Goal: Task Accomplishment & Management: Use online tool/utility

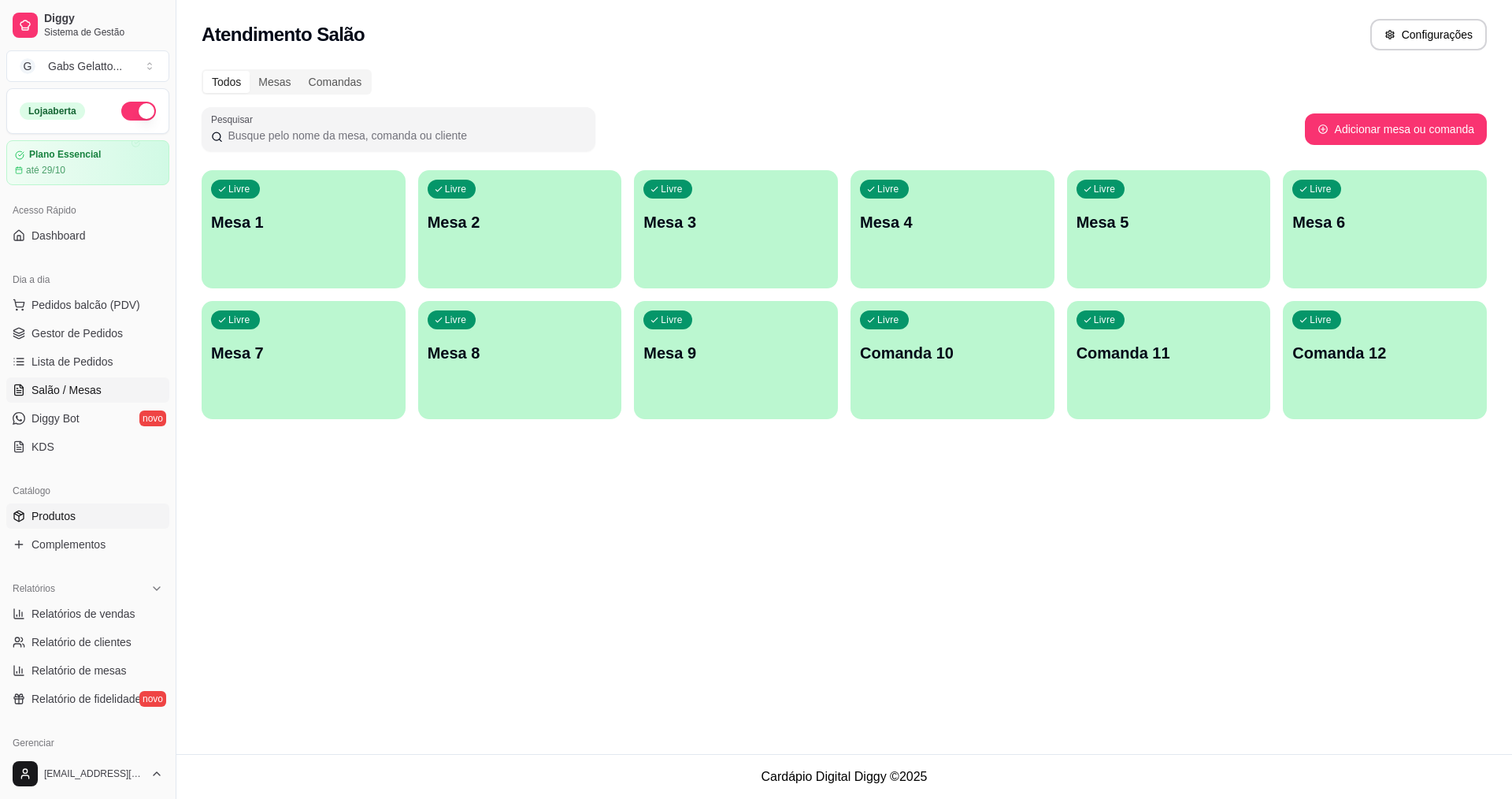
click at [65, 510] on span "Produtos" at bounding box center [53, 516] width 44 height 16
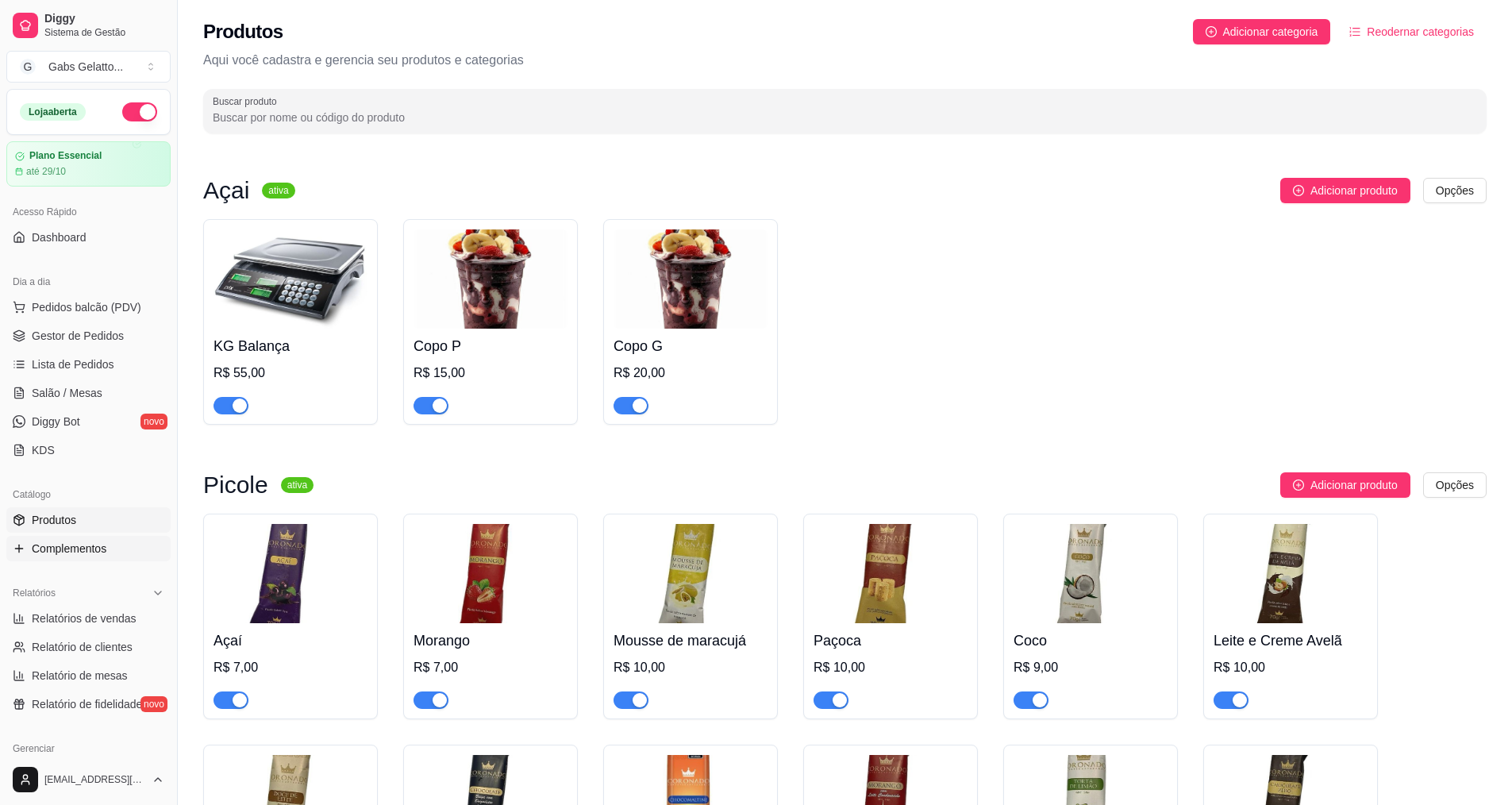
click at [79, 553] on span "Complementos" at bounding box center [69, 548] width 74 height 16
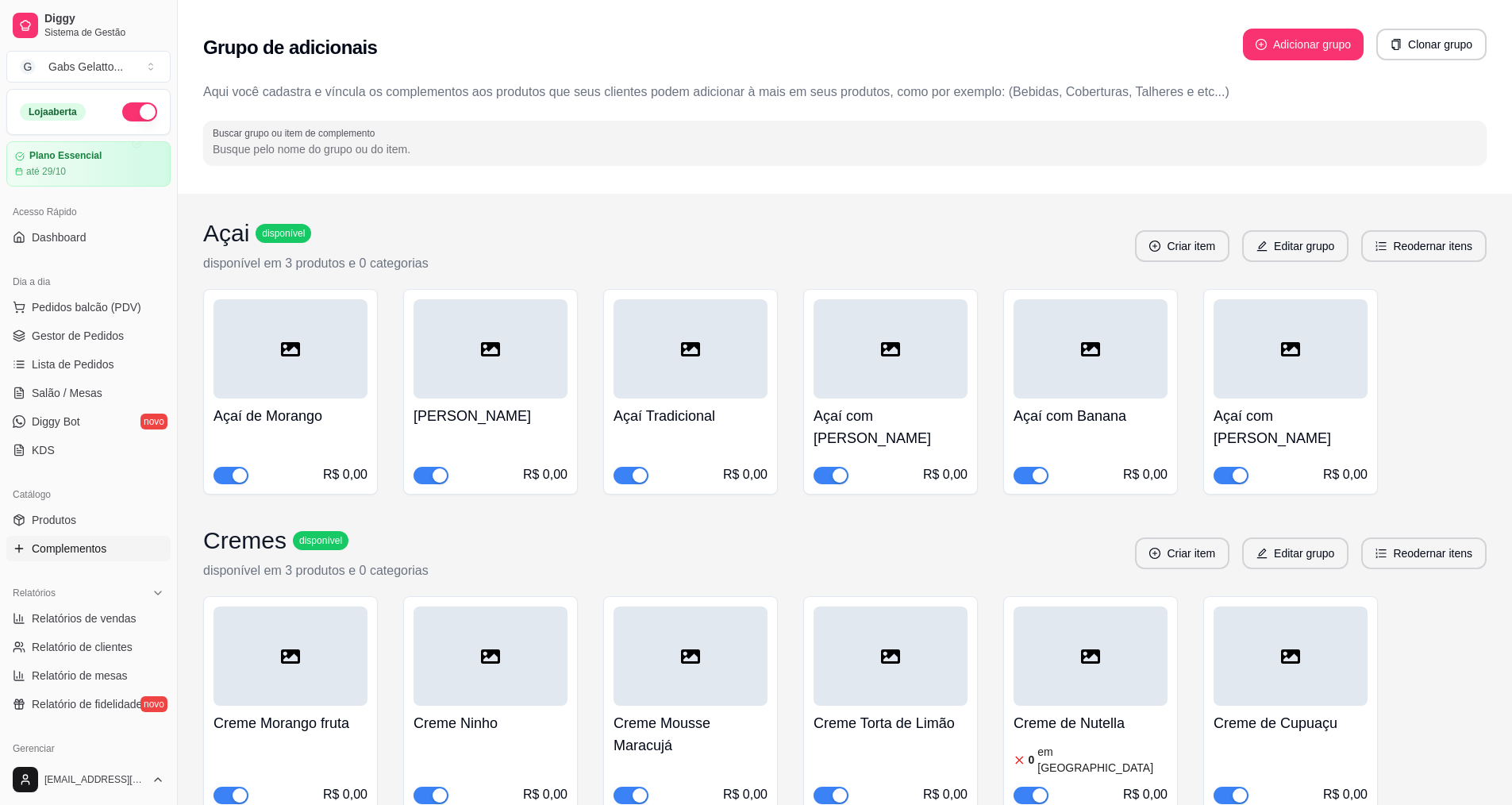
scroll to position [79, 0]
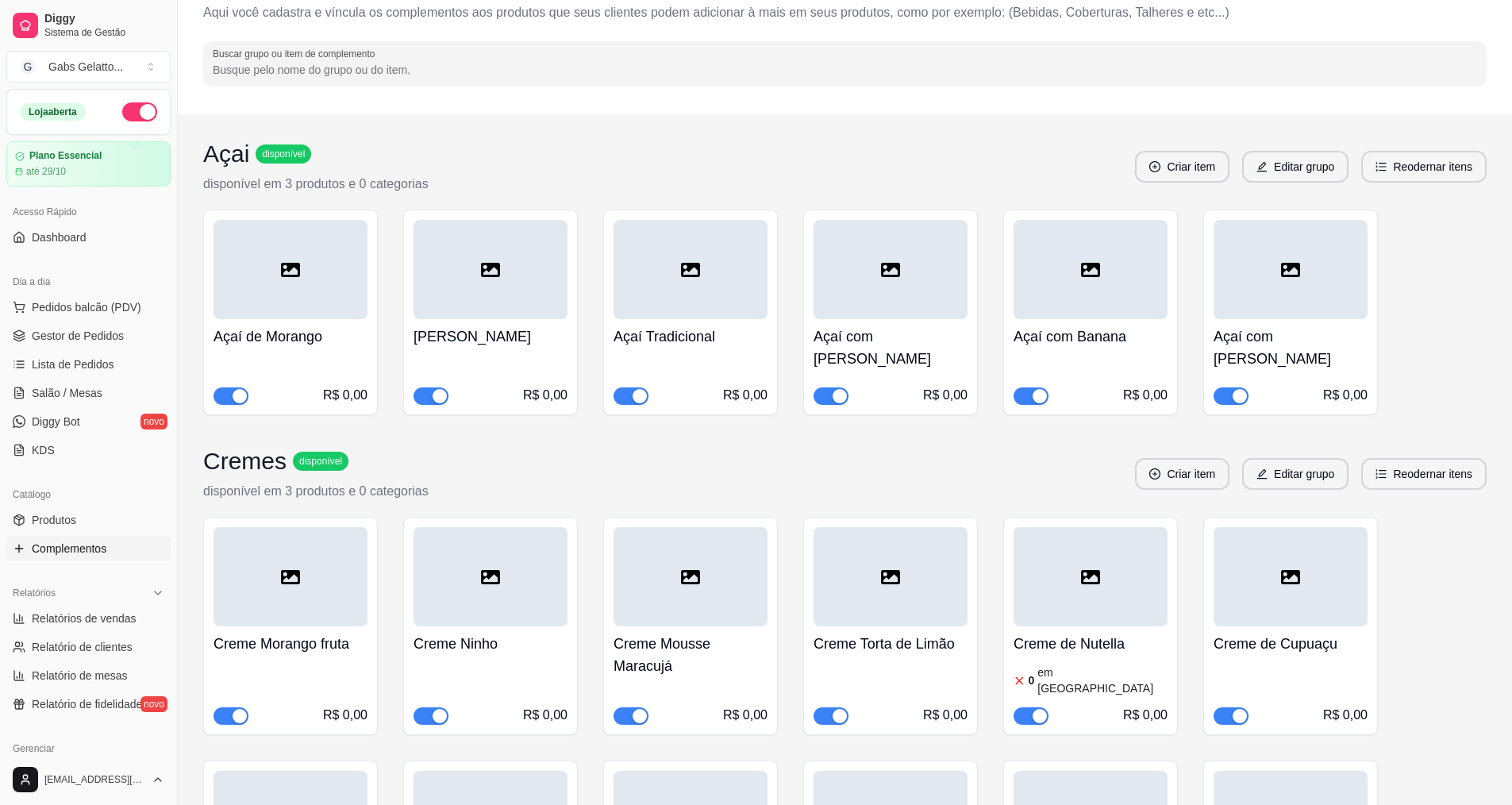
click at [1230, 387] on button "button" at bounding box center [1231, 395] width 35 height 18
click at [437, 708] on div "button" at bounding box center [439, 715] width 14 height 14
click at [106, 338] on span "Gestor de Pedidos" at bounding box center [78, 335] width 92 height 16
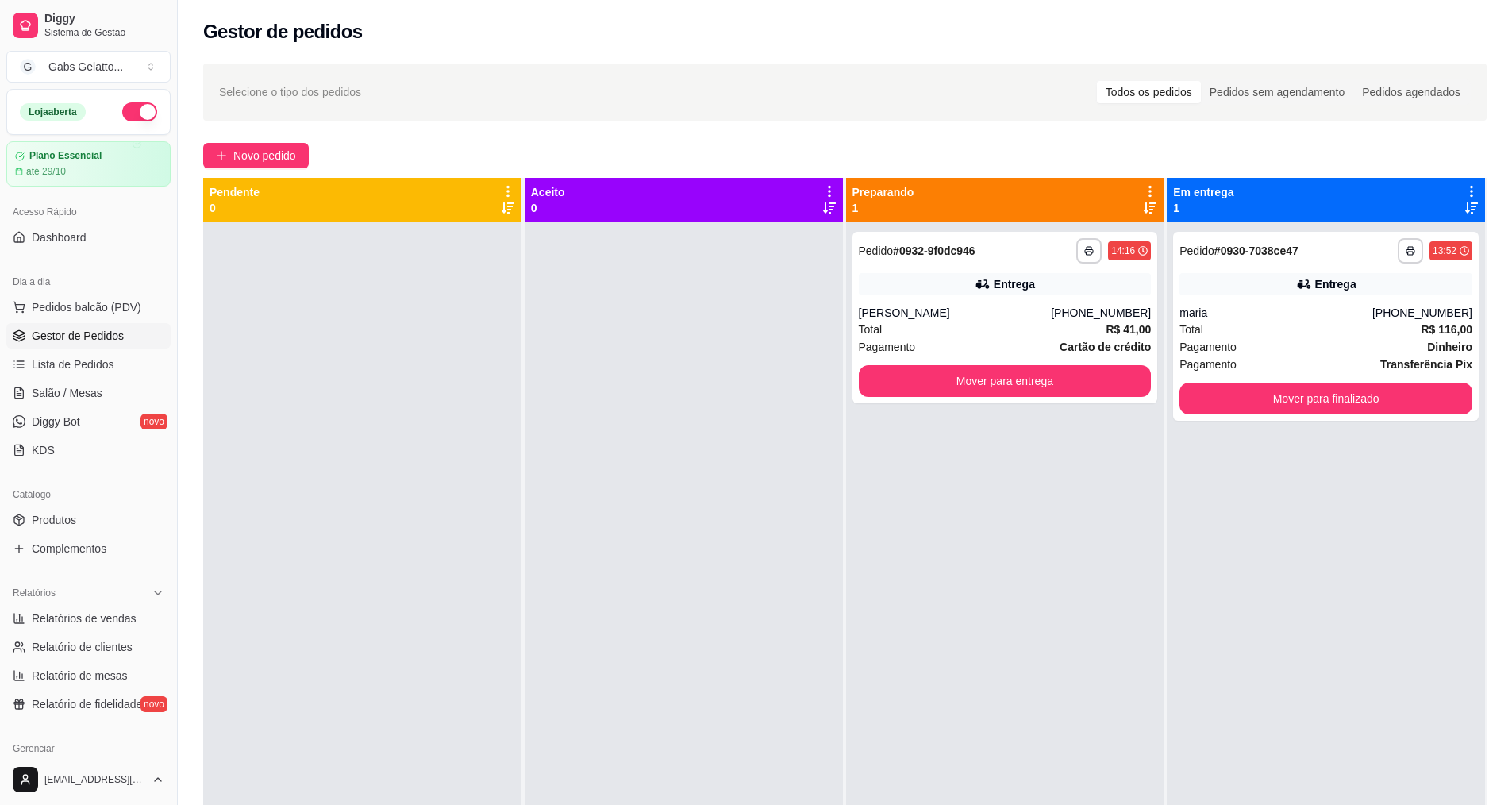
click at [847, 426] on div "**********" at bounding box center [1005, 625] width 319 height 805
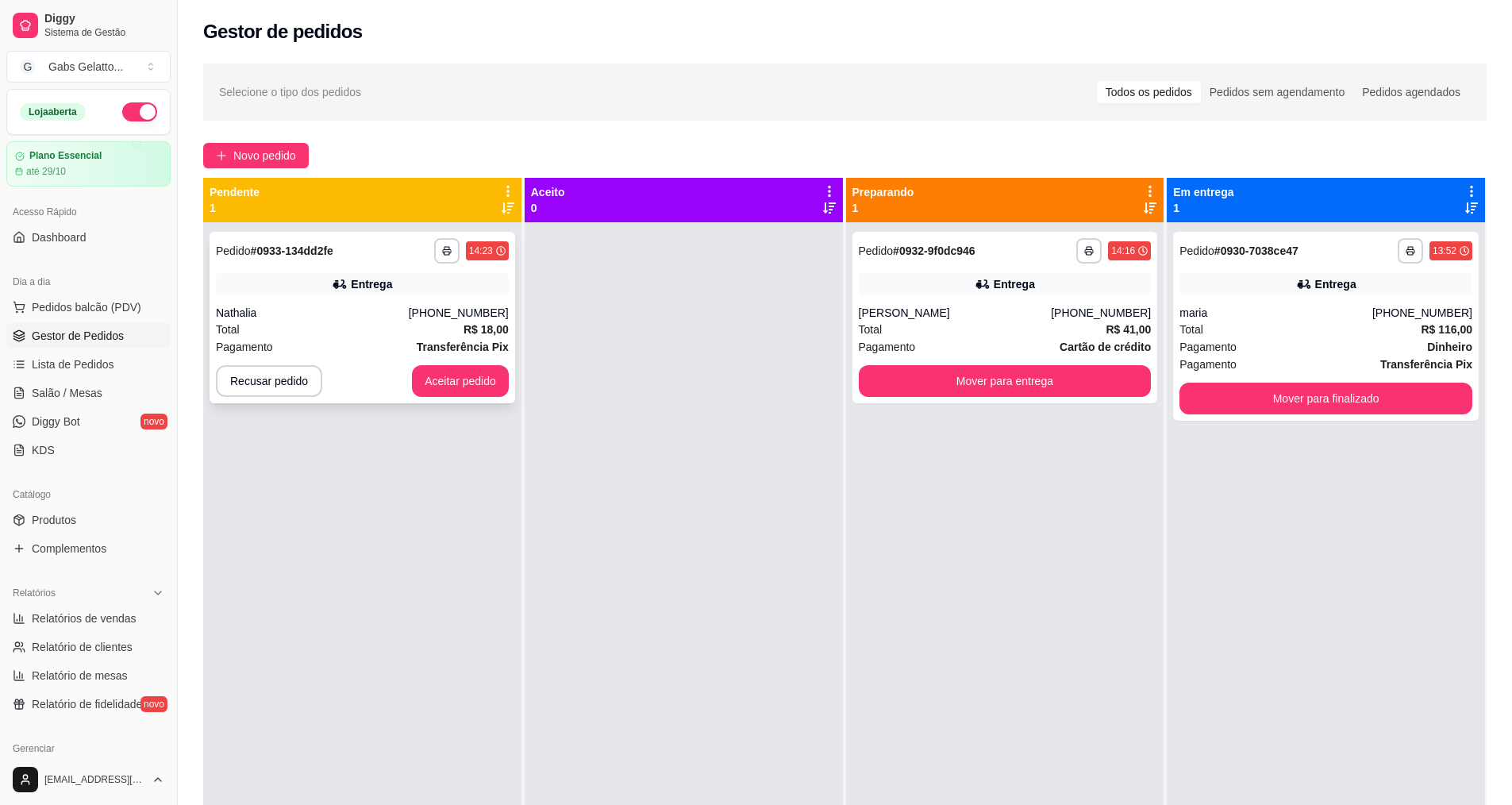
click at [409, 308] on div "Nathalia" at bounding box center [312, 312] width 193 height 16
click at [1307, 335] on div "Total R$ 116,00" at bounding box center [1326, 329] width 293 height 18
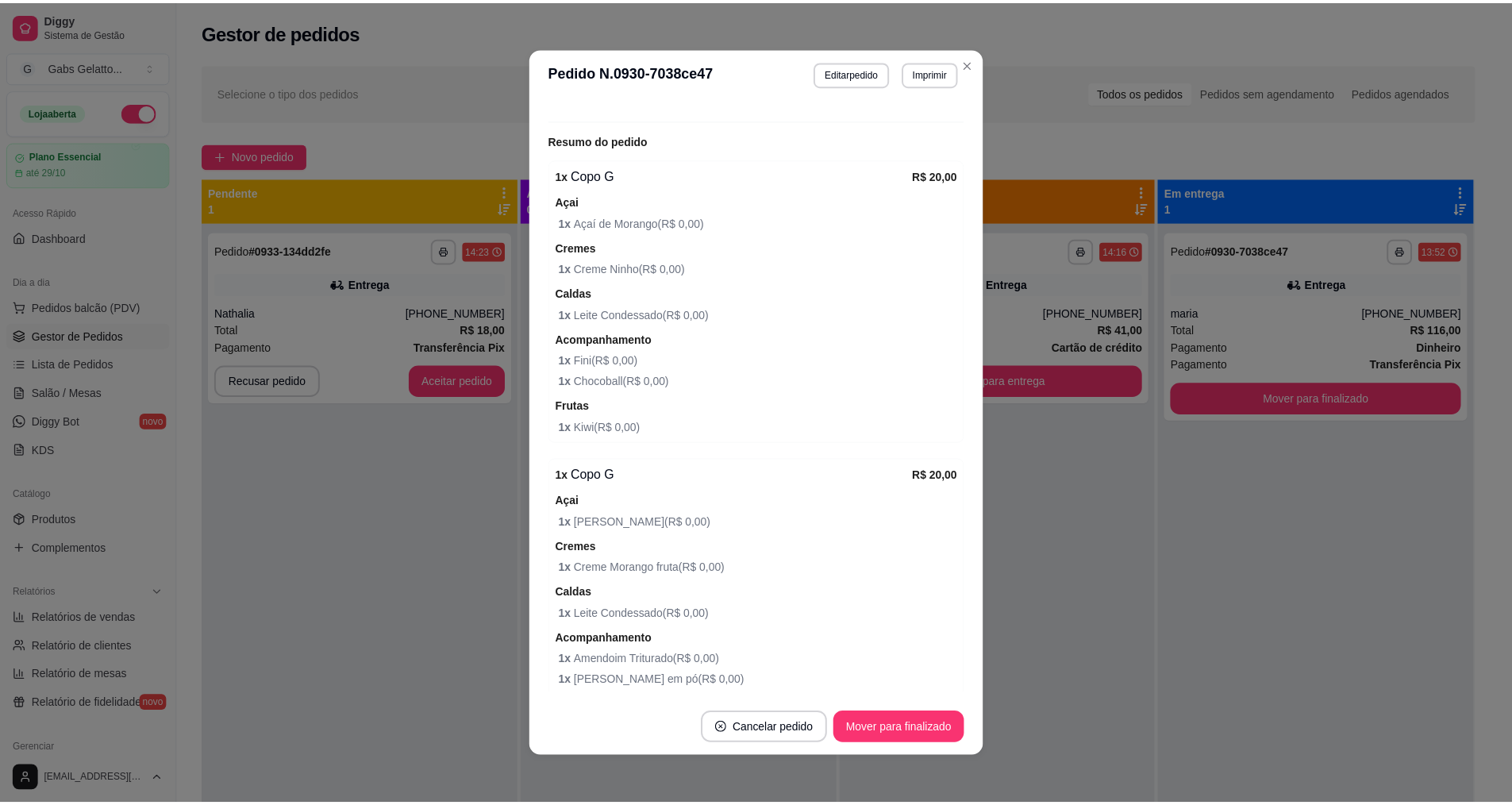
scroll to position [348, 0]
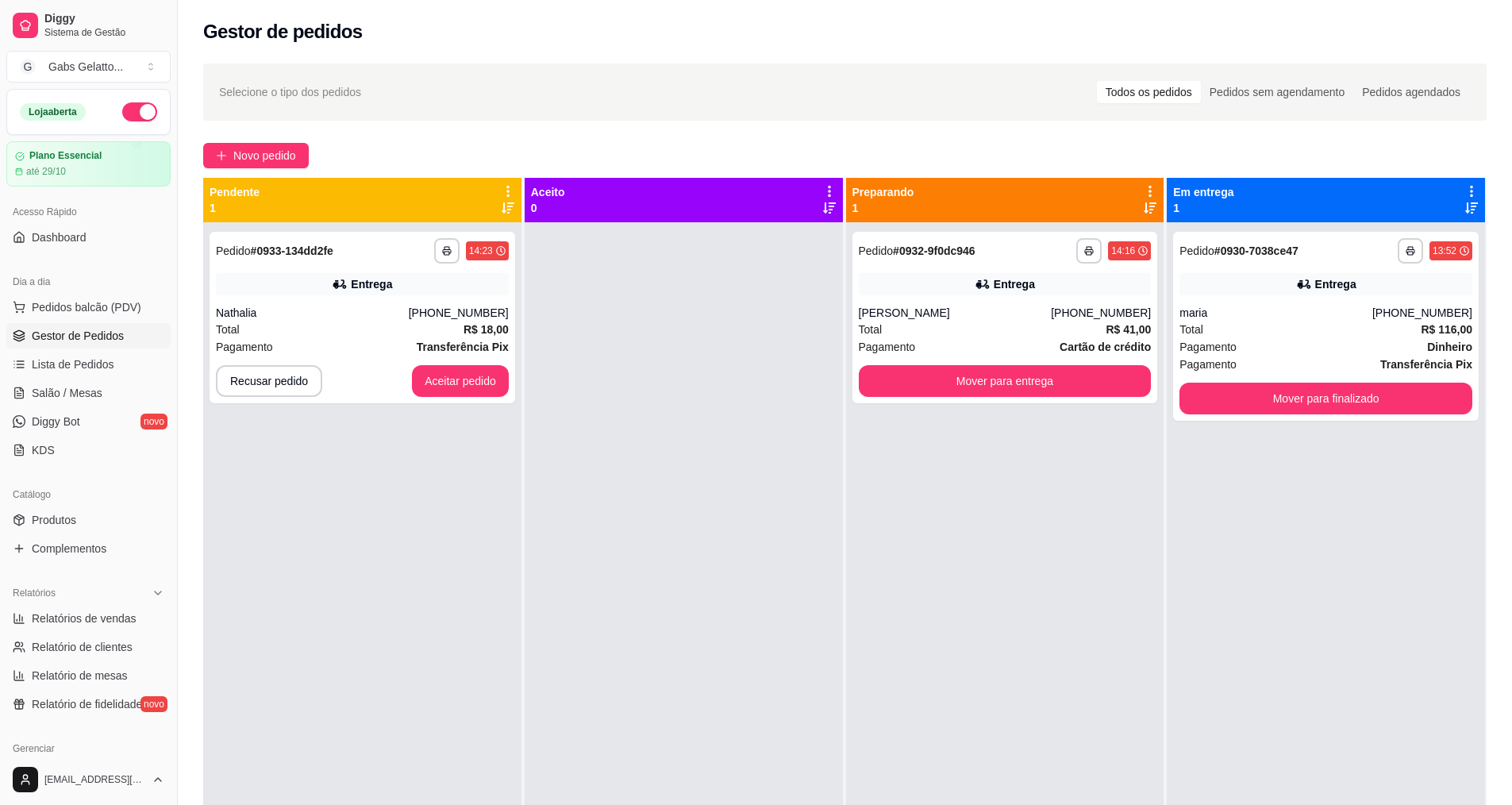
click at [65, 800] on div "[EMAIL_ADDRESS][DOMAIN_NAME]" at bounding box center [88, 780] width 177 height 51
click at [463, 370] on button "Aceitar pedido" at bounding box center [460, 380] width 94 height 31
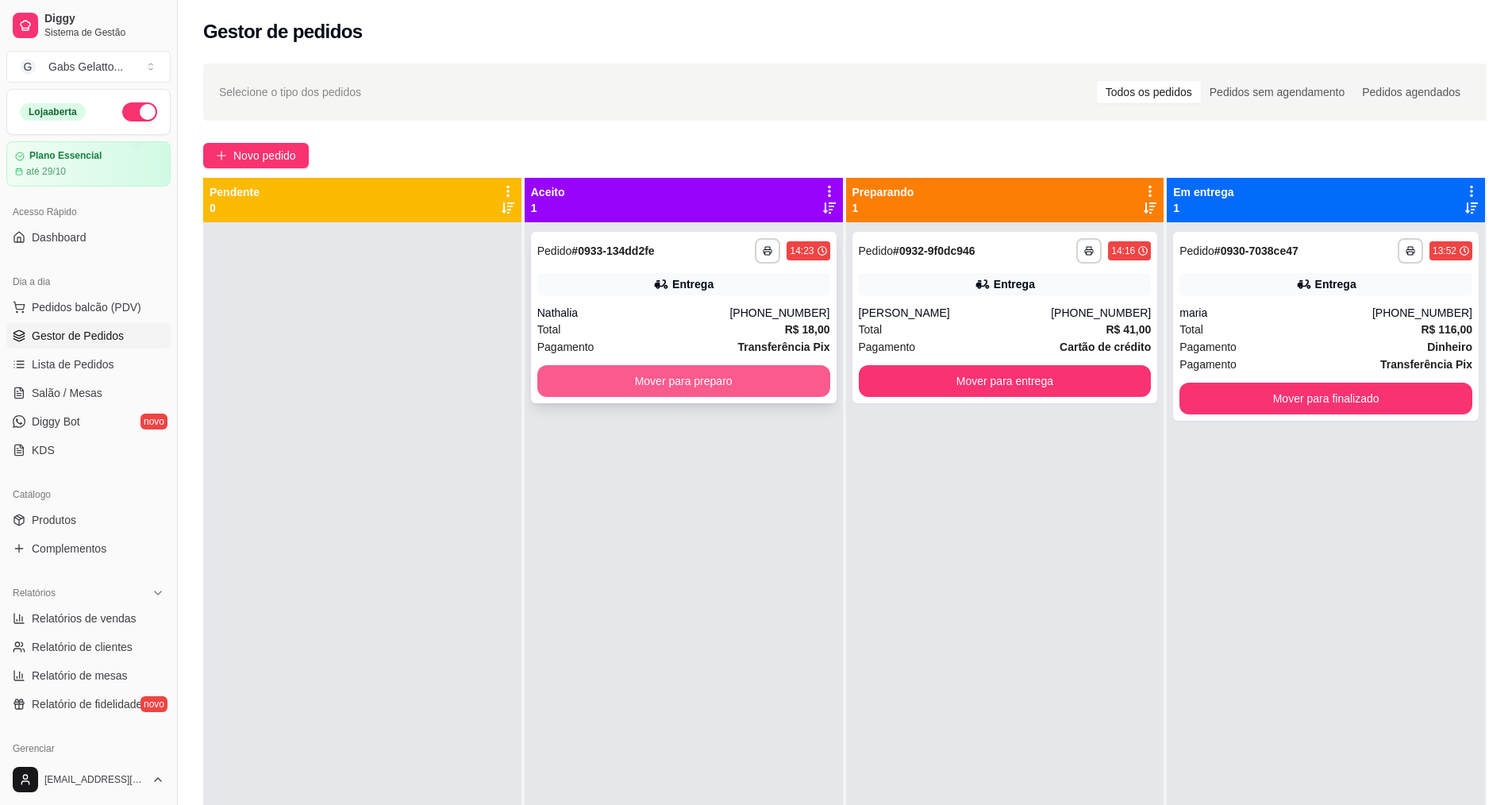
click at [589, 391] on button "Mover para preparo" at bounding box center [684, 381] width 293 height 32
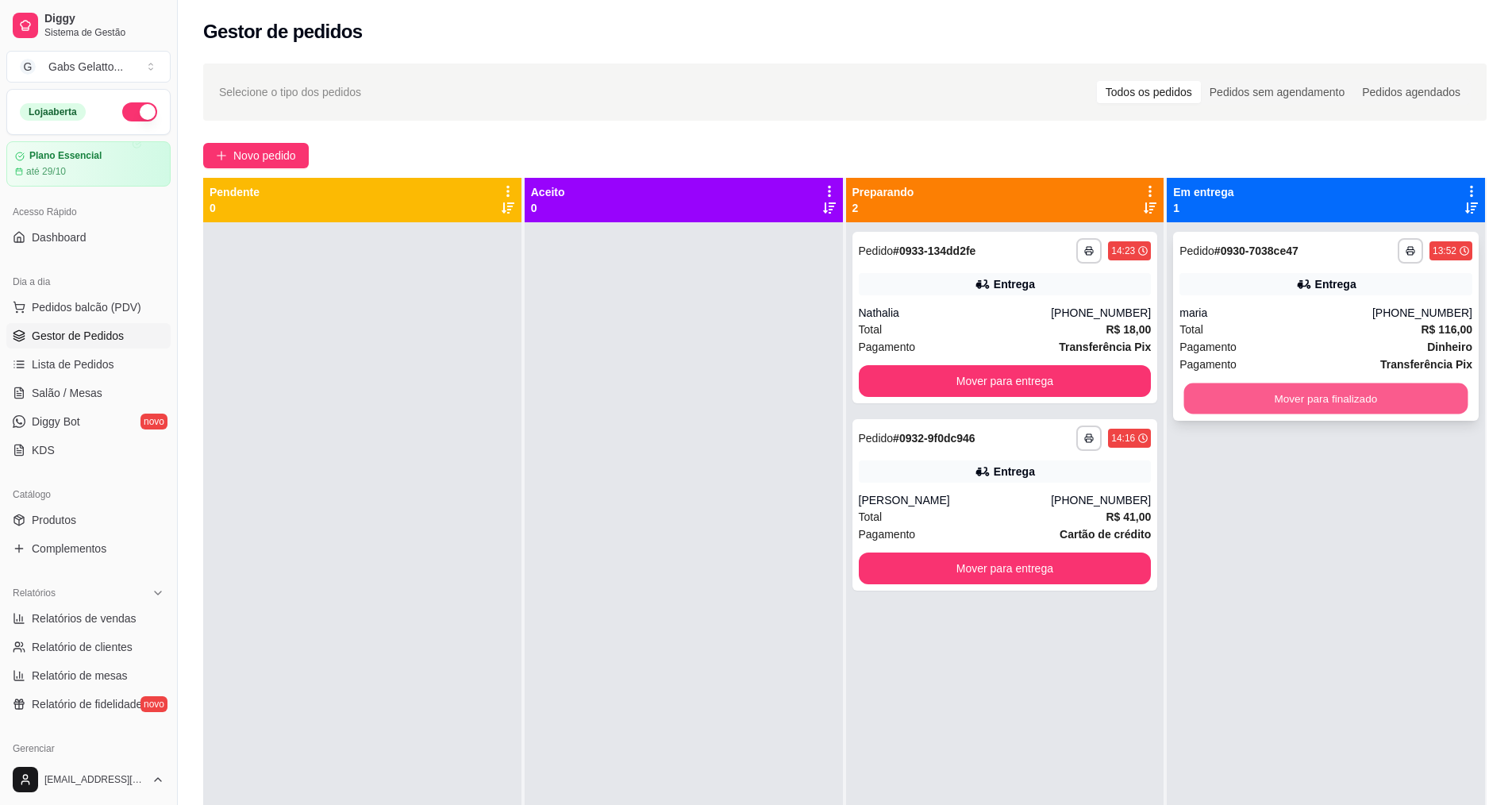
click at [1342, 388] on button "Mover para finalizado" at bounding box center [1326, 398] width 284 height 31
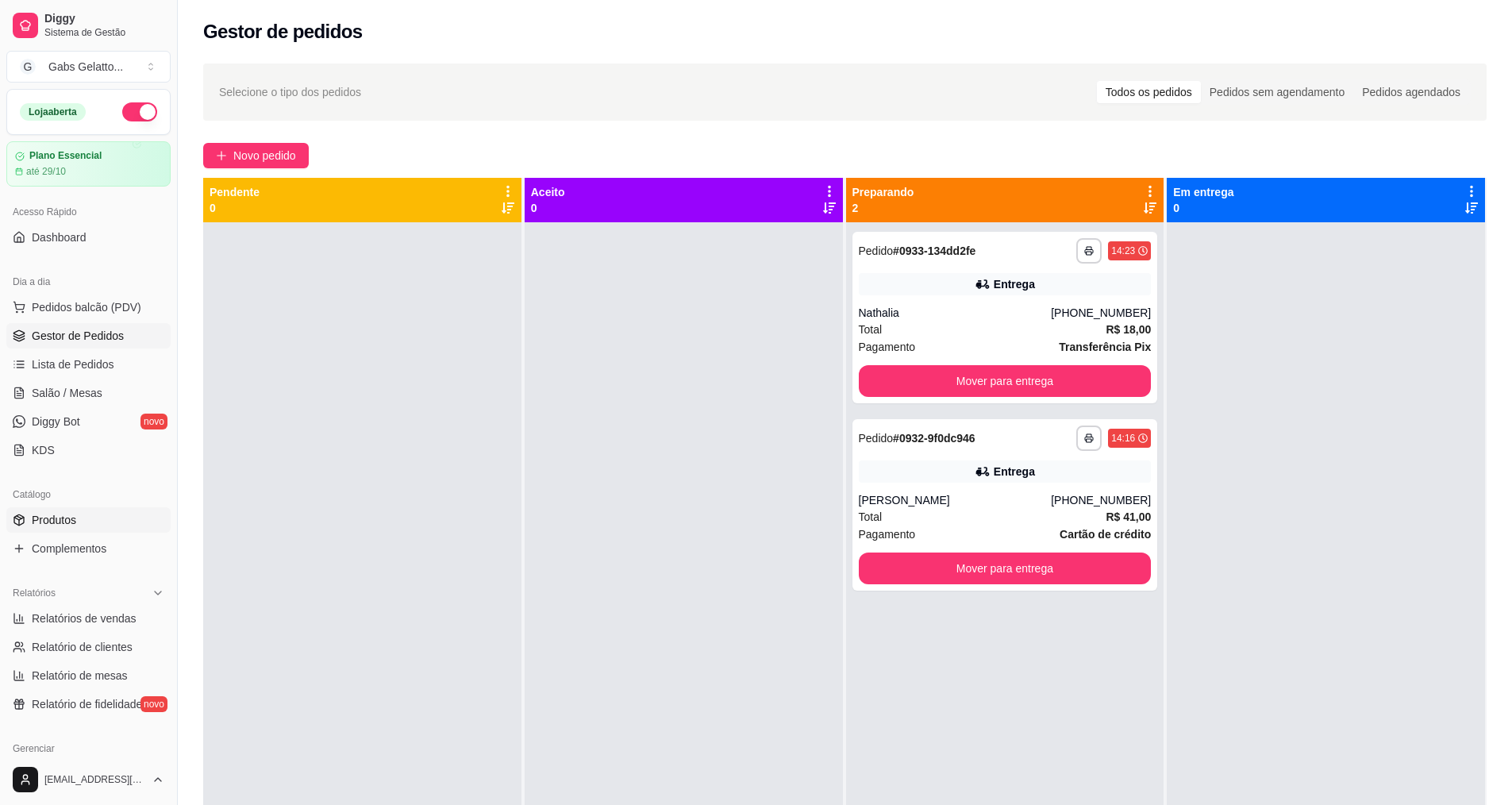
click at [81, 527] on link "Produtos" at bounding box center [88, 519] width 164 height 25
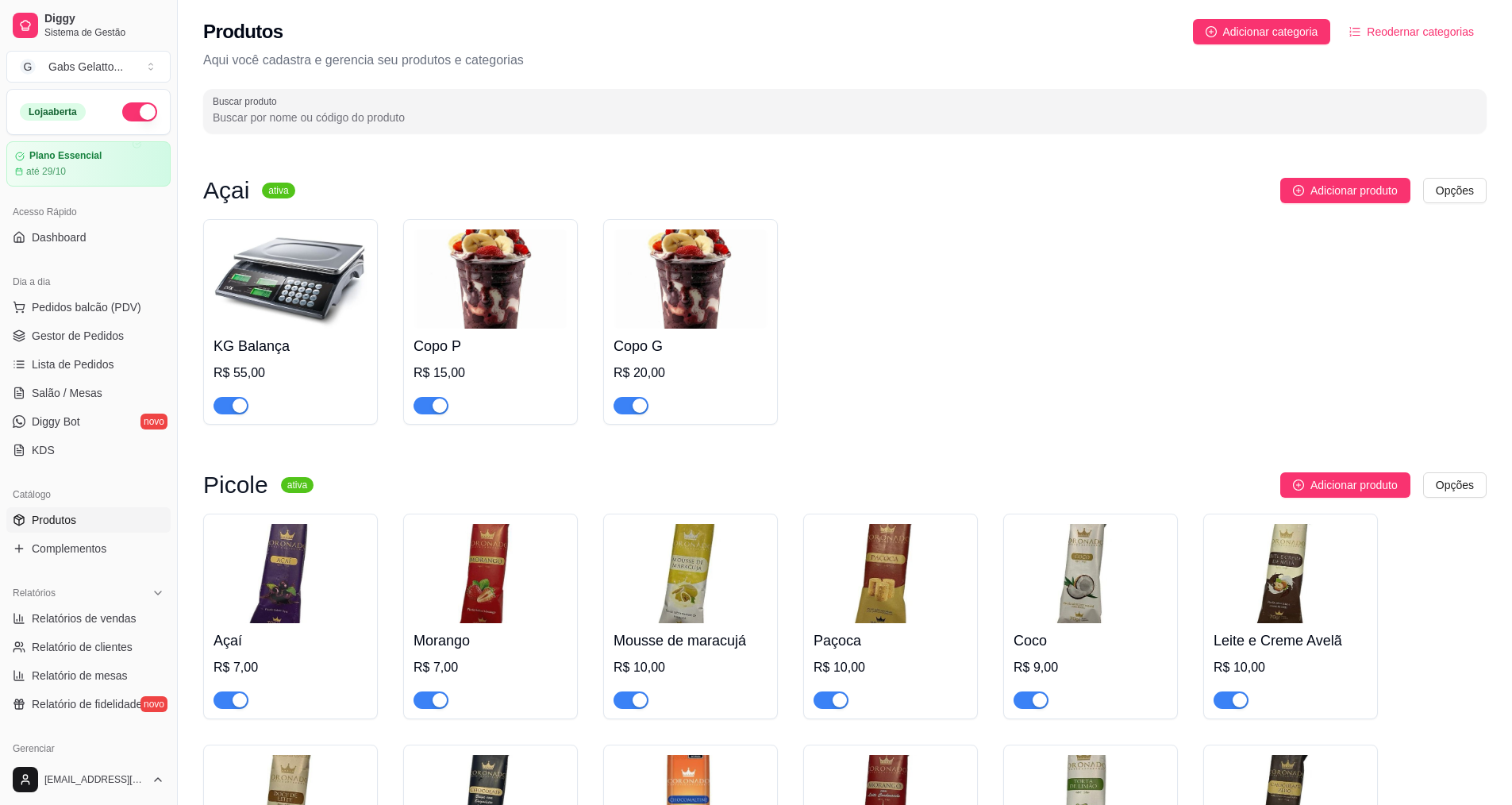
click at [507, 282] on img at bounding box center [491, 279] width 154 height 100
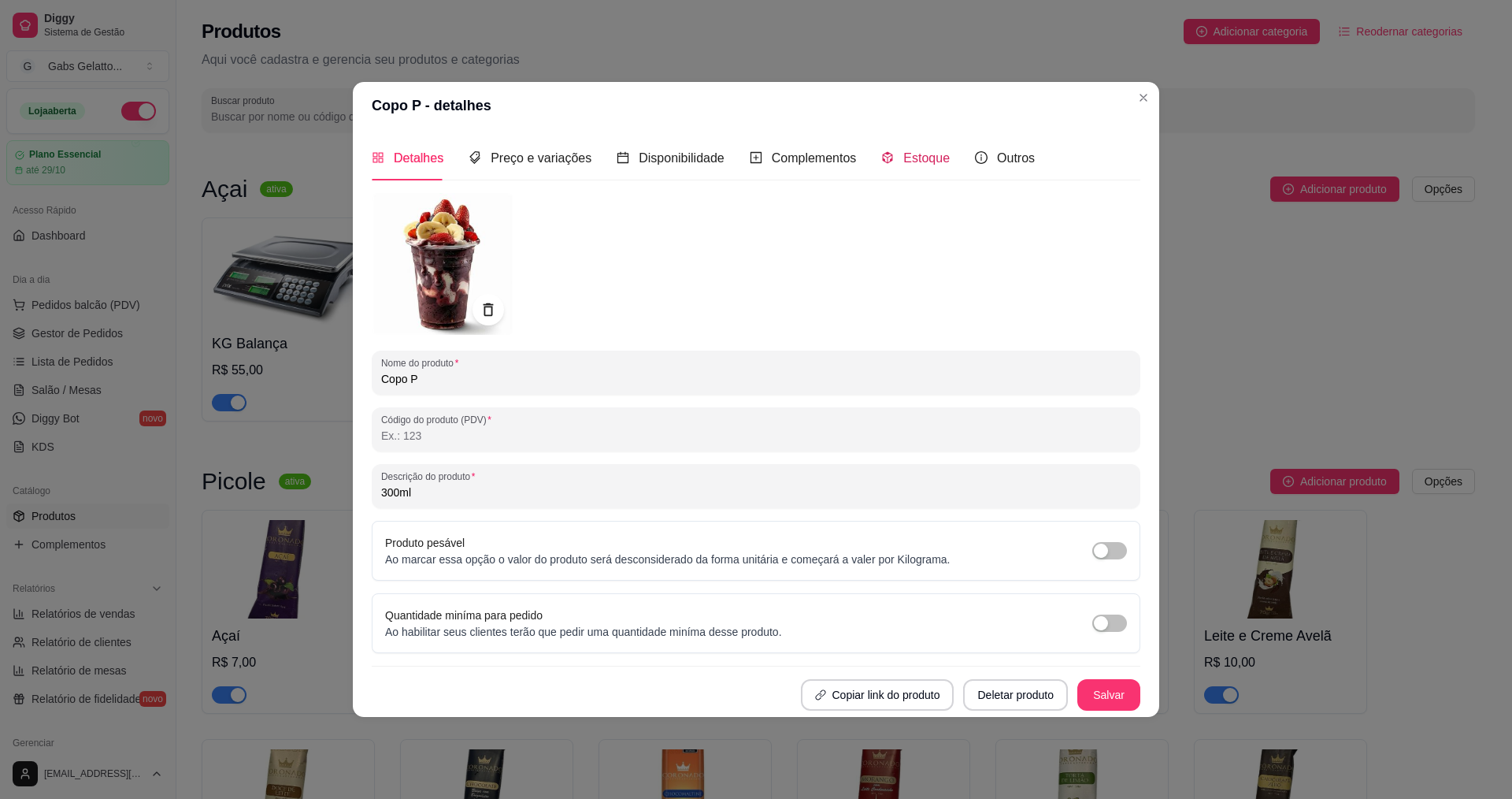
click at [911, 156] on span "Estoque" at bounding box center [927, 158] width 47 height 13
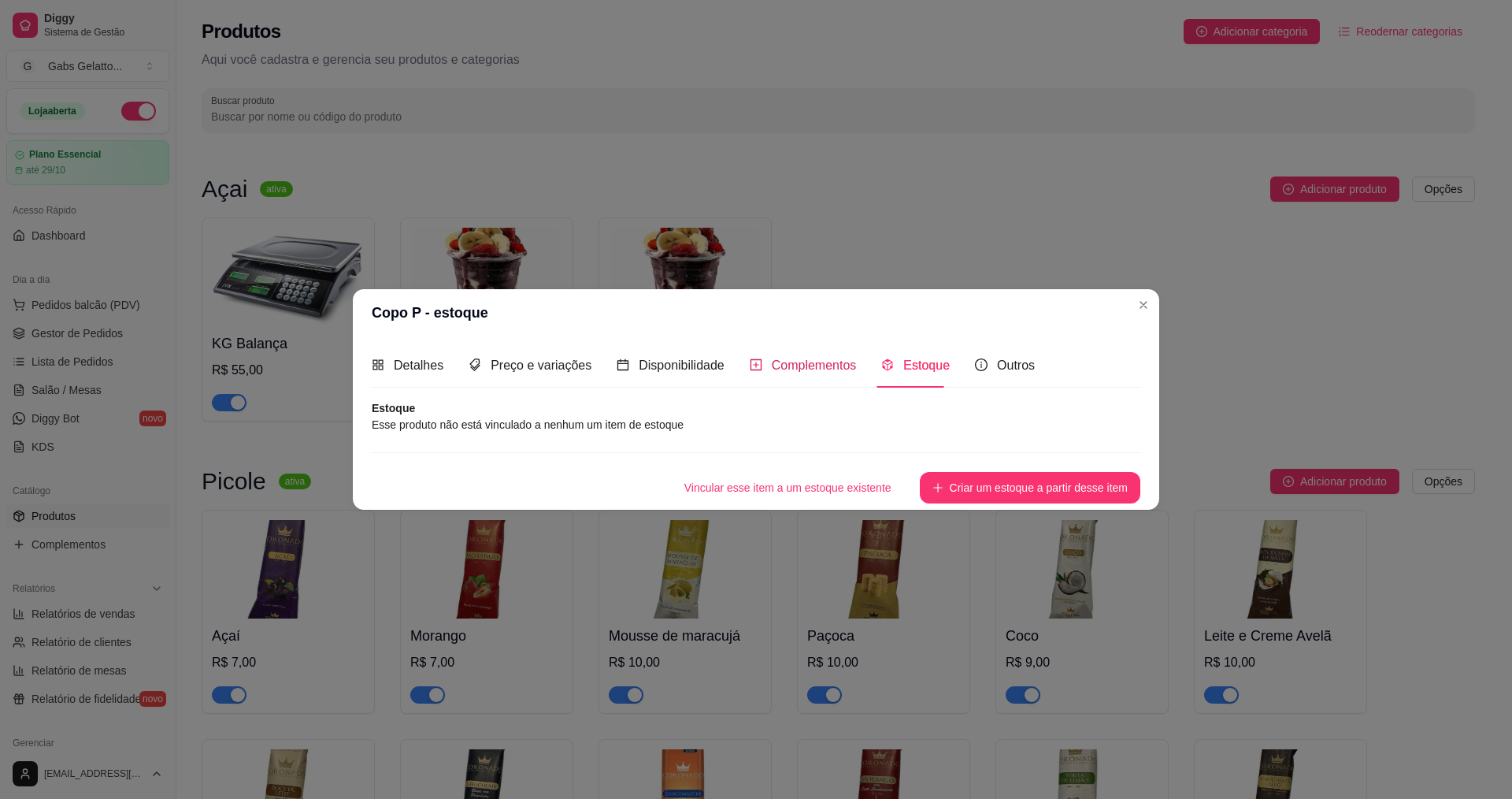
click at [795, 369] on span "Complementos" at bounding box center [814, 365] width 85 height 13
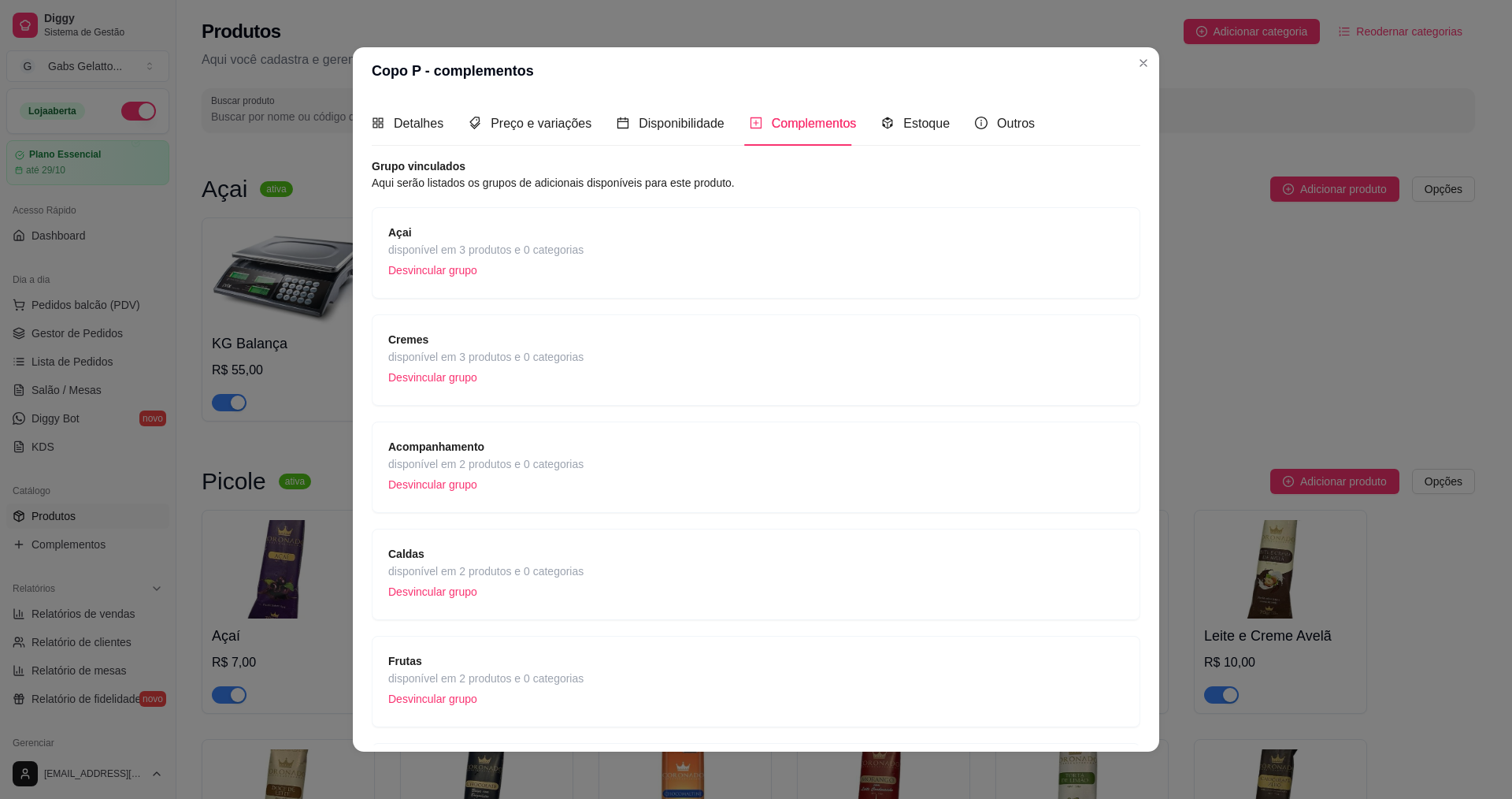
click at [474, 566] on span "disponível em 2 produtos e 0 categorias" at bounding box center [486, 571] width 196 height 18
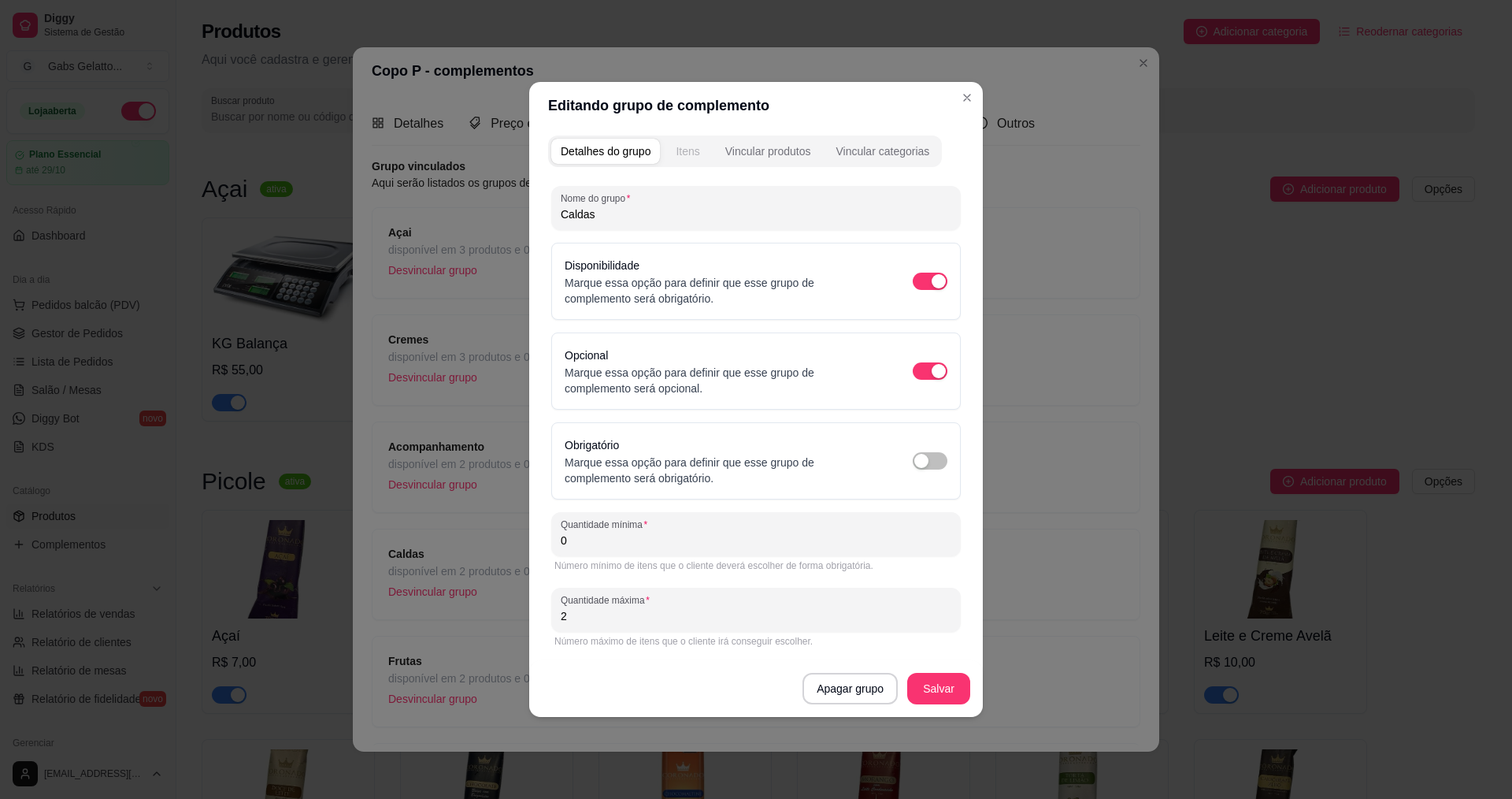
click at [700, 152] on button "Itens" at bounding box center [688, 151] width 43 height 25
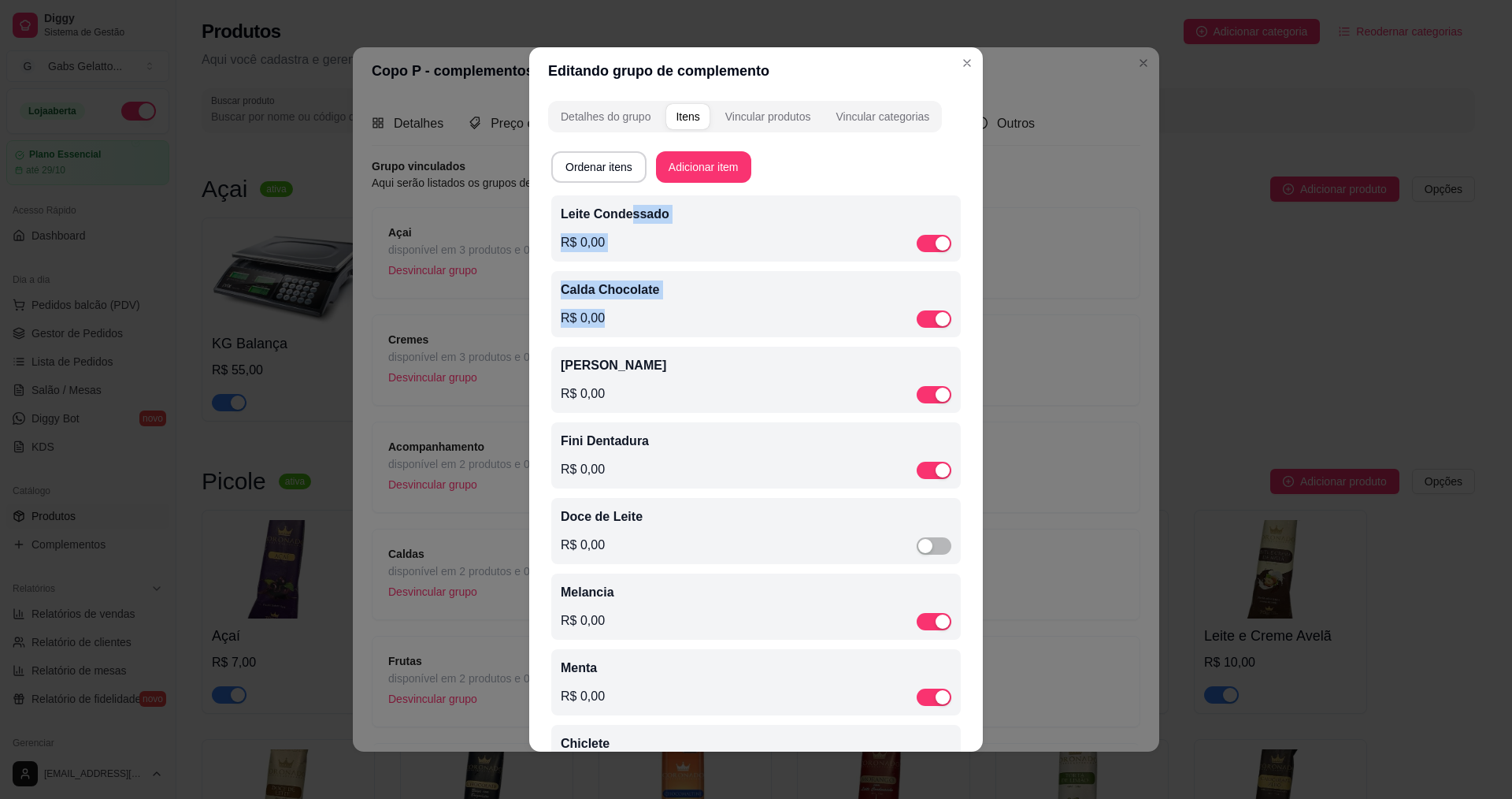
drag, startPoint x: 625, startPoint y: 223, endPoint x: 640, endPoint y: 324, distance: 102.1
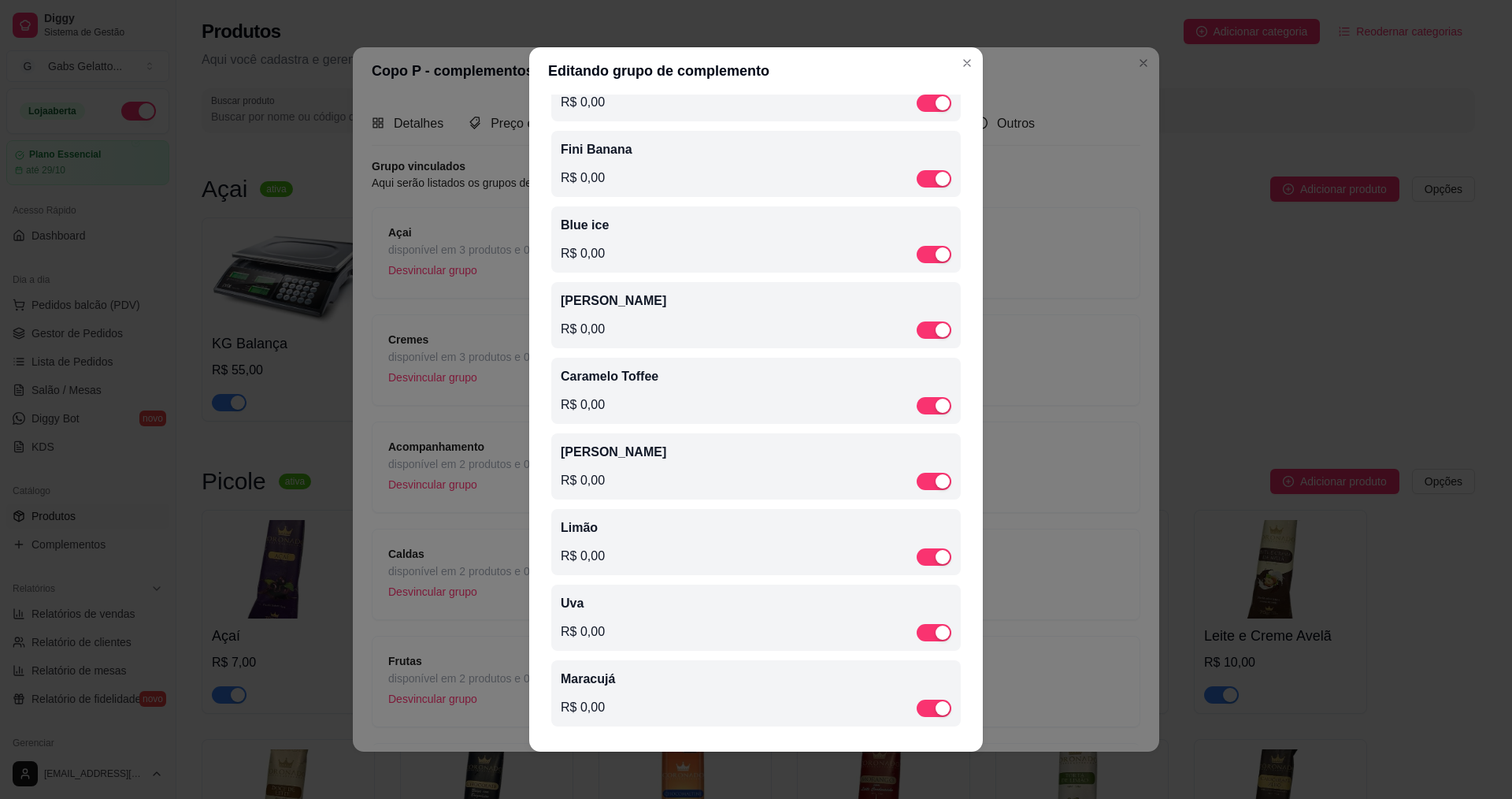
scroll to position [3, 0]
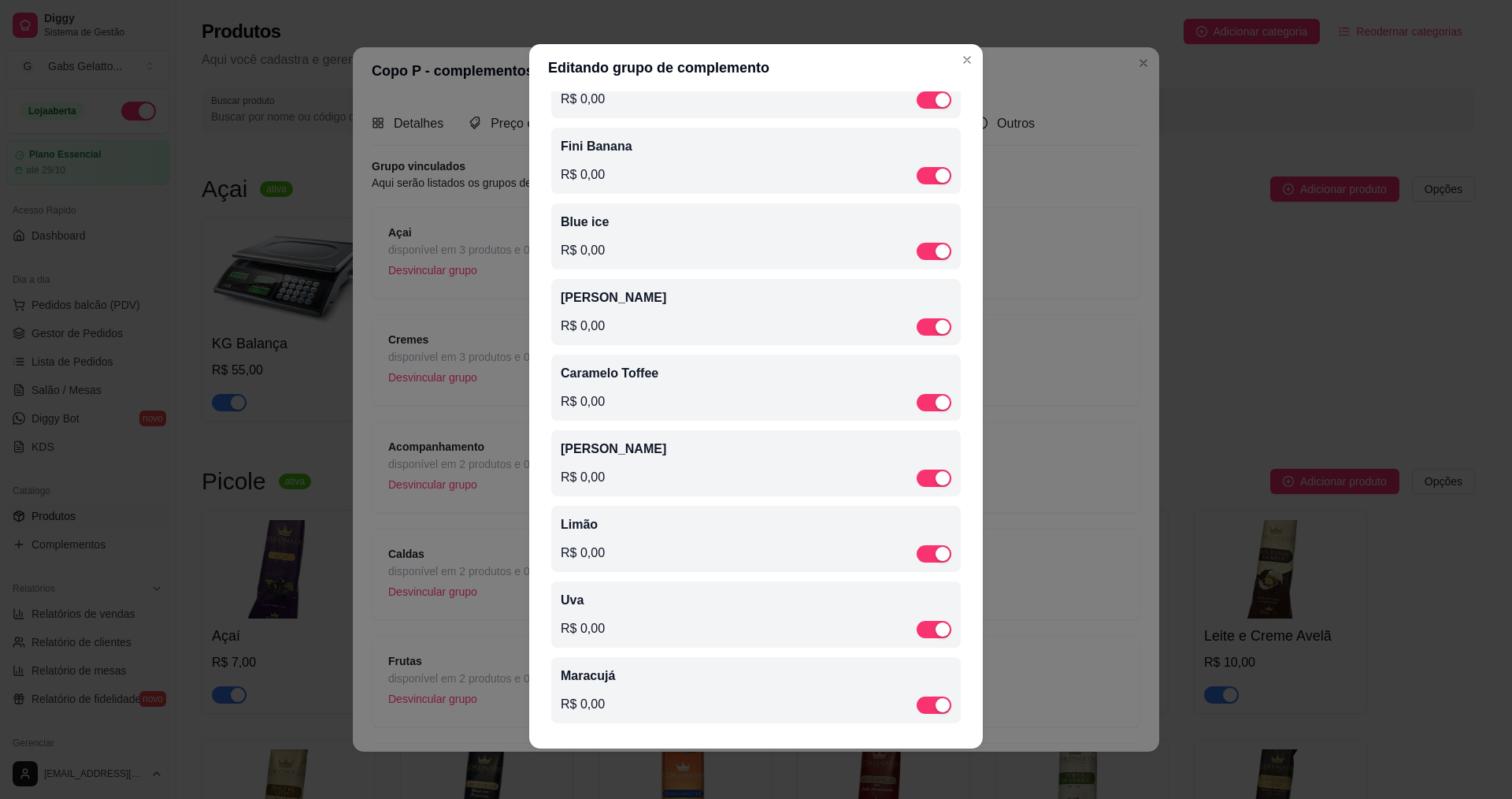
click at [584, 668] on p "Maracujá" at bounding box center [756, 676] width 391 height 19
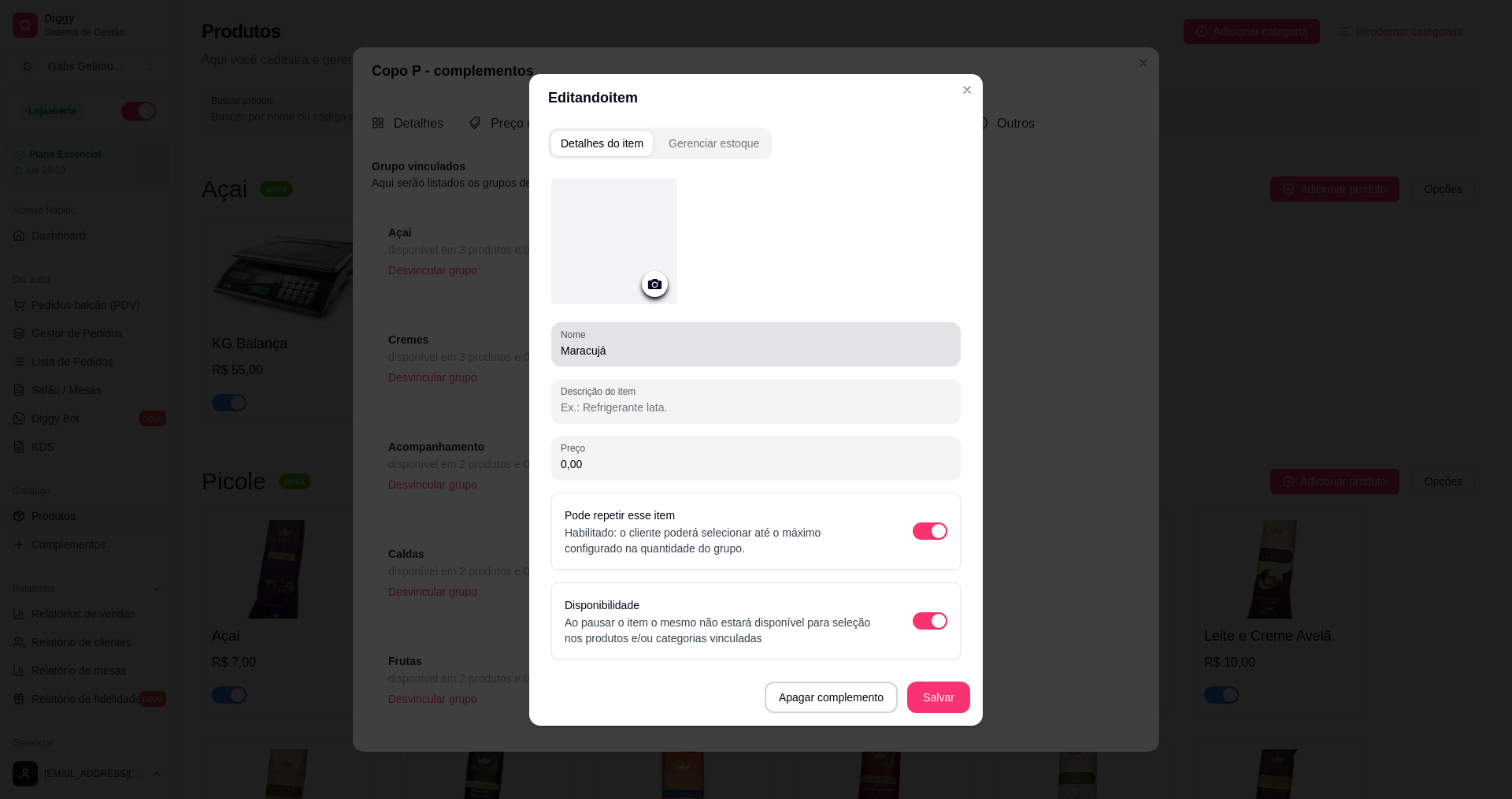
click at [561, 358] on div "Maracujá" at bounding box center [756, 344] width 391 height 32
click at [563, 352] on input "Maracujá" at bounding box center [756, 350] width 391 height 16
drag, startPoint x: 591, startPoint y: 342, endPoint x: 530, endPoint y: 333, distance: 61.7
click at [530, 333] on div "Detalhes do item Gerenciar estoque Nome Calda Maracujá Descrição do item Preço …" at bounding box center [756, 423] width 454 height 604
type input "[PERSON_NAME]"
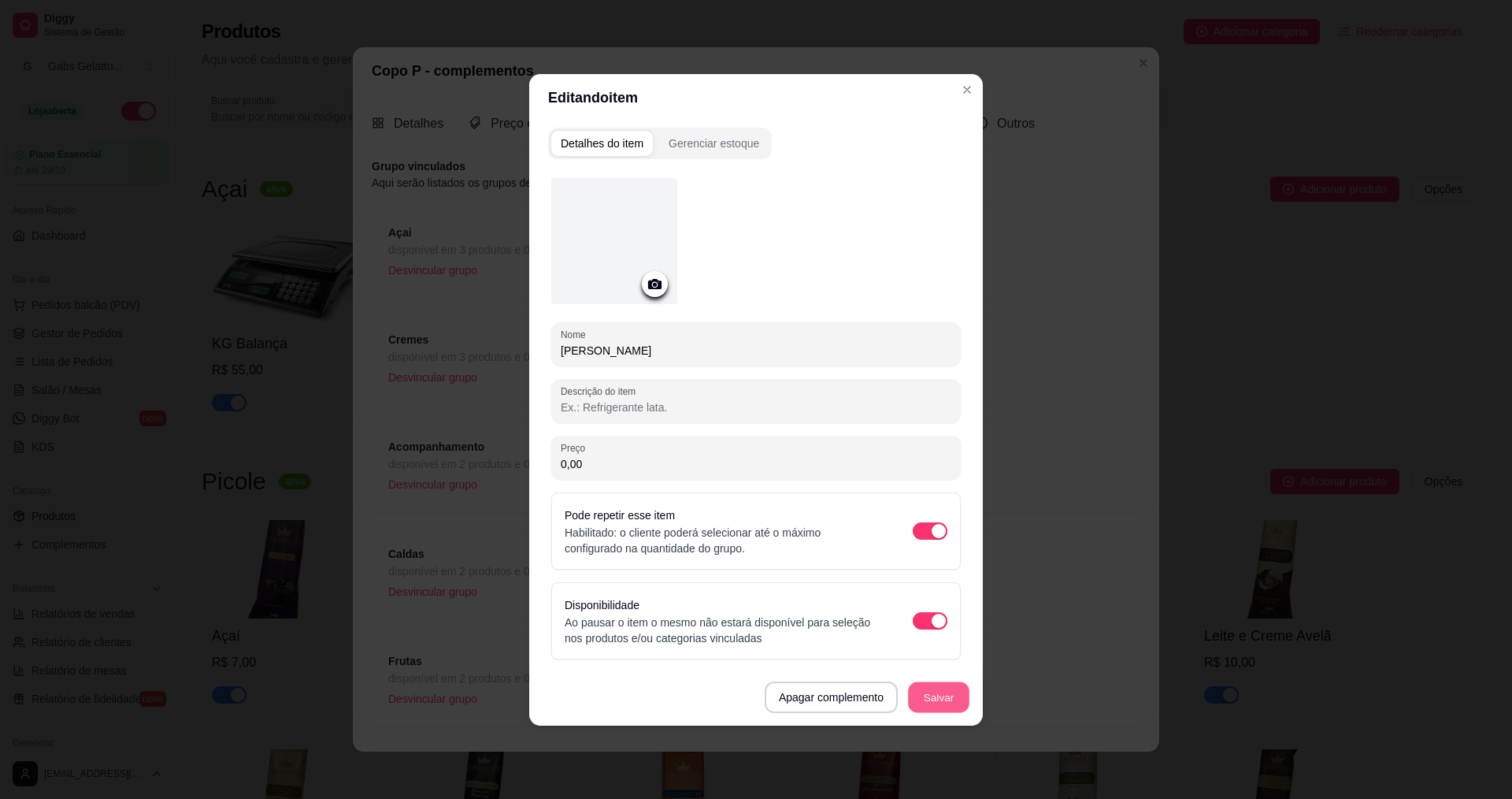
click at [952, 696] on button "Salvar" at bounding box center [939, 696] width 62 height 31
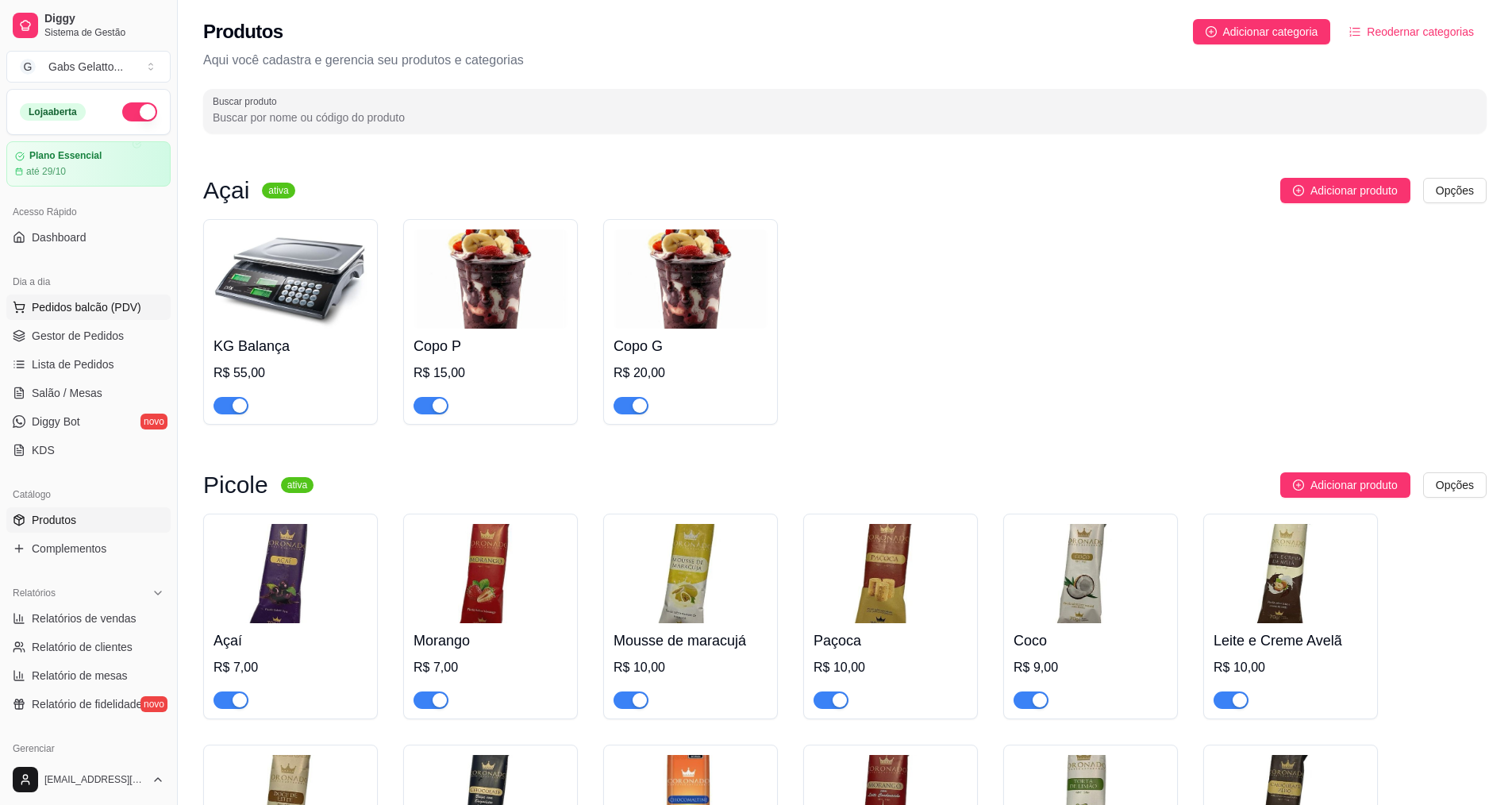
click at [128, 302] on span "Pedidos balcão (PDV)" at bounding box center [86, 306] width 110 height 16
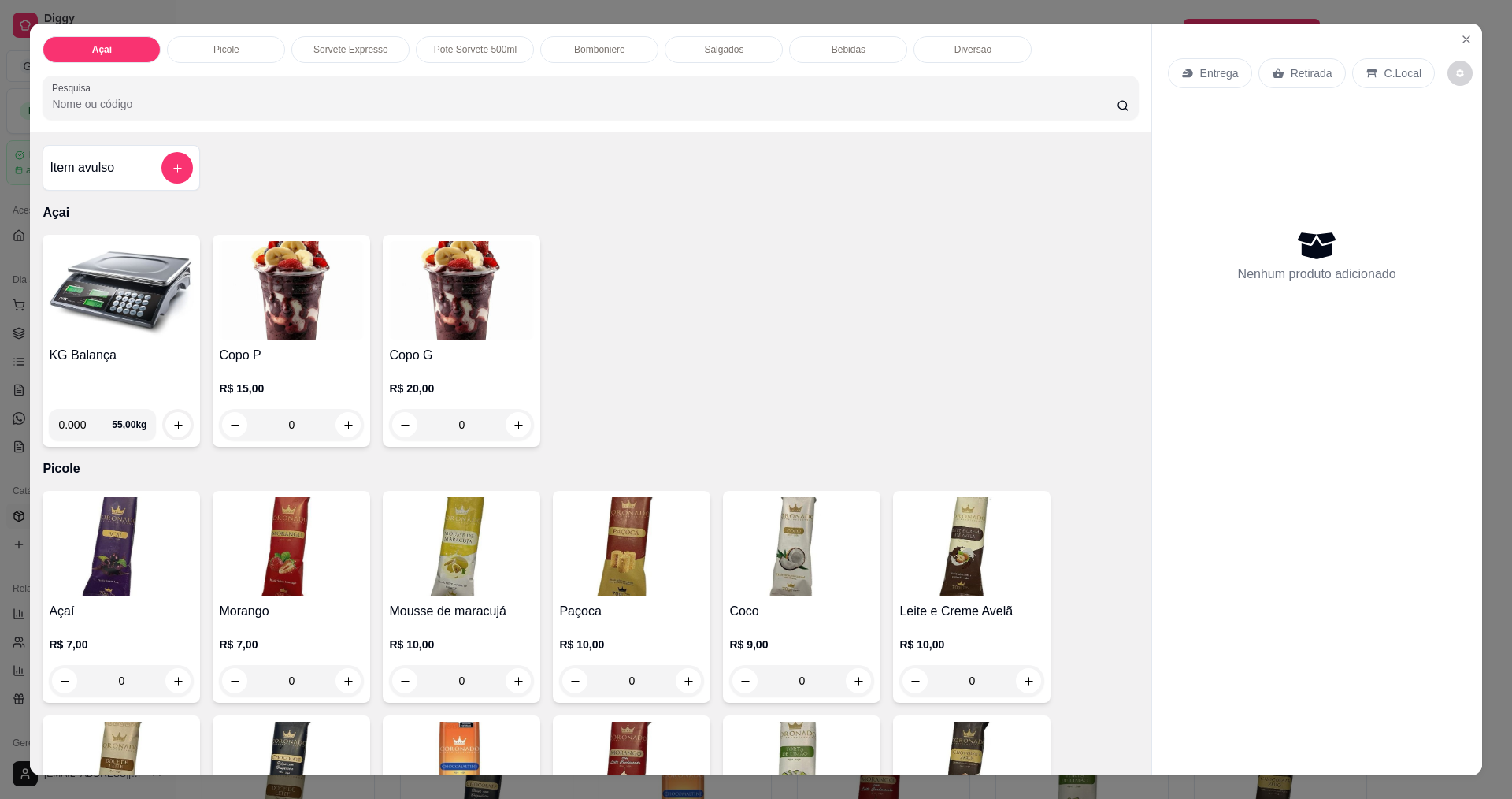
click at [79, 291] on img at bounding box center [120, 291] width 144 height 99
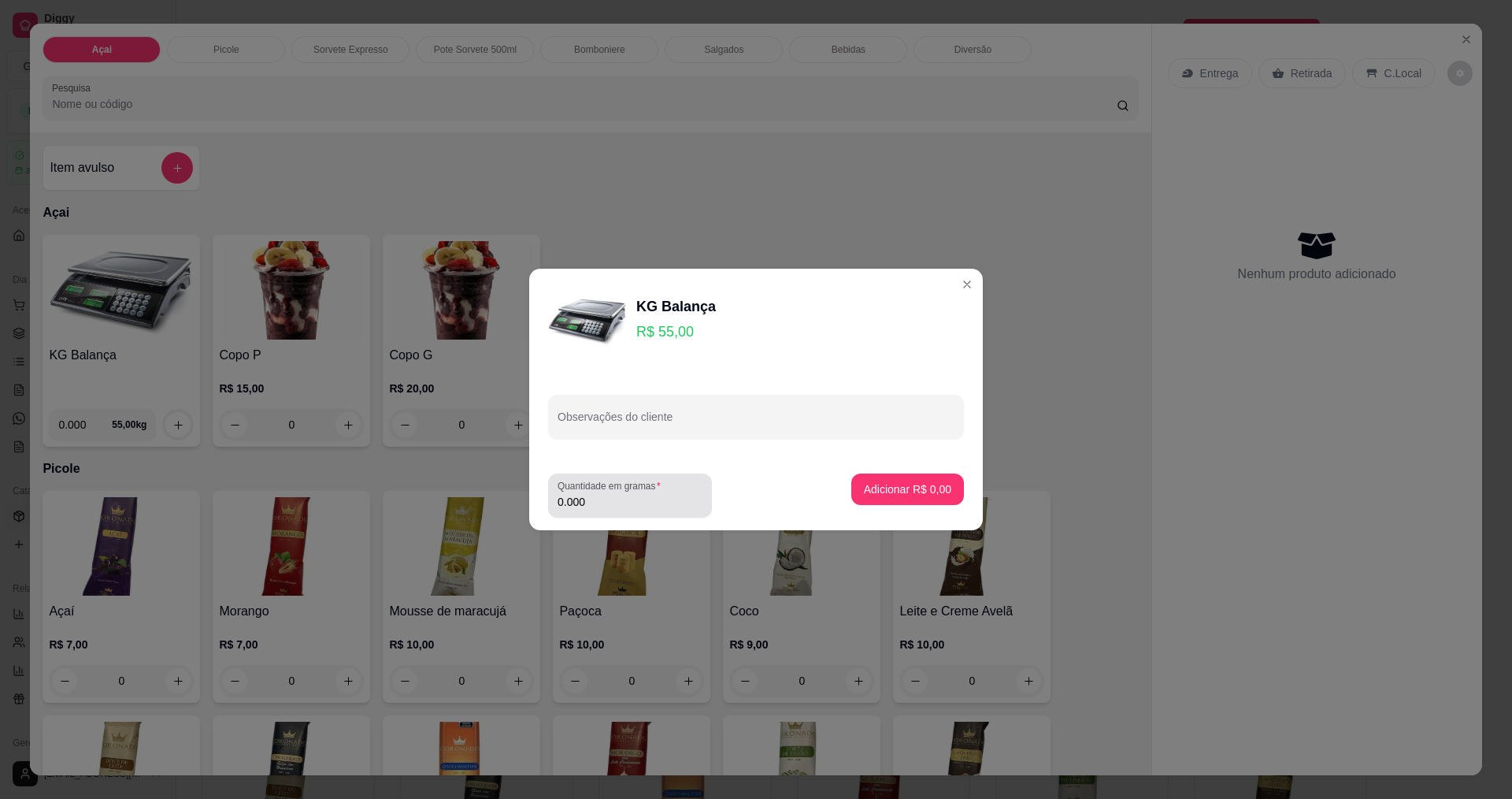
click at [639, 503] on input "0.000" at bounding box center [629, 502] width 144 height 16
type input "0.312"
click at [903, 483] on p "Adicionar R$ 17,16" at bounding box center [904, 489] width 94 height 16
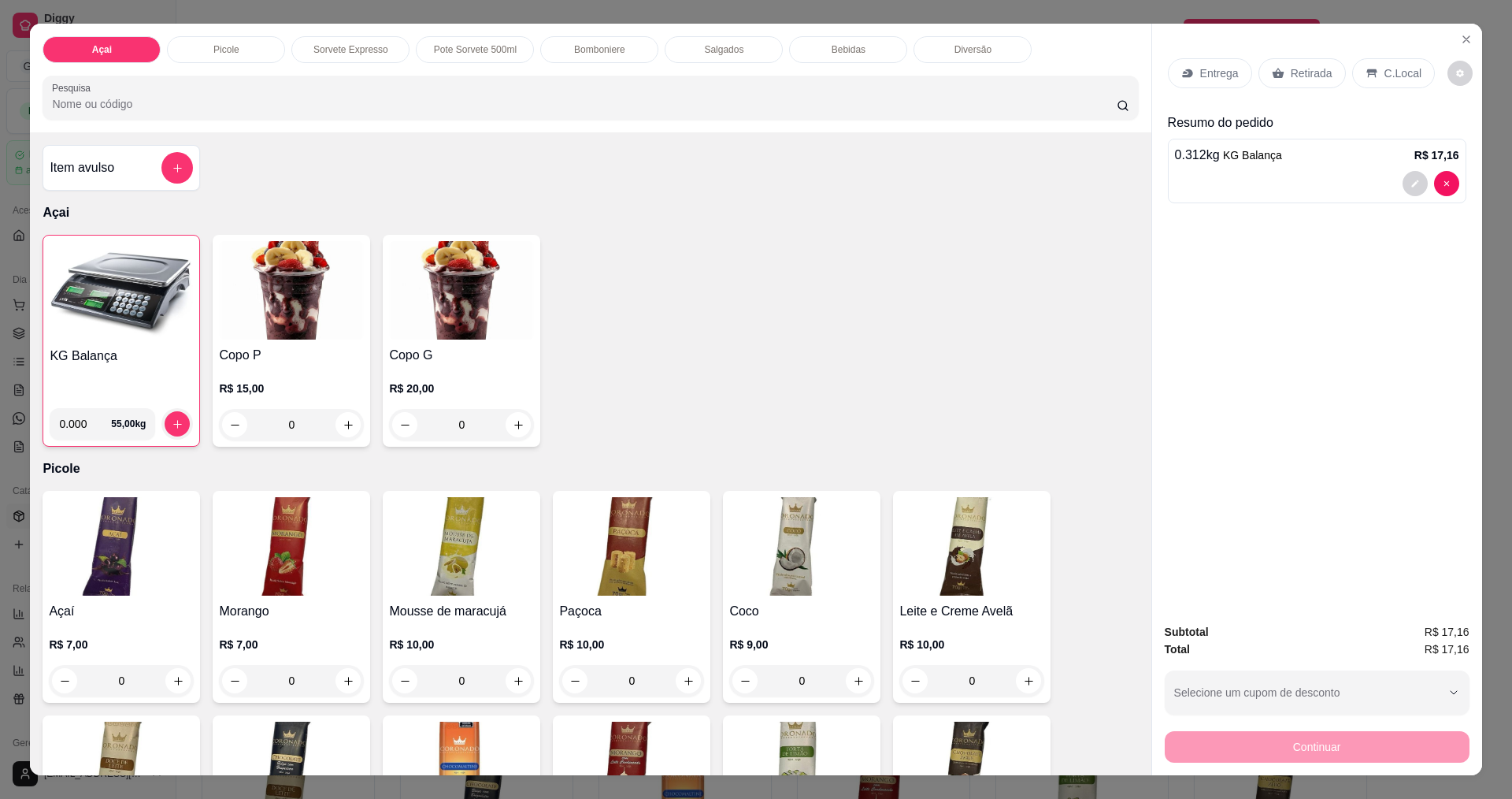
drag, startPoint x: 1376, startPoint y: 71, endPoint x: 1243, endPoint y: 271, distance: 240.2
click at [1384, 70] on p "C.Local" at bounding box center [1403, 73] width 37 height 16
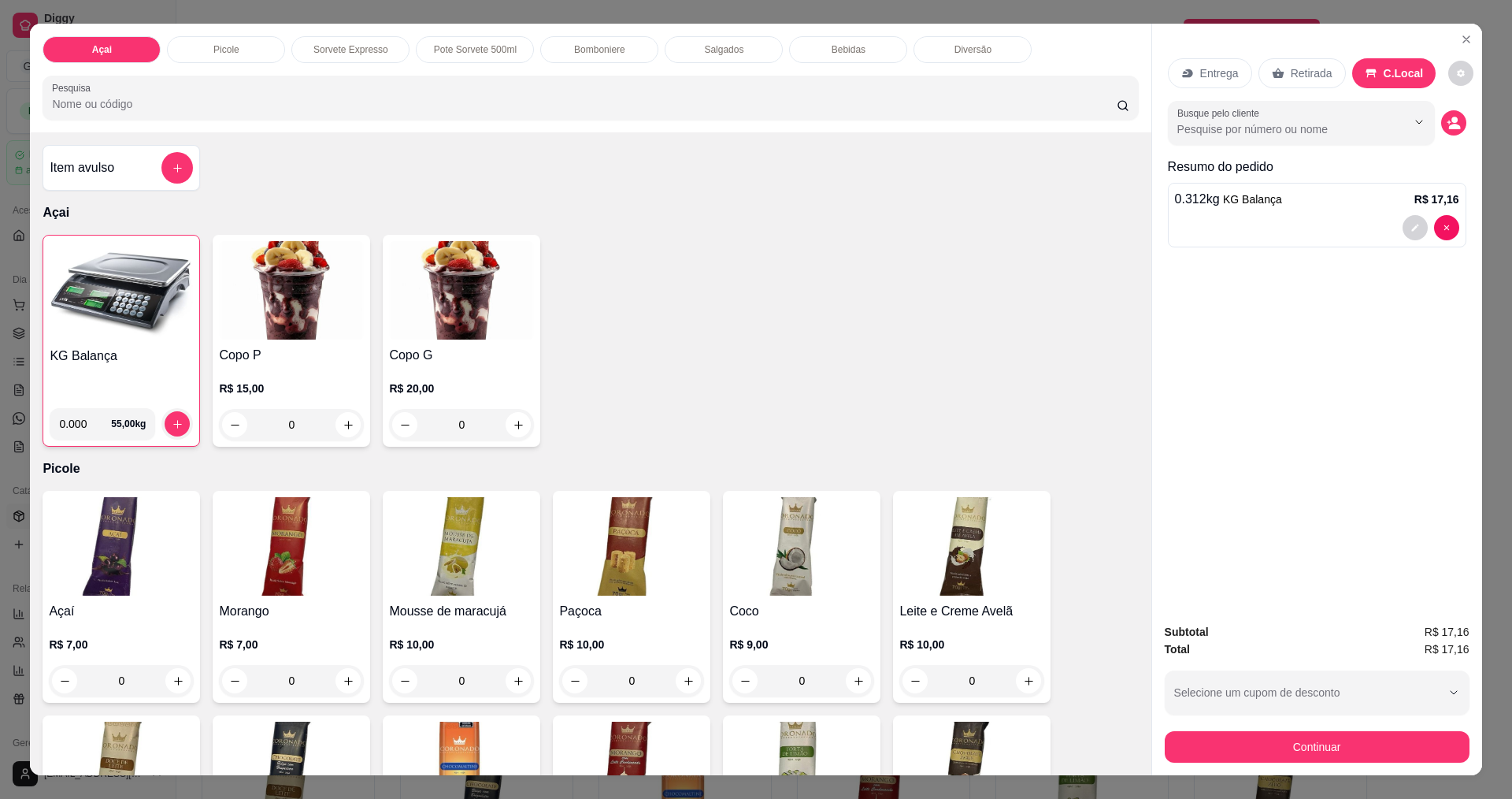
click at [1324, 520] on div "Entrega Retirada C.Local Busque pelo cliente Resumo do pedido 0.312 kg KG Balan…" at bounding box center [1316, 398] width 331 height 751
click at [1454, 119] on button "decrease-product-quantity" at bounding box center [1453, 123] width 24 height 24
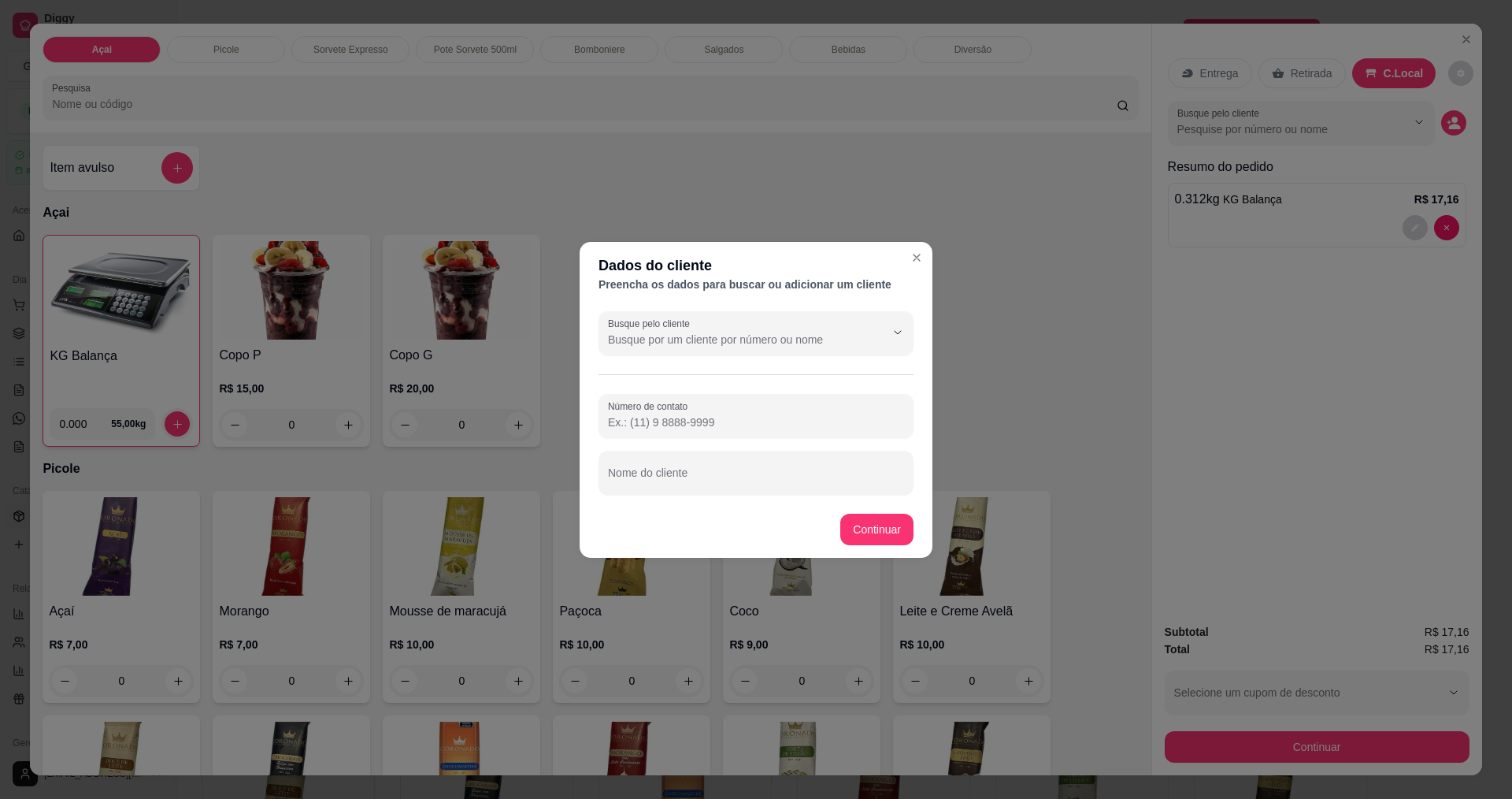
click at [731, 385] on div "Busque pelo cliente Número de contato Nome do cliente" at bounding box center [756, 403] width 352 height 196
click at [722, 408] on div at bounding box center [756, 416] width 296 height 32
type input "[PHONE_NUMBER]"
click at [737, 468] on div at bounding box center [756, 473] width 296 height 32
type input "[PERSON_NAME]"
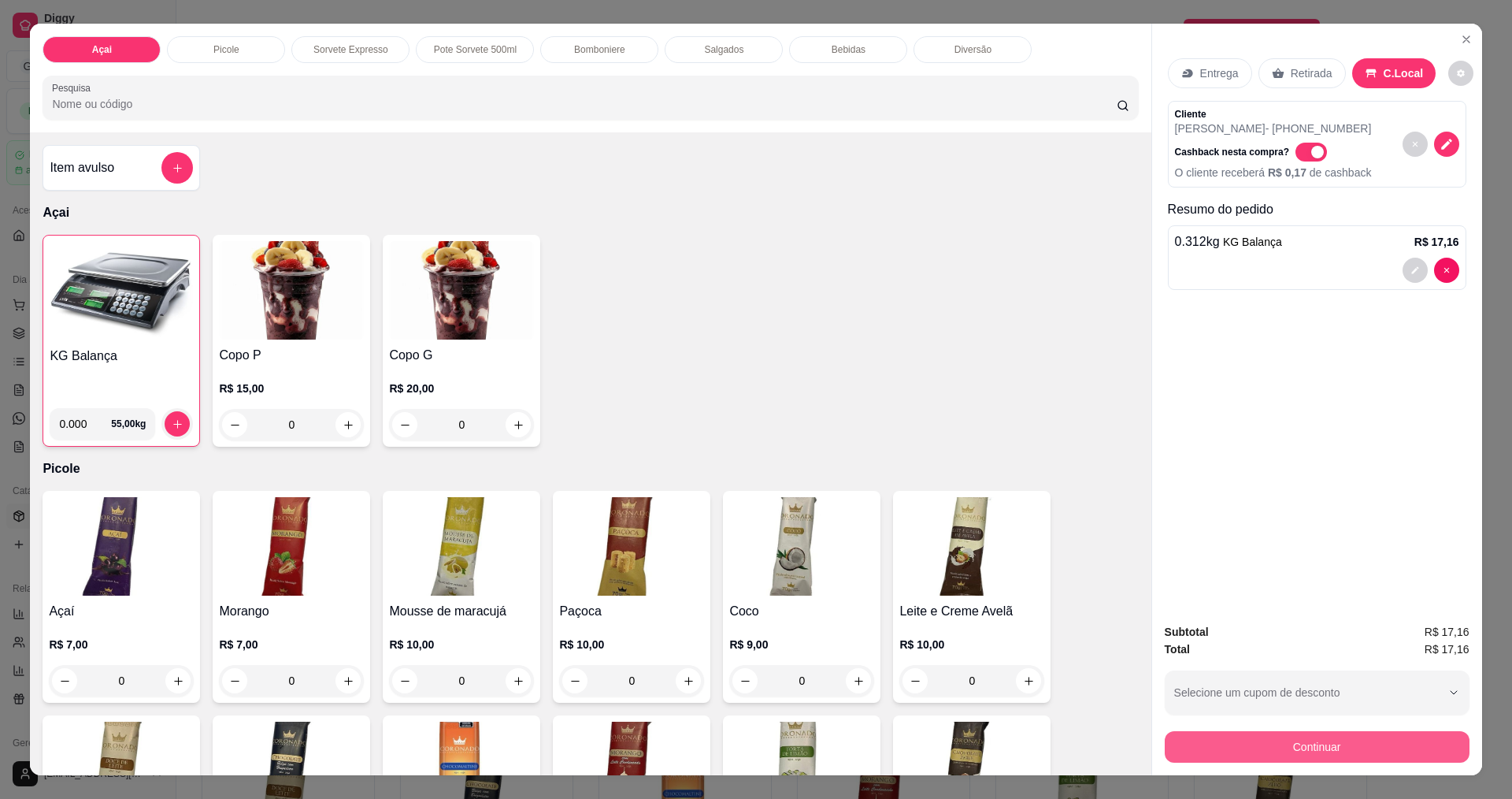
click at [1373, 740] on button "Continuar" at bounding box center [1316, 747] width 305 height 32
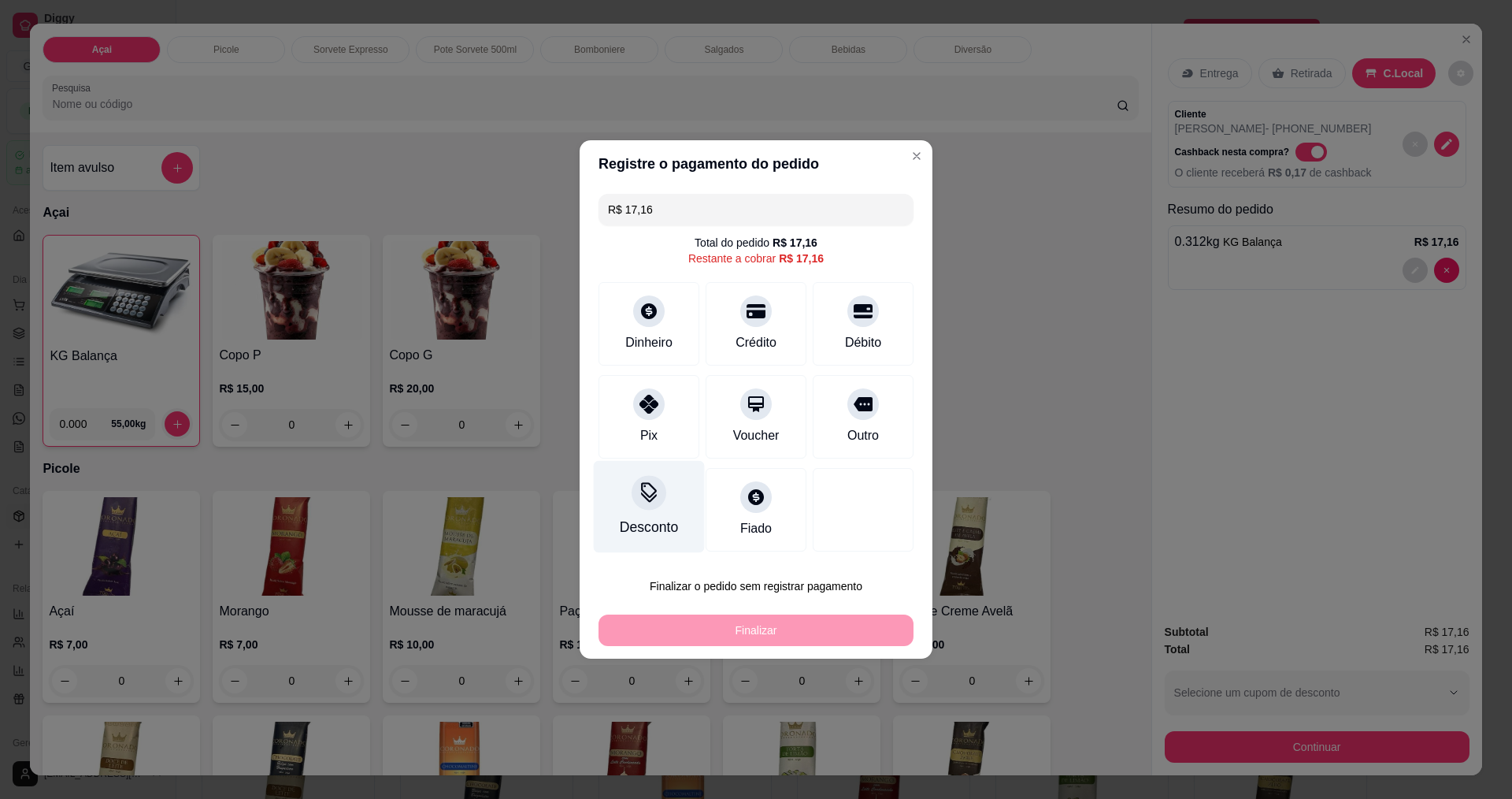
click at [657, 525] on div "Desconto" at bounding box center [649, 527] width 59 height 21
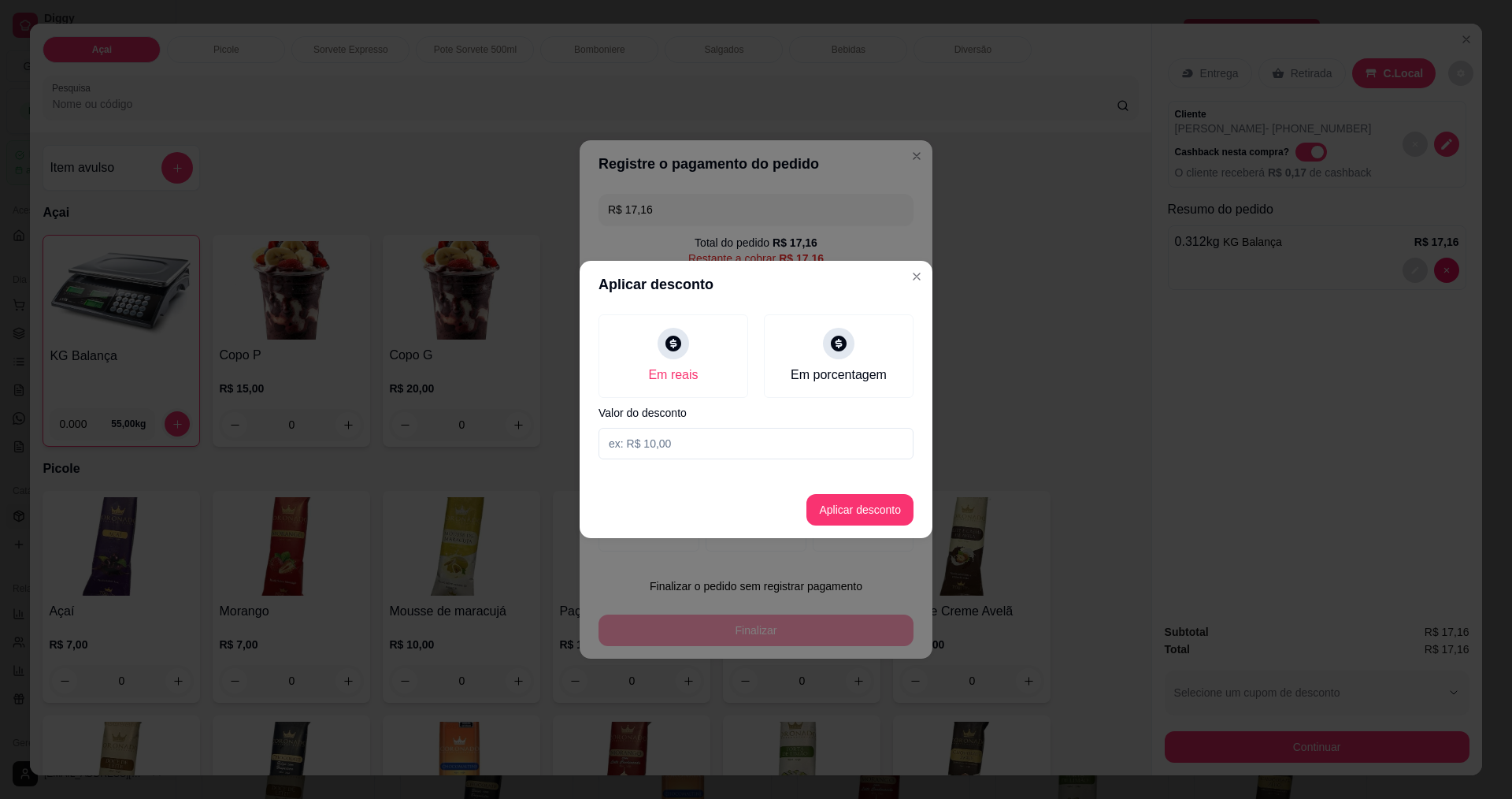
drag, startPoint x: 708, startPoint y: 448, endPoint x: 702, endPoint y: 457, distance: 10.8
click at [703, 456] on input at bounding box center [756, 444] width 315 height 32
click at [702, 457] on input at bounding box center [756, 444] width 315 height 32
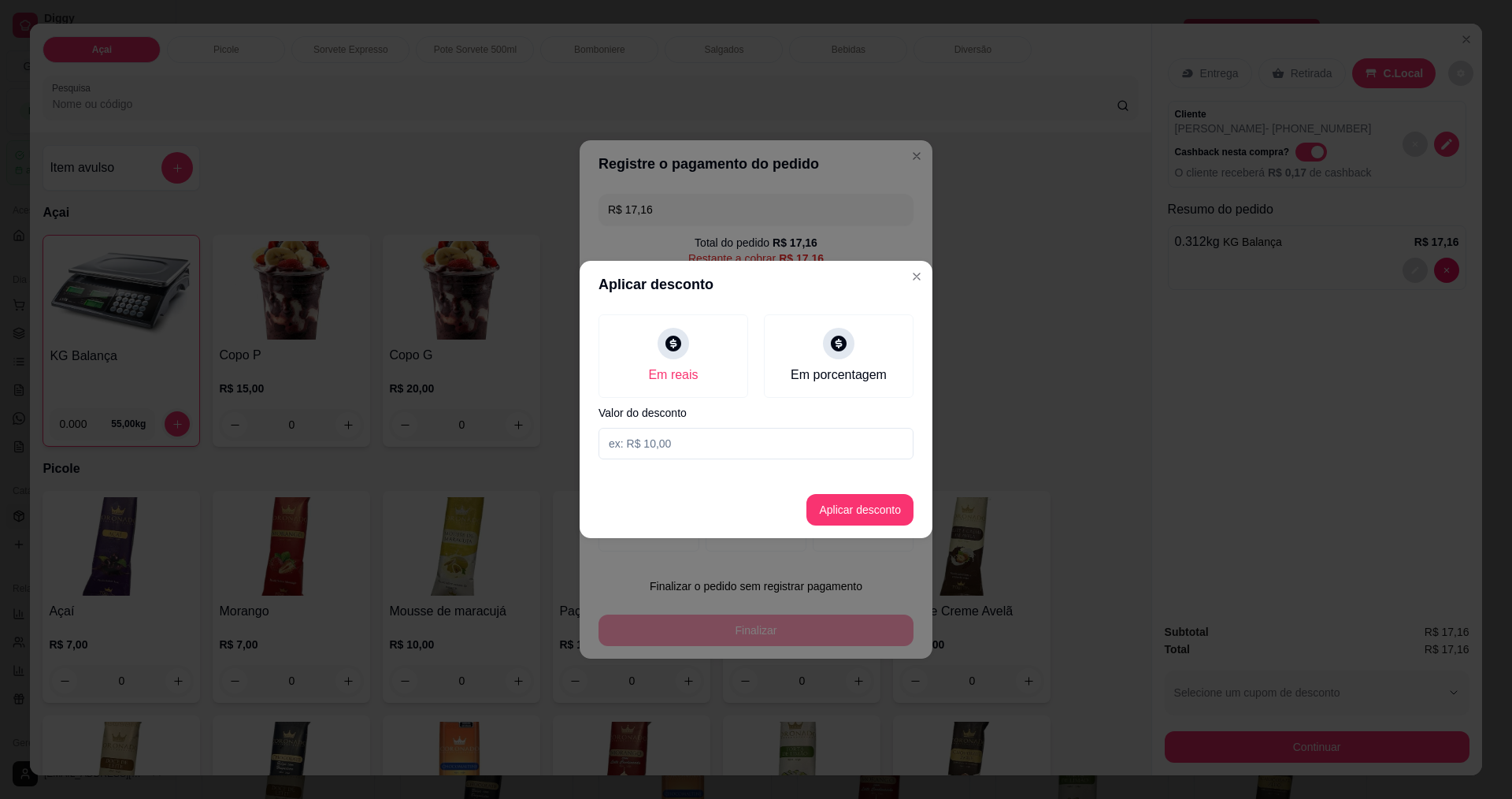
click at [702, 457] on input at bounding box center [756, 444] width 315 height 32
type input "0,16"
click at [867, 500] on button "Aplicar desconto" at bounding box center [859, 510] width 107 height 32
type input "R$ 17,00"
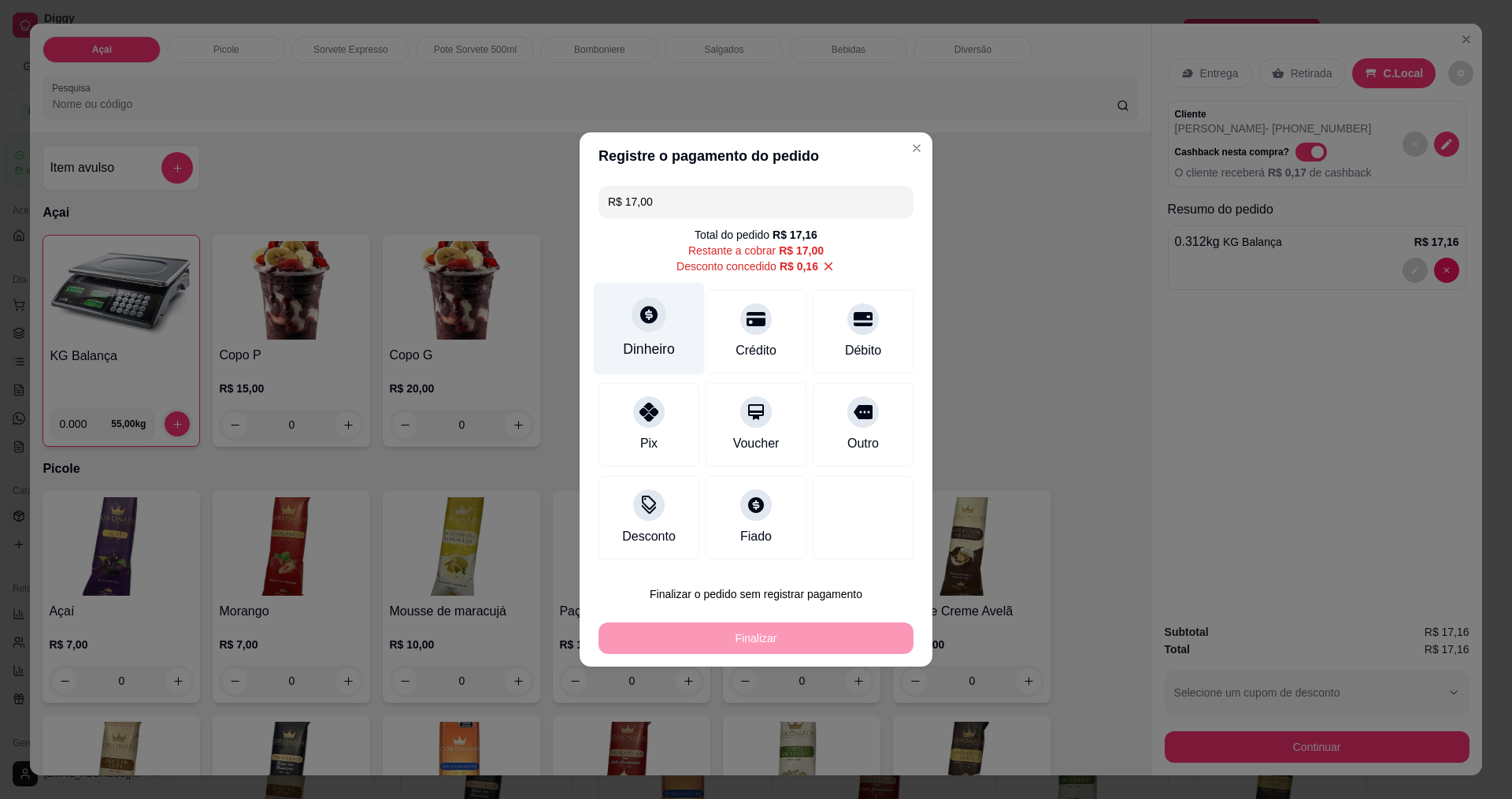
click at [652, 320] on icon at bounding box center [649, 314] width 18 height 18
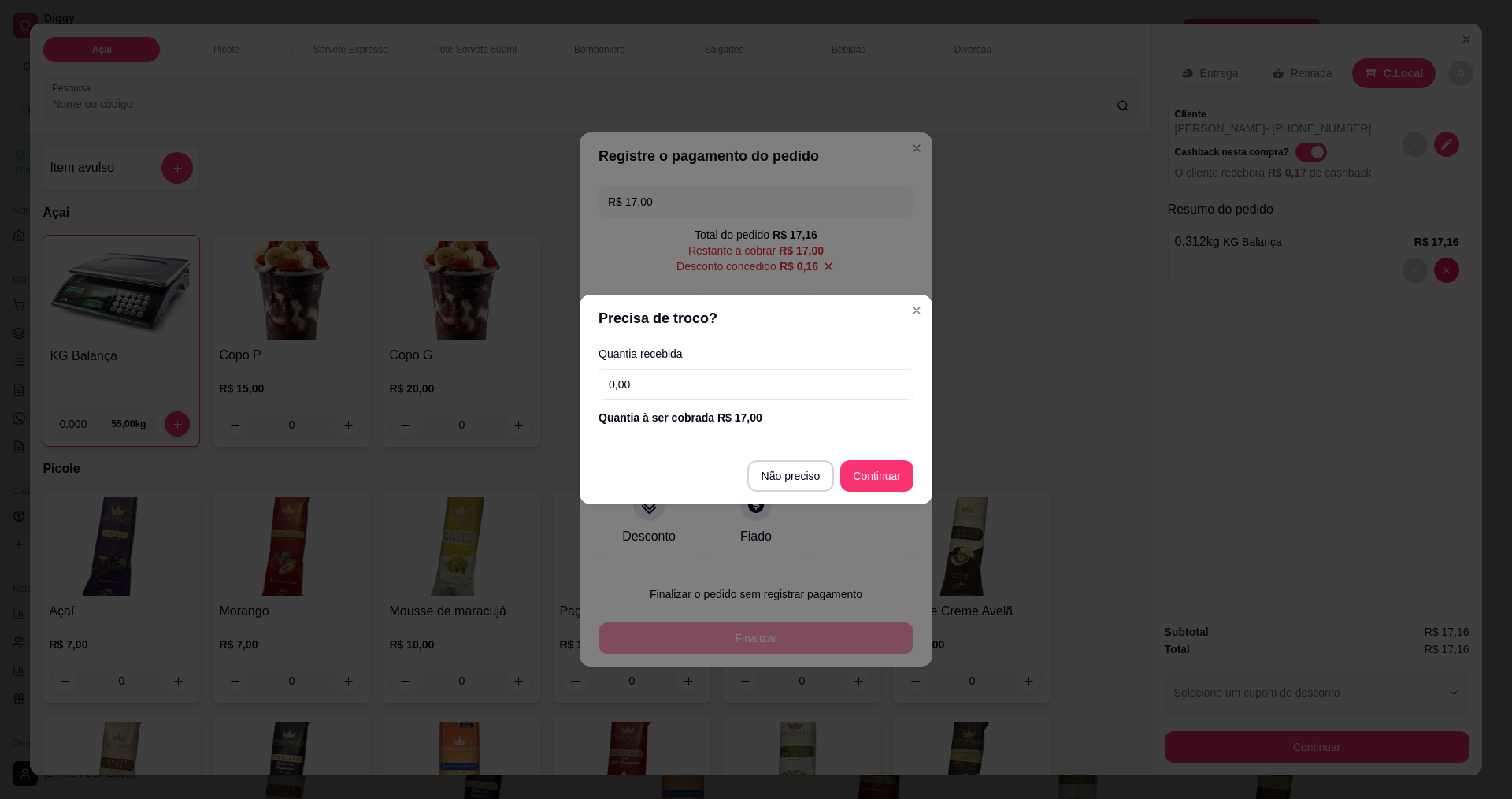
click at [736, 397] on input "0,00" at bounding box center [756, 384] width 315 height 32
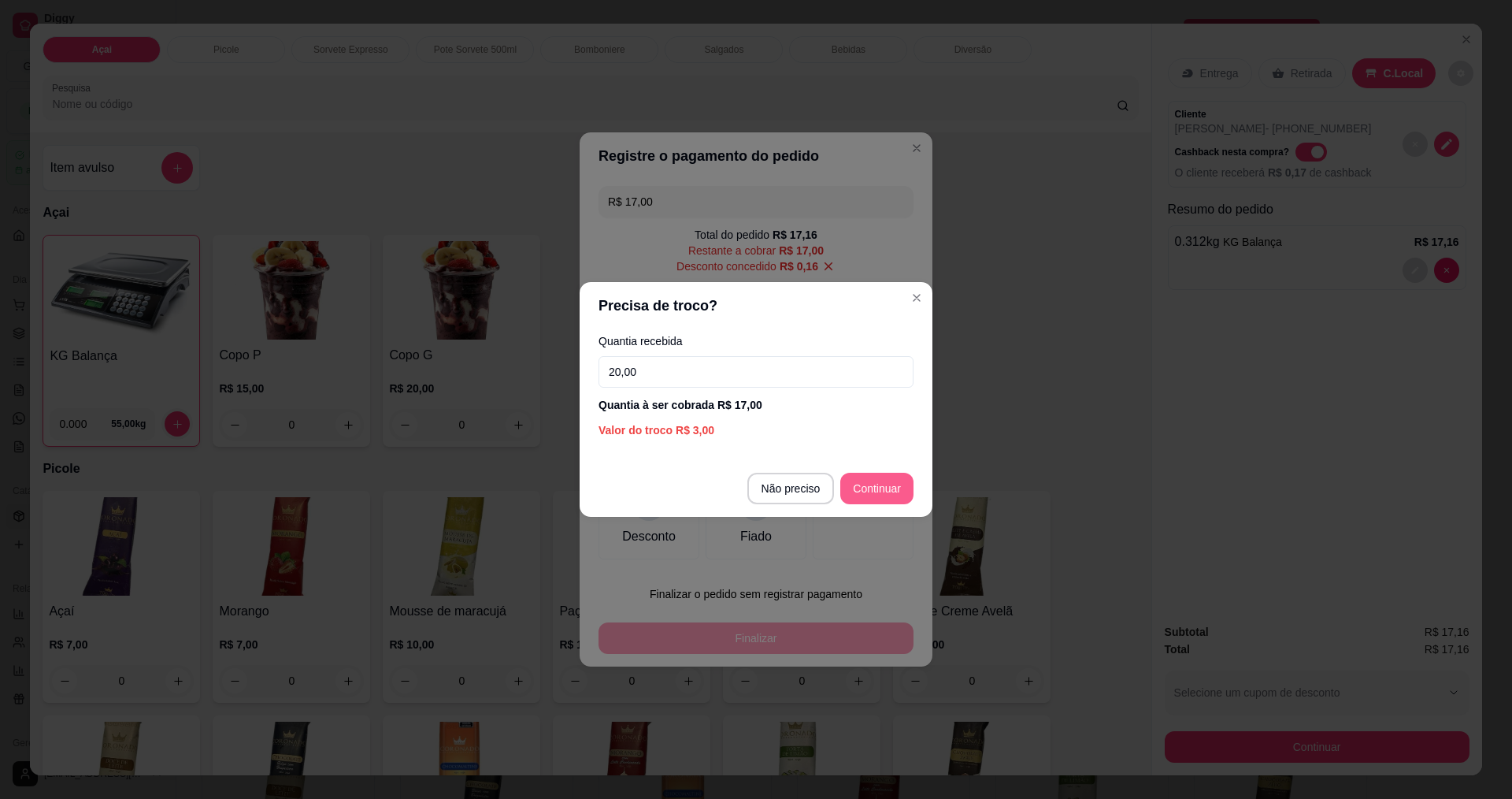
type input "20,00"
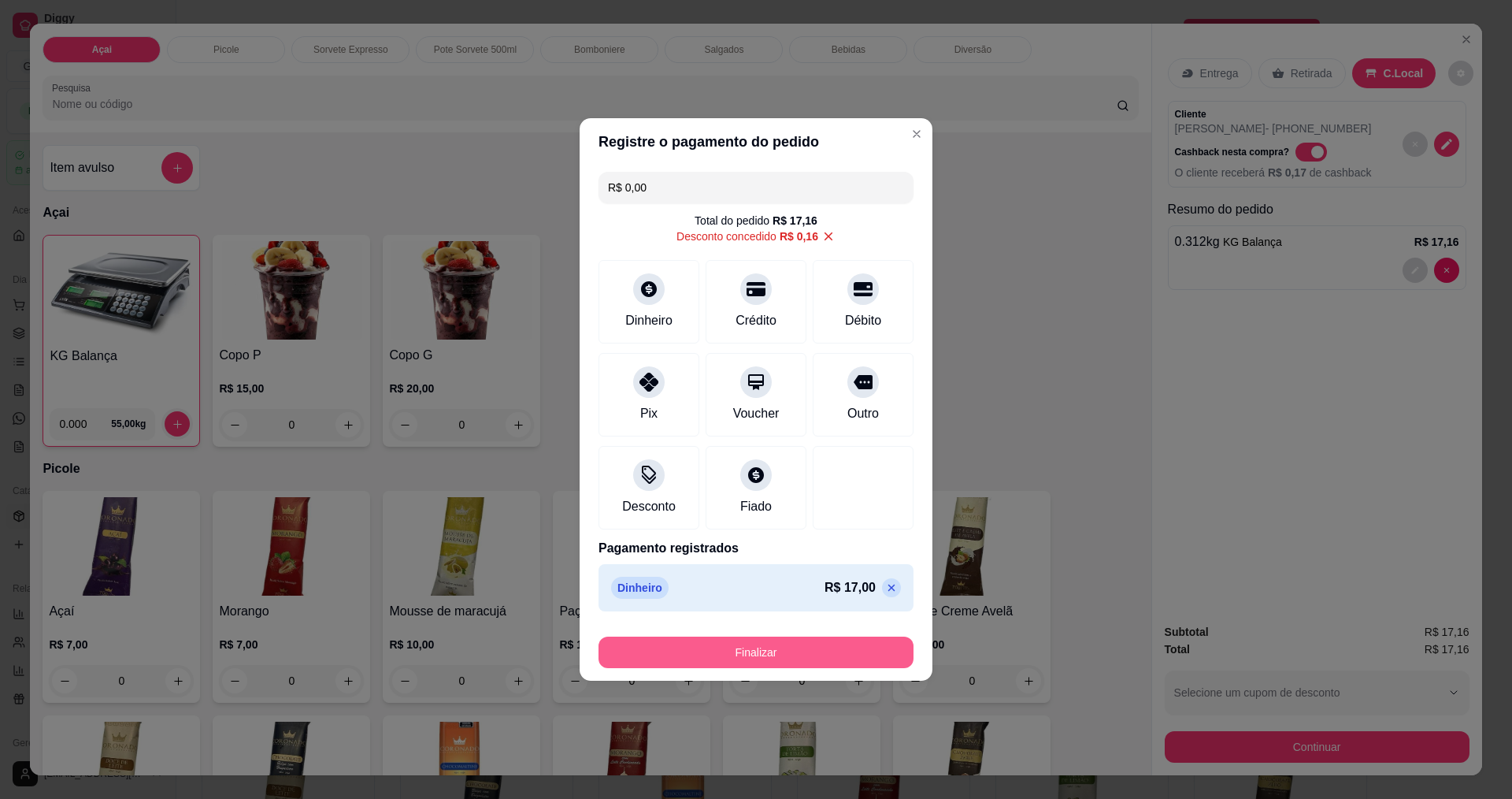
click at [790, 652] on button "Finalizar" at bounding box center [756, 653] width 315 height 32
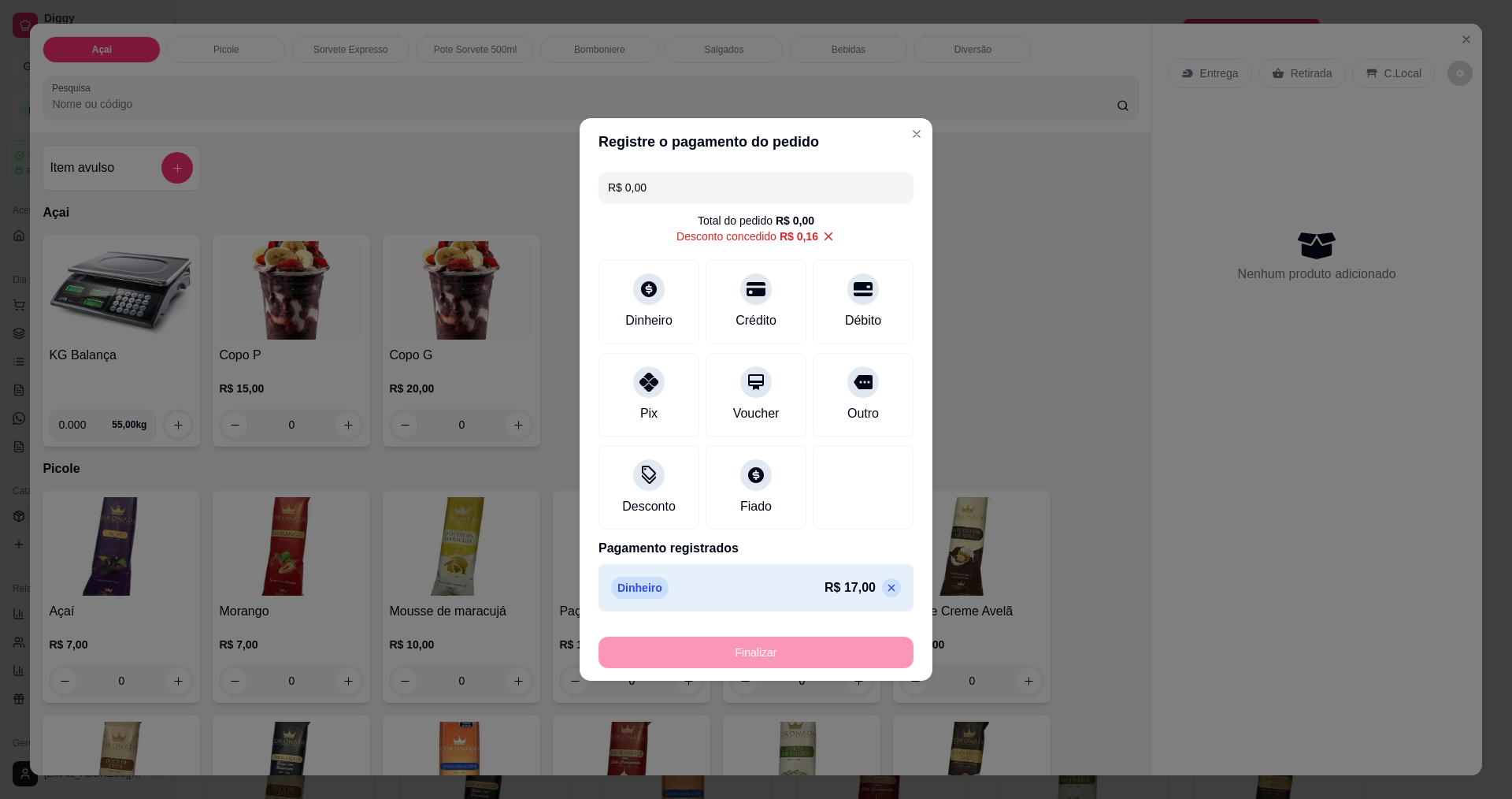
type input "-R$ 17,16"
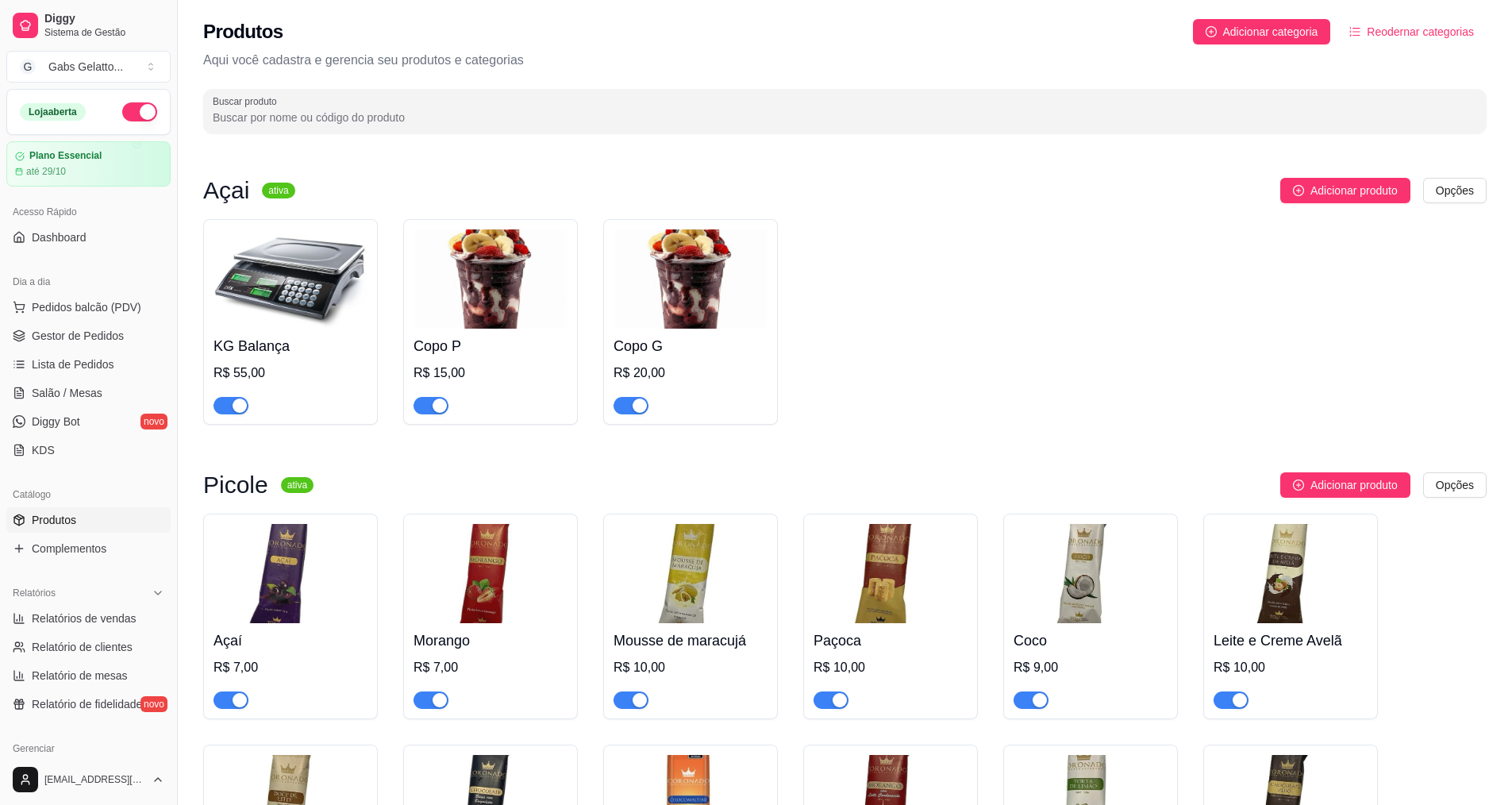
click at [458, 260] on img at bounding box center [491, 279] width 154 height 100
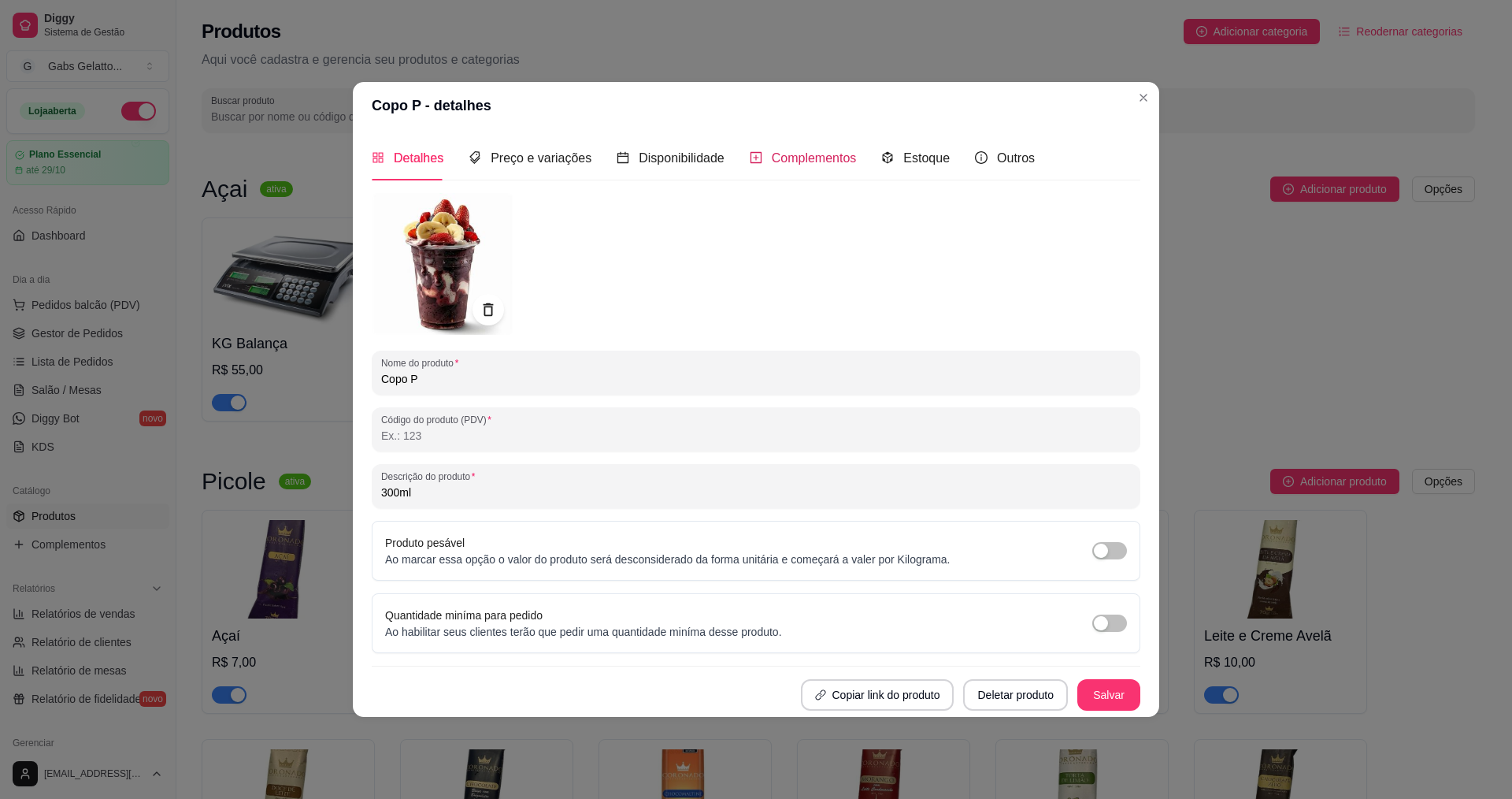
click at [779, 165] on span "Complementos" at bounding box center [814, 158] width 85 height 13
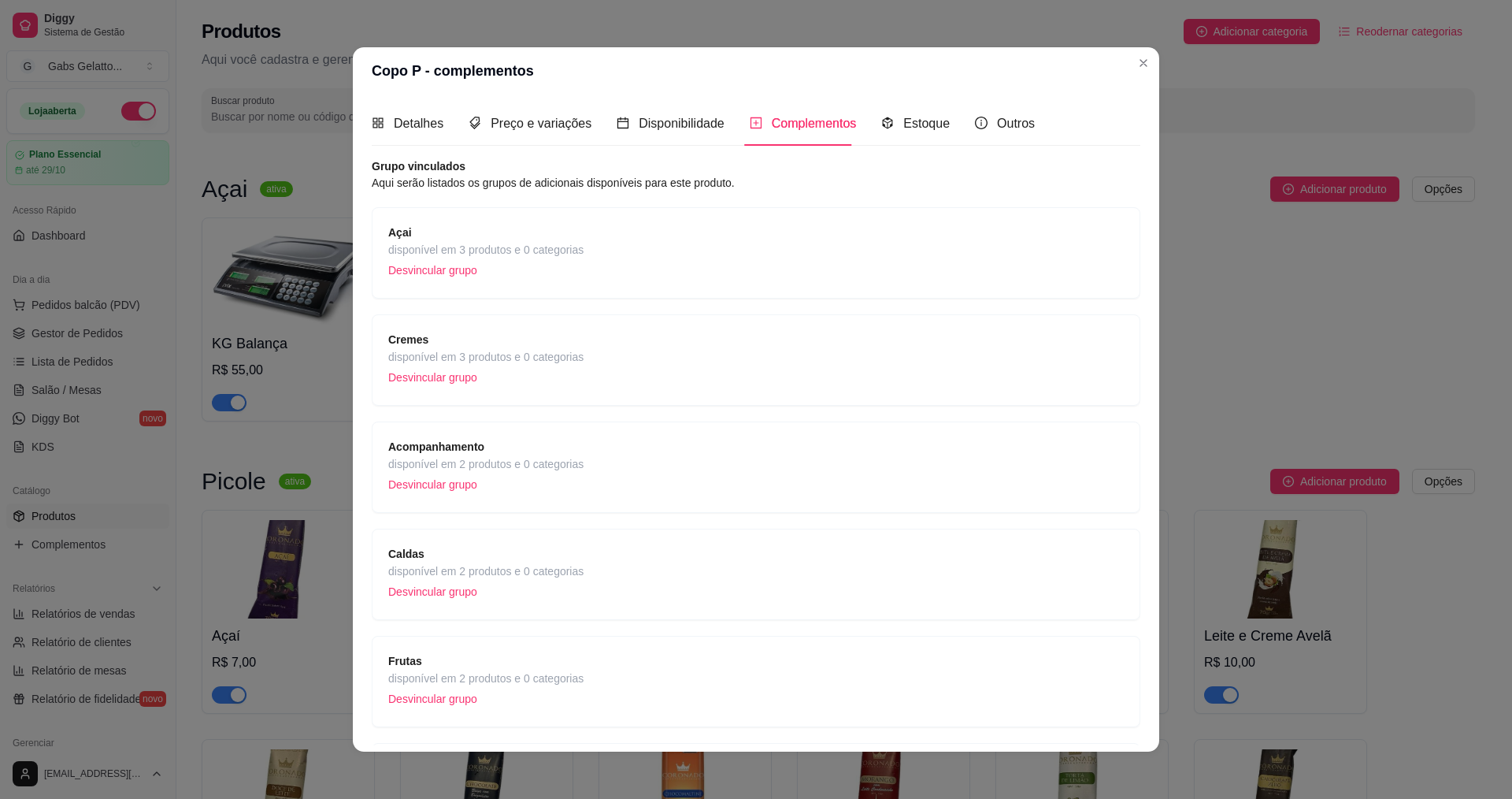
click at [484, 561] on span "Caldas" at bounding box center [486, 554] width 196 height 18
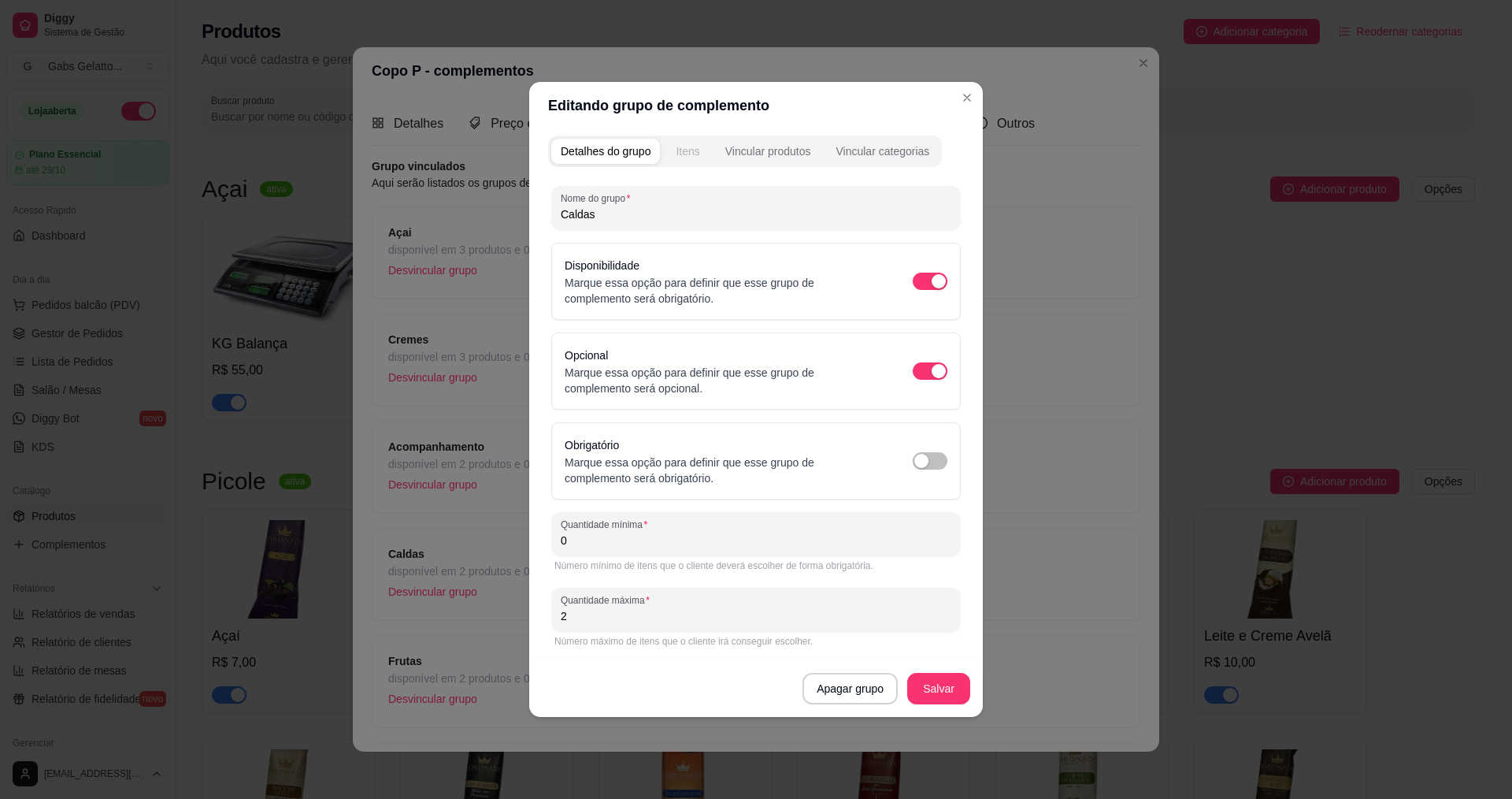
click at [690, 151] on div "Itens" at bounding box center [687, 151] width 23 height 16
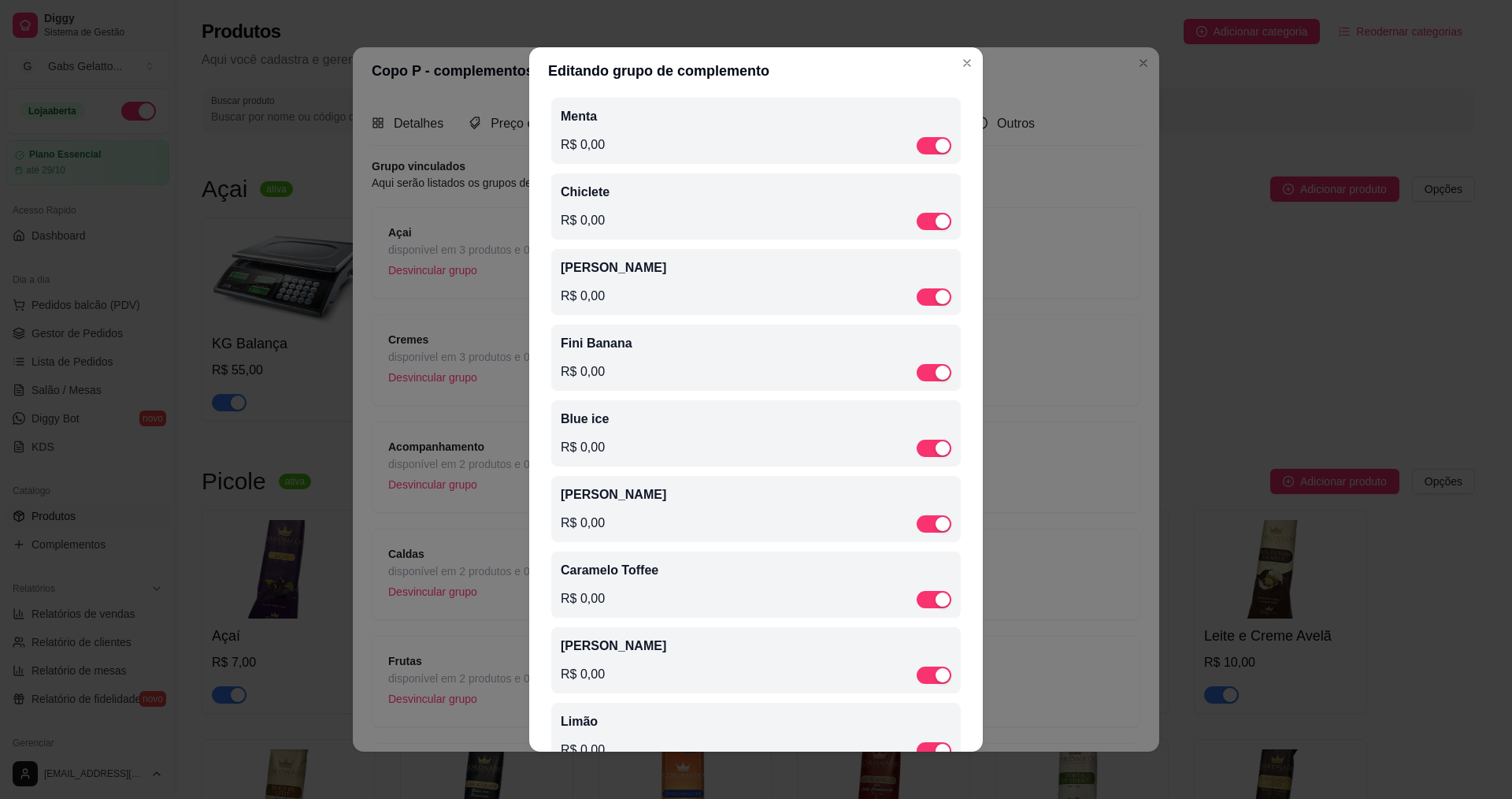
scroll to position [759, 0]
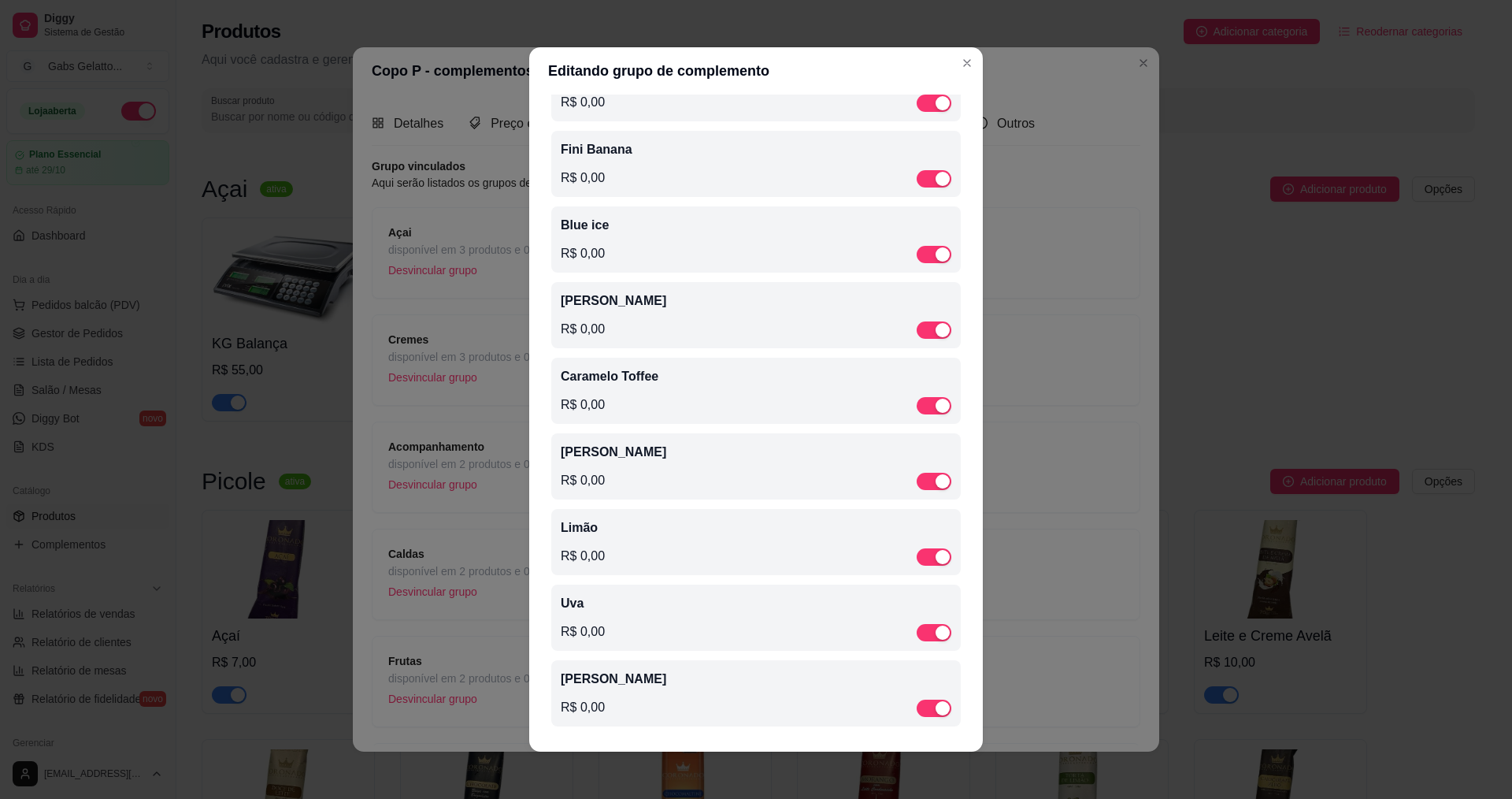
click at [591, 613] on div "Uva R$ 0,00" at bounding box center [756, 617] width 391 height 48
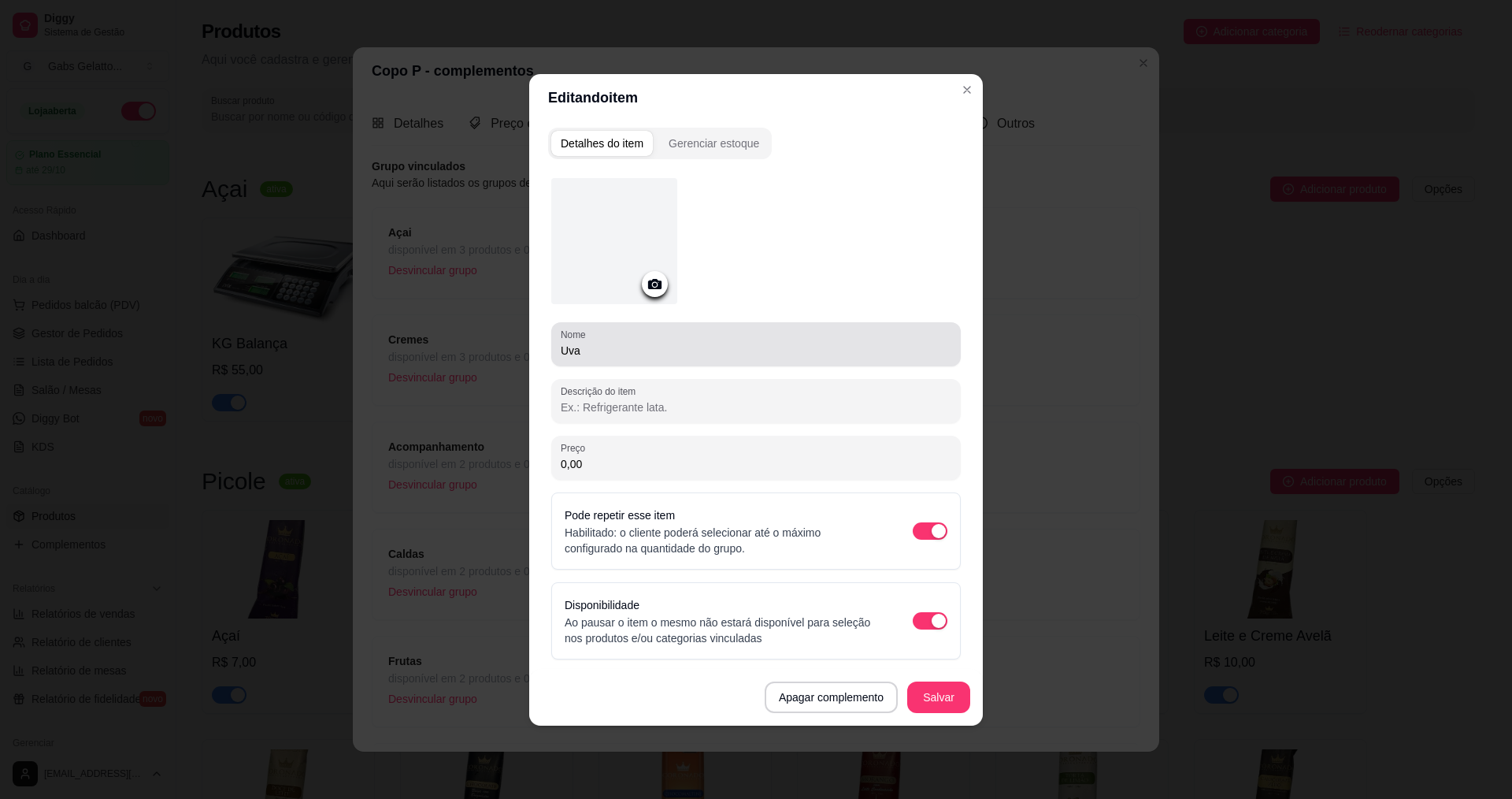
click at [553, 356] on div "Nome Uva" at bounding box center [755, 344] width 409 height 44
click at [558, 353] on div "Nome Uva" at bounding box center [755, 344] width 409 height 44
click at [559, 353] on div "Nome Uva" at bounding box center [755, 344] width 409 height 44
click at [561, 352] on input "Uva" at bounding box center [756, 350] width 391 height 16
paste input "Calda"
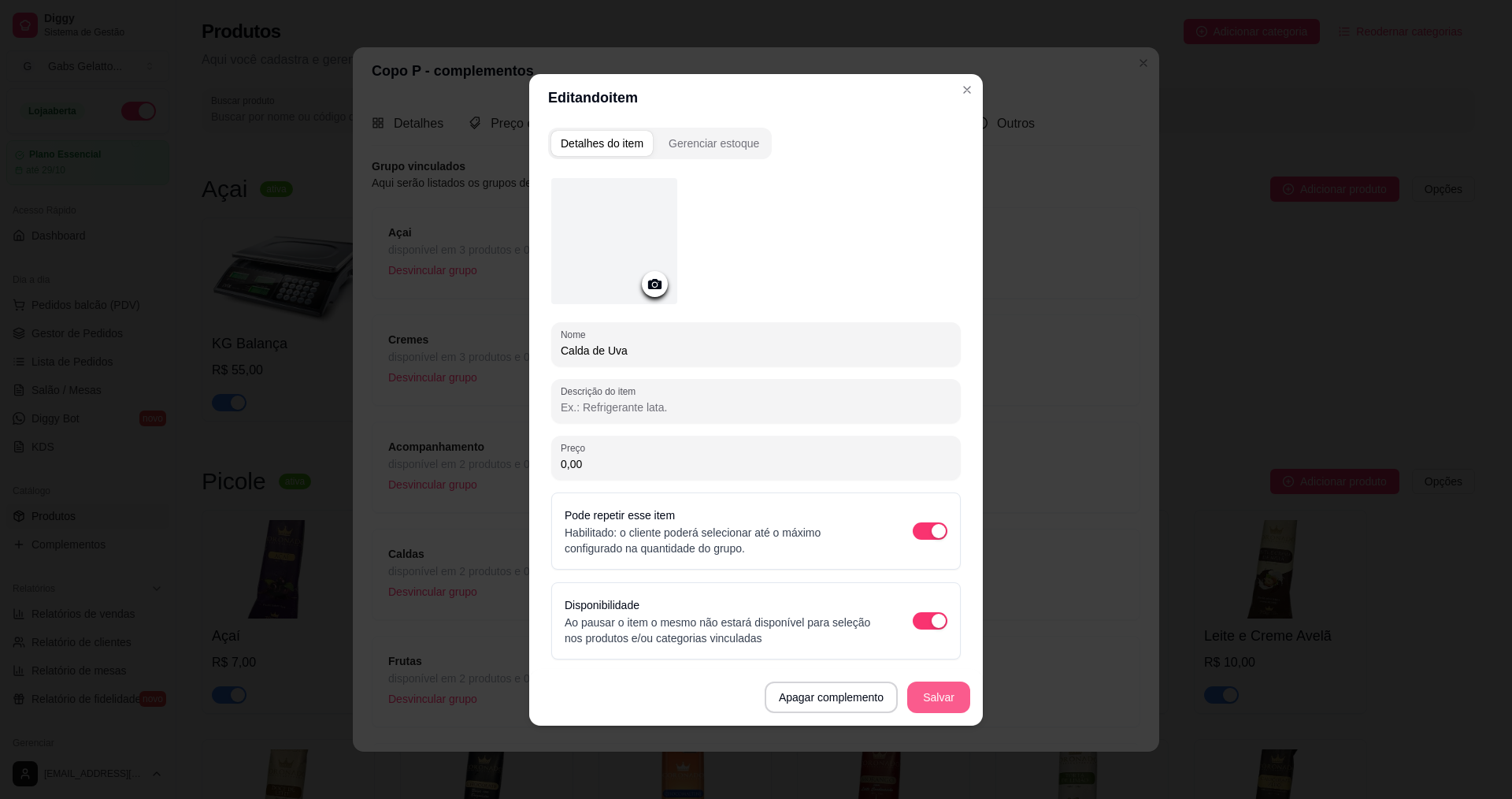
type input "Calda de Uva"
click at [921, 712] on div "Apagar complemento Salvar" at bounding box center [756, 696] width 454 height 57
click at [929, 698] on button "Salvar" at bounding box center [939, 697] width 63 height 32
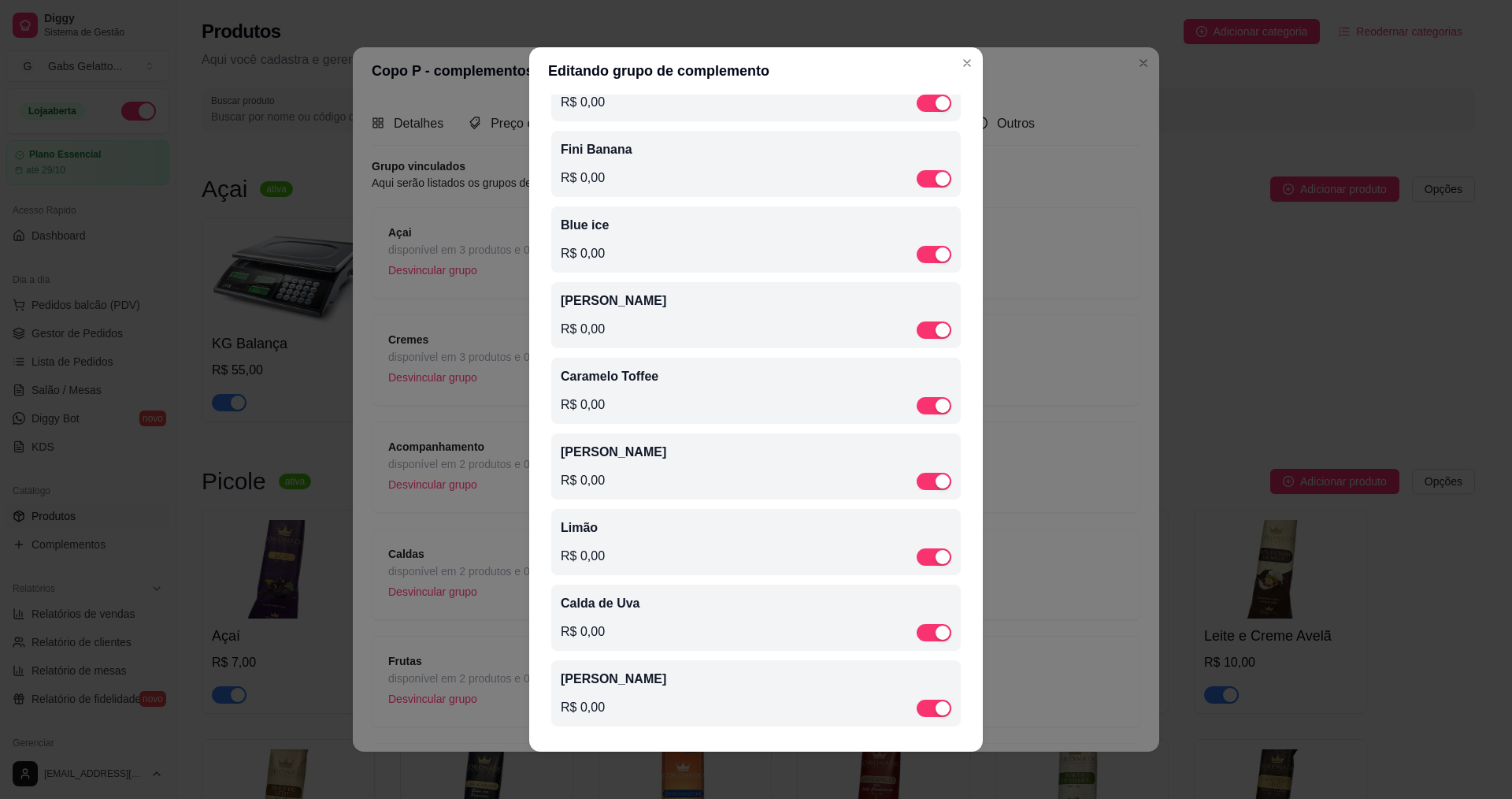
click at [595, 539] on div "Limão R$ 0,00" at bounding box center [756, 542] width 391 height 48
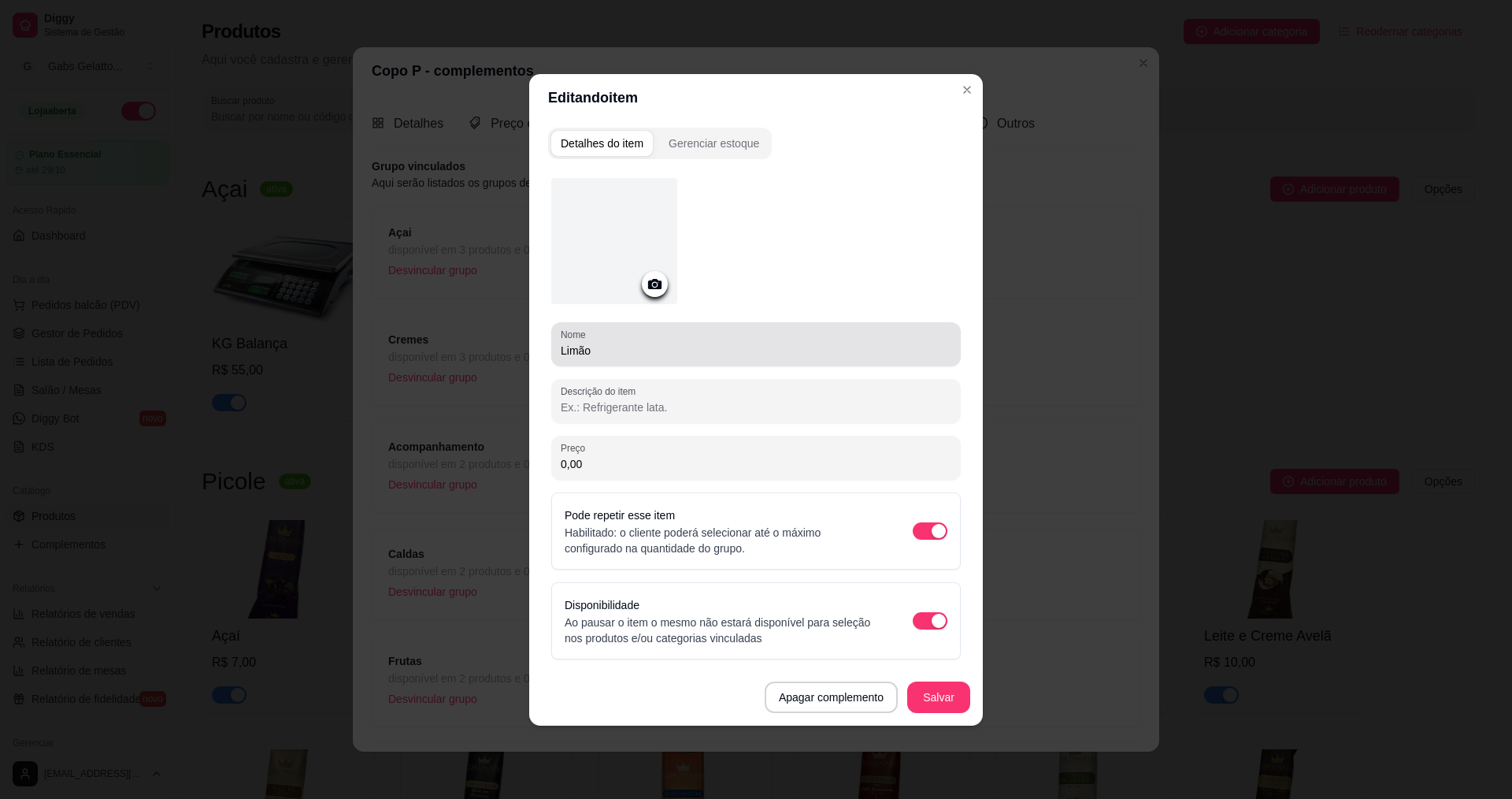
click at [561, 349] on input "Limão" at bounding box center [756, 350] width 391 height 16
paste input "Calda"
type input "Calda de Limão"
click at [936, 709] on button "Salvar" at bounding box center [939, 696] width 62 height 31
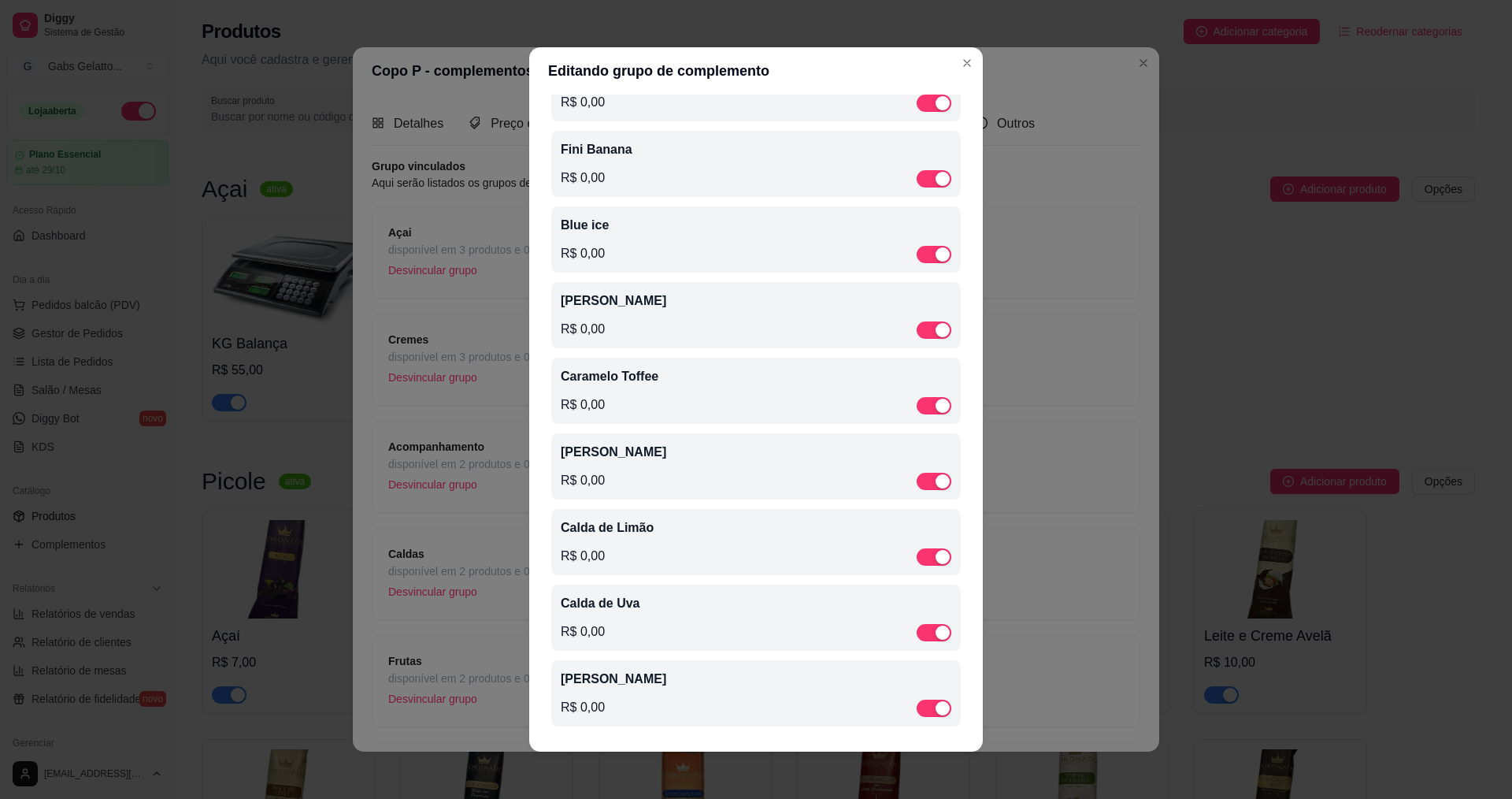
click at [595, 451] on p "[PERSON_NAME]" at bounding box center [756, 452] width 391 height 19
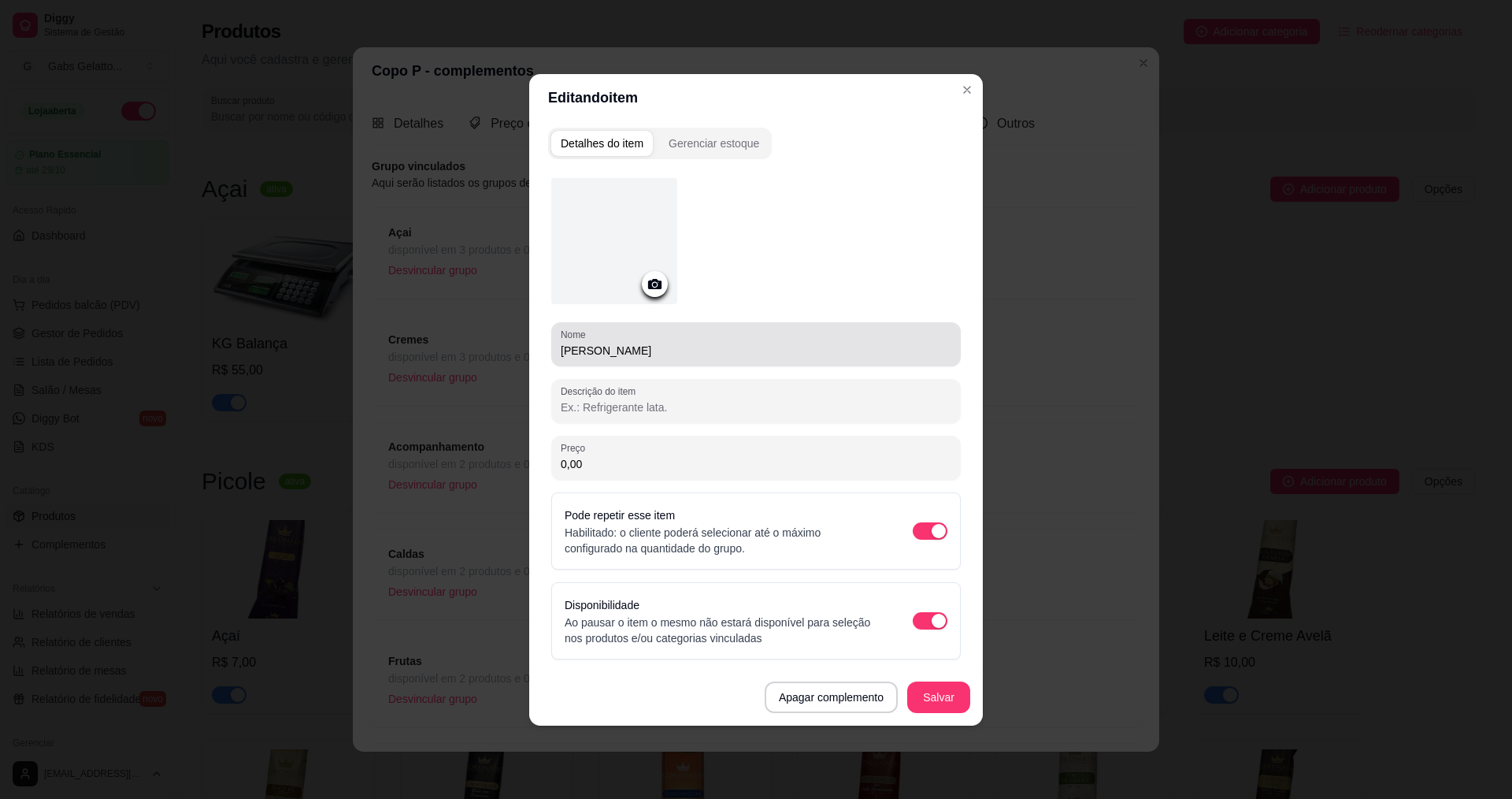
click at [561, 348] on input "[PERSON_NAME]" at bounding box center [756, 350] width 391 height 16
paste input "Calda"
type input "Calda de Mel"
click at [958, 705] on button "Salvar" at bounding box center [939, 697] width 63 height 32
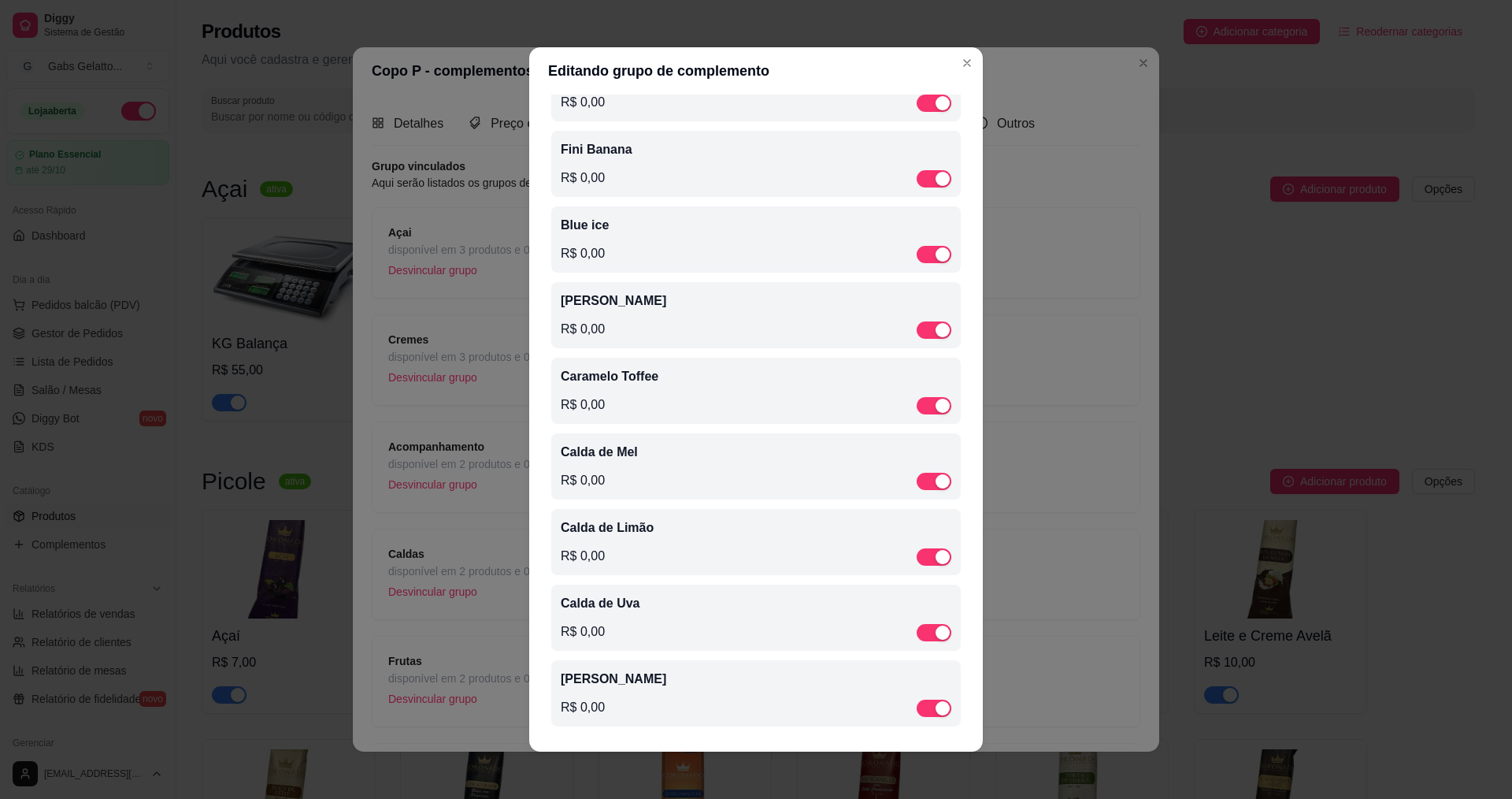
click at [612, 383] on div "Caramelo Toffee R$ 0,00" at bounding box center [756, 391] width 391 height 48
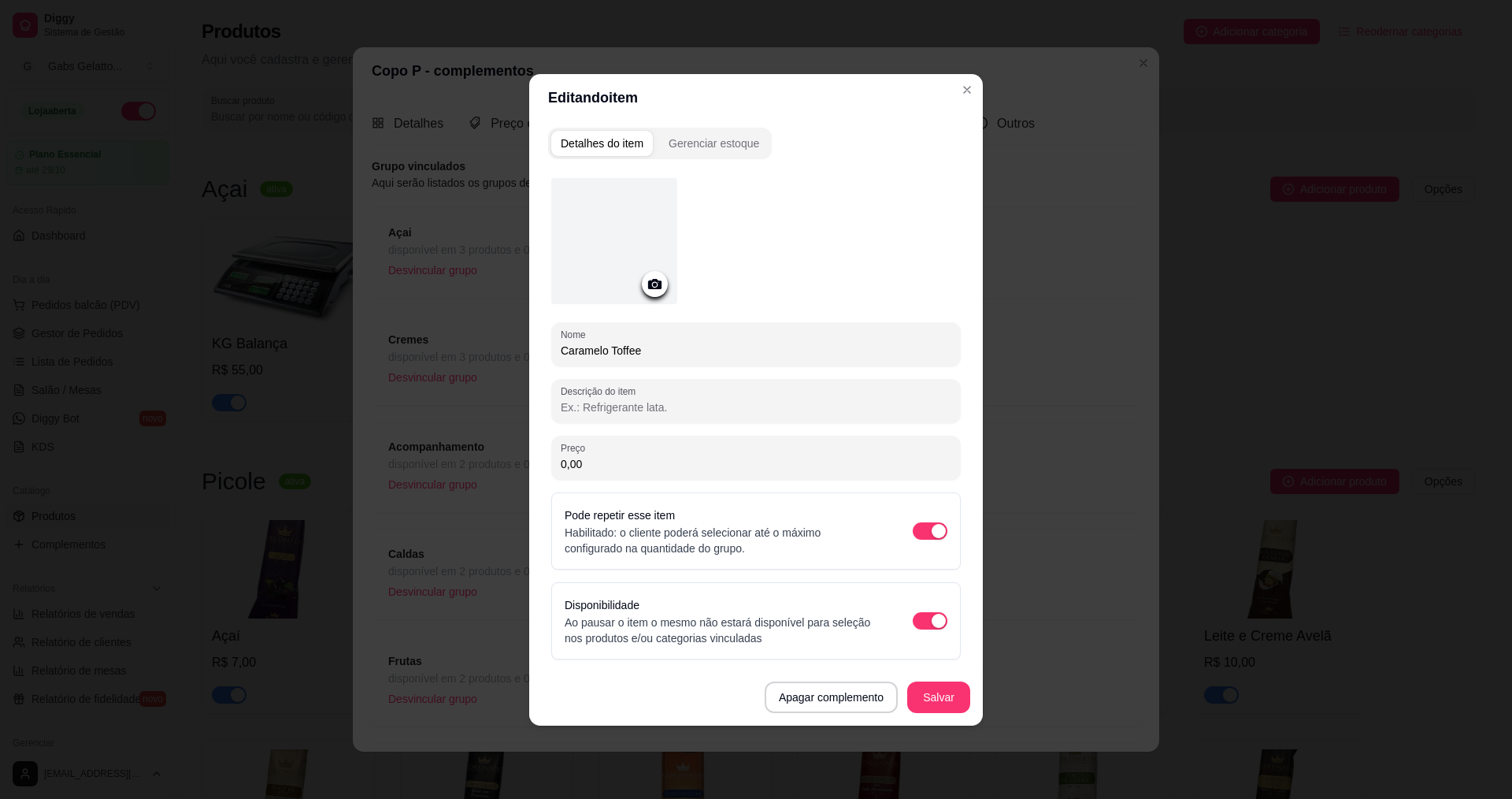
click at [561, 351] on input "Caramelo Toffee" at bounding box center [756, 350] width 391 height 16
paste input "Calda"
type input "Calda Caramelo Toffee"
click at [926, 684] on button "Salvar" at bounding box center [939, 697] width 63 height 32
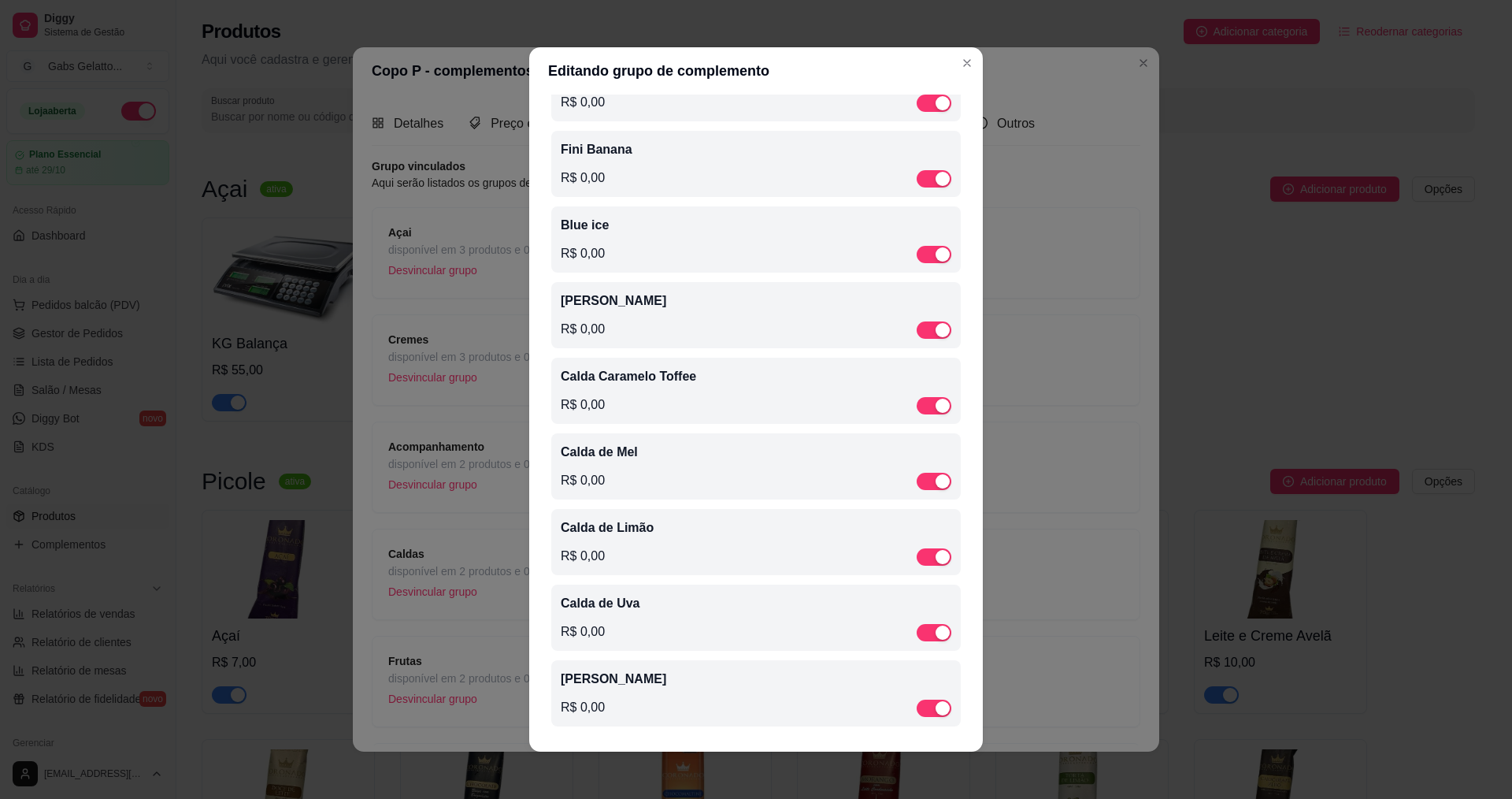
click at [602, 306] on div "Fini Beijos R$ 0,00" at bounding box center [756, 315] width 391 height 48
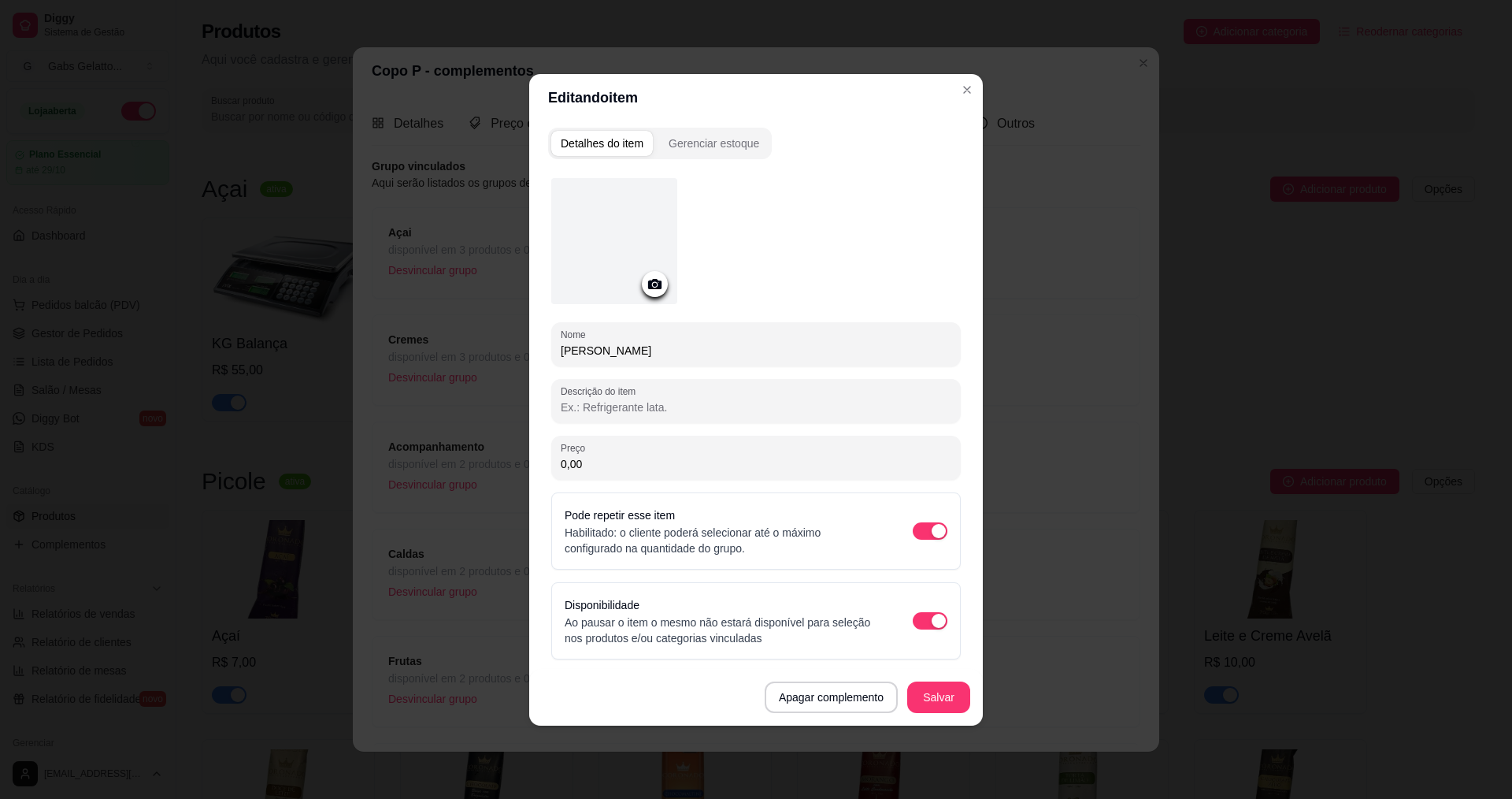
click at [566, 343] on input "[PERSON_NAME]" at bounding box center [756, 350] width 391 height 16
click at [556, 348] on div "Nome Fini Beijos" at bounding box center [755, 344] width 409 height 44
click at [558, 351] on div "Nome Fini Beijos" at bounding box center [755, 344] width 409 height 44
click at [561, 351] on input "[PERSON_NAME]" at bounding box center [756, 350] width 391 height 16
paste input "Calda"
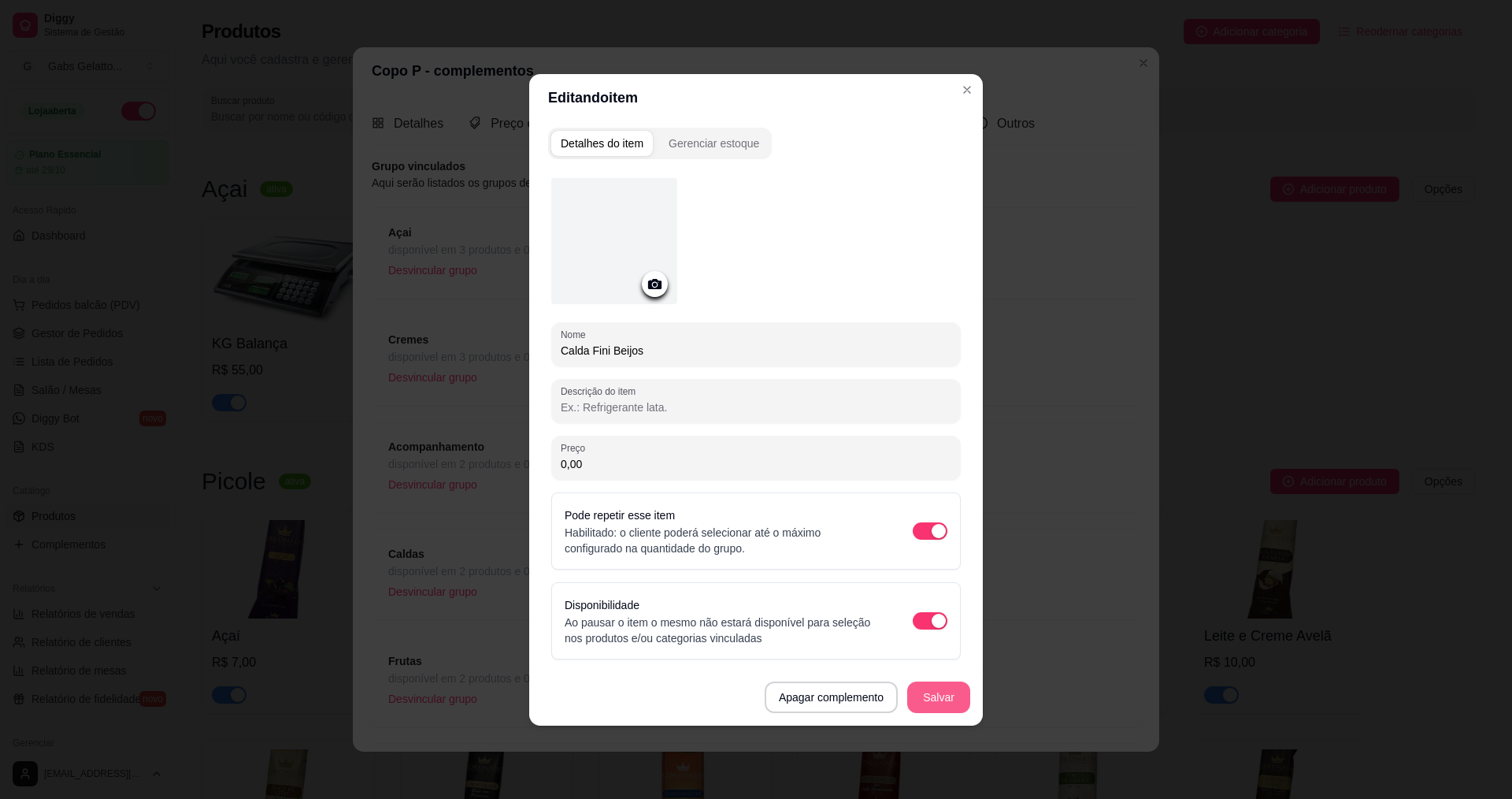
type input "Calda Fini Beijos"
click at [933, 687] on button "Salvar" at bounding box center [939, 697] width 63 height 32
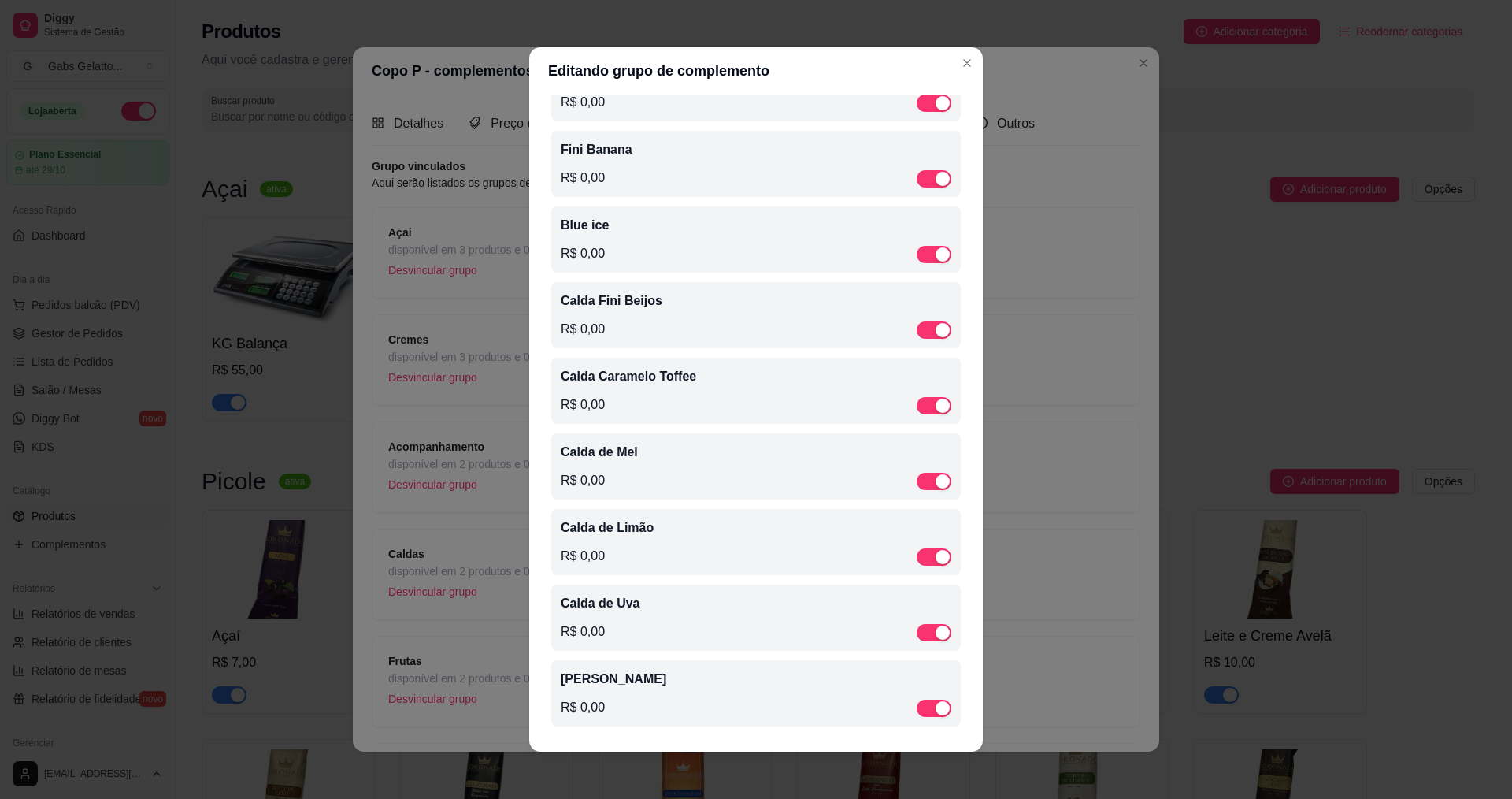
click at [632, 273] on div "Editando grupo de complemento Detalhes do grupo Itens Vincular produtos Vincula…" at bounding box center [756, 399] width 1512 height 799
click at [610, 228] on p "Blue ice" at bounding box center [756, 225] width 391 height 19
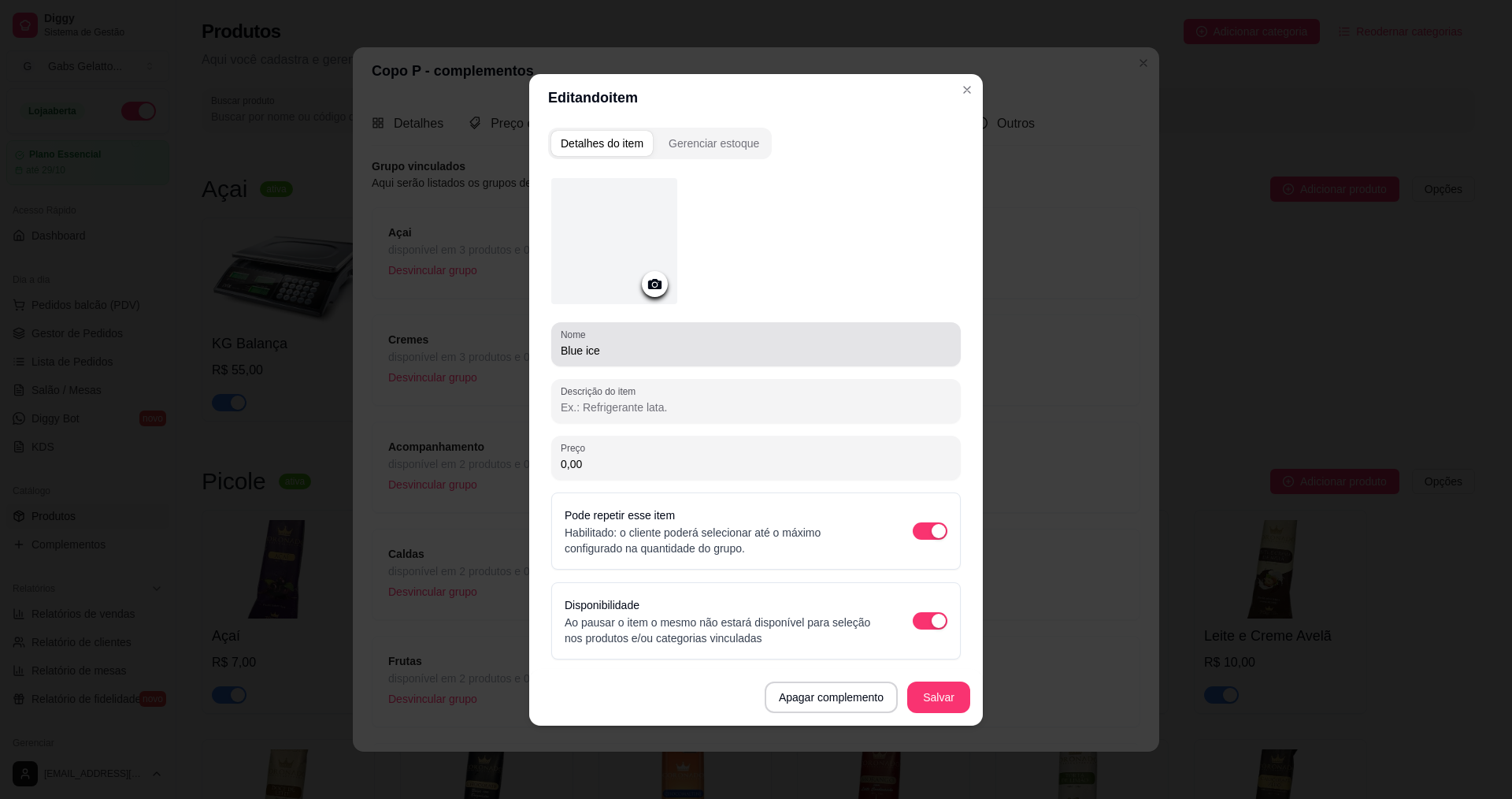
click at [558, 351] on div "Nome Blue ice" at bounding box center [755, 344] width 409 height 44
paste input "Calda"
click at [557, 352] on div "Nome Blue ice" at bounding box center [755, 344] width 409 height 44
click at [563, 348] on input "Blue ice" at bounding box center [756, 350] width 391 height 16
paste input "Calda"
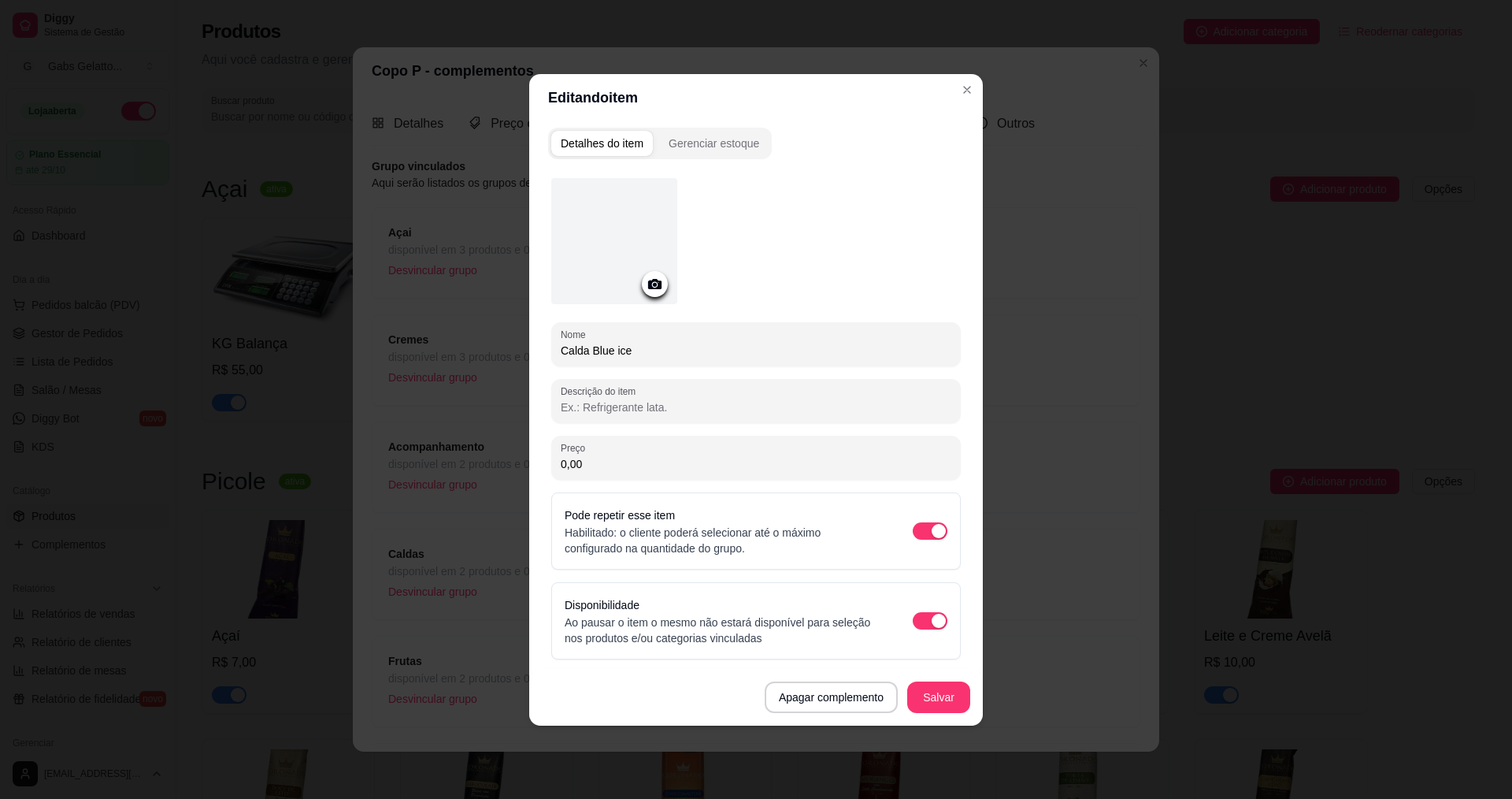
type input "Calda Blue ice"
click at [952, 702] on button "Salvar" at bounding box center [939, 696] width 62 height 31
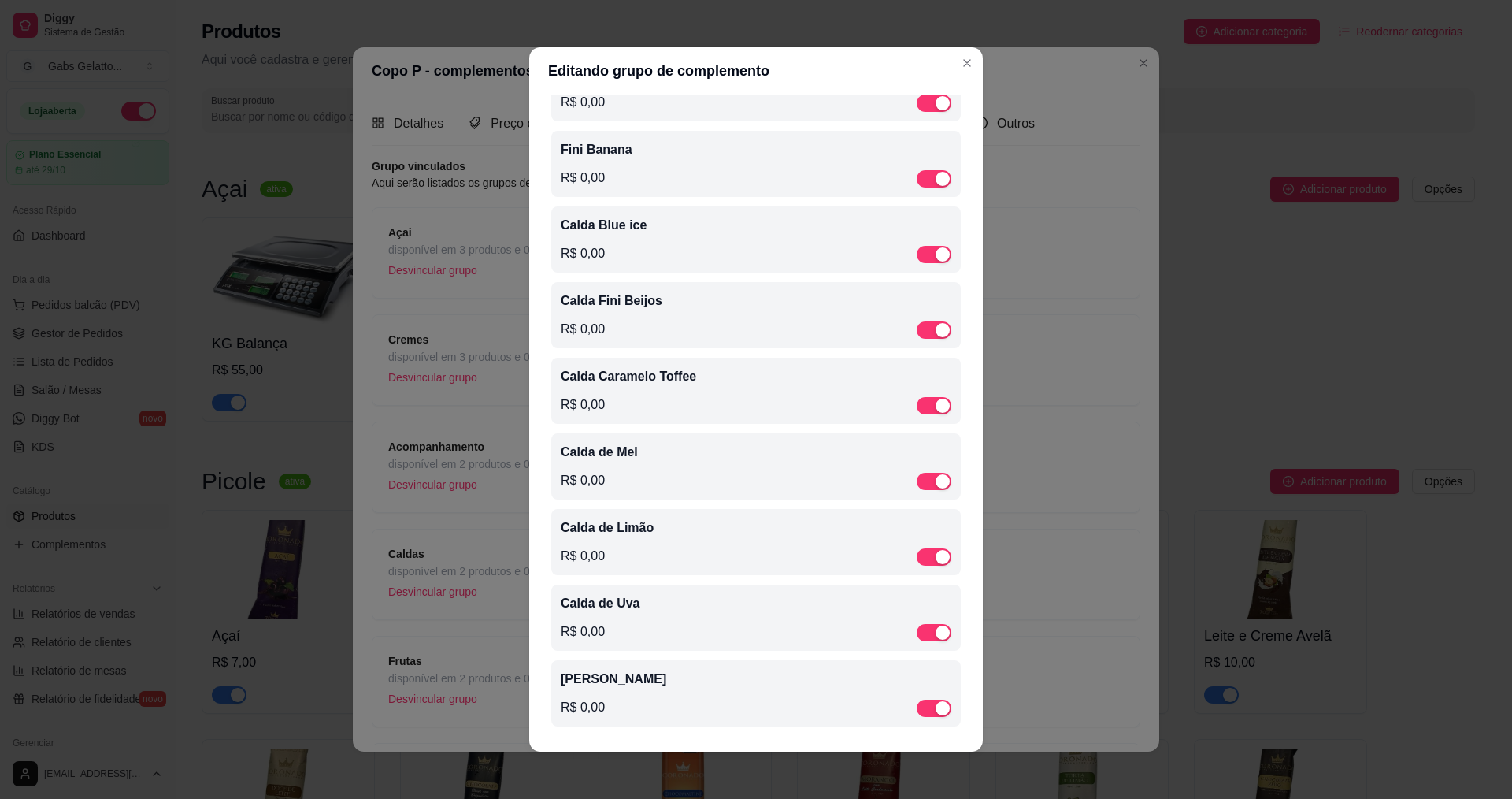
scroll to position [522, 0]
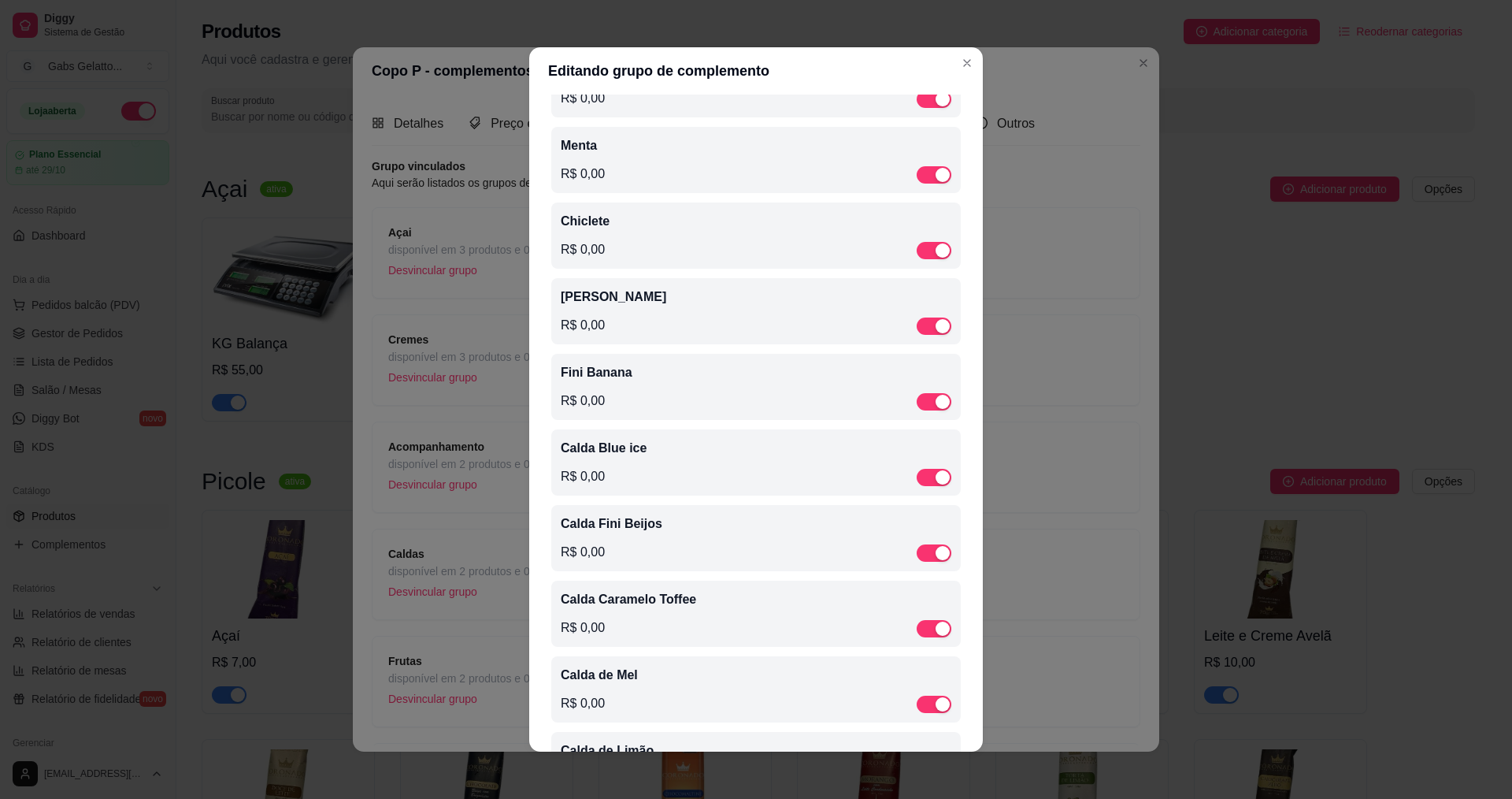
click at [612, 389] on div "Fini Banana R$ 0,00" at bounding box center [756, 386] width 391 height 48
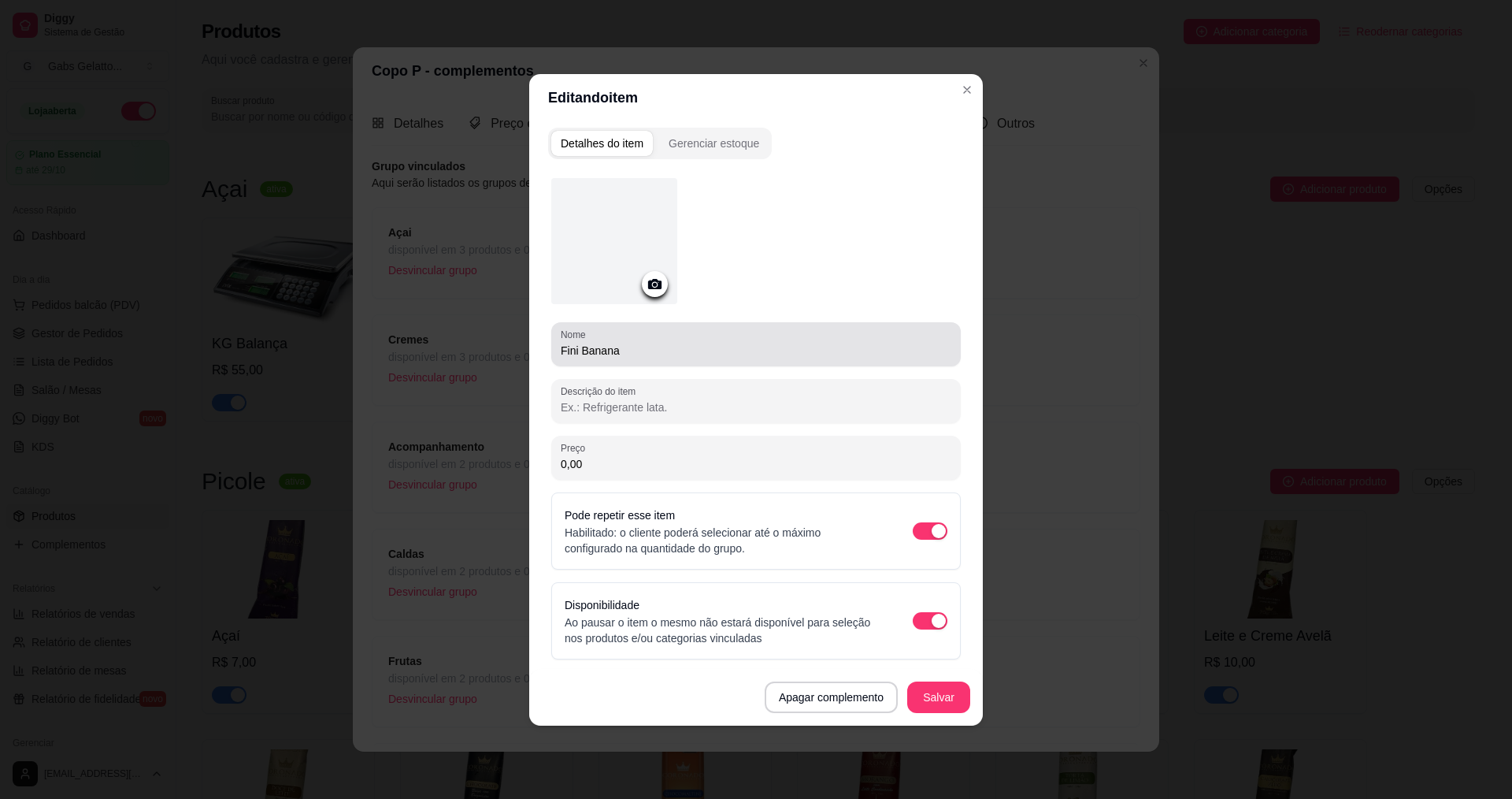
click at [558, 352] on div "Nome Fini Banana" at bounding box center [755, 344] width 409 height 44
click at [559, 352] on div "Nome Fini Banana" at bounding box center [755, 344] width 409 height 44
click at [563, 351] on input "Fini Banana" at bounding box center [756, 350] width 391 height 16
paste input "Calda"
type input "Calda Fini Banana"
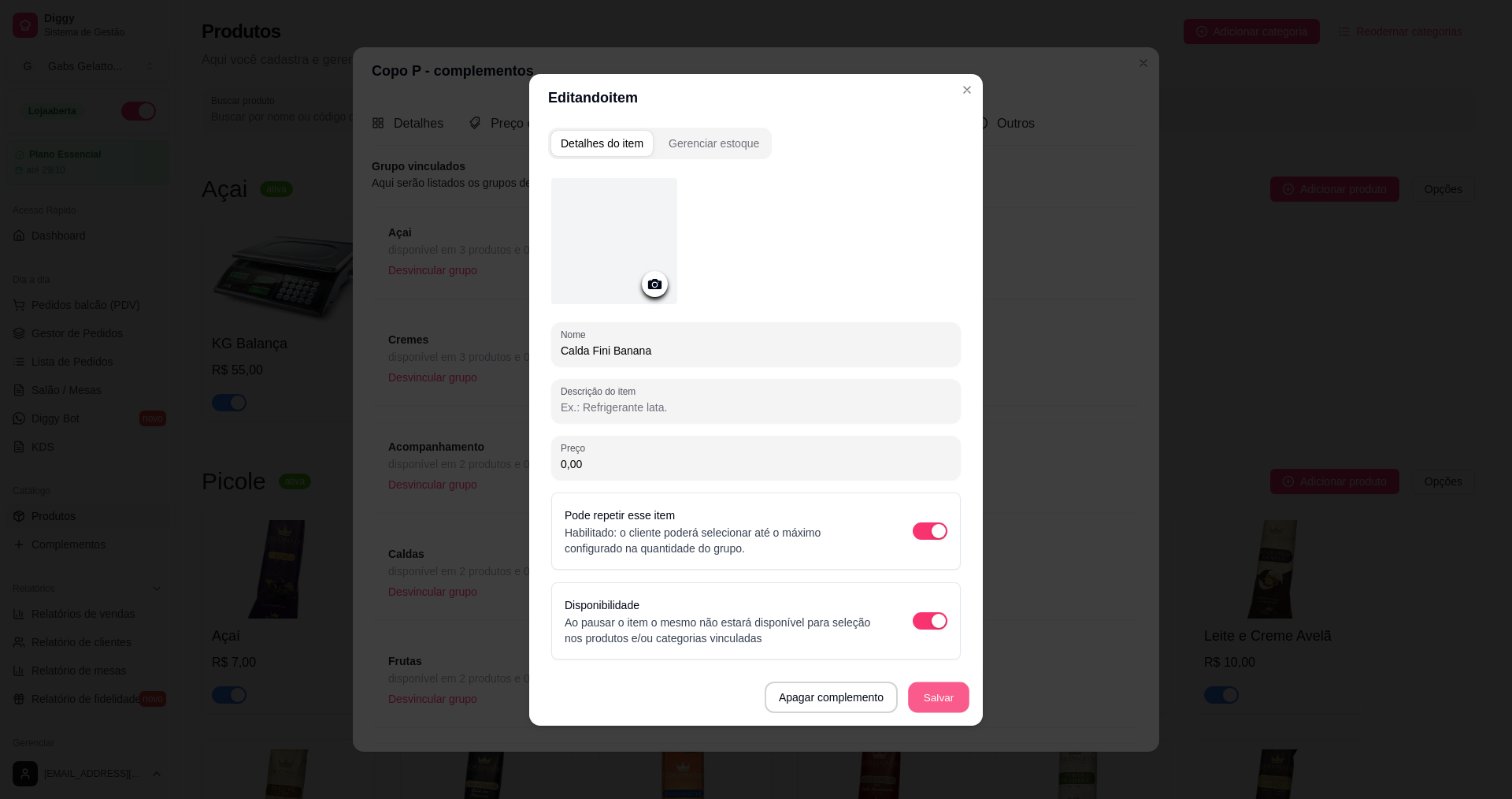
click at [926, 687] on button "Salvar" at bounding box center [939, 696] width 62 height 31
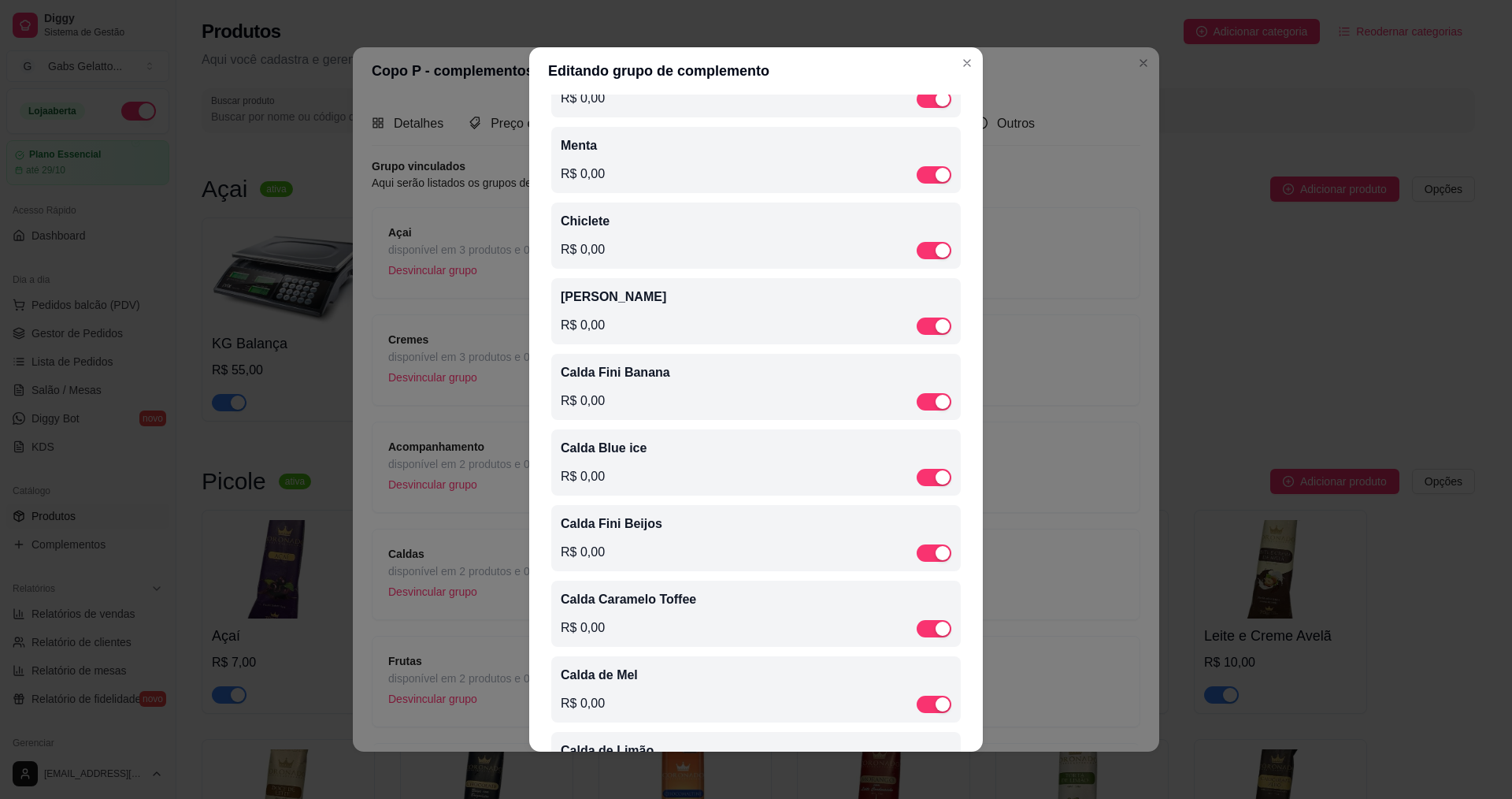
click at [595, 227] on p "Chiclete" at bounding box center [756, 221] width 391 height 19
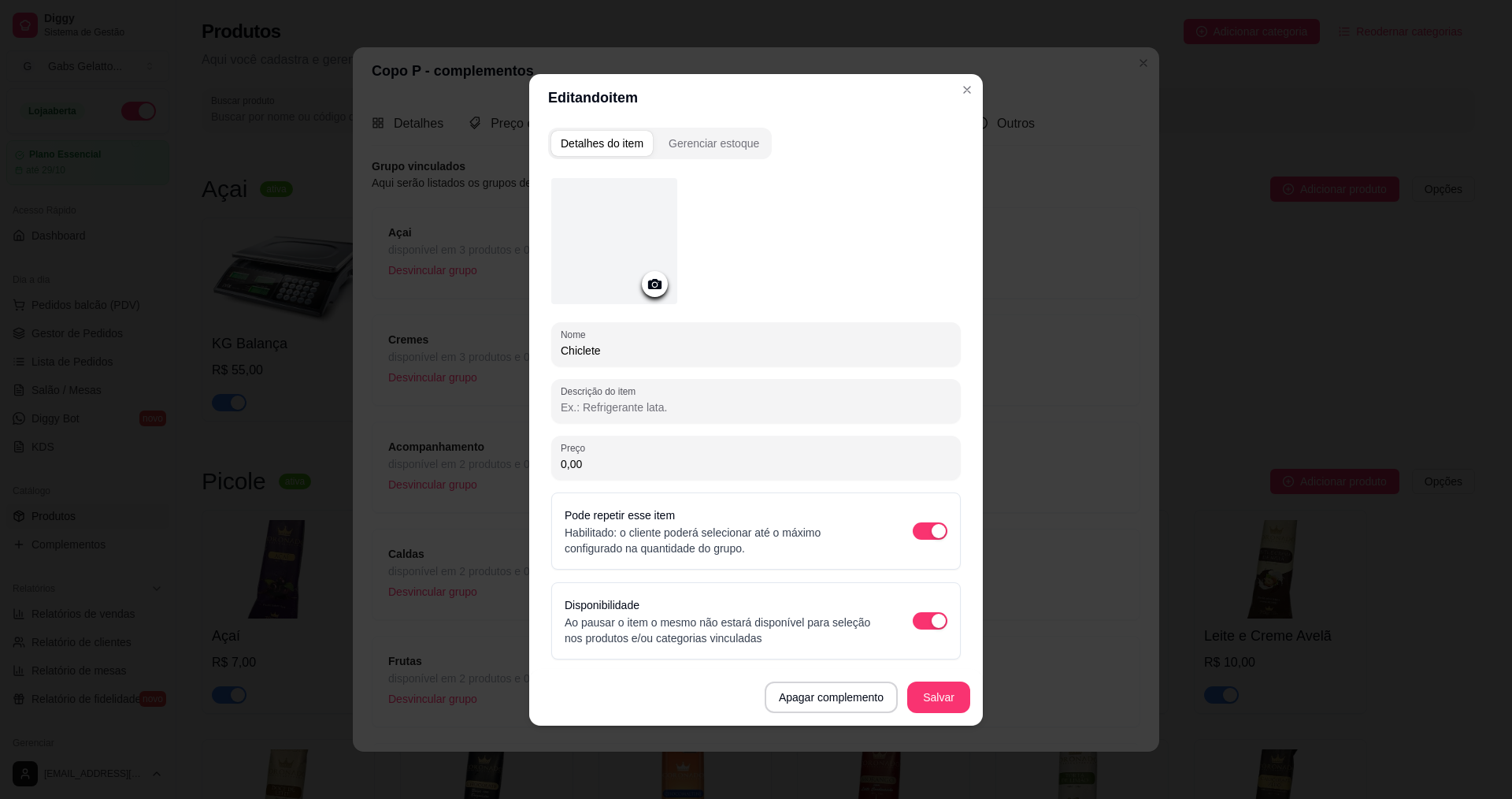
click at [562, 348] on input "Chiclete" at bounding box center [756, 350] width 391 height 16
paste input "Calda"
type input "Calda de Chiclete"
click at [945, 695] on button "Salvar" at bounding box center [939, 697] width 63 height 32
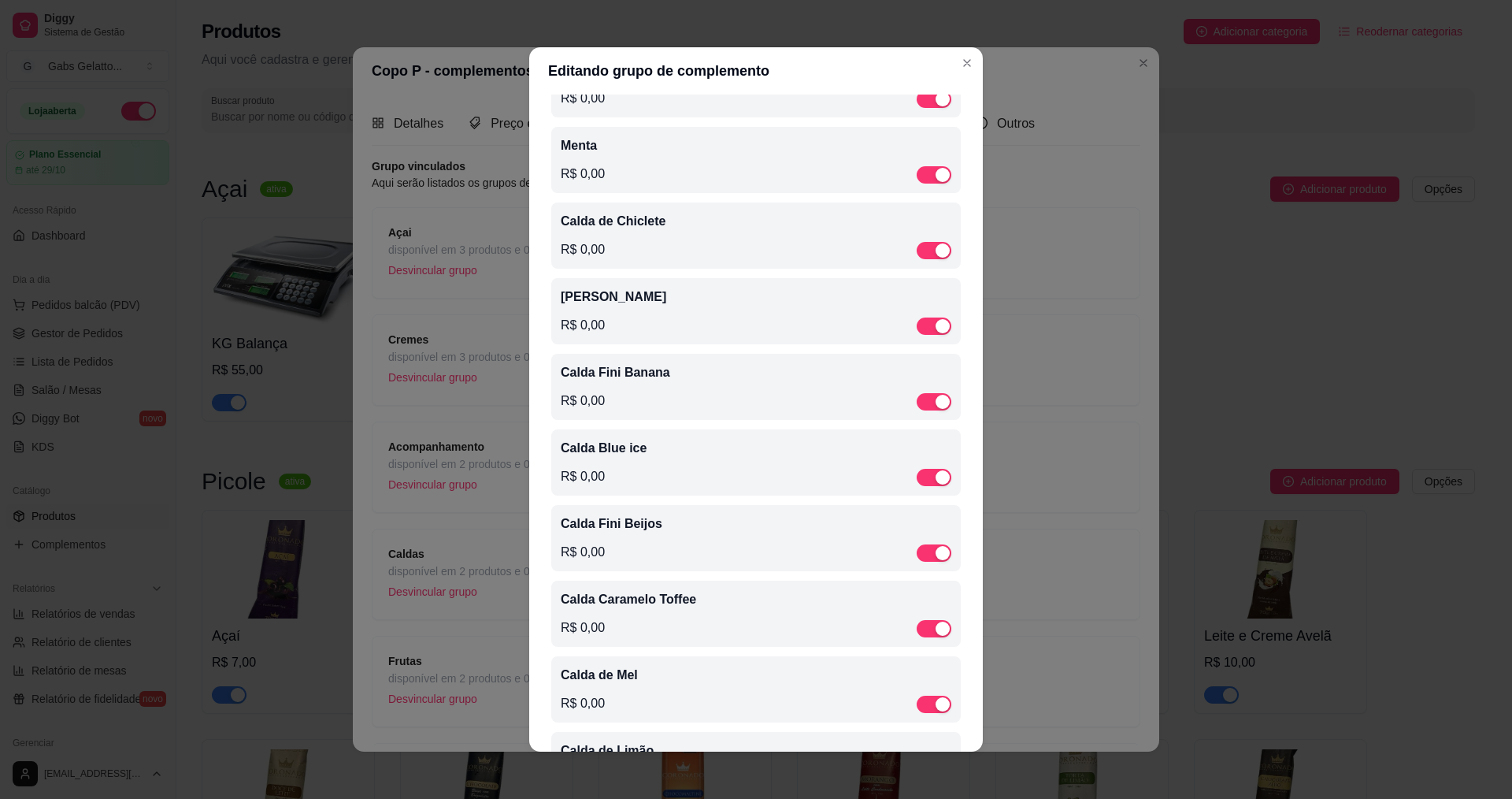
scroll to position [444, 0]
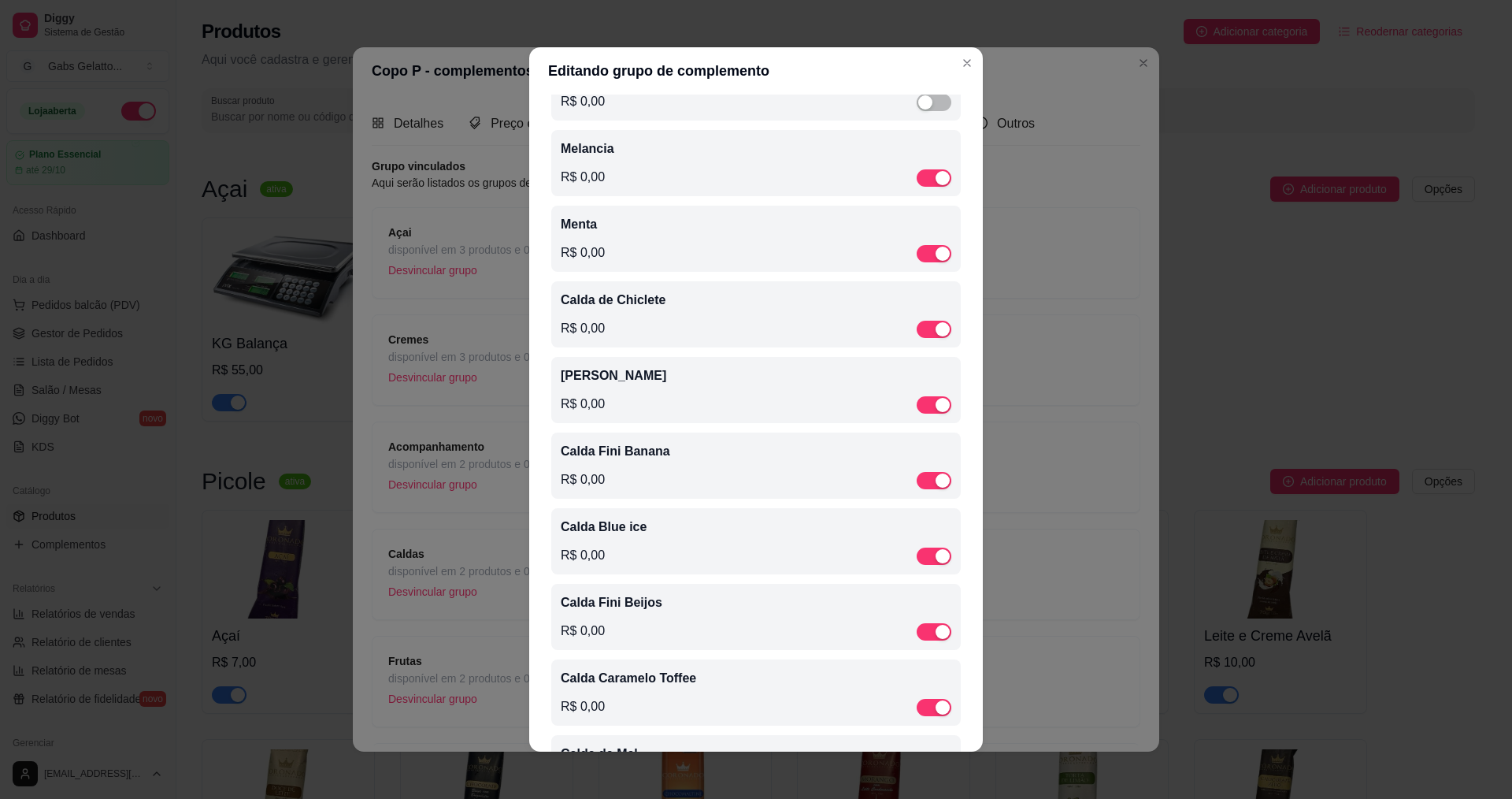
click at [603, 229] on p "Menta" at bounding box center [756, 225] width 391 height 19
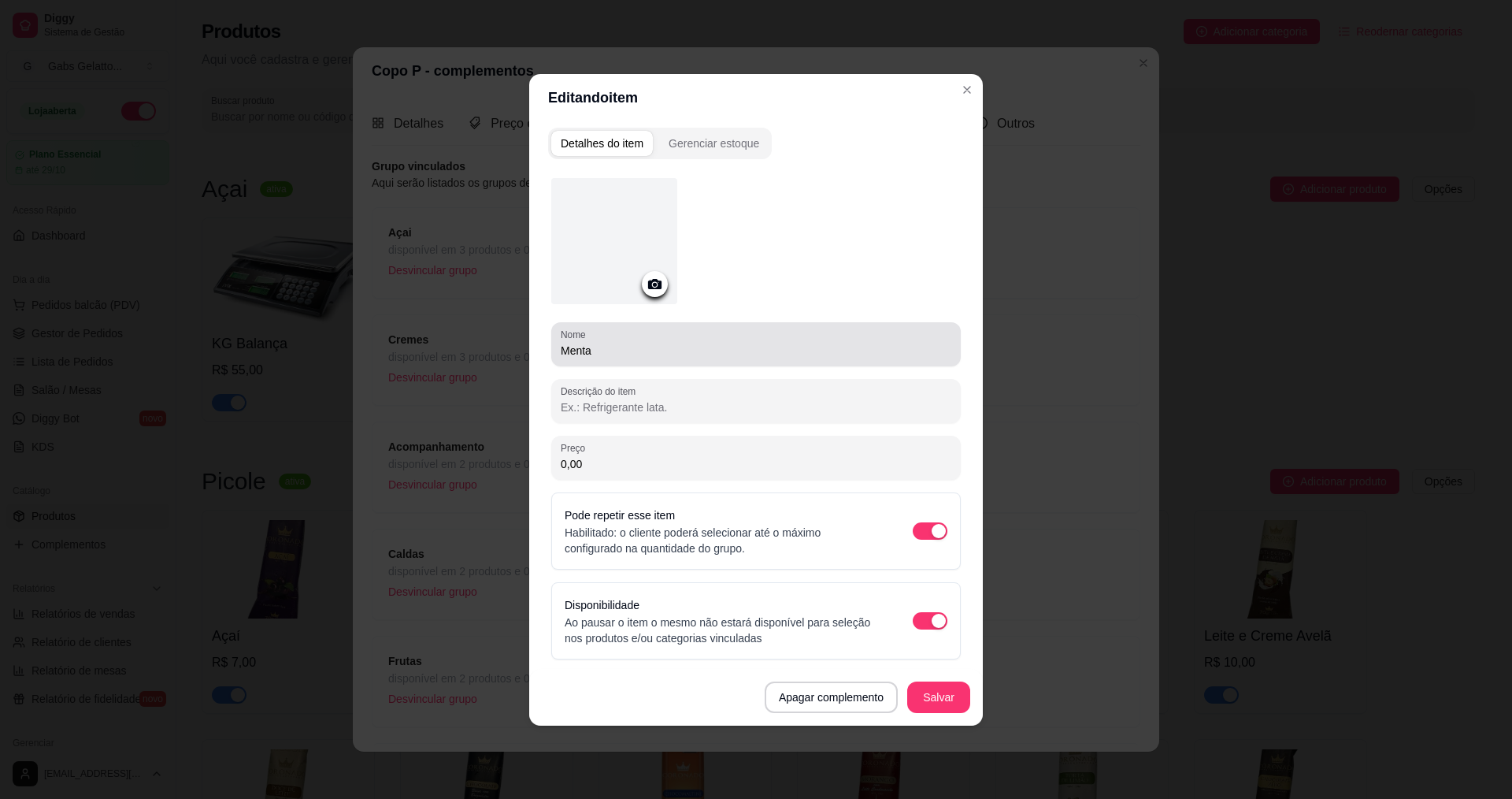
click at [561, 353] on input "Menta" at bounding box center [756, 350] width 391 height 16
paste input "Calda"
type input "Calda de Menta"
click at [944, 694] on button "Salvar" at bounding box center [939, 697] width 63 height 32
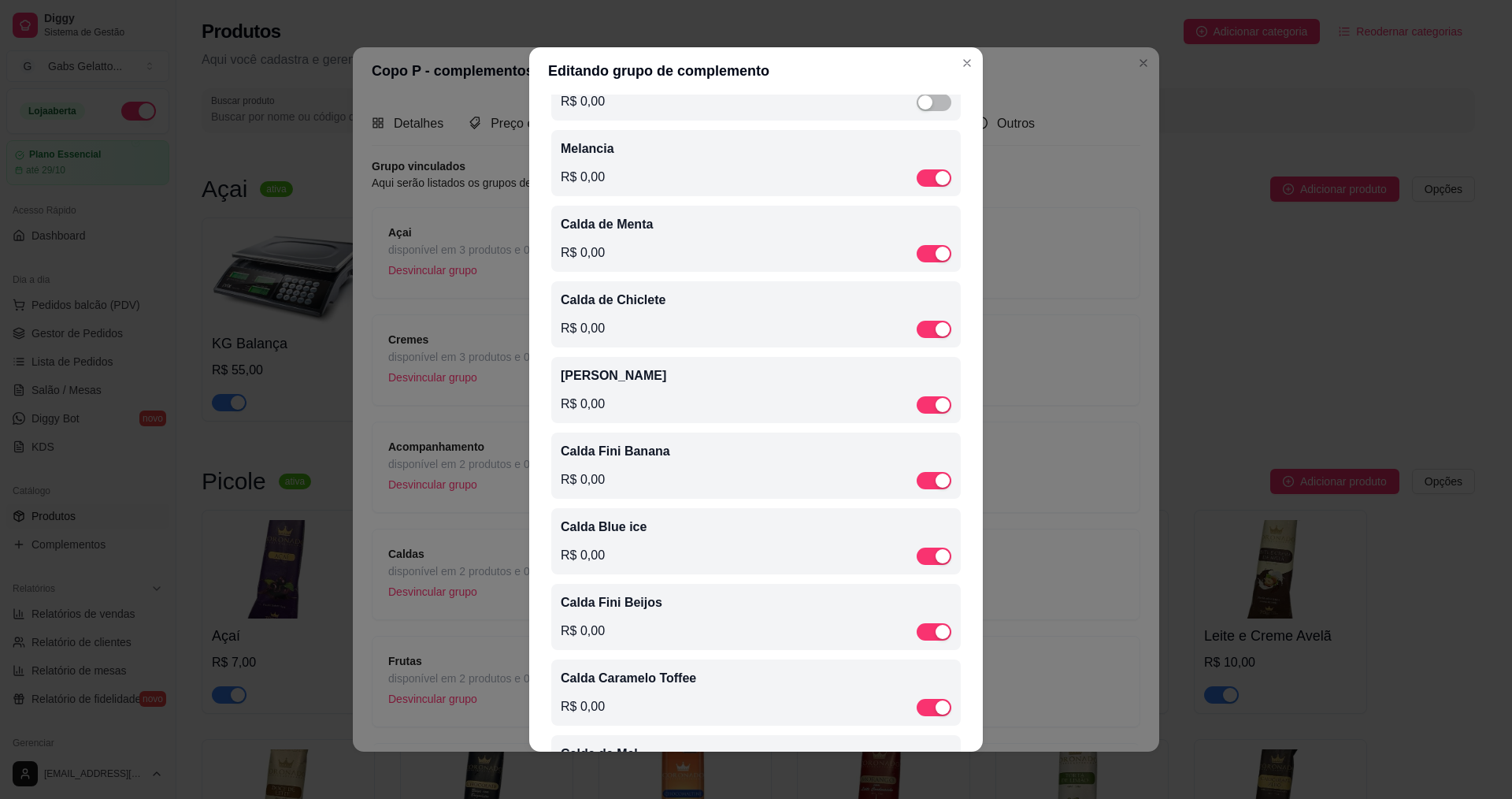
scroll to position [286, 0]
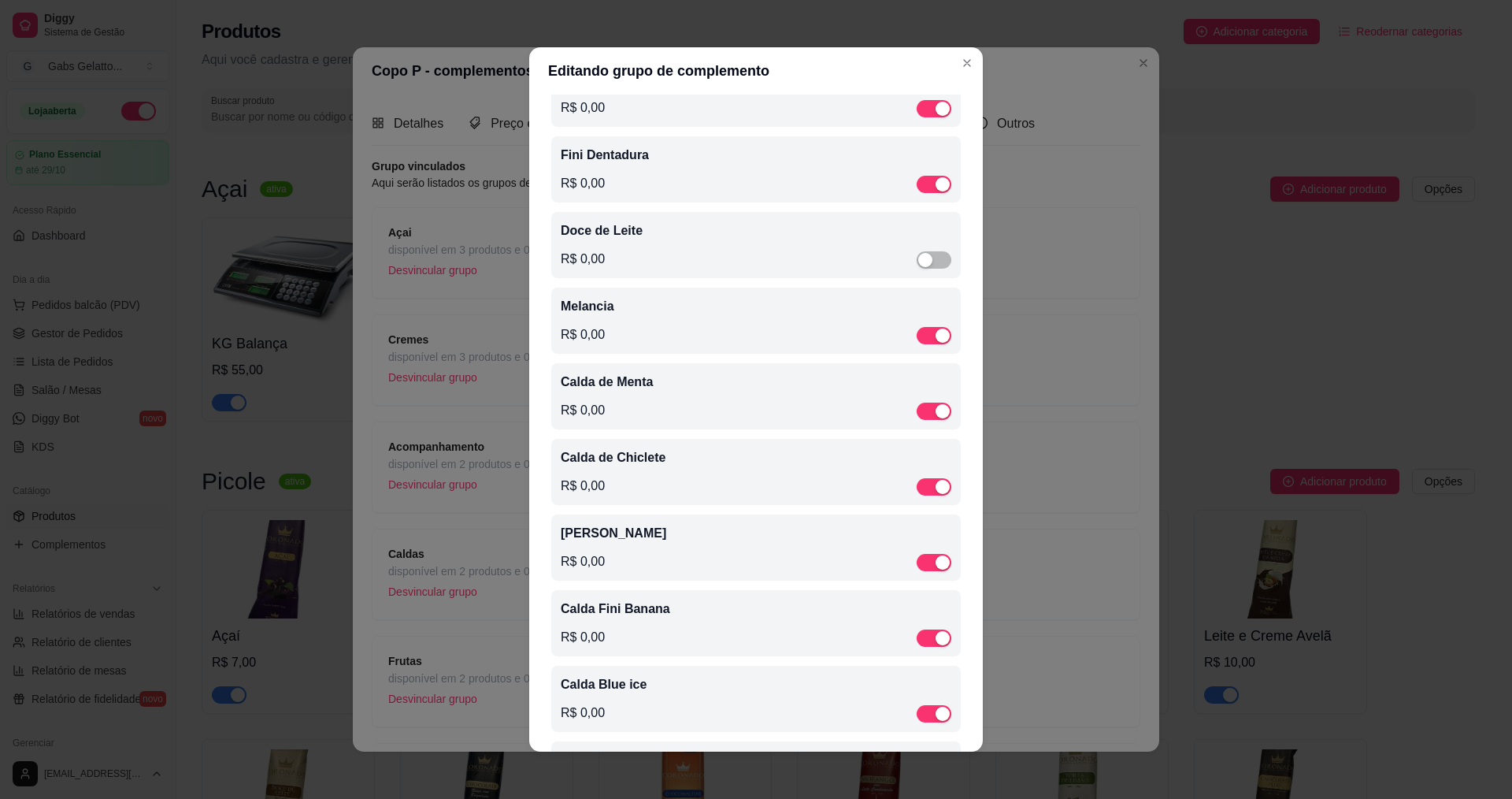
click at [602, 312] on p "Melancia" at bounding box center [756, 306] width 391 height 19
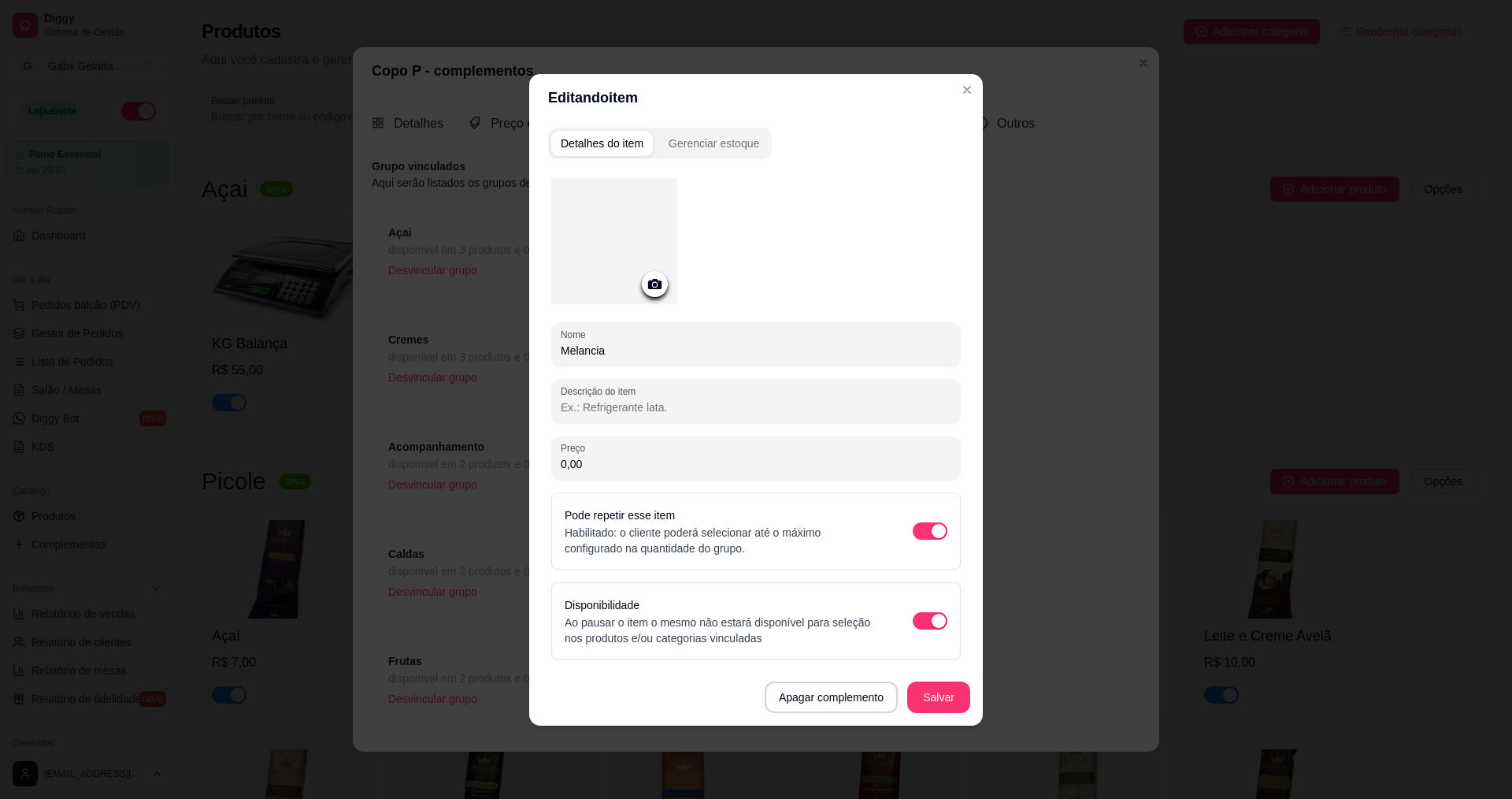
click at [561, 352] on input "Melancia" at bounding box center [756, 350] width 391 height 16
paste input "Calda"
type input "Calda de Melancia"
click at [918, 692] on button "Salvar" at bounding box center [939, 697] width 63 height 32
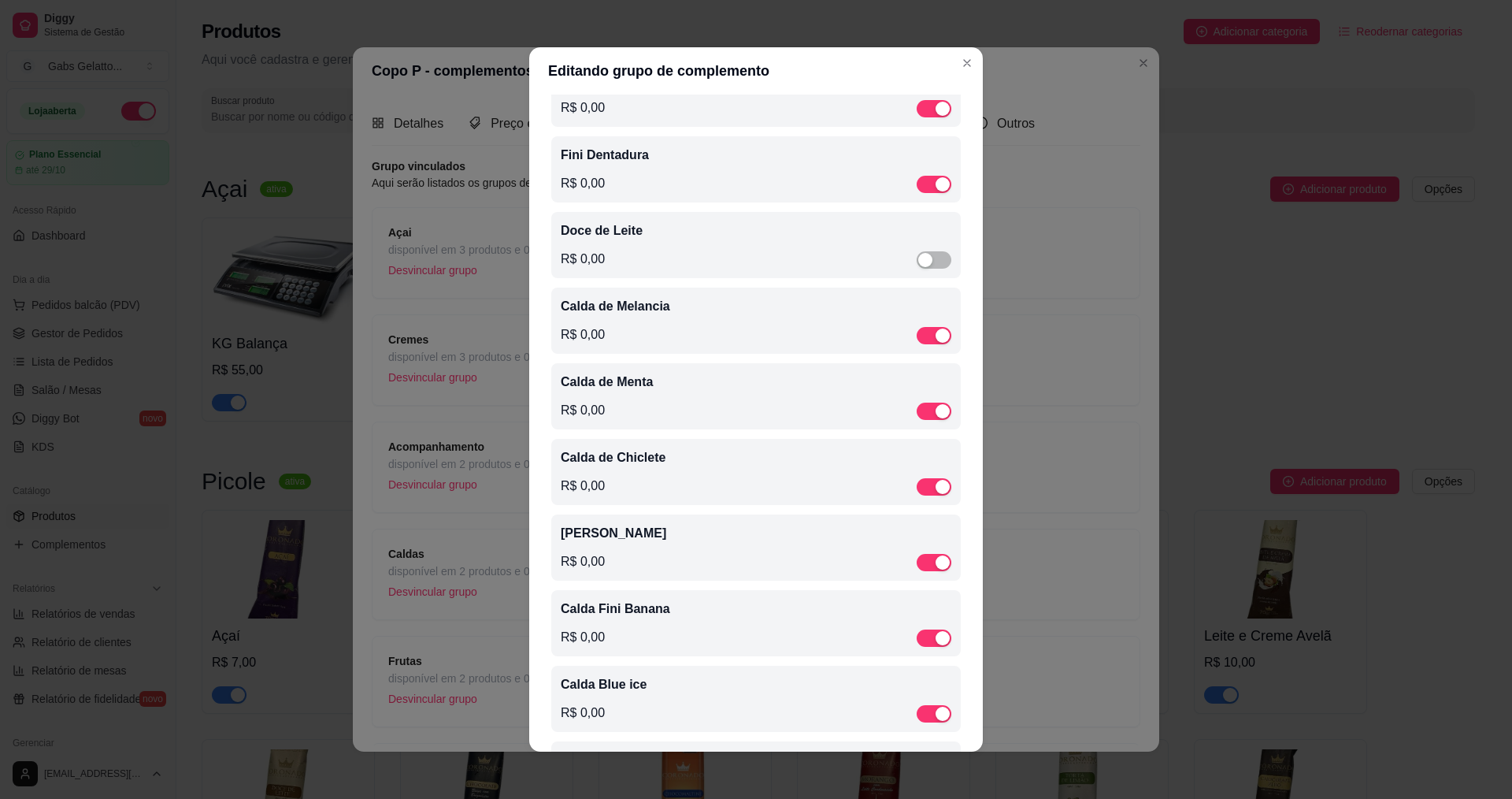
scroll to position [207, 0]
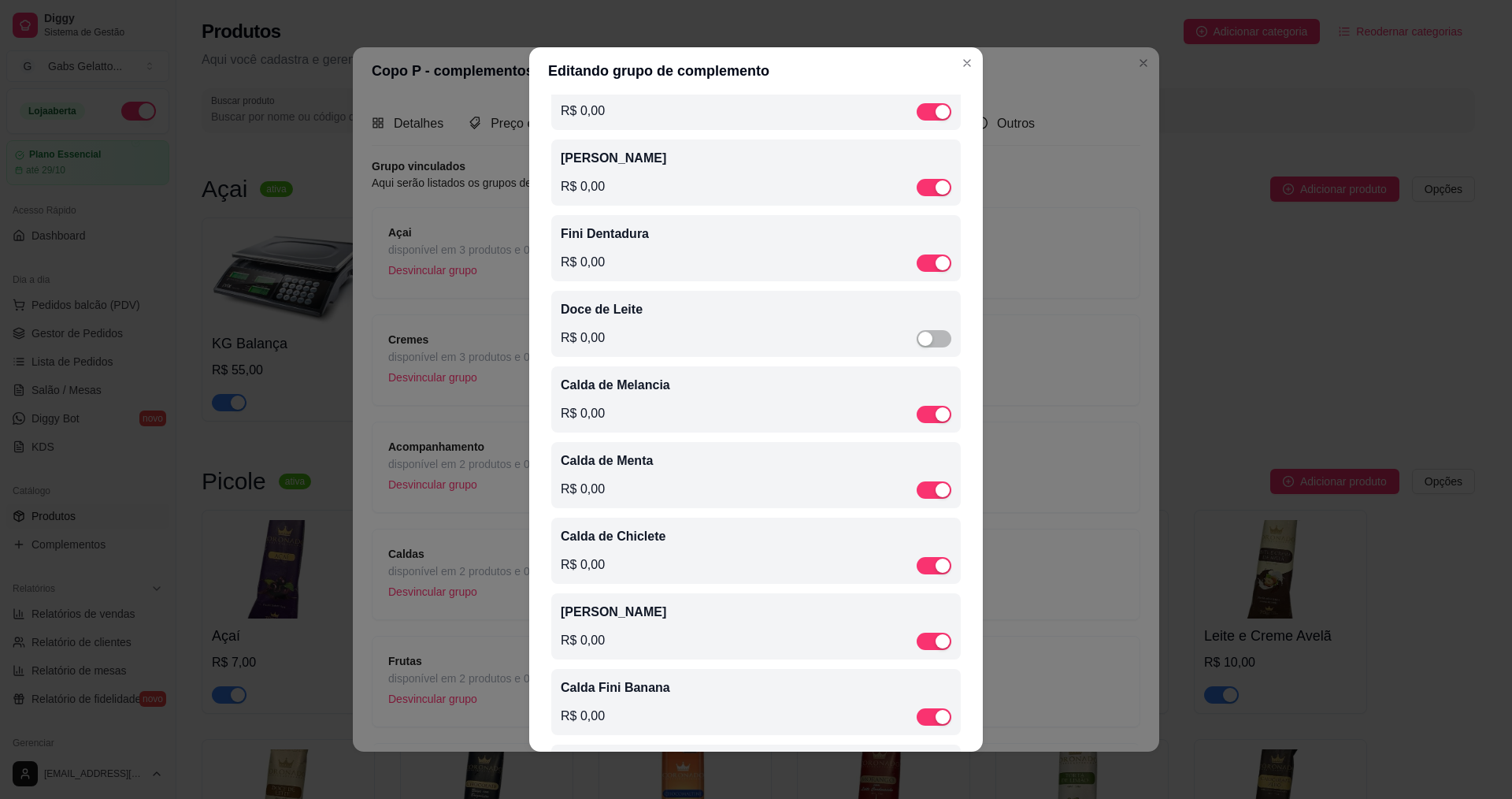
click at [594, 323] on div "Doce de Leite R$ 0,00" at bounding box center [756, 324] width 391 height 48
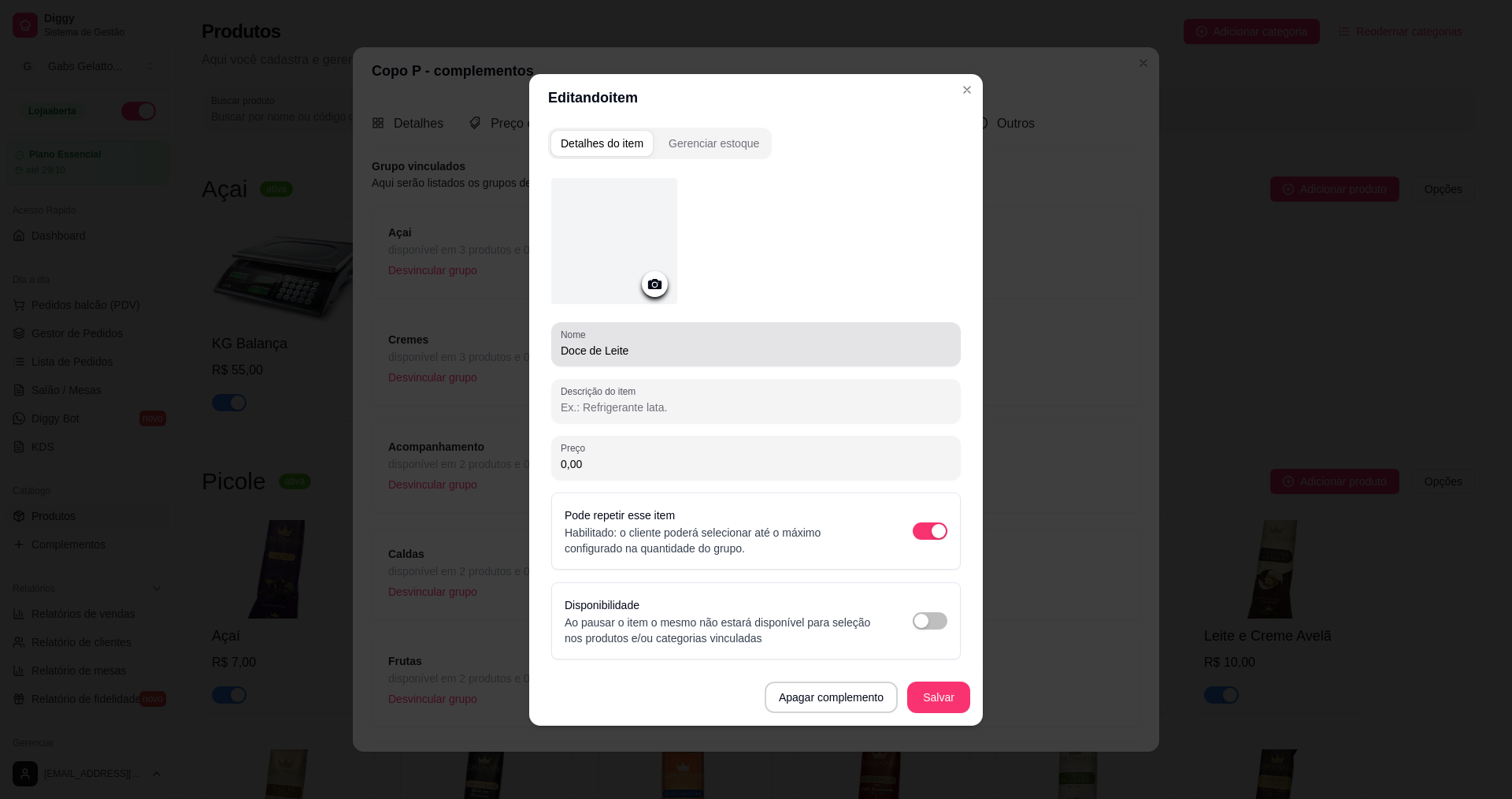
click at [561, 351] on div "Nome Doce de Leite" at bounding box center [755, 344] width 409 height 44
click at [564, 352] on input "Doce de Leite" at bounding box center [756, 350] width 391 height 16
paste input "Calda"
type input "Calda de Doce de Leite"
click at [931, 698] on button "Salvar" at bounding box center [939, 696] width 62 height 31
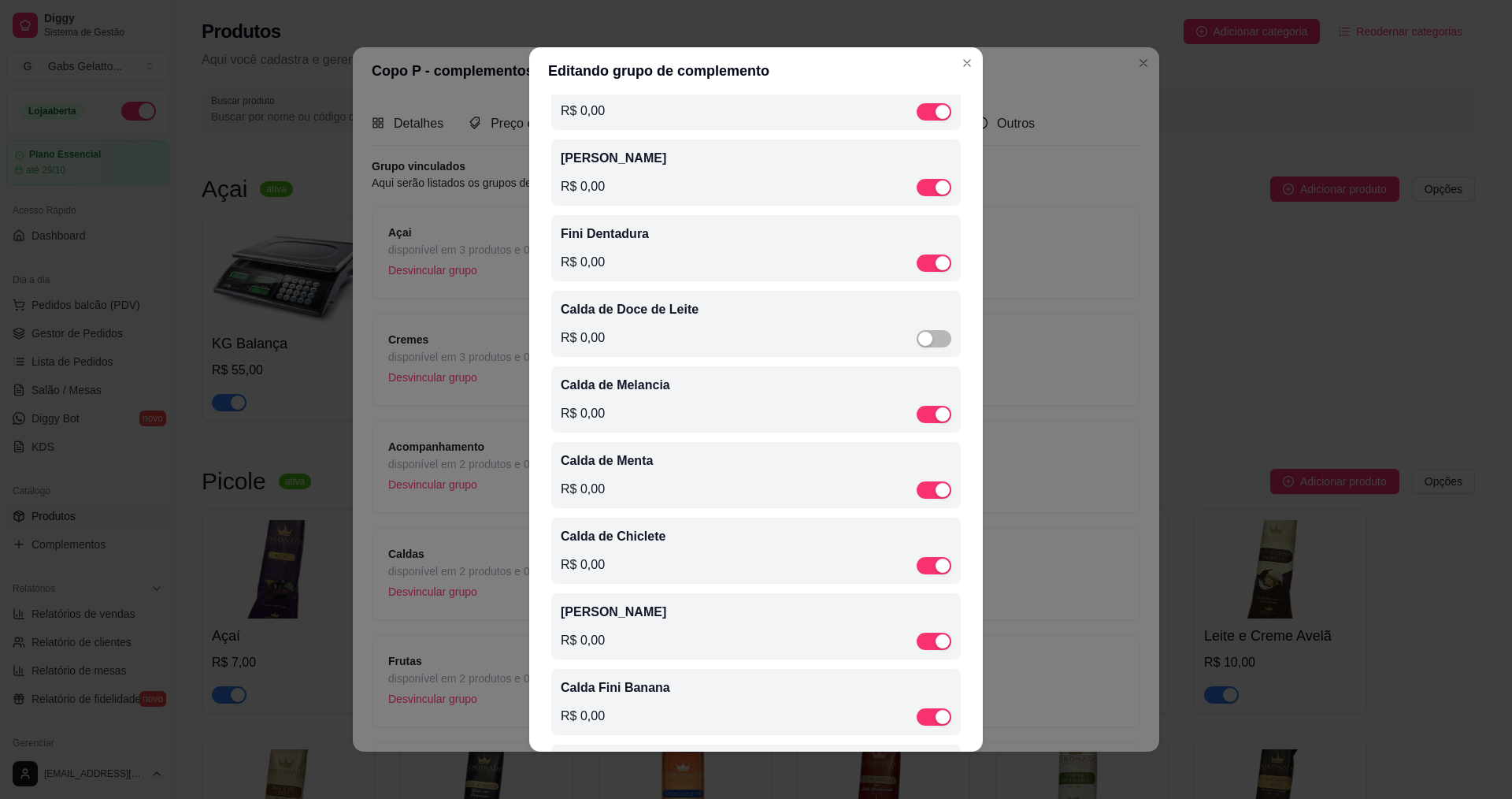
click at [636, 237] on p "Fini Dentadura" at bounding box center [756, 234] width 391 height 19
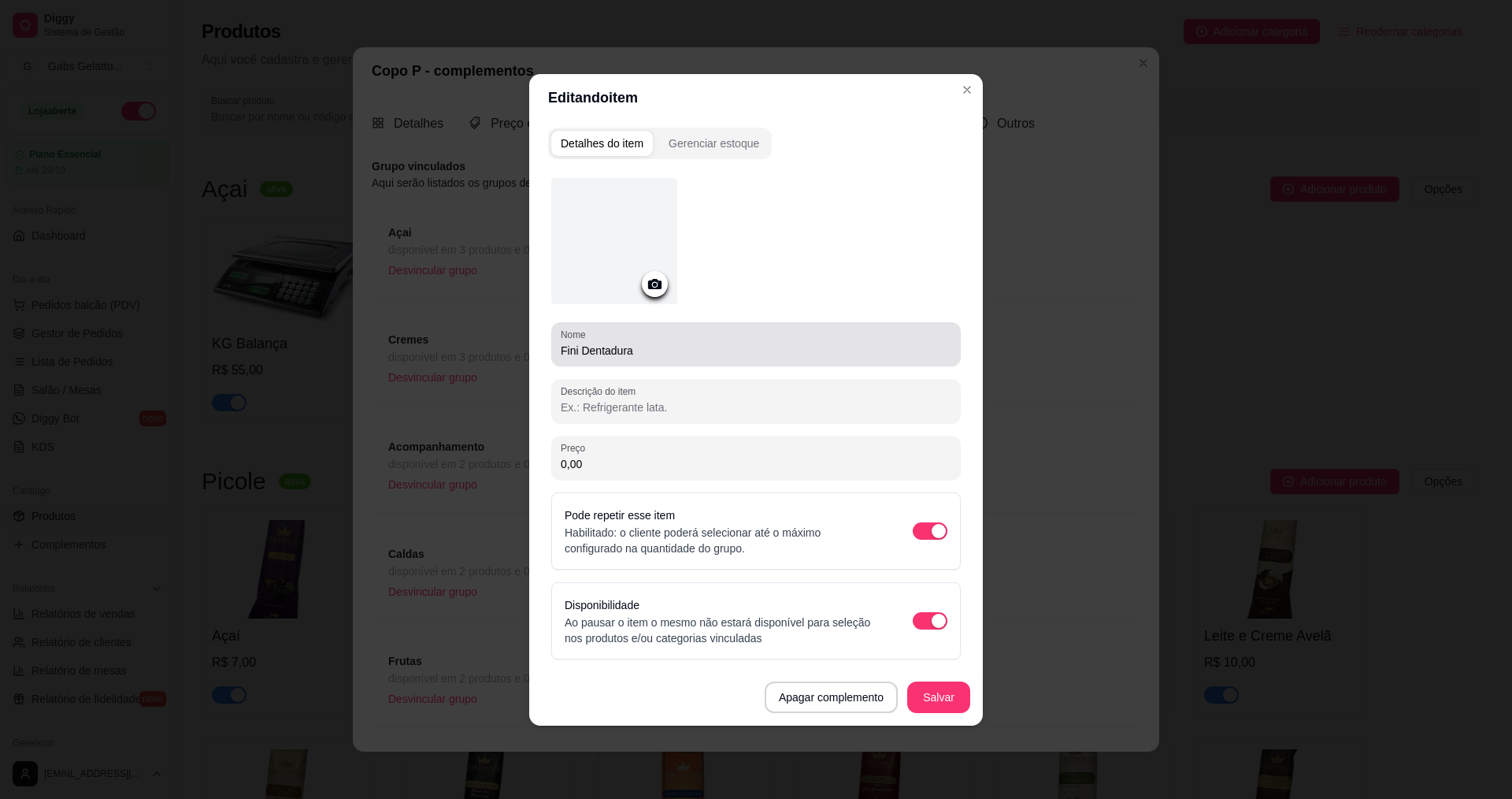
click at [560, 343] on div "Nome Fini Dentadura" at bounding box center [755, 344] width 409 height 44
click at [555, 349] on div "Nome Fini Dentadura" at bounding box center [755, 344] width 409 height 44
click at [565, 348] on input "Fini Dentadura" at bounding box center [756, 350] width 391 height 16
click at [561, 349] on input "Fini Dentadura" at bounding box center [756, 350] width 391 height 16
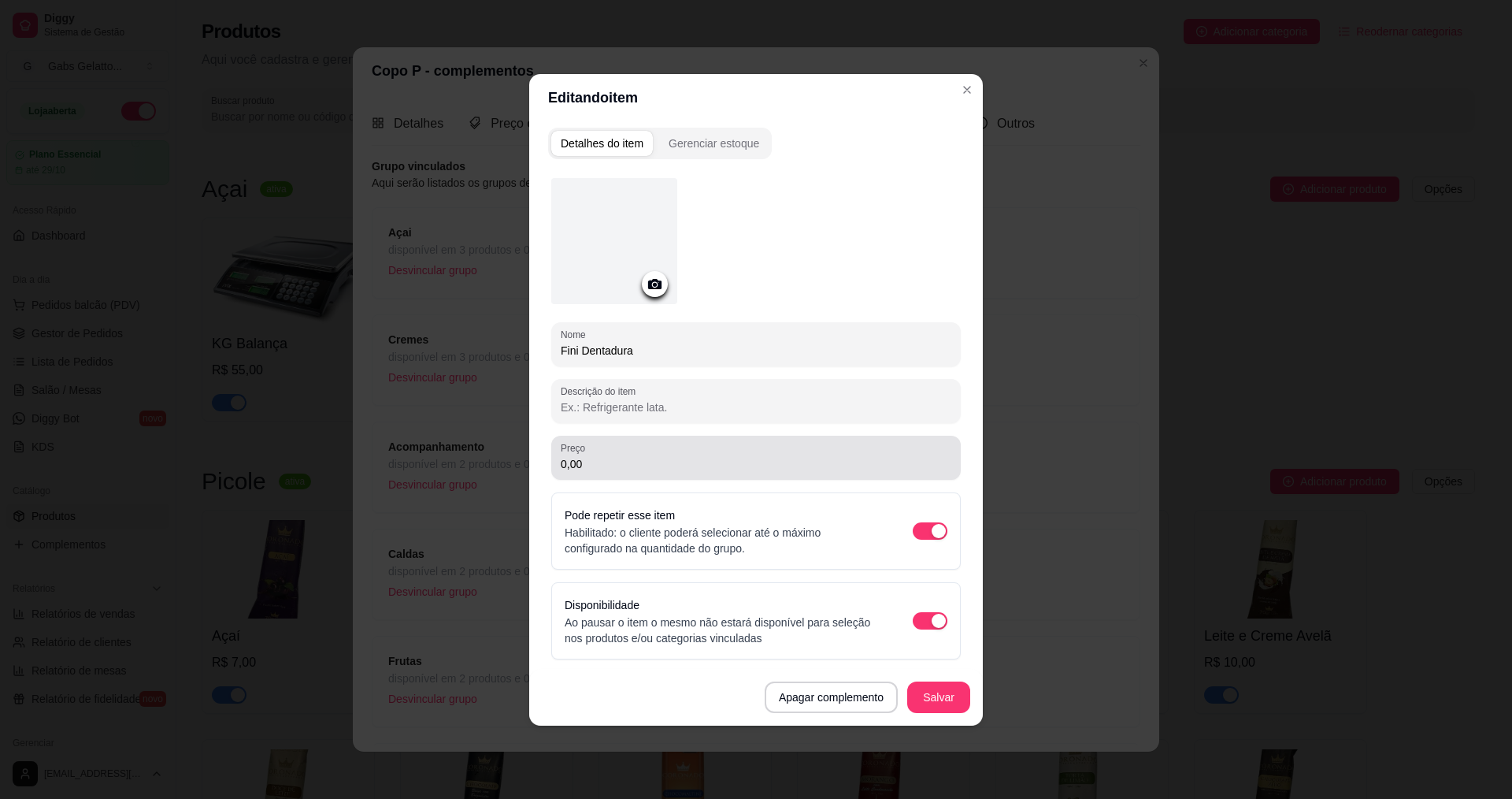
paste input "Calda"
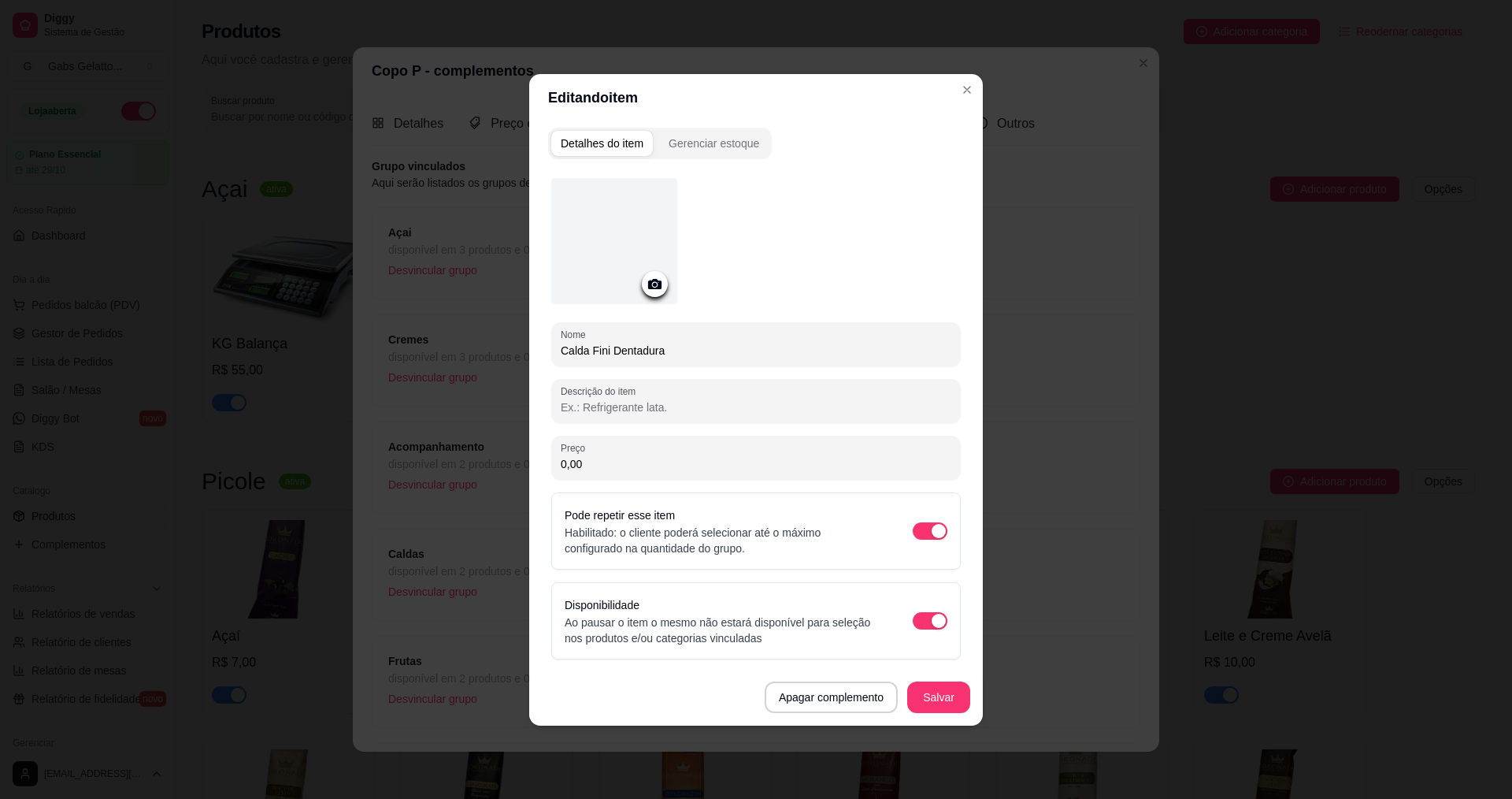
type input "Calda Fini Dentadura"
click at [942, 706] on button "Salvar" at bounding box center [939, 696] width 62 height 31
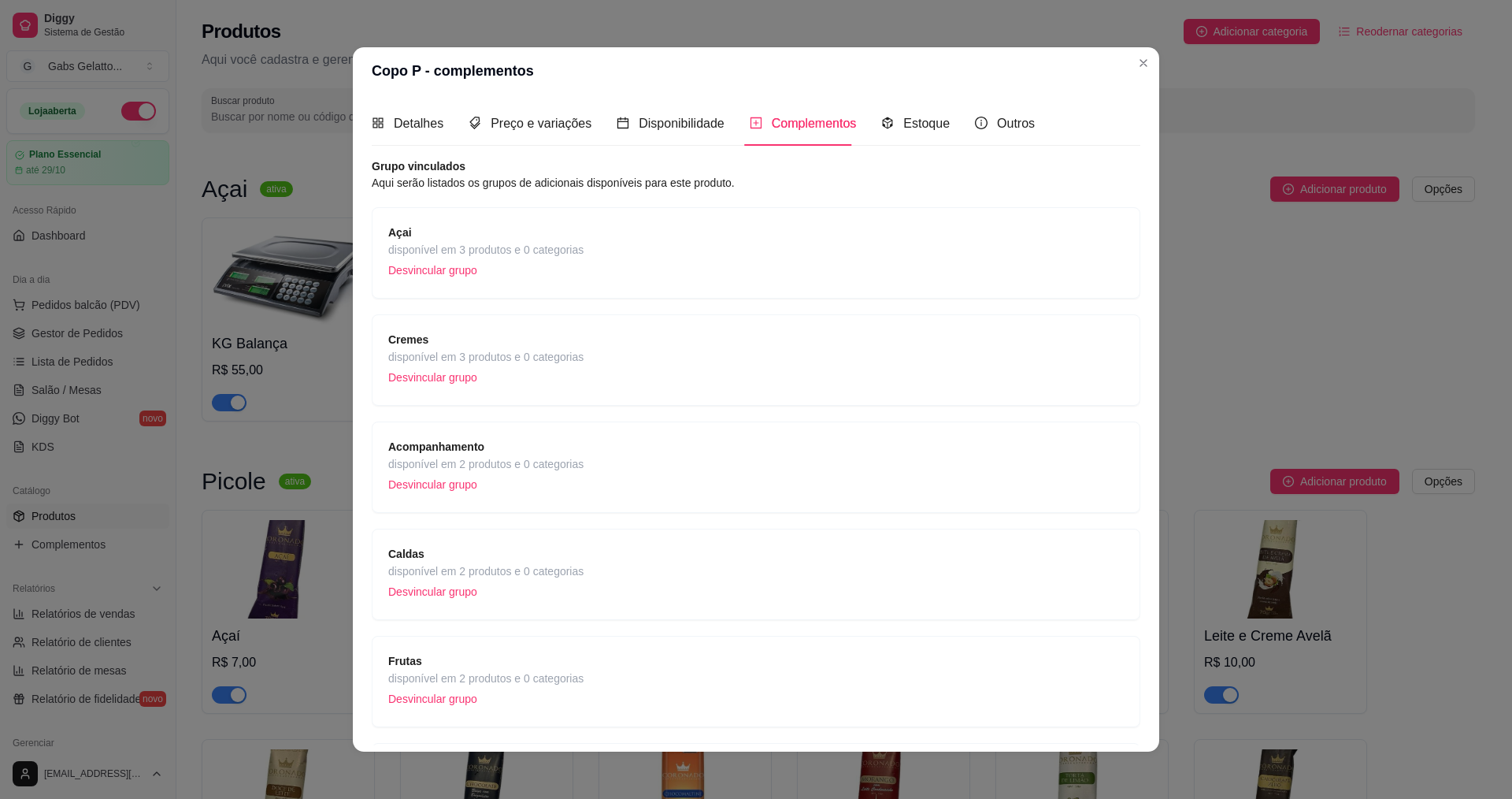
scroll to position [152, 0]
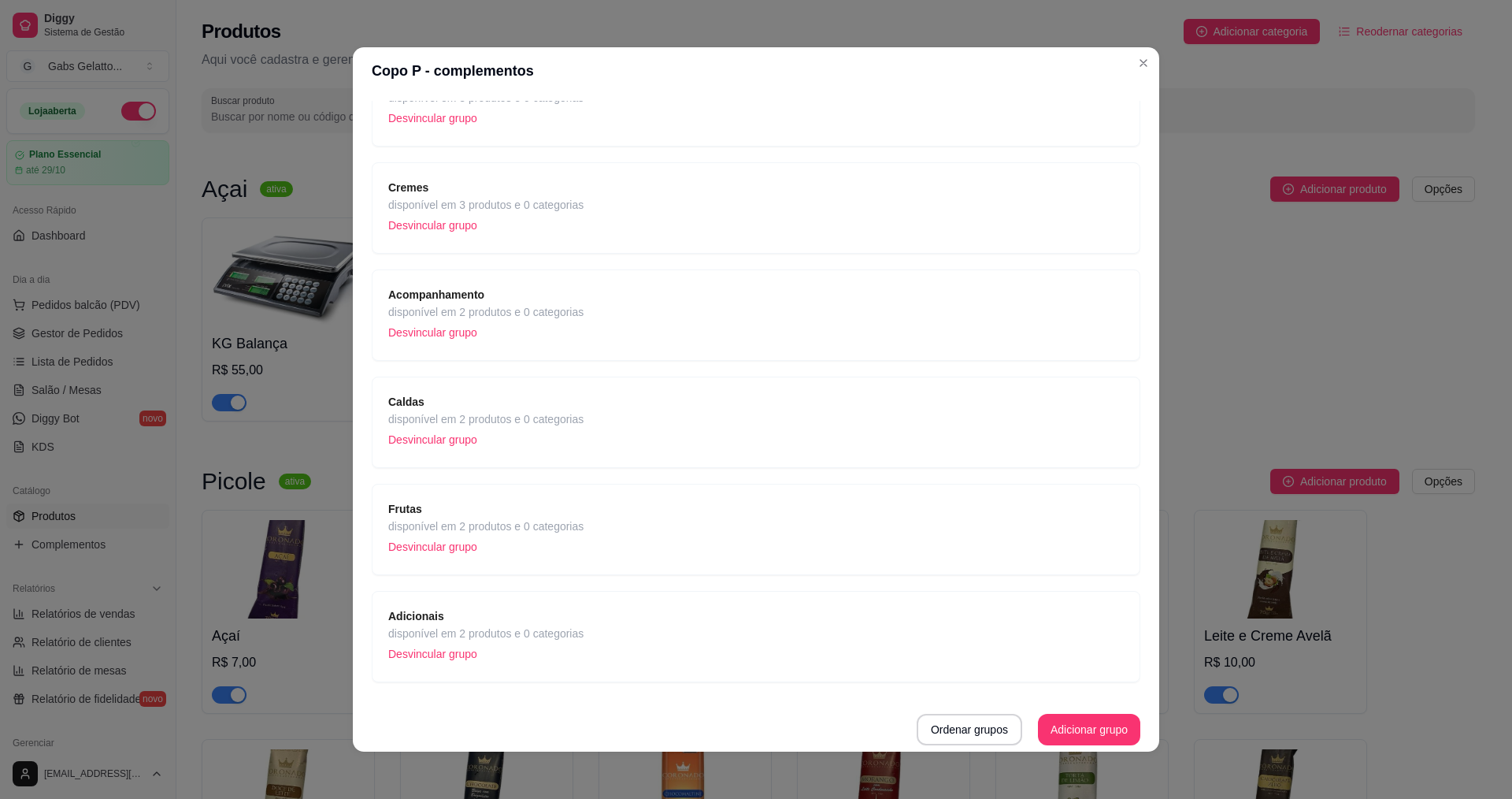
click at [546, 597] on div "Adicionais disponível em 2 produtos e 0 categorias Desvincular grupo" at bounding box center [756, 637] width 769 height 91
click at [530, 535] on p "Desvincular grupo" at bounding box center [486, 546] width 196 height 23
click at [532, 526] on span "disponível em 2 produtos e 0 categorias" at bounding box center [486, 526] width 196 height 18
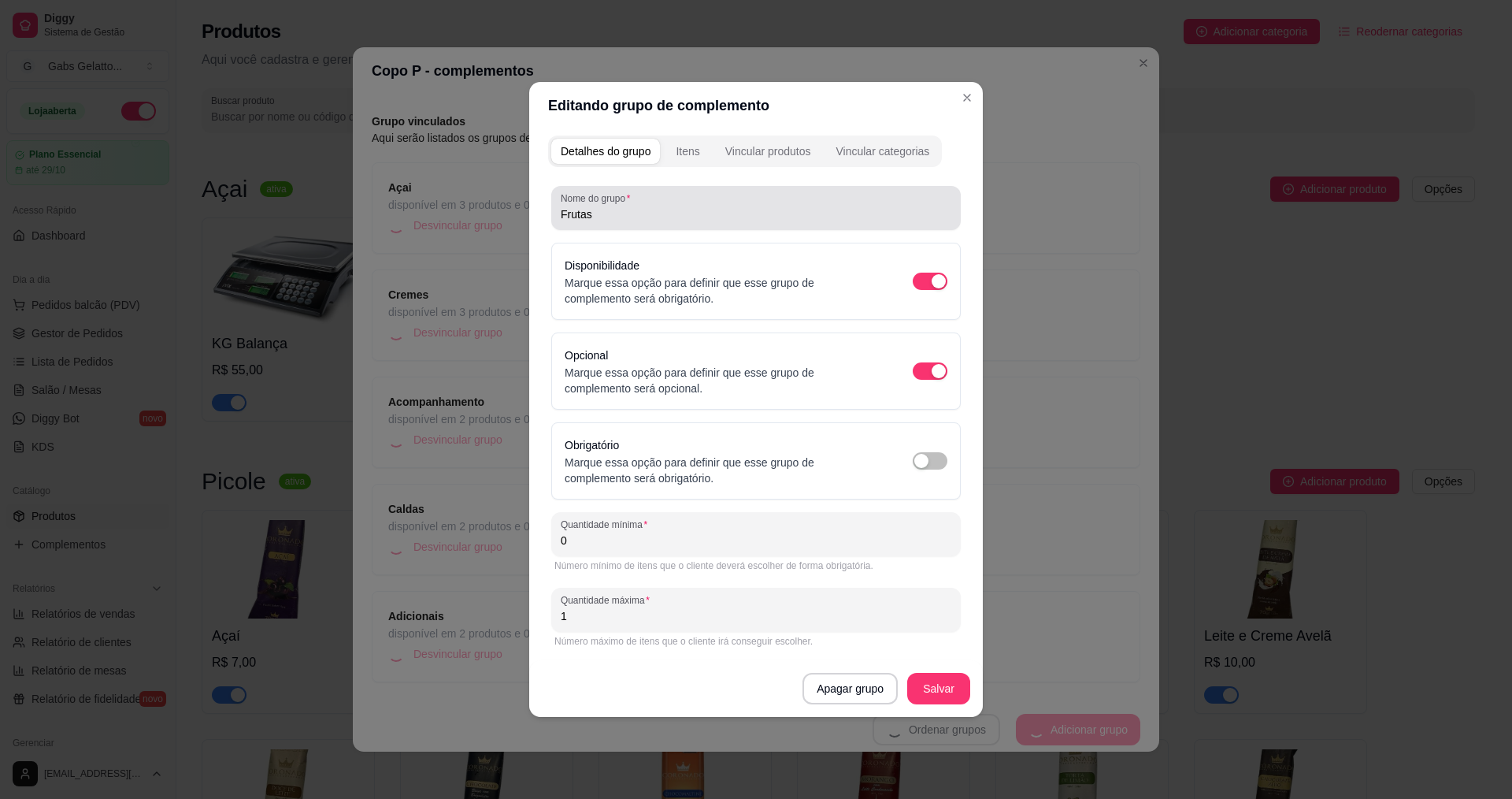
scroll to position [45, 0]
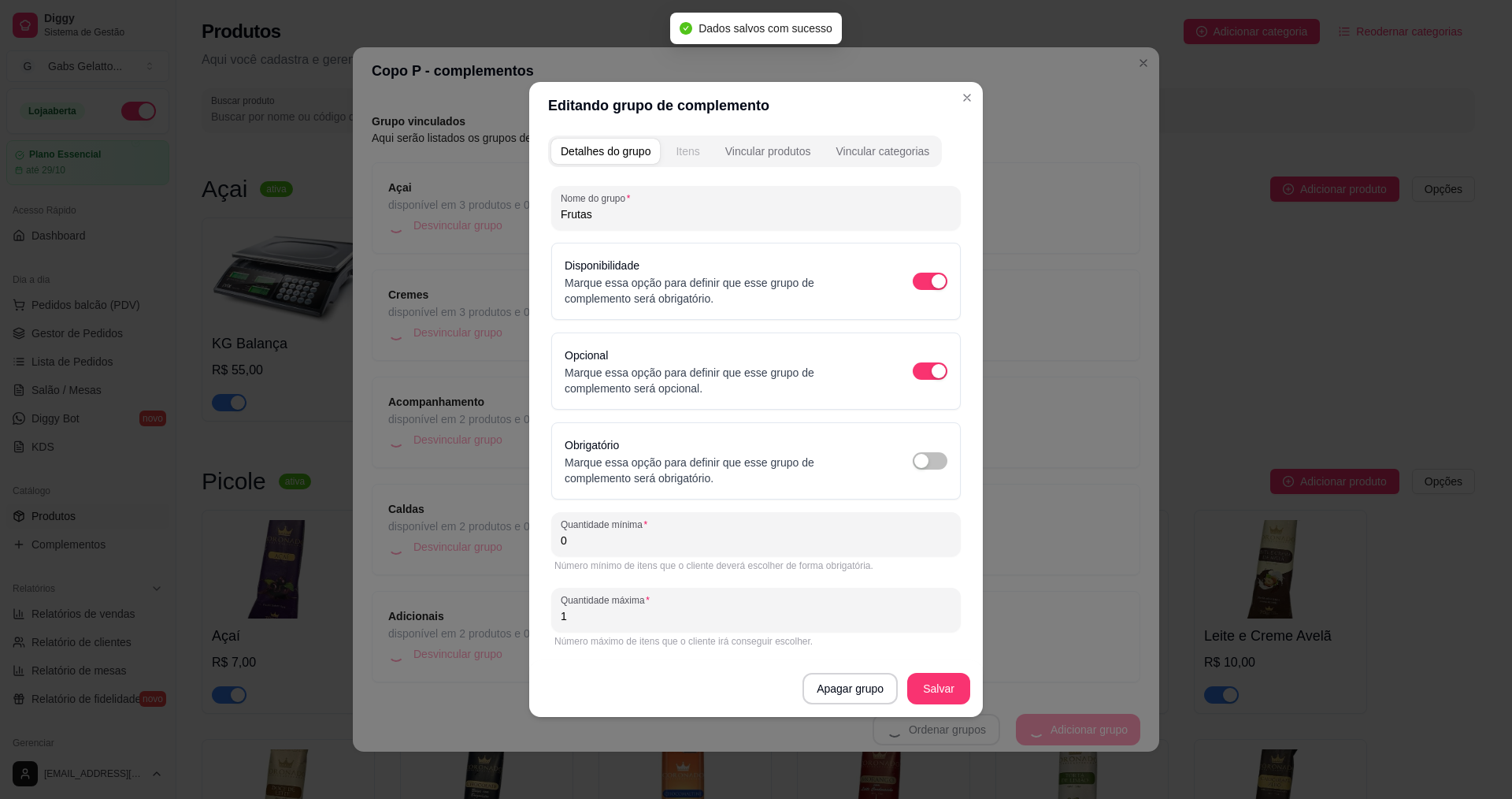
click at [690, 150] on div "Itens" at bounding box center [687, 151] width 23 height 16
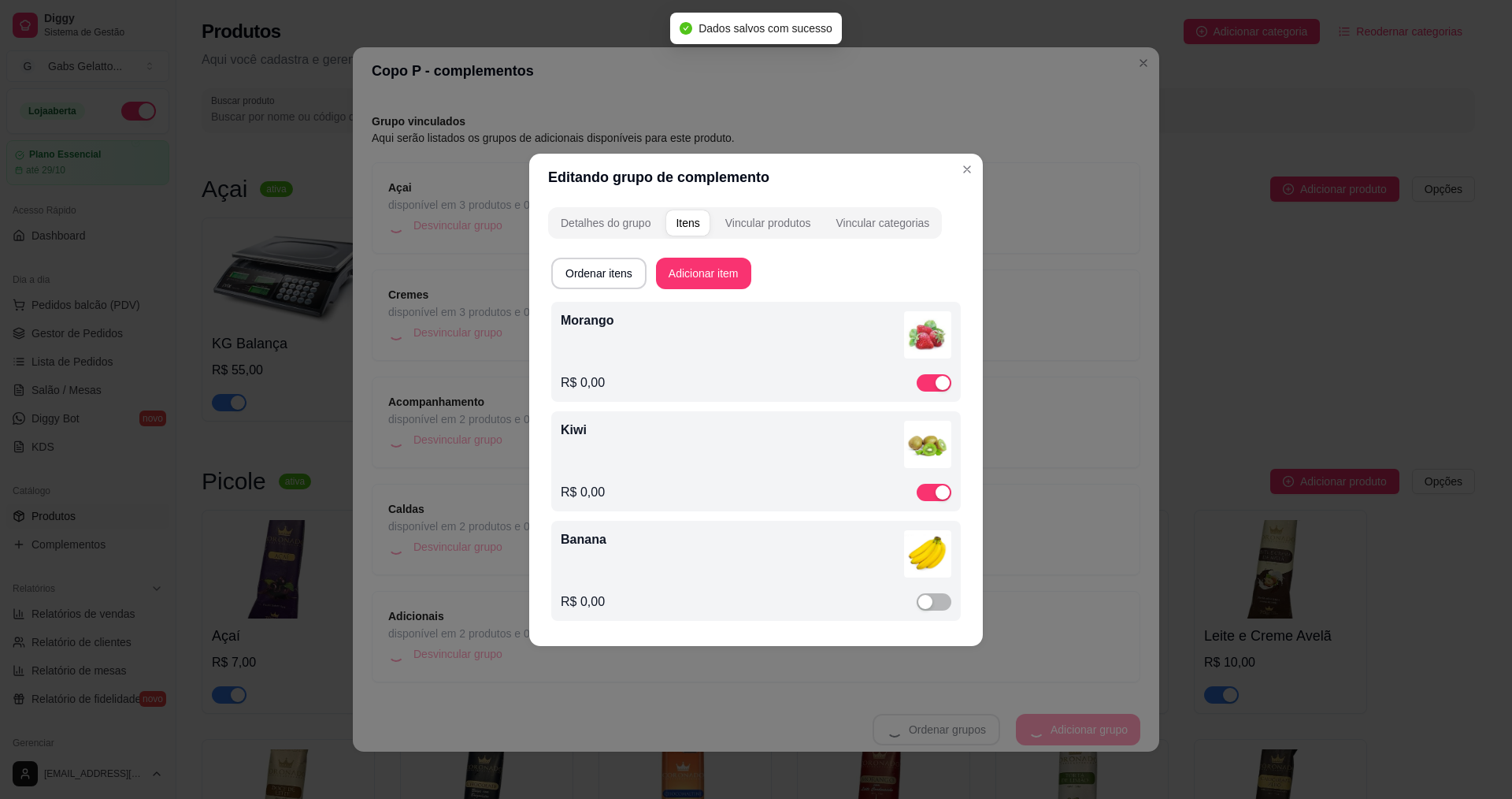
click at [660, 331] on div "Morango" at bounding box center [756, 338] width 391 height 53
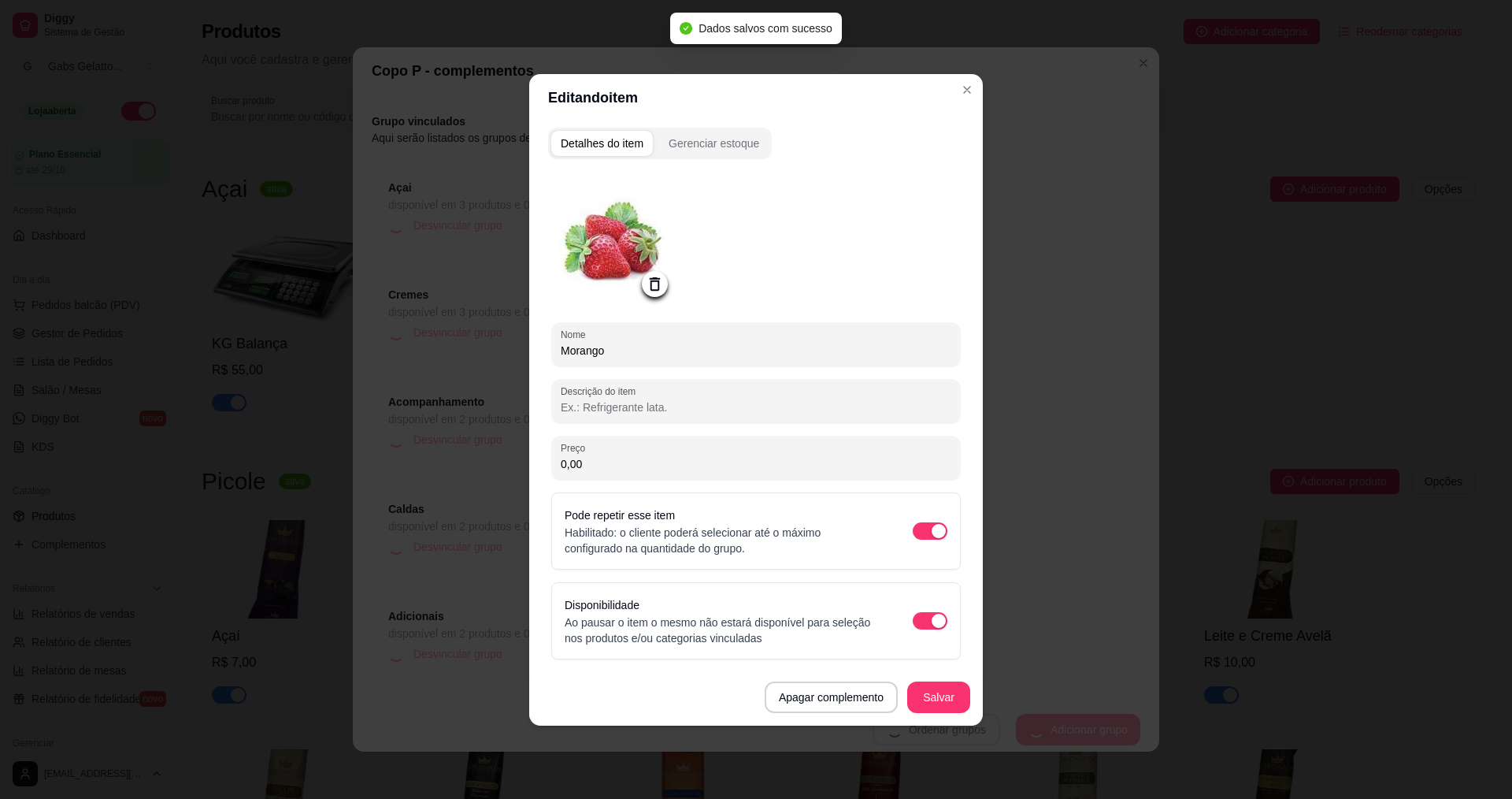
click at [649, 355] on input "Morango" at bounding box center [756, 350] width 391 height 16
drag, startPoint x: 675, startPoint y: 355, endPoint x: 609, endPoint y: 356, distance: 66.0
click at [609, 356] on input "Morango (Fruta)" at bounding box center [756, 350] width 391 height 16
type input "Morango (Fruta)"
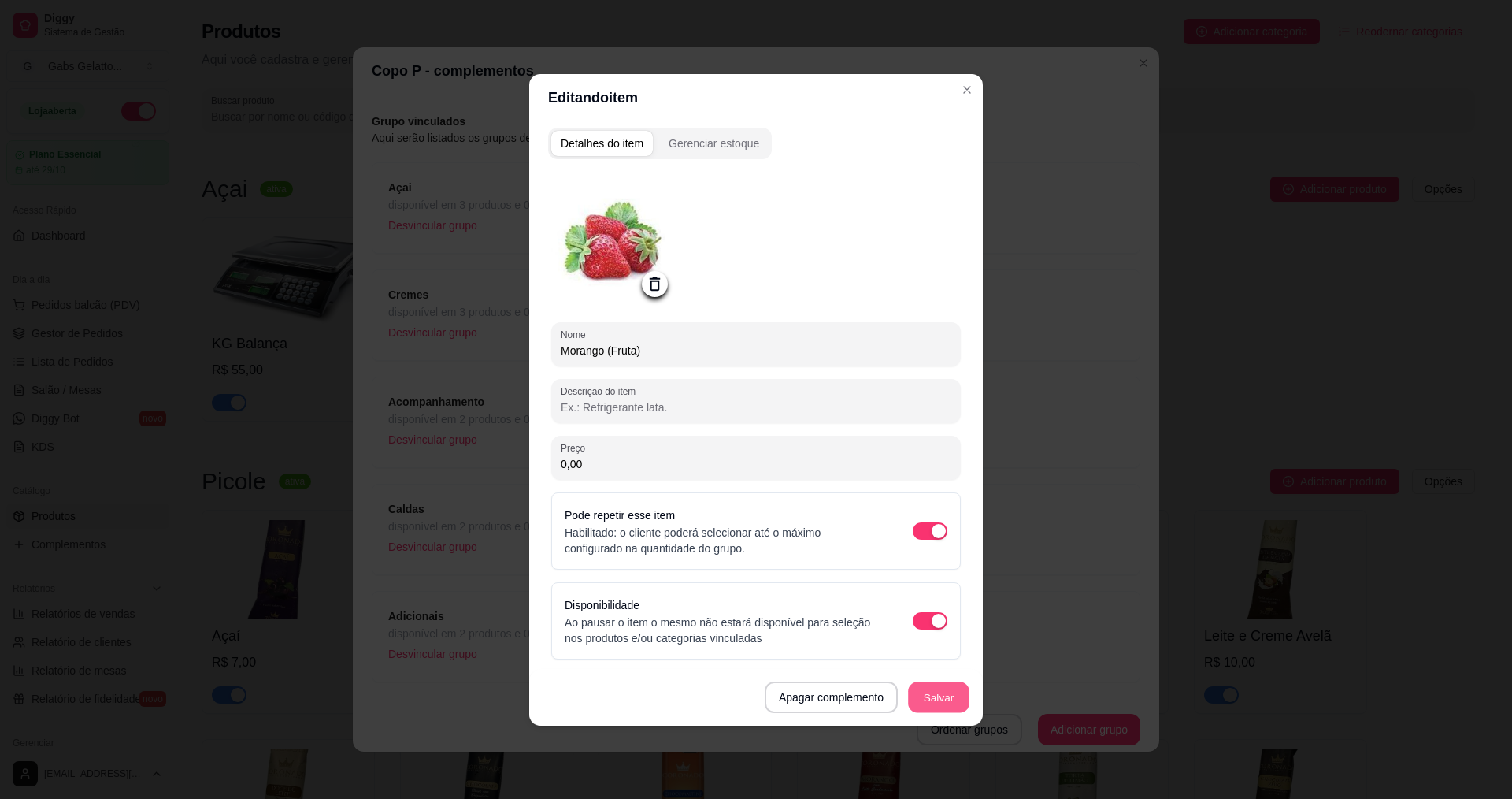
click at [941, 705] on button "Salvar" at bounding box center [939, 696] width 62 height 31
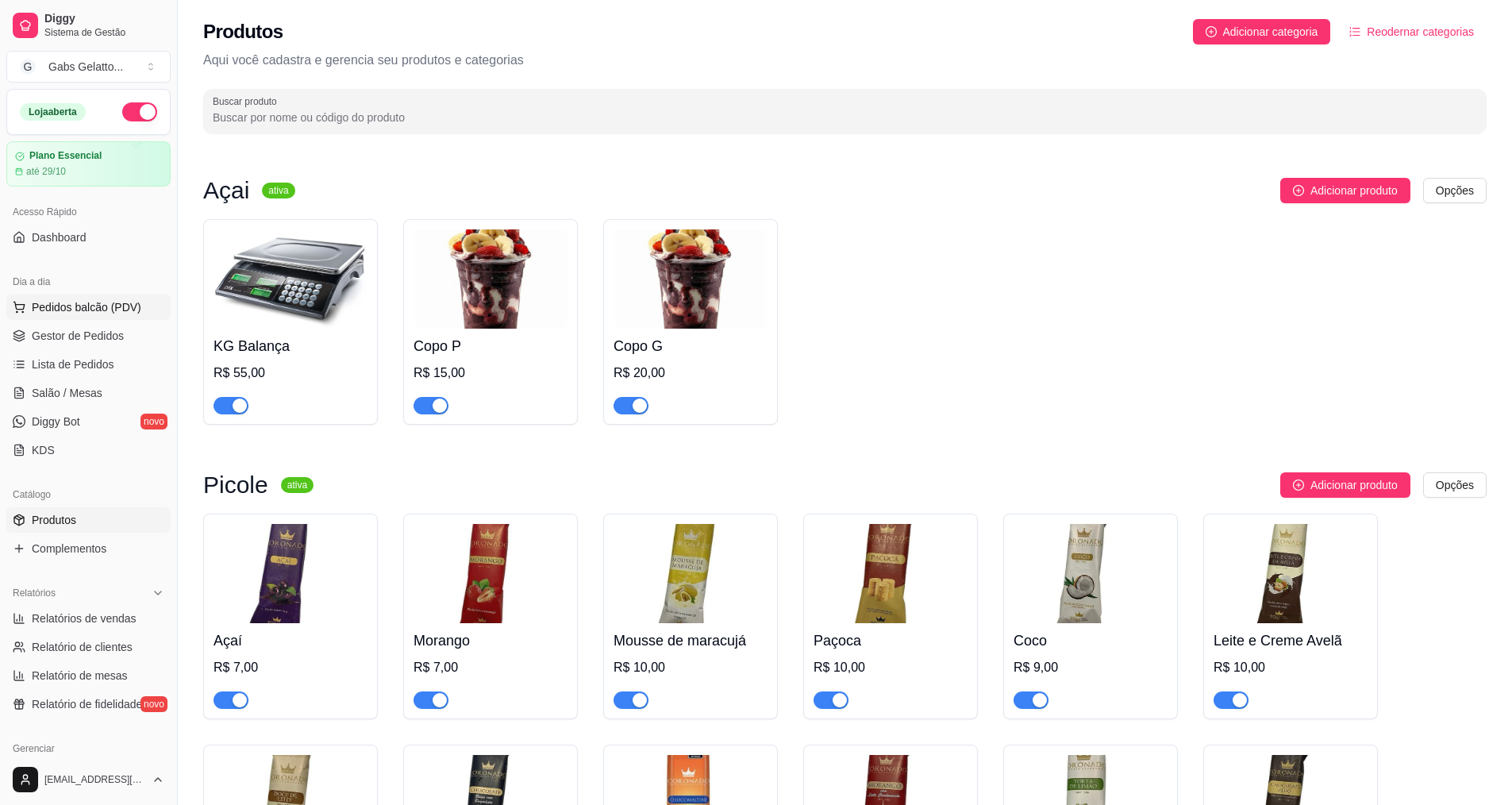
click at [130, 302] on span "Pedidos balcão (PDV)" at bounding box center [86, 306] width 110 height 16
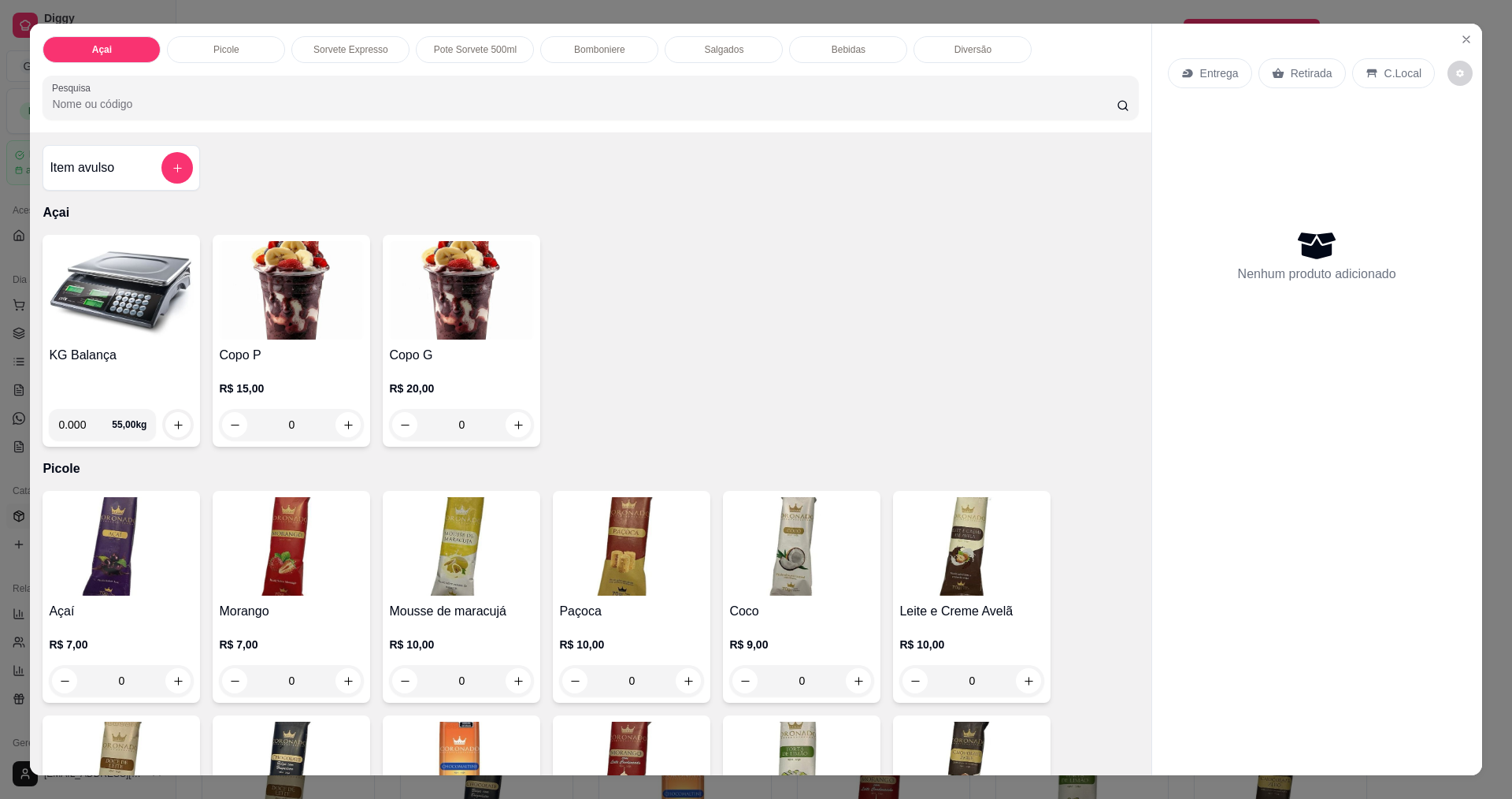
click at [114, 270] on img at bounding box center [120, 291] width 144 height 99
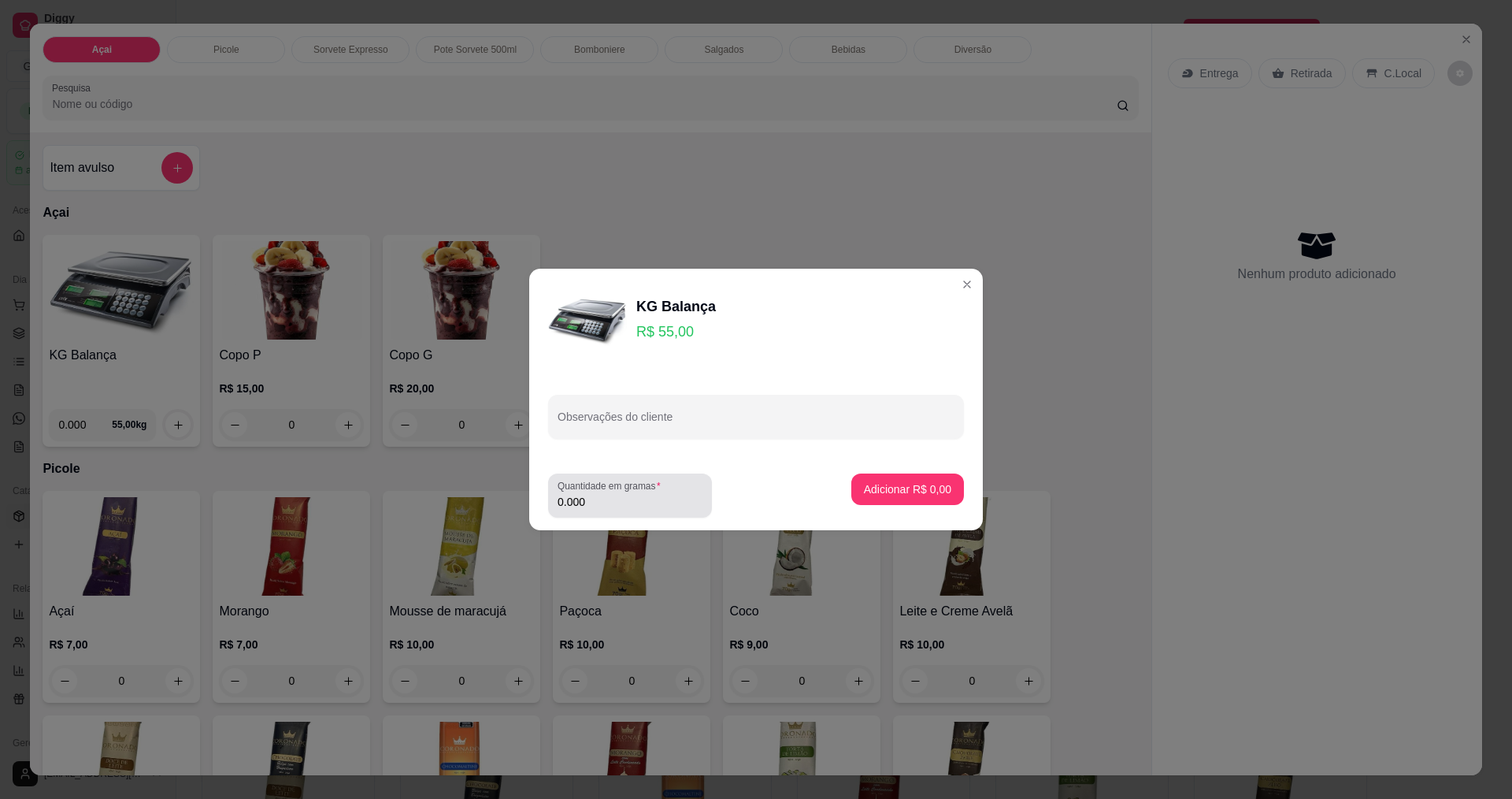
click at [637, 508] on input "0.000" at bounding box center [629, 502] width 144 height 16
type input "0.208"
click at [896, 485] on p "Adicionar R$ 11,44" at bounding box center [904, 489] width 94 height 16
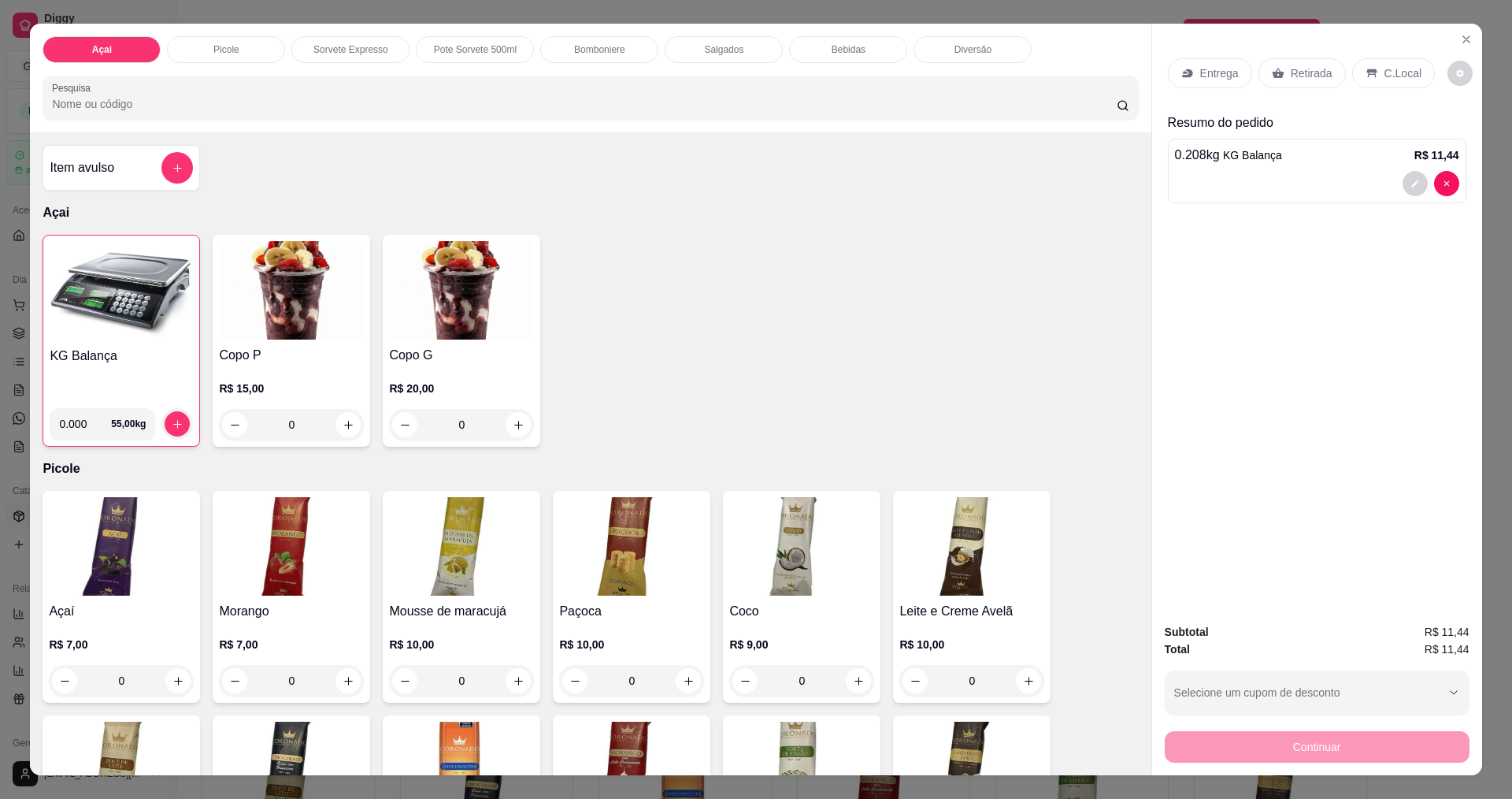
click at [1390, 78] on p "C.Local" at bounding box center [1403, 73] width 37 height 16
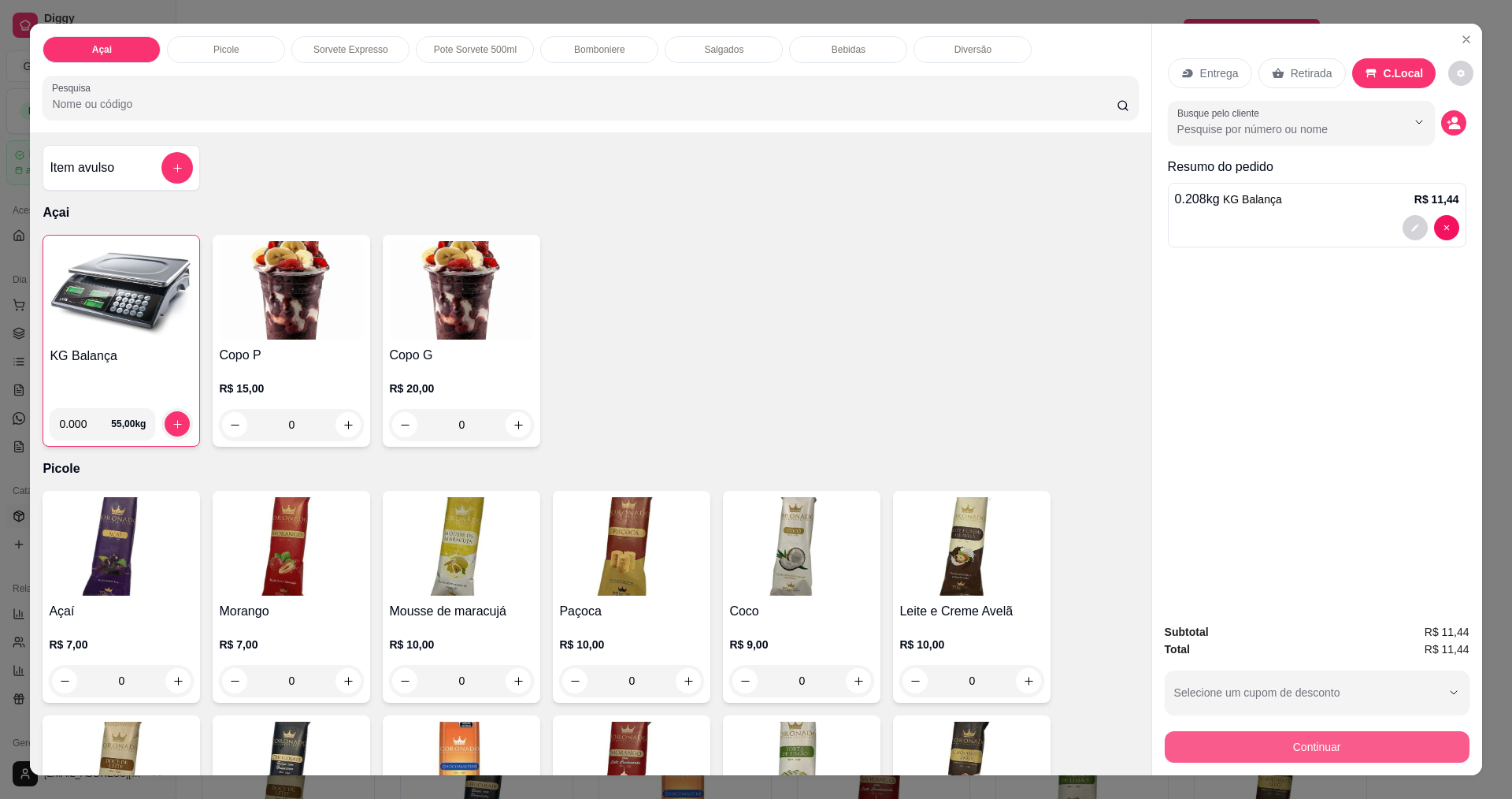
click at [1256, 736] on button "Continuar" at bounding box center [1316, 747] width 305 height 32
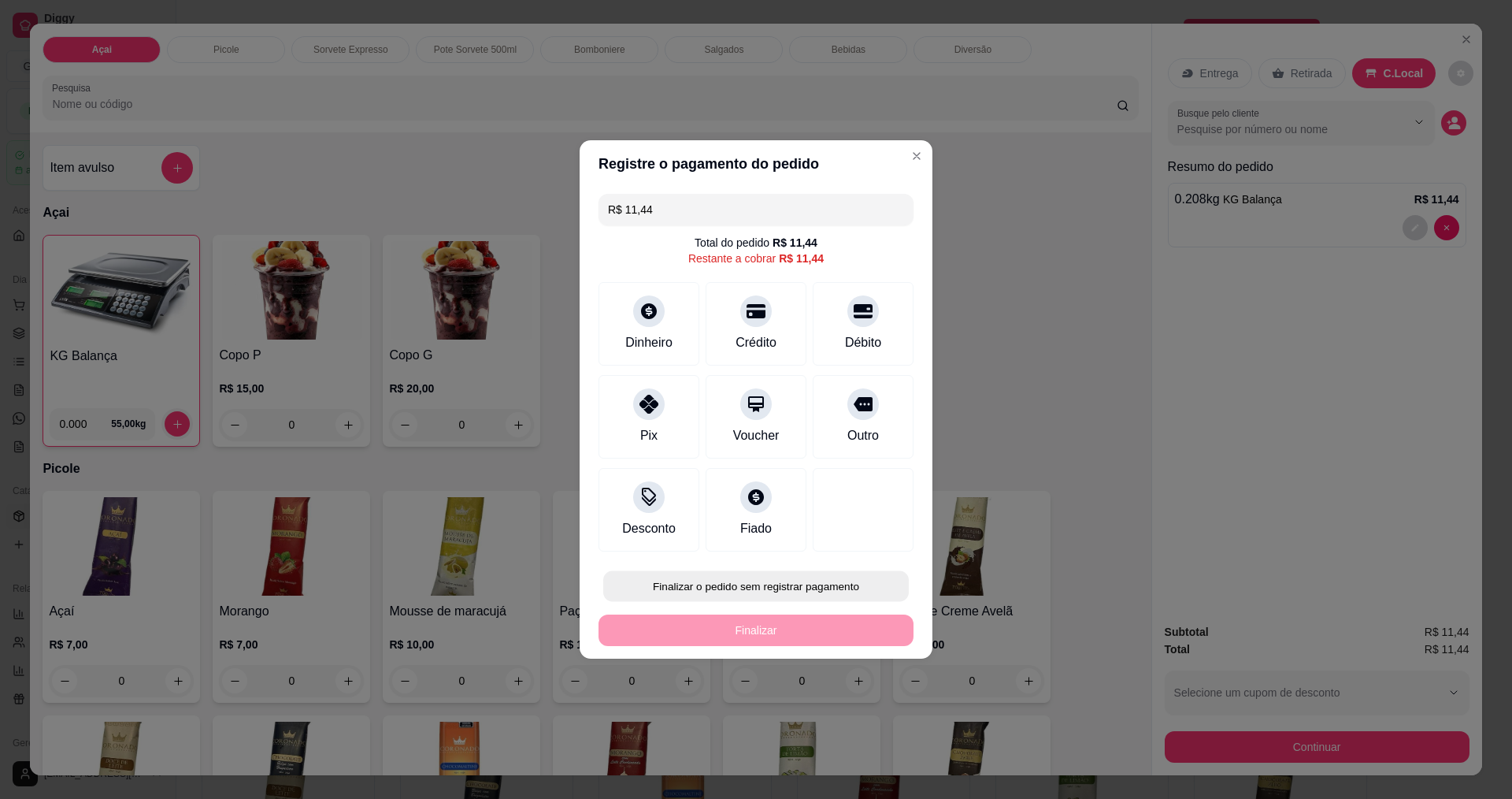
click at [822, 594] on button "Finalizar o pedido sem registrar pagamento" at bounding box center [756, 585] width 306 height 31
click at [834, 710] on button "Confirmar" at bounding box center [856, 714] width 56 height 23
type input "R$ 0,00"
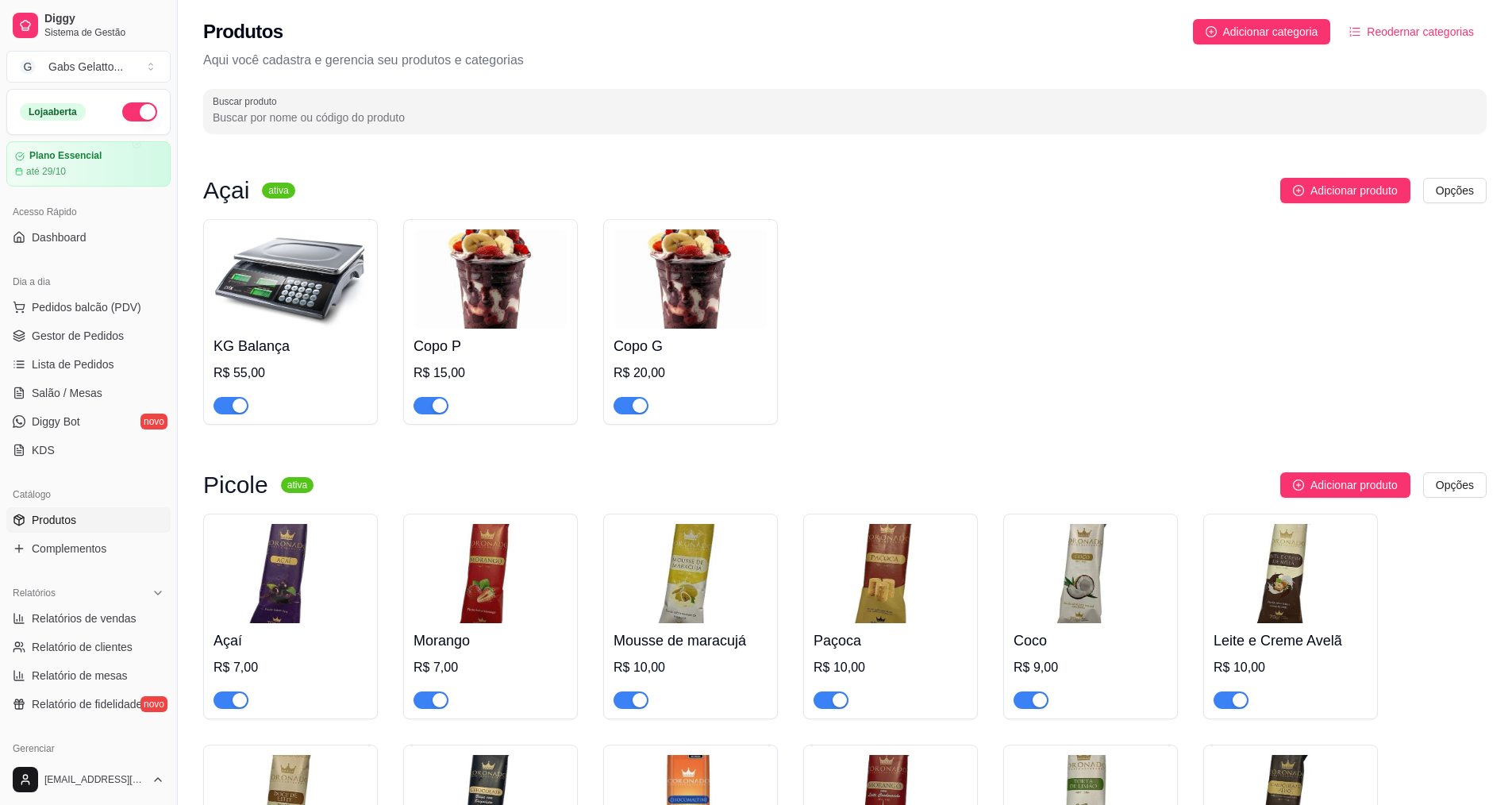
click at [482, 267] on img at bounding box center [491, 279] width 154 height 100
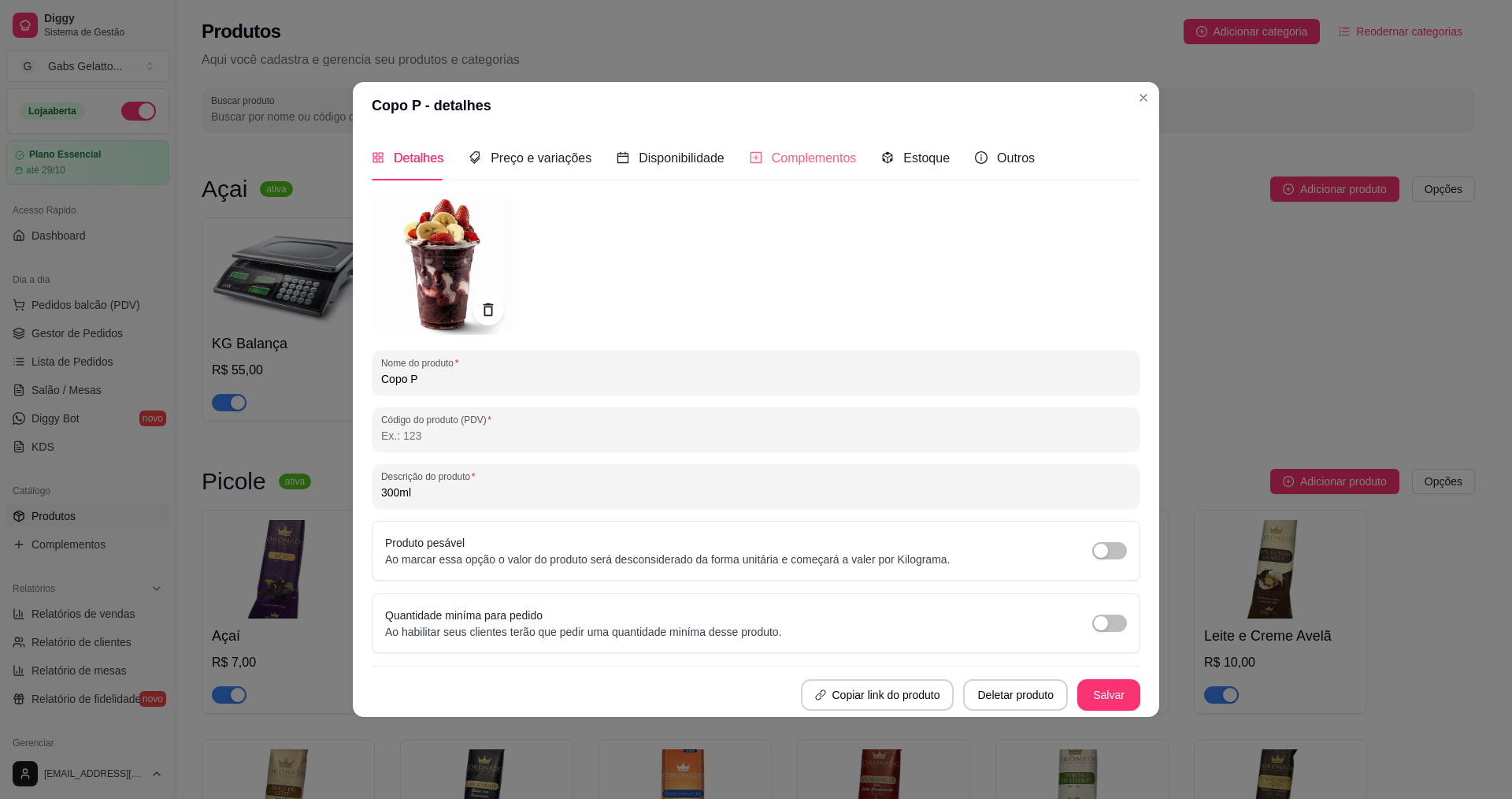
click at [769, 145] on div "Complementos" at bounding box center [803, 158] width 107 height 45
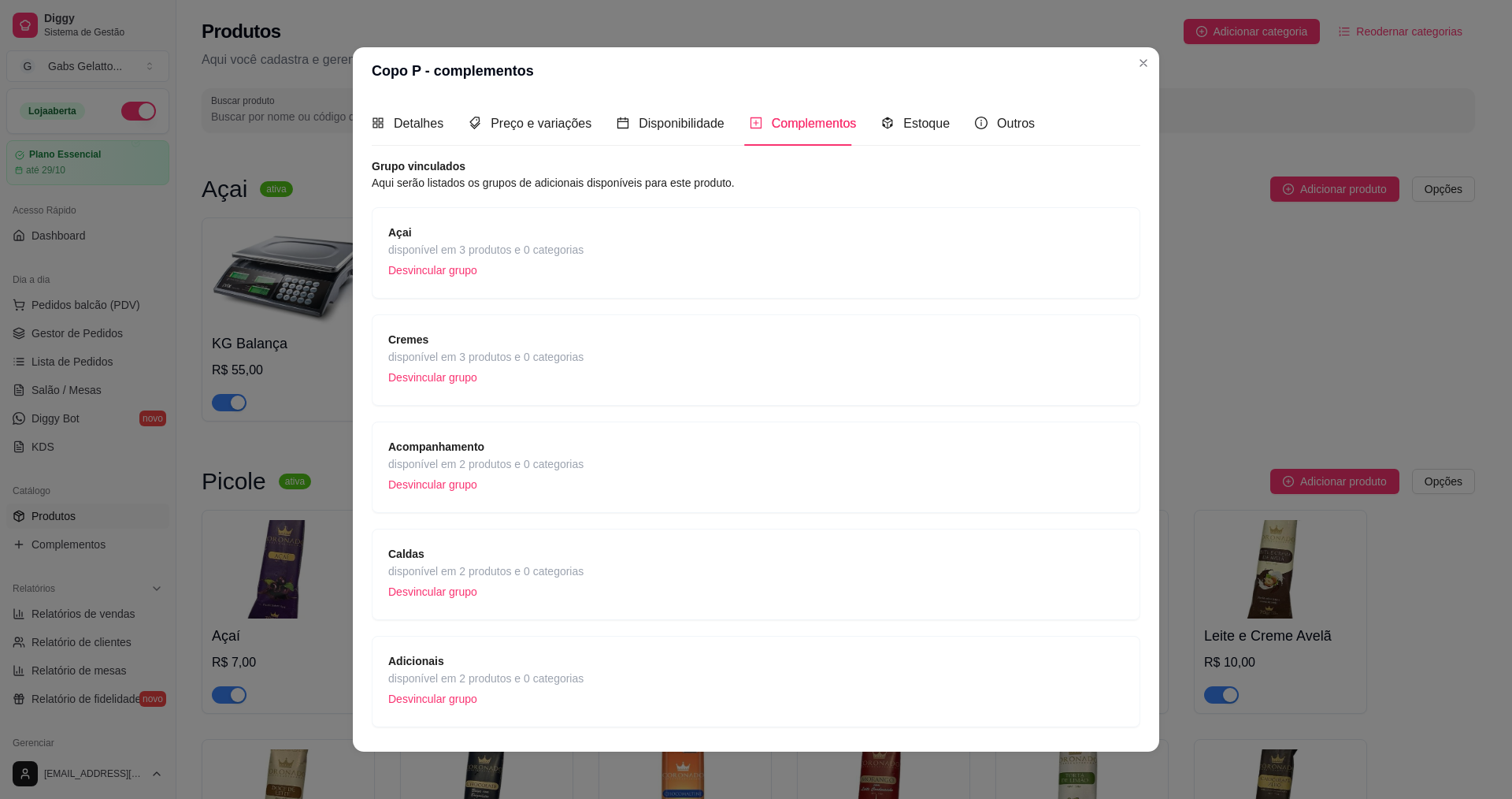
scroll to position [3, 0]
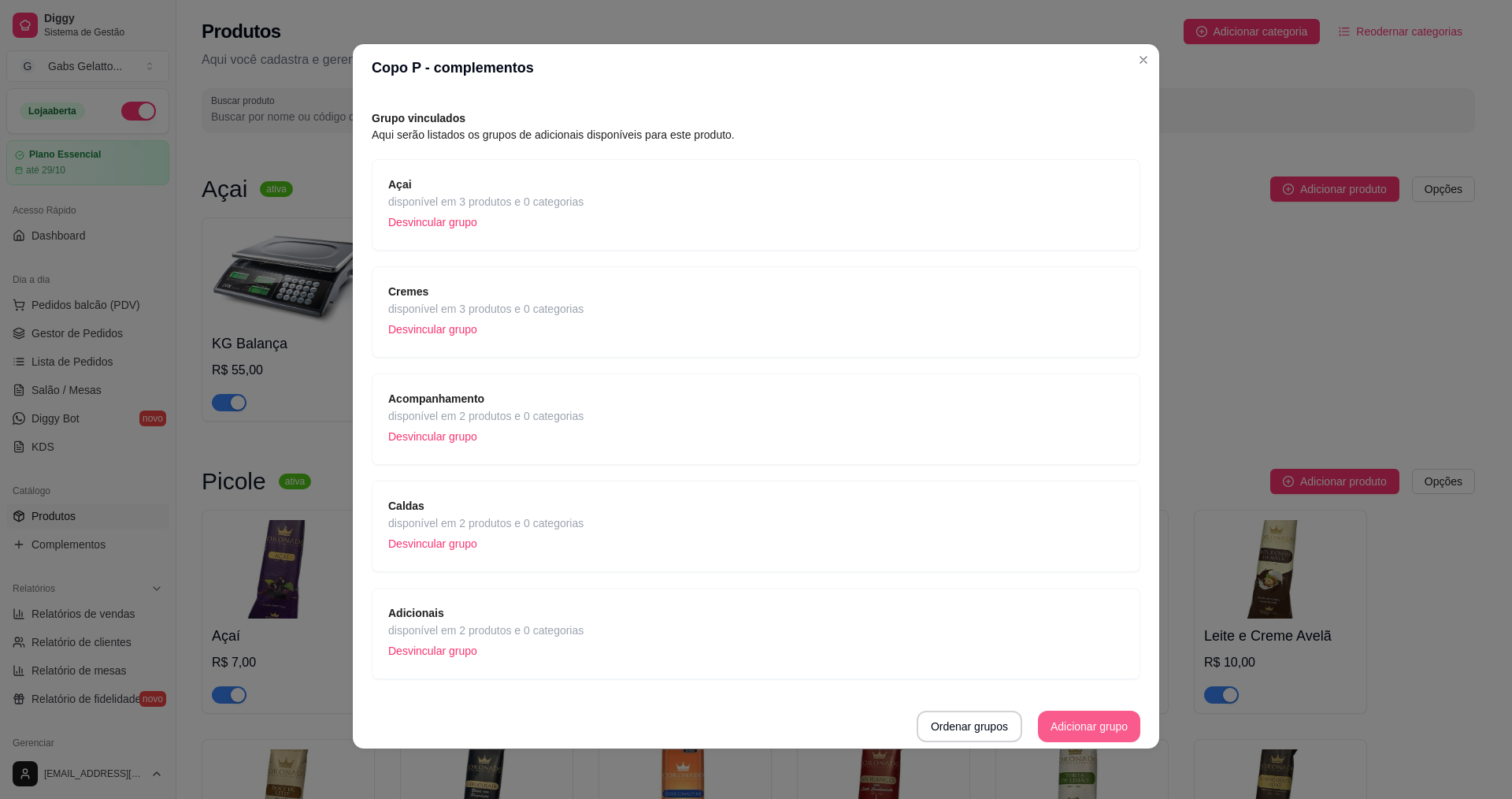
click at [1073, 732] on button "Adicionar grupo" at bounding box center [1089, 726] width 103 height 32
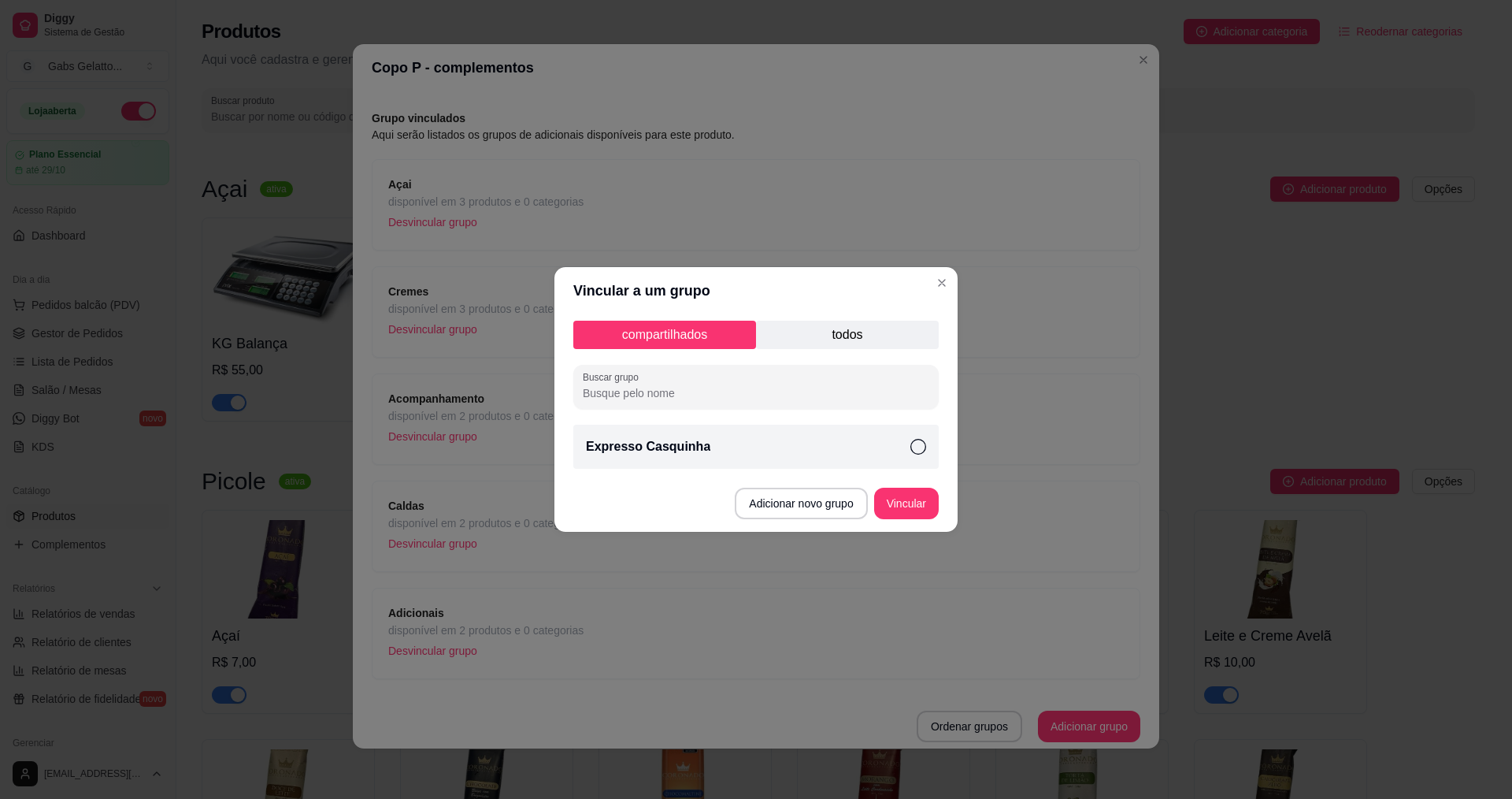
click at [845, 343] on p "todos" at bounding box center [847, 335] width 183 height 28
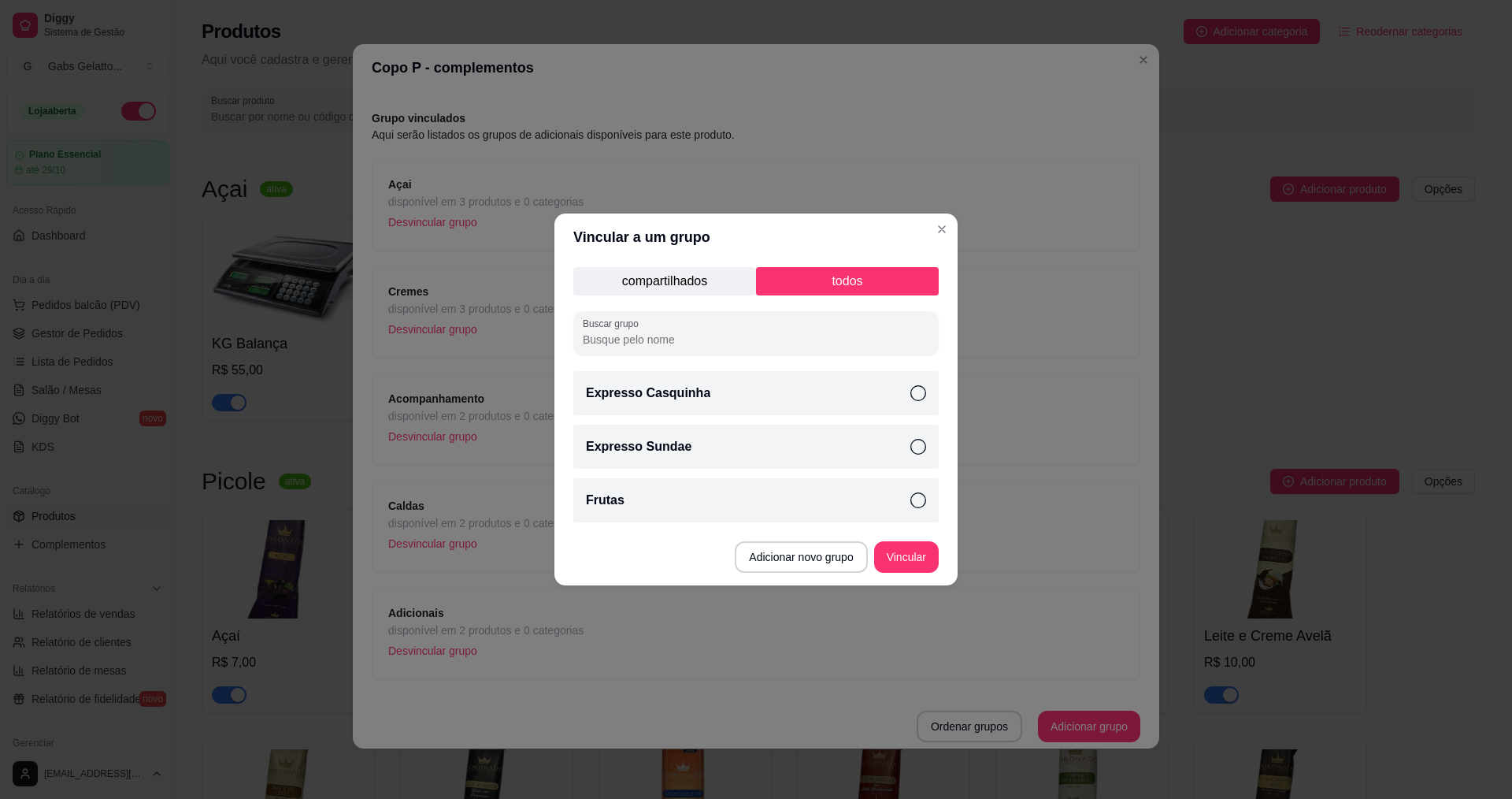
click at [834, 505] on div "Frutas" at bounding box center [756, 500] width 365 height 44
click at [931, 553] on button "Vincular" at bounding box center [907, 557] width 63 height 31
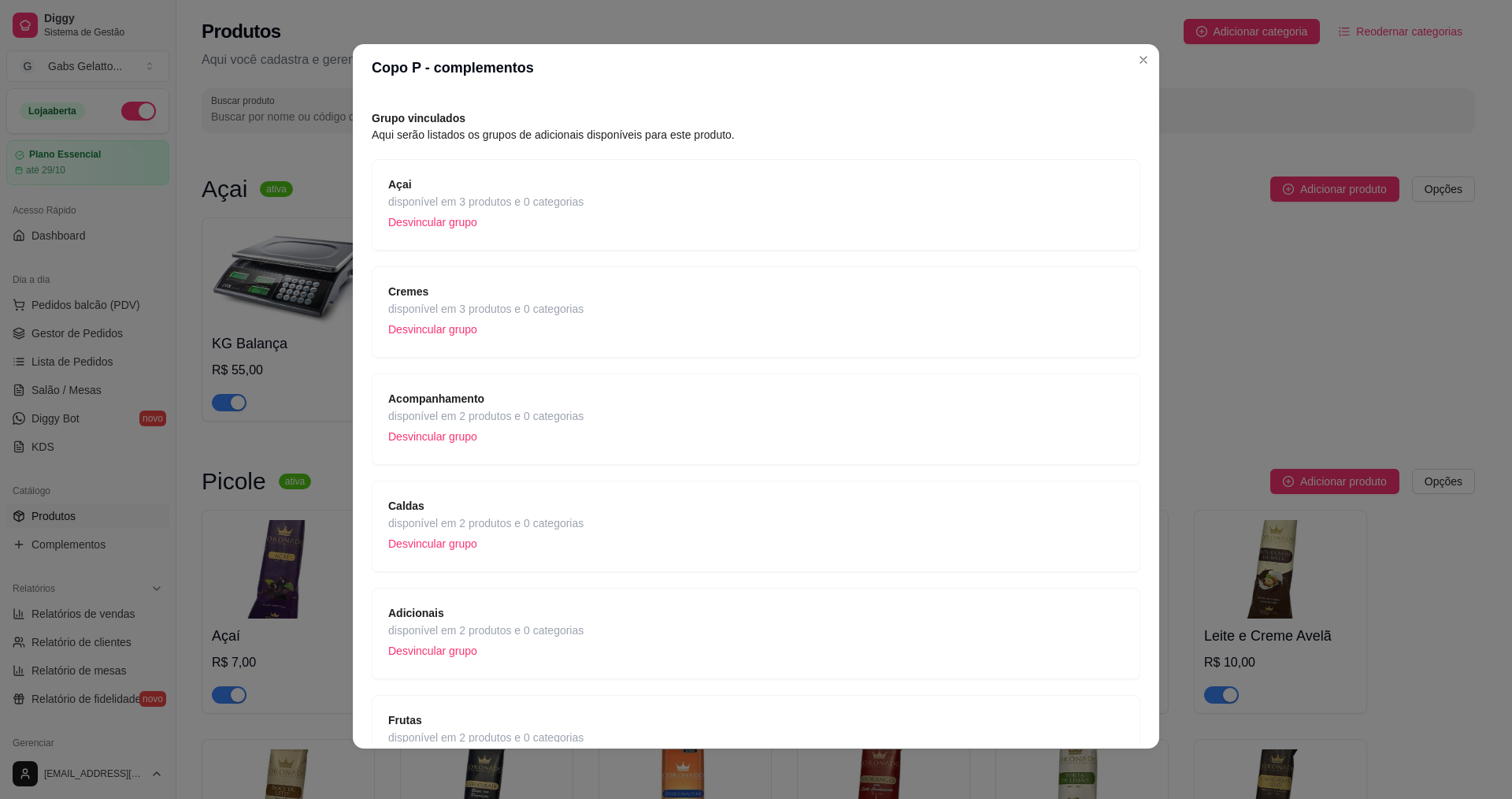
scroll to position [152, 0]
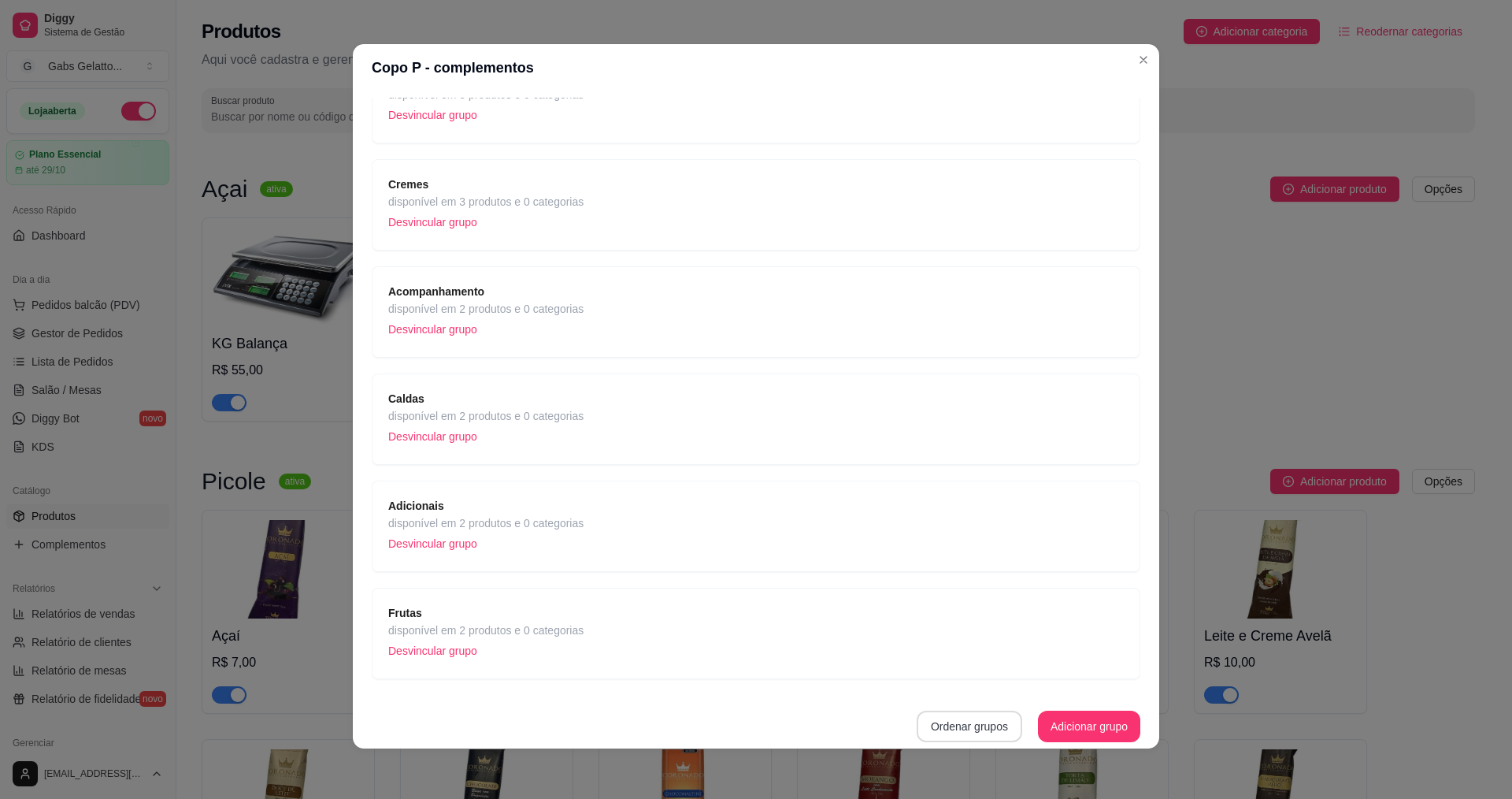
click at [984, 728] on button "Ordenar grupos" at bounding box center [969, 726] width 105 height 32
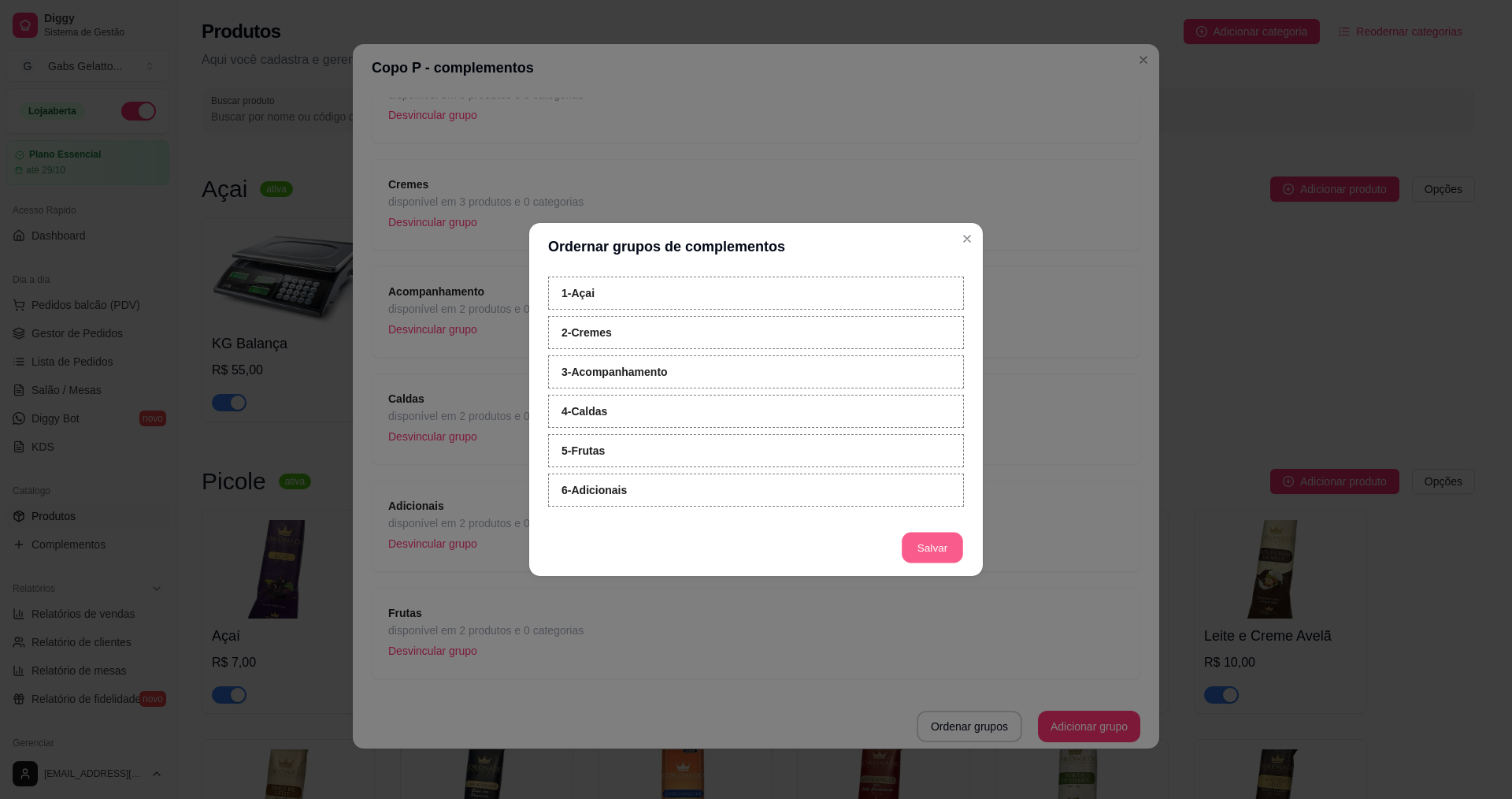
click at [942, 541] on button "Salvar" at bounding box center [932, 547] width 62 height 31
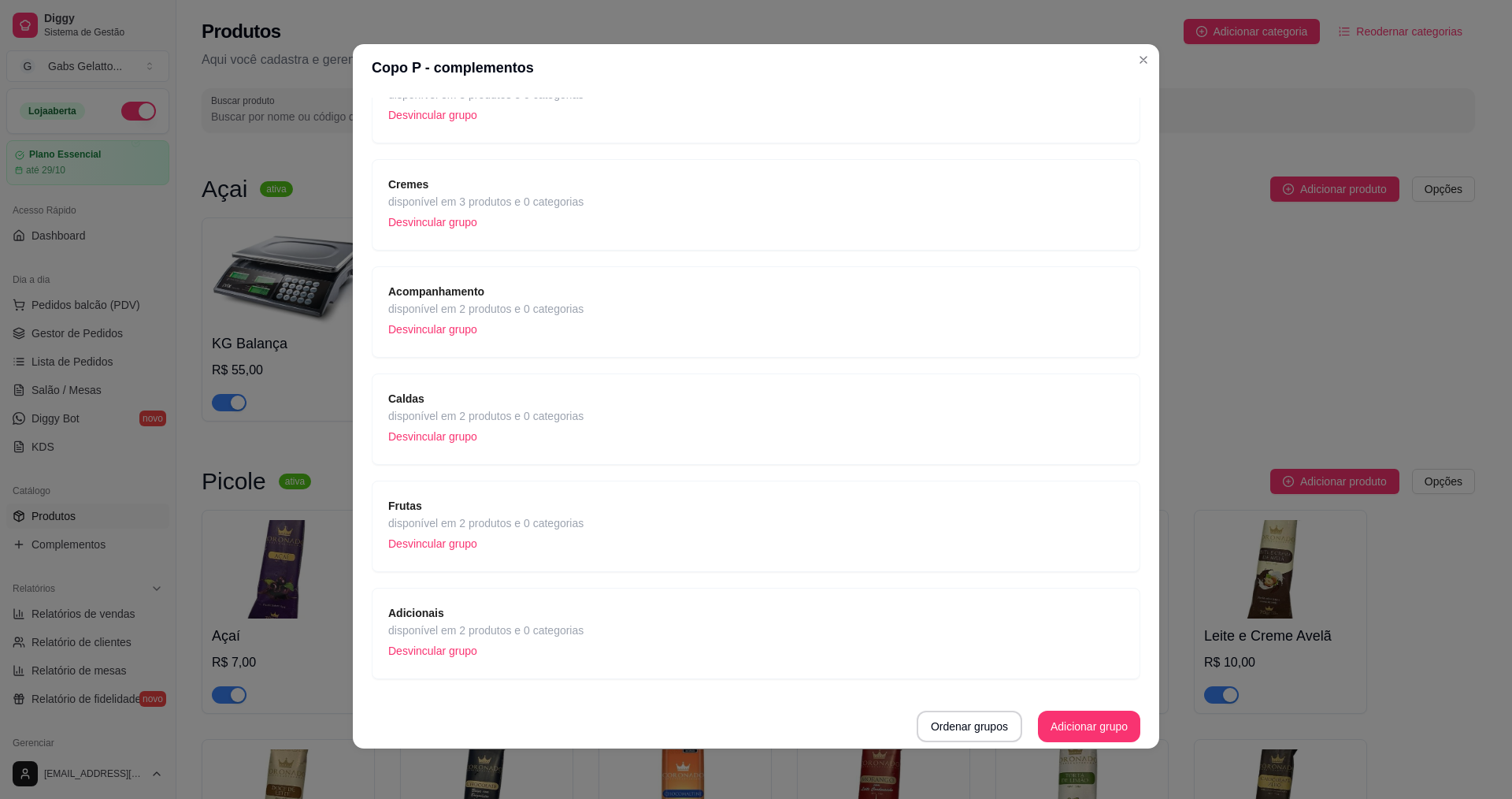
click at [556, 524] on span "disponível em 2 produtos e 0 categorias" at bounding box center [486, 523] width 196 height 18
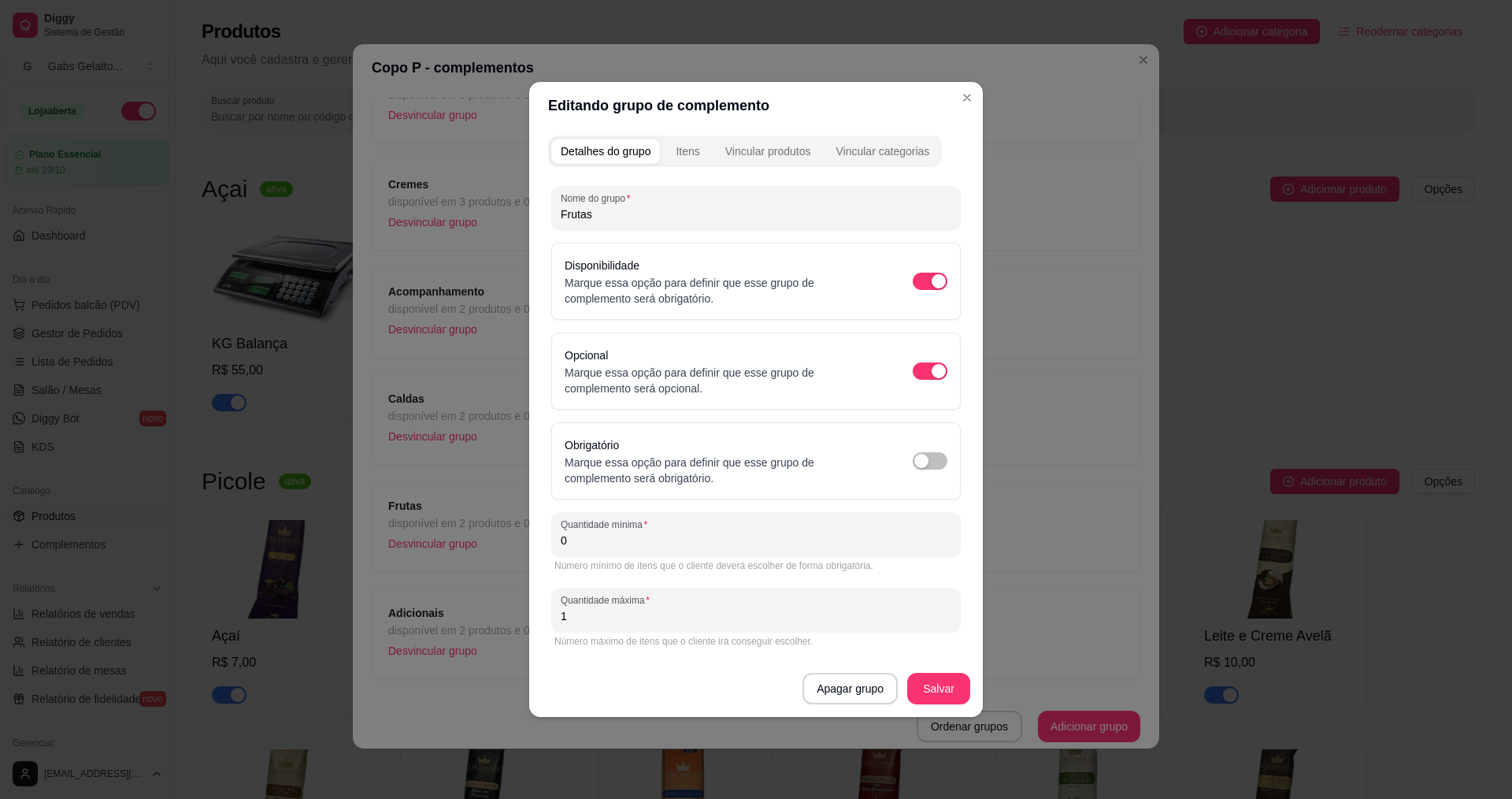
click at [696, 166] on div "Detalhes do grupo Itens Vincular produtos Vincular categorias" at bounding box center [745, 151] width 393 height 32
click at [694, 158] on button "Itens" at bounding box center [688, 151] width 43 height 25
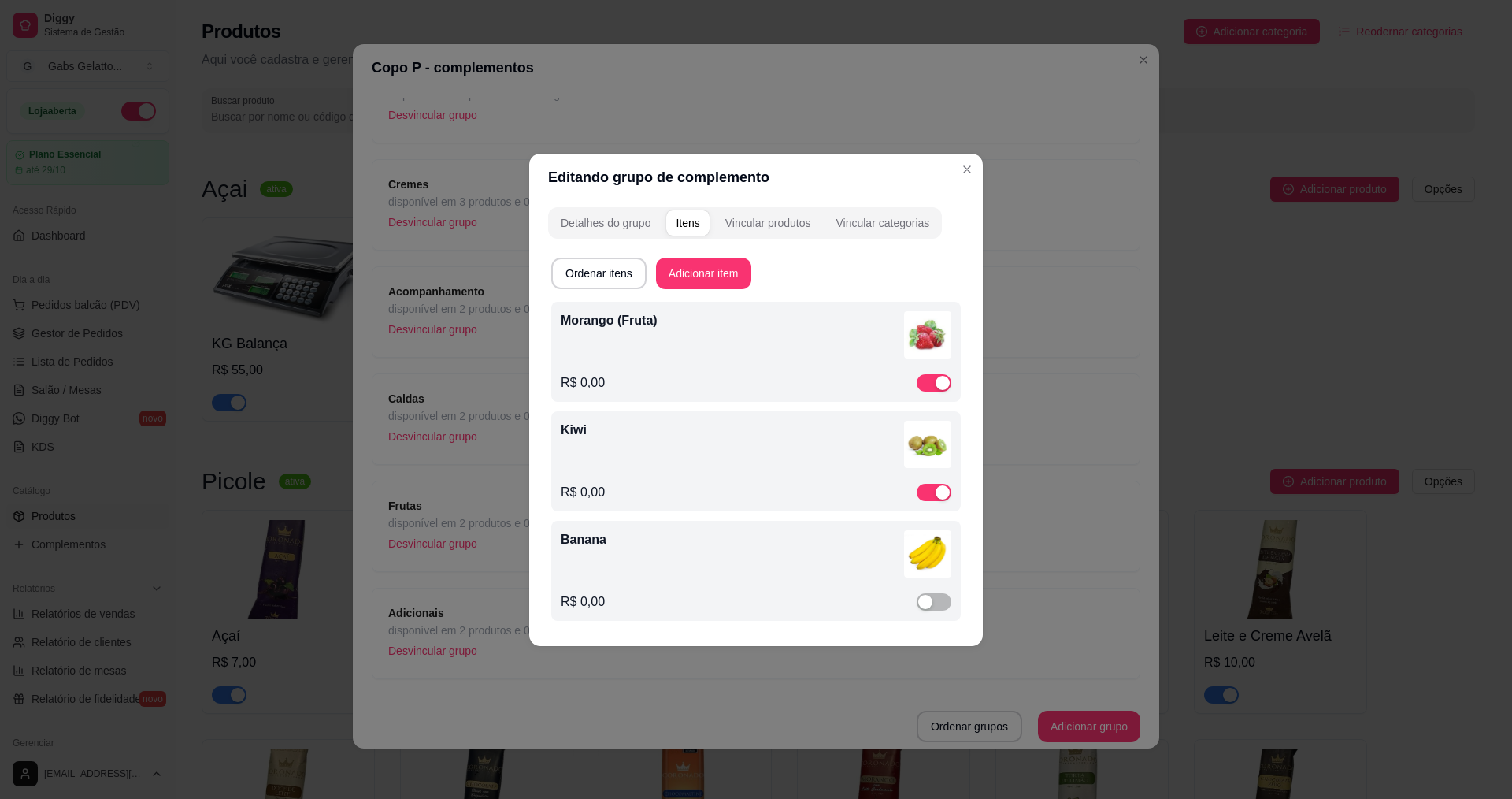
click at [650, 441] on div "Kiwi" at bounding box center [756, 447] width 391 height 53
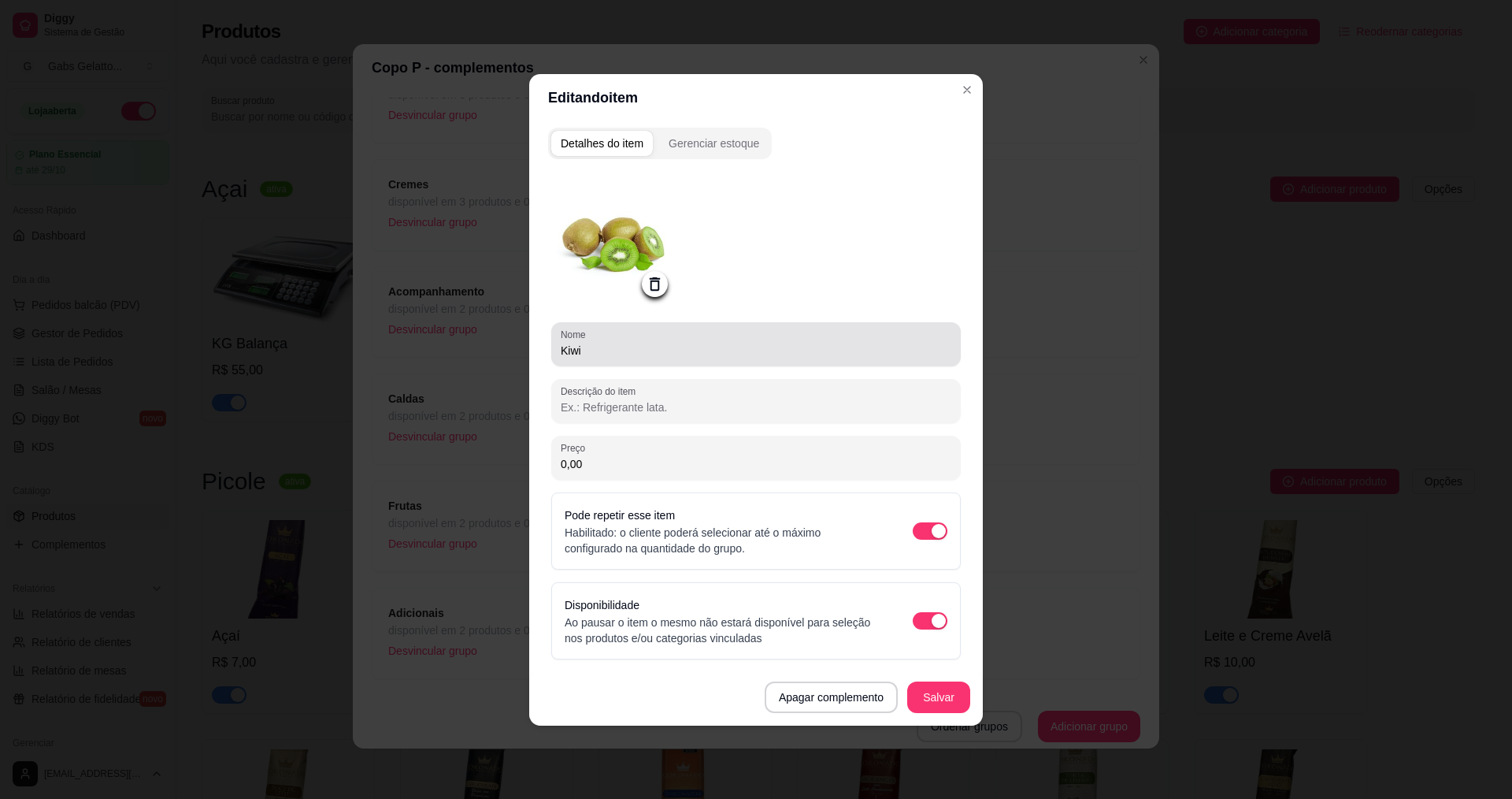
click at [653, 351] on input "Kiwi" at bounding box center [756, 350] width 391 height 16
paste input "(Fruta)"
type input "Kiwi (Fruta)"
click at [953, 698] on button "Salvar" at bounding box center [939, 696] width 62 height 31
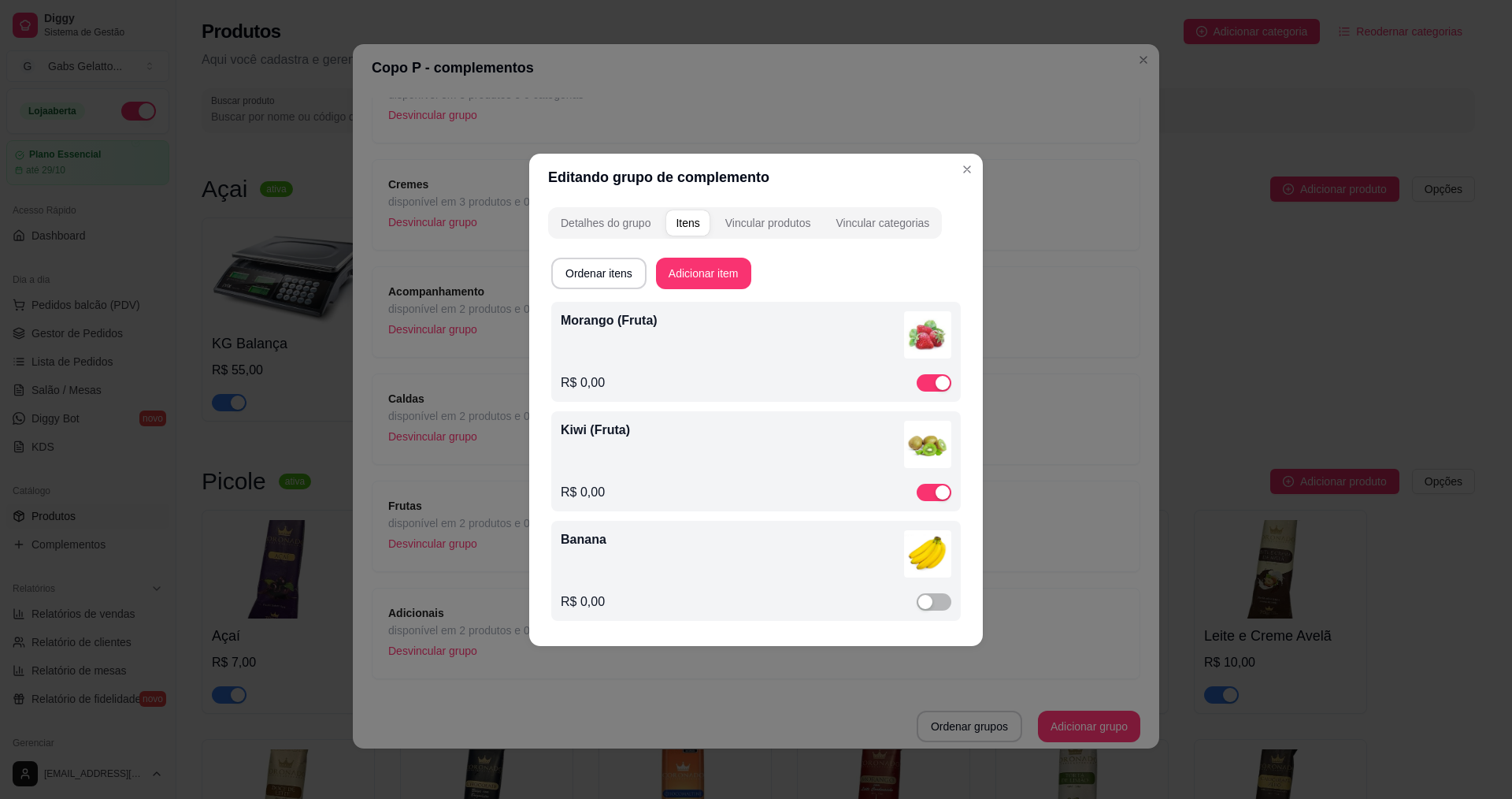
click at [657, 548] on p "Banana" at bounding box center [733, 540] width 343 height 19
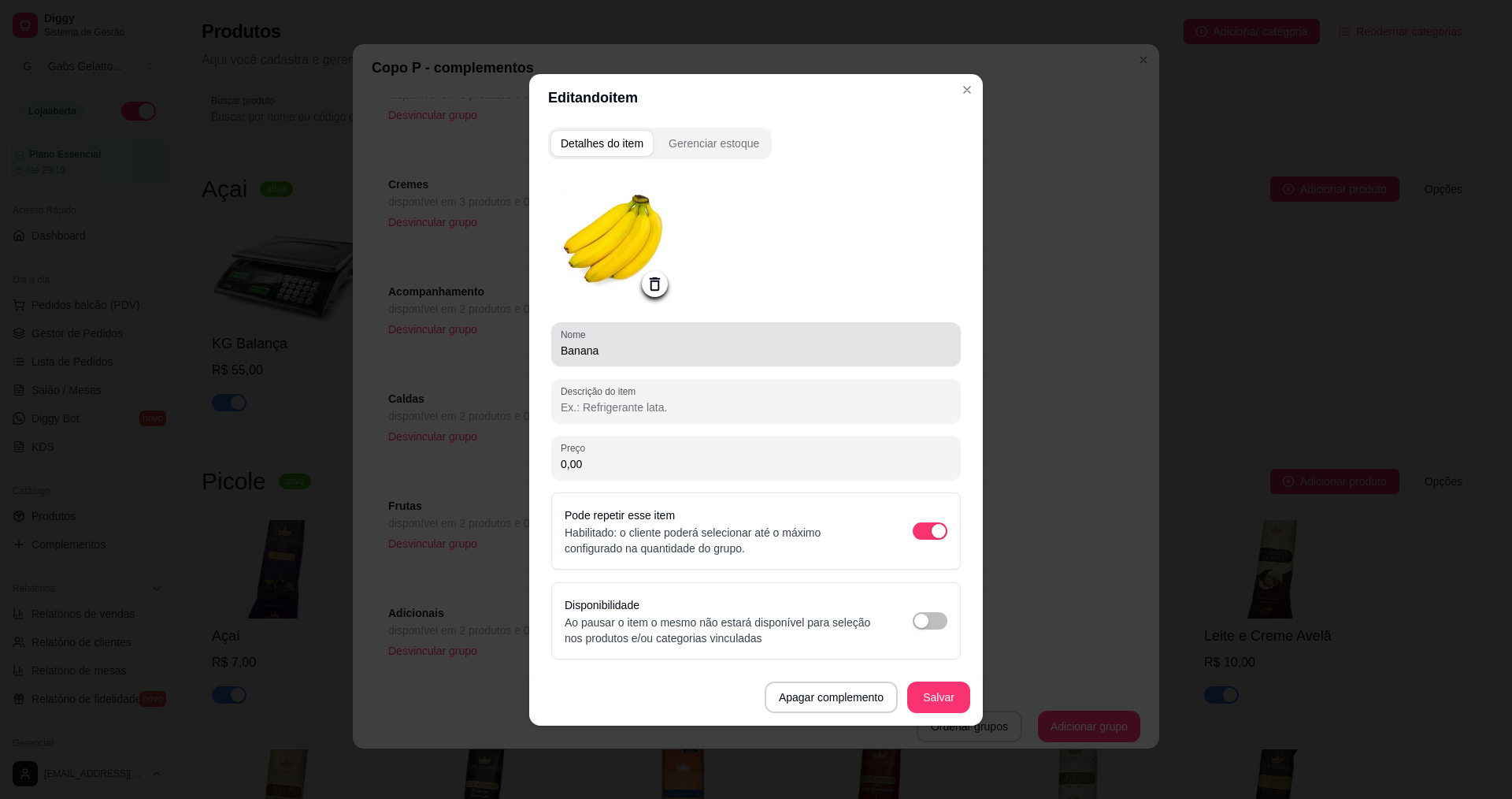
click at [637, 341] on div "Banana" at bounding box center [756, 344] width 391 height 32
paste input "(Fruta)"
type input "Banana (Fruta)"
click at [946, 703] on button "Salvar" at bounding box center [939, 697] width 63 height 32
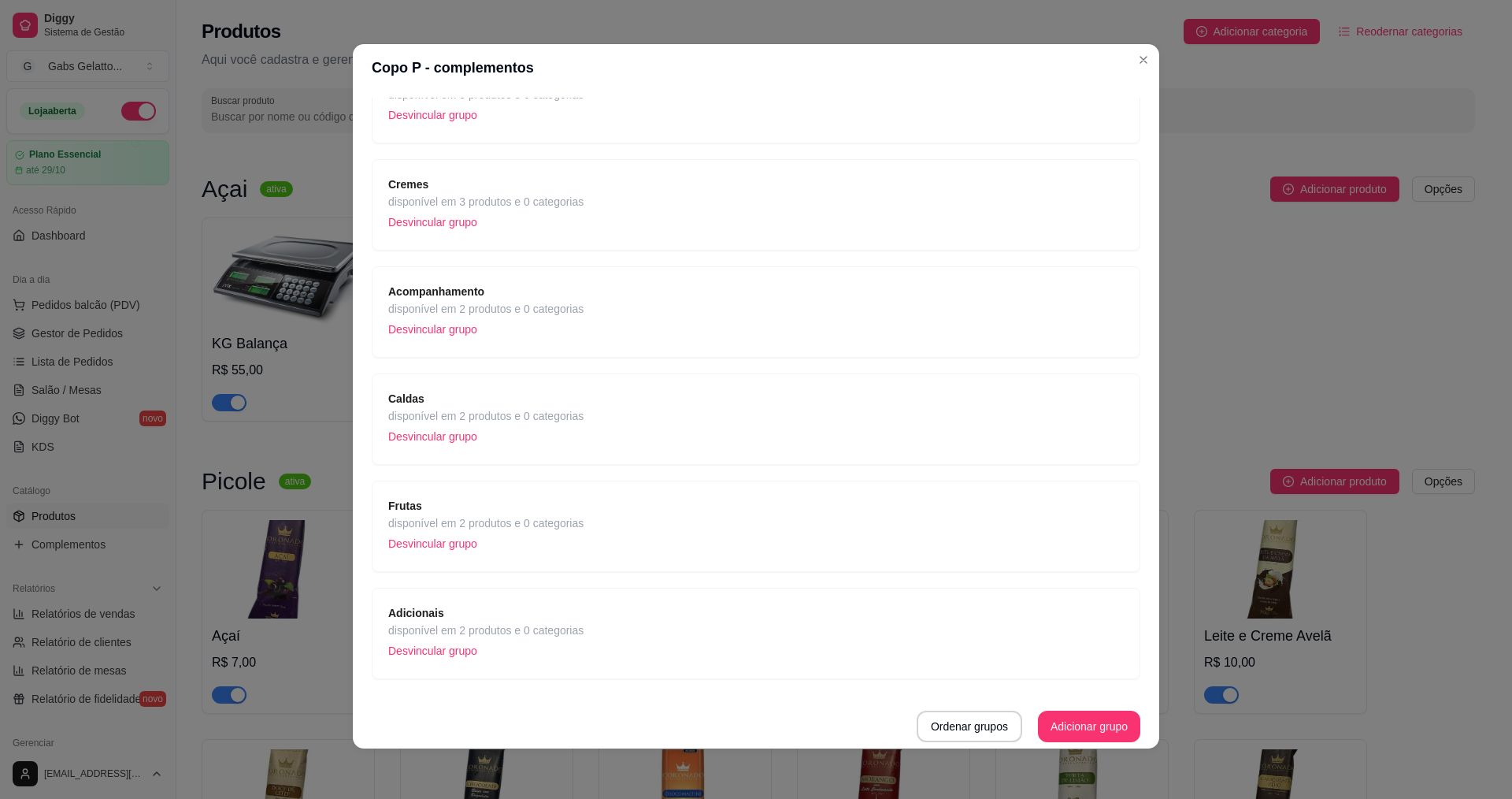
click at [552, 620] on span "Adicionais" at bounding box center [486, 613] width 196 height 18
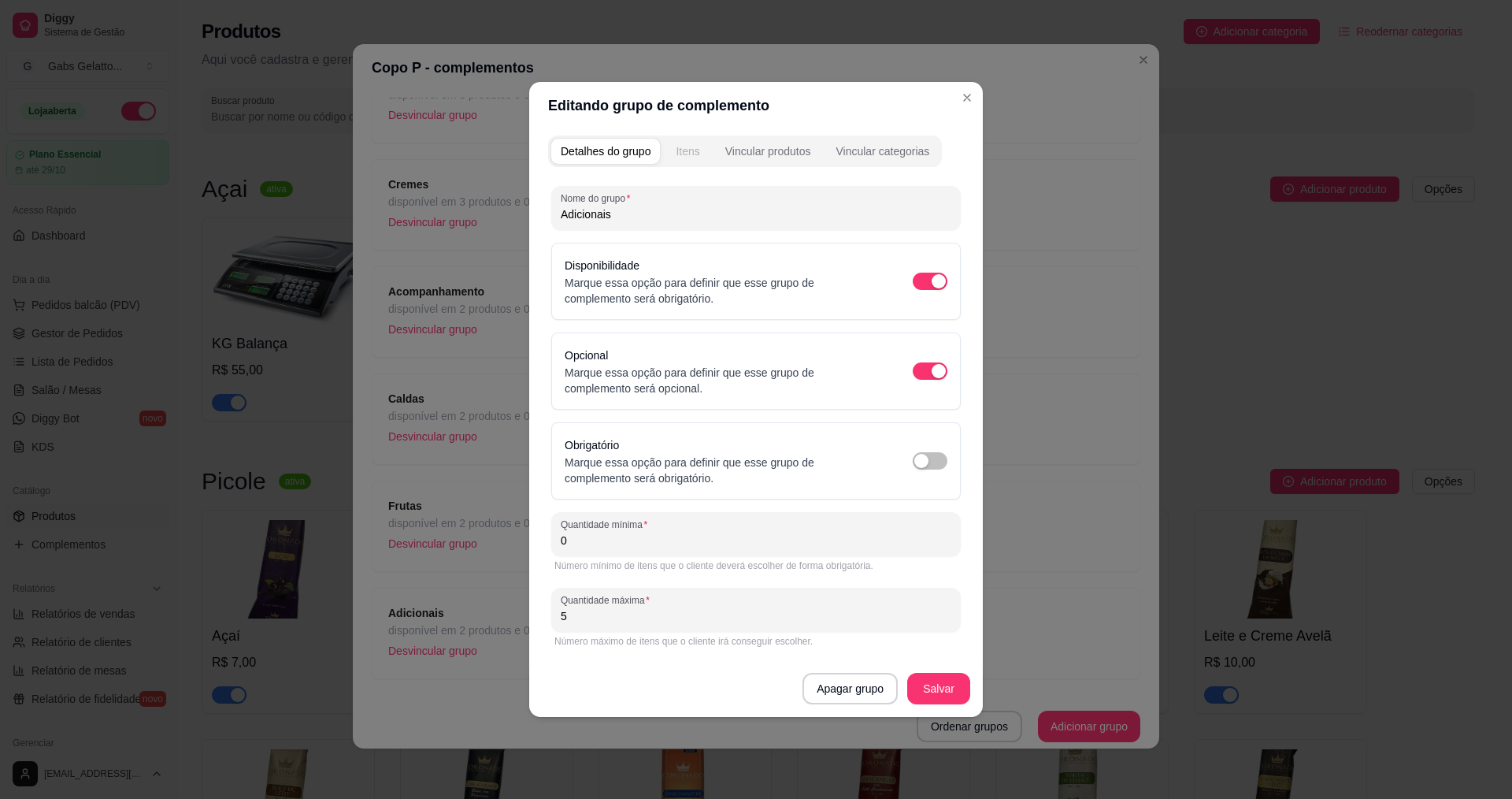
click at [693, 146] on div "Itens" at bounding box center [687, 151] width 23 height 16
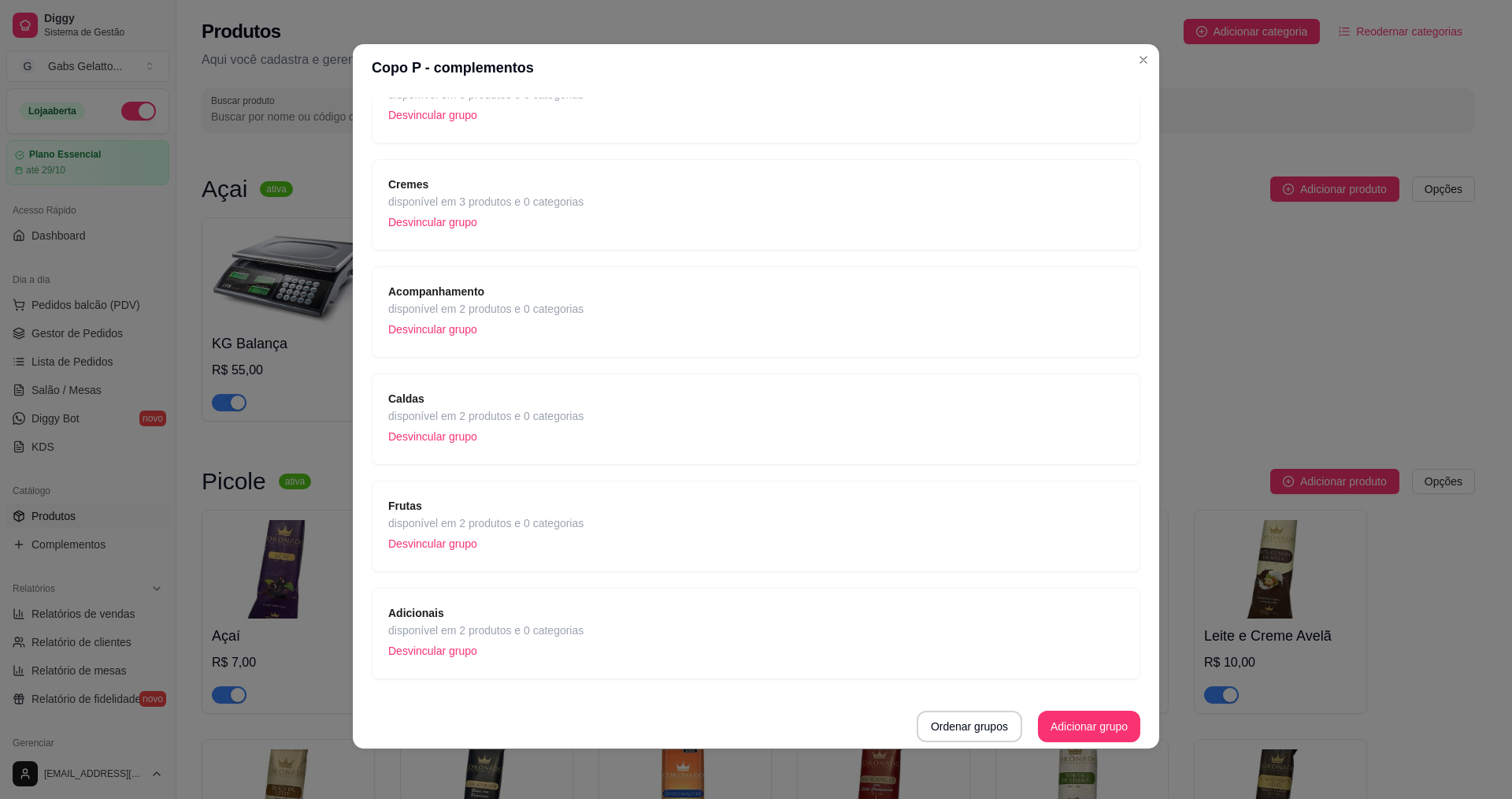
scroll to position [0, 0]
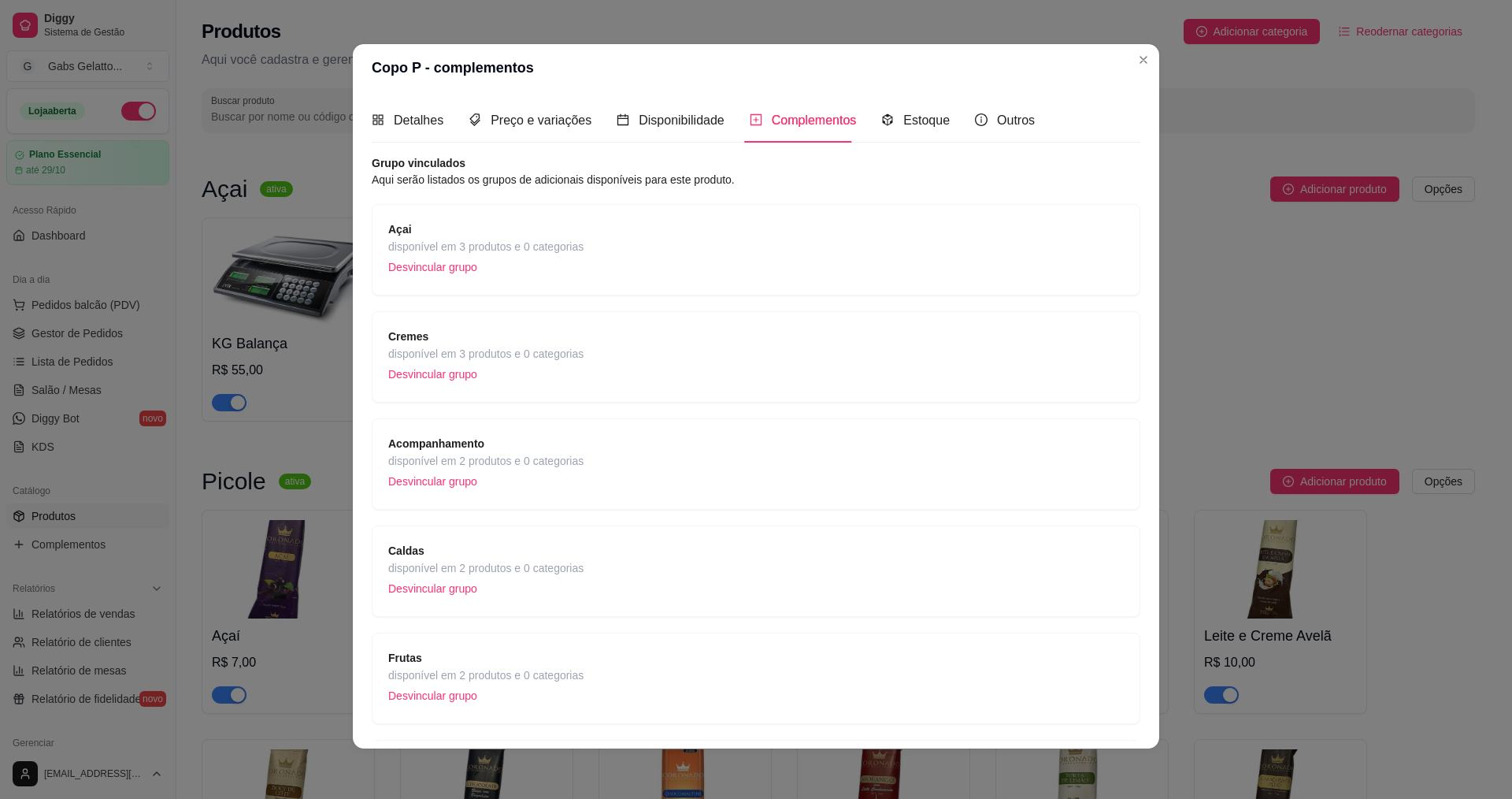
click at [584, 364] on div "Cremes disponível em 3 produtos e 0 categorias Desvincular grupo" at bounding box center [755, 356] width 735 height 59
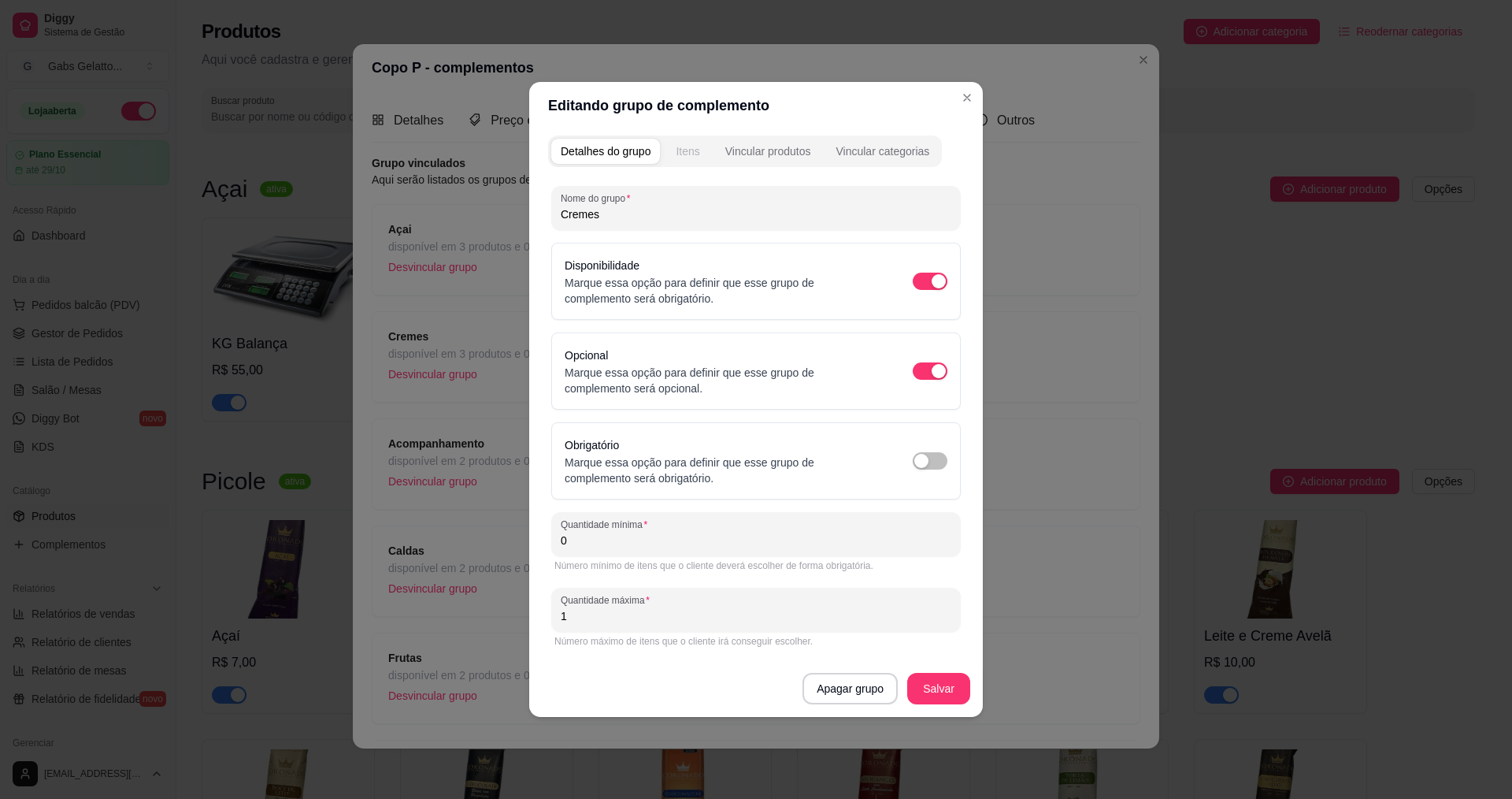
click at [678, 150] on div "Itens" at bounding box center [687, 151] width 23 height 16
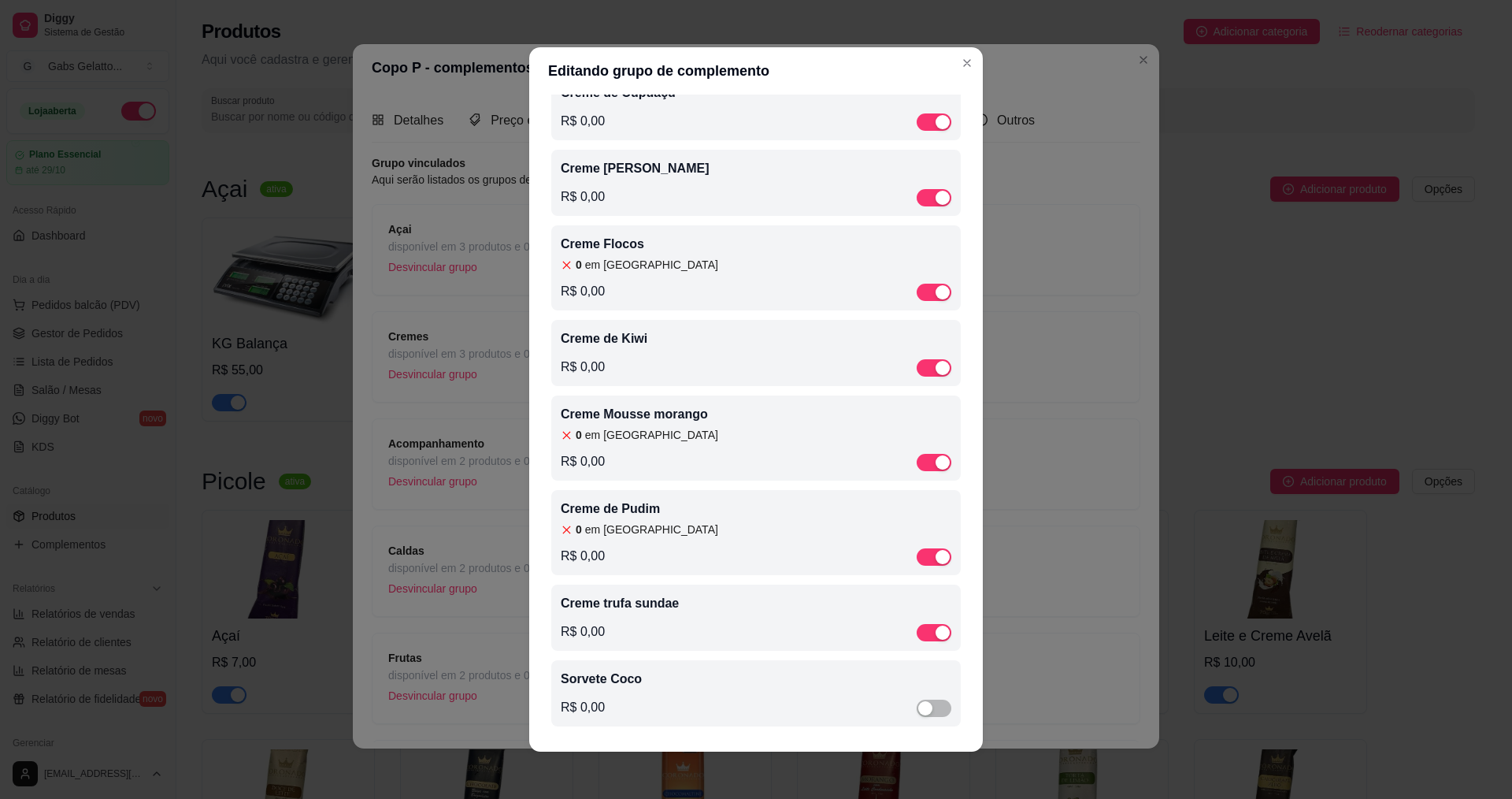
scroll to position [3, 0]
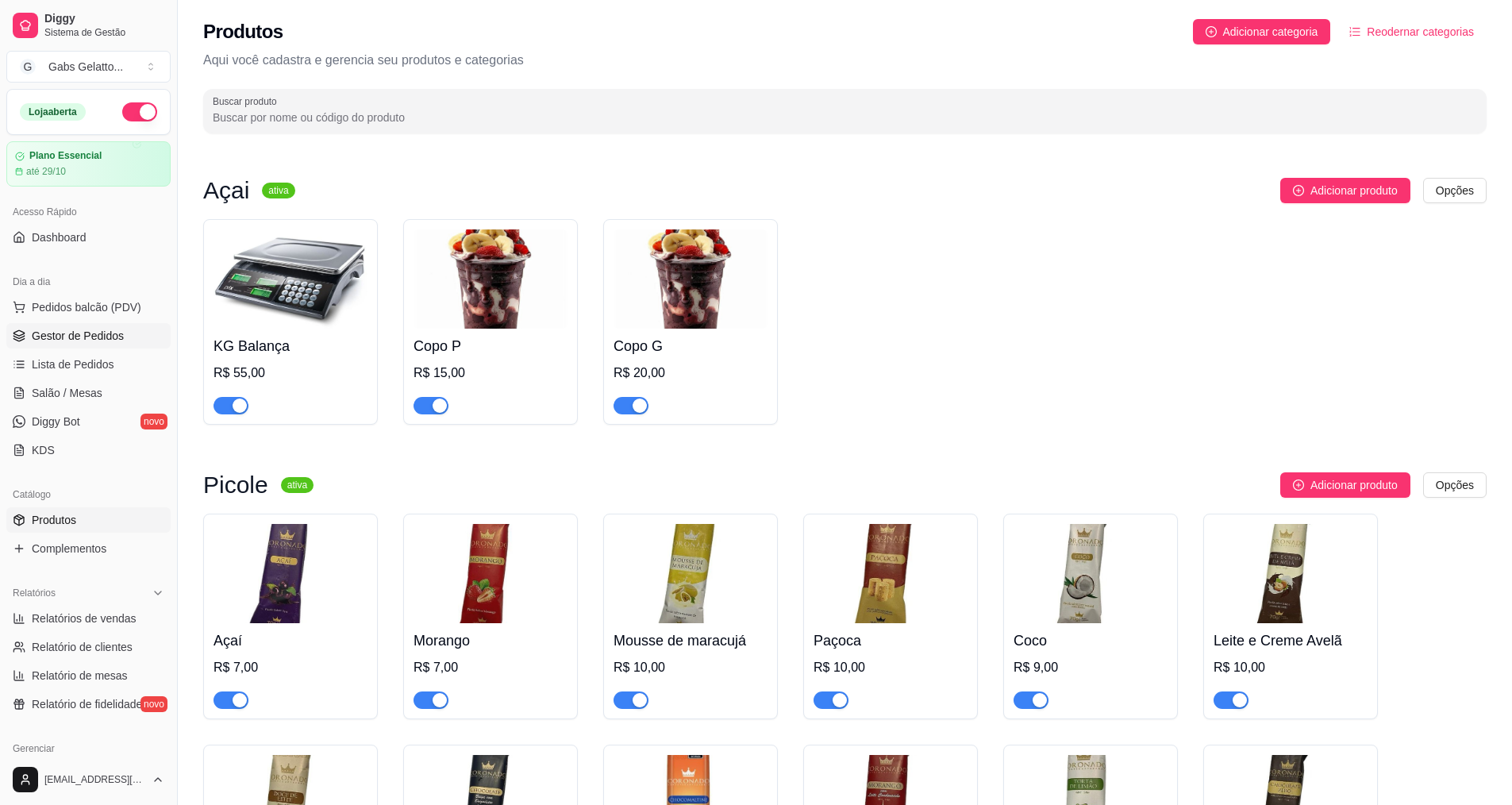
click at [77, 345] on link "Gestor de Pedidos" at bounding box center [88, 335] width 164 height 25
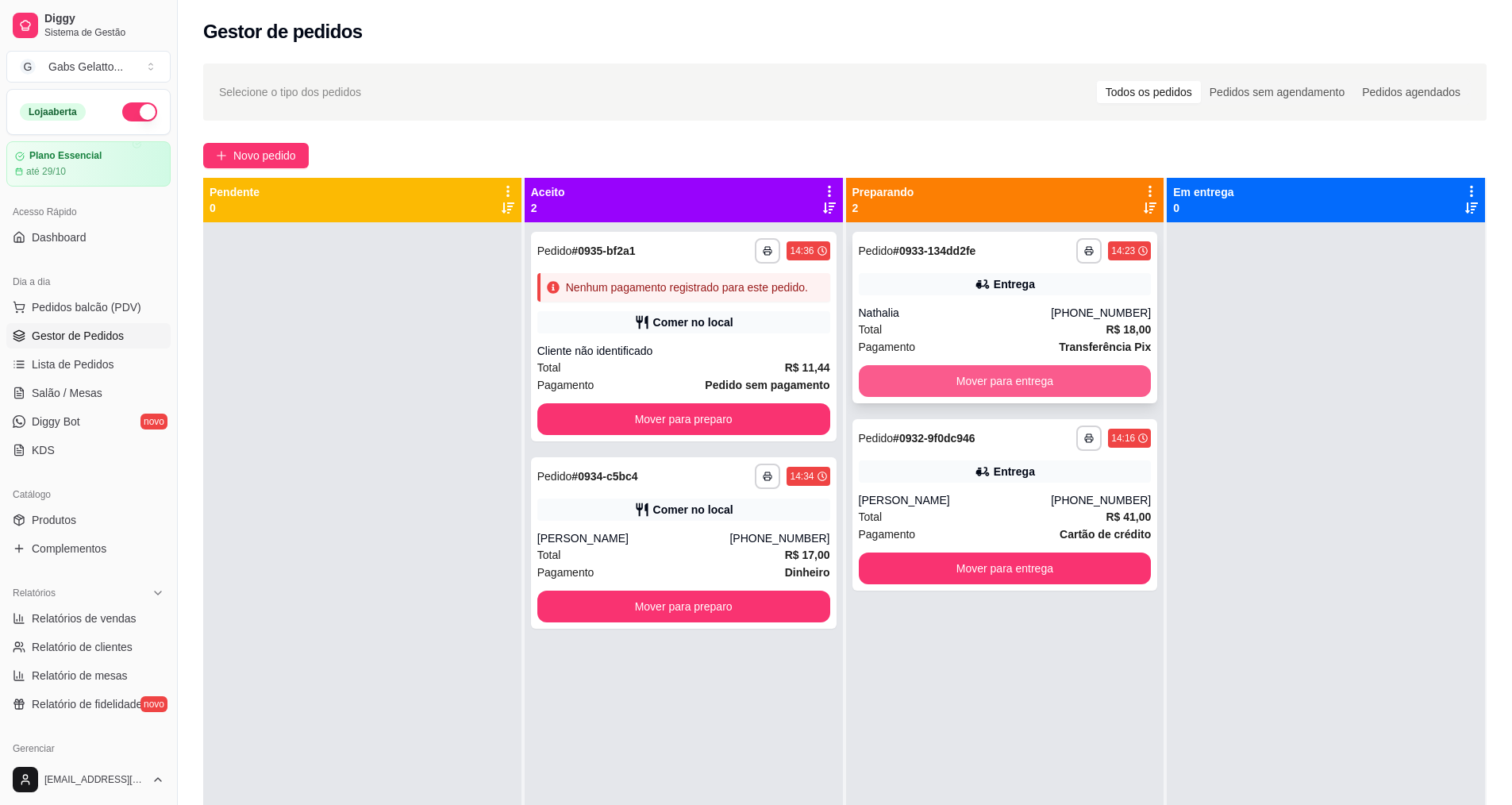
click at [1022, 381] on button "Mover para entrega" at bounding box center [1005, 381] width 293 height 32
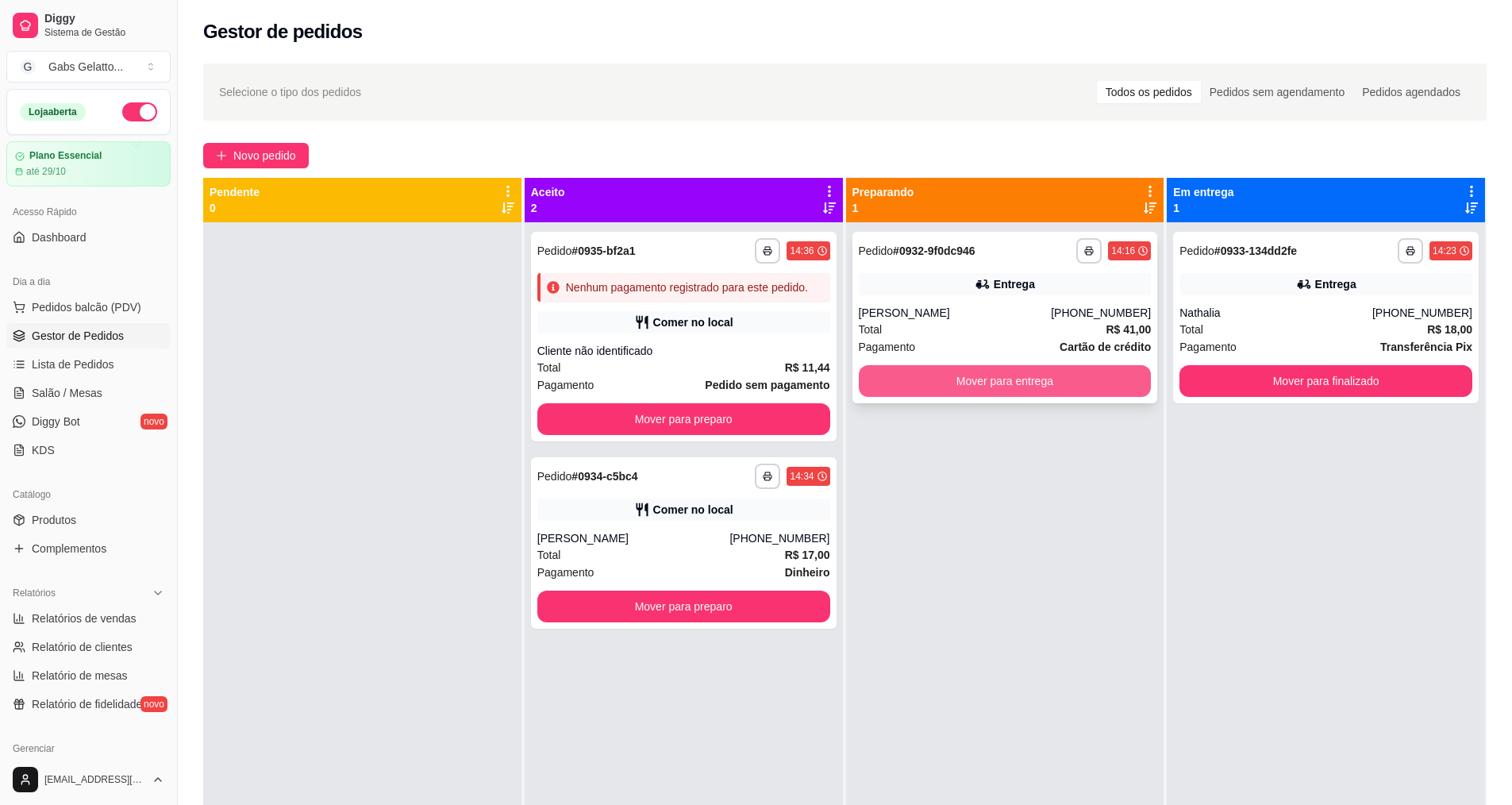
click at [1026, 382] on button "Mover para entrega" at bounding box center [1005, 381] width 293 height 32
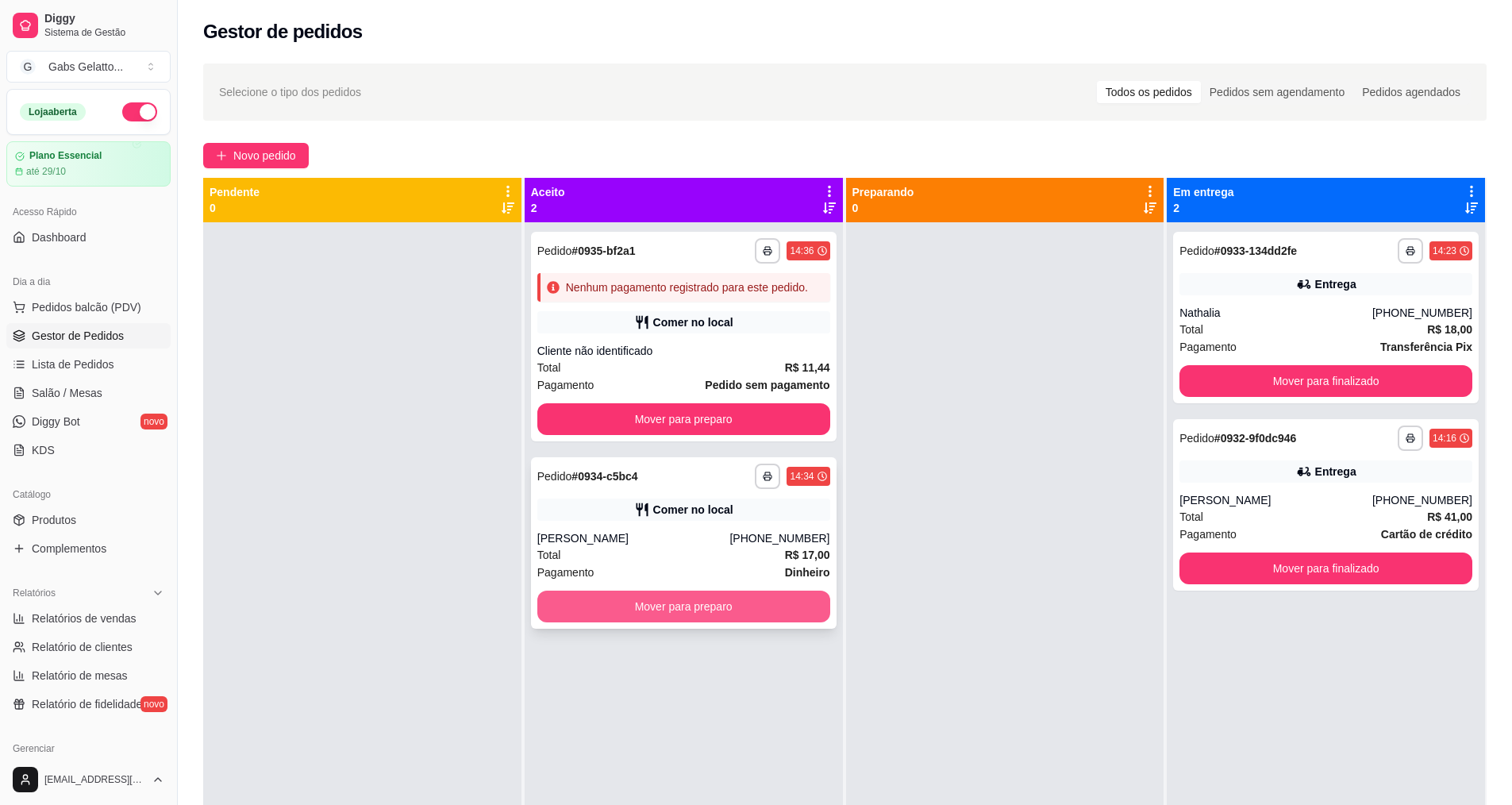
click at [695, 621] on button "Mover para preparo" at bounding box center [684, 607] width 293 height 32
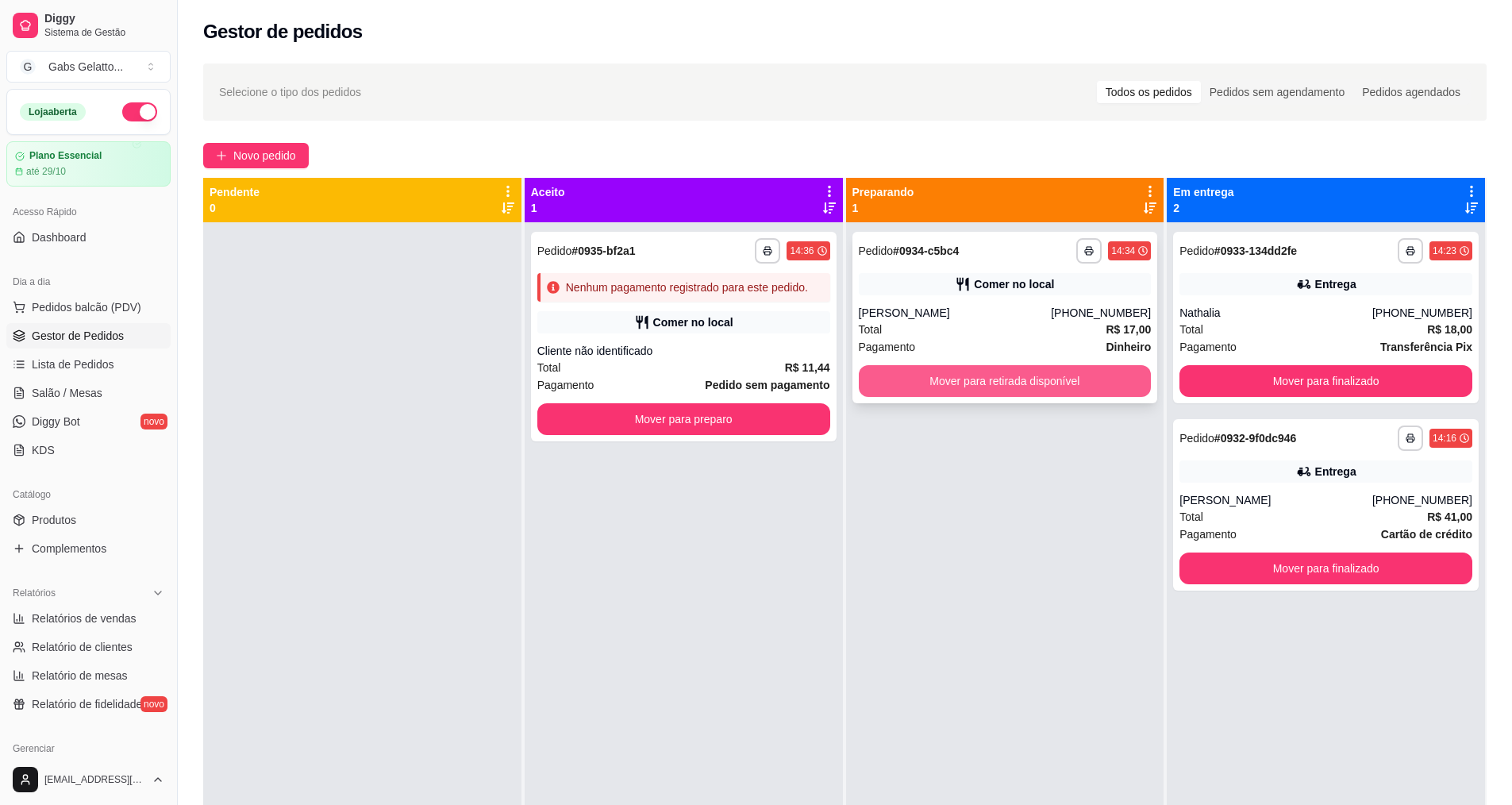
click at [1020, 386] on button "Mover para retirada disponível" at bounding box center [1005, 381] width 293 height 32
click at [1065, 381] on button "Mover para retirada disponível" at bounding box center [1005, 381] width 293 height 32
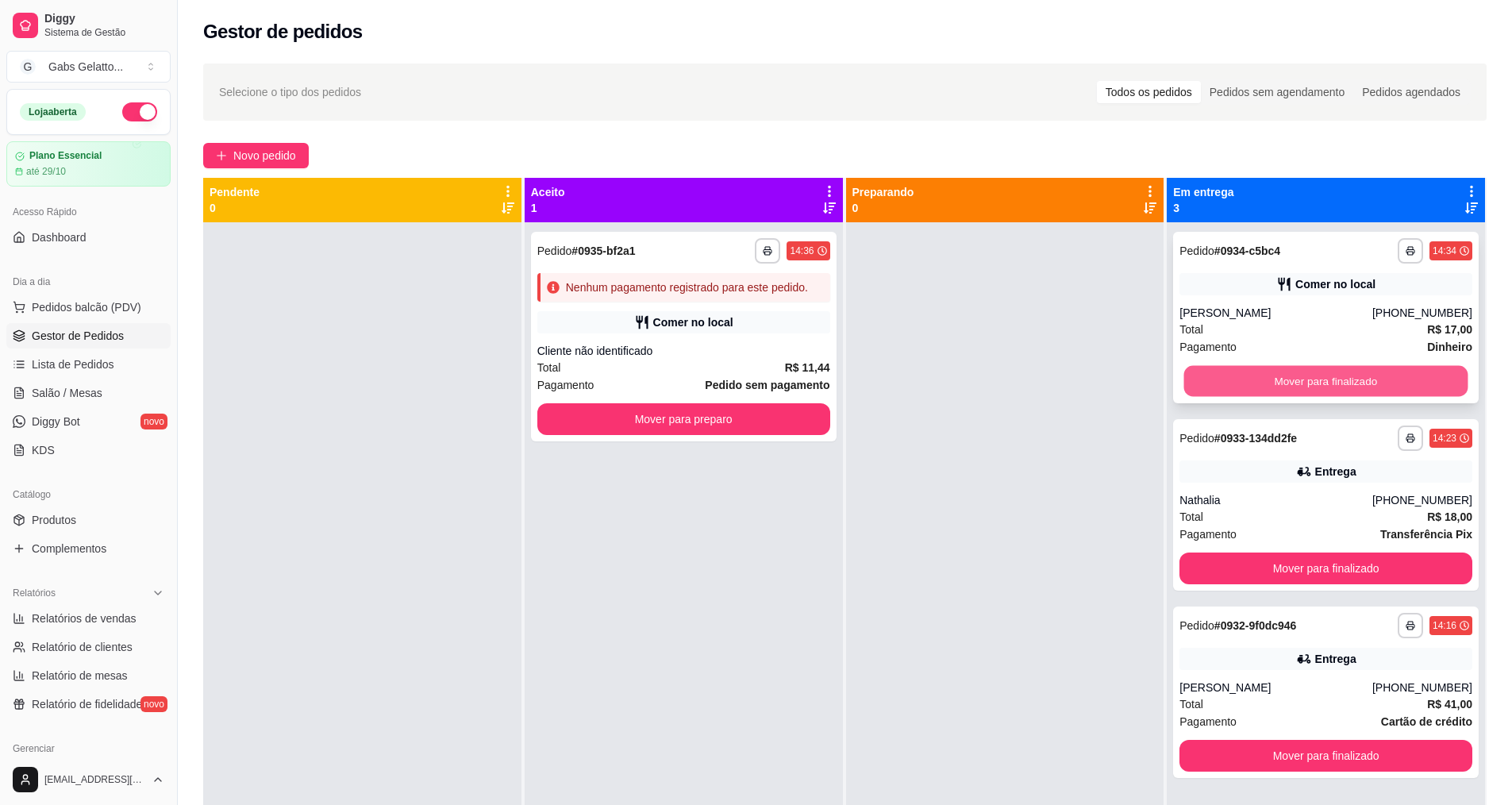
click at [1282, 372] on button "Mover para finalizado" at bounding box center [1326, 380] width 284 height 31
click at [127, 298] on button "Pedidos balcão (PDV)" at bounding box center [88, 306] width 164 height 25
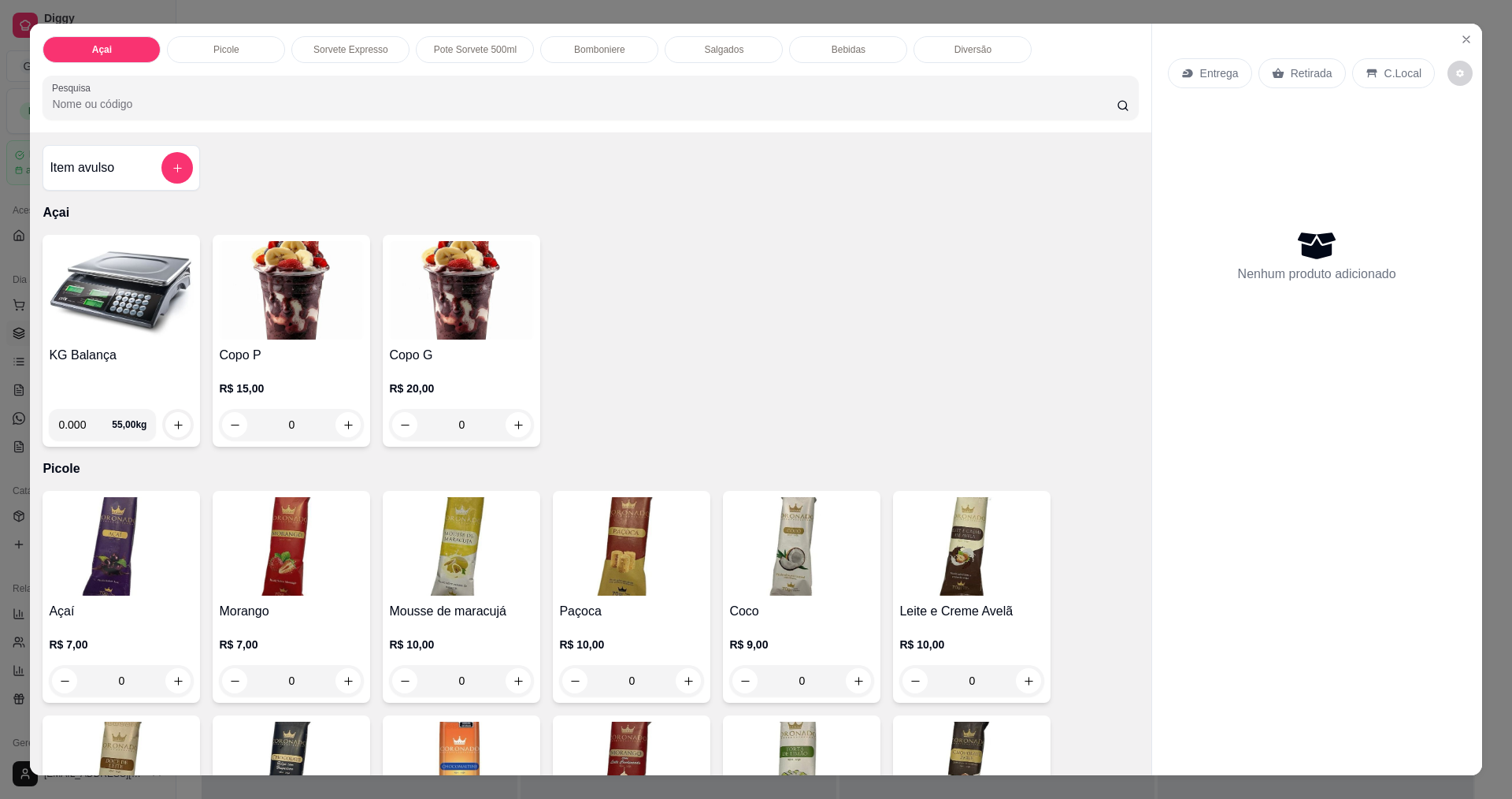
click at [124, 318] on img at bounding box center [120, 291] width 144 height 99
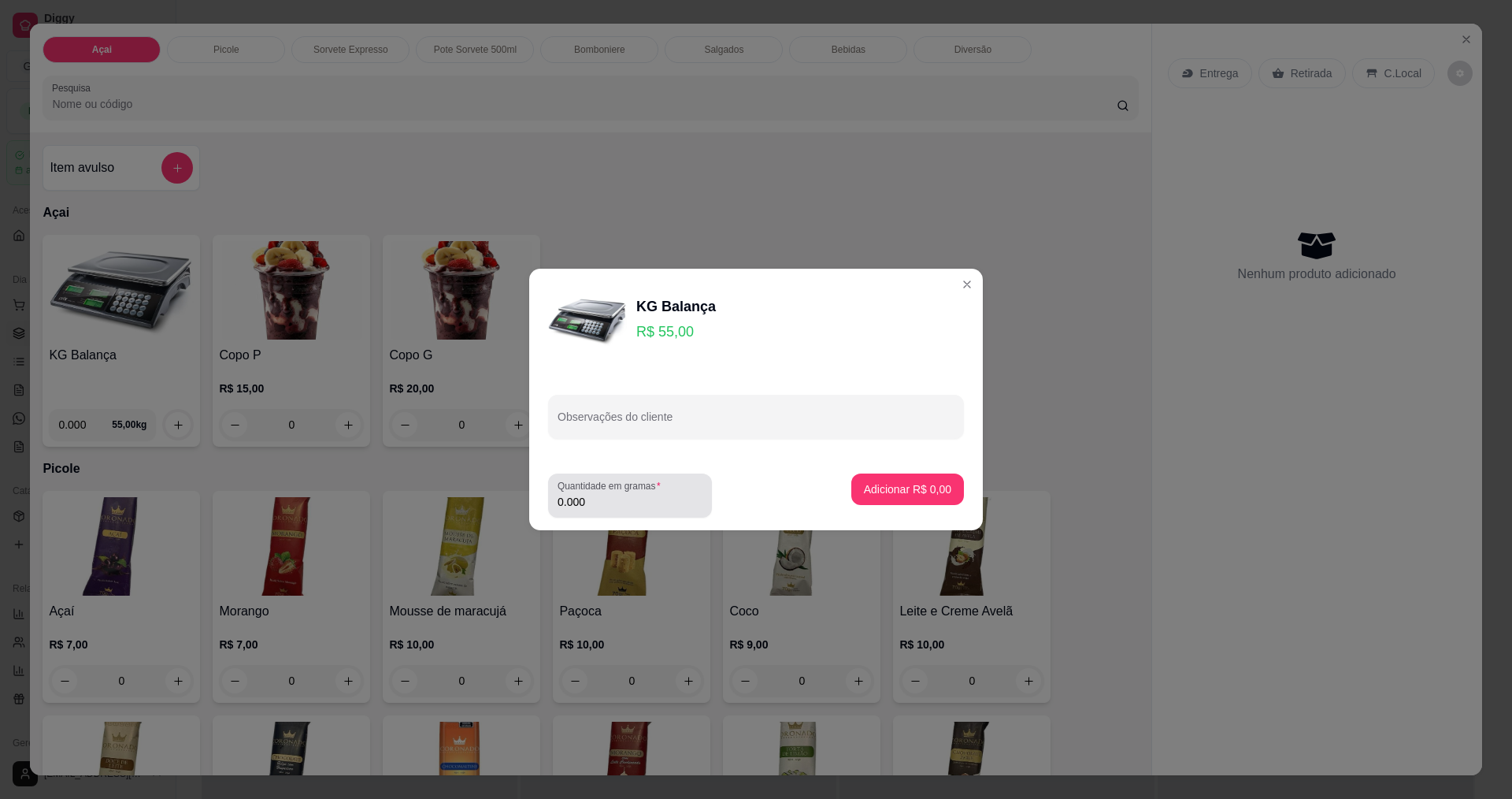
click at [673, 509] on input "0.000" at bounding box center [629, 502] width 144 height 16
type input "0.246"
click at [929, 489] on p "Adicionar R$ 13,53" at bounding box center [905, 489] width 91 height 15
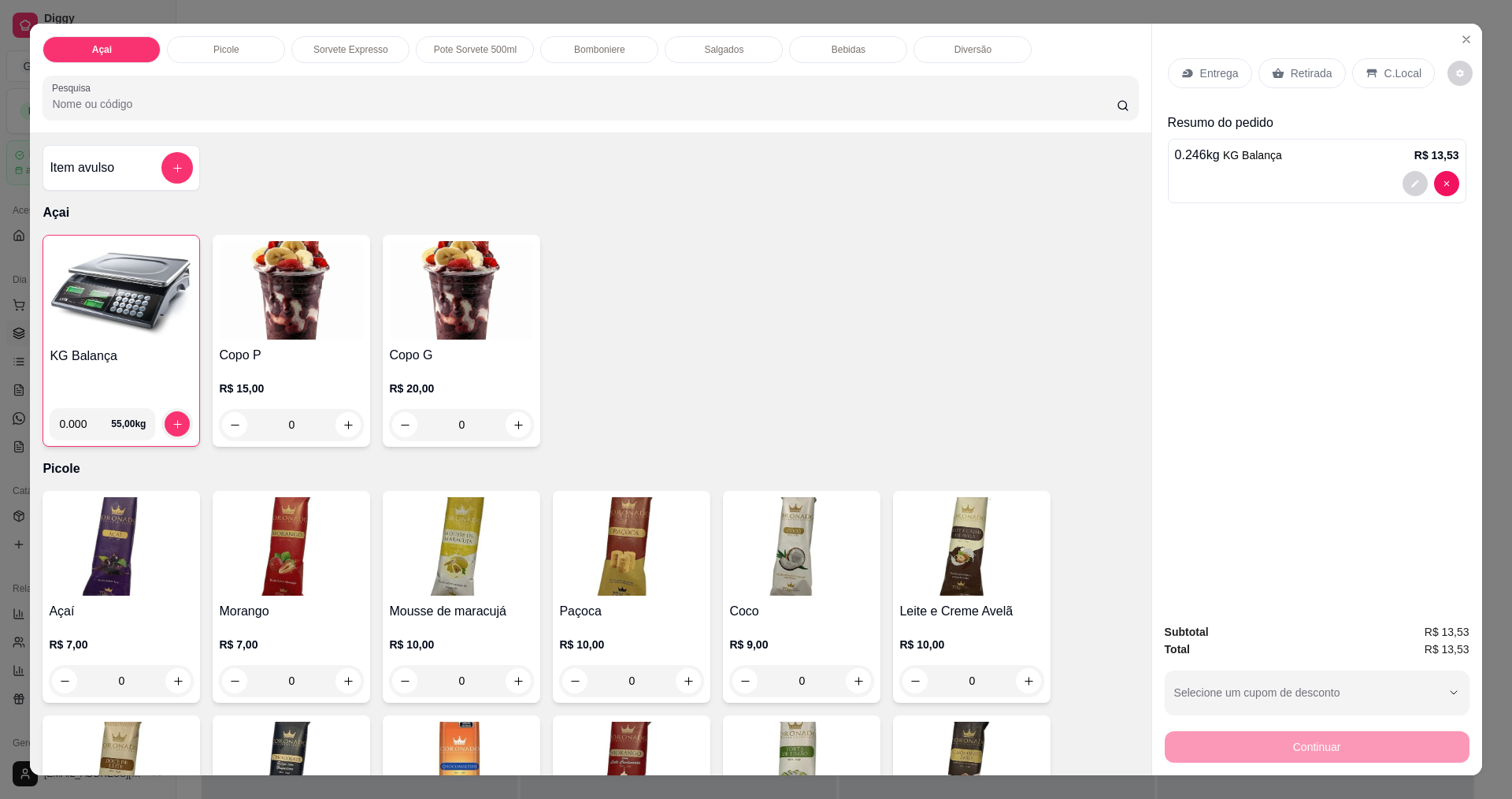
click at [1370, 79] on div "C.Local" at bounding box center [1394, 74] width 83 height 30
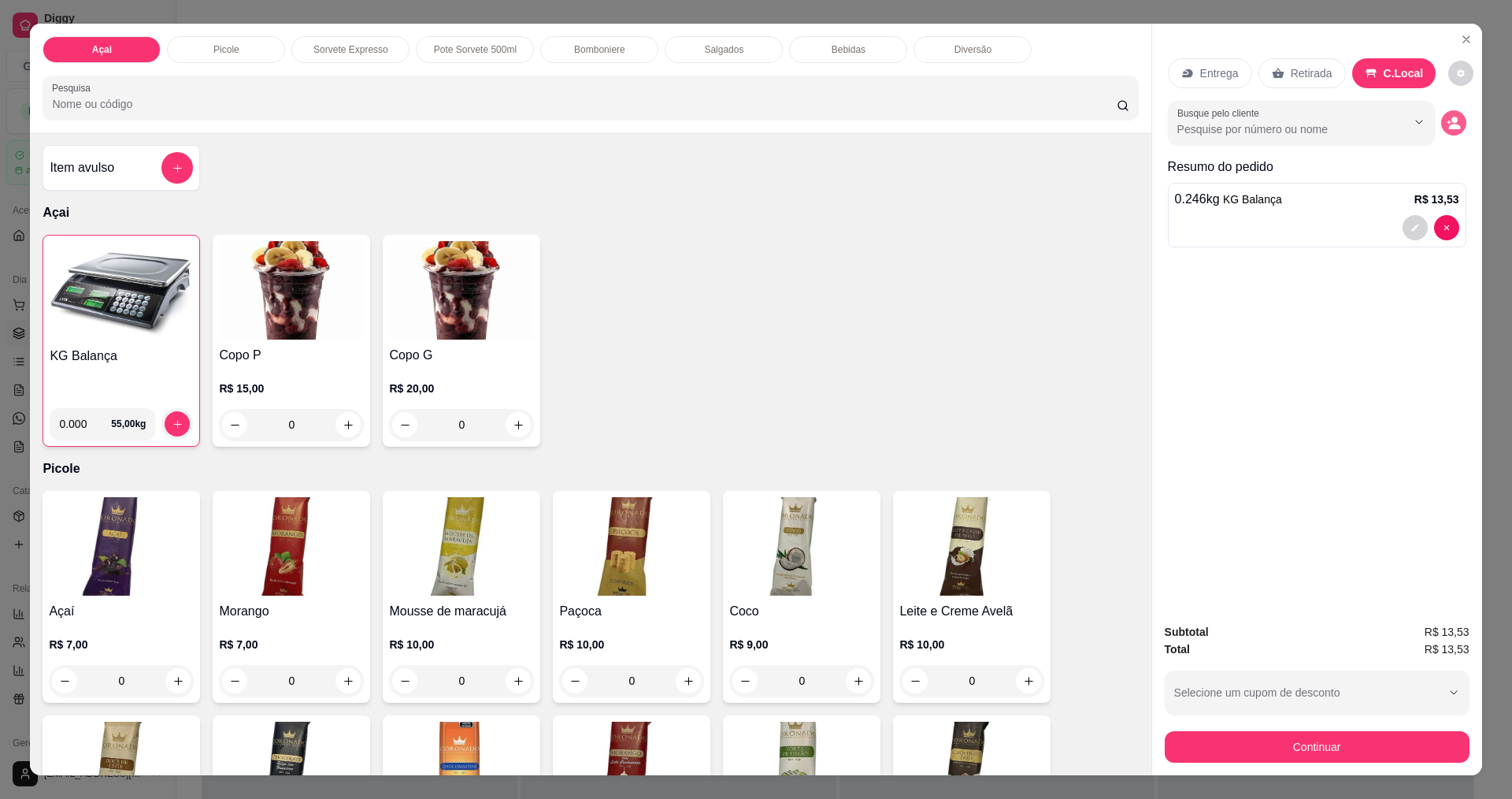
click at [1450, 114] on button "decrease-product-quantity" at bounding box center [1453, 122] width 25 height 25
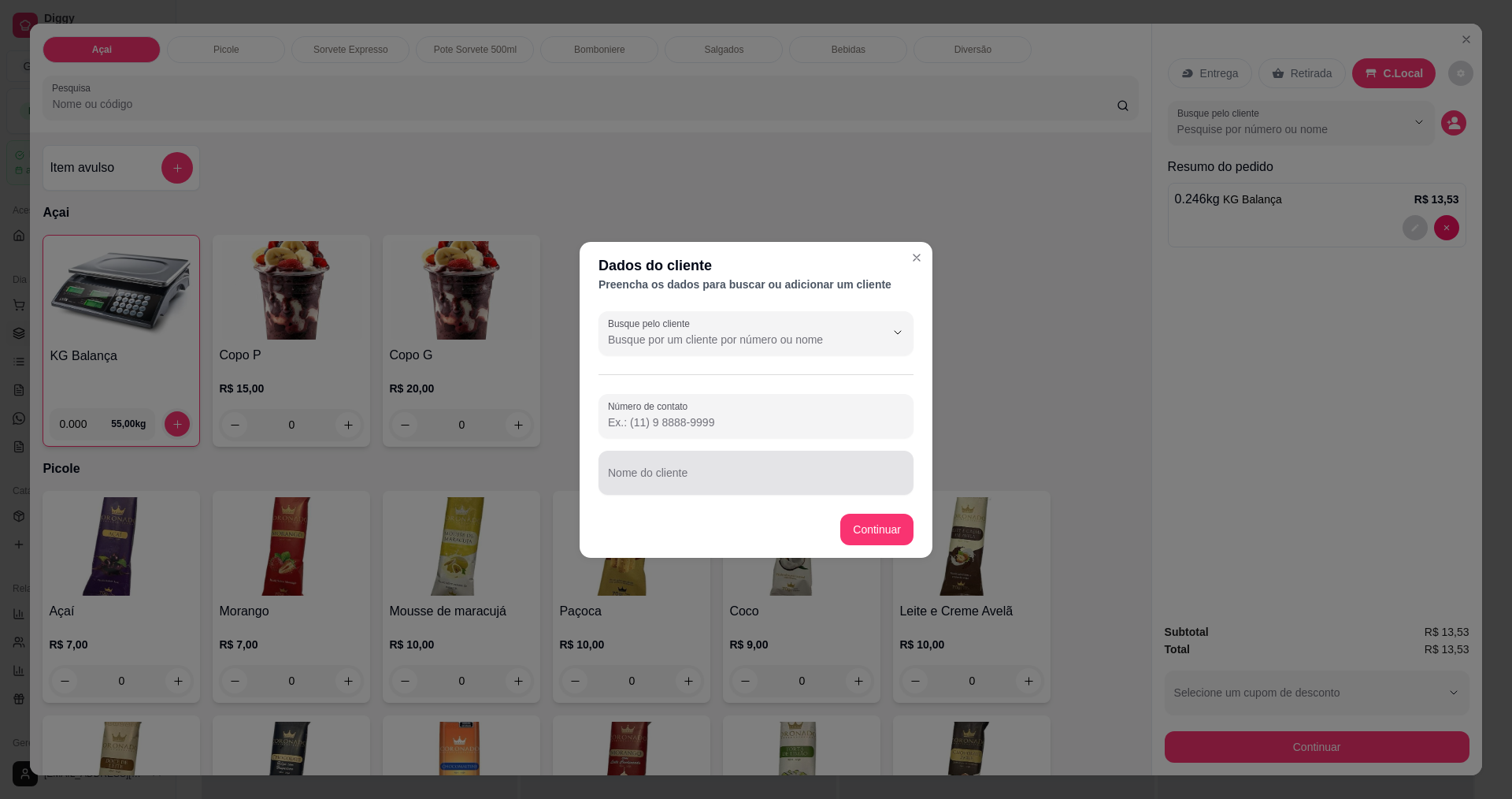
click at [754, 472] on input "Nome do cliente" at bounding box center [756, 478] width 296 height 16
type input "Karina"
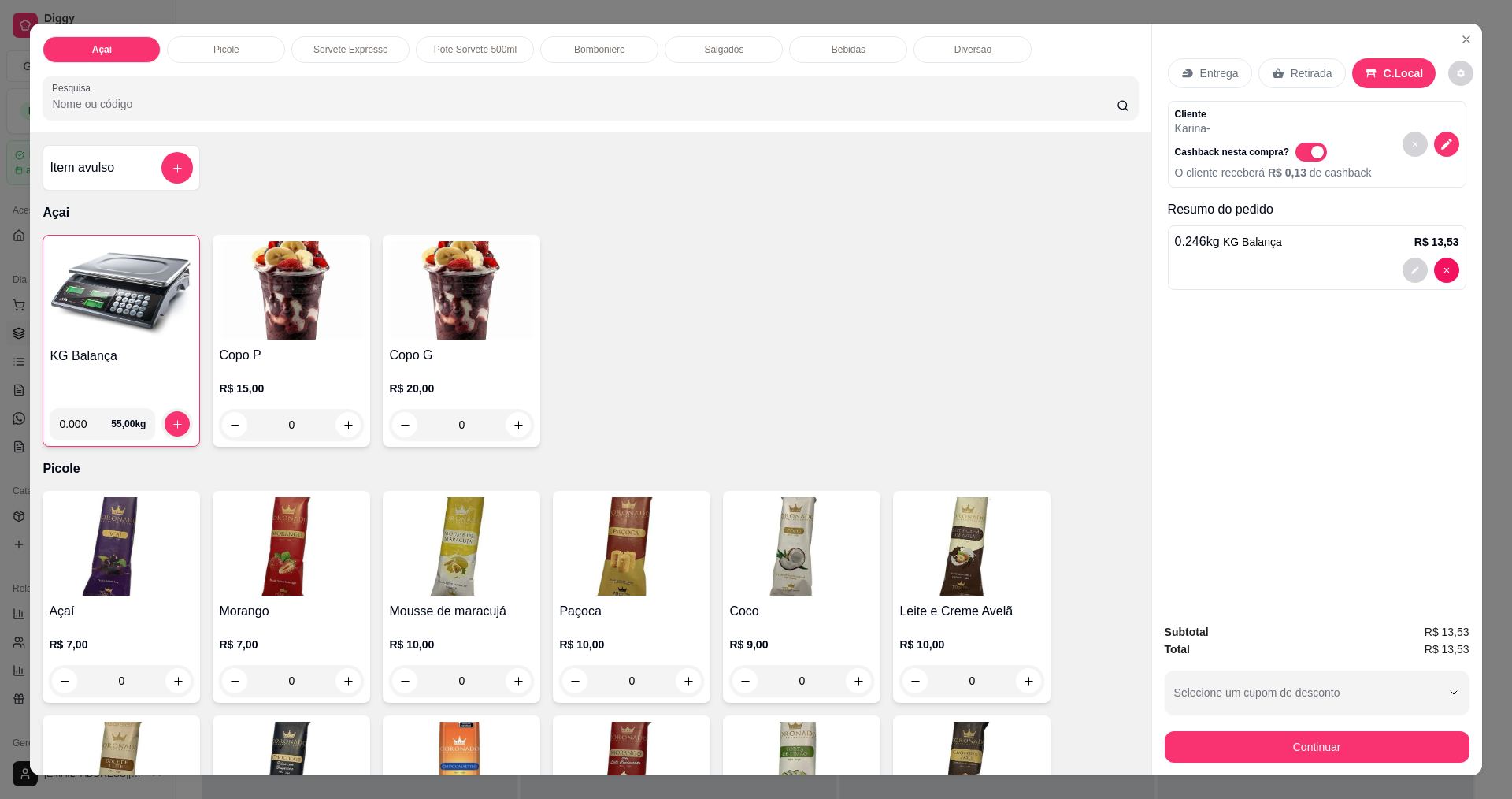
click at [1296, 158] on span "Automatic updates" at bounding box center [1312, 152] width 32 height 19
click at [1295, 158] on input "Automatic updates" at bounding box center [1299, 159] width 10 height 10
checkbox input "false"
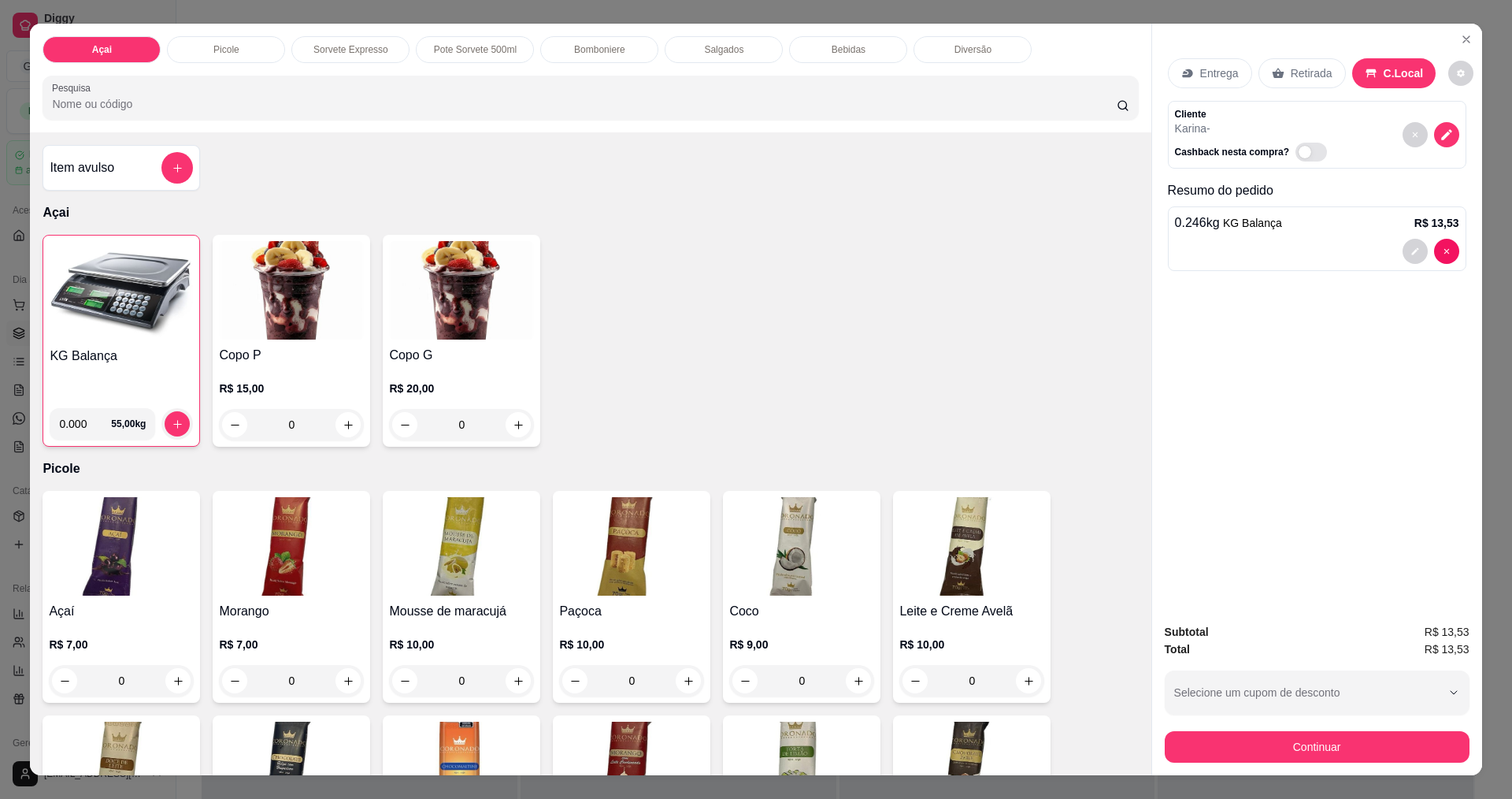
click at [1283, 748] on button "Continuar" at bounding box center [1316, 747] width 305 height 32
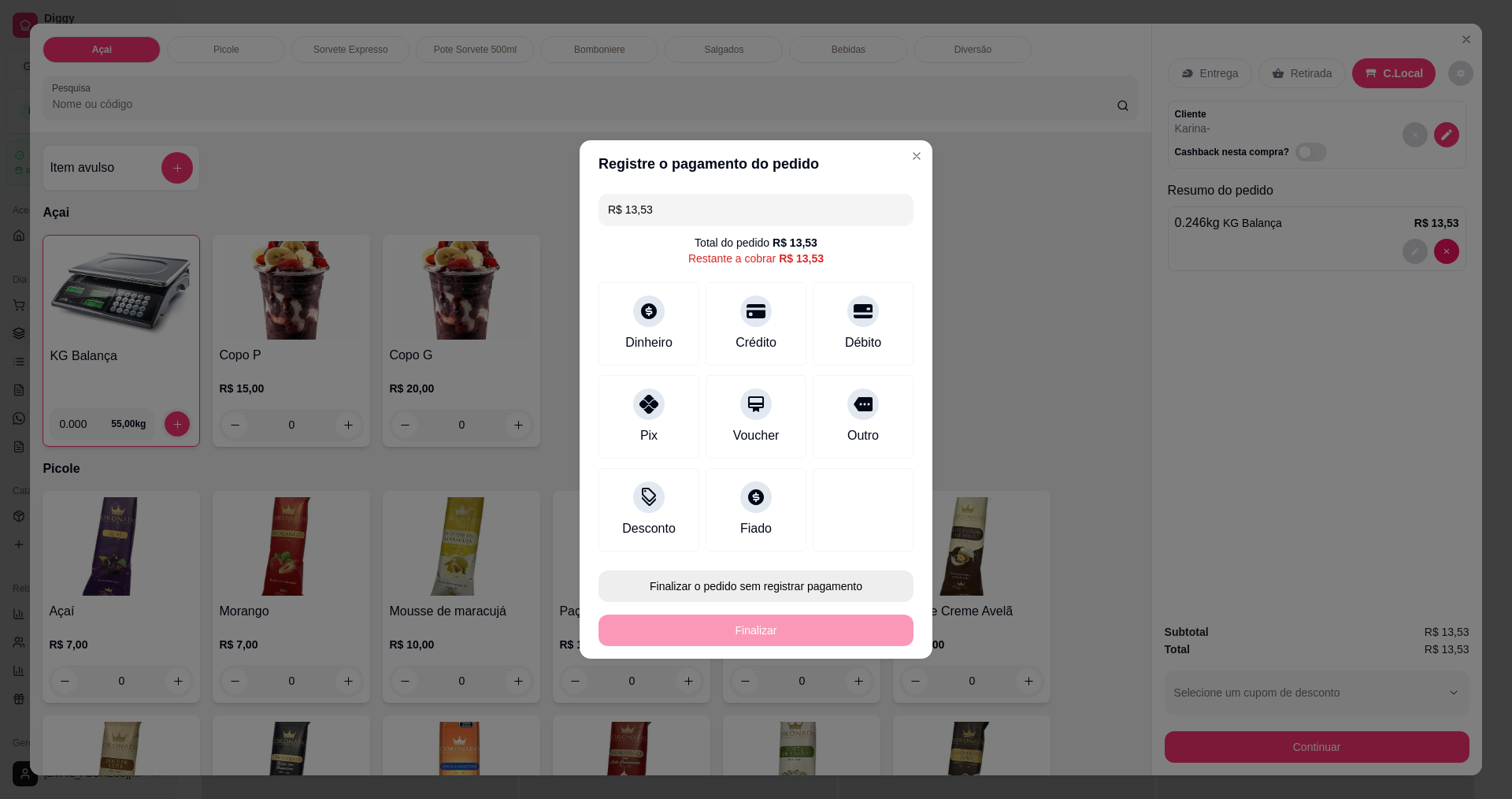
click at [776, 585] on button "Finalizar o pedido sem registrar pagamento" at bounding box center [756, 586] width 315 height 32
click at [848, 713] on button "Confirmar" at bounding box center [856, 714] width 56 height 23
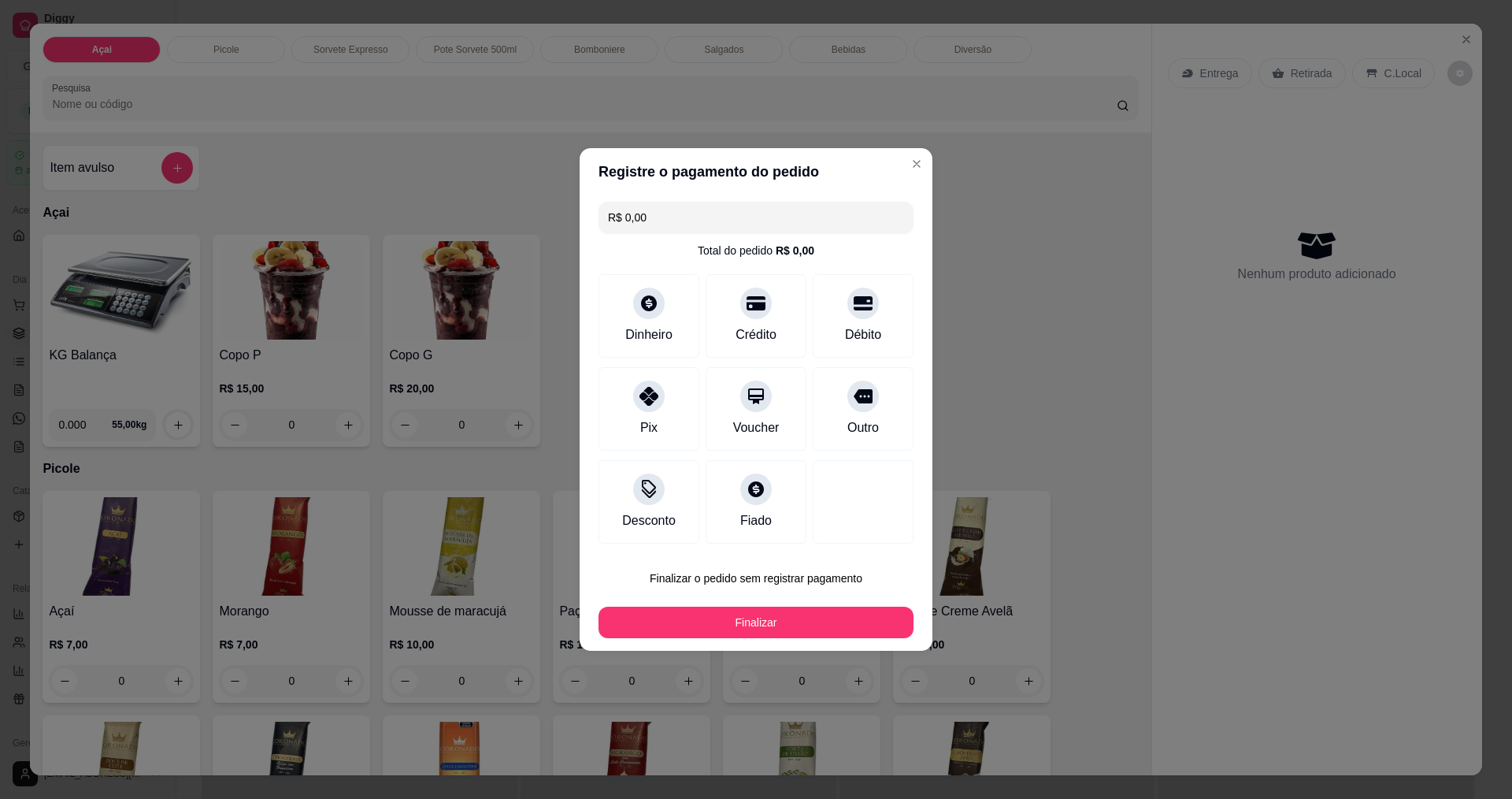
type input "R$ 0,00"
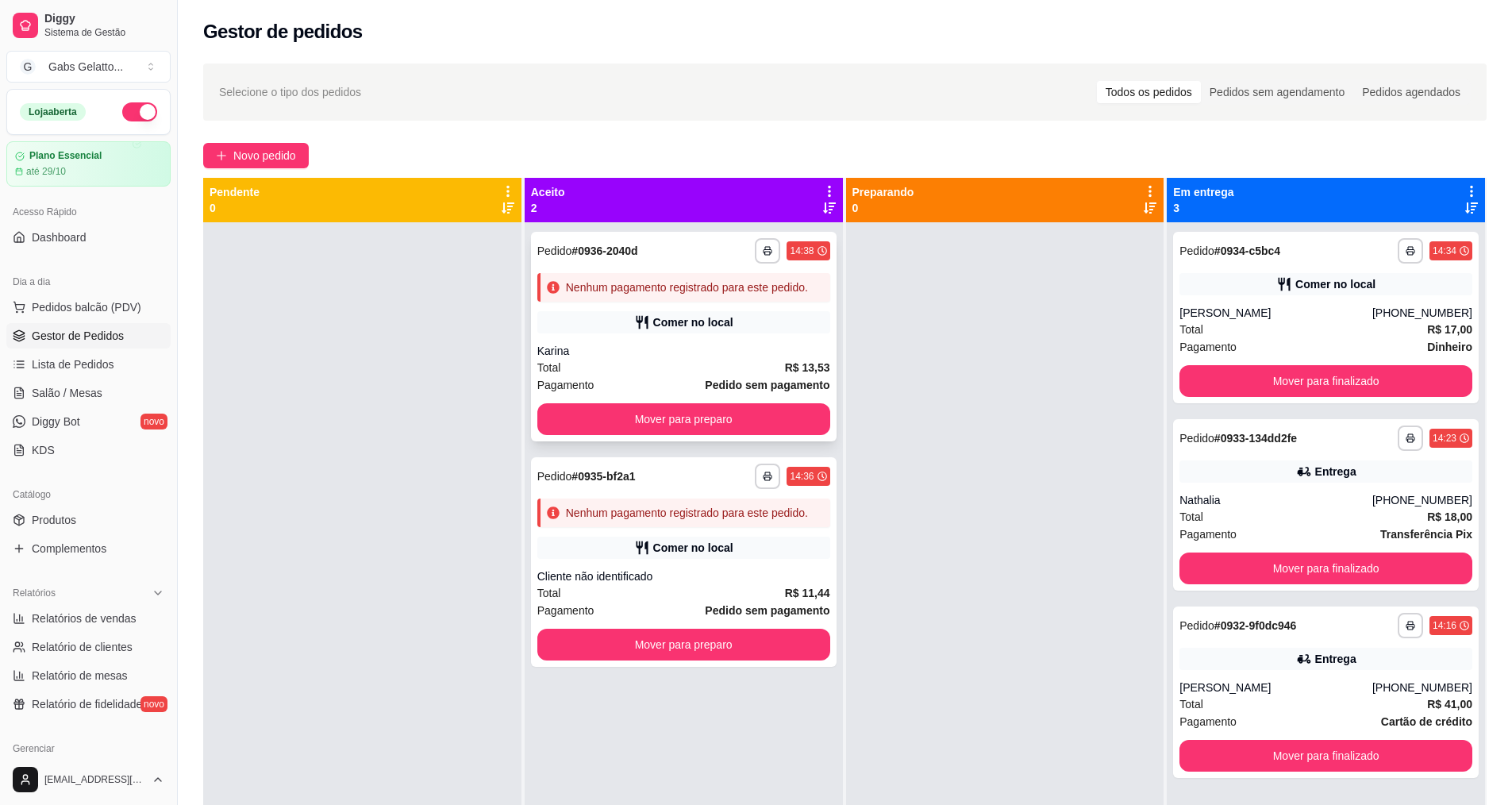
click at [735, 366] on div "Total R$ 13,53" at bounding box center [684, 367] width 293 height 18
click at [678, 550] on div "Comer no local" at bounding box center [693, 547] width 80 height 16
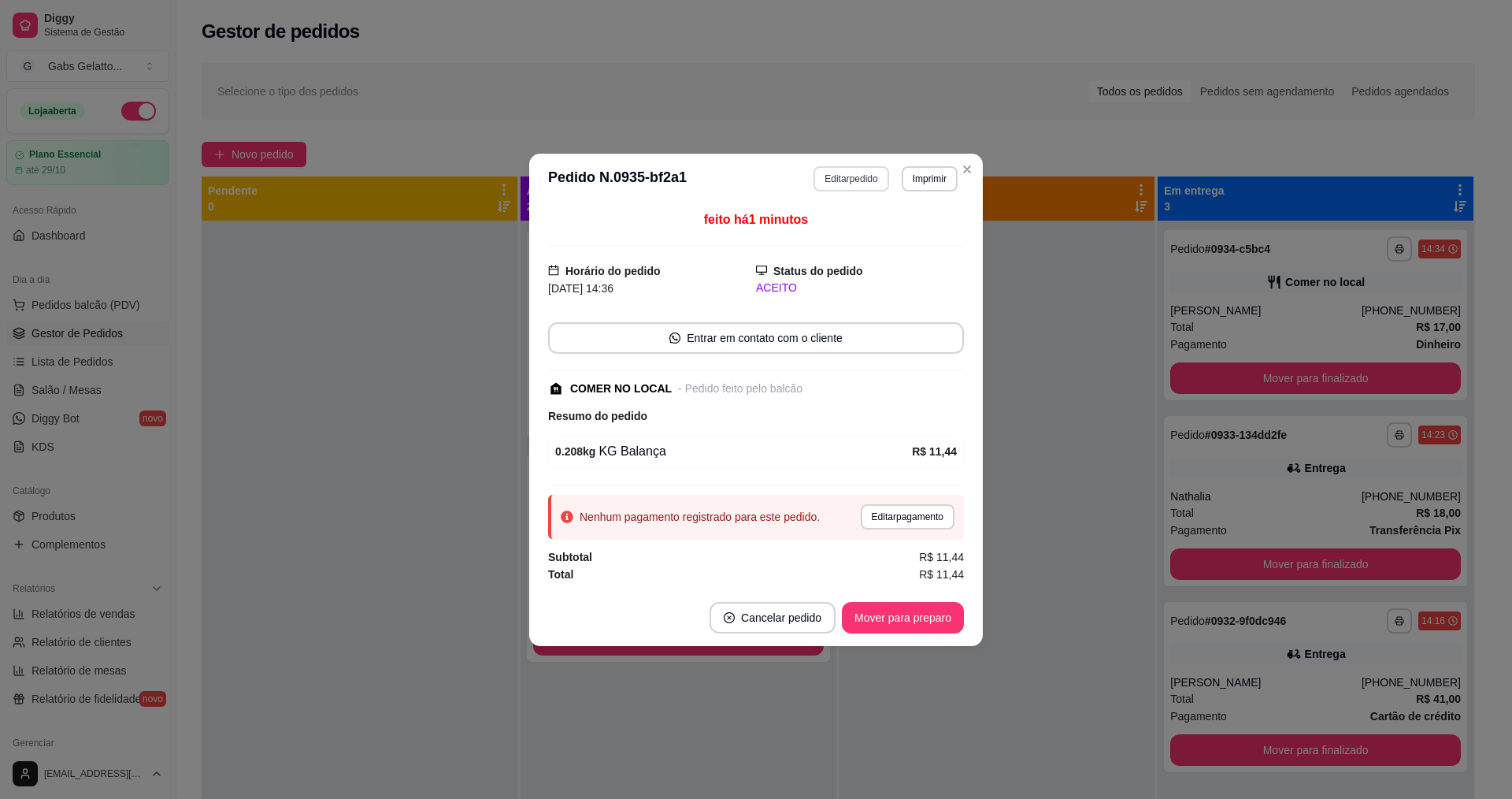
click at [839, 178] on button "Editar pedido" at bounding box center [851, 178] width 75 height 25
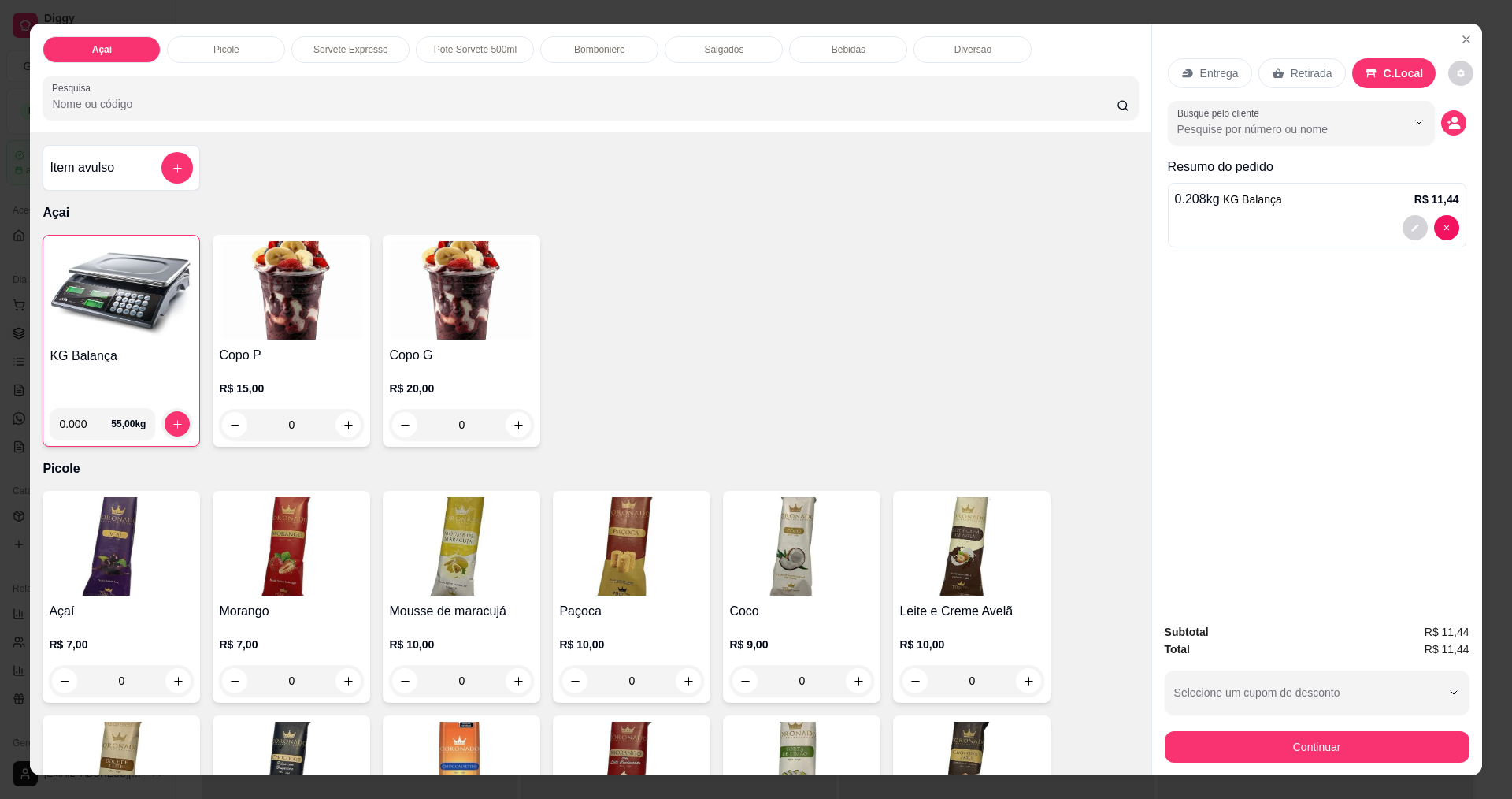
click at [171, 307] on img at bounding box center [121, 291] width 144 height 99
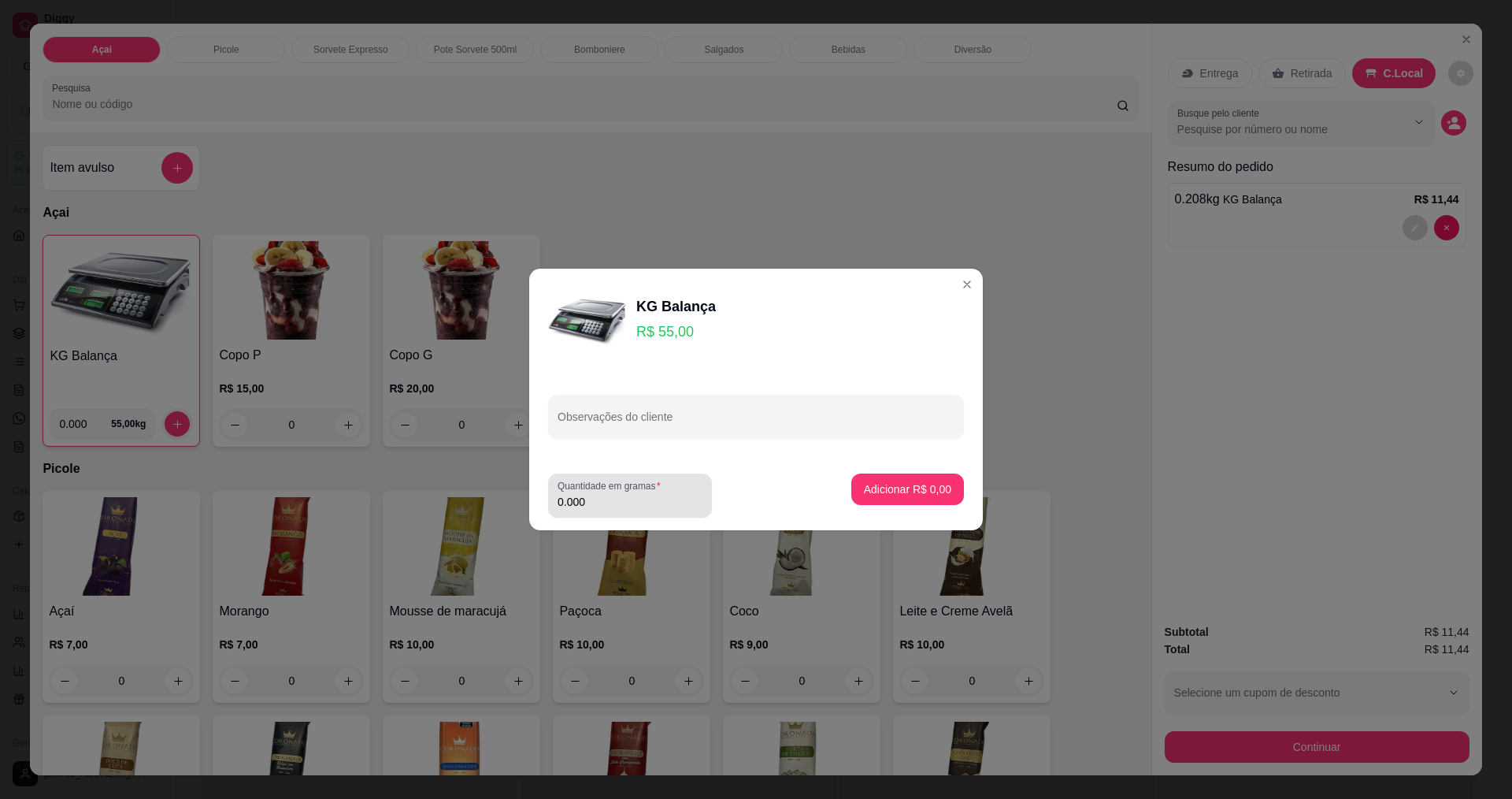
drag, startPoint x: 653, startPoint y: 503, endPoint x: 652, endPoint y: 494, distance: 9.1
click at [655, 500] on input "0.000" at bounding box center [629, 502] width 144 height 16
type input "0.158"
click at [929, 477] on button "Adicionar R$ 8,69" at bounding box center [907, 489] width 113 height 32
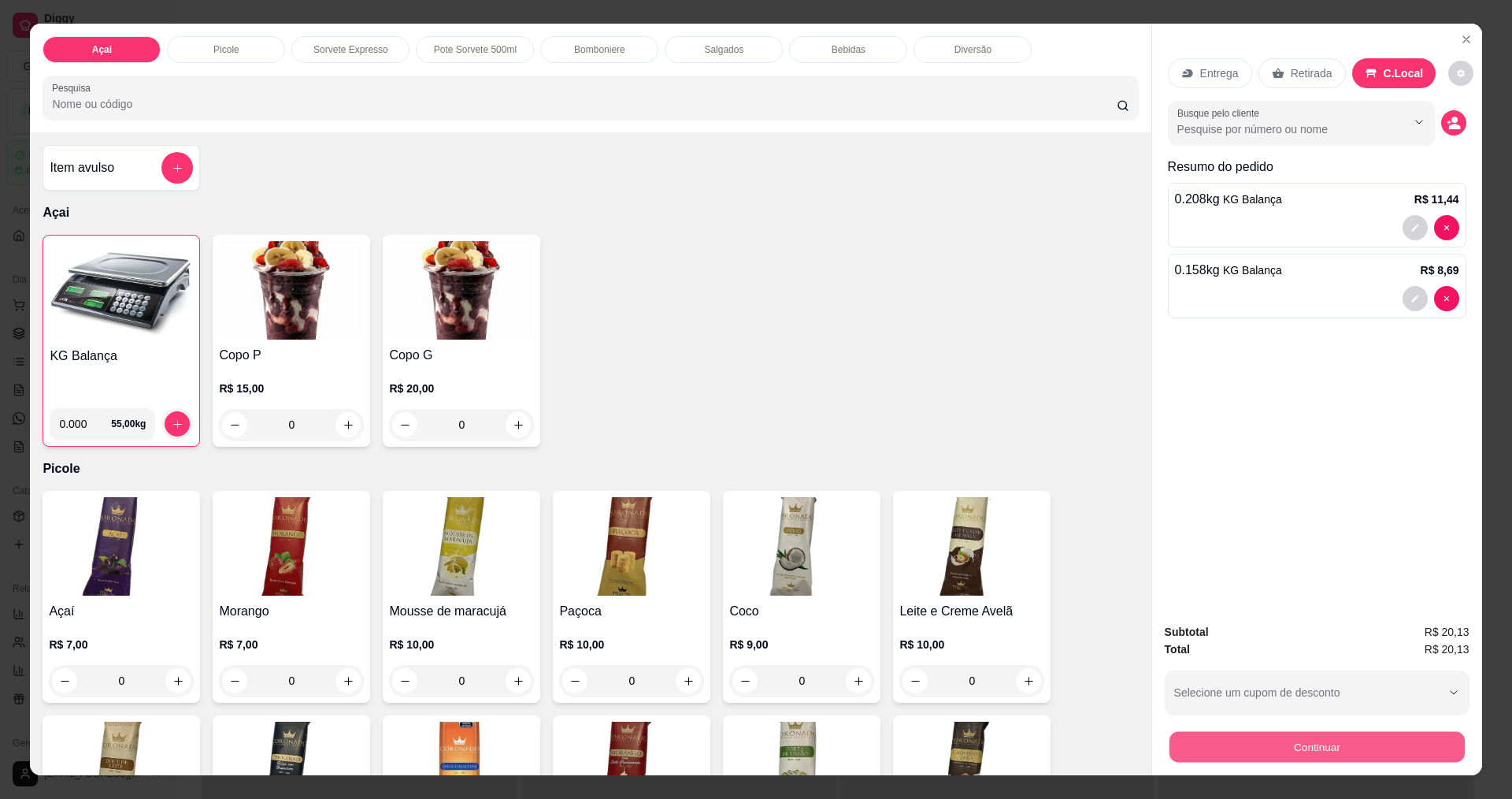
click at [1254, 752] on button "Continuar" at bounding box center [1316, 746] width 296 height 31
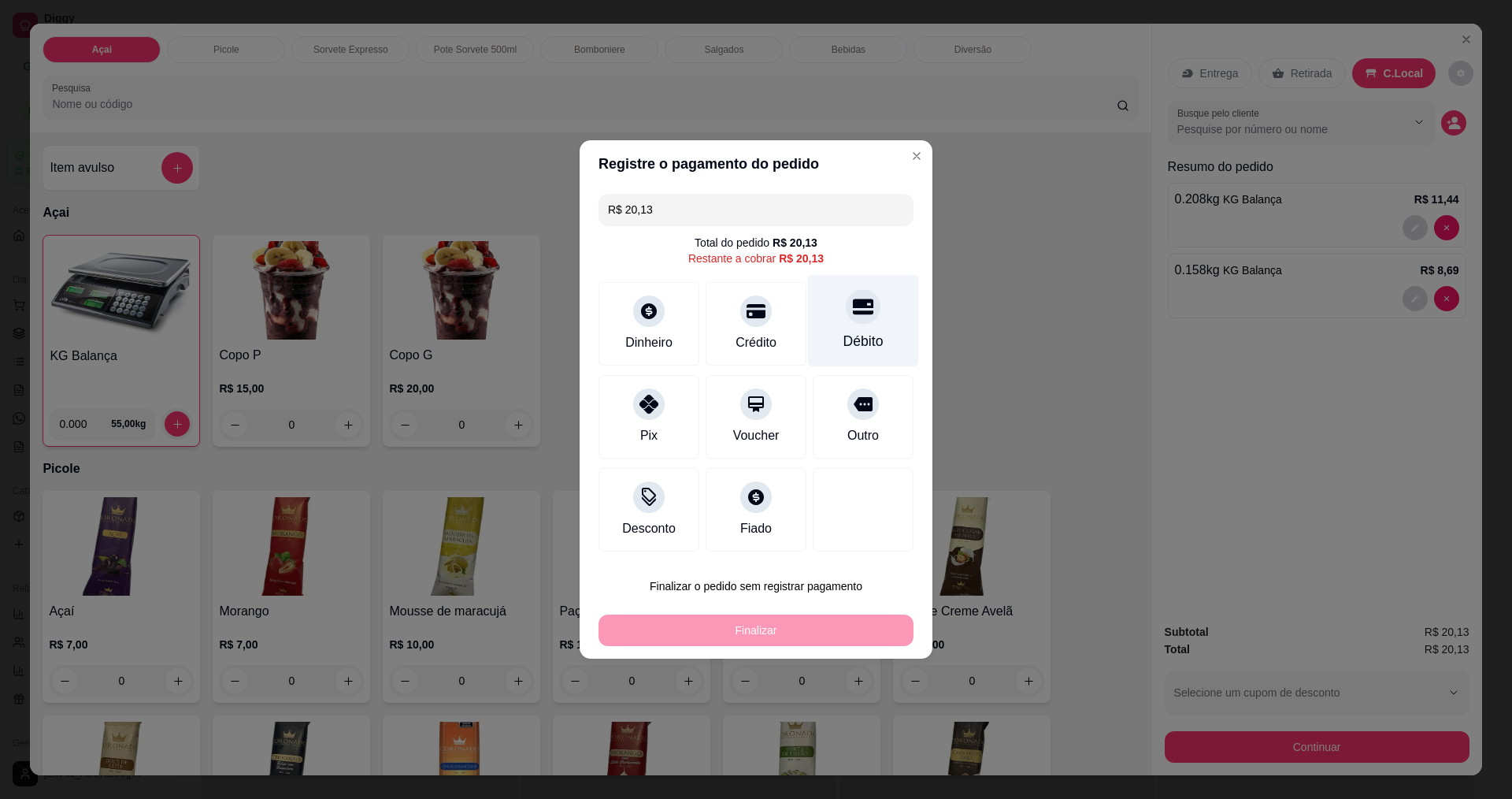
click at [854, 303] on icon at bounding box center [863, 307] width 21 height 16
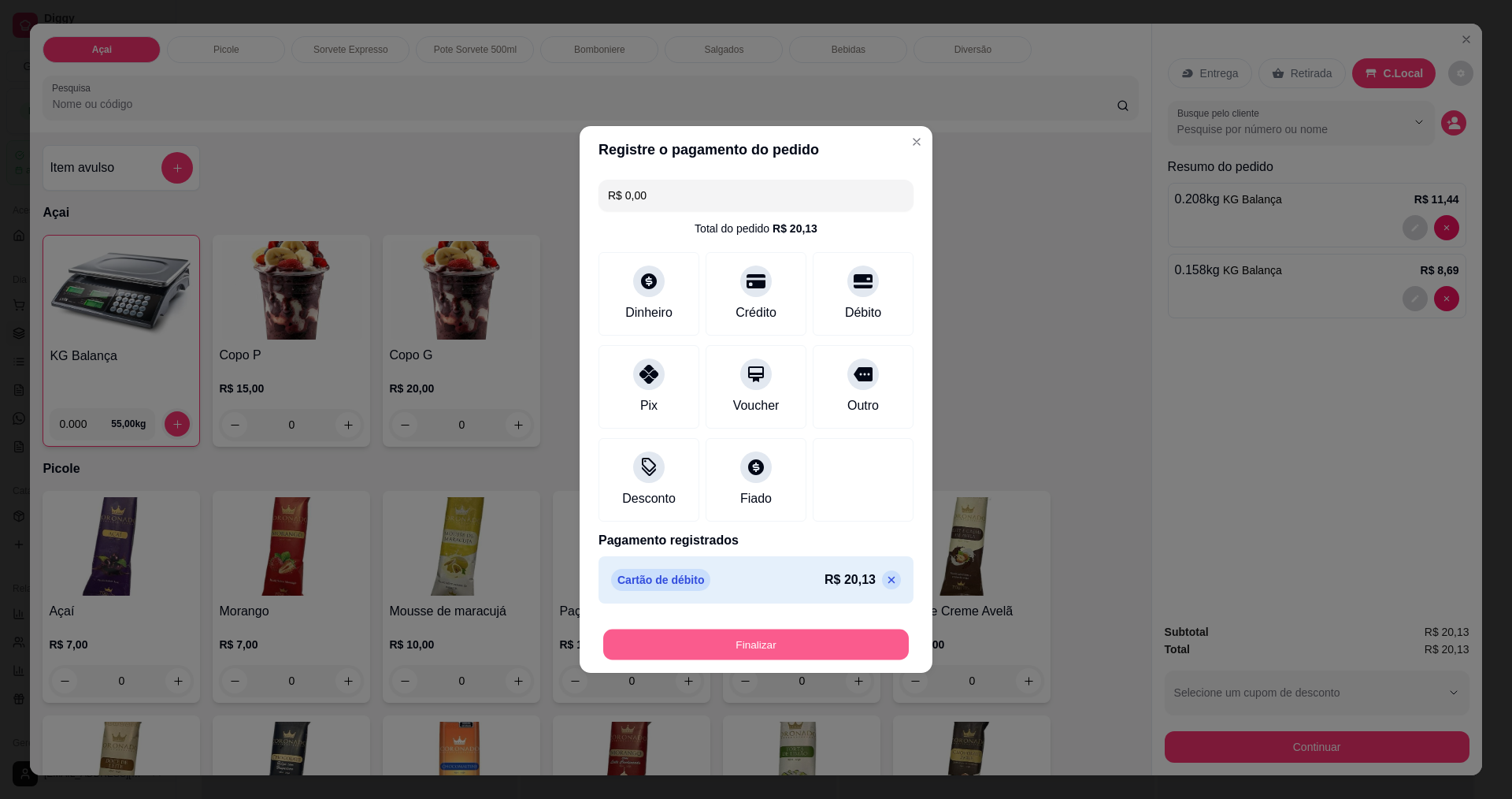
click at [788, 657] on button "Finalizar" at bounding box center [756, 644] width 306 height 31
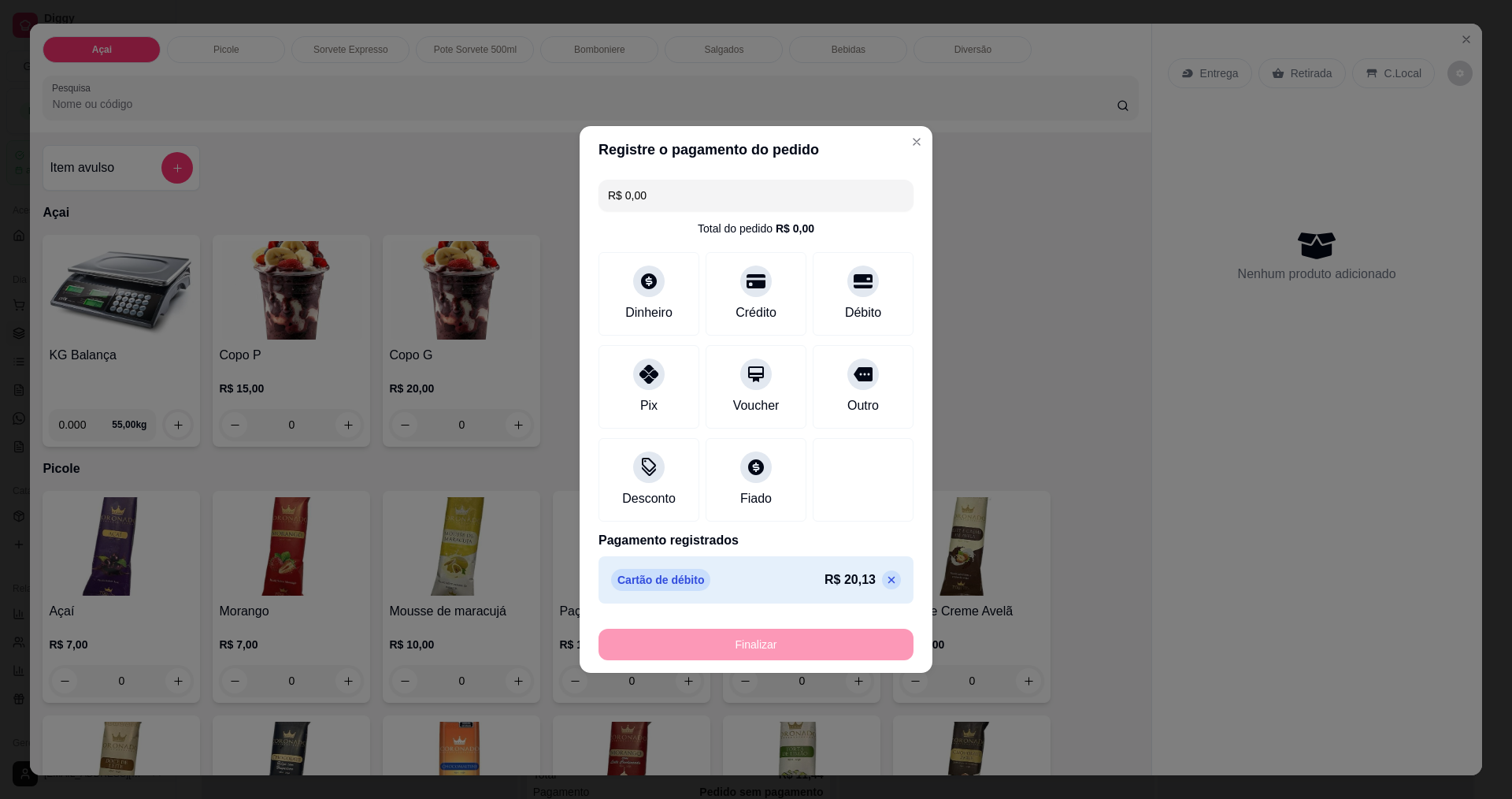
type input "-R$ 20,13"
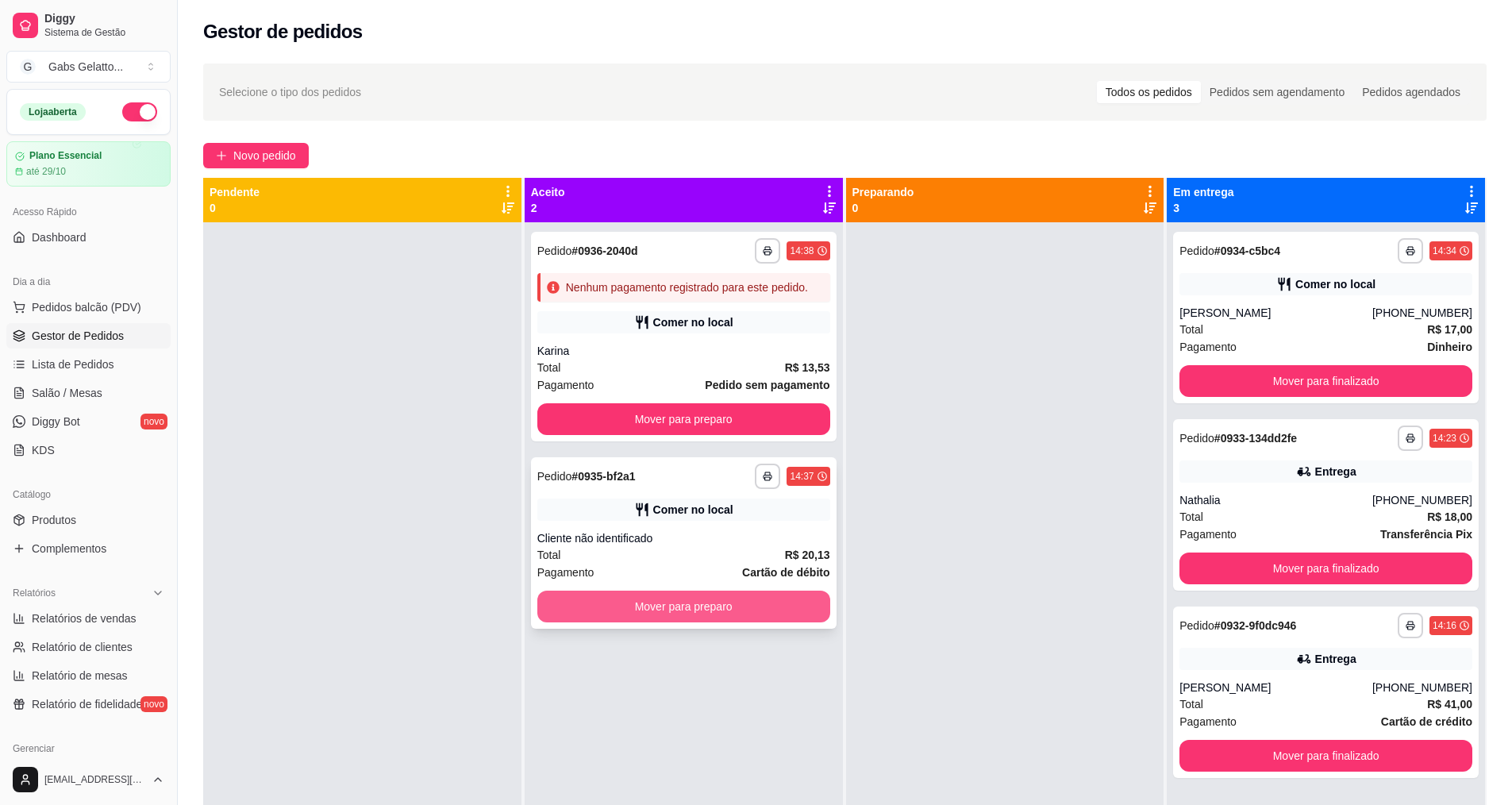
click at [755, 619] on button "Mover para preparo" at bounding box center [684, 607] width 293 height 32
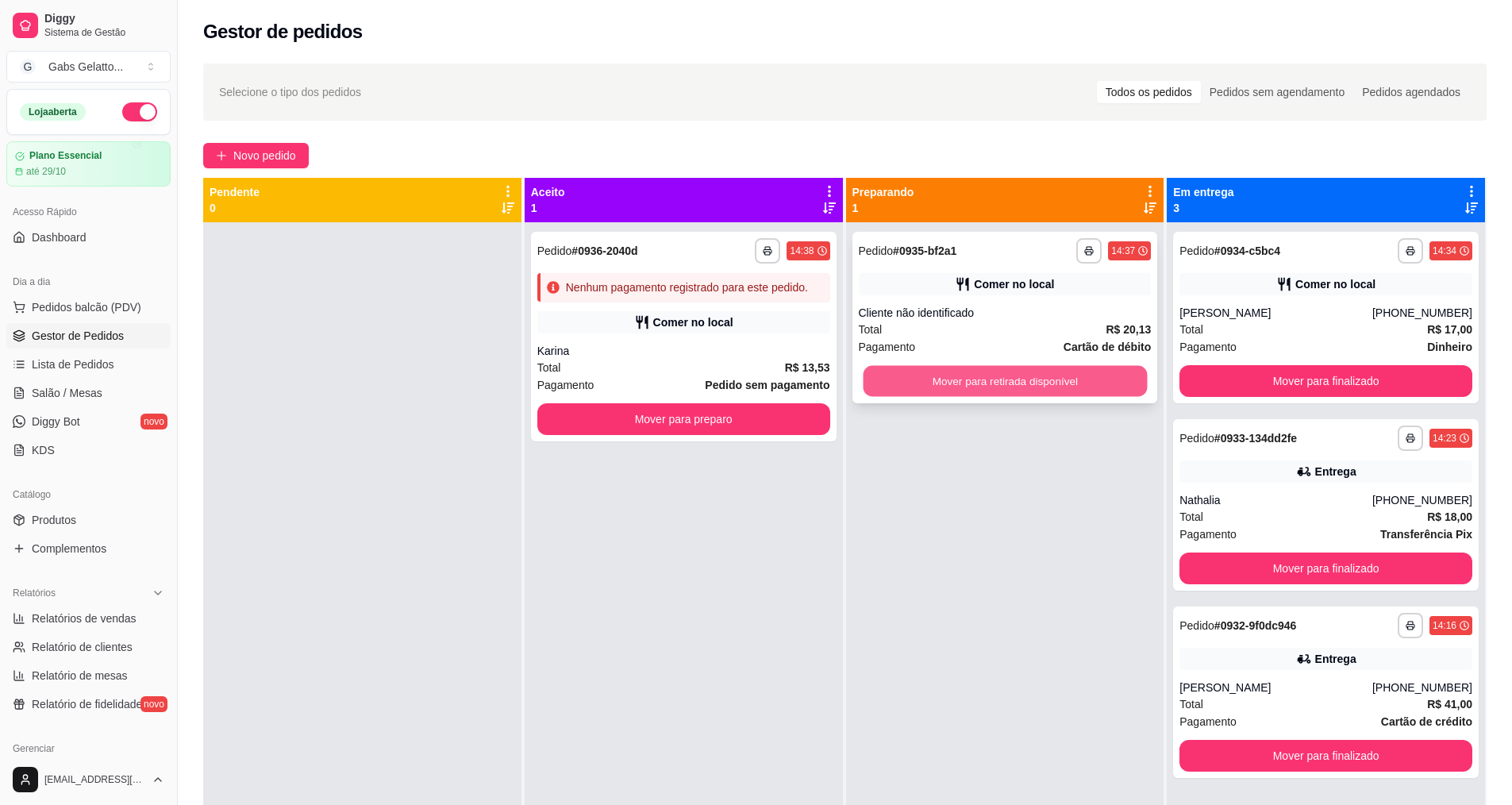
click at [1091, 380] on button "Mover para retirada disponível" at bounding box center [1005, 380] width 284 height 31
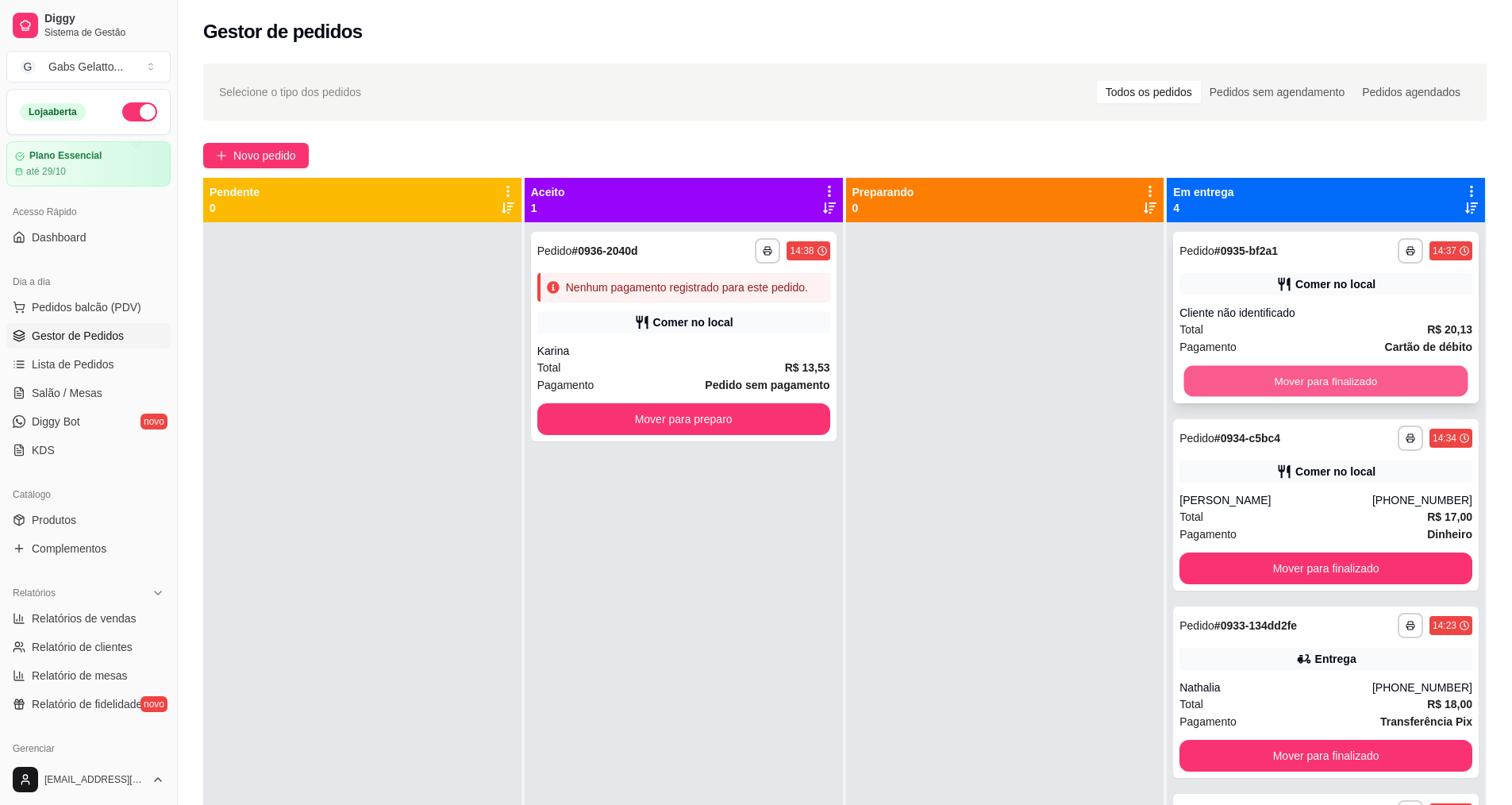
click at [1368, 378] on button "Mover para finalizado" at bounding box center [1326, 380] width 284 height 31
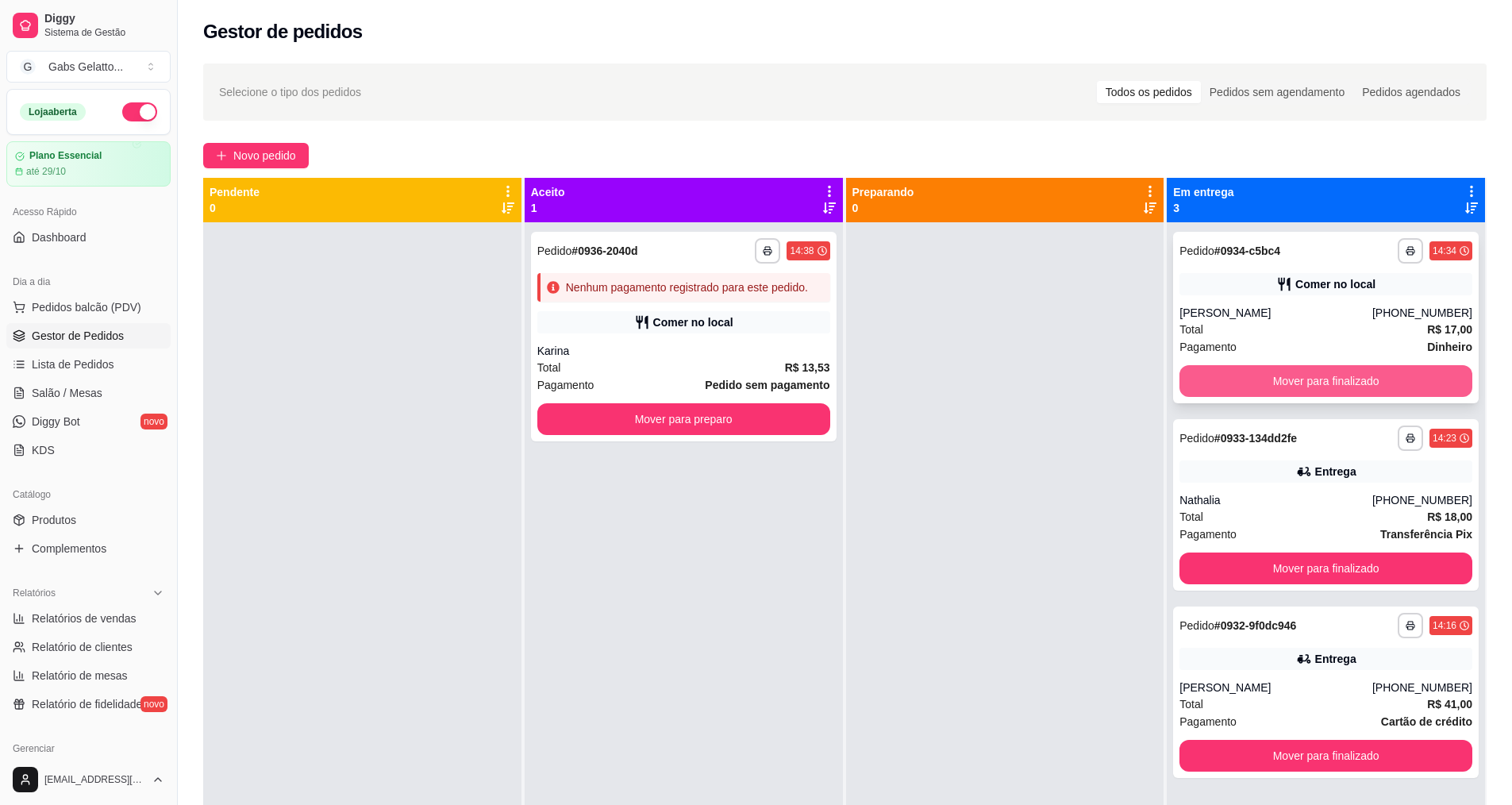
click at [1359, 386] on button "Mover para finalizado" at bounding box center [1326, 381] width 293 height 32
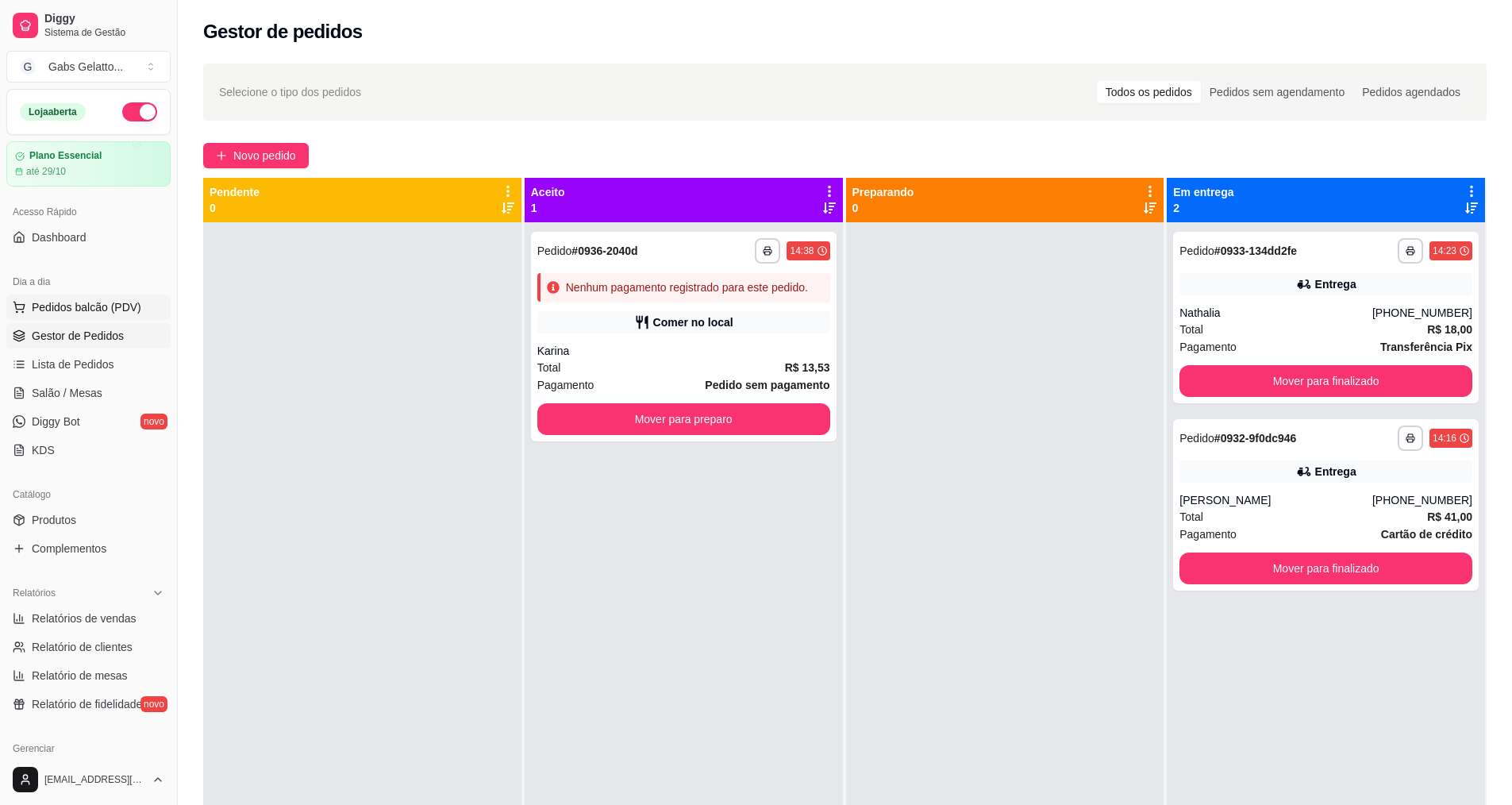
click at [95, 310] on span "Pedidos balcão (PDV)" at bounding box center [86, 306] width 110 height 16
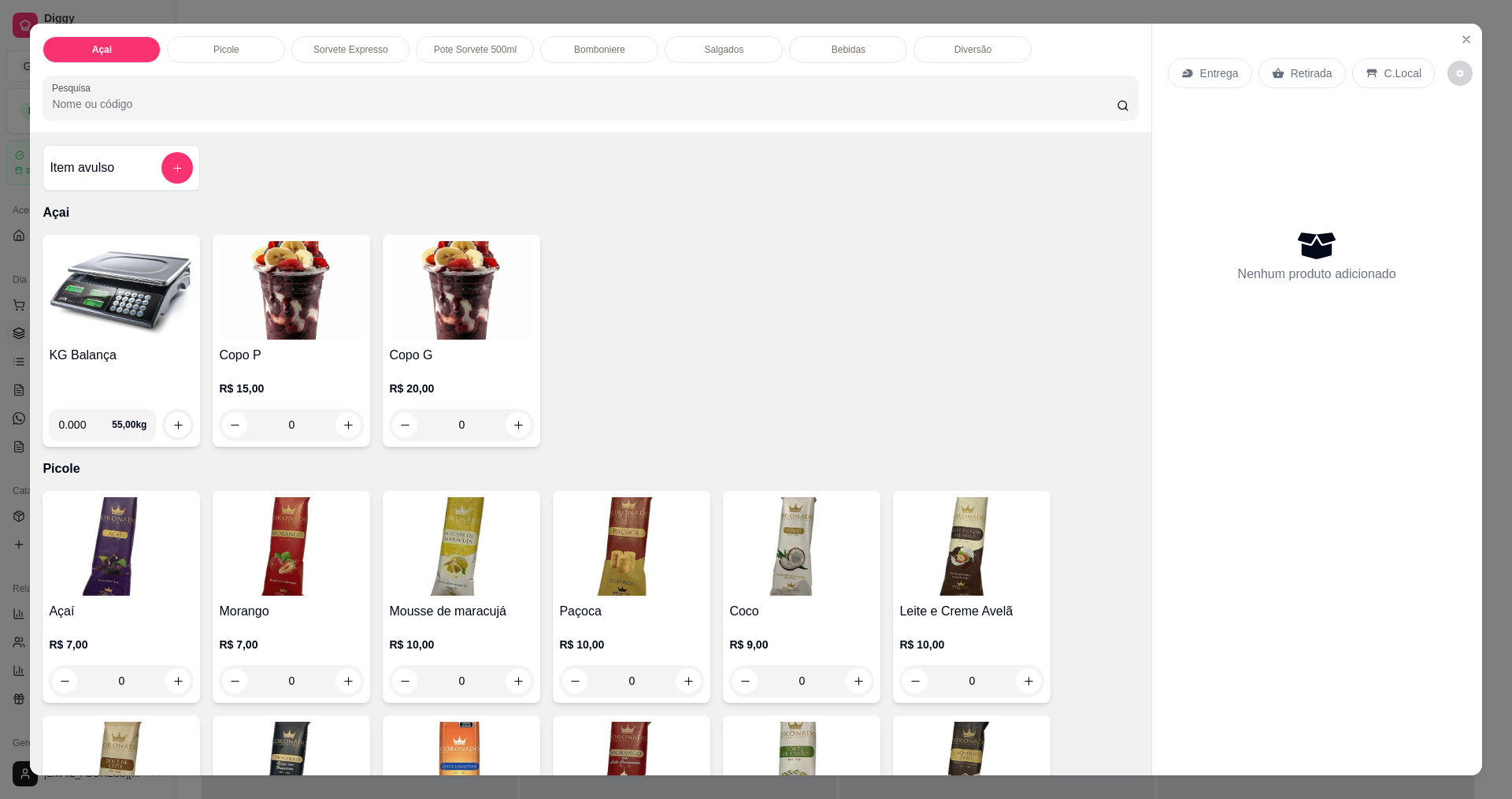
click at [111, 297] on img at bounding box center [120, 291] width 144 height 99
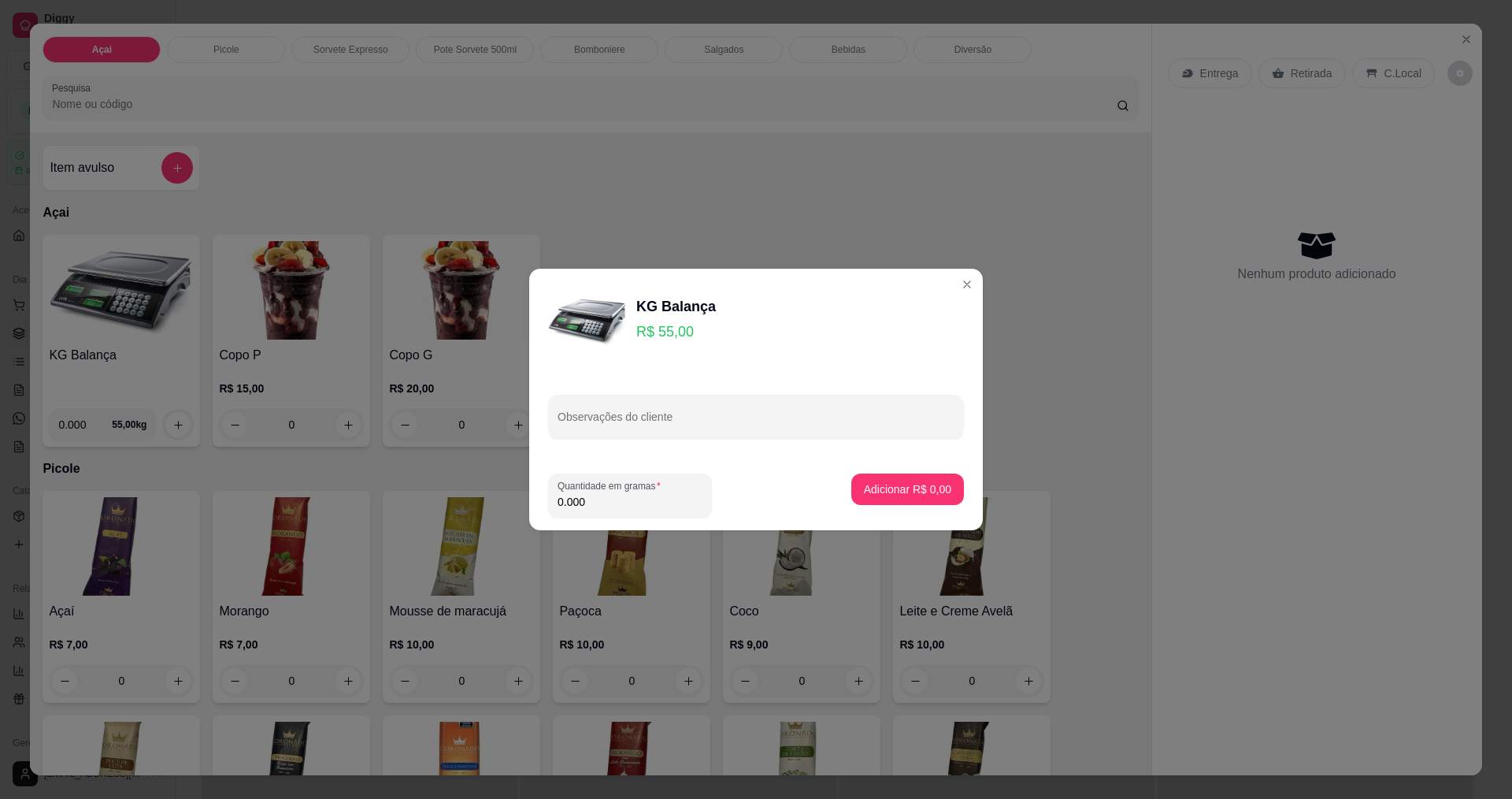
click at [625, 520] on footer "Quantidade em gramas 0.000 Adicionar R$ 0,00" at bounding box center [756, 495] width 454 height 69
click at [646, 489] on label "Quantidade em gramas" at bounding box center [612, 486] width 109 height 13
click at [646, 494] on input "0.000" at bounding box center [629, 502] width 144 height 16
click at [646, 489] on label "Quantidade em gramas" at bounding box center [612, 486] width 109 height 13
click at [646, 494] on input "0.000" at bounding box center [629, 502] width 144 height 16
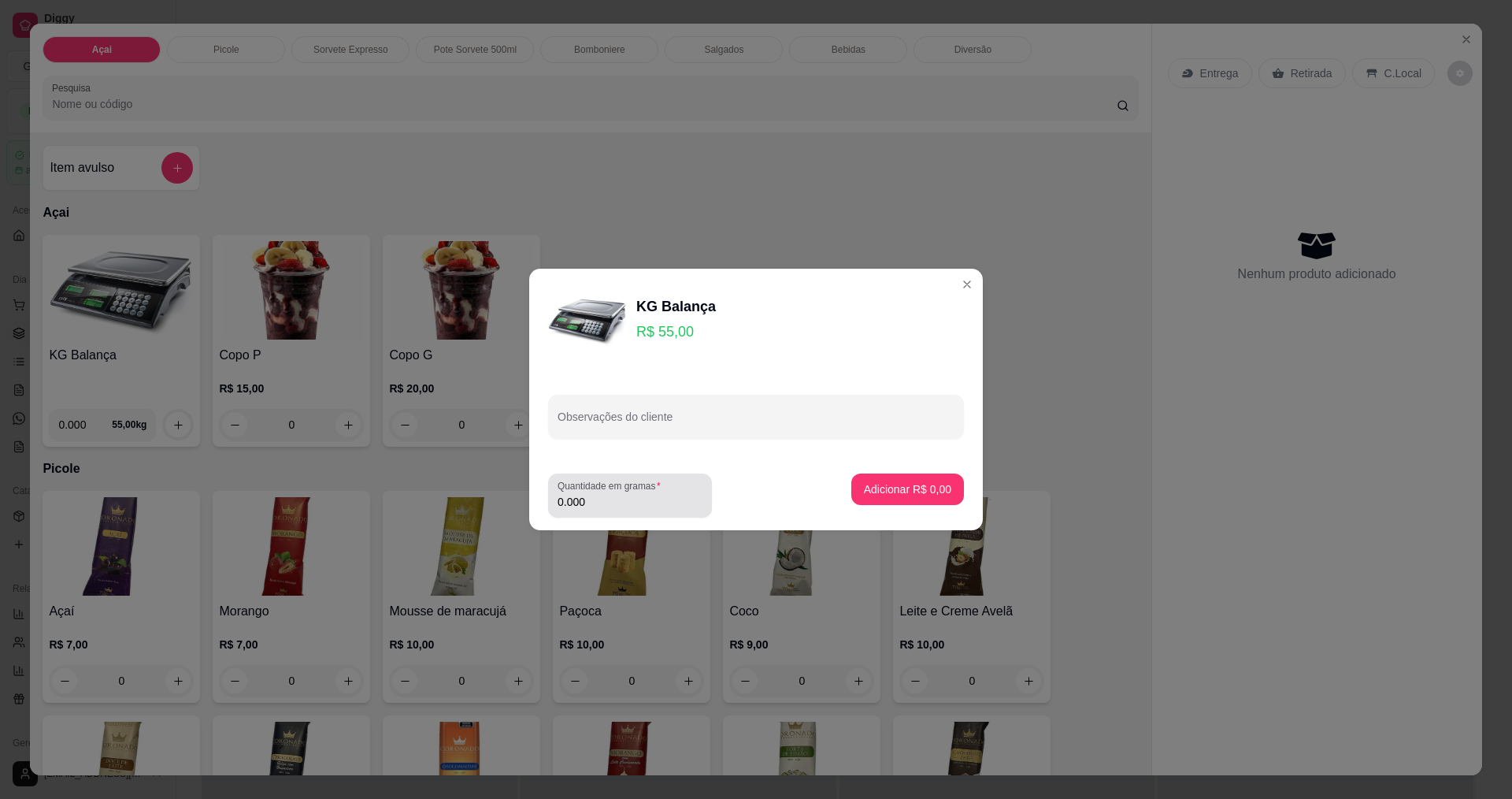
click at [643, 492] on div "0.000" at bounding box center [629, 495] width 144 height 32
click at [628, 503] on input "0.000" at bounding box center [629, 502] width 144 height 16
type input "0.474"
click at [906, 493] on p "Adicionar R$ 26,07" at bounding box center [905, 489] width 91 height 15
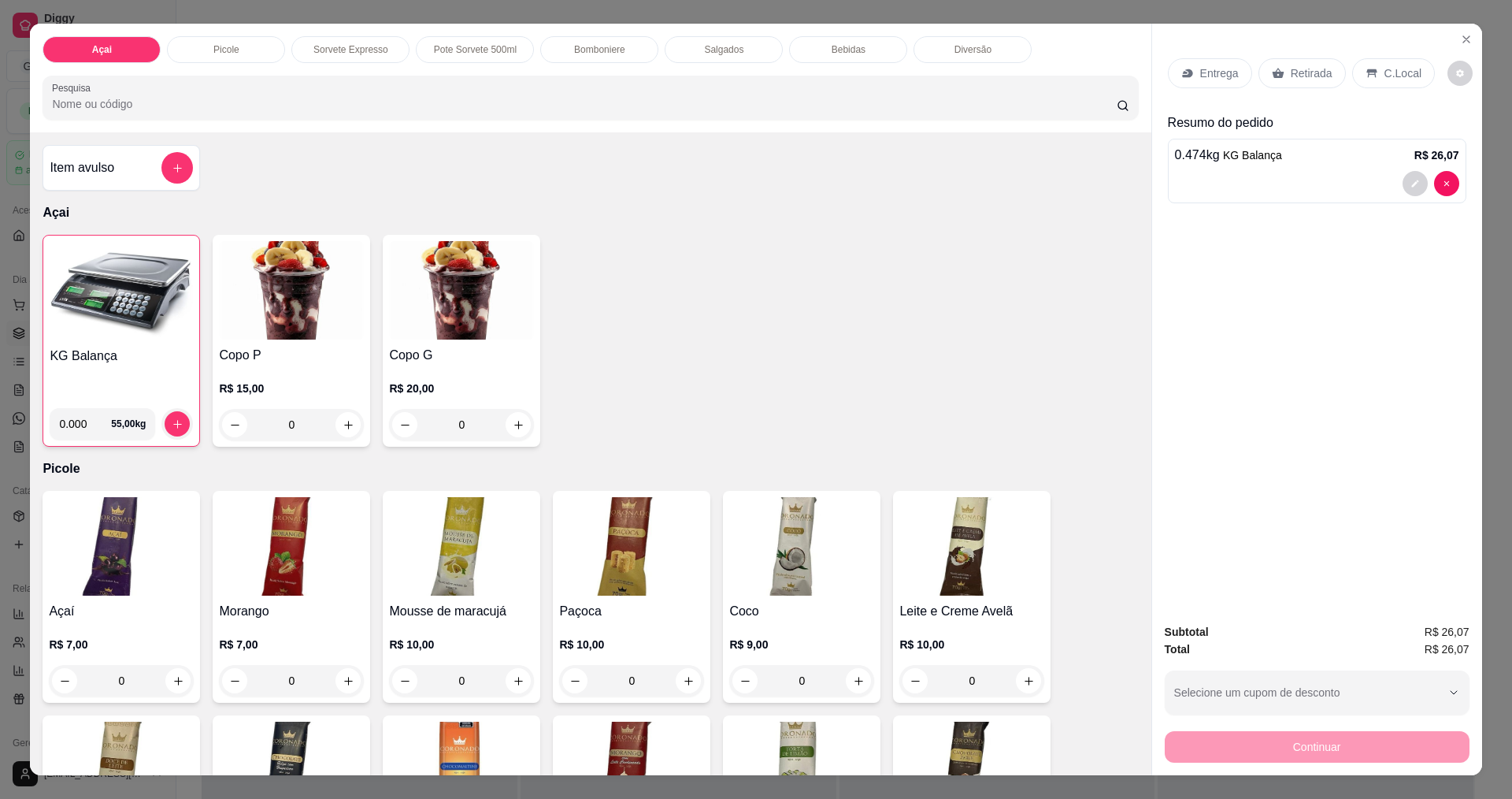
drag, startPoint x: 1374, startPoint y: 76, endPoint x: 1270, endPoint y: 213, distance: 172.0
click at [1375, 76] on div "C.Local" at bounding box center [1394, 74] width 83 height 30
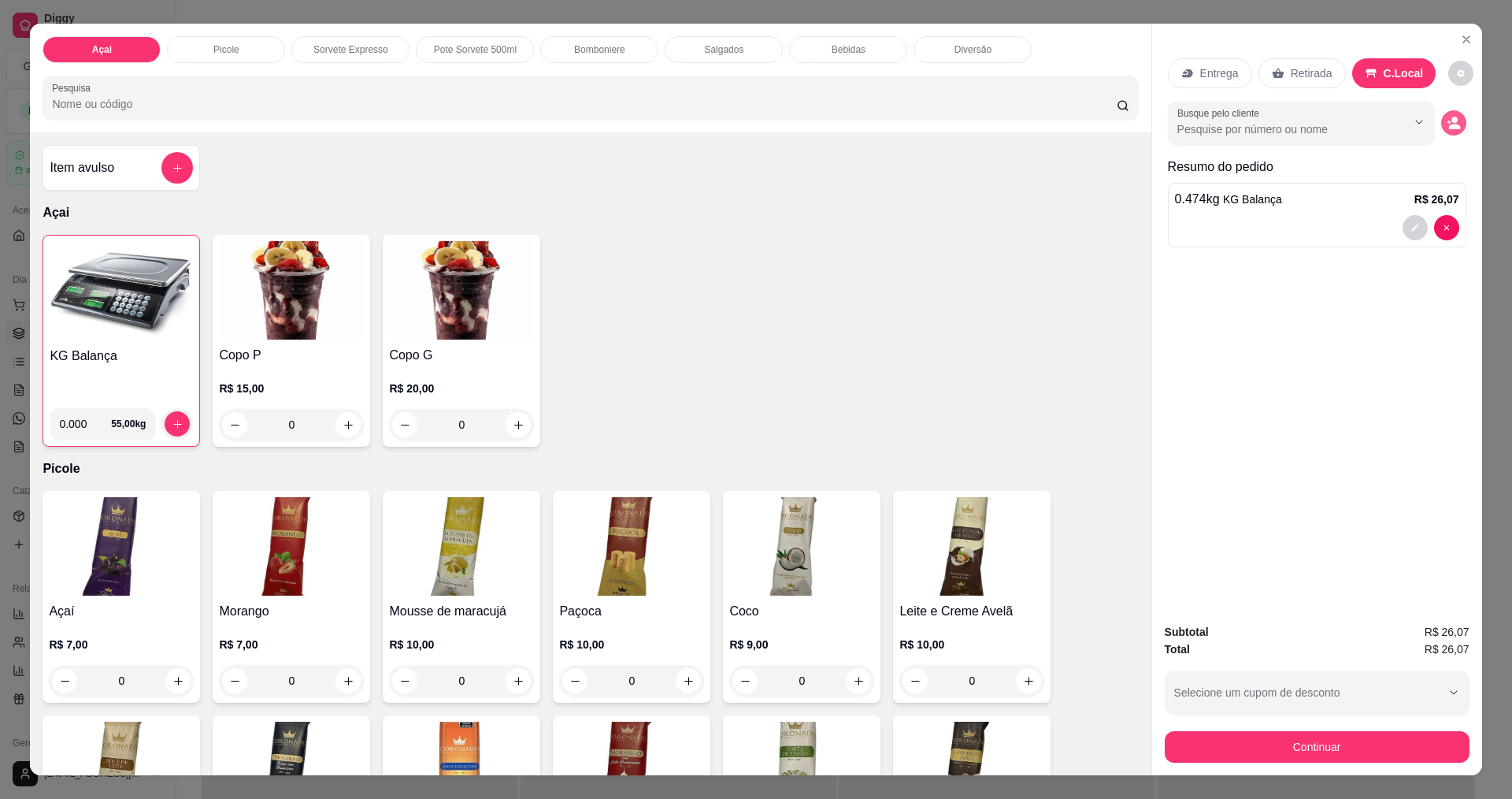
click at [1449, 119] on icon "decrease-product-quantity" at bounding box center [1453, 122] width 14 height 14
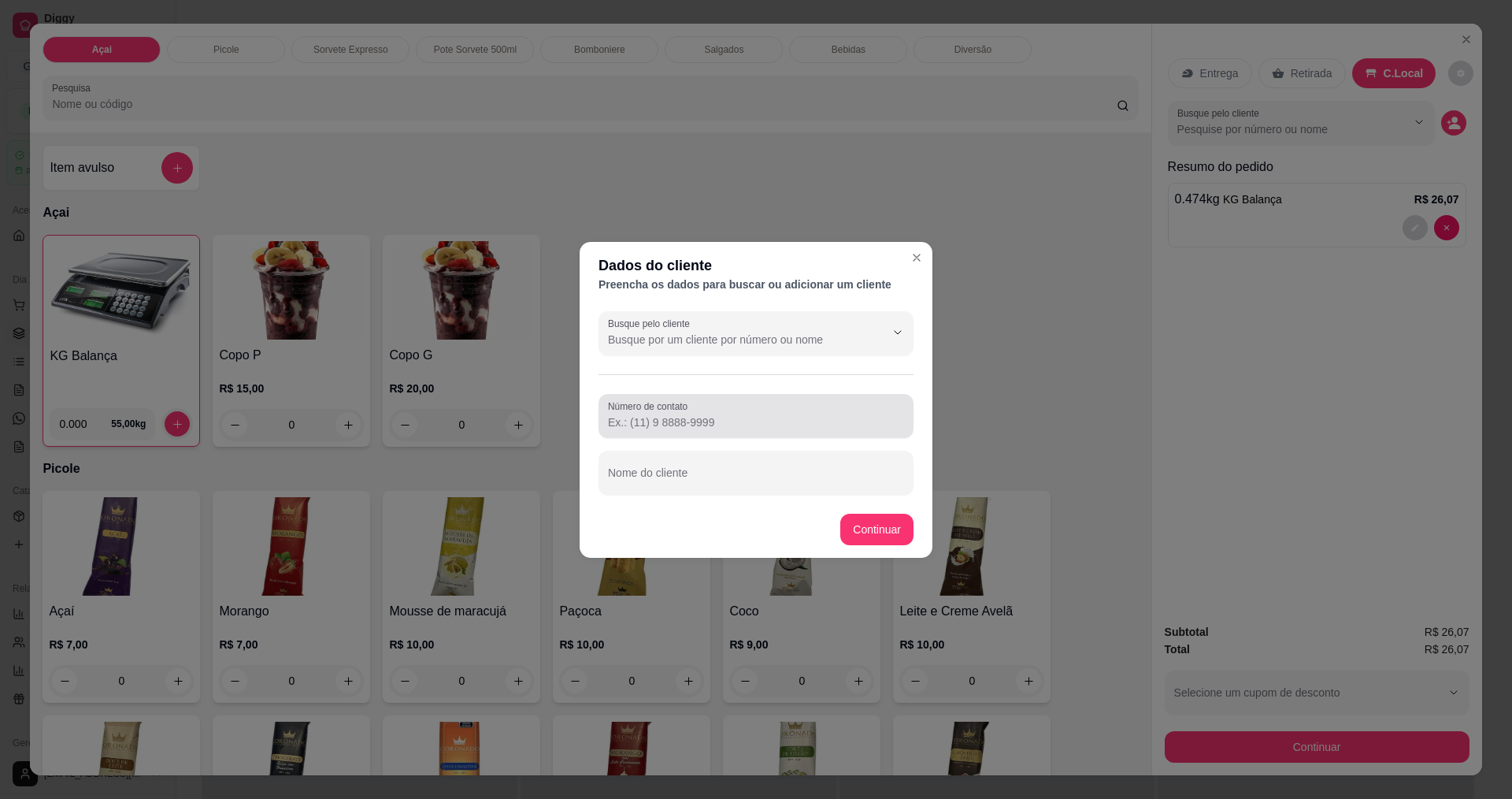
click at [778, 409] on div at bounding box center [756, 416] width 296 height 32
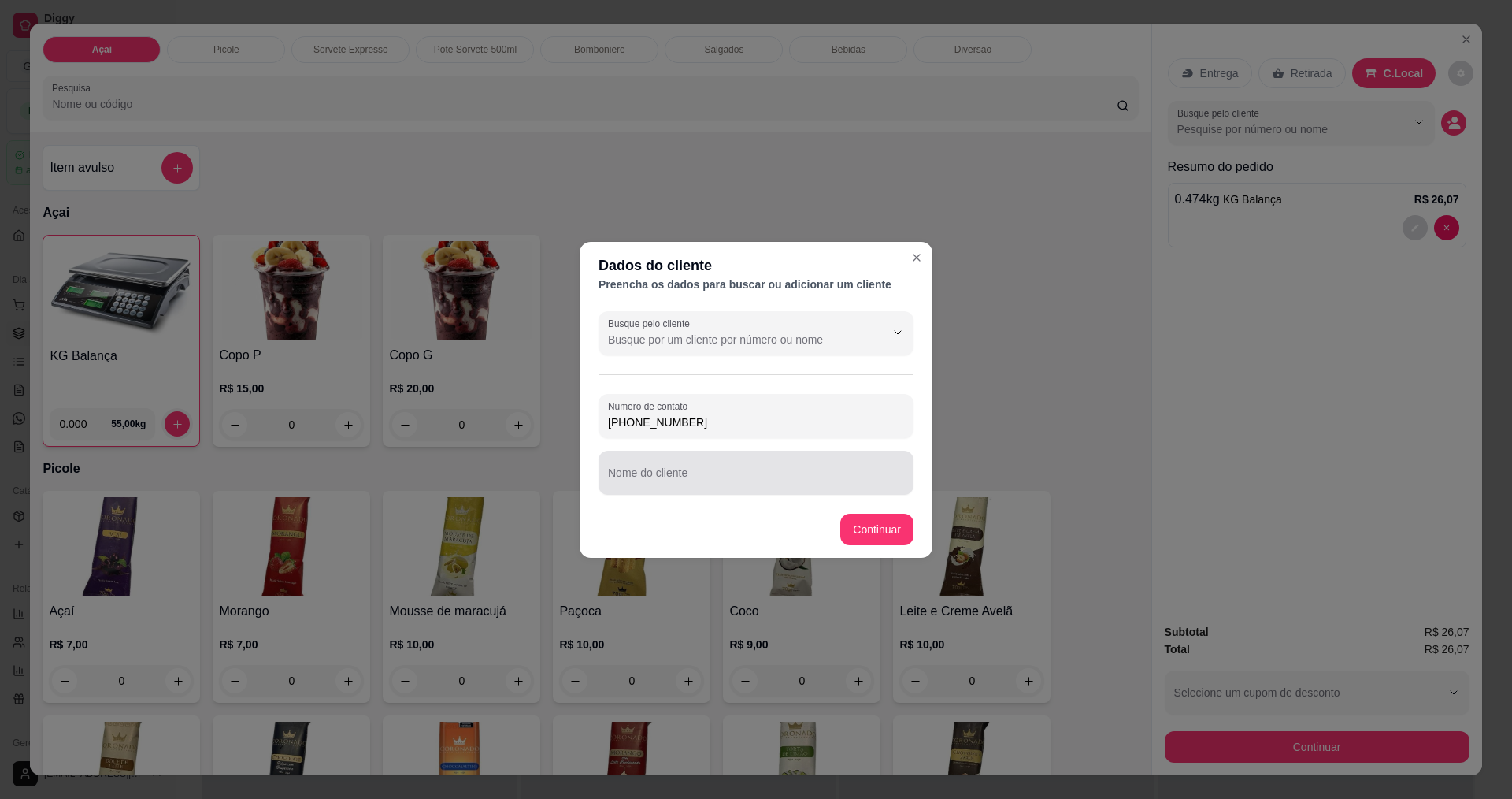
type input "[PHONE_NUMBER]"
click at [694, 480] on input "Nome do cliente" at bounding box center [756, 478] width 296 height 16
type input "[PERSON_NAME]"
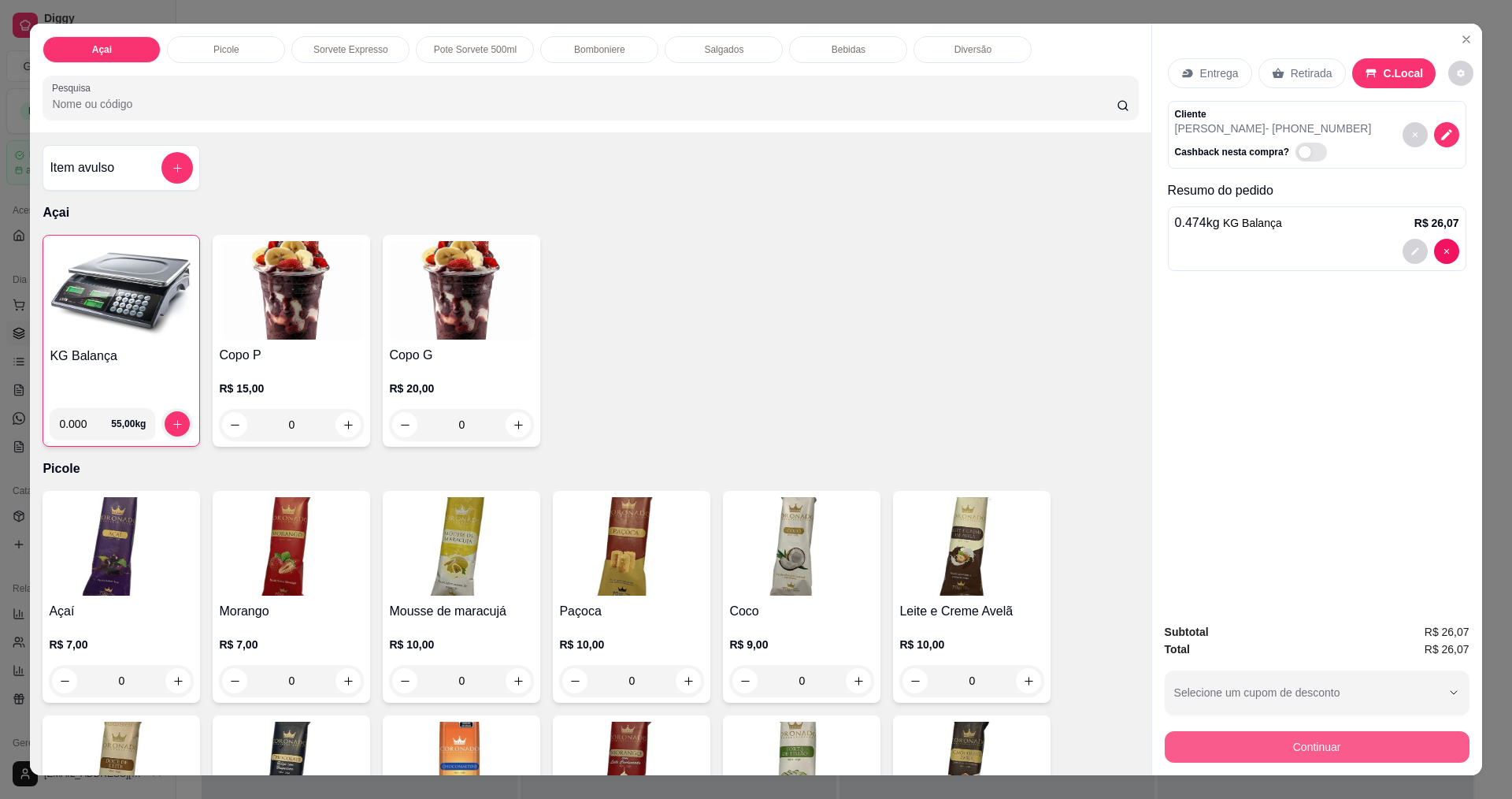
click at [1306, 758] on button "Continuar" at bounding box center [1316, 747] width 305 height 32
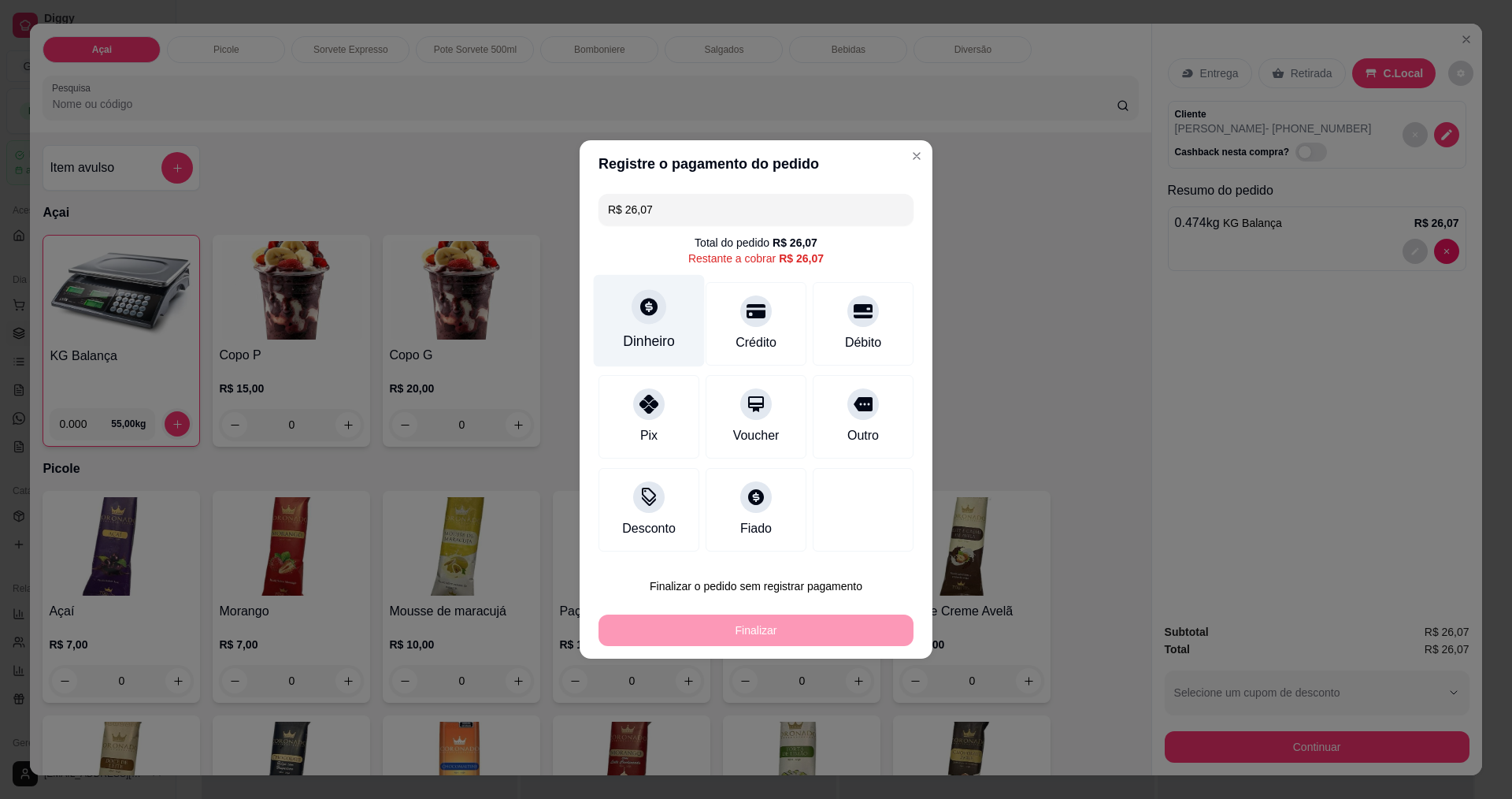
click at [662, 314] on div at bounding box center [649, 306] width 34 height 34
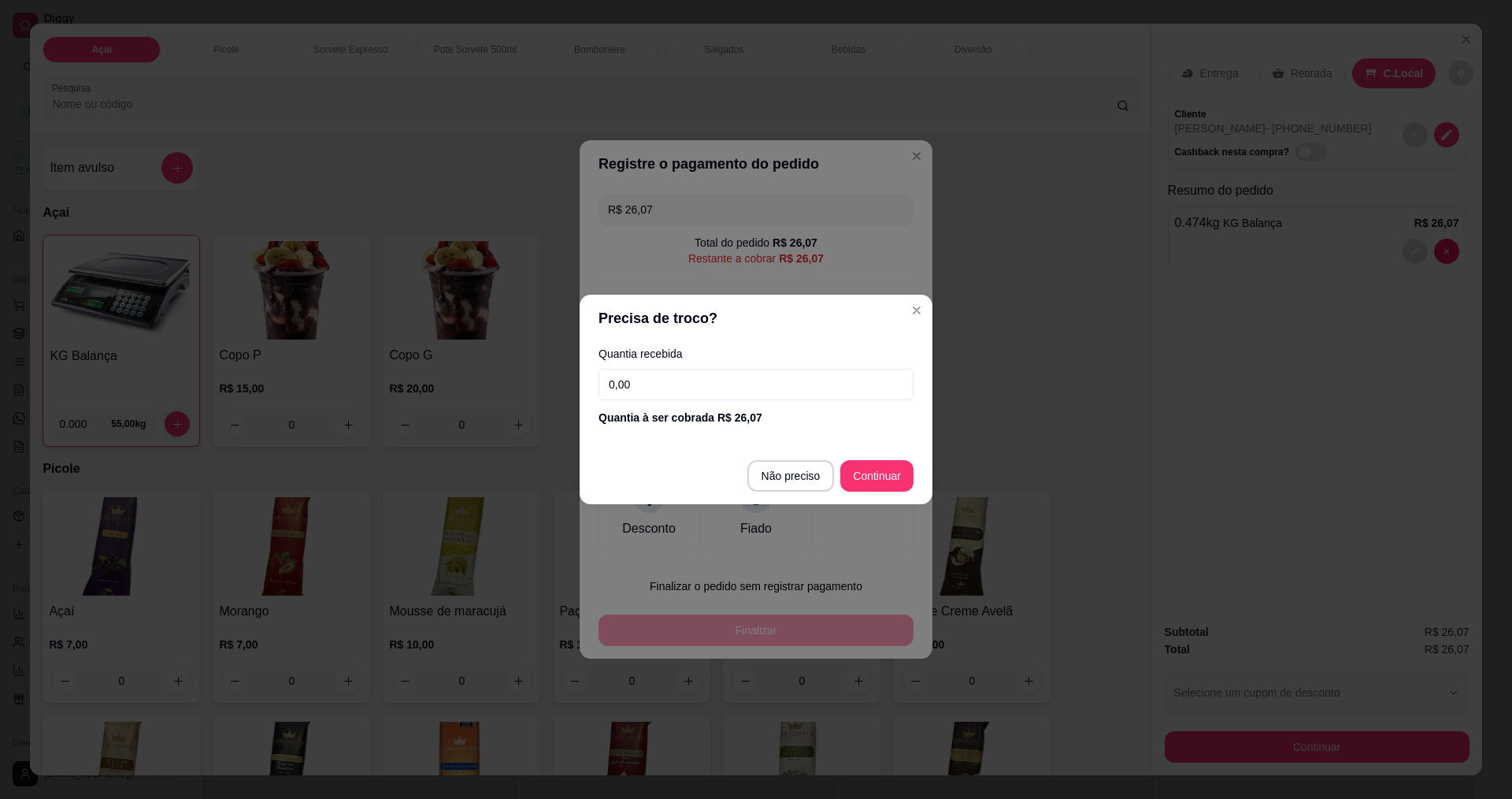
click at [717, 384] on input "0,00" at bounding box center [756, 384] width 315 height 32
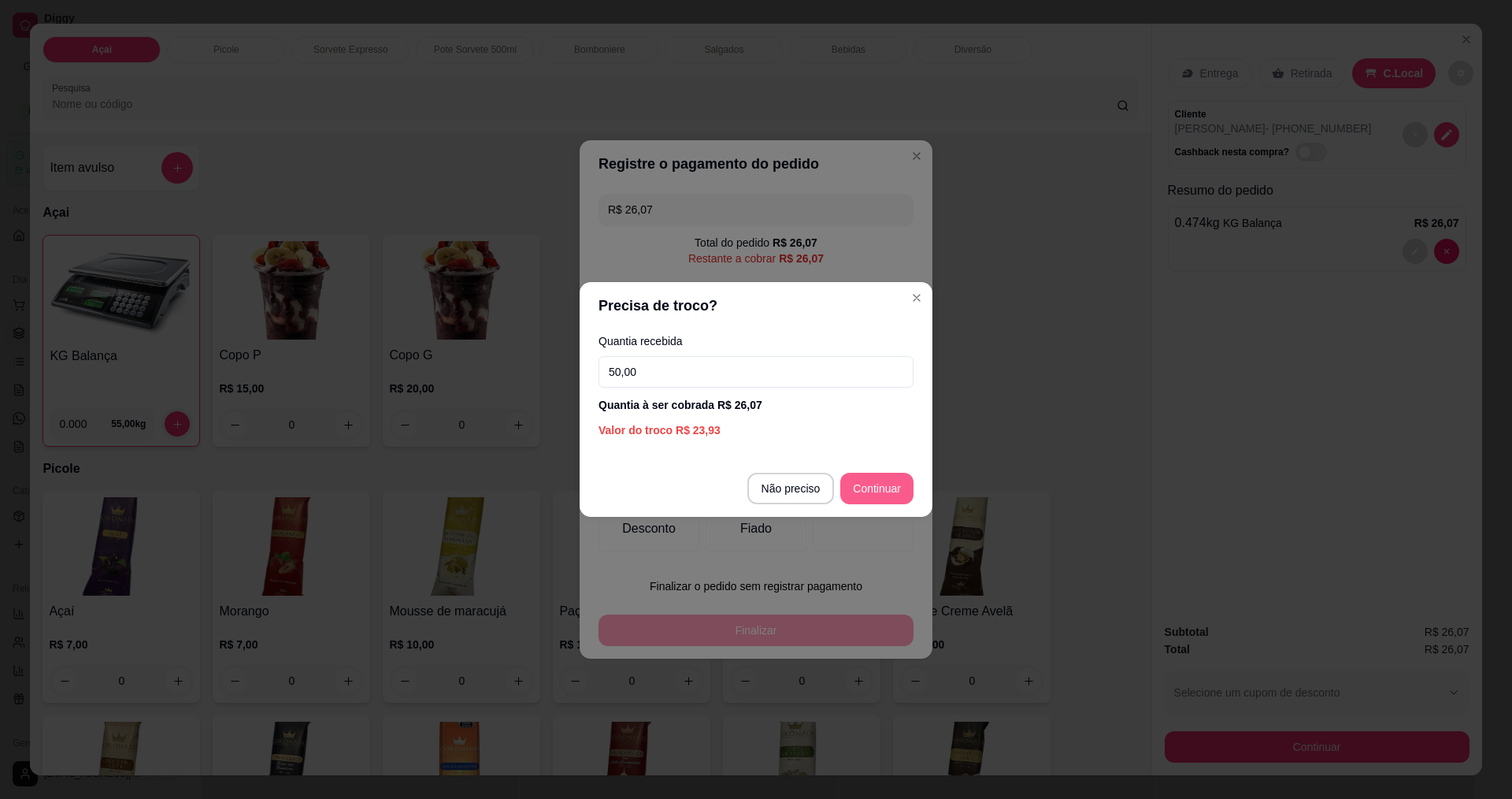
type input "50,00"
type input "R$ 0,00"
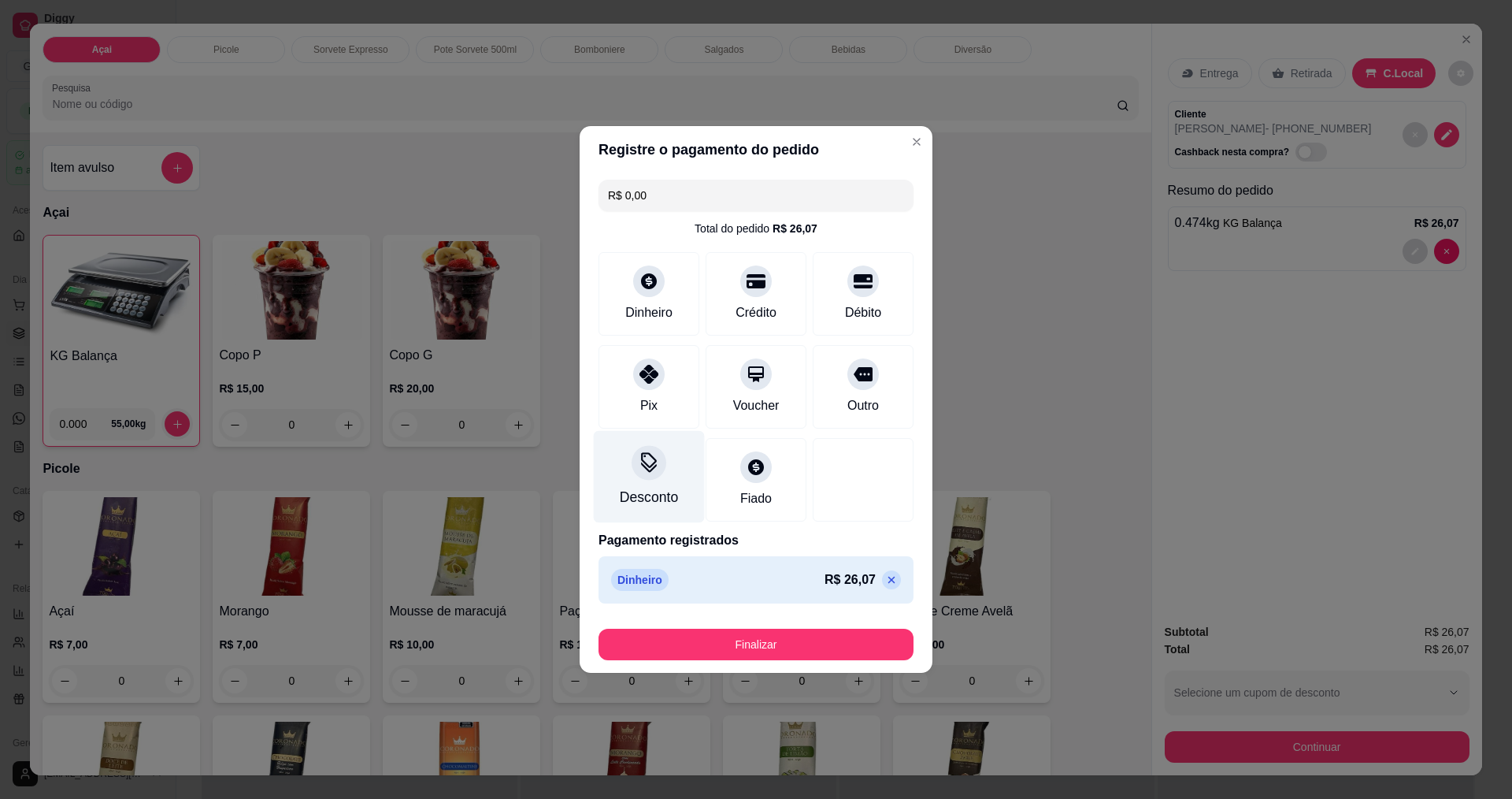
click at [664, 474] on div "Desconto" at bounding box center [649, 476] width 111 height 92
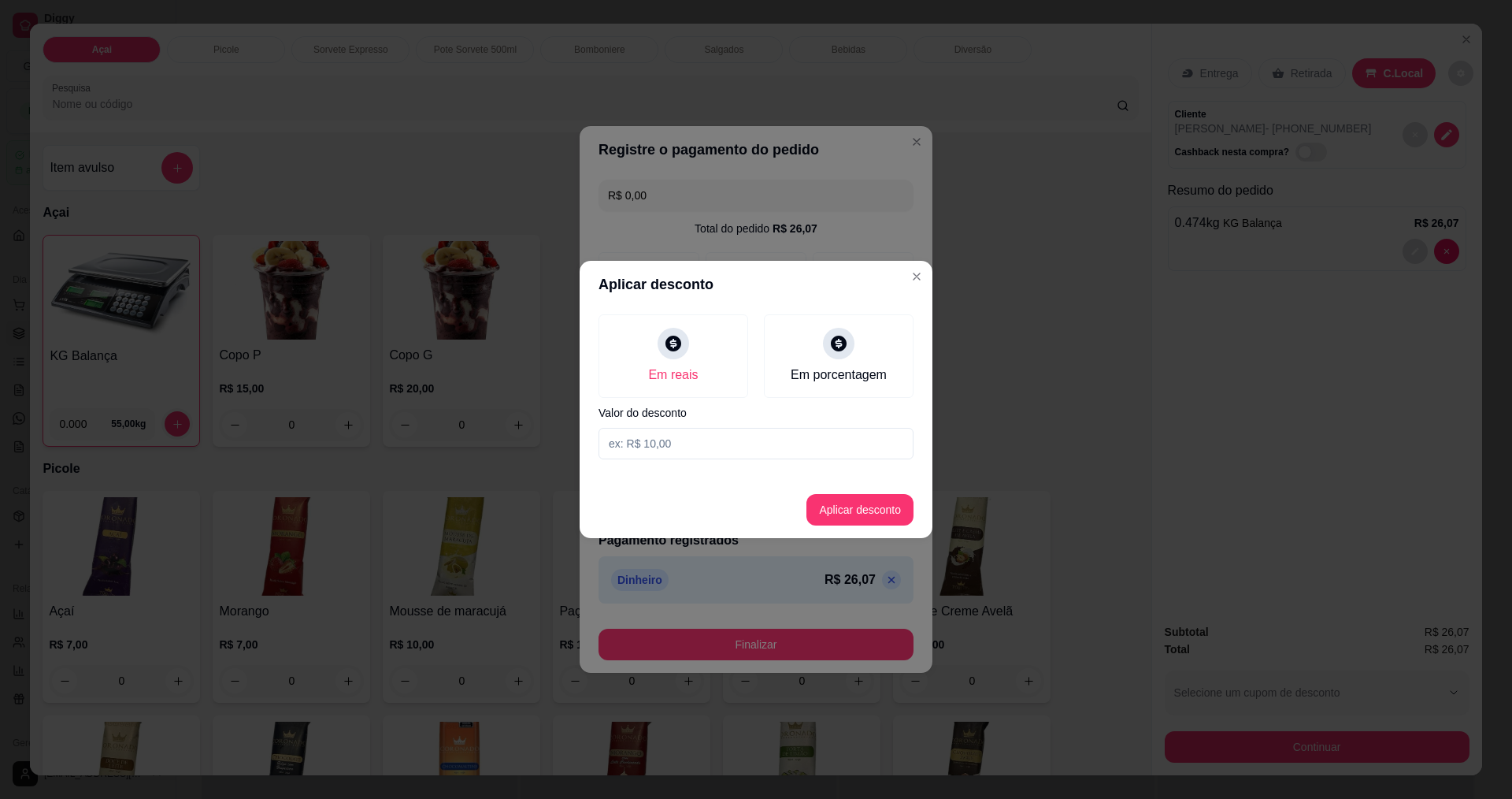
click at [736, 435] on input at bounding box center [756, 444] width 315 height 32
type input "0,07"
click at [885, 508] on button "Aplicar desconto" at bounding box center [860, 510] width 103 height 31
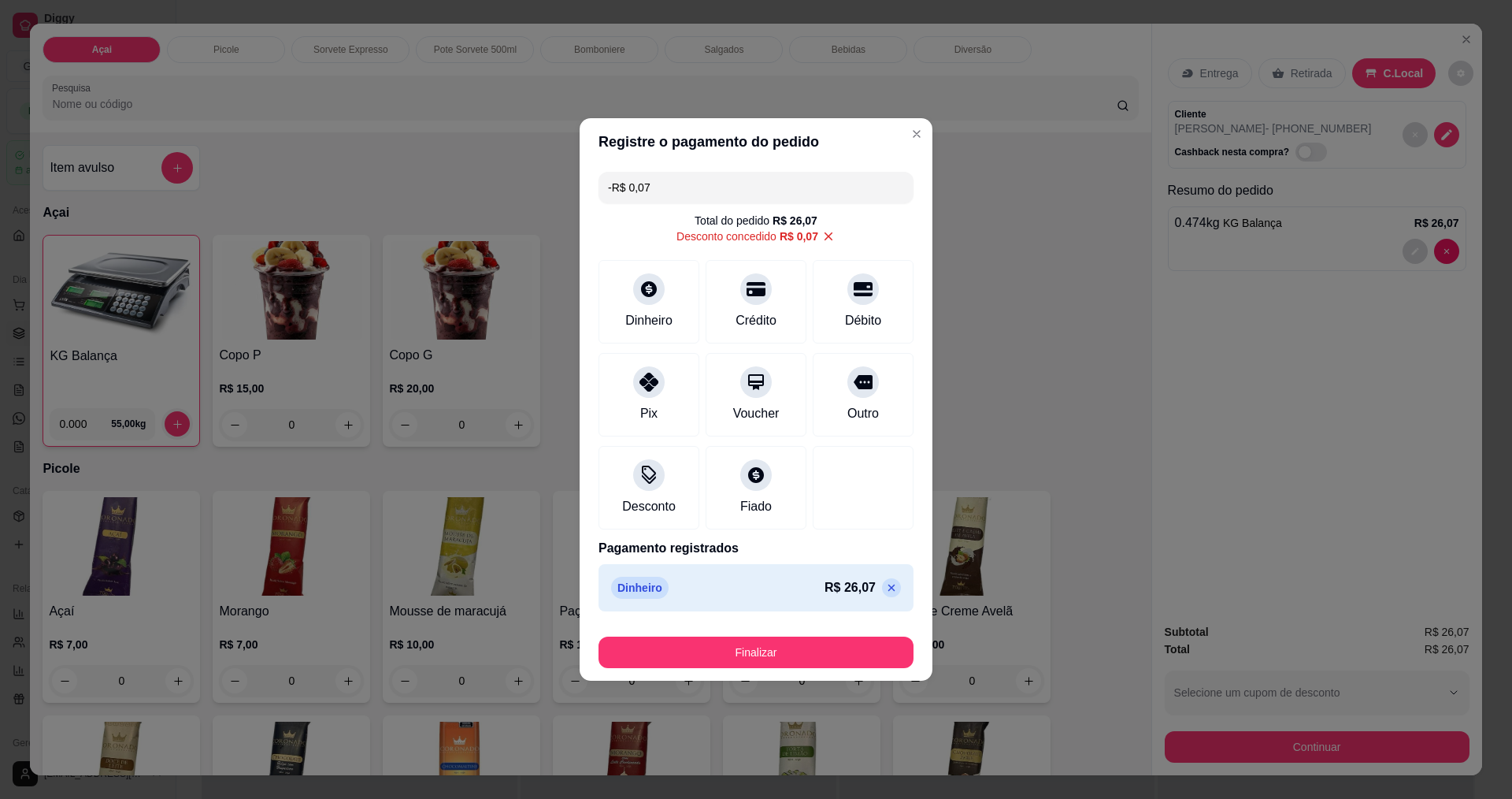
click at [888, 591] on icon at bounding box center [892, 588] width 7 height 7
type input "R$ 26,00"
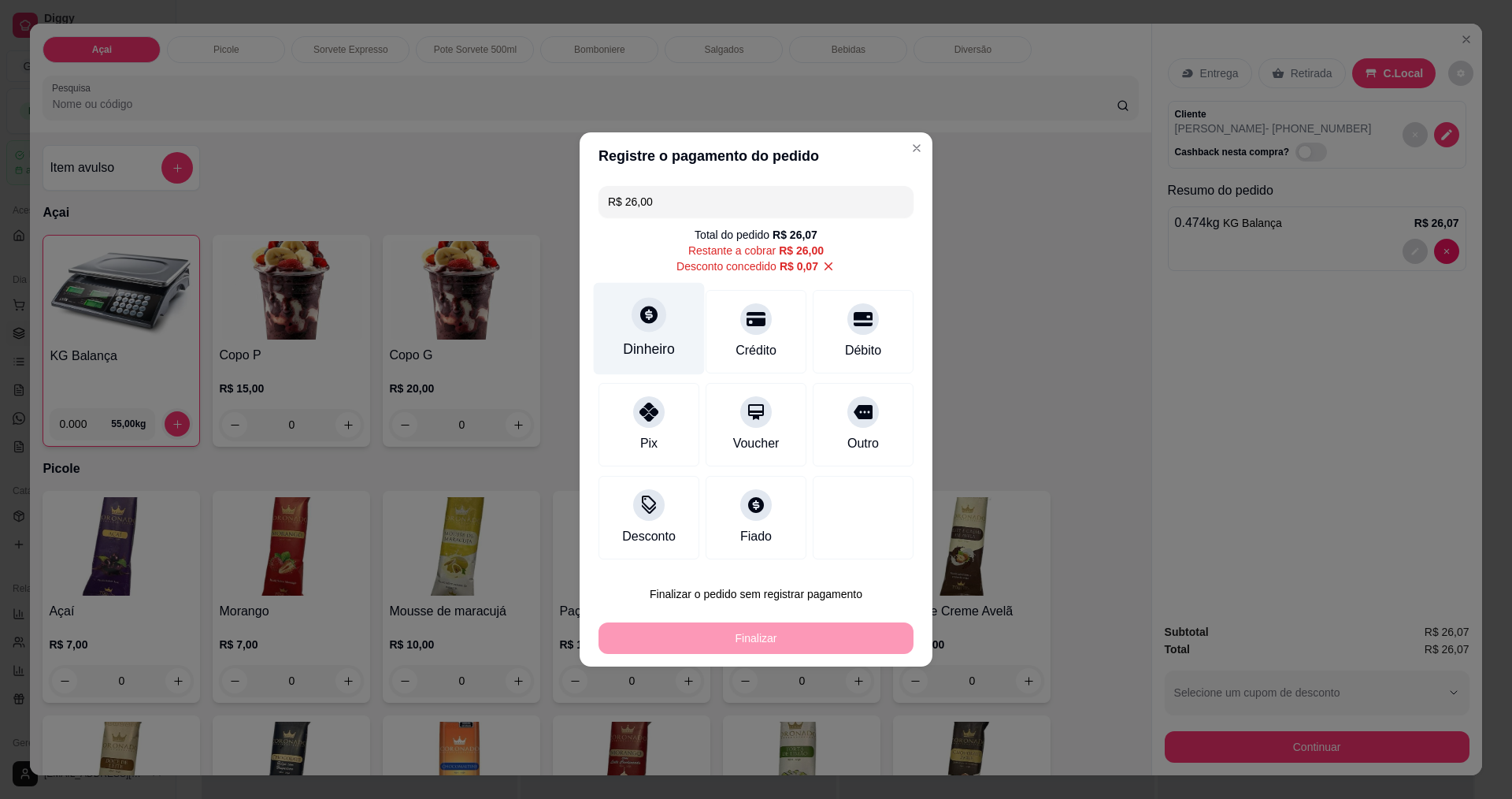
click at [639, 317] on icon at bounding box center [649, 314] width 21 height 21
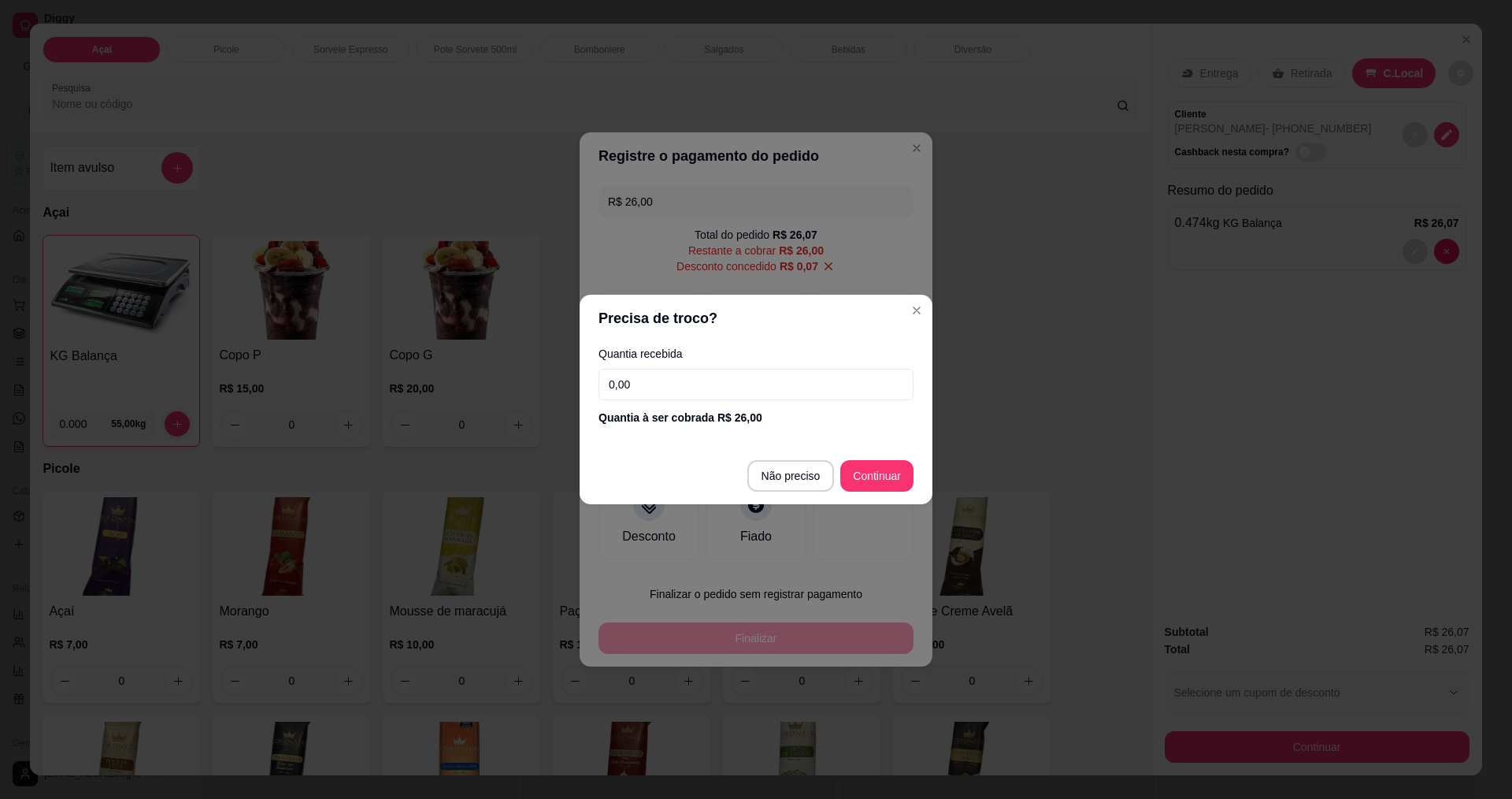
click at [678, 404] on div "Quantia recebida 0,00 Quantia à ser cobrada R$ 26,00" at bounding box center [756, 387] width 352 height 90
click at [685, 393] on input "0,00" at bounding box center [756, 384] width 315 height 32
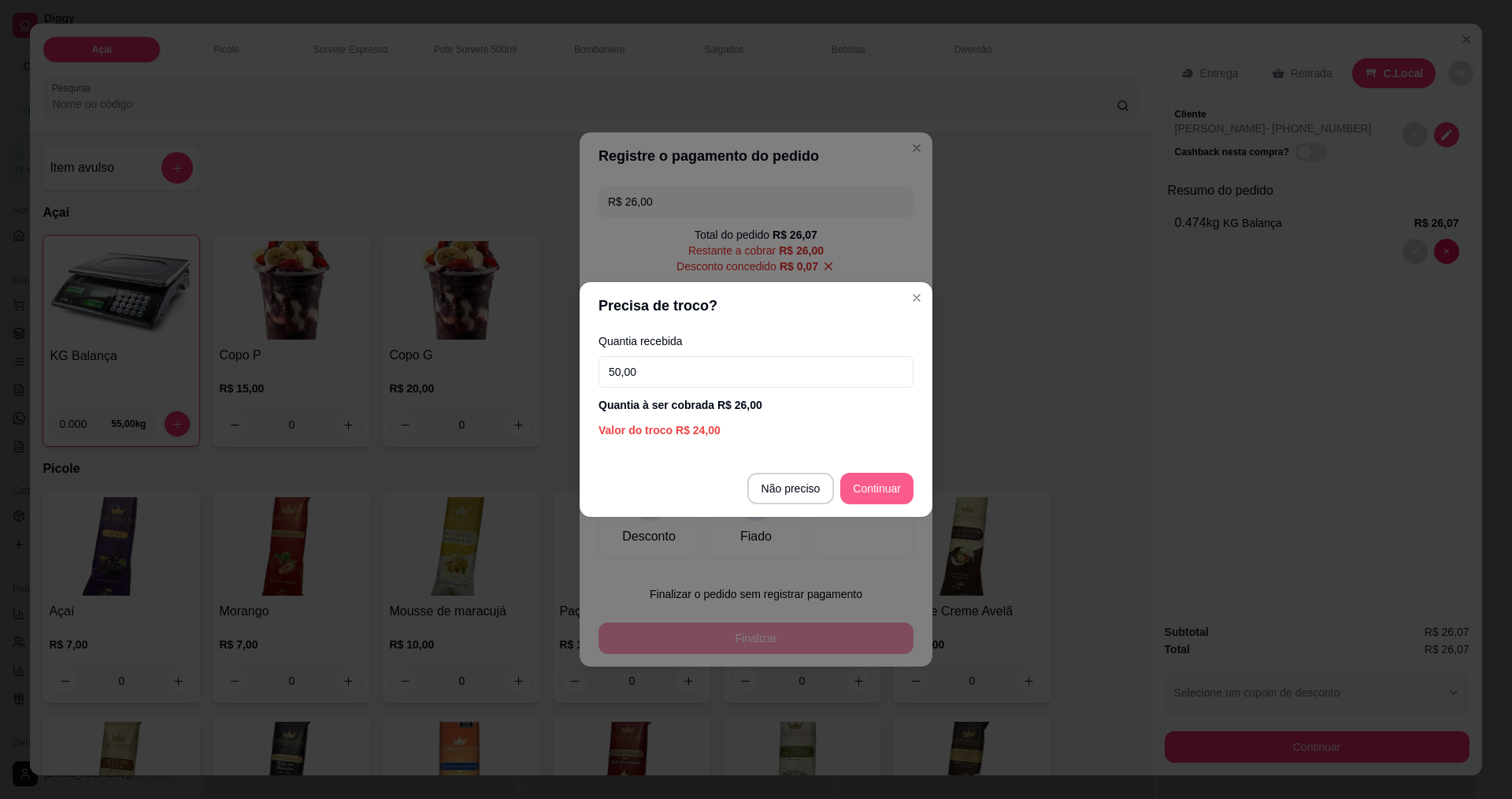
type input "50,00"
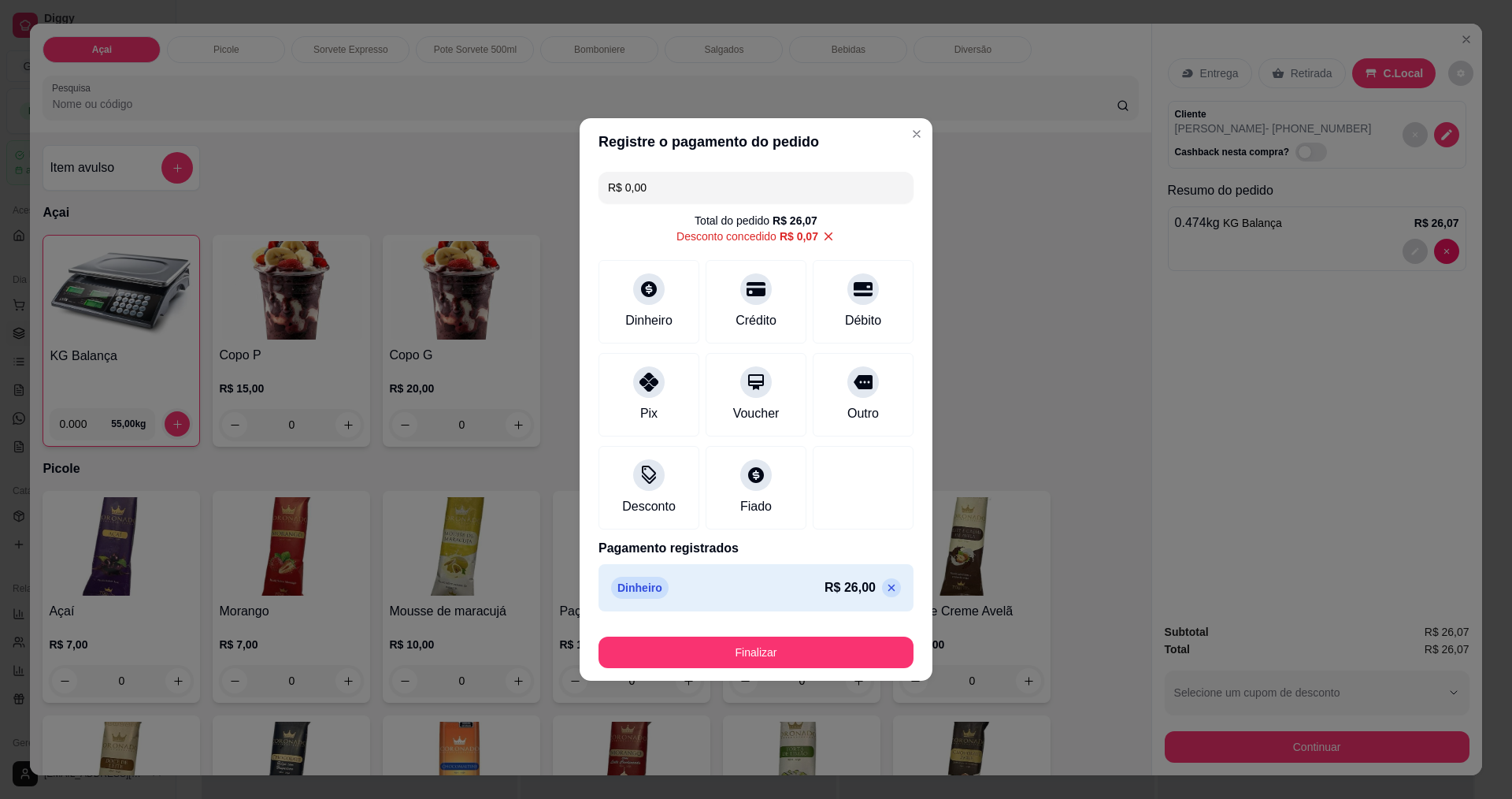
drag, startPoint x: 776, startPoint y: 632, endPoint x: 773, endPoint y: 642, distance: 10.4
click at [775, 633] on div "Finalizar" at bounding box center [756, 649] width 315 height 38
click at [773, 642] on button "Finalizar" at bounding box center [756, 653] width 315 height 32
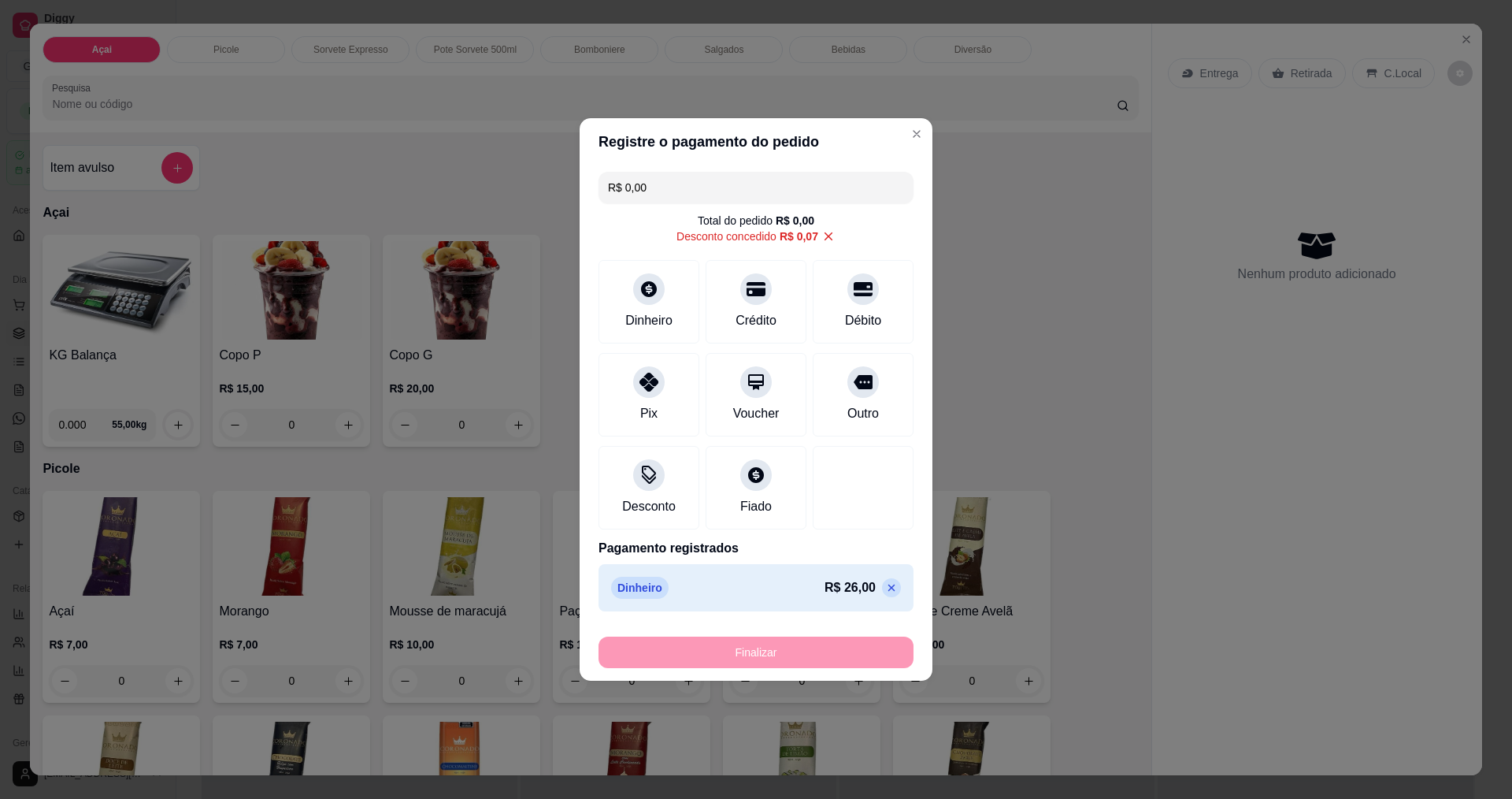
type input "-R$ 26,07"
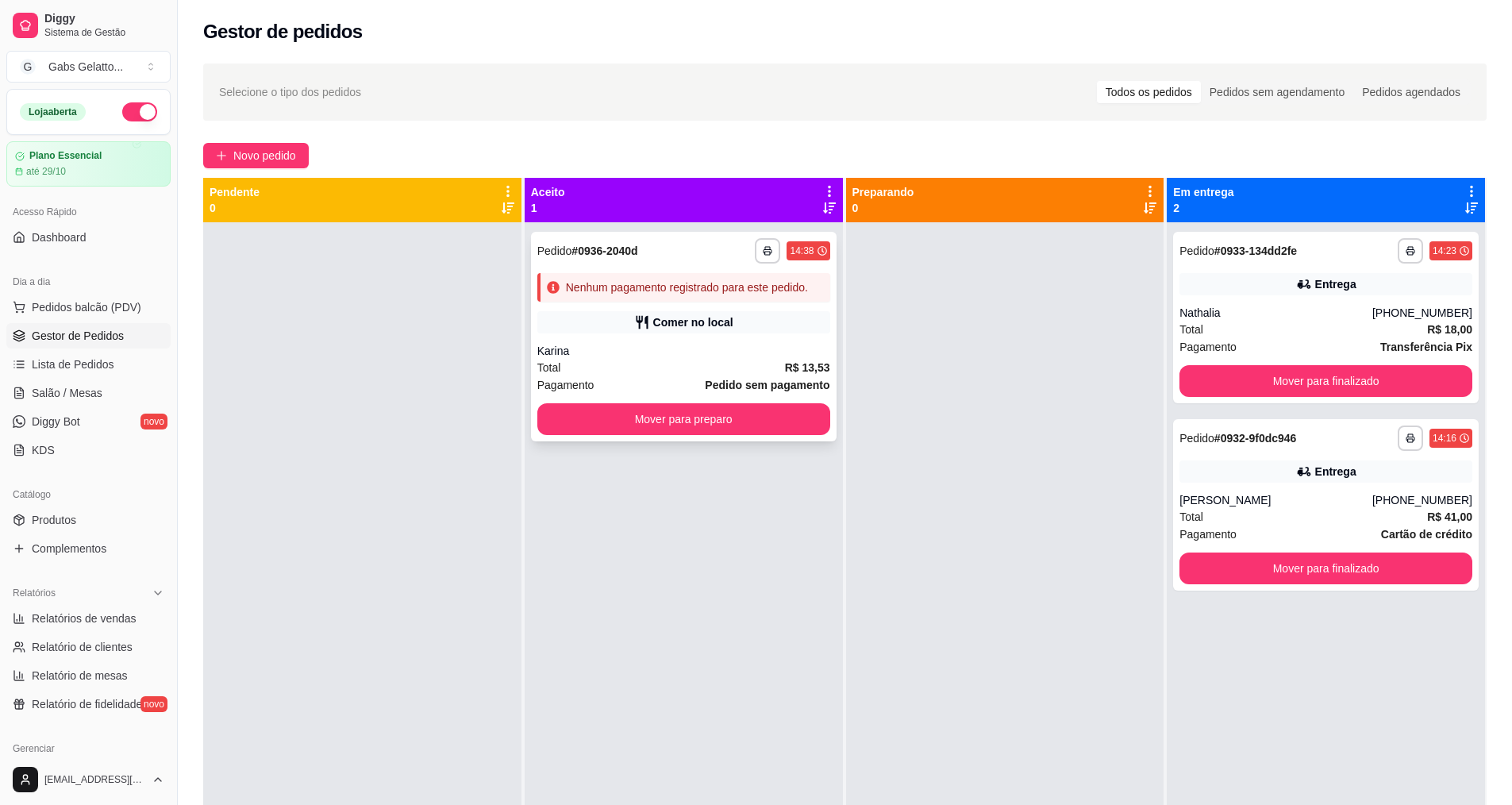
click at [739, 352] on div "Karina" at bounding box center [684, 350] width 293 height 16
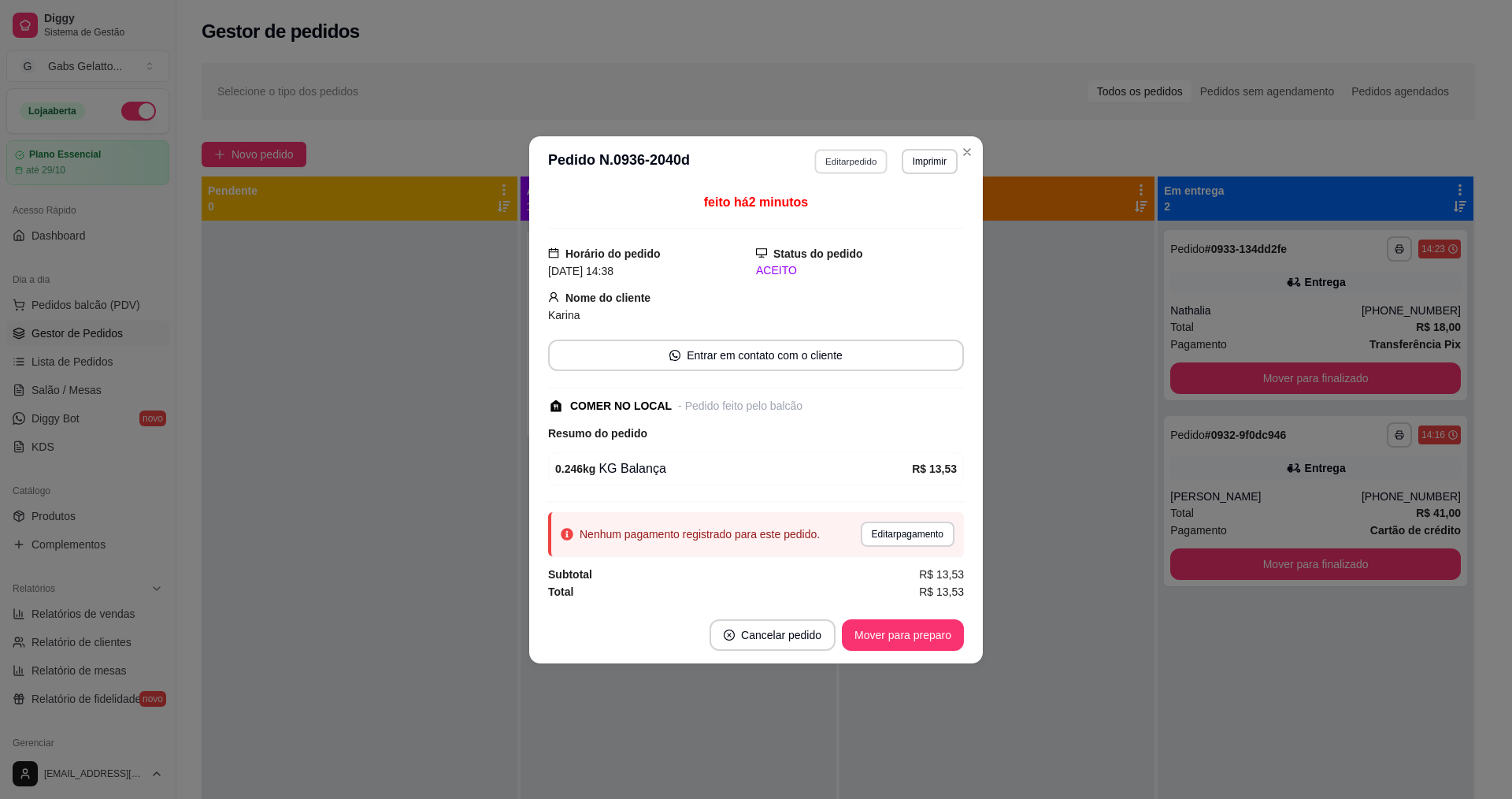
click at [870, 157] on button "Editar pedido" at bounding box center [851, 161] width 74 height 24
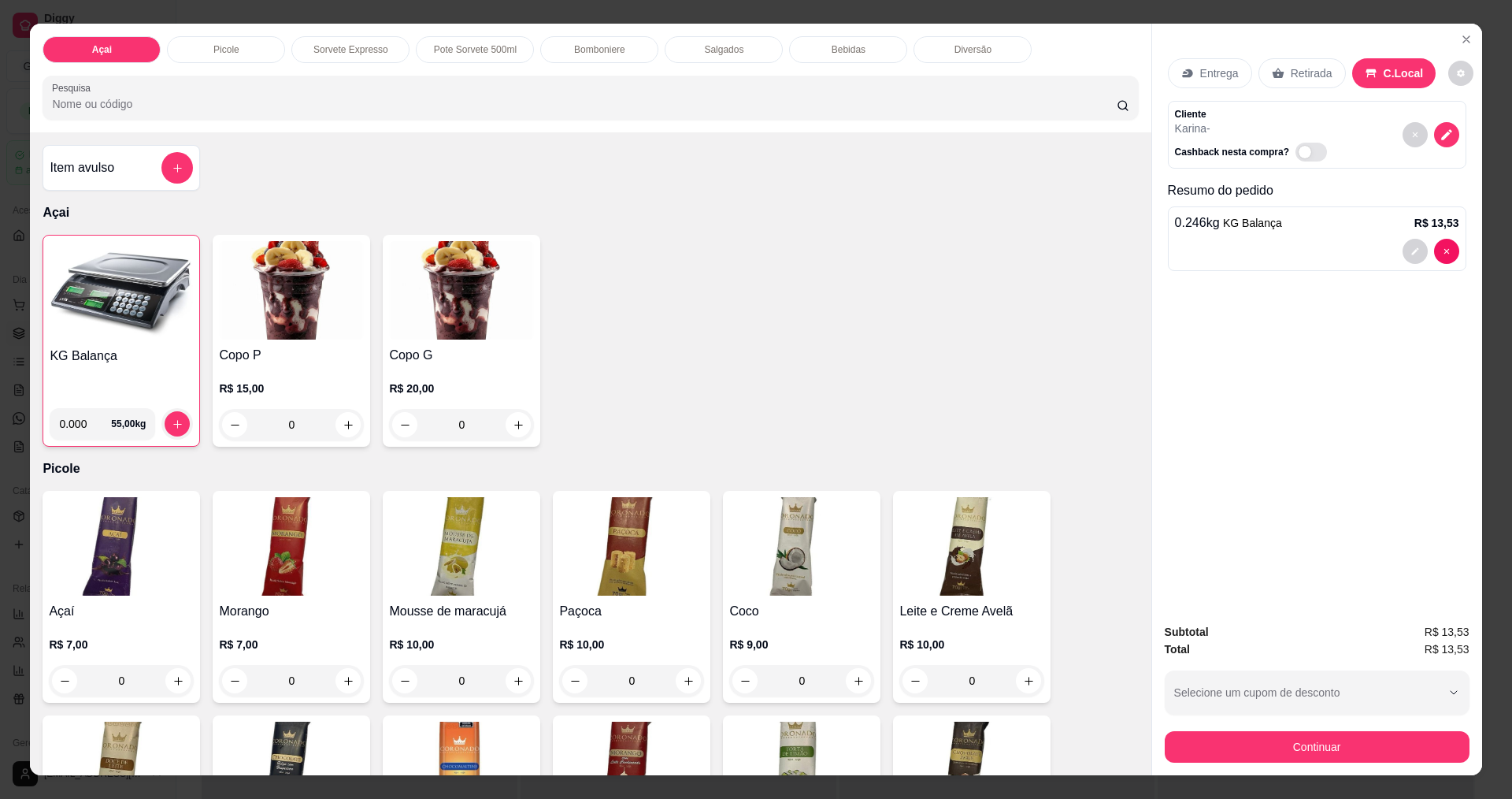
click at [133, 312] on img at bounding box center [121, 291] width 144 height 99
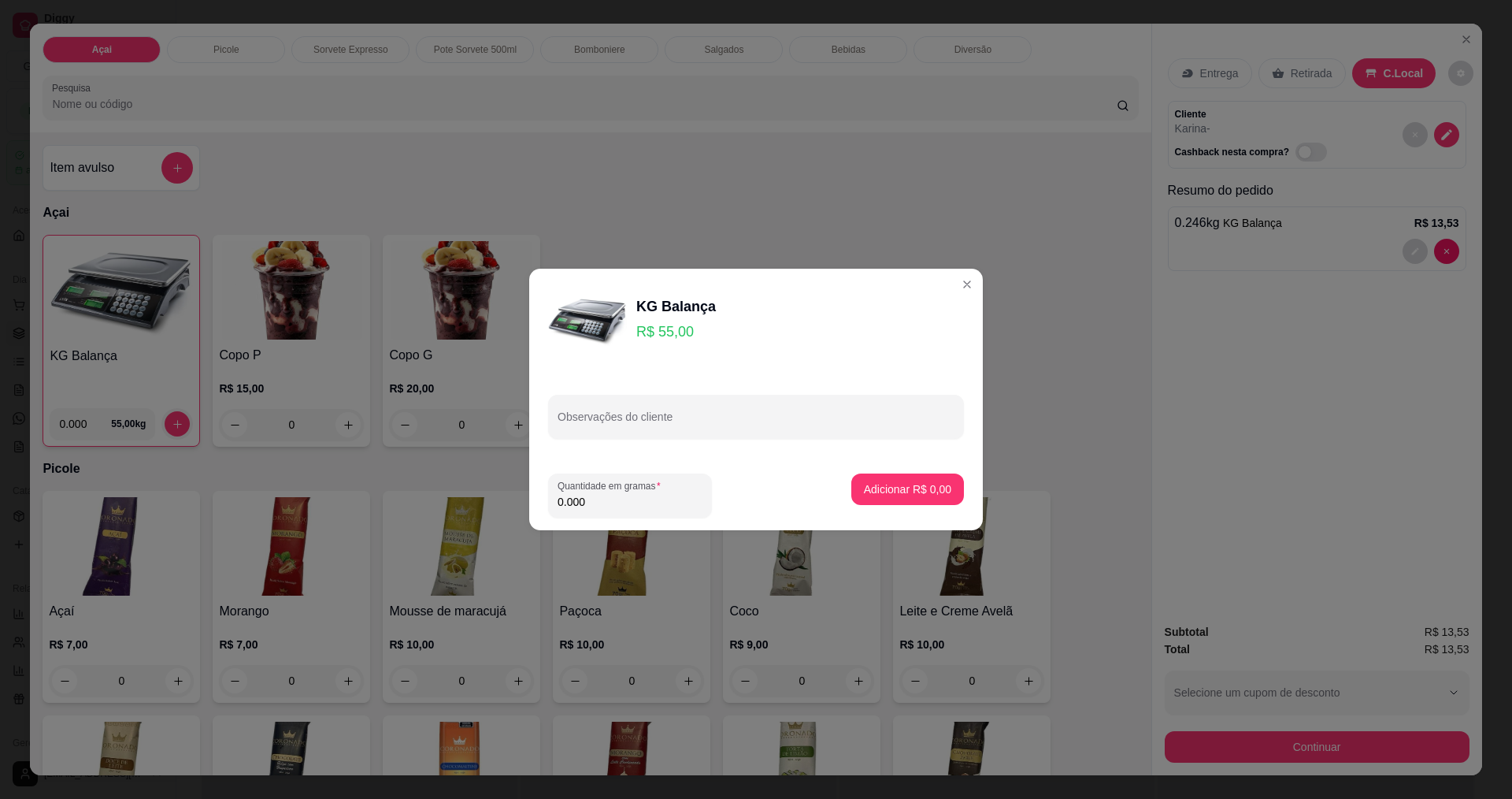
click at [592, 501] on input "0.000" at bounding box center [629, 502] width 144 height 16
type input "0.242"
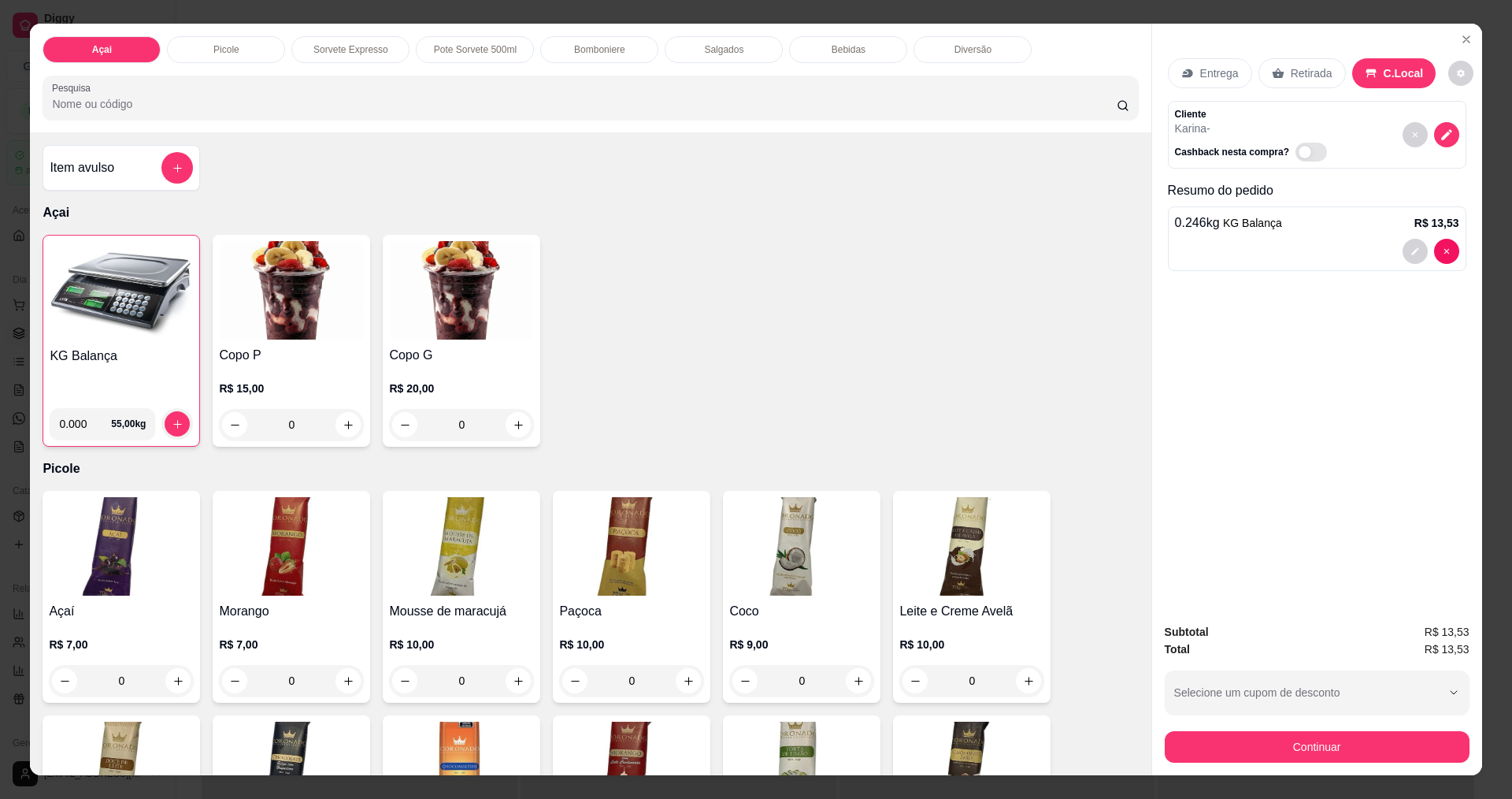
click at [140, 293] on img at bounding box center [121, 291] width 144 height 99
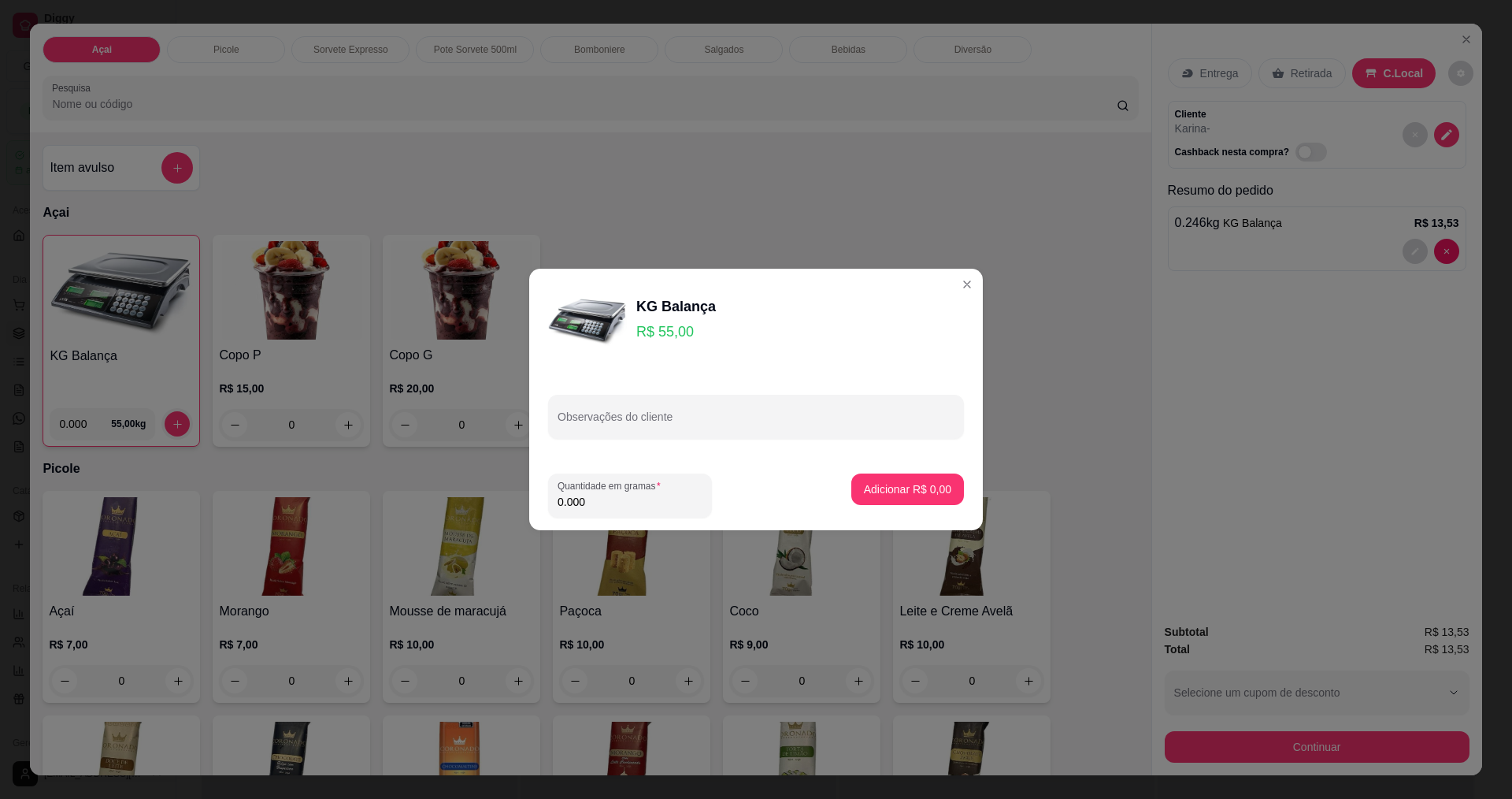
click at [602, 508] on input "0.000" at bounding box center [629, 502] width 144 height 16
type input "0.243"
click at [931, 488] on p "Adicionar R$ 13,37" at bounding box center [905, 489] width 91 height 15
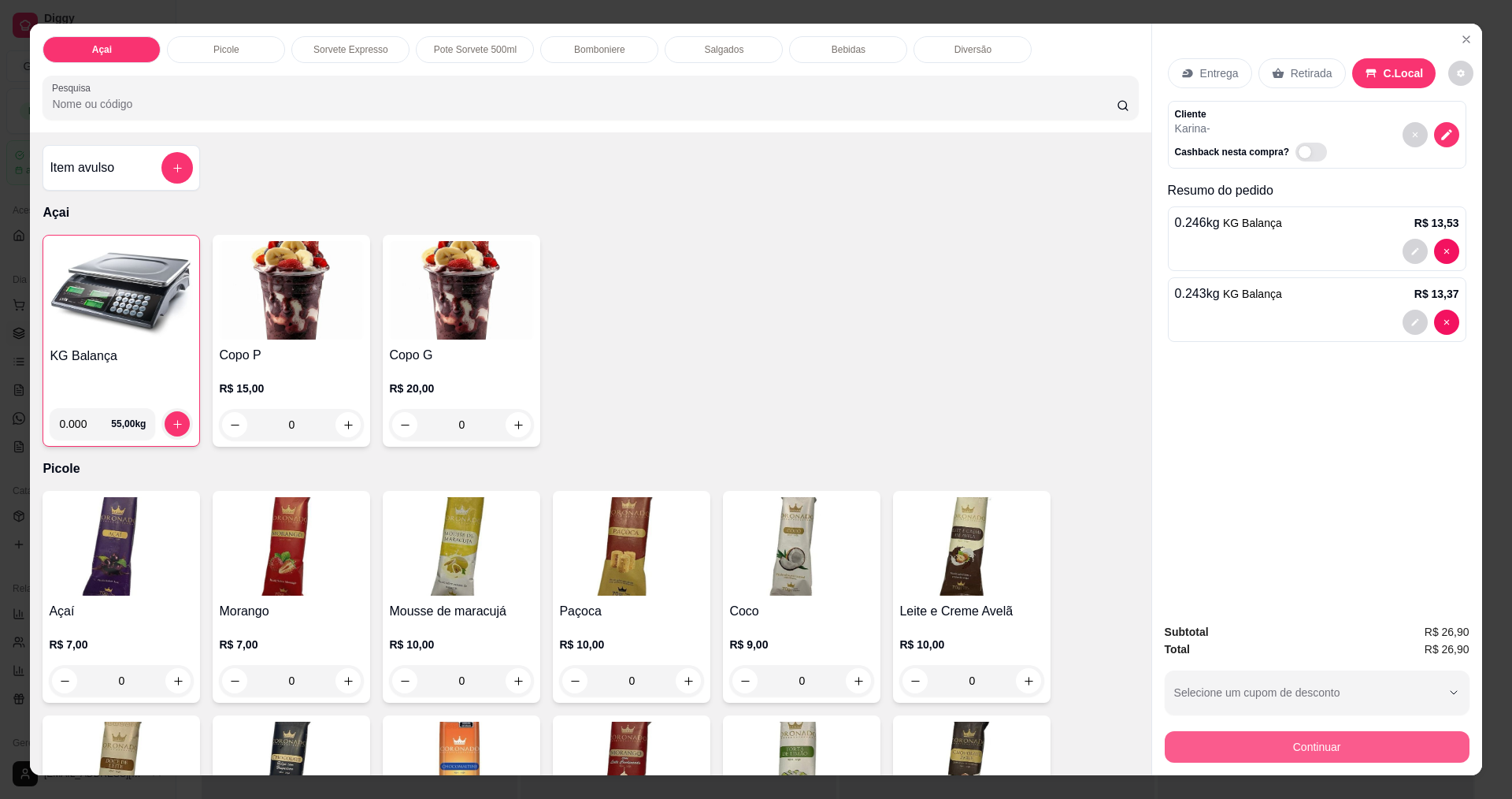
click at [1382, 738] on button "Continuar" at bounding box center [1316, 747] width 305 height 32
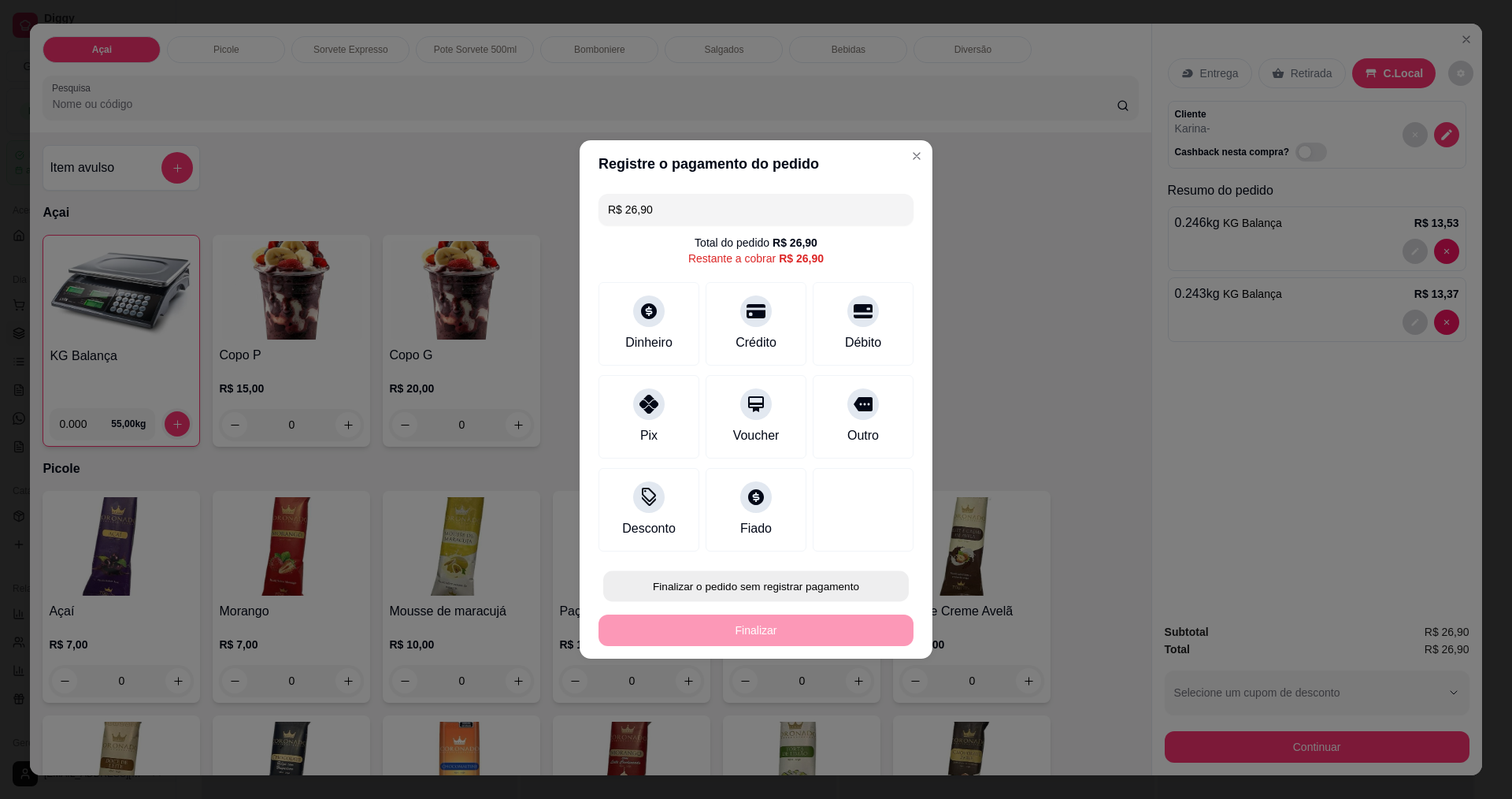
click at [769, 577] on button "Finalizar o pedido sem registrar pagamento" at bounding box center [756, 585] width 306 height 31
click at [850, 726] on button "Confirmar" at bounding box center [856, 714] width 56 height 23
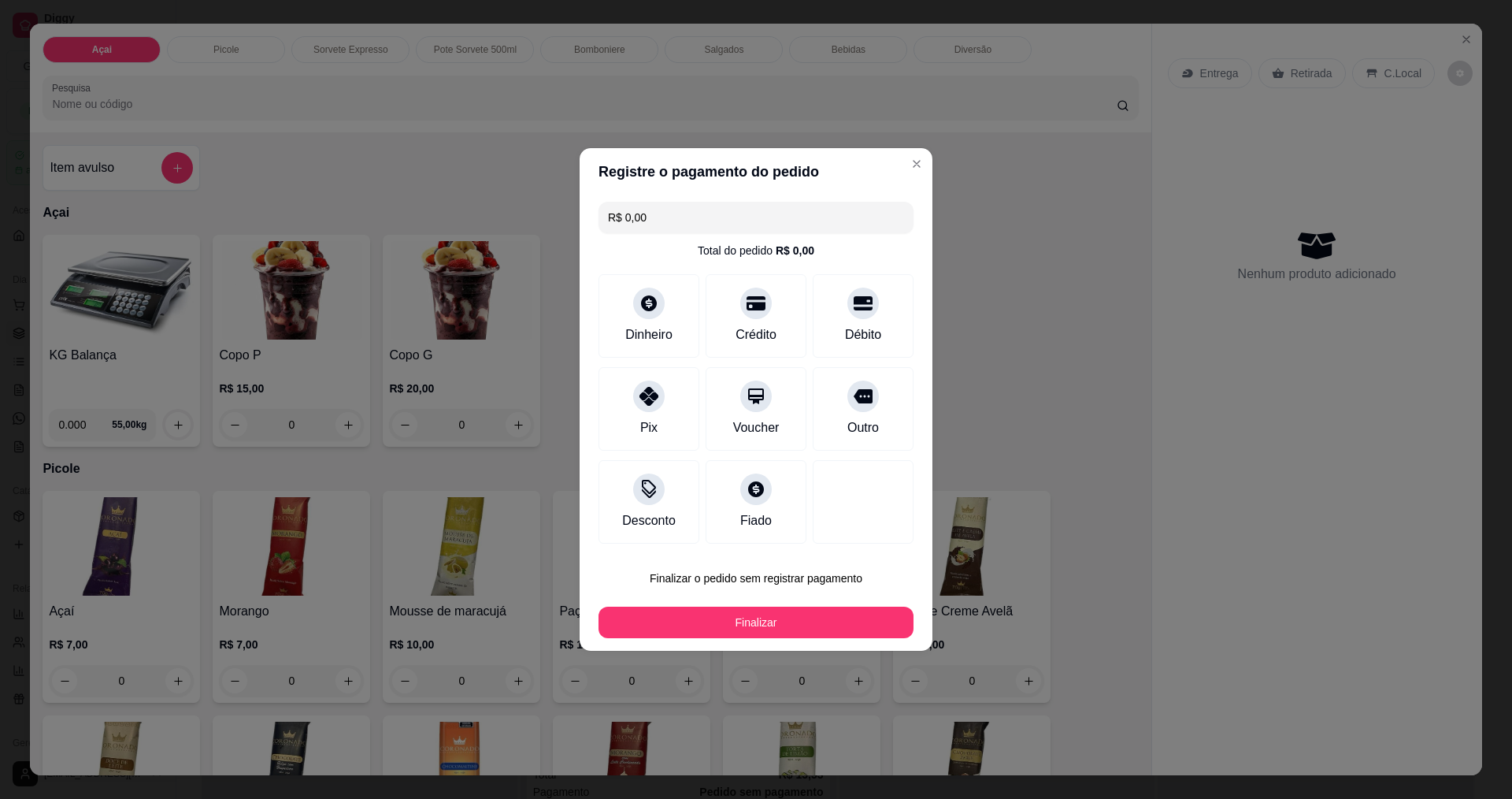
type input "R$ 0,00"
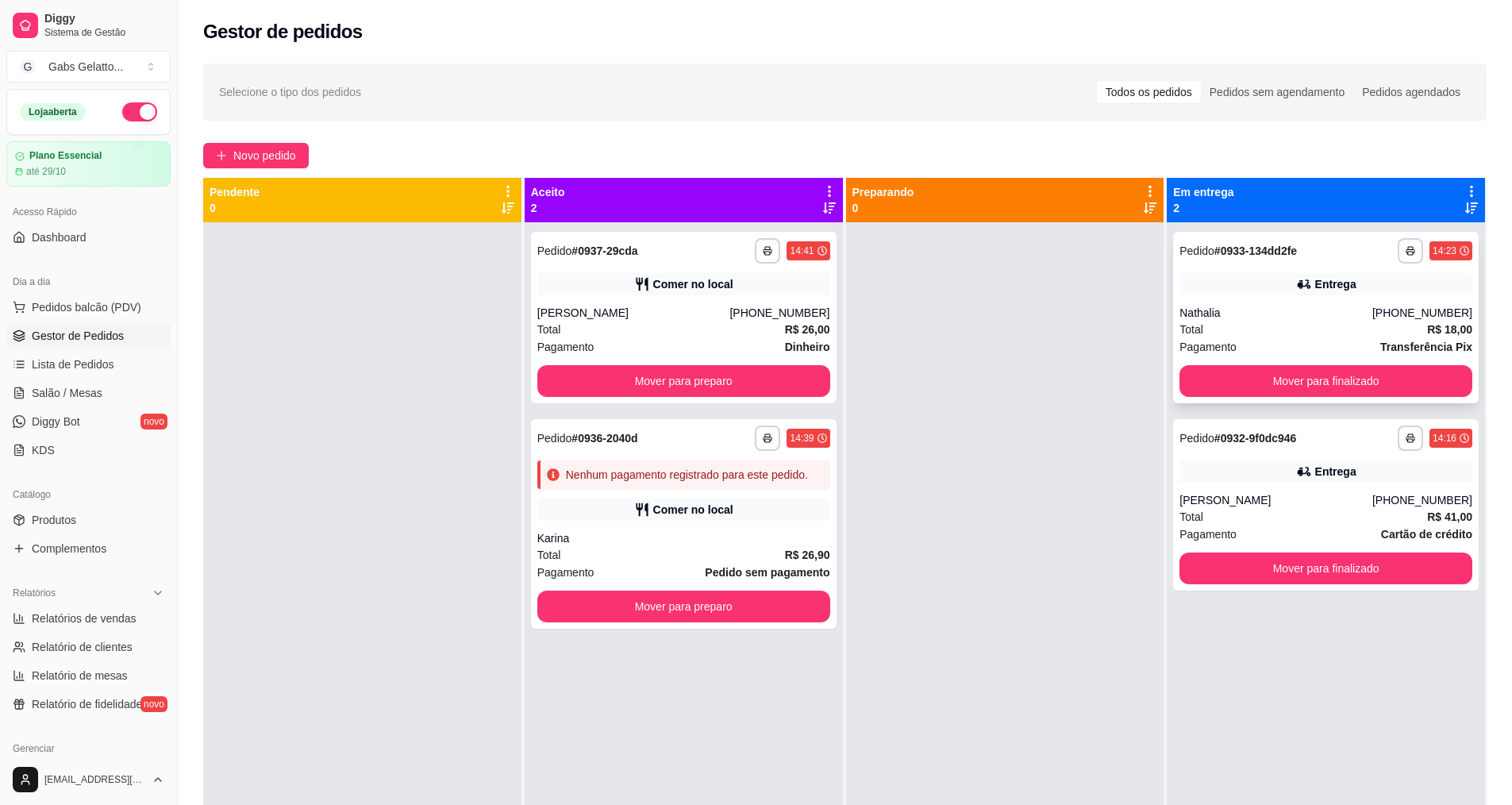
click at [1248, 302] on div "**********" at bounding box center [1326, 317] width 305 height 171
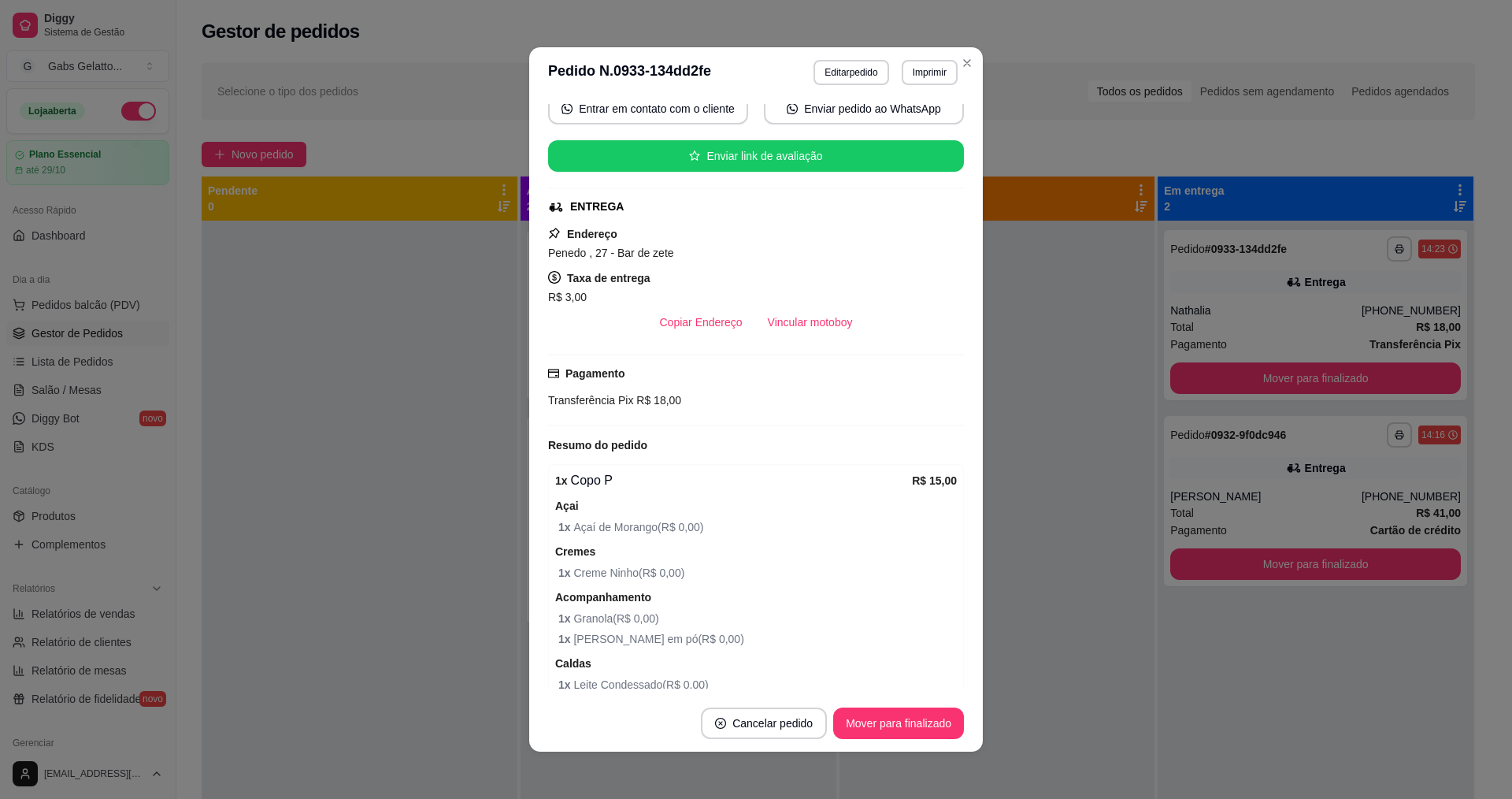
scroll to position [294, 0]
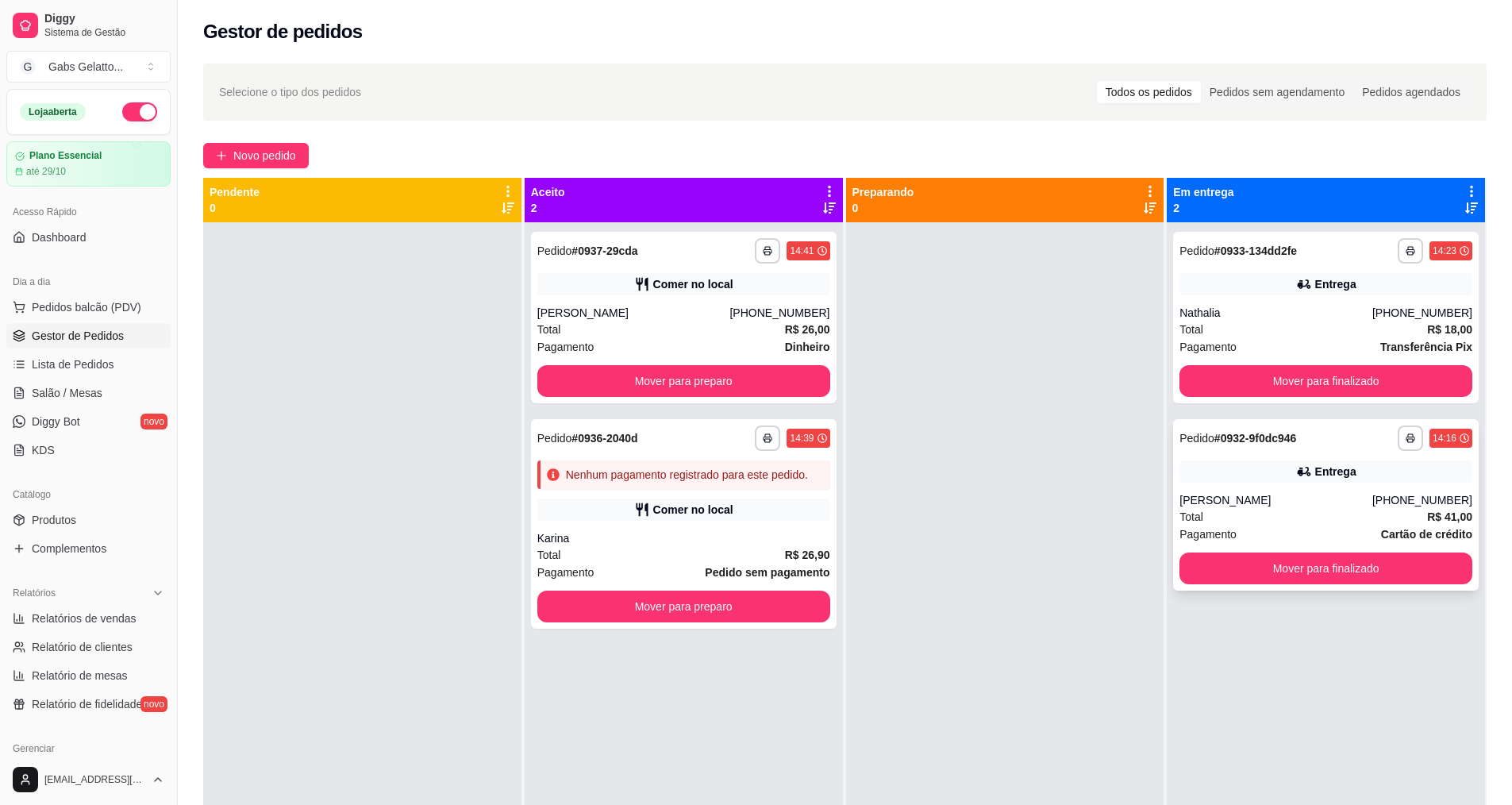
click at [1307, 505] on div "[PERSON_NAME]" at bounding box center [1275, 500] width 193 height 16
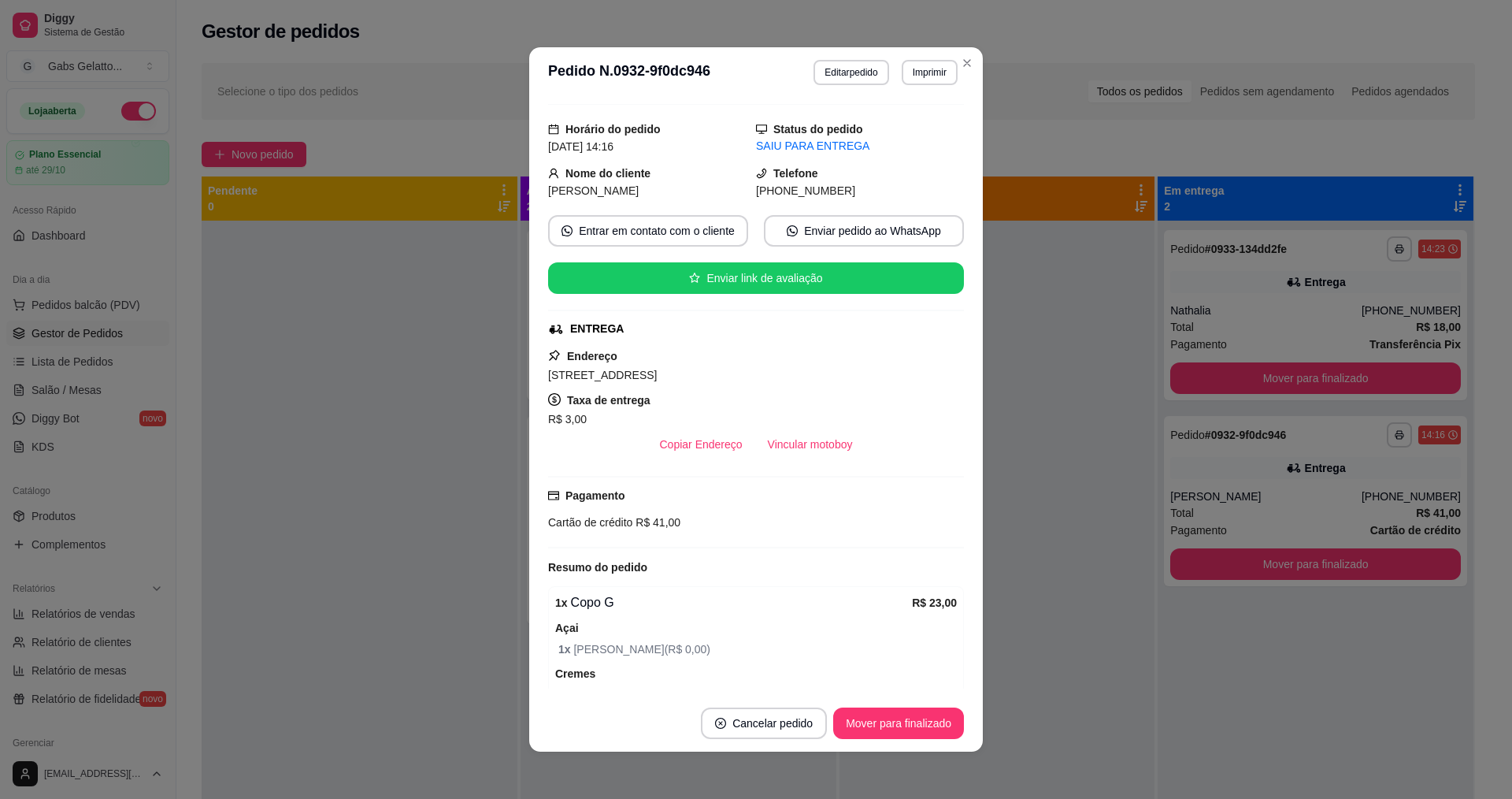
scroll to position [0, 0]
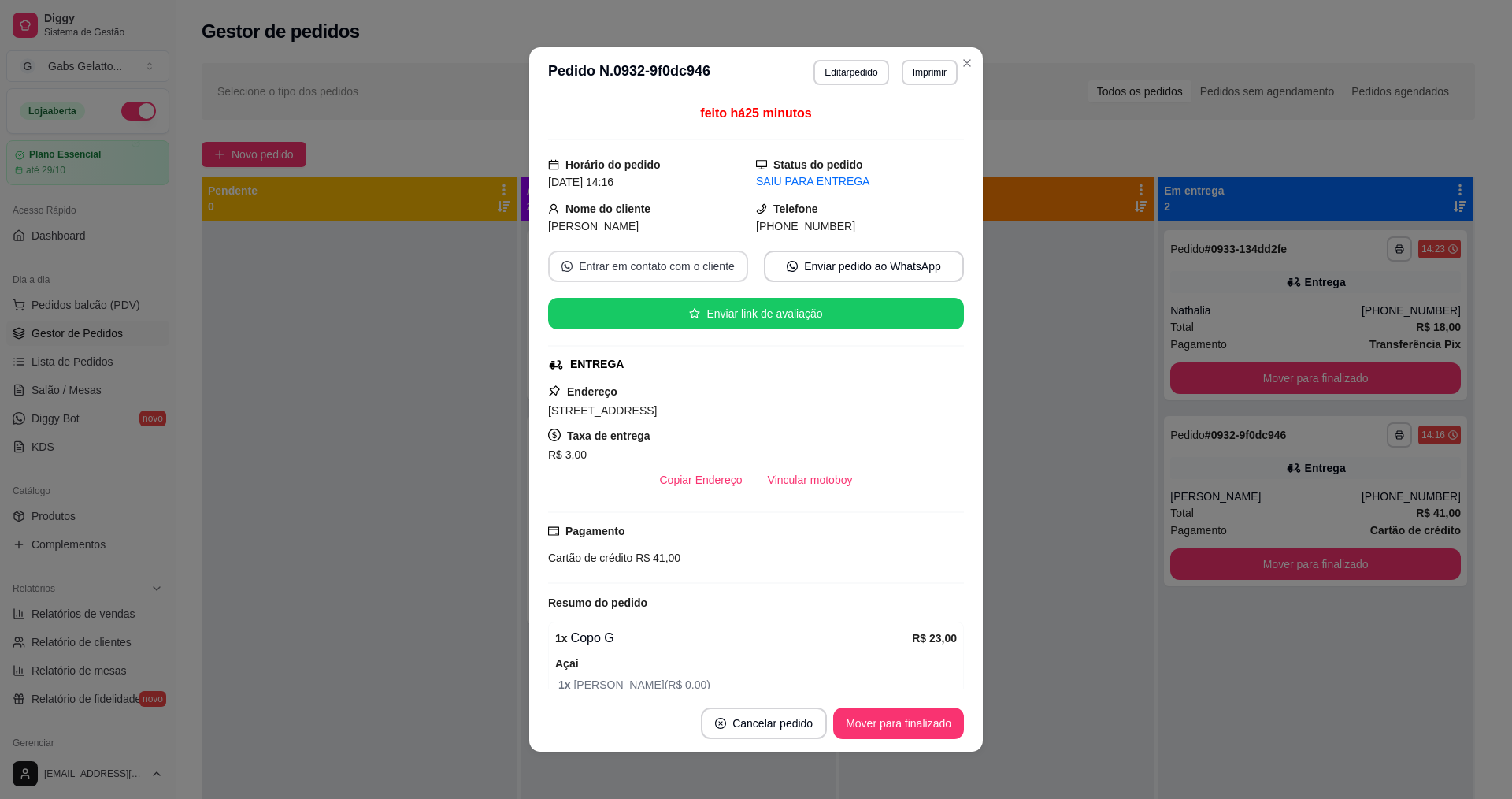
click at [677, 265] on button "Entrar em contato com o cliente" at bounding box center [648, 267] width 200 height 32
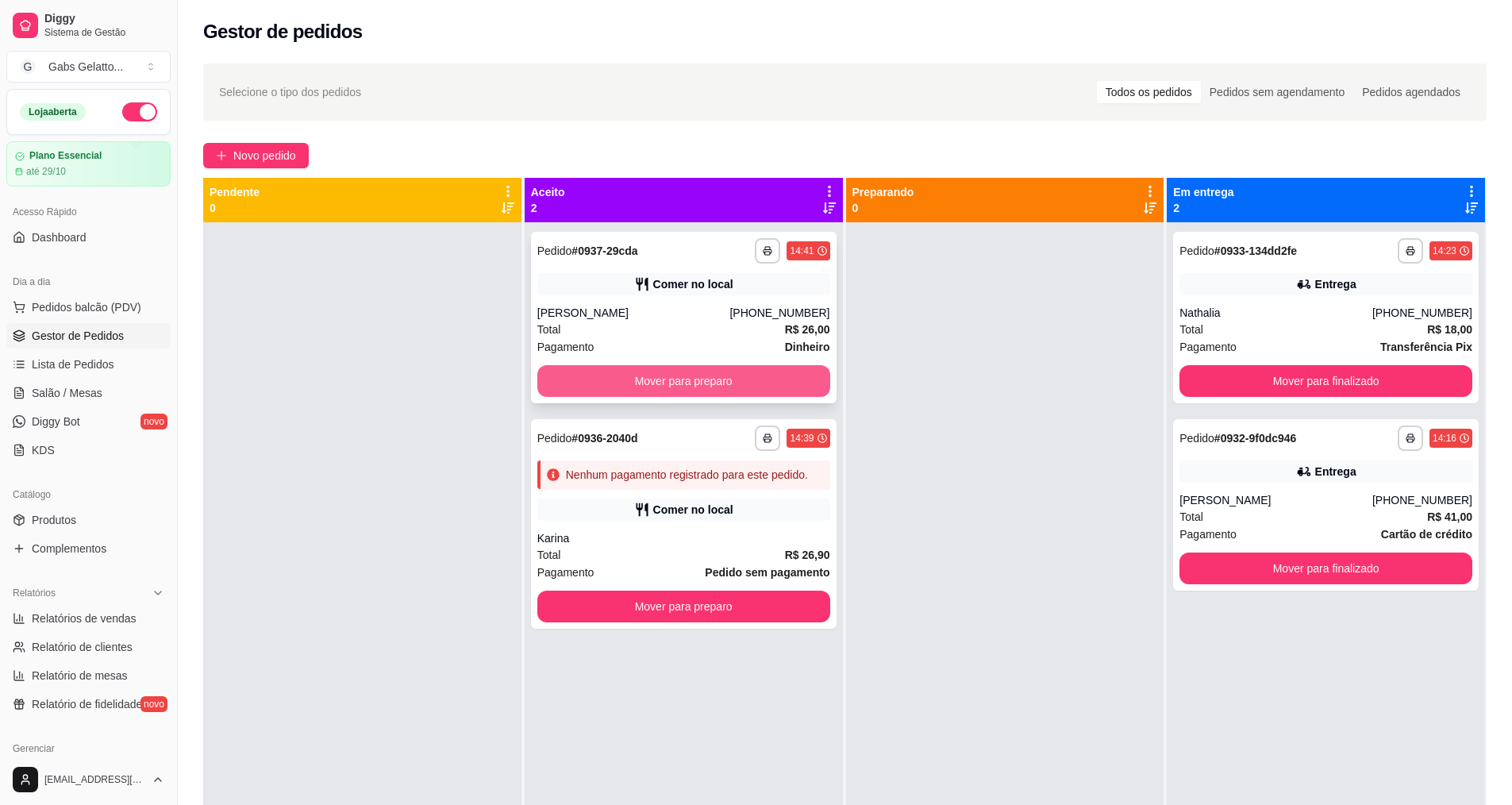
click at [761, 387] on button "Mover para preparo" at bounding box center [684, 381] width 293 height 32
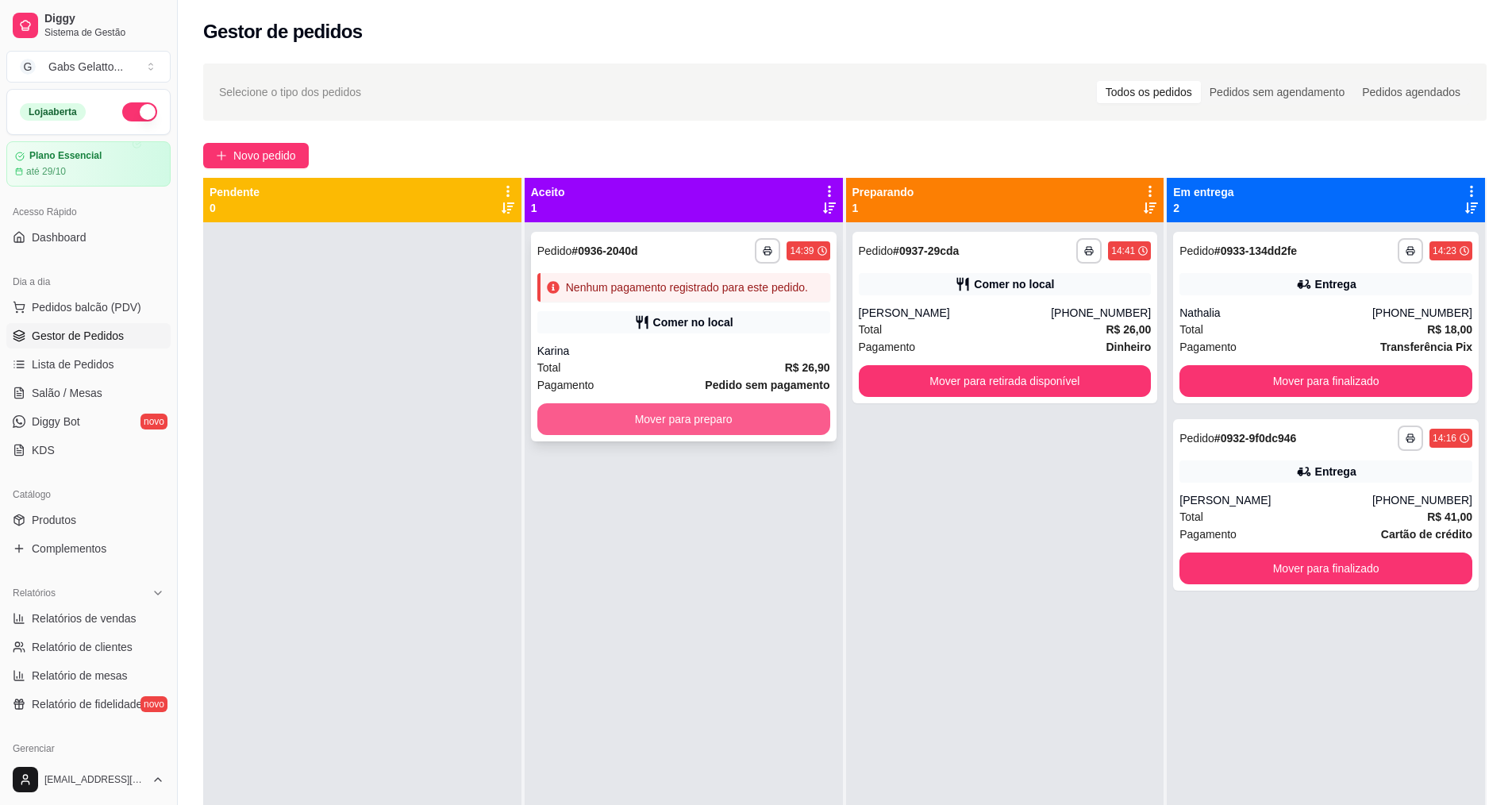
click at [744, 423] on button "Mover para preparo" at bounding box center [684, 419] width 293 height 32
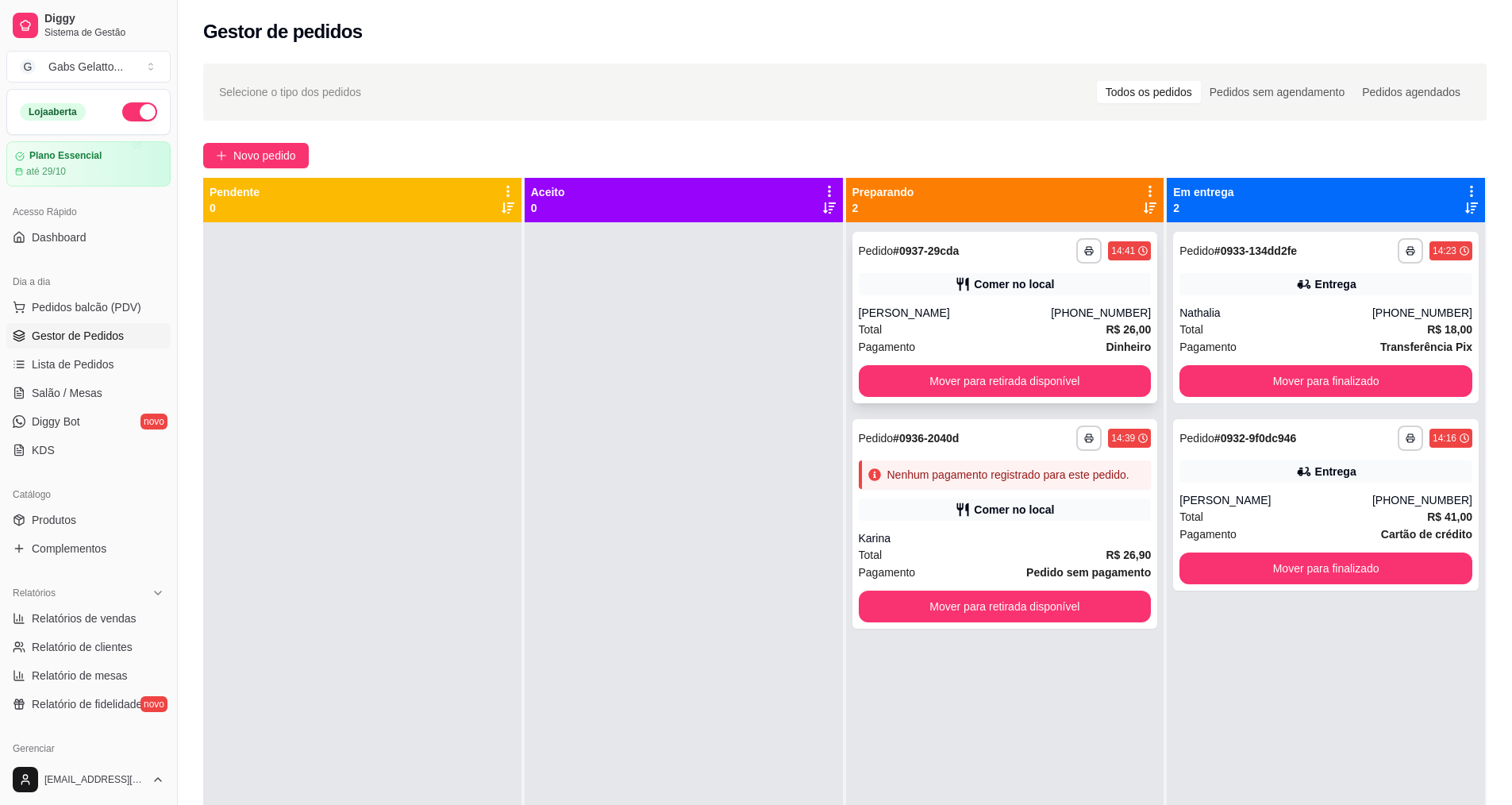
click at [959, 396] on div "**********" at bounding box center [1005, 317] width 305 height 171
click at [1064, 388] on button "Mover para retirada disponível" at bounding box center [1005, 381] width 293 height 32
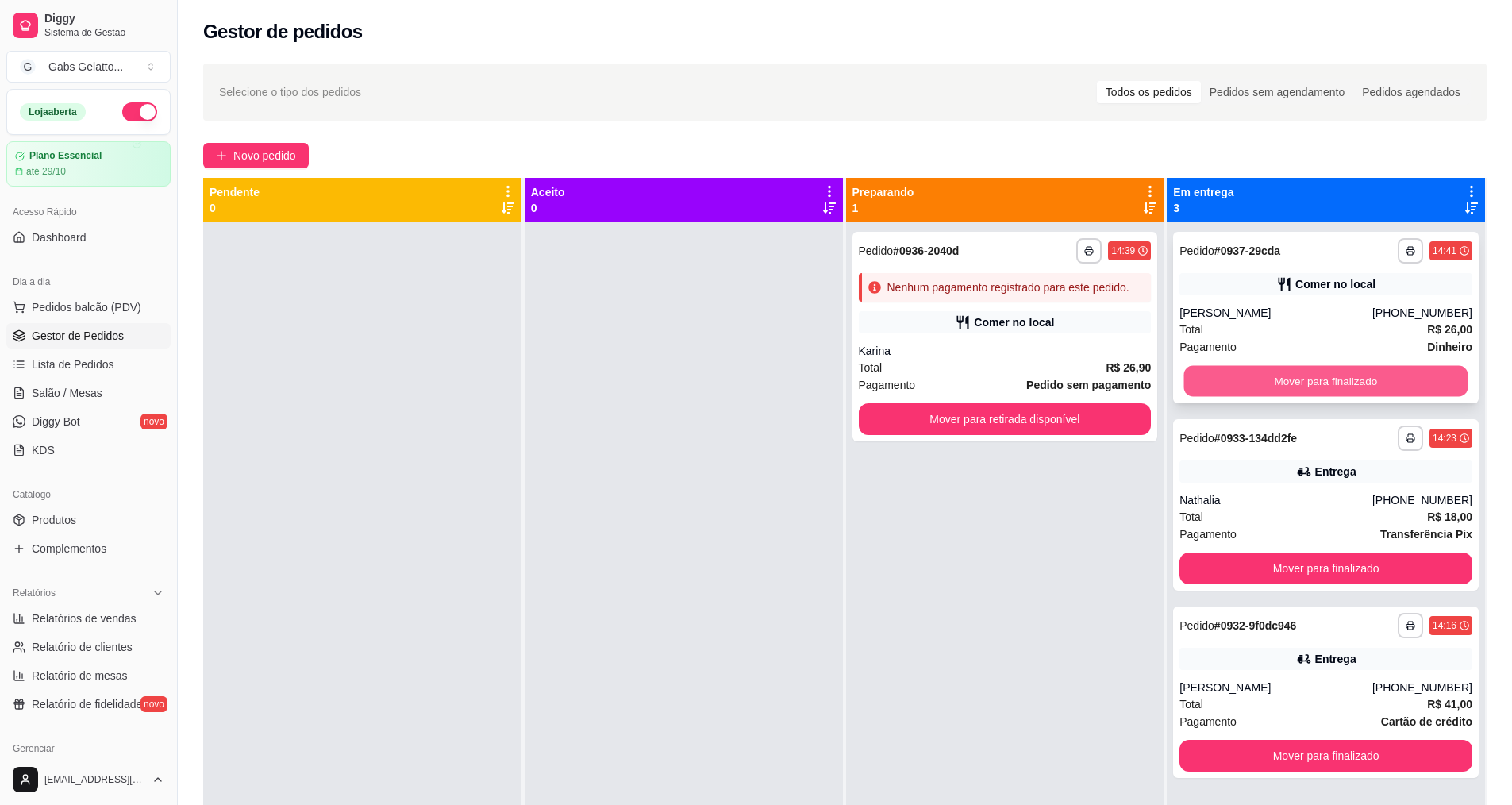
click at [1238, 381] on button "Mover para finalizado" at bounding box center [1326, 380] width 284 height 31
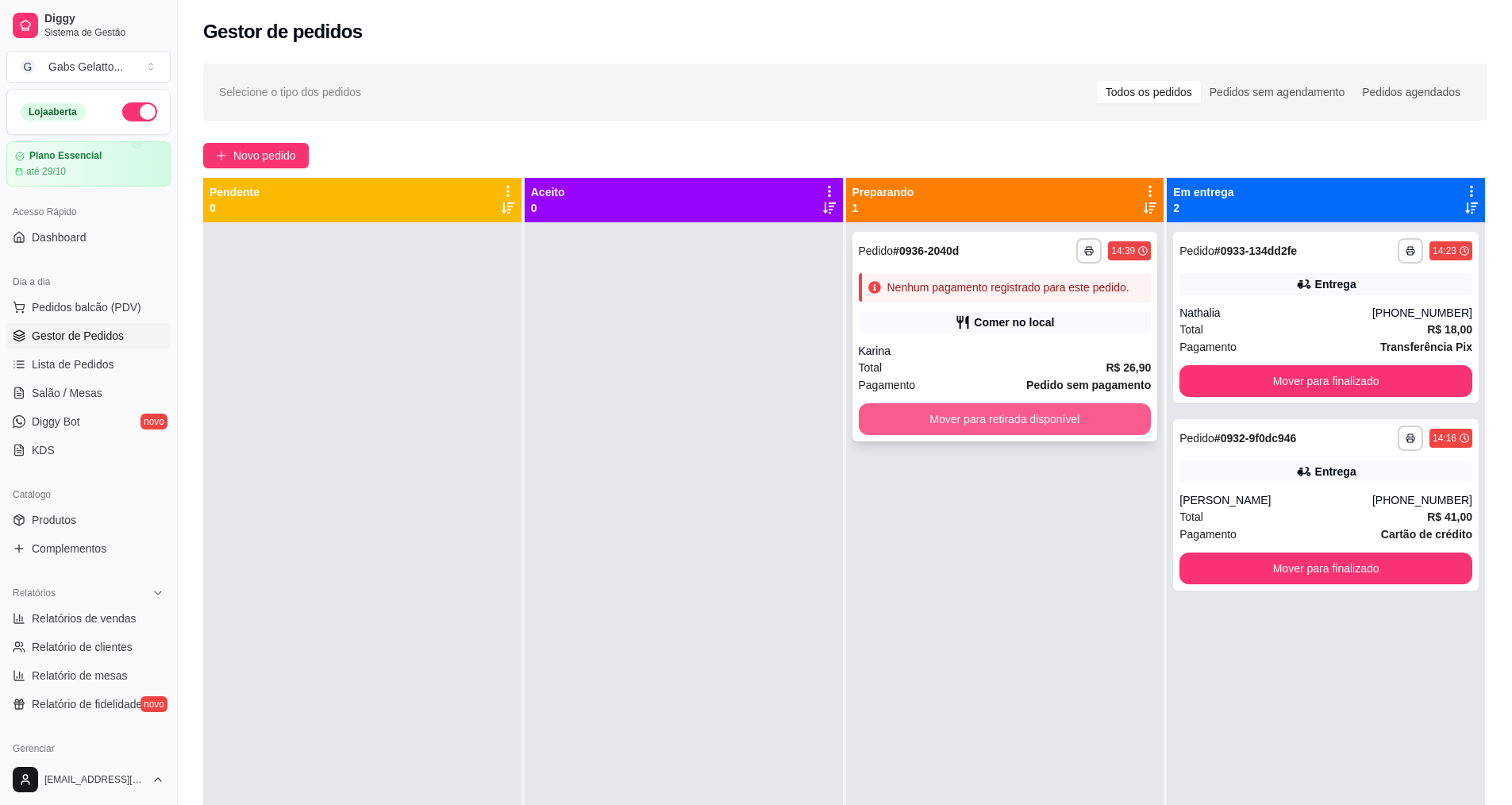
click at [1074, 406] on button "Mover para retirada disponível" at bounding box center [1005, 419] width 293 height 32
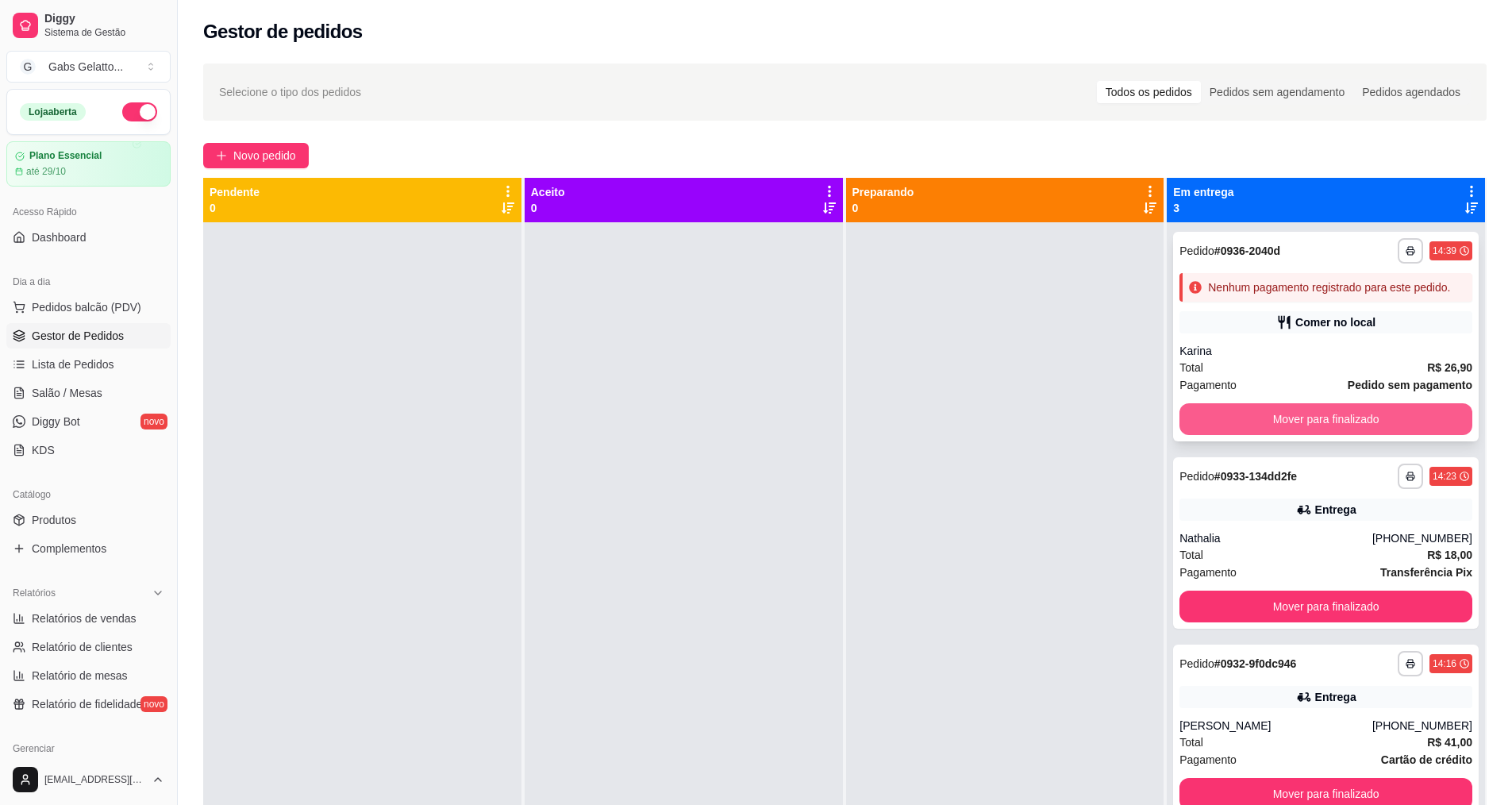
click at [1250, 411] on button "Mover para finalizado" at bounding box center [1326, 419] width 293 height 32
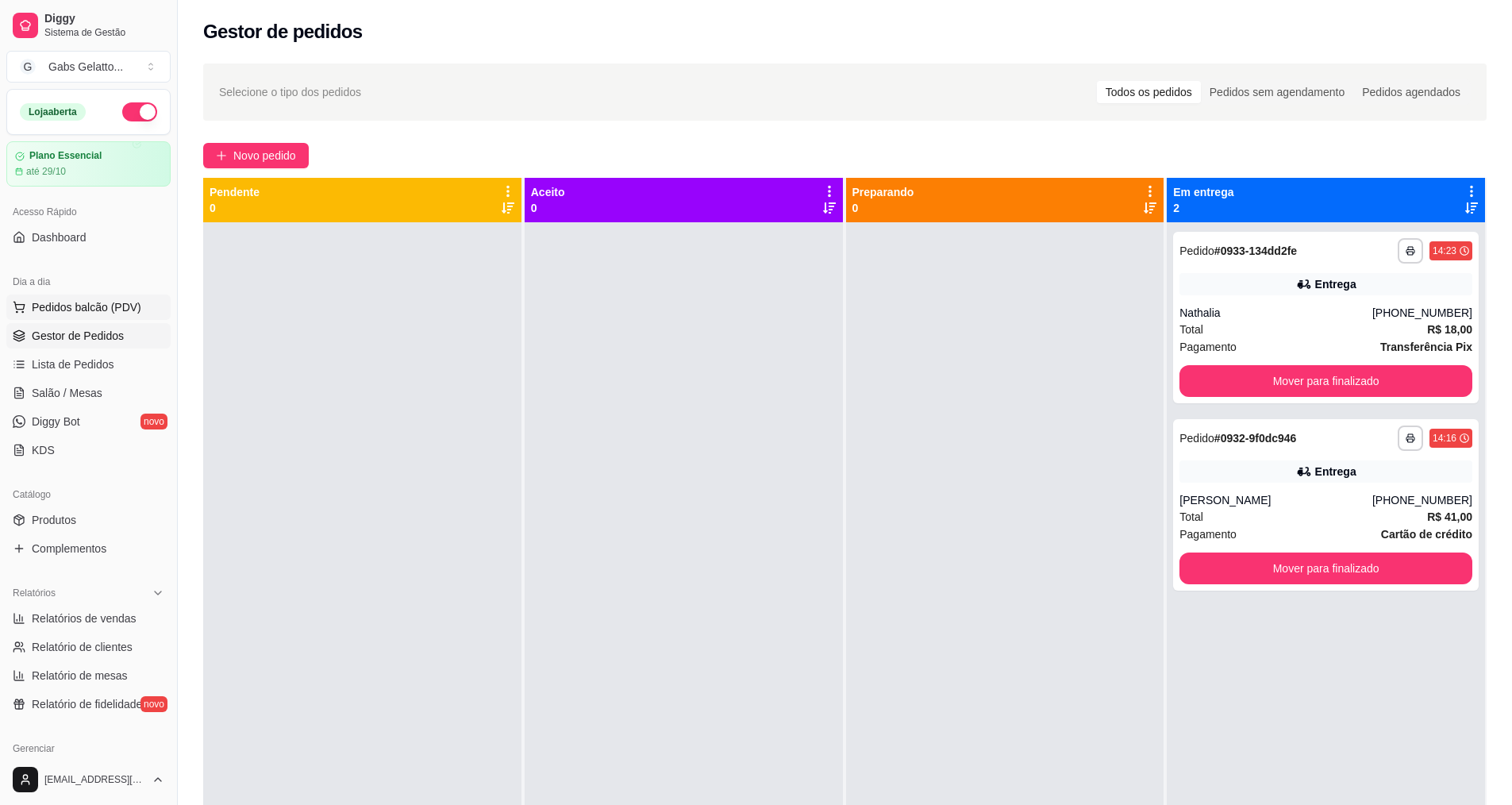
click at [95, 314] on span "Pedidos balcão (PDV)" at bounding box center [86, 306] width 110 height 16
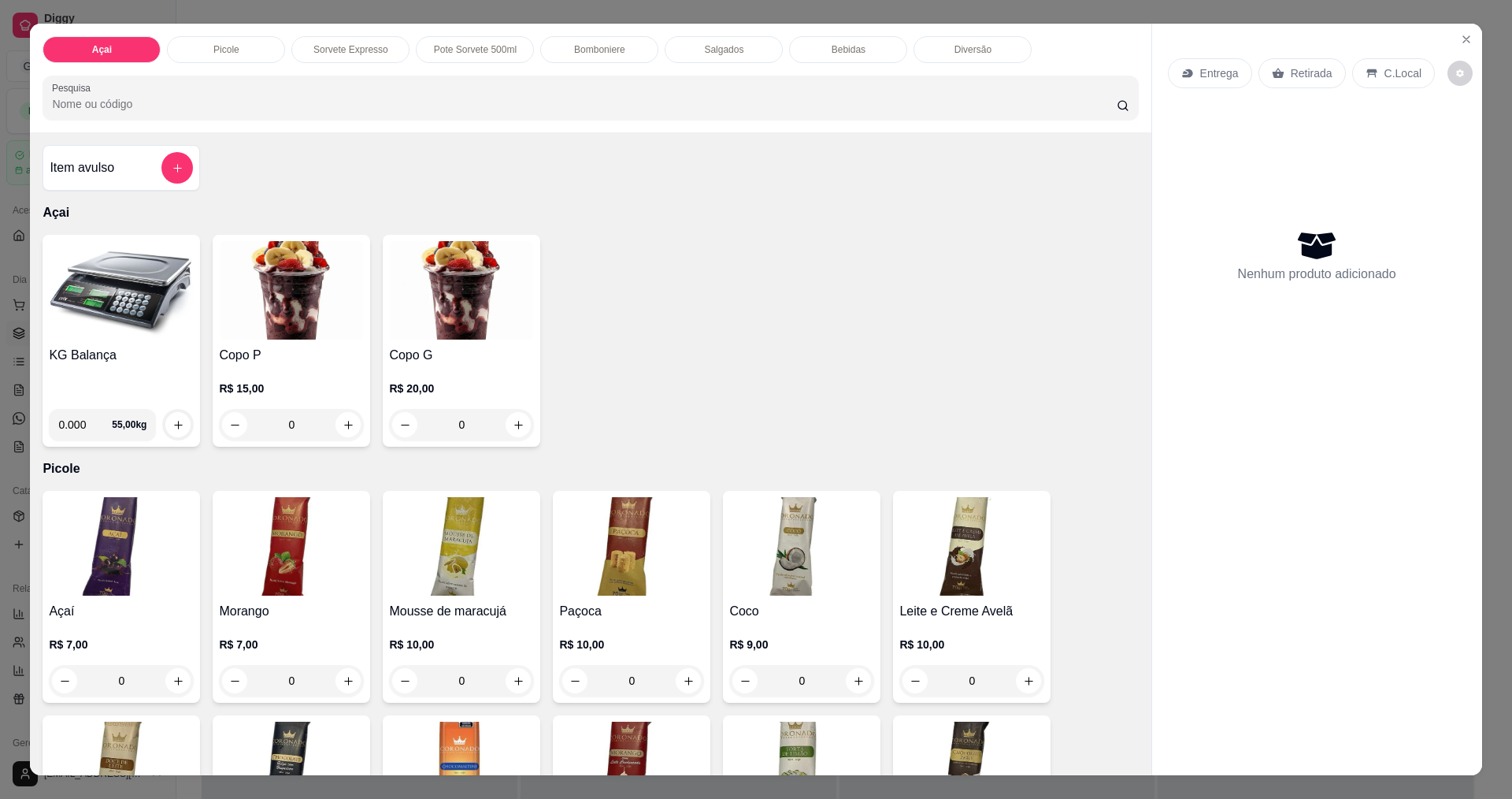
click at [103, 338] on img at bounding box center [120, 291] width 144 height 99
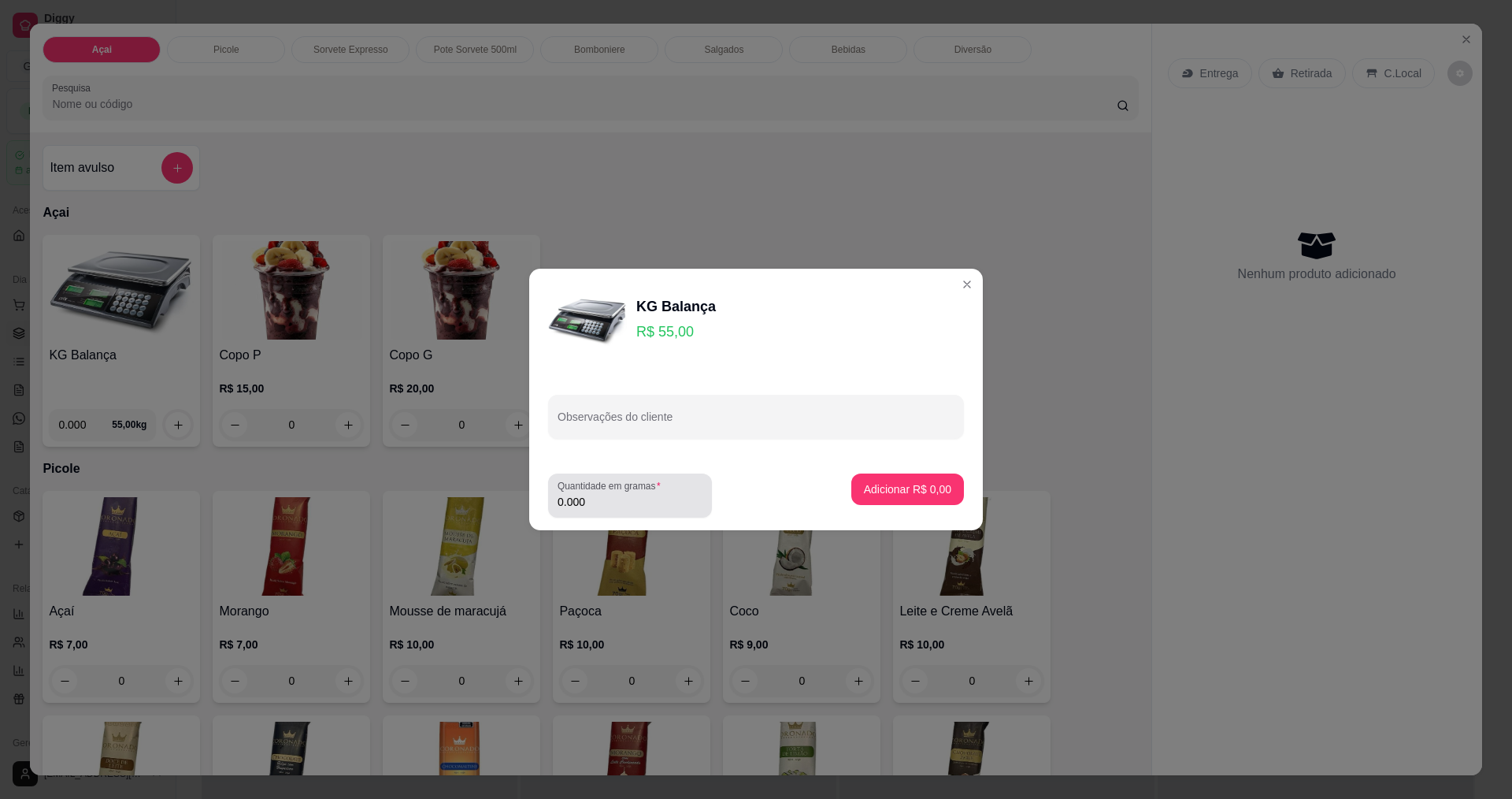
click at [637, 516] on div "Quantidade em gramas 0.000" at bounding box center [630, 495] width 164 height 44
click at [626, 506] on input "0.000" at bounding box center [629, 502] width 144 height 16
click at [612, 506] on input "0.000" at bounding box center [617, 502] width 119 height 16
click at [597, 509] on input "0.000" at bounding box center [629, 502] width 144 height 16
click at [595, 507] on input "0.000" at bounding box center [617, 502] width 119 height 16
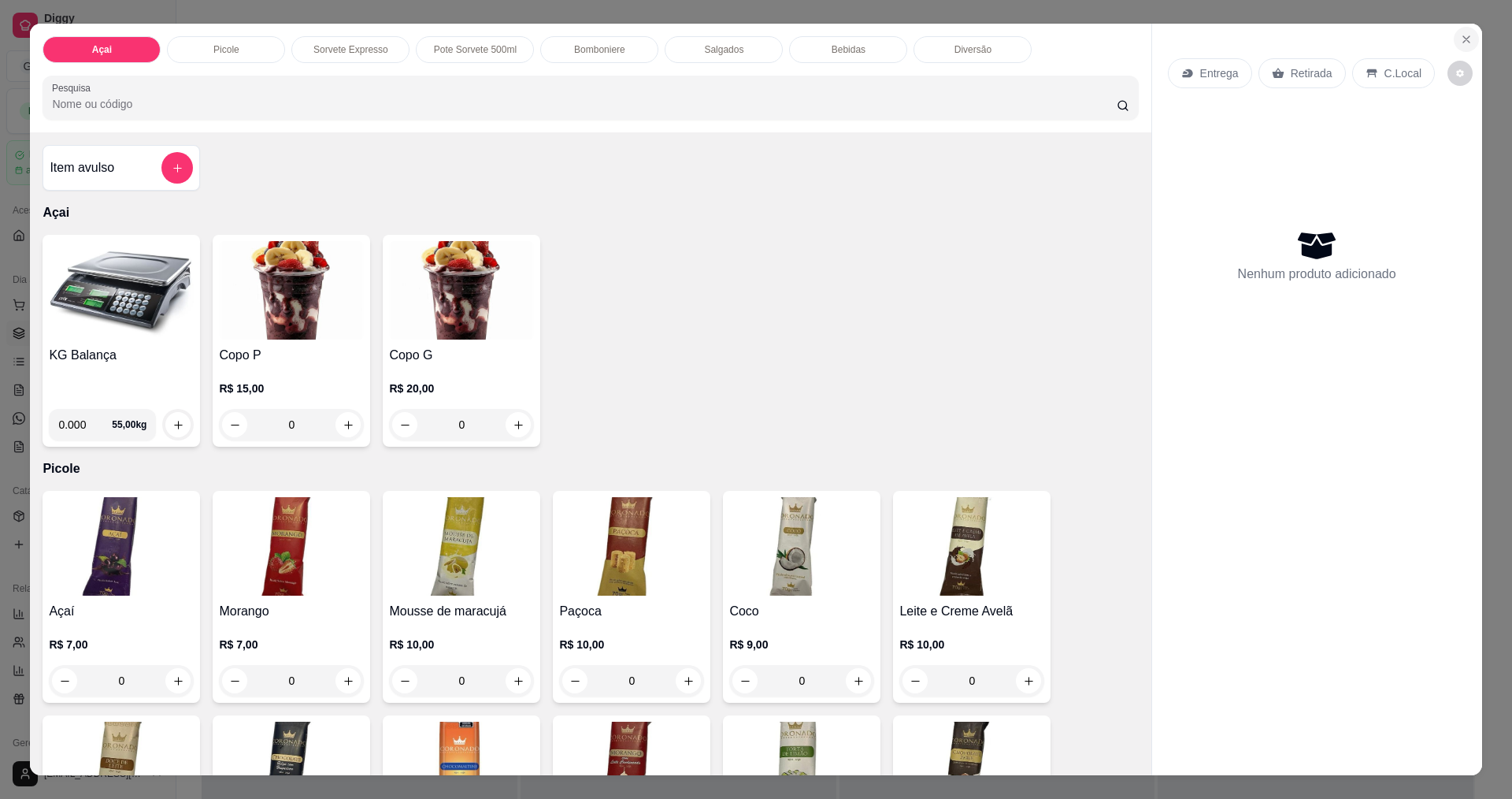
click at [1464, 44] on icon "Close" at bounding box center [1466, 39] width 13 height 13
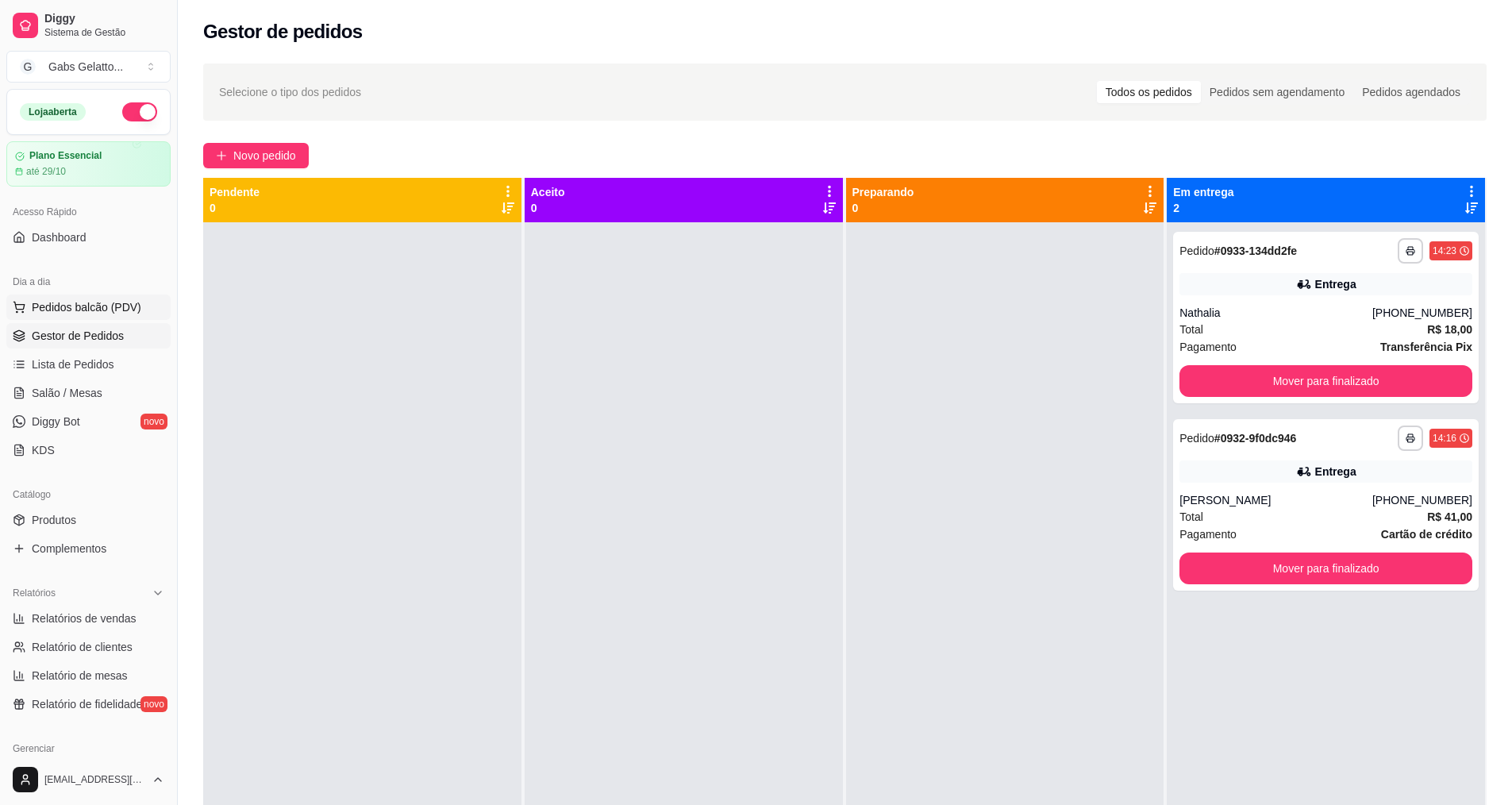
click at [99, 294] on button "Pedidos balcão (PDV)" at bounding box center [88, 306] width 164 height 25
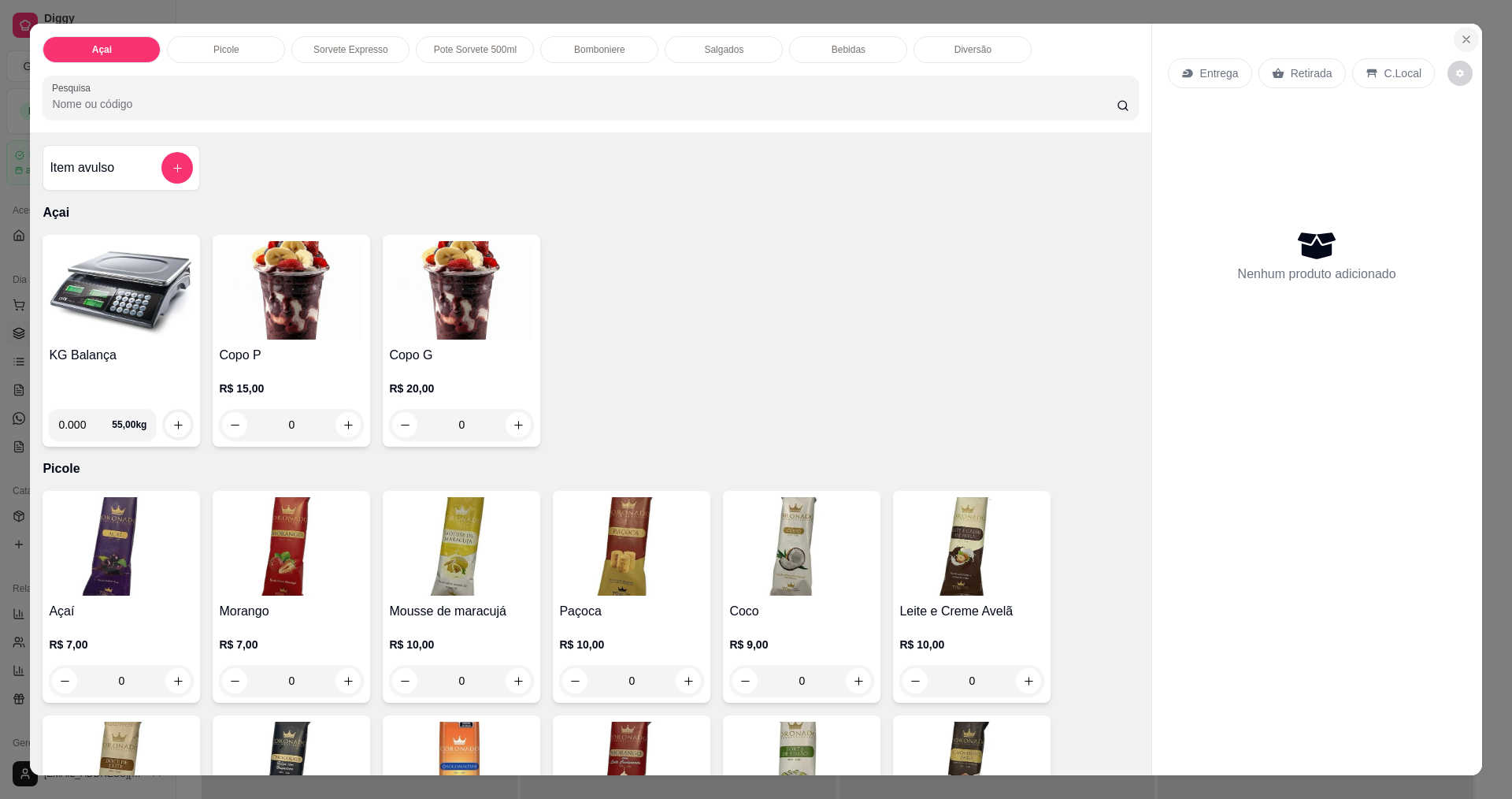
click at [1464, 41] on icon "Close" at bounding box center [1466, 39] width 13 height 13
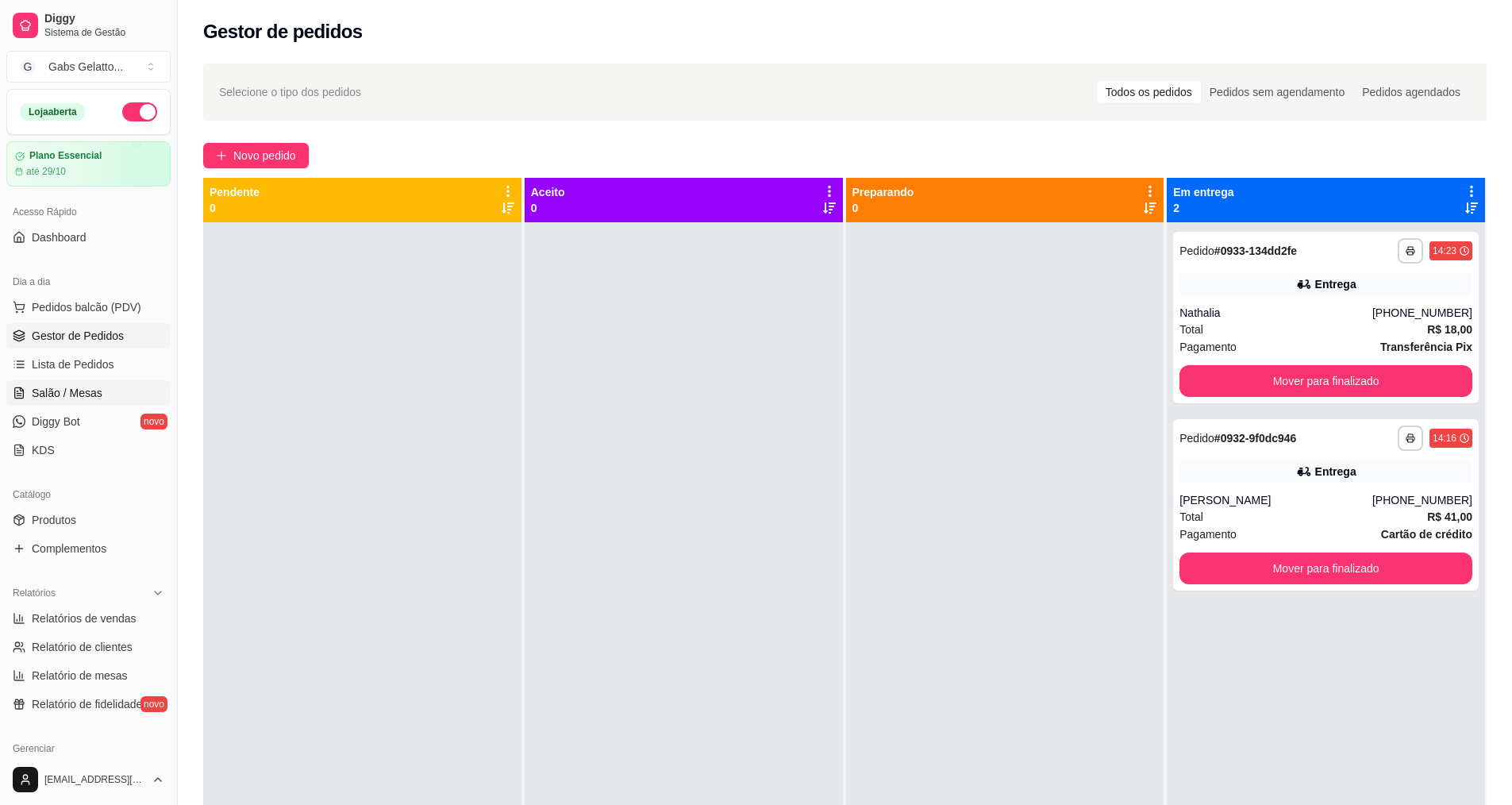
click at [83, 381] on link "Salão / Mesas" at bounding box center [88, 393] width 164 height 25
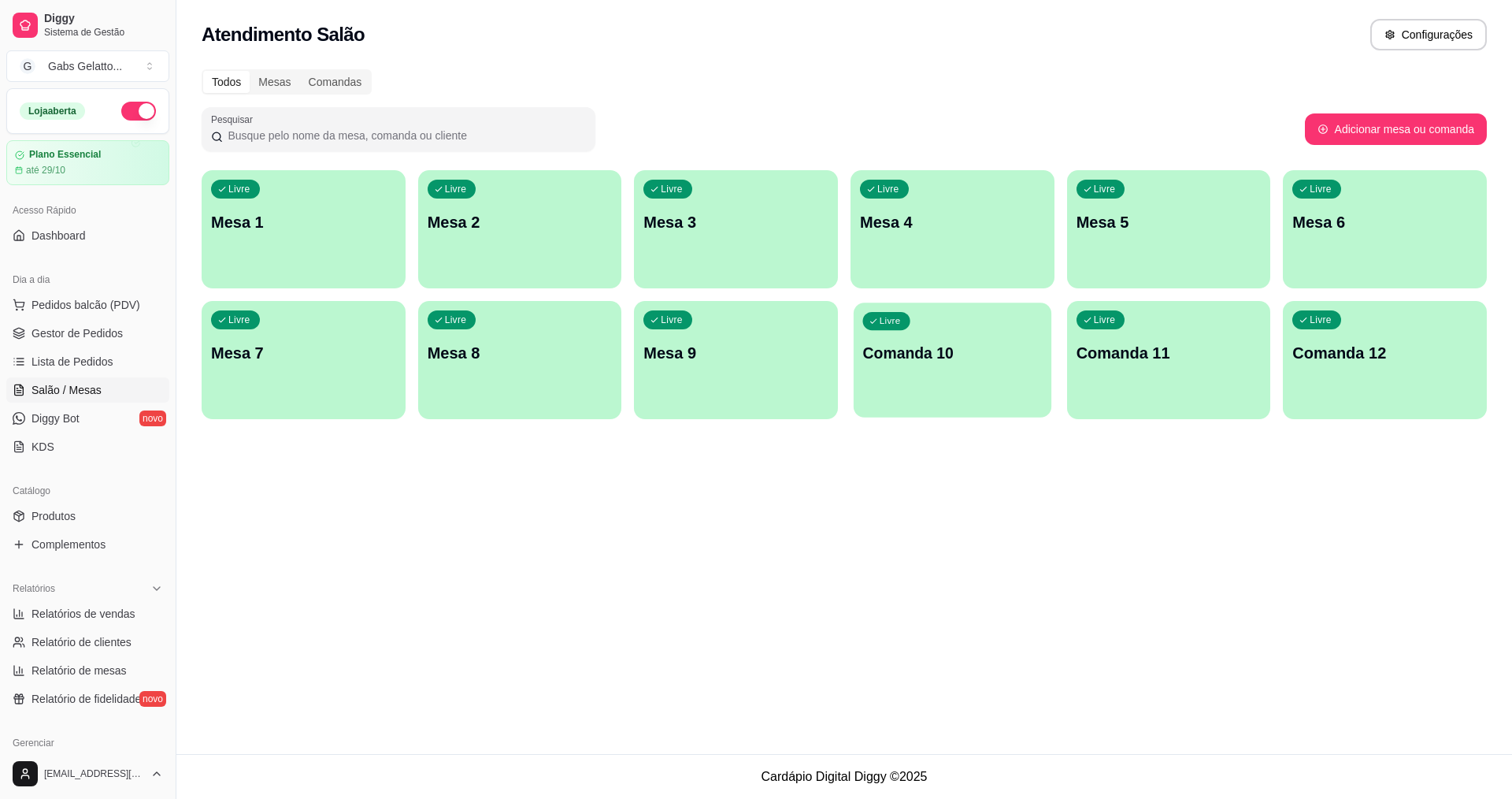
click at [1005, 379] on div "Livre Comanda 10" at bounding box center [953, 350] width 198 height 96
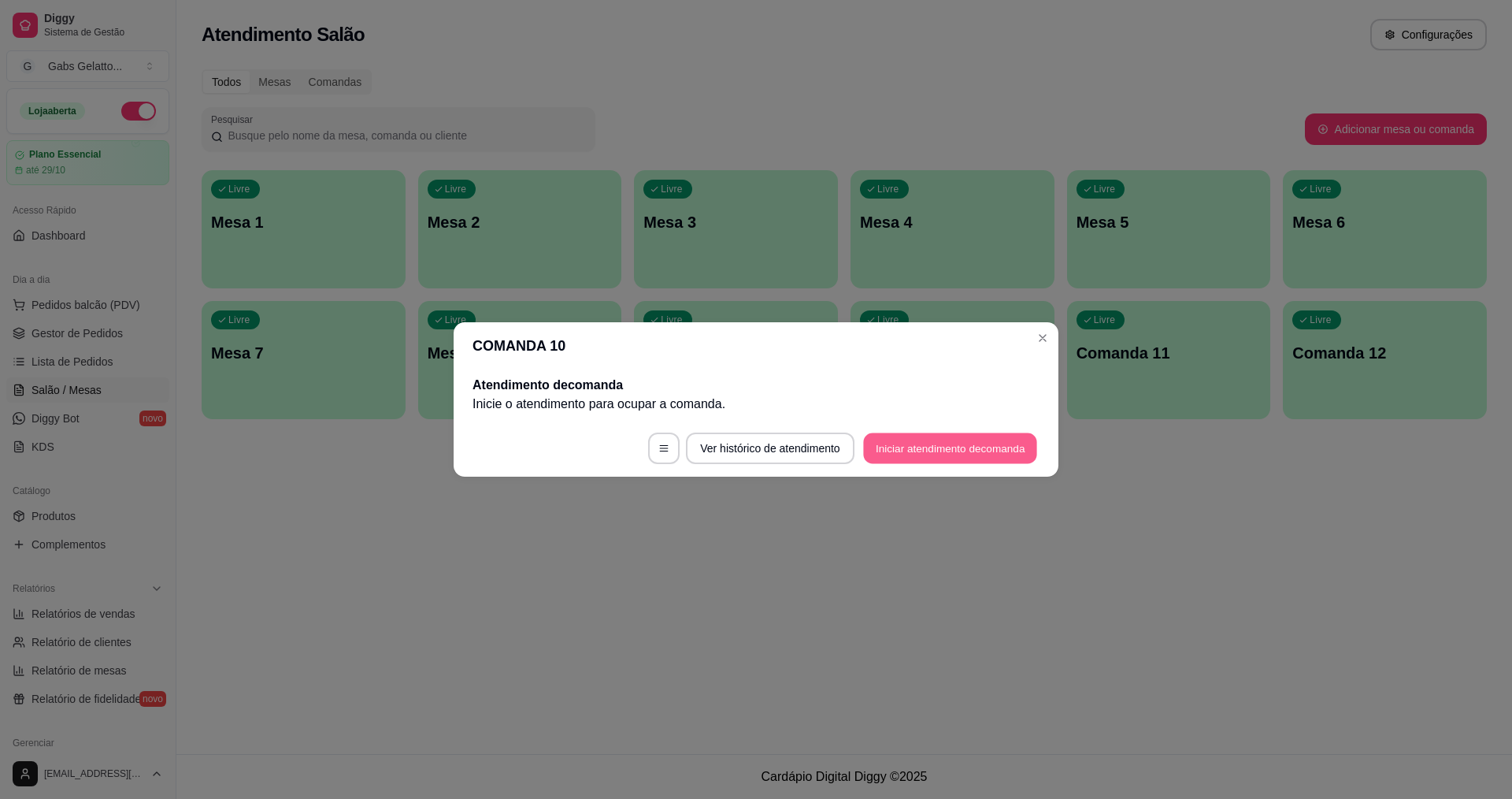
click at [913, 444] on button "Iniciar atendimento de comanda" at bounding box center [950, 448] width 174 height 31
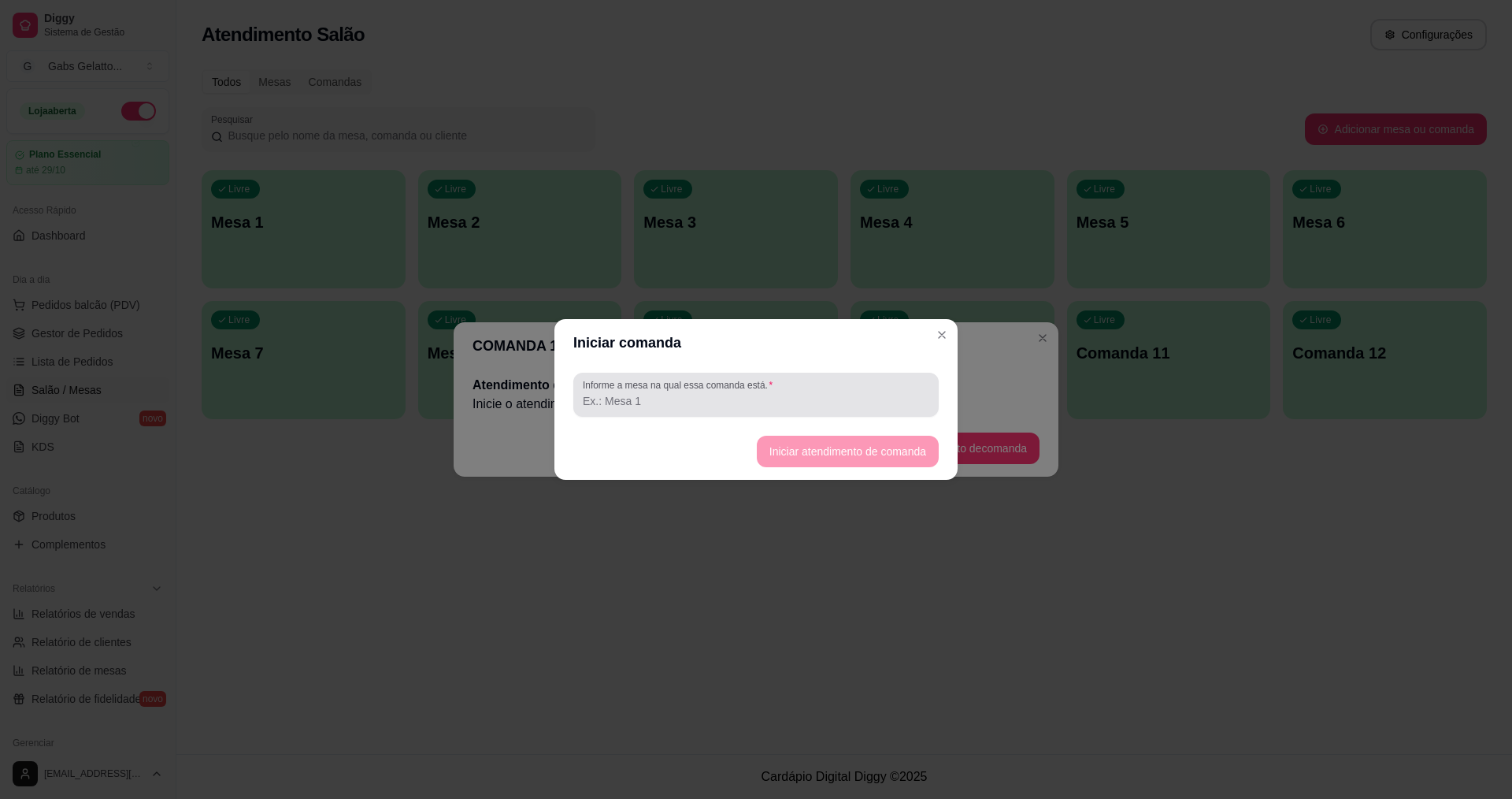
click at [733, 392] on div at bounding box center [756, 394] width 347 height 32
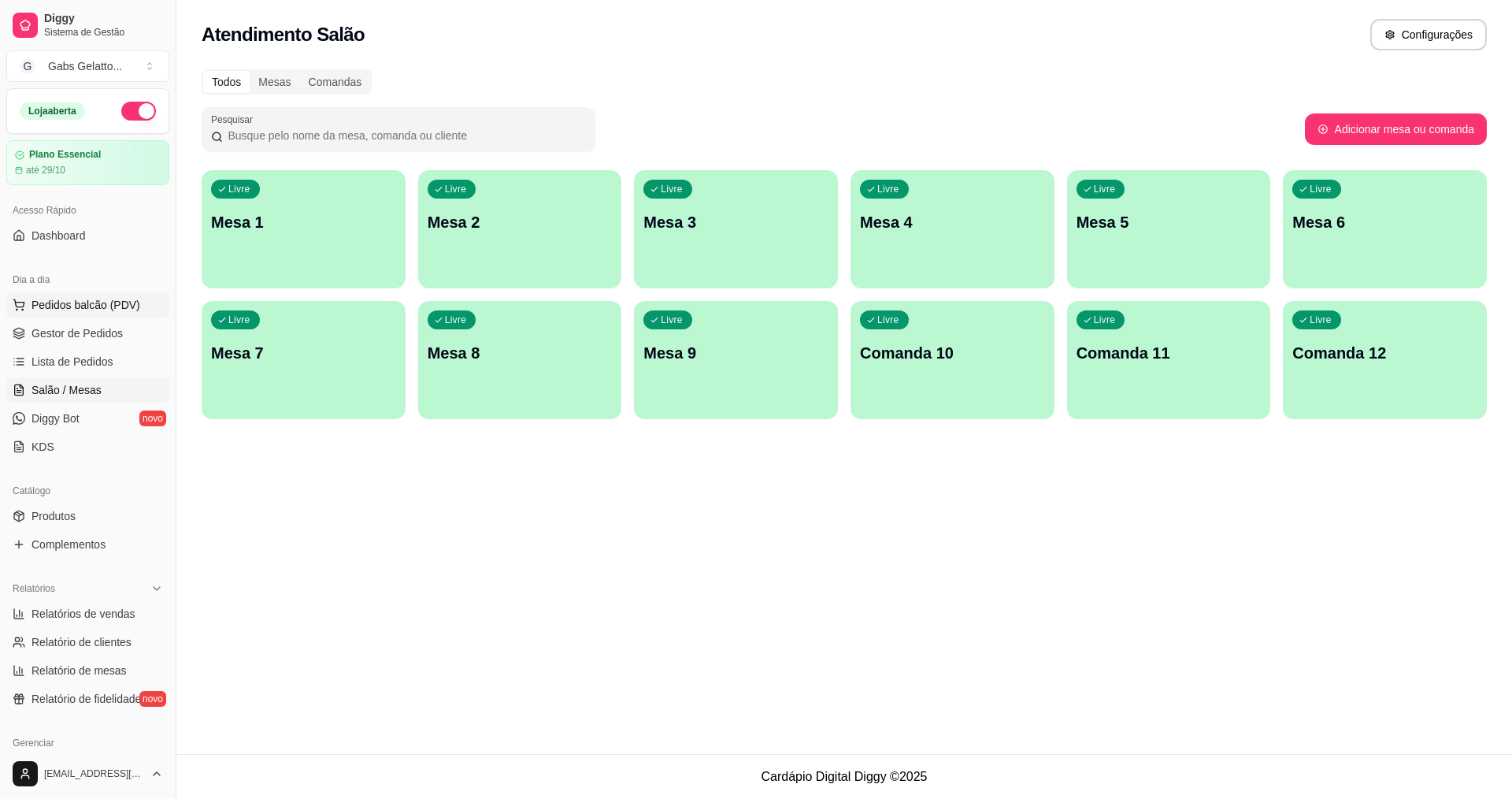
click at [76, 307] on span "Pedidos balcão (PDV)" at bounding box center [86, 304] width 109 height 16
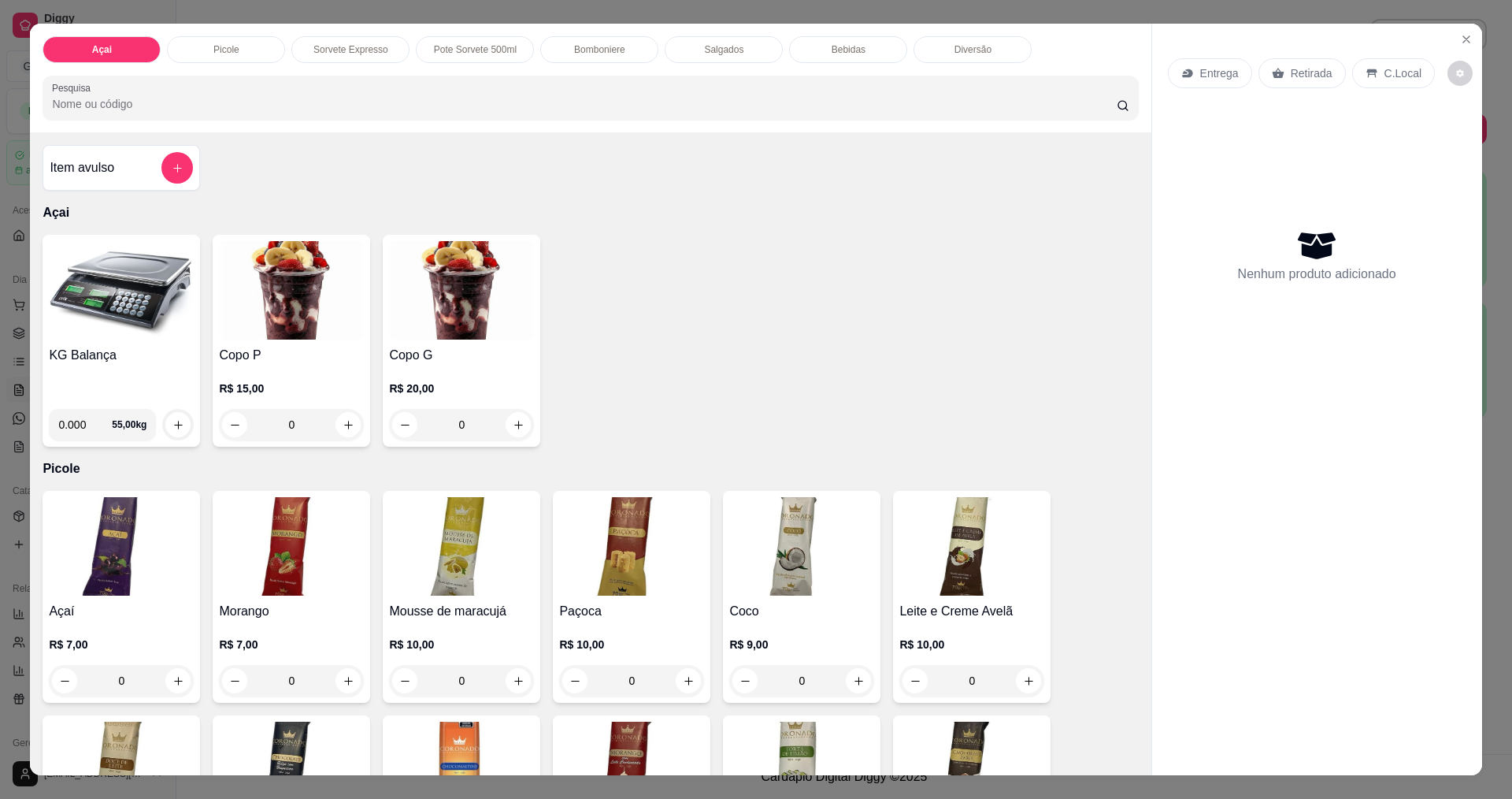
click at [87, 310] on img at bounding box center [120, 291] width 144 height 99
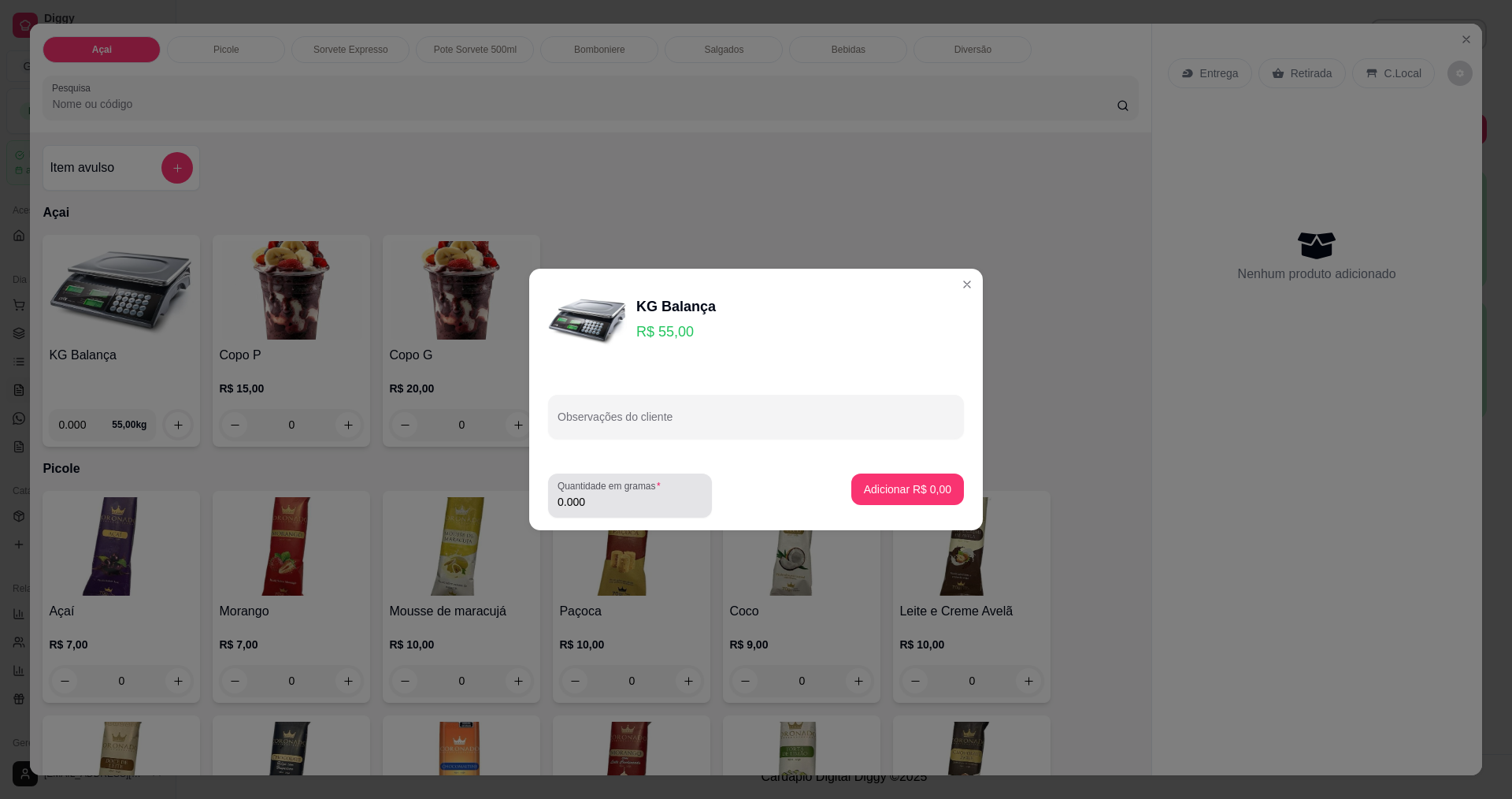
click at [628, 511] on div "Quantidade em gramas 0.000" at bounding box center [630, 495] width 164 height 44
type input "0.412"
click at [902, 497] on button "Adicionar R$ 22,66" at bounding box center [904, 489] width 119 height 32
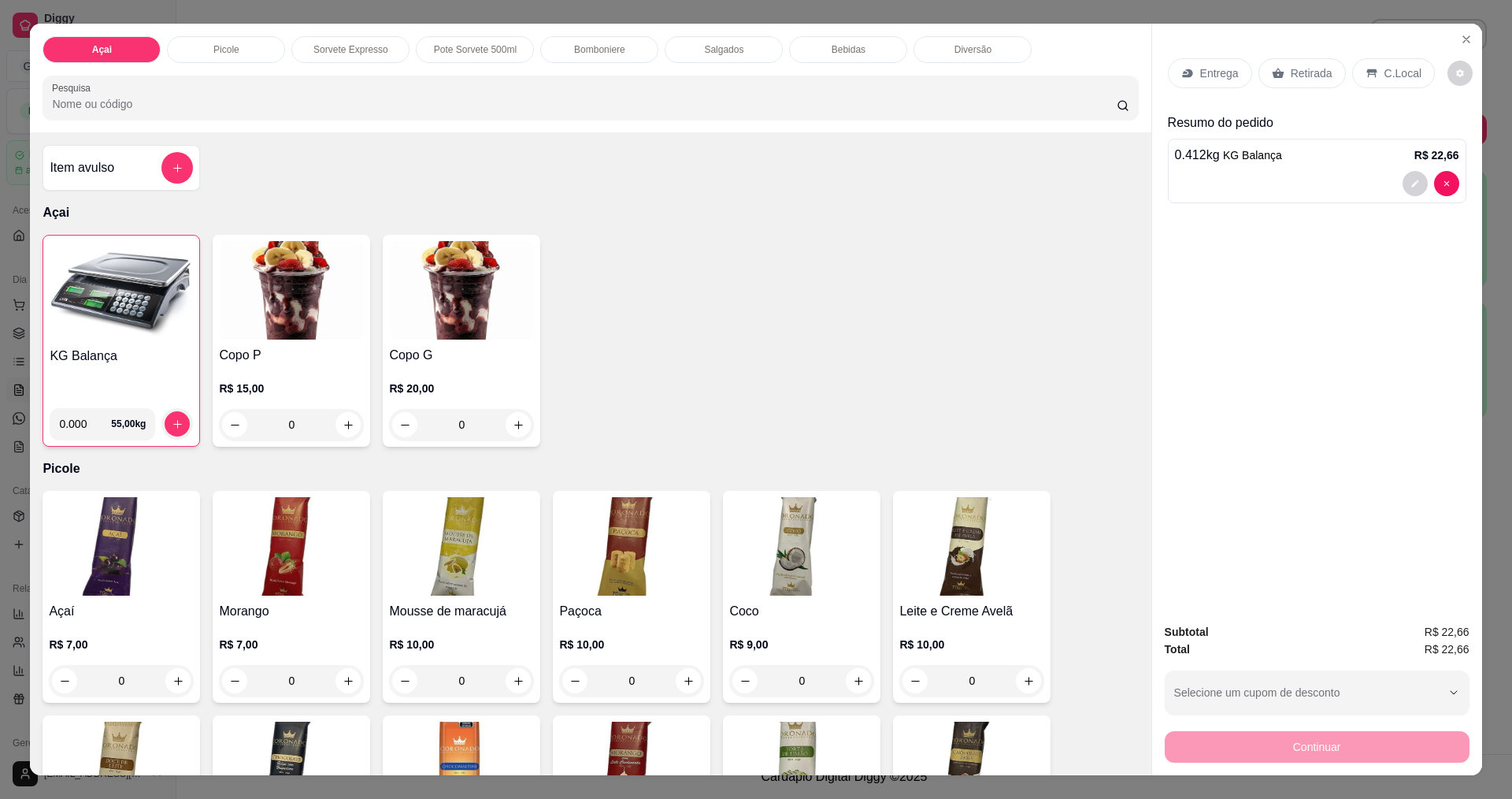
click at [1390, 78] on p "C.Local" at bounding box center [1403, 73] width 37 height 16
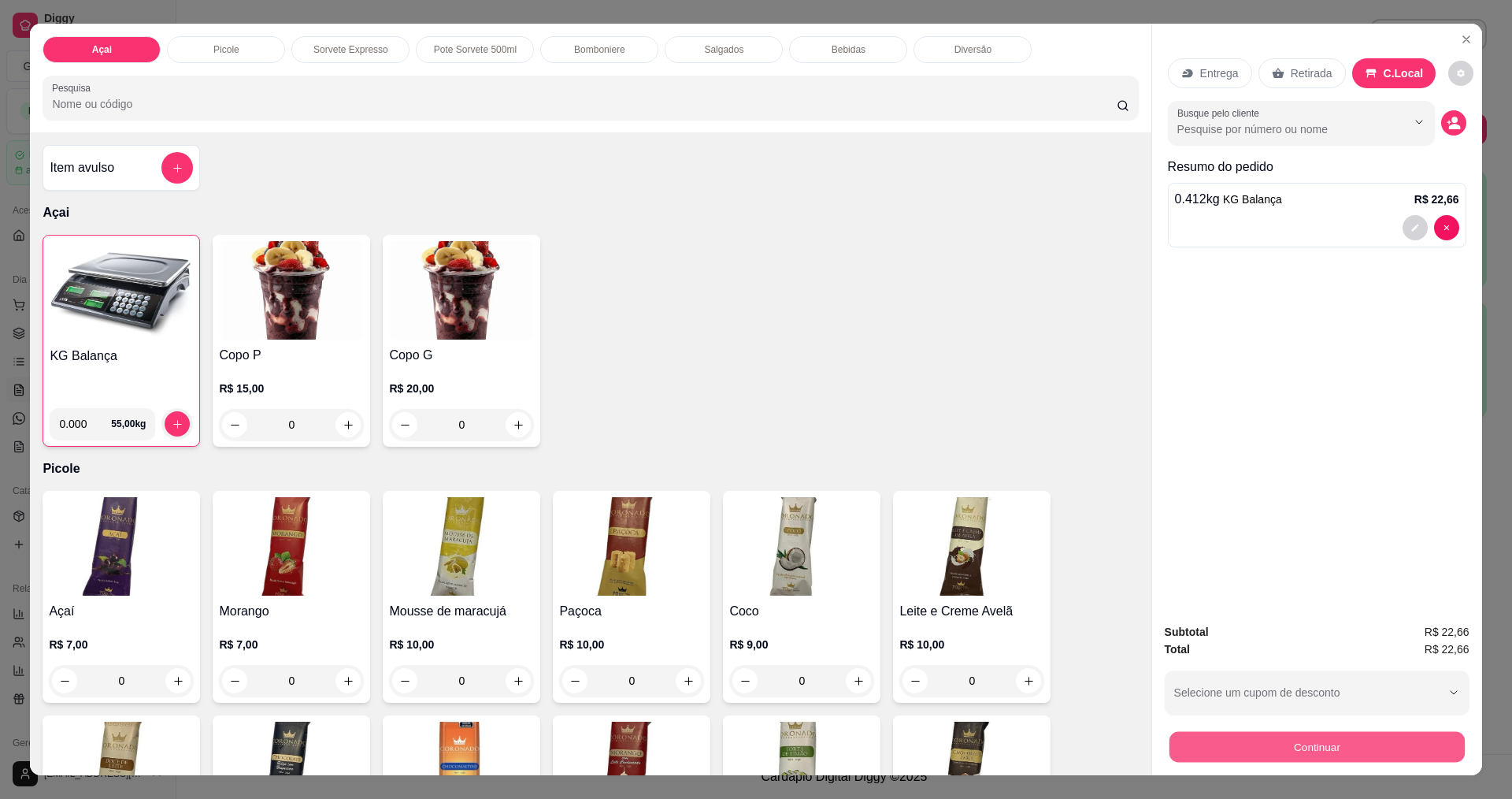
click at [1272, 751] on button "Continuar" at bounding box center [1316, 746] width 296 height 31
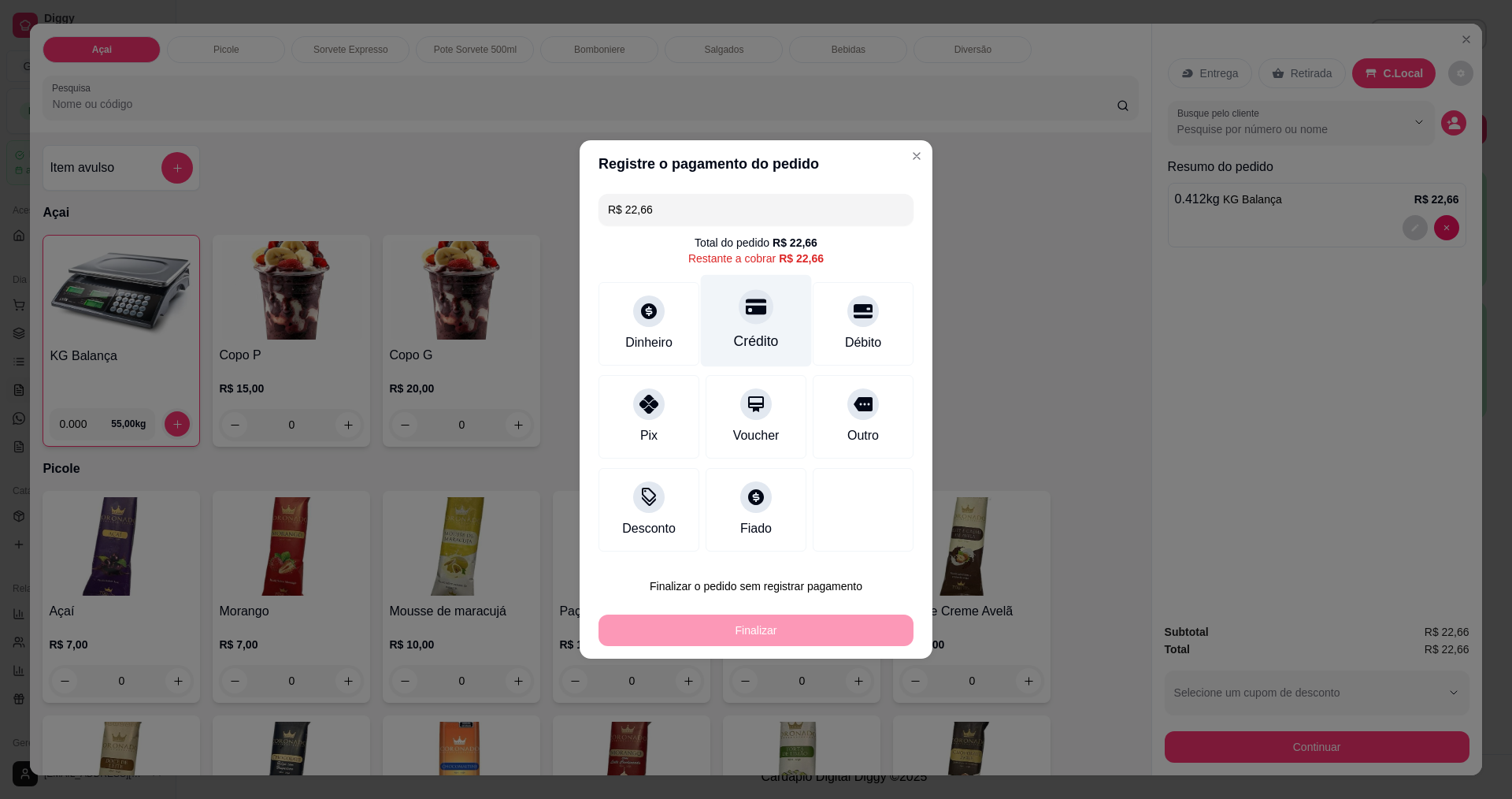
click at [742, 317] on div at bounding box center [755, 306] width 34 height 34
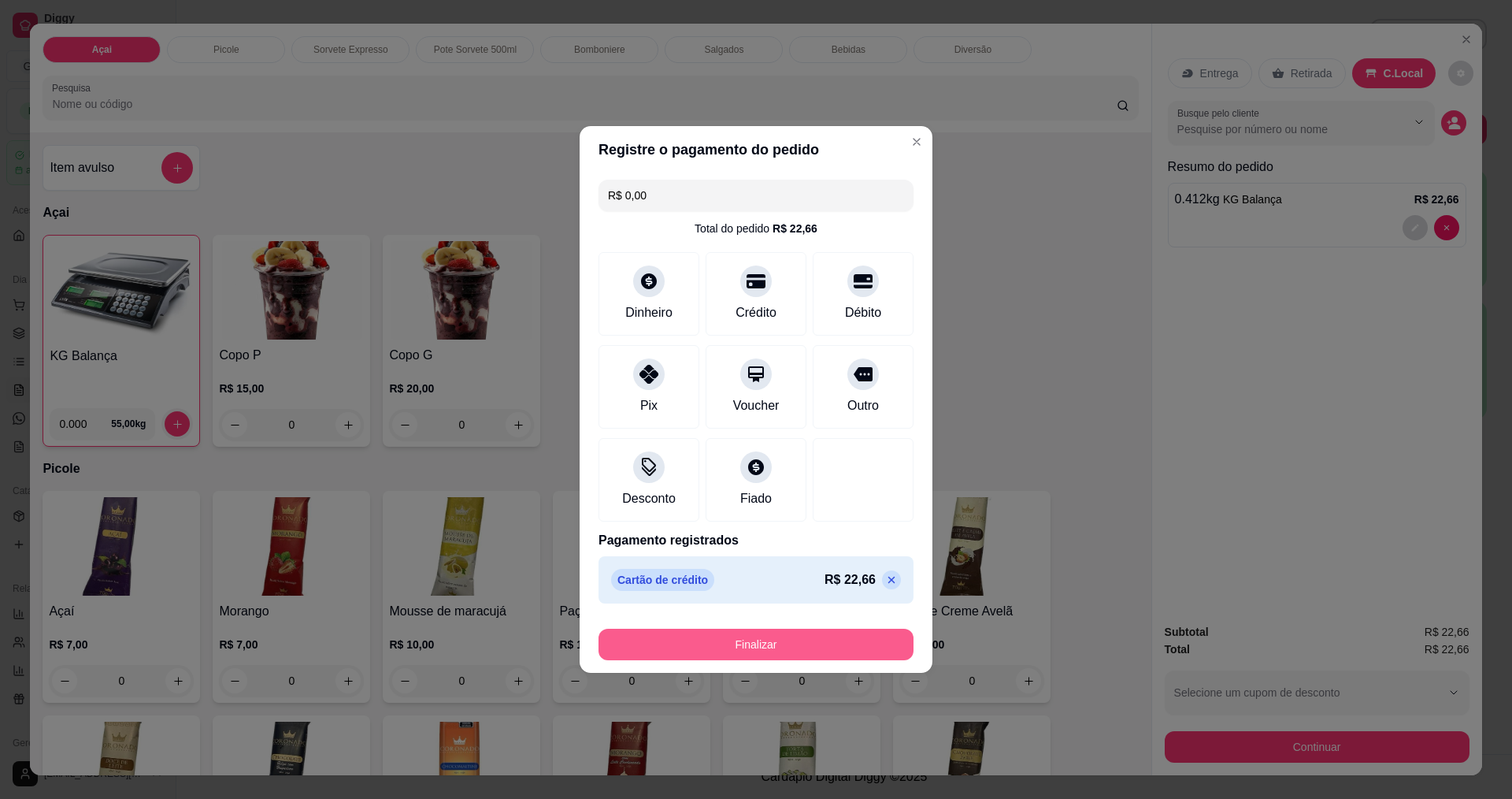
click at [774, 650] on button "Finalizar" at bounding box center [756, 644] width 315 height 32
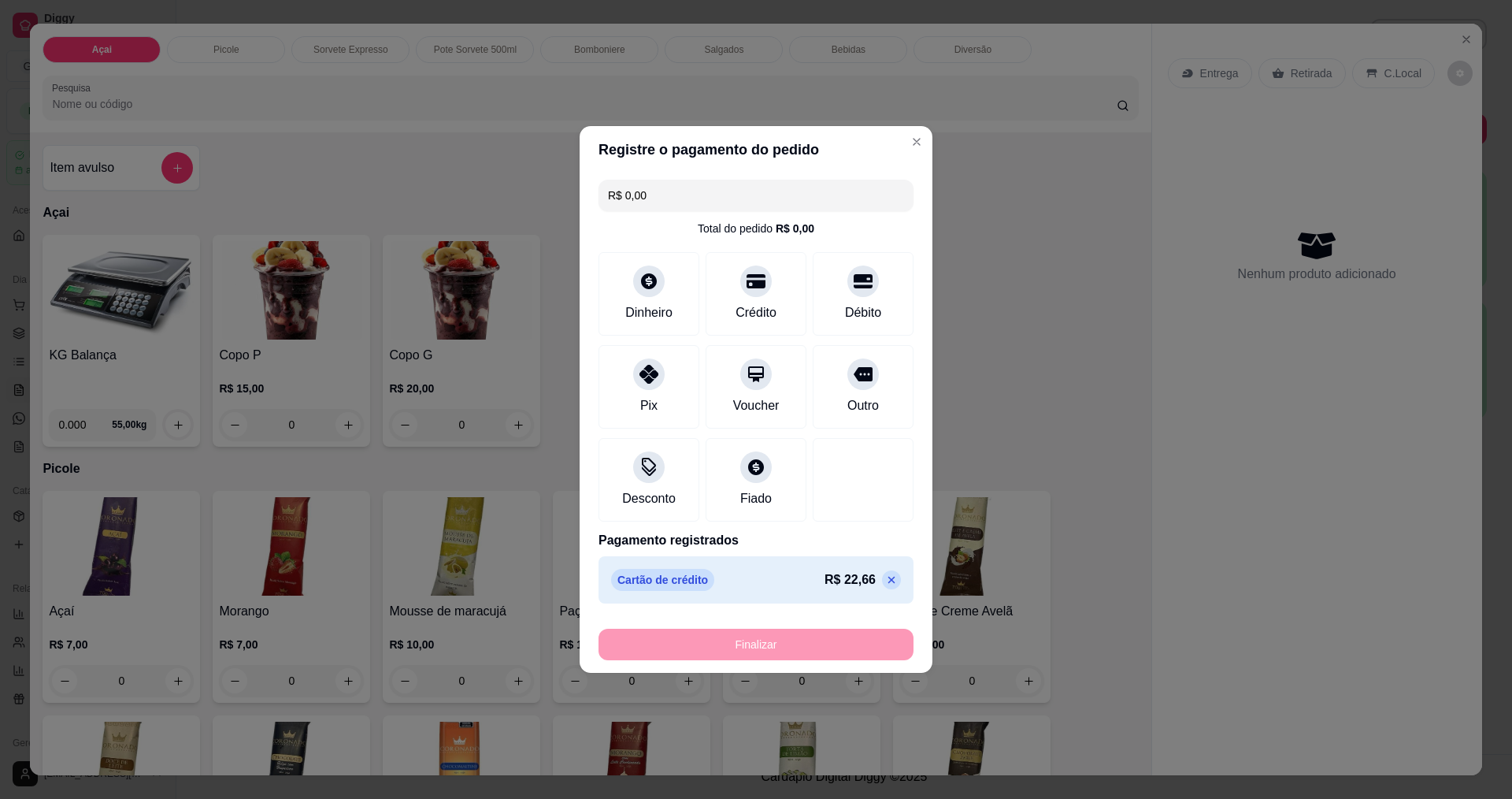
type input "-R$ 22,66"
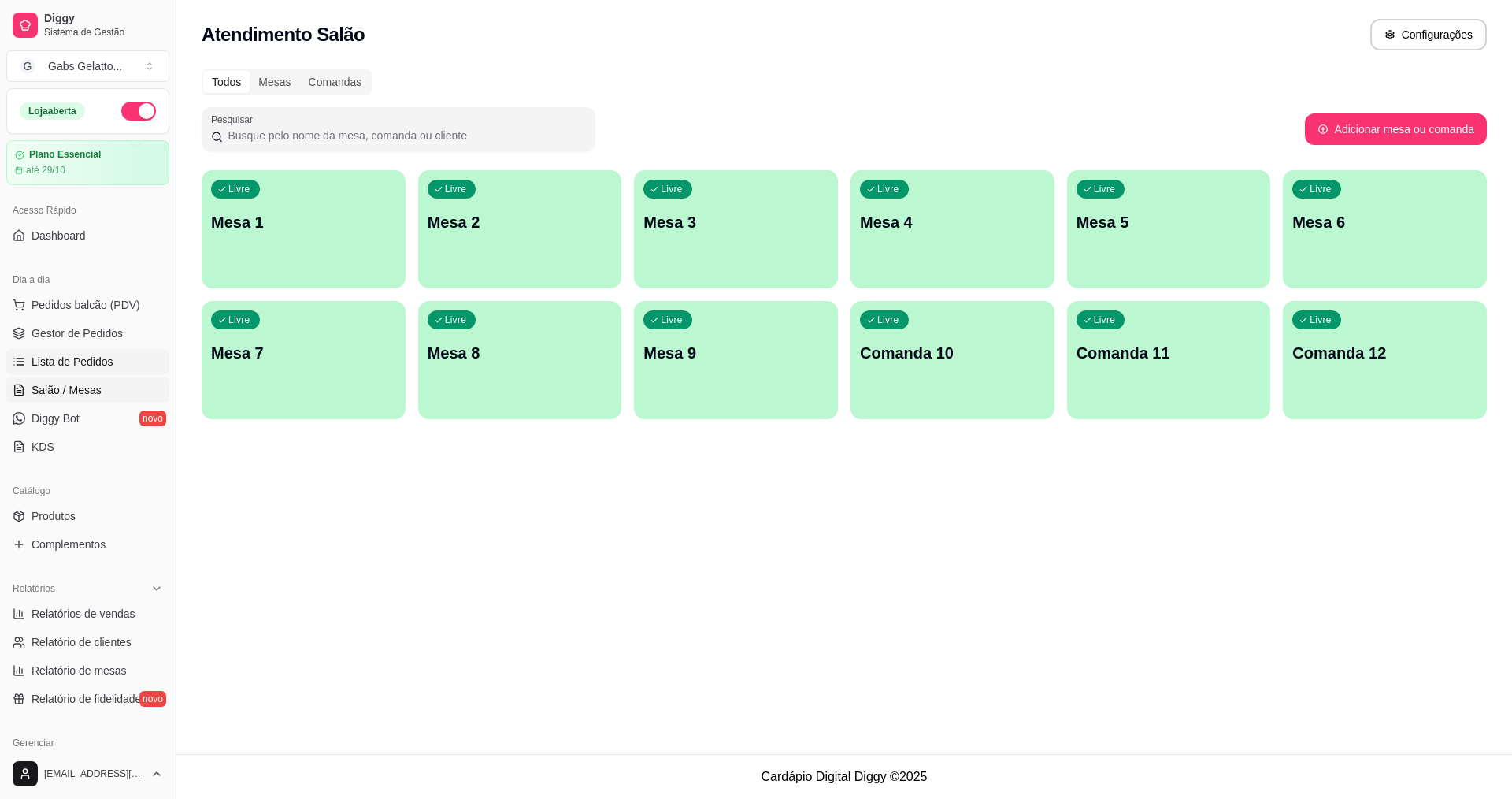
click at [71, 364] on span "Lista de Pedidos" at bounding box center [73, 361] width 82 height 16
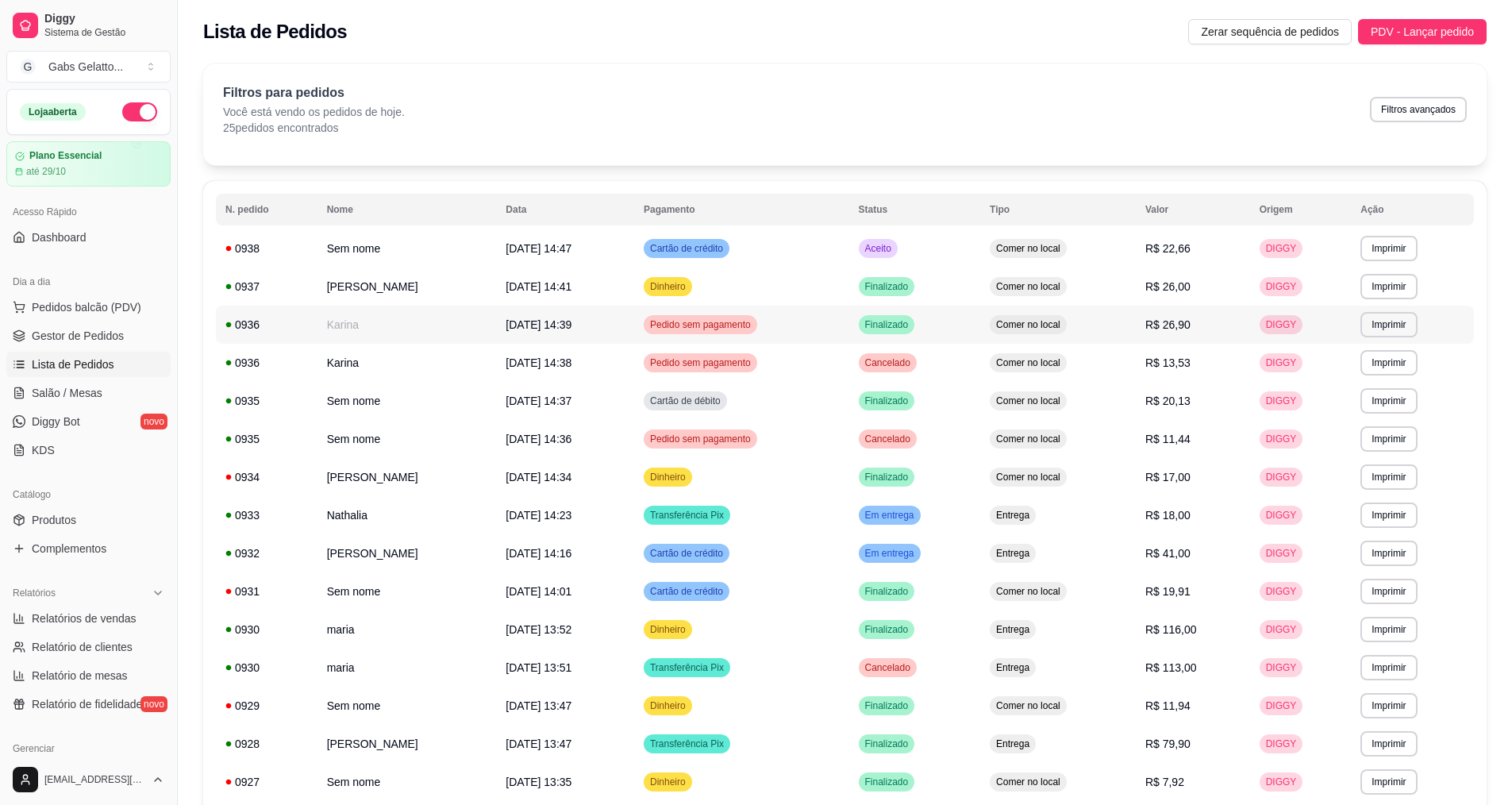
click at [1191, 325] on span "R$ 26,90" at bounding box center [1168, 325] width 45 height 13
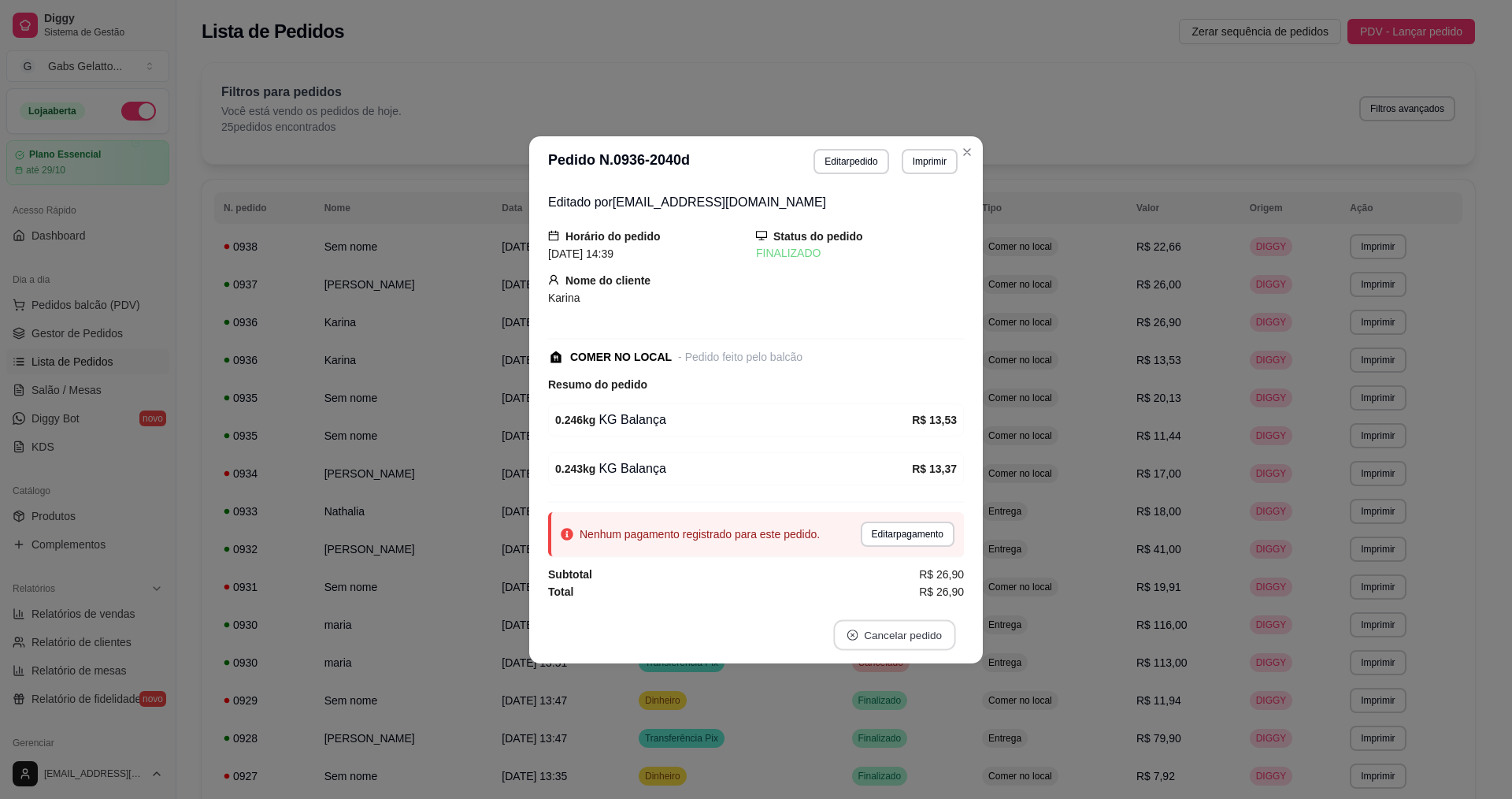
click at [893, 627] on button "Cancelar pedido" at bounding box center [894, 634] width 122 height 31
click at [936, 598] on button "Sim" at bounding box center [939, 596] width 63 height 32
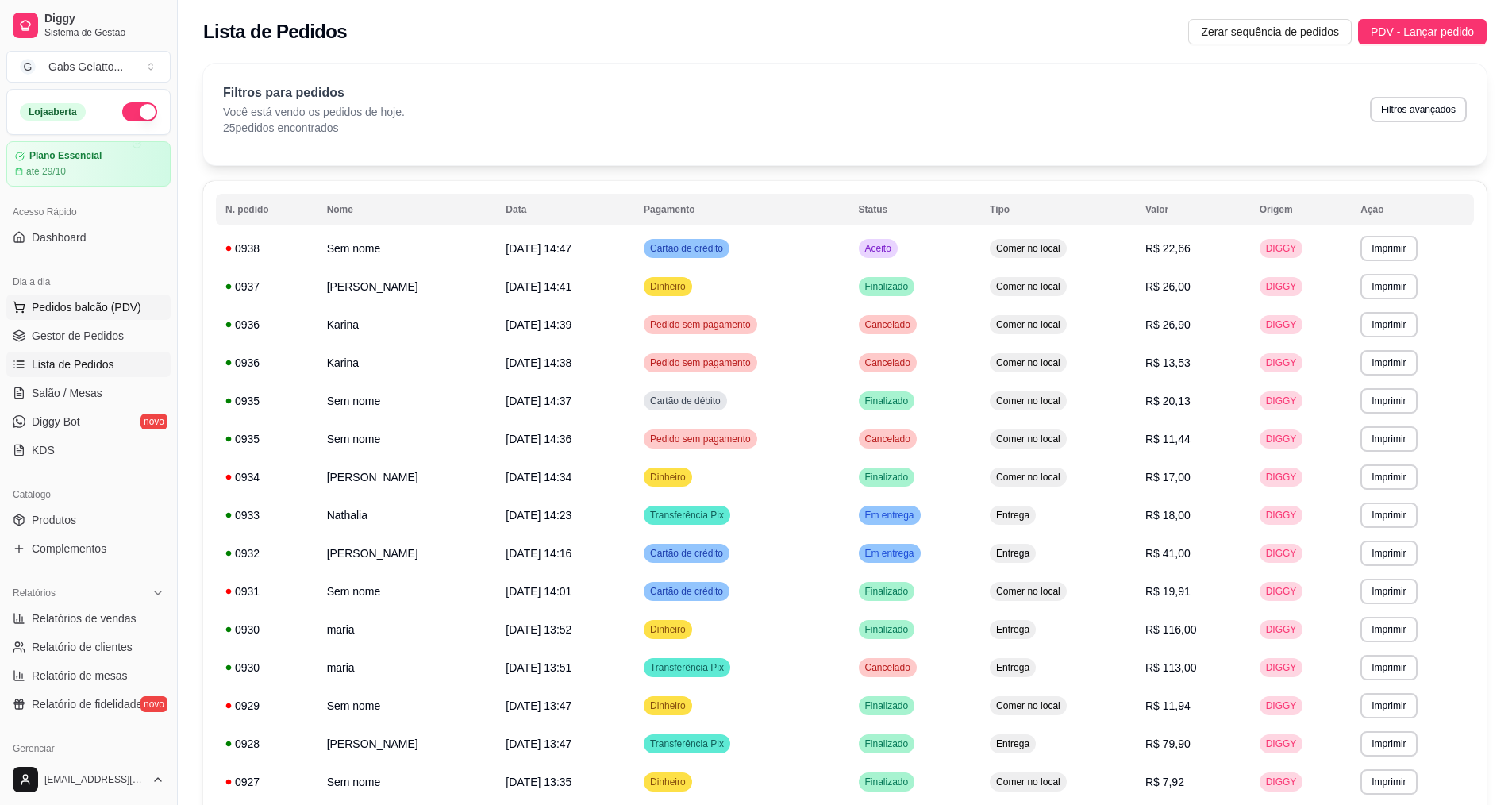
click at [116, 311] on span "Pedidos balcão (PDV)" at bounding box center [86, 306] width 110 height 16
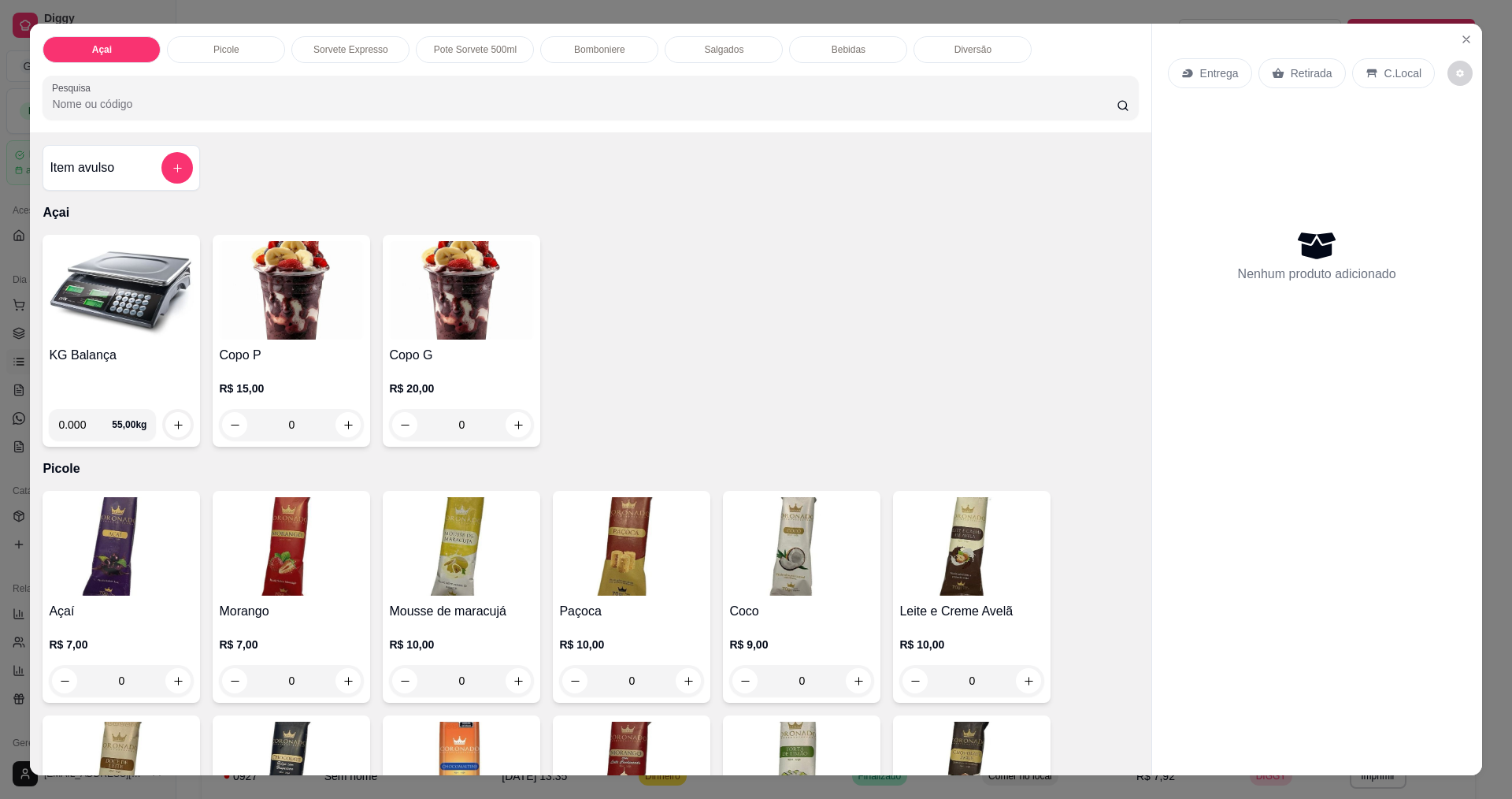
click at [118, 307] on img at bounding box center [120, 291] width 144 height 99
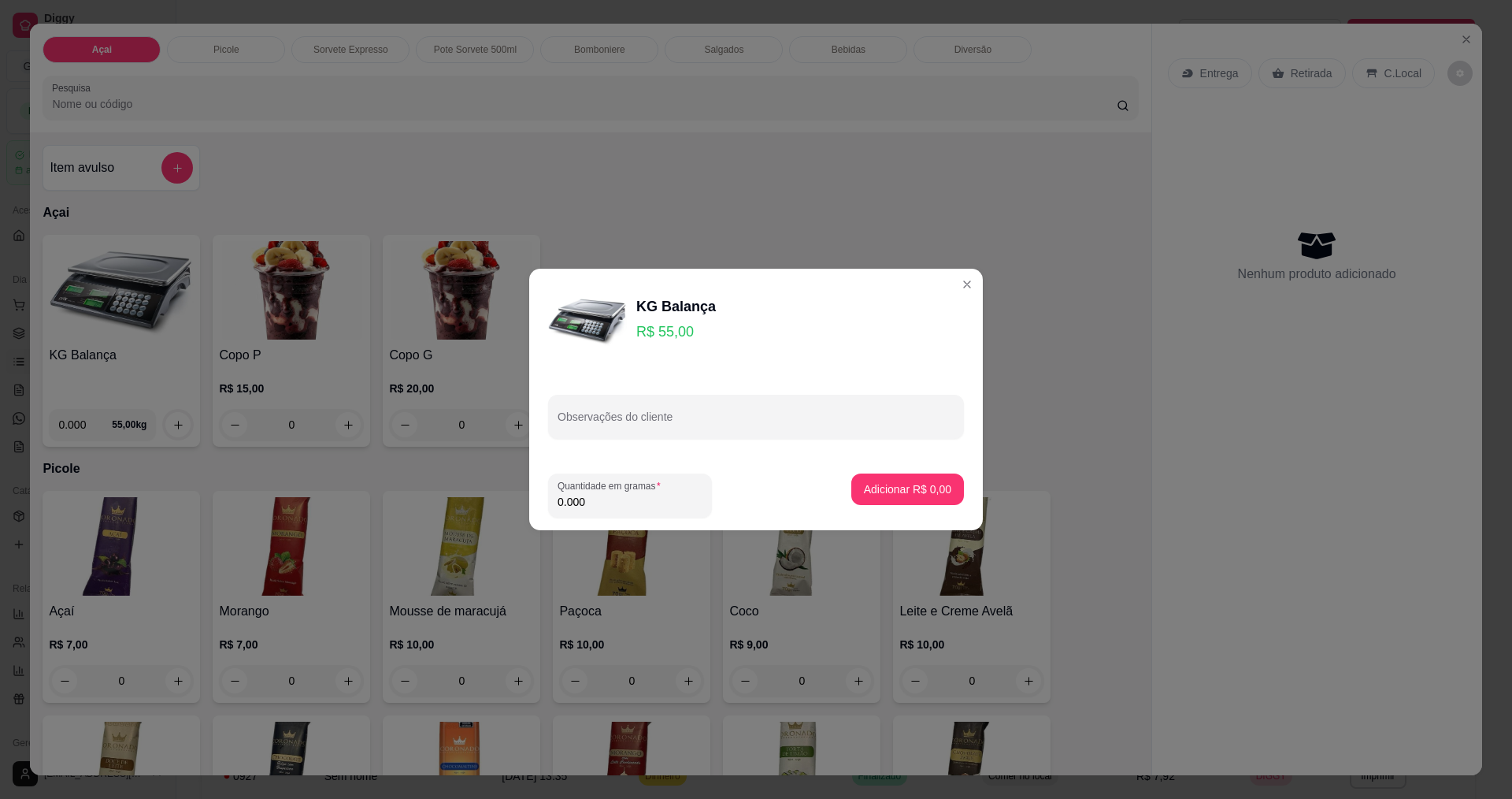
click at [607, 497] on input "0.000" at bounding box center [629, 502] width 144 height 16
click at [638, 514] on div "Quantidade em gramas 0.000" at bounding box center [630, 495] width 164 height 44
type input "0.246"
click at [890, 479] on button "Adicionar R$ 13,53" at bounding box center [904, 489] width 119 height 32
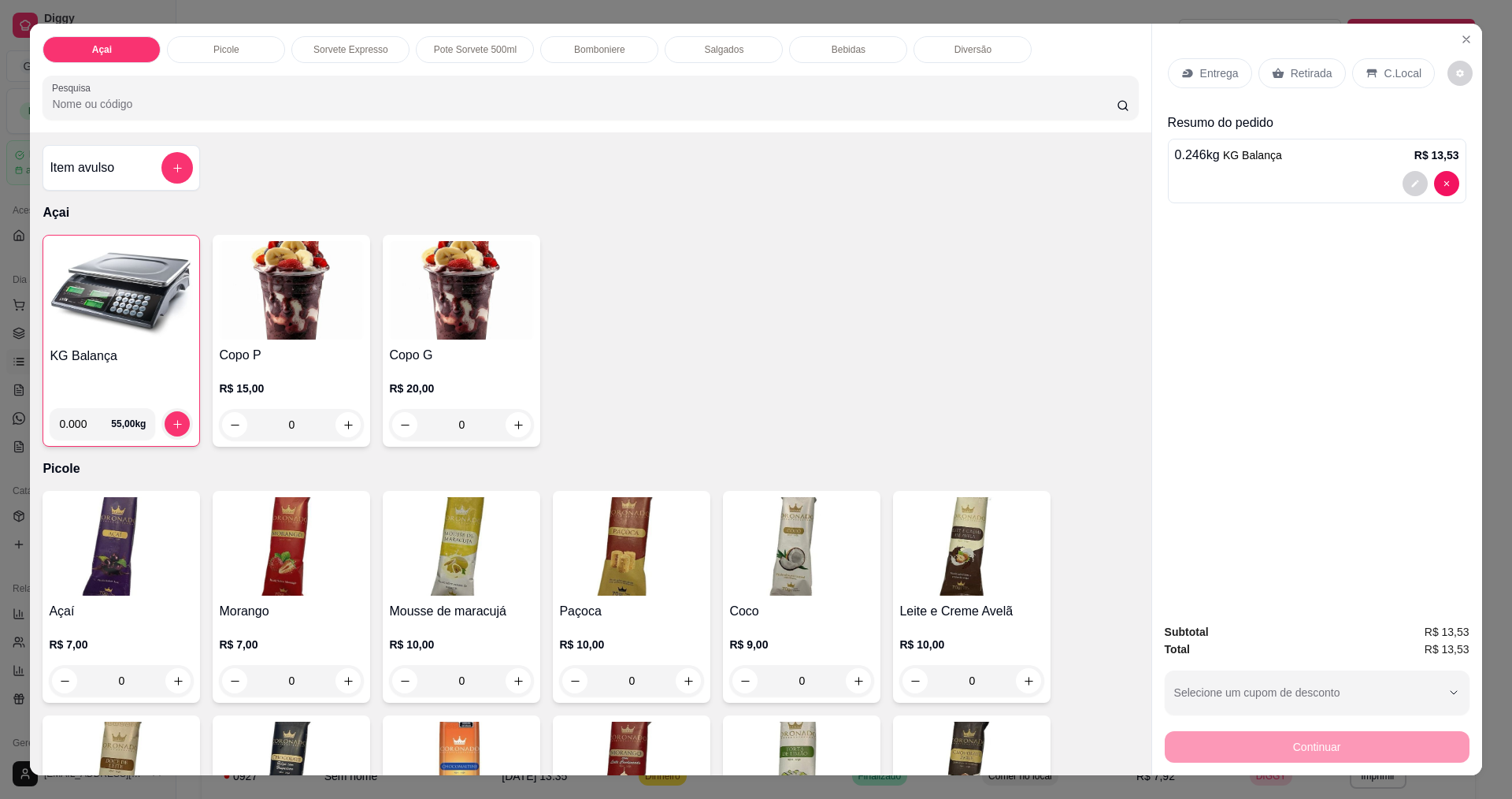
click at [61, 296] on img at bounding box center [121, 291] width 144 height 99
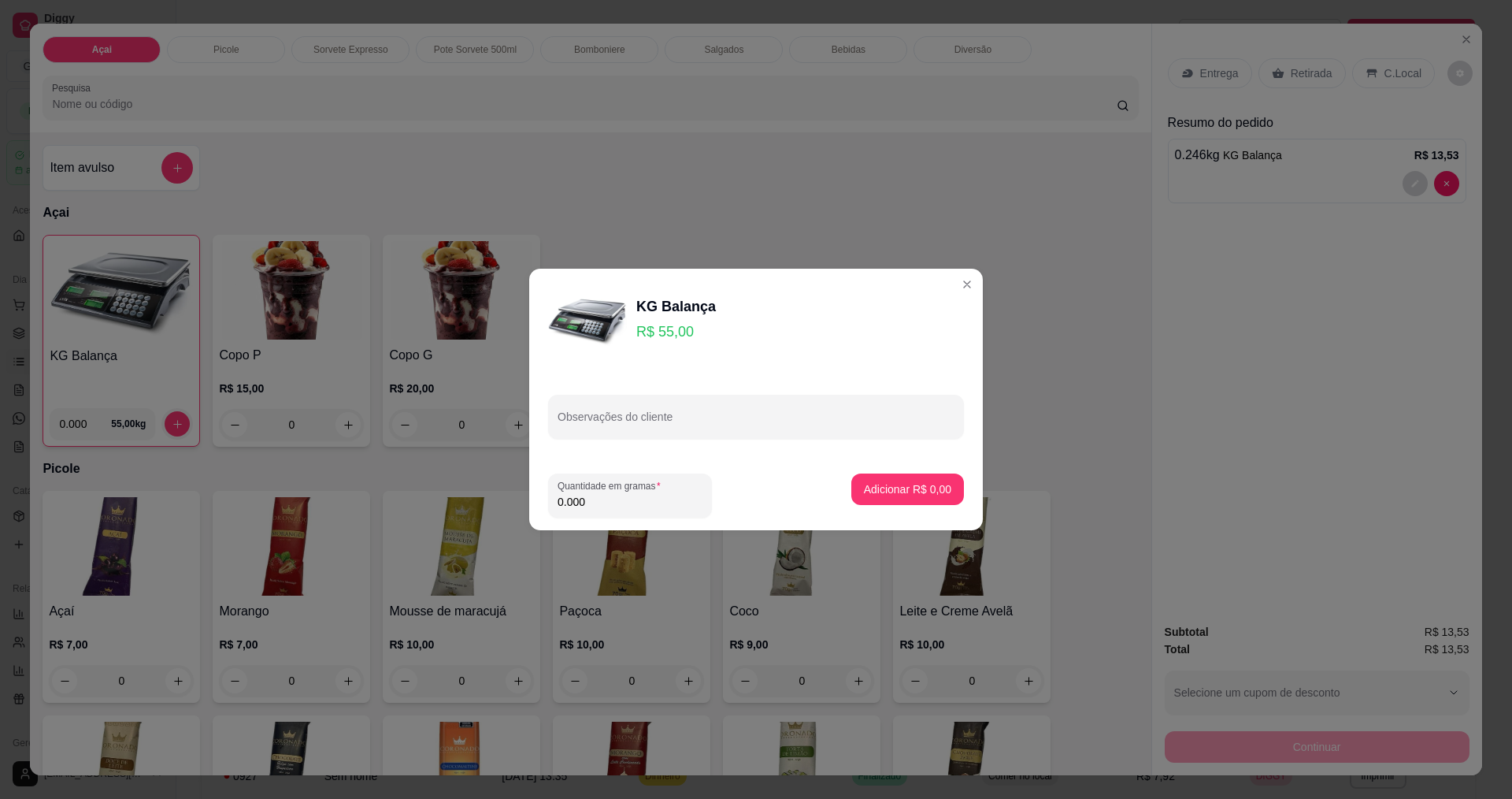
click at [616, 503] on input "0.000" at bounding box center [629, 502] width 144 height 16
type input "0.243"
click at [890, 475] on button "Adicionar R$ 13,37" at bounding box center [904, 489] width 116 height 31
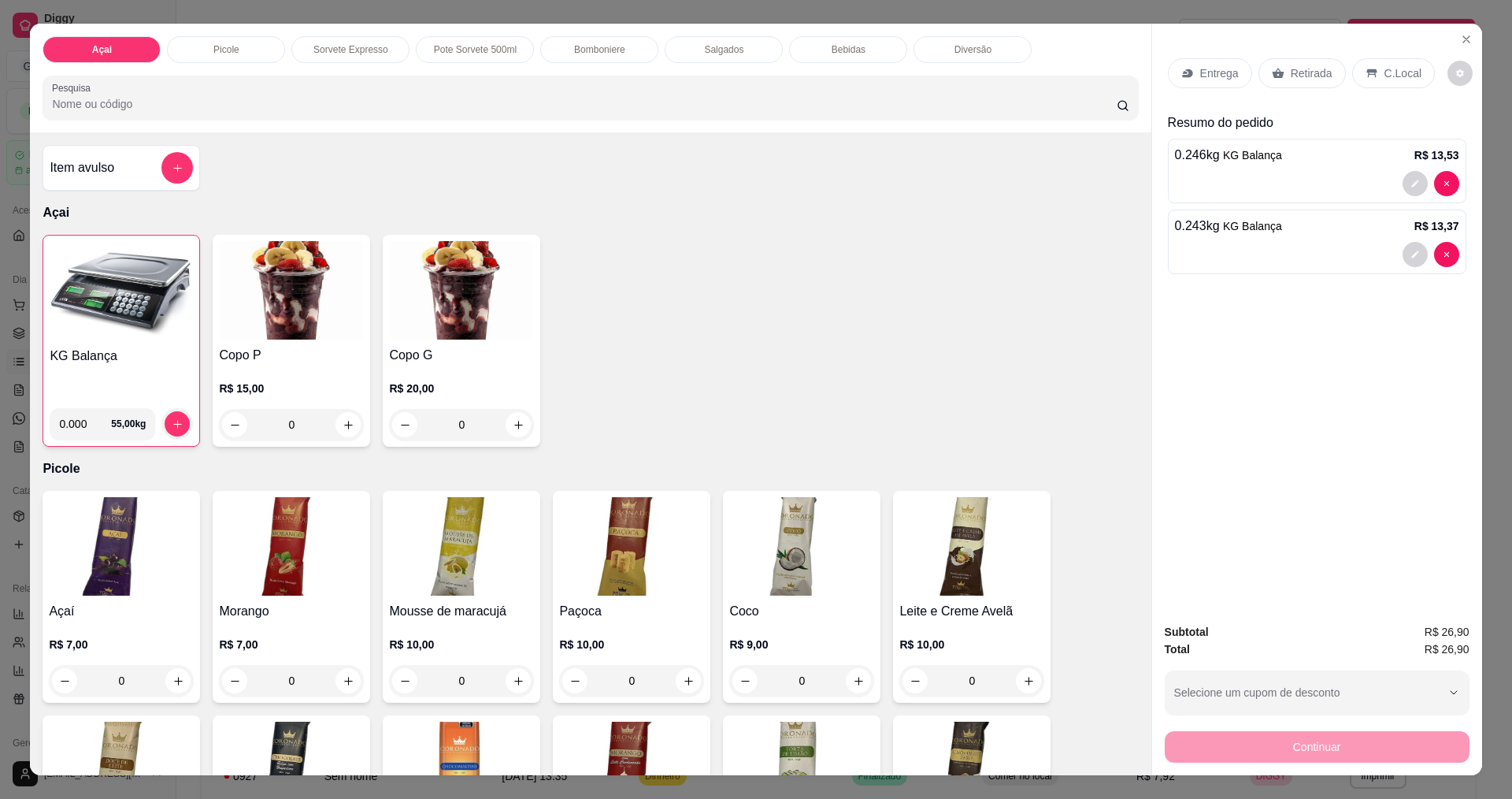
click at [890, 483] on div "Item avulso Açai KG Balança 0.000 55,00 kg Copo P R$ 15,00 0 Copo G R$ 20,00 0 …" at bounding box center [590, 453] width 1120 height 642
click at [1384, 81] on p "C.Local" at bounding box center [1403, 73] width 37 height 16
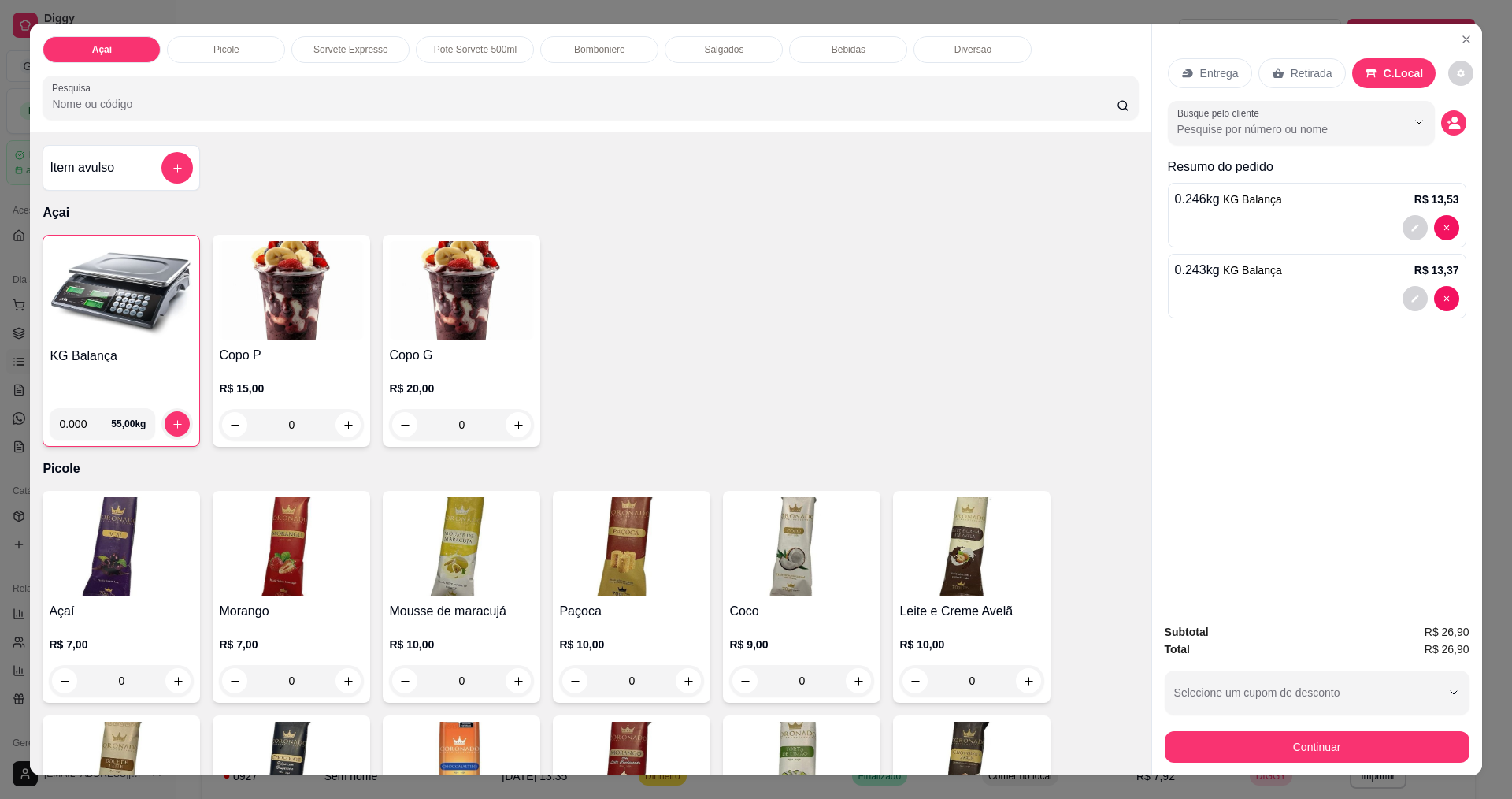
click at [1266, 751] on button "Continuar" at bounding box center [1316, 747] width 305 height 32
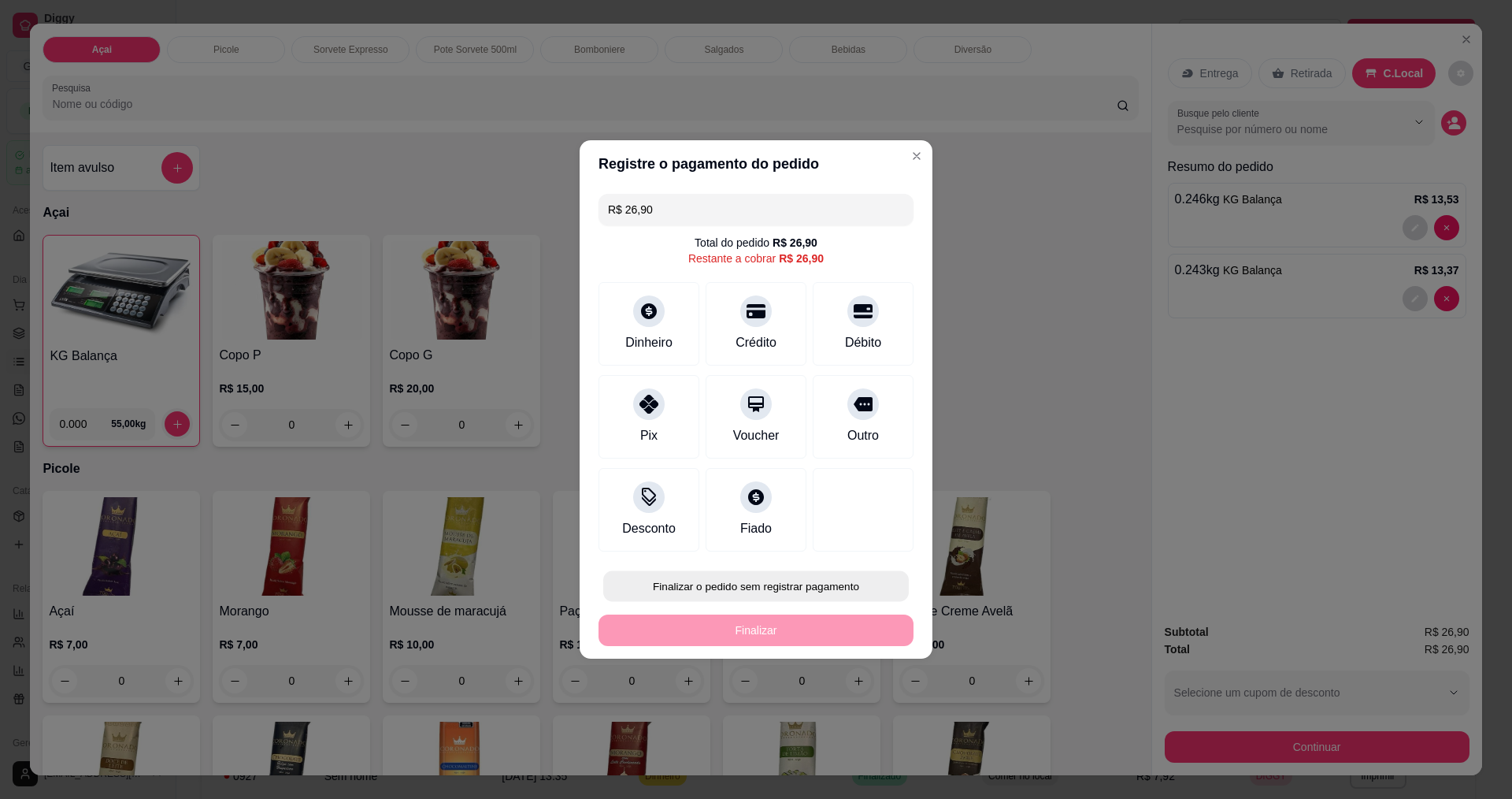
click at [709, 582] on button "Finalizar o pedido sem registrar pagamento" at bounding box center [756, 585] width 306 height 31
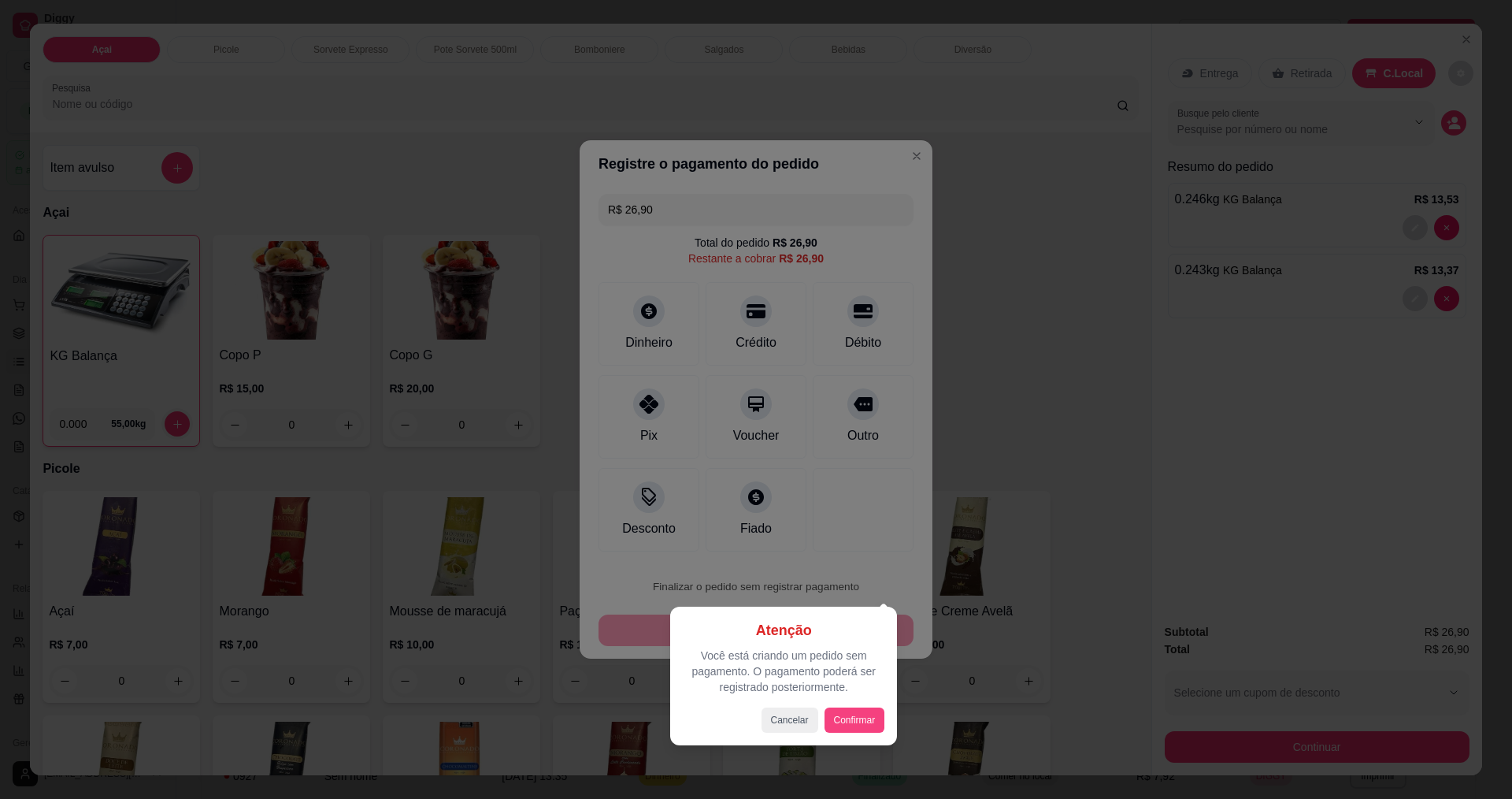
click at [865, 723] on div "Cancelar Confirmar" at bounding box center [783, 720] width 201 height 25
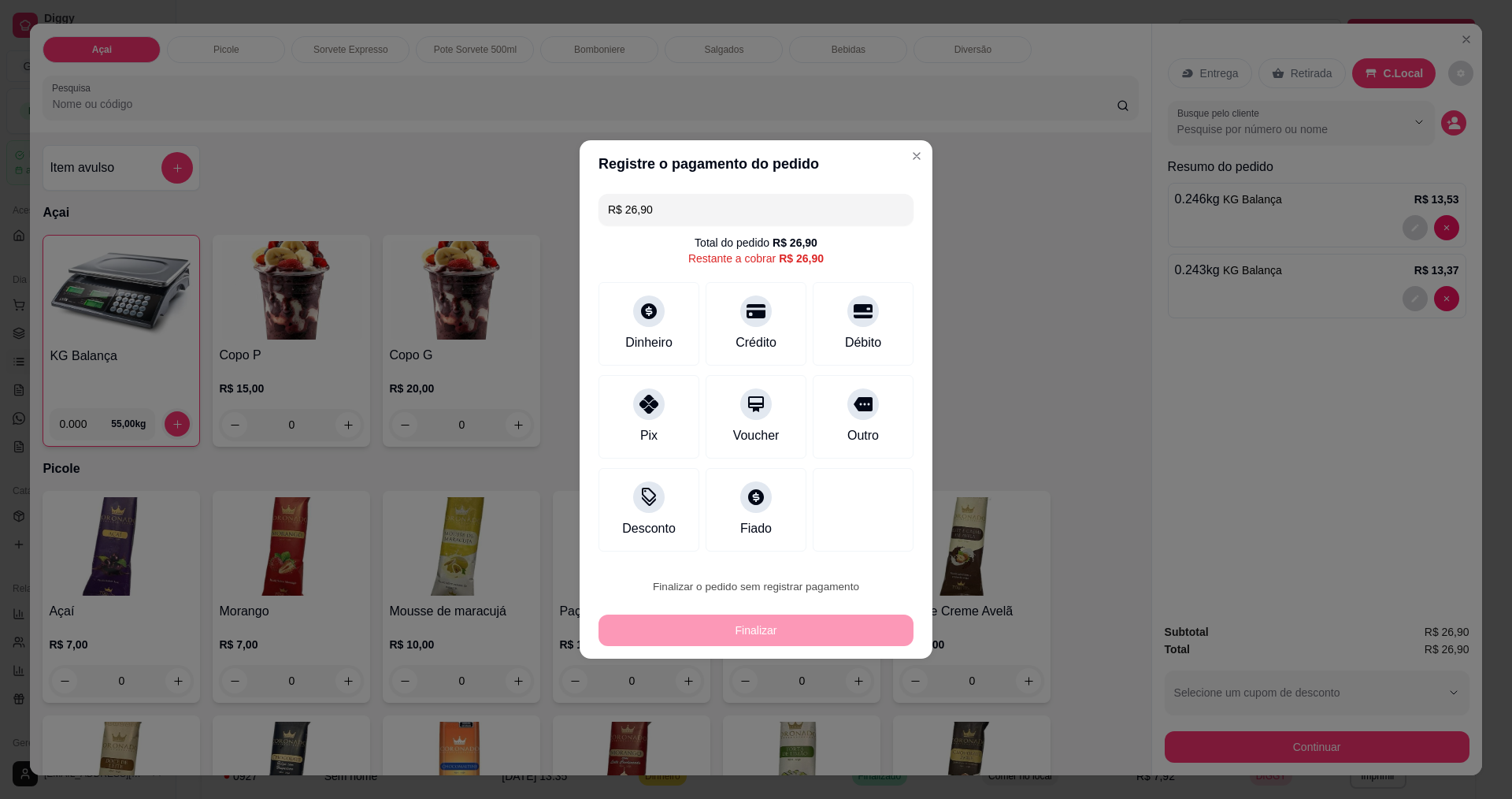
click at [865, 723] on button "Confirmar" at bounding box center [856, 715] width 59 height 24
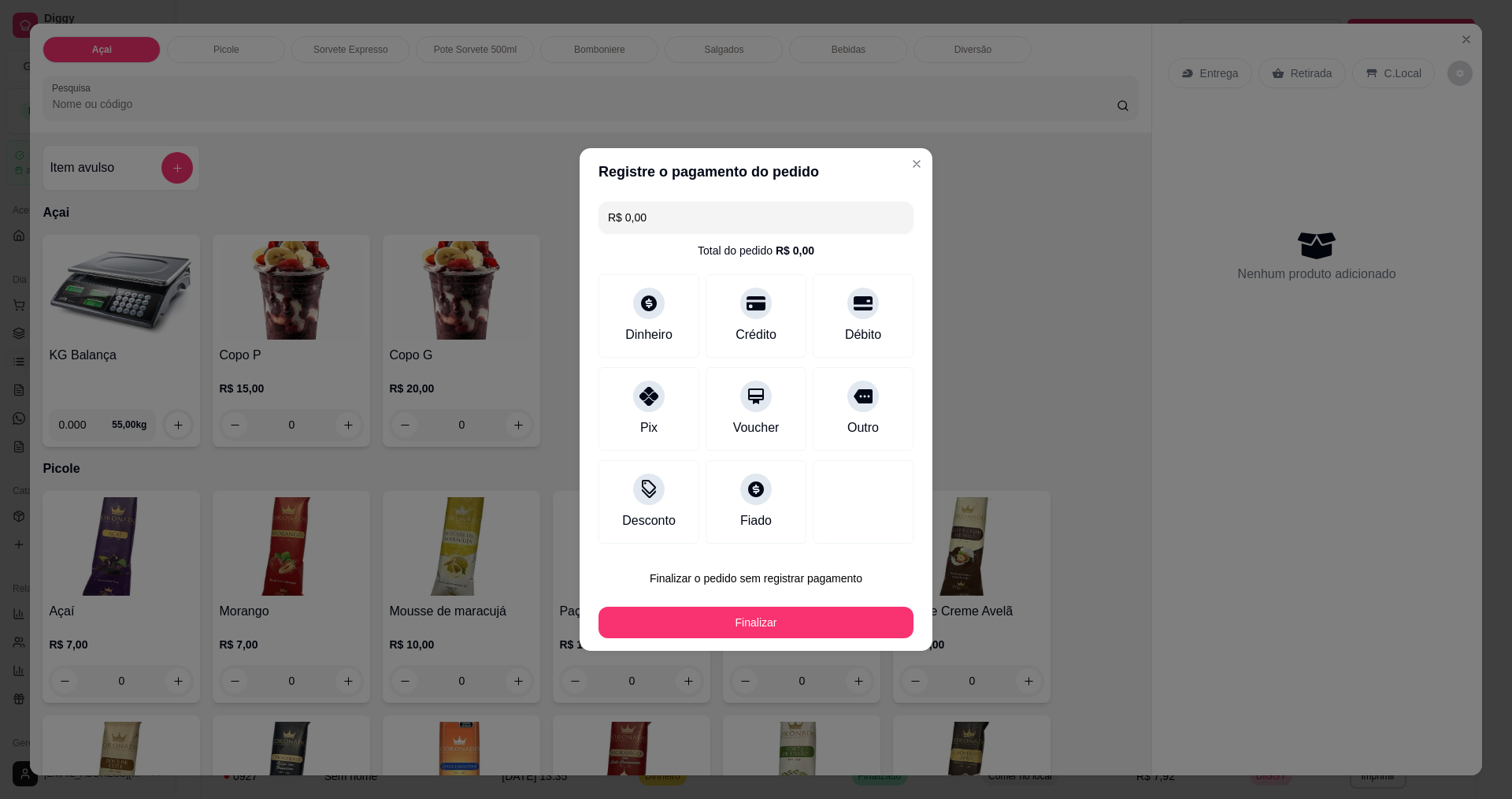
type input "R$ 0,00"
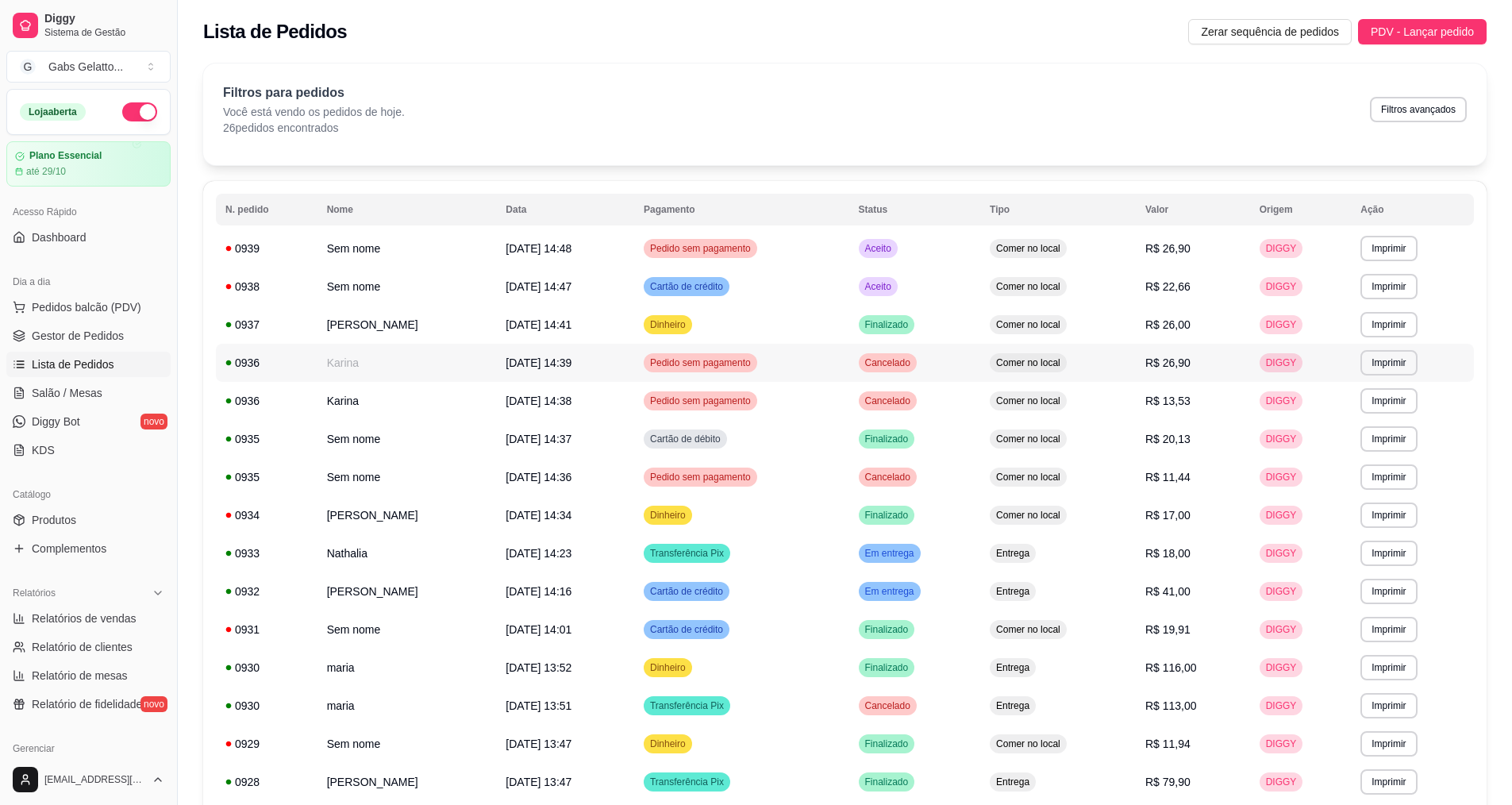
click at [1050, 372] on td "Comer no local" at bounding box center [1058, 363] width 156 height 39
click at [117, 302] on span "Pedidos balcão (PDV)" at bounding box center [86, 306] width 110 height 16
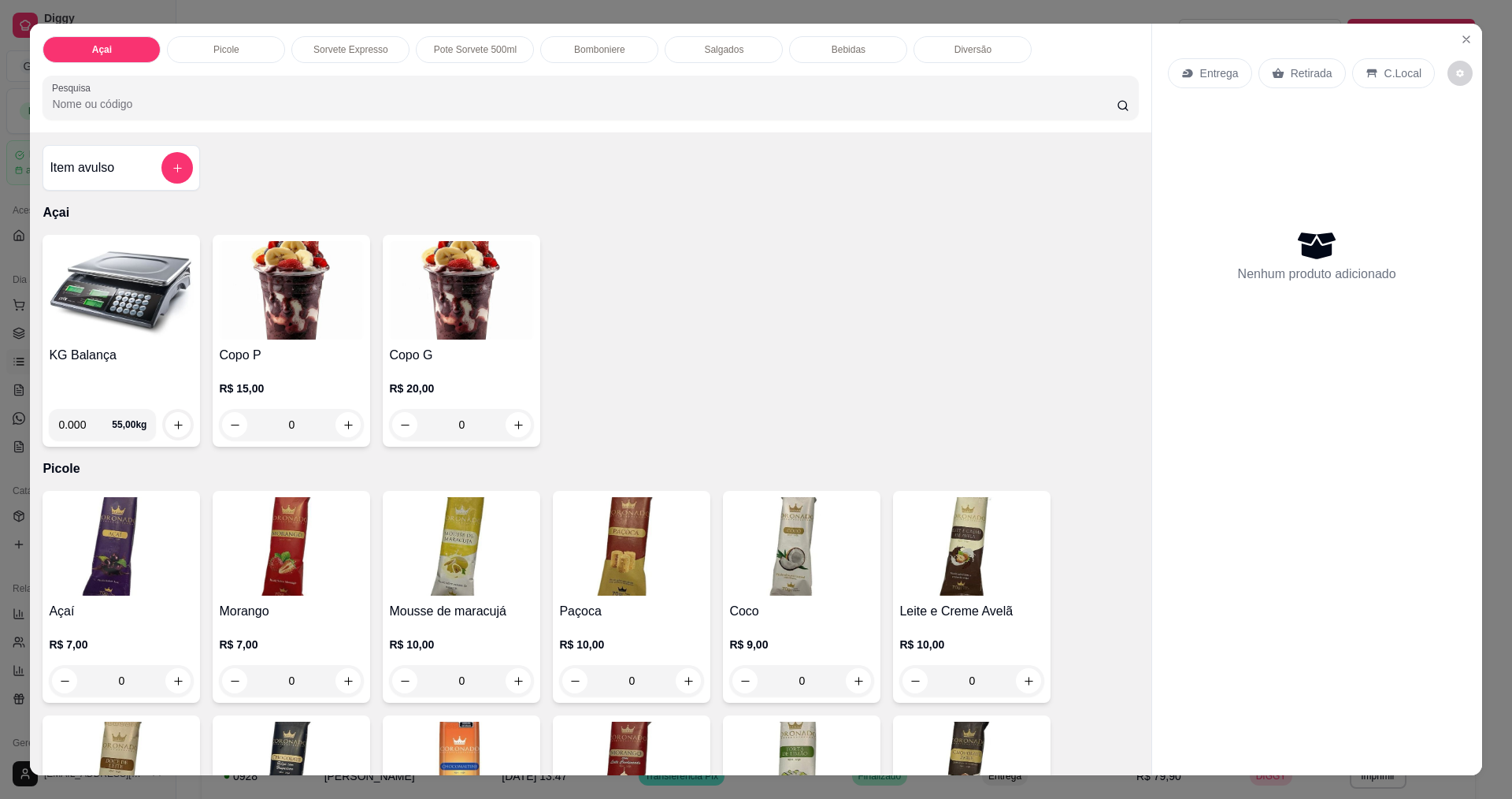
click at [109, 359] on h4 "KG Balança" at bounding box center [120, 355] width 144 height 19
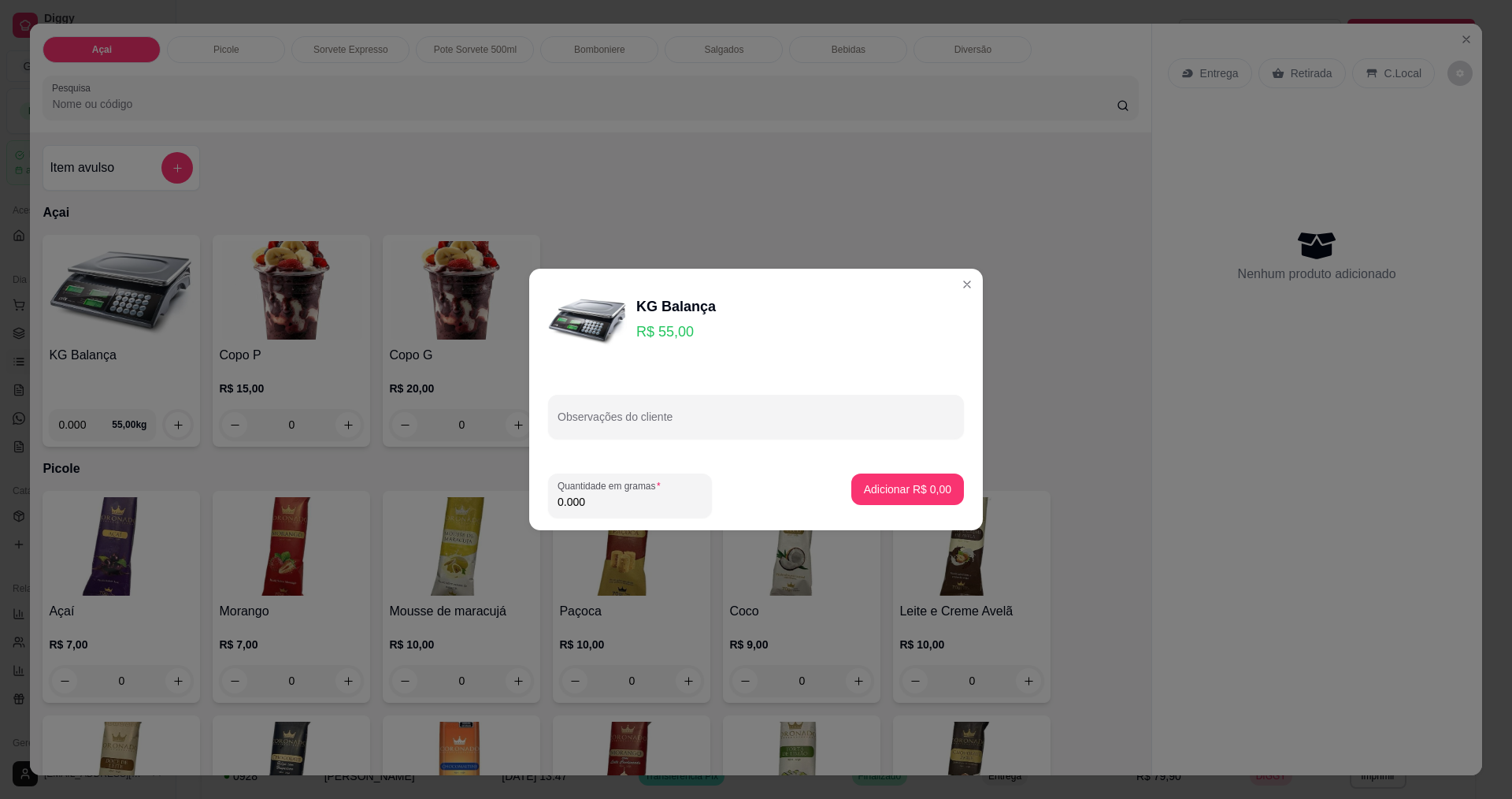
click at [613, 505] on input "0.000" at bounding box center [629, 502] width 144 height 16
type input "0.170"
click at [873, 479] on button "Adicionar R$ 9,35" at bounding box center [907, 489] width 109 height 31
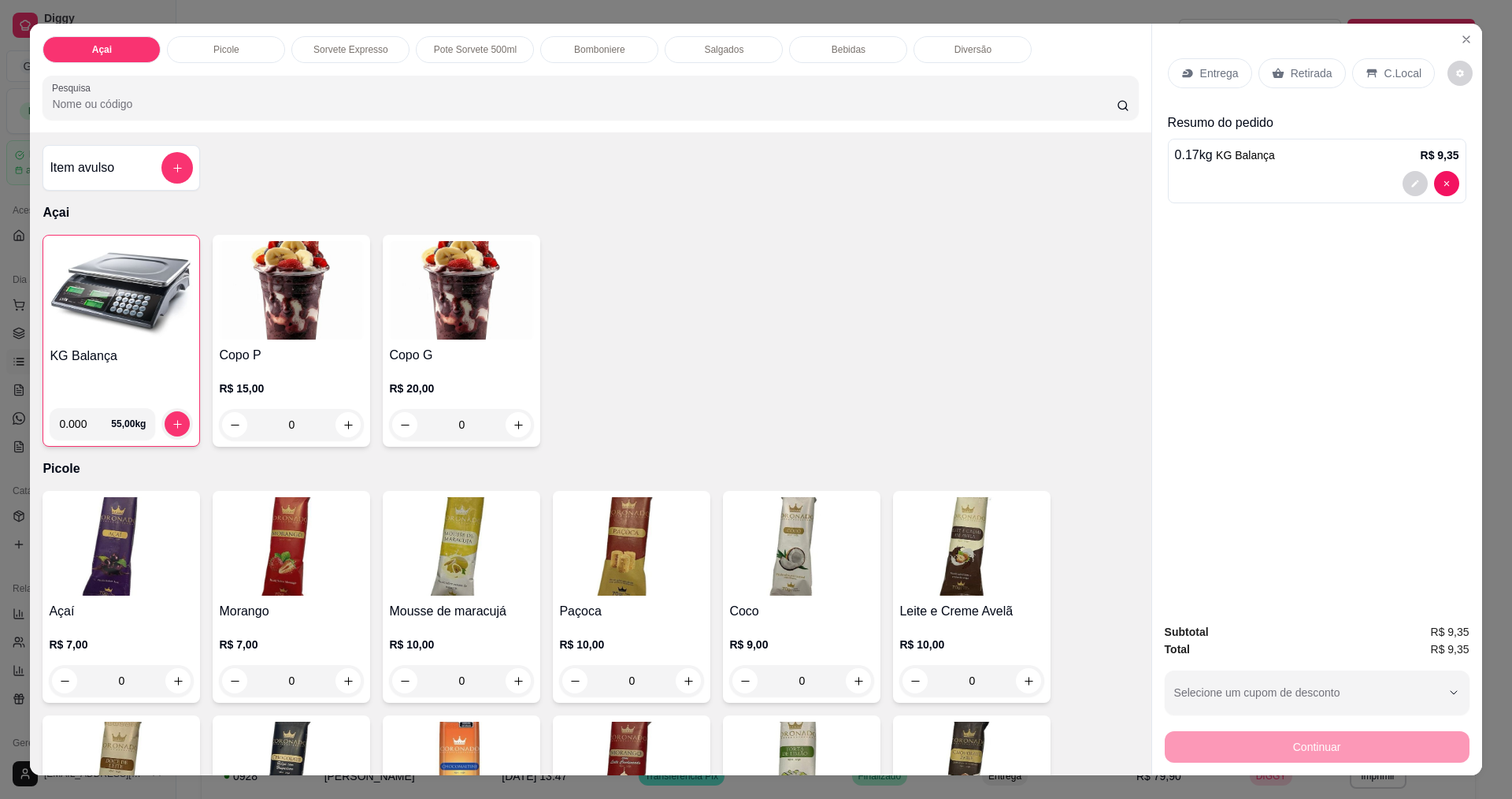
click at [1384, 76] on p "C.Local" at bounding box center [1403, 73] width 37 height 16
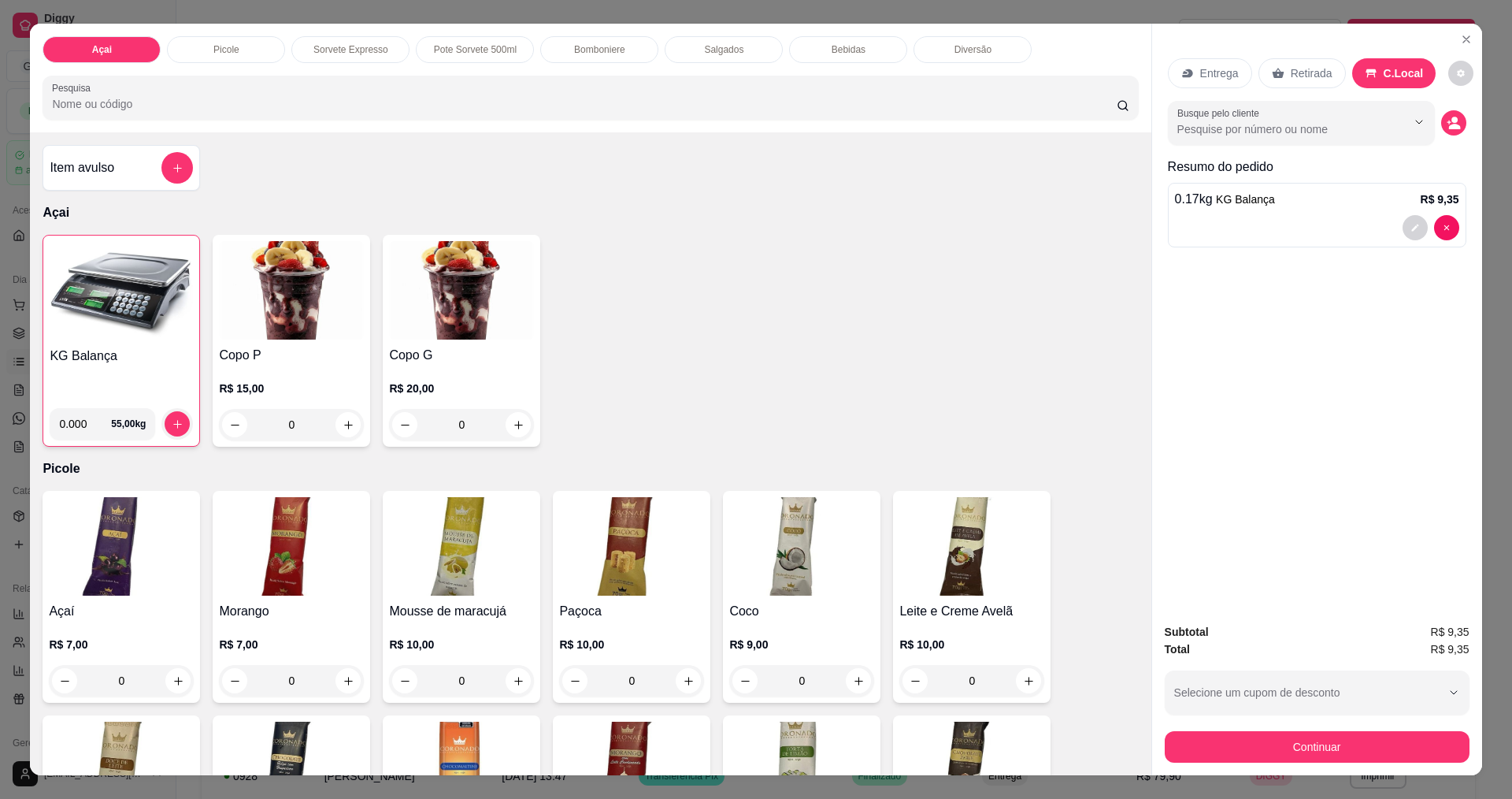
click at [1292, 723] on div "Subtotal R$ 9,35 Total R$ 9,35 Selecione um cupom de desconto [PERSON_NAME] um …" at bounding box center [1316, 693] width 305 height 140
click at [1282, 732] on button "Continuar" at bounding box center [1316, 746] width 296 height 31
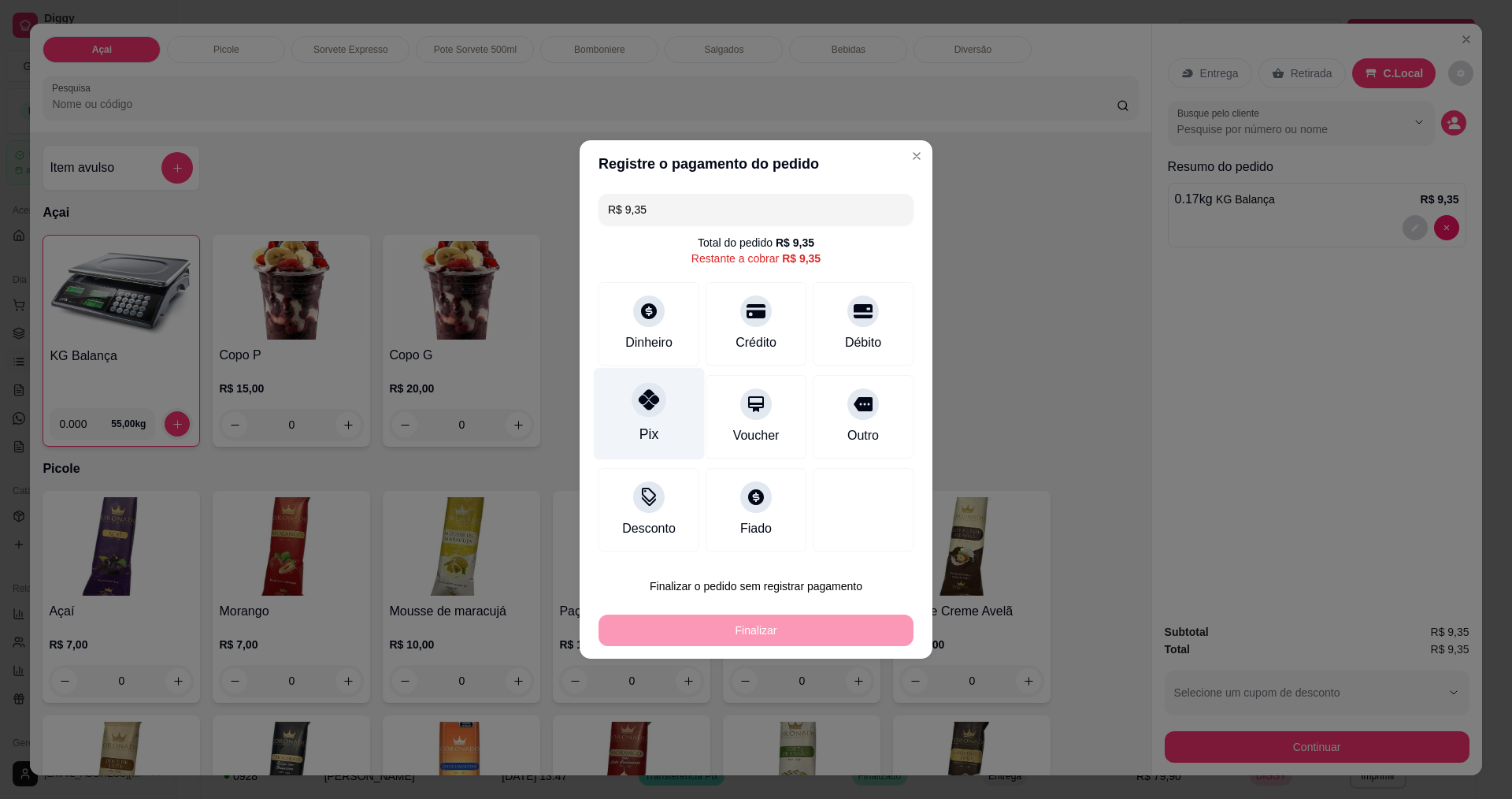
click at [633, 419] on div "Pix" at bounding box center [649, 414] width 111 height 92
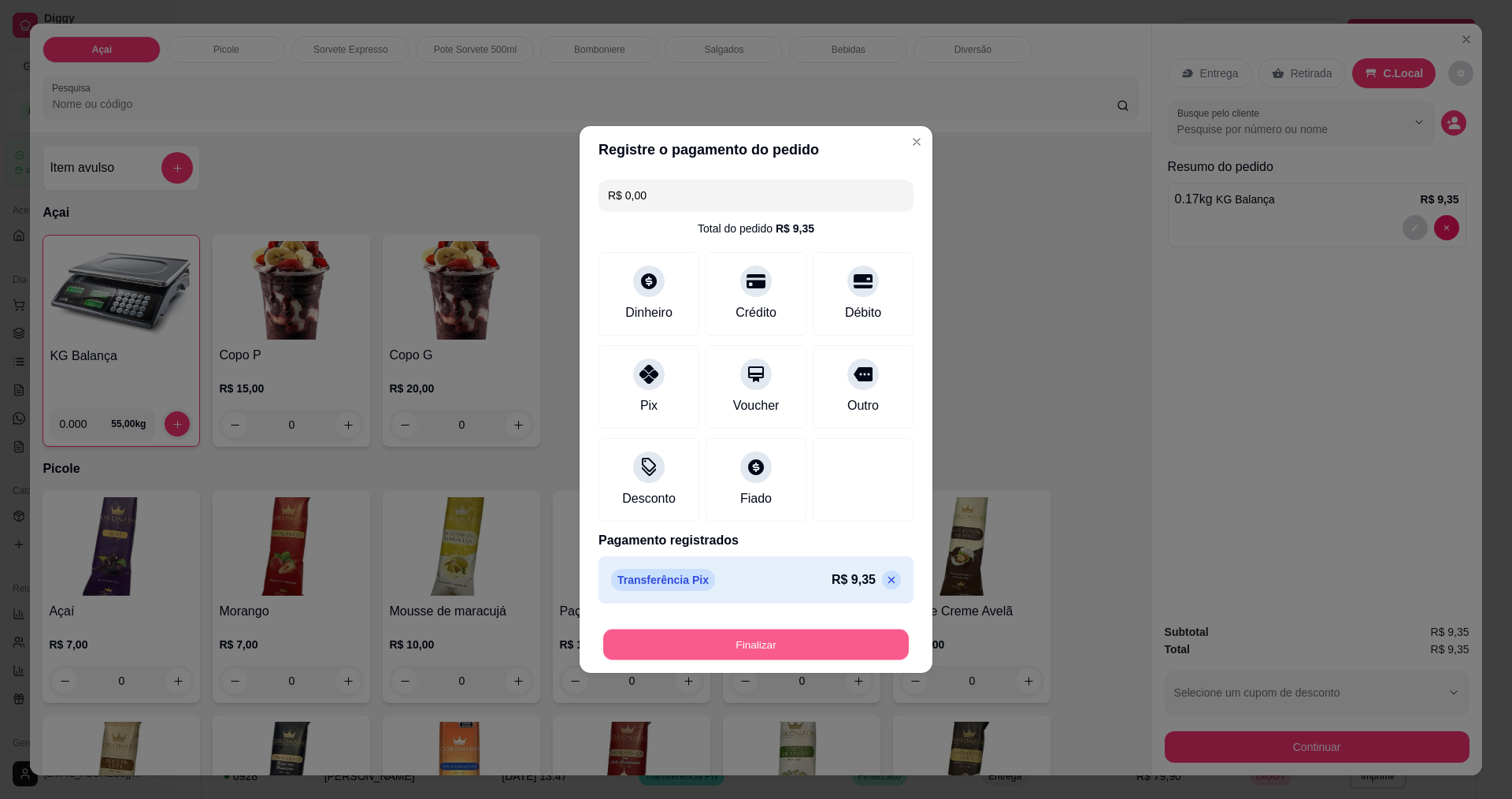
click at [723, 642] on button "Finalizar" at bounding box center [756, 644] width 306 height 31
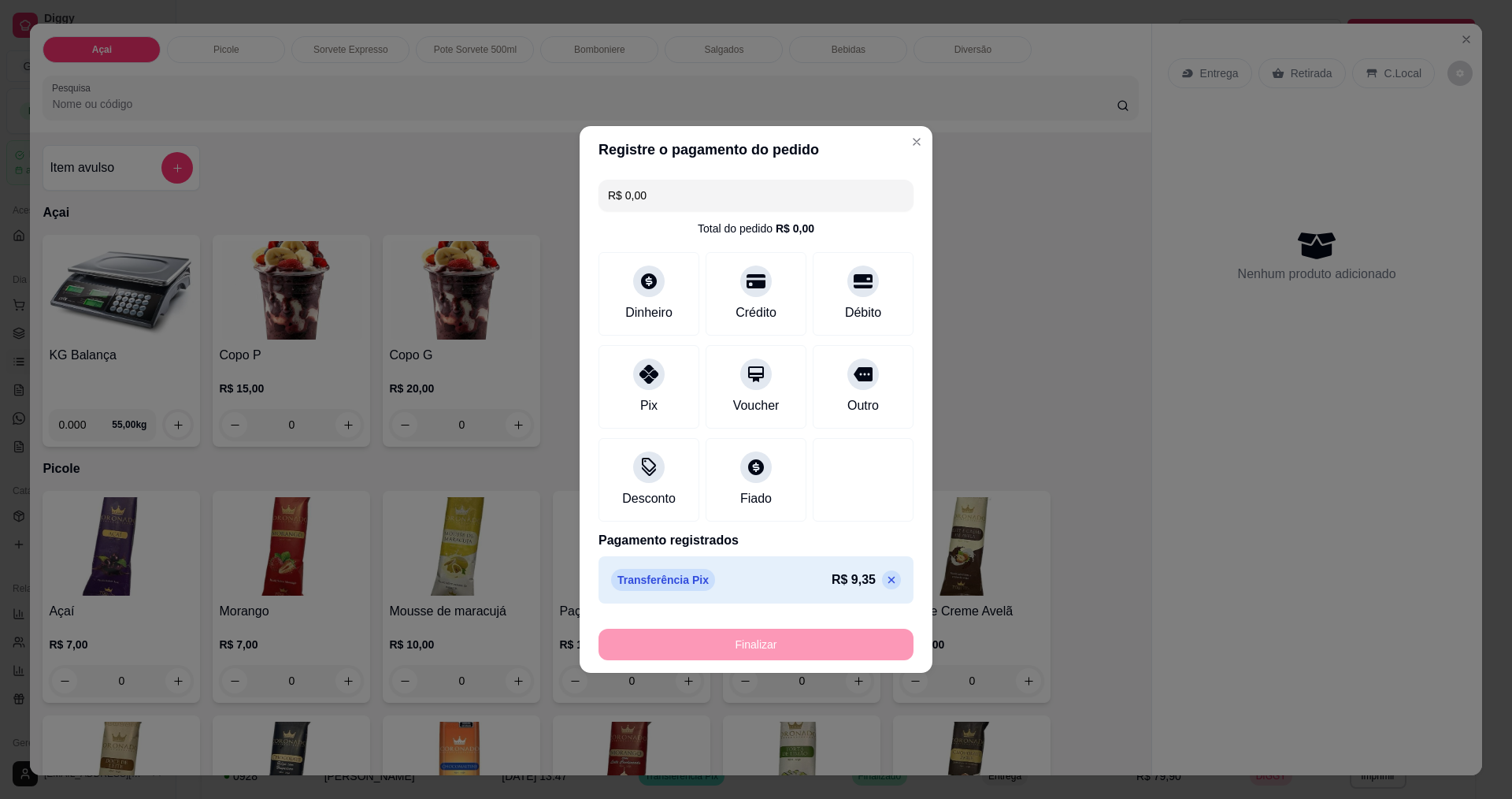
type input "-R$ 9,35"
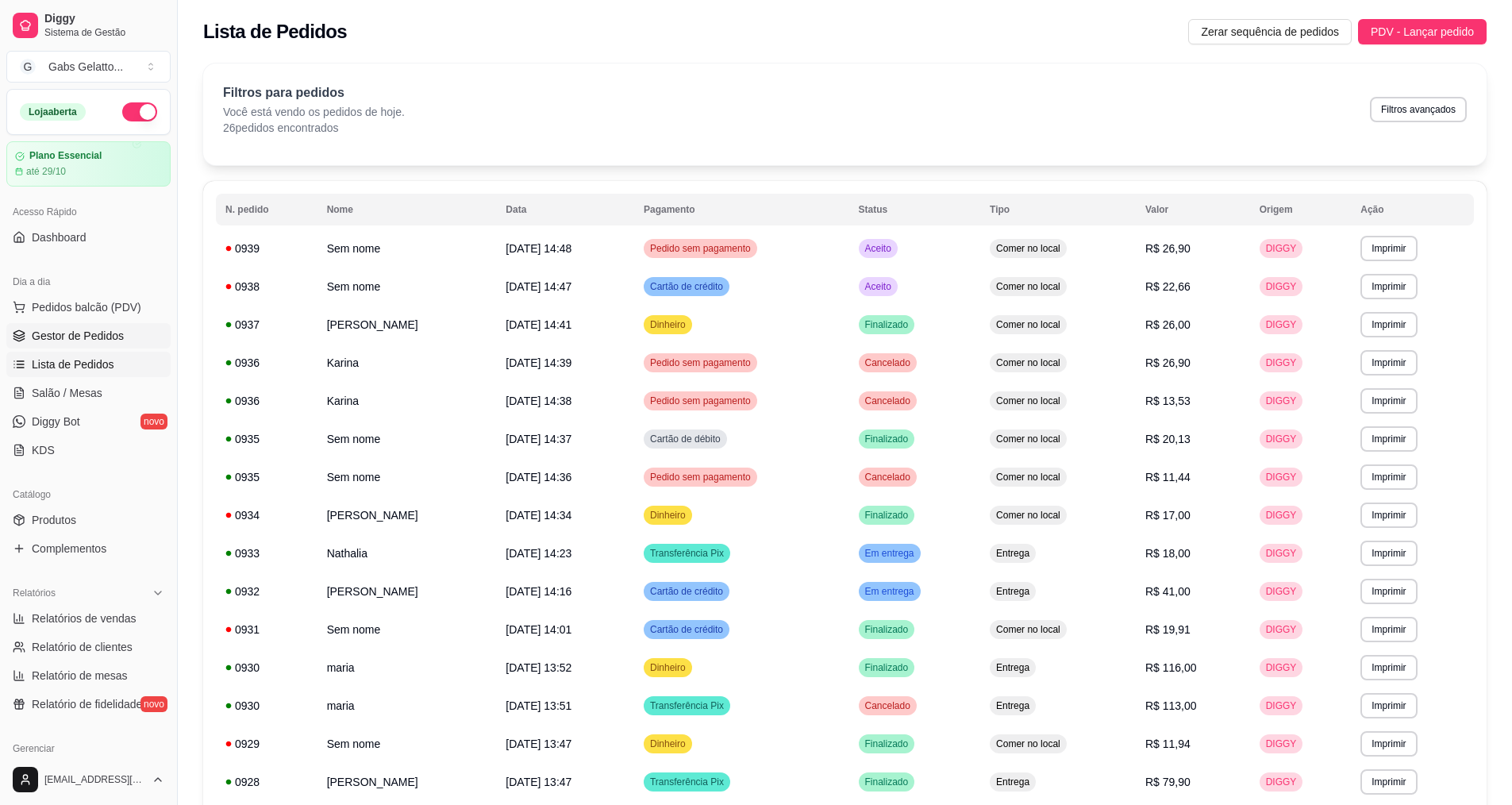
click at [102, 342] on span "Gestor de Pedidos" at bounding box center [78, 335] width 92 height 16
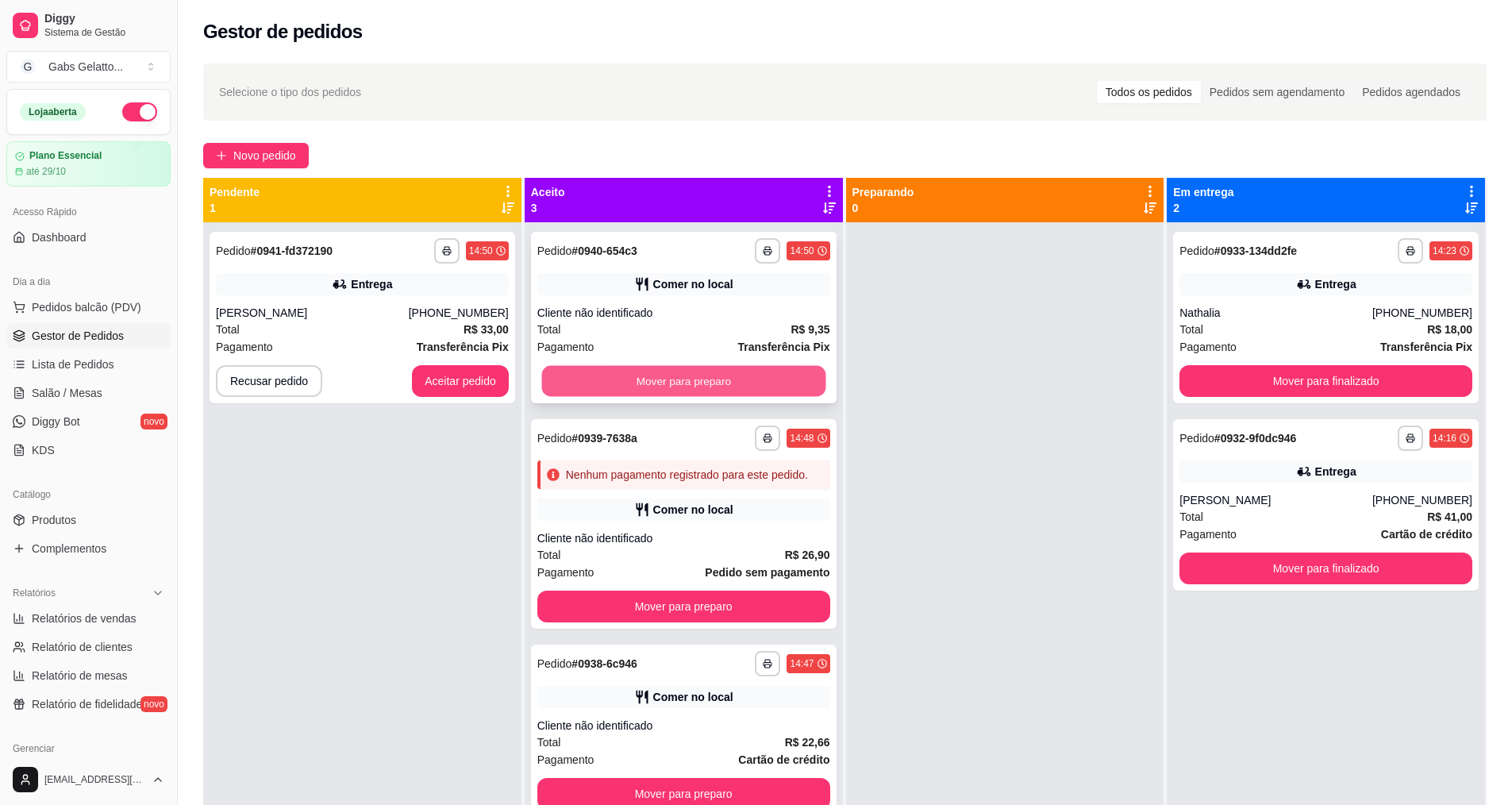
click at [690, 379] on button "Mover para preparo" at bounding box center [683, 380] width 284 height 31
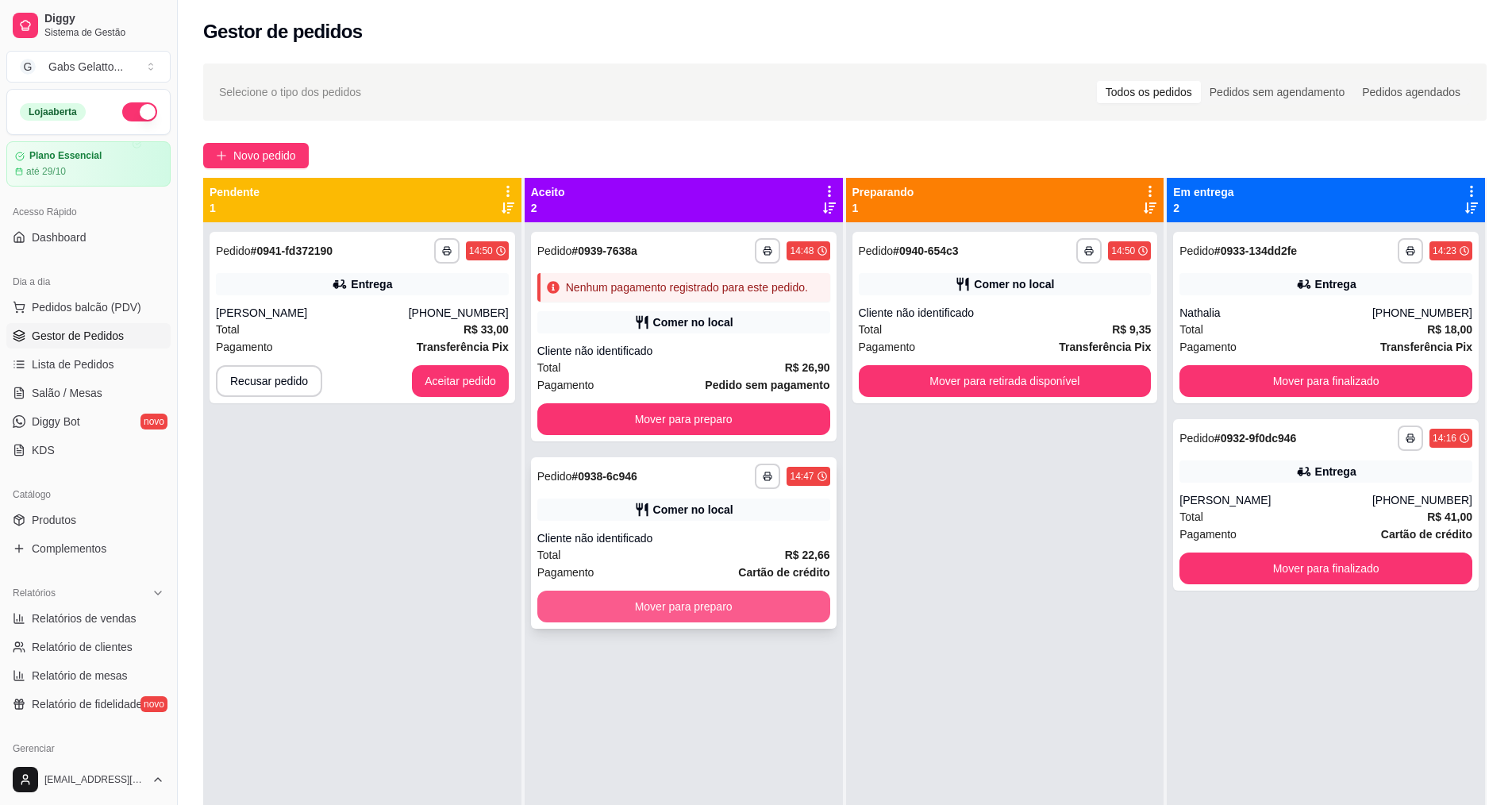
click at [667, 604] on button "Mover para preparo" at bounding box center [684, 607] width 293 height 32
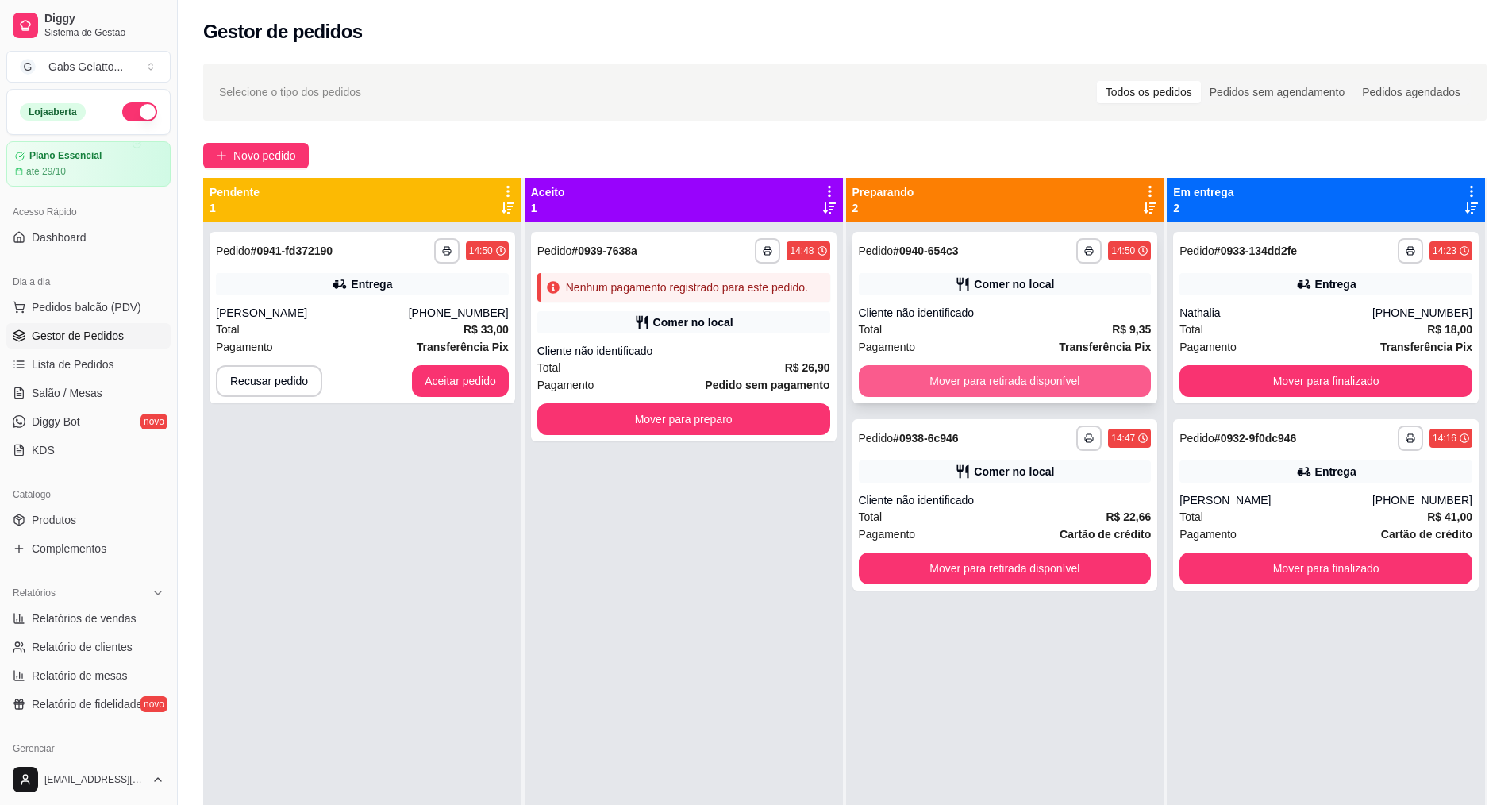
click at [974, 378] on button "Mover para retirada disponível" at bounding box center [1005, 381] width 293 height 32
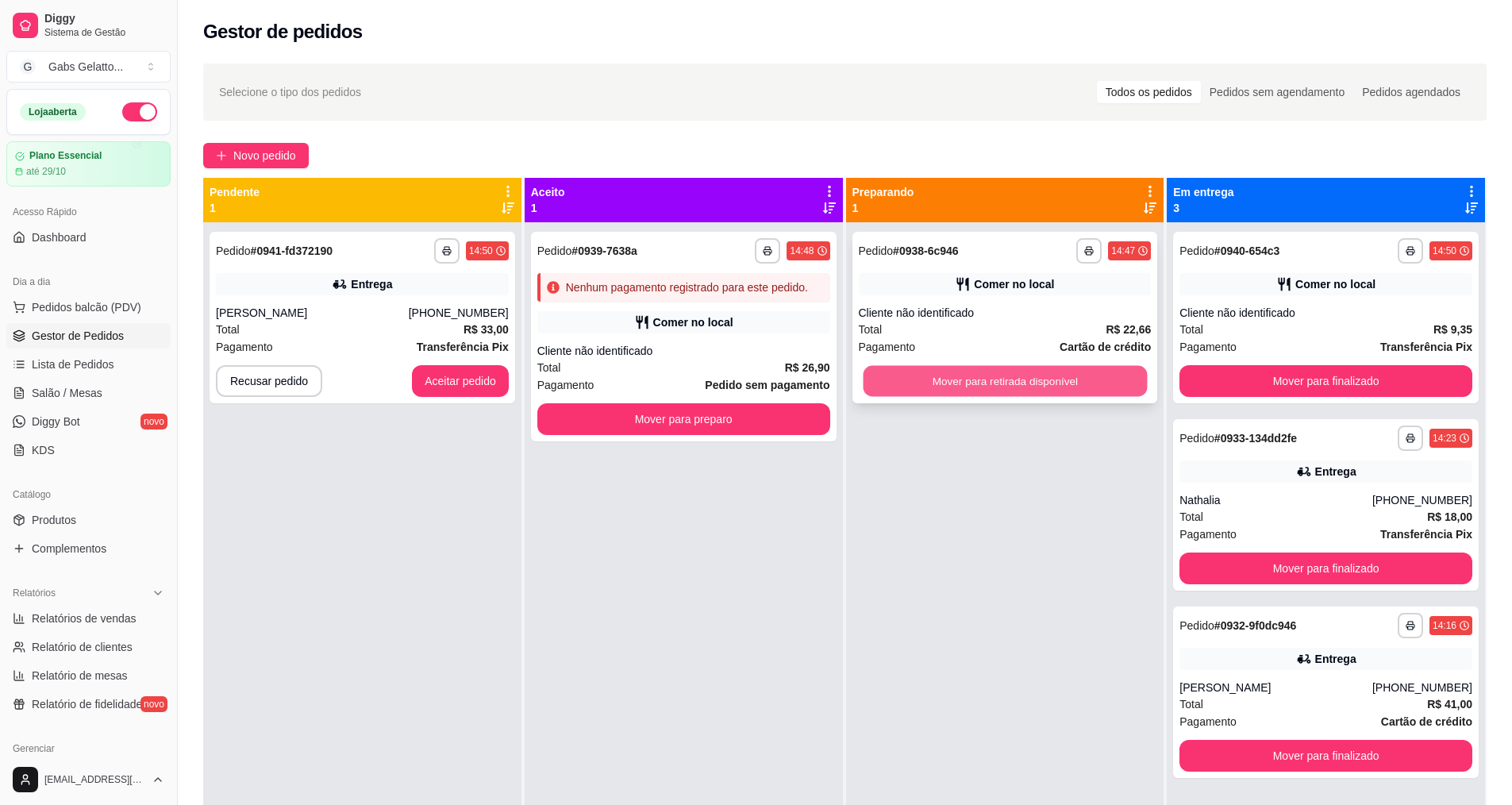
click at [975, 378] on button "Mover para retirada disponível" at bounding box center [1005, 380] width 284 height 31
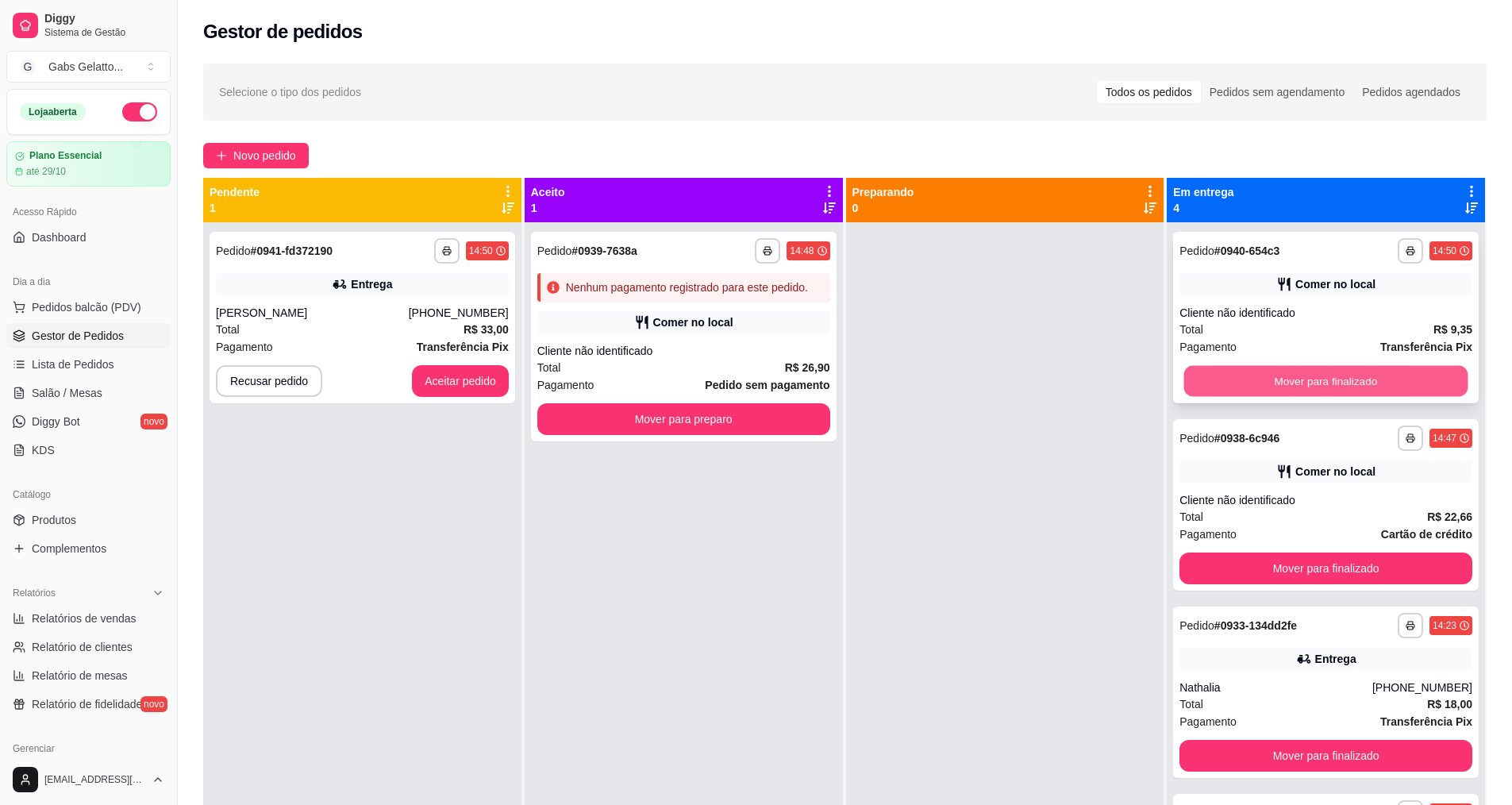
click at [1212, 386] on button "Mover para finalizado" at bounding box center [1326, 380] width 284 height 31
click at [1215, 387] on button "Mover para finalizado" at bounding box center [1326, 381] width 293 height 32
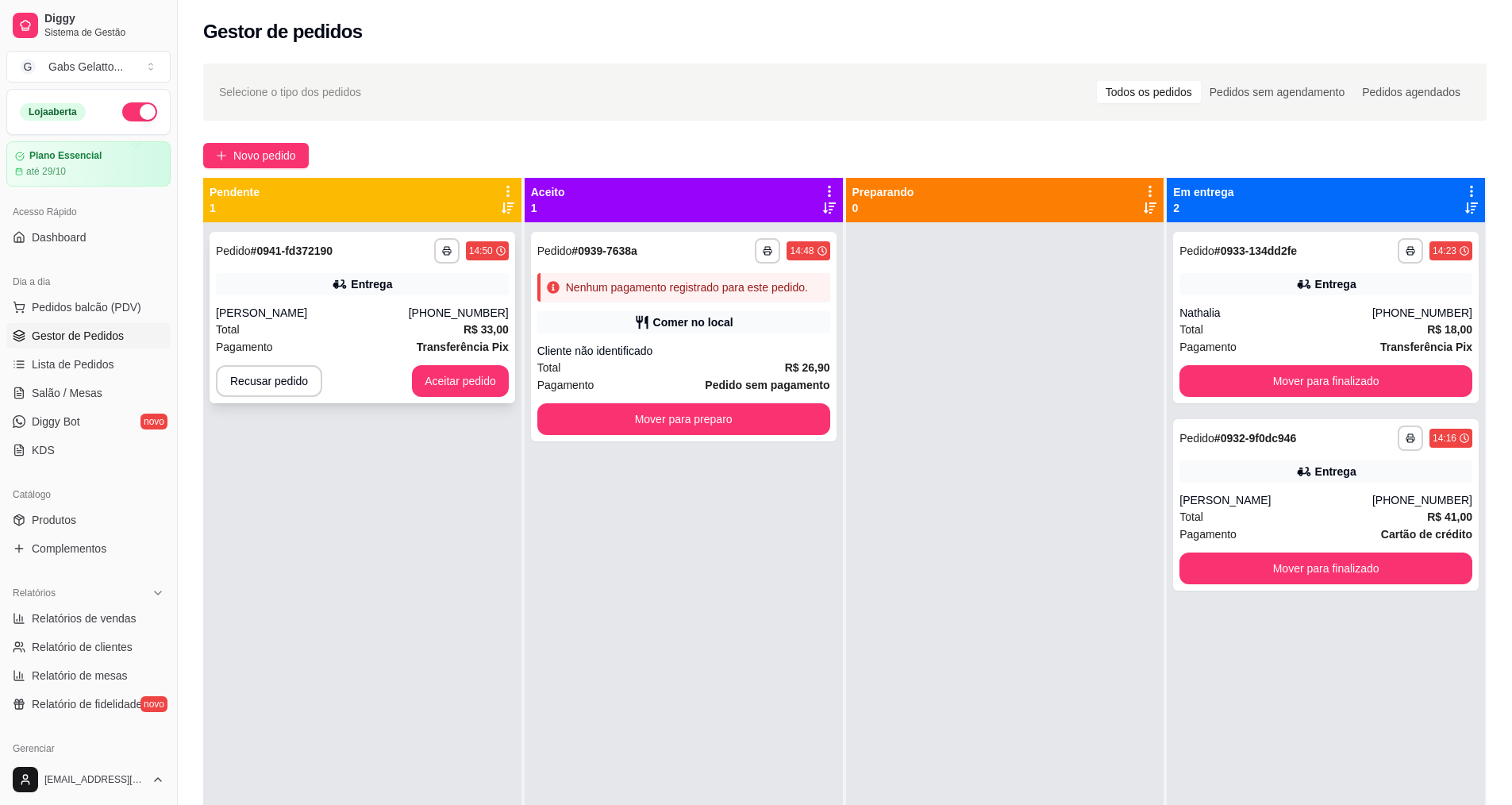
click at [339, 285] on icon at bounding box center [339, 284] width 16 height 16
click at [637, 336] on div "**********" at bounding box center [683, 336] width 305 height 209
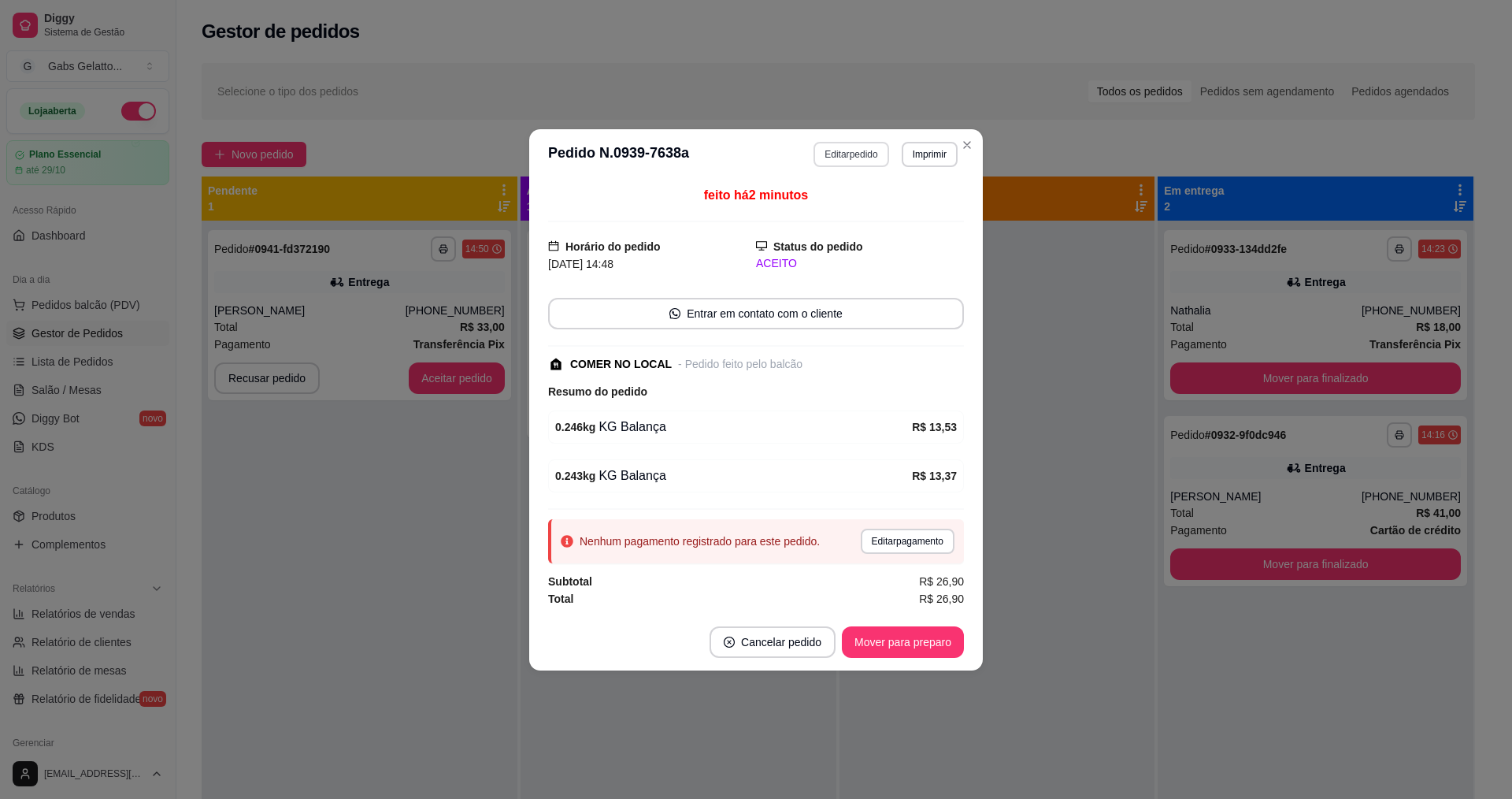
click at [863, 165] on button "Editar pedido" at bounding box center [851, 154] width 75 height 25
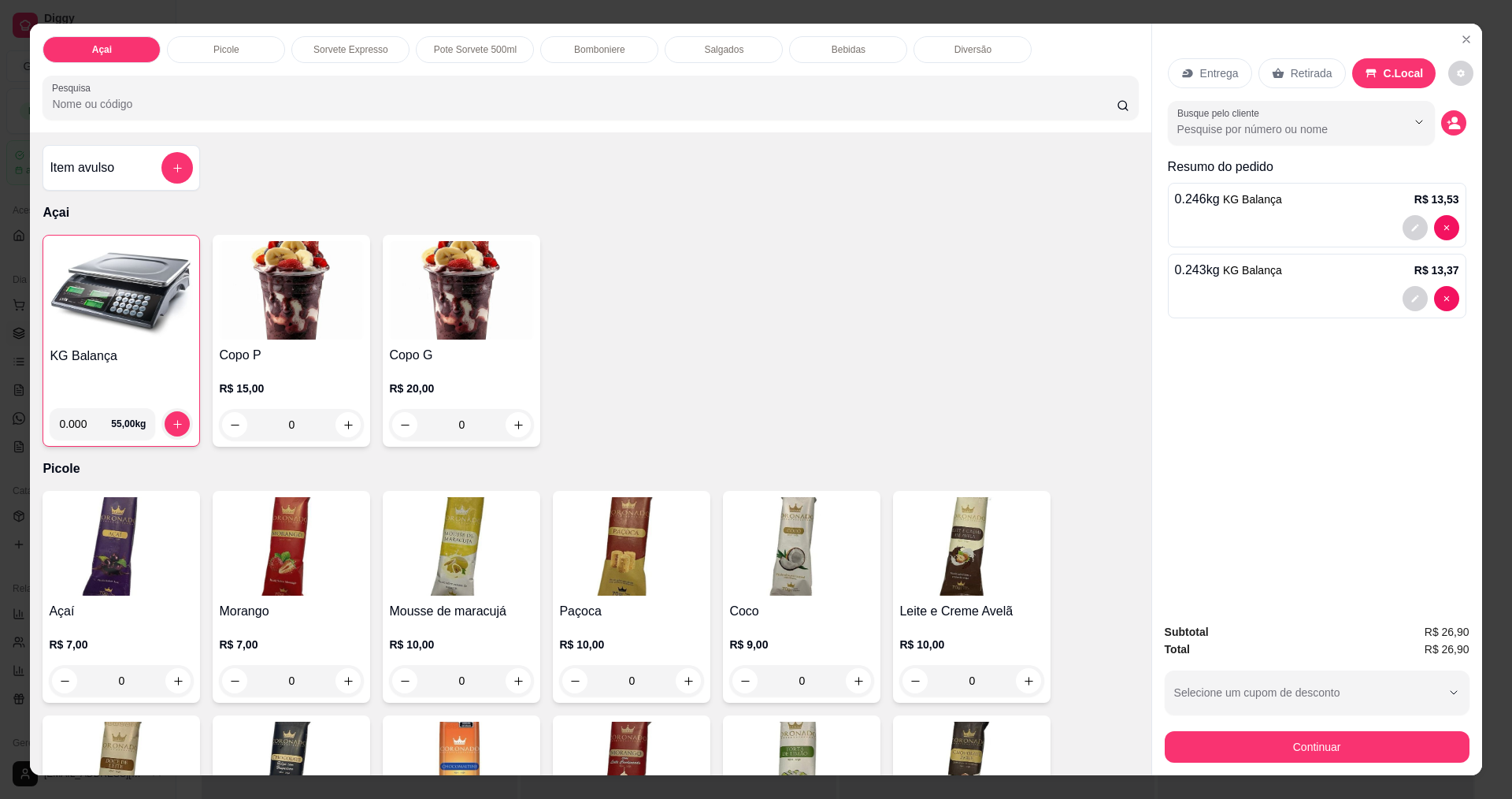
click at [128, 365] on div "KG Balança" at bounding box center [121, 371] width 144 height 48
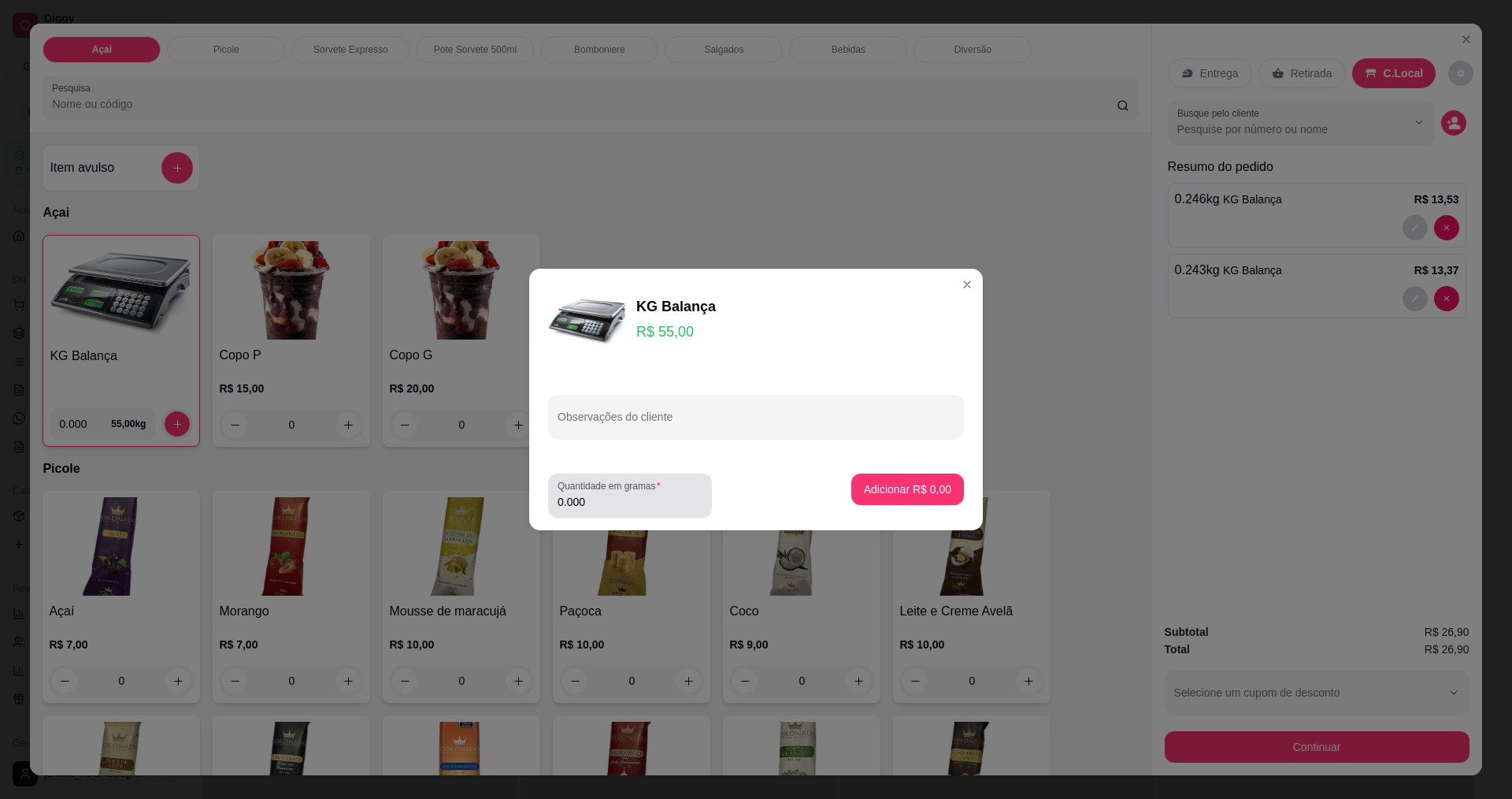
click at [642, 495] on input "0.000" at bounding box center [629, 502] width 144 height 16
type input "0.345"
click at [938, 491] on p "Adicionar R$ 18,97" at bounding box center [904, 489] width 94 height 16
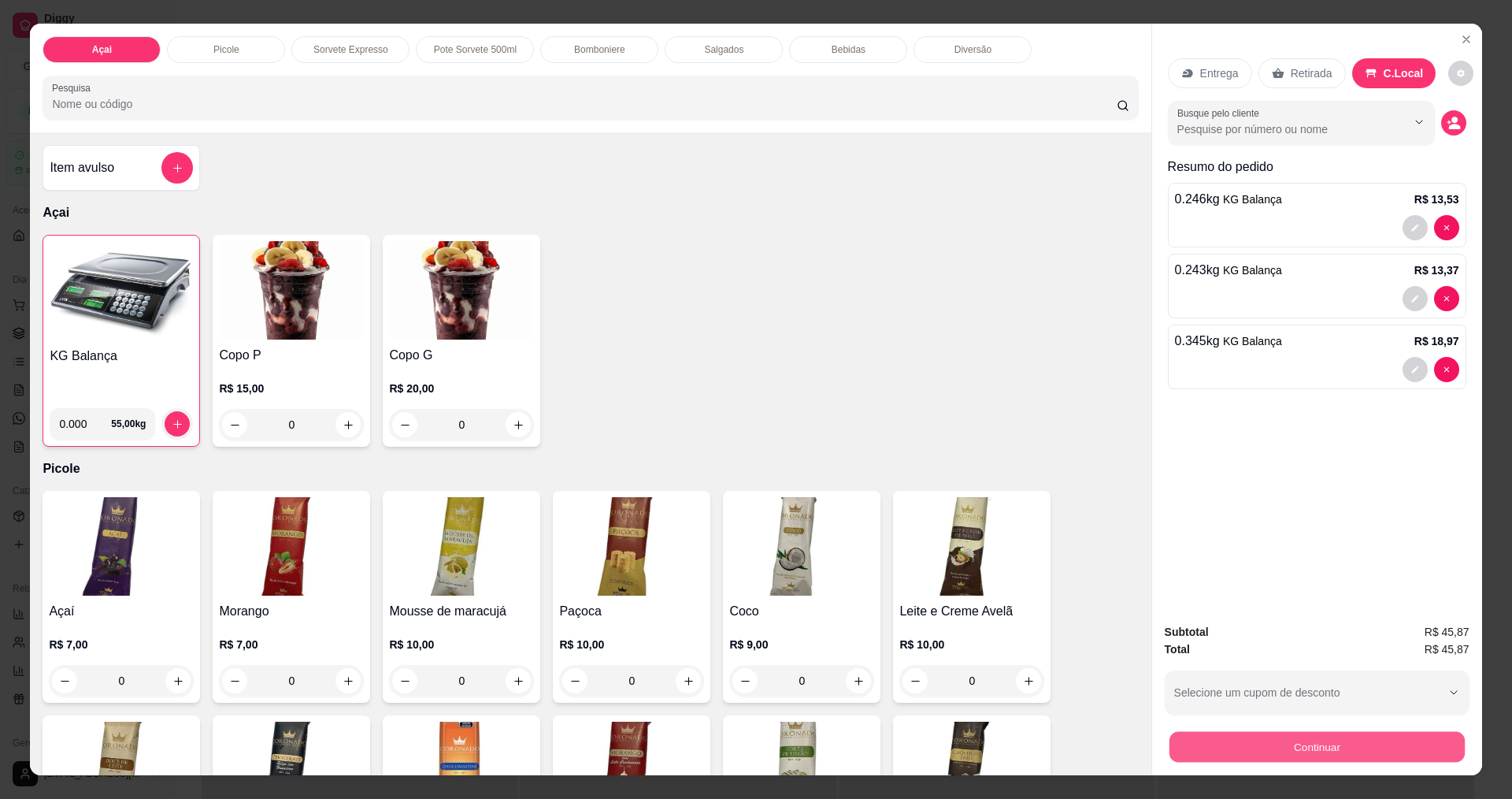
click at [1233, 749] on button "Continuar" at bounding box center [1316, 746] width 296 height 31
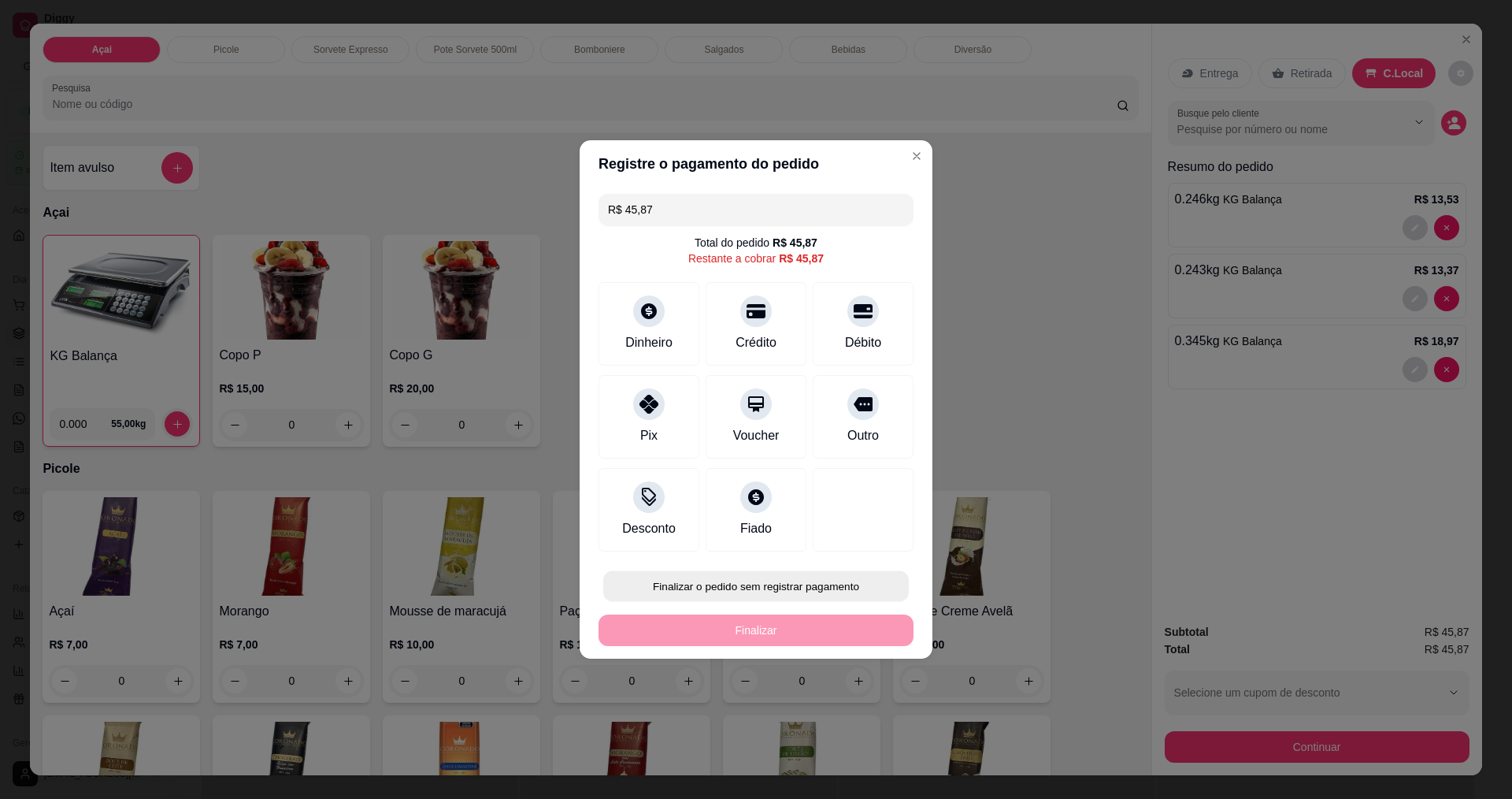
click at [832, 593] on button "Finalizar o pedido sem registrar pagamento" at bounding box center [756, 585] width 306 height 31
click at [861, 726] on button "Confirmar" at bounding box center [856, 714] width 56 height 23
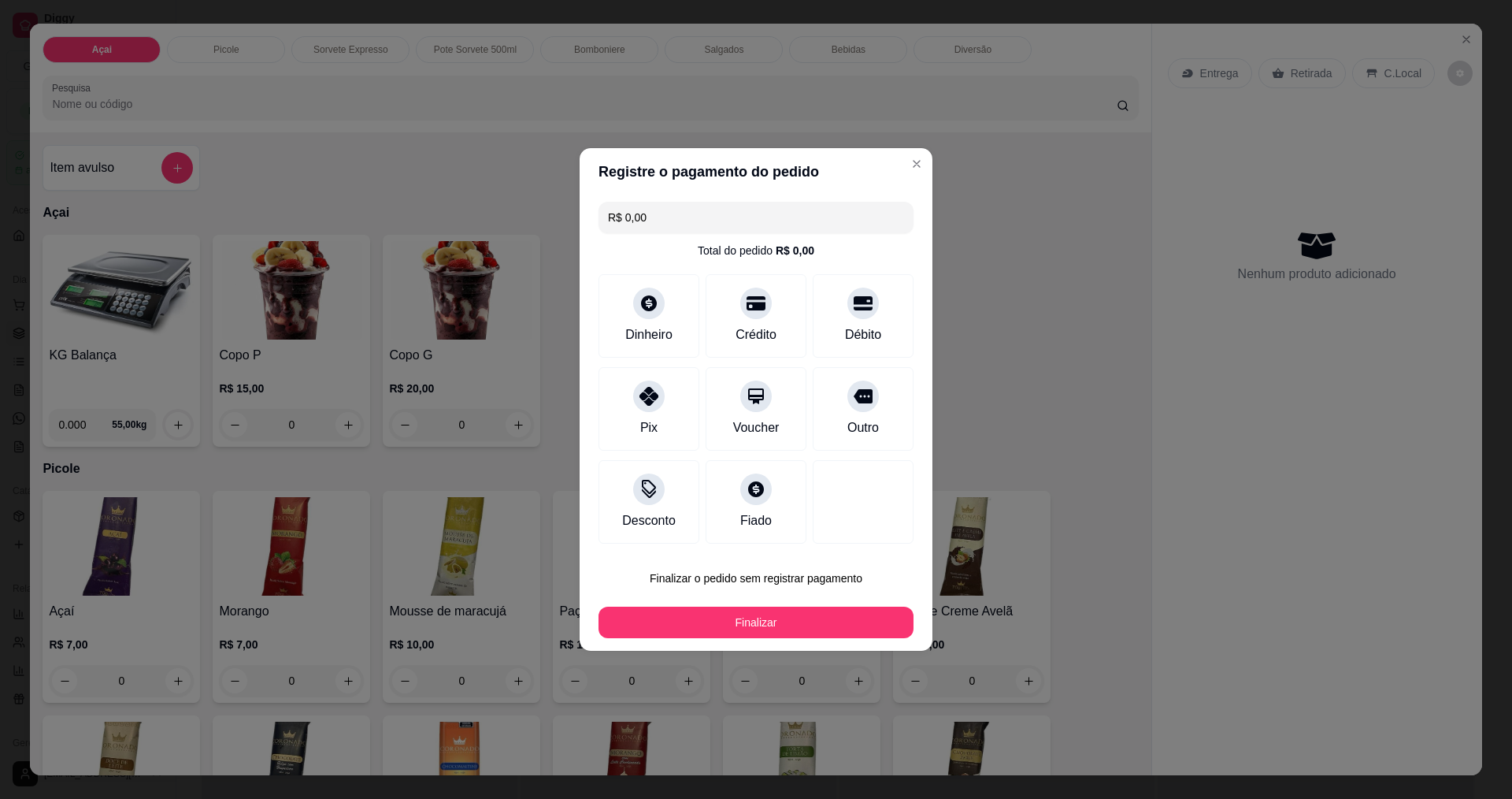
type input "R$ 0,00"
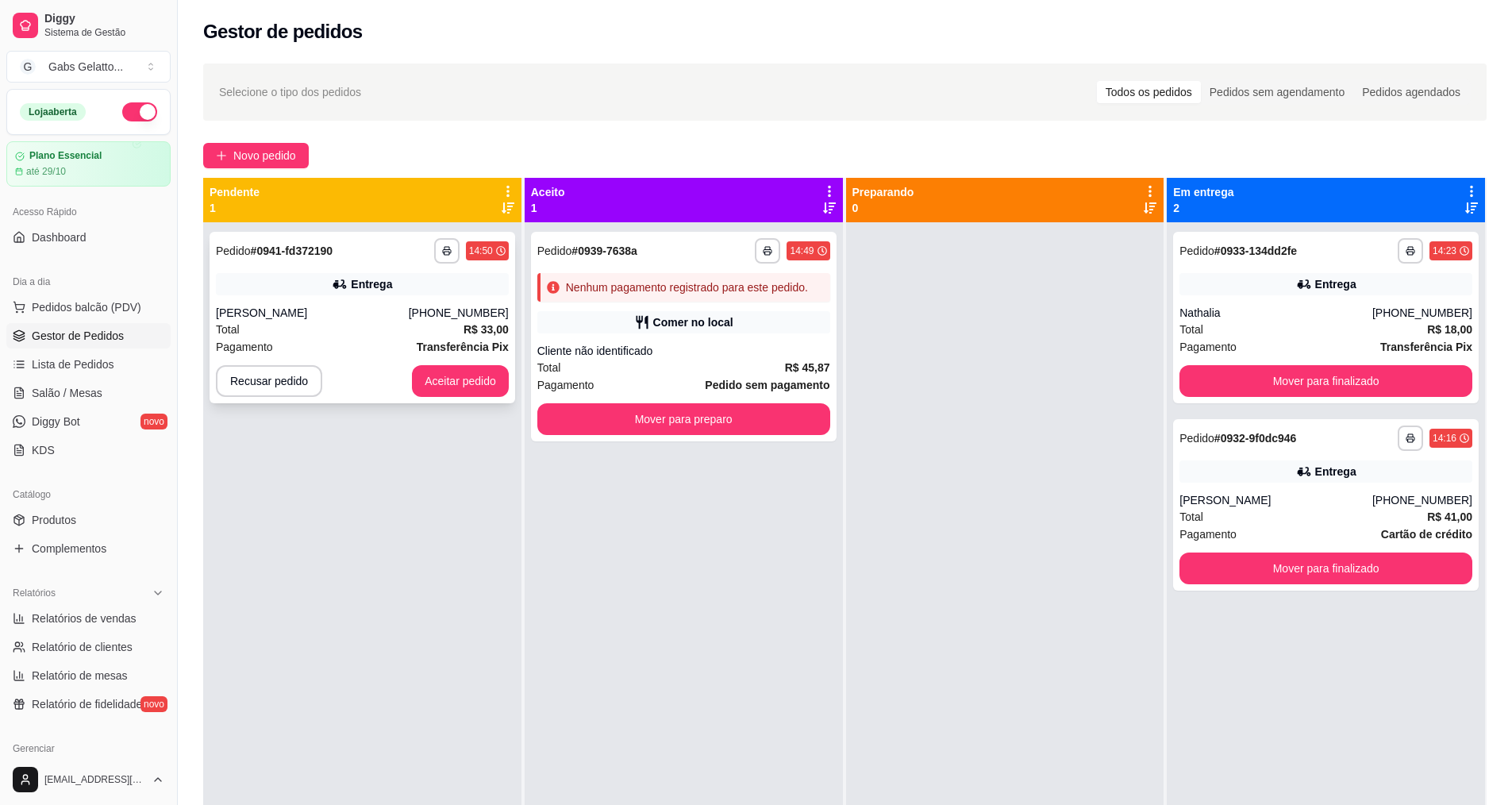
click at [399, 289] on div "Entrega" at bounding box center [363, 285] width 293 height 23
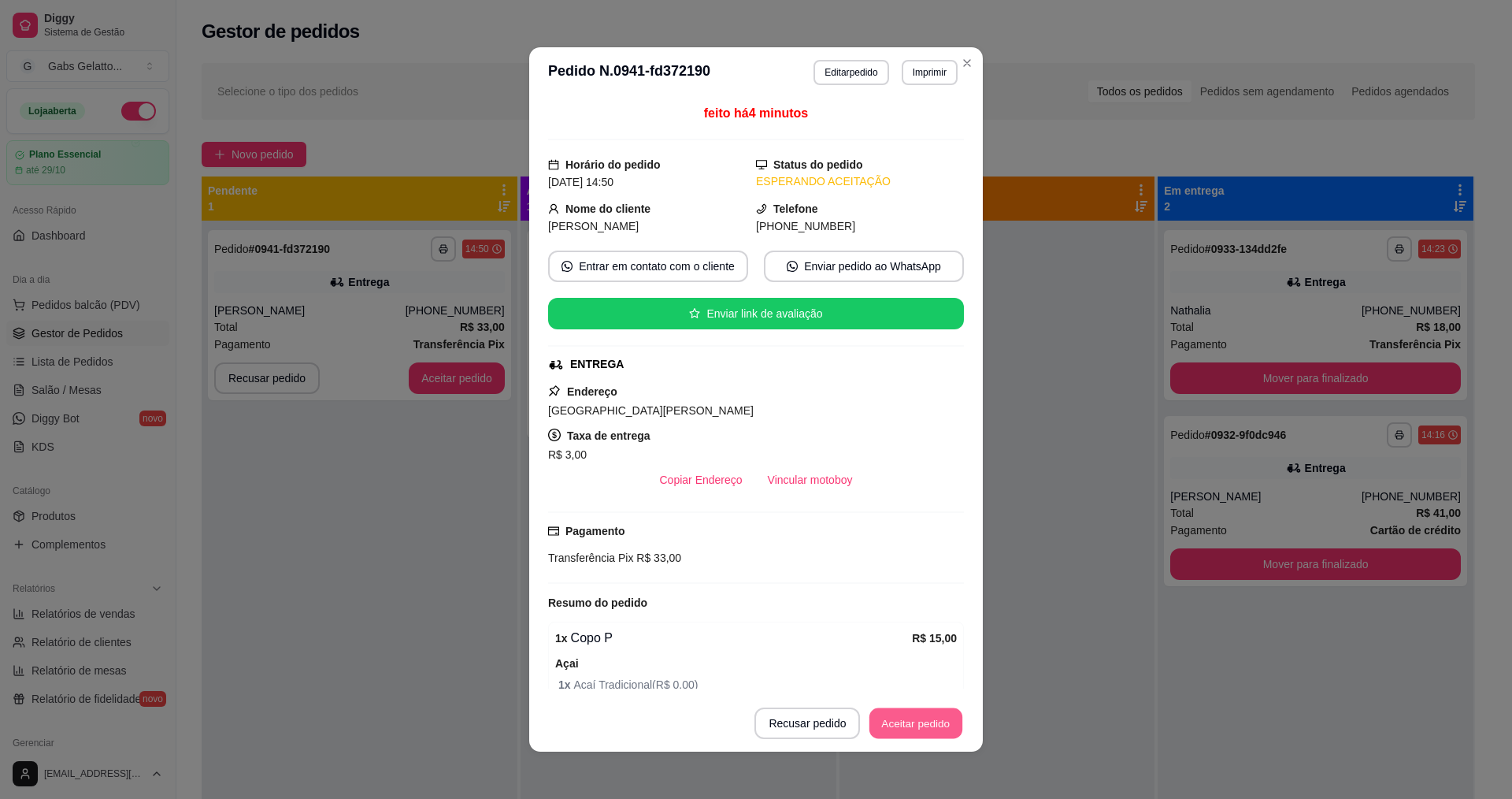
click at [884, 715] on button "Aceitar pedido" at bounding box center [916, 723] width 93 height 31
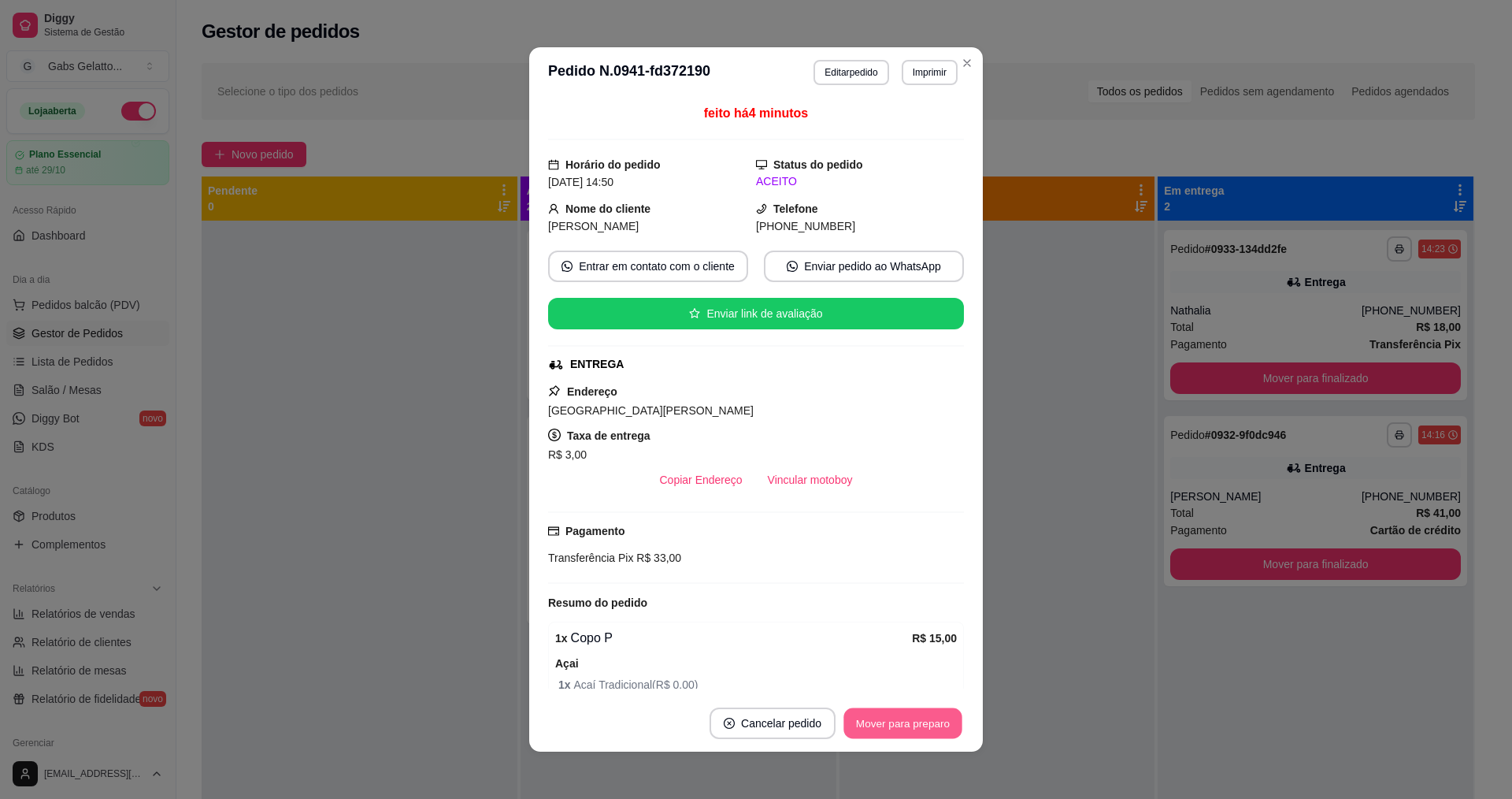
click at [884, 715] on button "Mover para preparo" at bounding box center [902, 723] width 118 height 31
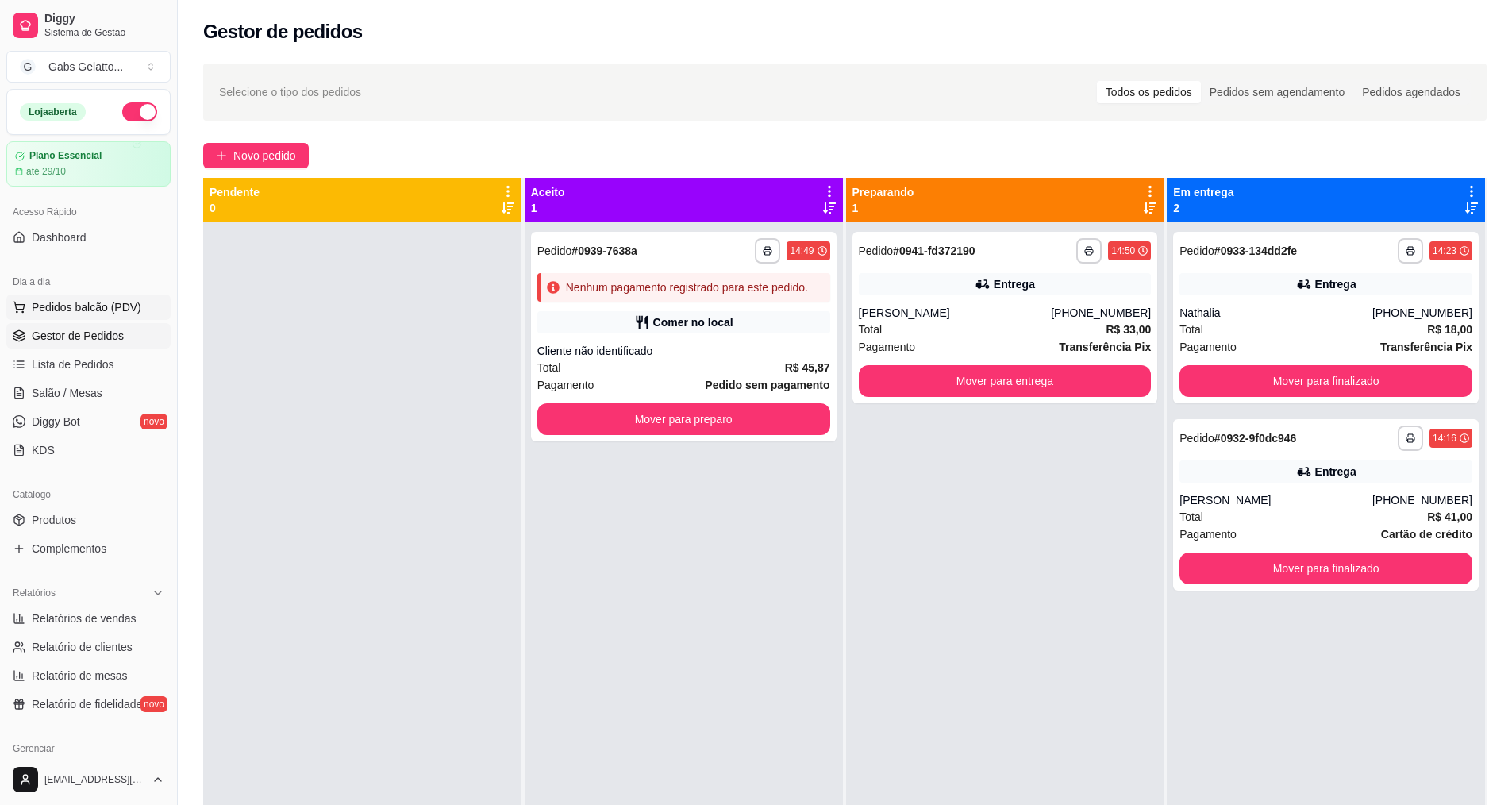
click at [87, 297] on button "Pedidos balcão (PDV)" at bounding box center [88, 306] width 164 height 25
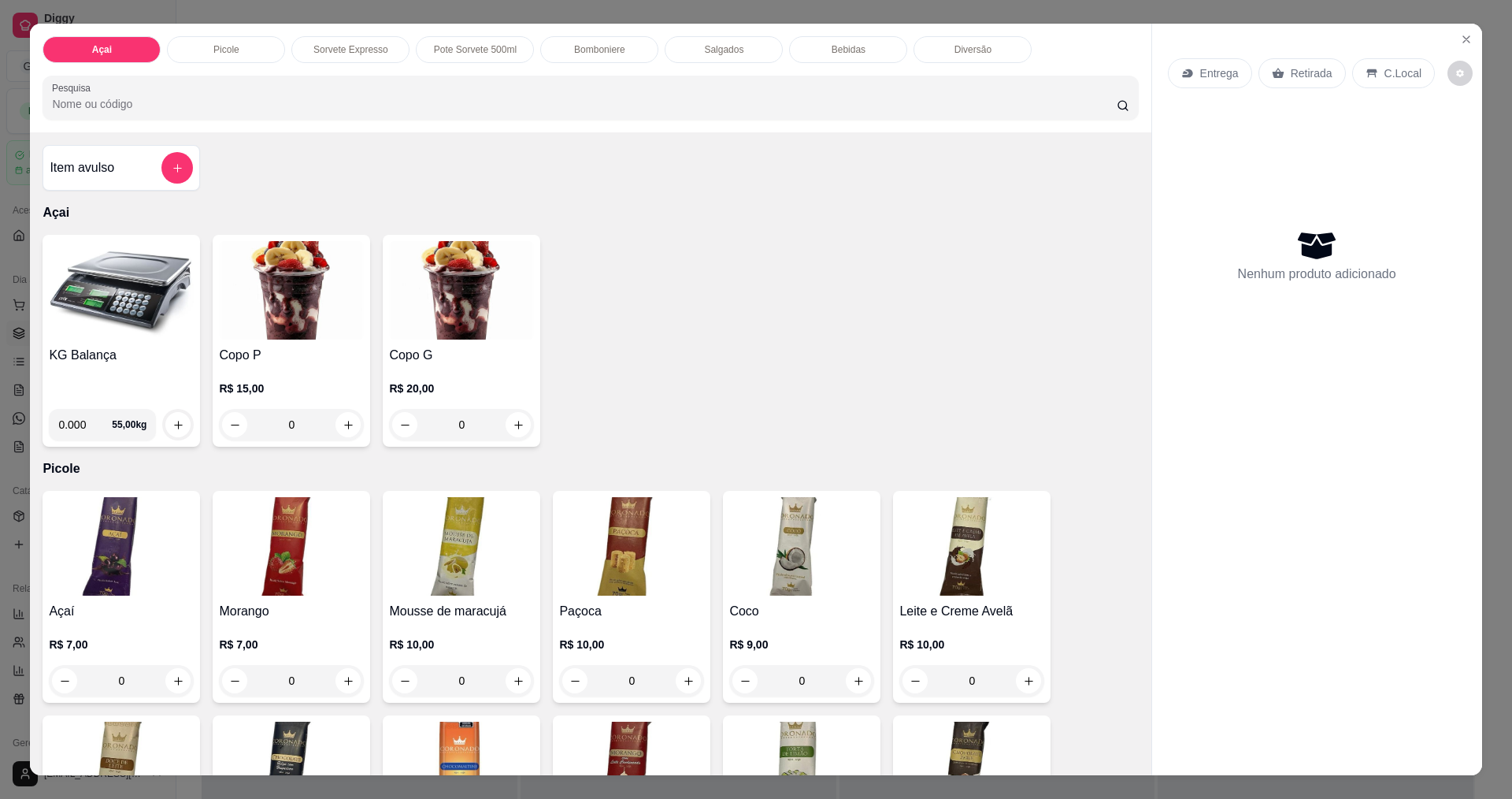
click at [78, 309] on img at bounding box center [120, 291] width 144 height 99
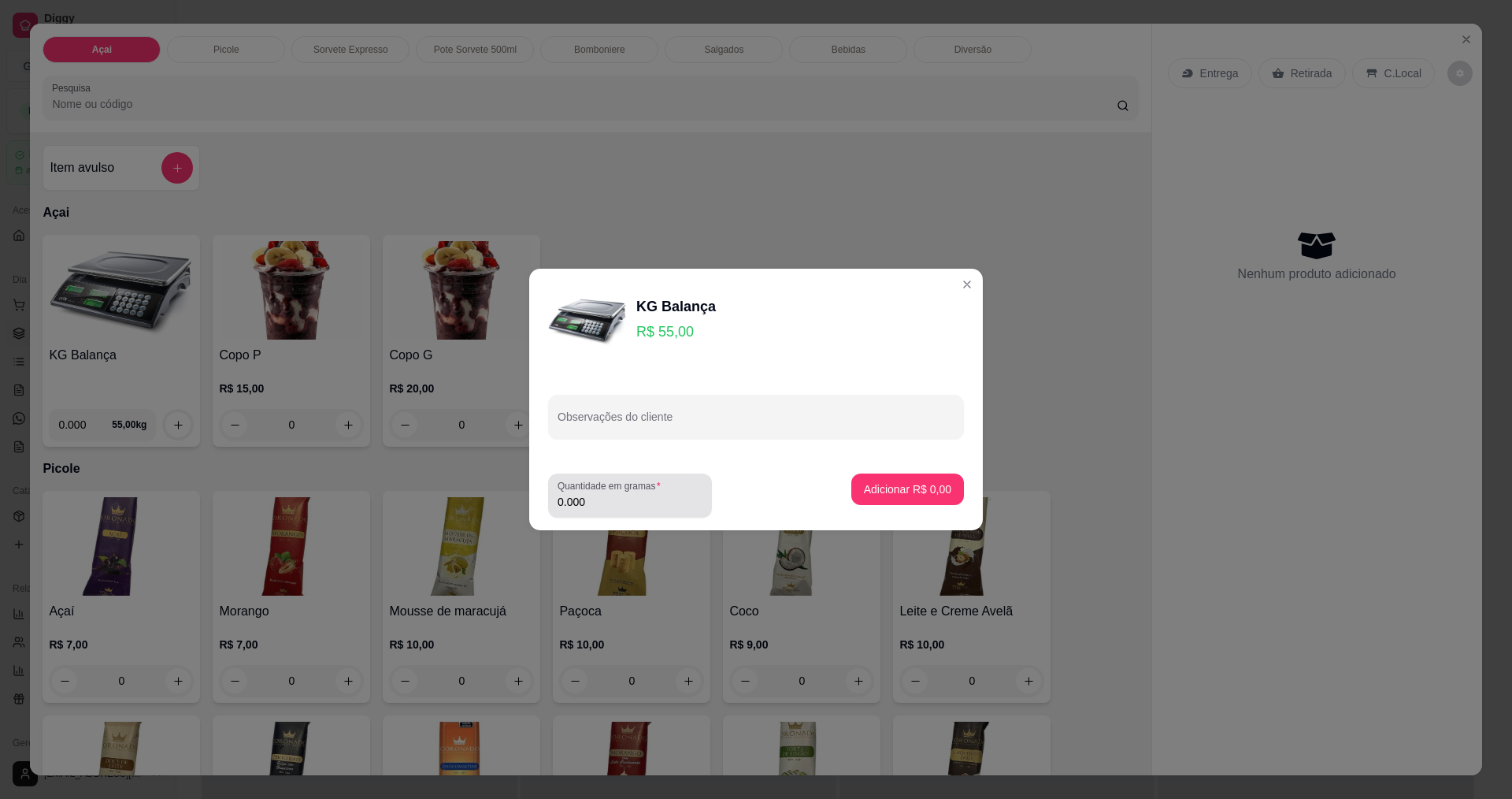
click at [621, 492] on div "0.000" at bounding box center [629, 495] width 144 height 32
type input "0.162"
click at [927, 489] on p "Adicionar R$ 8,91" at bounding box center [908, 489] width 88 height 16
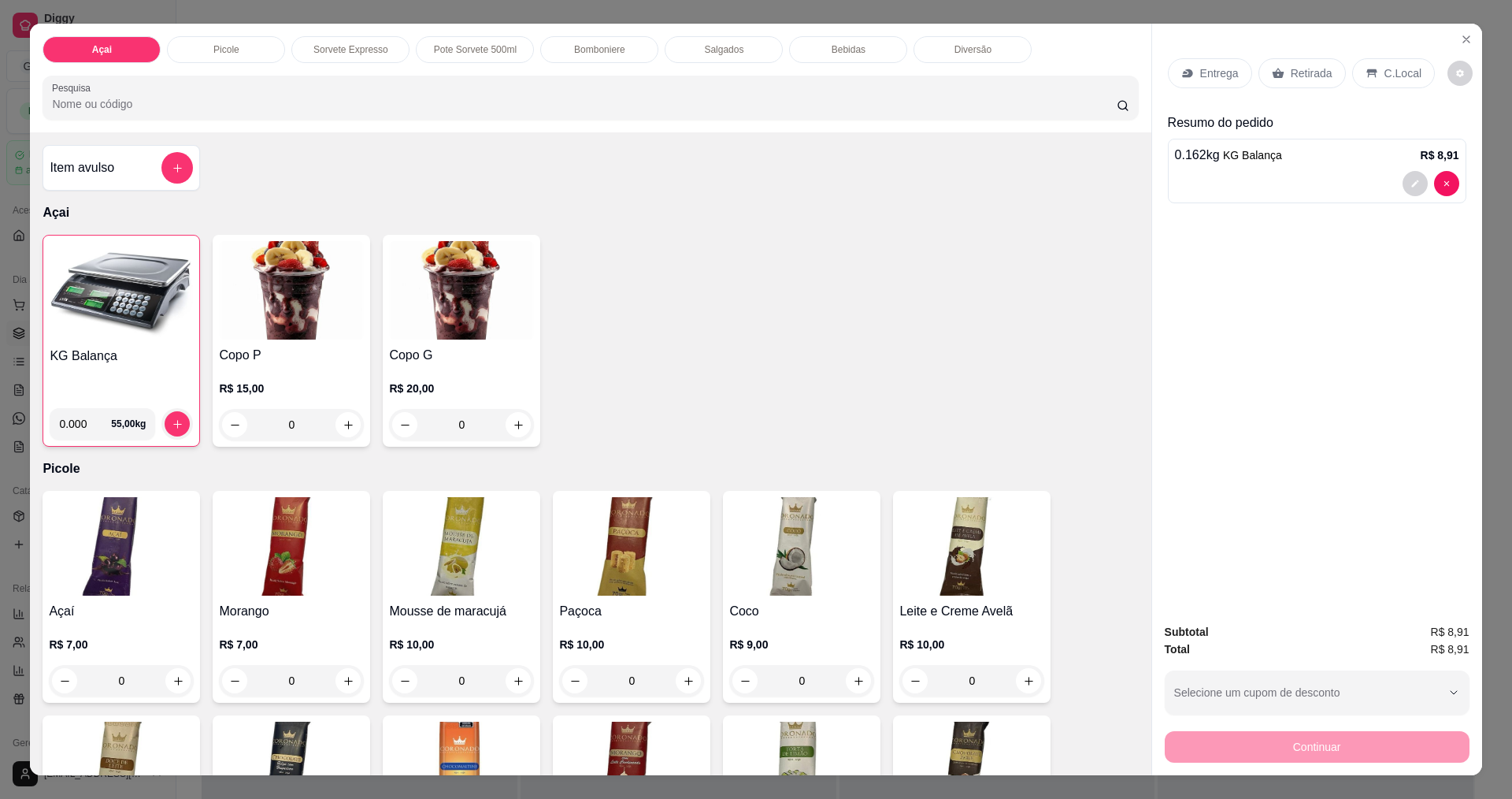
click at [1392, 72] on p "C.Local" at bounding box center [1403, 73] width 37 height 16
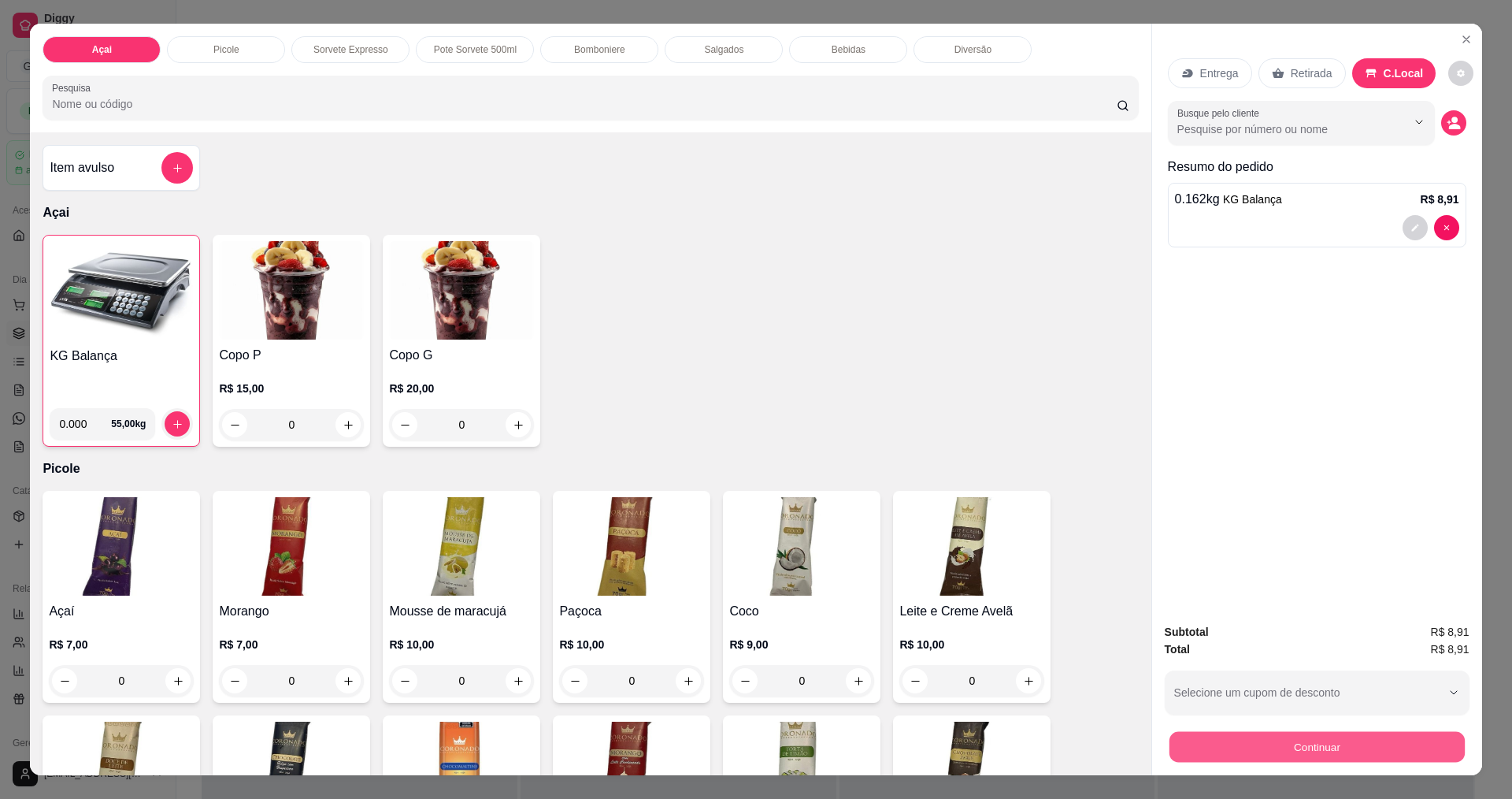
click at [1236, 755] on button "Continuar" at bounding box center [1316, 746] width 296 height 31
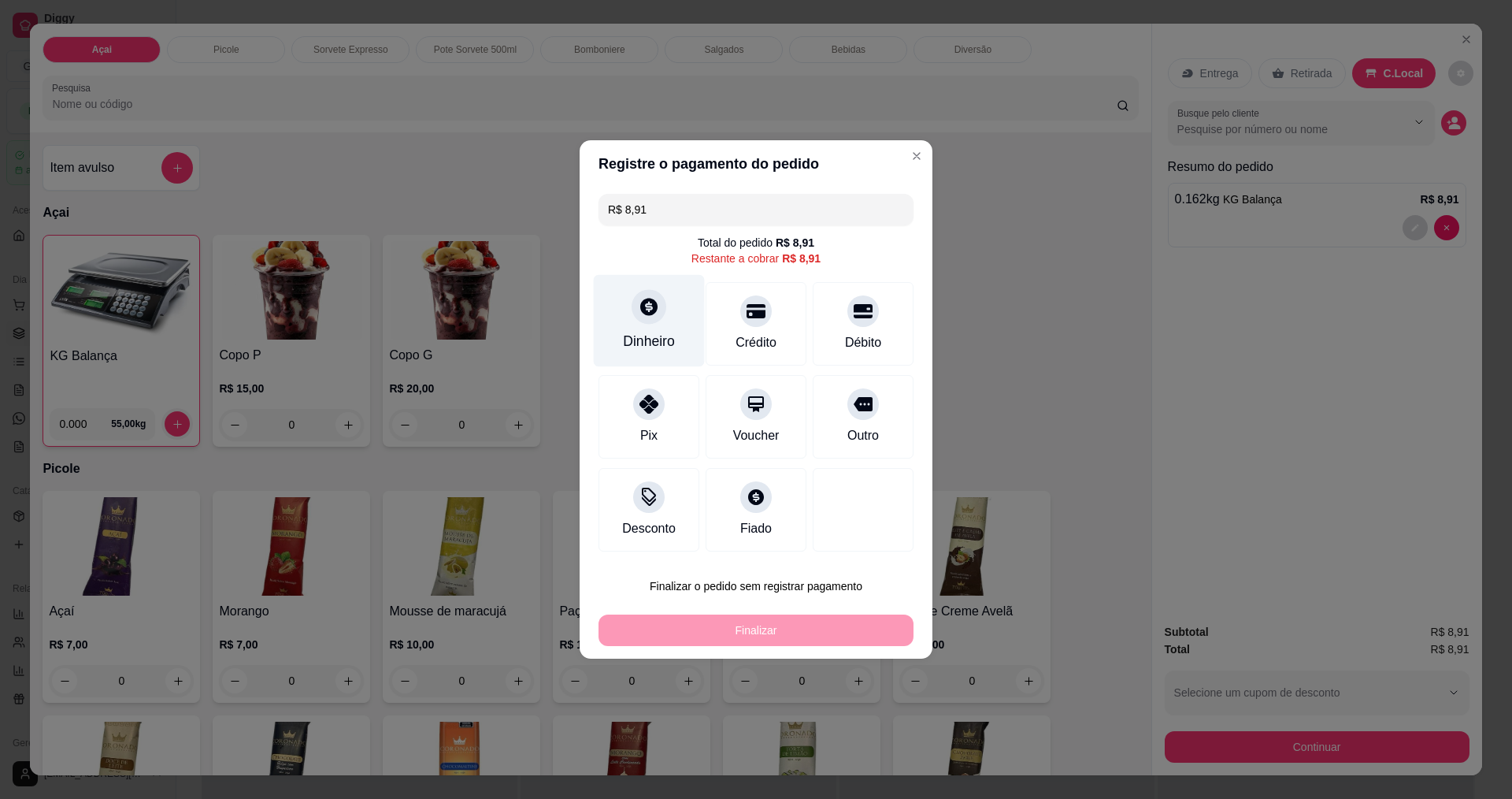
click at [654, 303] on icon at bounding box center [649, 306] width 18 height 18
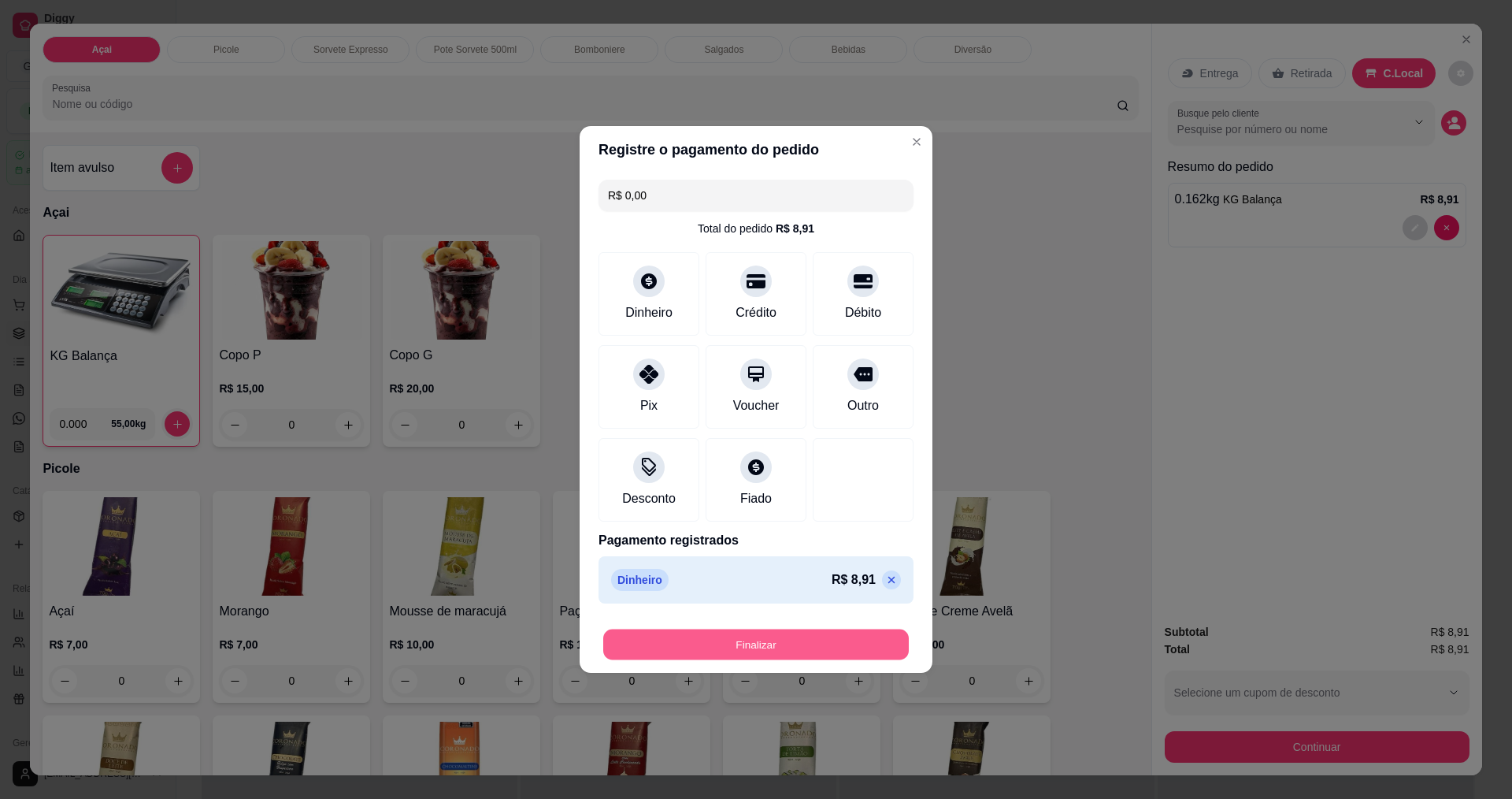
click at [822, 642] on button "Finalizar" at bounding box center [756, 644] width 306 height 31
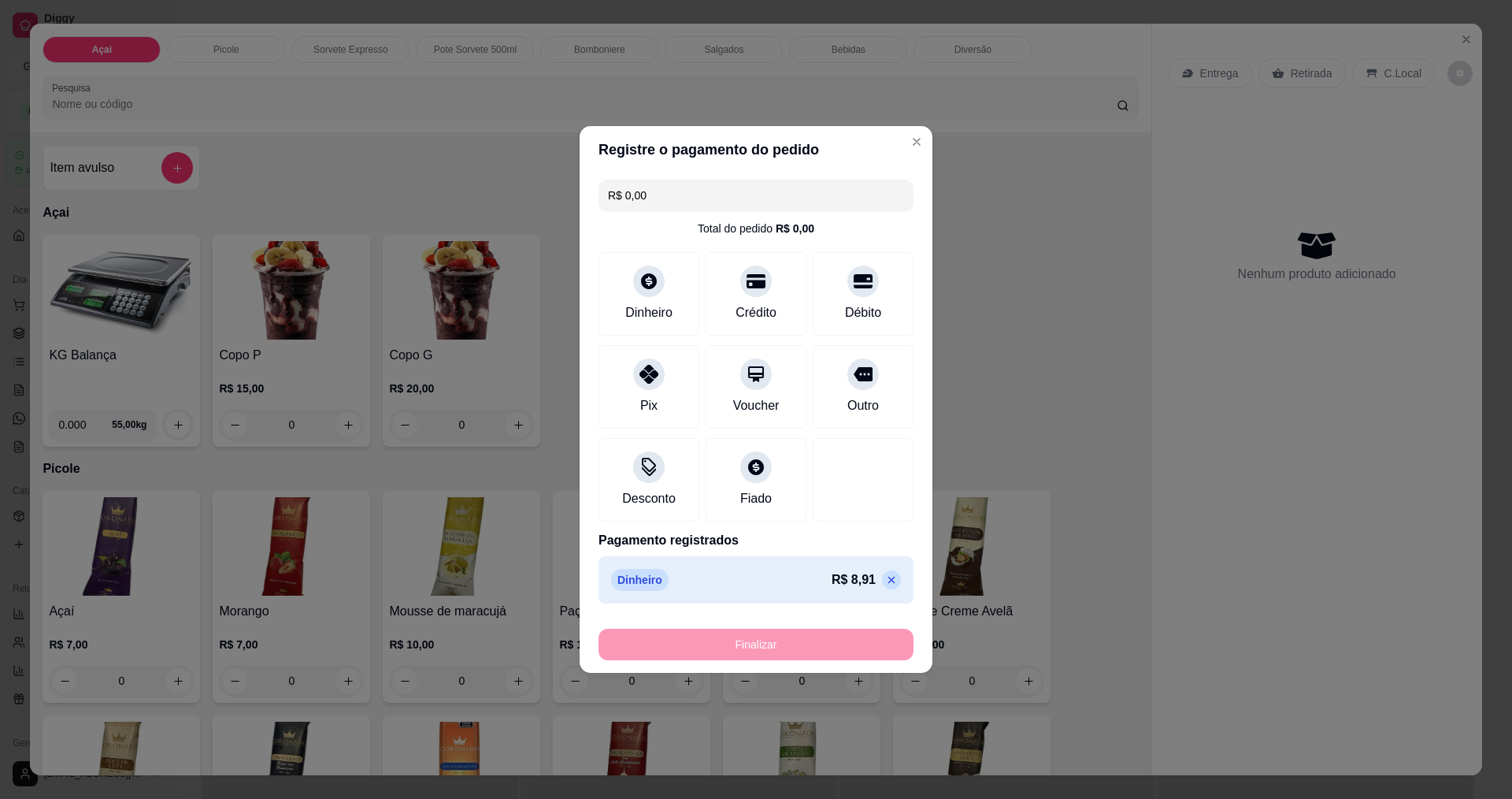
type input "-R$ 8,91"
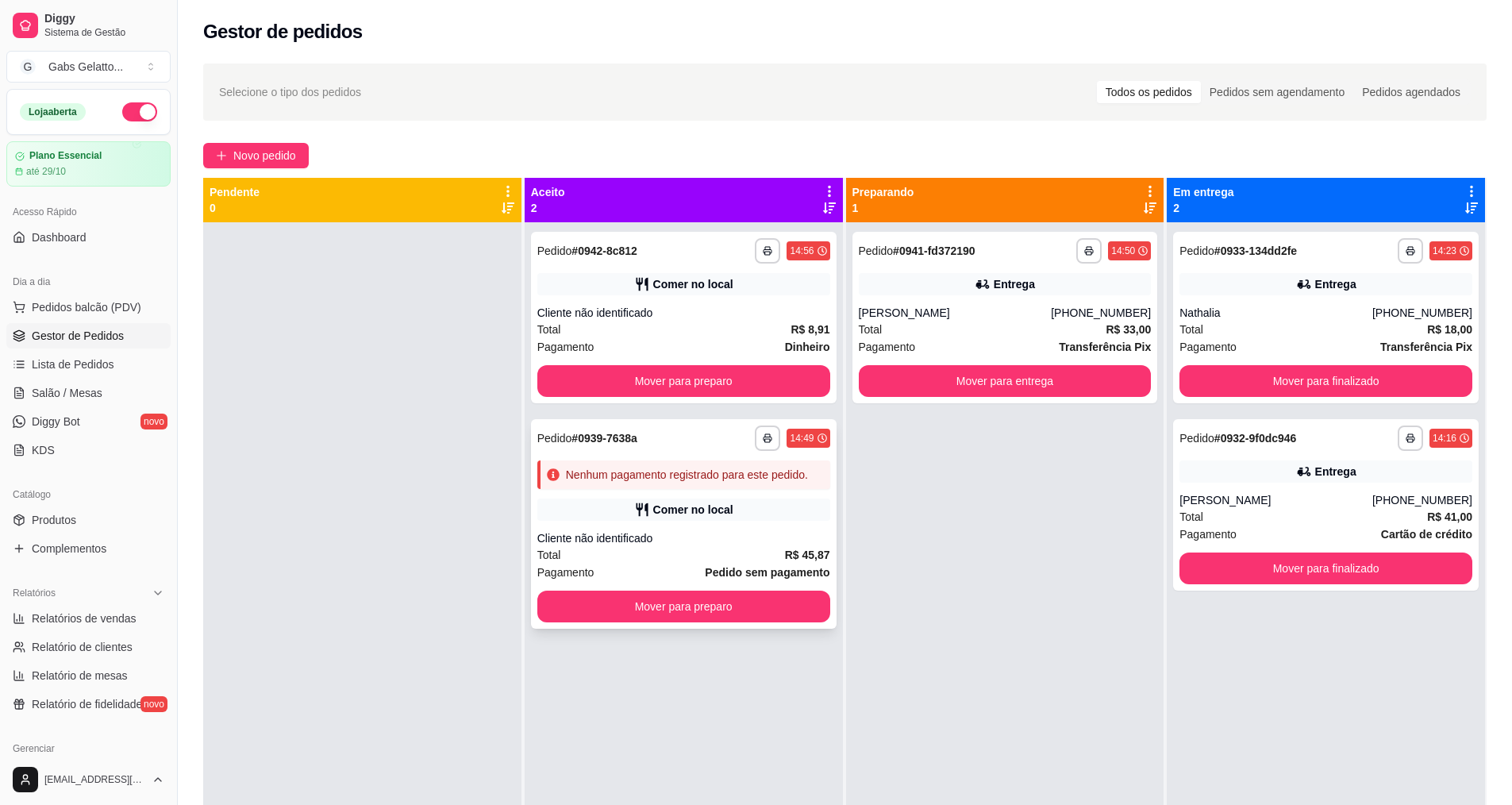
click at [627, 528] on div "**********" at bounding box center [683, 523] width 305 height 209
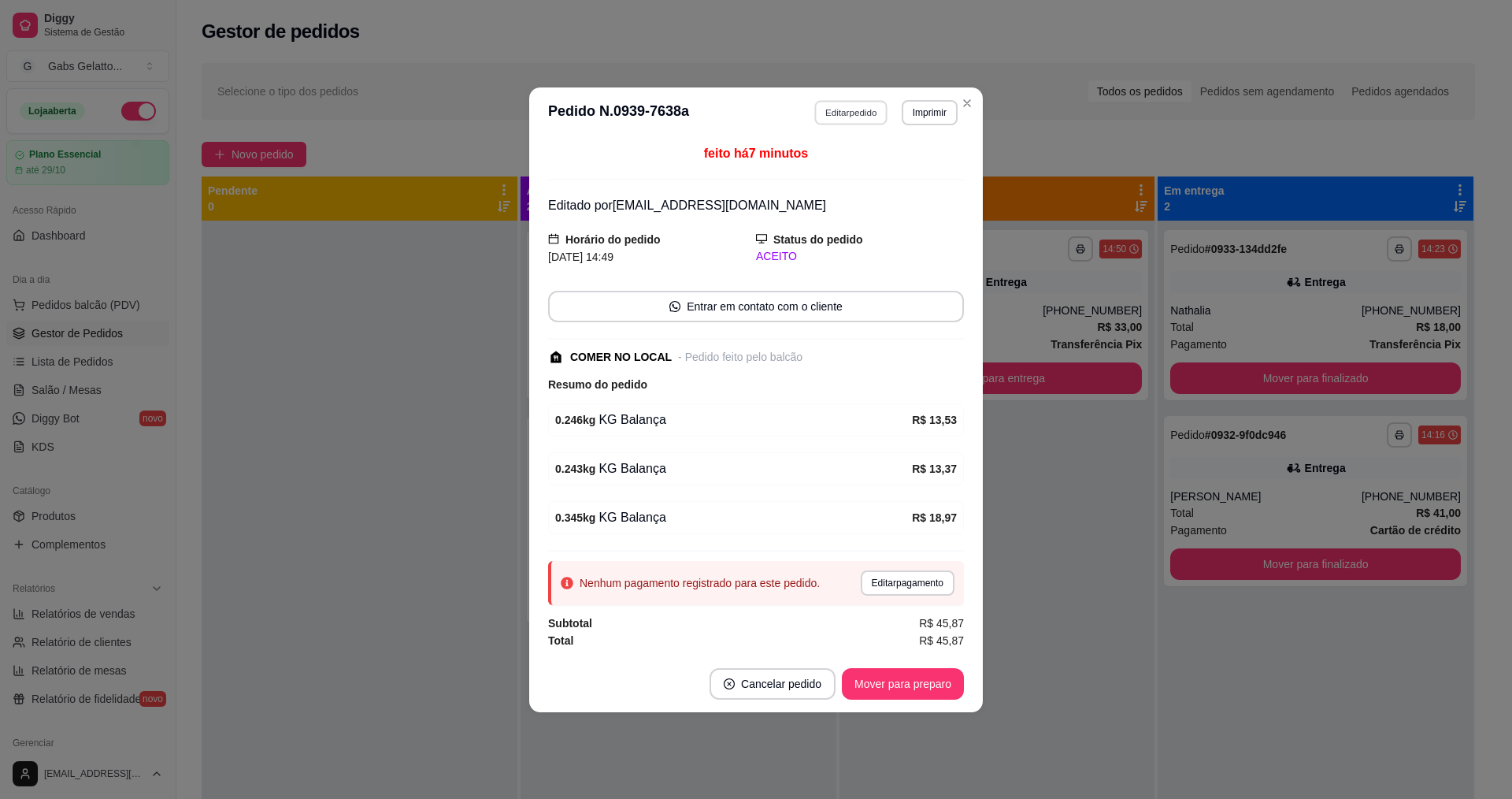
click at [878, 116] on button "Editar pedido" at bounding box center [851, 112] width 74 height 24
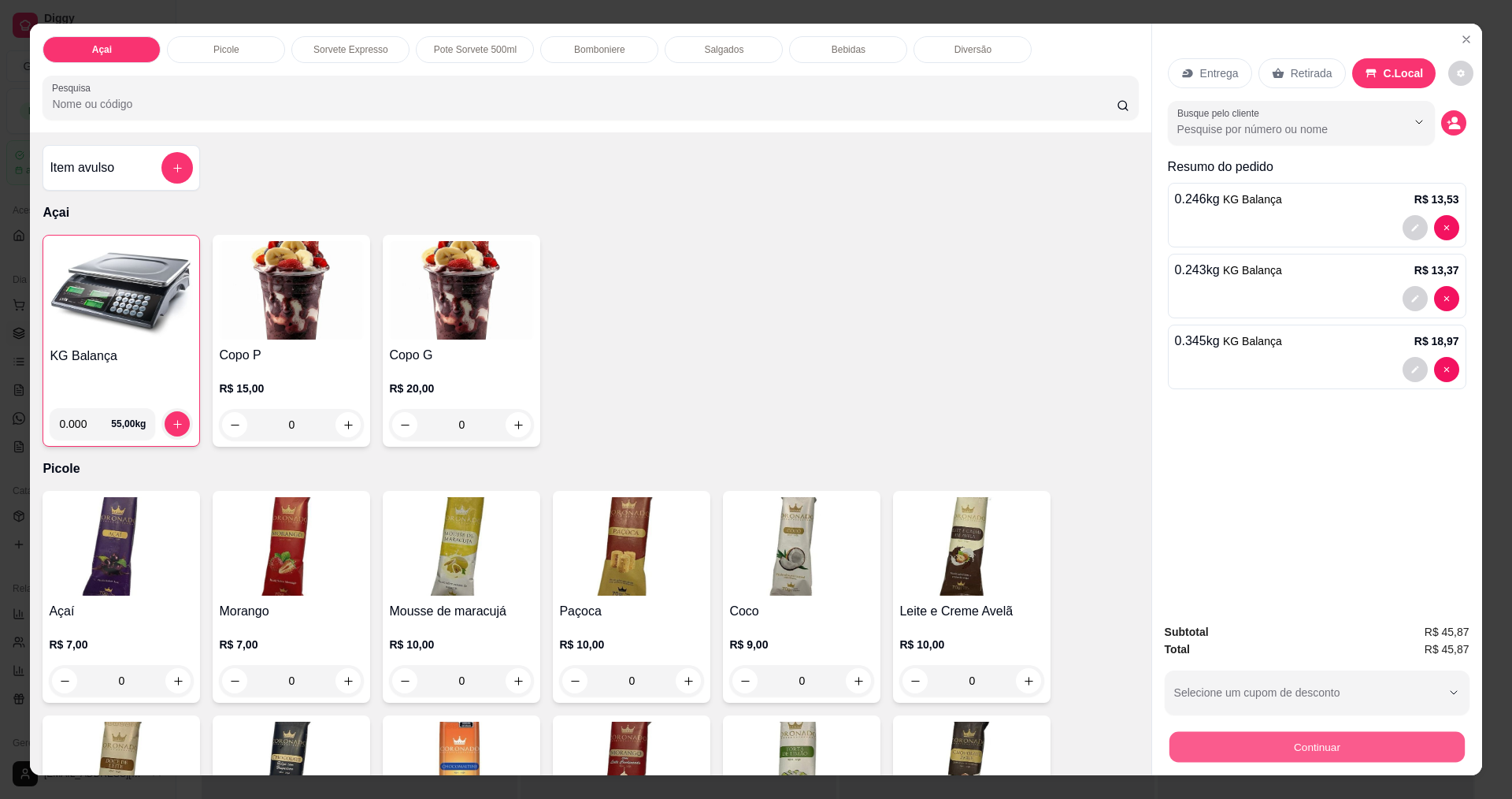
click at [1245, 747] on button "Continuar" at bounding box center [1316, 746] width 296 height 31
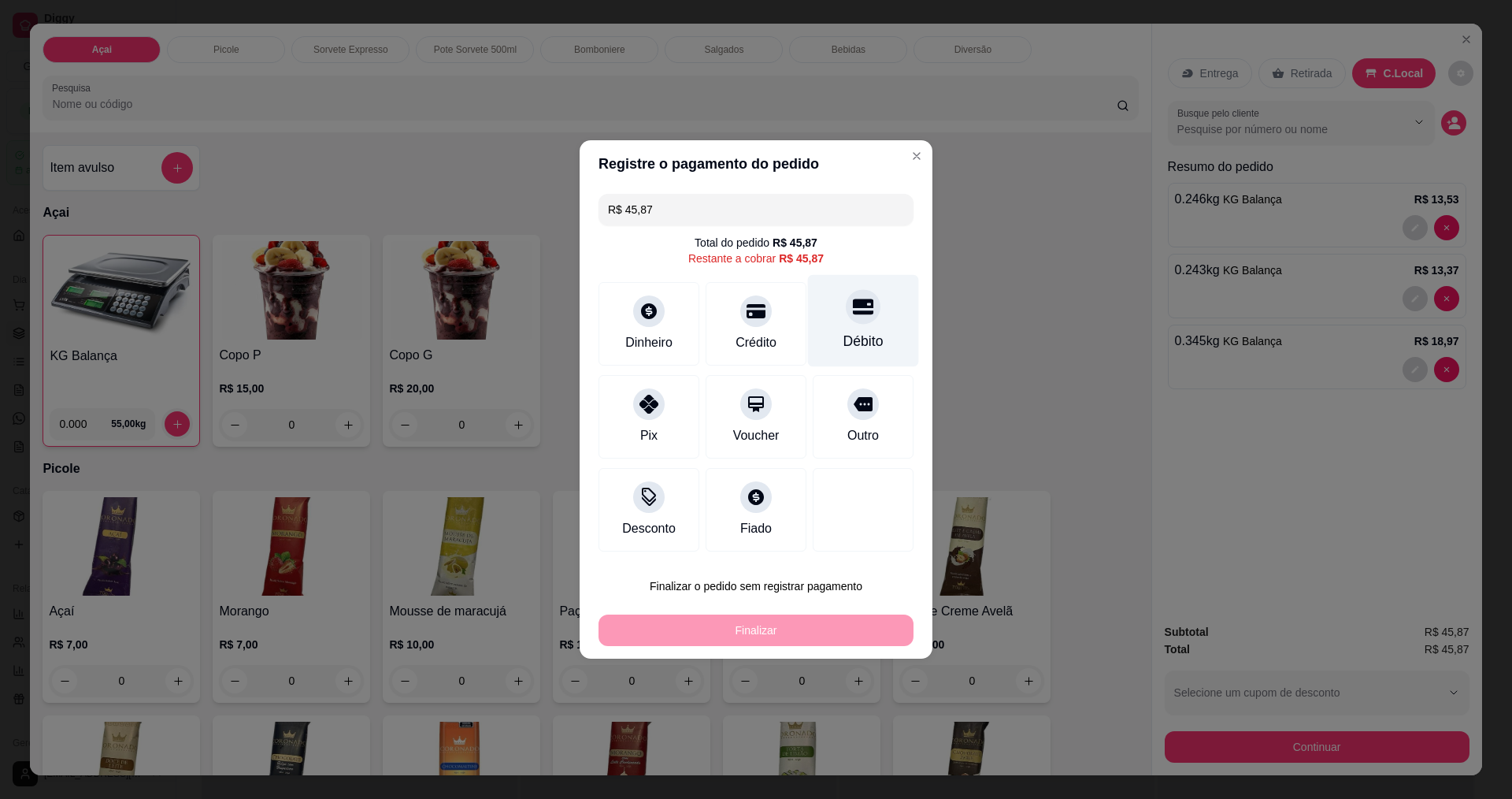
click at [854, 319] on div at bounding box center [862, 306] width 34 height 34
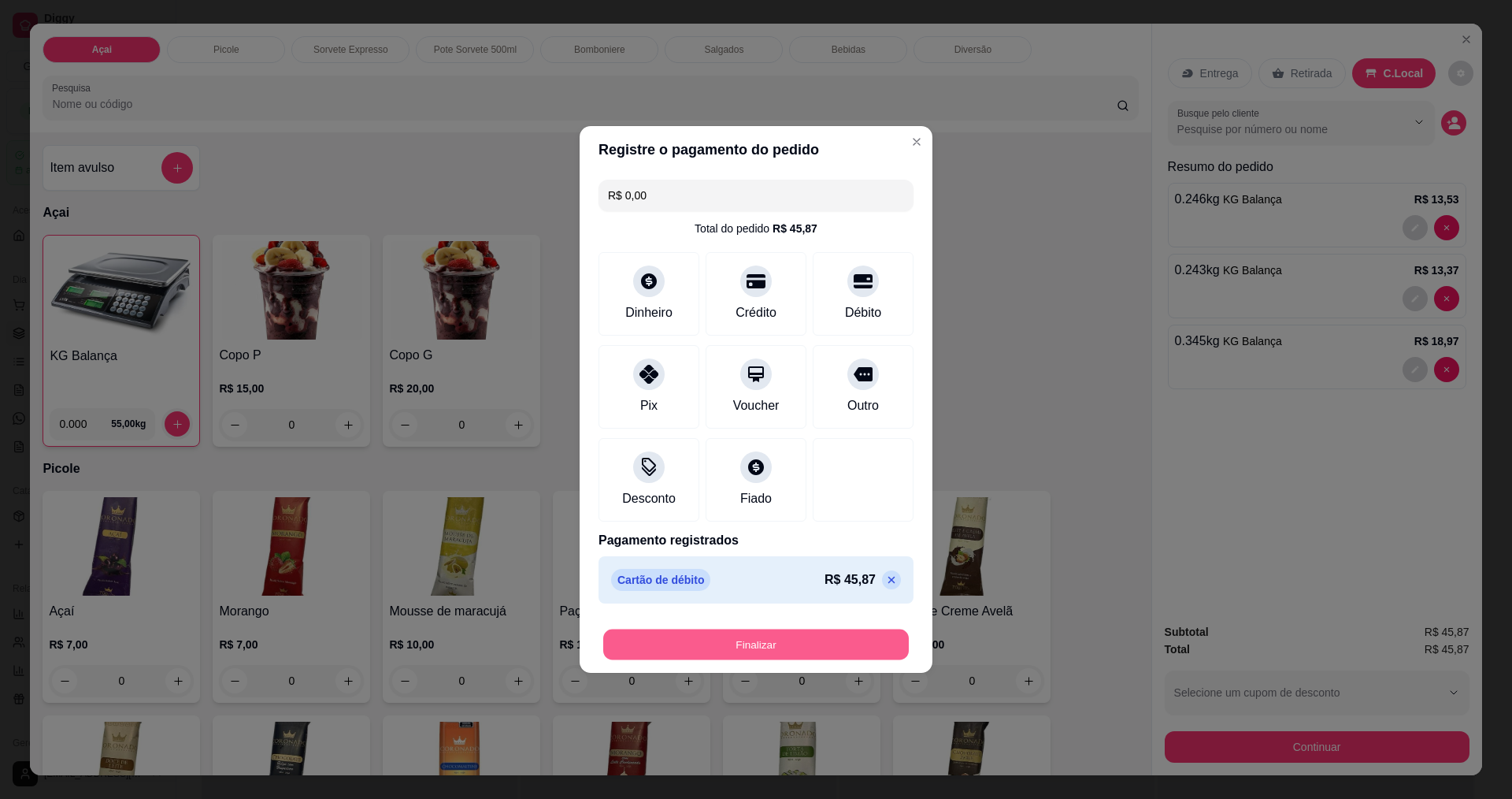
click at [758, 636] on button "Finalizar" at bounding box center [756, 644] width 306 height 31
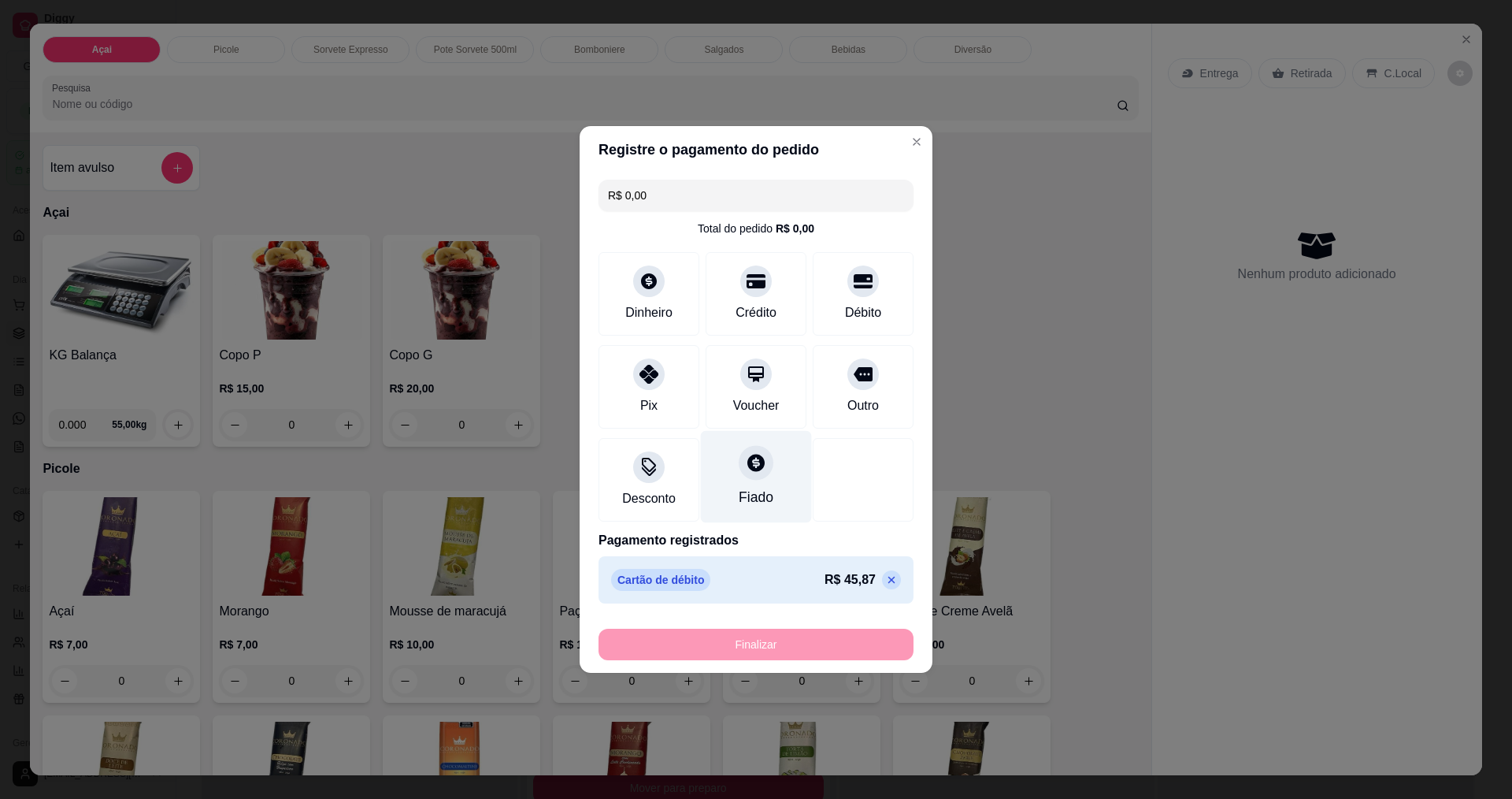
type input "-R$ 45,87"
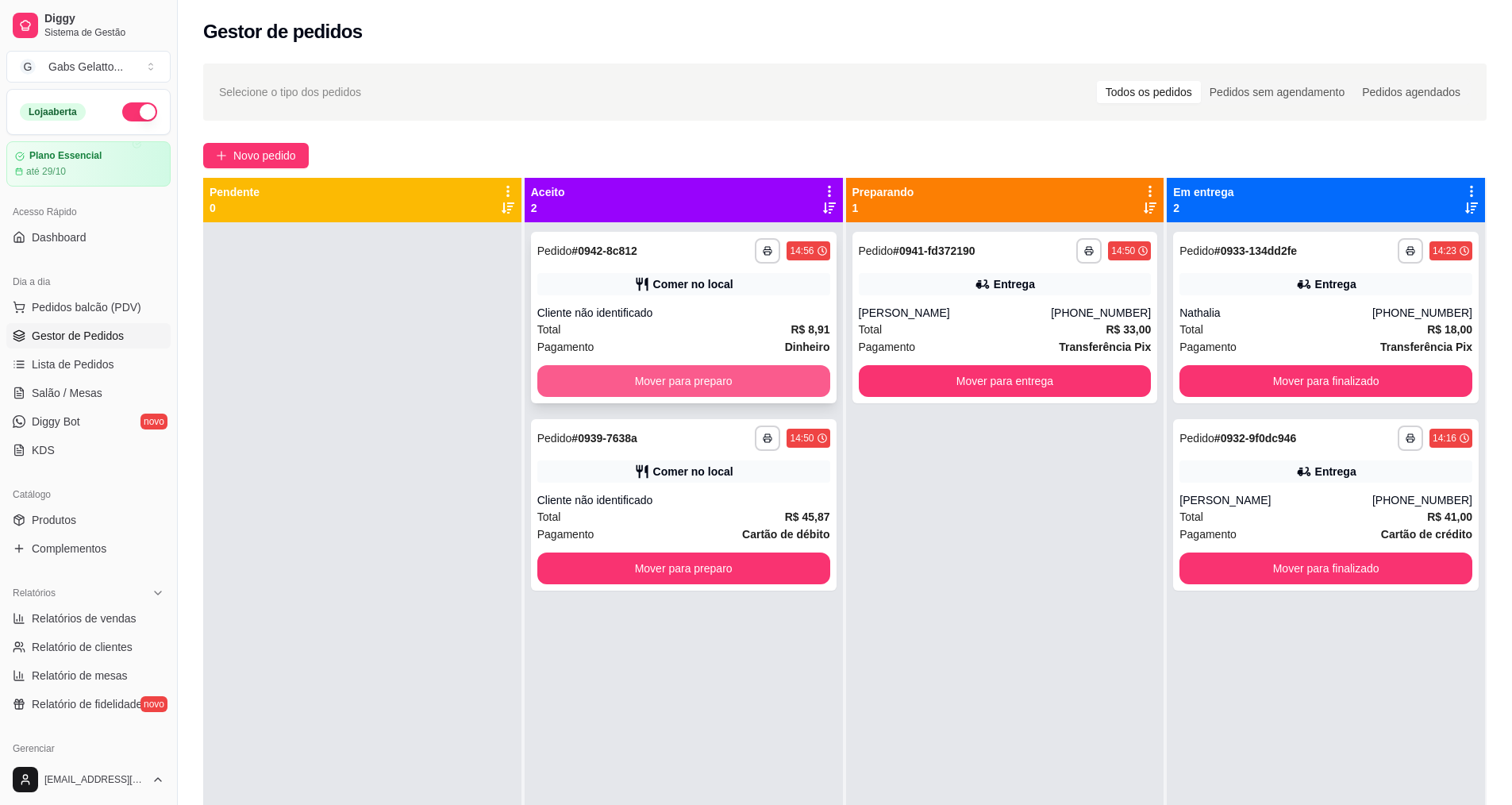
click at [676, 372] on button "Mover para preparo" at bounding box center [684, 381] width 293 height 32
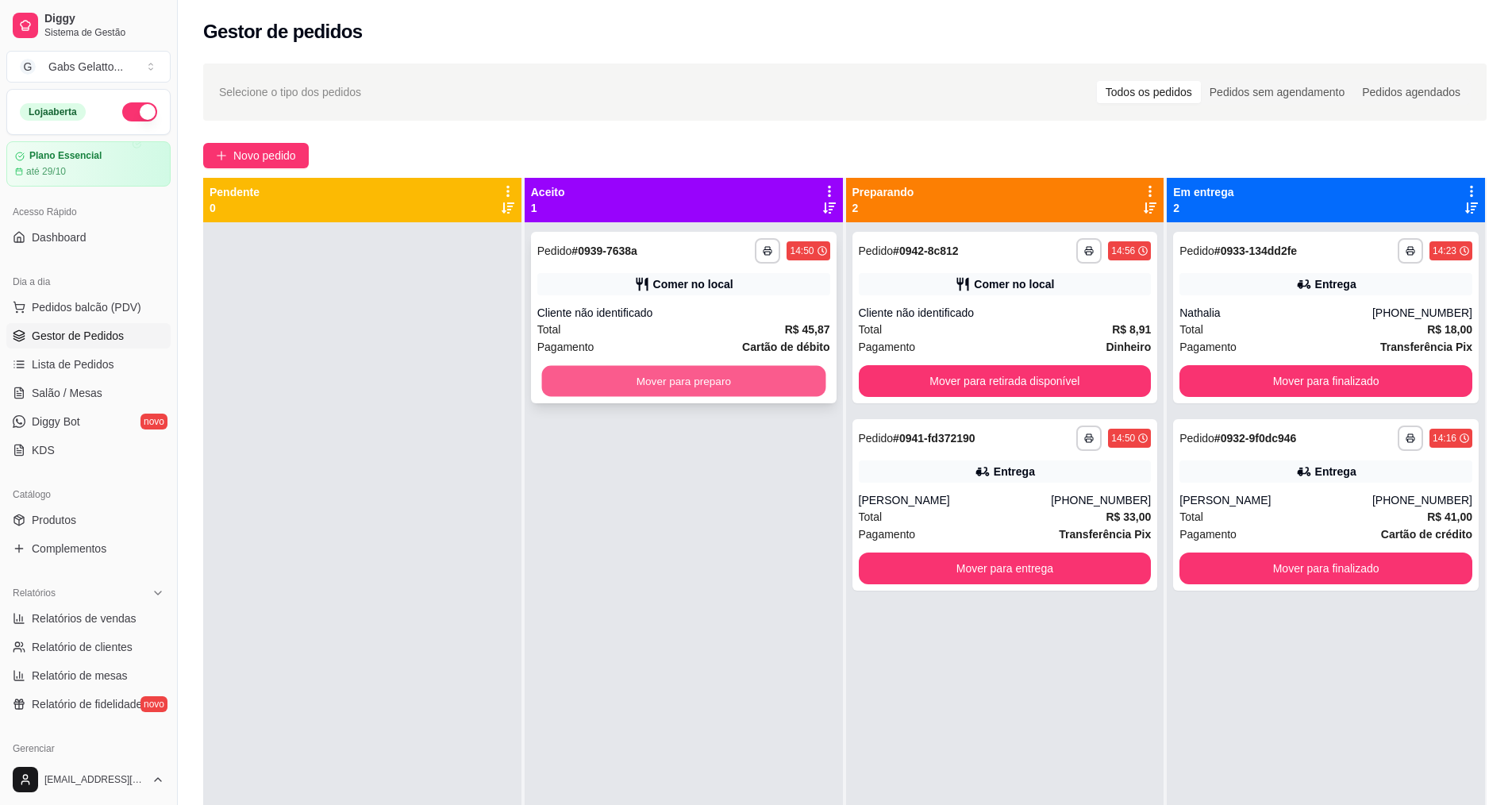
click at [677, 372] on button "Mover para preparo" at bounding box center [683, 380] width 284 height 31
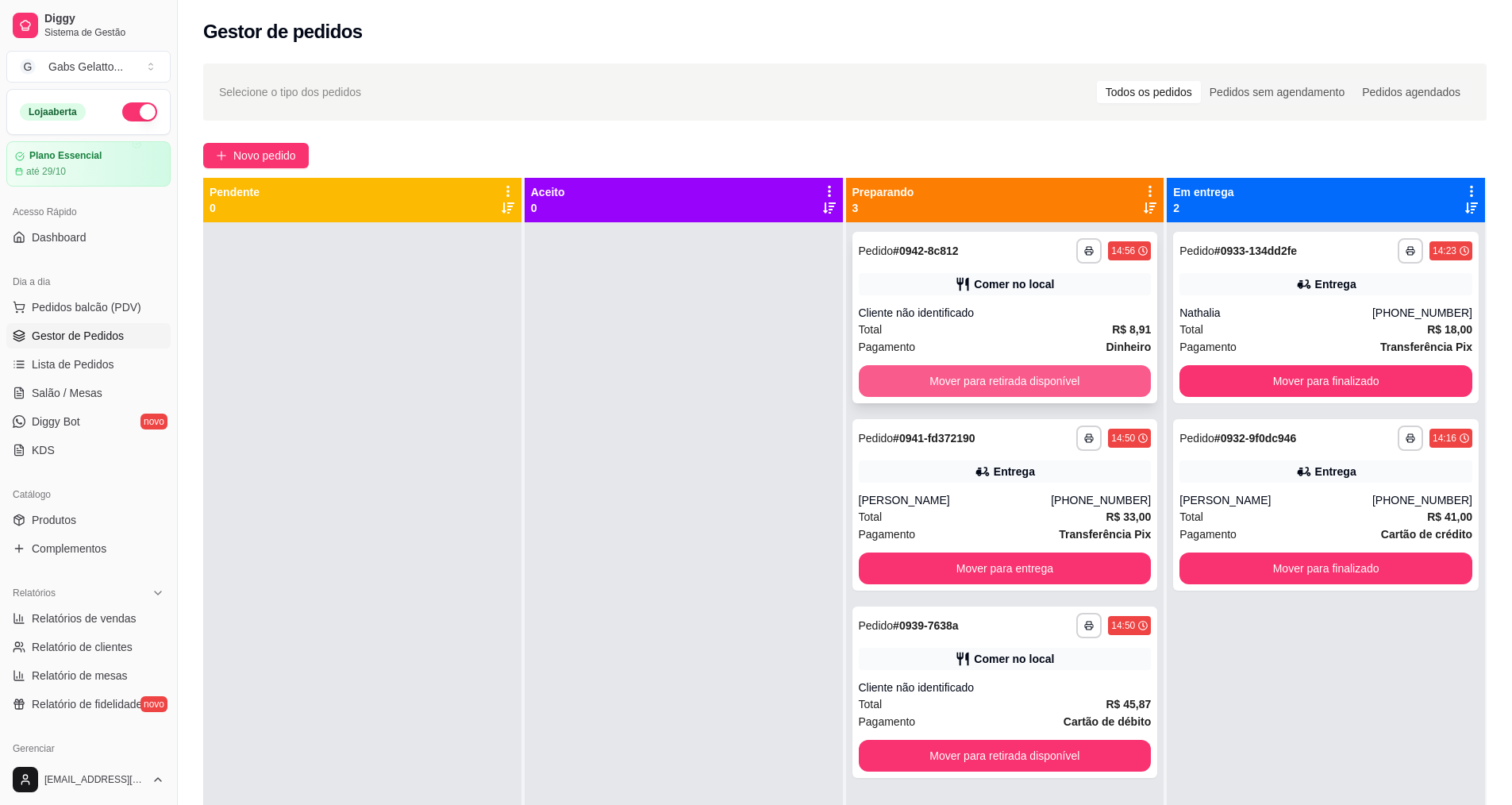
click at [904, 386] on button "Mover para retirada disponível" at bounding box center [1005, 381] width 293 height 32
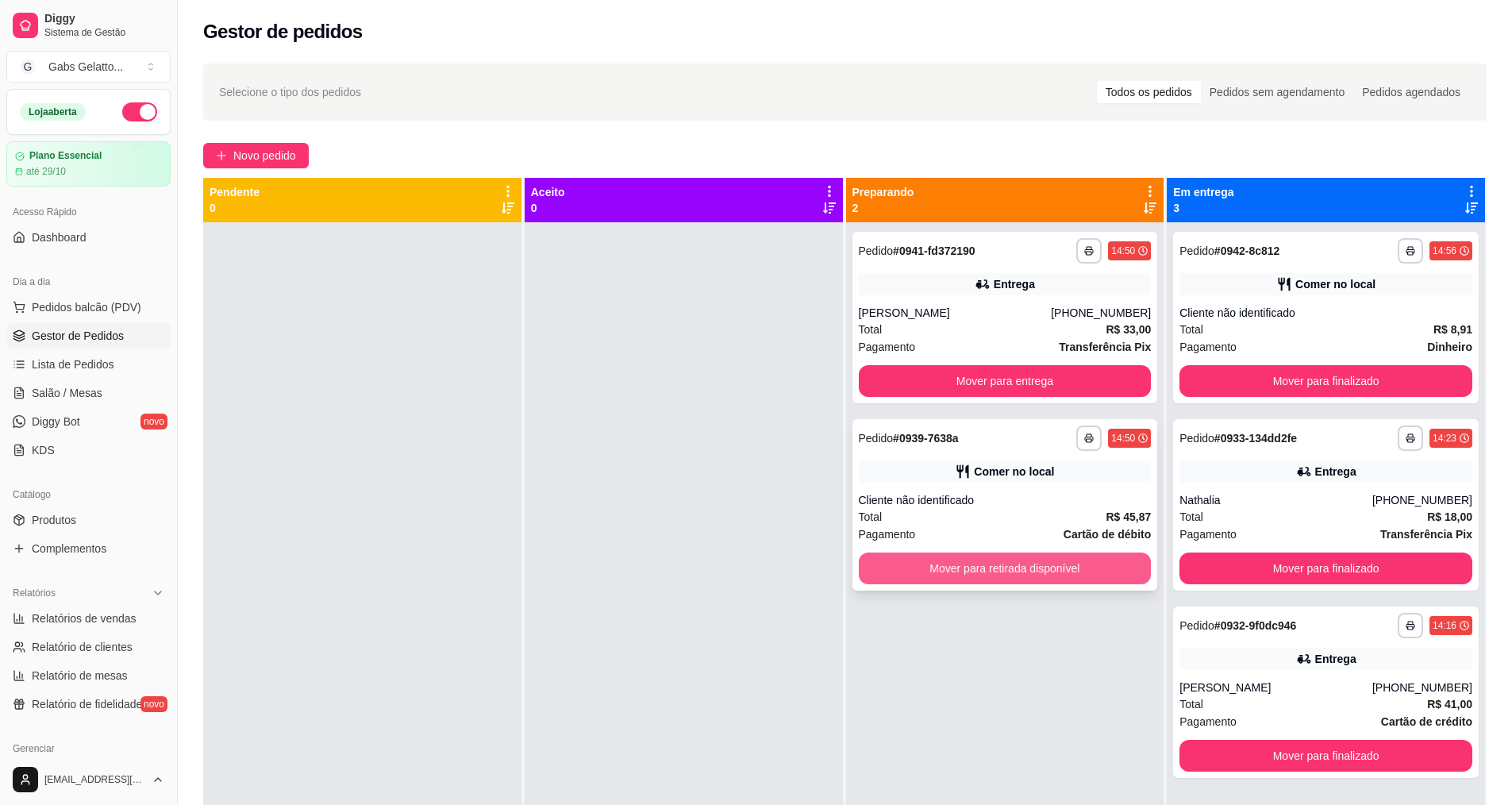
click at [1002, 565] on button "Mover para retirada disponível" at bounding box center [1005, 568] width 293 height 32
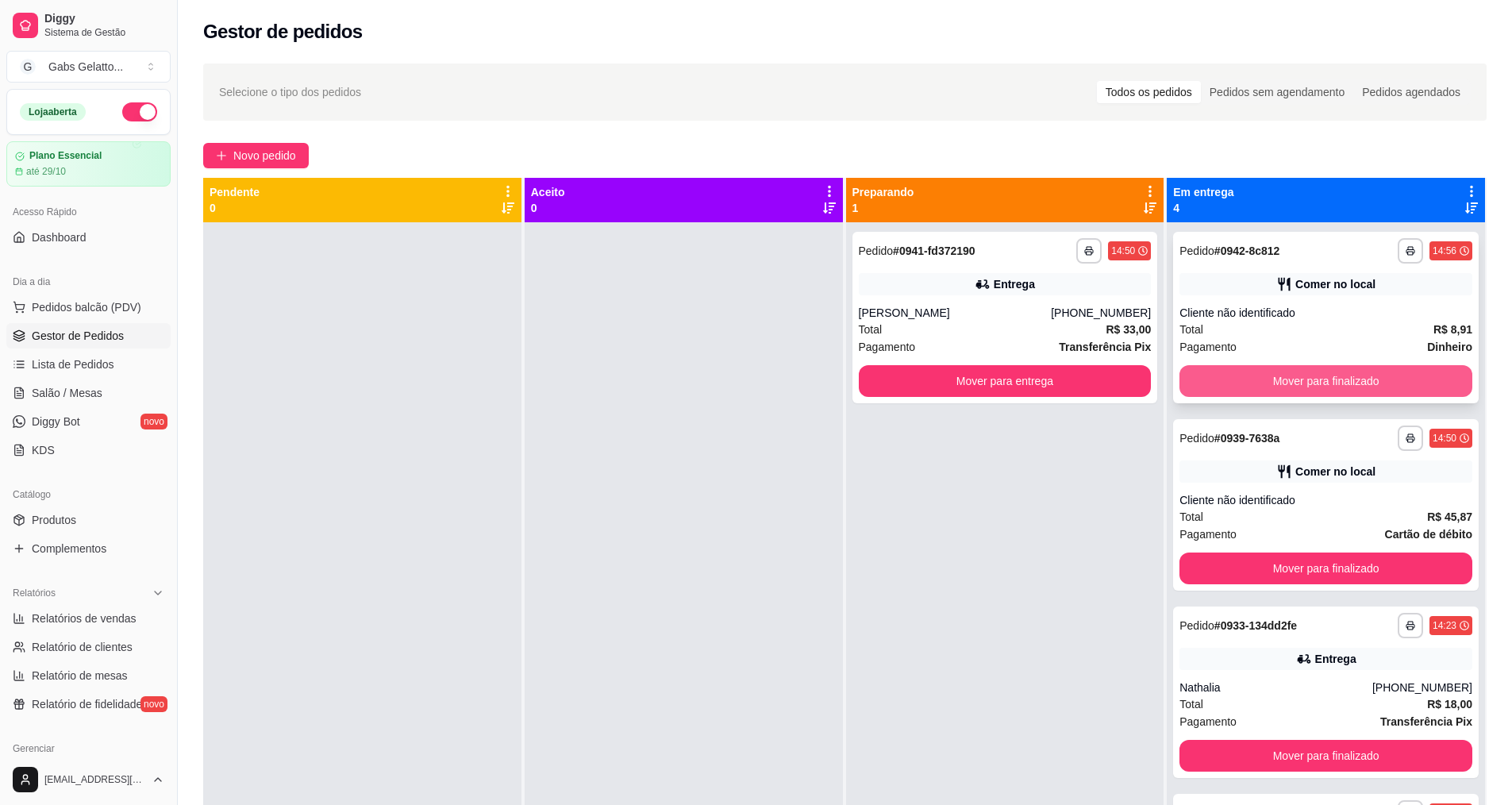
click at [1272, 365] on button "Mover para finalizado" at bounding box center [1326, 381] width 293 height 32
click at [1272, 371] on button "Mover para finalizado" at bounding box center [1326, 381] width 293 height 32
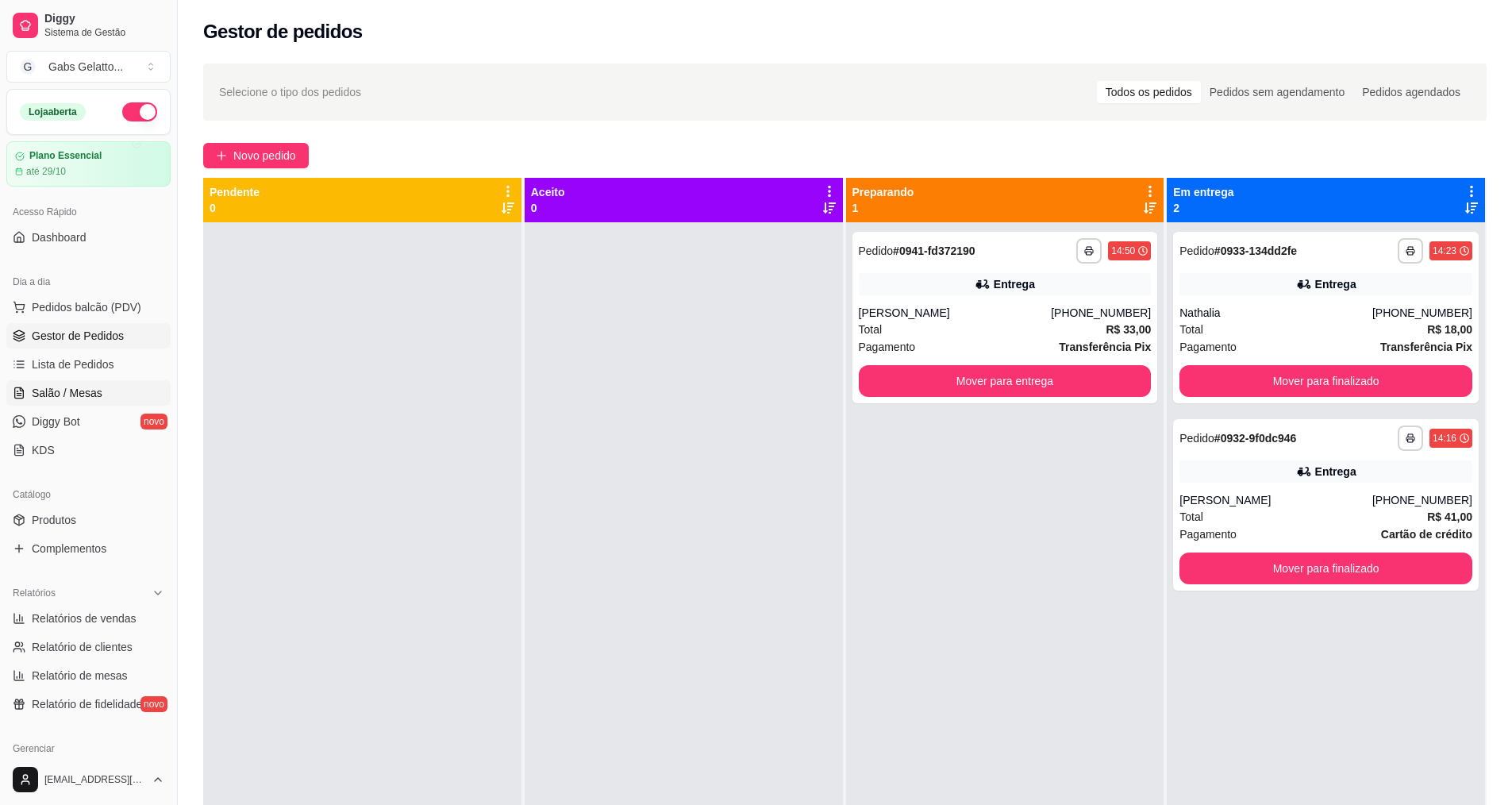
click at [114, 395] on link "Salão / Mesas" at bounding box center [88, 393] width 164 height 25
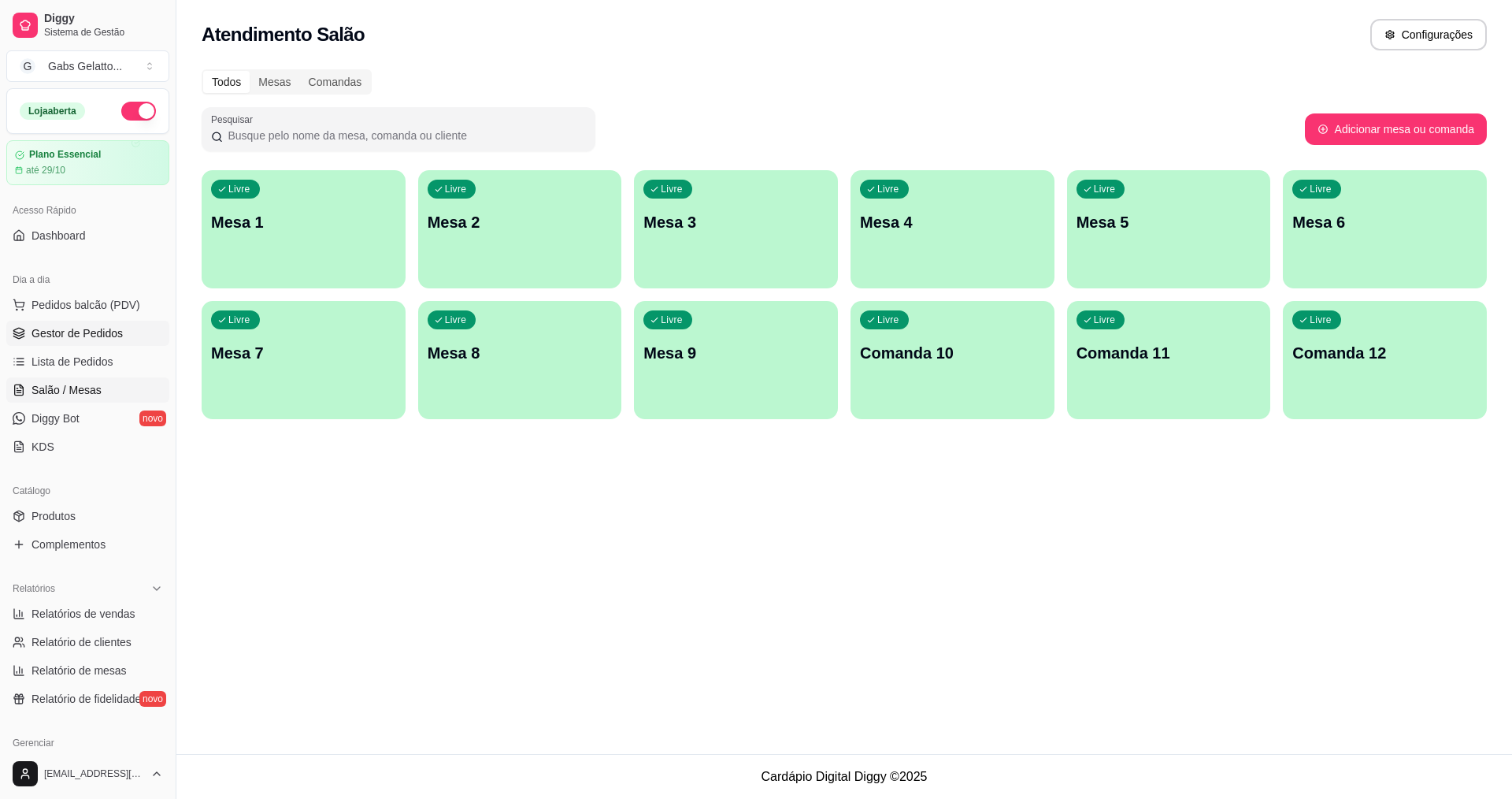
click at [89, 324] on link "Gestor de Pedidos" at bounding box center [88, 333] width 163 height 25
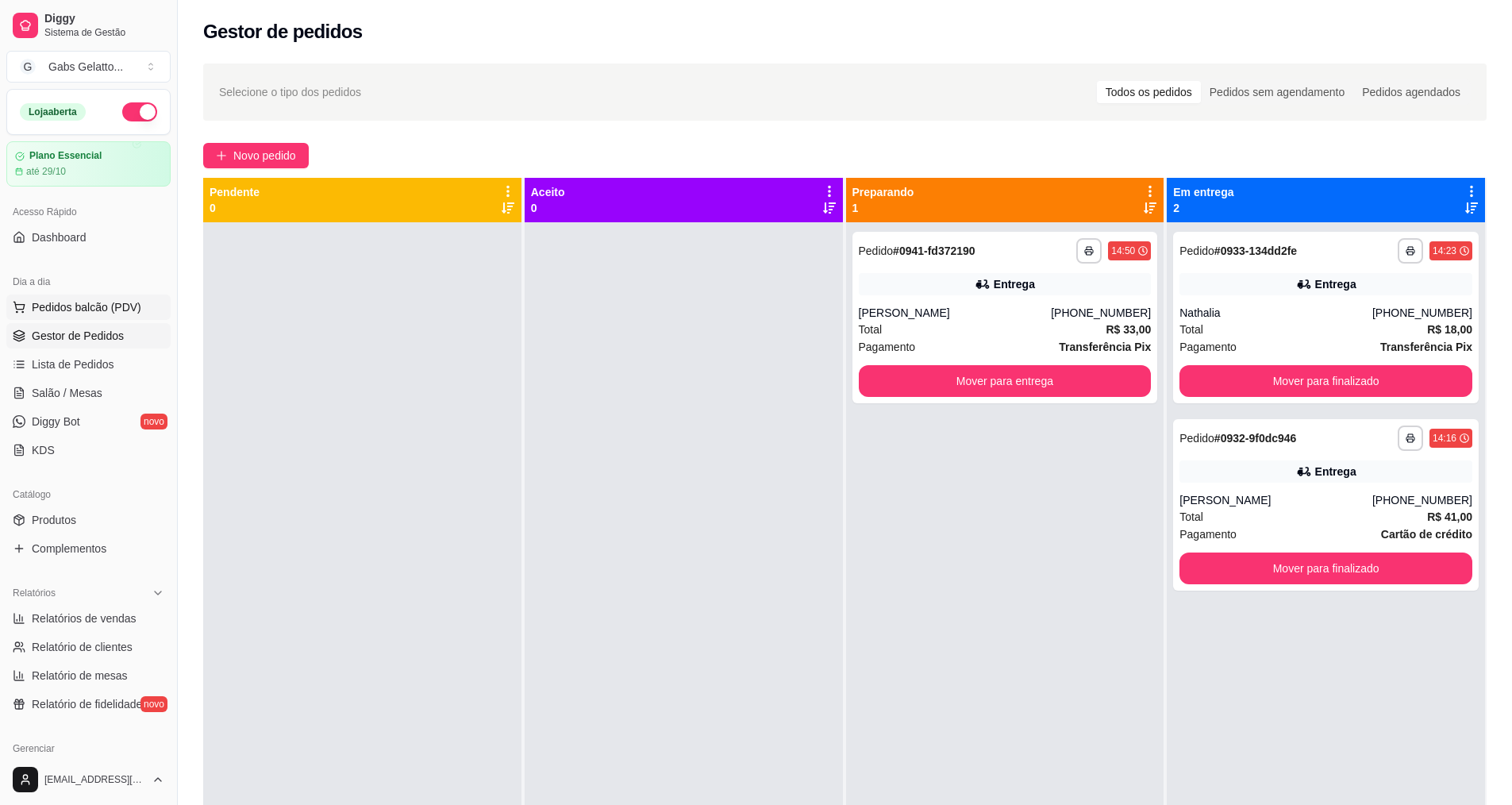
click at [78, 304] on span "Pedidos balcão (PDV)" at bounding box center [86, 306] width 110 height 16
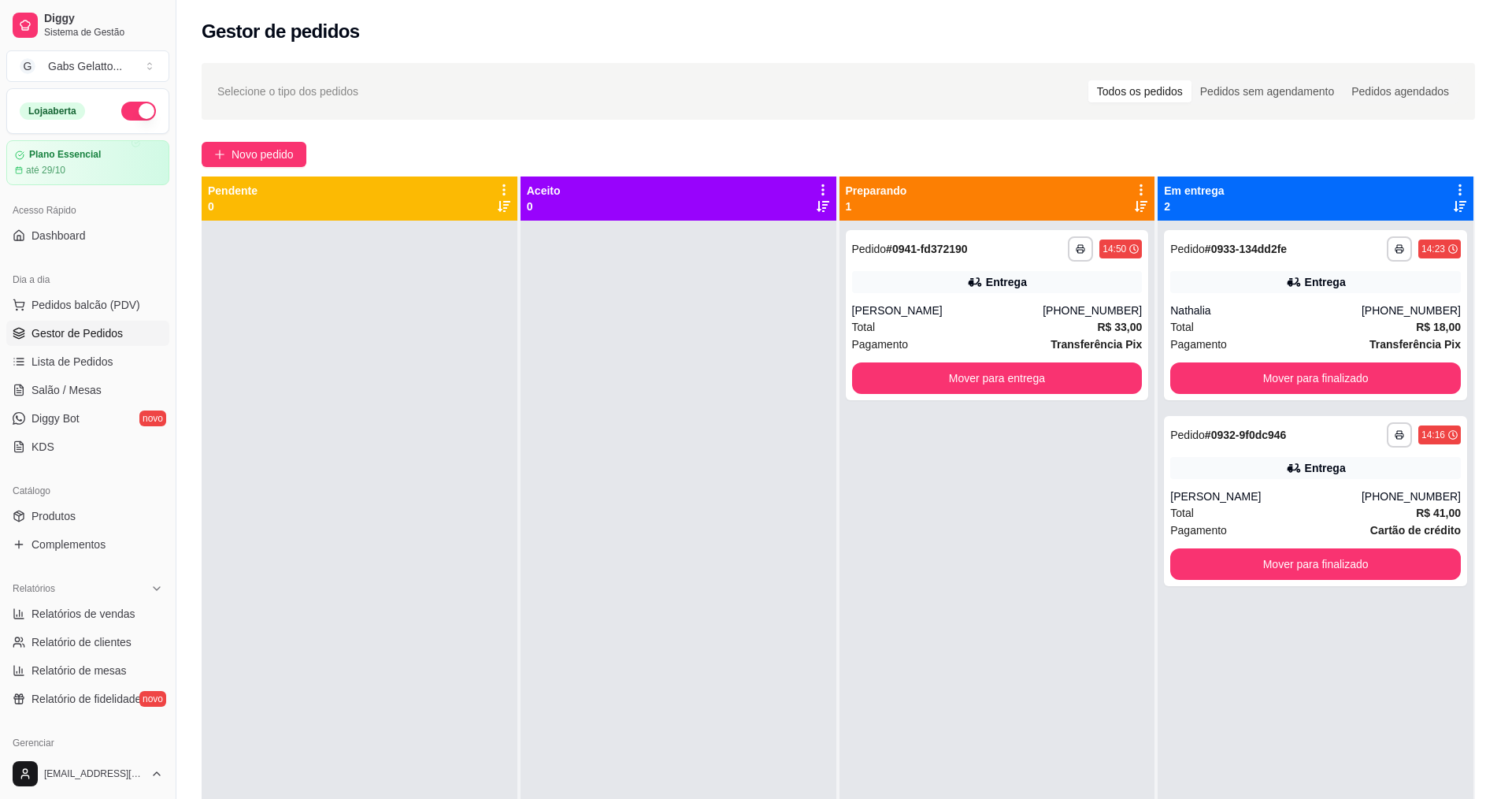
click at [149, 302] on img at bounding box center [120, 291] width 144 height 99
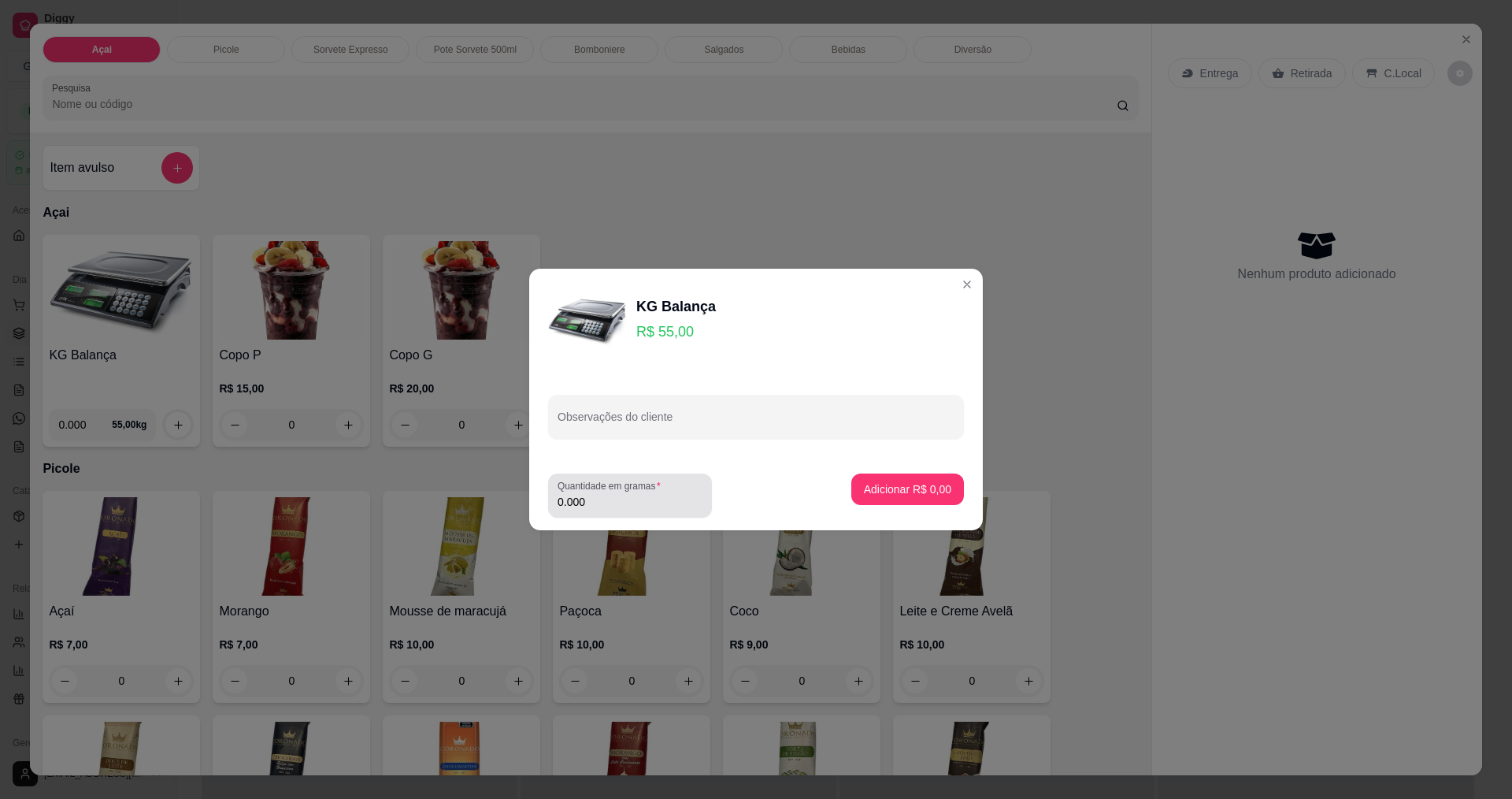
click at [624, 502] on input "0.000" at bounding box center [629, 502] width 144 height 16
type input "0.480"
click at [865, 490] on p "Adicionar R$ 26,40" at bounding box center [904, 489] width 94 height 16
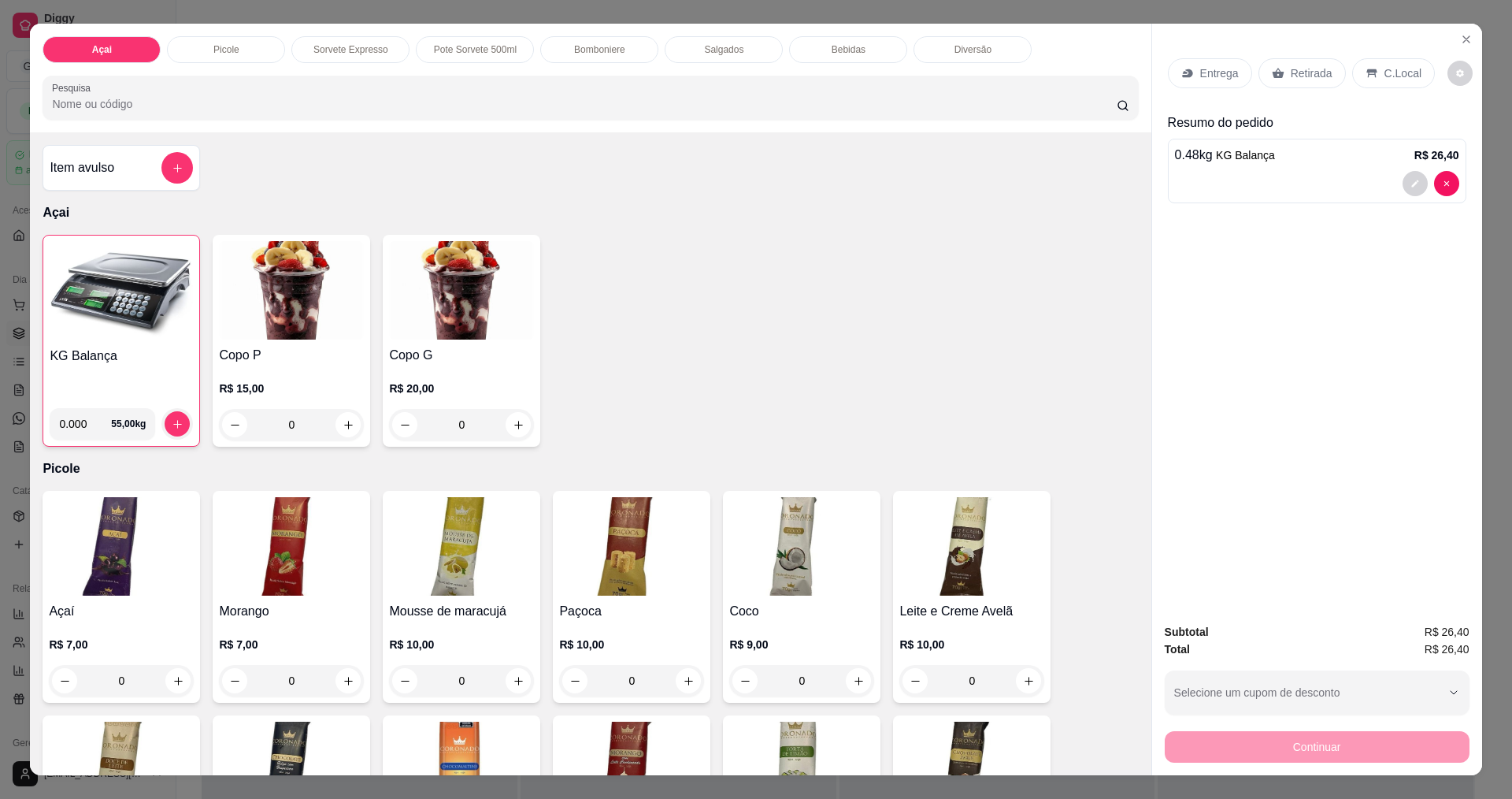
drag, startPoint x: 1402, startPoint y: 61, endPoint x: 1396, endPoint y: 68, distance: 9.2
click at [1396, 68] on div "C.Local" at bounding box center [1394, 74] width 83 height 30
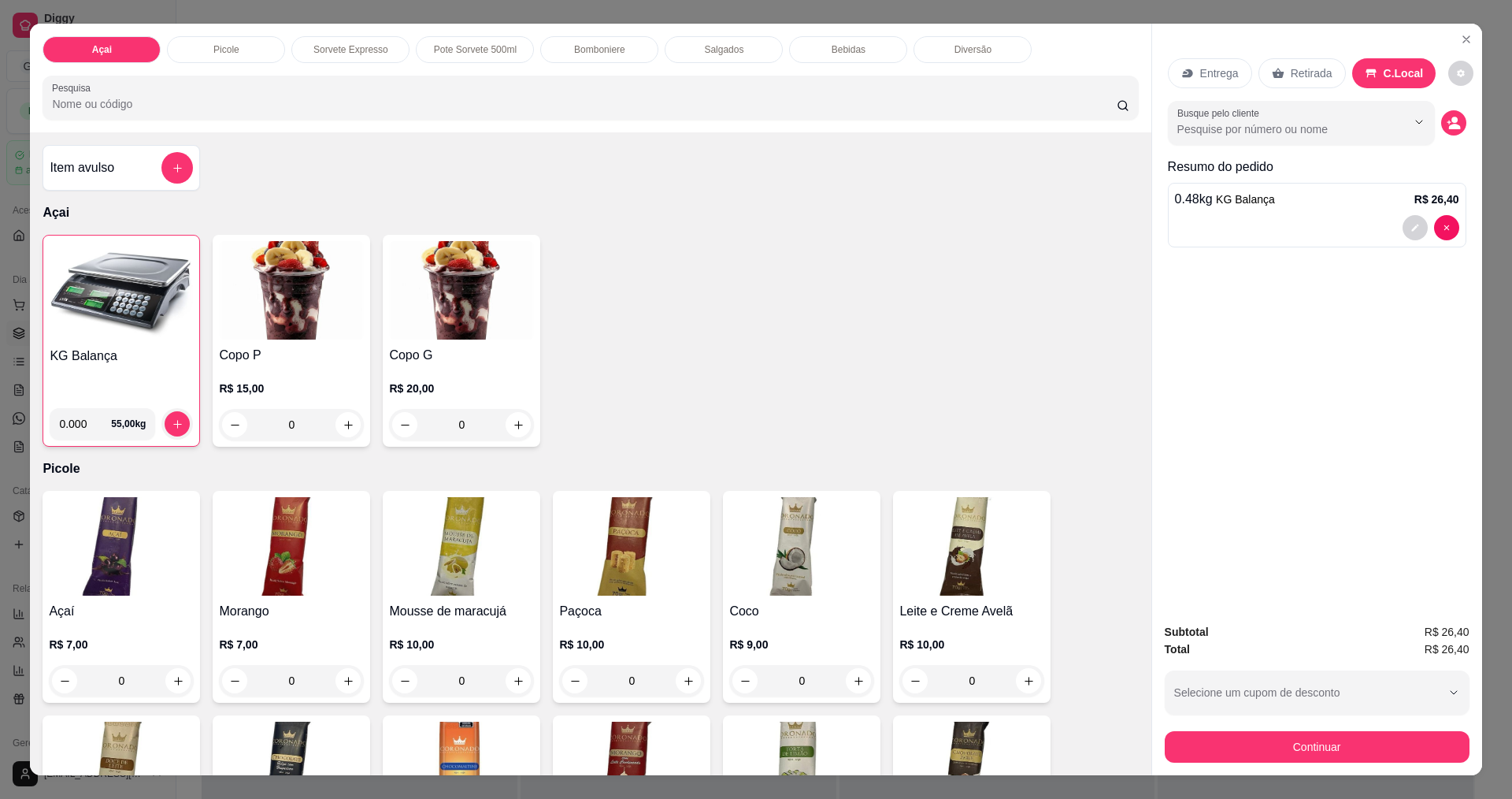
drag, startPoint x: 1302, startPoint y: 780, endPoint x: 1322, endPoint y: 763, distance: 26.2
click at [1310, 778] on div "Açai Picole Sorvete Expresso Pote Sorvete 500ml Bomboniere Salgados Bebidas Div…" at bounding box center [756, 399] width 1512 height 799
click at [1325, 753] on button "Continuar" at bounding box center [1316, 747] width 305 height 32
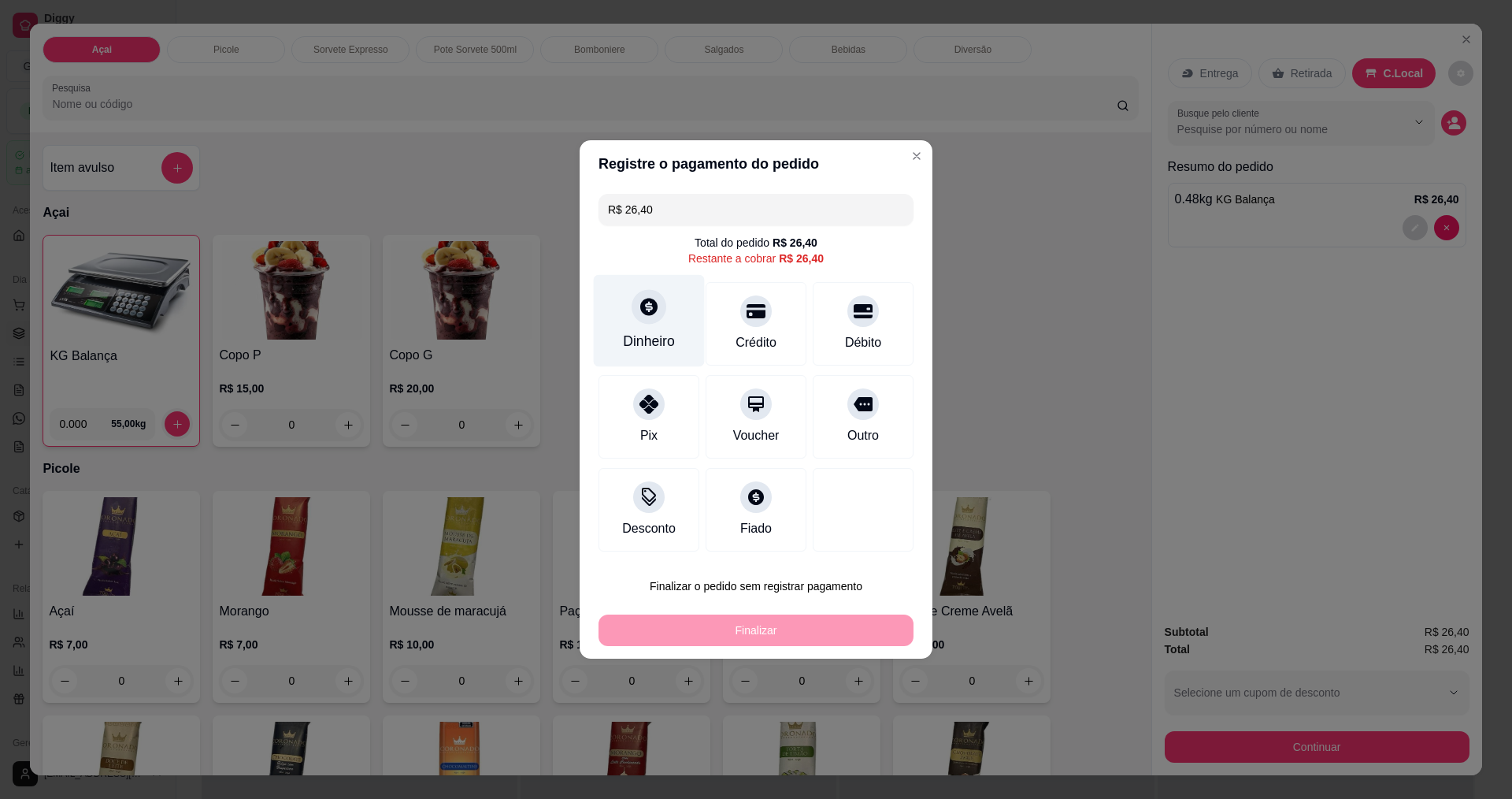
click at [633, 320] on div "Dinheiro" at bounding box center [649, 321] width 111 height 92
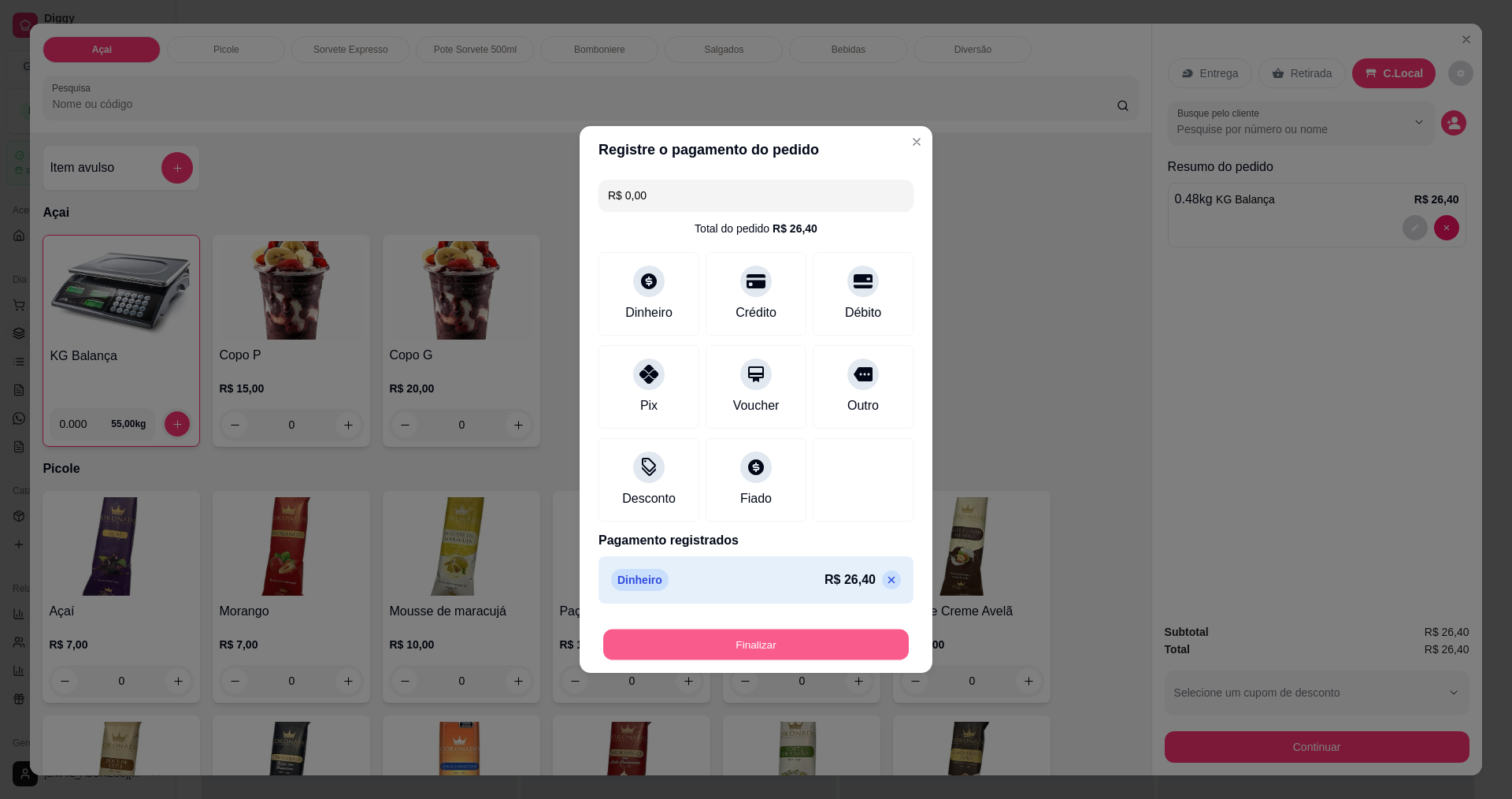
click at [774, 640] on button "Finalizar" at bounding box center [756, 644] width 306 height 31
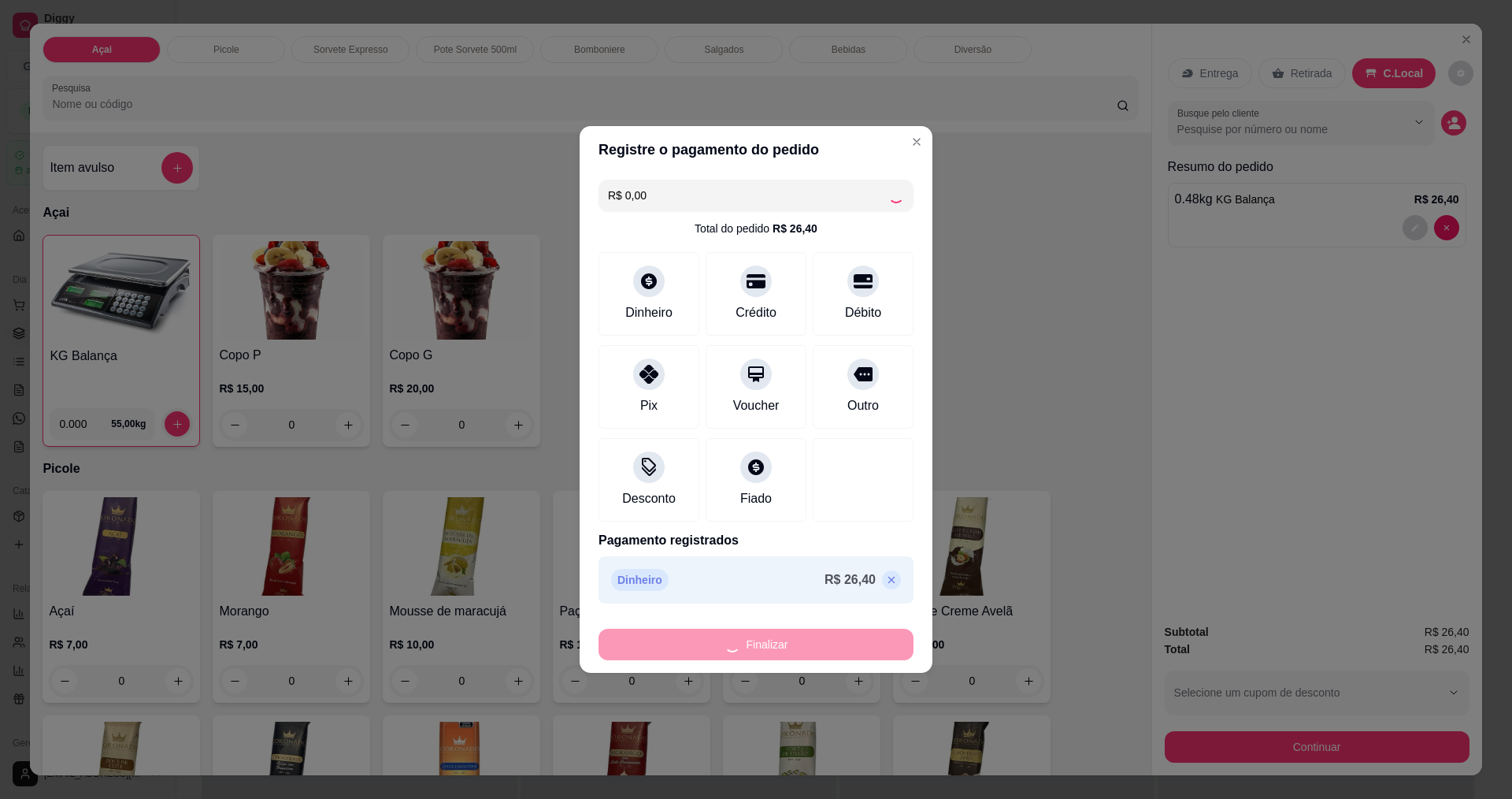
type input "-R$ 26,40"
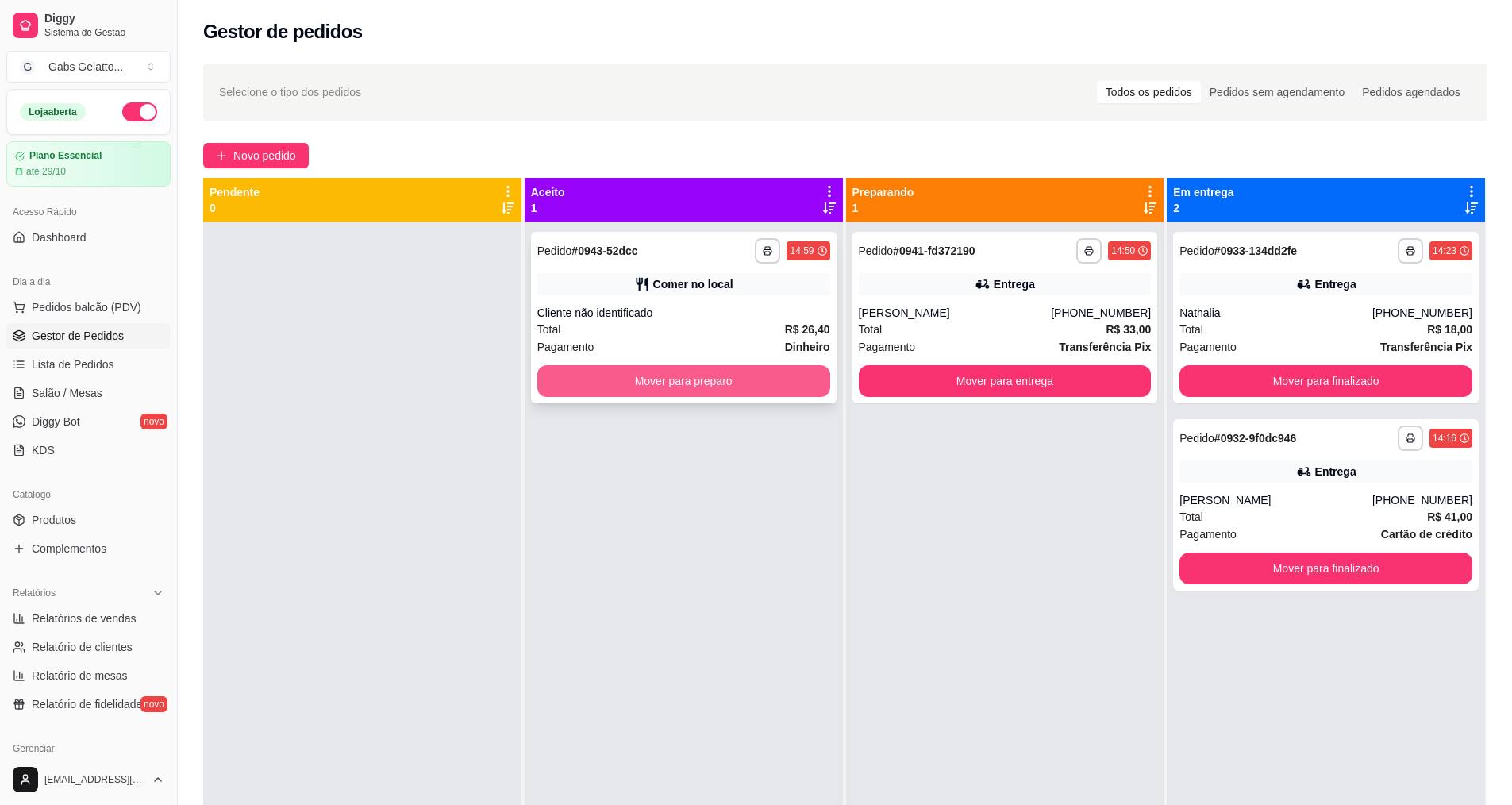
click at [695, 371] on button "Mover para preparo" at bounding box center [684, 381] width 293 height 32
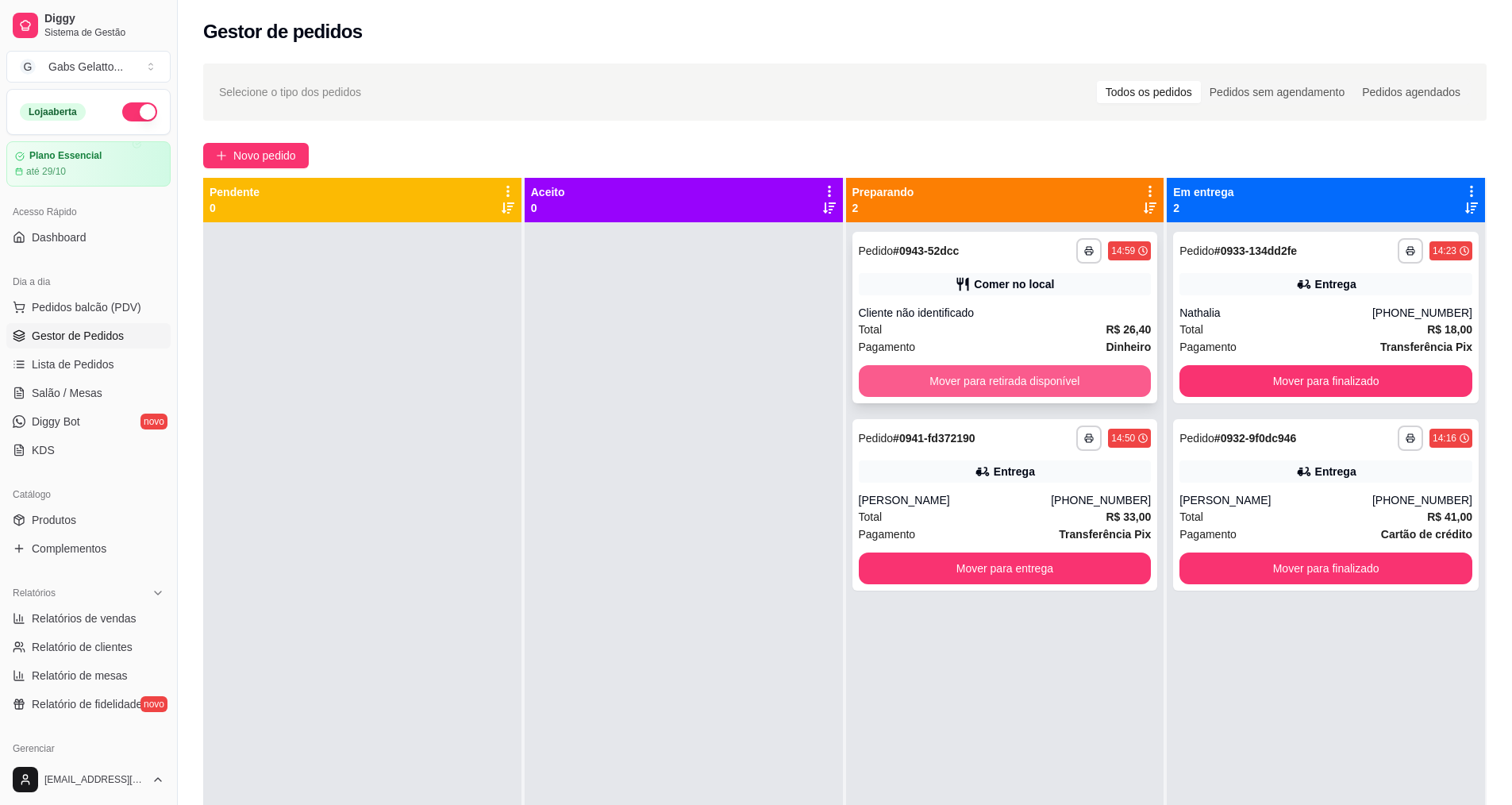
click at [960, 384] on button "Mover para retirada disponível" at bounding box center [1005, 381] width 293 height 32
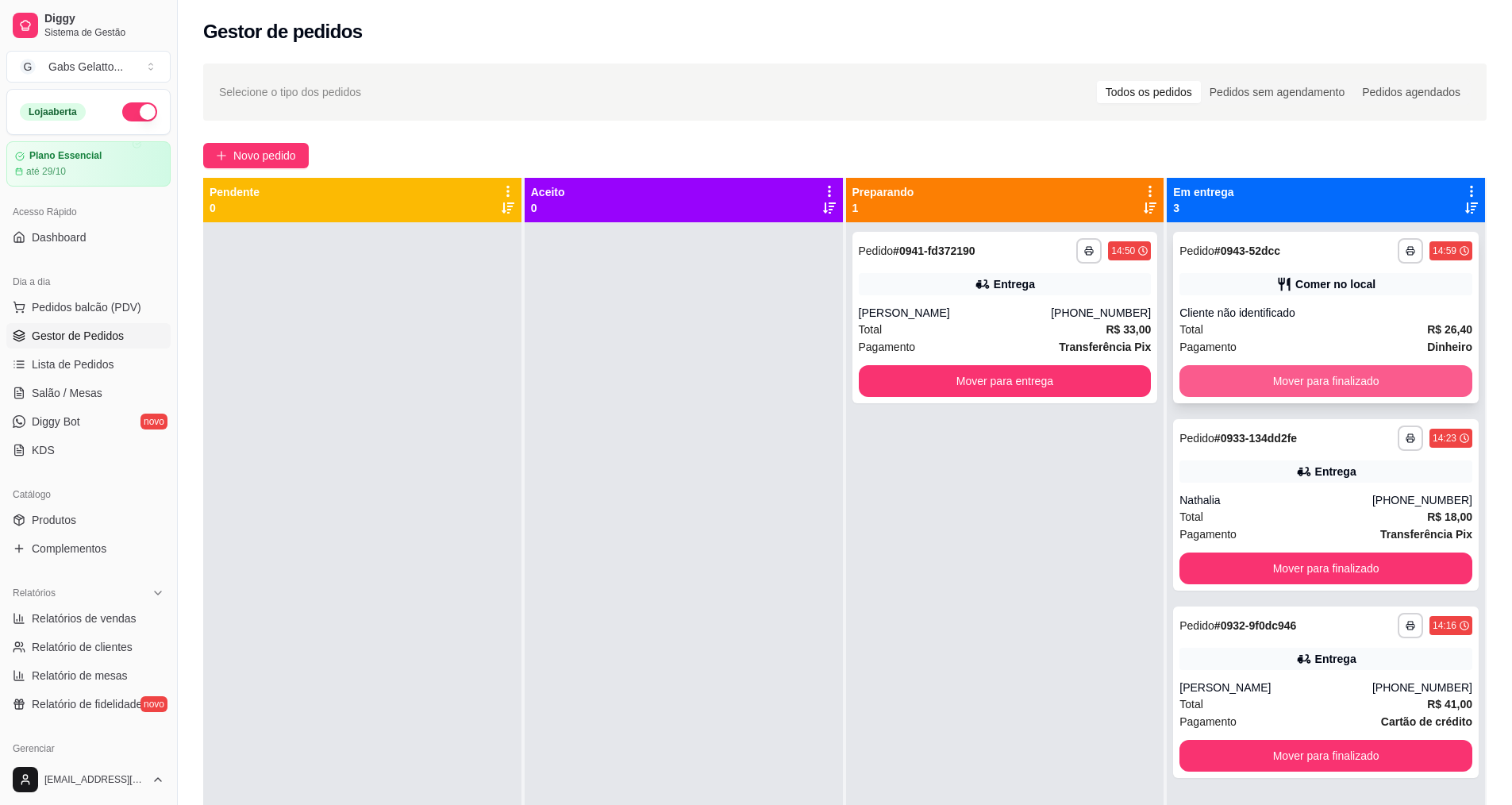
click at [1237, 376] on button "Mover para finalizado" at bounding box center [1326, 381] width 293 height 32
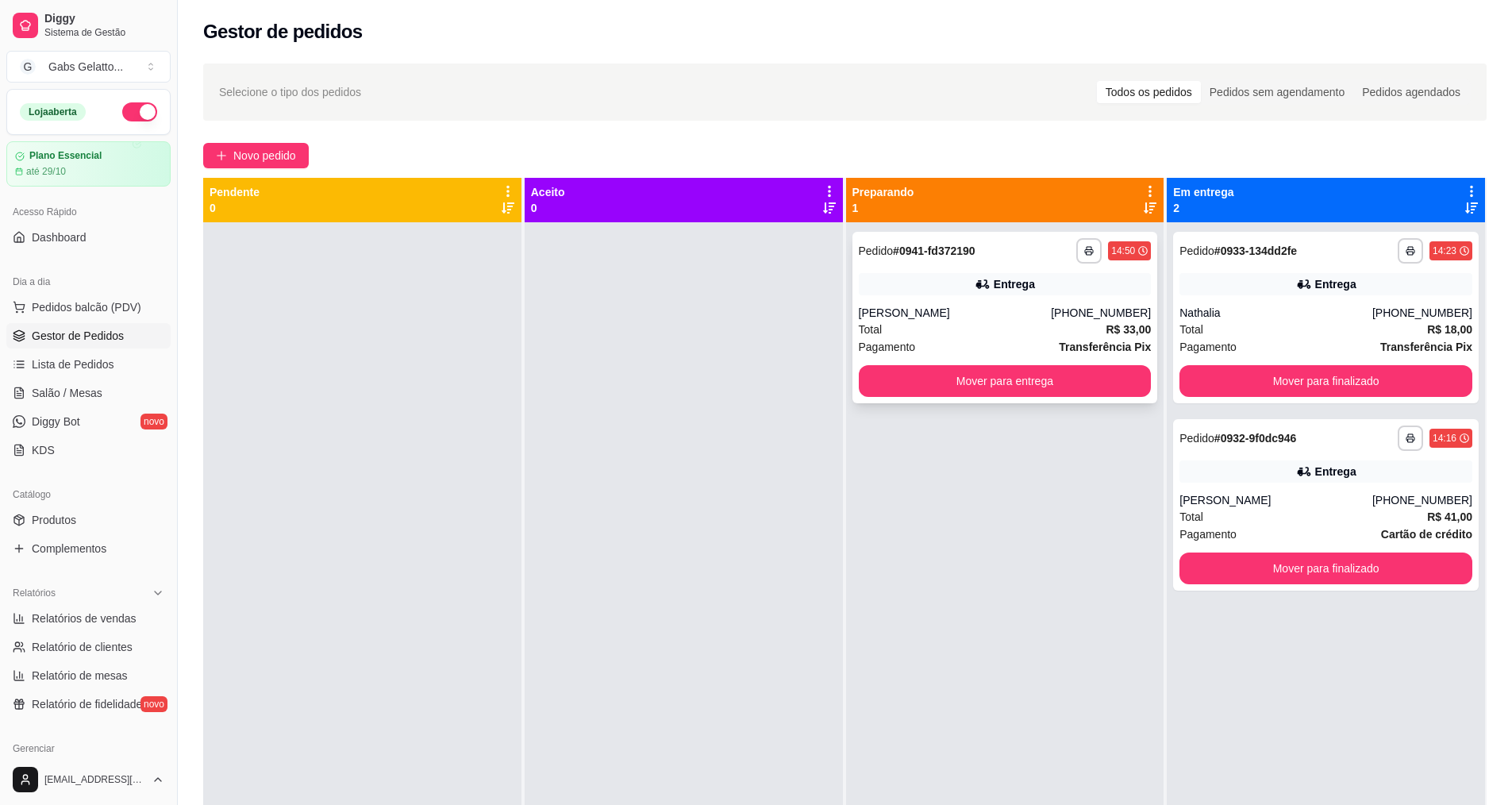
click at [1060, 302] on div "**********" at bounding box center [1005, 317] width 305 height 171
click at [1282, 375] on button "Mover para finalizado" at bounding box center [1326, 381] width 293 height 32
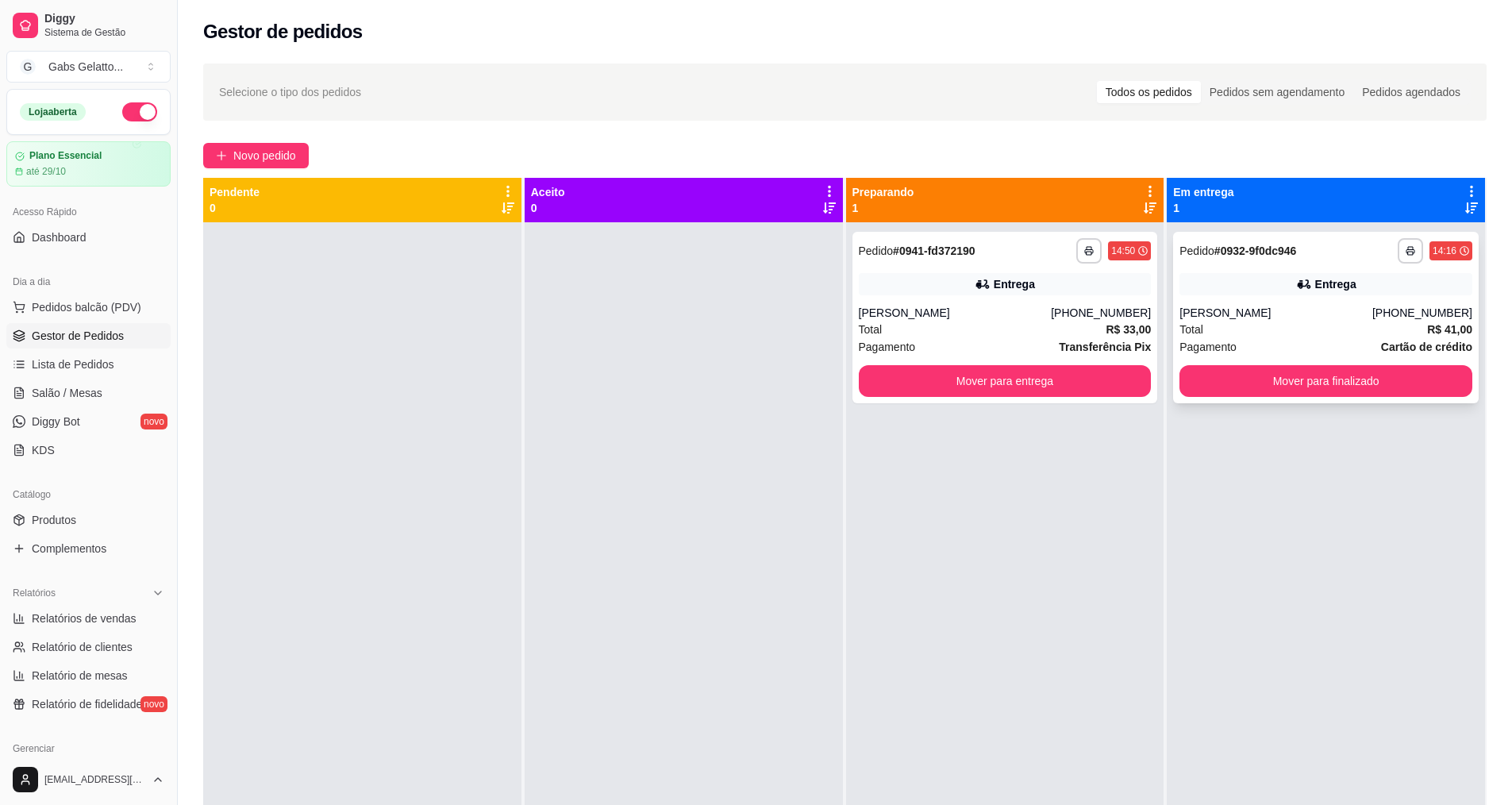
click at [1271, 338] on div "Pagamento Cartão de crédito" at bounding box center [1326, 347] width 293 height 18
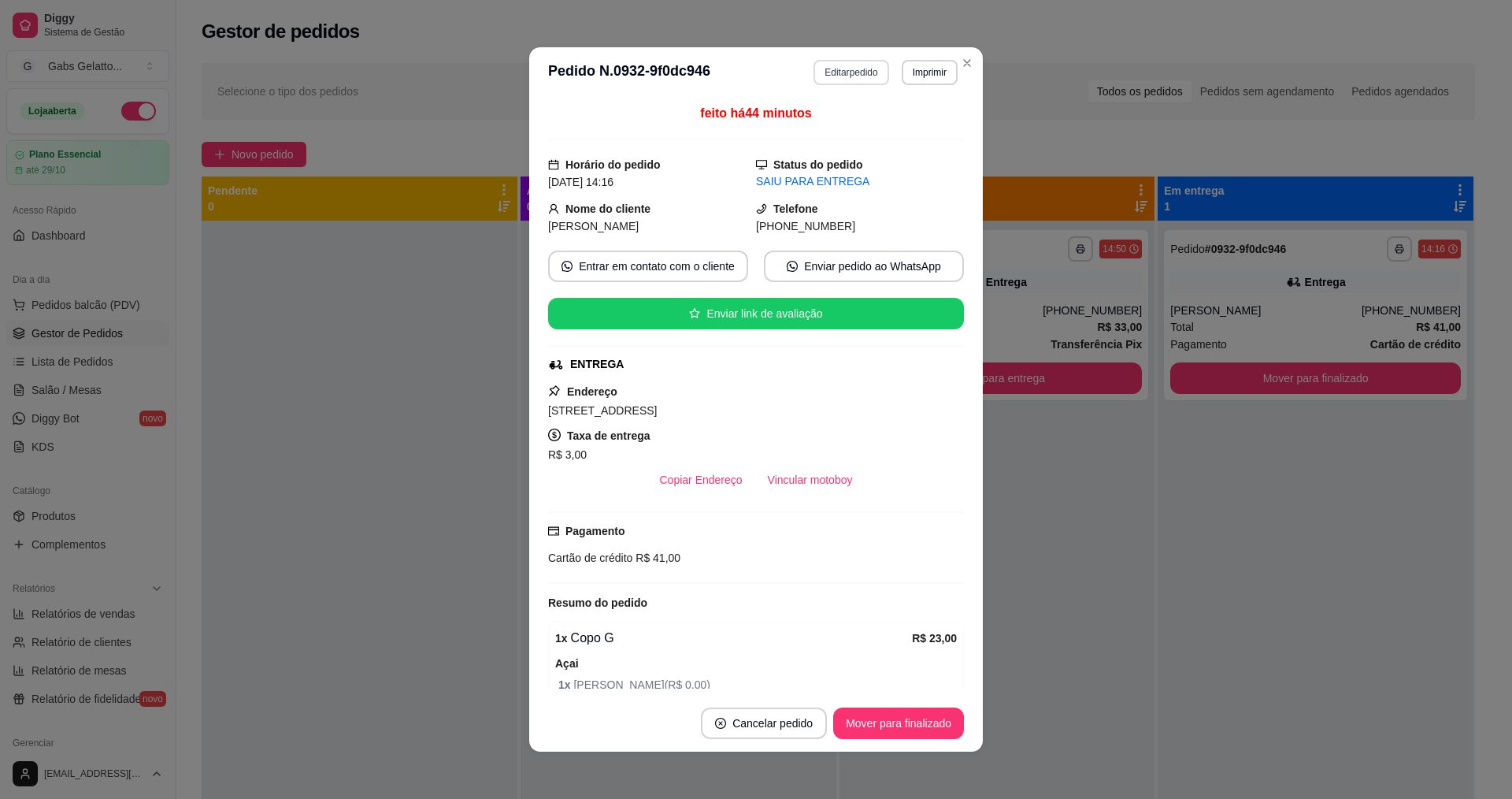
click at [856, 73] on button "Editar pedido" at bounding box center [851, 72] width 75 height 25
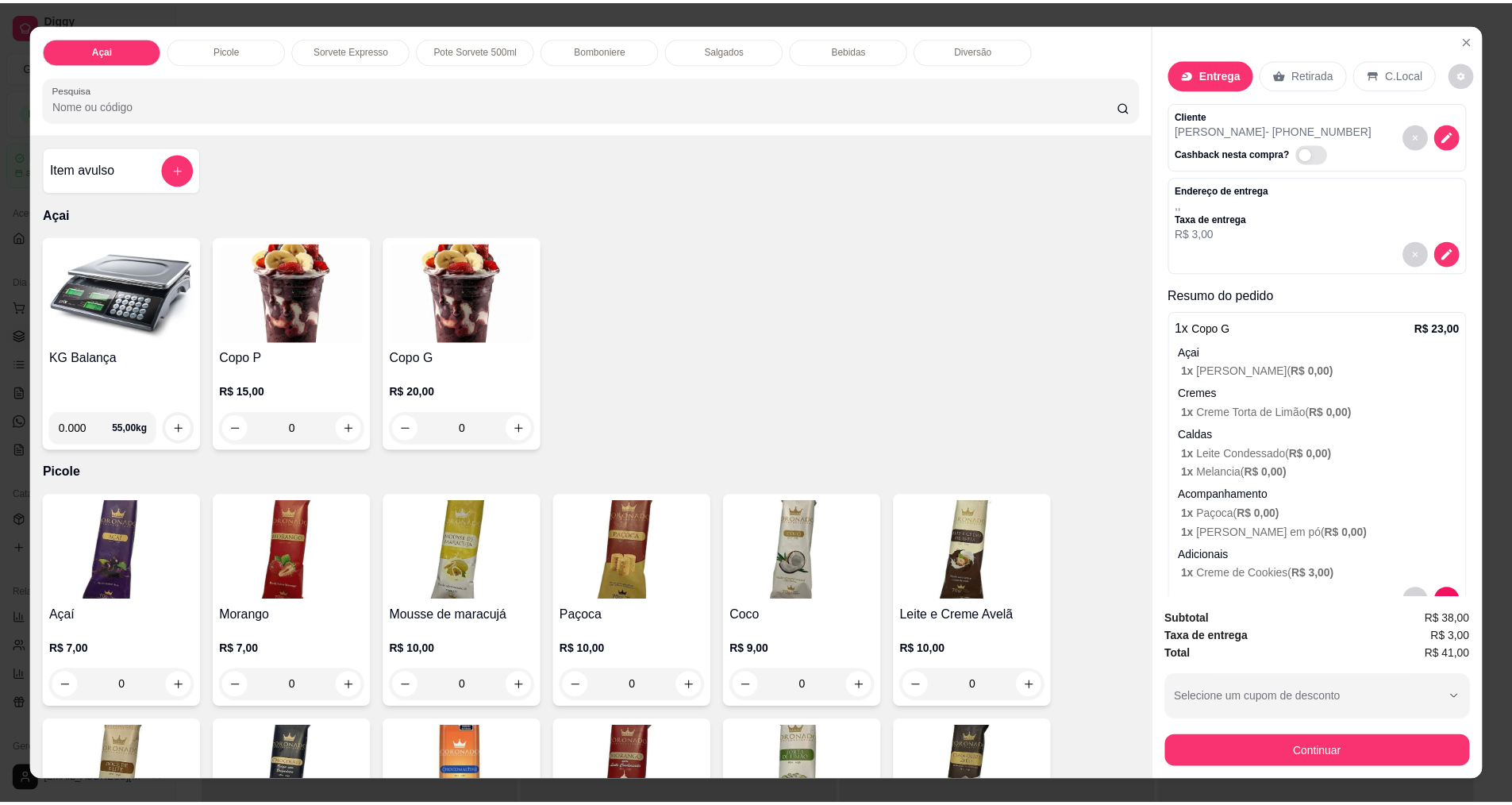
scroll to position [27, 0]
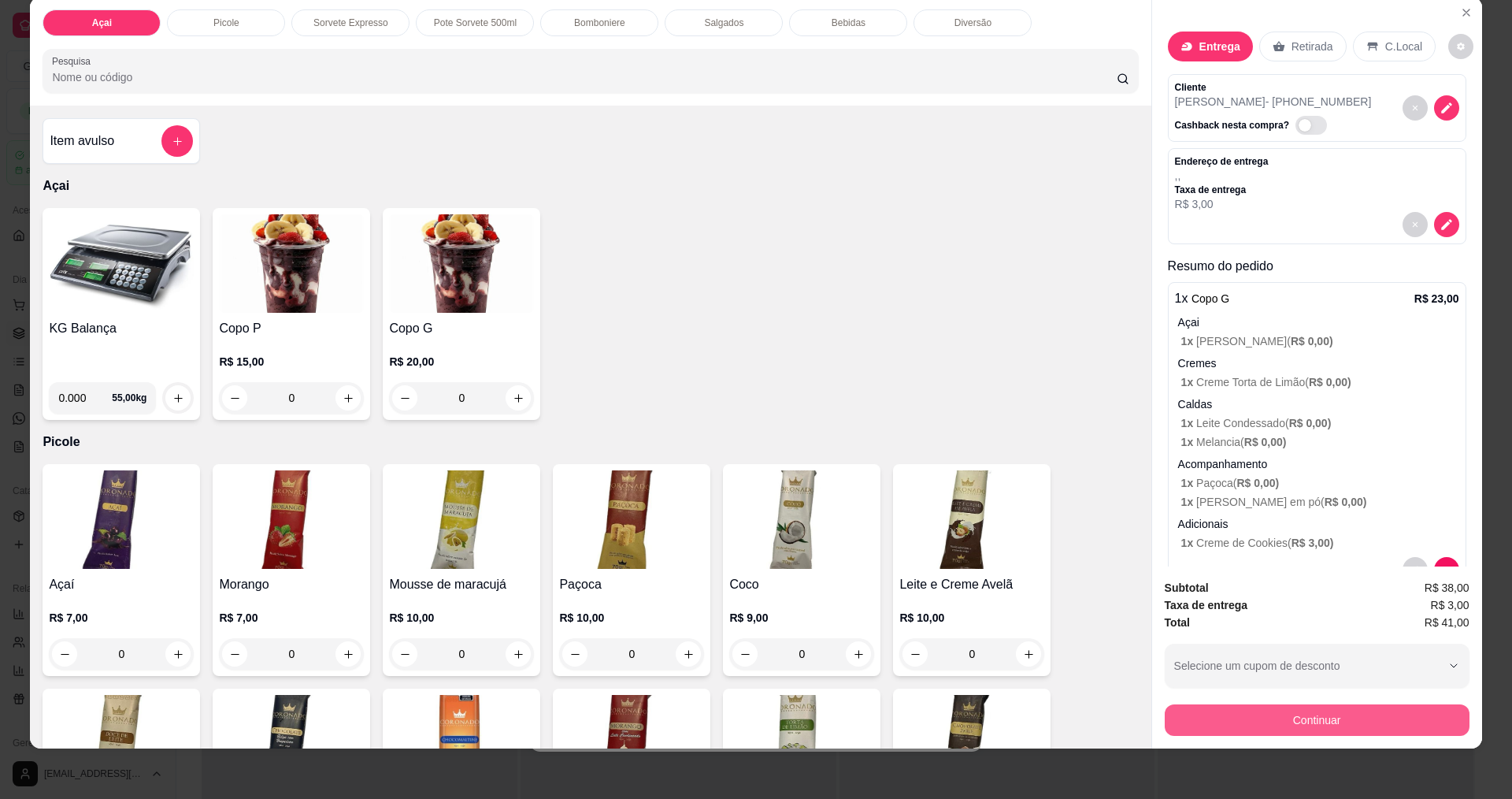
click at [1309, 722] on button "Continuar" at bounding box center [1316, 720] width 305 height 32
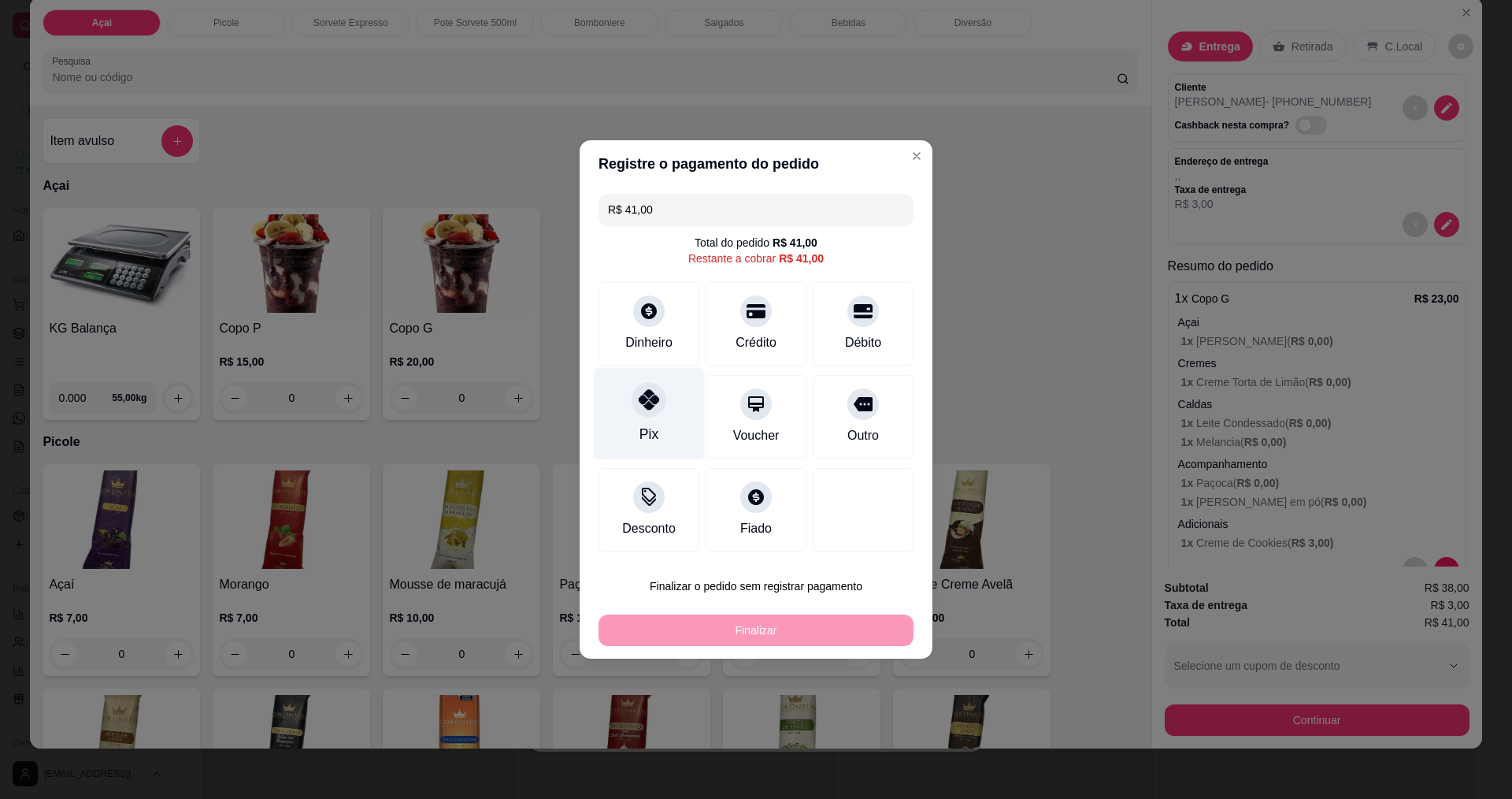
click at [636, 414] on div "Pix" at bounding box center [649, 414] width 111 height 92
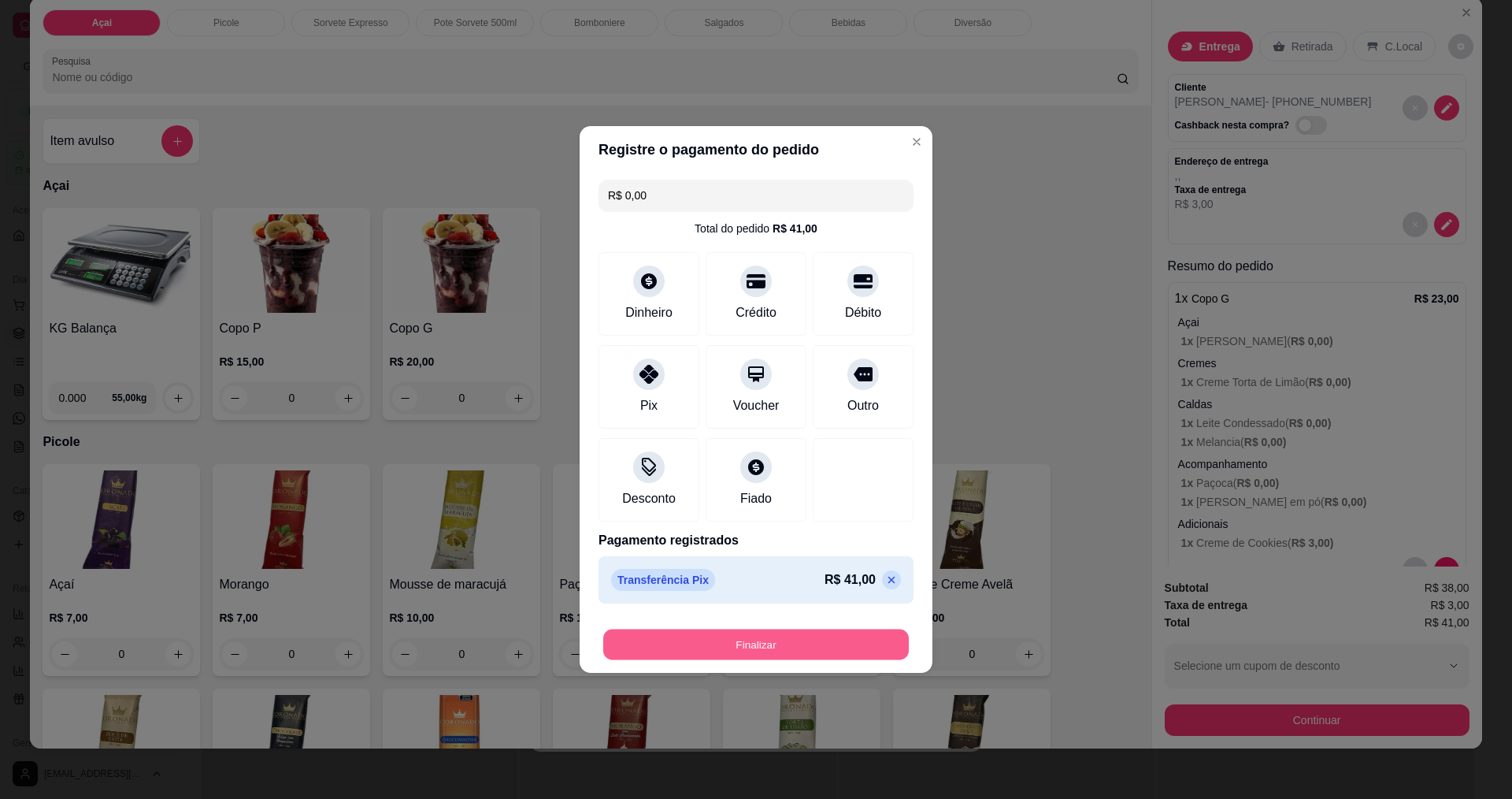
click at [789, 646] on button "Finalizar" at bounding box center [756, 644] width 306 height 31
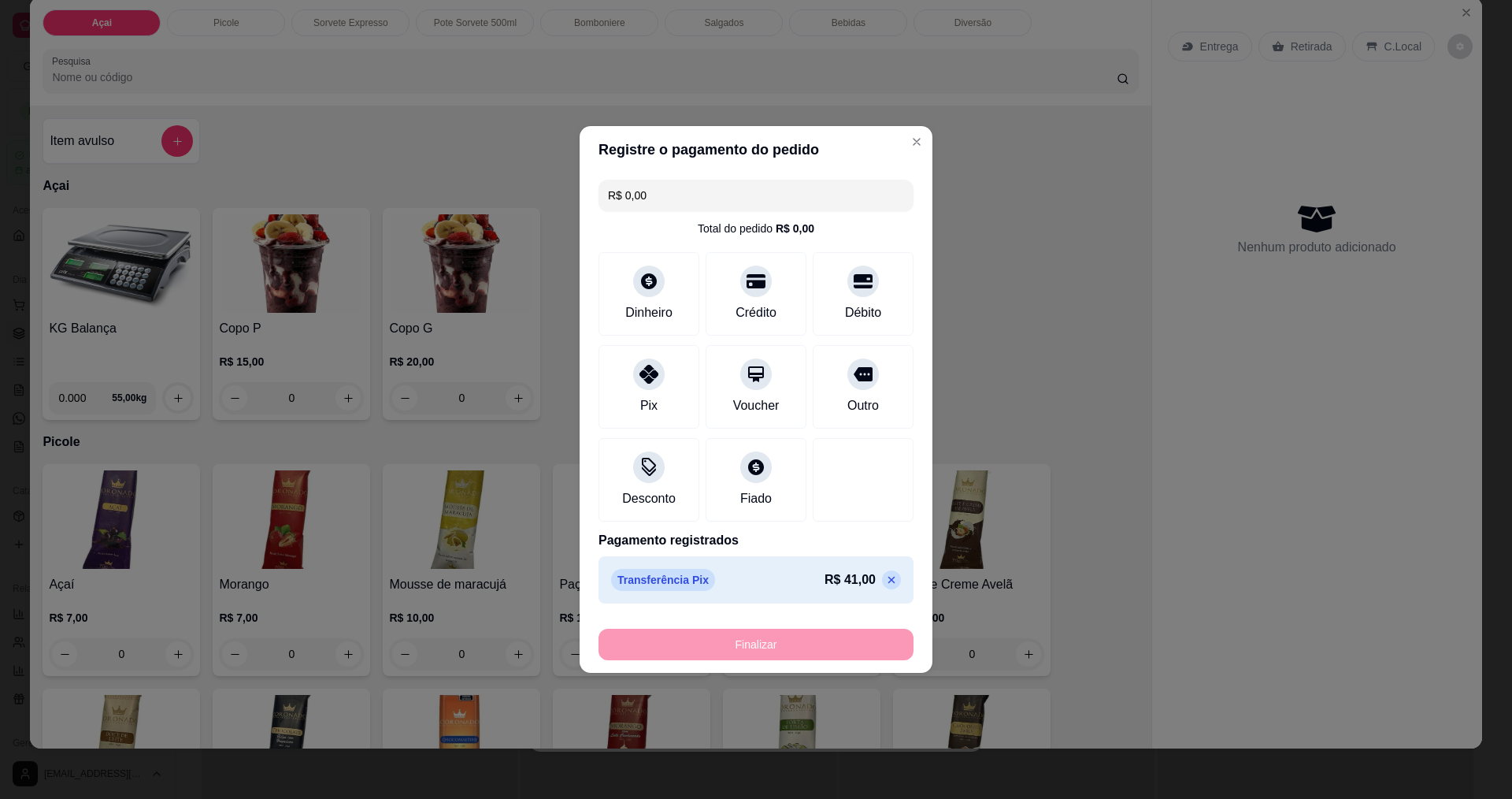
type input "-R$ 41,00"
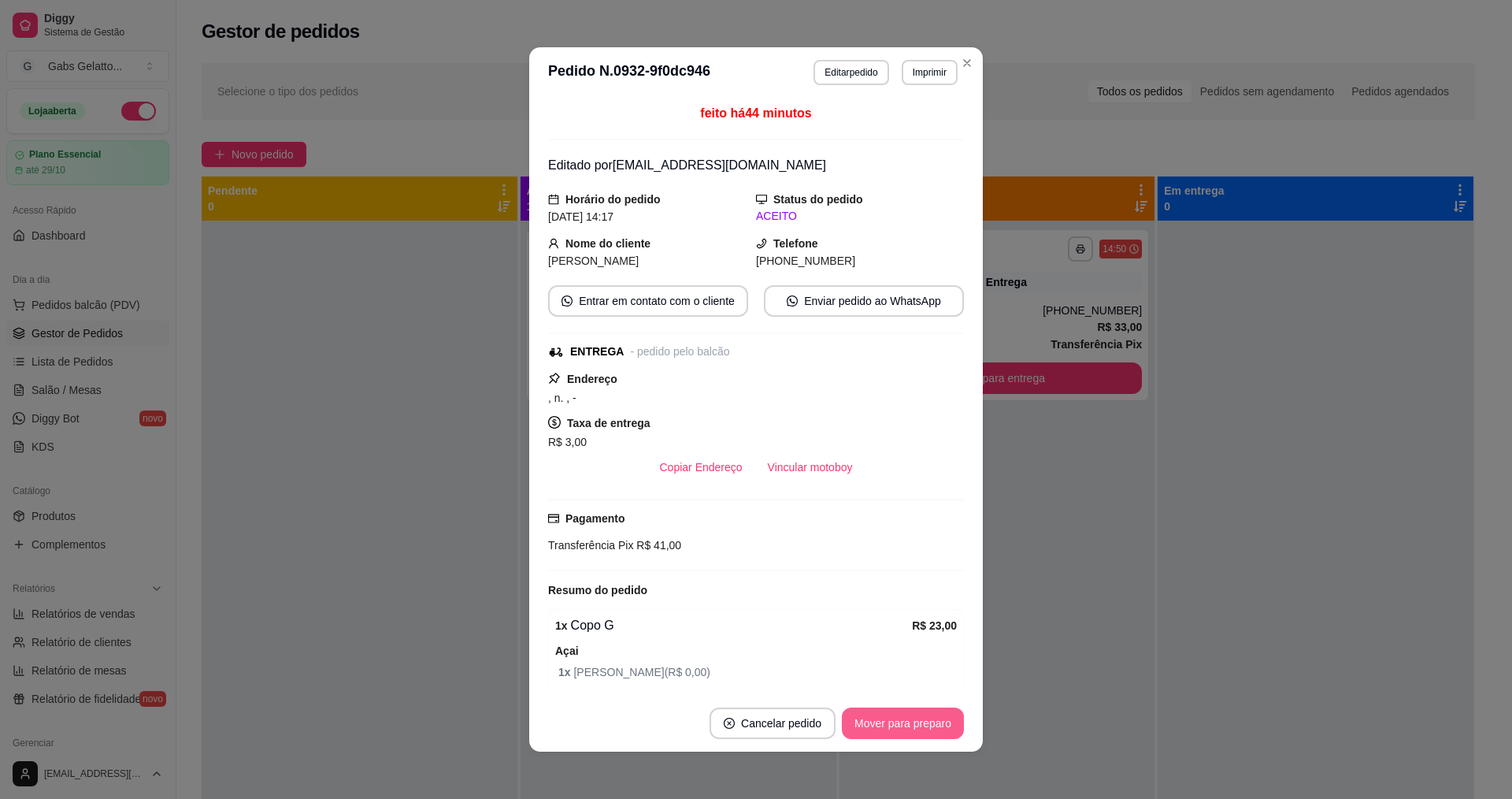
click at [896, 725] on button "Mover para preparo" at bounding box center [902, 723] width 122 height 32
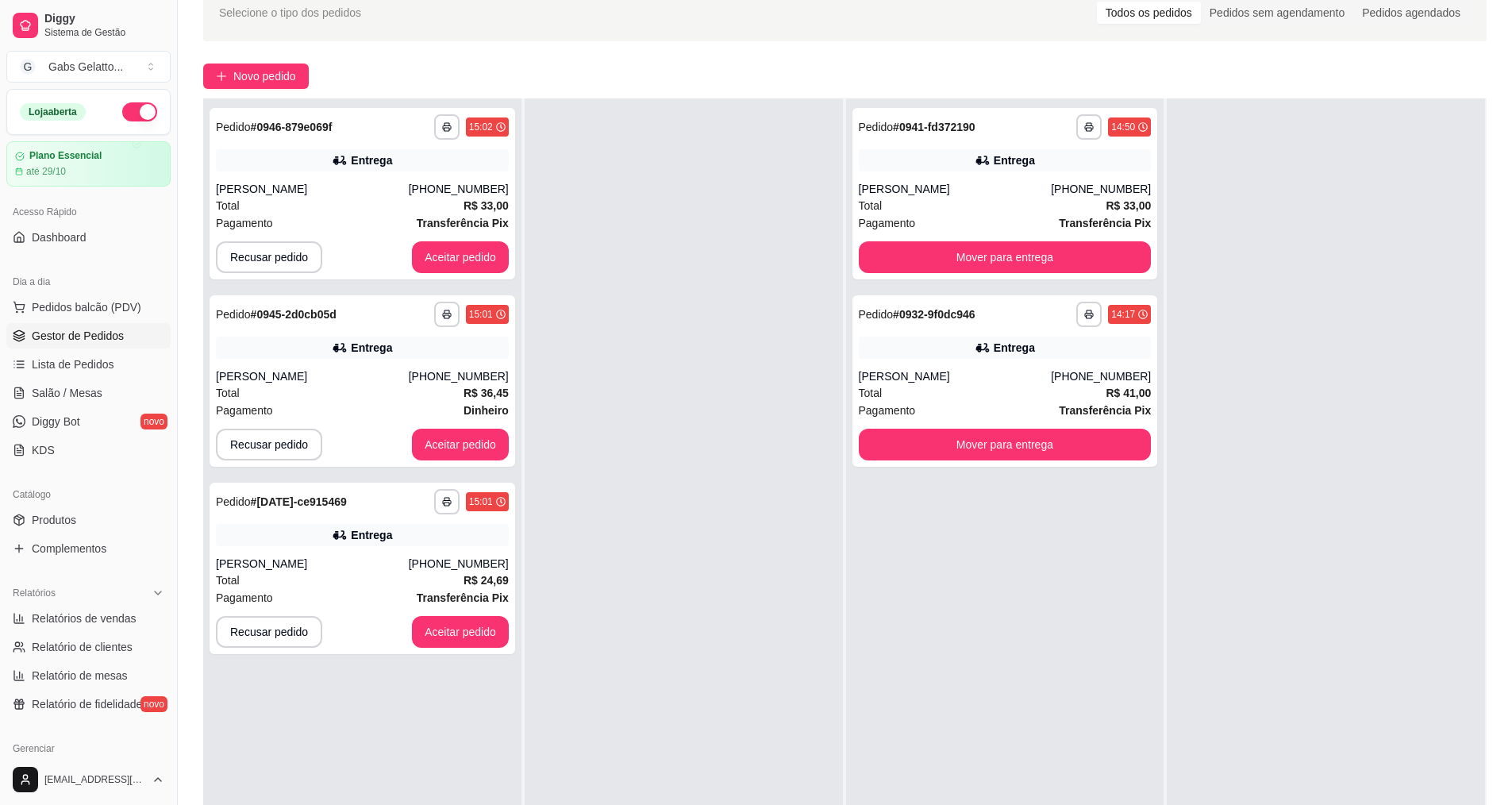
scroll to position [159, 0]
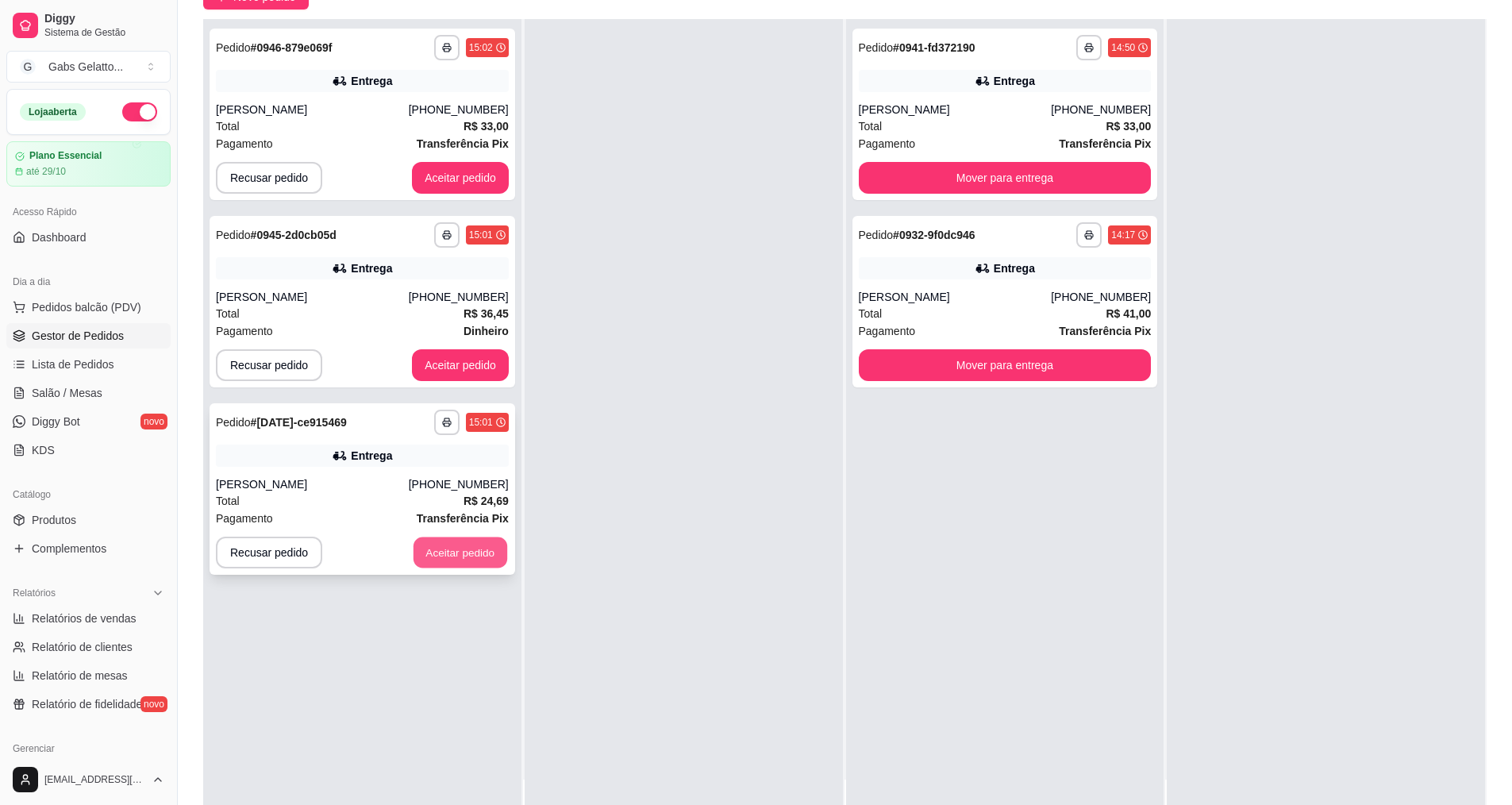
click at [466, 559] on button "Aceitar pedido" at bounding box center [460, 552] width 94 height 31
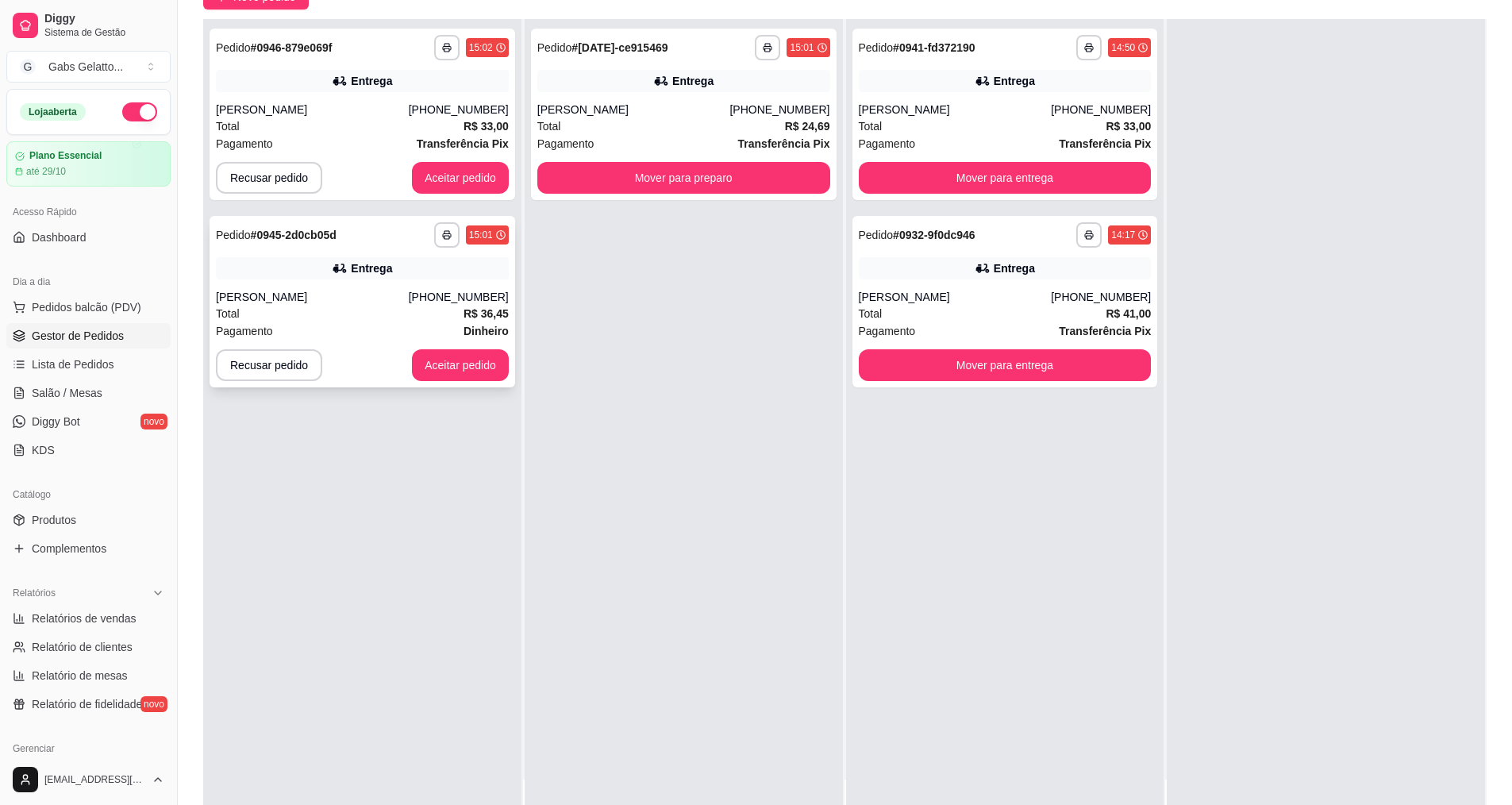
click at [397, 304] on div "Total R$ 36,45" at bounding box center [363, 313] width 293 height 18
click at [468, 376] on button "Aceitar pedido" at bounding box center [460, 365] width 97 height 32
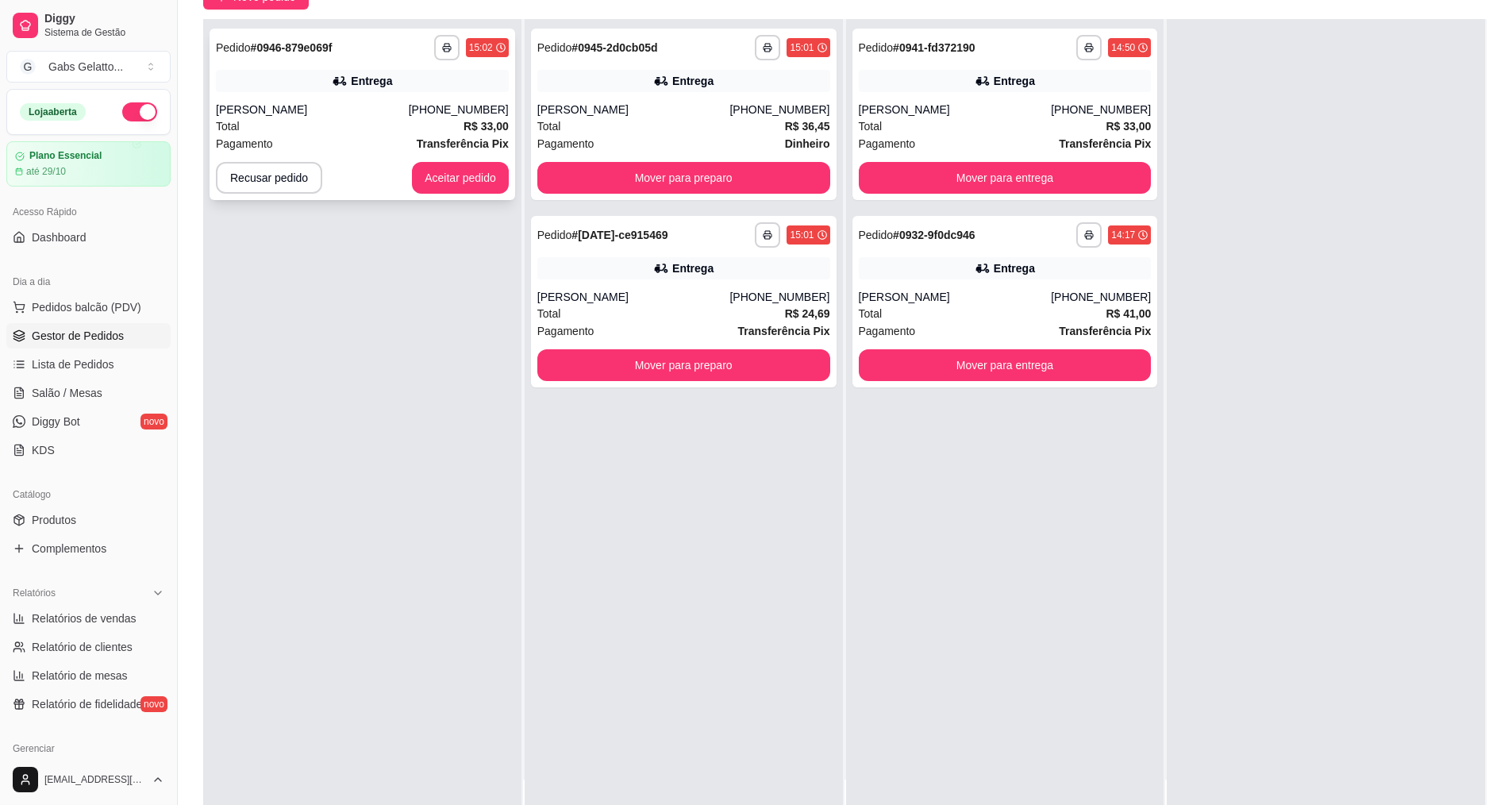
click at [461, 126] on div "Total R$ 33,00" at bounding box center [363, 126] width 293 height 18
click at [433, 132] on div "Total R$ 33,00" at bounding box center [363, 126] width 293 height 18
click at [436, 185] on button "Aceitar pedido" at bounding box center [460, 178] width 94 height 31
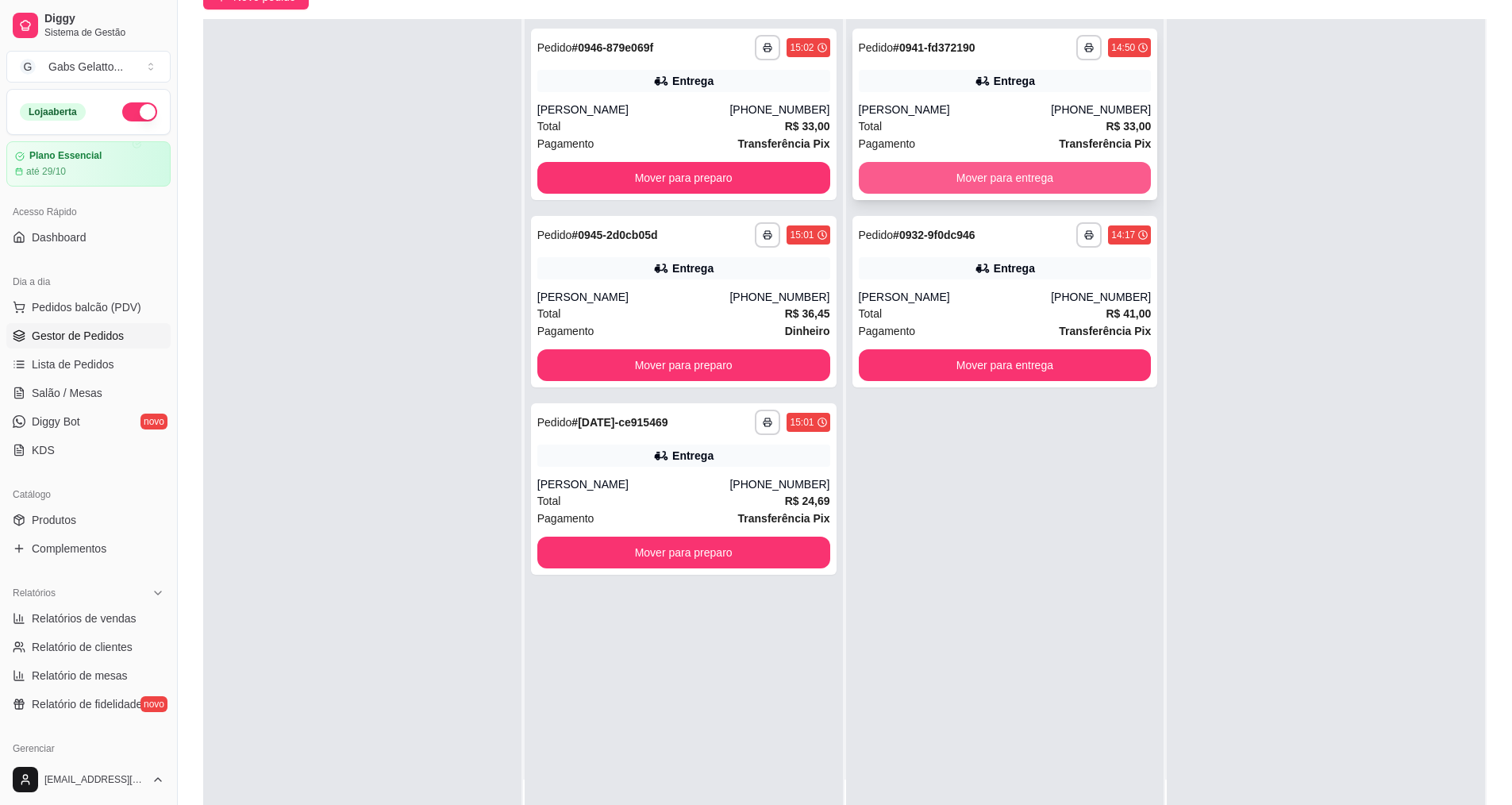
scroll to position [0, 0]
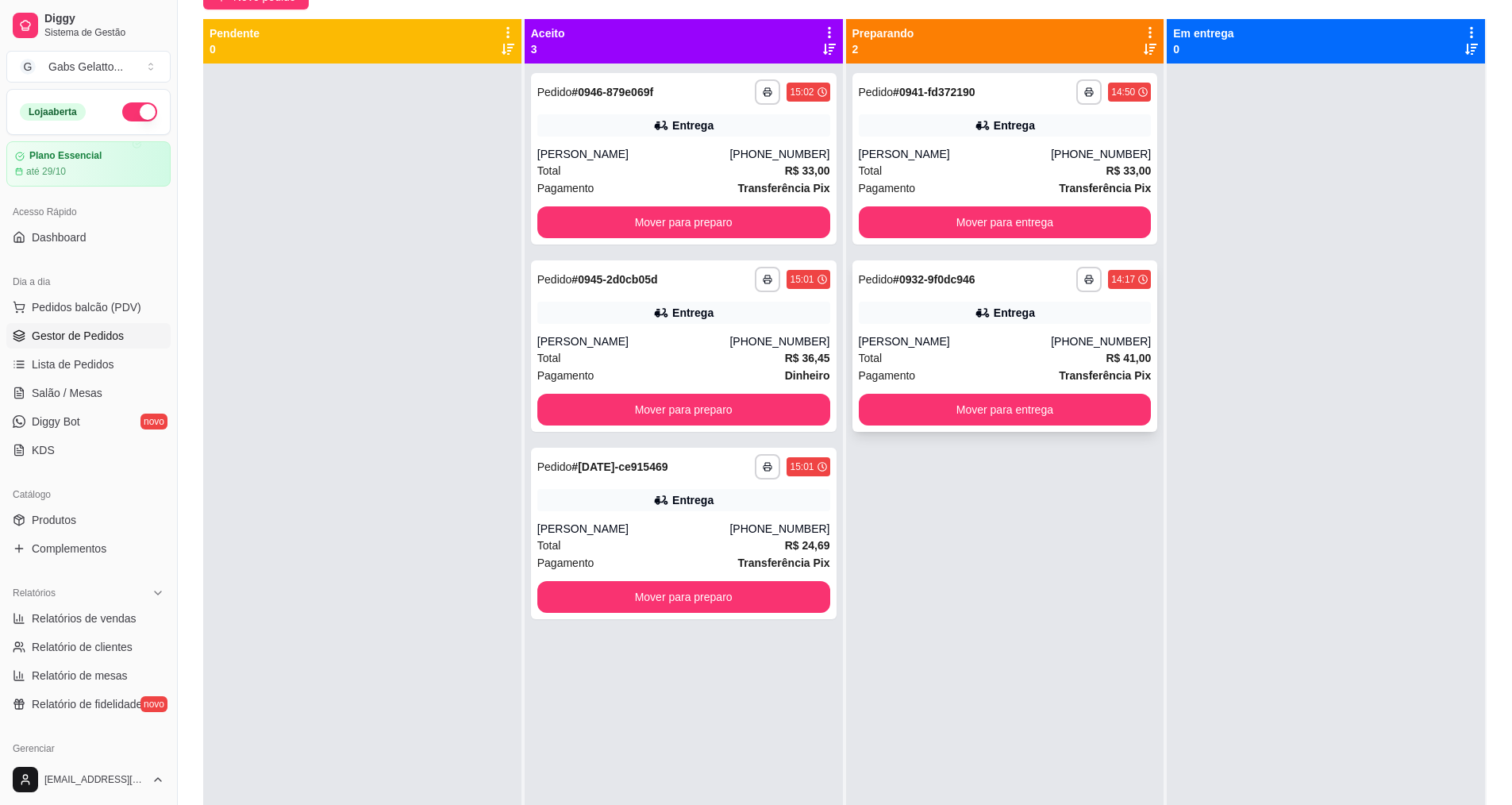
click at [1021, 364] on div "Total R$ 41,00" at bounding box center [1005, 358] width 293 height 18
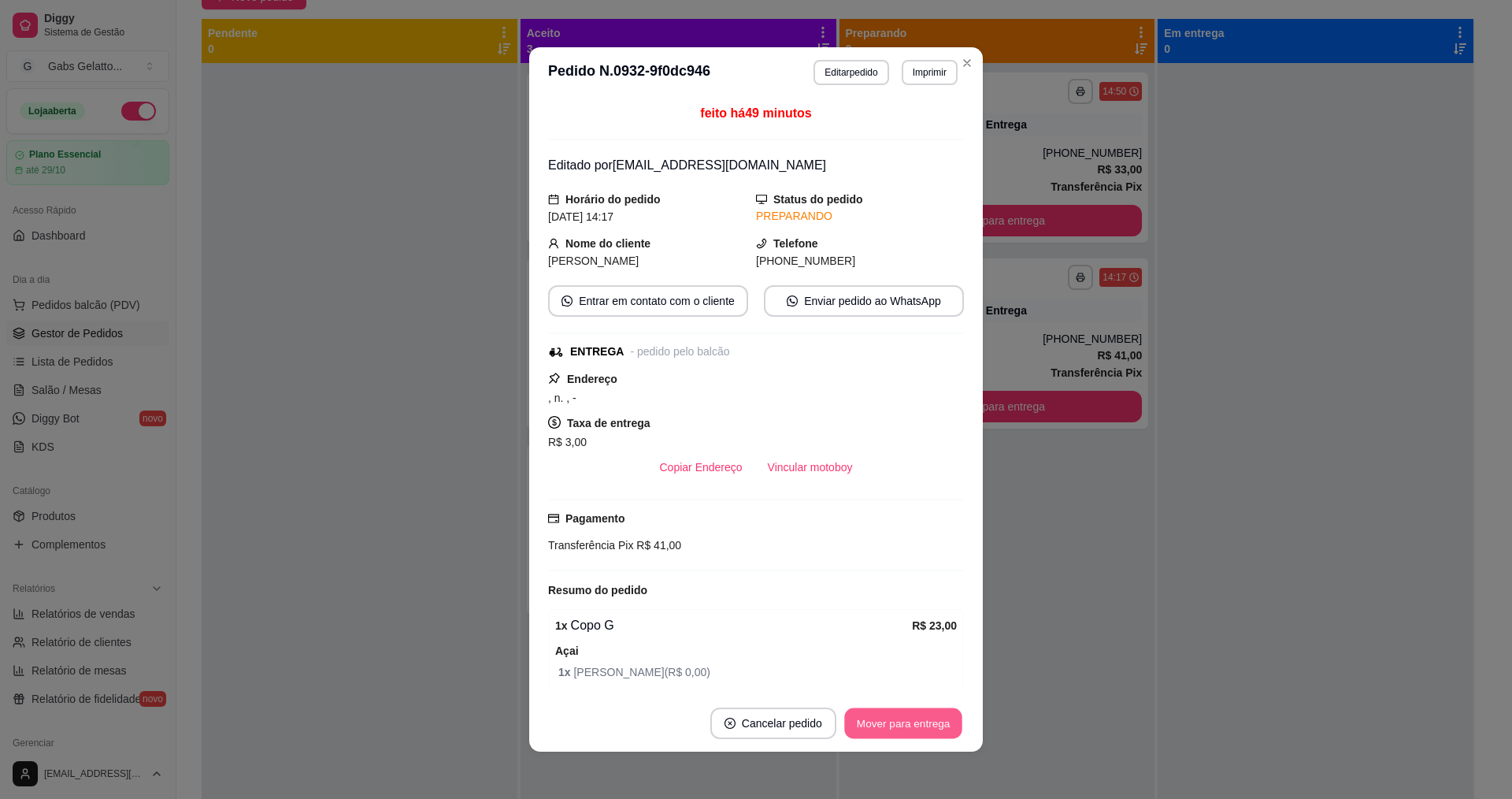
click at [901, 719] on button "Mover para entrega" at bounding box center [903, 723] width 118 height 31
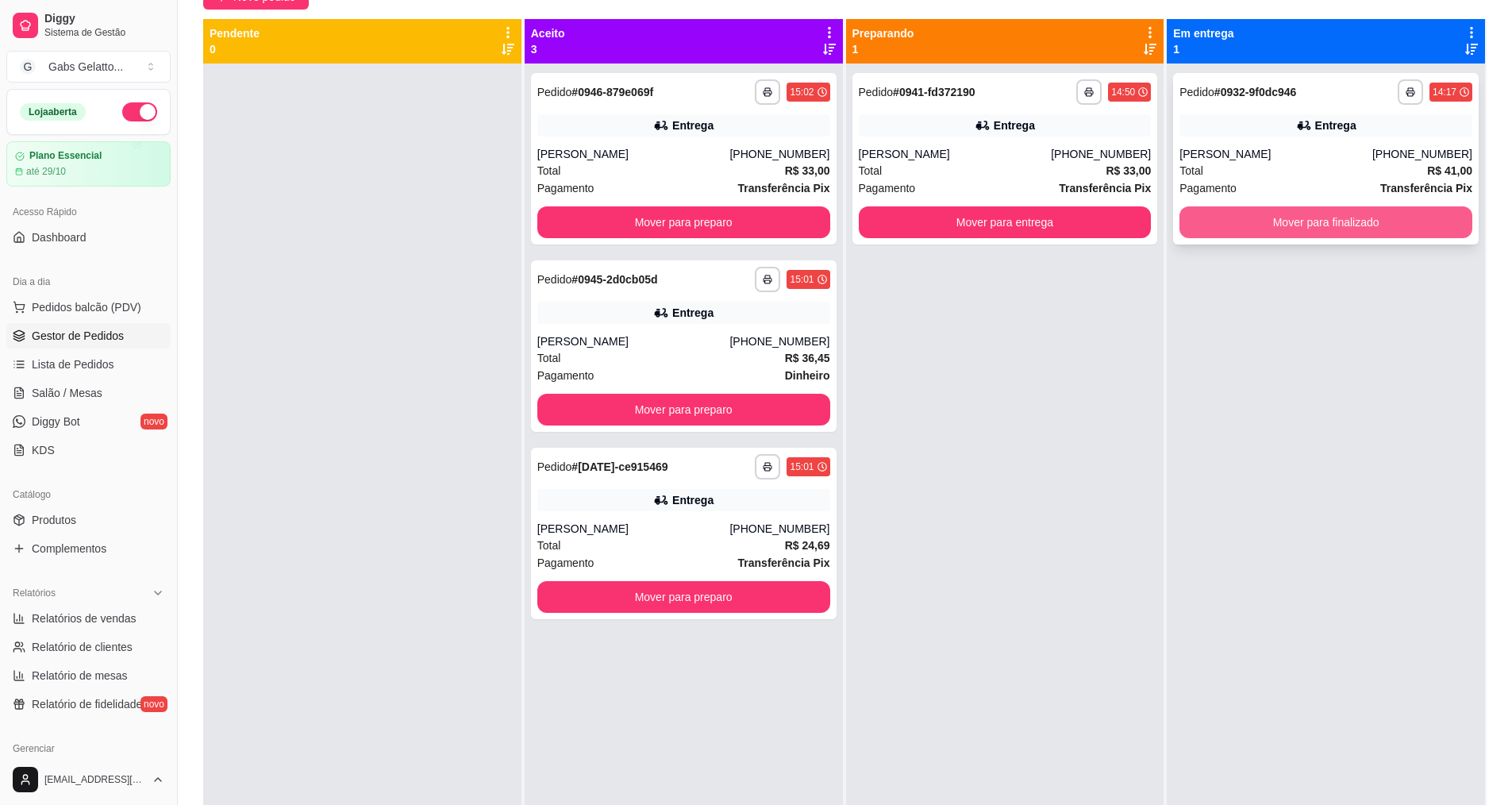
click at [1353, 225] on button "Mover para finalizado" at bounding box center [1326, 223] width 293 height 32
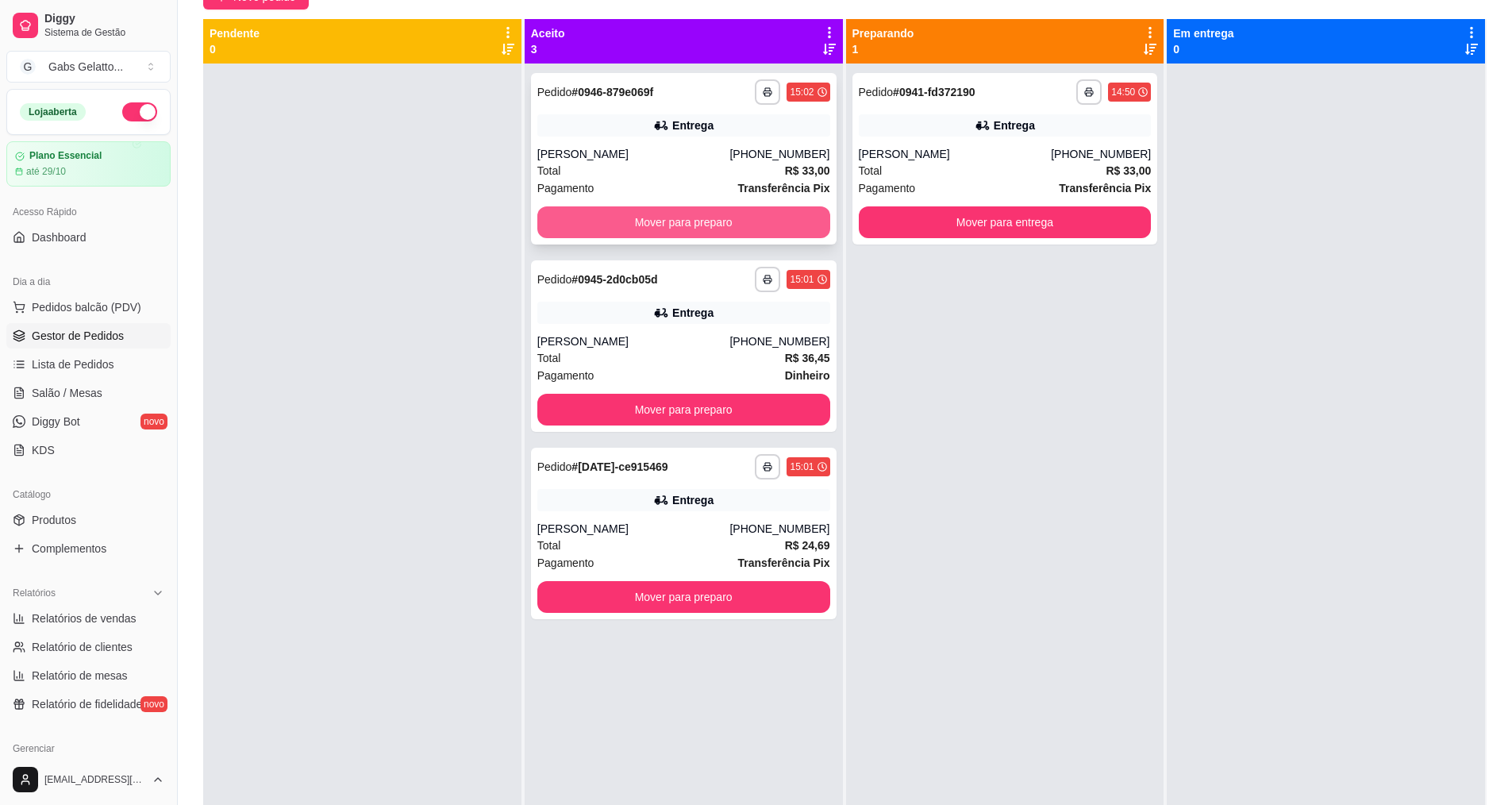
click at [690, 221] on button "Mover para preparo" at bounding box center [684, 223] width 293 height 32
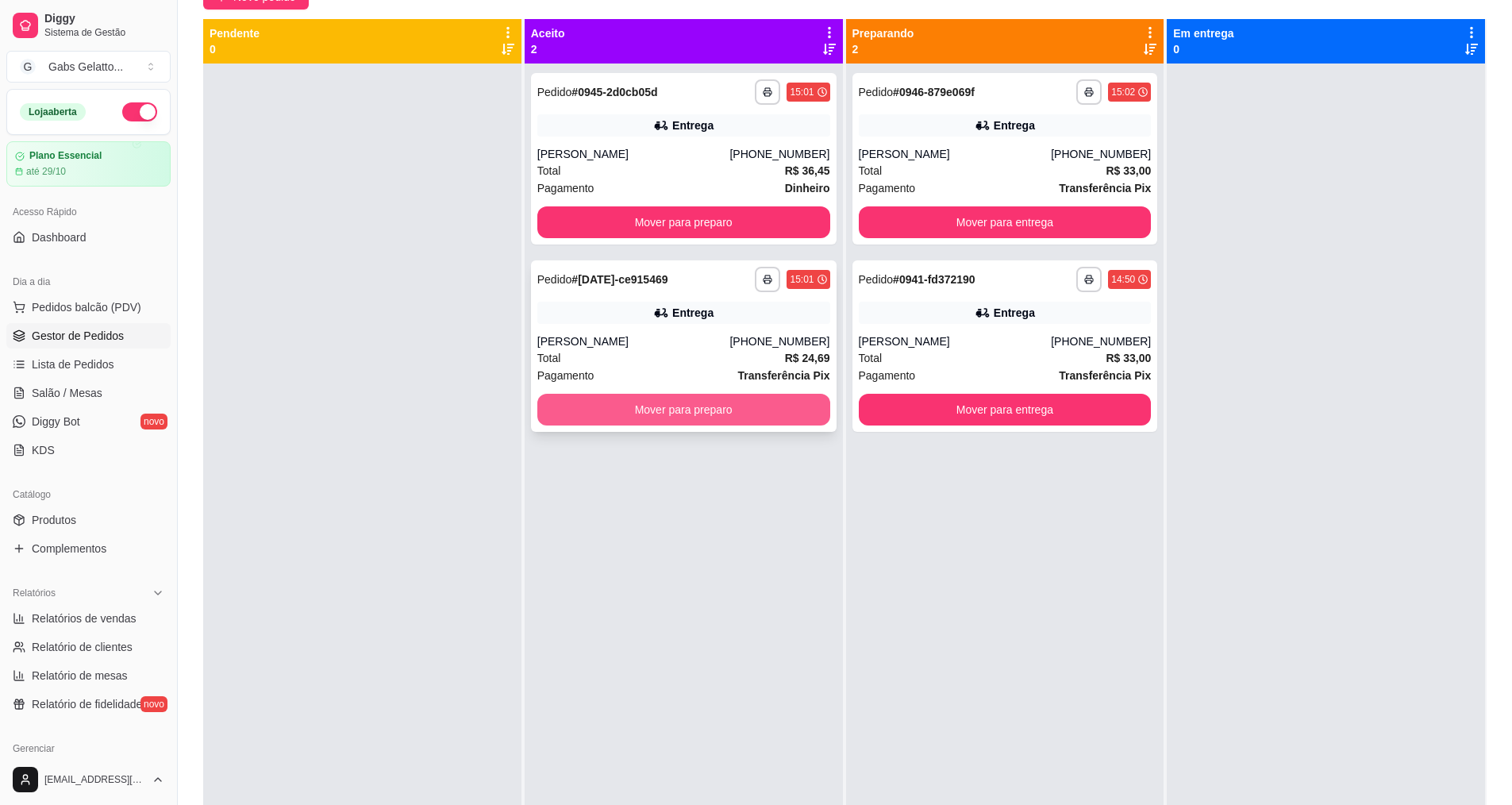
click at [647, 417] on button "Mover para preparo" at bounding box center [684, 410] width 293 height 32
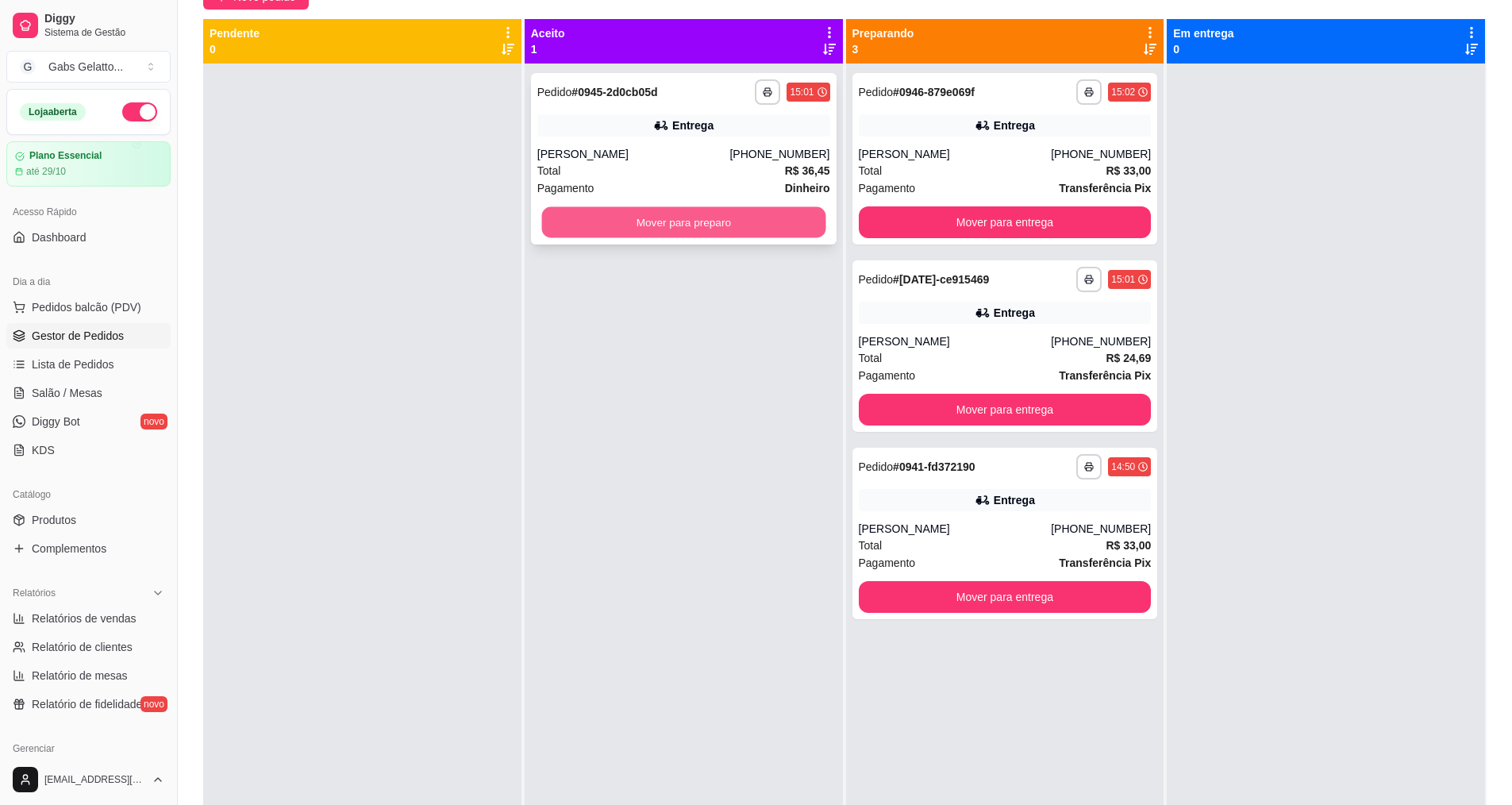
click at [683, 218] on button "Mover para preparo" at bounding box center [683, 222] width 284 height 31
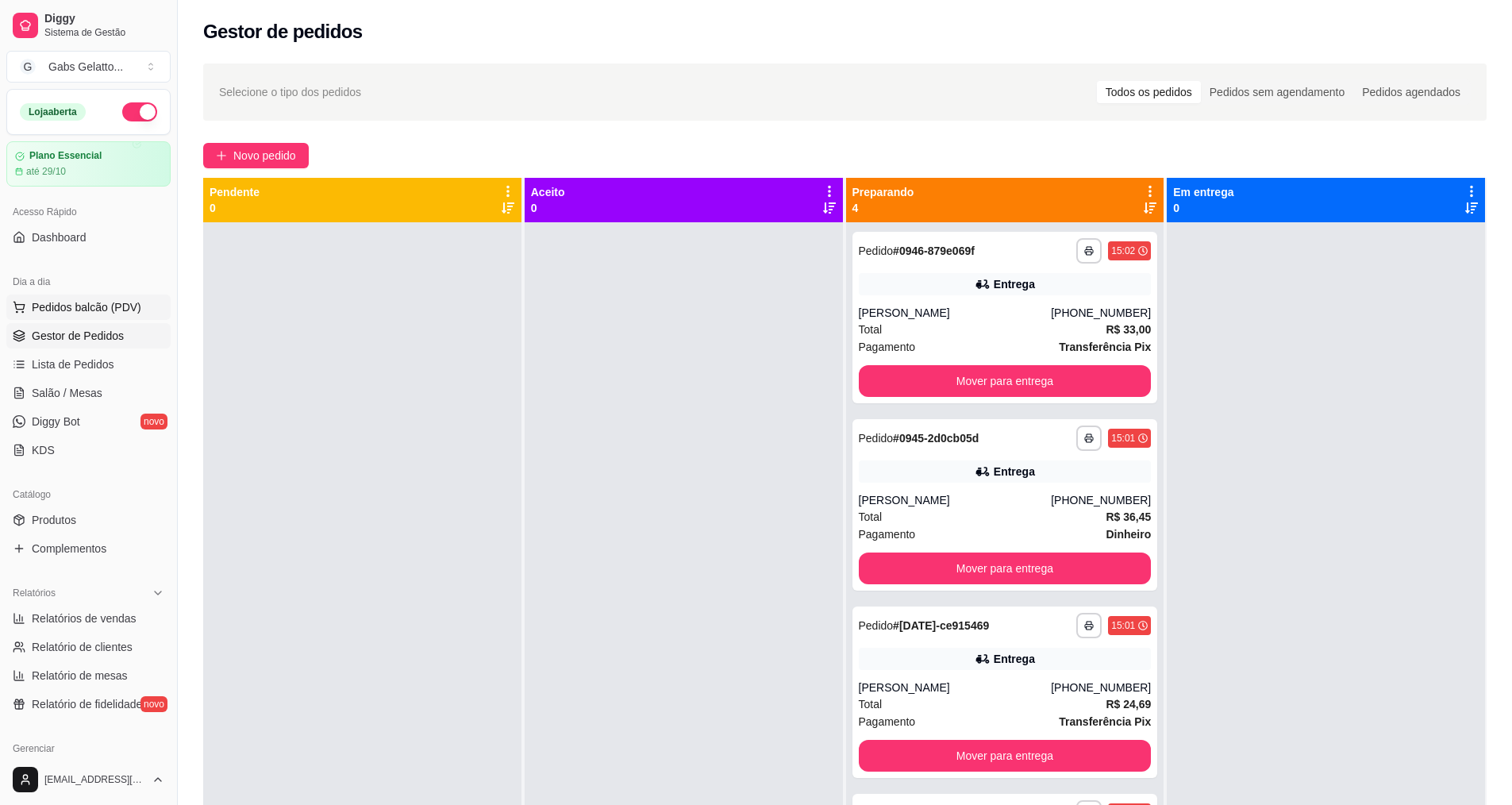
click at [132, 294] on button "Pedidos balcão (PDV)" at bounding box center [88, 306] width 164 height 25
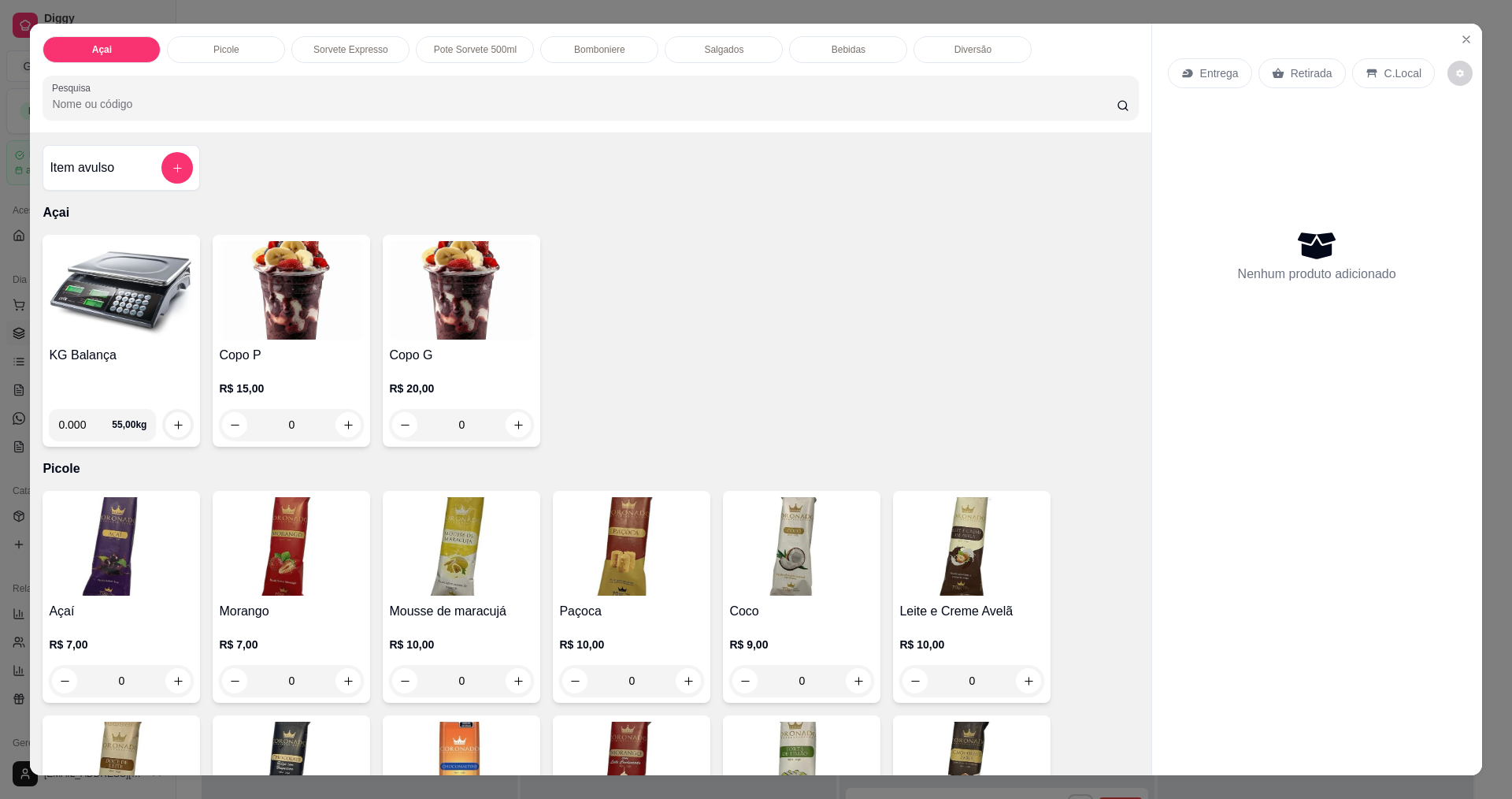
click at [150, 287] on img at bounding box center [120, 291] width 144 height 99
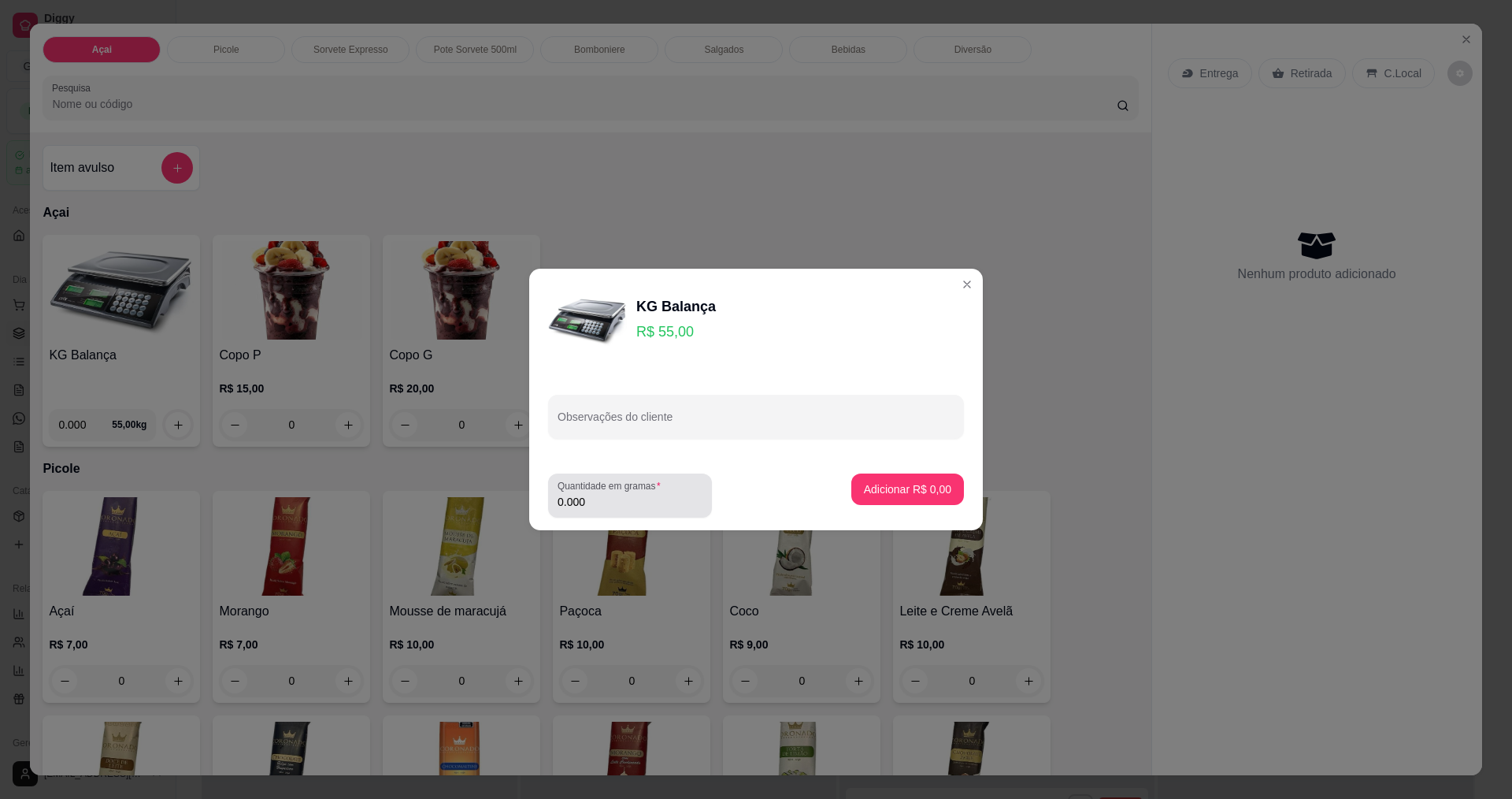
click at [648, 511] on div "Quantidade em gramas 0.000" at bounding box center [630, 495] width 164 height 44
type input "0.536"
click at [900, 478] on button "Adicionar R$ 29,48" at bounding box center [904, 489] width 119 height 32
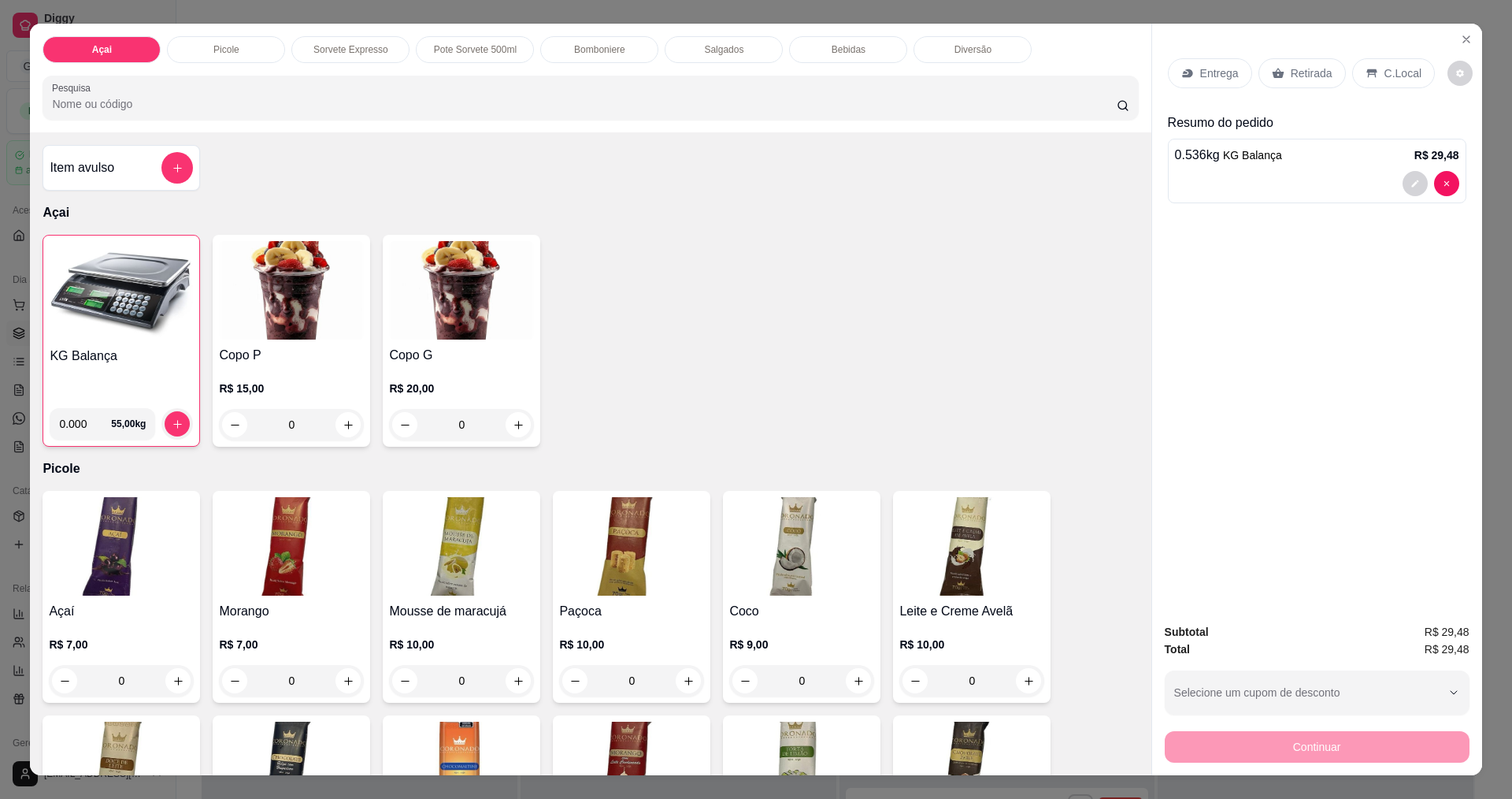
drag, startPoint x: 1391, startPoint y: 69, endPoint x: 1177, endPoint y: 225, distance: 264.8
click at [1391, 68] on p "C.Local" at bounding box center [1403, 73] width 37 height 16
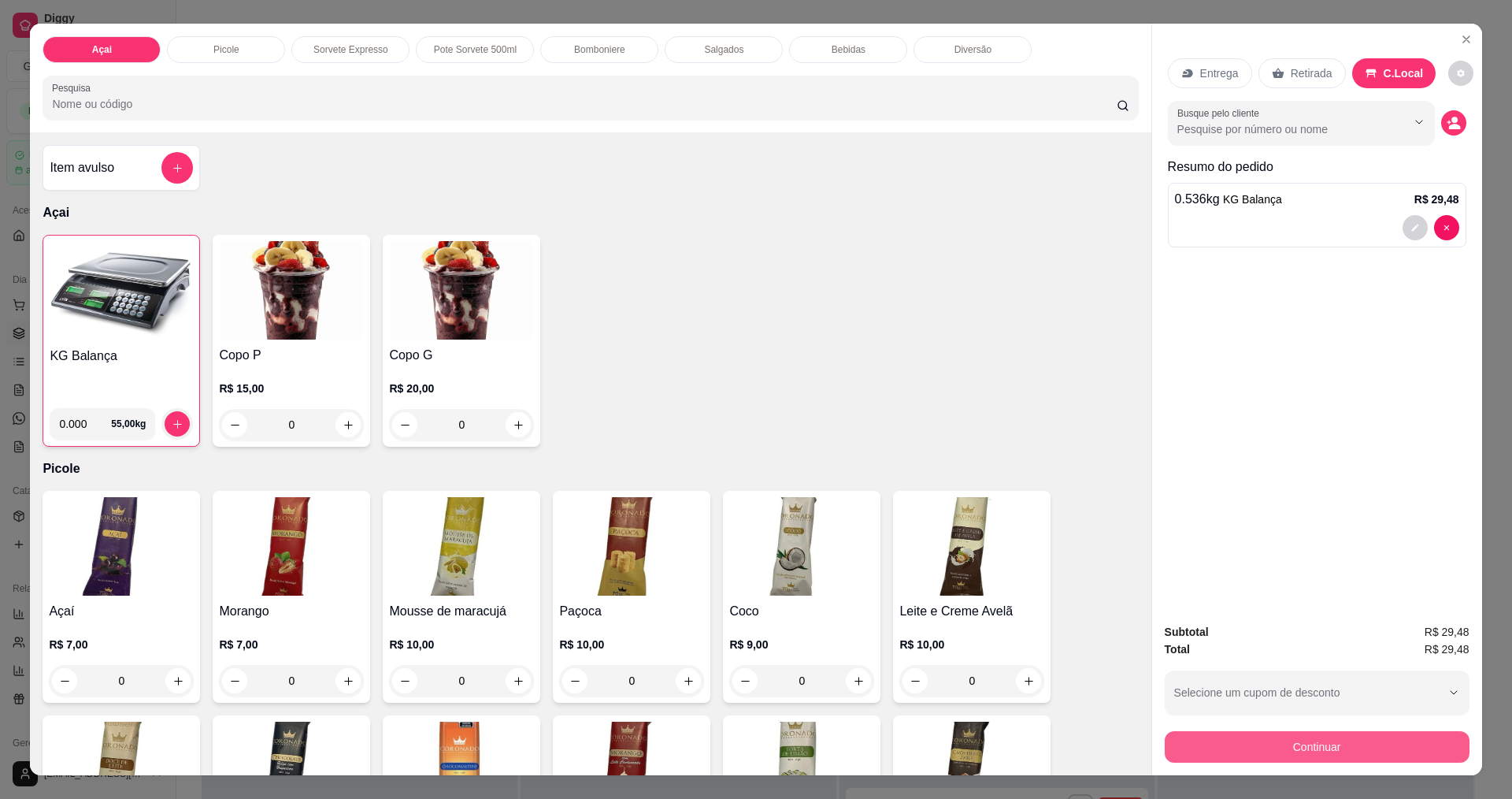
click at [1329, 751] on button "Continuar" at bounding box center [1316, 747] width 305 height 32
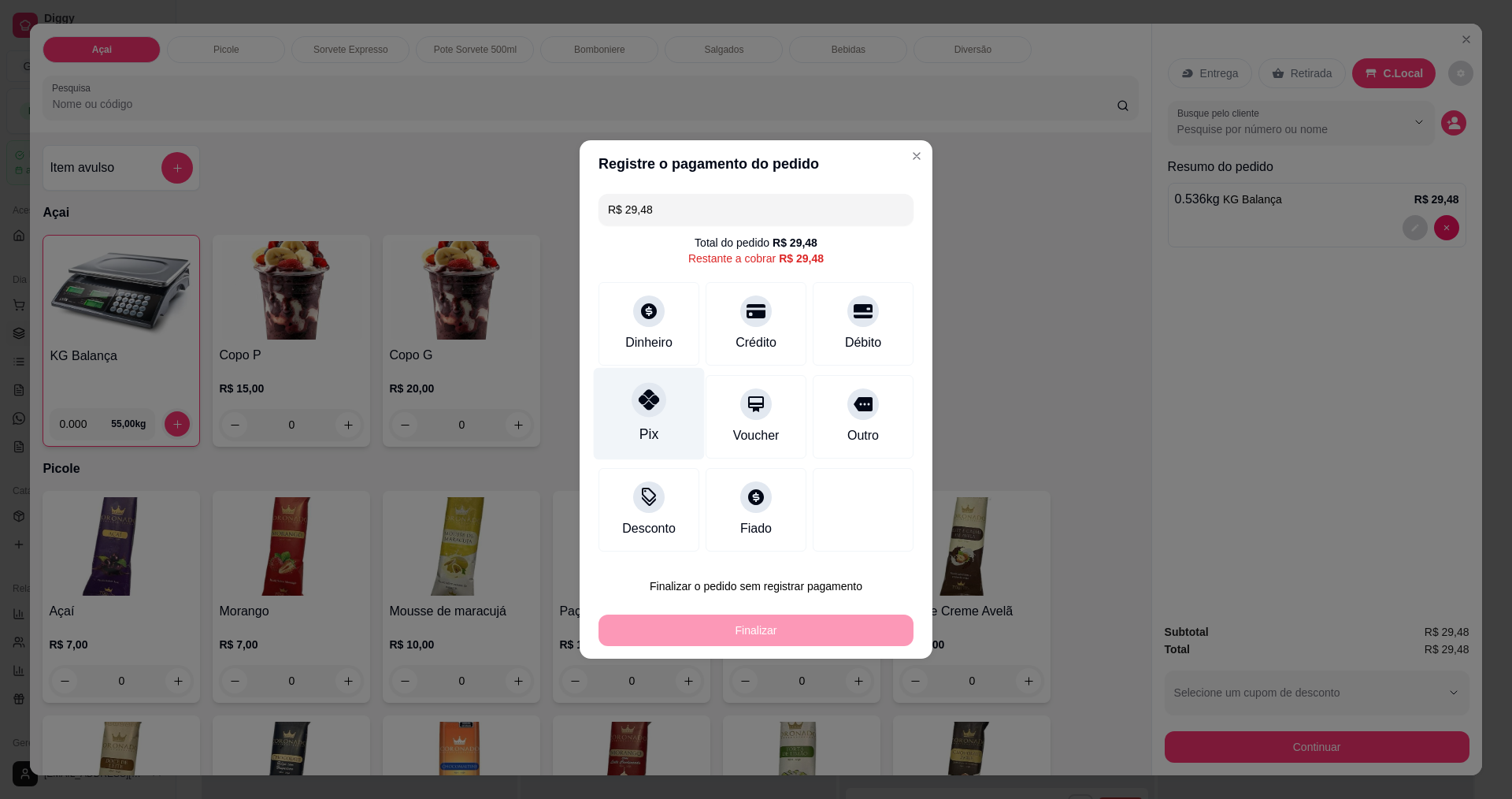
click at [625, 433] on div "Pix" at bounding box center [649, 414] width 111 height 92
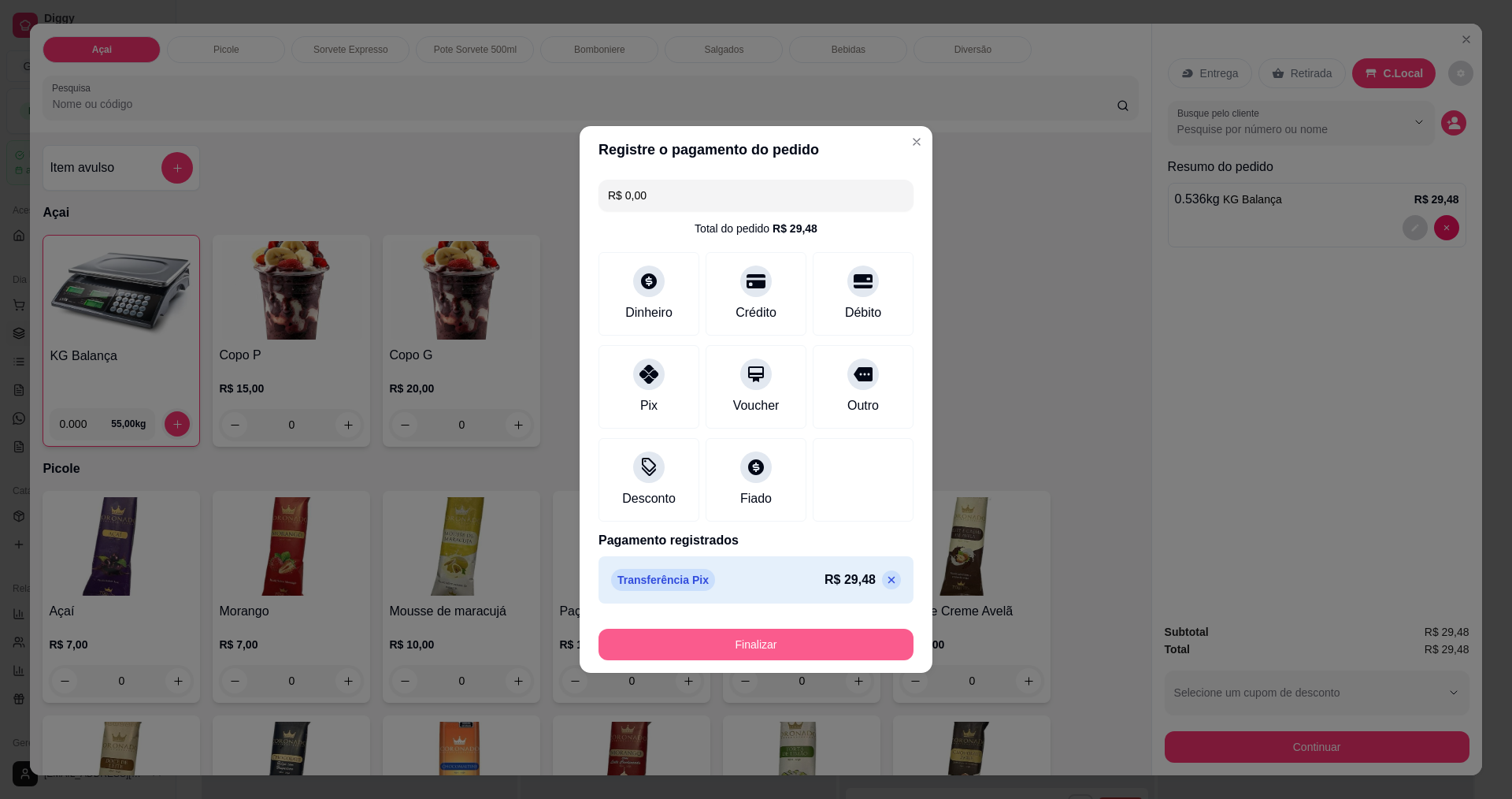
click at [793, 638] on button "Finalizar" at bounding box center [756, 644] width 315 height 32
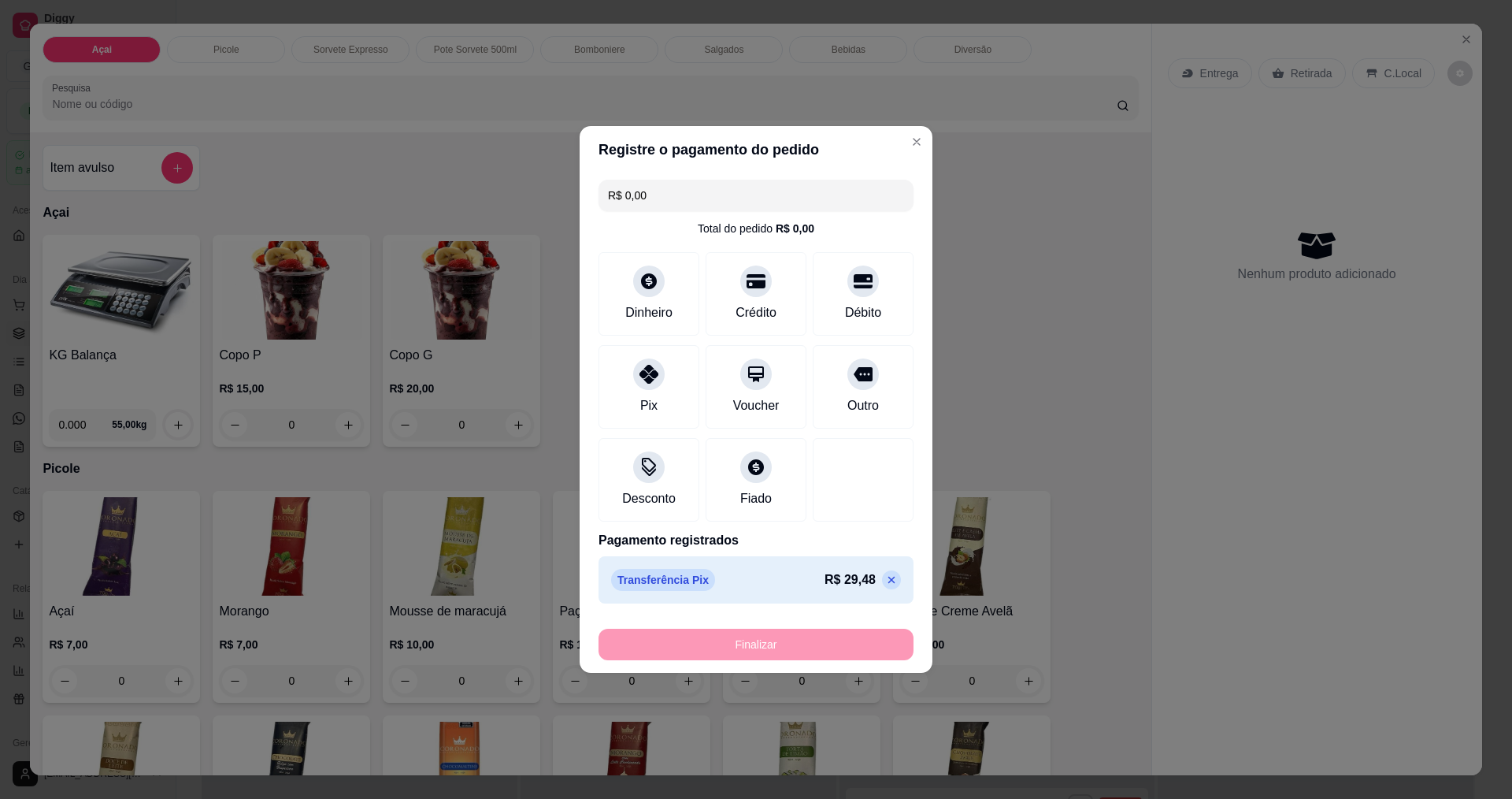
type input "-R$ 29,48"
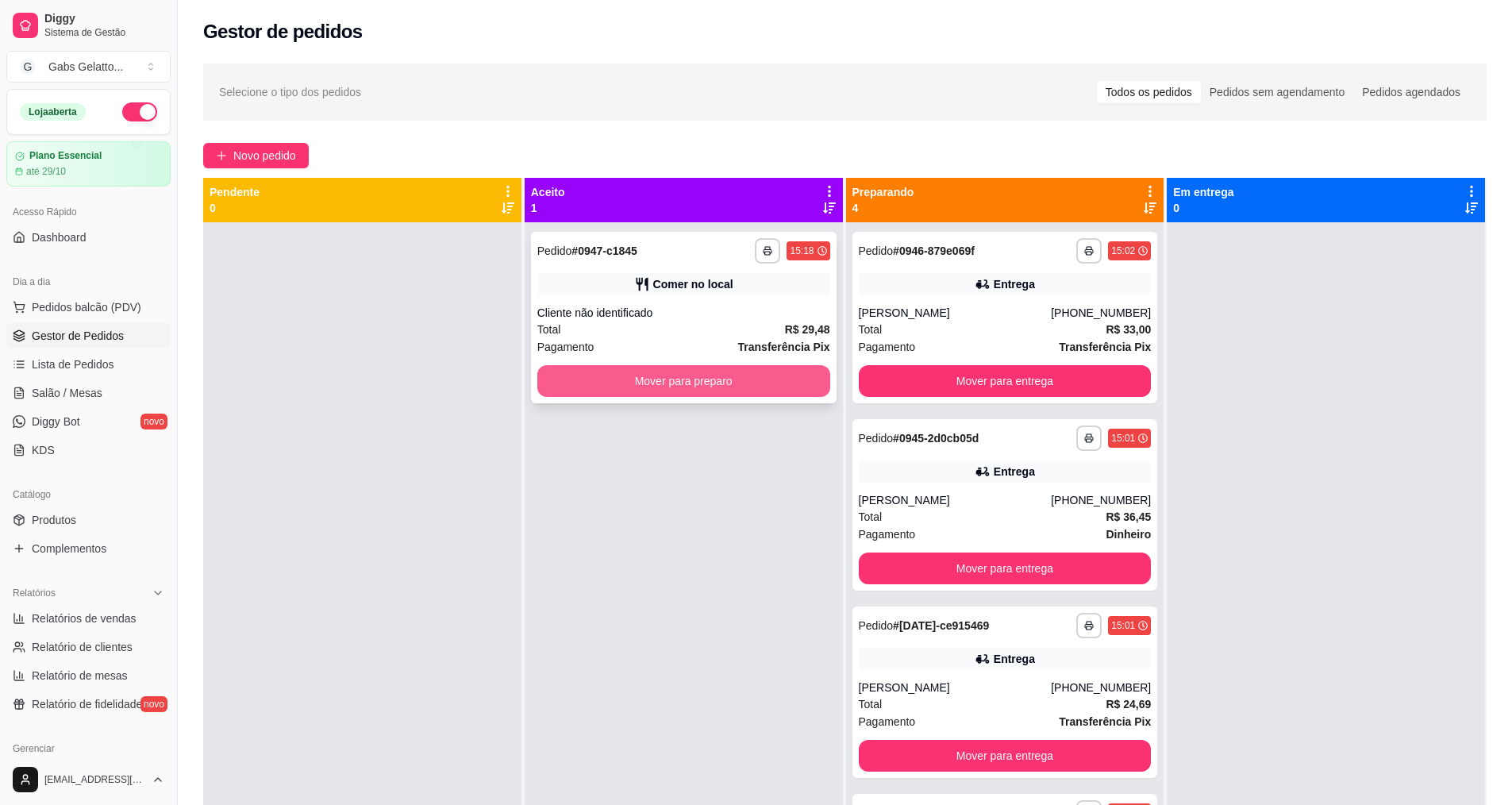
click at [613, 387] on button "Mover para preparo" at bounding box center [684, 381] width 293 height 32
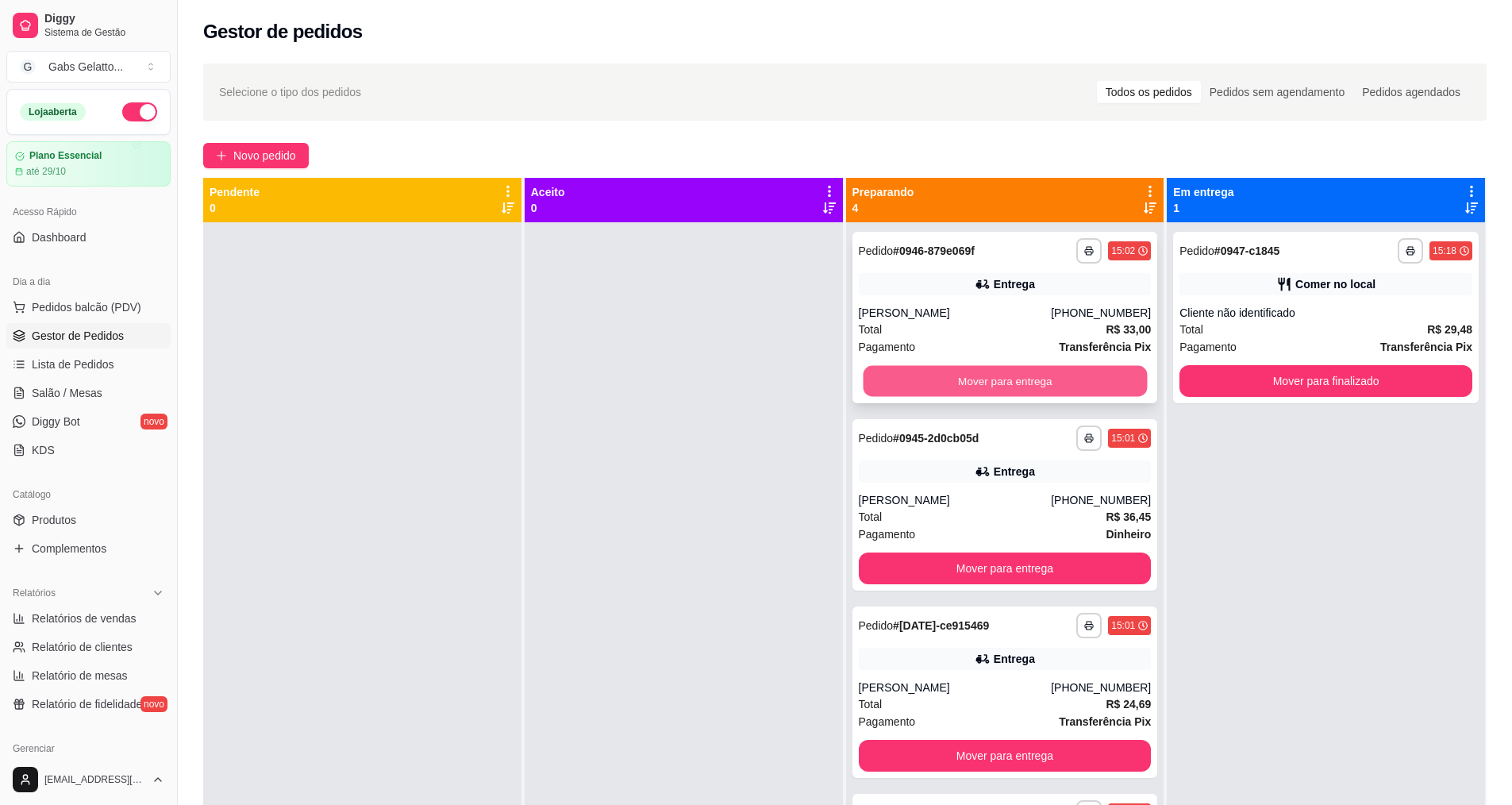
click at [988, 379] on button "Mover para entrega" at bounding box center [1005, 380] width 284 height 31
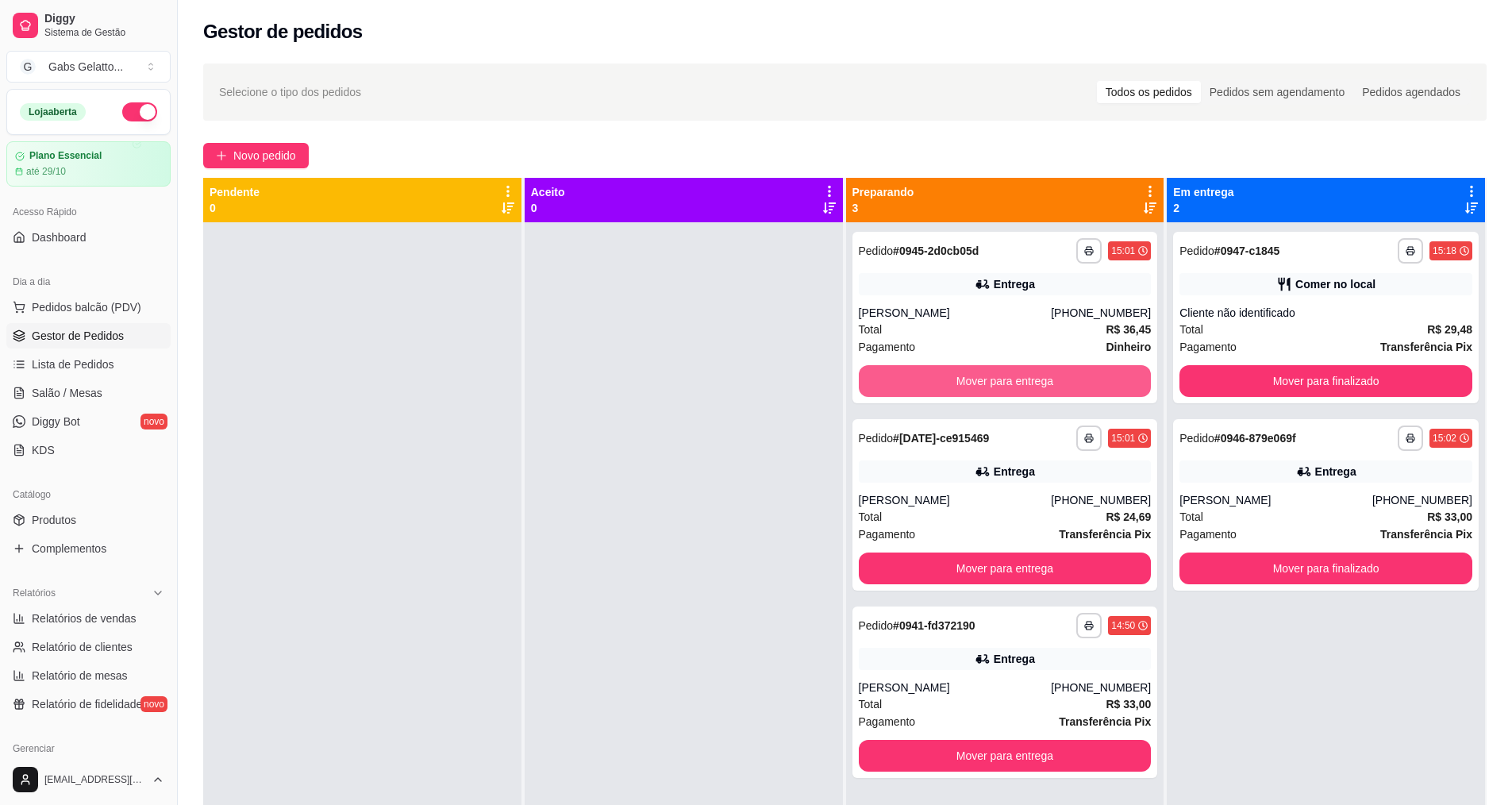
click at [988, 379] on button "Mover para entrega" at bounding box center [1005, 381] width 293 height 32
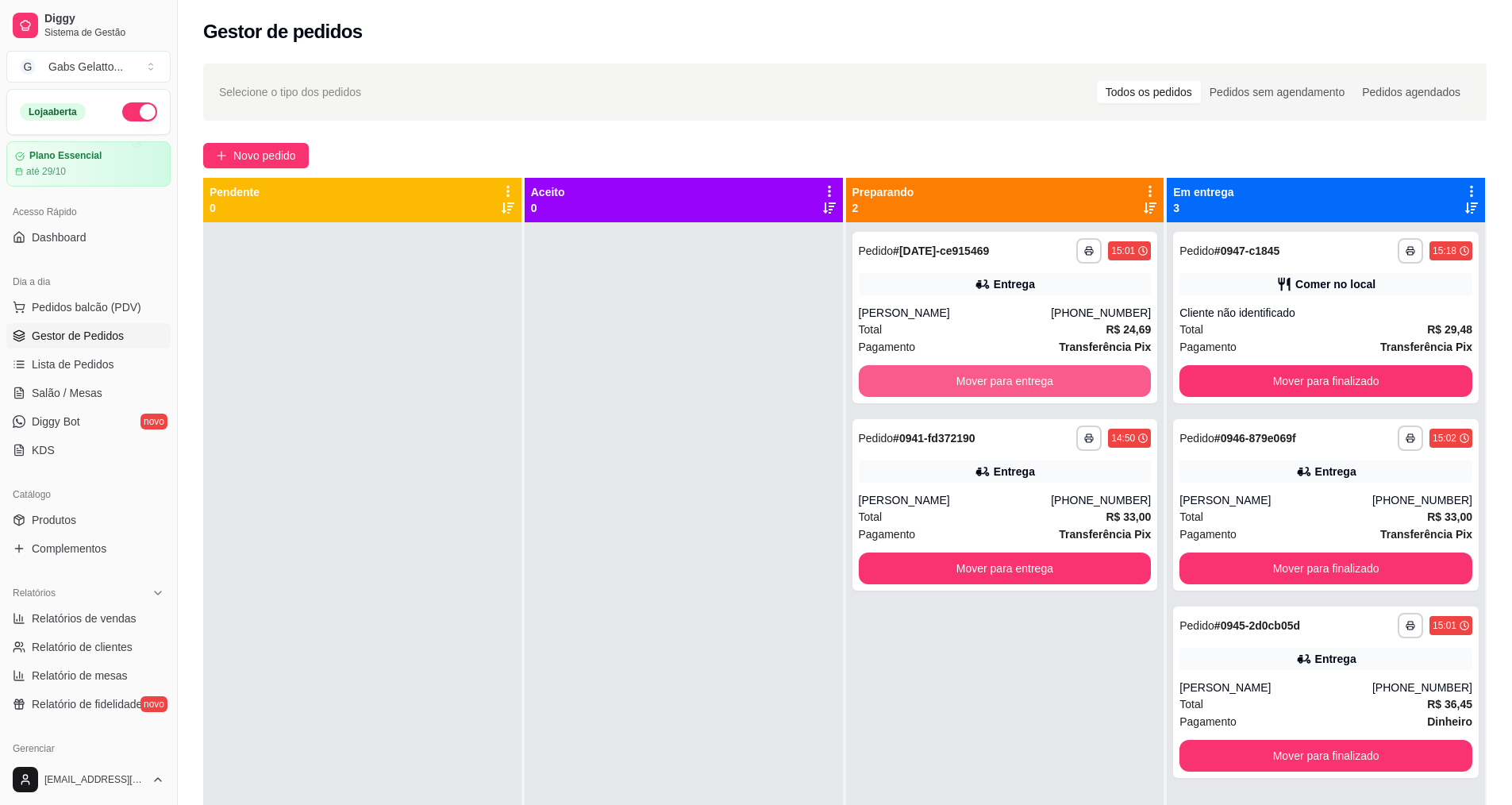
click at [988, 379] on button "Mover para entrega" at bounding box center [1005, 381] width 293 height 32
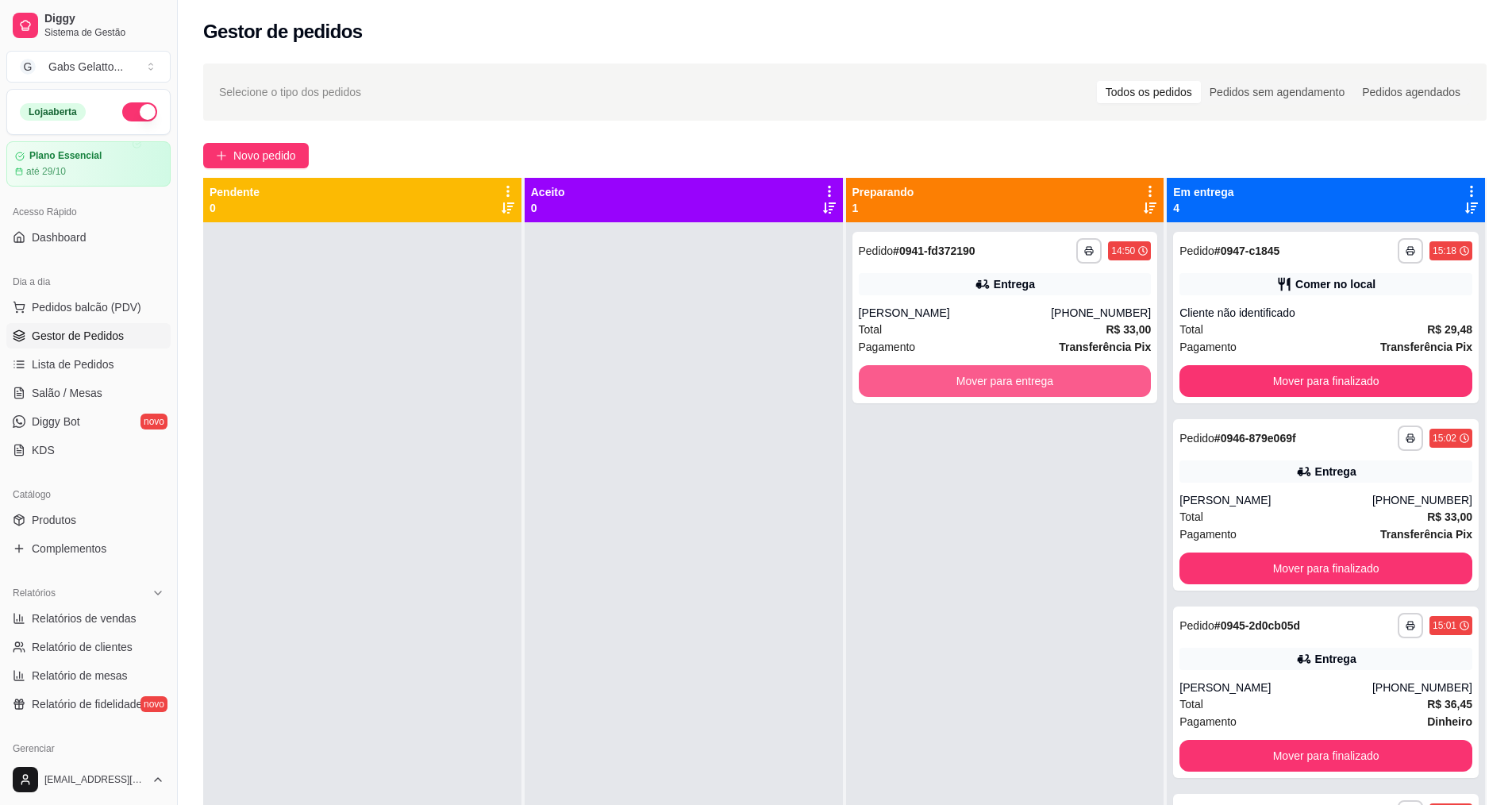
click at [988, 379] on button "Mover para entrega" at bounding box center [1005, 381] width 293 height 32
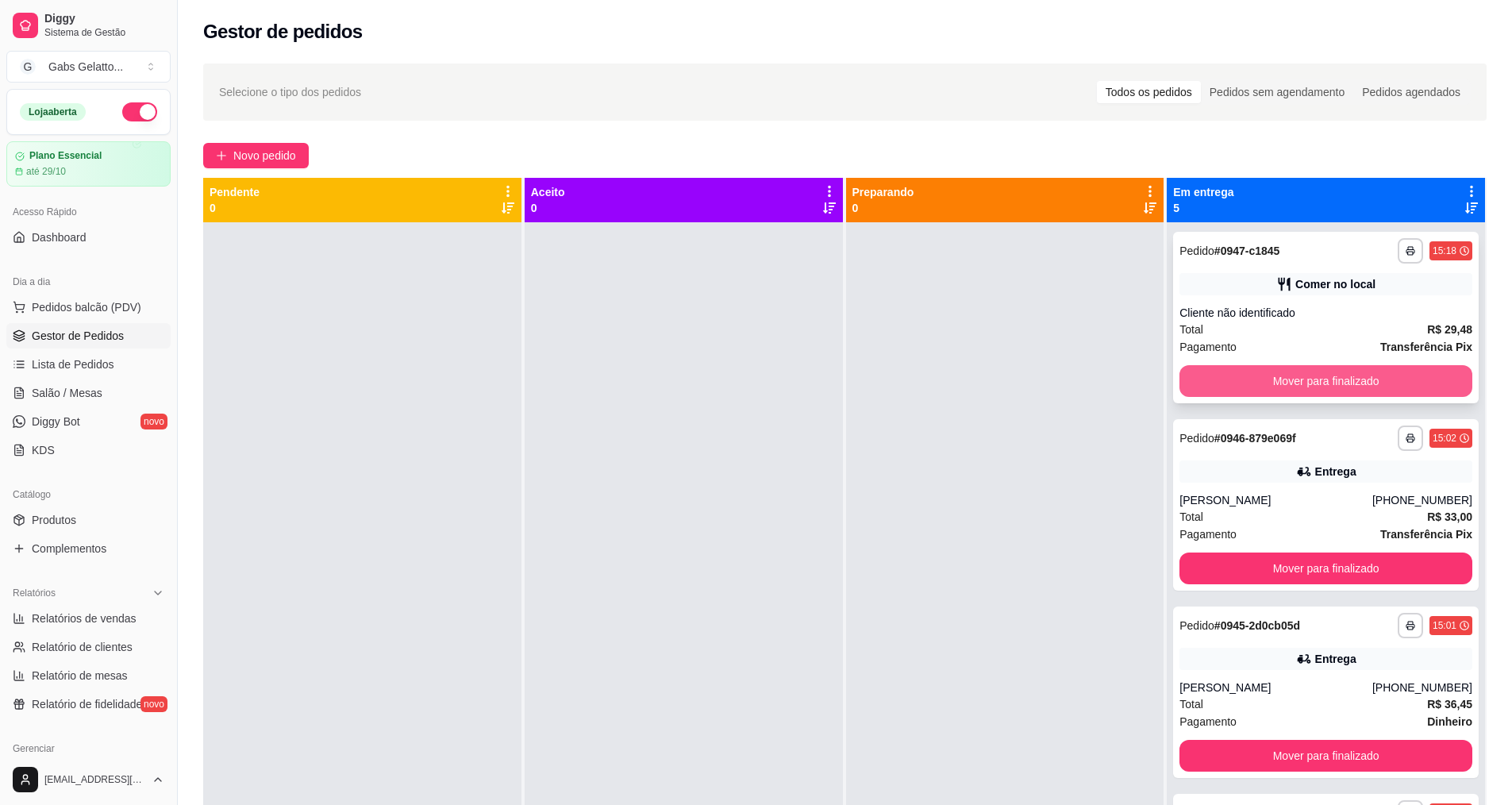
click at [1222, 381] on button "Mover para finalizado" at bounding box center [1326, 381] width 293 height 32
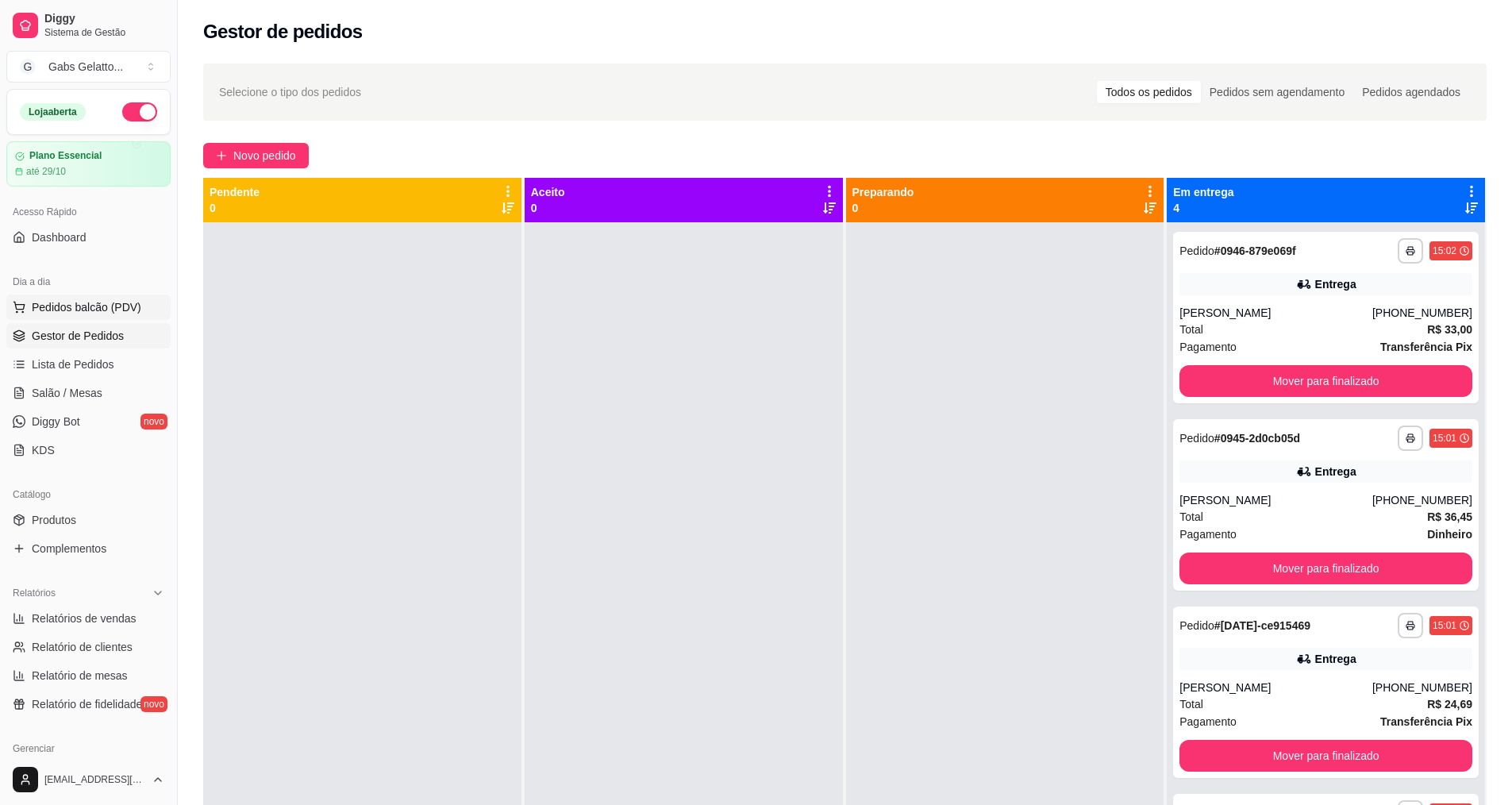
click at [95, 309] on span "Pedidos balcão (PDV)" at bounding box center [86, 306] width 110 height 16
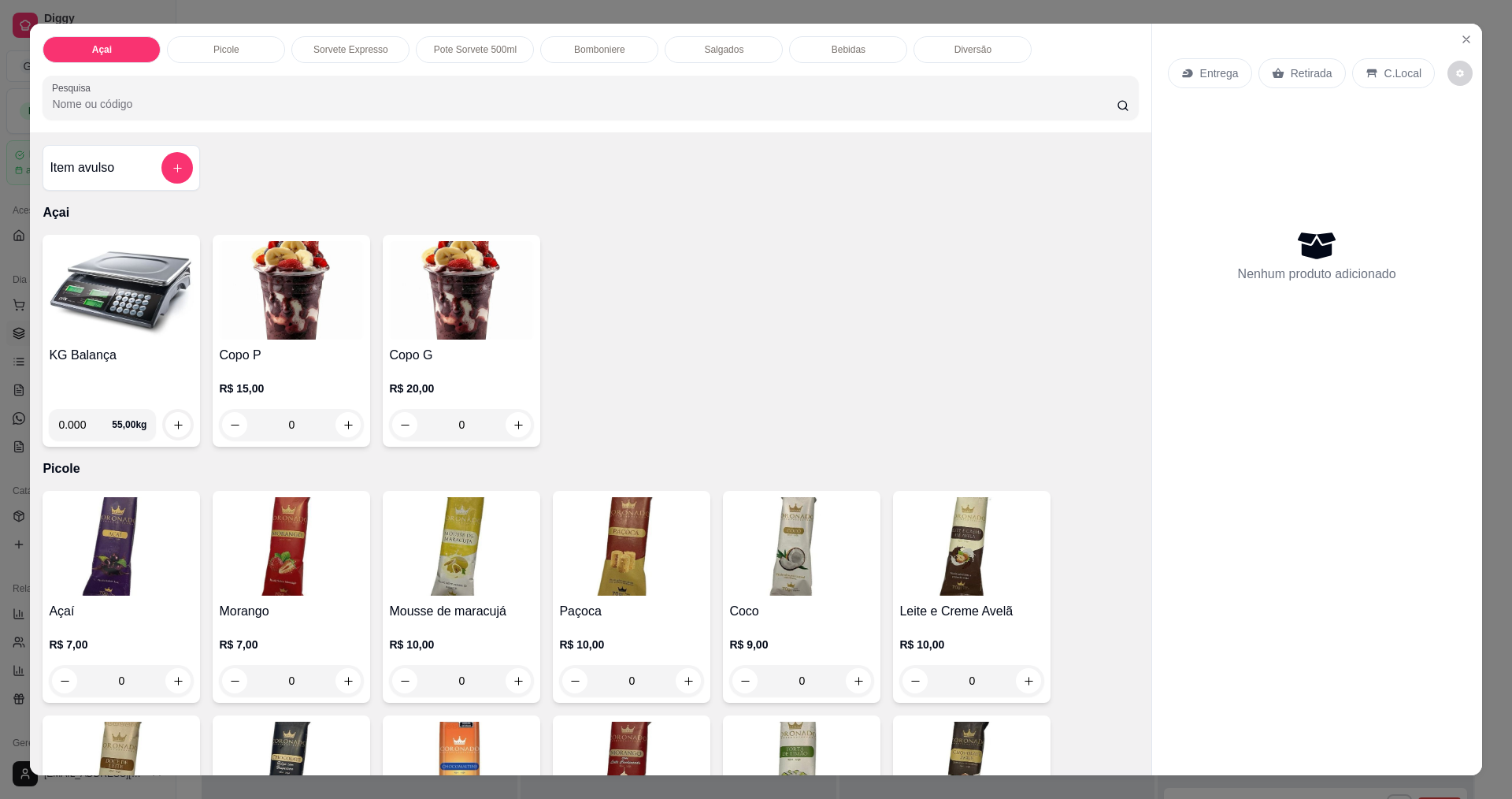
click at [83, 360] on h4 "KG Balança" at bounding box center [120, 355] width 144 height 19
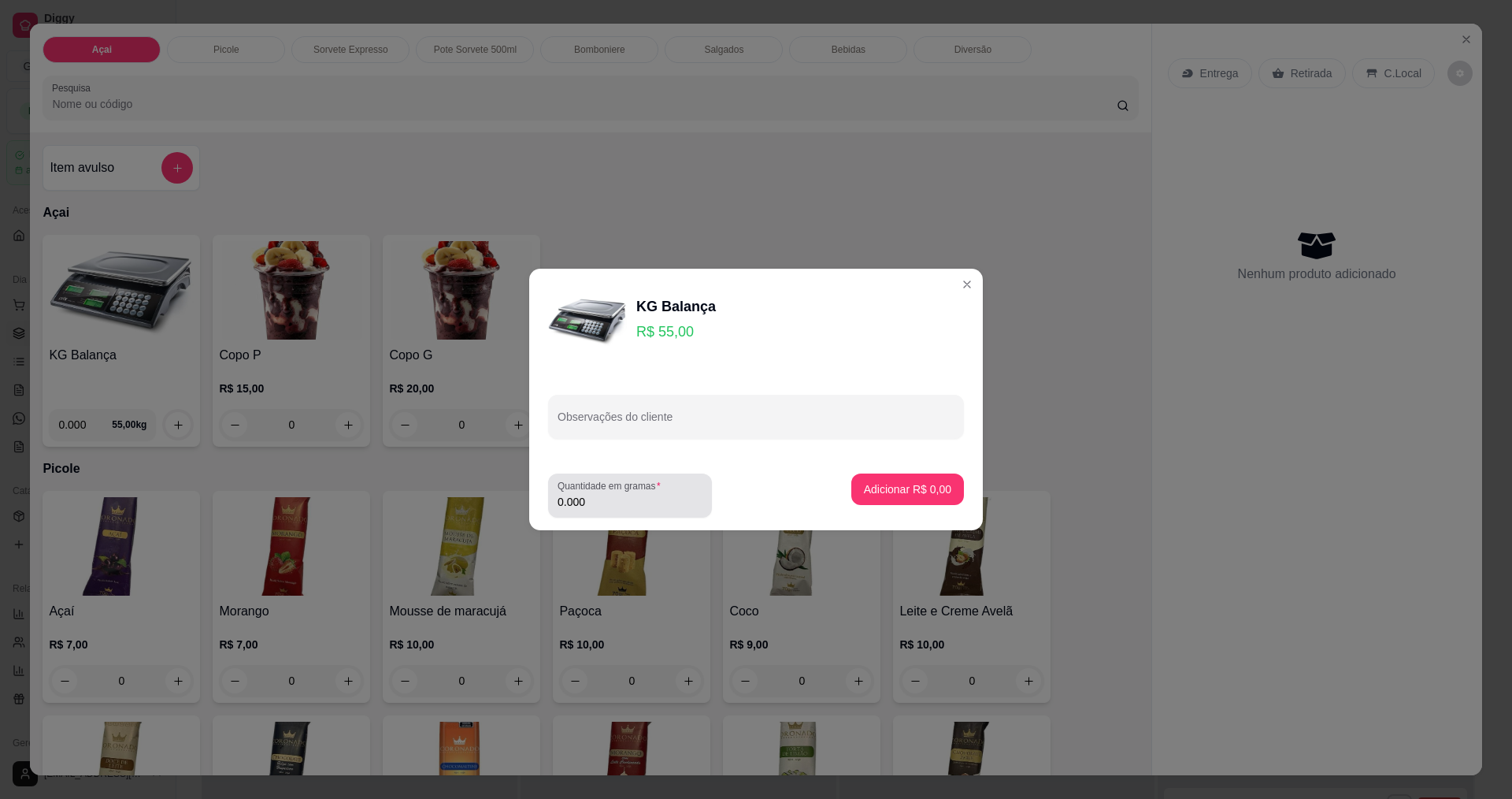
click at [607, 490] on label "Quantidade em gramas" at bounding box center [612, 486] width 109 height 13
click at [607, 494] on input "0.000" at bounding box center [629, 502] width 144 height 16
type input "0.344"
click at [899, 484] on p "Adicionar R$ 18,92" at bounding box center [905, 489] width 91 height 15
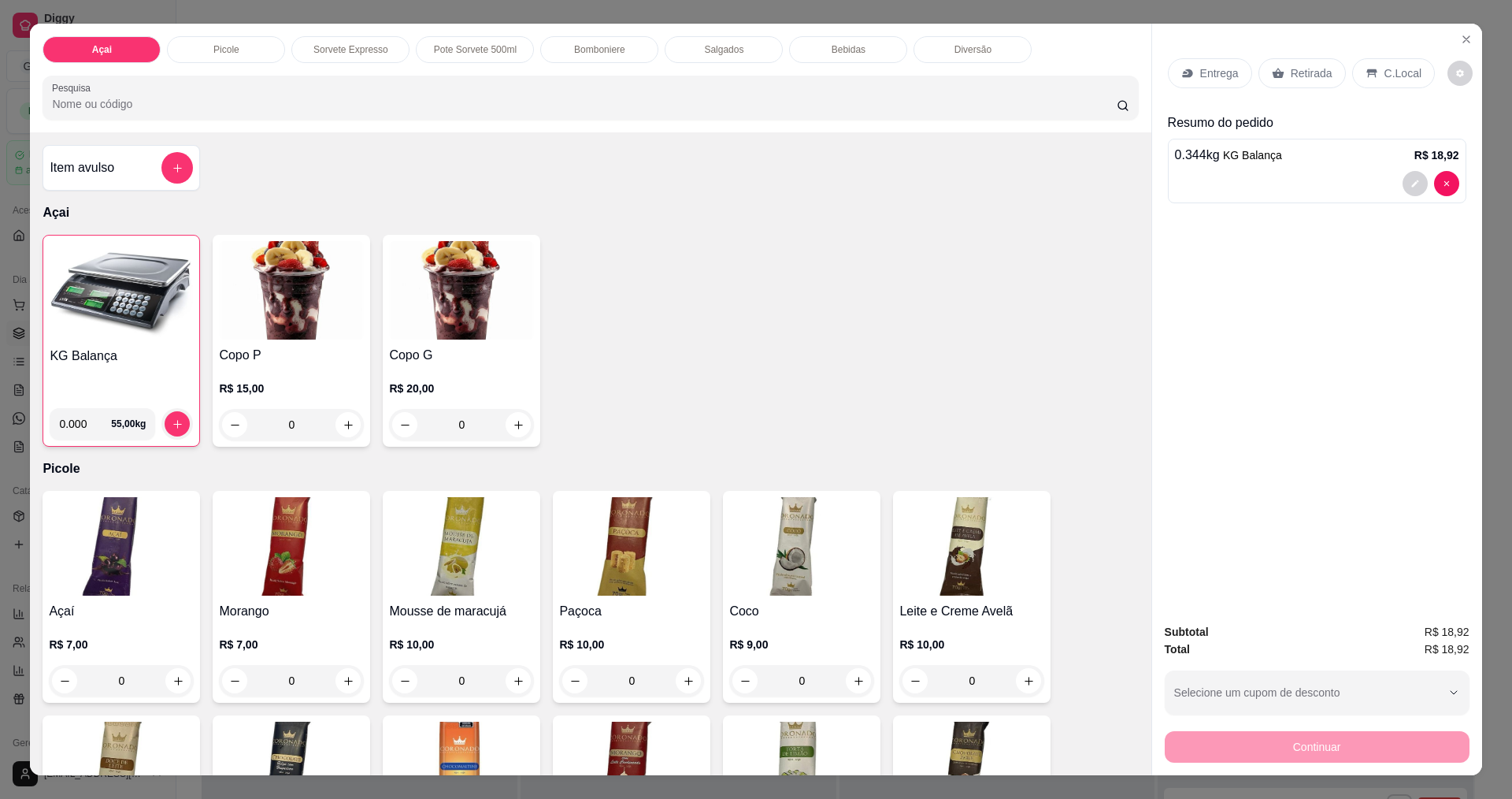
click at [77, 427] on input "0.000" at bounding box center [85, 424] width 52 height 32
type input "0.646"
click at [179, 417] on button "increase-product-quantity" at bounding box center [177, 423] width 25 height 25
click at [1395, 75] on p "C.Local" at bounding box center [1403, 73] width 37 height 16
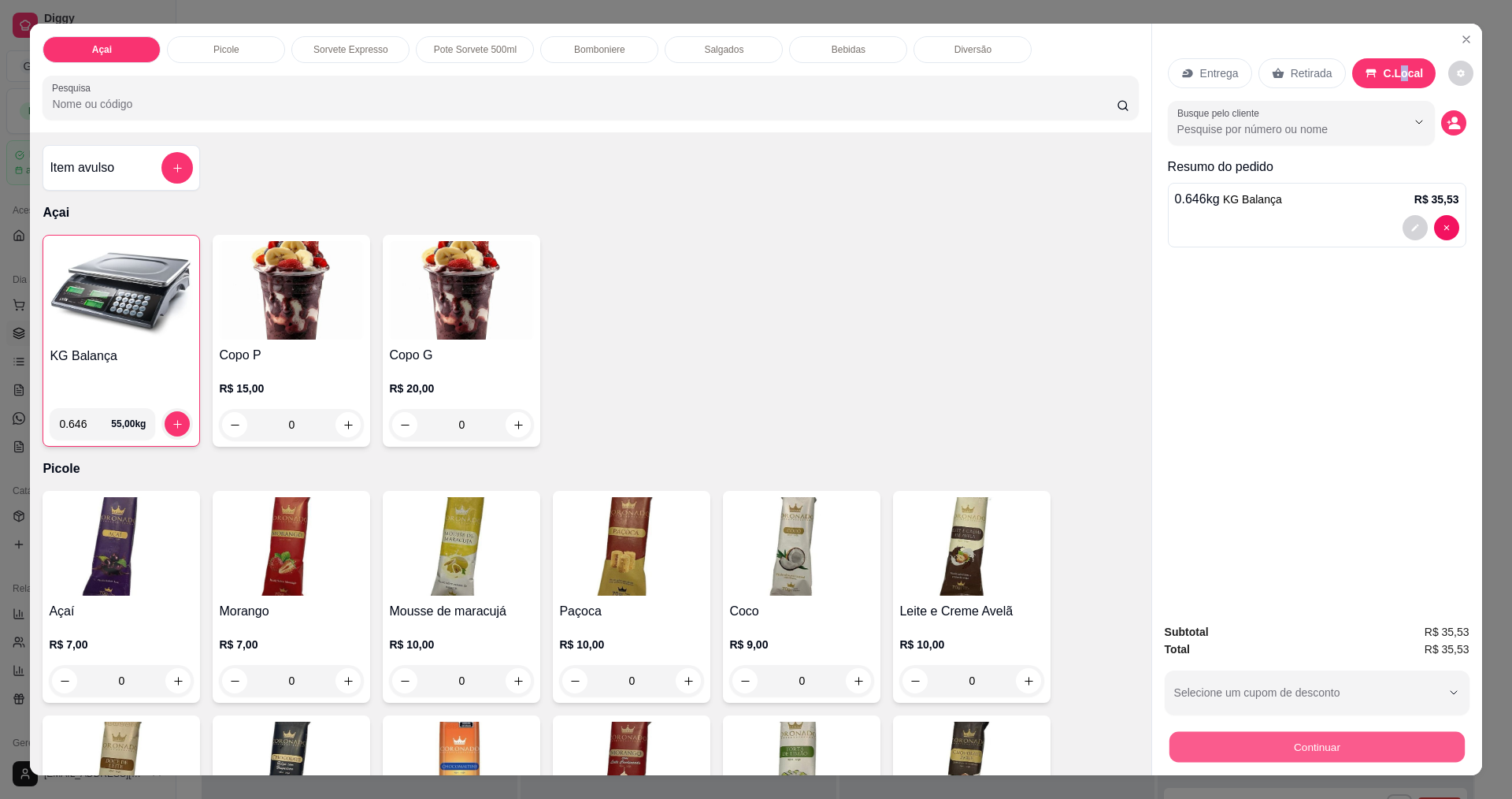
click at [1250, 733] on button "Continuar" at bounding box center [1316, 746] width 296 height 31
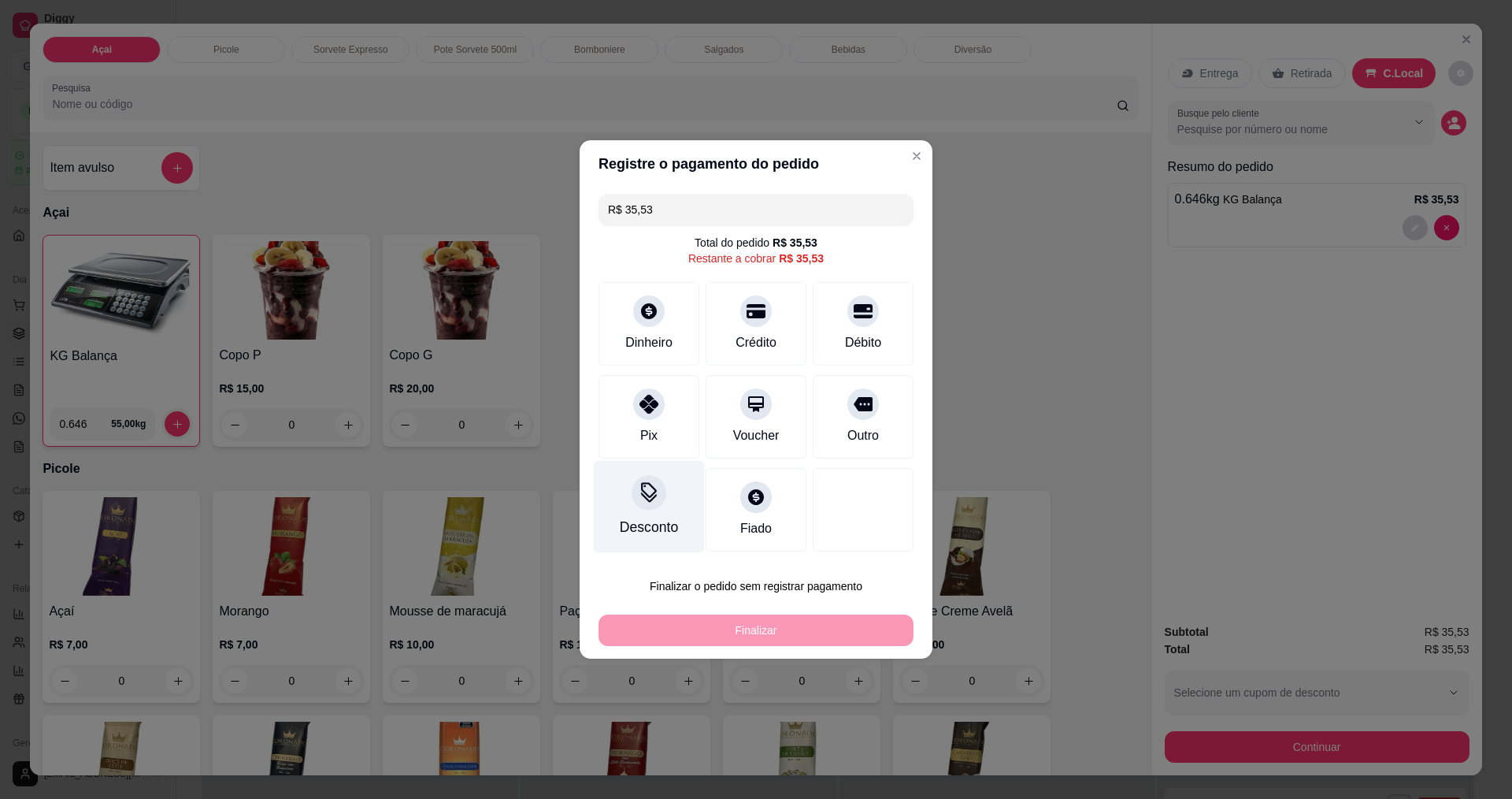
click at [649, 496] on icon at bounding box center [649, 489] width 16 height 16
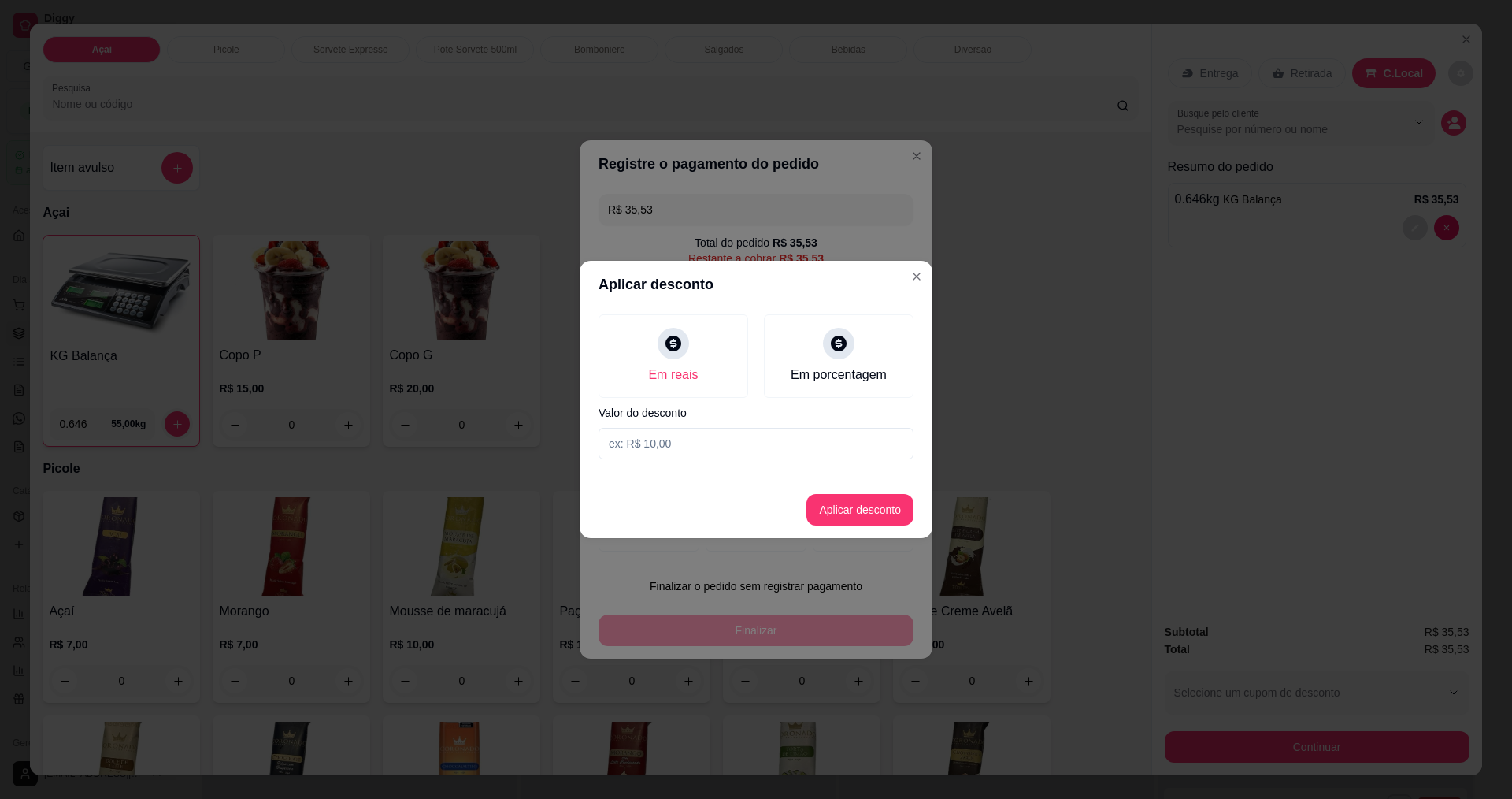
click at [776, 429] on input at bounding box center [756, 444] width 315 height 32
type input "0,53"
click at [879, 510] on button "Aplicar desconto" at bounding box center [860, 510] width 103 height 31
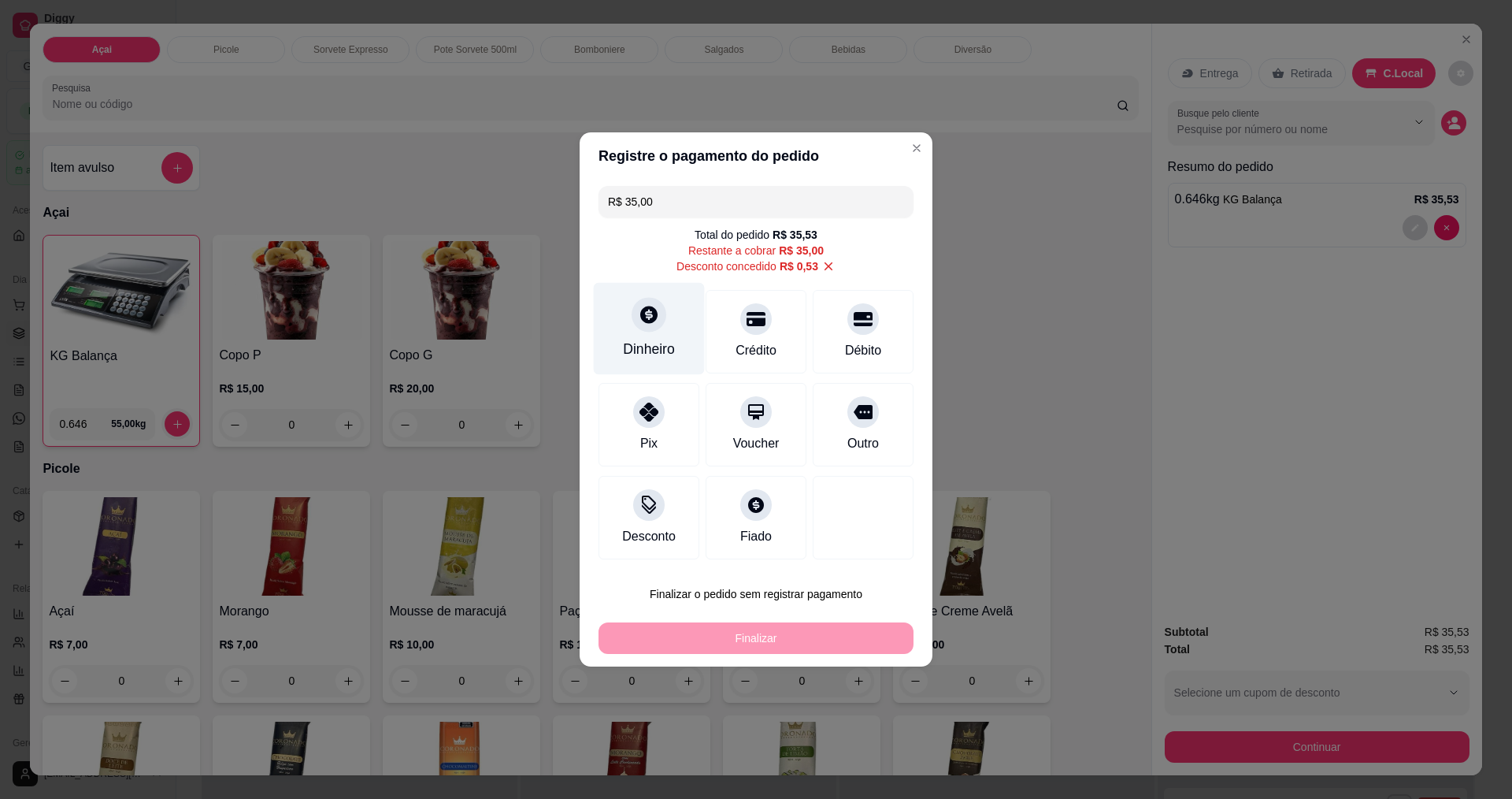
click at [653, 322] on icon at bounding box center [649, 314] width 21 height 21
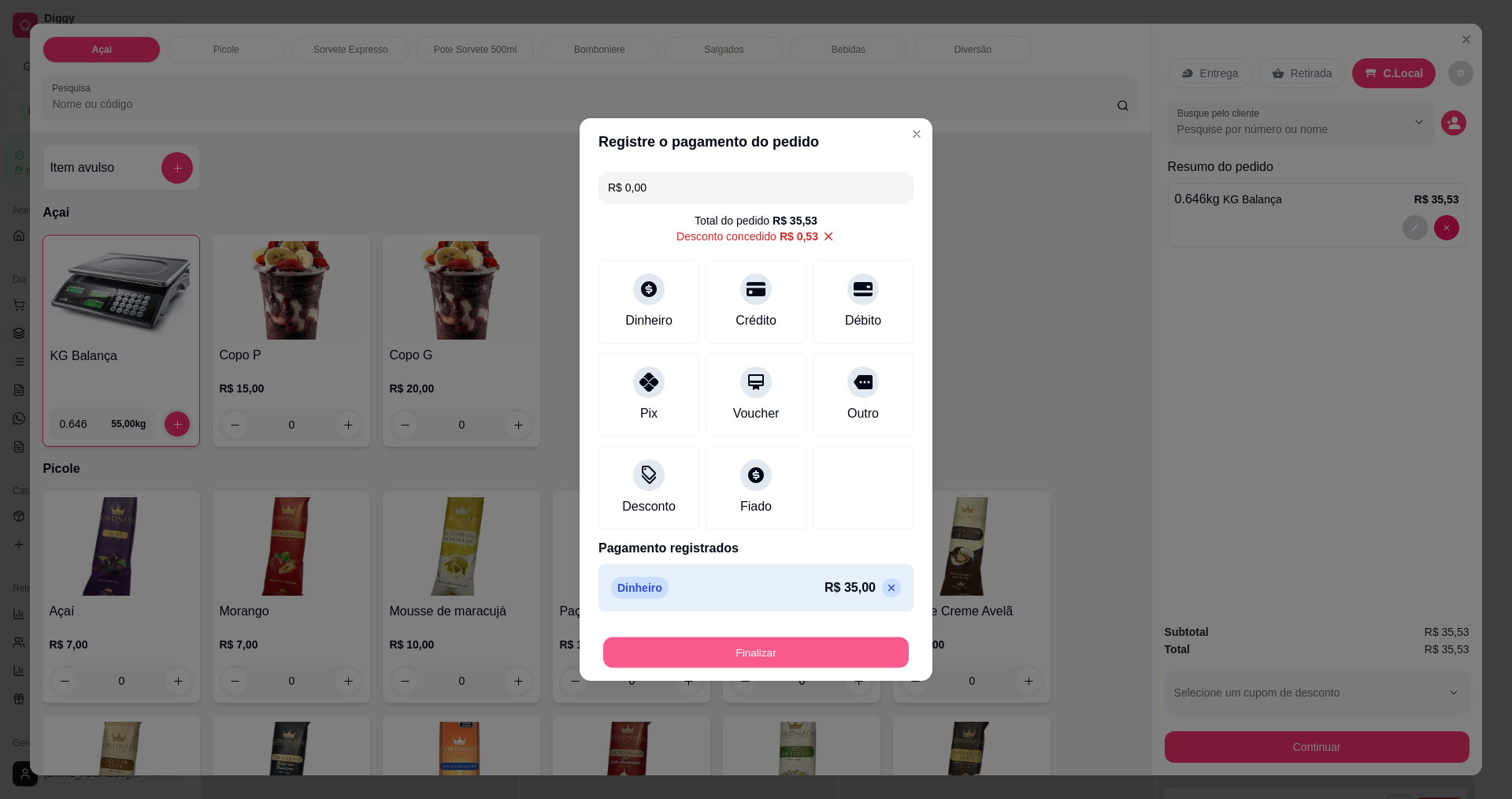
click at [806, 657] on button "Finalizar" at bounding box center [756, 652] width 306 height 31
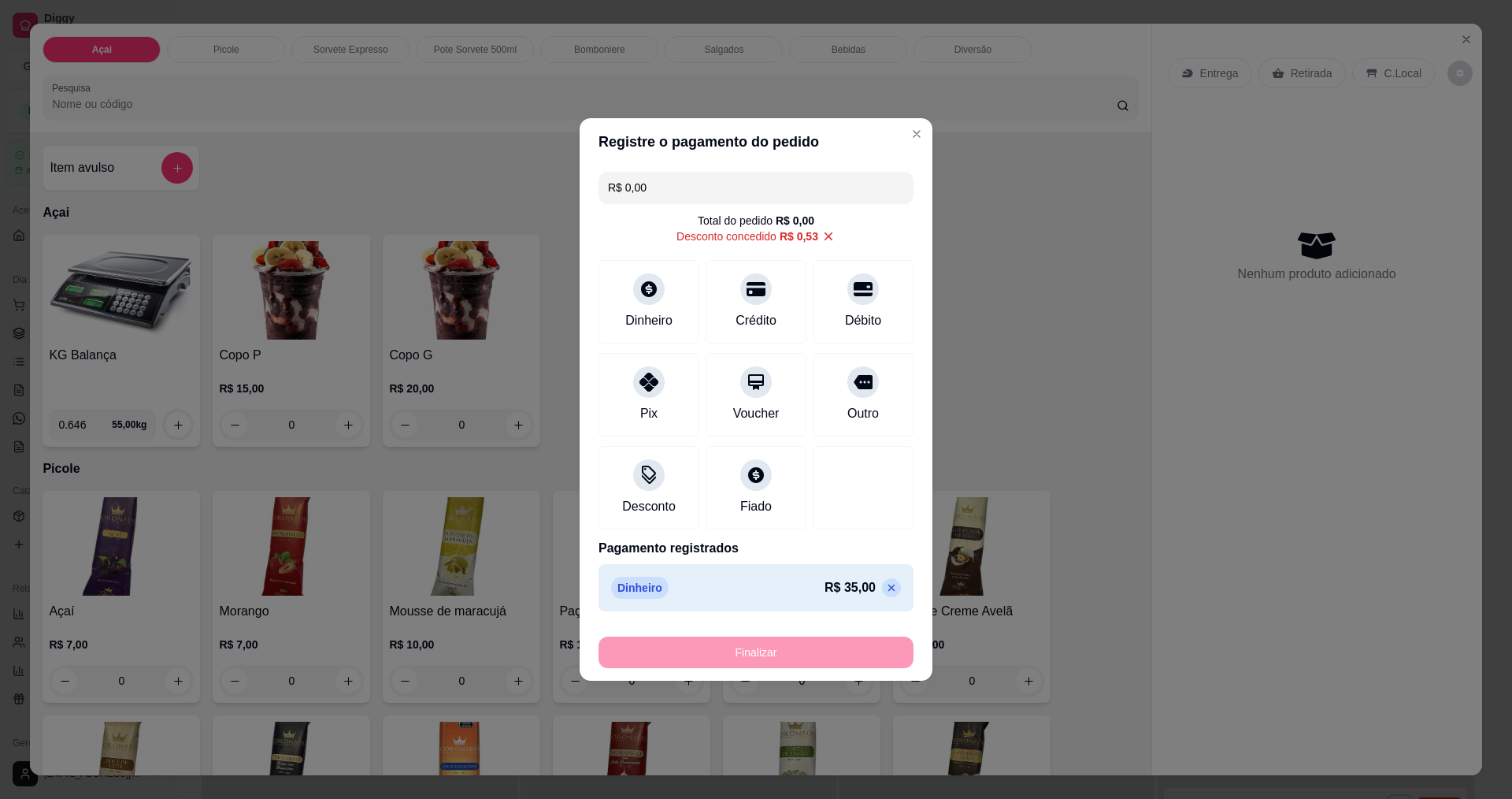
type input "-R$ 35,53"
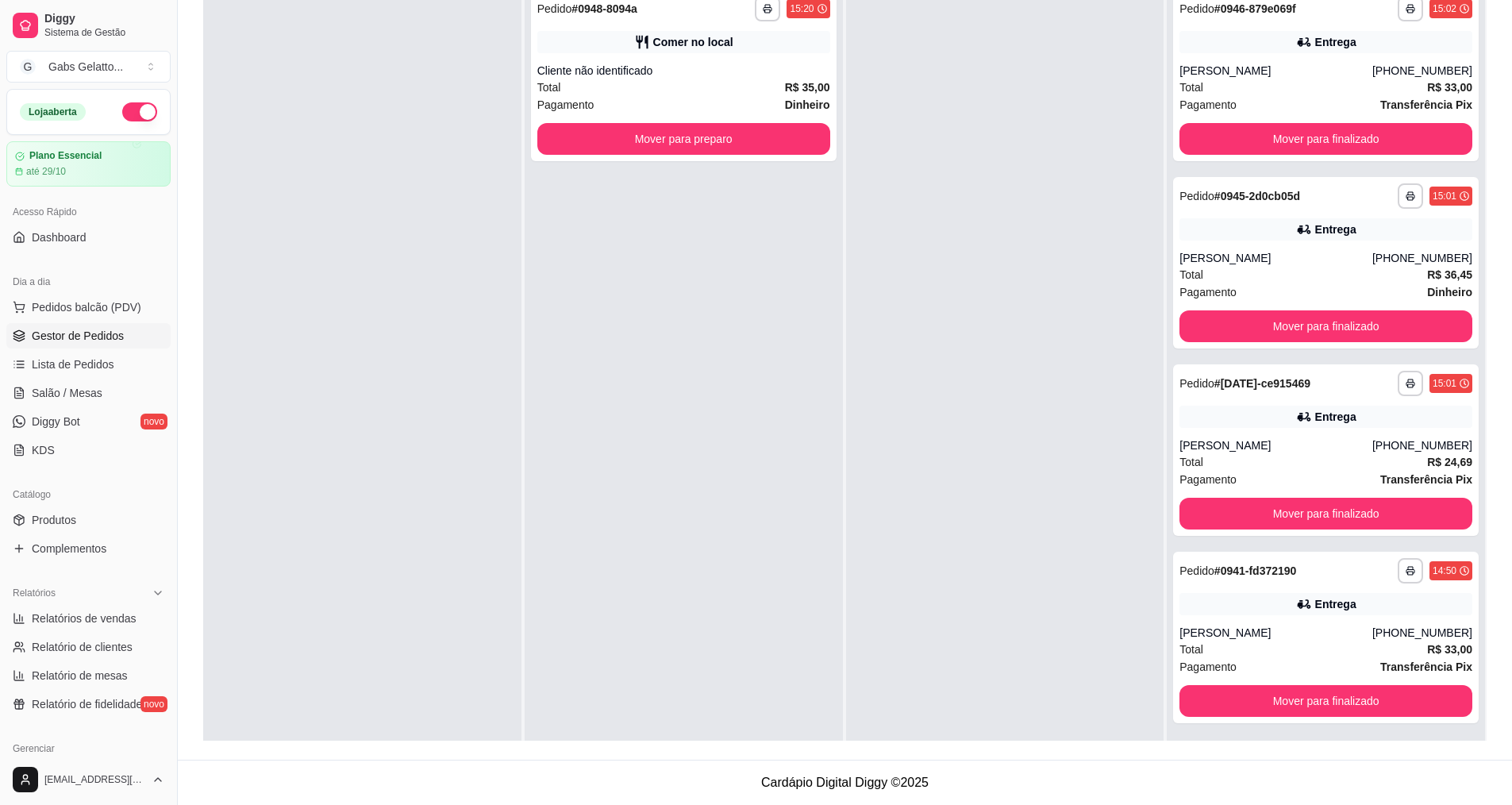
scroll to position [163, 0]
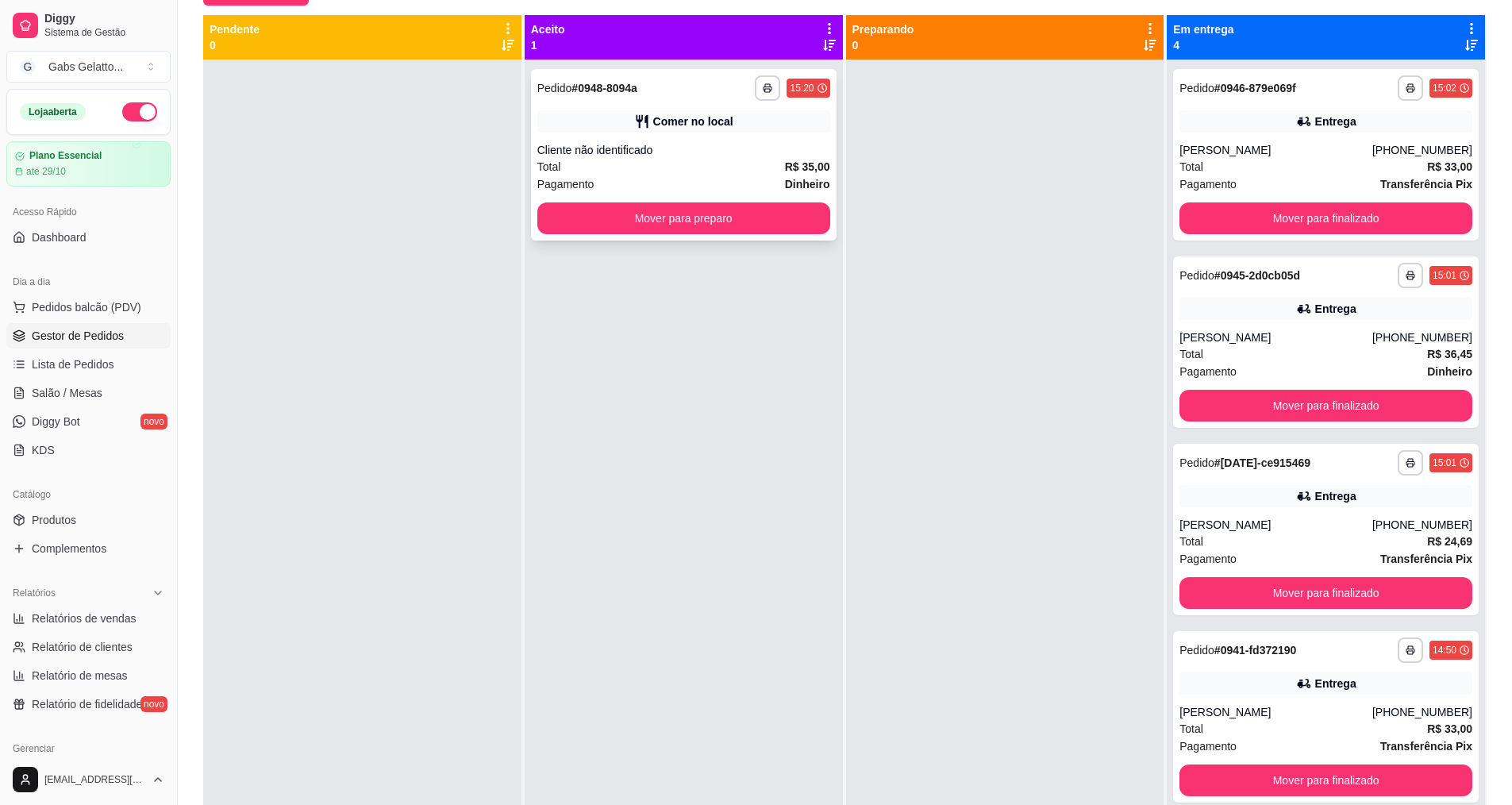
click at [690, 238] on div "**********" at bounding box center [683, 154] width 305 height 171
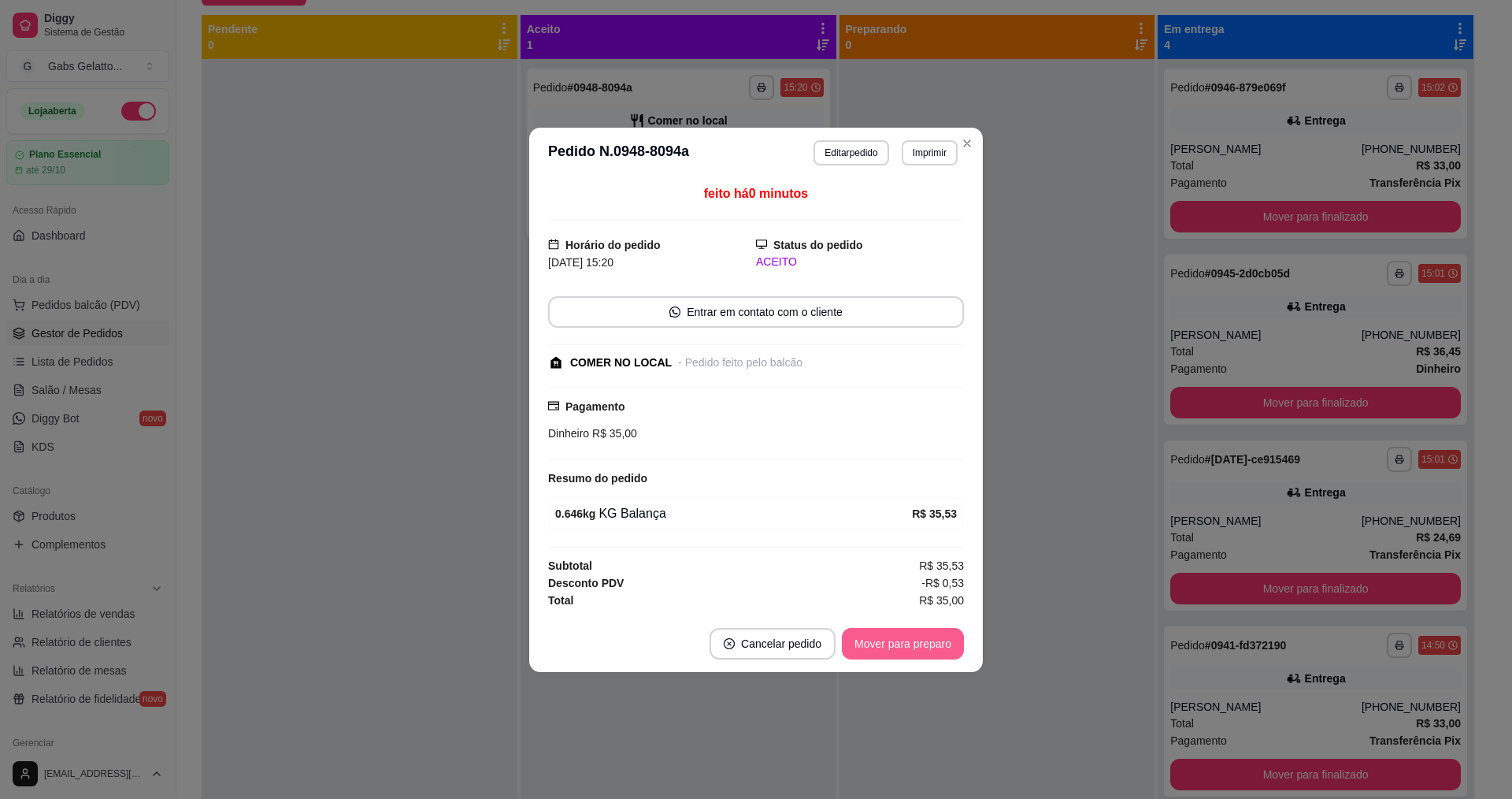
click at [903, 649] on button "Mover para preparo" at bounding box center [902, 643] width 122 height 32
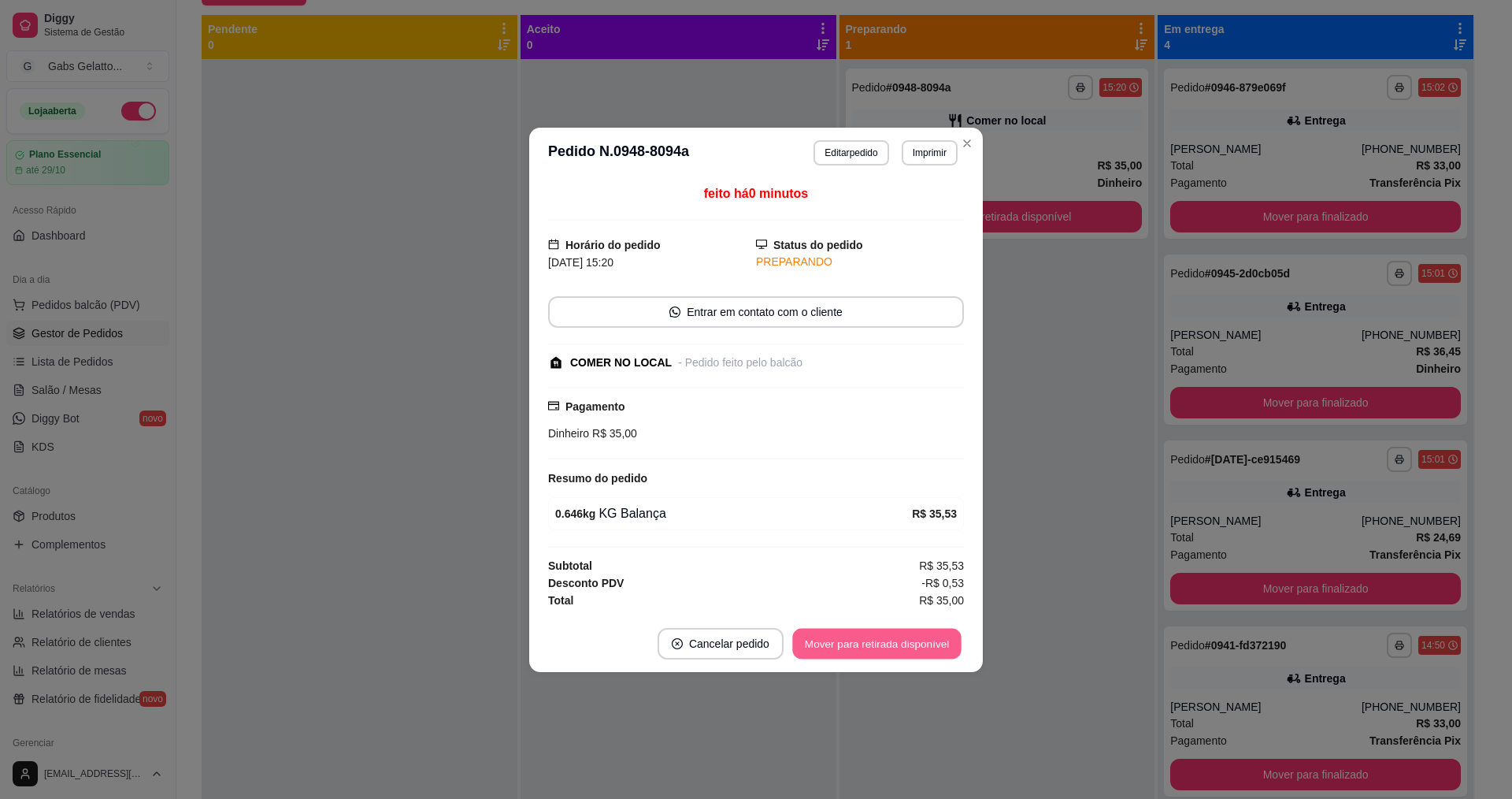
click at [908, 649] on button "Mover para retirada disponível" at bounding box center [876, 642] width 169 height 31
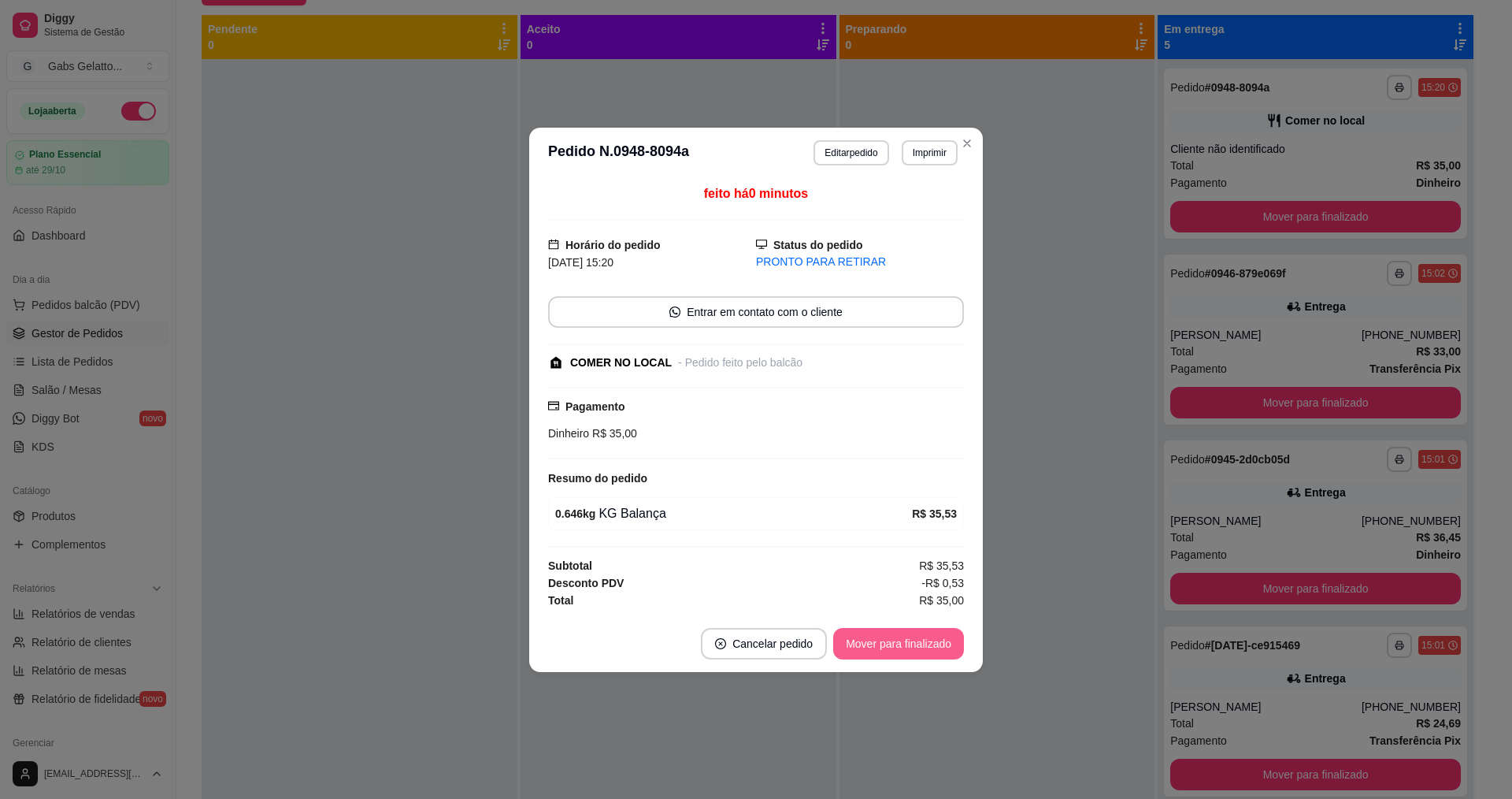
click at [908, 649] on button "Mover para finalizado" at bounding box center [899, 643] width 131 height 32
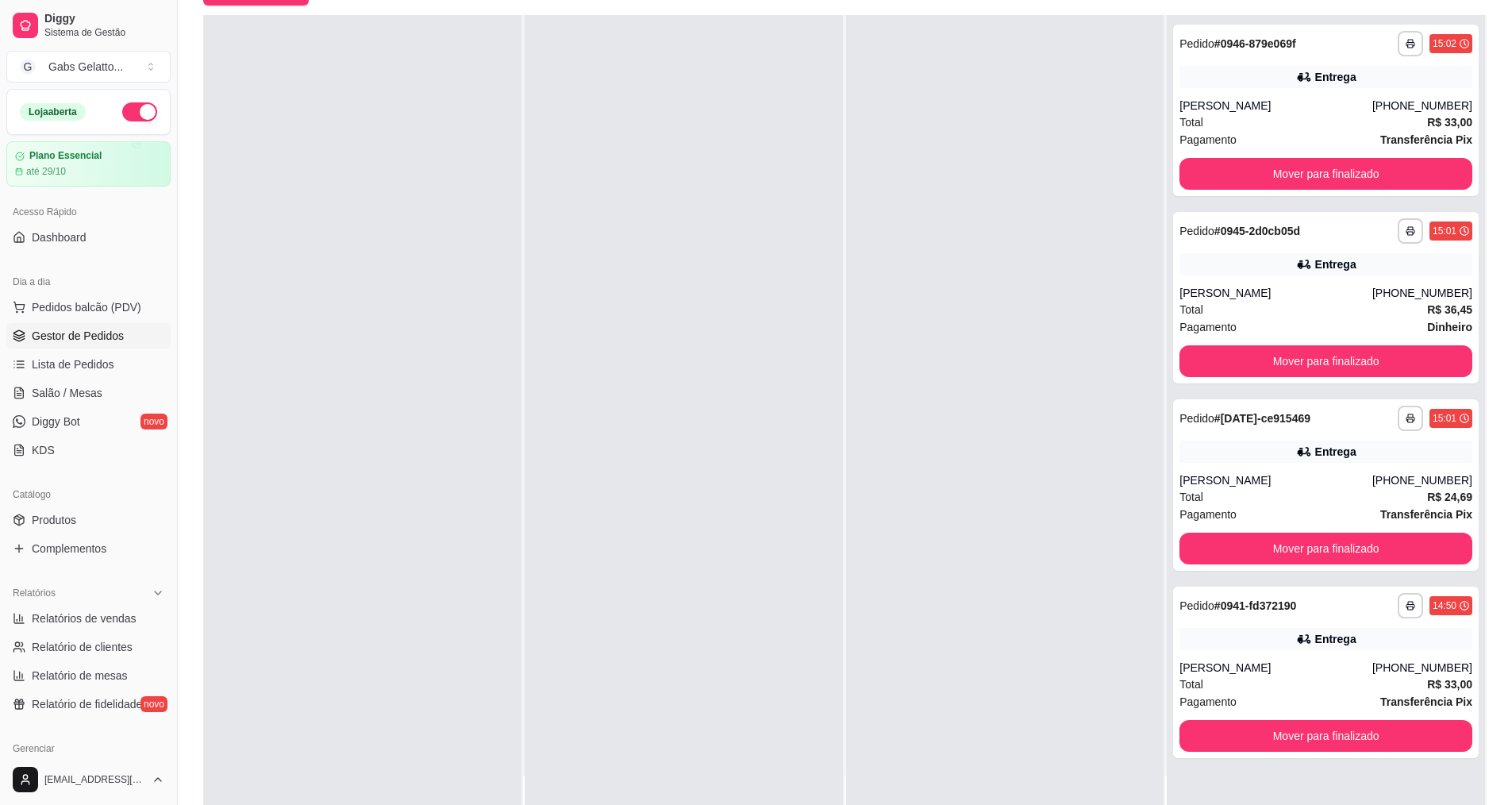
scroll to position [0, 0]
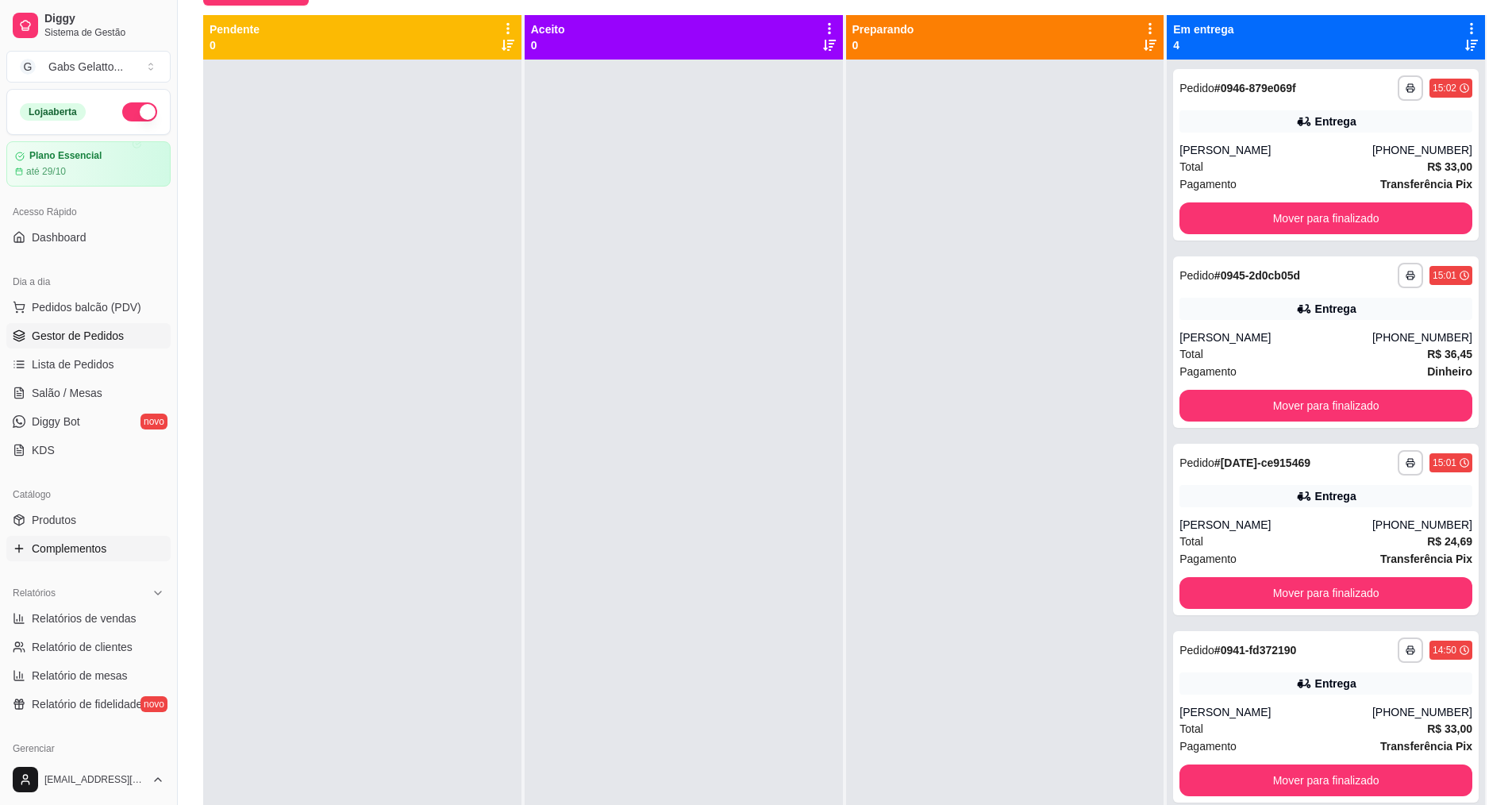
click at [54, 545] on span "Complementos" at bounding box center [69, 548] width 74 height 16
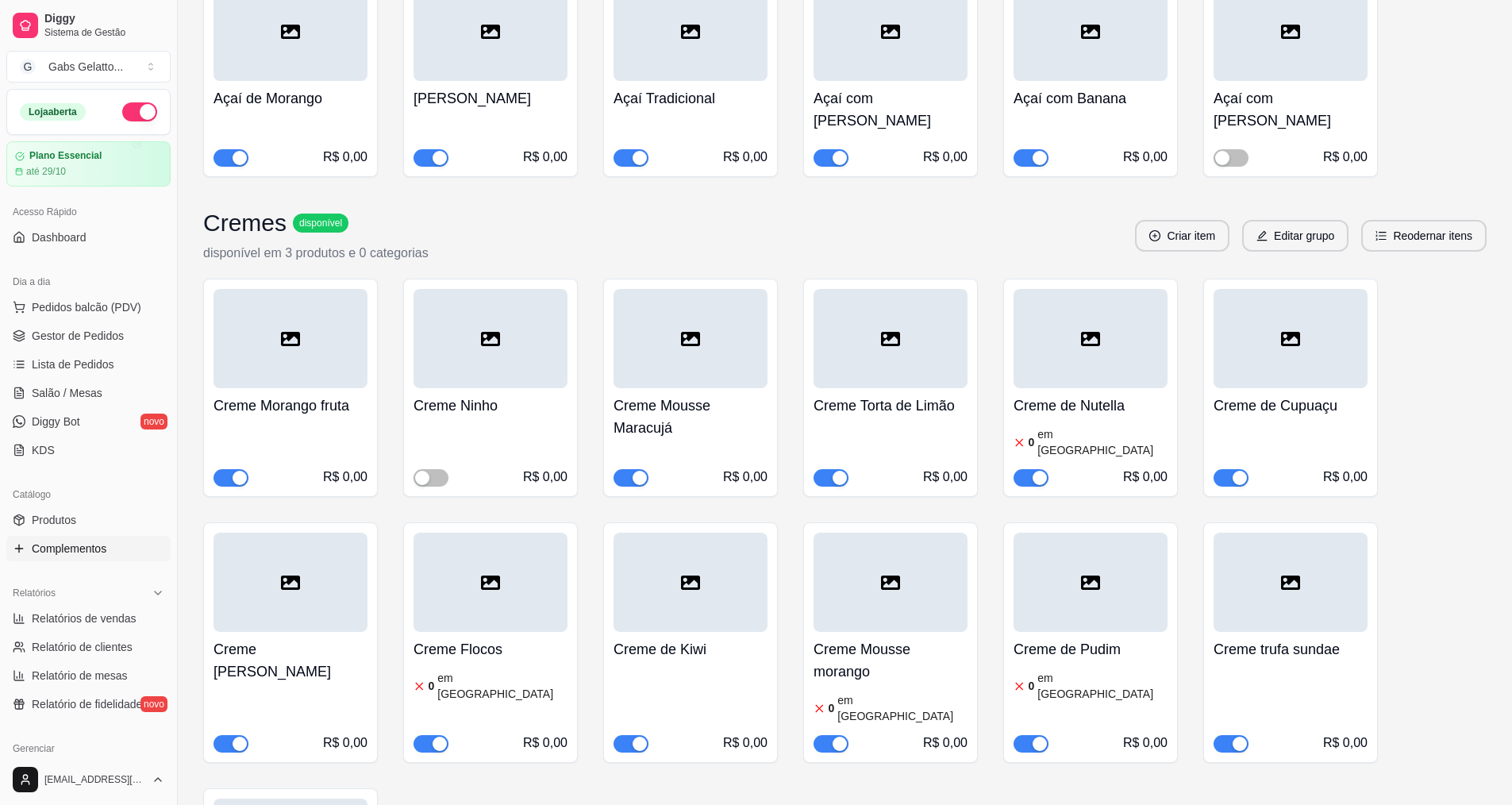
scroll to position [396, 0]
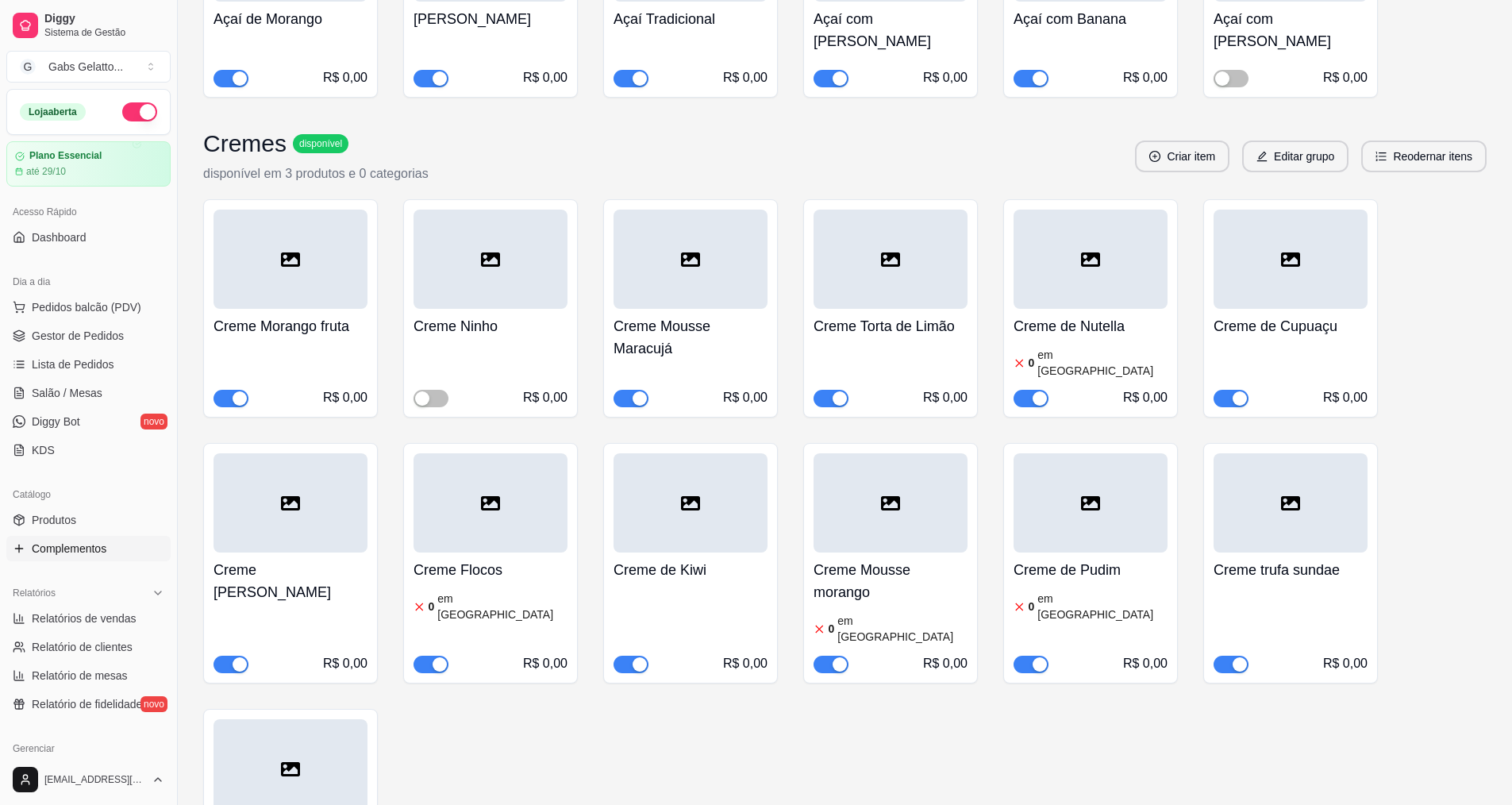
click at [1029, 388] on div "R$ 0,00" at bounding box center [1091, 397] width 154 height 19
click at [1023, 390] on span "button" at bounding box center [1031, 398] width 35 height 18
click at [432, 656] on button "button" at bounding box center [430, 664] width 35 height 18
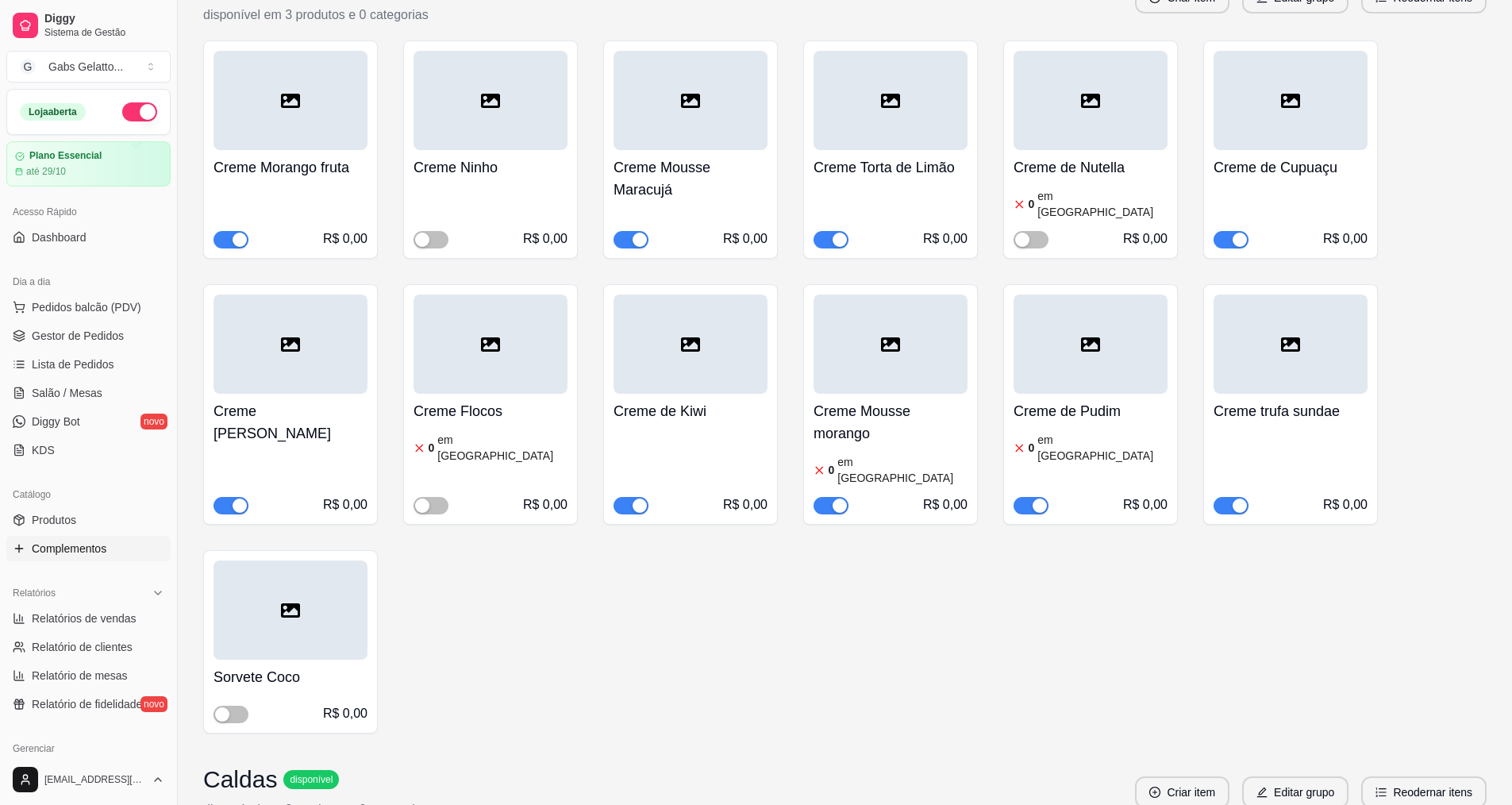
click at [1054, 473] on div "R$ 0,00" at bounding box center [1091, 494] width 154 height 41
click at [1037, 499] on div "button" at bounding box center [1039, 505] width 14 height 14
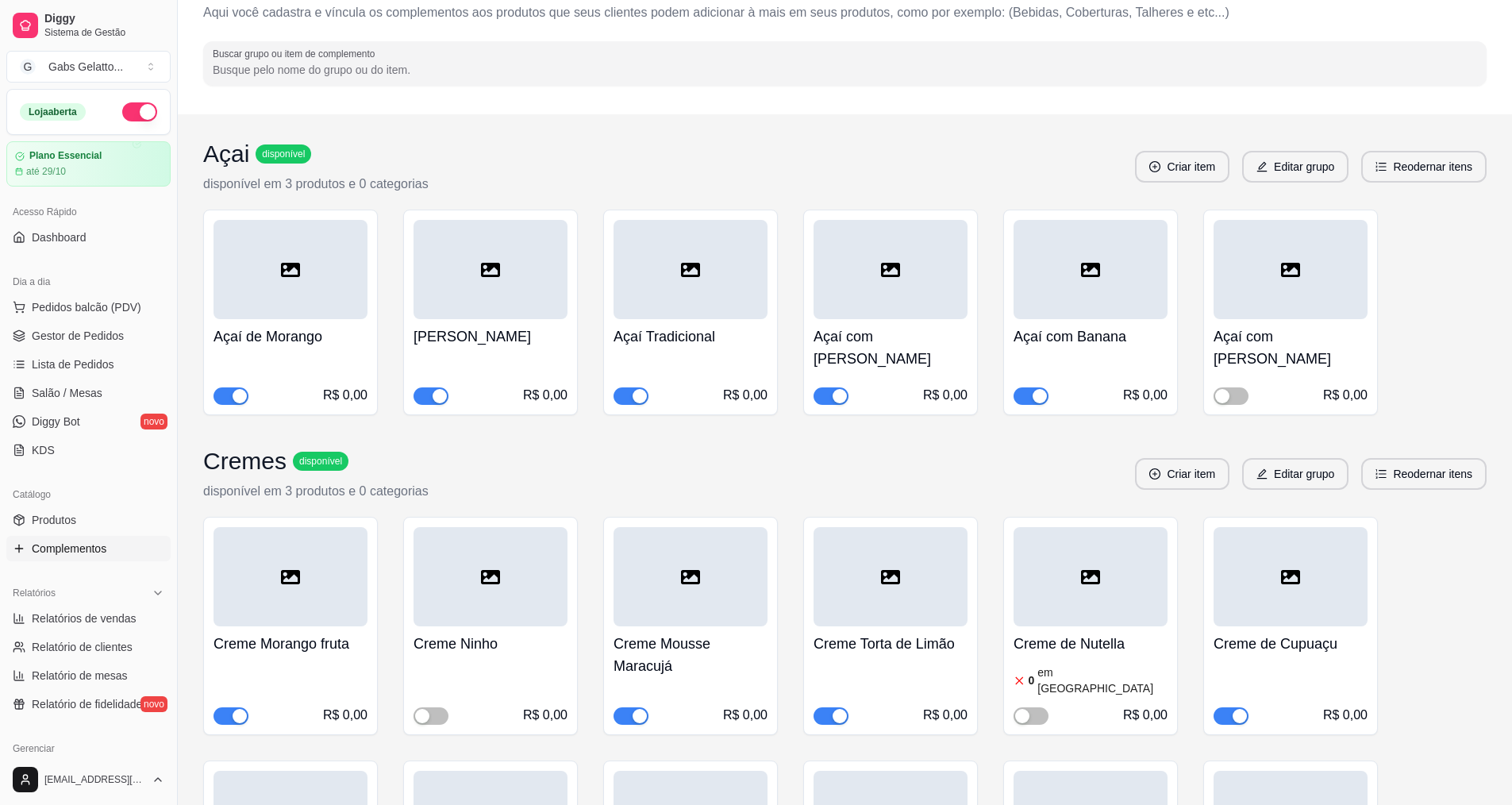
scroll to position [0, 0]
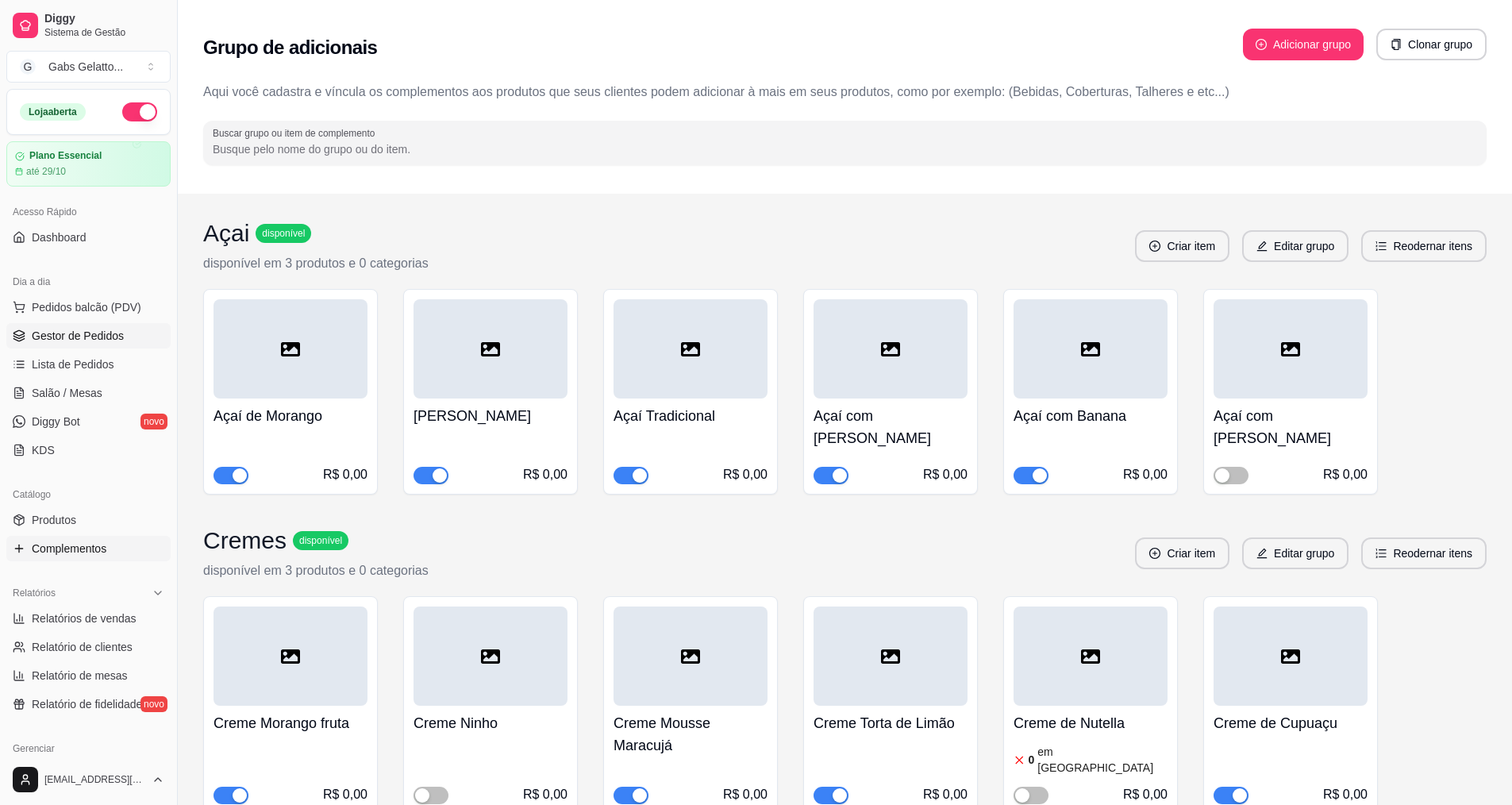
click at [89, 347] on link "Gestor de Pedidos" at bounding box center [88, 335] width 164 height 25
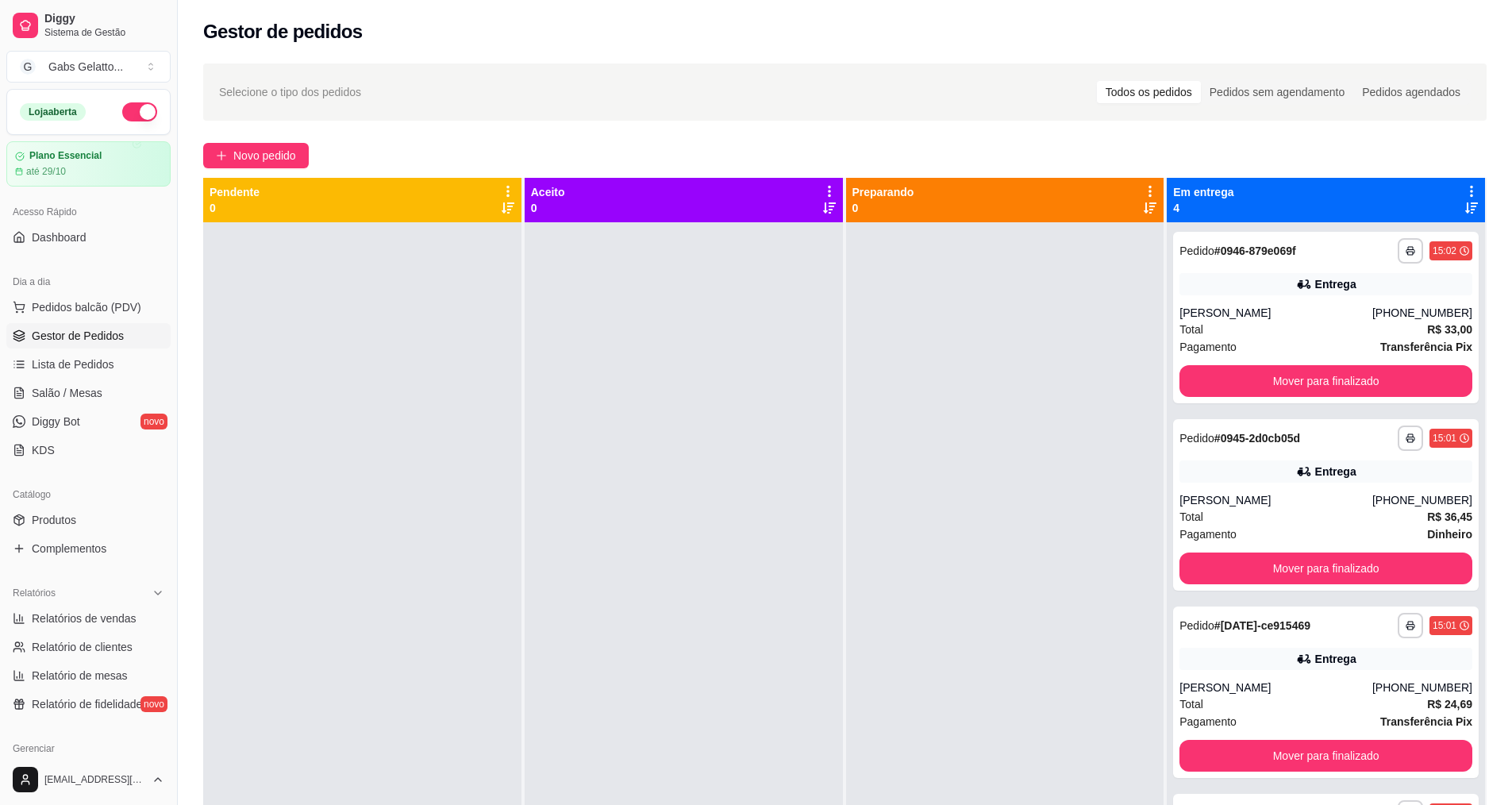
click at [338, 333] on div at bounding box center [362, 625] width 319 height 805
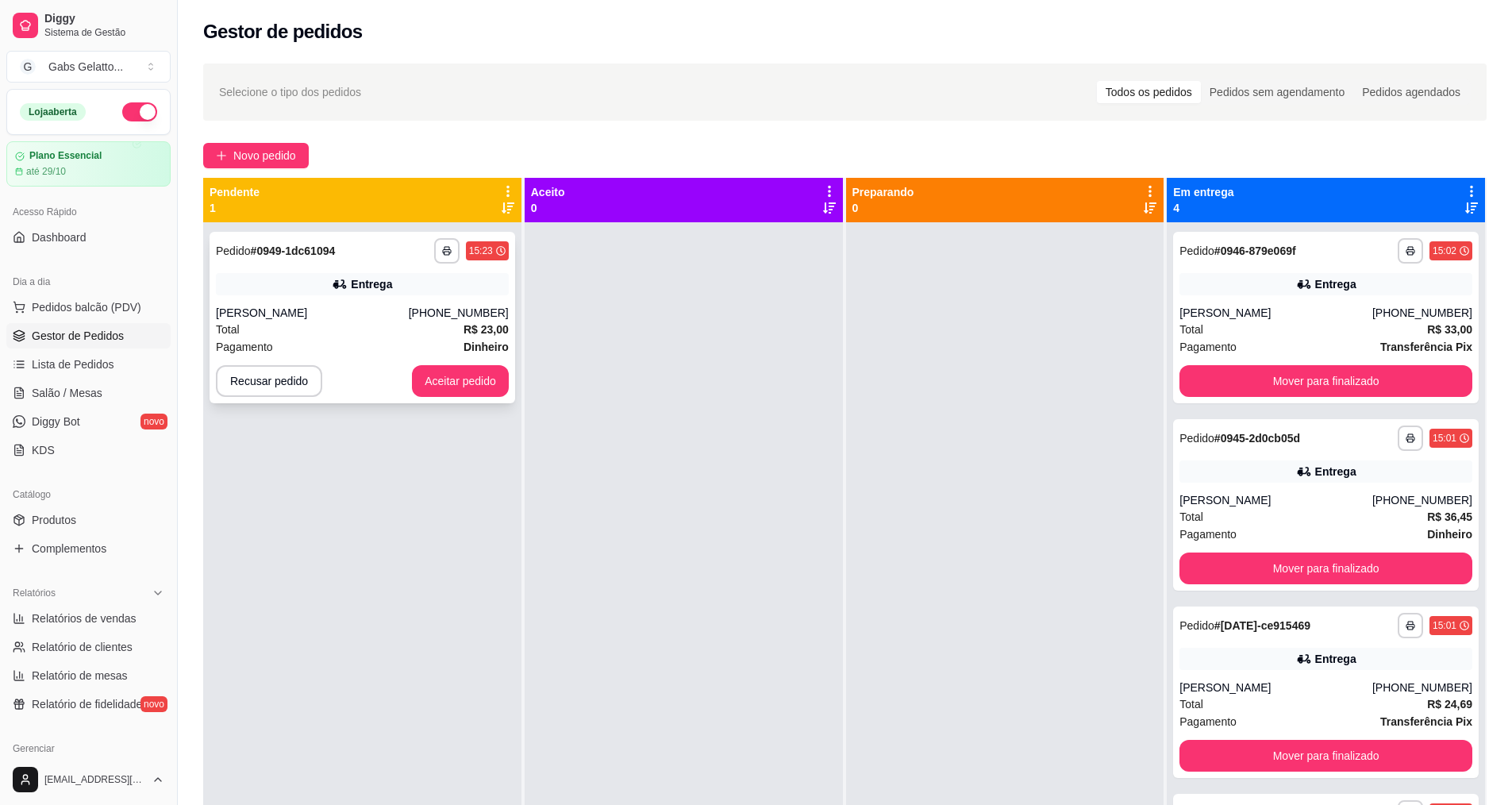
click at [382, 309] on div "[PERSON_NAME]" at bounding box center [312, 312] width 193 height 16
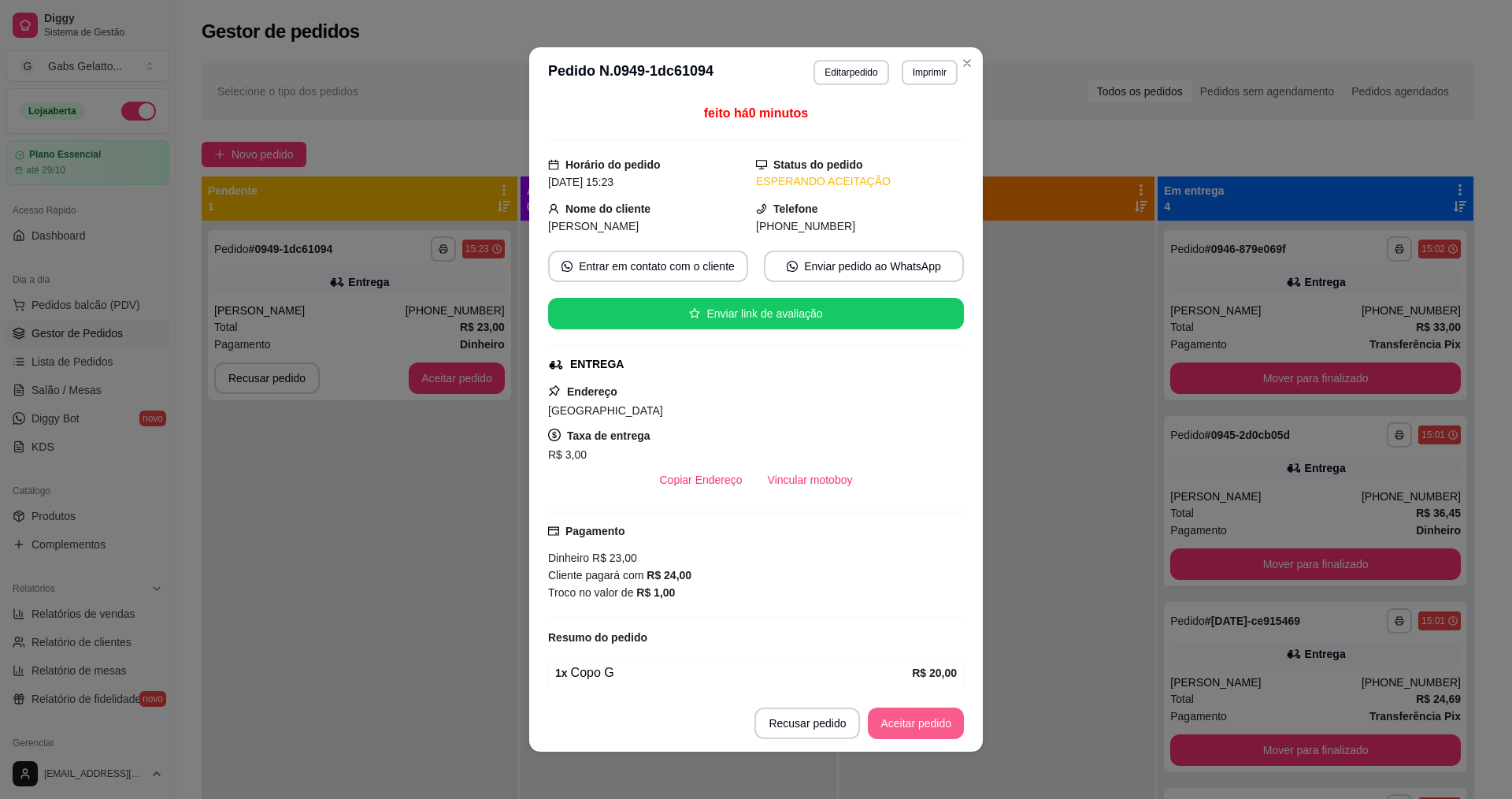
click at [931, 728] on button "Aceitar pedido" at bounding box center [915, 723] width 96 height 32
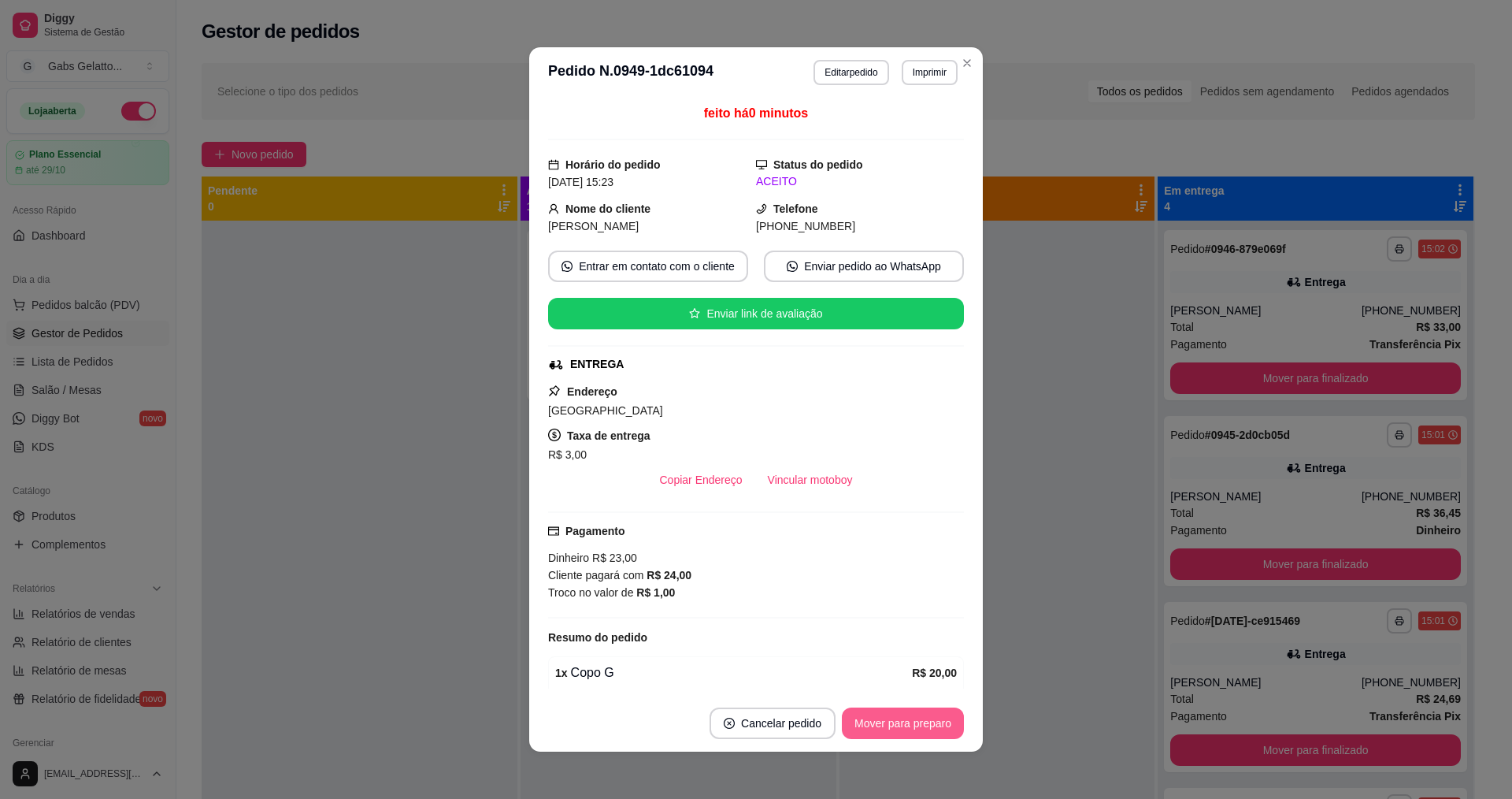
click at [896, 717] on button "Mover para preparo" at bounding box center [902, 723] width 122 height 32
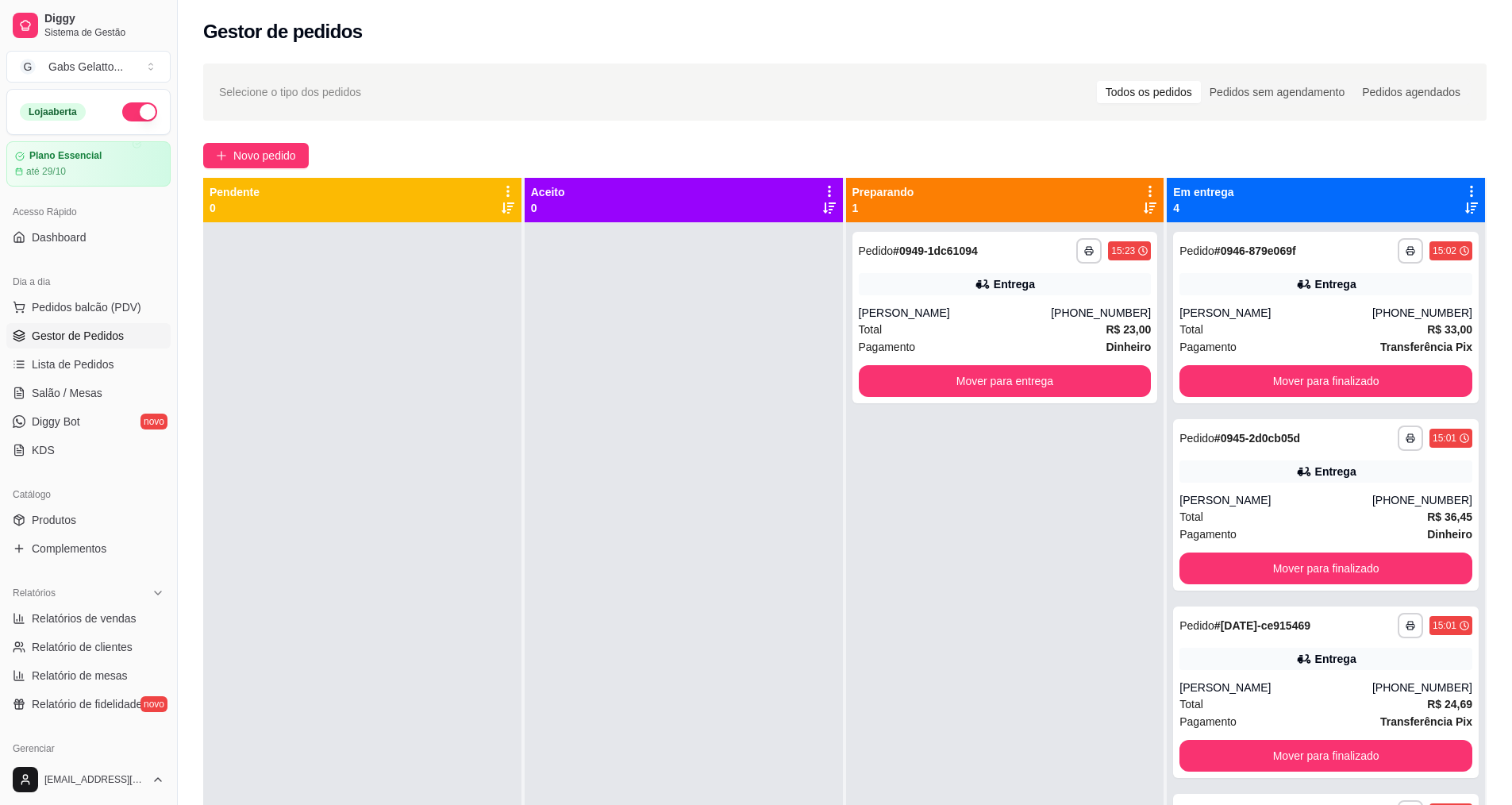
click at [400, 704] on div at bounding box center [362, 625] width 319 height 805
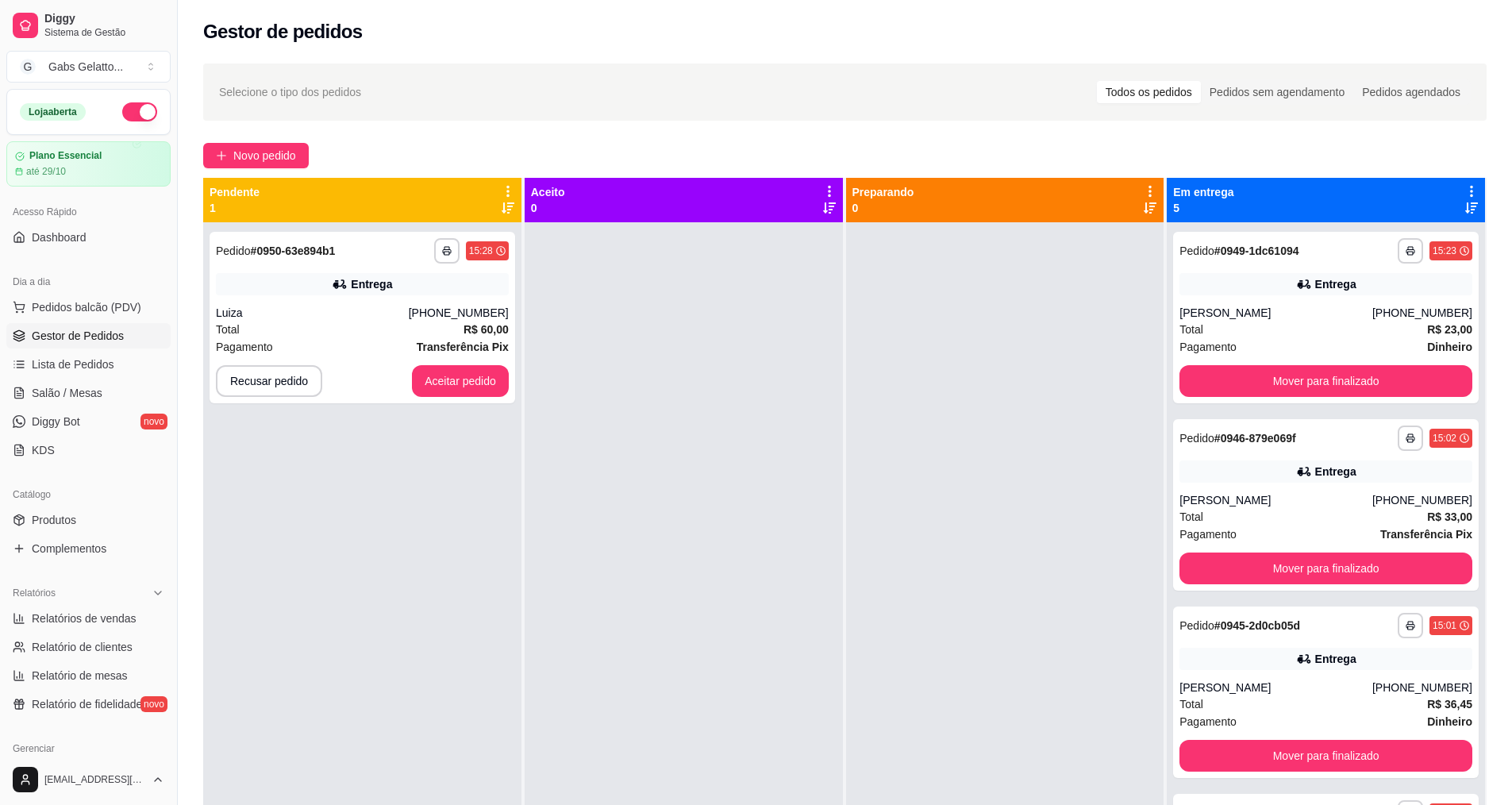
click at [632, 556] on div at bounding box center [683, 625] width 319 height 805
click at [336, 317] on div "Luiza" at bounding box center [312, 312] width 193 height 16
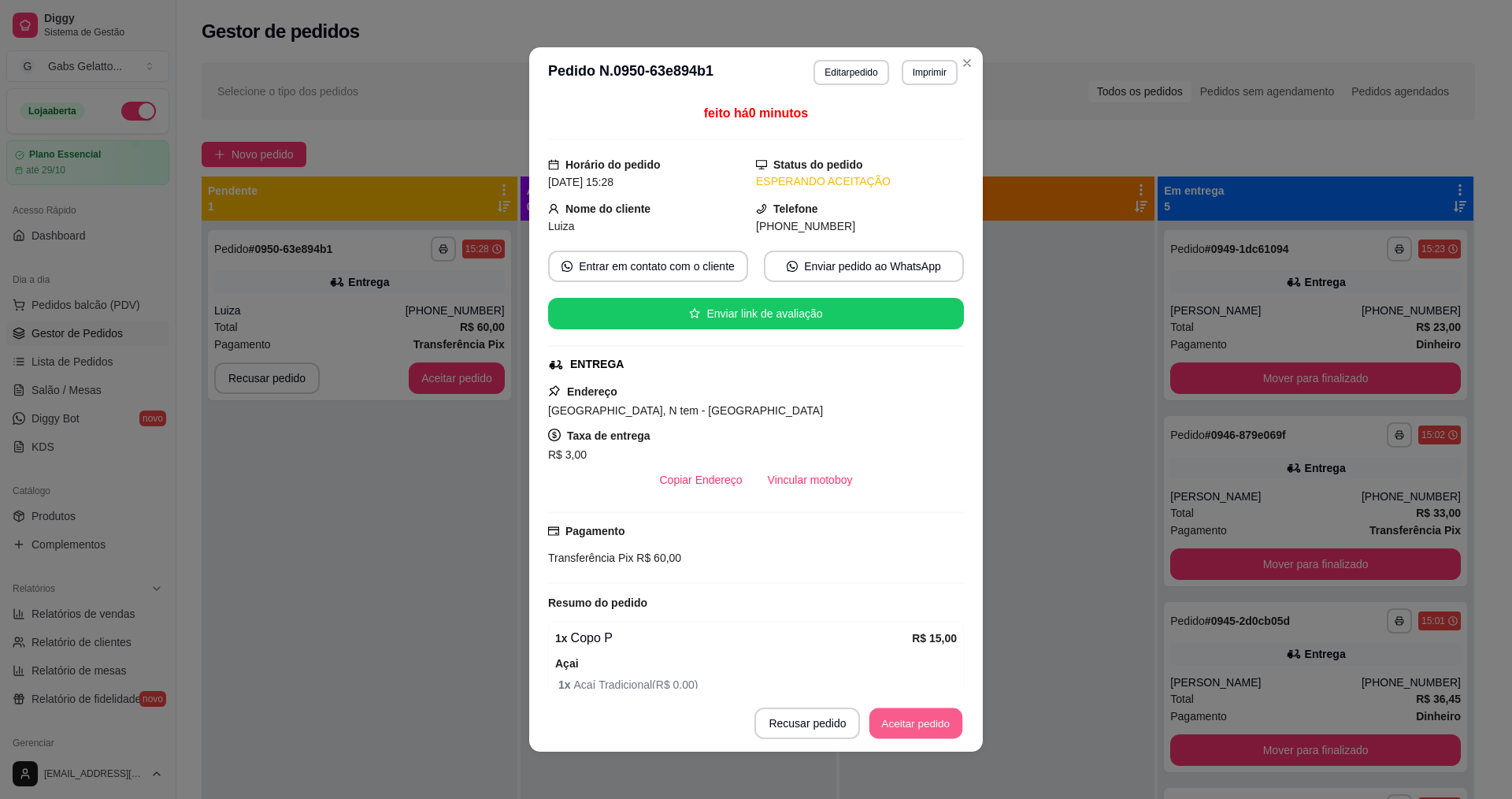
click at [896, 715] on button "Aceitar pedido" at bounding box center [916, 723] width 93 height 31
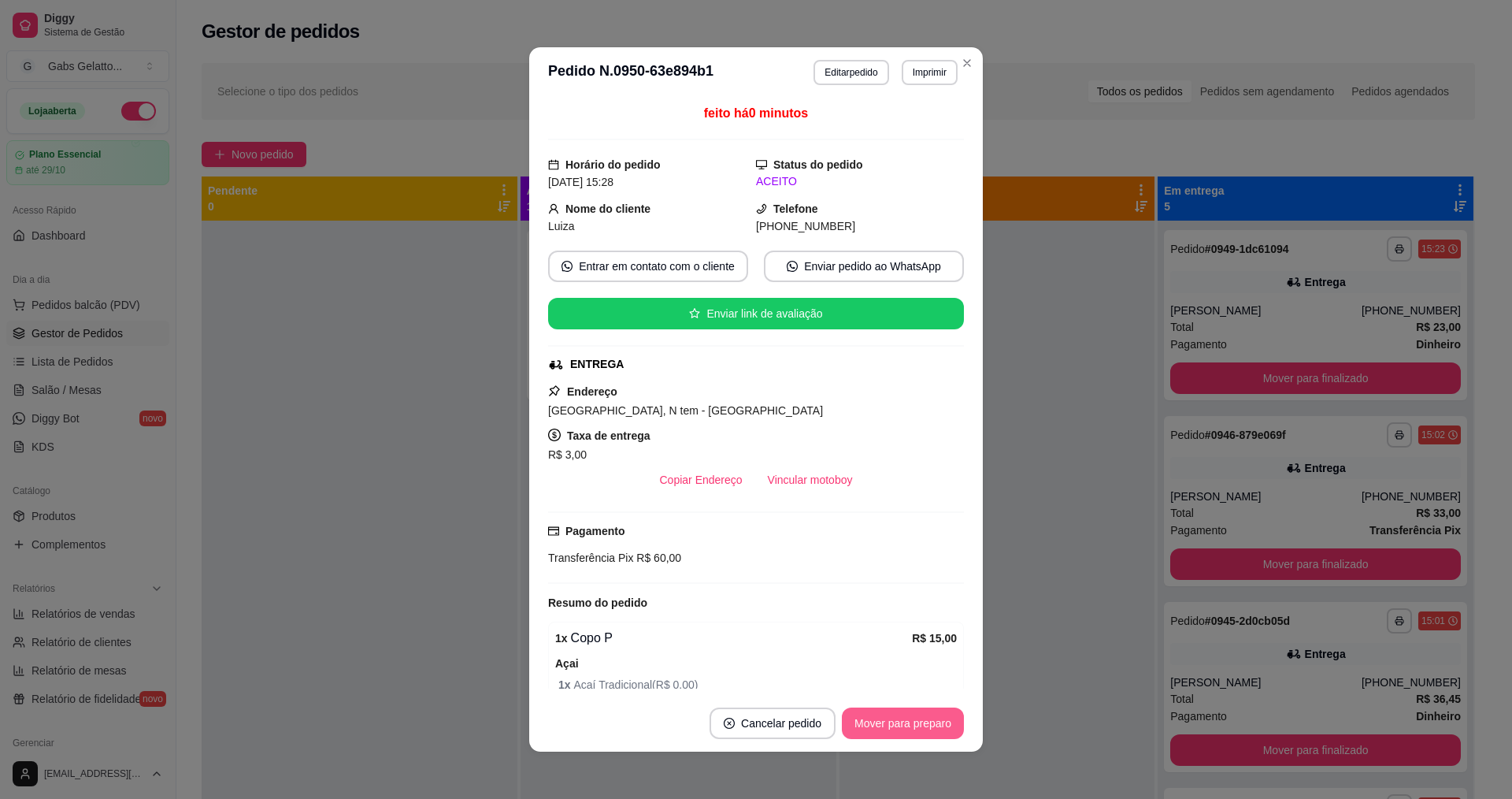
click at [922, 720] on button "Mover para preparo" at bounding box center [902, 723] width 122 height 32
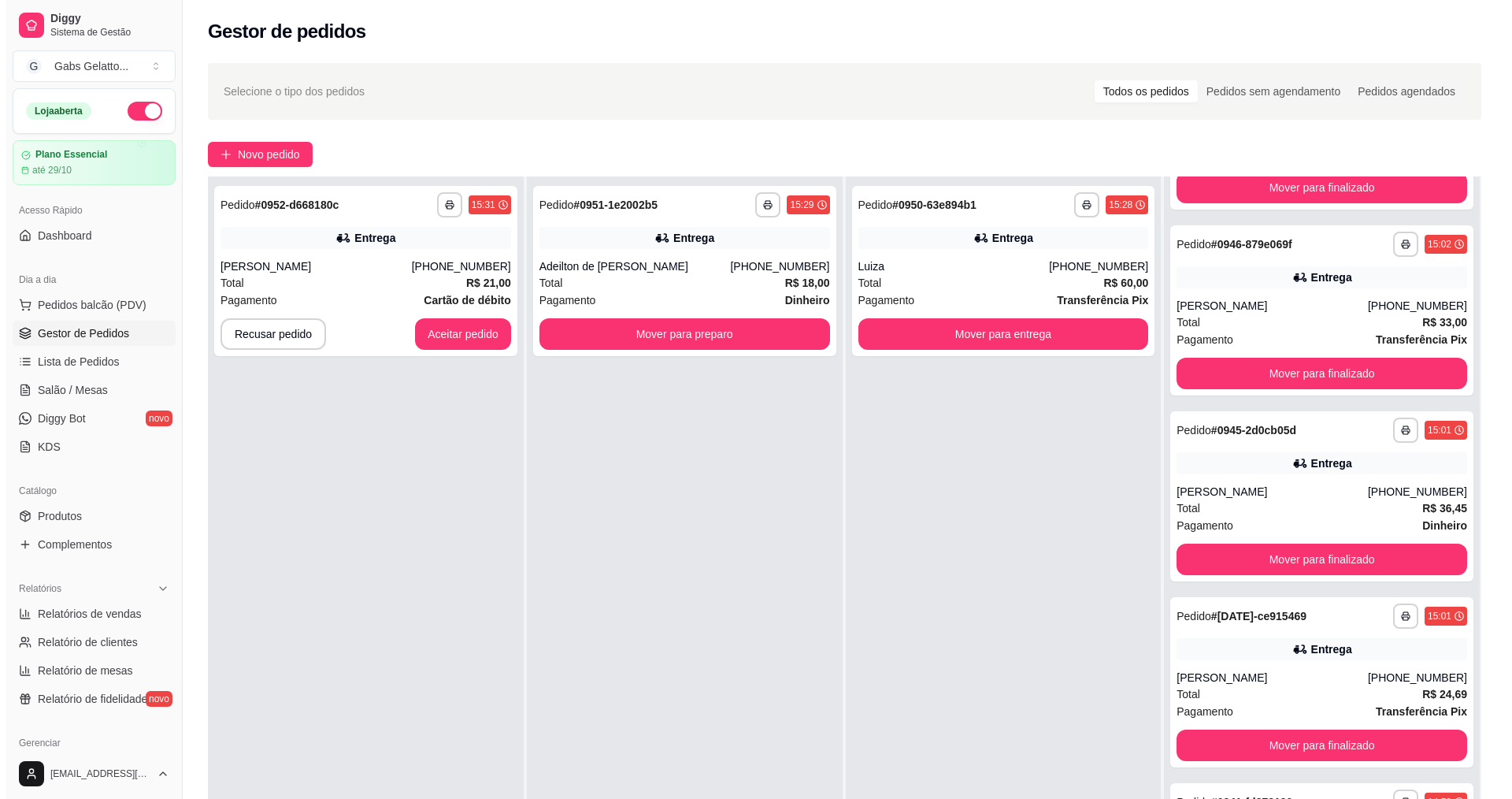
scroll to position [78, 0]
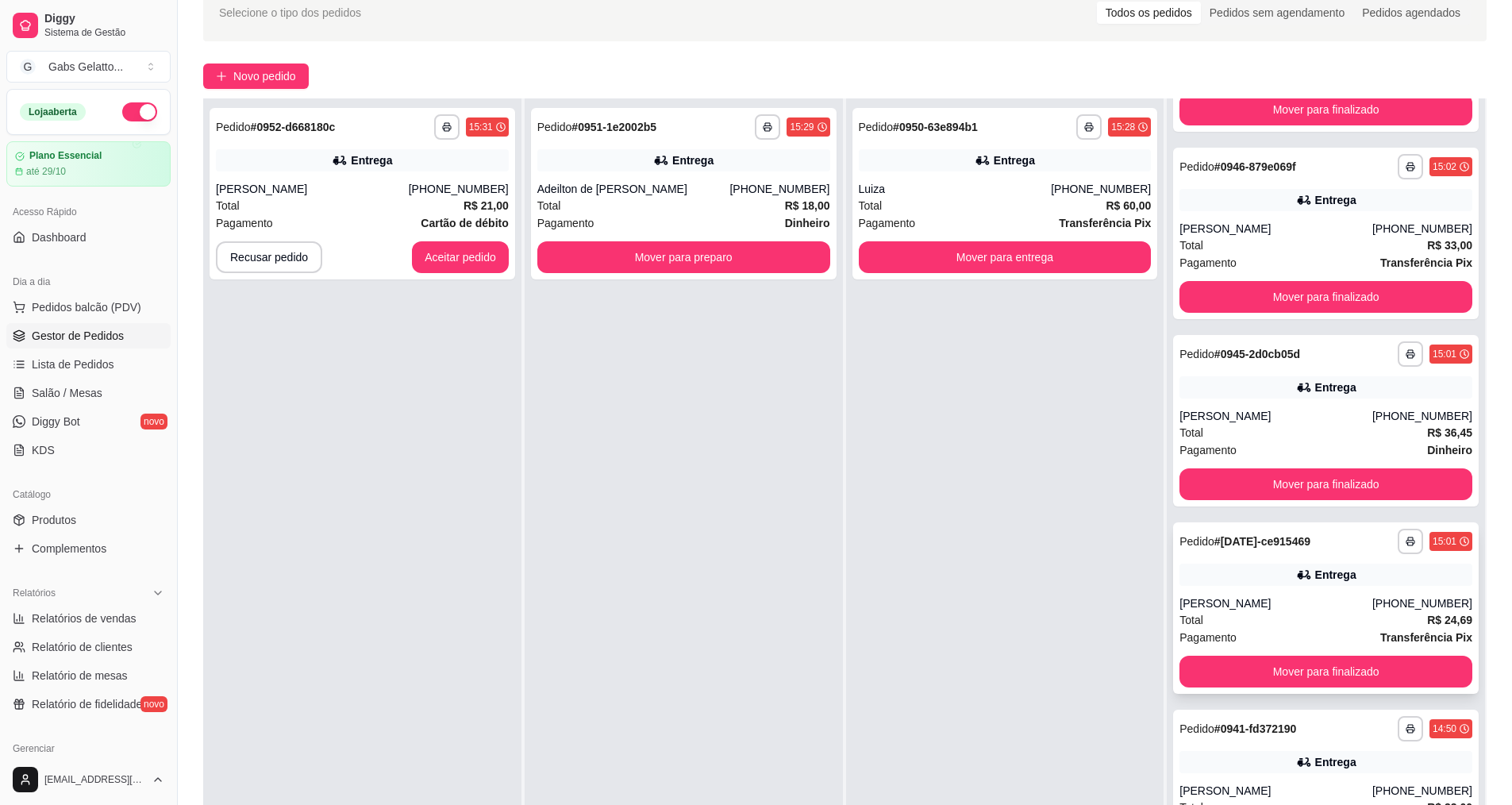
click at [1335, 606] on div "[PERSON_NAME]" at bounding box center [1275, 603] width 193 height 16
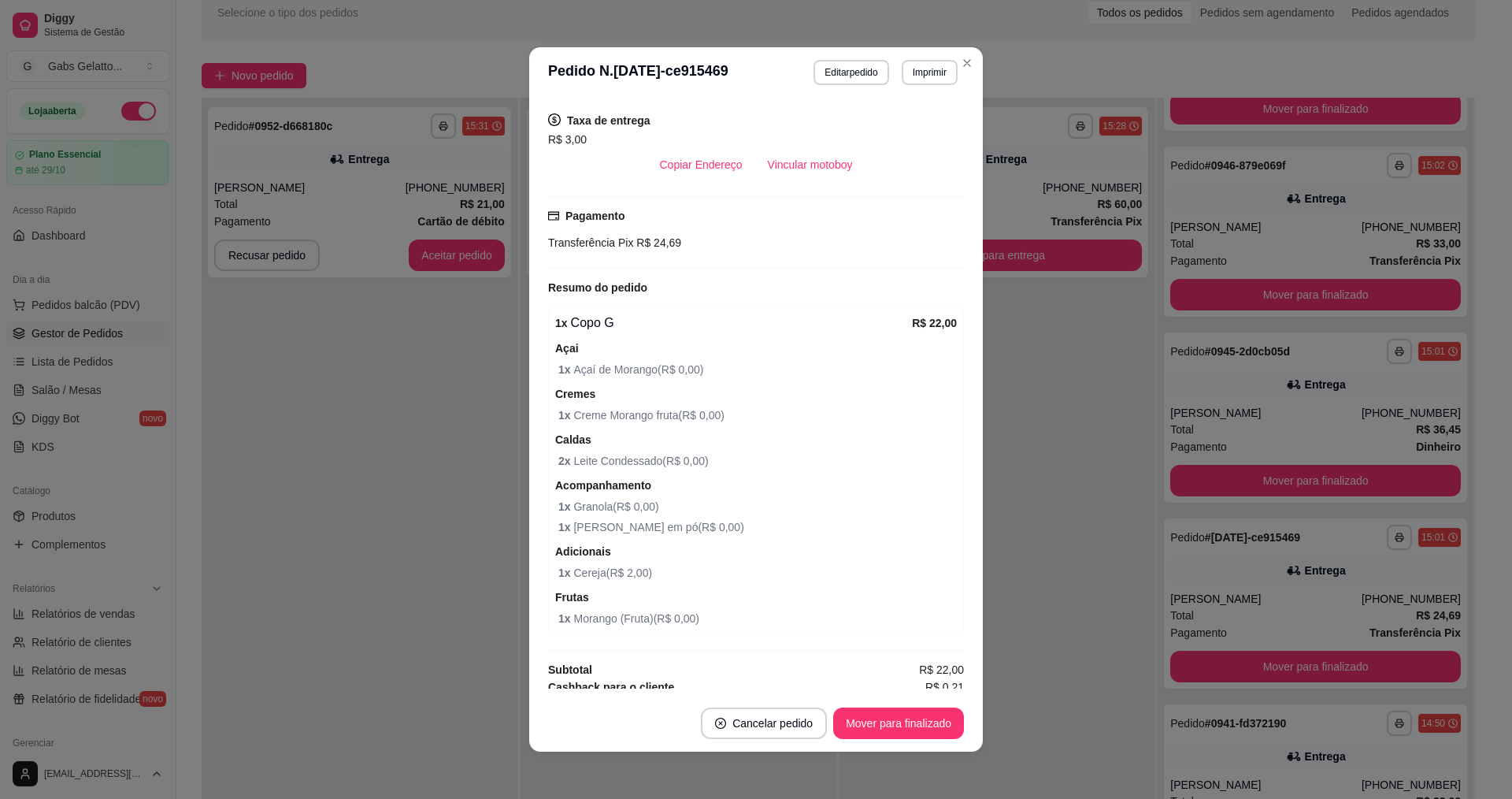
scroll to position [357, 0]
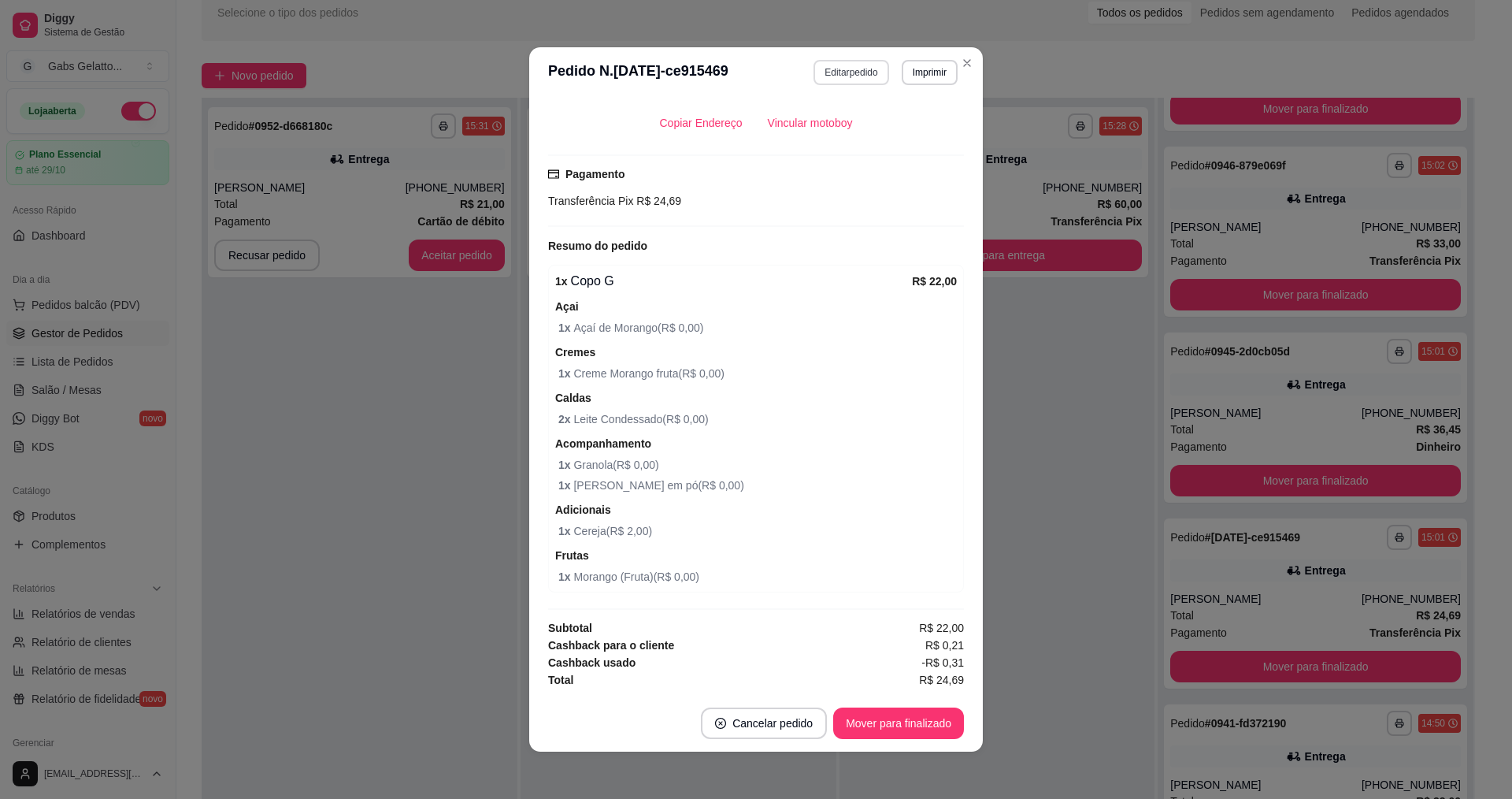
click at [860, 63] on button "Editar pedido" at bounding box center [851, 72] width 75 height 25
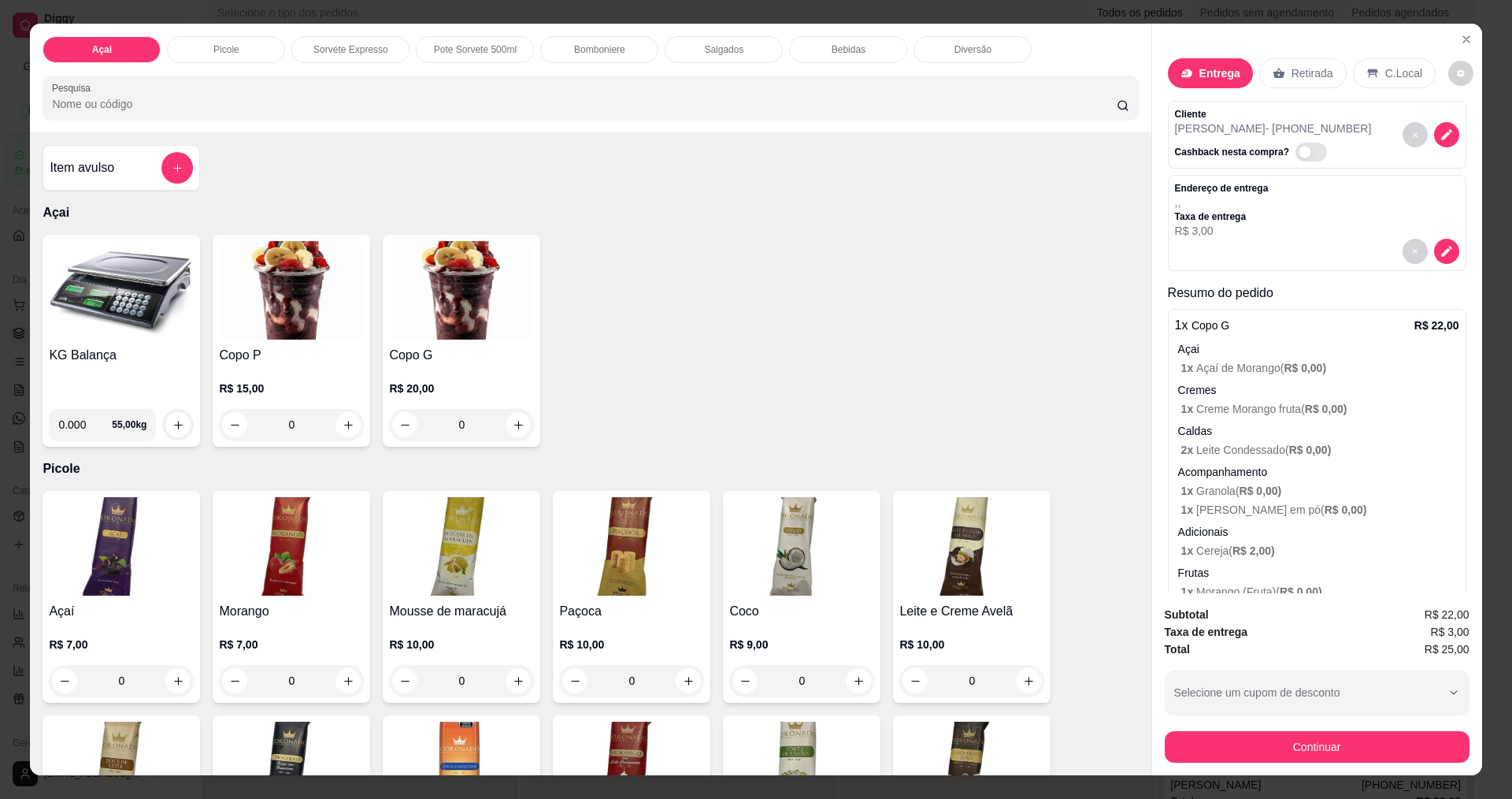
click at [1388, 67] on p "C.Local" at bounding box center [1404, 73] width 37 height 16
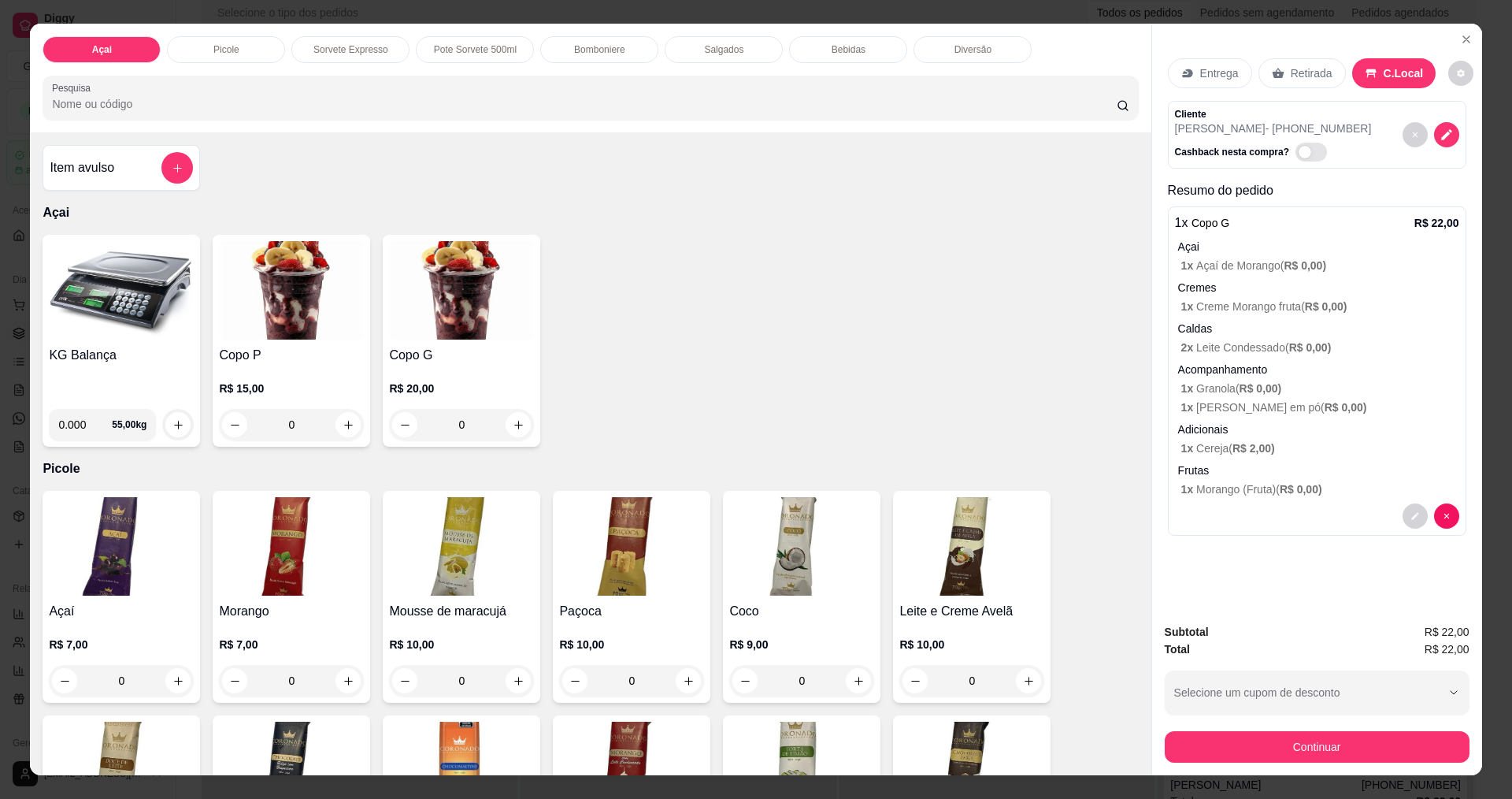
click at [1181, 79] on icon at bounding box center [1188, 74] width 13 height 13
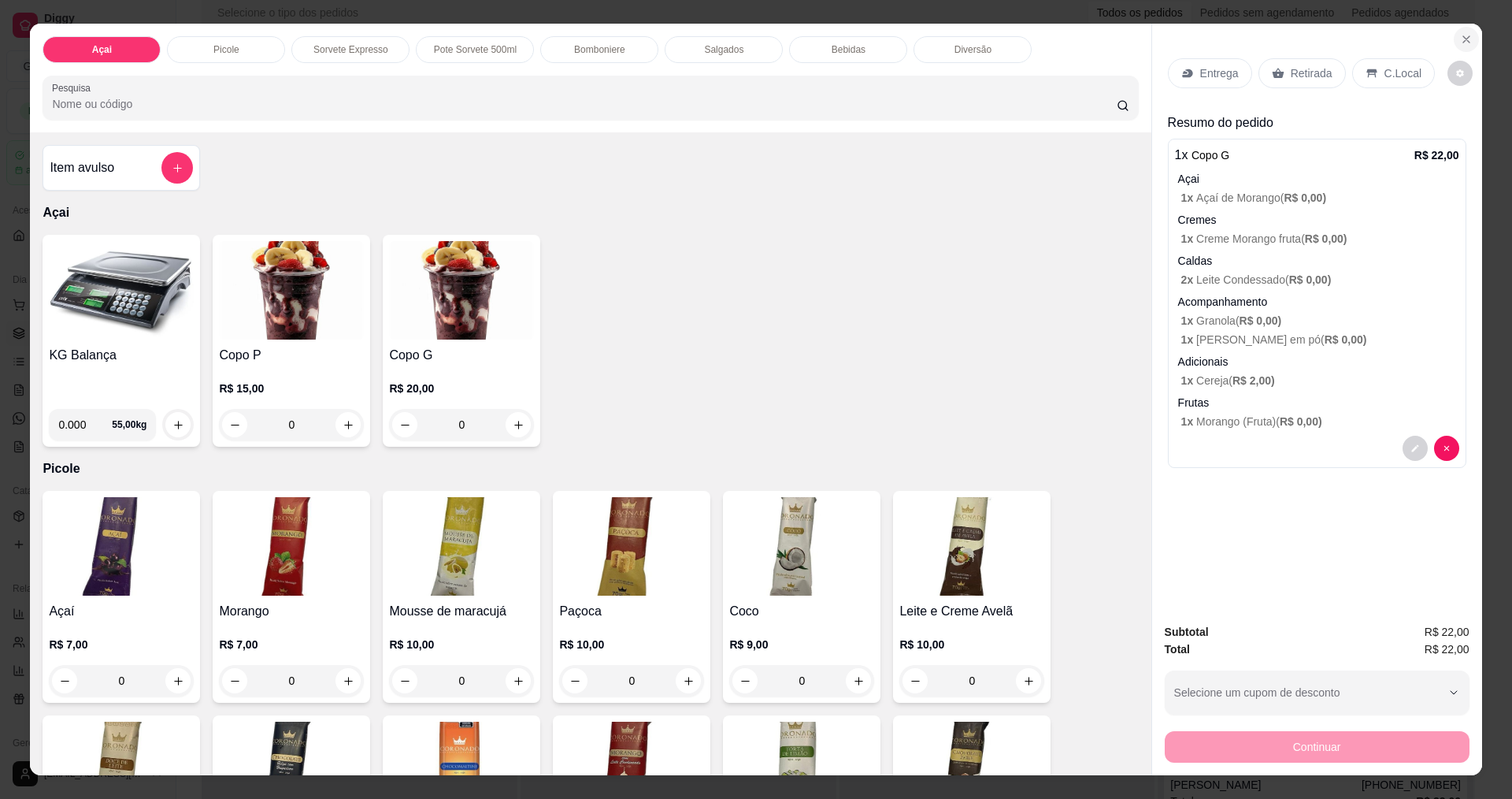
click at [1454, 34] on button "Close" at bounding box center [1466, 39] width 25 height 25
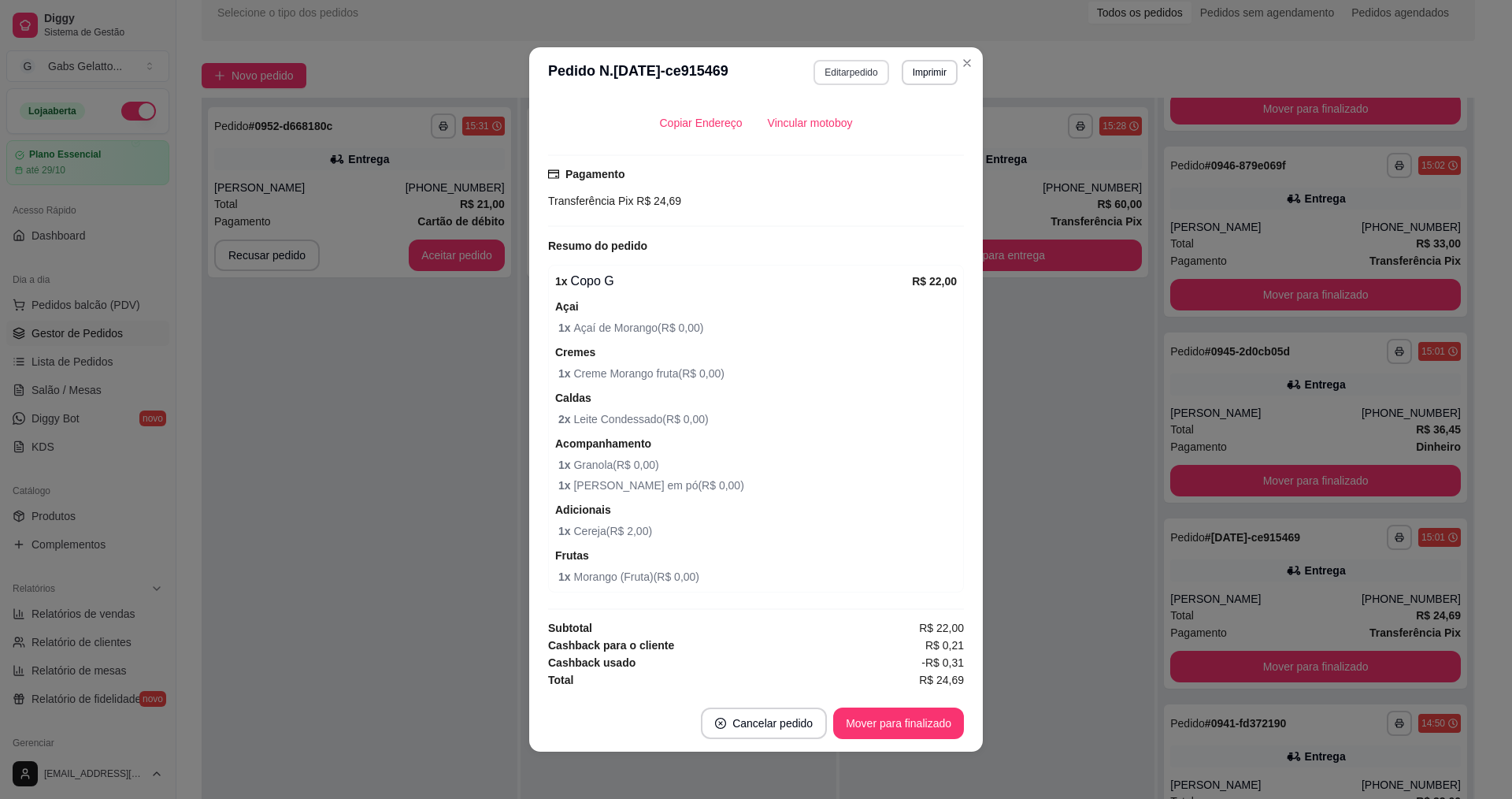
click at [841, 73] on button "Editar pedido" at bounding box center [851, 72] width 75 height 25
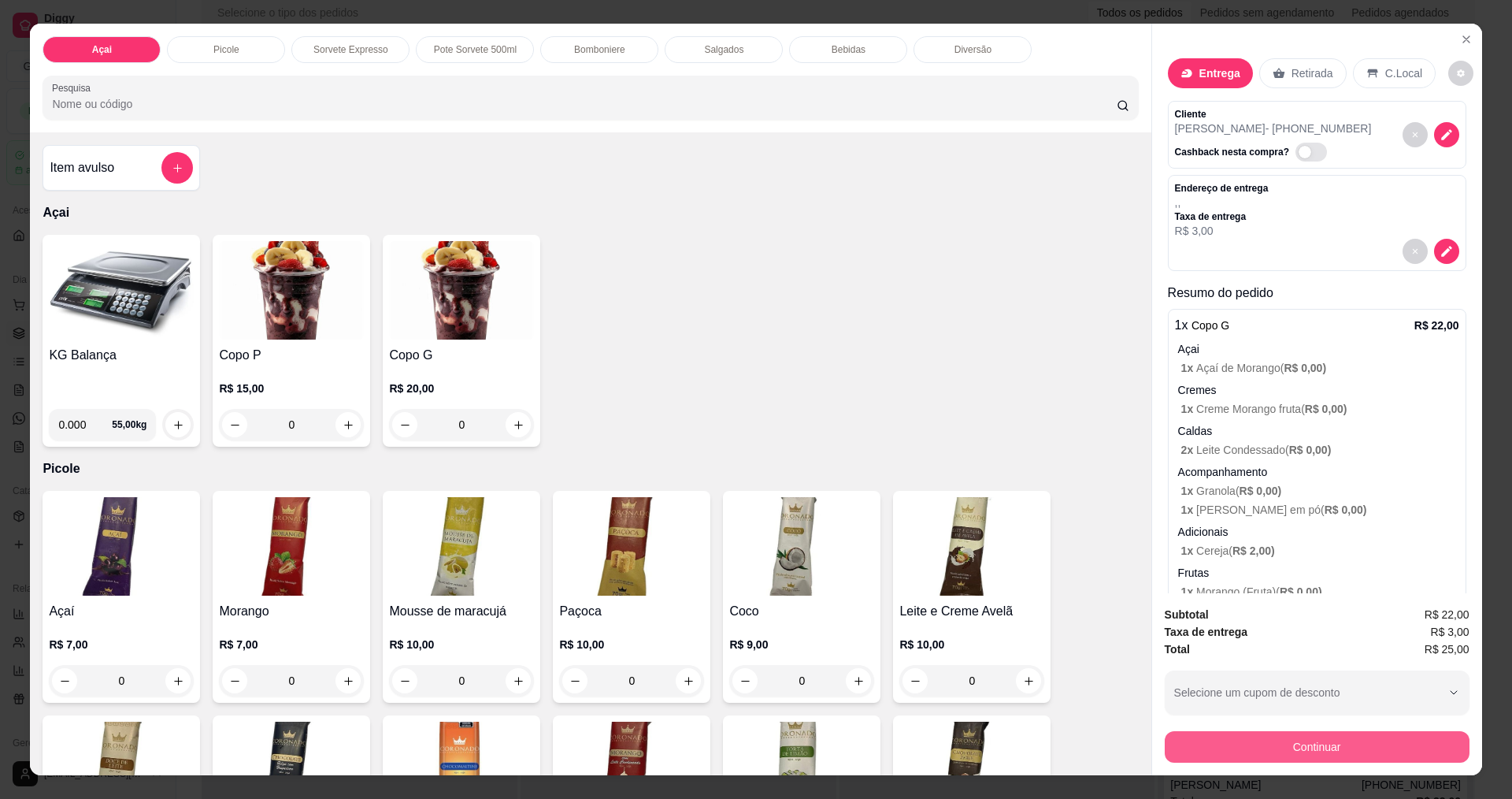
click at [1246, 737] on button "Continuar" at bounding box center [1316, 747] width 305 height 32
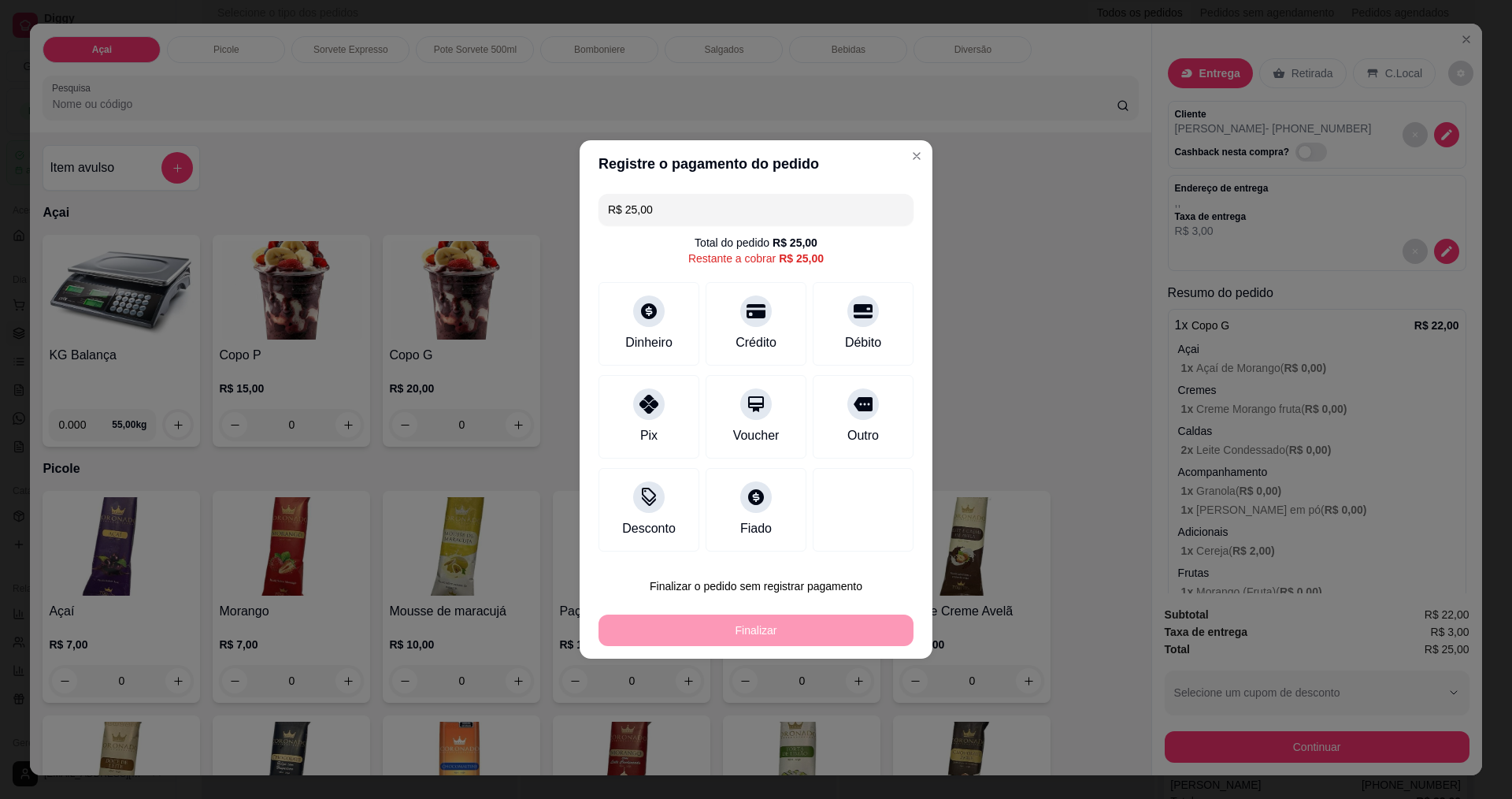
drag, startPoint x: 671, startPoint y: 193, endPoint x: 517, endPoint y: 204, distance: 154.4
click at [510, 200] on div "Registre o pagamento do pedido R$ 25,00 Total do pedido R$ 25,00 Restante a cob…" at bounding box center [756, 399] width 1512 height 799
click at [632, 411] on div "Pix" at bounding box center [649, 414] width 111 height 92
type input "R$ 14,00"
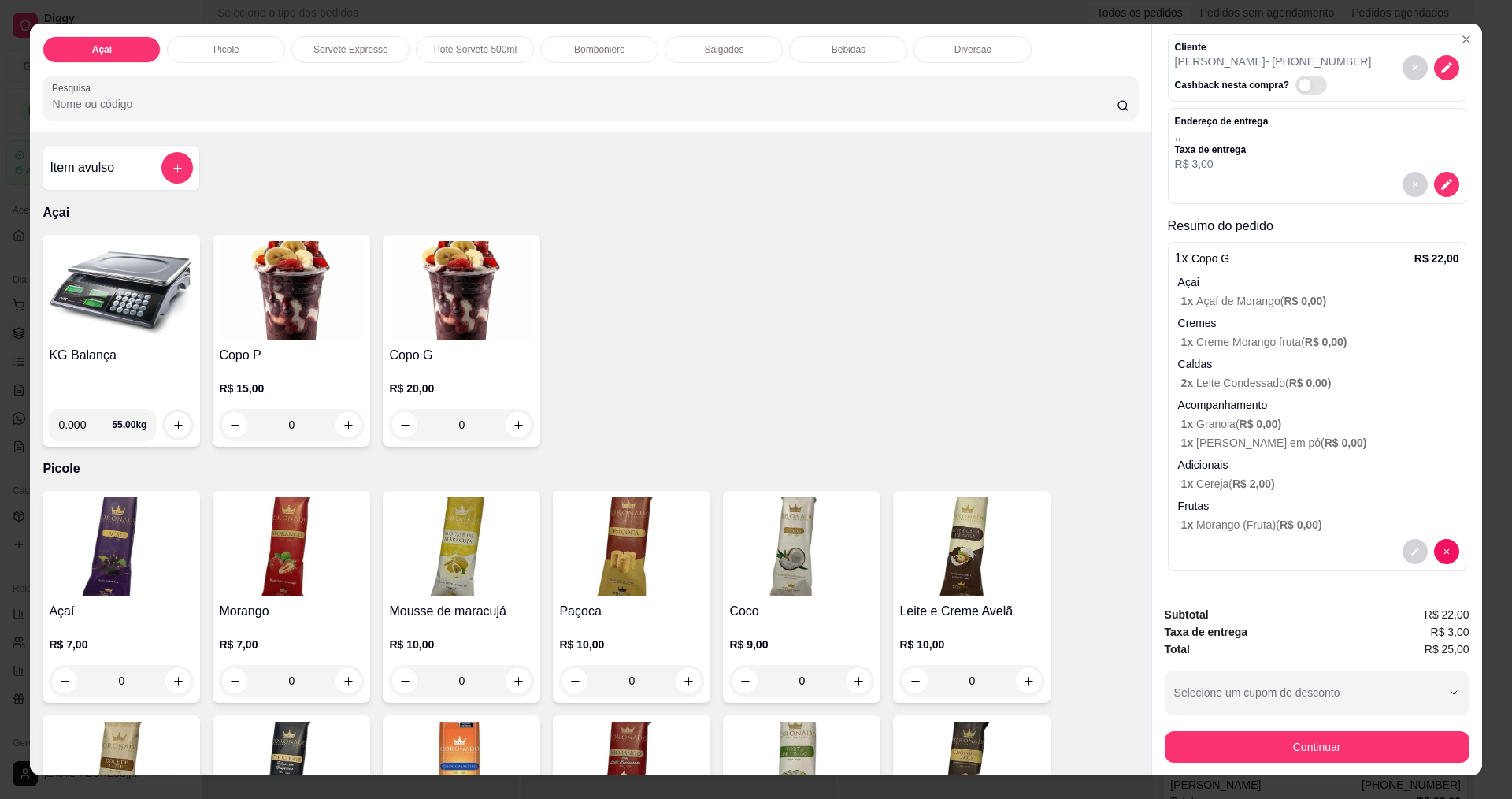
scroll to position [27, 0]
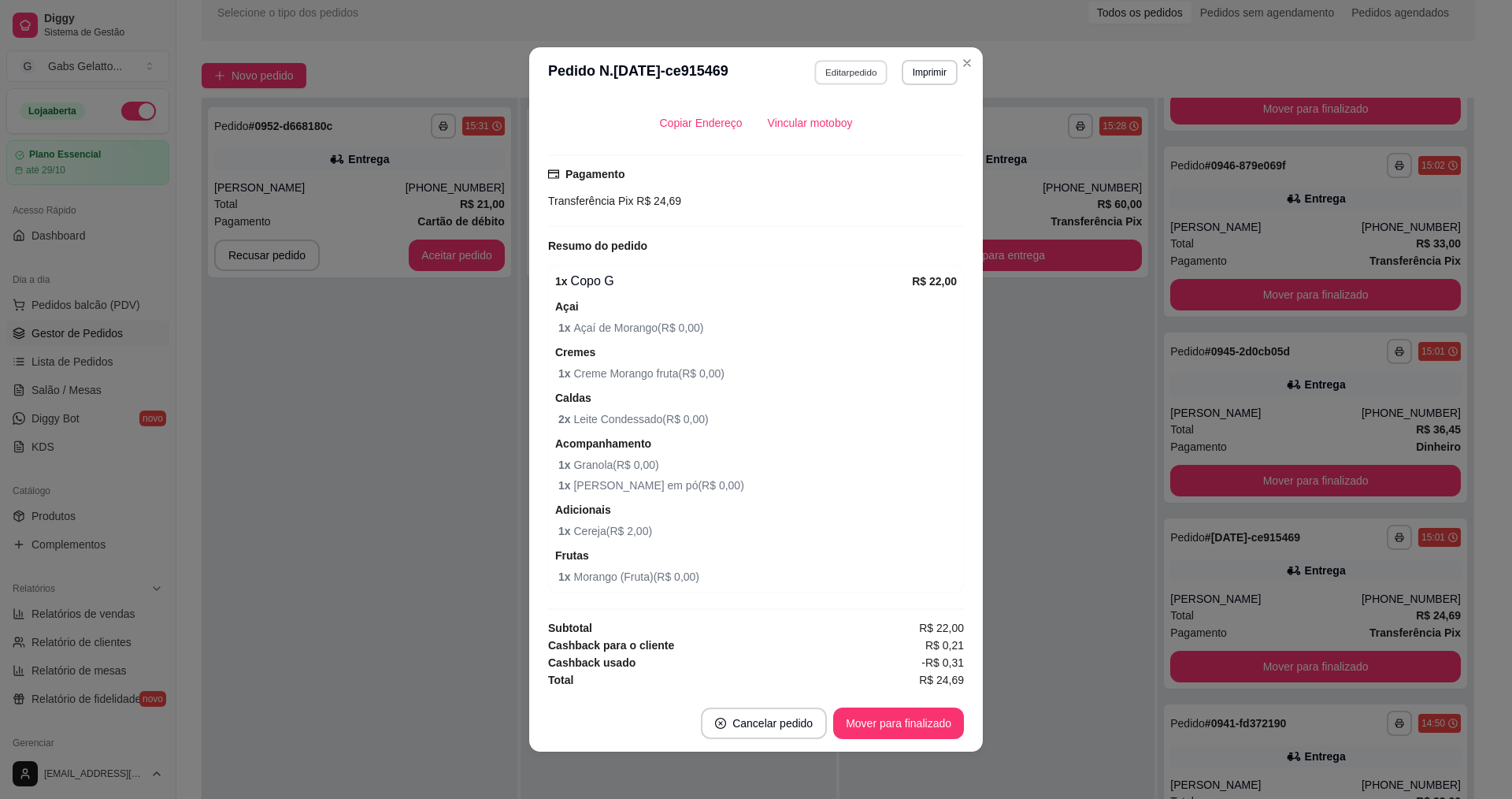
click at [840, 75] on button "Editar pedido" at bounding box center [851, 72] width 74 height 24
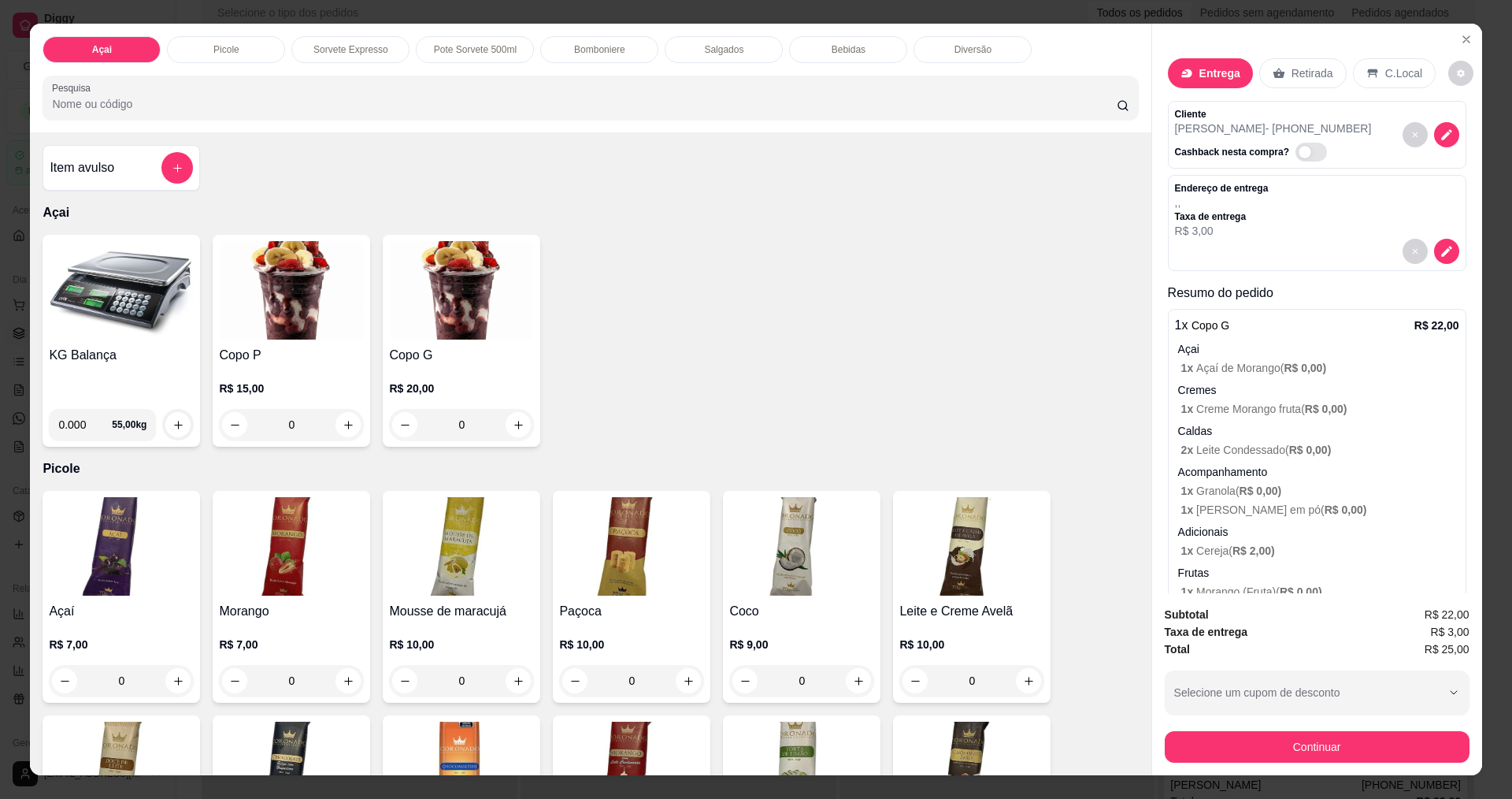
scroll to position [67, 0]
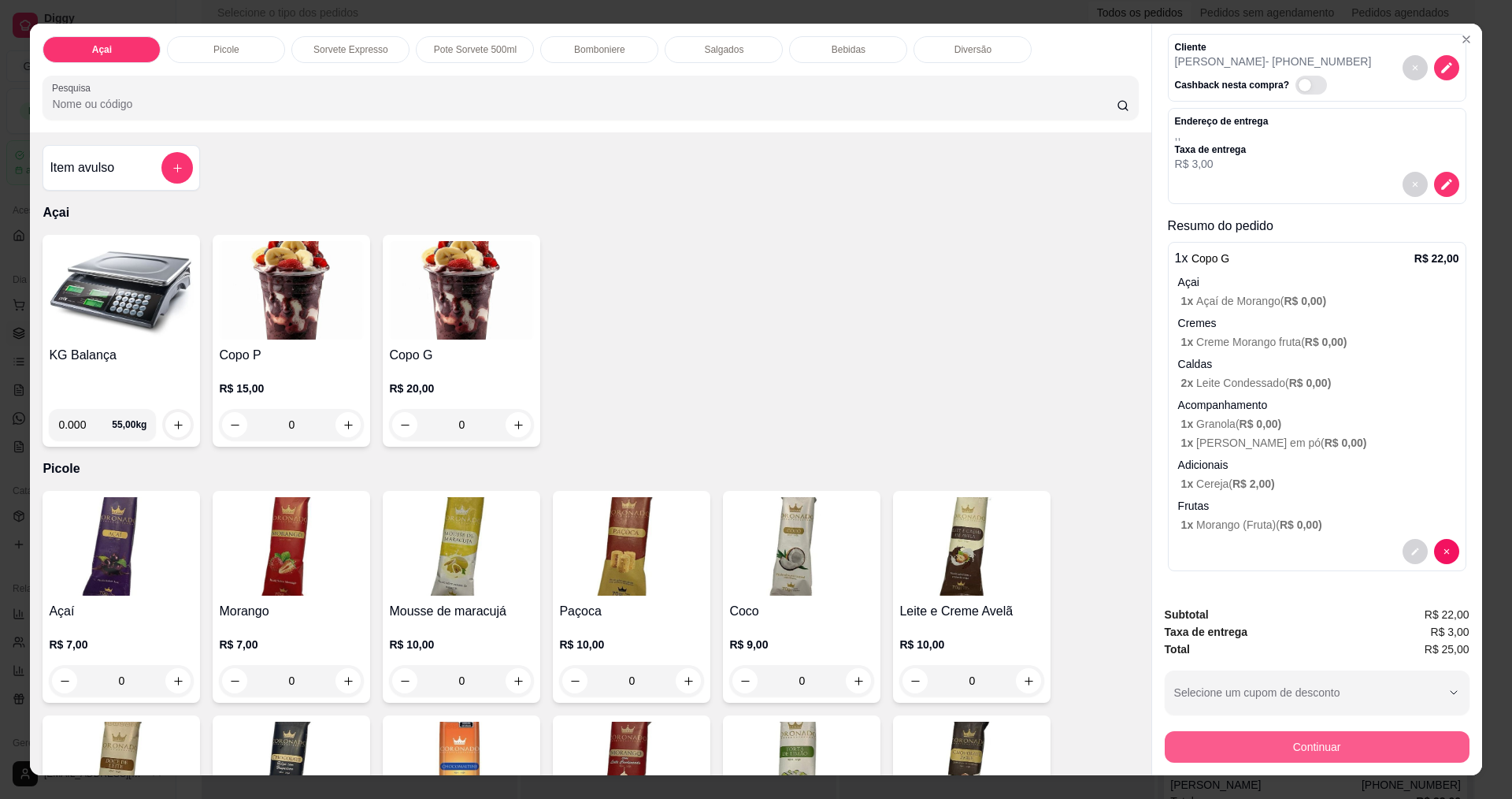
click at [1321, 742] on button "Continuar" at bounding box center [1316, 747] width 305 height 32
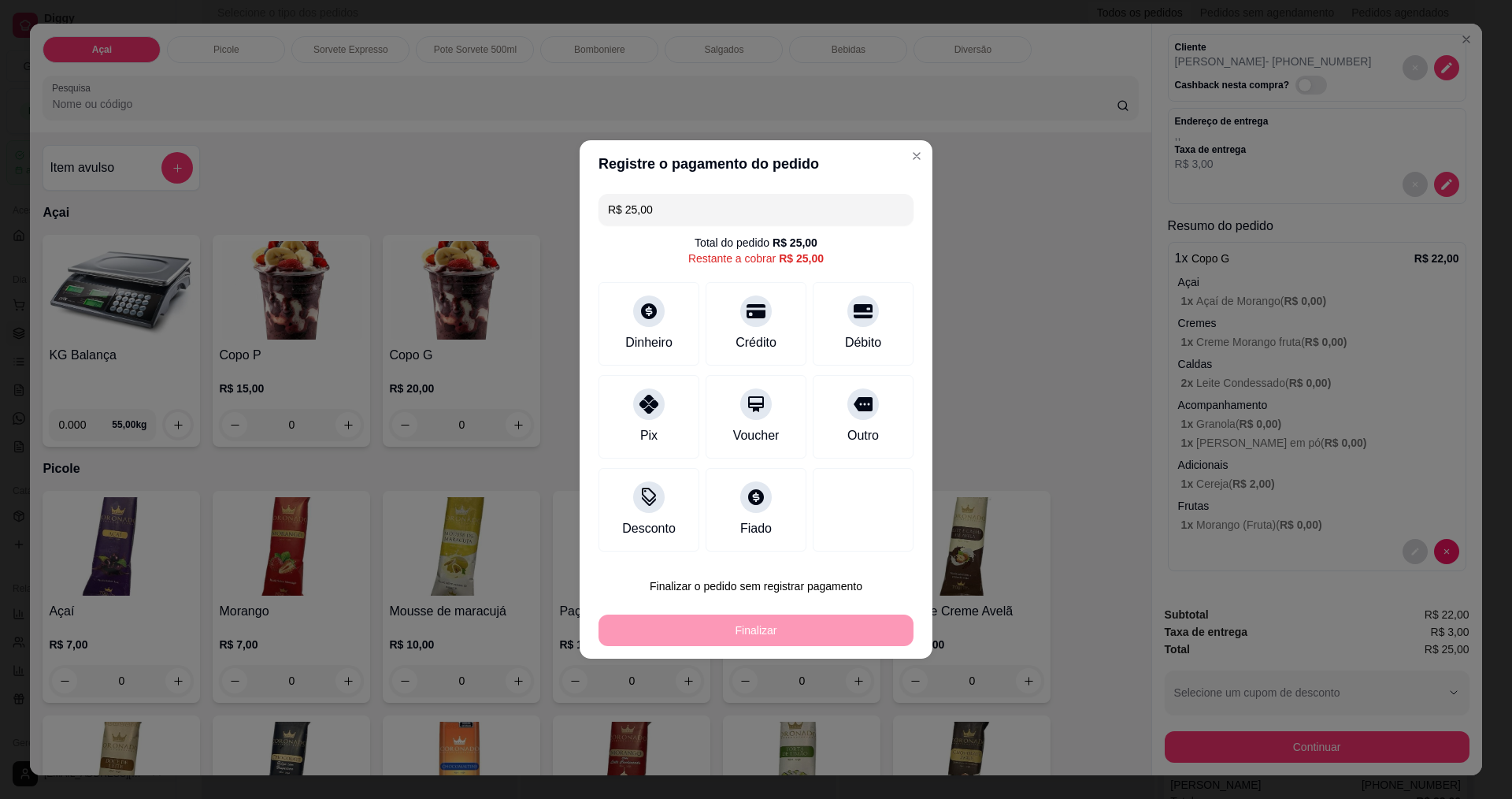
drag, startPoint x: 685, startPoint y: 212, endPoint x: 353, endPoint y: 211, distance: 332.0
click at [353, 211] on div "Registre o pagamento do pedido R$ 25,00 Total do pedido R$ 25,00 Restante a cob…" at bounding box center [756, 399] width 1512 height 799
click at [667, 408] on div "Pix" at bounding box center [649, 414] width 111 height 92
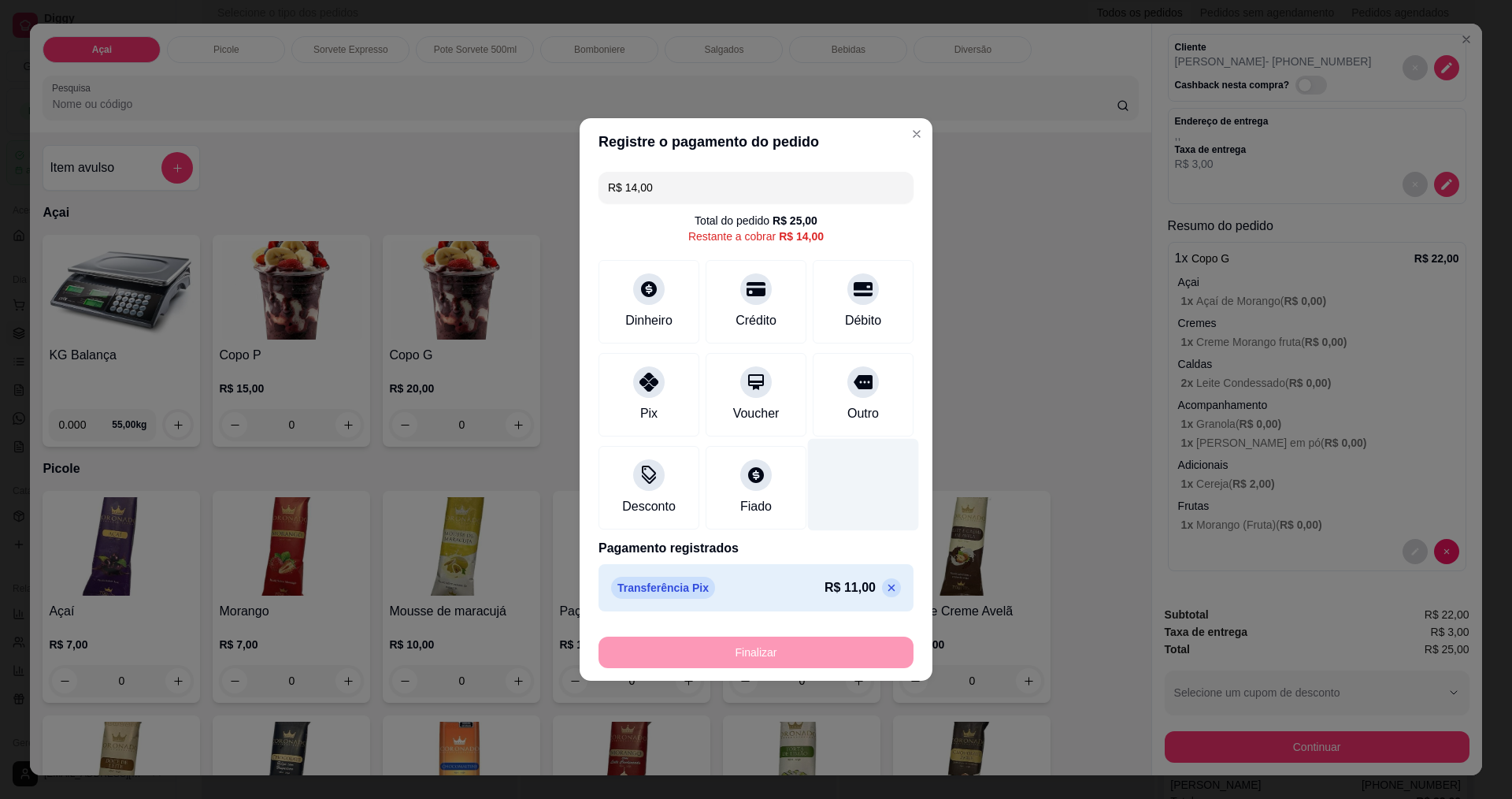
drag, startPoint x: 885, startPoint y: 594, endPoint x: 841, endPoint y: 540, distance: 69.7
click at [884, 594] on p at bounding box center [891, 587] width 19 height 19
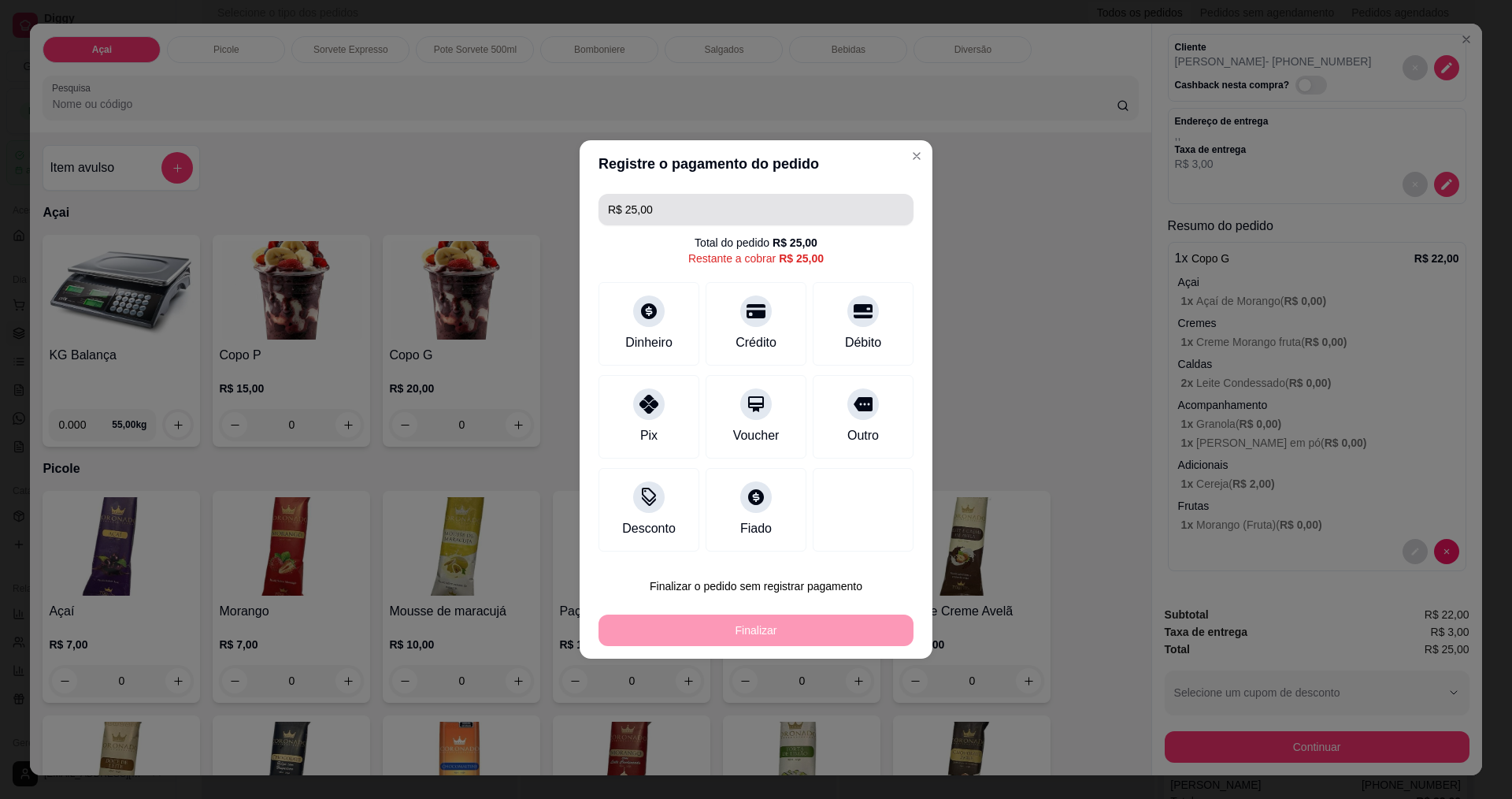
drag, startPoint x: 669, startPoint y: 217, endPoint x: 488, endPoint y: 216, distance: 181.0
click at [488, 216] on div "Registre o pagamento do pedido R$ 25,00 Total do pedido R$ 25,00 Restante a cob…" at bounding box center [756, 399] width 1512 height 799
click at [640, 311] on icon at bounding box center [649, 306] width 18 height 18
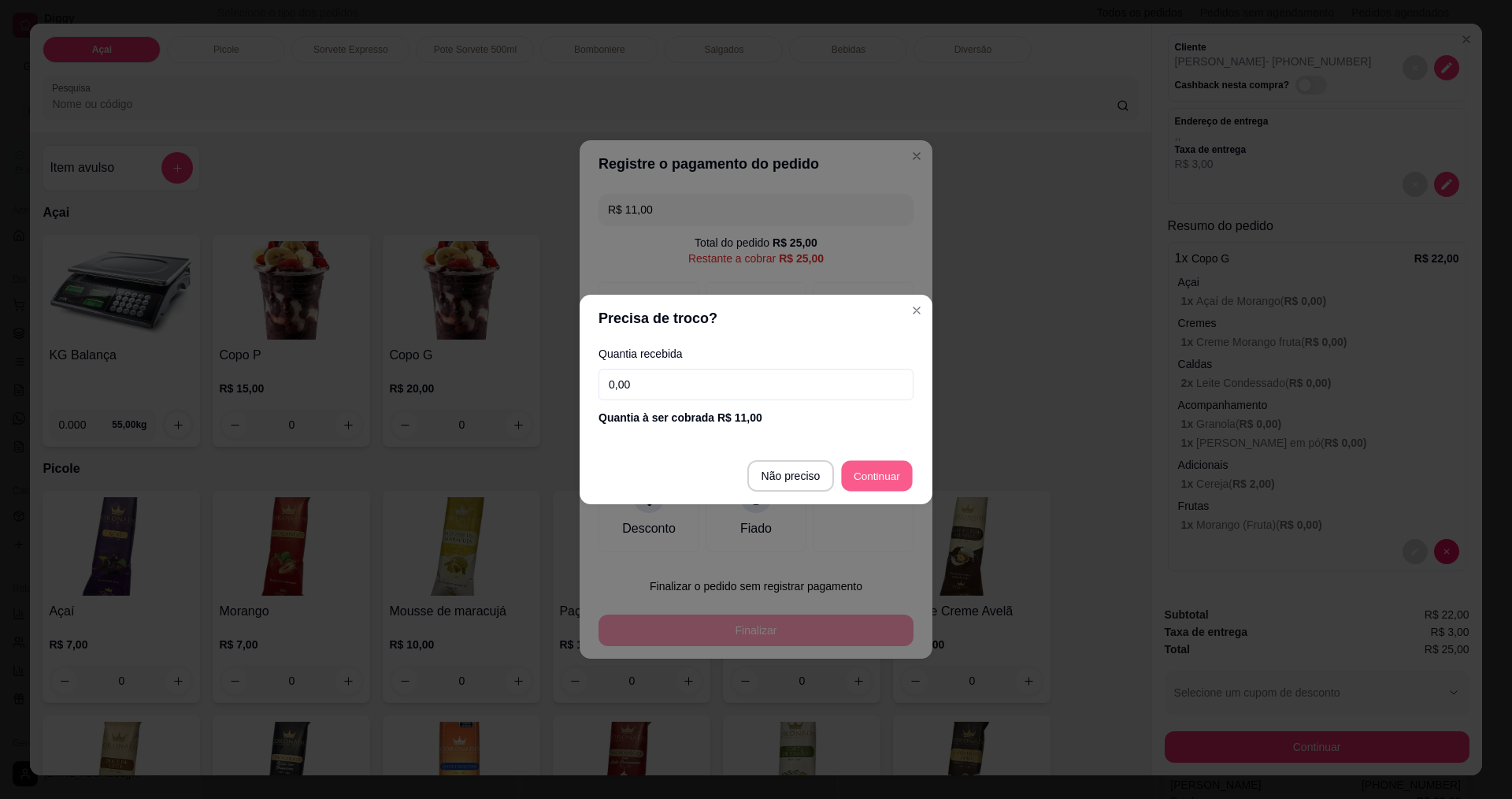
type input "R$ 14,00"
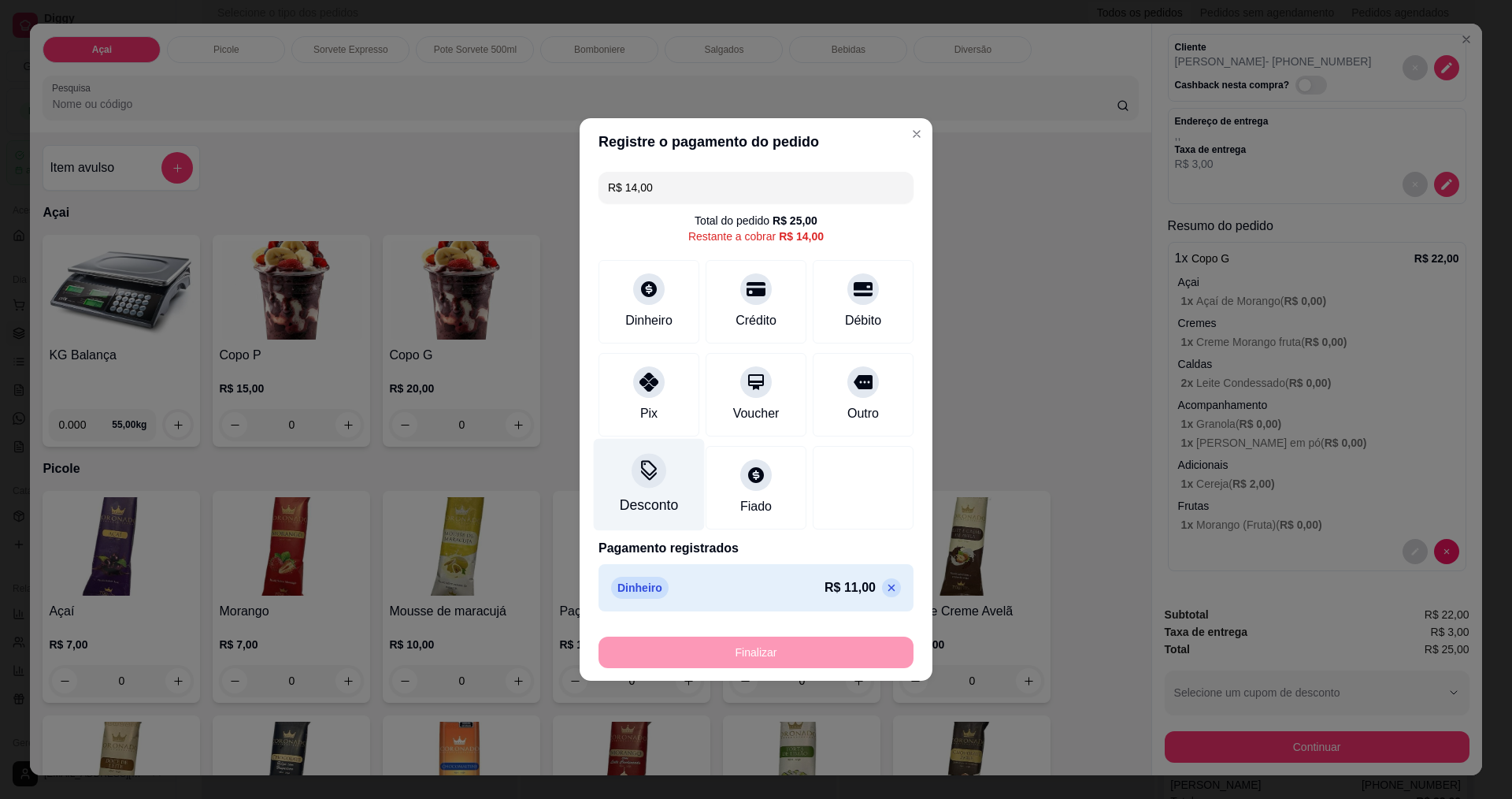
click at [651, 476] on icon at bounding box center [649, 475] width 16 height 10
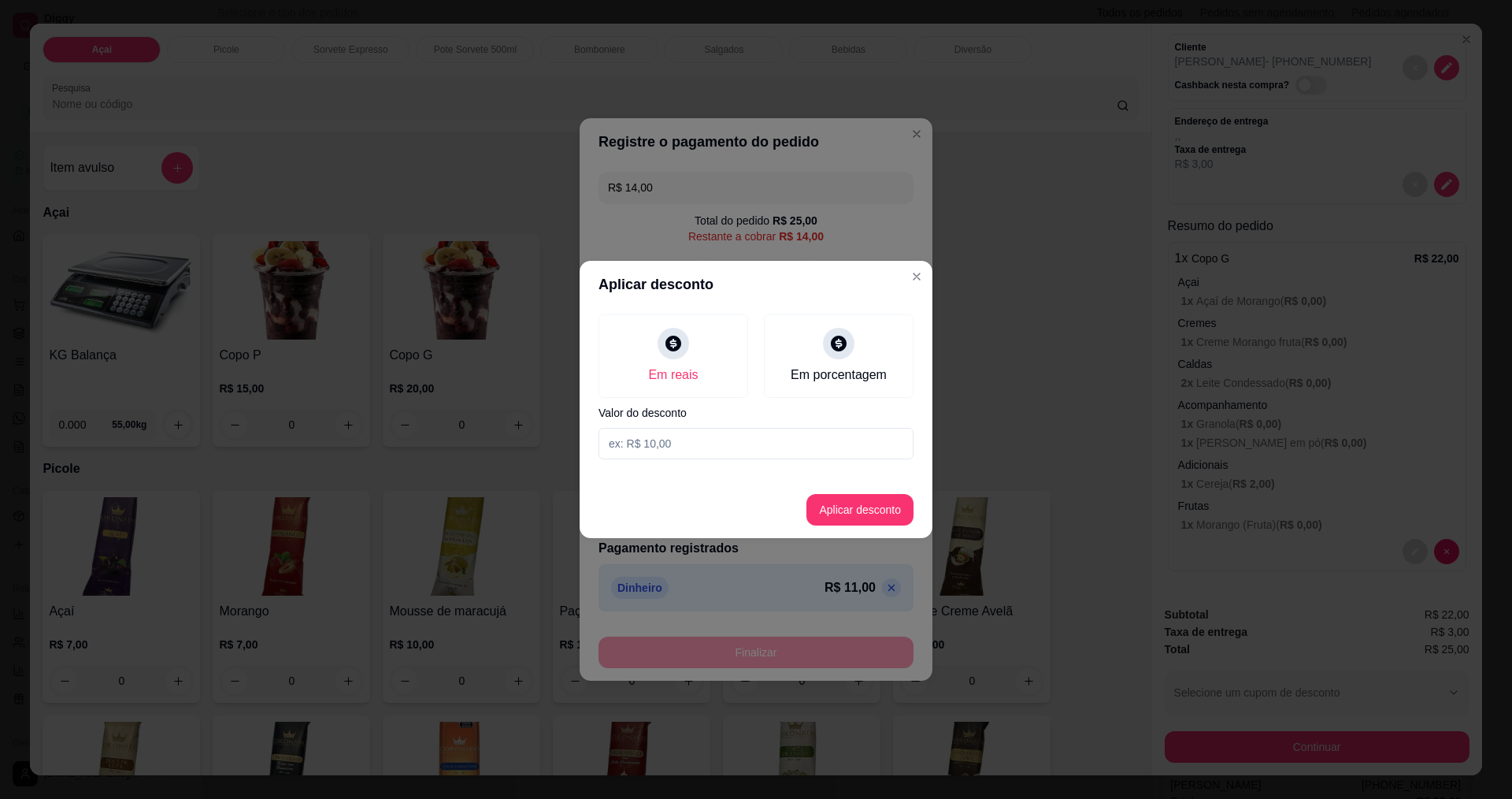
click at [697, 443] on input at bounding box center [756, 444] width 315 height 32
type input "0,41"
click at [898, 514] on button "Aplicar desconto" at bounding box center [859, 510] width 107 height 32
type input "R$ 13,59"
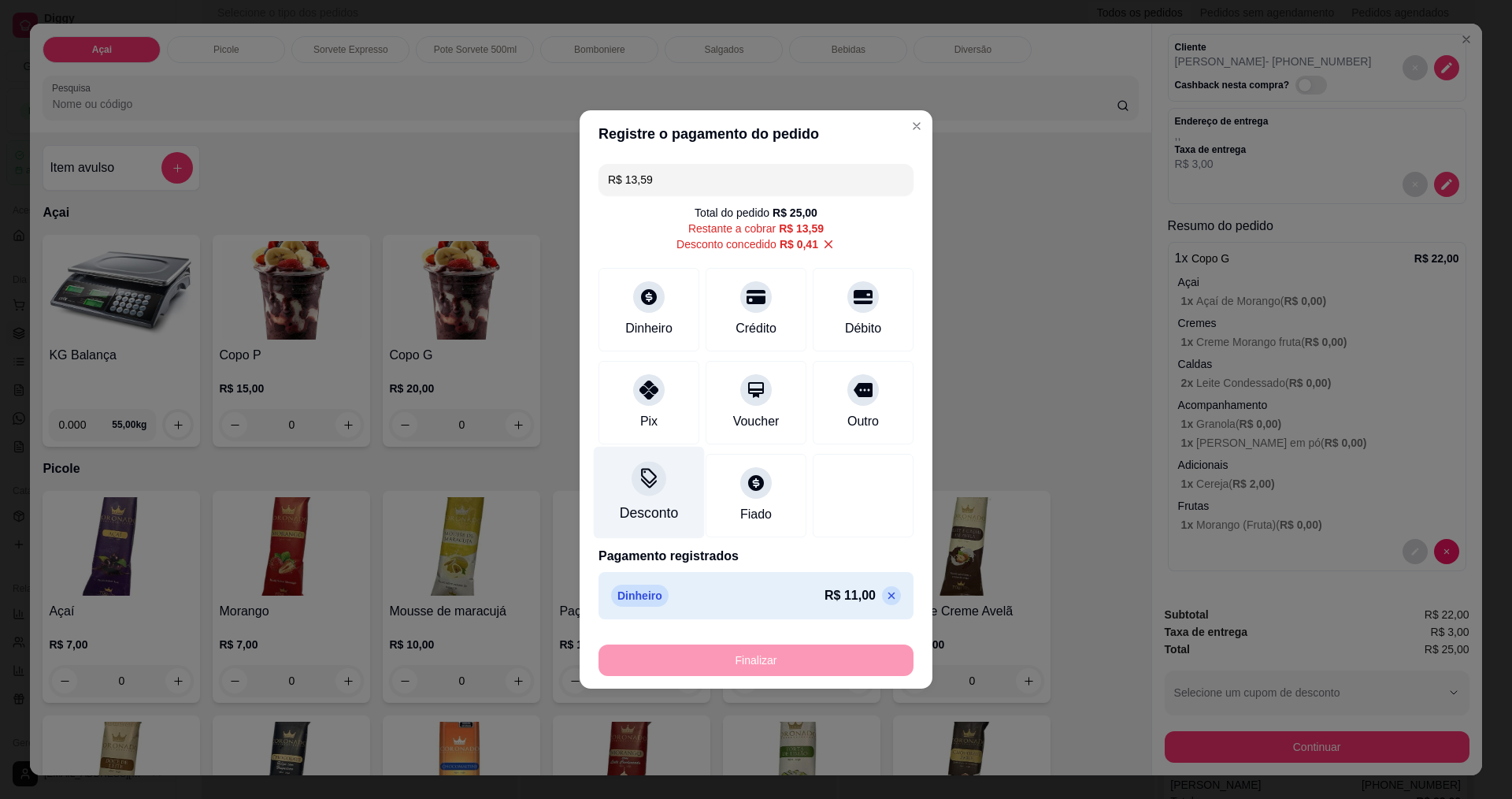
click at [653, 479] on icon at bounding box center [649, 478] width 21 height 21
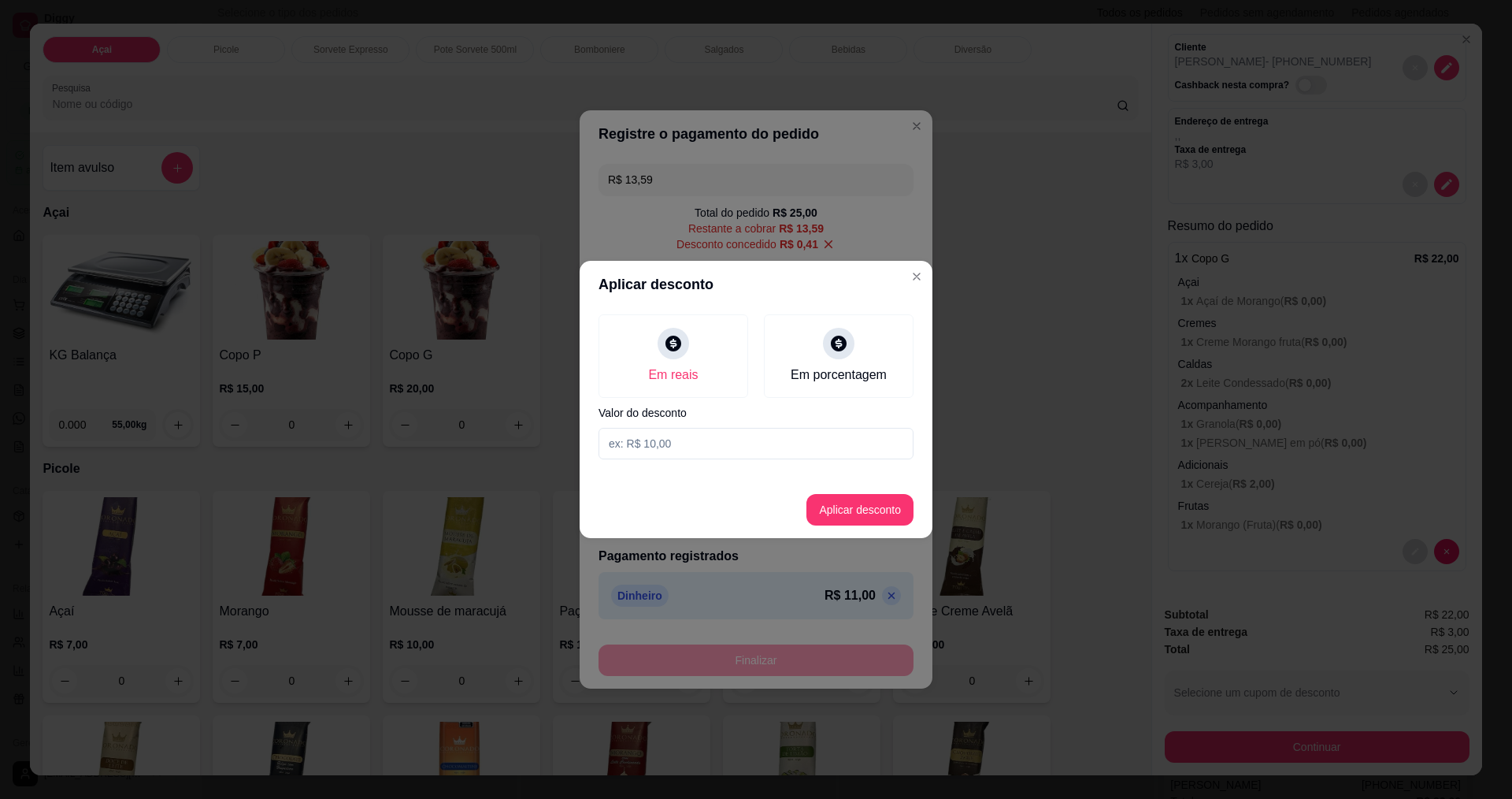
click at [708, 444] on input at bounding box center [756, 444] width 315 height 32
type input "0,31"
click at [837, 509] on button "Aplicar desconto" at bounding box center [859, 510] width 107 height 32
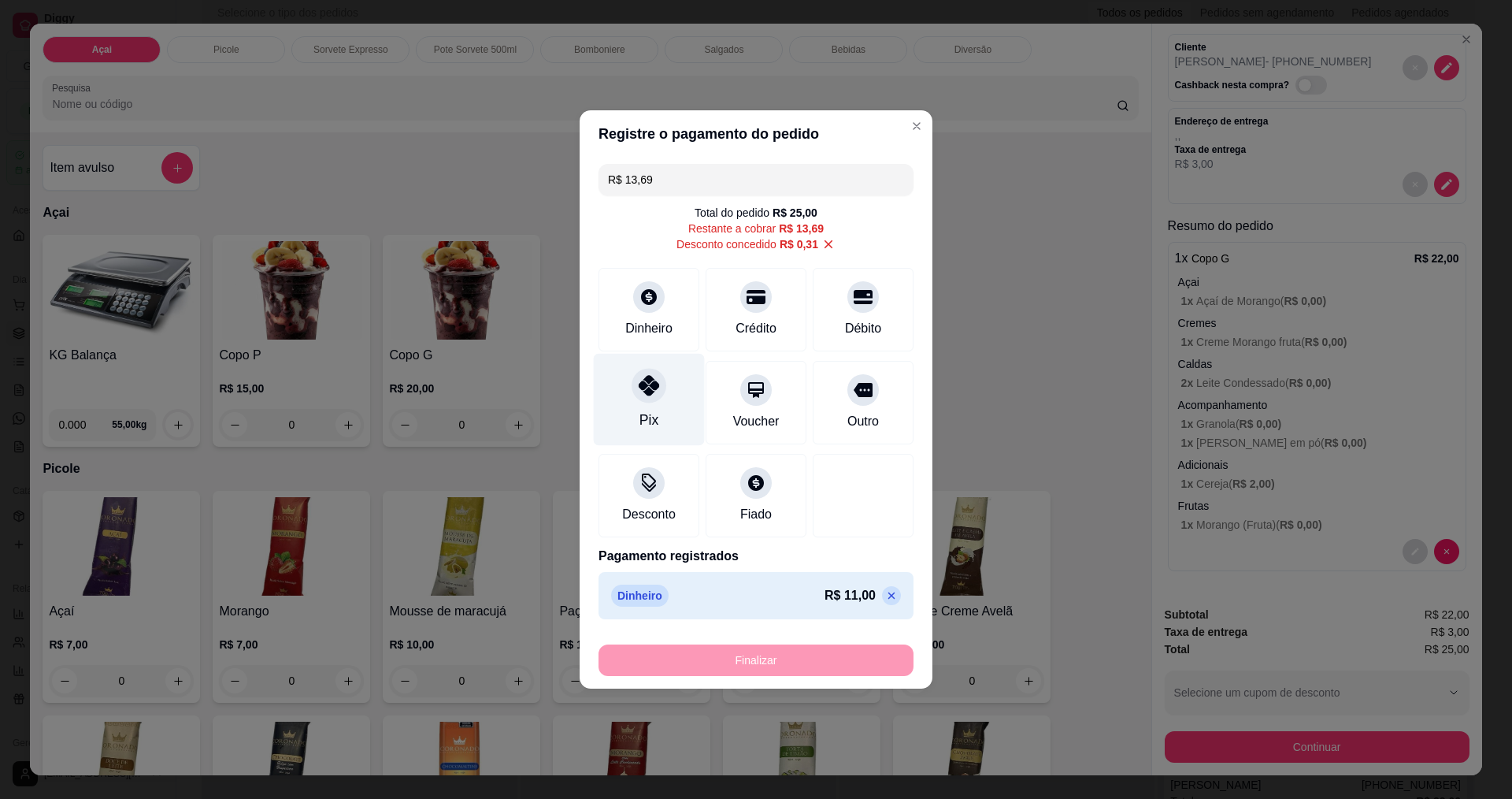
click at [642, 388] on icon at bounding box center [649, 385] width 21 height 21
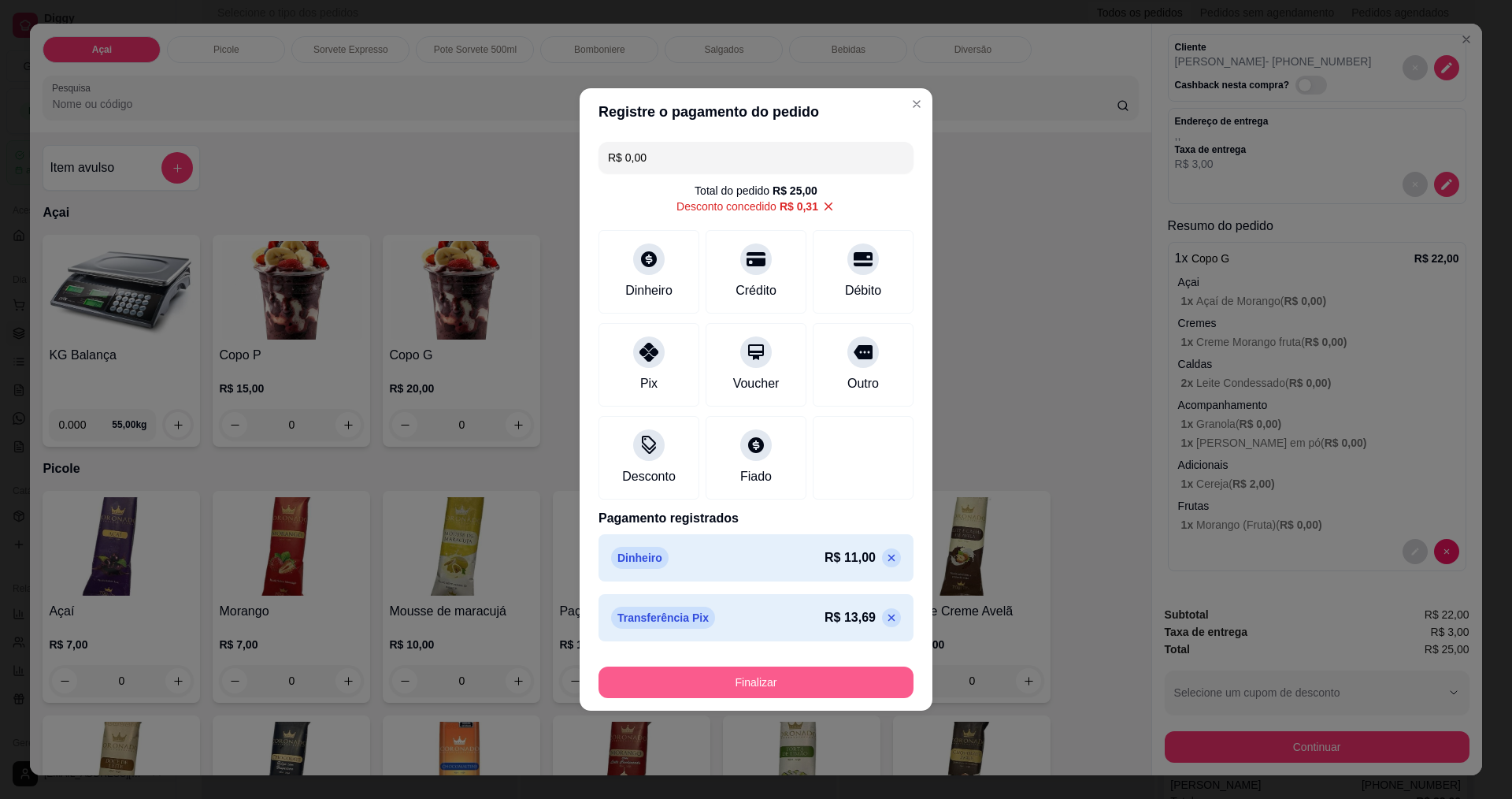
click at [774, 693] on button "Finalizar" at bounding box center [756, 682] width 315 height 32
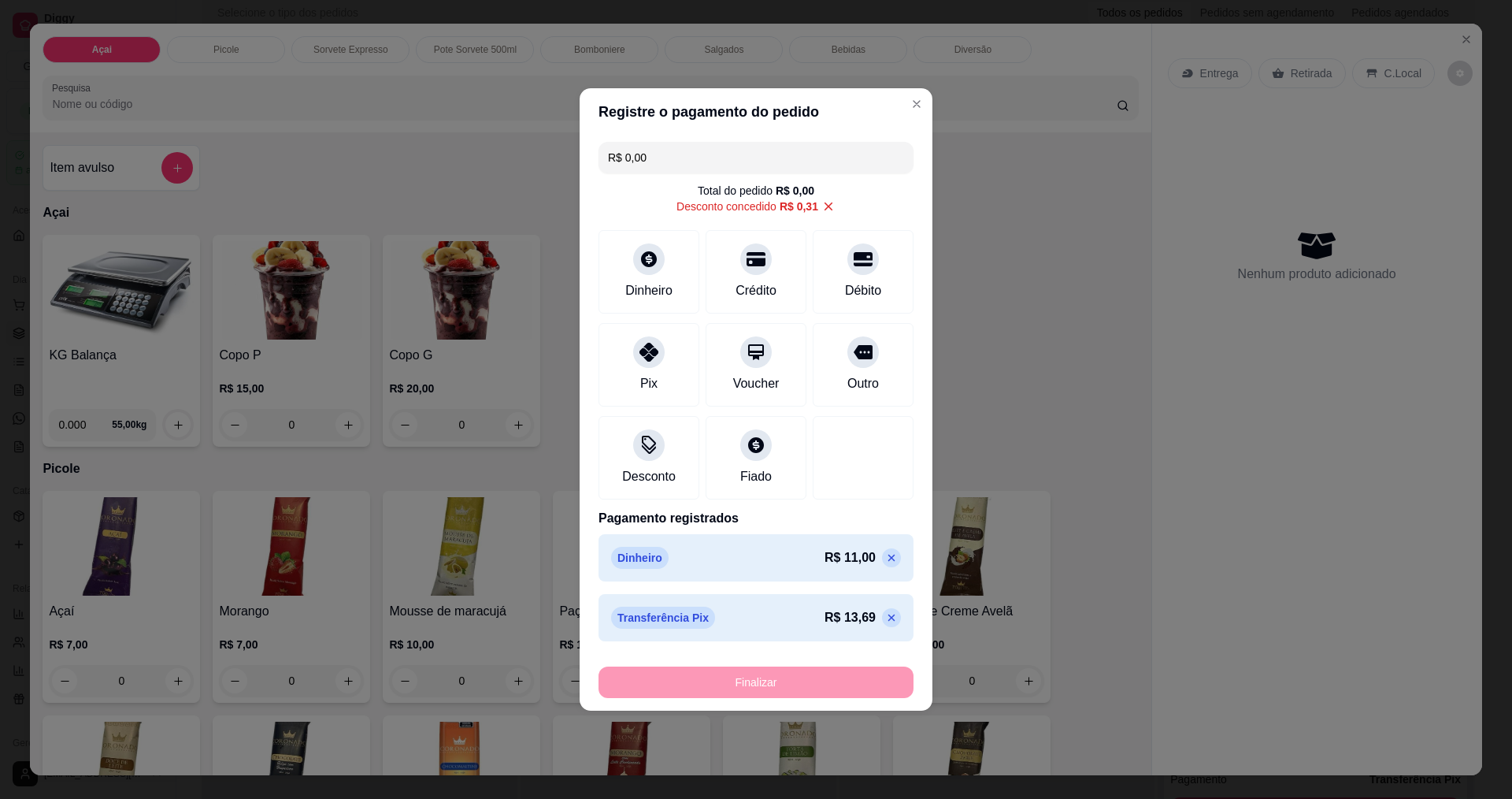
type input "-R$ 25,00"
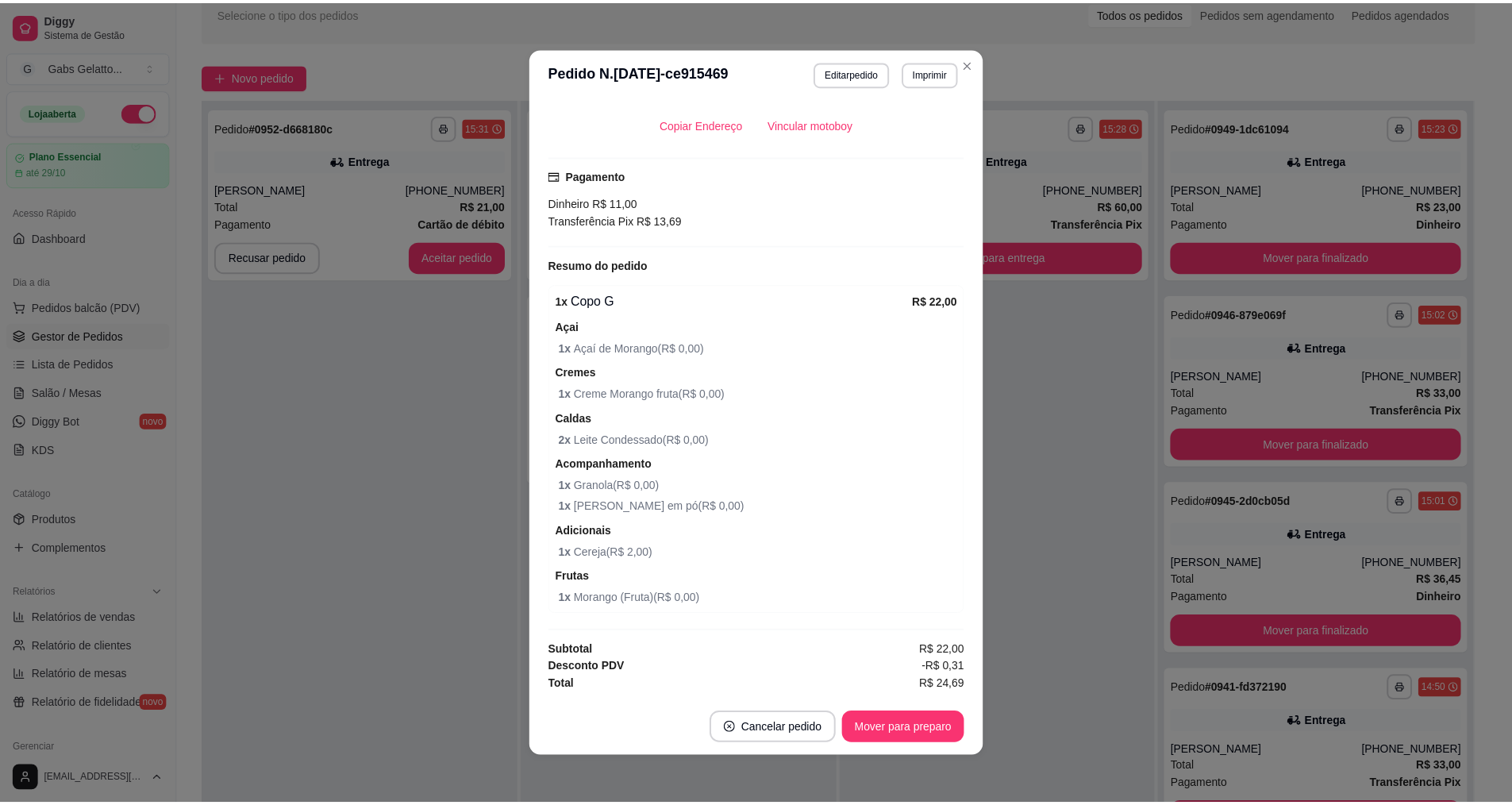
scroll to position [347, 0]
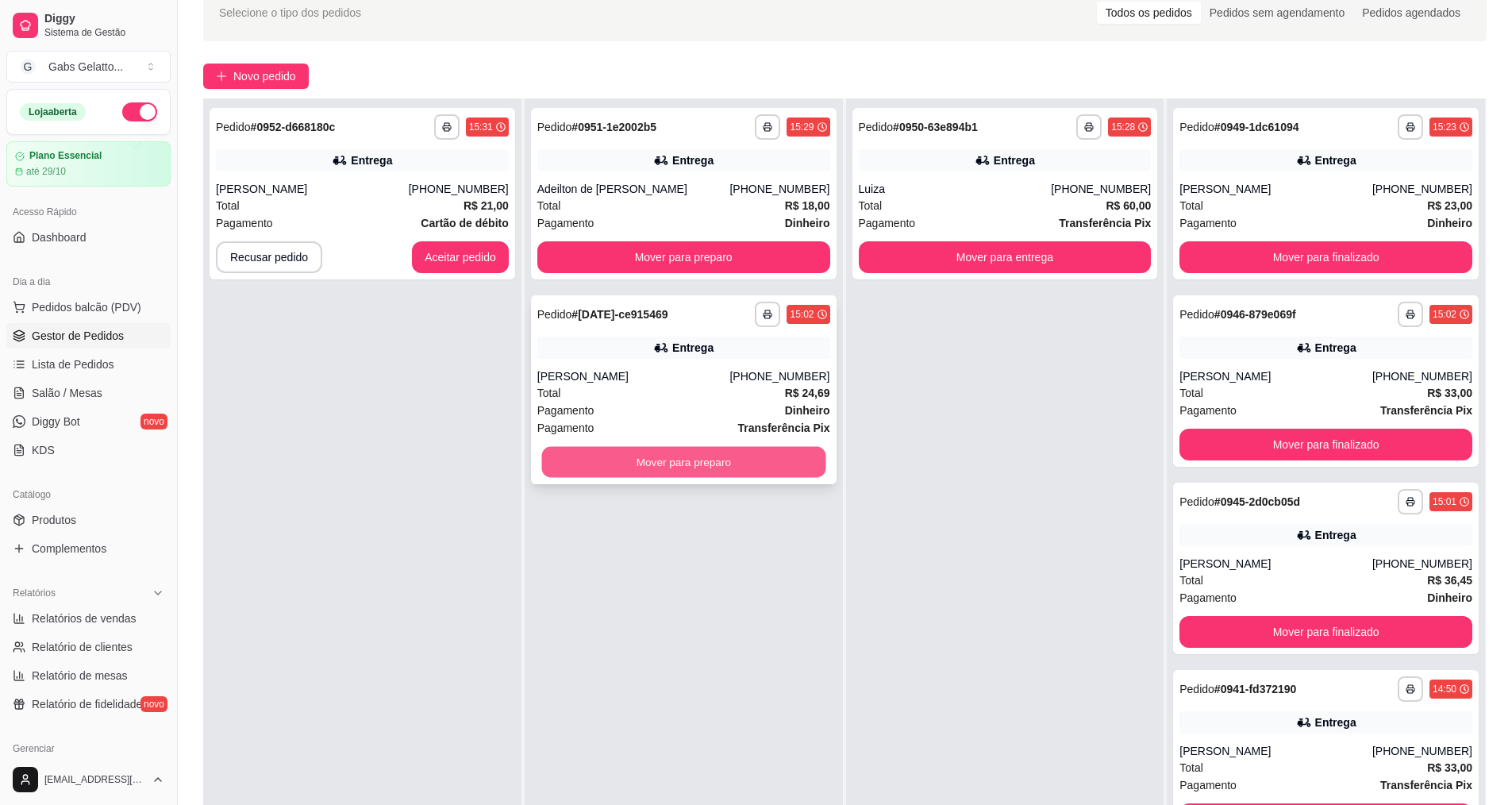
click at [749, 458] on button "Mover para preparo" at bounding box center [683, 462] width 284 height 31
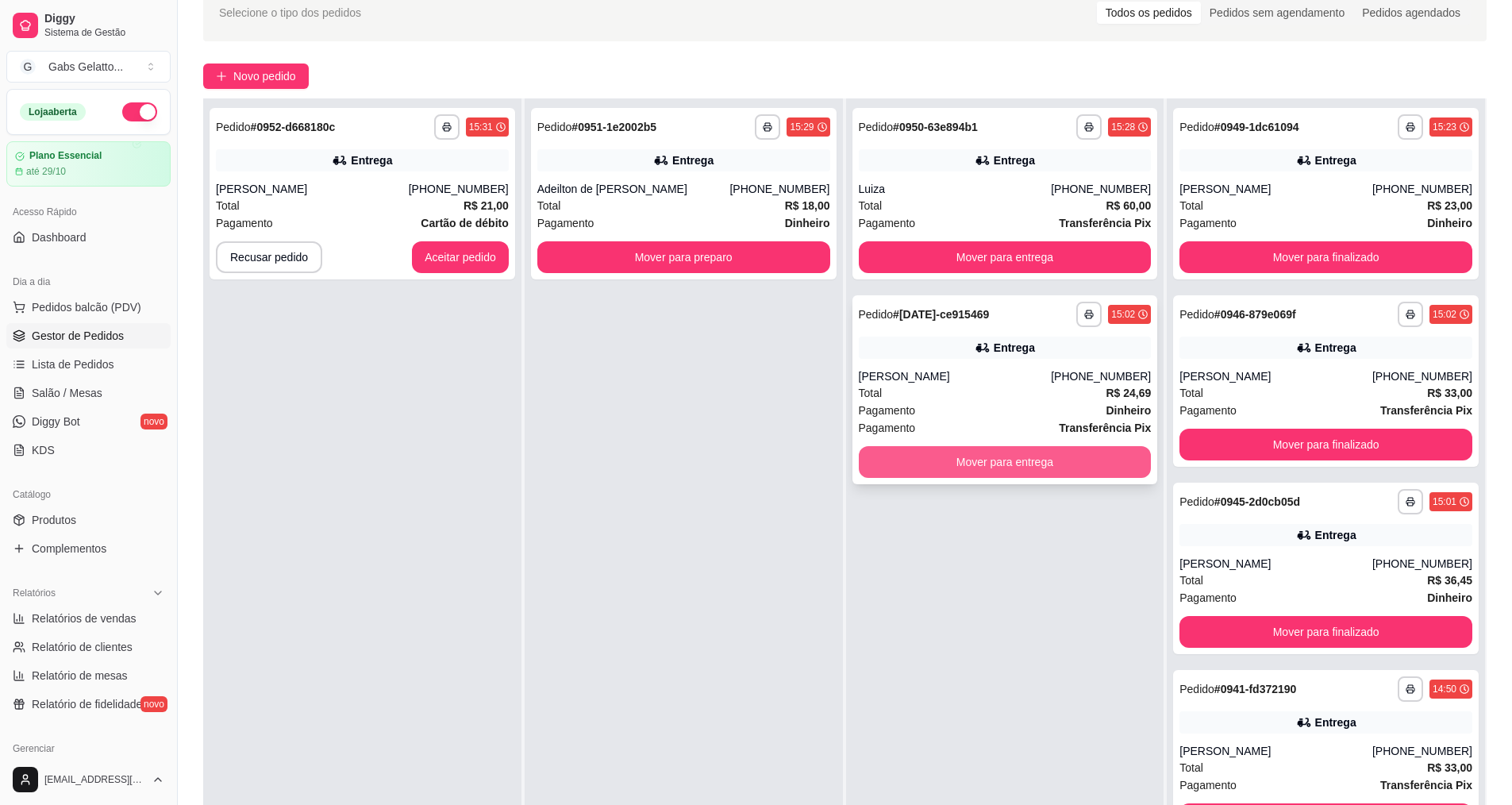
click at [1112, 457] on button "Mover para entrega" at bounding box center [1005, 462] width 293 height 32
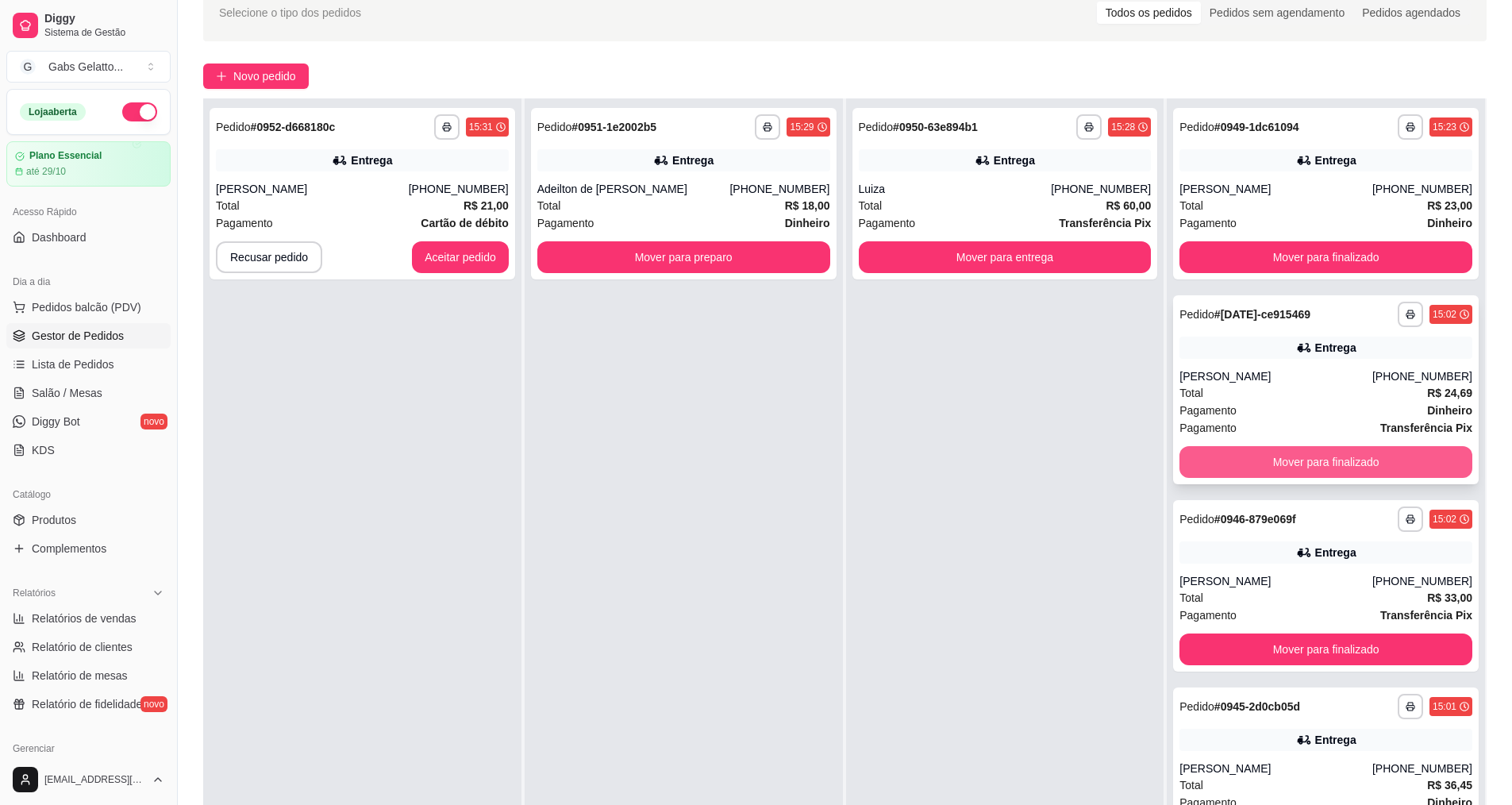
click at [1293, 466] on button "Mover para finalizado" at bounding box center [1326, 462] width 293 height 32
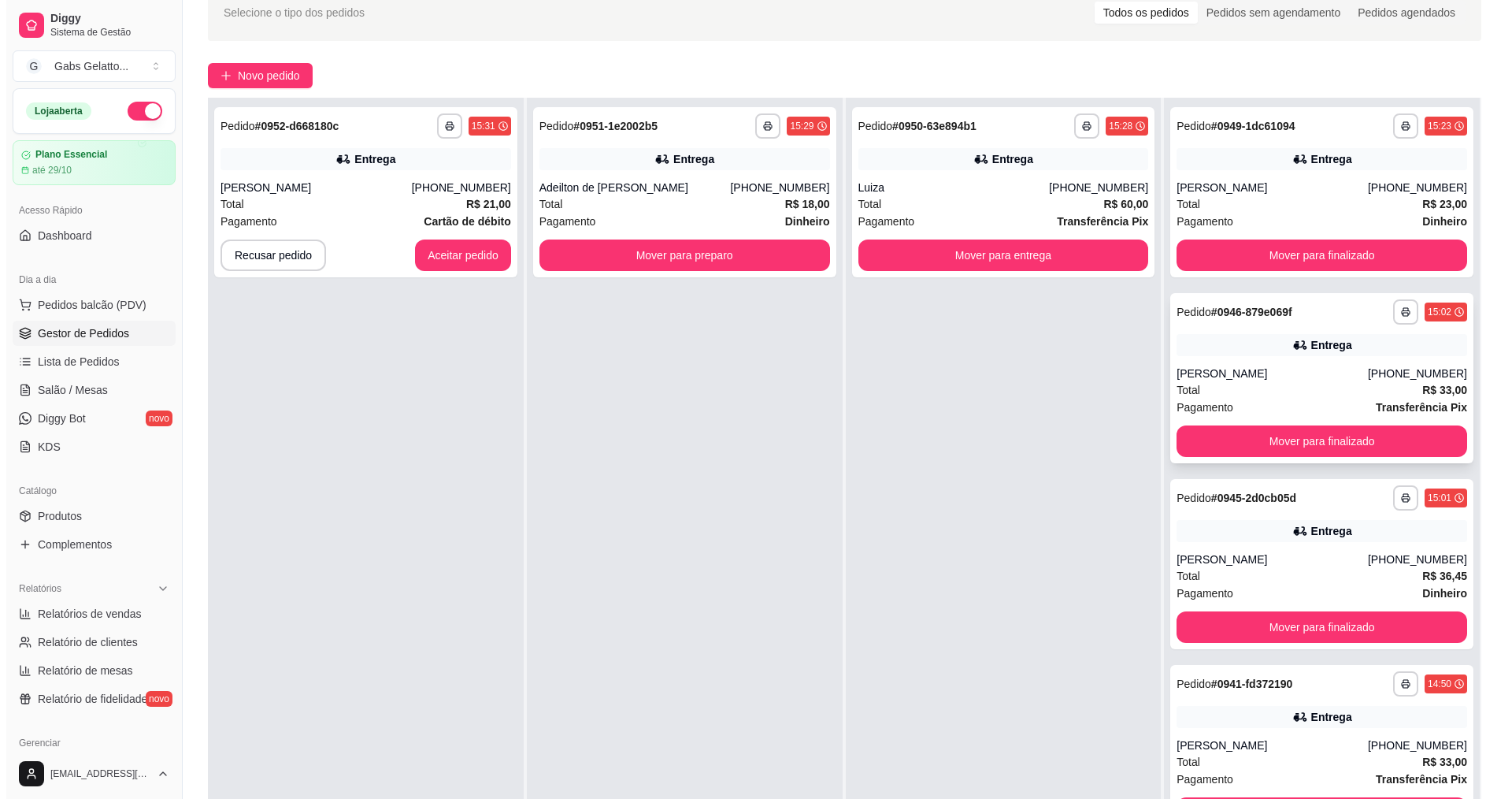
scroll to position [236, 0]
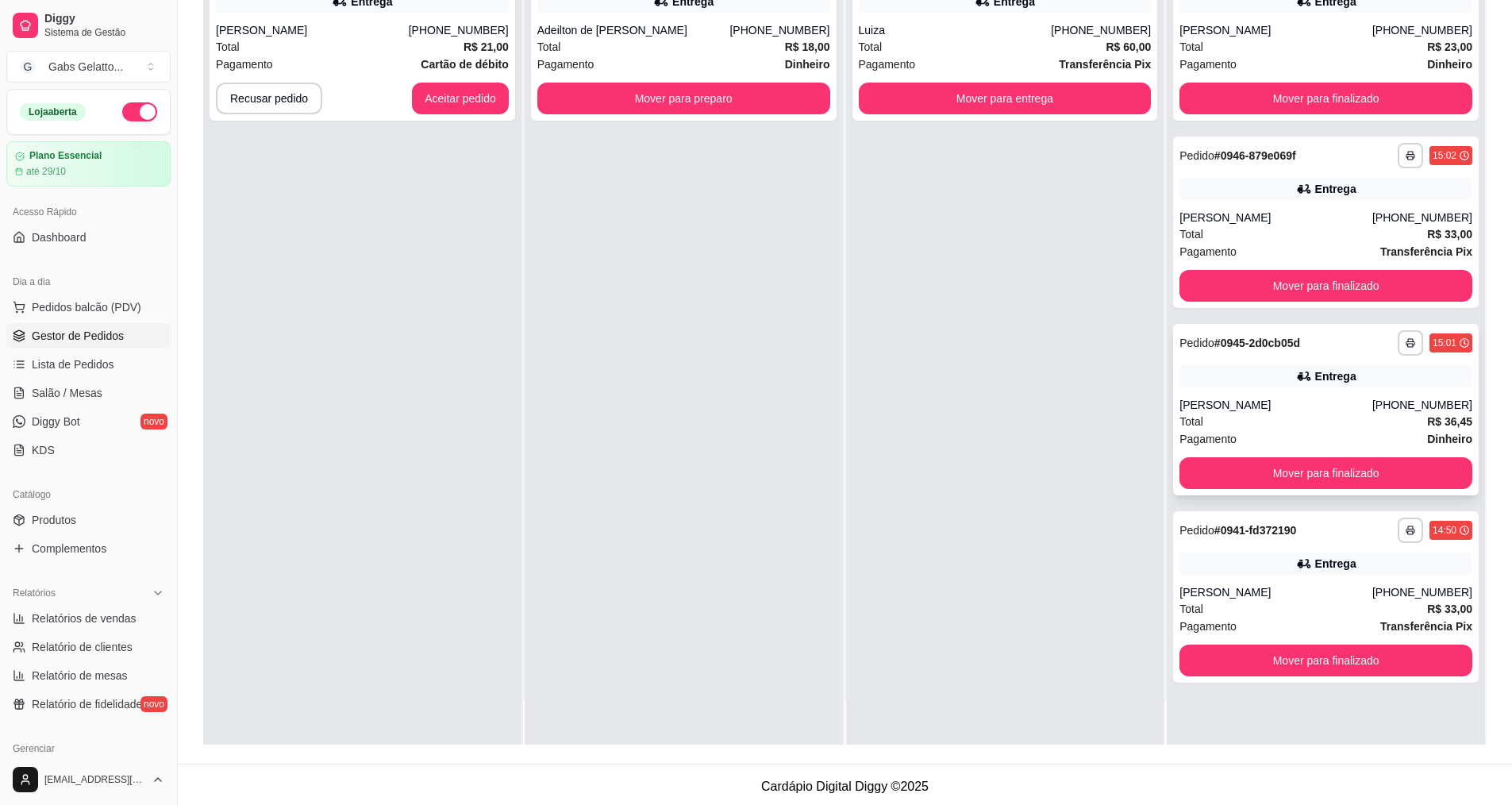
click at [1307, 410] on div "[PERSON_NAME]" at bounding box center [1275, 404] width 193 height 16
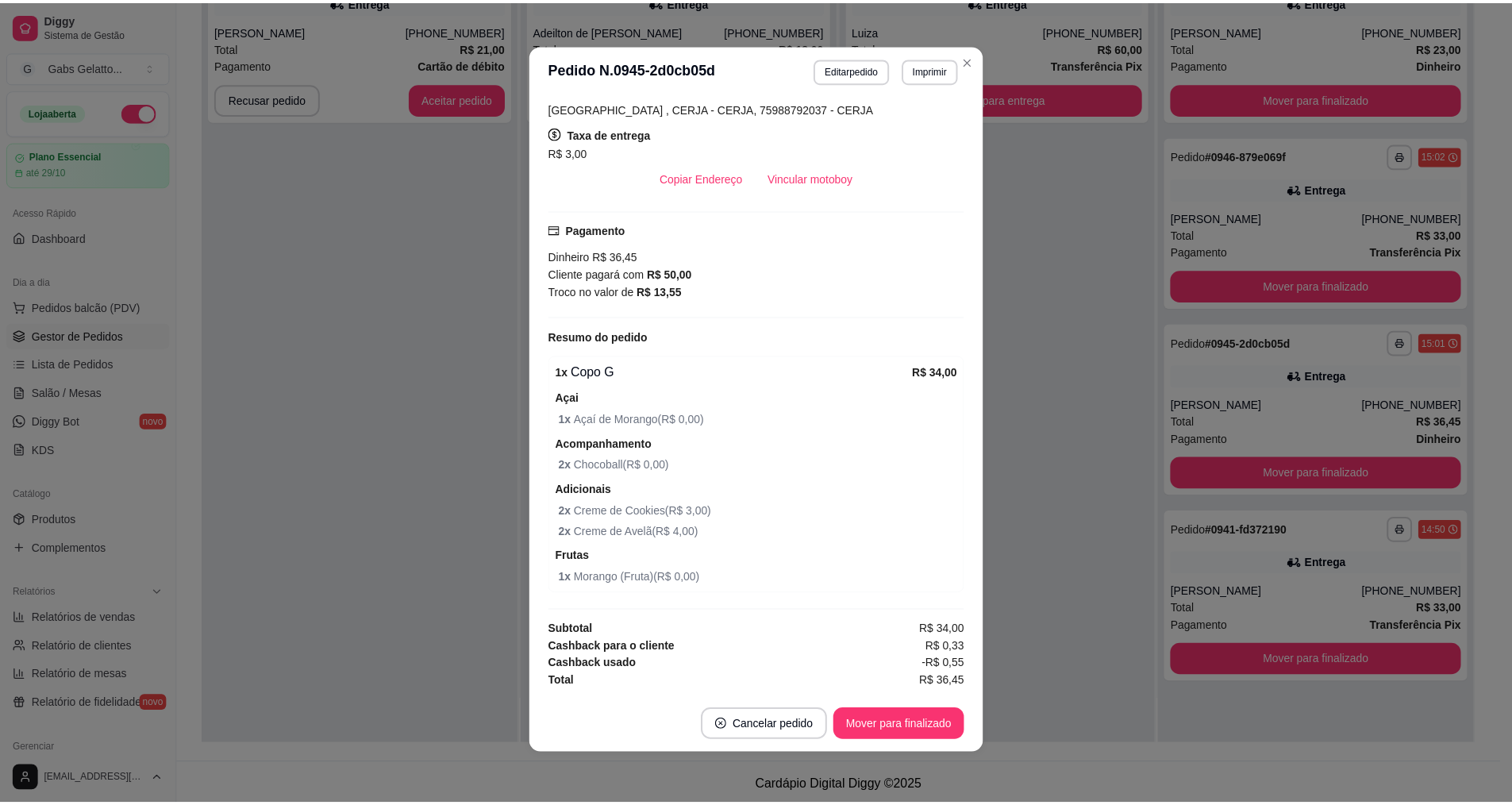
scroll to position [0, 0]
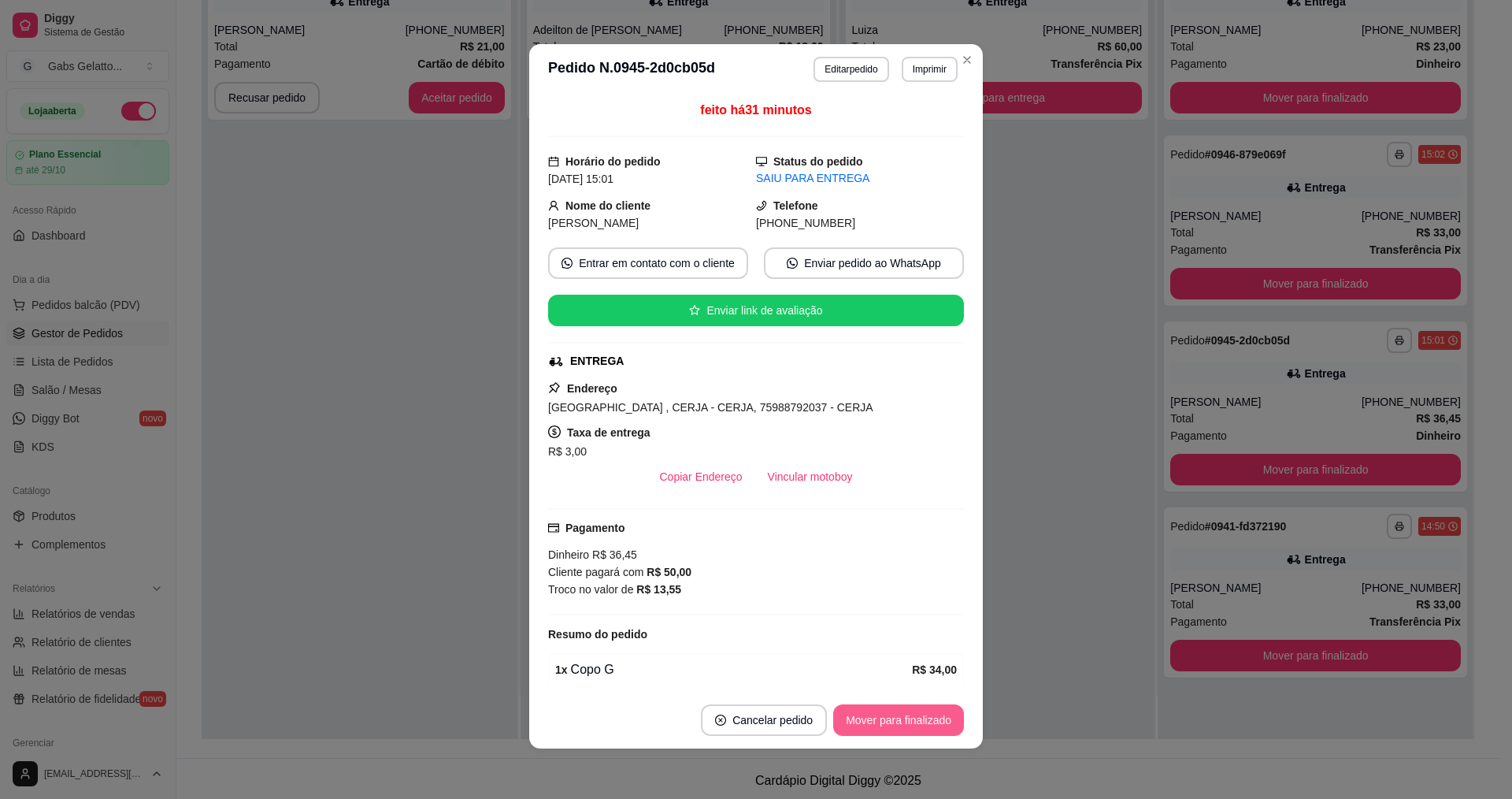
click at [919, 725] on button "Mover para finalizado" at bounding box center [899, 720] width 131 height 32
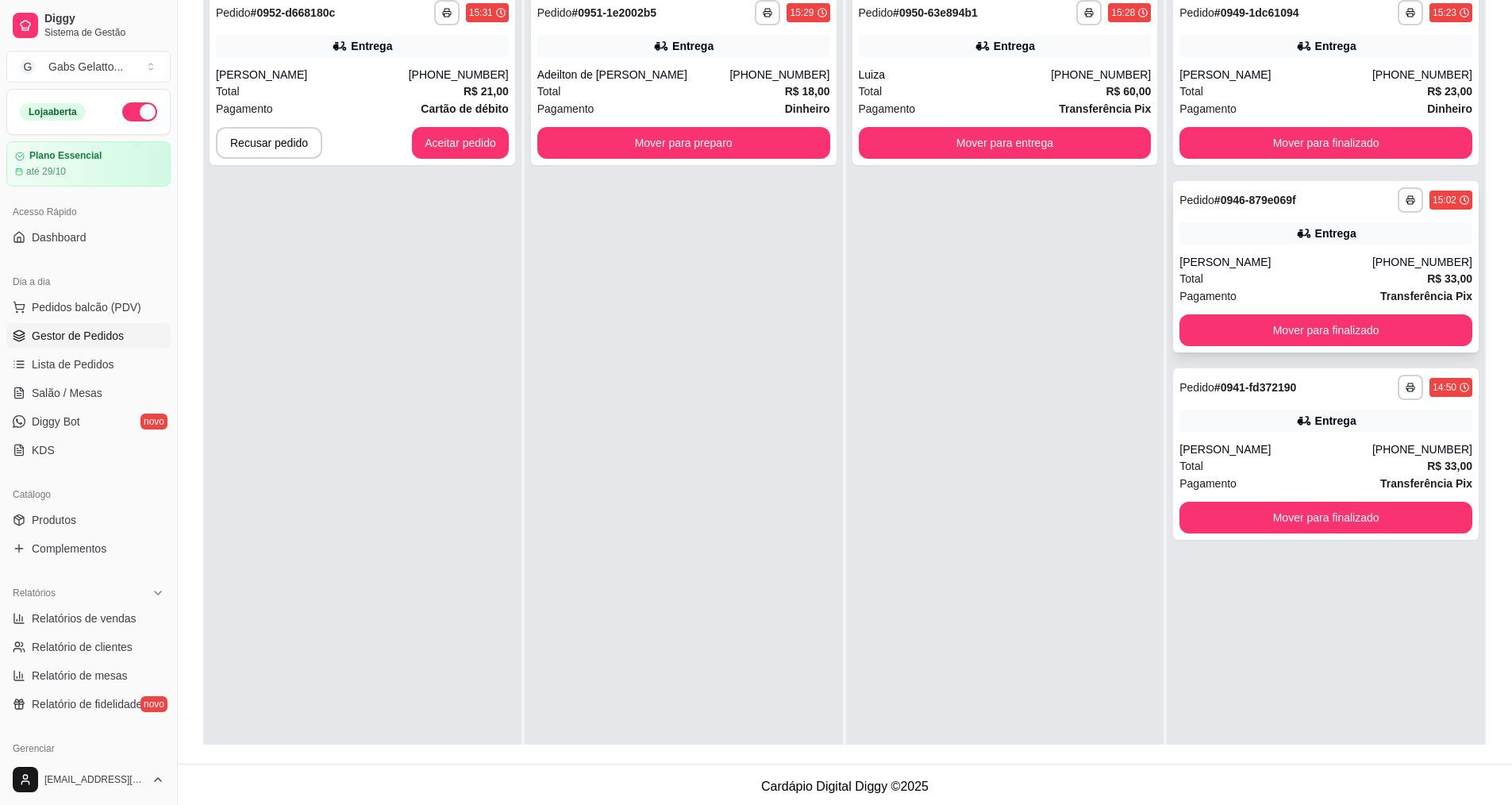
click at [1227, 278] on div "Total R$ 33,00" at bounding box center [1326, 278] width 293 height 18
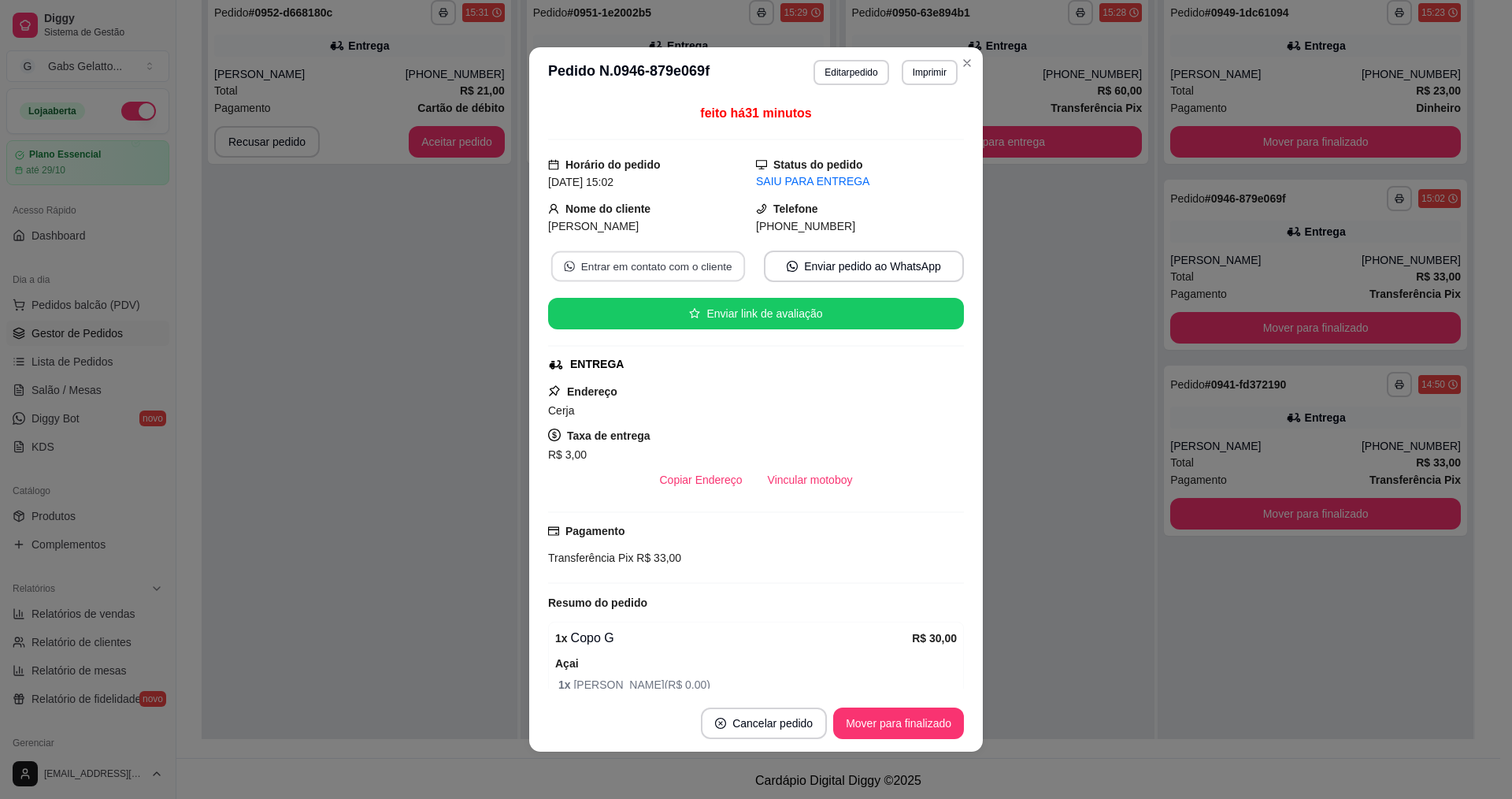
click at [650, 269] on button "Entrar em contato com o cliente" at bounding box center [648, 266] width 194 height 31
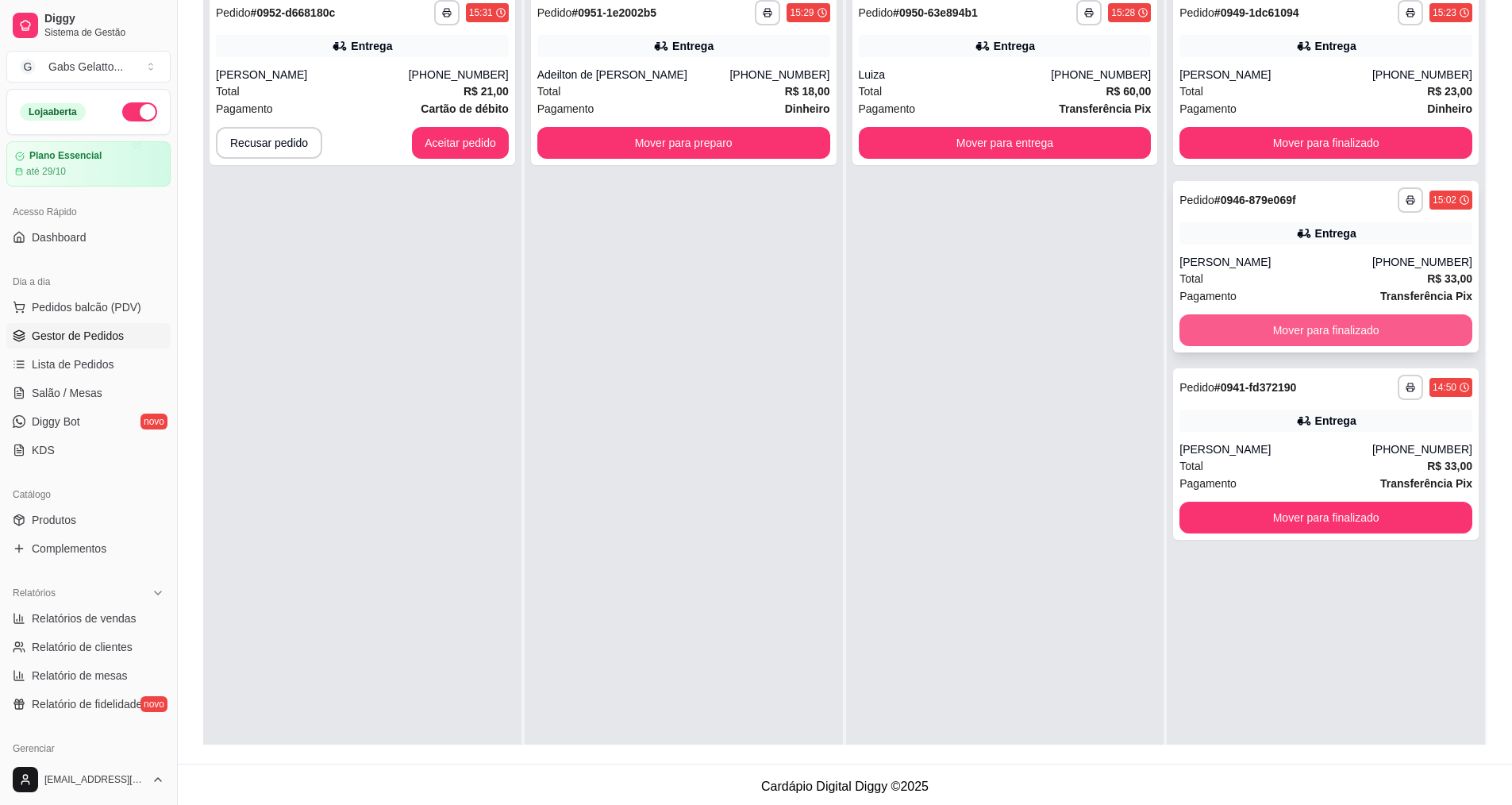
click at [1333, 333] on button "Mover para finalizado" at bounding box center [1326, 331] width 293 height 32
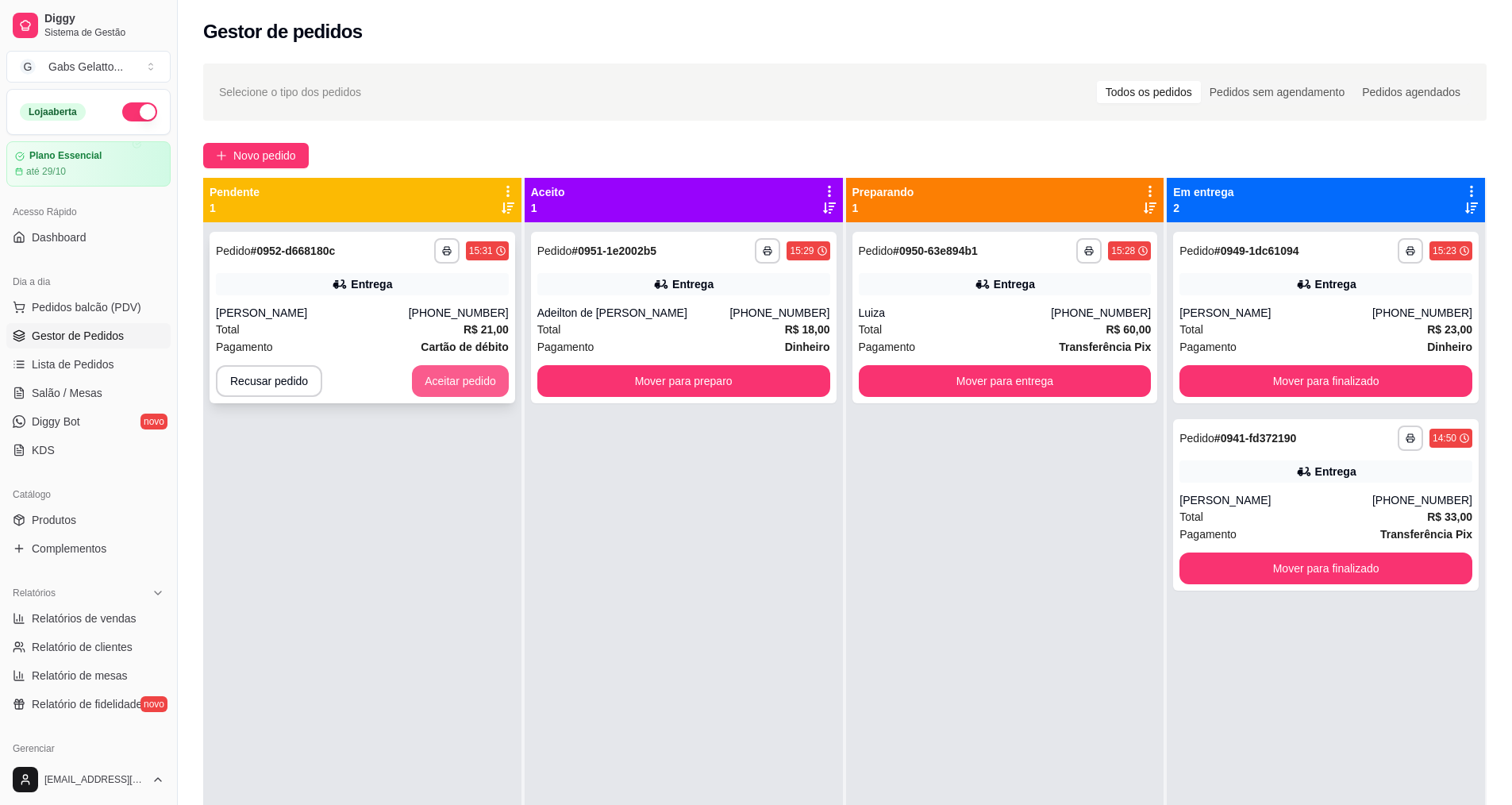
click at [437, 390] on button "Aceitar pedido" at bounding box center [460, 381] width 97 height 32
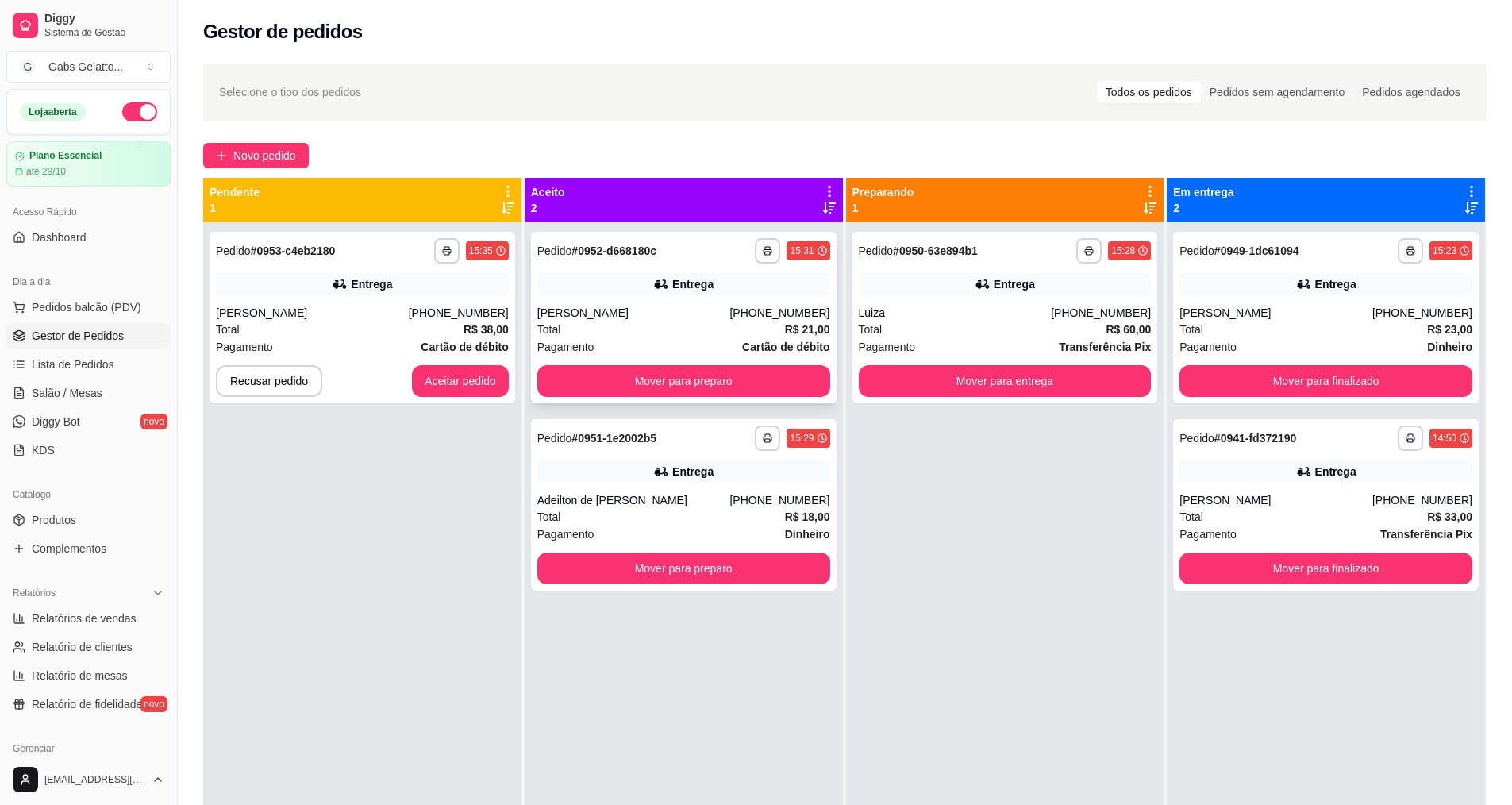
click at [713, 323] on div "Total R$ 21,00" at bounding box center [684, 329] width 293 height 18
click at [450, 381] on button "Aceitar pedido" at bounding box center [460, 380] width 94 height 31
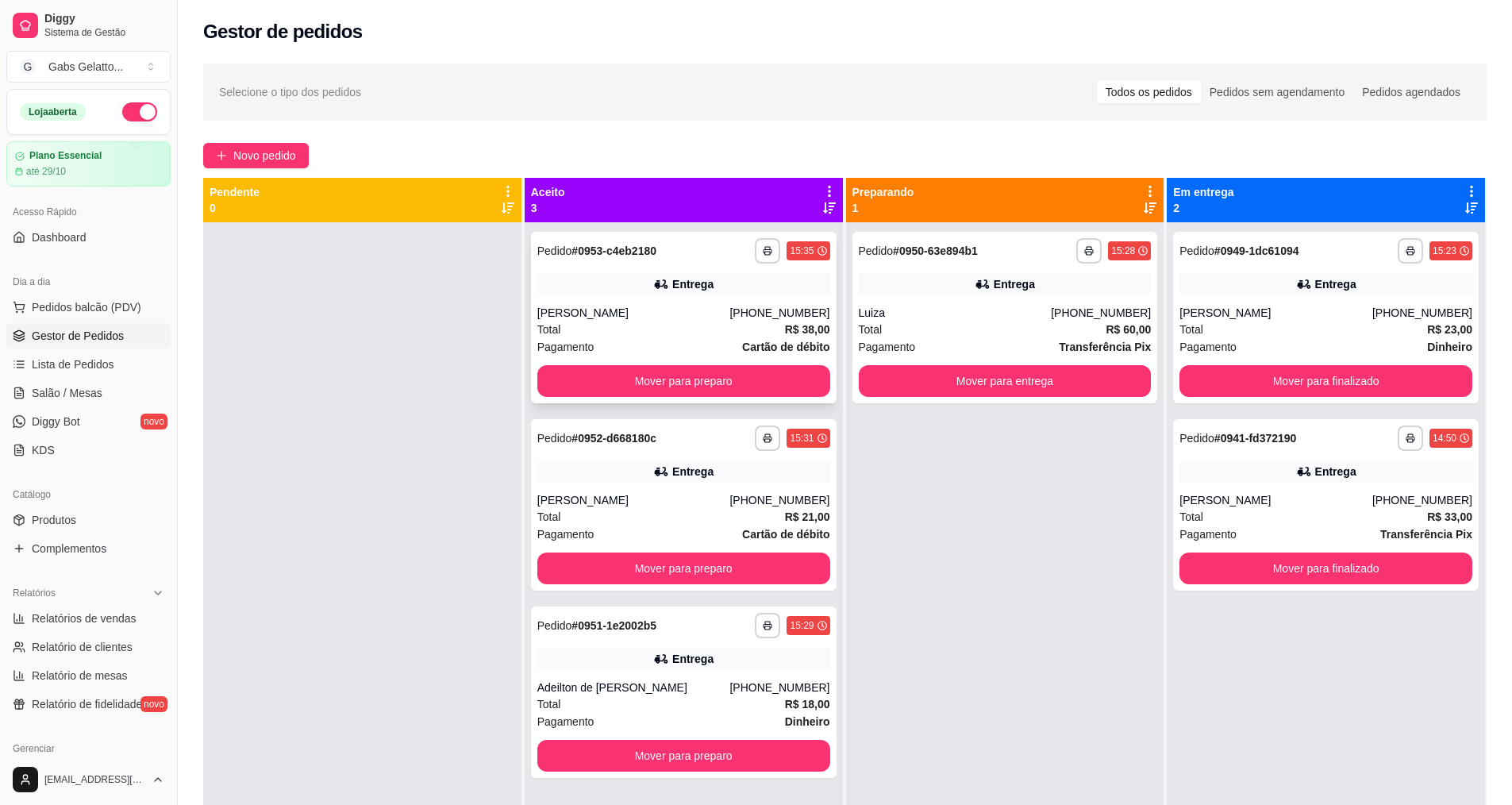
click at [728, 309] on div "[PERSON_NAME]" at bounding box center [633, 312] width 193 height 16
click at [708, 508] on div "Total R$ 21,00" at bounding box center [684, 517] width 293 height 18
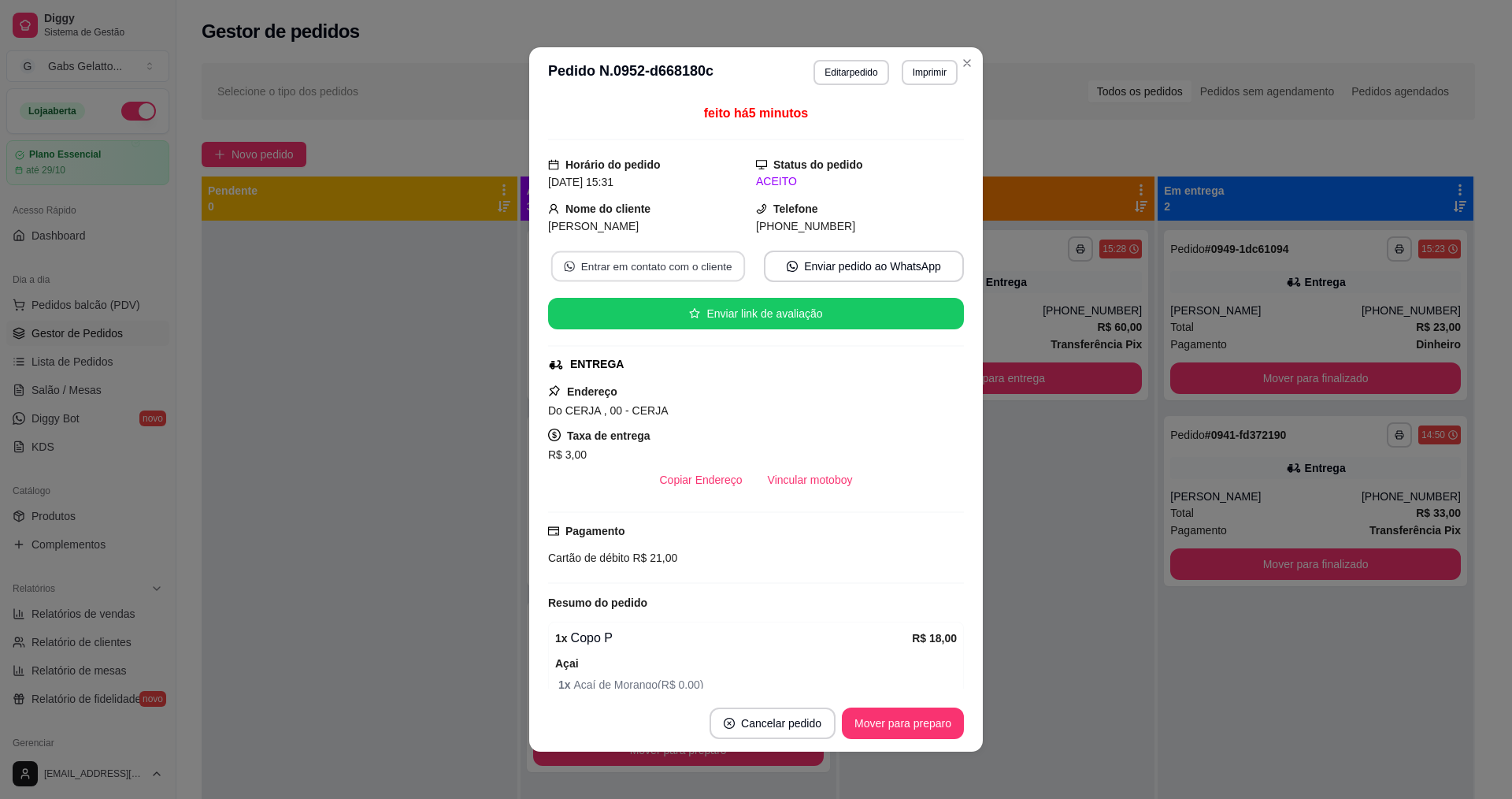
click at [671, 268] on button "Entrar em contato com o cliente" at bounding box center [648, 266] width 194 height 31
click at [667, 267] on button "Entrar em contato com o cliente" at bounding box center [648, 266] width 194 height 31
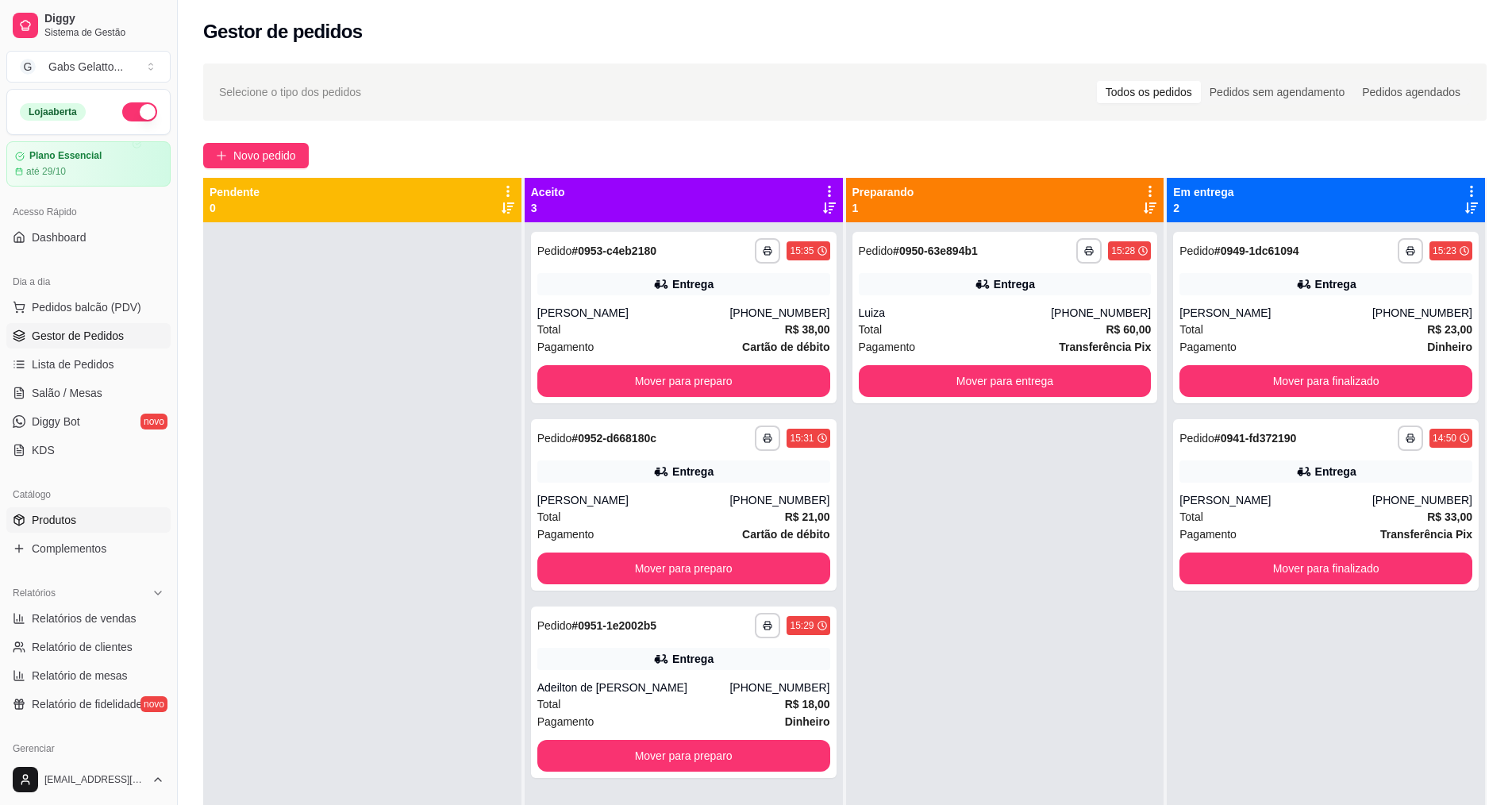
click at [96, 514] on link "Produtos" at bounding box center [88, 519] width 164 height 25
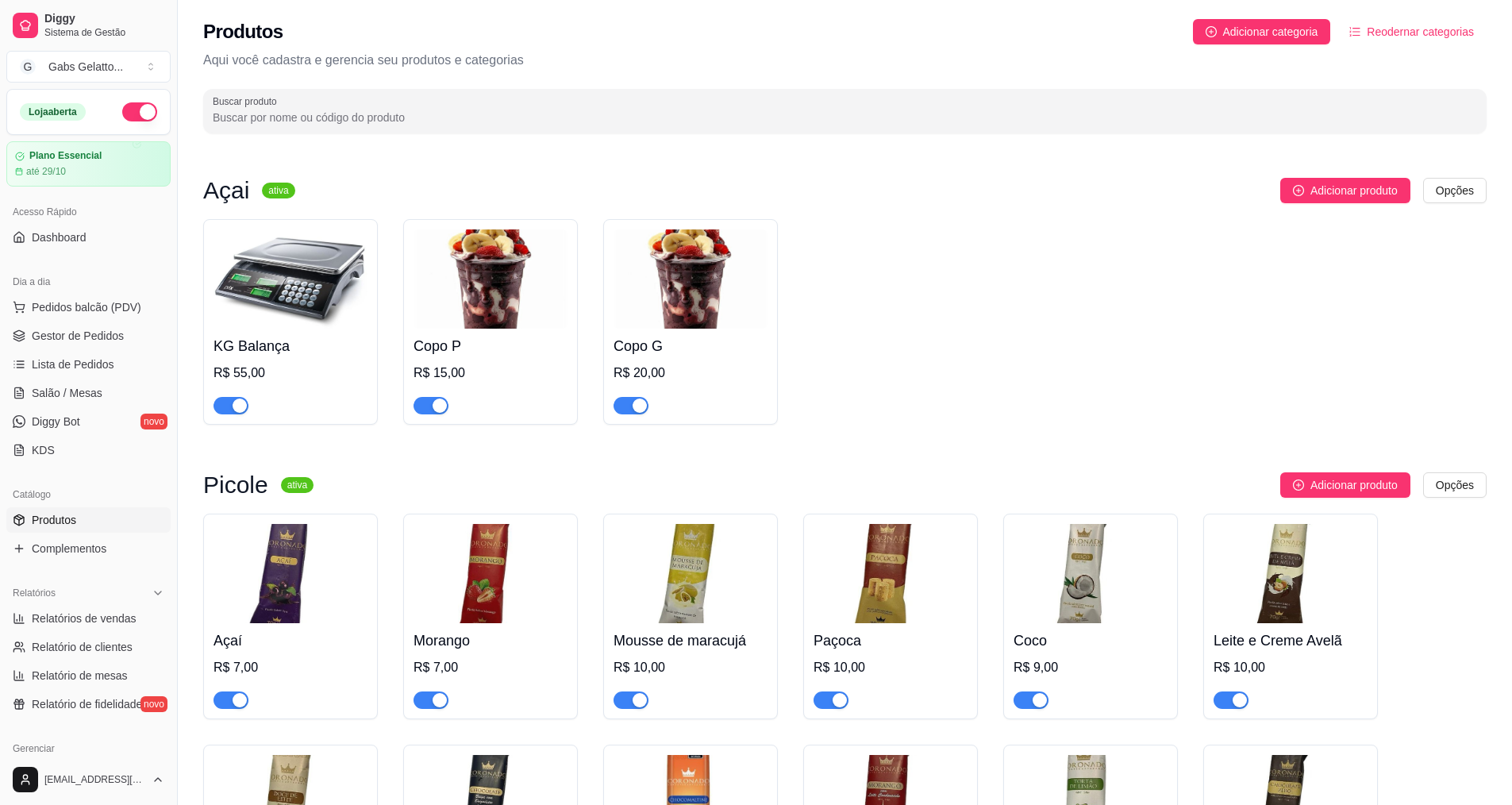
click at [518, 292] on img at bounding box center [491, 279] width 154 height 100
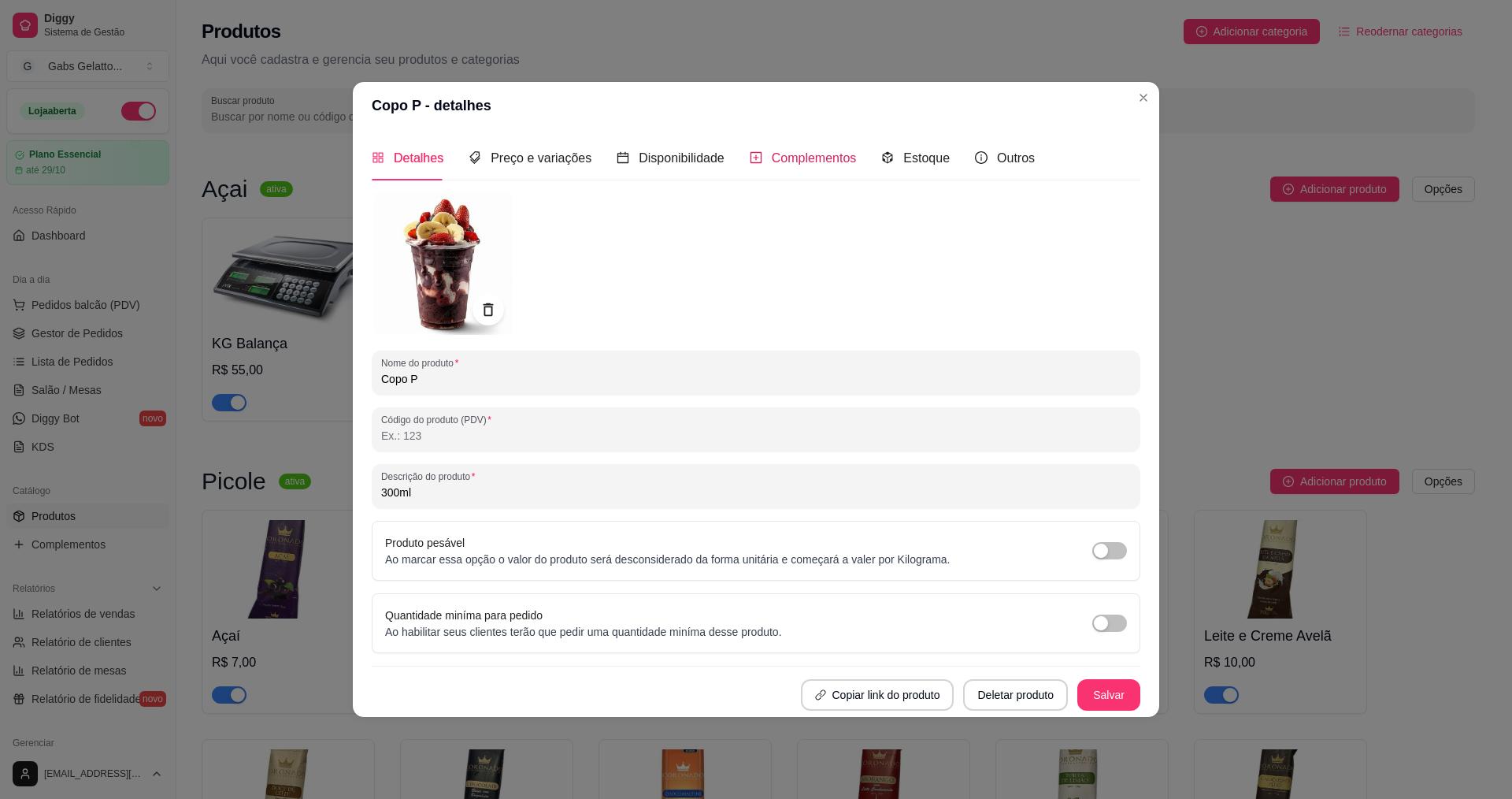
click at [790, 159] on span "Complementos" at bounding box center [814, 158] width 85 height 13
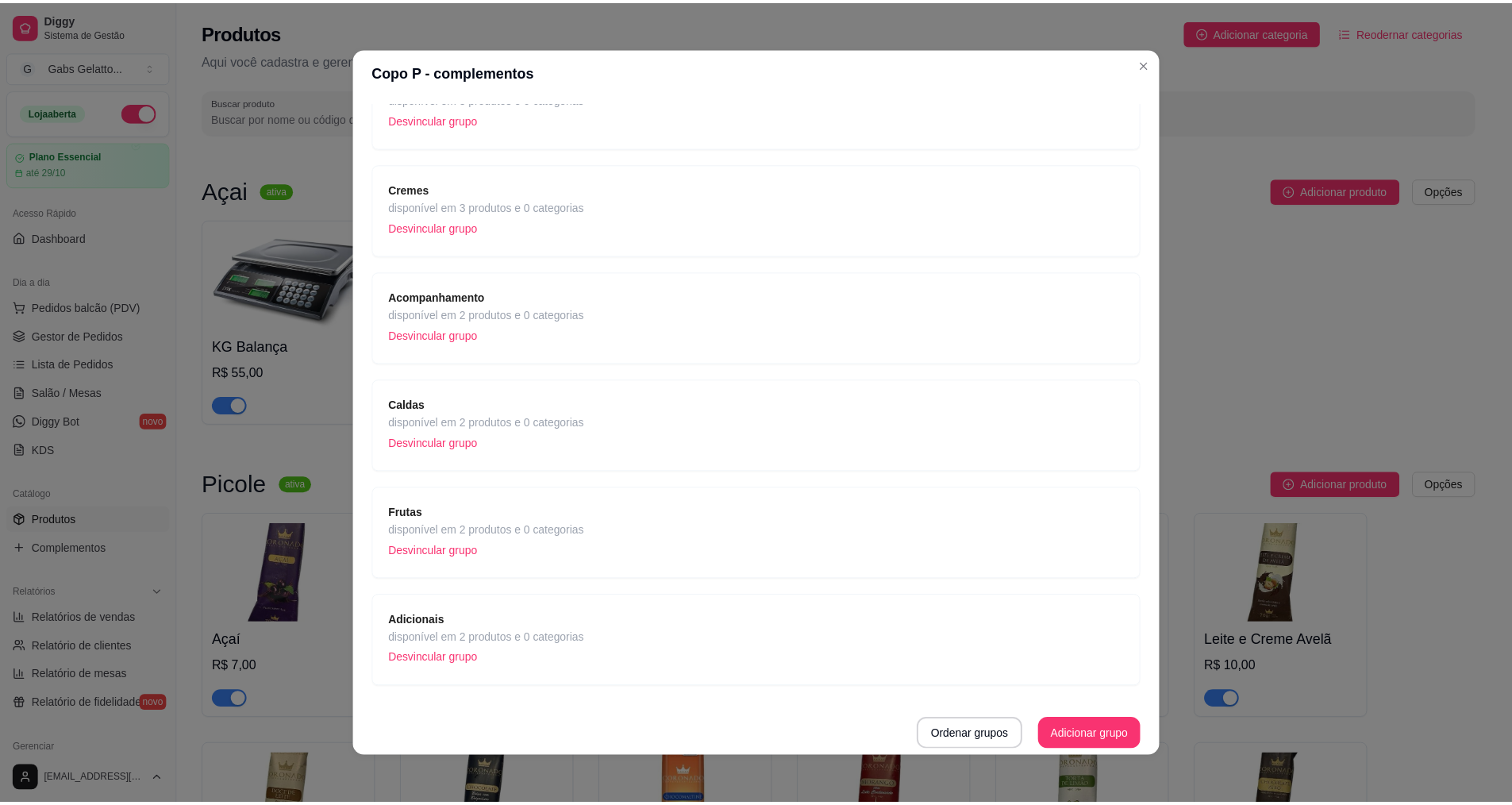
scroll to position [3, 0]
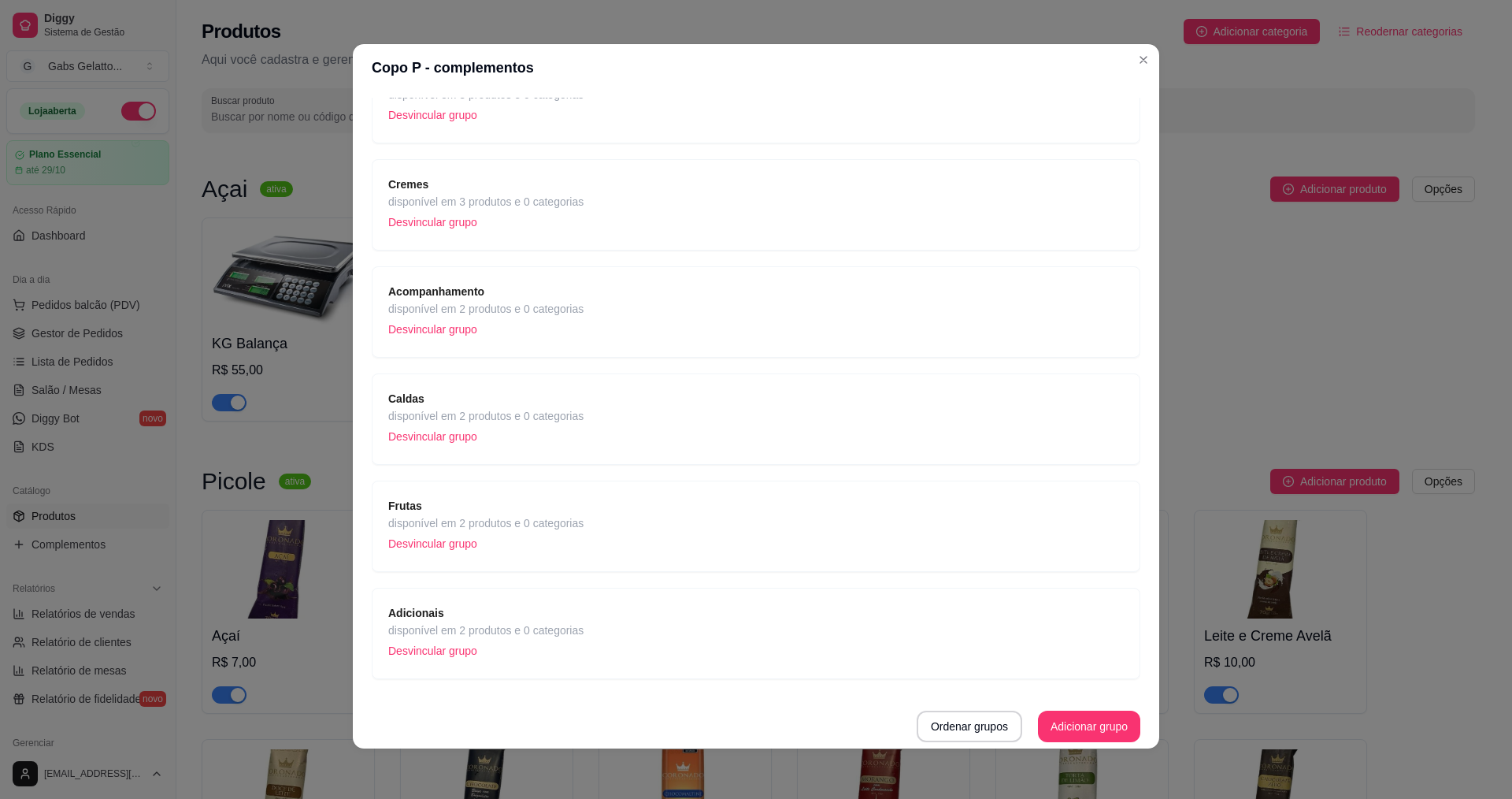
click at [484, 522] on span "disponível em 2 produtos e 0 categorias" at bounding box center [486, 523] width 196 height 18
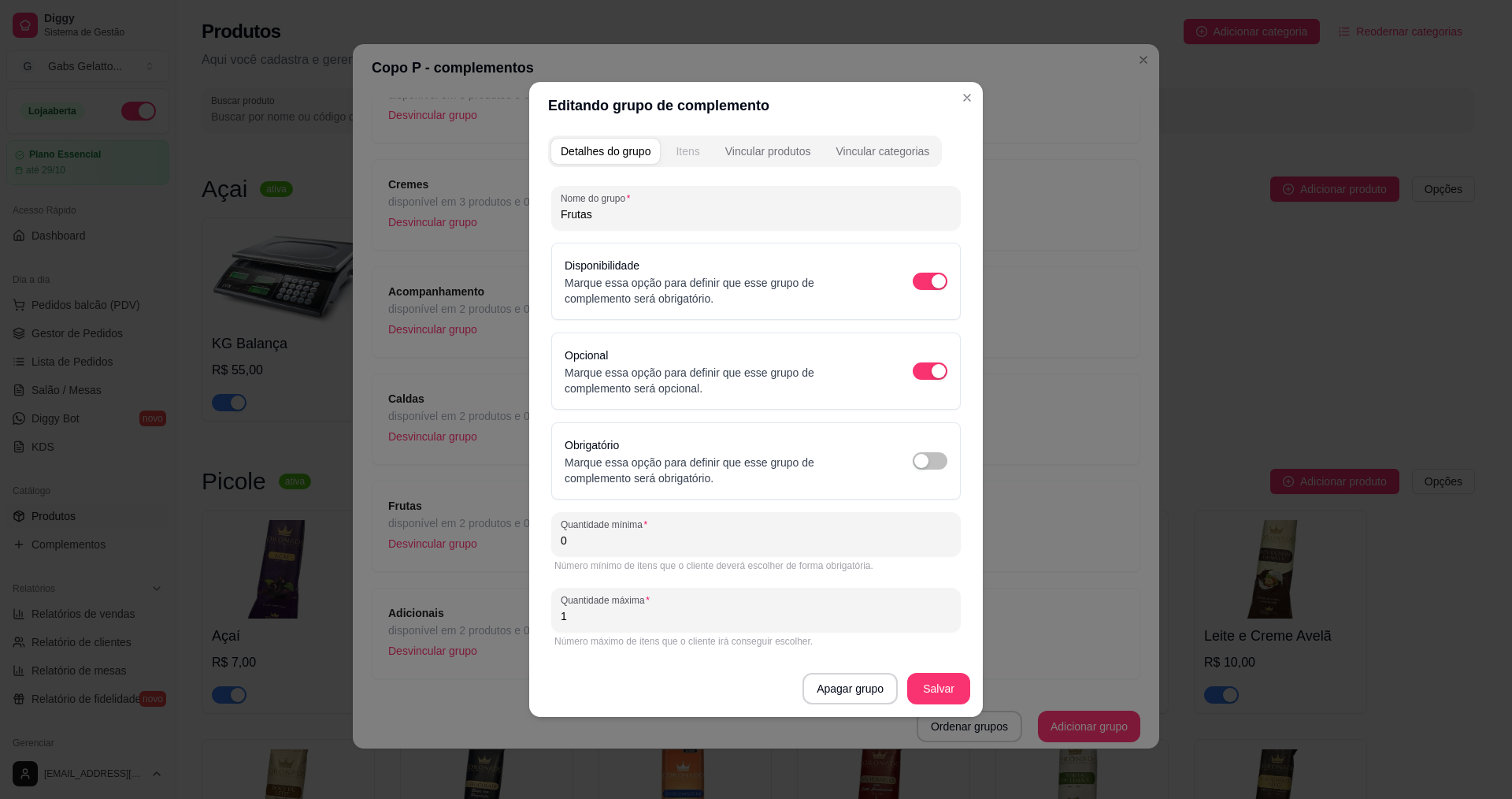
click at [697, 152] on div "Itens" at bounding box center [687, 151] width 23 height 16
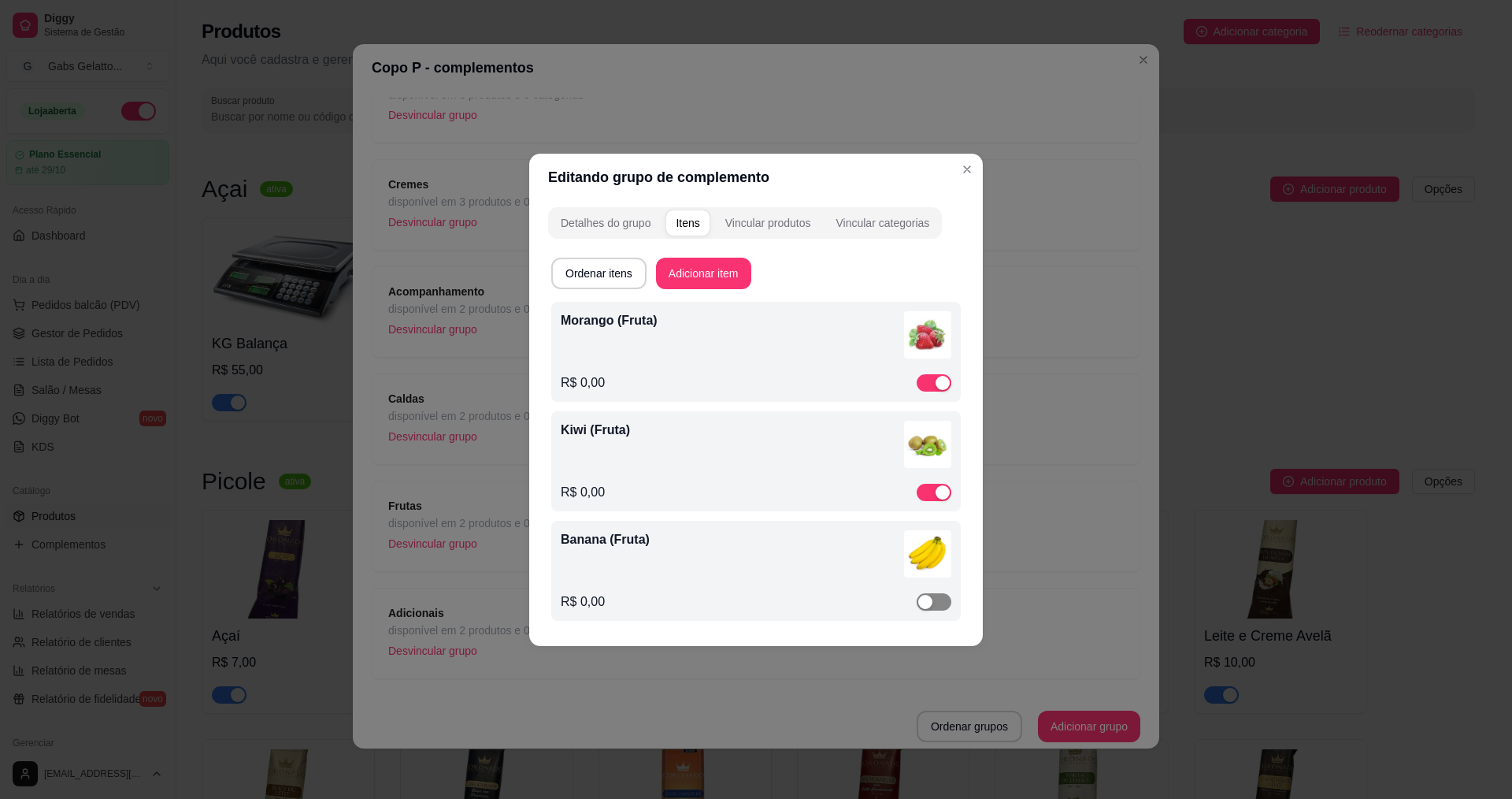
click at [935, 594] on span "button" at bounding box center [933, 601] width 34 height 18
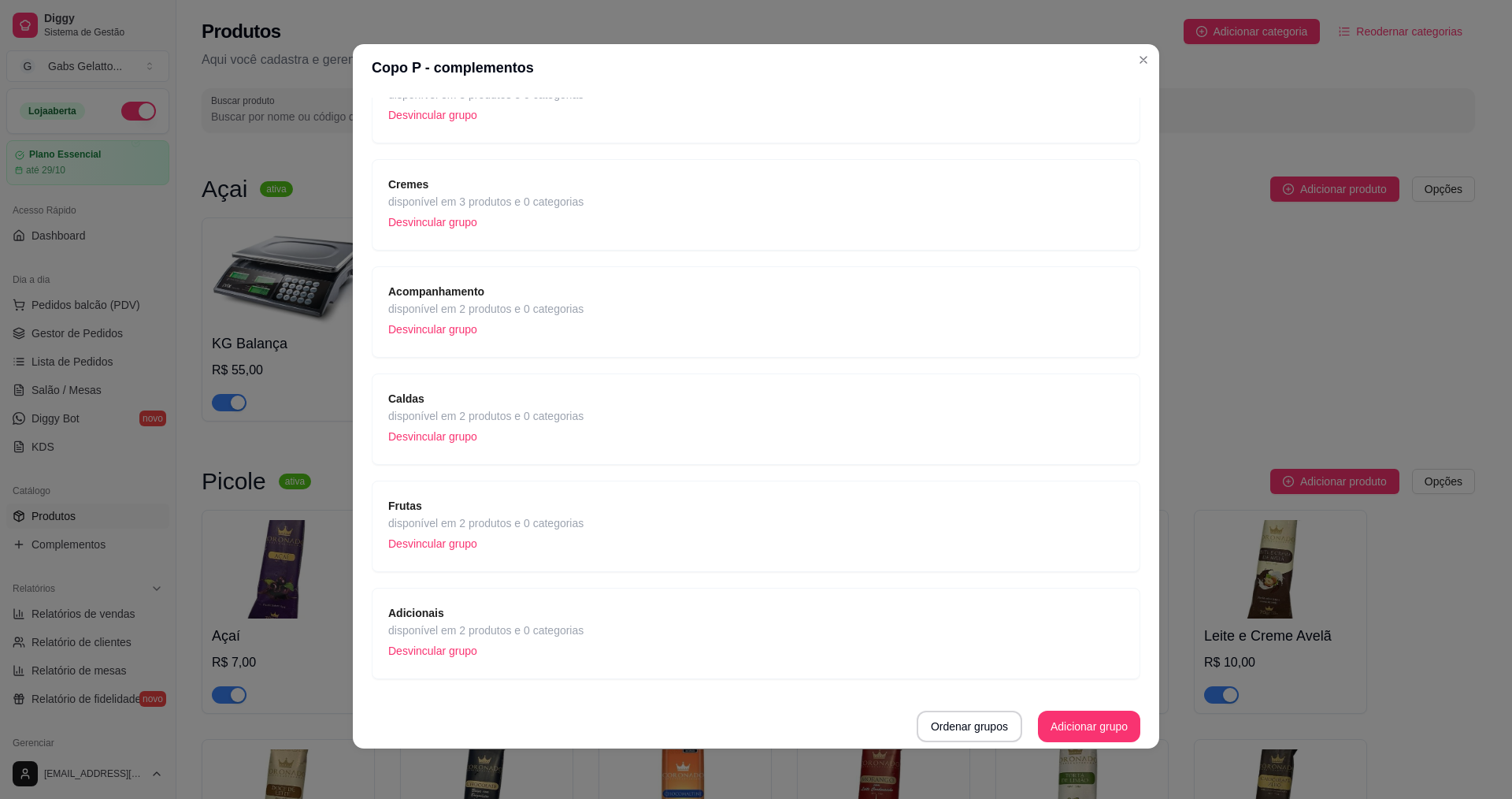
click at [597, 512] on div "Frutas disponível em 2 produtos e 0 categorias Desvincular grupo" at bounding box center [755, 526] width 735 height 59
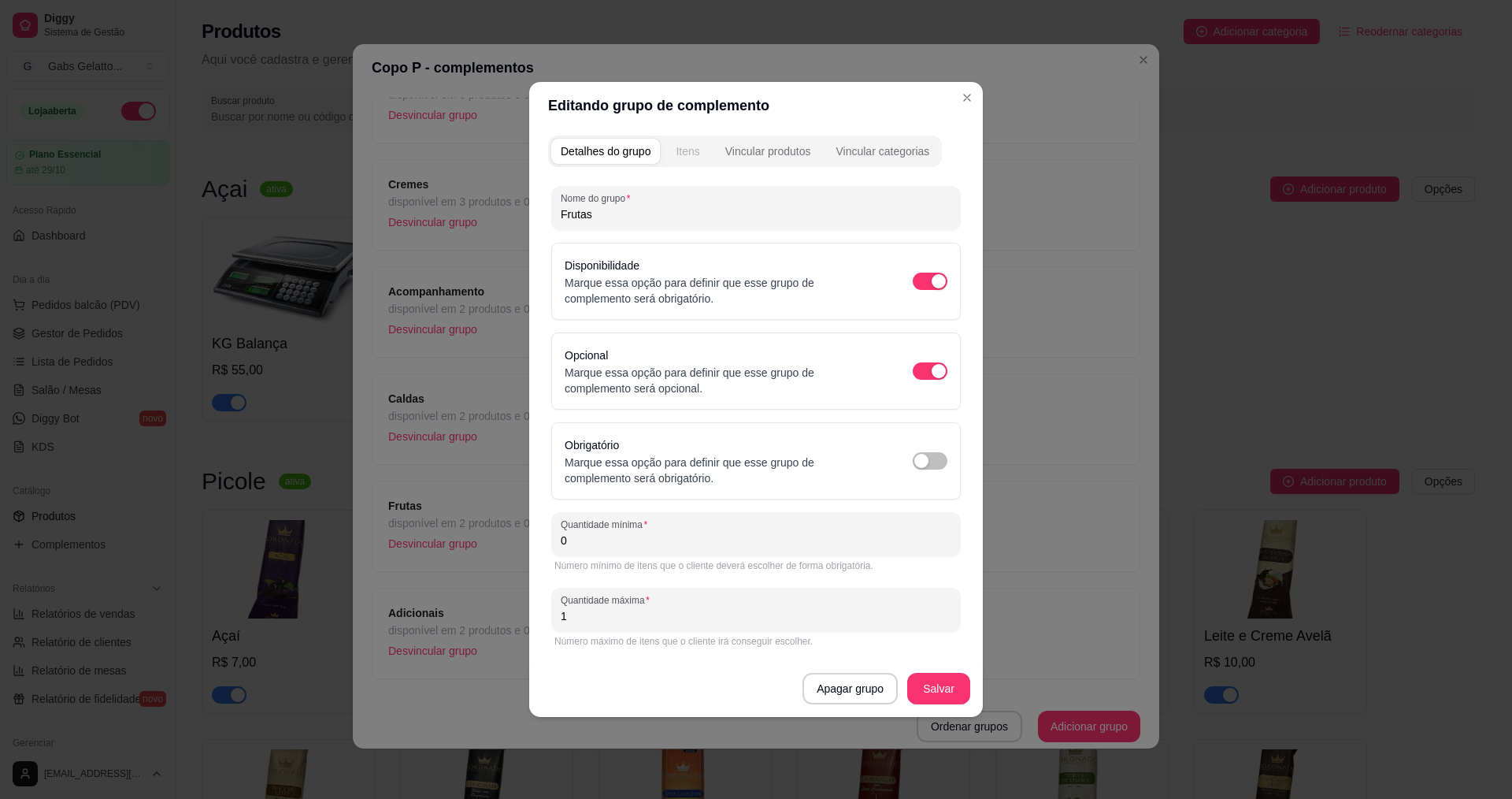
click at [680, 161] on button "Itens" at bounding box center [688, 151] width 43 height 25
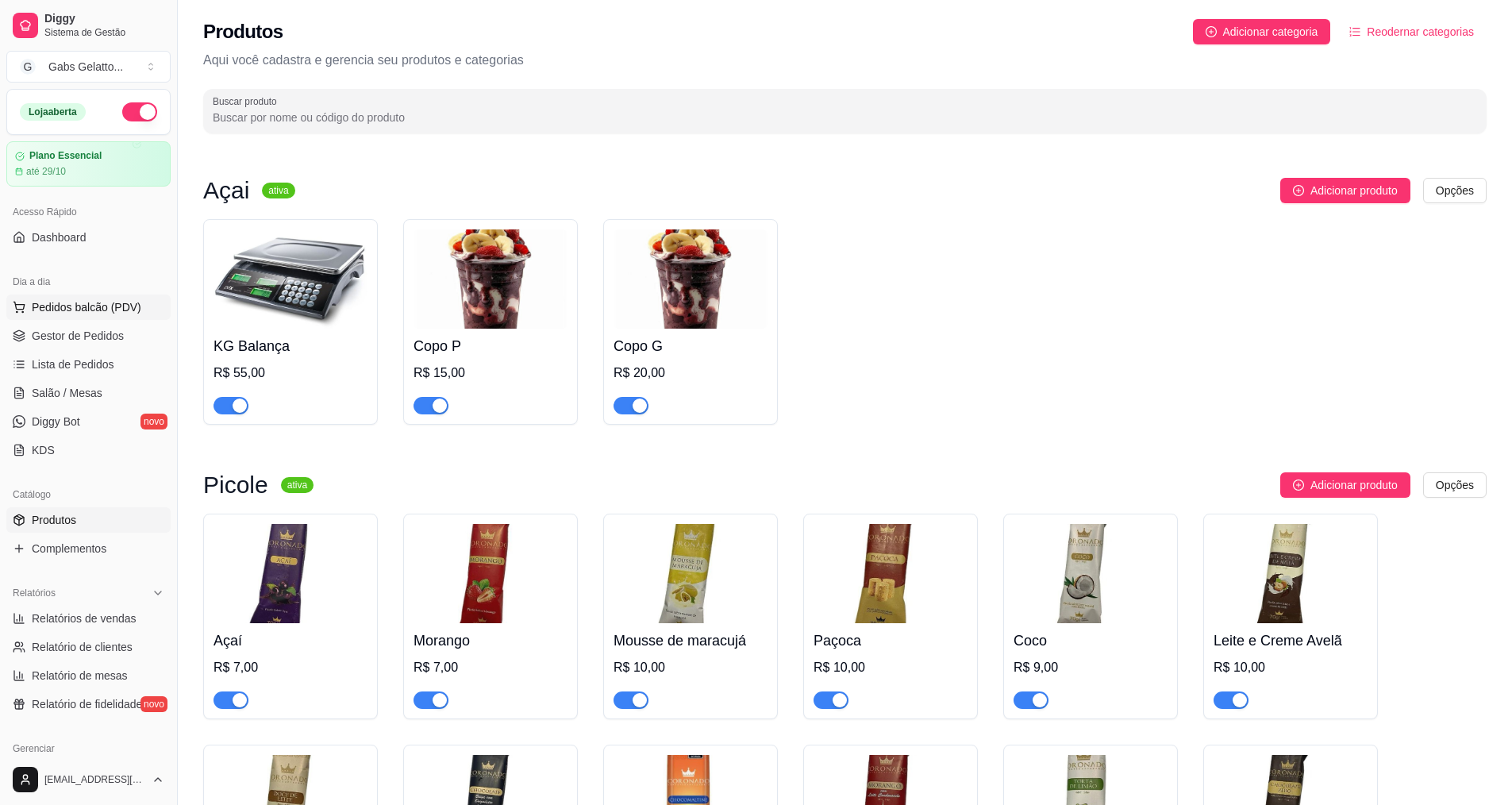
click at [38, 305] on span "Pedidos balcão (PDV)" at bounding box center [86, 306] width 110 height 16
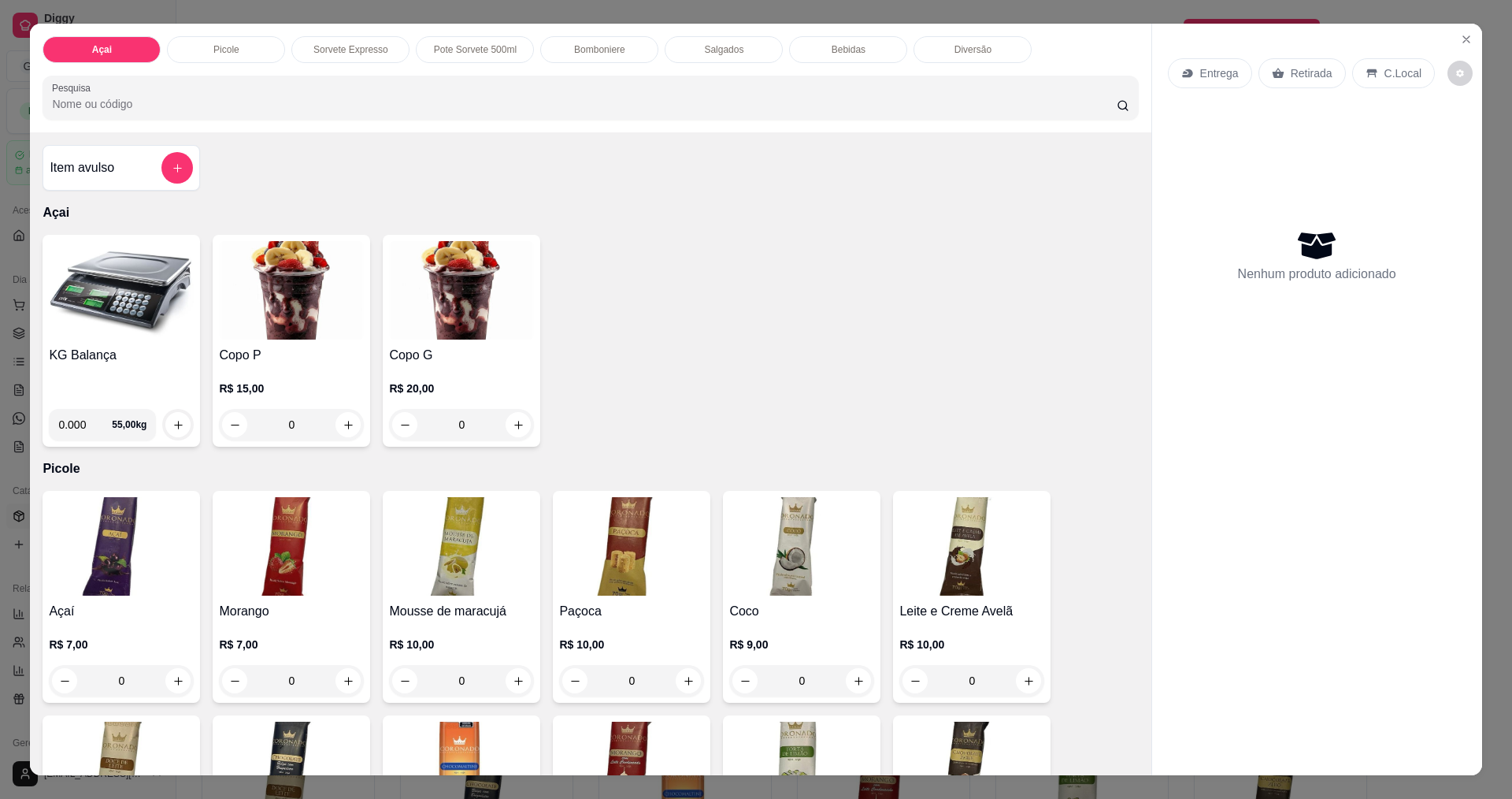
click at [129, 276] on img at bounding box center [120, 291] width 144 height 99
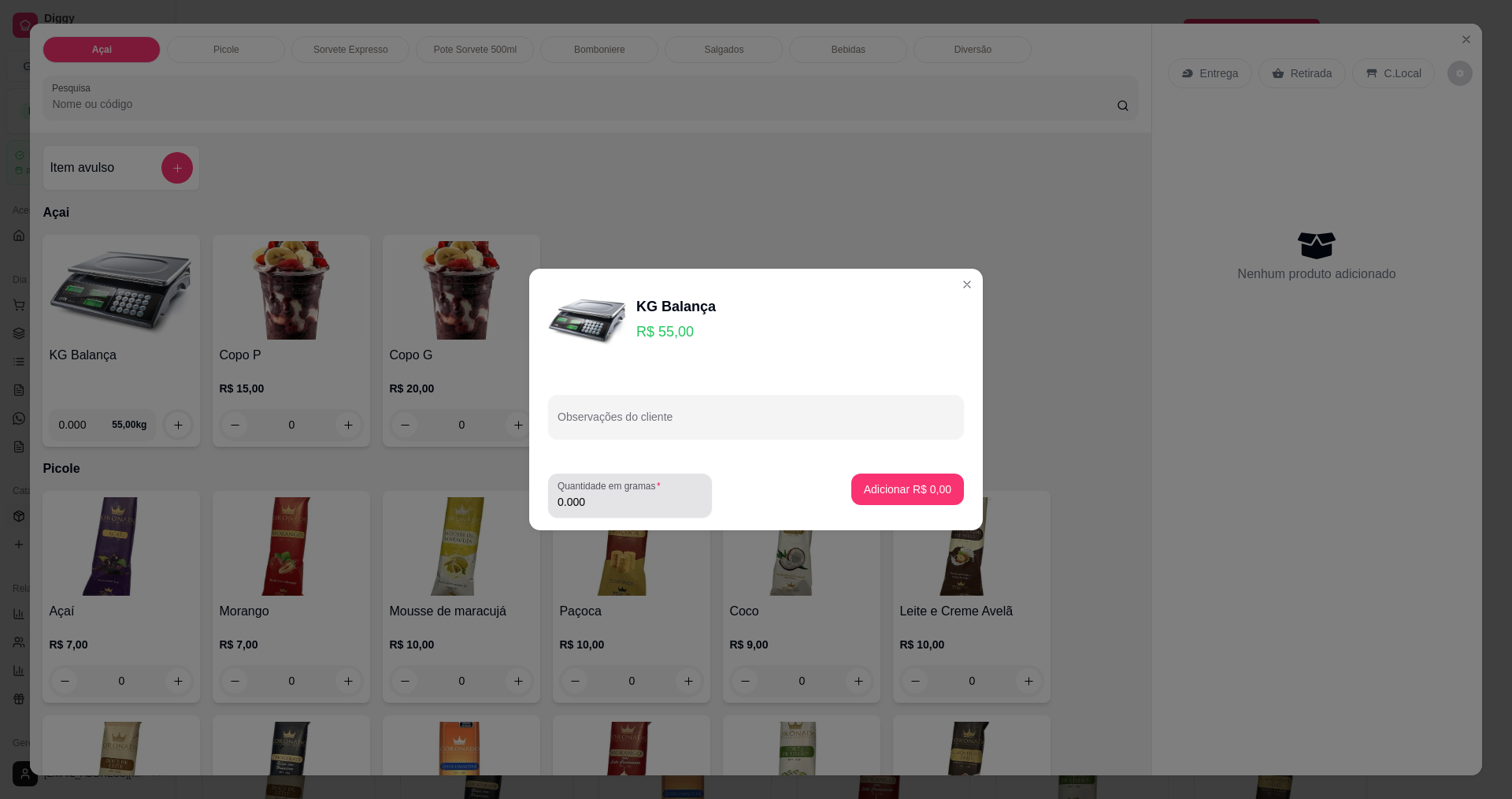
click at [663, 502] on input "0.000" at bounding box center [629, 502] width 144 height 16
click at [663, 502] on input "0.000" at bounding box center [617, 502] width 119 height 16
type input "0.334"
click at [906, 477] on button "Adicionar R$ 18,37" at bounding box center [904, 489] width 119 height 32
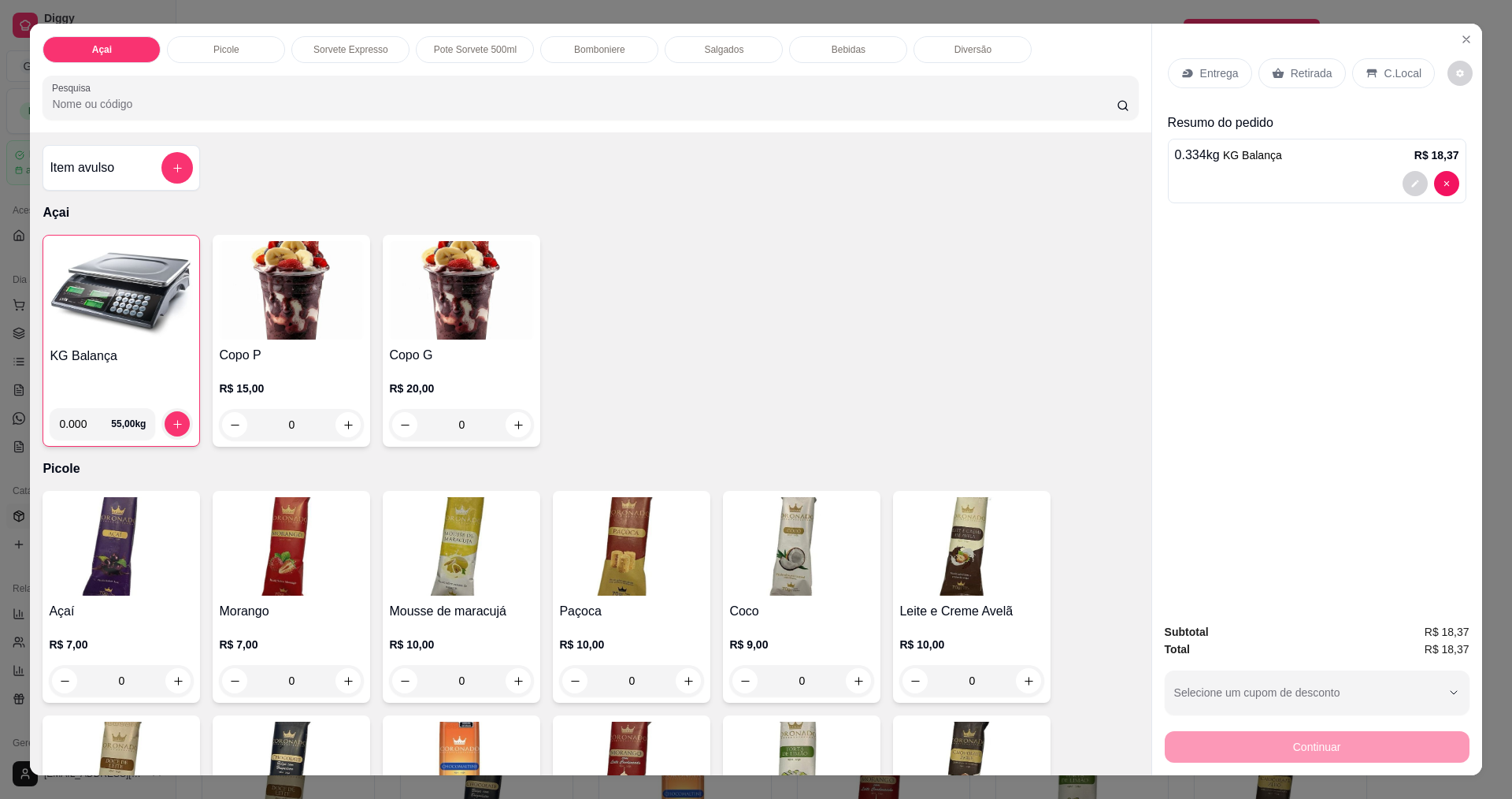
drag, startPoint x: 1380, startPoint y: 75, endPoint x: 1363, endPoint y: 84, distance: 19.2
click at [1368, 84] on div "C.Local" at bounding box center [1394, 74] width 83 height 30
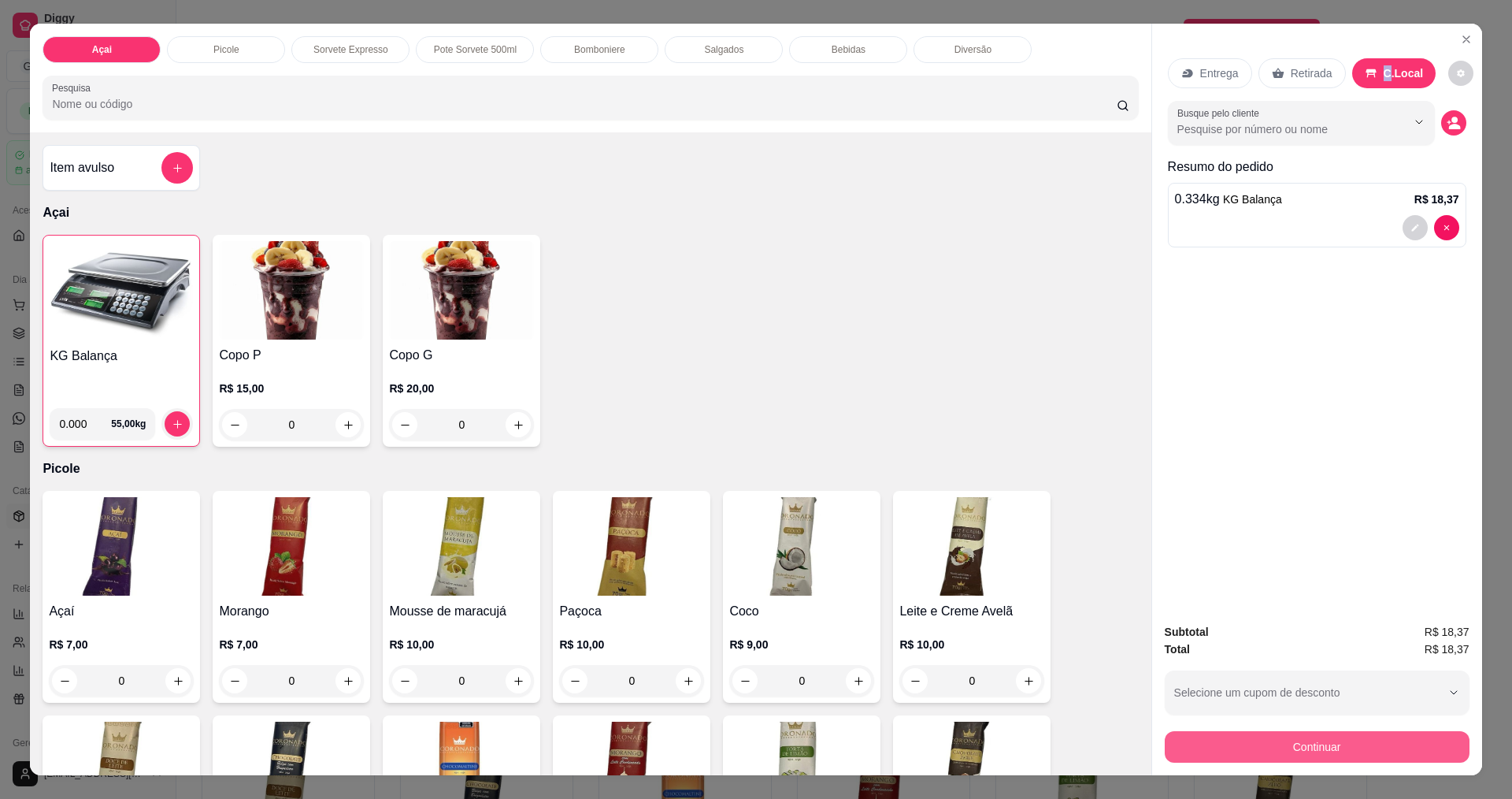
click at [1340, 757] on button "Continuar" at bounding box center [1316, 747] width 305 height 32
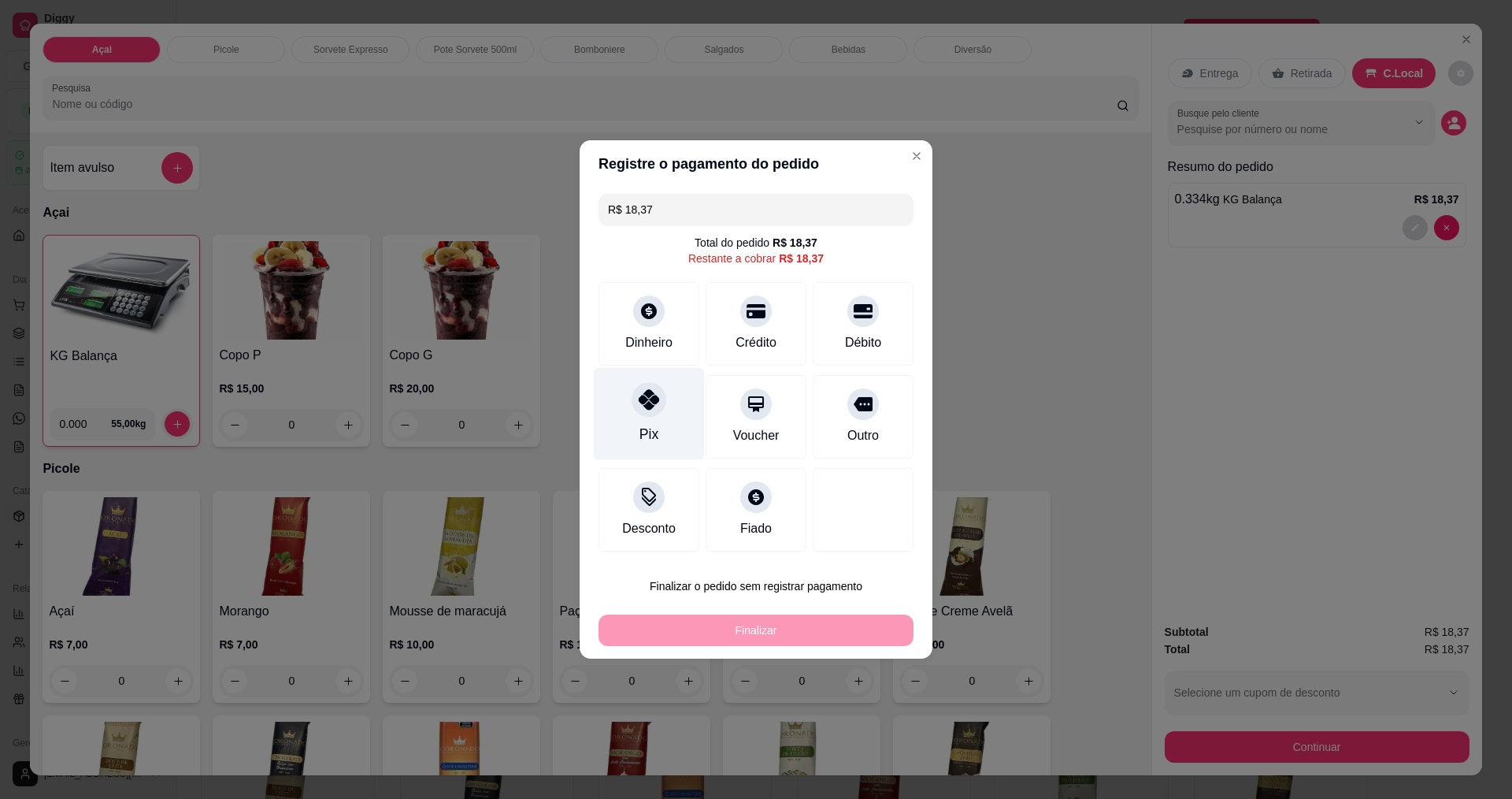
click at [656, 419] on div "Pix" at bounding box center [649, 414] width 111 height 92
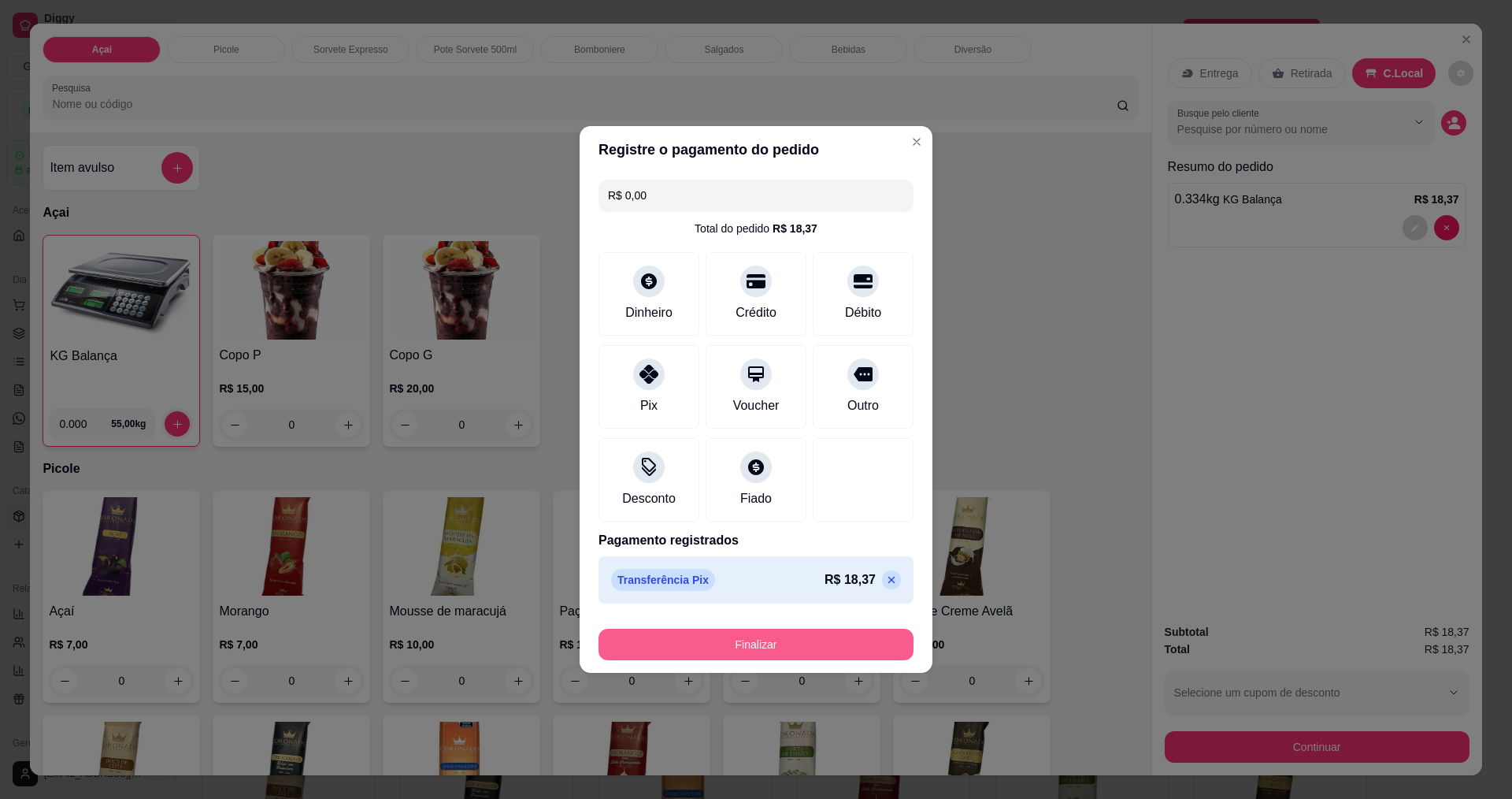
click at [786, 651] on button "Finalizar" at bounding box center [756, 644] width 315 height 32
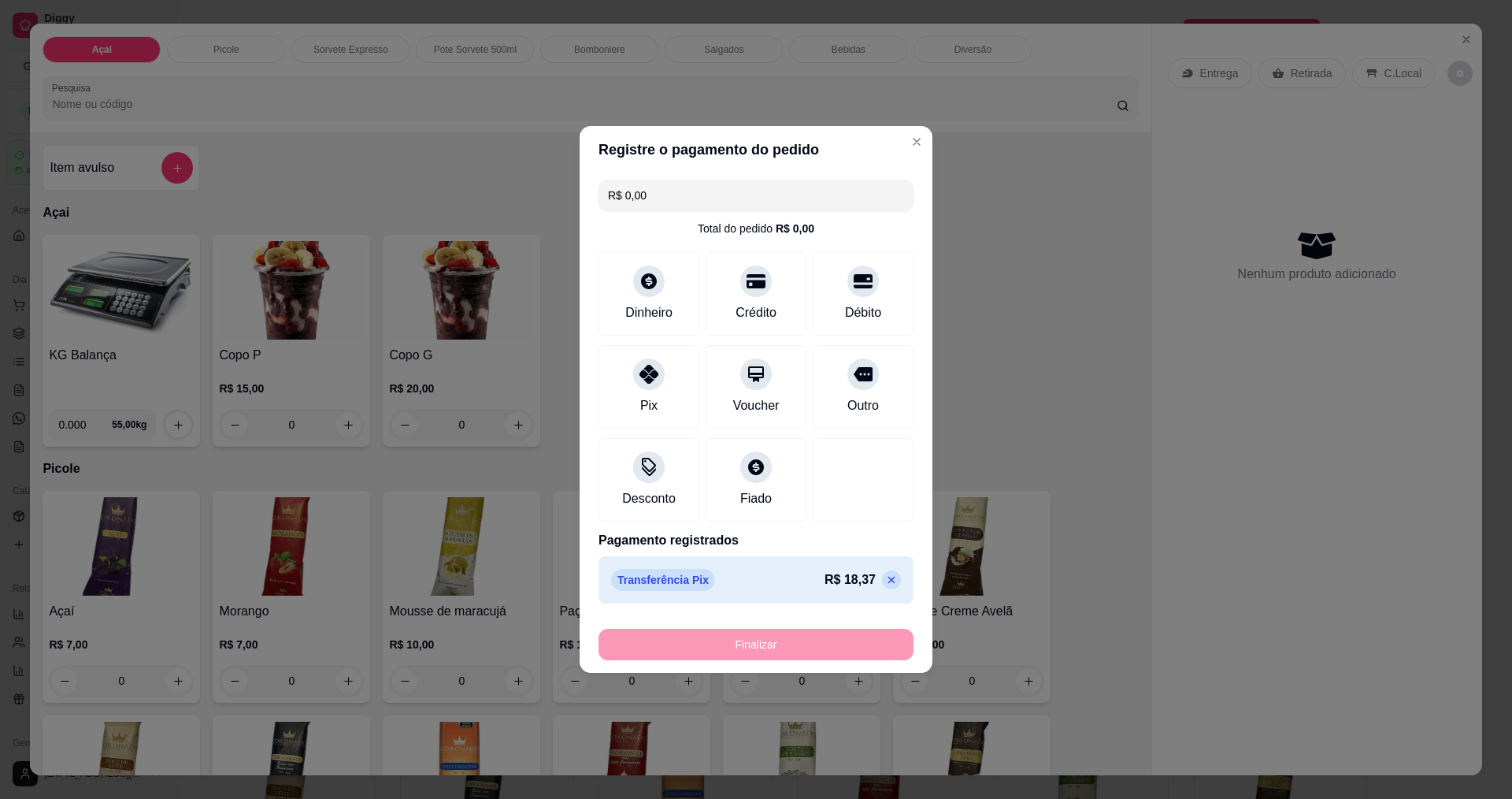
type input "-R$ 18,37"
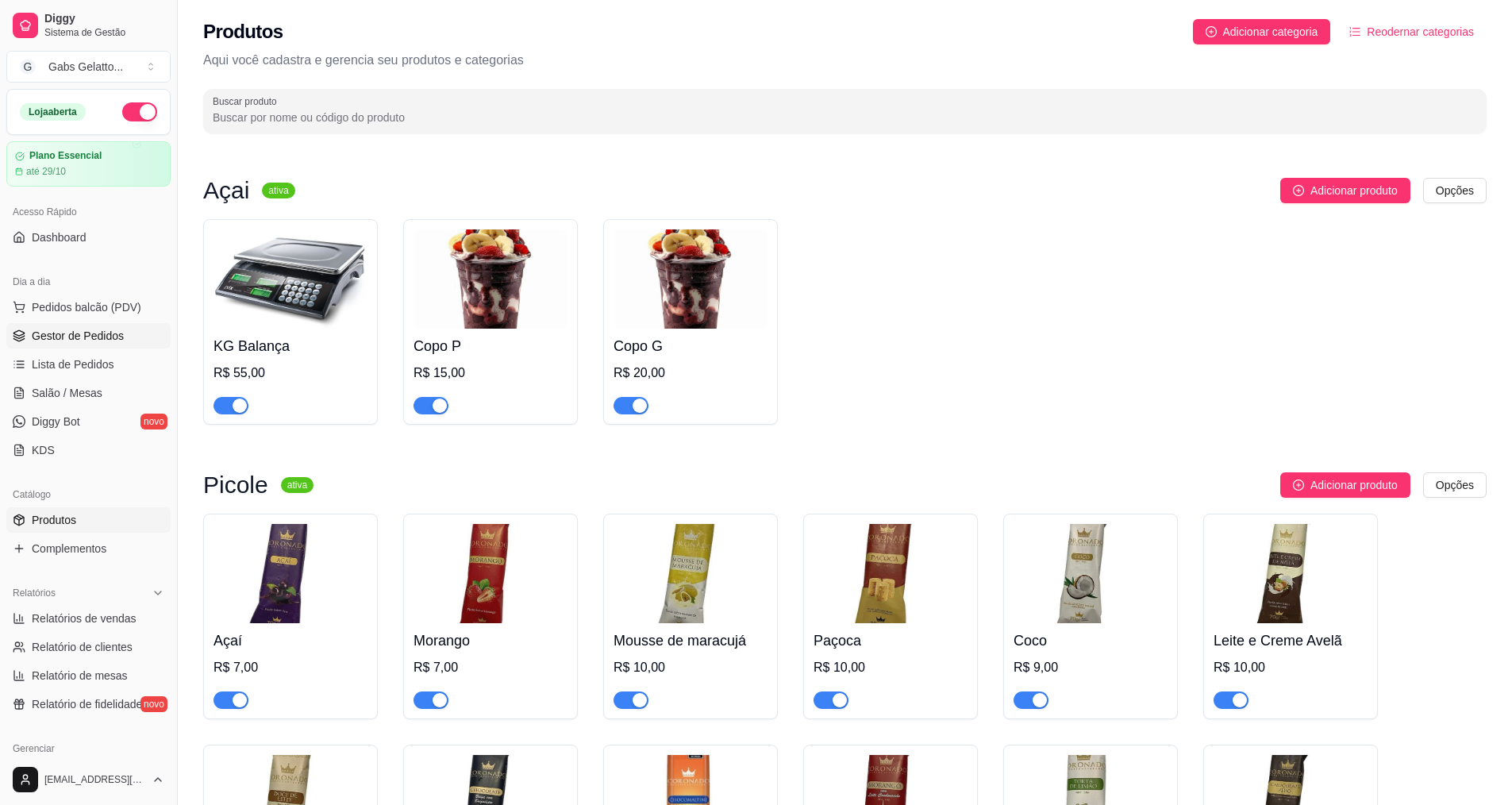
click at [105, 345] on link "Gestor de Pedidos" at bounding box center [88, 335] width 164 height 25
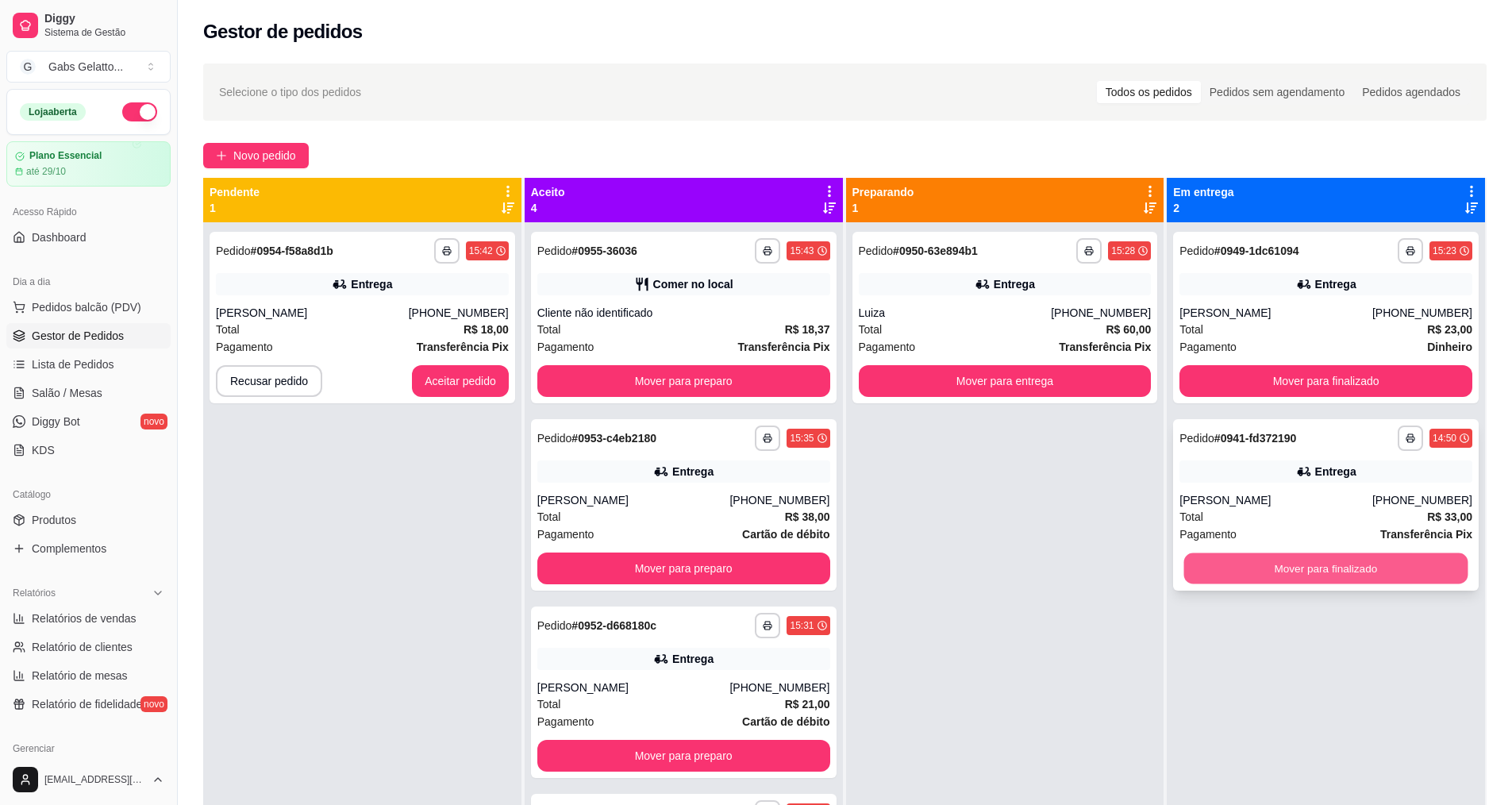
click at [1299, 578] on button "Mover para finalizado" at bounding box center [1326, 568] width 284 height 31
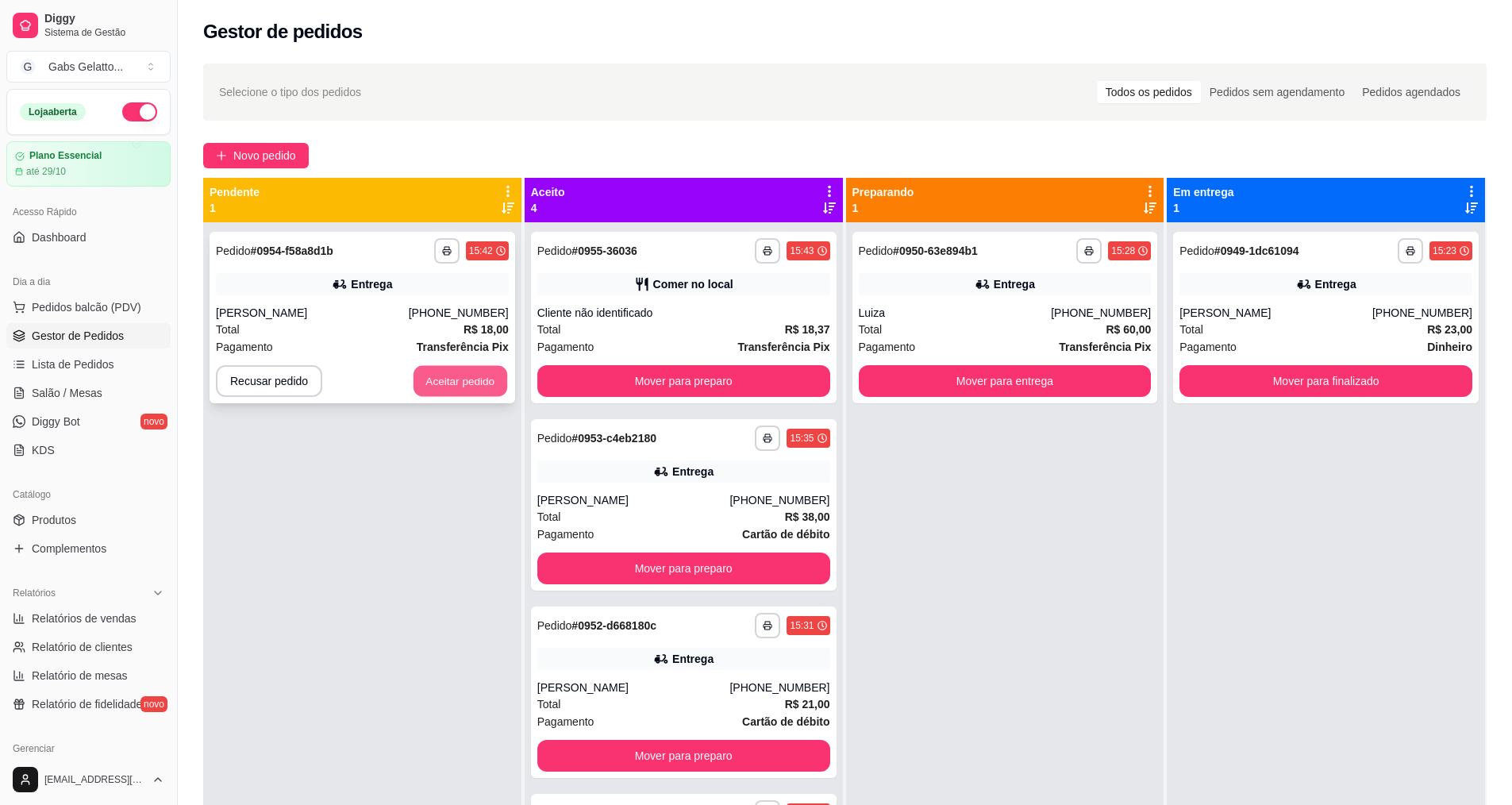
click at [439, 374] on button "Aceitar pedido" at bounding box center [460, 380] width 94 height 31
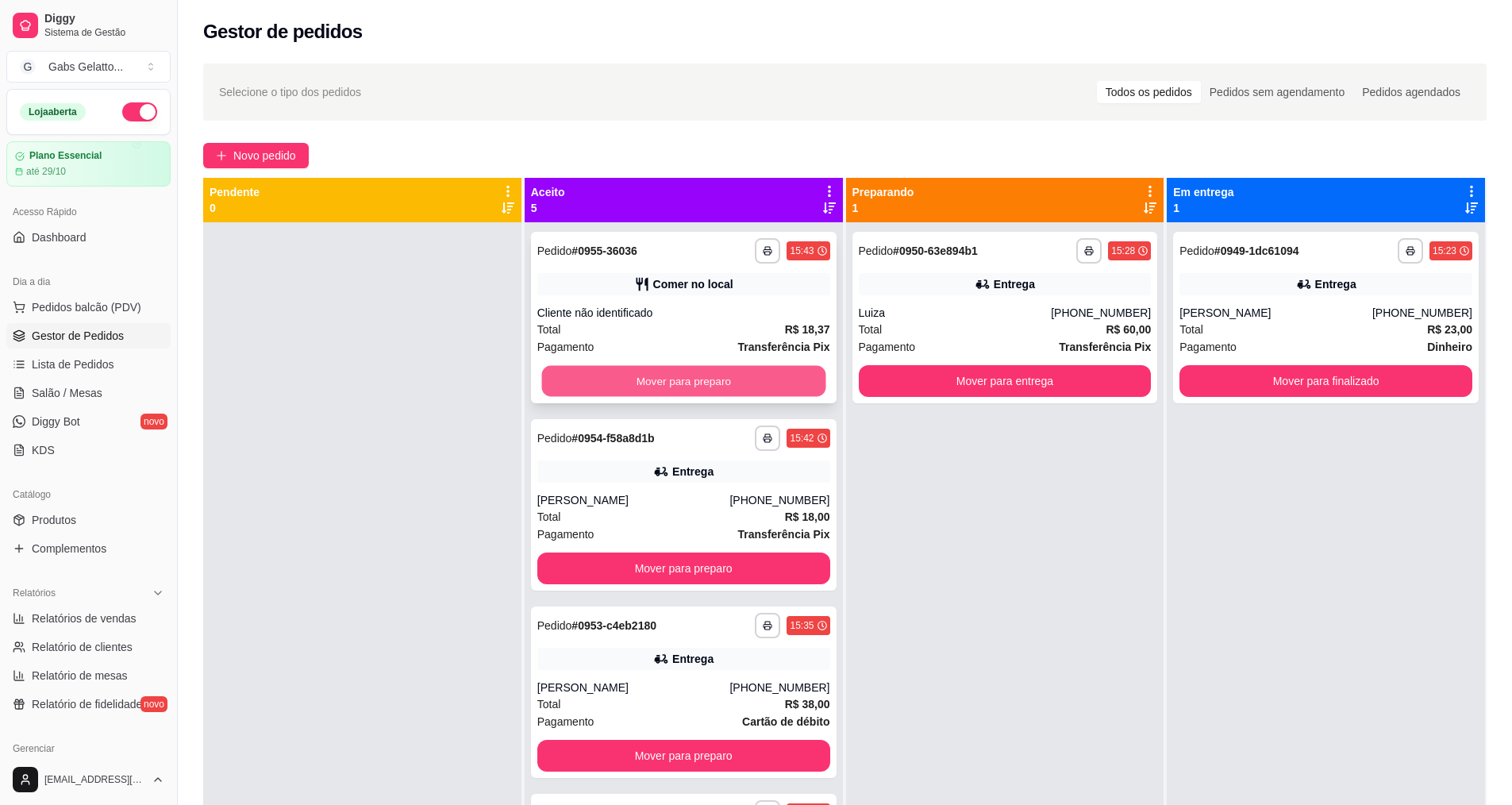
click at [692, 381] on button "Mover para preparo" at bounding box center [683, 380] width 284 height 31
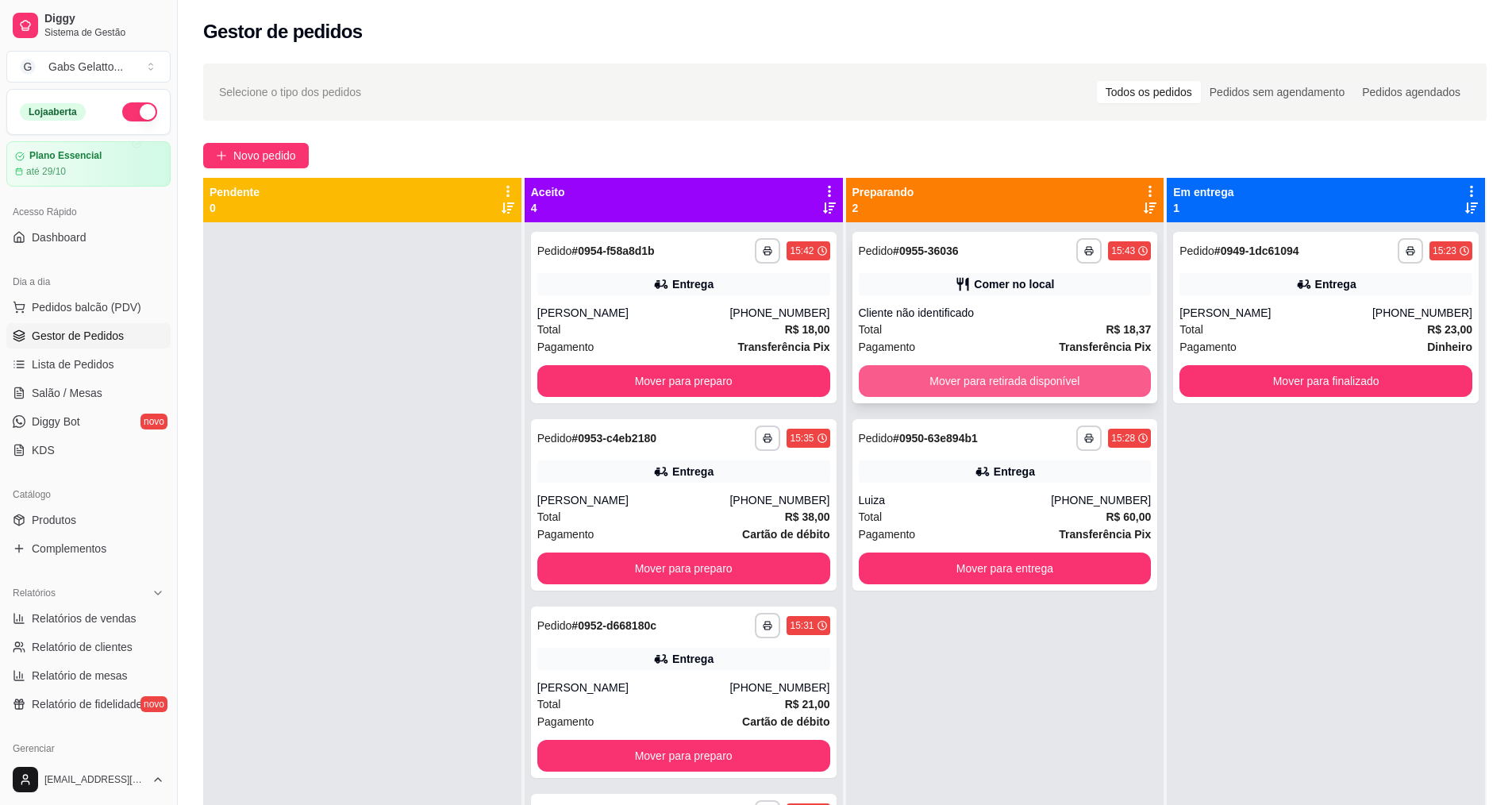
click at [1000, 381] on button "Mover para retirada disponível" at bounding box center [1005, 381] width 293 height 32
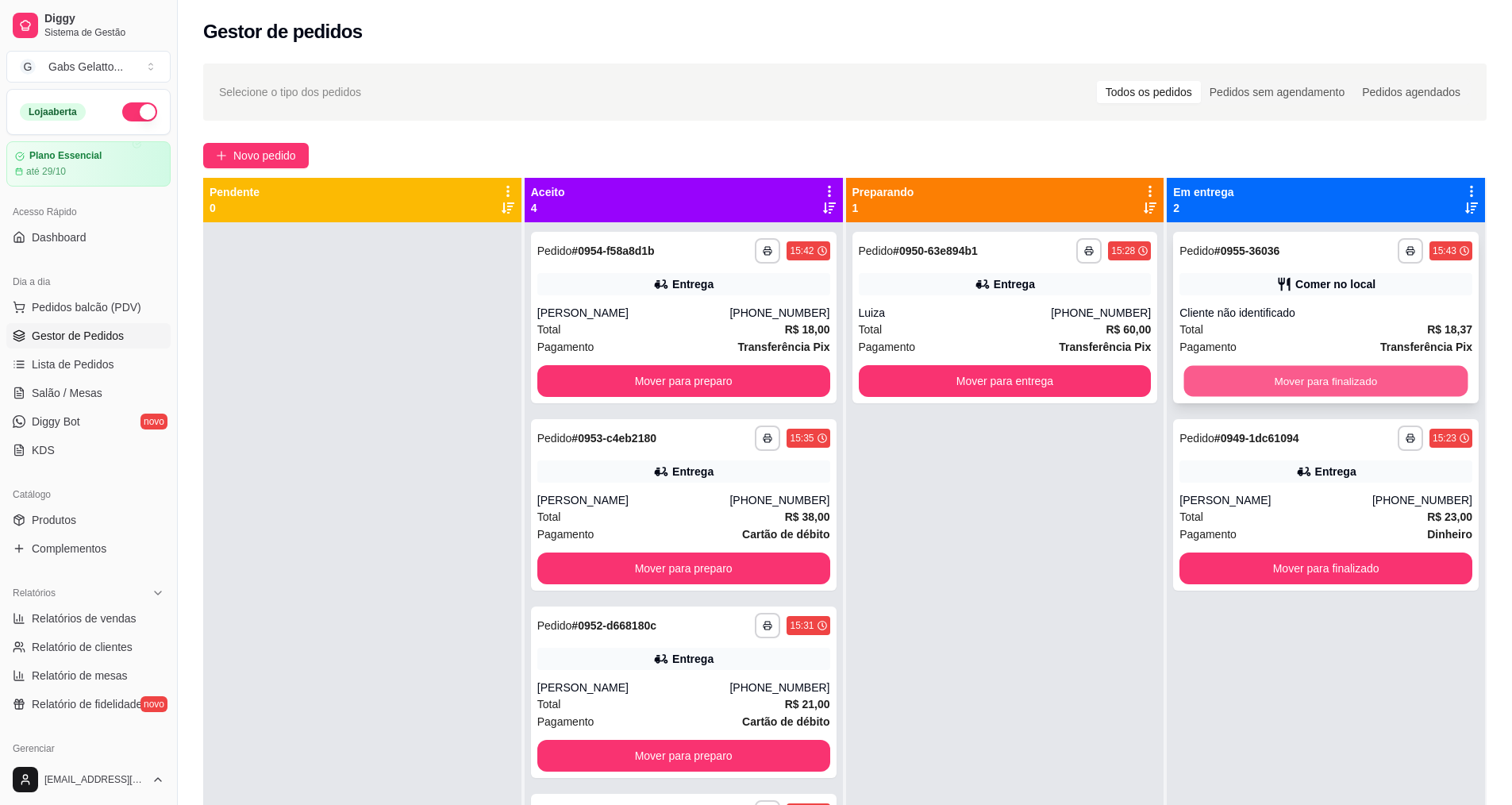
click at [1286, 384] on button "Mover para finalizado" at bounding box center [1326, 380] width 284 height 31
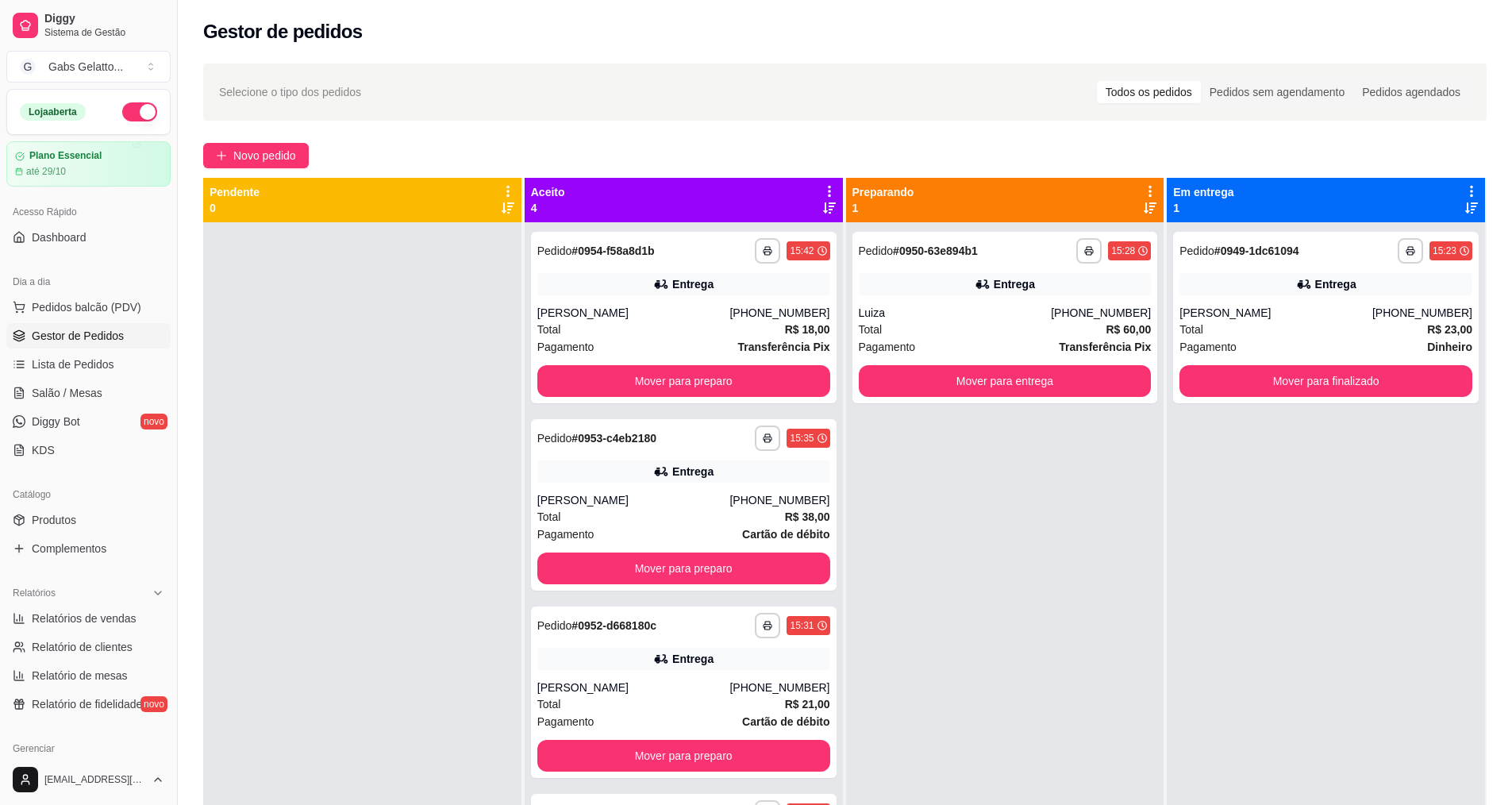
scroll to position [44, 0]
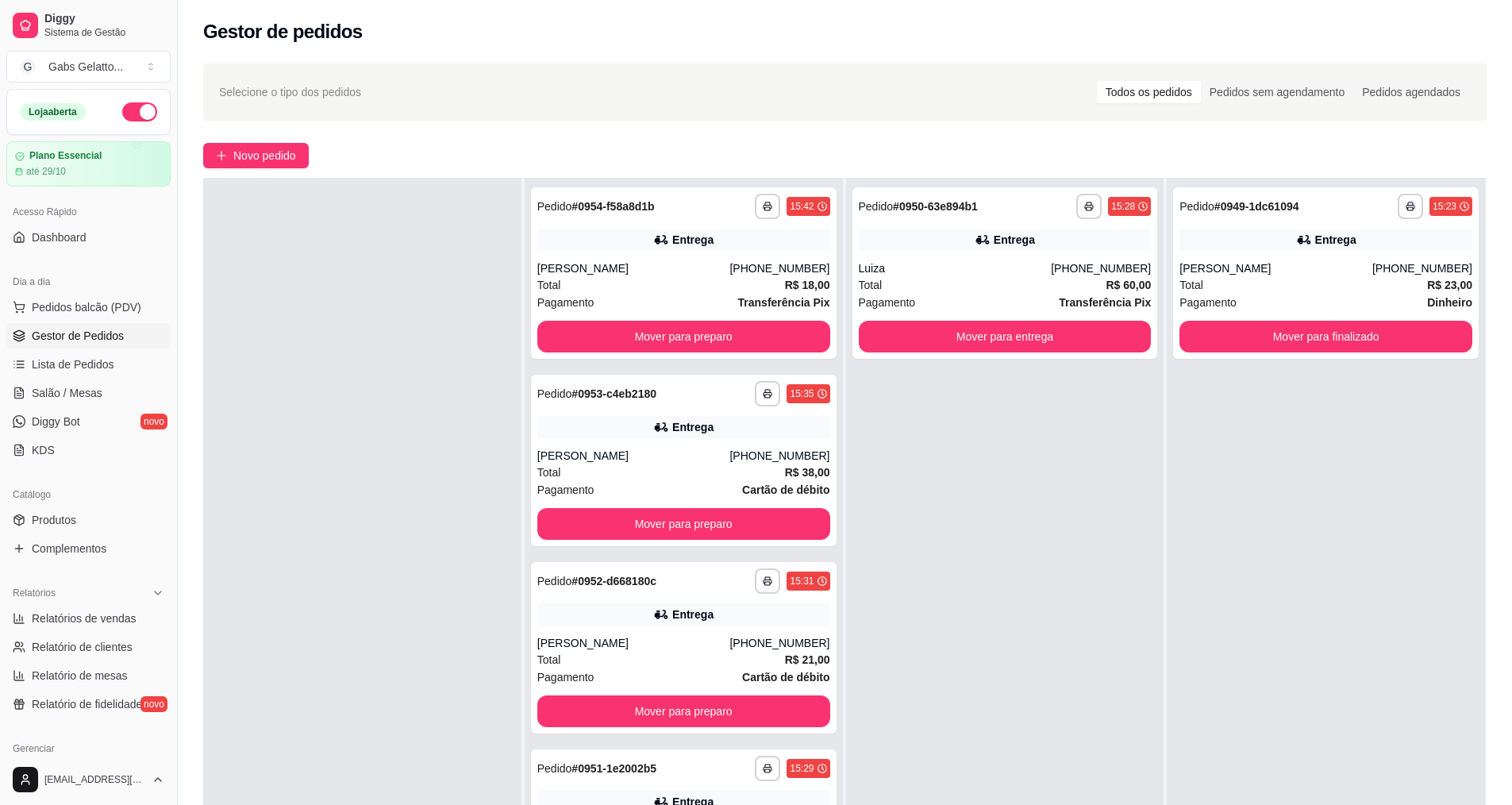
click at [343, 297] on div at bounding box center [362, 580] width 319 height 805
click at [130, 295] on button "Pedidos balcão (PDV)" at bounding box center [88, 306] width 164 height 25
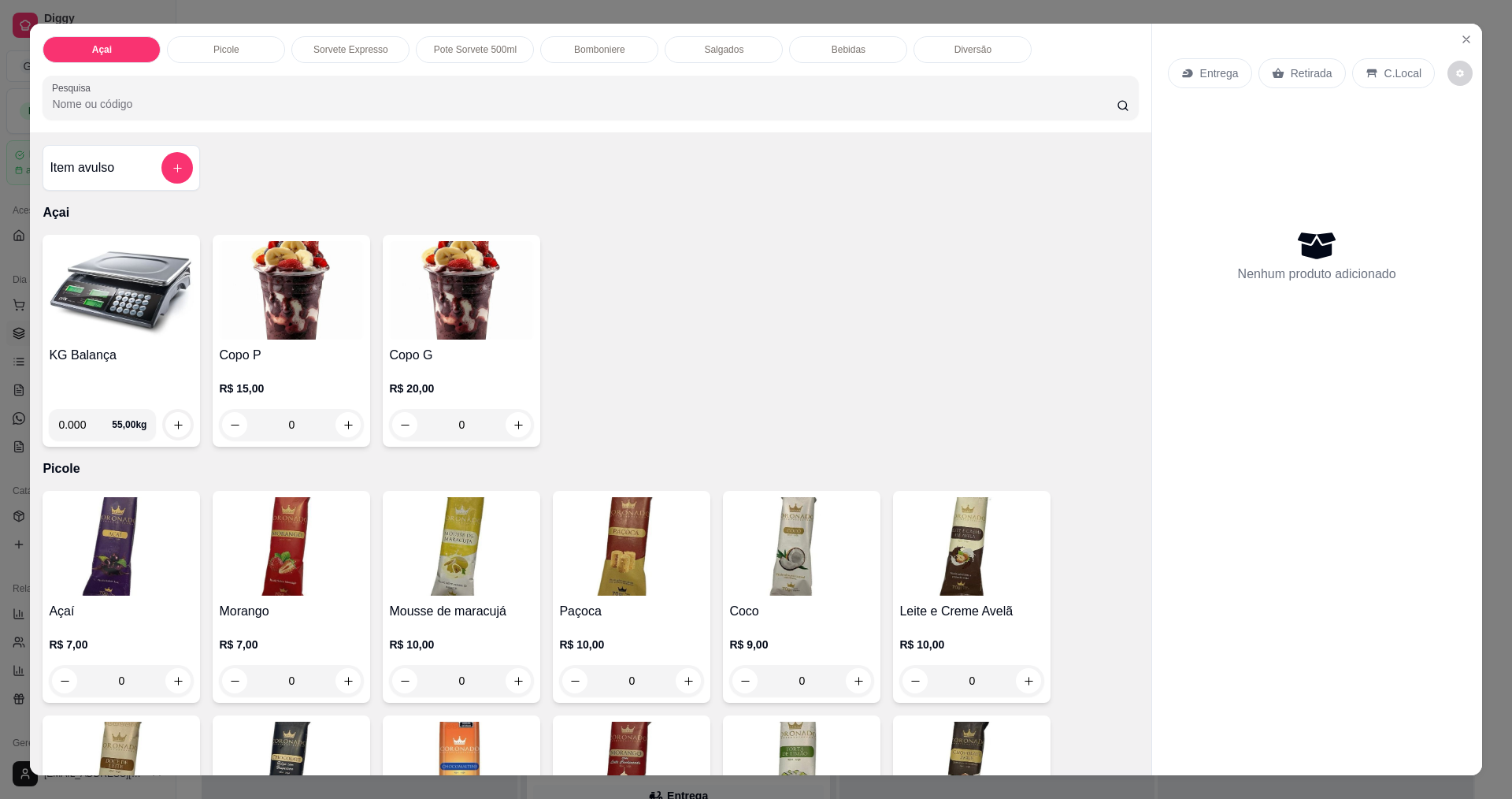
click at [97, 305] on img at bounding box center [120, 291] width 144 height 99
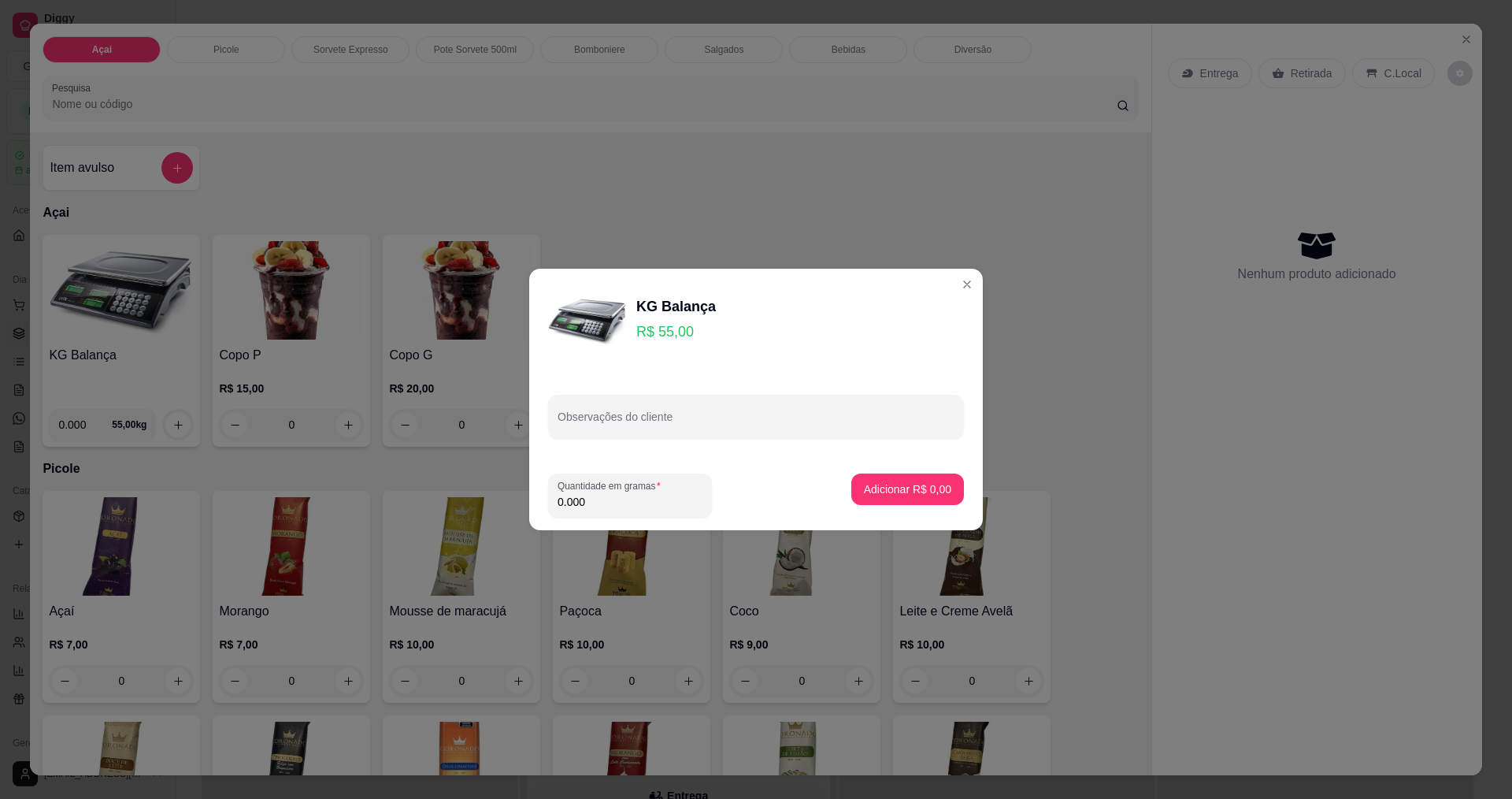
click at [625, 495] on input "0.000" at bounding box center [629, 502] width 144 height 16
type input "0.630"
click at [896, 478] on button "Adicionar R$ 34,65" at bounding box center [904, 489] width 119 height 32
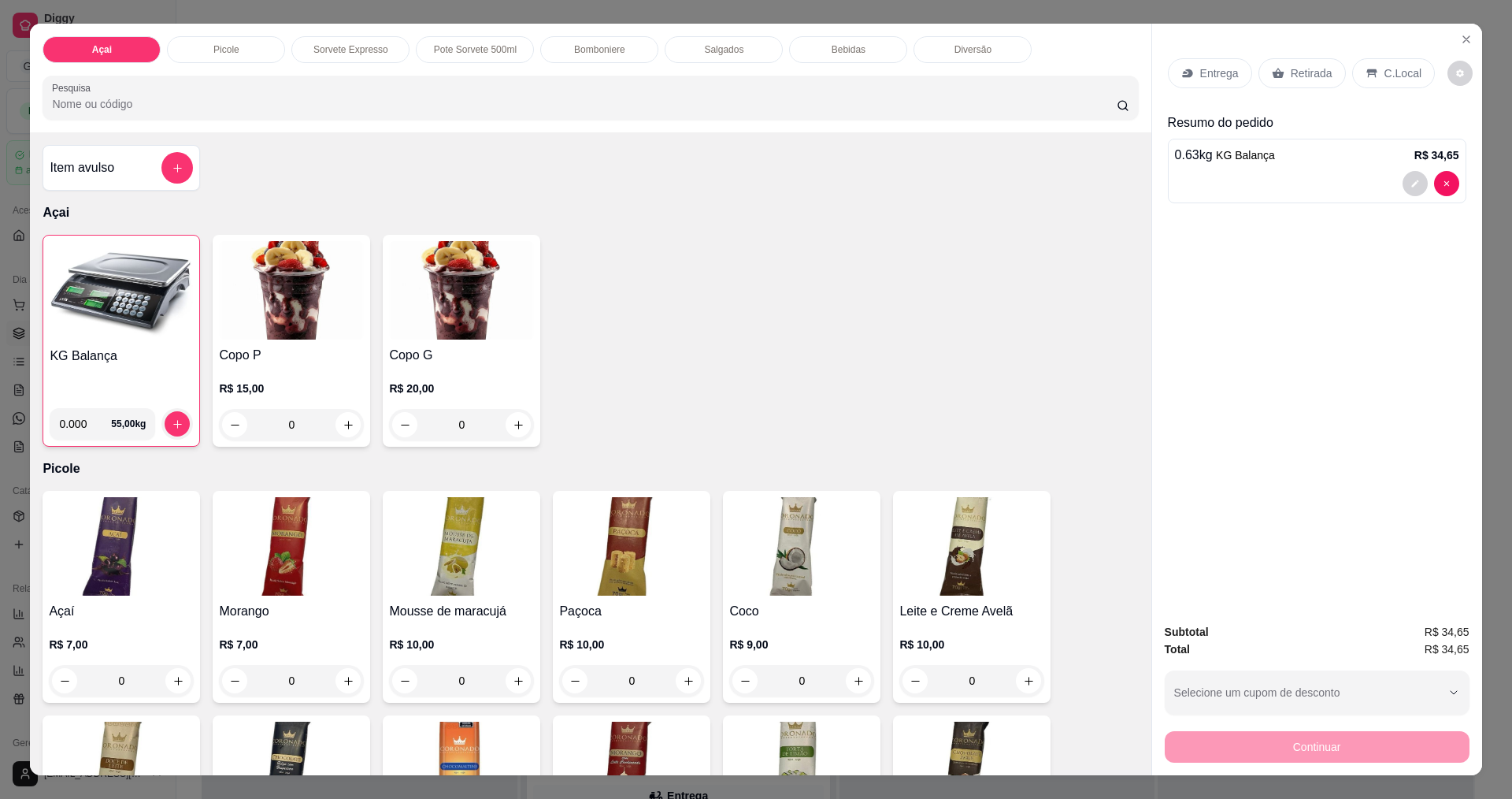
click at [1369, 78] on div "C.Local" at bounding box center [1394, 74] width 83 height 30
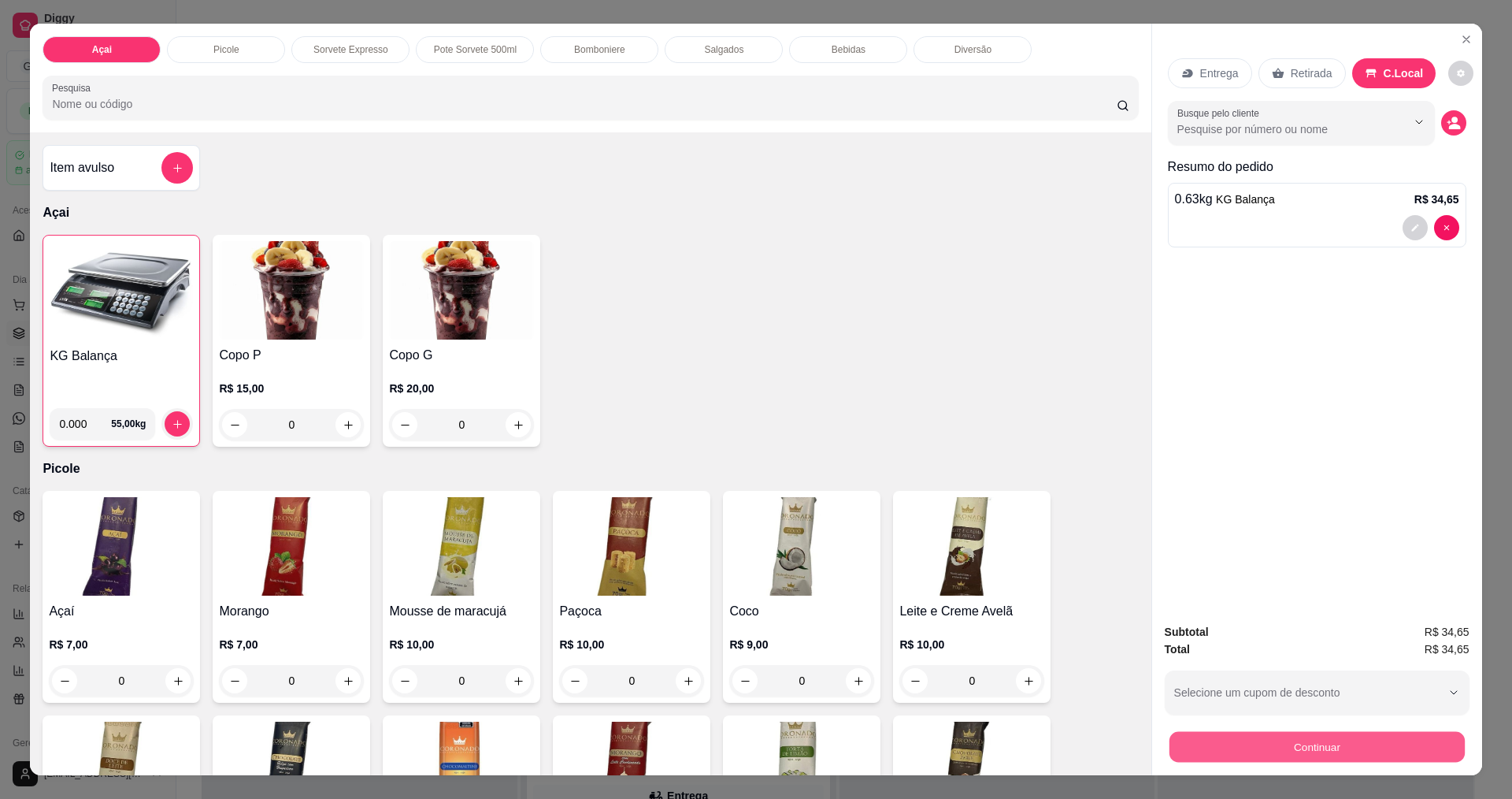
click at [1249, 731] on button "Continuar" at bounding box center [1316, 746] width 296 height 31
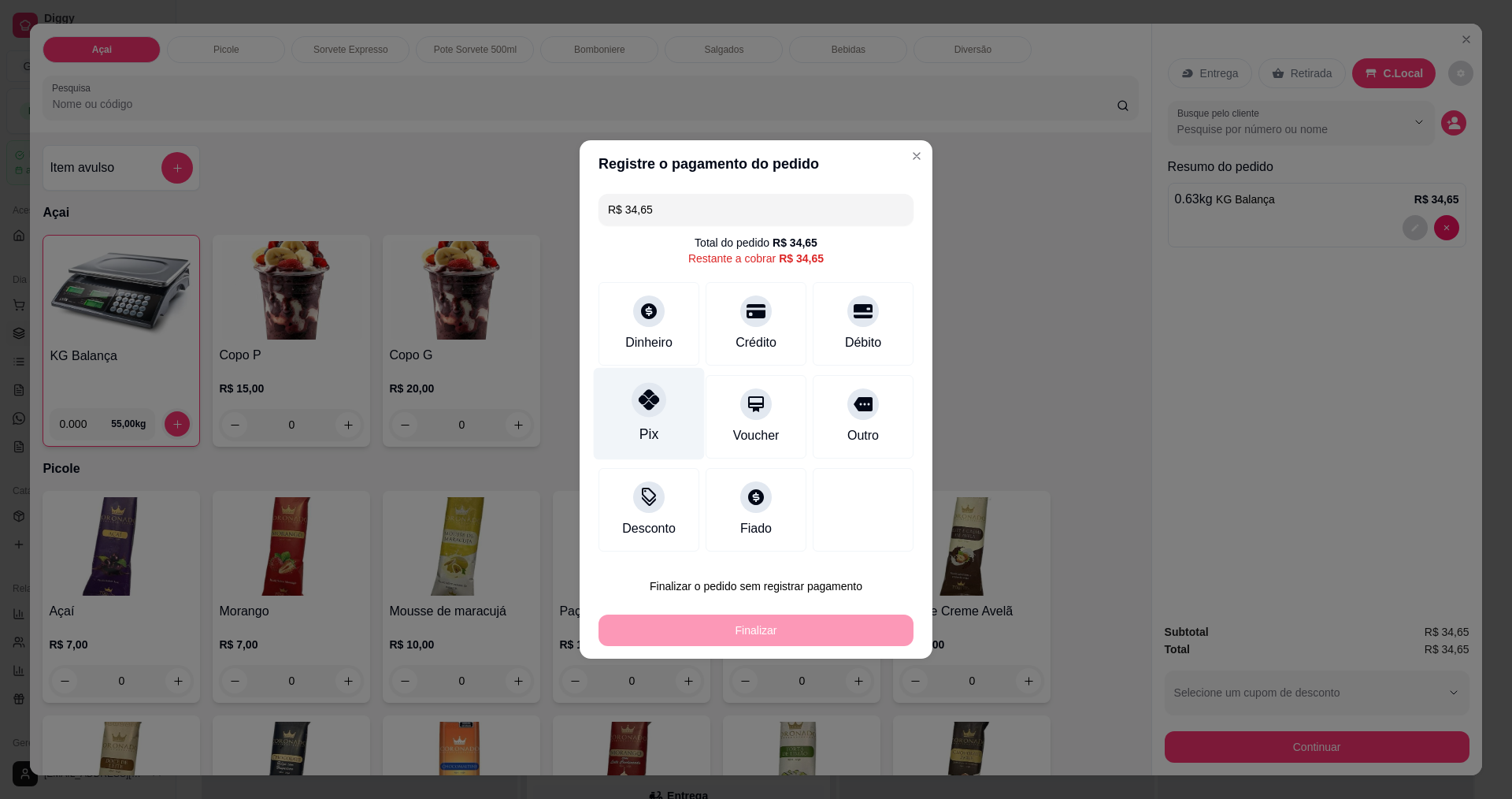
click at [608, 398] on div "Pix" at bounding box center [649, 414] width 111 height 92
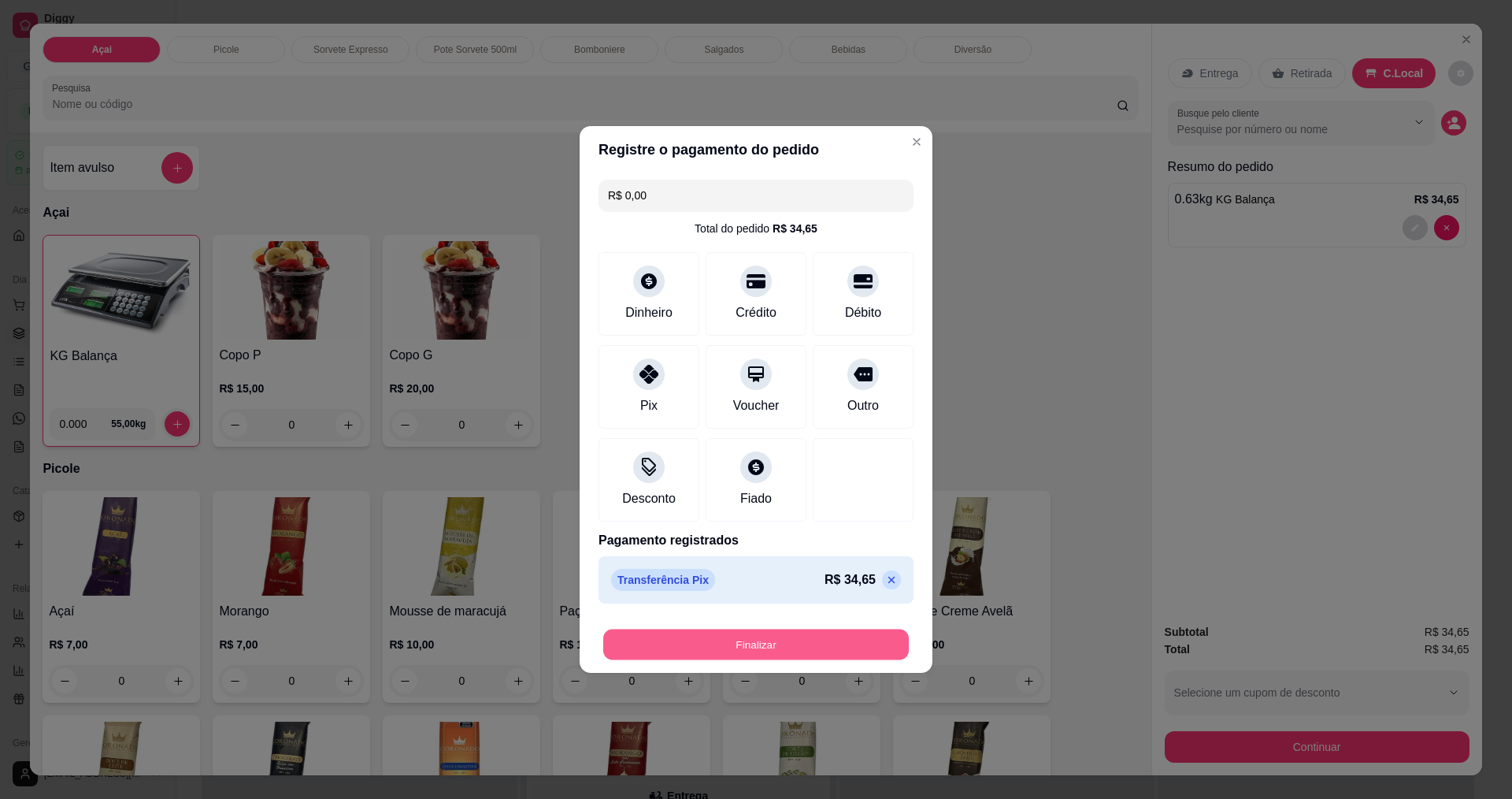
click at [749, 644] on button "Finalizar" at bounding box center [756, 644] width 306 height 31
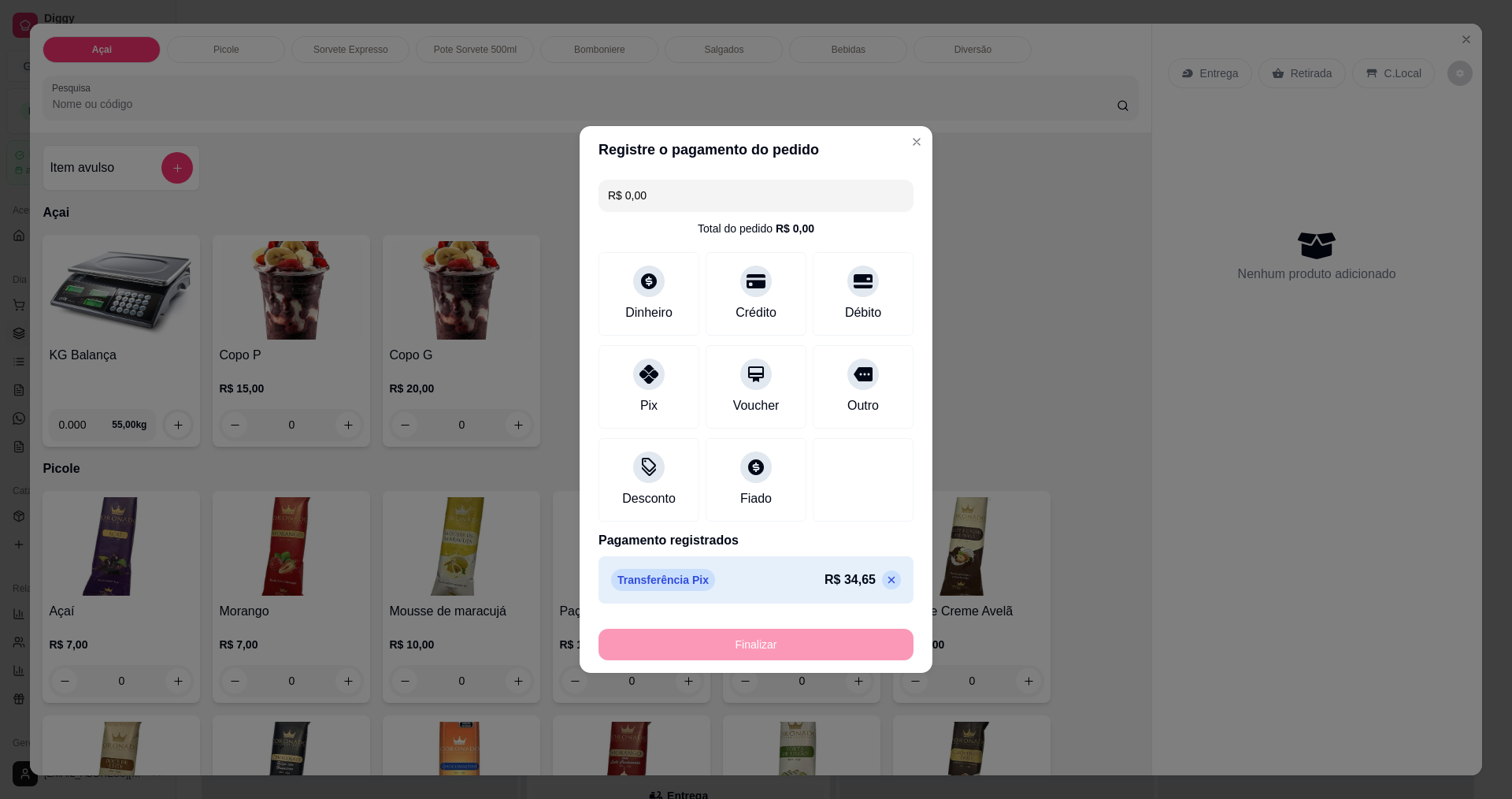
type input "-R$ 34,65"
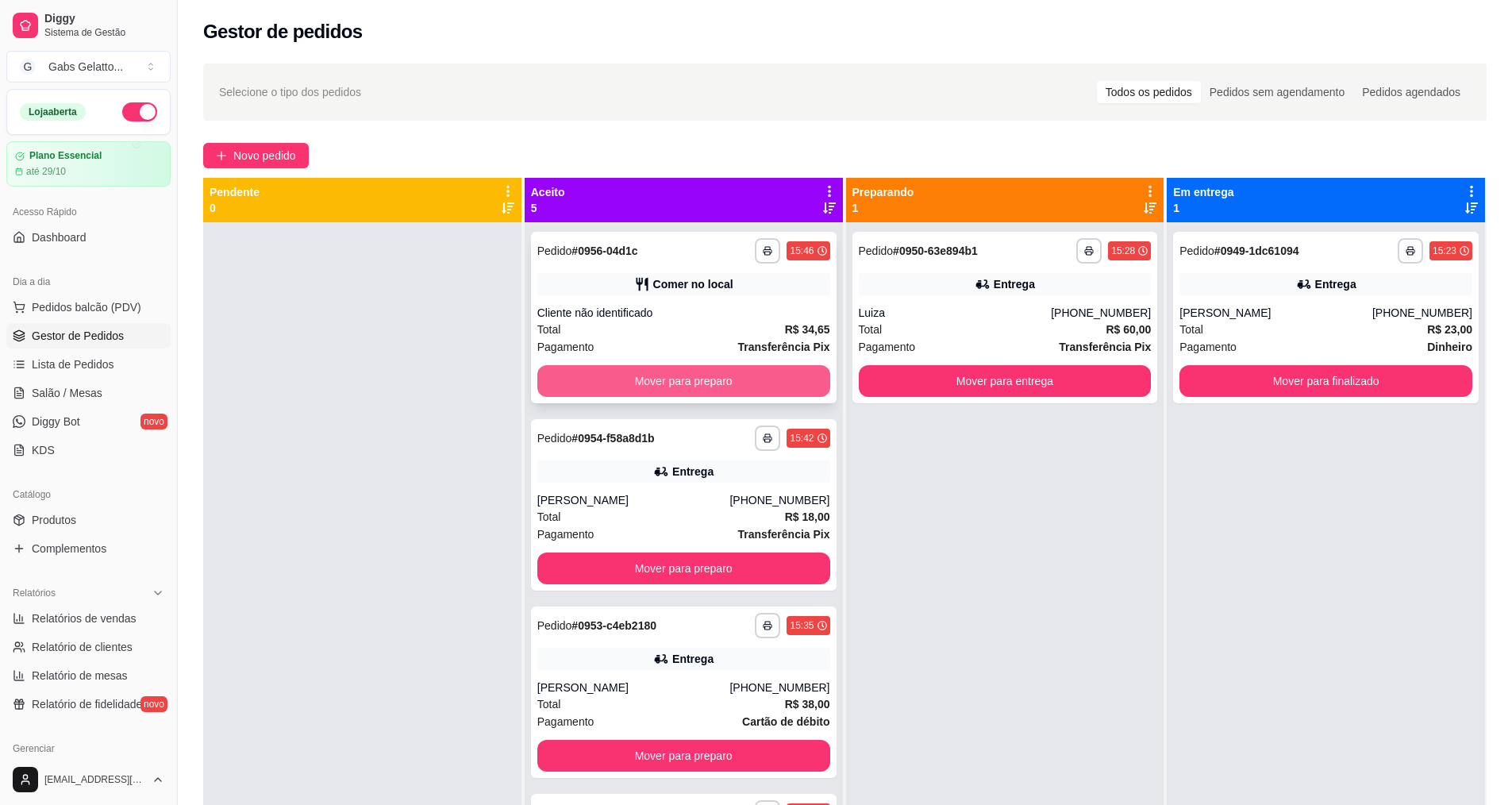
click at [678, 372] on button "Mover para preparo" at bounding box center [684, 381] width 293 height 32
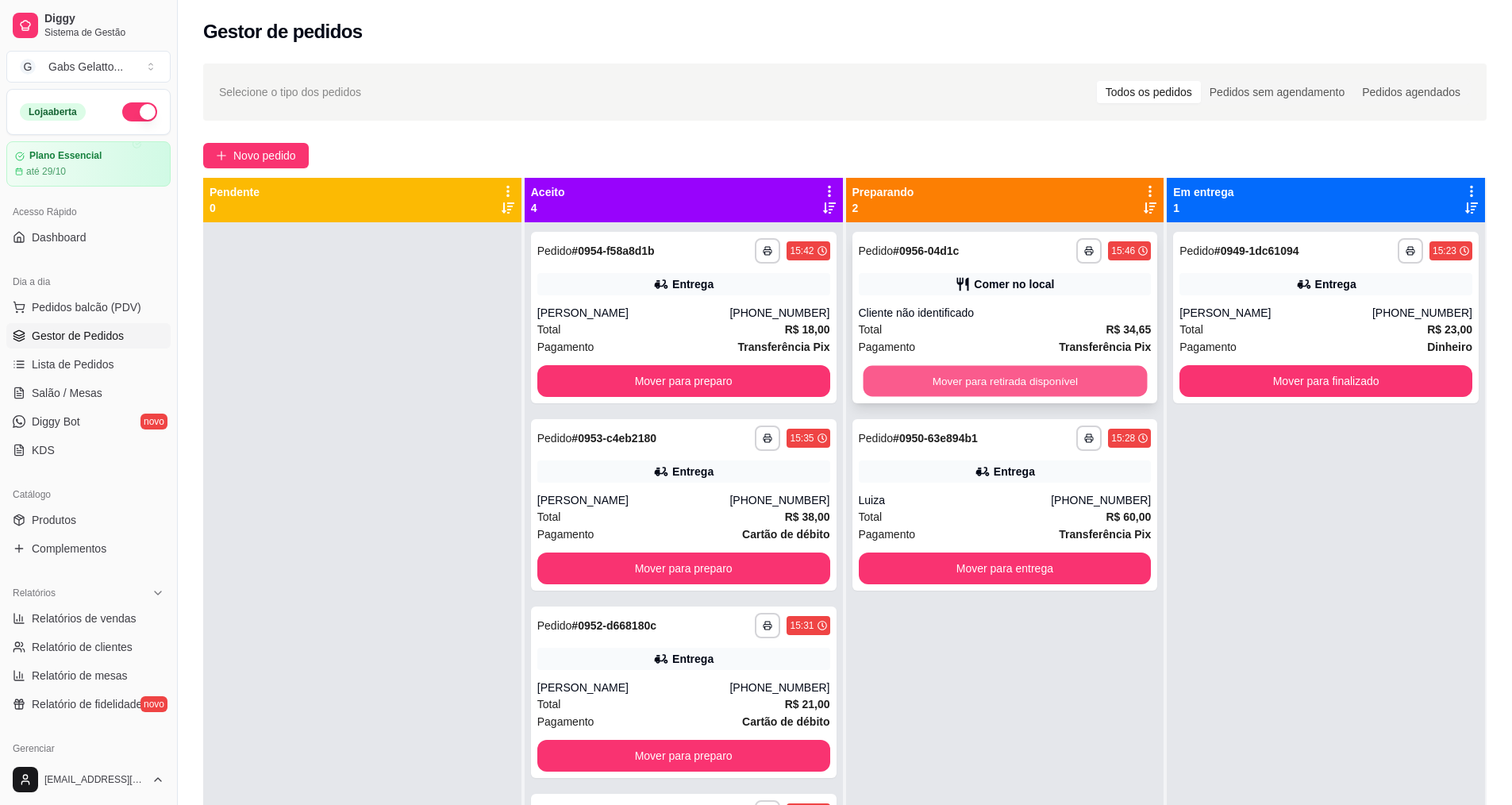
click at [1045, 383] on button "Mover para retirada disponível" at bounding box center [1005, 380] width 284 height 31
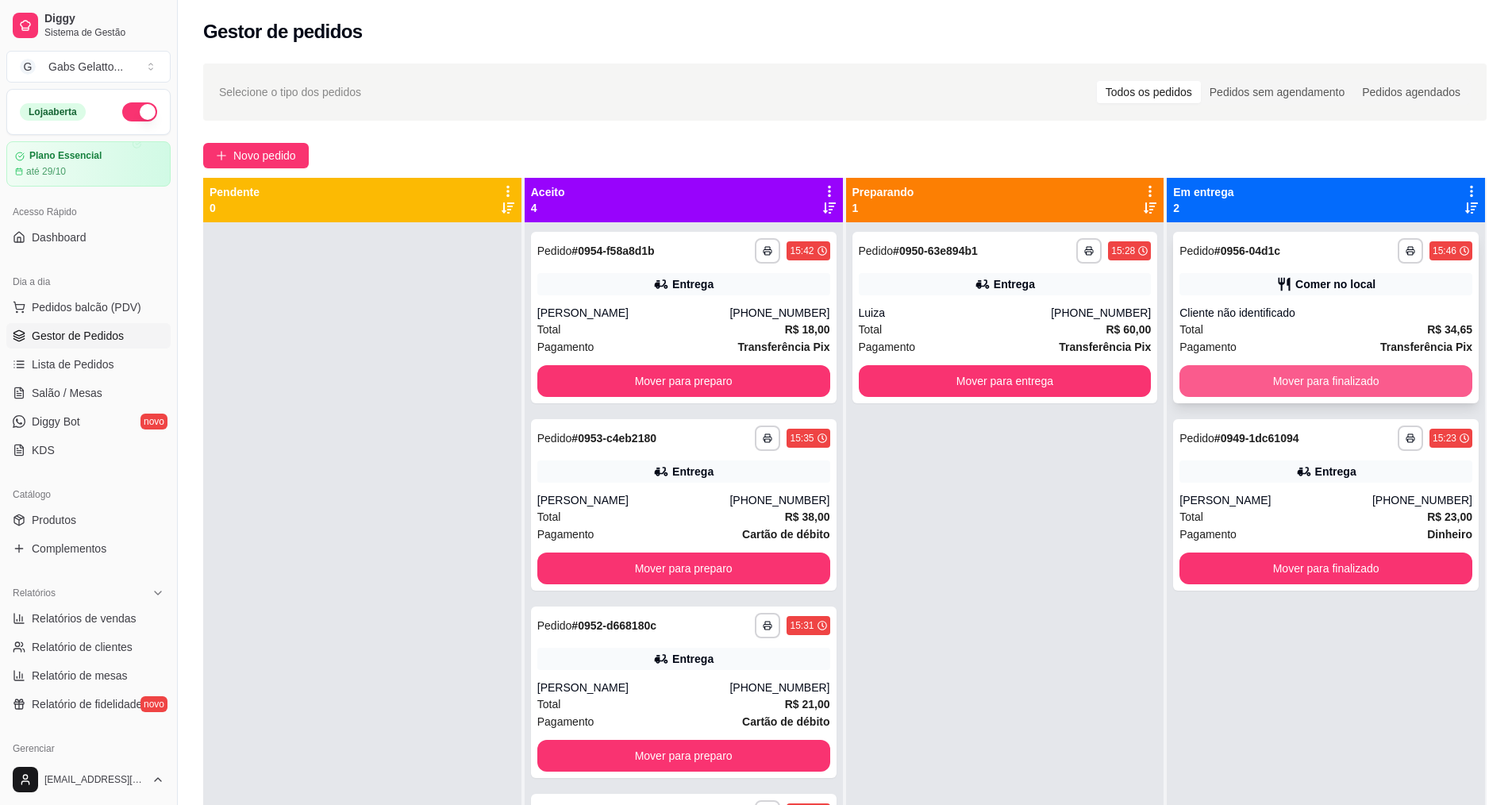
click at [1253, 373] on button "Mover para finalizado" at bounding box center [1326, 381] width 293 height 32
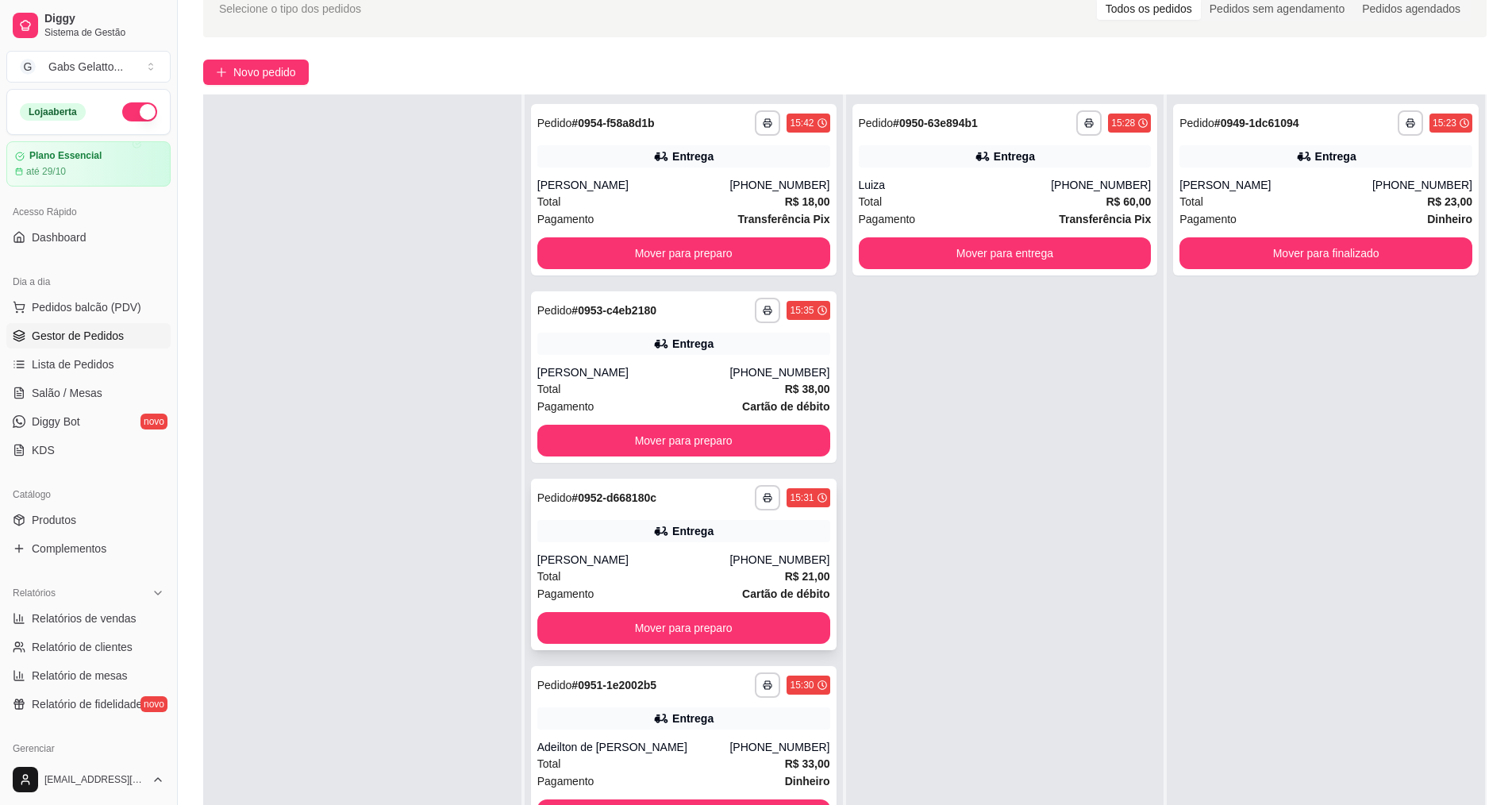
scroll to position [242, 0]
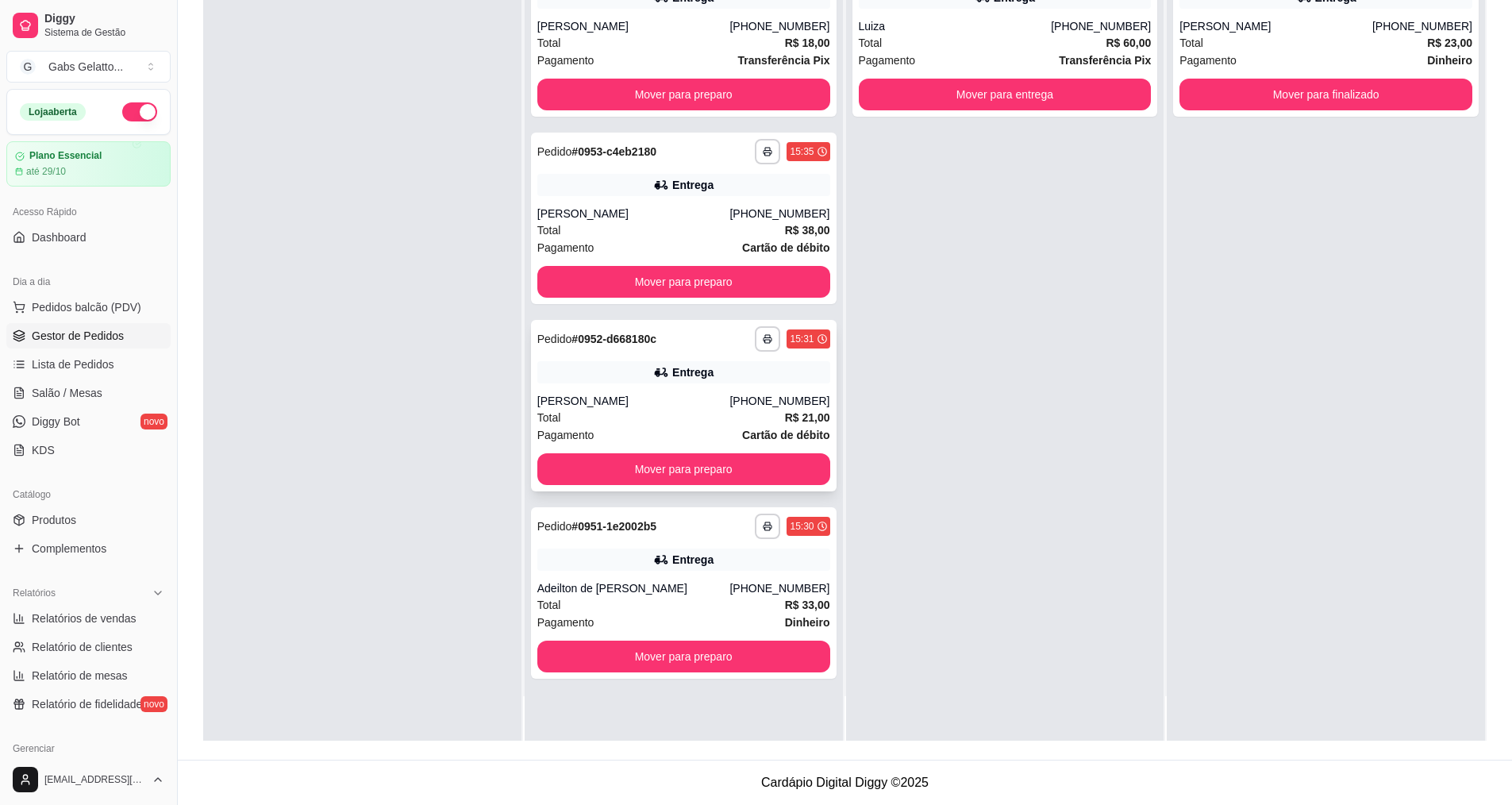
click at [727, 413] on div "Total R$ 21,00" at bounding box center [684, 417] width 293 height 18
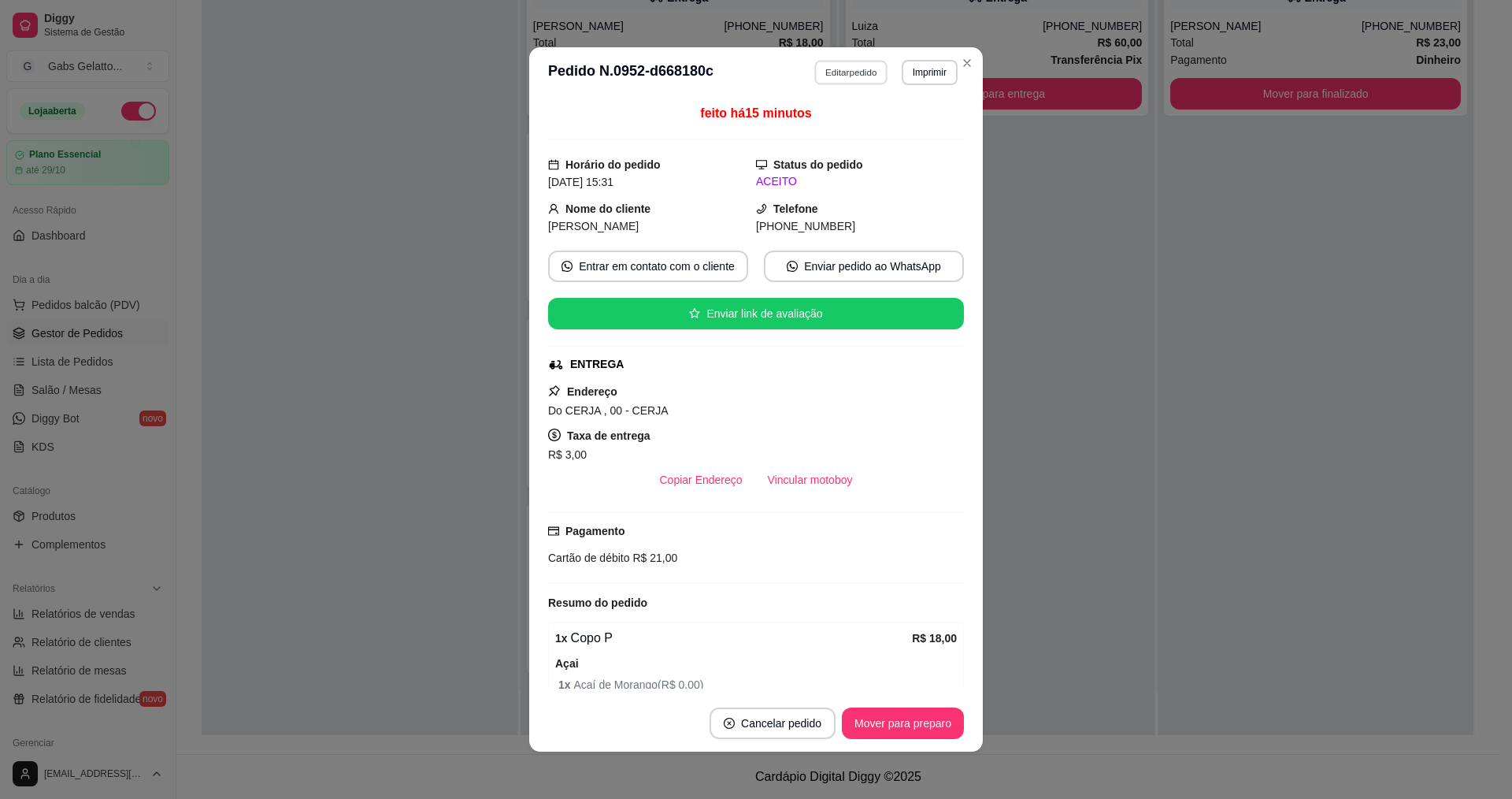
click at [843, 74] on button "Editar pedido" at bounding box center [851, 72] width 74 height 24
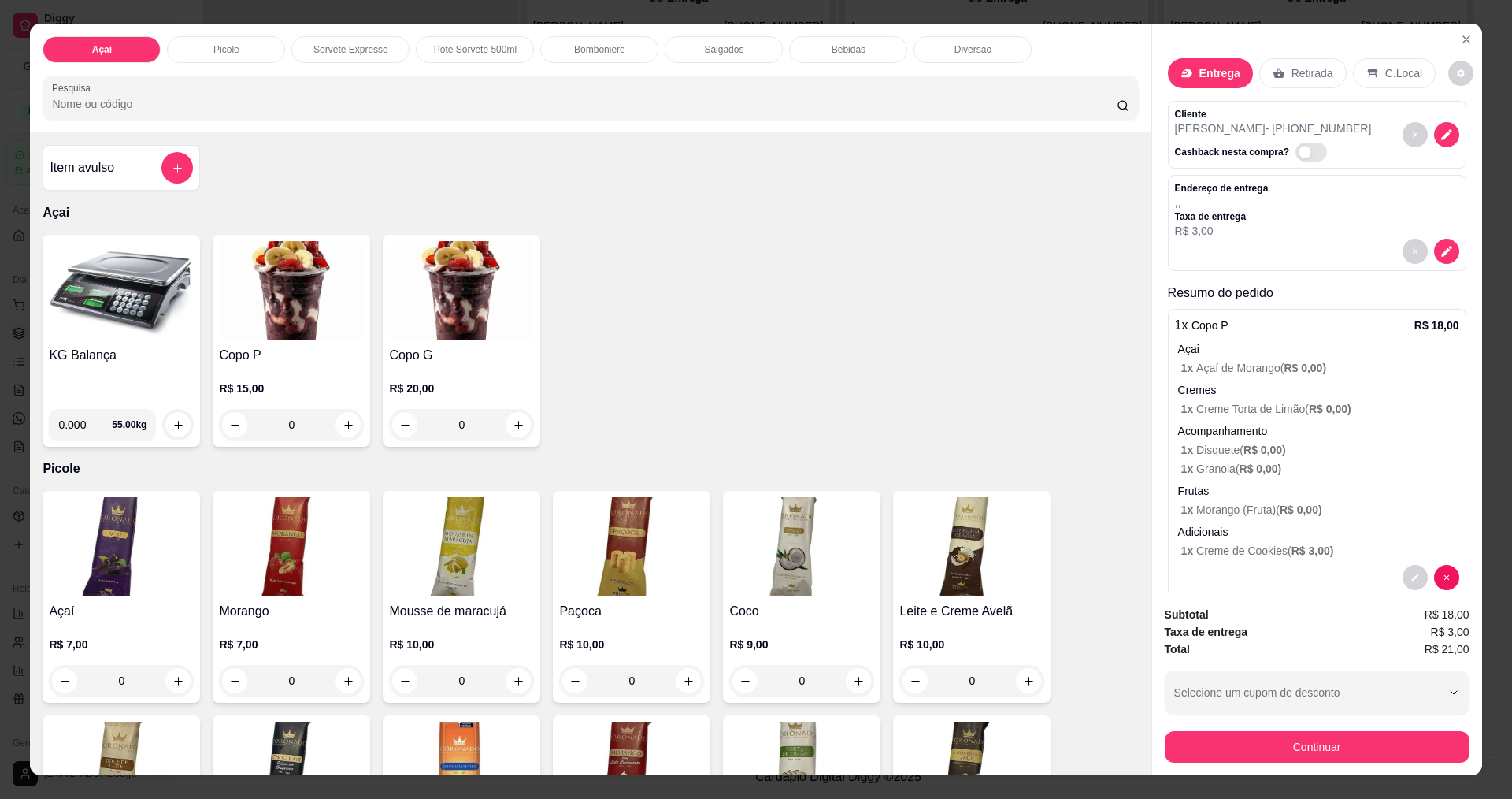
click at [1313, 772] on div "Subtotal R$ 18,00 Taxa de entrega R$ 3,00 Total R$ 21,00 Selecione um cupom de …" at bounding box center [1317, 683] width 330 height 182
click at [1322, 765] on div "Subtotal R$ 18,00 Taxa de entrega R$ 3,00 Total R$ 21,00 Selecione um cupom de …" at bounding box center [1317, 683] width 330 height 182
click at [1322, 754] on button "Continuar" at bounding box center [1316, 746] width 296 height 31
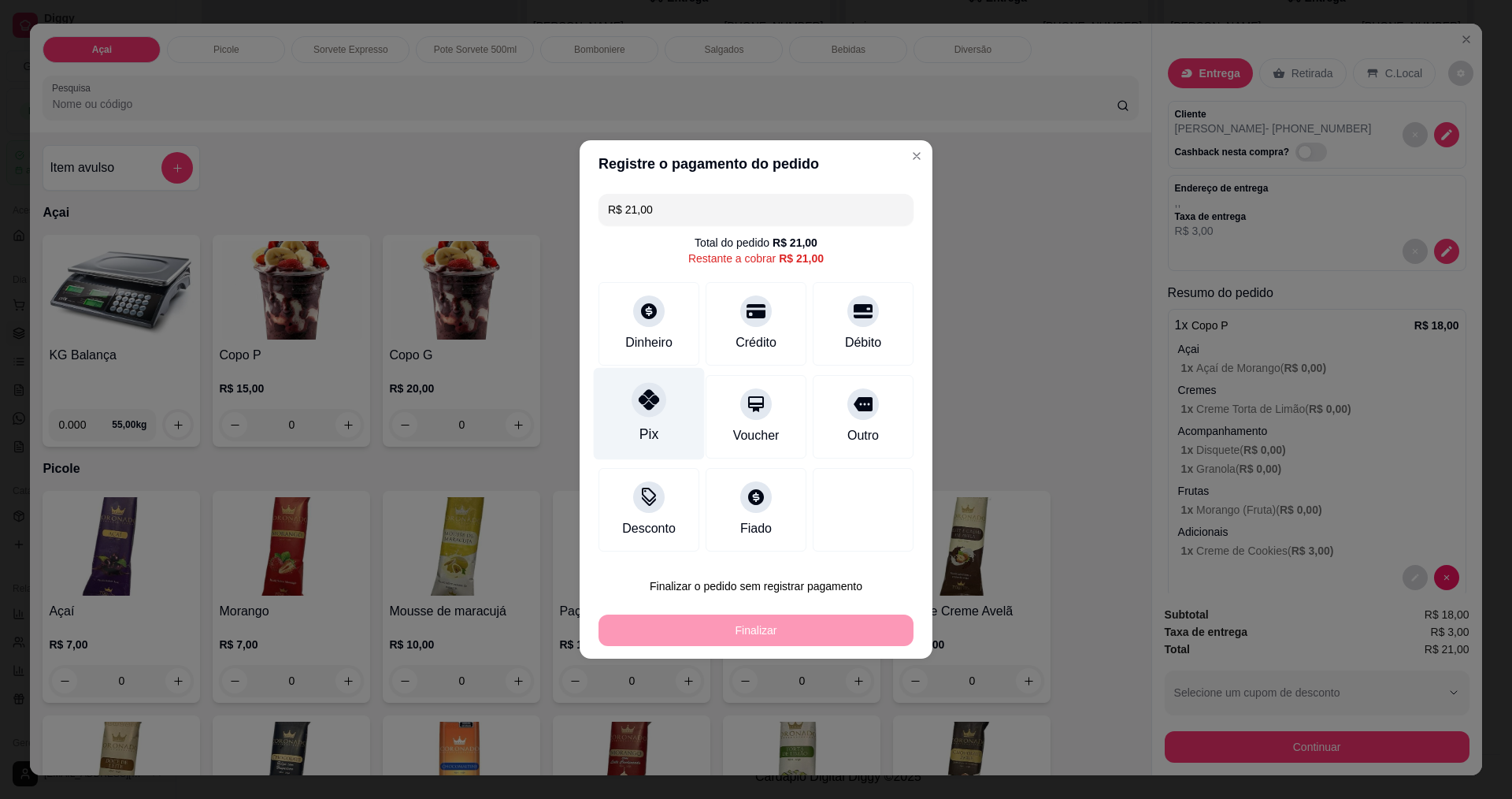
click at [639, 408] on icon at bounding box center [649, 399] width 21 height 21
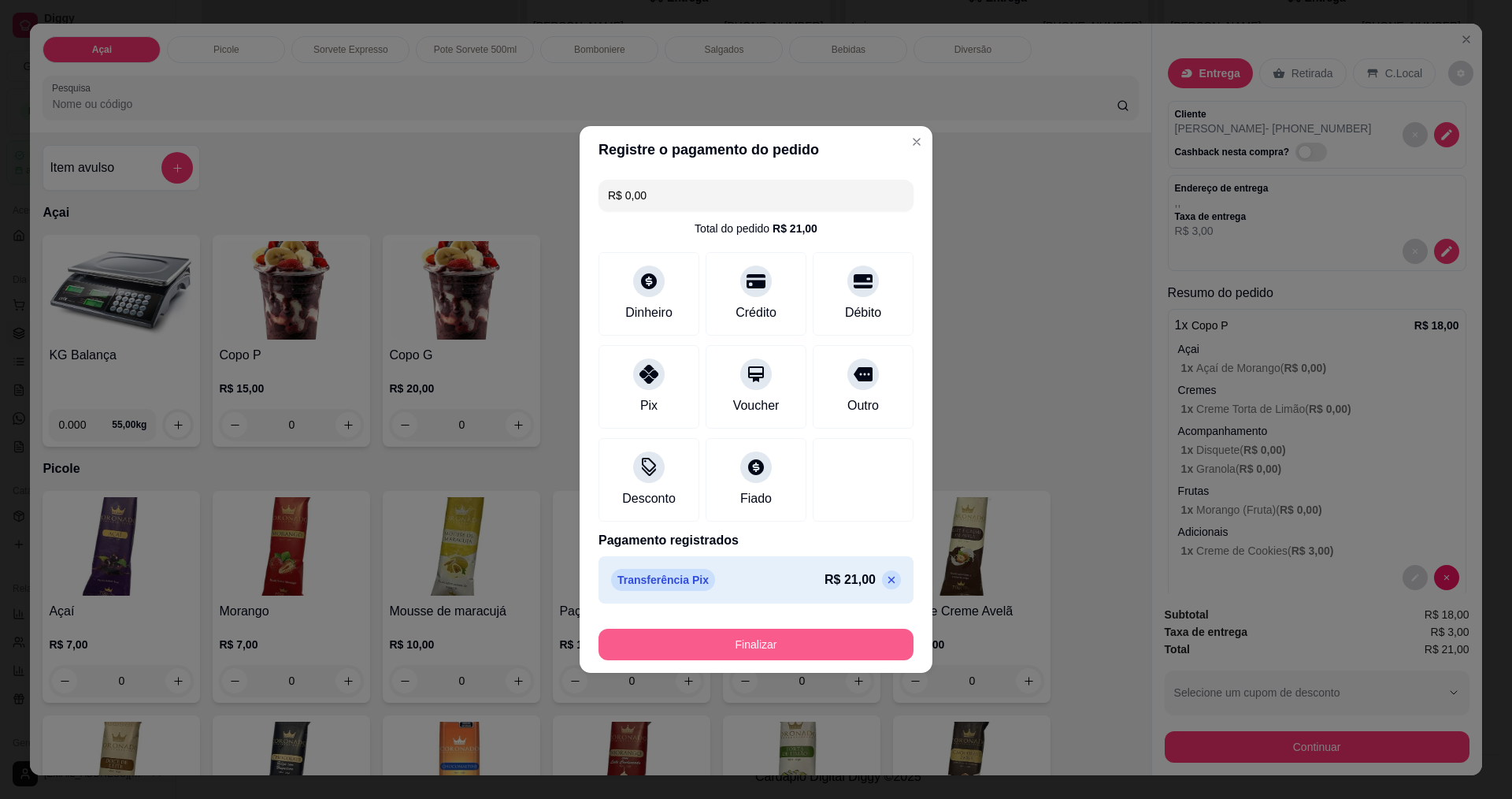
click at [752, 656] on button "Finalizar" at bounding box center [756, 644] width 315 height 32
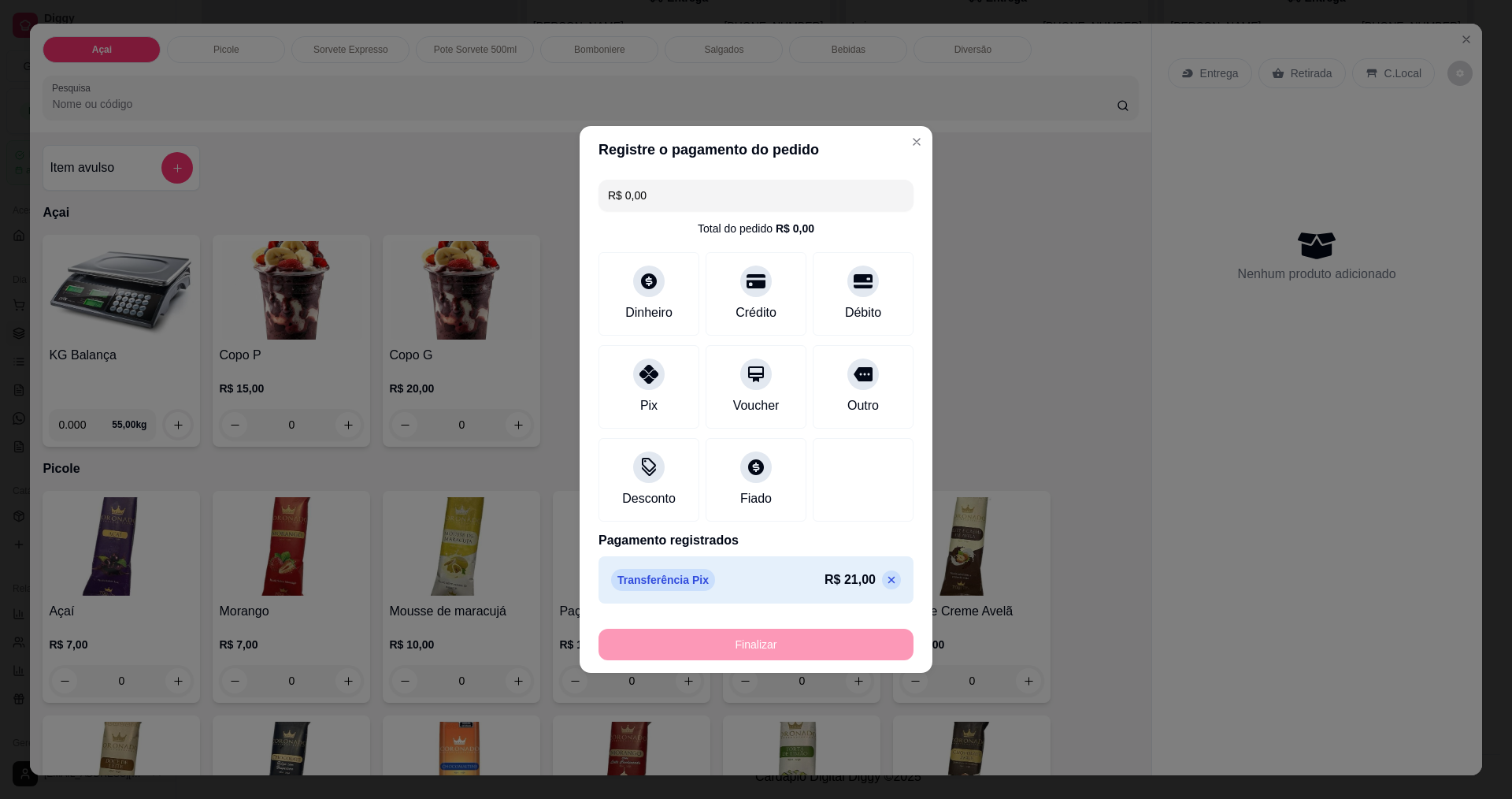
type input "-R$ 21,00"
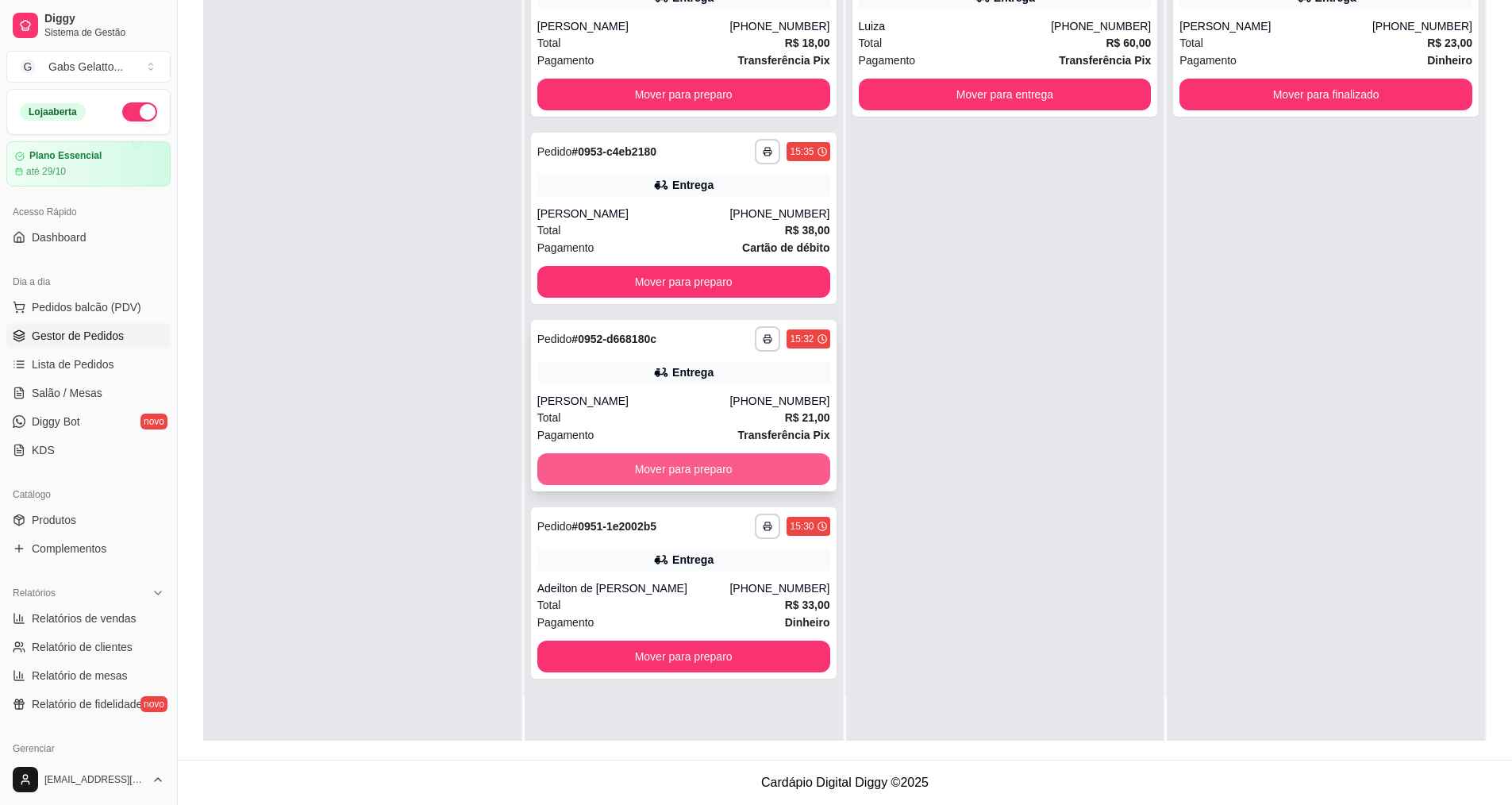
click at [714, 458] on button "Mover para preparo" at bounding box center [684, 469] width 293 height 32
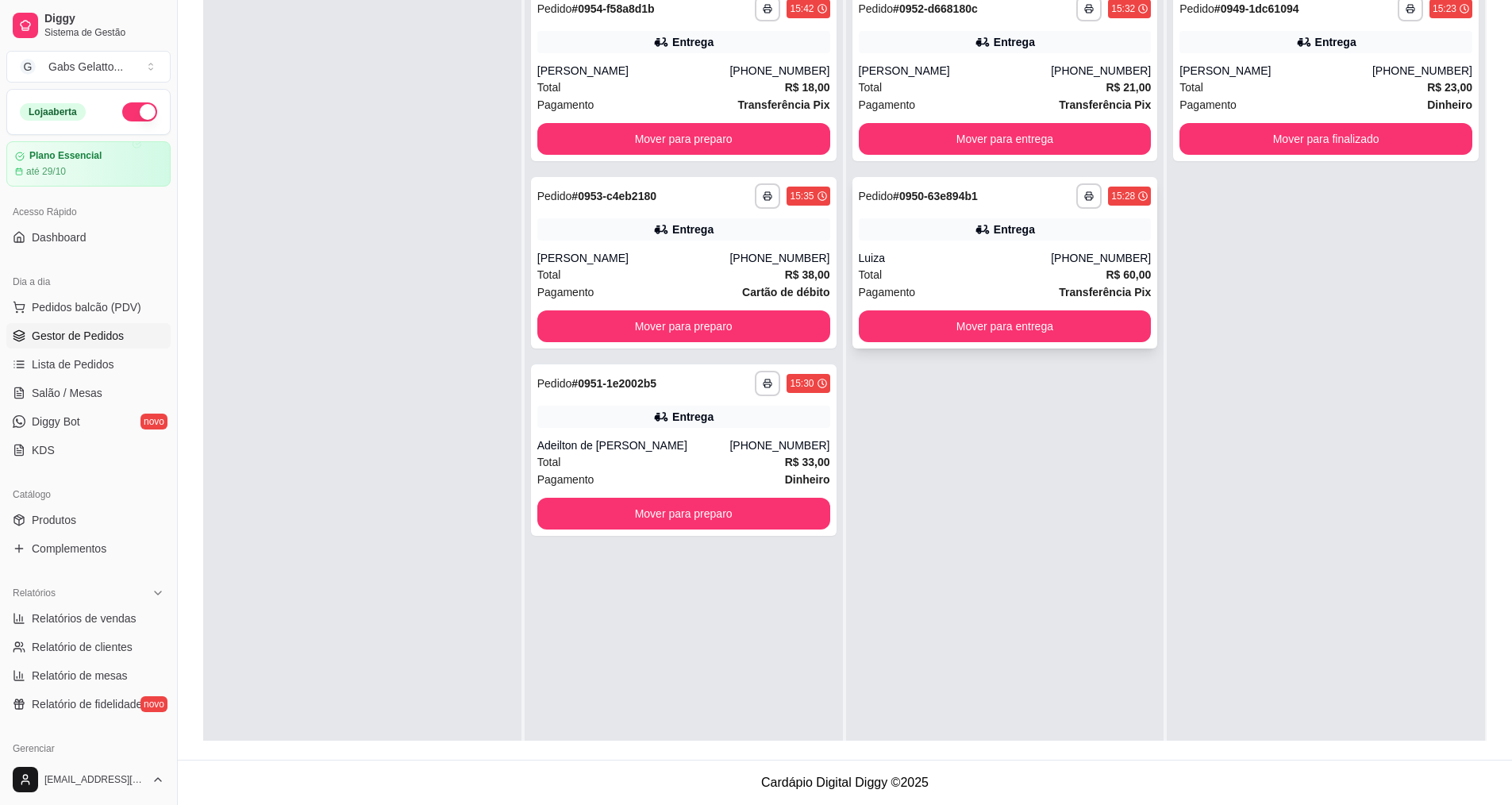
scroll to position [163, 0]
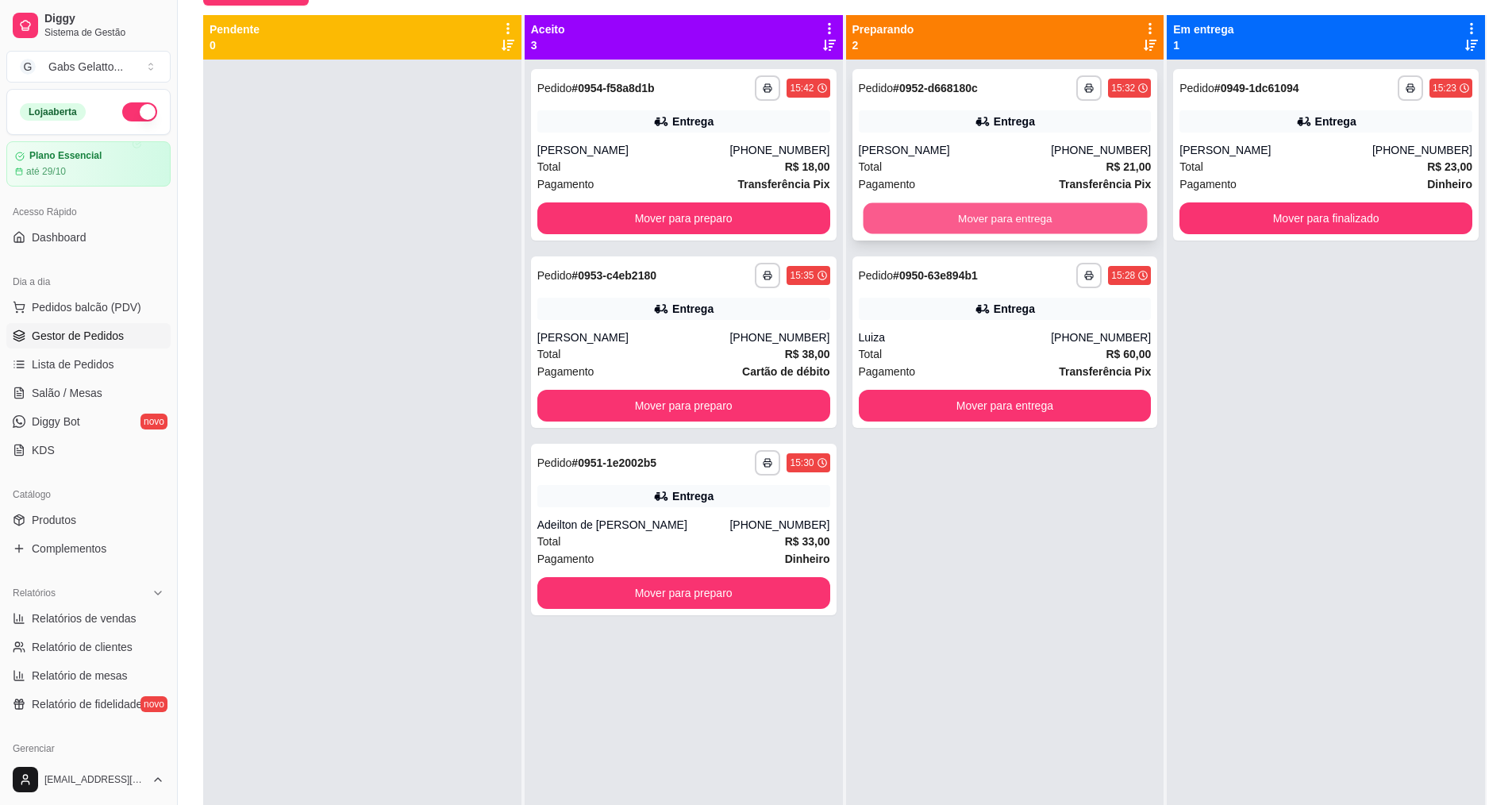
click at [1042, 224] on button "Mover para entrega" at bounding box center [1005, 218] width 284 height 31
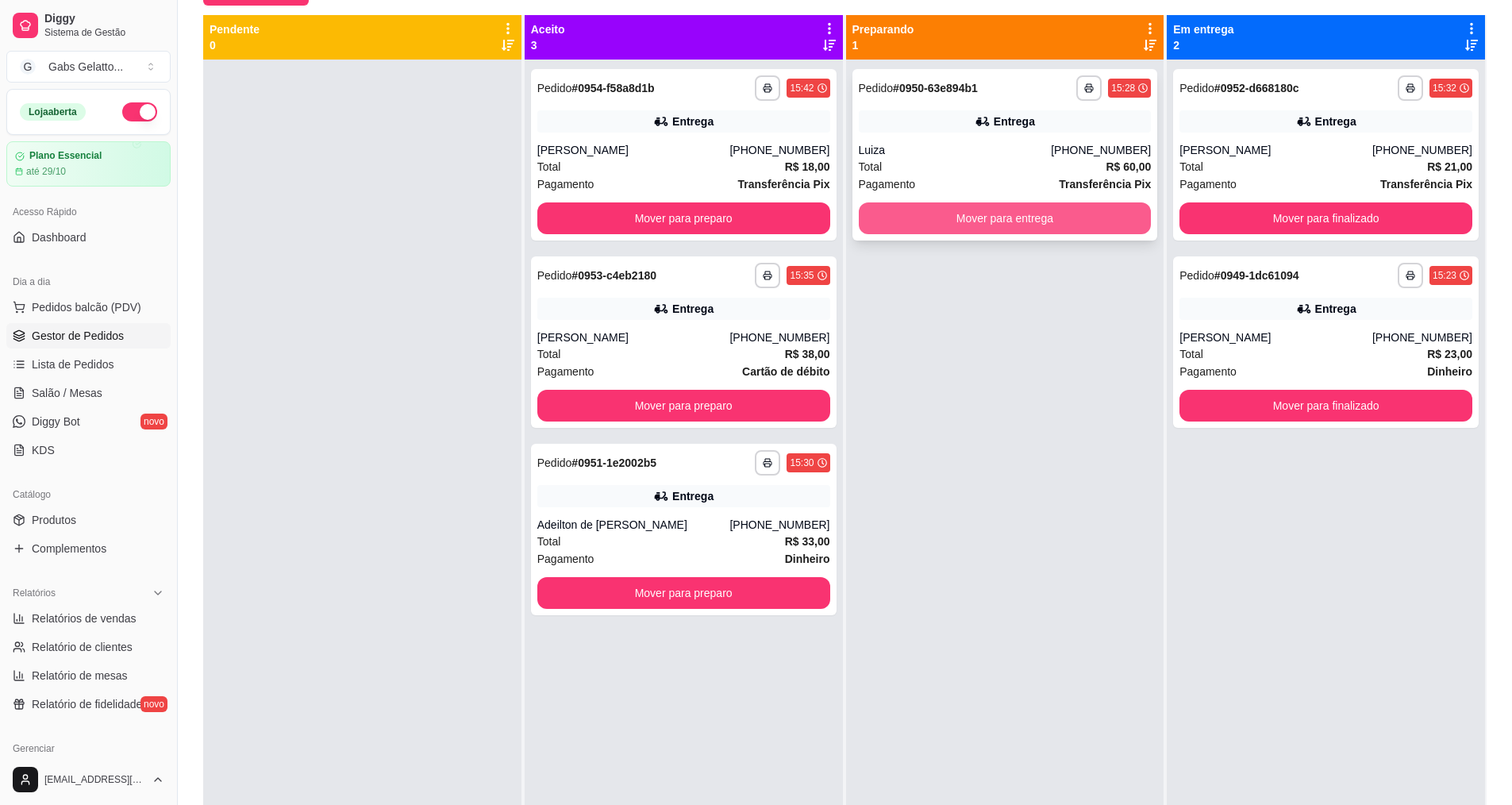
click at [1031, 217] on button "Mover para entrega" at bounding box center [1005, 218] width 293 height 32
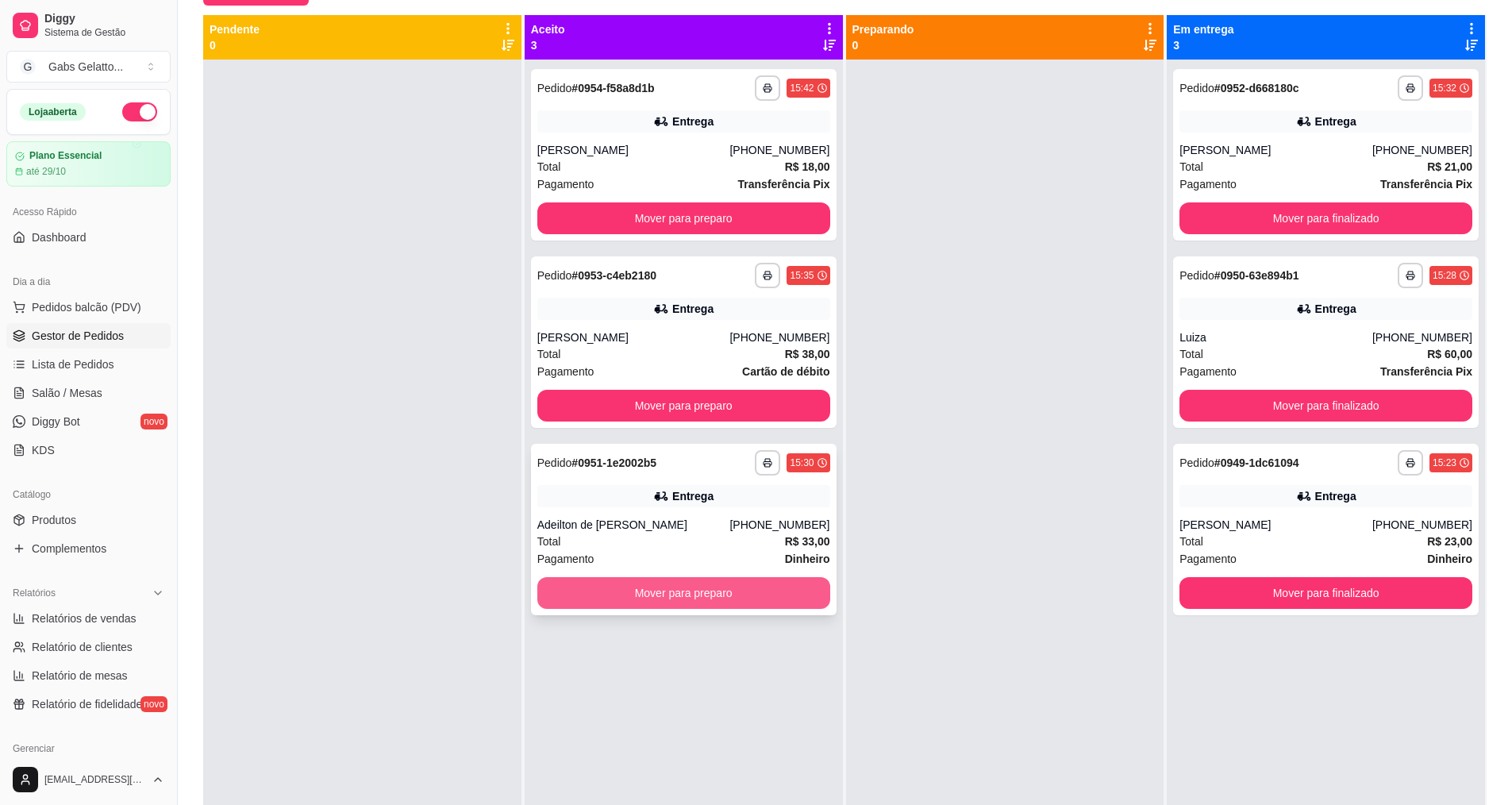
click at [617, 588] on button "Mover para preparo" at bounding box center [684, 593] width 293 height 32
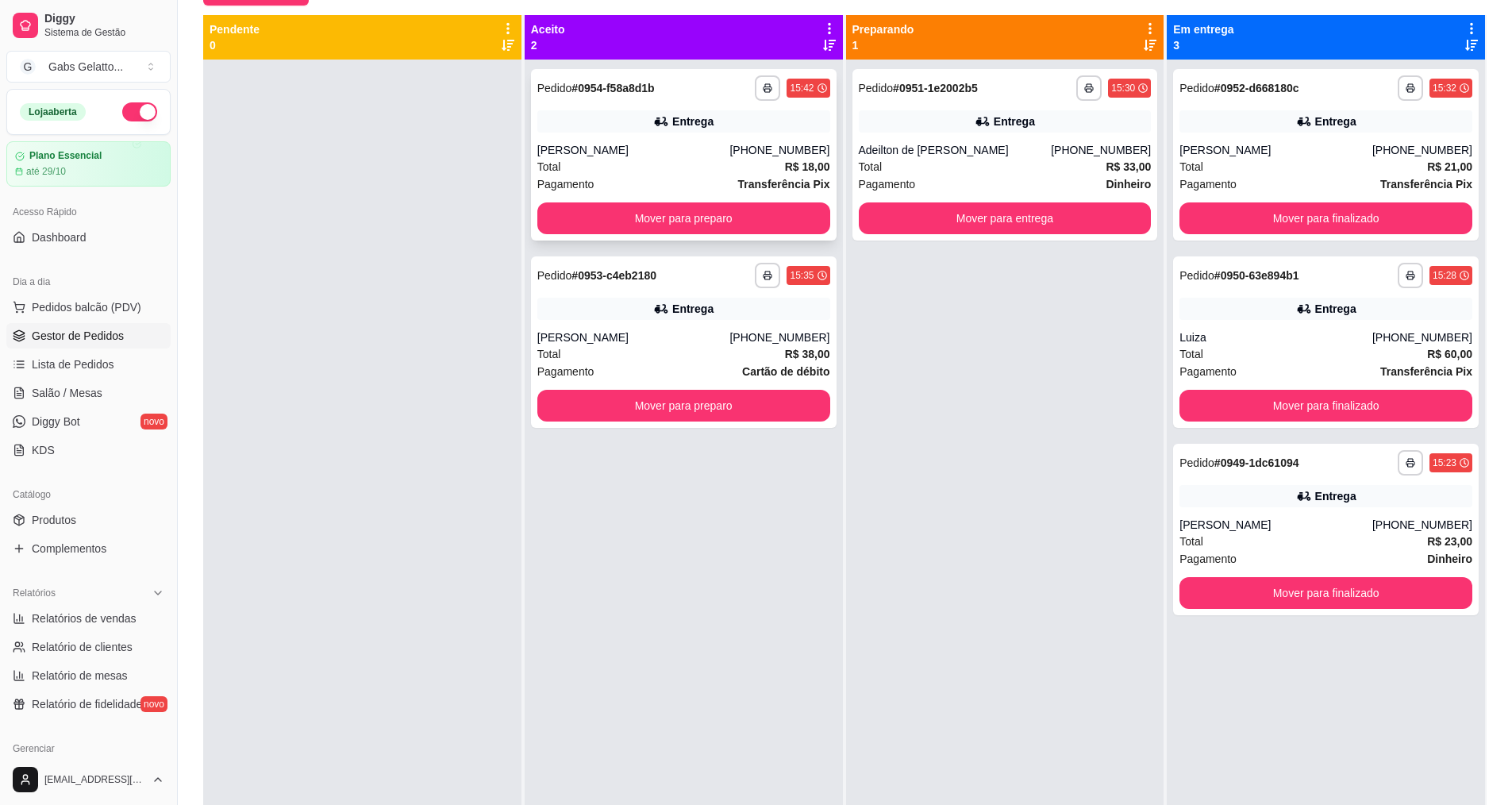
click at [612, 173] on div "Total R$ 18,00" at bounding box center [684, 166] width 293 height 18
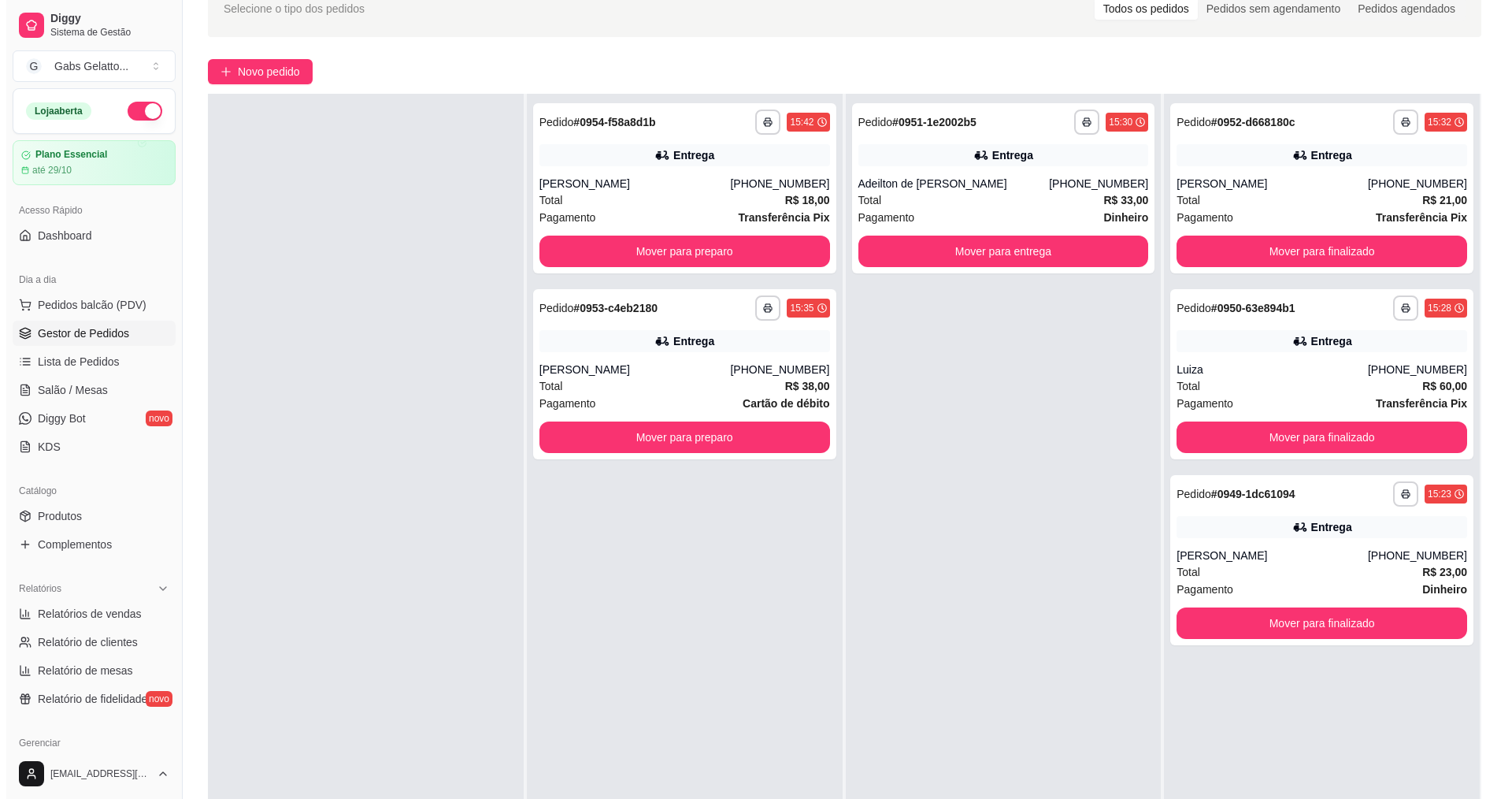
scroll to position [0, 0]
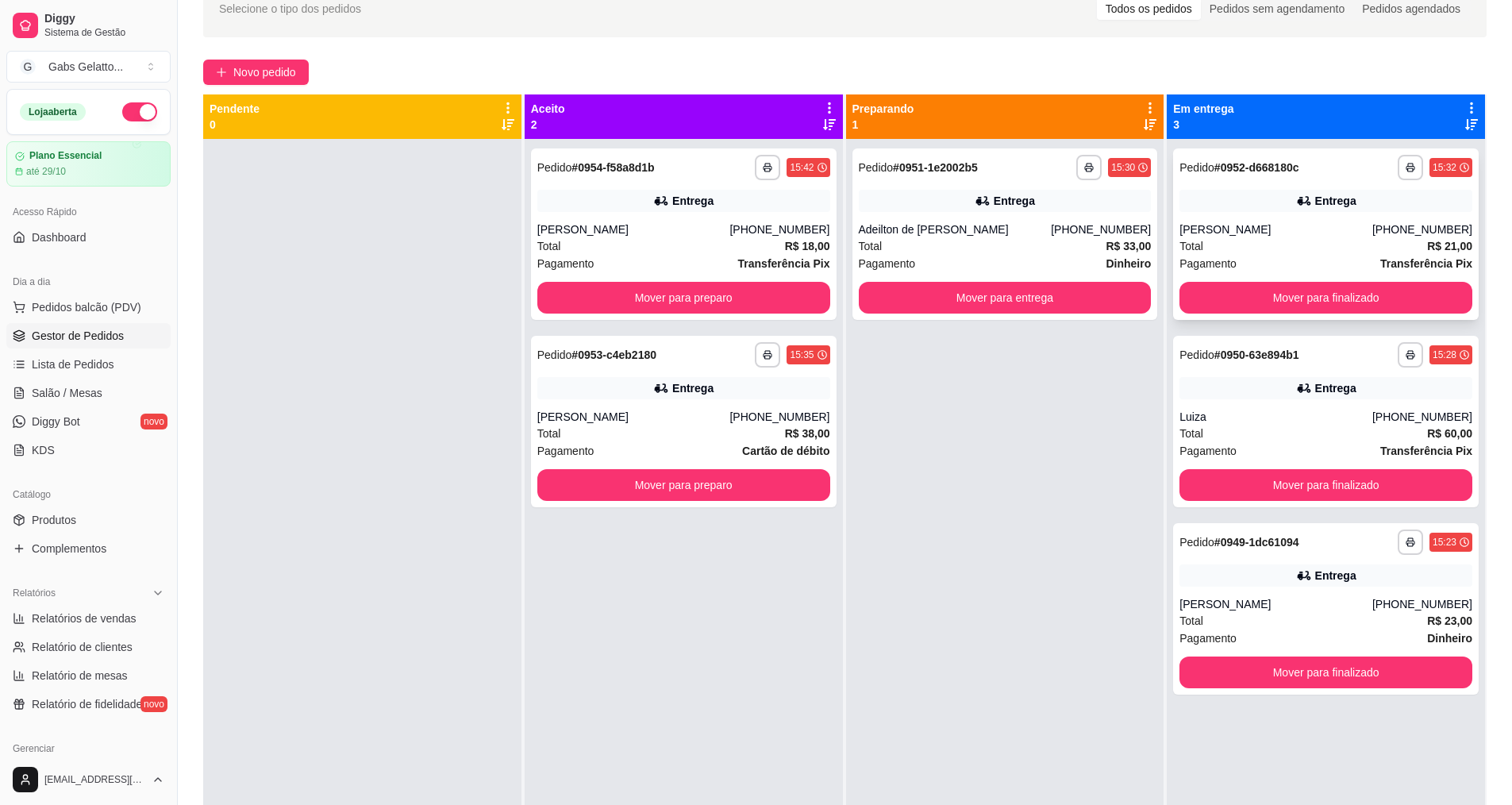
click at [1314, 222] on div "**********" at bounding box center [1326, 234] width 305 height 171
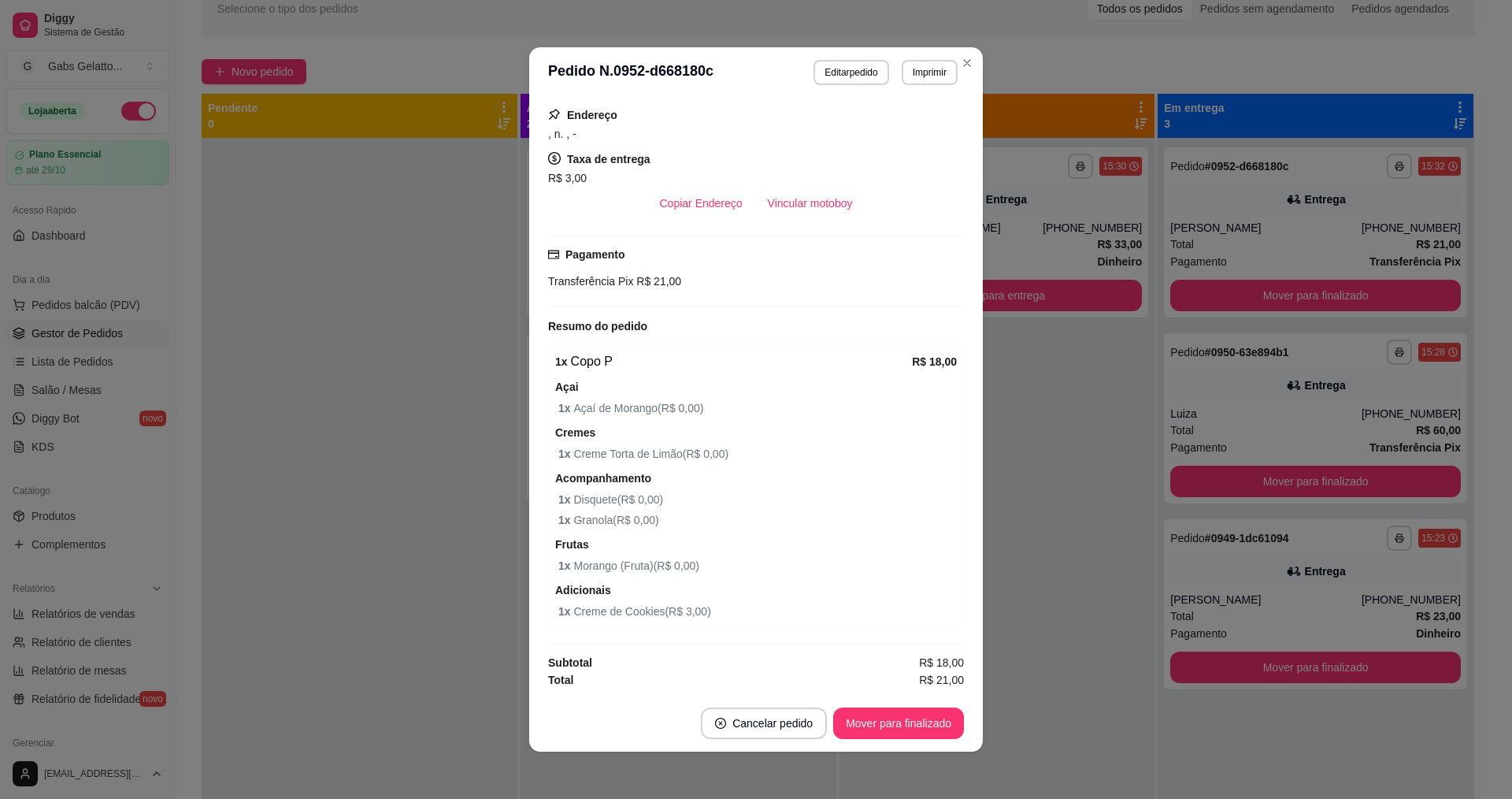
scroll to position [3, 0]
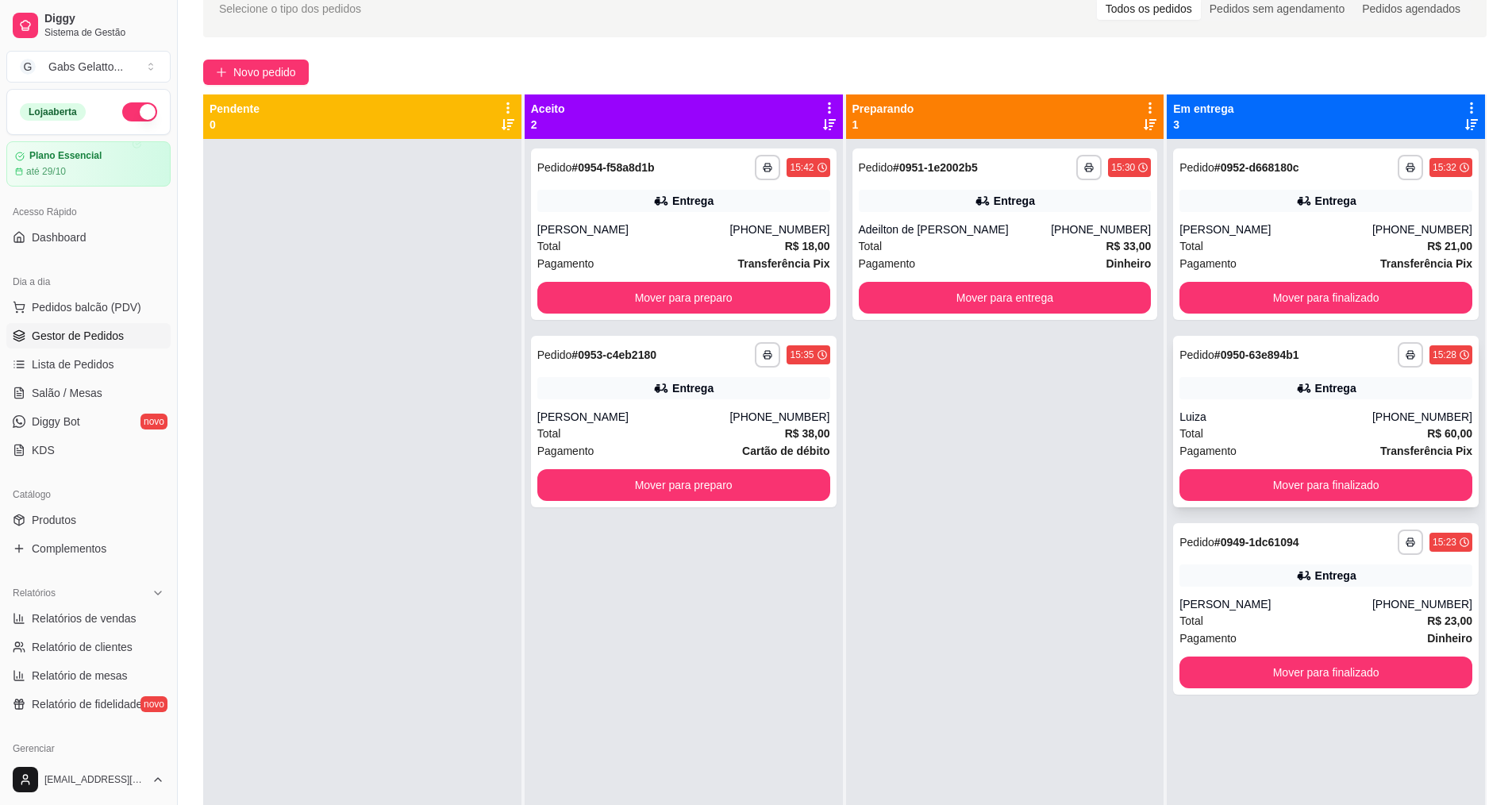
click at [1300, 426] on div "Total R$ 60,00" at bounding box center [1326, 433] width 293 height 18
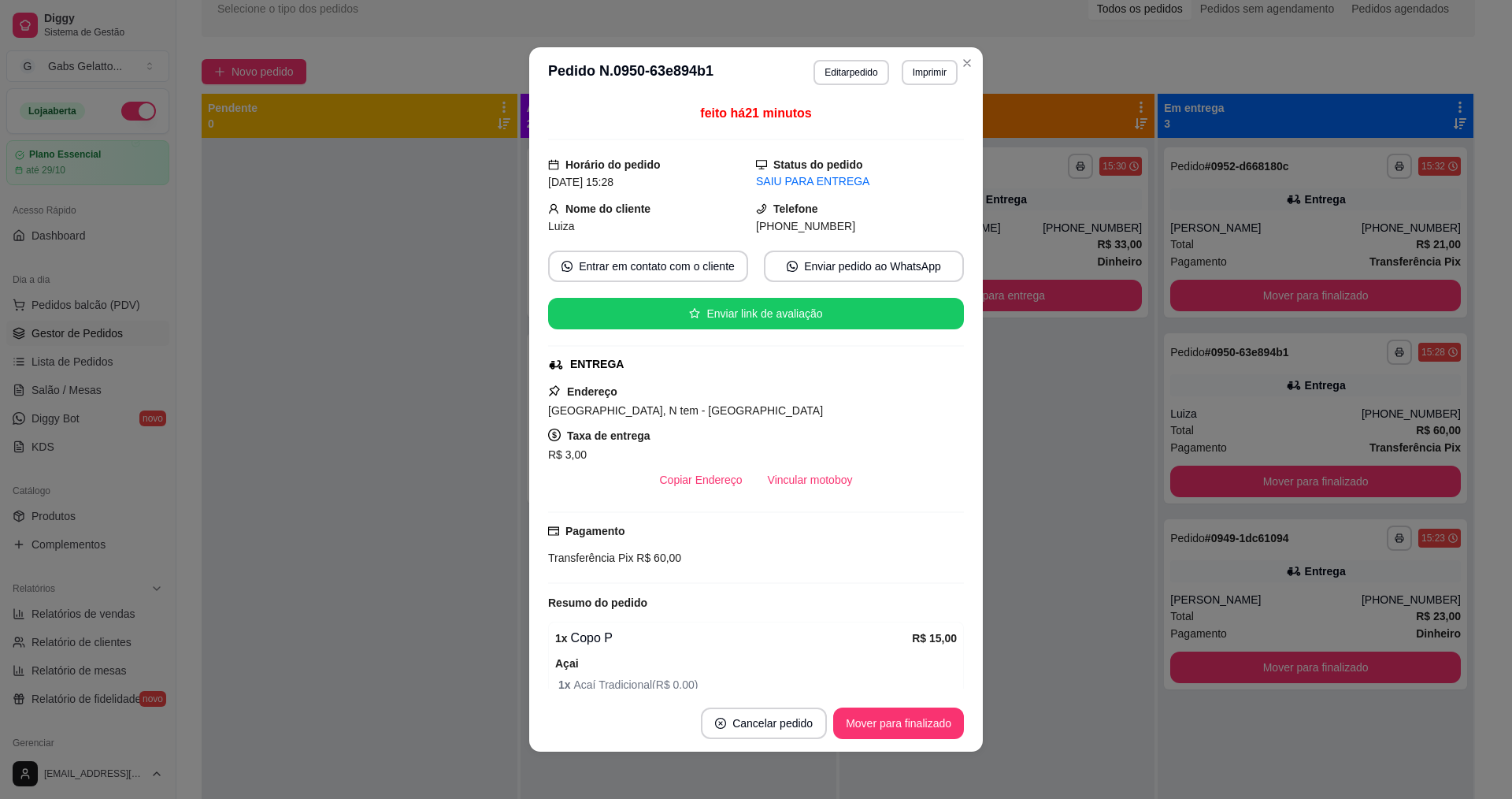
scroll to position [236, 0]
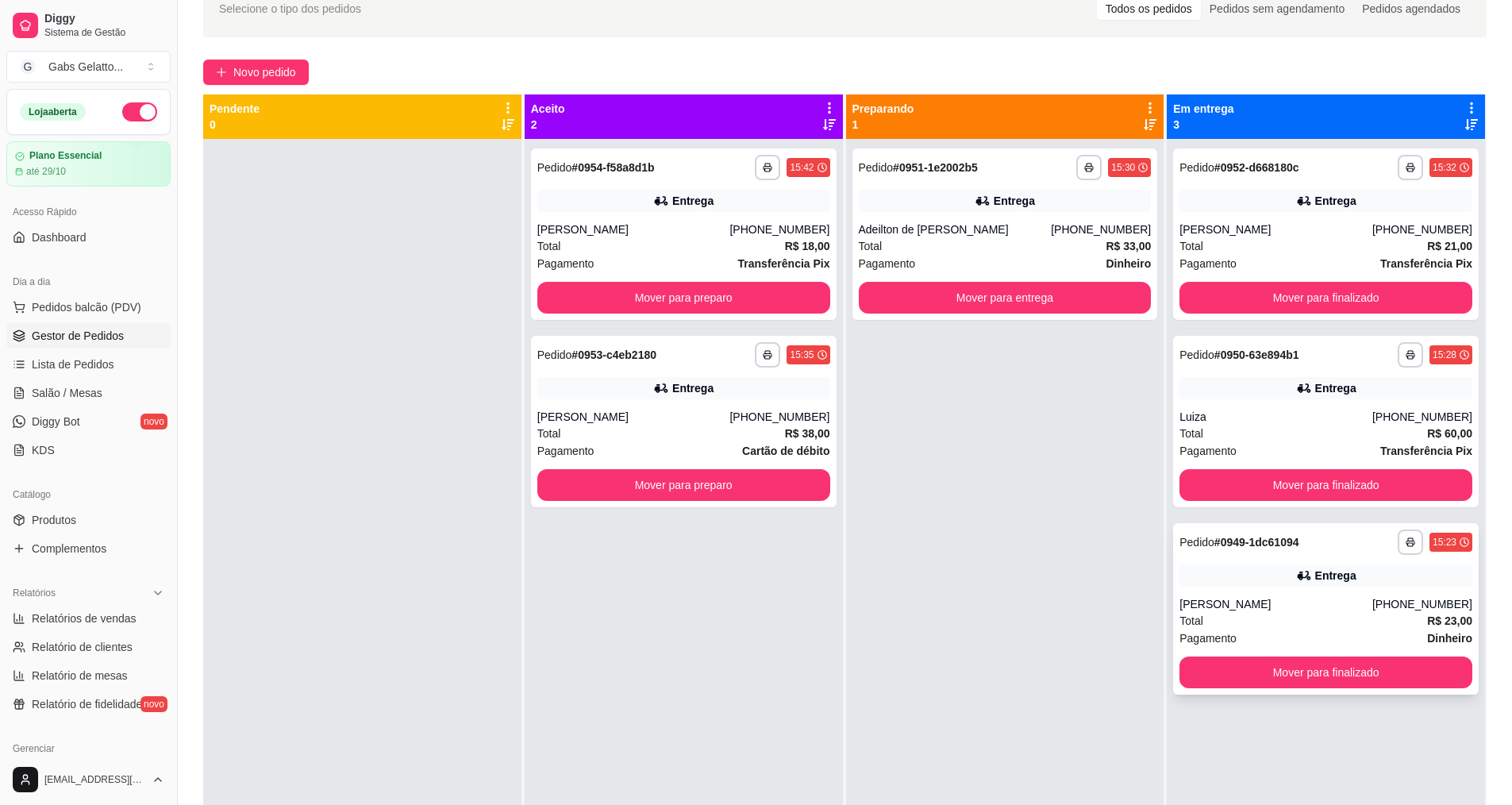
click at [1307, 601] on div "[PERSON_NAME]" at bounding box center [1275, 603] width 193 height 16
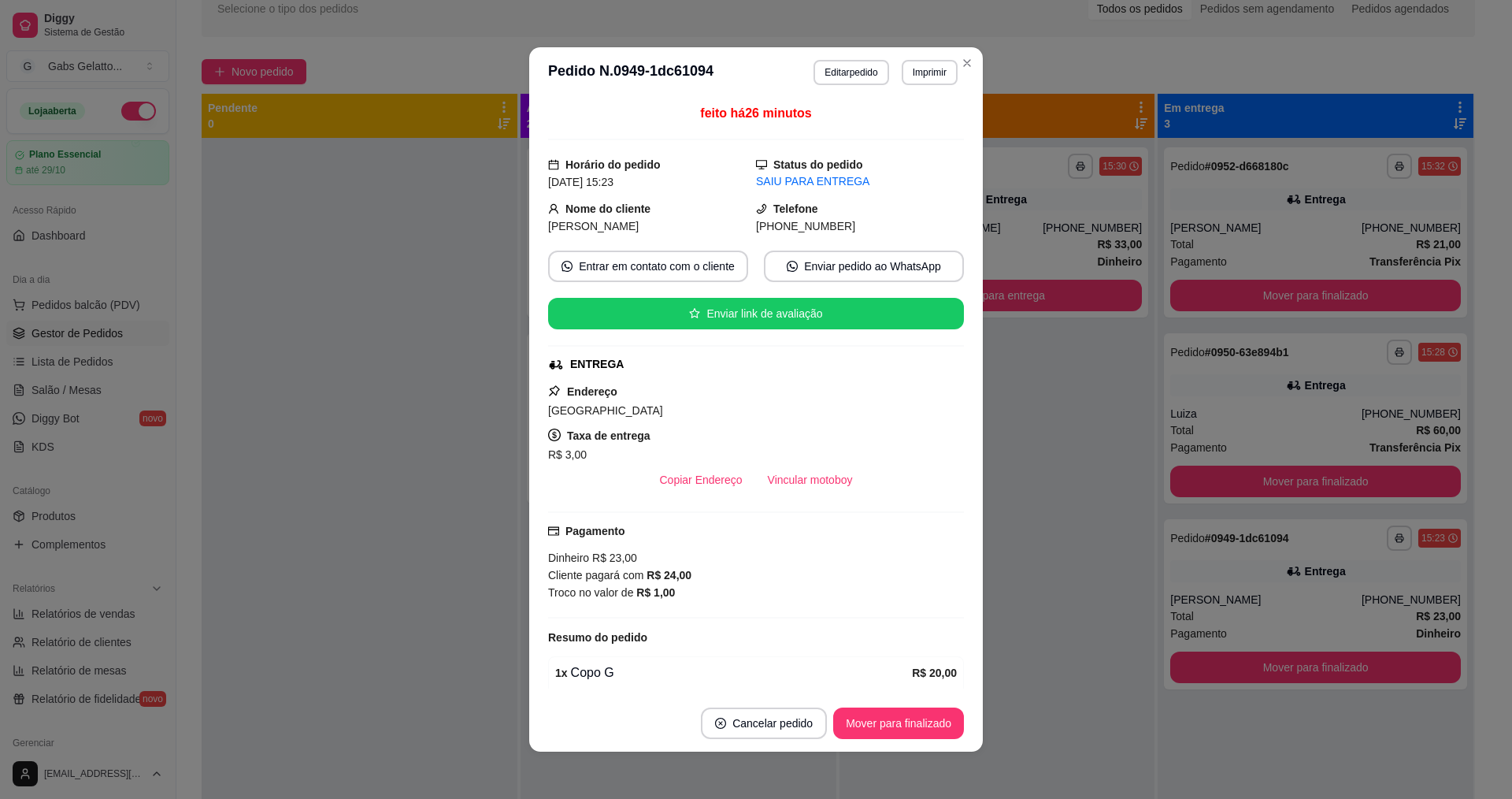
scroll to position [78, 0]
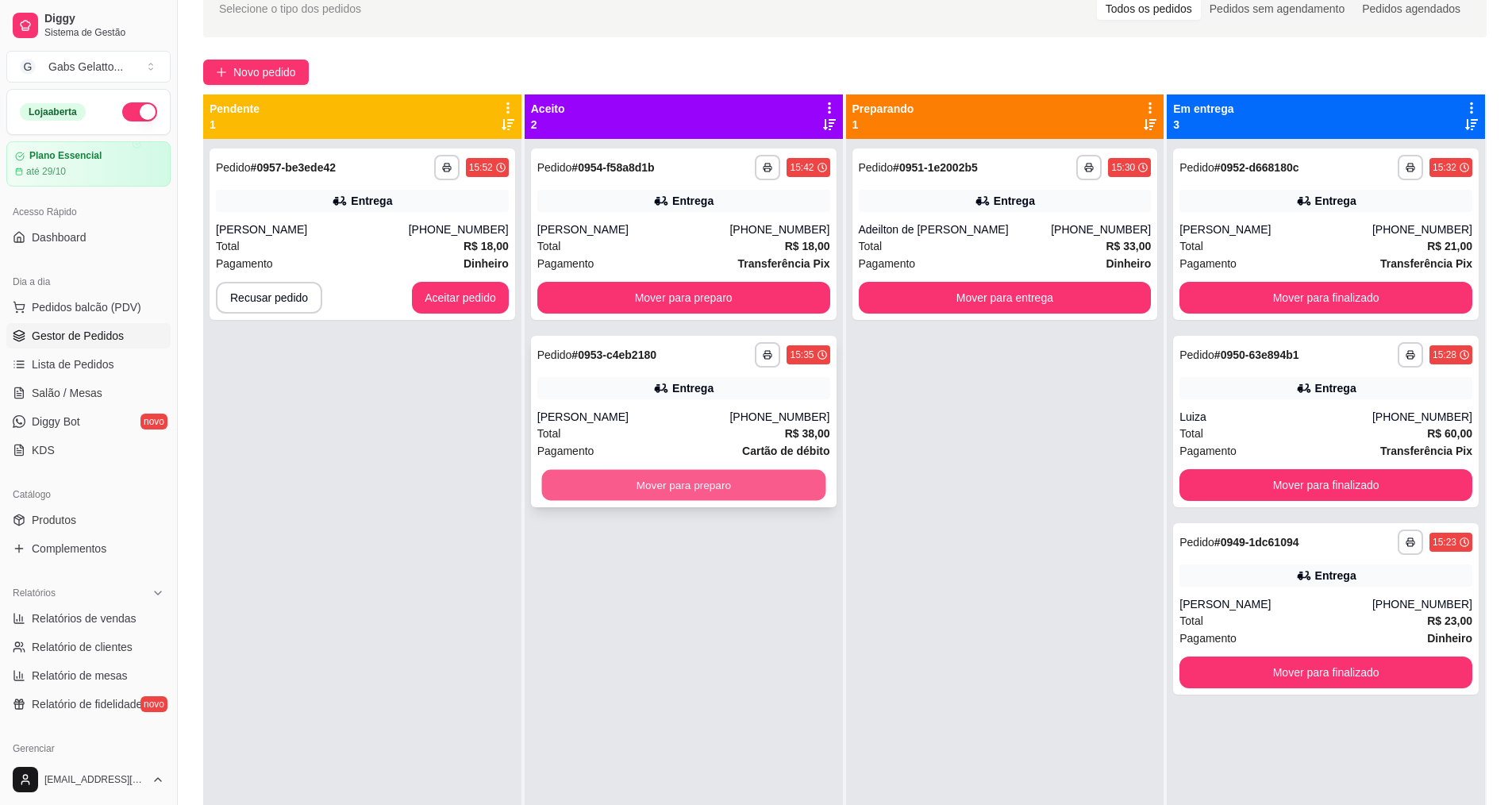
click at [632, 474] on button "Mover para preparo" at bounding box center [683, 485] width 284 height 31
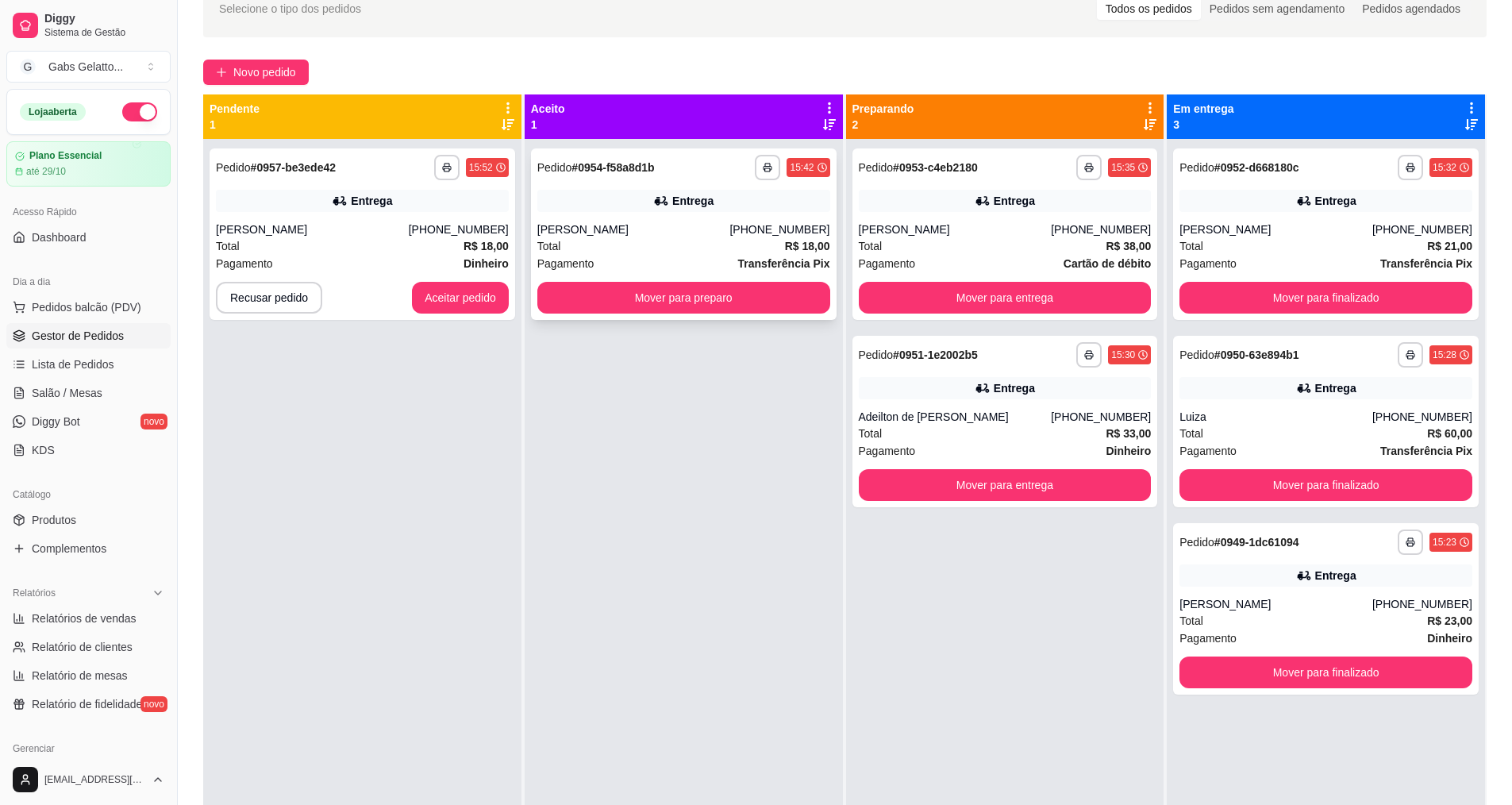
click at [698, 238] on div "Total R$ 18,00" at bounding box center [684, 246] width 293 height 18
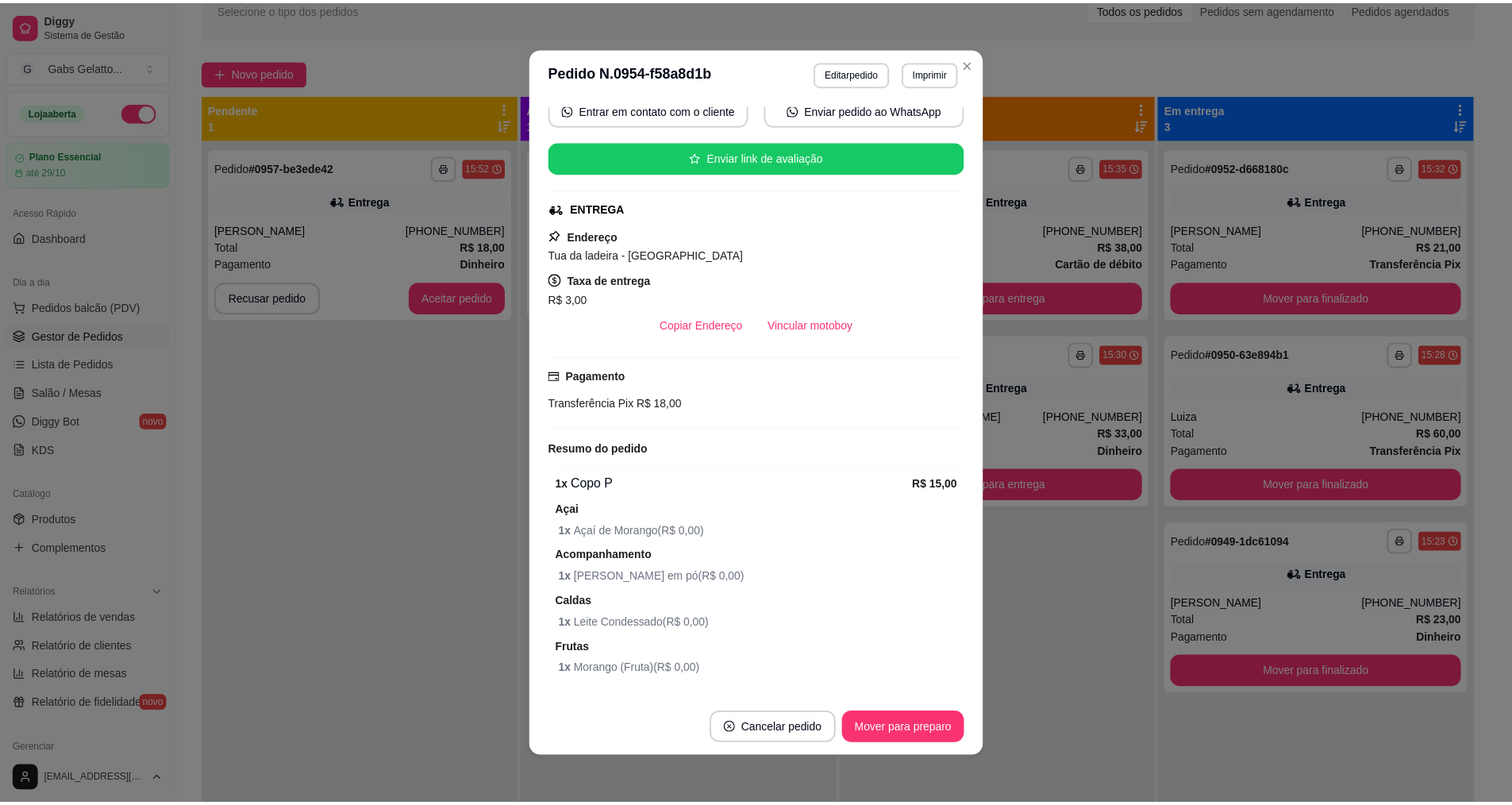
scroll to position [229, 0]
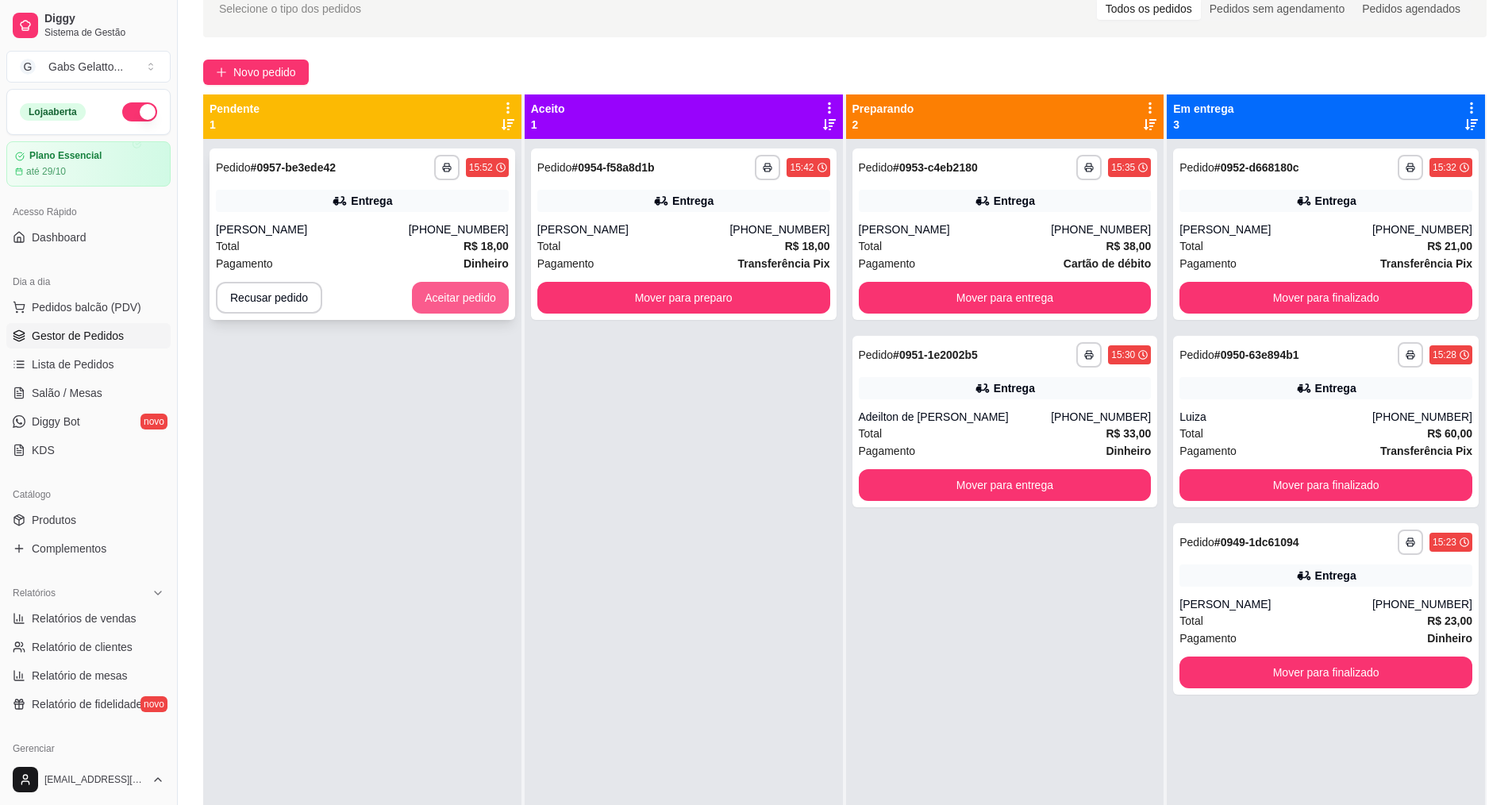
click at [458, 286] on button "Aceitar pedido" at bounding box center [460, 298] width 97 height 32
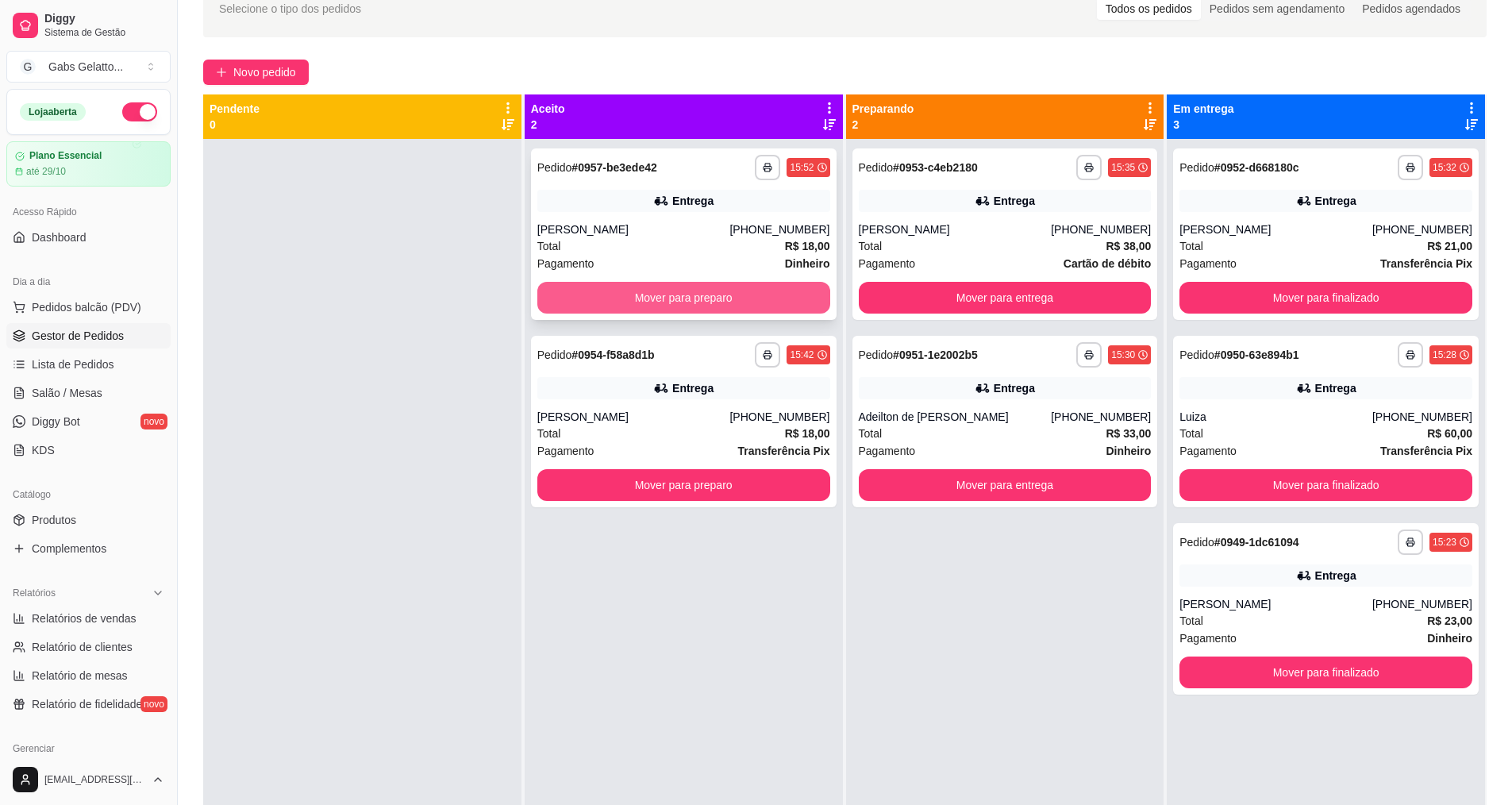
click at [666, 312] on button "Mover para preparo" at bounding box center [684, 298] width 293 height 32
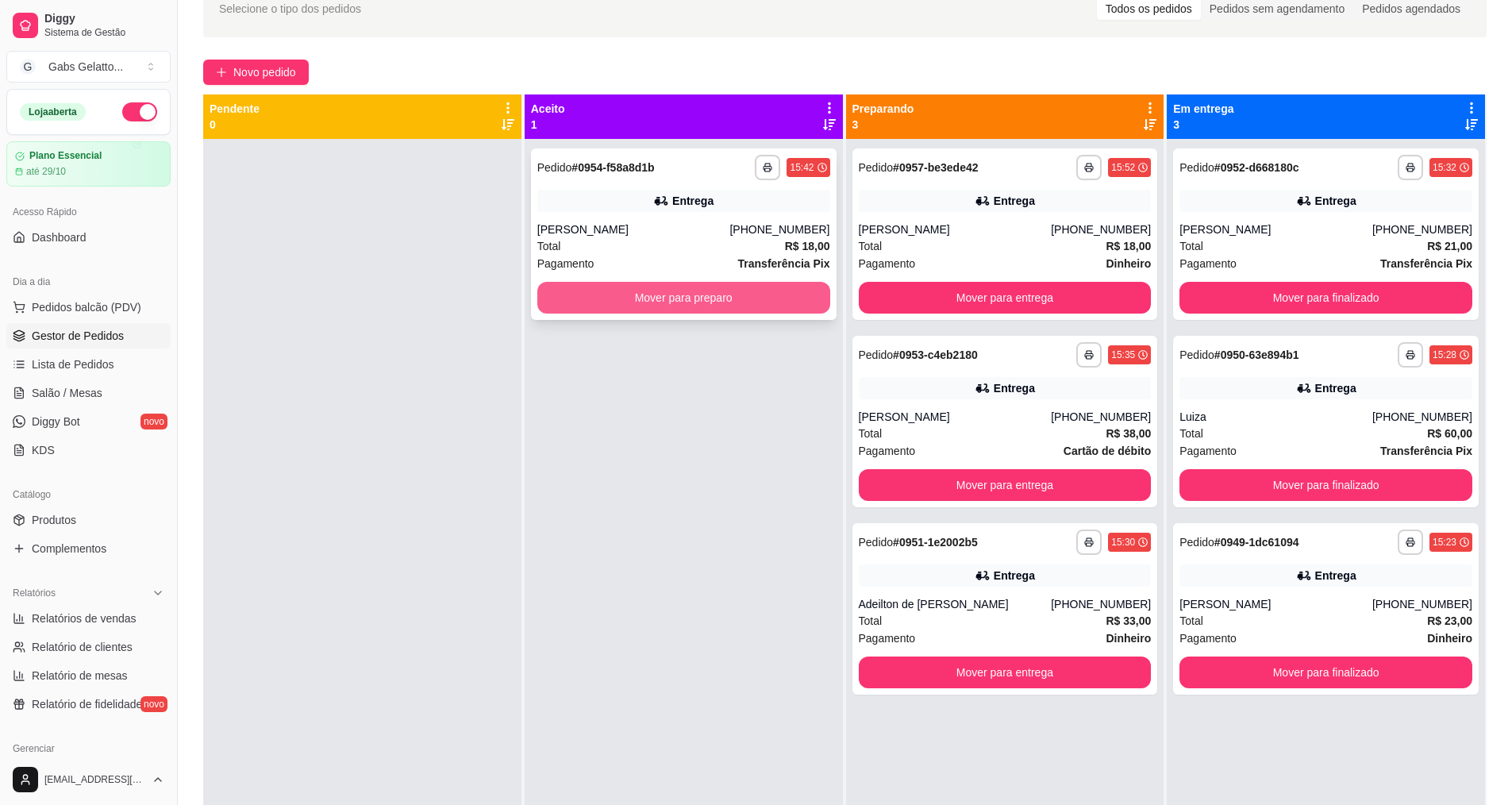
click at [704, 289] on button "Mover para preparo" at bounding box center [684, 298] width 293 height 32
click at [730, 231] on div "[PERSON_NAME]" at bounding box center [633, 229] width 193 height 16
click at [940, 206] on div "Entrega" at bounding box center [1005, 201] width 293 height 23
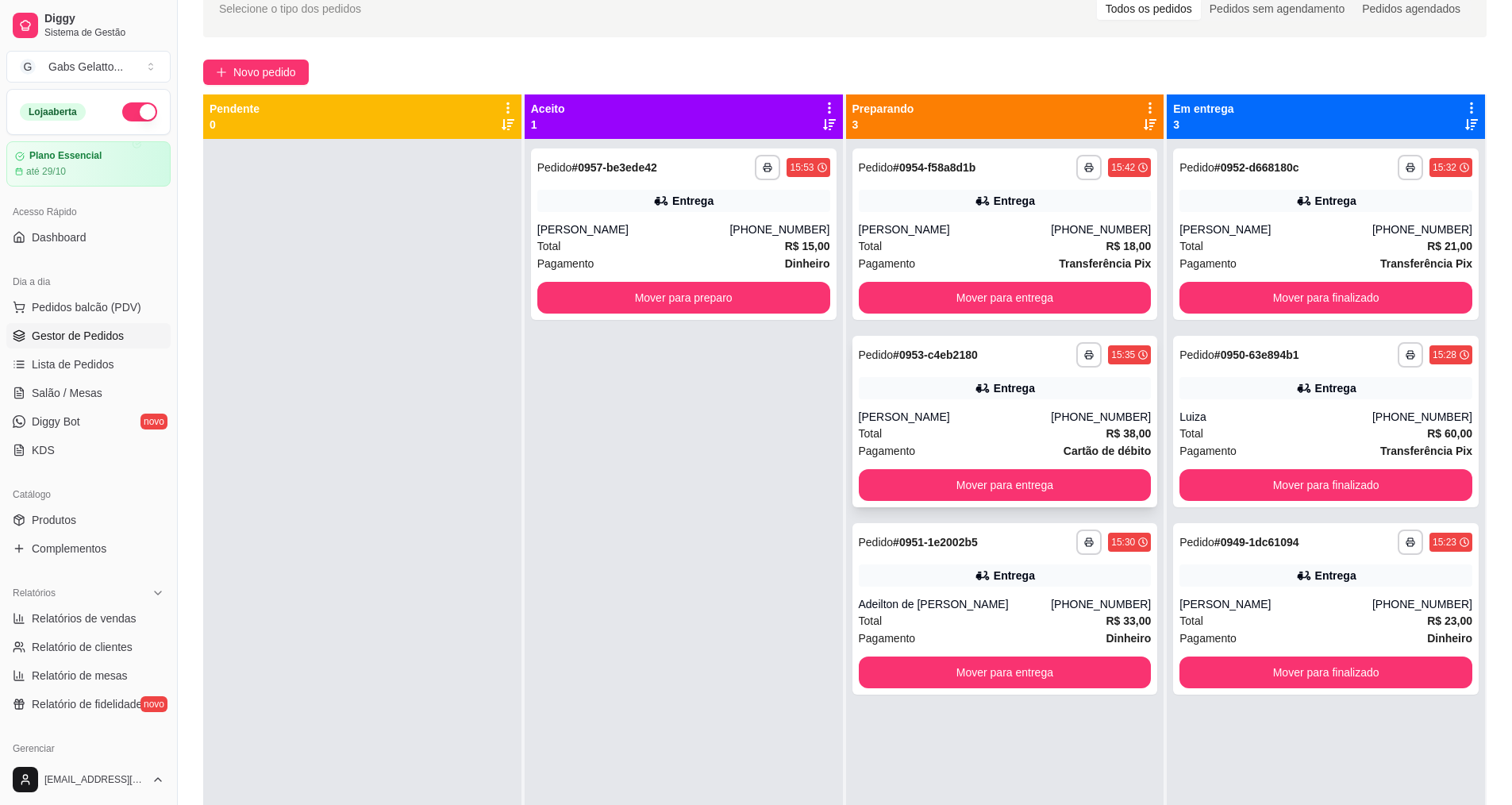
click at [1021, 358] on div "**********" at bounding box center [1005, 354] width 293 height 25
click at [686, 284] on button "Mover para preparo" at bounding box center [684, 298] width 293 height 32
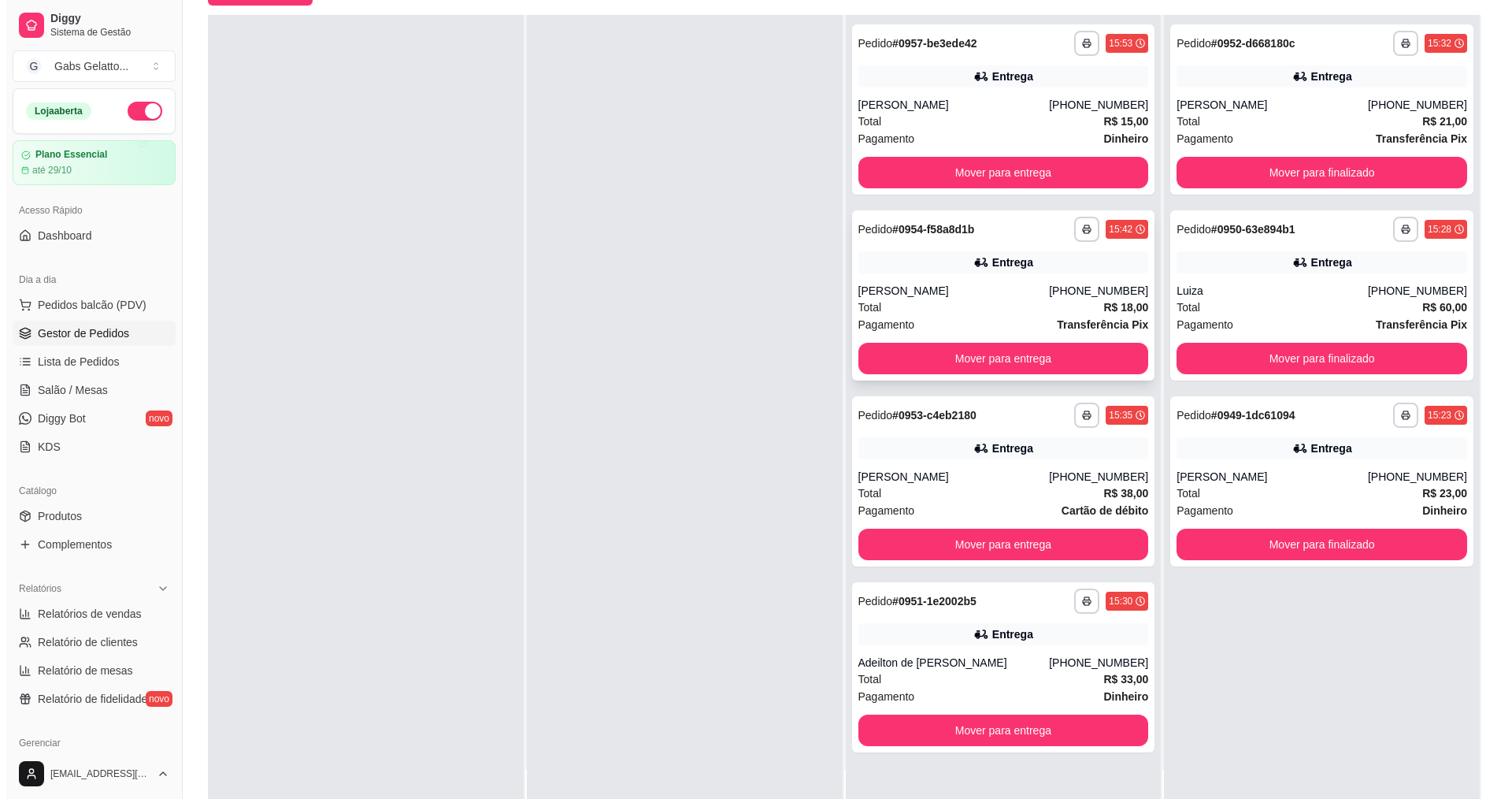
scroll to position [0, 0]
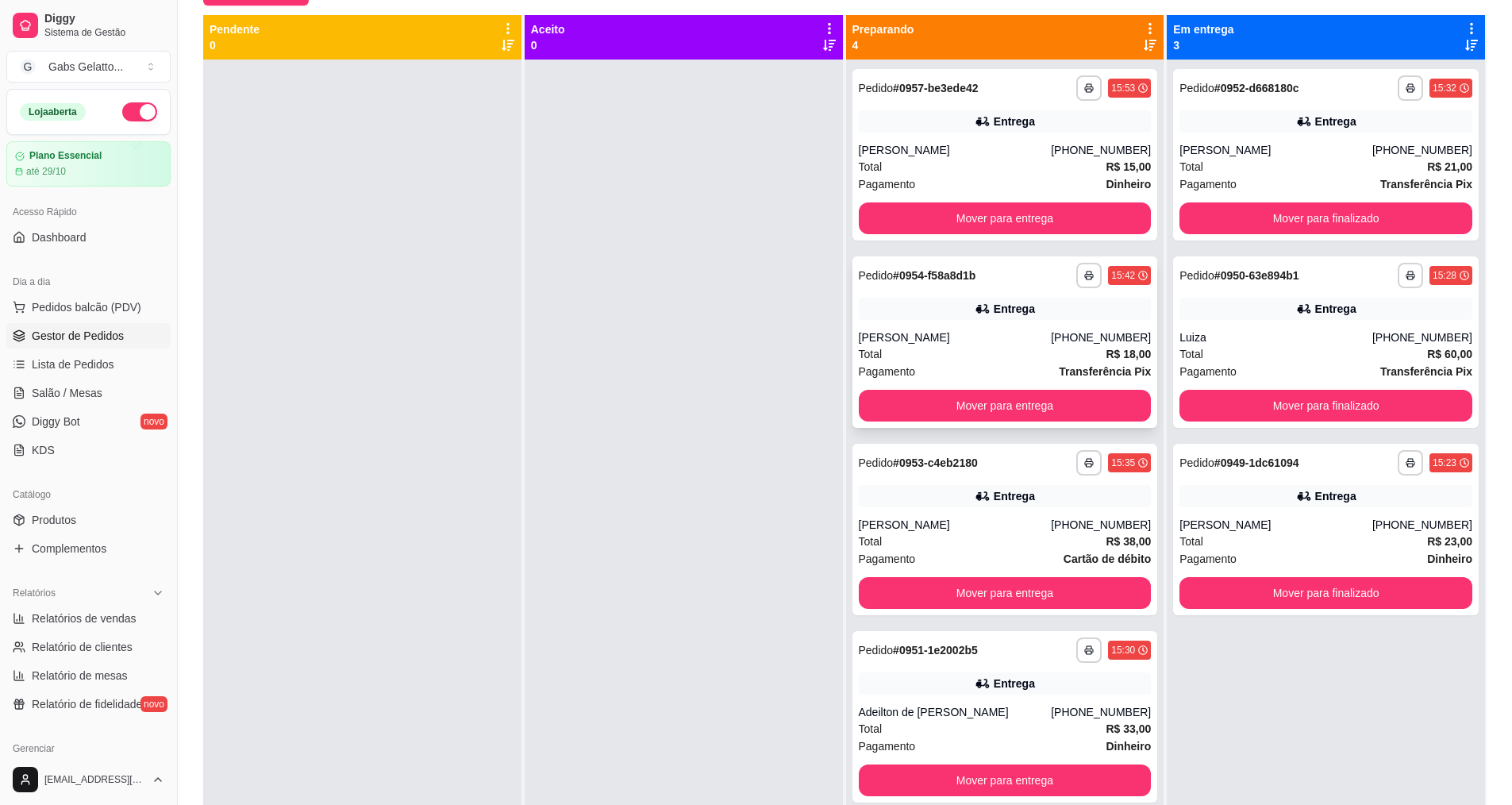
click at [959, 293] on div "**********" at bounding box center [1005, 342] width 305 height 171
click at [1347, 592] on button "Mover para finalizado" at bounding box center [1326, 593] width 293 height 32
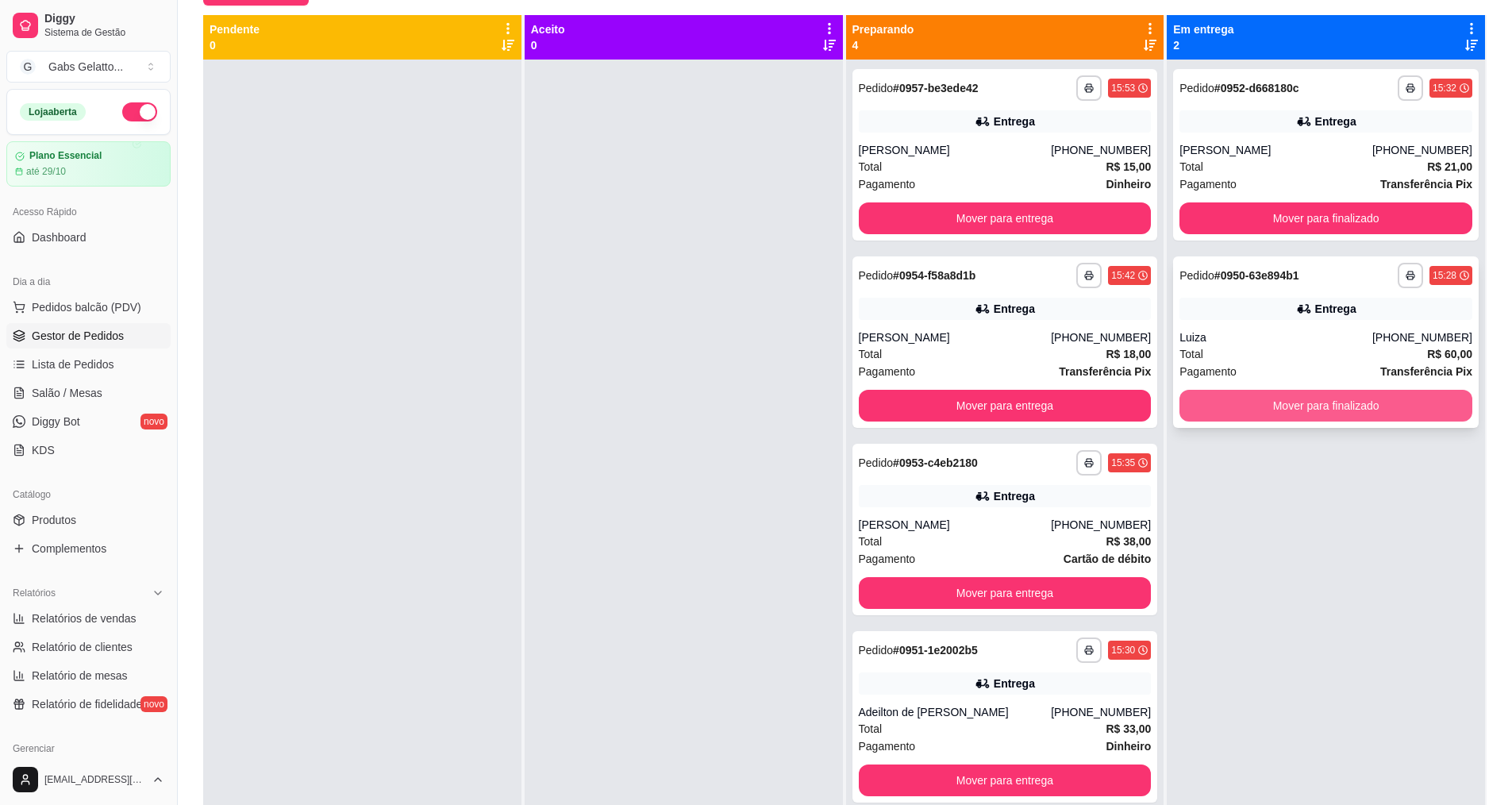
click at [1323, 408] on button "Mover para finalizado" at bounding box center [1326, 406] width 293 height 32
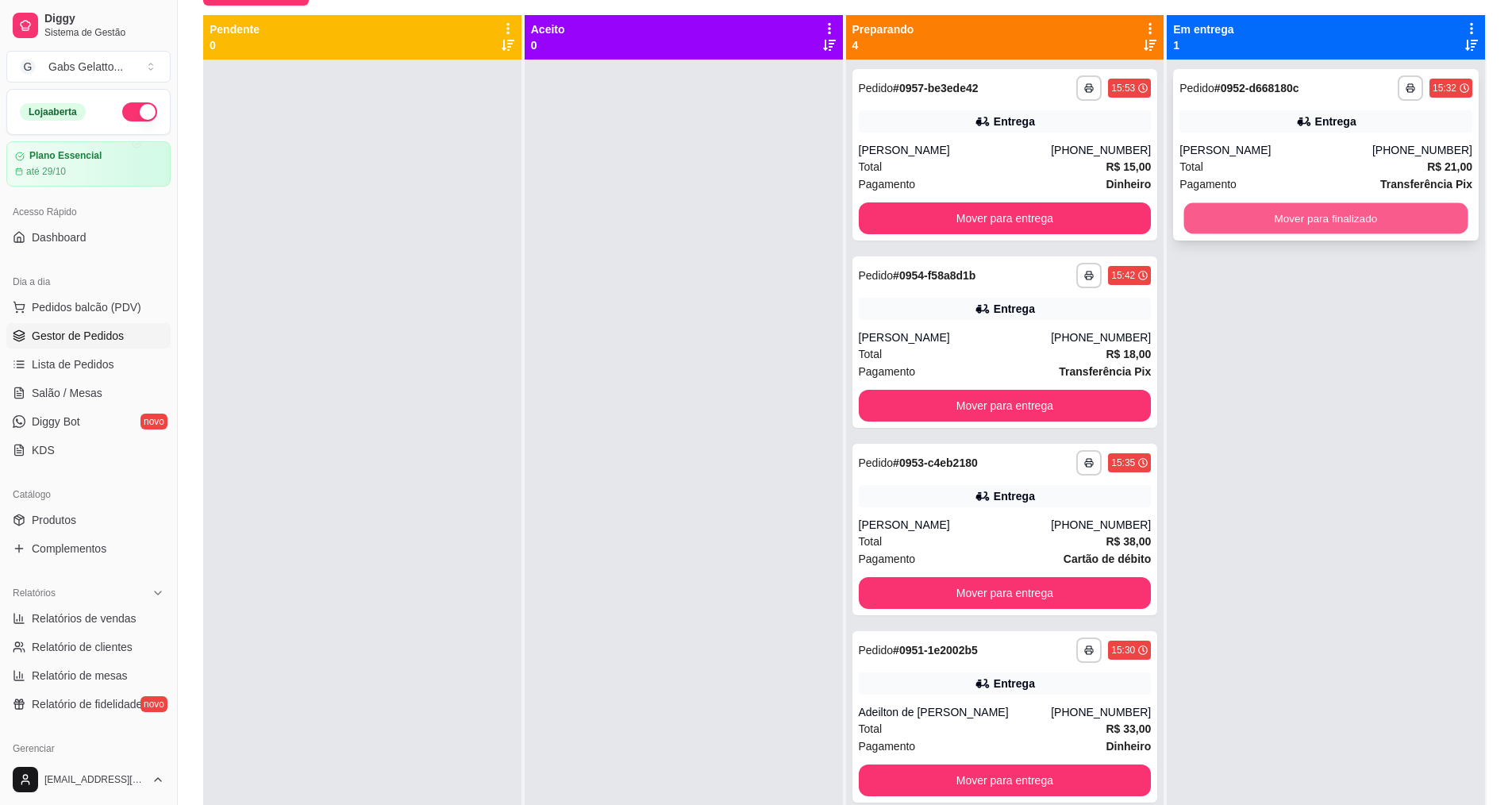
click at [1287, 209] on button "Mover para finalizado" at bounding box center [1326, 218] width 284 height 31
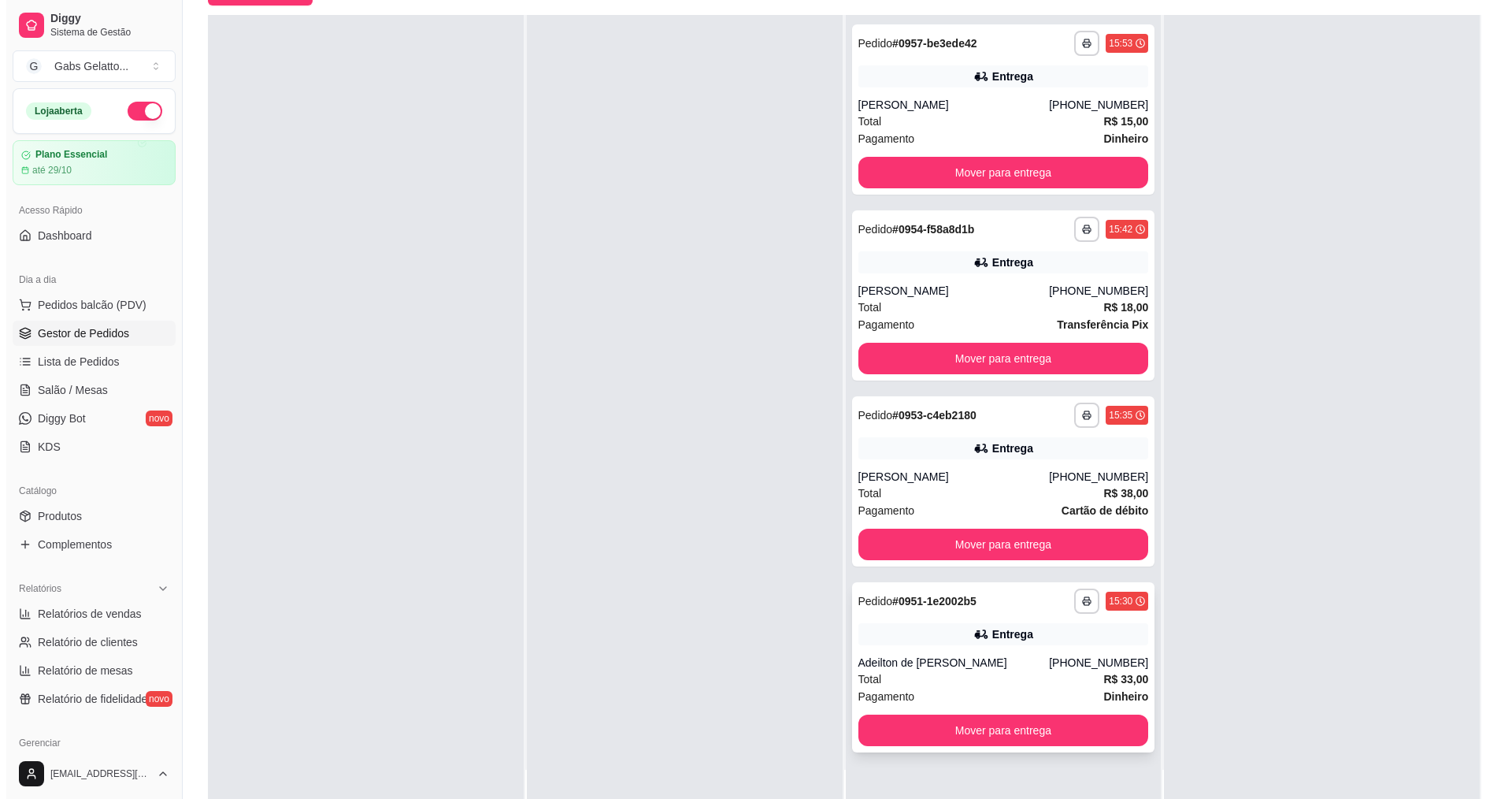
scroll to position [241, 0]
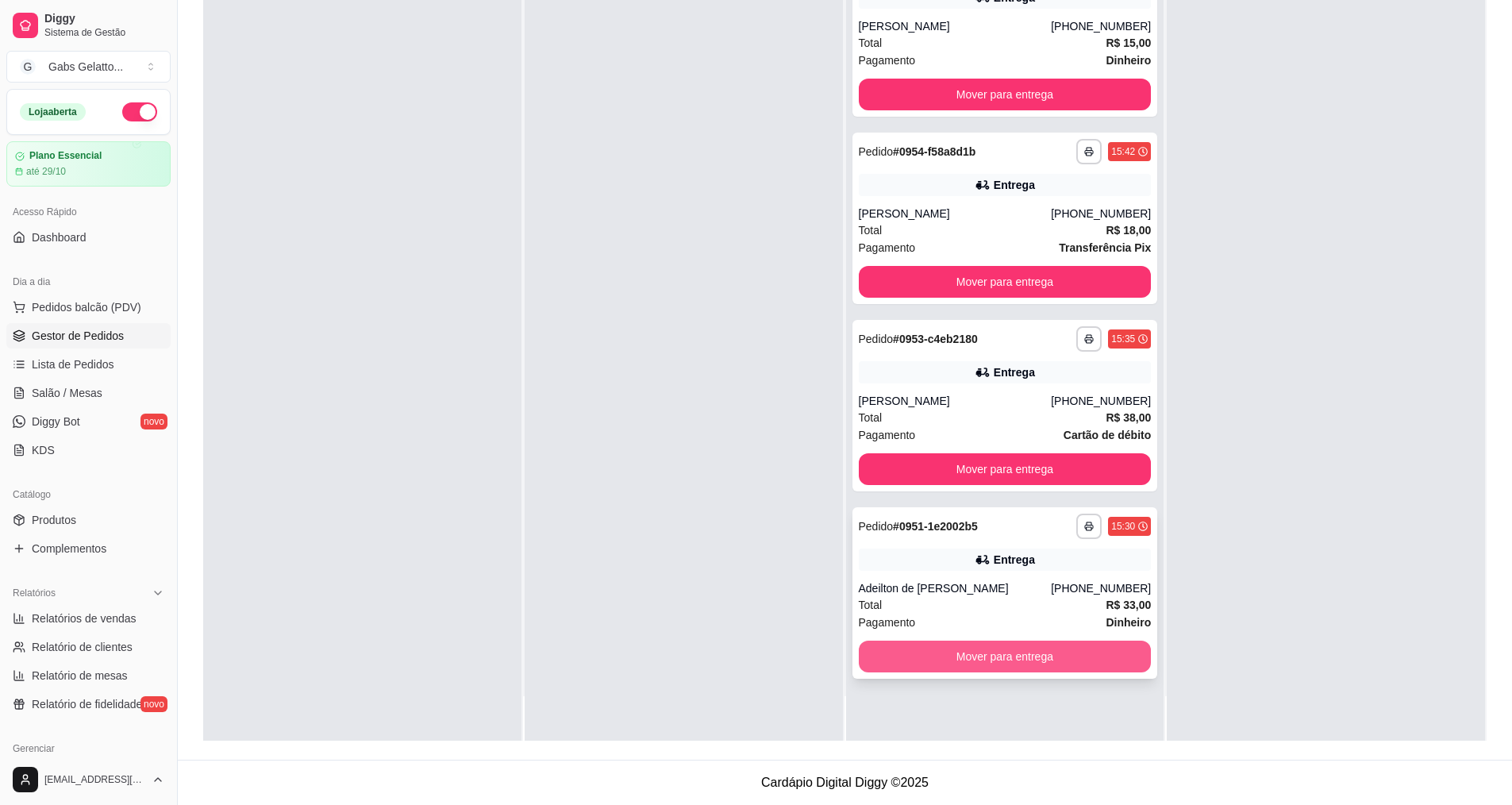
click at [983, 656] on button "Mover para entrega" at bounding box center [1005, 657] width 293 height 32
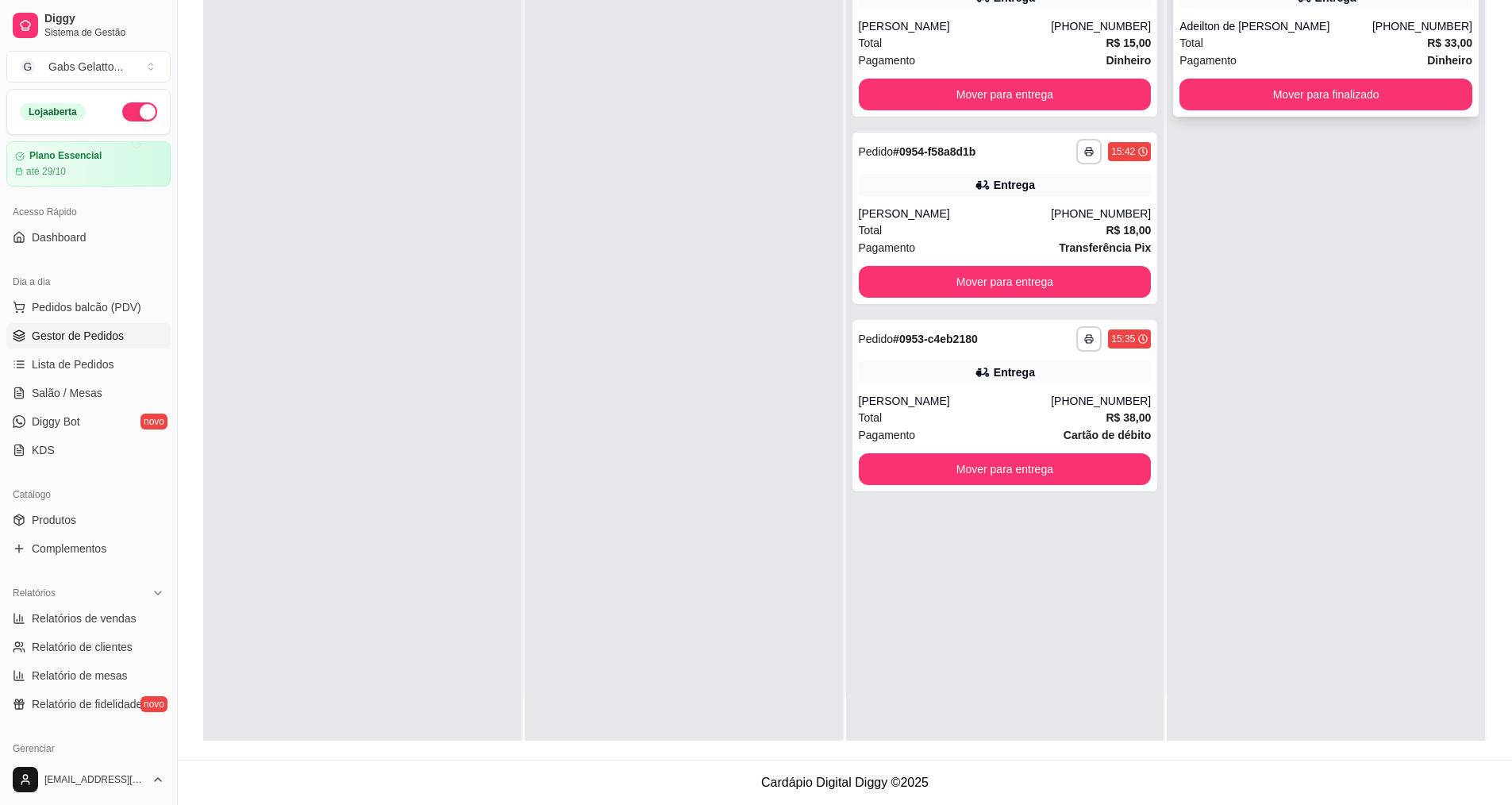
click at [1295, 26] on div "Adeilton de [PERSON_NAME]" at bounding box center [1275, 25] width 193 height 16
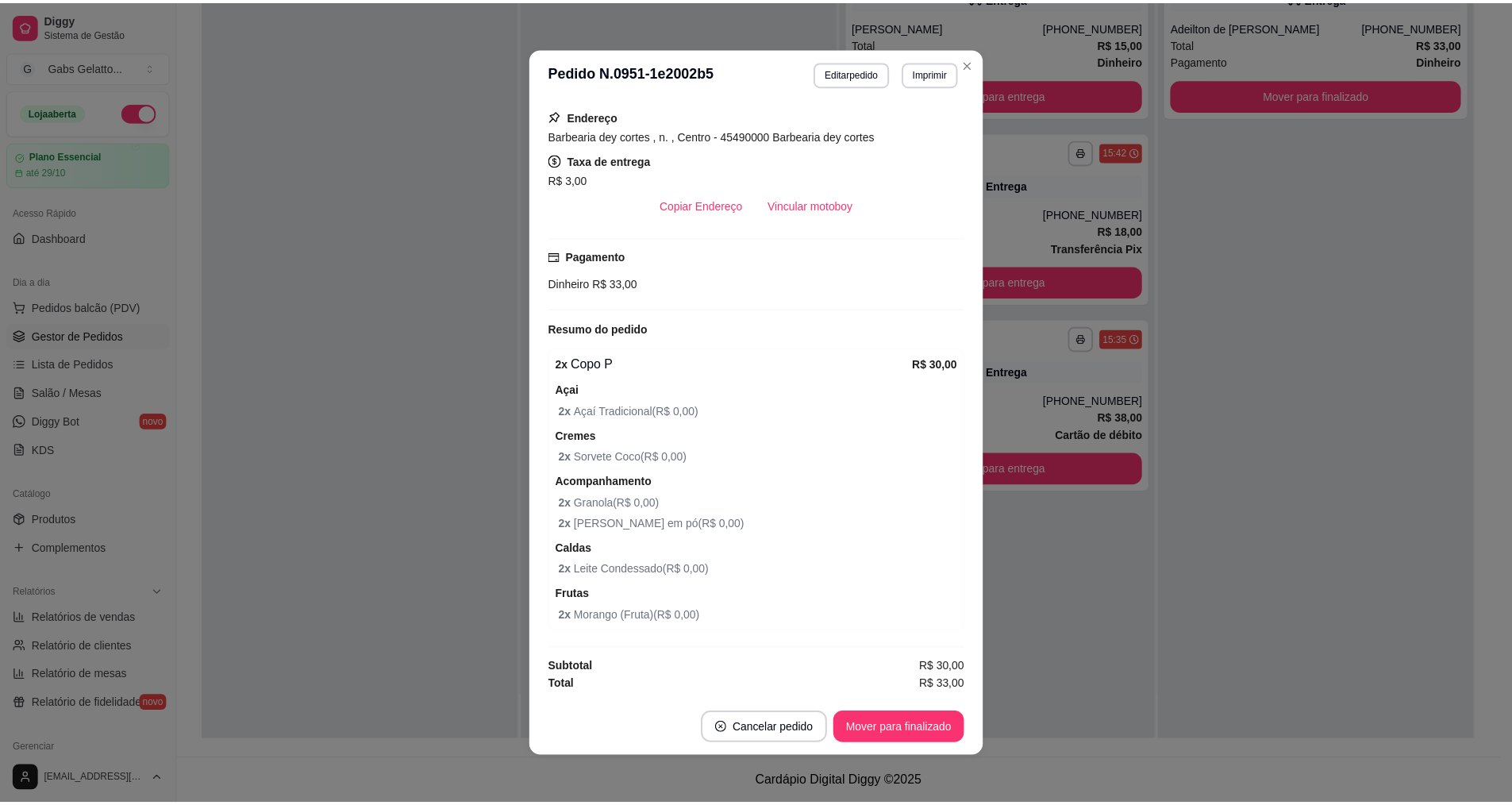
scroll to position [3, 0]
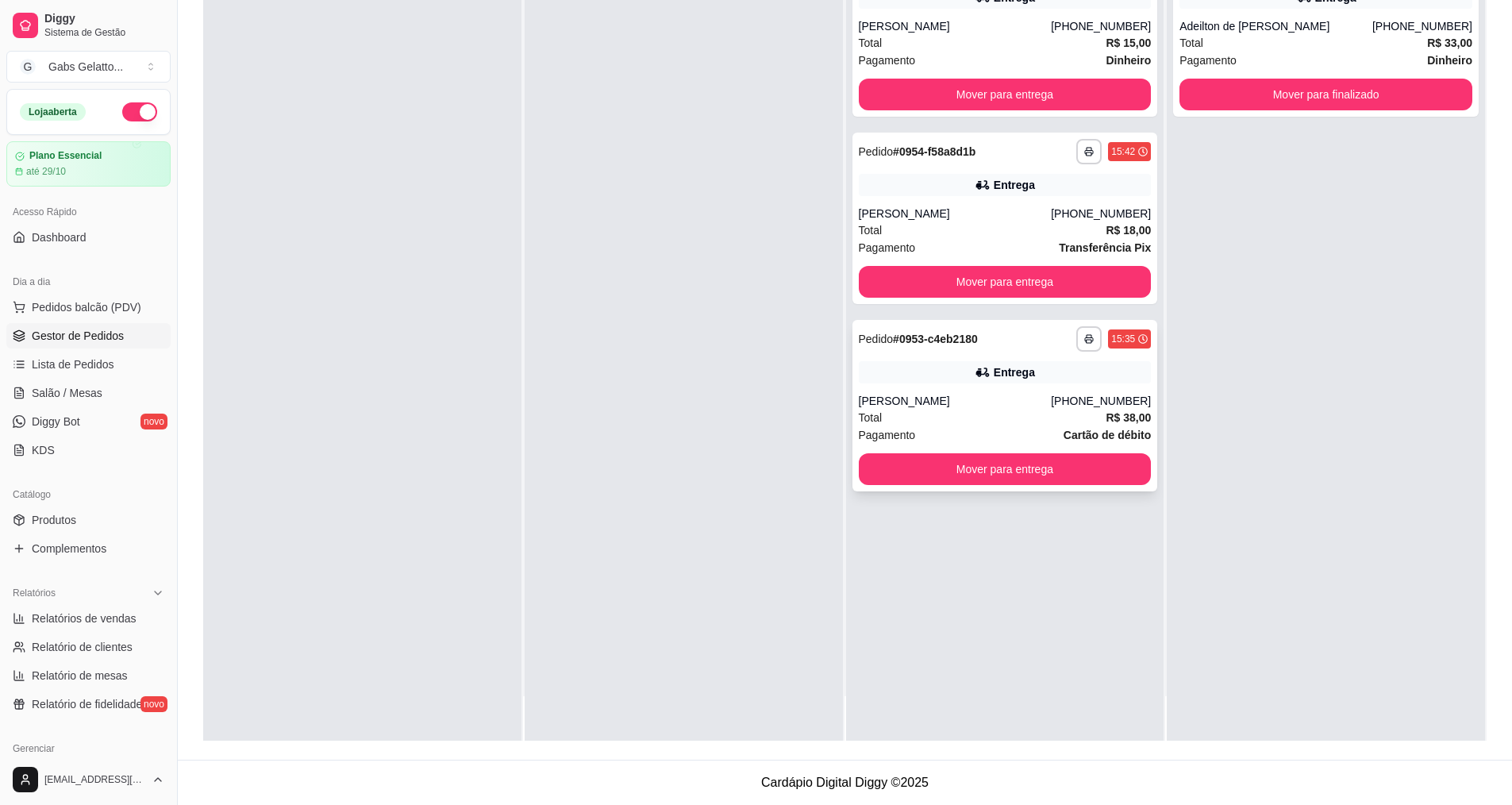
click at [1029, 414] on div "Total R$ 38,00" at bounding box center [1005, 417] width 293 height 18
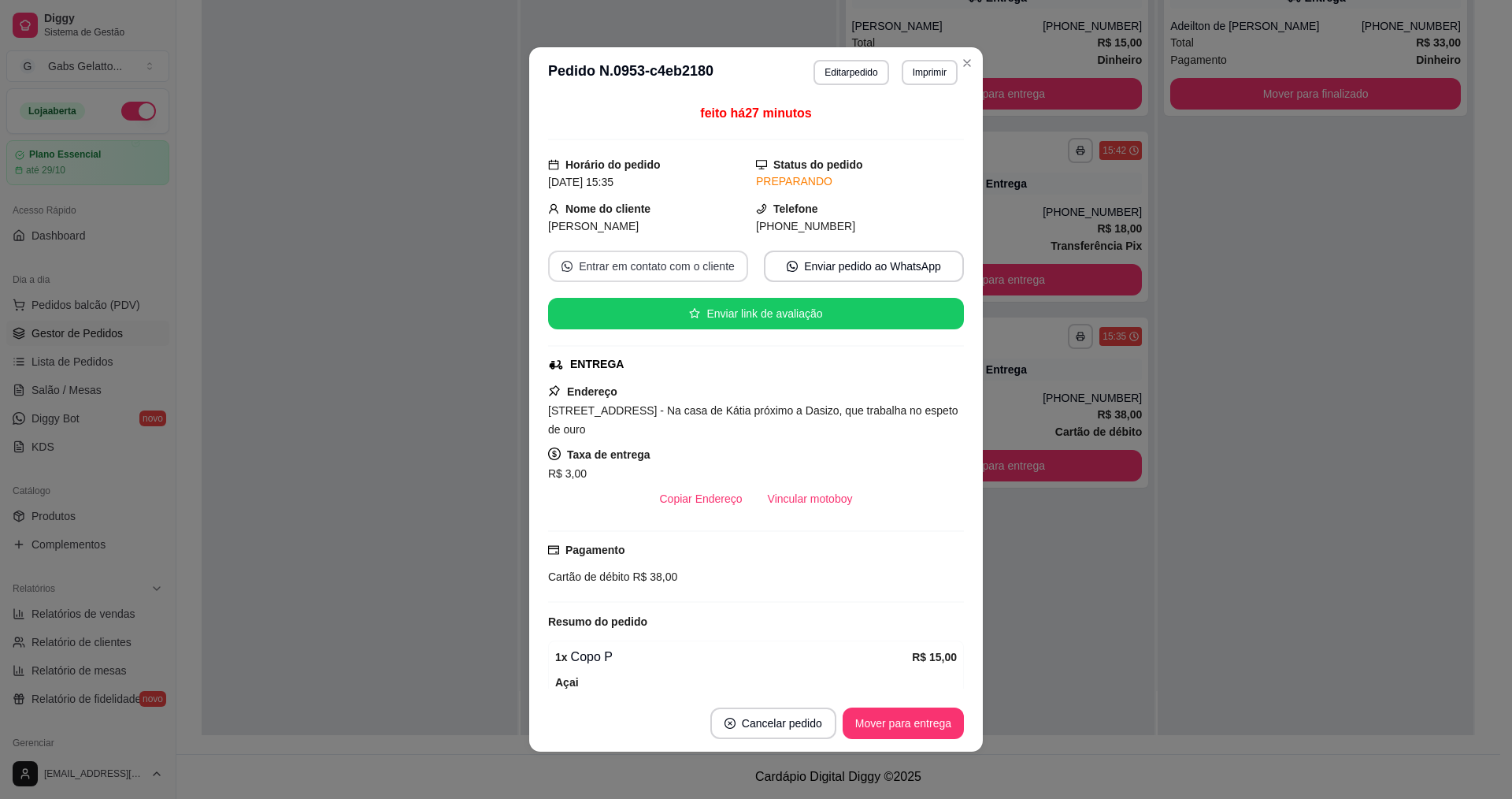
click at [673, 266] on button "Entrar em contato com o cliente" at bounding box center [648, 267] width 200 height 32
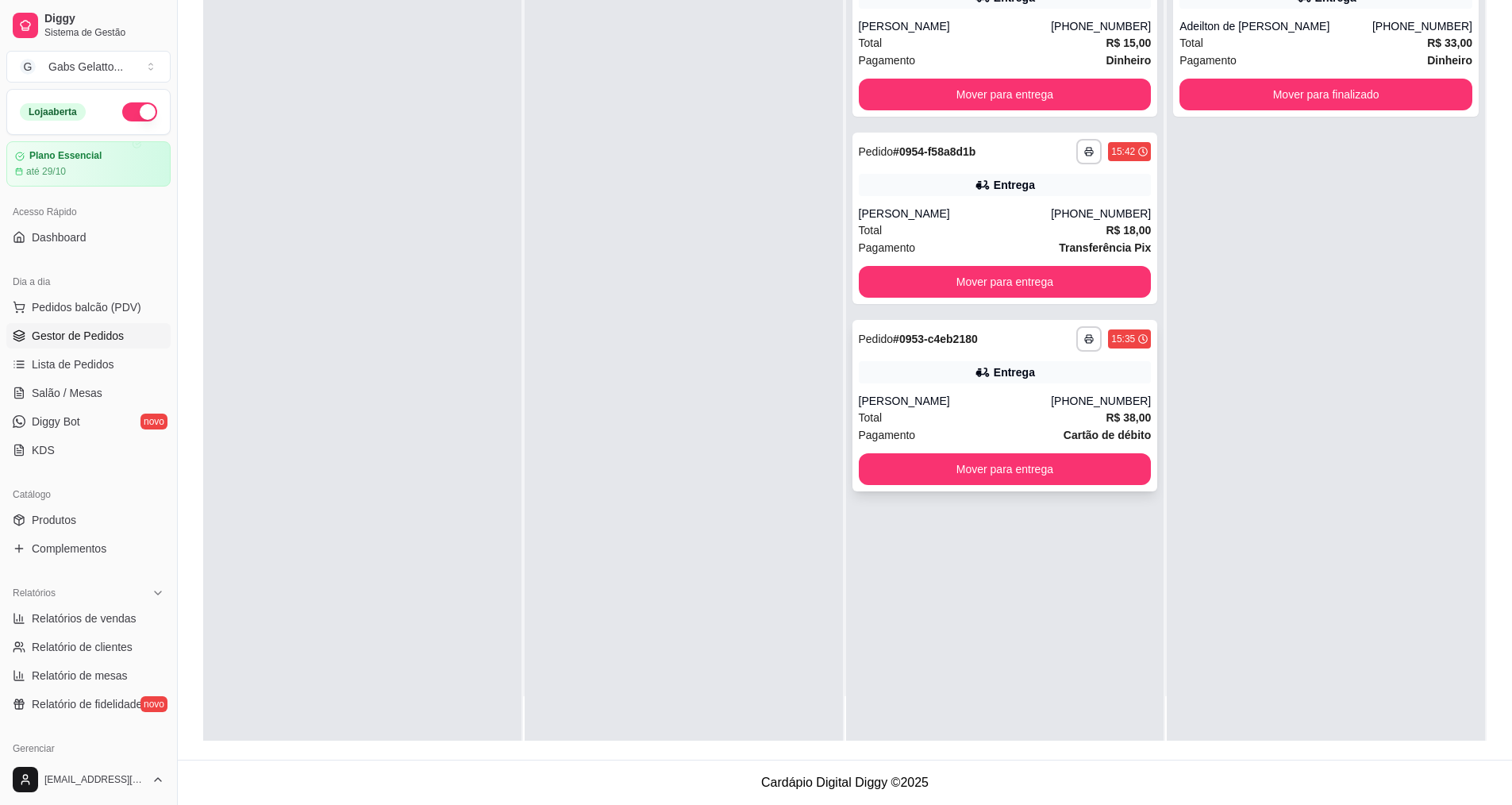
scroll to position [0, 0]
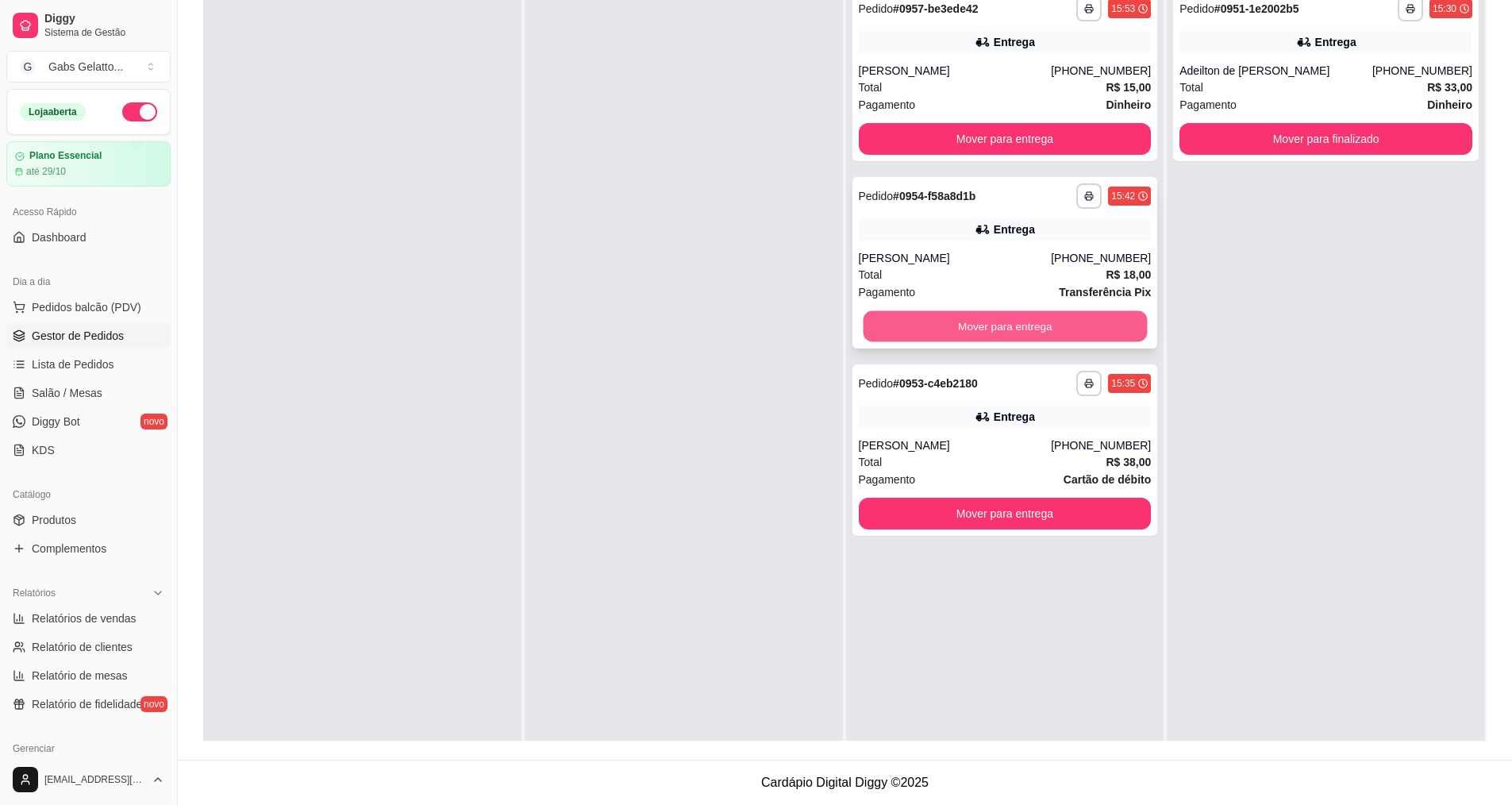
click at [1026, 318] on button "Mover para entrega" at bounding box center [1005, 326] width 284 height 31
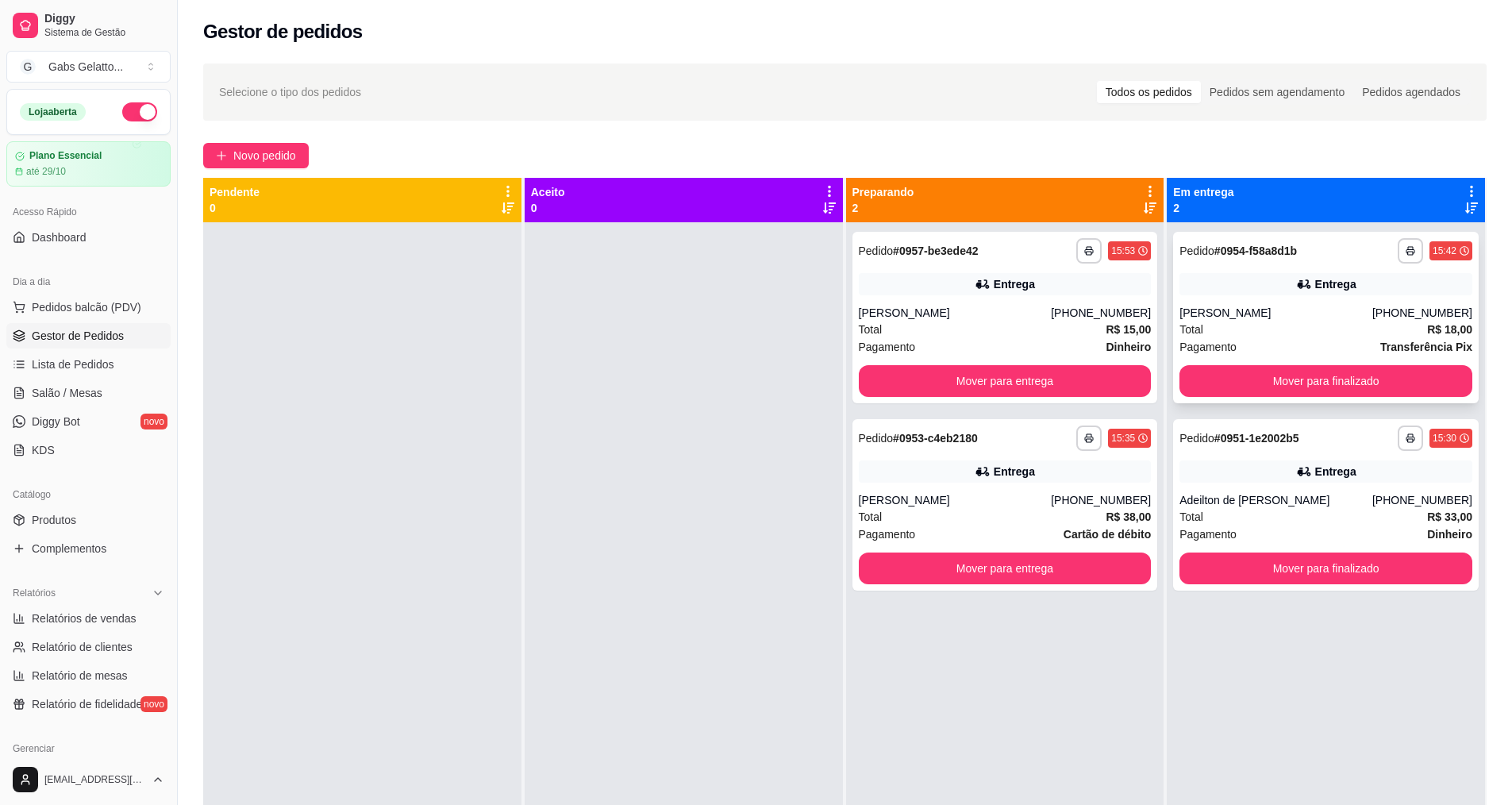
click at [1293, 315] on div "[PERSON_NAME]" at bounding box center [1275, 312] width 193 height 16
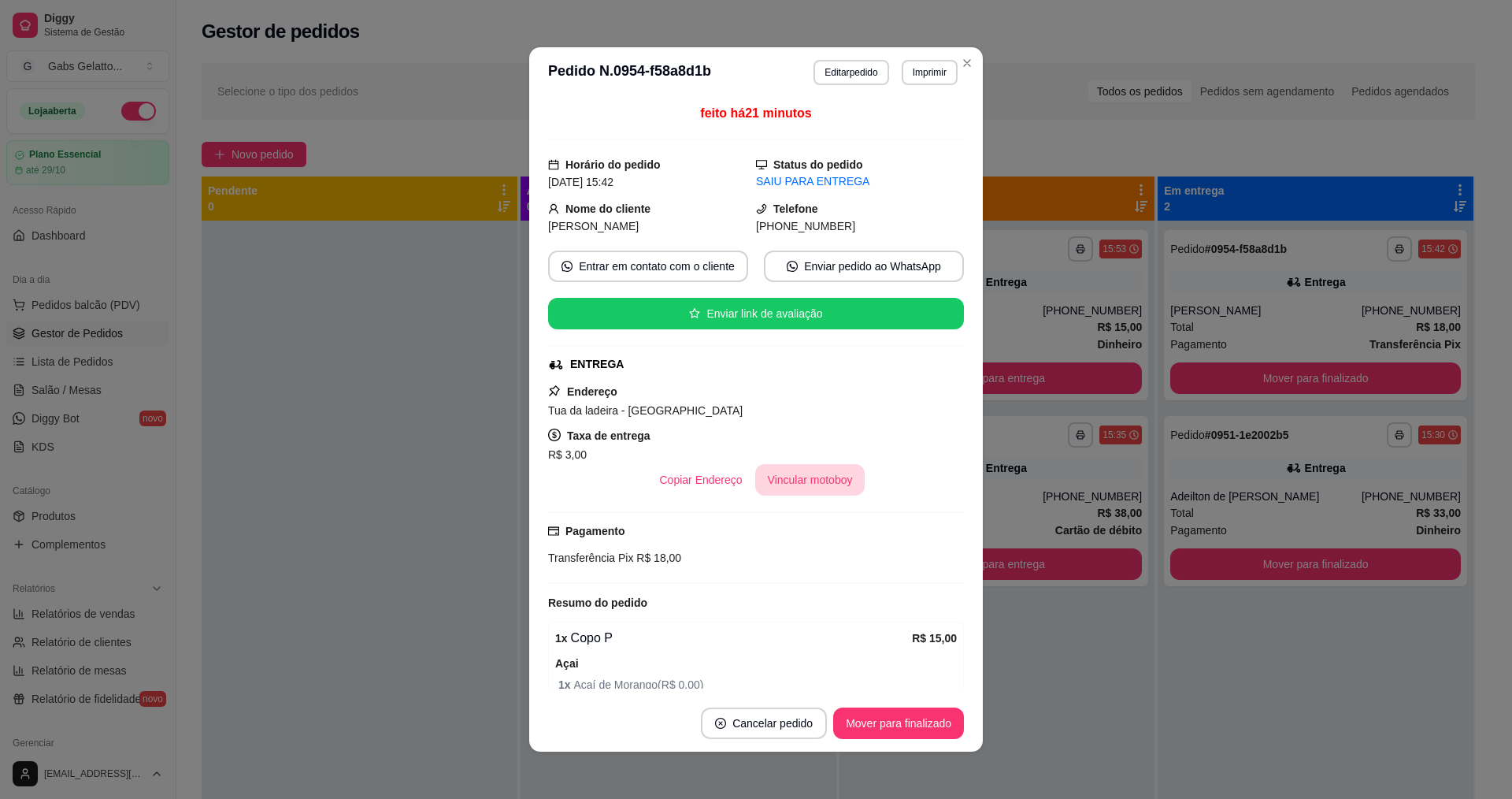
scroll to position [227, 0]
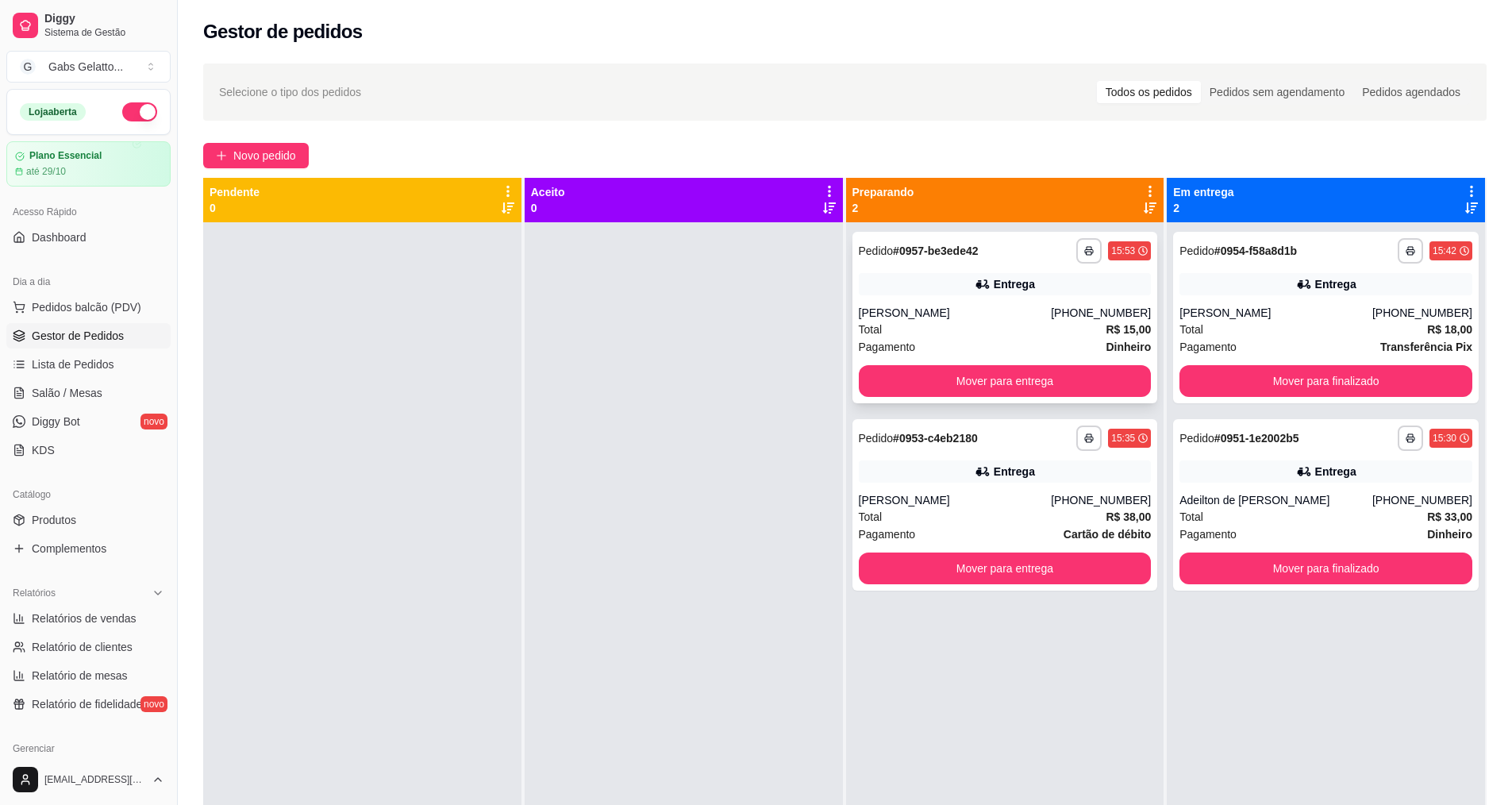
click at [1035, 328] on div "Total R$ 15,00" at bounding box center [1005, 329] width 293 height 18
click at [81, 307] on span "Pedidos balcão (PDV)" at bounding box center [86, 306] width 110 height 16
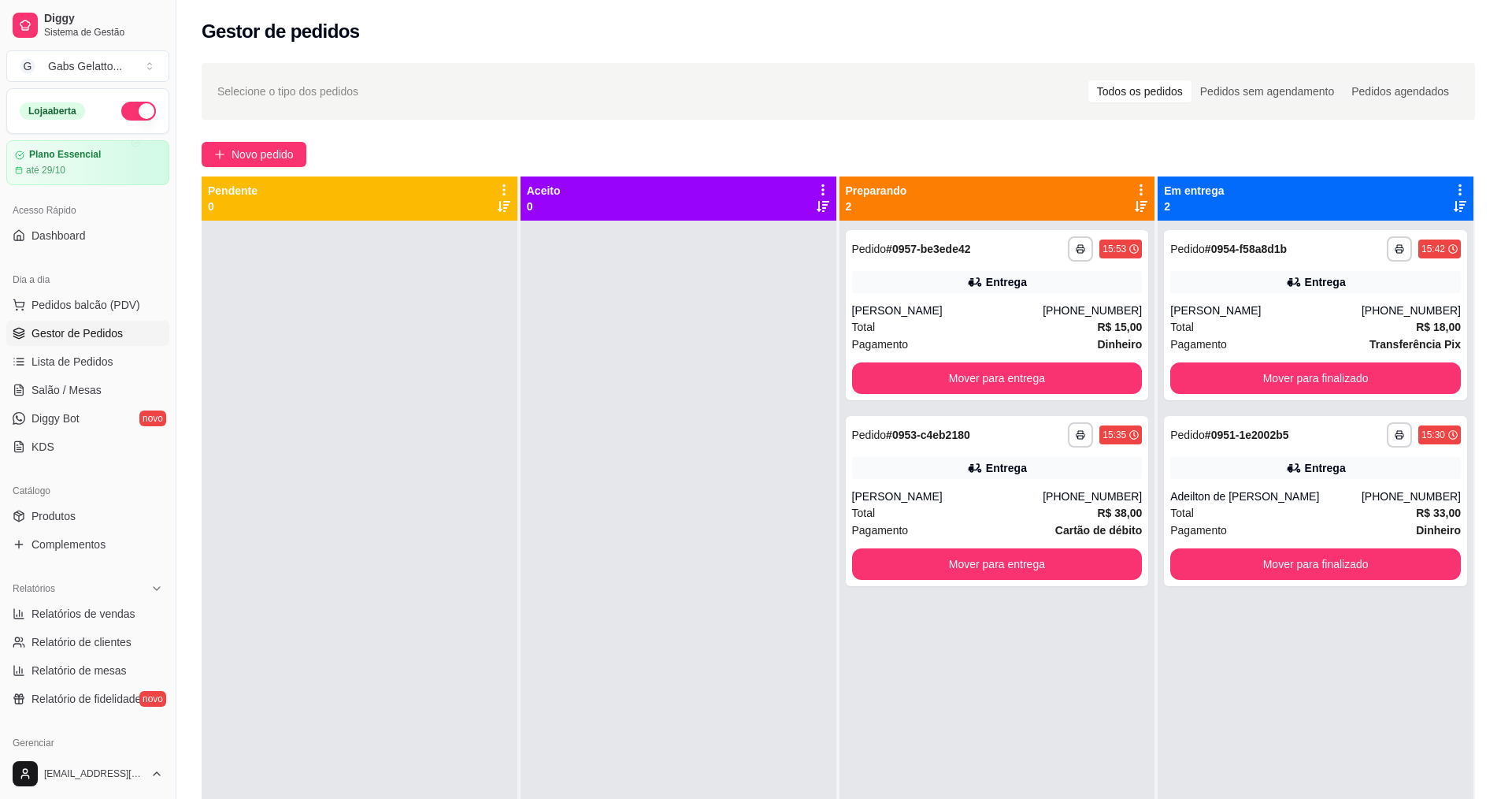
click at [143, 341] on div "KG Balança 0.000 55,00 kg" at bounding box center [121, 340] width 158 height 212
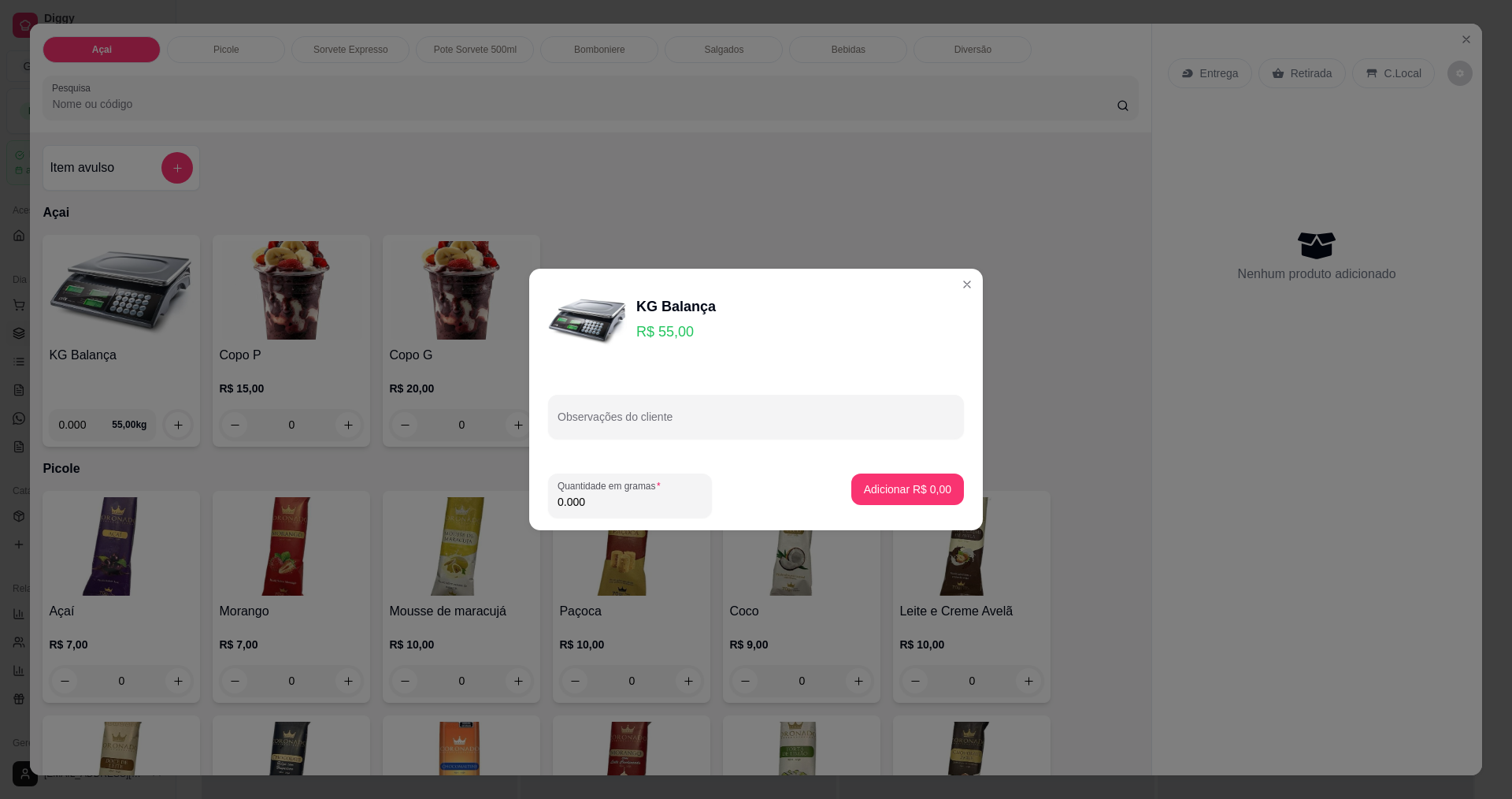
click at [611, 517] on footer "Quantidade em gramas 0.000 Adicionar R$ 0,00" at bounding box center [756, 495] width 454 height 69
click at [614, 502] on input "0.000" at bounding box center [629, 502] width 144 height 16
type input "0.208"
click at [884, 489] on p "Adicionar R$ 11,44" at bounding box center [905, 489] width 91 height 15
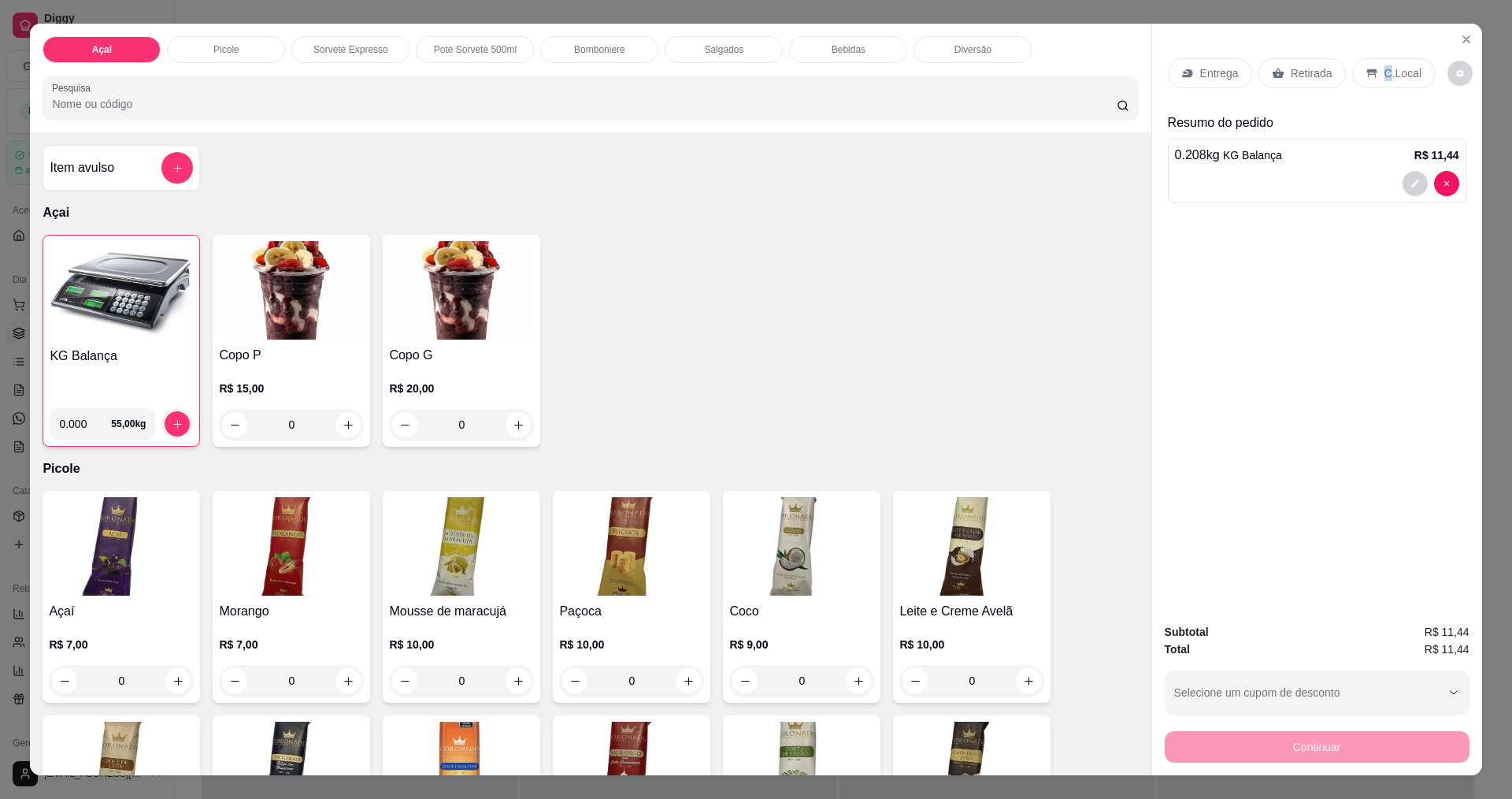
click at [1384, 70] on p "C.Local" at bounding box center [1403, 73] width 37 height 16
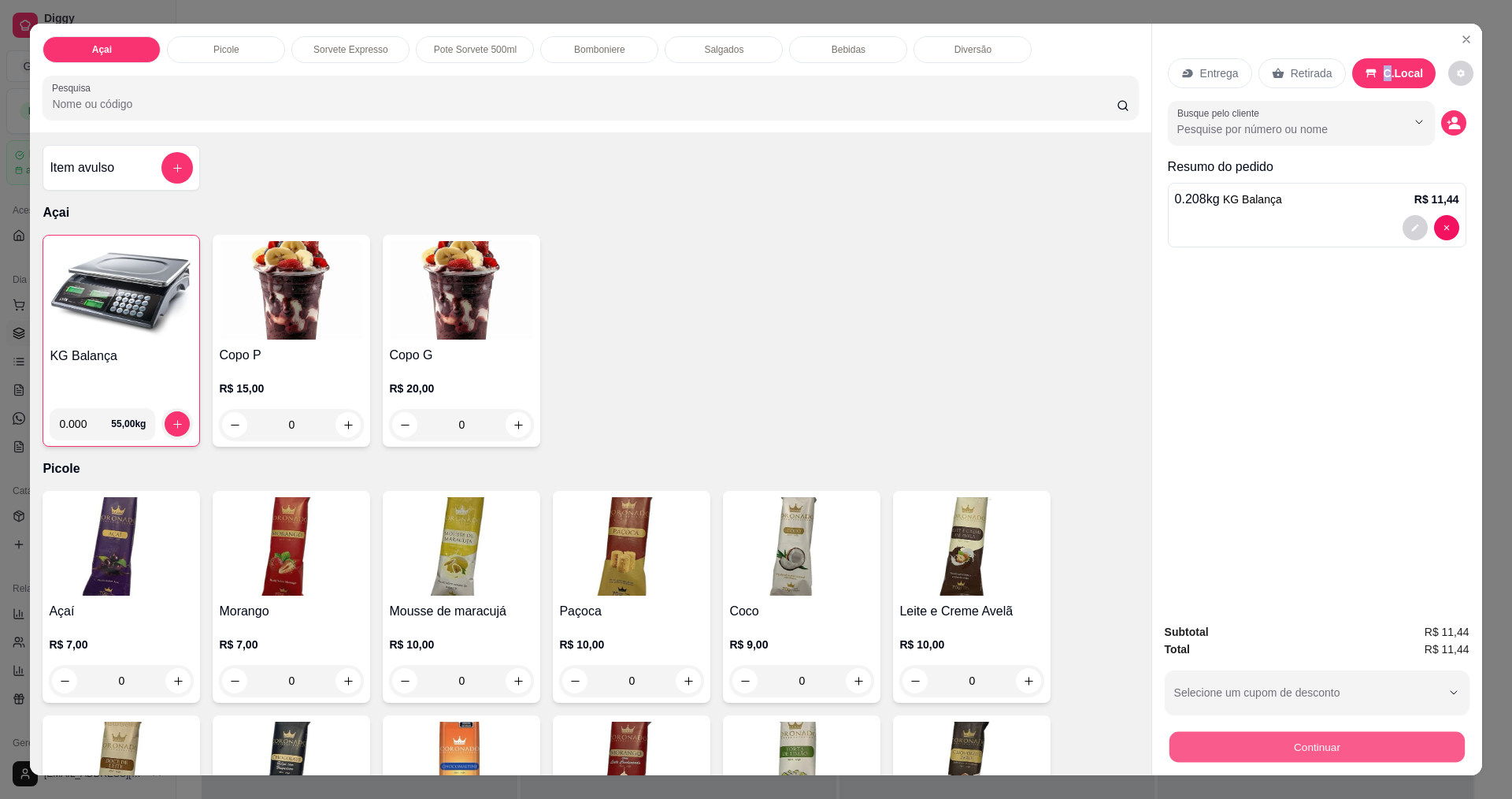
click at [1294, 734] on button "Continuar" at bounding box center [1316, 746] width 296 height 31
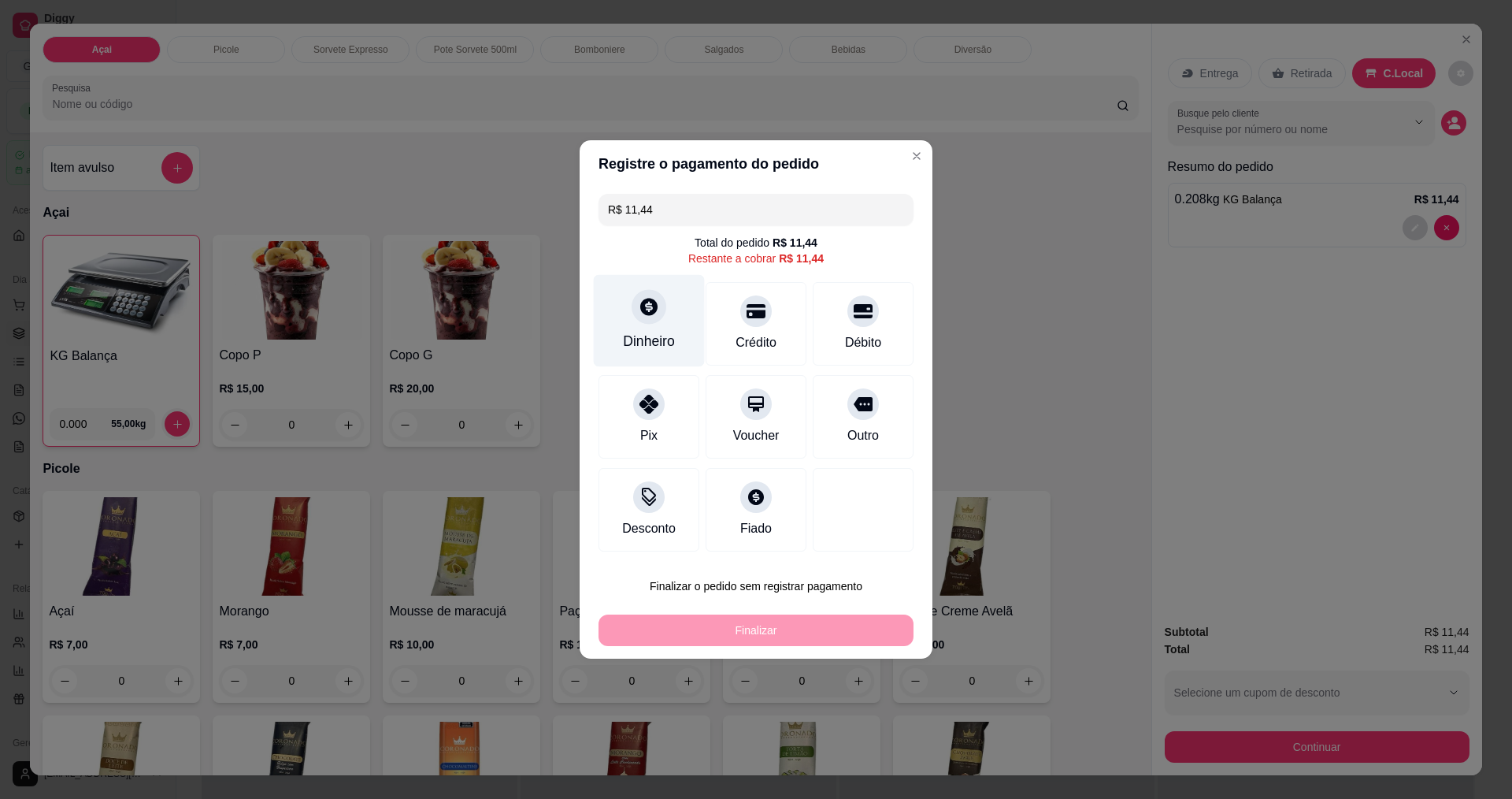
click at [609, 324] on div "Dinheiro" at bounding box center [649, 321] width 111 height 92
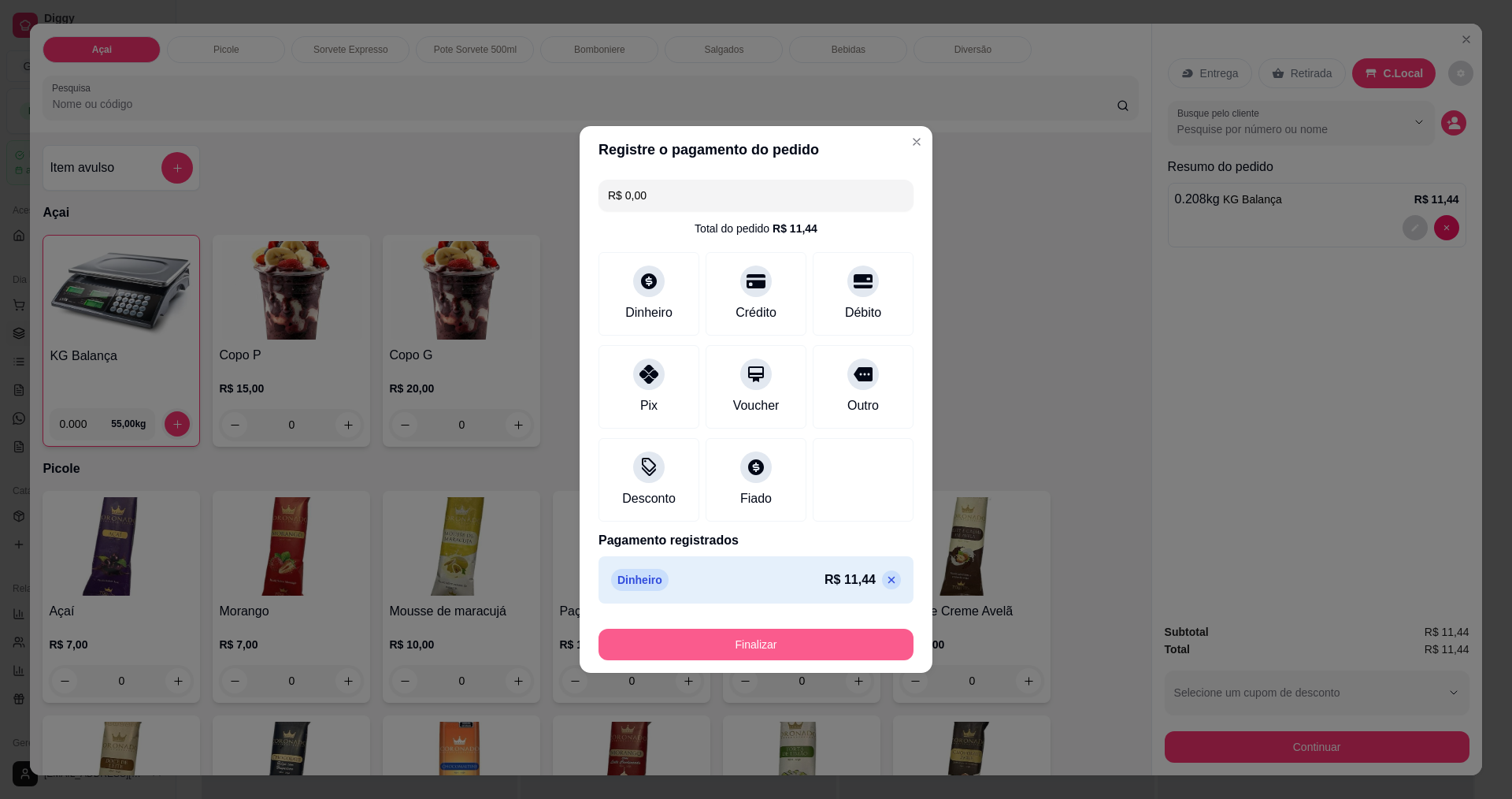
click at [729, 640] on button "Finalizar" at bounding box center [756, 644] width 315 height 32
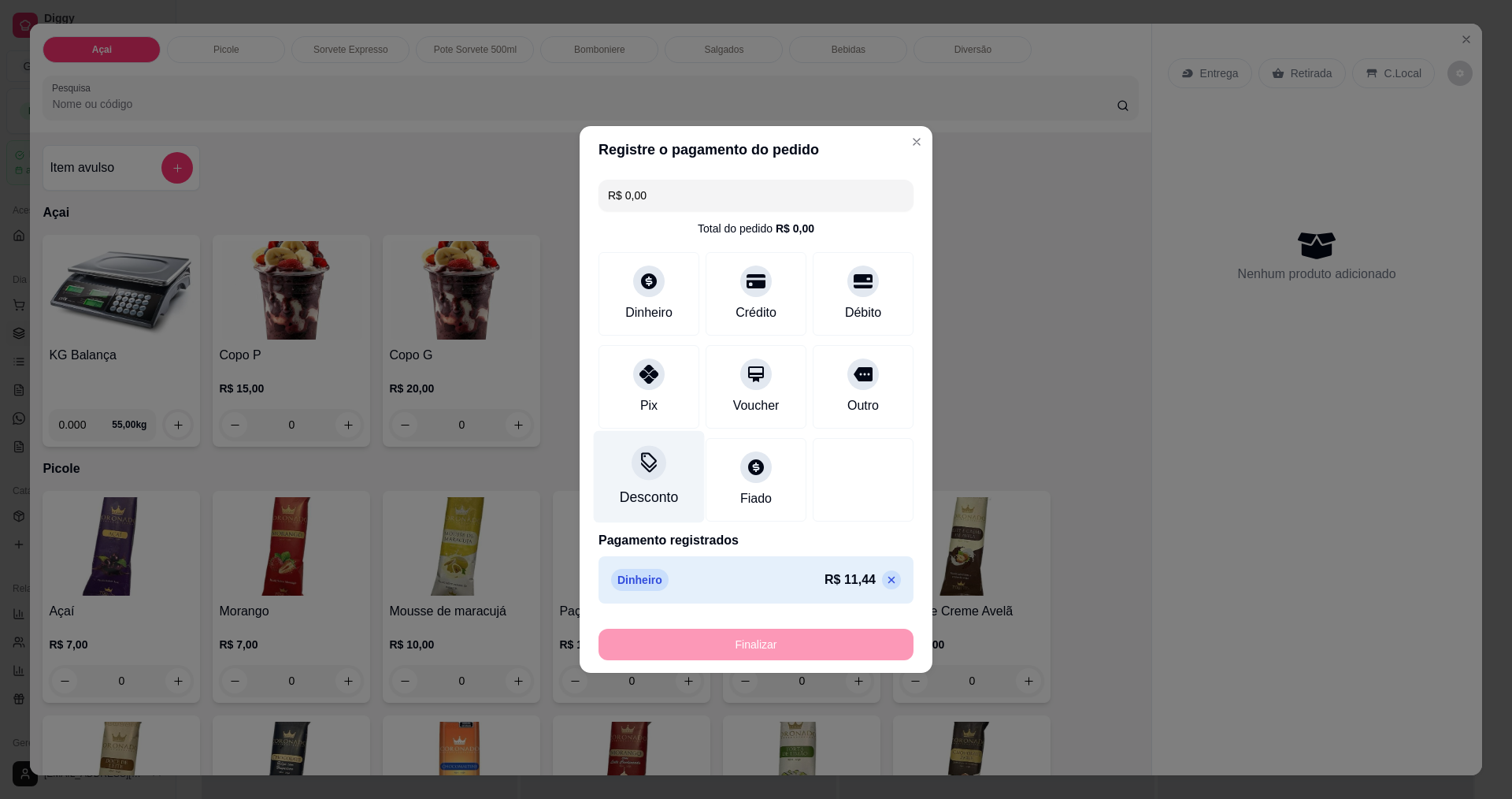
type input "-R$ 11,44"
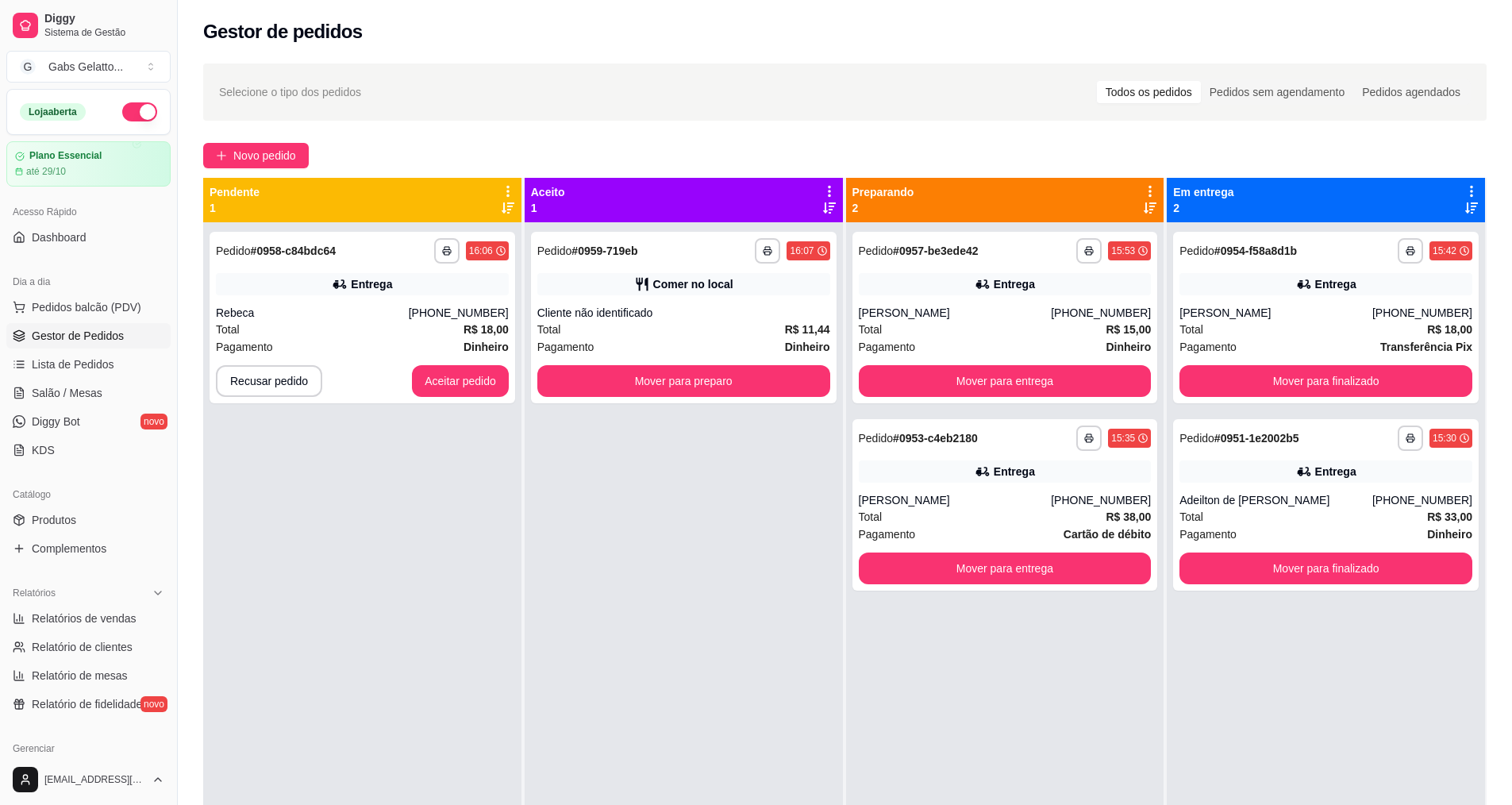
drag, startPoint x: 115, startPoint y: 271, endPoint x: 111, endPoint y: 290, distance: 19.4
click at [116, 275] on div "Dia a dia" at bounding box center [88, 281] width 164 height 25
click at [105, 302] on span "Pedidos balcão (PDV)" at bounding box center [86, 306] width 110 height 16
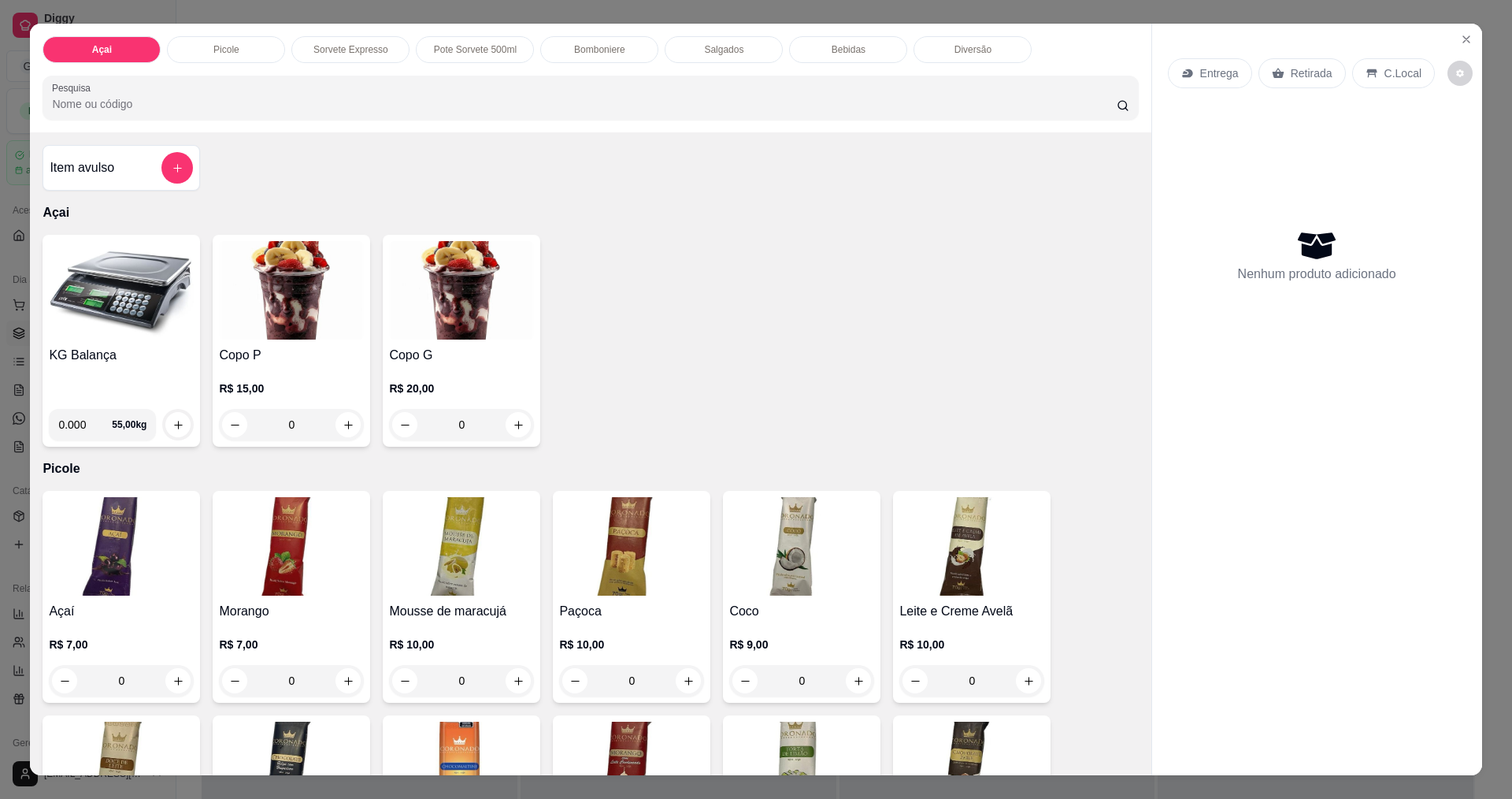
click at [104, 327] on img at bounding box center [120, 291] width 144 height 99
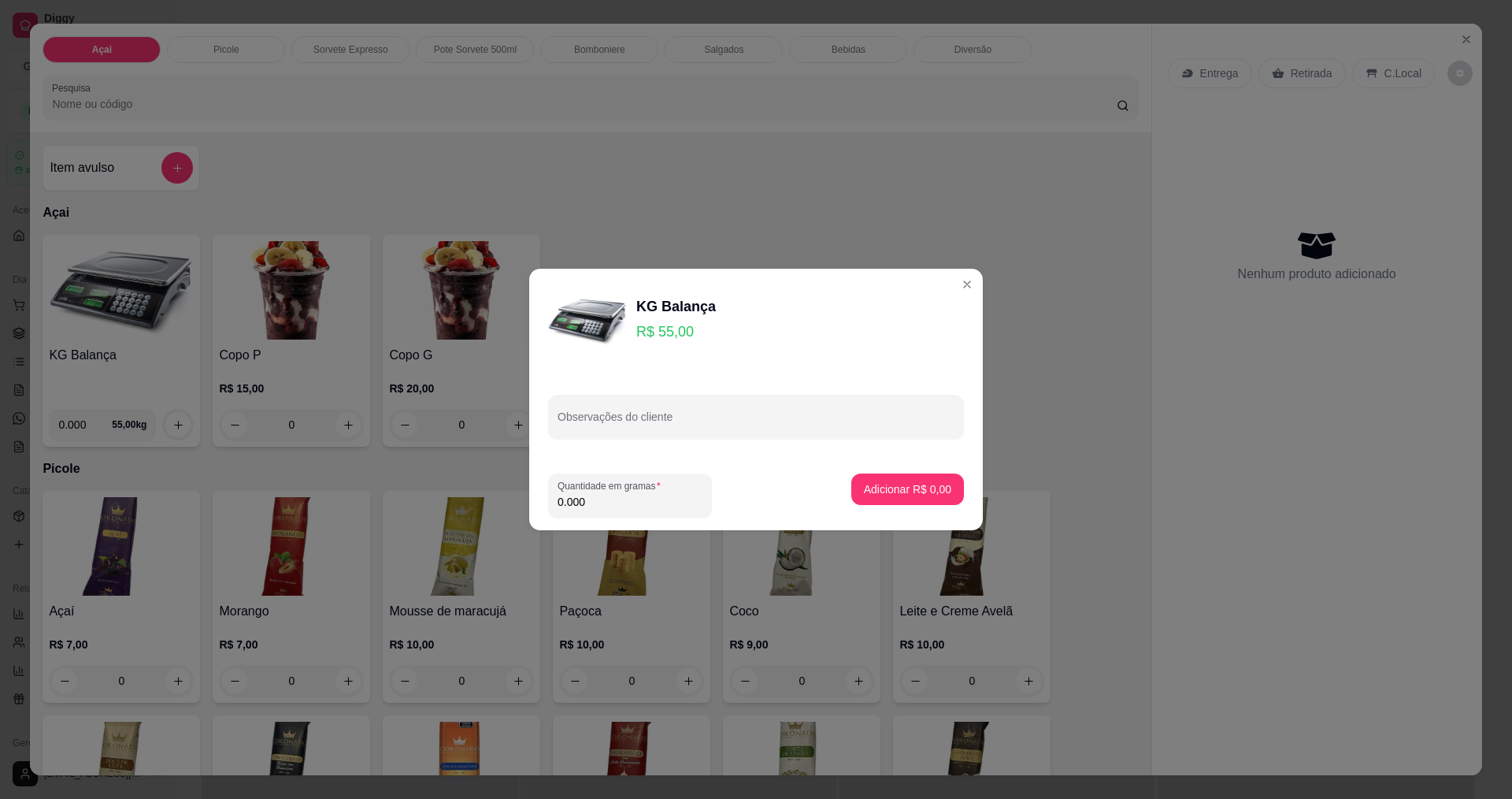
click at [637, 521] on footer "Quantidade em gramas 0.000 Adicionar R$ 0,00" at bounding box center [756, 495] width 454 height 69
click at [631, 509] on input "0.000" at bounding box center [629, 502] width 144 height 16
type input "0.298"
click at [913, 495] on p "Adicionar R$ 16,39" at bounding box center [905, 489] width 91 height 15
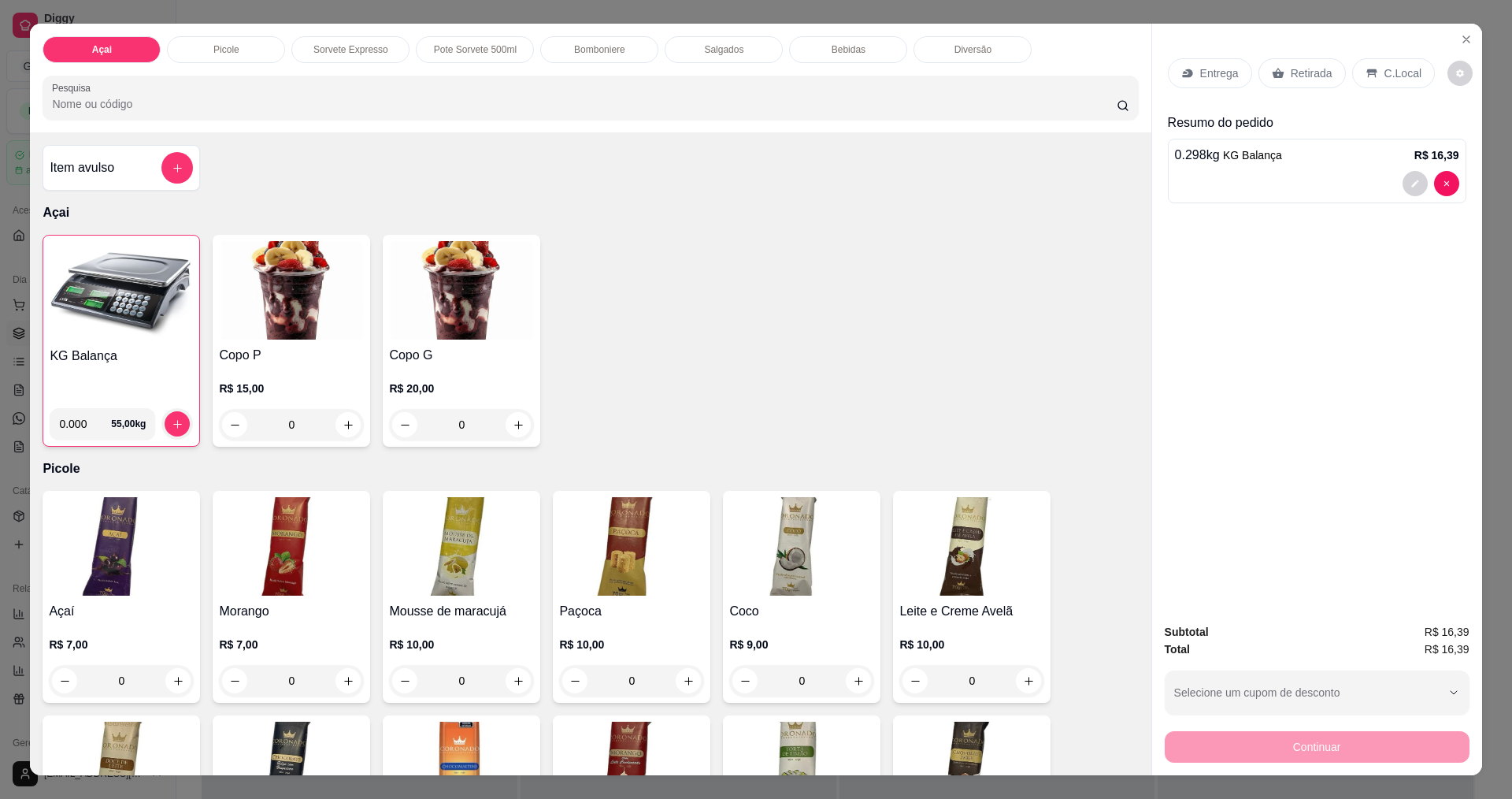
click at [1367, 73] on icon at bounding box center [1371, 73] width 10 height 8
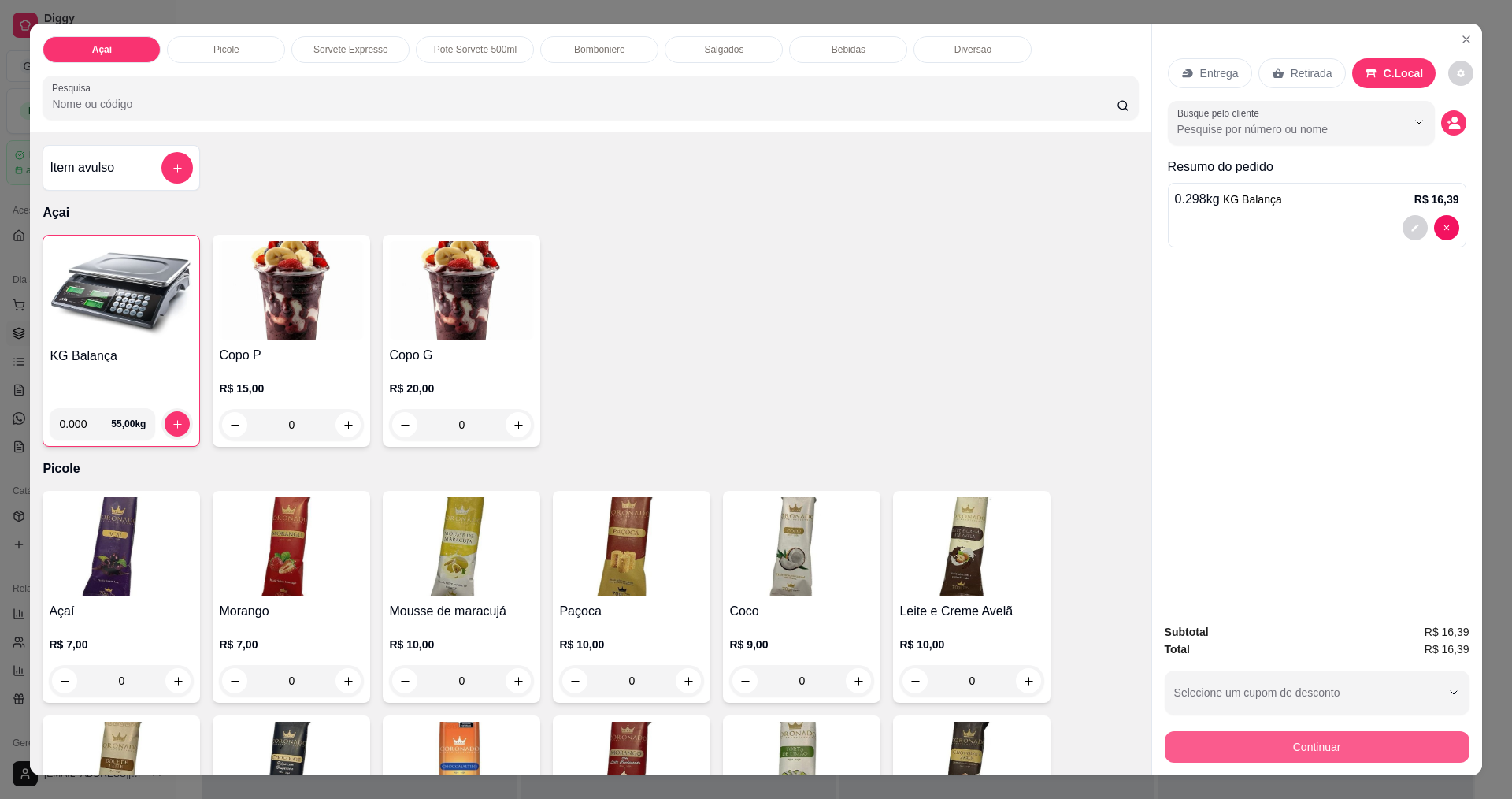
click at [1347, 751] on button "Continuar" at bounding box center [1316, 747] width 305 height 32
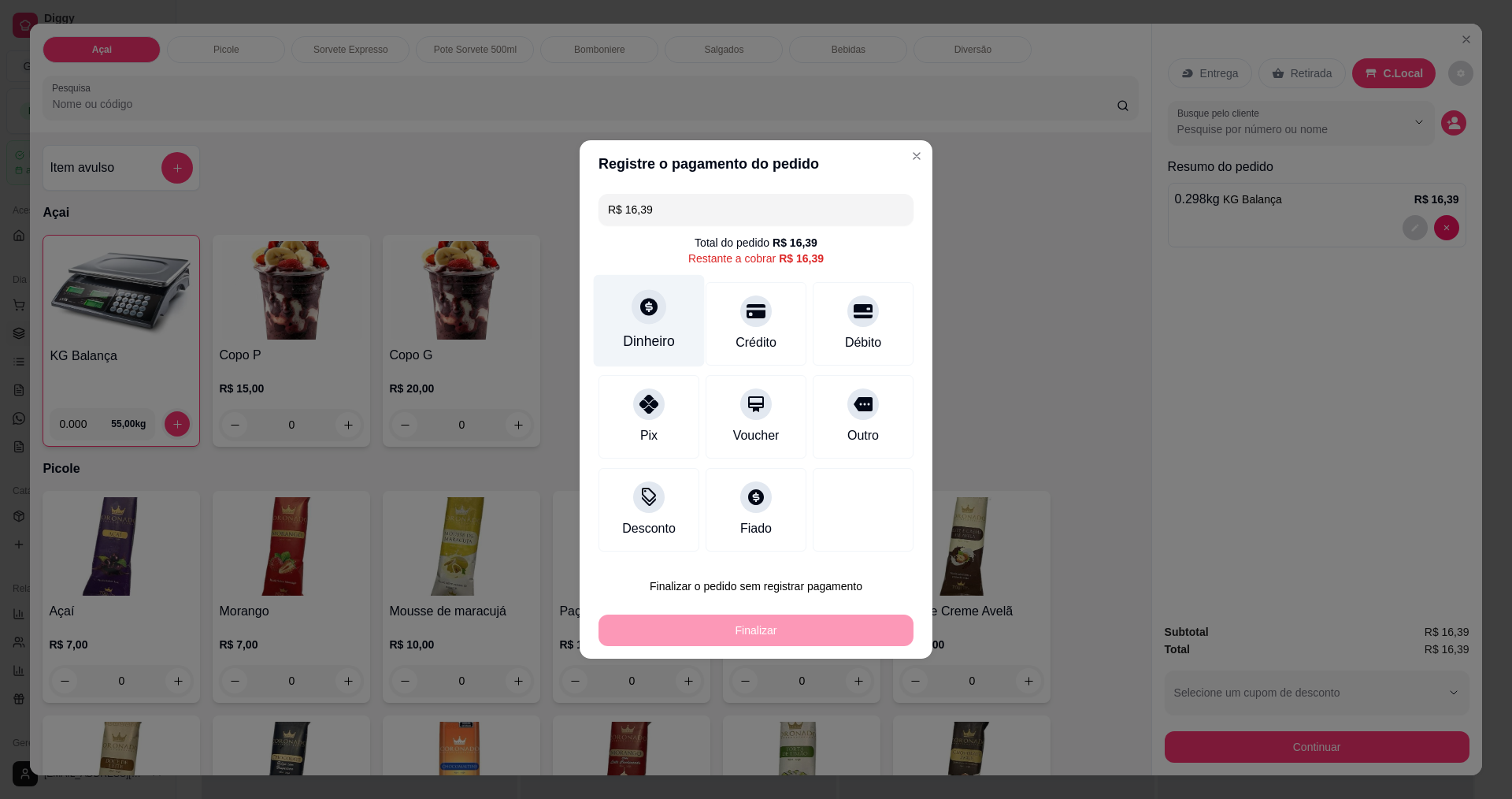
click at [649, 334] on div "Dinheiro" at bounding box center [649, 341] width 52 height 21
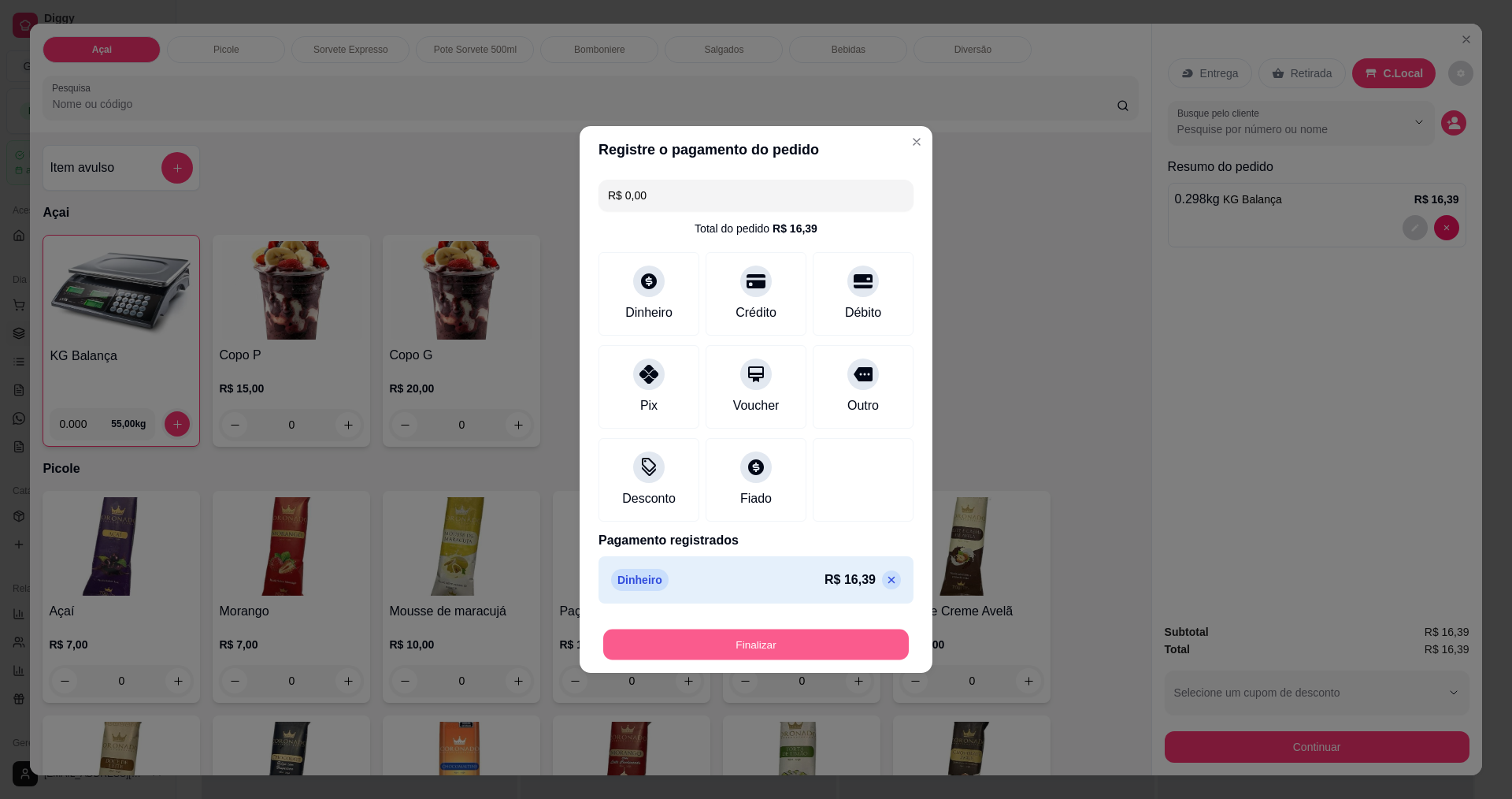
click at [806, 642] on button "Finalizar" at bounding box center [756, 644] width 306 height 31
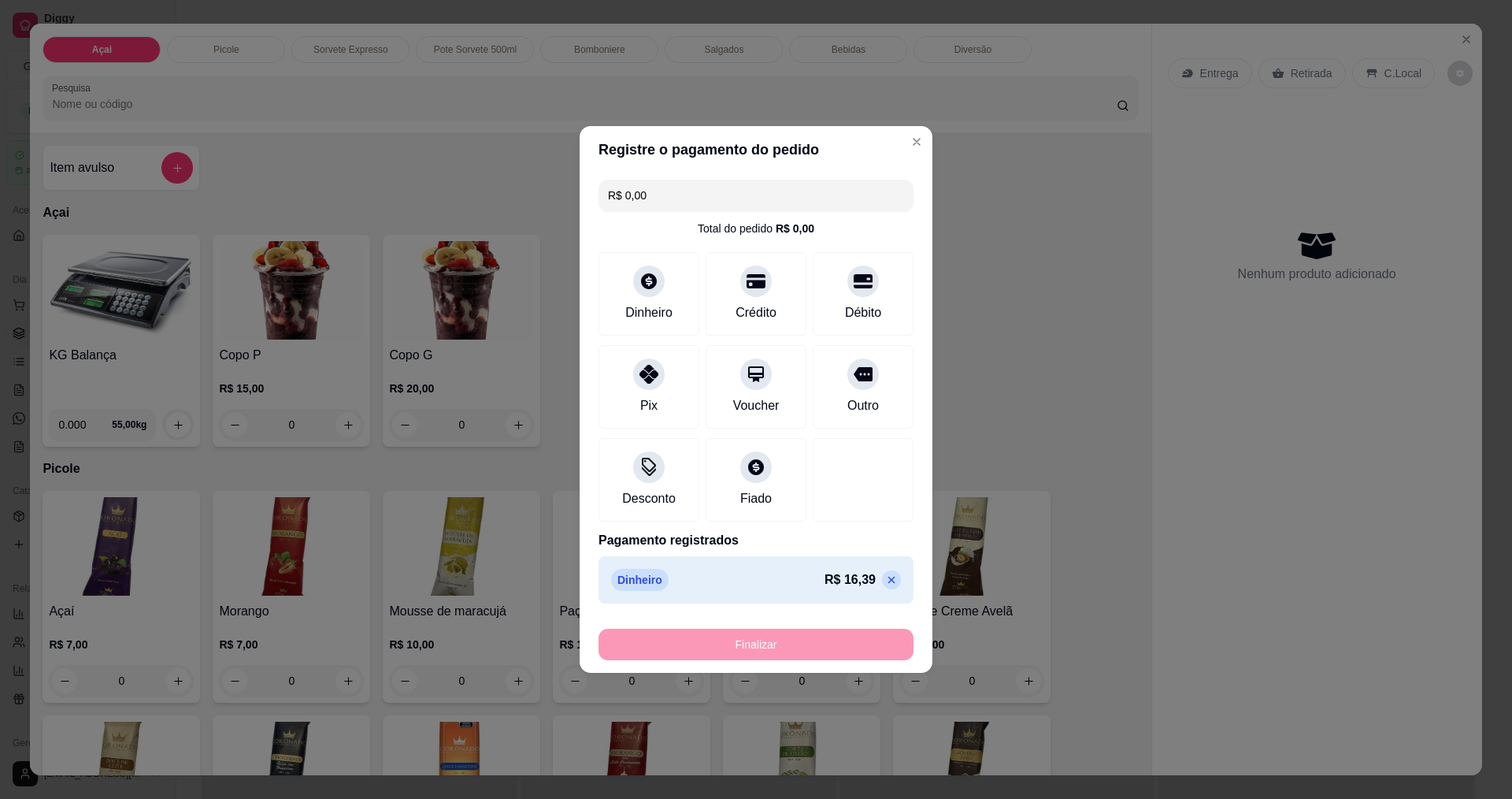
type input "-R$ 16,39"
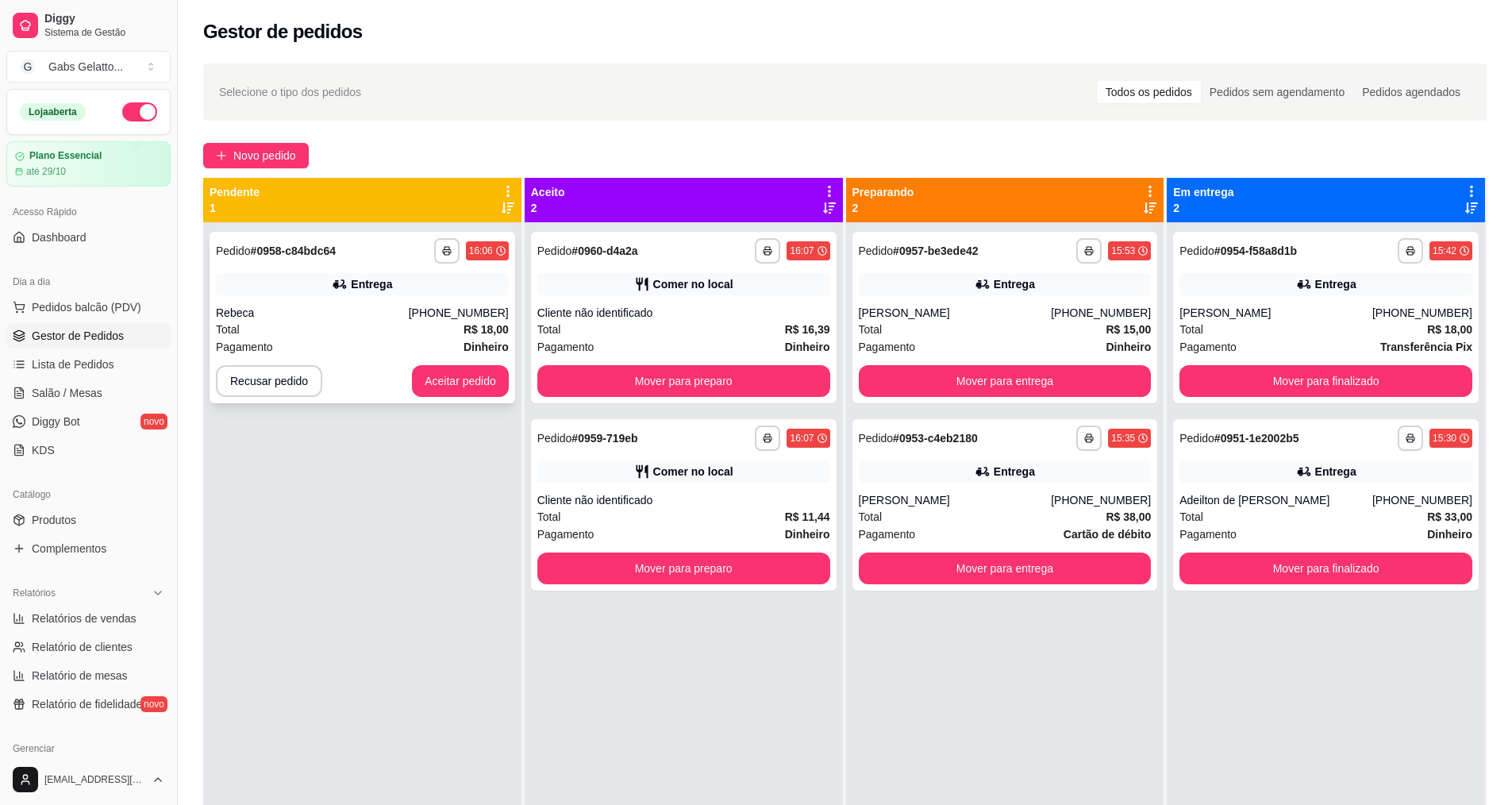
click at [333, 323] on div "**********" at bounding box center [362, 317] width 305 height 171
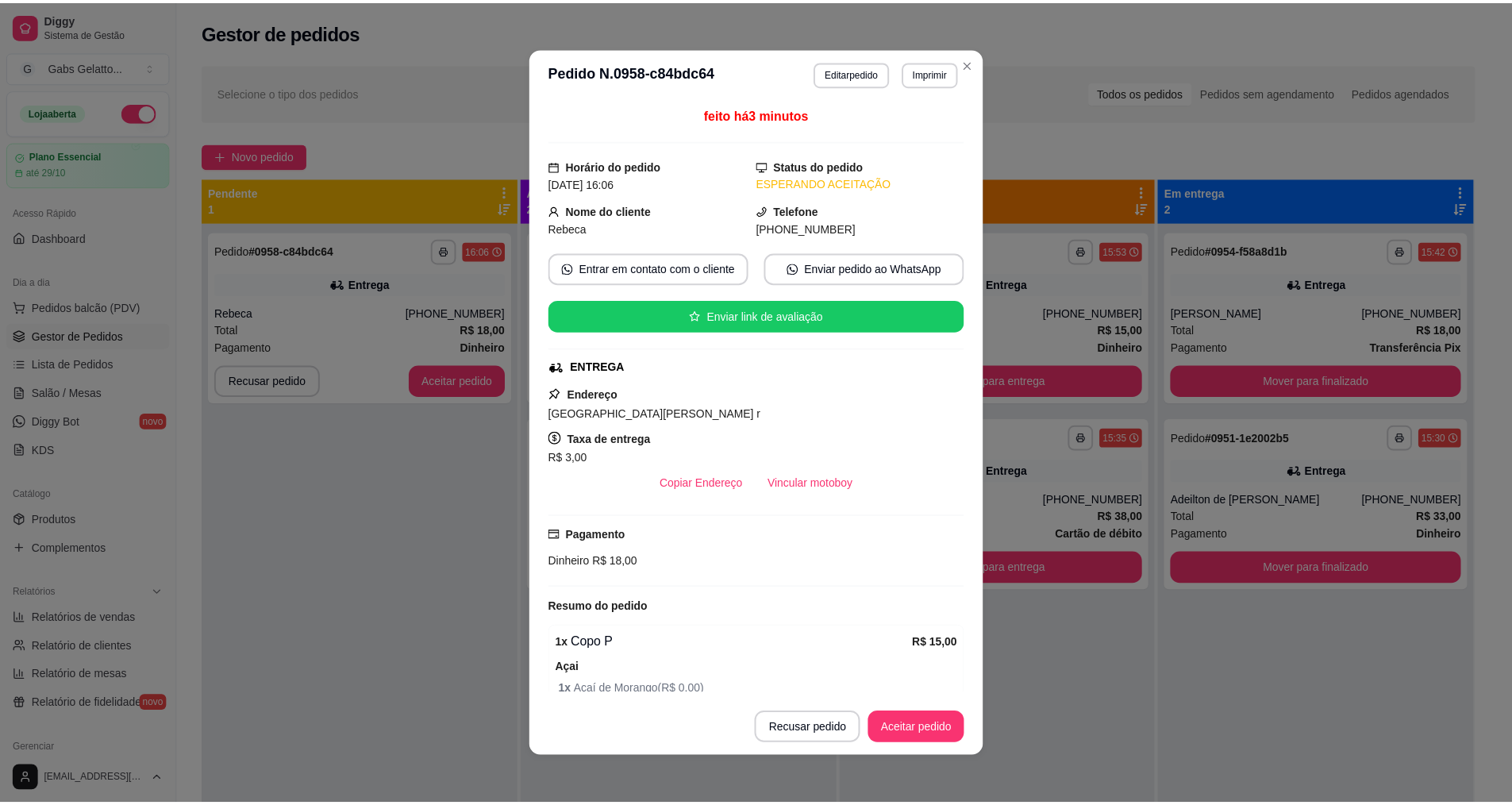
scroll to position [79, 0]
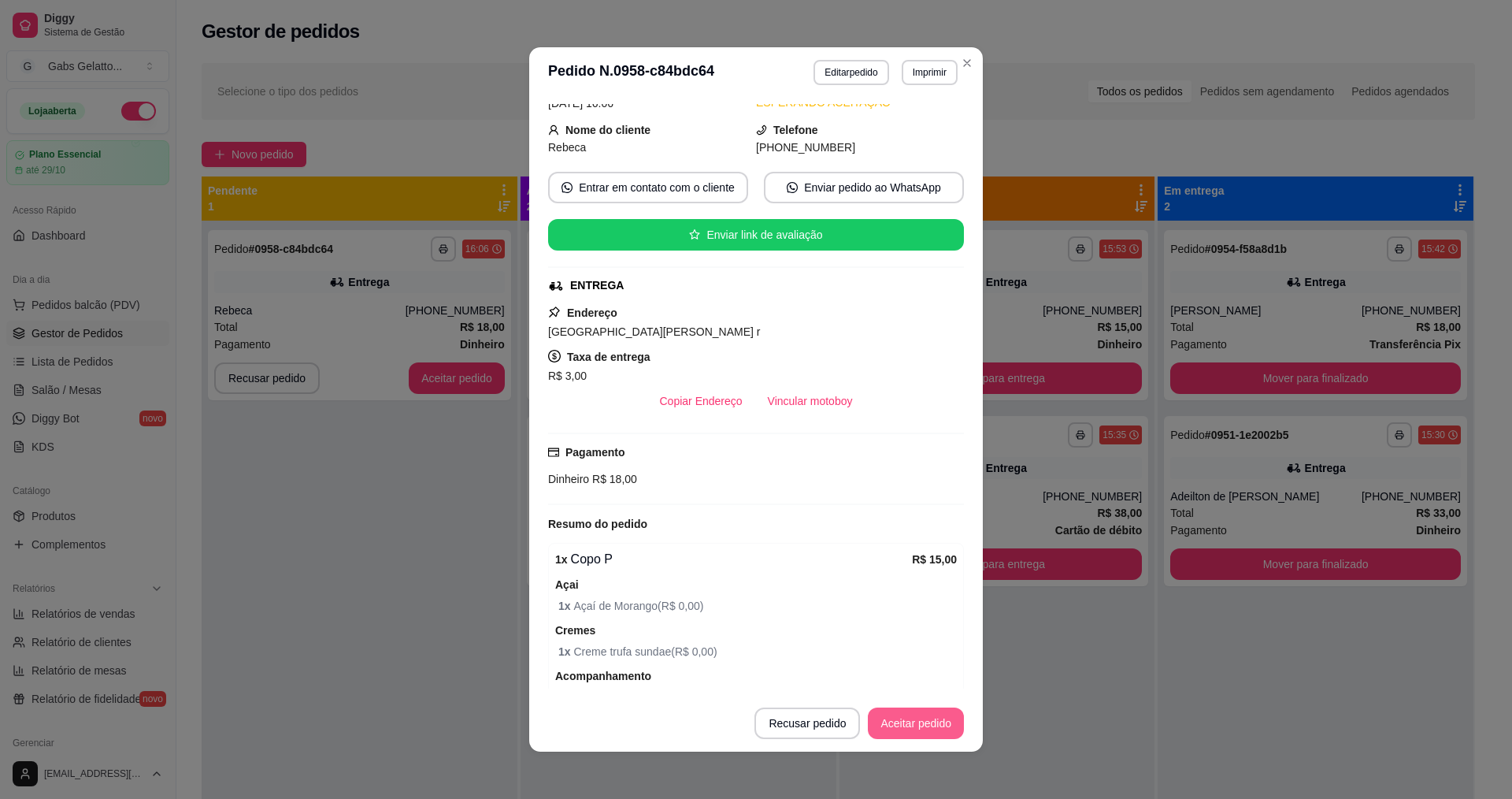
click at [915, 723] on button "Aceitar pedido" at bounding box center [915, 723] width 96 height 32
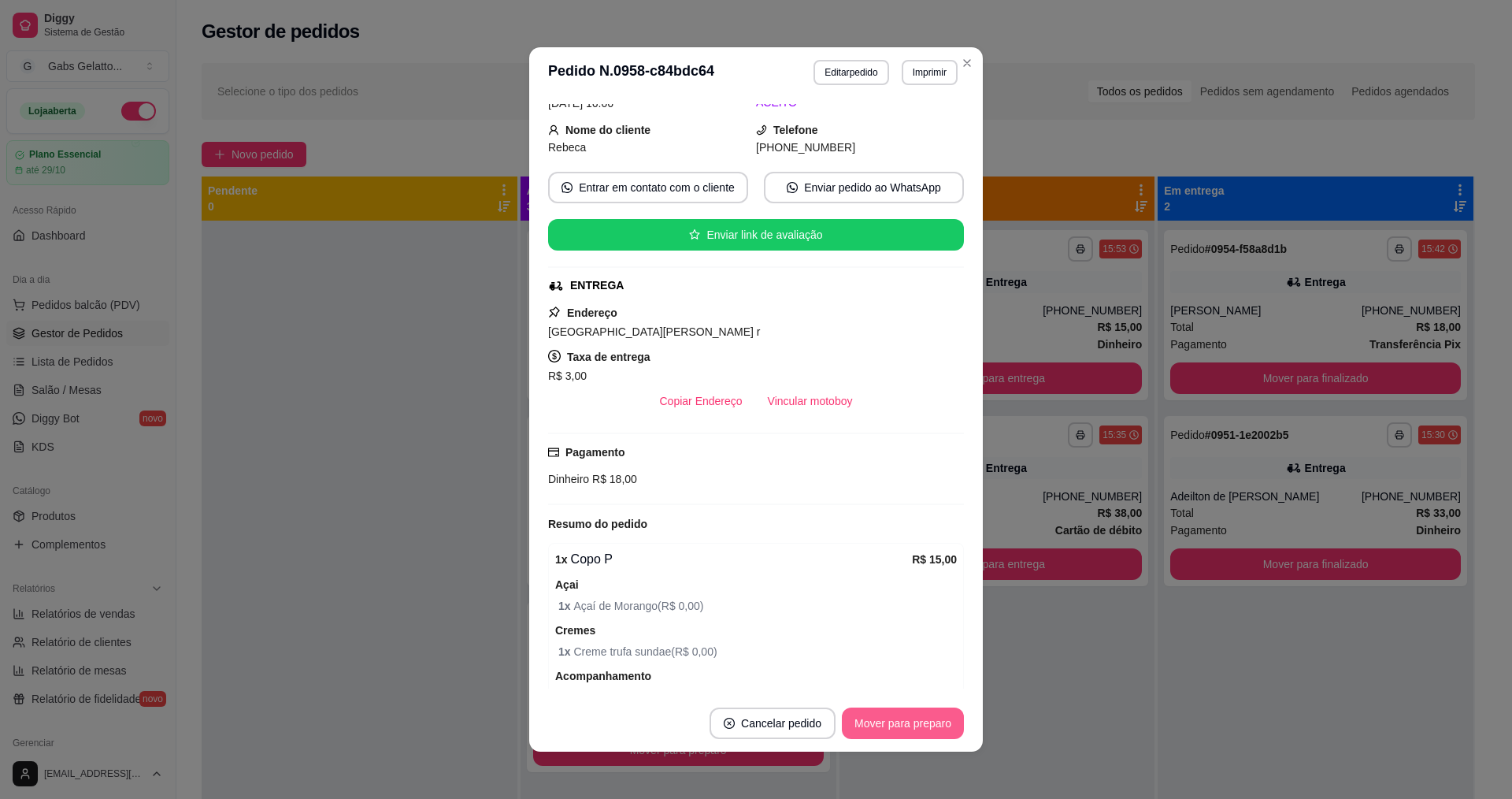
click at [915, 723] on button "Mover para preparo" at bounding box center [902, 723] width 122 height 32
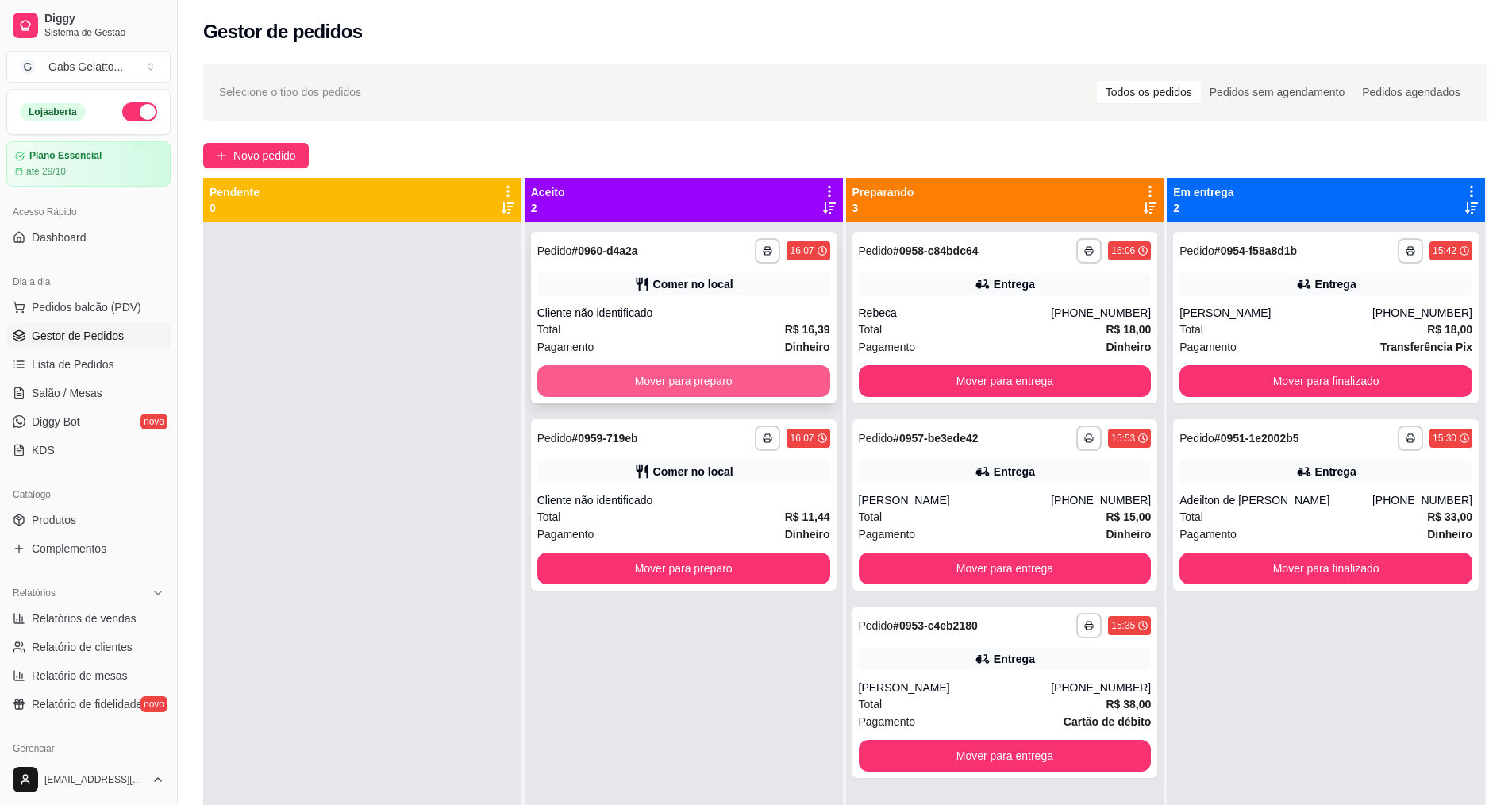
click at [681, 381] on button "Mover para preparo" at bounding box center [684, 381] width 293 height 32
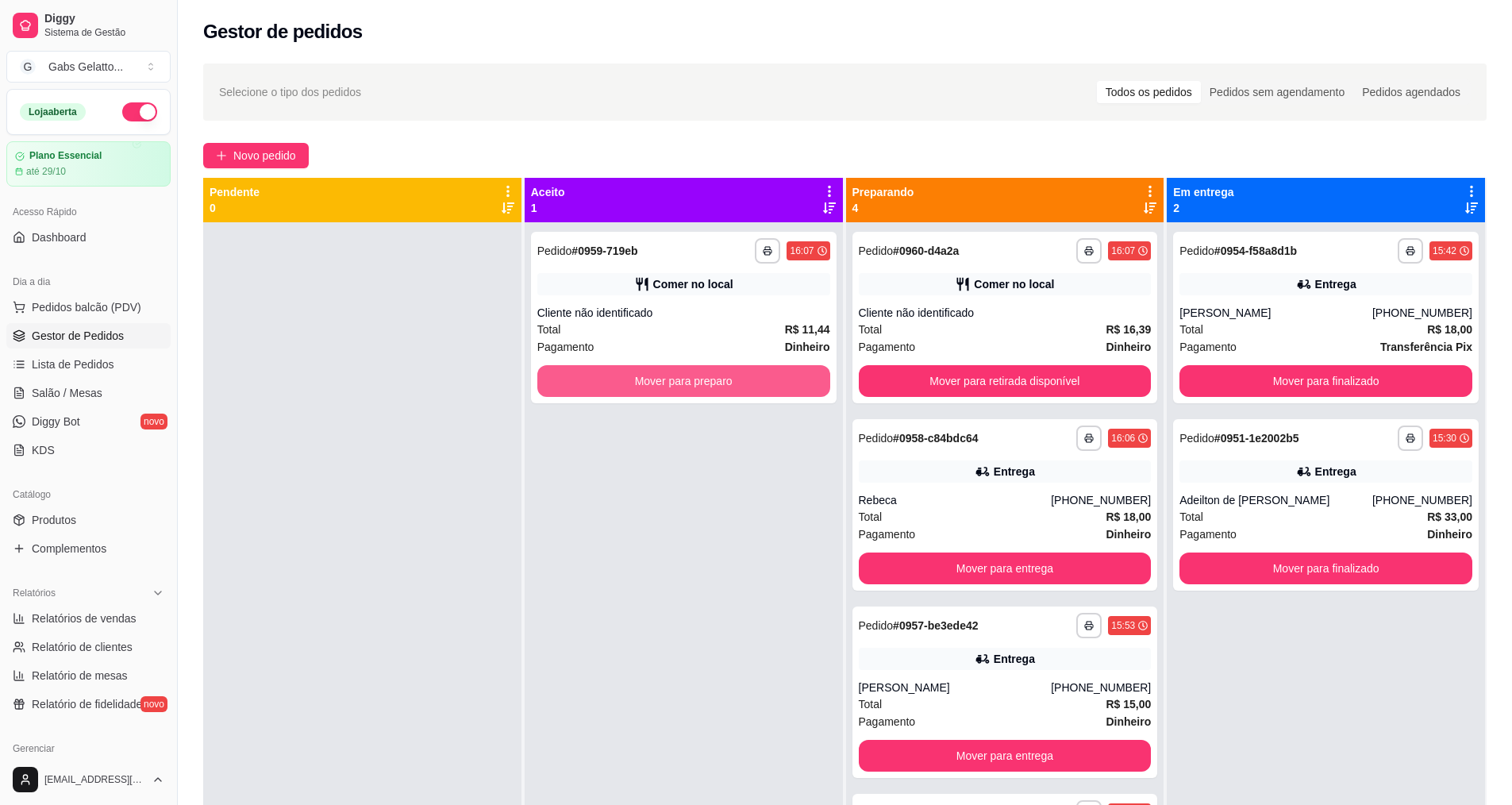
click at [681, 381] on button "Mover para preparo" at bounding box center [684, 381] width 293 height 32
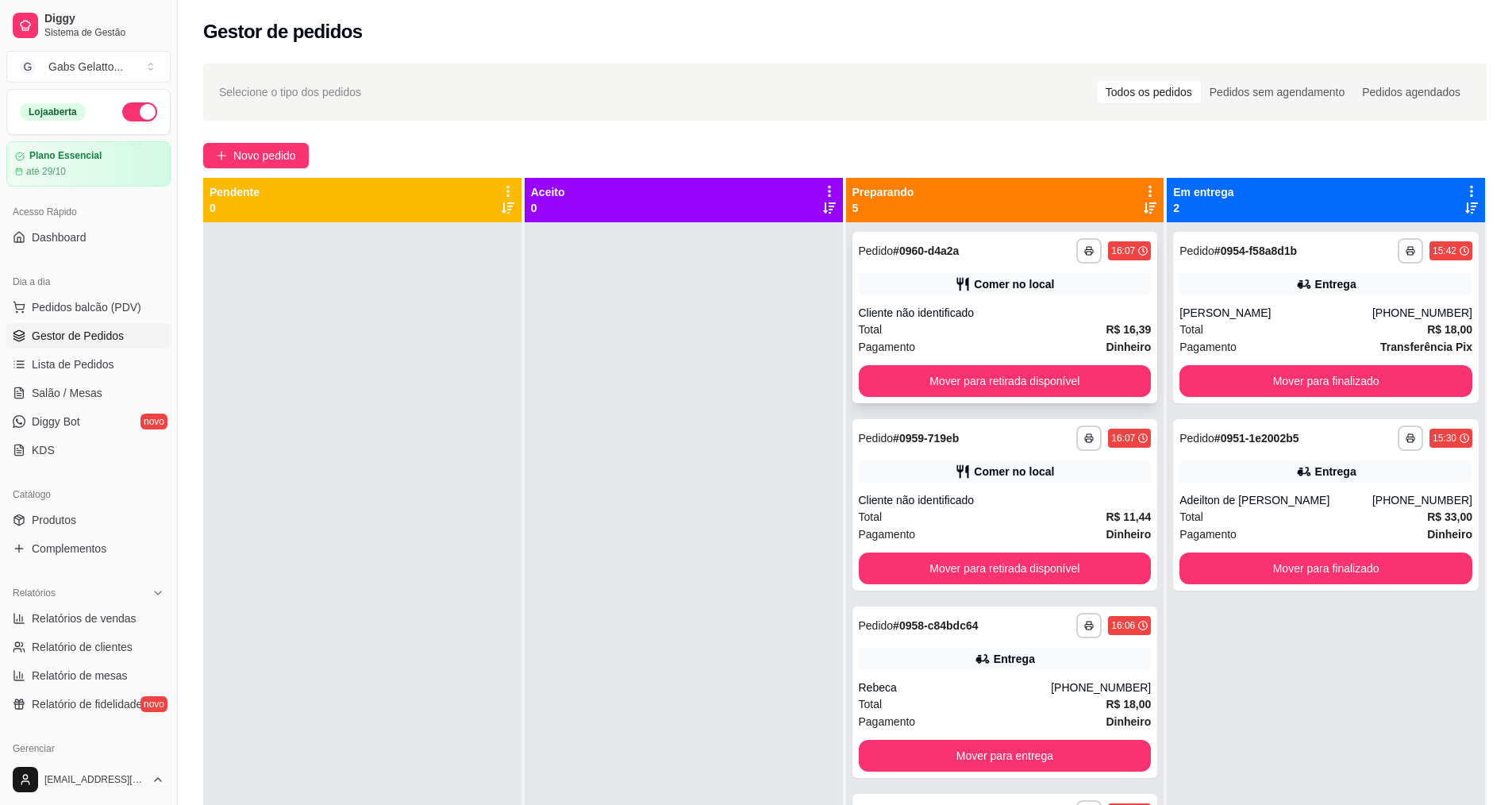
click at [958, 394] on button "Mover para retirada disponível" at bounding box center [1005, 381] width 293 height 32
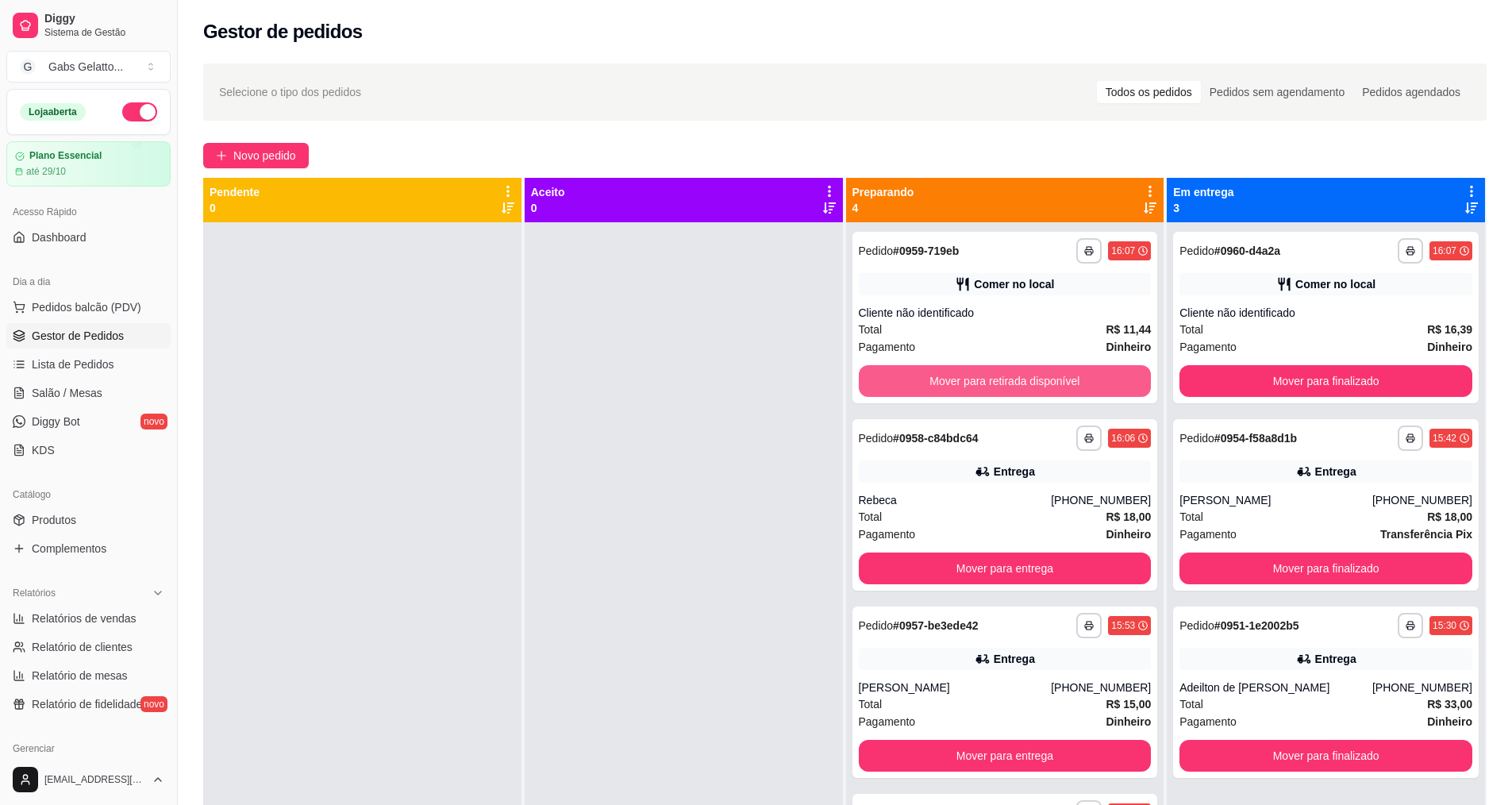
click at [958, 394] on button "Mover para retirada disponível" at bounding box center [1005, 381] width 293 height 32
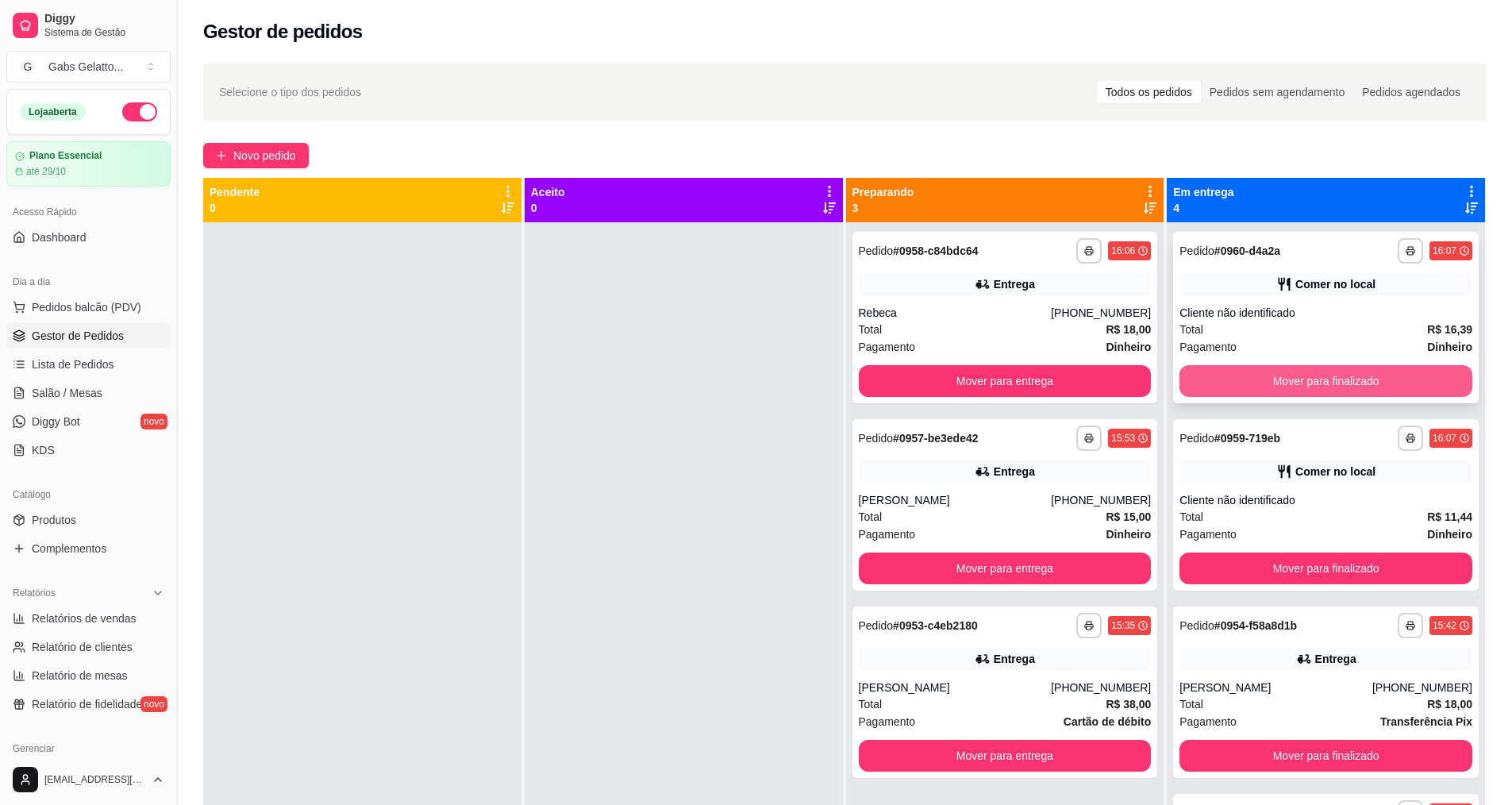
click at [1204, 381] on button "Mover para finalizado" at bounding box center [1326, 381] width 293 height 32
click at [1205, 381] on button "Mover para finalizado" at bounding box center [1326, 381] width 293 height 32
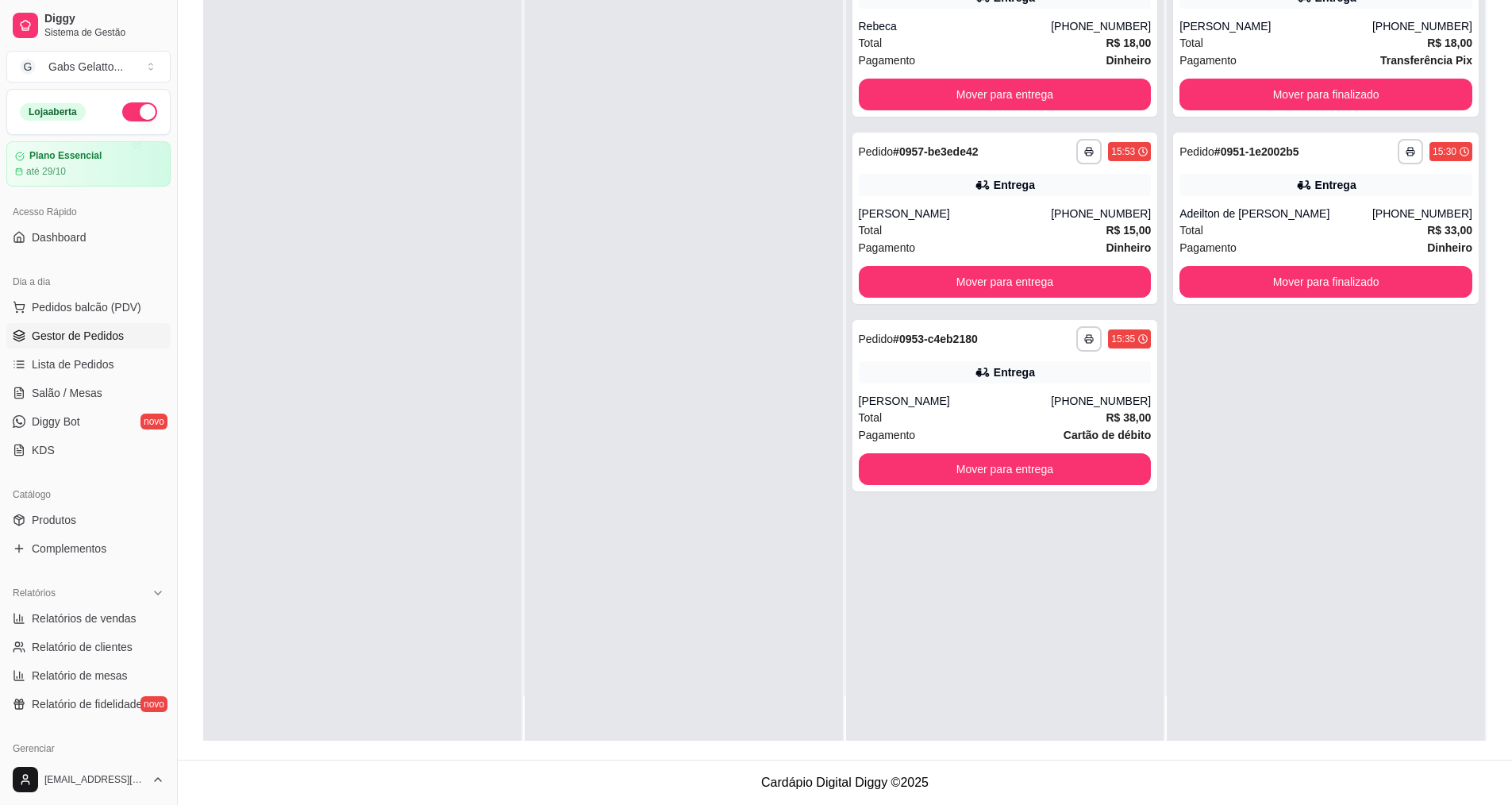
scroll to position [0, 0]
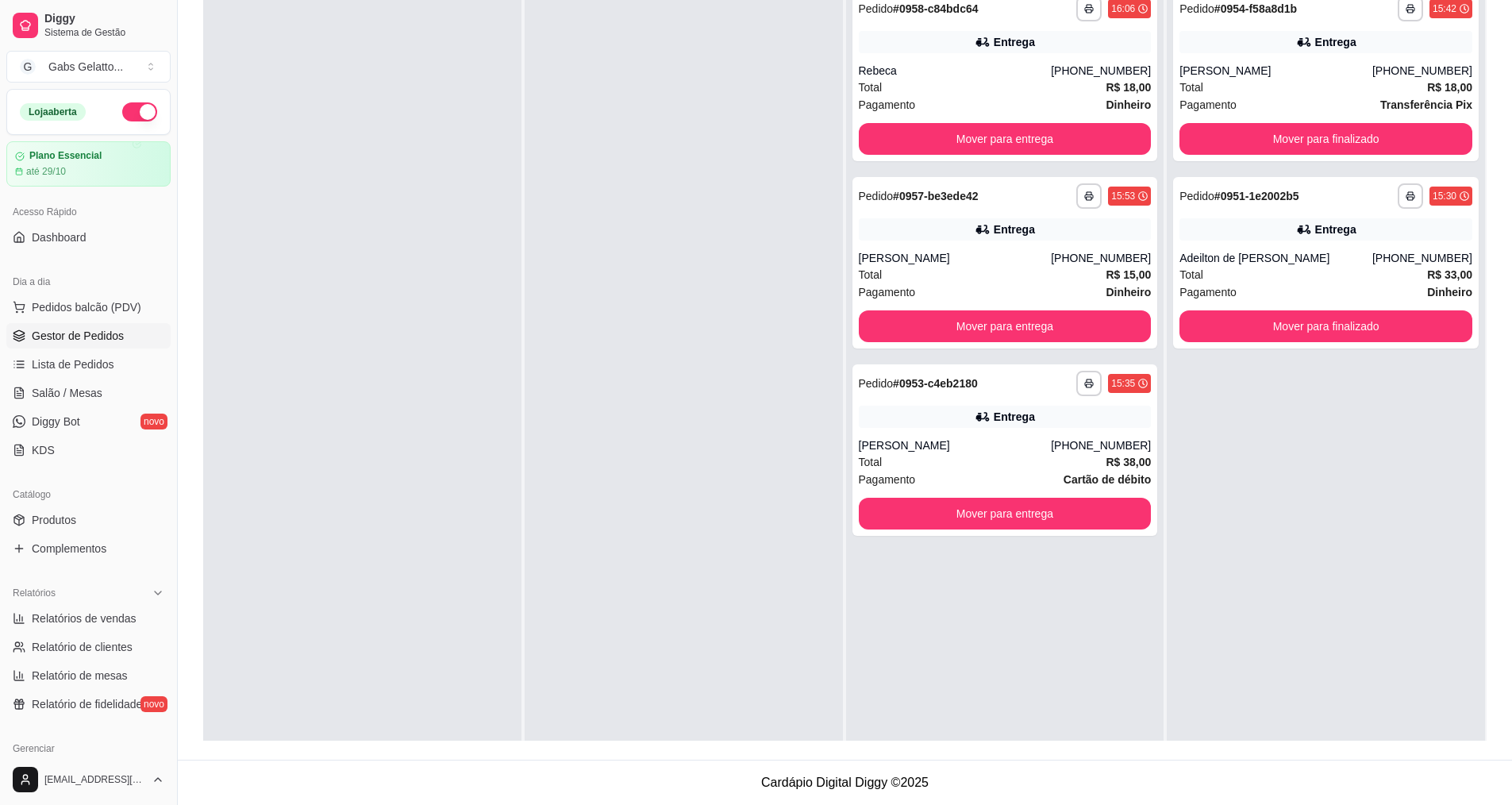
click at [305, 557] on div at bounding box center [362, 382] width 319 height 805
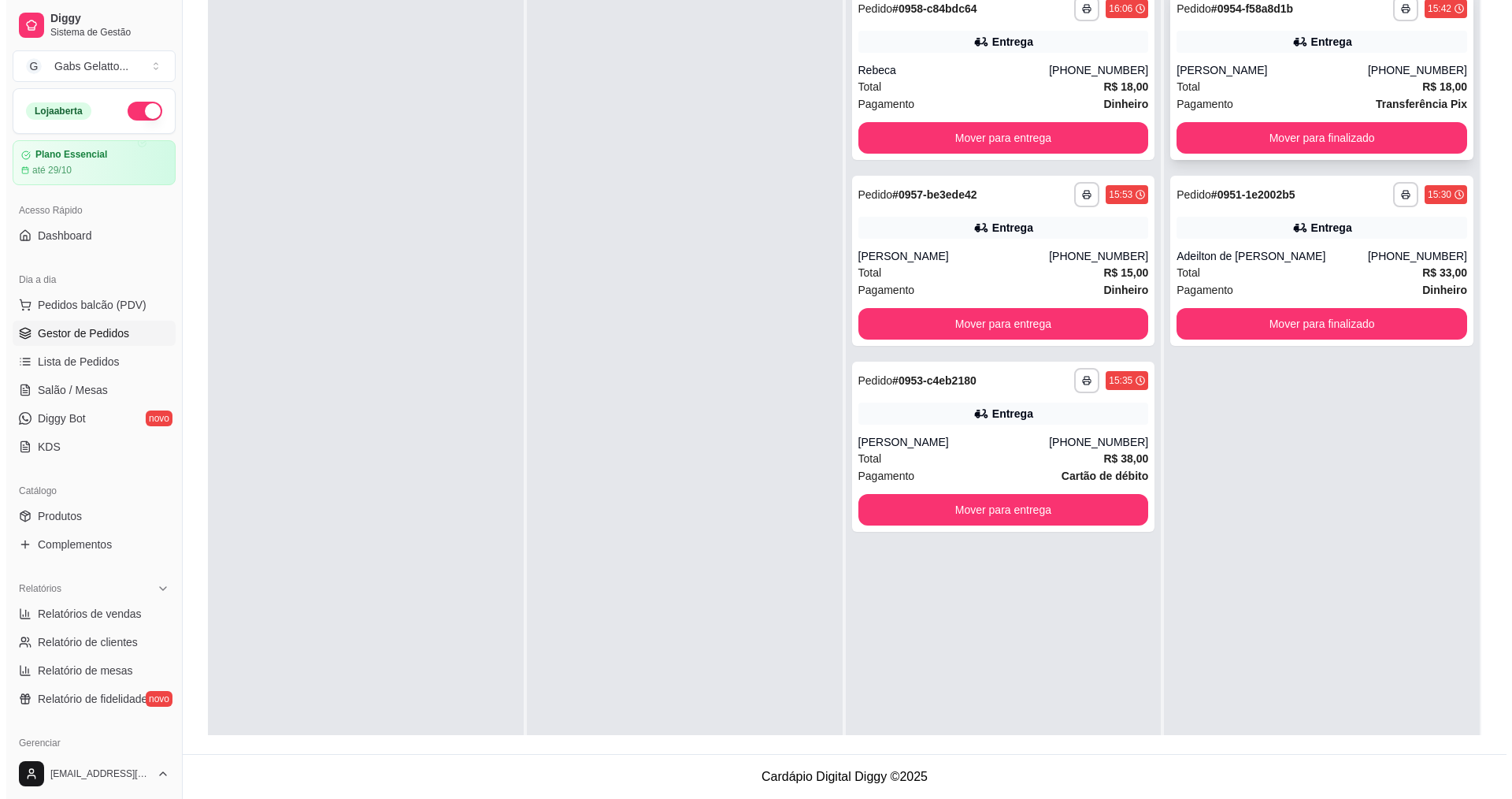
scroll to position [83, 0]
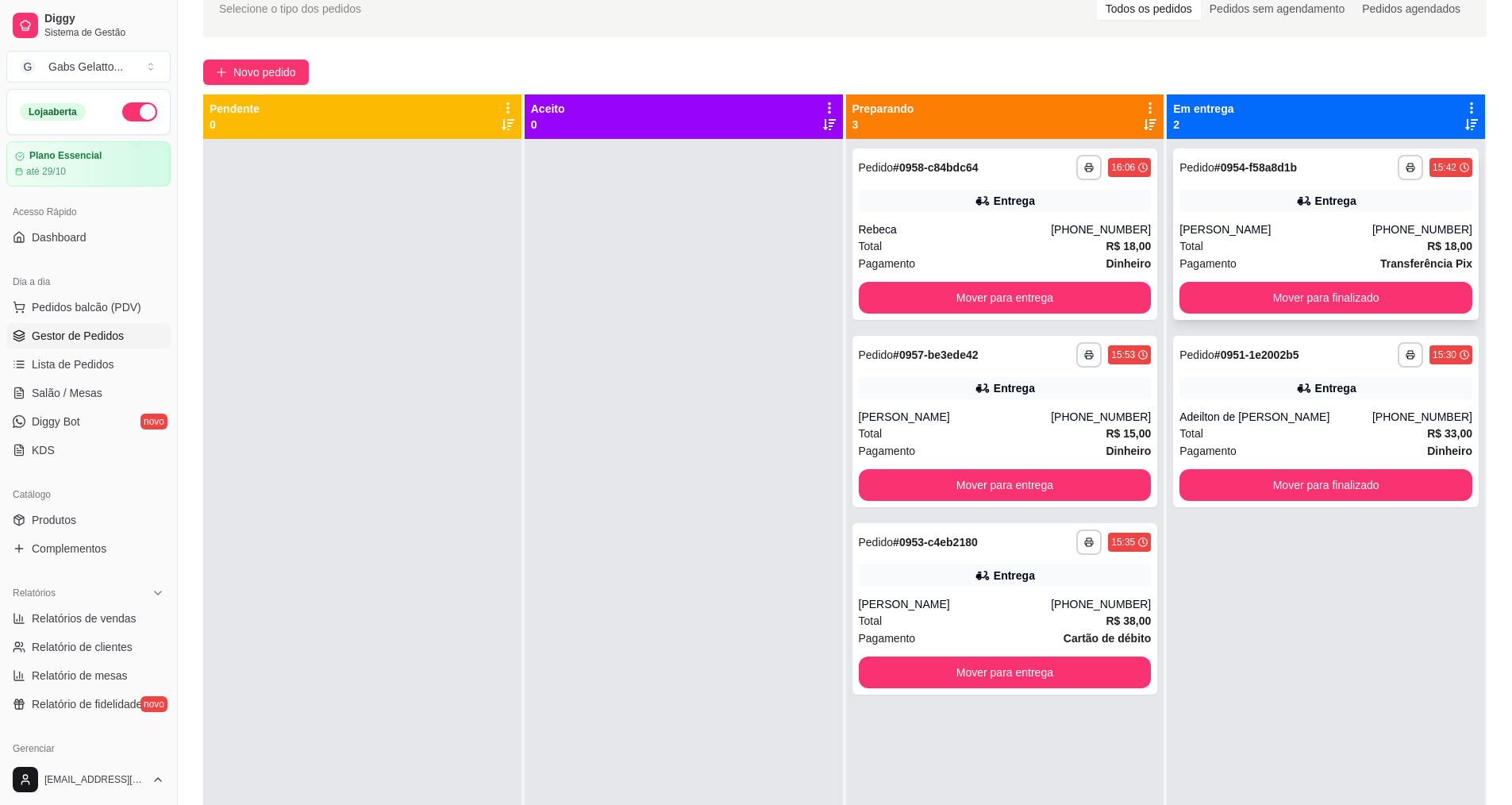
click at [1303, 248] on div "Total R$ 18,00" at bounding box center [1326, 246] width 293 height 18
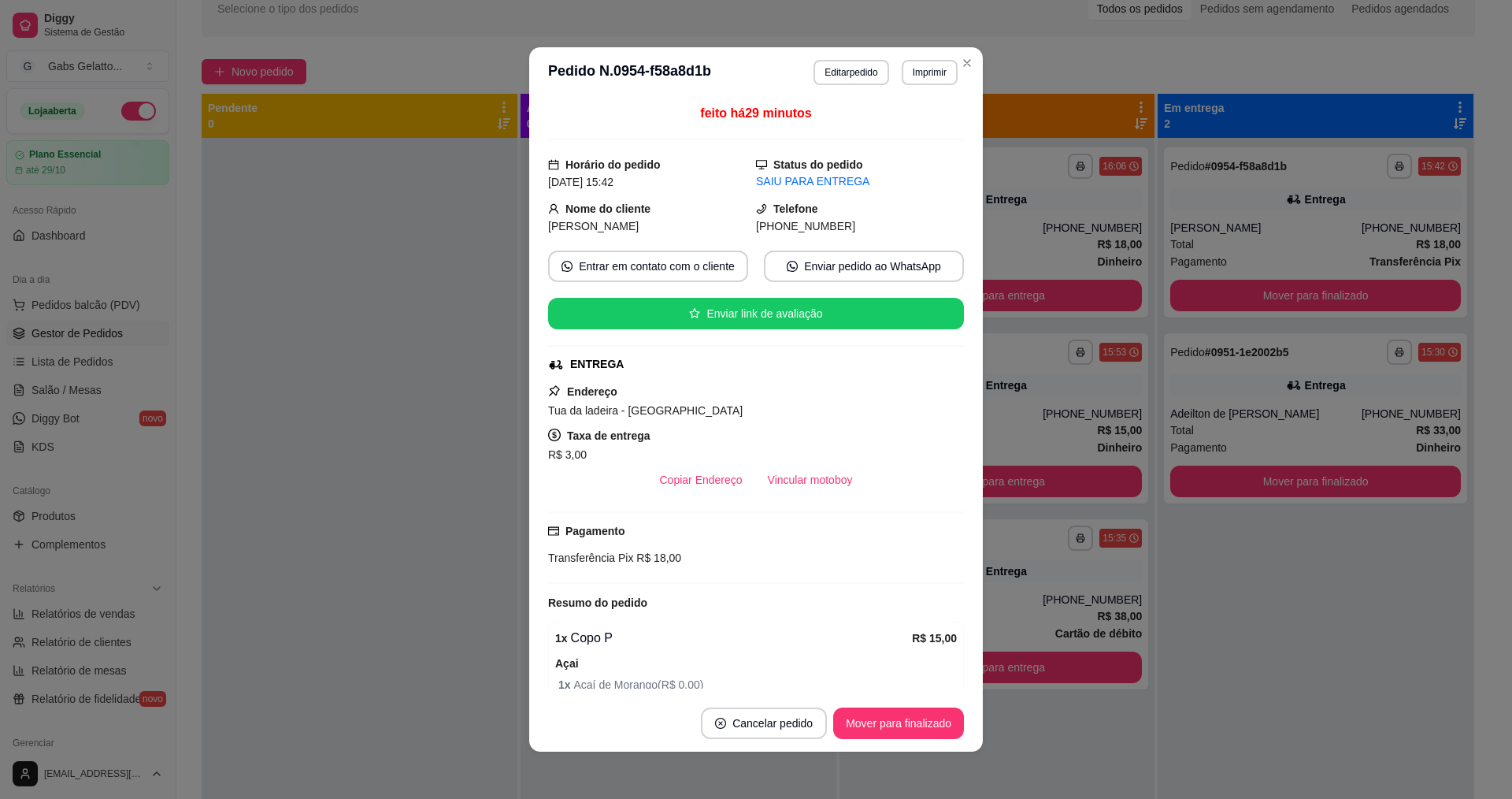
scroll to position [78, 0]
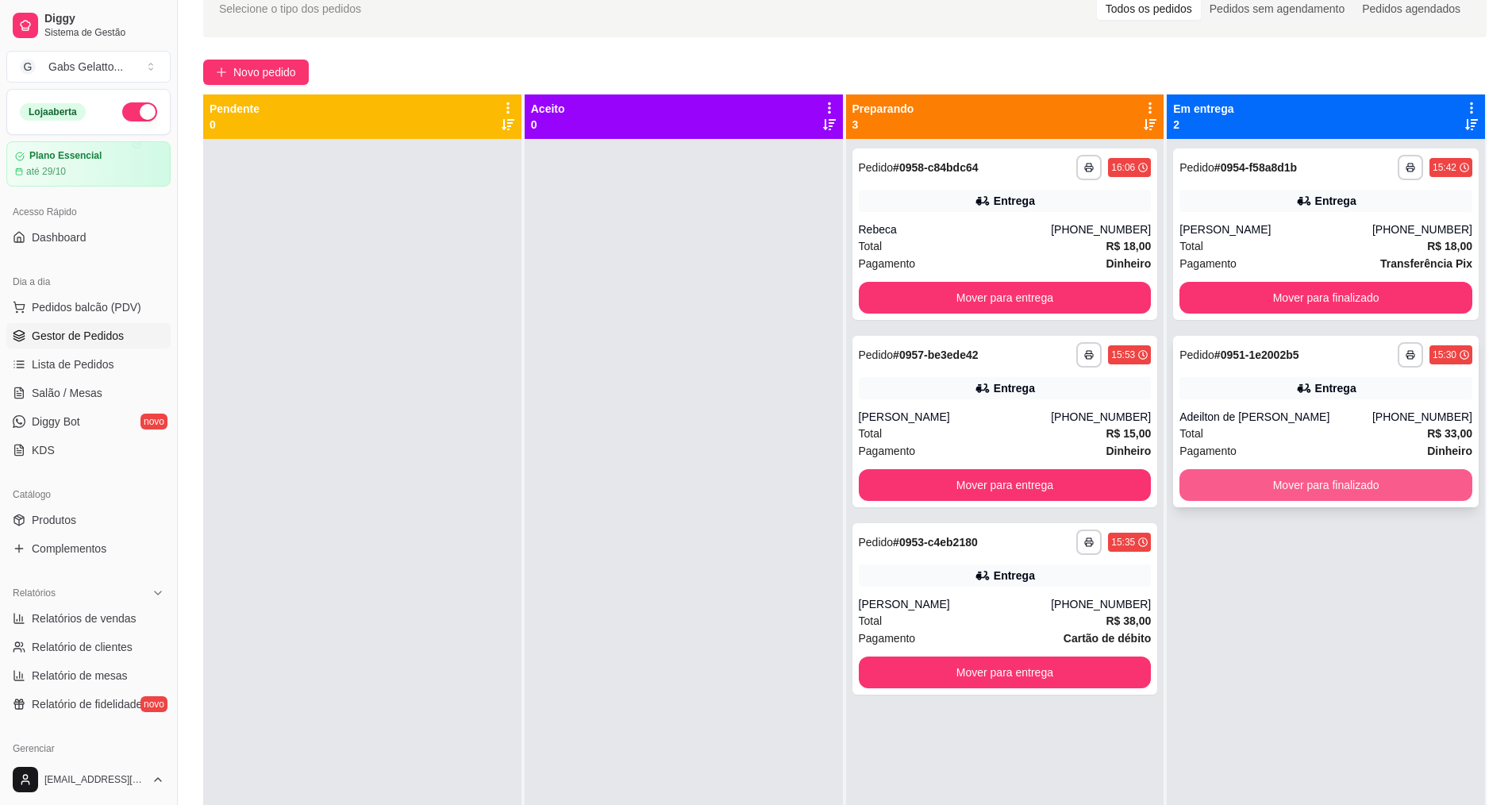
click at [1294, 483] on button "Mover para finalizado" at bounding box center [1326, 485] width 293 height 32
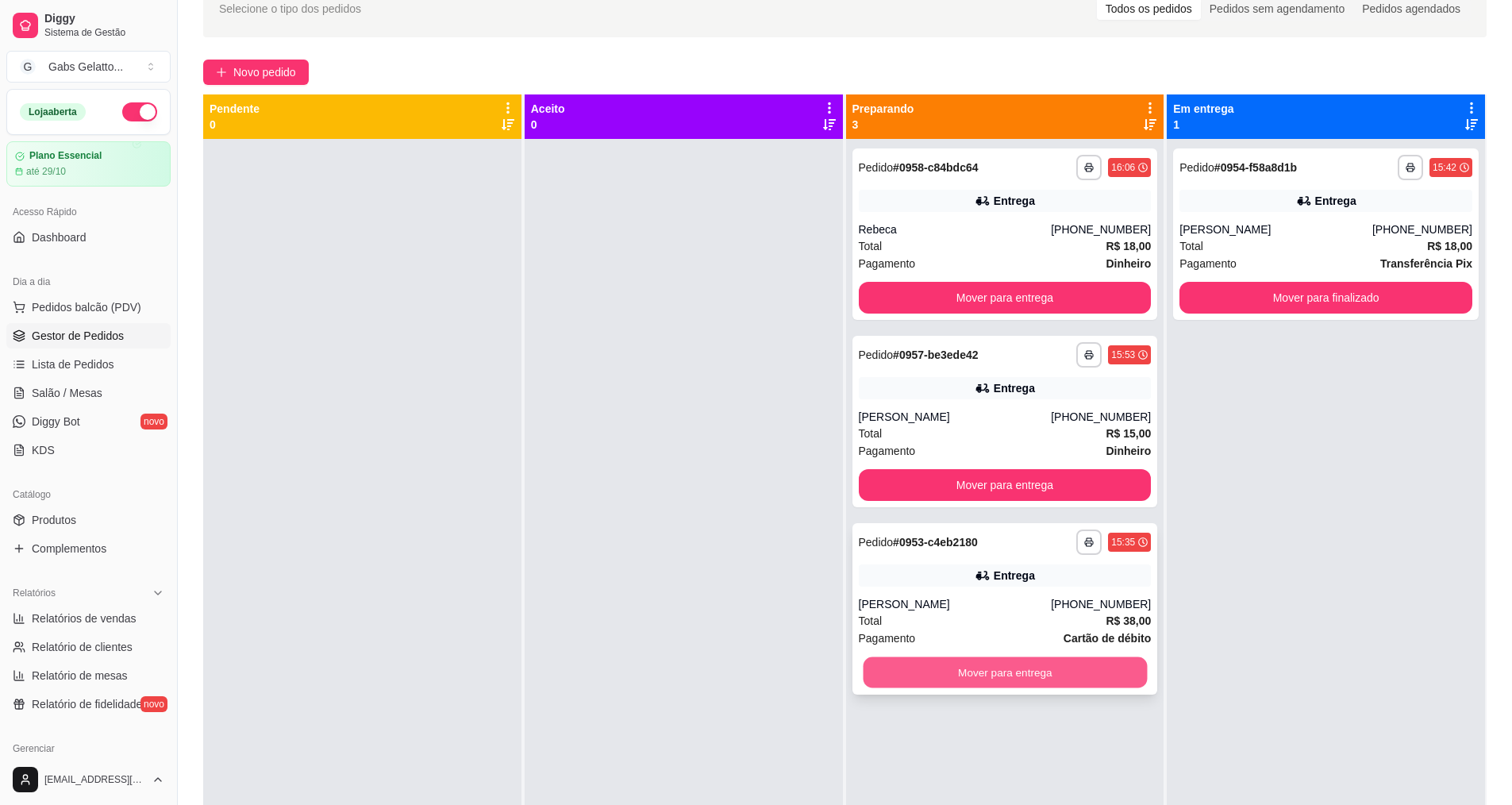
click at [1030, 658] on button "Mover para entrega" at bounding box center [1005, 673] width 284 height 31
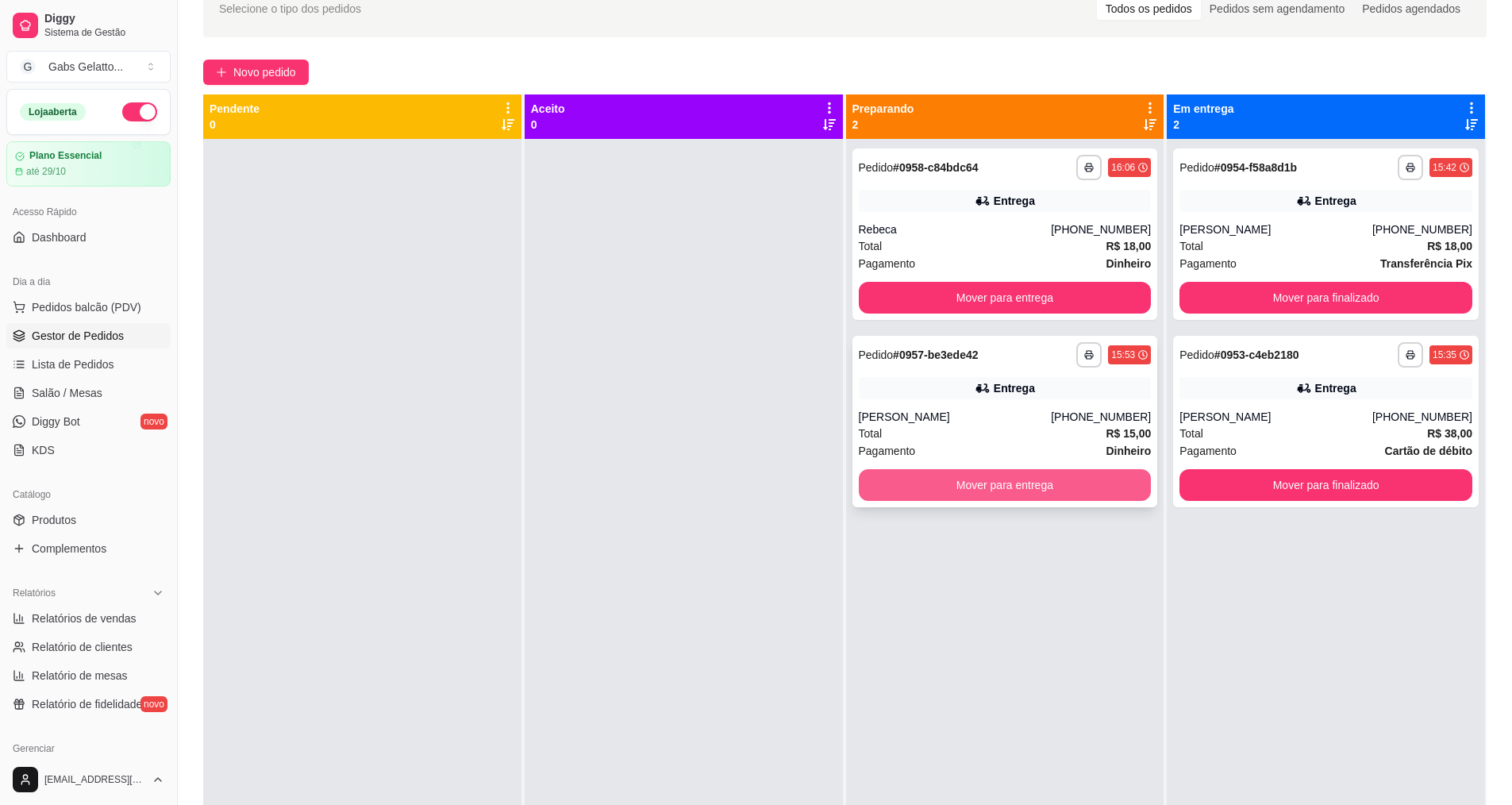
click at [970, 477] on button "Mover para entrega" at bounding box center [1005, 485] width 293 height 32
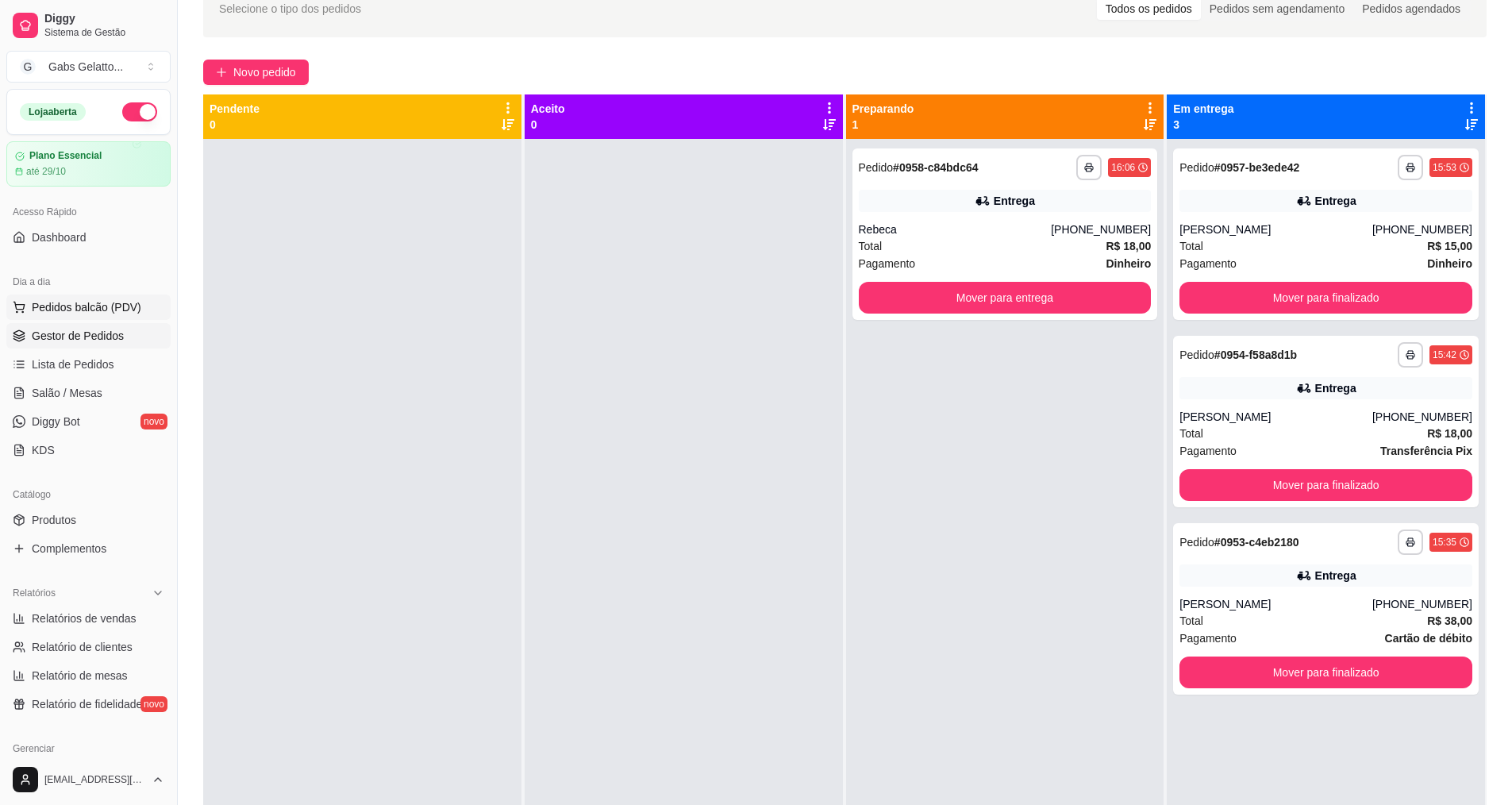
click at [146, 304] on button "Pedidos balcão (PDV)" at bounding box center [88, 306] width 164 height 25
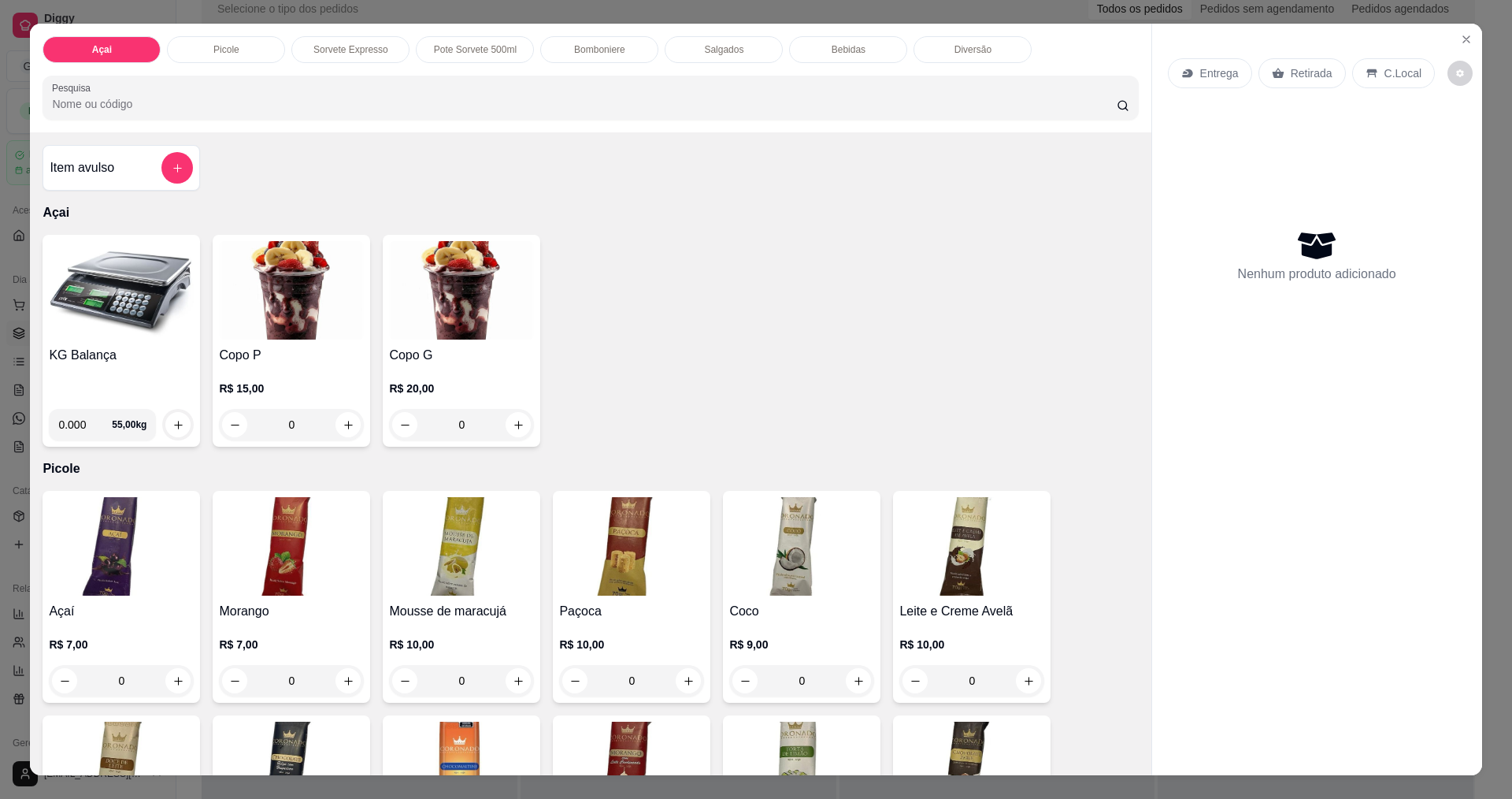
click at [129, 308] on img at bounding box center [120, 291] width 144 height 99
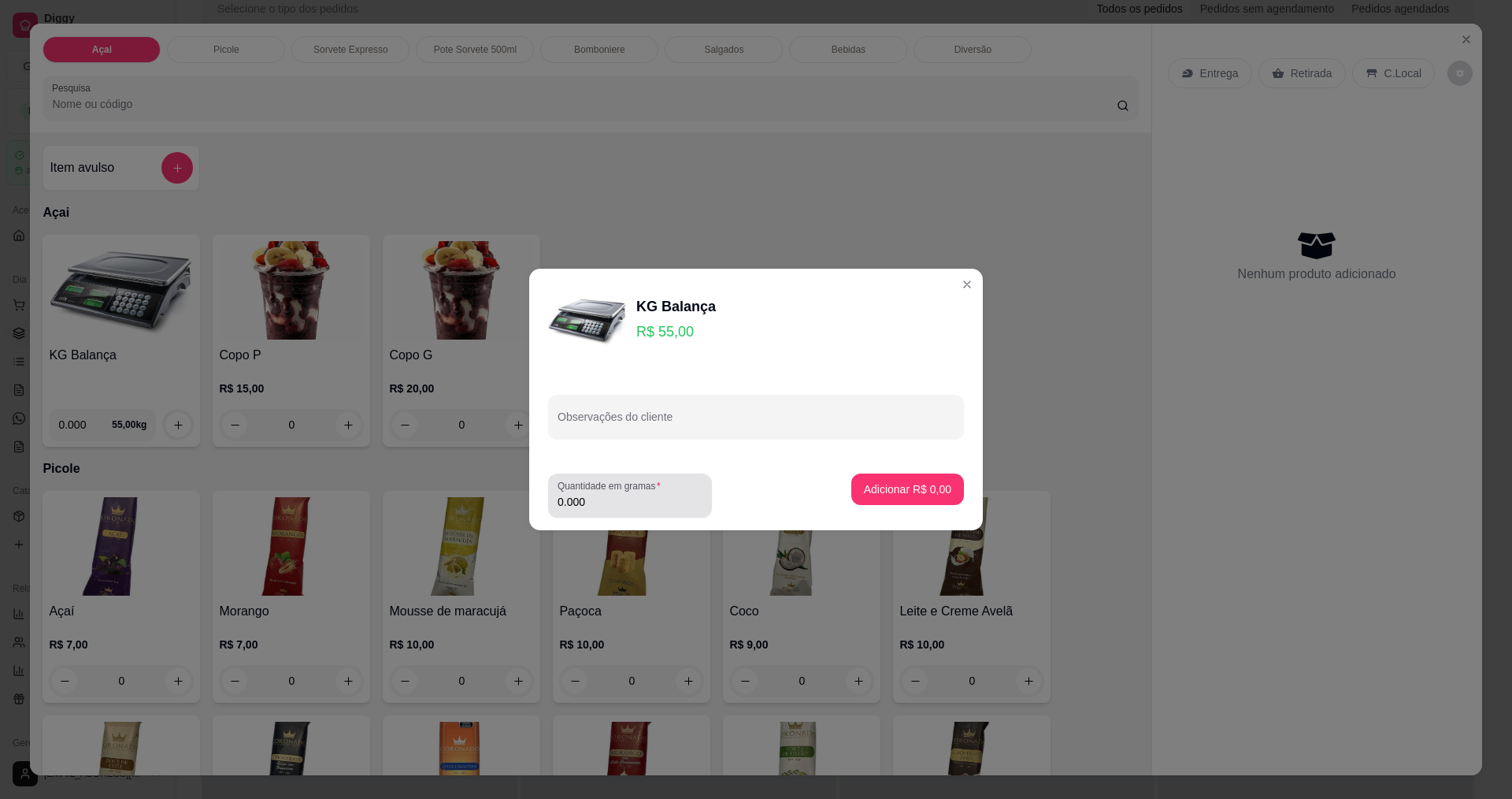
click at [639, 502] on input "0.000" at bounding box center [629, 502] width 144 height 16
type input "0.224"
click at [902, 490] on p "Adicionar R$ 12,32" at bounding box center [905, 489] width 91 height 15
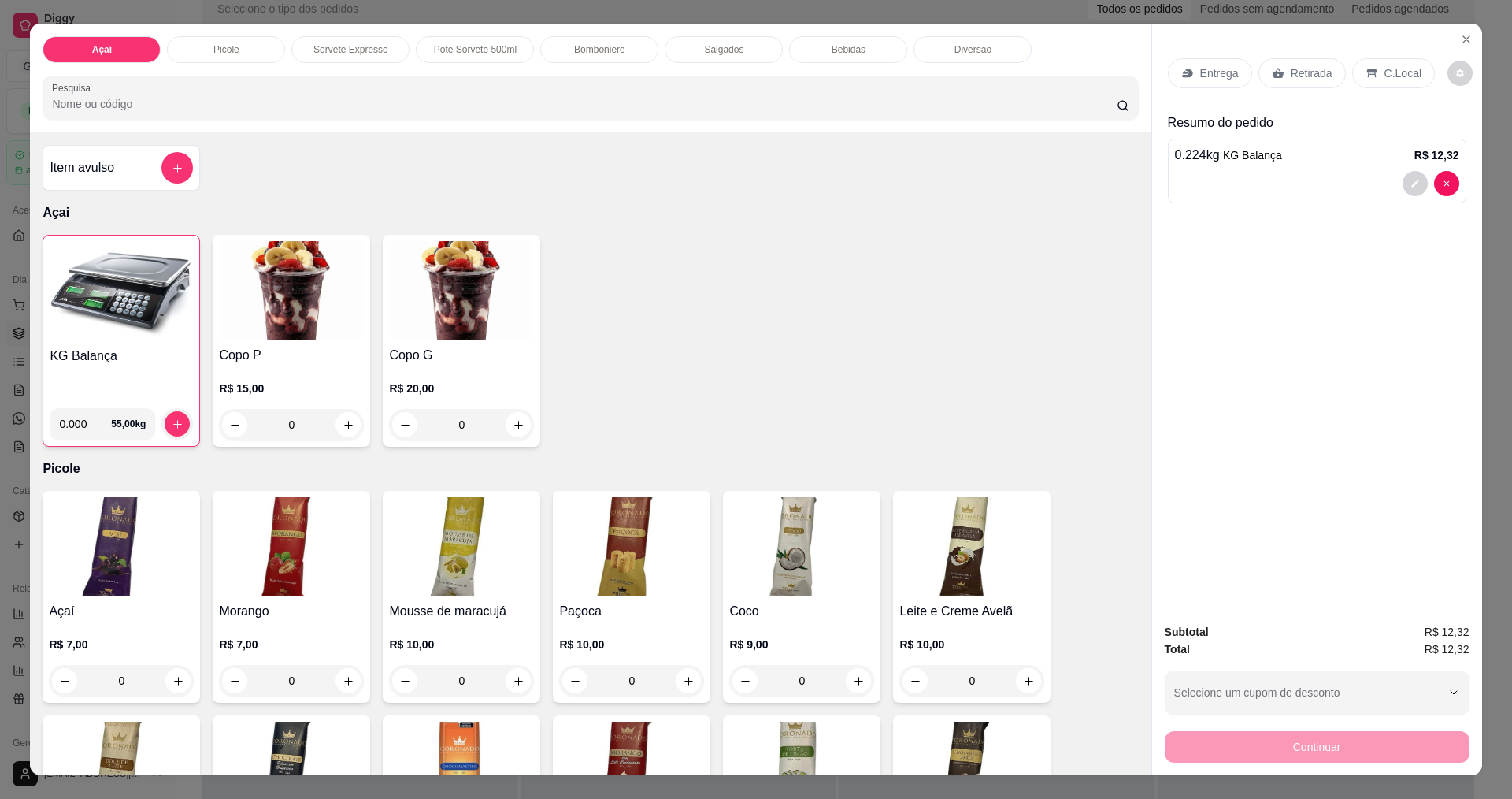
click at [1396, 76] on p "C.Local" at bounding box center [1403, 73] width 37 height 16
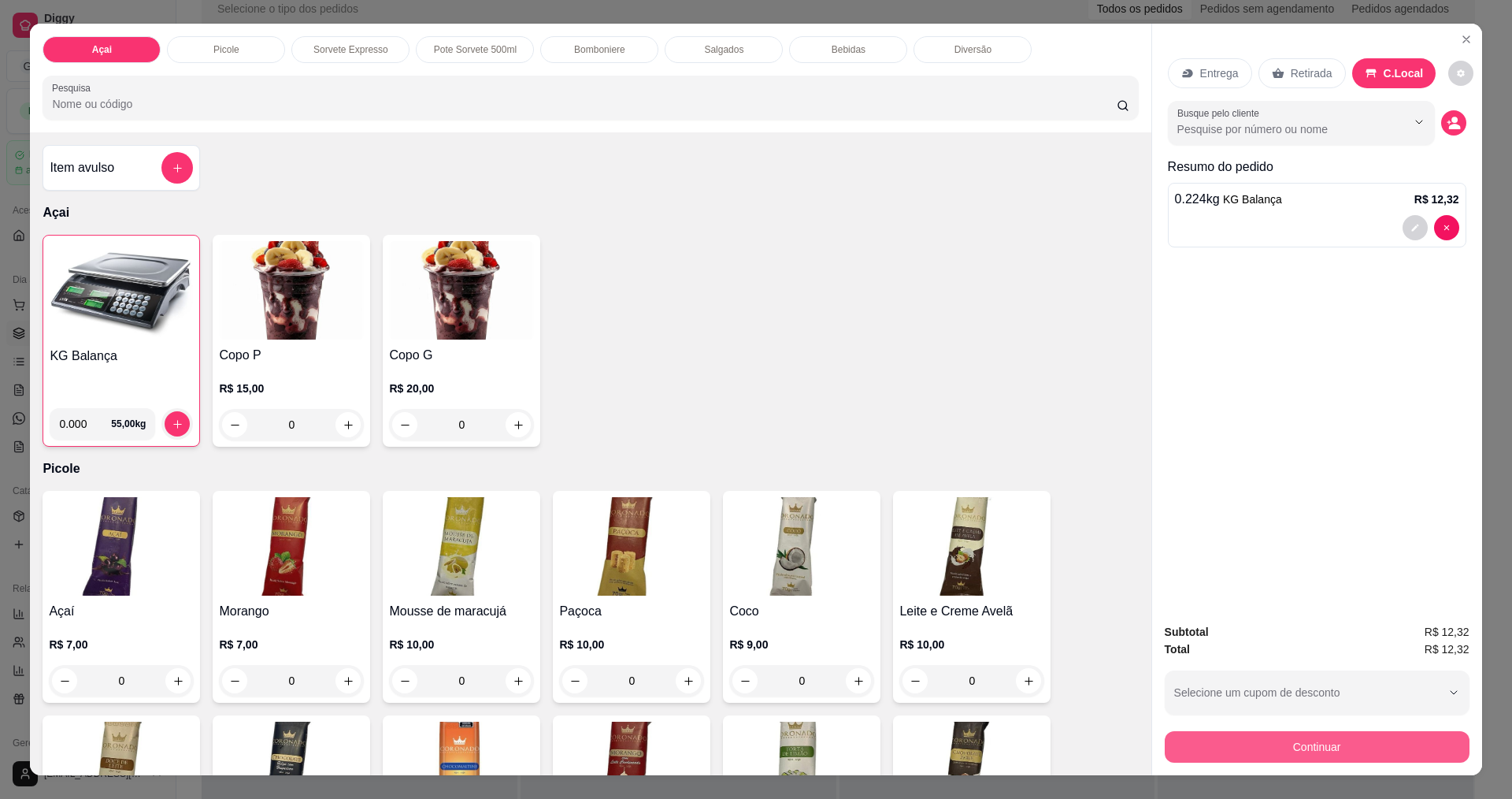
click at [1307, 744] on button "Continuar" at bounding box center [1316, 747] width 305 height 32
click at [1447, 131] on button "decrease-product-quantity" at bounding box center [1453, 122] width 25 height 25
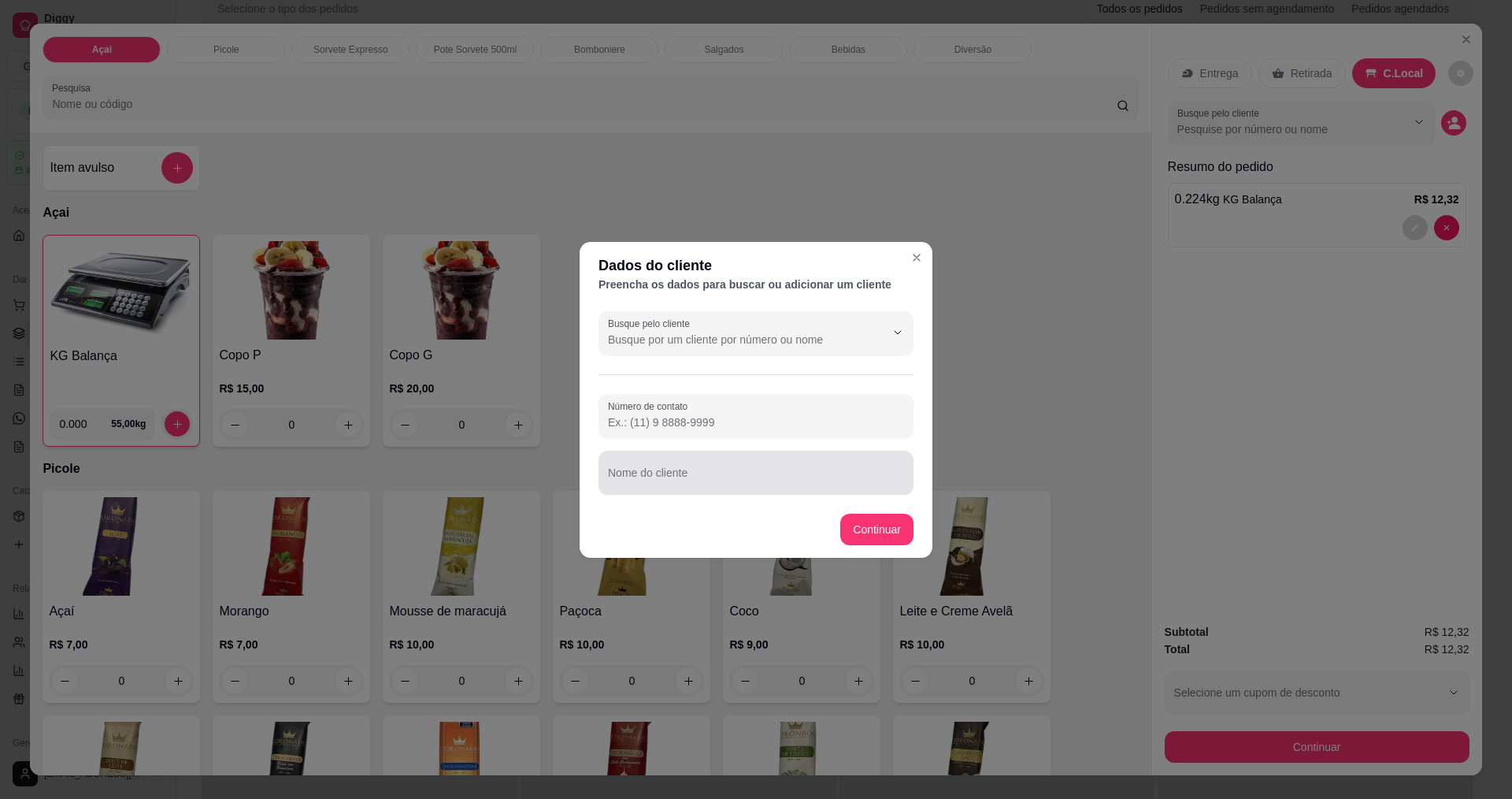
click at [806, 485] on input "Nome do cliente" at bounding box center [756, 478] width 296 height 16
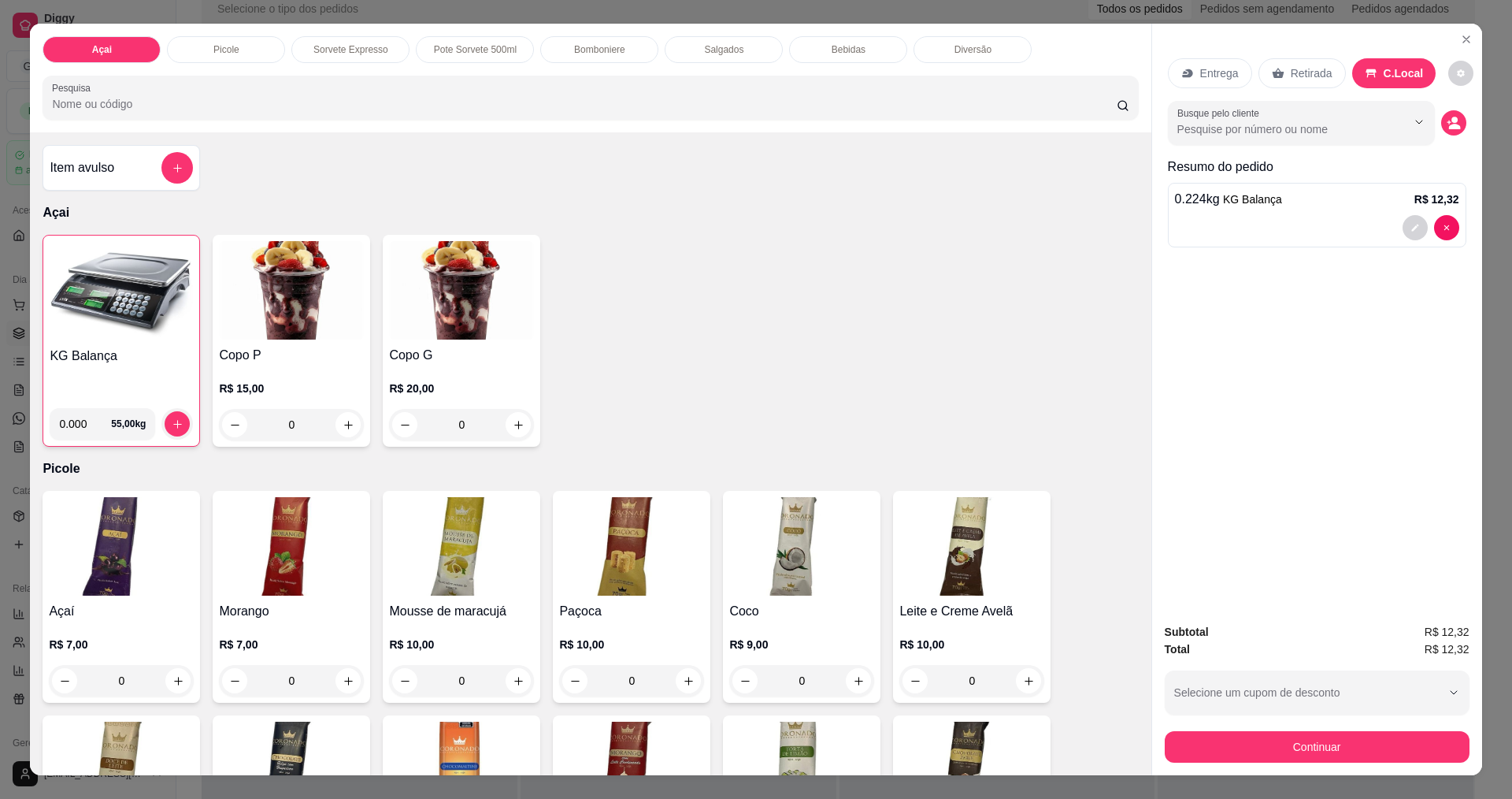
click at [148, 309] on img at bounding box center [121, 291] width 144 height 99
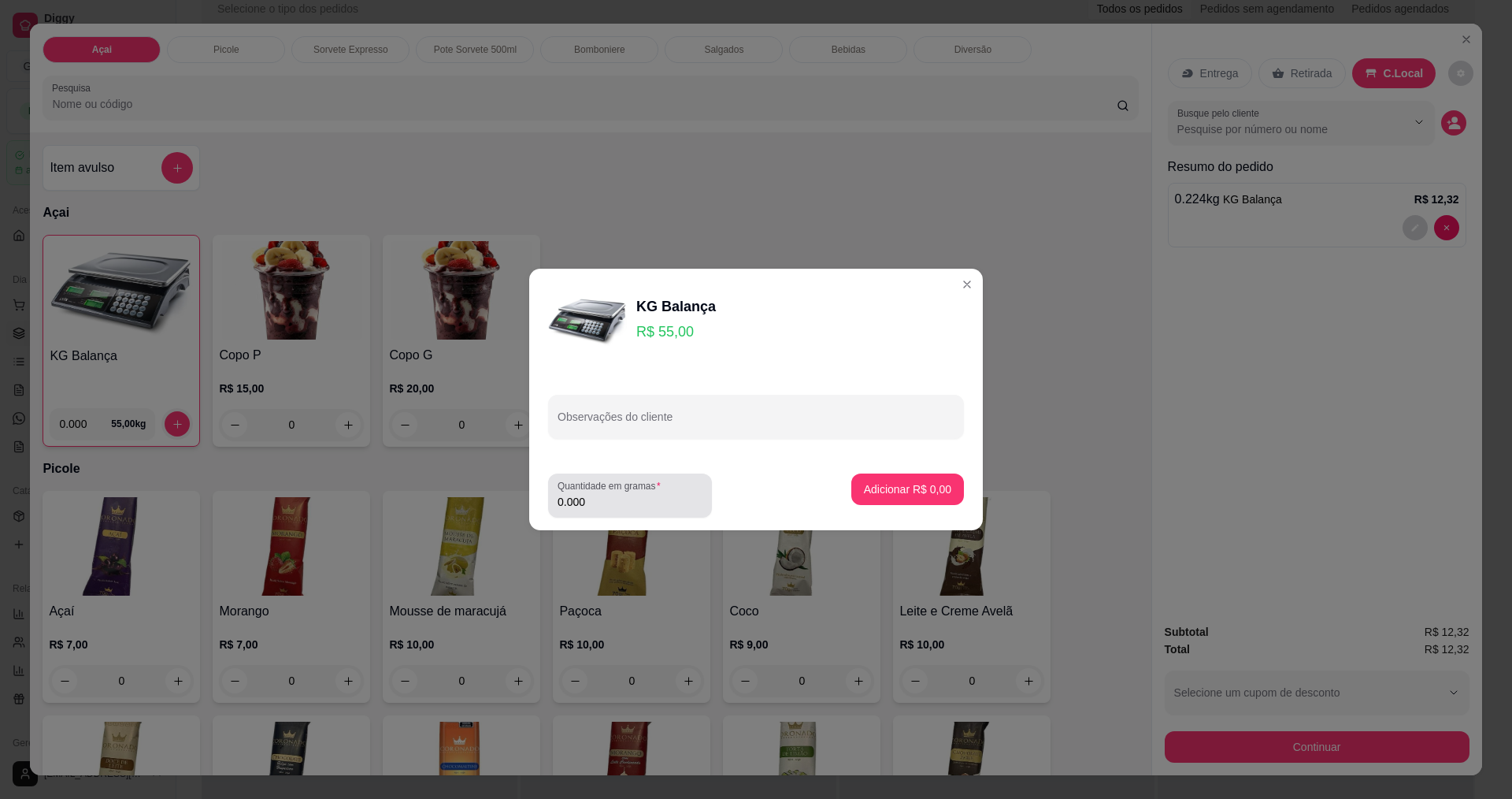
click at [623, 495] on input "0.000" at bounding box center [629, 502] width 144 height 16
type input "0.186"
click at [875, 497] on button "Adicionar R$ 10,23" at bounding box center [904, 489] width 119 height 32
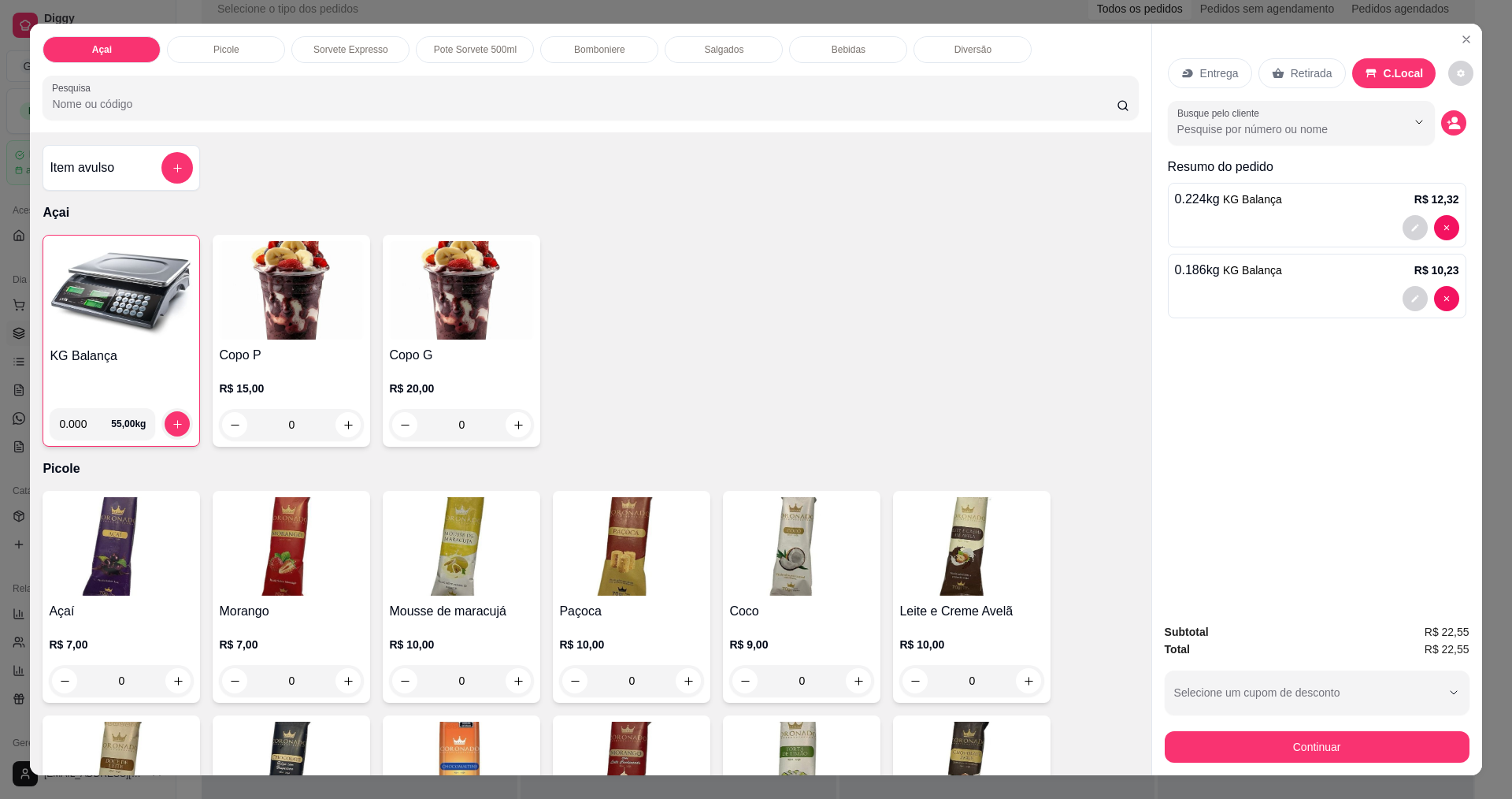
click at [967, 55] on p "Diversão" at bounding box center [973, 49] width 37 height 13
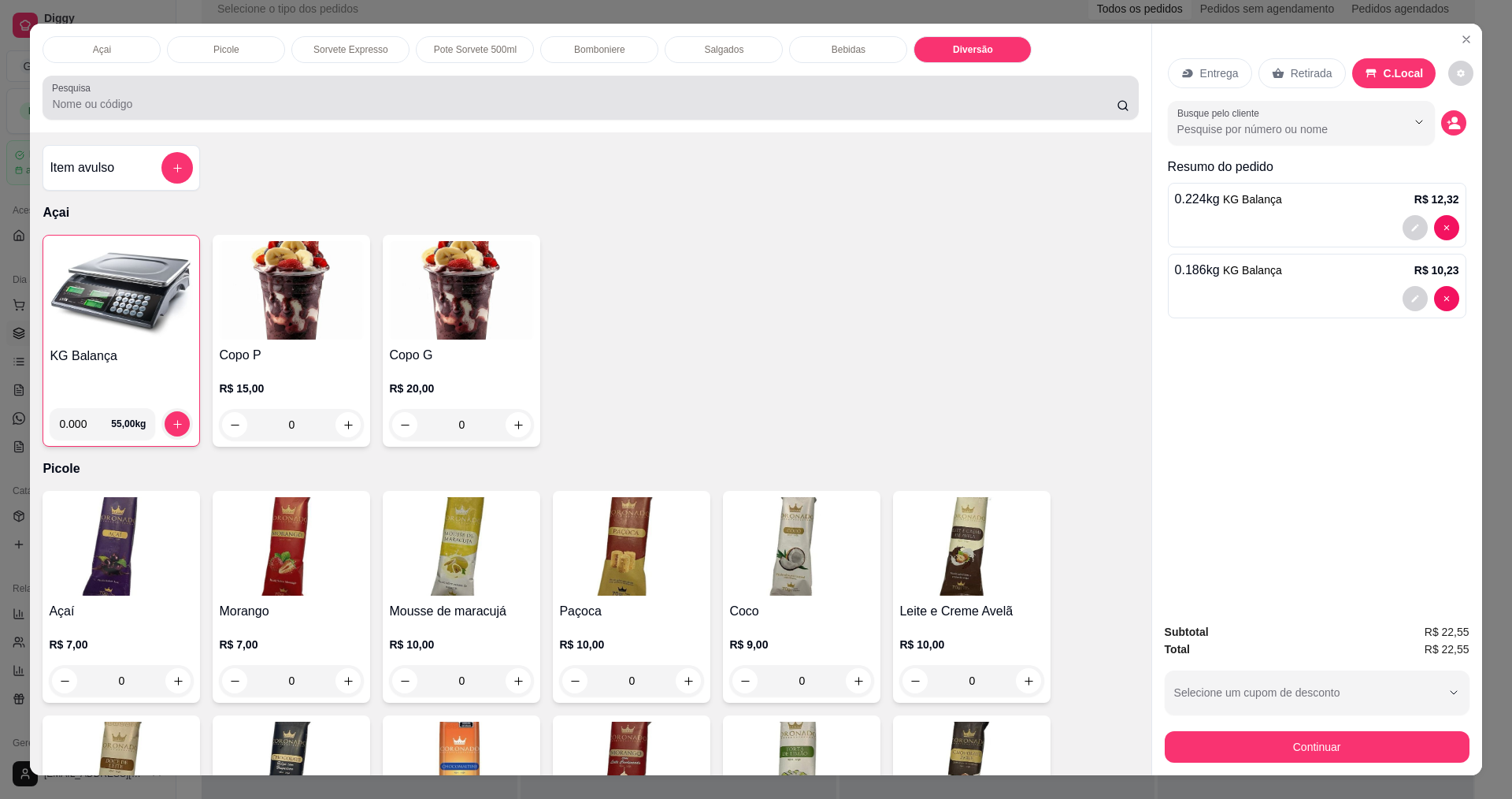
scroll to position [27, 0]
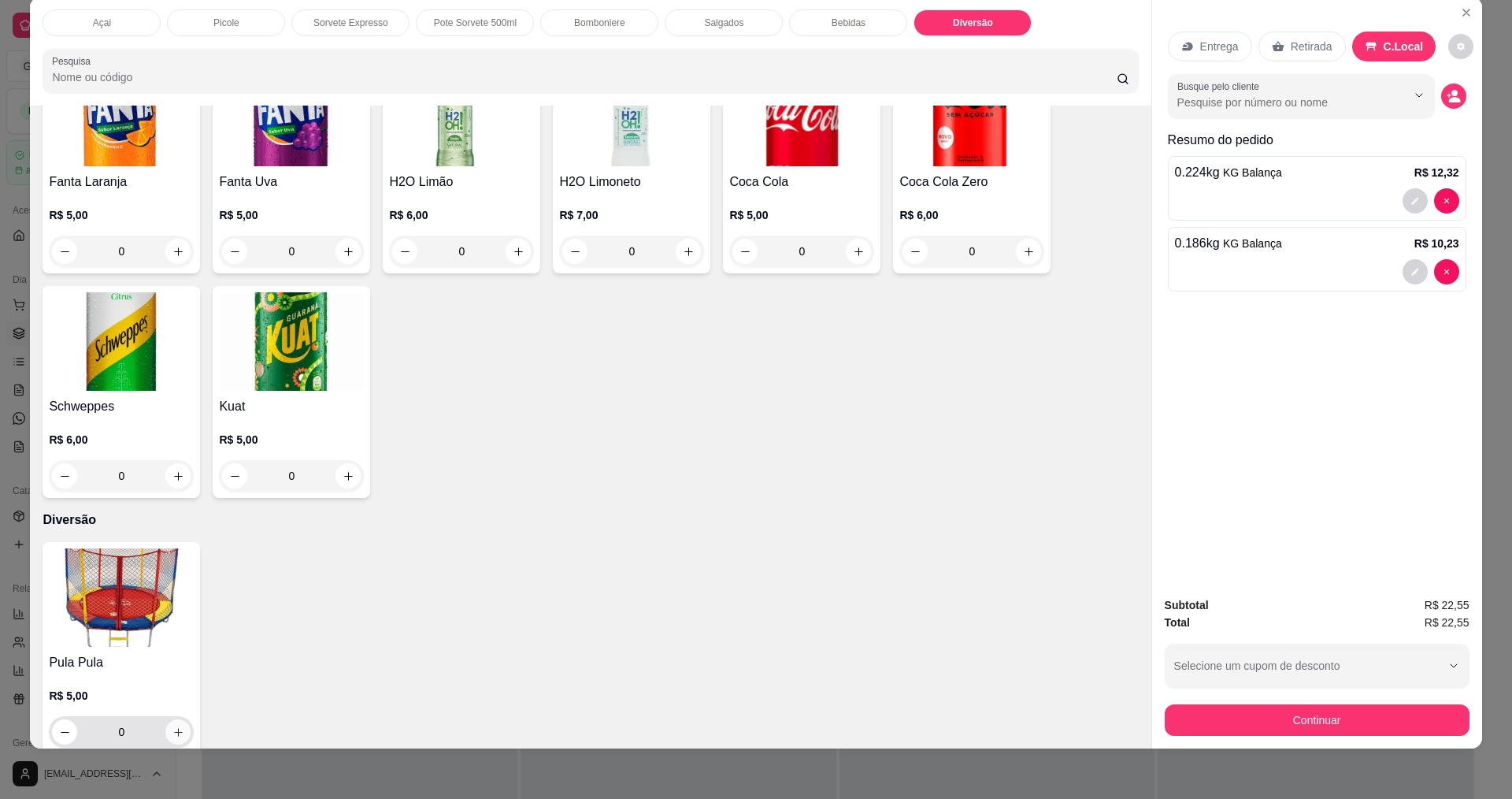
click at [180, 719] on button "increase-product-quantity" at bounding box center [177, 731] width 25 height 25
click at [175, 727] on icon "increase-product-quantity" at bounding box center [177, 733] width 12 height 12
type input "2"
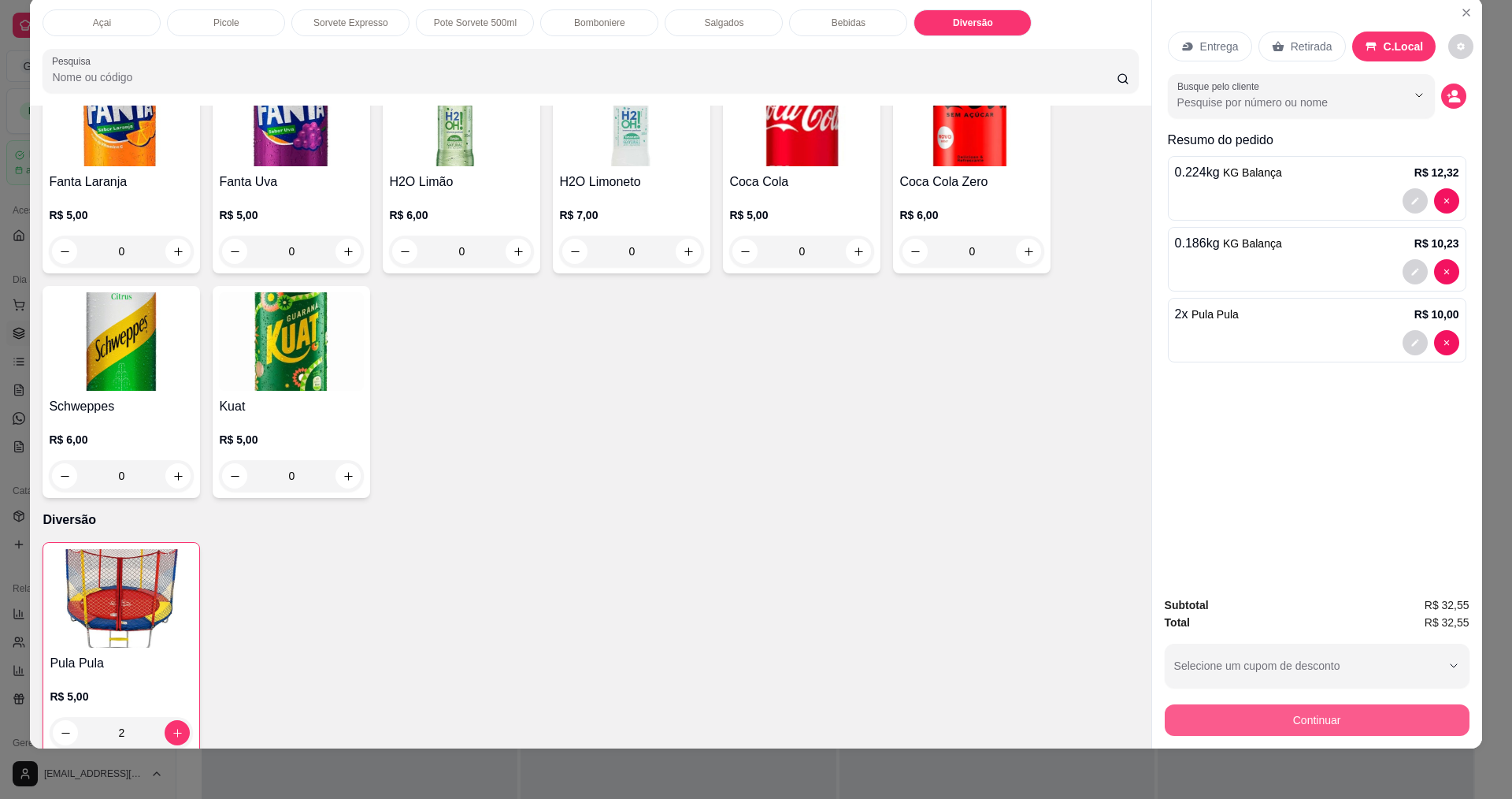
click at [1390, 722] on button "Continuar" at bounding box center [1316, 720] width 305 height 32
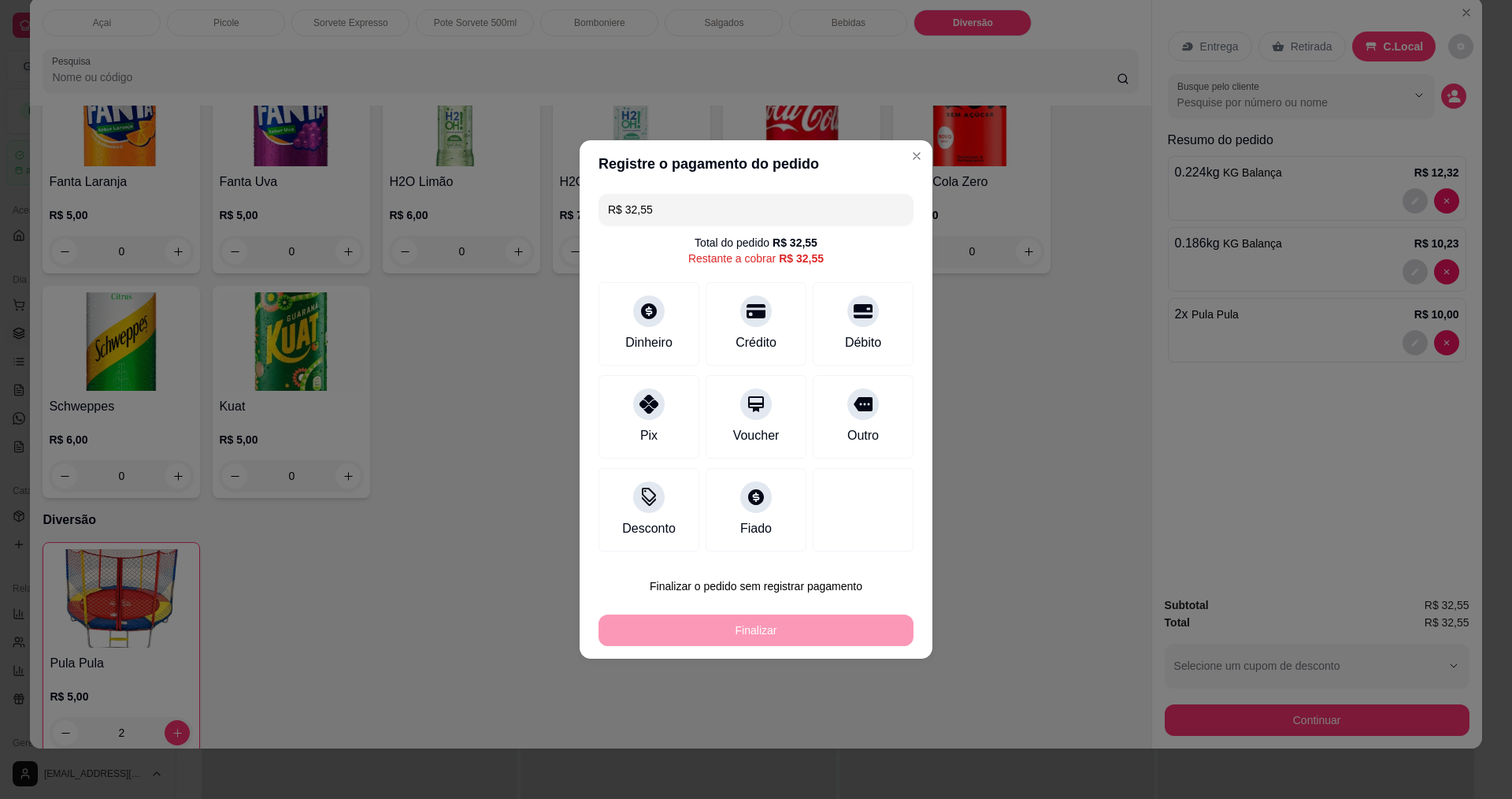
drag, startPoint x: 685, startPoint y: 211, endPoint x: 405, endPoint y: 225, distance: 280.3
click at [408, 226] on div "Registre o pagamento do pedido R$ 32,55 Total do pedido R$ 32,55 Restante a cob…" at bounding box center [756, 399] width 1512 height 799
click at [647, 315] on icon at bounding box center [649, 306] width 18 height 18
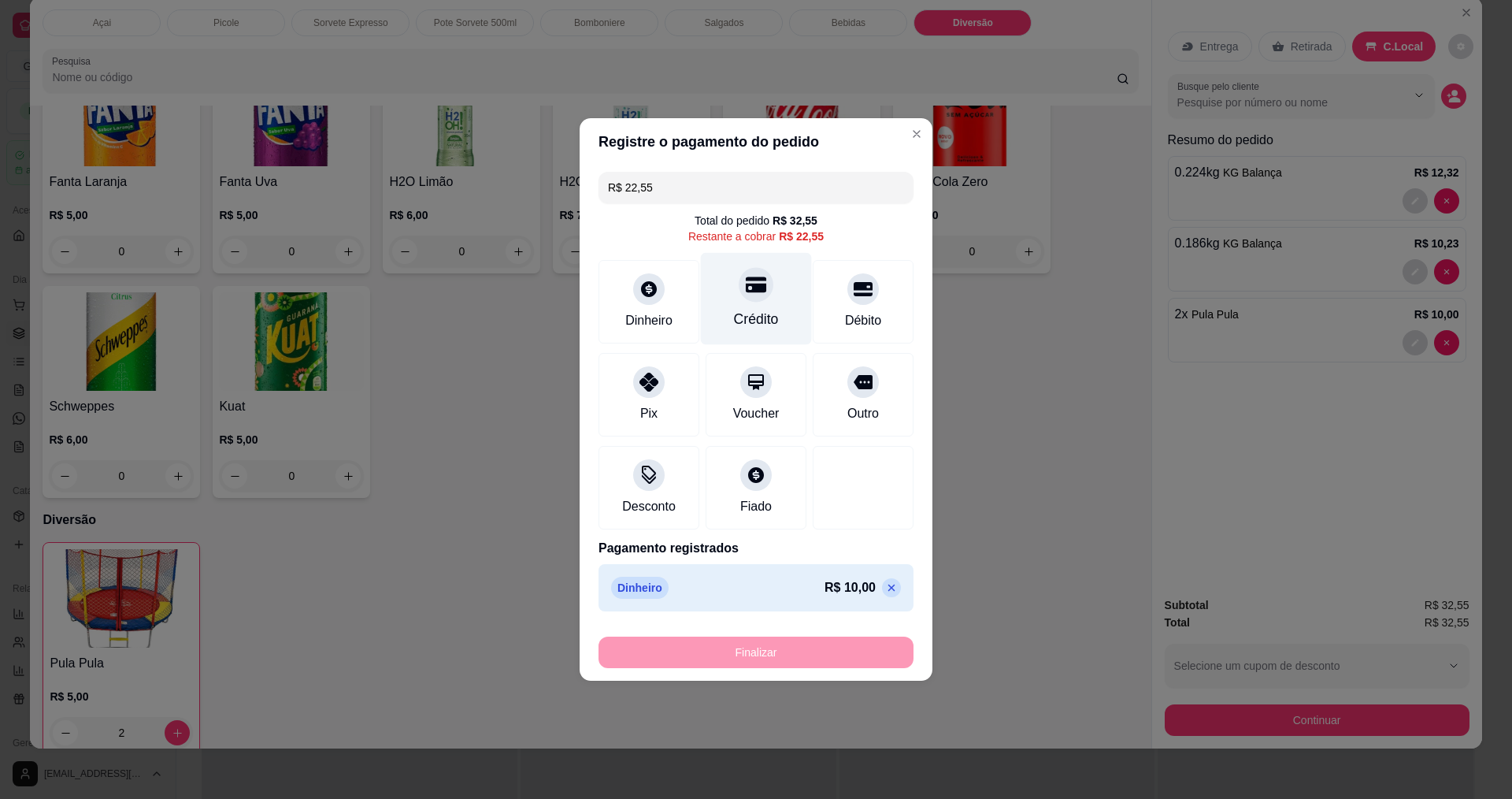
click at [753, 287] on icon at bounding box center [756, 284] width 21 height 16
type input "R$ 0,00"
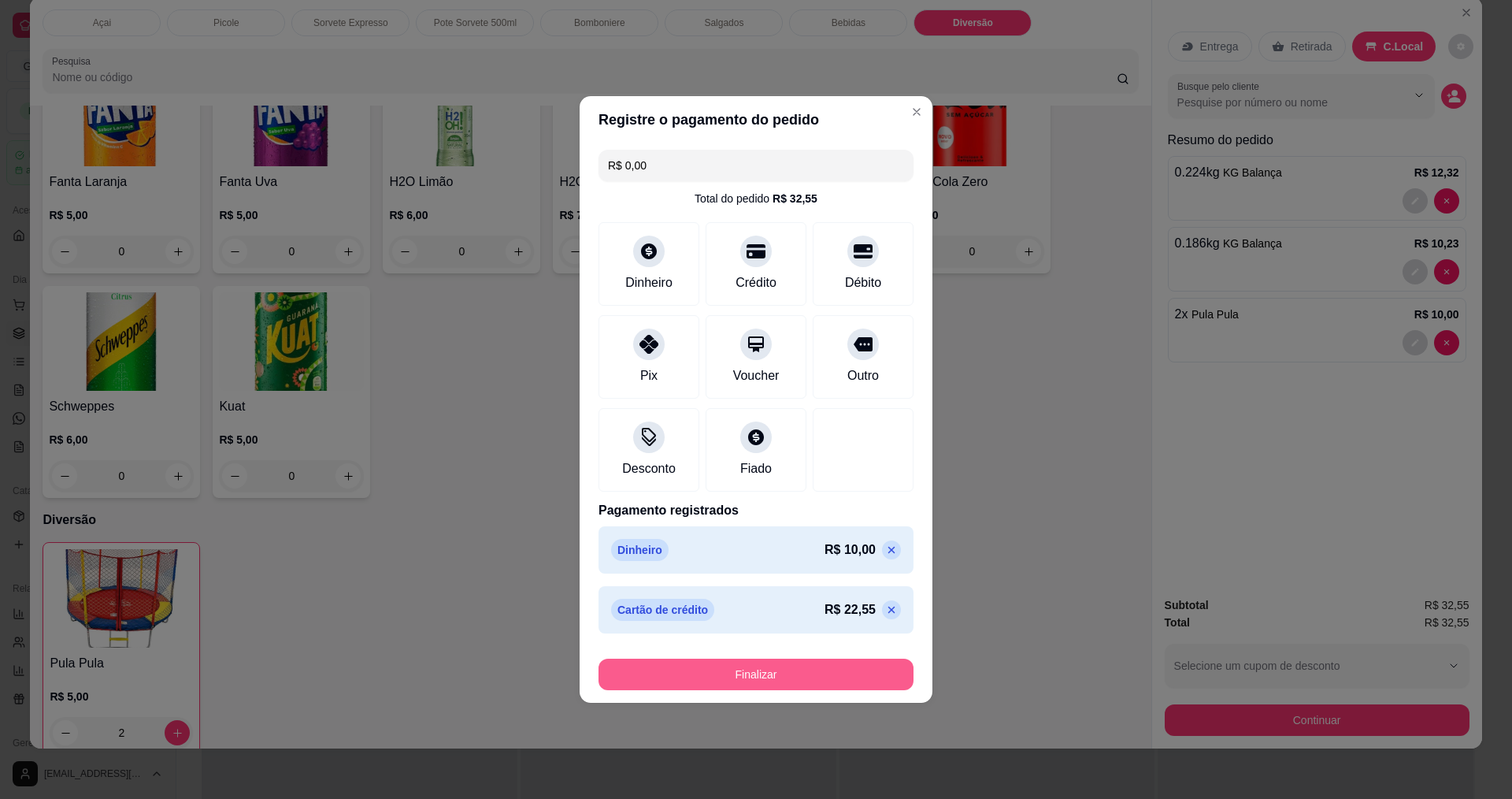
click at [806, 685] on button "Finalizar" at bounding box center [756, 674] width 315 height 32
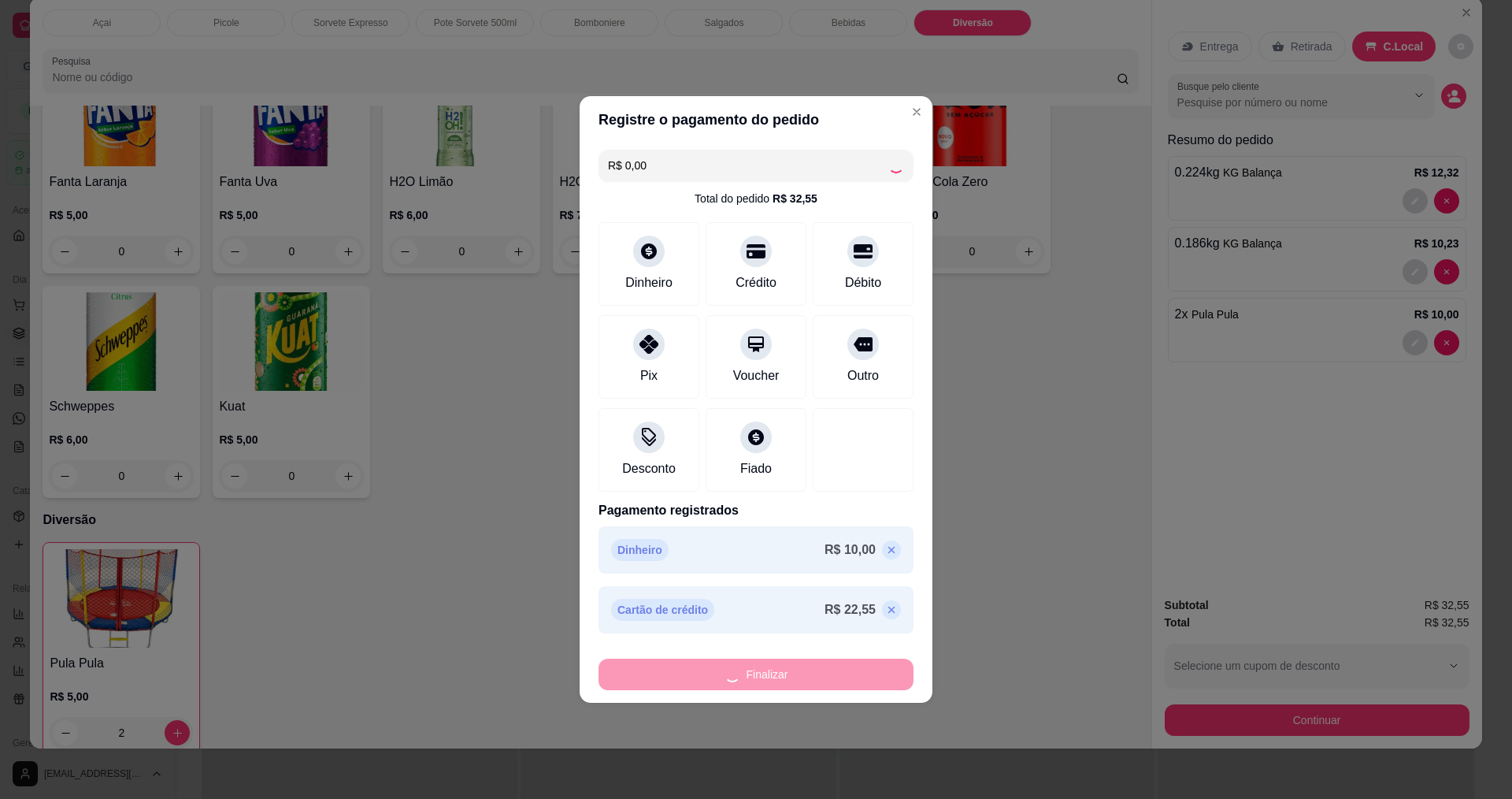
type input "0"
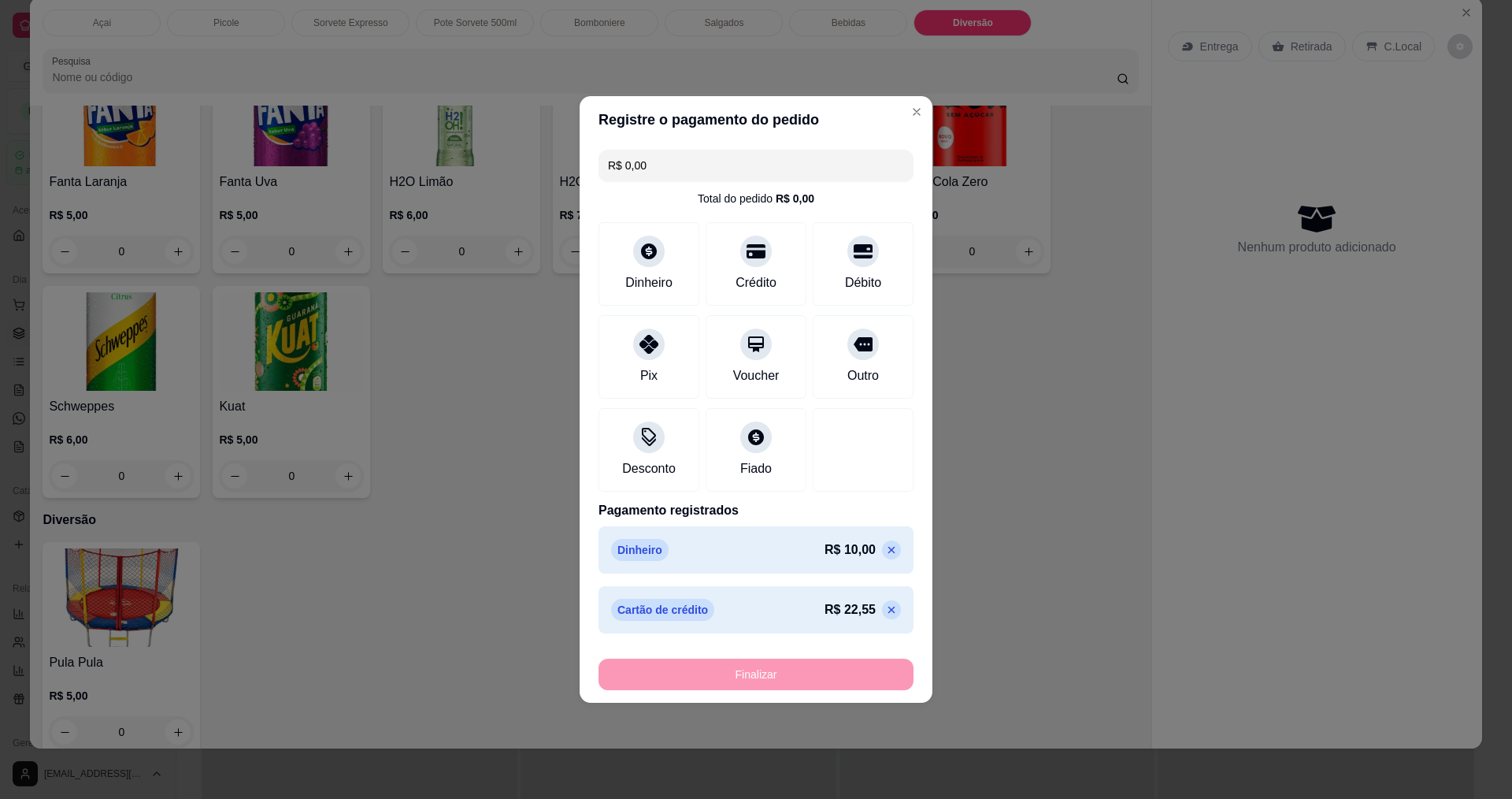
type input "-R$ 32,55"
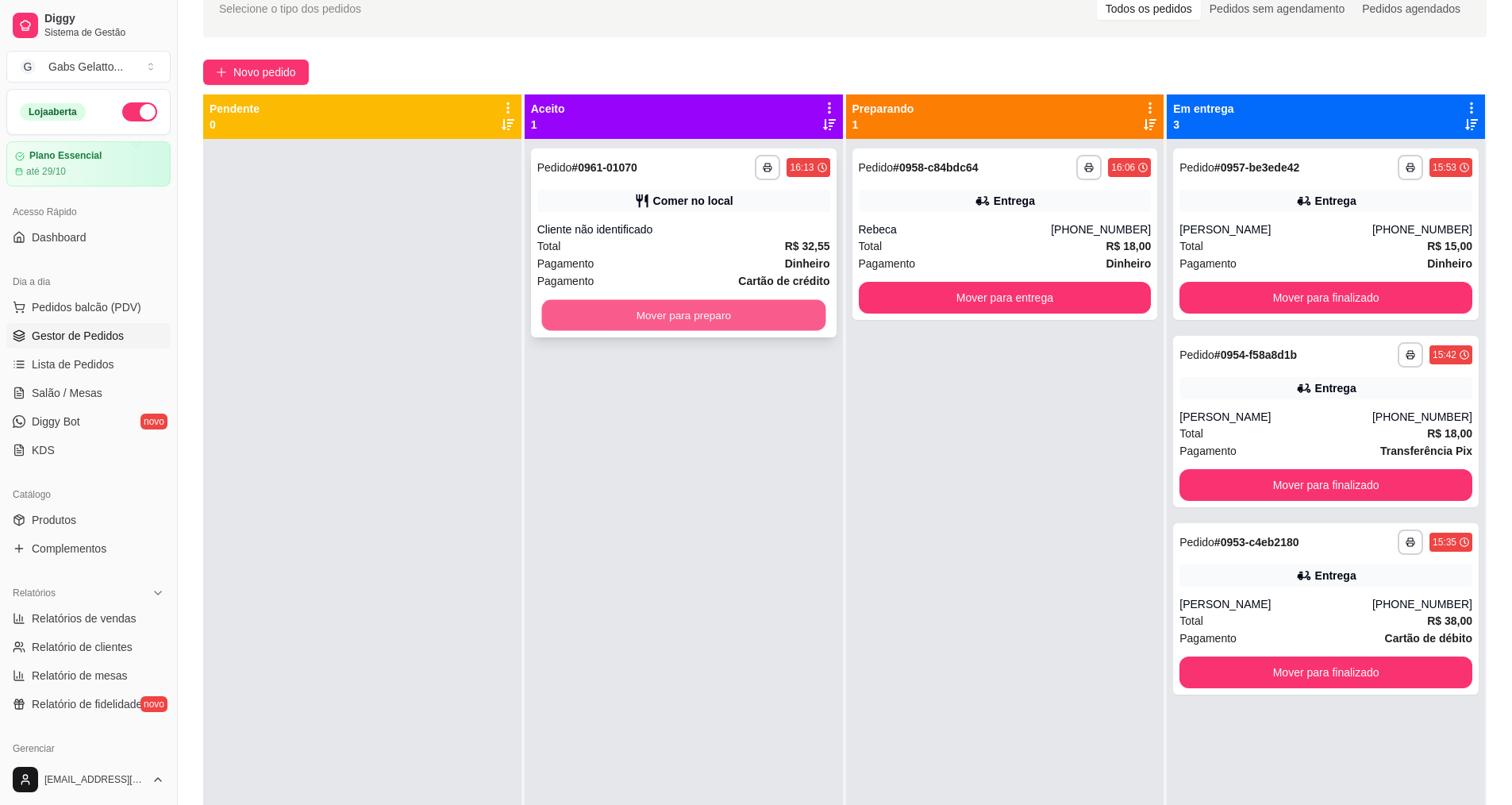
click at [732, 322] on button "Mover para preparo" at bounding box center [683, 315] width 284 height 31
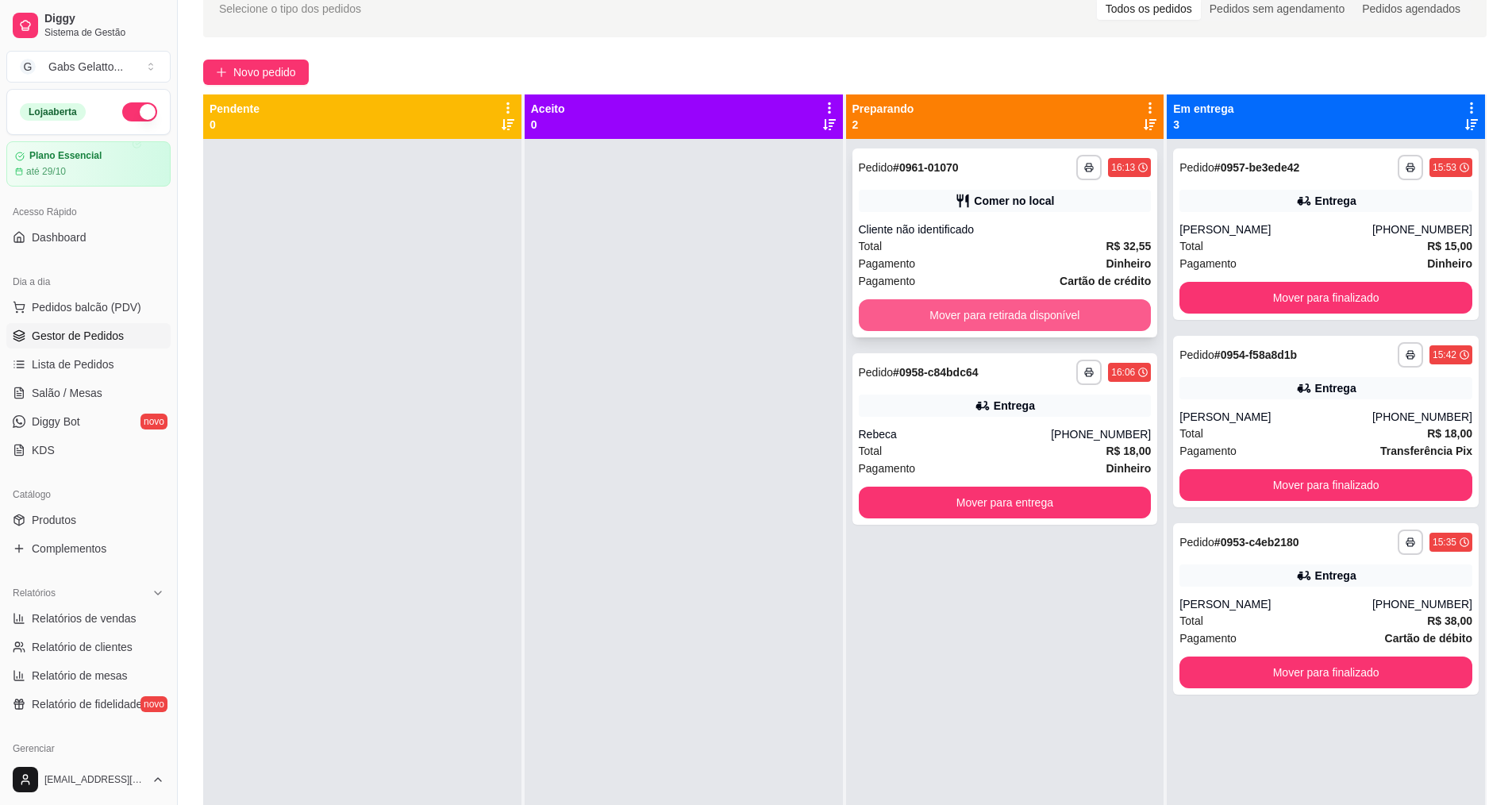
click at [1031, 315] on button "Mover para retirada disponível" at bounding box center [1005, 315] width 293 height 32
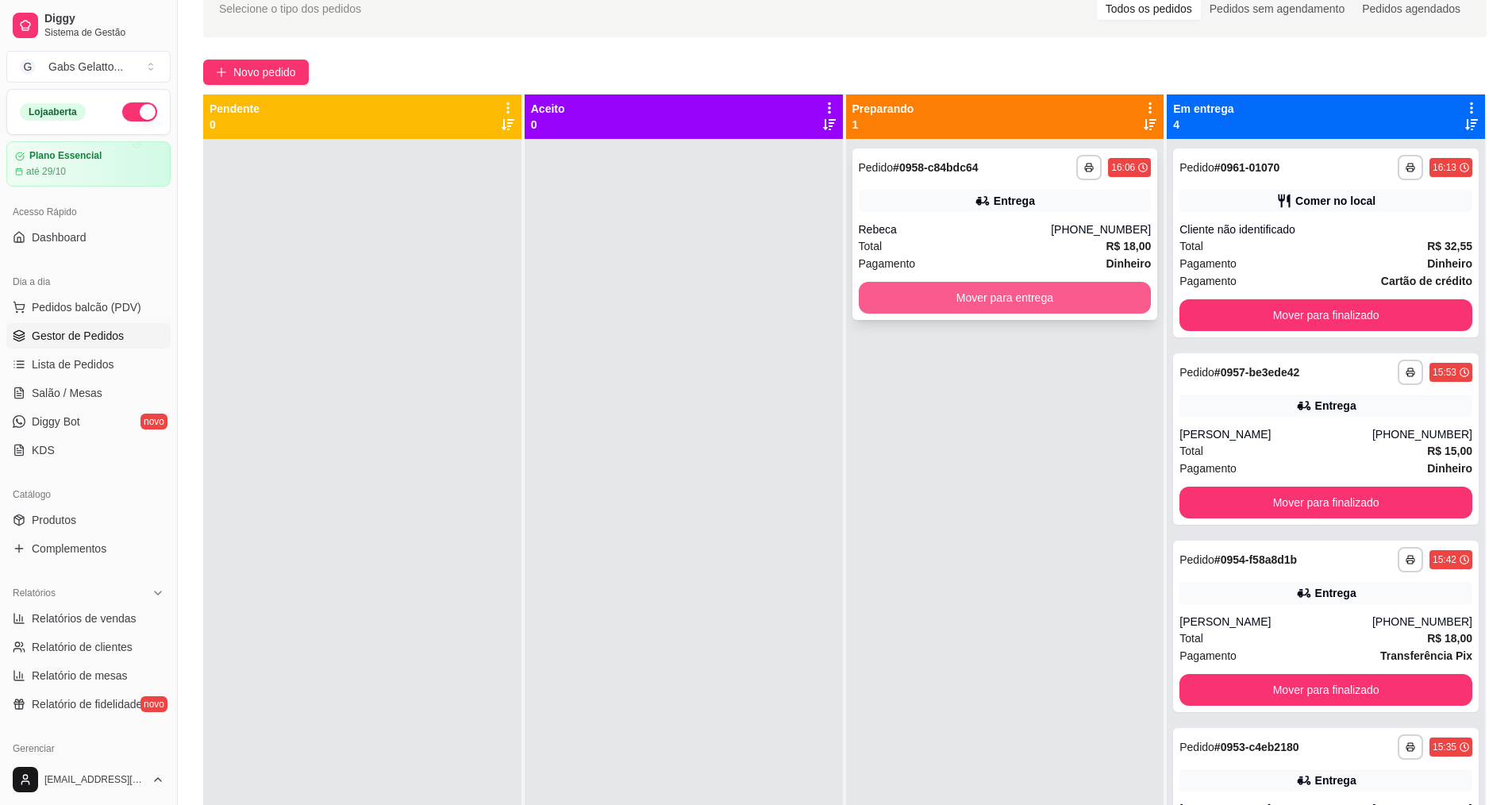
click at [1016, 284] on button "Mover para entrega" at bounding box center [1005, 298] width 293 height 32
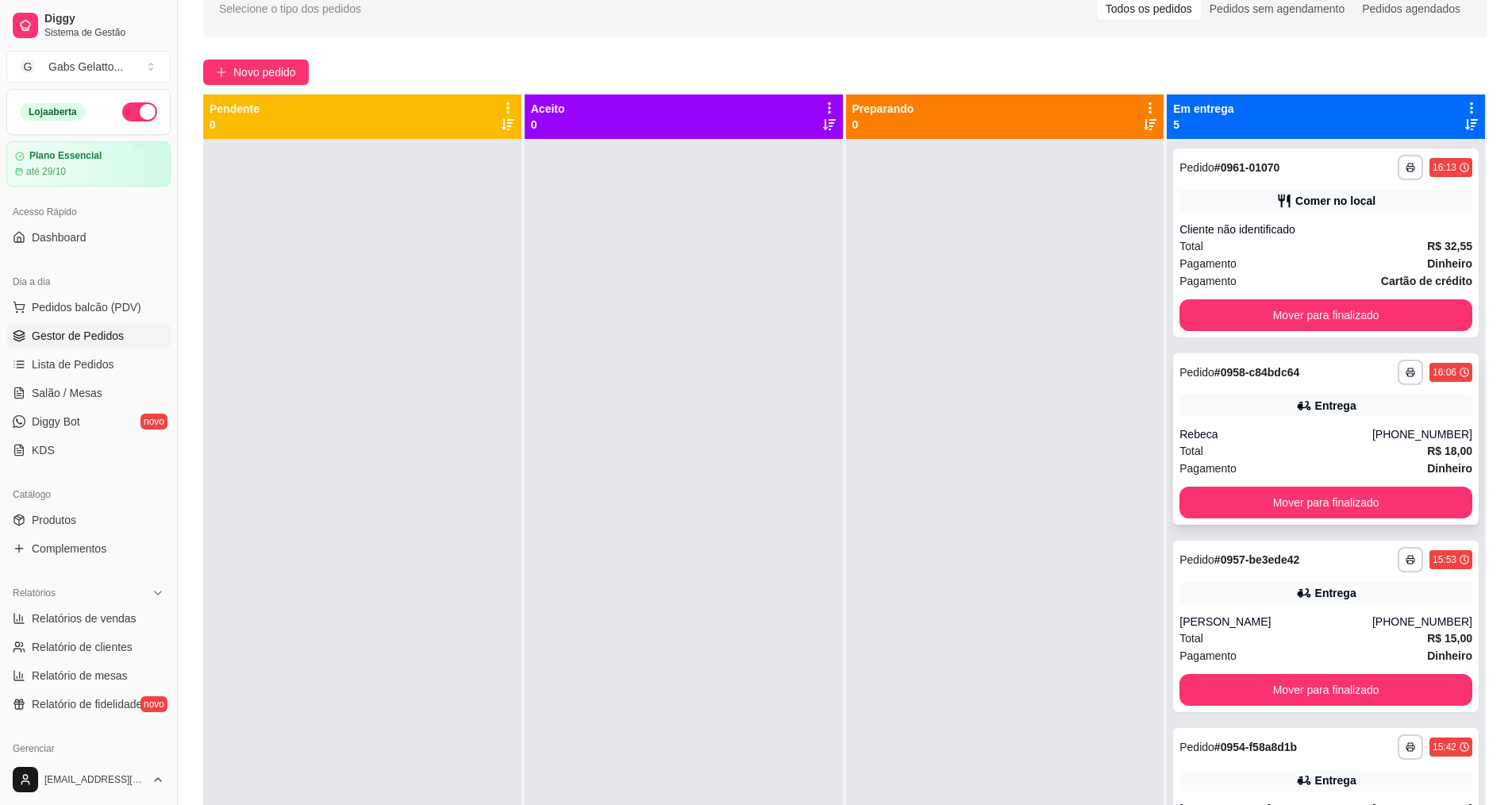
click at [1328, 432] on div "Rebeca" at bounding box center [1275, 434] width 193 height 16
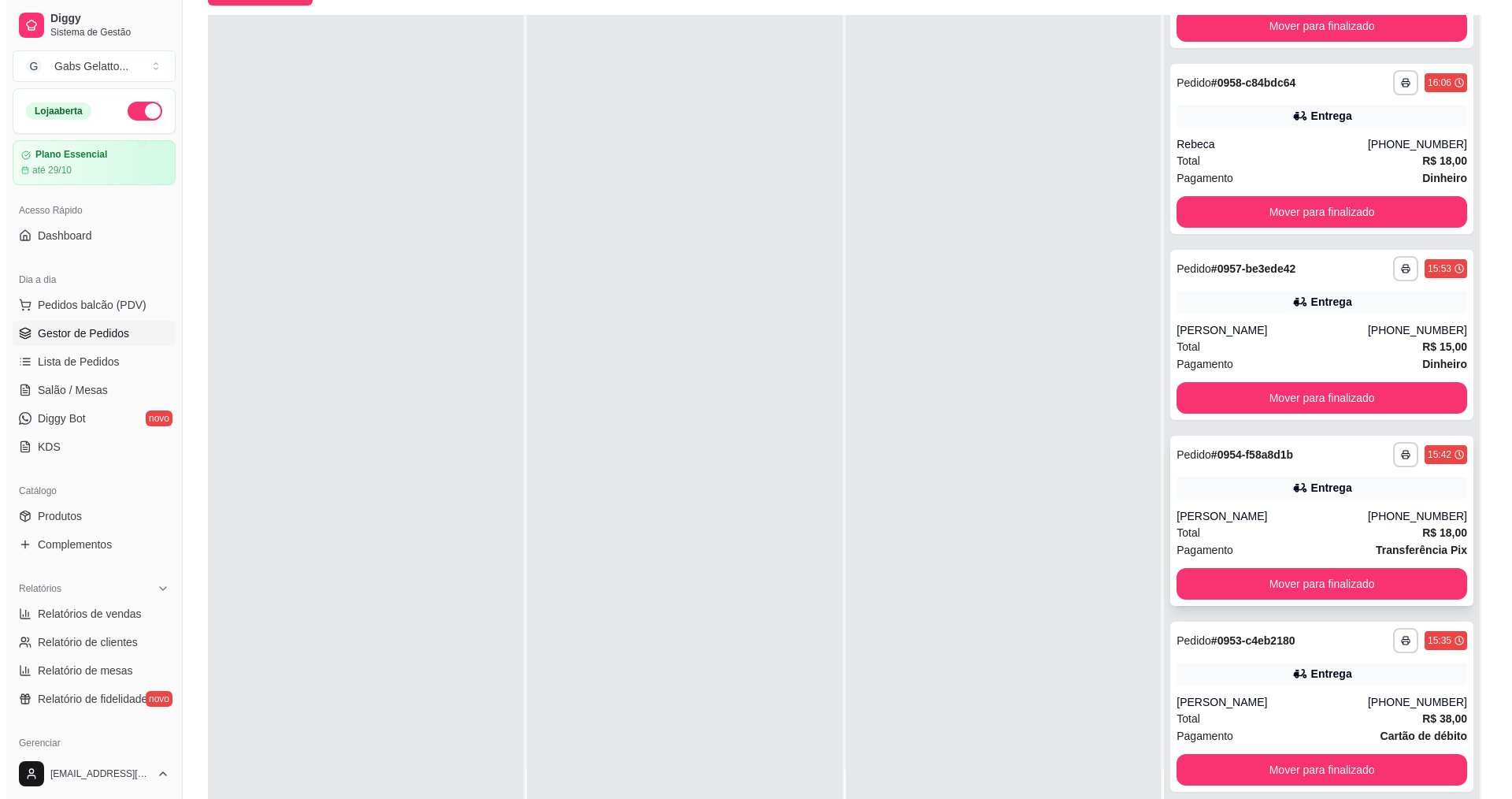
scroll to position [241, 0]
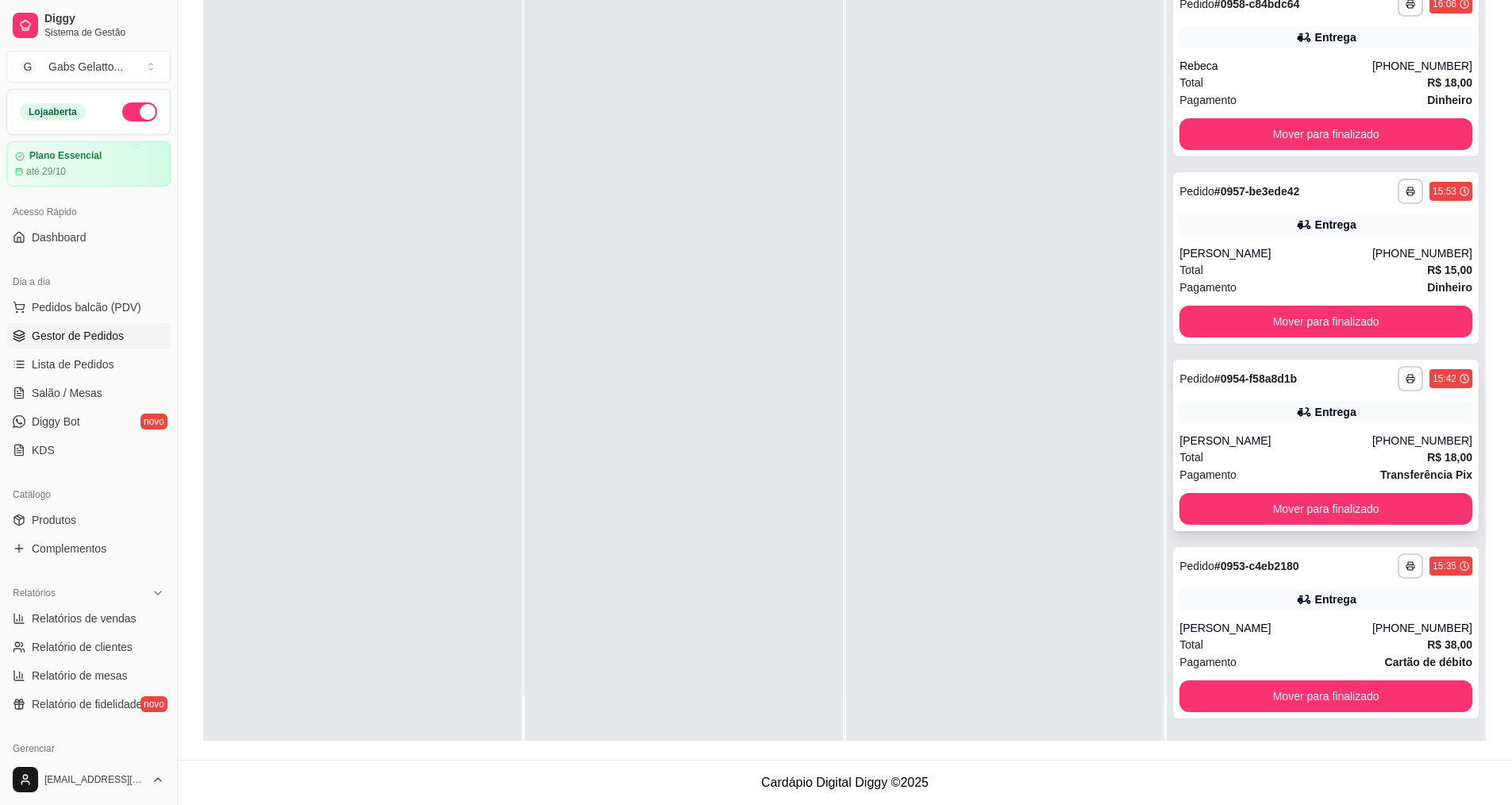
click at [1302, 435] on div "[PERSON_NAME]" at bounding box center [1275, 440] width 193 height 16
click at [1314, 258] on div "[PERSON_NAME]" at bounding box center [1275, 253] width 193 height 16
click at [1336, 252] on div "[PERSON_NAME]" at bounding box center [1275, 253] width 193 height 16
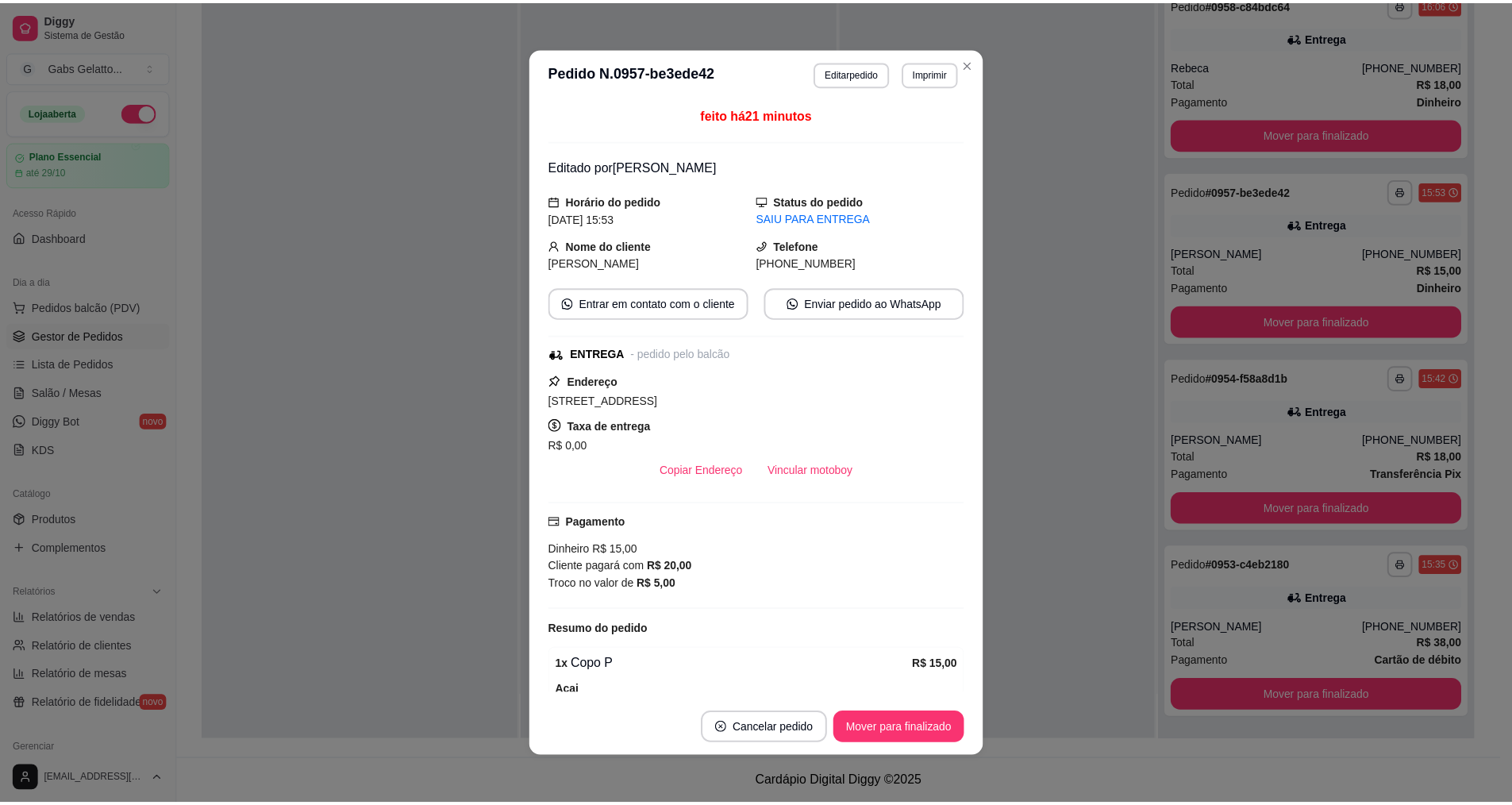
scroll to position [301, 0]
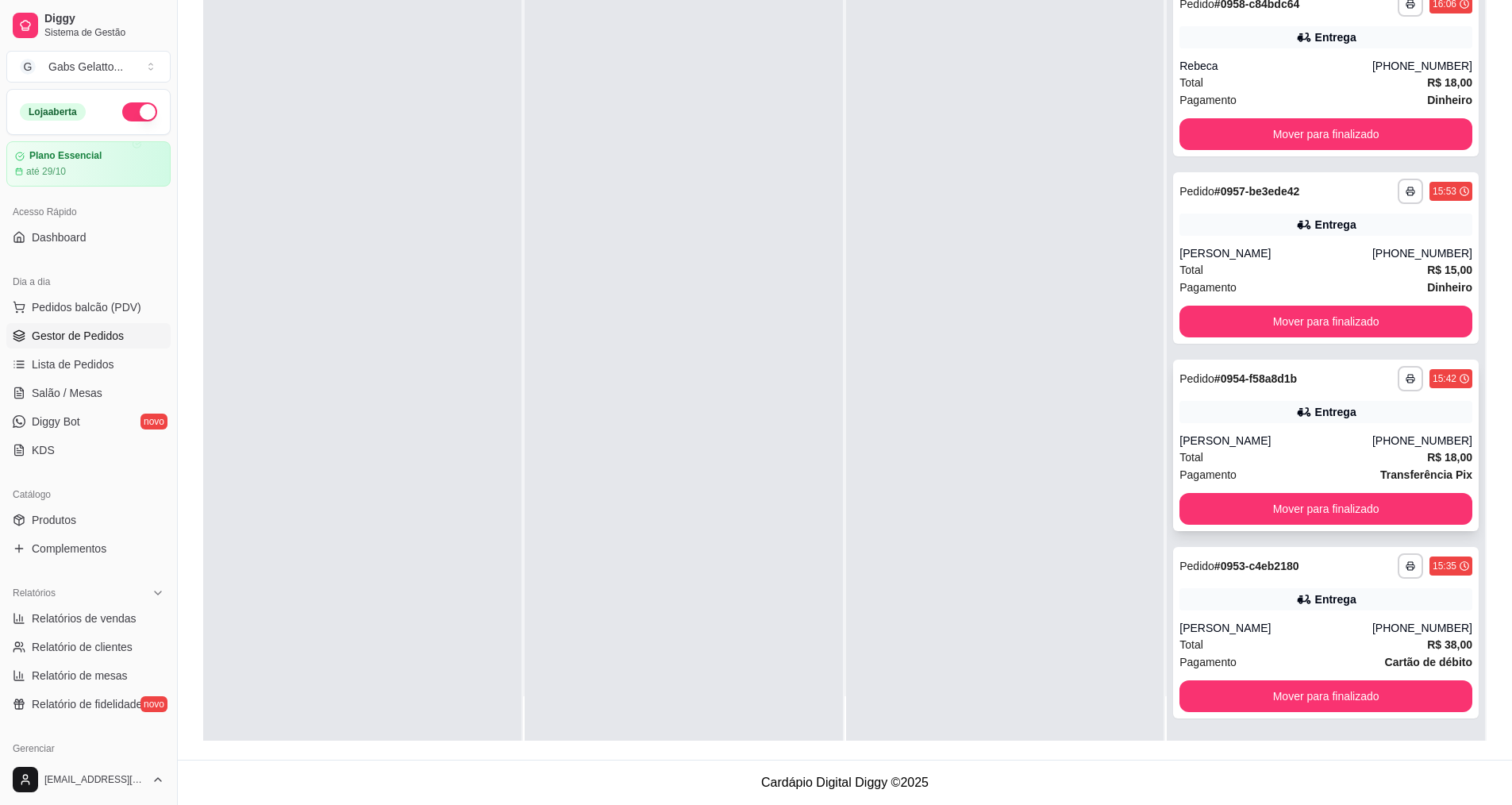
click at [1404, 430] on div "**********" at bounding box center [1326, 445] width 305 height 171
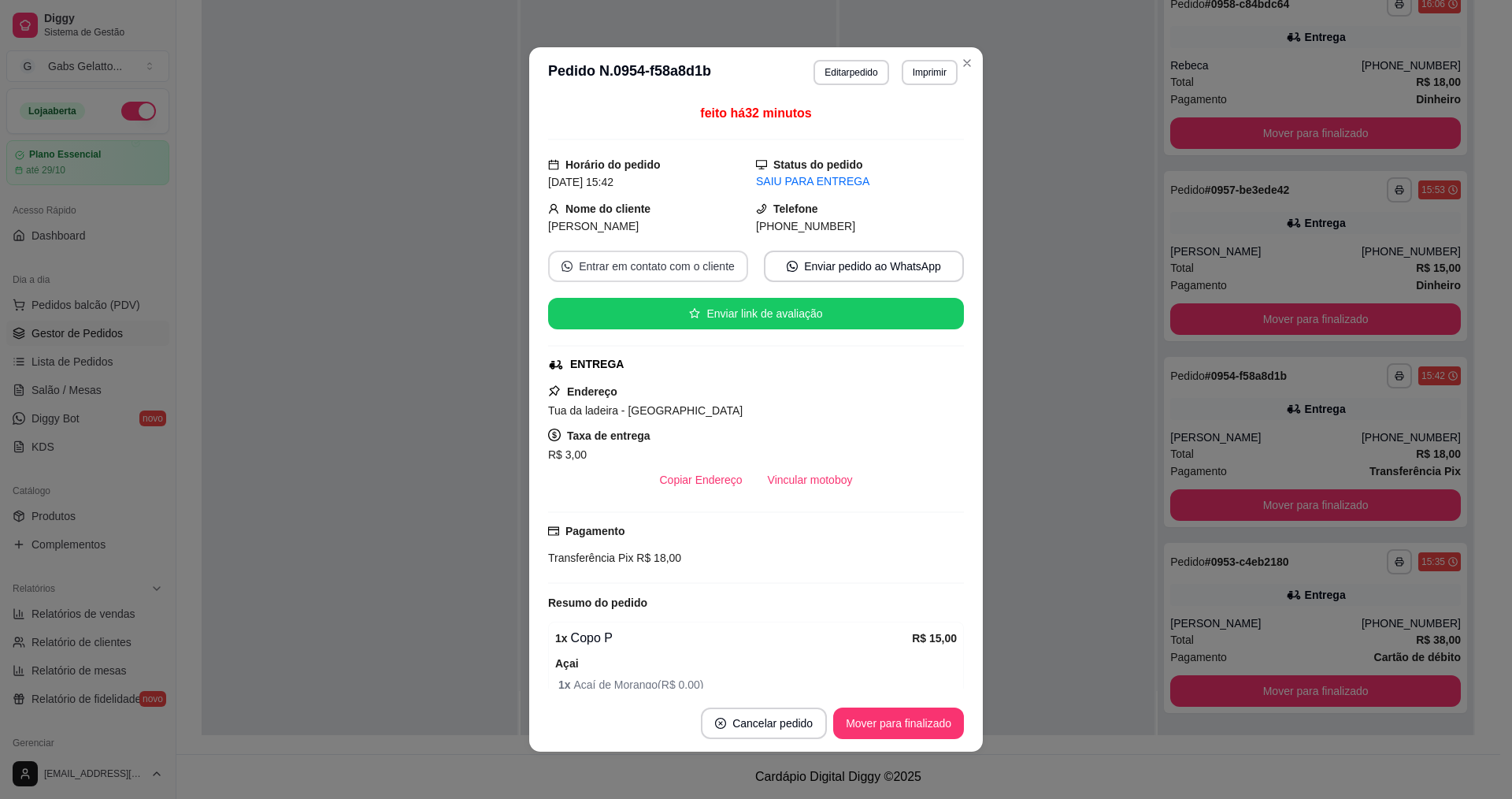
click at [686, 271] on button "Entrar em contato com o cliente" at bounding box center [648, 267] width 200 height 32
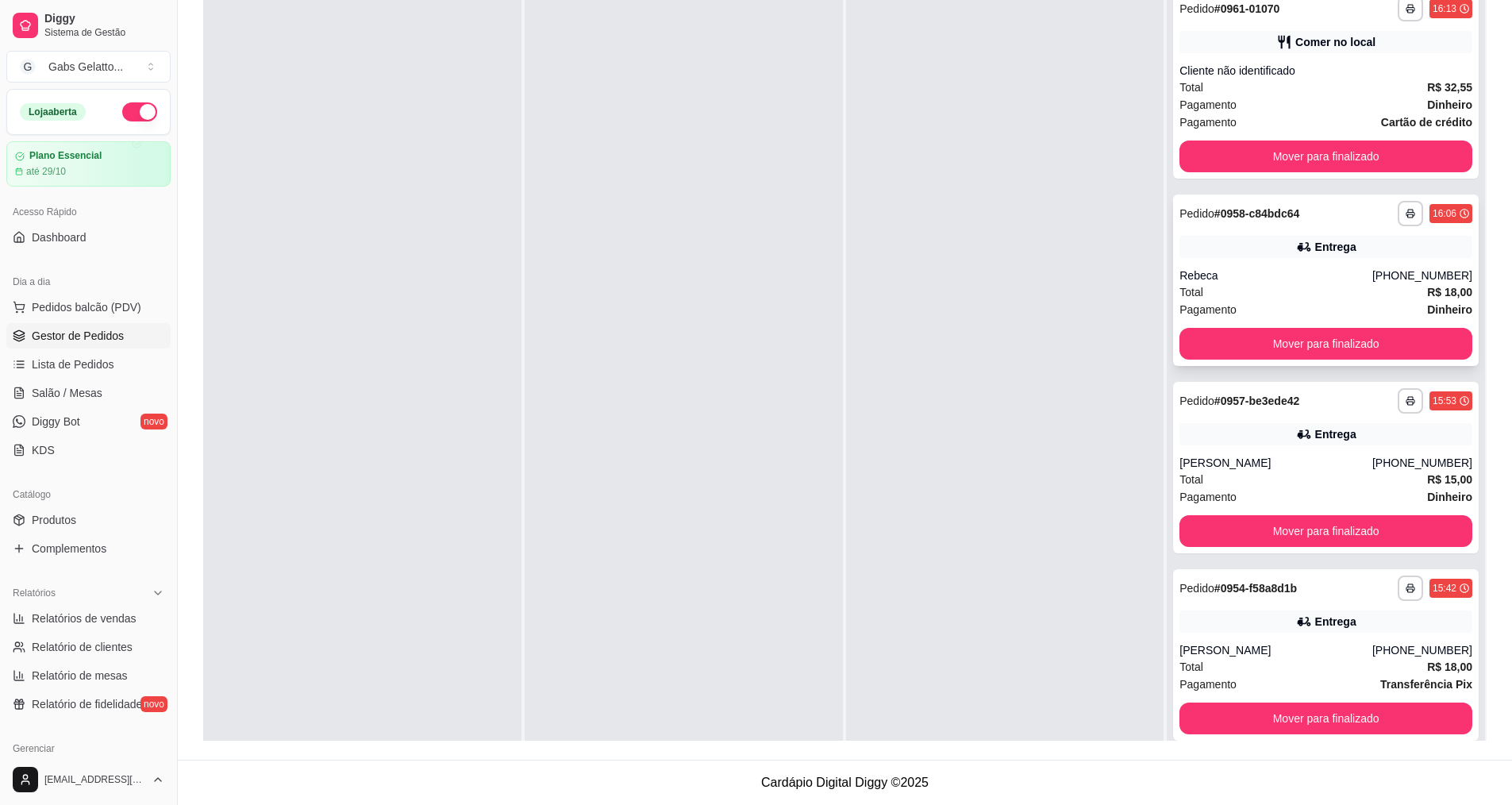
scroll to position [84, 0]
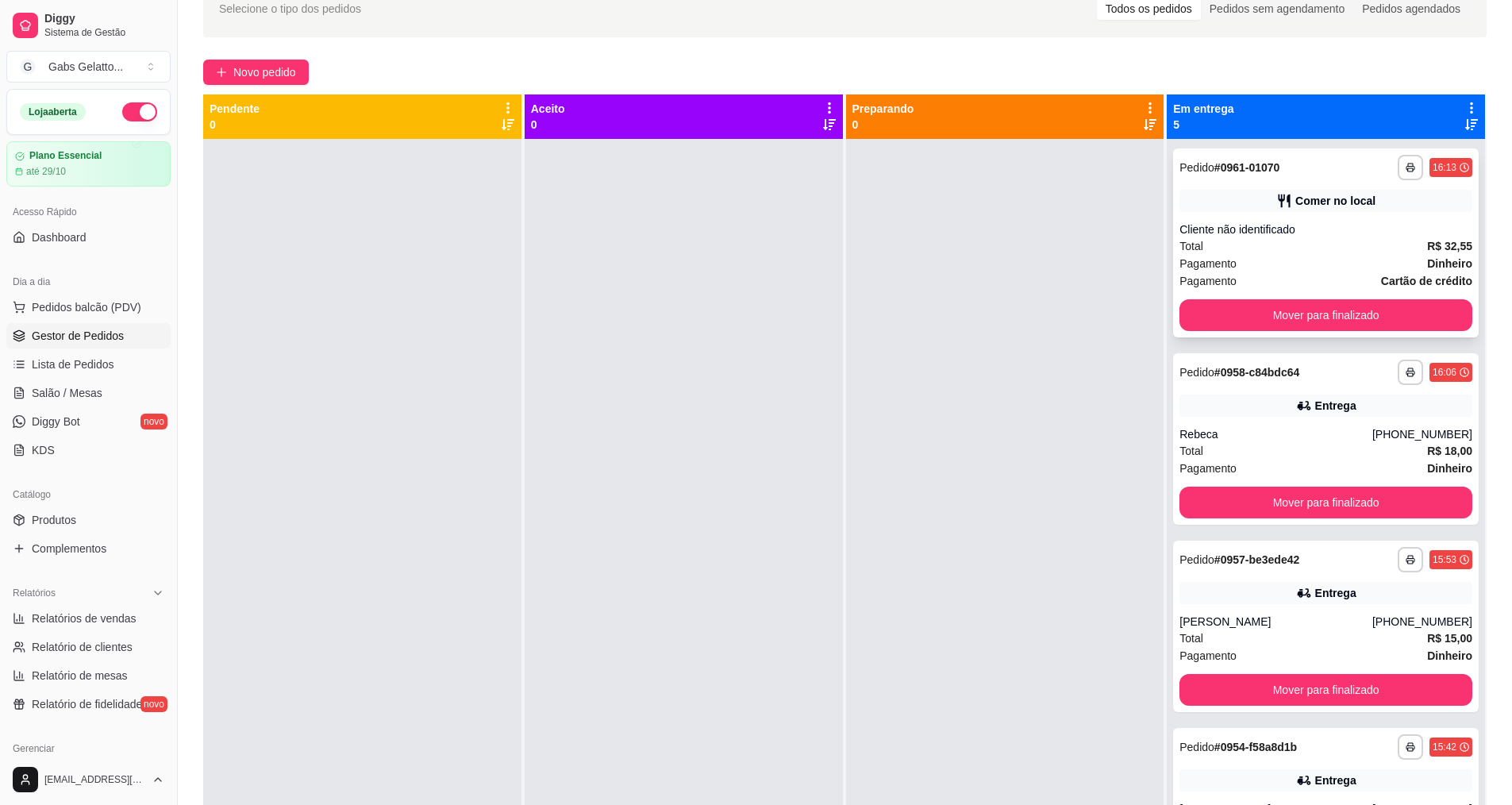
click at [1364, 258] on div "Pagamento Dinheiro" at bounding box center [1326, 263] width 293 height 18
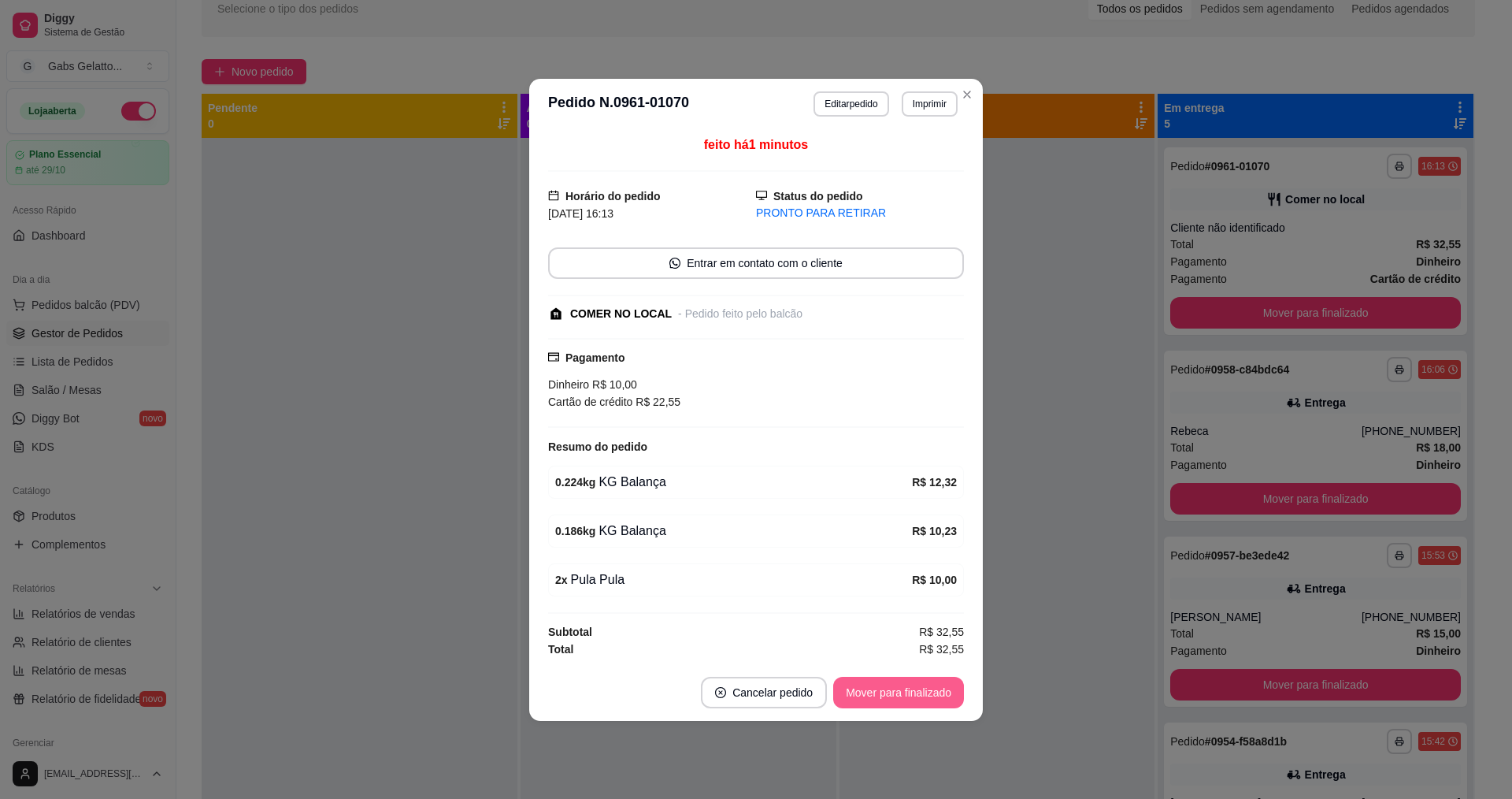
click at [900, 694] on button "Mover para finalizado" at bounding box center [899, 693] width 131 height 32
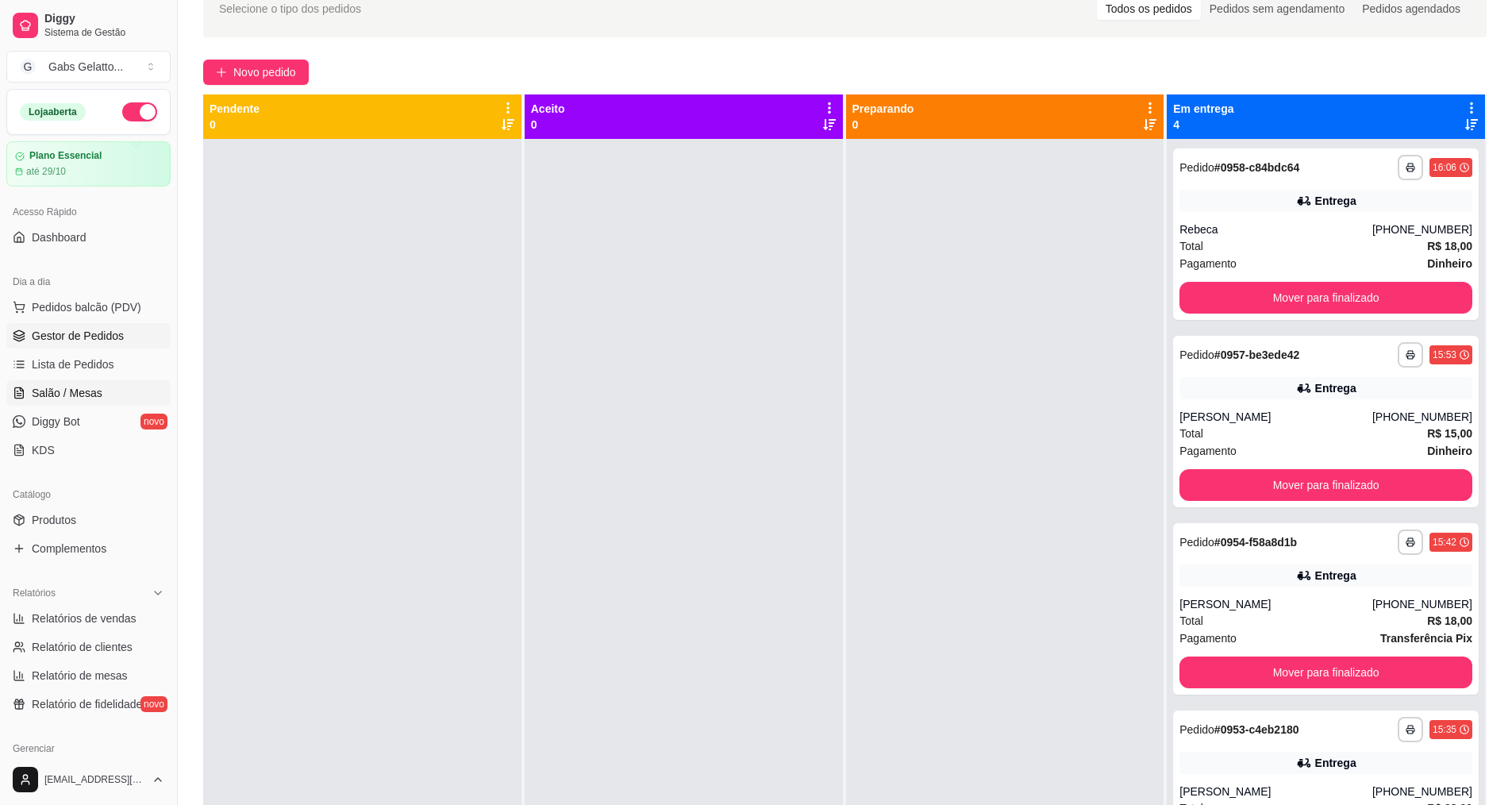
click at [60, 386] on span "Salão / Mesas" at bounding box center [67, 393] width 70 height 16
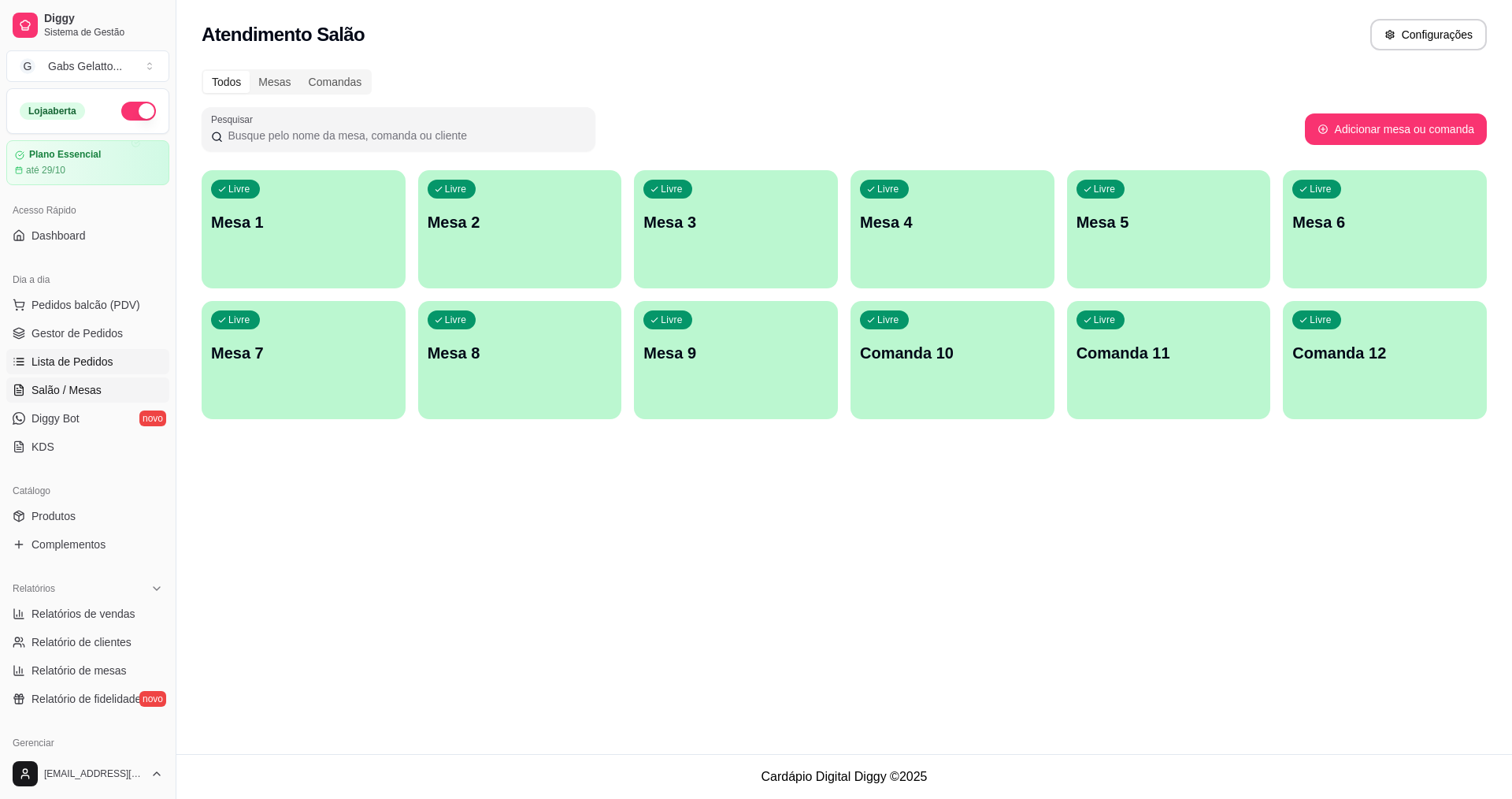
click at [81, 355] on span "Lista de Pedidos" at bounding box center [73, 361] width 82 height 16
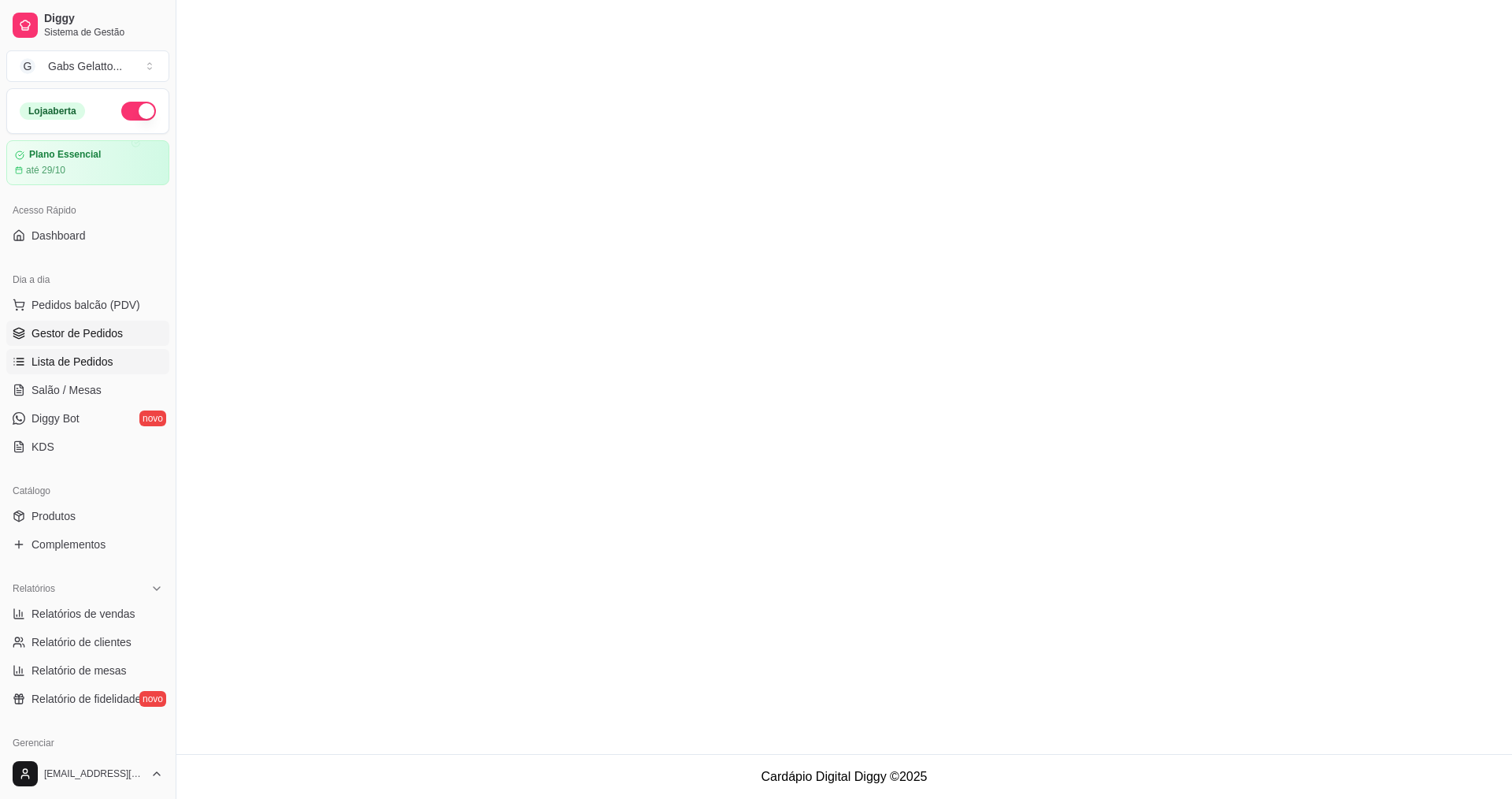
click at [96, 321] on link "Gestor de Pedidos" at bounding box center [88, 333] width 163 height 25
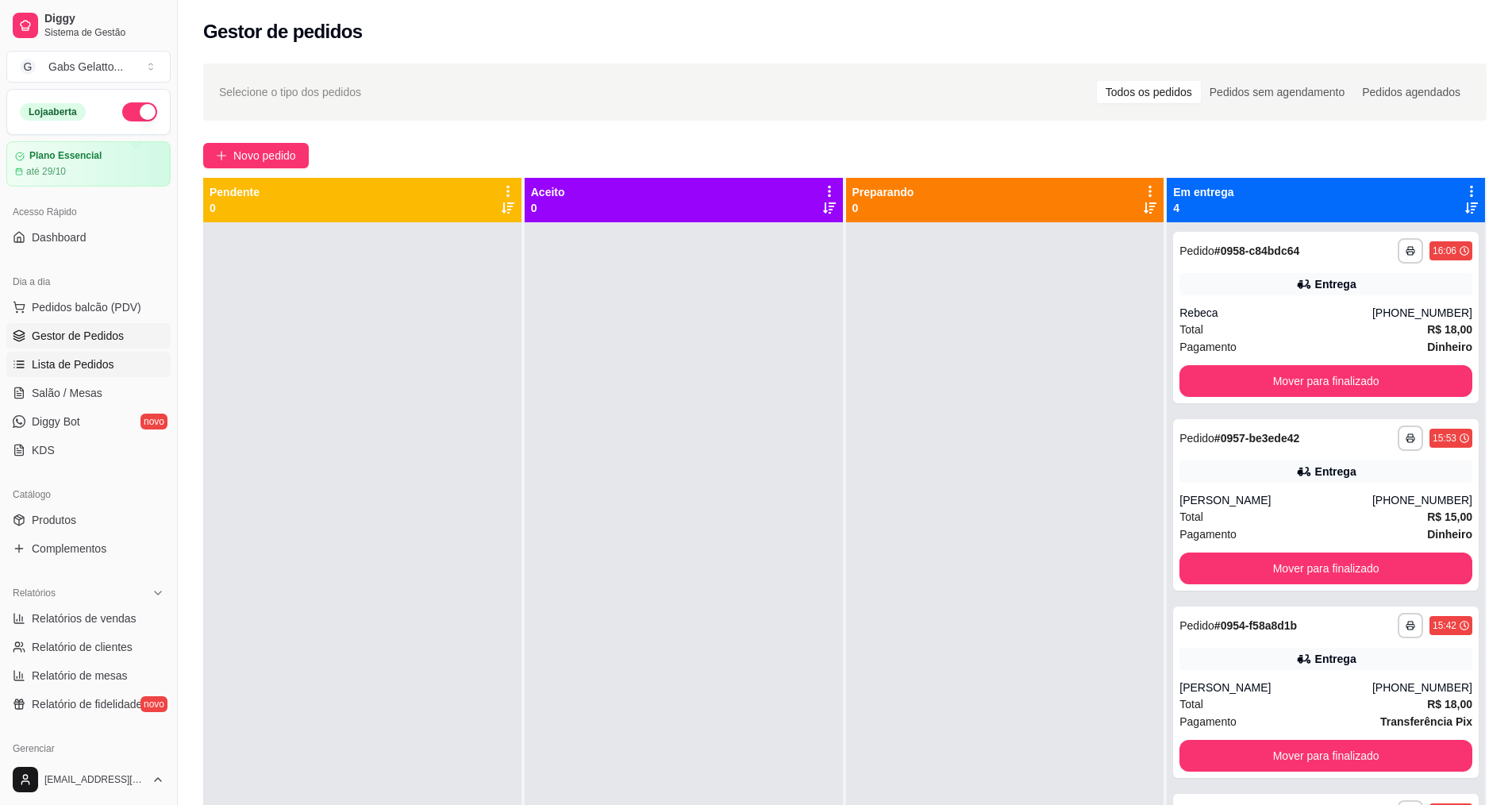
click at [90, 368] on span "Lista de Pedidos" at bounding box center [73, 364] width 83 height 16
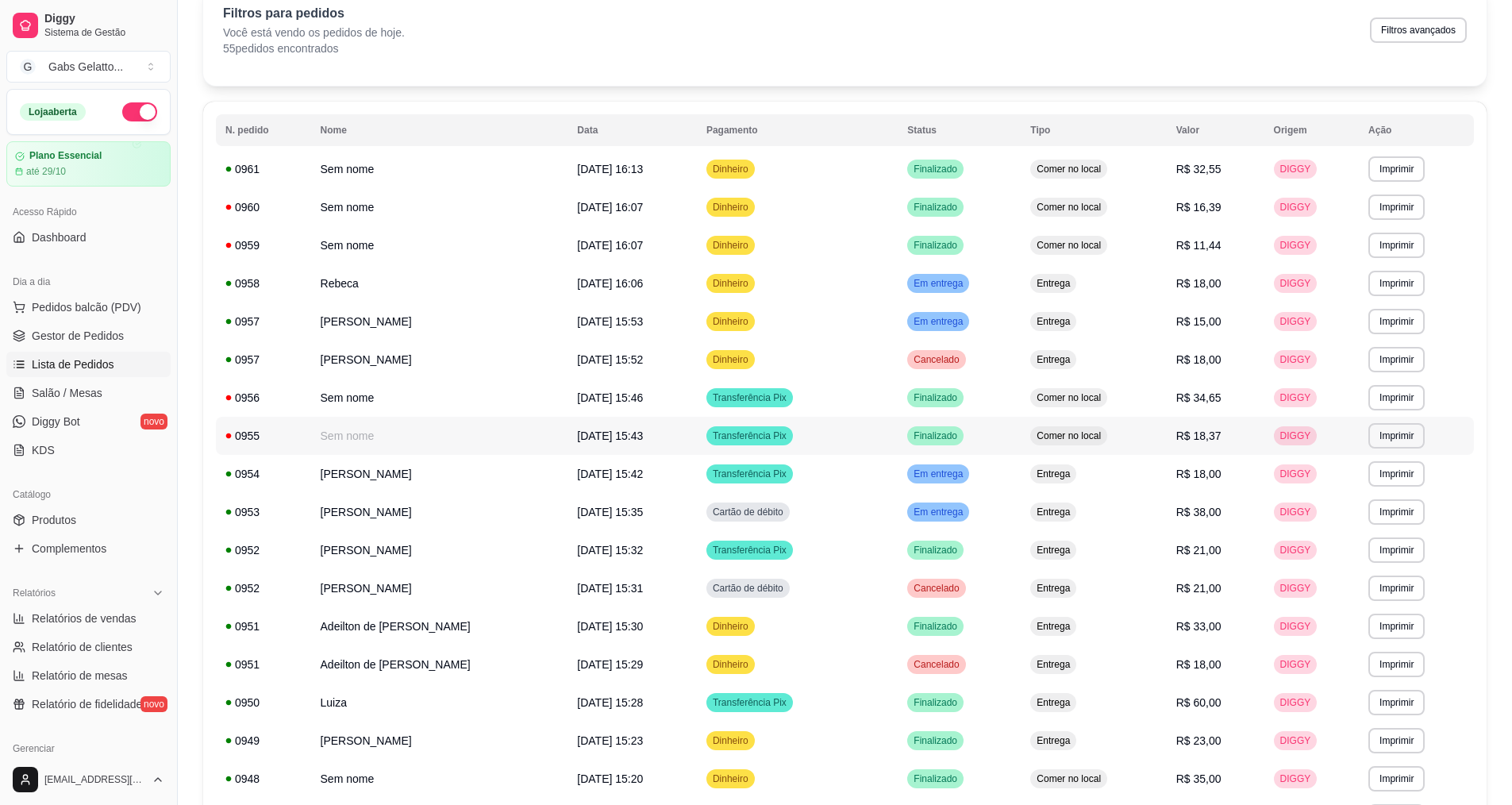
scroll to position [159, 0]
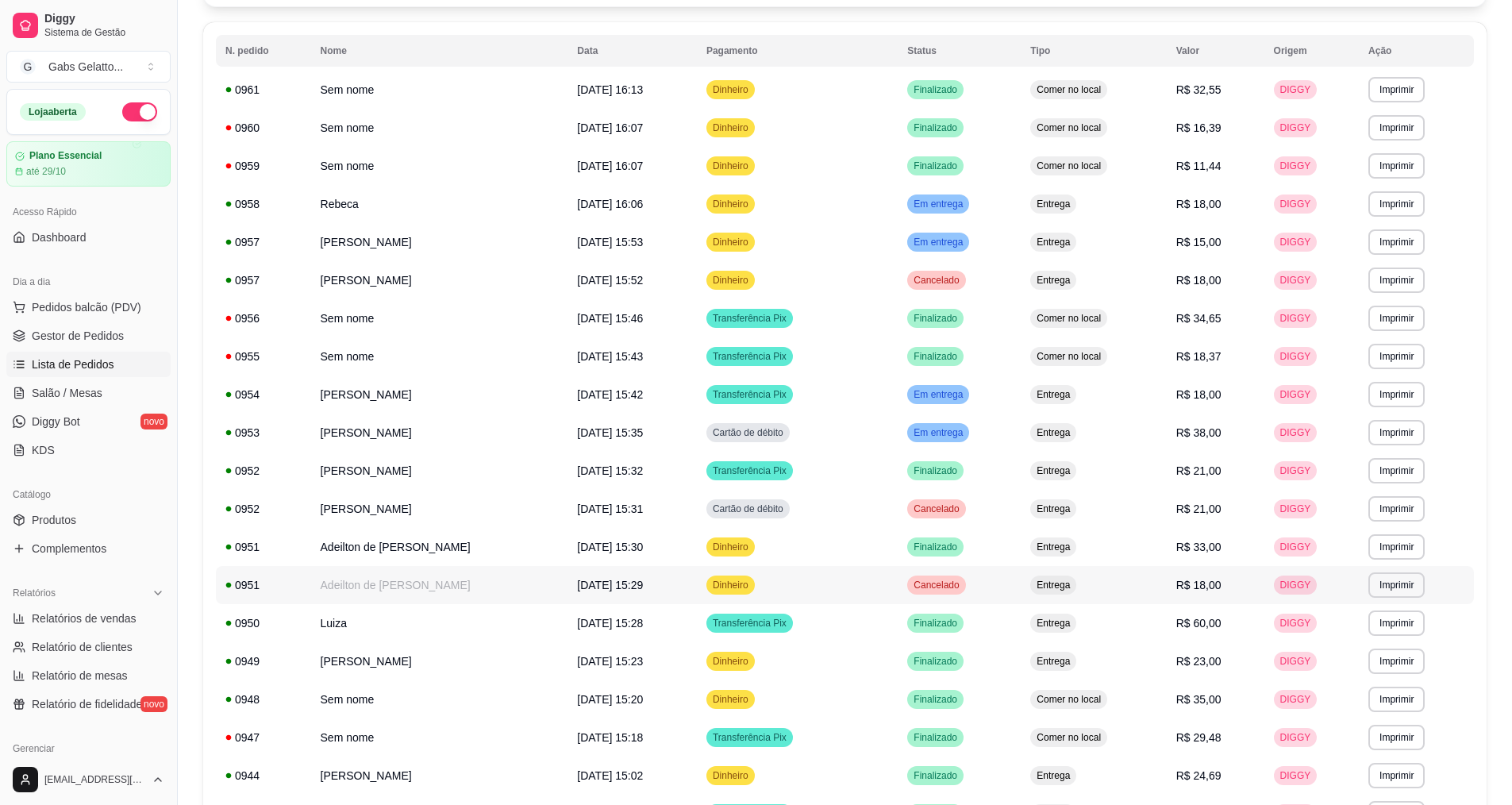
click at [1058, 585] on span "Entrega" at bounding box center [1053, 585] width 39 height 13
click at [1077, 582] on td "Entrega" at bounding box center [1093, 584] width 146 height 39
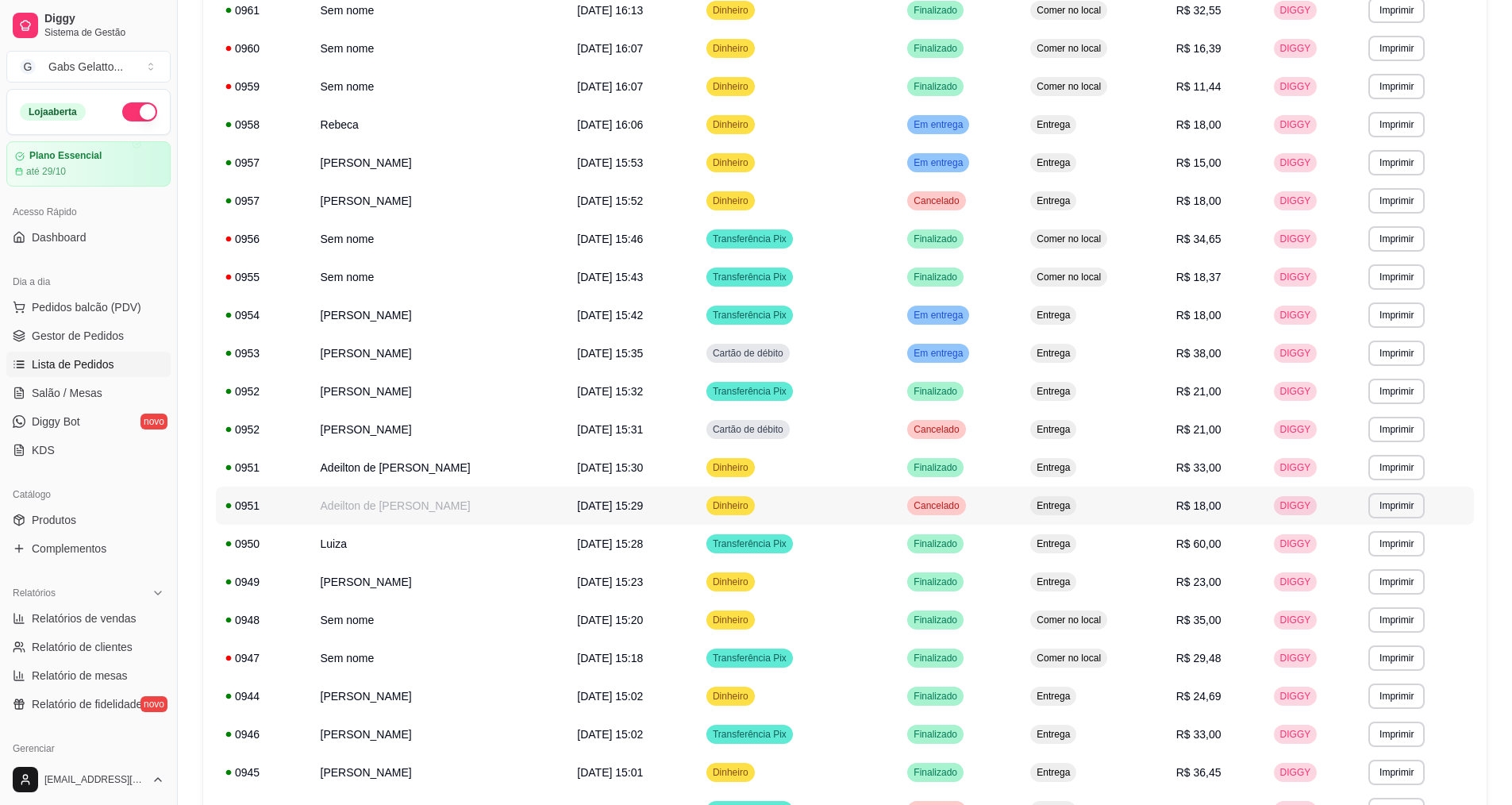
click at [584, 494] on td "[DATE] 15:29" at bounding box center [632, 505] width 130 height 39
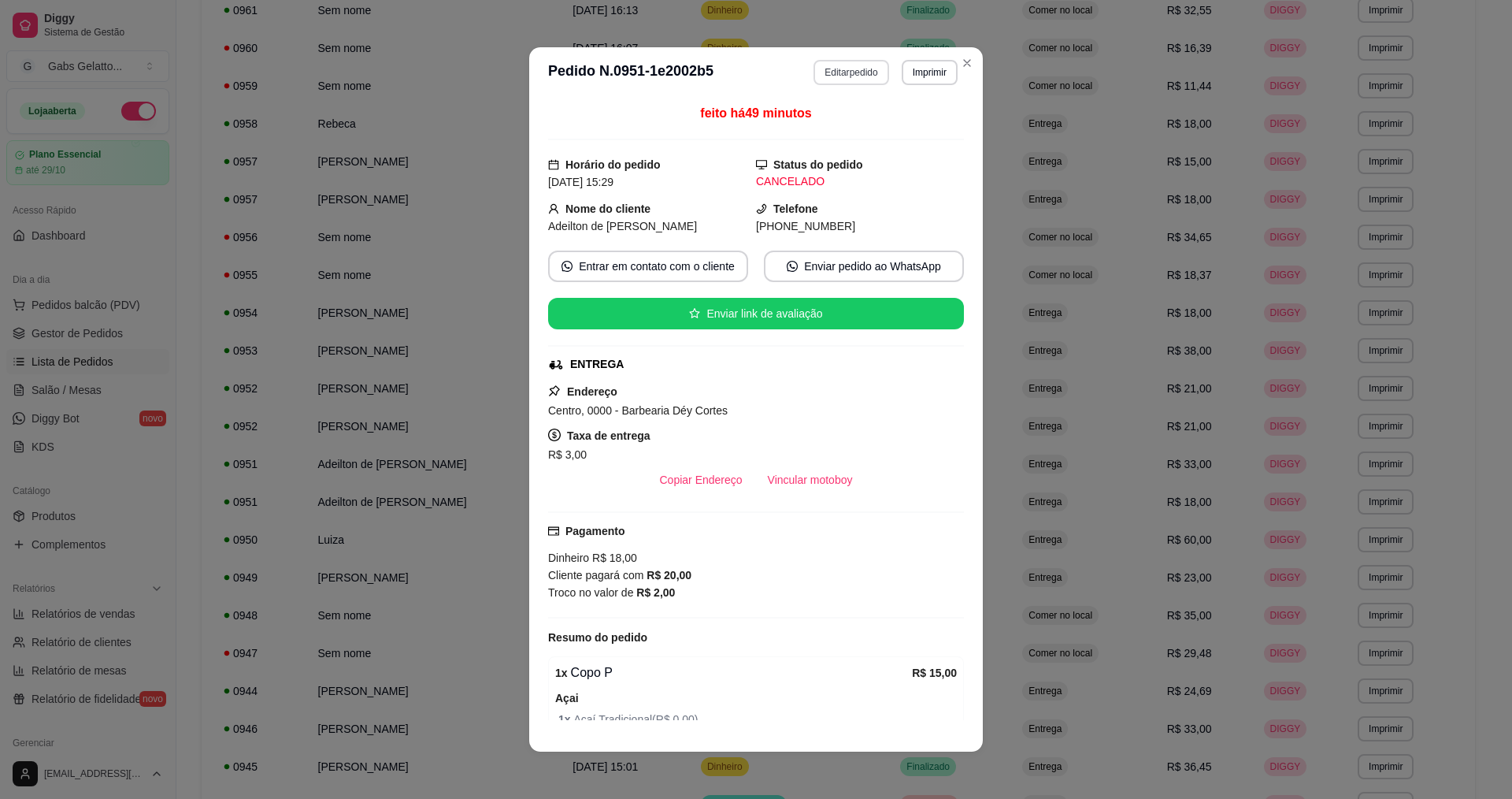
click at [850, 76] on button "Editar pedido" at bounding box center [851, 72] width 75 height 25
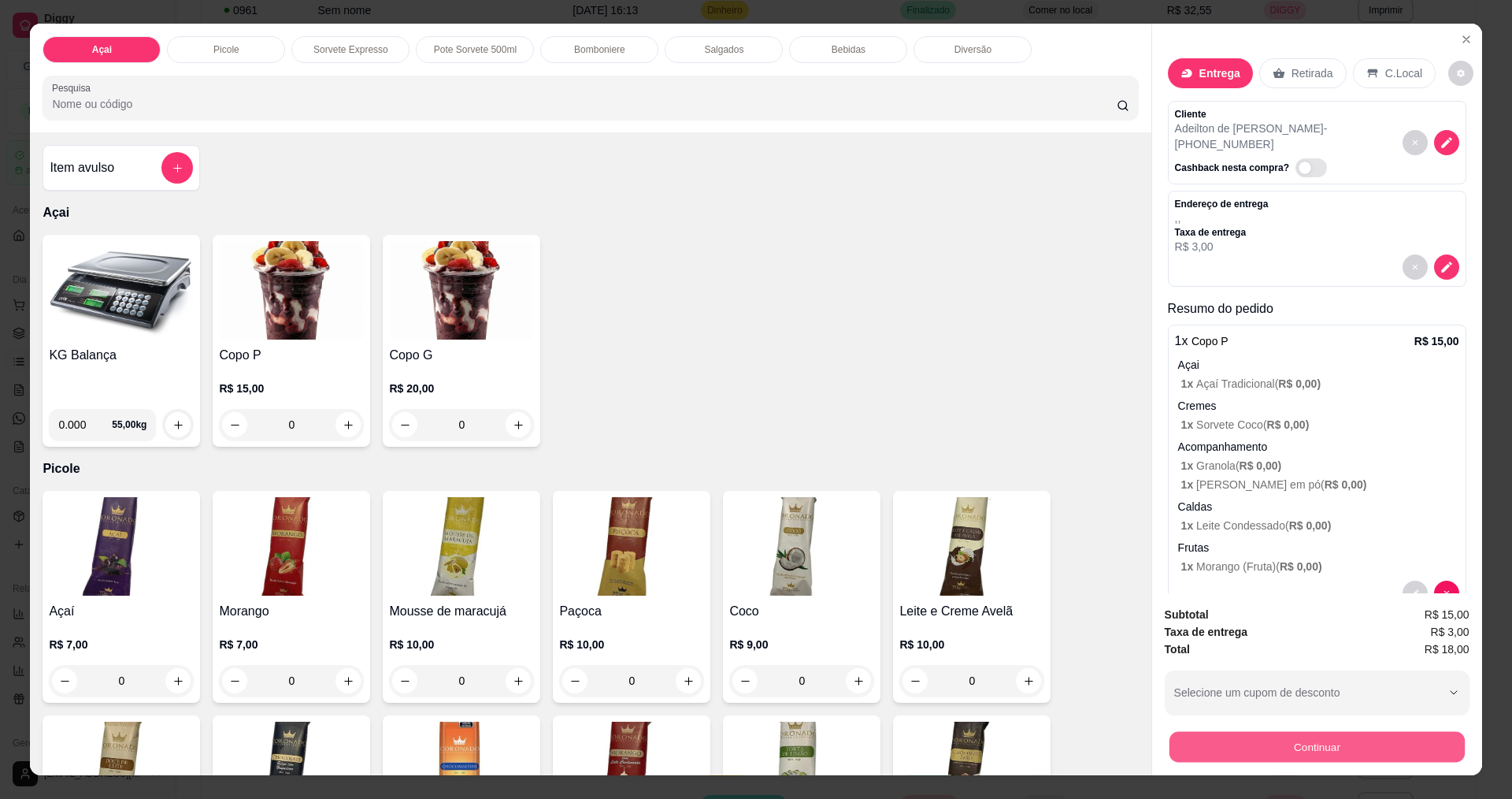
click at [1263, 730] on div "Continuar" at bounding box center [1316, 745] width 305 height 35
click at [1432, 641] on span "R$ 18,00" at bounding box center [1447, 649] width 45 height 18
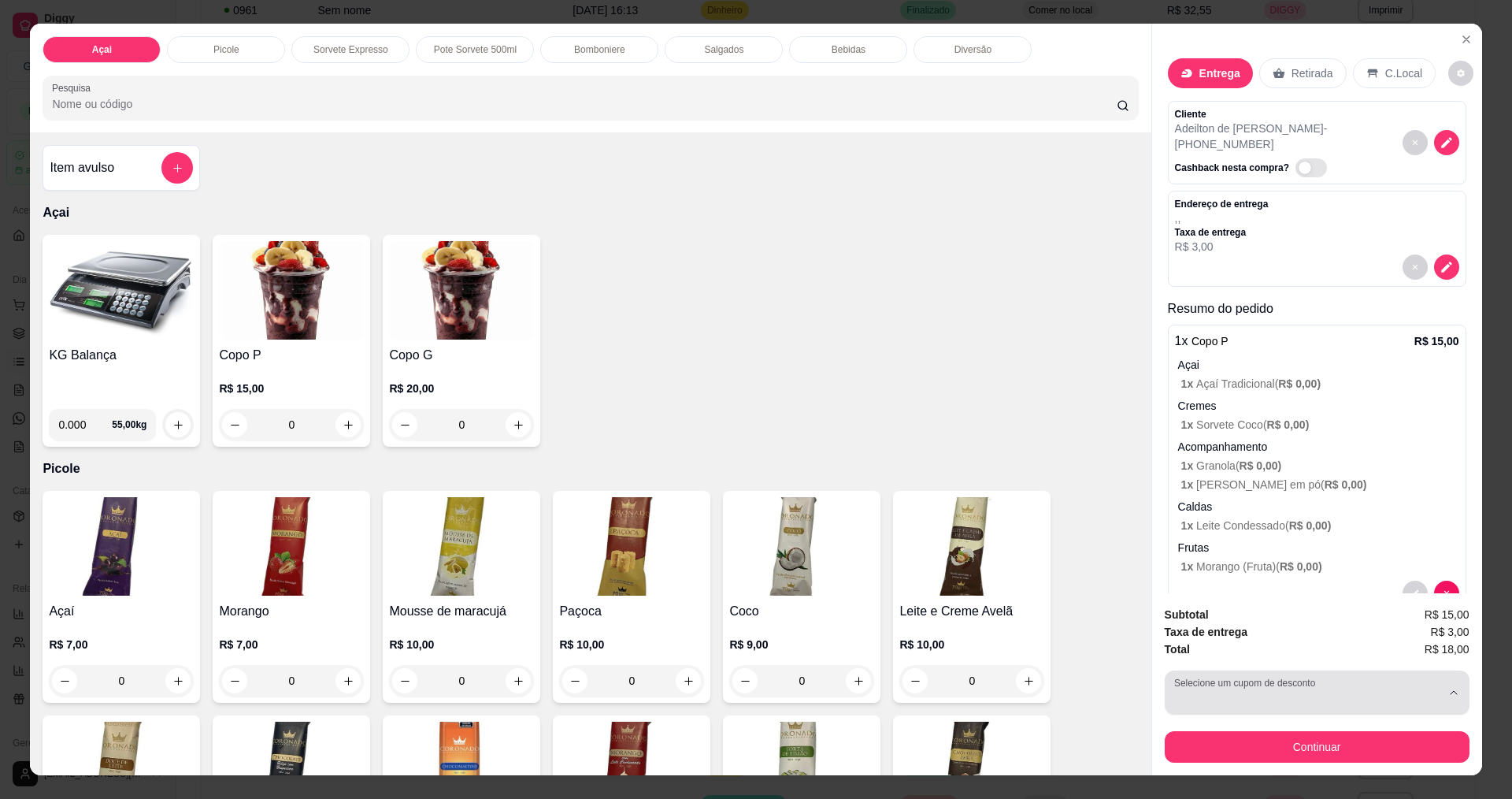
click at [1380, 690] on div "button" at bounding box center [1308, 693] width 267 height 32
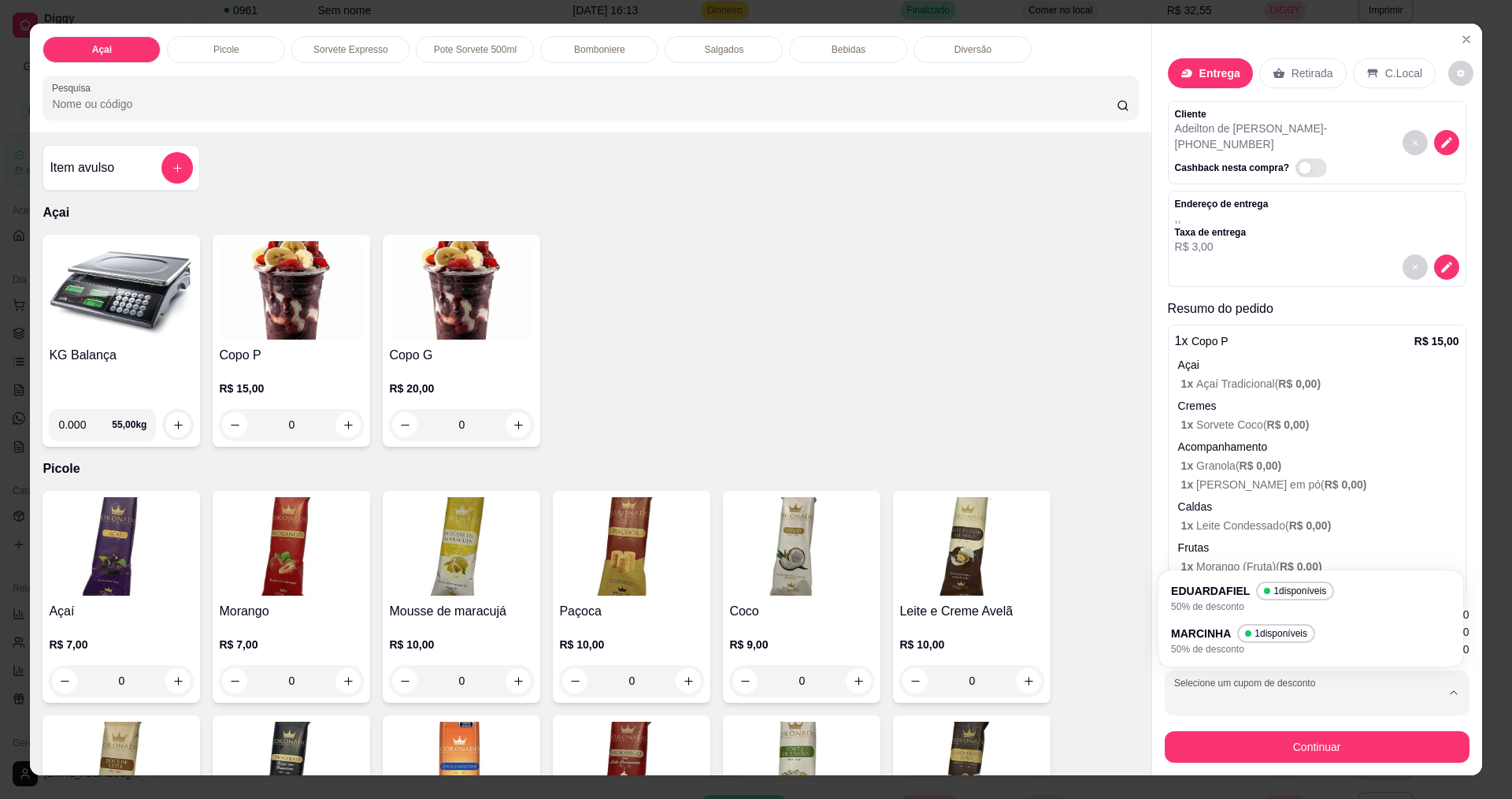
click at [1256, 615] on div "Subtotal R$ 15,00" at bounding box center [1316, 614] width 305 height 18
click at [1385, 258] on div at bounding box center [1316, 267] width 284 height 25
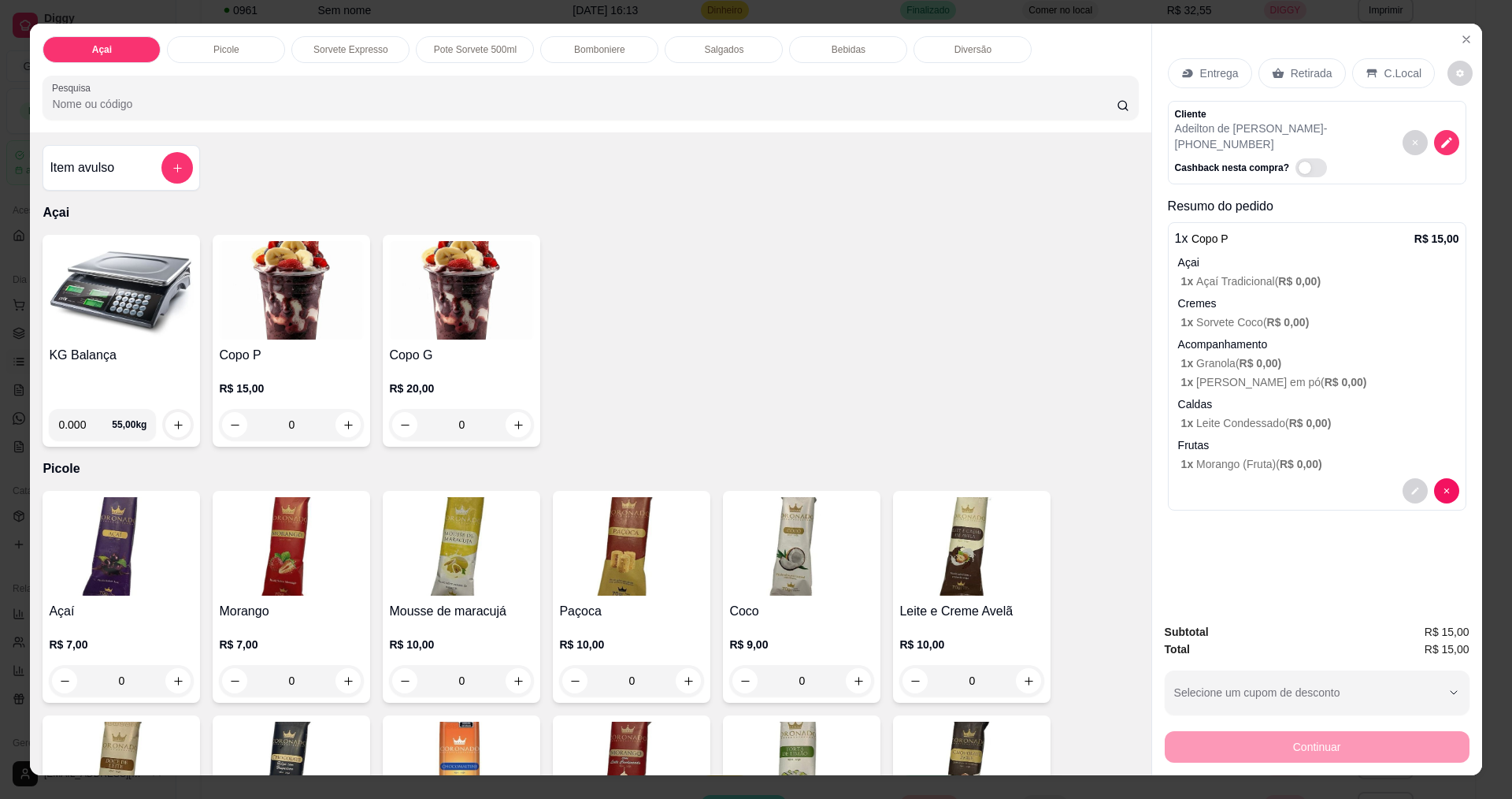
click at [1384, 69] on p "C.Local" at bounding box center [1403, 73] width 37 height 16
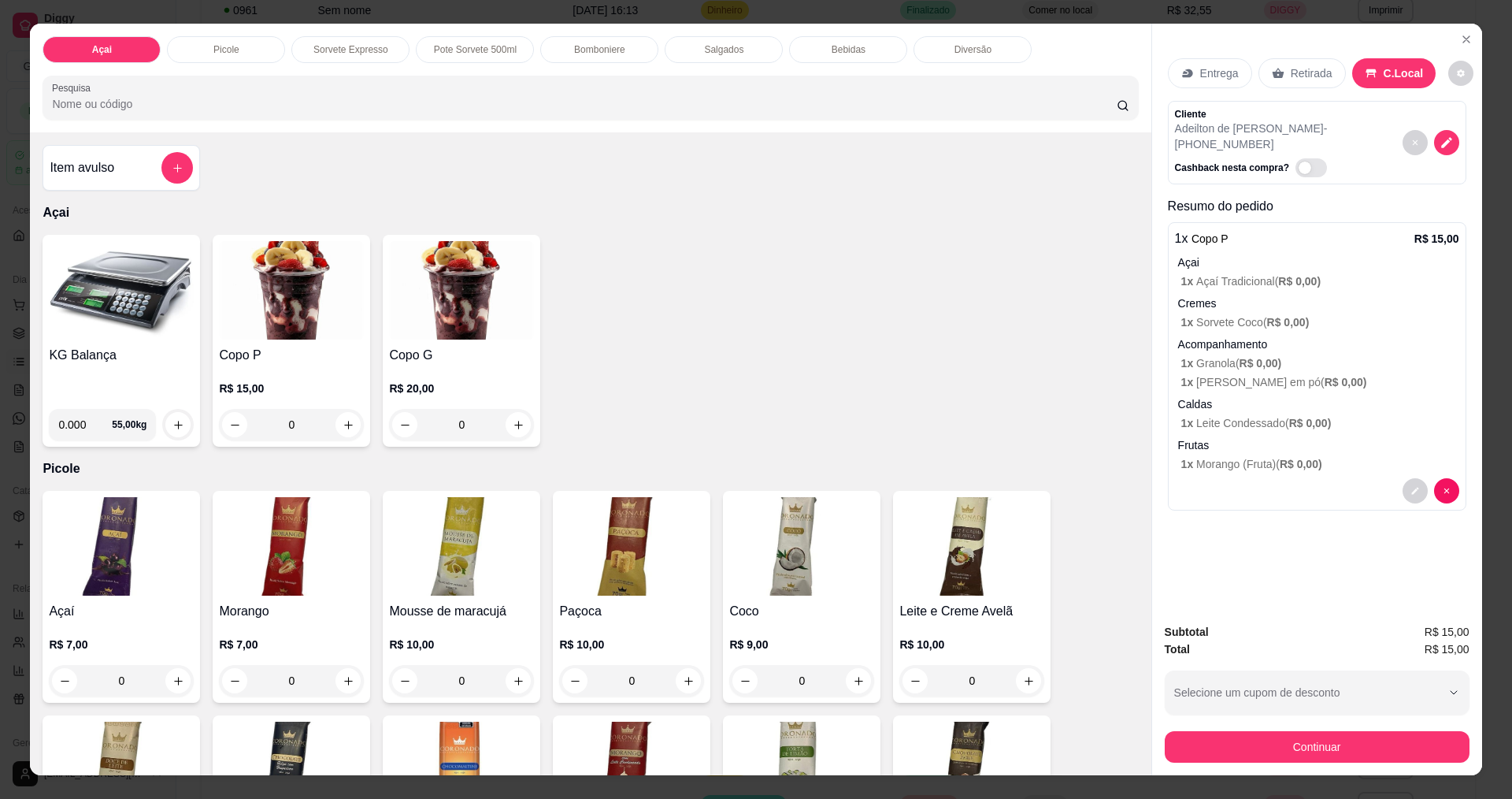
click at [1328, 723] on div "Subtotal R$ 15,00 Total R$ 15,00 Selecione um cupom de desconto EDUARDAFIEL MAR…" at bounding box center [1316, 693] width 305 height 140
click at [1325, 734] on button "Continuar" at bounding box center [1316, 746] width 296 height 31
click at [1189, 76] on div "Entrega" at bounding box center [1210, 74] width 84 height 30
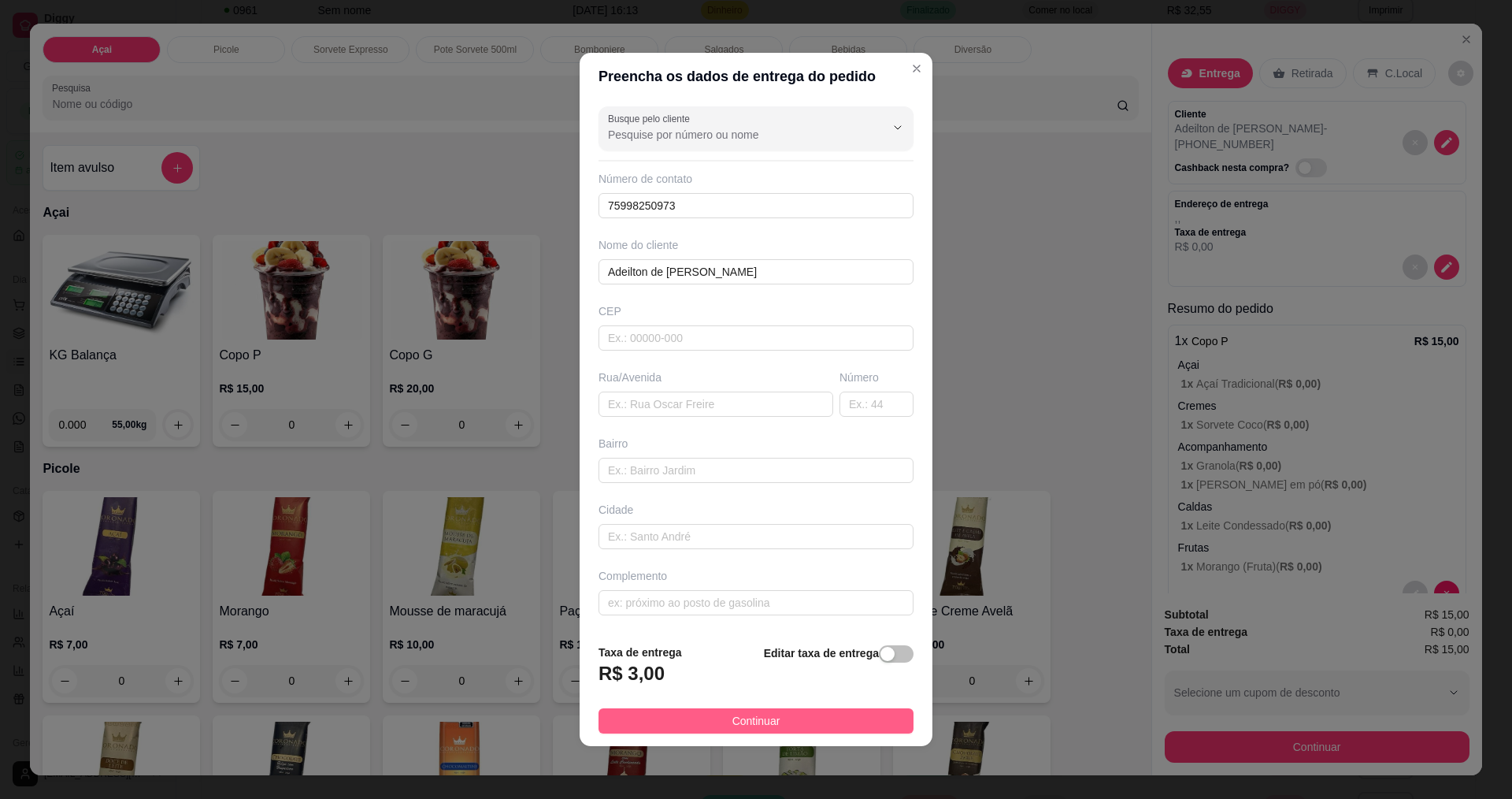
click at [808, 717] on button "Continuar" at bounding box center [756, 720] width 315 height 25
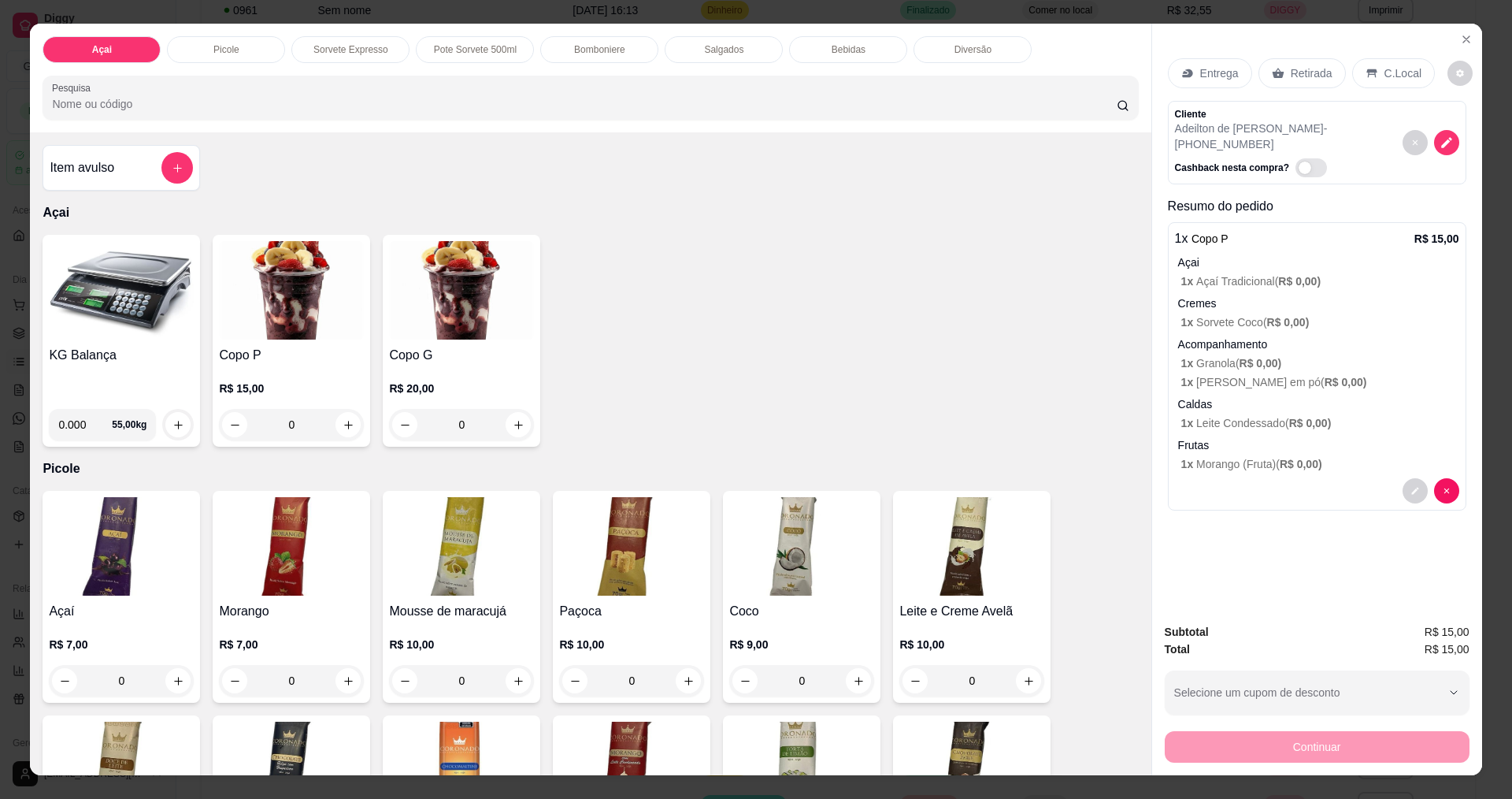
click at [1384, 70] on p "C.Local" at bounding box center [1403, 73] width 37 height 16
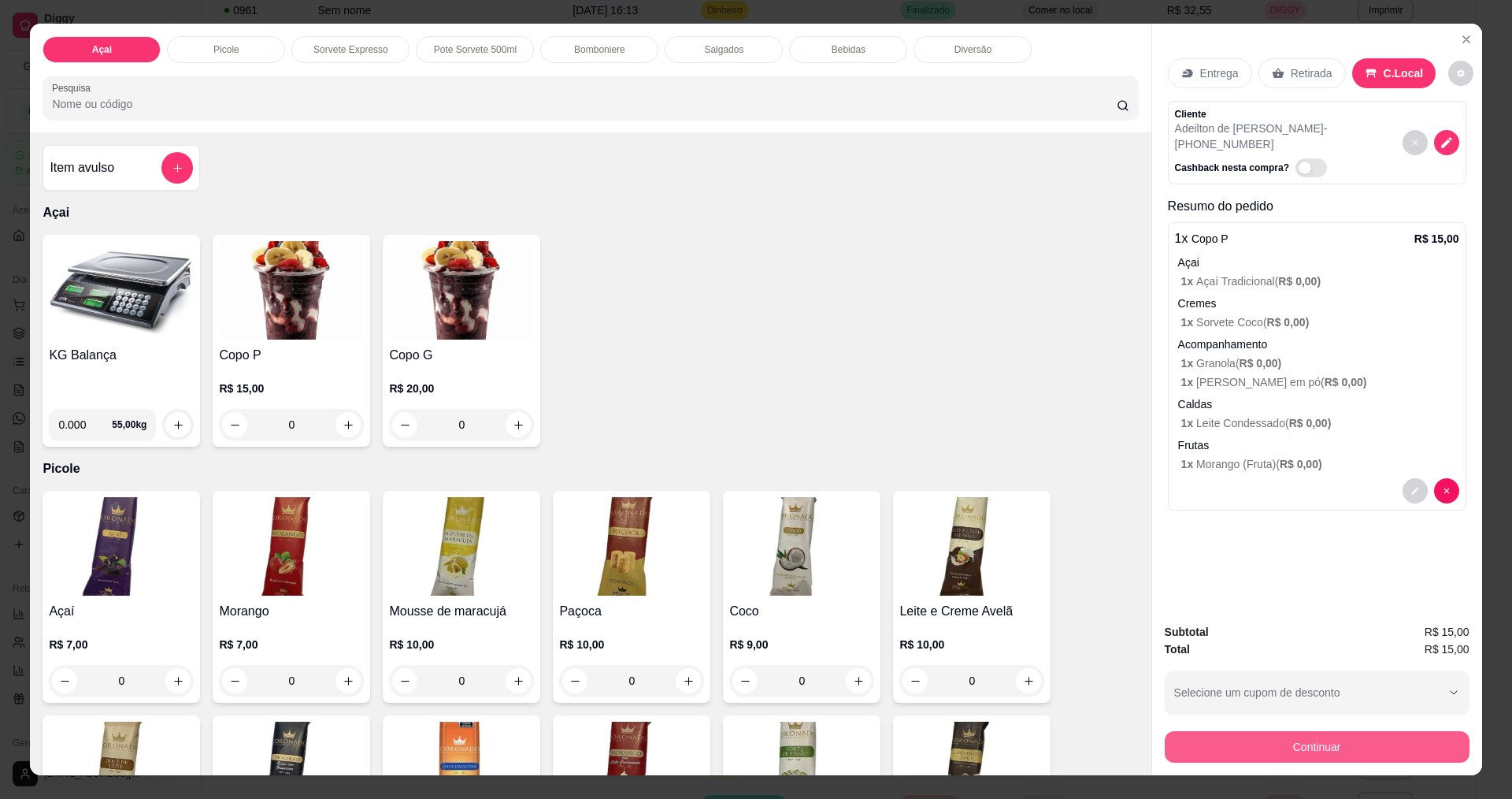
click at [1284, 753] on button "Continuar" at bounding box center [1316, 747] width 305 height 32
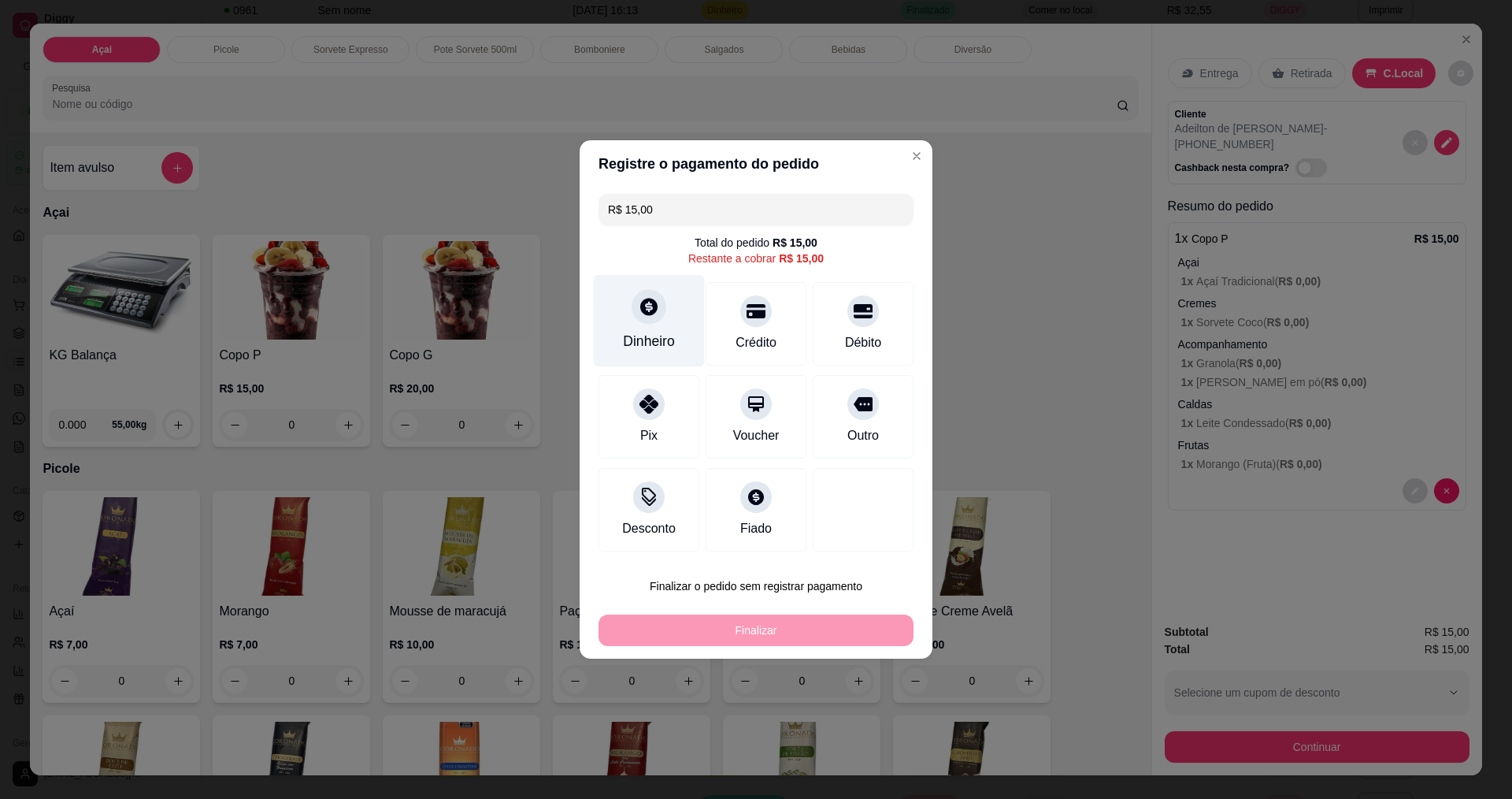
click at [632, 308] on div "Dinheiro" at bounding box center [649, 321] width 111 height 92
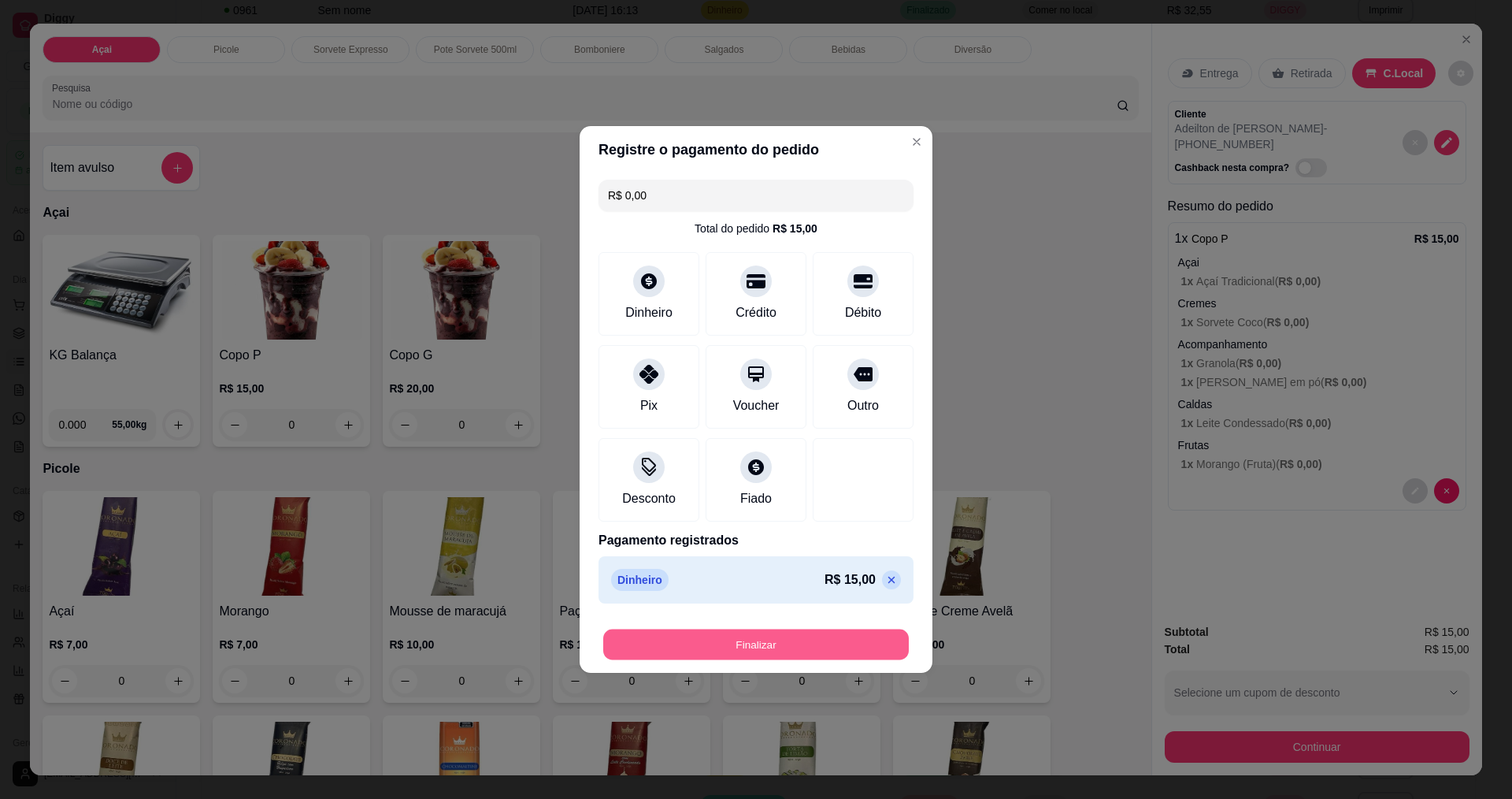
click at [803, 643] on button "Finalizar" at bounding box center [756, 644] width 306 height 31
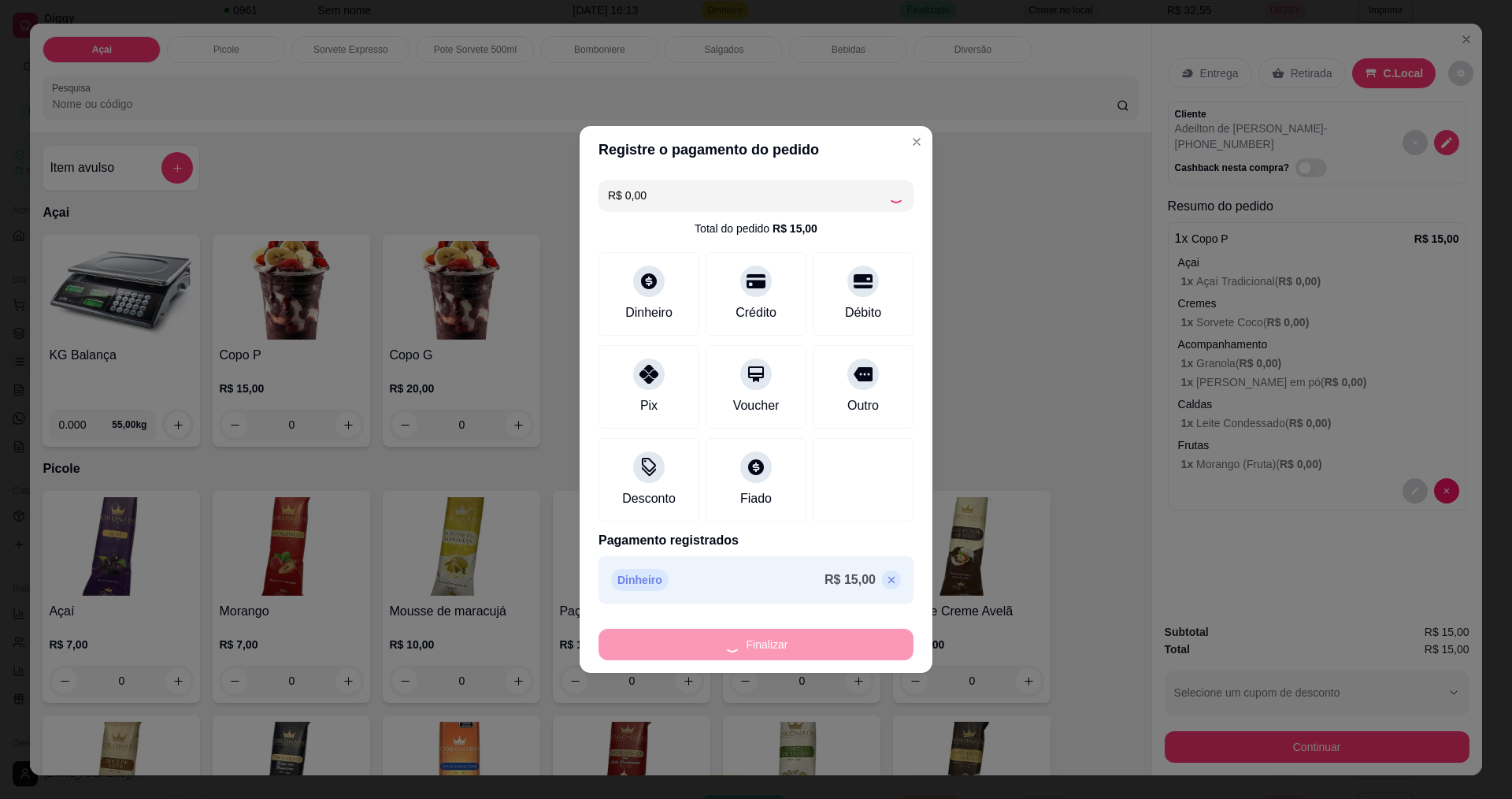
type input "-R$ 15,00"
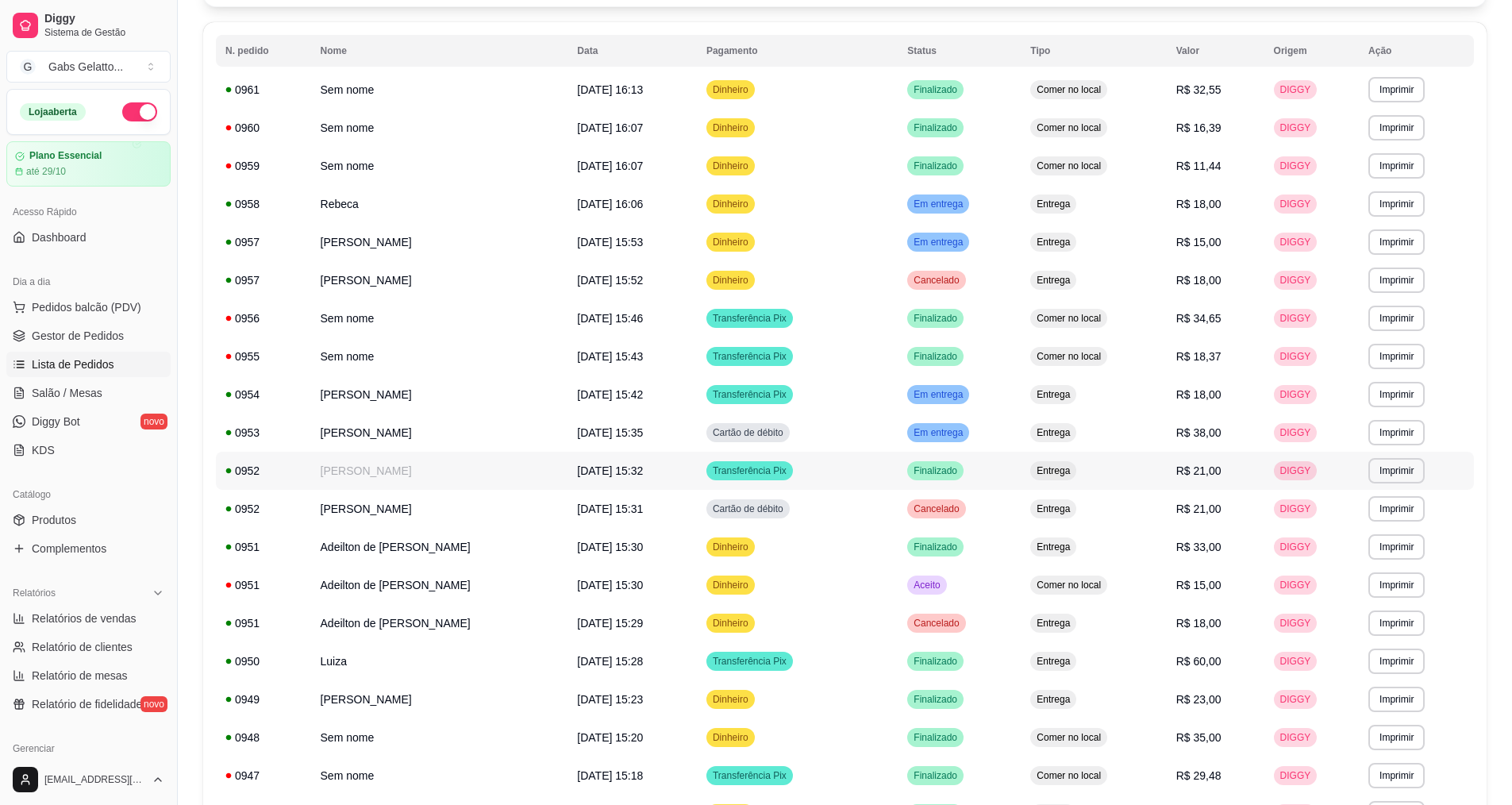
scroll to position [0, 0]
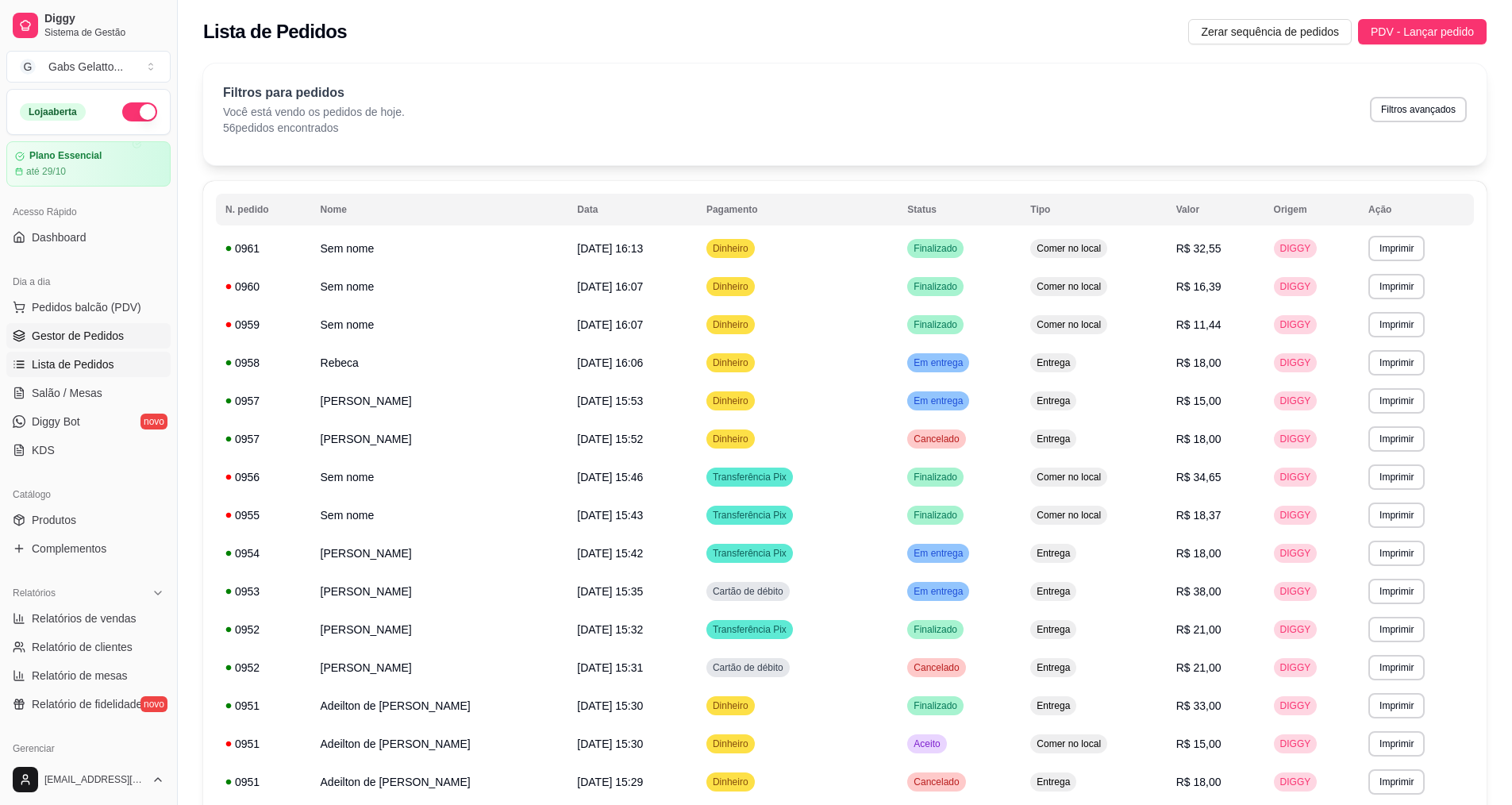
click at [51, 329] on span "Gestor de Pedidos" at bounding box center [78, 335] width 92 height 16
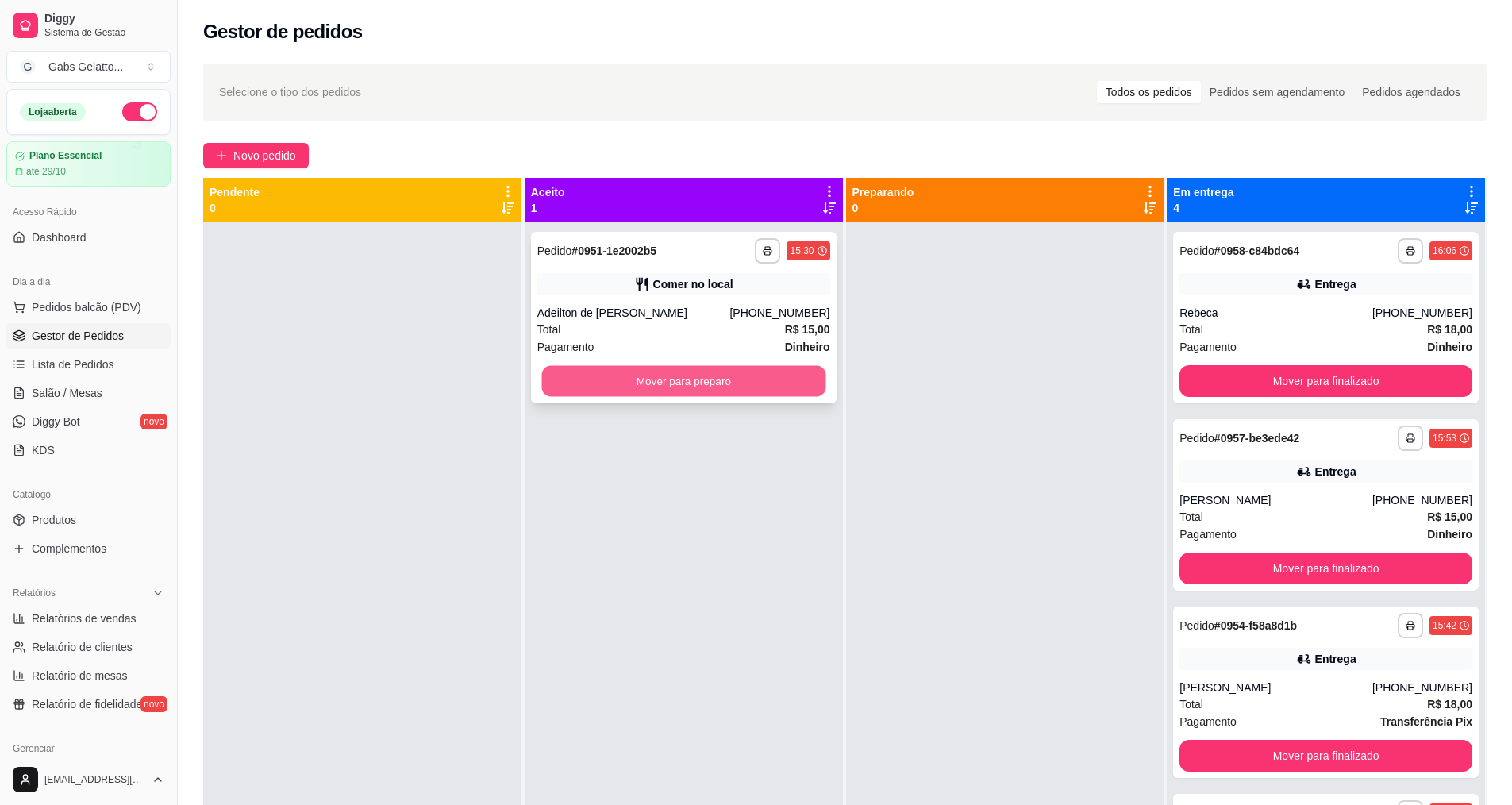
click at [749, 384] on button "Mover para preparo" at bounding box center [683, 380] width 284 height 31
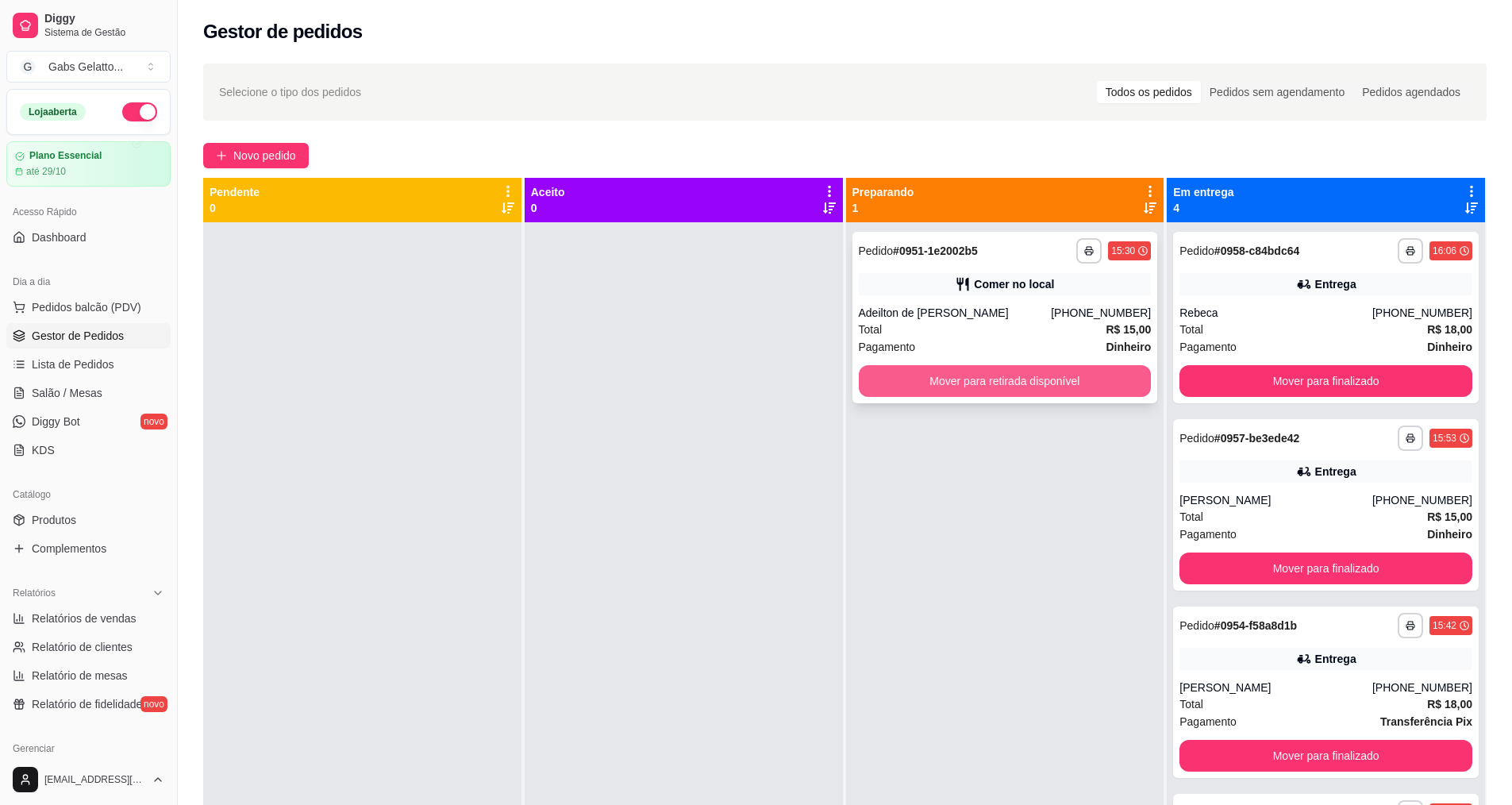
click at [970, 385] on button "Mover para retirada disponível" at bounding box center [1005, 381] width 293 height 32
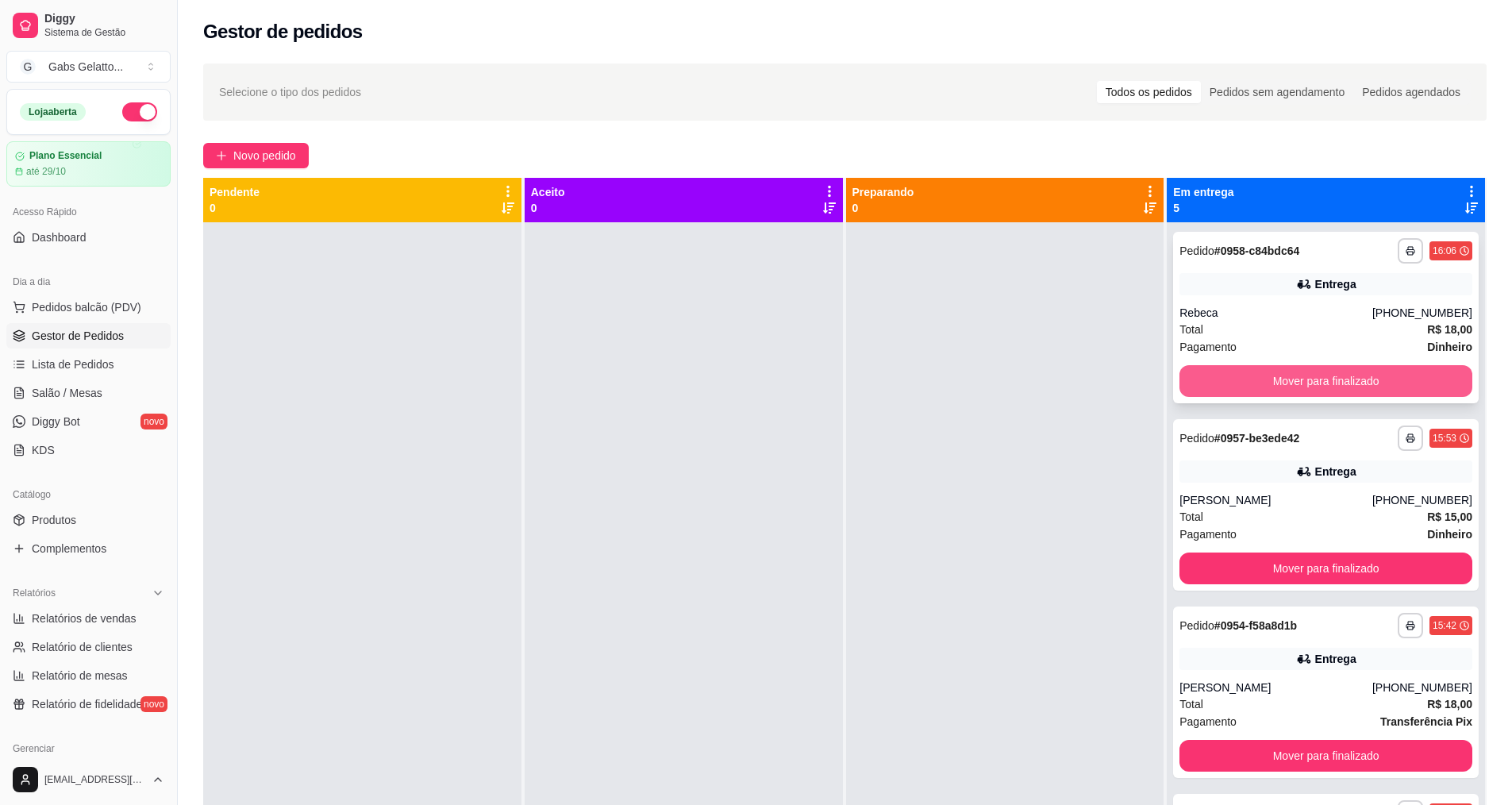
click at [1230, 375] on button "Mover para finalizado" at bounding box center [1326, 381] width 293 height 32
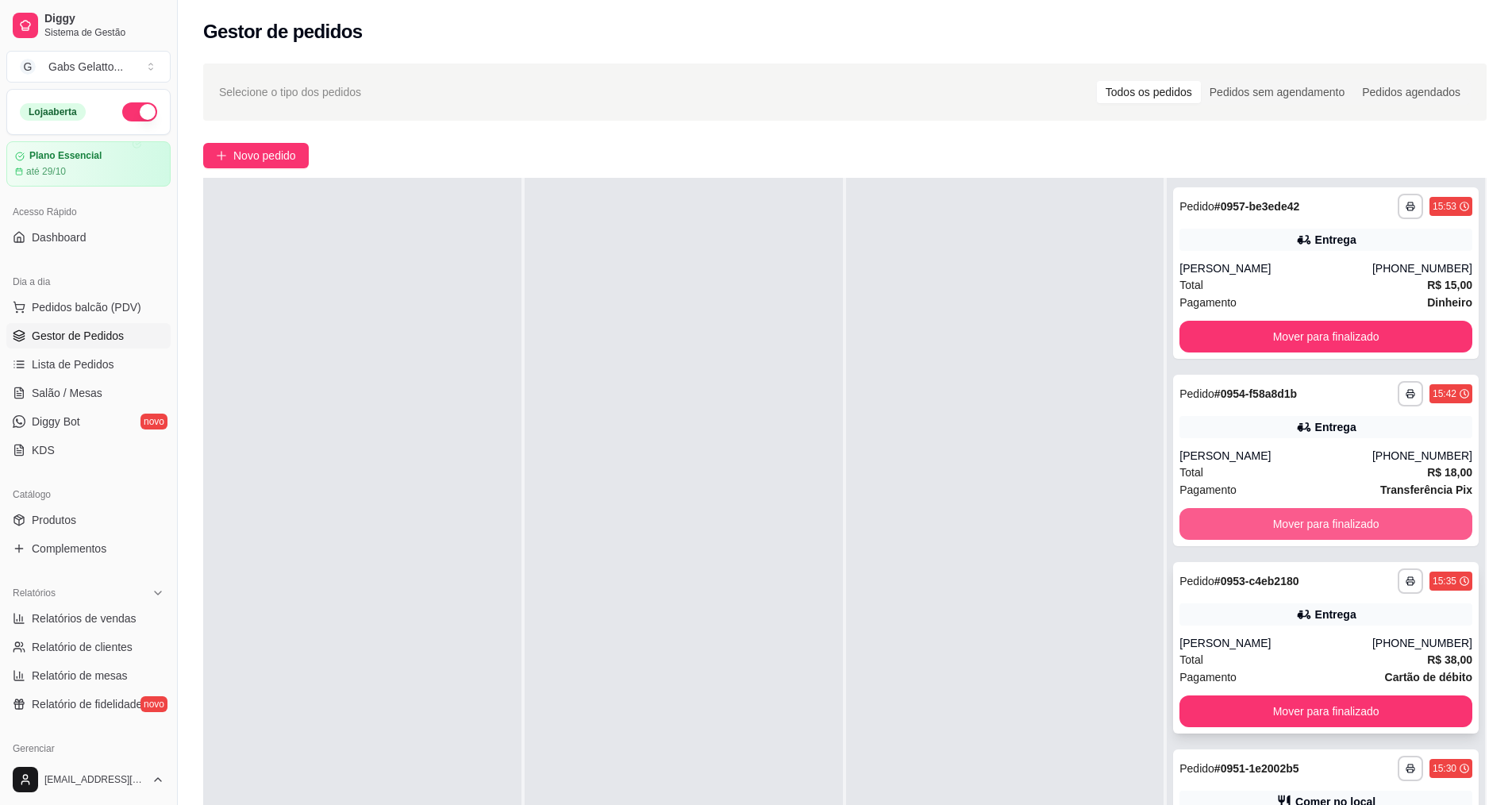
scroll to position [242, 0]
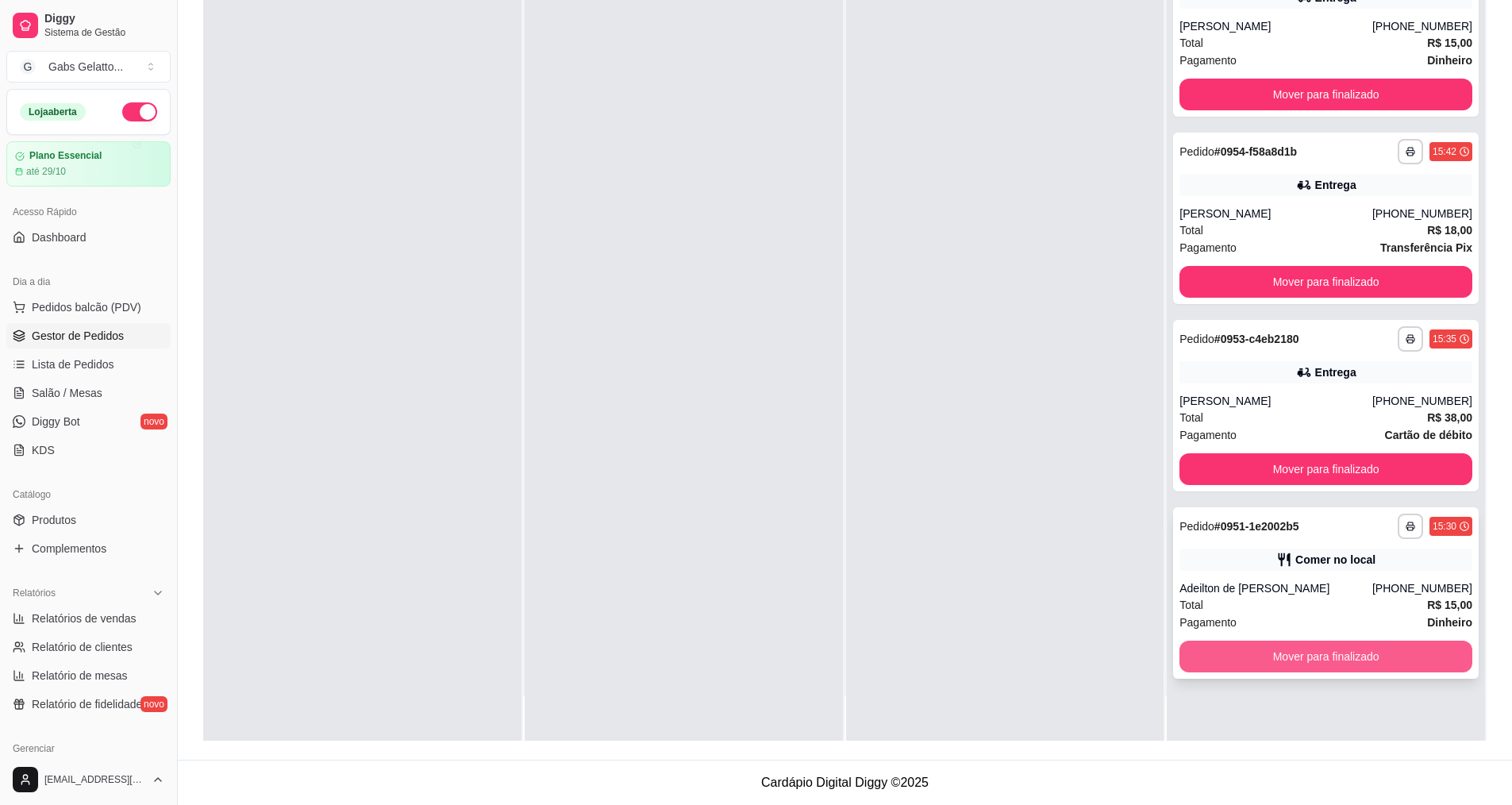
click at [1395, 657] on button "Mover para finalizado" at bounding box center [1326, 657] width 293 height 32
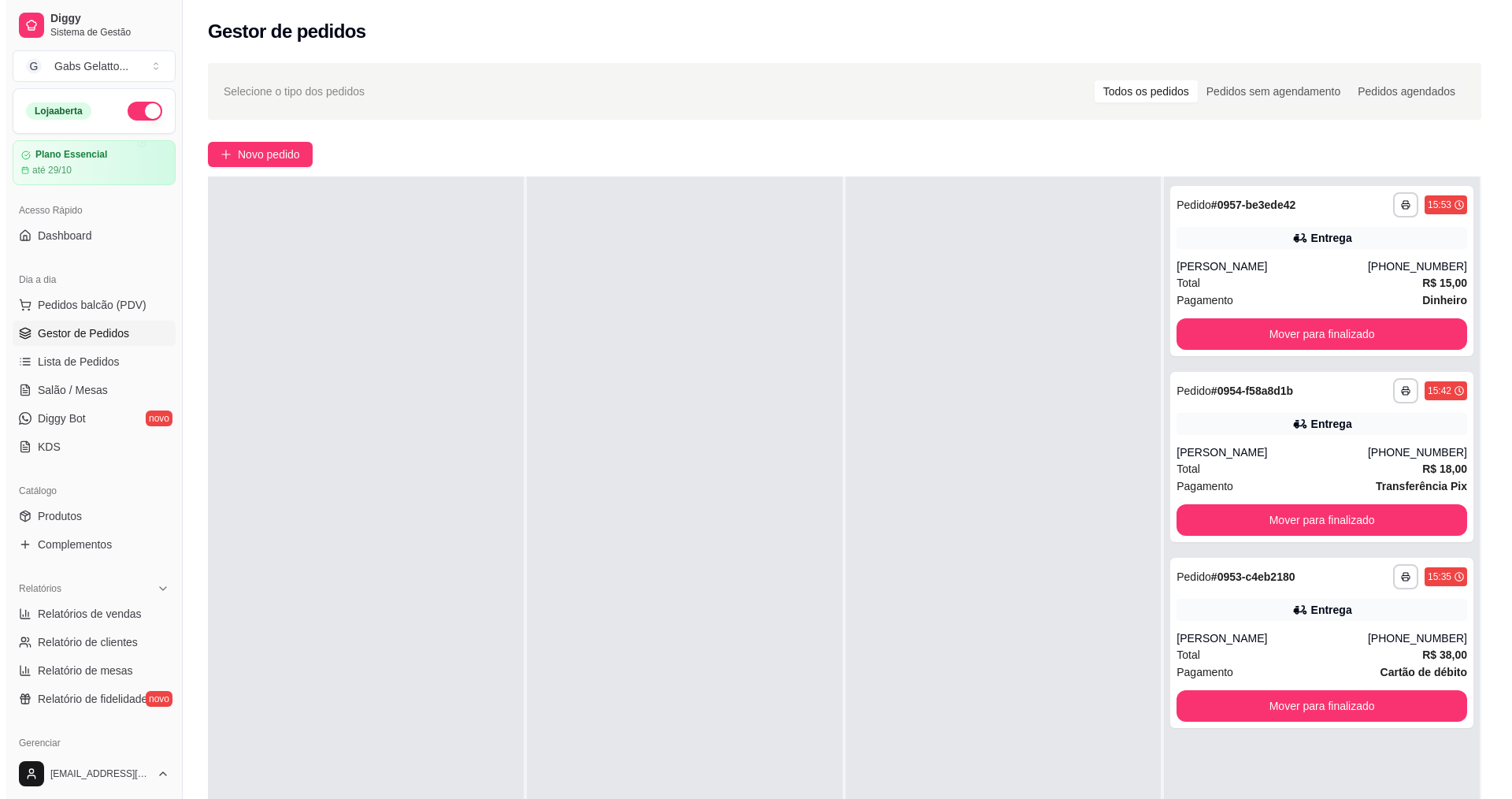
scroll to position [0, 0]
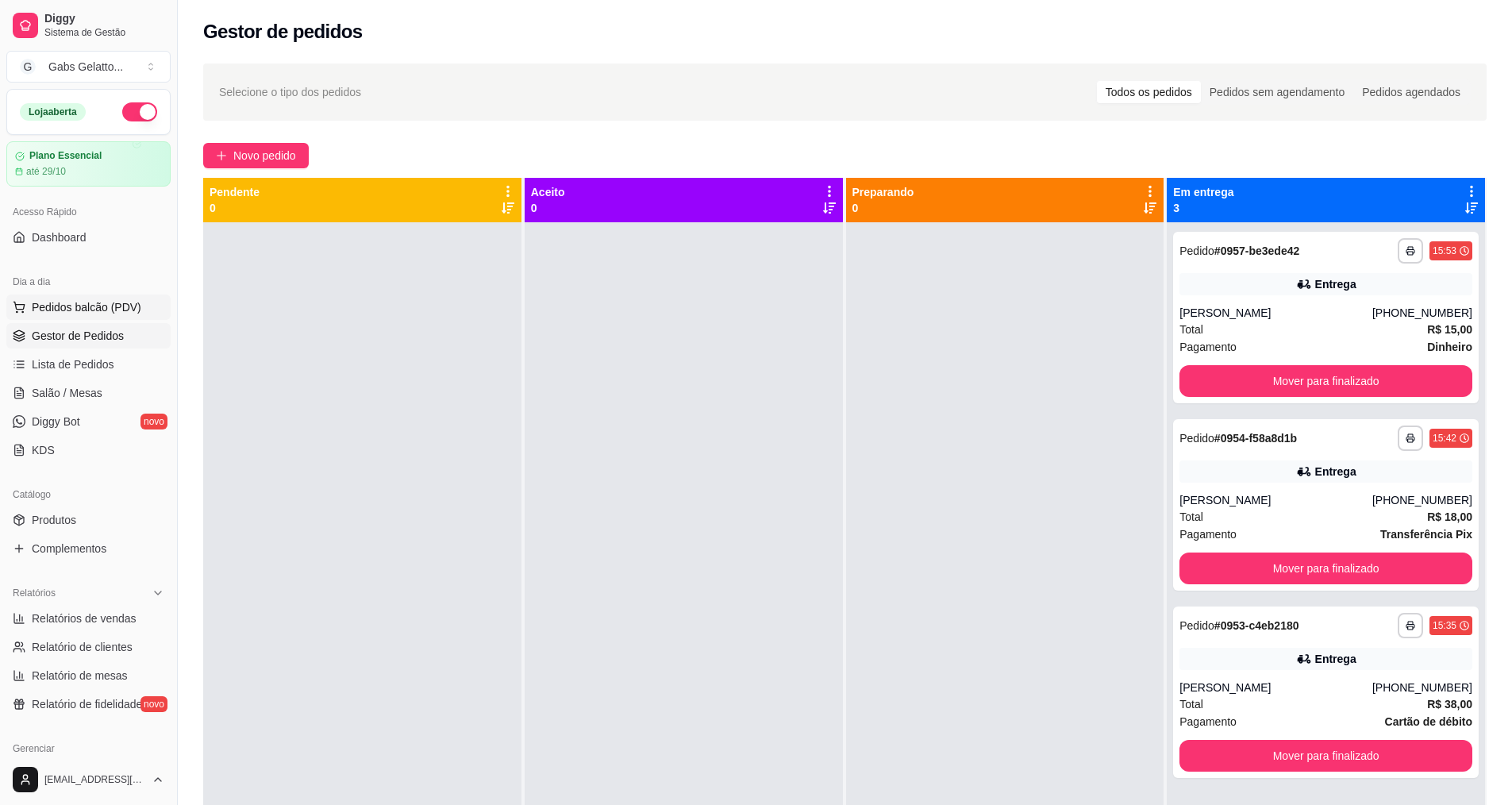
click at [83, 309] on span "Pedidos balcão (PDV)" at bounding box center [86, 306] width 110 height 16
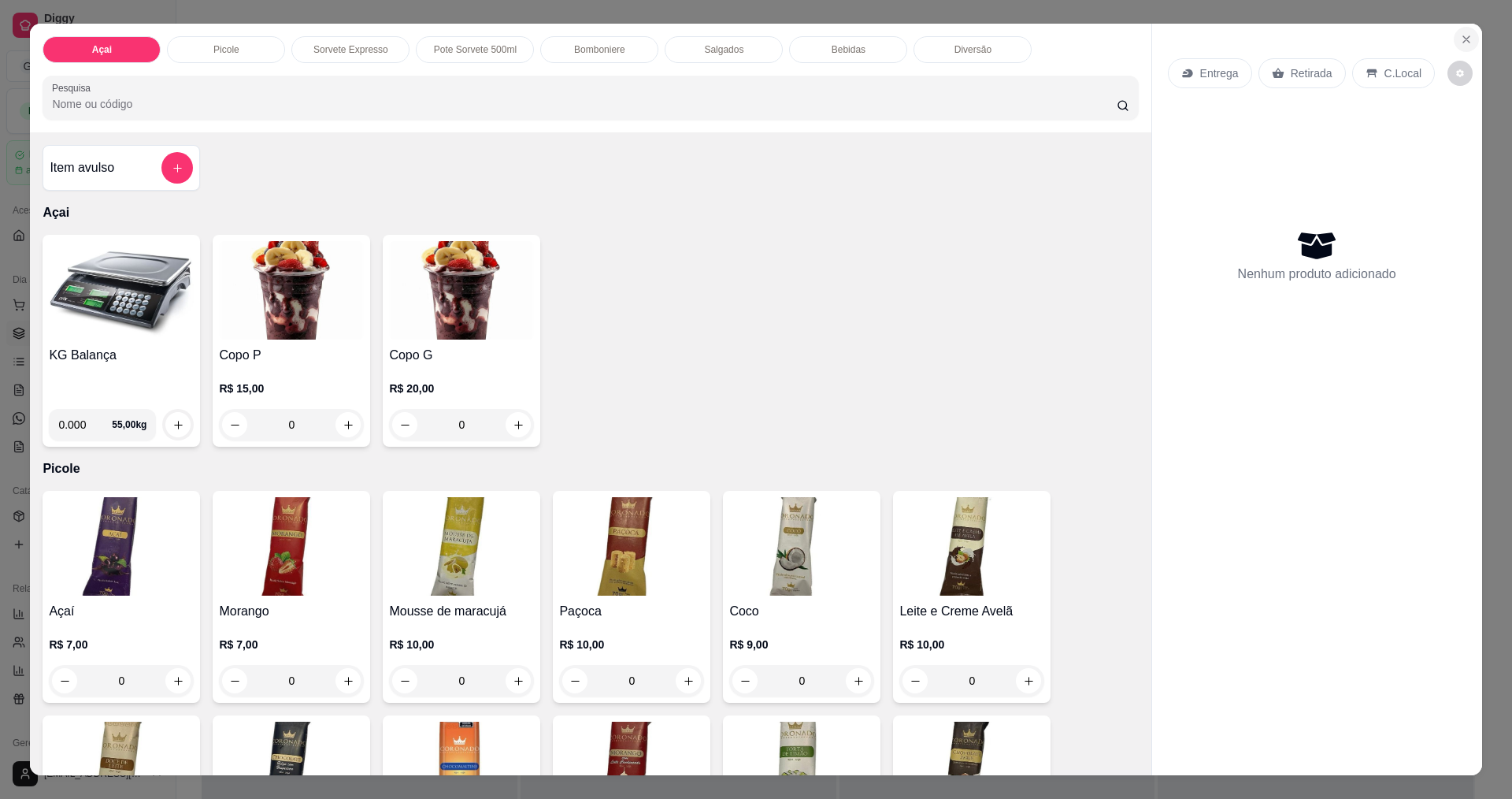
click at [1464, 38] on icon "Close" at bounding box center [1466, 39] width 13 height 13
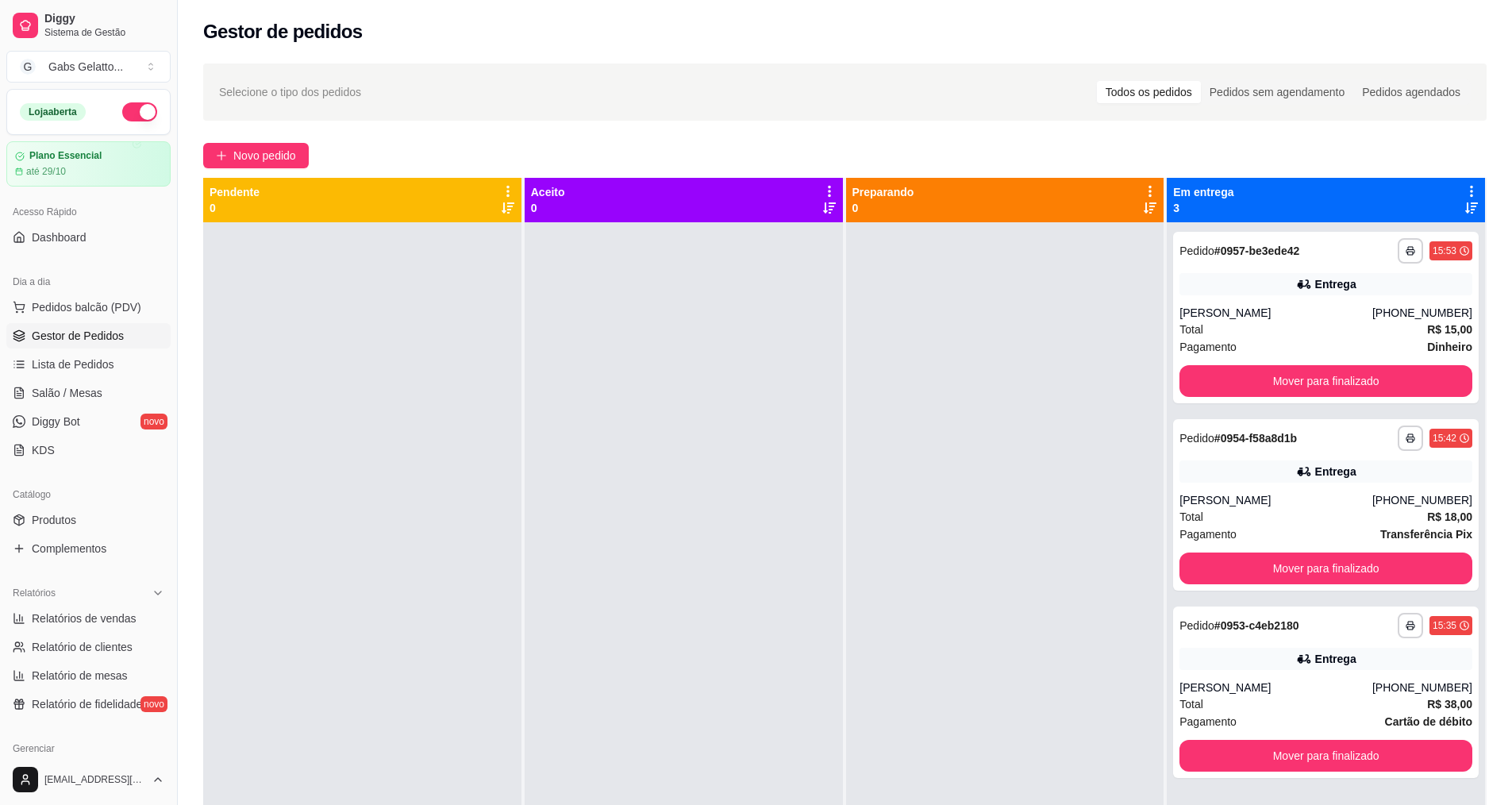
click at [631, 248] on div at bounding box center [683, 625] width 319 height 805
click at [93, 359] on span "Lista de Pedidos" at bounding box center [73, 364] width 83 height 16
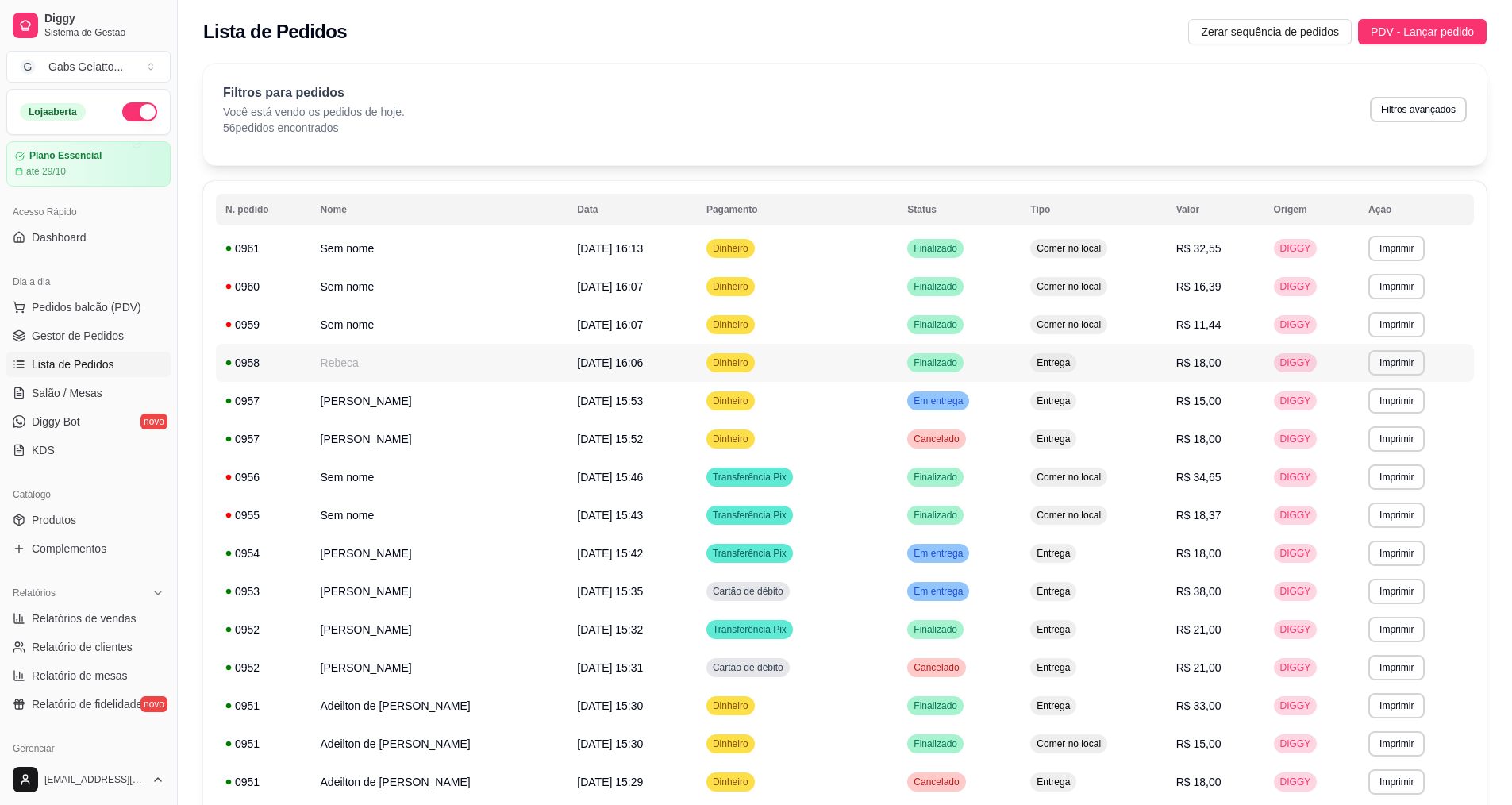
click at [625, 362] on span "[DATE] 16:06" at bounding box center [610, 363] width 66 height 13
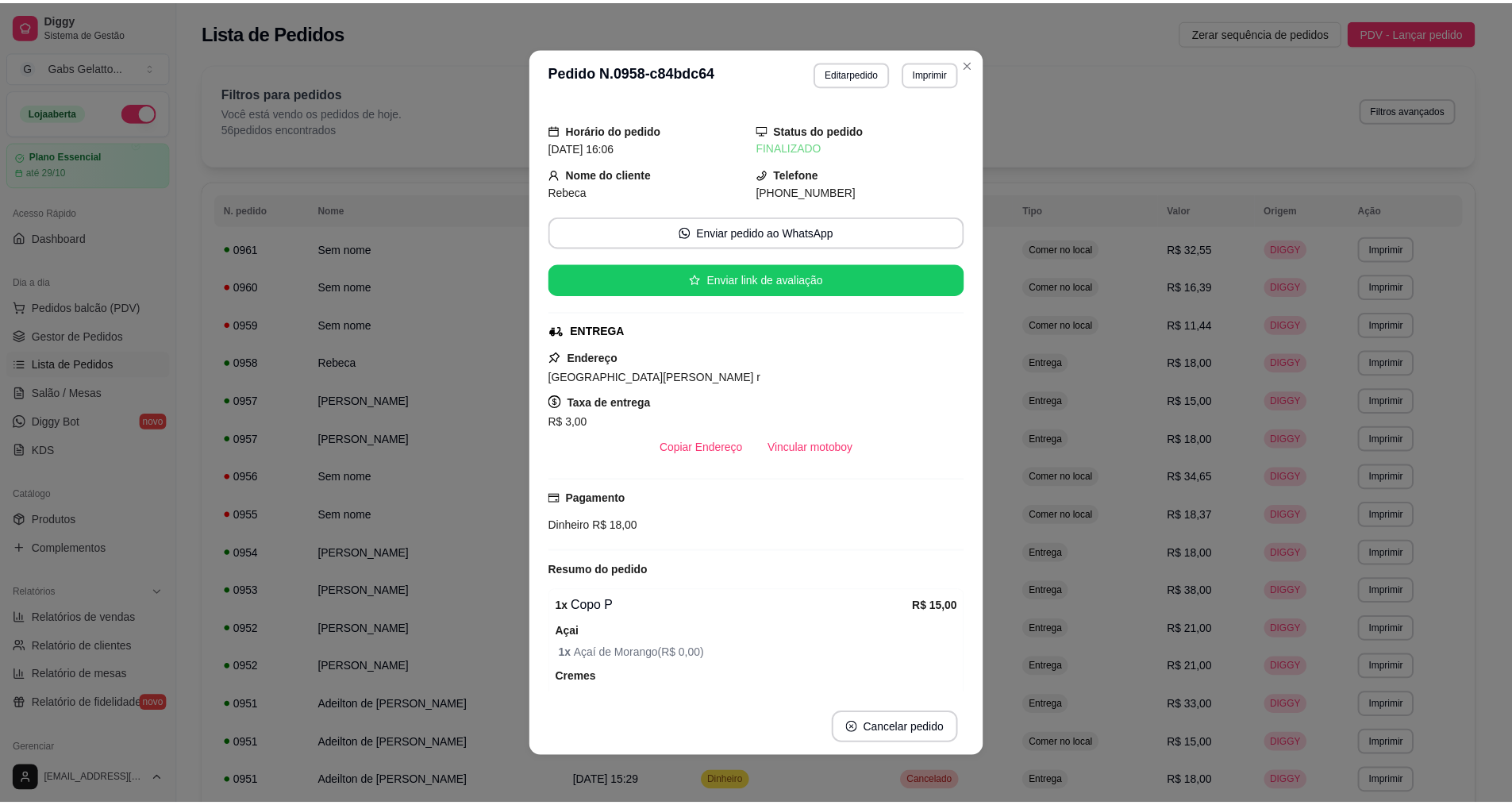
scroll to position [213, 0]
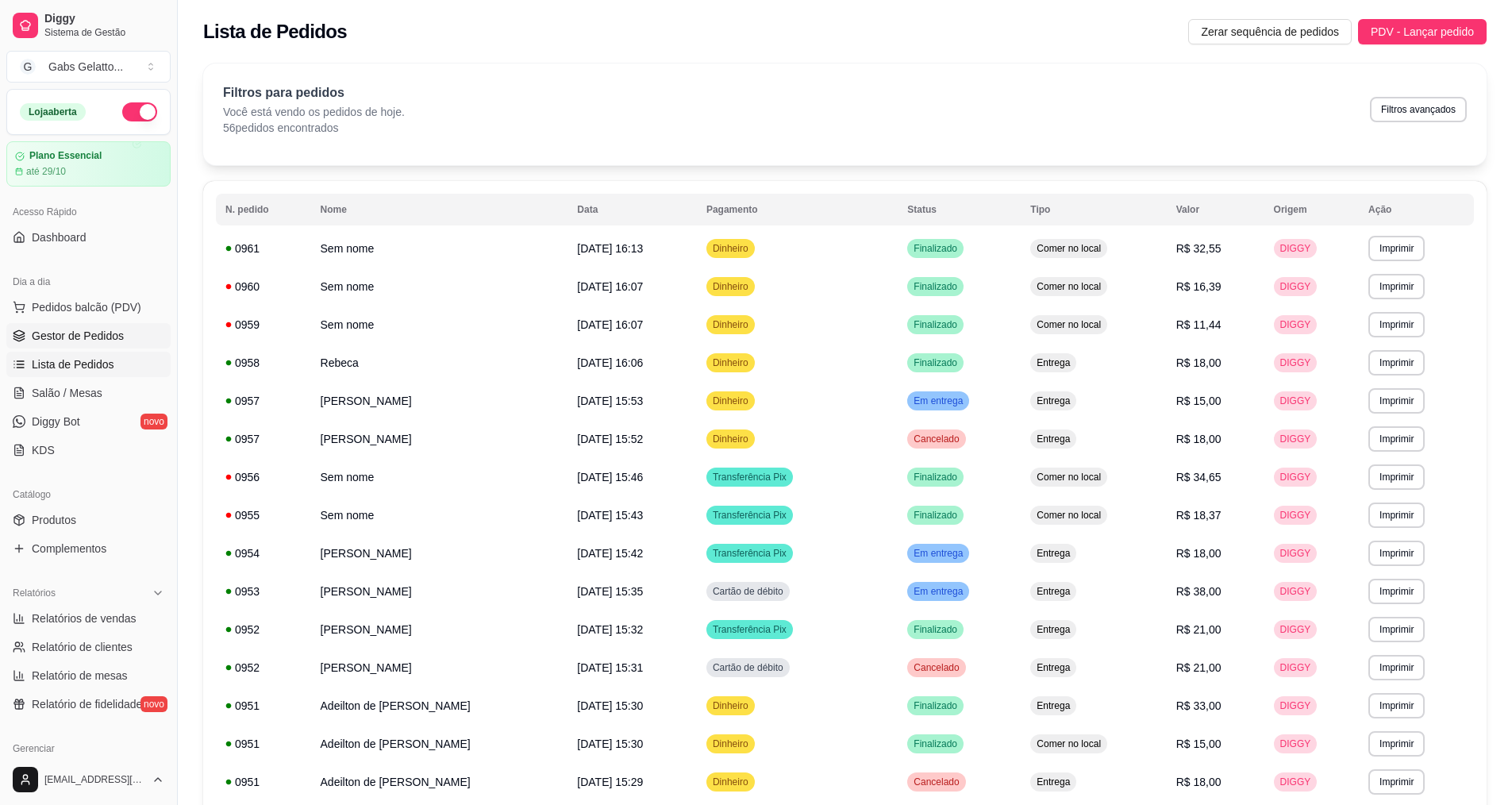
click at [101, 335] on span "Gestor de Pedidos" at bounding box center [78, 335] width 92 height 16
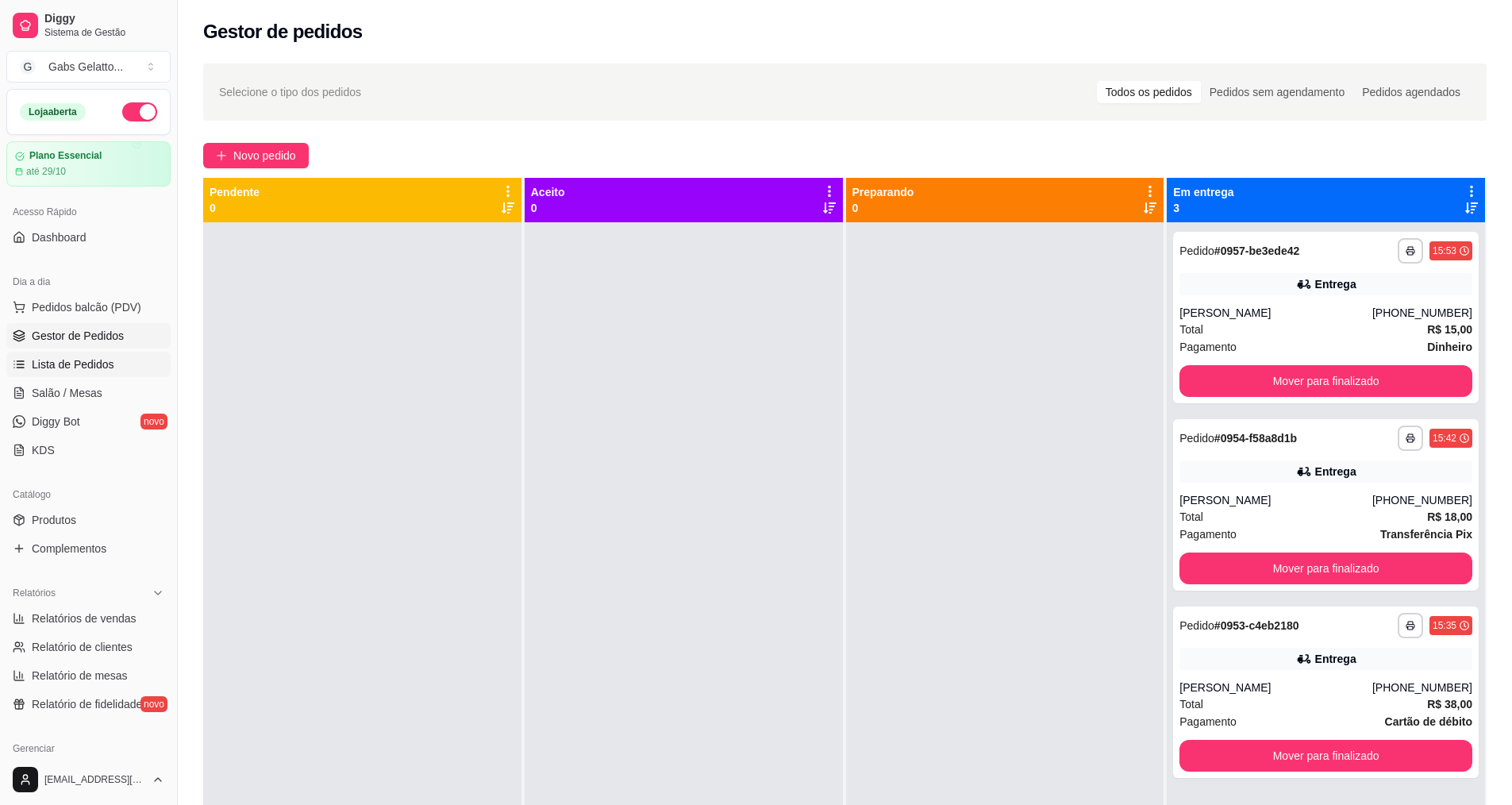
click at [95, 371] on span "Lista de Pedidos" at bounding box center [73, 364] width 83 height 16
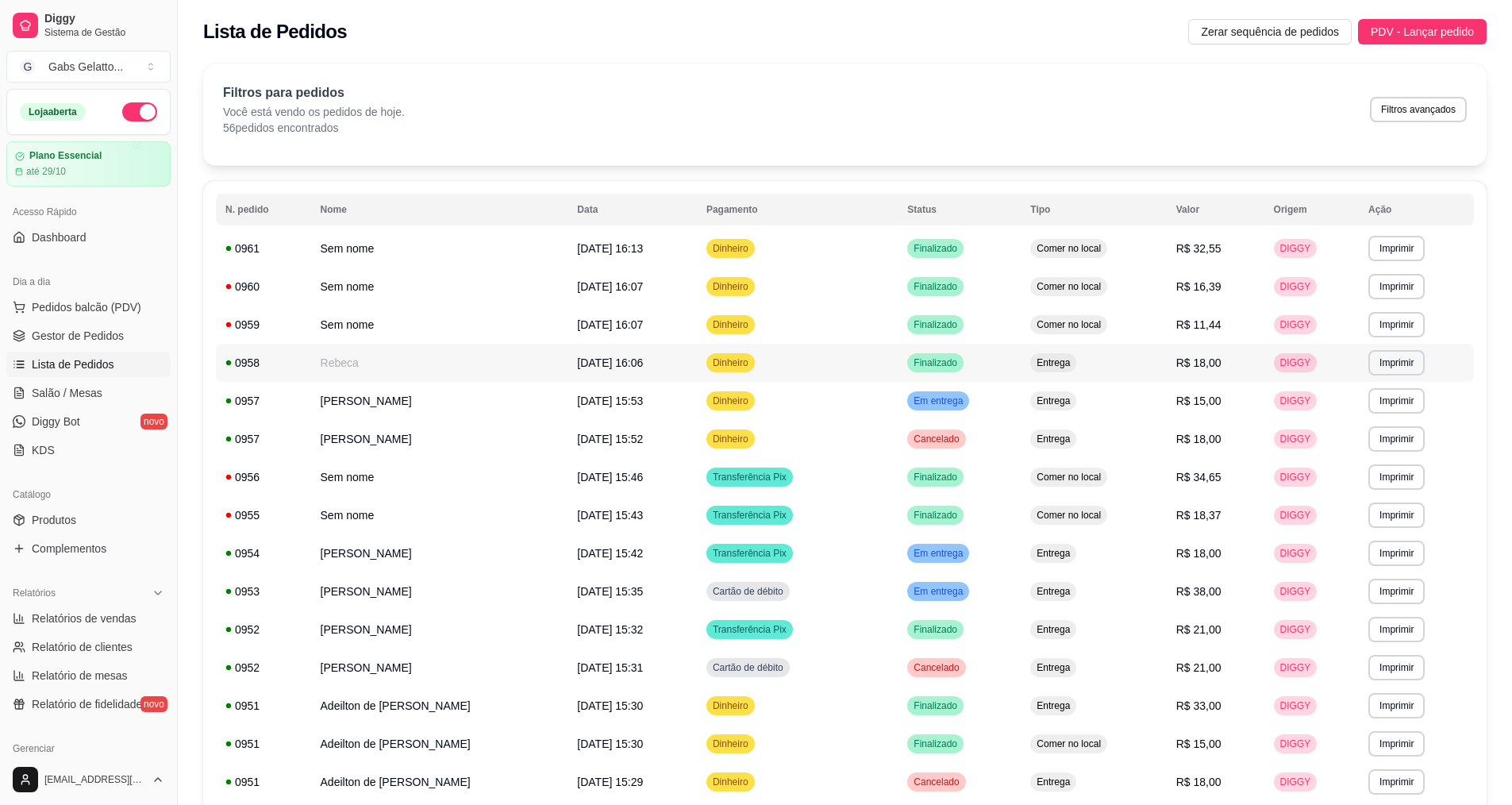
click at [375, 369] on td "Rebeca" at bounding box center [440, 363] width 257 height 39
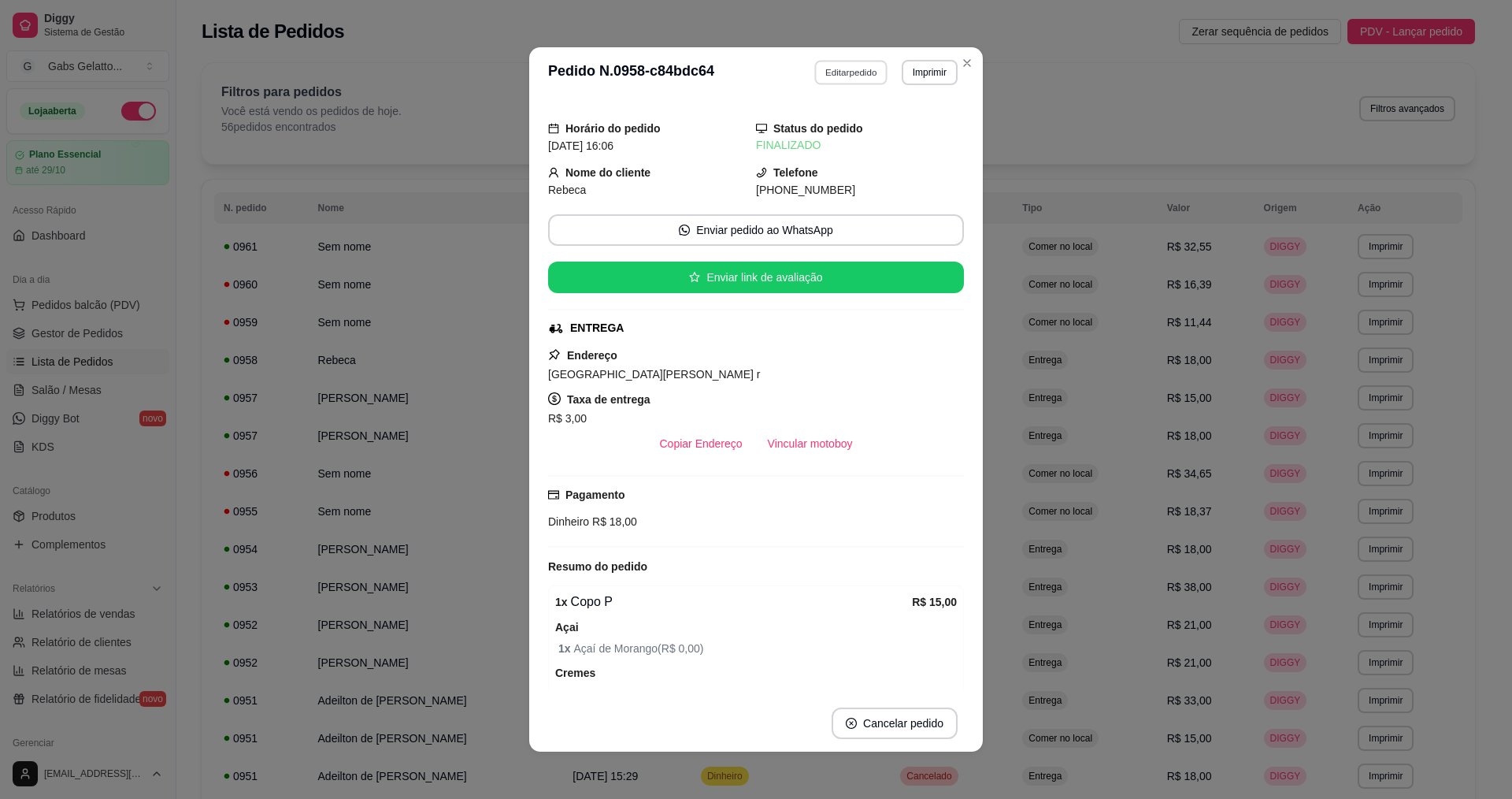
click at [854, 76] on button "Editar pedido" at bounding box center [851, 72] width 74 height 24
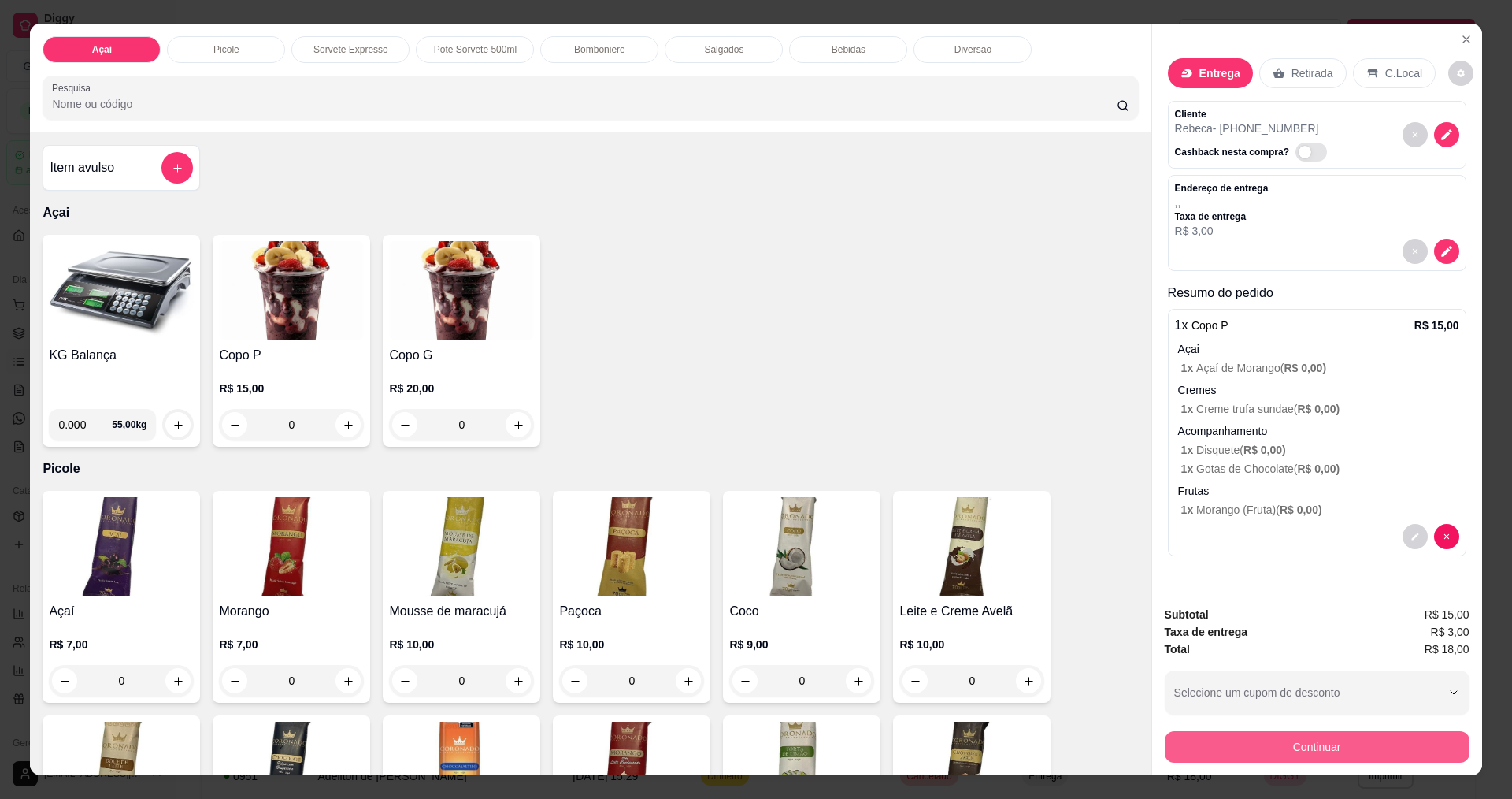
click at [1311, 758] on button "Continuar" at bounding box center [1316, 747] width 305 height 32
click at [1460, 44] on icon "Close" at bounding box center [1466, 39] width 13 height 13
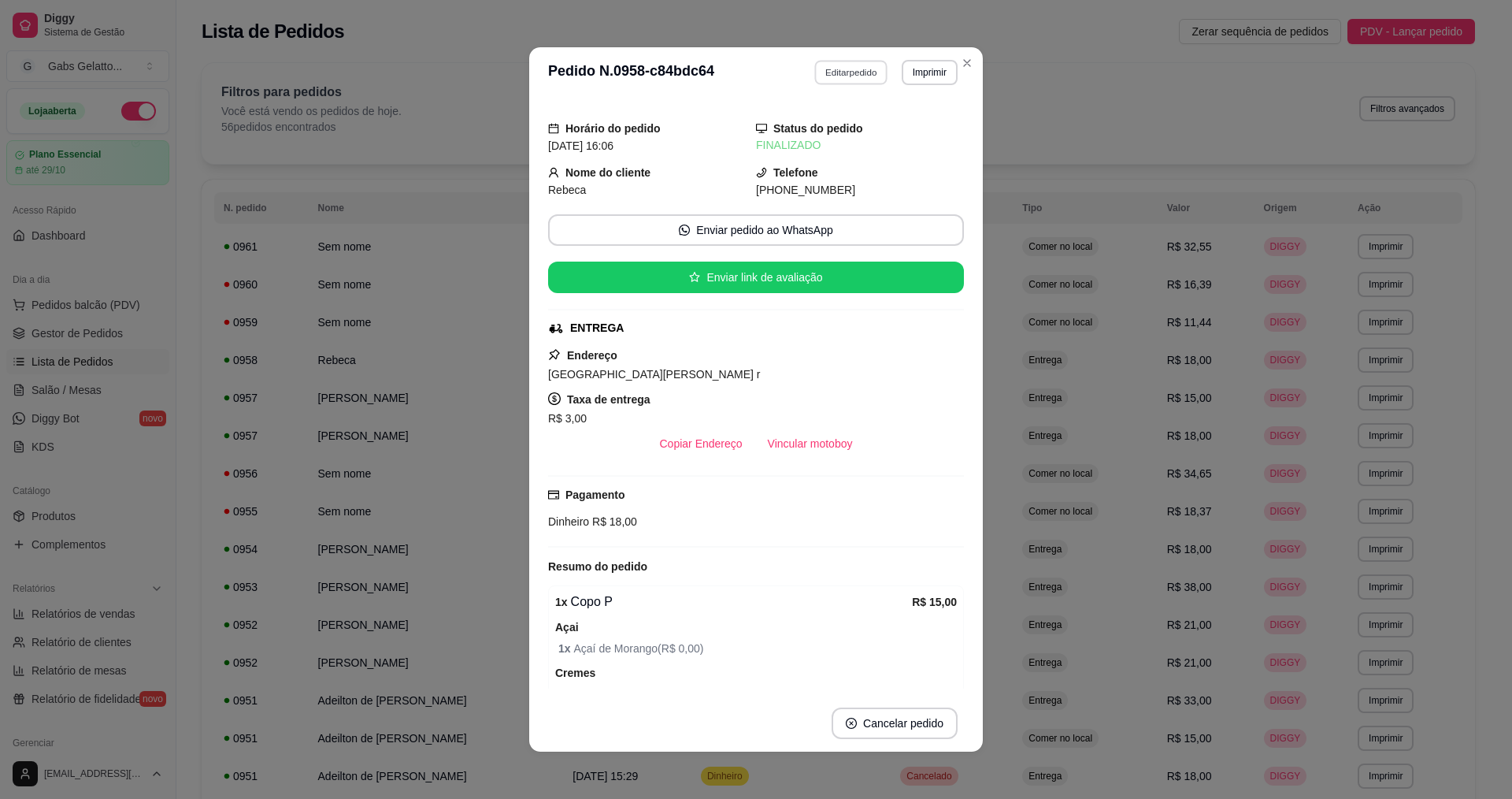
click at [860, 76] on button "Editar pedido" at bounding box center [851, 72] width 74 height 24
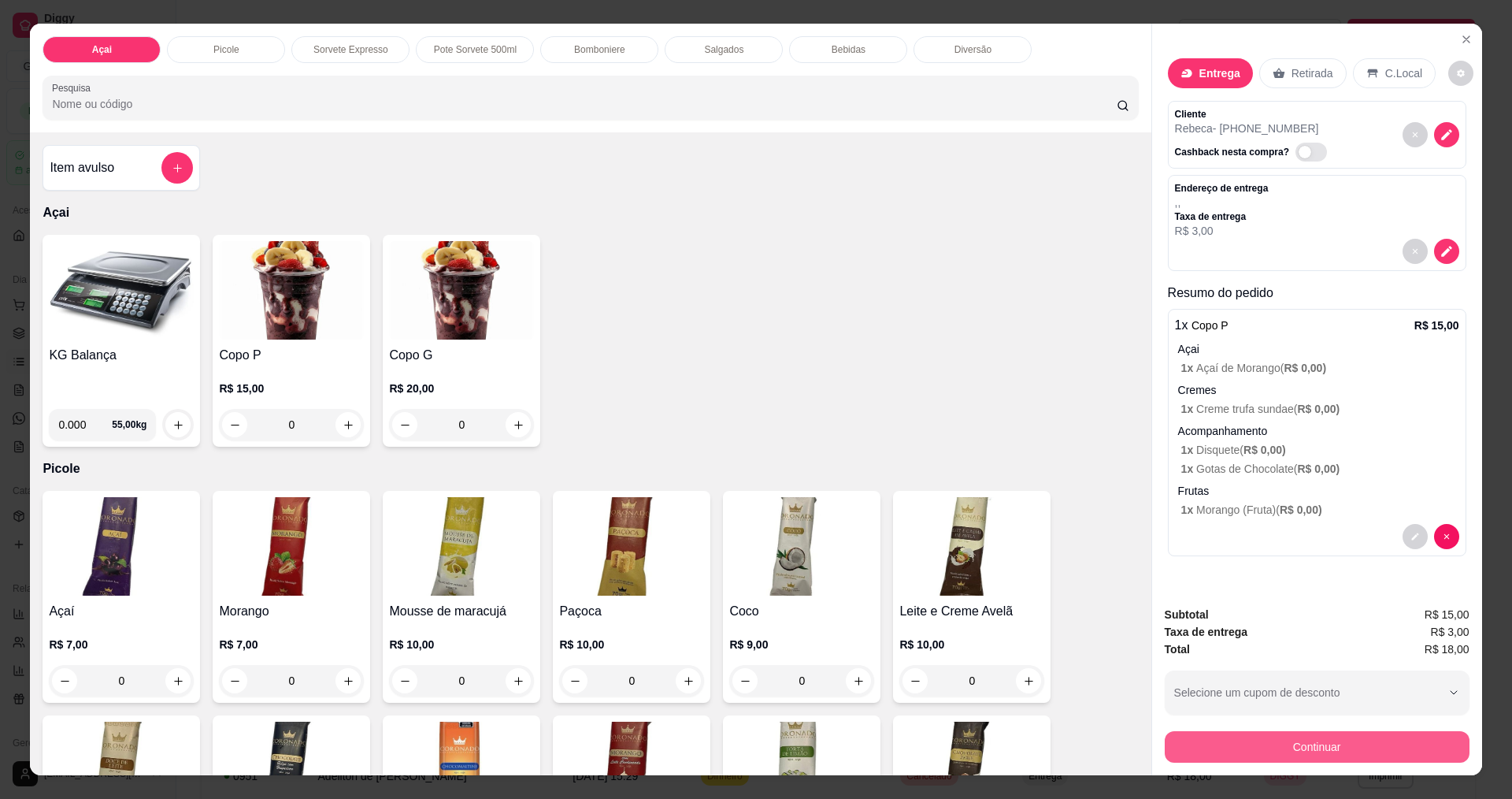
click at [1293, 751] on button "Continuar" at bounding box center [1316, 747] width 305 height 32
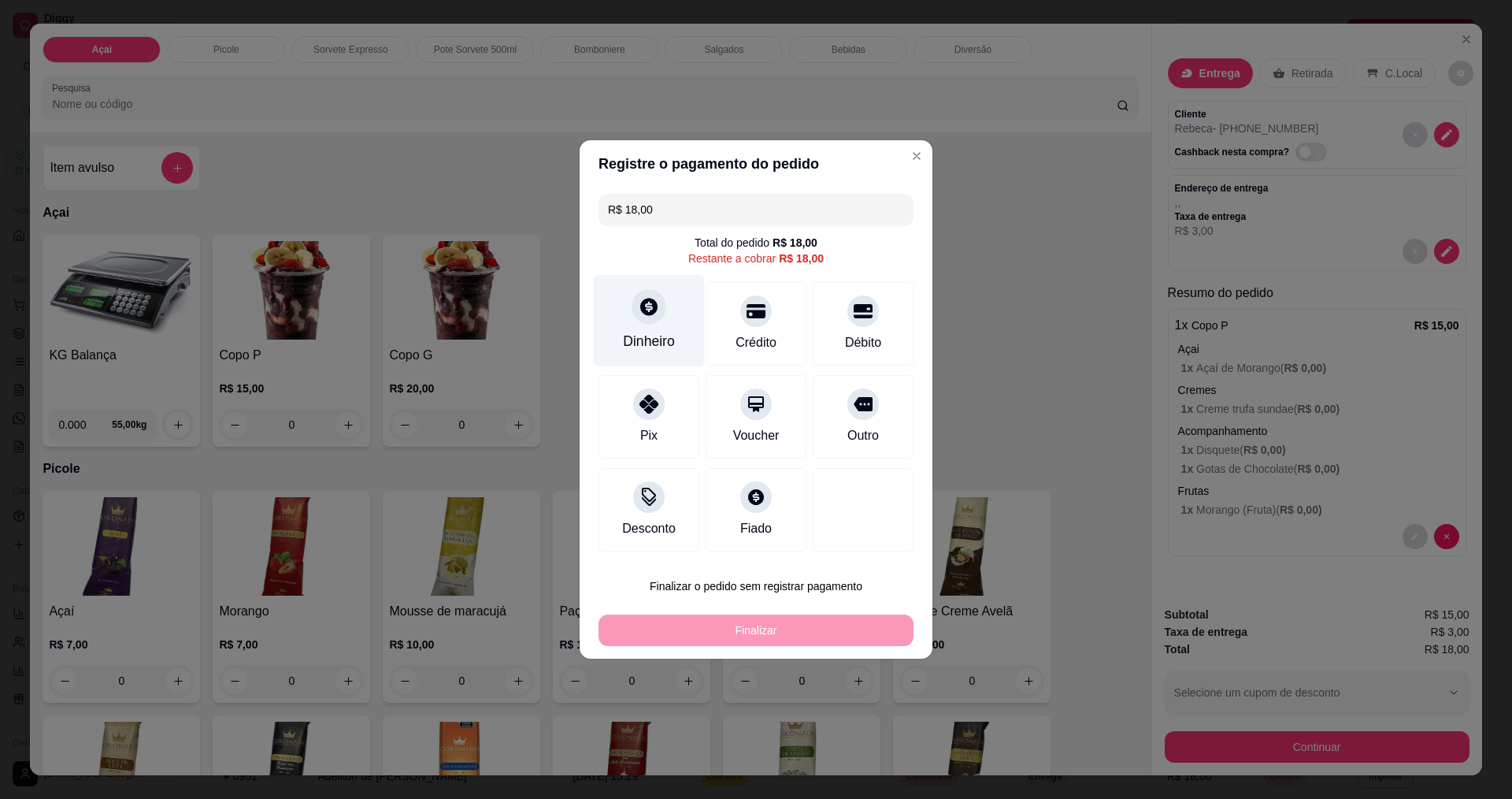
click at [647, 323] on div at bounding box center [649, 306] width 34 height 34
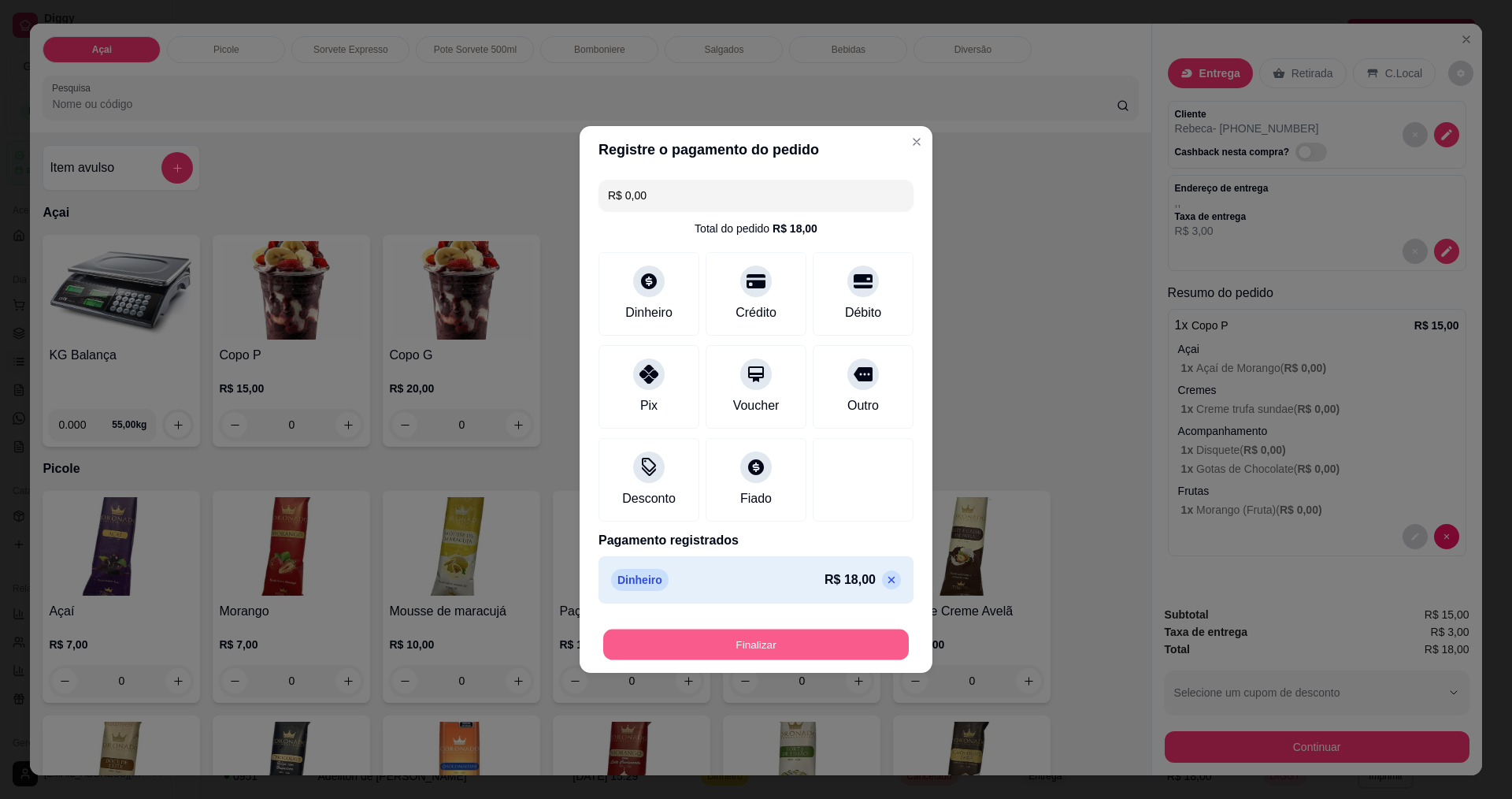
click at [818, 642] on button "Finalizar" at bounding box center [756, 644] width 306 height 31
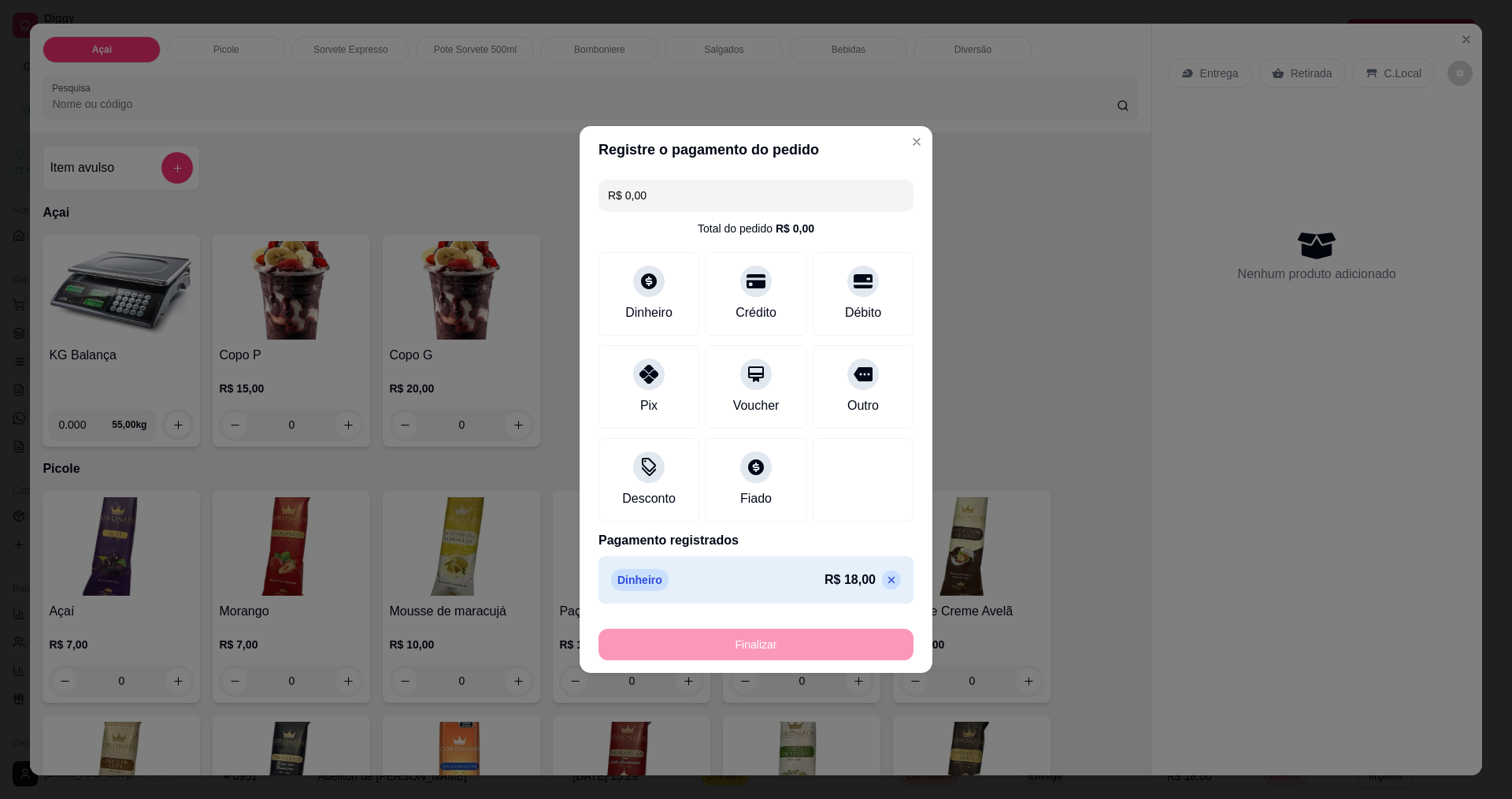
type input "-R$ 18,00"
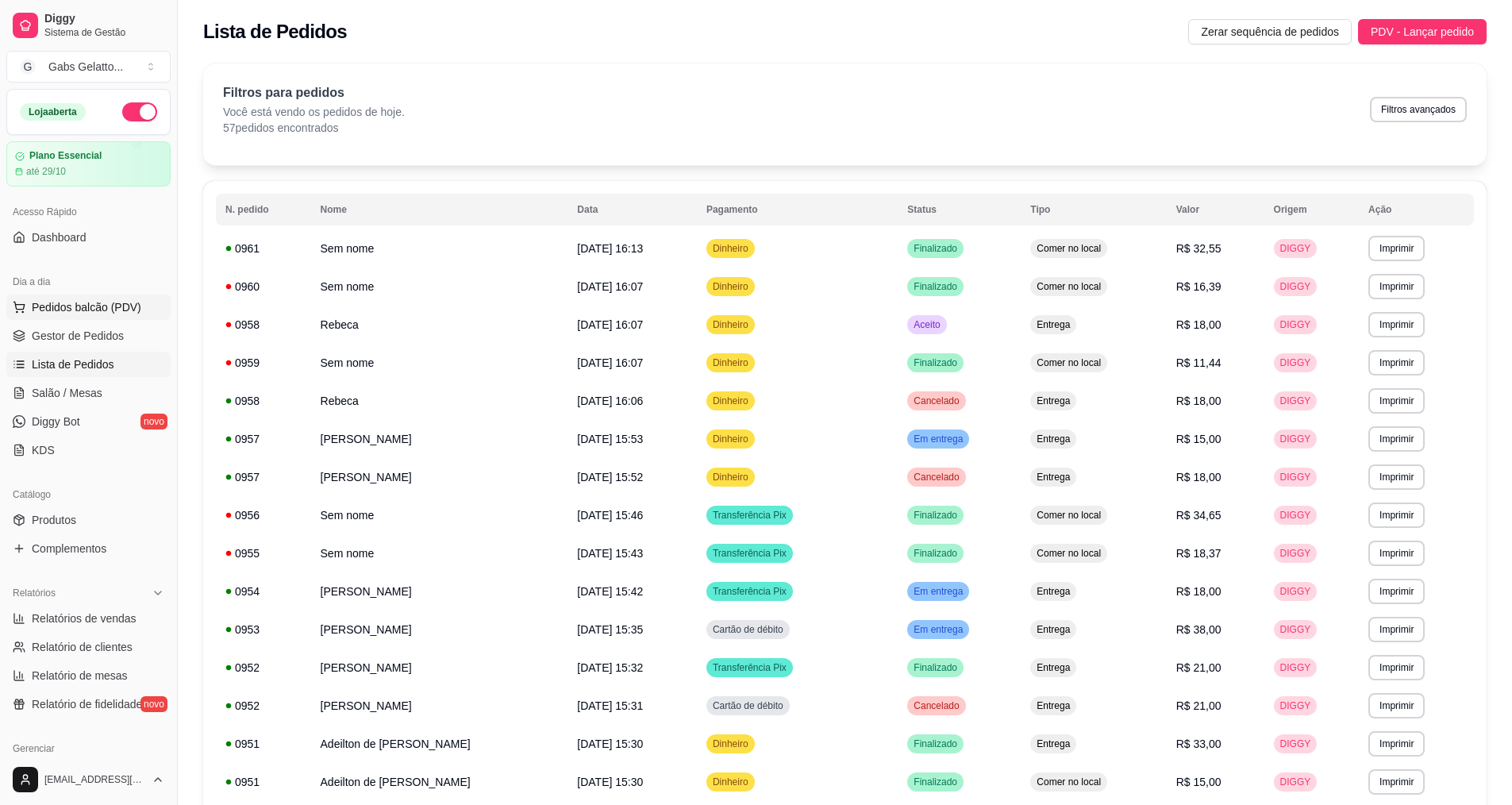
click at [85, 298] on button "Pedidos balcão (PDV)" at bounding box center [88, 306] width 164 height 25
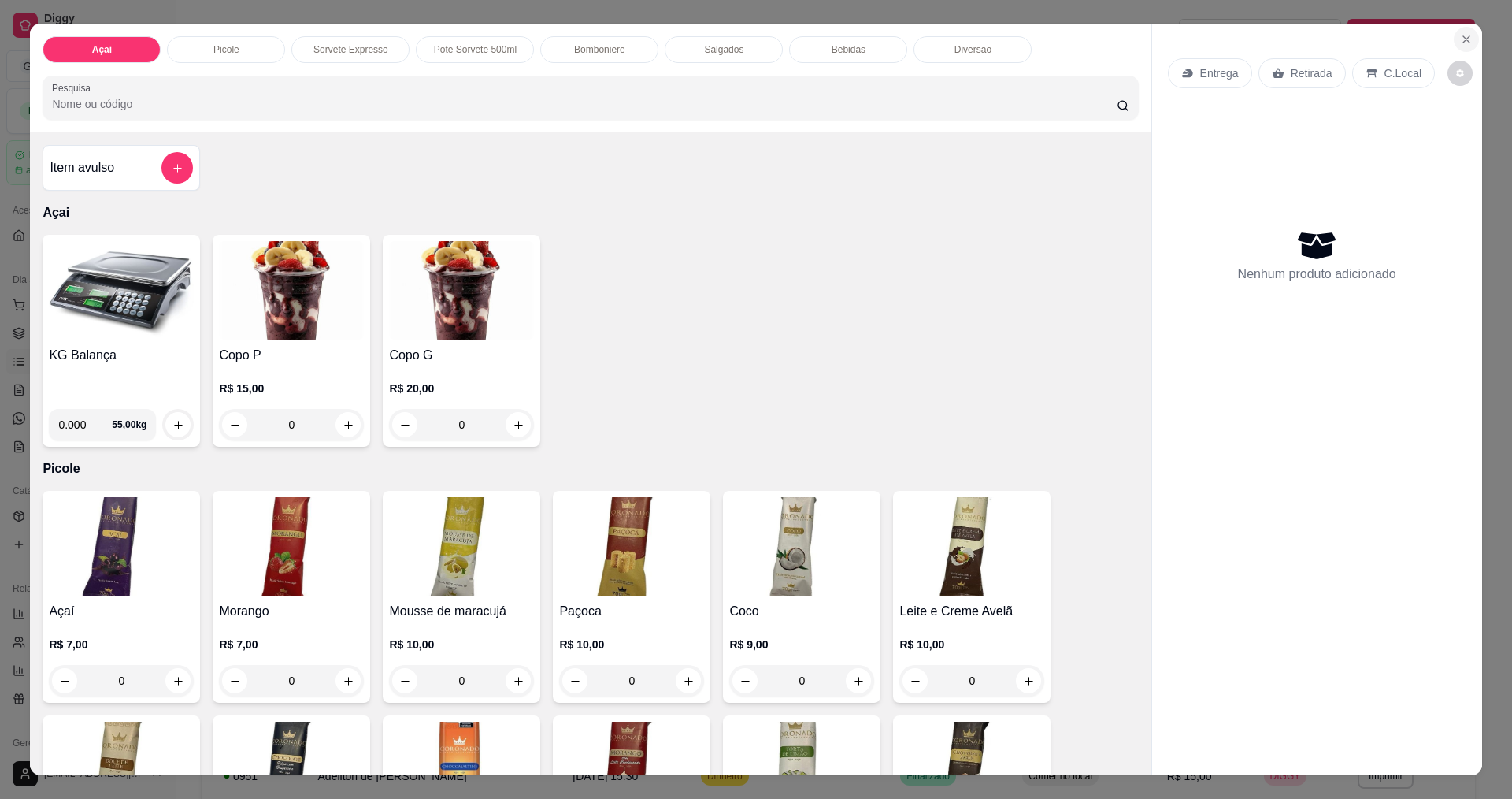
click at [1454, 45] on button "Close" at bounding box center [1466, 39] width 25 height 25
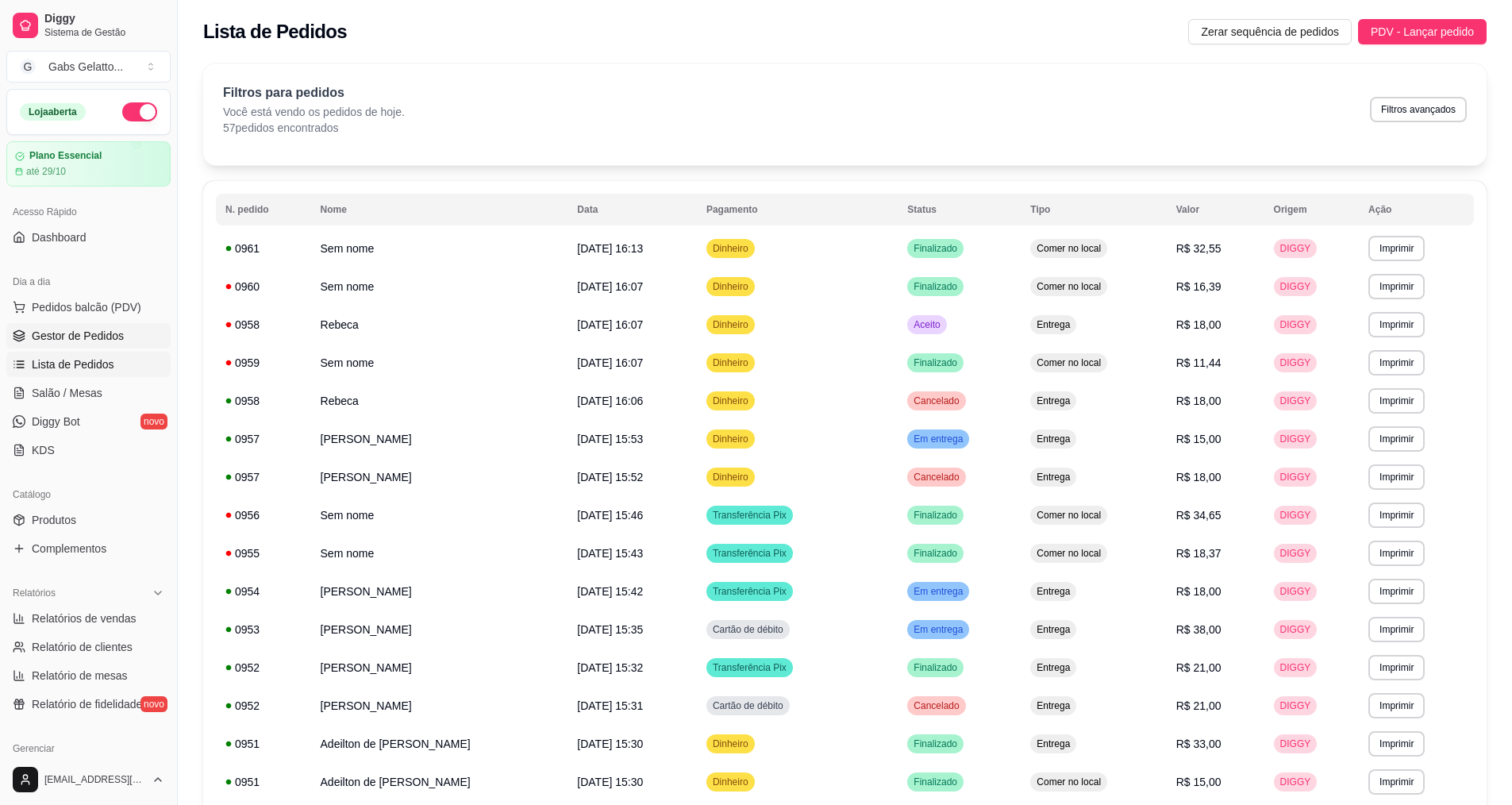
click at [72, 325] on link "Gestor de Pedidos" at bounding box center [88, 335] width 164 height 25
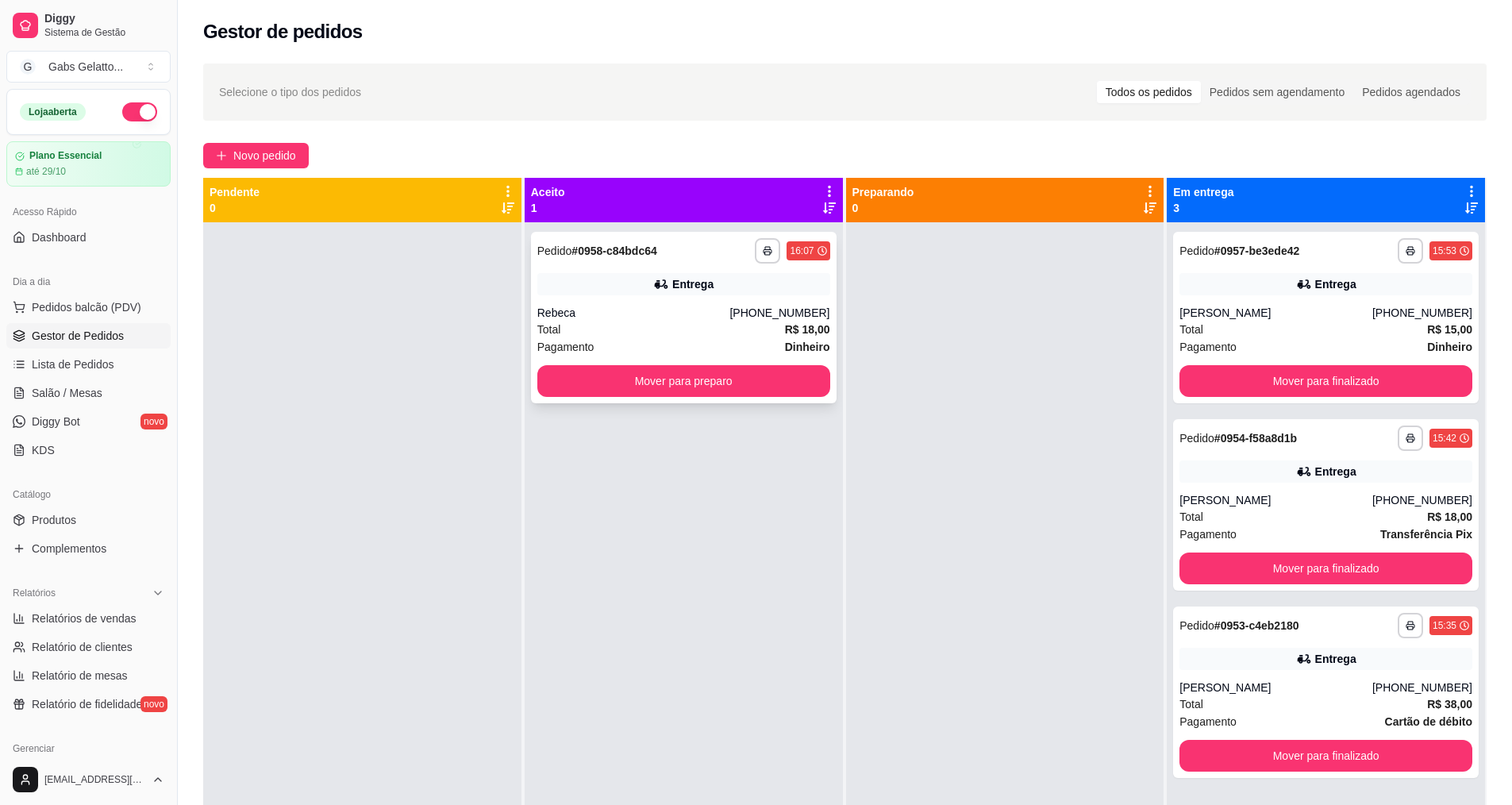
click at [712, 364] on div "**********" at bounding box center [683, 317] width 305 height 171
click at [752, 382] on button "Mover para preparo" at bounding box center [683, 380] width 284 height 31
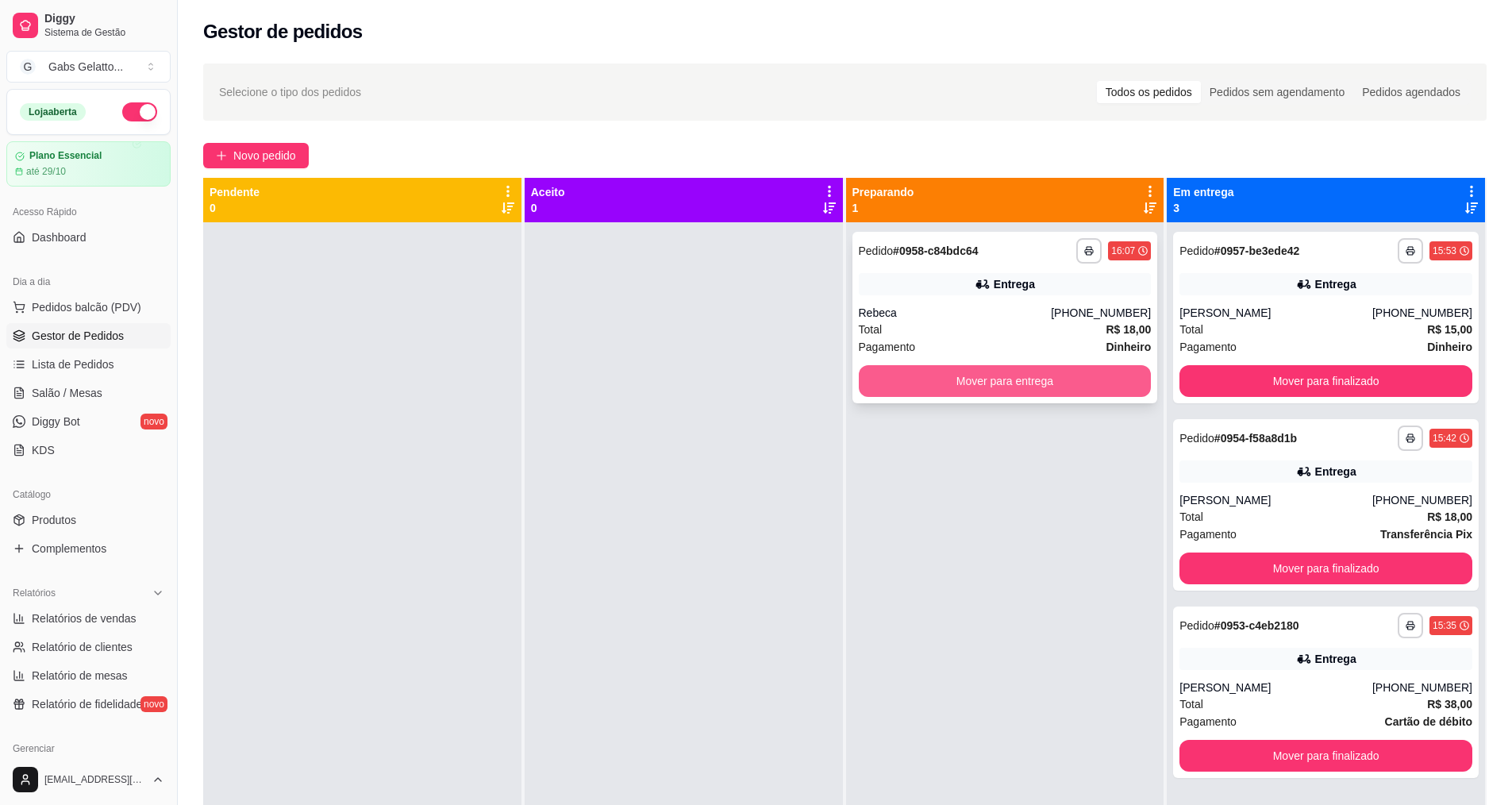
click at [968, 377] on button "Mover para entrega" at bounding box center [1005, 381] width 293 height 32
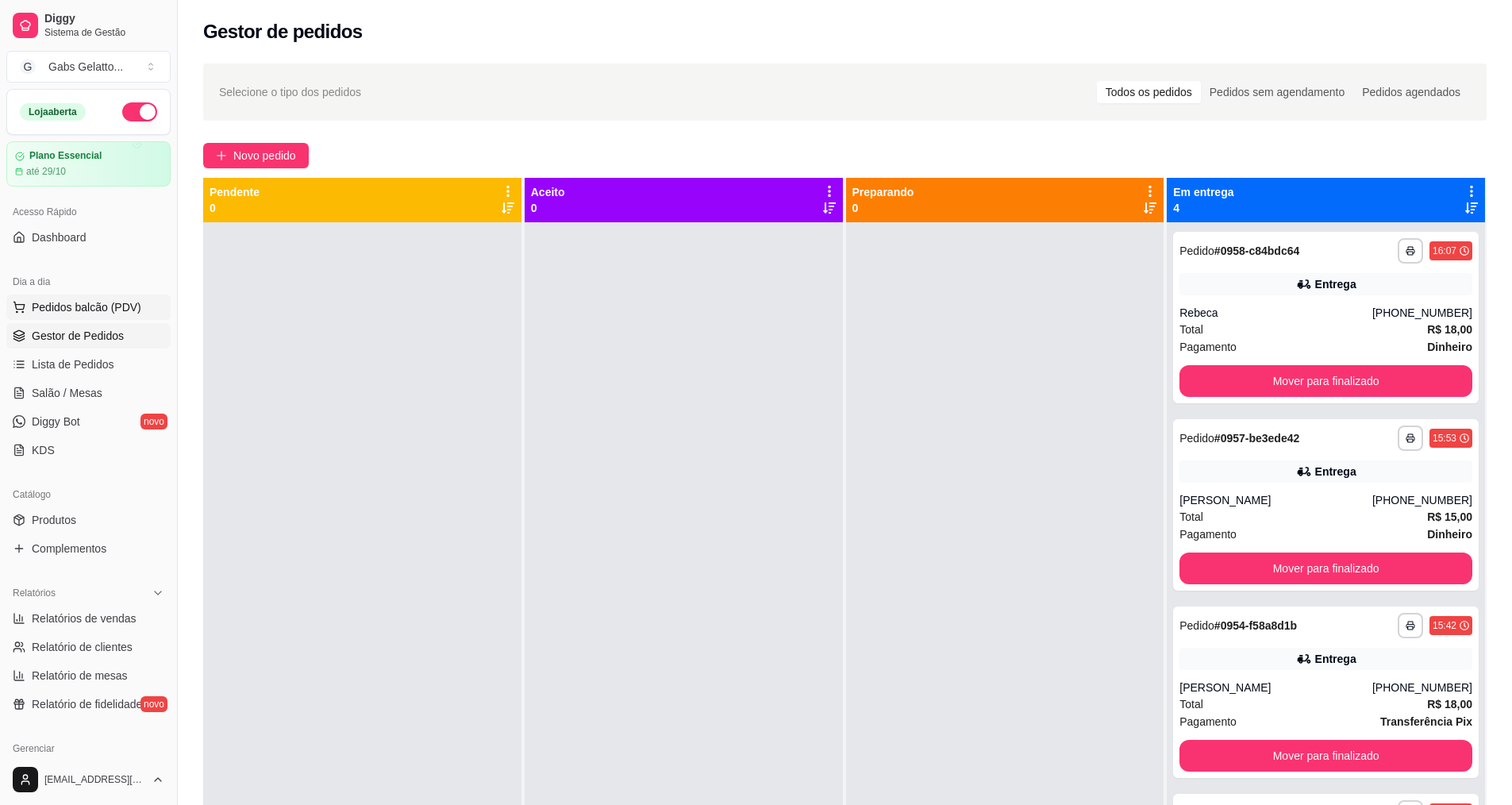
click at [106, 306] on span "Pedidos balcão (PDV)" at bounding box center [86, 306] width 110 height 16
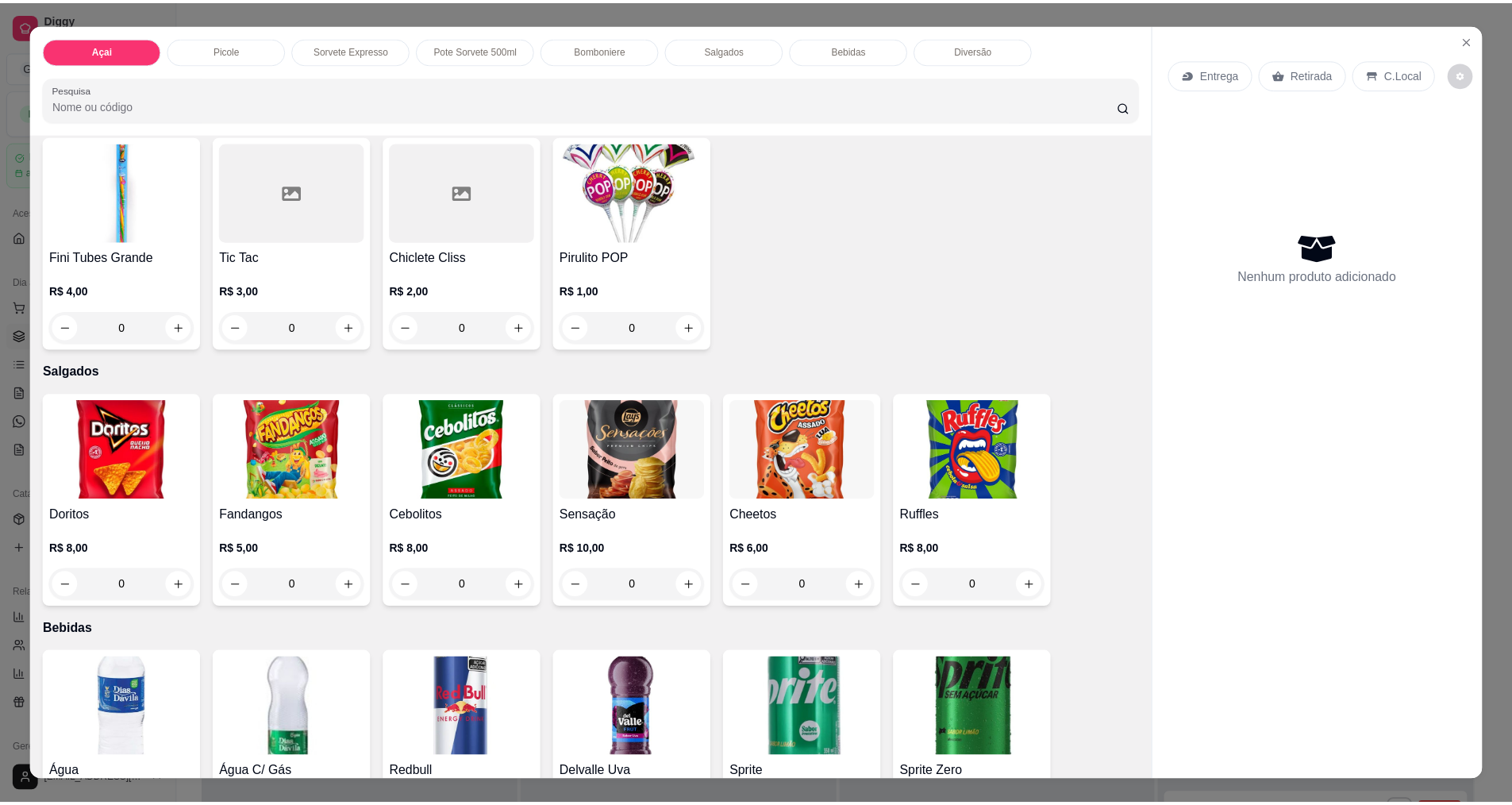
scroll to position [2380, 0]
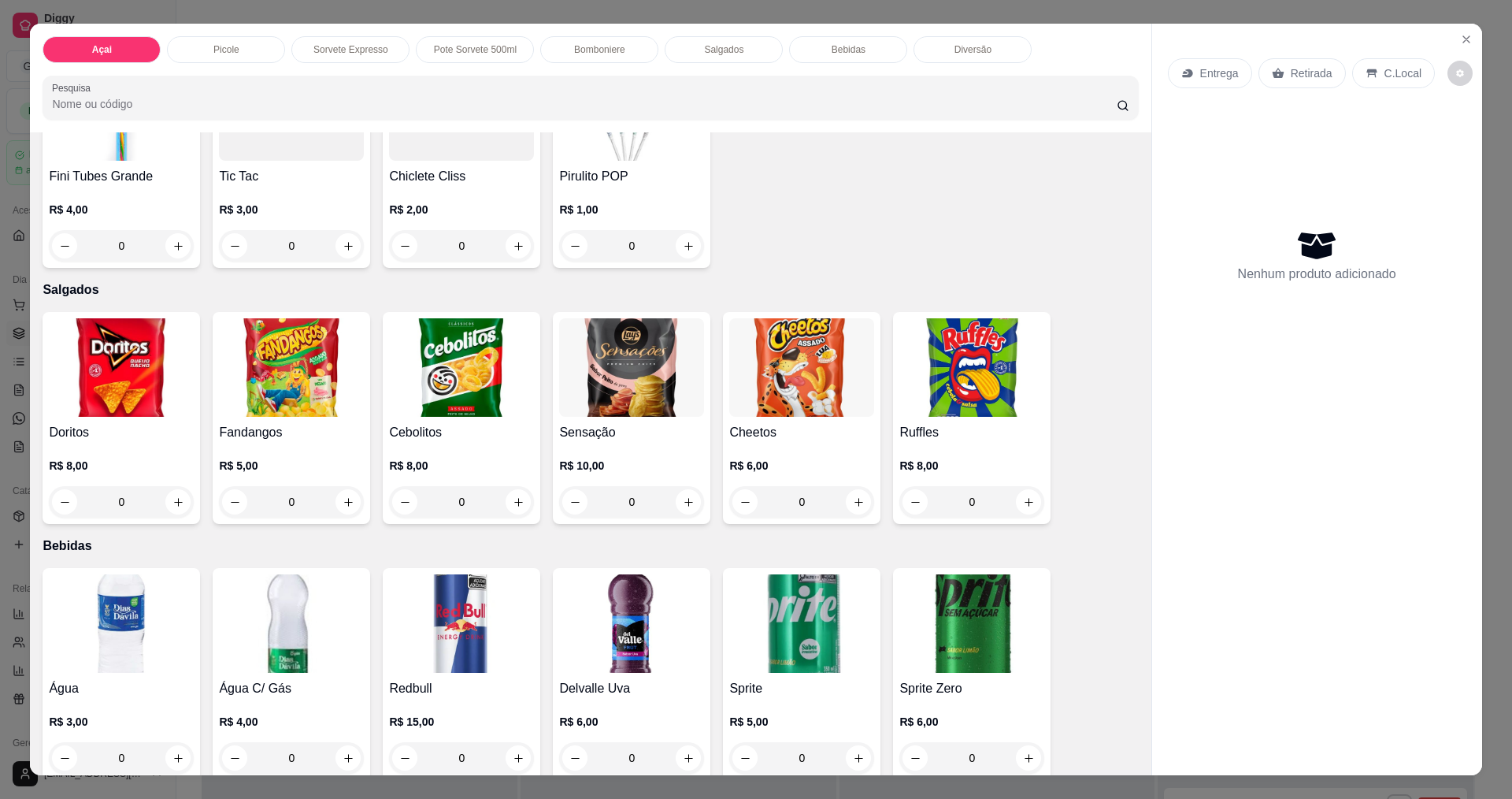
click at [113, 607] on img at bounding box center [120, 624] width 144 height 99
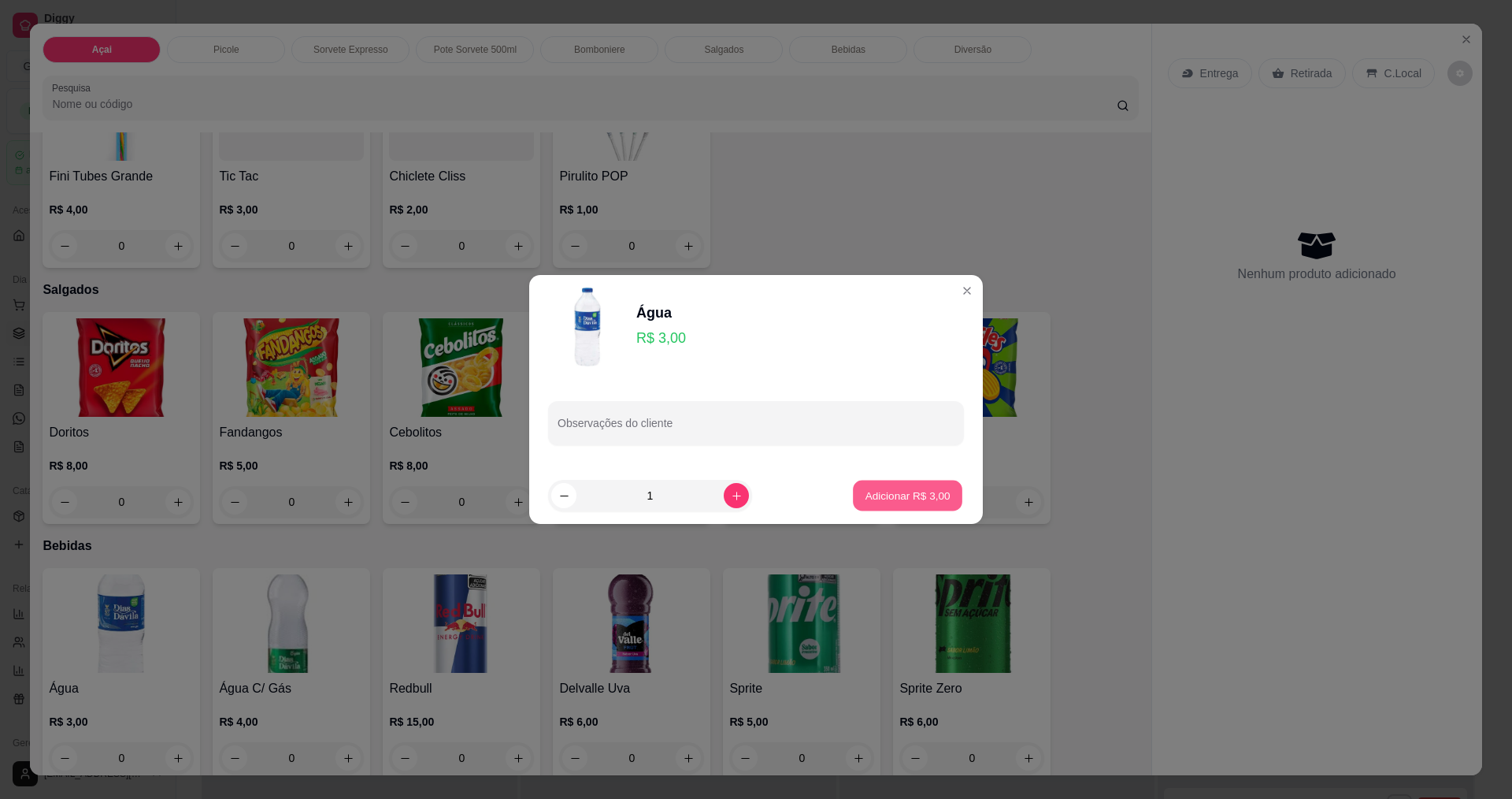
click at [853, 486] on button "Adicionar R$ 3,00" at bounding box center [907, 495] width 109 height 31
type input "1"
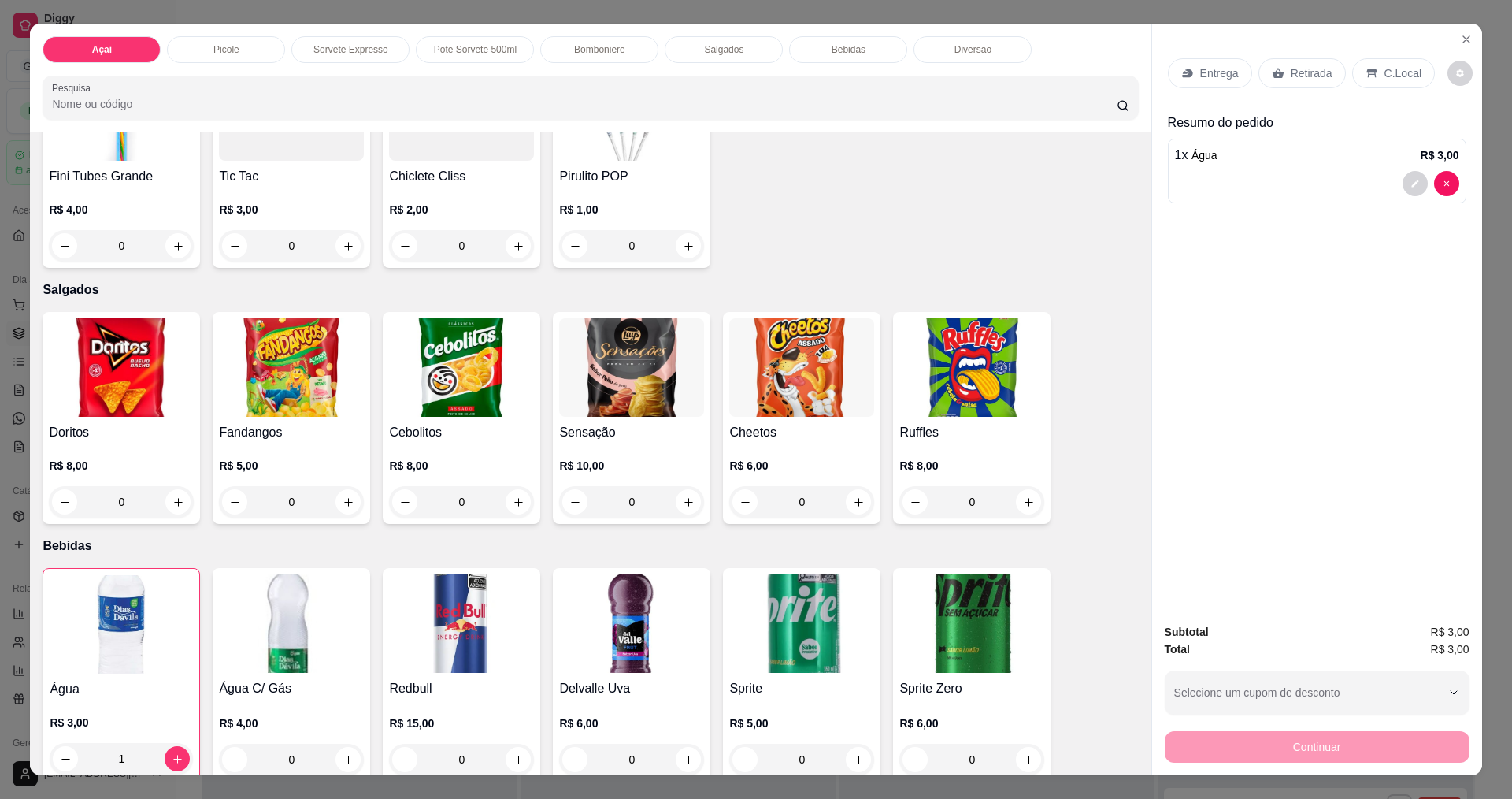
click at [1405, 79] on p "C.Local" at bounding box center [1403, 73] width 37 height 16
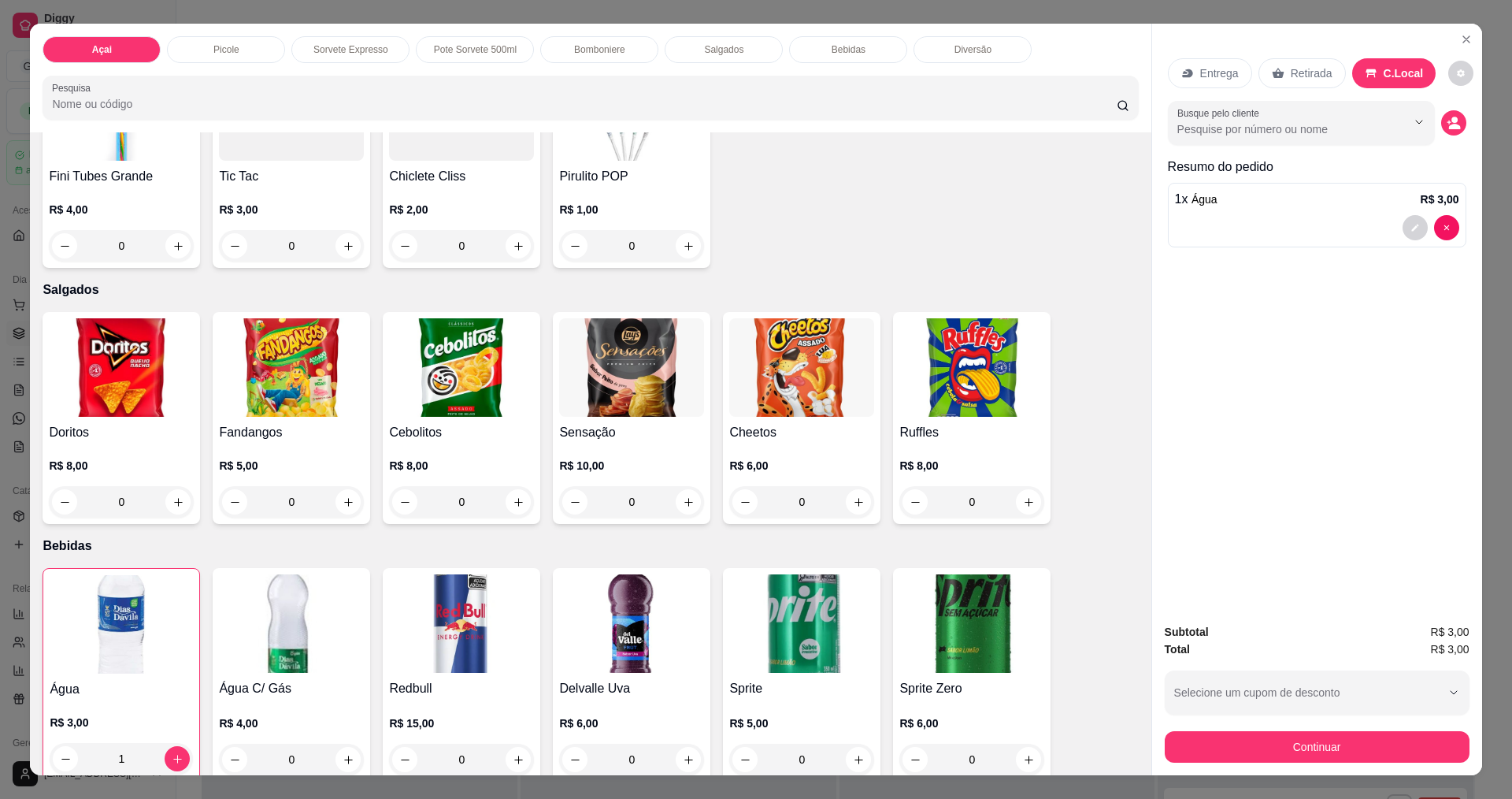
drag, startPoint x: 1280, startPoint y: 729, endPoint x: 1260, endPoint y: 743, distance: 24.4
click at [1278, 730] on div "Continuar" at bounding box center [1316, 745] width 305 height 35
click at [1258, 744] on button "Continuar" at bounding box center [1316, 747] width 305 height 32
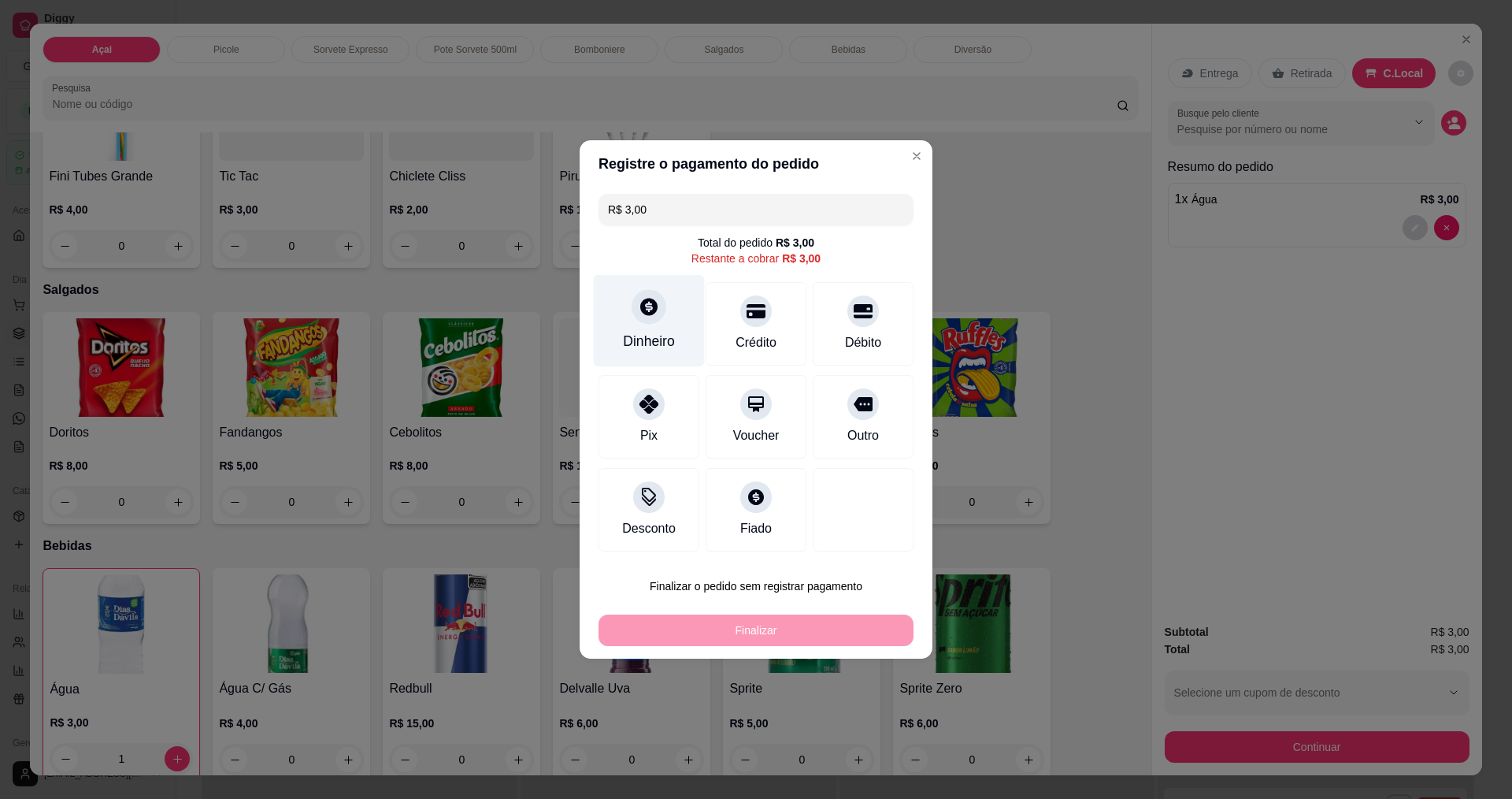
click at [659, 324] on div "Dinheiro" at bounding box center [649, 321] width 111 height 92
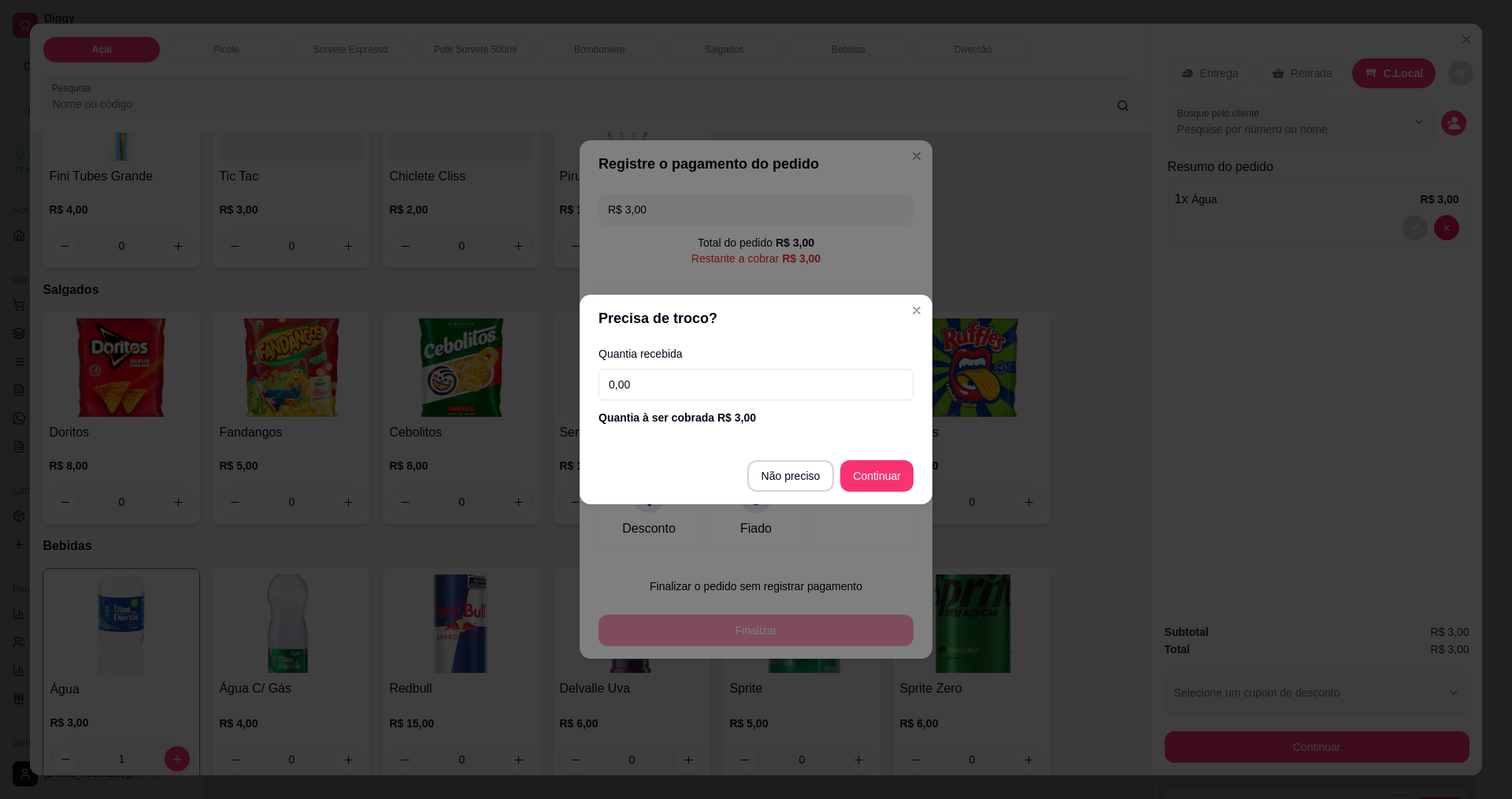
click at [770, 498] on footer "Não preciso Continuar" at bounding box center [756, 475] width 352 height 57
type input "R$ 0,00"
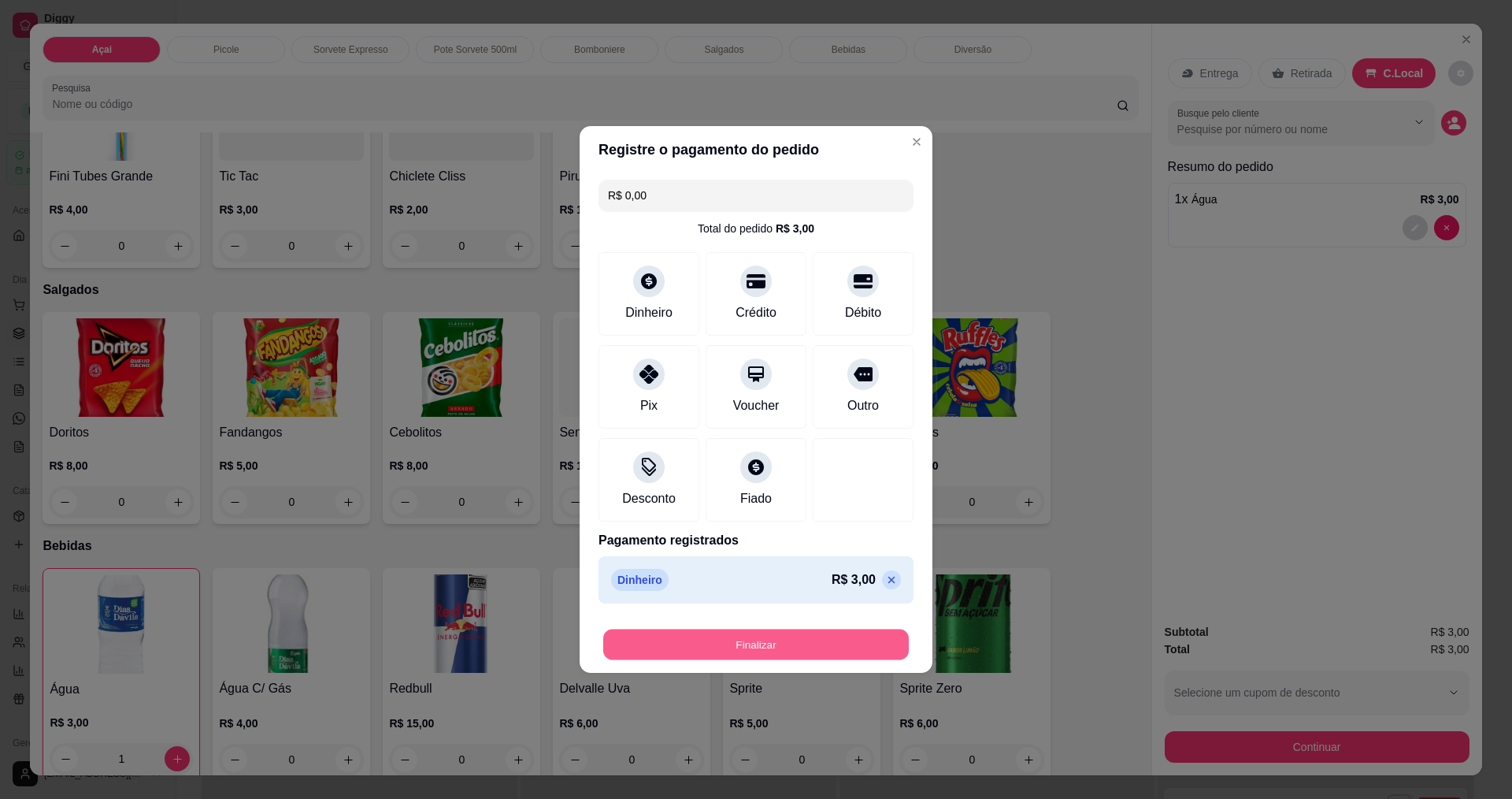
click at [755, 644] on button "Finalizar" at bounding box center [756, 644] width 306 height 31
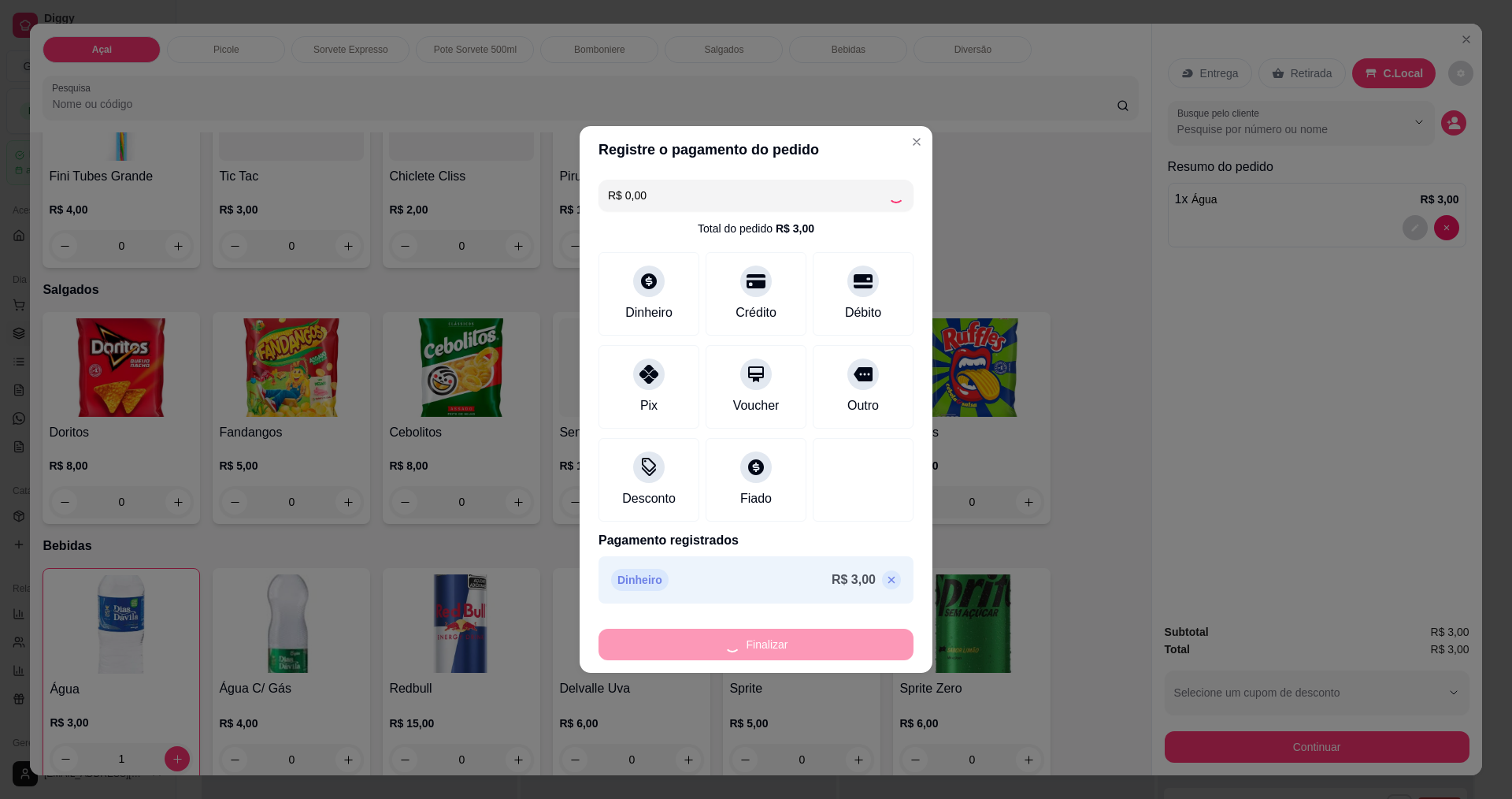
type input "0"
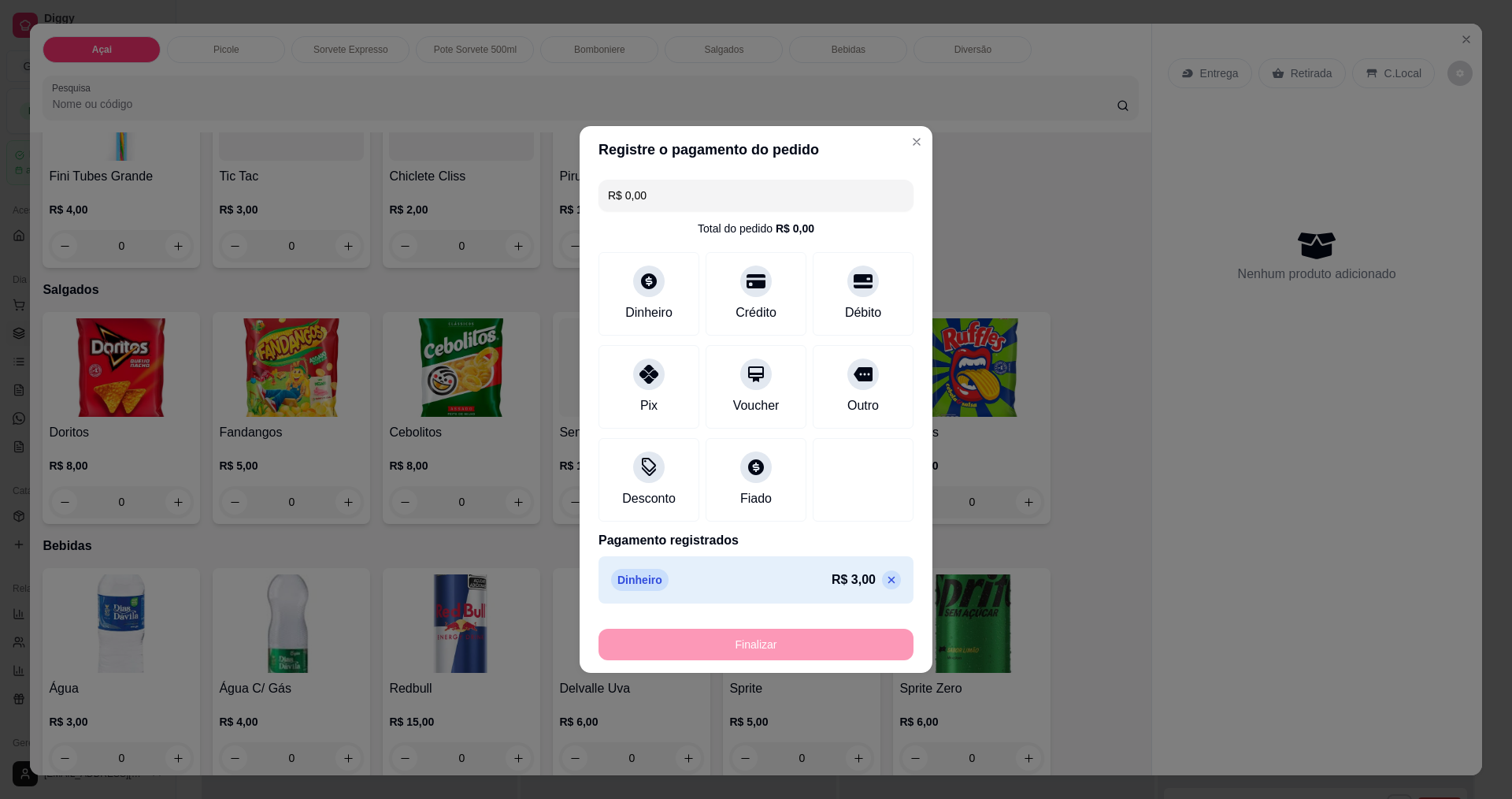
type input "-R$ 3,00"
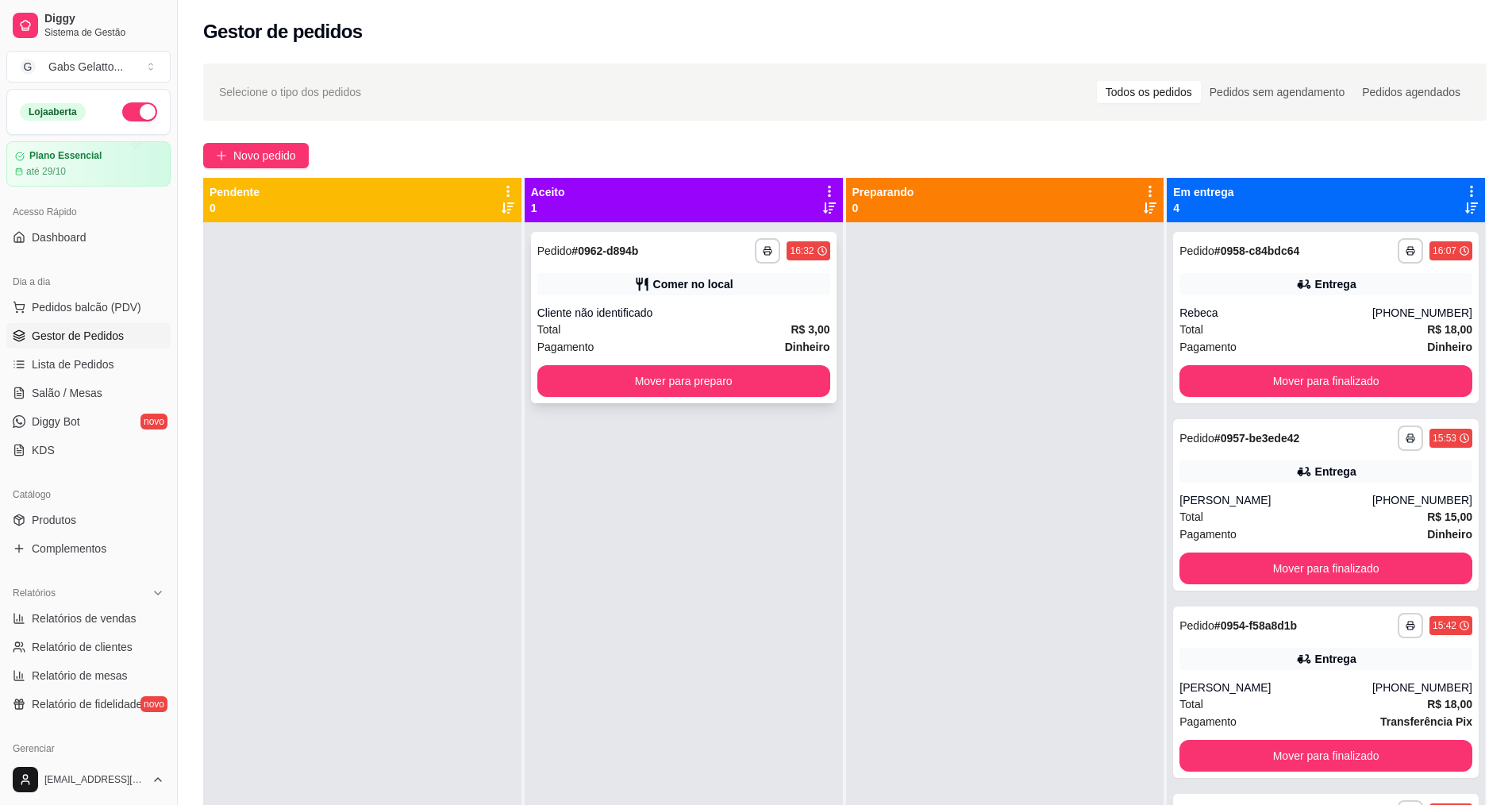
click at [693, 392] on button "Mover para preparo" at bounding box center [684, 381] width 293 height 32
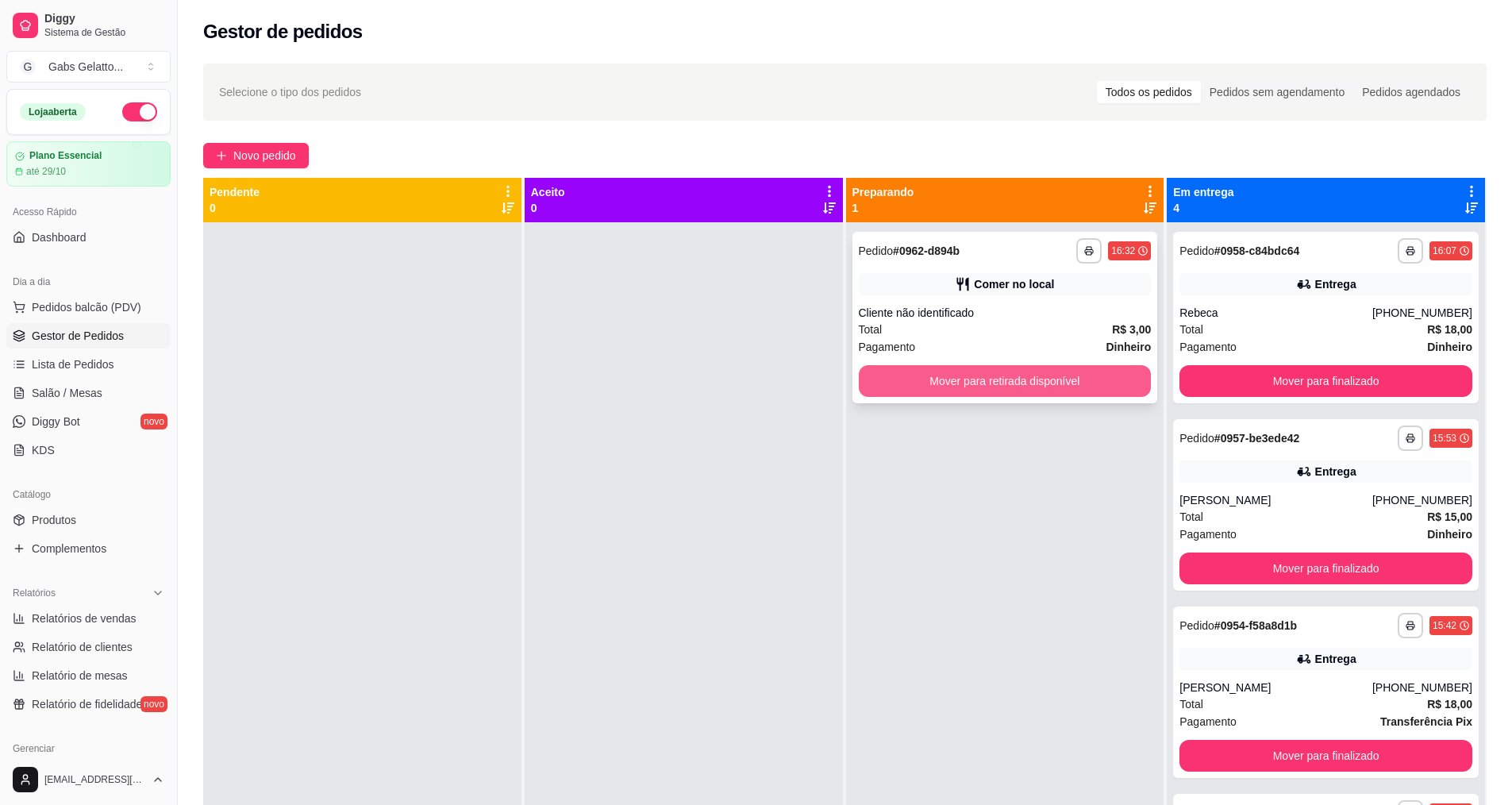
click at [948, 383] on button "Mover para retirada disponível" at bounding box center [1005, 381] width 293 height 32
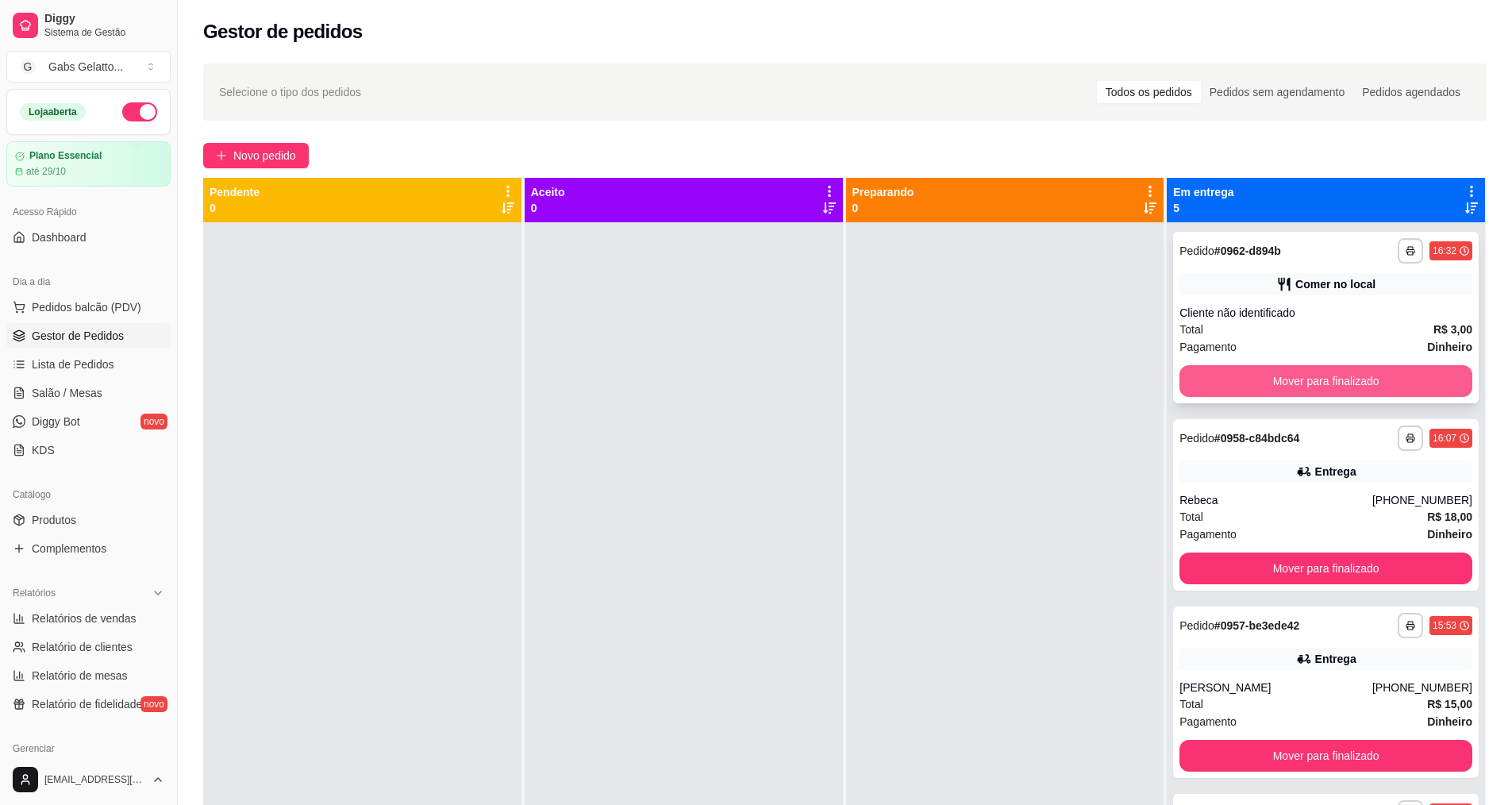
click at [1251, 385] on button "Mover para finalizado" at bounding box center [1326, 381] width 293 height 32
click at [1352, 379] on button "Mover para finalizado" at bounding box center [1326, 381] width 293 height 32
click at [1309, 376] on button "Mover para finalizado" at bounding box center [1326, 380] width 284 height 31
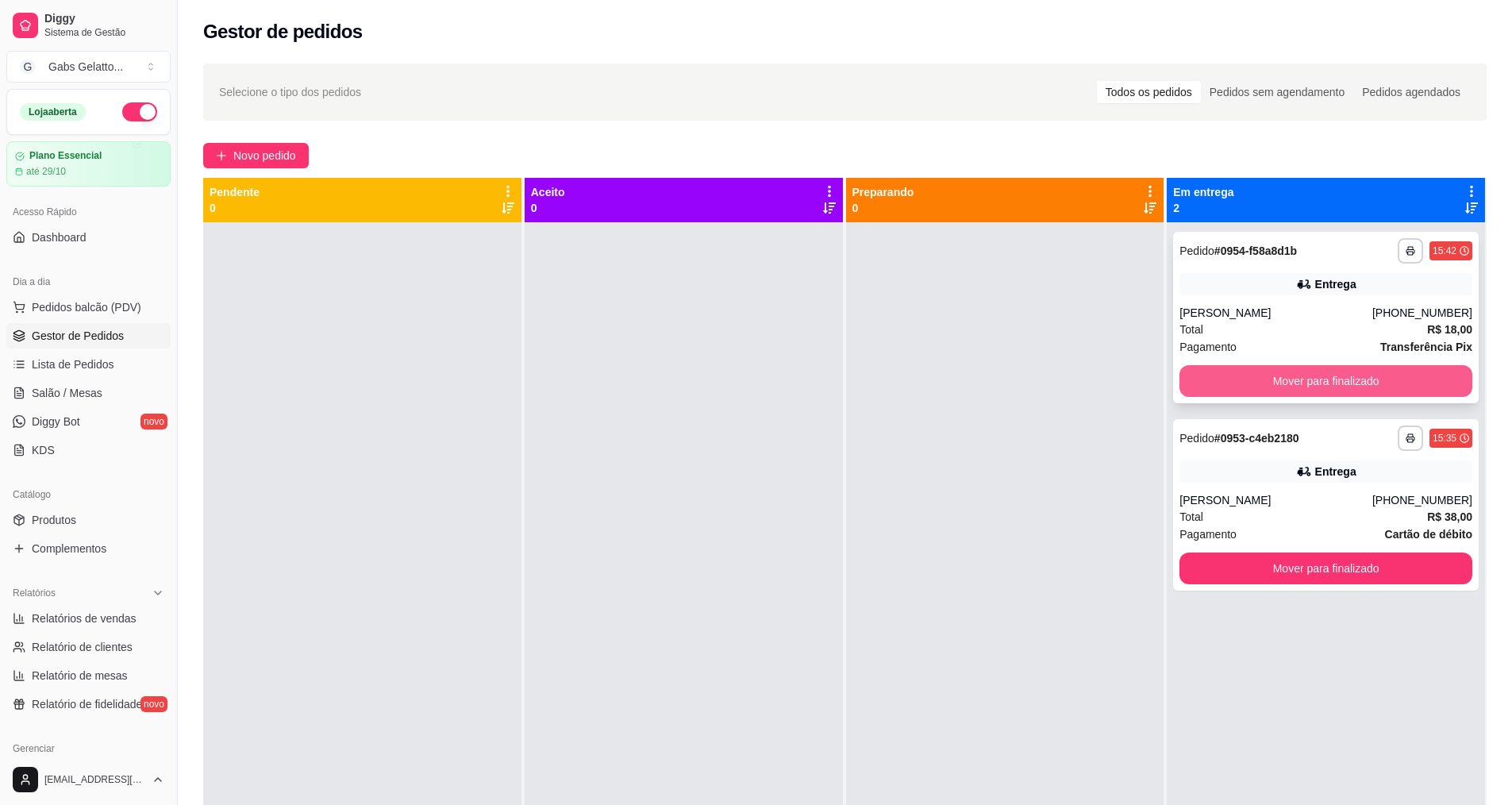
click at [1309, 376] on button "Mover para finalizado" at bounding box center [1326, 381] width 293 height 32
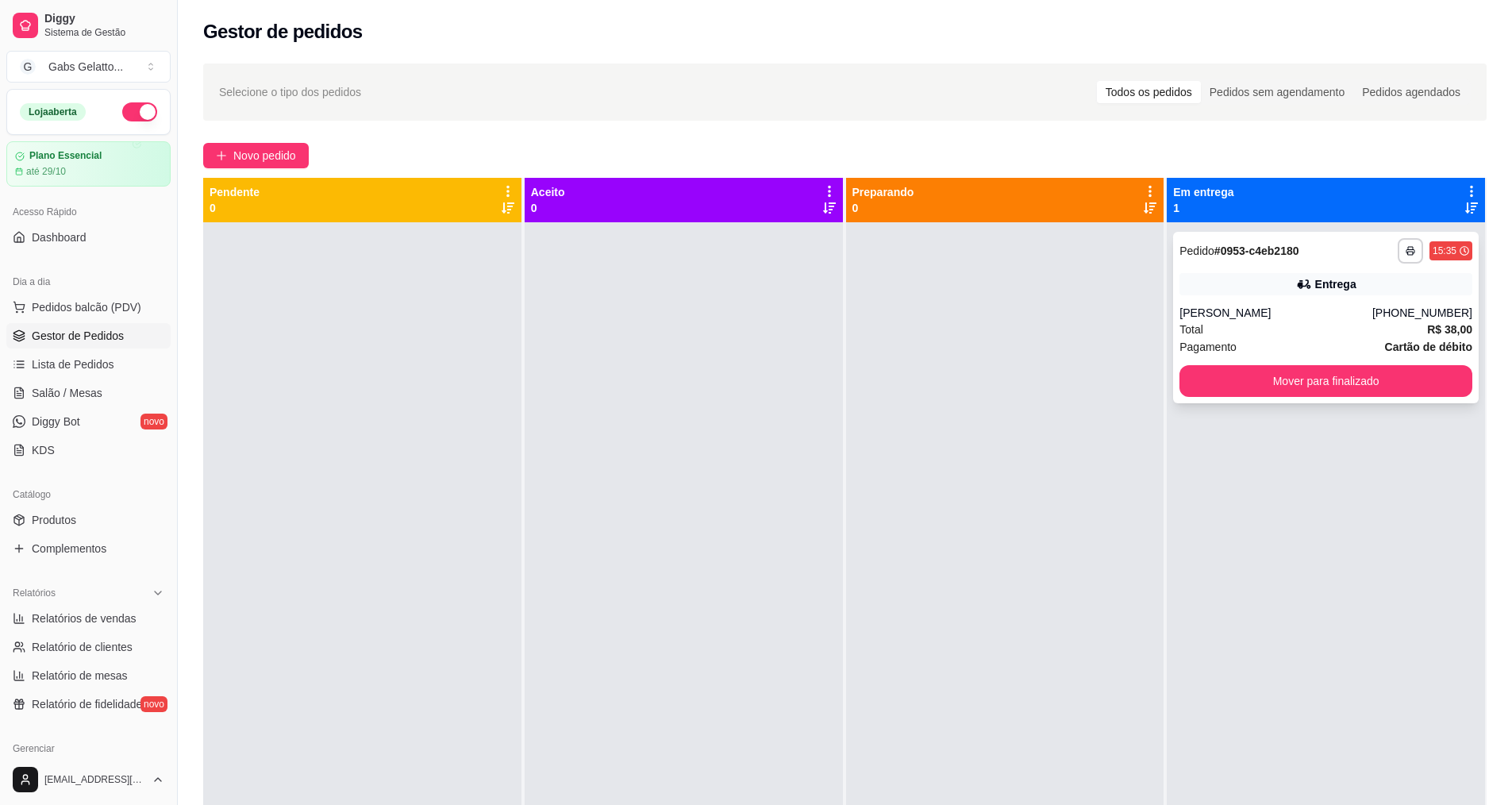
click at [1341, 320] on div "Total R$ 38,00" at bounding box center [1326, 329] width 293 height 18
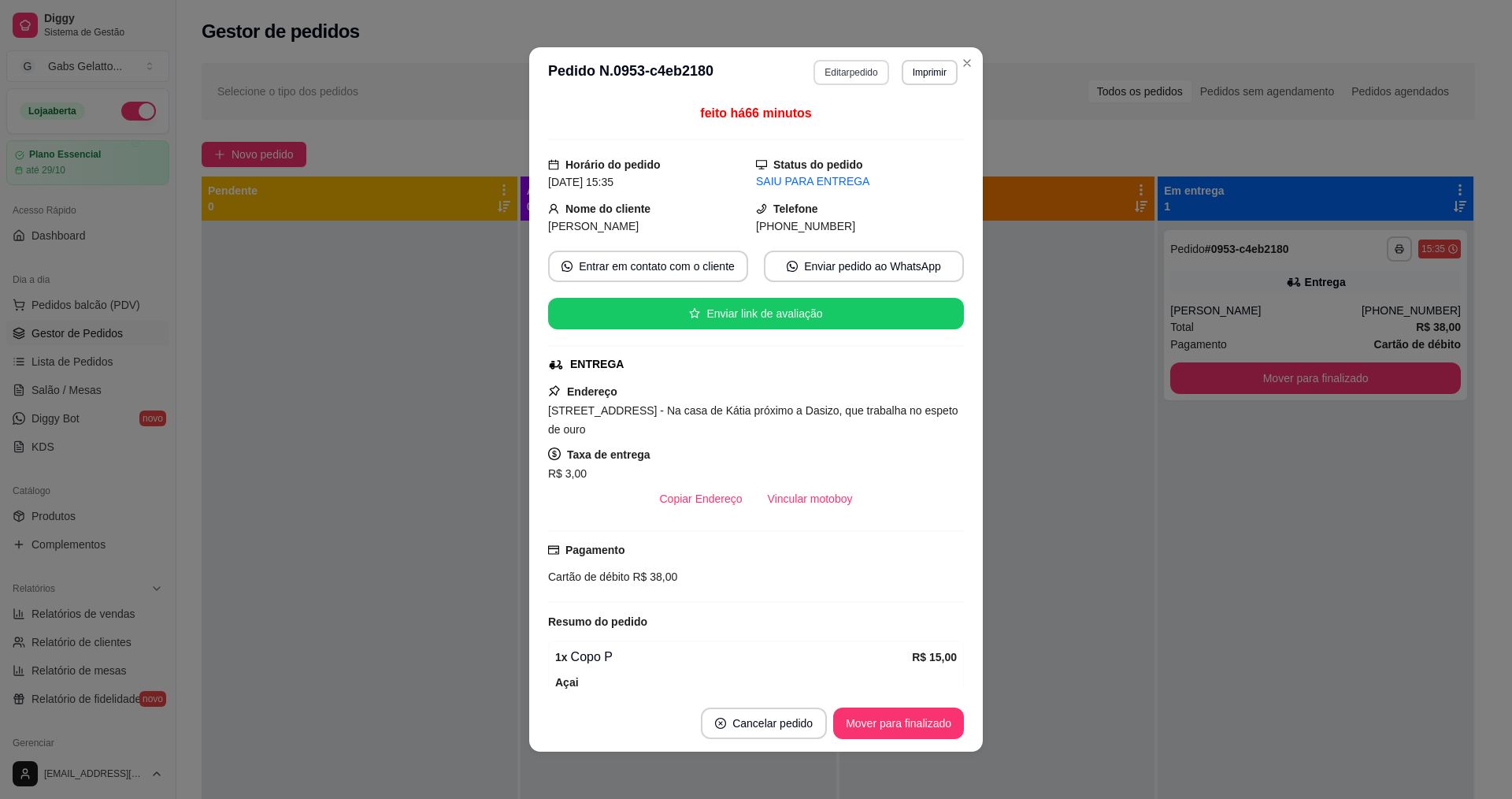
click at [859, 70] on button "Editar pedido" at bounding box center [851, 72] width 75 height 25
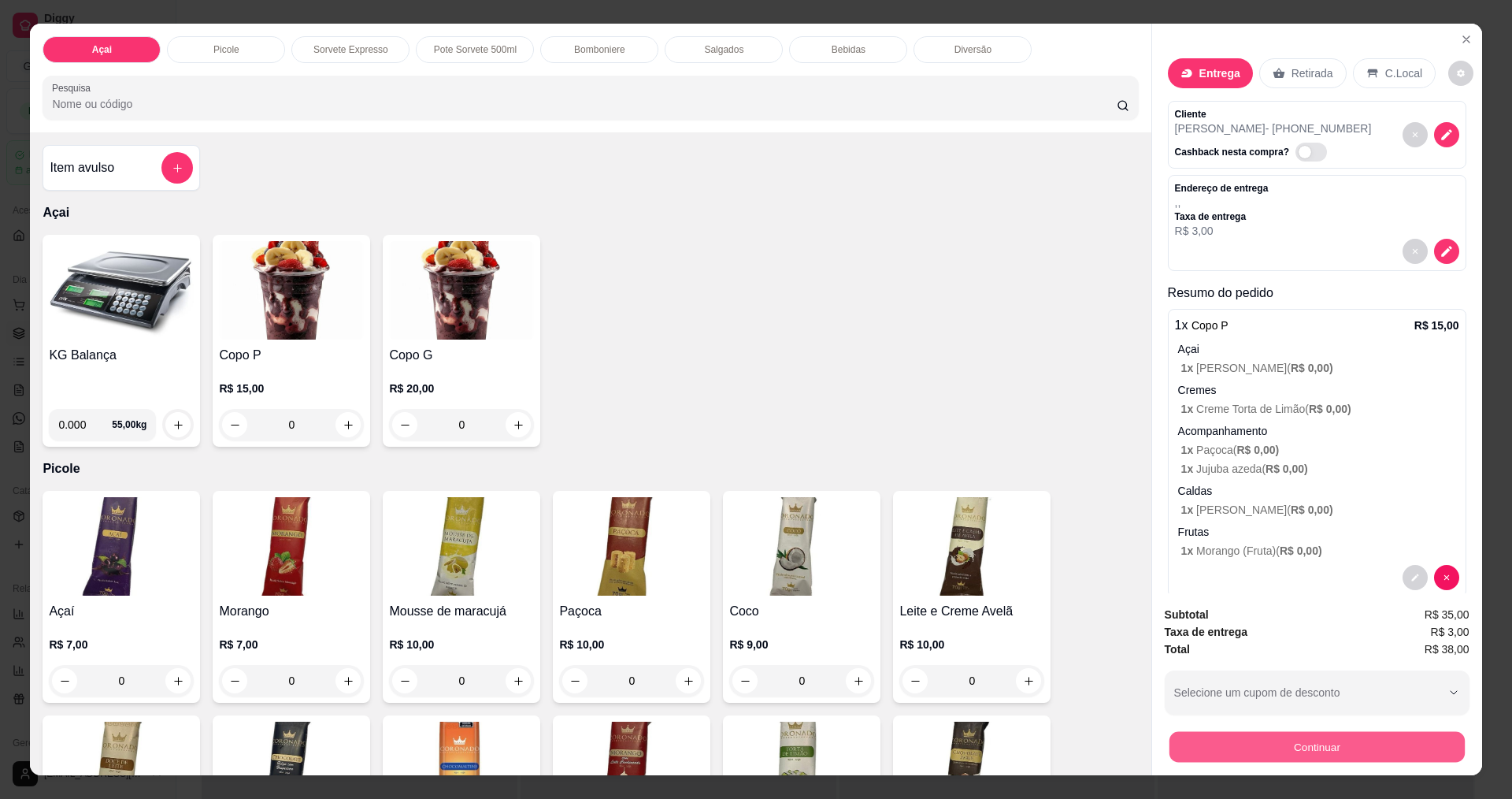
click at [1275, 745] on button "Continuar" at bounding box center [1316, 746] width 296 height 31
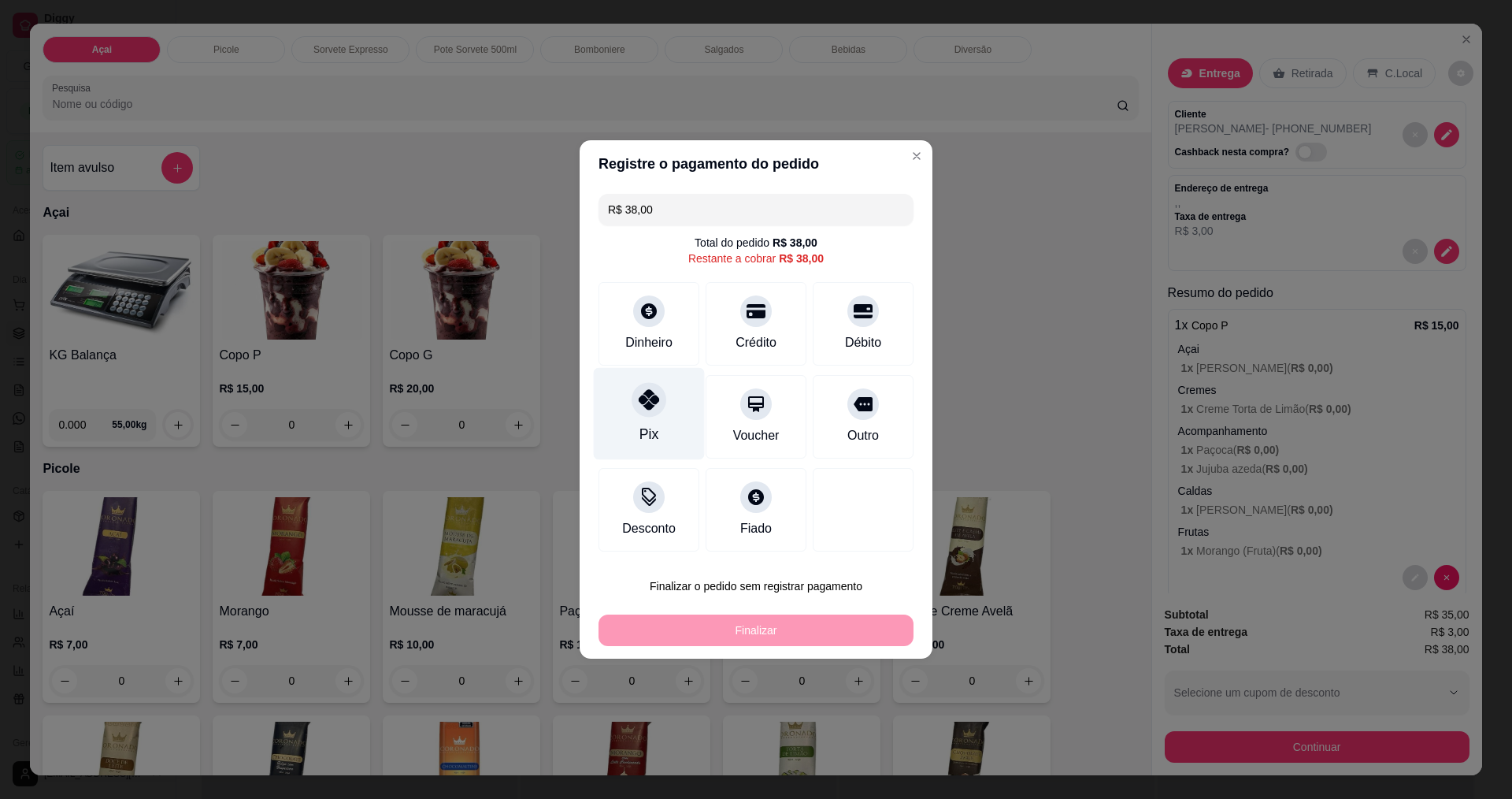
click at [651, 406] on icon at bounding box center [649, 399] width 21 height 21
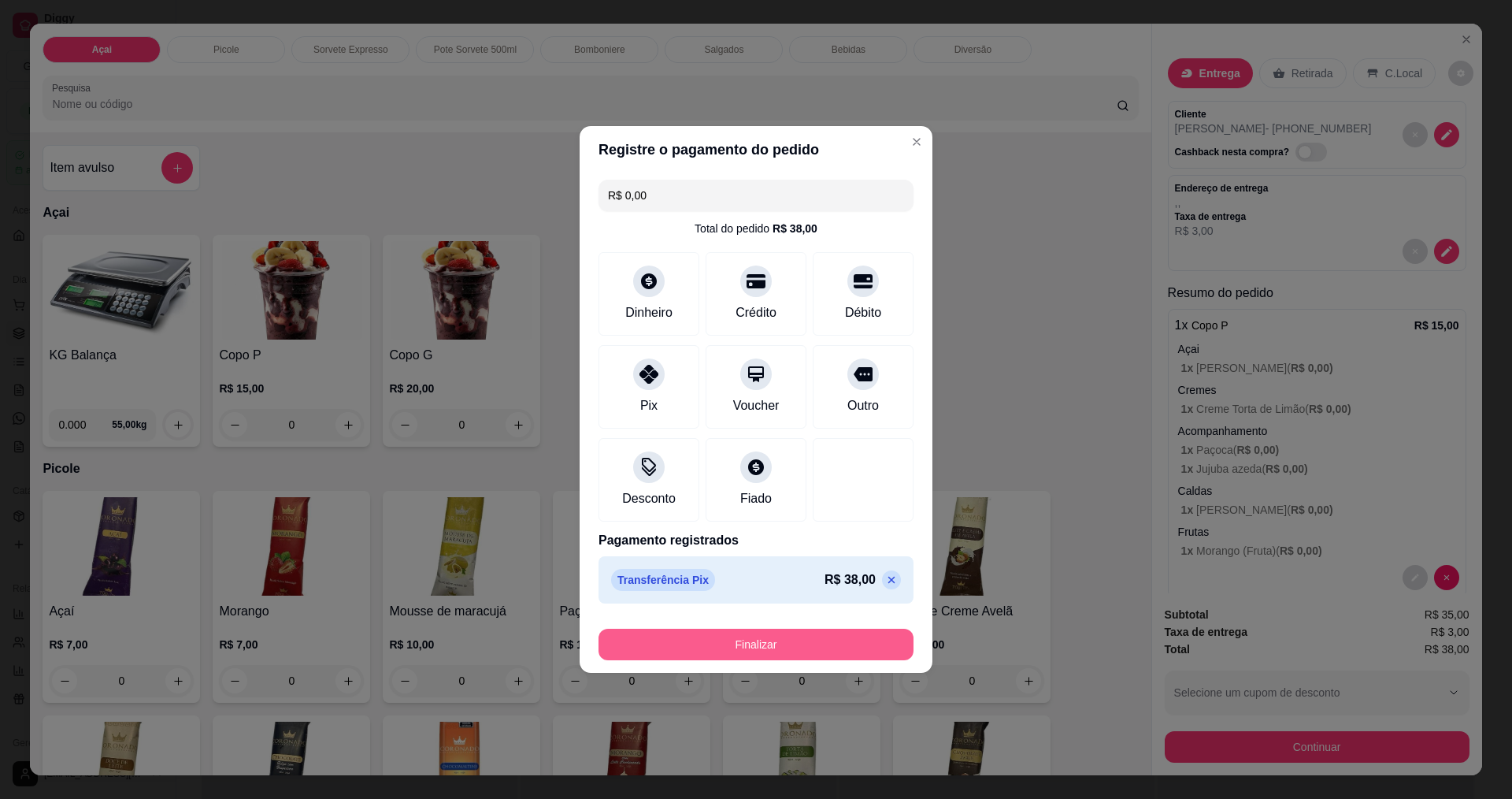
click at [756, 646] on button "Finalizar" at bounding box center [756, 644] width 315 height 32
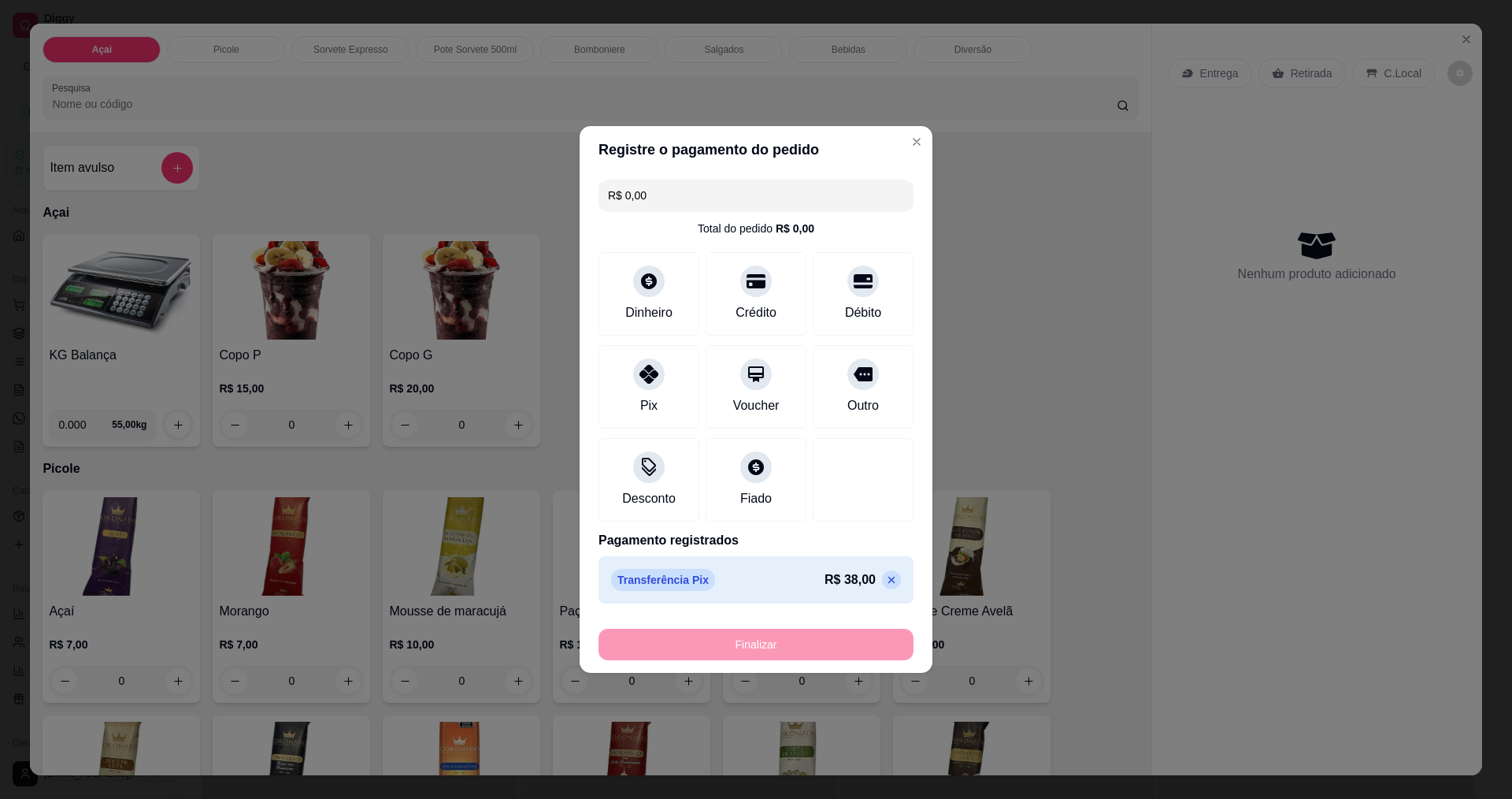
type input "-R$ 38,00"
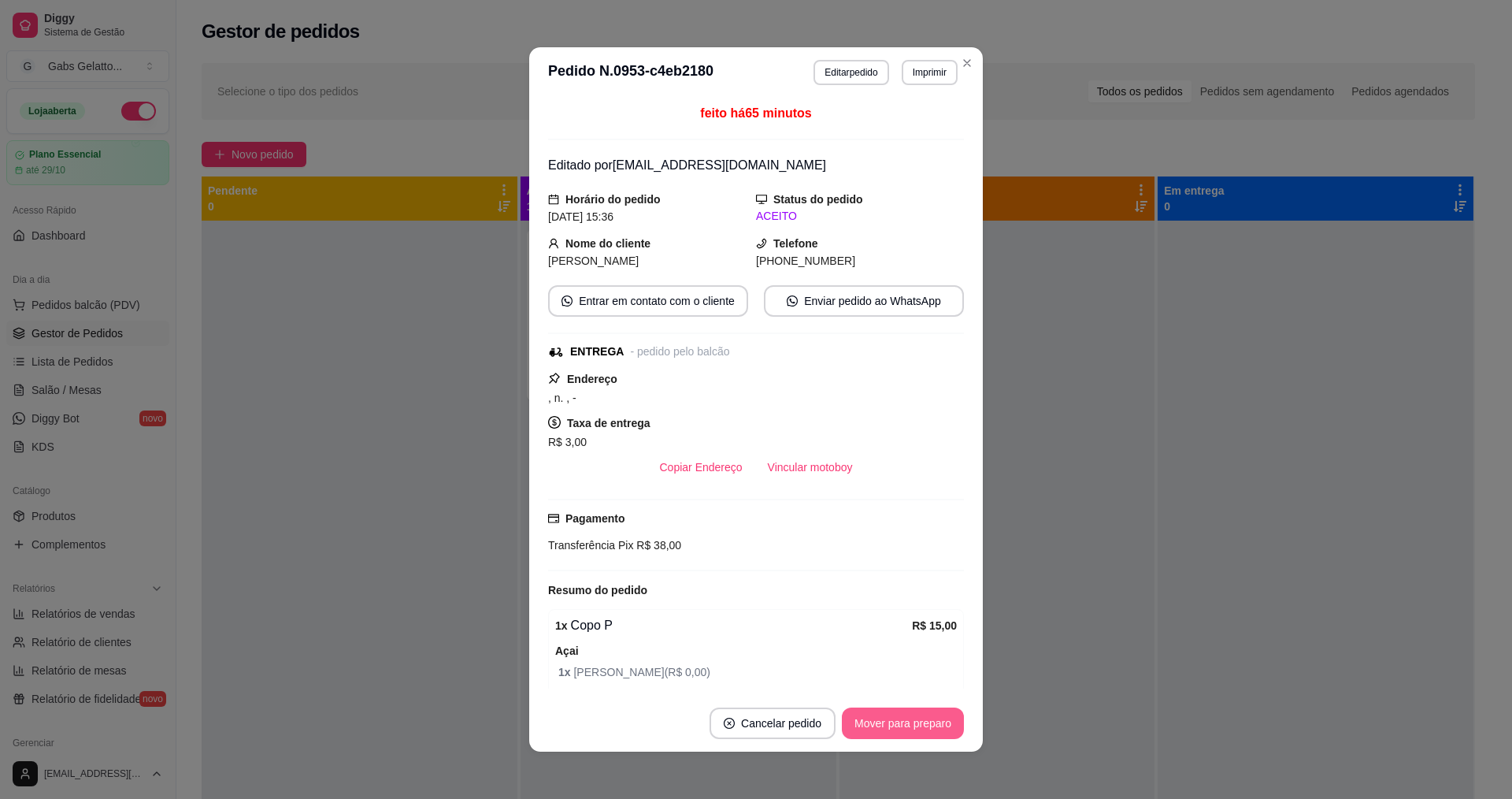
click at [890, 731] on button "Mover para preparo" at bounding box center [902, 723] width 122 height 32
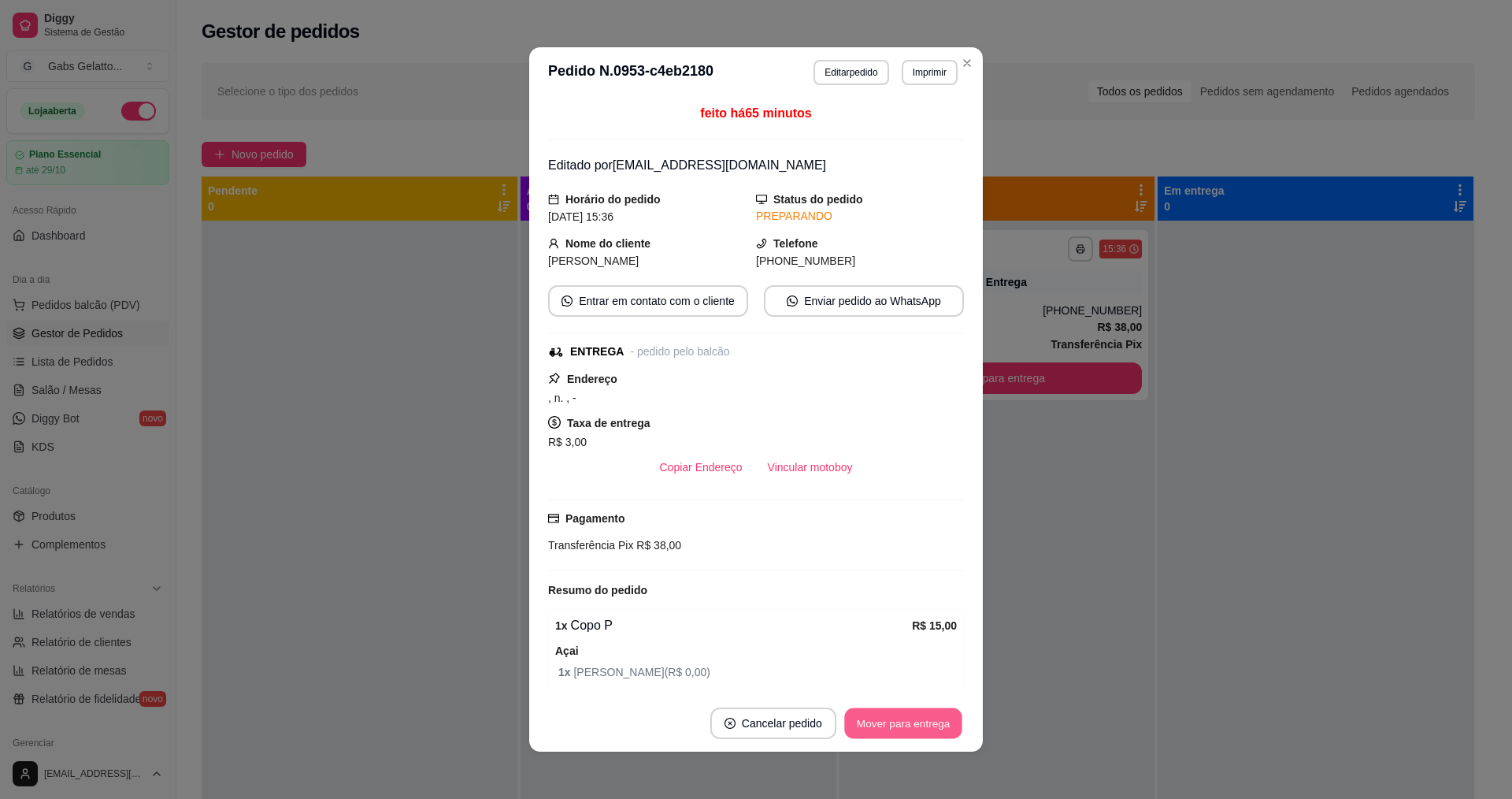
click at [899, 726] on button "Mover para entrega" at bounding box center [903, 723] width 118 height 31
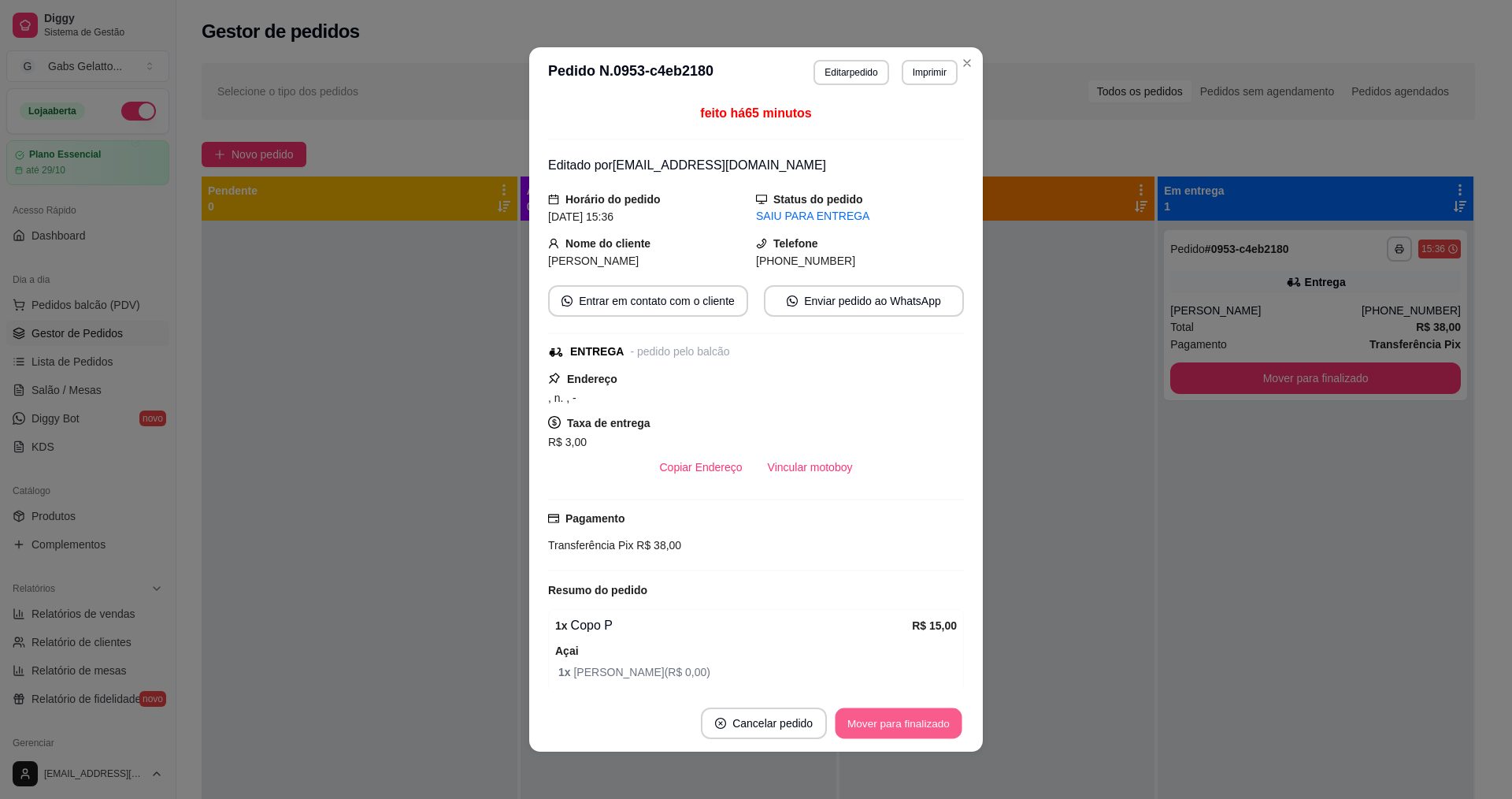
click at [926, 729] on button "Mover para finalizado" at bounding box center [899, 723] width 127 height 31
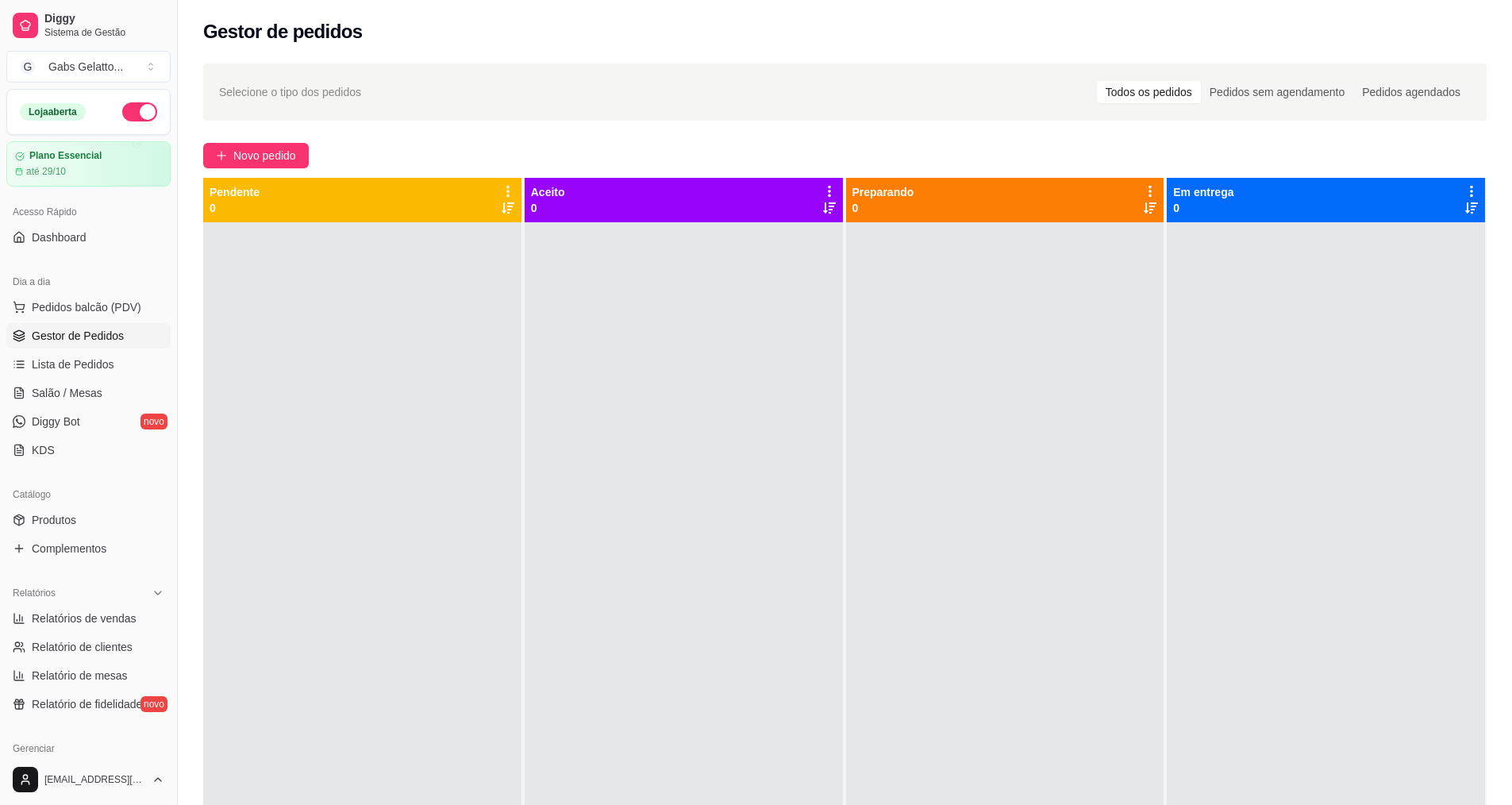
scroll to position [238, 0]
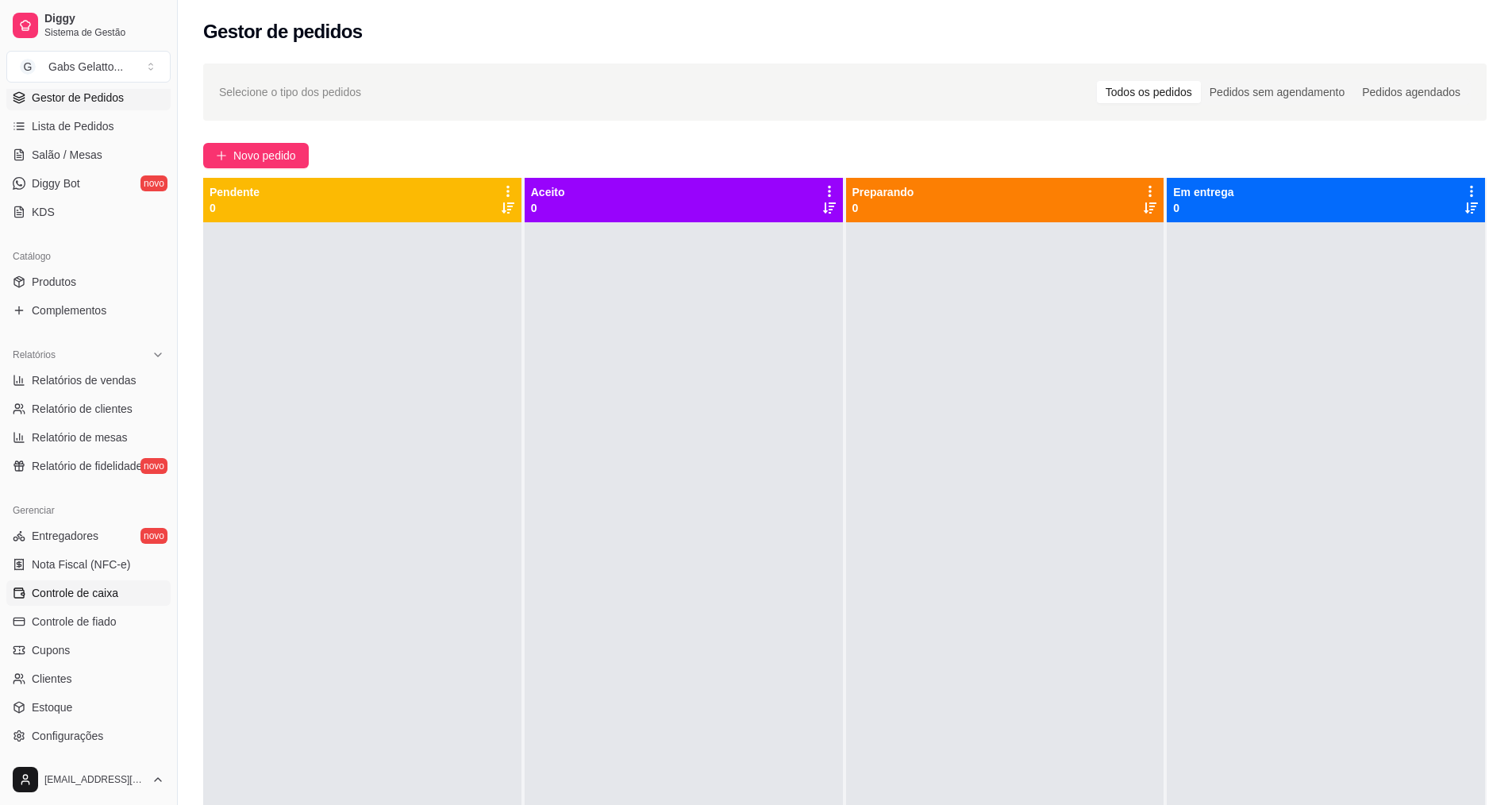
click at [92, 595] on span "Controle de caixa" at bounding box center [75, 593] width 86 height 16
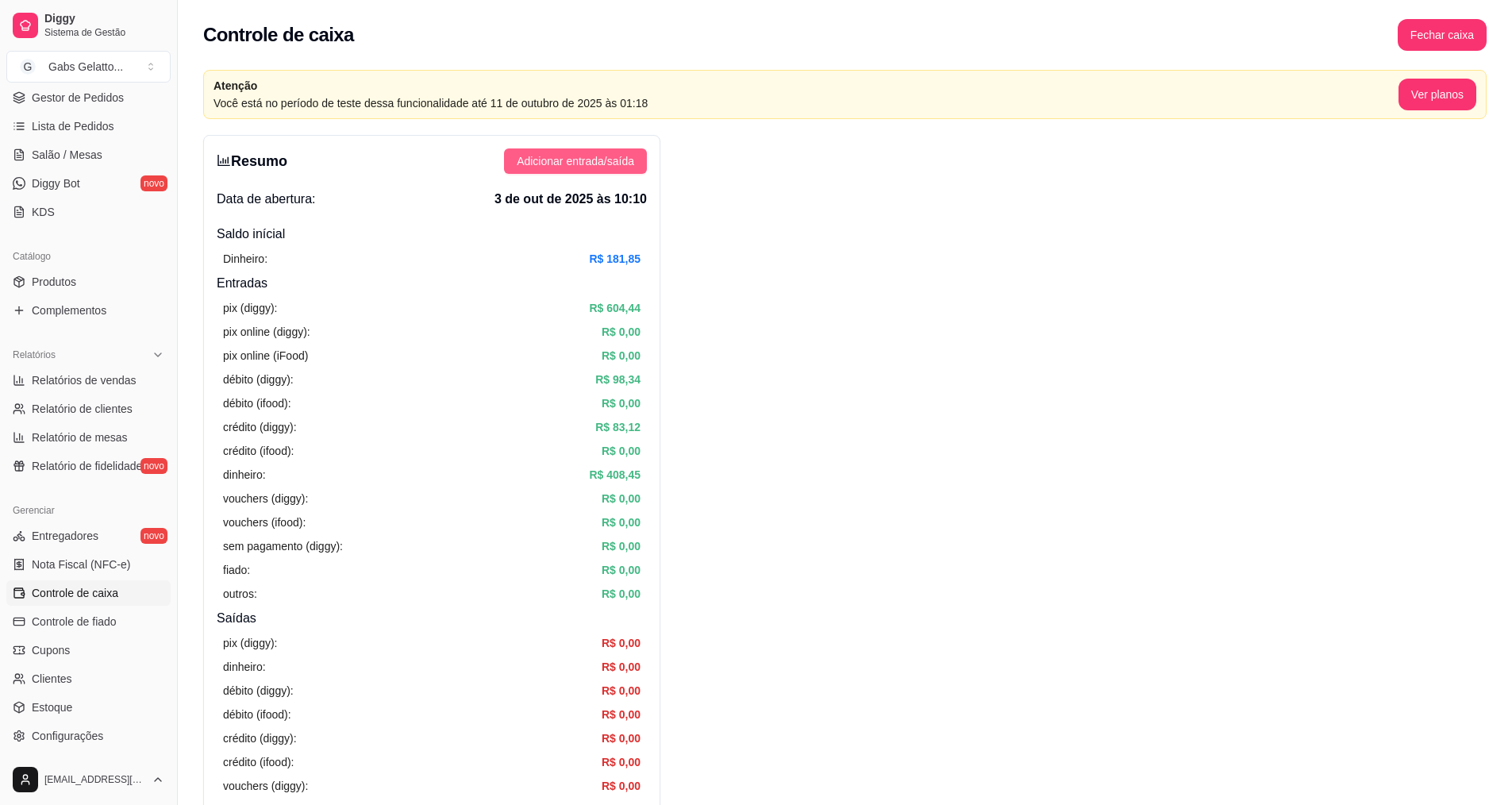
click at [610, 160] on span "Adicionar entrada/saída" at bounding box center [575, 161] width 117 height 18
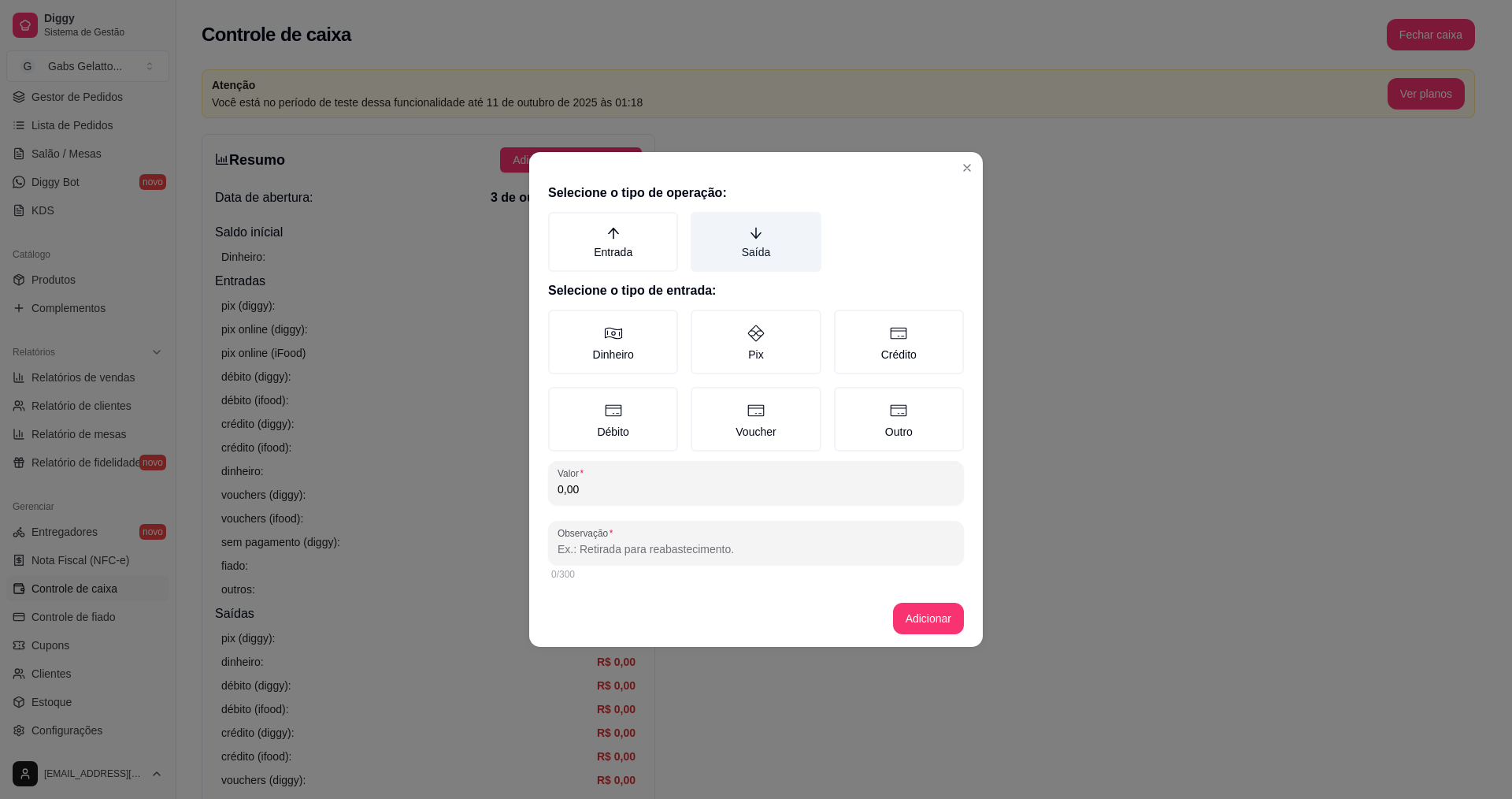
drag, startPoint x: 713, startPoint y: 258, endPoint x: 727, endPoint y: 249, distance: 16.6
click at [714, 258] on label "Saída" at bounding box center [755, 241] width 130 height 60
click at [703, 224] on button "Saída" at bounding box center [696, 217] width 13 height 13
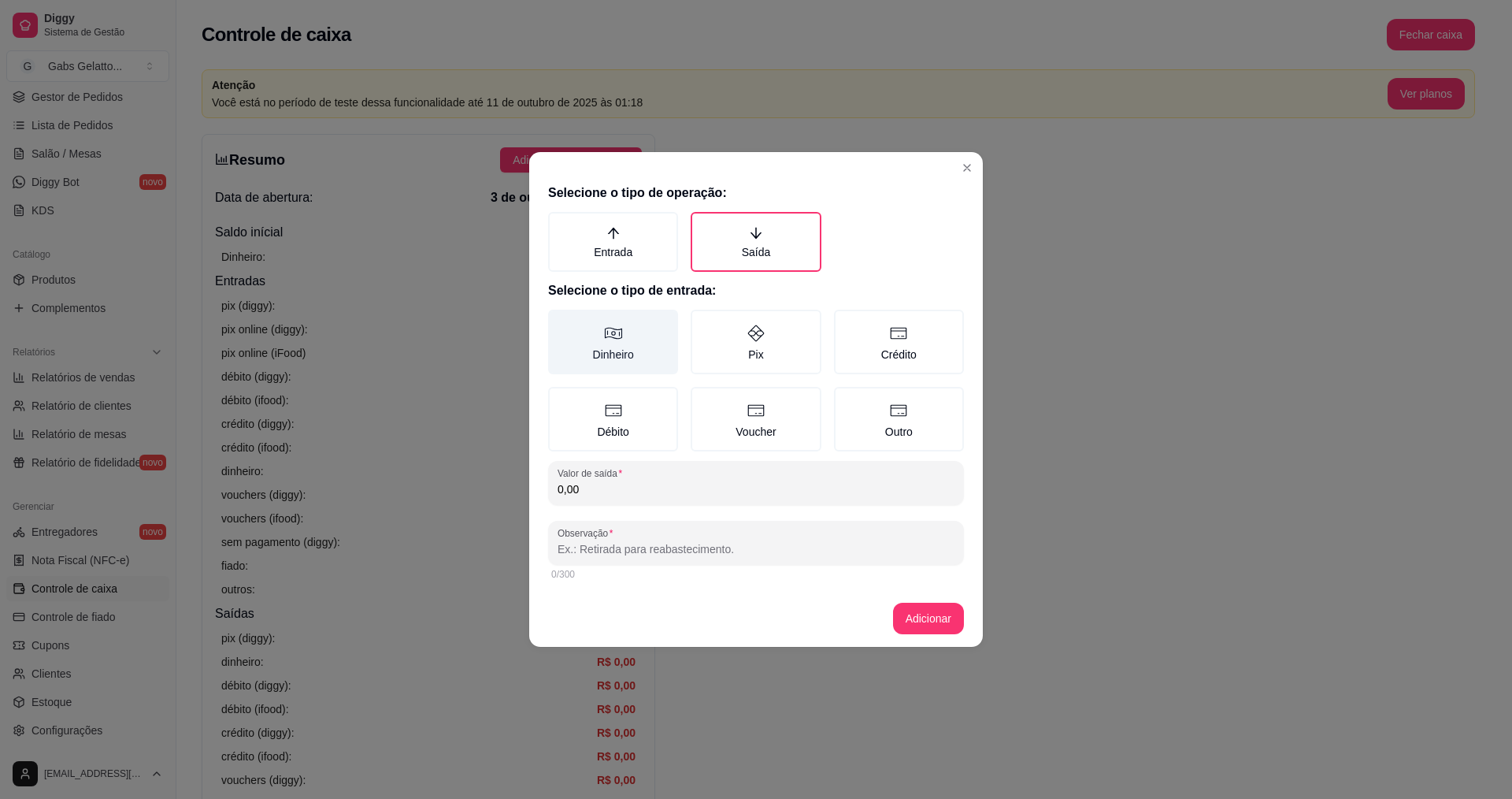
click at [615, 338] on icon at bounding box center [613, 333] width 19 height 19
click at [560, 322] on button "Dinheiro" at bounding box center [554, 315] width 13 height 13
click at [636, 495] on input "0,00" at bounding box center [756, 489] width 397 height 16
type input "20,00"
click at [772, 572] on div "0/300" at bounding box center [755, 574] width 409 height 13
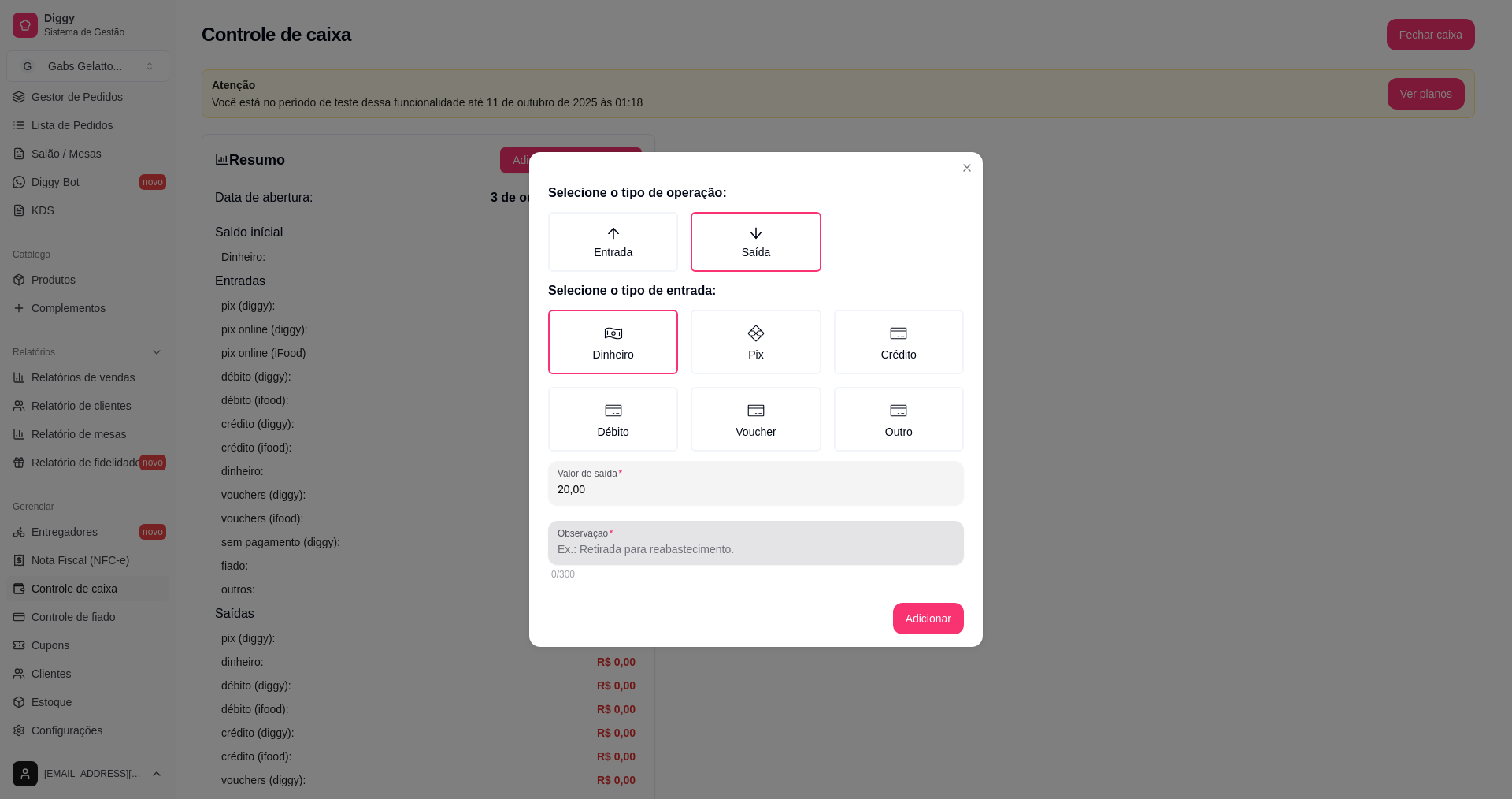
click at [777, 548] on input "Observação" at bounding box center [756, 548] width 397 height 16
type input "GUSTAVO"
click at [890, 610] on footer "Adicionar" at bounding box center [756, 618] width 454 height 57
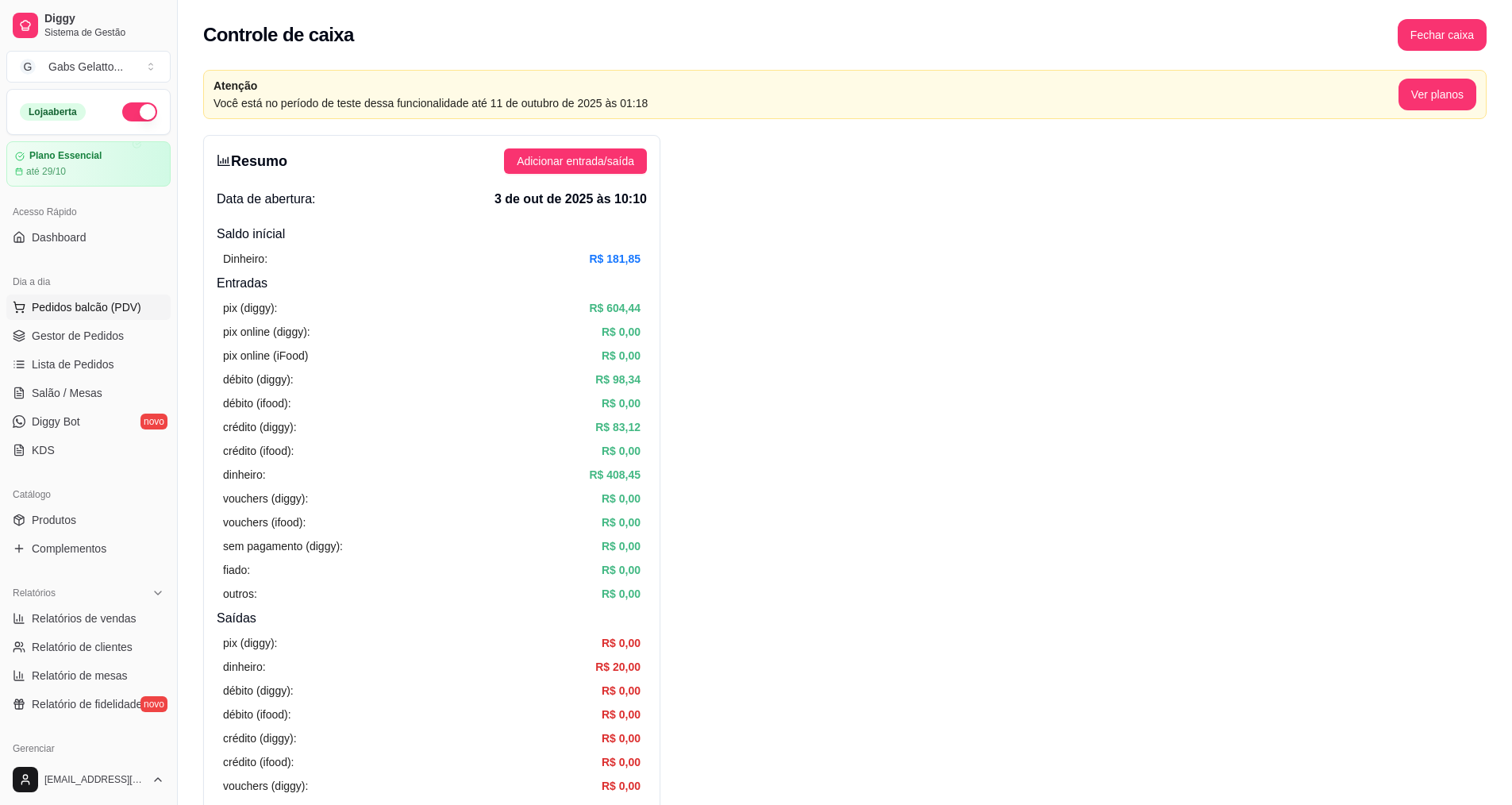
click at [107, 303] on span "Pedidos balcão (PDV)" at bounding box center [86, 306] width 110 height 16
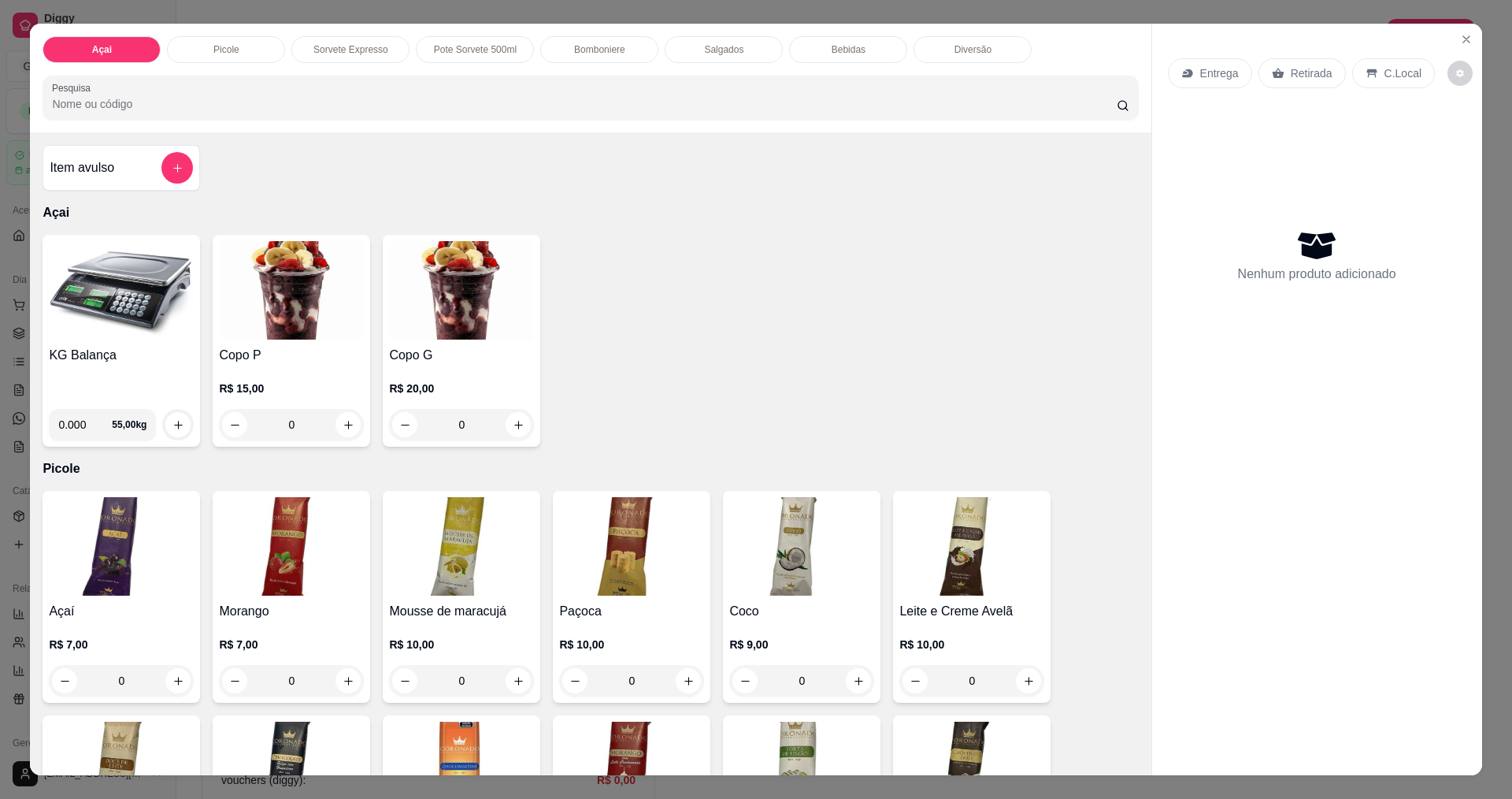
click at [92, 371] on div "KG Balança" at bounding box center [120, 371] width 144 height 50
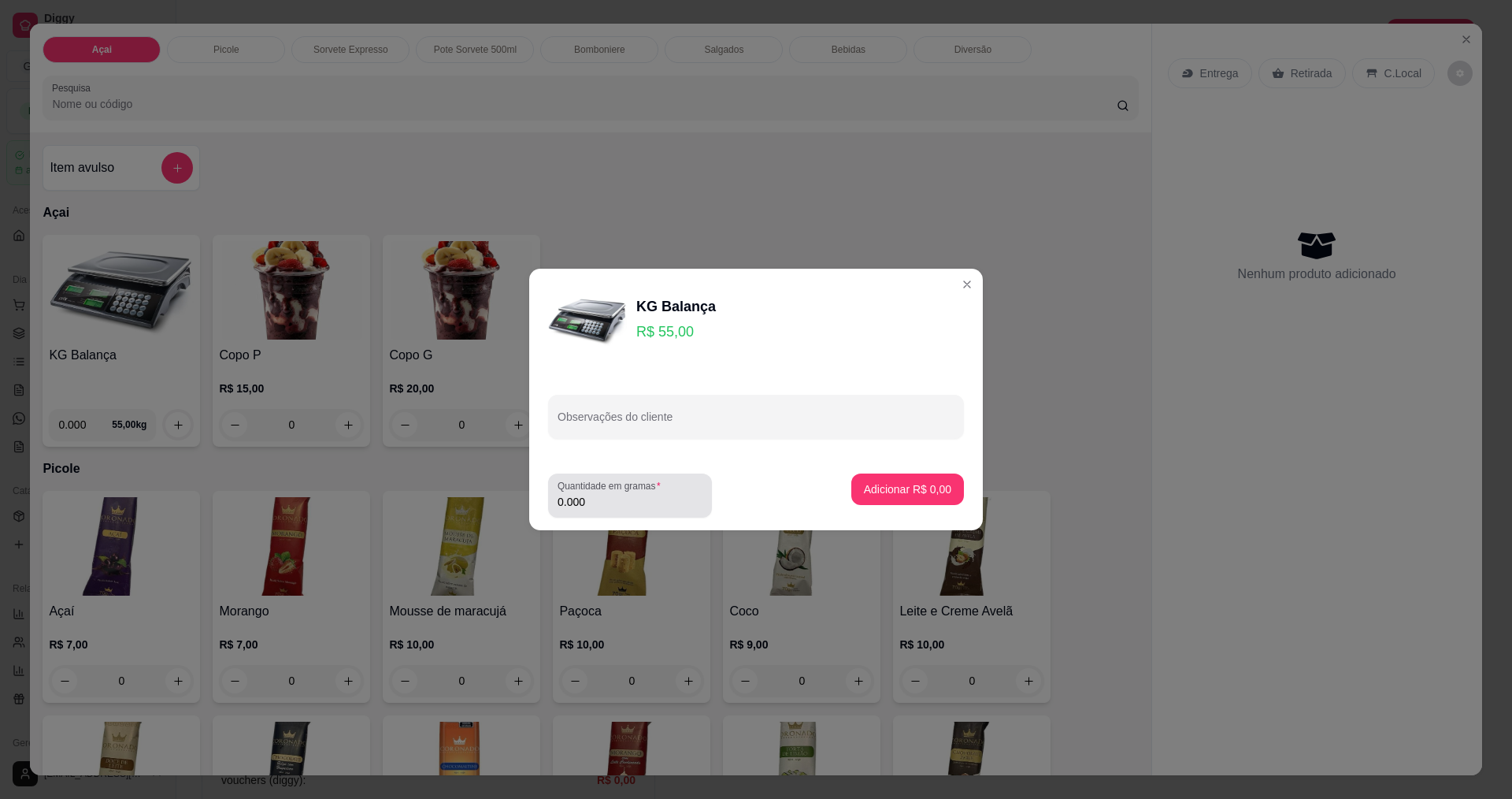
click at [640, 492] on div "0.000" at bounding box center [629, 495] width 144 height 32
type input "0.278"
click at [900, 483] on p "Adicionar R$ 15,29" at bounding box center [904, 489] width 94 height 16
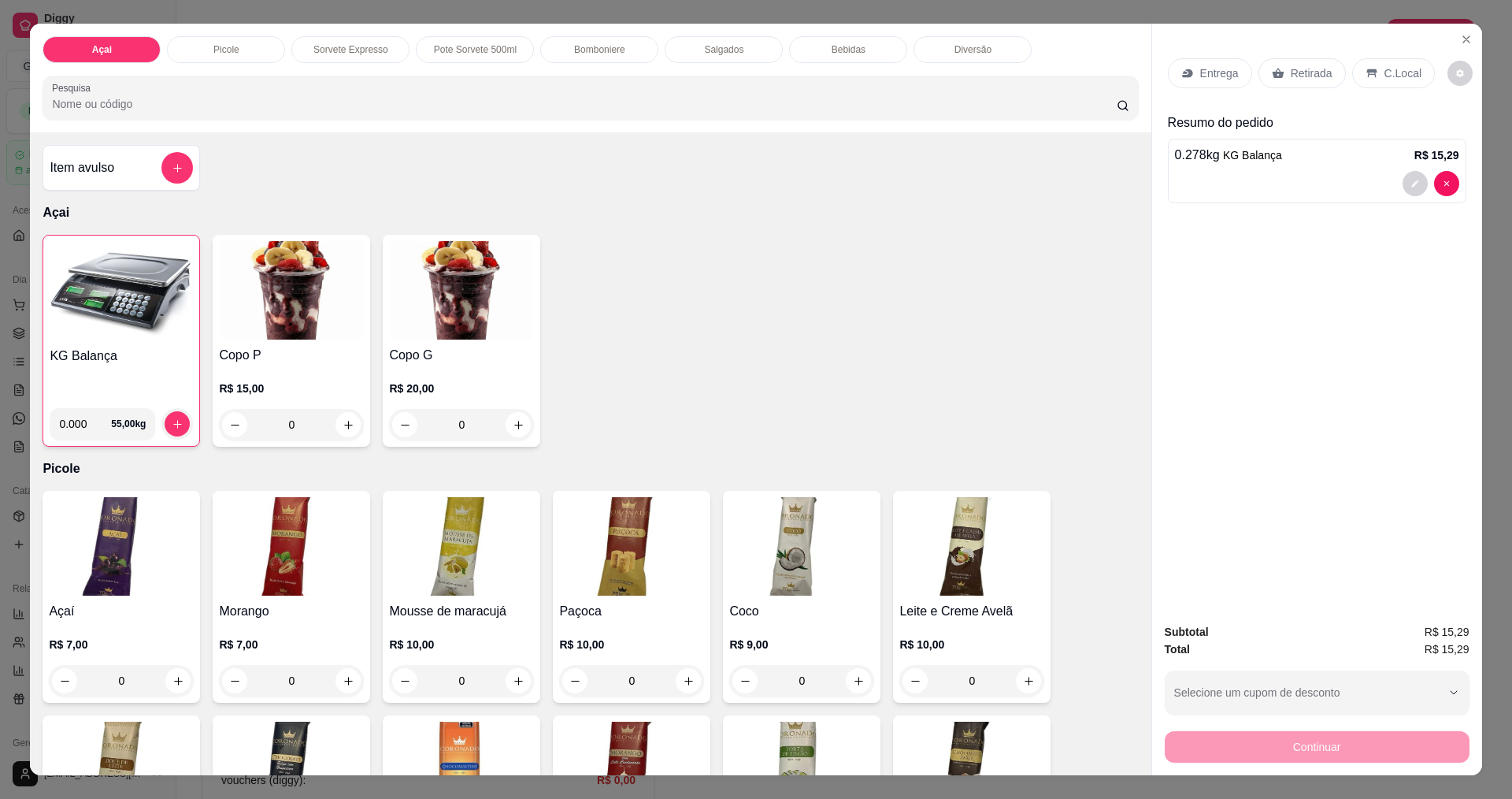
click at [1404, 81] on p "C.Local" at bounding box center [1403, 73] width 37 height 16
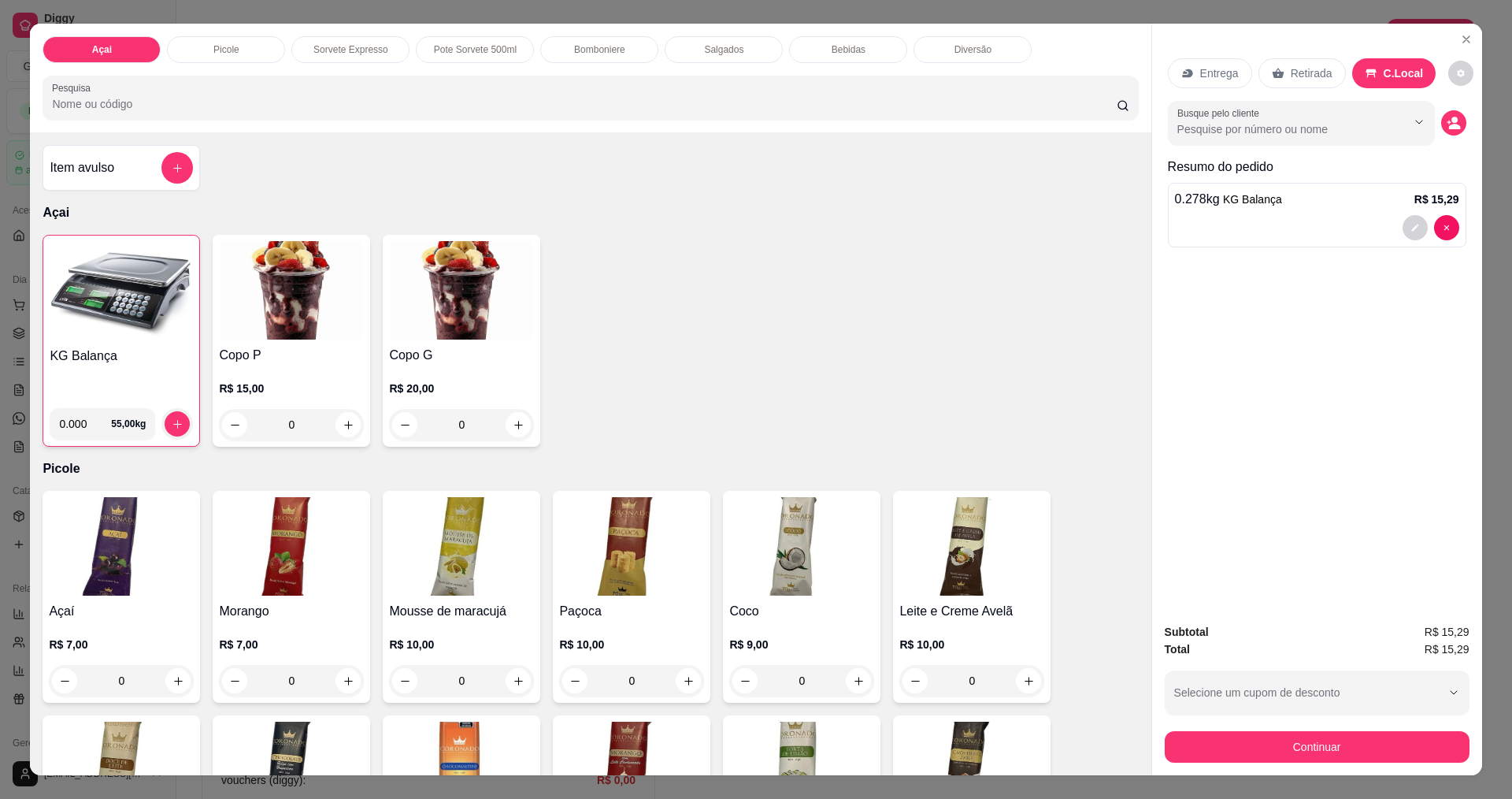
click at [1453, 134] on div "Busque pelo cliente" at bounding box center [1317, 122] width 298 height 44
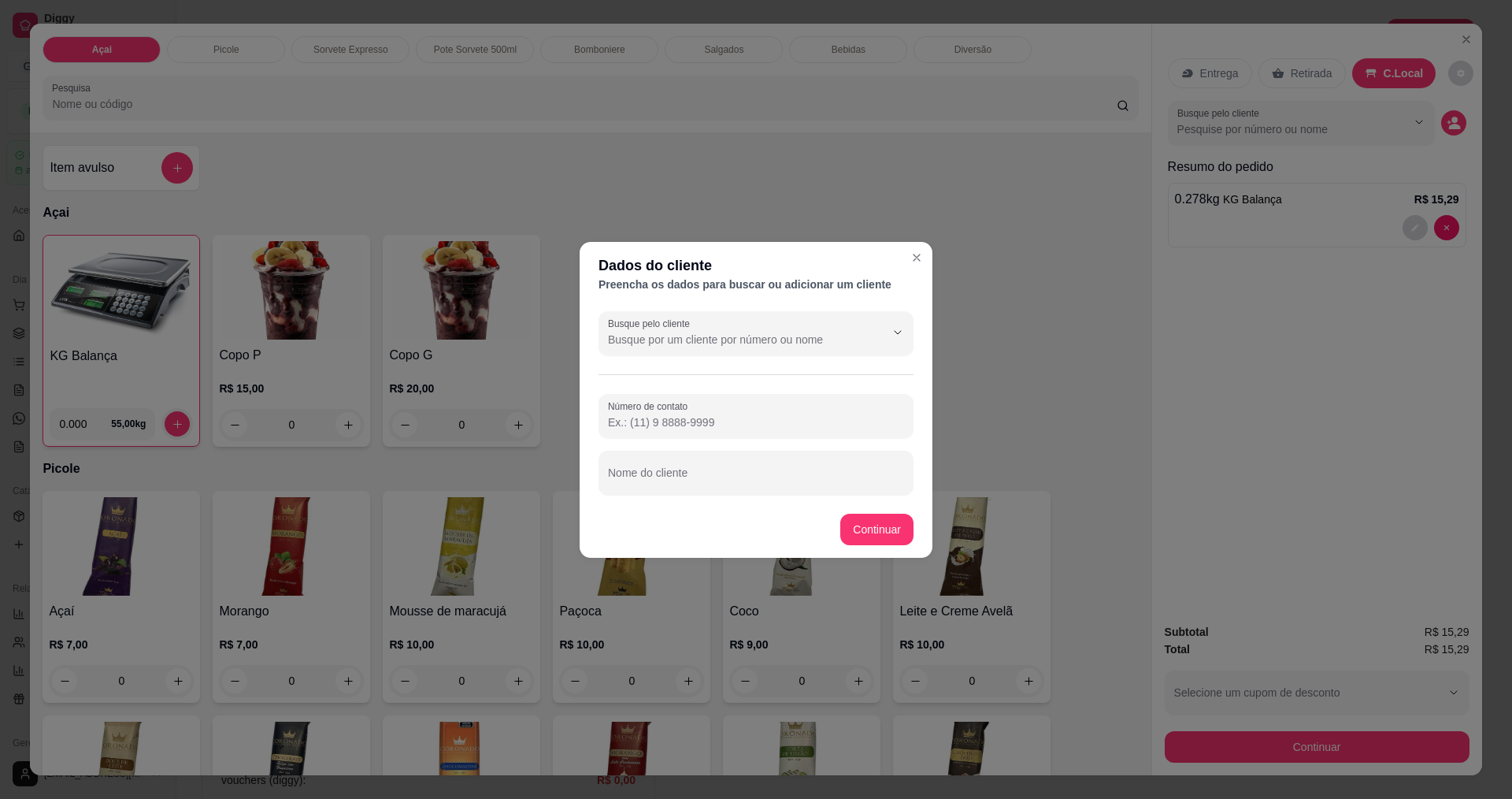
click at [750, 411] on div at bounding box center [756, 416] width 296 height 32
click at [701, 434] on div "Número de contato 759" at bounding box center [756, 415] width 315 height 44
type input "(75) 99883-6987"
click at [728, 478] on input "Nome do cliente" at bounding box center [756, 478] width 296 height 16
type input "Julia Brasielli Souza de Bulhões"
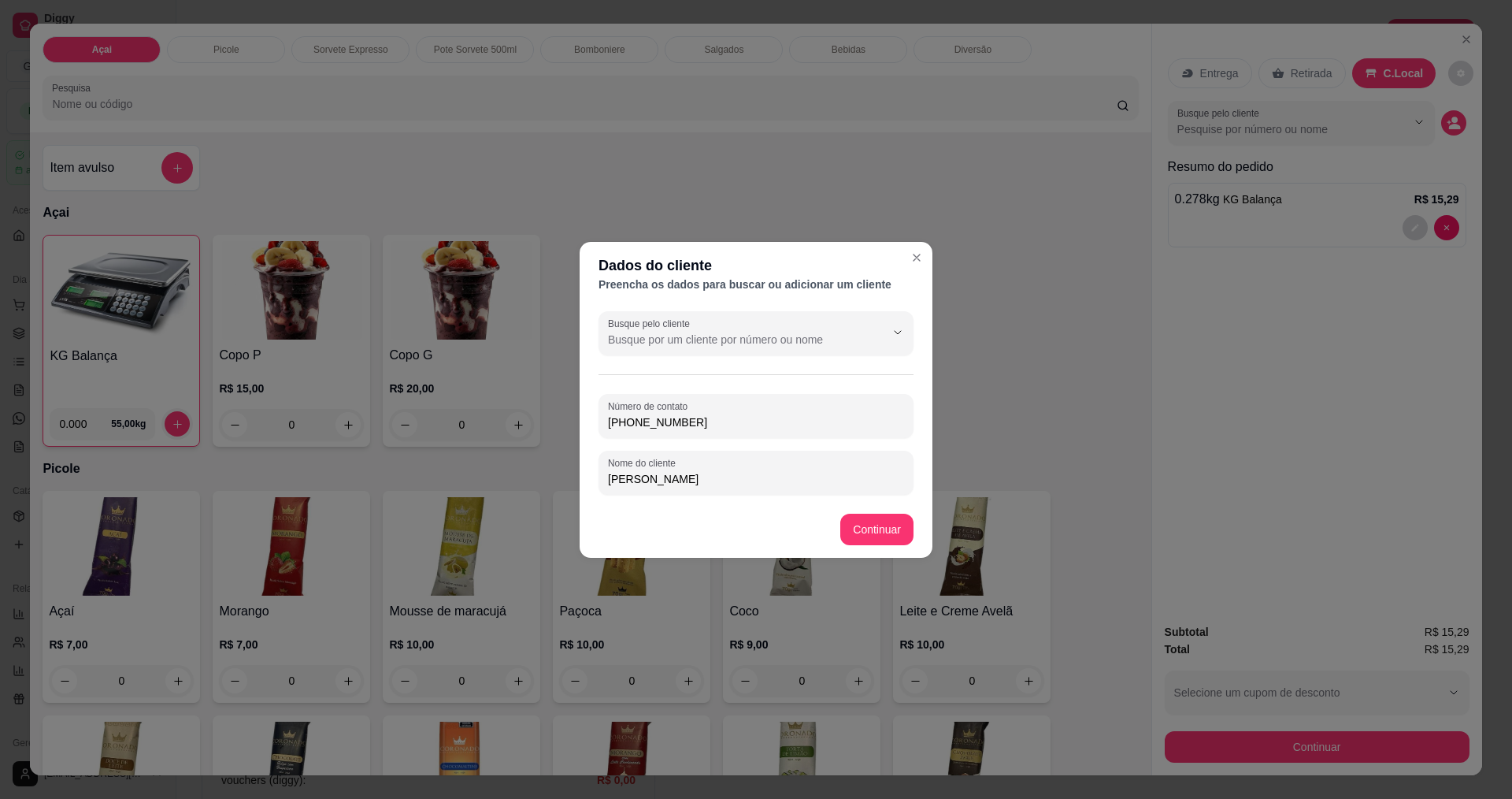
drag, startPoint x: 652, startPoint y: 485, endPoint x: 621, endPoint y: 490, distance: 31.4
click at [621, 490] on div "Nome do cliente Julia Brasielli Souza de Bulhões" at bounding box center [756, 472] width 315 height 44
click at [775, 490] on div "Nome do cliente Julia Brasielli Souza de Bulhões" at bounding box center [756, 472] width 315 height 44
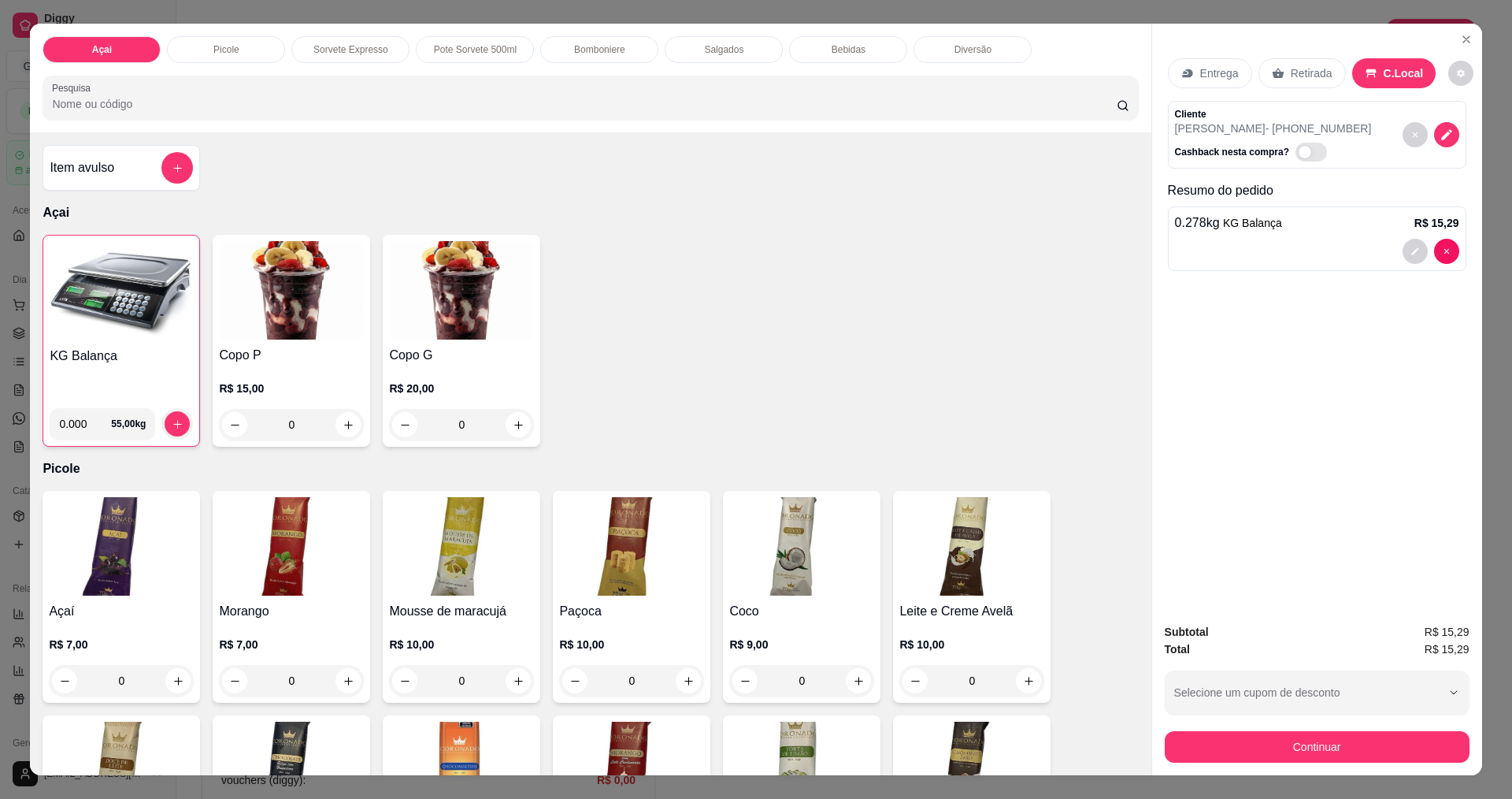
click at [1299, 158] on span "Automatic updates" at bounding box center [1305, 152] width 13 height 13
click at [1295, 165] on input "Automatic updates" at bounding box center [1299, 159] width 10 height 10
checkbox input "true"
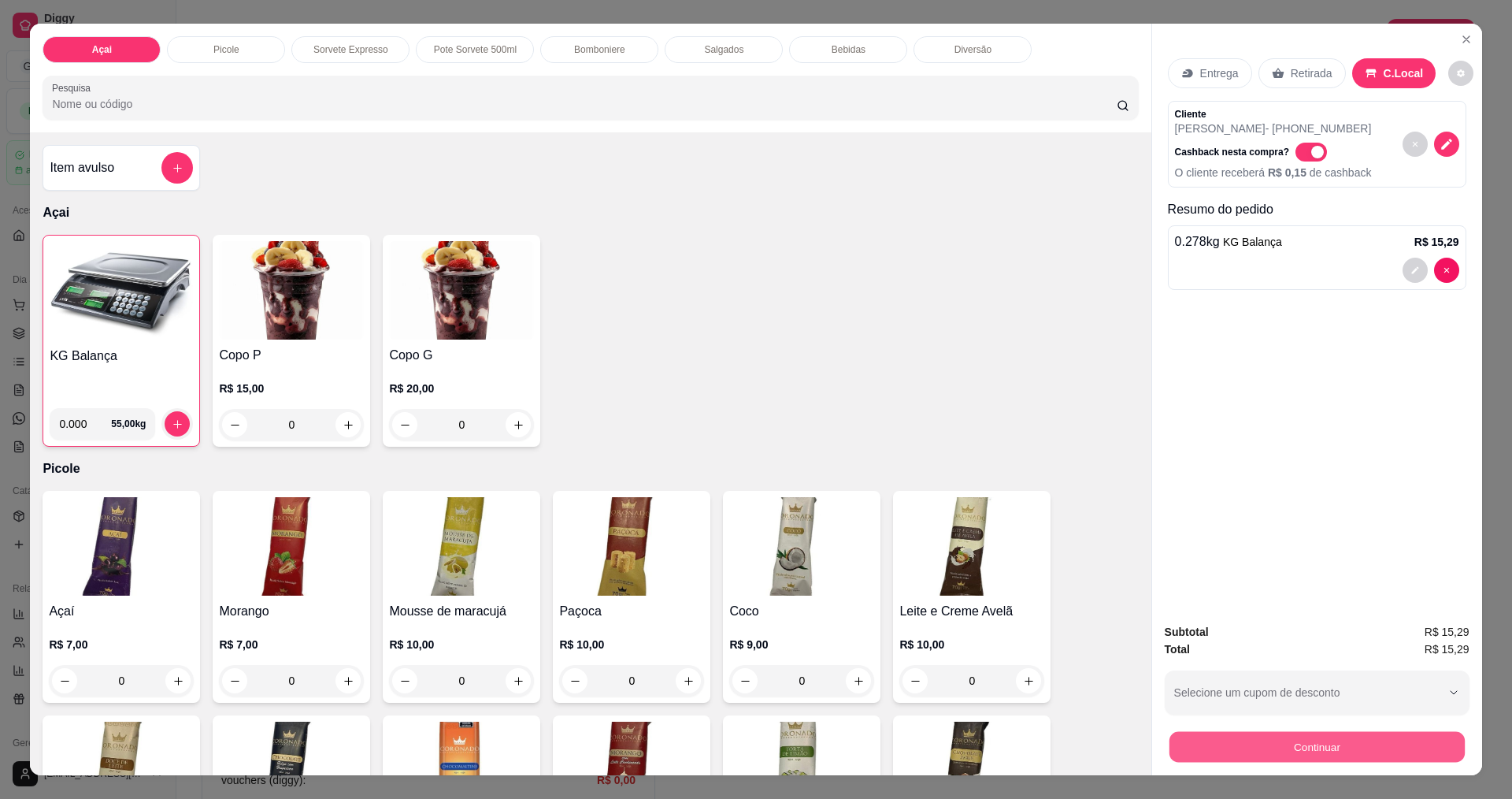
click at [1340, 733] on button "Continuar" at bounding box center [1316, 746] width 296 height 31
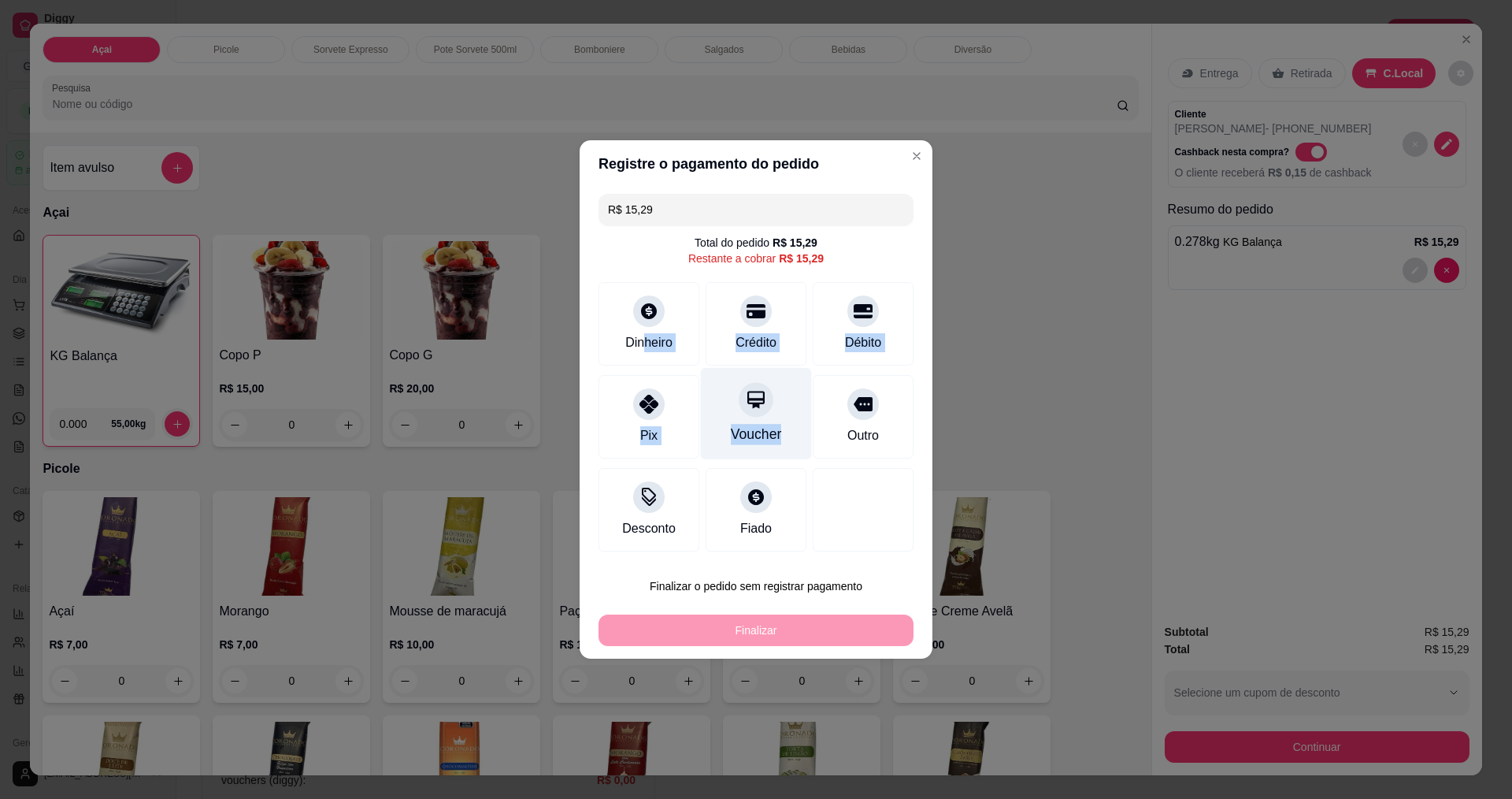
drag, startPoint x: 640, startPoint y: 328, endPoint x: 786, endPoint y: 451, distance: 190.9
click at [784, 452] on div "R$ 15,29 Total do pedido R$ 15,29 Restante a cobrar R$ 15,29 Dinheiro Crédito D…" at bounding box center [756, 372] width 352 height 370
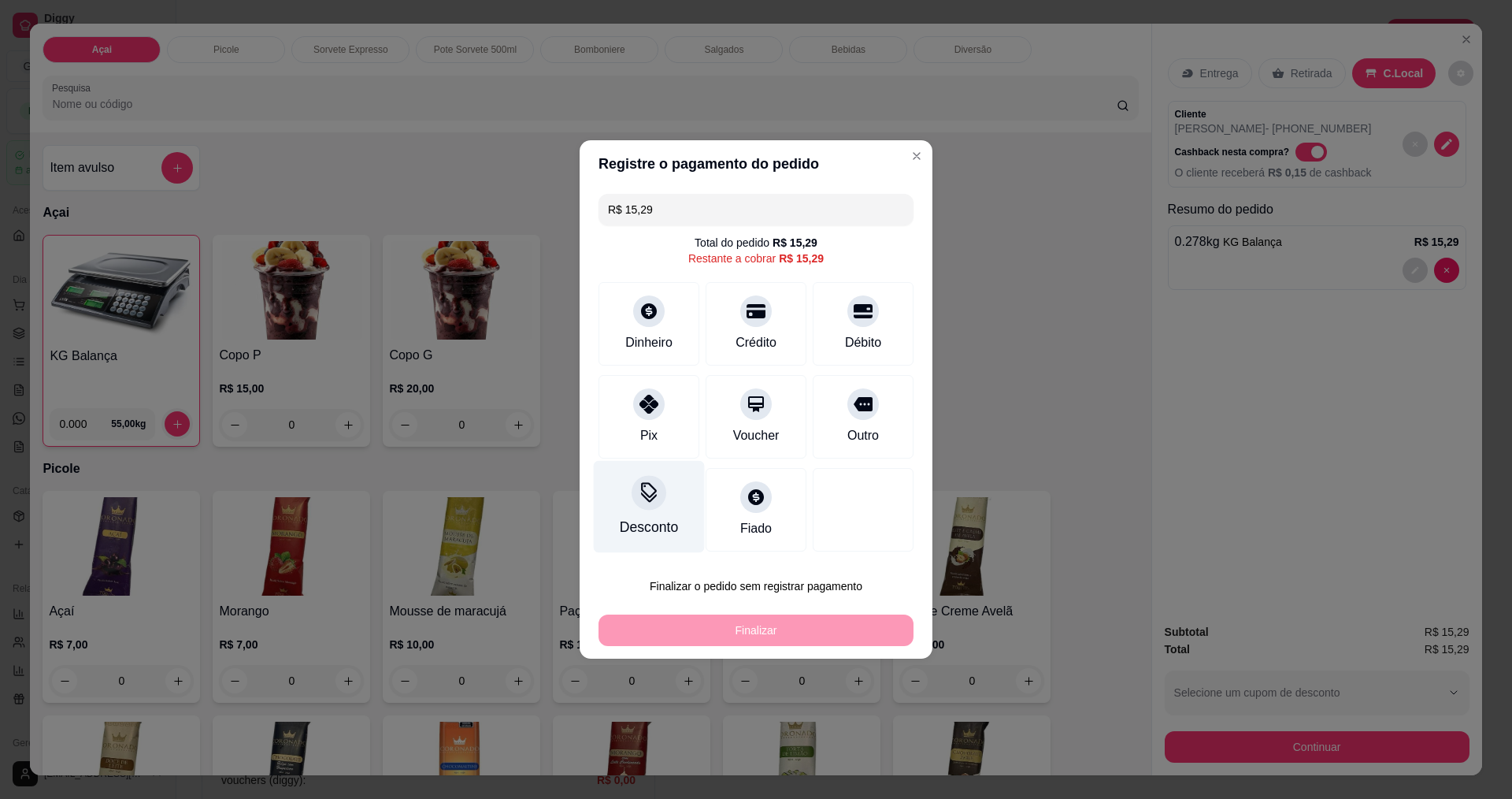
click at [641, 515] on div "Desconto" at bounding box center [649, 506] width 111 height 92
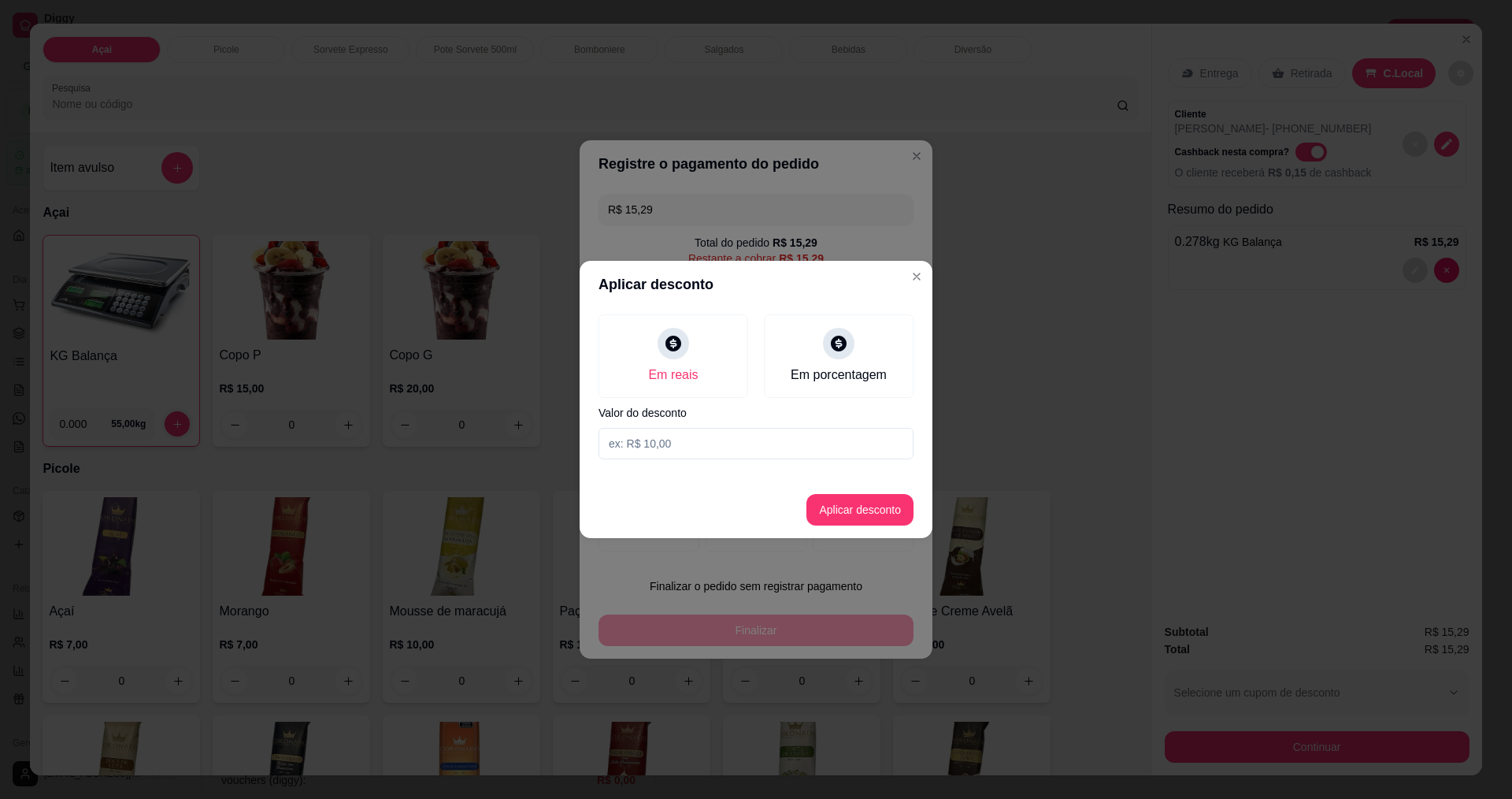
click at [747, 479] on section "Aplicar desconto Em reais Em porcentagem Valor do desconto Aplicar desconto" at bounding box center [756, 399] width 352 height 277
click at [759, 448] on input at bounding box center [756, 444] width 315 height 32
click at [759, 444] on input at bounding box center [756, 444] width 315 height 32
type input "0,29"
click at [900, 508] on button "Aplicar desconto" at bounding box center [859, 510] width 107 height 32
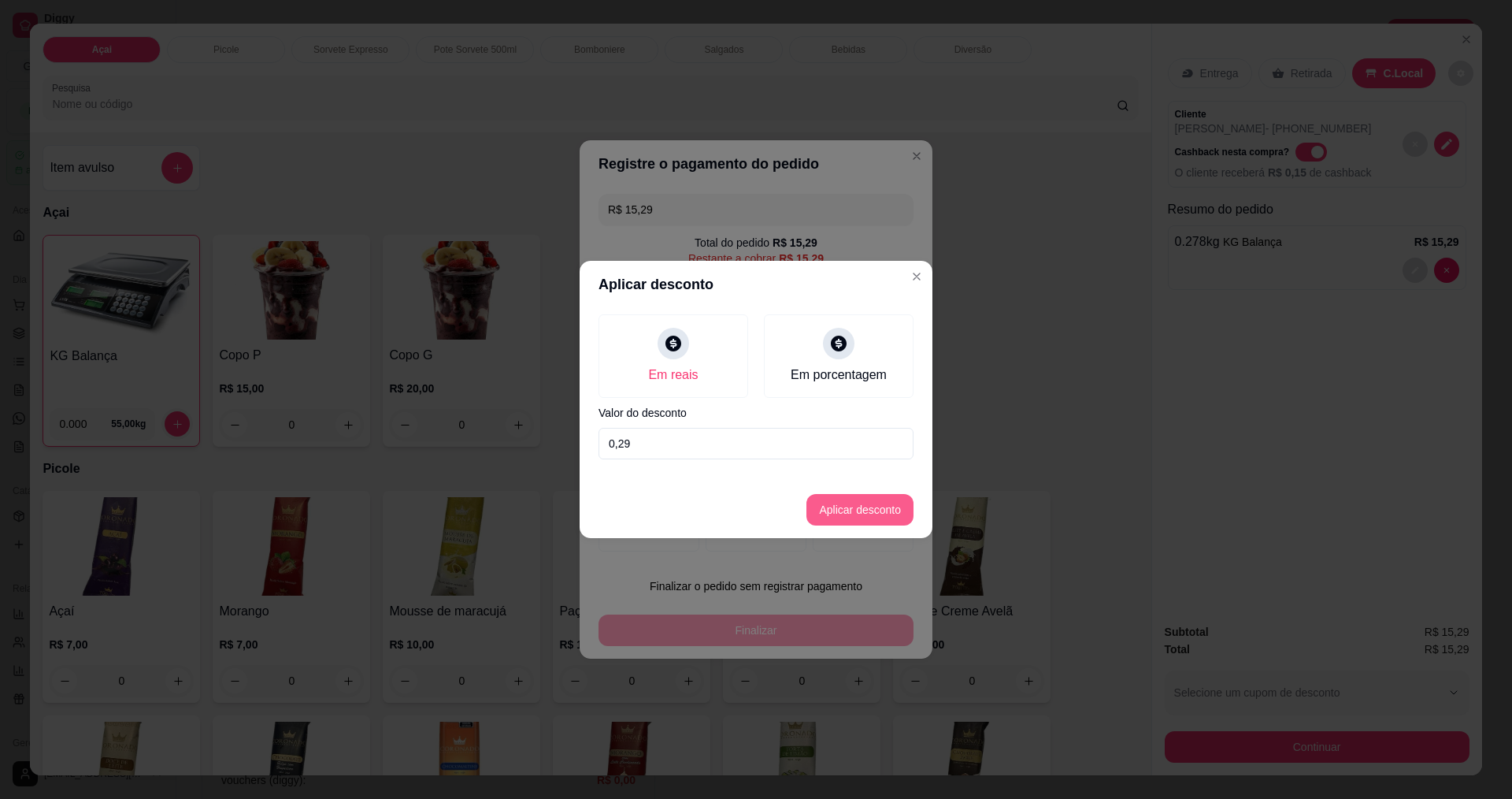
type input "R$ 15,00"
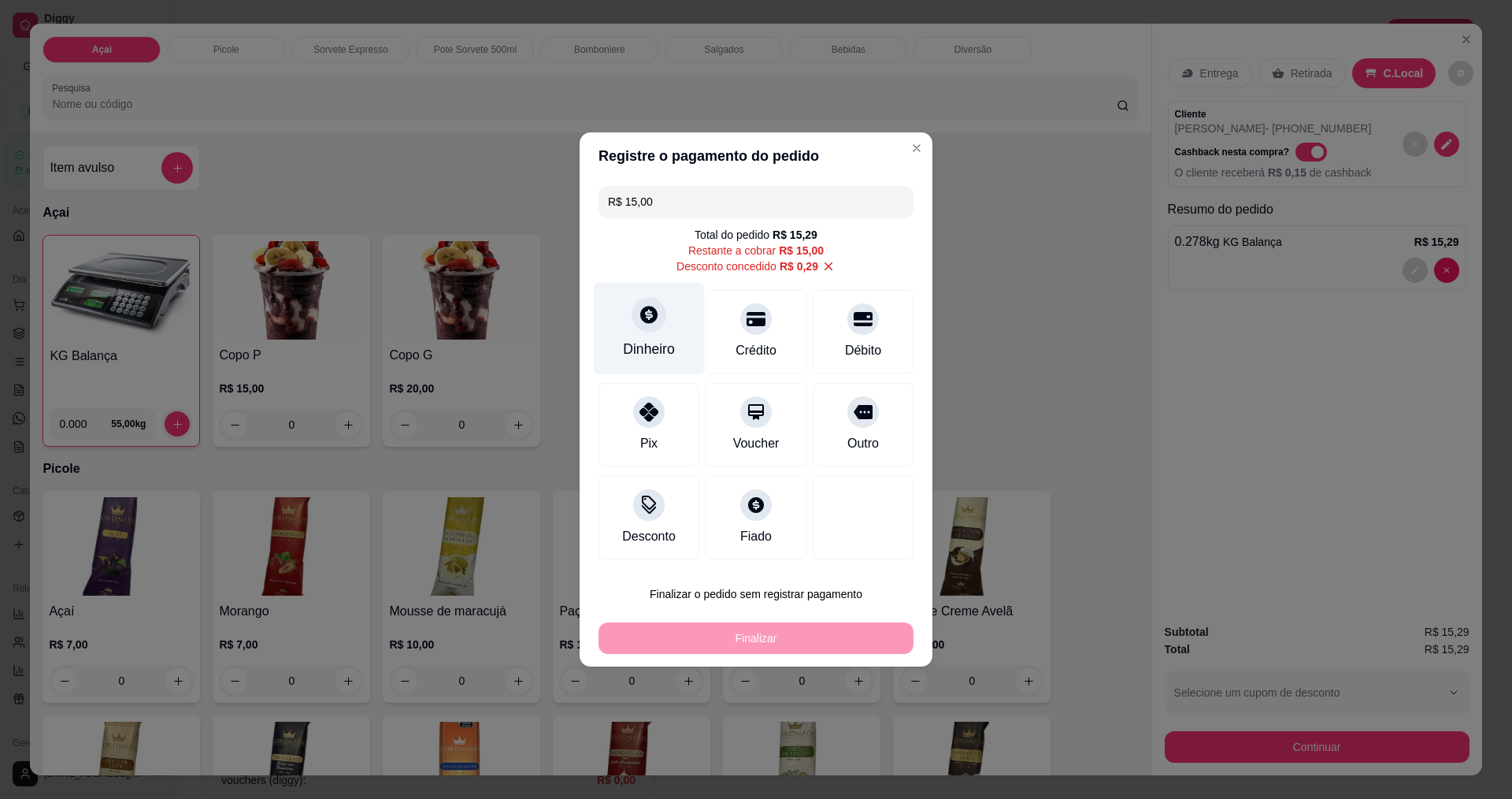
click at [625, 342] on div "Dinheiro" at bounding box center [649, 349] width 52 height 21
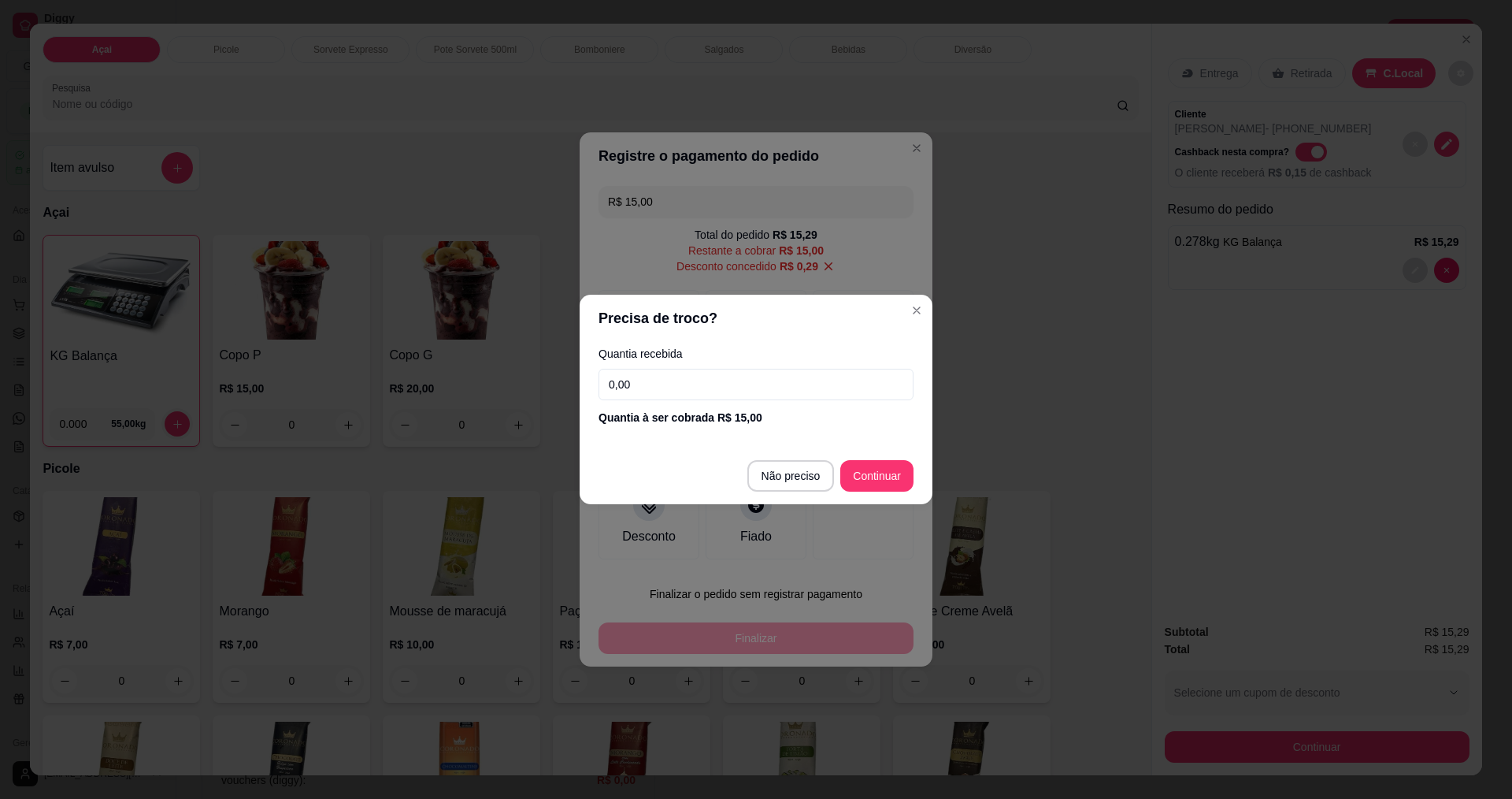
click at [736, 390] on input "0,00" at bounding box center [756, 384] width 315 height 32
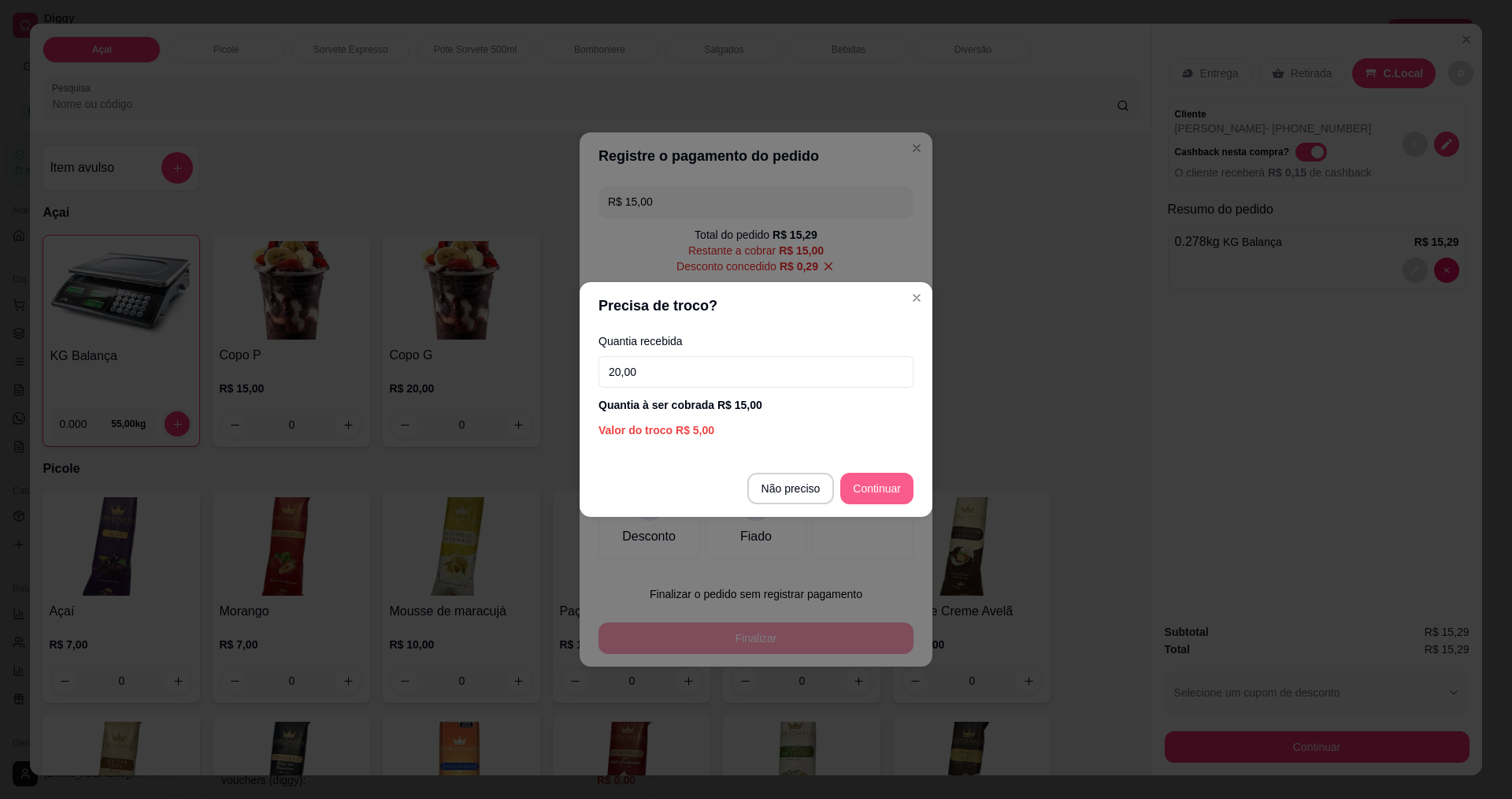
type input "20,00"
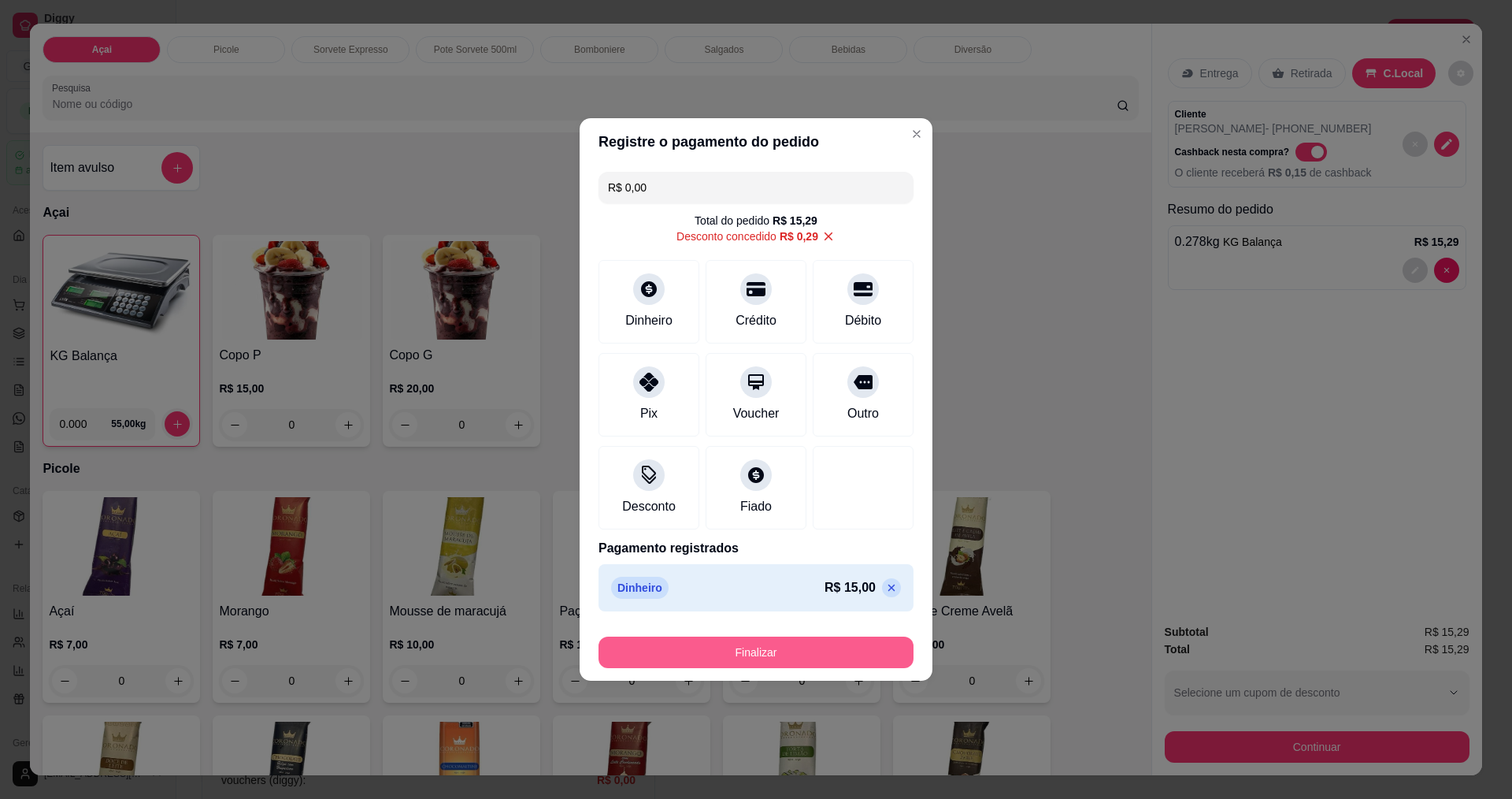
click at [817, 646] on button "Finalizar" at bounding box center [756, 653] width 315 height 32
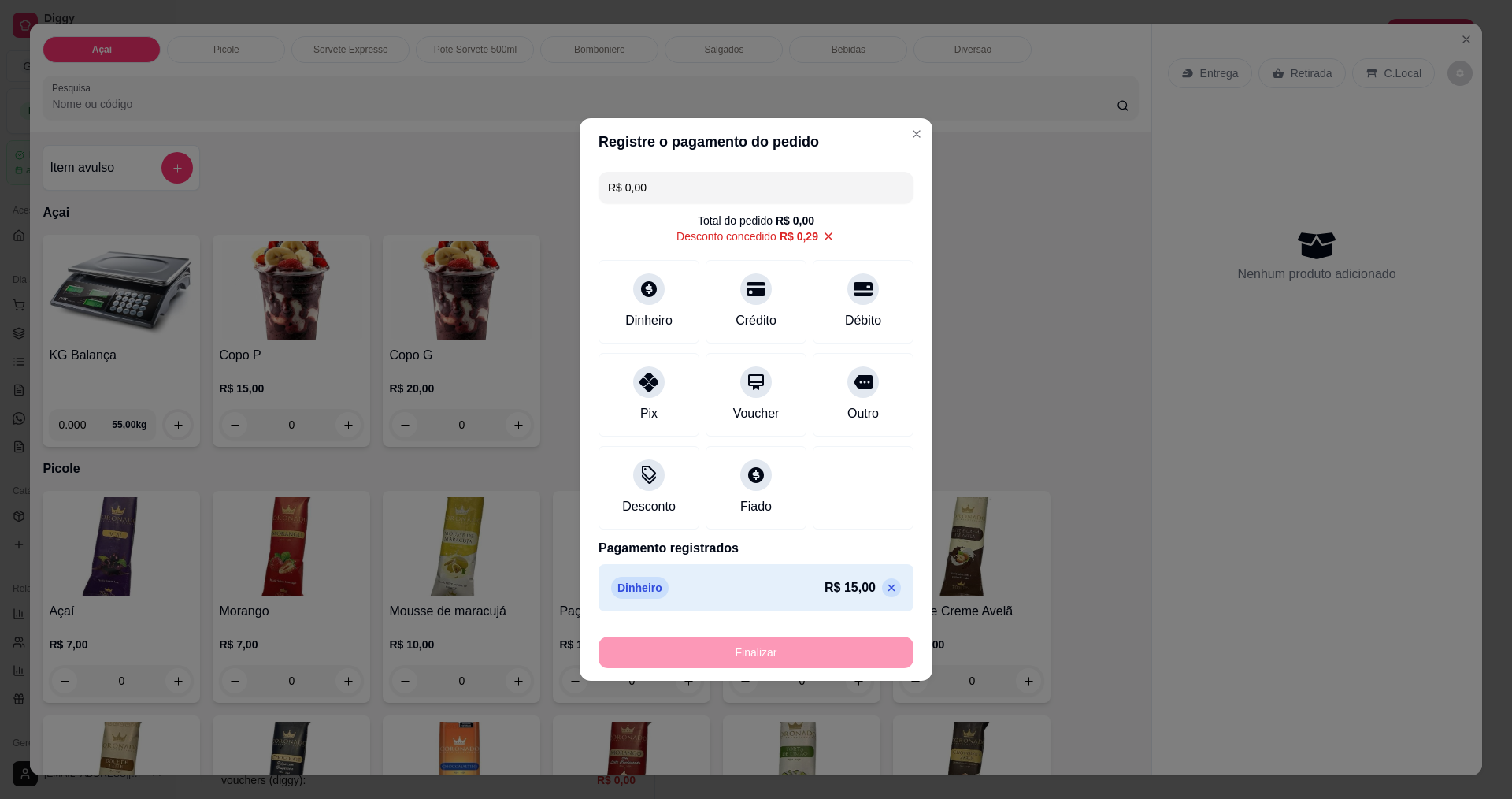
type input "-R$ 15,29"
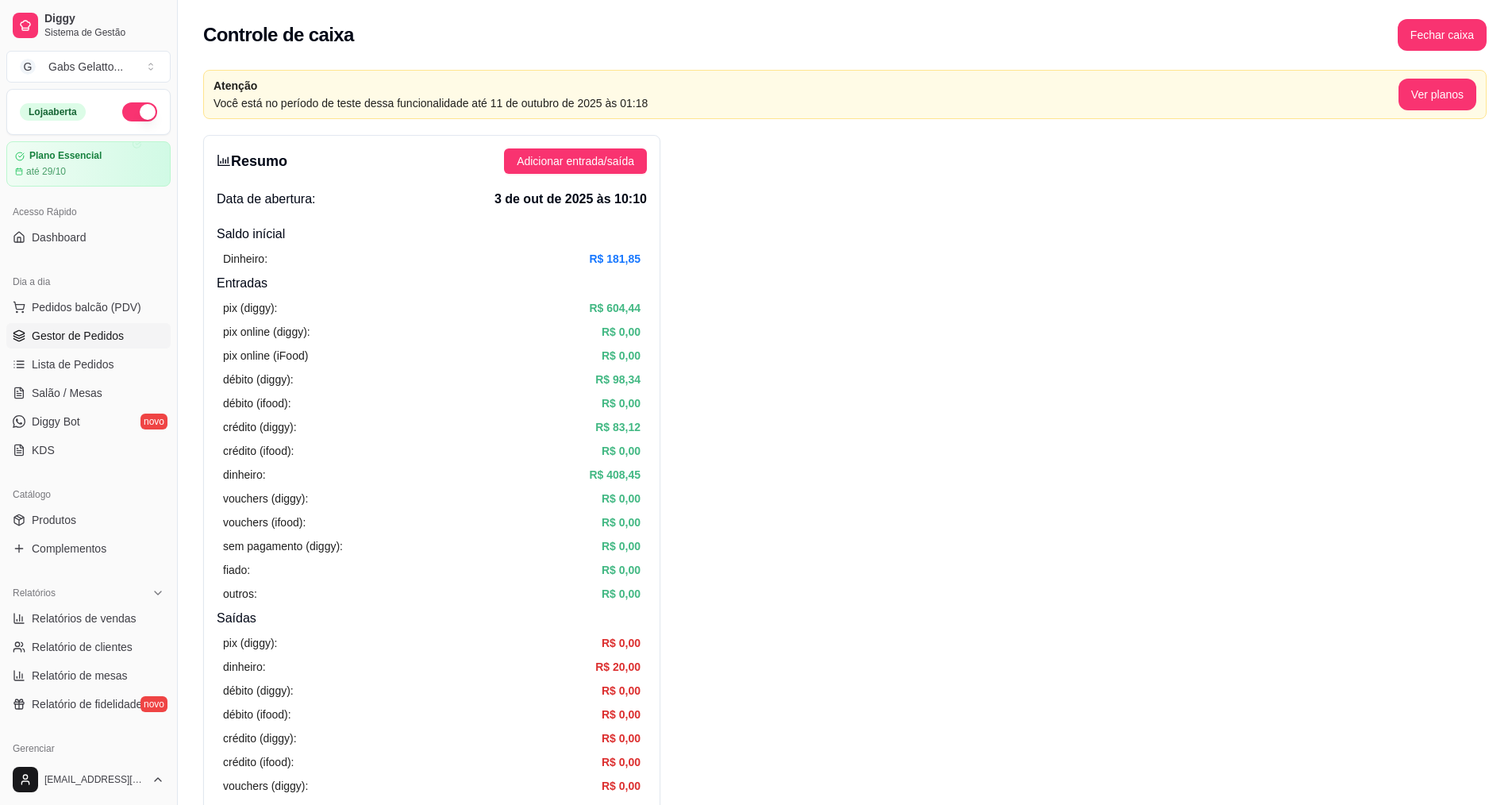
click at [124, 342] on link "Gestor de Pedidos" at bounding box center [88, 335] width 164 height 25
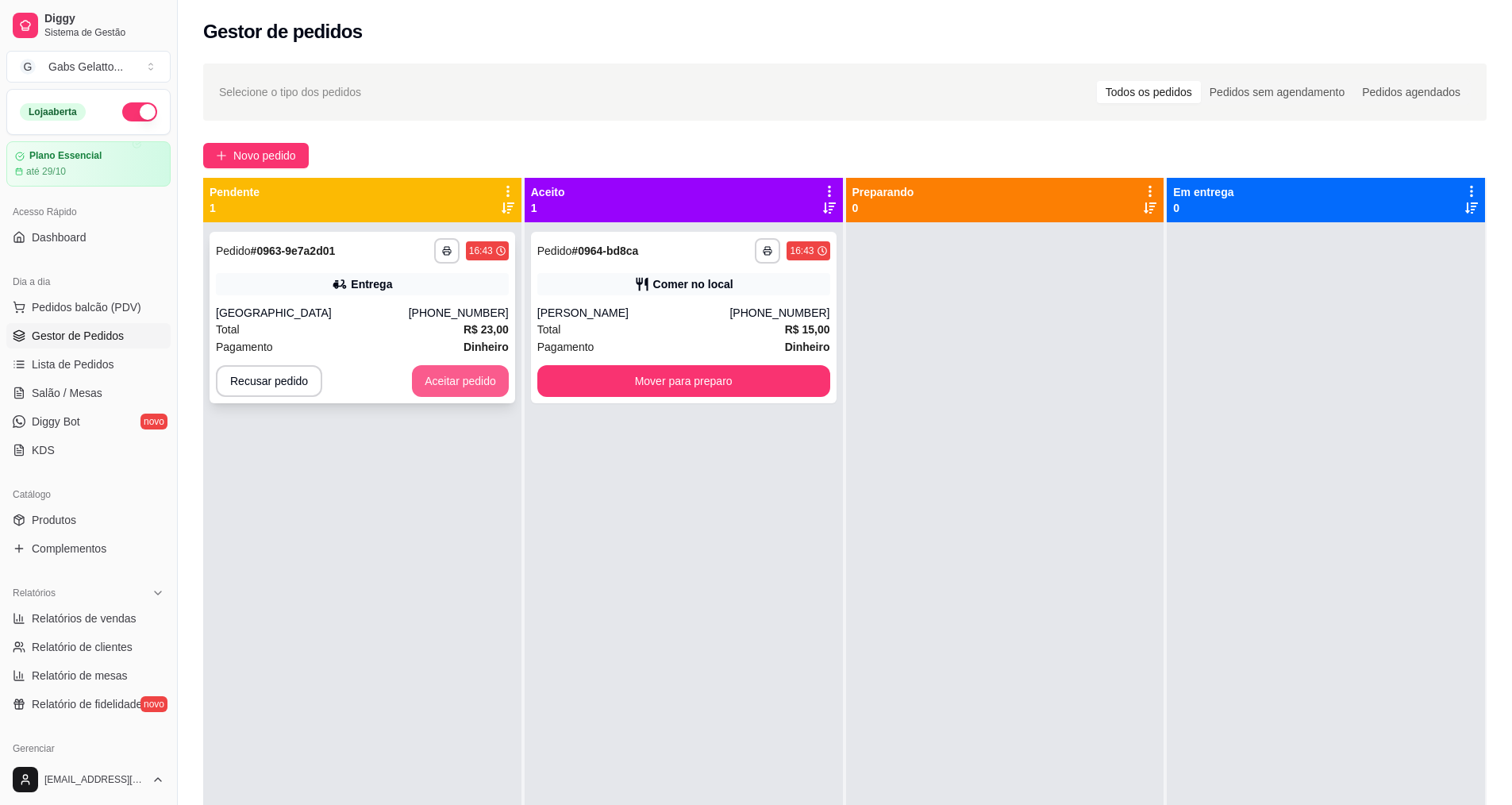
click at [428, 385] on button "Aceitar pedido" at bounding box center [460, 381] width 97 height 32
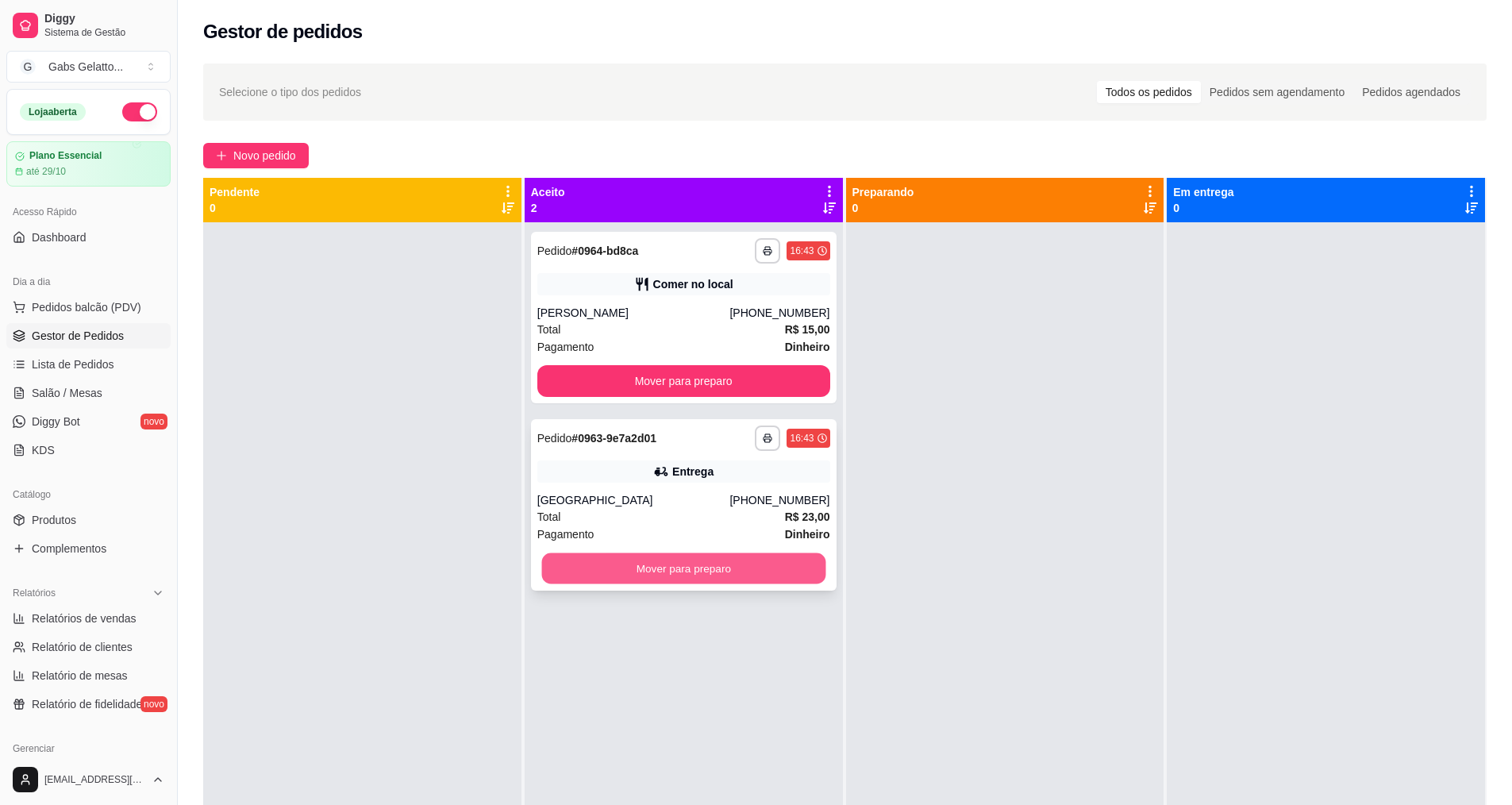
click at [729, 571] on button "Mover para preparo" at bounding box center [683, 568] width 284 height 31
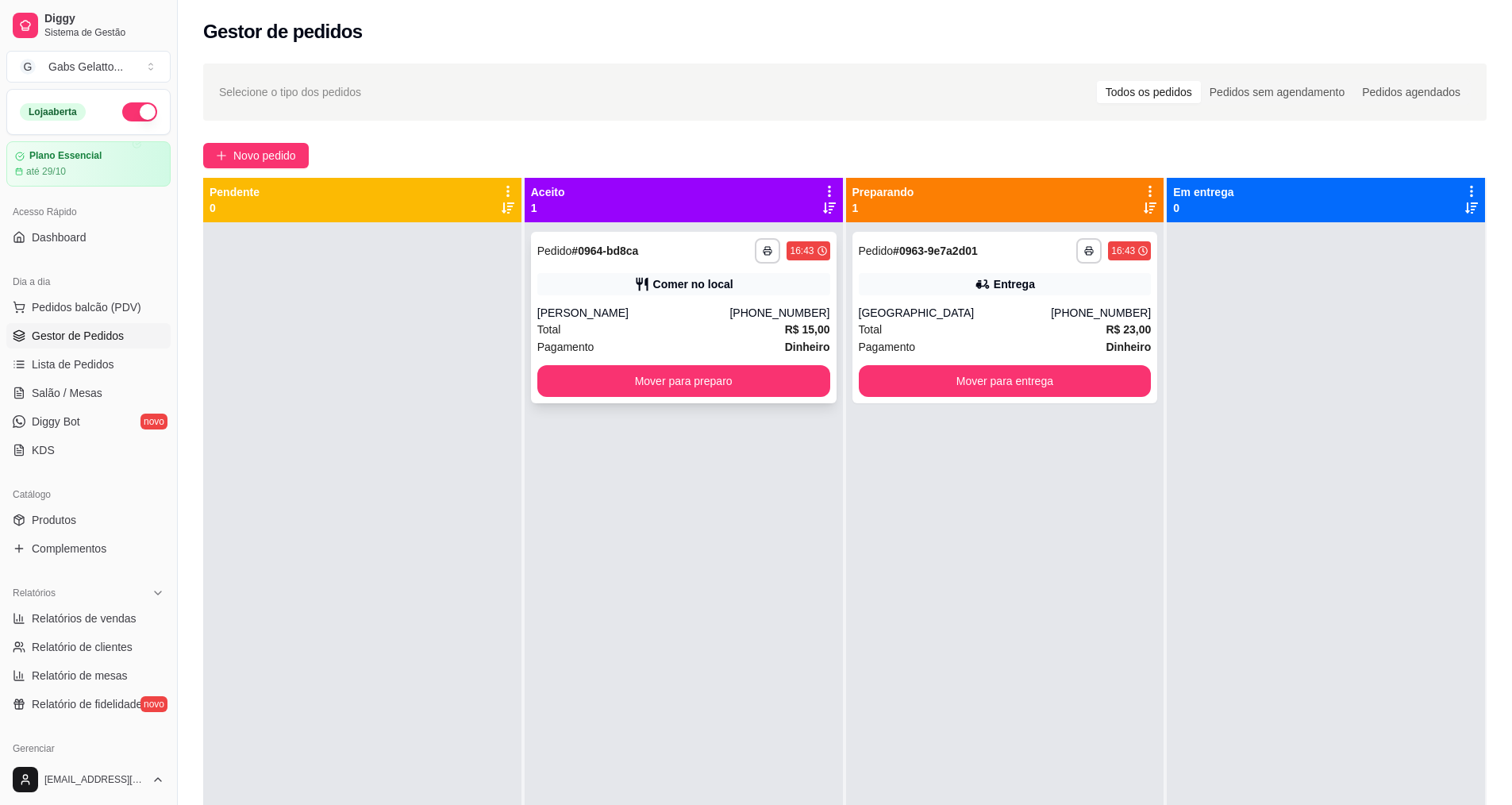
click at [743, 393] on button "Mover para preparo" at bounding box center [684, 381] width 293 height 32
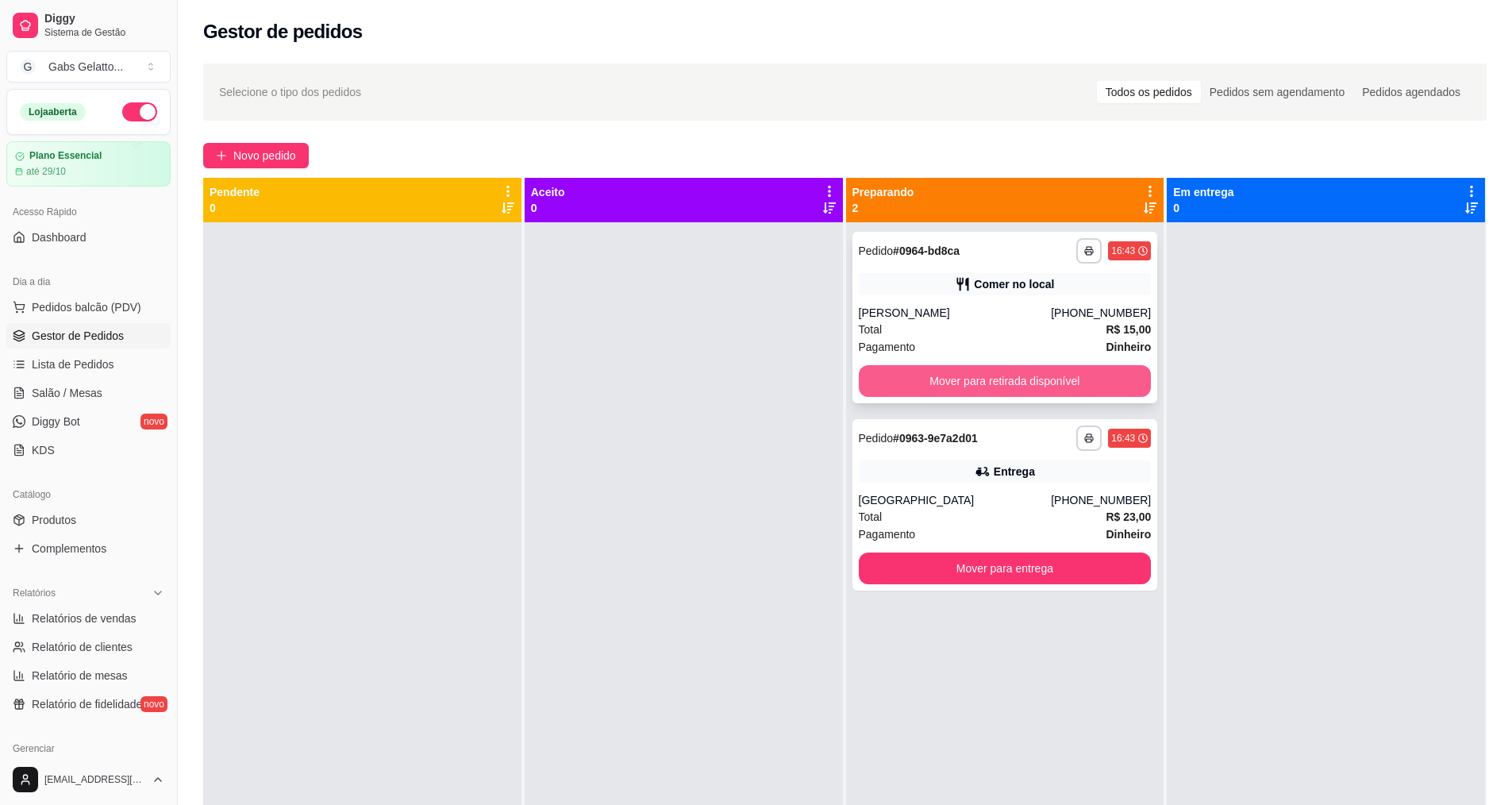
click at [1046, 374] on button "Mover para retirada disponível" at bounding box center [1005, 381] width 293 height 32
click at [985, 377] on button "Mover para retirada disponível" at bounding box center [1005, 381] width 293 height 32
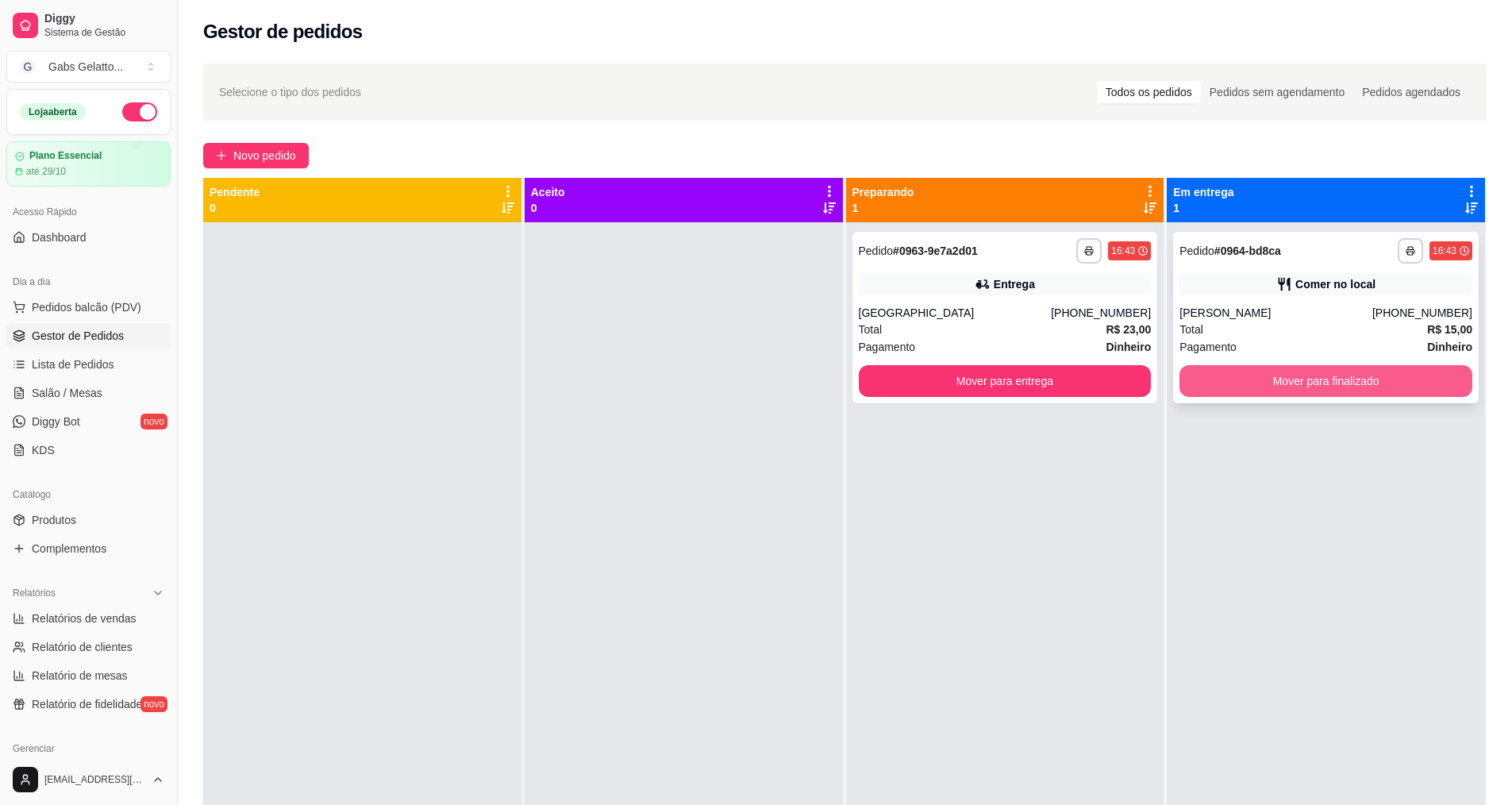
click at [1302, 388] on button "Mover para finalizado" at bounding box center [1326, 381] width 293 height 32
click at [116, 317] on button "Pedidos balcão (PDV)" at bounding box center [88, 306] width 164 height 25
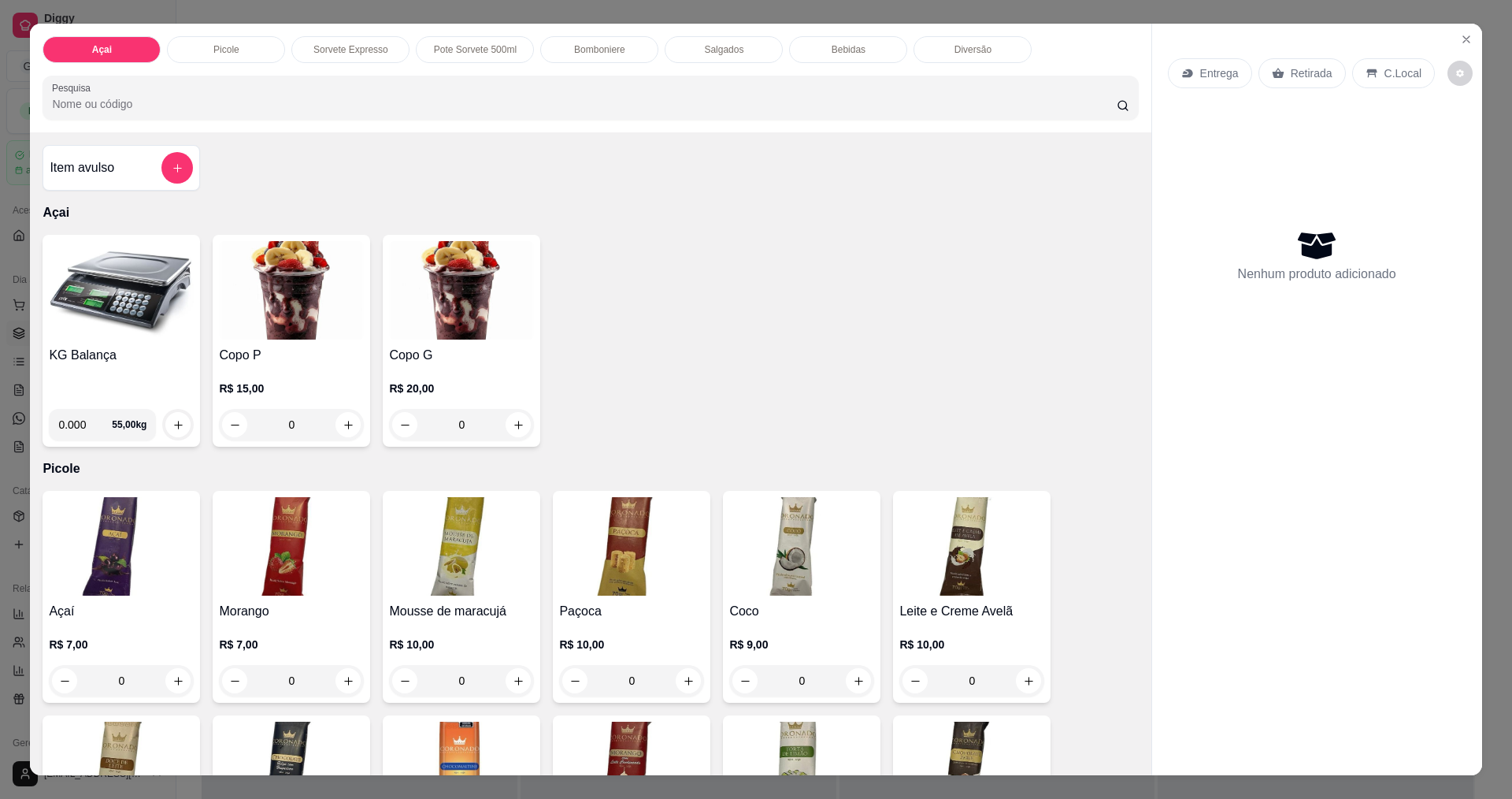
click at [114, 292] on img at bounding box center [120, 291] width 144 height 99
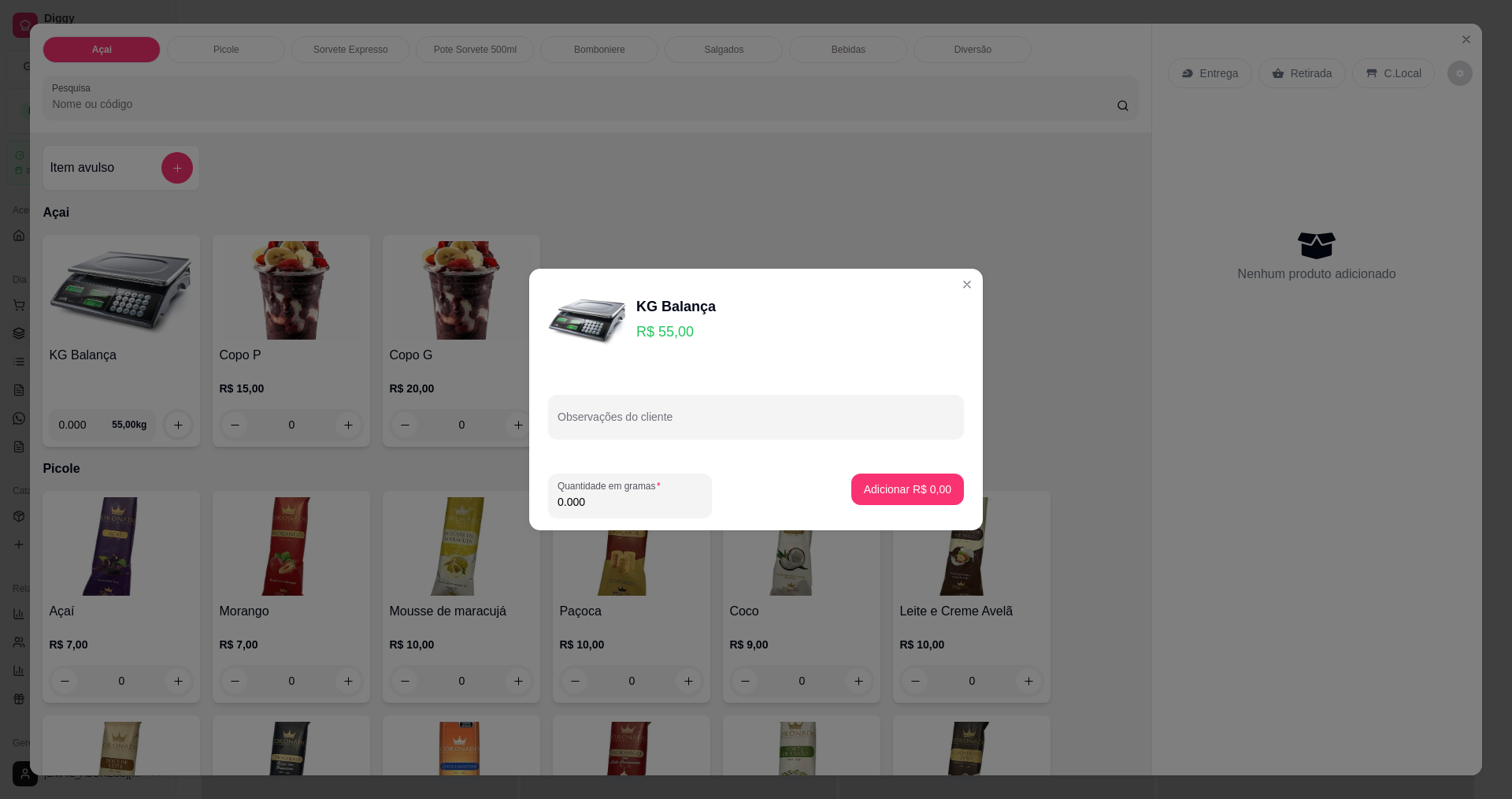
drag, startPoint x: 630, startPoint y: 500, endPoint x: 625, endPoint y: 508, distance: 9.4
click at [625, 508] on input "0.000" at bounding box center [629, 502] width 144 height 16
type input "0.248"
click at [900, 497] on button "Adicionar R$ 13,64" at bounding box center [904, 489] width 119 height 32
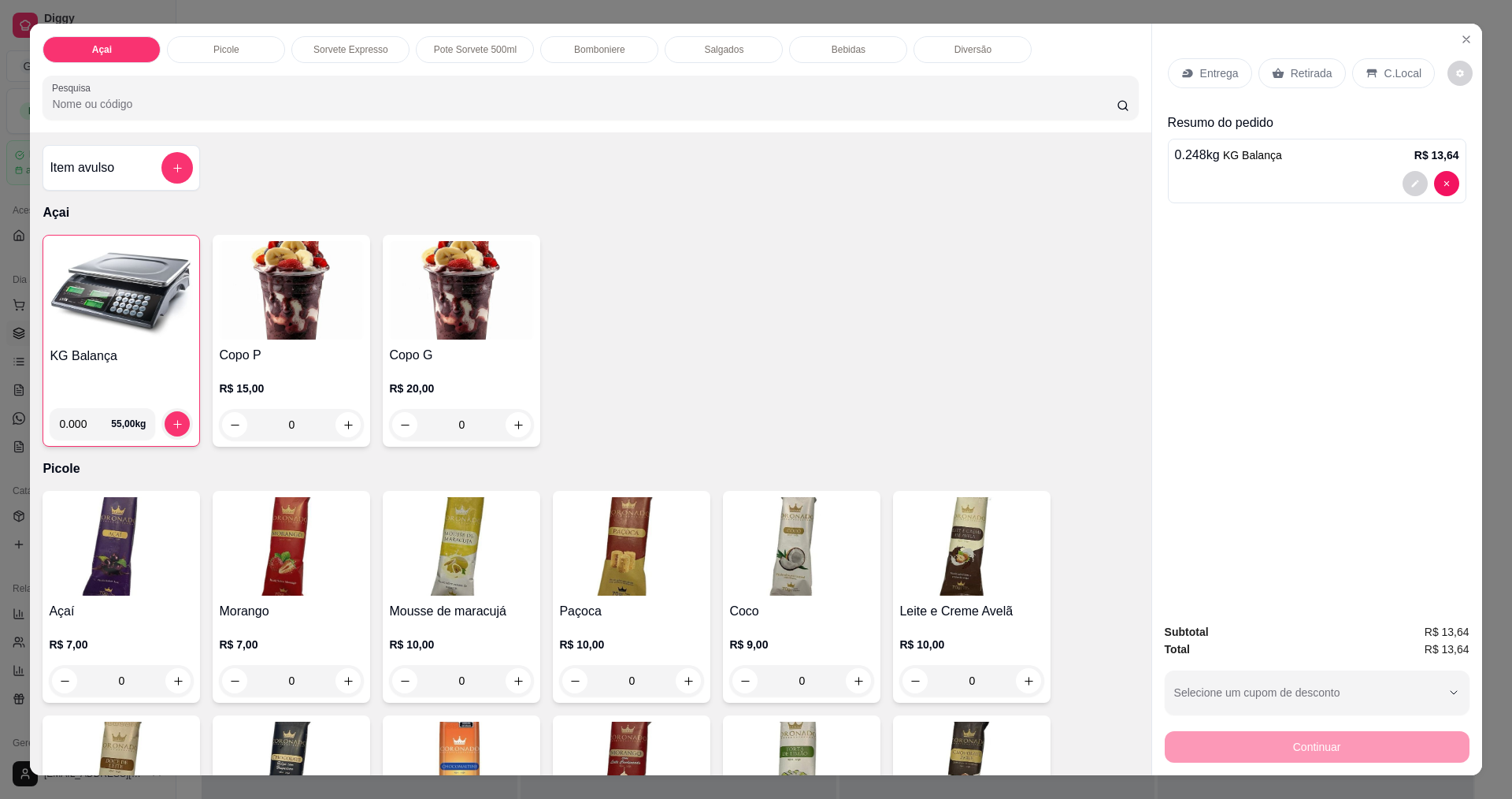
click at [1402, 72] on p "C.Local" at bounding box center [1403, 73] width 37 height 16
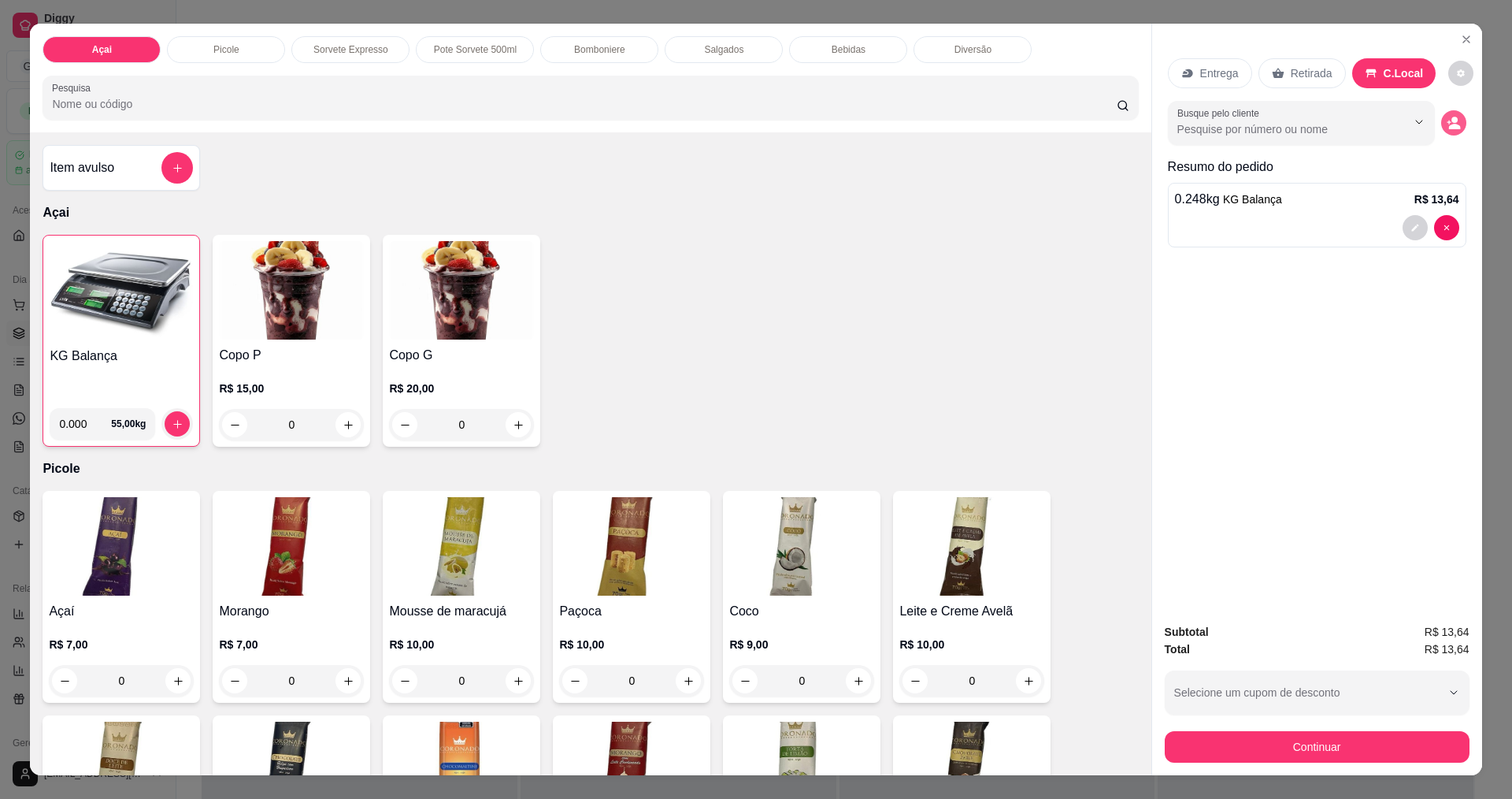
click at [1451, 115] on button "decrease-product-quantity" at bounding box center [1453, 122] width 25 height 25
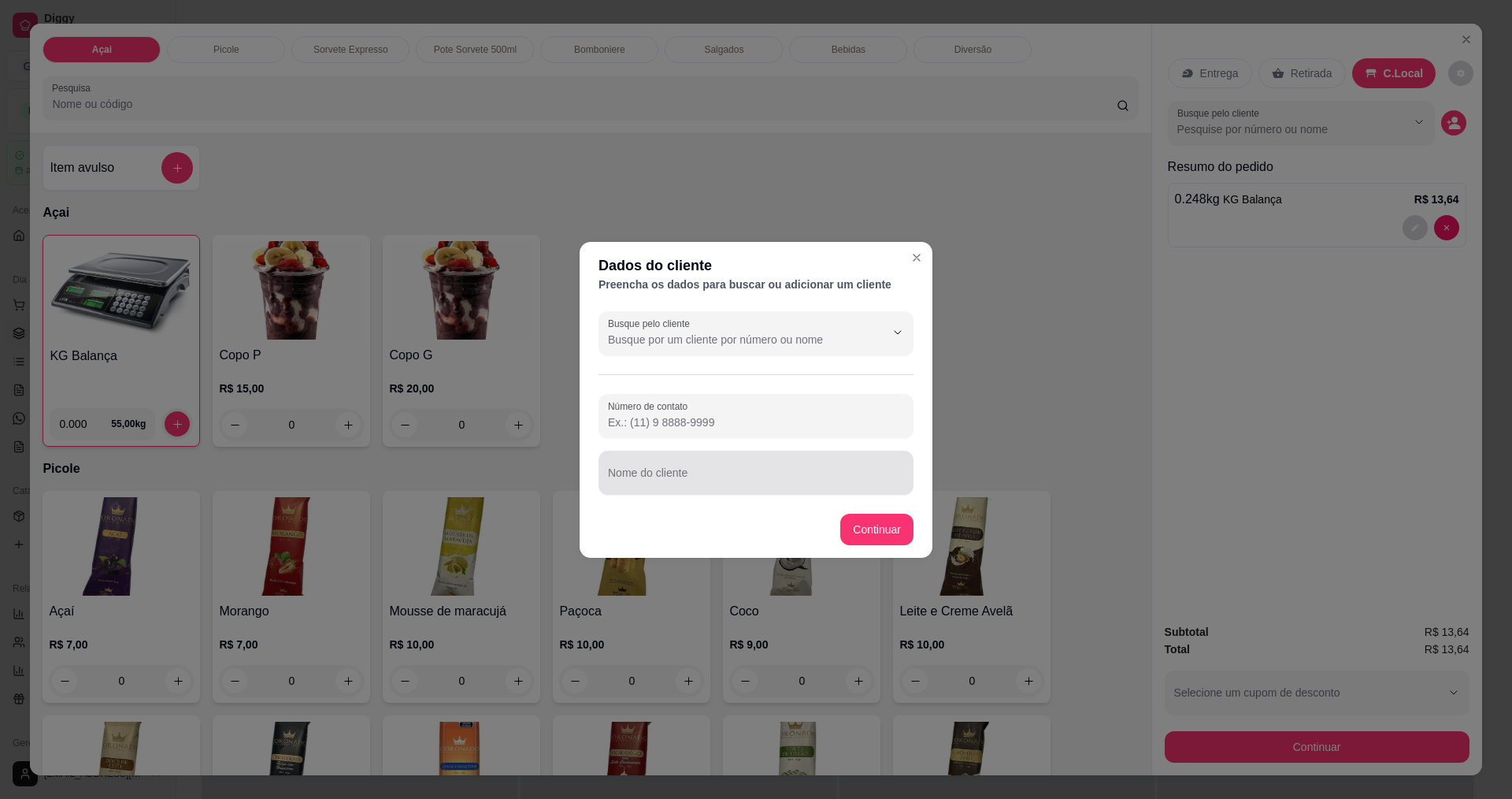
click at [734, 464] on div at bounding box center [756, 473] width 296 height 32
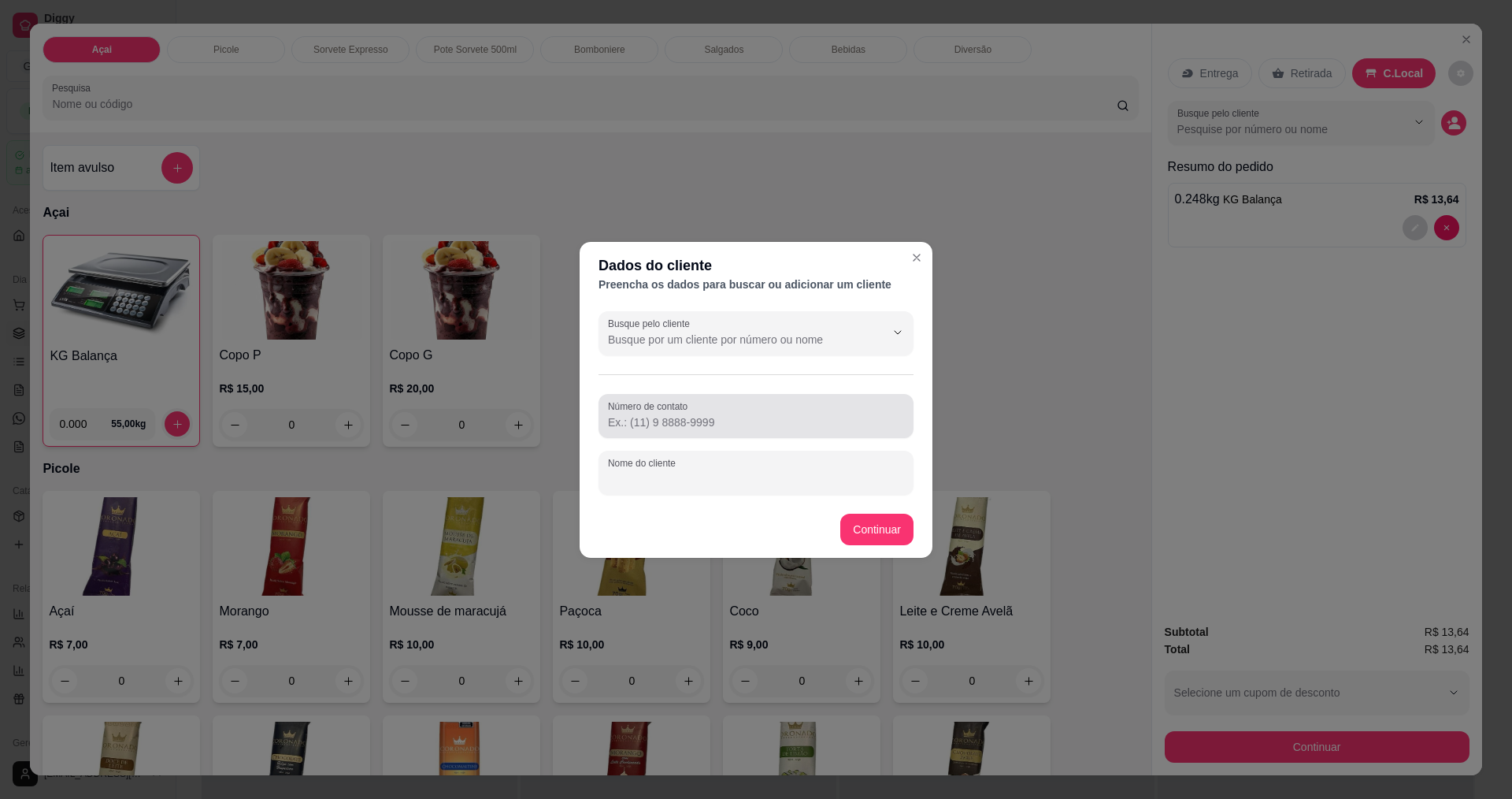
click at [752, 417] on input "Número de contato" at bounding box center [756, 421] width 296 height 16
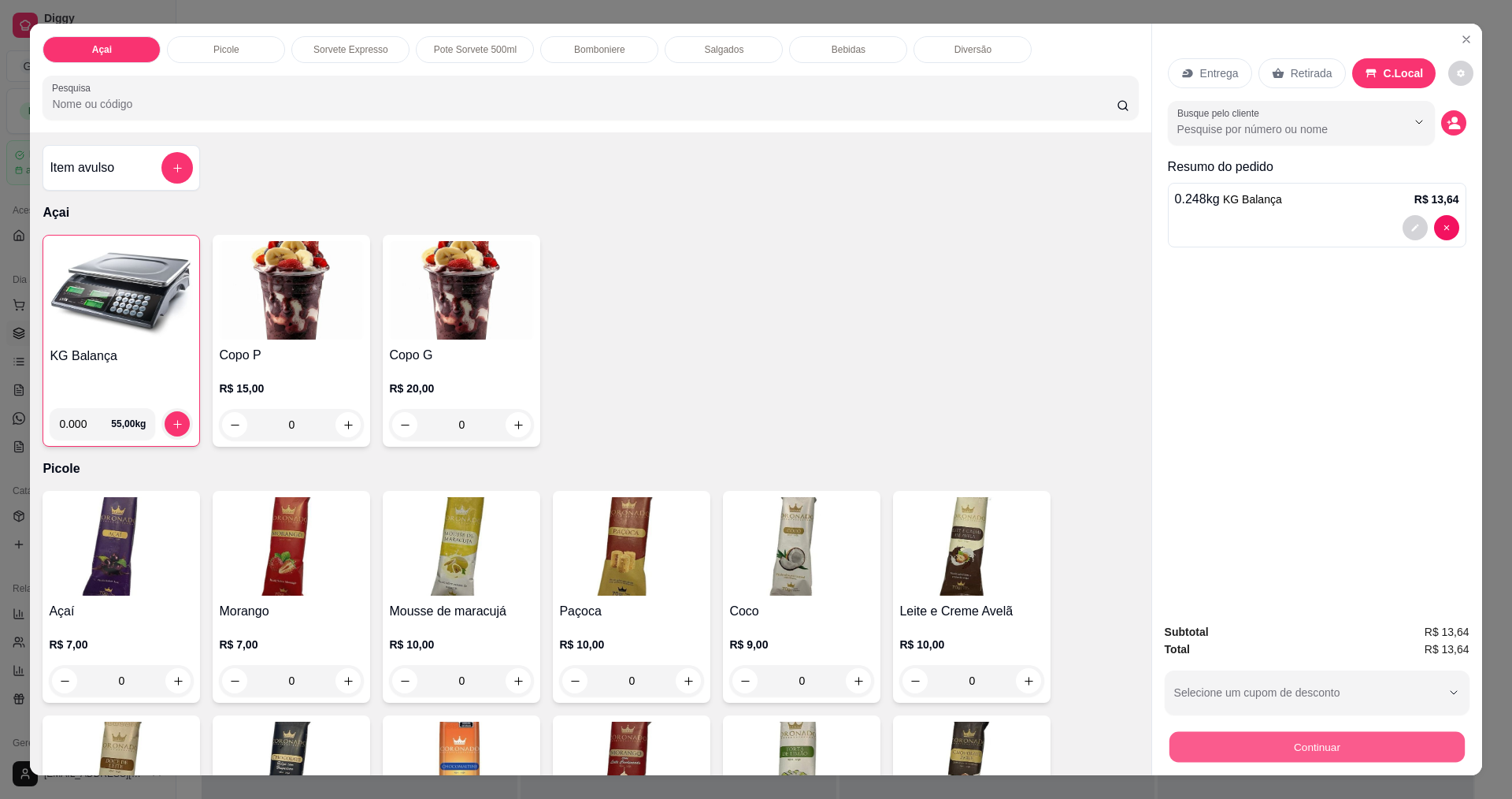
click at [1338, 758] on button "Continuar" at bounding box center [1316, 746] width 296 height 31
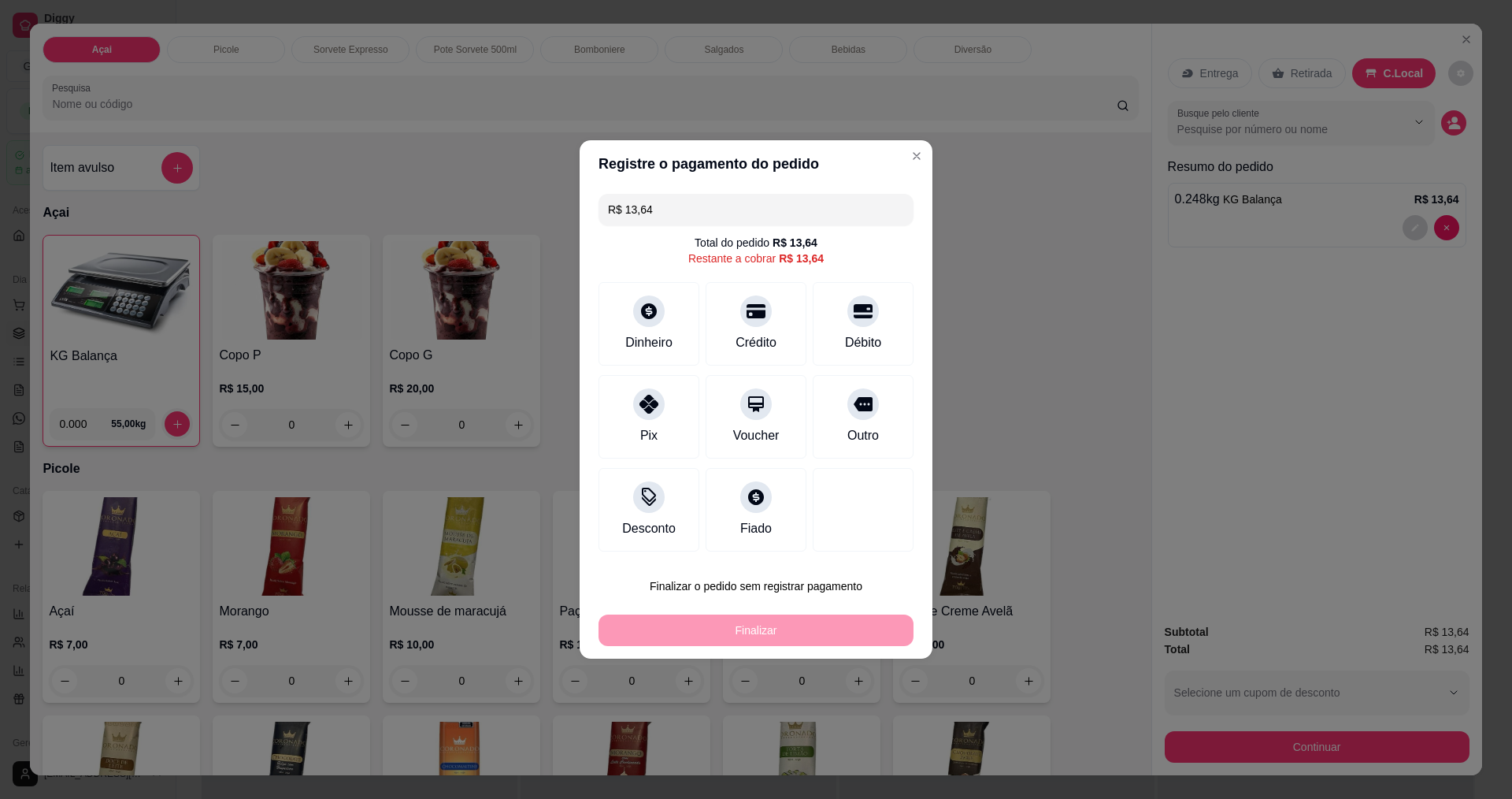
click at [695, 205] on input "R$ 13,64" at bounding box center [756, 210] width 296 height 32
click at [636, 316] on div at bounding box center [649, 306] width 34 height 34
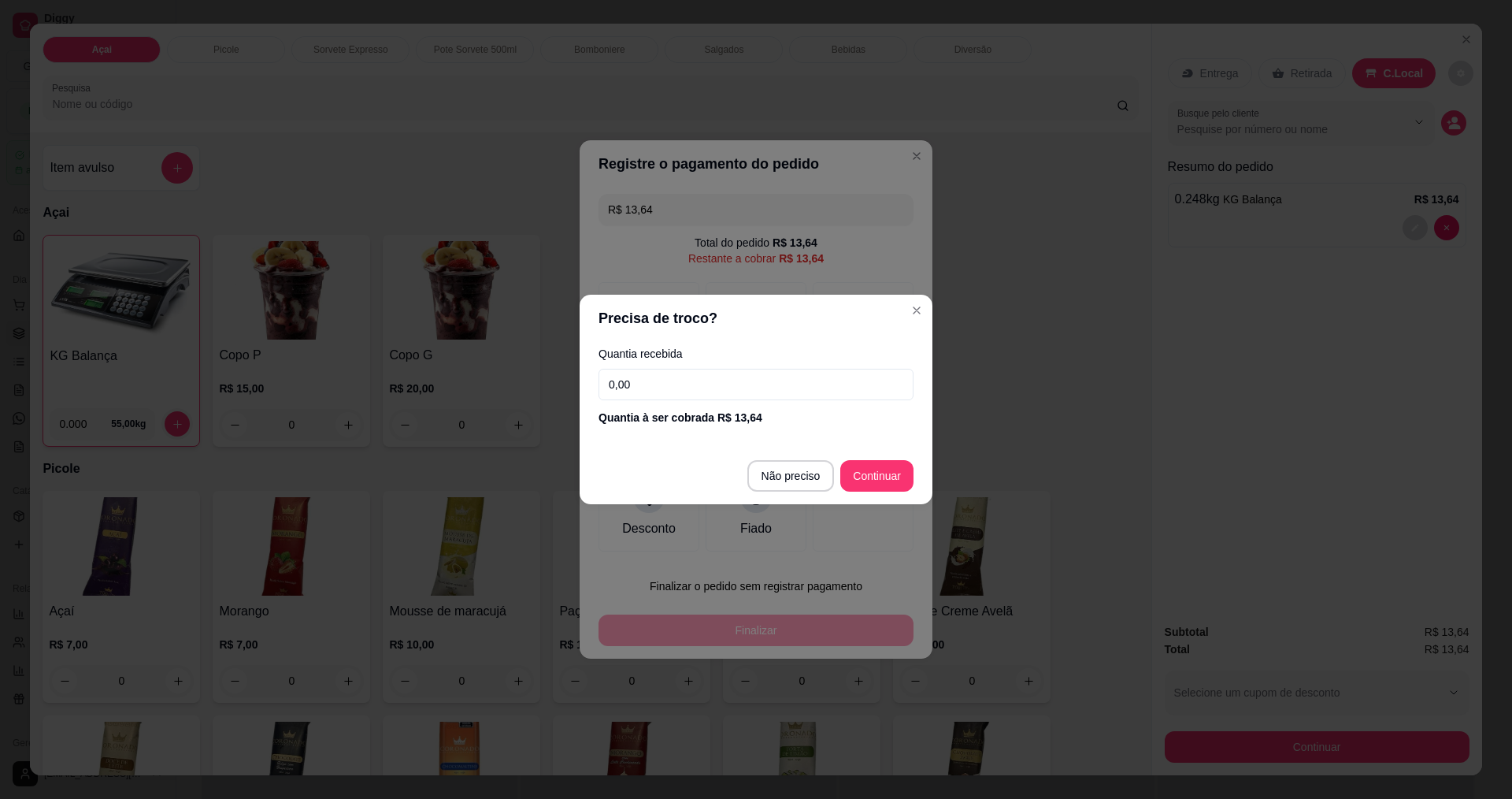
click at [779, 383] on input "0,00" at bounding box center [756, 384] width 315 height 32
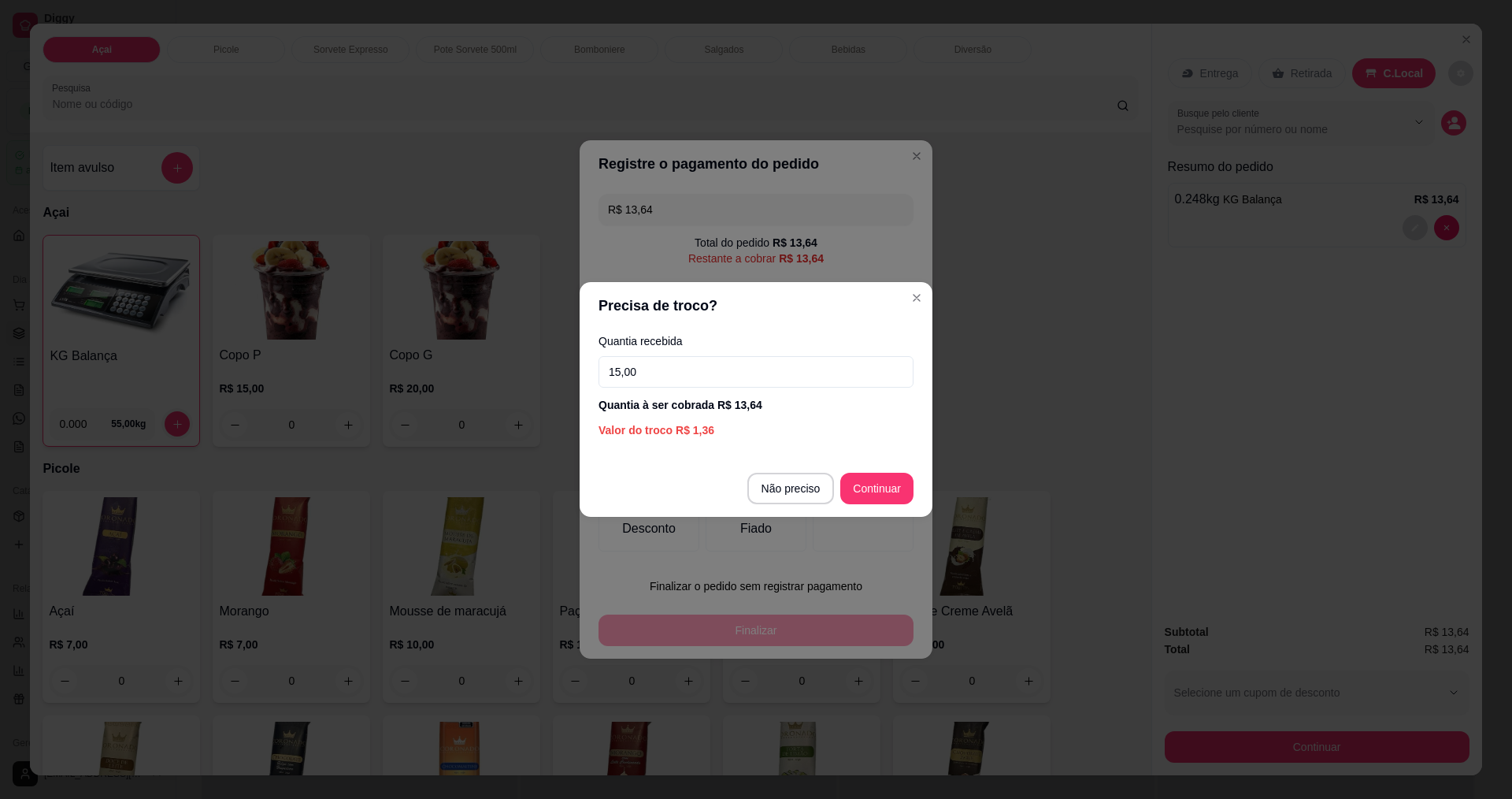
type input "15,00"
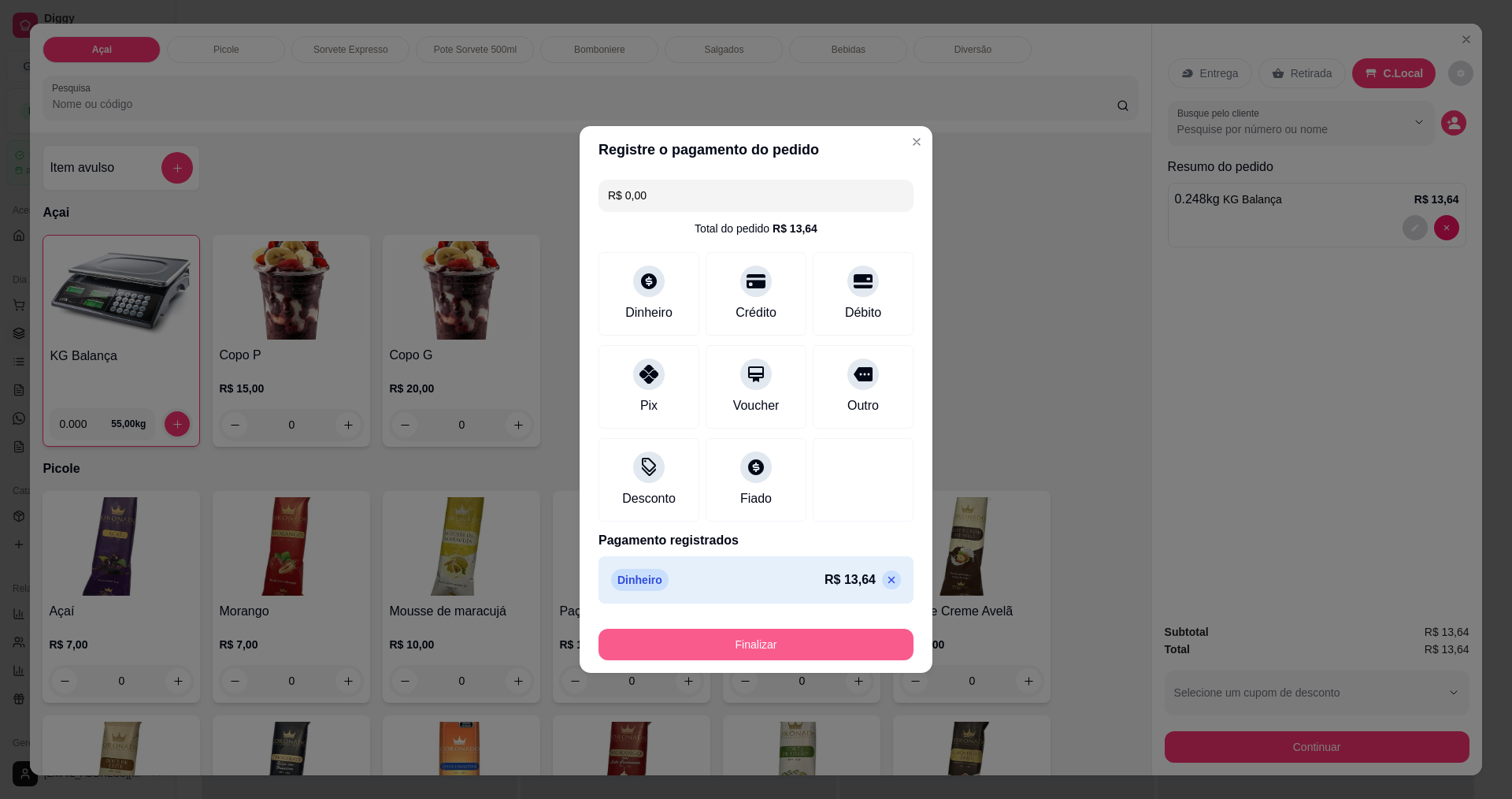
click at [782, 642] on button "Finalizar" at bounding box center [756, 644] width 315 height 32
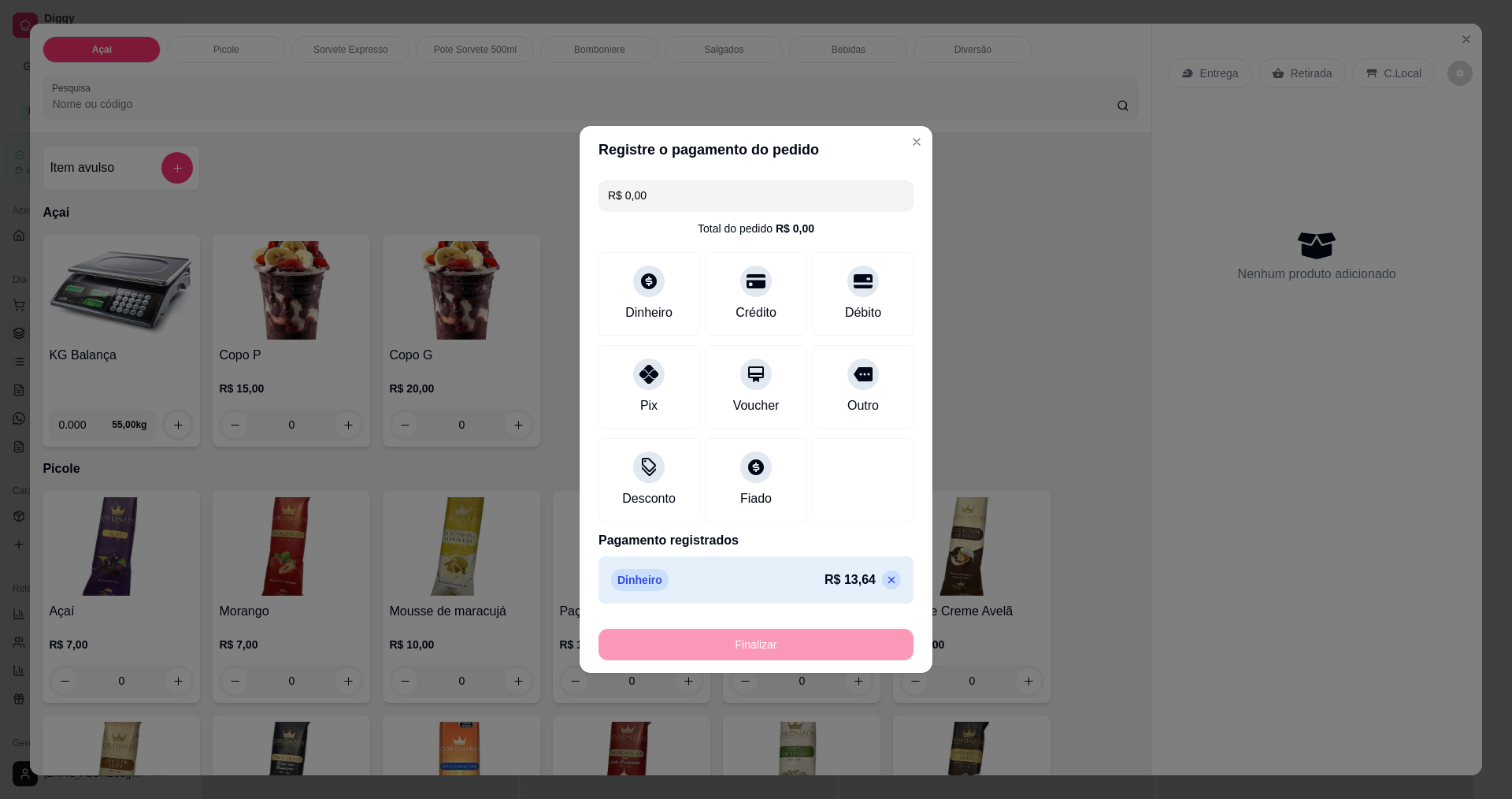
type input "-R$ 13,64"
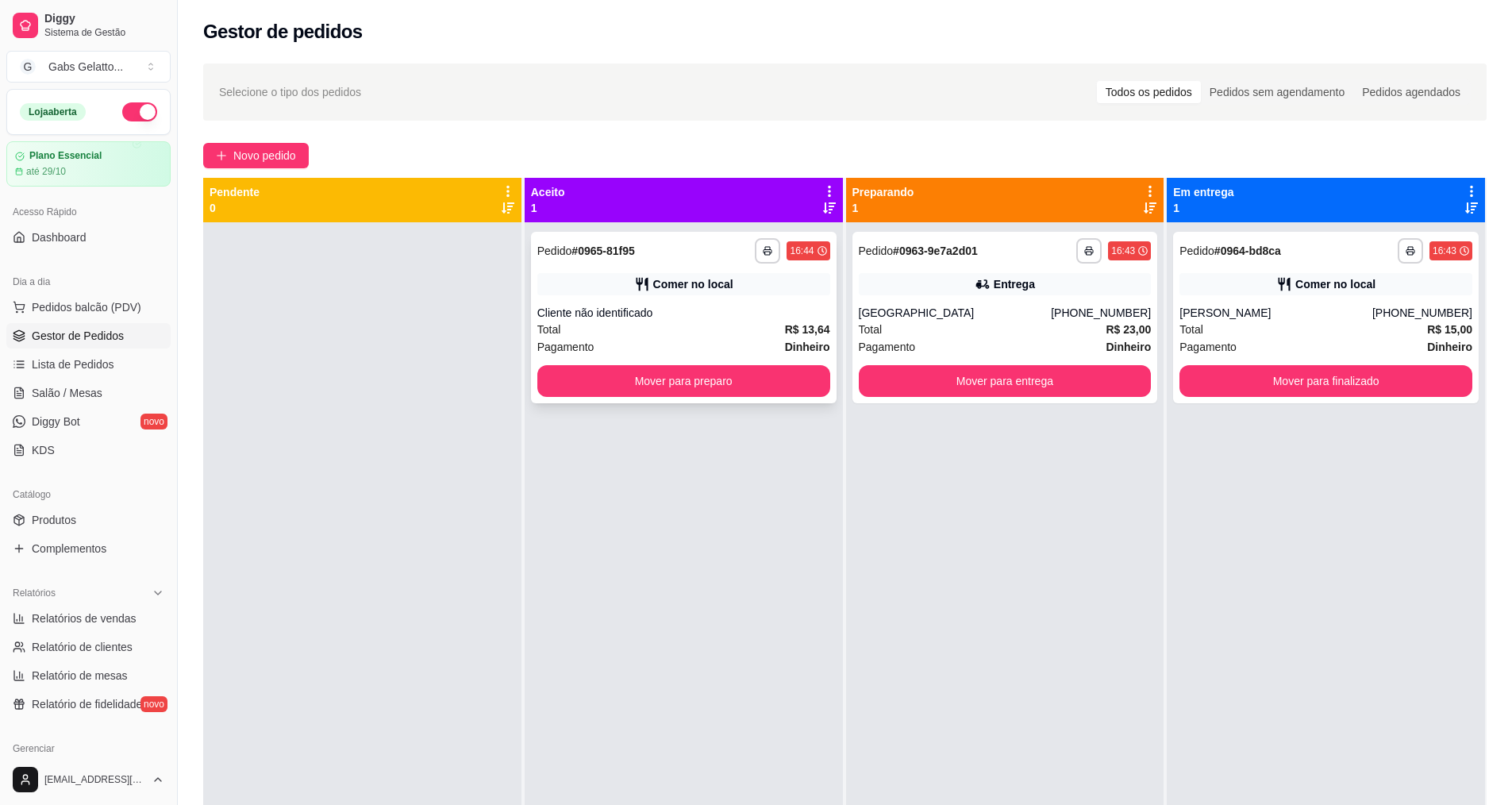
click at [651, 391] on button "Mover para preparo" at bounding box center [684, 381] width 293 height 32
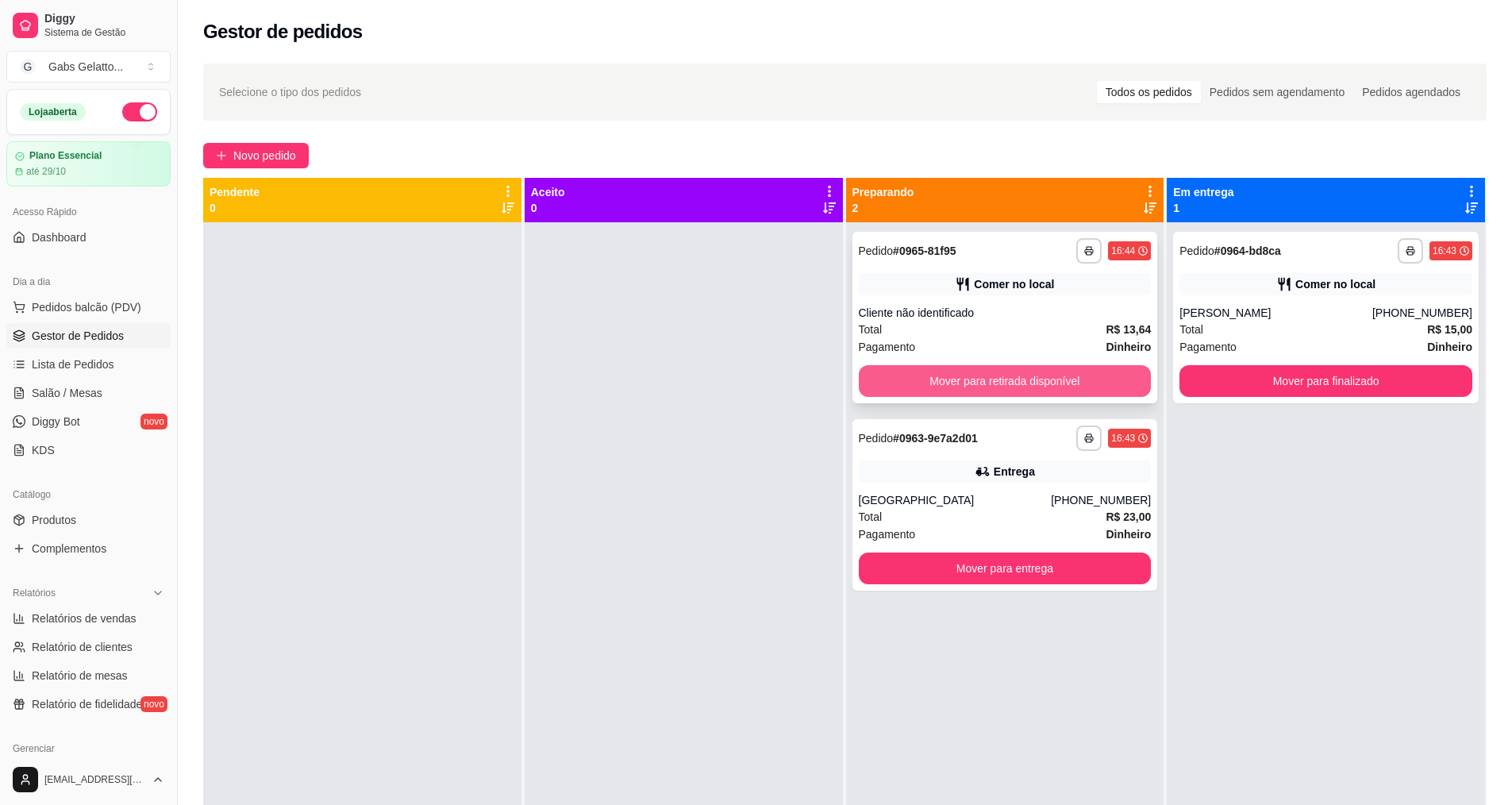
click at [1050, 376] on button "Mover para retirada disponível" at bounding box center [1005, 381] width 293 height 32
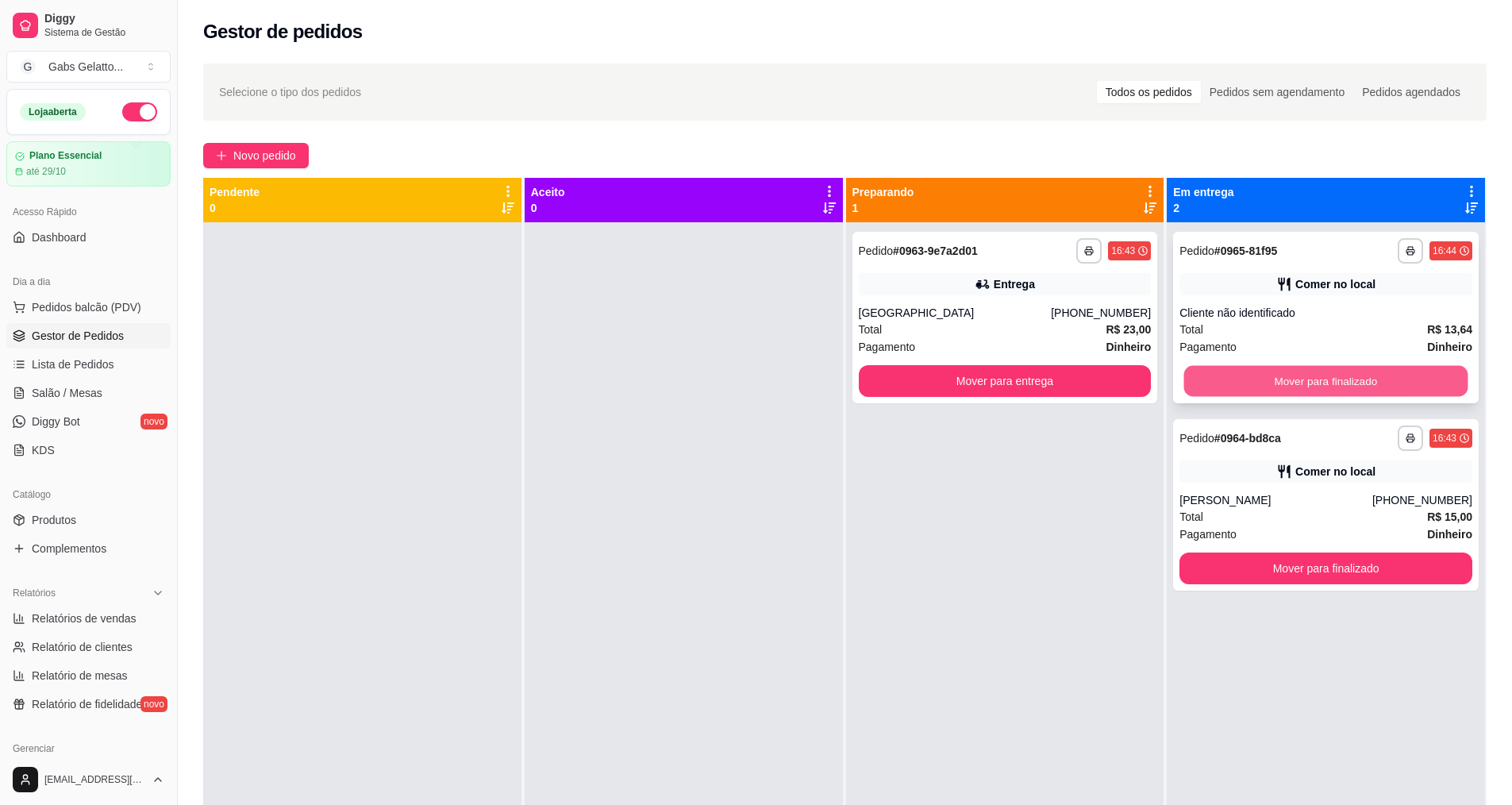
click at [1293, 383] on button "Mover para finalizado" at bounding box center [1326, 380] width 284 height 31
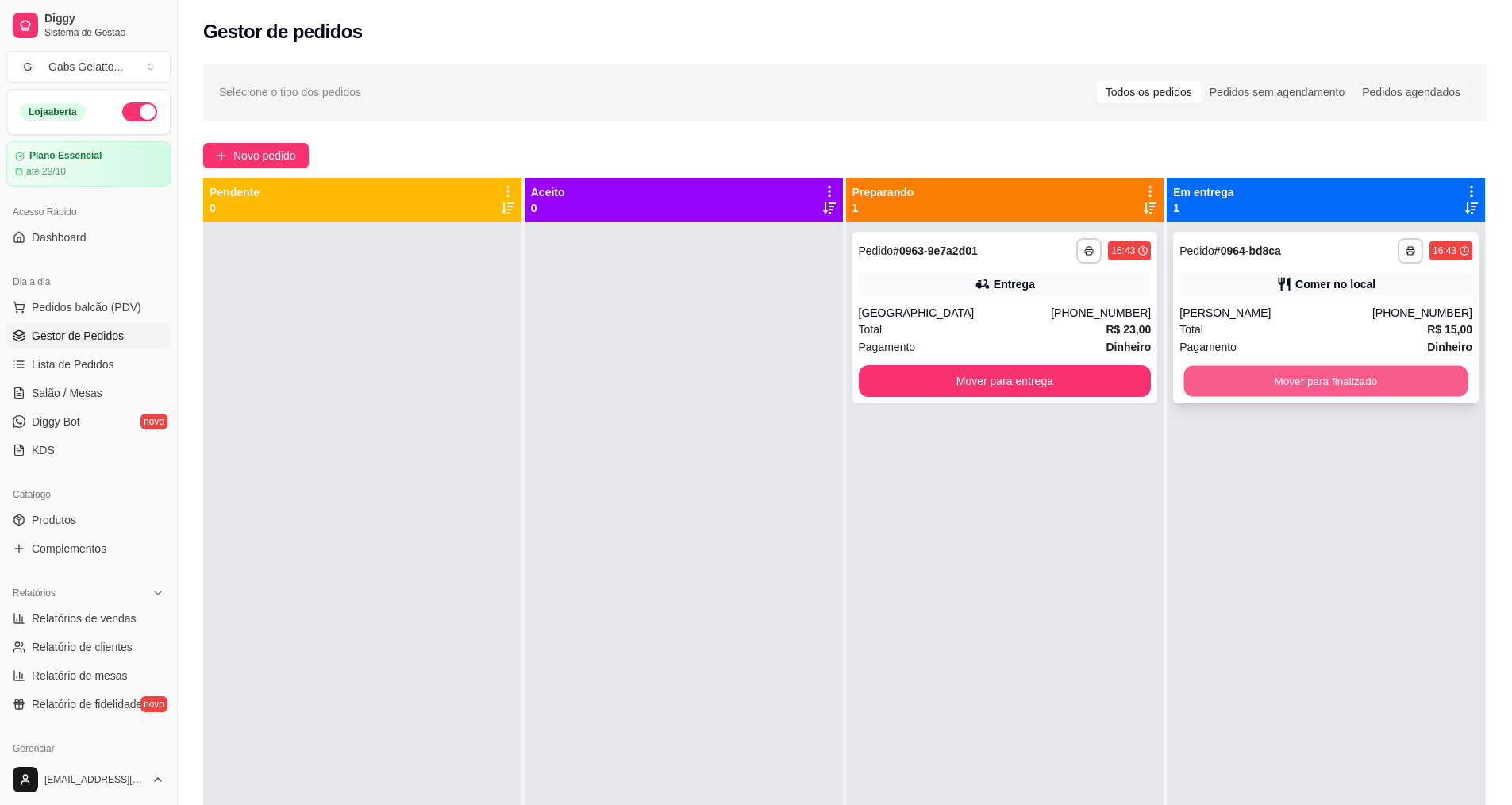
click at [1300, 377] on button "Mover para finalizado" at bounding box center [1326, 380] width 284 height 31
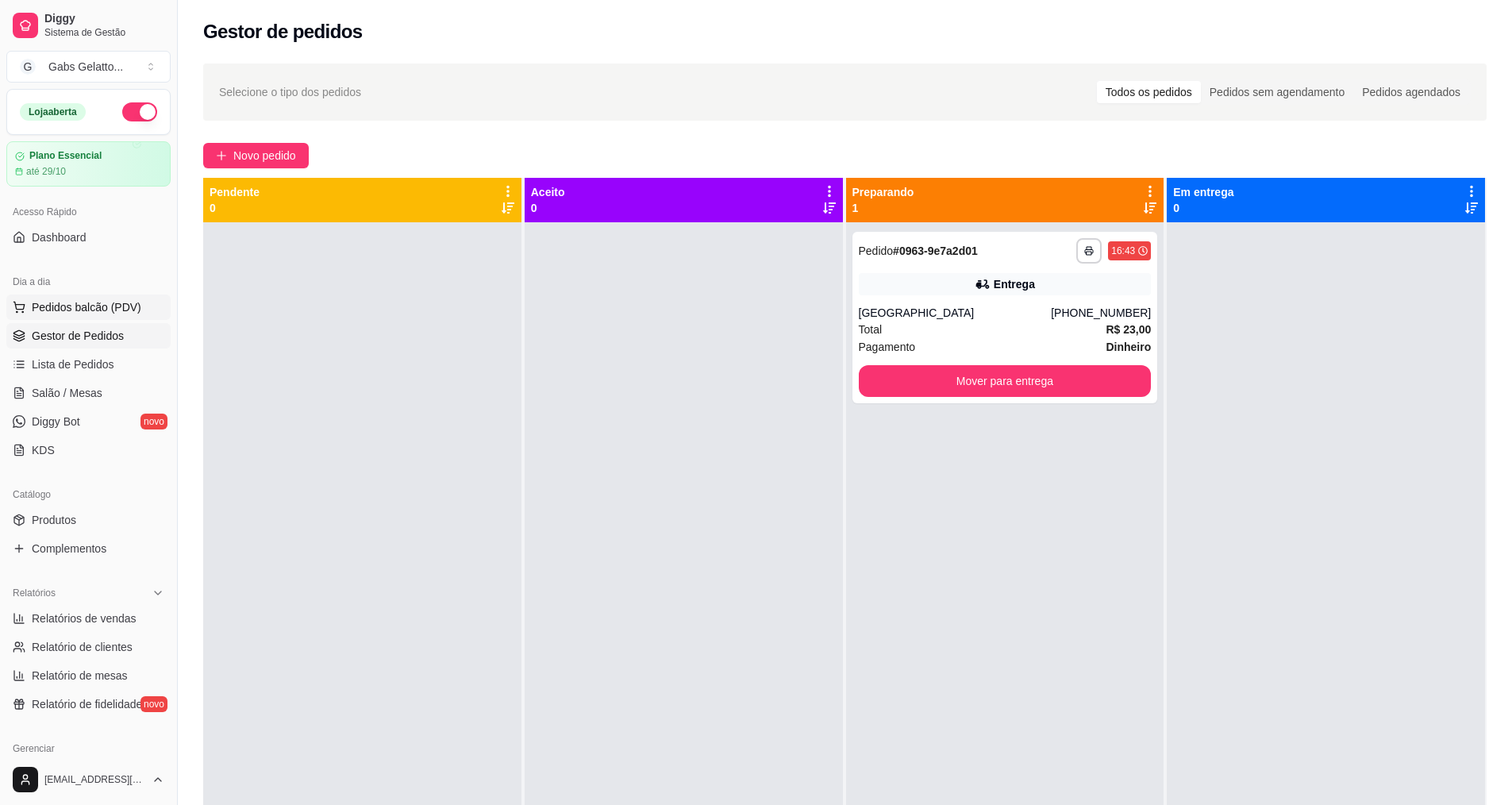
click at [90, 315] on span "Pedidos balcão (PDV)" at bounding box center [86, 306] width 110 height 16
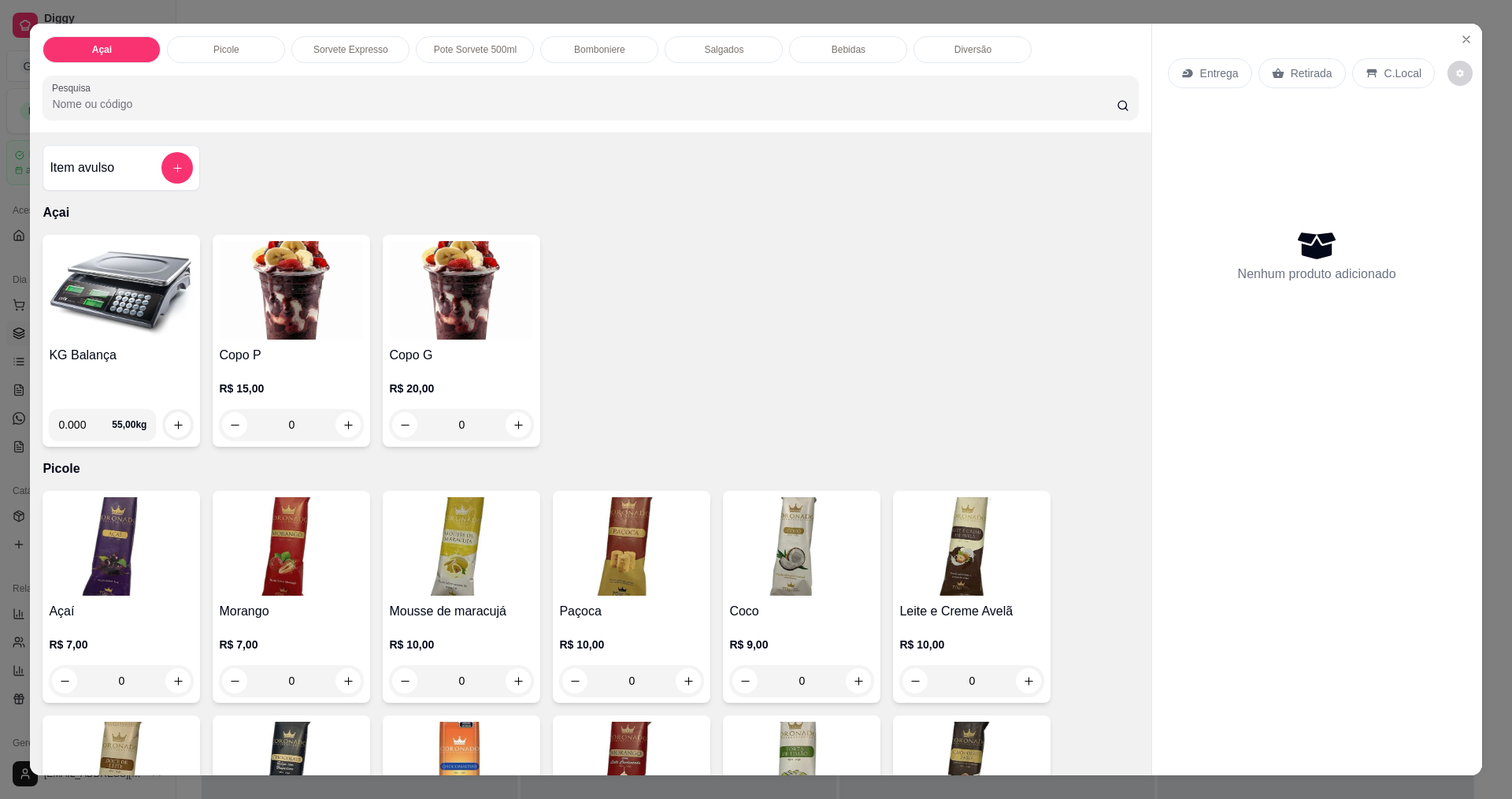
click at [610, 43] on p "Bomboniere" at bounding box center [599, 49] width 51 height 13
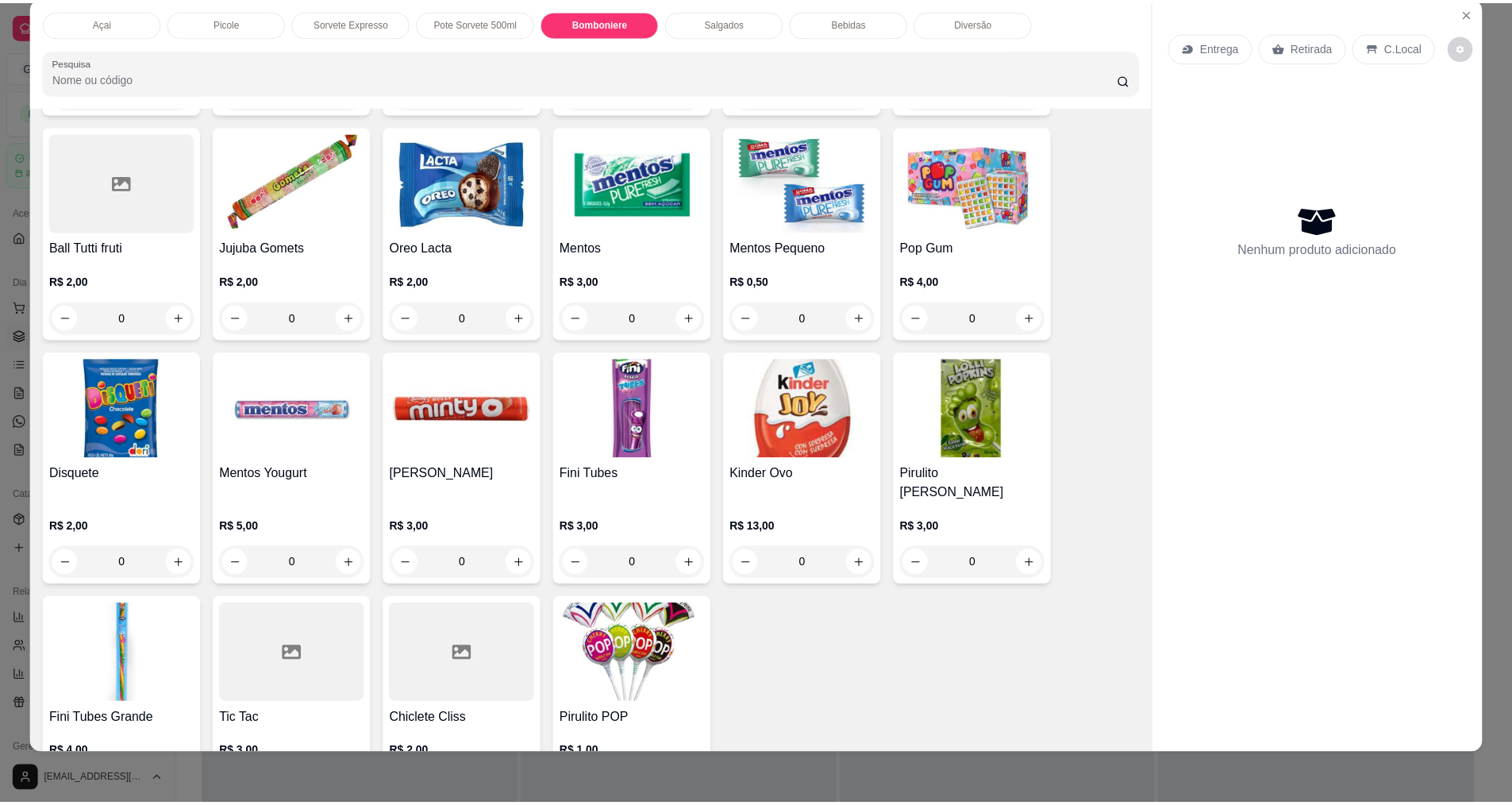
scroll to position [1733, 0]
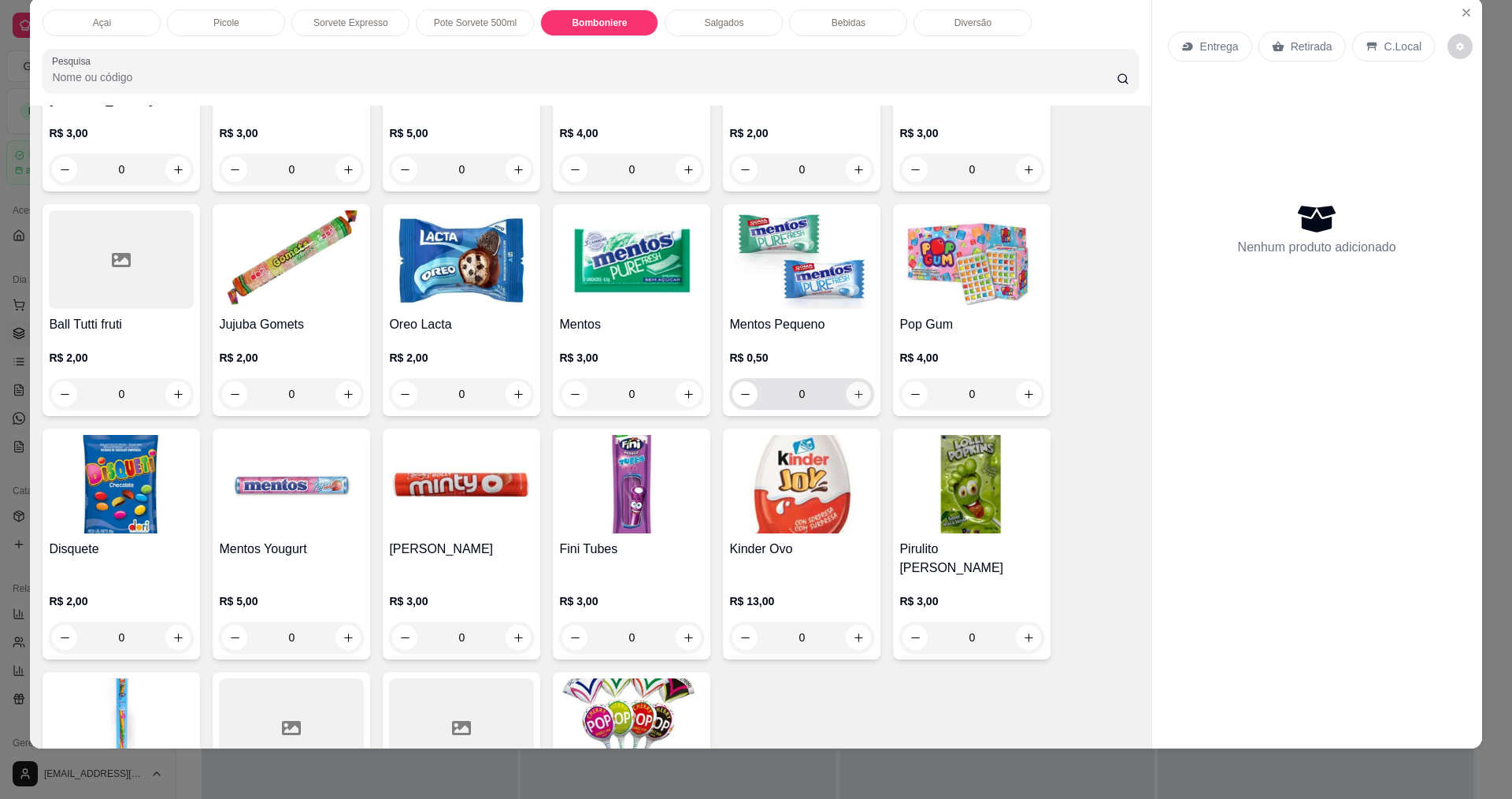
click at [863, 389] on button "increase-product-quantity" at bounding box center [859, 394] width 24 height 24
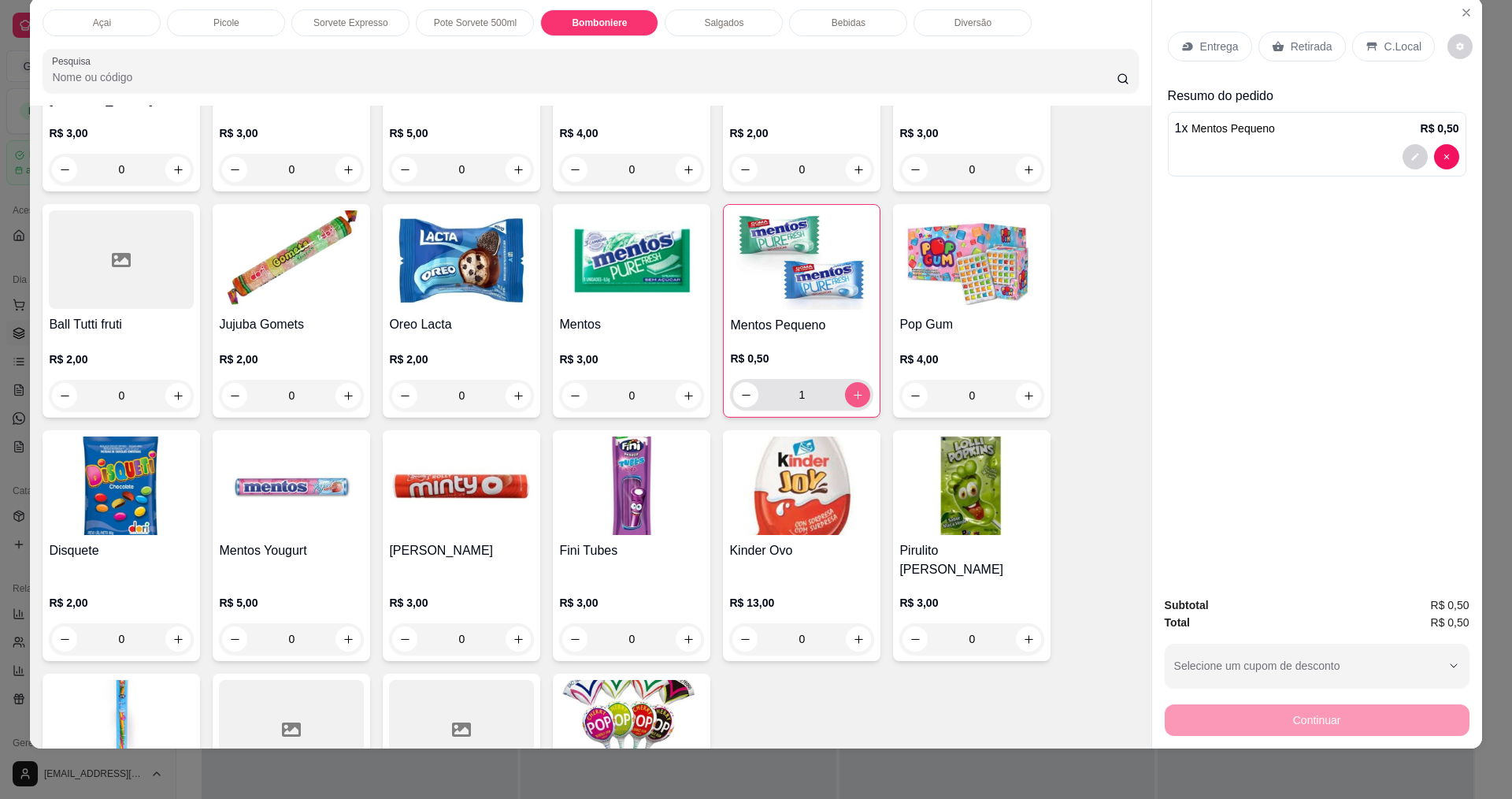
click at [862, 389] on button "increase-product-quantity" at bounding box center [857, 394] width 25 height 25
type input "2"
click at [1413, 42] on div "C.Local" at bounding box center [1394, 47] width 83 height 30
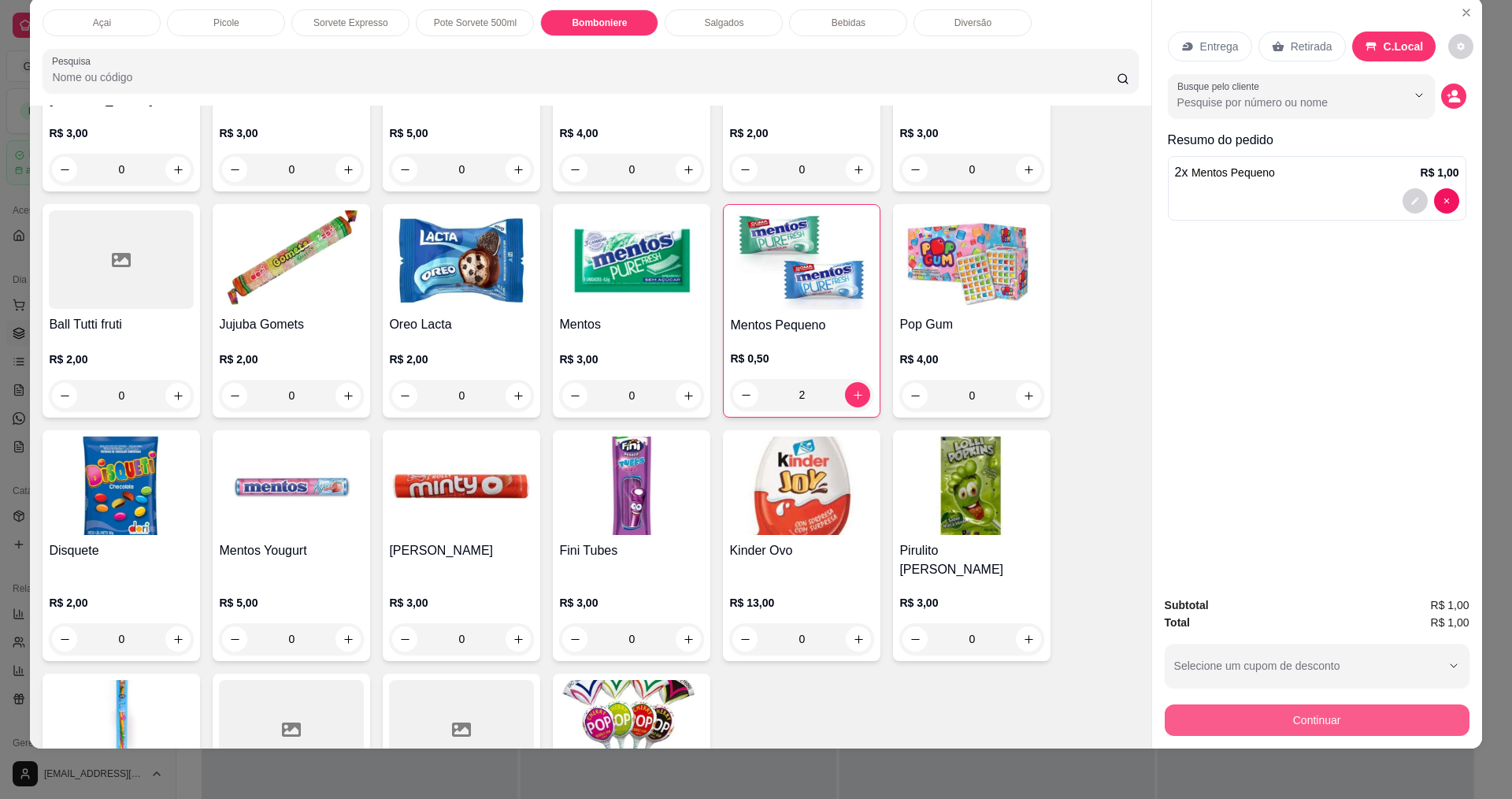
click at [1241, 713] on button "Continuar" at bounding box center [1316, 720] width 305 height 32
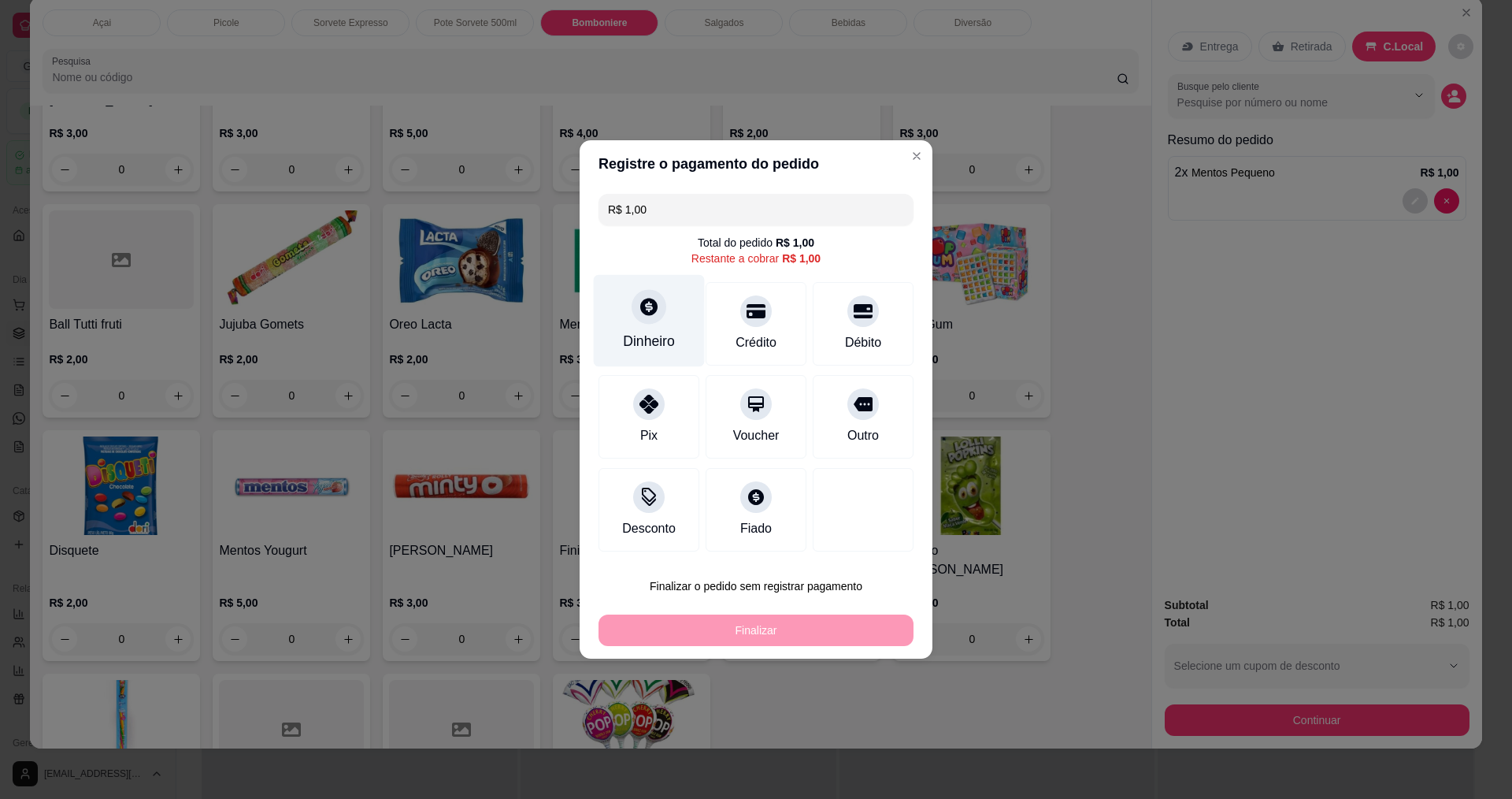
click at [639, 312] on icon at bounding box center [649, 307] width 21 height 21
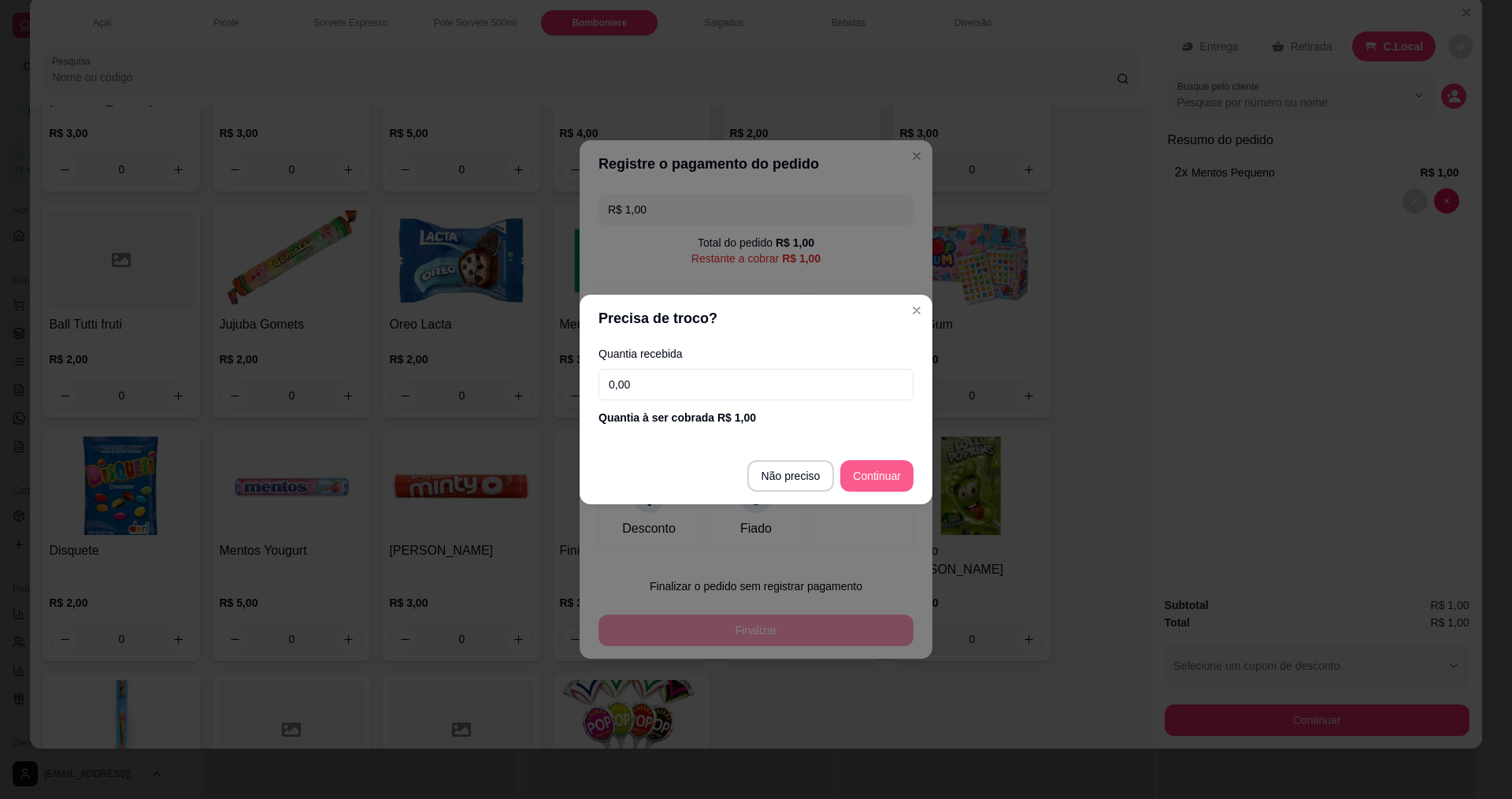
type input "R$ 0,00"
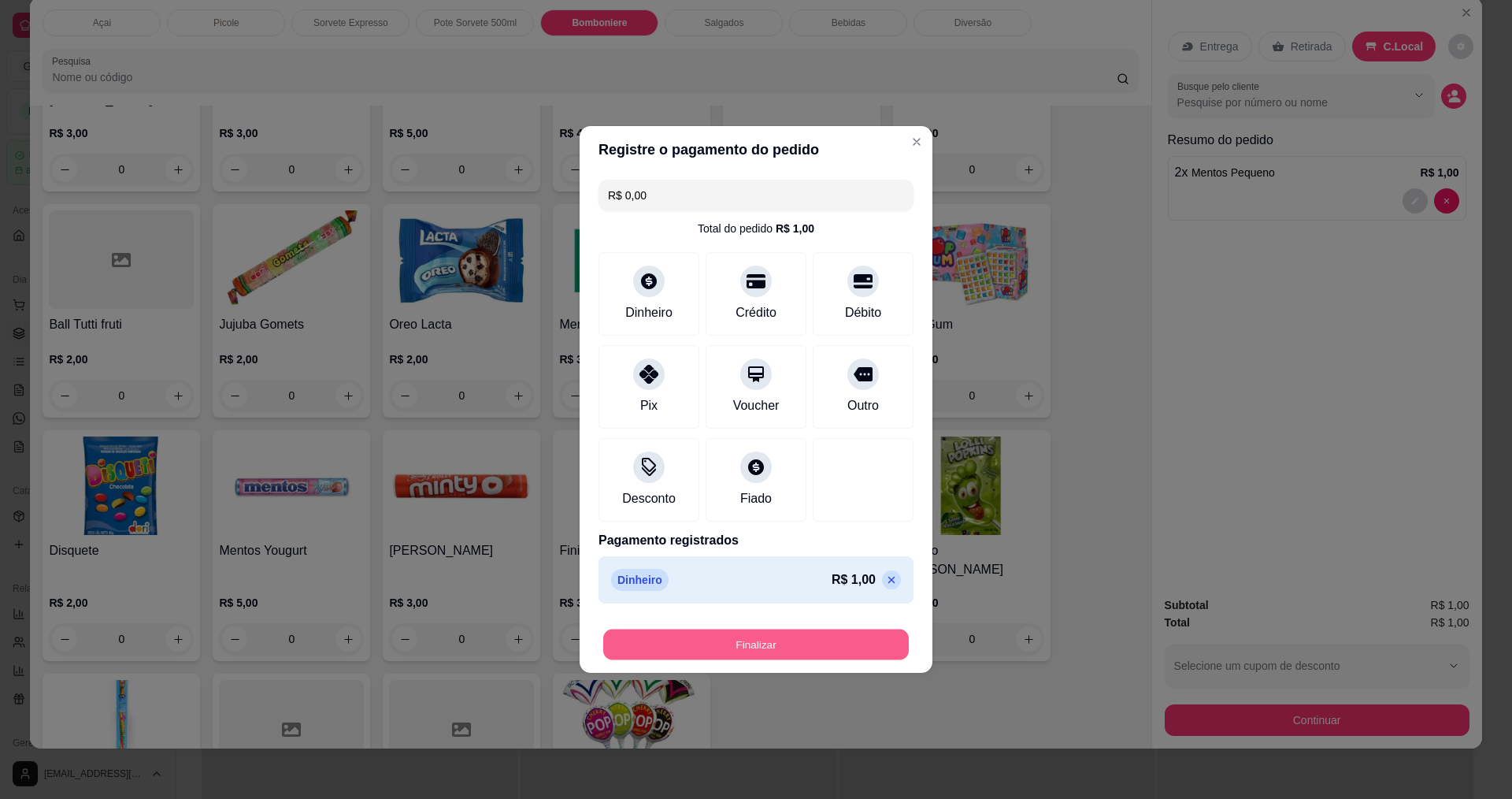
click at [812, 632] on button "Finalizar" at bounding box center [756, 644] width 306 height 31
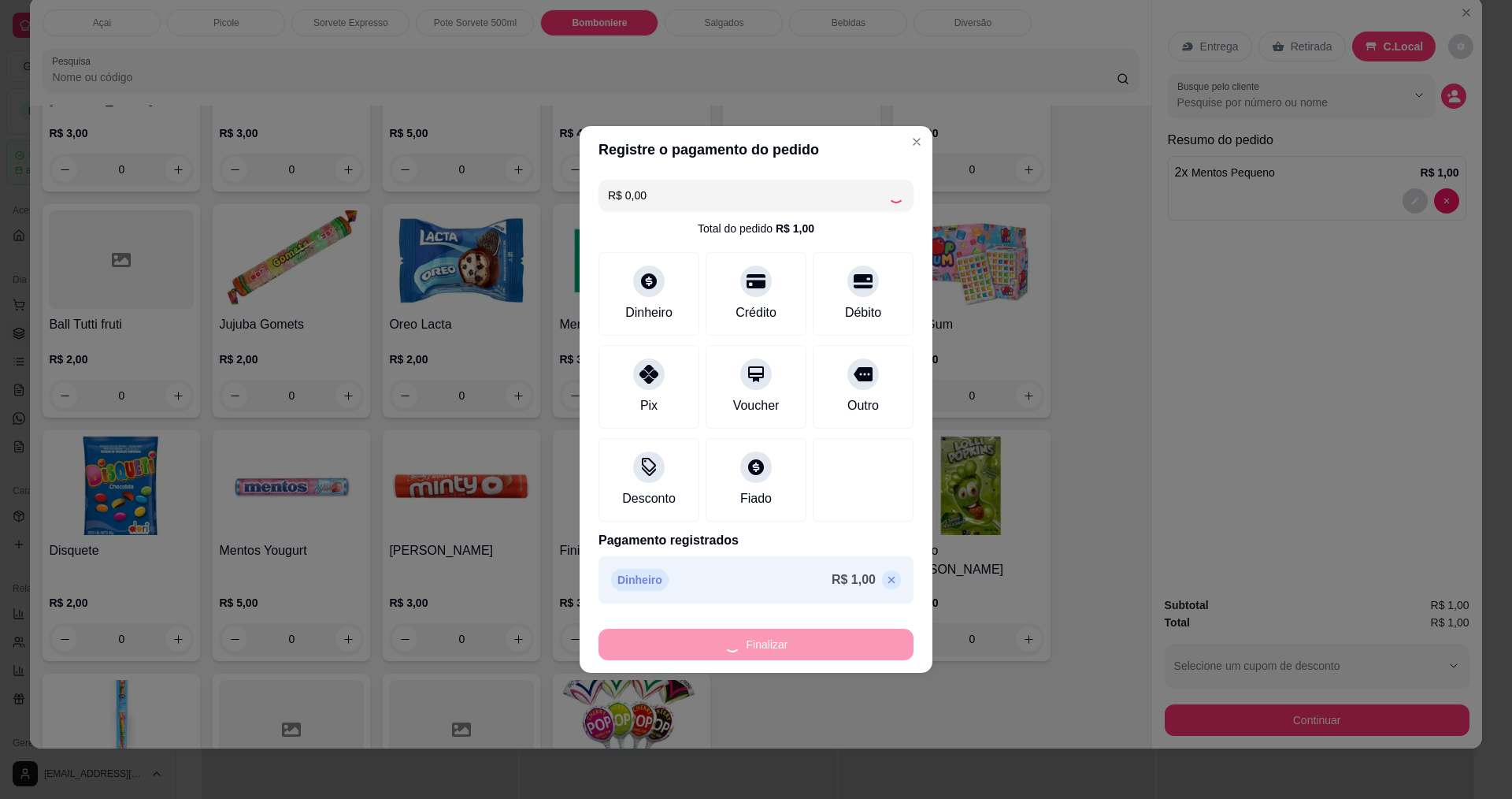
type input "0"
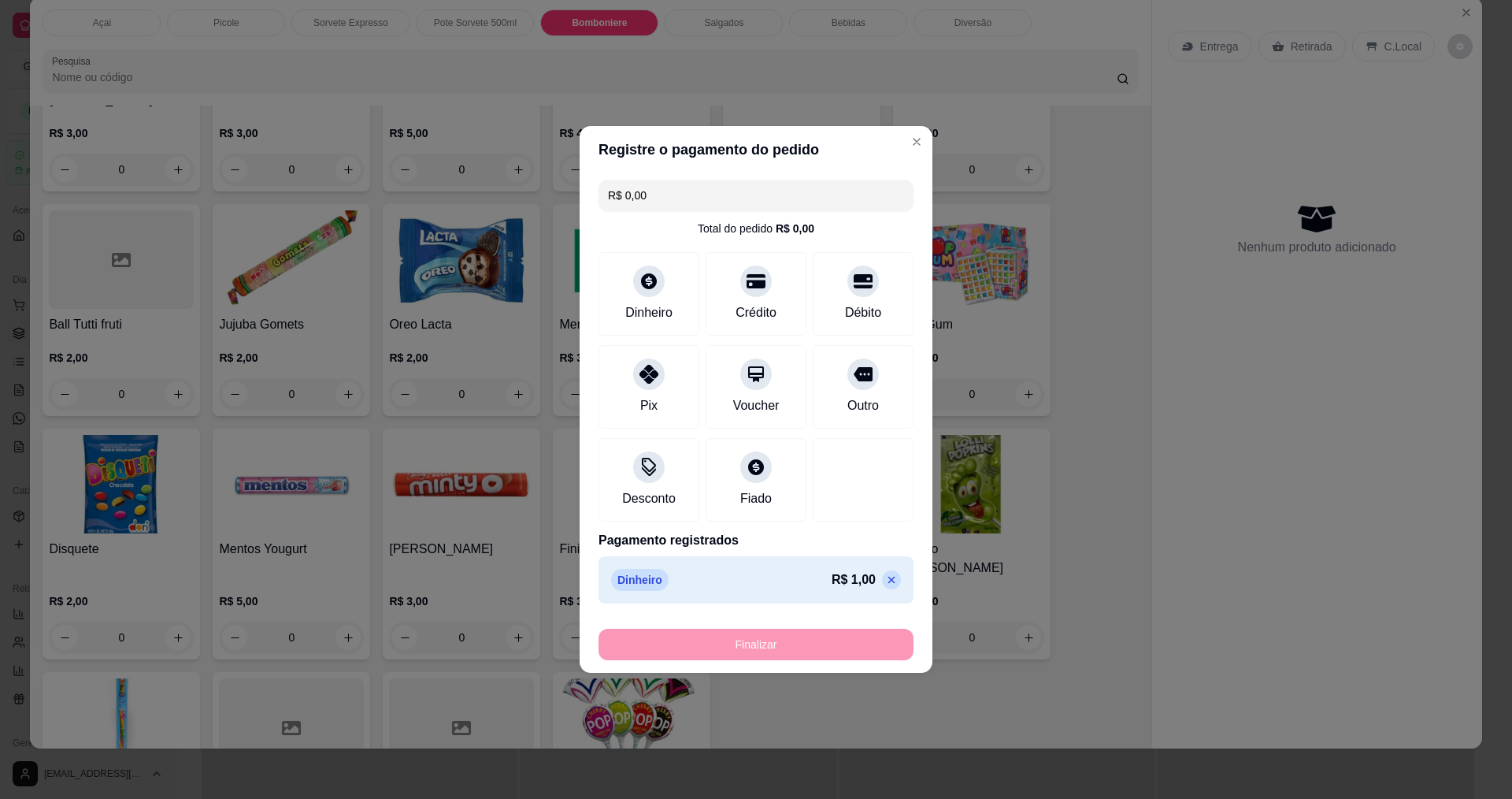
type input "-R$ 1,00"
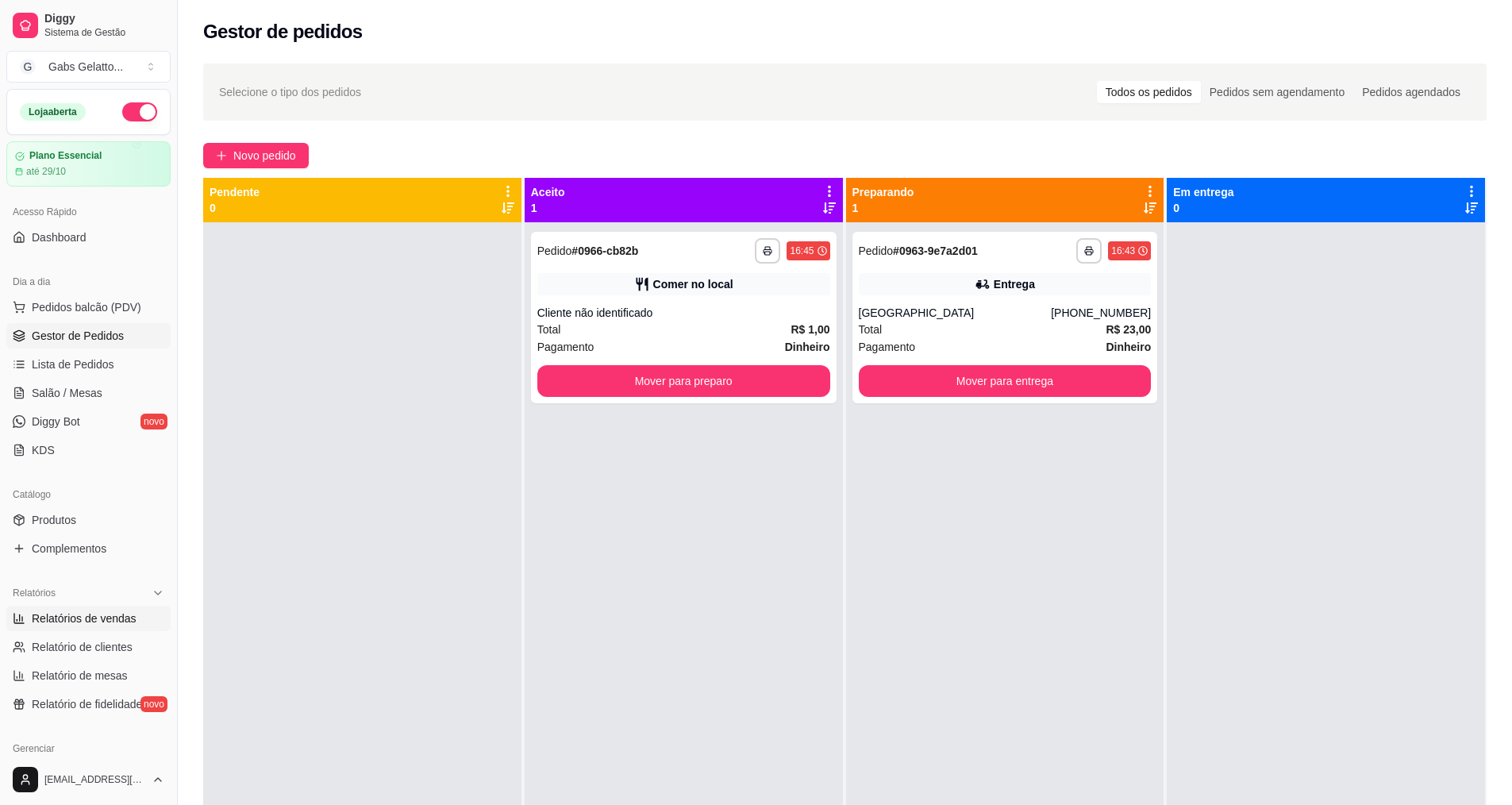
click at [115, 618] on span "Relatórios de vendas" at bounding box center [85, 618] width 105 height 16
select select "ALL"
select select "0"
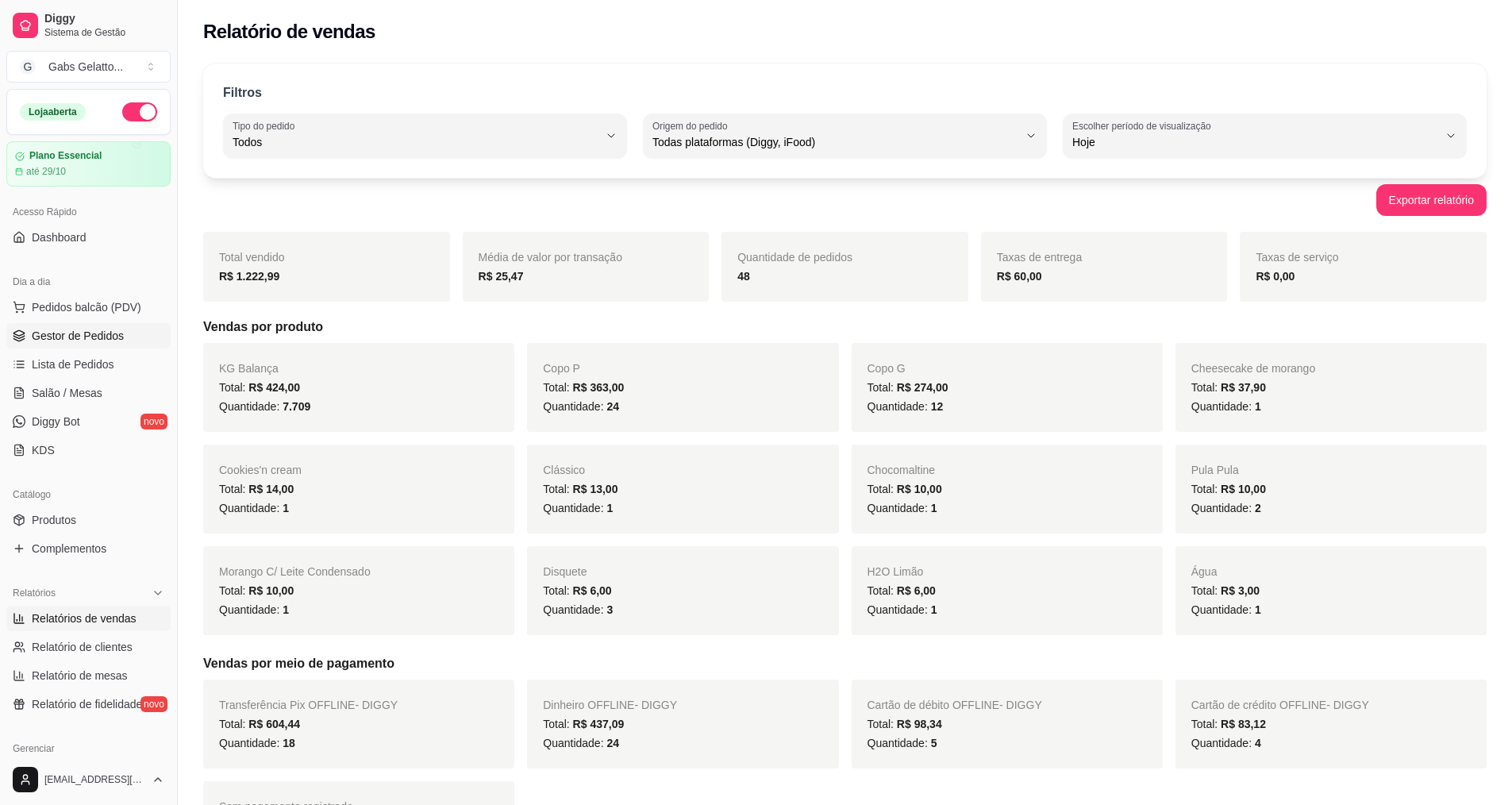
click at [106, 337] on span "Gestor de Pedidos" at bounding box center [78, 335] width 92 height 16
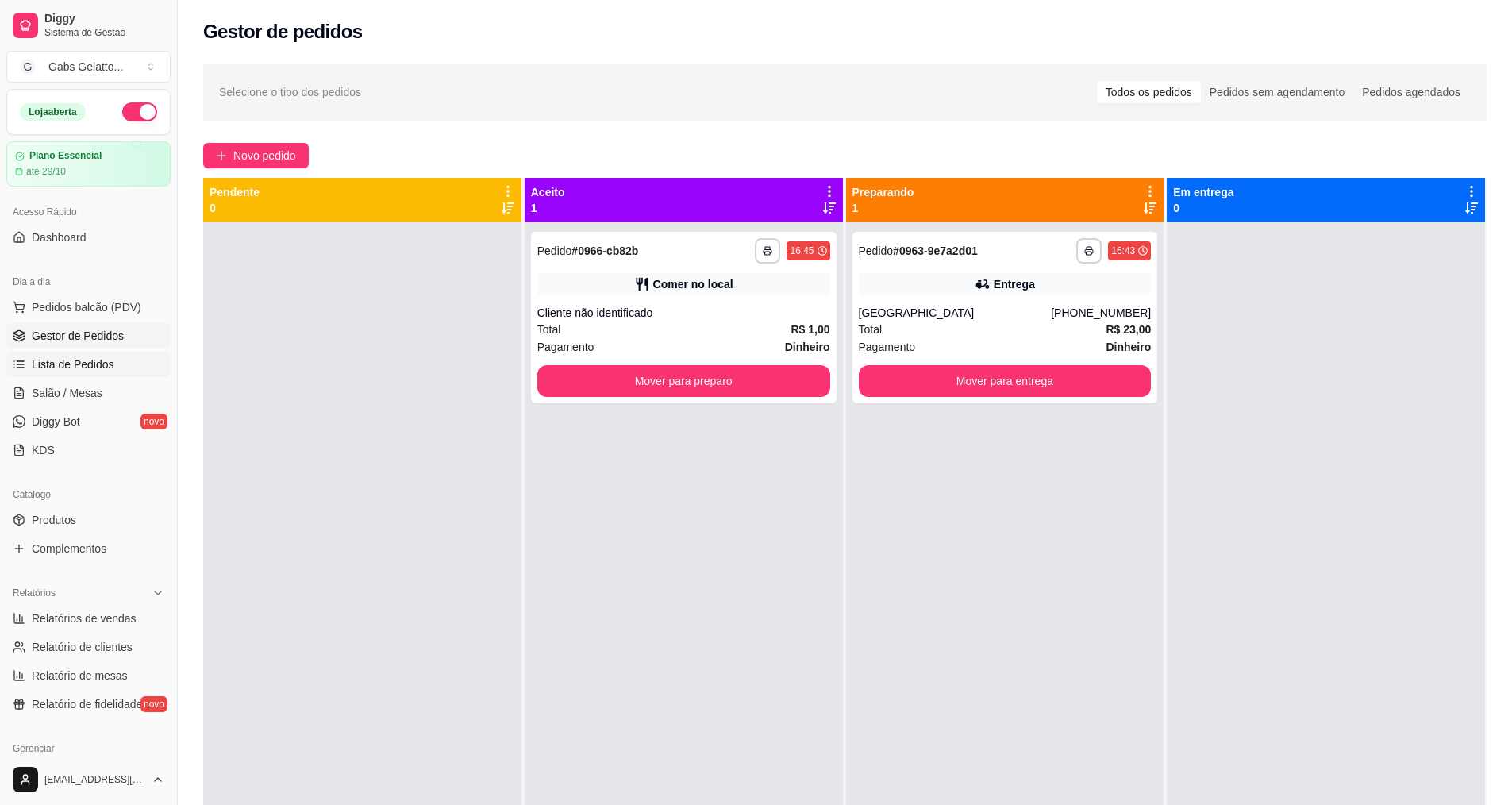
click at [108, 369] on span "Lista de Pedidos" at bounding box center [73, 364] width 83 height 16
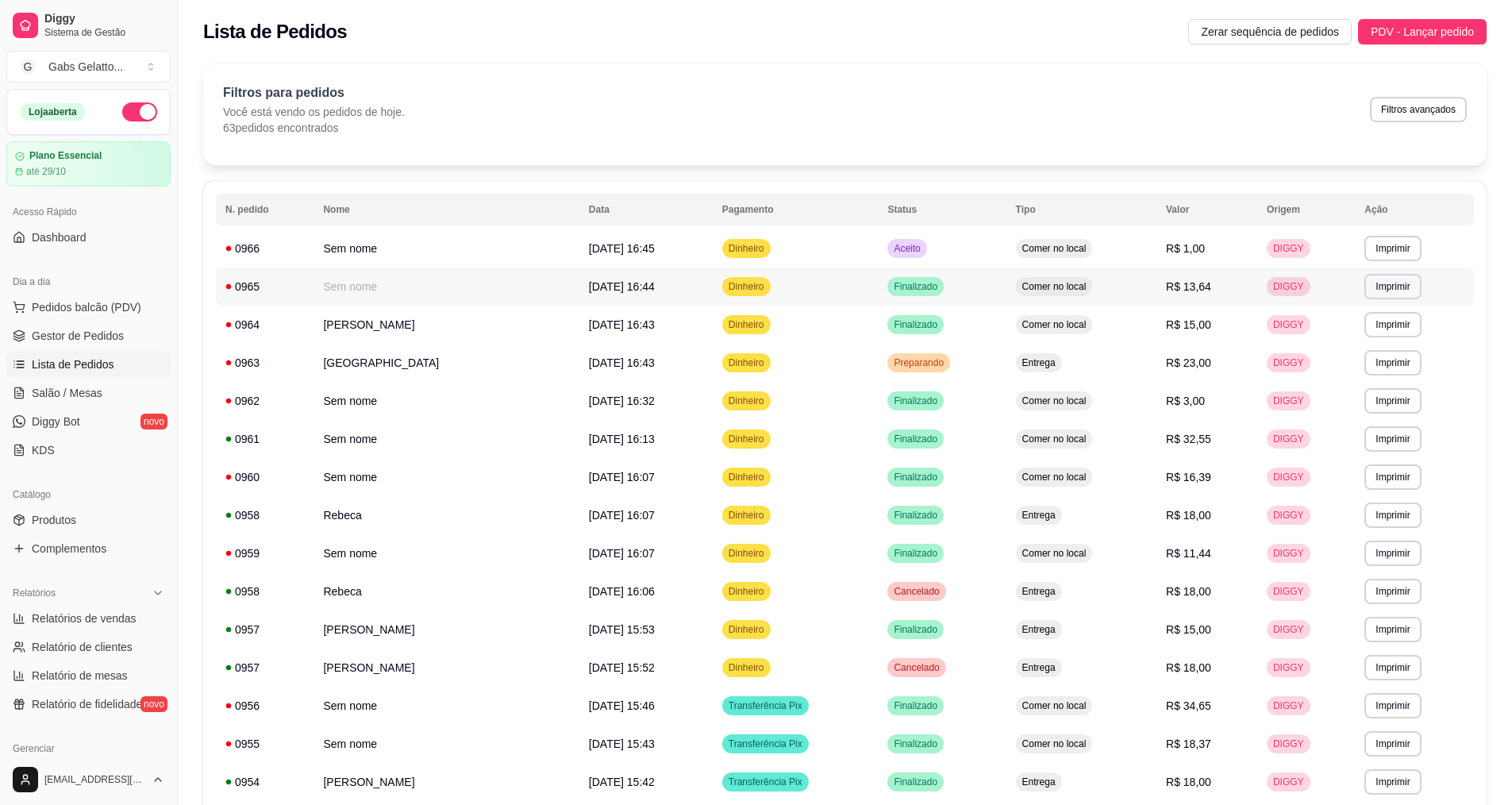
click at [865, 289] on td "Dinheiro" at bounding box center [796, 286] width 166 height 39
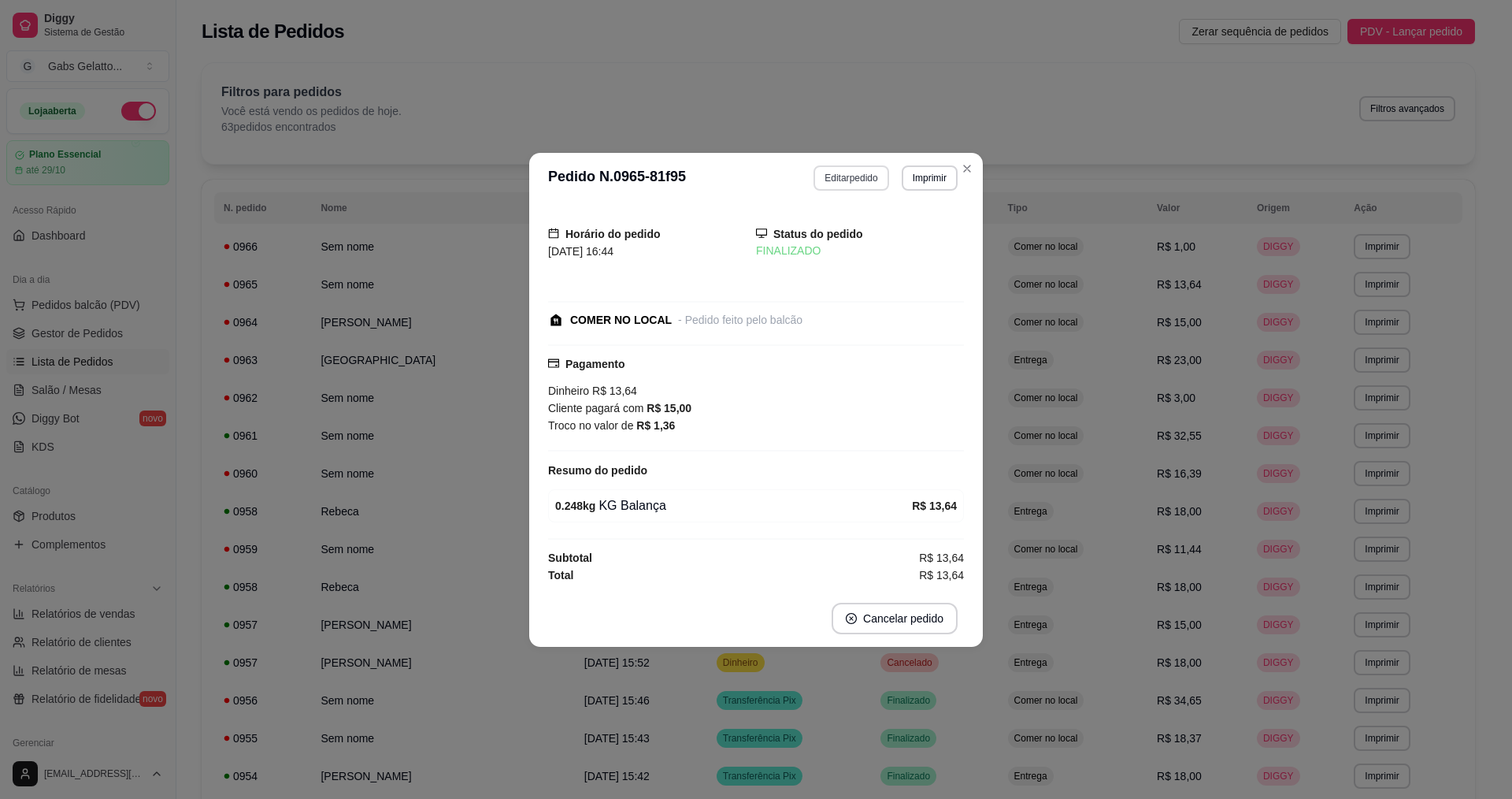
click at [853, 175] on button "Editar pedido" at bounding box center [851, 177] width 75 height 25
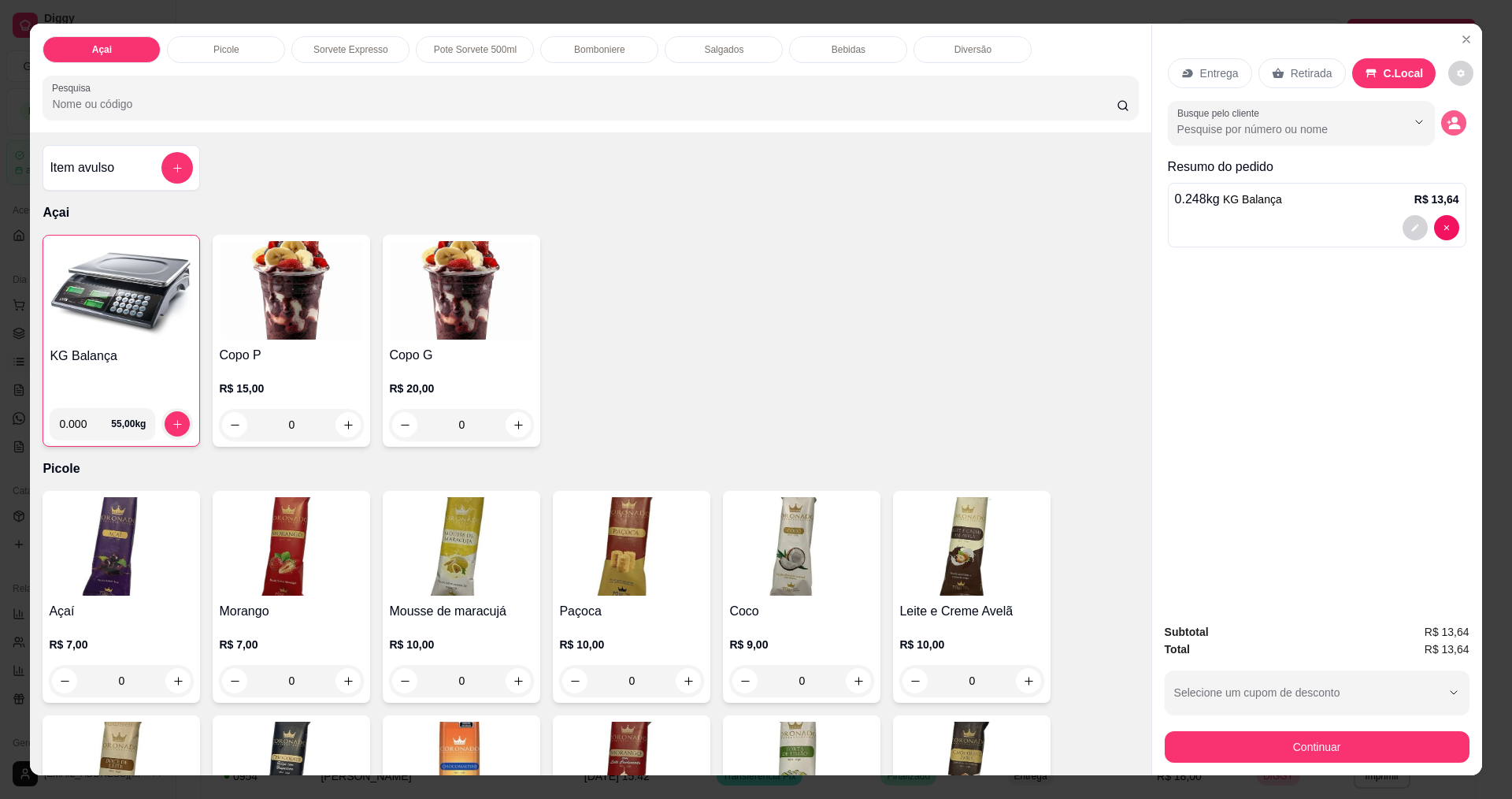
click at [1446, 130] on button "decrease-product-quantity" at bounding box center [1453, 122] width 25 height 25
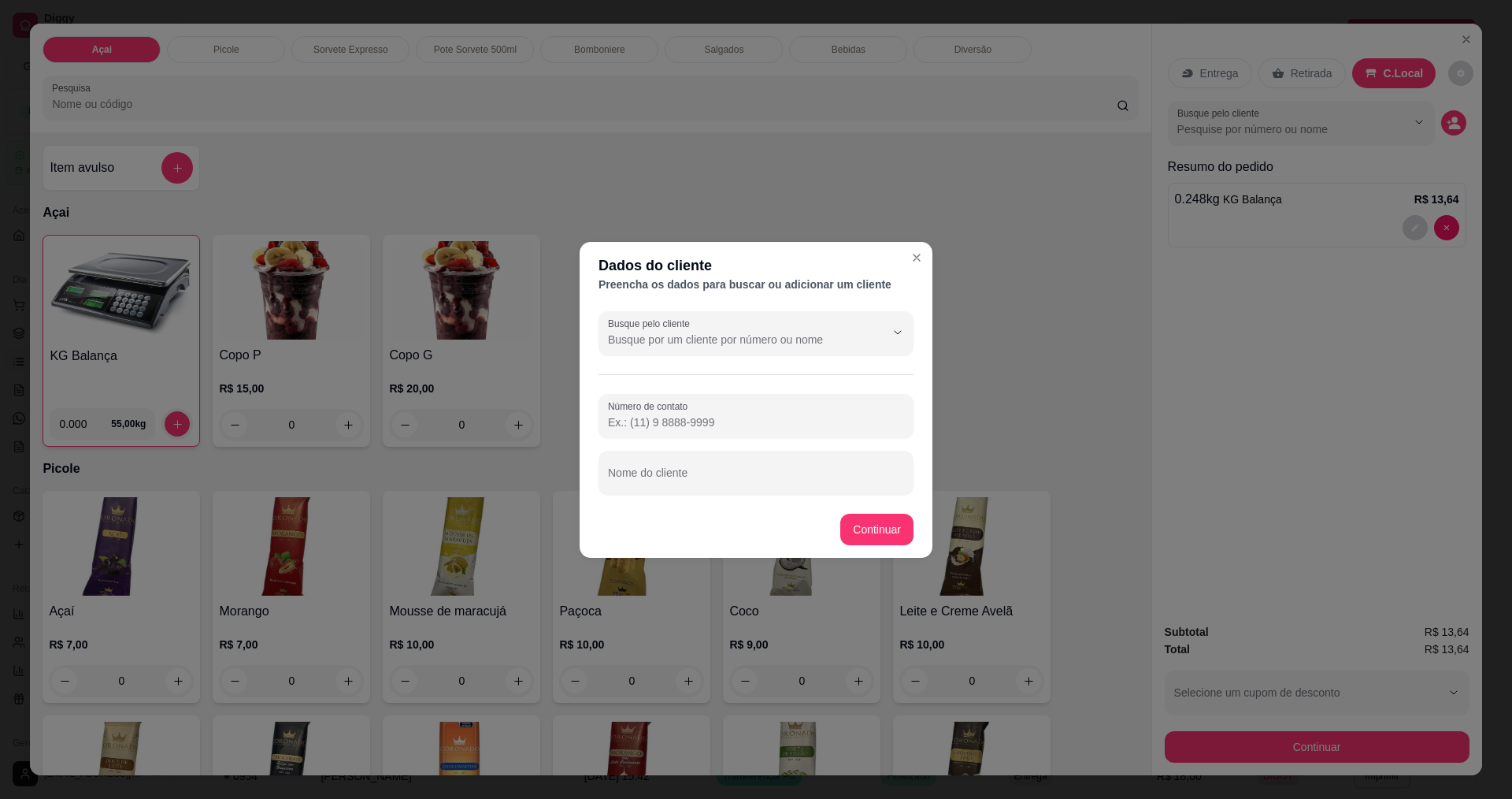
click at [738, 427] on input "Número de contato" at bounding box center [756, 421] width 296 height 16
type input "(75) 99979-7129"
click at [685, 488] on div "Nome do cliente" at bounding box center [756, 472] width 315 height 44
type input "Estefany de Souza dos Santos"
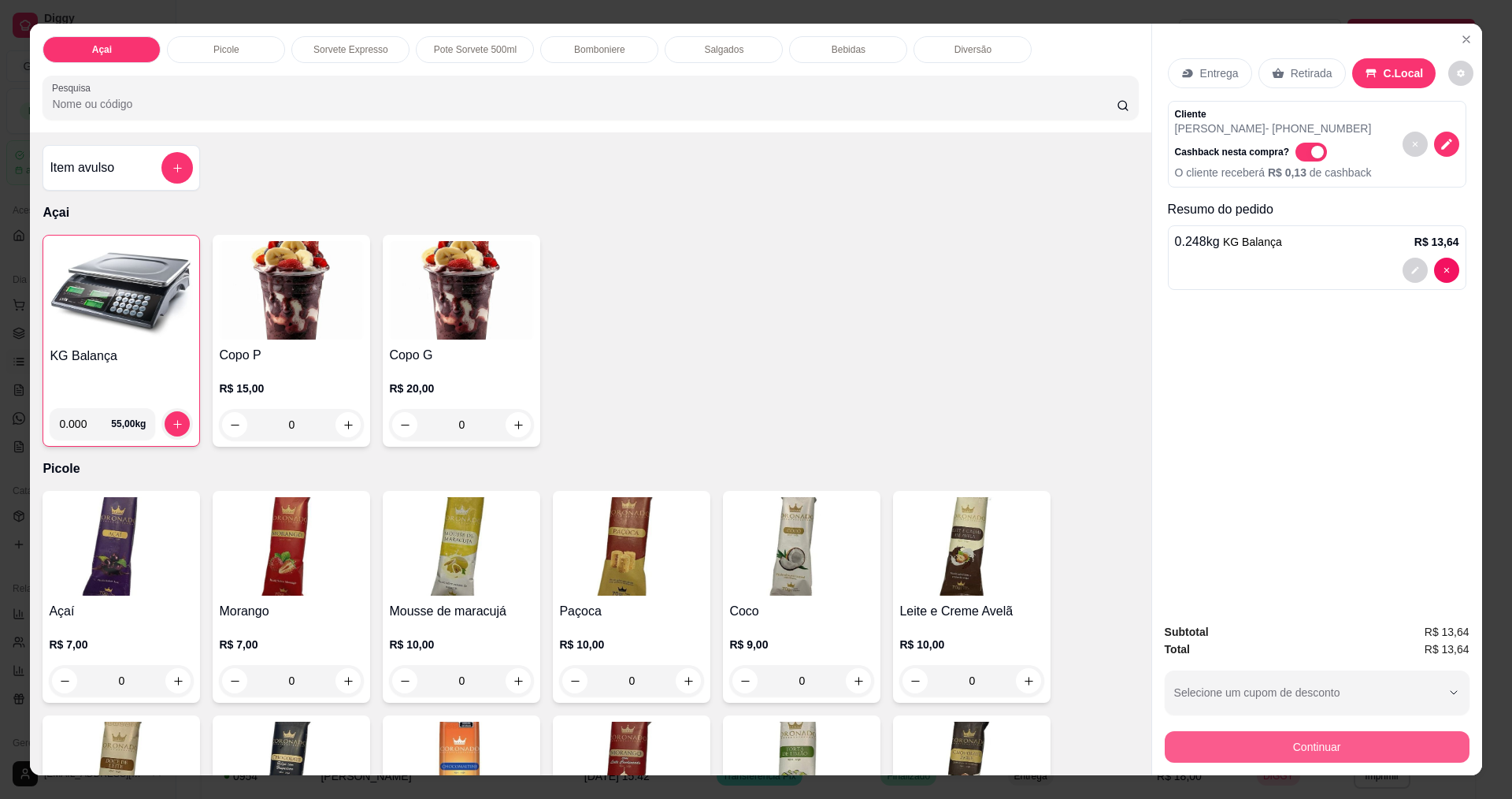
click at [1315, 754] on button "Continuar" at bounding box center [1316, 747] width 305 height 32
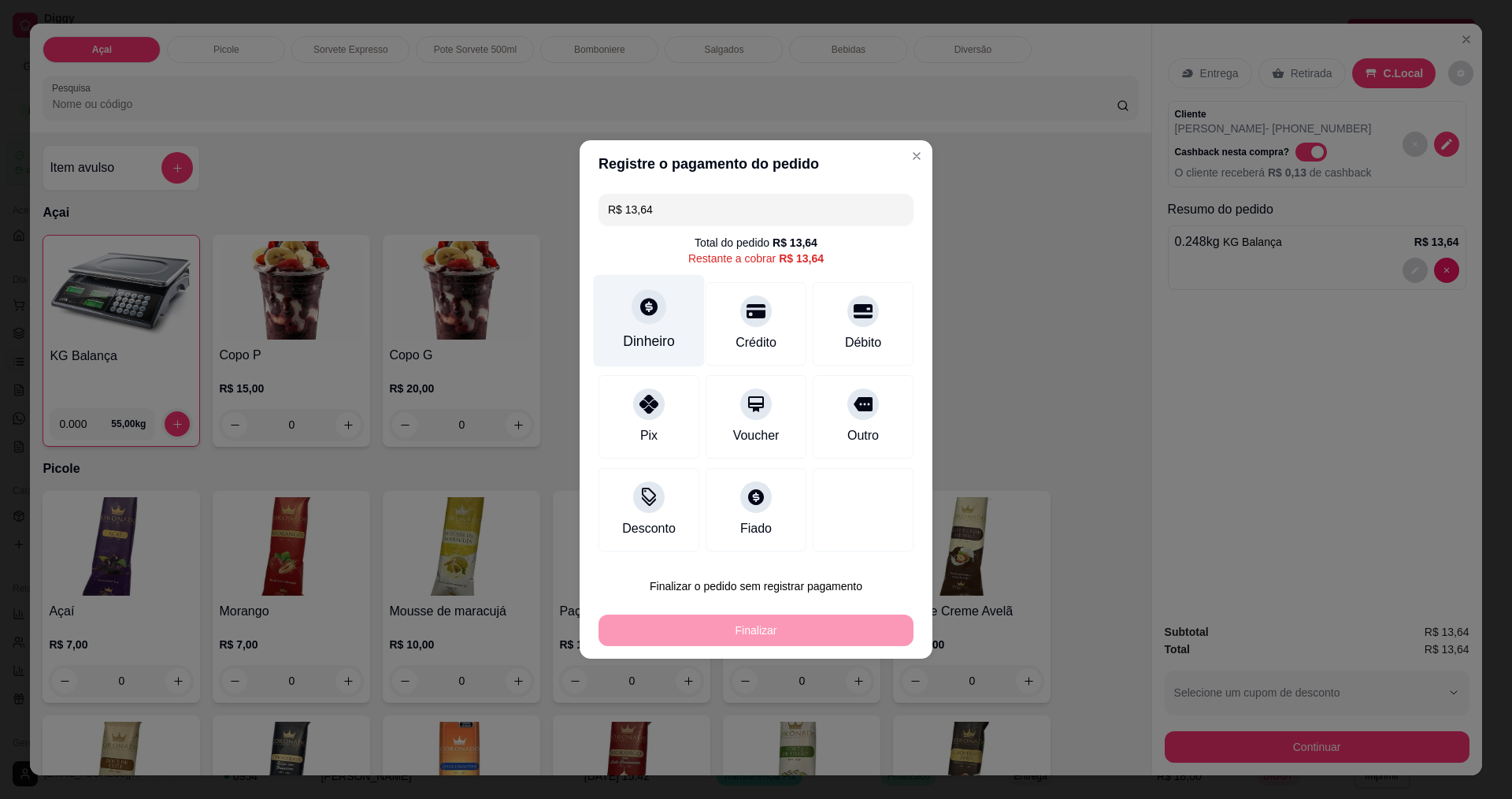
click at [634, 323] on div "Dinheiro" at bounding box center [649, 321] width 111 height 92
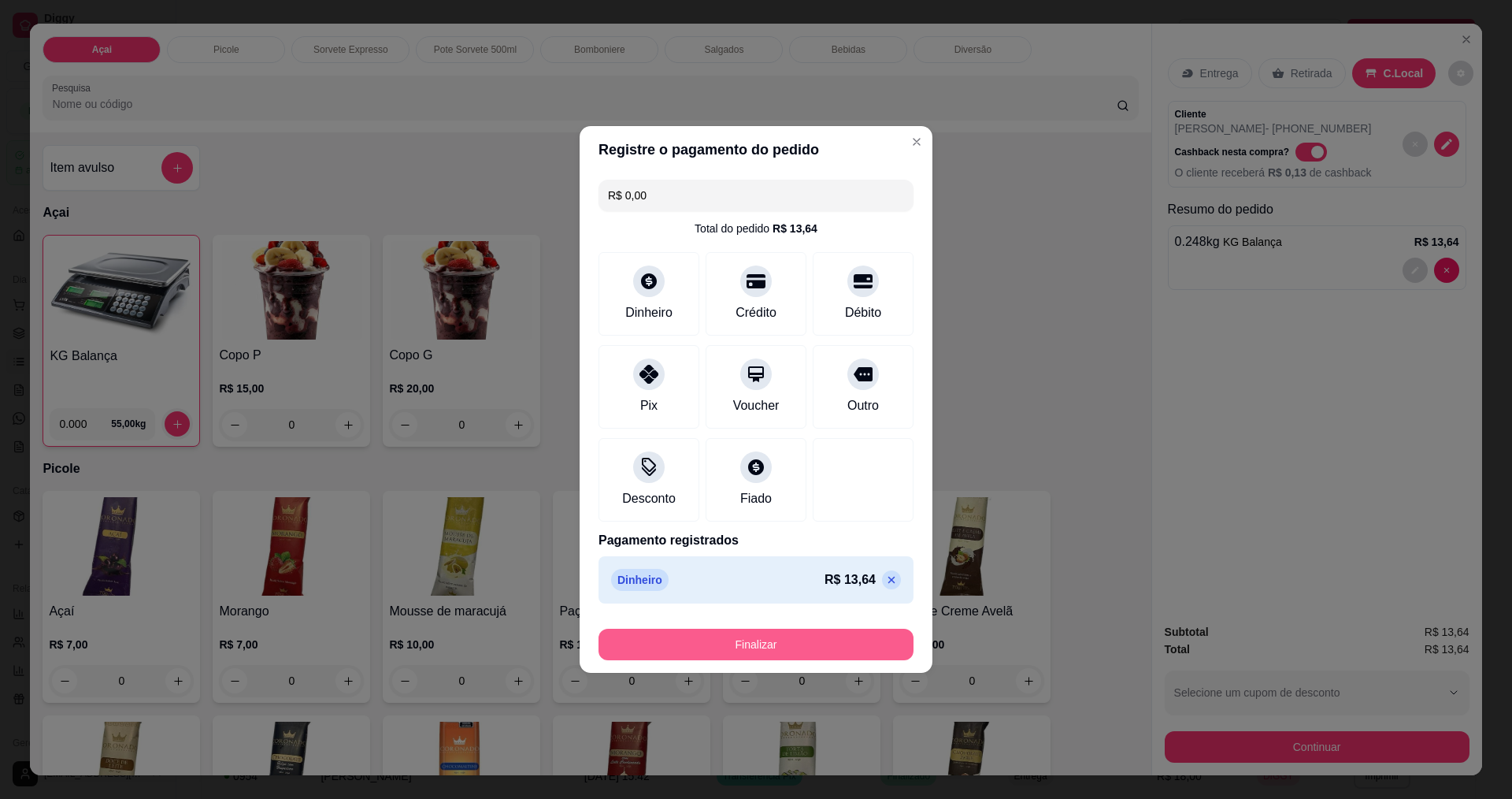
click at [854, 639] on button "Finalizar" at bounding box center [756, 644] width 315 height 32
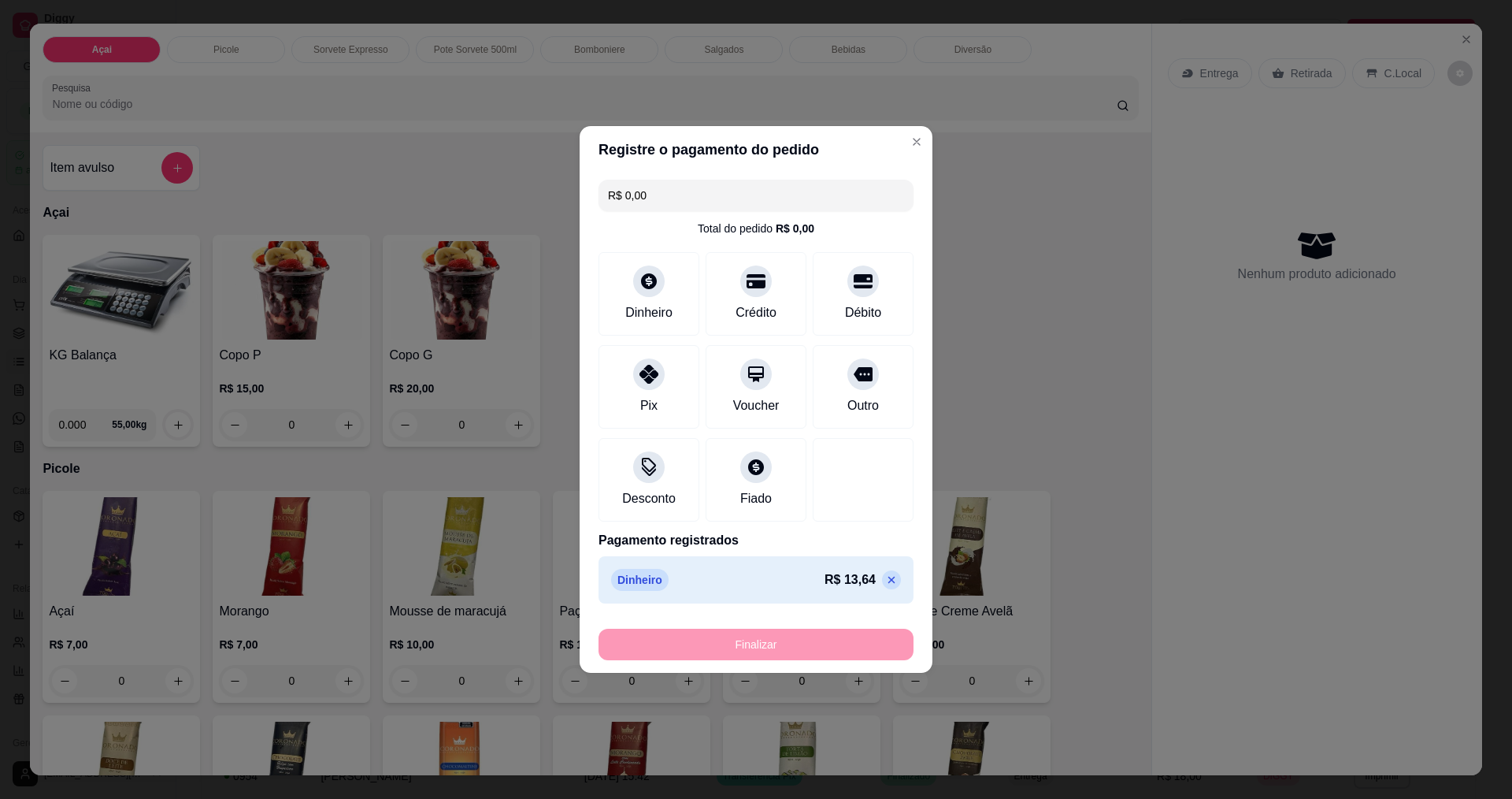
type input "-R$ 13,64"
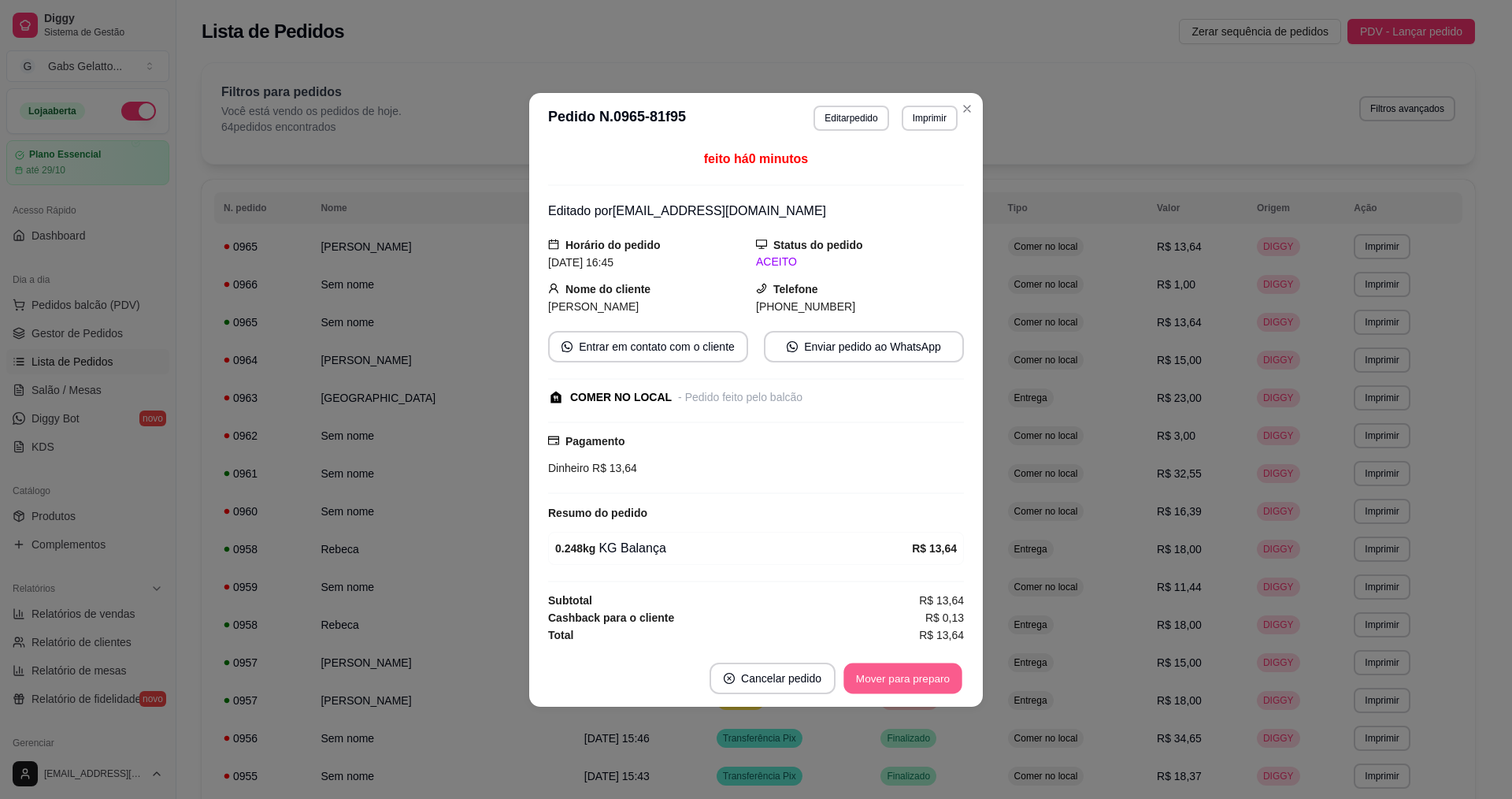
click at [881, 682] on button "Mover para preparo" at bounding box center [902, 677] width 118 height 31
click at [905, 672] on button "Mover para retirada disponível" at bounding box center [876, 678] width 174 height 32
click at [977, 100] on header "**********" at bounding box center [756, 118] width 454 height 50
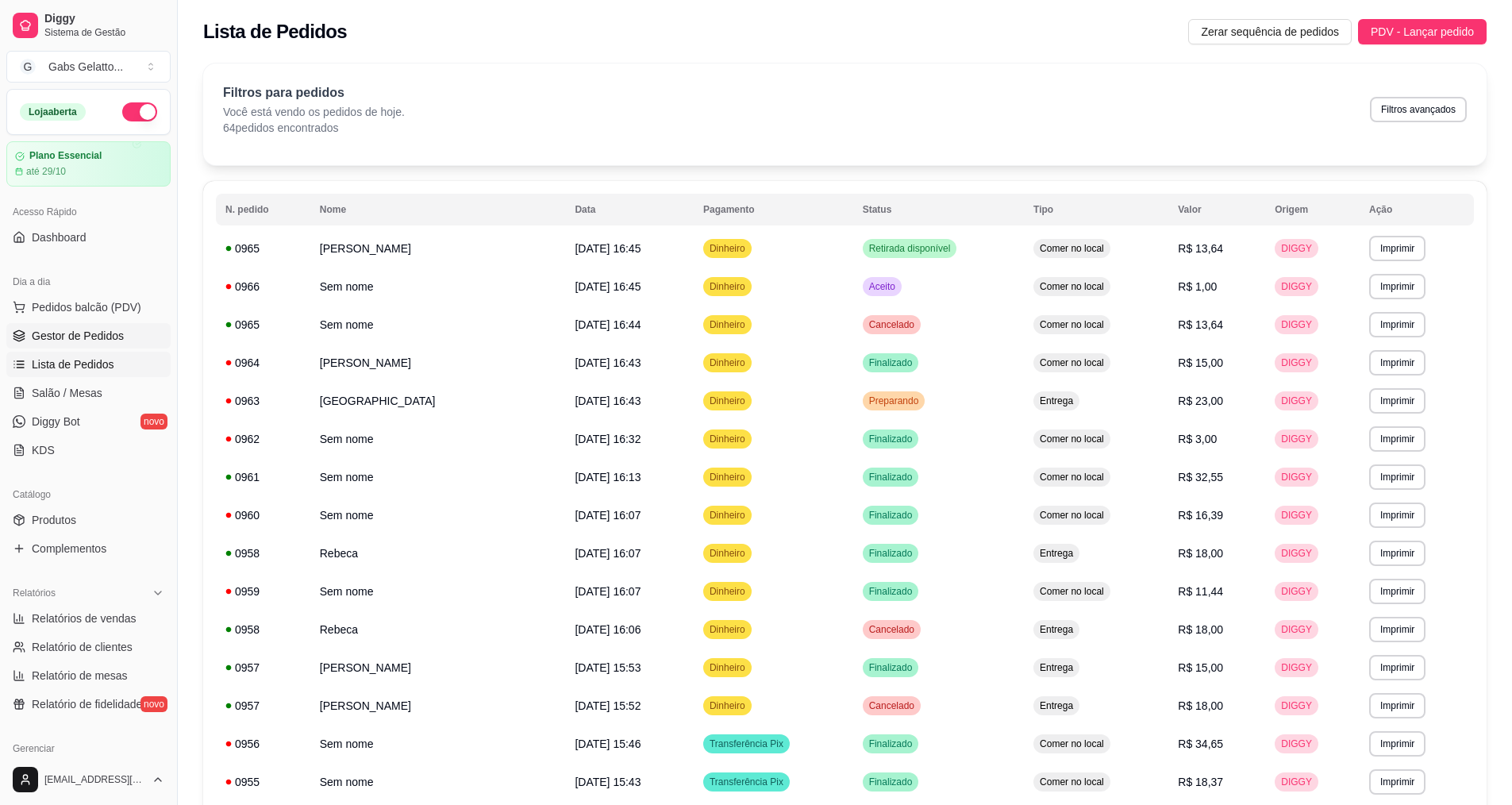
click at [113, 342] on span "Gestor de Pedidos" at bounding box center [78, 335] width 92 height 16
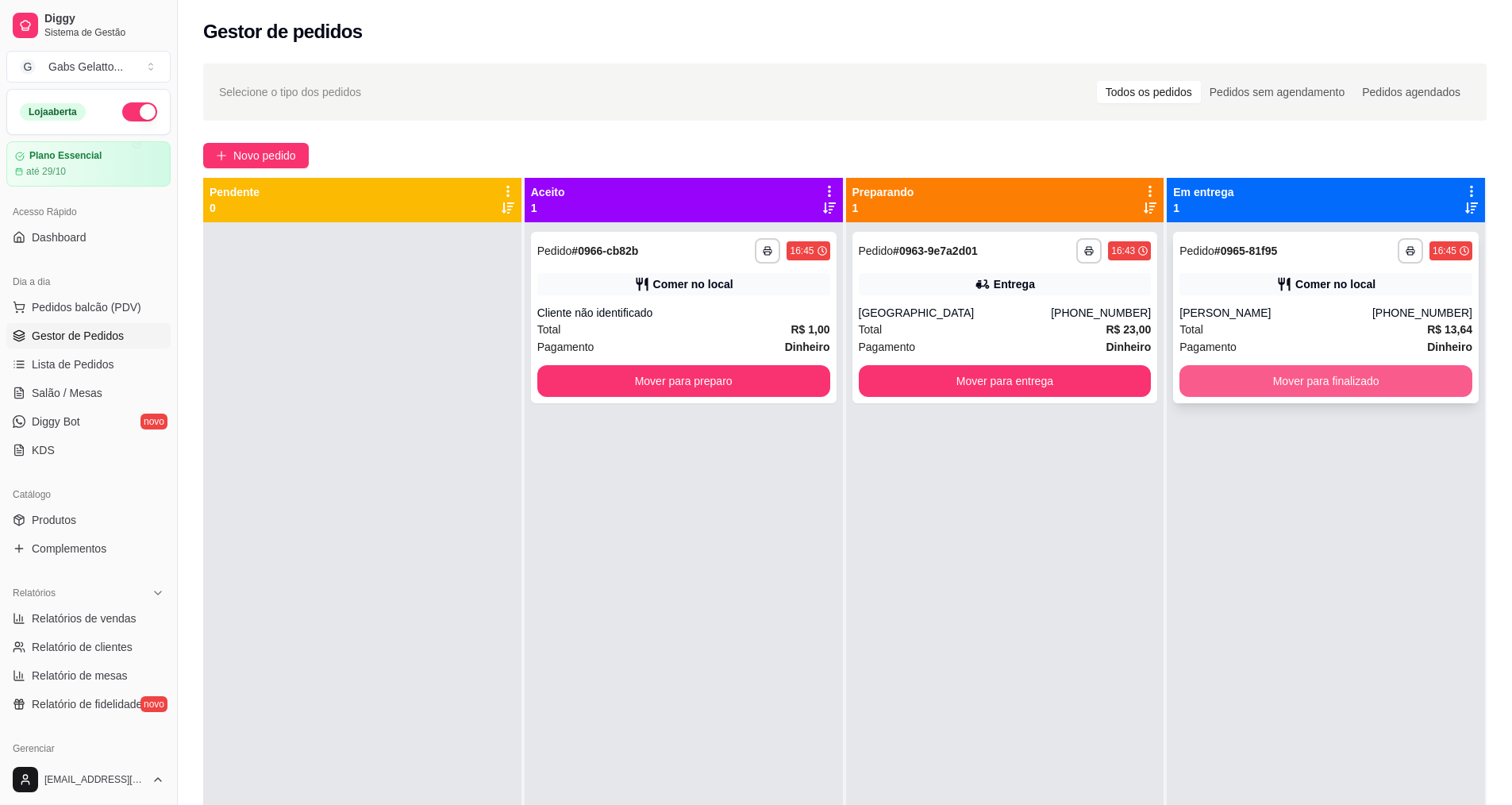
click at [1245, 388] on button "Mover para finalizado" at bounding box center [1326, 381] width 293 height 32
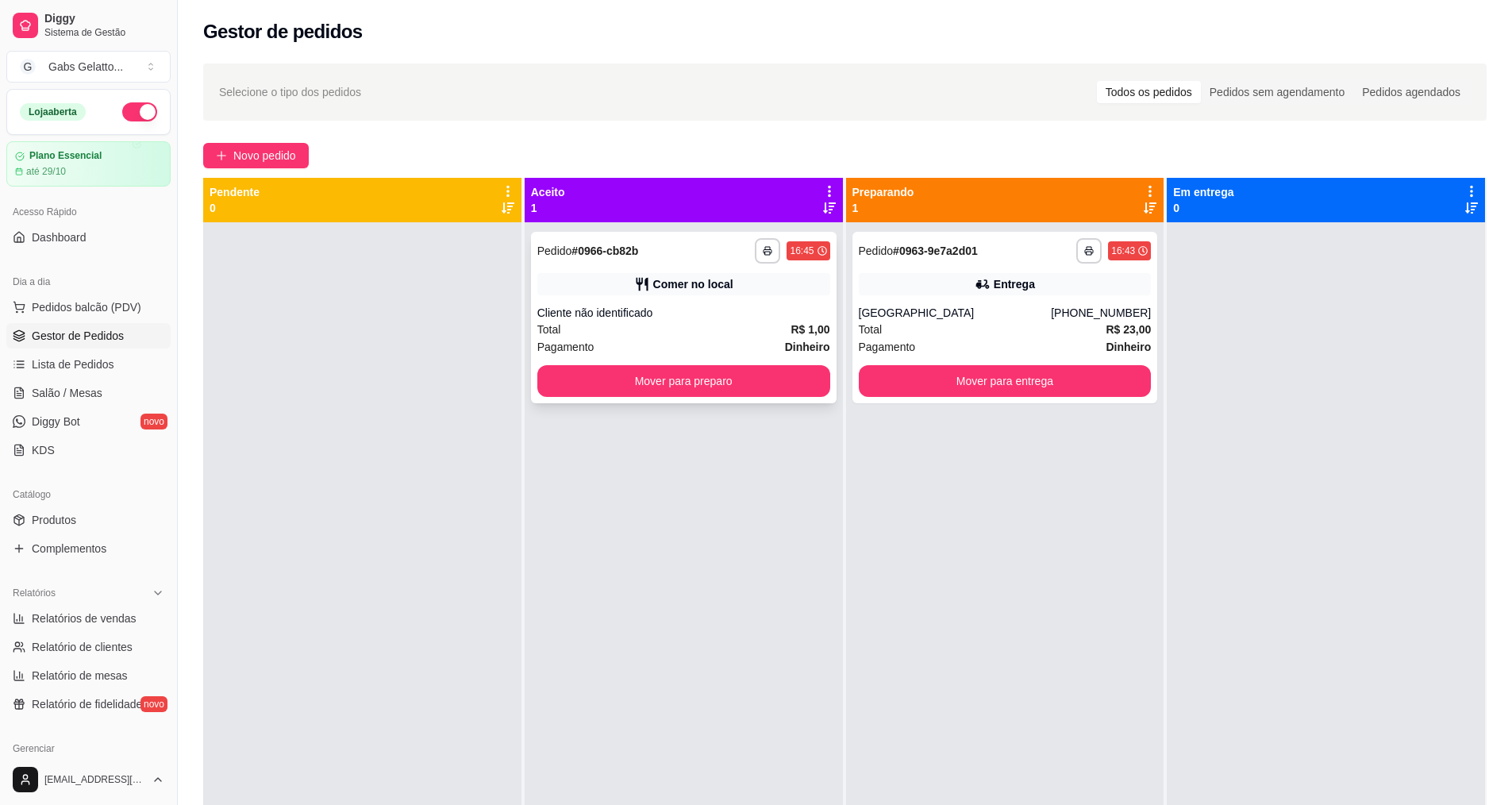
click at [740, 319] on div "Cliente não identificado" at bounding box center [684, 312] width 293 height 16
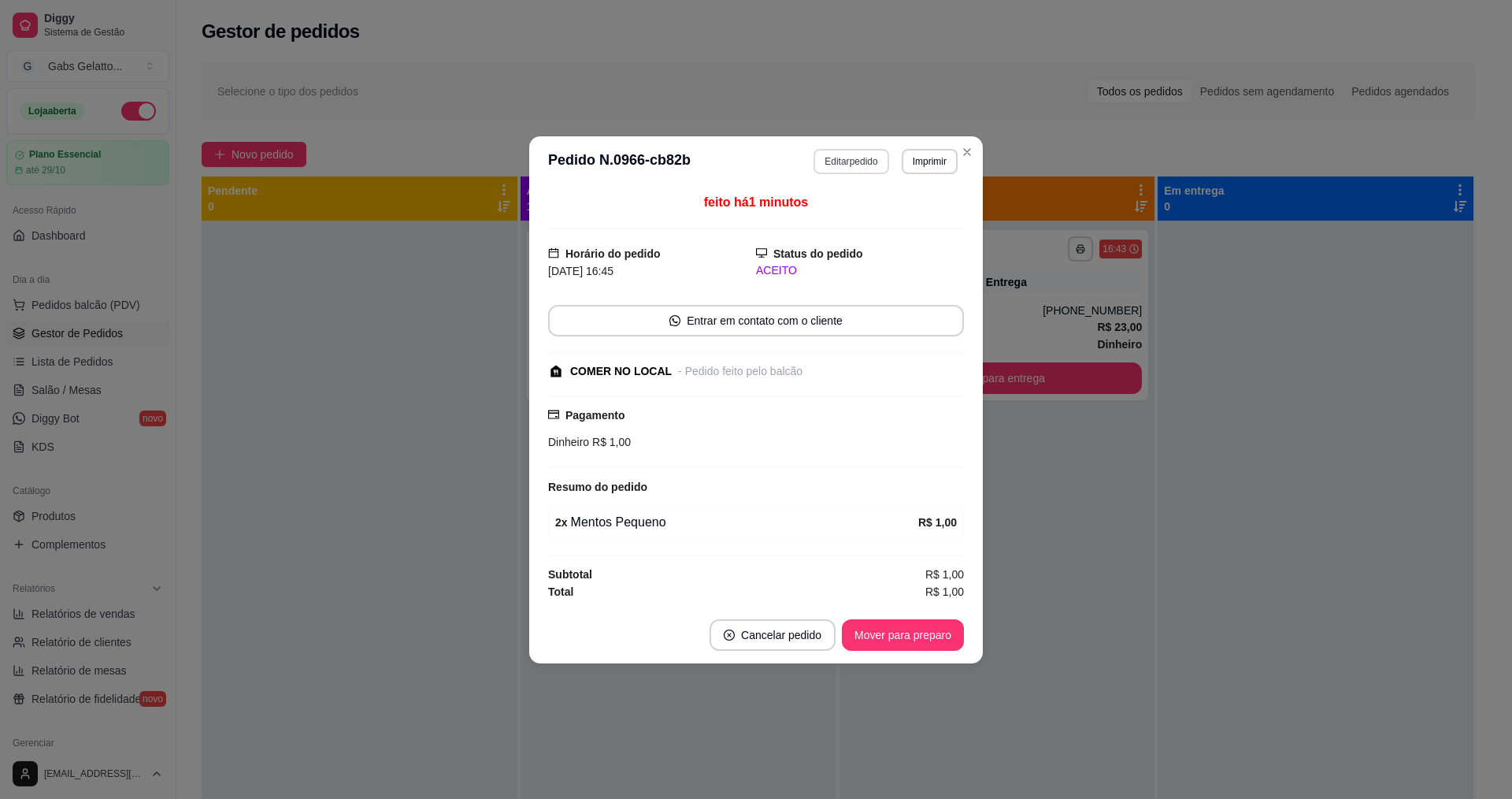
click at [855, 166] on button "Editar pedido" at bounding box center [851, 161] width 75 height 25
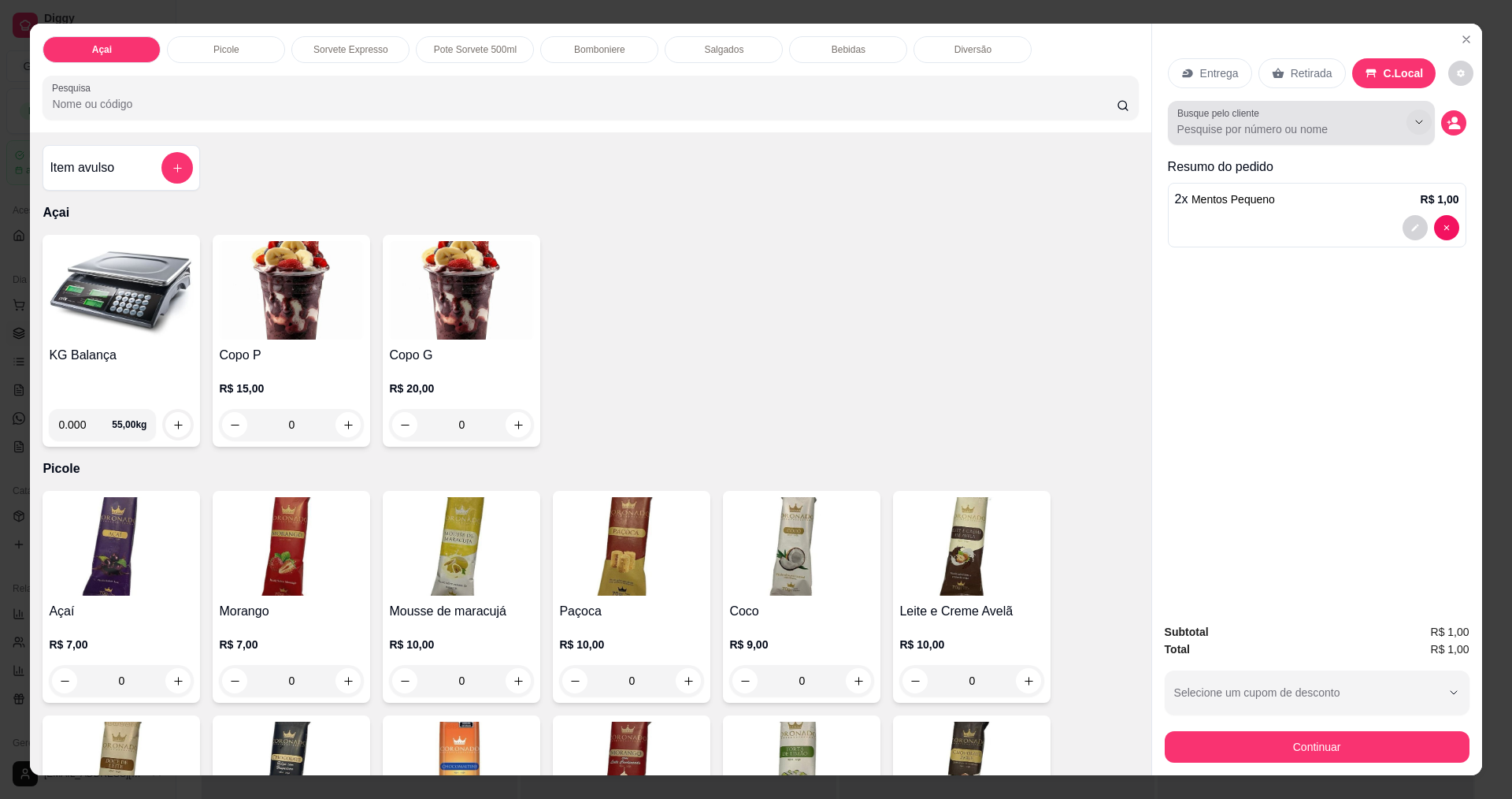
click at [1342, 121] on input "Busque pelo cliente" at bounding box center [1279, 129] width 204 height 16
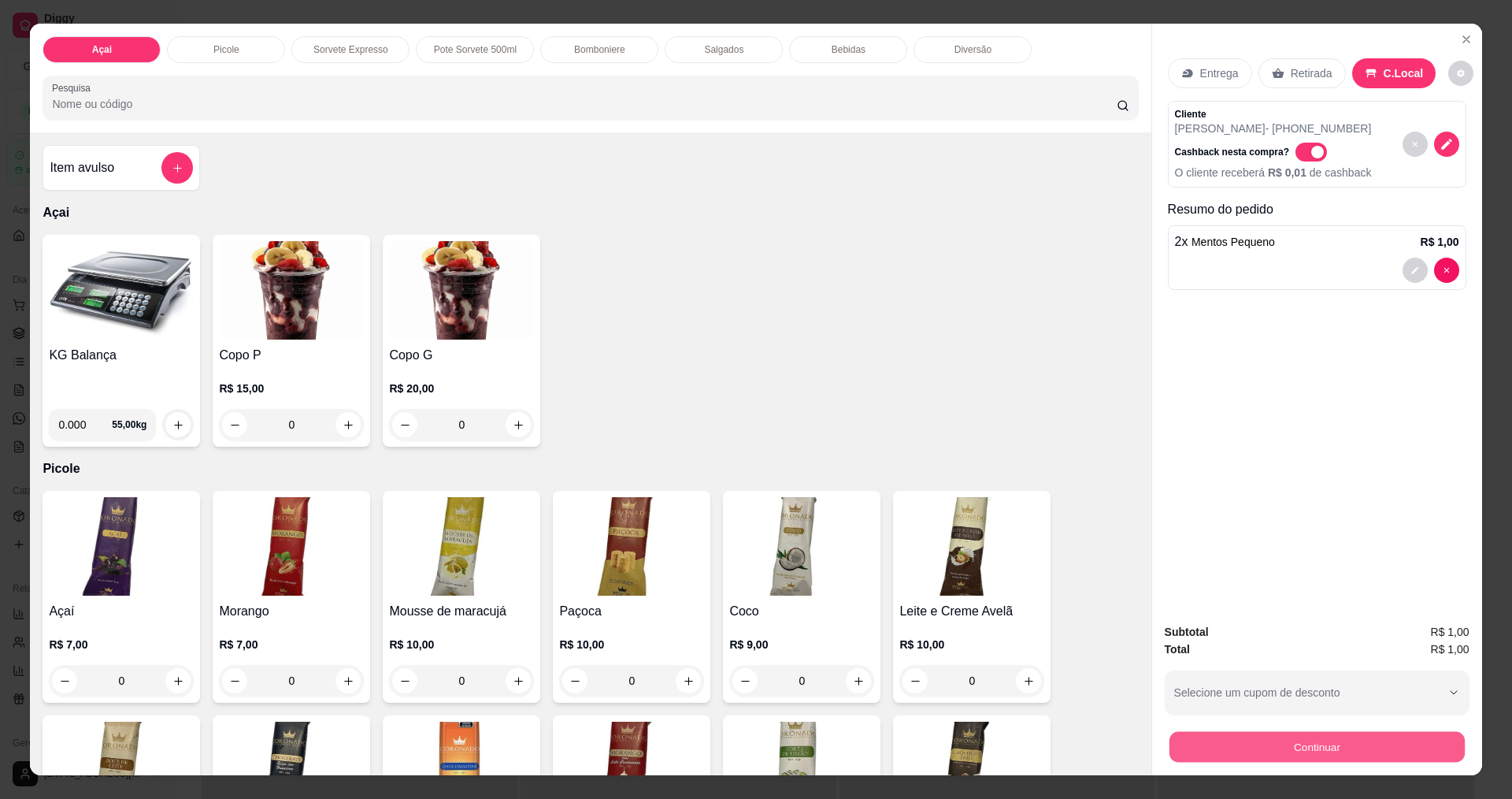
click at [1329, 738] on button "Continuar" at bounding box center [1316, 746] width 296 height 31
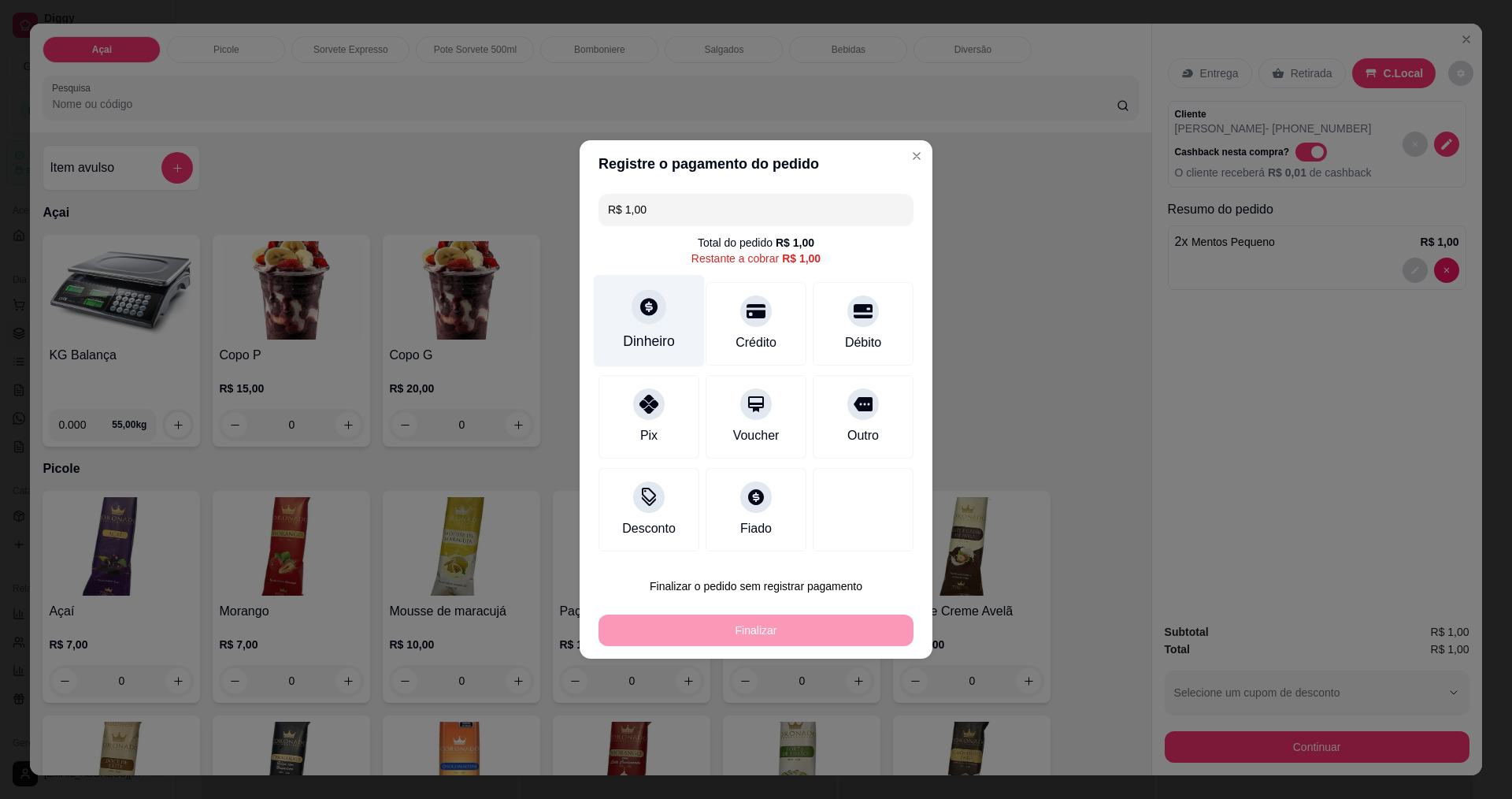
click at [656, 323] on div "Dinheiro" at bounding box center [649, 321] width 111 height 92
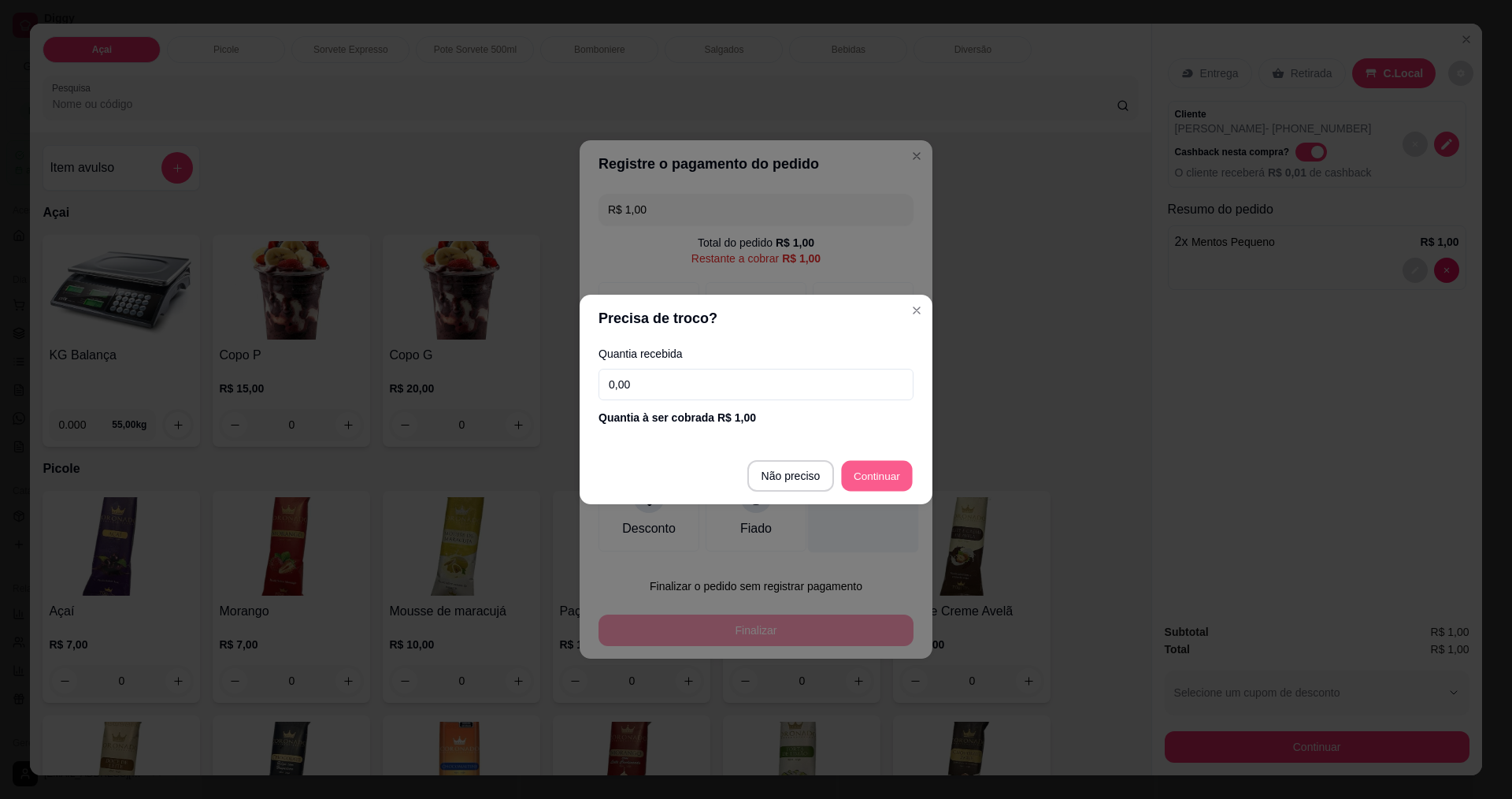
type input "R$ 0,00"
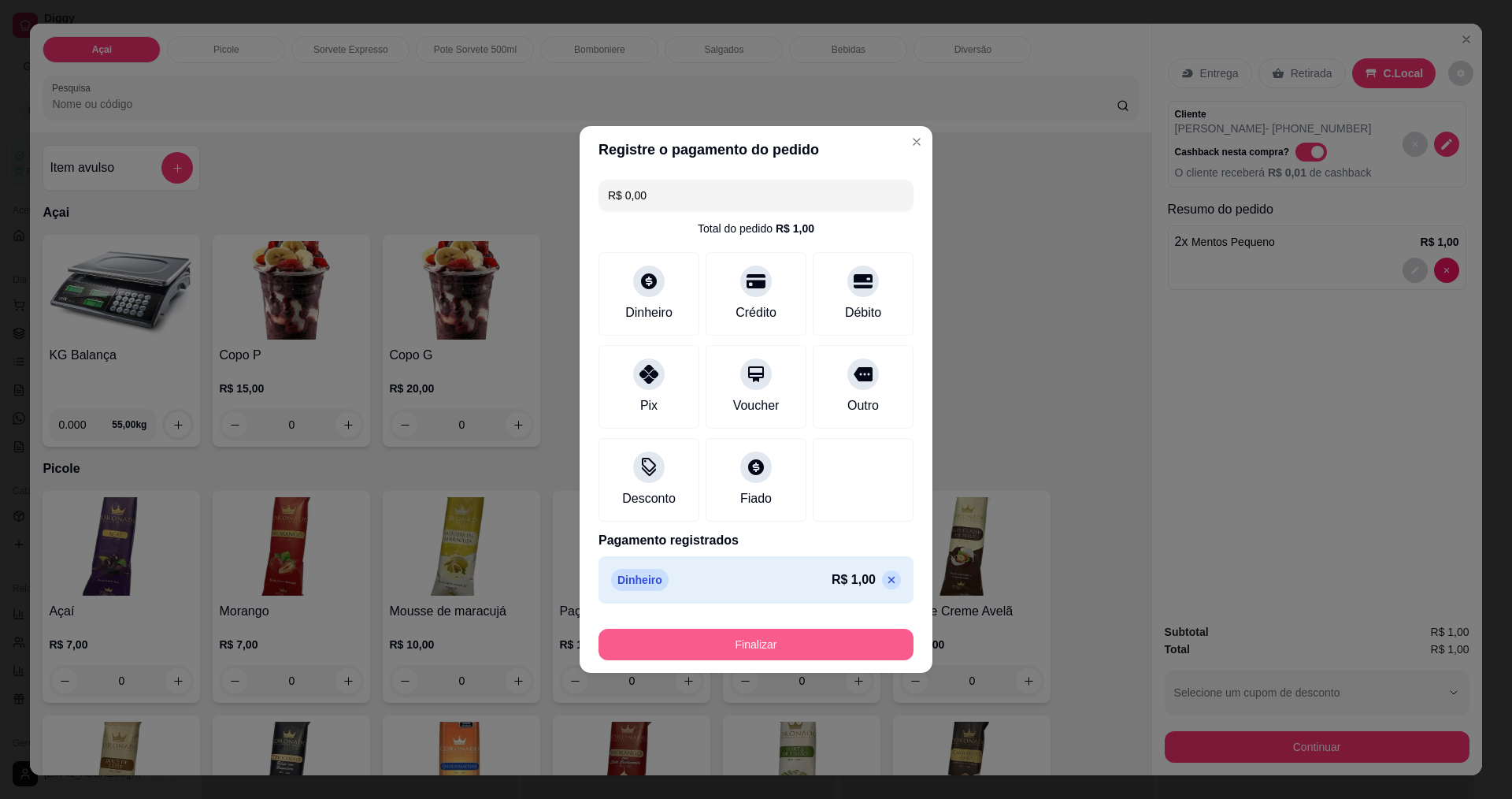
click at [801, 637] on button "Finalizar" at bounding box center [756, 644] width 315 height 32
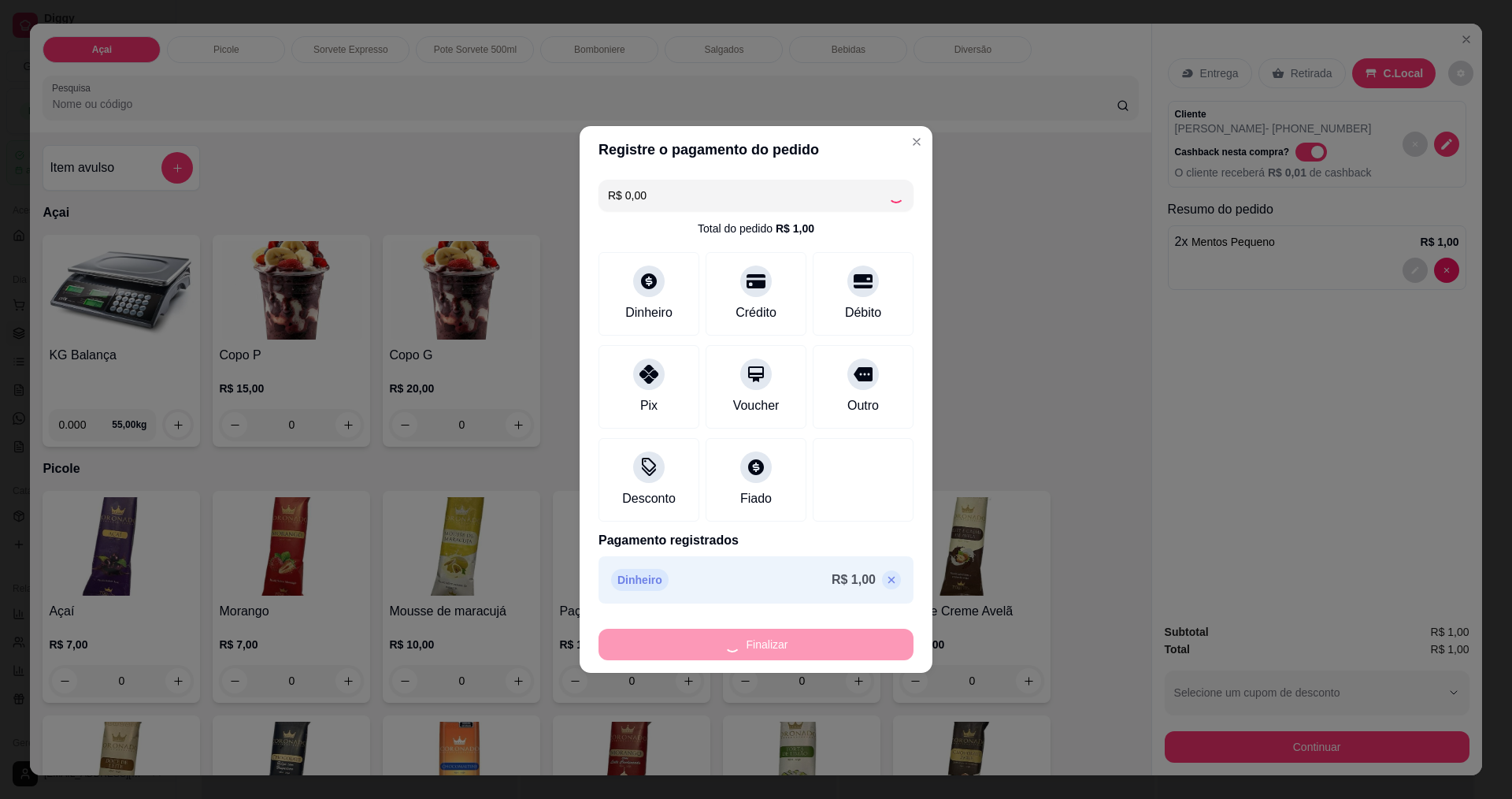
type input "0"
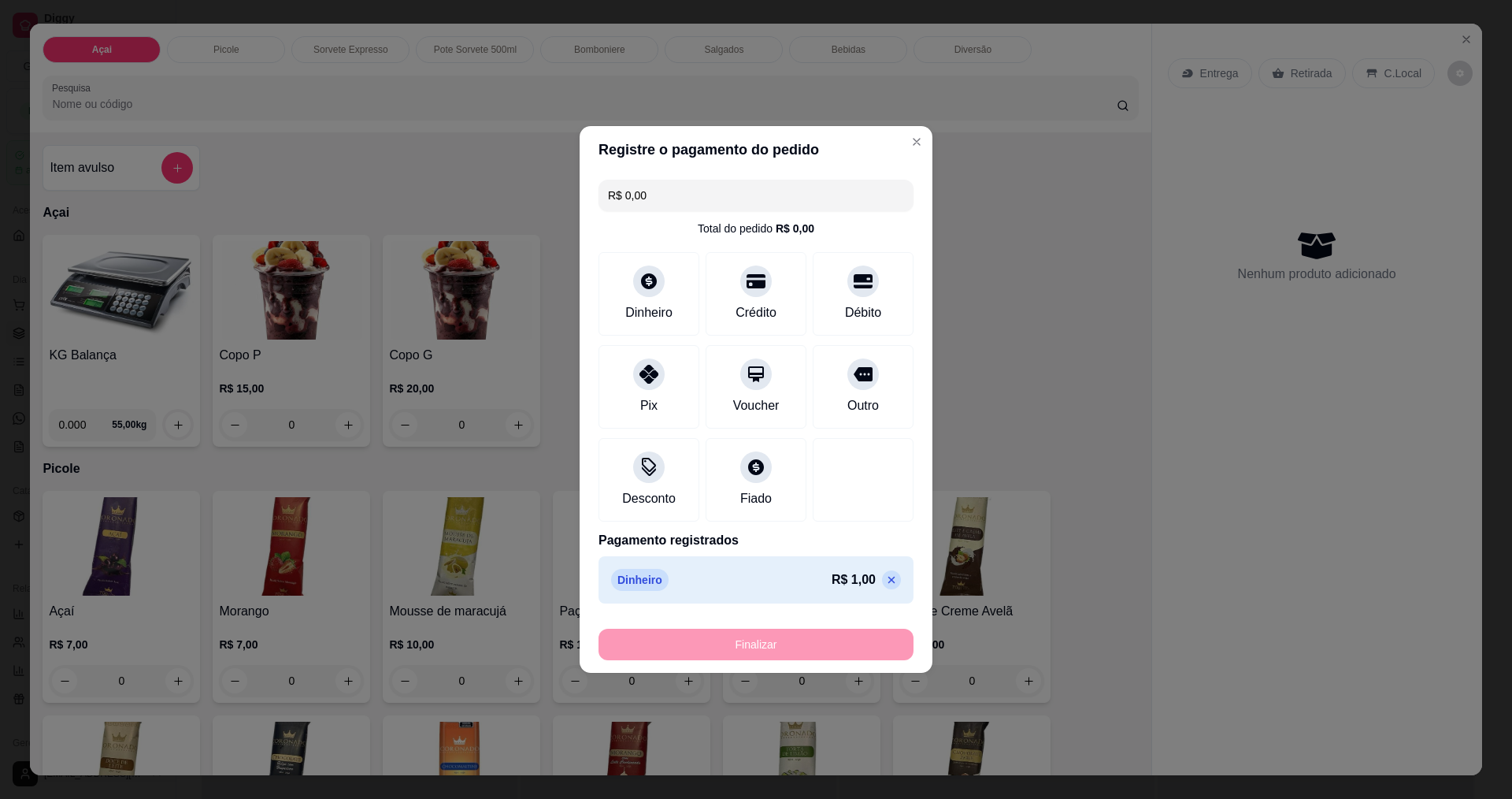
type input "-R$ 1,00"
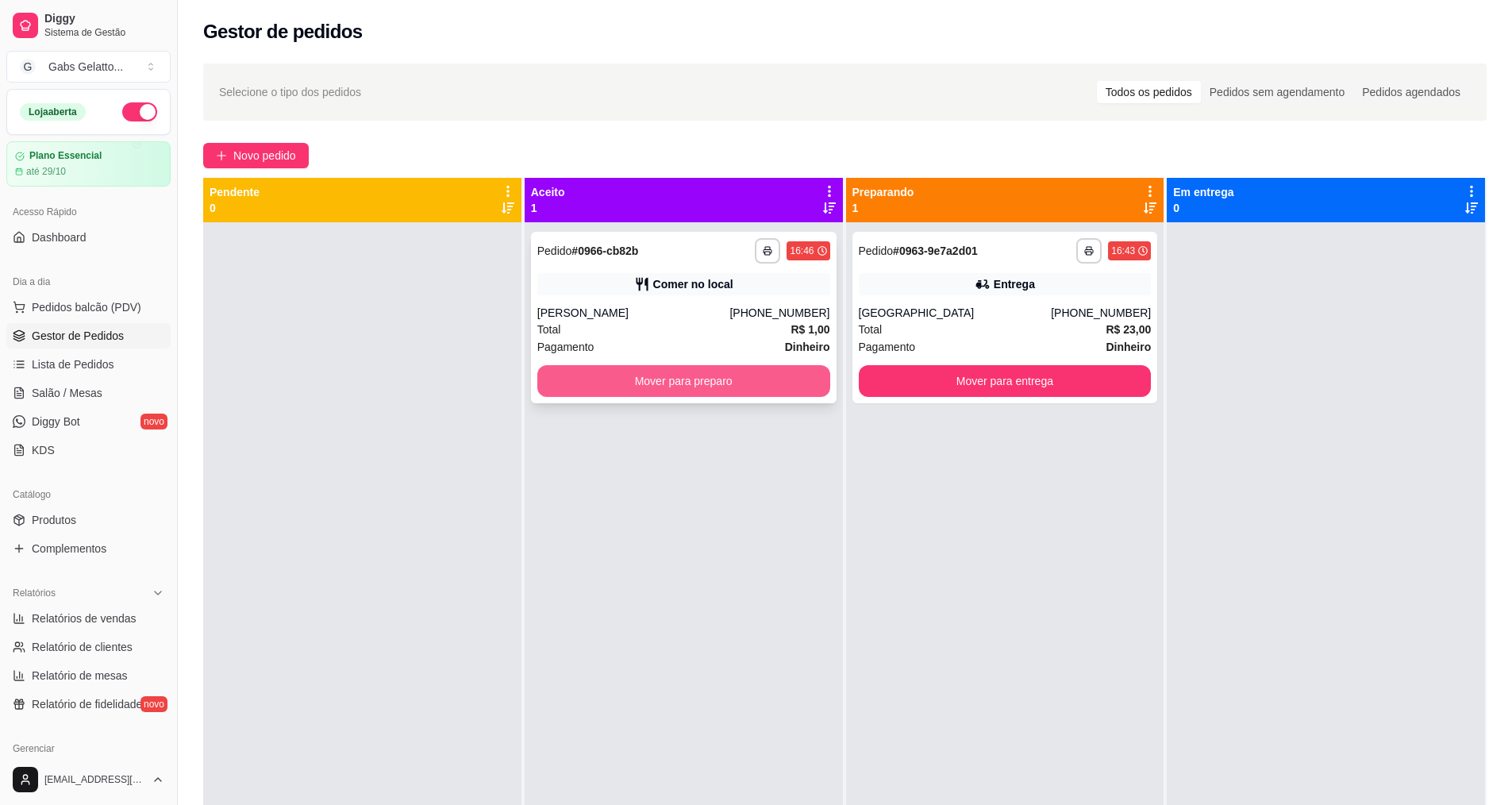
click at [736, 376] on button "Mover para preparo" at bounding box center [684, 381] width 293 height 32
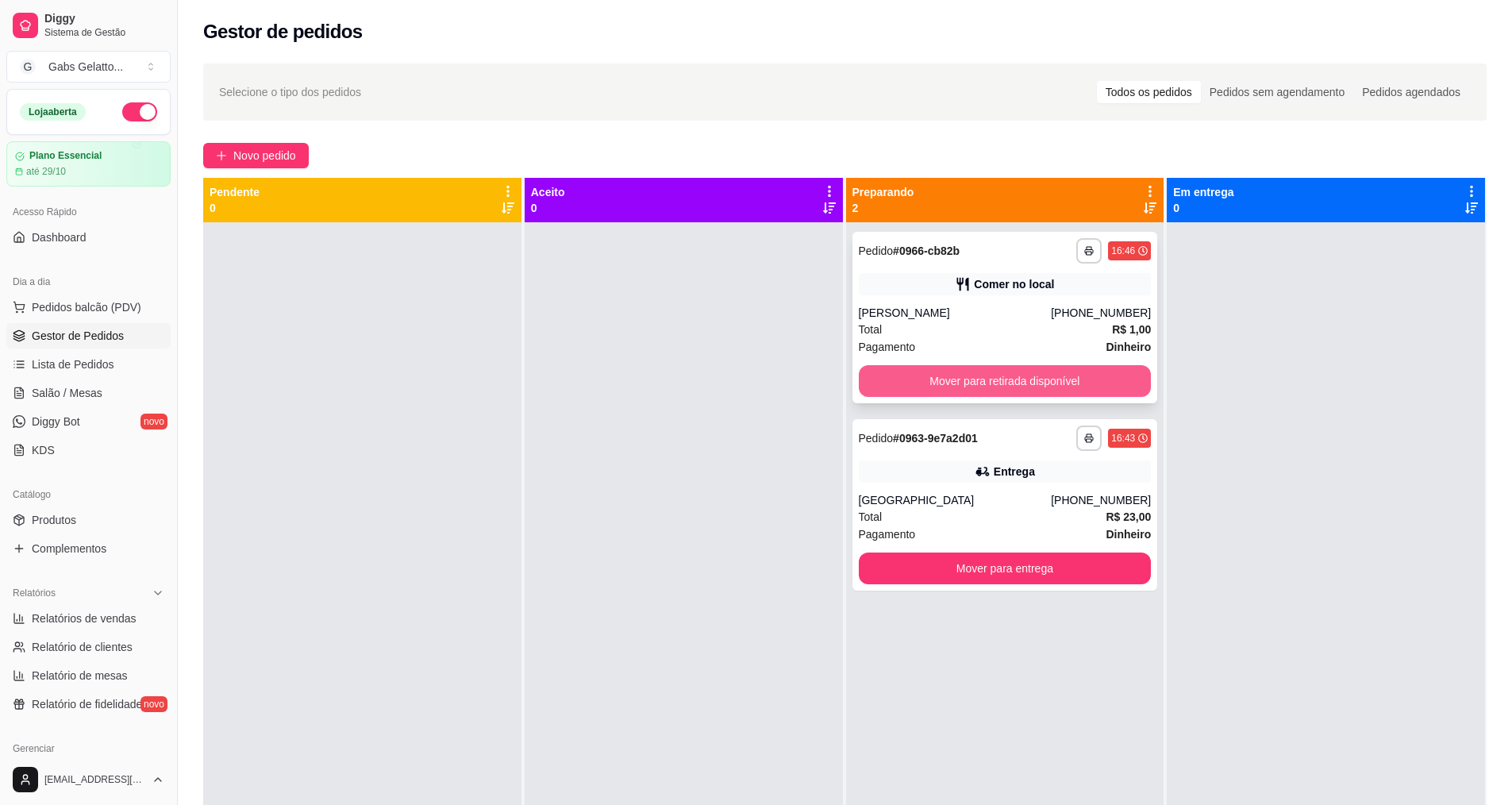
click at [1019, 384] on button "Mover para retirada disponível" at bounding box center [1005, 381] width 293 height 32
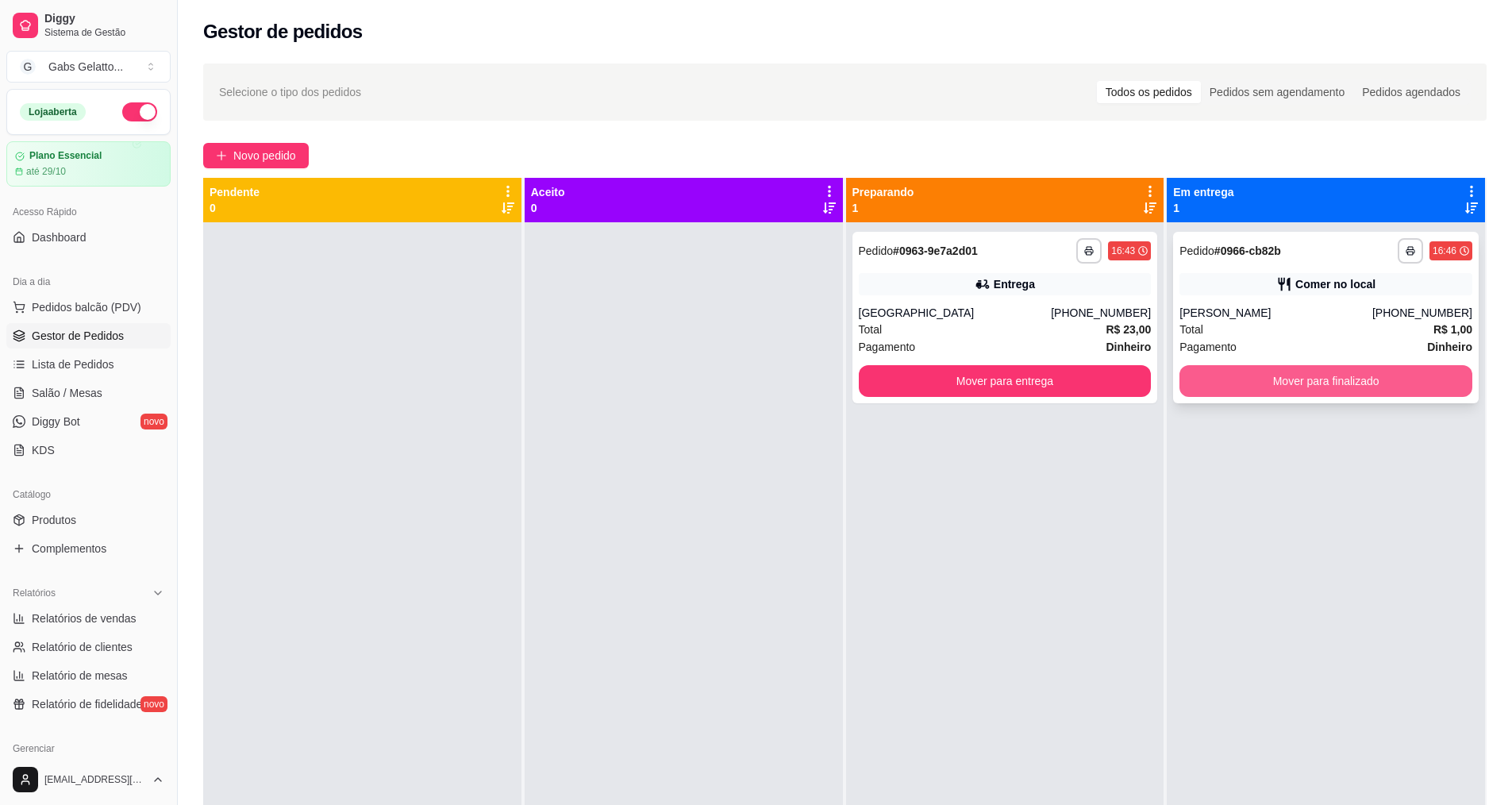
click at [1364, 379] on button "Mover para finalizado" at bounding box center [1326, 381] width 293 height 32
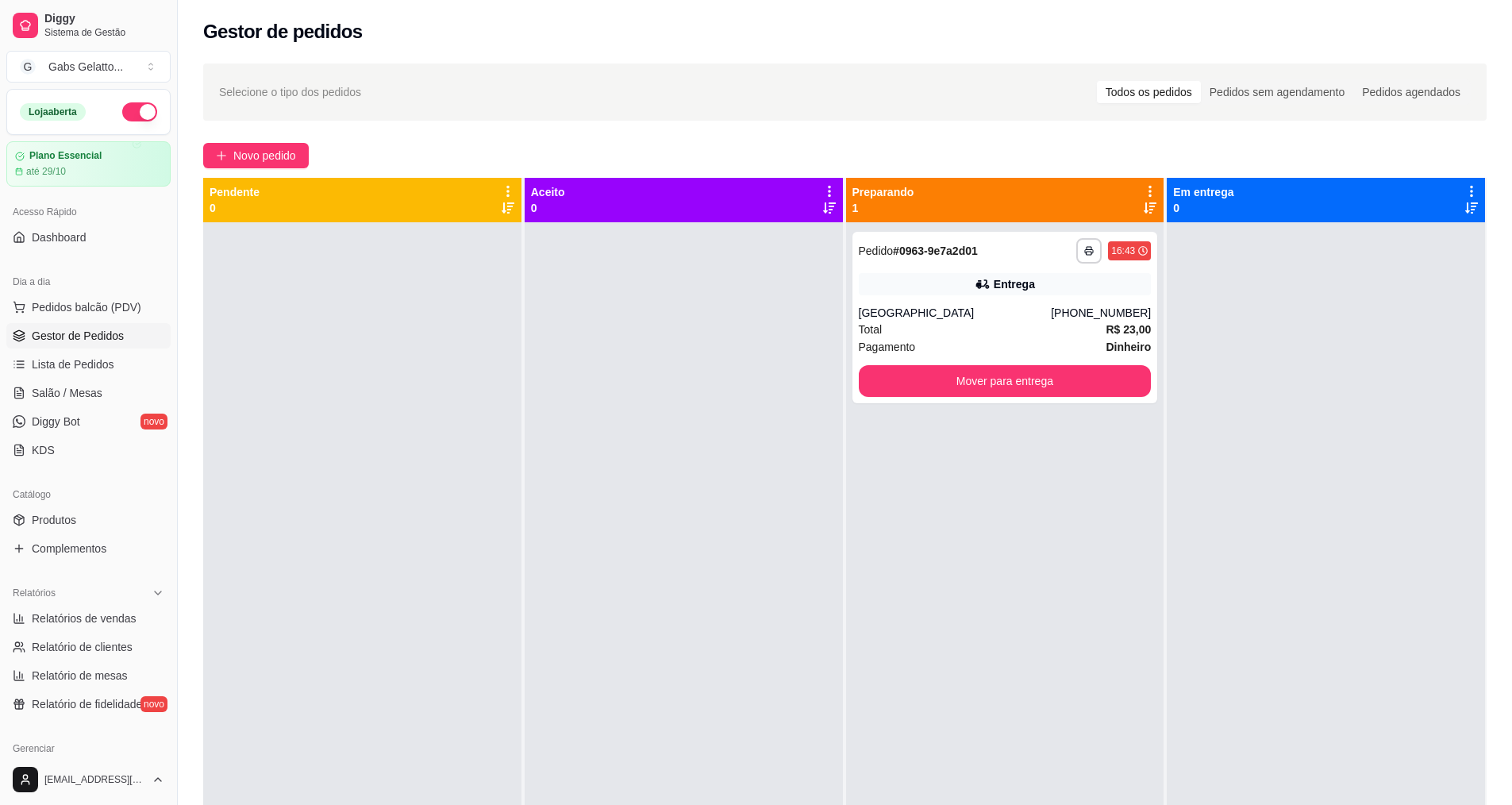
scroll to position [79, 0]
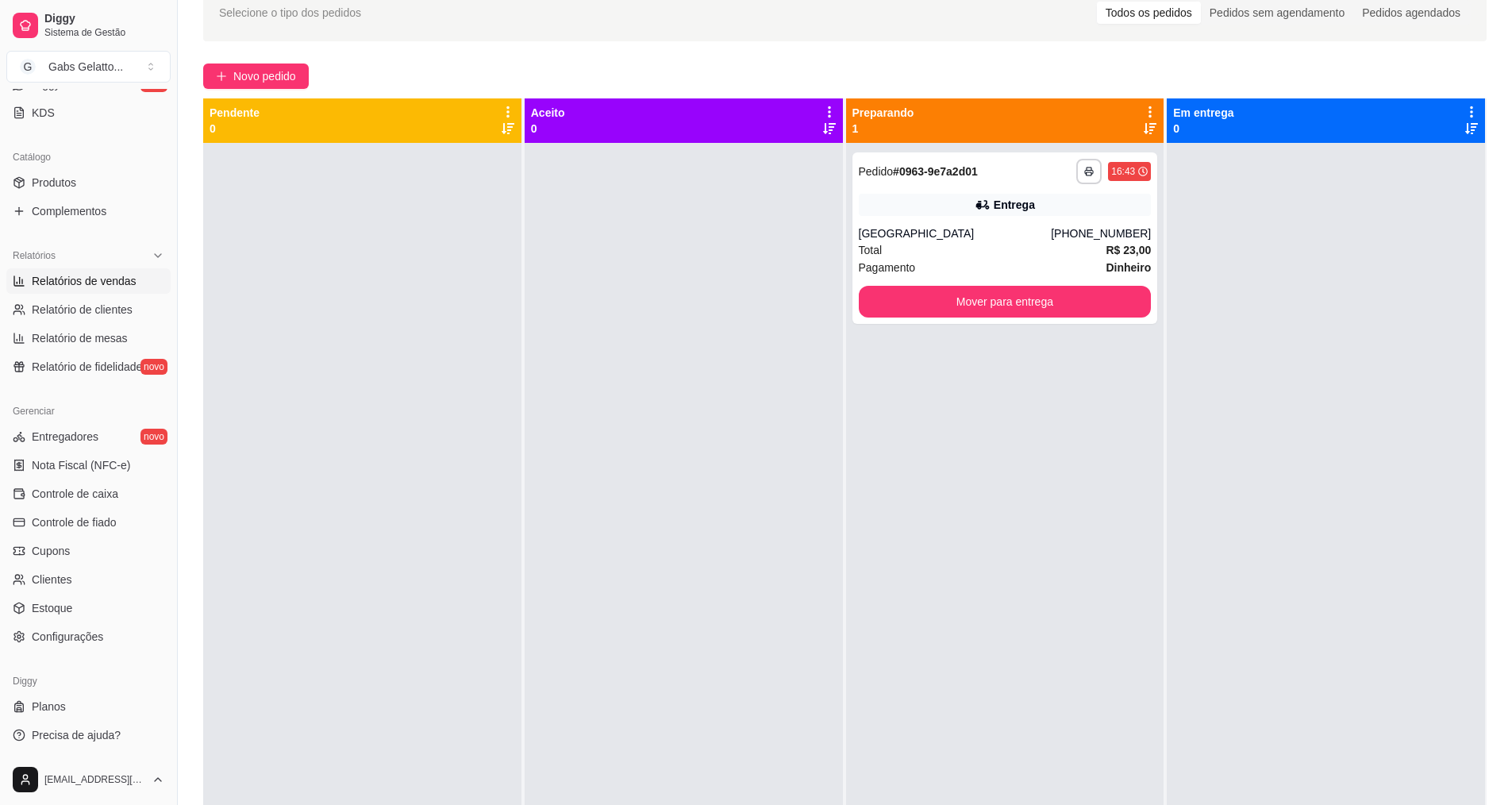
click at [108, 287] on span "Relatórios de vendas" at bounding box center [85, 281] width 105 height 16
select select "ALL"
select select "0"
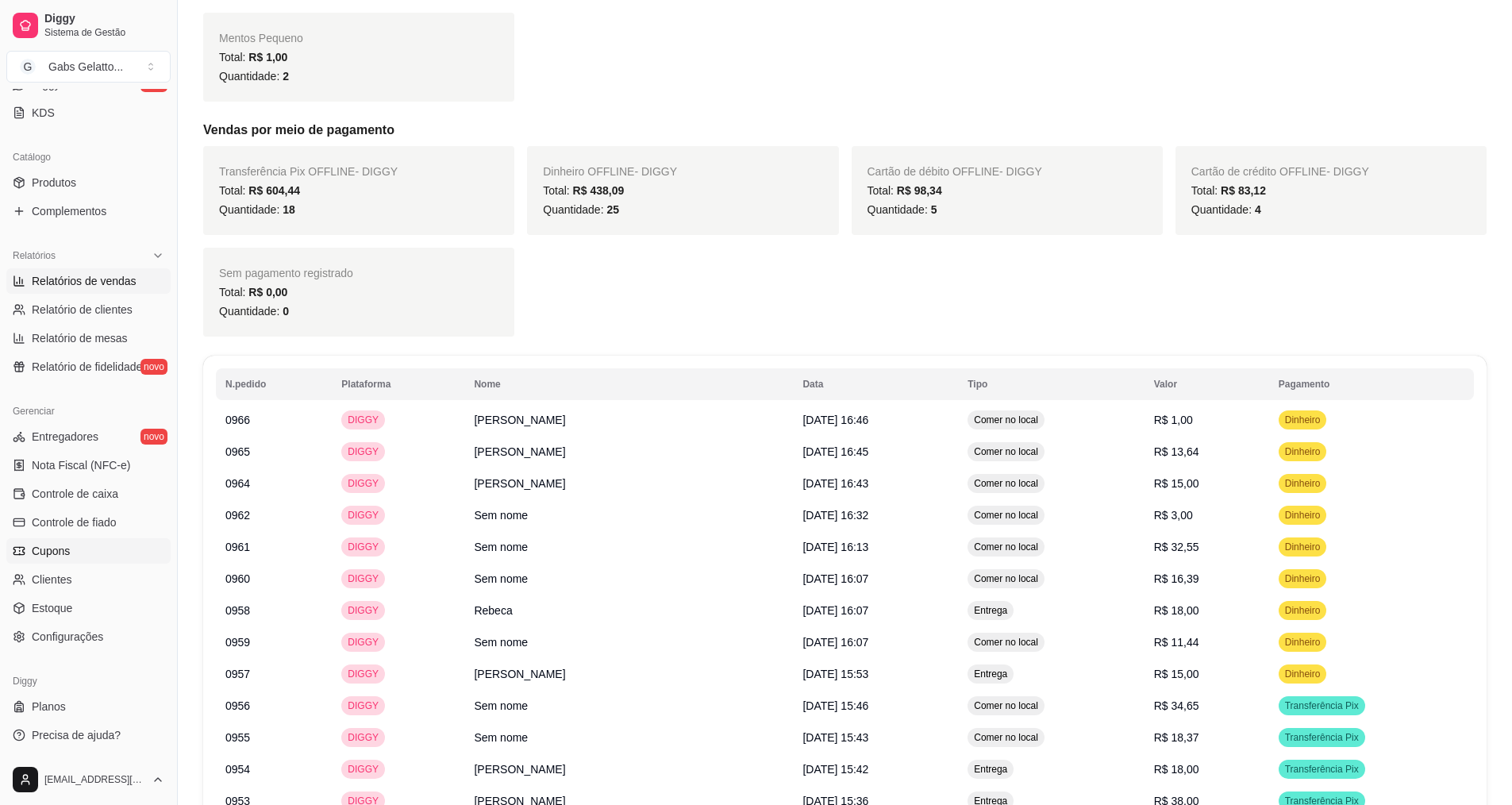
scroll to position [258, 0]
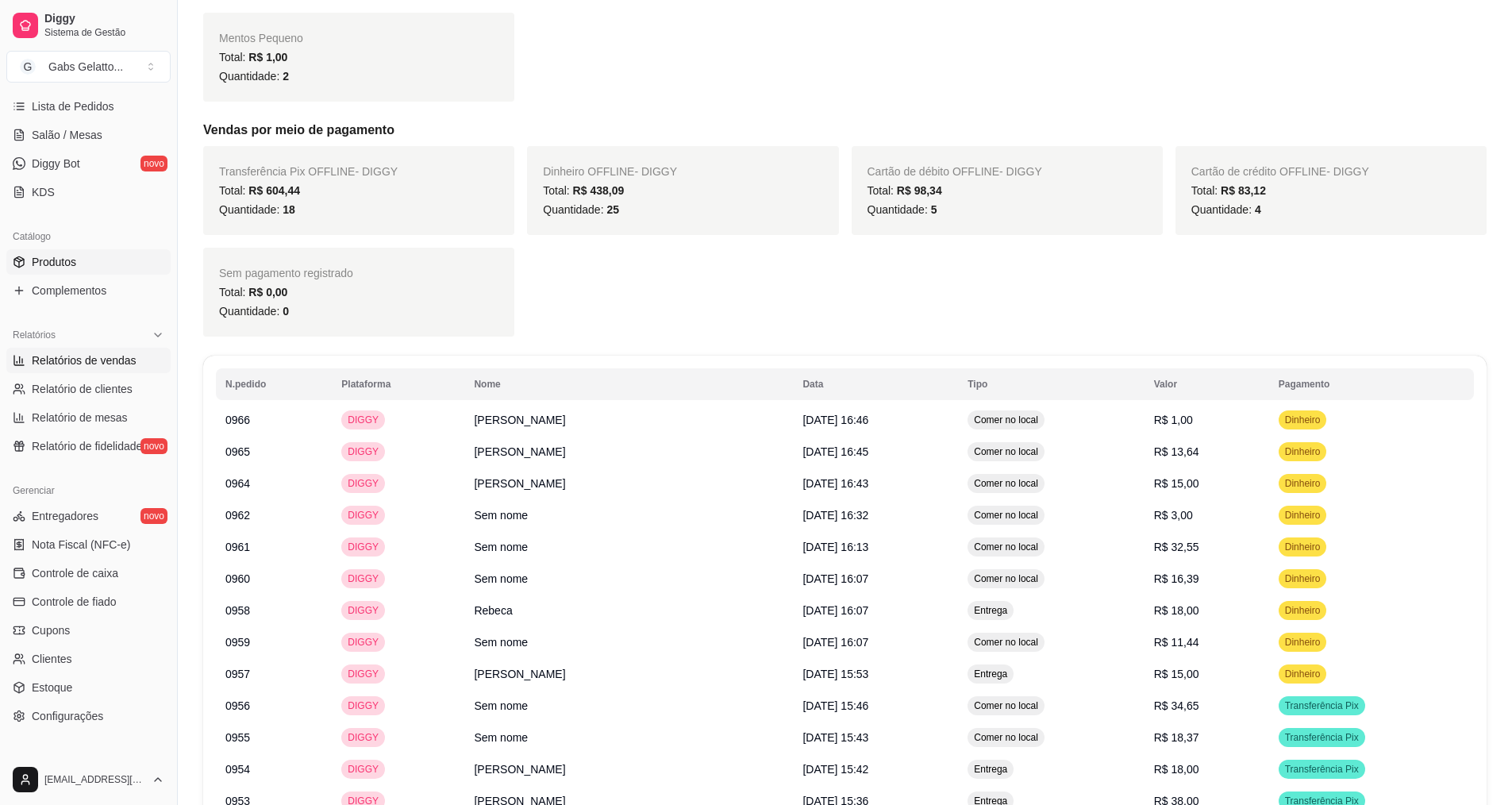
click at [105, 267] on link "Produtos" at bounding box center [88, 261] width 164 height 25
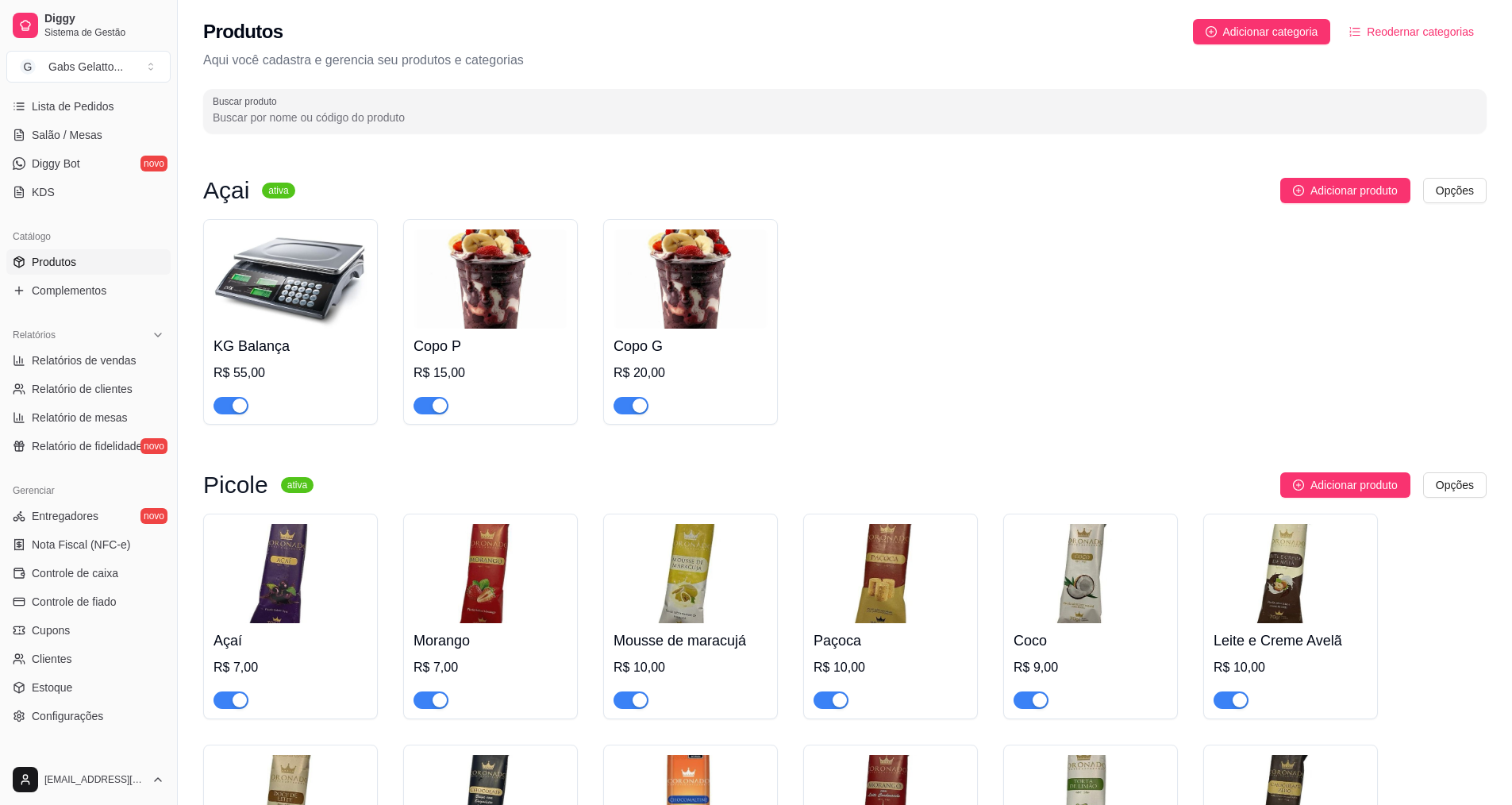
click at [509, 298] on img at bounding box center [491, 279] width 154 height 100
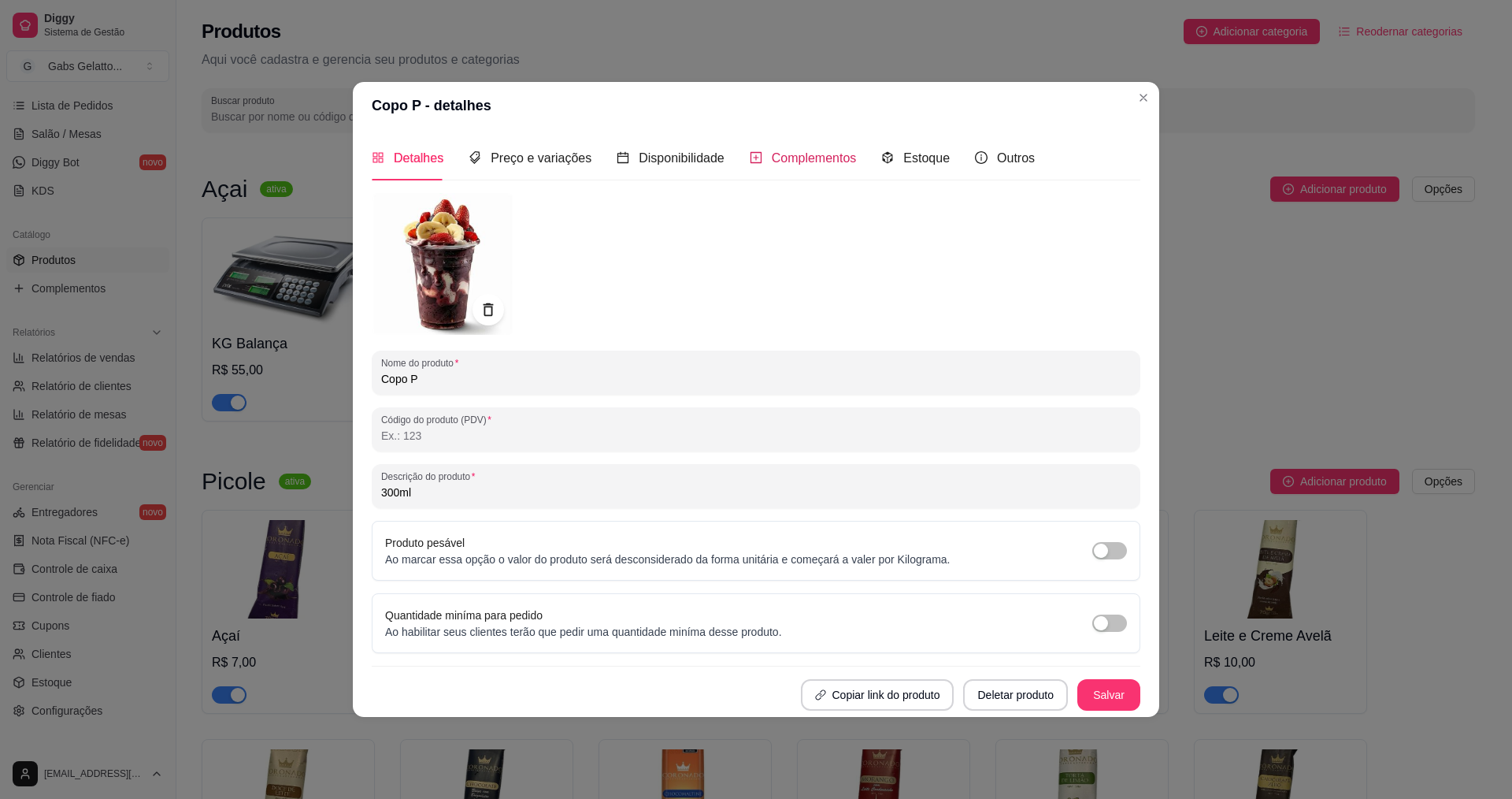
click at [817, 154] on span "Complementos" at bounding box center [814, 158] width 85 height 13
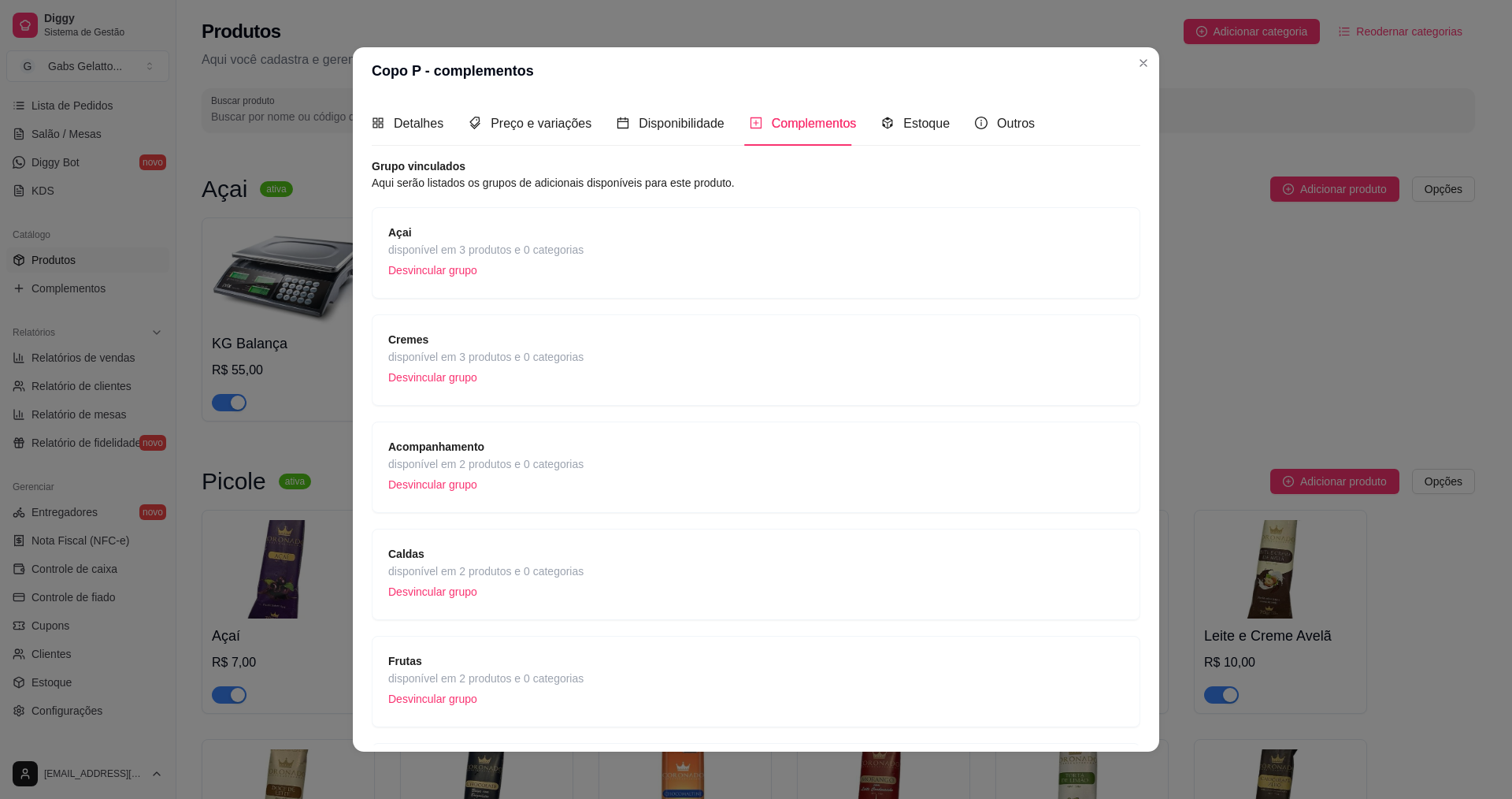
click at [485, 351] on span "disponível em 3 produtos e 0 categorias" at bounding box center [486, 356] width 196 height 18
click at [576, 241] on span "disponível em 3 produtos e 0 categorias" at bounding box center [486, 250] width 196 height 18
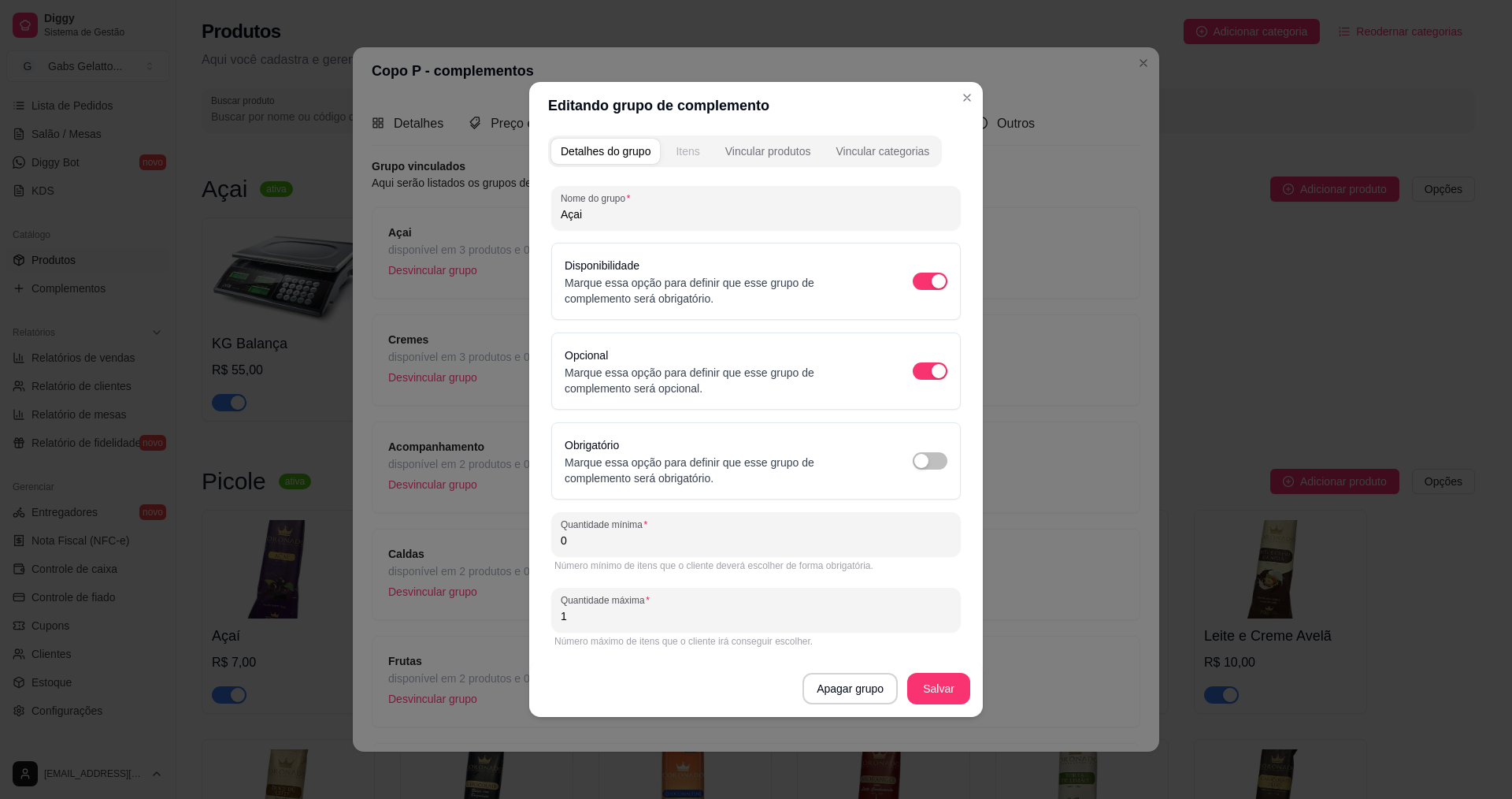
click at [699, 143] on button "Itens" at bounding box center [688, 151] width 43 height 25
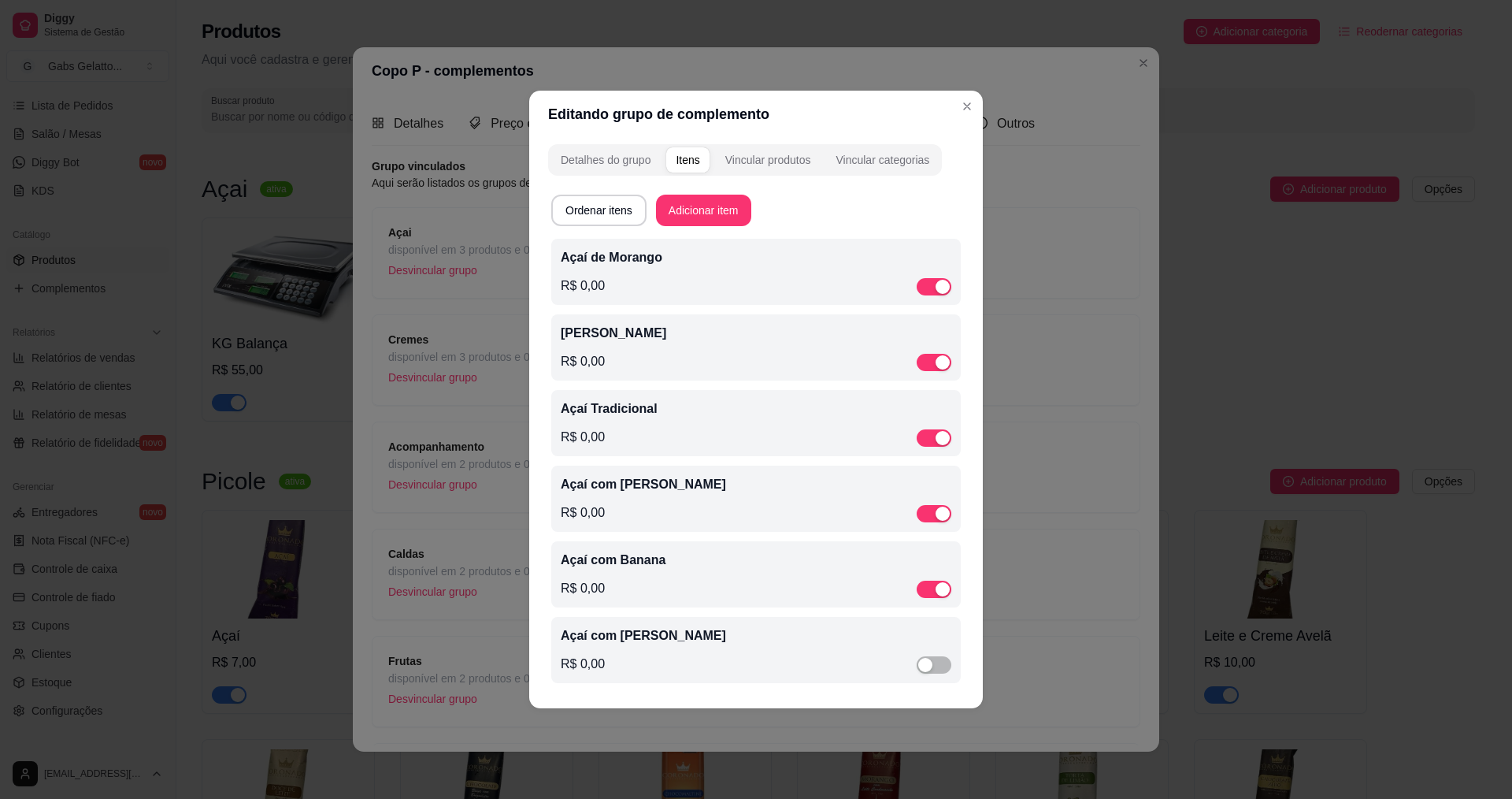
click at [926, 278] on span "button" at bounding box center [933, 286] width 34 height 18
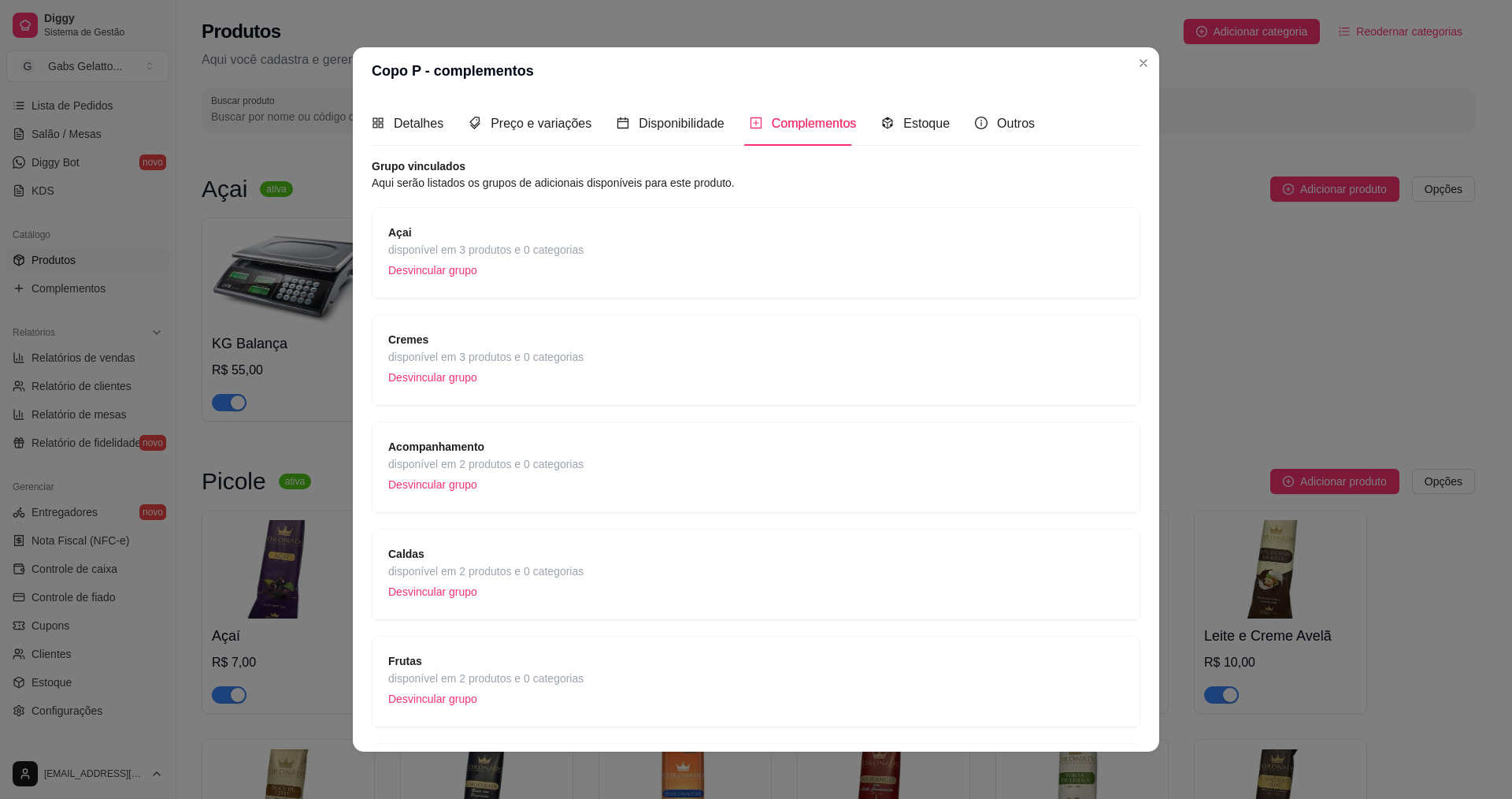
click at [536, 359] on span "disponível em 3 produtos e 0 categorias" at bounding box center [486, 356] width 196 height 18
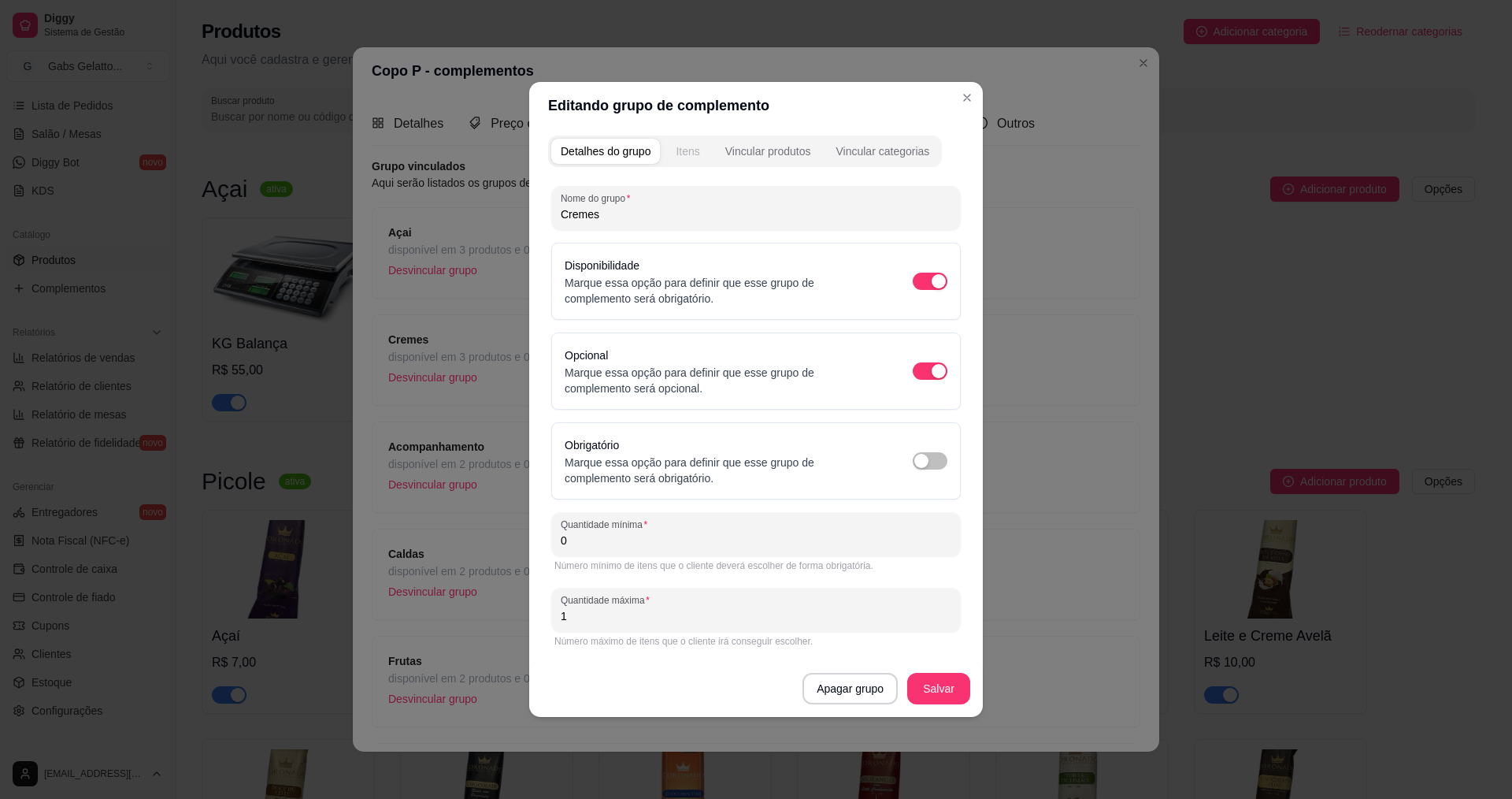
click at [668, 159] on button "Itens" at bounding box center [688, 151] width 43 height 25
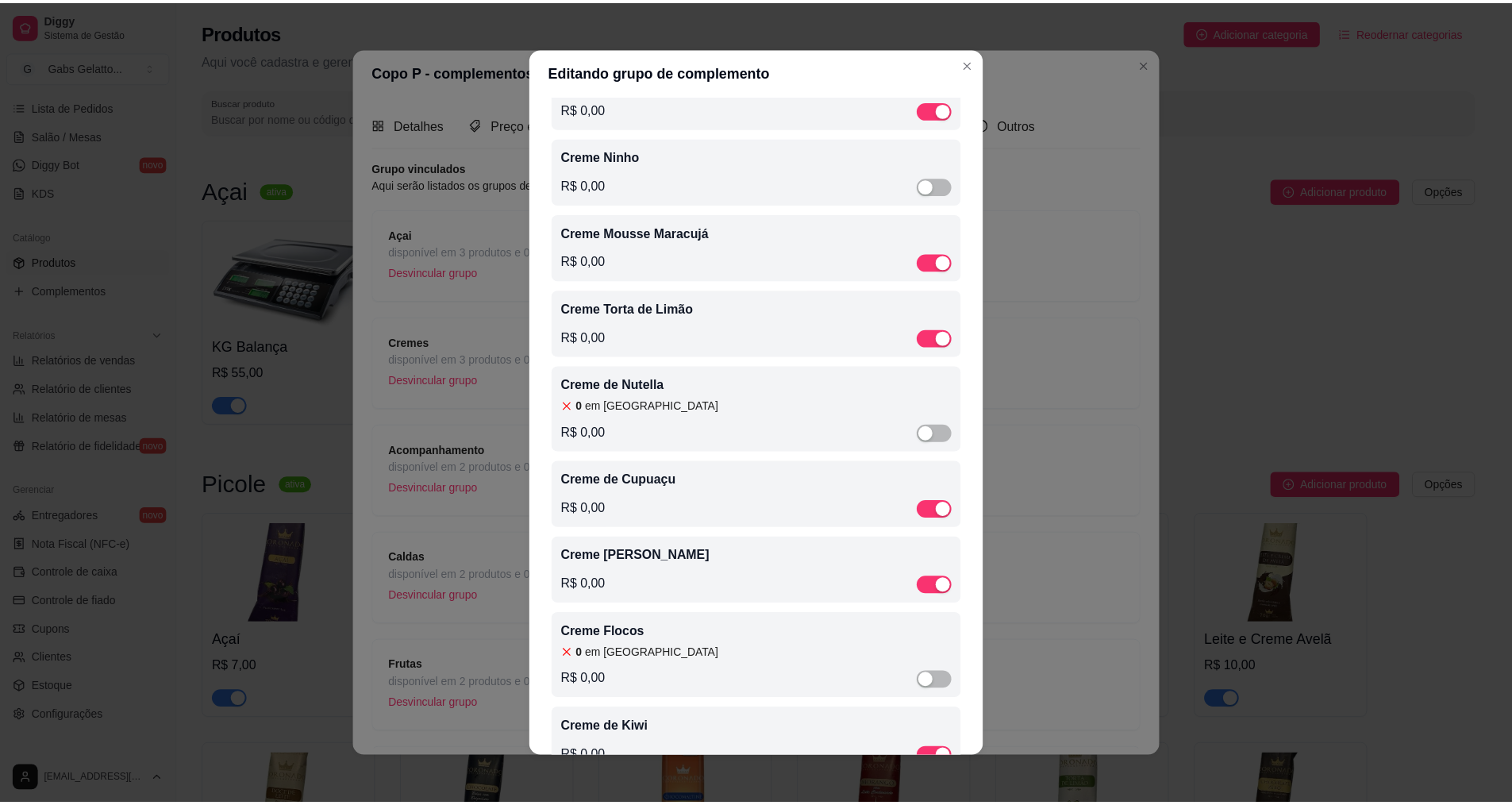
scroll to position [56, 0]
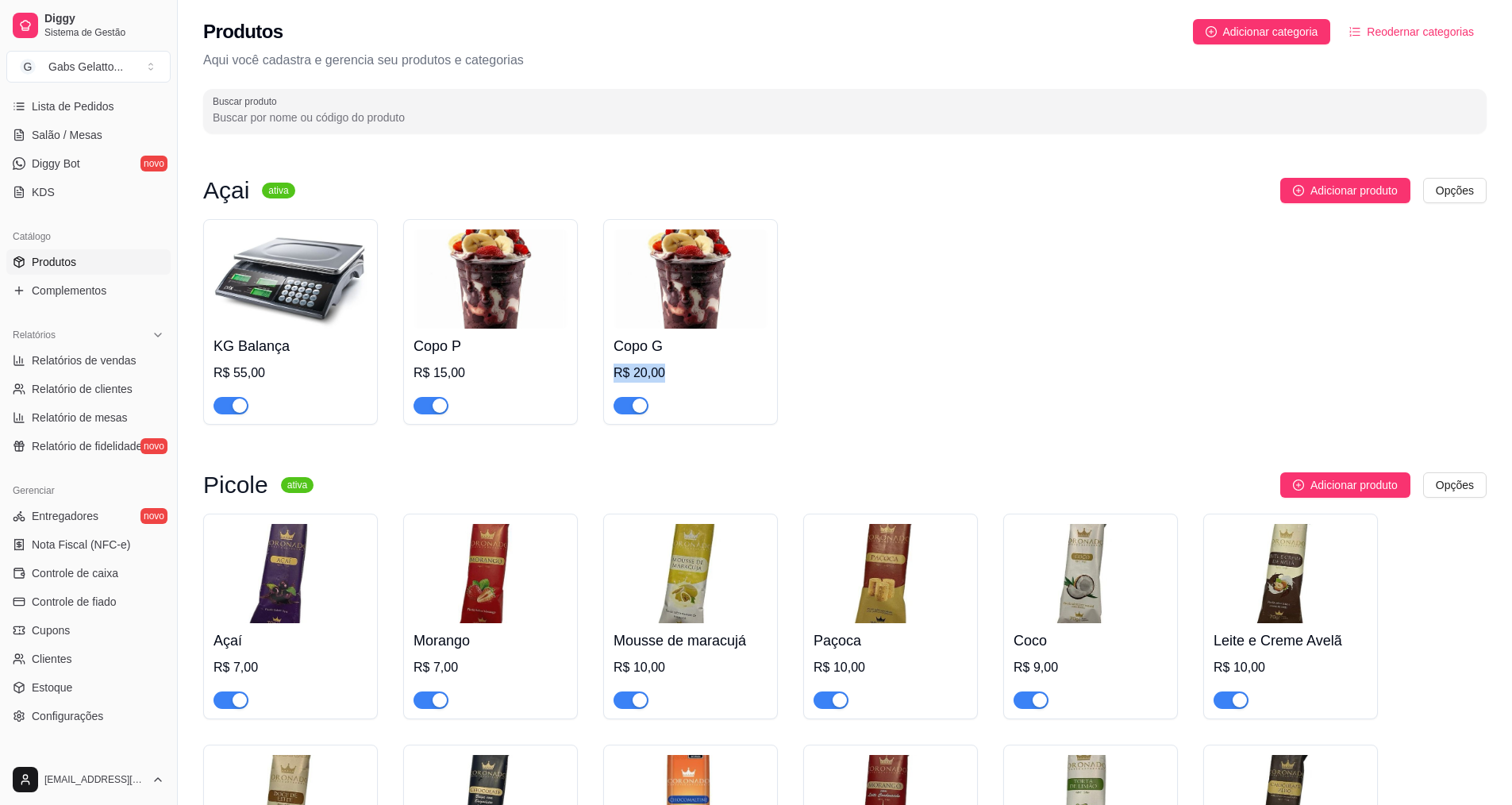
click at [878, 360] on div "KG Balança R$ 55,00 Copo P R$ 15,00 Copo G R$ 20,00" at bounding box center [845, 321] width 1284 height 206
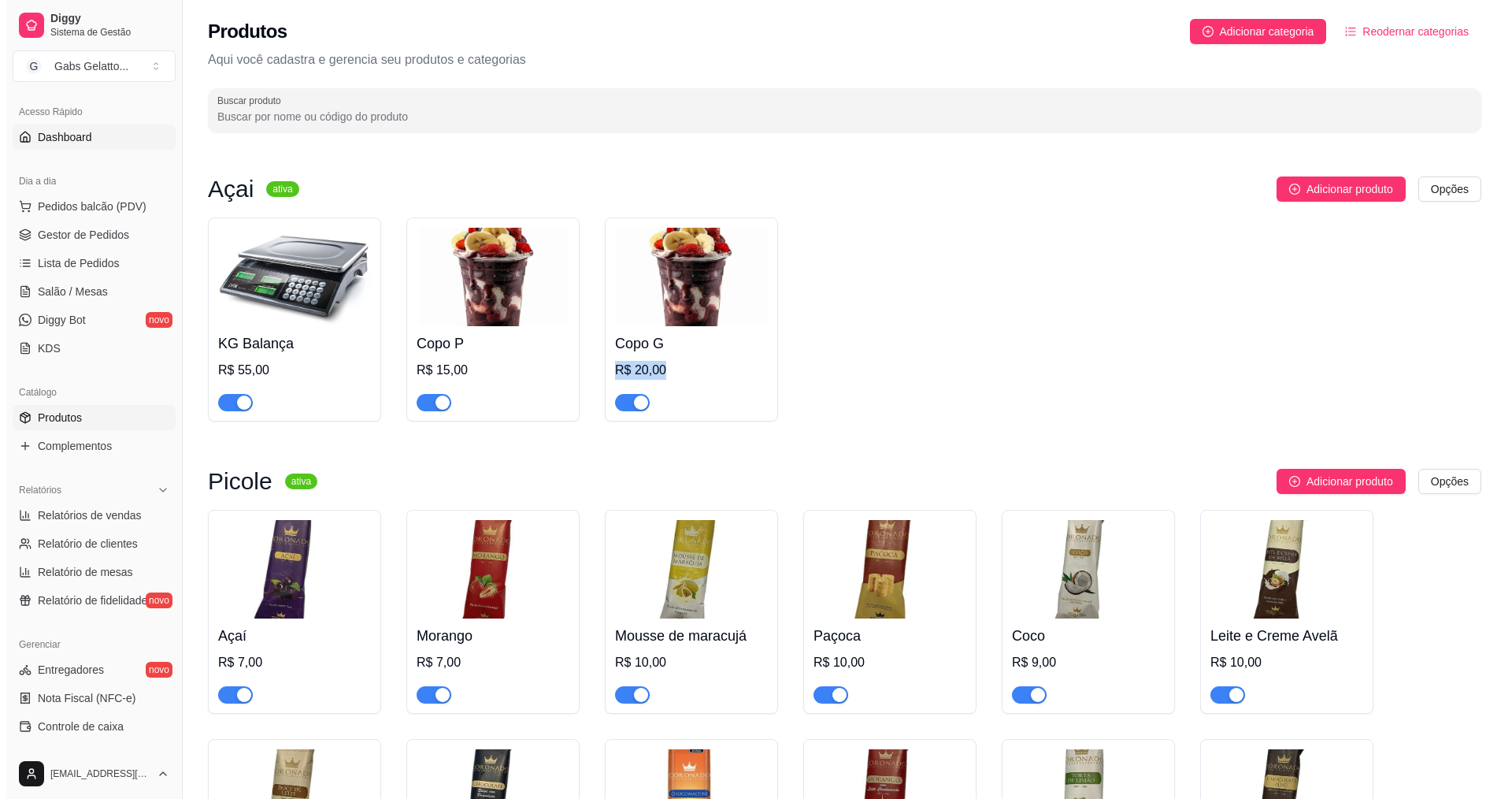
scroll to position [20, 0]
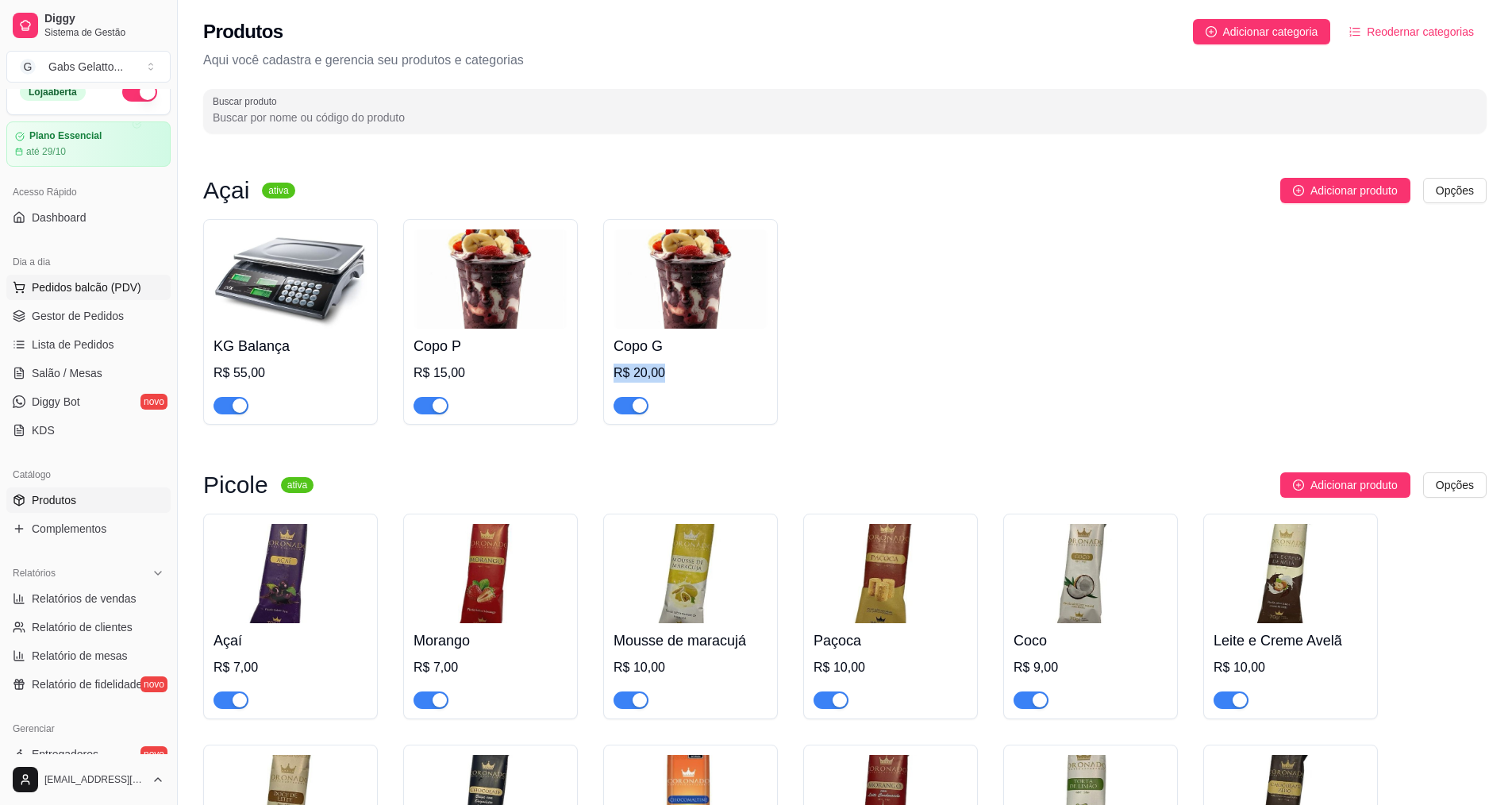
click at [100, 283] on span "Pedidos balcão (PDV)" at bounding box center [86, 286] width 110 height 16
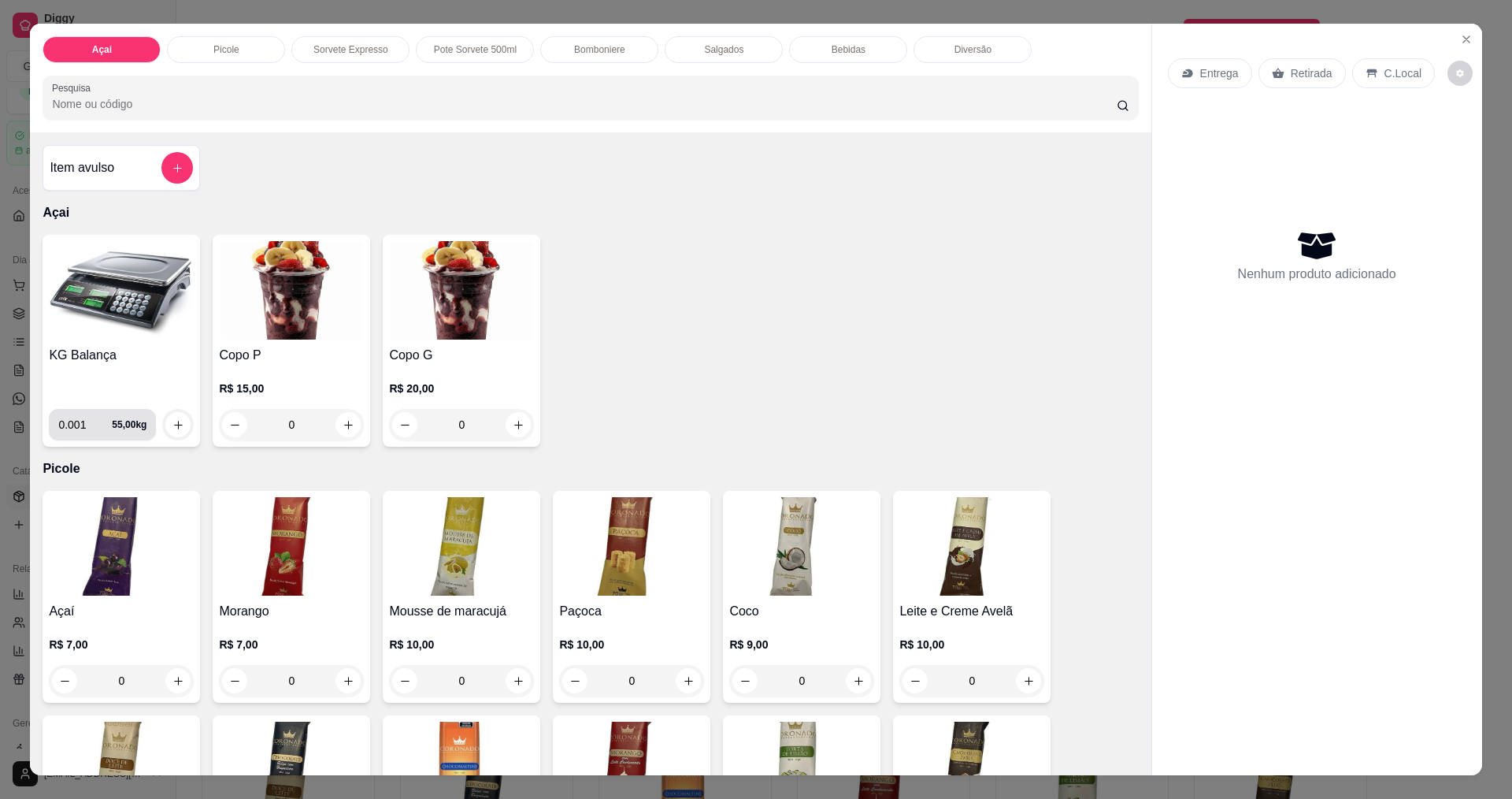
click at [90, 423] on input "0.001" at bounding box center [85, 424] width 53 height 32
click at [80, 427] on input "0.001" at bounding box center [85, 424] width 53 height 32
type input "0.076"
click at [180, 415] on button "increase-product-quantity" at bounding box center [177, 424] width 25 height 25
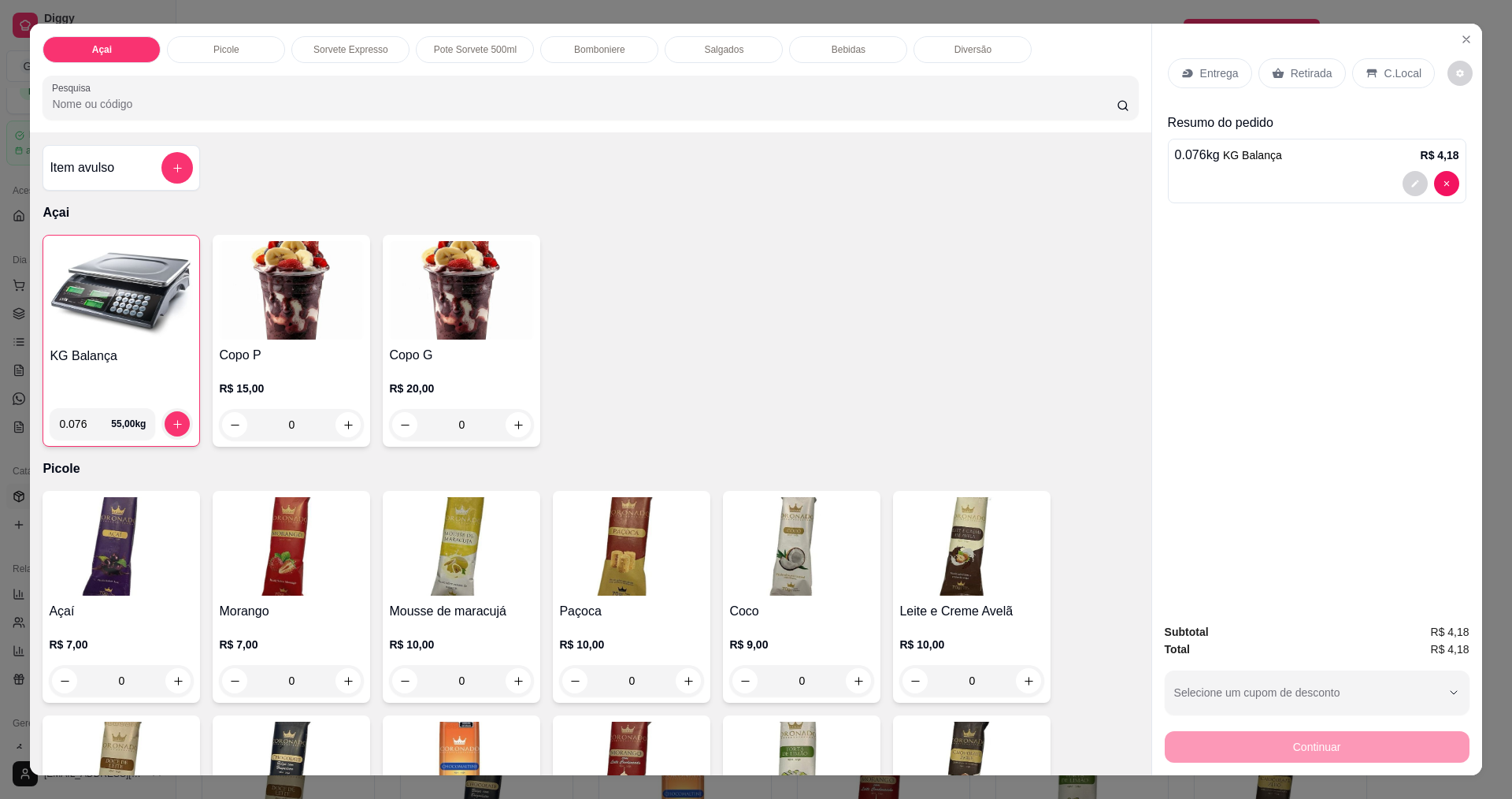
click at [1384, 75] on p "C.Local" at bounding box center [1403, 73] width 37 height 16
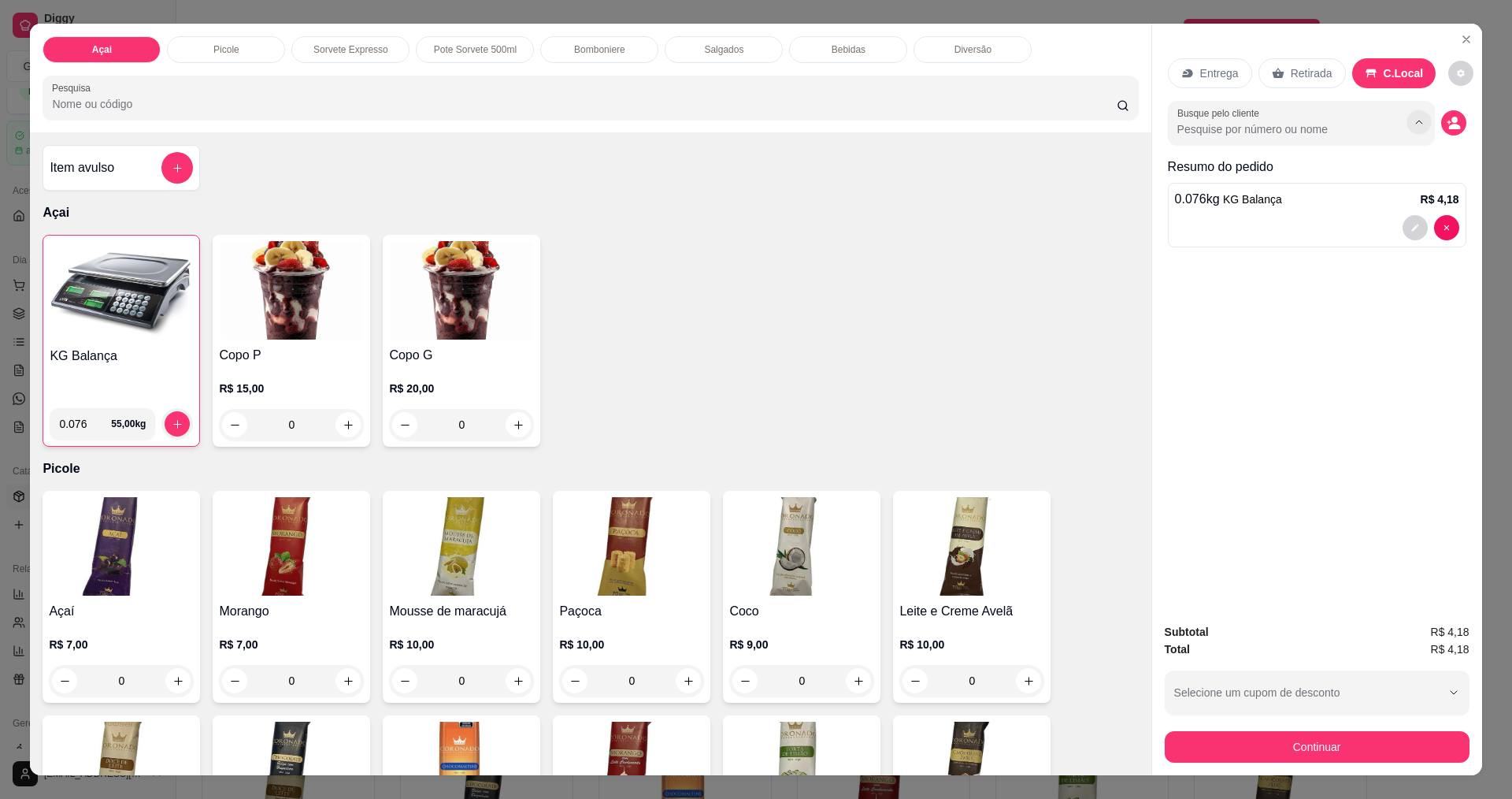
click at [1413, 124] on icon "Show suggestions" at bounding box center [1420, 123] width 13 height 13
type input "w"
type input "v"
type input "d"
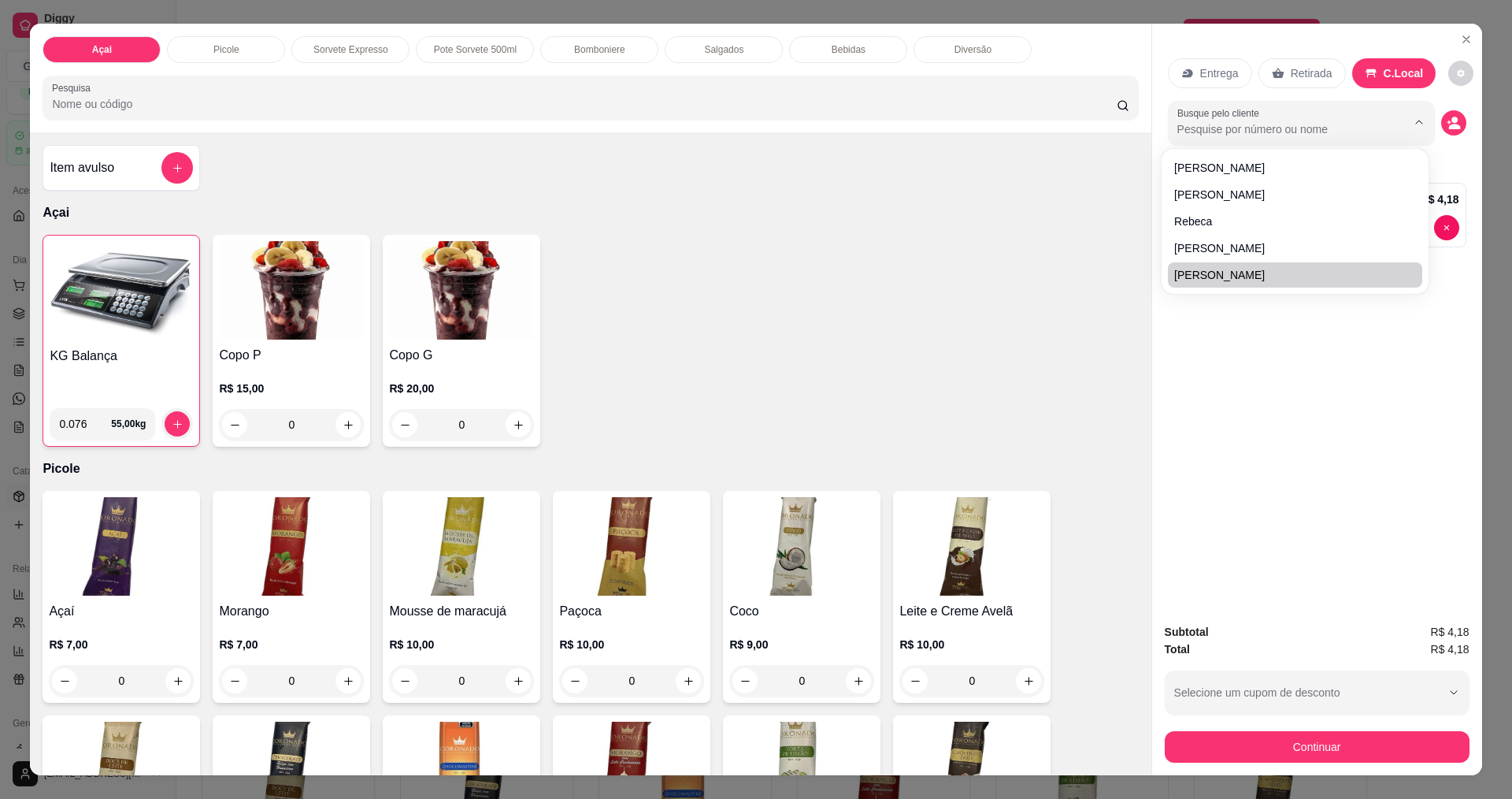
click at [1341, 408] on div "Entrega Retirada C.Local Busque pelo cliente Resumo do pedido 0.076 kg KG Balan…" at bounding box center [1317, 316] width 330 height 586
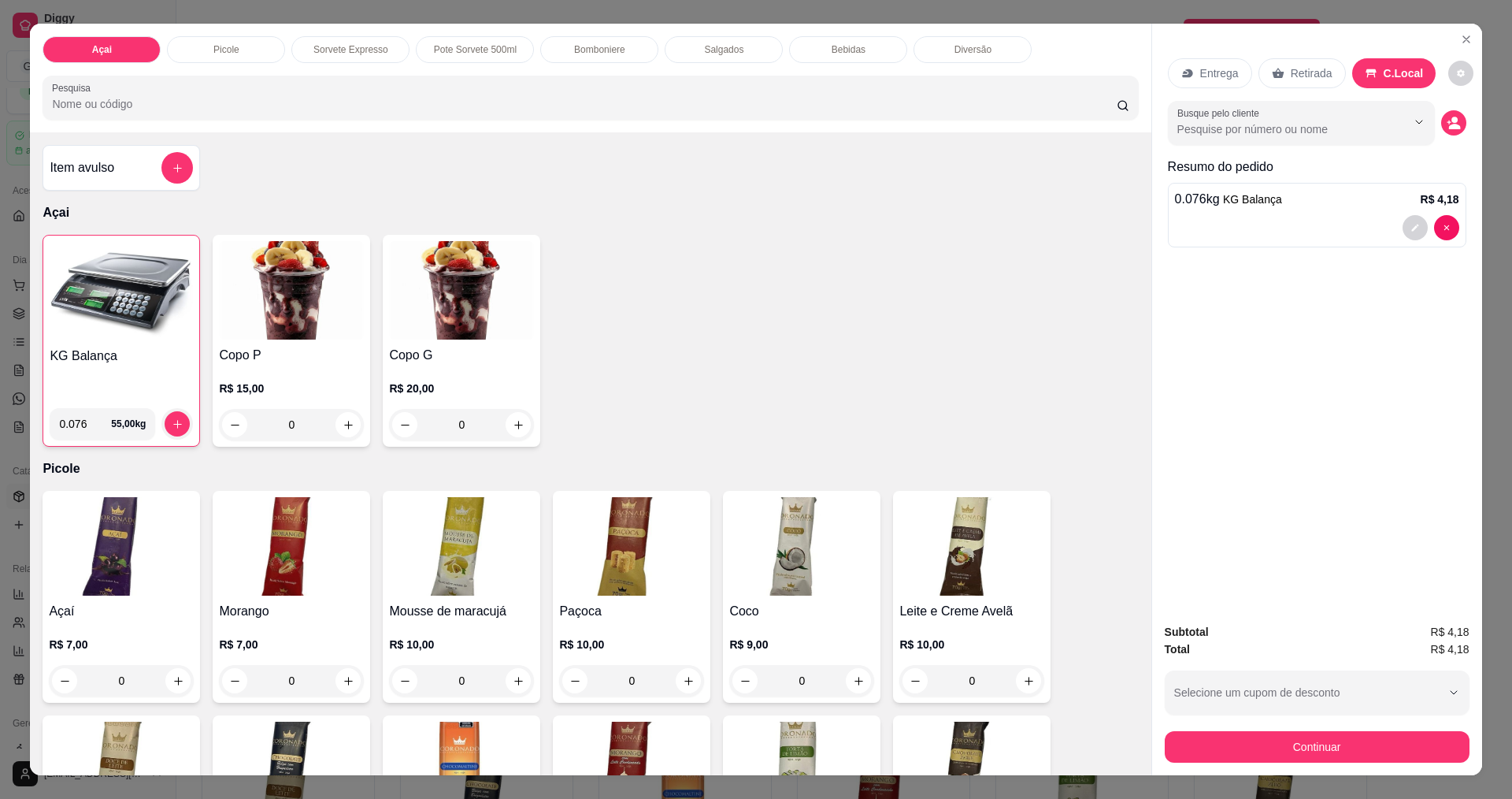
click at [1326, 216] on div at bounding box center [1316, 227] width 284 height 25
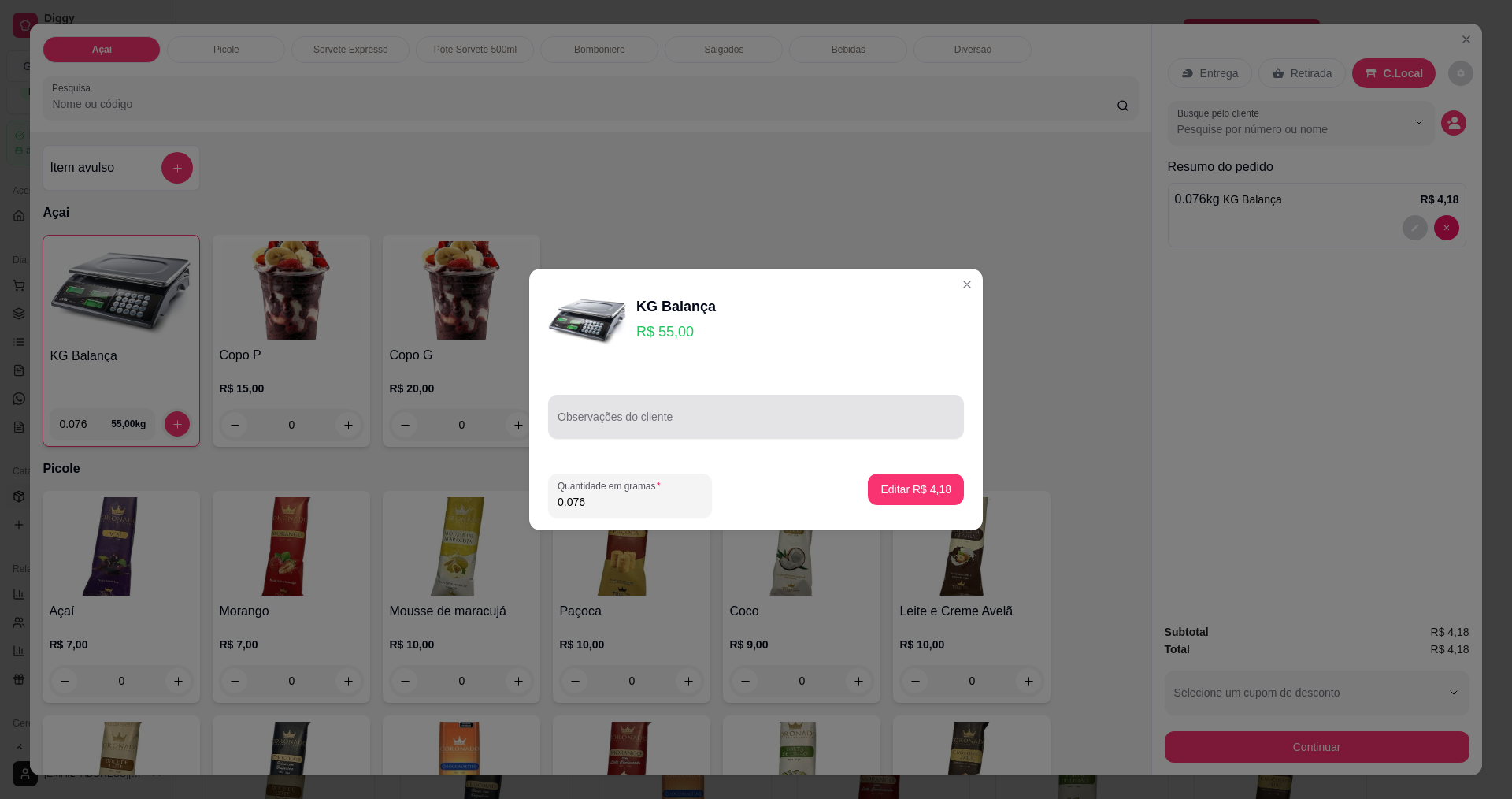
click at [653, 429] on div at bounding box center [756, 417] width 397 height 32
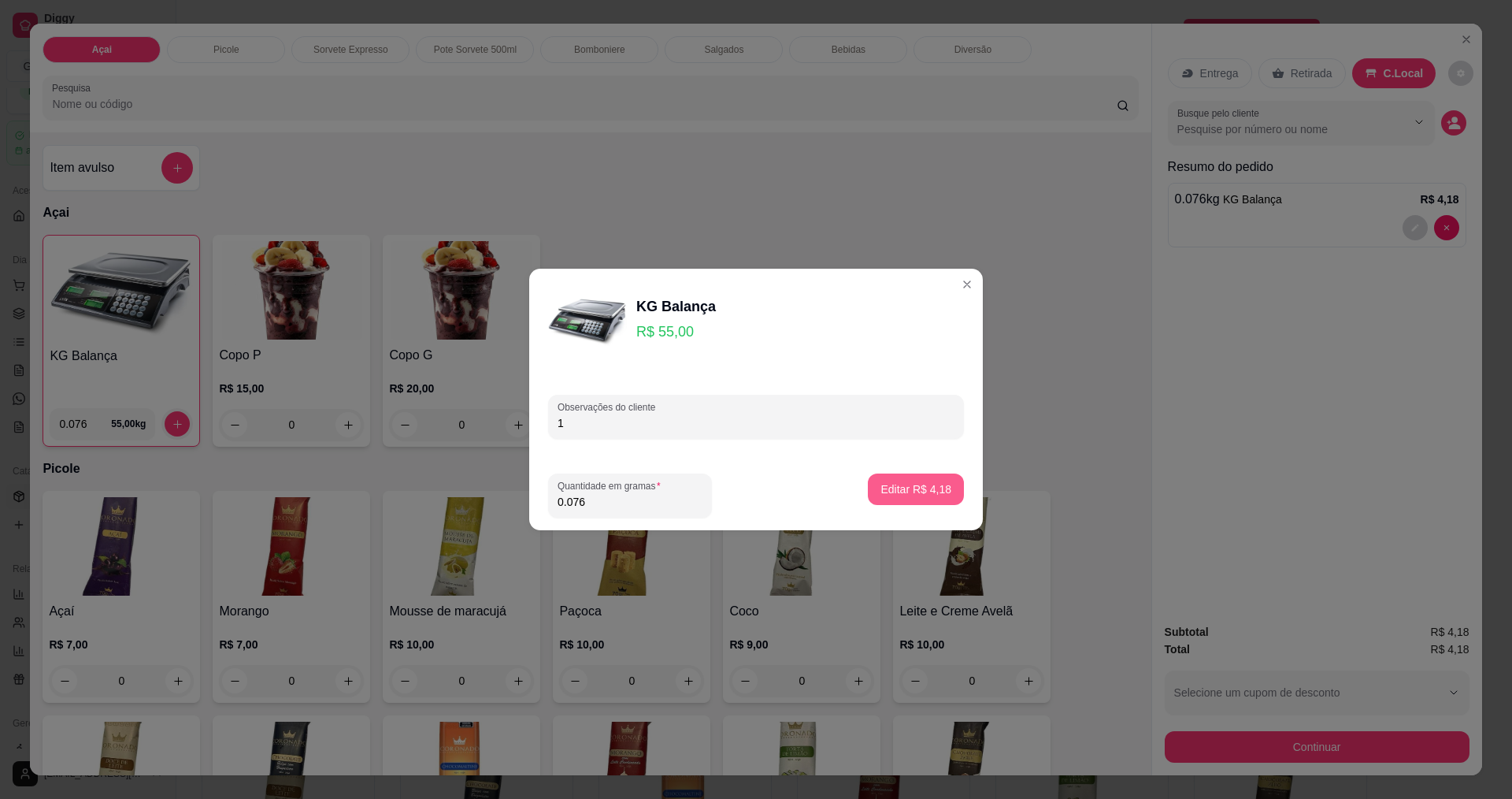
type input "1"
click at [916, 479] on button "Editar R$ 4,18" at bounding box center [915, 489] width 96 height 32
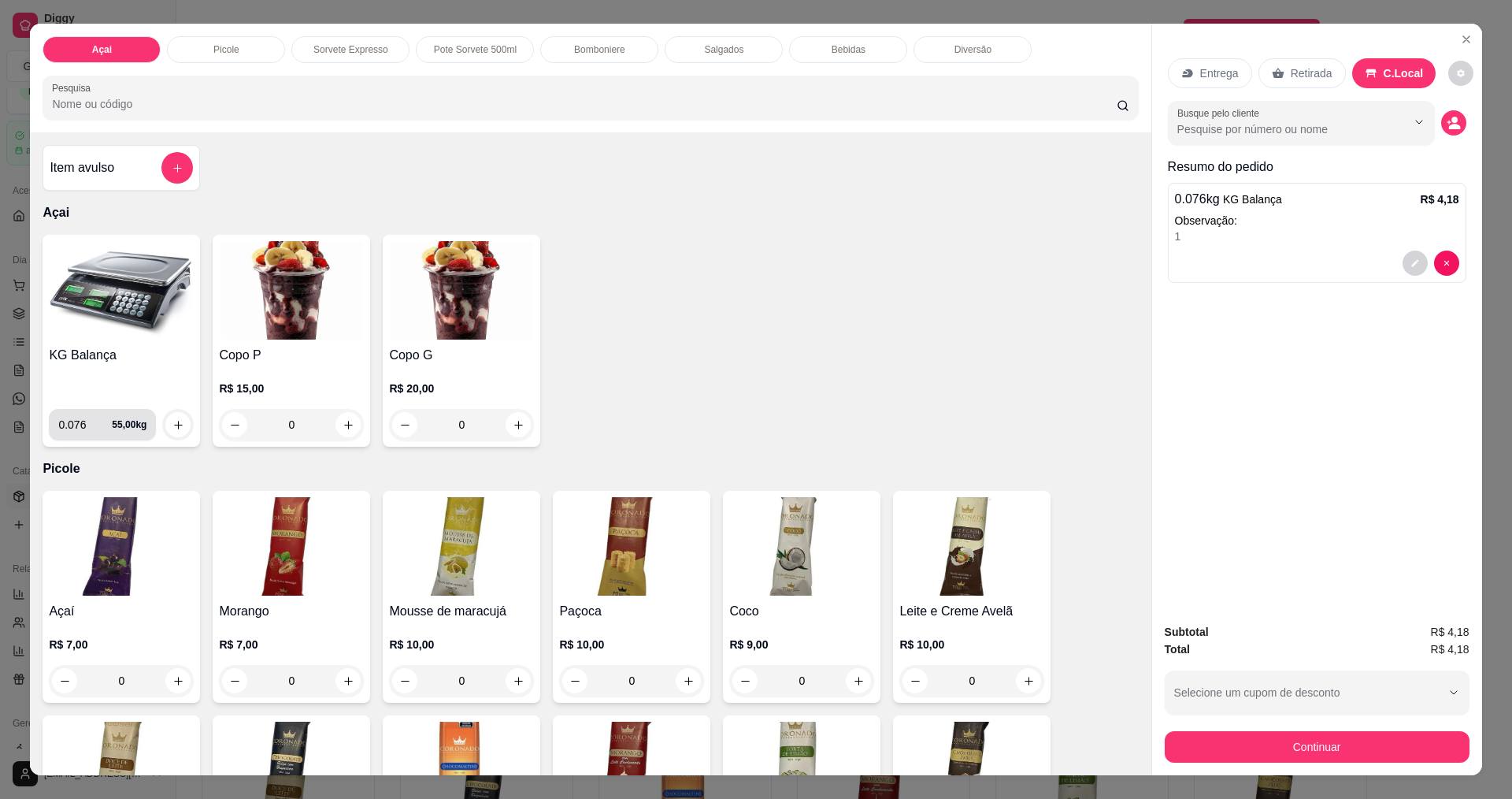
click at [76, 421] on input "0.076" at bounding box center [85, 424] width 53 height 32
type input "0.402"
click at [178, 419] on icon "increase-product-quantity" at bounding box center [178, 424] width 12 height 12
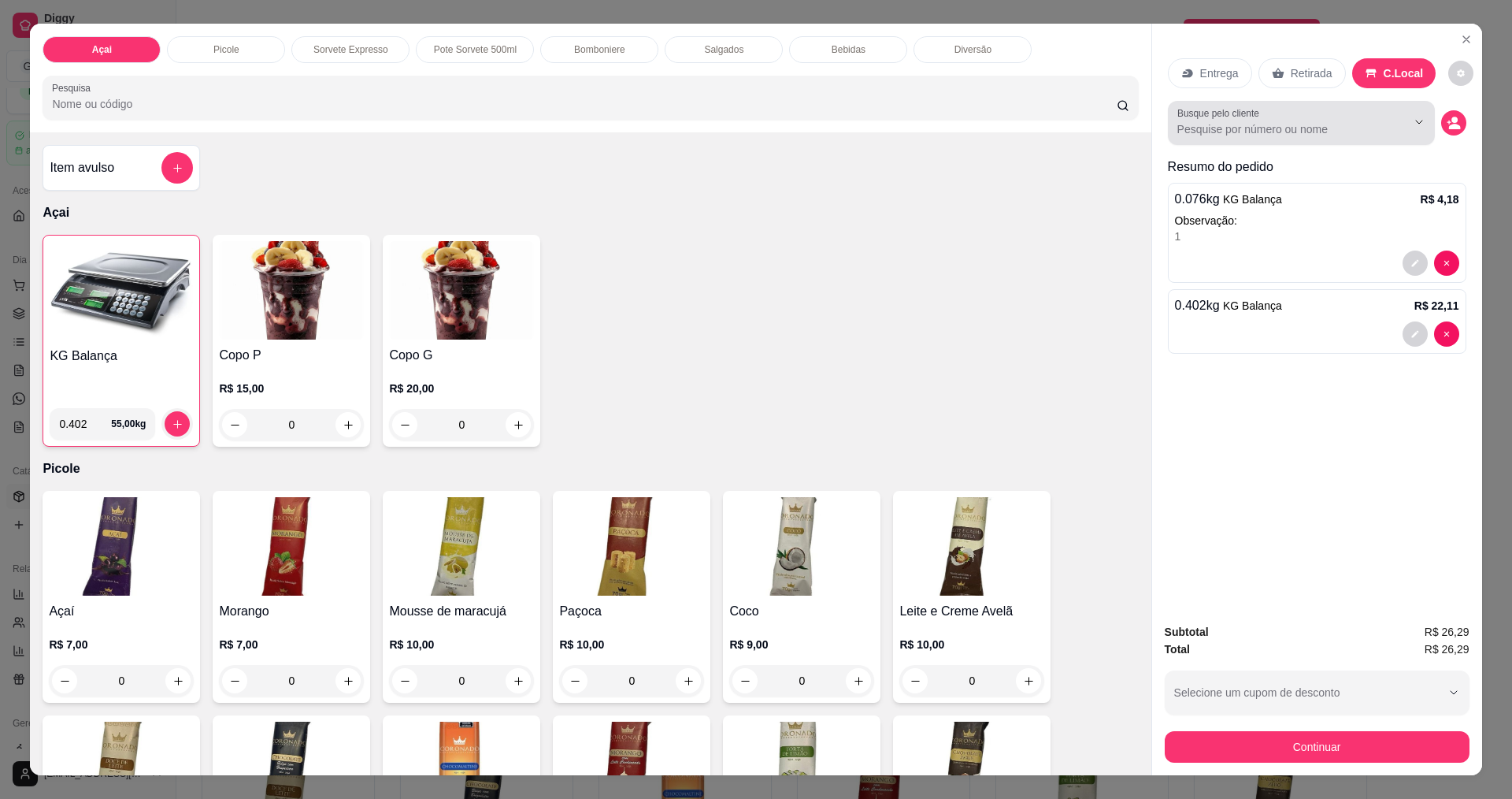
click at [1381, 115] on div at bounding box center [1407, 122] width 50 height 30
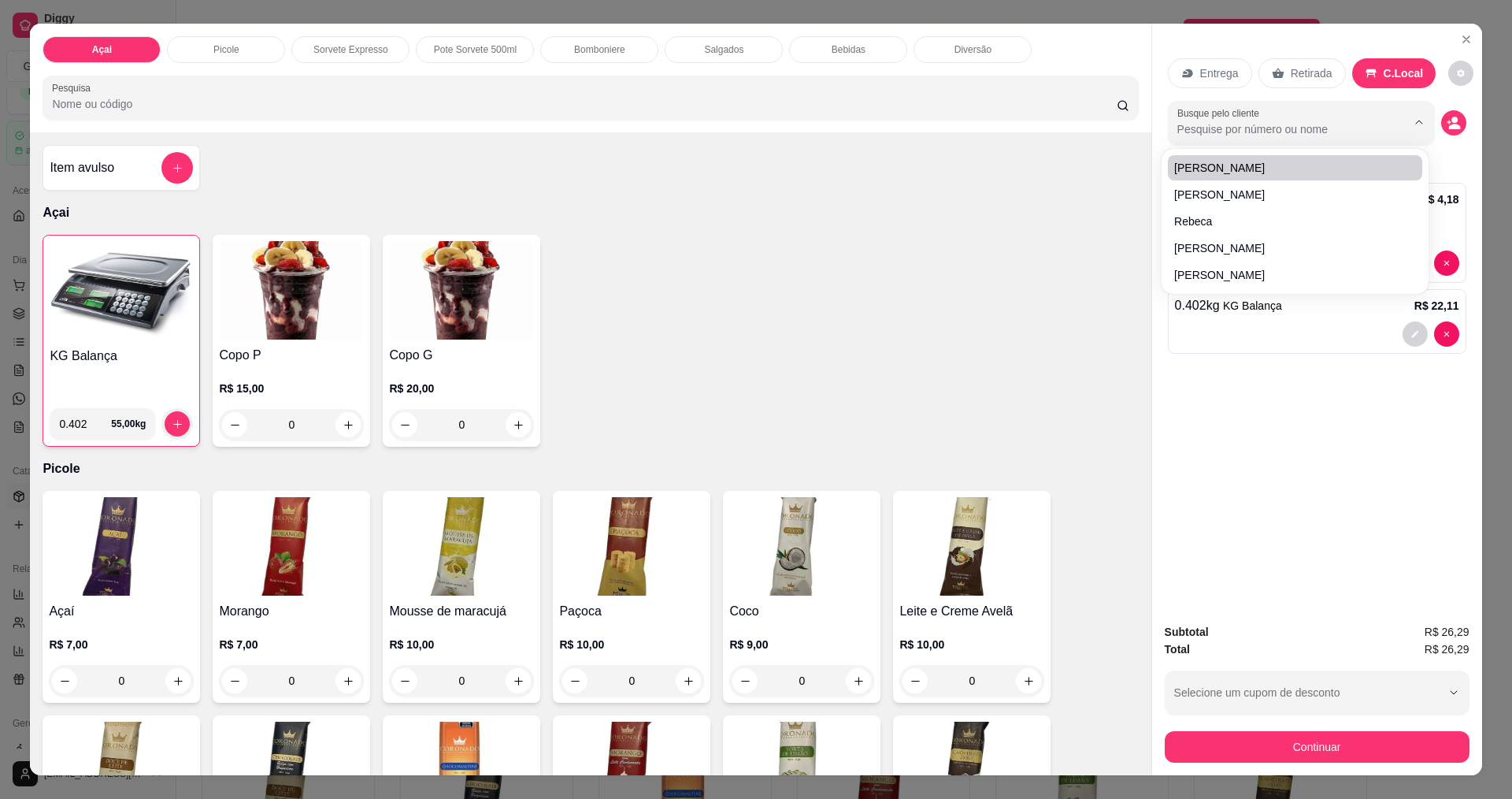
click at [1283, 128] on input "Busque pelo cliente" at bounding box center [1279, 129] width 204 height 16
click at [1354, 737] on button "Continuar" at bounding box center [1316, 747] width 305 height 32
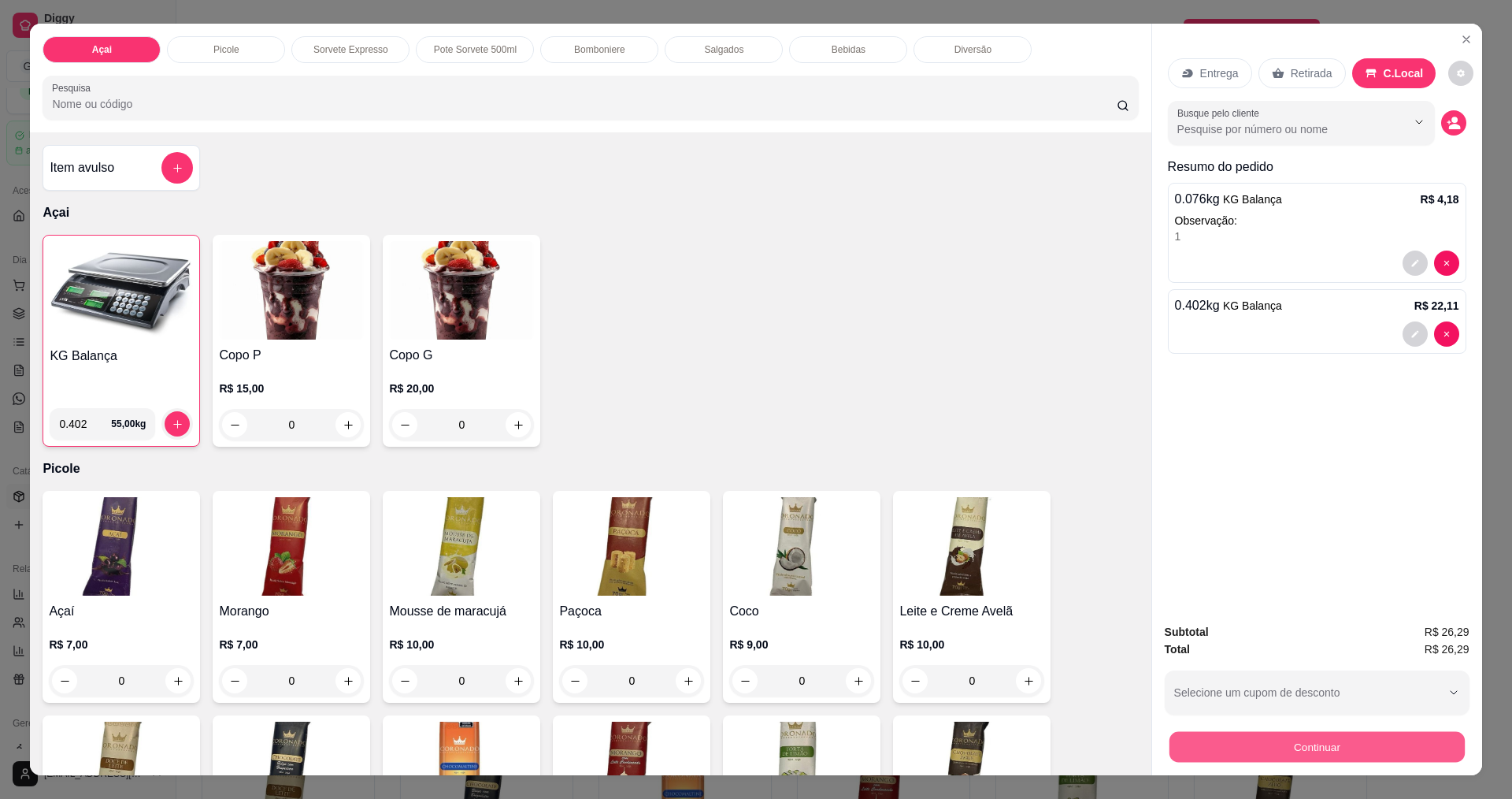
click at [1322, 753] on button "Continuar" at bounding box center [1316, 746] width 296 height 31
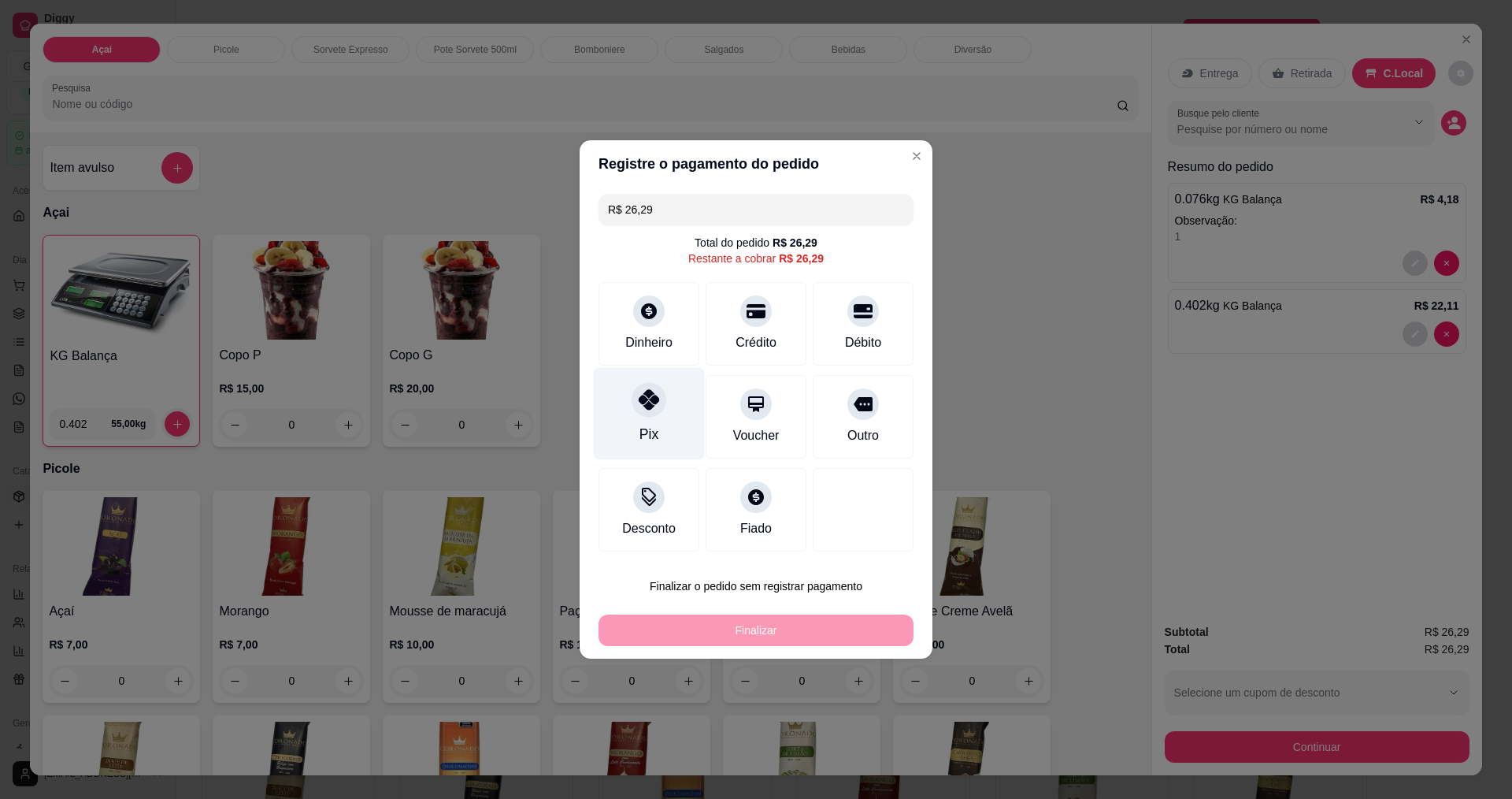
click at [624, 404] on div "Pix" at bounding box center [649, 414] width 111 height 92
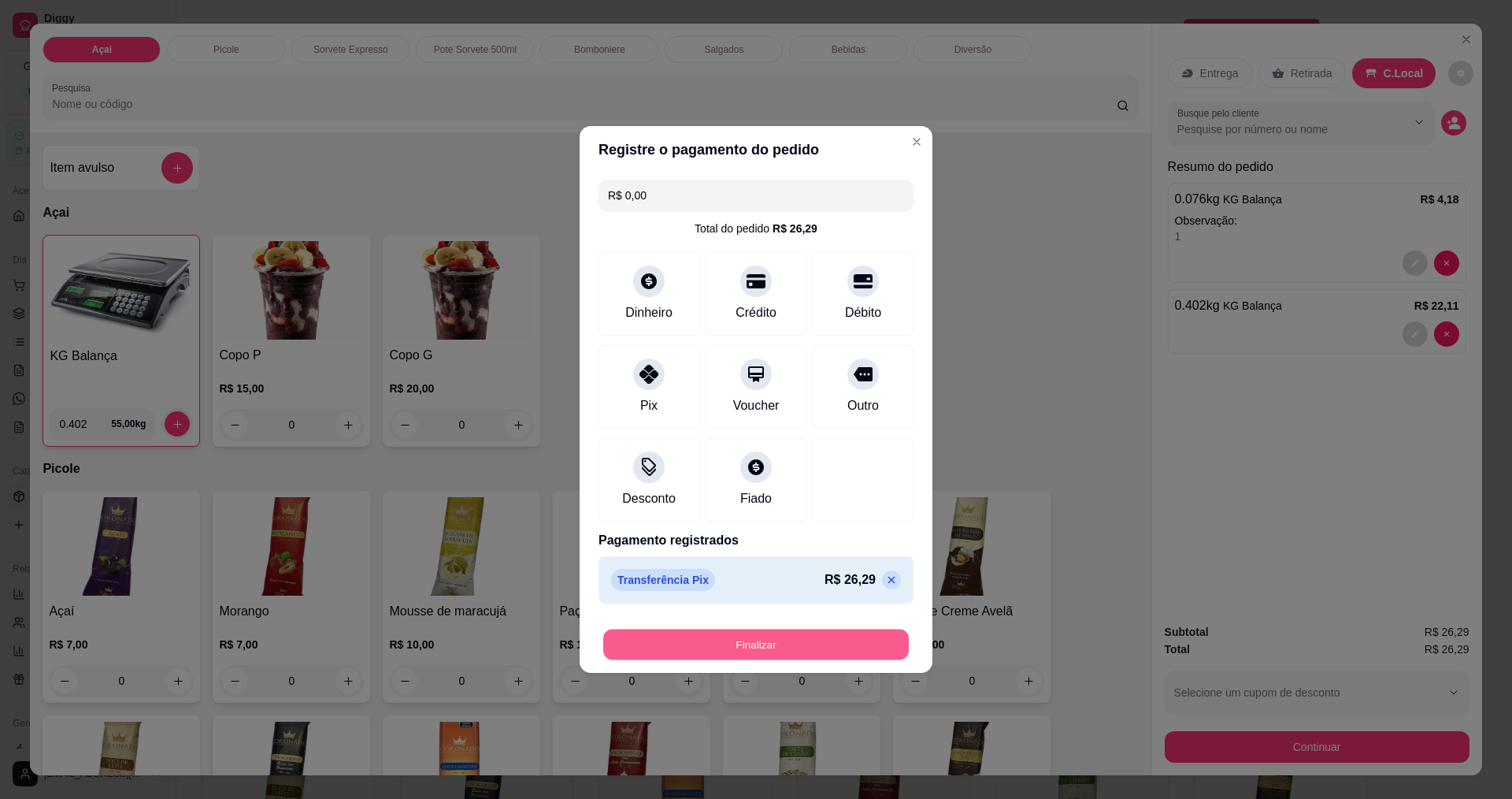
click at [799, 650] on button "Finalizar" at bounding box center [756, 644] width 306 height 31
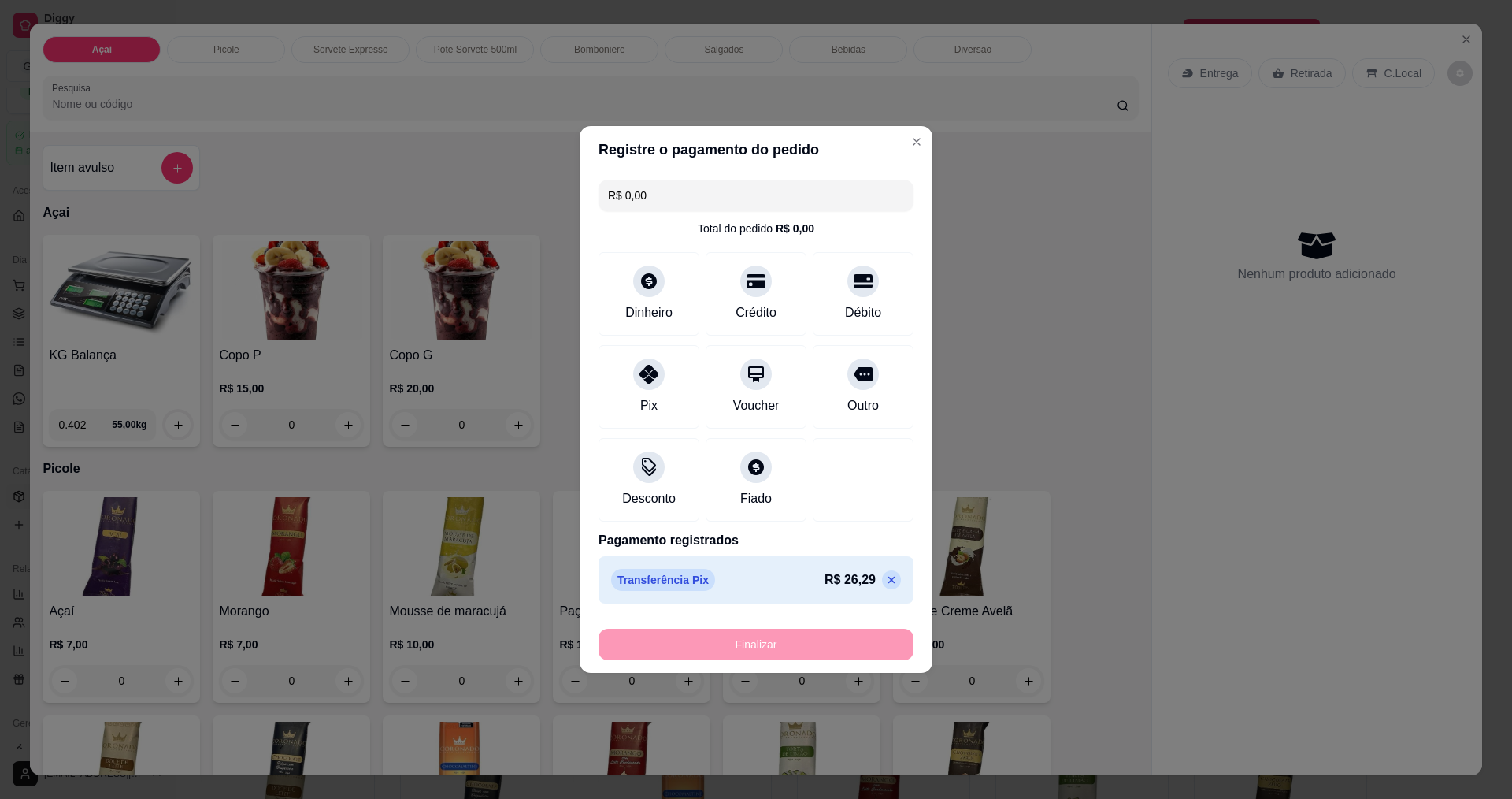
type input "-R$ 26,29"
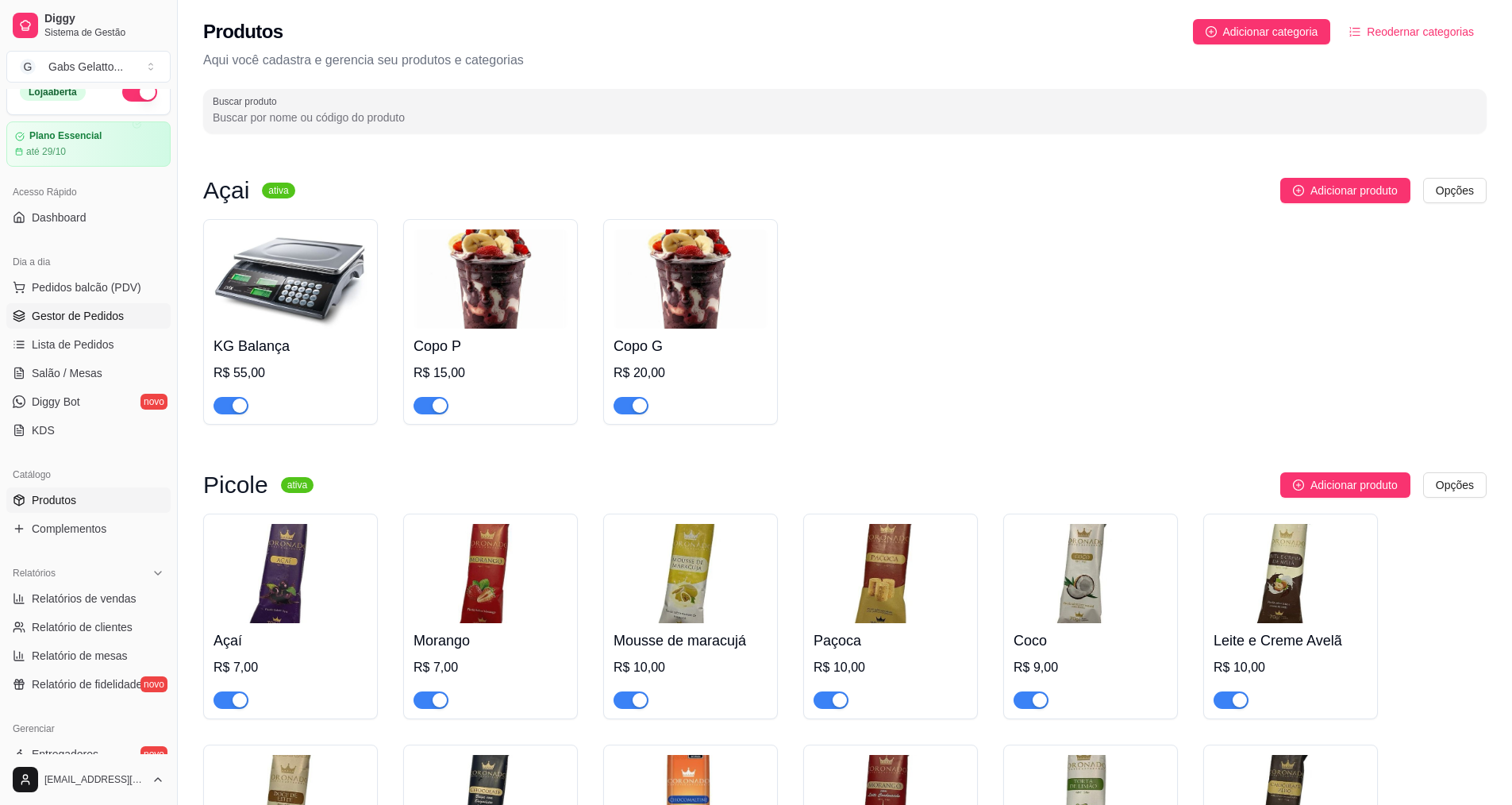
click at [77, 324] on link "Gestor de Pedidos" at bounding box center [88, 316] width 164 height 25
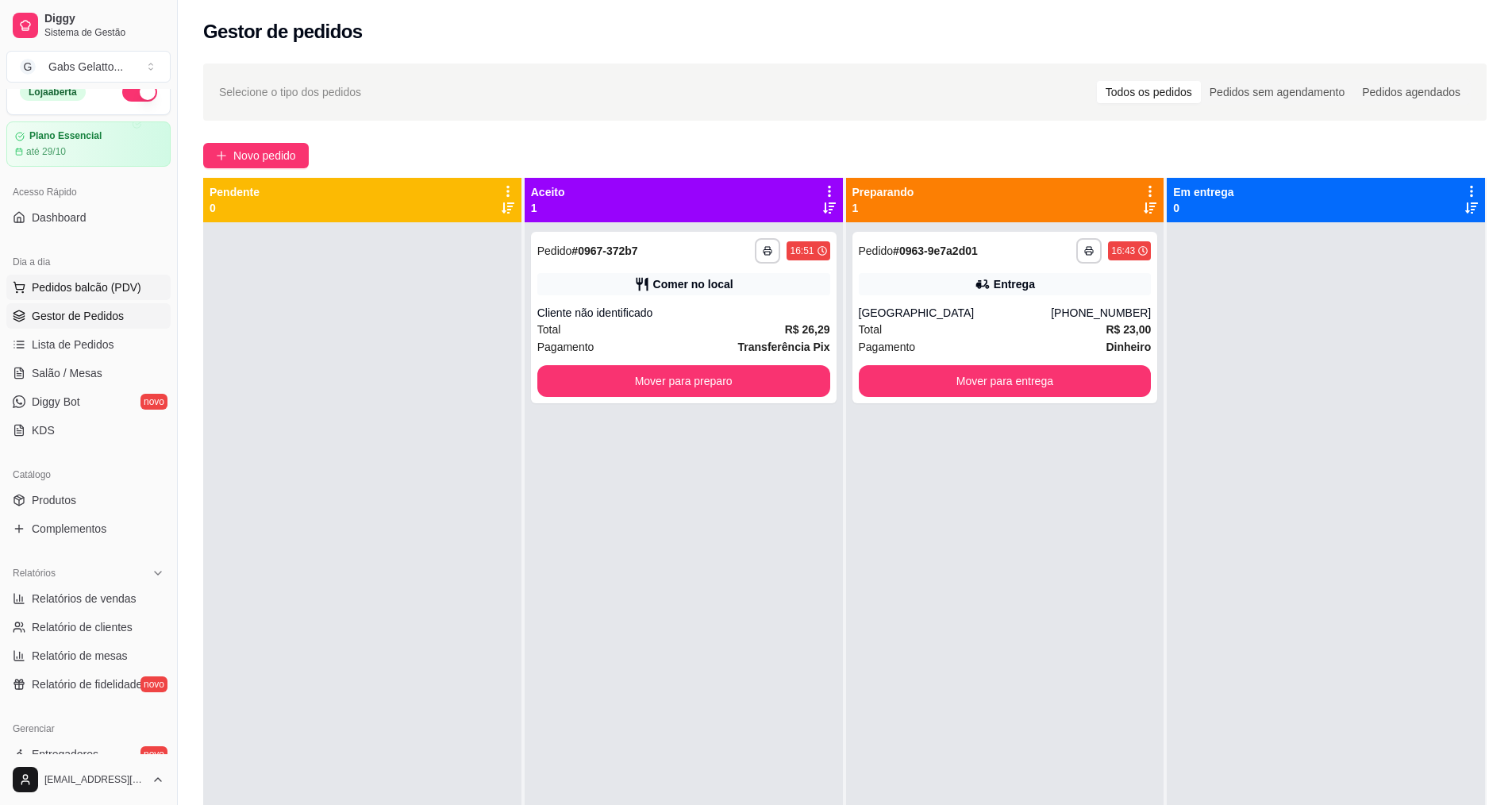
click at [130, 278] on button "Pedidos balcão (PDV)" at bounding box center [88, 286] width 164 height 25
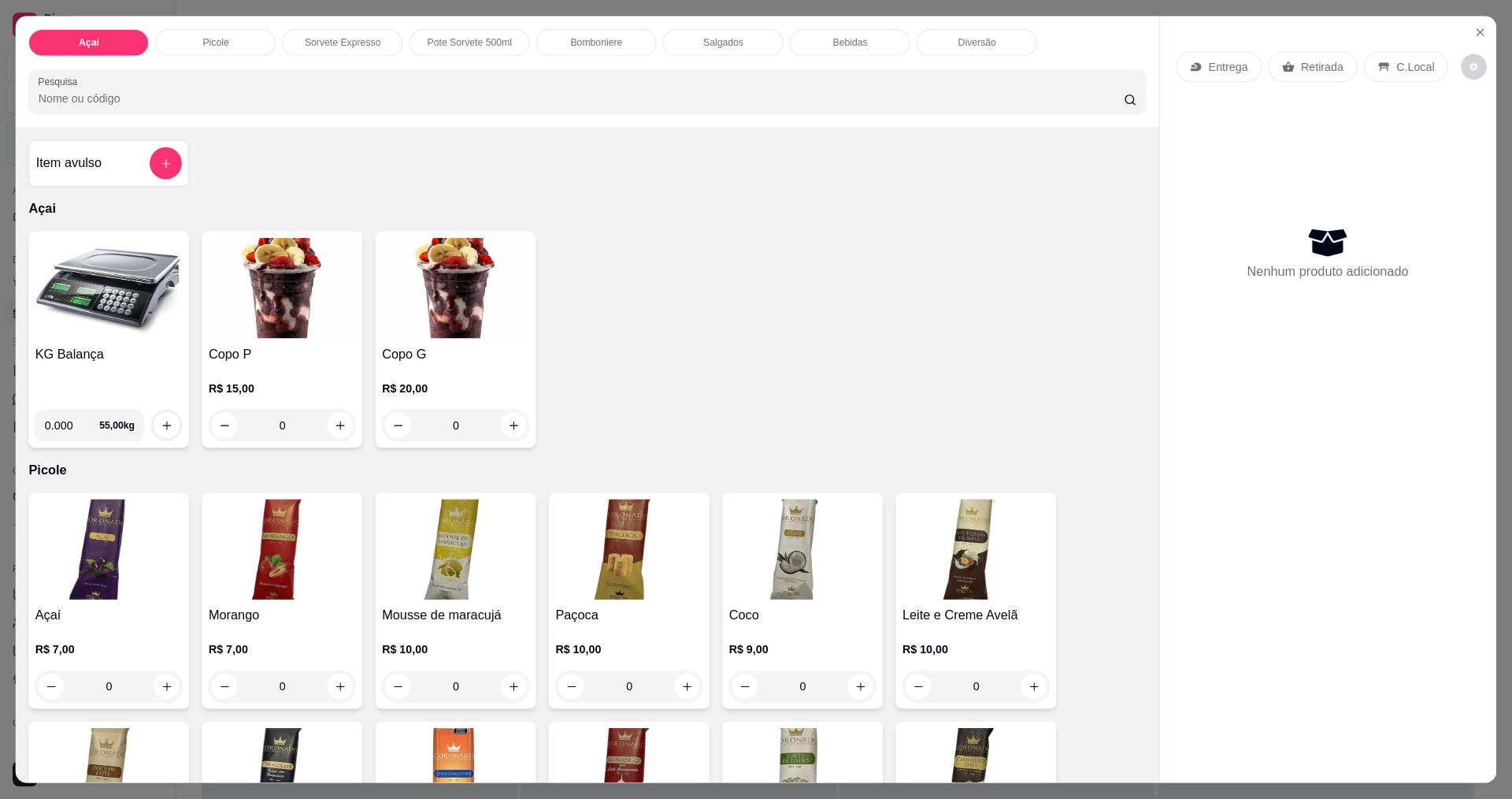
click at [114, 308] on img at bounding box center [109, 287] width 148 height 100
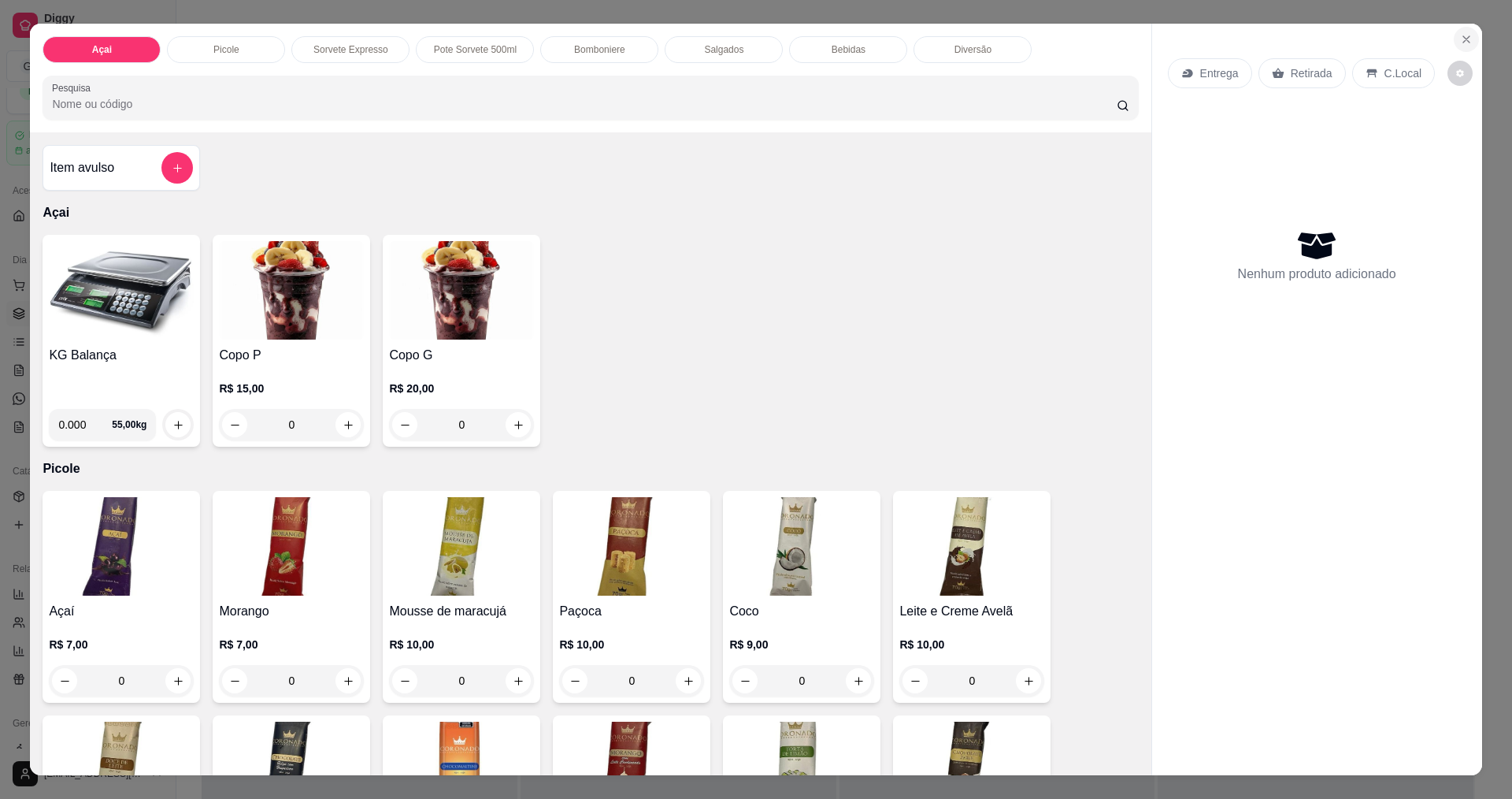
click at [1457, 32] on button "Close" at bounding box center [1466, 39] width 25 height 25
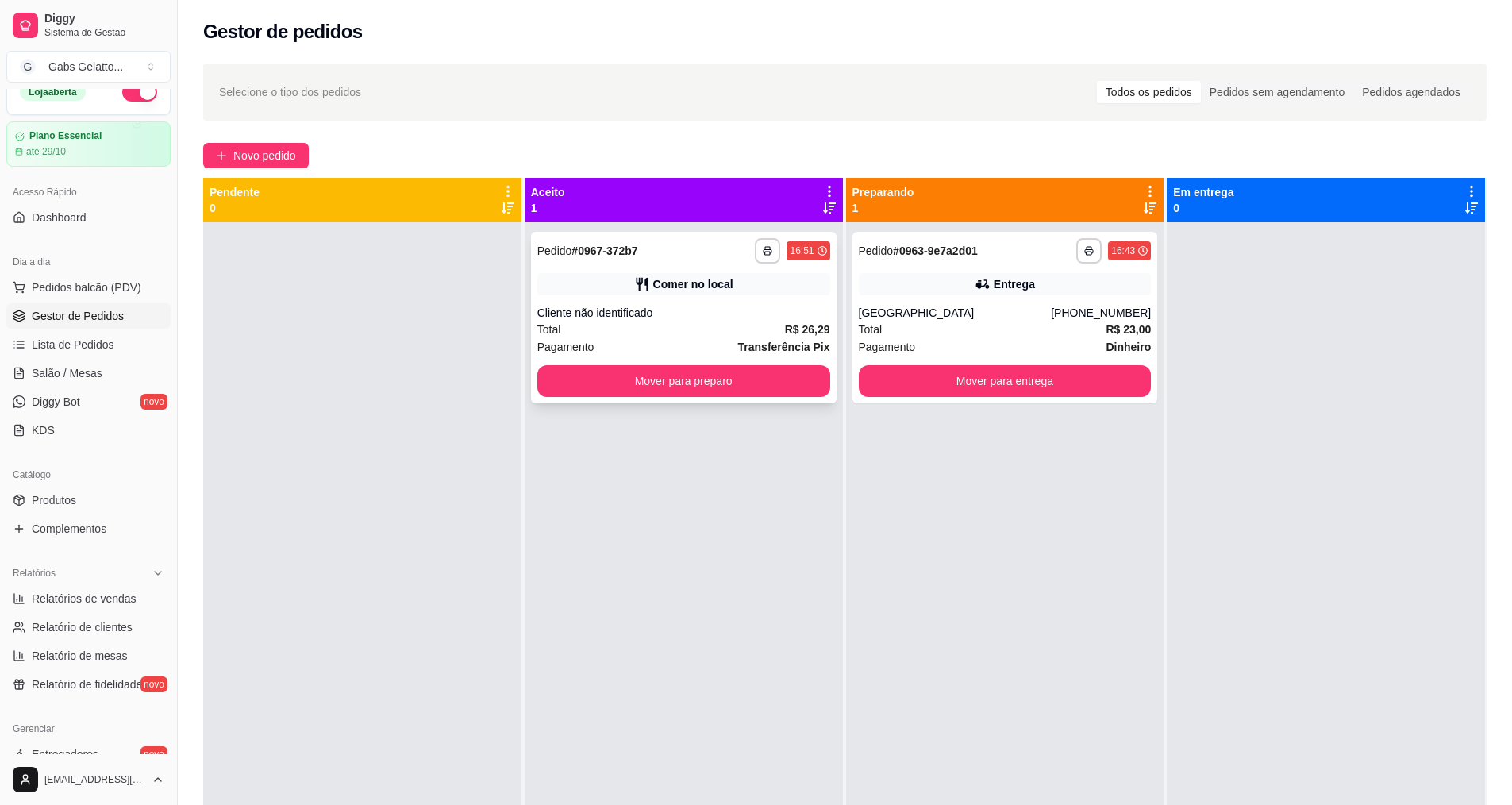
click at [674, 295] on div "**********" at bounding box center [683, 317] width 305 height 171
click at [966, 387] on button "Mover para entrega" at bounding box center [1005, 381] width 293 height 32
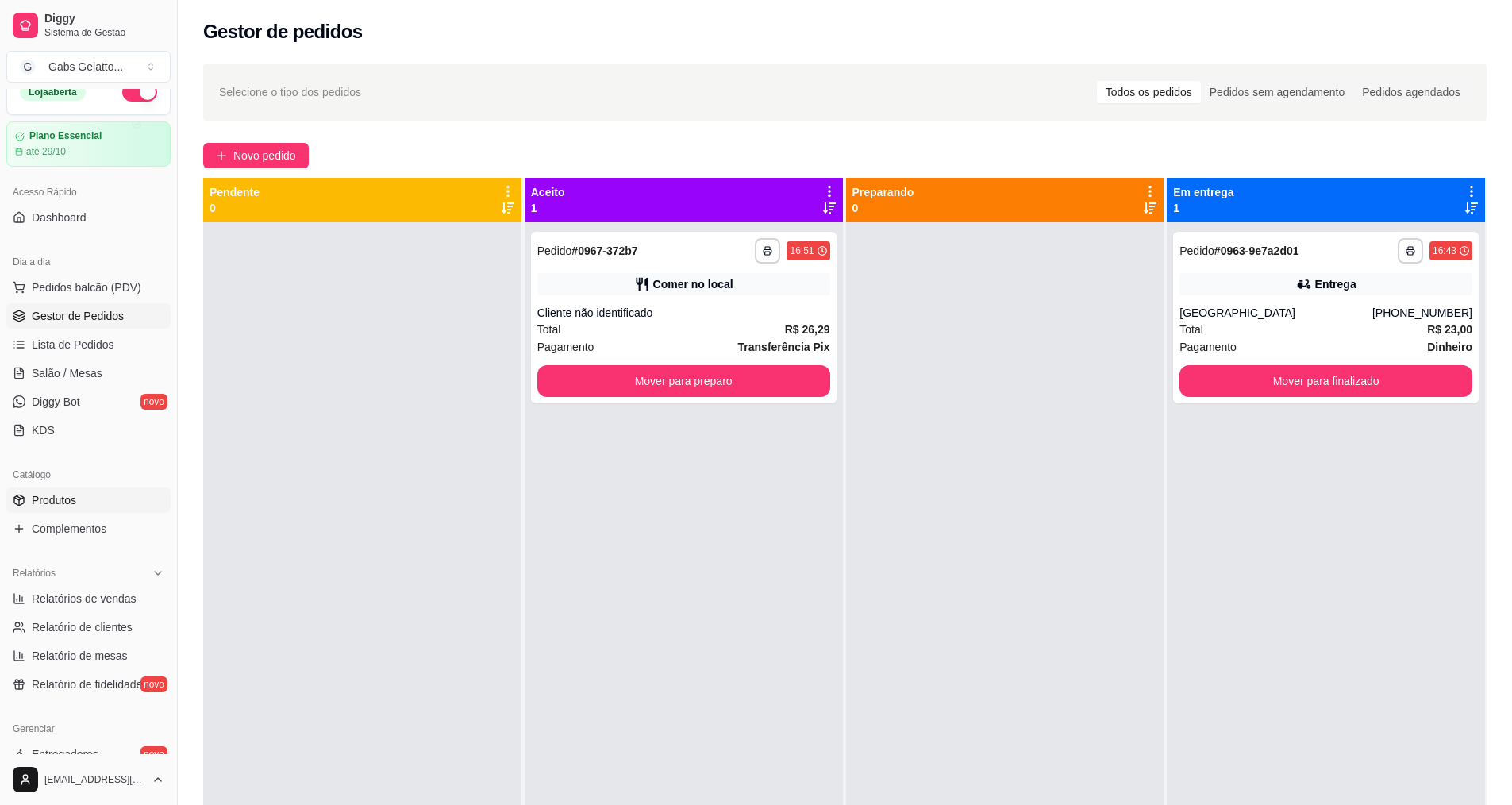
click at [71, 499] on span "Produtos" at bounding box center [54, 500] width 44 height 16
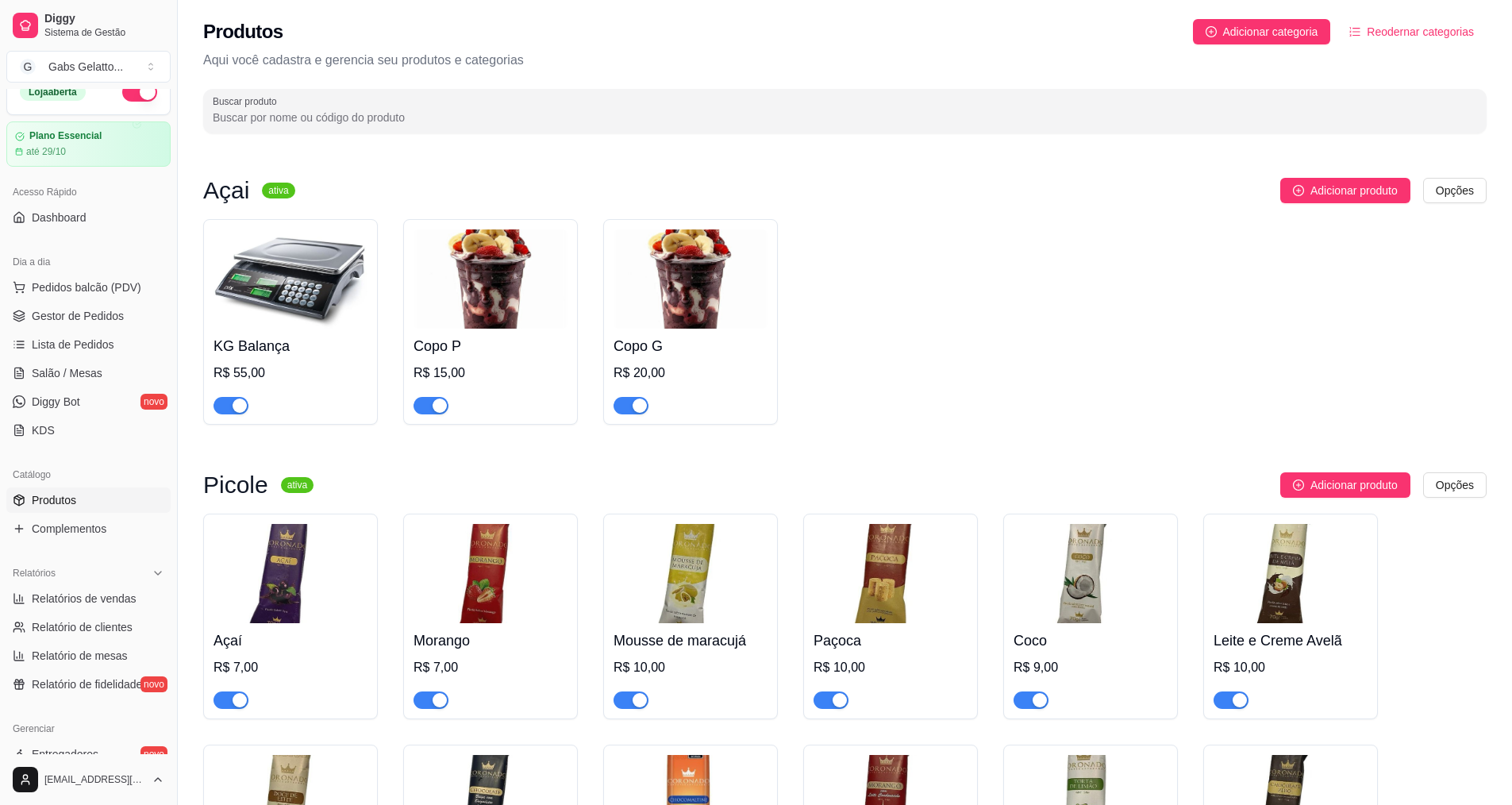
click at [471, 297] on img at bounding box center [491, 279] width 154 height 100
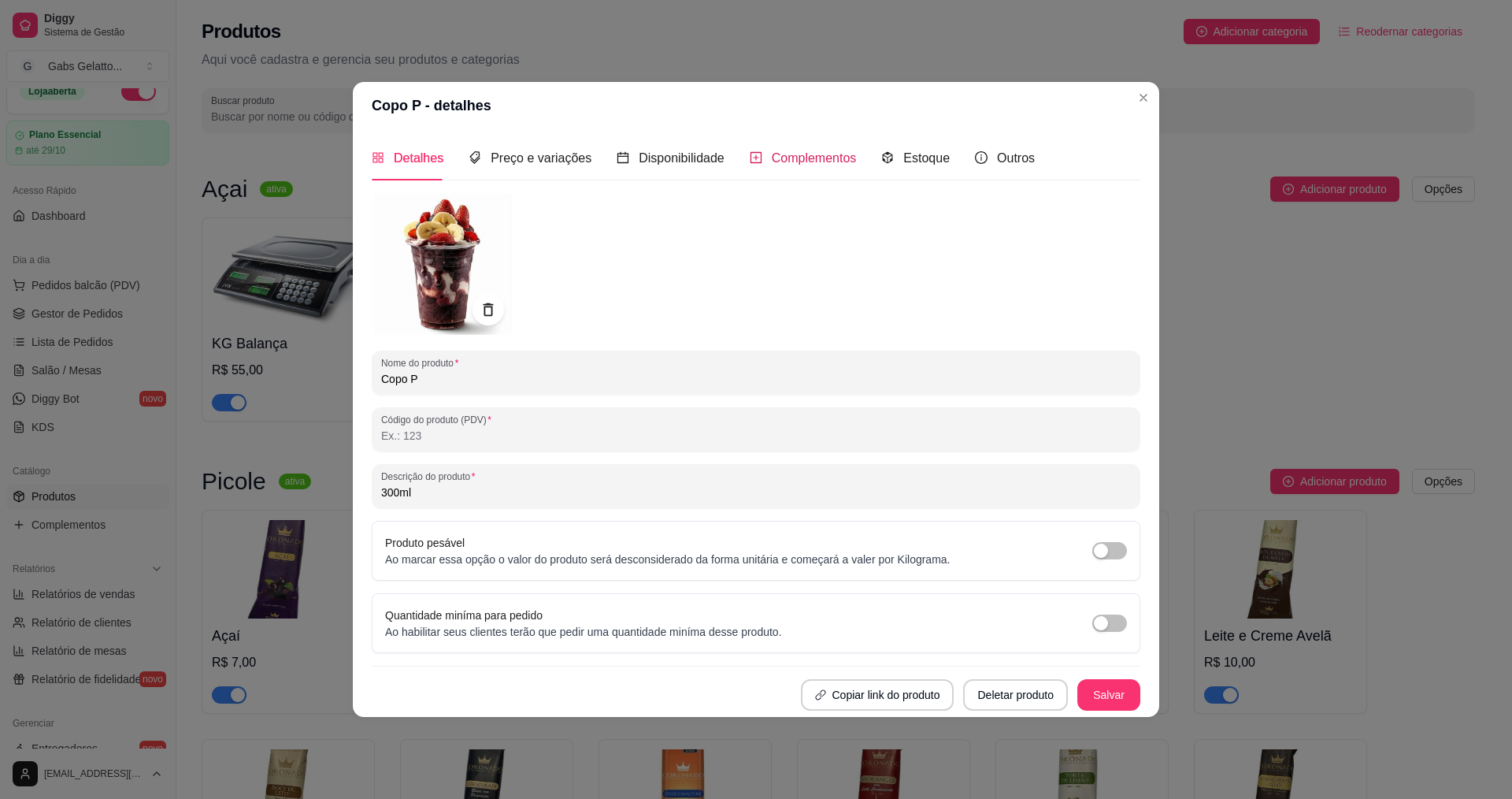
click at [809, 158] on span "Complementos" at bounding box center [814, 158] width 85 height 13
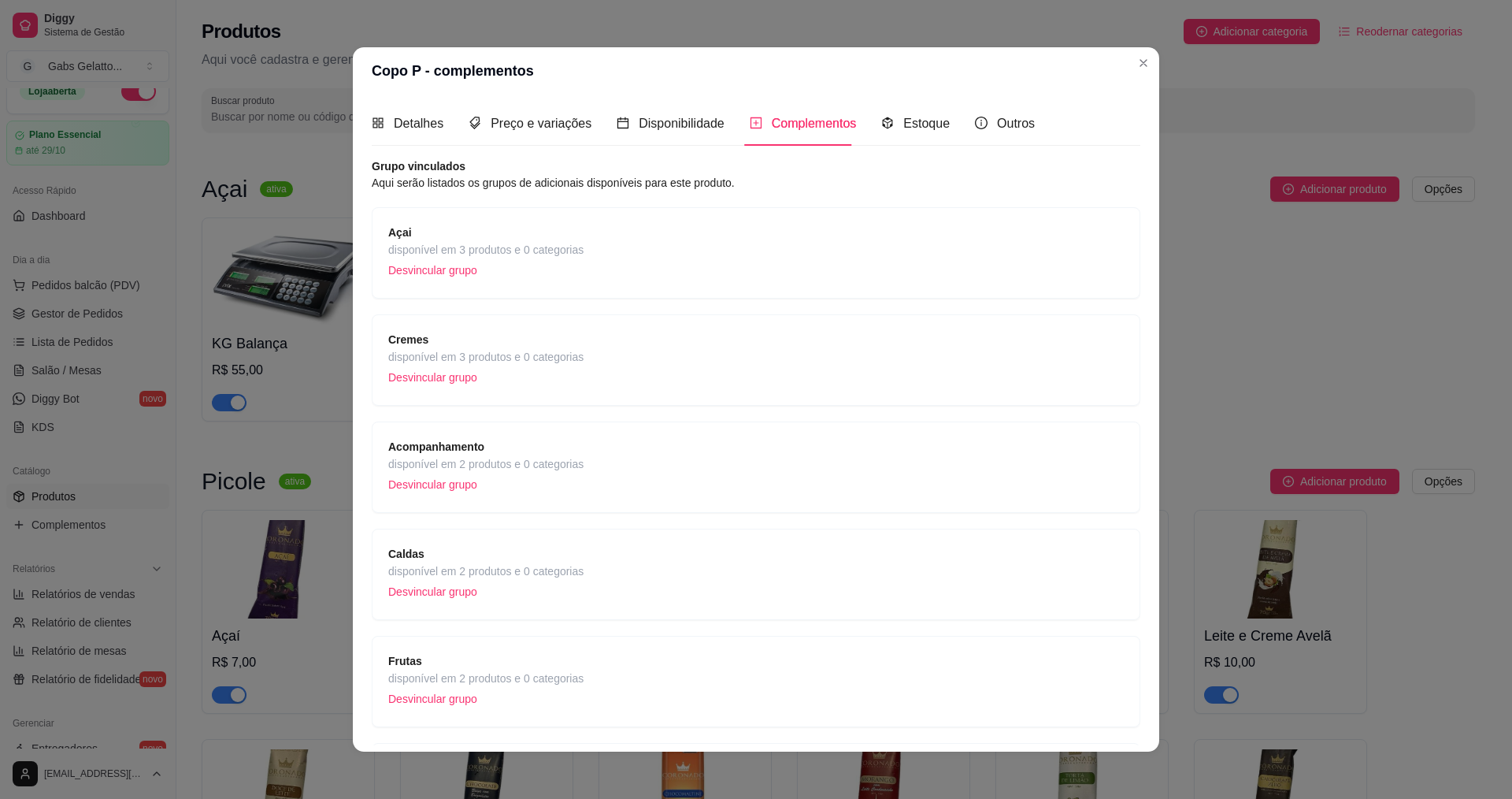
click at [554, 365] on p "Desvincular grupo" at bounding box center [486, 377] width 196 height 23
click at [561, 251] on span "disponível em 3 produtos e 0 categorias" at bounding box center [486, 250] width 196 height 18
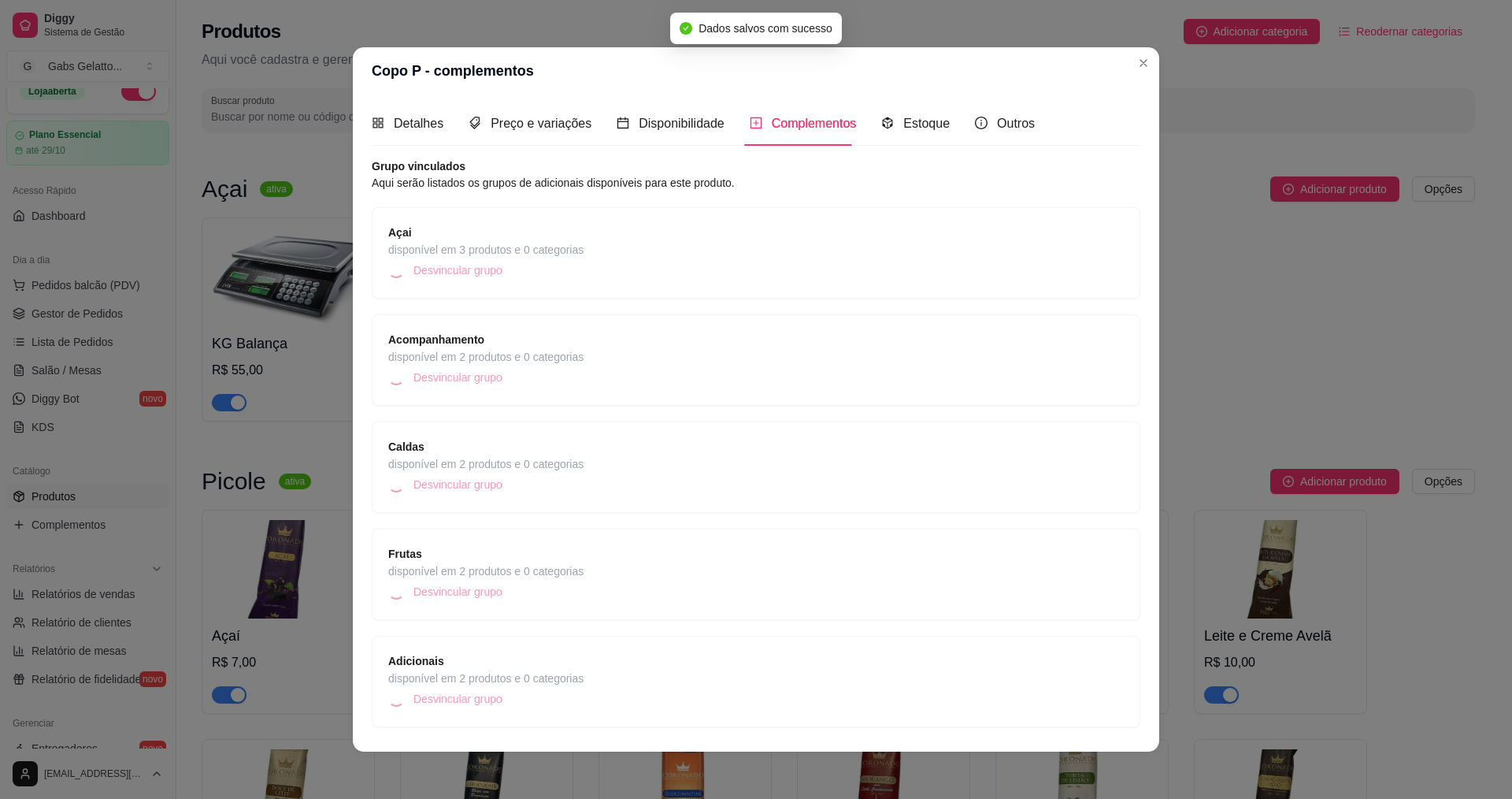
click at [622, 244] on div "Açai disponível em 3 produtos e 0 categorias Desvincular grupo" at bounding box center [755, 253] width 735 height 59
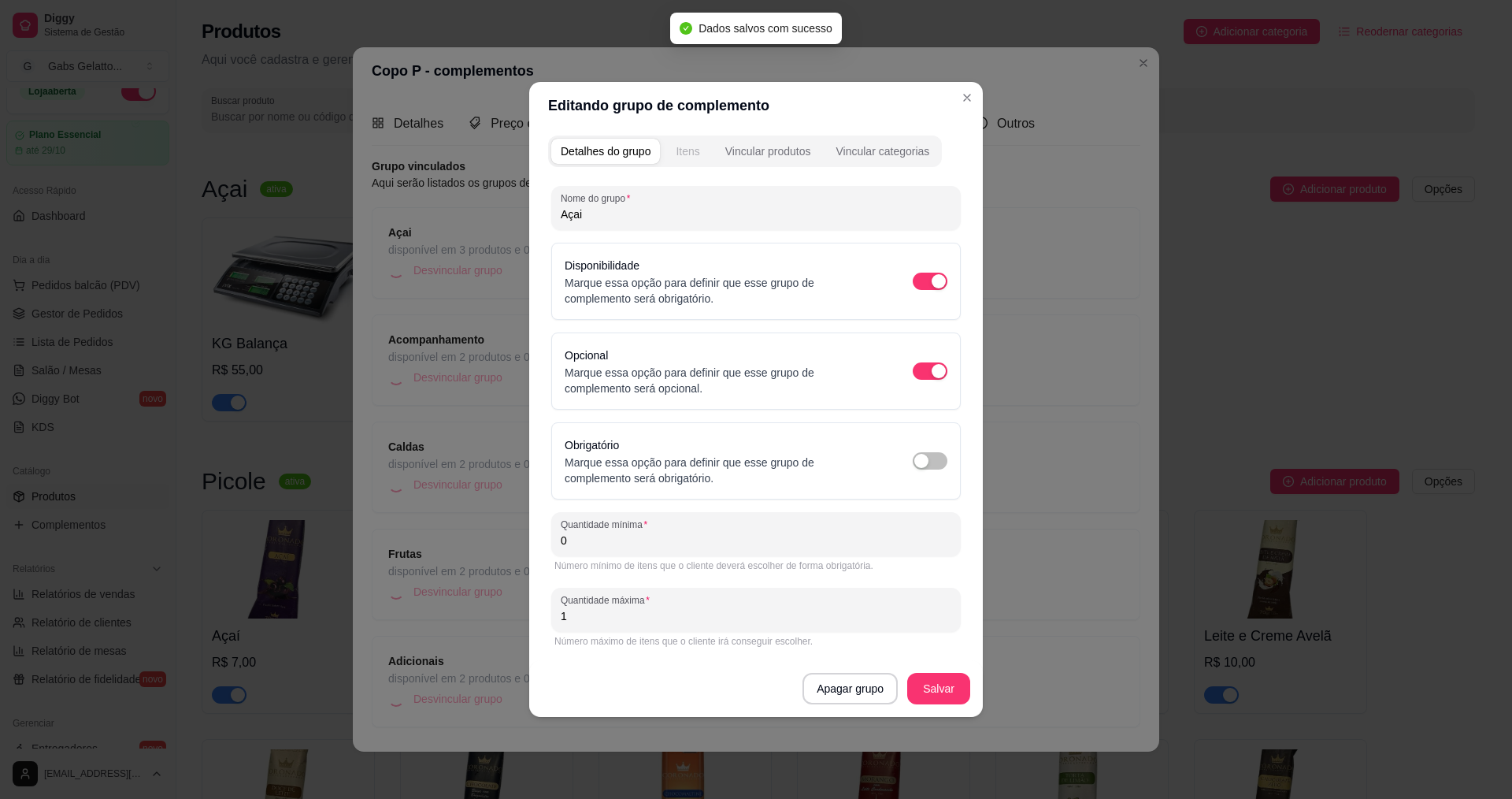
click at [702, 154] on button "Itens" at bounding box center [688, 151] width 43 height 25
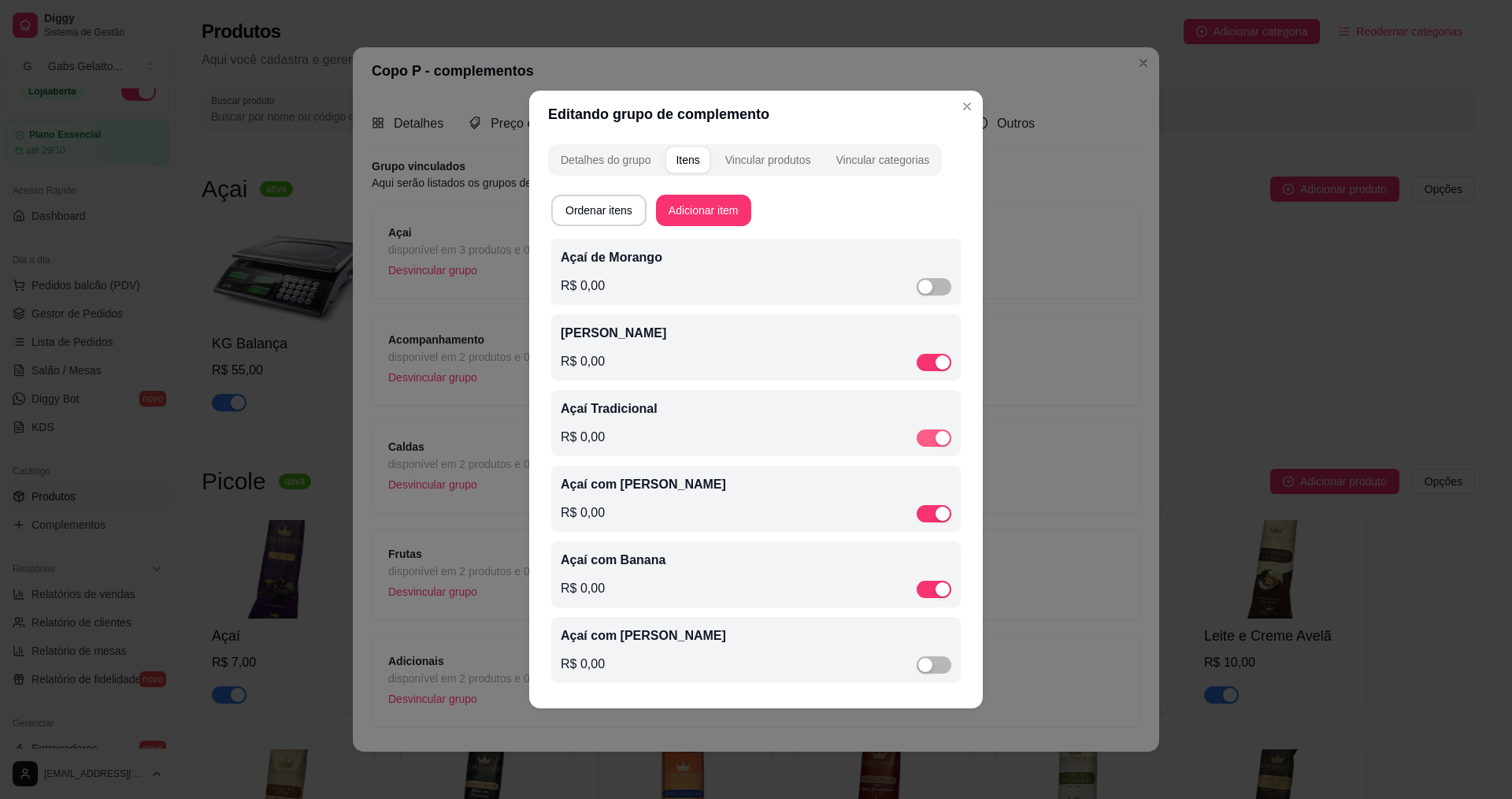
click at [939, 435] on div "button" at bounding box center [942, 437] width 14 height 14
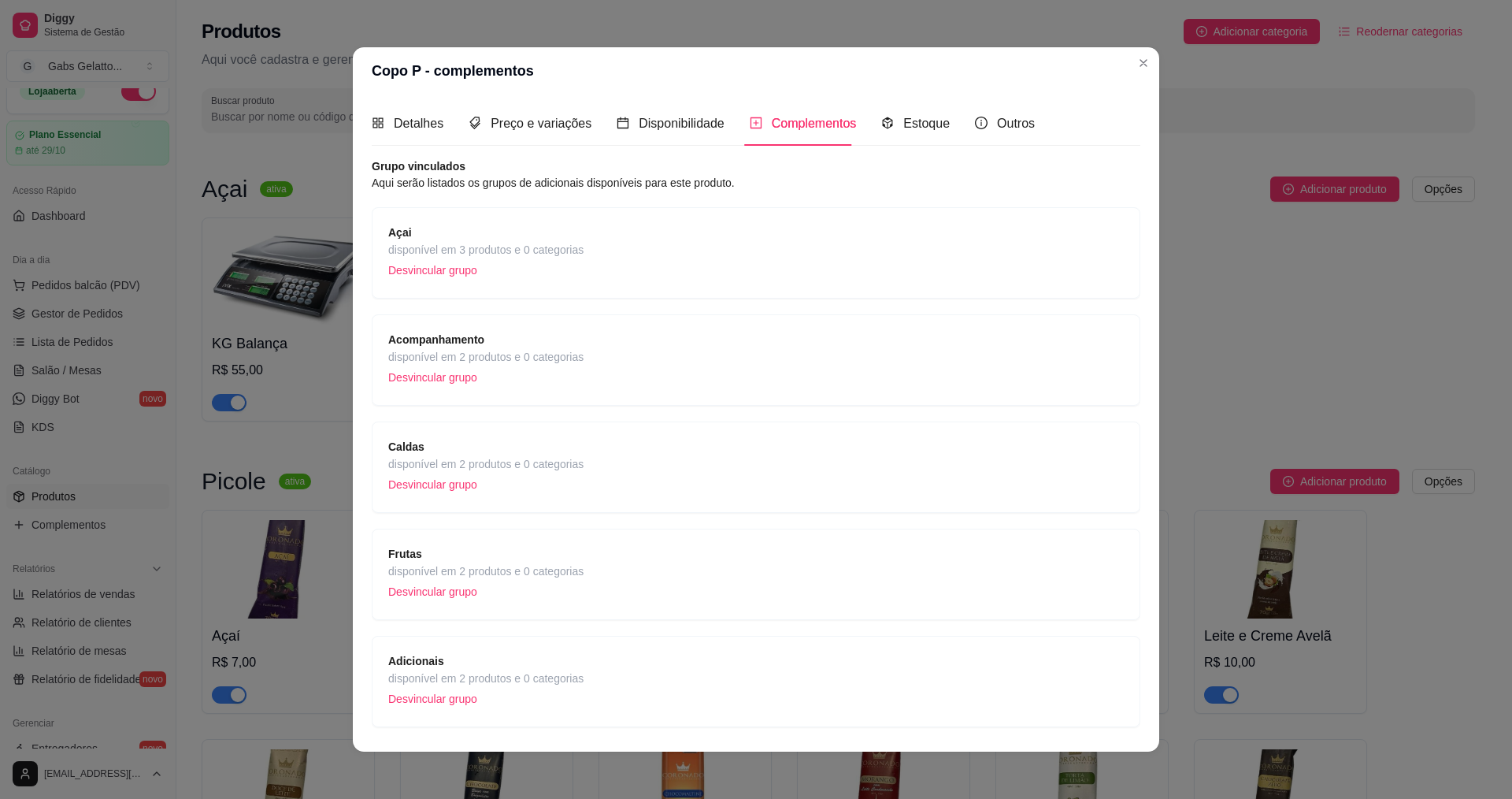
click at [548, 261] on p "Desvincular grupo" at bounding box center [486, 269] width 196 height 23
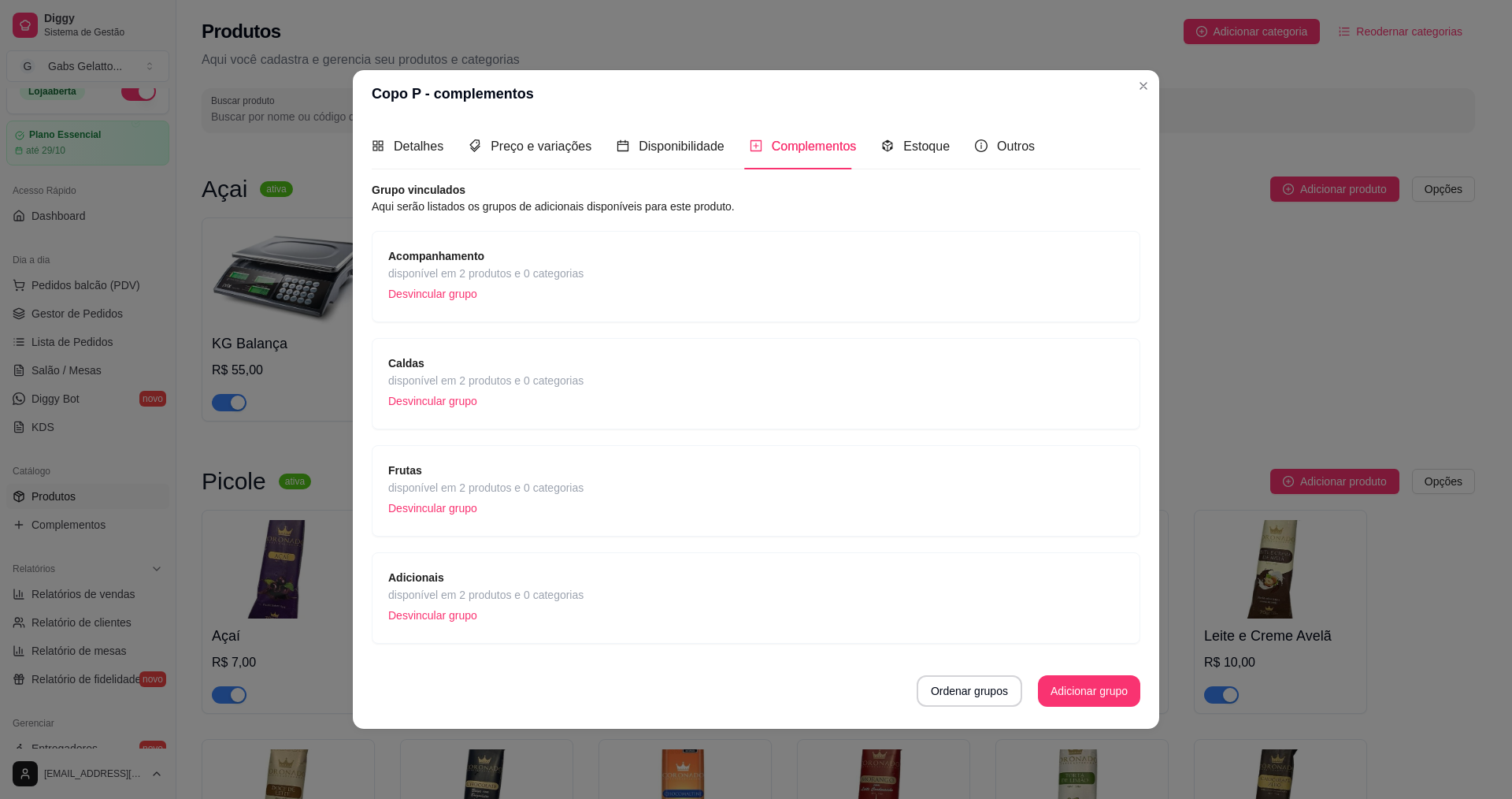
click at [1151, 75] on header "Copo P - complementos" at bounding box center [755, 93] width 806 height 48
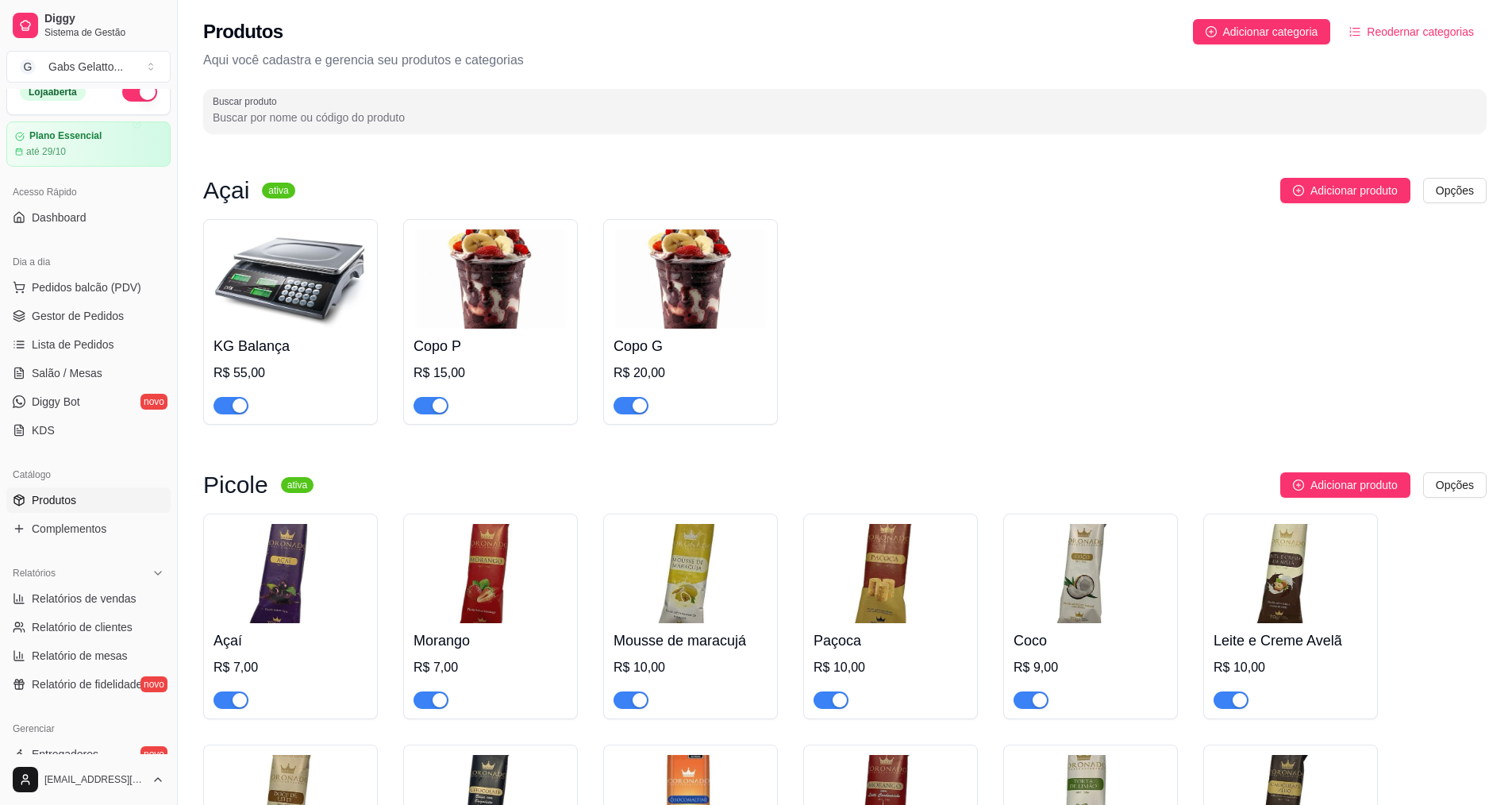
click at [499, 271] on img at bounding box center [491, 279] width 154 height 100
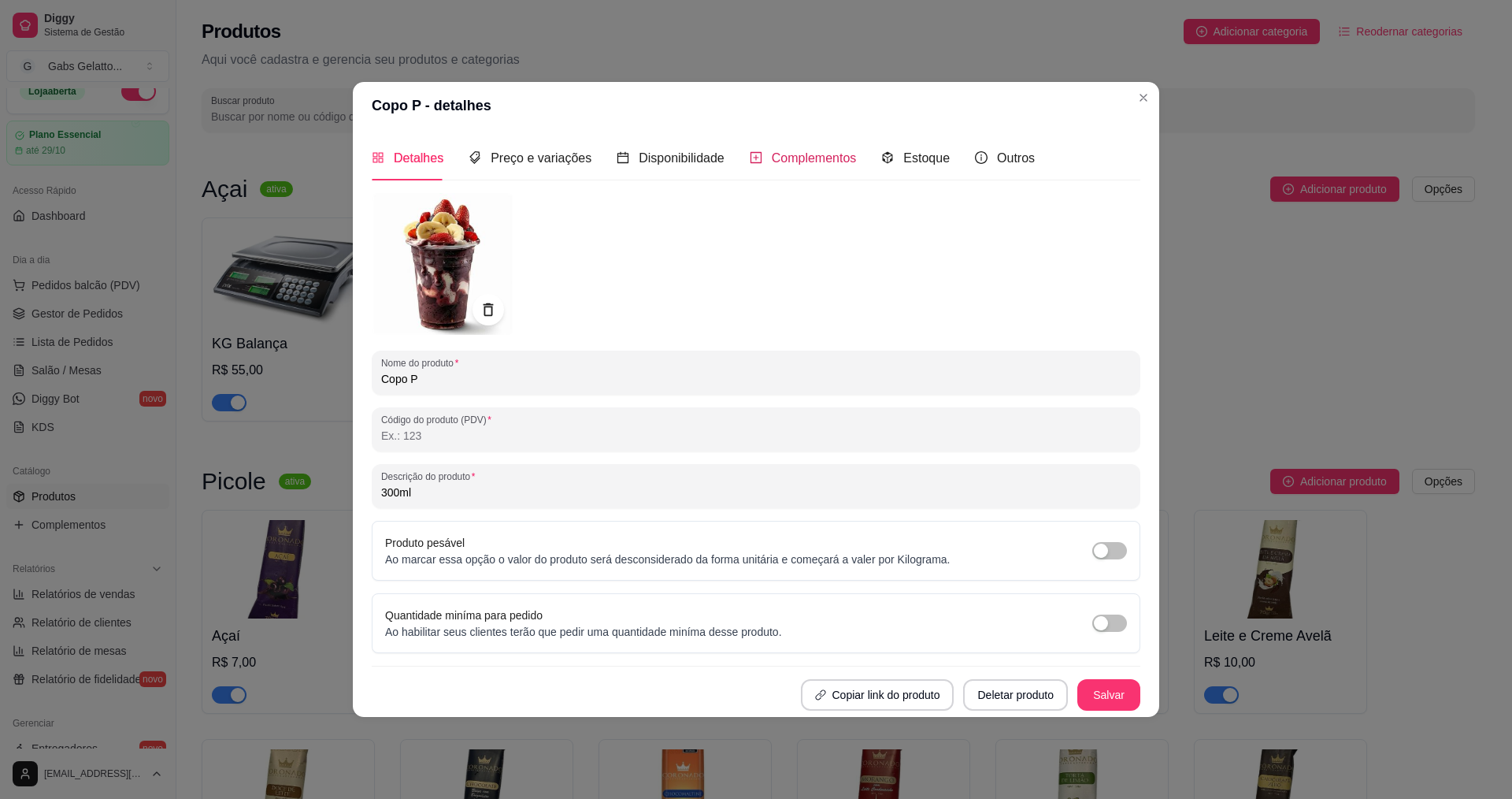
click at [772, 158] on span "Complementos" at bounding box center [814, 158] width 85 height 13
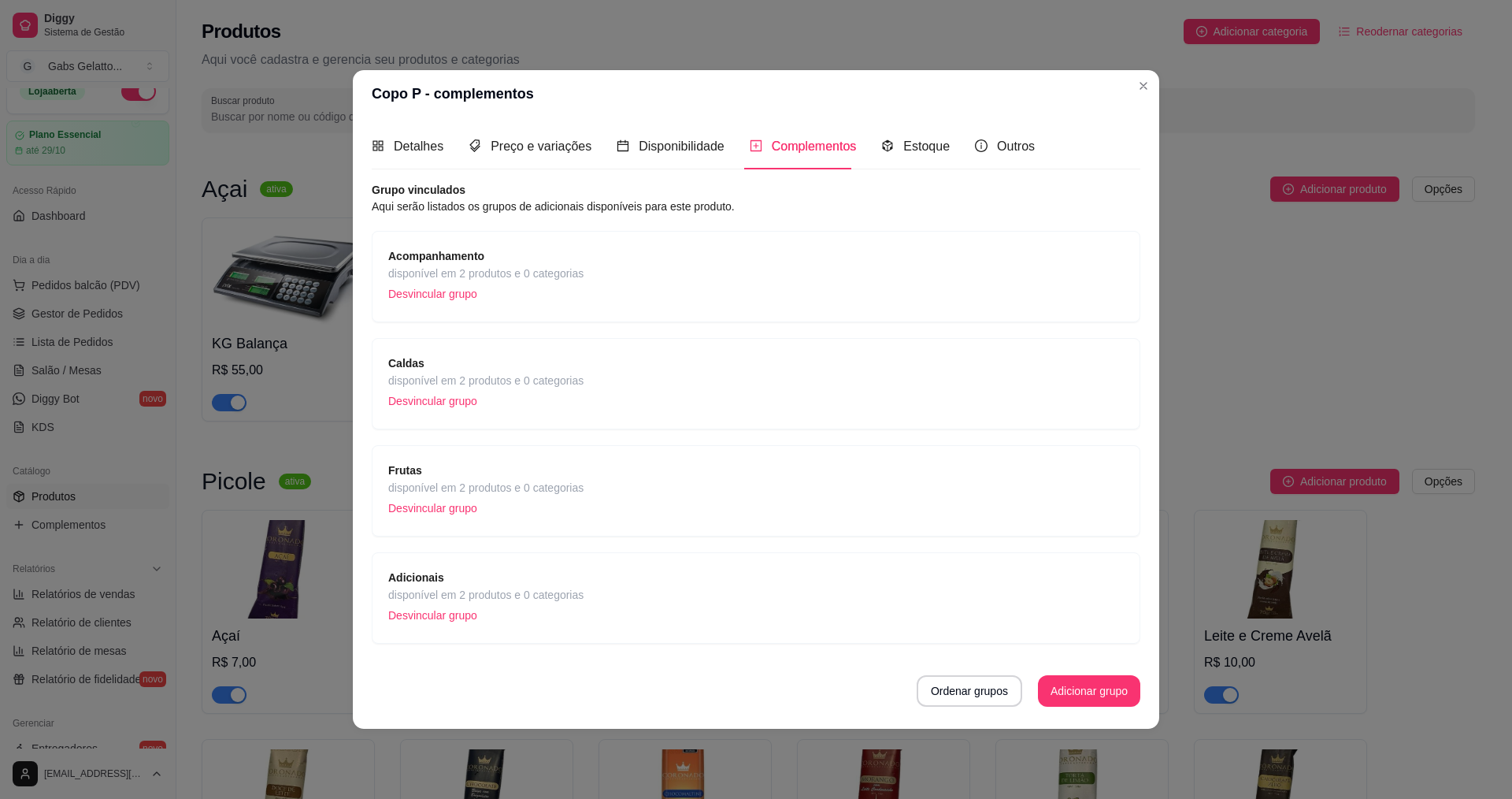
click at [488, 202] on article "Aqui serão listados os grupos de adicionais disponíveis para este produto." at bounding box center [756, 206] width 769 height 18
click at [667, 144] on span "Disponibilidade" at bounding box center [681, 146] width 86 height 13
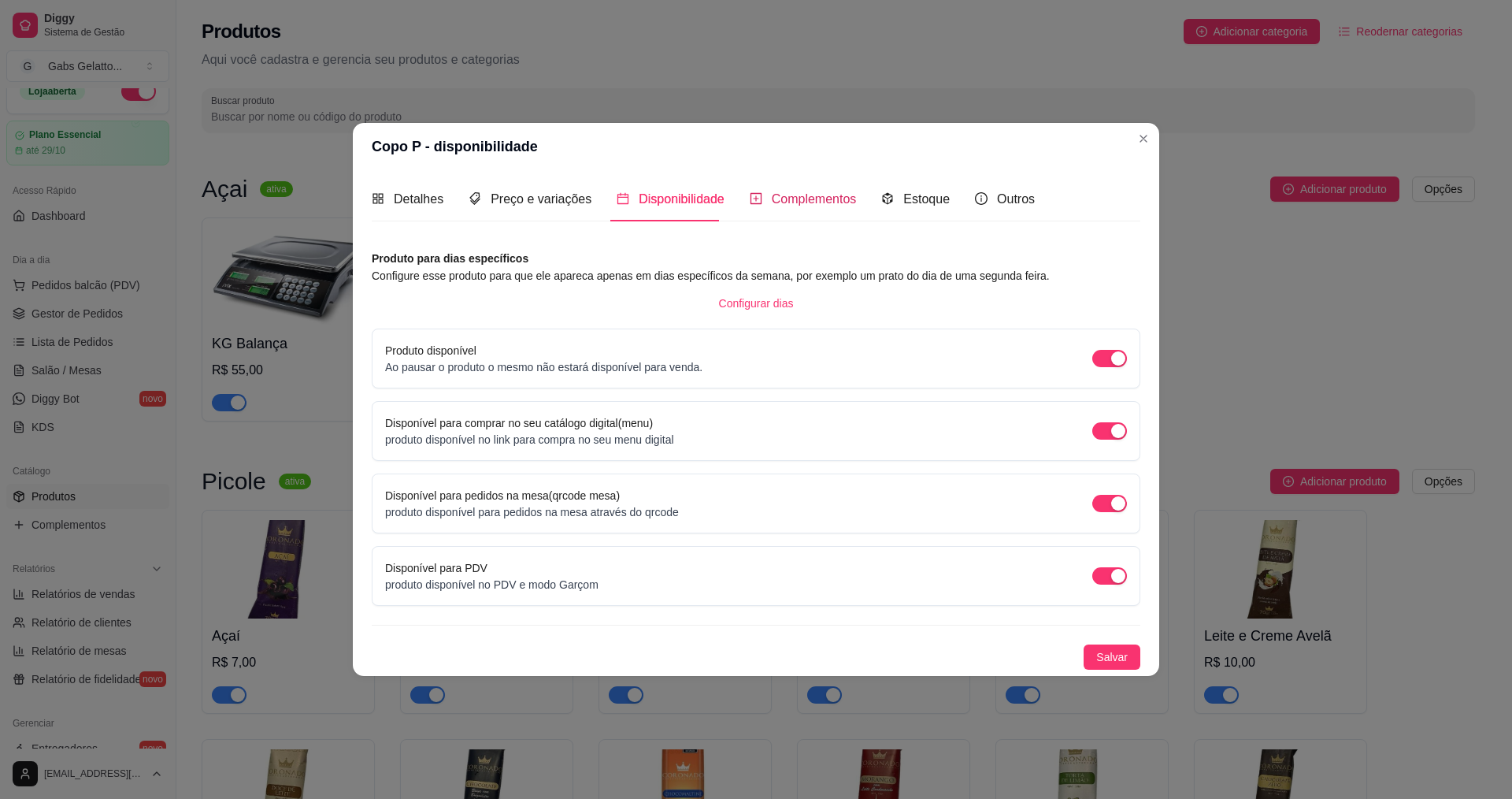
click at [837, 209] on div "Complementos" at bounding box center [803, 199] width 107 height 20
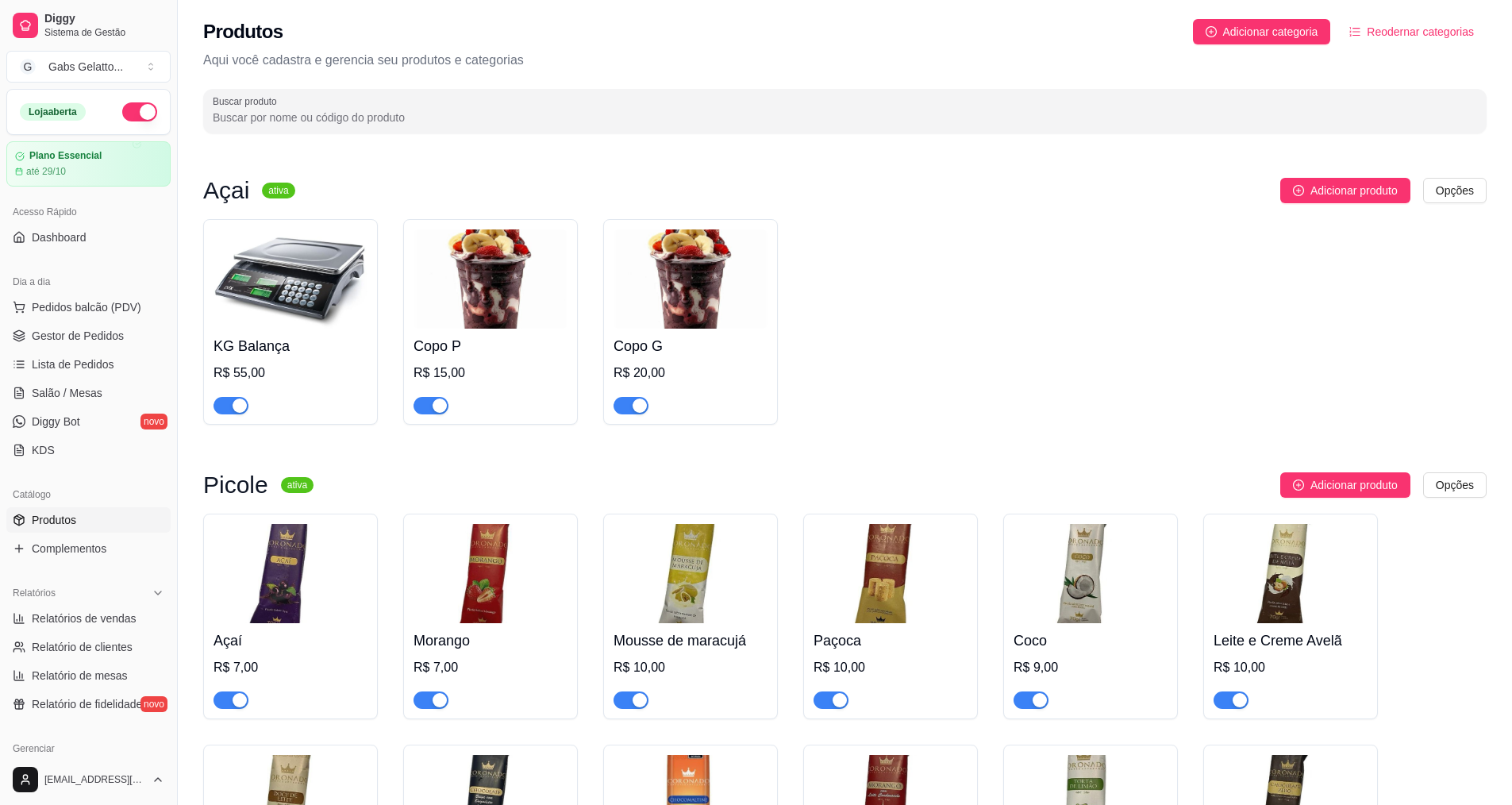
click at [125, 115] on button "button" at bounding box center [139, 112] width 35 height 19
click at [546, 295] on img at bounding box center [491, 279] width 154 height 100
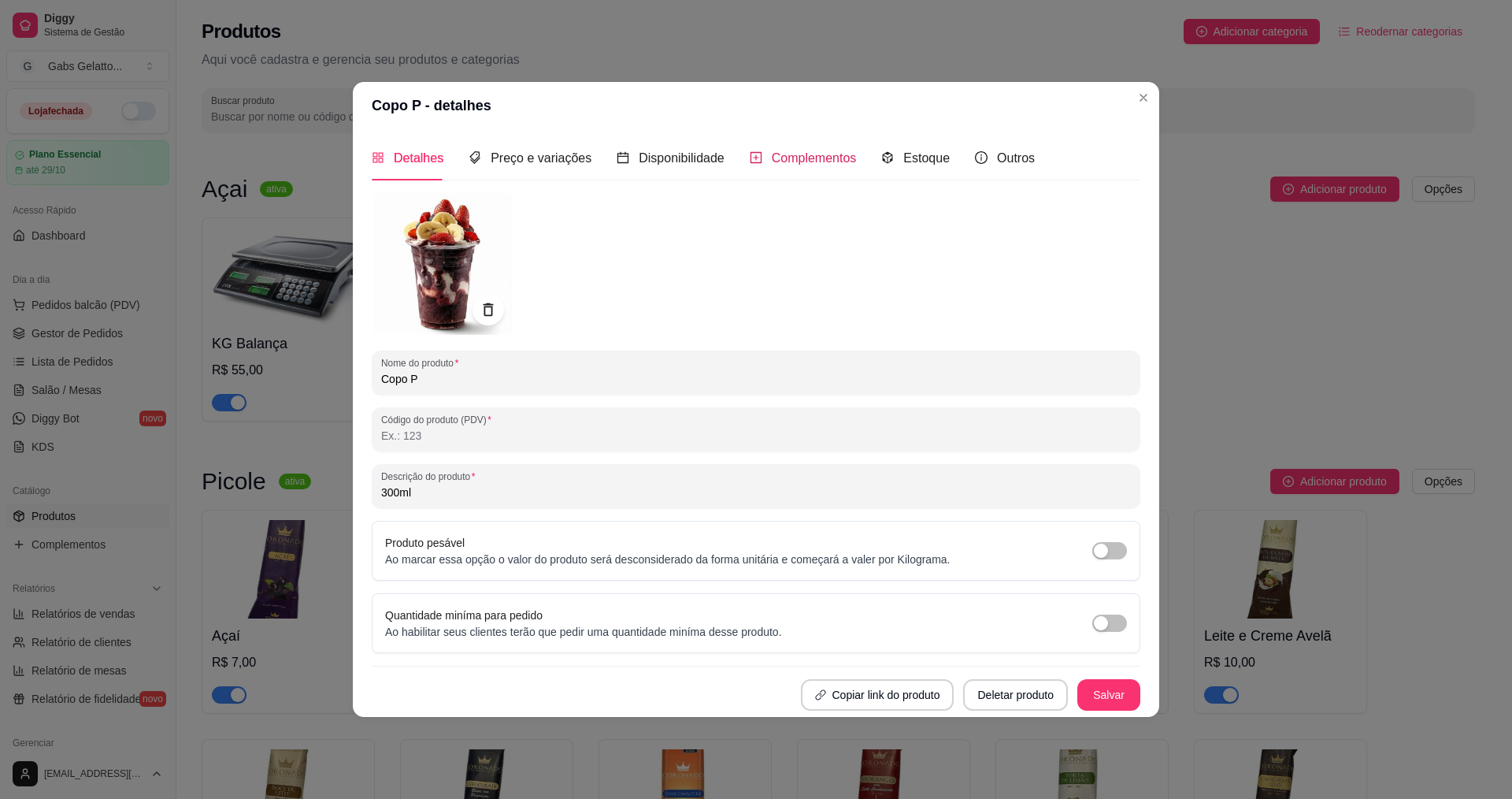
click at [777, 158] on span "Complementos" at bounding box center [814, 158] width 85 height 13
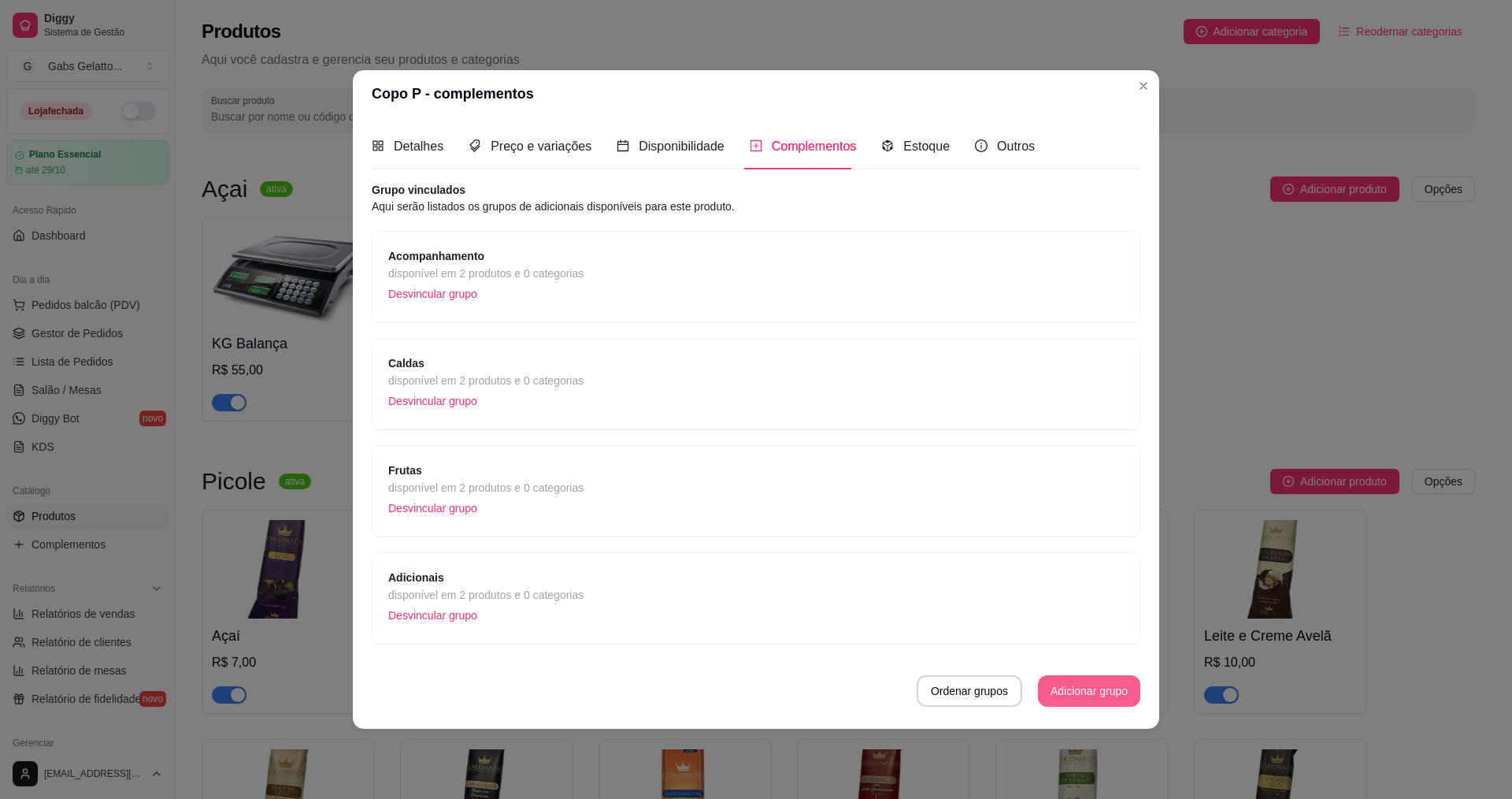
click at [1107, 680] on button "Adicionar grupo" at bounding box center [1089, 691] width 103 height 32
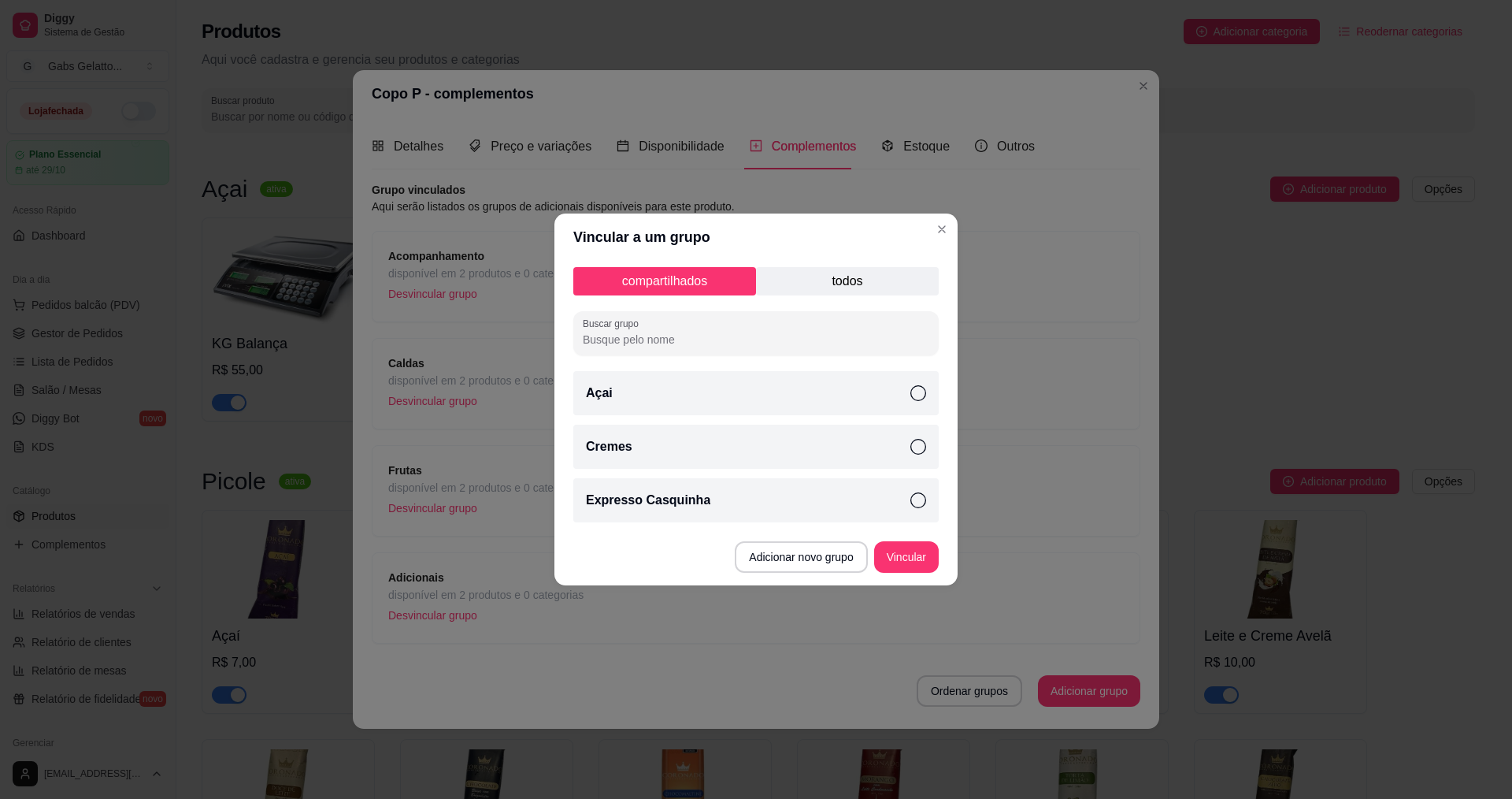
click at [915, 398] on icon at bounding box center [918, 393] width 16 height 16
click at [921, 450] on icon at bounding box center [918, 447] width 16 height 16
click at [914, 566] on button "Vincular" at bounding box center [906, 557] width 64 height 32
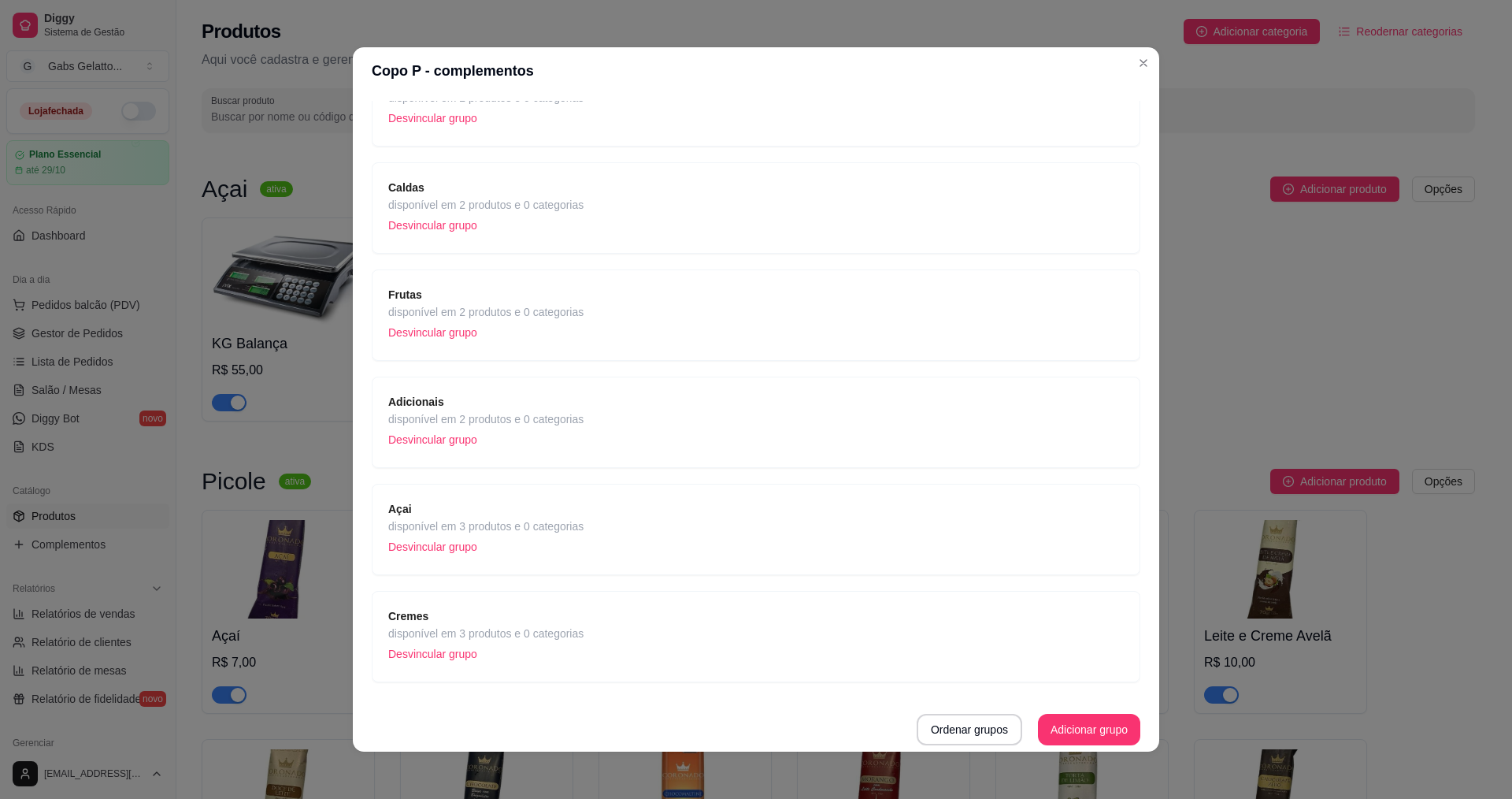
scroll to position [3, 0]
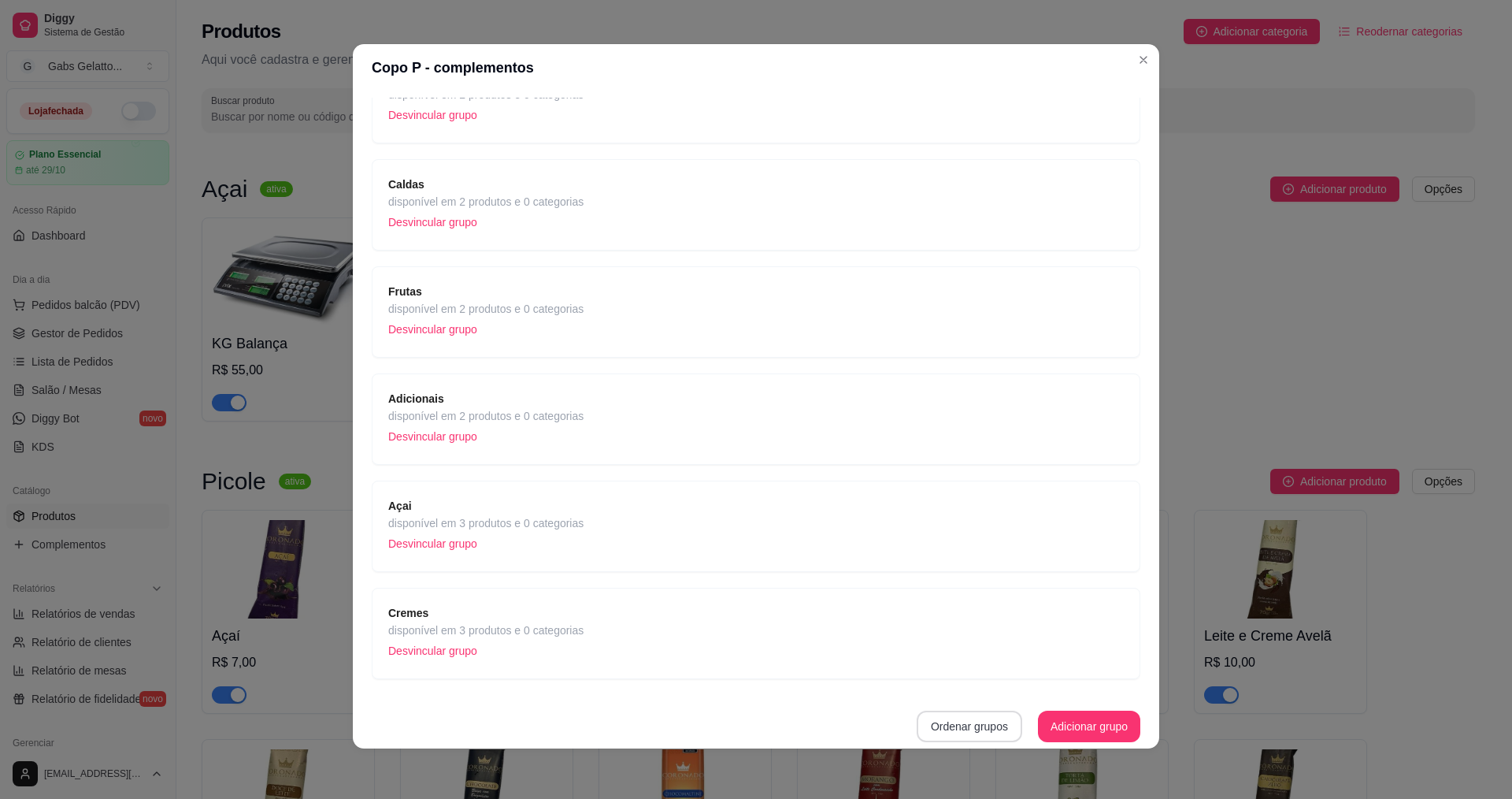
click at [946, 726] on button "Ordenar grupos" at bounding box center [969, 726] width 105 height 32
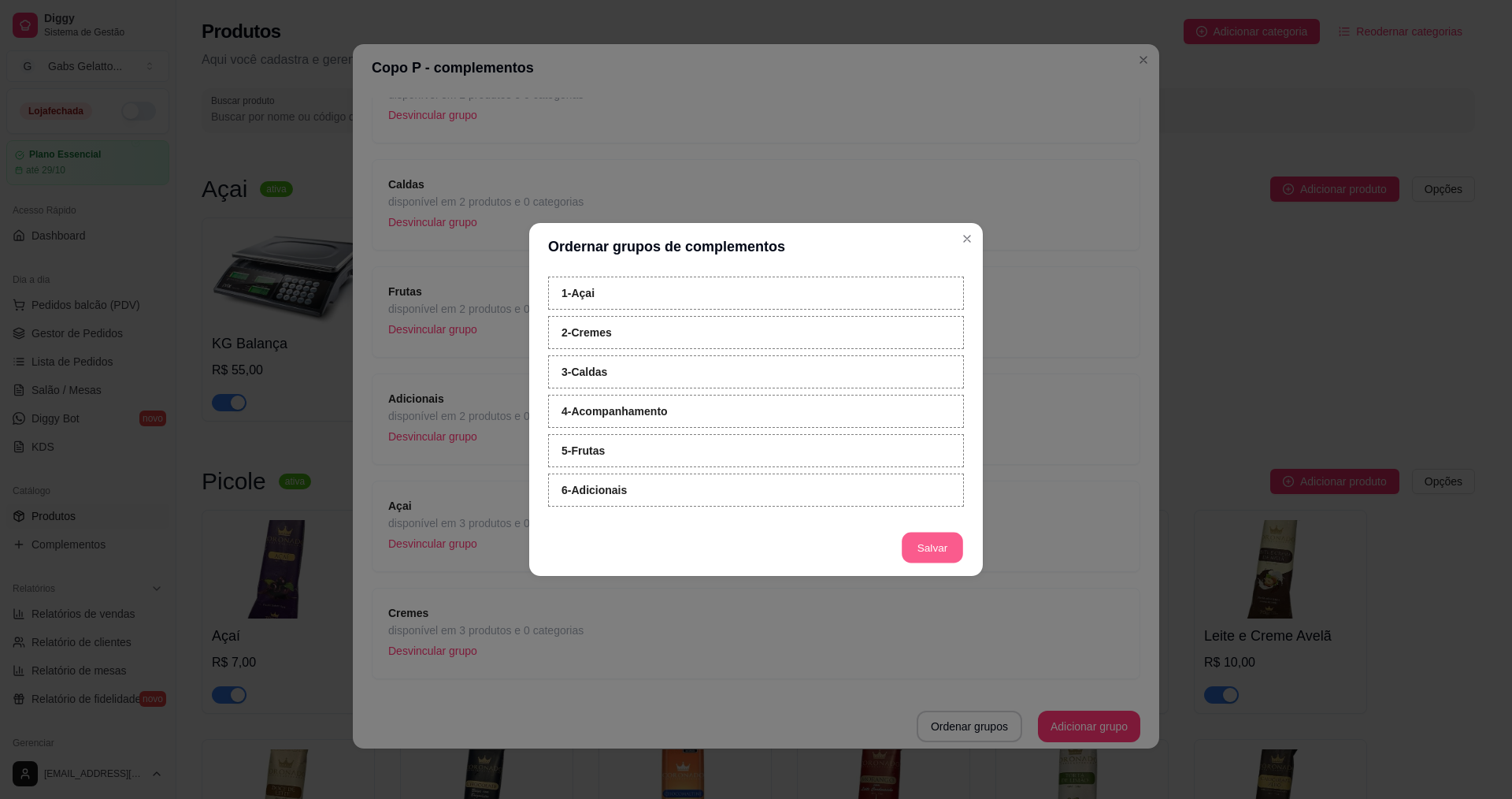
click at [916, 556] on button "Salvar" at bounding box center [932, 547] width 62 height 31
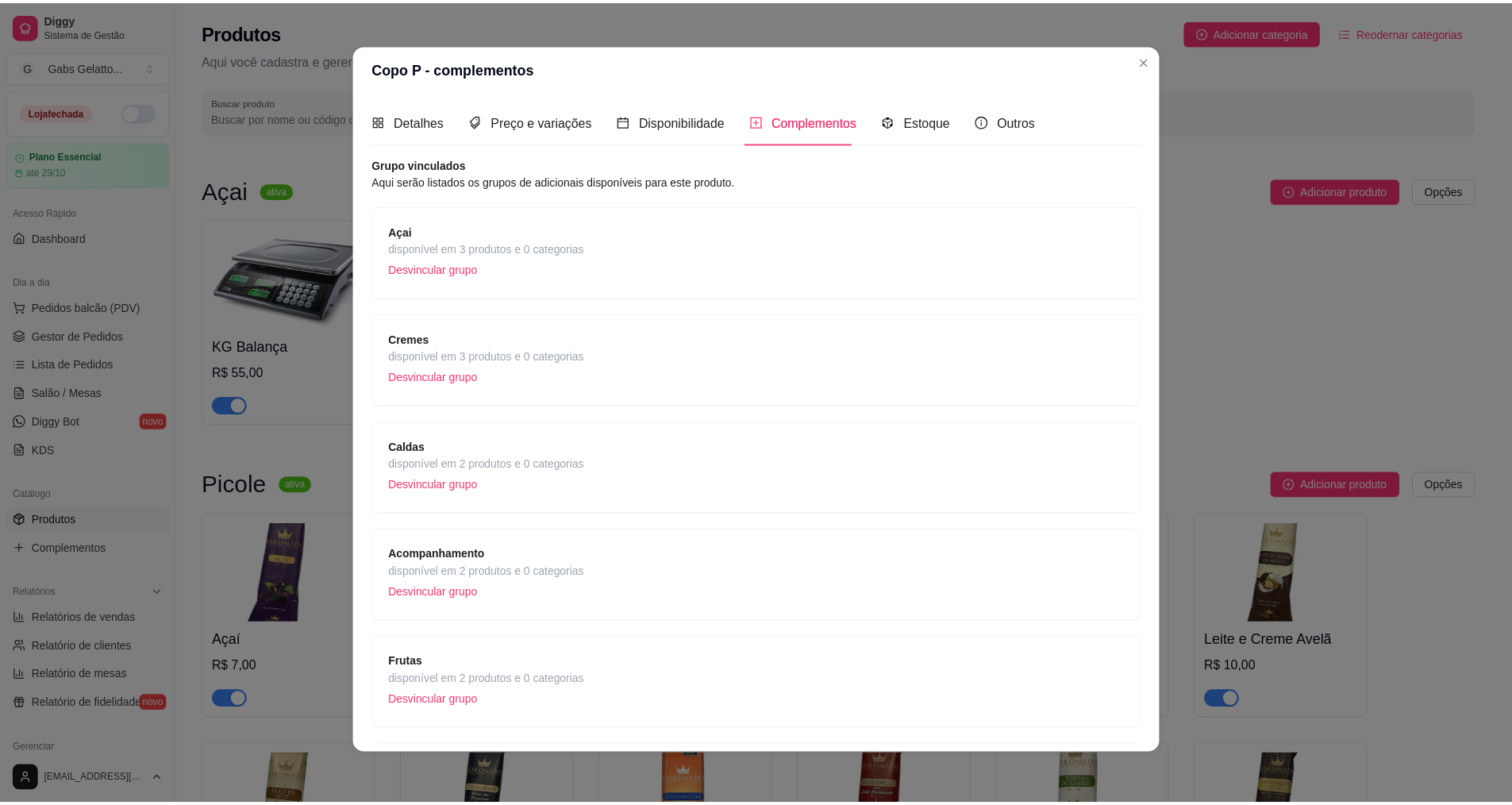
scroll to position [0, 0]
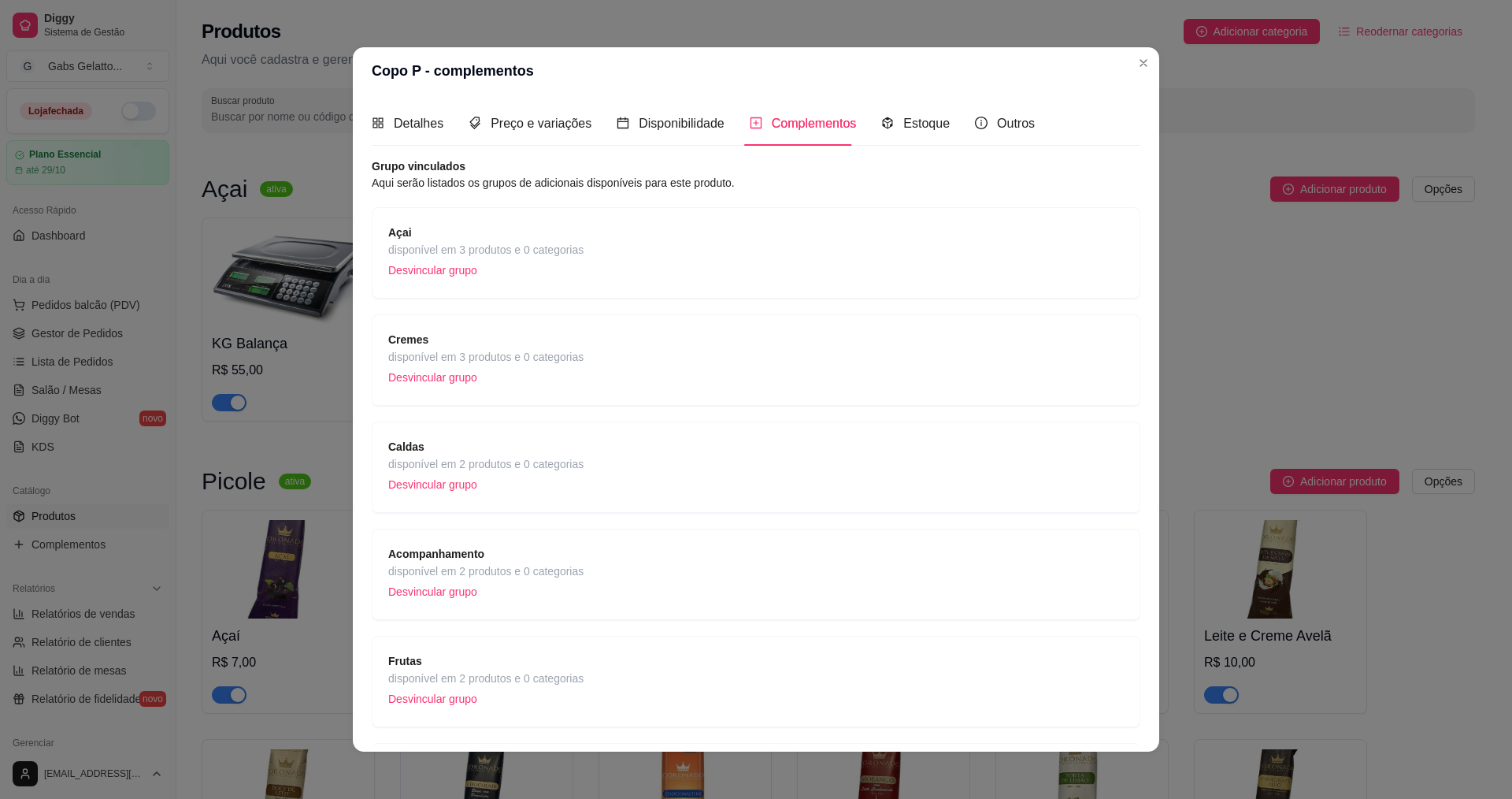
click at [570, 252] on span "disponível em 3 produtos e 0 categorias" at bounding box center [486, 250] width 196 height 18
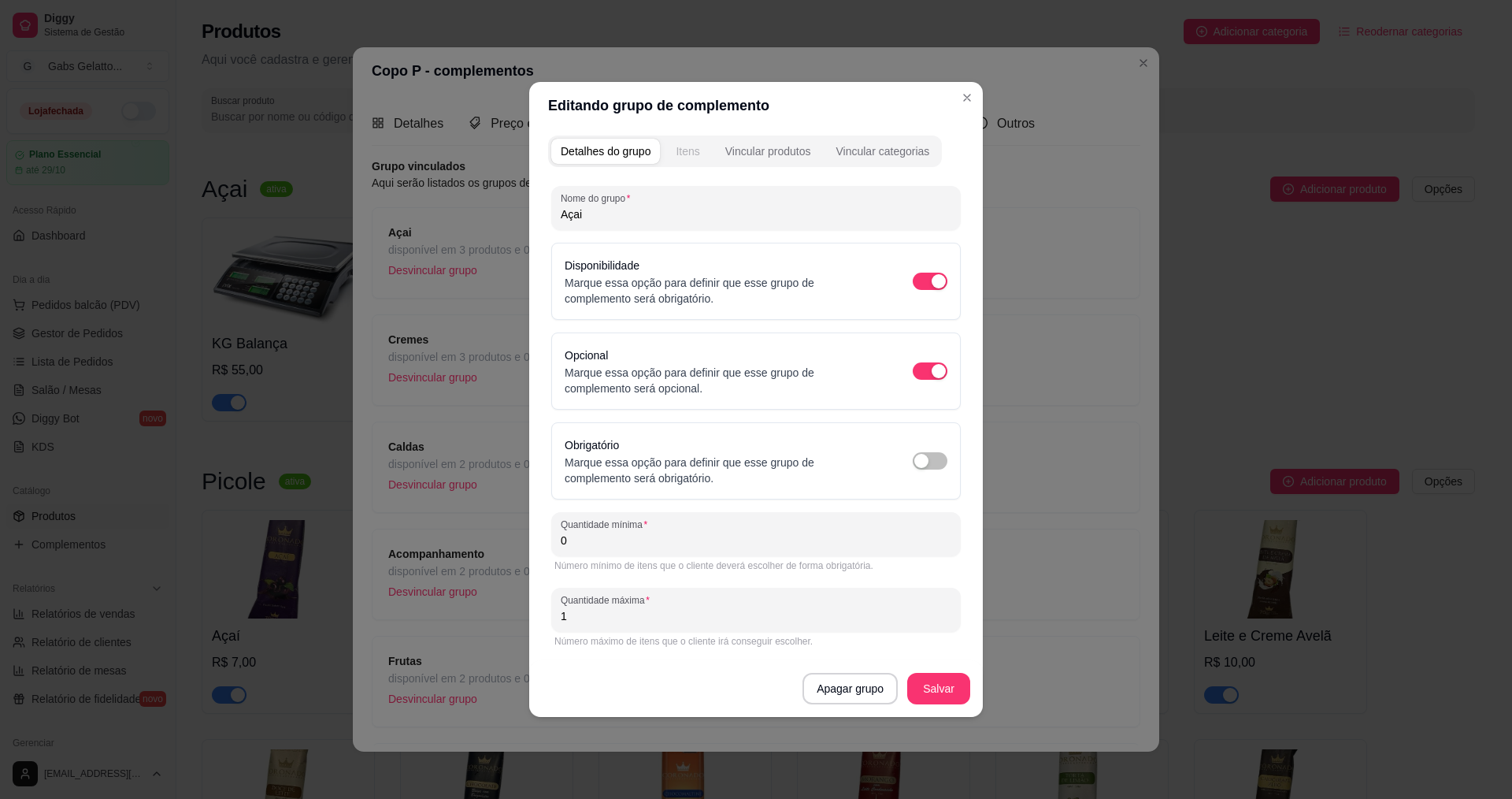
click at [704, 157] on button "Itens" at bounding box center [688, 151] width 43 height 25
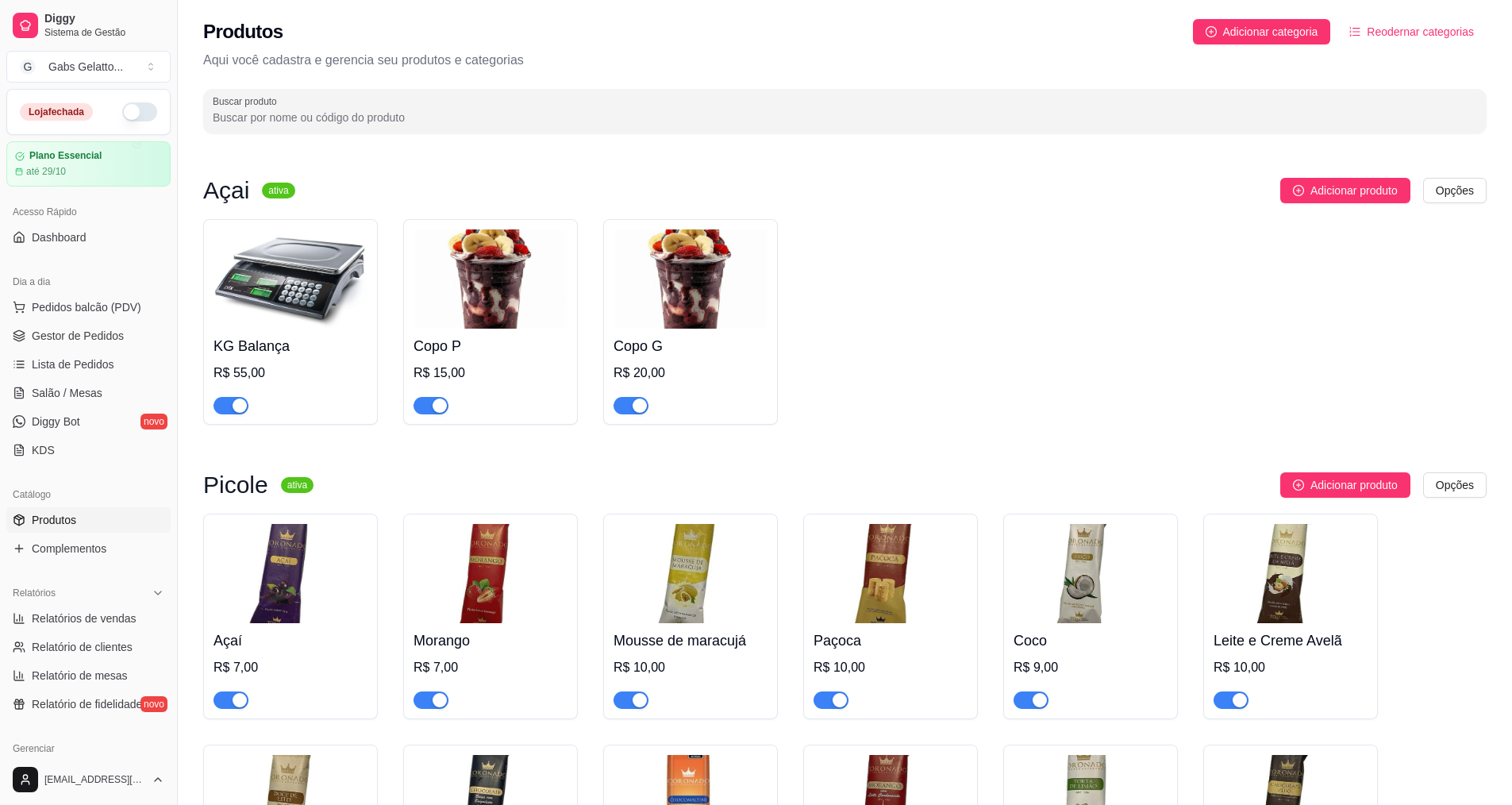
drag, startPoint x: 117, startPoint y: 111, endPoint x: 116, endPoint y: 125, distance: 14.0
click at [116, 122] on div "Loja fechada" at bounding box center [88, 111] width 163 height 44
click at [124, 115] on button "button" at bounding box center [139, 112] width 35 height 19
click at [94, 302] on span "Pedidos balcão (PDV)" at bounding box center [86, 306] width 110 height 16
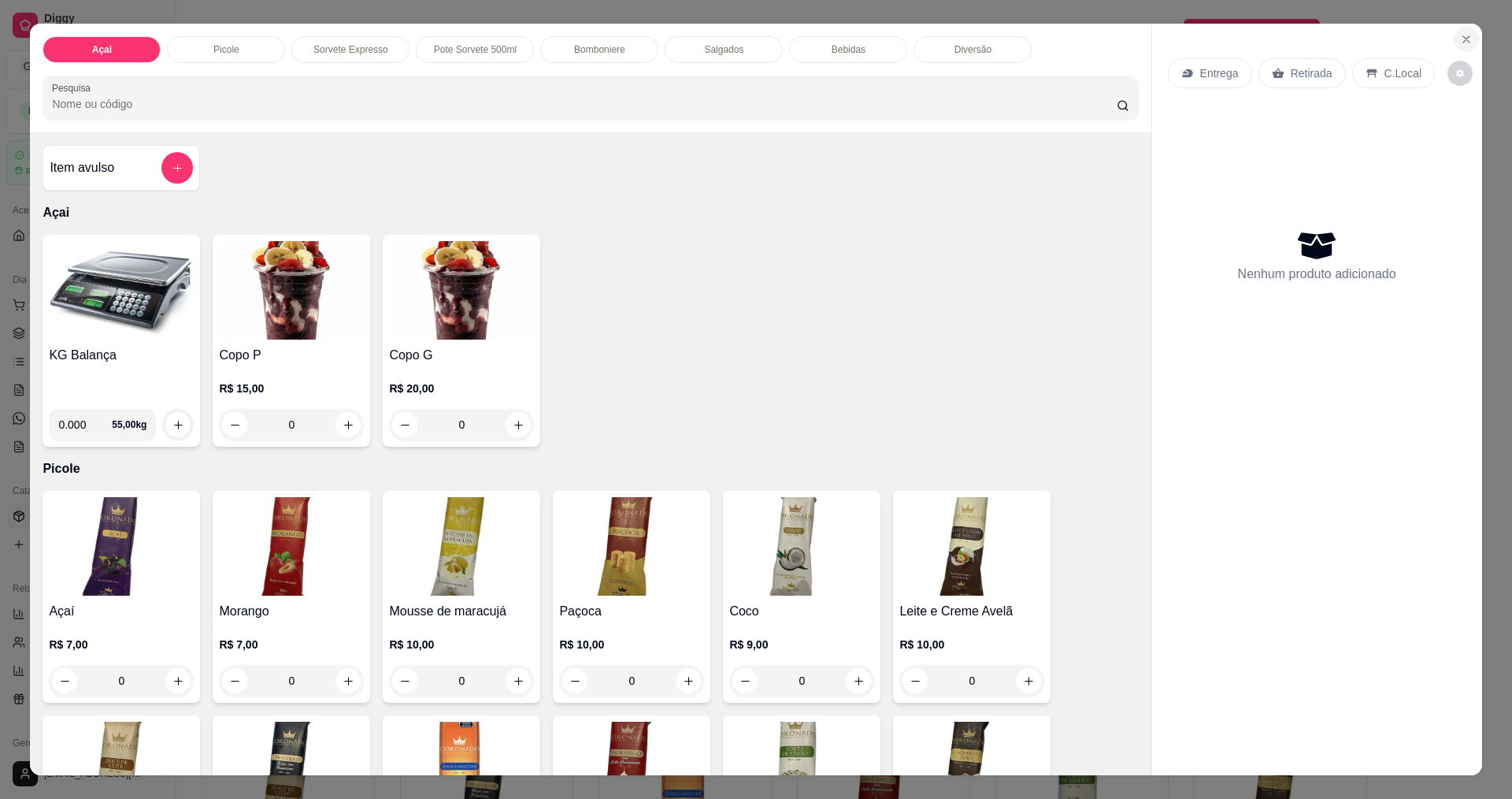
click at [1455, 33] on button "Close" at bounding box center [1466, 39] width 25 height 25
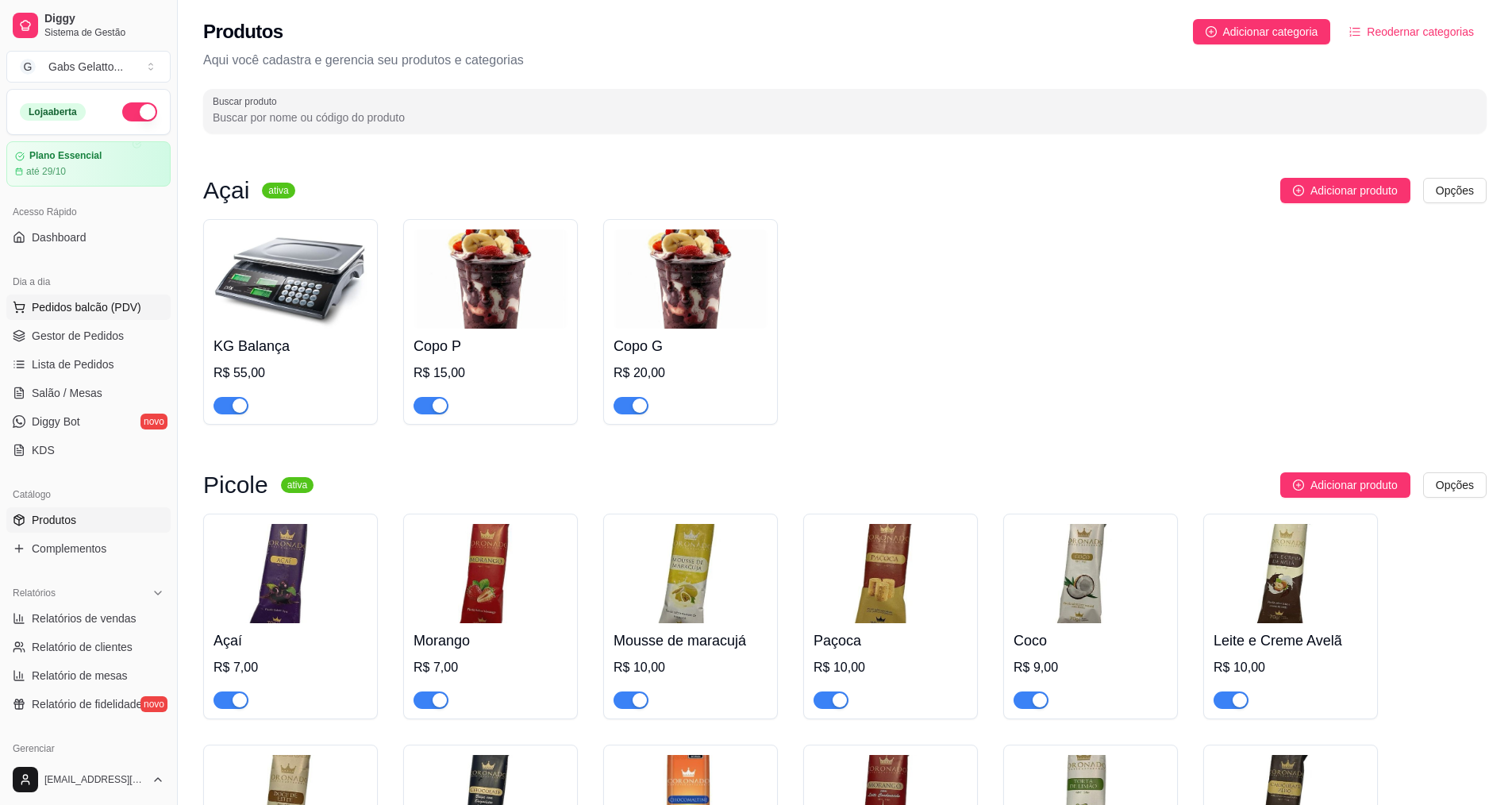
click at [101, 311] on span "Pedidos balcão (PDV)" at bounding box center [86, 306] width 110 height 16
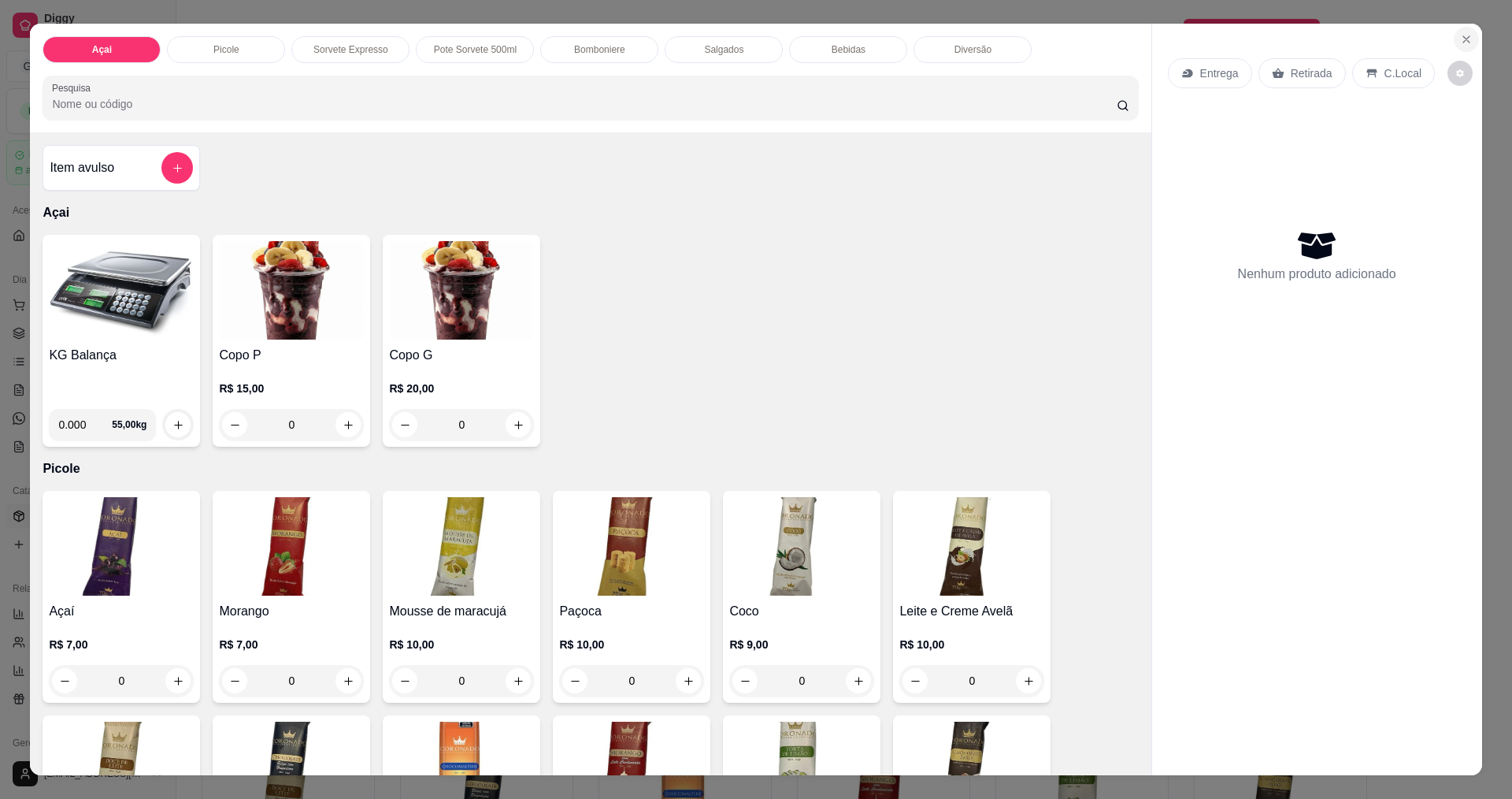
click at [1454, 38] on button "Close" at bounding box center [1466, 39] width 25 height 25
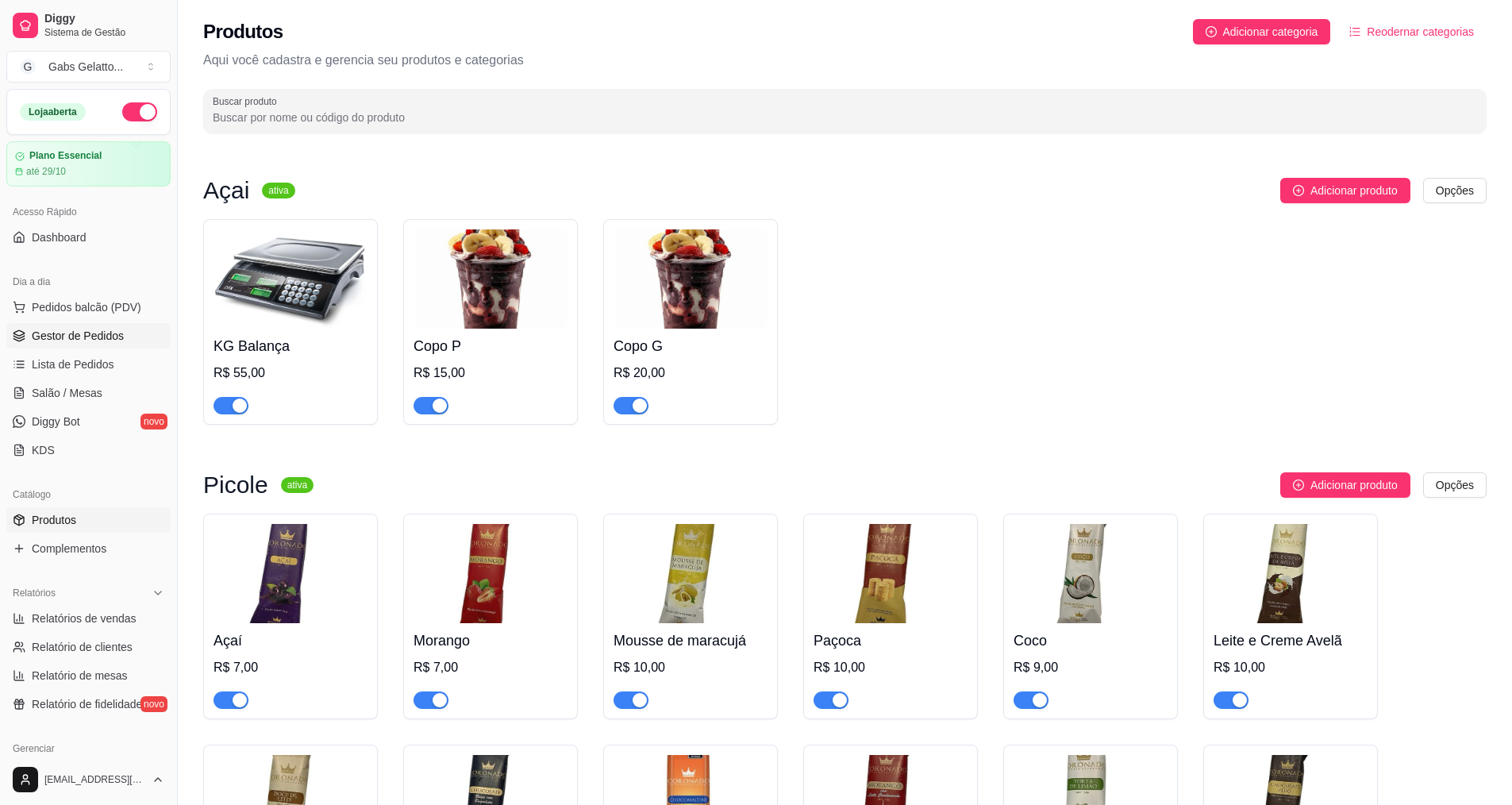
click at [91, 332] on span "Gestor de Pedidos" at bounding box center [78, 335] width 92 height 16
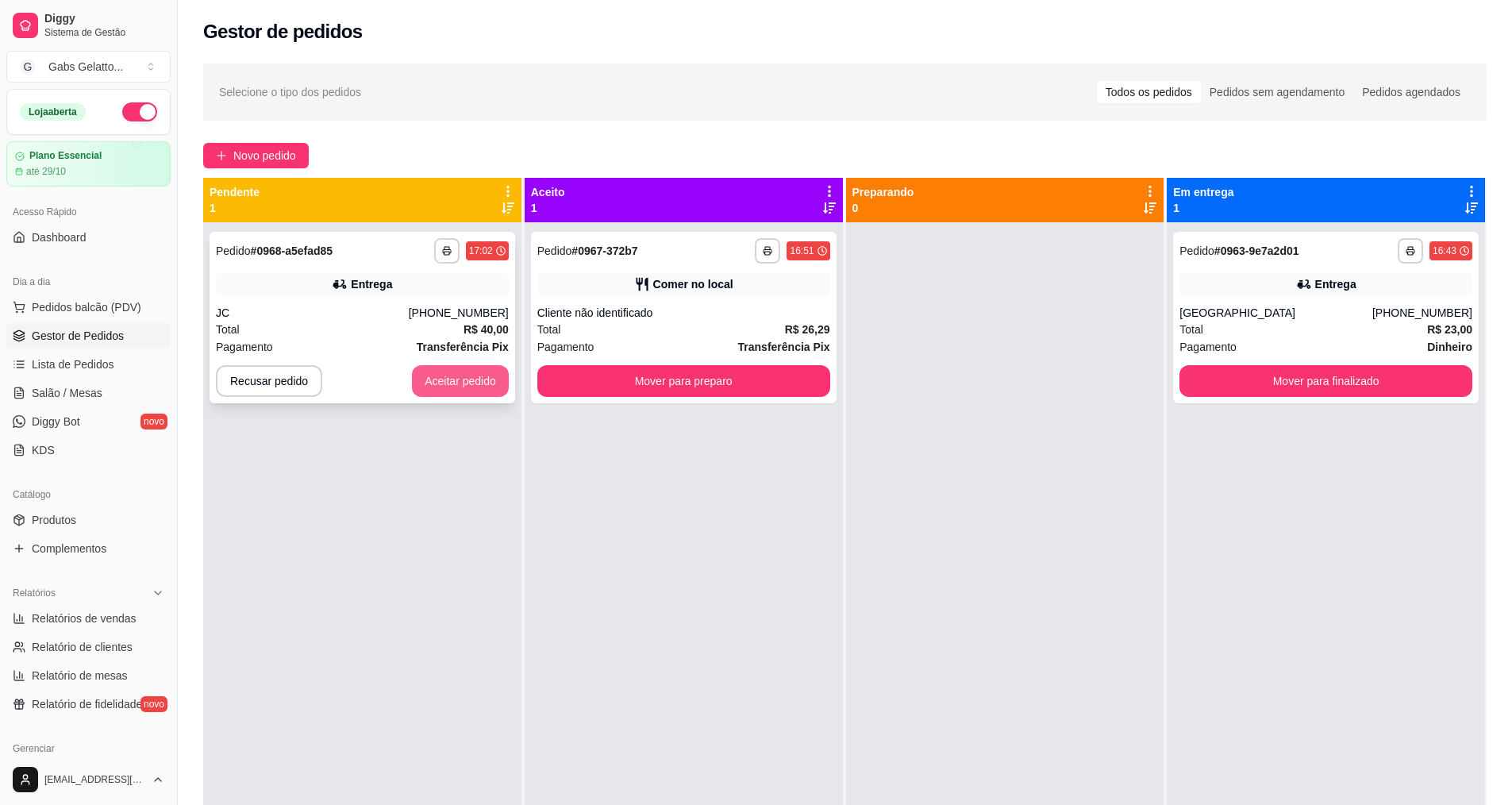
click at [459, 379] on button "Aceitar pedido" at bounding box center [460, 381] width 97 height 32
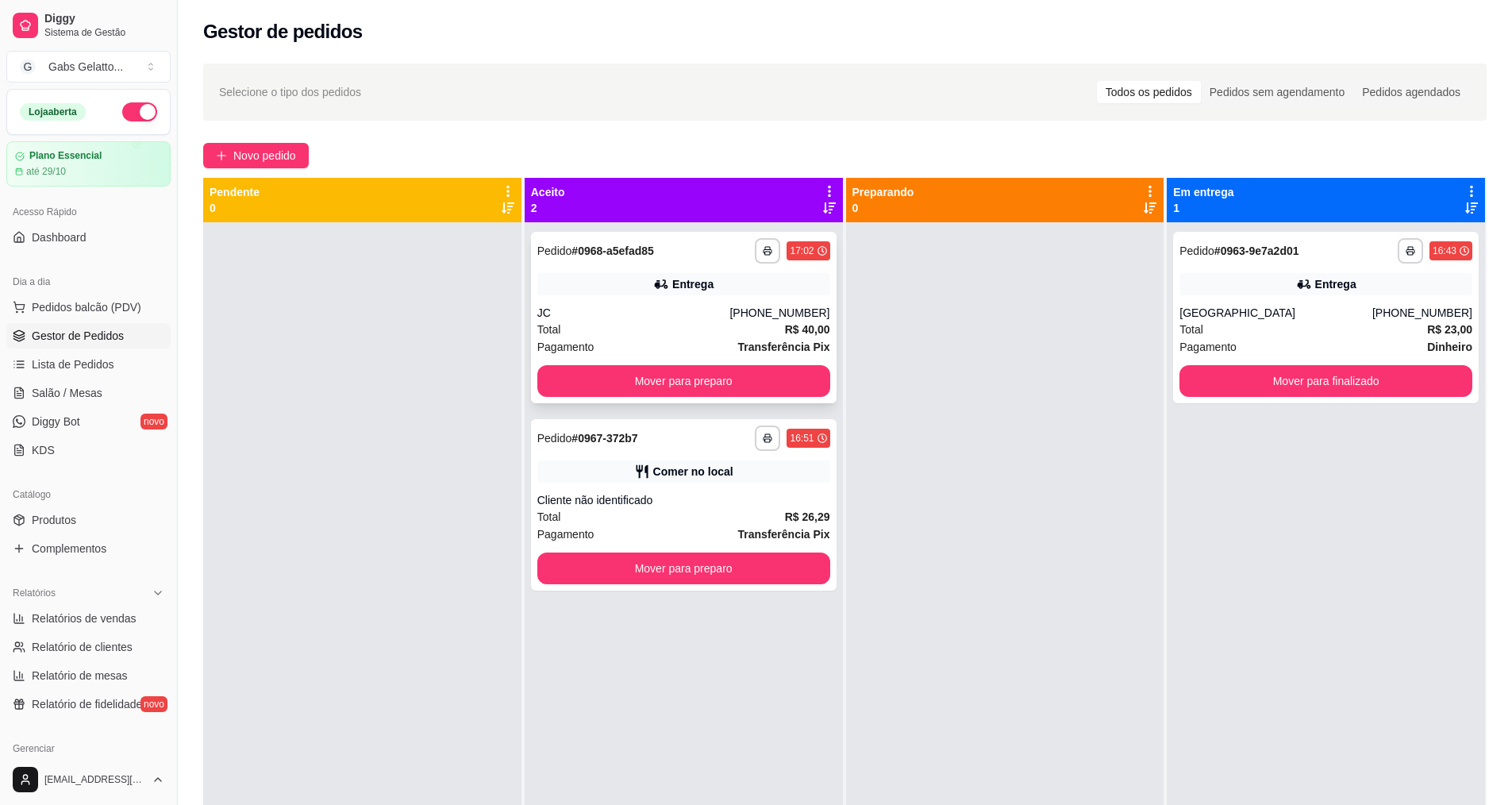
click at [662, 280] on icon at bounding box center [661, 284] width 11 height 9
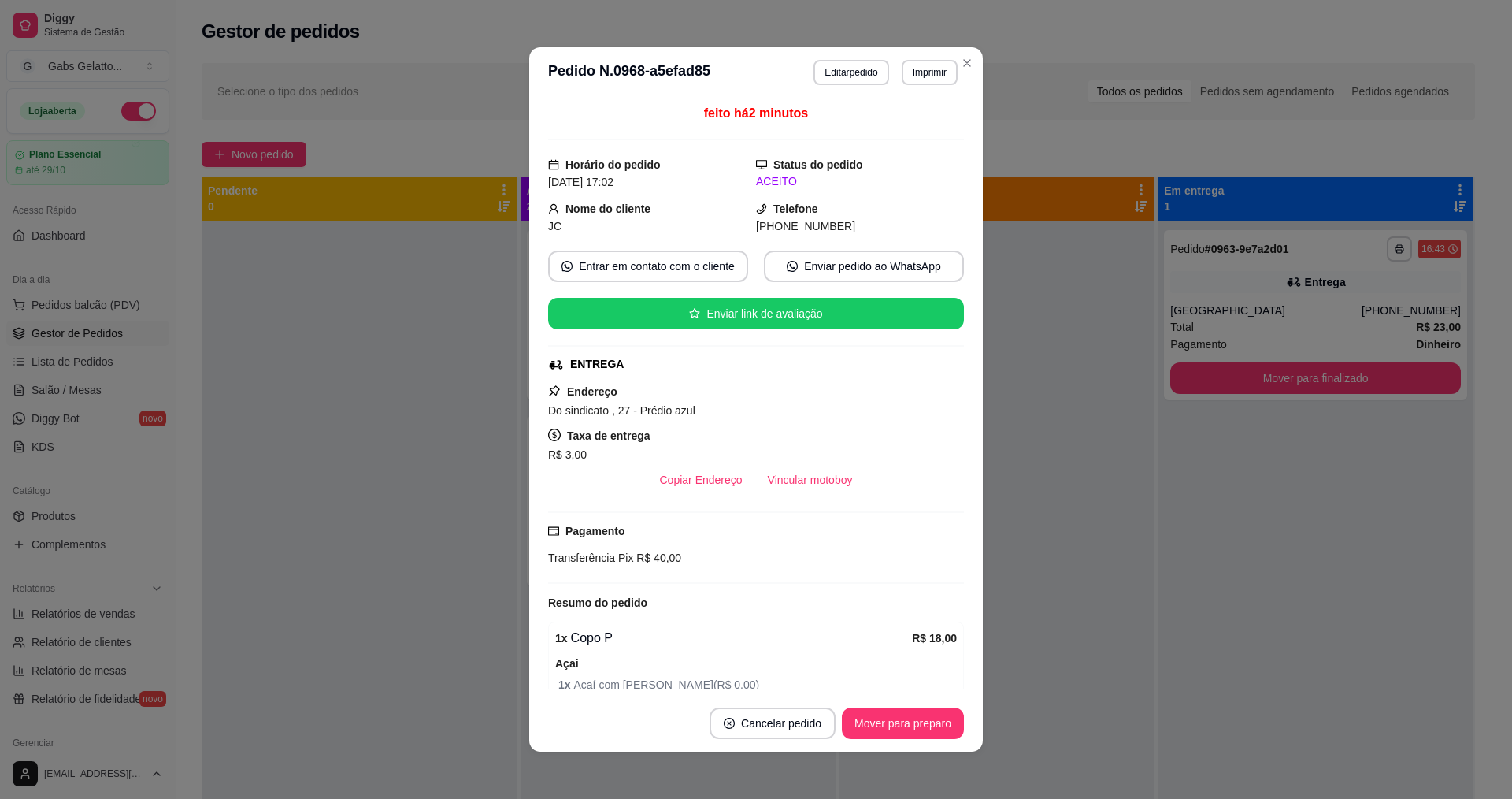
click at [975, 54] on header "**********" at bounding box center [756, 73] width 454 height 50
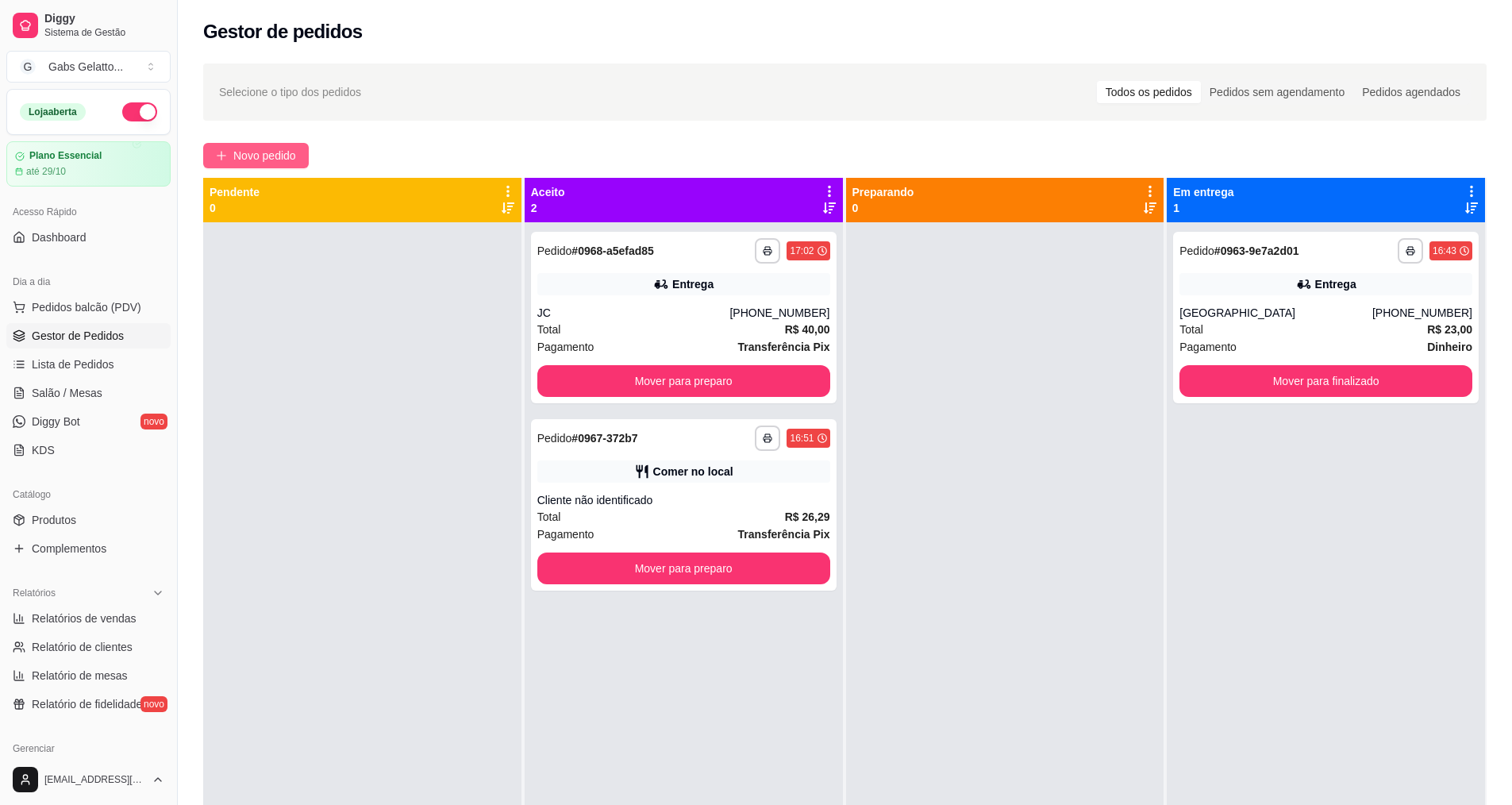
click at [271, 156] on span "Novo pedido" at bounding box center [264, 155] width 63 height 18
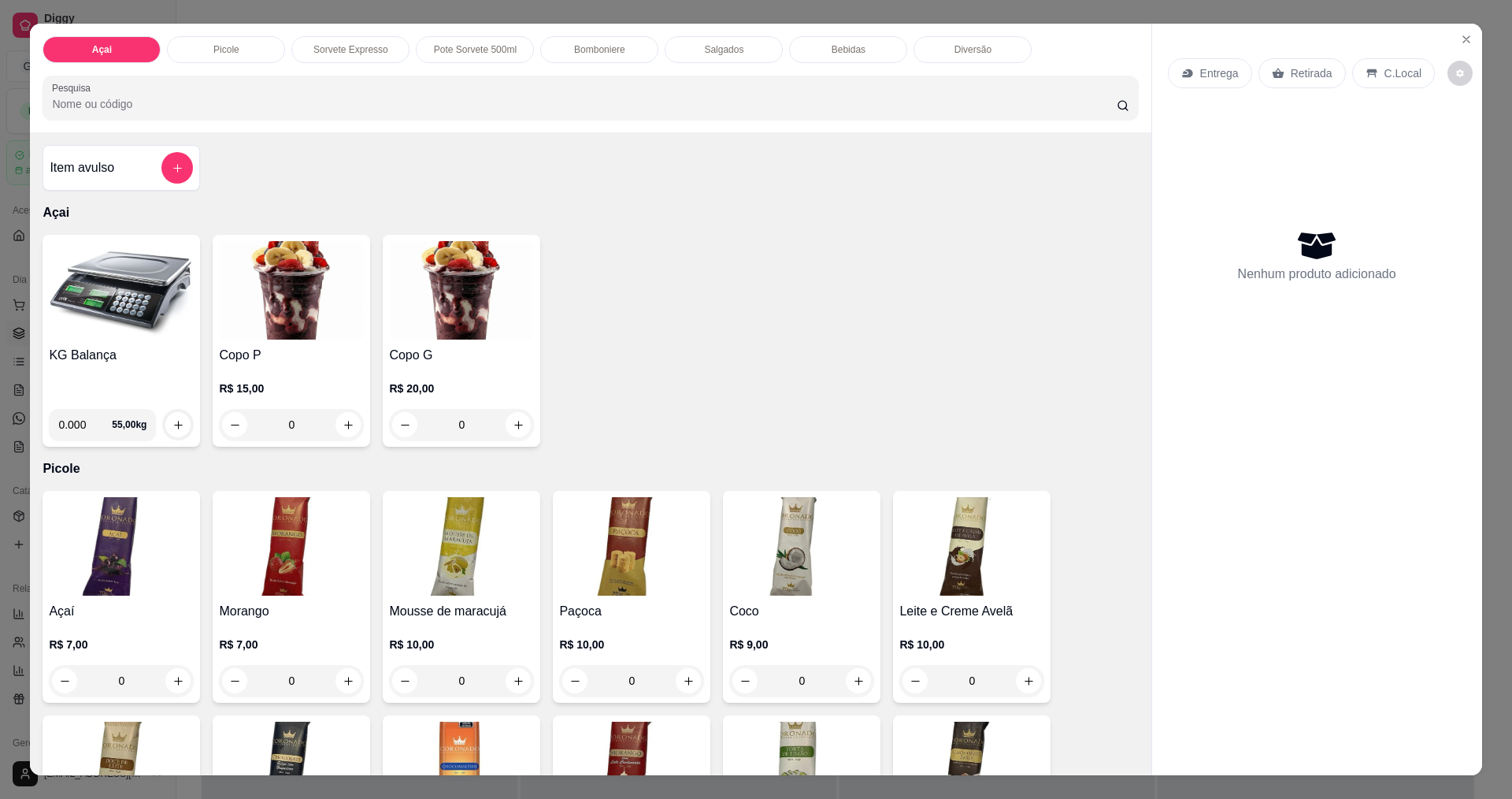
click at [941, 47] on div "Diversão" at bounding box center [972, 49] width 118 height 27
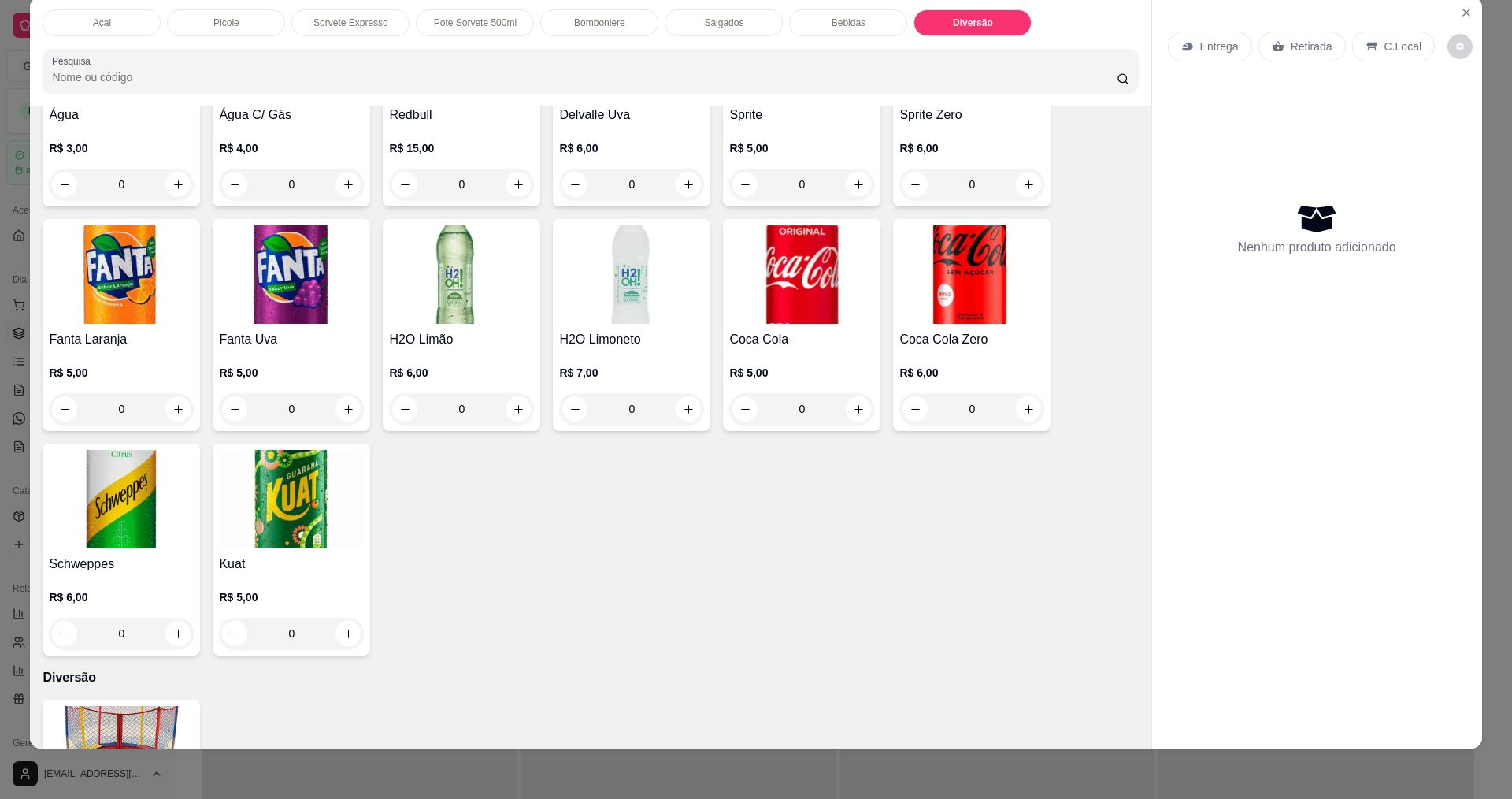
scroll to position [3066, 0]
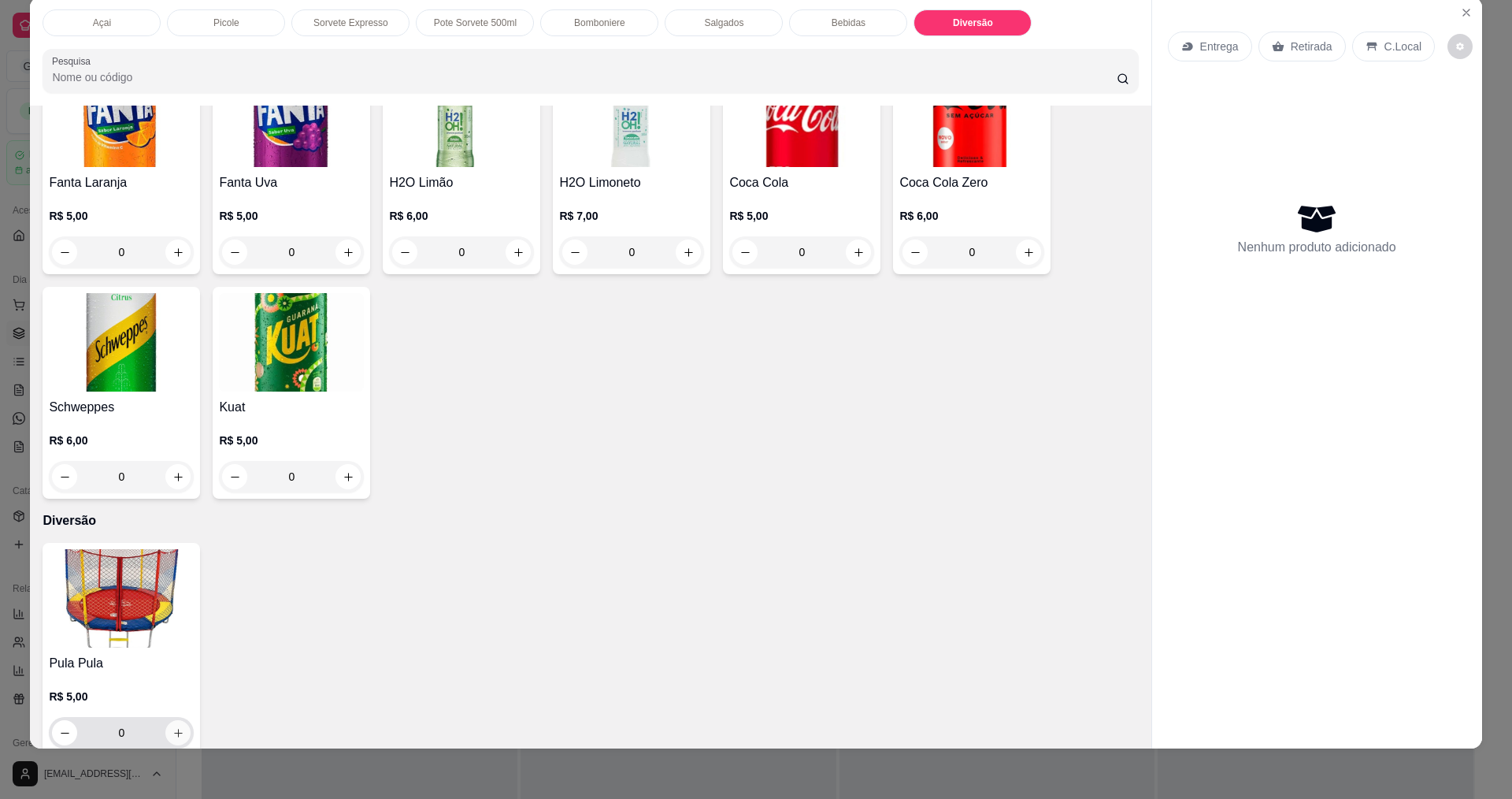
click at [172, 727] on icon "increase-product-quantity" at bounding box center [178, 733] width 12 height 12
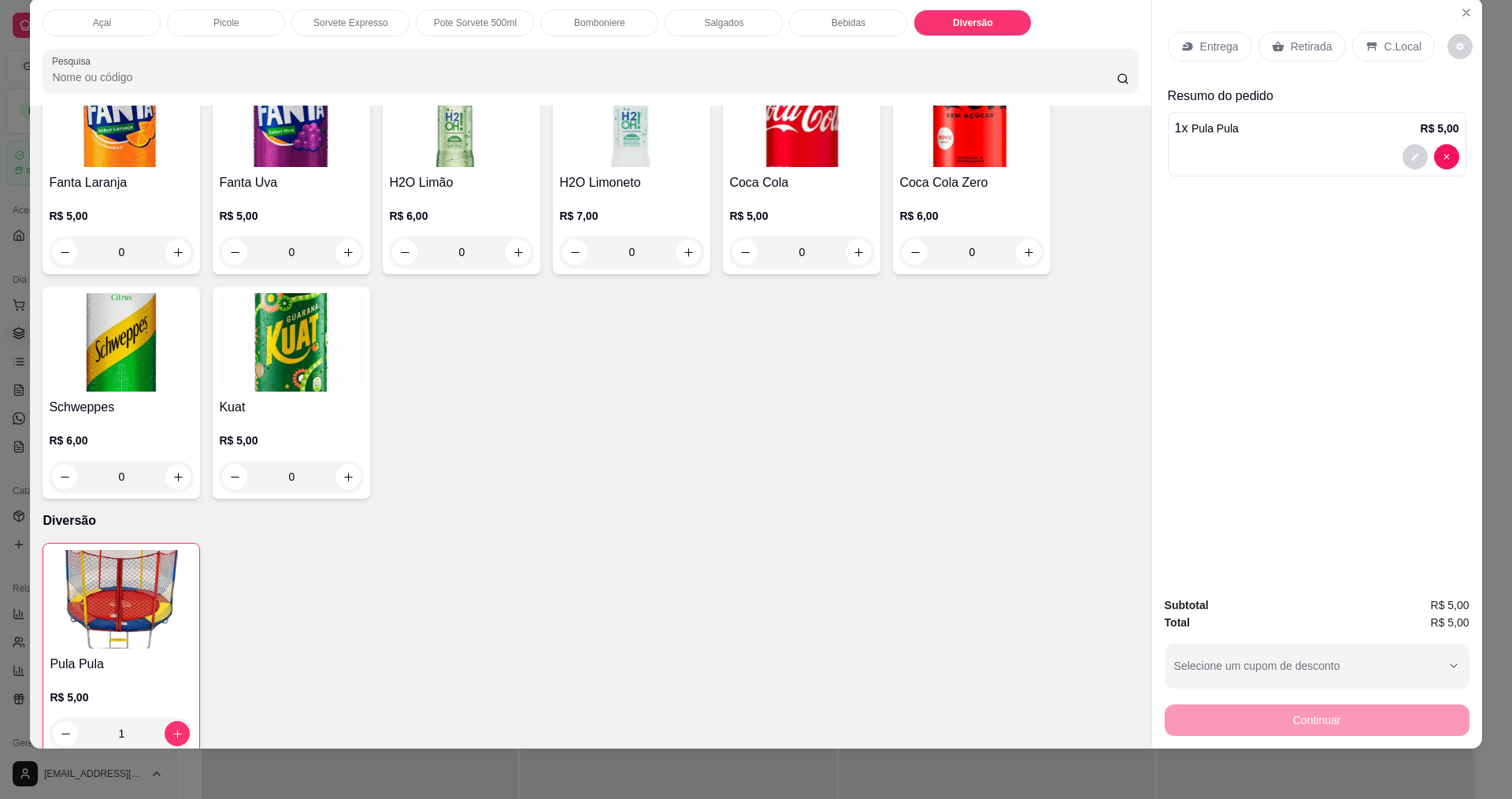
click at [1384, 53] on p "C.Local" at bounding box center [1403, 46] width 37 height 16
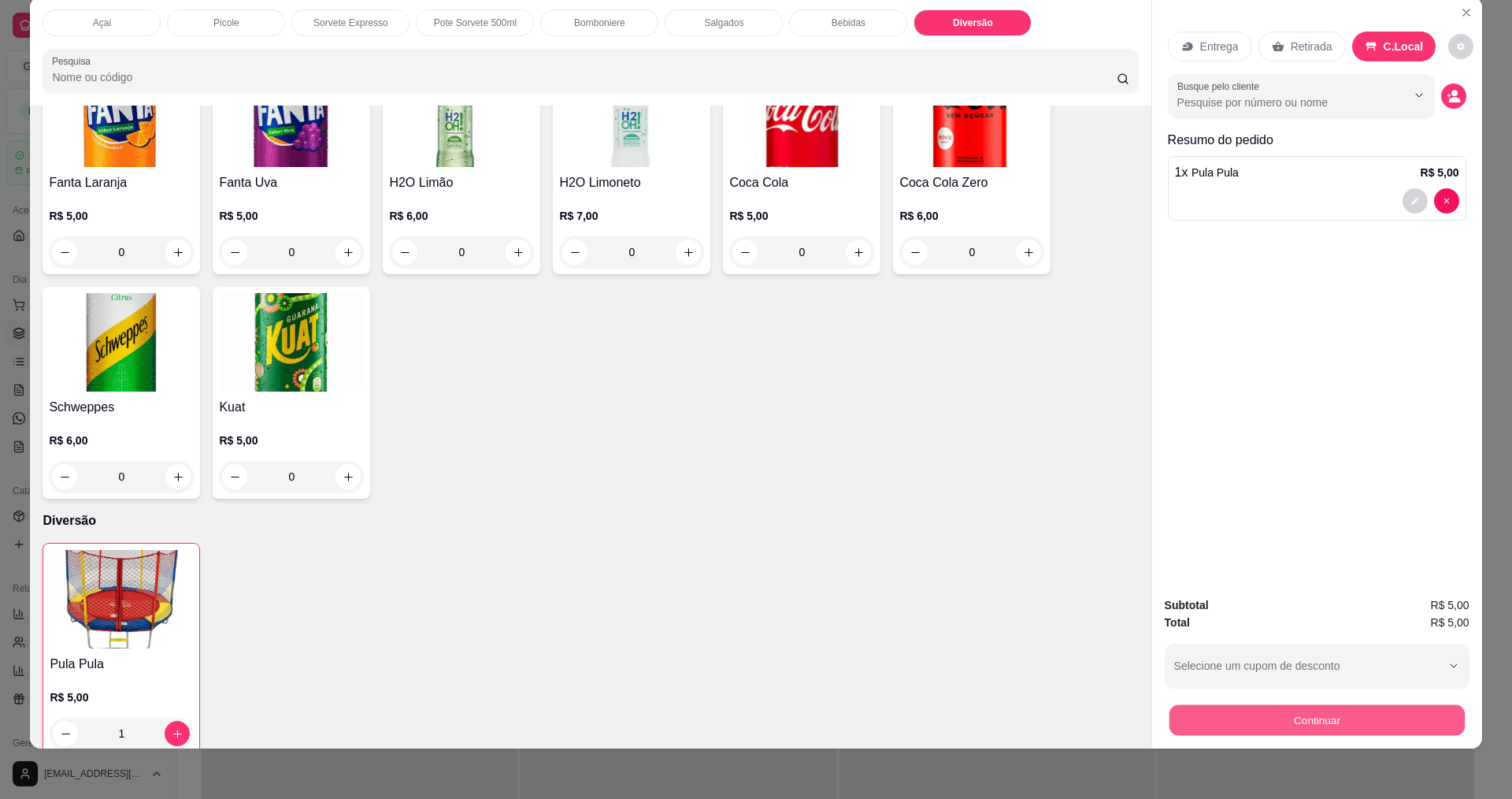
click at [1324, 720] on button "Continuar" at bounding box center [1316, 719] width 296 height 31
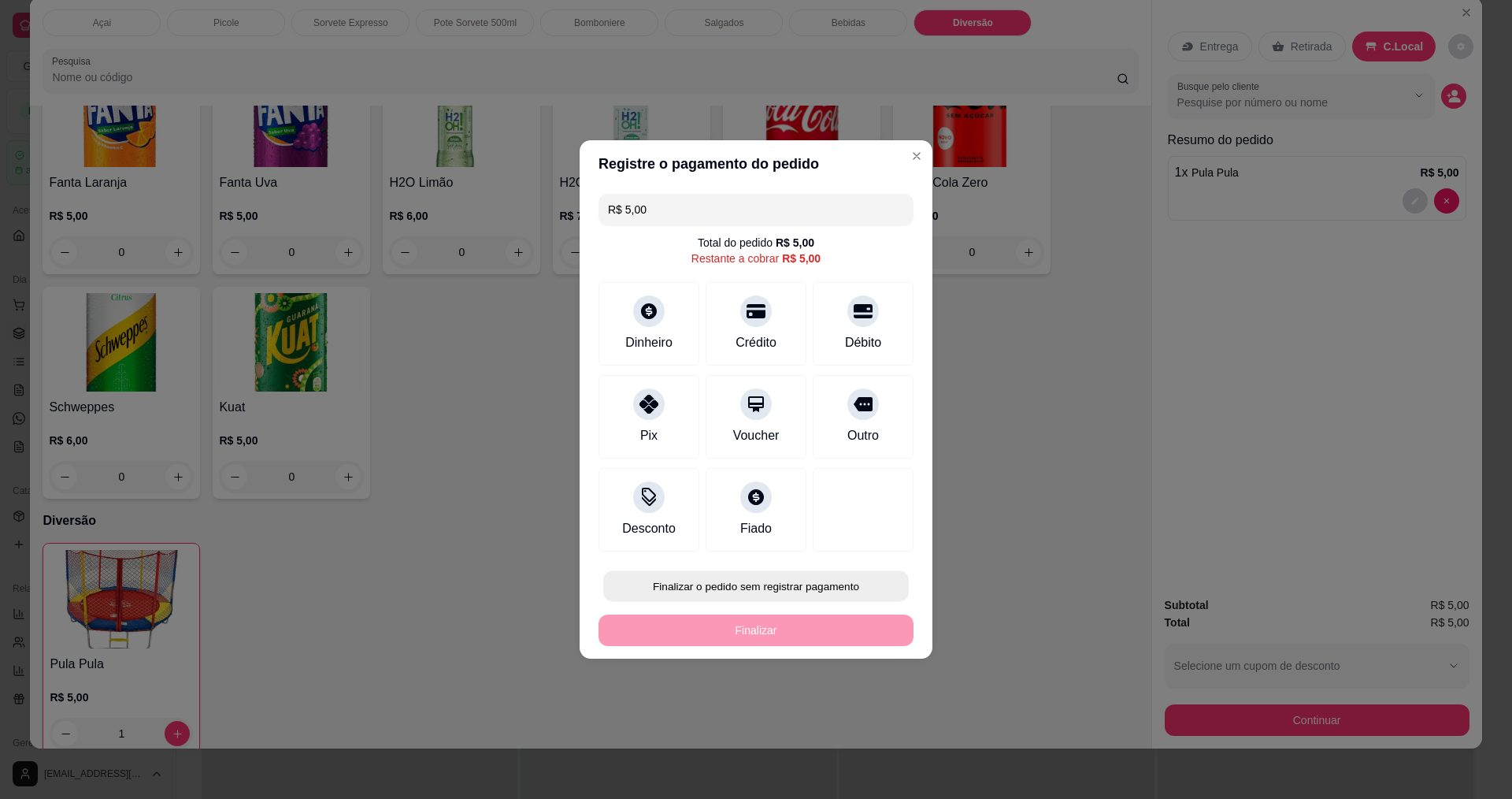
click at [804, 593] on button "Finalizar o pedido sem registrar pagamento" at bounding box center [756, 585] width 306 height 31
click at [856, 727] on button "Confirmar" at bounding box center [856, 715] width 59 height 24
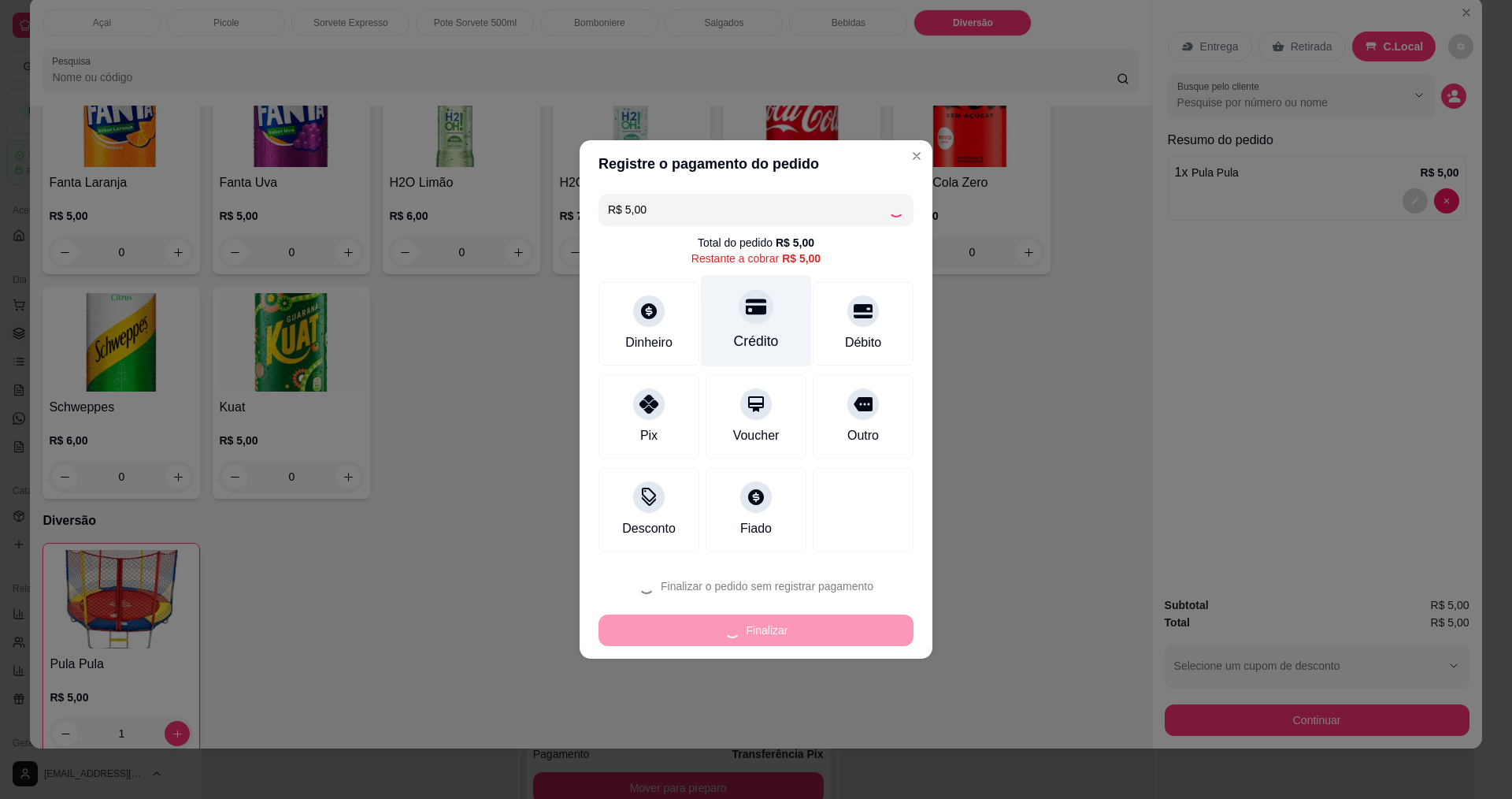
type input "0"
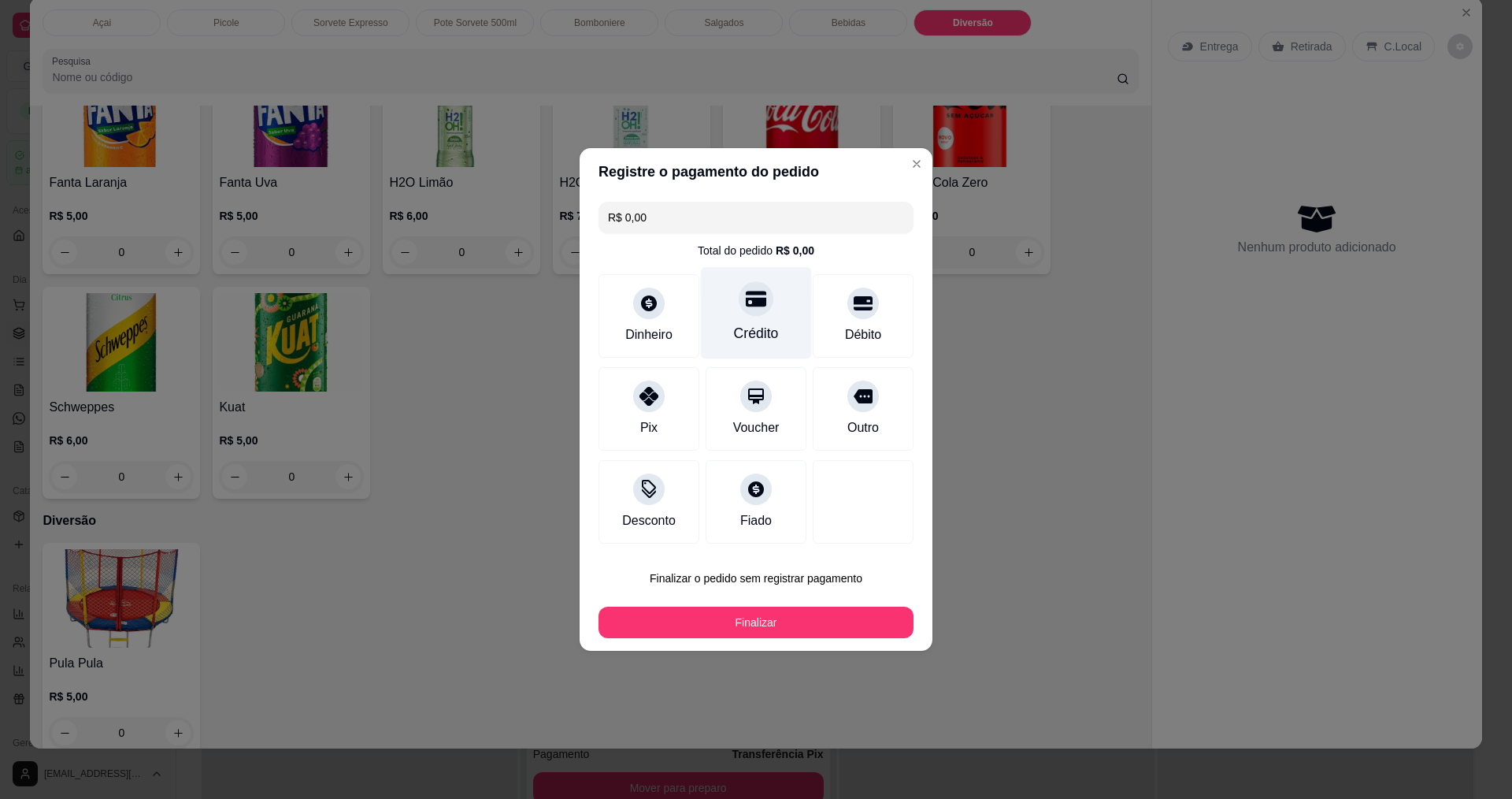
type input "R$ 0,00"
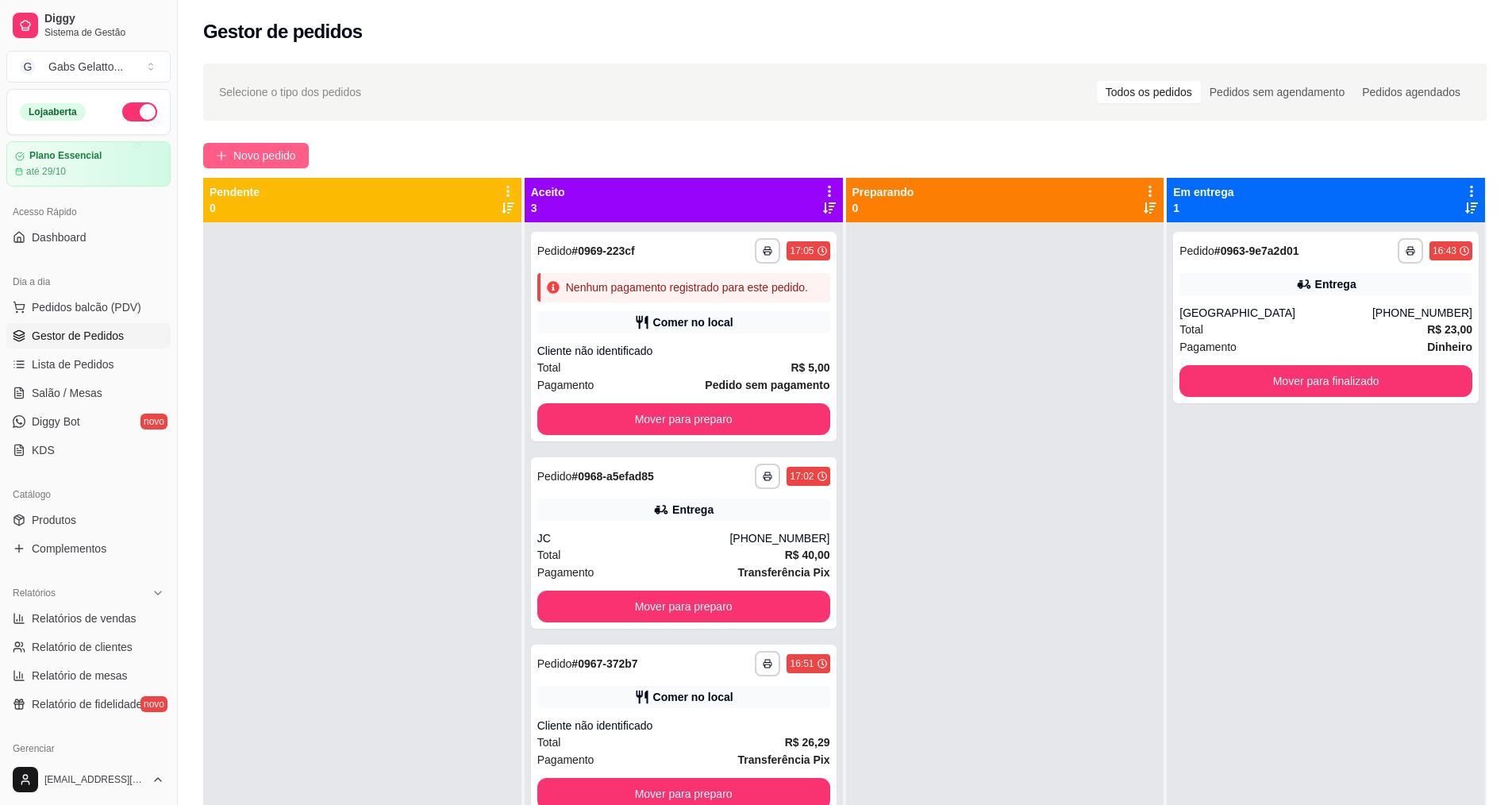
click at [229, 160] on button "Novo pedido" at bounding box center [256, 155] width 105 height 25
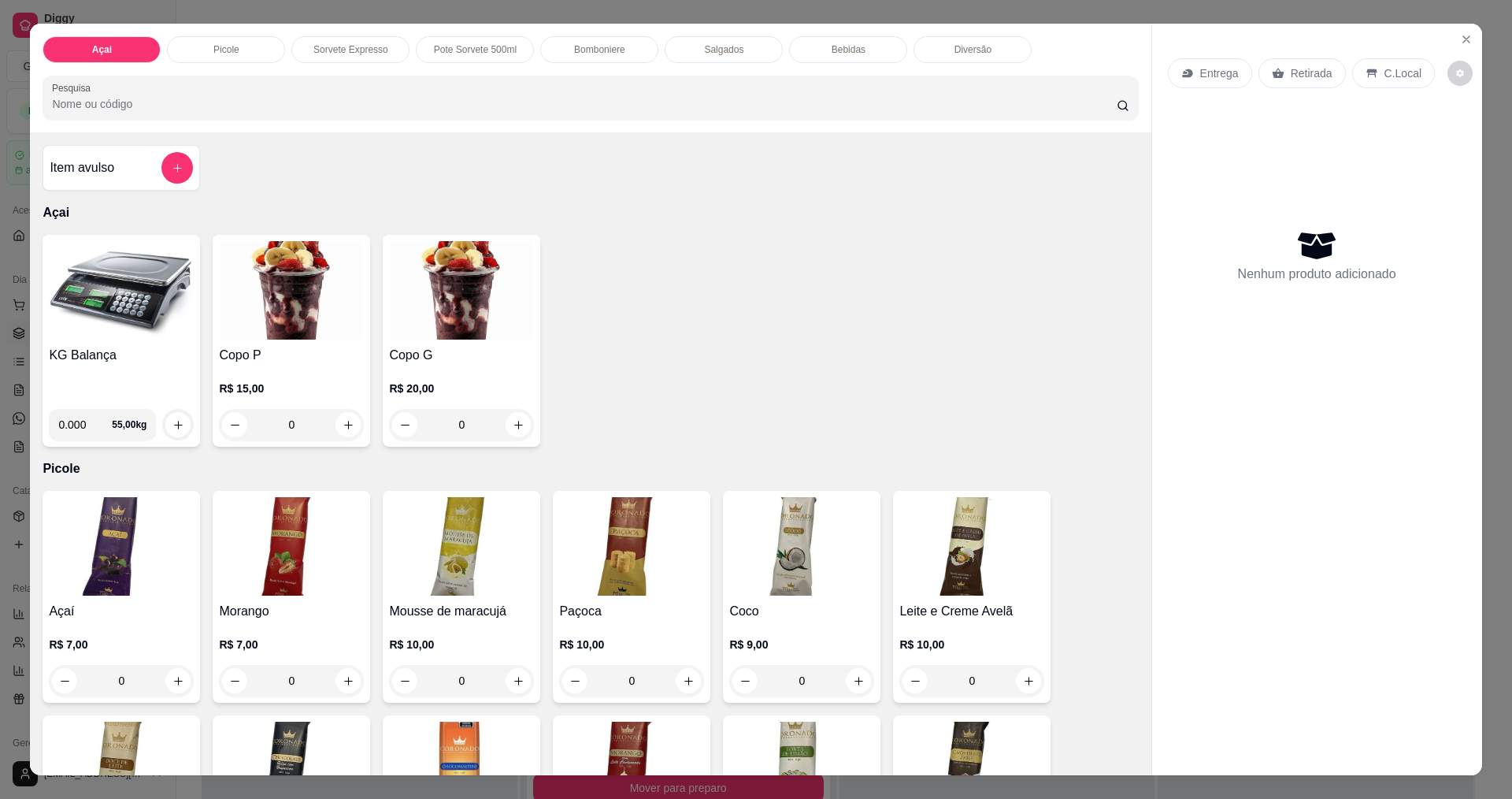
click at [78, 426] on input "0.000" at bounding box center [85, 424] width 53 height 32
click at [75, 420] on input "0.000" at bounding box center [85, 424] width 53 height 32
type input "0.248"
click at [172, 420] on icon "increase-product-quantity" at bounding box center [178, 424] width 12 height 12
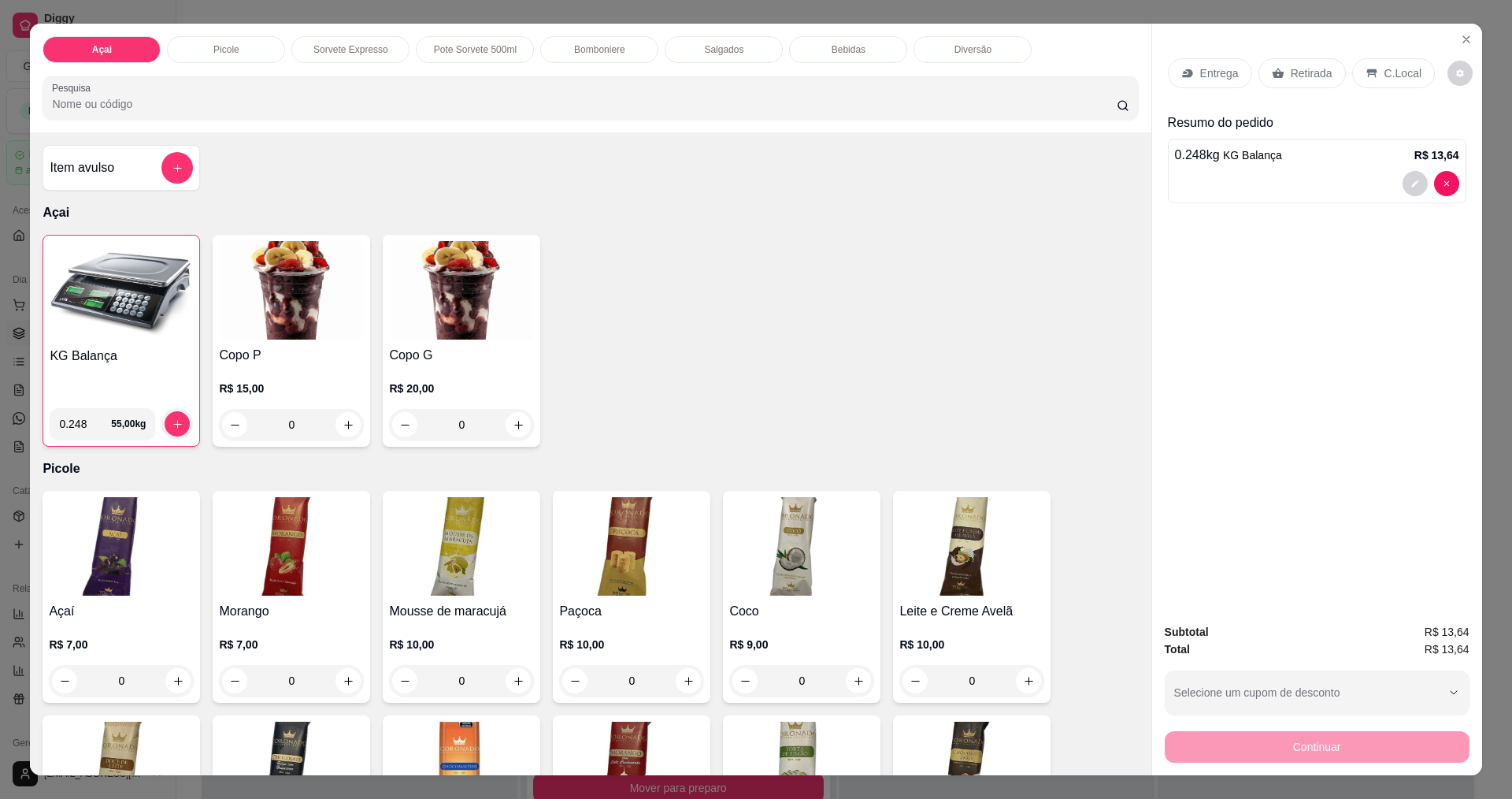
click at [1393, 70] on p "C.Local" at bounding box center [1403, 73] width 37 height 16
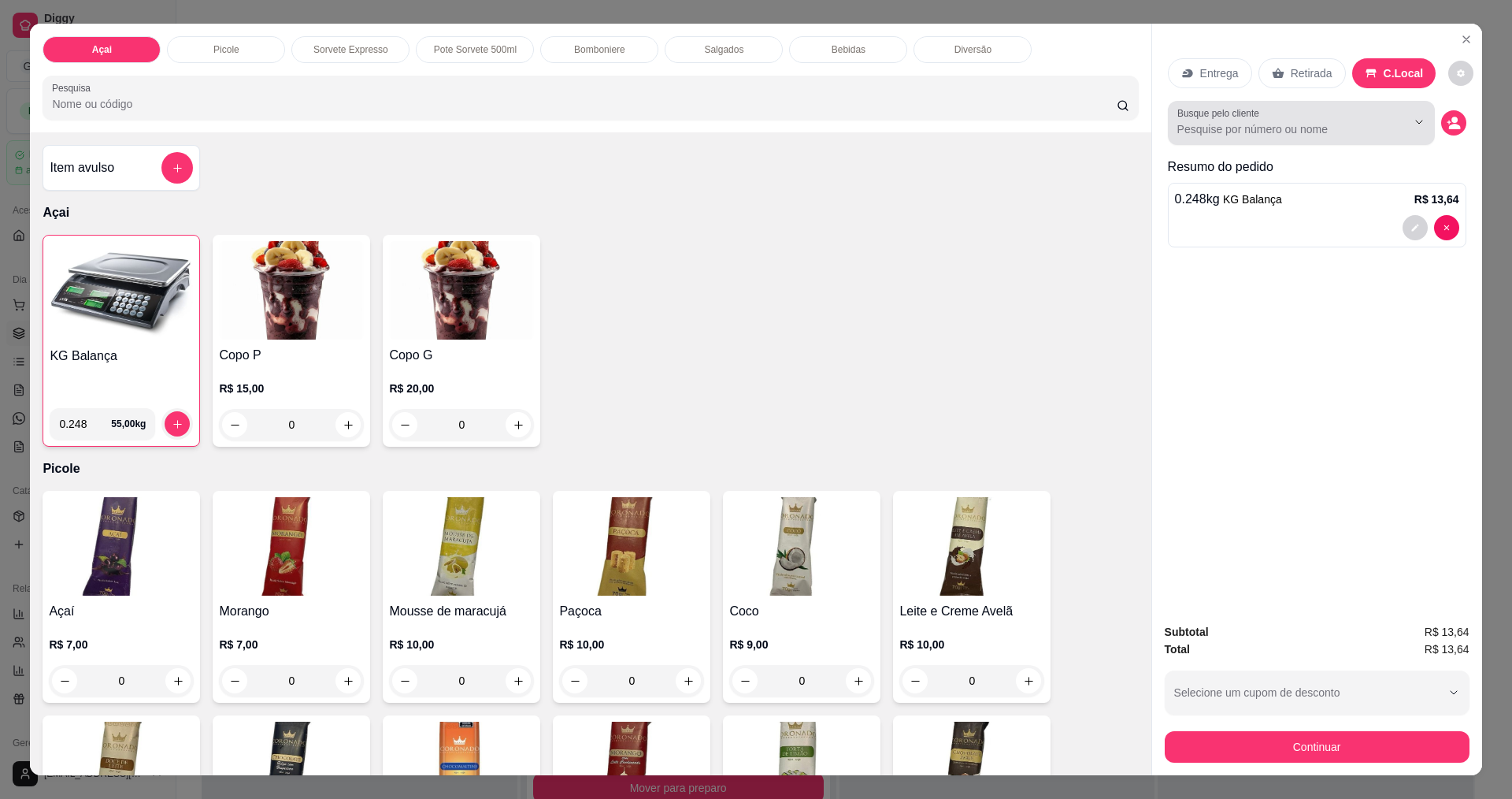
click at [1300, 126] on input "Busque pelo cliente" at bounding box center [1279, 129] width 204 height 16
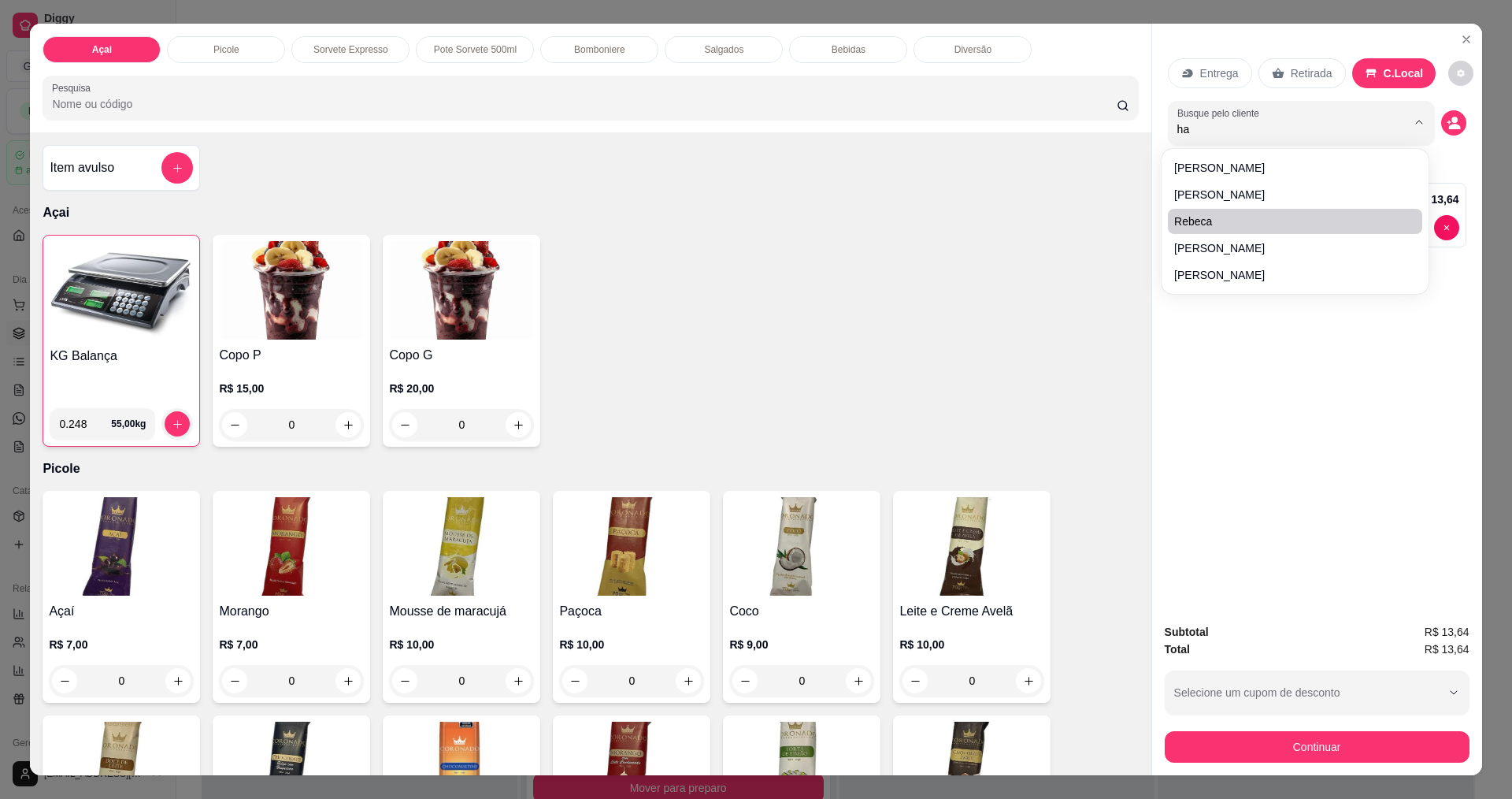
type input "hai"
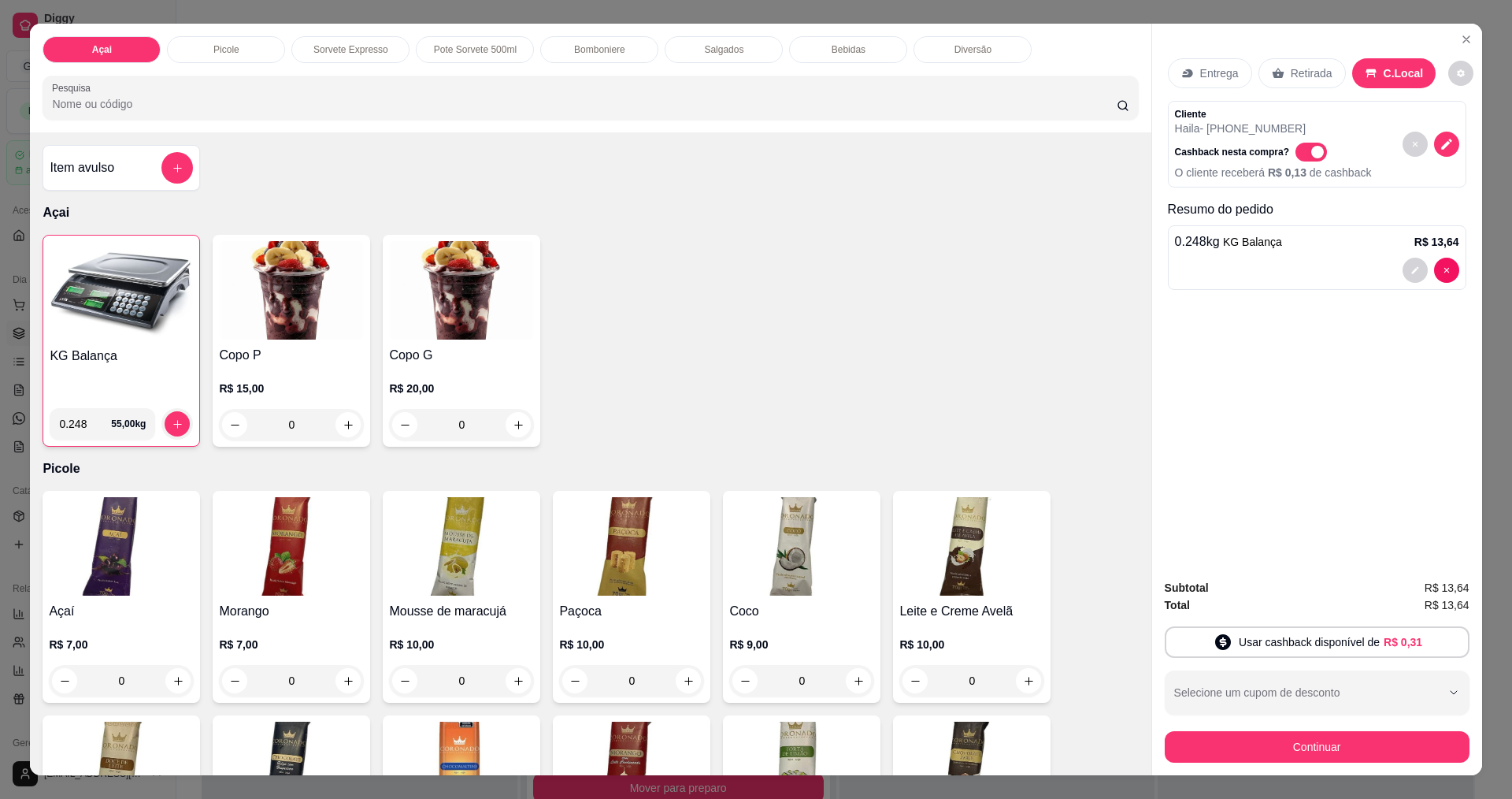
scroll to position [27, 0]
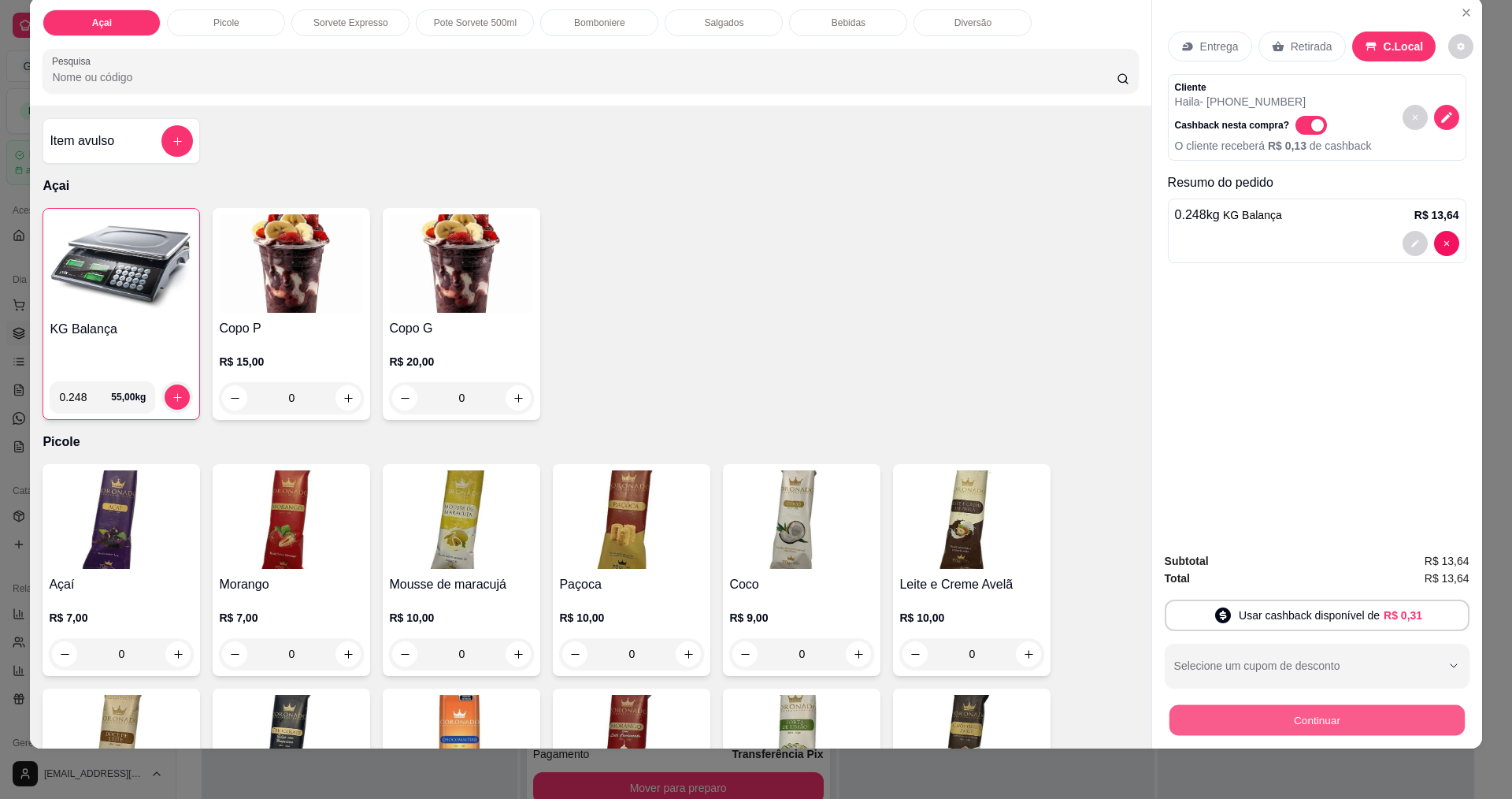
click at [1386, 723] on button "Continuar" at bounding box center [1316, 719] width 296 height 31
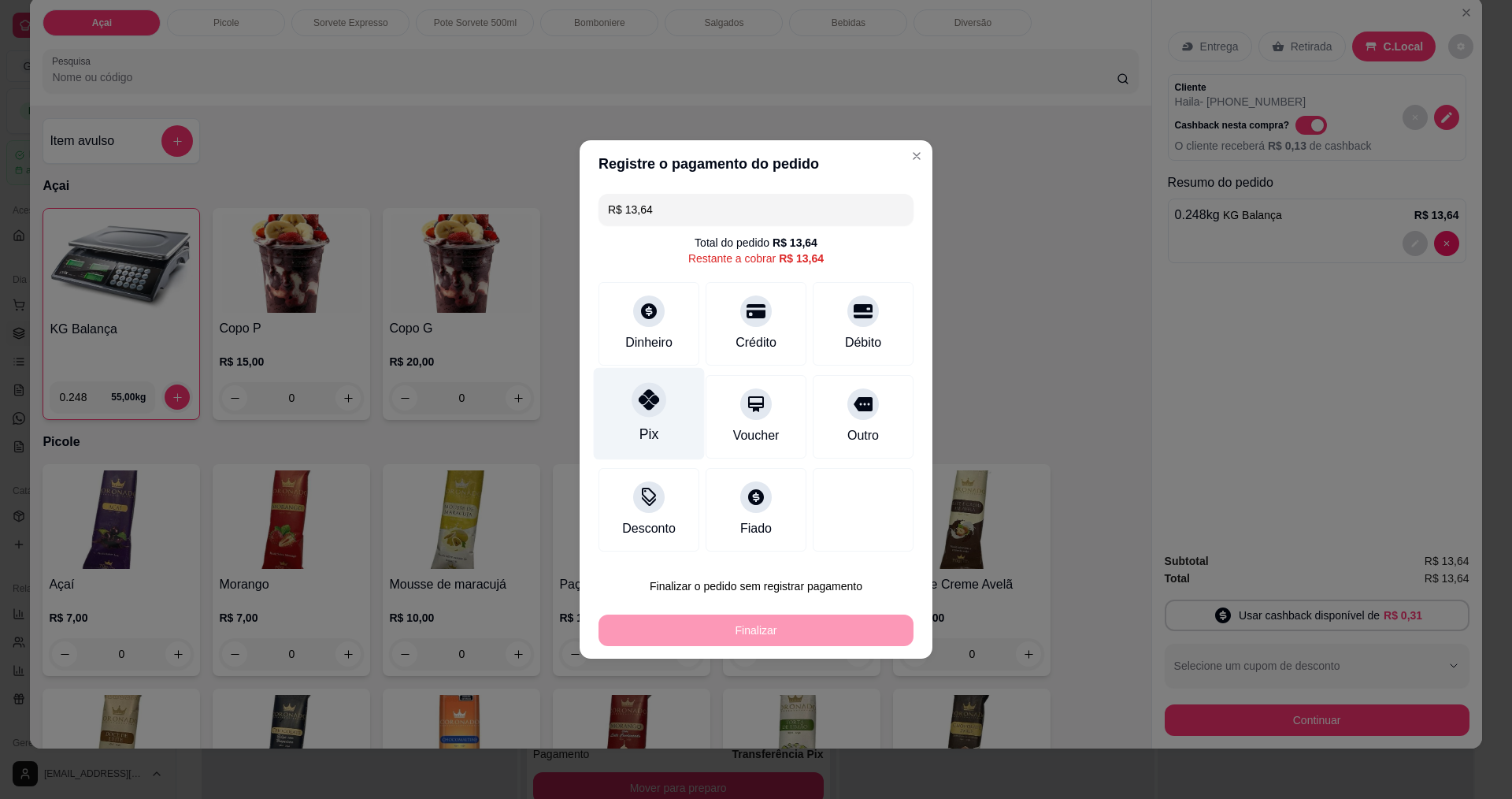
drag, startPoint x: 651, startPoint y: 396, endPoint x: 659, endPoint y: 393, distance: 8.5
drag, startPoint x: 659, startPoint y: 393, endPoint x: 773, endPoint y: 319, distance: 135.9
click at [777, 317] on div "Crédito" at bounding box center [756, 321] width 111 height 92
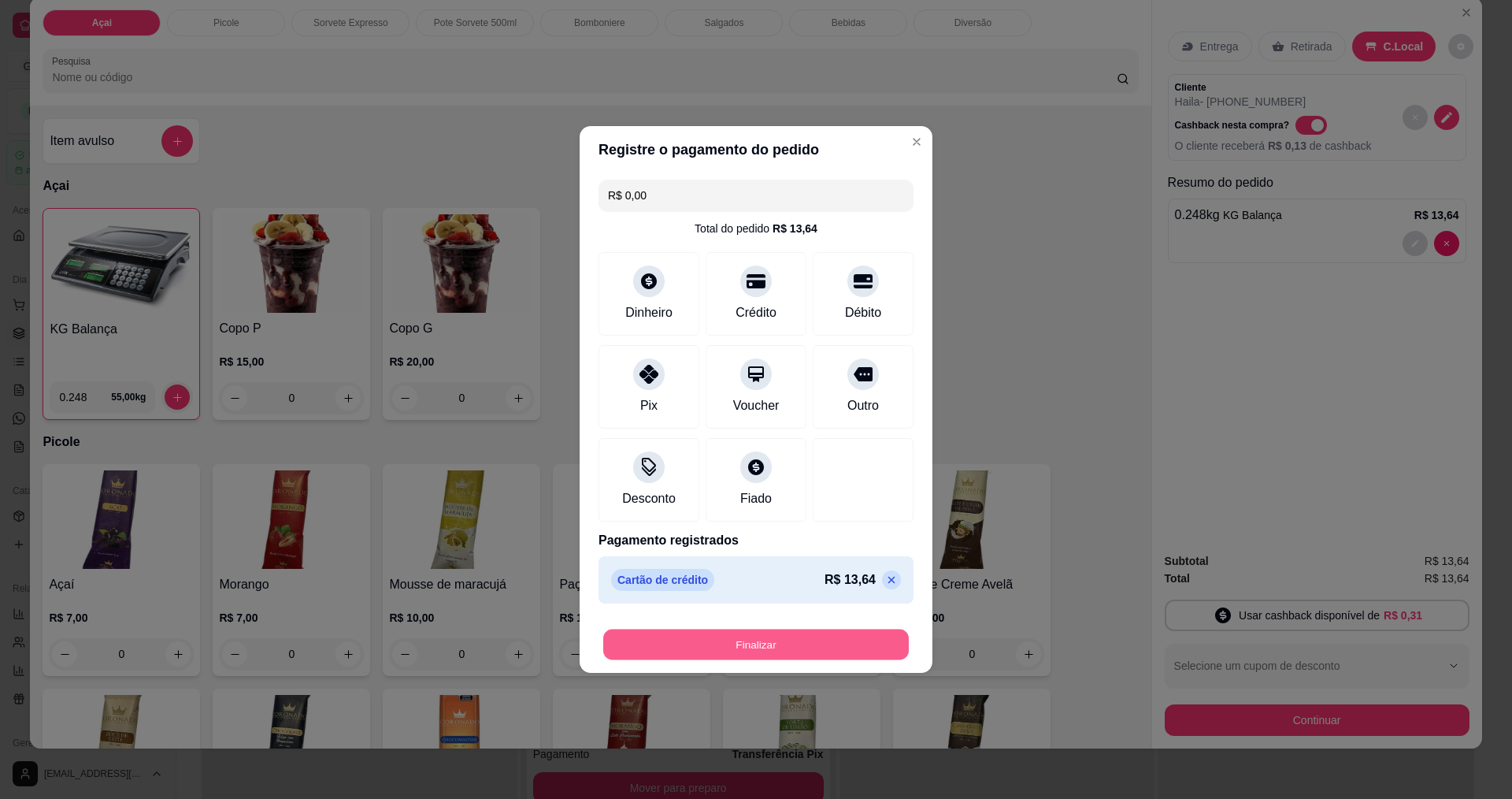
click at [786, 647] on button "Finalizar" at bounding box center [756, 644] width 306 height 31
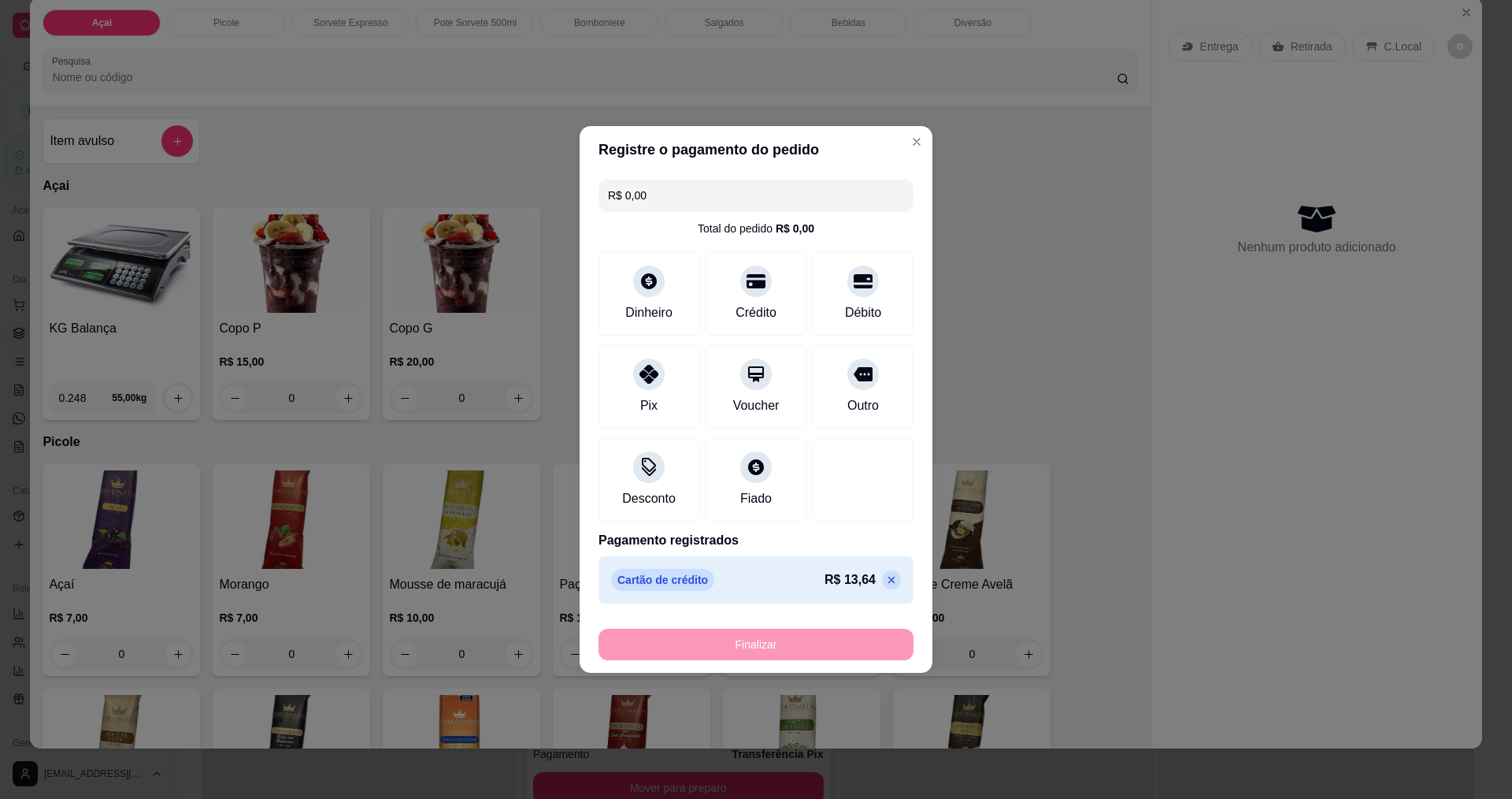
type input "-R$ 13,64"
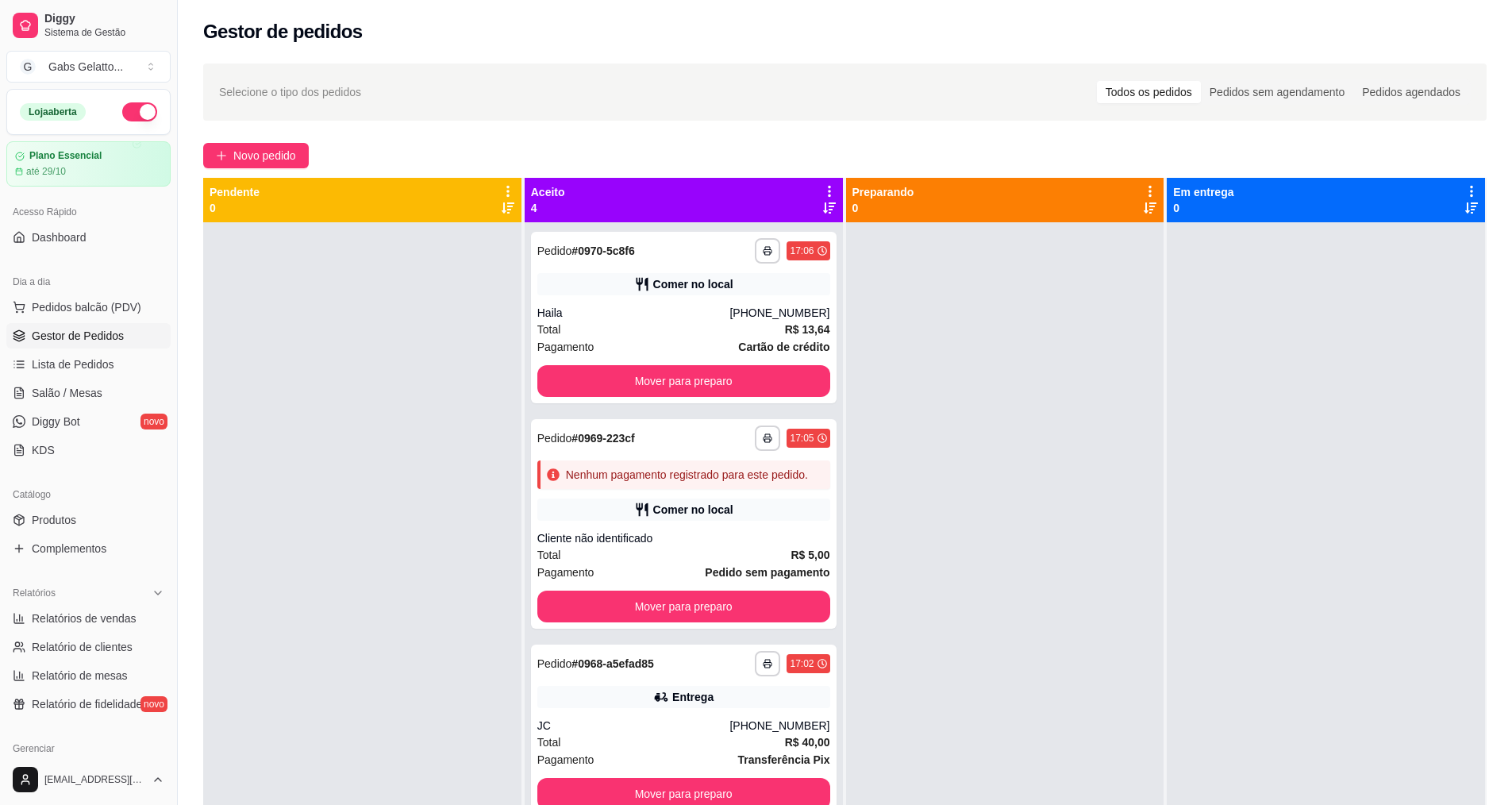
click at [1213, 299] on div at bounding box center [1326, 625] width 319 height 805
click at [253, 149] on span "Novo pedido" at bounding box center [264, 155] width 63 height 18
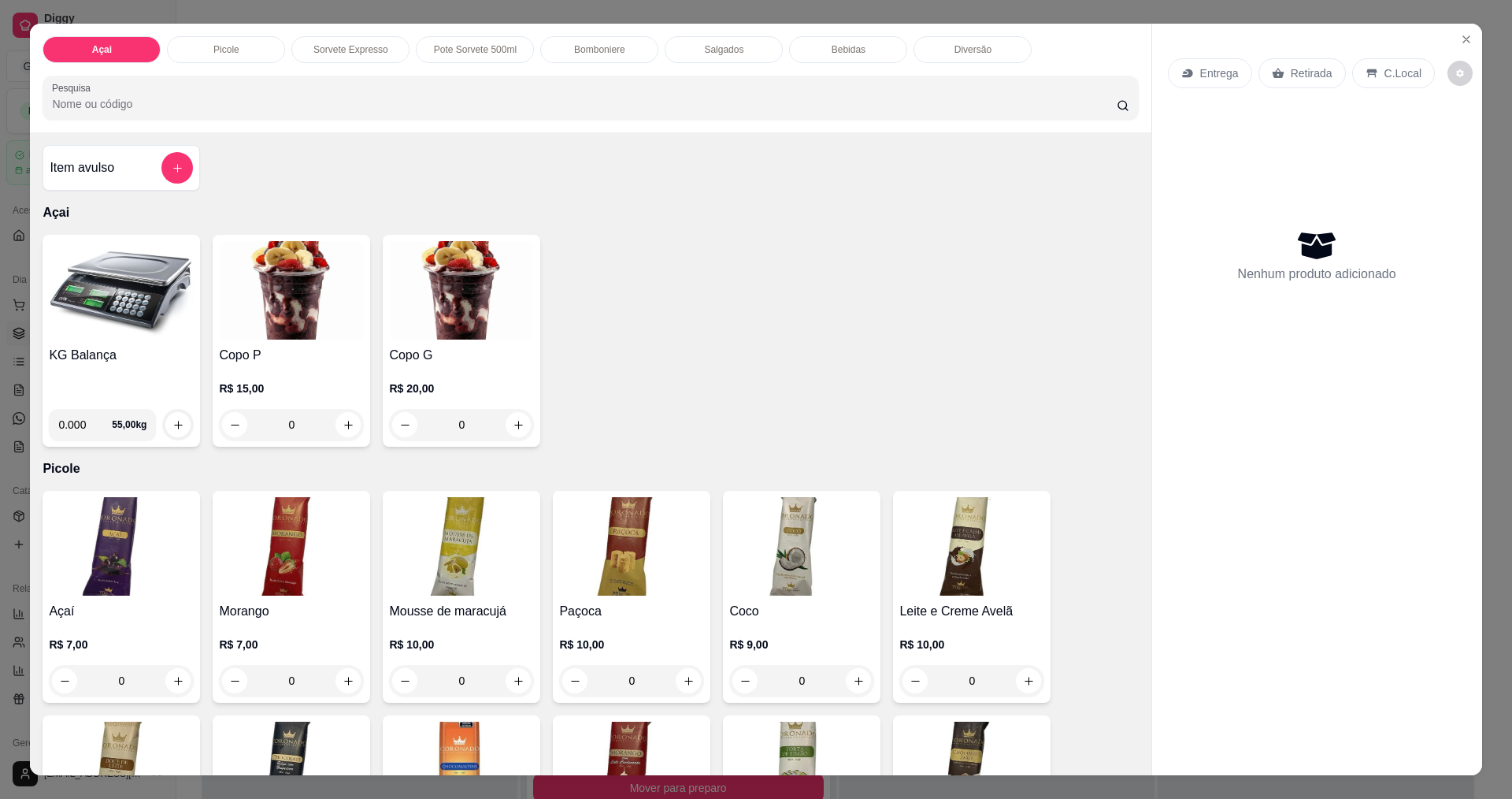
click at [81, 420] on input "0.000" at bounding box center [85, 424] width 53 height 32
type input "0.090"
click at [172, 423] on icon "increase-product-quantity" at bounding box center [178, 424] width 12 height 12
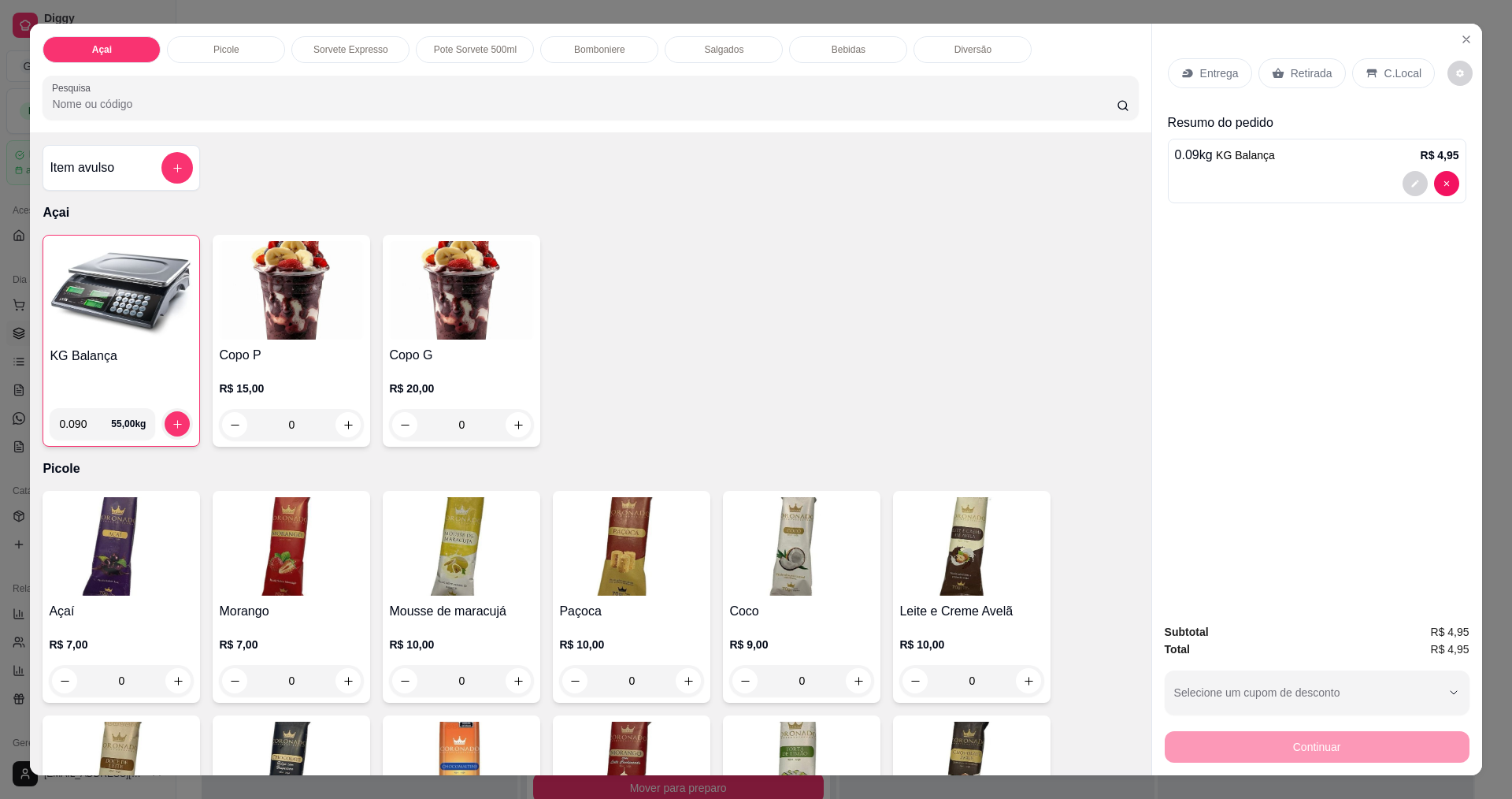
click at [1307, 162] on div "0.09 kg KG Balança R$ 4,95" at bounding box center [1316, 155] width 284 height 19
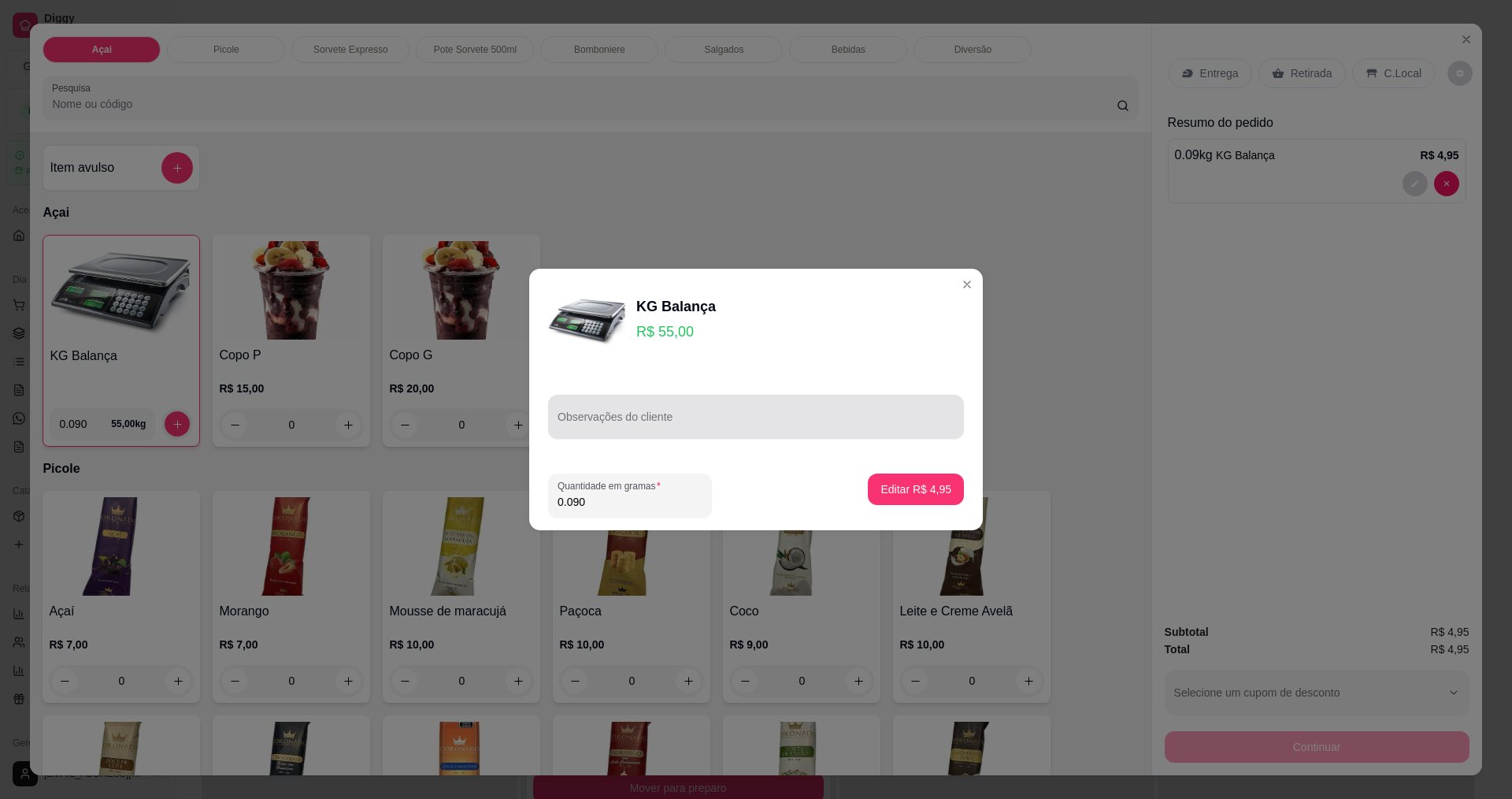
click at [620, 424] on input "Observações do cliente" at bounding box center [756, 422] width 397 height 16
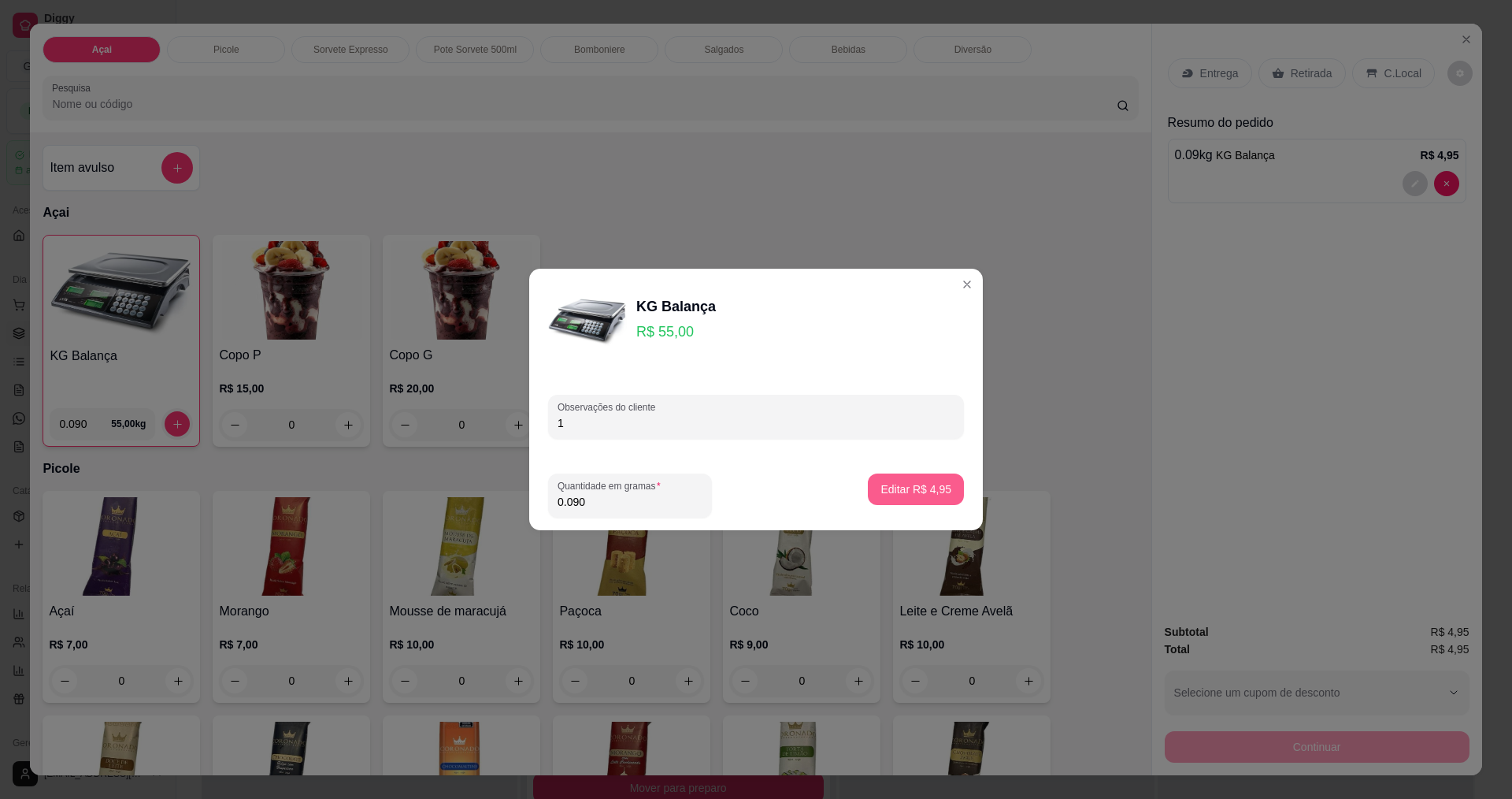
type input "1"
click at [923, 489] on p "Editar R$ 4,95" at bounding box center [915, 489] width 68 height 15
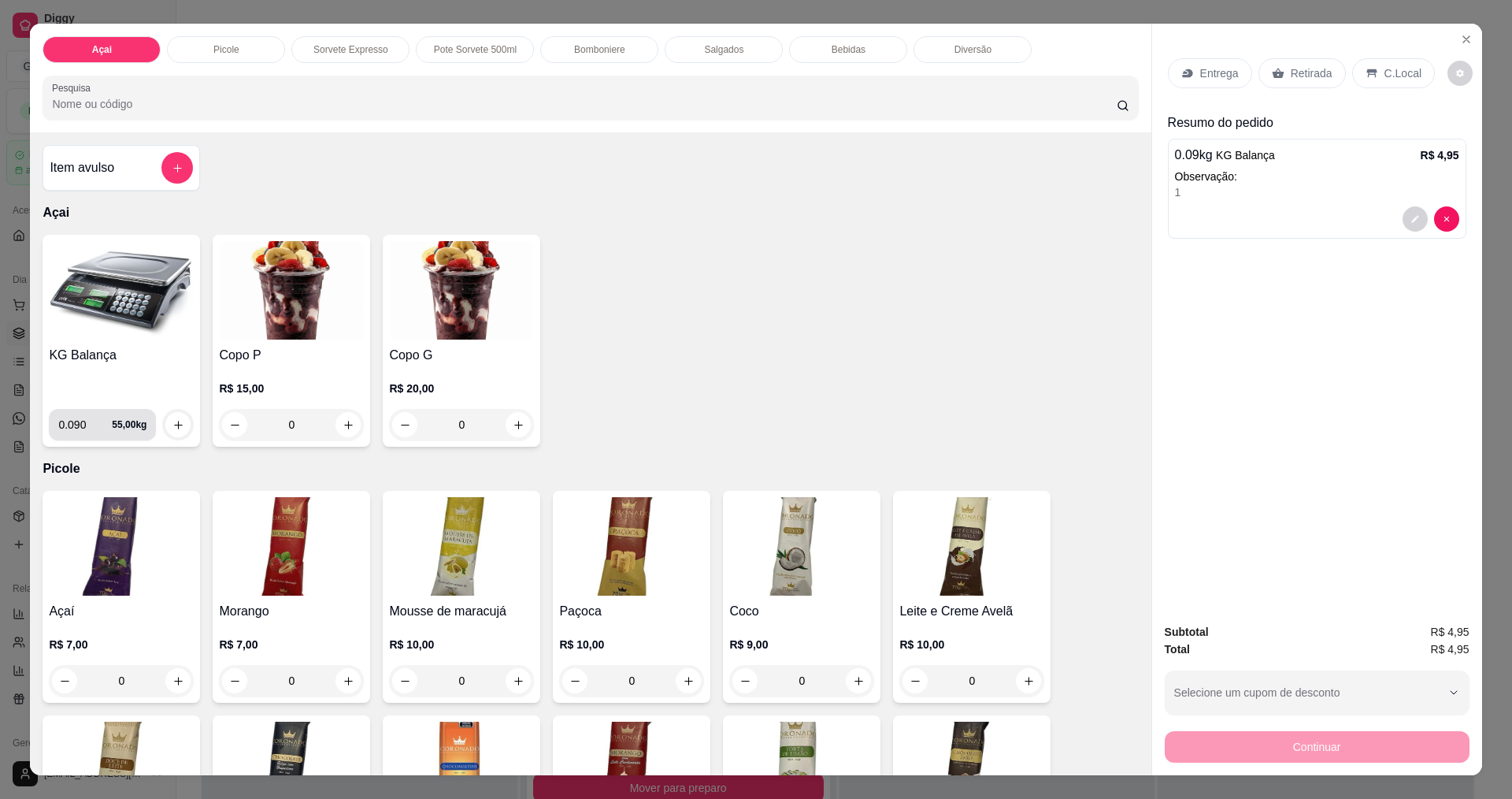
click at [80, 420] on input "0.090" at bounding box center [85, 424] width 53 height 32
type input "0.290"
click at [175, 420] on icon "increase-product-quantity" at bounding box center [178, 424] width 12 height 12
click at [1297, 247] on div "0.29 kg KG Balança R$ 15,95" at bounding box center [1317, 277] width 298 height 64
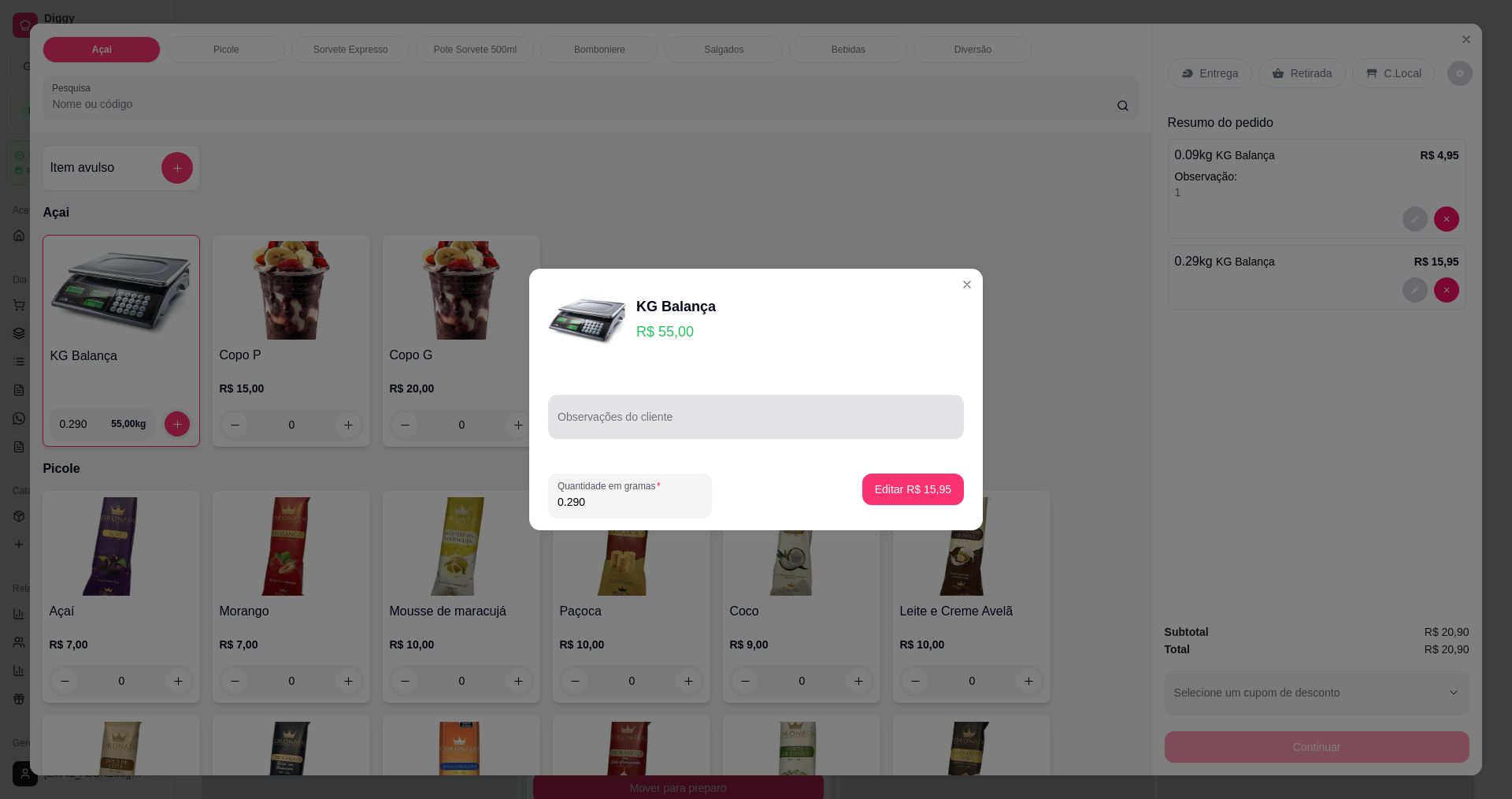
click at [707, 420] on input "Observações do cliente" at bounding box center [756, 422] width 397 height 16
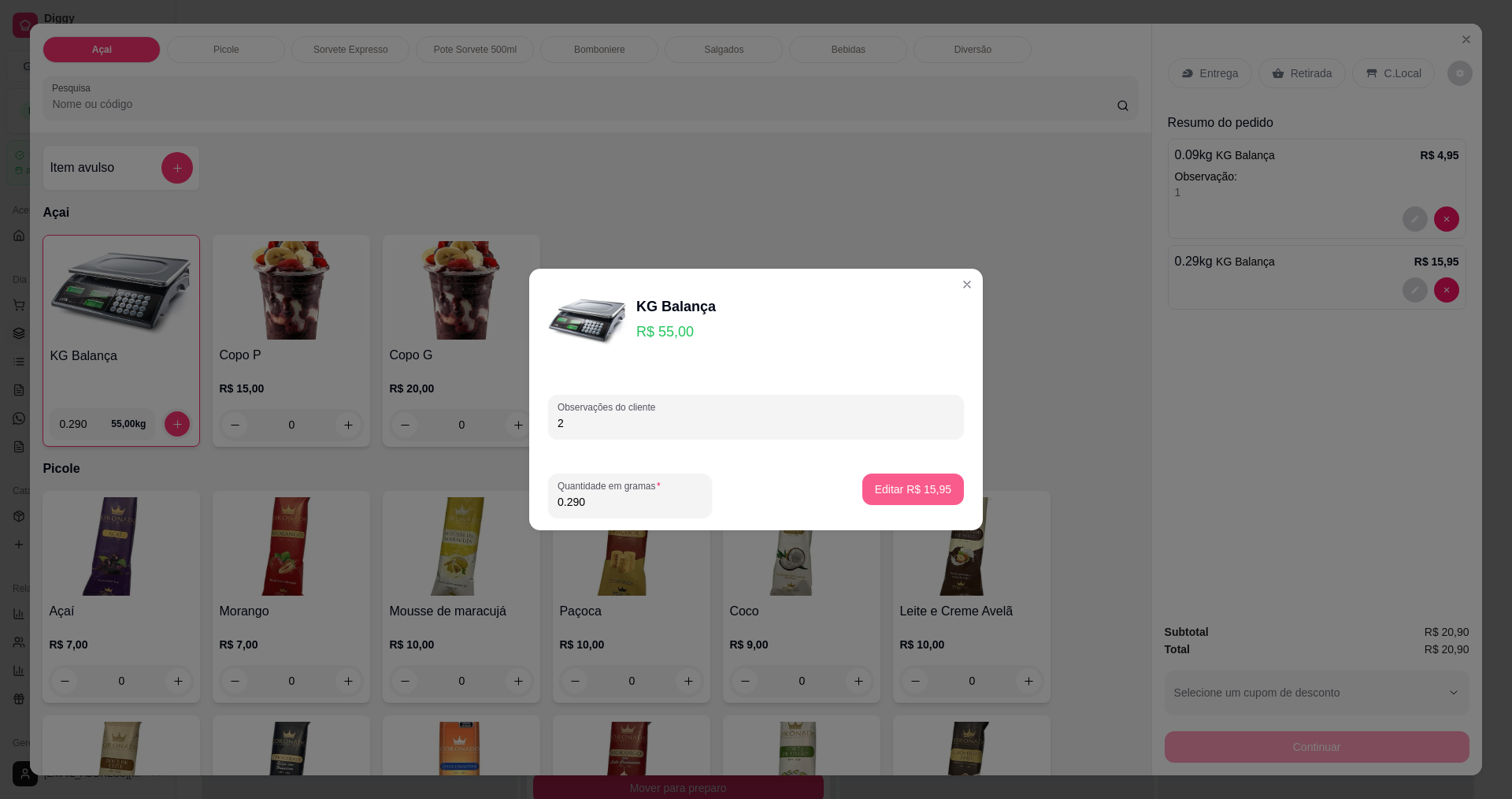
type input "2"
click at [890, 489] on p "Editar R$ 15,95" at bounding box center [912, 489] width 74 height 15
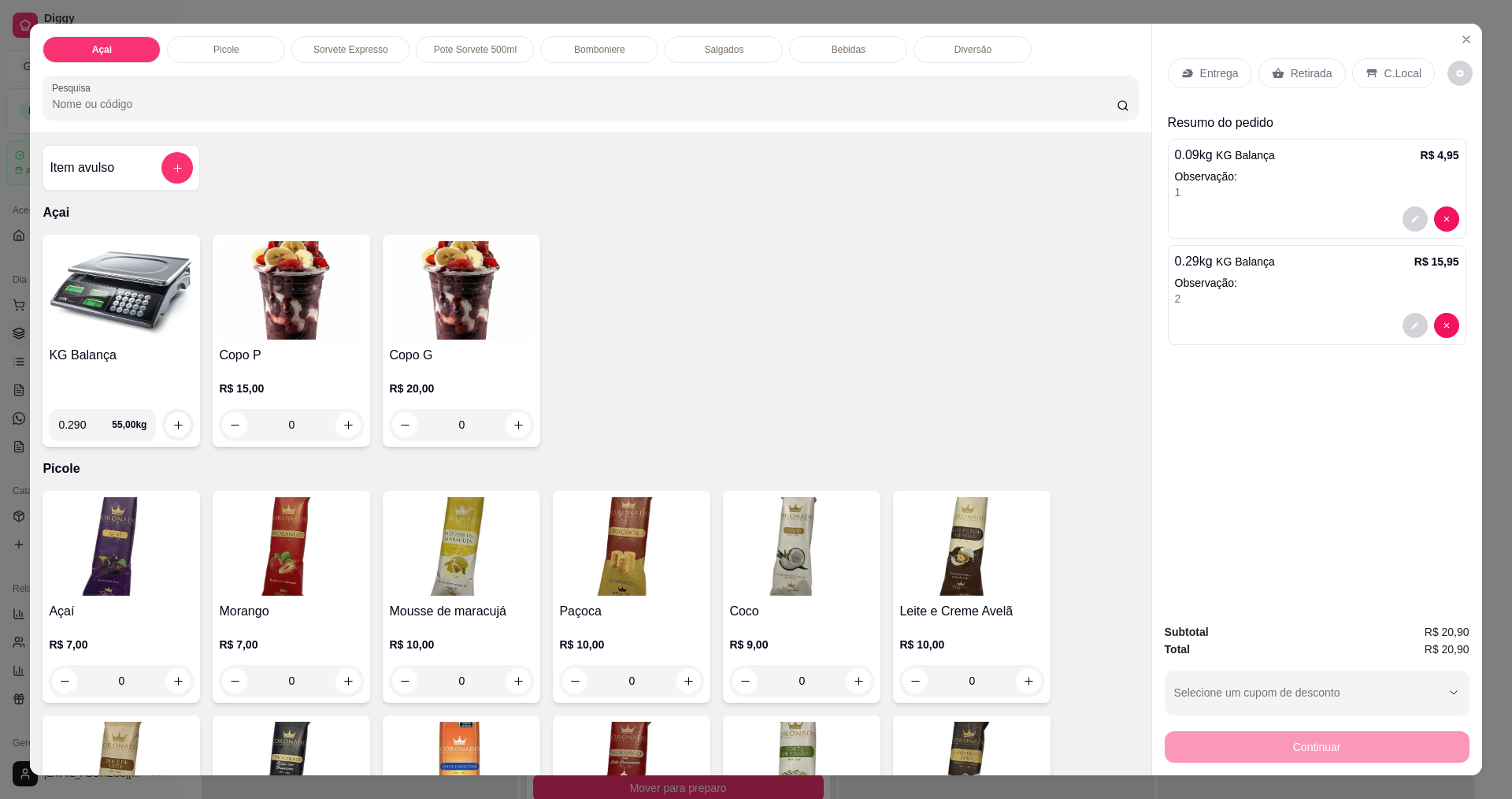
scroll to position [27, 0]
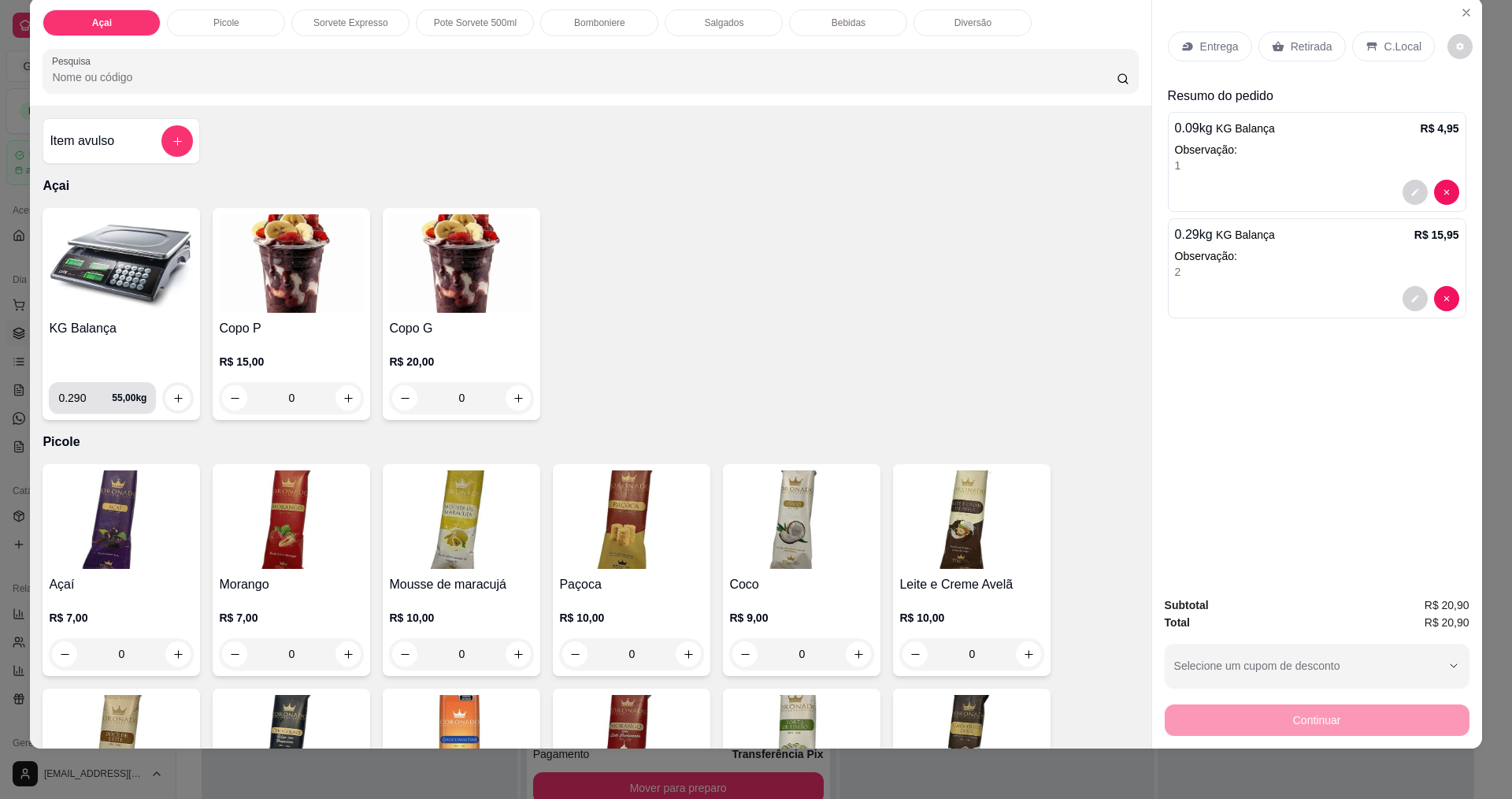
click at [82, 402] on input "0.290" at bounding box center [85, 398] width 53 height 32
type input "0.346"
click at [172, 393] on icon "increase-product-quantity" at bounding box center [178, 398] width 12 height 12
click at [1317, 352] on div "0.346 kg KG Balança R$ 19,03" at bounding box center [1317, 356] width 298 height 64
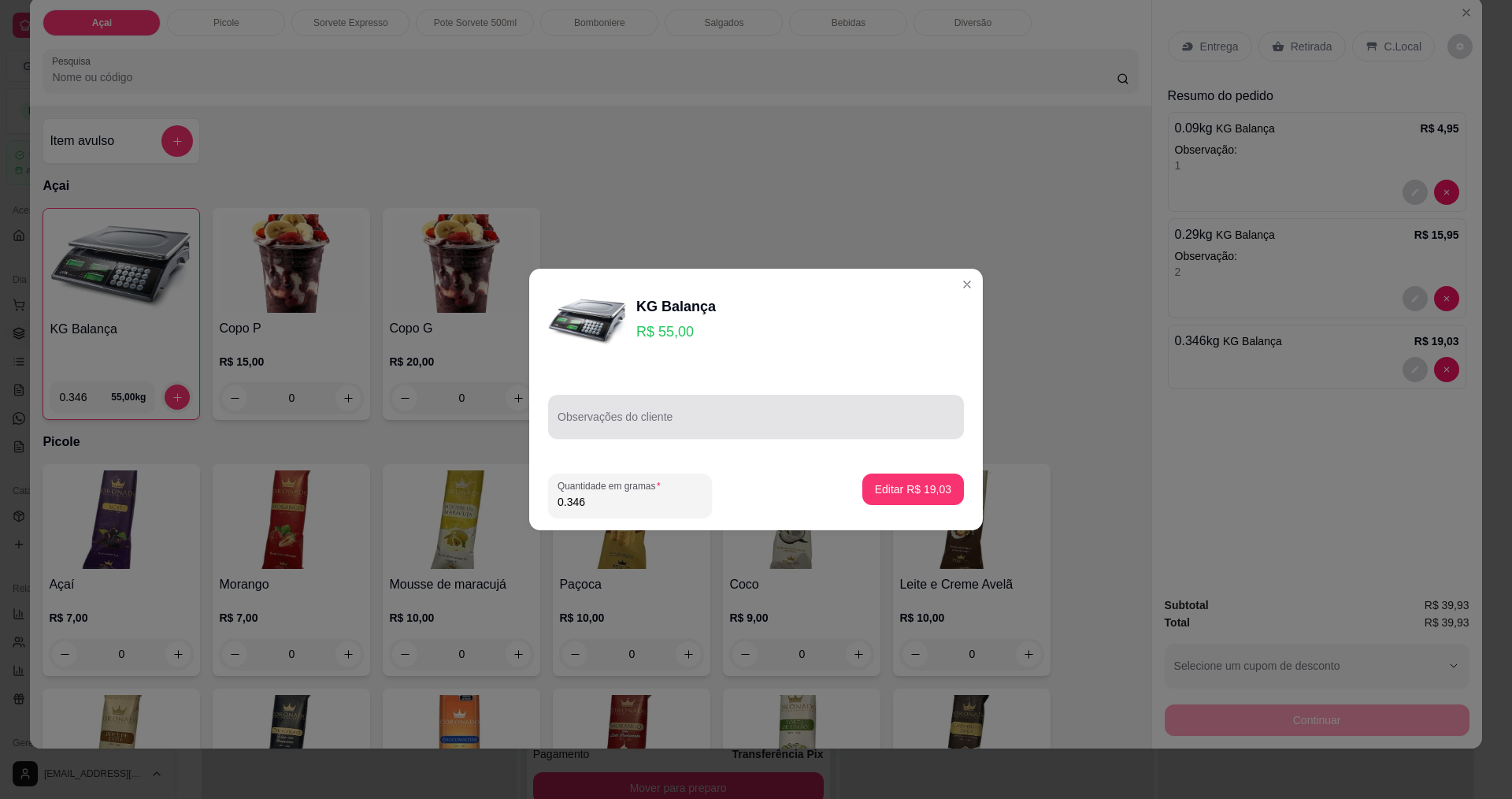
click at [703, 420] on input "Observações do cliente" at bounding box center [756, 422] width 397 height 16
type input "2"
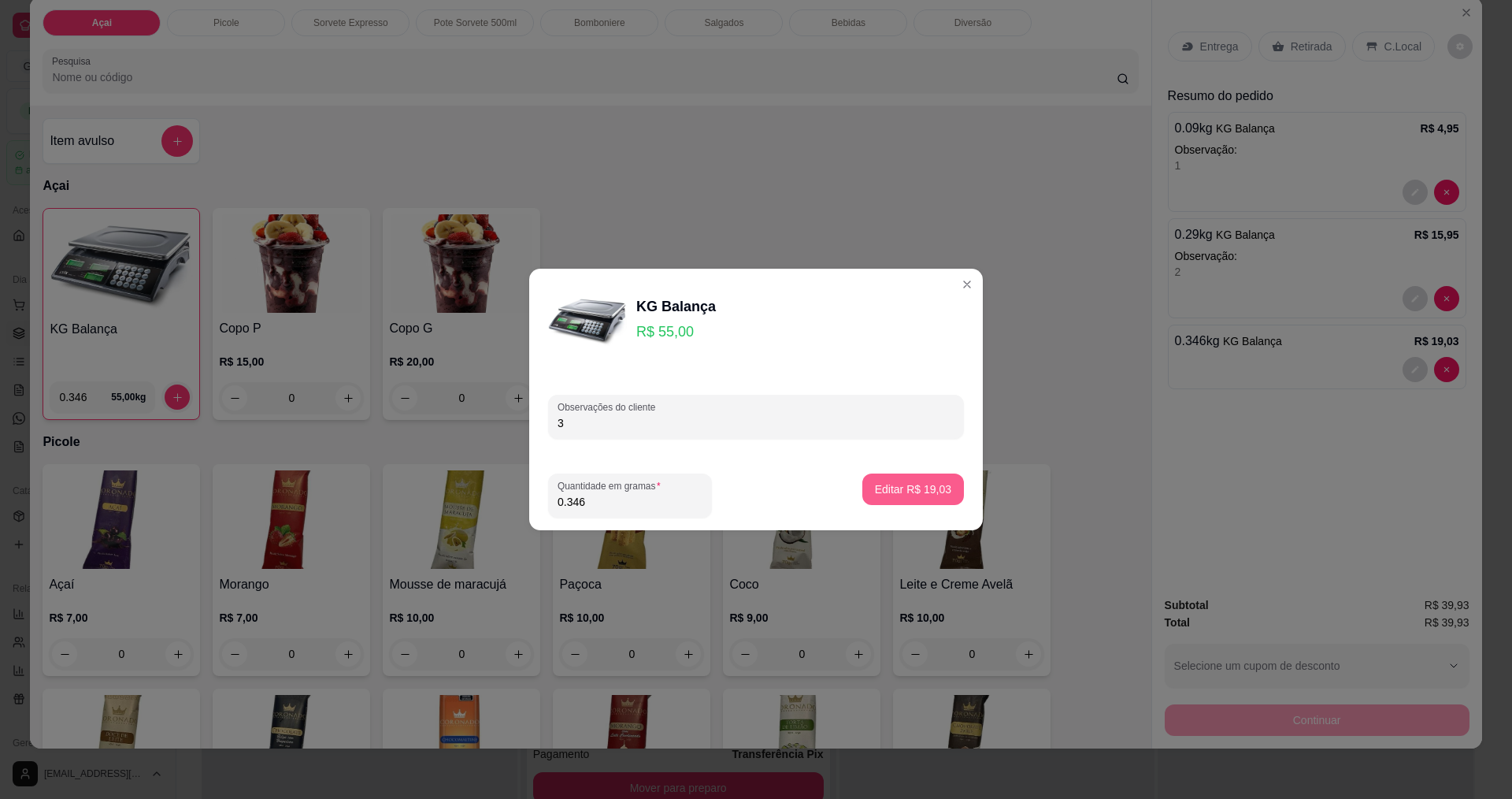
type input "3"
click at [903, 477] on button "Editar R$ 19,03" at bounding box center [914, 489] width 99 height 31
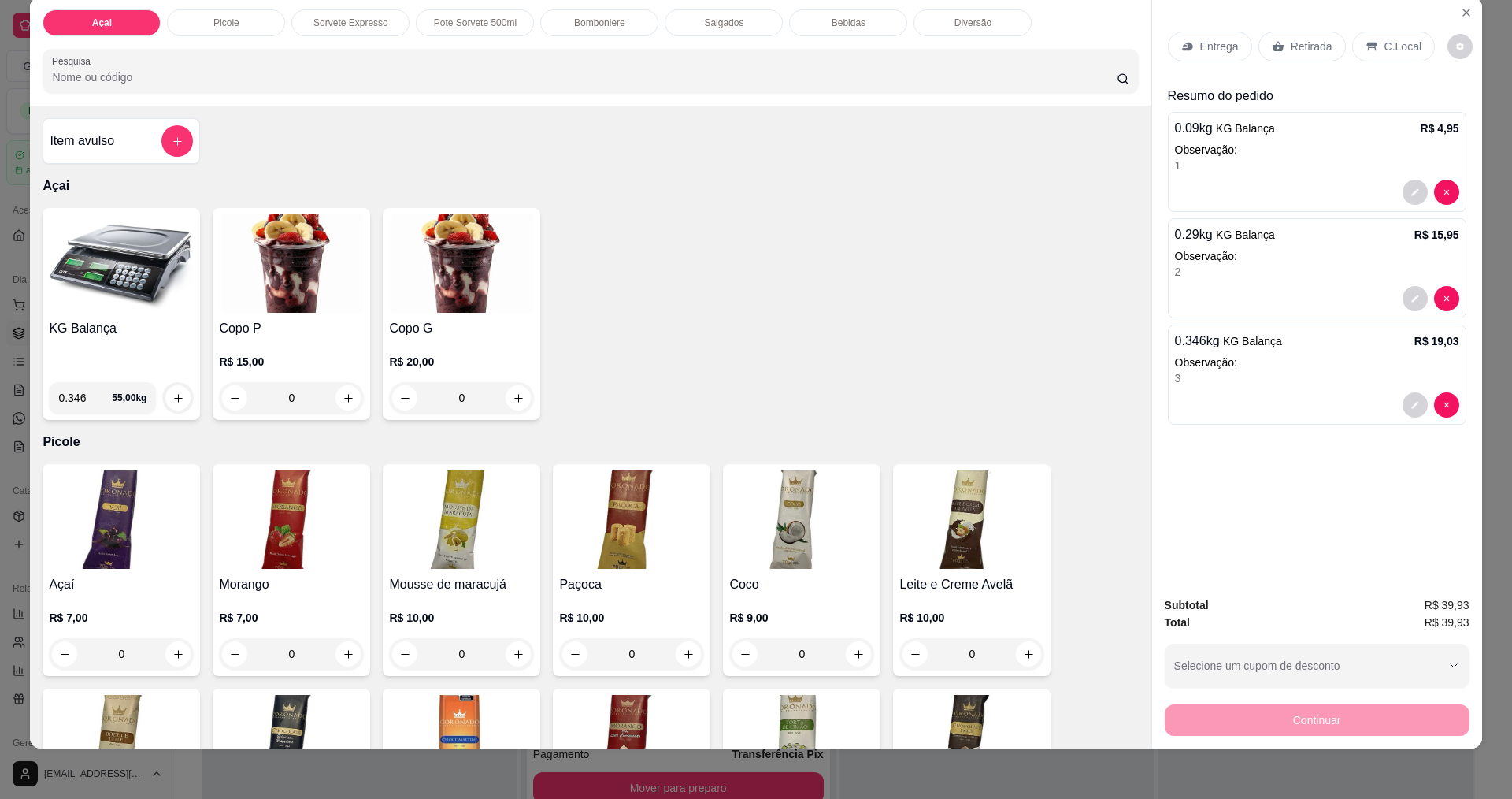
scroll to position [0, 0]
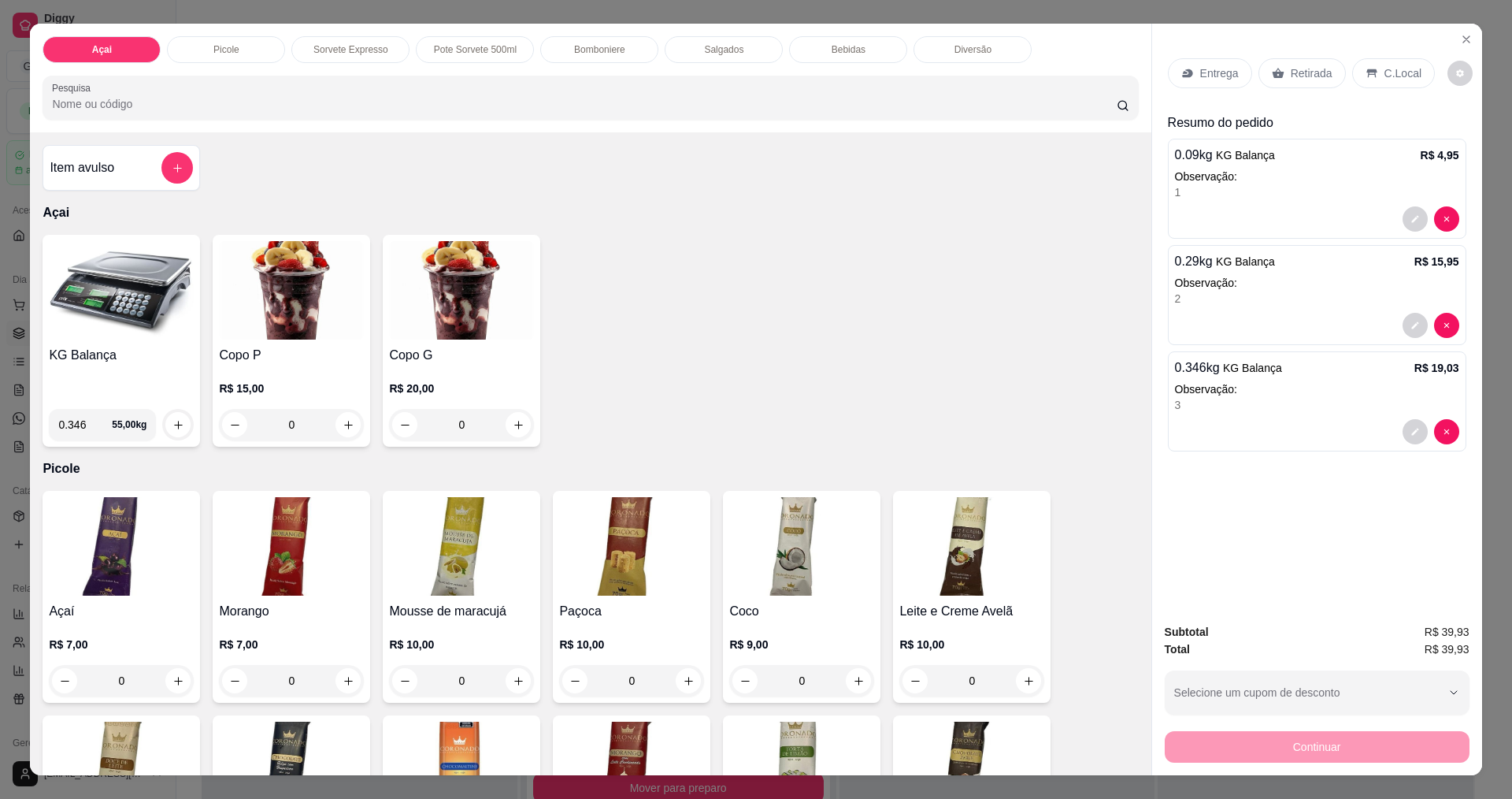
click at [79, 424] on input "0.346" at bounding box center [85, 424] width 53 height 32
type input "0.236"
click at [173, 421] on icon "increase-product-quantity" at bounding box center [178, 424] width 12 height 12
click at [1230, 489] on div "0.236 kg KG Balança R$ 12,98" at bounding box center [1317, 489] width 298 height 64
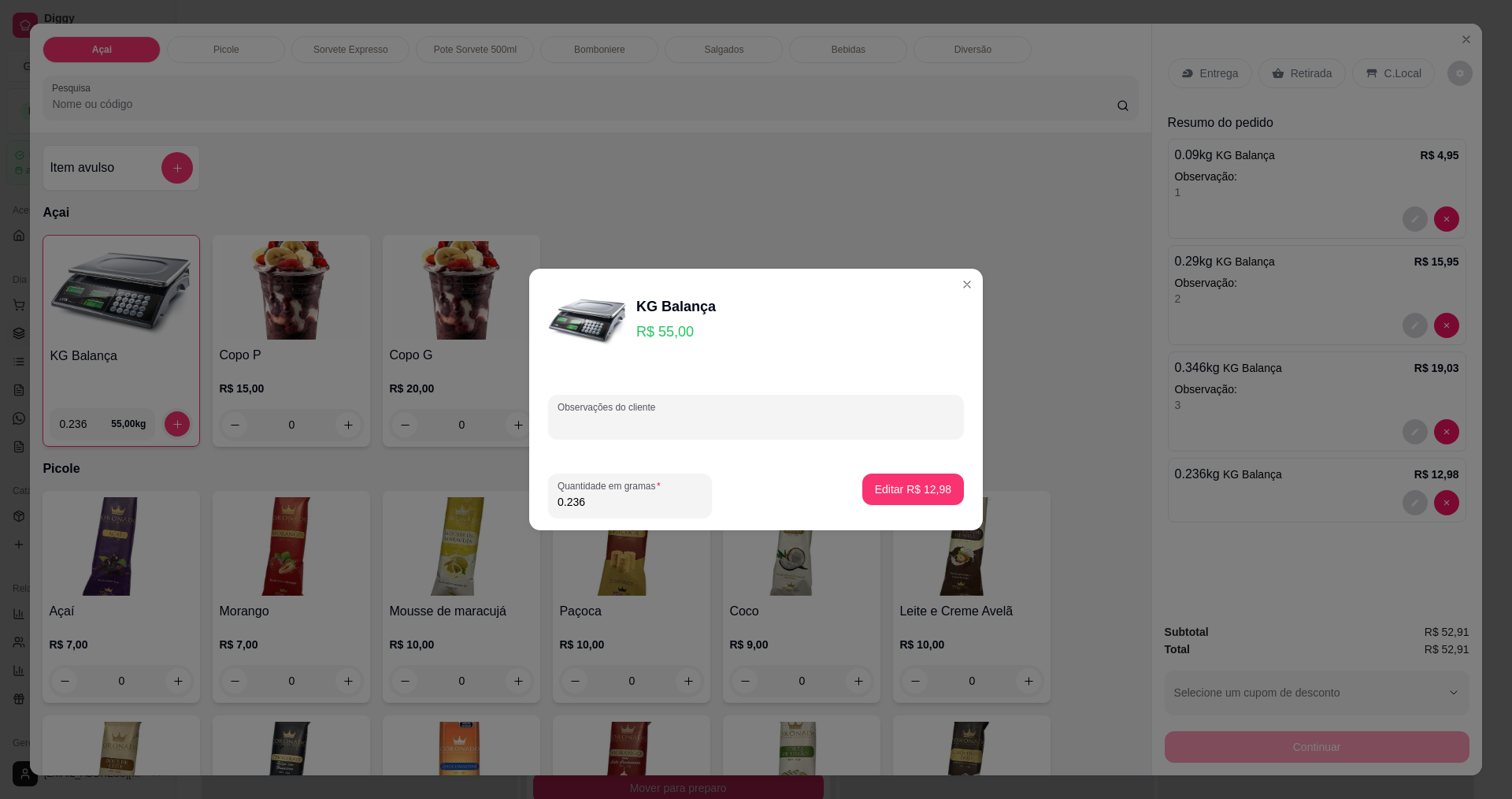
click at [620, 426] on input "Observações do cliente" at bounding box center [756, 422] width 397 height 16
type input "4"
click at [912, 489] on p "Editar R$ 12,98" at bounding box center [914, 489] width 76 height 16
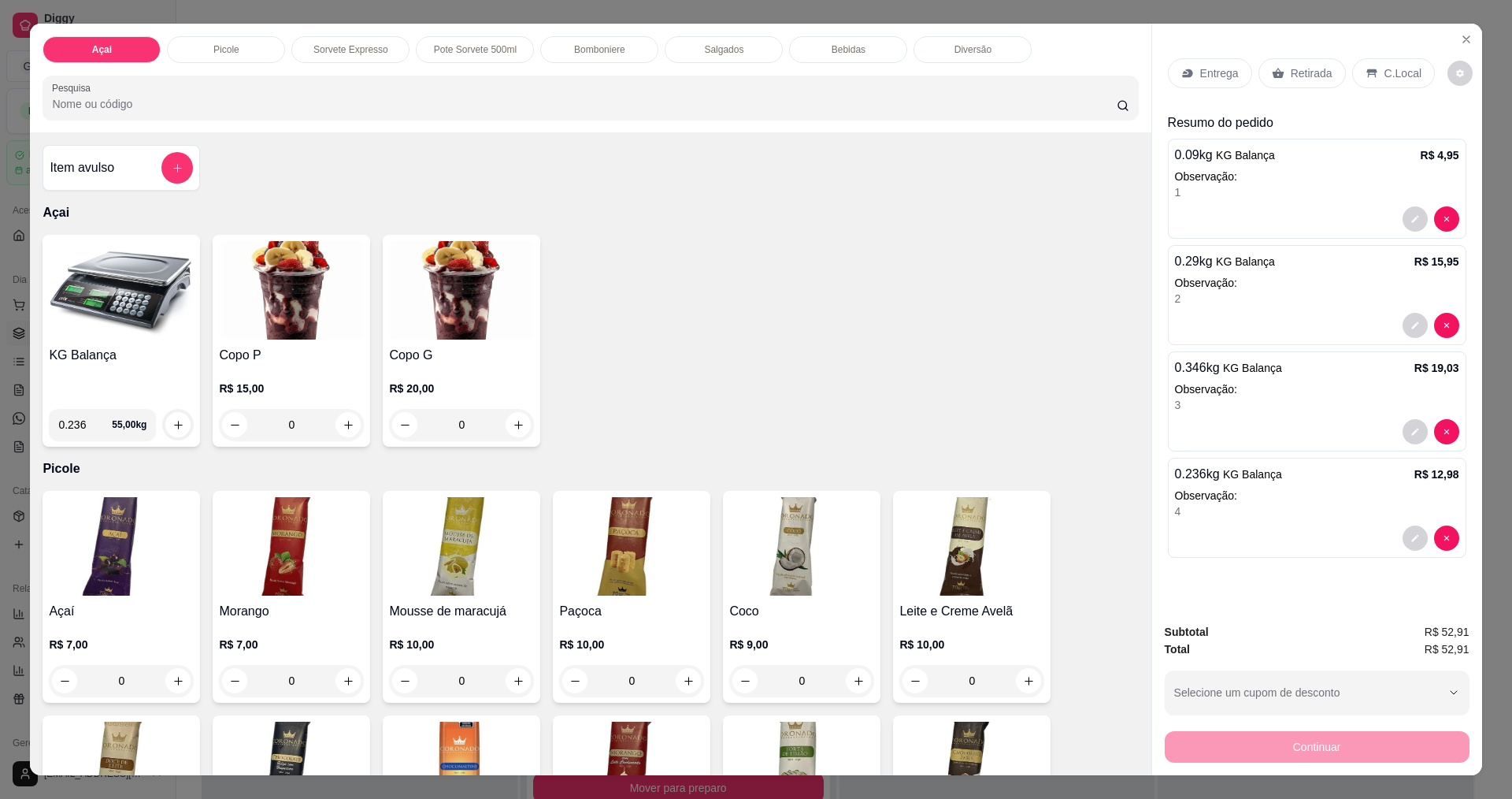
click at [82, 423] on input "0.236" at bounding box center [85, 424] width 53 height 32
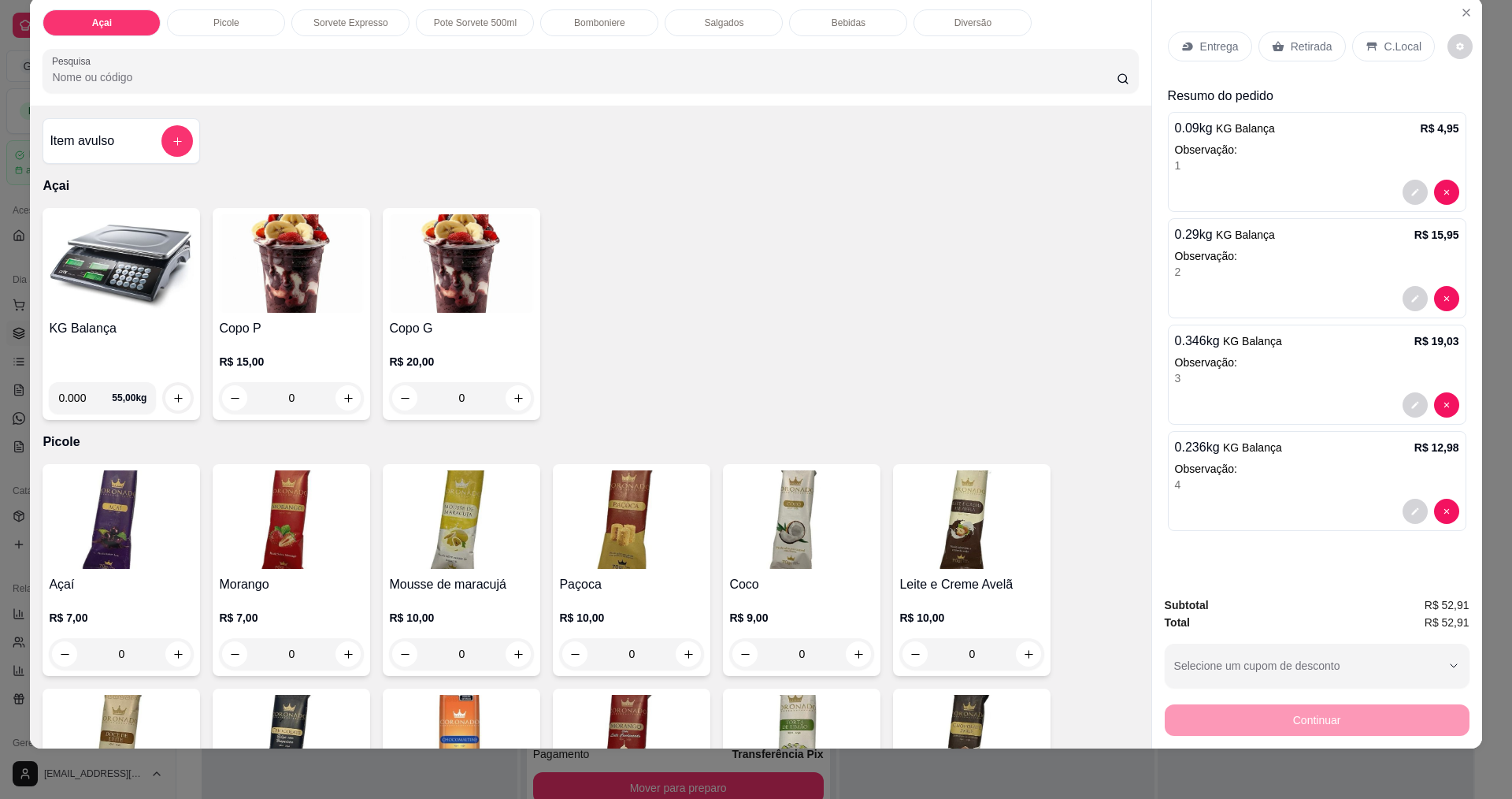
click at [79, 400] on input "0.000" at bounding box center [85, 398] width 53 height 32
type input "0.360"
click at [174, 398] on icon "increase-product-quantity" at bounding box center [178, 397] width 7 height 7
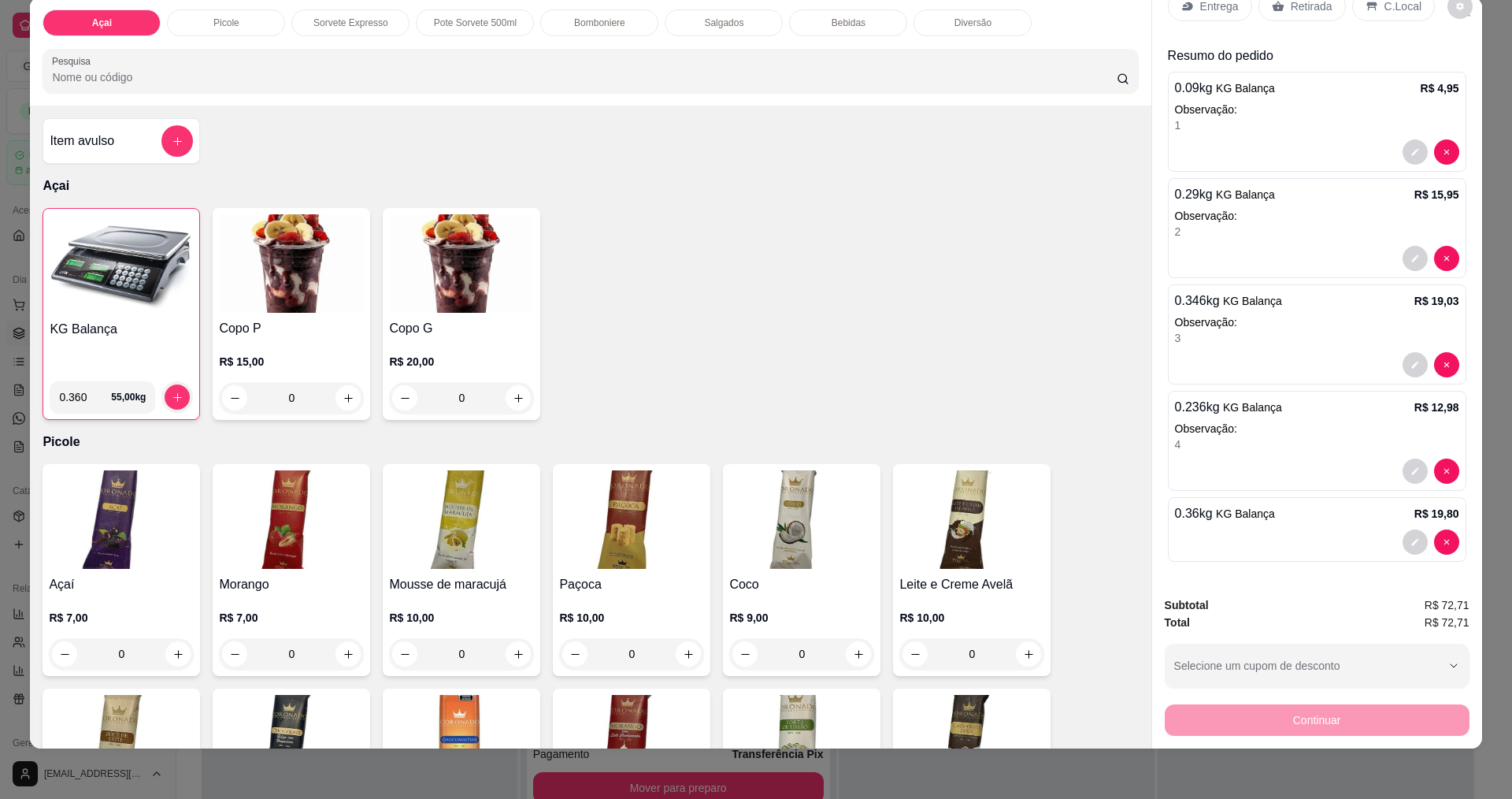
click at [1230, 536] on div at bounding box center [1316, 542] width 284 height 25
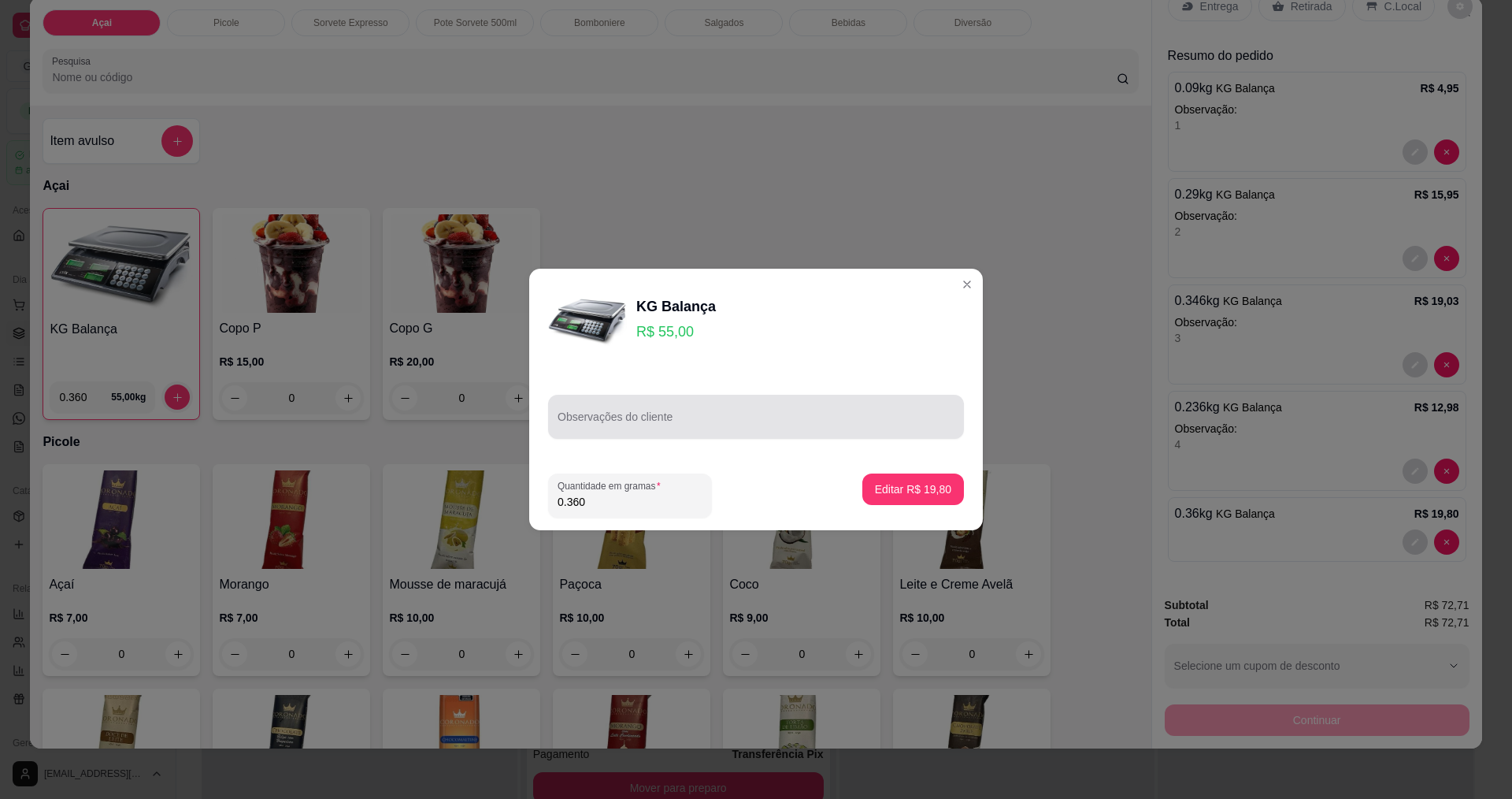
click at [634, 408] on div at bounding box center [756, 417] width 397 height 32
type input "5"
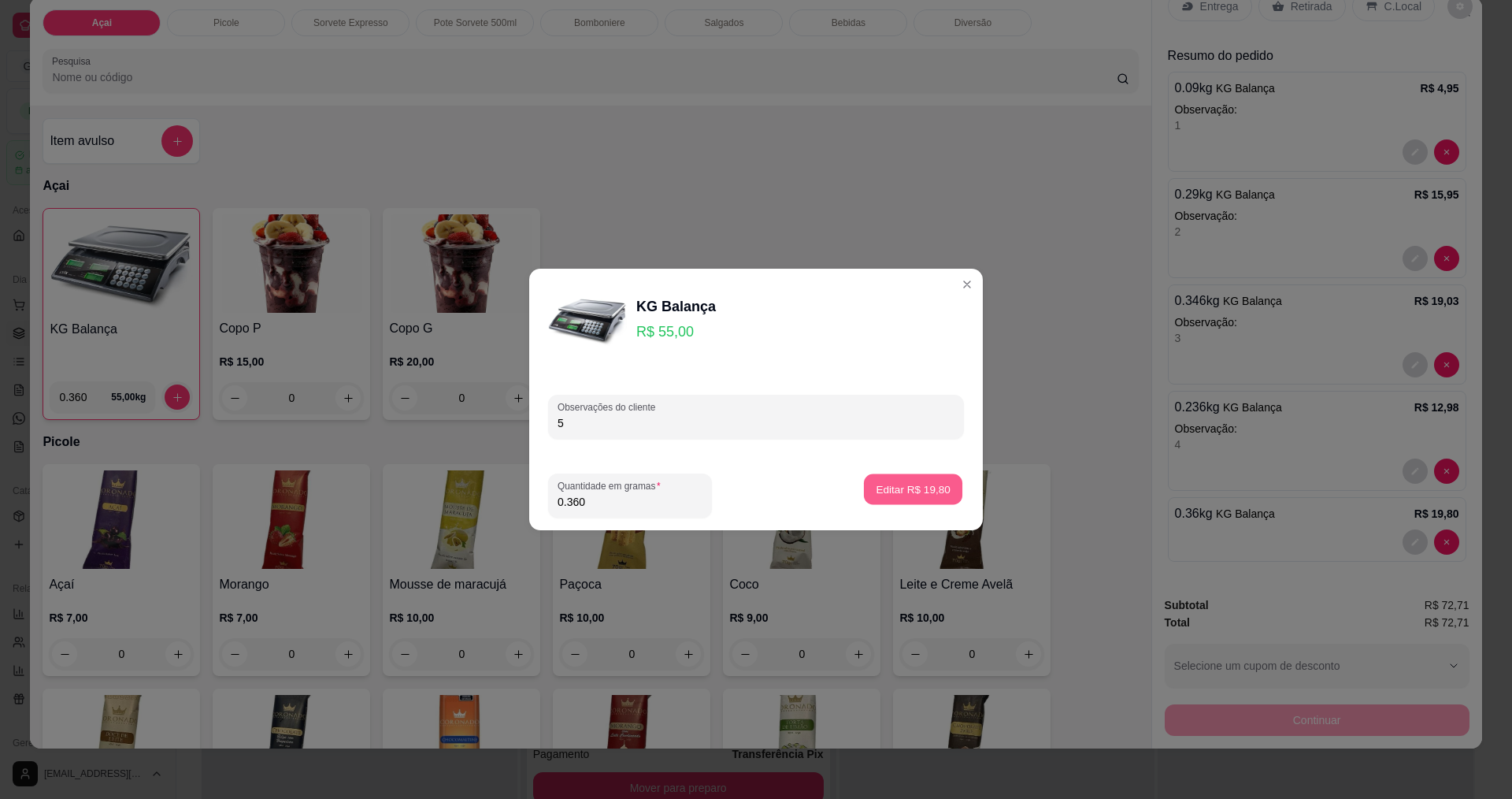
click at [914, 496] on button "Editar R$ 19,80" at bounding box center [914, 489] width 99 height 31
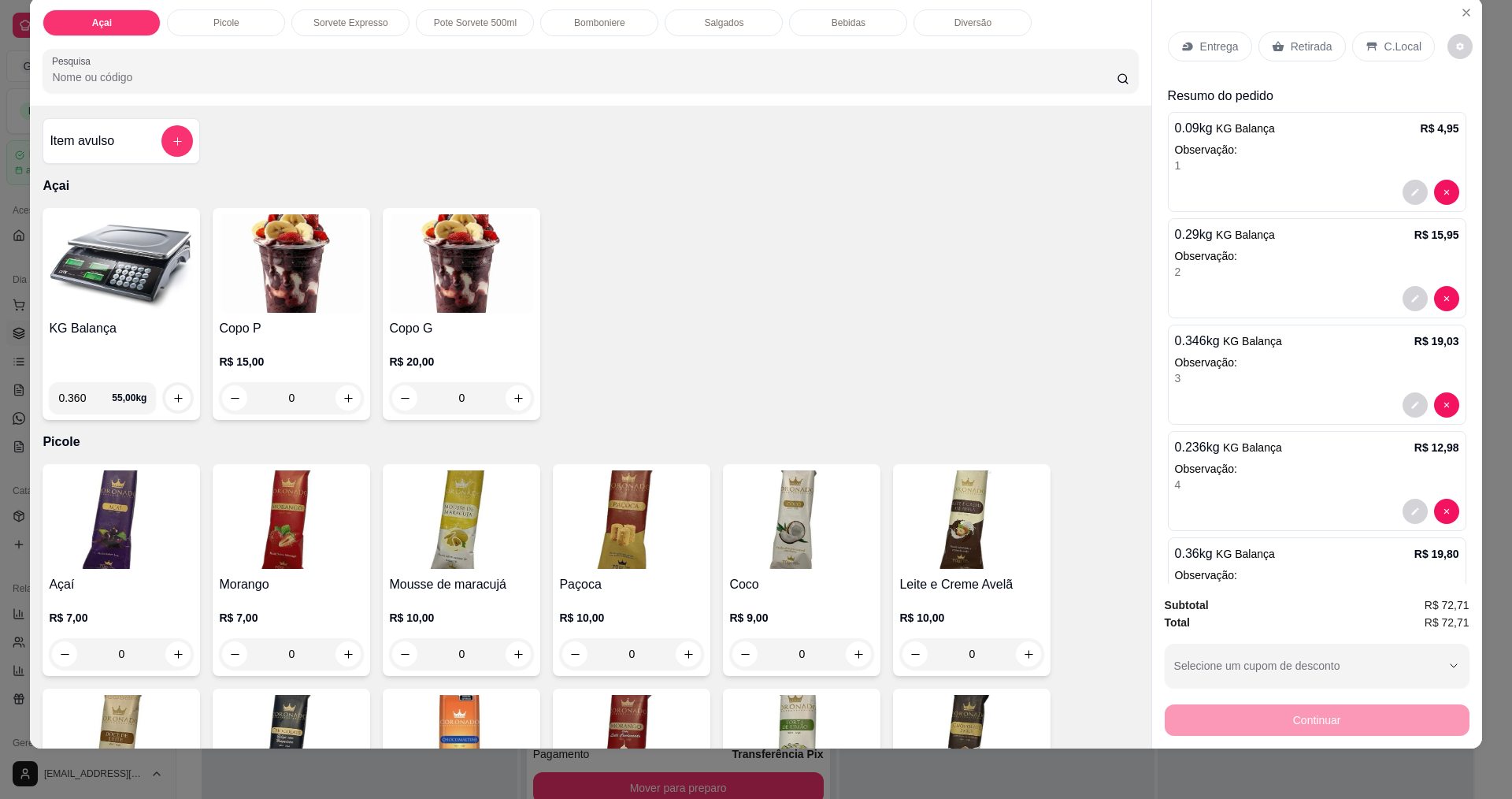
scroll to position [0, 0]
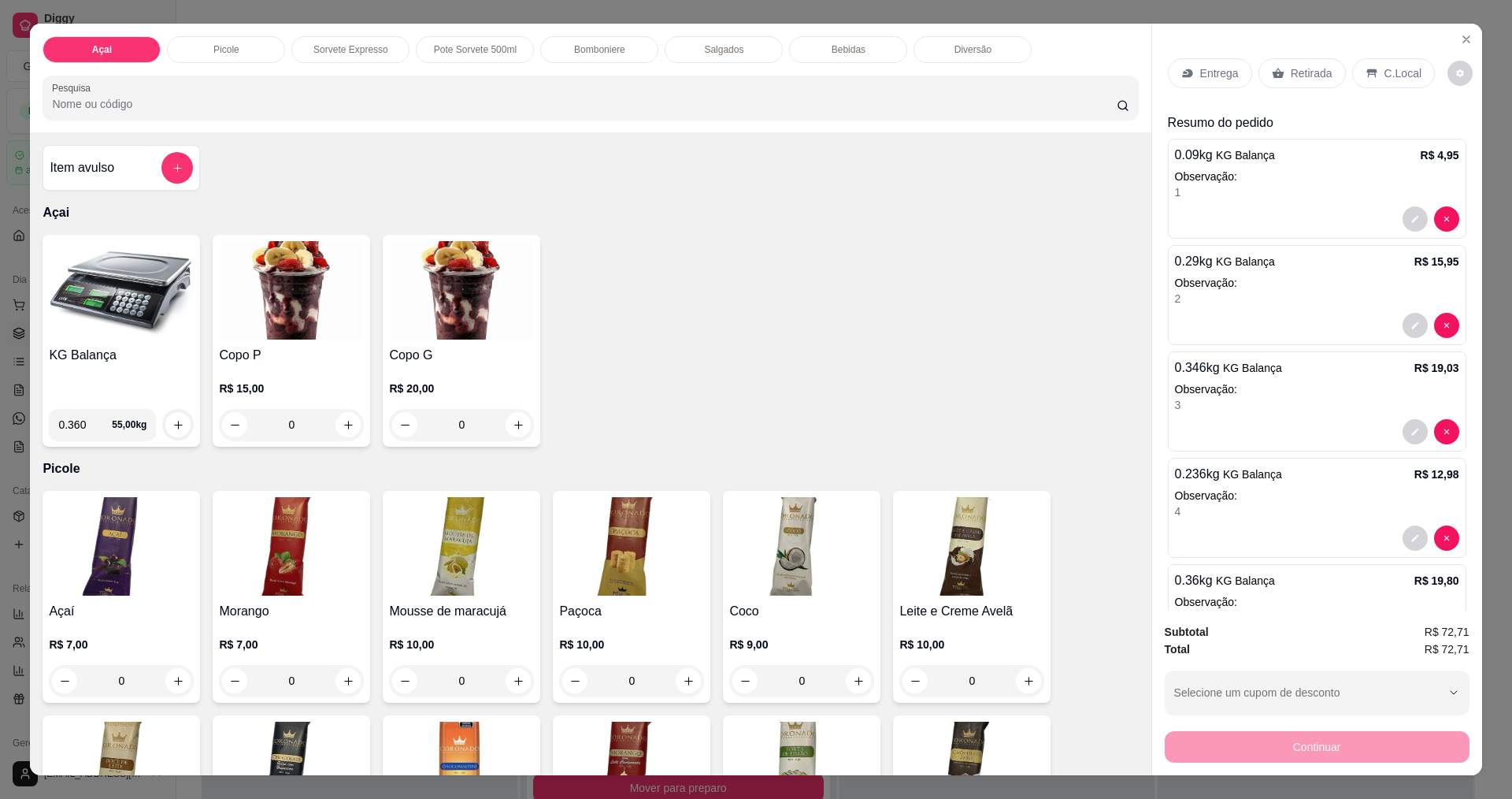
click at [1384, 74] on p "C.Local" at bounding box center [1403, 73] width 37 height 16
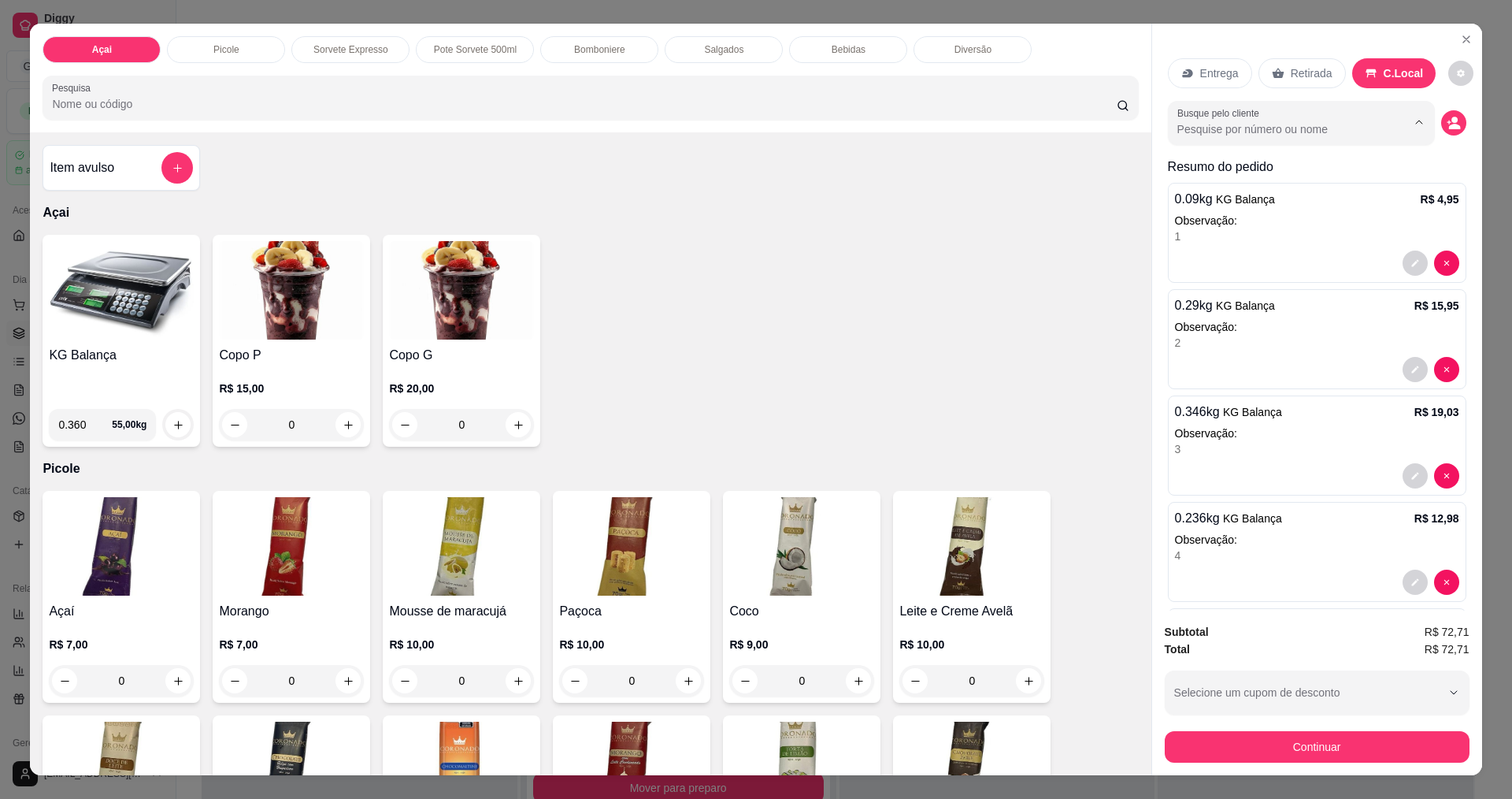
click at [1353, 124] on input "Busque pelo cliente" at bounding box center [1279, 129] width 204 height 16
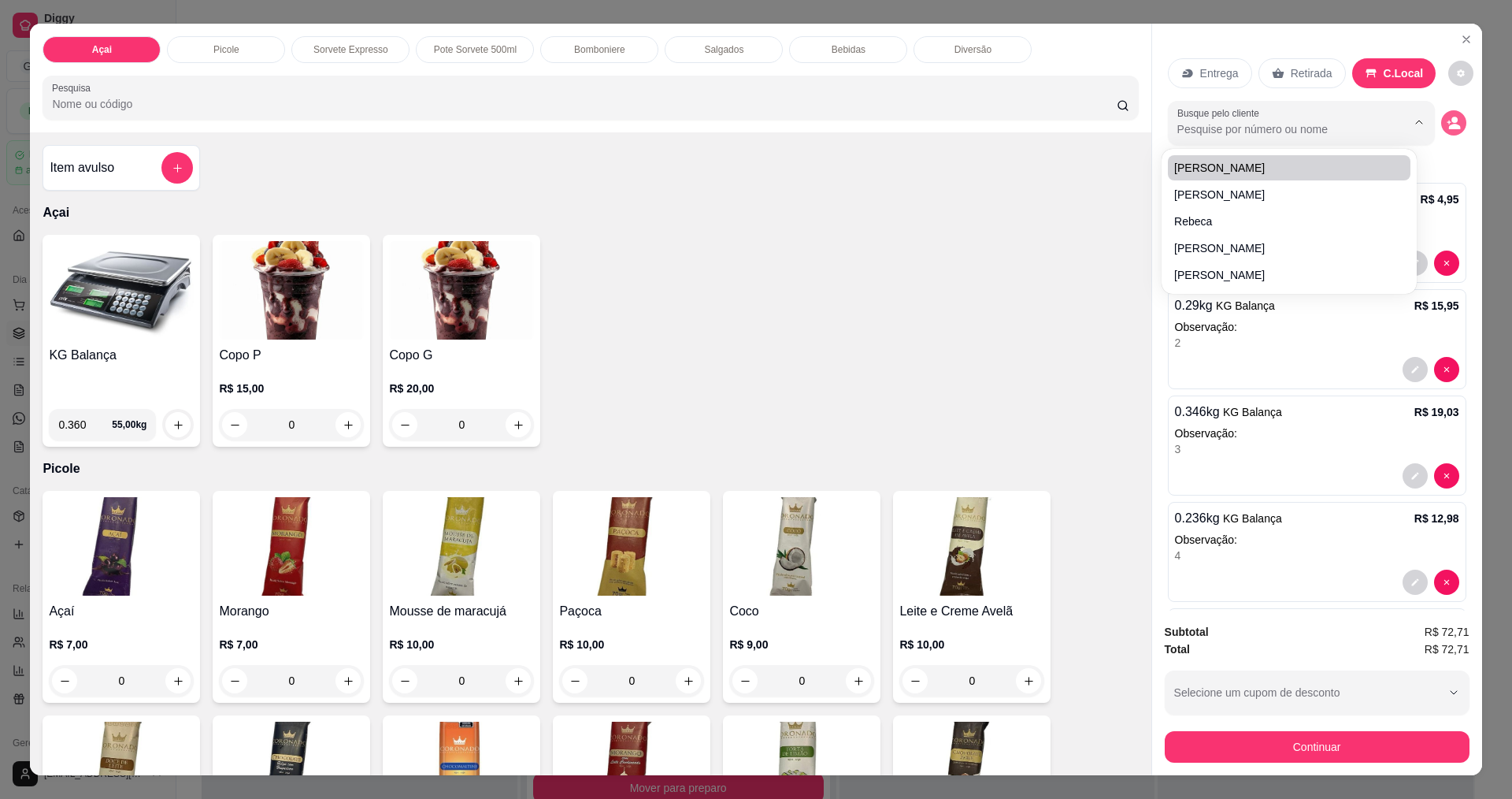
click at [1444, 119] on button "decrease-product-quantity" at bounding box center [1453, 122] width 25 height 25
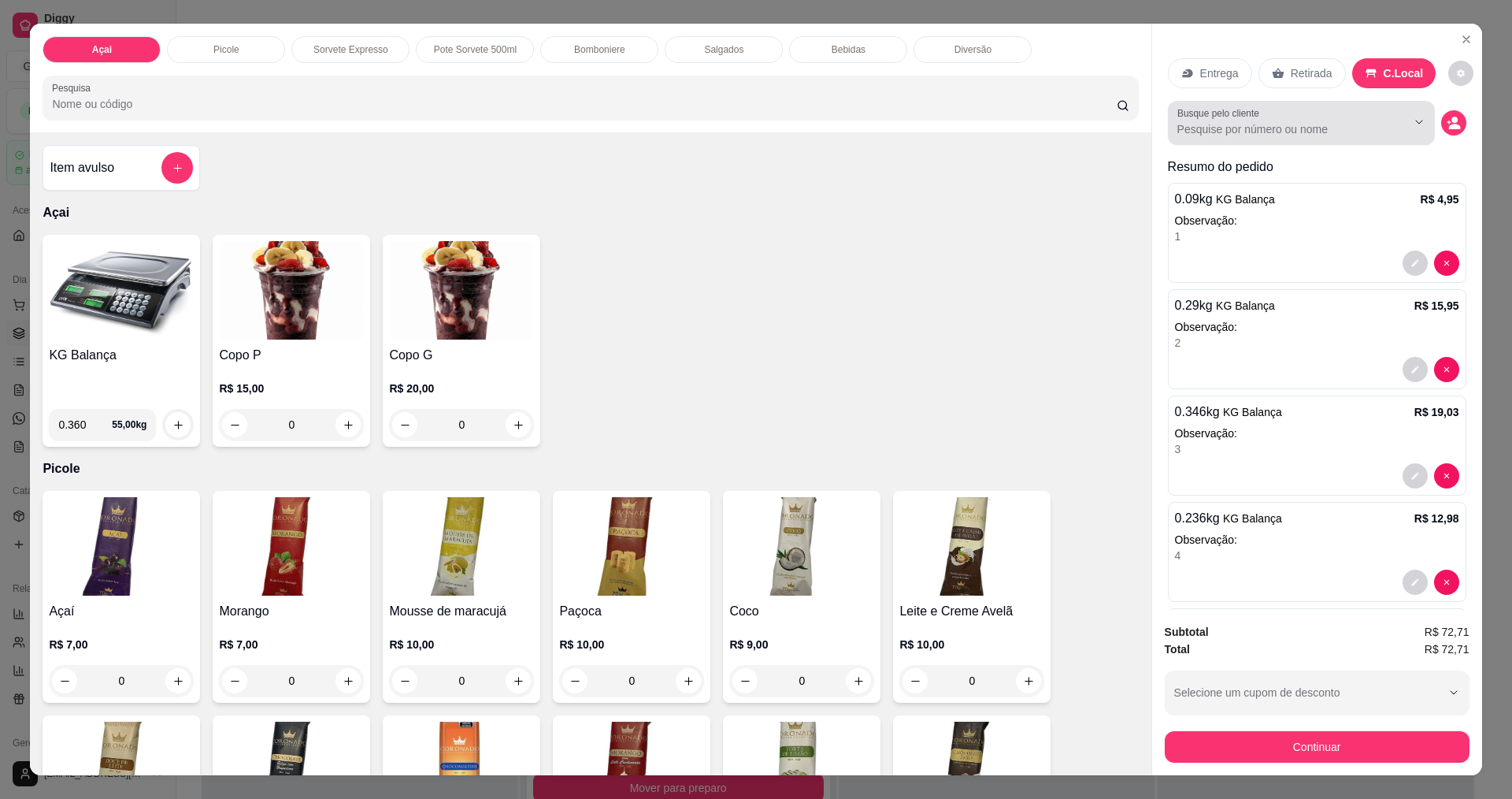
click at [1384, 130] on button "Show suggestions" at bounding box center [1396, 122] width 24 height 24
click at [1413, 124] on icon "Show suggestions" at bounding box center [1420, 123] width 13 height 13
click at [1315, 122] on input "Busque pelo cliente" at bounding box center [1279, 129] width 204 height 16
click at [1451, 120] on circle "decrease-product-quantity" at bounding box center [1454, 120] width 7 height 7
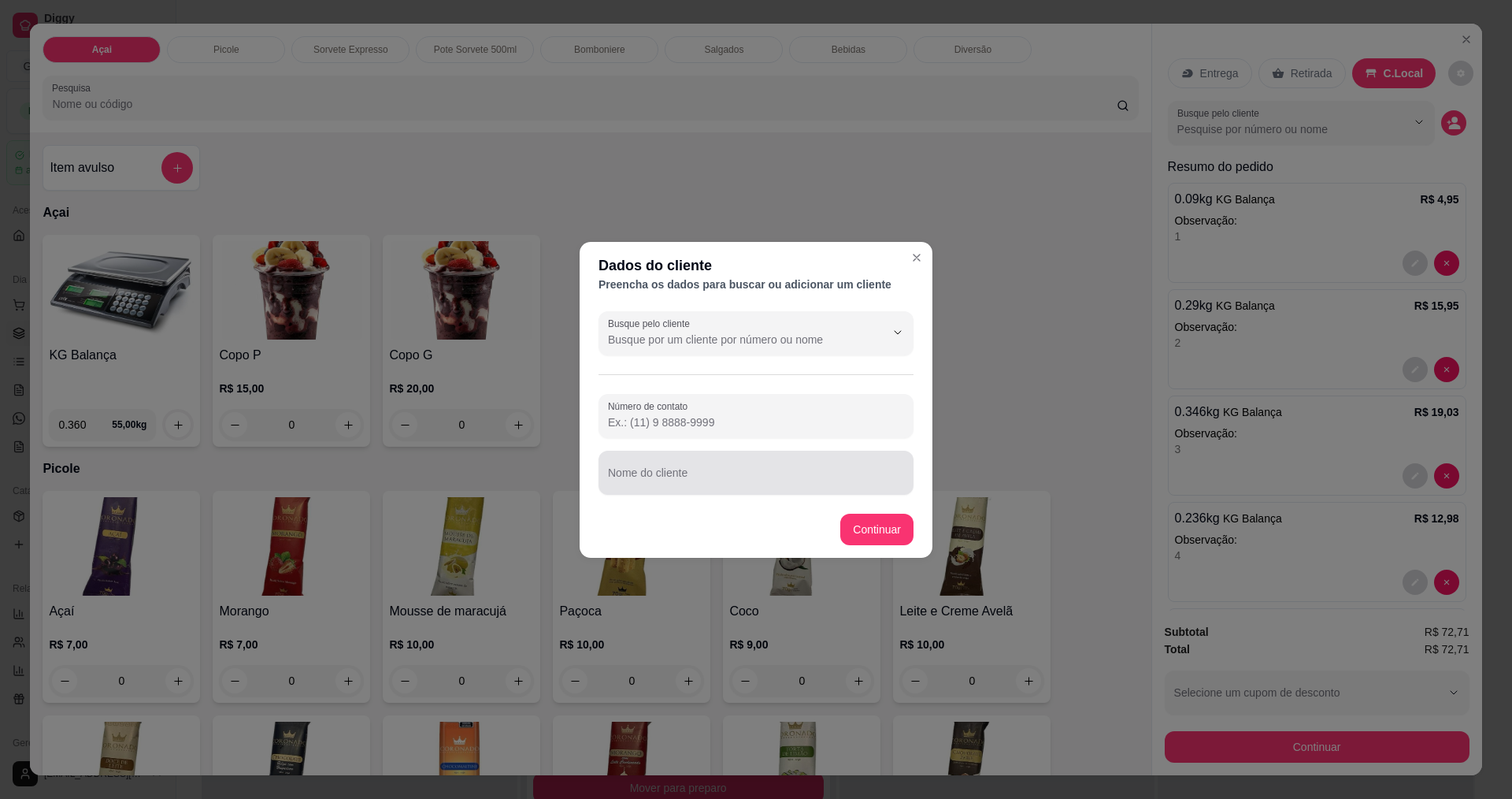
click at [724, 493] on div "Nome do cliente" at bounding box center [756, 472] width 315 height 44
click at [643, 481] on input "Pessoal Sr joao" at bounding box center [756, 478] width 296 height 16
type input "Meninas biovale"
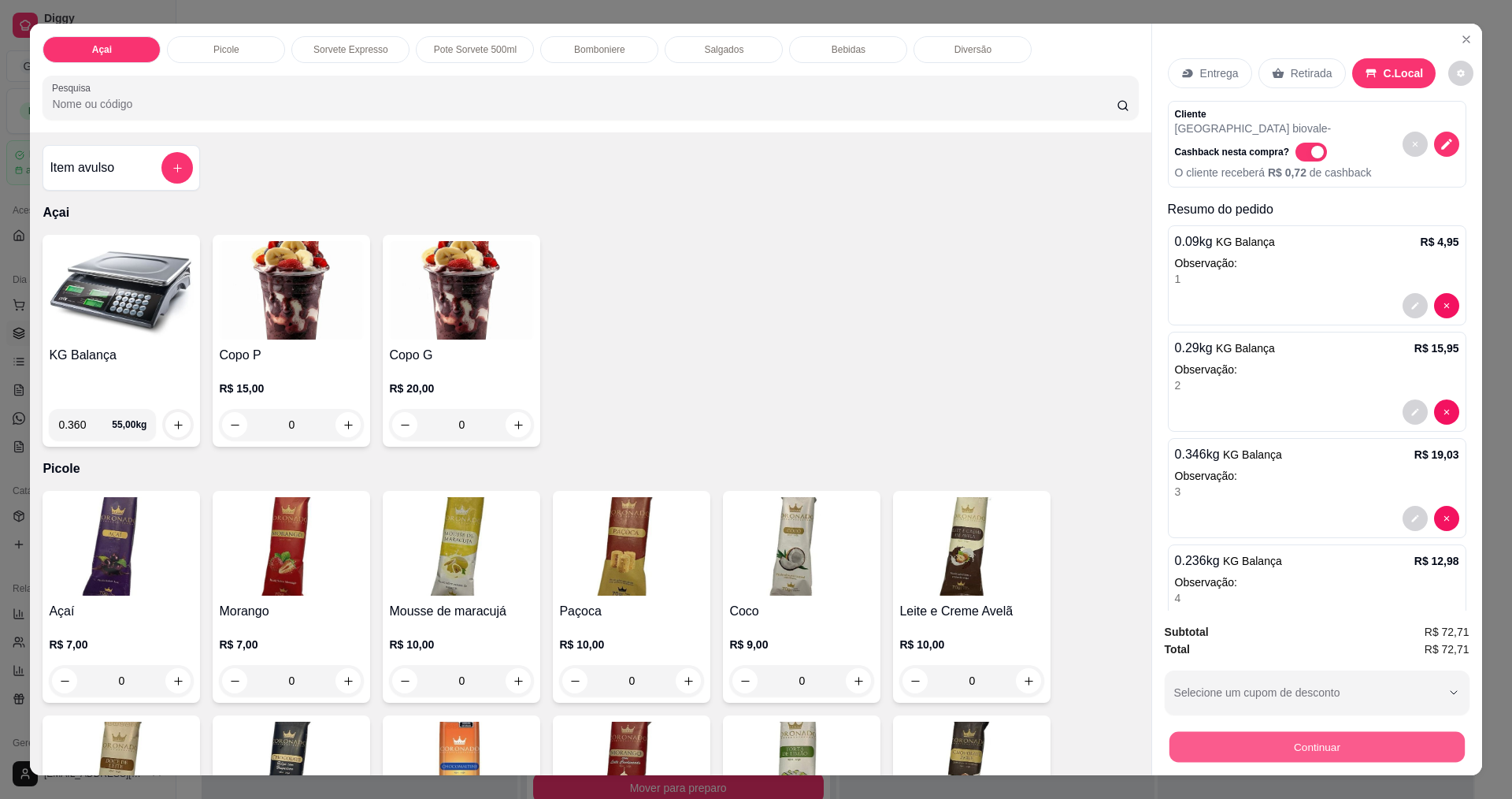
click at [1293, 751] on button "Continuar" at bounding box center [1316, 746] width 296 height 31
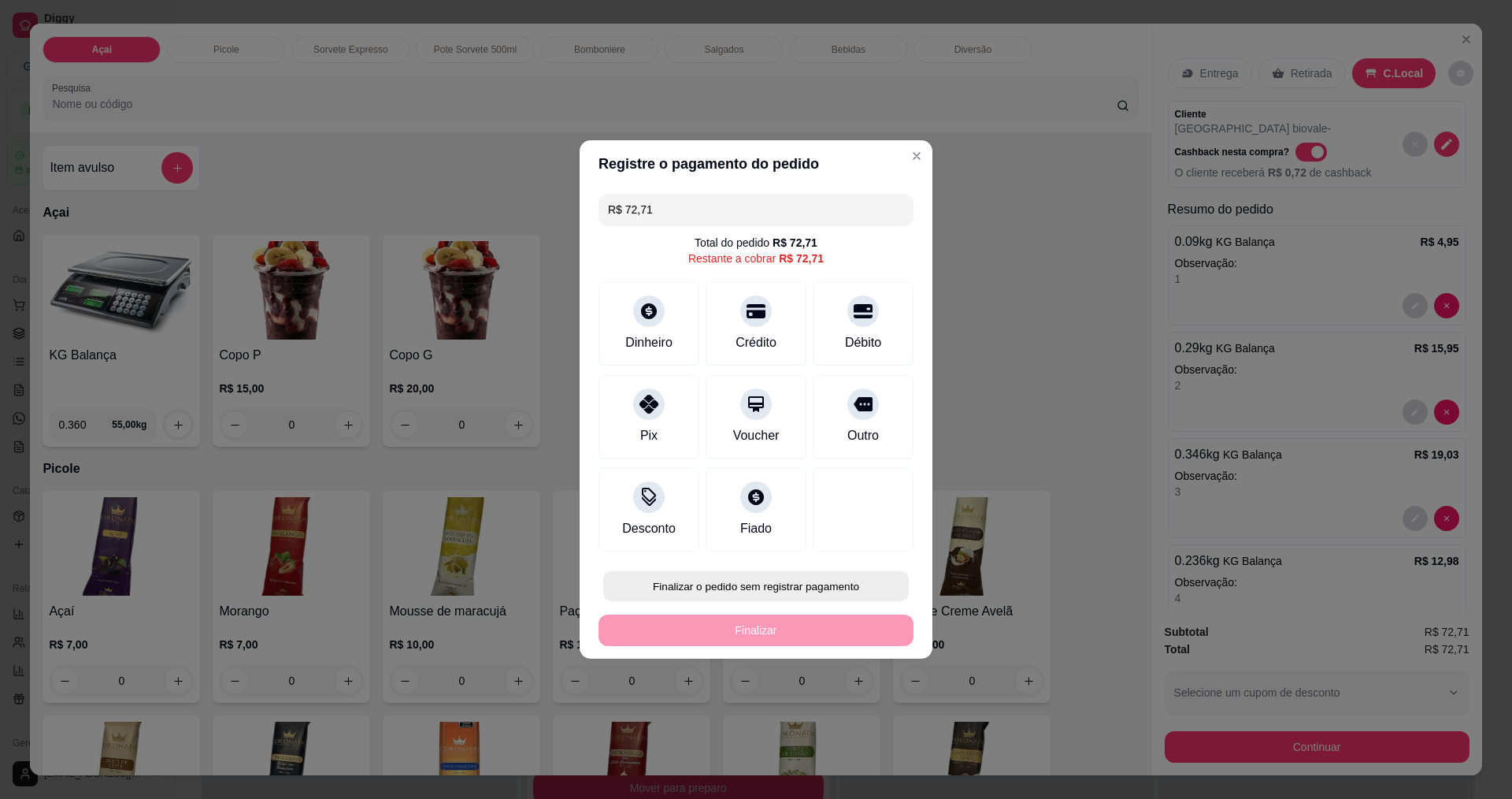
click at [699, 591] on button "Finalizar o pedido sem registrar pagamento" at bounding box center [756, 585] width 306 height 31
click at [864, 727] on button "Confirmar" at bounding box center [856, 714] width 56 height 23
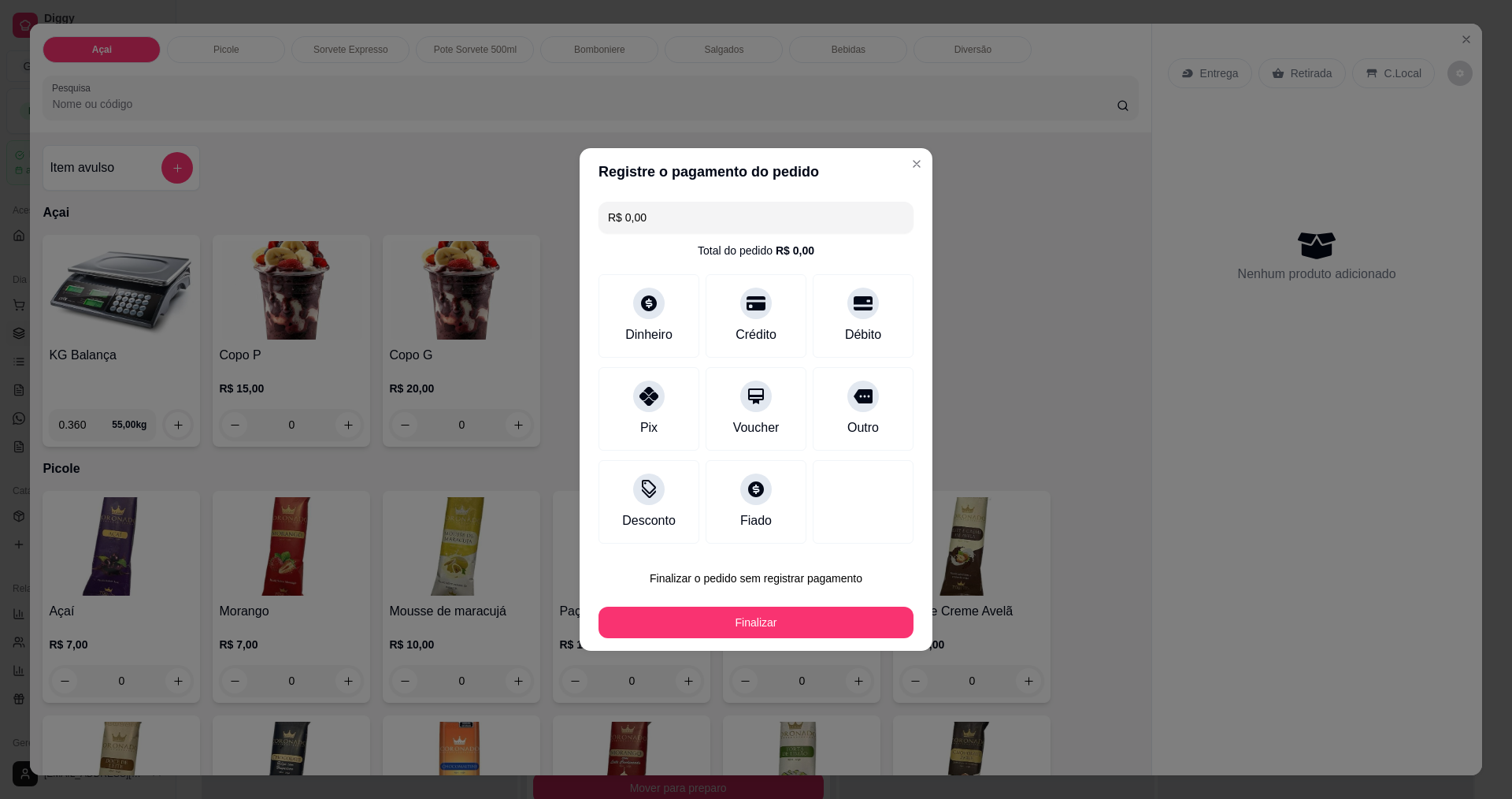
type input "R$ 0,00"
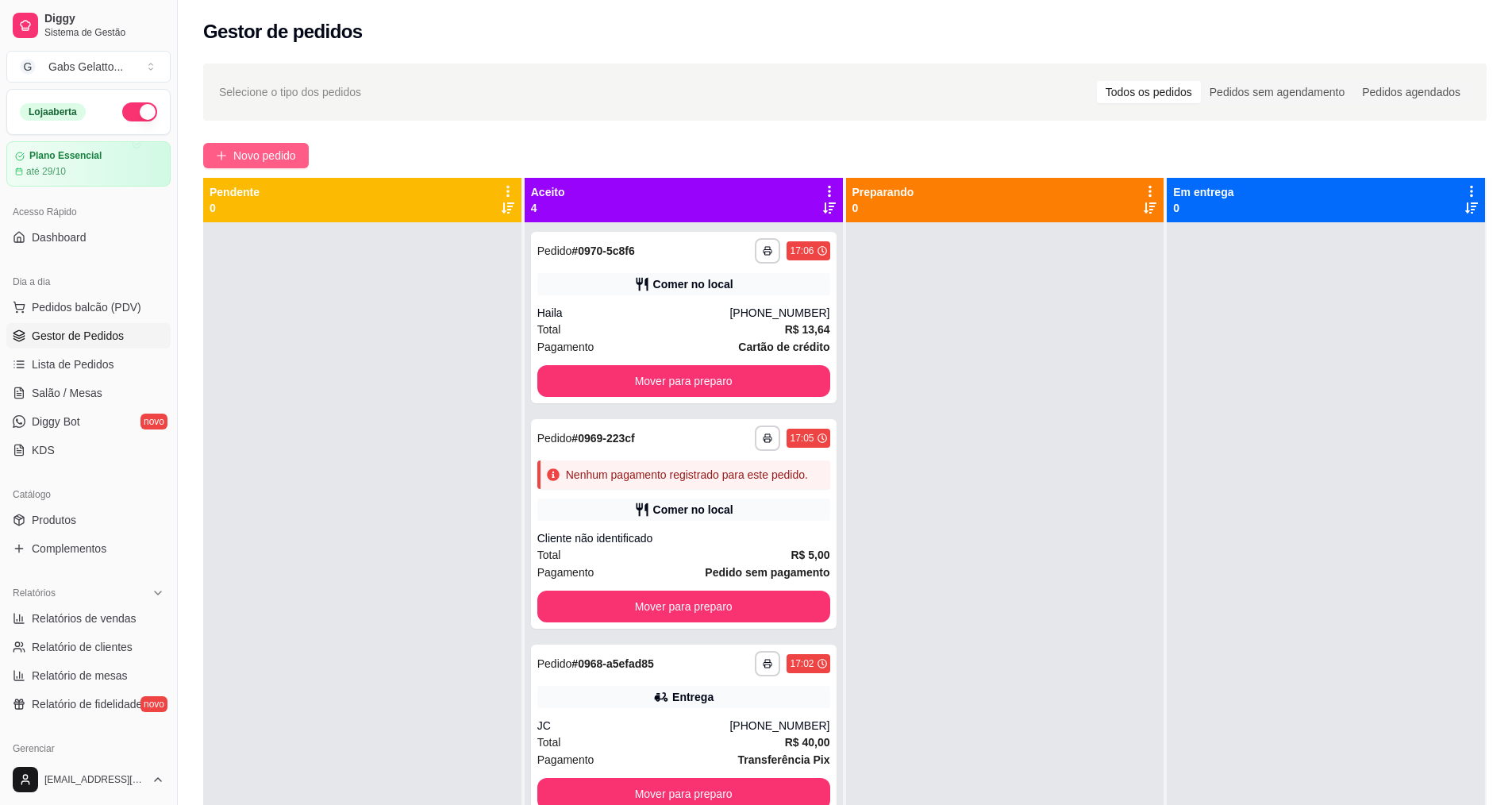
click at [293, 143] on button "Novo pedido" at bounding box center [256, 155] width 105 height 25
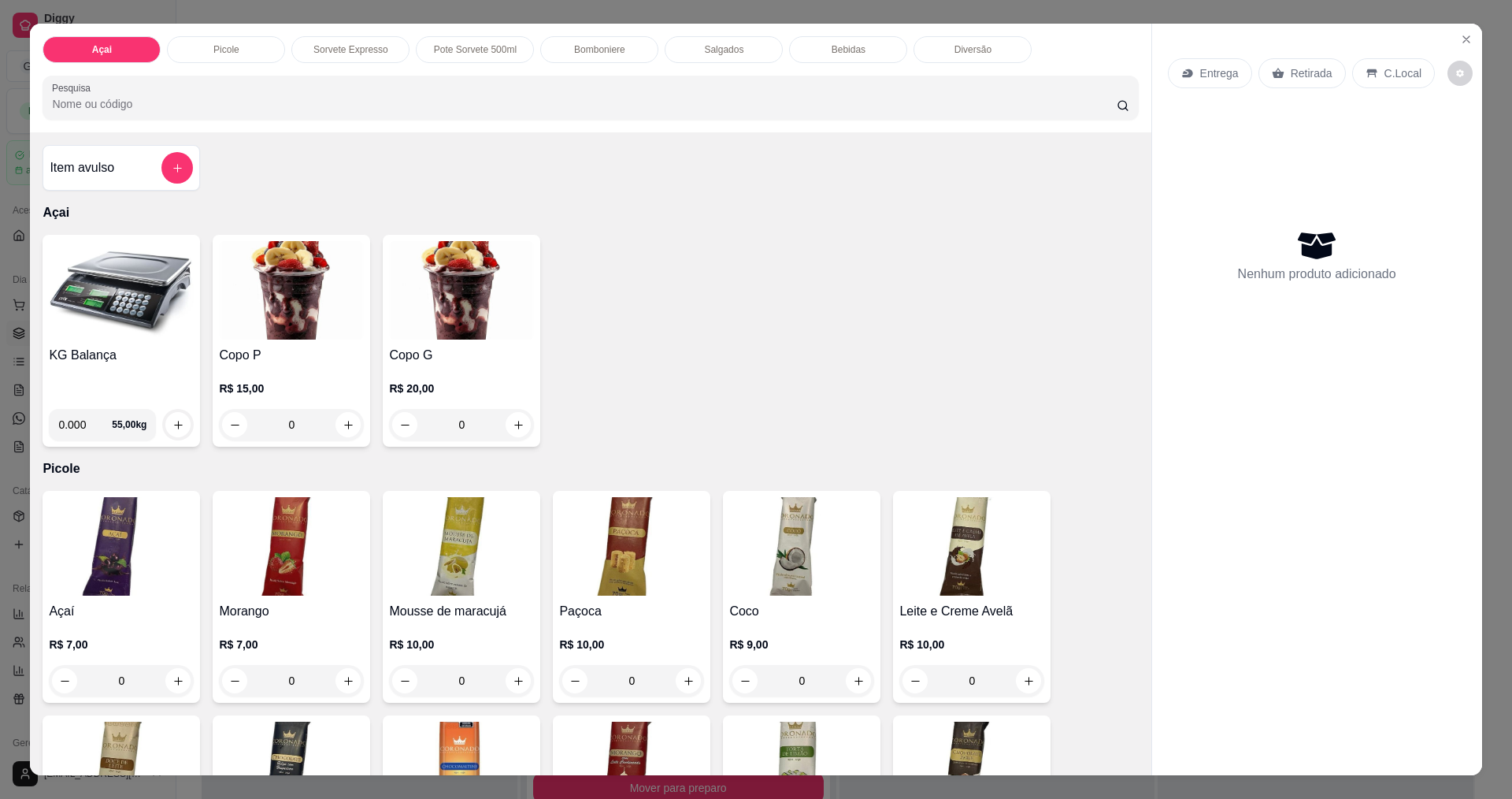
click at [82, 419] on input "0.000" at bounding box center [85, 424] width 53 height 32
type input "0.268"
click at [172, 420] on icon "increase-product-quantity" at bounding box center [178, 424] width 12 height 12
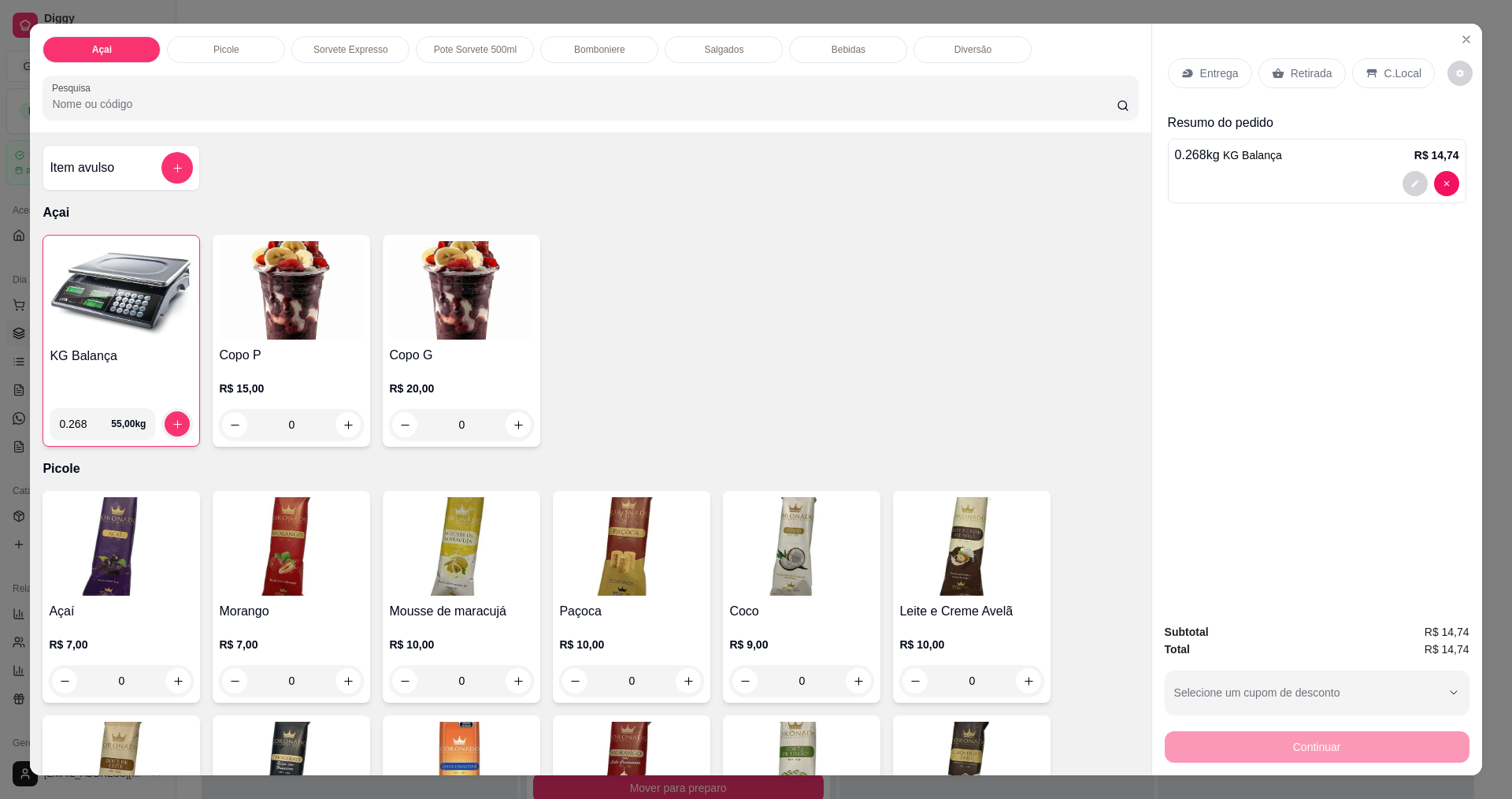
scroll to position [158, 0]
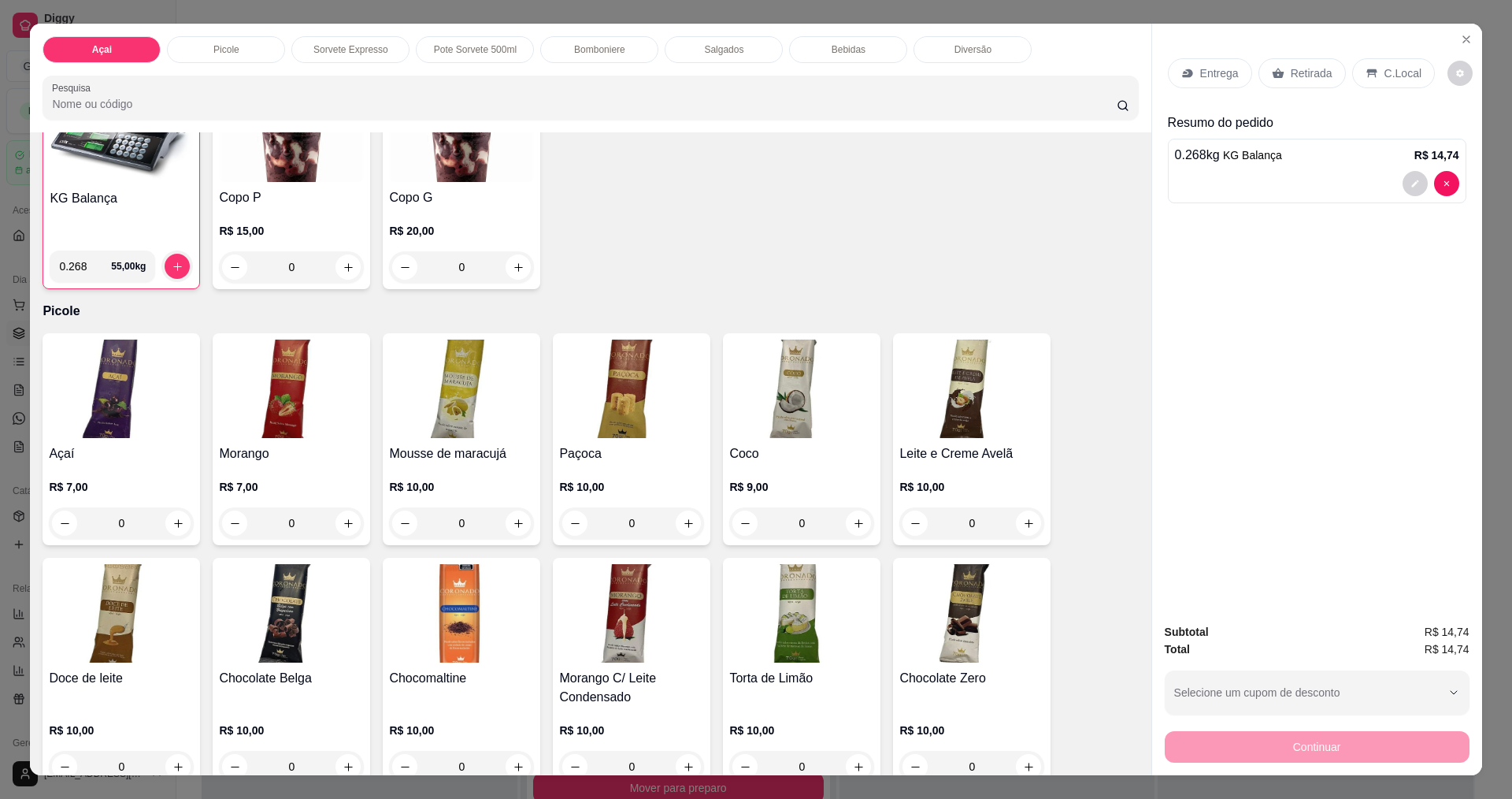
click at [1371, 62] on div "C.Local" at bounding box center [1394, 74] width 83 height 30
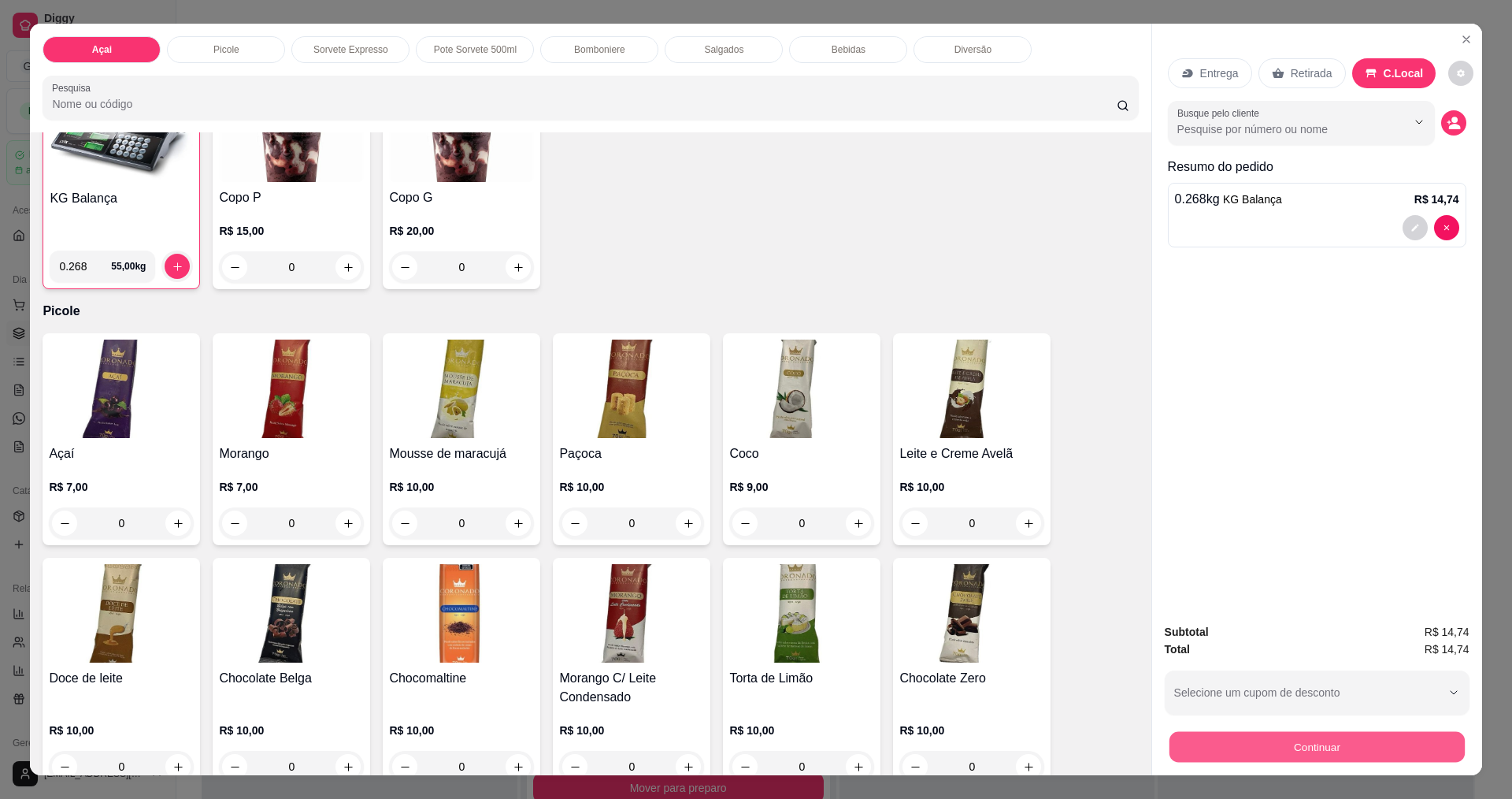
click at [1293, 738] on button "Continuar" at bounding box center [1316, 746] width 296 height 31
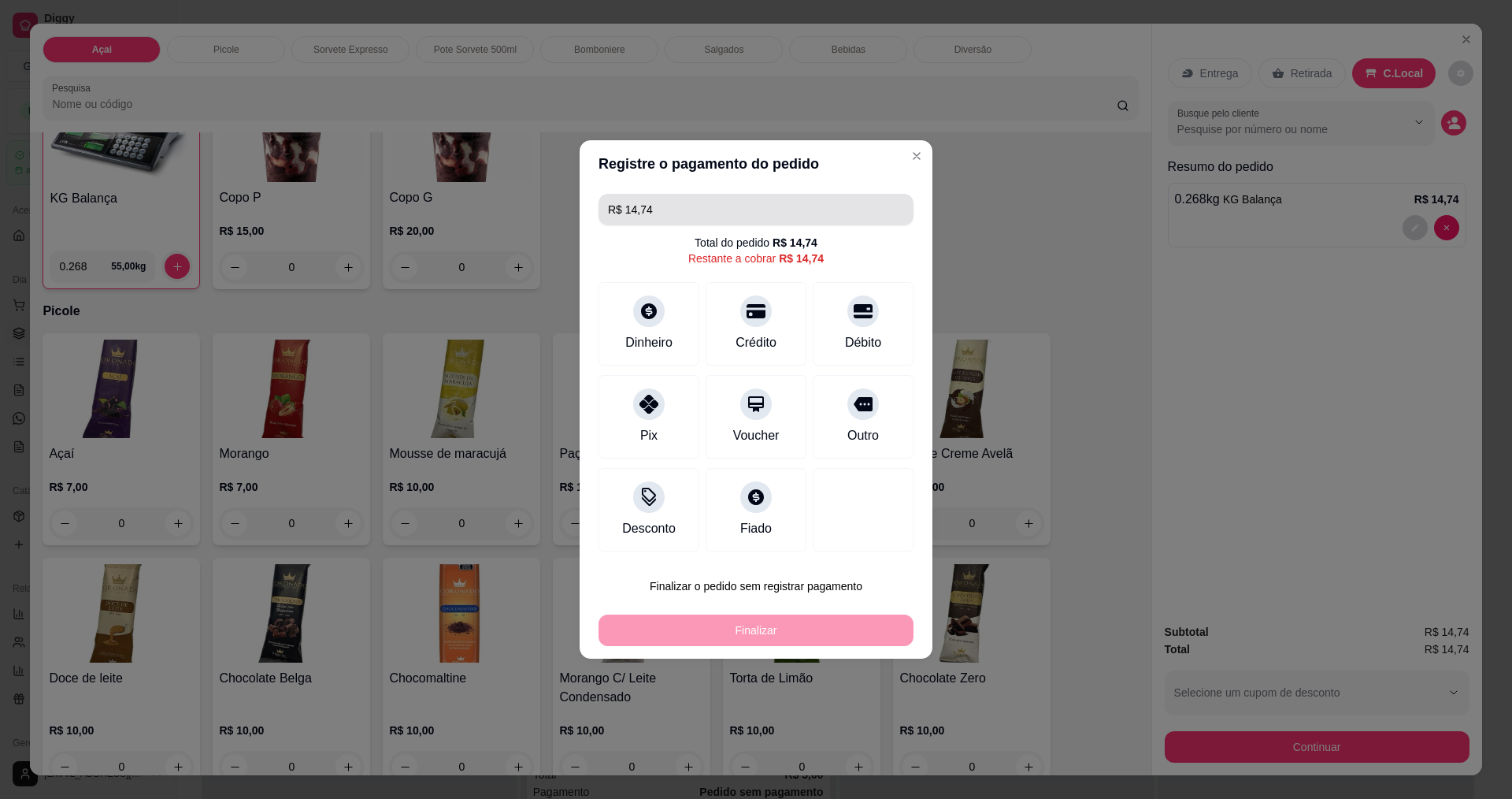
click at [895, 207] on div "R$ 14,74" at bounding box center [756, 210] width 315 height 32
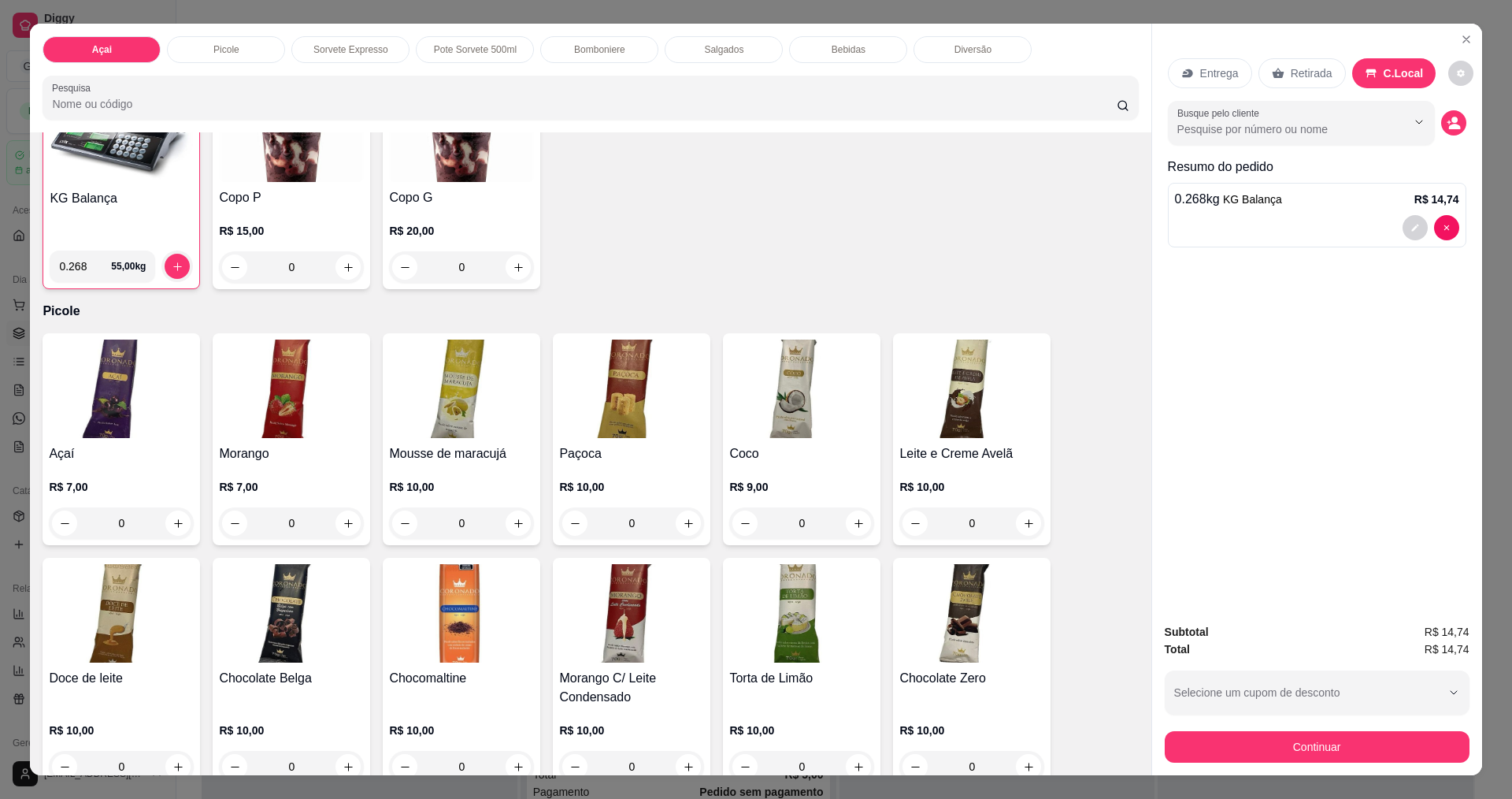
click at [1458, 117] on button "decrease-product-quantity" at bounding box center [1453, 122] width 25 height 25
click at [1447, 123] on icon "decrease-product-quantity" at bounding box center [1453, 122] width 14 height 14
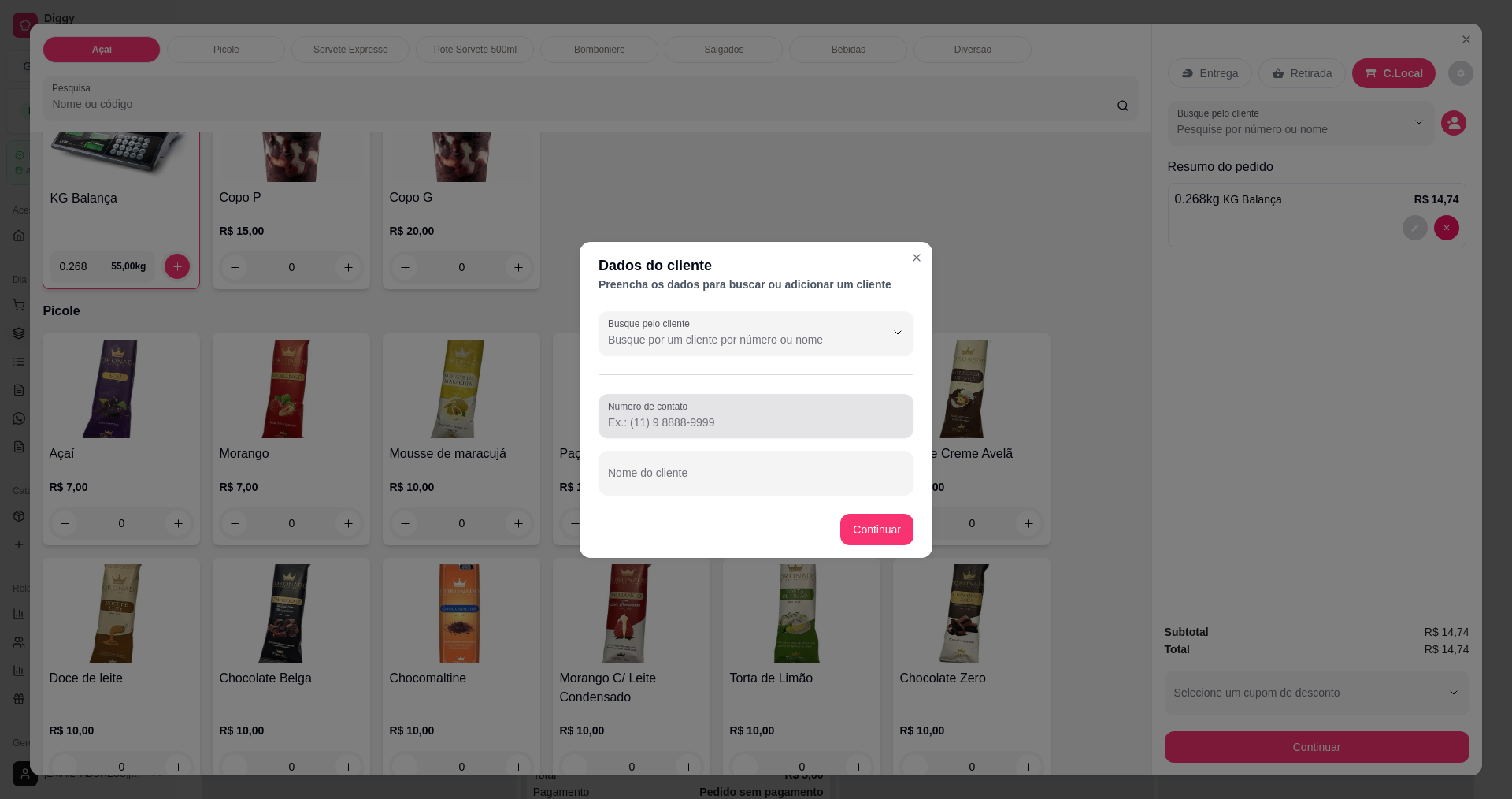
click at [737, 434] on div "Número de contato" at bounding box center [756, 415] width 315 height 44
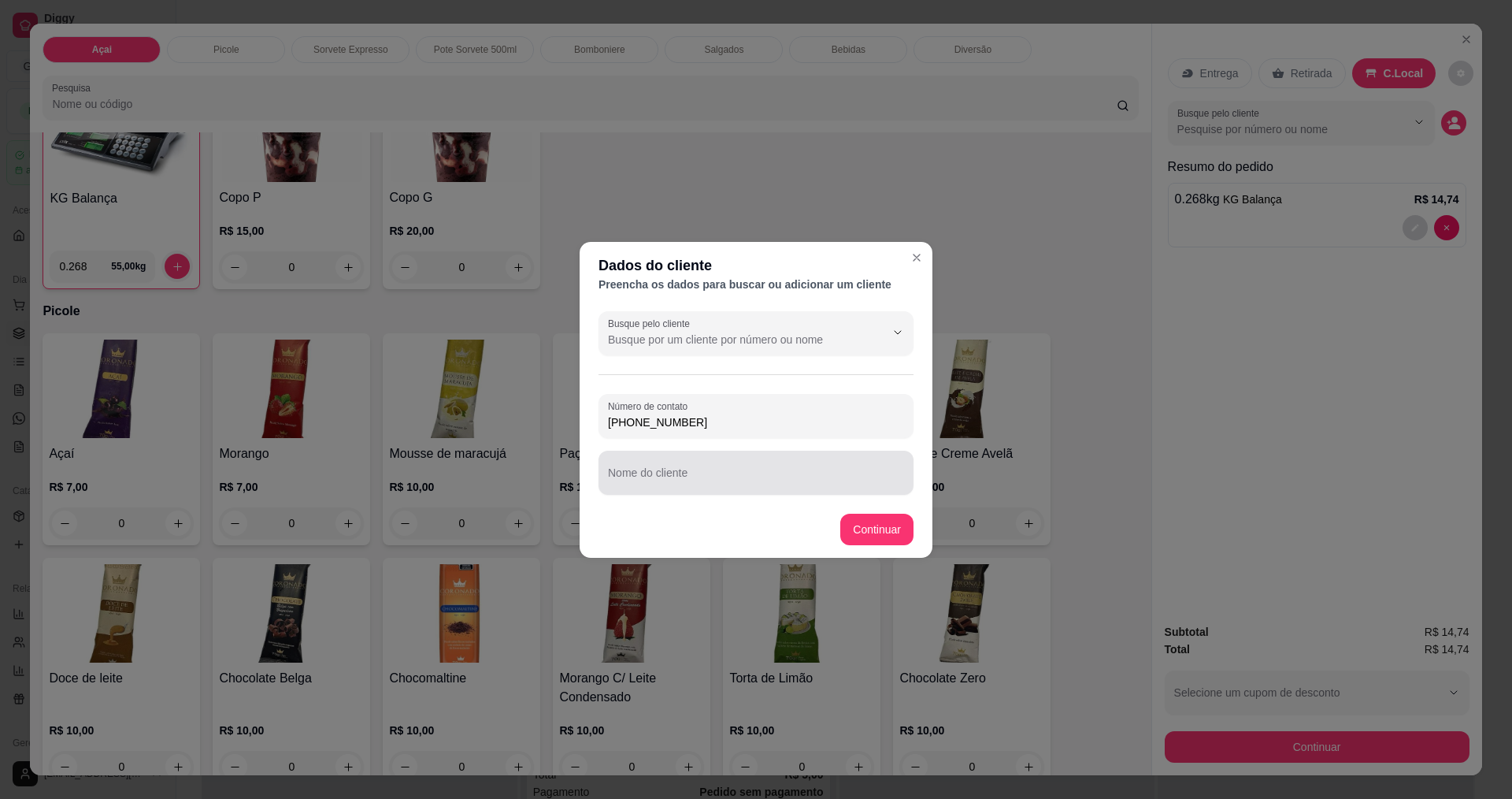
type input "(75) 99806-2293"
click at [685, 484] on input "Nome do cliente" at bounding box center [756, 478] width 296 height 16
type input "Vitor Gabriel de Souza Dos Santos"
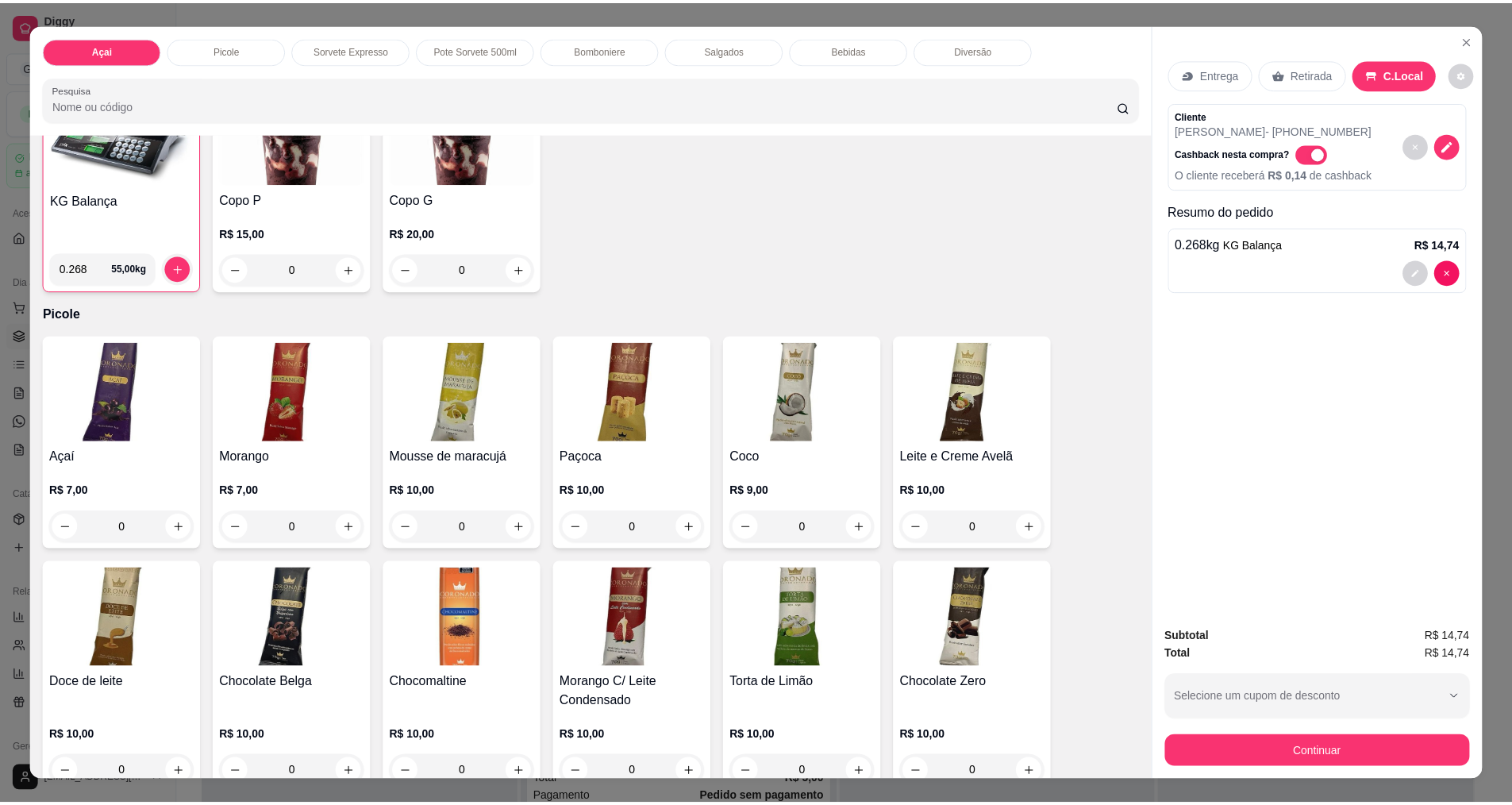
scroll to position [0, 0]
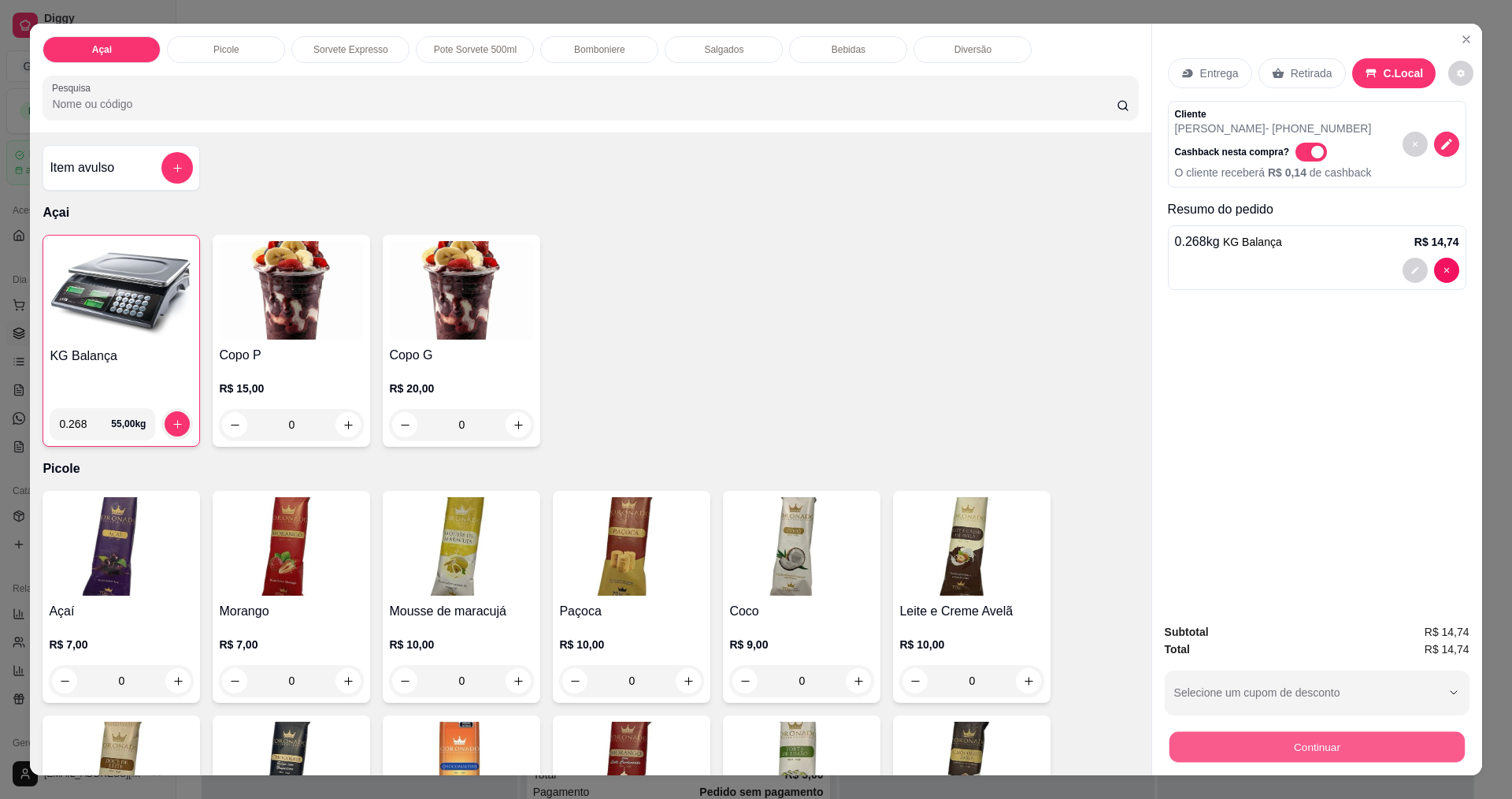
click at [1325, 759] on button "Continuar" at bounding box center [1316, 746] width 296 height 31
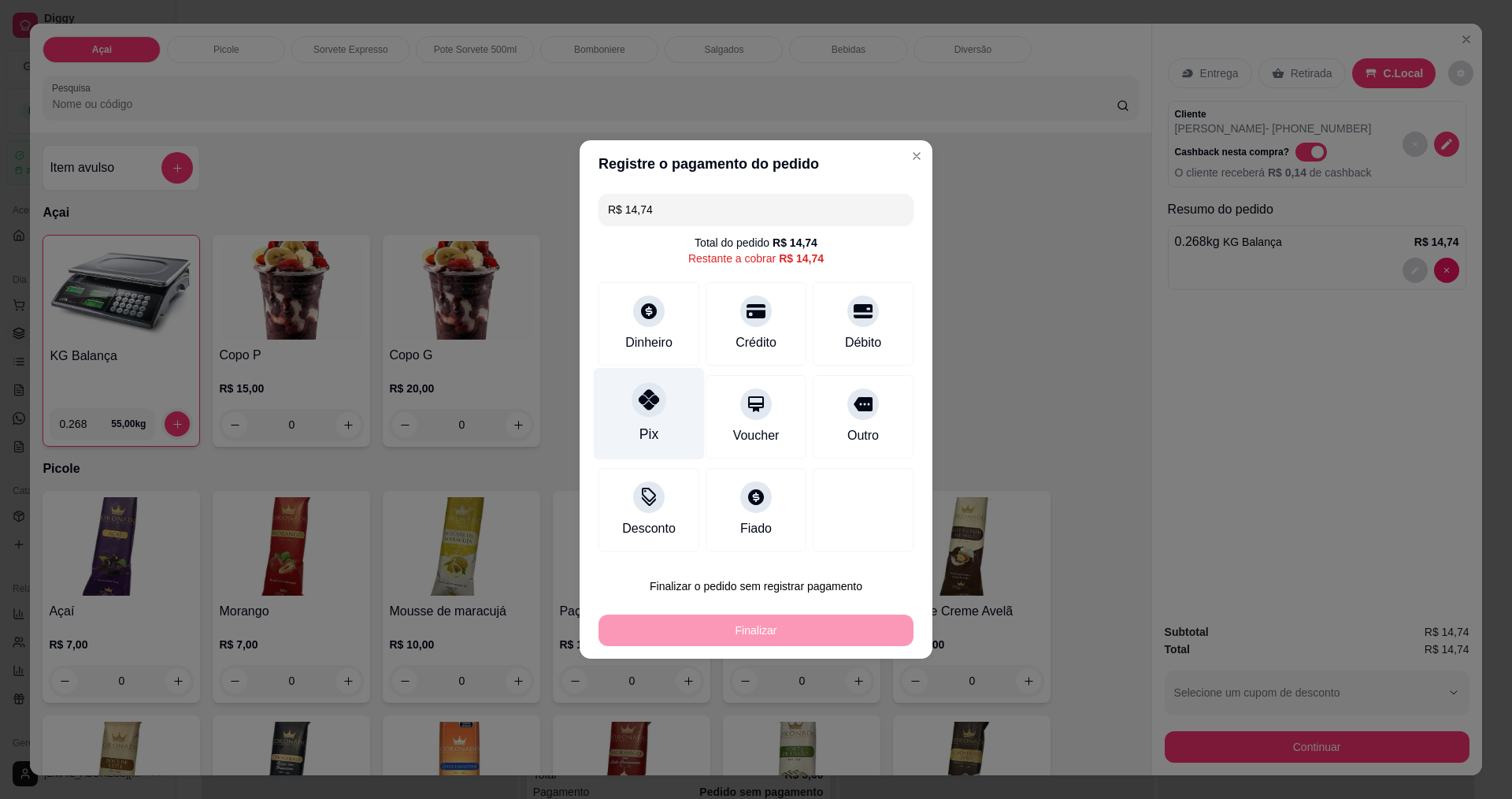
click at [647, 419] on div "Pix" at bounding box center [649, 414] width 111 height 92
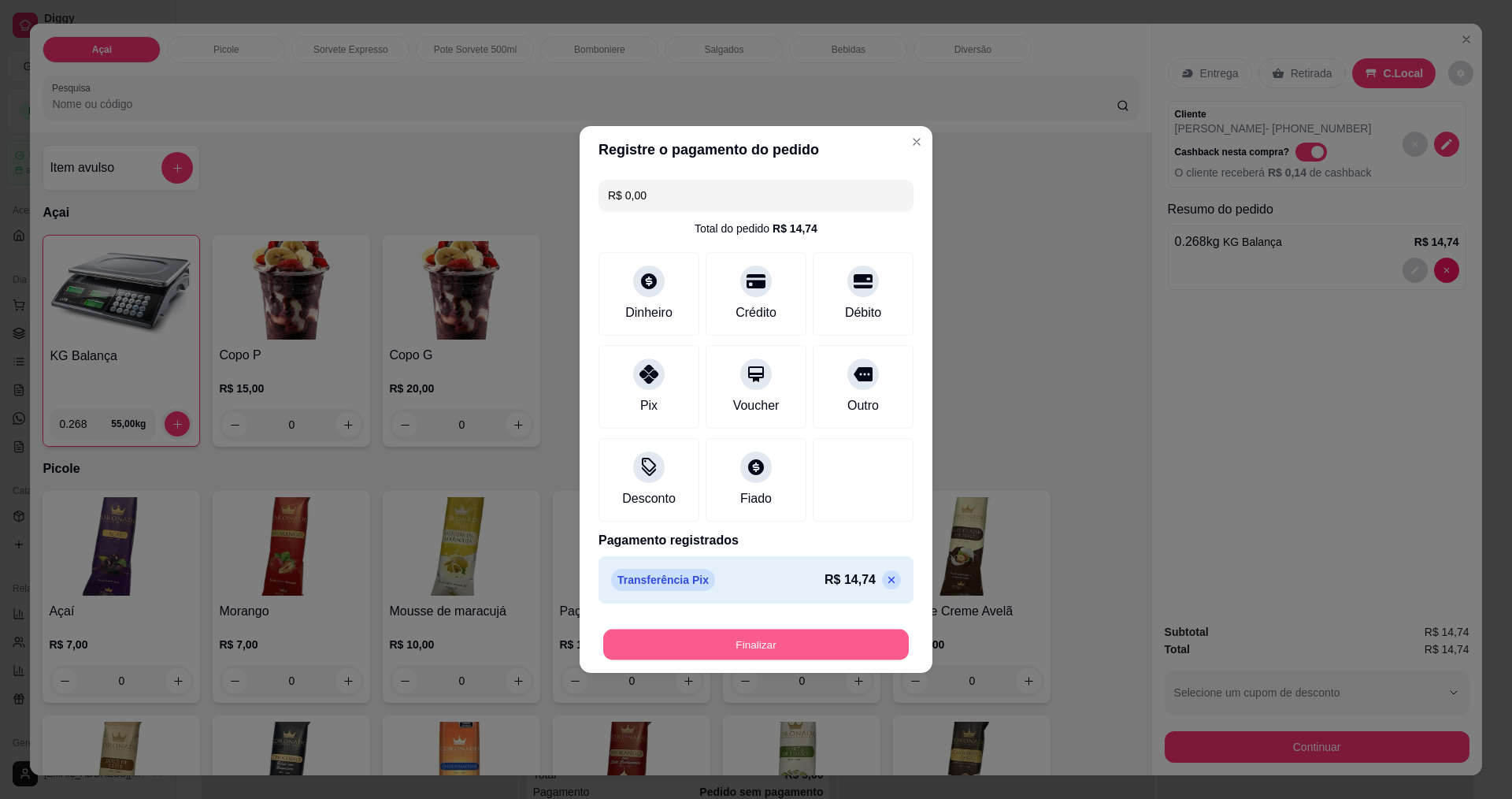
click at [744, 639] on button "Finalizar" at bounding box center [756, 644] width 306 height 31
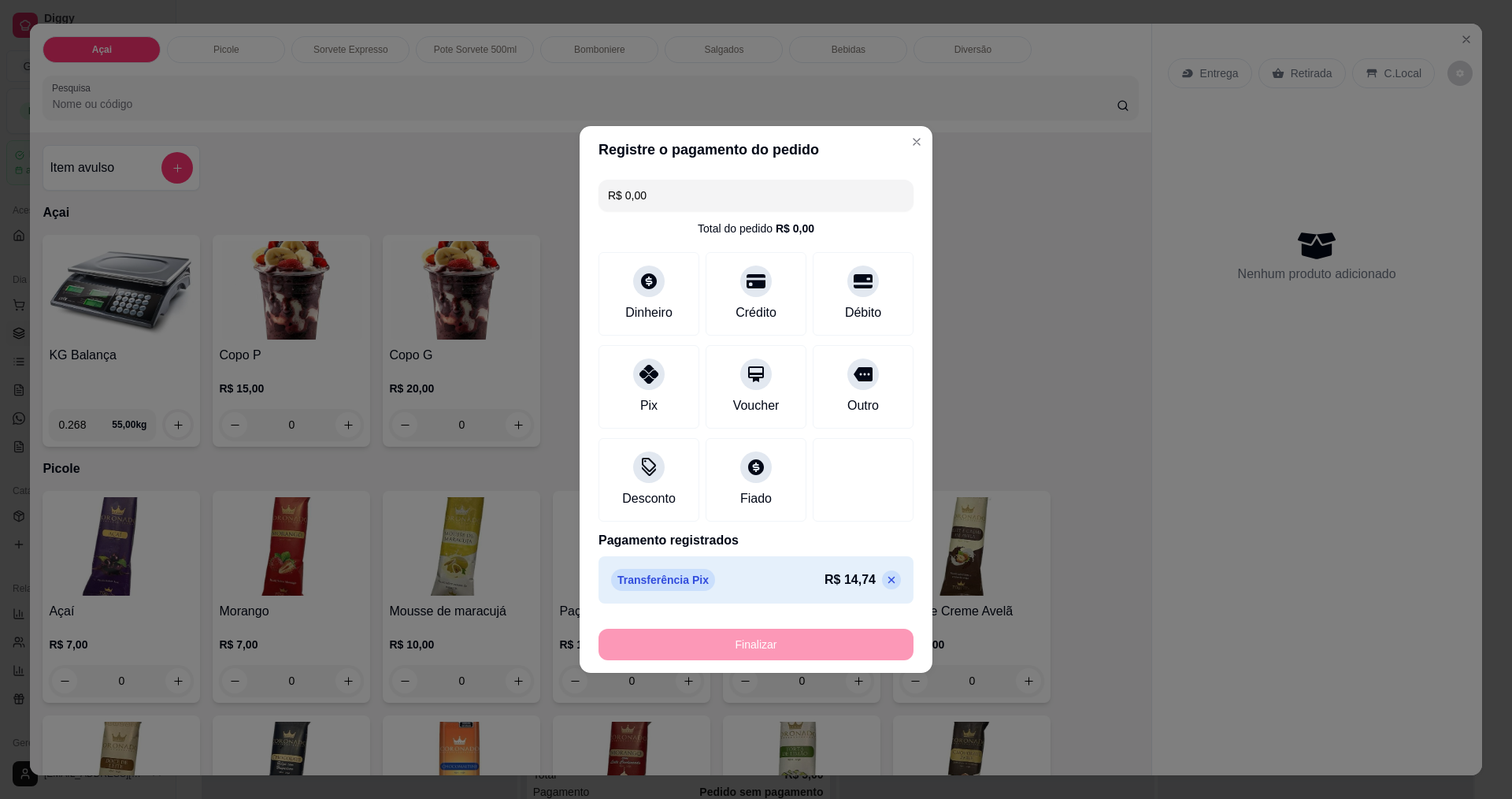
type input "-R$ 14,74"
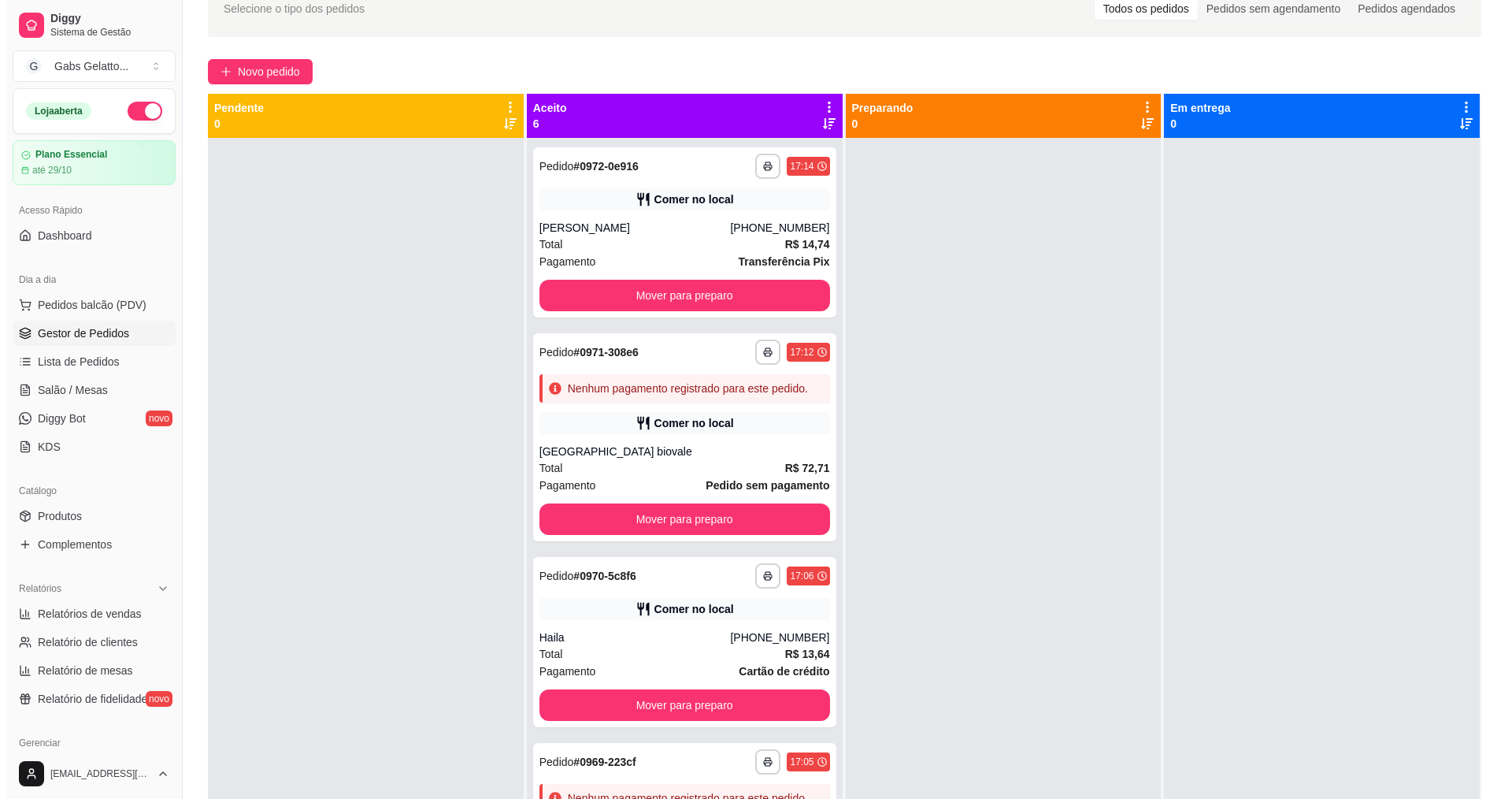
scroll to position [4, 0]
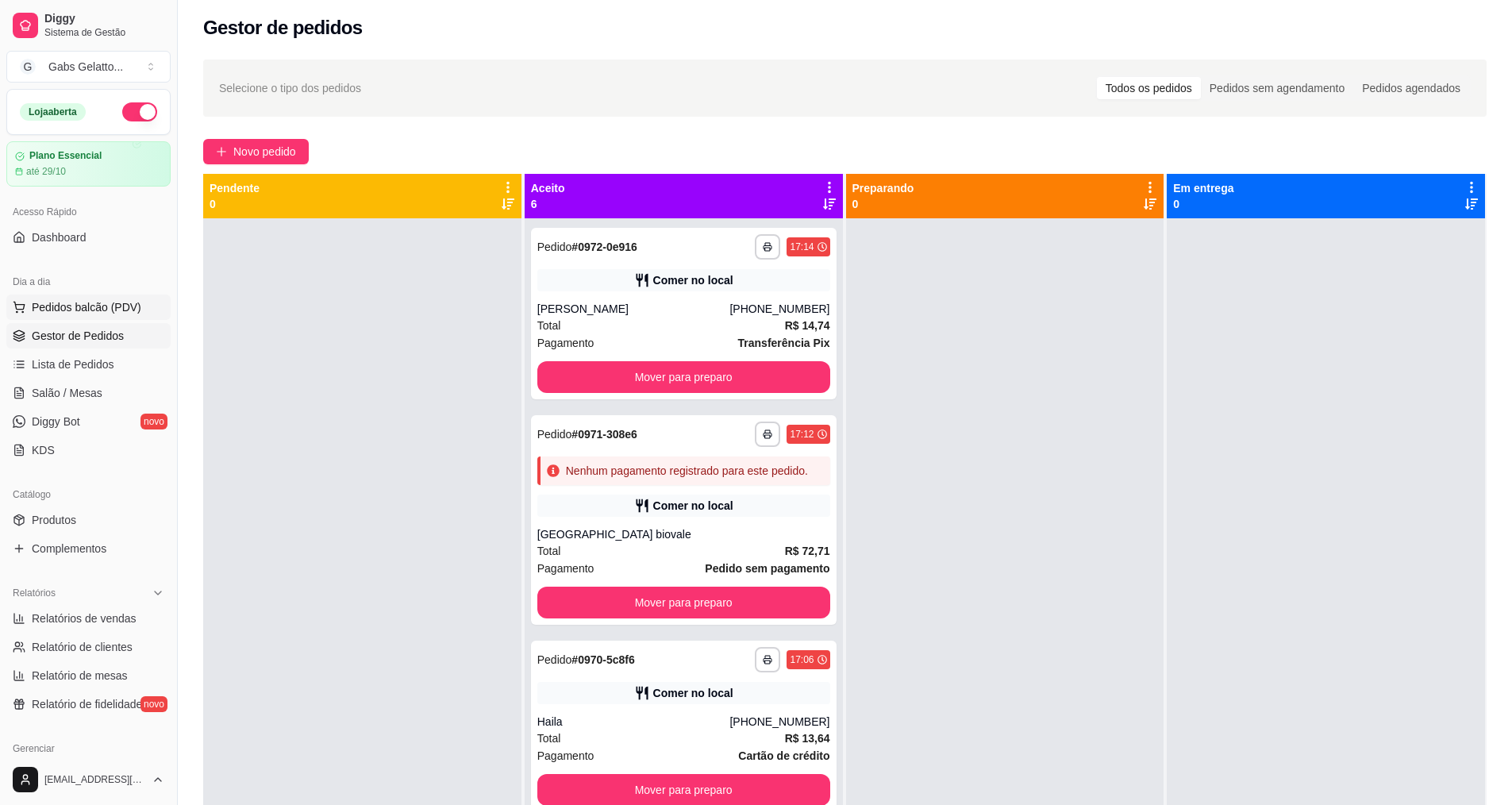
click at [79, 309] on span "Pedidos balcão (PDV)" at bounding box center [86, 306] width 110 height 16
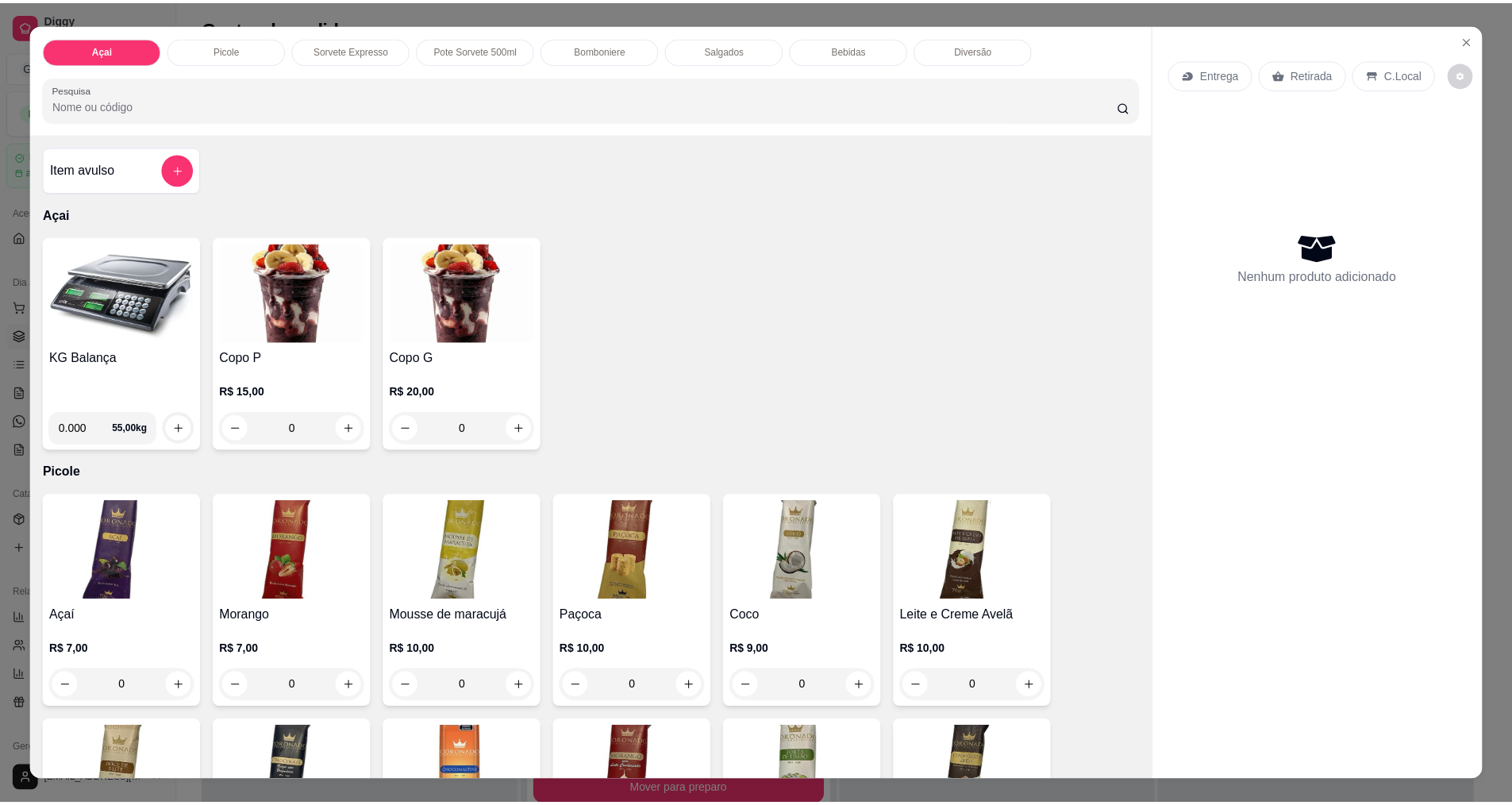
scroll to position [79, 0]
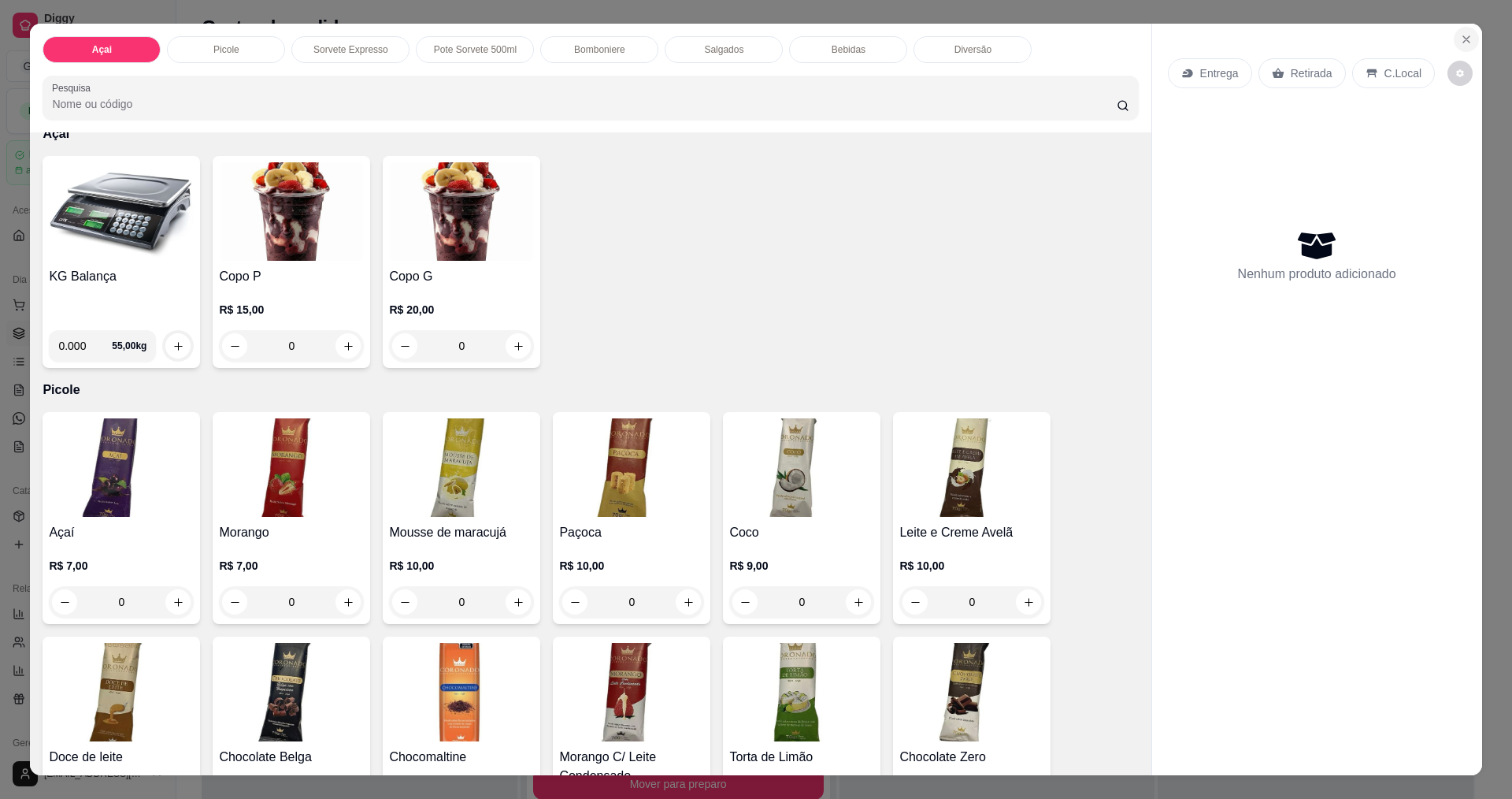
click at [1470, 39] on button "Close" at bounding box center [1466, 39] width 25 height 25
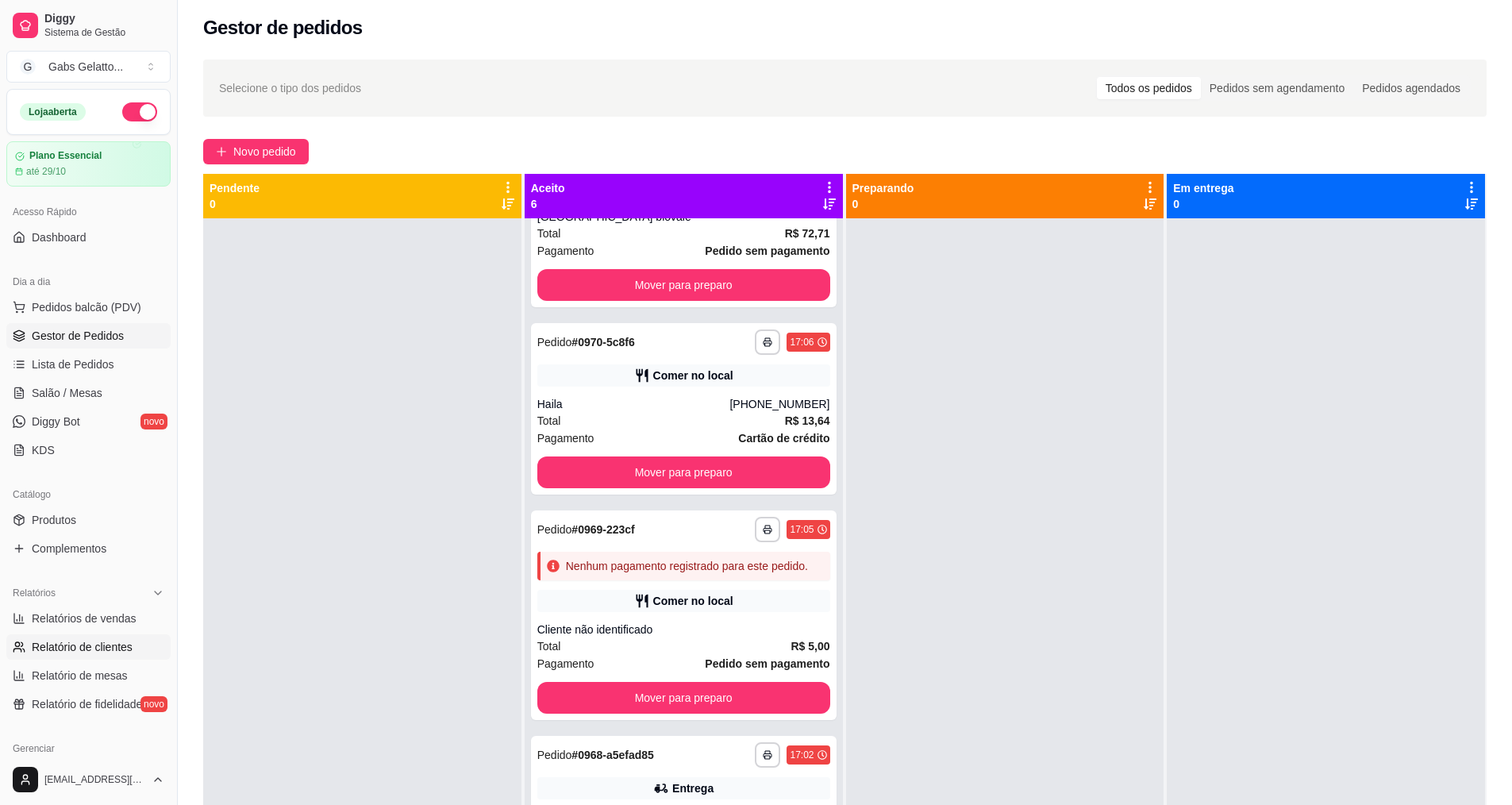
scroll to position [79, 0]
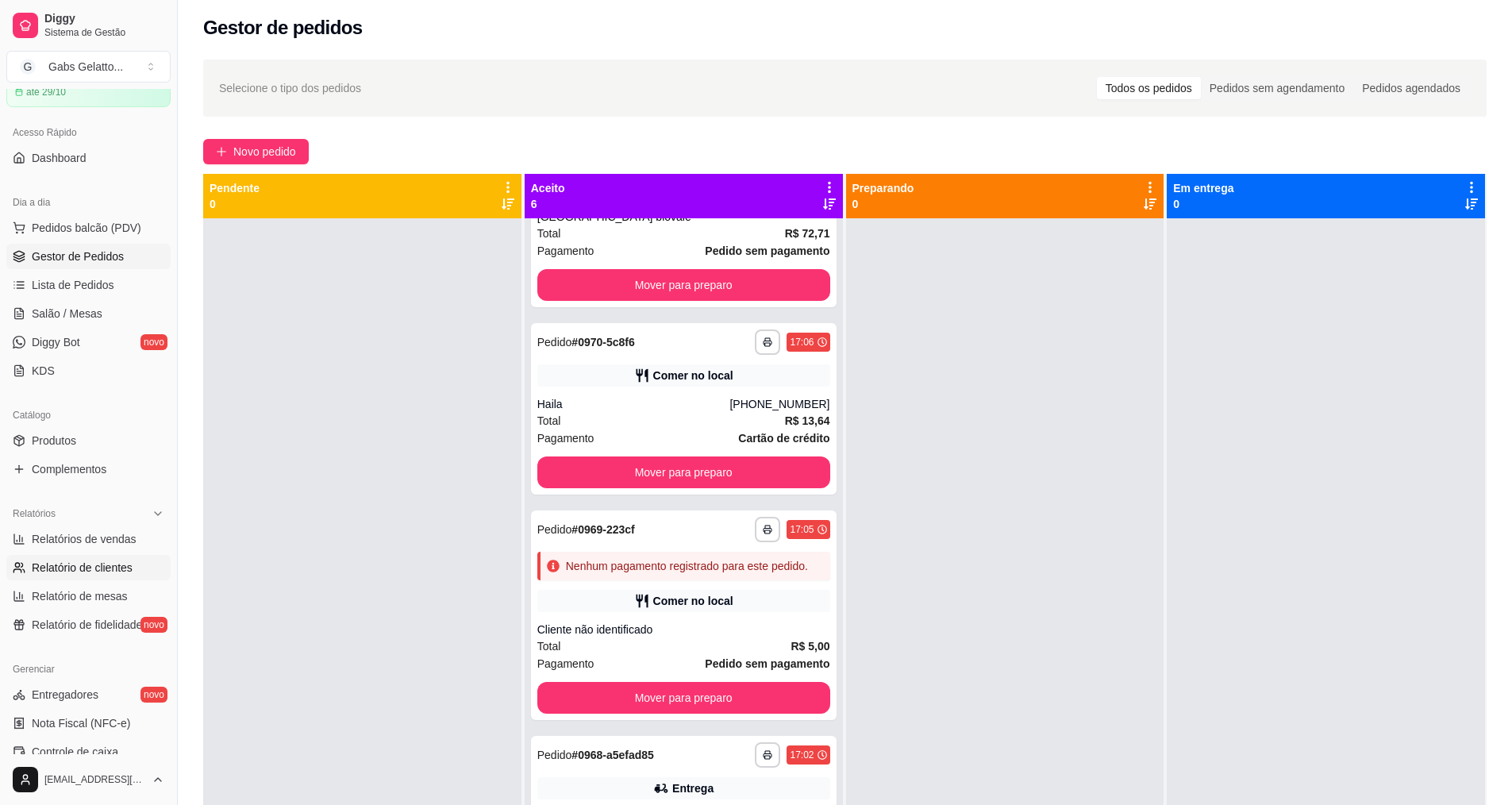
click at [102, 571] on span "Relatório de clientes" at bounding box center [82, 567] width 101 height 16
select select "30"
select select "HIGHEST_TOTAL_SPENT_WITH_ORDERS"
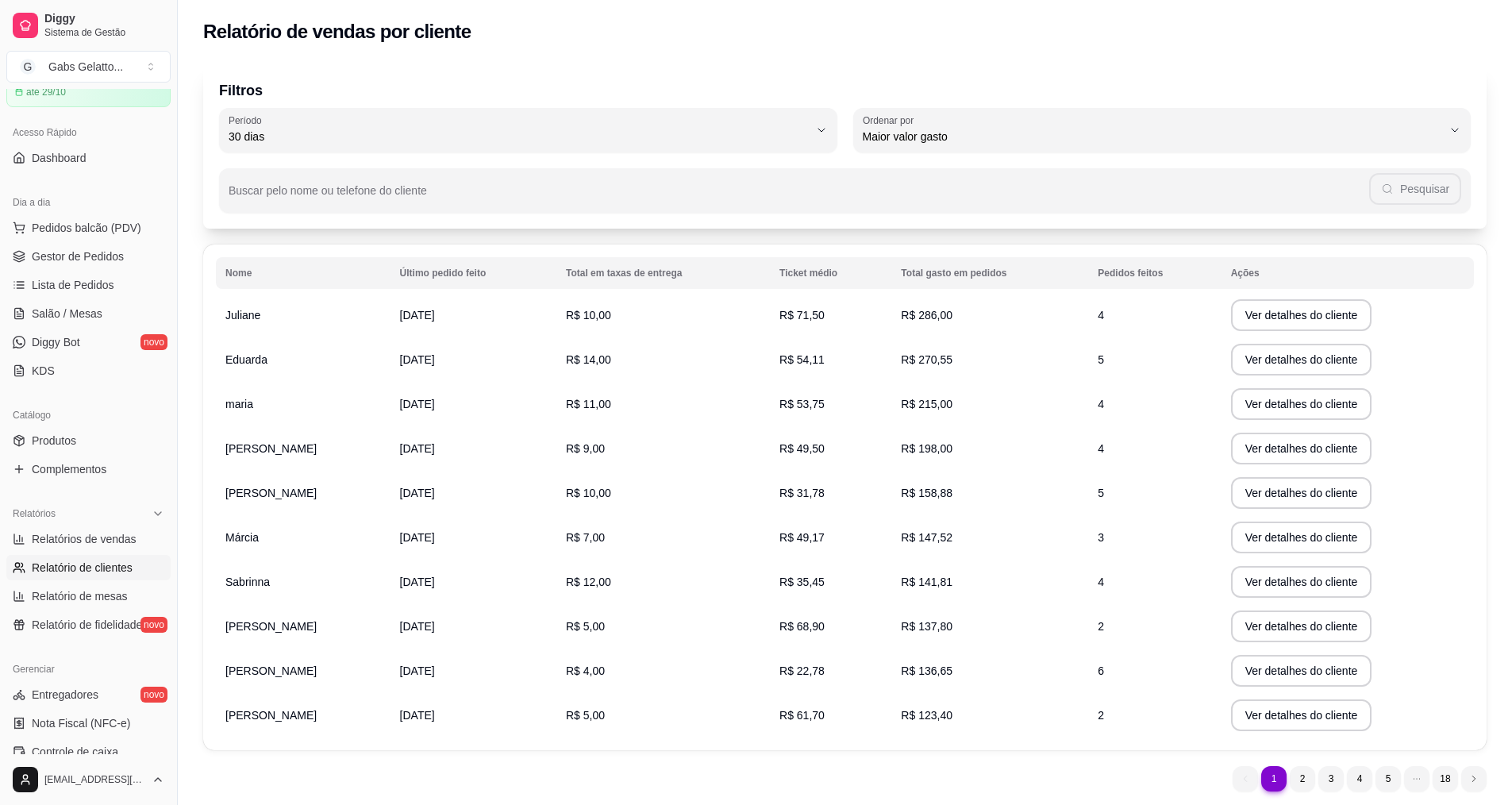
click at [360, 315] on td "Juliane" at bounding box center [304, 315] width 175 height 44
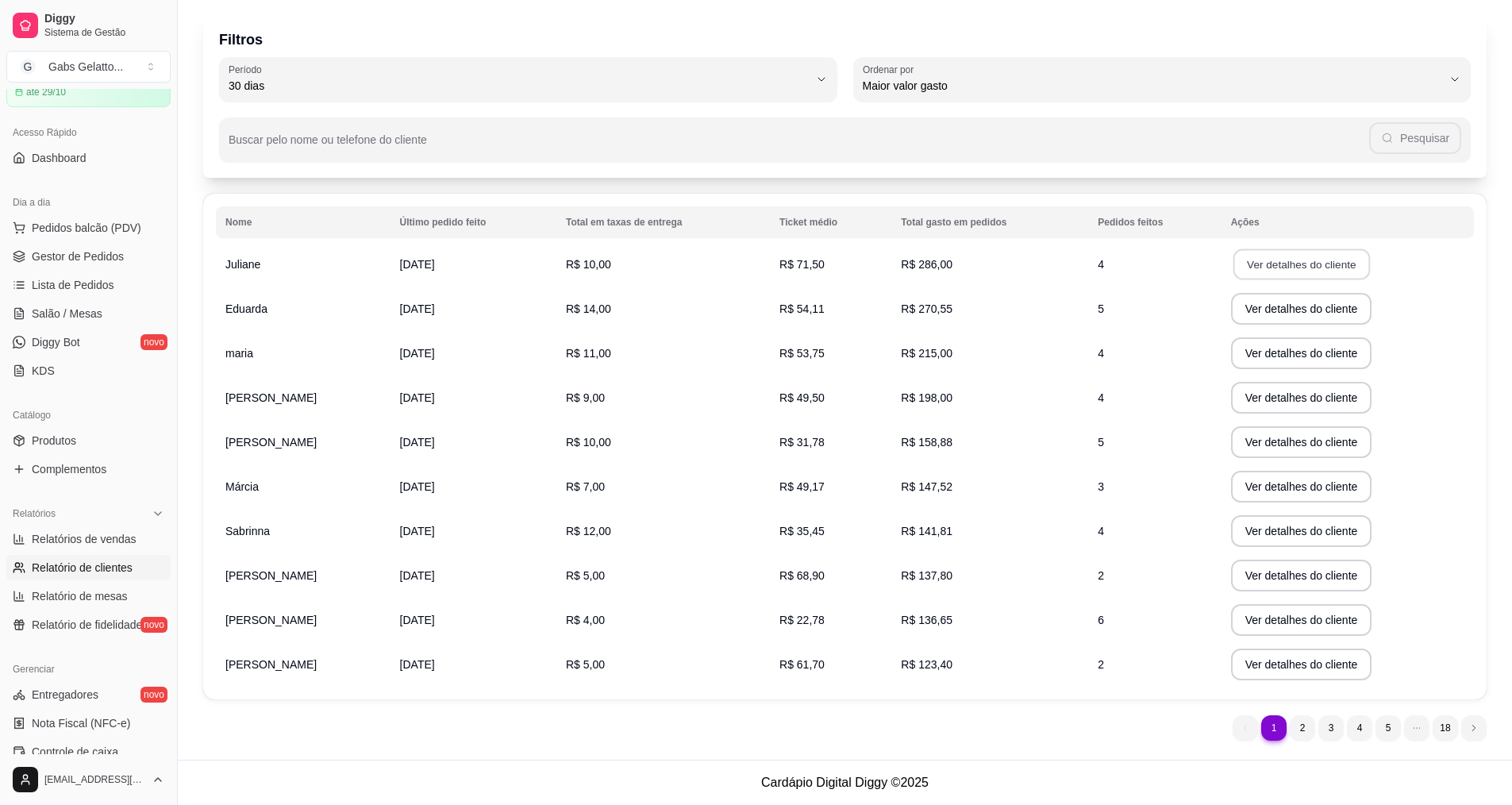
click at [1286, 257] on button "Ver detalhes do cliente" at bounding box center [1301, 264] width 136 height 31
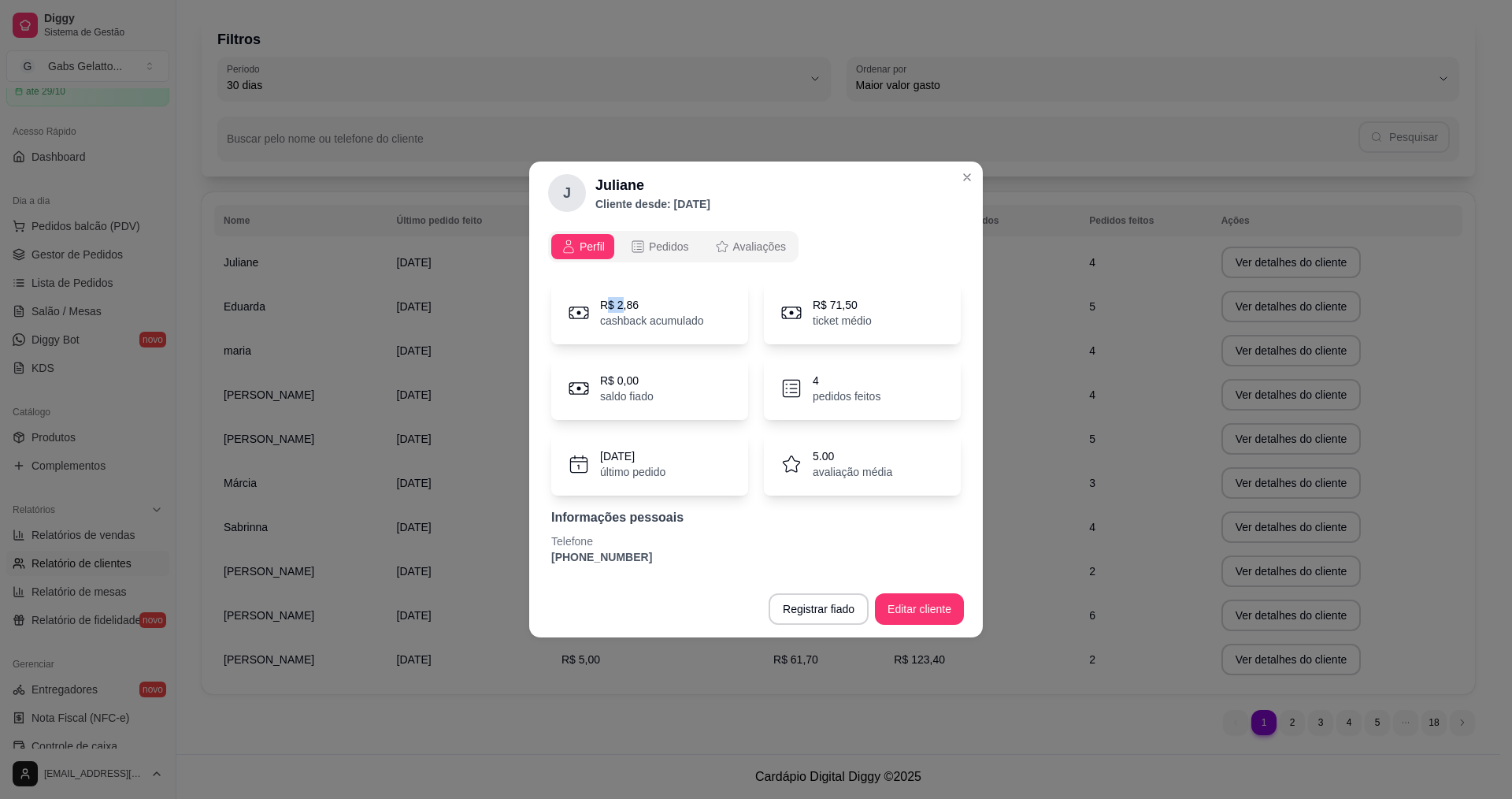
drag, startPoint x: 607, startPoint y: 310, endPoint x: 637, endPoint y: 317, distance: 30.8
click at [622, 311] on p "R$ 2,86" at bounding box center [653, 304] width 104 height 16
click at [643, 315] on p "cashback acumulado" at bounding box center [653, 320] width 104 height 16
drag, startPoint x: 701, startPoint y: 312, endPoint x: 665, endPoint y: 323, distance: 37.6
click at [665, 323] on p "cashback acumulado" at bounding box center [653, 320] width 104 height 16
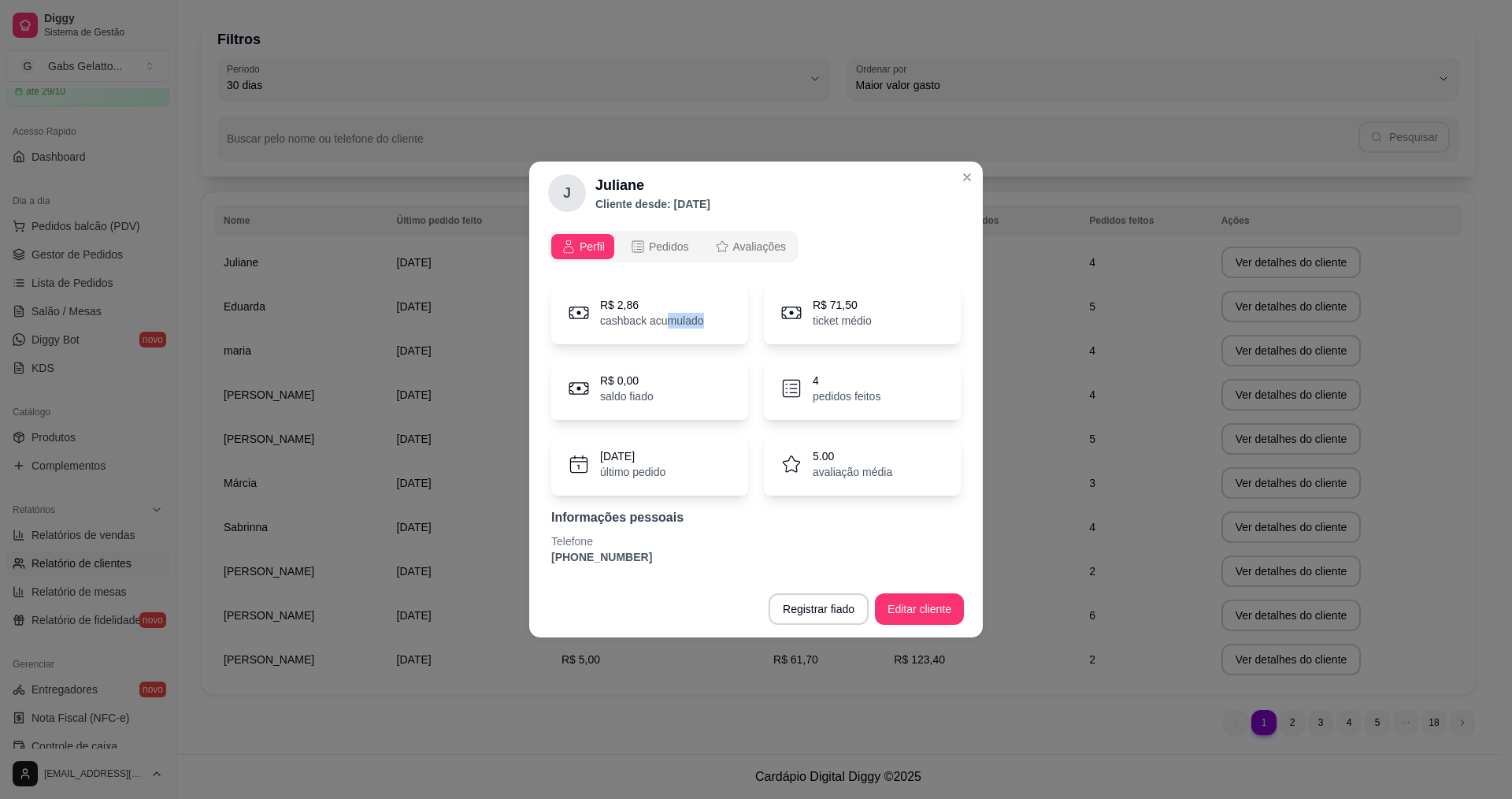
click at [672, 324] on p "cashback acumulado" at bounding box center [653, 320] width 104 height 16
drag, startPoint x: 668, startPoint y: 456, endPoint x: 645, endPoint y: 470, distance: 26.9
click at [645, 470] on div "01/10/2025 último pedido" at bounding box center [633, 464] width 65 height 32
drag, startPoint x: 607, startPoint y: 452, endPoint x: 643, endPoint y: 448, distance: 36.2
click at [643, 448] on p "01/10/2025" at bounding box center [633, 456] width 65 height 16
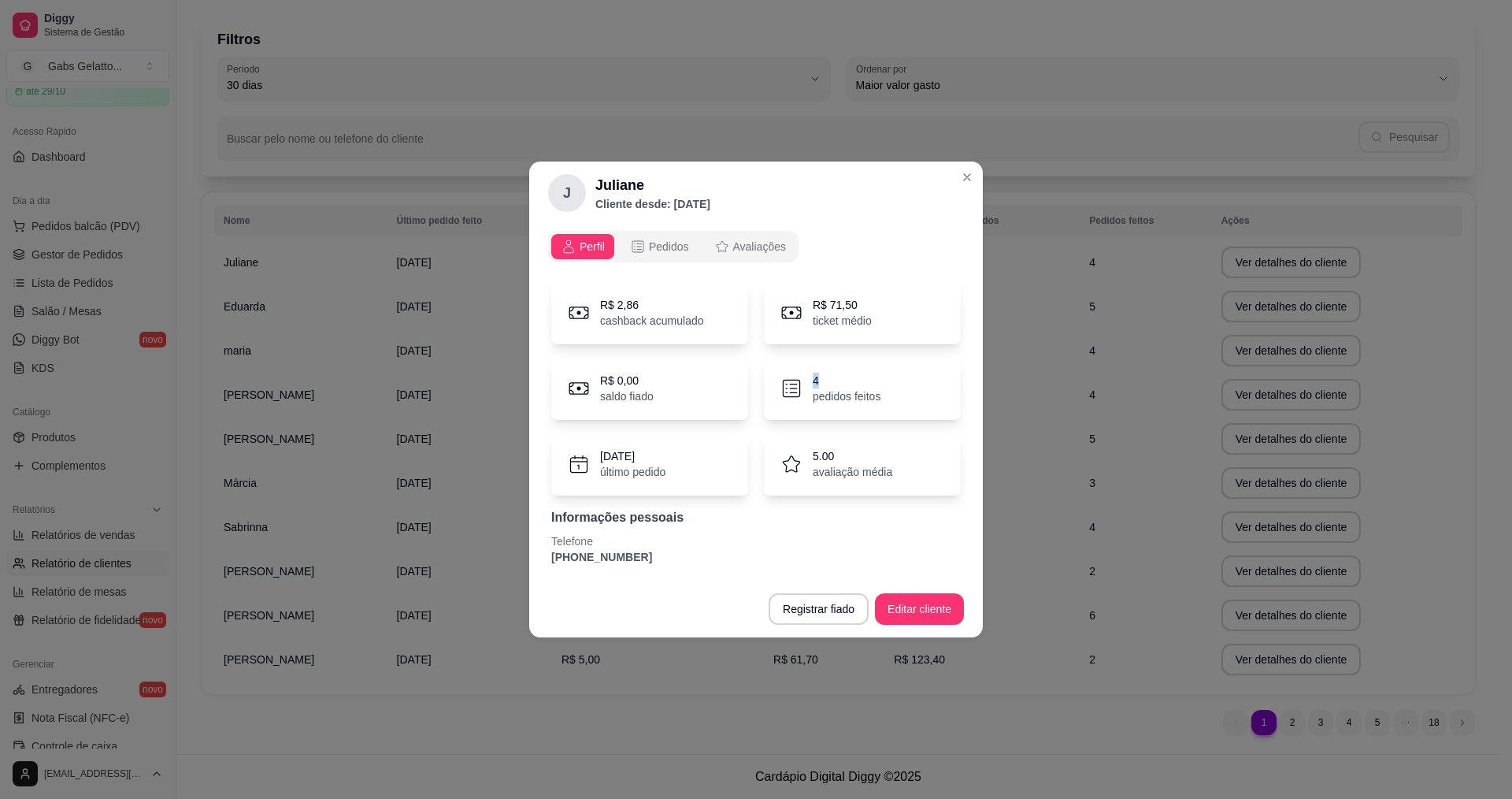
drag, startPoint x: 859, startPoint y: 383, endPoint x: 807, endPoint y: 388, distance: 52.2
click at [807, 388] on div "4 pedidos feitos" at bounding box center [861, 389] width 197 height 63
drag, startPoint x: 873, startPoint y: 400, endPoint x: 815, endPoint y: 418, distance: 60.7
click at [827, 416] on div "4 pedidos feitos" at bounding box center [861, 389] width 197 height 63
click at [672, 250] on span "Pedidos" at bounding box center [668, 246] width 40 height 16
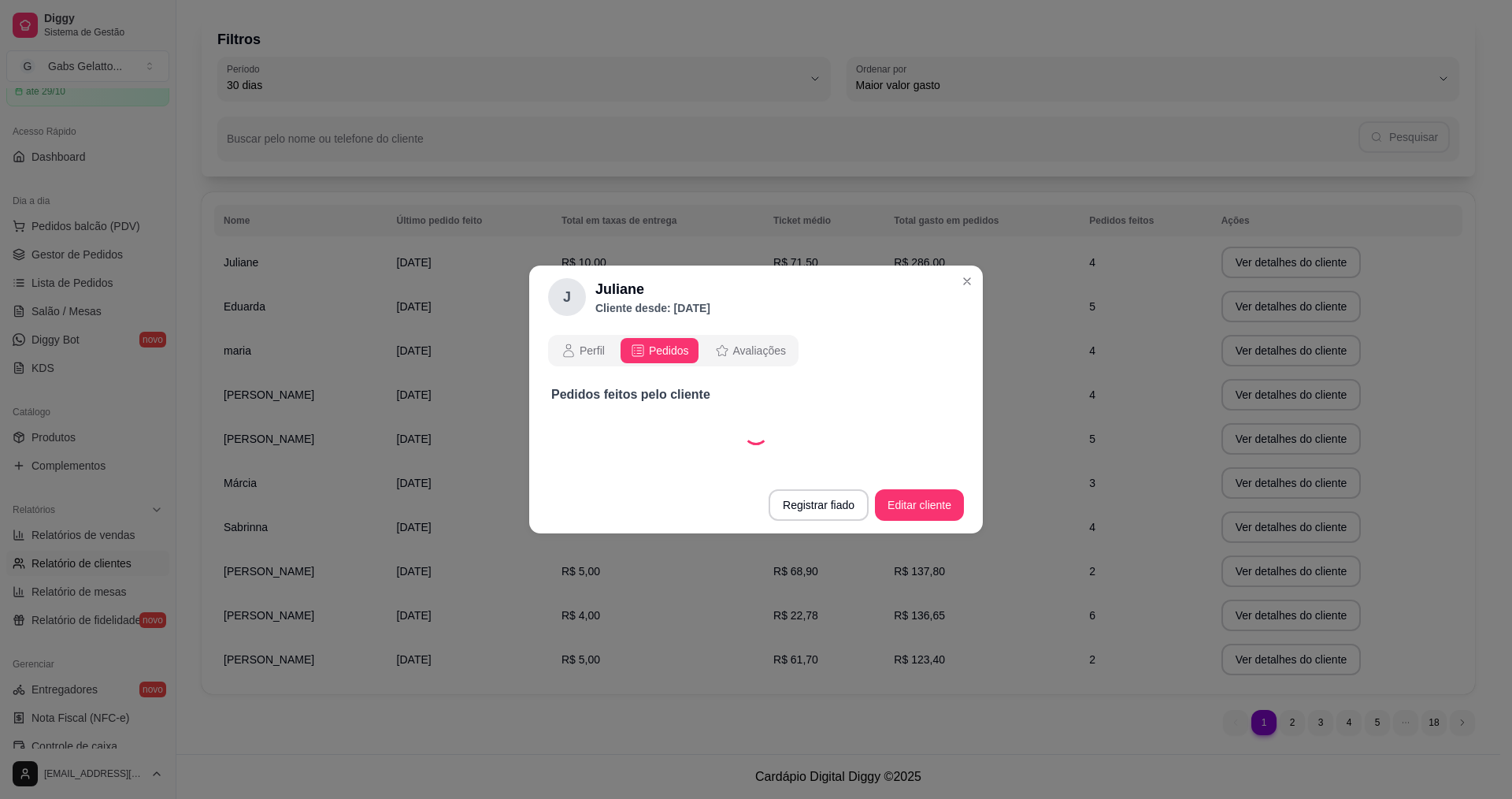
select select "30"
select select "ALL"
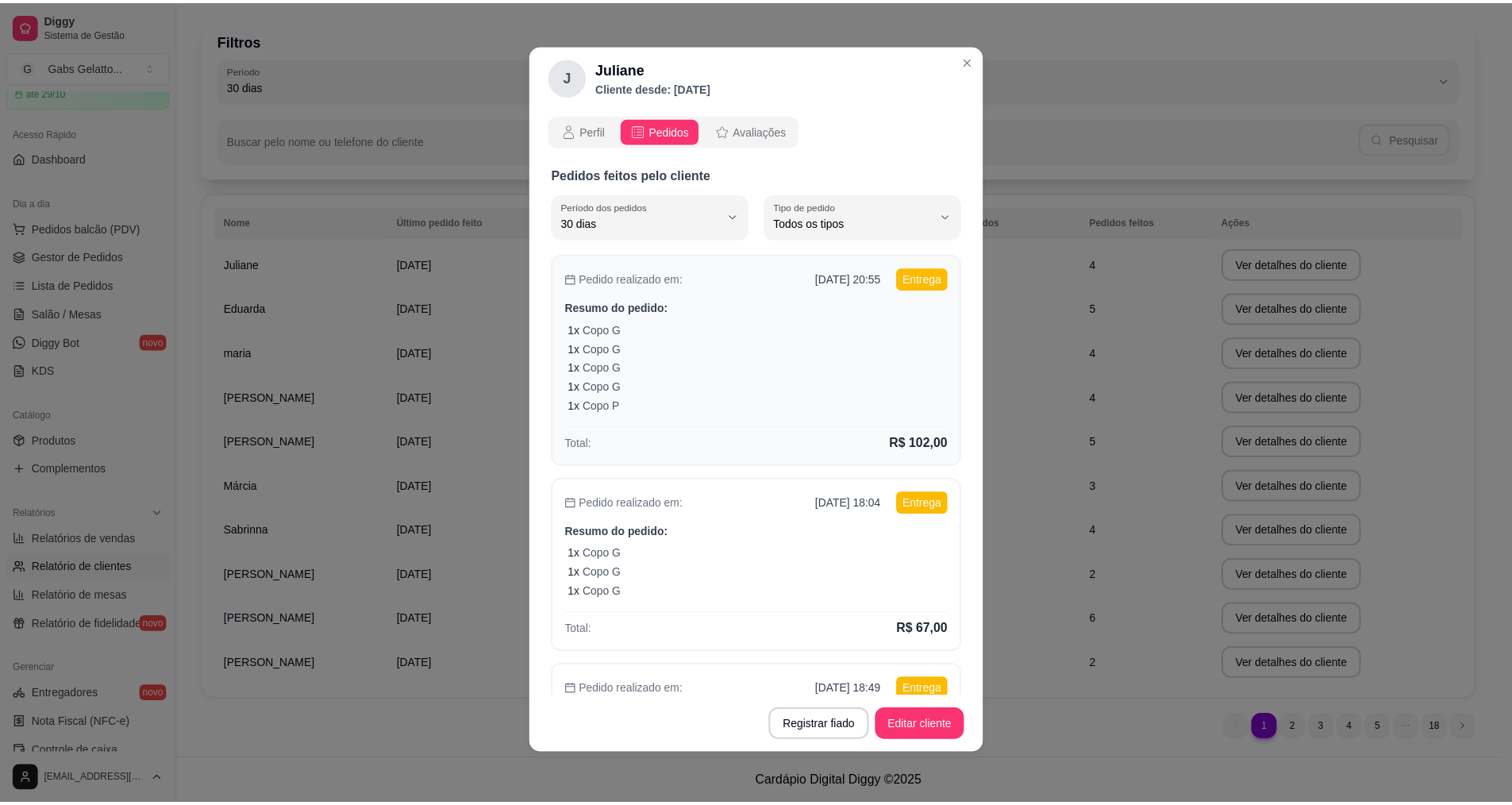
scroll to position [0, 0]
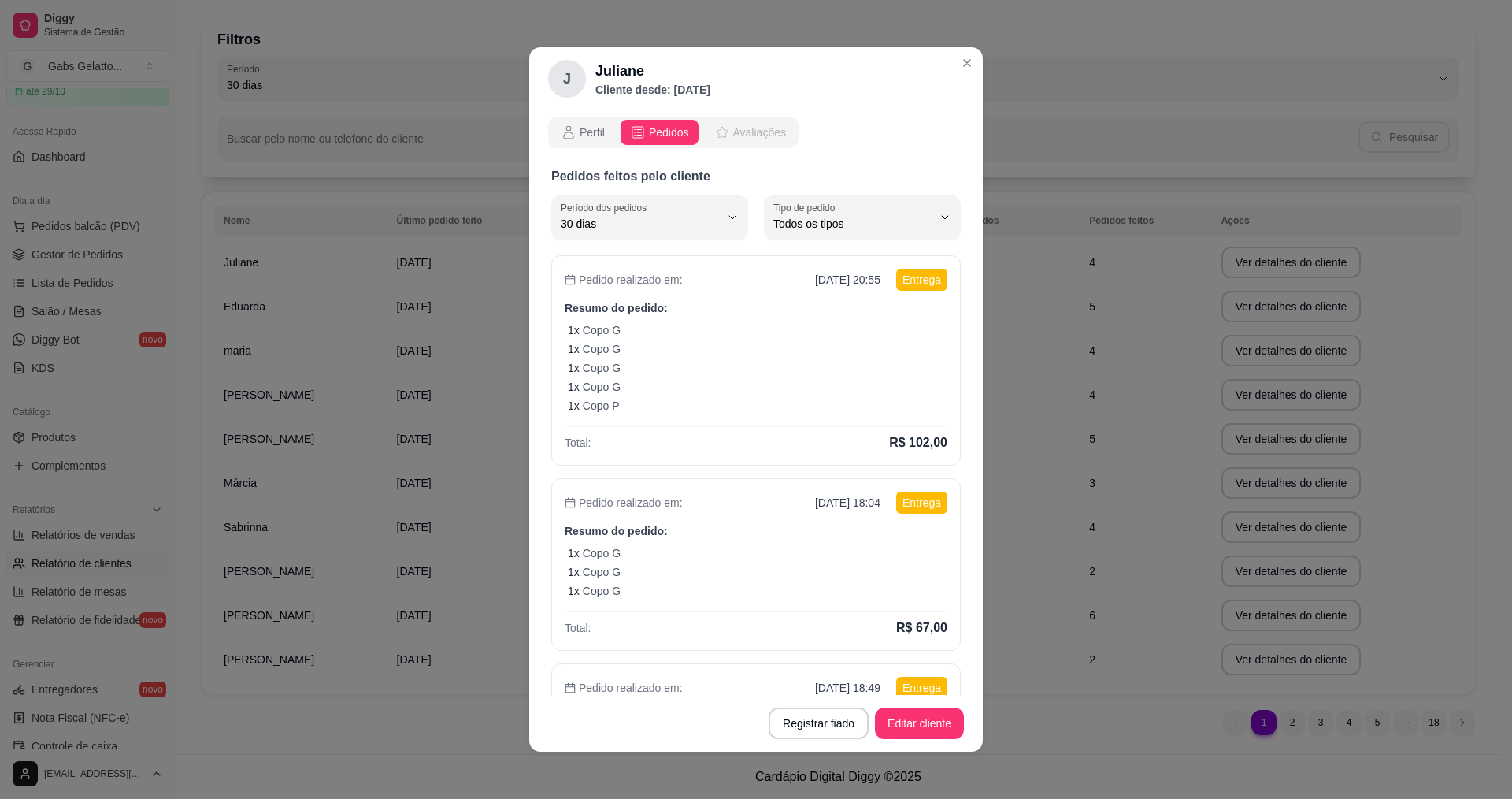
click at [741, 123] on button "Avaliações" at bounding box center [749, 131] width 90 height 25
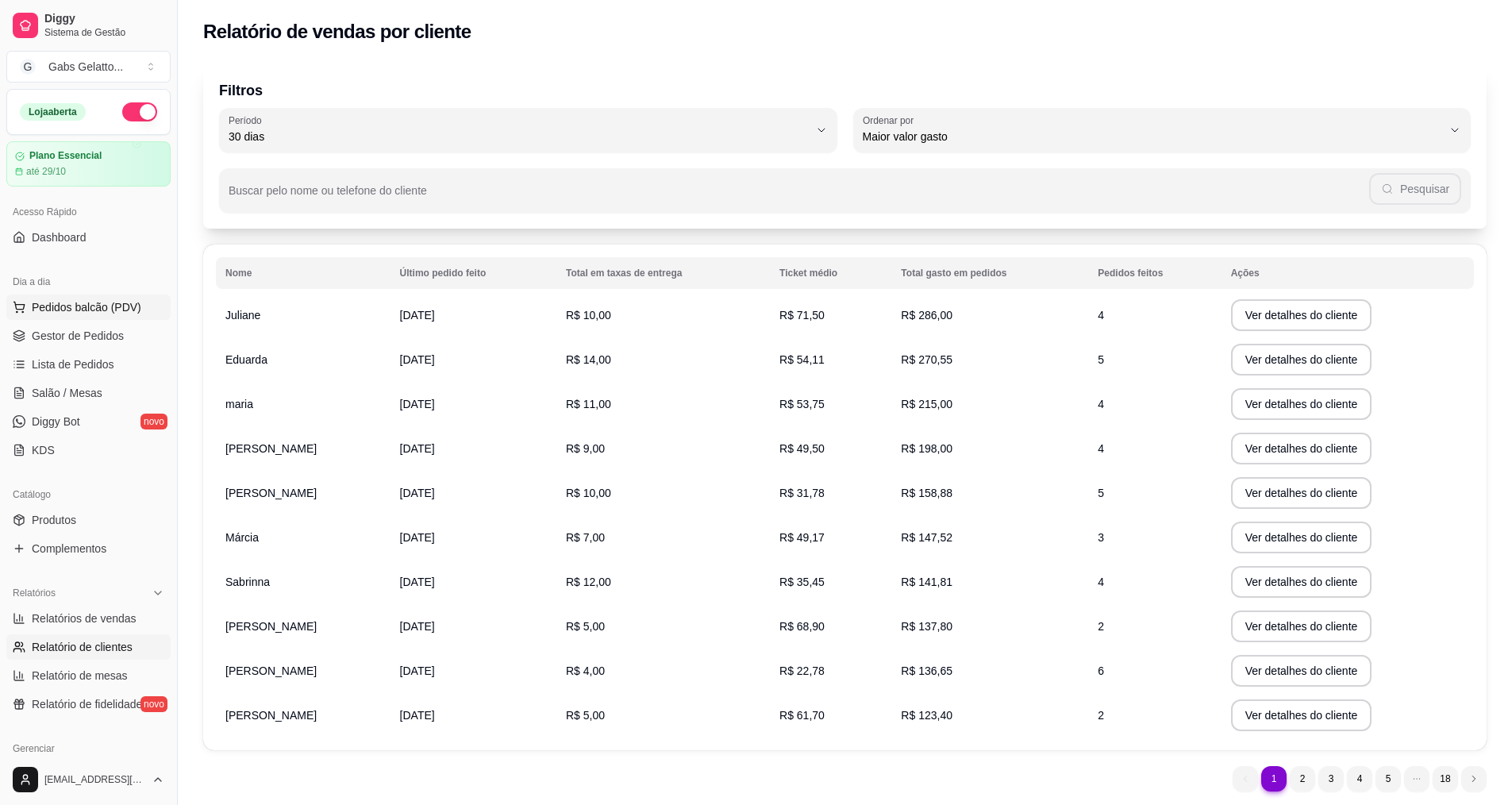
click at [95, 309] on span "Pedidos balcão (PDV)" at bounding box center [86, 306] width 110 height 16
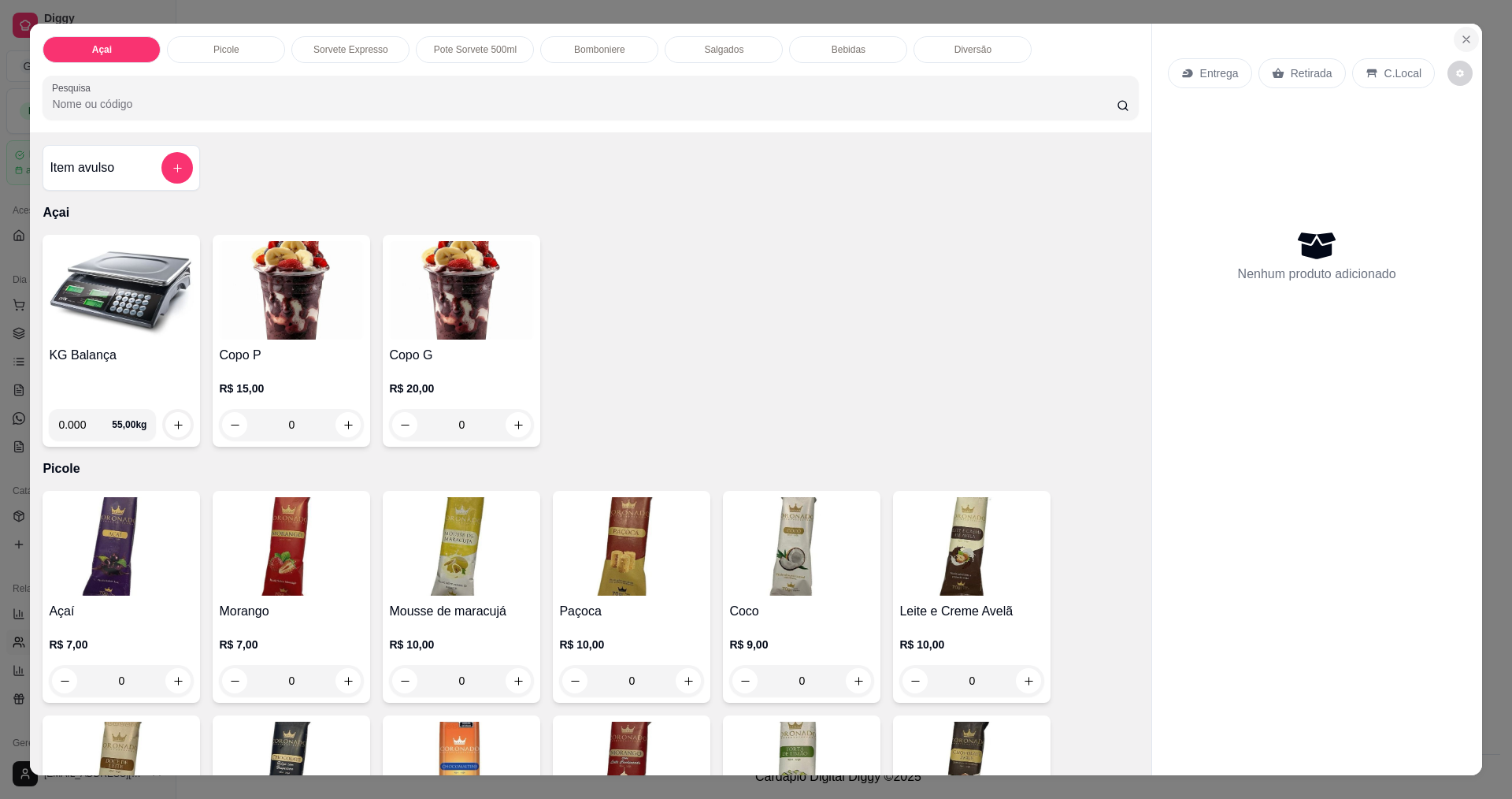
click at [1460, 38] on icon "Close" at bounding box center [1466, 39] width 13 height 13
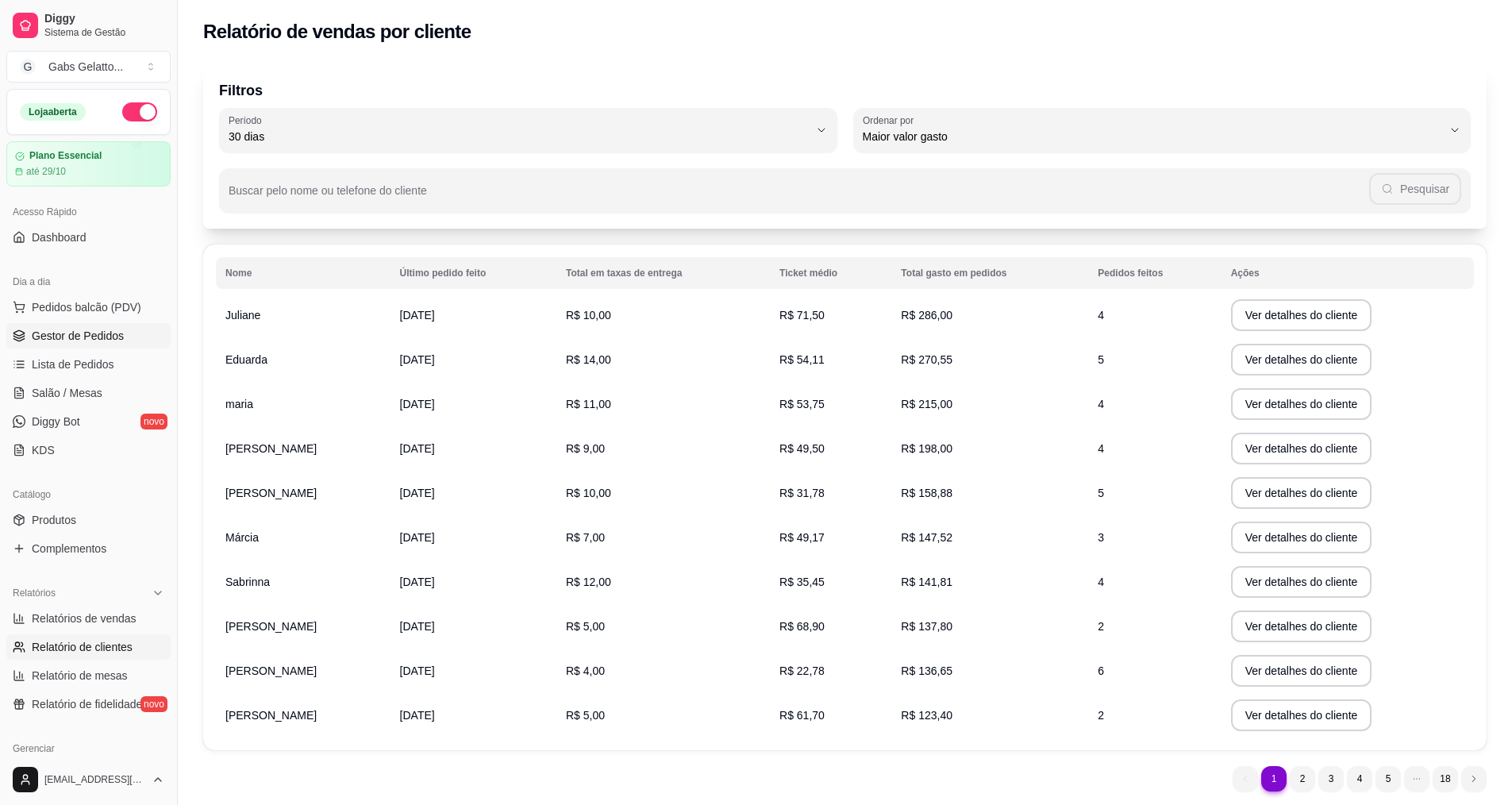
click at [107, 340] on span "Gestor de Pedidos" at bounding box center [78, 335] width 92 height 16
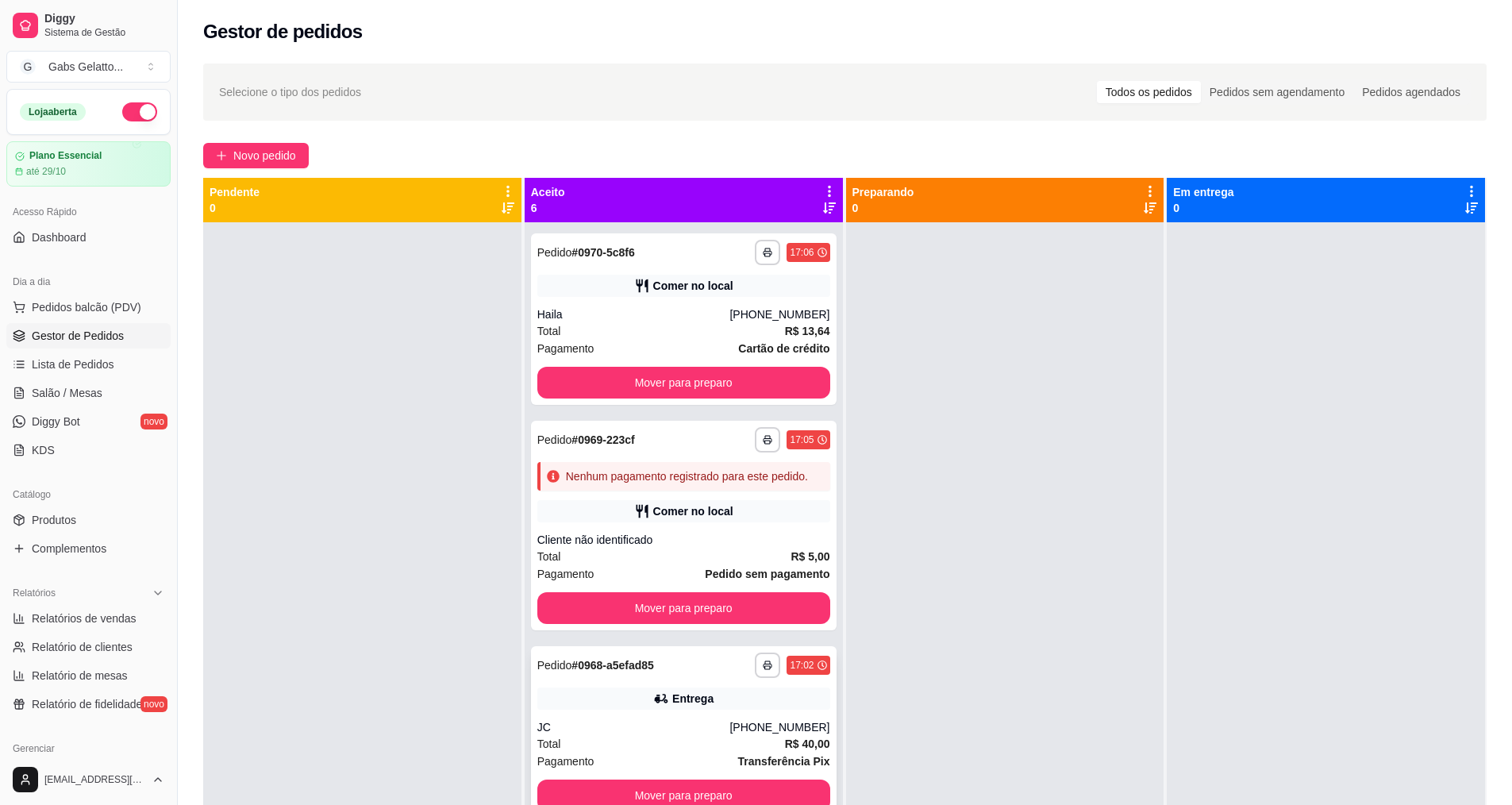
scroll to position [44, 0]
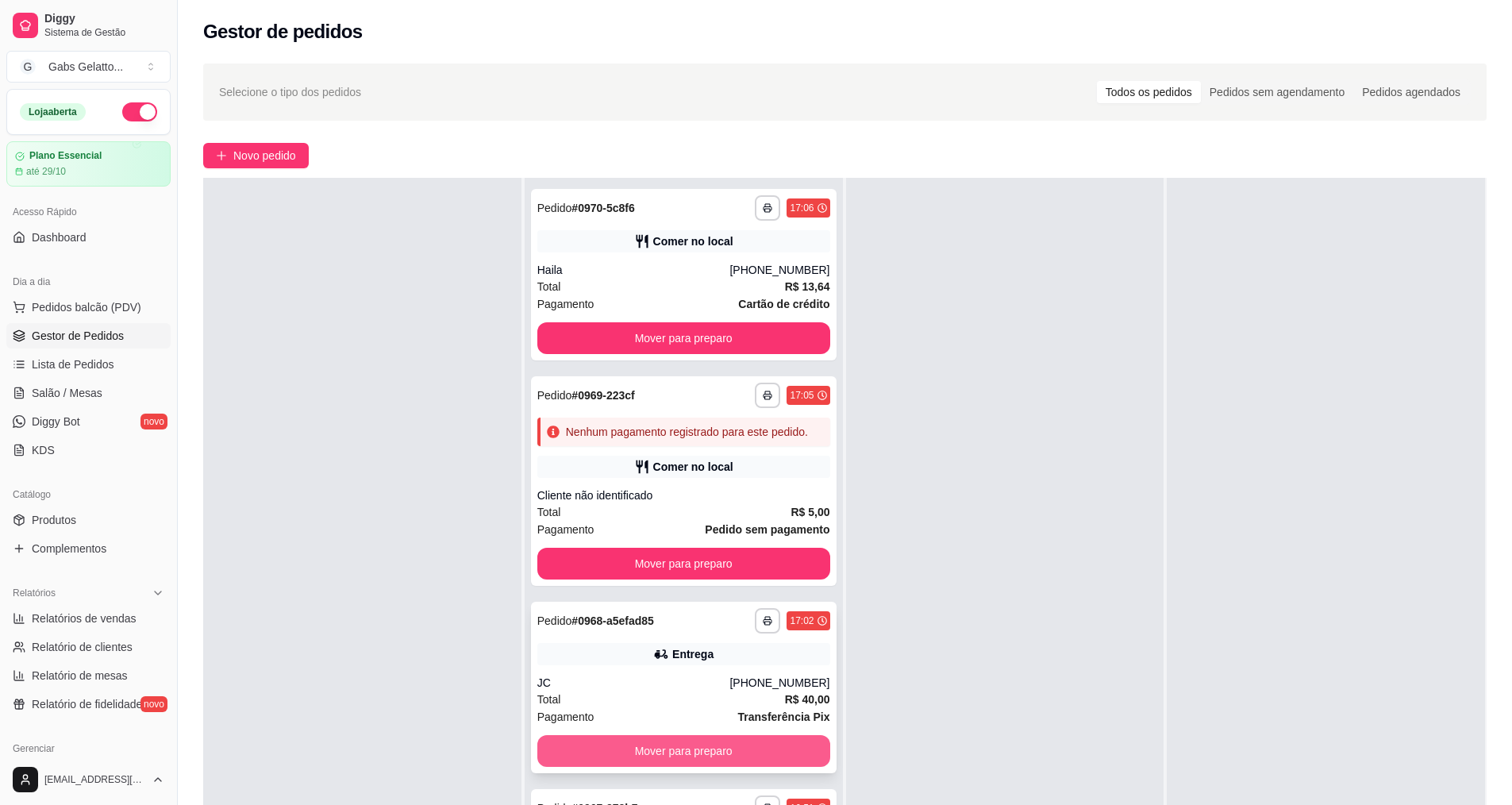
click at [707, 765] on button "Mover para preparo" at bounding box center [684, 751] width 293 height 32
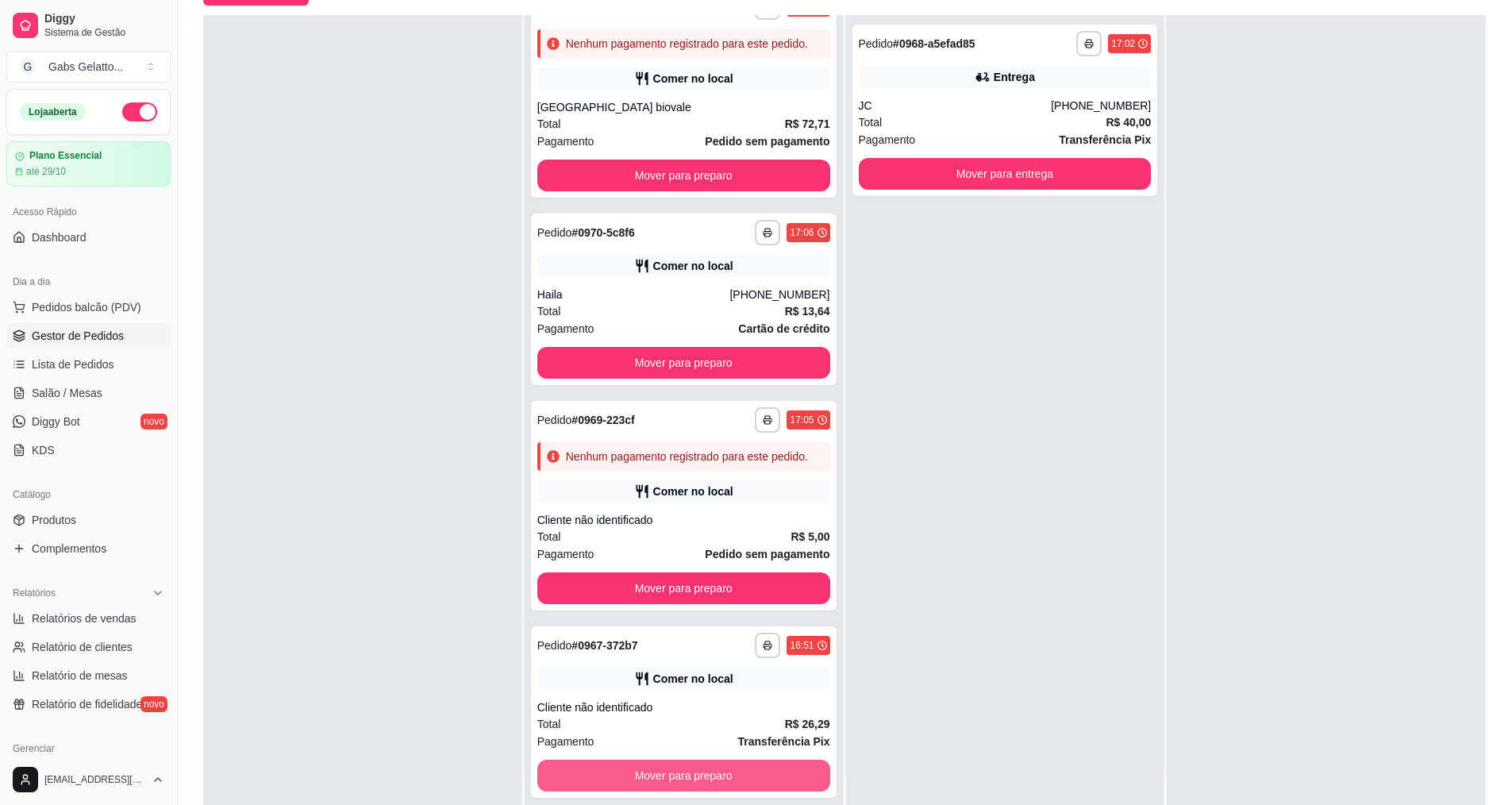
scroll to position [242, 0]
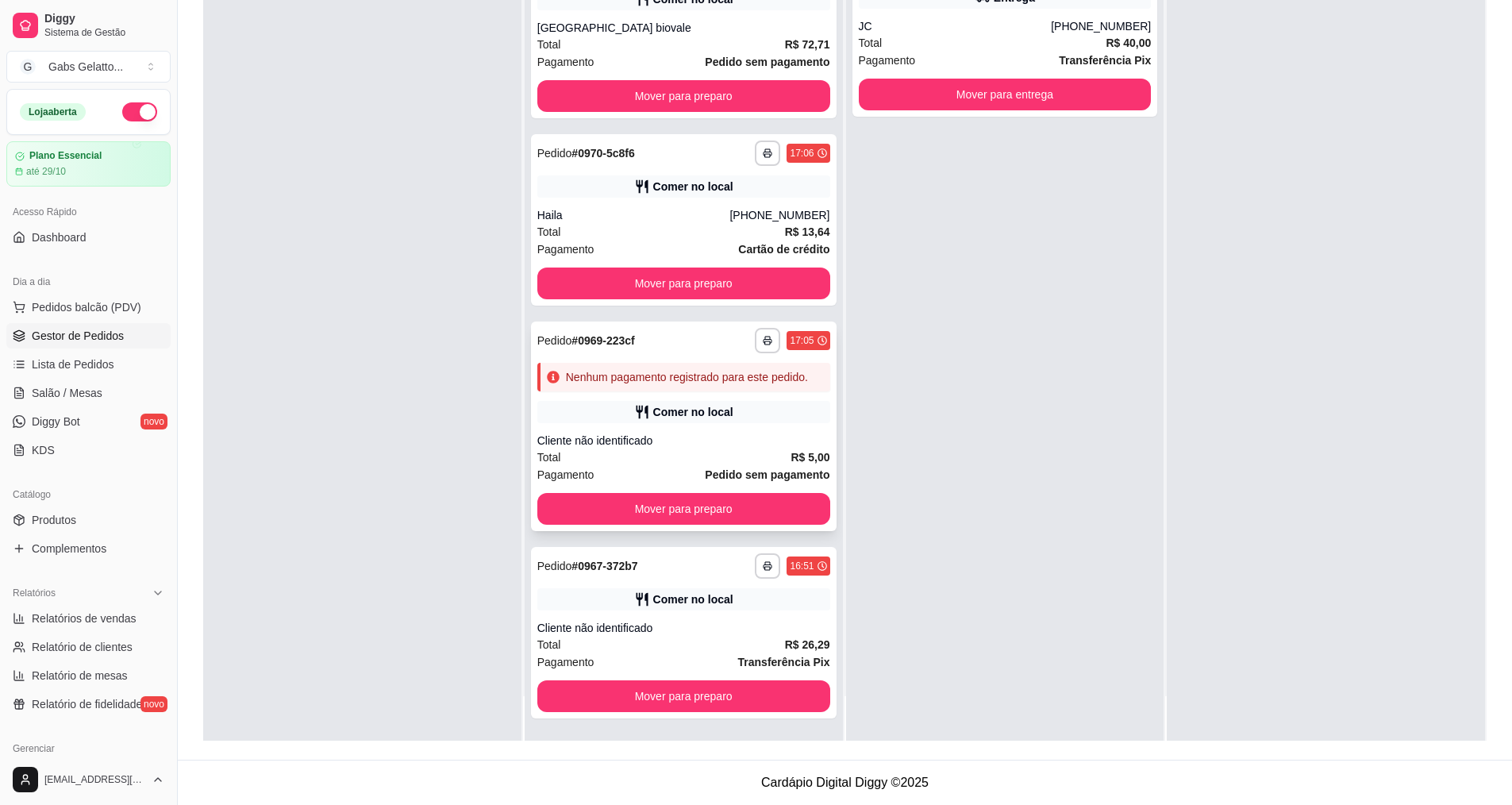
click at [666, 395] on div "**********" at bounding box center [683, 426] width 305 height 209
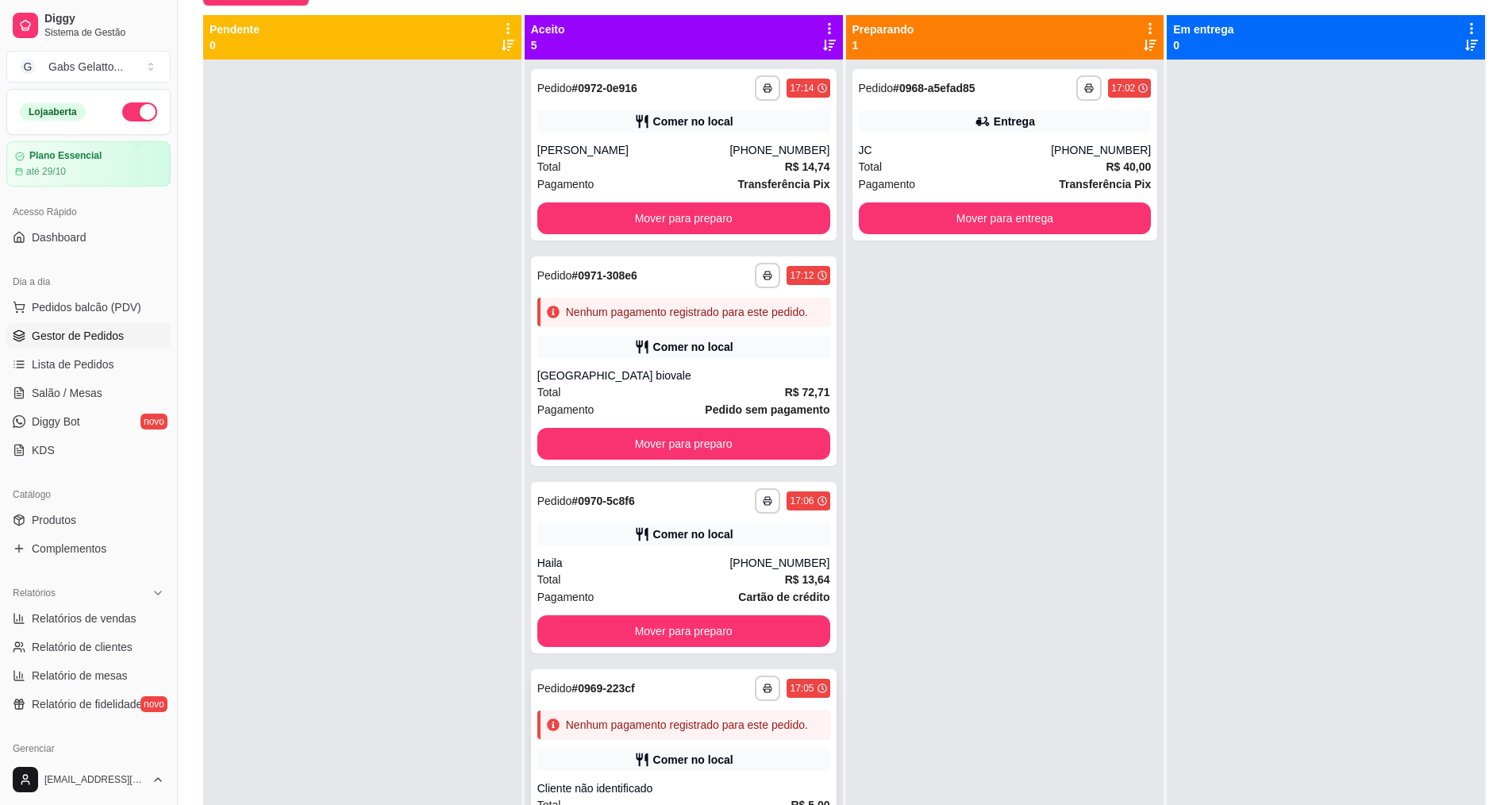
scroll to position [255, 0]
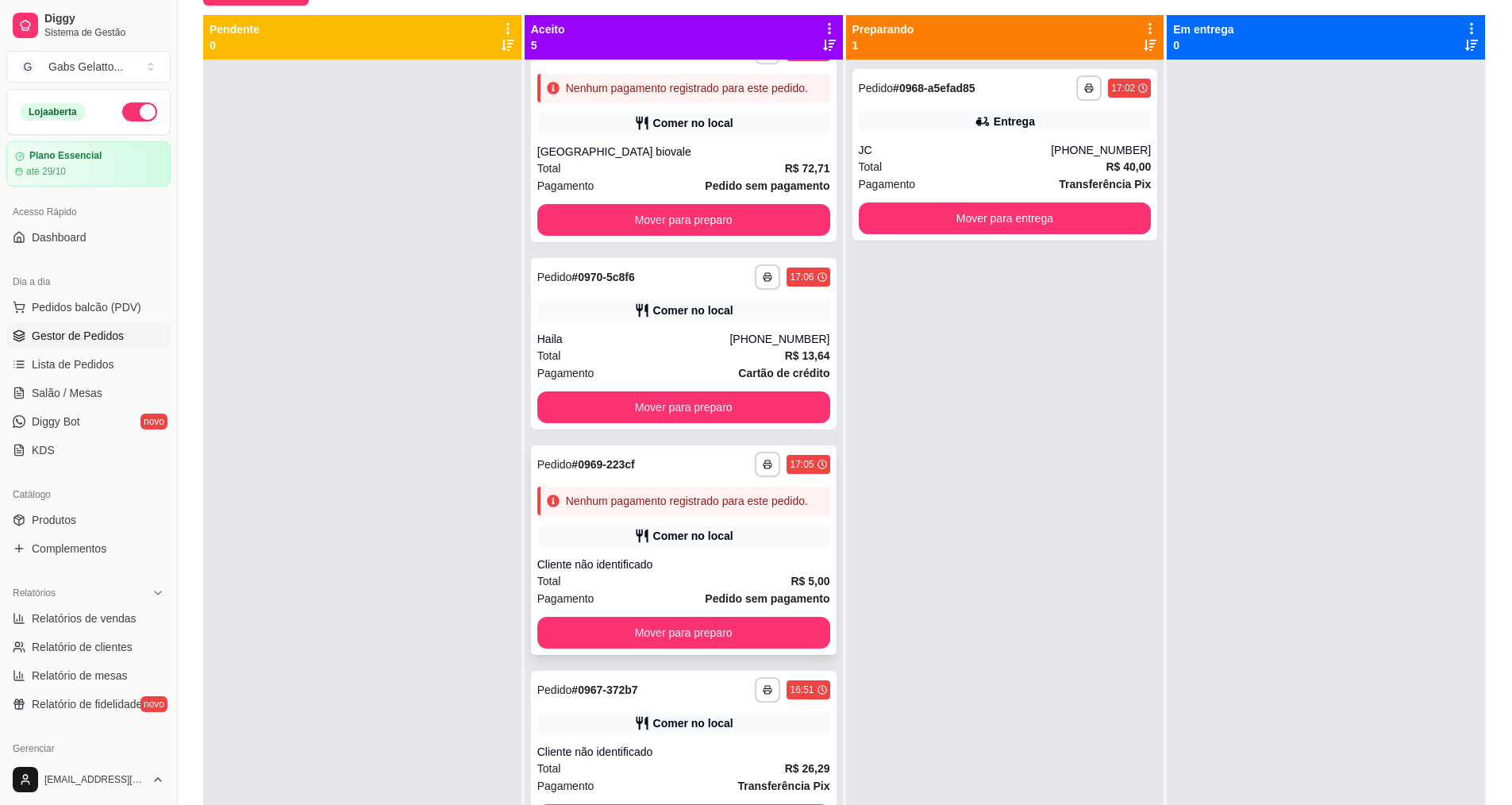
click at [679, 550] on div "**********" at bounding box center [683, 550] width 305 height 209
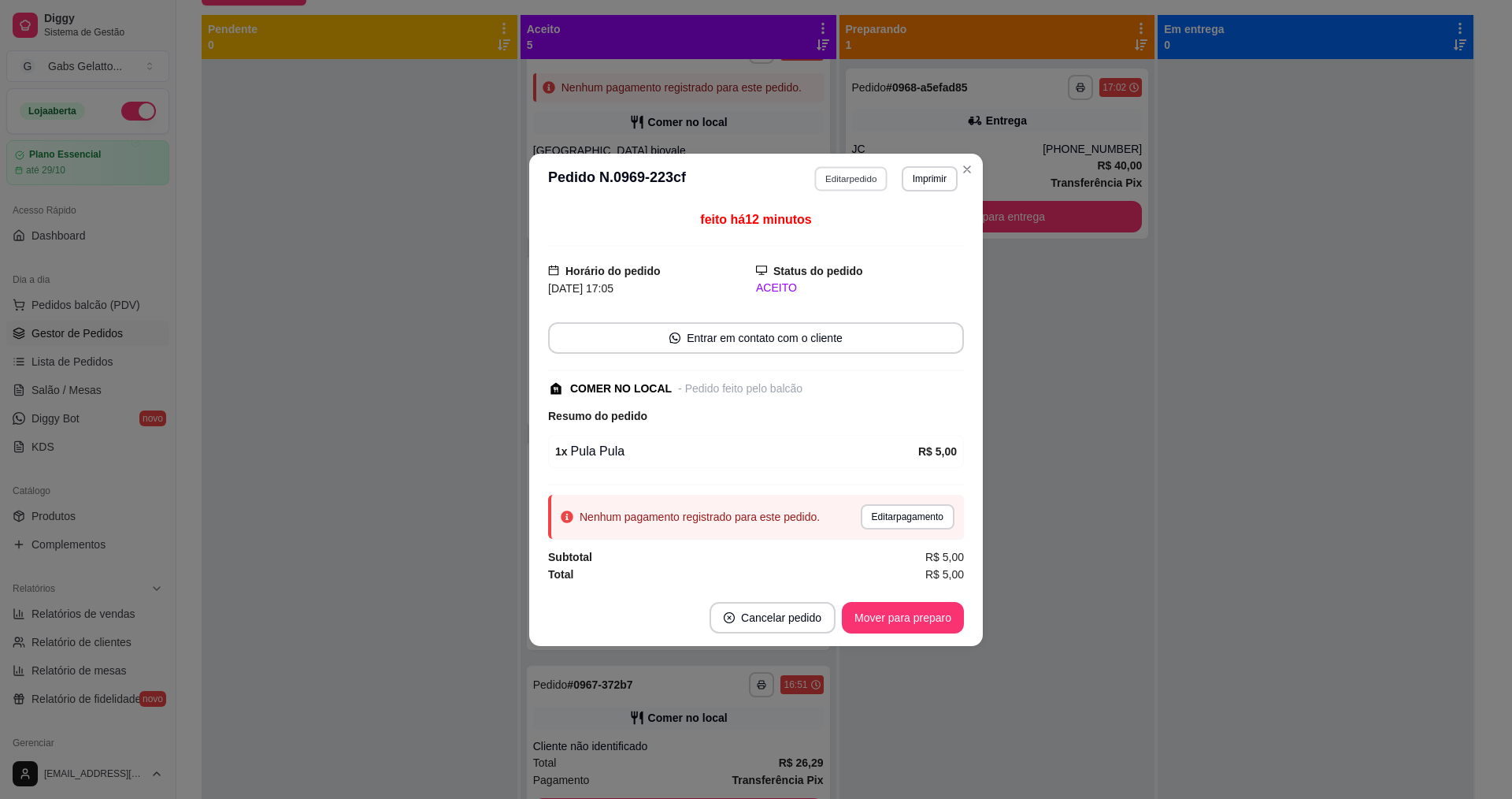
click at [848, 174] on button "Editar pedido" at bounding box center [851, 178] width 74 height 24
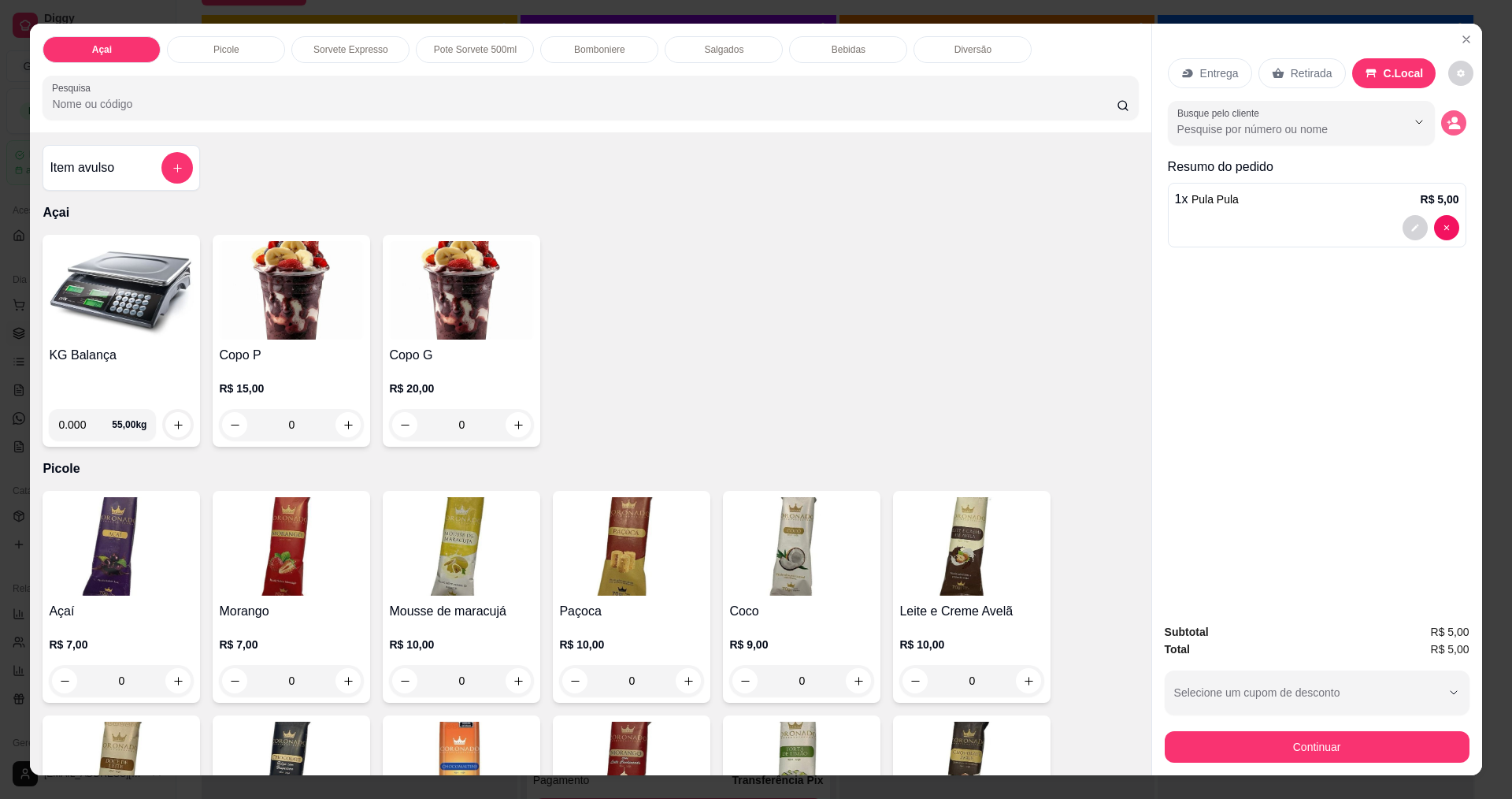
click at [1441, 115] on button "decrease-product-quantity" at bounding box center [1453, 122] width 25 height 25
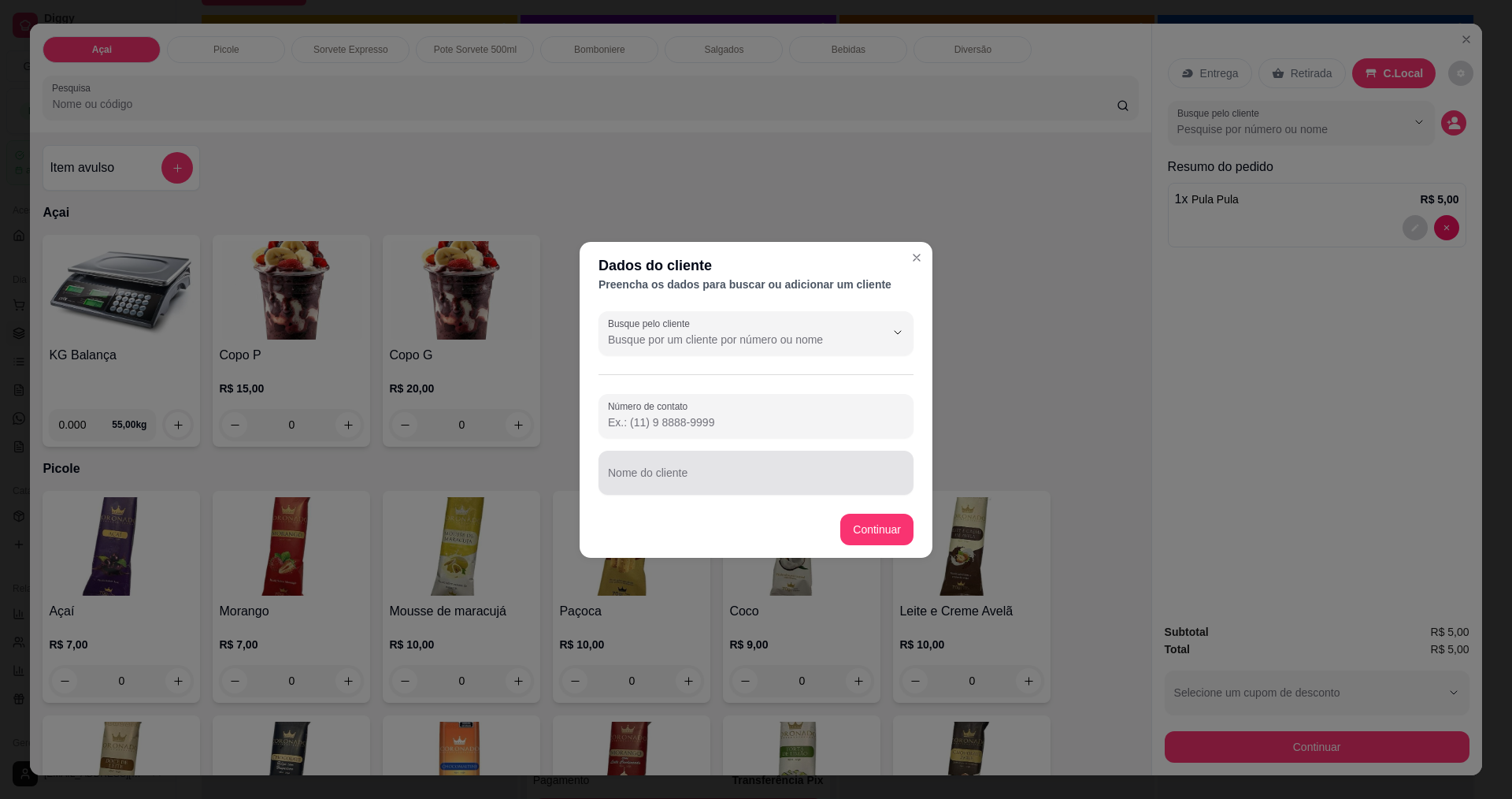
click at [695, 492] on div "Nome do cliente" at bounding box center [756, 472] width 315 height 44
type input "Branca"
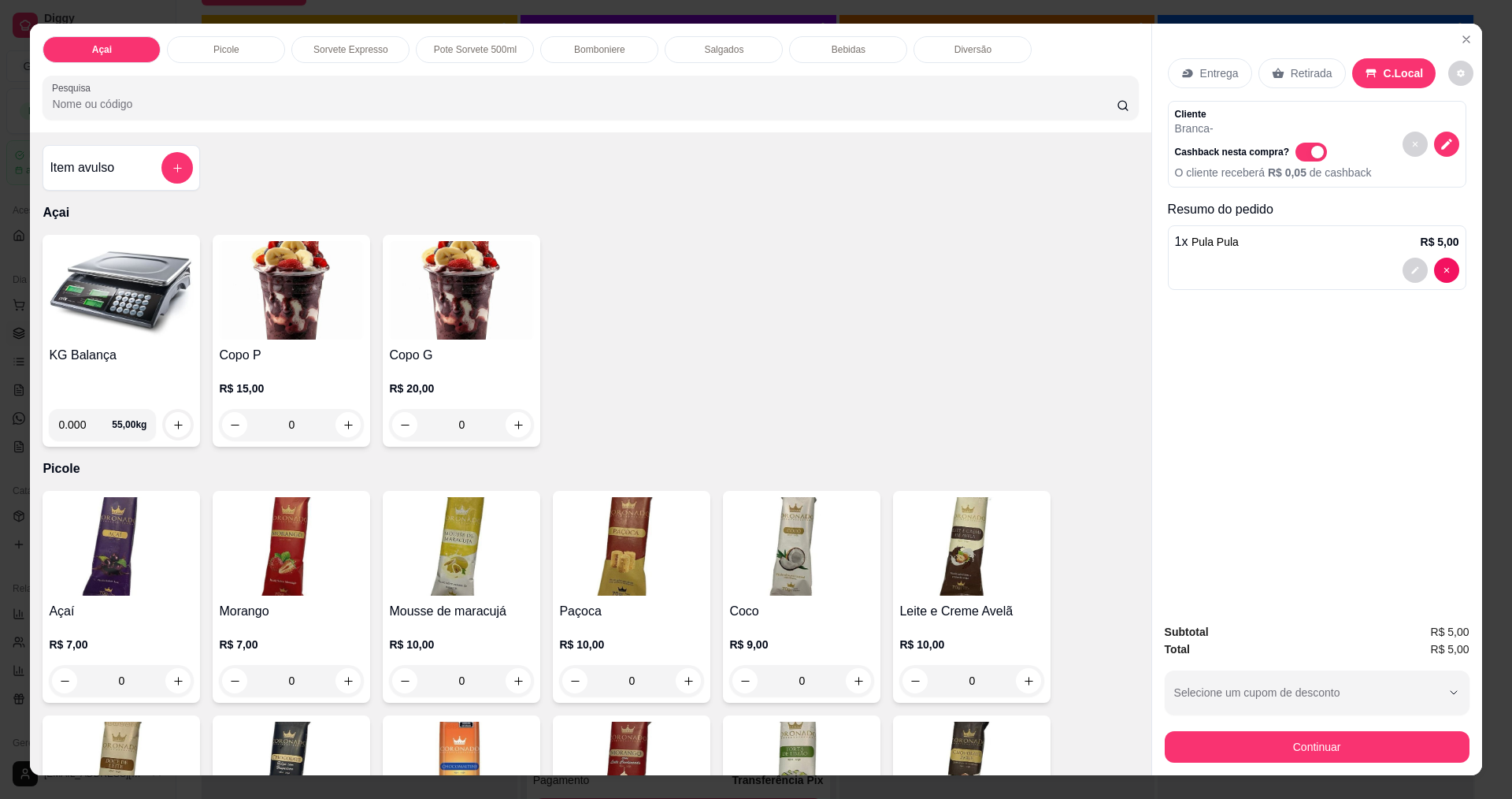
click at [1462, 26] on div "Entrega Retirada C.Local Cliente Branca - Cashback nesta compra? O cliente rece…" at bounding box center [1317, 316] width 330 height 586
click at [1325, 749] on button "Continuar" at bounding box center [1316, 746] width 296 height 31
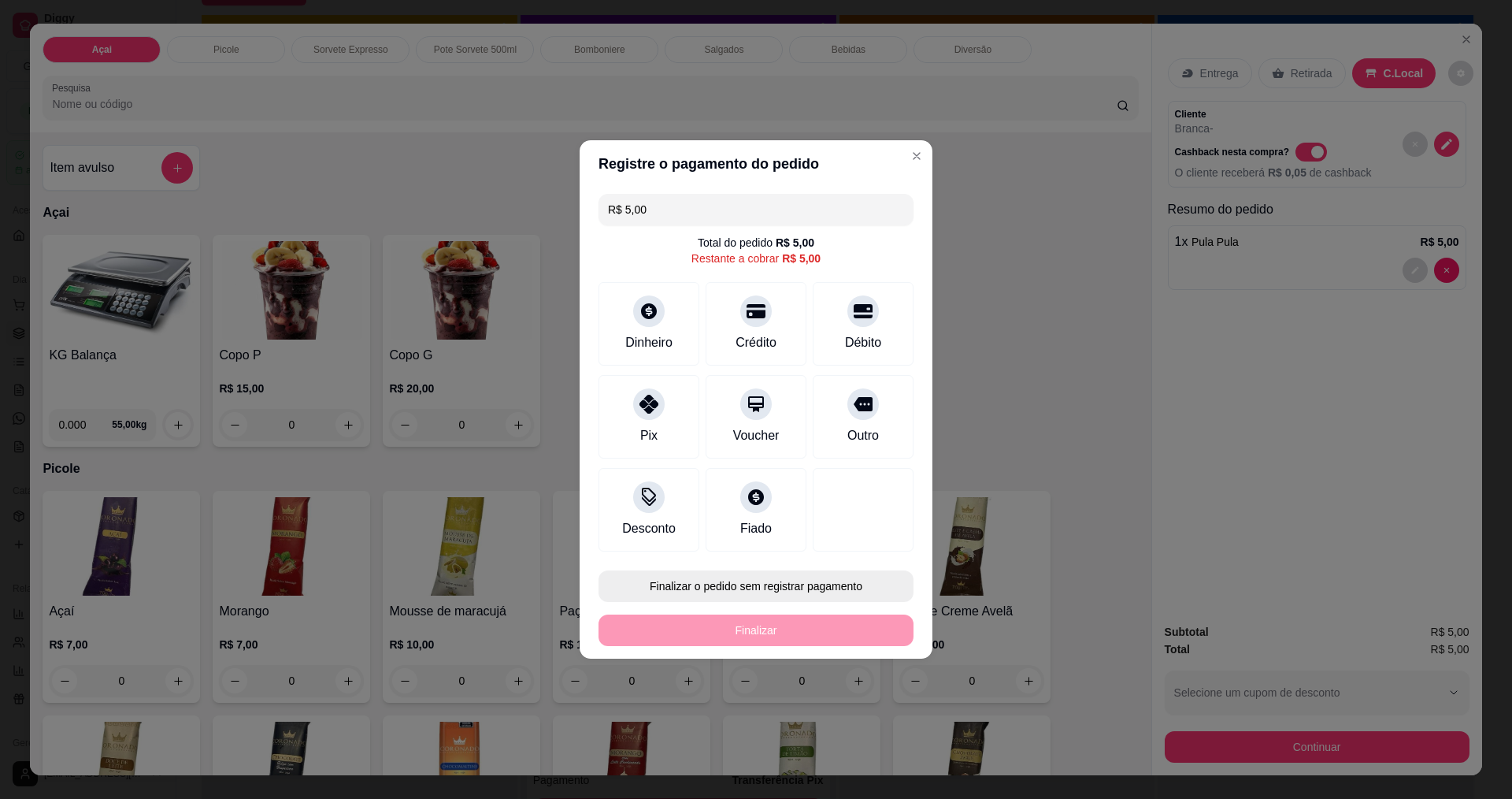
click at [703, 585] on button "Finalizar o pedido sem registrar pagamento" at bounding box center [756, 586] width 315 height 32
click at [849, 723] on button "Confirmar" at bounding box center [856, 715] width 59 height 24
type input "0"
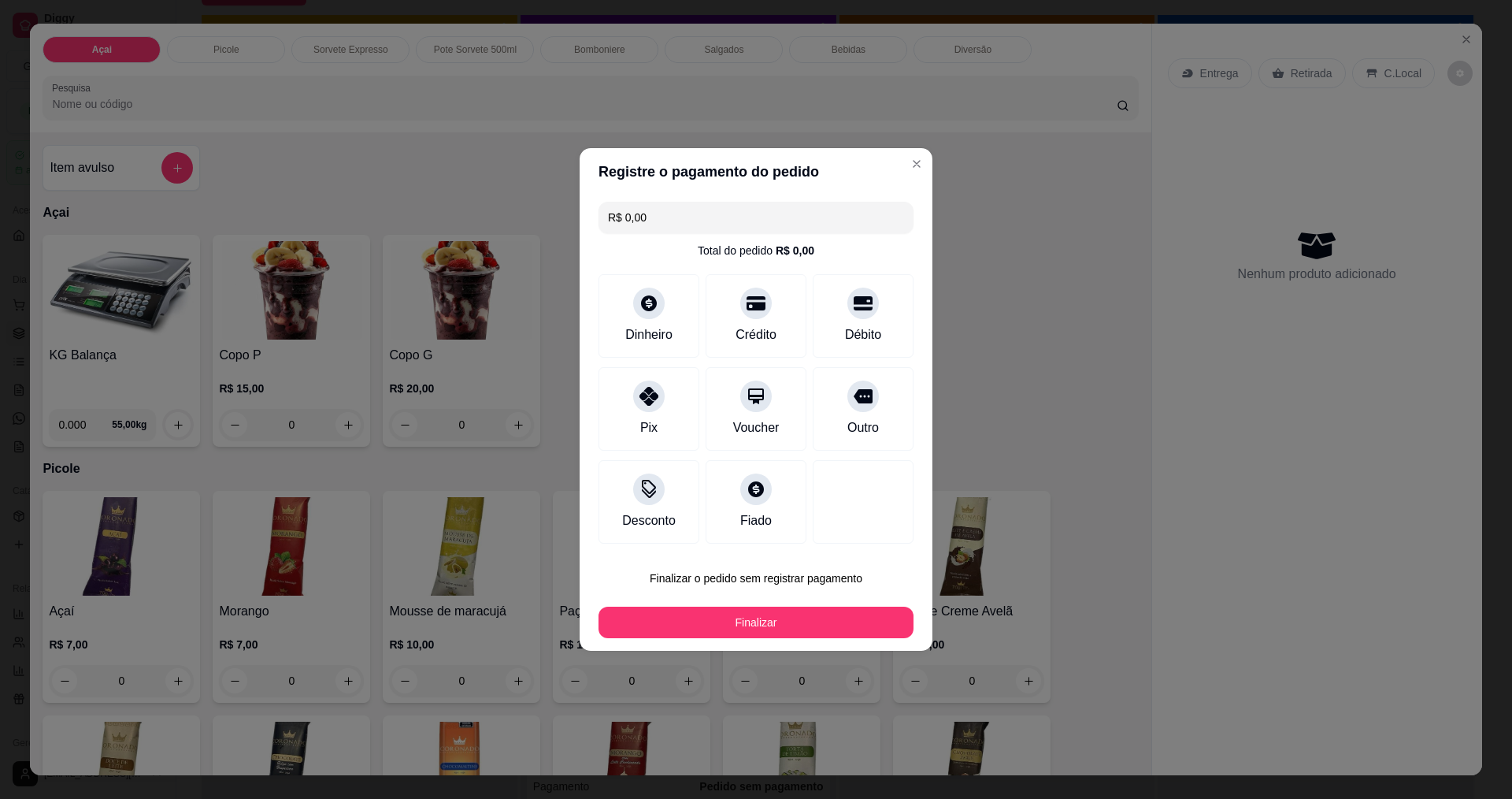
type input "R$ 0,00"
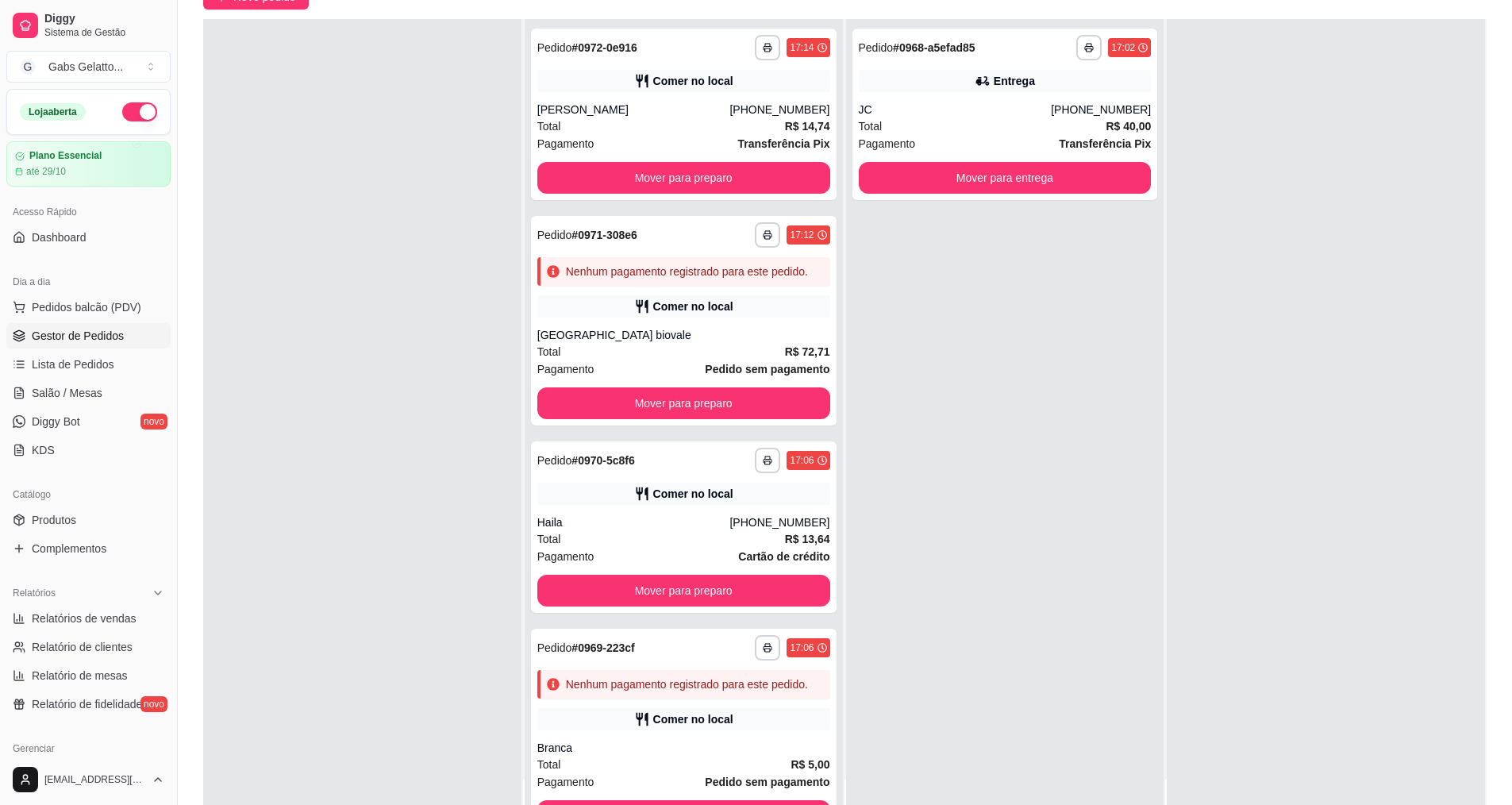
scroll to position [0, 0]
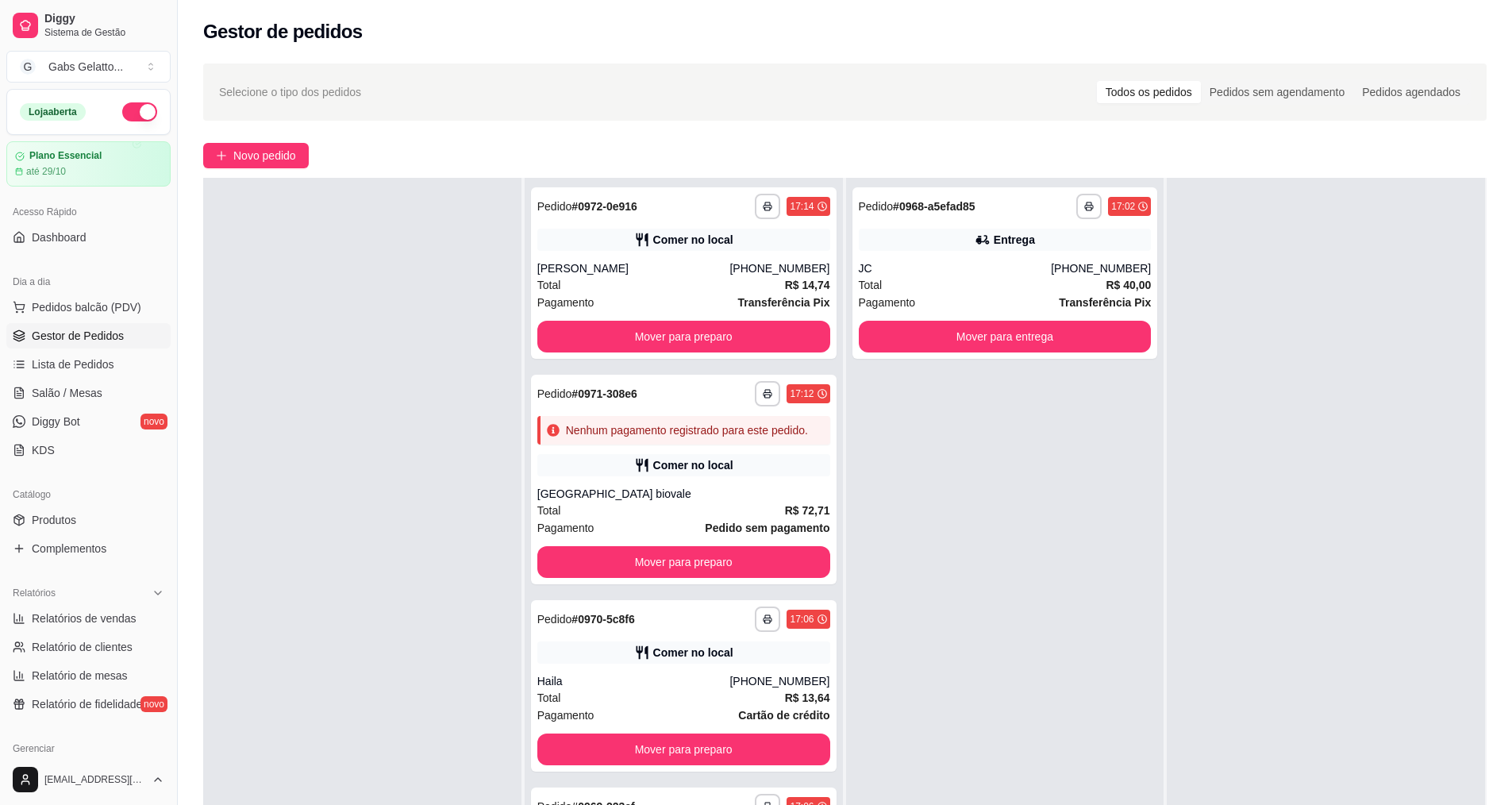
drag, startPoint x: 980, startPoint y: 719, endPoint x: 995, endPoint y: 725, distance: 16.2
drag, startPoint x: 995, startPoint y: 725, endPoint x: 1305, endPoint y: 279, distance: 543.2
click at [1306, 275] on div at bounding box center [1326, 580] width 319 height 805
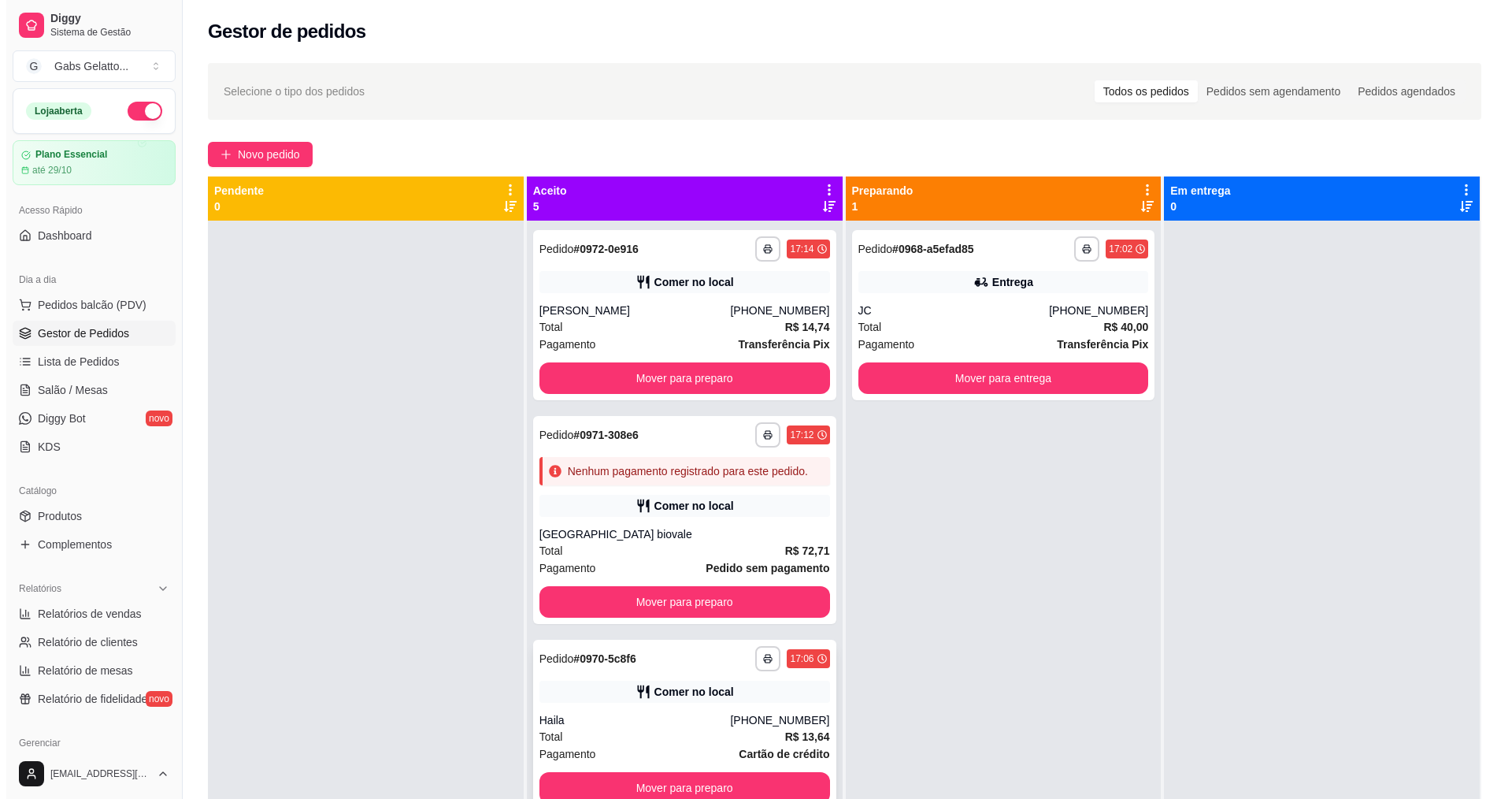
scroll to position [158, 0]
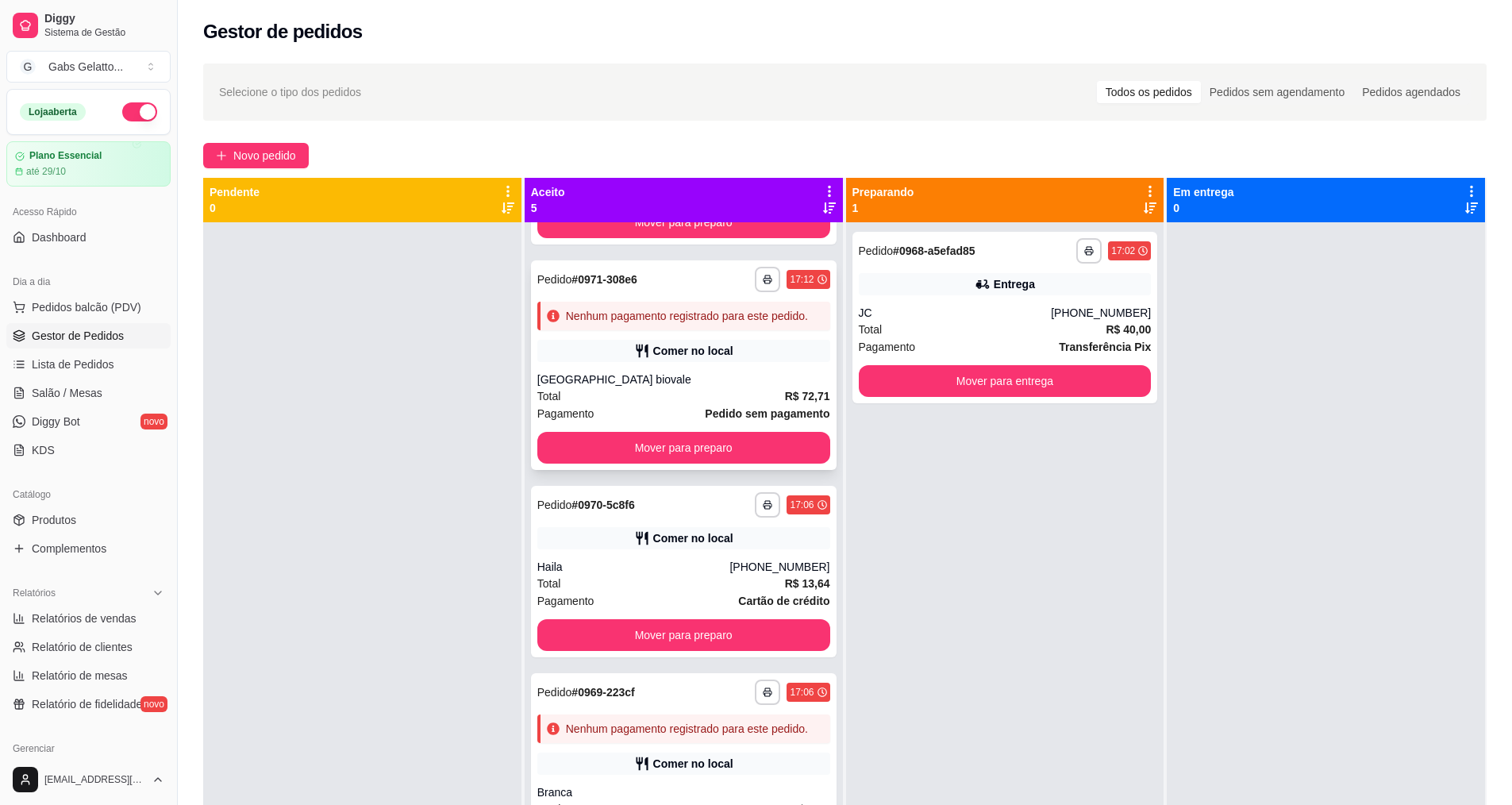
click at [735, 362] on div "Comer no local" at bounding box center [684, 351] width 293 height 23
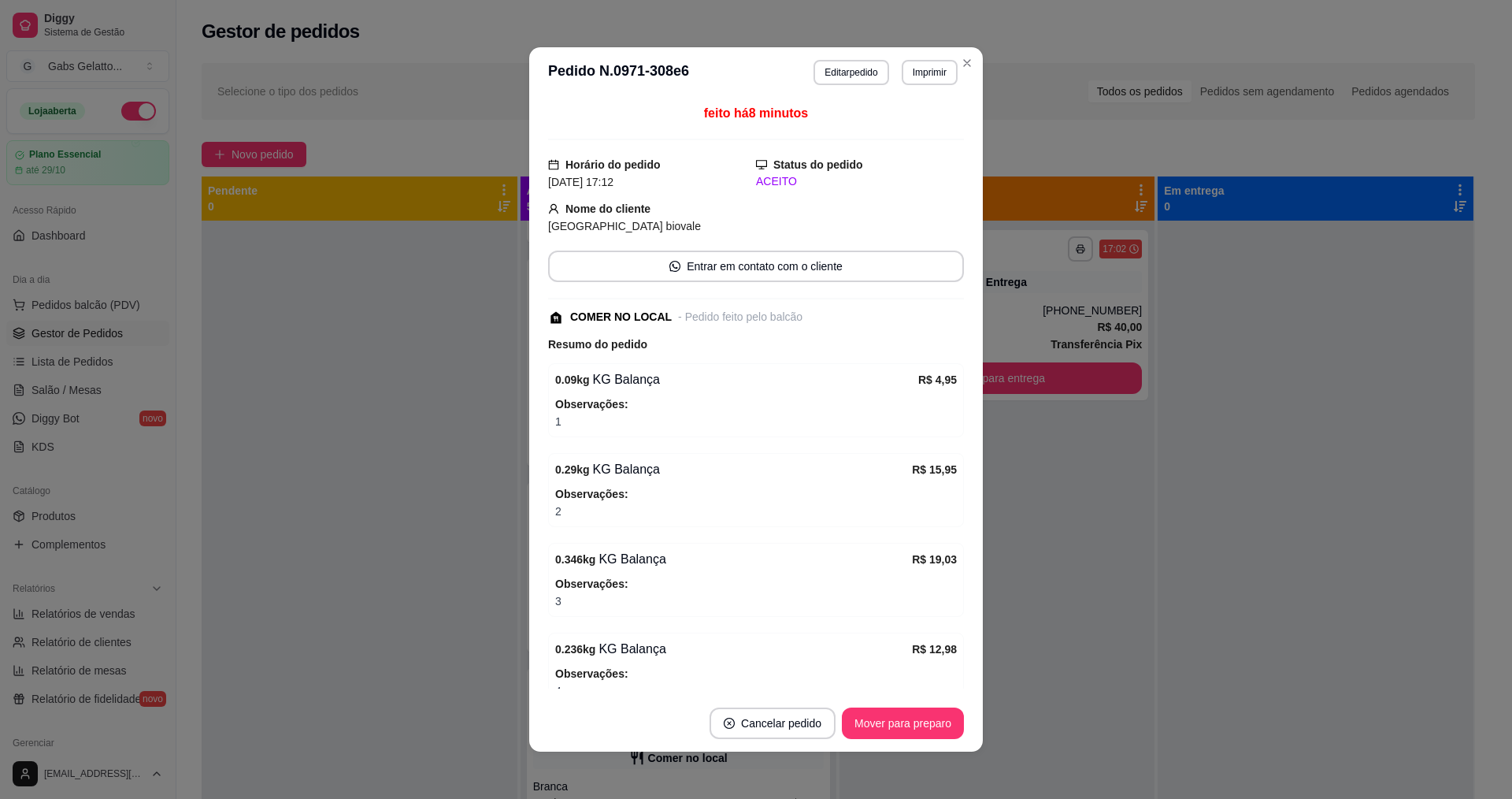
scroll to position [223, 0]
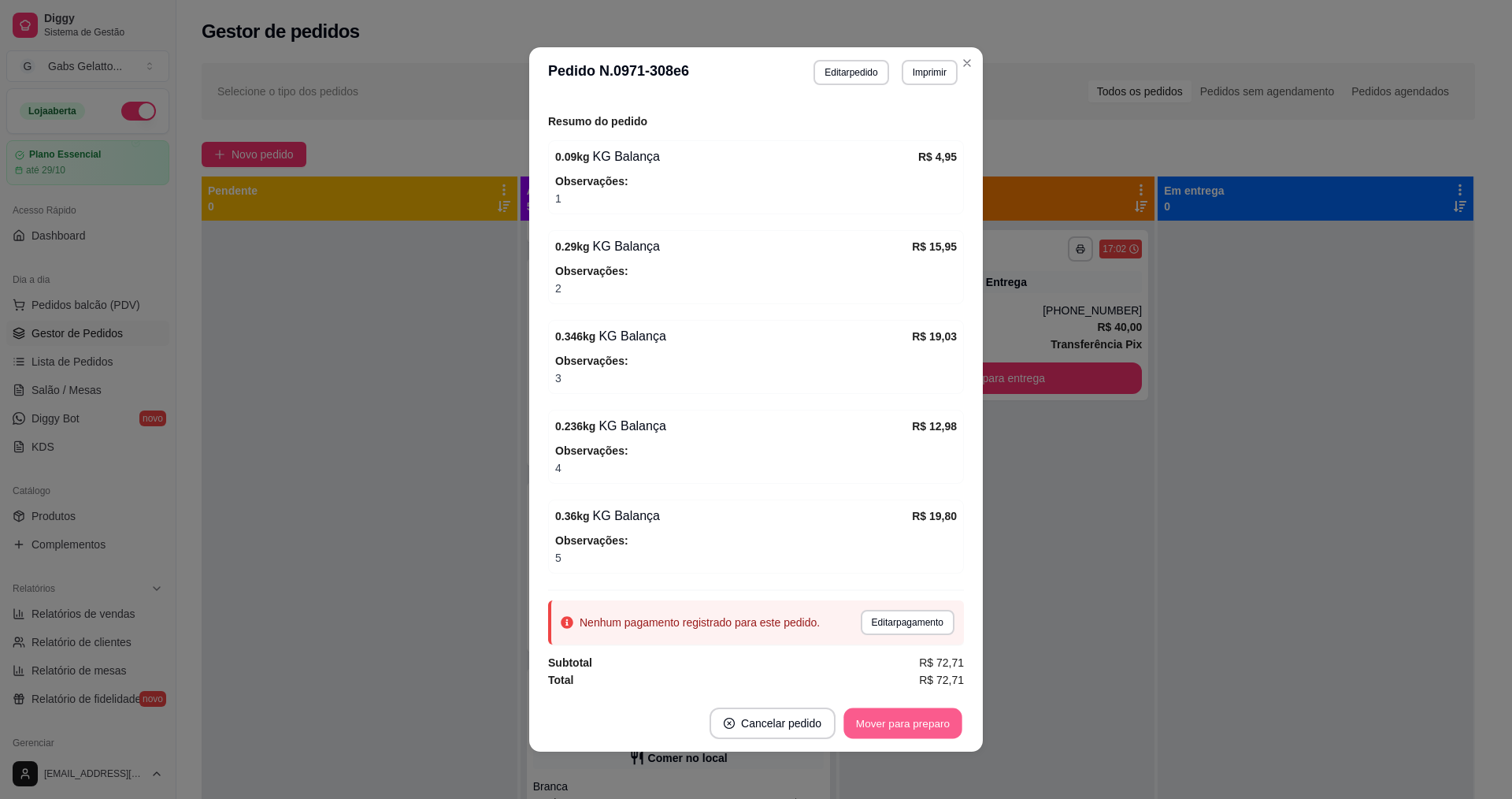
click at [906, 724] on button "Mover para preparo" at bounding box center [902, 723] width 118 height 31
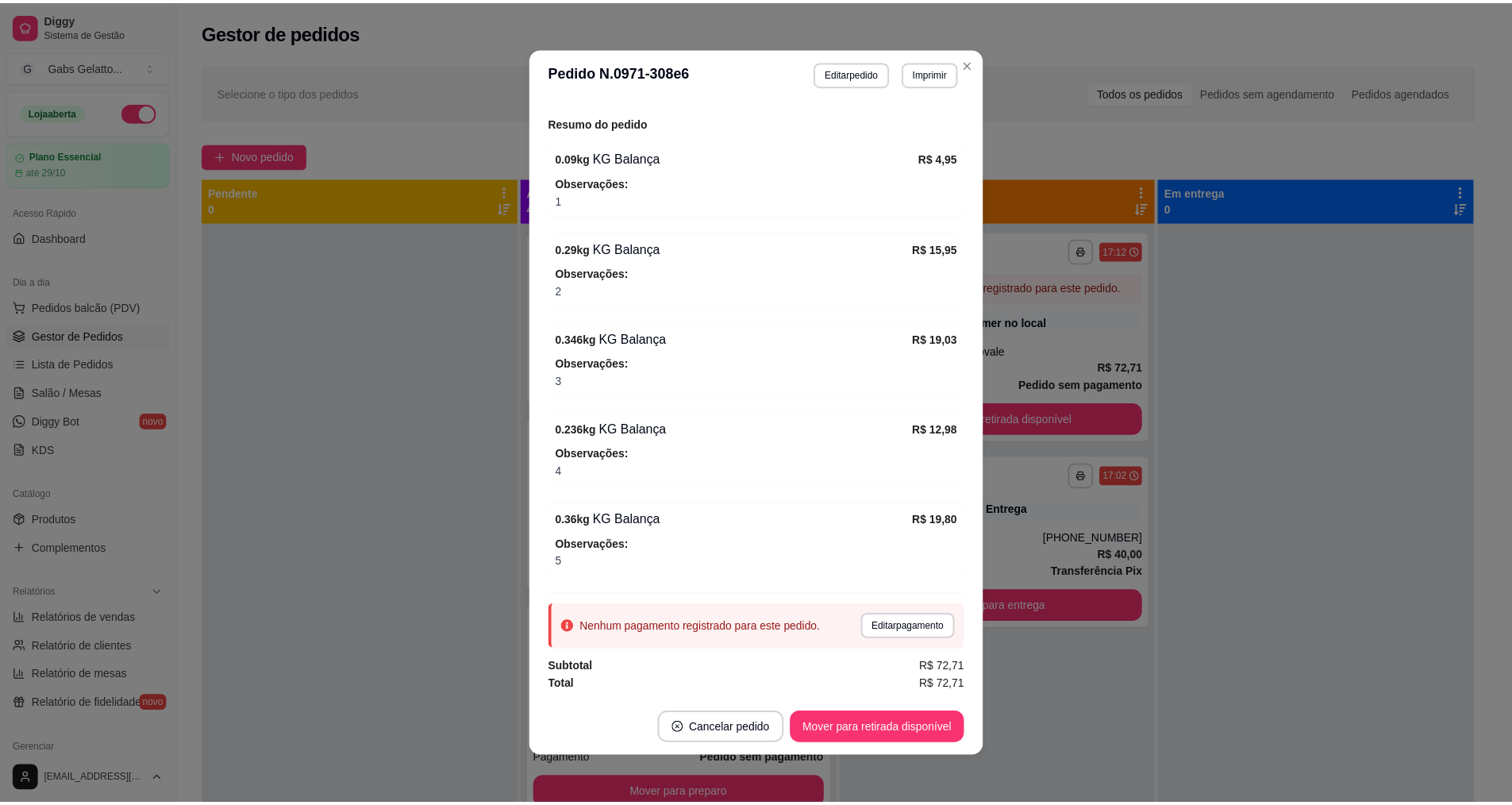
scroll to position [3, 0]
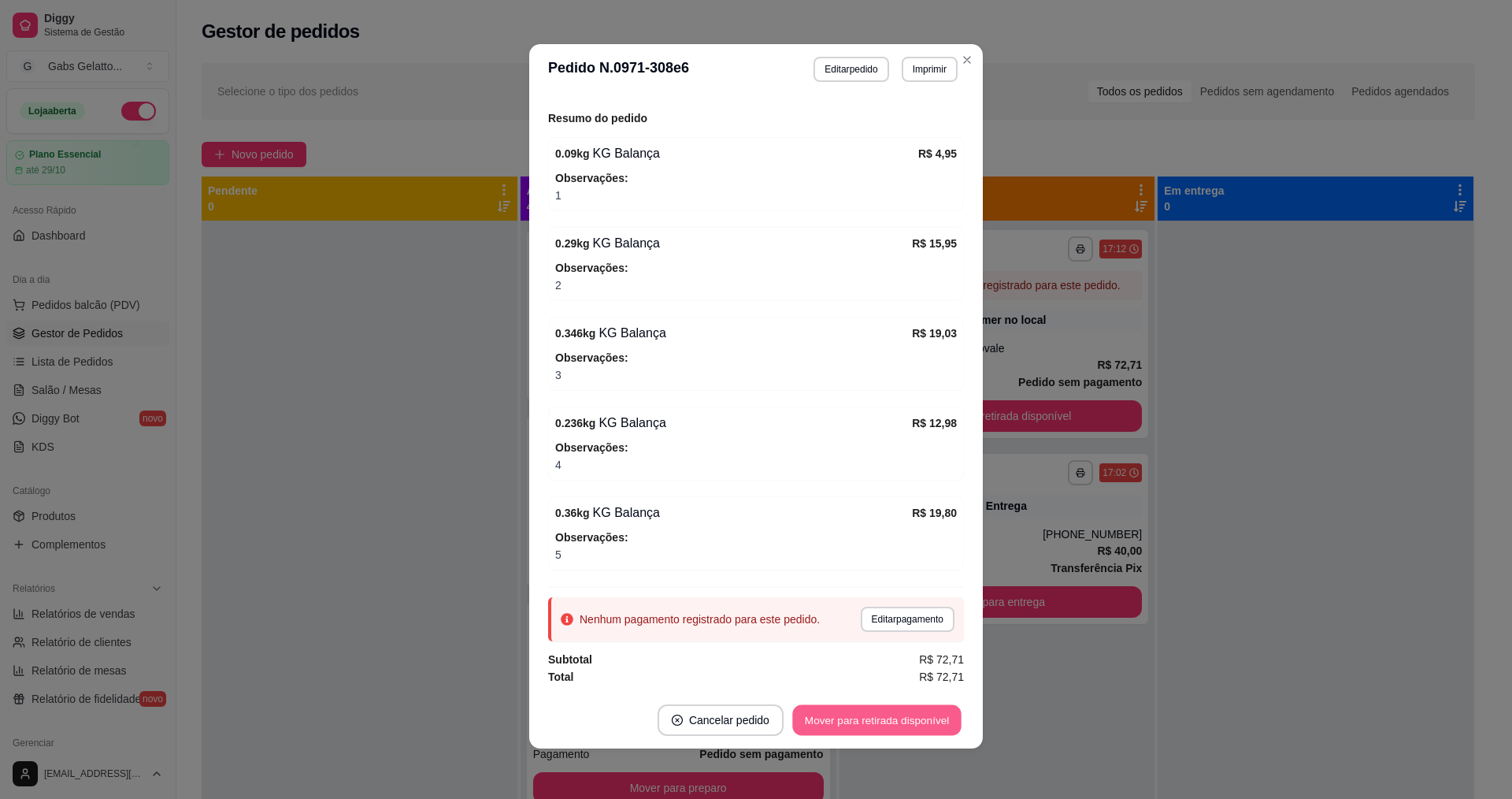
click at [850, 722] on button "Mover para retirada disponível" at bounding box center [876, 720] width 169 height 31
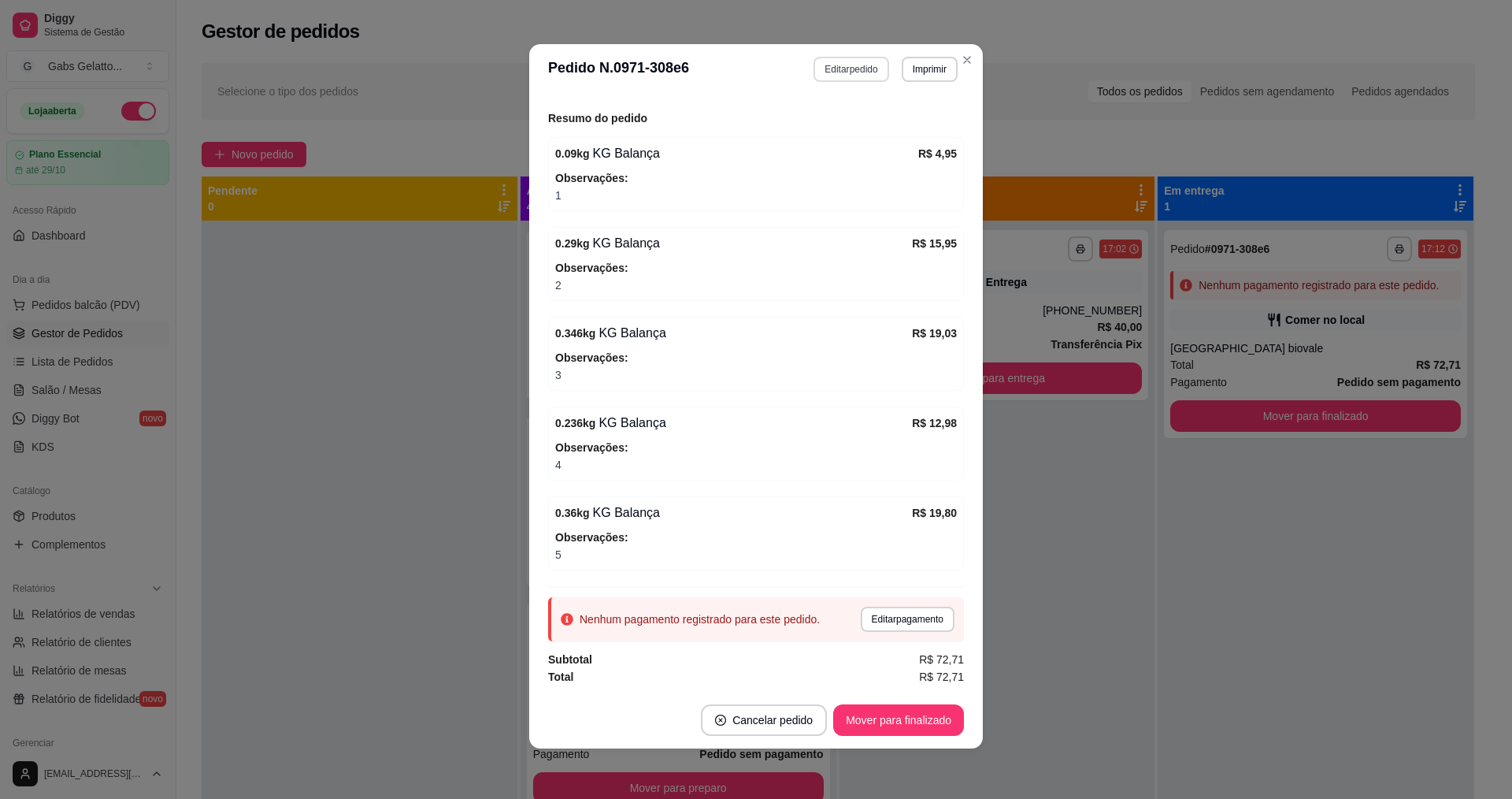
click at [859, 68] on button "Editar pedido" at bounding box center [851, 69] width 75 height 25
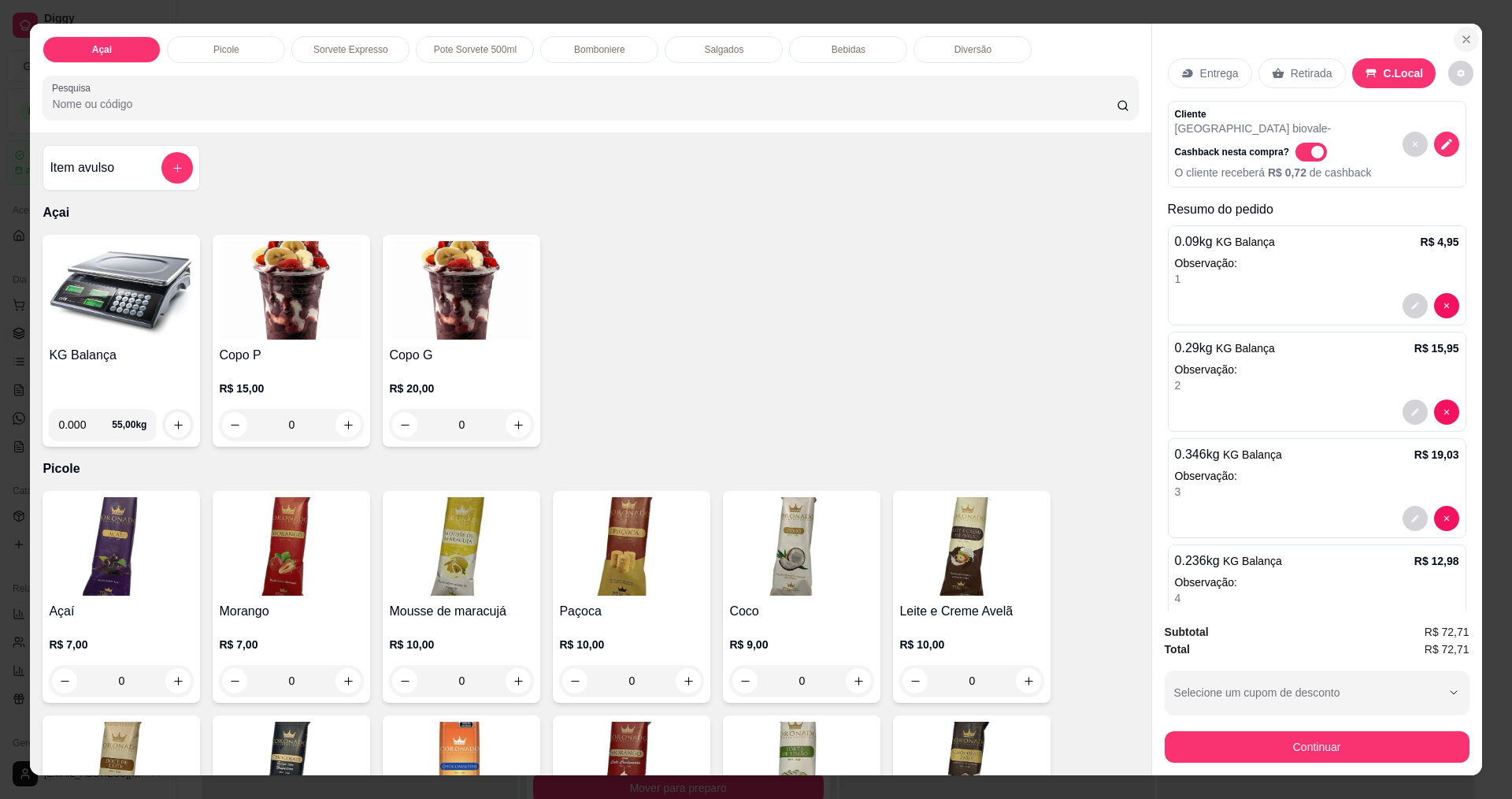
click at [1464, 34] on icon "Close" at bounding box center [1466, 39] width 13 height 13
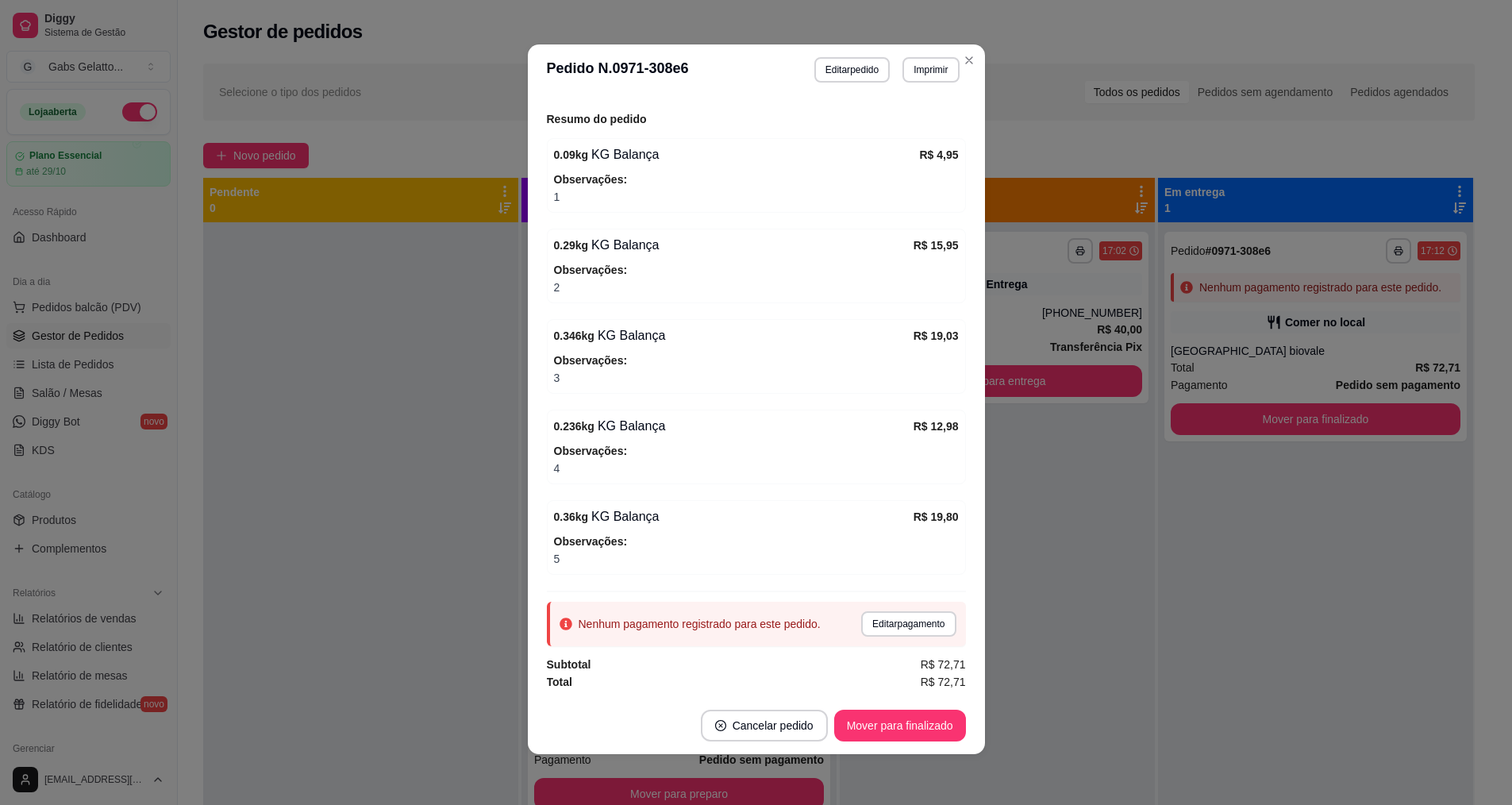
scroll to position [0, 0]
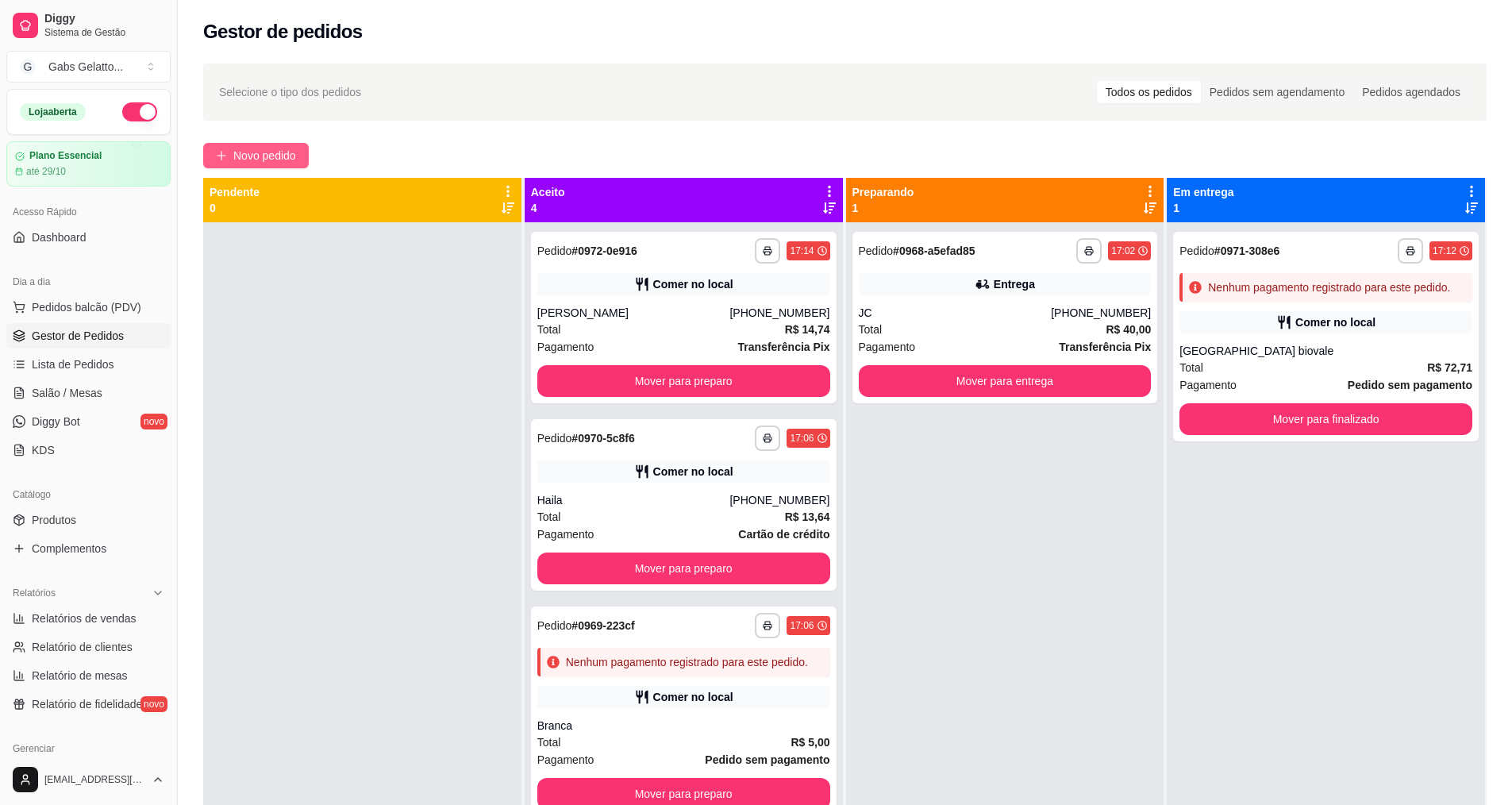
click at [253, 154] on span "Novo pedido" at bounding box center [264, 155] width 63 height 18
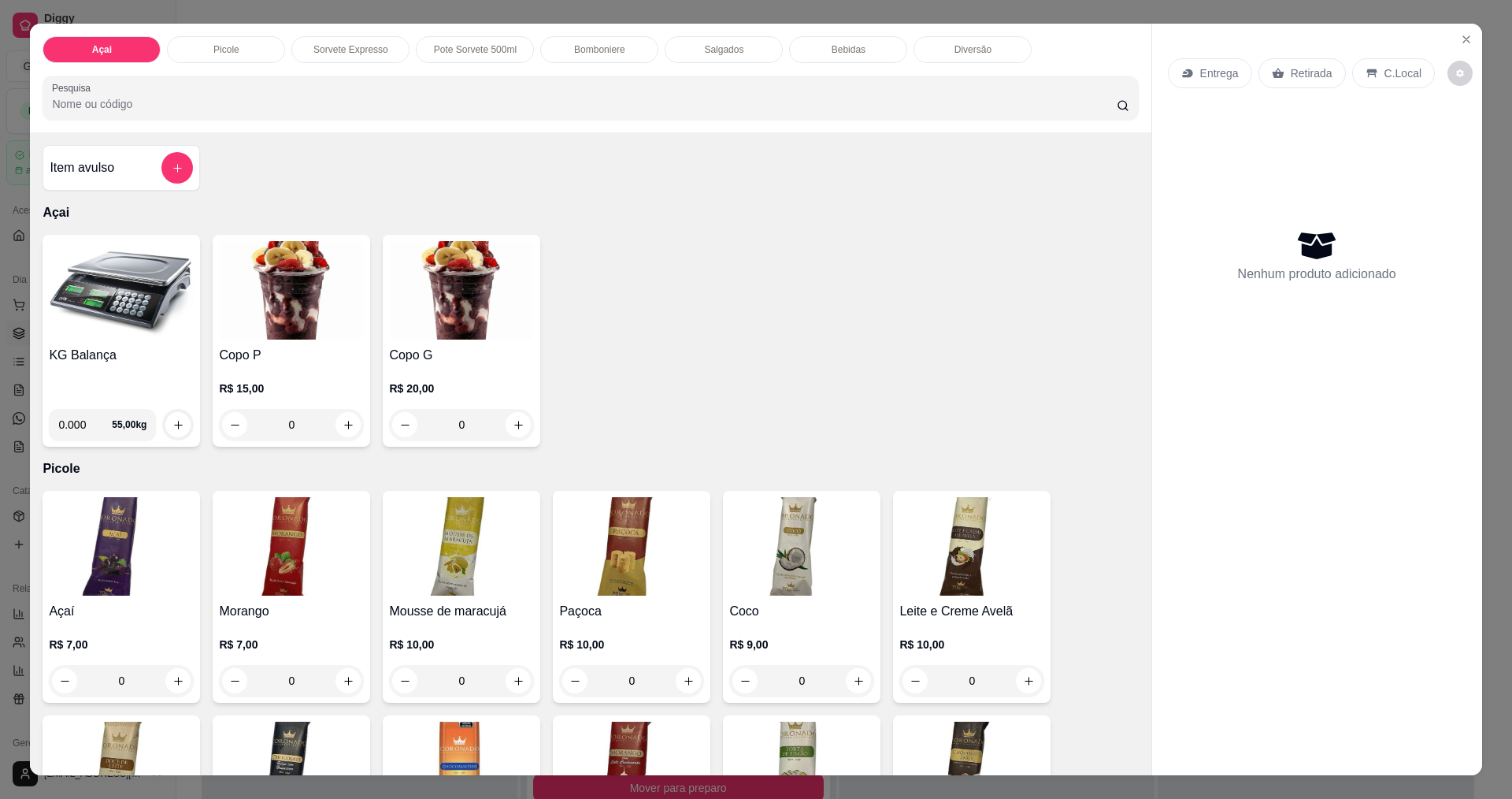
click at [84, 435] on input "0.000" at bounding box center [85, 424] width 53 height 32
type input "0.256"
click at [165, 422] on button "increase-product-quantity" at bounding box center [177, 424] width 25 height 25
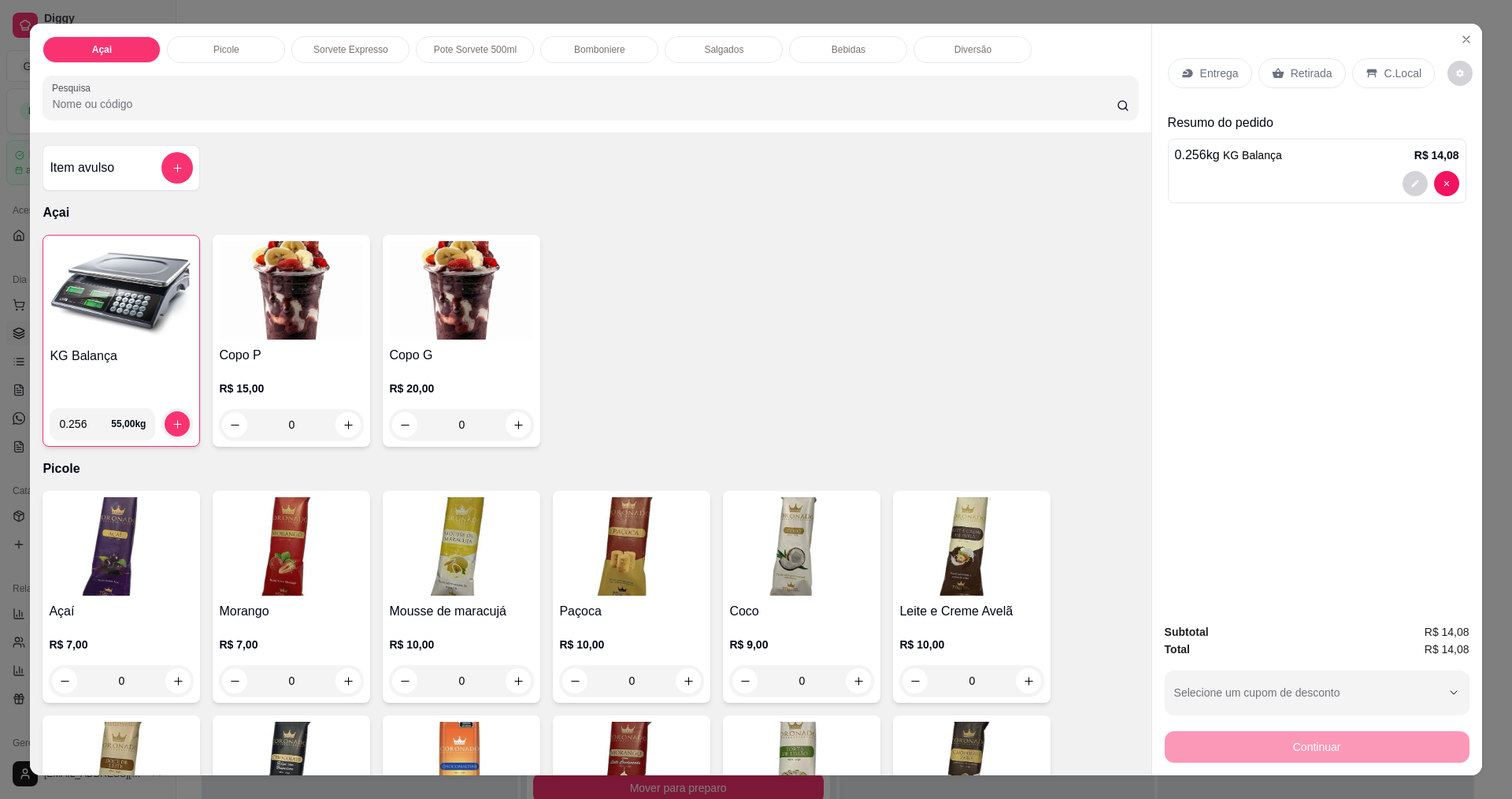
click at [1375, 63] on div "C.Local" at bounding box center [1394, 74] width 83 height 30
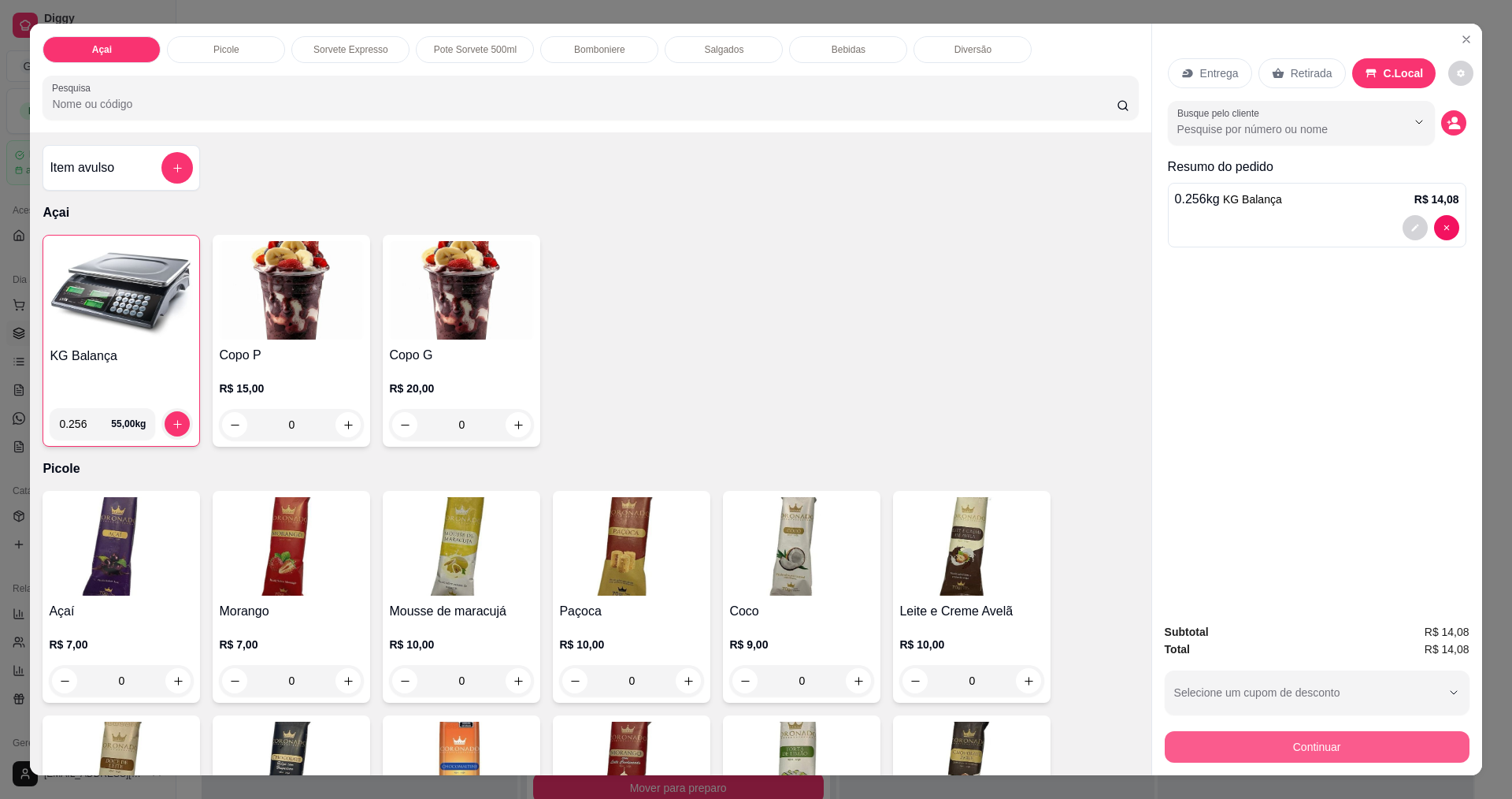
click at [1316, 751] on button "Continuar" at bounding box center [1316, 747] width 305 height 32
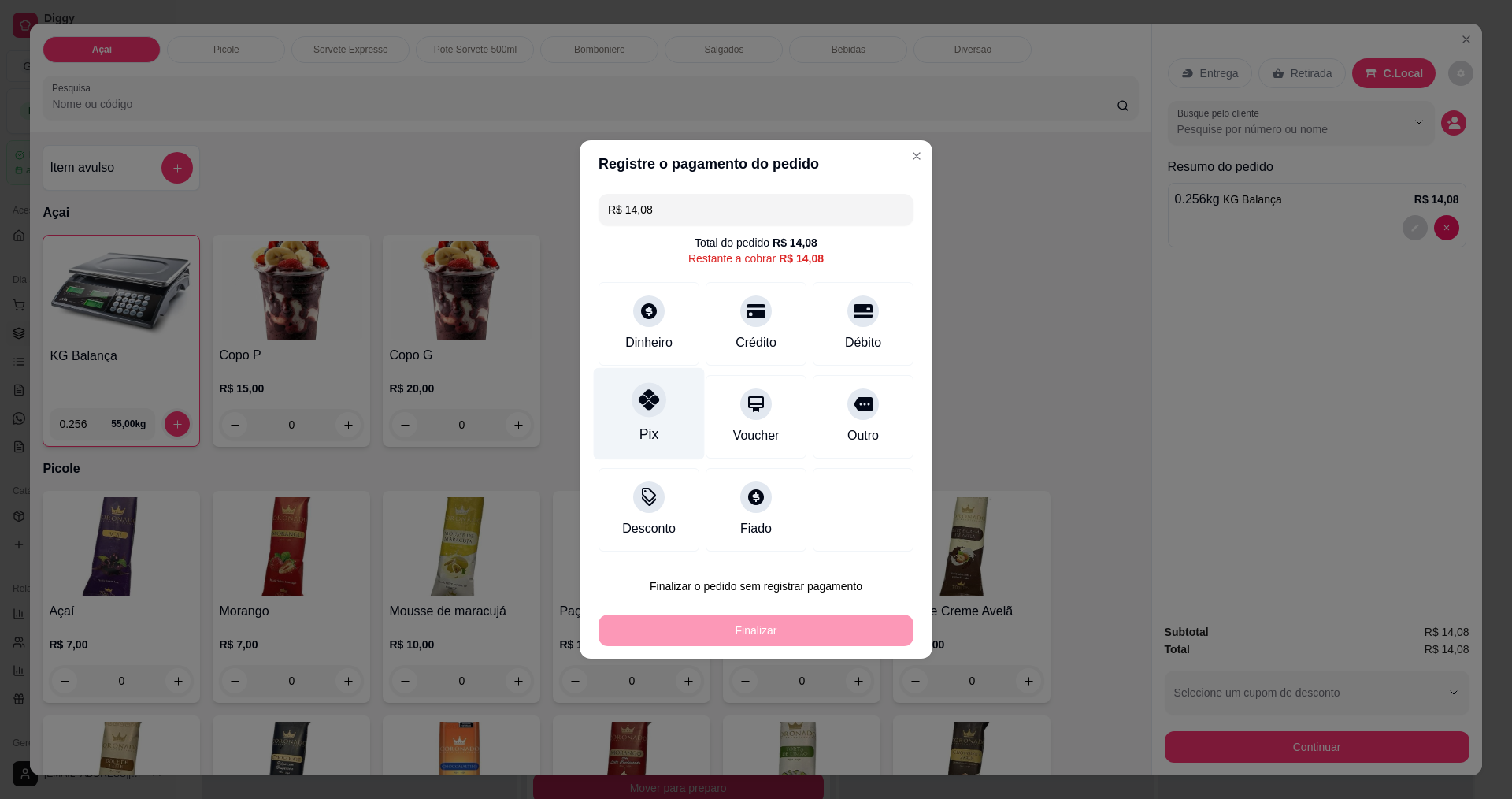
click at [627, 392] on div "Pix" at bounding box center [649, 414] width 111 height 92
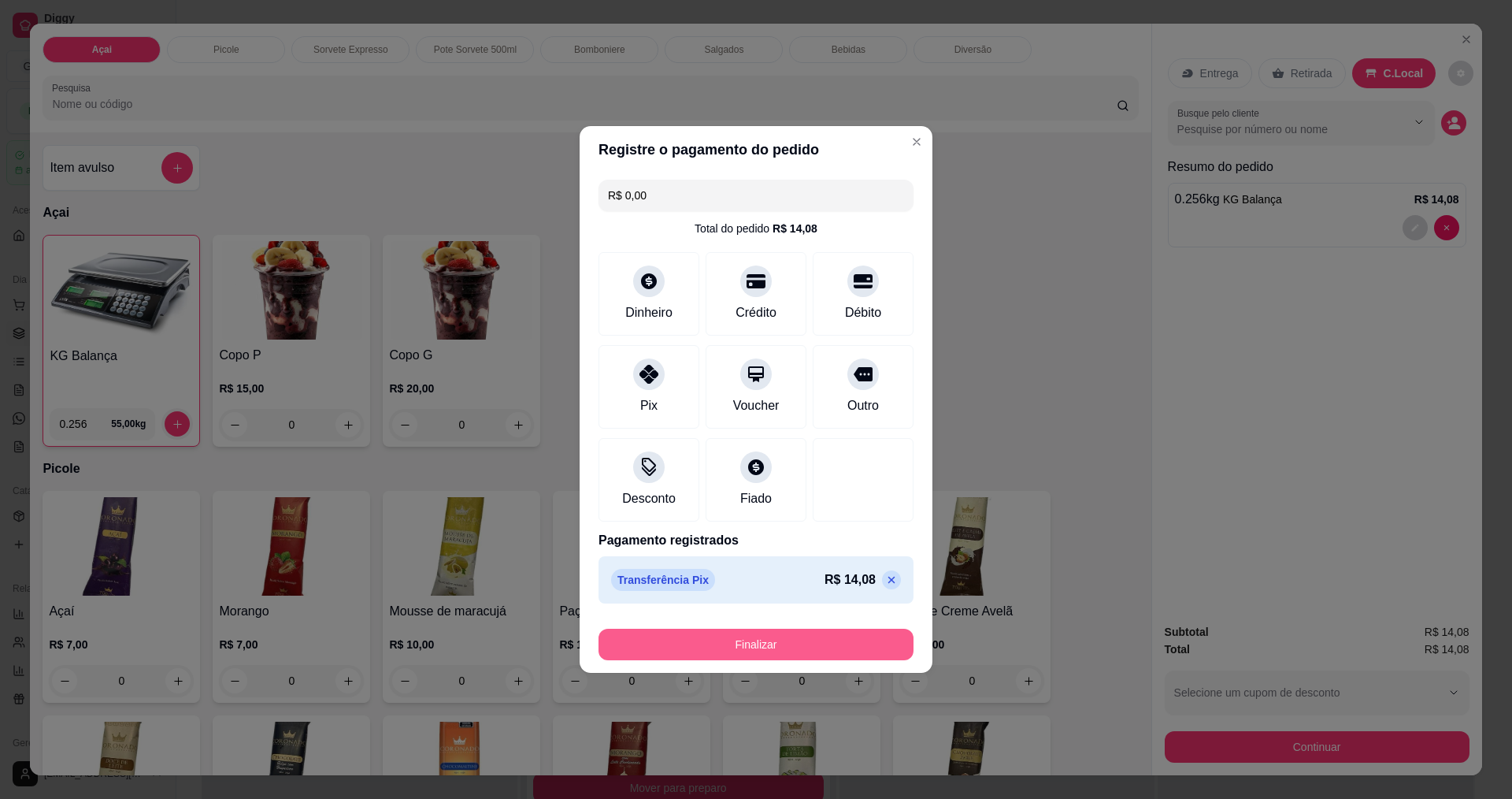
click at [811, 653] on button "Finalizar" at bounding box center [756, 644] width 315 height 32
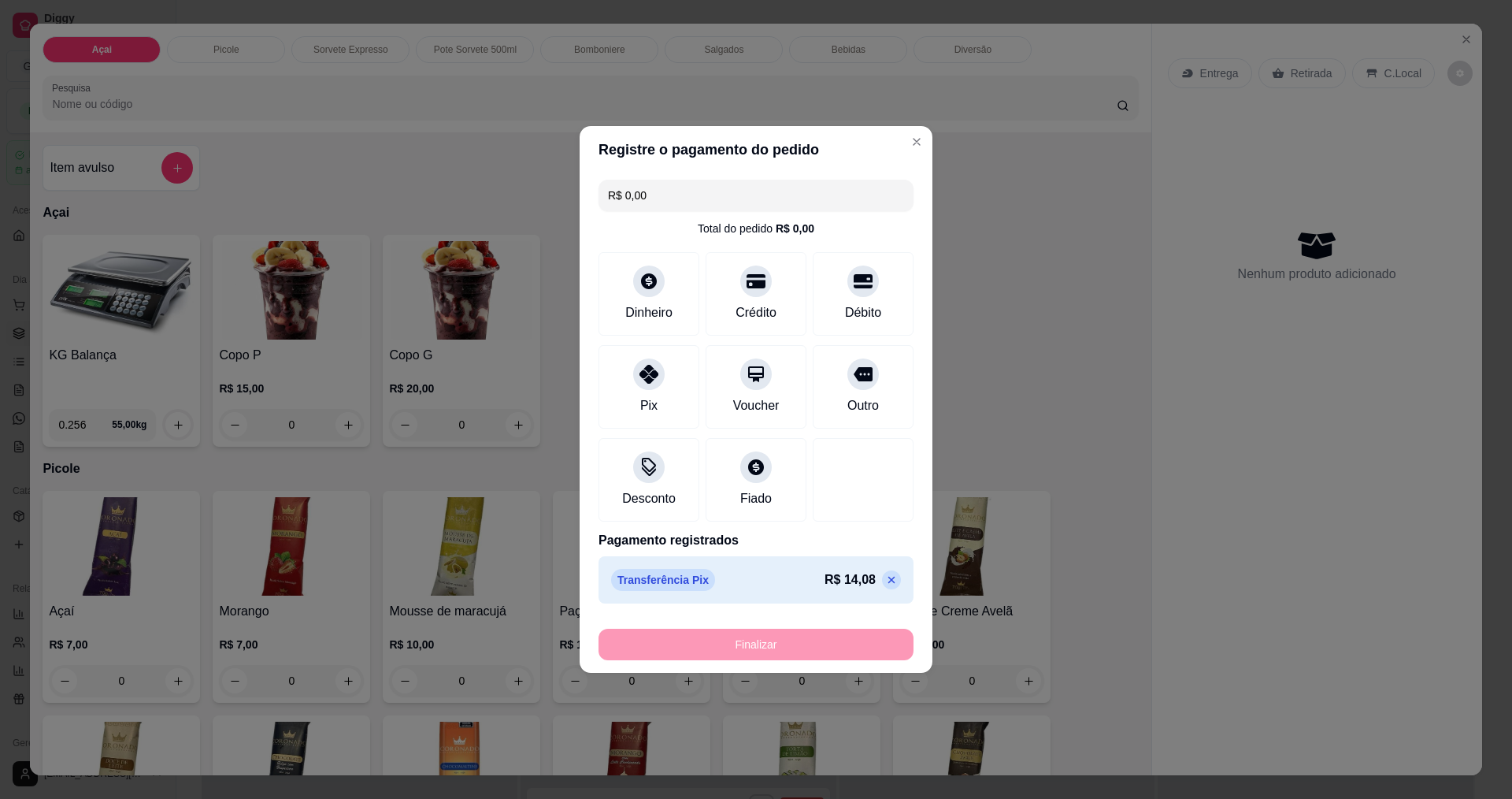
type input "-R$ 14,08"
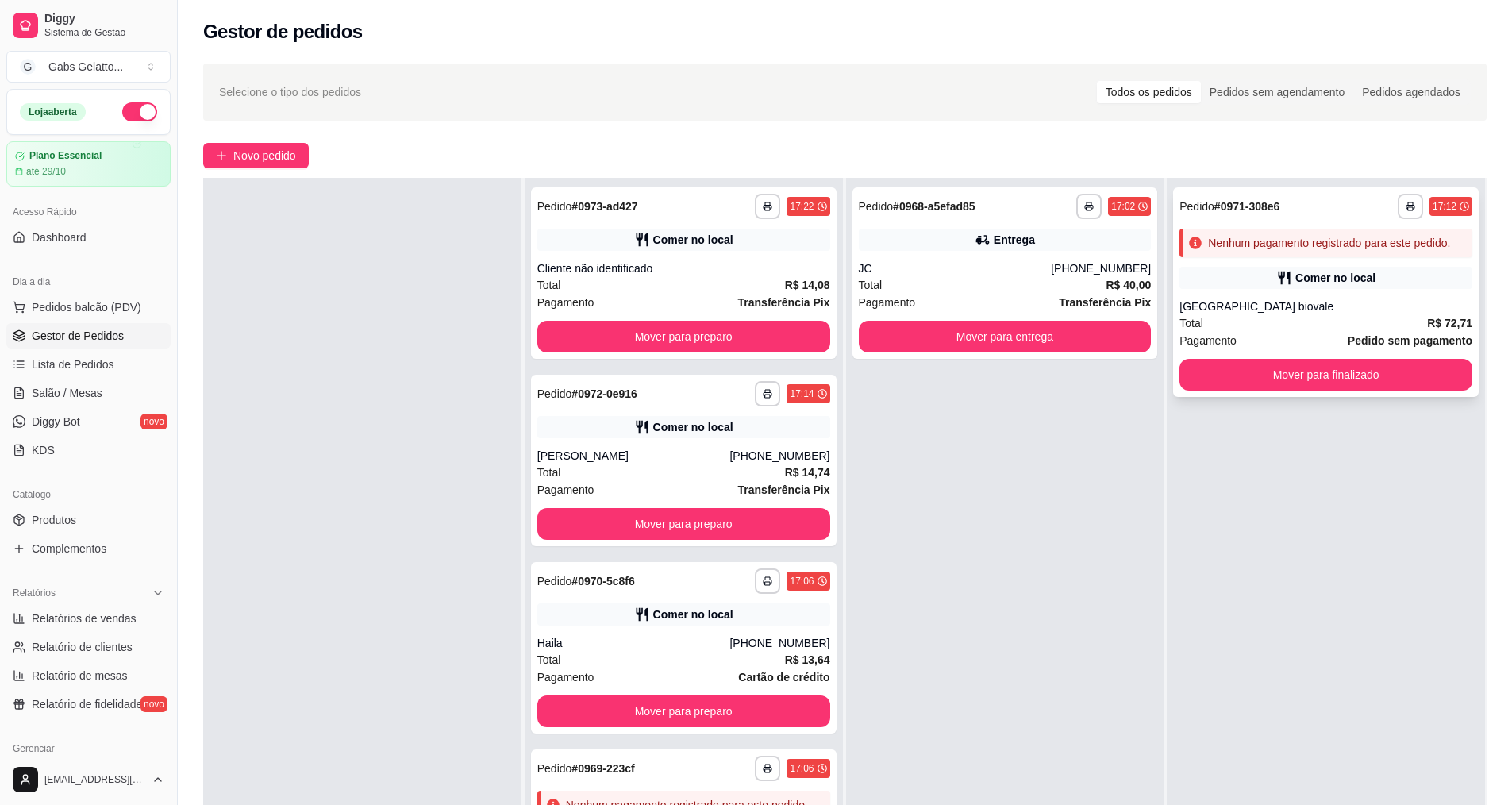
click at [1297, 289] on div "**********" at bounding box center [1326, 291] width 305 height 209
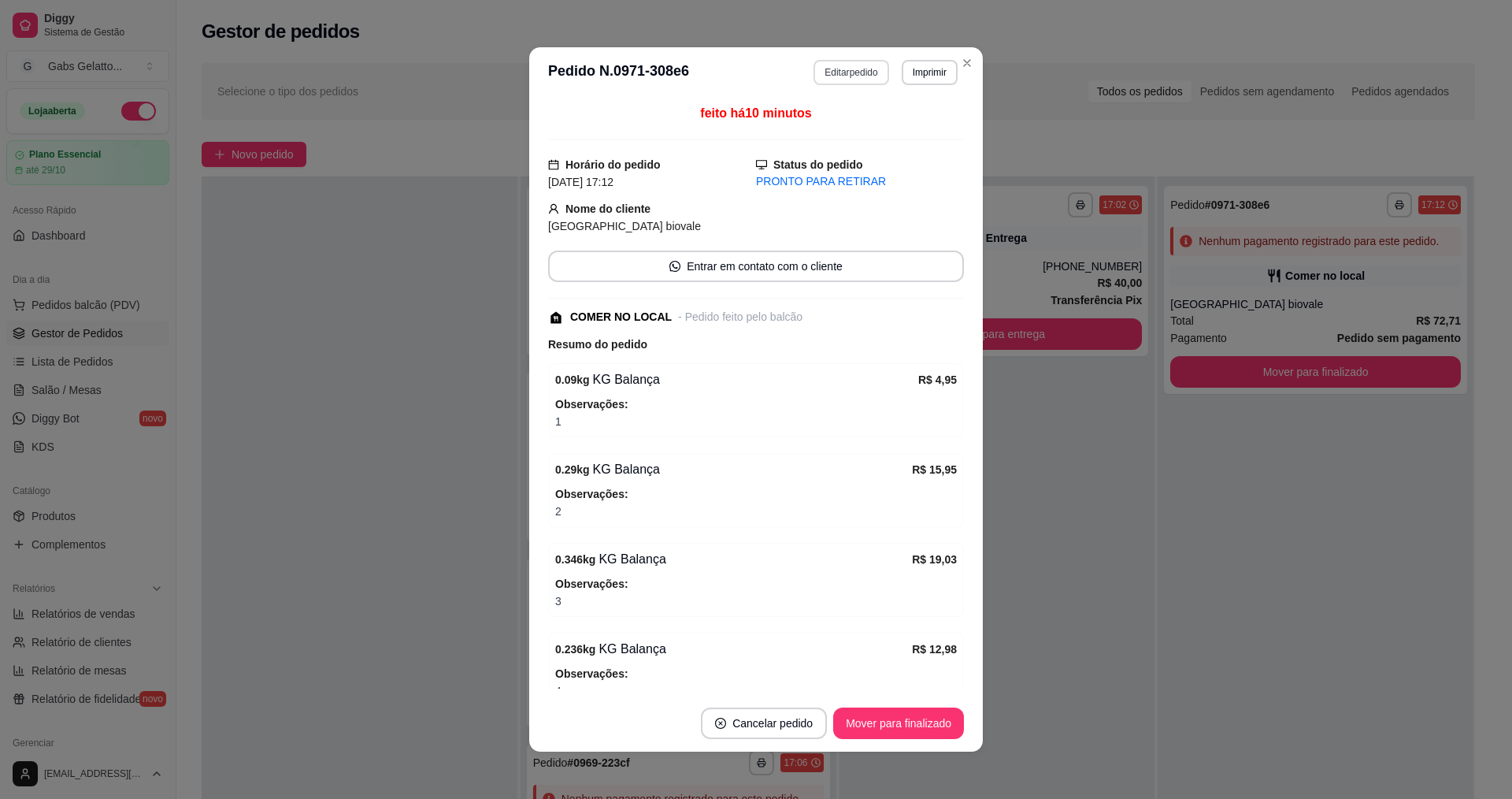
click at [827, 59] on header "**********" at bounding box center [756, 73] width 454 height 50
click at [825, 66] on button "Editar pedido" at bounding box center [851, 72] width 75 height 25
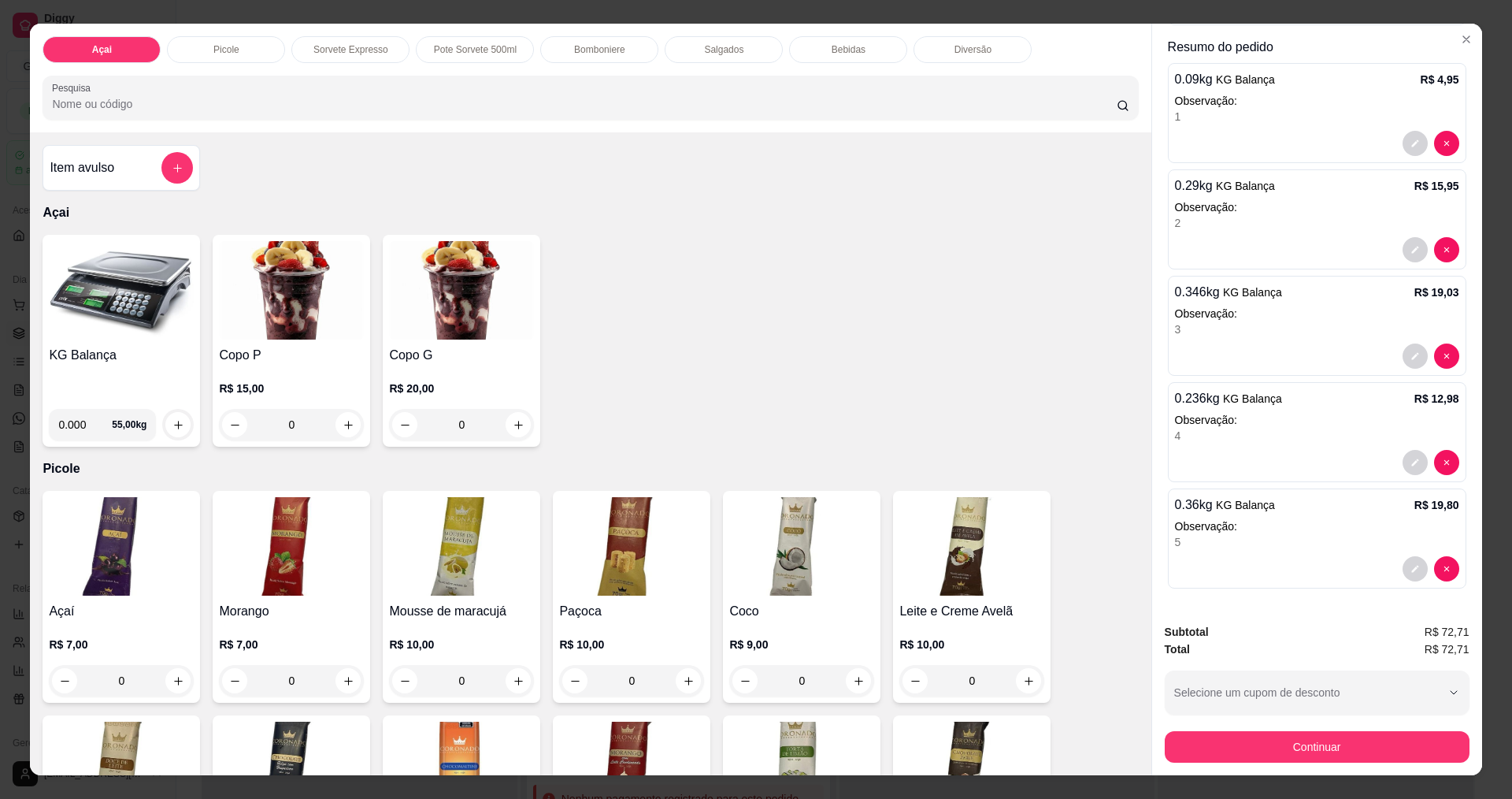
scroll to position [27, 0]
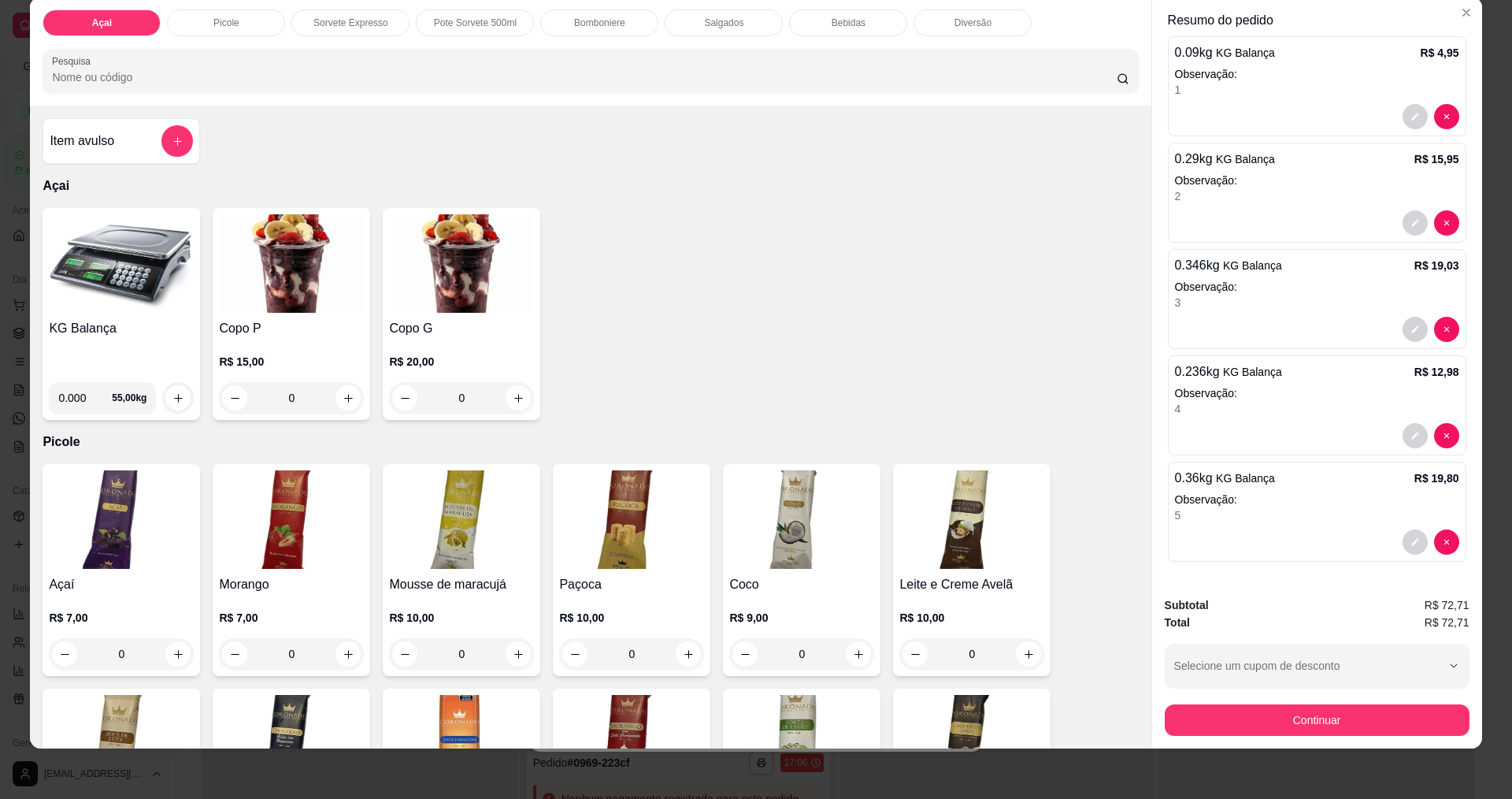
click at [1318, 725] on button "Continuar" at bounding box center [1316, 720] width 305 height 32
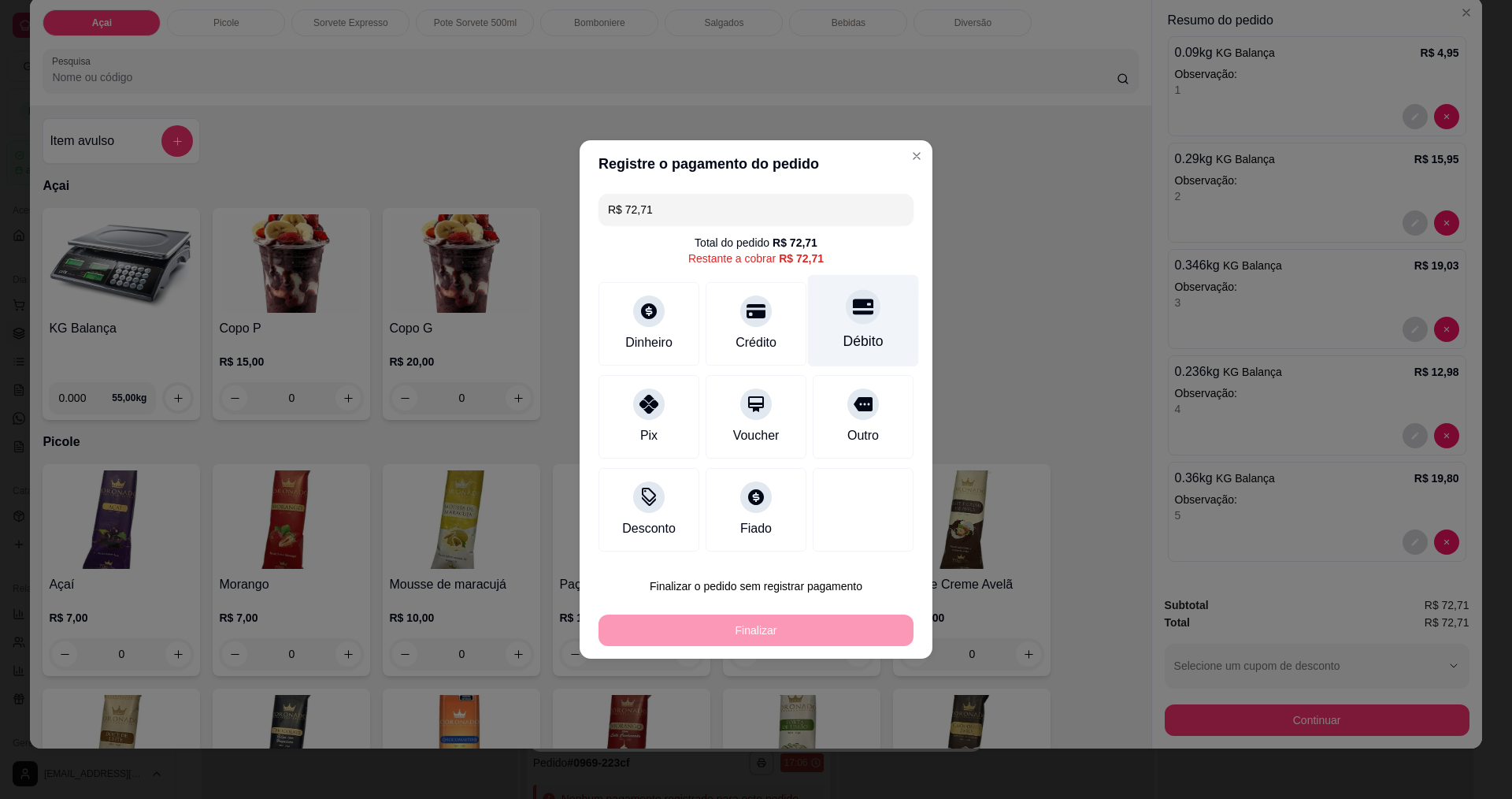
click at [853, 311] on icon at bounding box center [863, 307] width 21 height 21
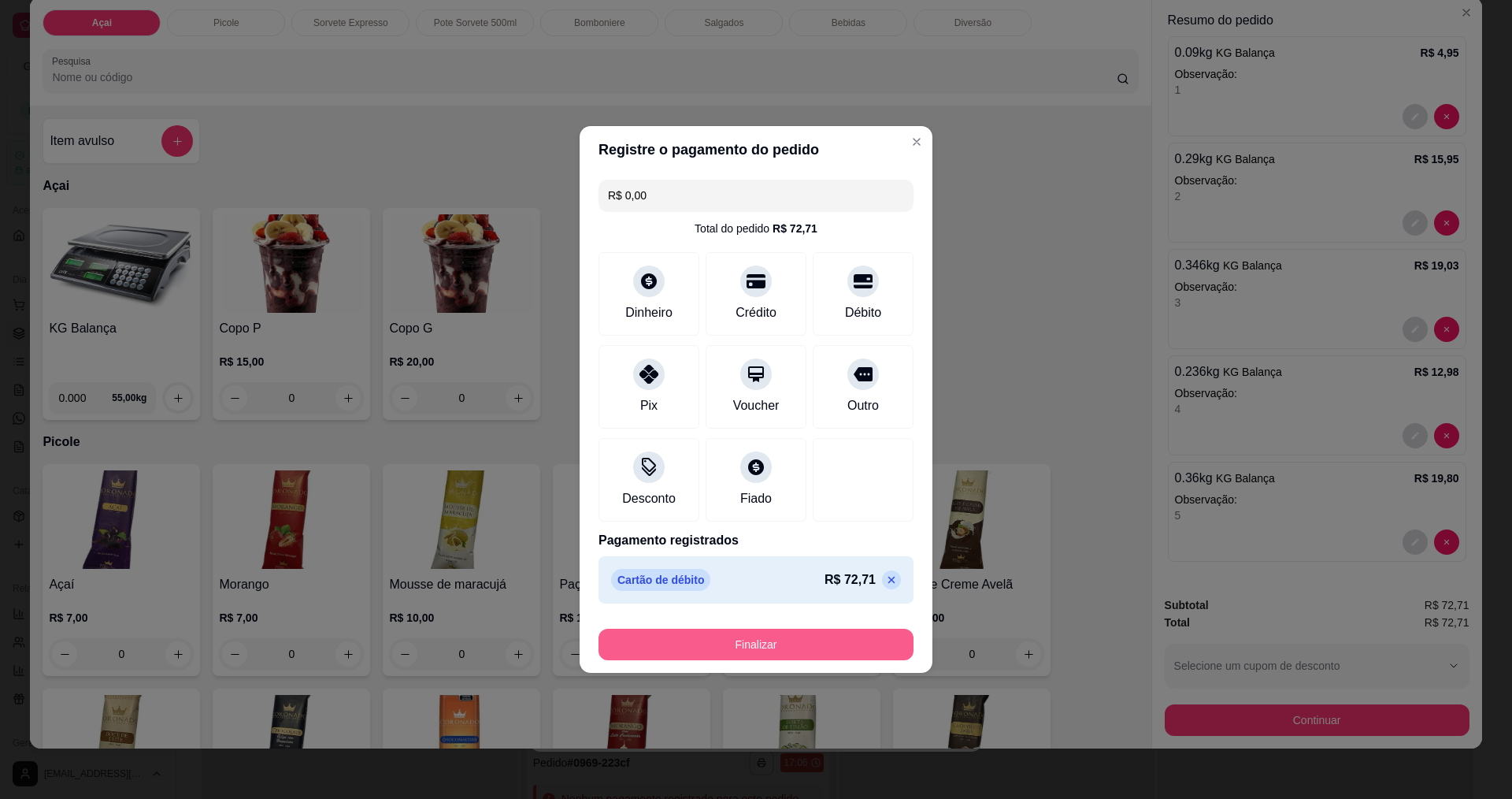
click at [740, 654] on button "Finalizar" at bounding box center [756, 644] width 315 height 32
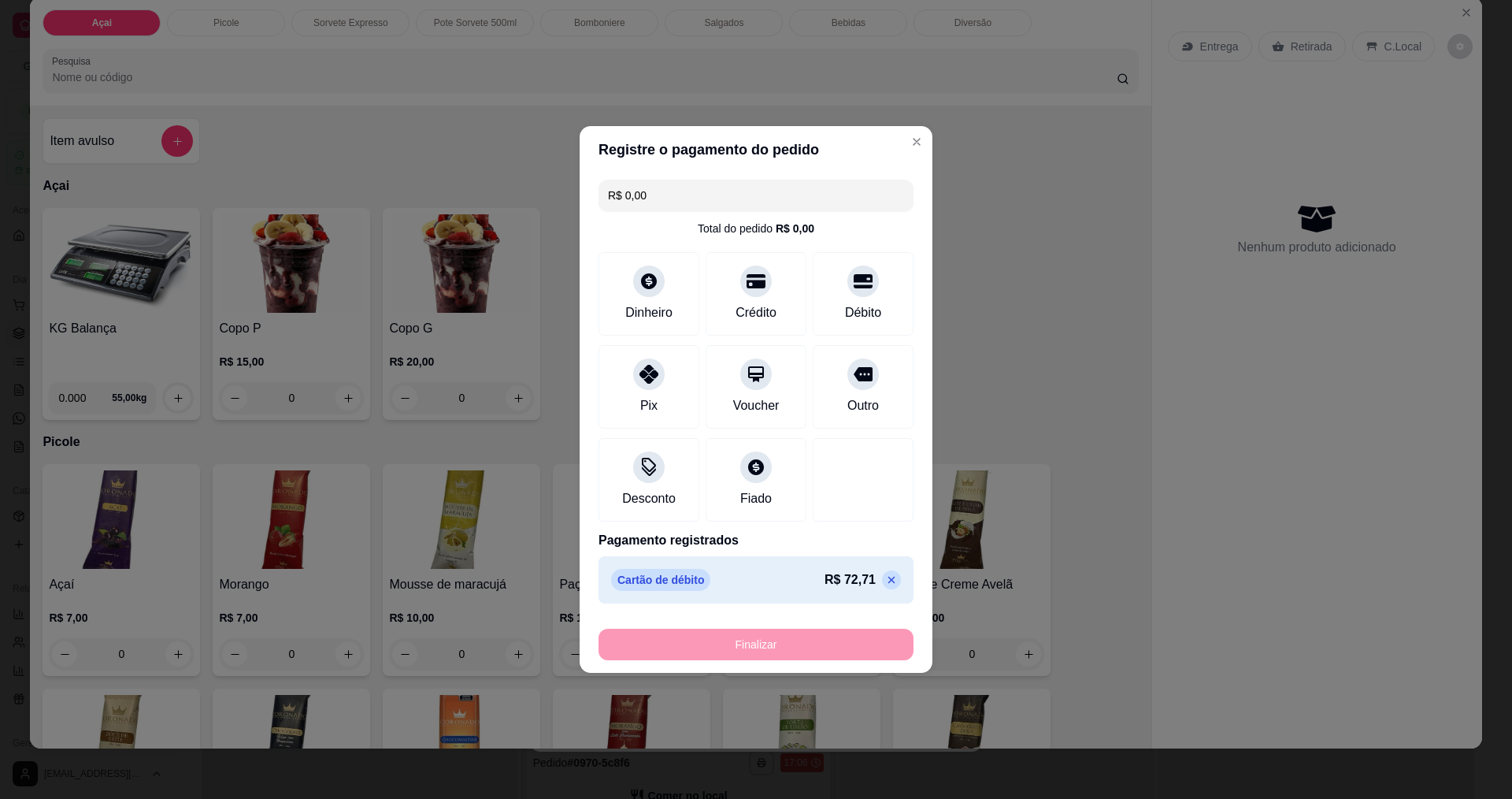
type input "-R$ 72,71"
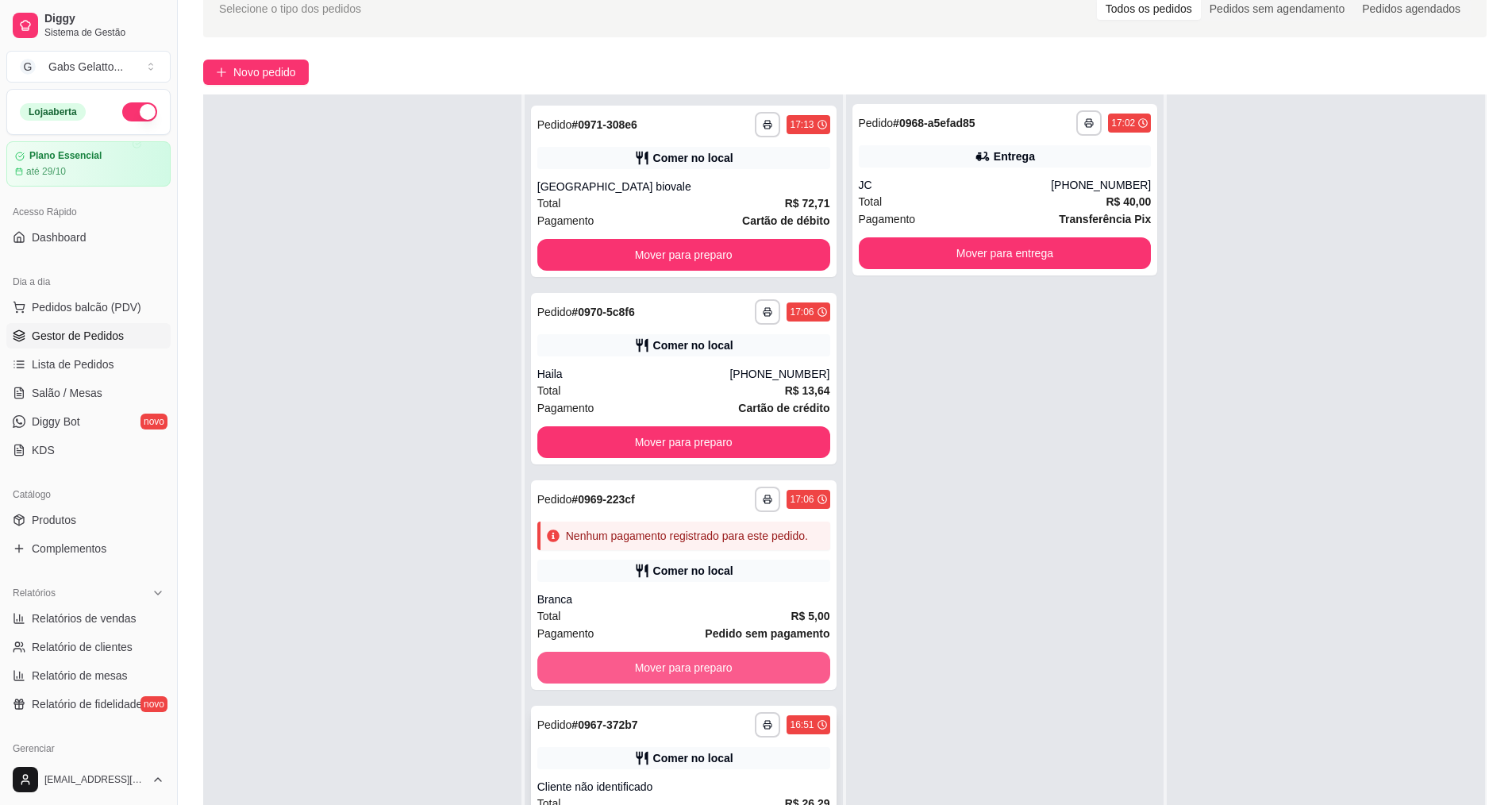
scroll to position [242, 0]
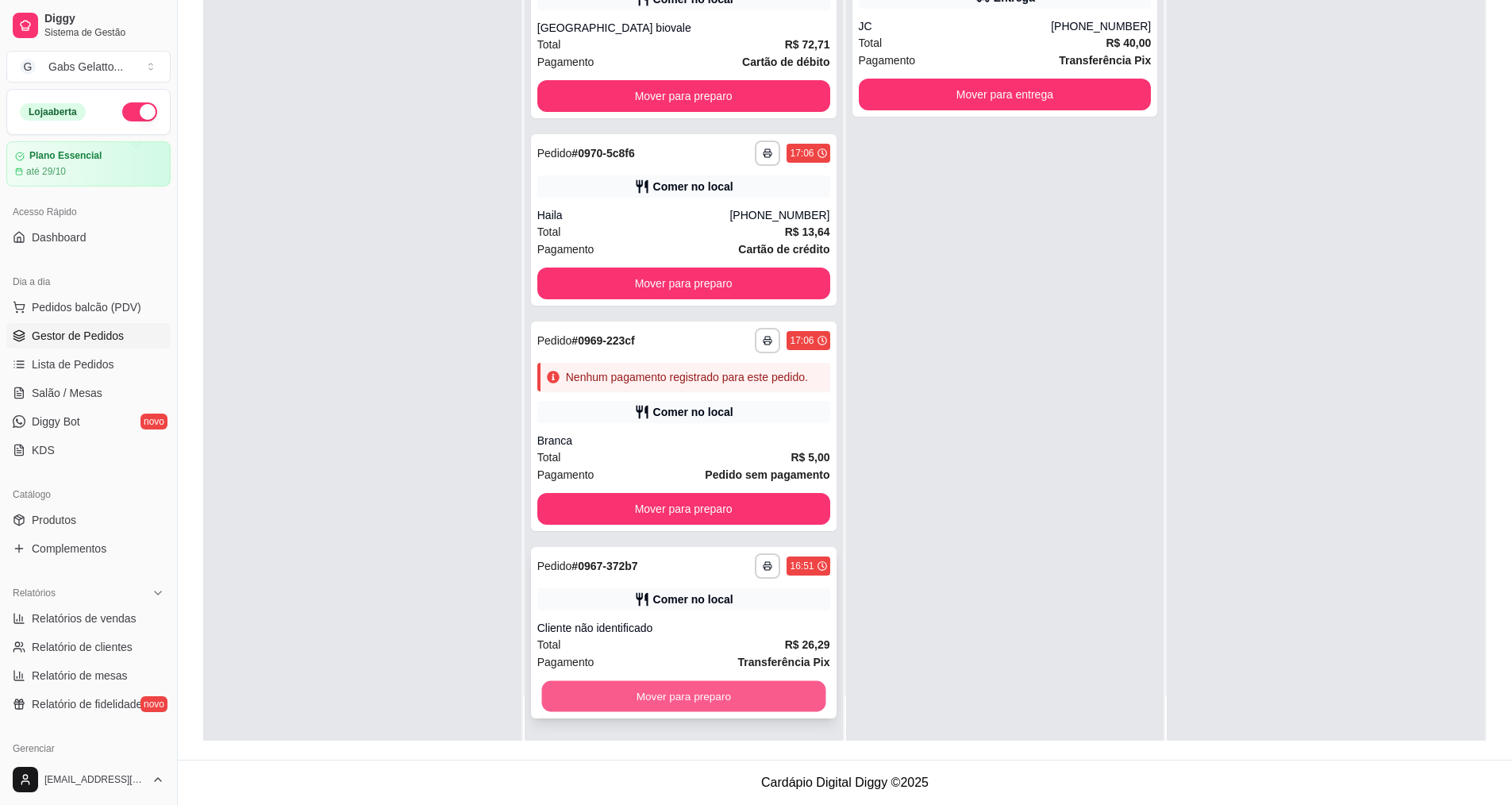
click at [669, 705] on button "Mover para preparo" at bounding box center [683, 696] width 284 height 31
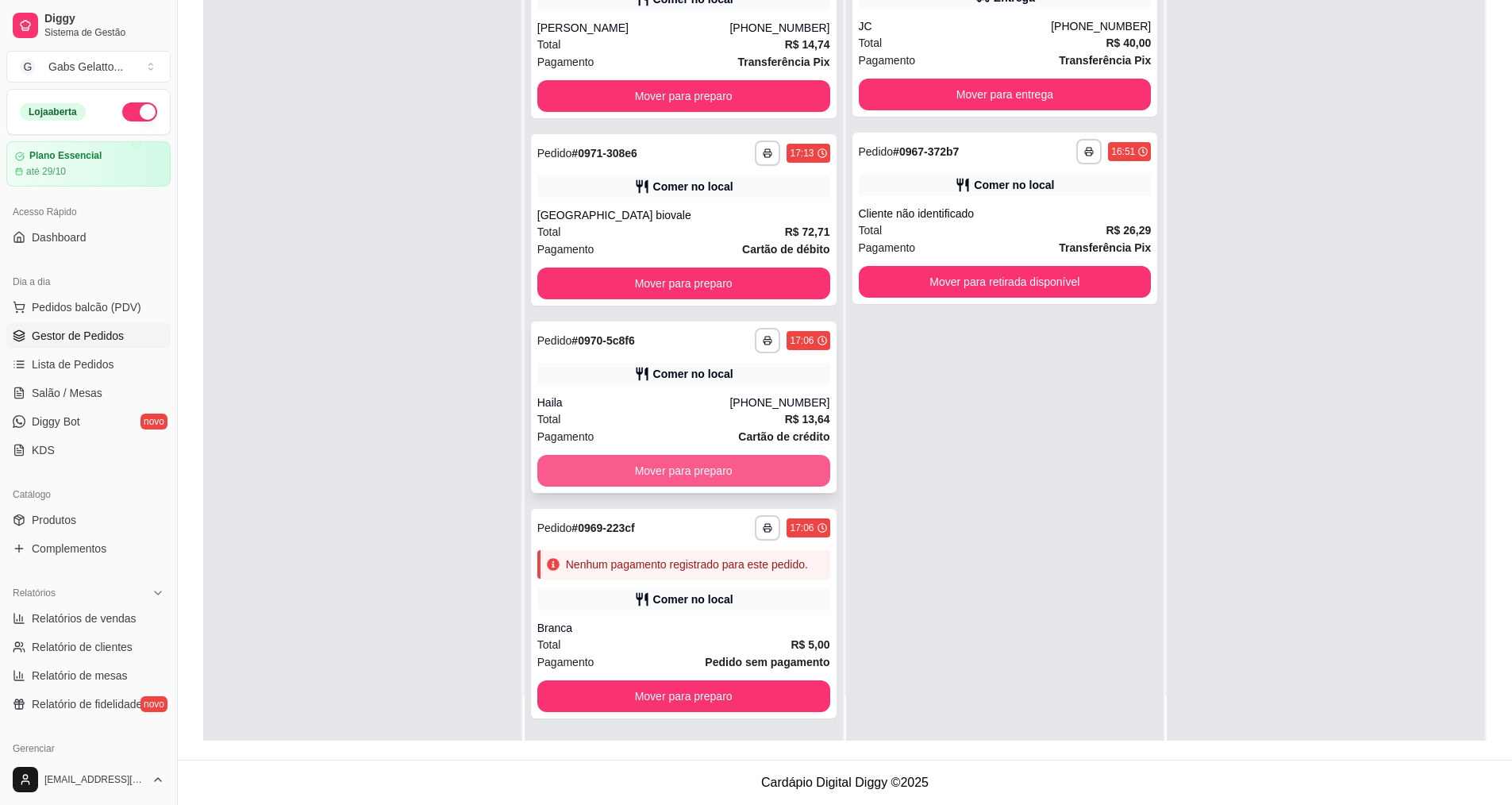
click at [709, 455] on button "Mover para preparo" at bounding box center [684, 471] width 293 height 32
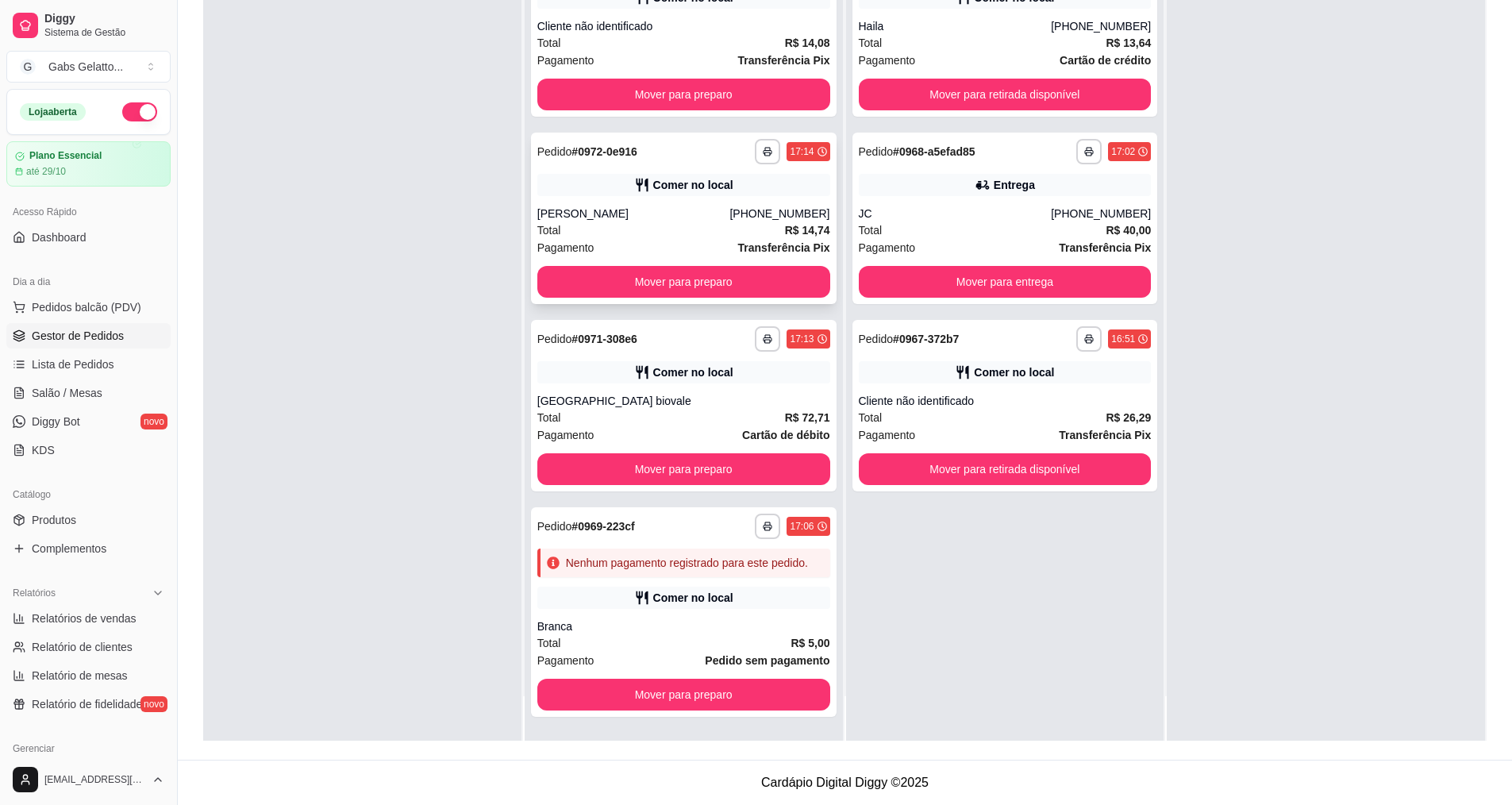
scroll to position [14, 0]
click at [708, 454] on button "Mover para preparo" at bounding box center [683, 469] width 284 height 31
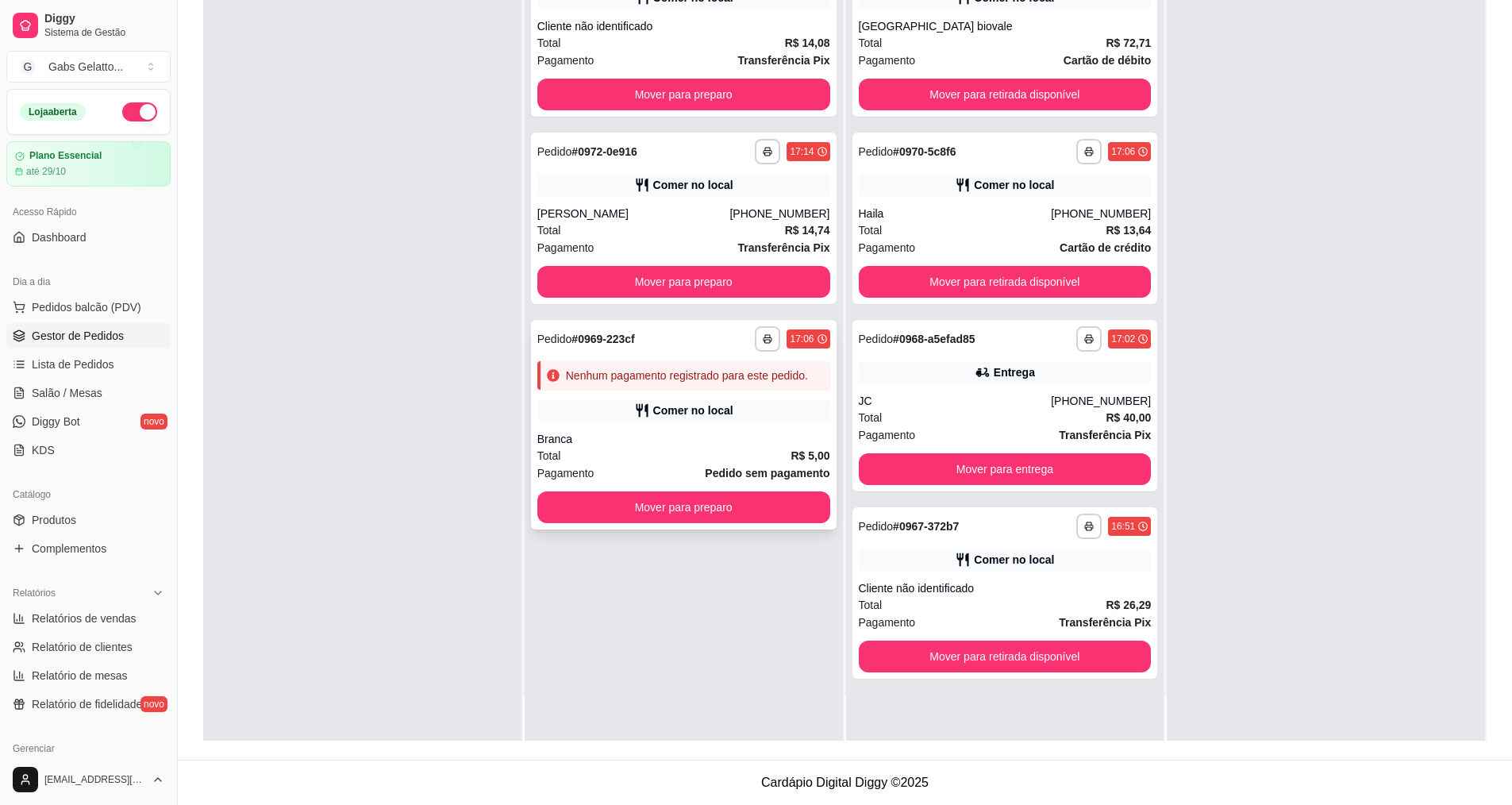
scroll to position [0, 0]
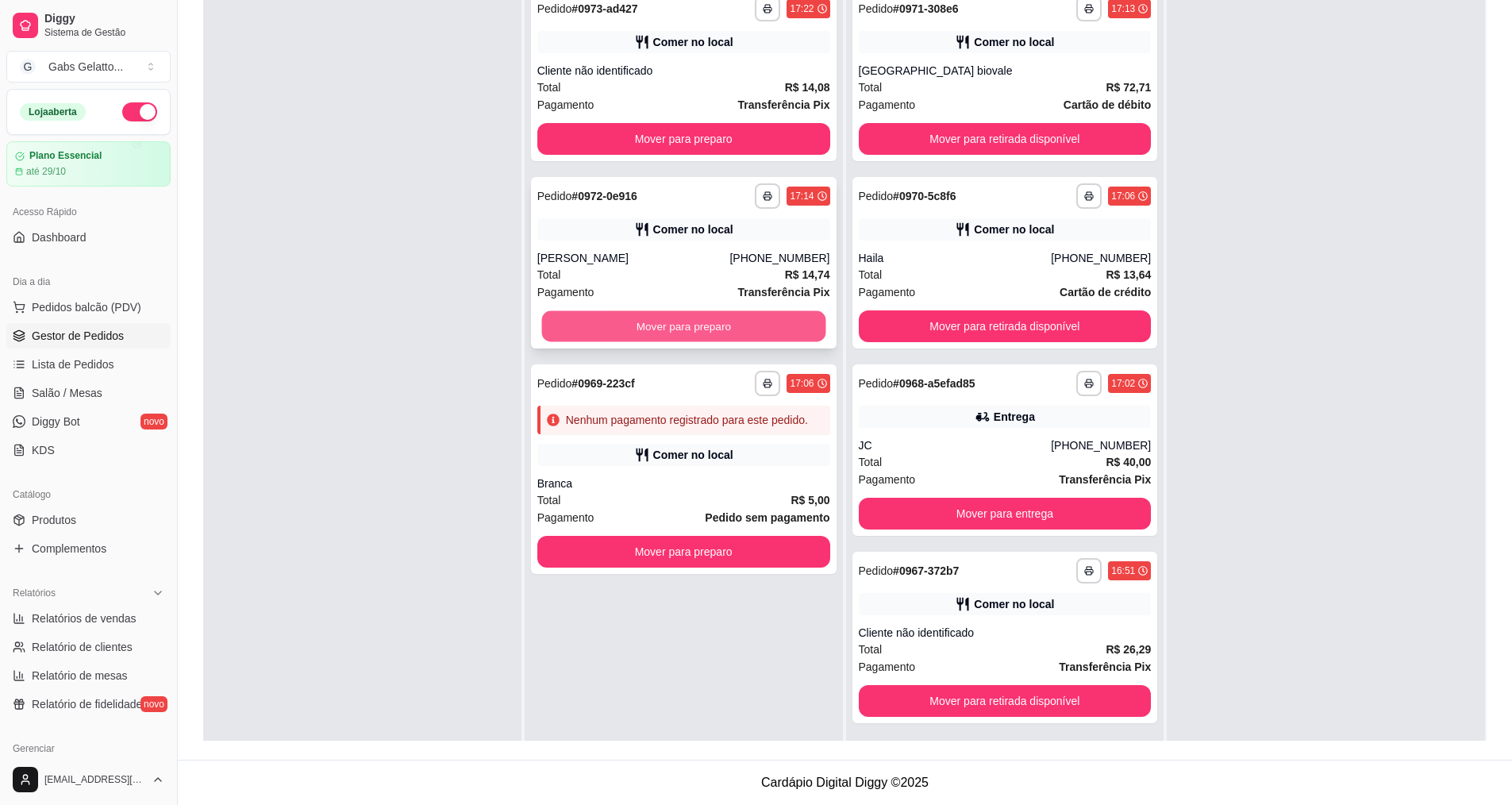
click at [694, 317] on button "Mover para preparo" at bounding box center [683, 326] width 284 height 31
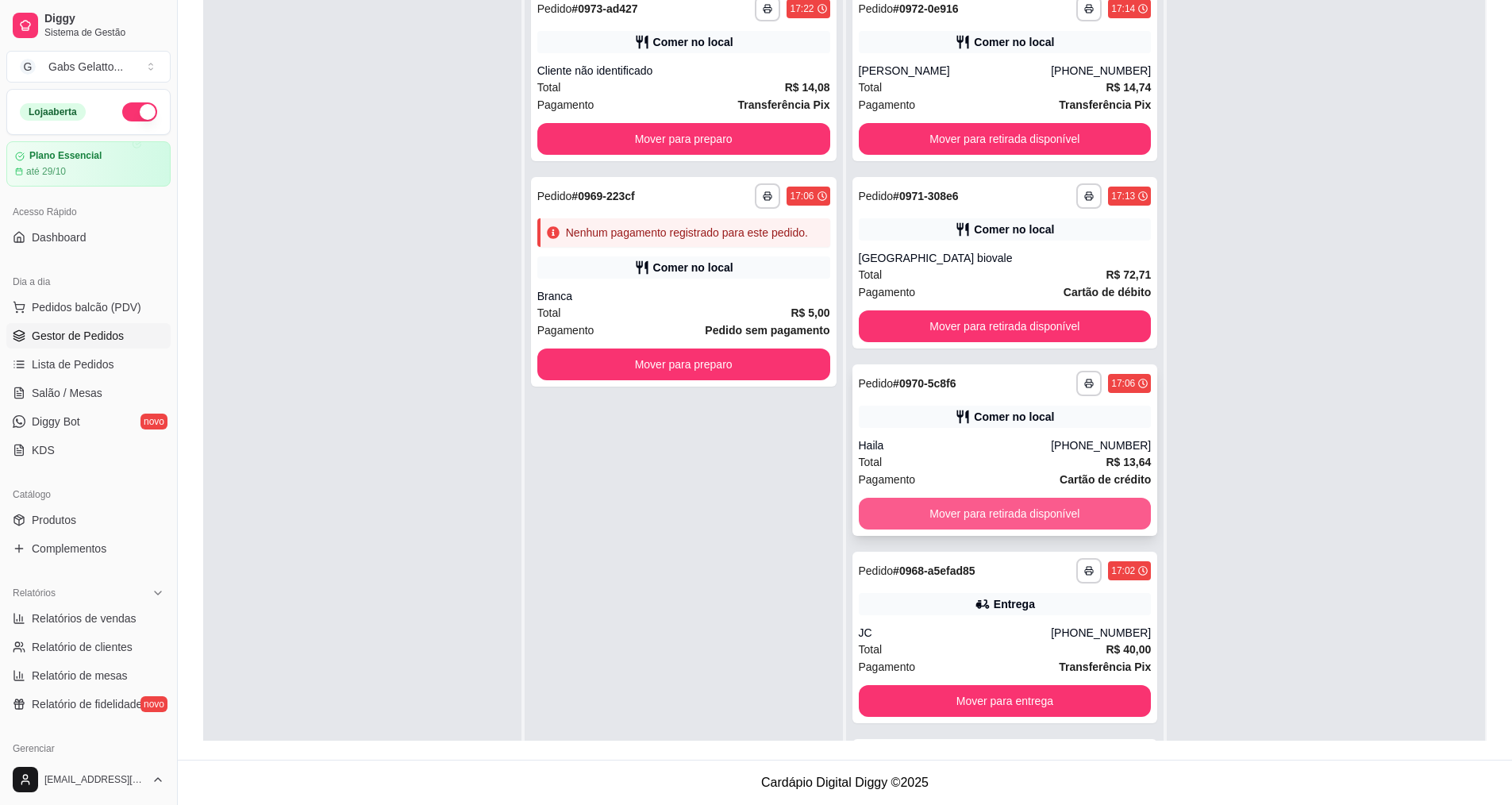
click at [976, 518] on button "Mover para retirada disponível" at bounding box center [1005, 514] width 293 height 32
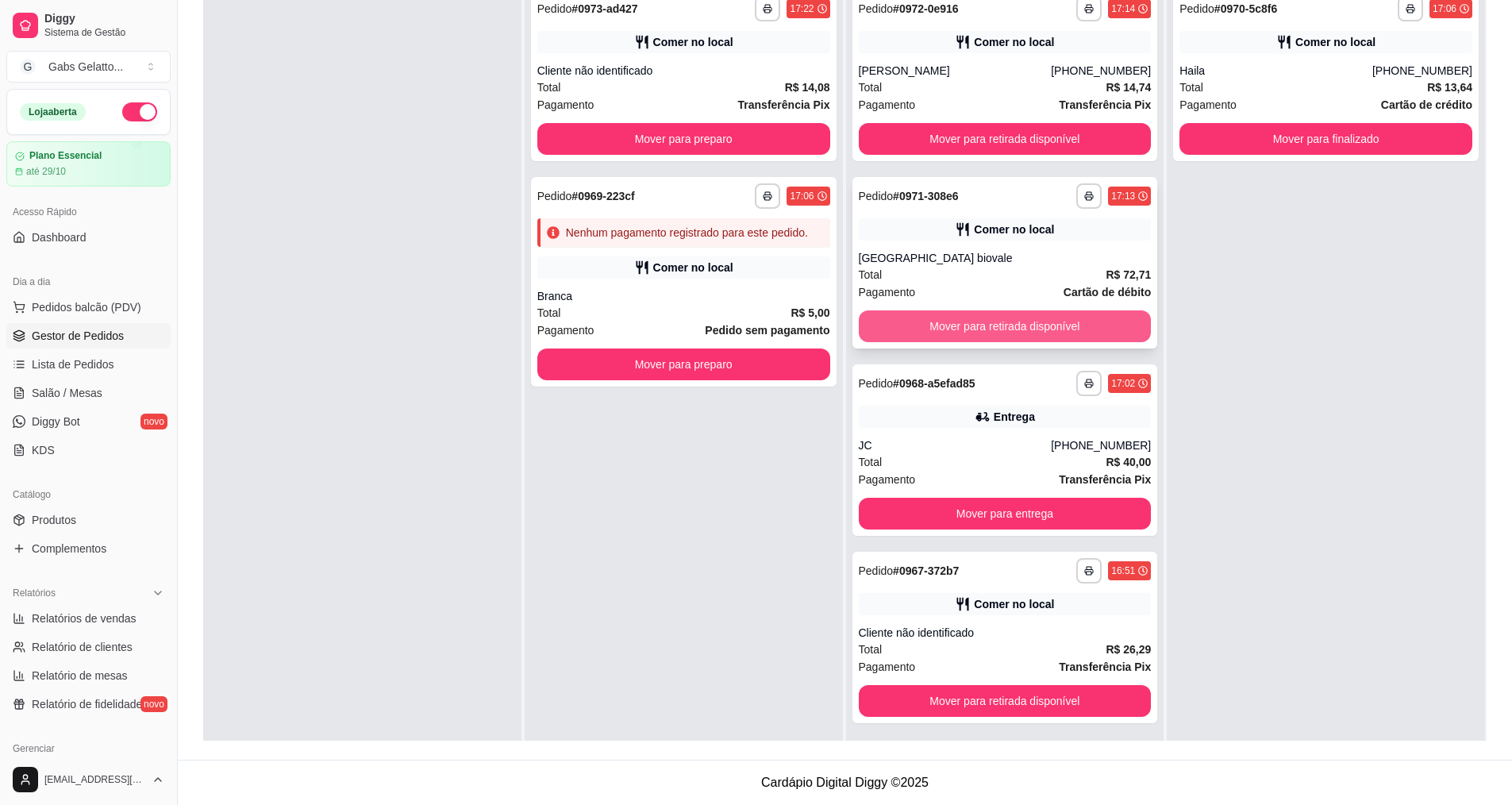
click at [990, 319] on button "Mover para retirada disponível" at bounding box center [1005, 326] width 293 height 32
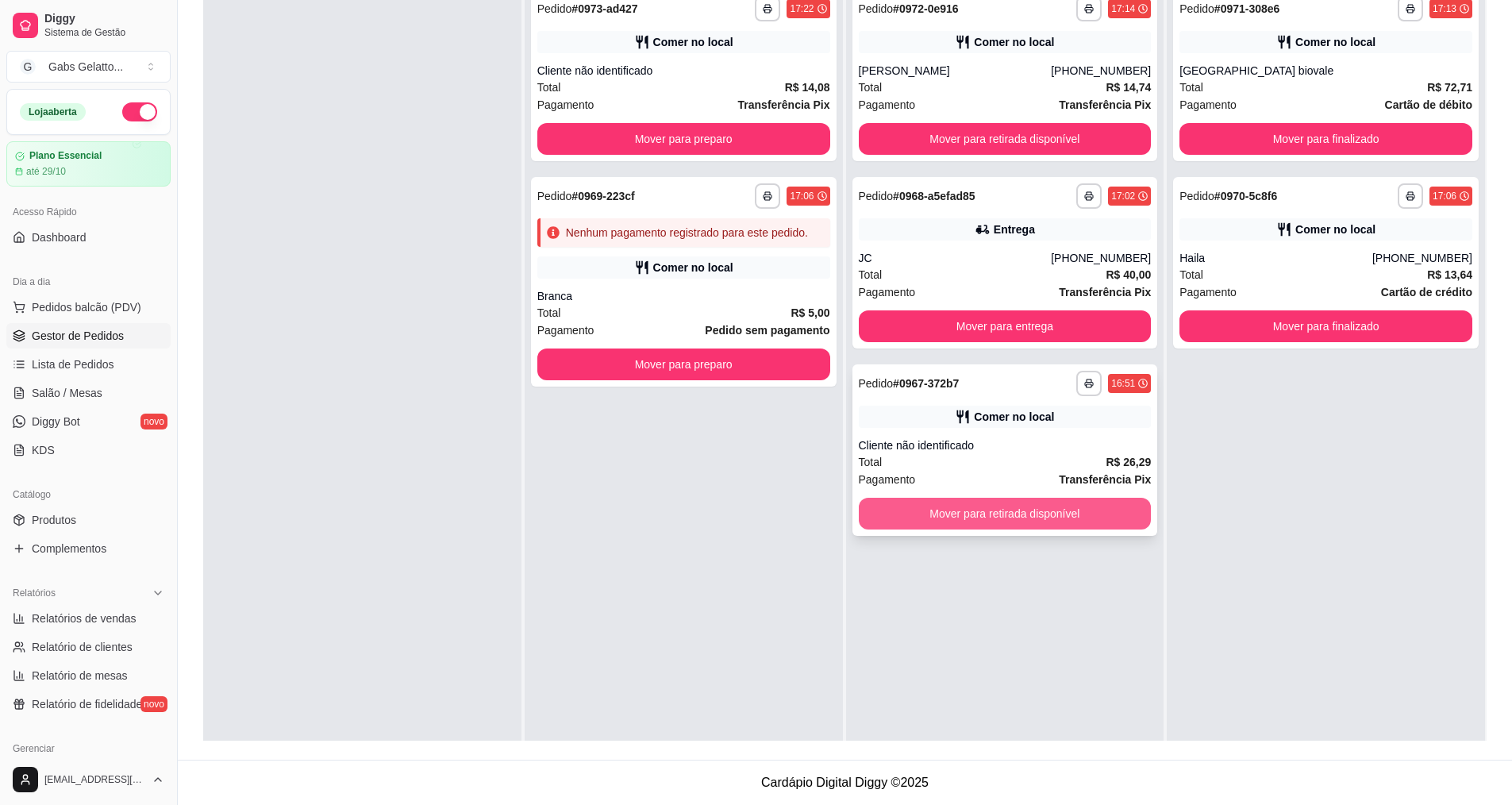
click at [1005, 517] on button "Mover para retirada disponível" at bounding box center [1005, 514] width 293 height 32
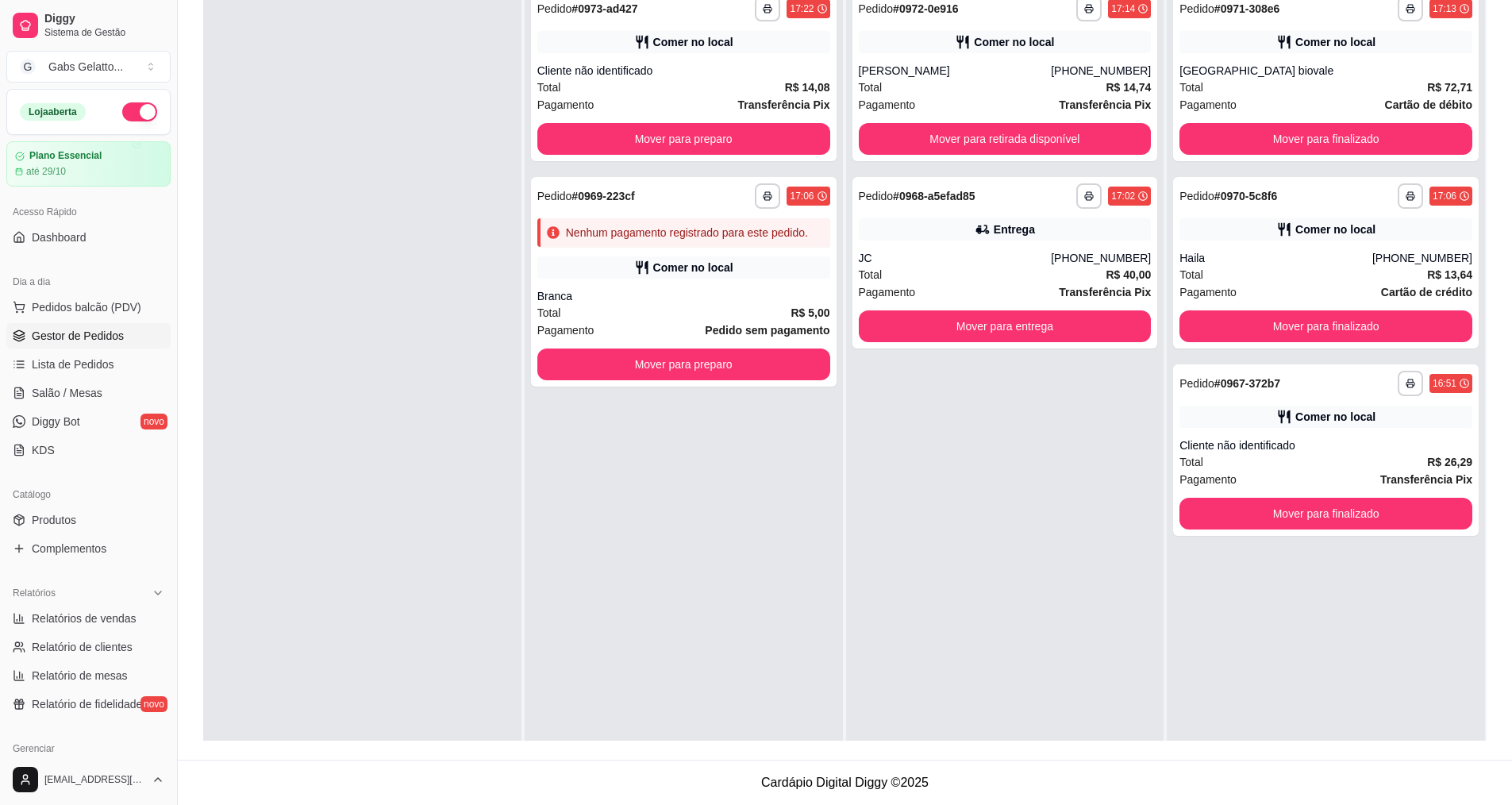
scroll to position [84, 0]
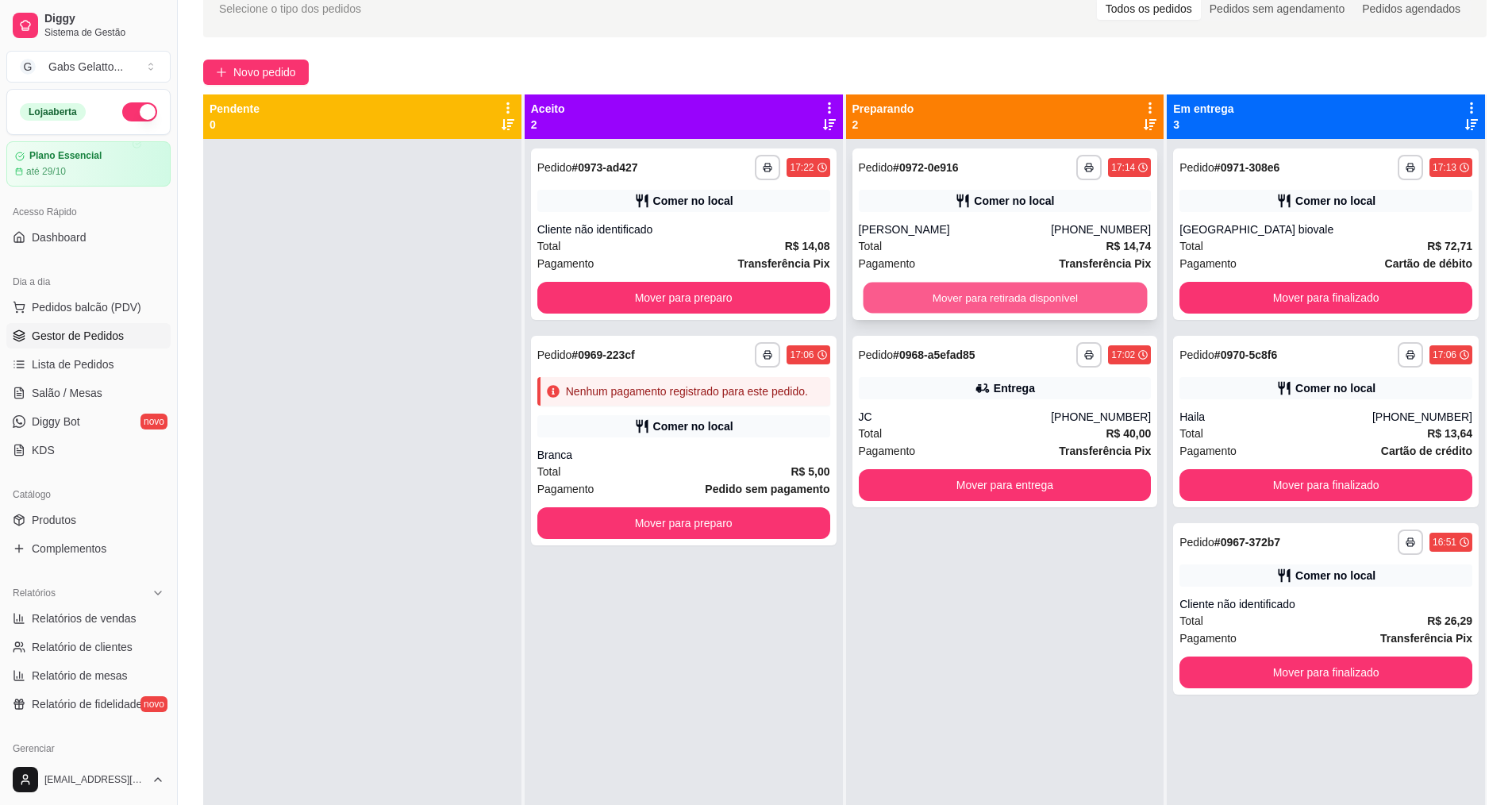
click at [1006, 315] on div "**********" at bounding box center [1005, 234] width 305 height 171
click at [1040, 295] on button "Mover para retirada disponível" at bounding box center [1005, 298] width 293 height 32
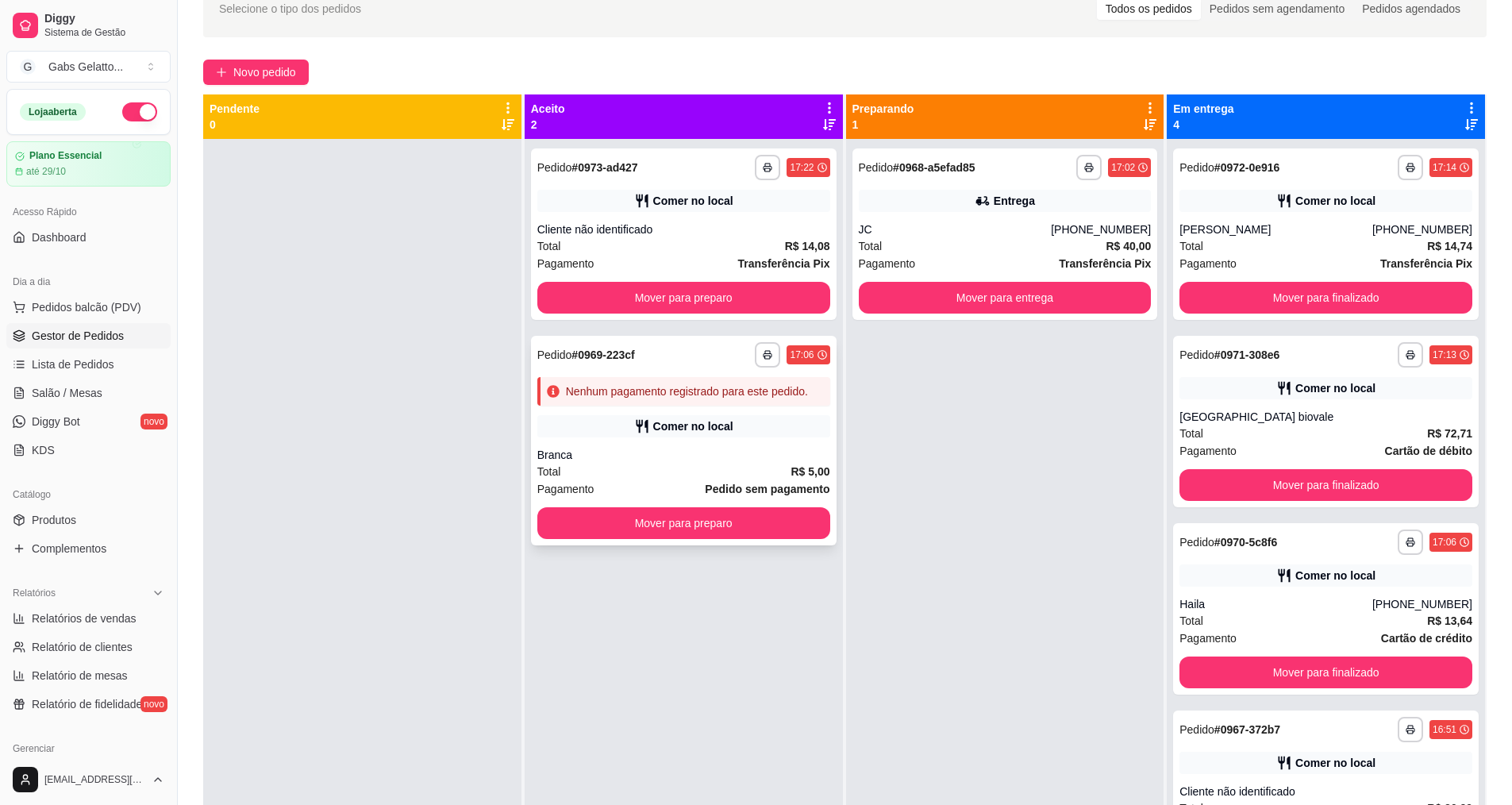
scroll to position [4, 0]
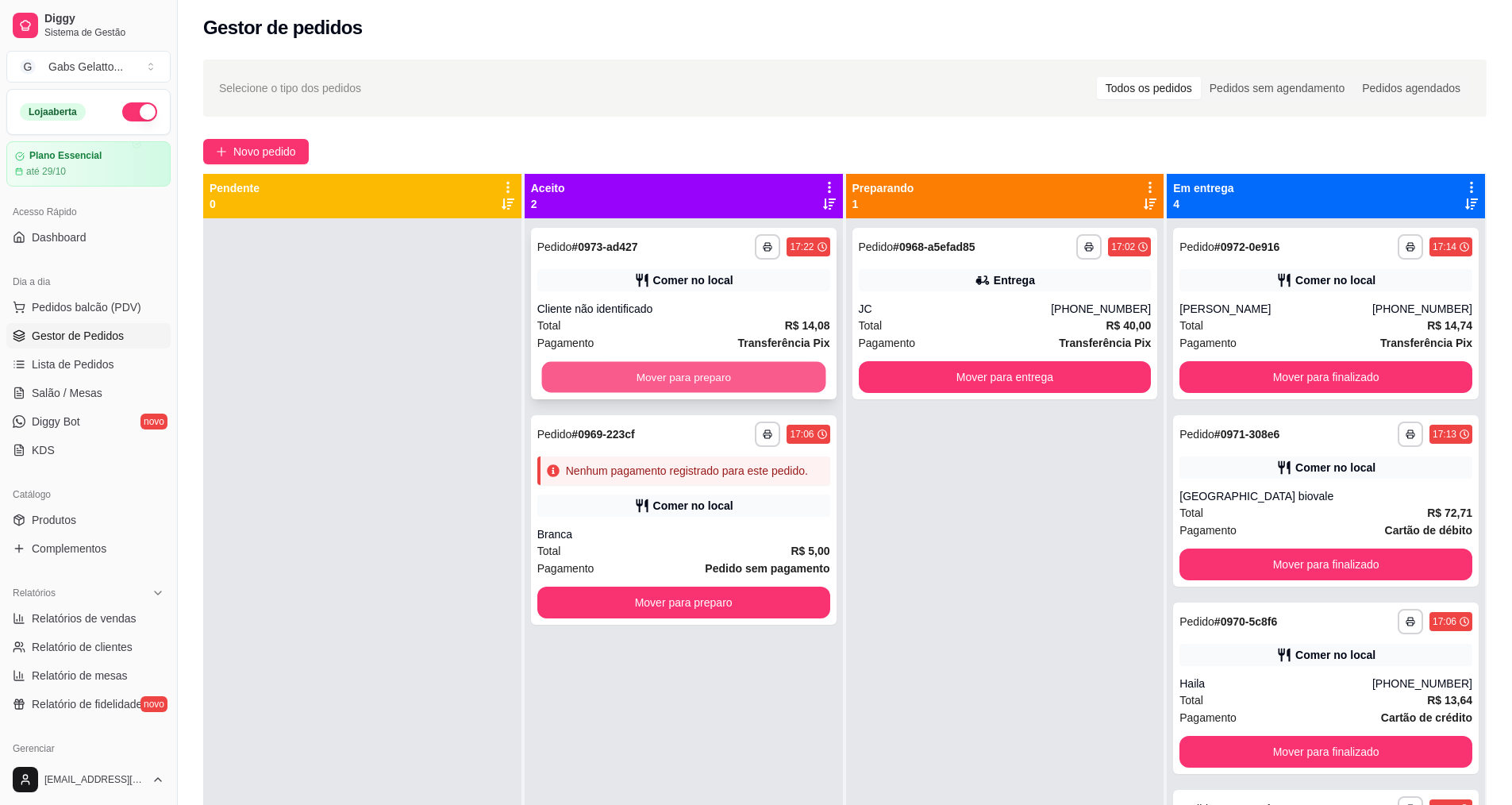
click at [721, 376] on button "Mover para preparo" at bounding box center [683, 377] width 284 height 31
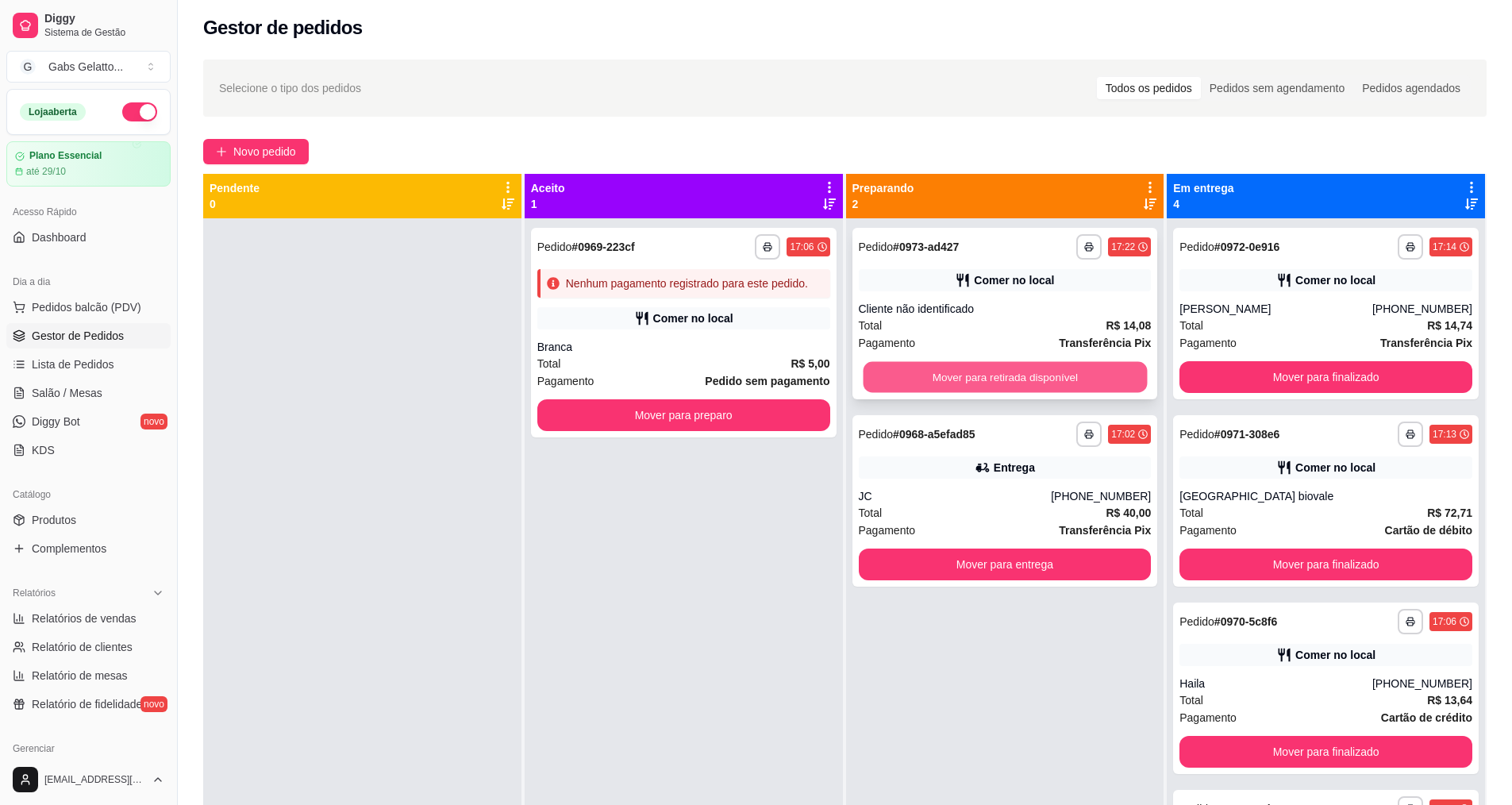
click at [993, 375] on button "Mover para retirada disponível" at bounding box center [1005, 377] width 284 height 31
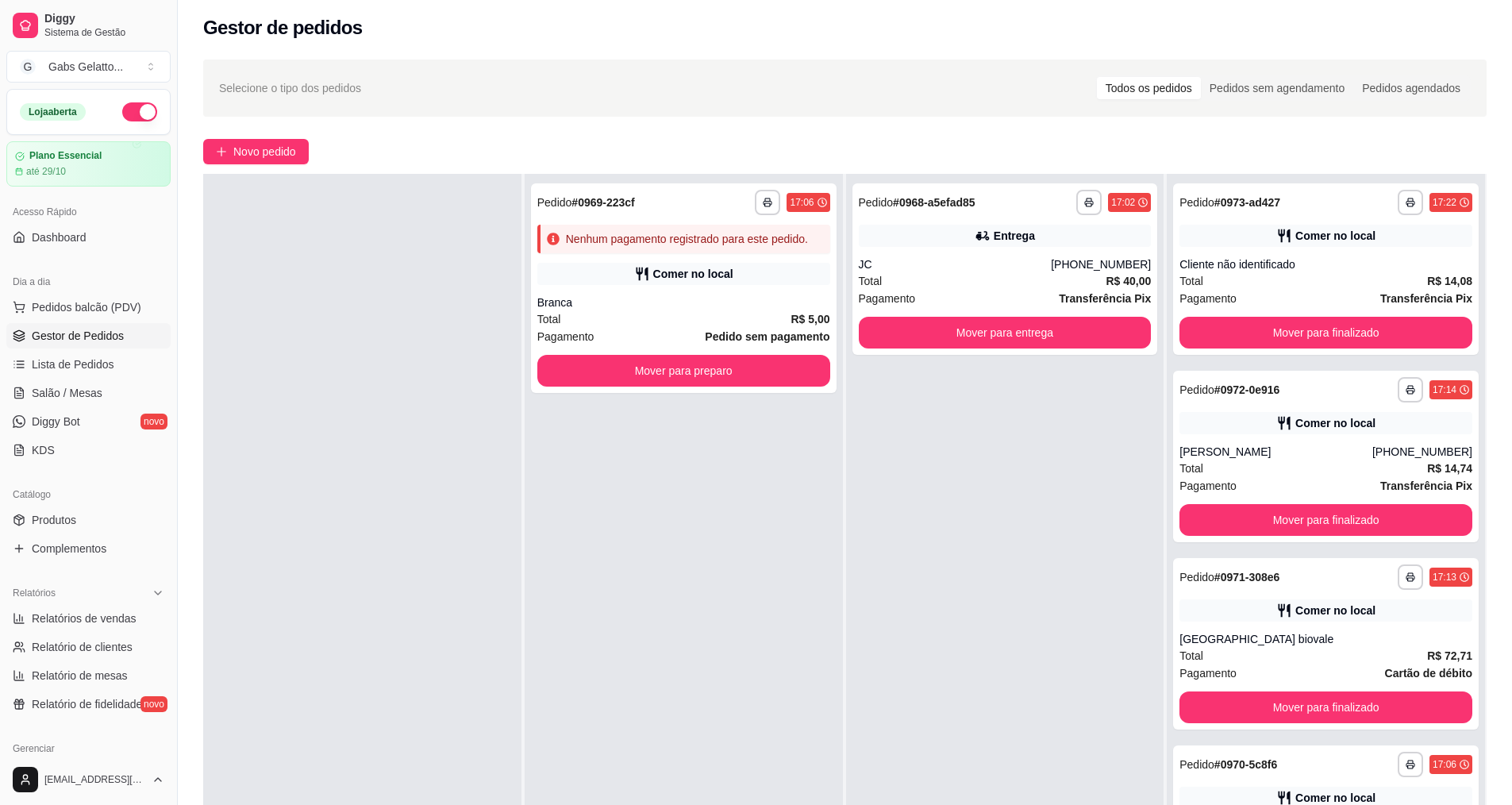
scroll to position [0, 0]
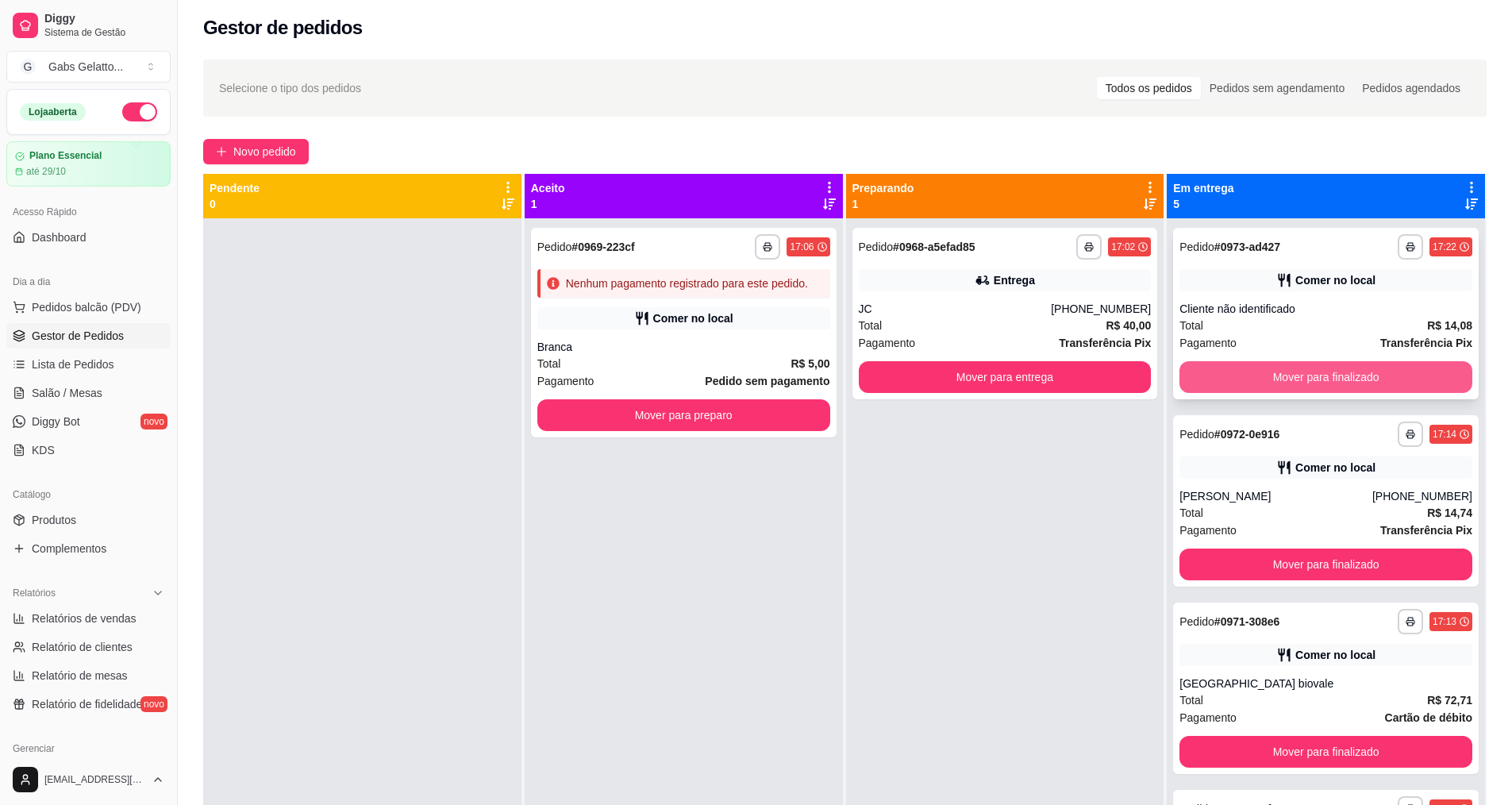
click at [1321, 382] on button "Mover para finalizado" at bounding box center [1326, 377] width 293 height 32
click at [1334, 368] on button "Mover para finalizado" at bounding box center [1326, 377] width 293 height 32
click at [1332, 372] on button "Mover para finalizado" at bounding box center [1326, 377] width 293 height 32
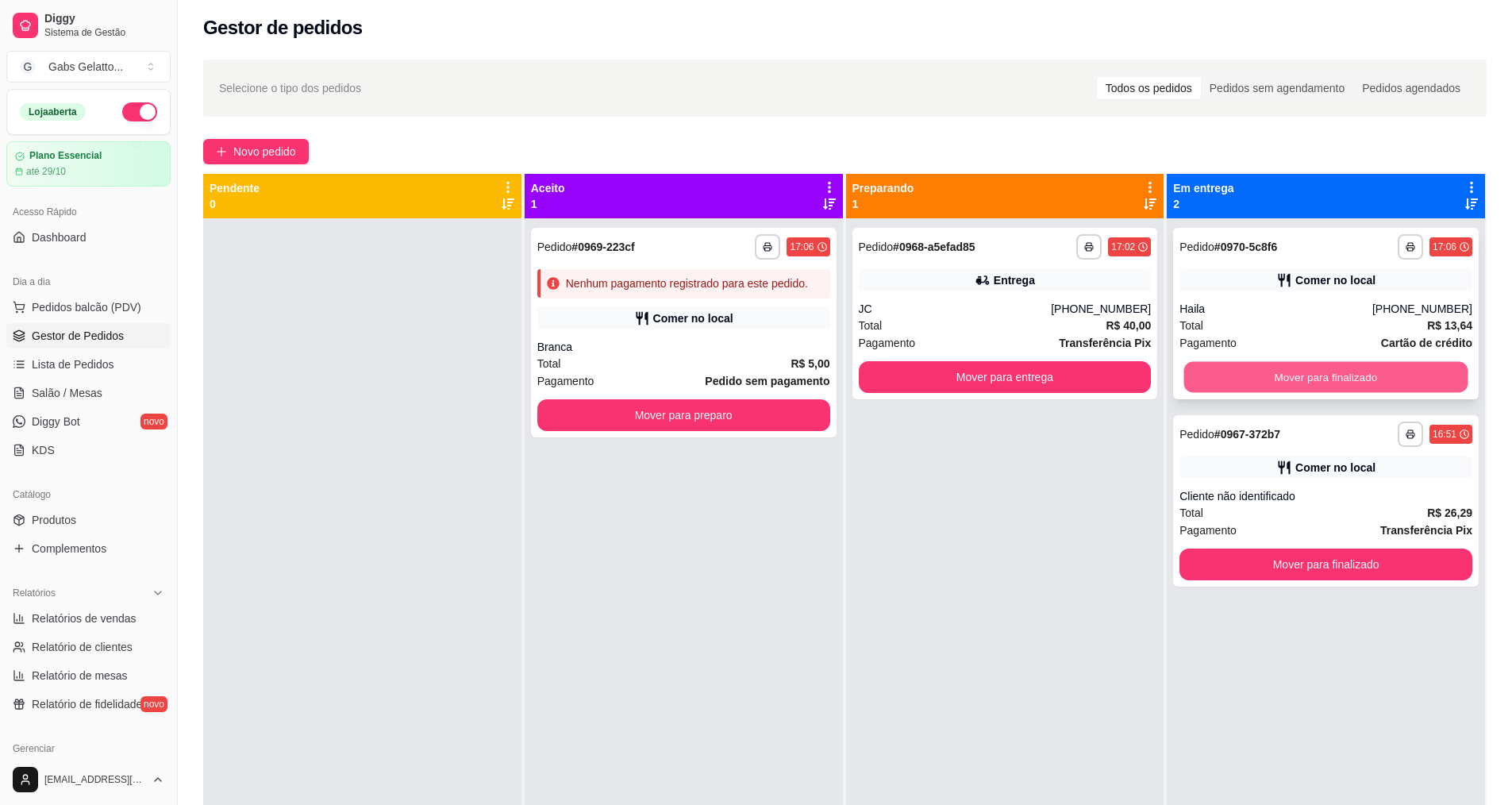
click at [1344, 378] on button "Mover para finalizado" at bounding box center [1326, 377] width 284 height 31
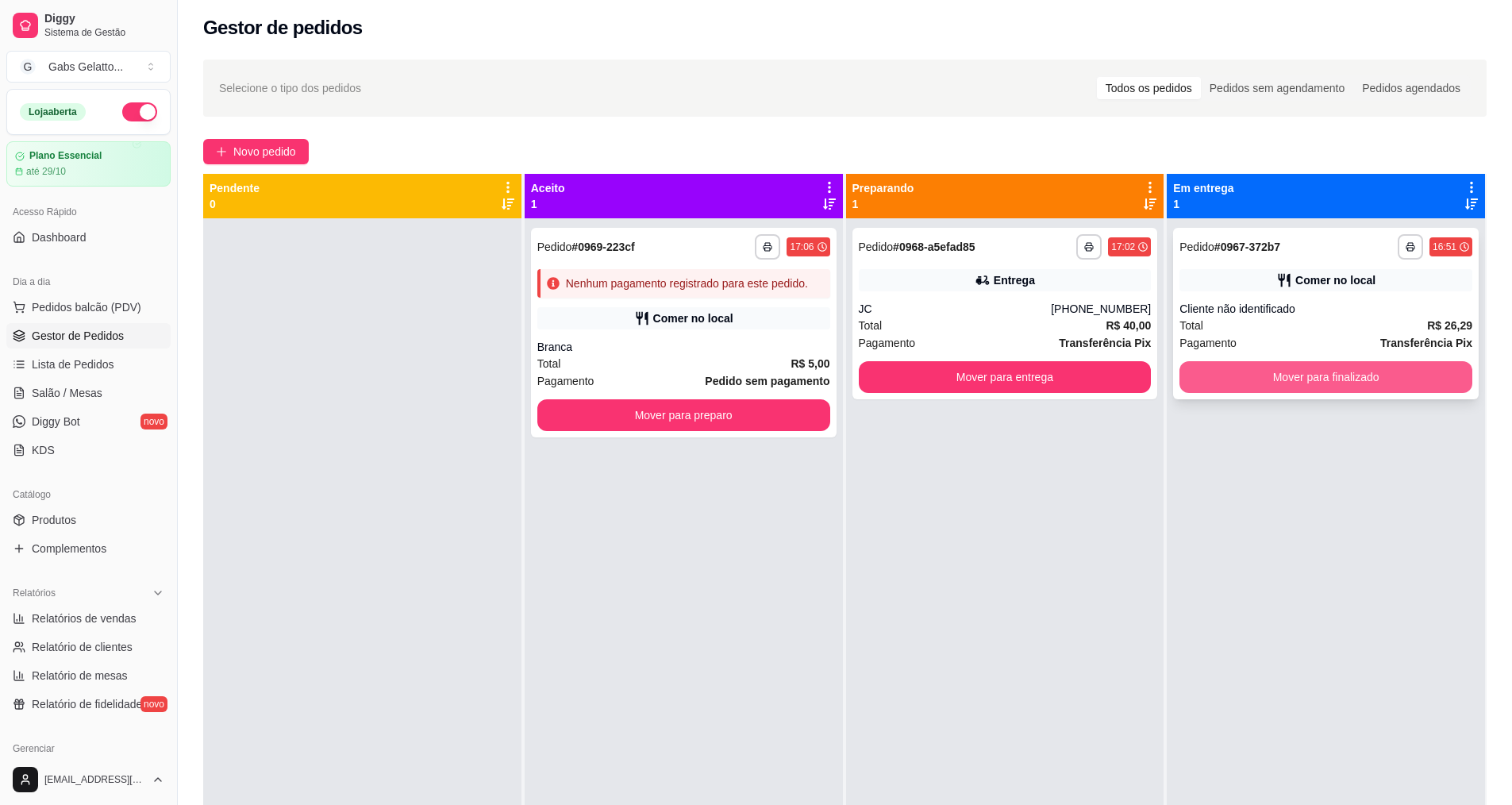
click at [1330, 372] on button "Mover para finalizado" at bounding box center [1326, 377] width 293 height 32
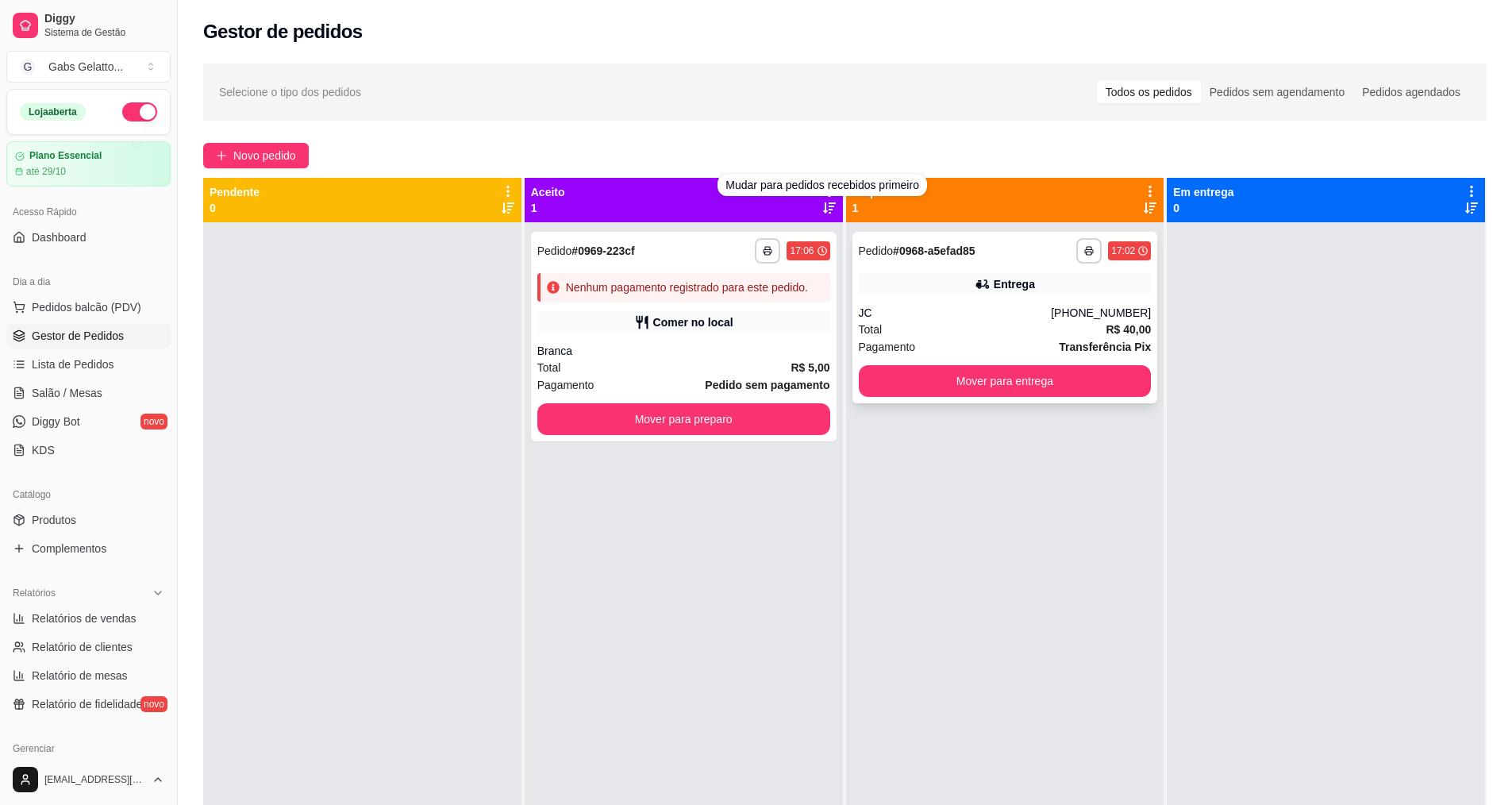
click at [974, 289] on icon at bounding box center [982, 284] width 16 height 16
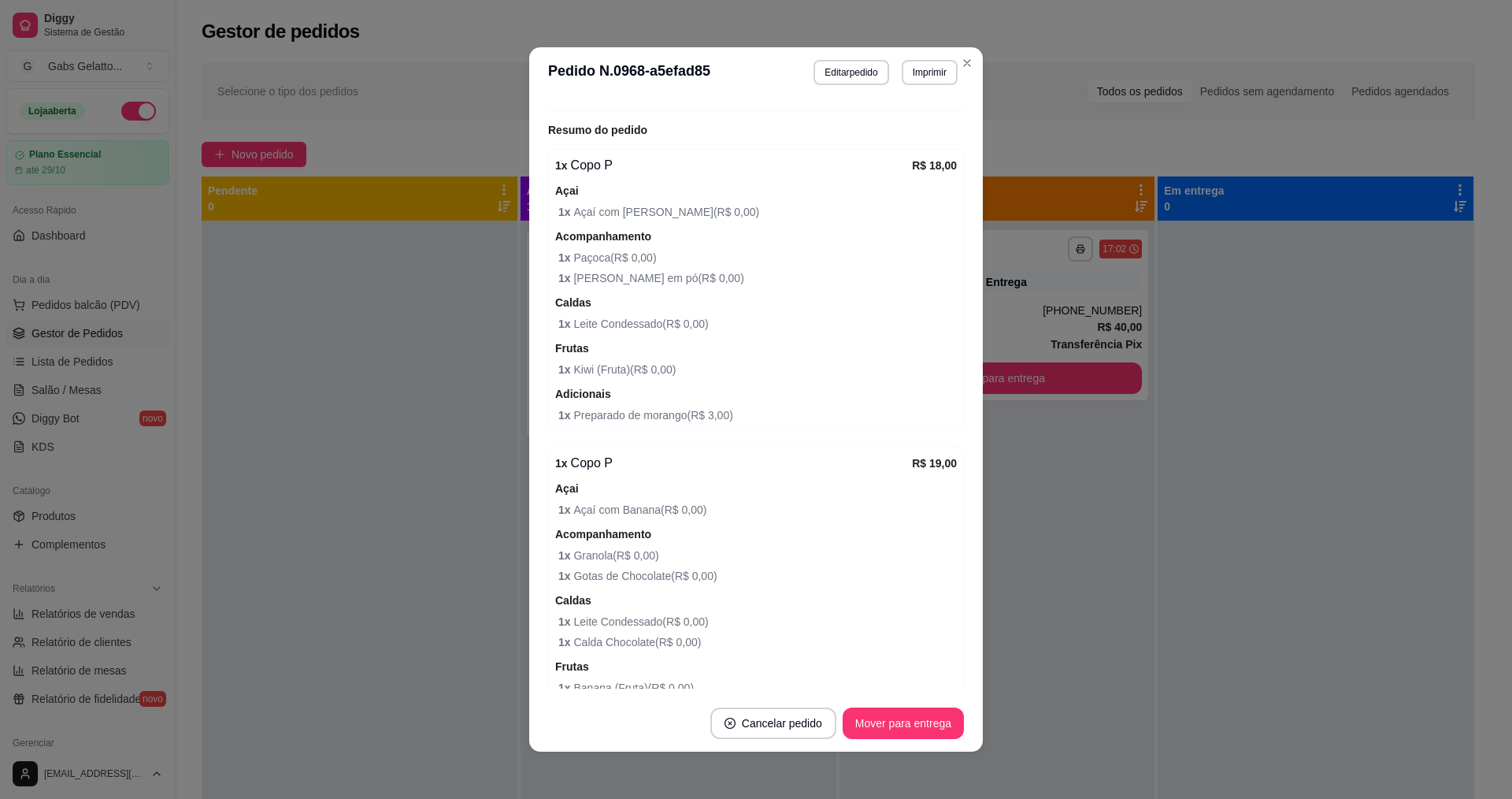
scroll to position [551, 0]
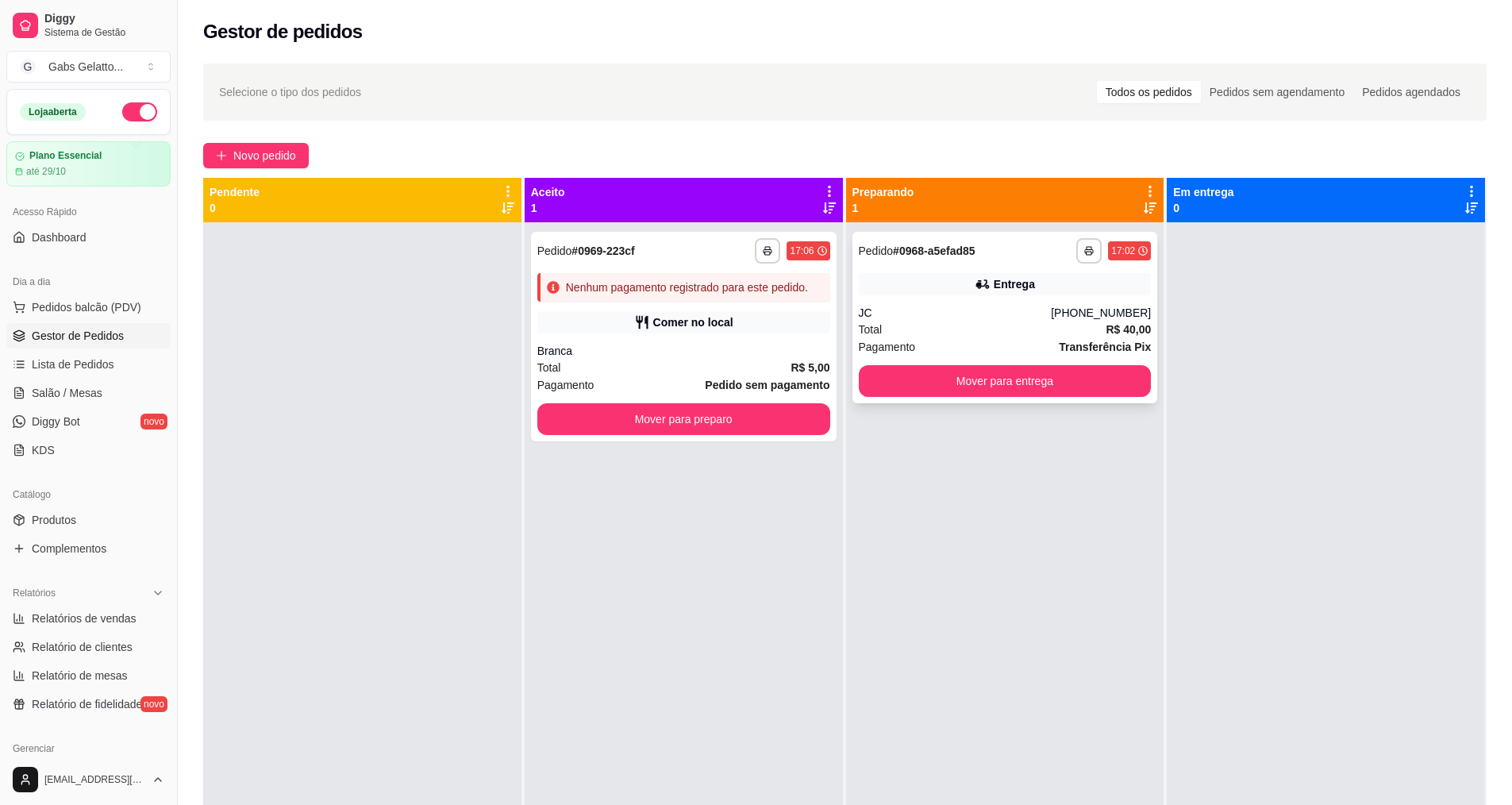
click at [904, 307] on div "JC" at bounding box center [955, 312] width 193 height 16
click at [1024, 317] on div "JC" at bounding box center [955, 312] width 193 height 16
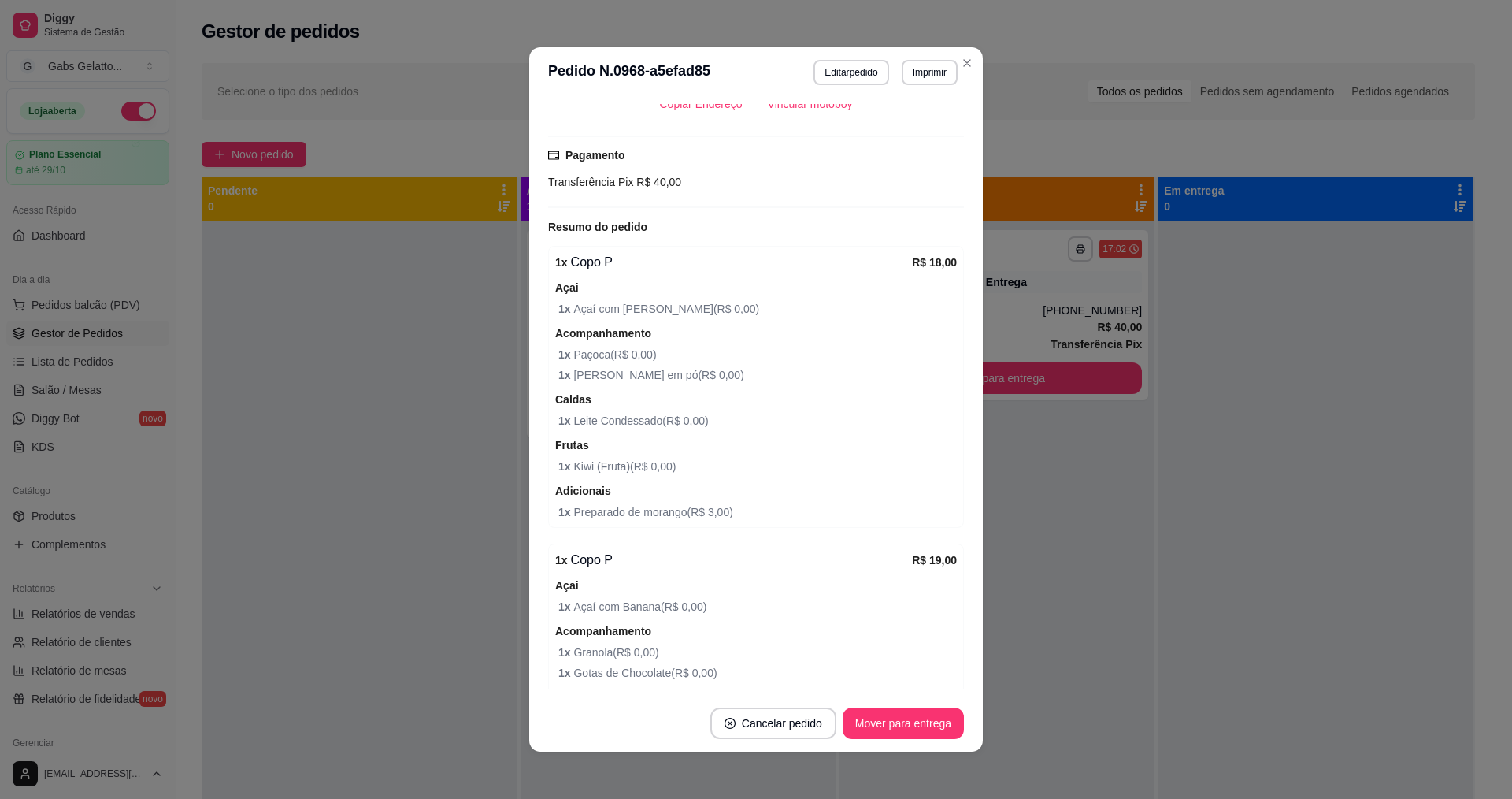
scroll to position [140, 0]
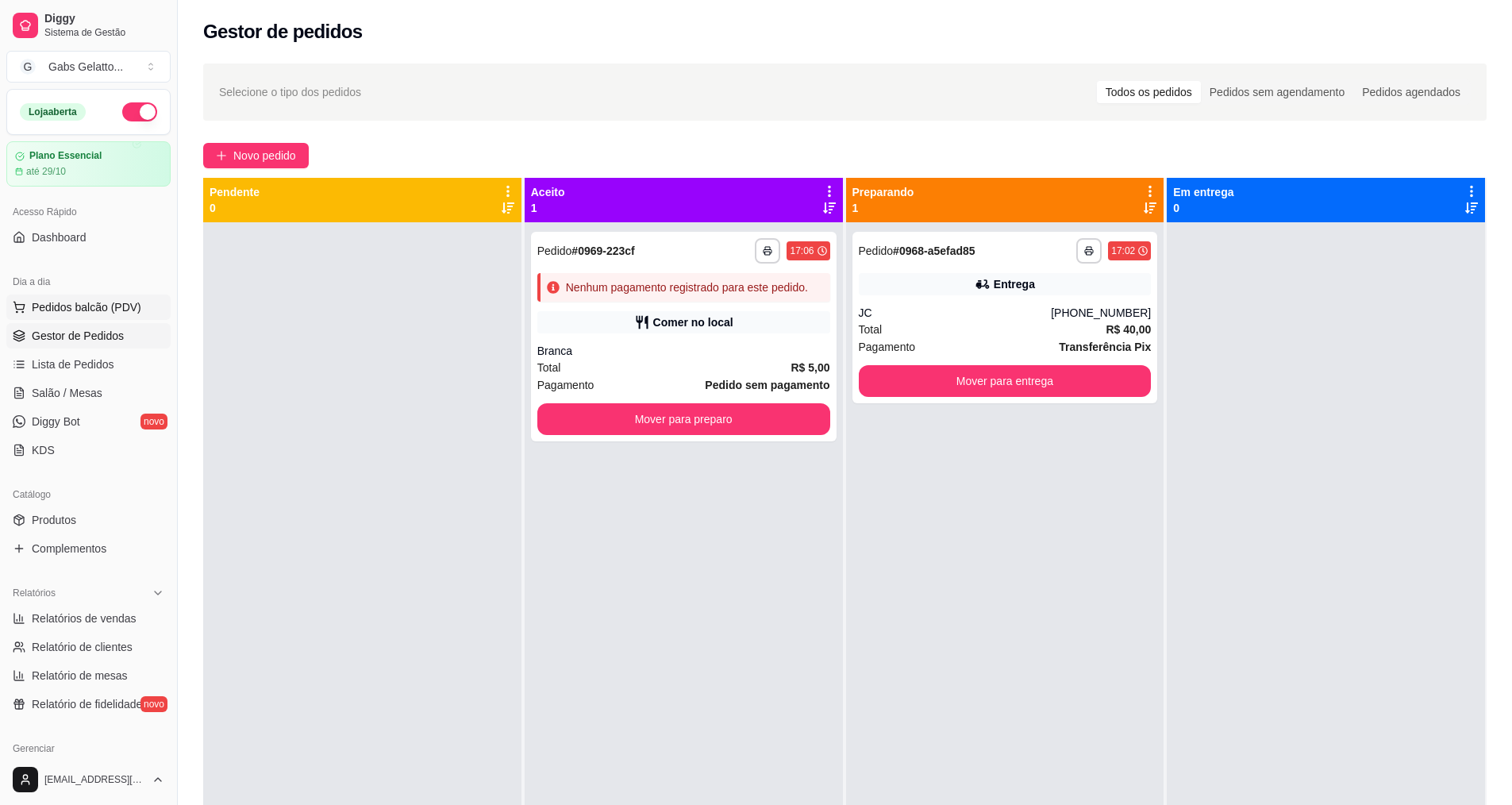
click at [101, 306] on span "Pedidos balcão (PDV)" at bounding box center [86, 306] width 110 height 16
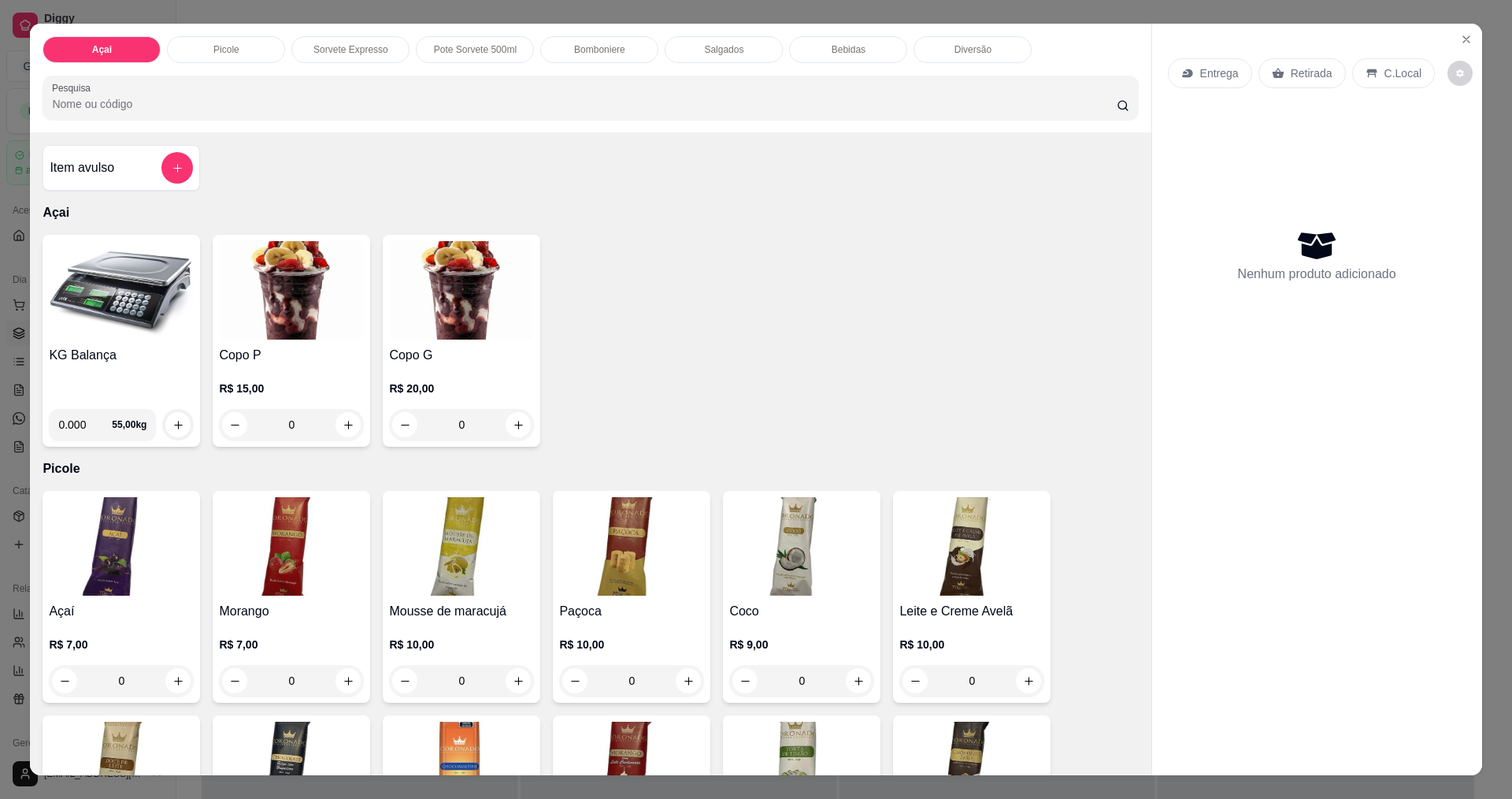
click at [151, 270] on img at bounding box center [120, 291] width 144 height 99
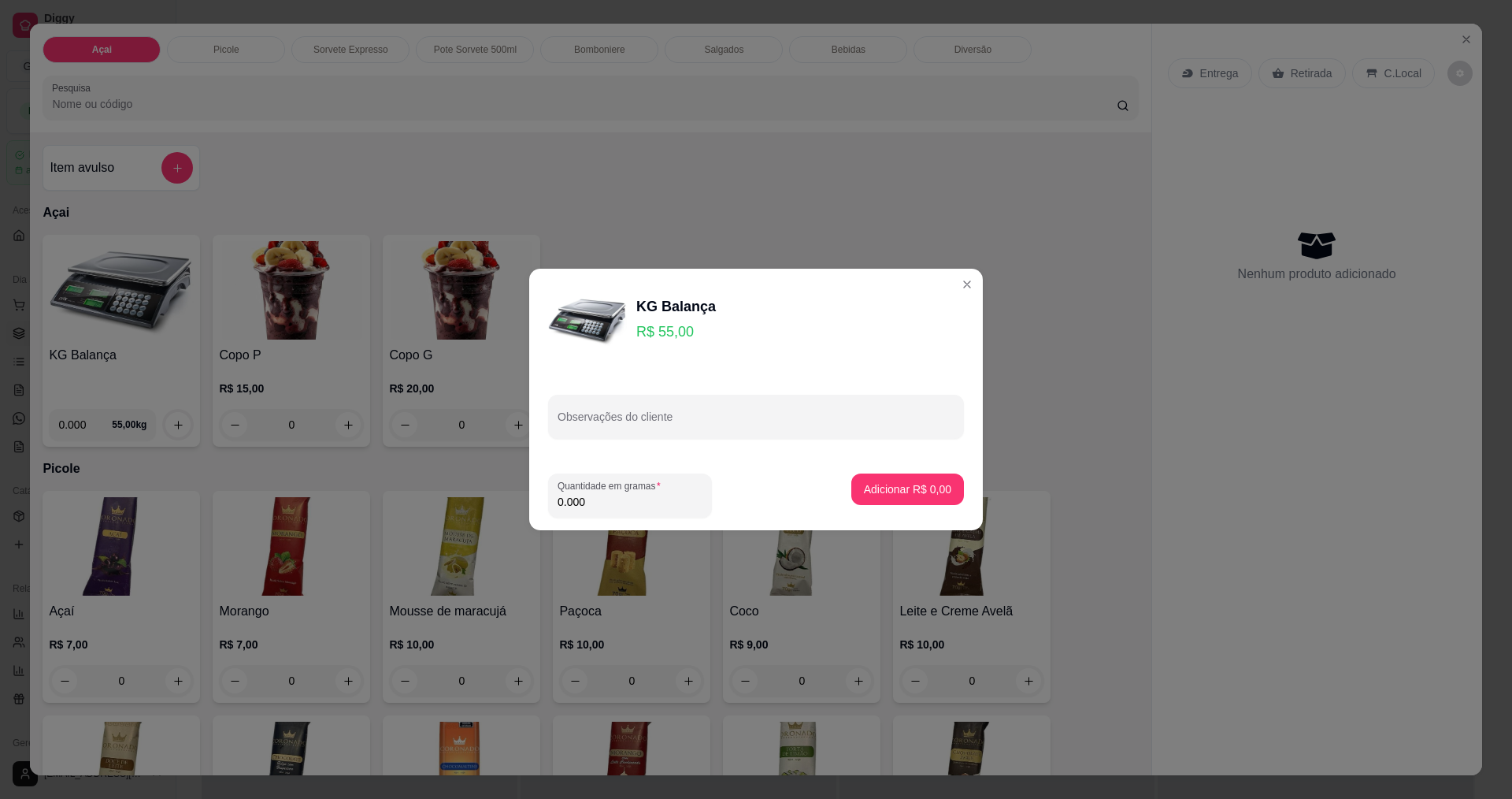
click at [675, 500] on input "0.000" at bounding box center [629, 502] width 144 height 16
type input "0.196"
click at [908, 486] on p "Adicionar R$ 10,78" at bounding box center [904, 489] width 94 height 16
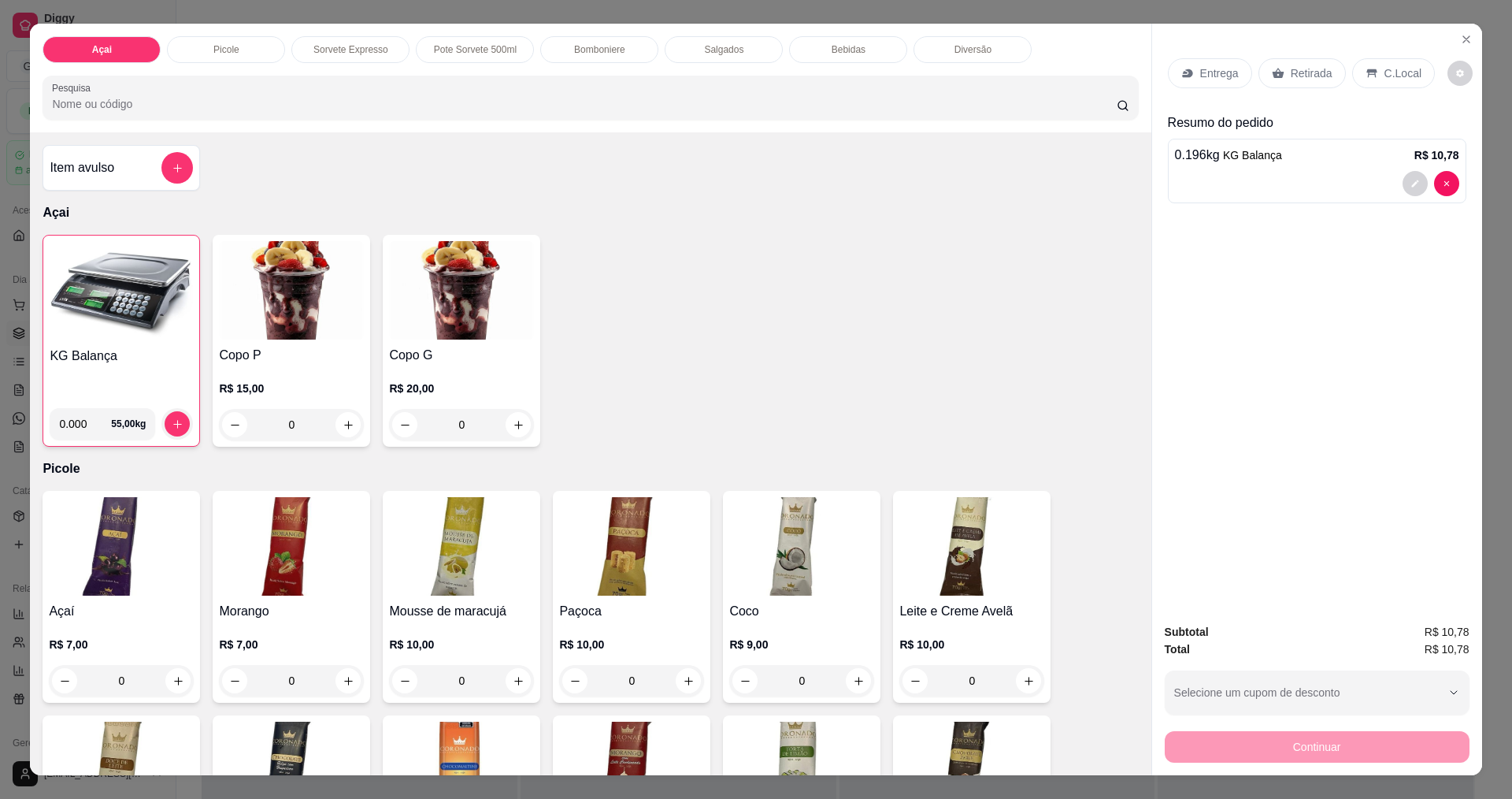
click at [1411, 76] on div "C.Local" at bounding box center [1394, 74] width 83 height 30
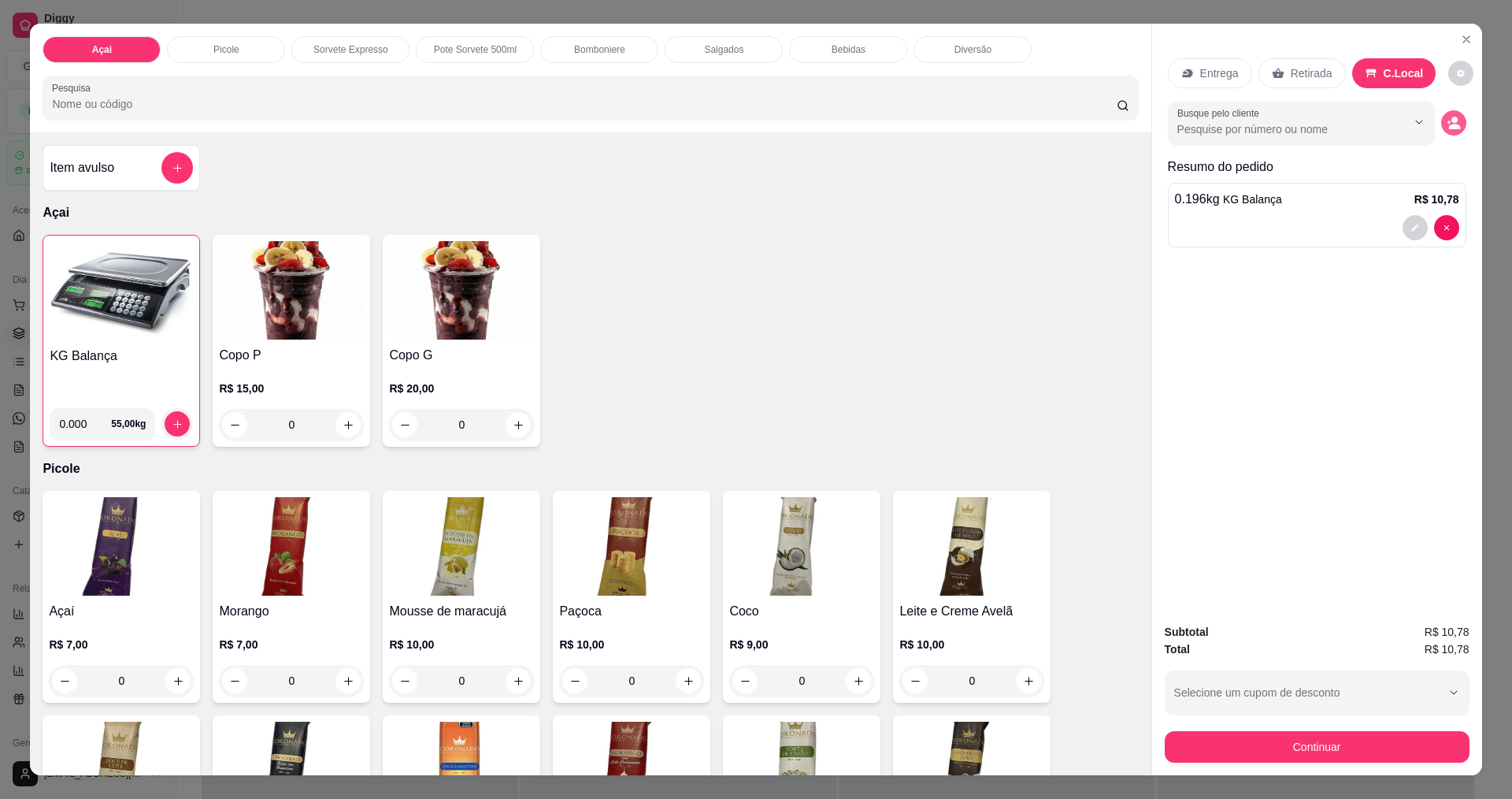
click at [1457, 126] on button "decrease-product-quantity" at bounding box center [1453, 122] width 25 height 25
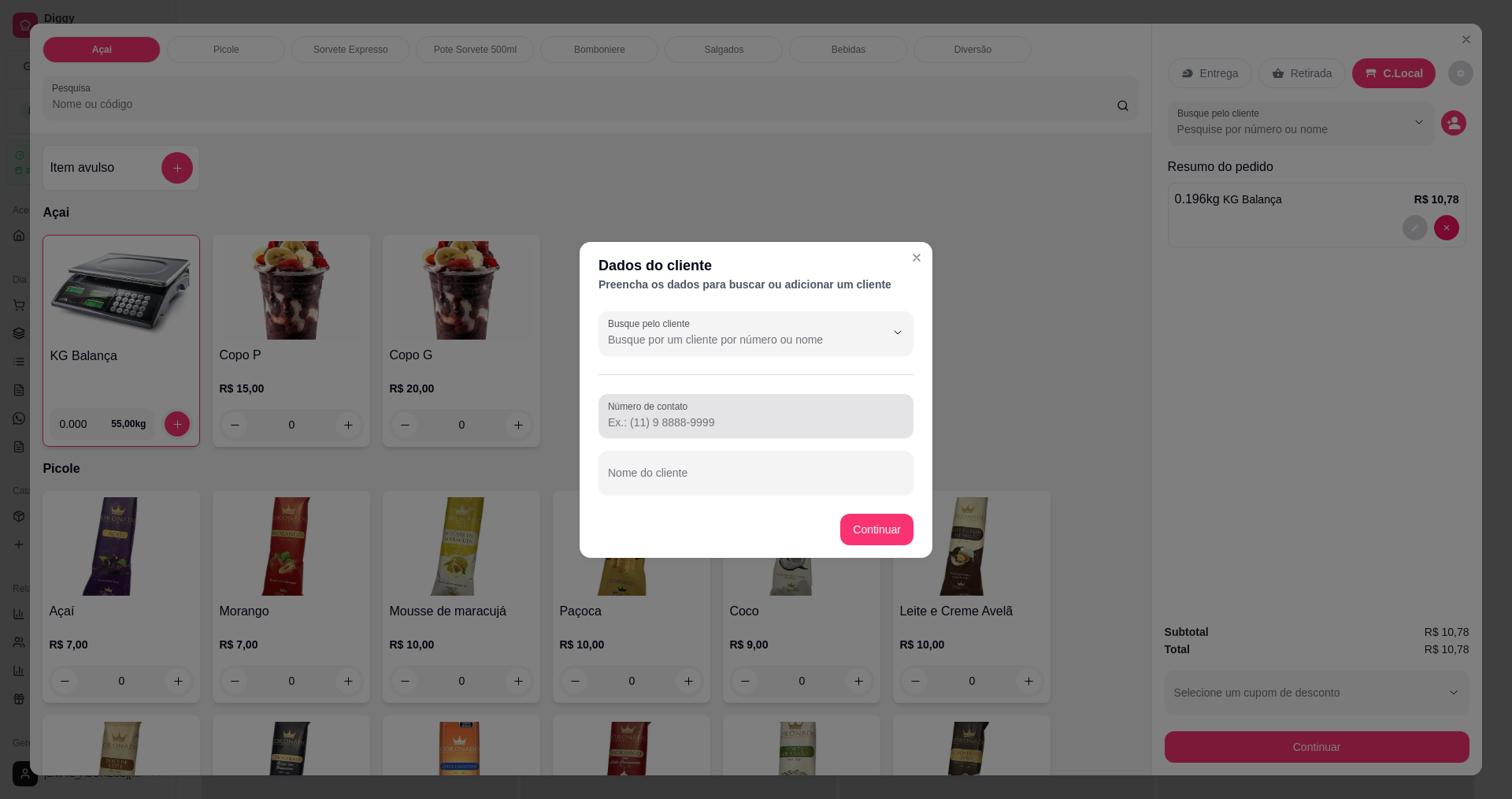
click at [772, 414] on input "Número de contato" at bounding box center [756, 421] width 296 height 16
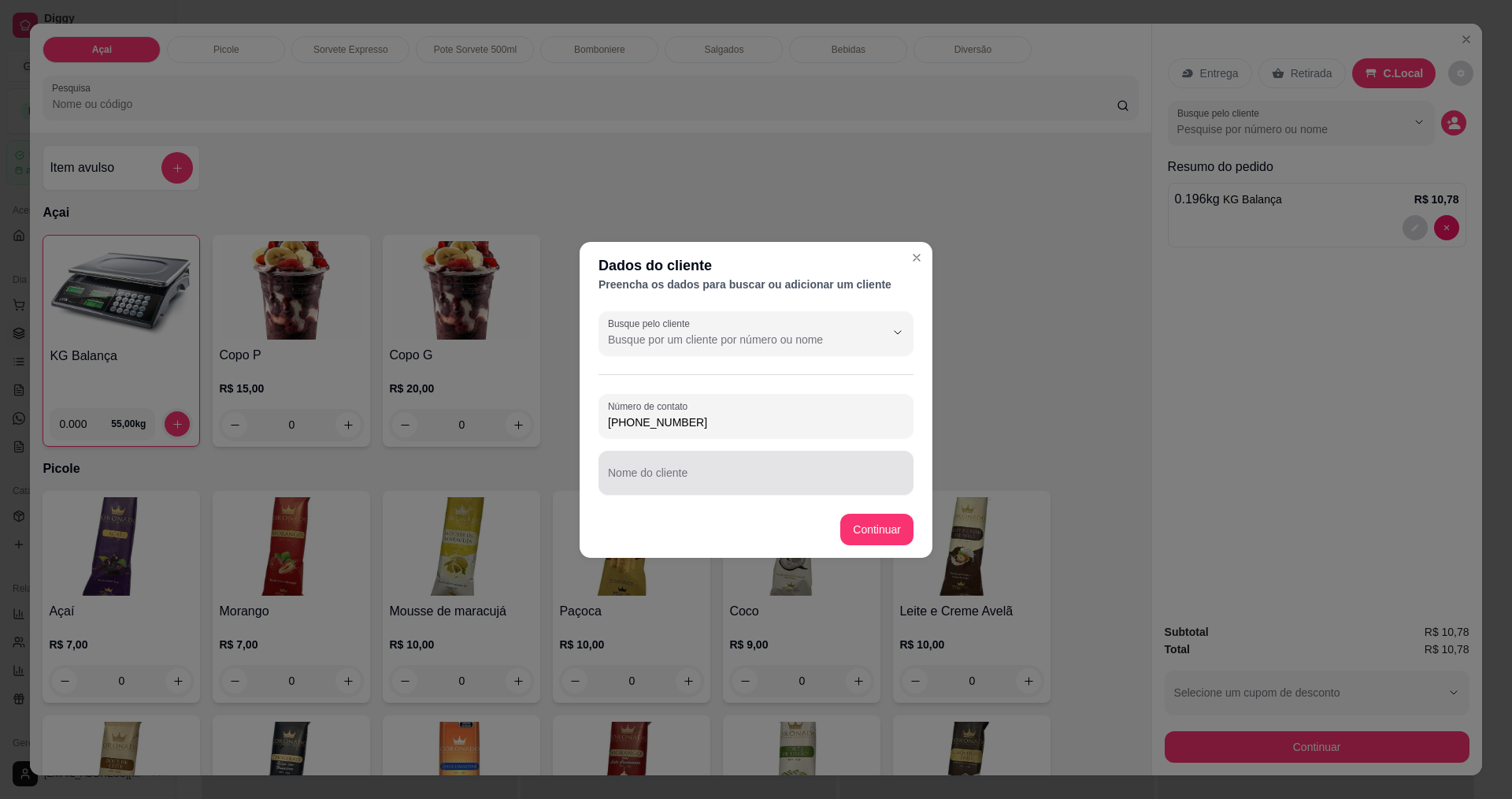
type input "(75) 99889-6161"
click at [782, 489] on div "Nome do cliente" at bounding box center [756, 472] width 315 height 44
type input "João Marcos Rodrigues"
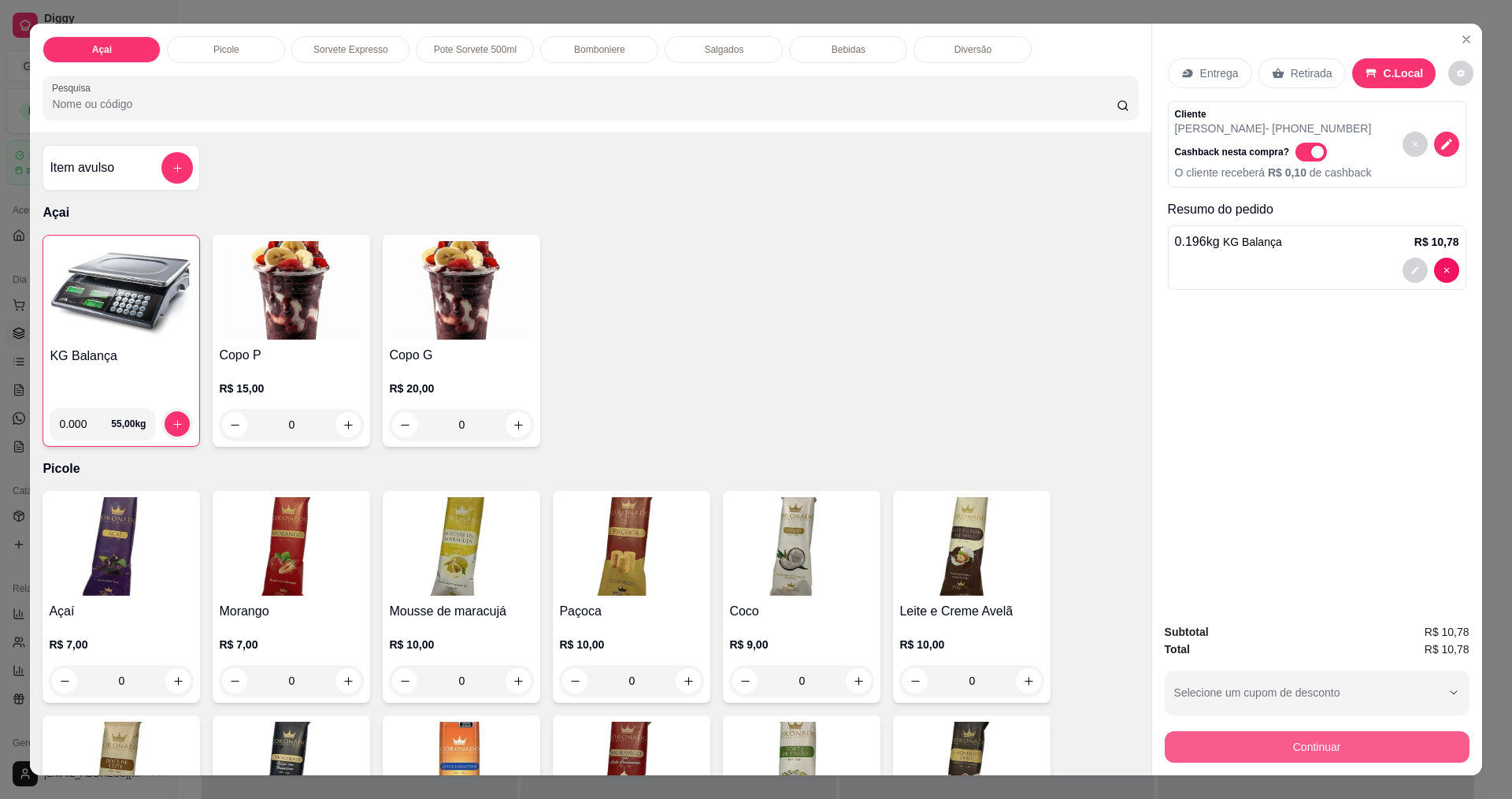
click at [1279, 738] on button "Continuar" at bounding box center [1316, 747] width 305 height 32
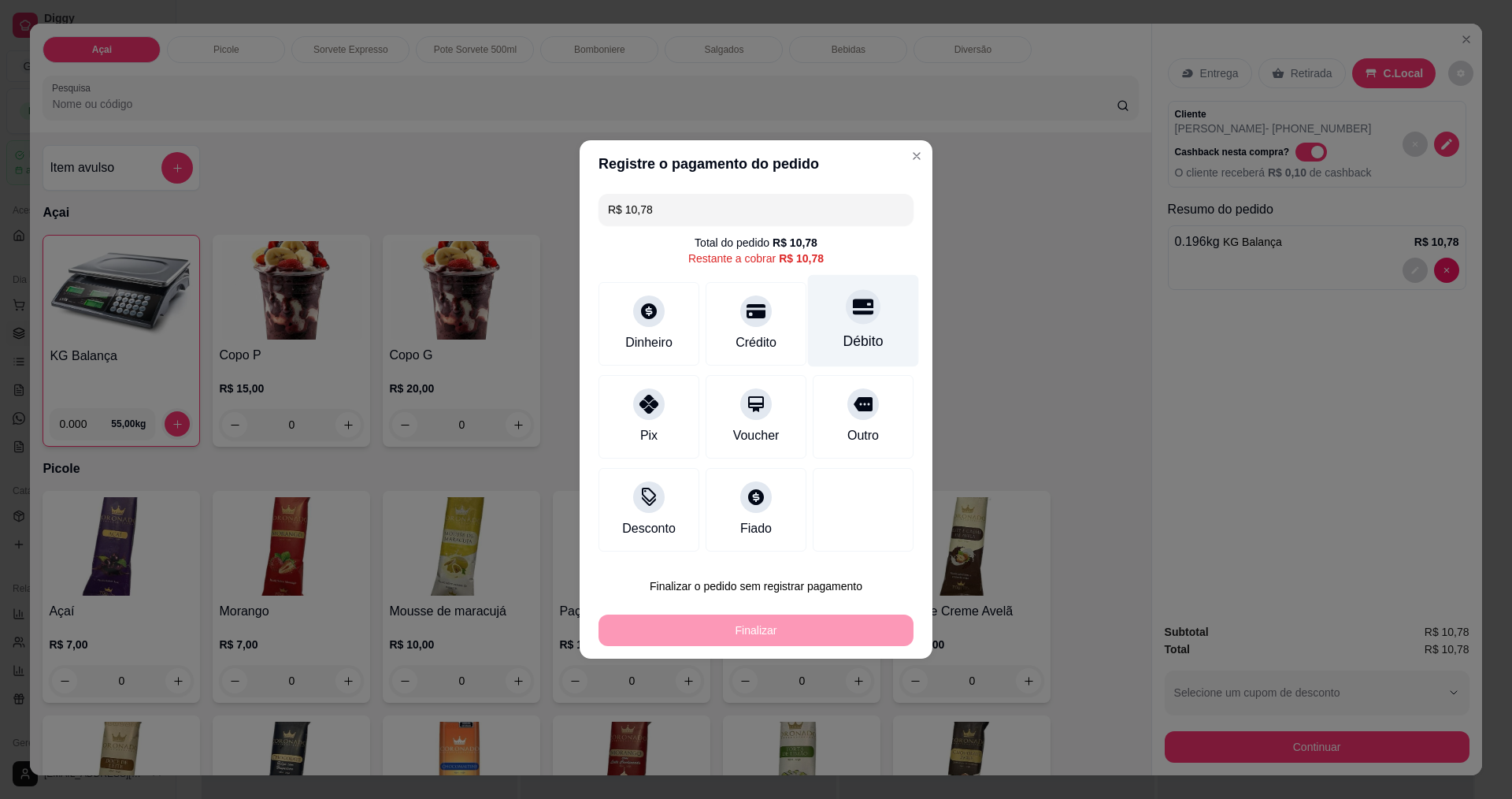
click at [845, 313] on div at bounding box center [862, 306] width 34 height 34
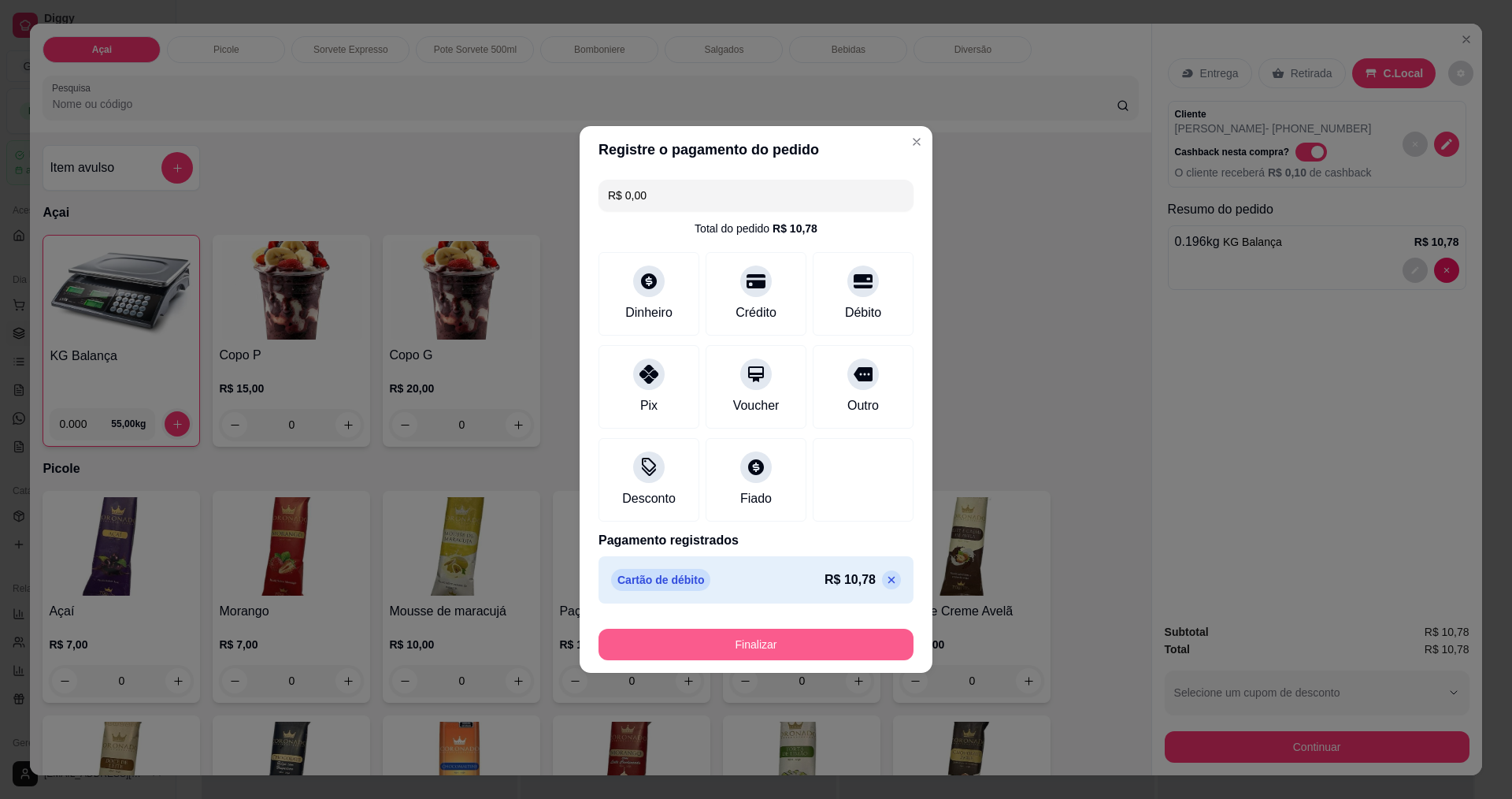
click at [779, 647] on button "Finalizar" at bounding box center [756, 644] width 315 height 32
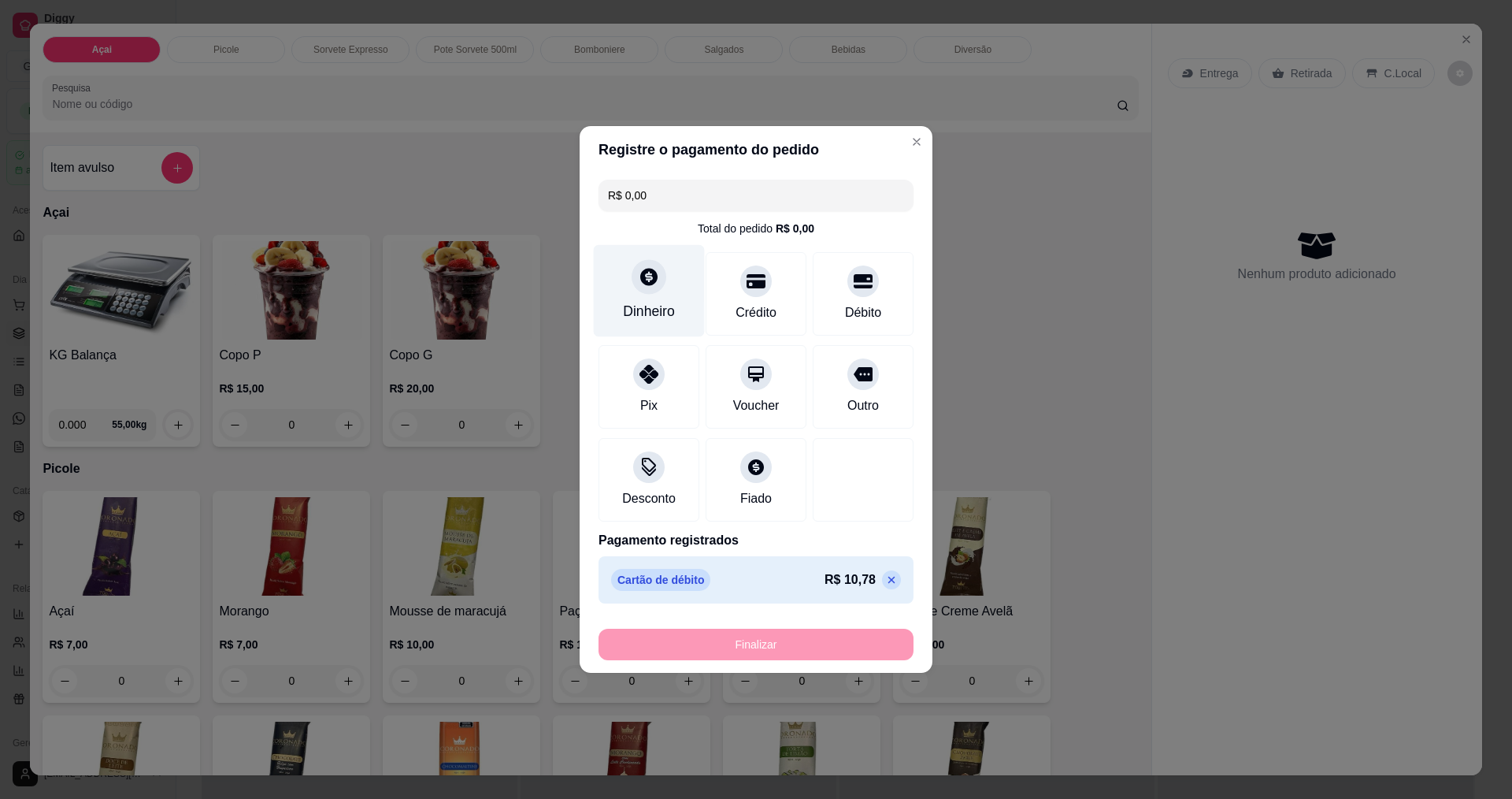
type input "-R$ 10,78"
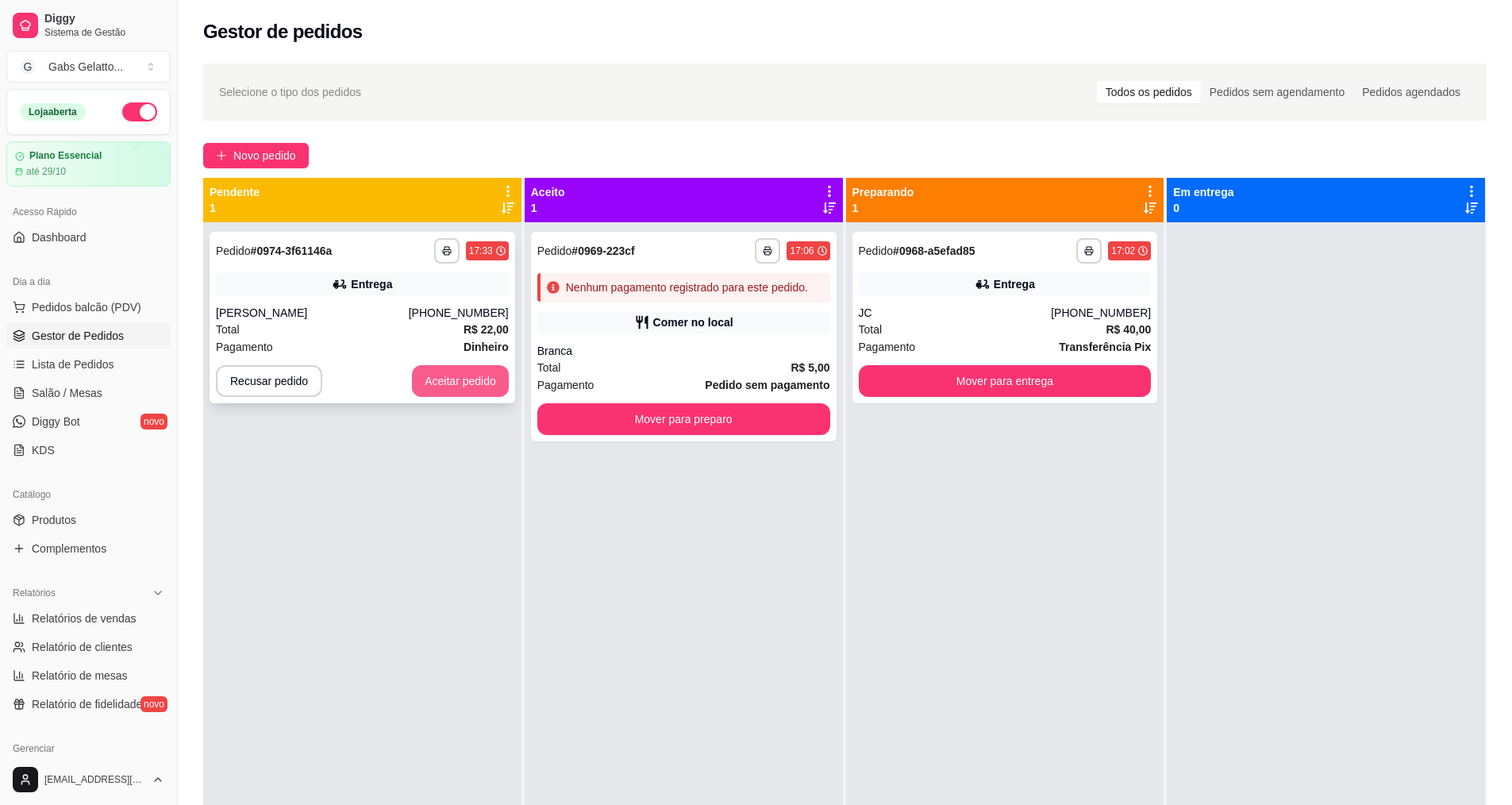
click at [460, 380] on button "Aceitar pedido" at bounding box center [460, 381] width 97 height 32
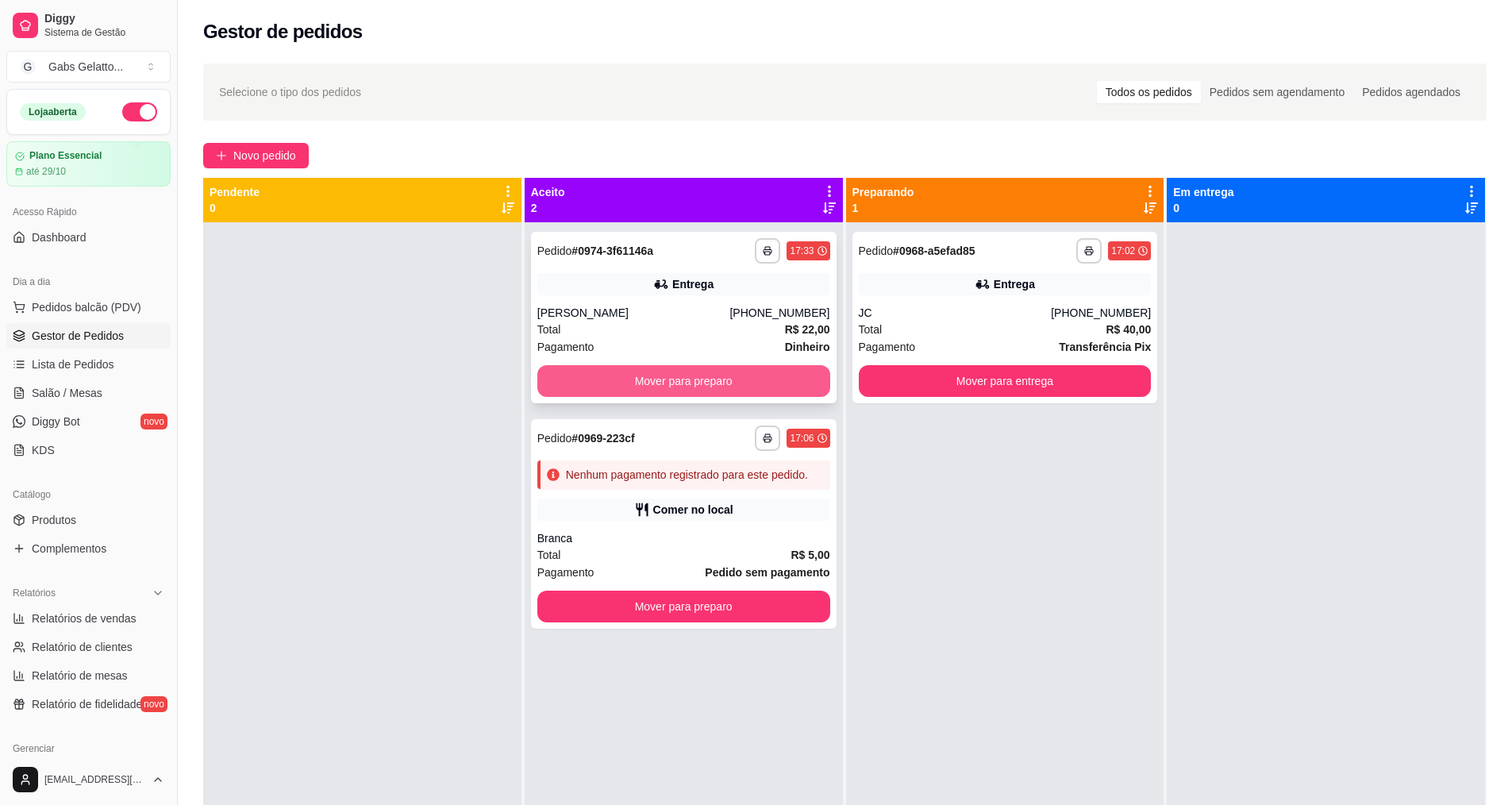
click at [719, 385] on button "Mover para preparo" at bounding box center [684, 381] width 293 height 32
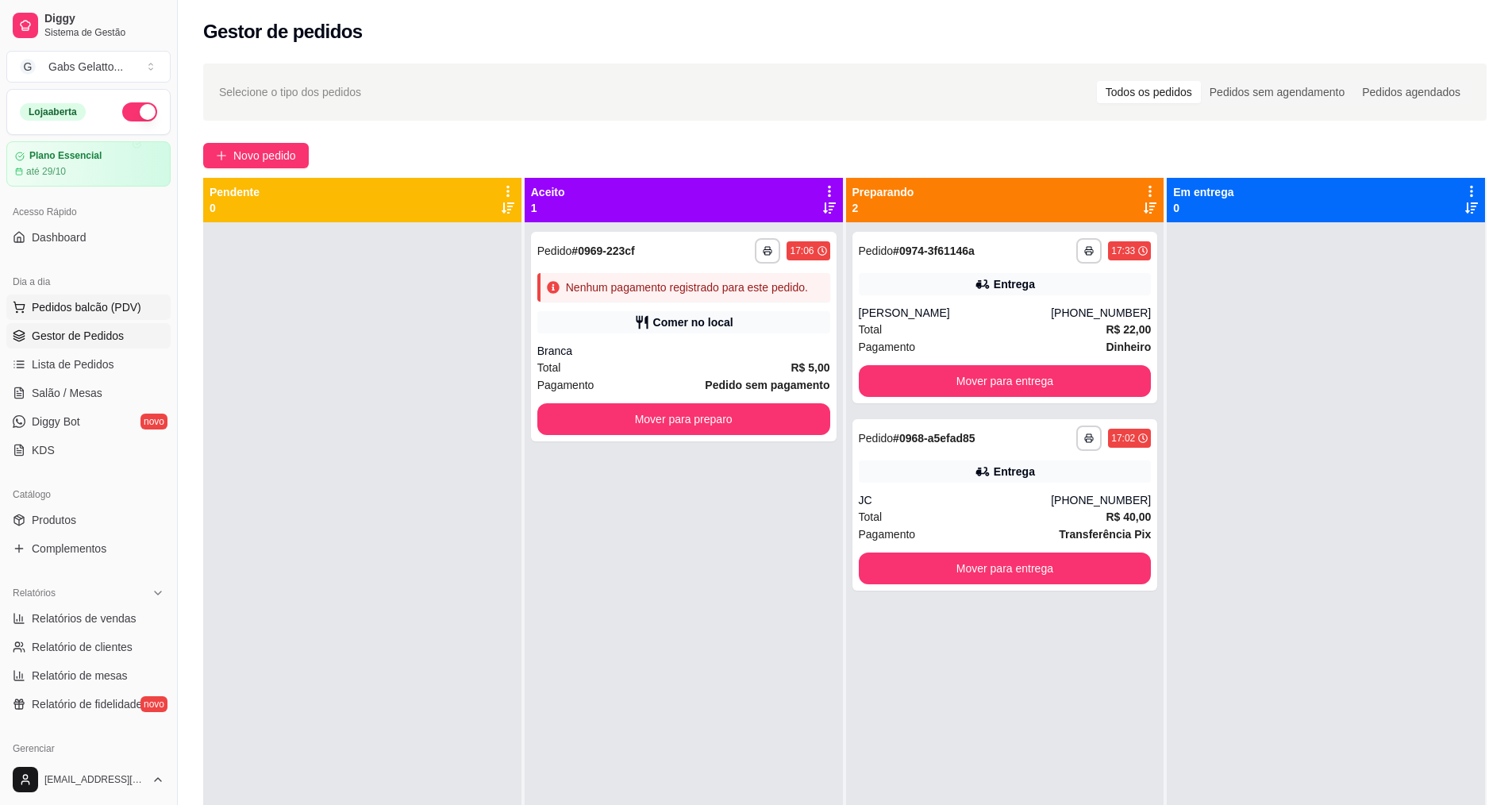
click at [123, 304] on span "Pedidos balcão (PDV)" at bounding box center [86, 306] width 110 height 16
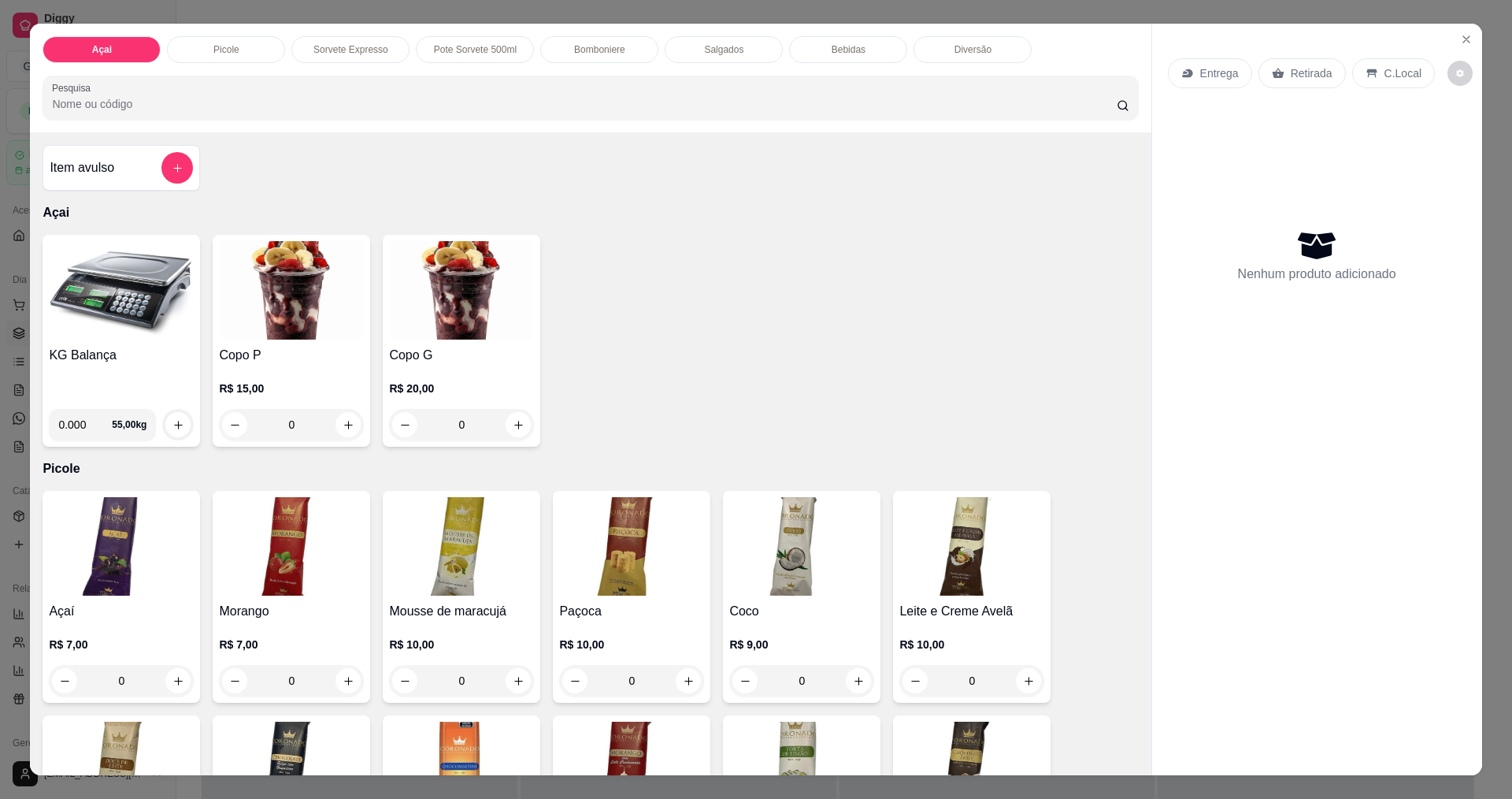
click at [117, 287] on img at bounding box center [120, 291] width 144 height 99
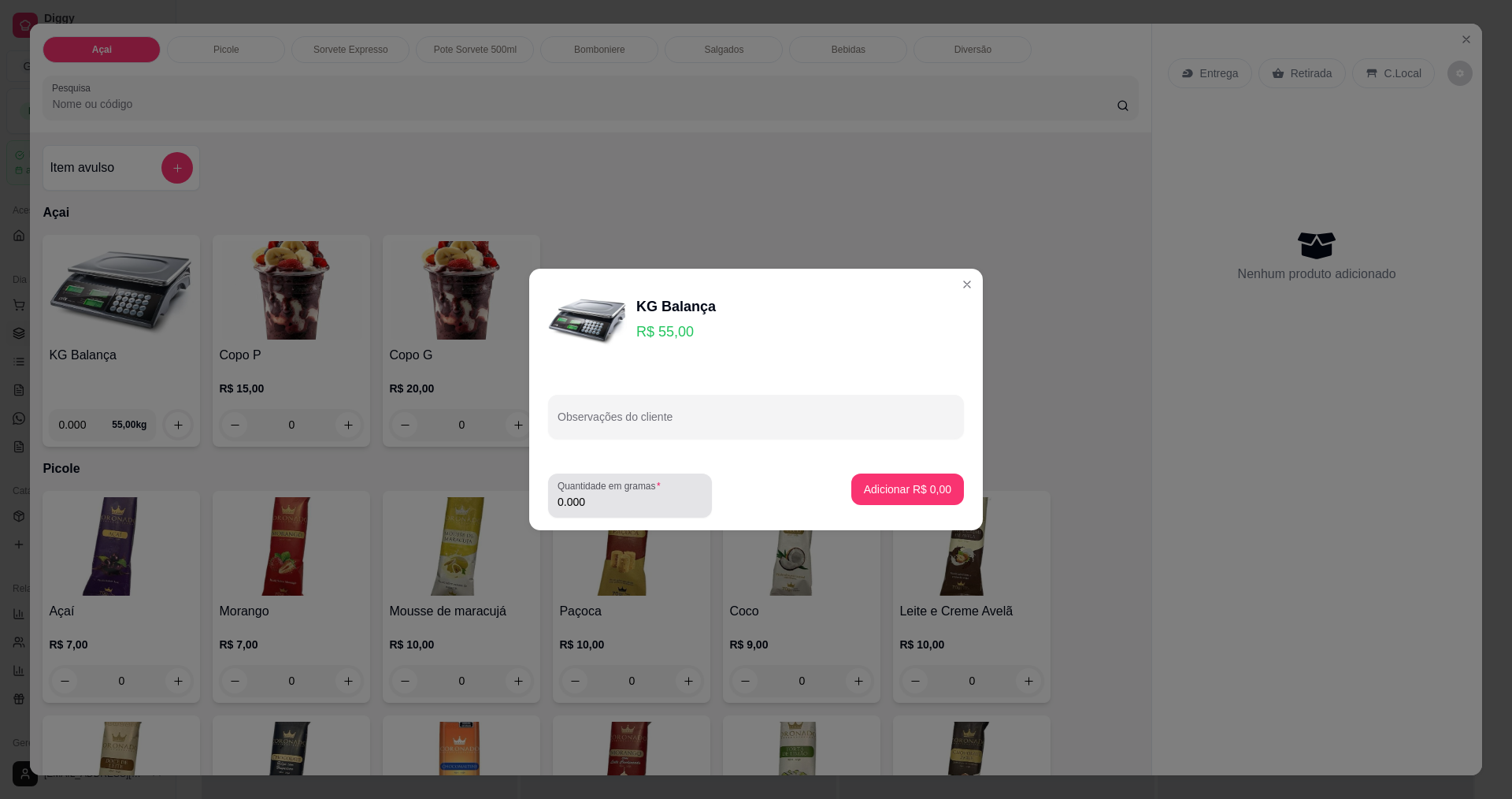
click at [628, 489] on label "Quantidade em gramas" at bounding box center [612, 486] width 109 height 13
click at [628, 494] on input "0.000" at bounding box center [629, 502] width 144 height 16
type input "0.326"
click at [902, 489] on p "Adicionar R$ 17,93" at bounding box center [904, 489] width 94 height 16
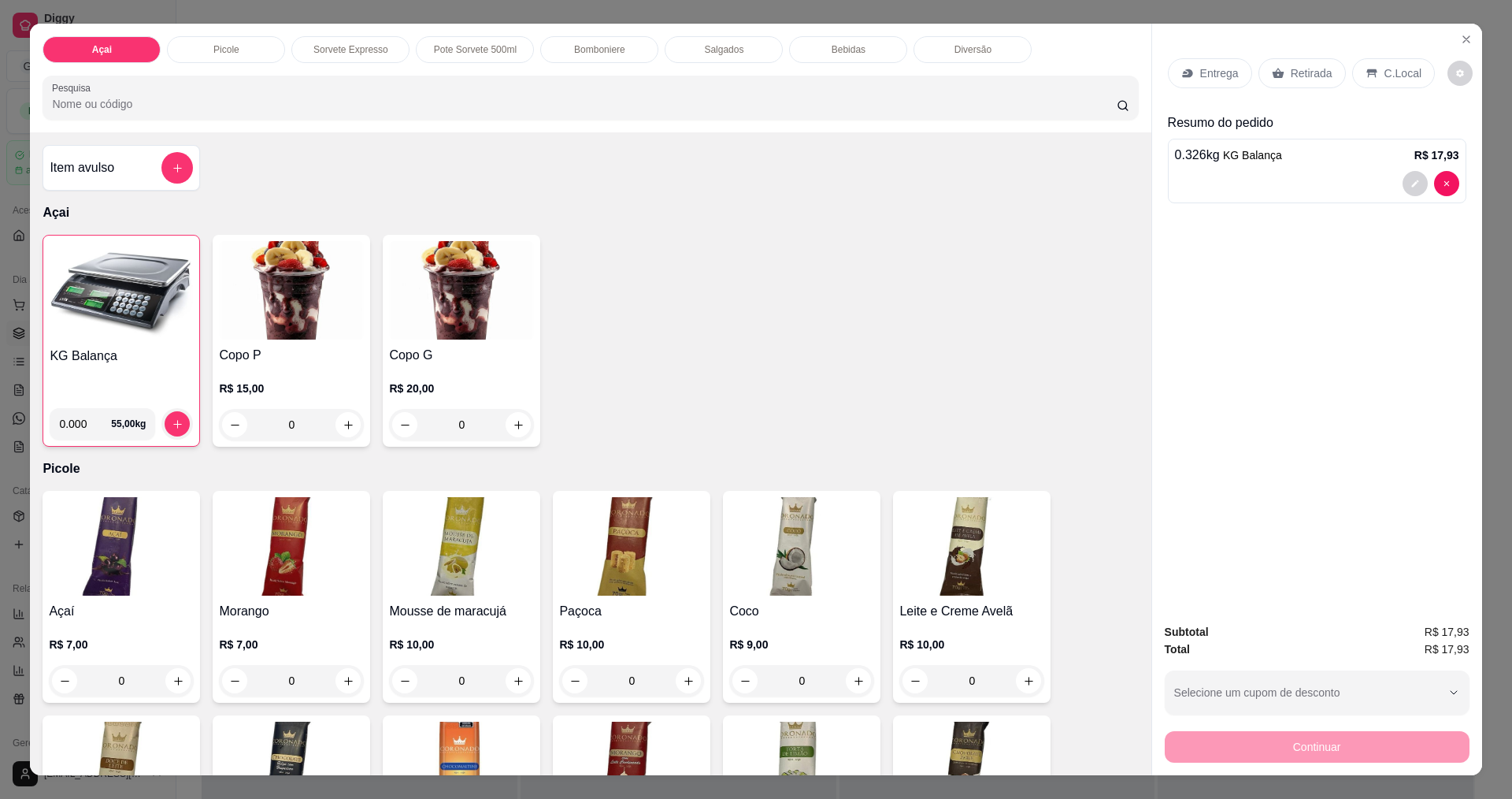
click at [1384, 85] on div "C.Local" at bounding box center [1394, 74] width 83 height 30
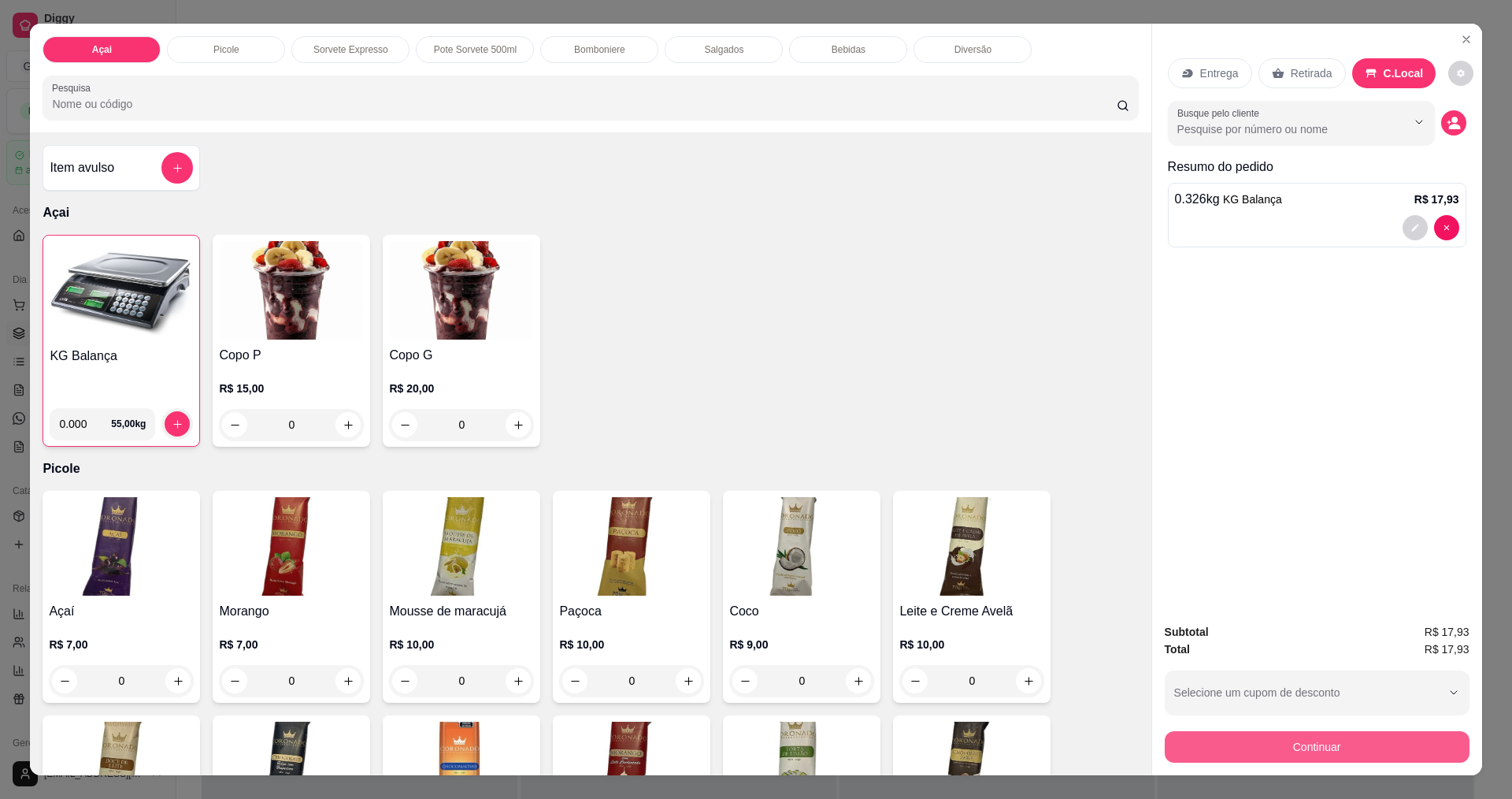
click at [1388, 747] on button "Continuar" at bounding box center [1316, 747] width 305 height 32
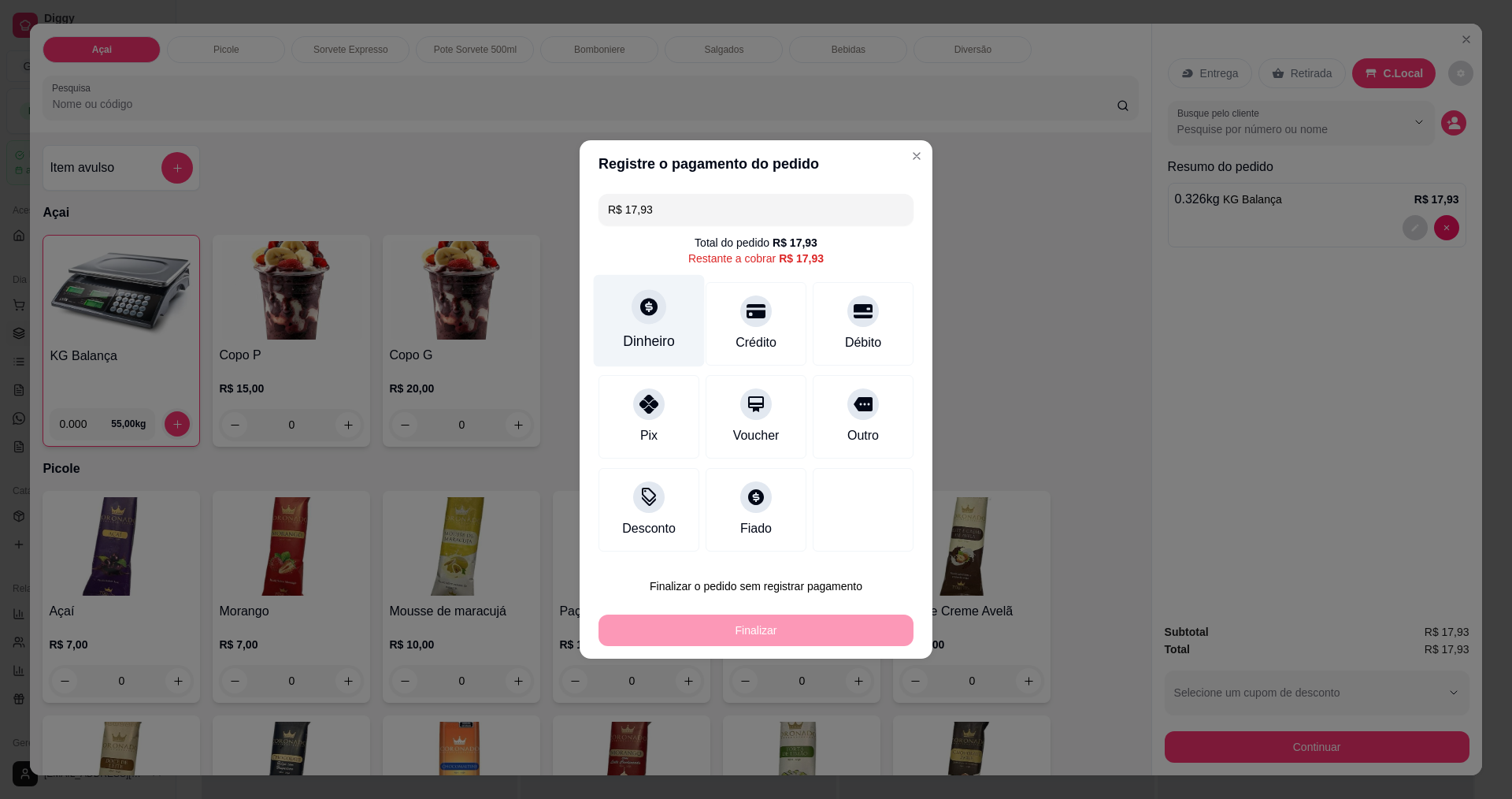
click at [628, 310] on div "Dinheiro" at bounding box center [649, 321] width 111 height 92
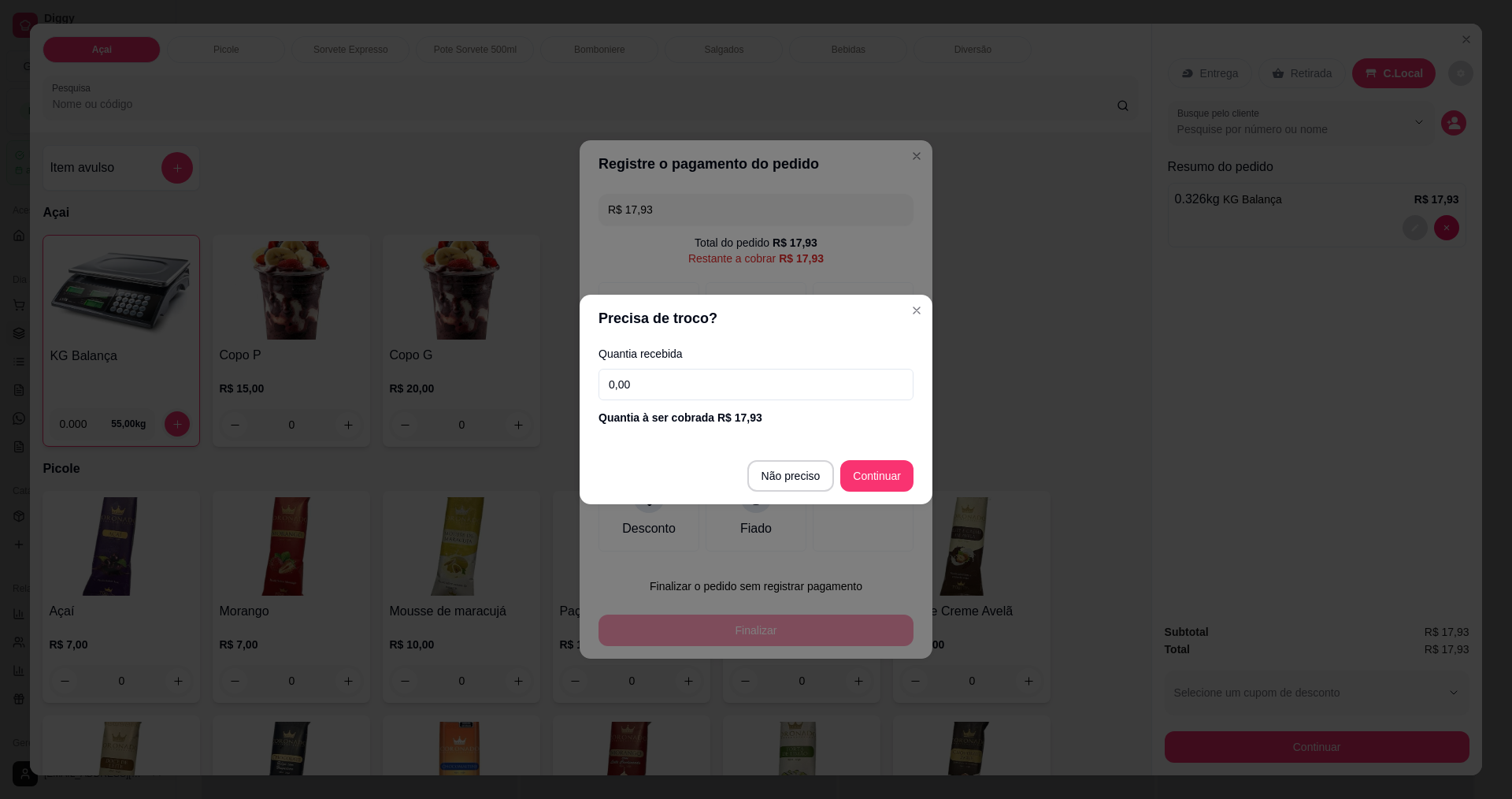
click at [790, 388] on input "0,00" at bounding box center [756, 384] width 315 height 32
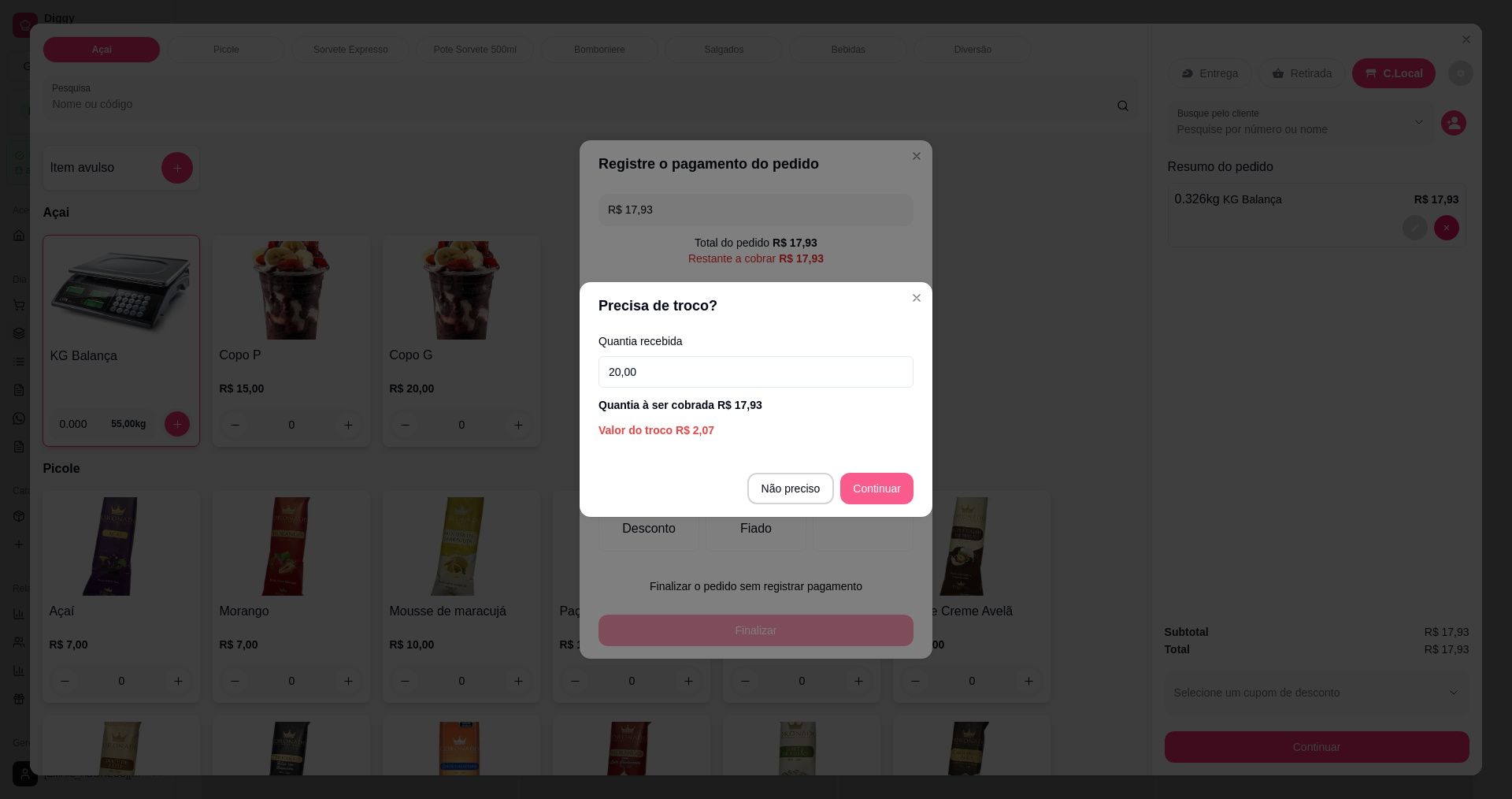
type input "20,00"
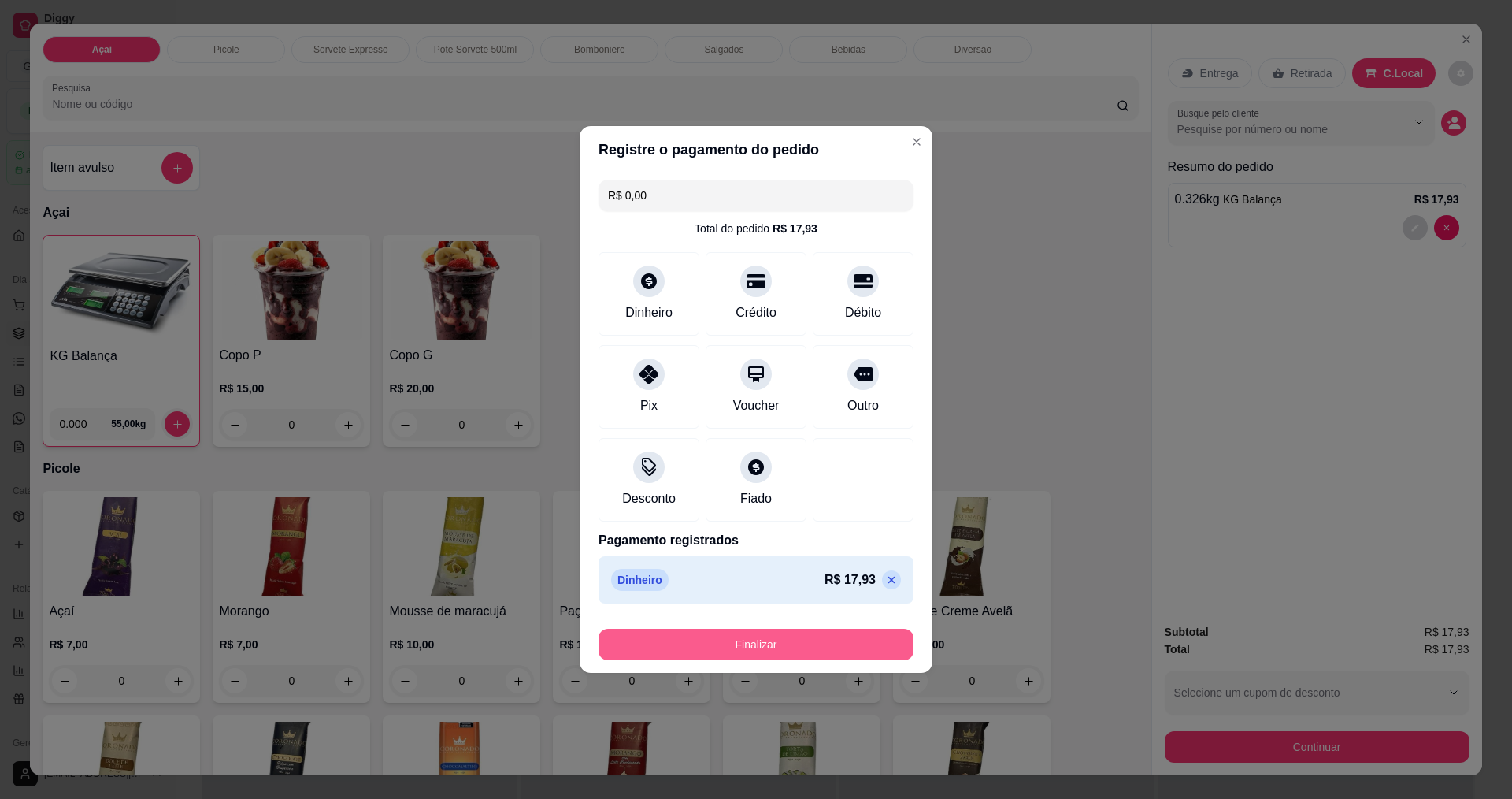
click at [842, 647] on button "Finalizar" at bounding box center [756, 644] width 315 height 32
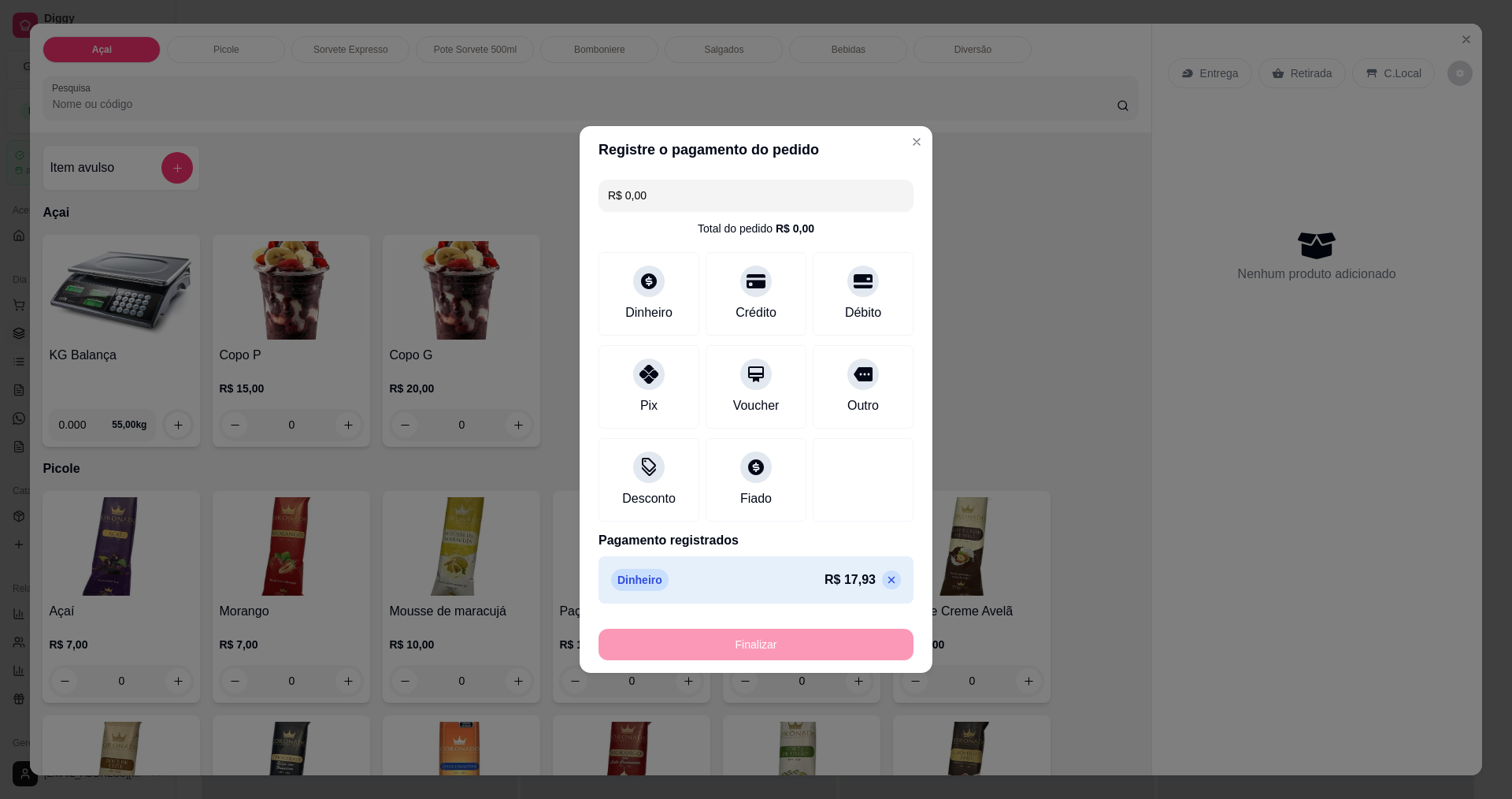
type input "-R$ 17,93"
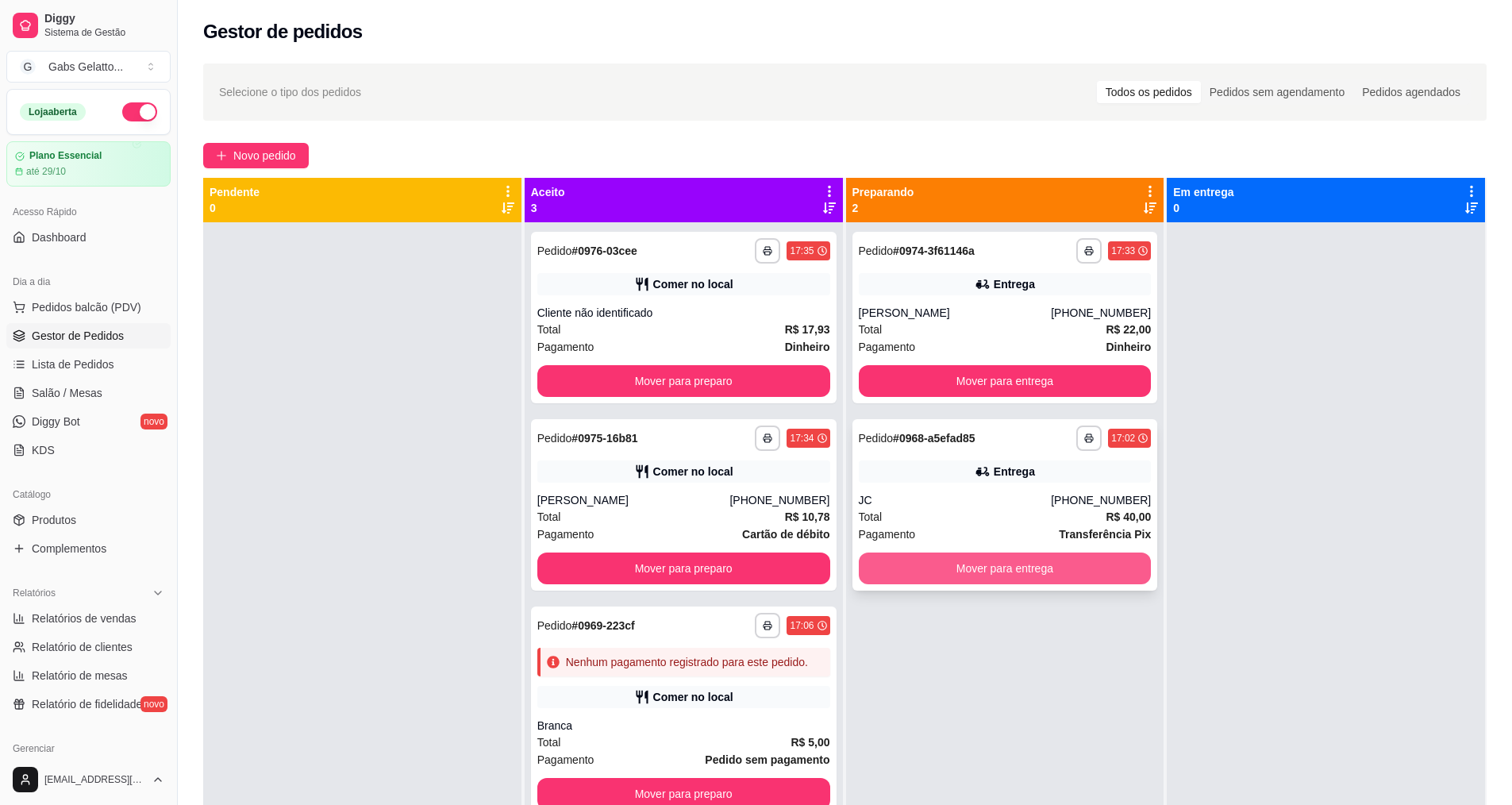
click at [934, 575] on button "Mover para entrega" at bounding box center [1005, 568] width 293 height 32
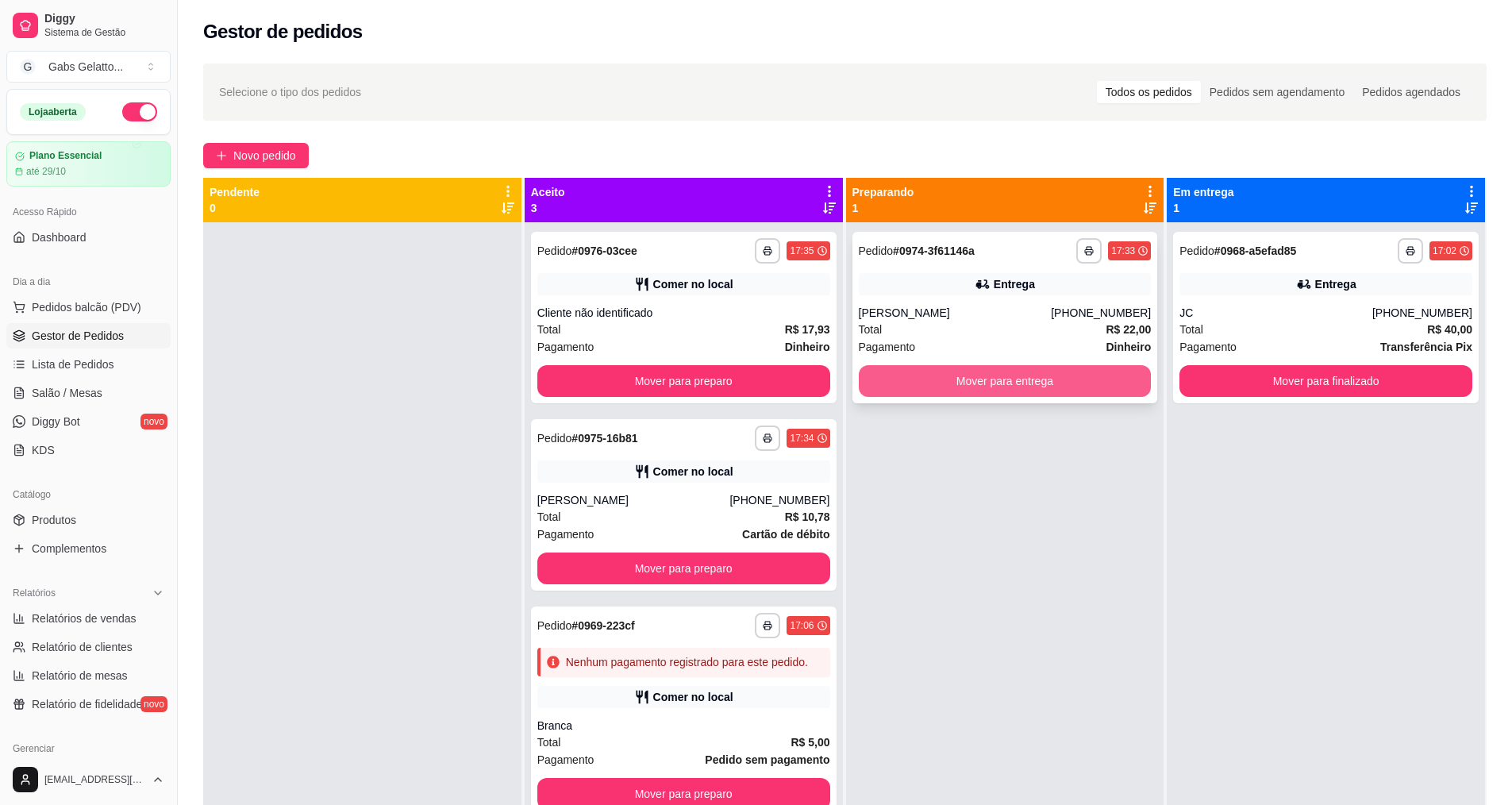
click at [982, 380] on button "Mover para entrega" at bounding box center [1005, 381] width 293 height 32
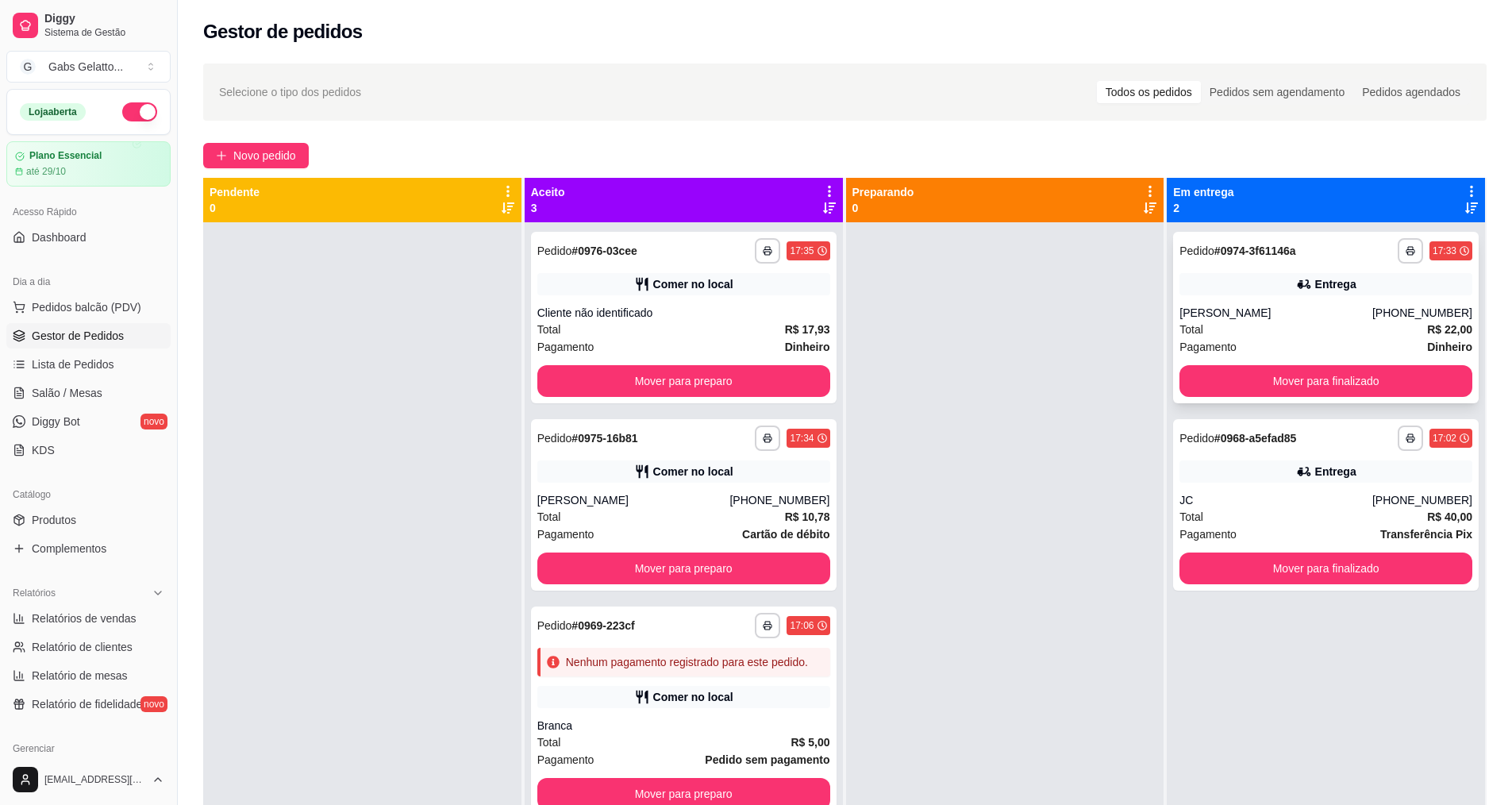
click at [1341, 335] on div "Total R$ 22,00" at bounding box center [1326, 329] width 293 height 18
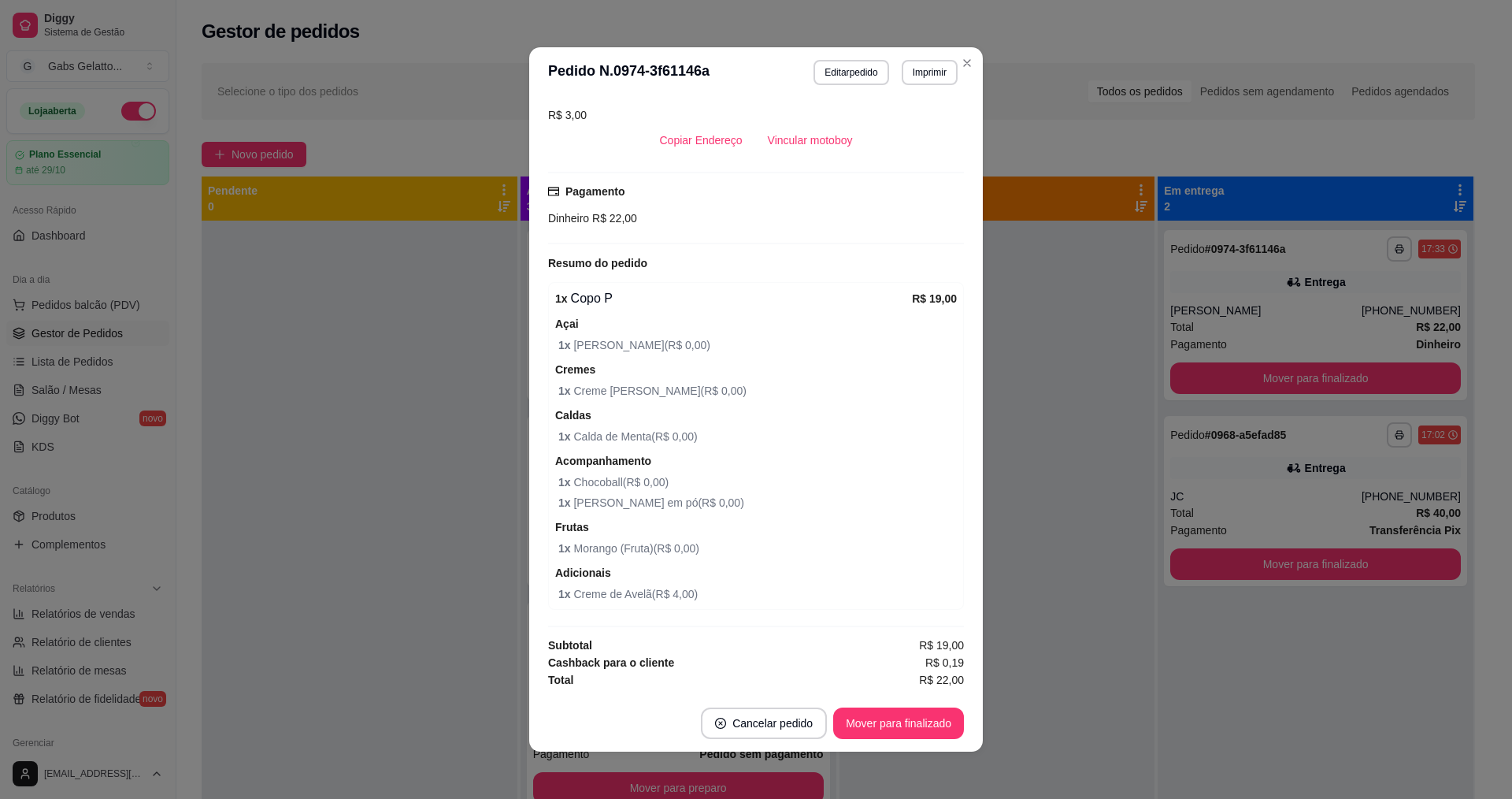
scroll to position [3, 0]
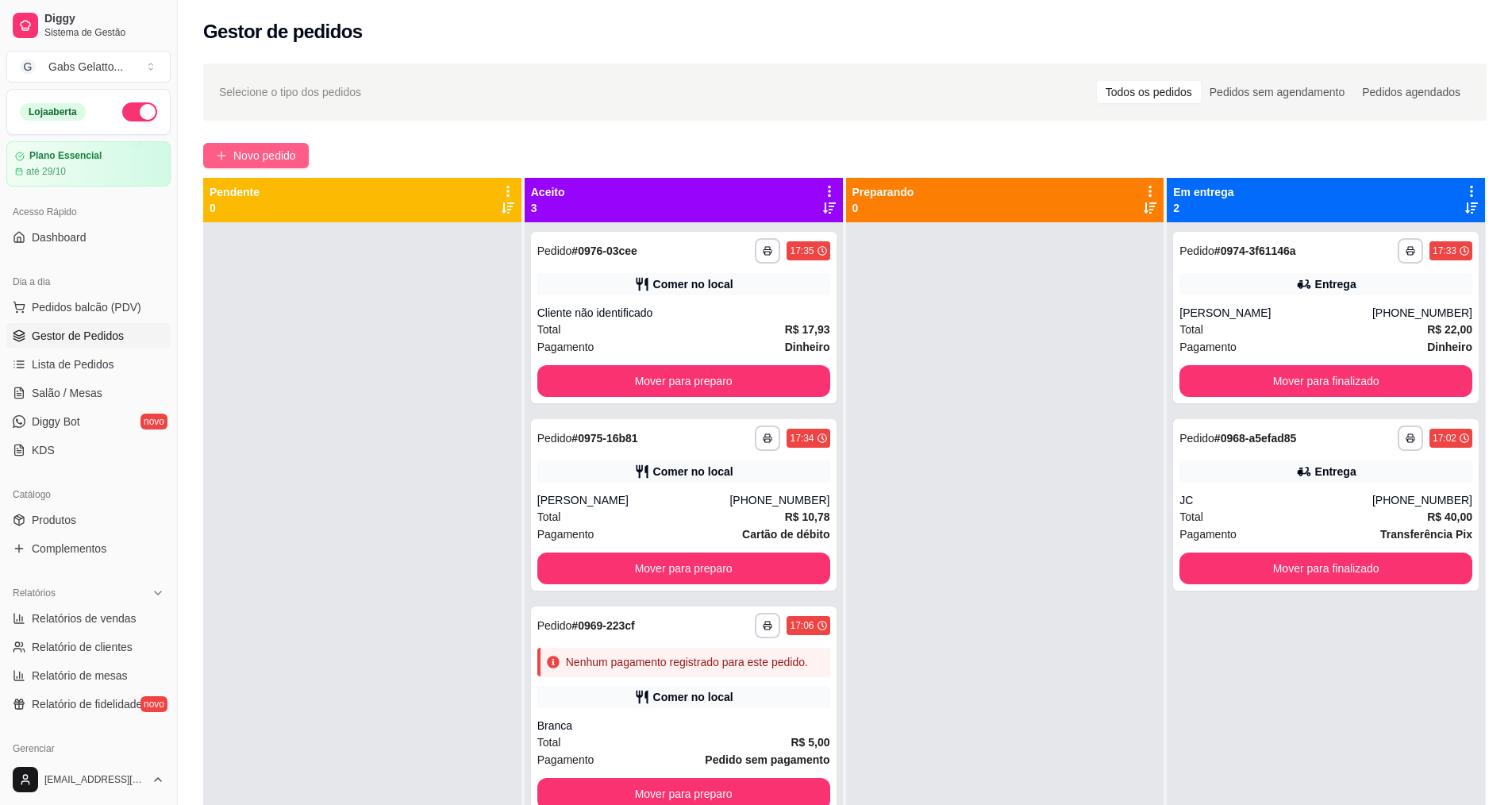
click at [240, 158] on button "Novo pedido" at bounding box center [256, 155] width 105 height 25
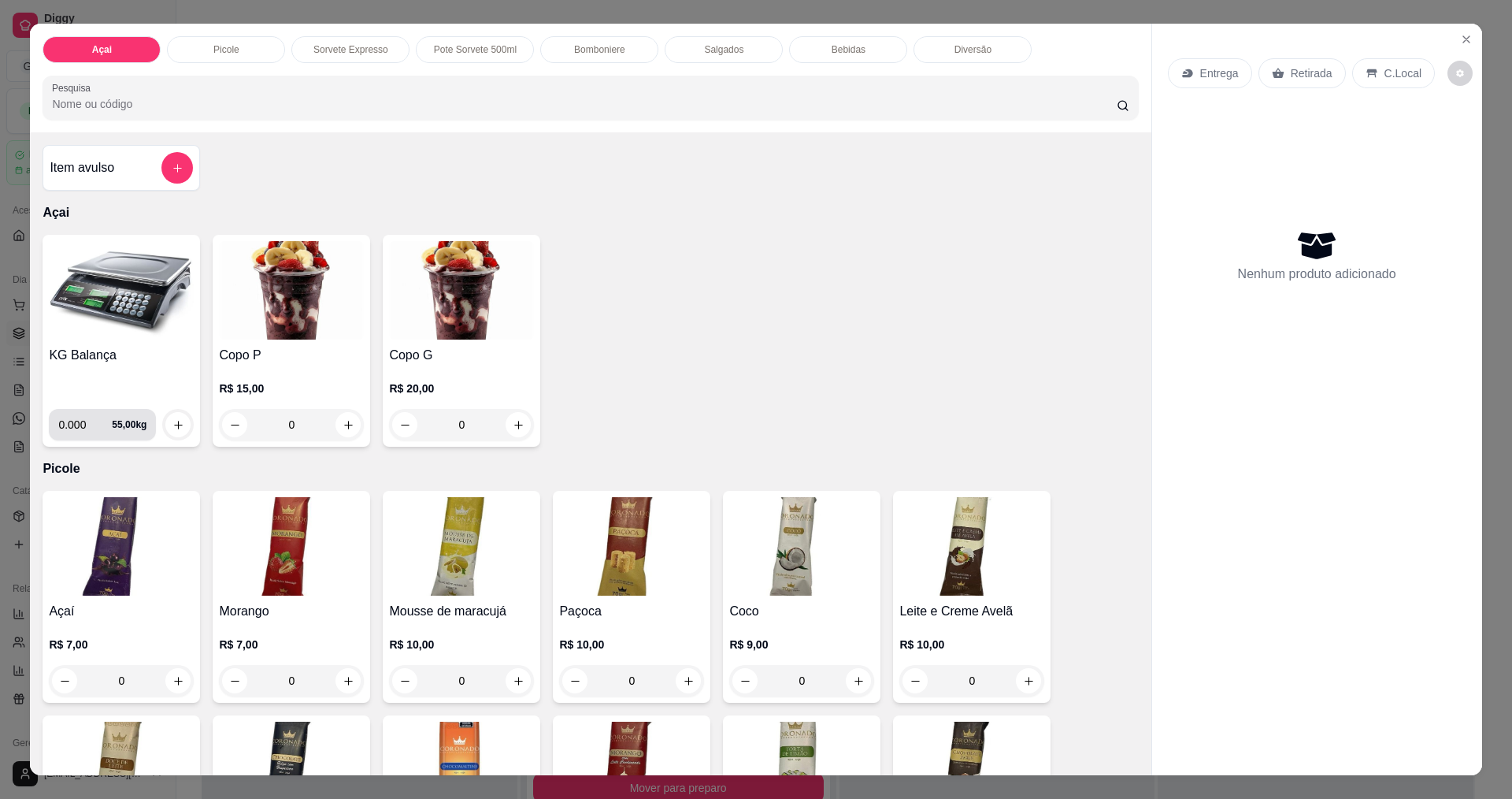
click at [83, 424] on input "0.000" at bounding box center [85, 424] width 53 height 32
type input "0.206"
click at [186, 432] on div "KG Balança 0.206 55,00 kg" at bounding box center [121, 340] width 158 height 212
click at [173, 420] on icon "increase-product-quantity" at bounding box center [178, 424] width 12 height 12
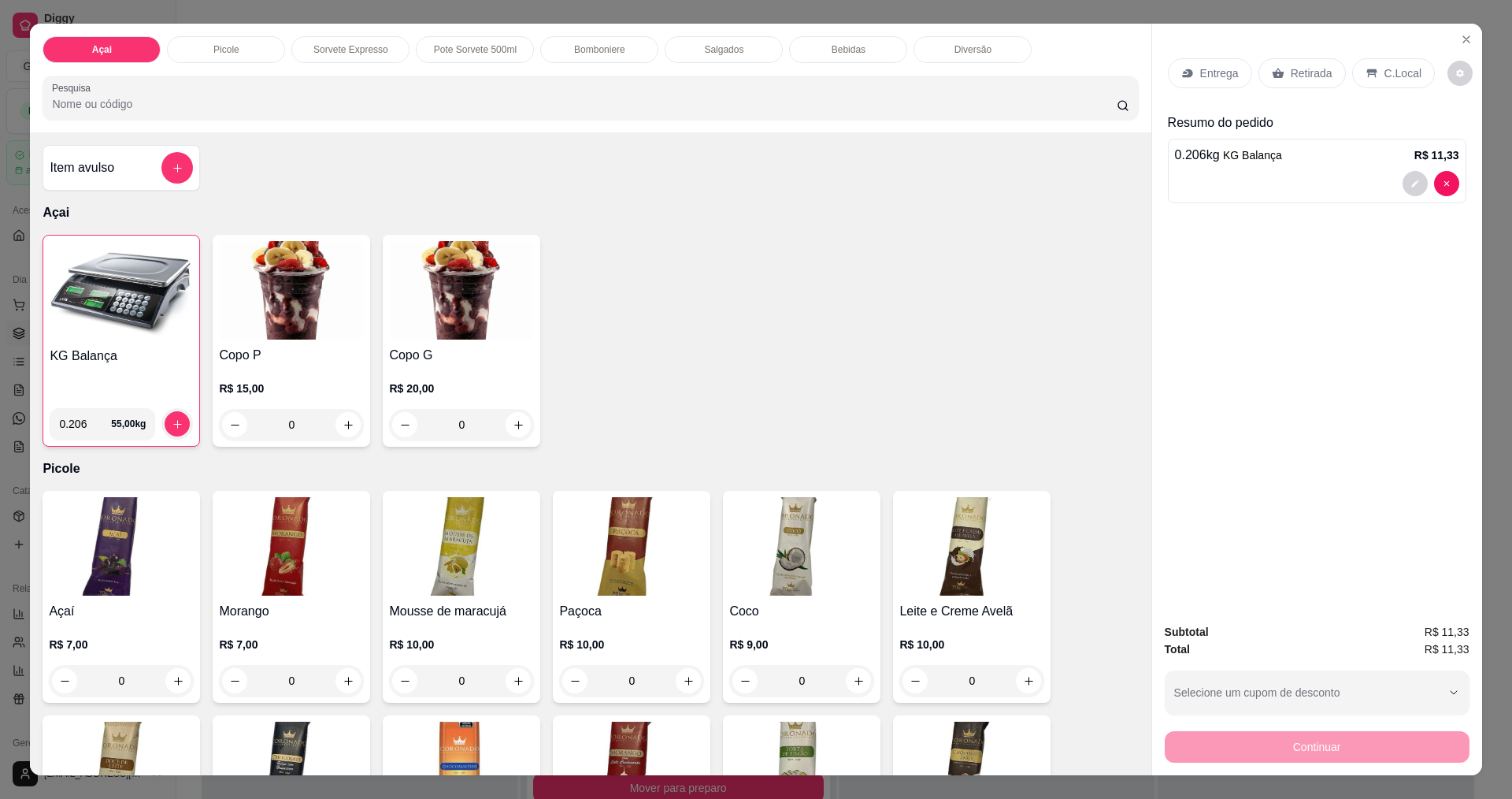
click at [1388, 76] on p "C.Local" at bounding box center [1403, 73] width 37 height 16
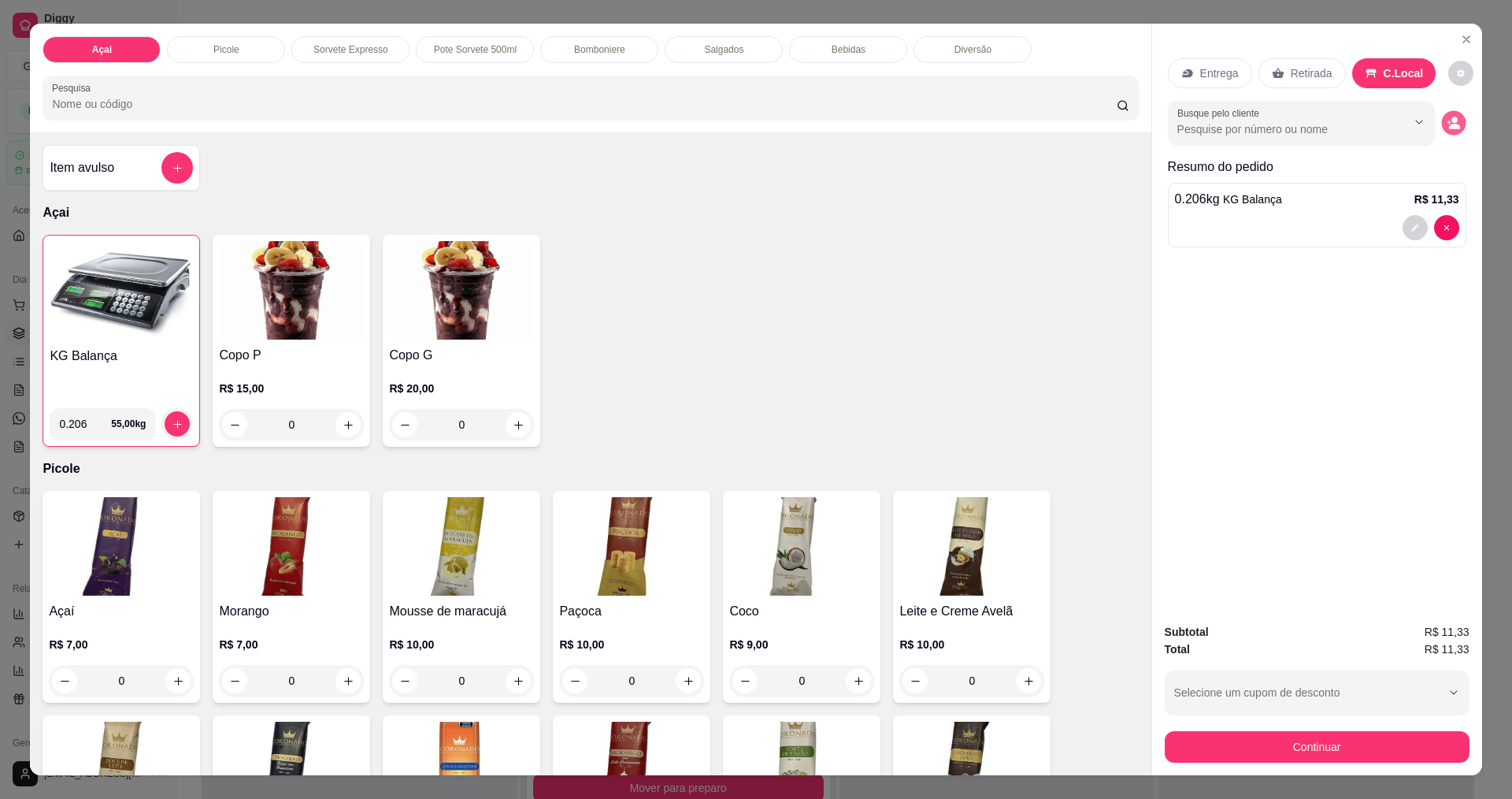
click at [1448, 123] on icon "decrease-product-quantity" at bounding box center [1453, 123] width 13 height 13
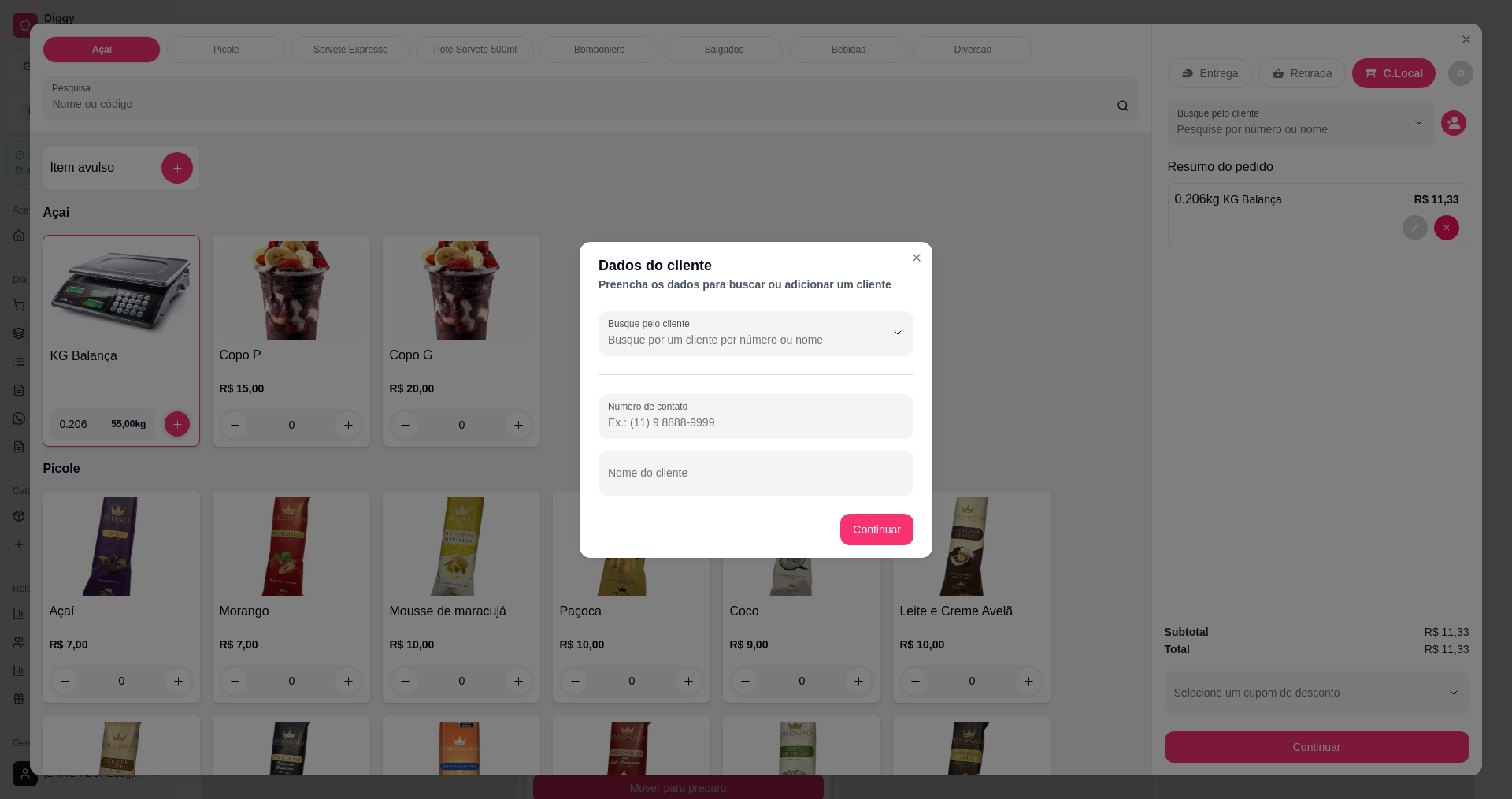
click at [715, 425] on input "Número de contato" at bounding box center [756, 421] width 296 height 16
click at [699, 488] on div "Nome do cliente" at bounding box center [756, 472] width 315 height 44
type input "Ruan Pablo da Silva Dos Santos"
click at [800, 437] on div "Número de contato" at bounding box center [756, 415] width 315 height 44
type input "(75) 99992-0784"
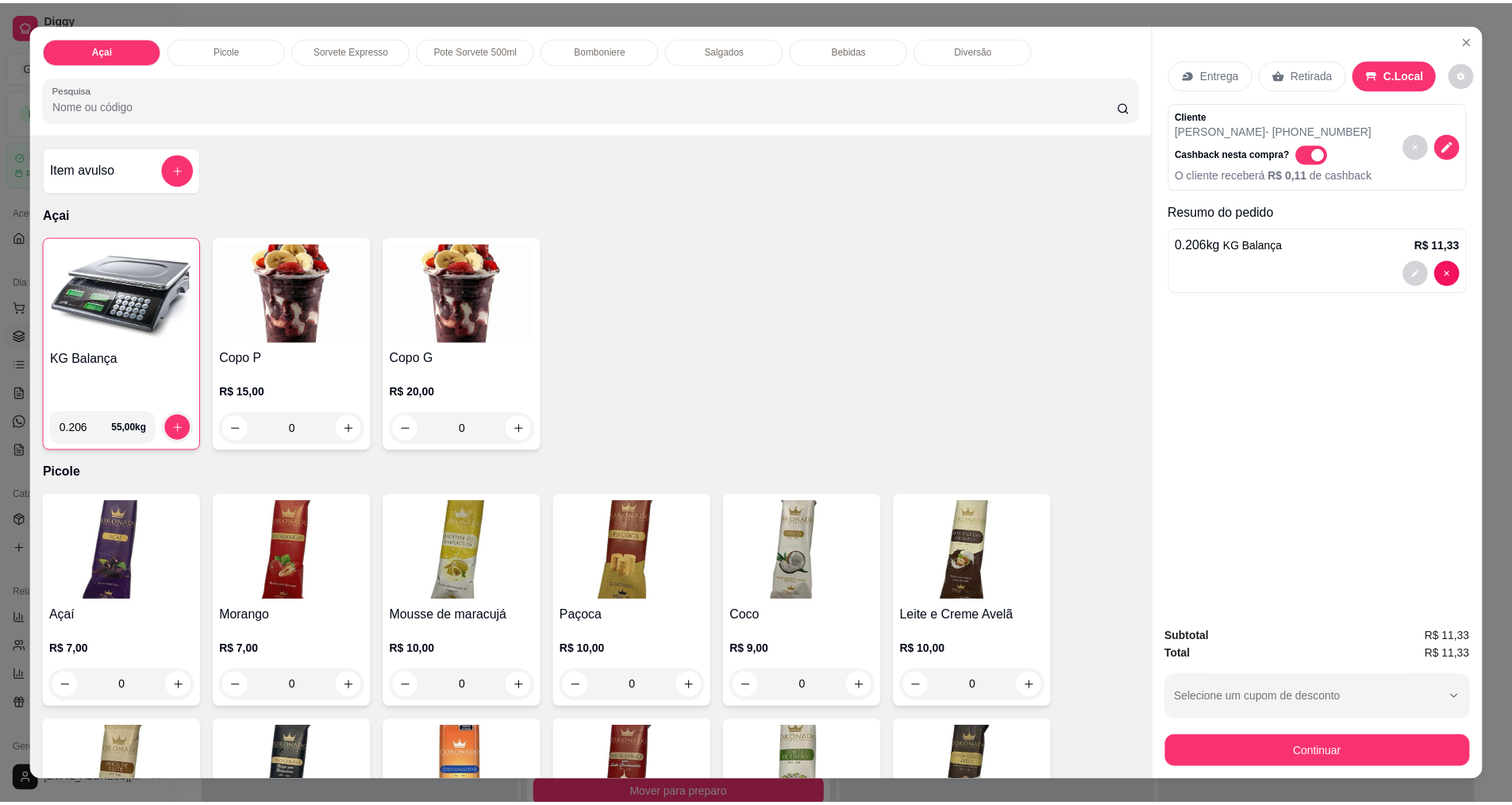
scroll to position [79, 0]
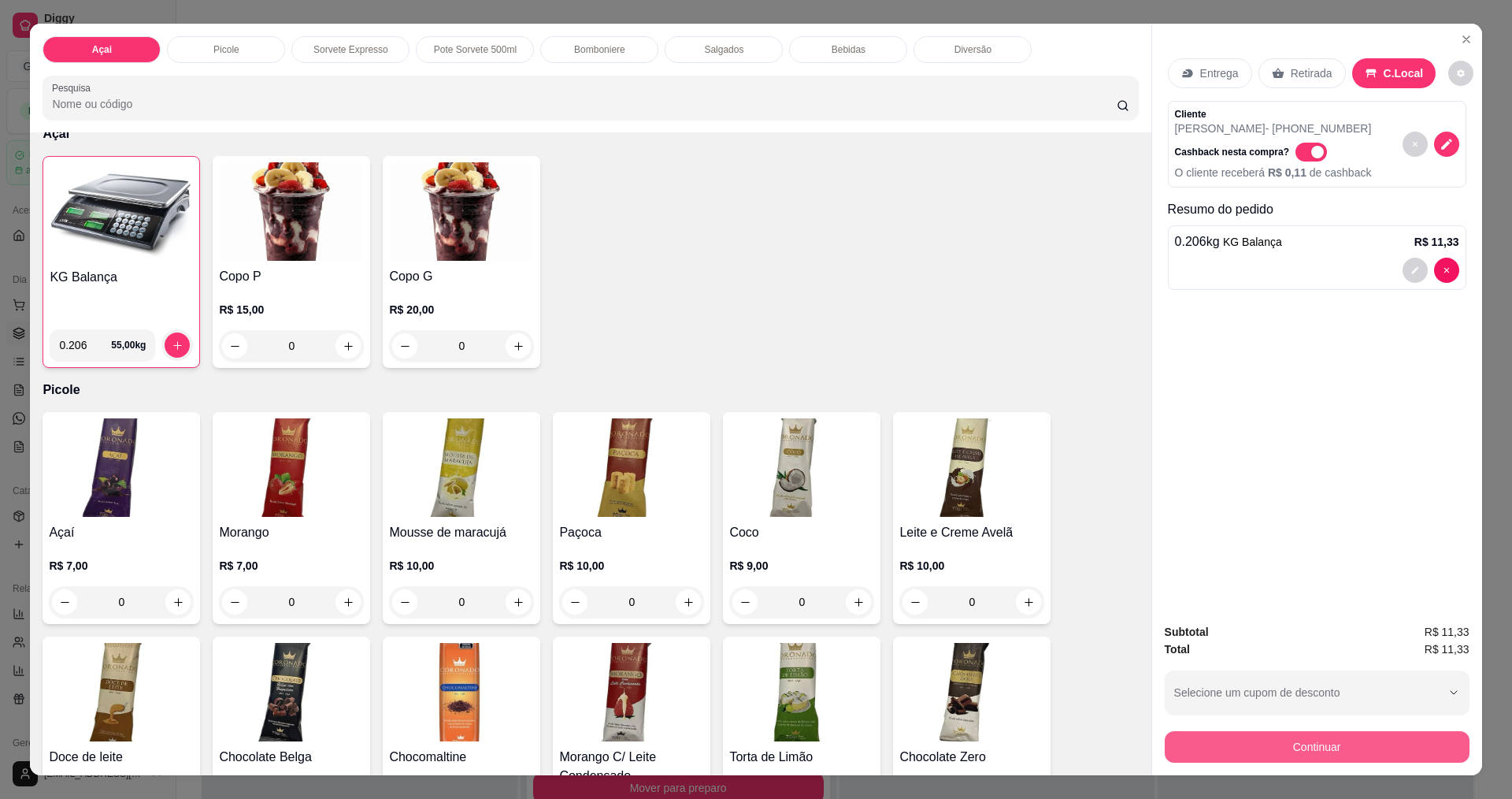
drag, startPoint x: 1263, startPoint y: 742, endPoint x: 1265, endPoint y: 751, distance: 9.2
click at [1264, 745] on div "Continuar" at bounding box center [1316, 745] width 305 height 35
click at [1266, 753] on button "Continuar" at bounding box center [1316, 746] width 296 height 31
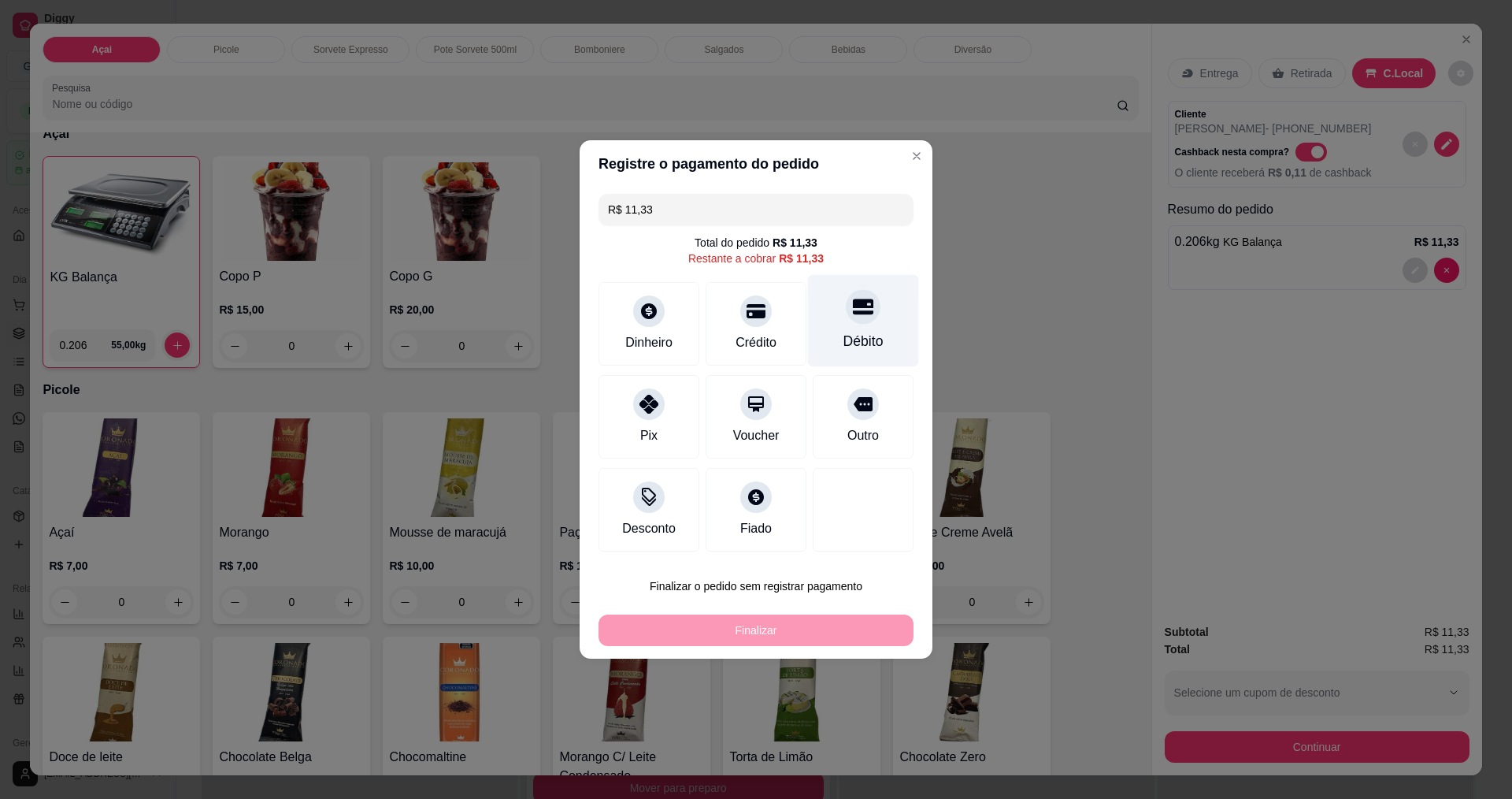
click at [826, 338] on div "Débito" at bounding box center [863, 321] width 111 height 92
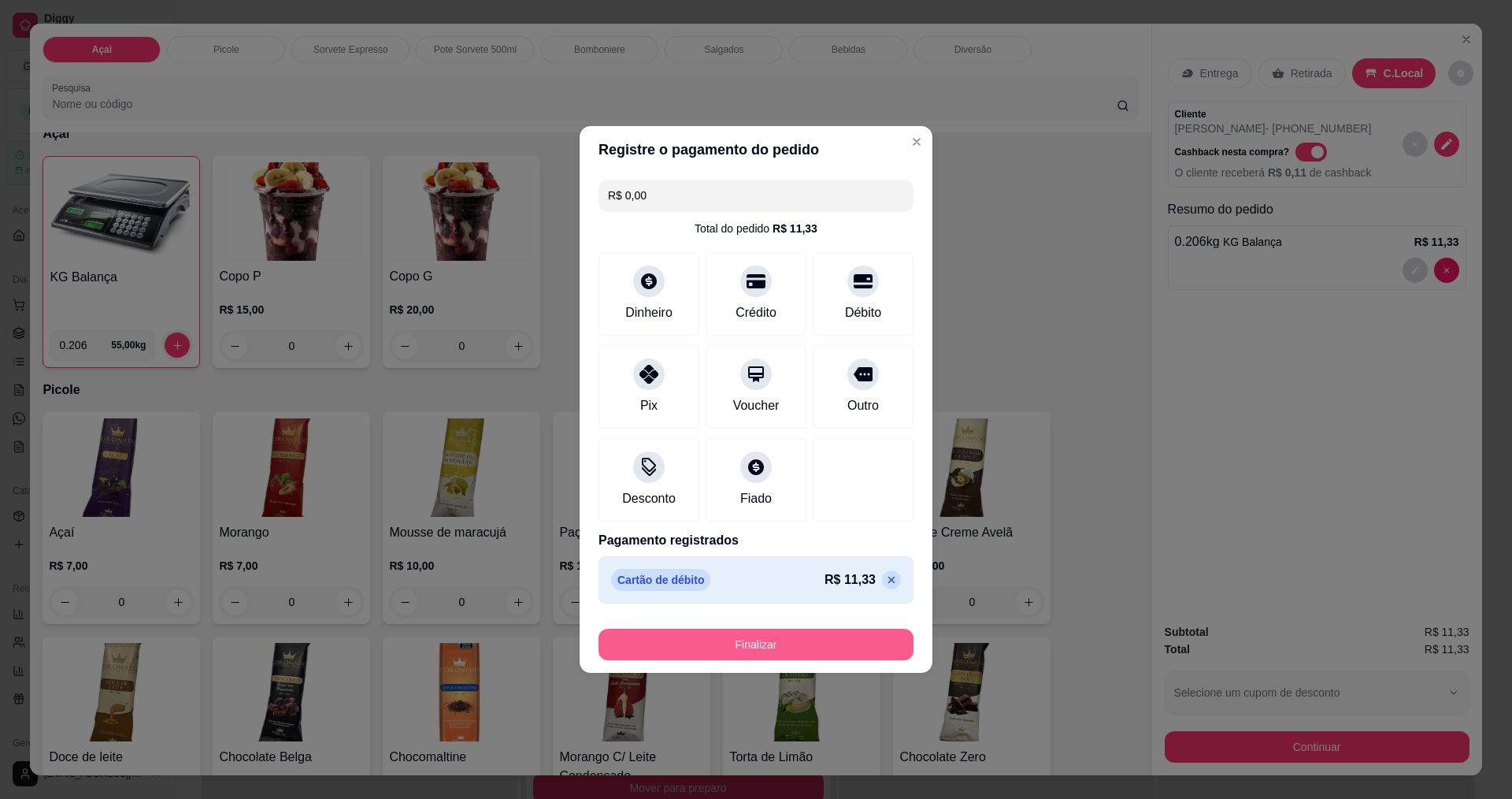
click at [769, 653] on button "Finalizar" at bounding box center [756, 644] width 315 height 32
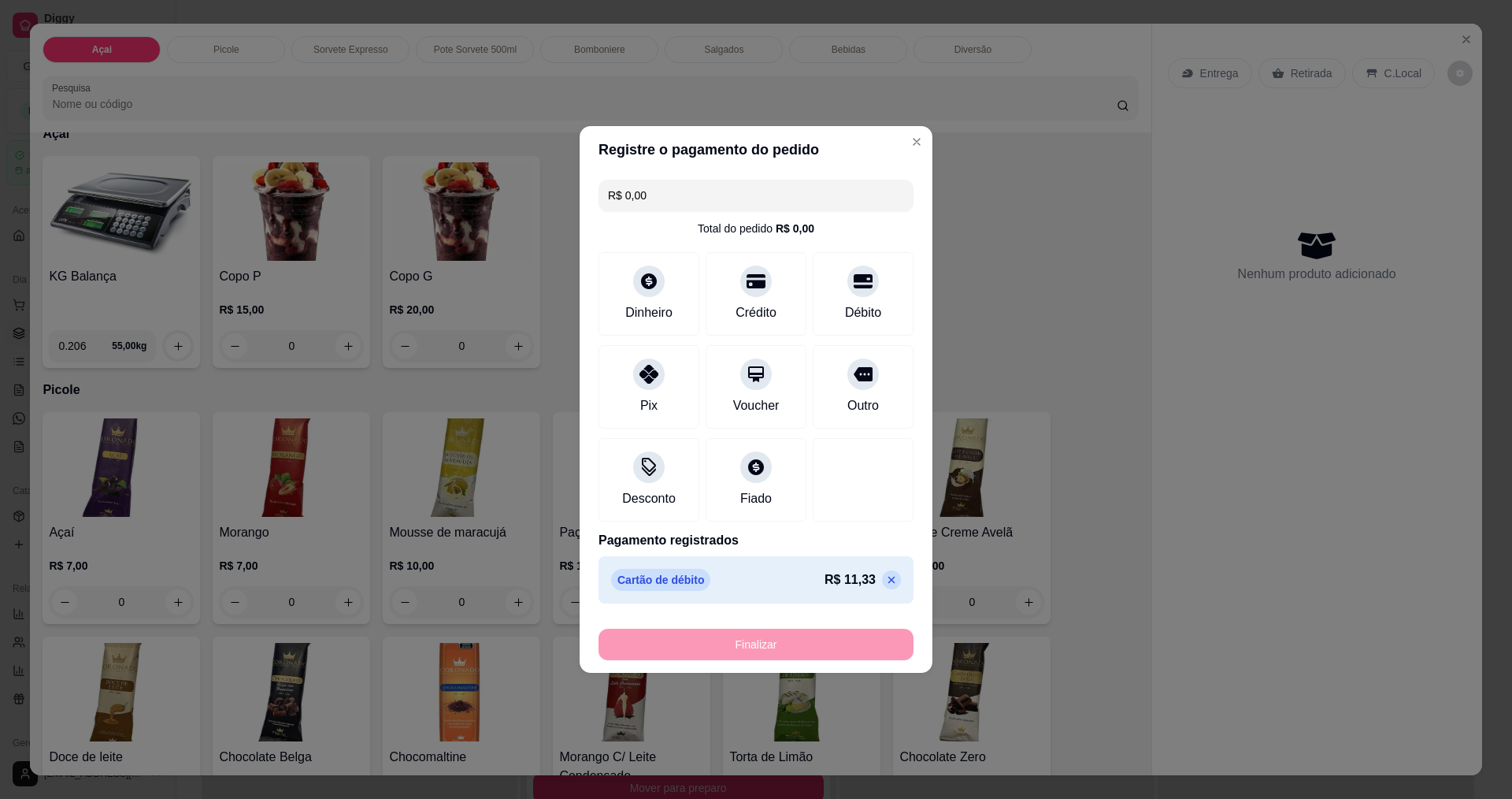
type input "-R$ 11,33"
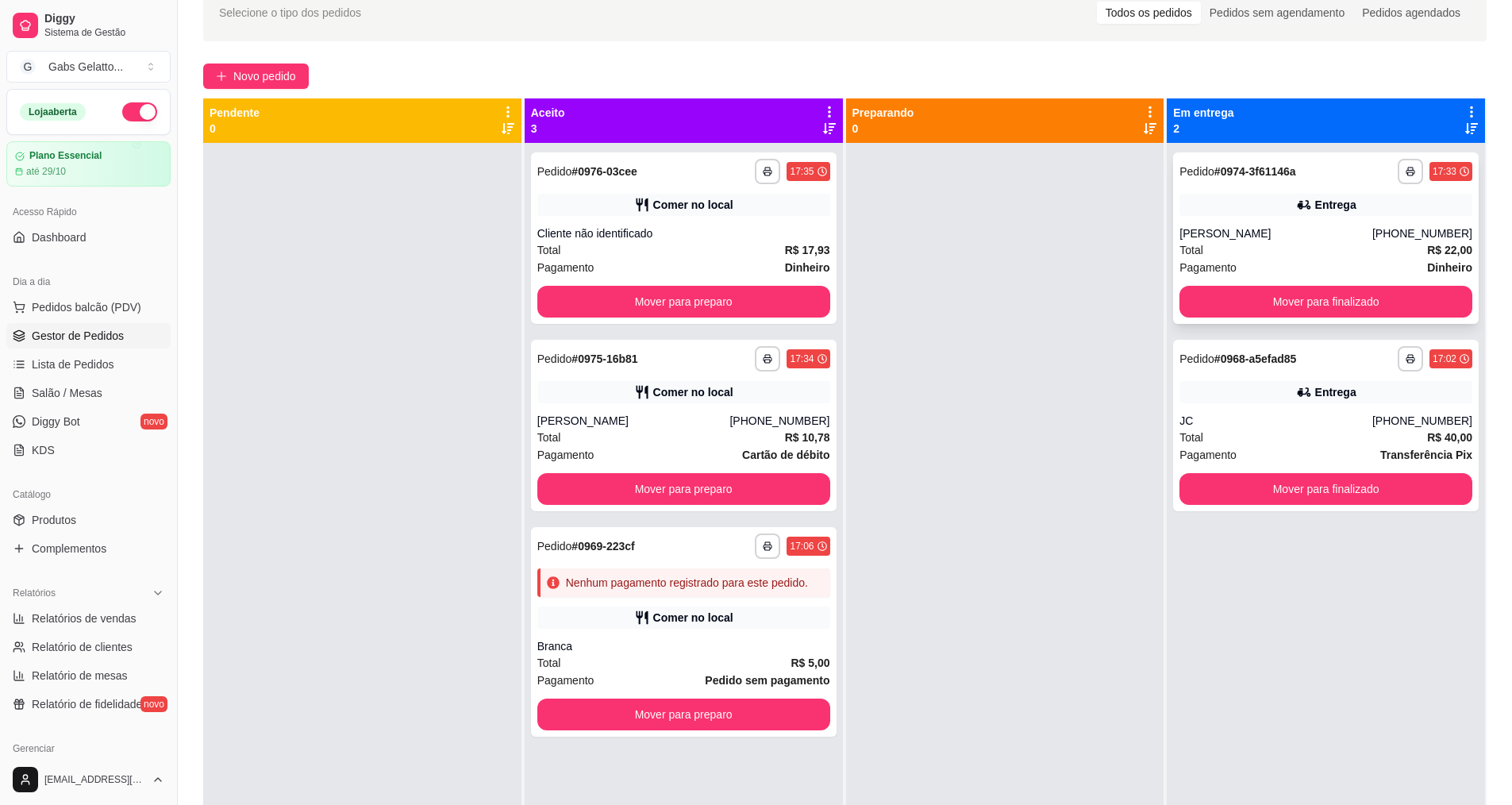
click at [1282, 192] on div "**********" at bounding box center [1326, 238] width 305 height 171
click at [714, 290] on button "Mover para preparo" at bounding box center [684, 302] width 293 height 32
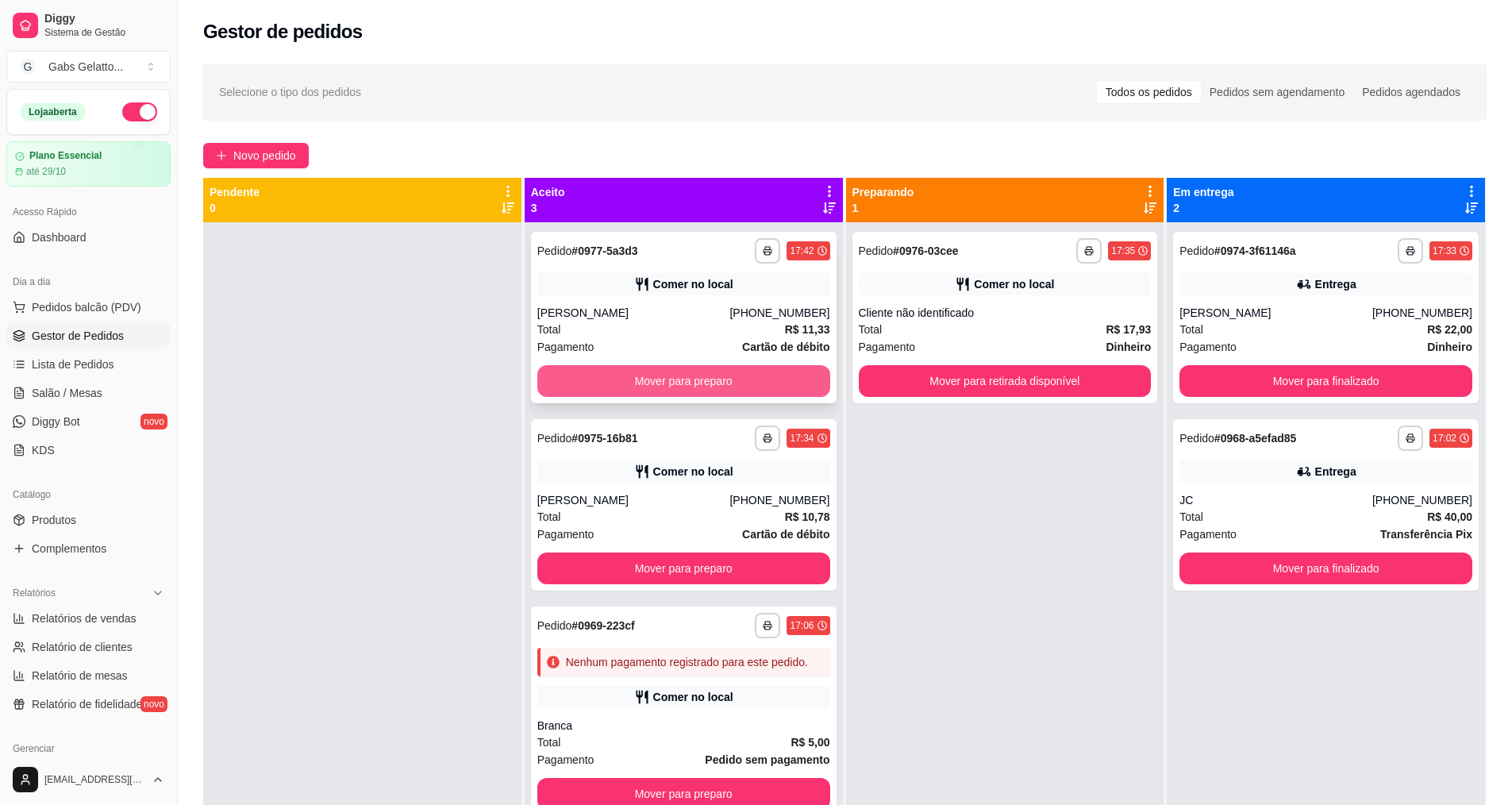
click at [602, 386] on button "Mover para preparo" at bounding box center [684, 381] width 293 height 32
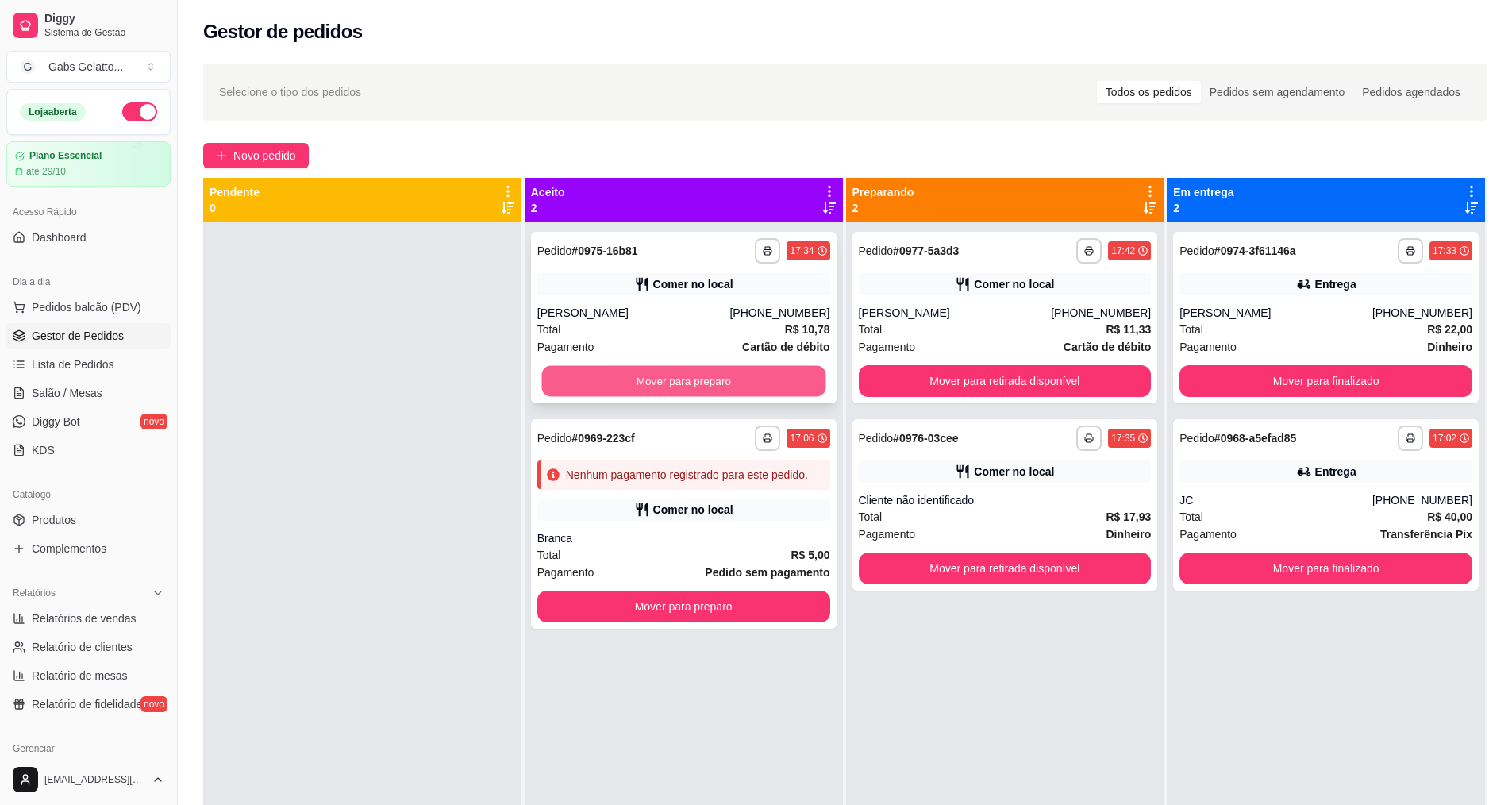
click at [693, 383] on button "Mover para preparo" at bounding box center [683, 380] width 284 height 31
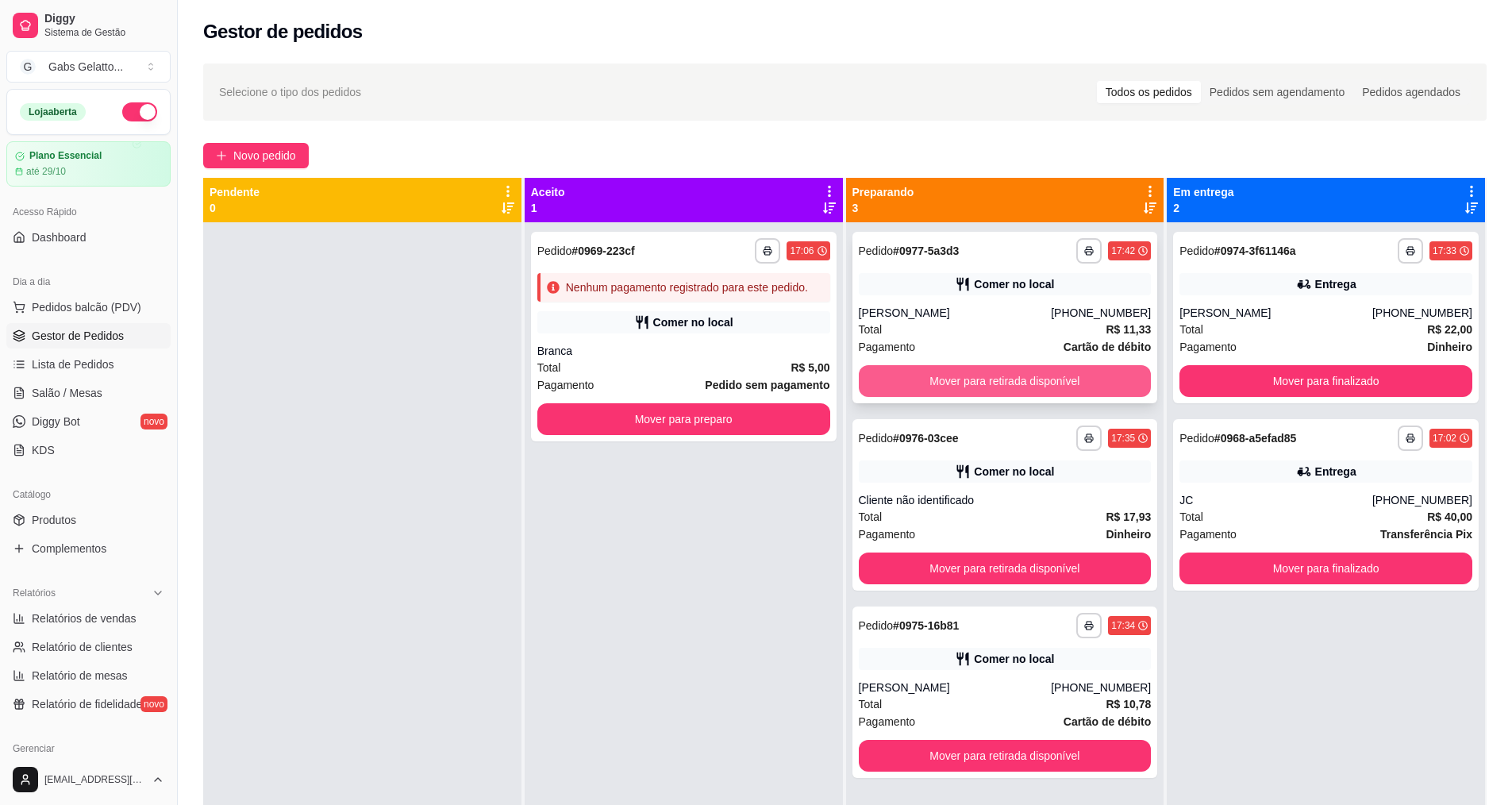
click at [1039, 380] on button "Mover para retirada disponível" at bounding box center [1005, 381] width 293 height 32
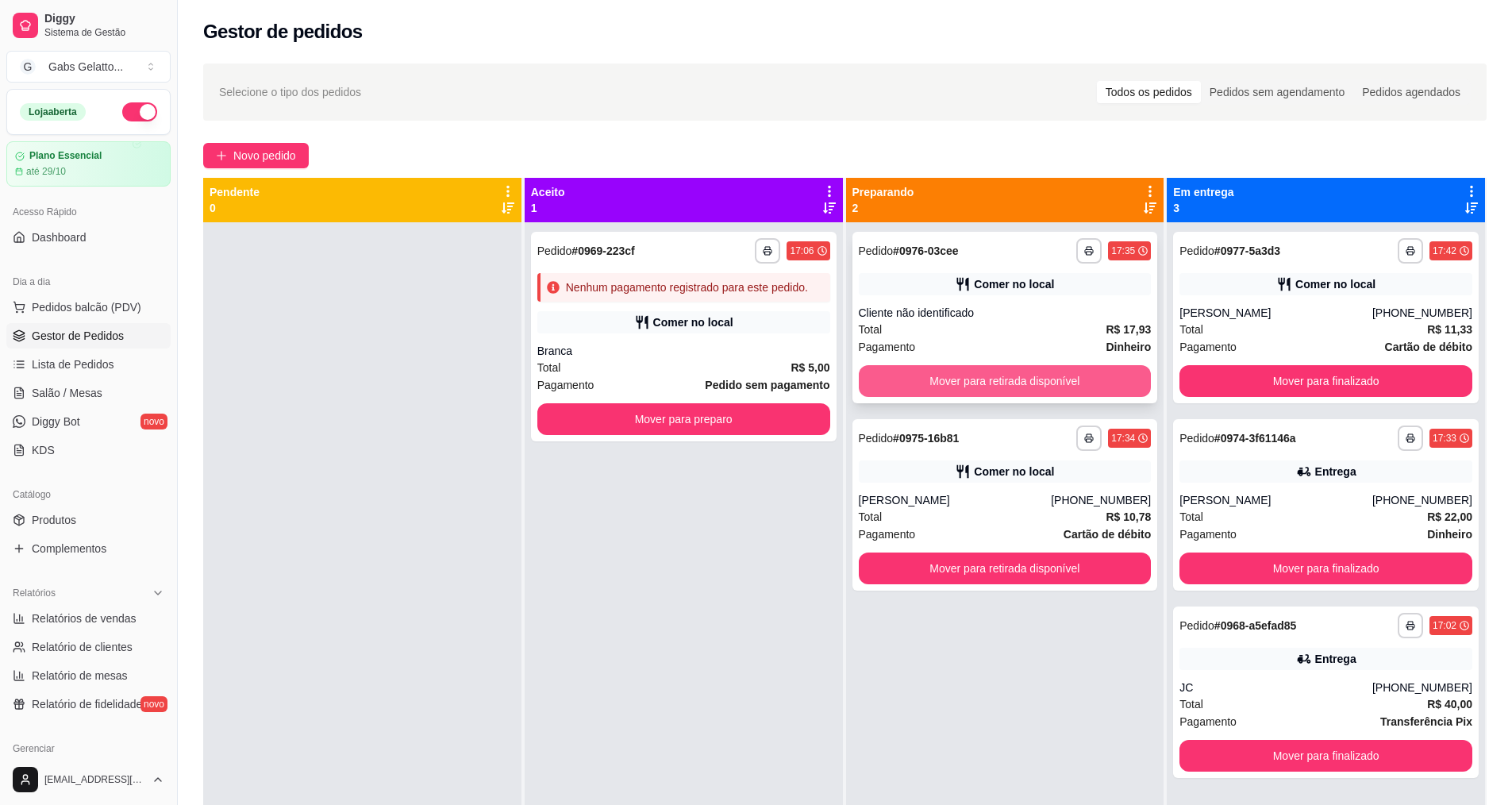
click at [1036, 384] on button "Mover para retirada disponível" at bounding box center [1005, 381] width 293 height 32
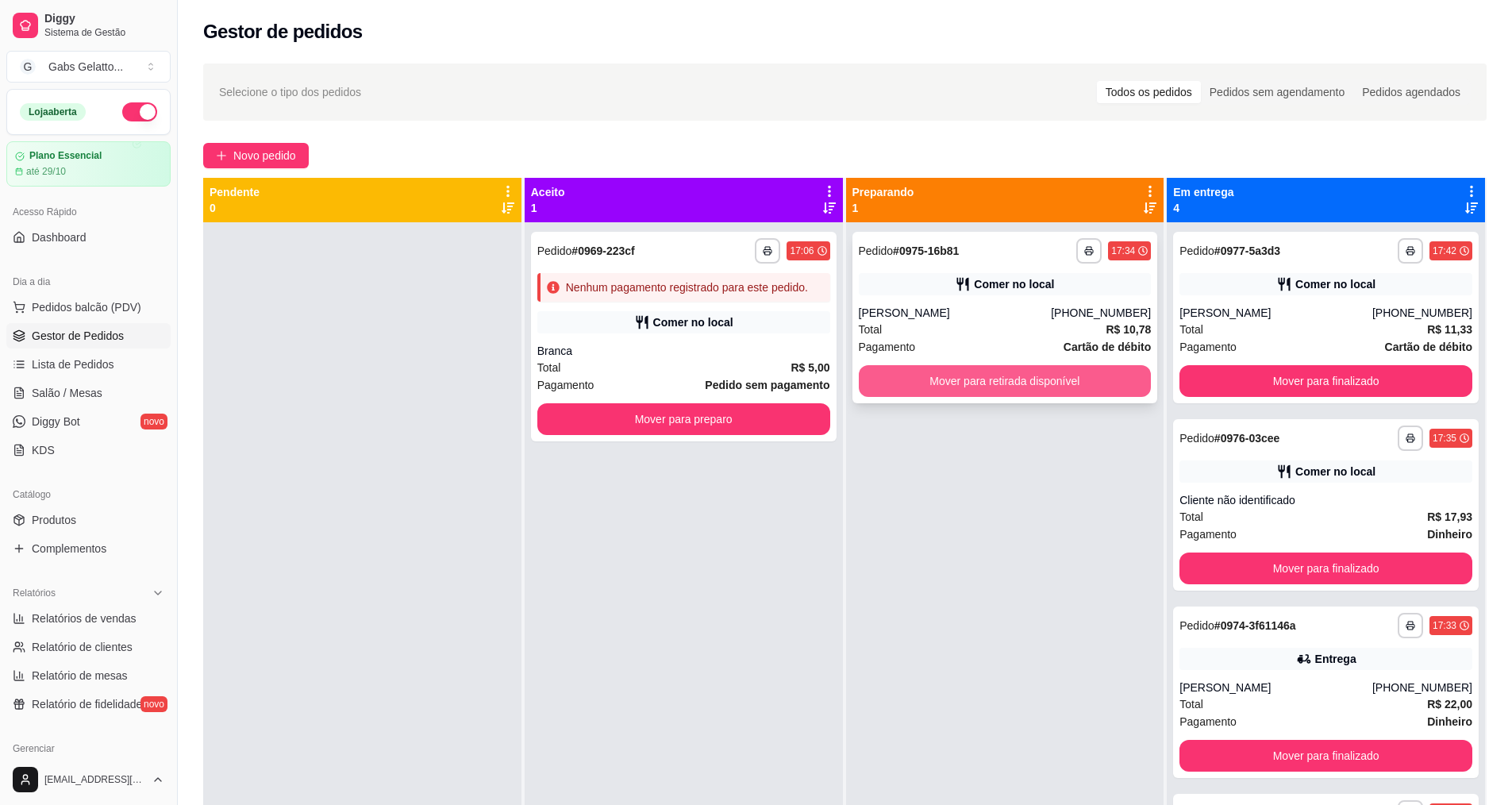
click at [1024, 382] on button "Mover para retirada disponível" at bounding box center [1005, 381] width 293 height 32
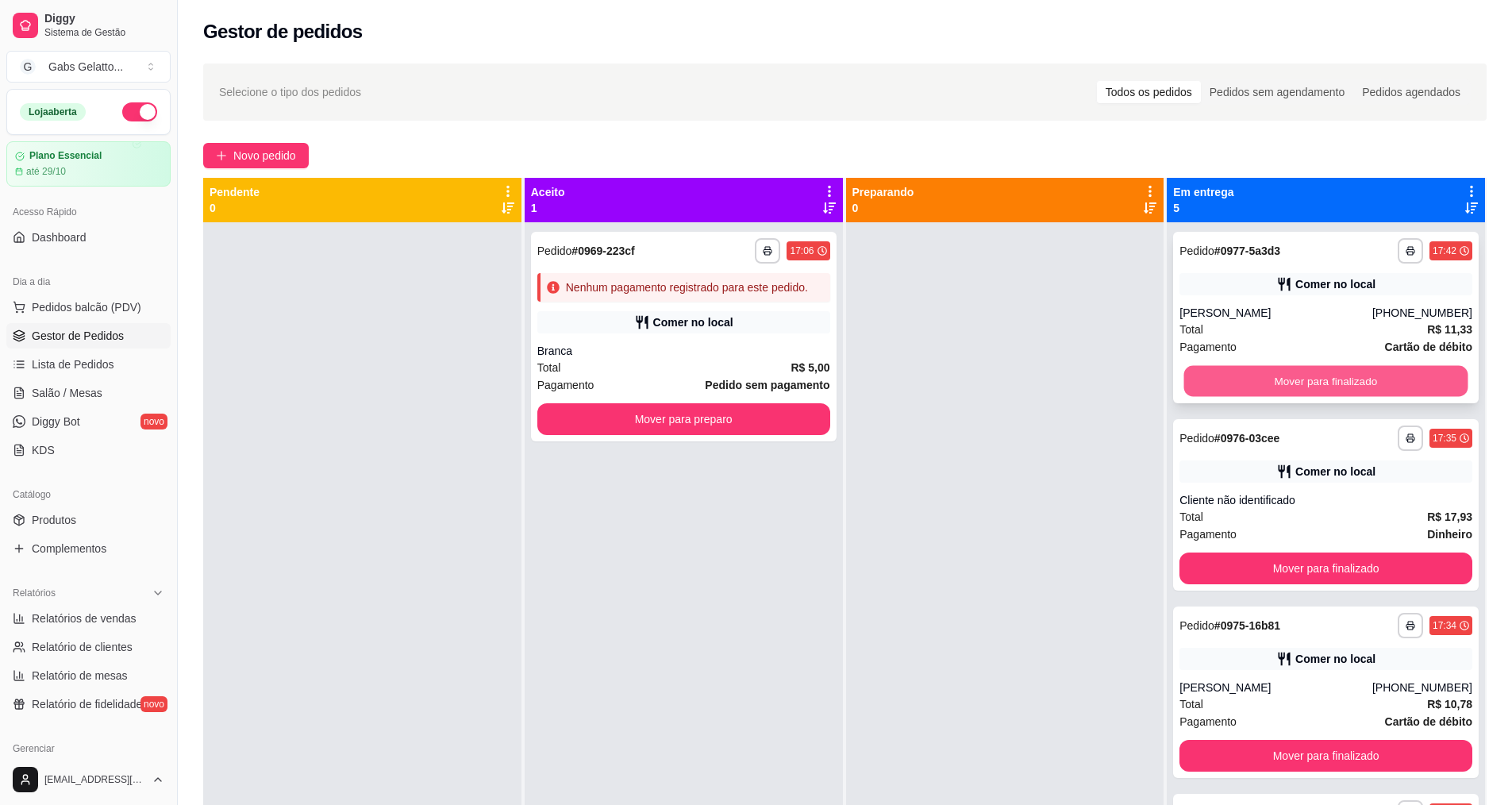
click at [1317, 385] on button "Mover para finalizado" at bounding box center [1326, 380] width 284 height 31
click at [1317, 386] on button "Mover para finalizado" at bounding box center [1326, 381] width 293 height 32
click at [1313, 383] on button "Mover para finalizado" at bounding box center [1326, 380] width 284 height 31
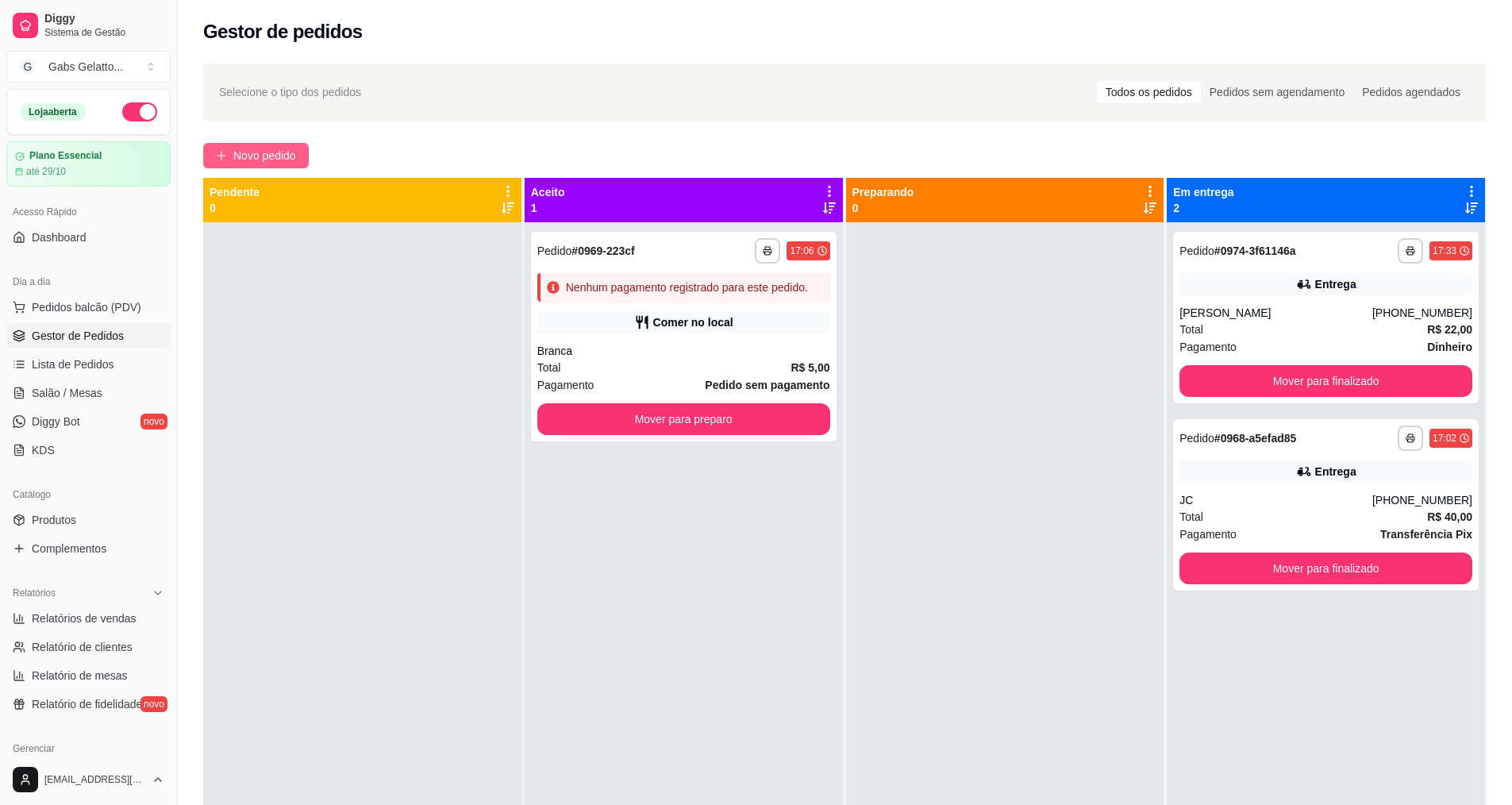
click at [253, 156] on span "Novo pedido" at bounding box center [264, 155] width 63 height 18
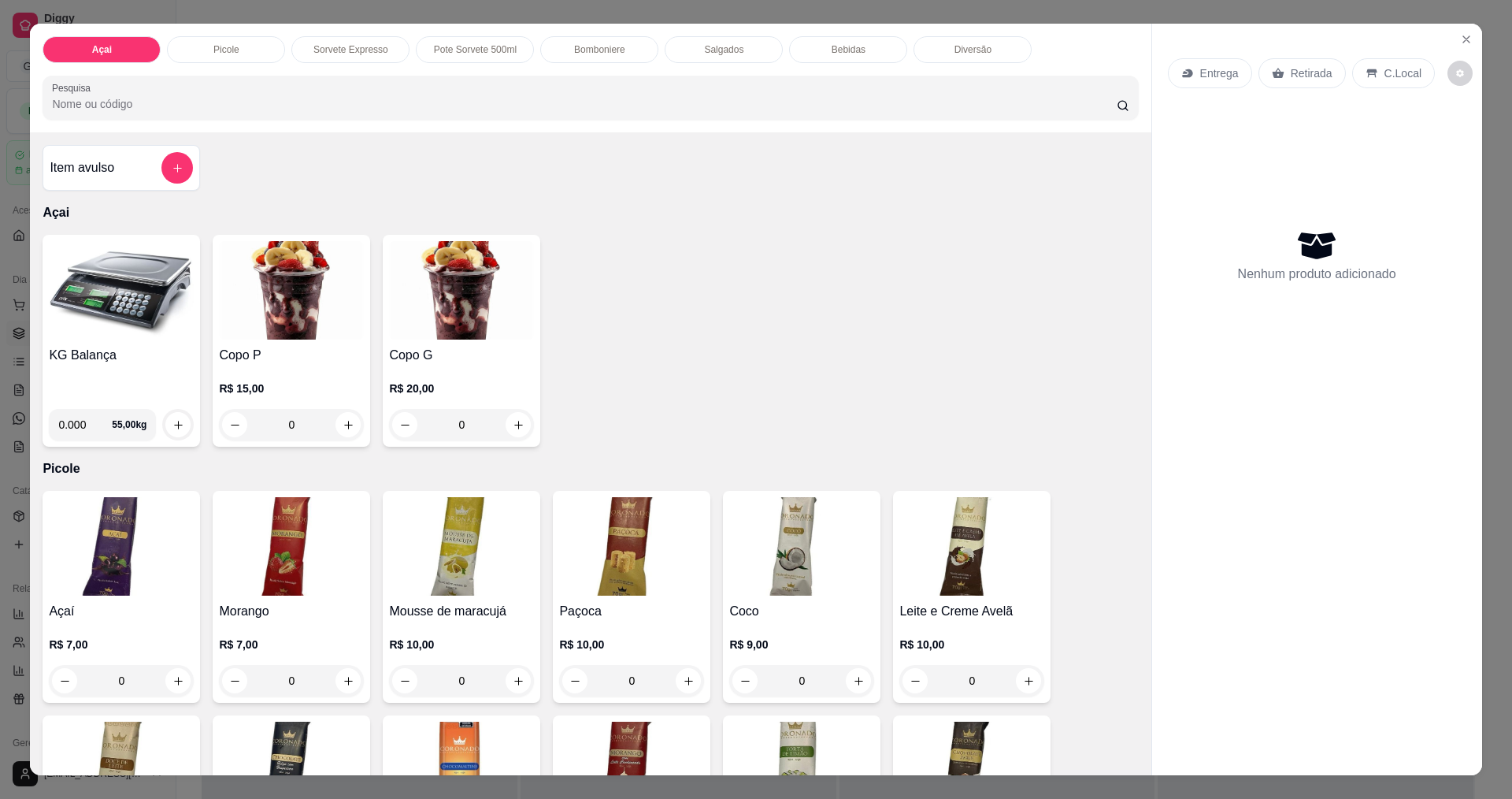
click at [625, 64] on div "Açai Picole Sorvete Expresso Pote Sorvete 500ml Bomboniere Salgados Bebidas Div…" at bounding box center [590, 77] width 1120 height 109
click at [625, 59] on div "Bomboniere" at bounding box center [599, 49] width 118 height 27
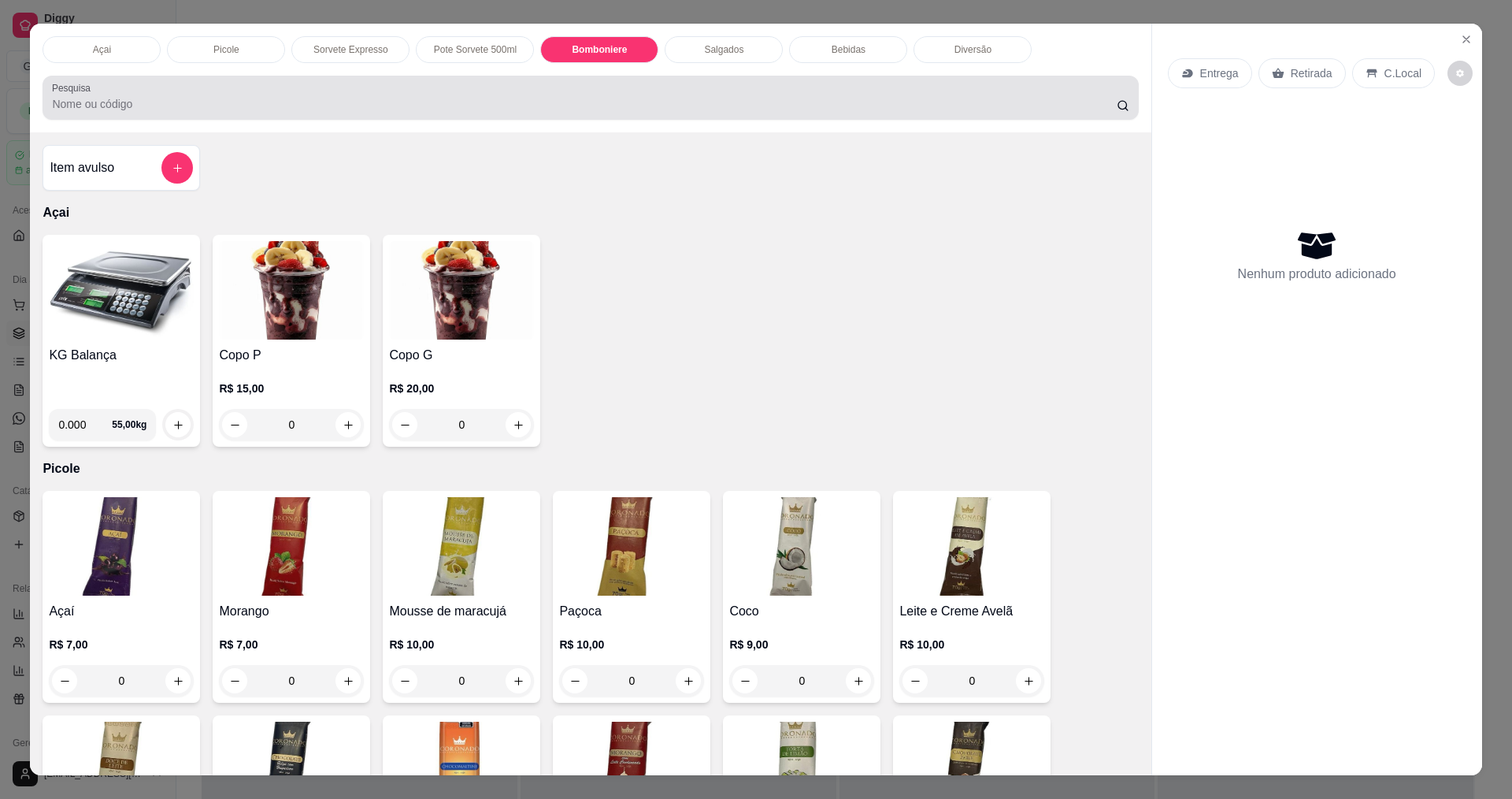
scroll to position [27, 0]
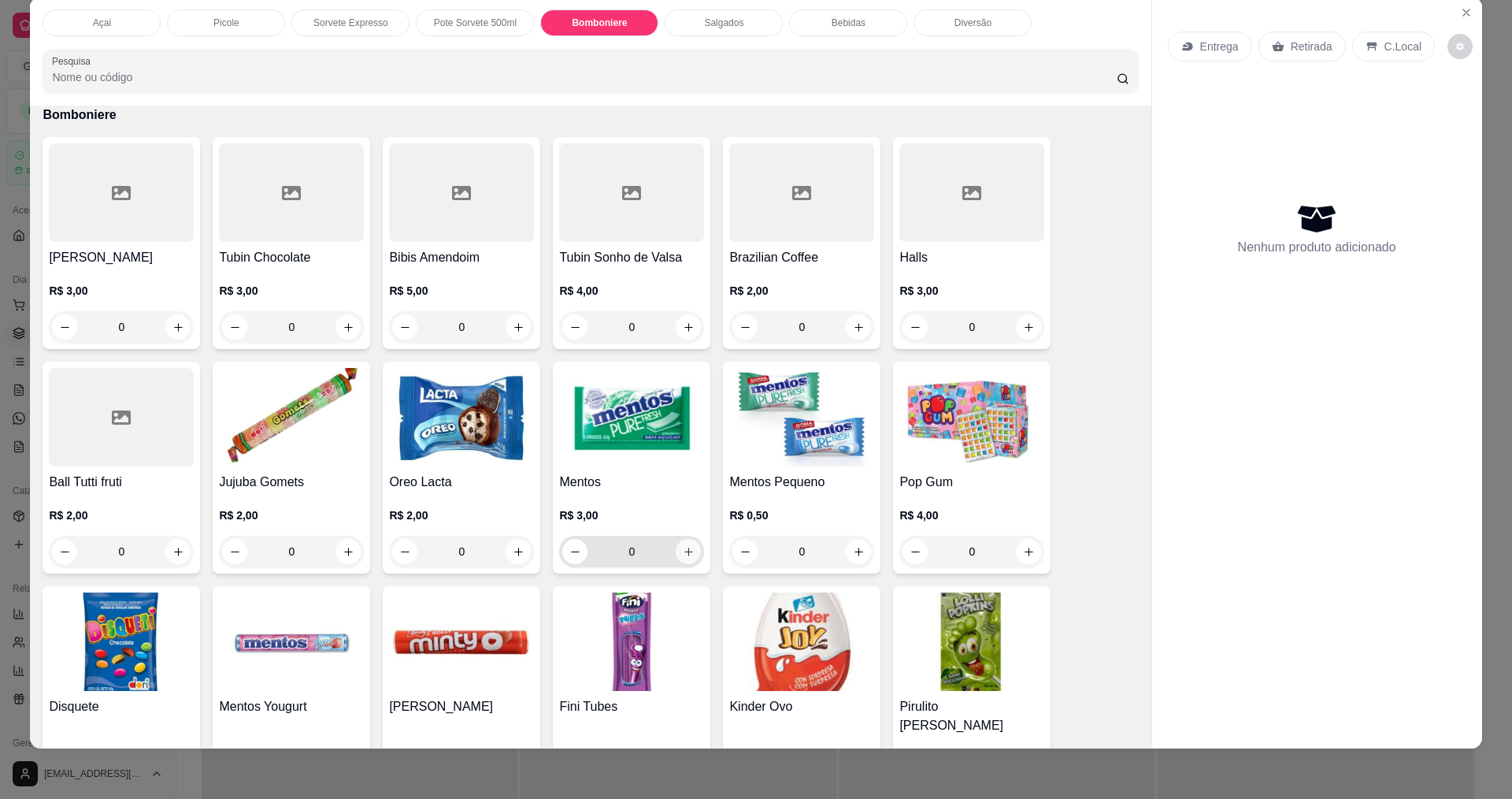
click at [682, 554] on icon "increase-product-quantity" at bounding box center [688, 551] width 12 height 12
type input "1"
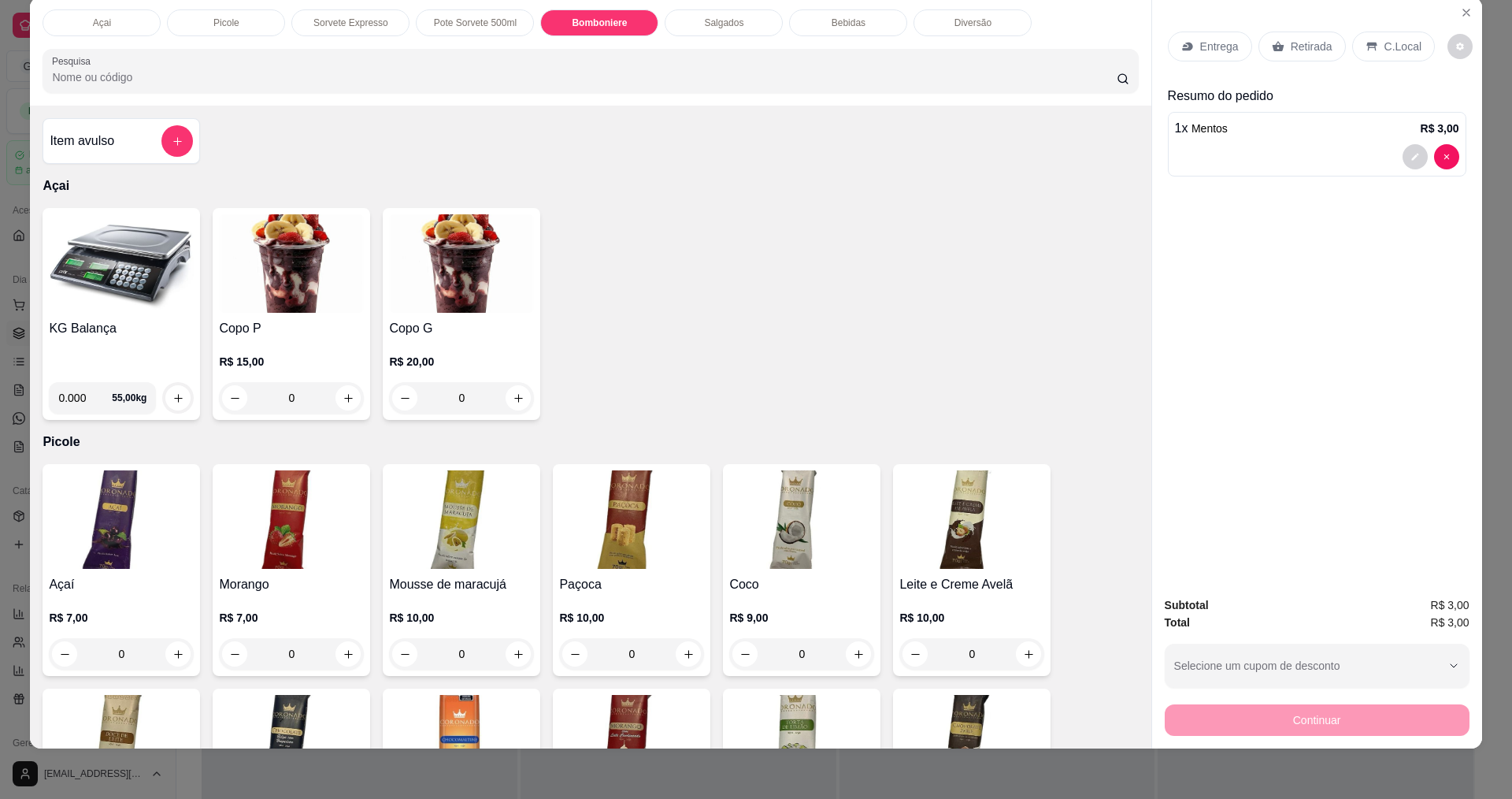
scroll to position [0, 0]
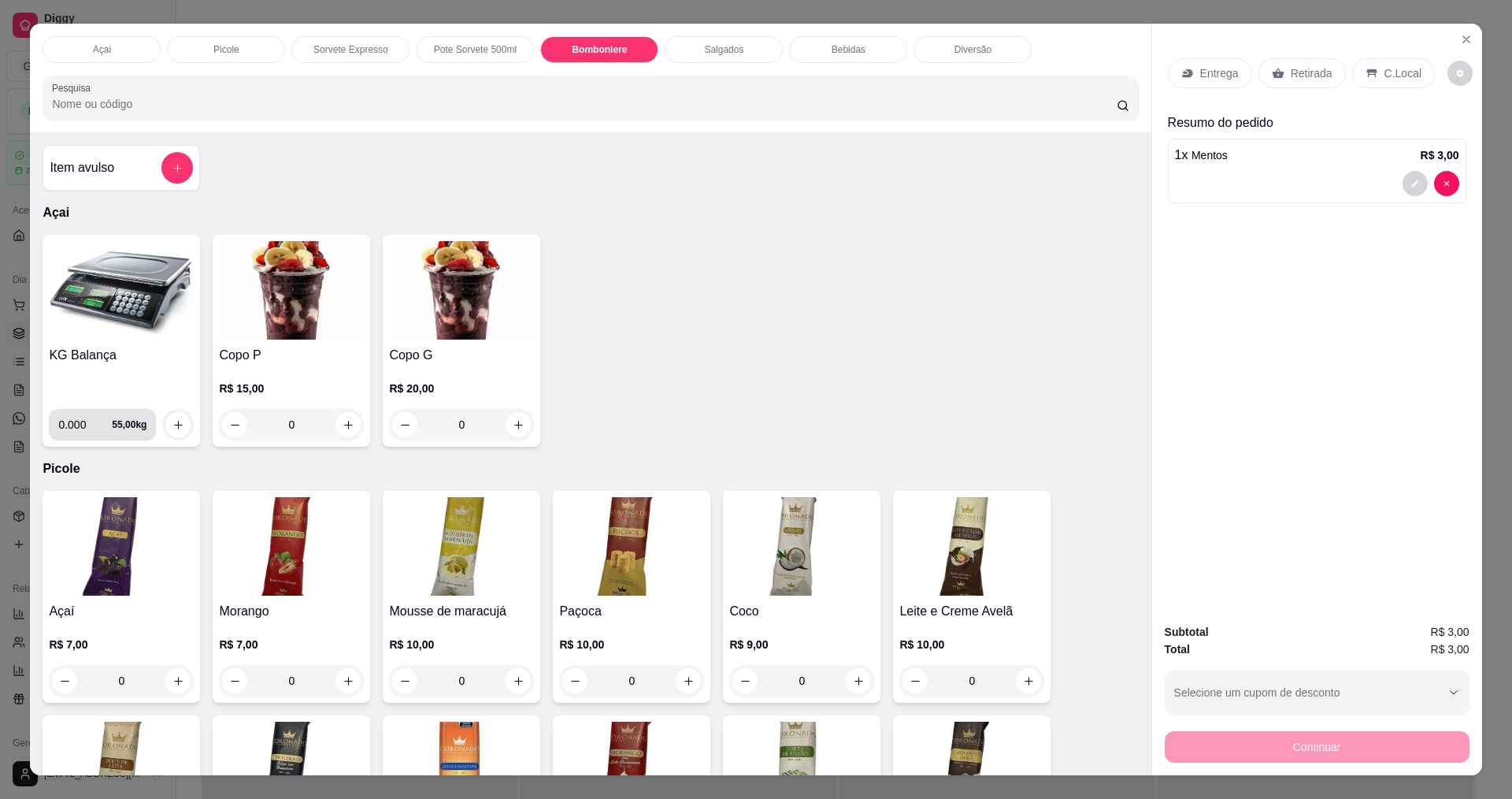
click at [79, 432] on input "0.000" at bounding box center [85, 424] width 53 height 32
click at [78, 421] on input "0.000" at bounding box center [85, 424] width 53 height 32
type input "0.226"
click at [174, 424] on icon "increase-product-quantity" at bounding box center [178, 424] width 8 height 8
type input "0"
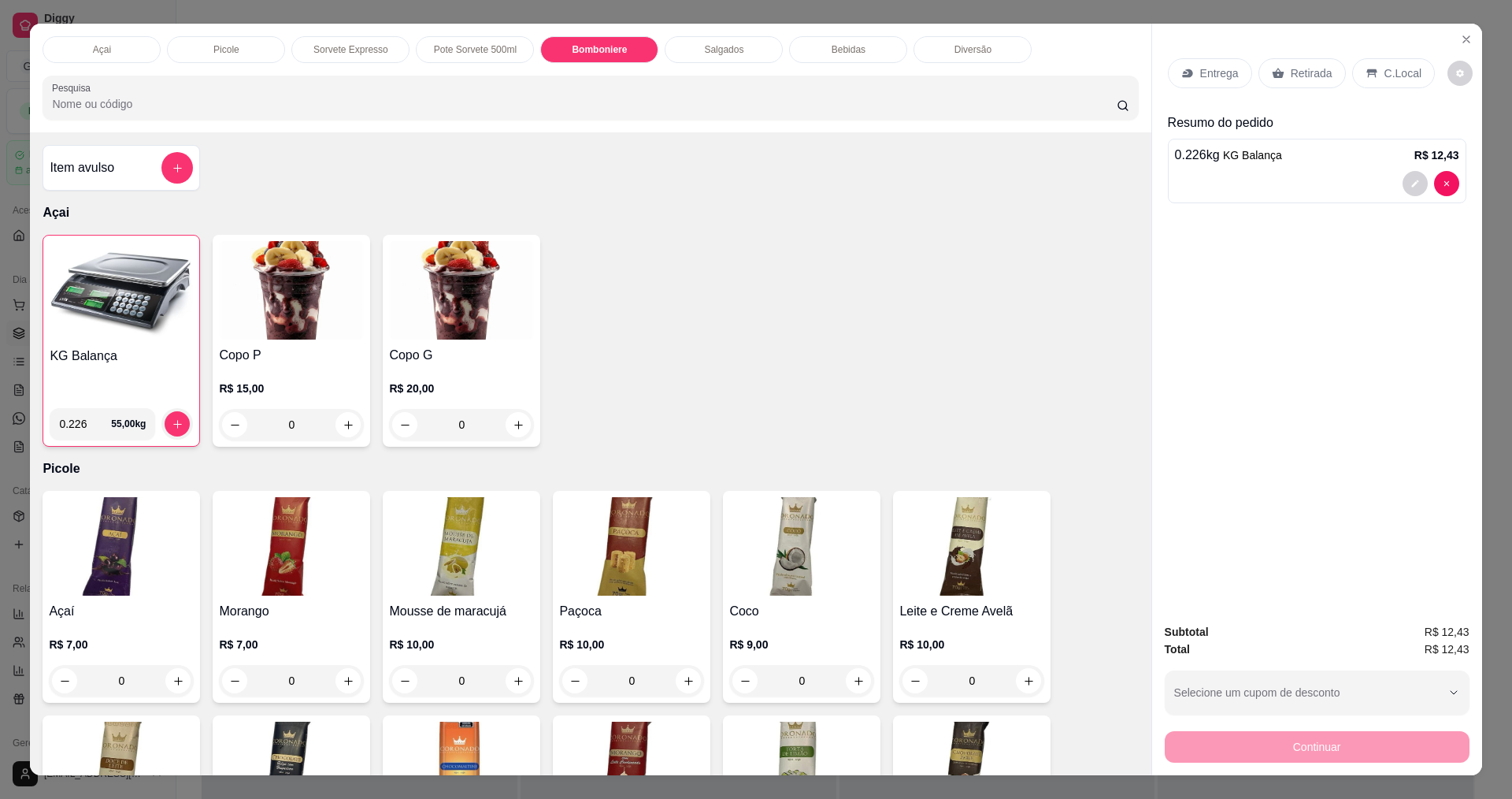
click at [1384, 75] on p "C.Local" at bounding box center [1403, 73] width 37 height 16
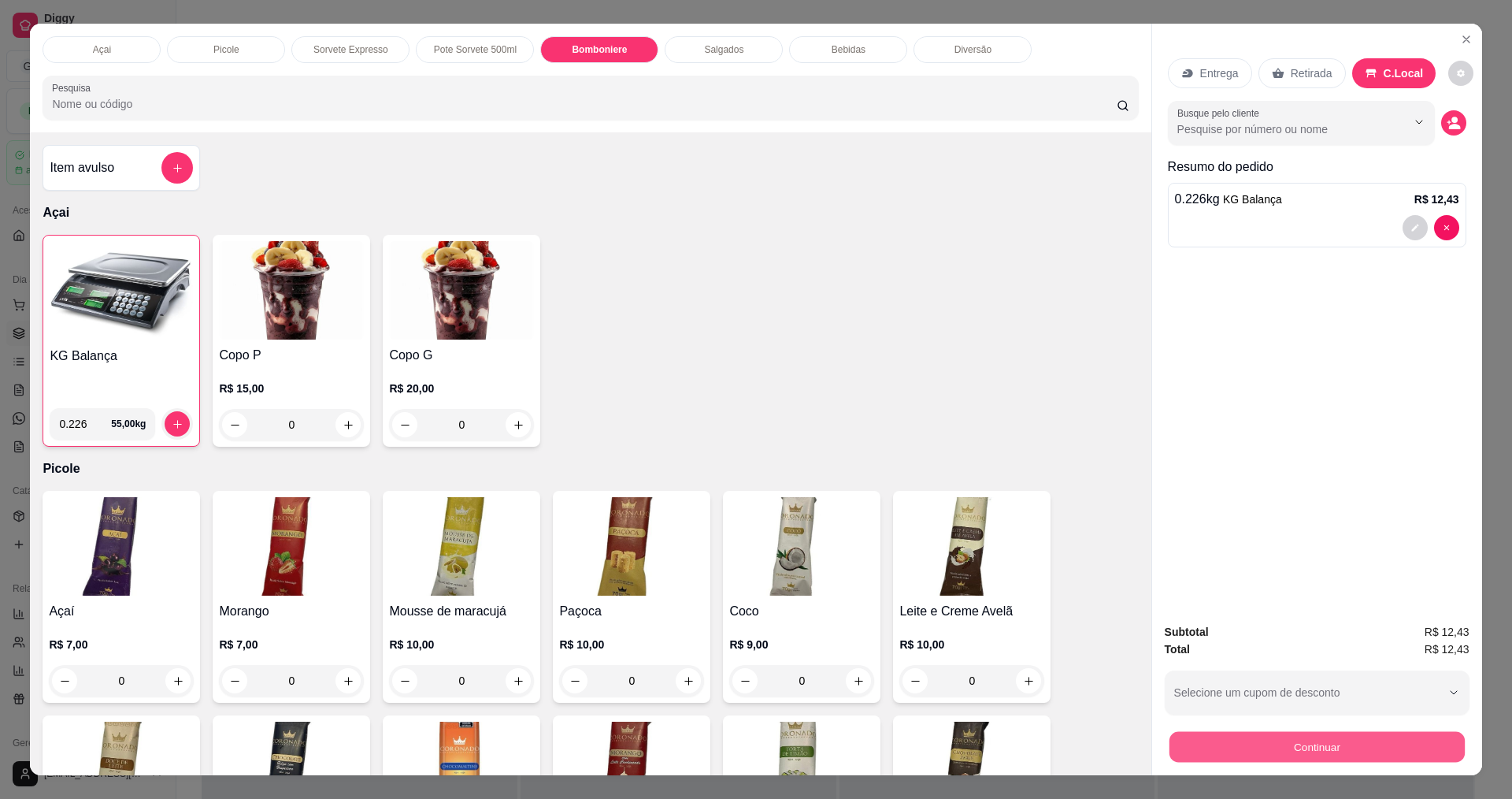
click at [1340, 757] on button "Continuar" at bounding box center [1316, 746] width 296 height 31
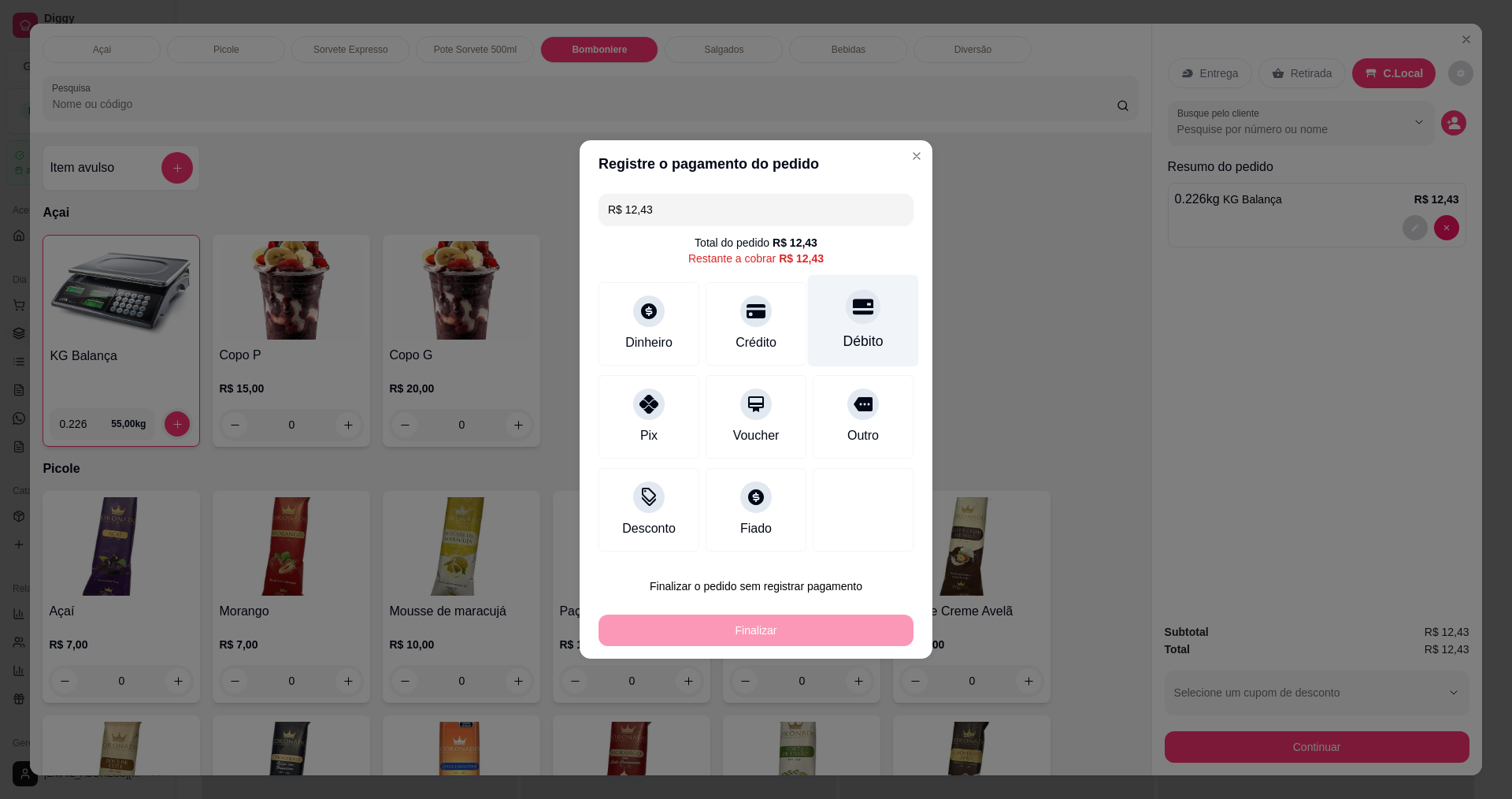
click at [868, 319] on div "Débito" at bounding box center [863, 321] width 111 height 92
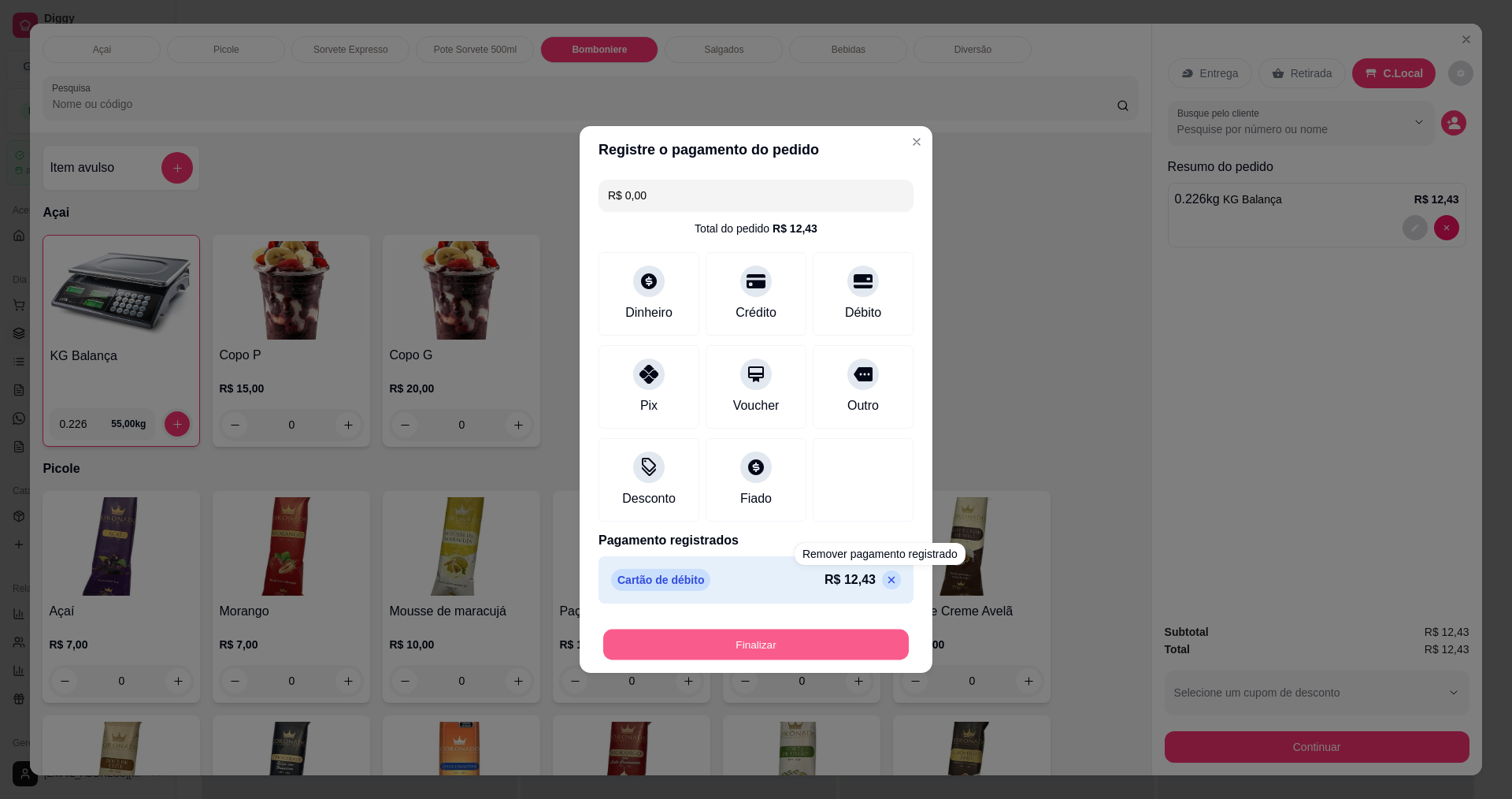
click at [831, 657] on button "Finalizar" at bounding box center [756, 644] width 306 height 31
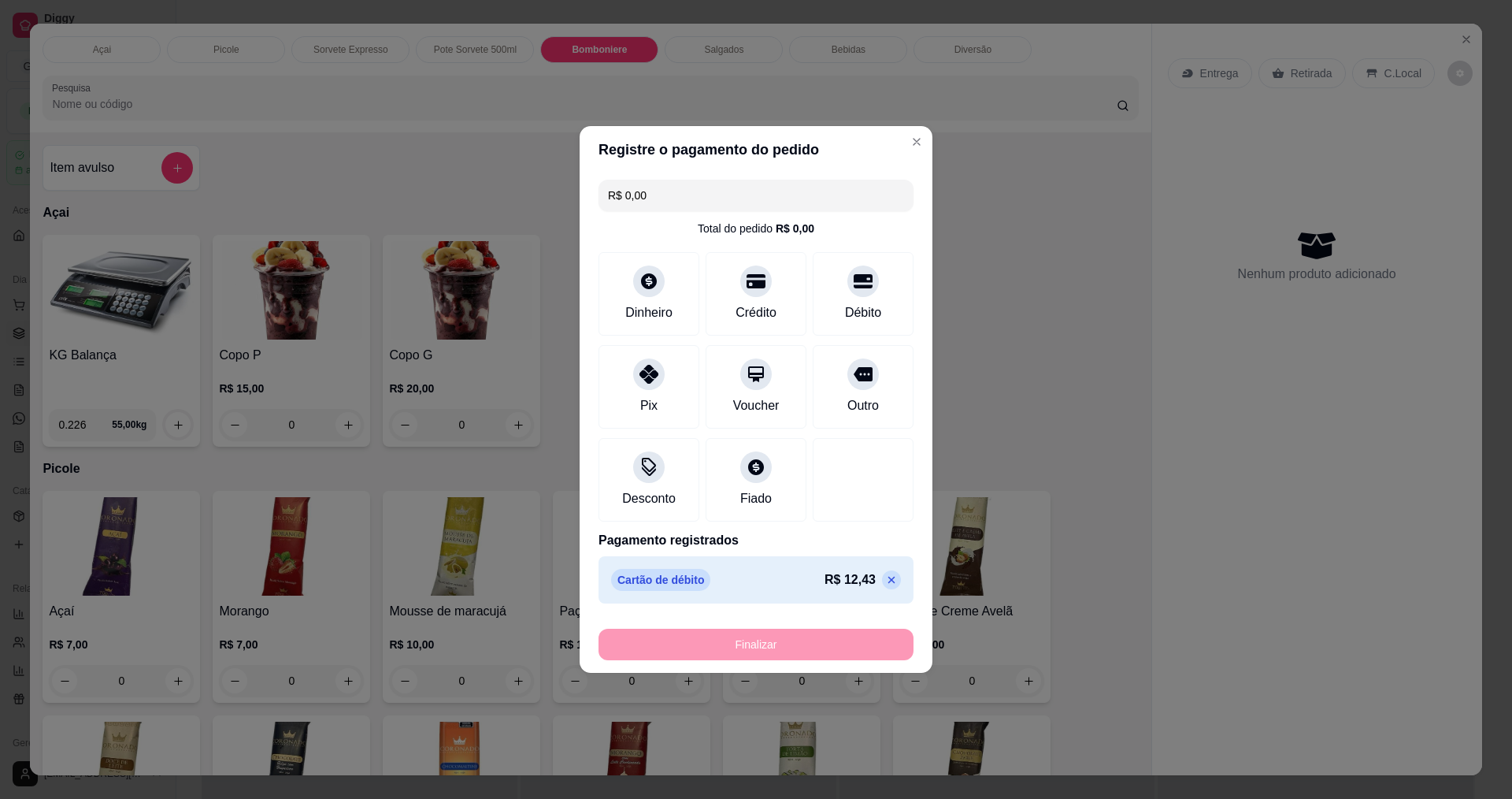
type input "-R$ 12,43"
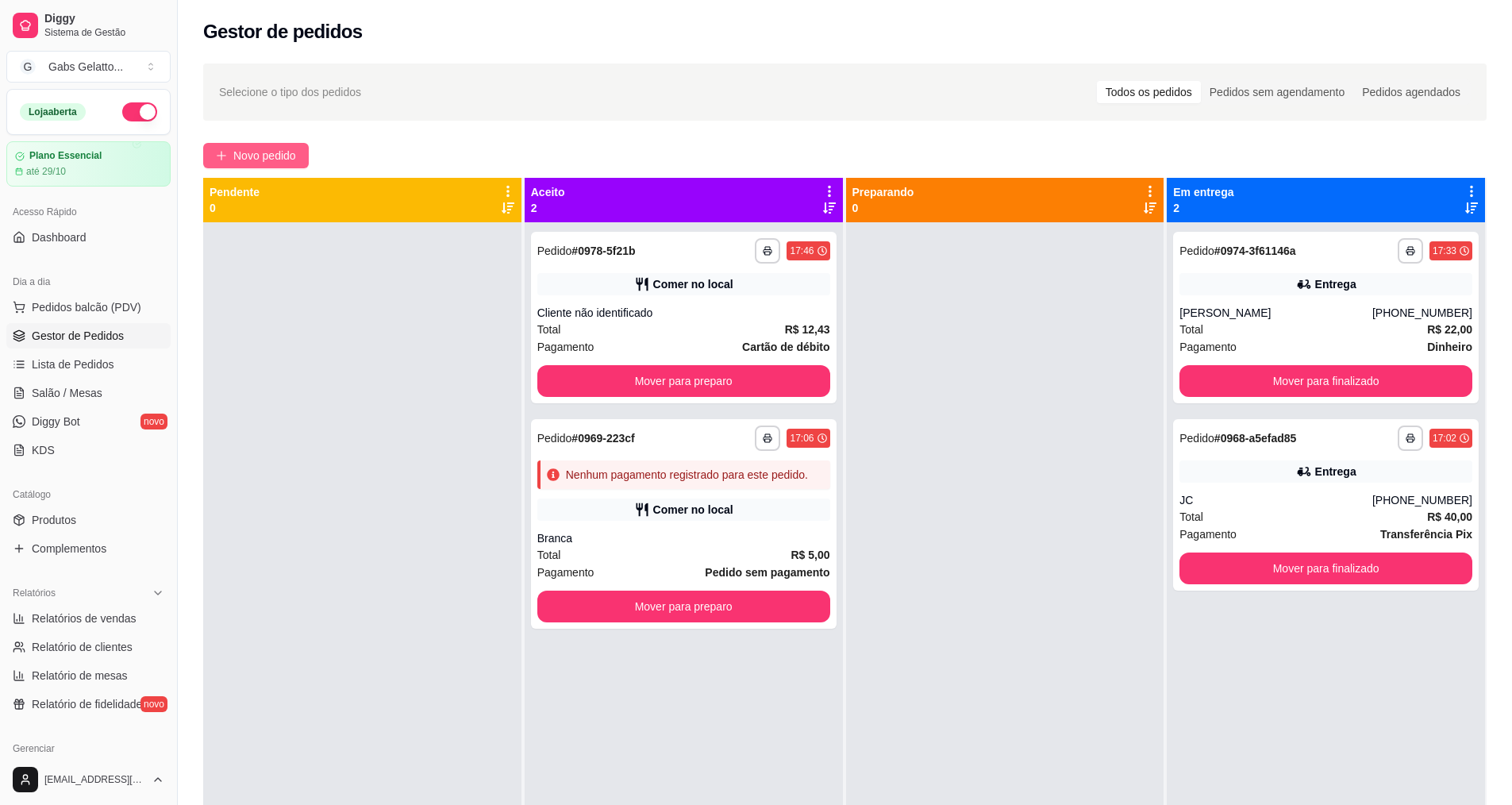
drag, startPoint x: 281, startPoint y: 156, endPoint x: 282, endPoint y: 147, distance: 9.1
click at [282, 147] on span "Novo pedido" at bounding box center [264, 155] width 63 height 18
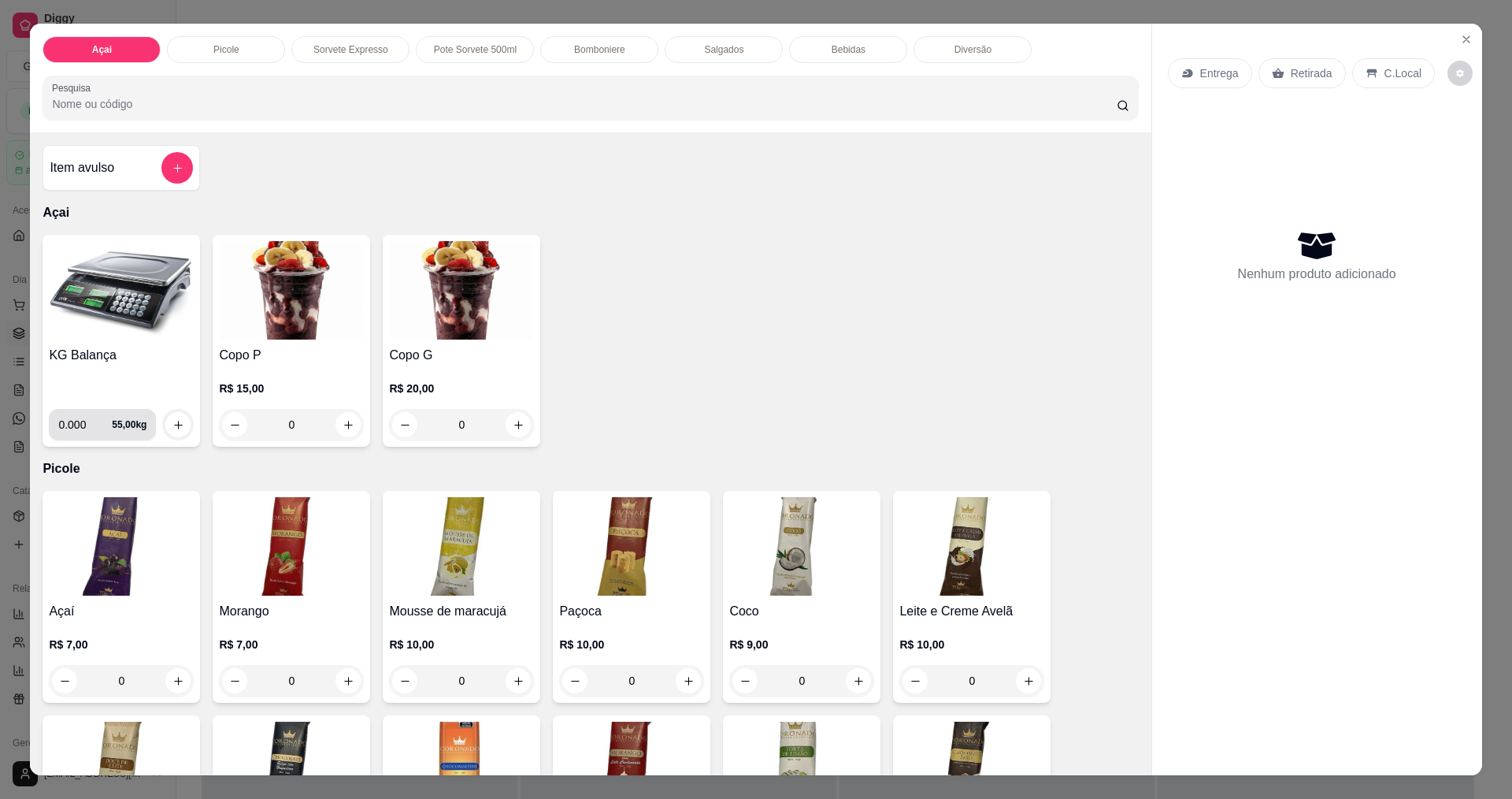
click at [75, 419] on input "0.000" at bounding box center [85, 424] width 53 height 32
click at [85, 422] on input "0.000" at bounding box center [85, 424] width 53 height 32
type input "0.368"
click at [174, 421] on icon "increase-product-quantity" at bounding box center [178, 424] width 7 height 7
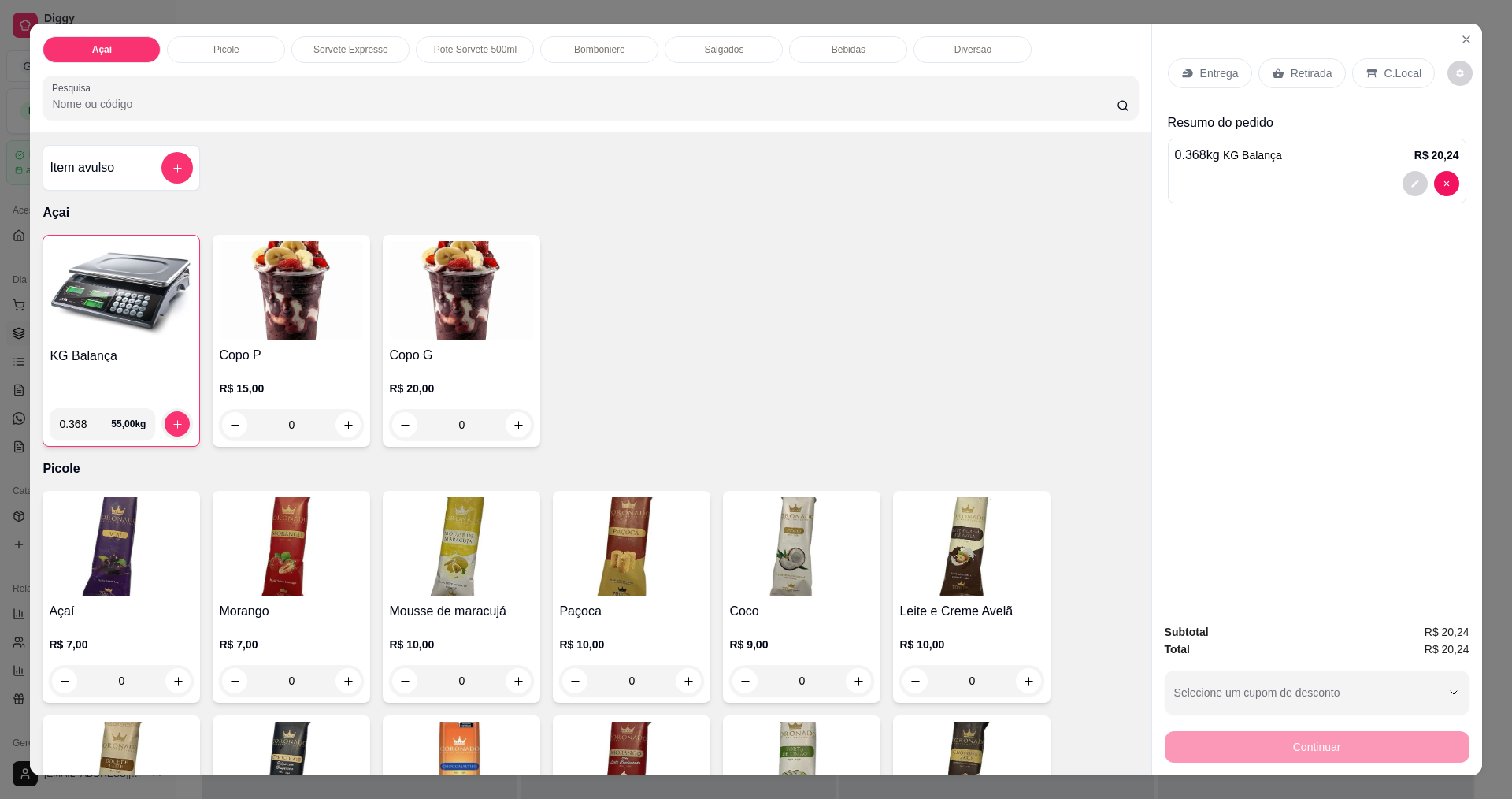
click at [595, 53] on p "Bomboniere" at bounding box center [599, 49] width 51 height 13
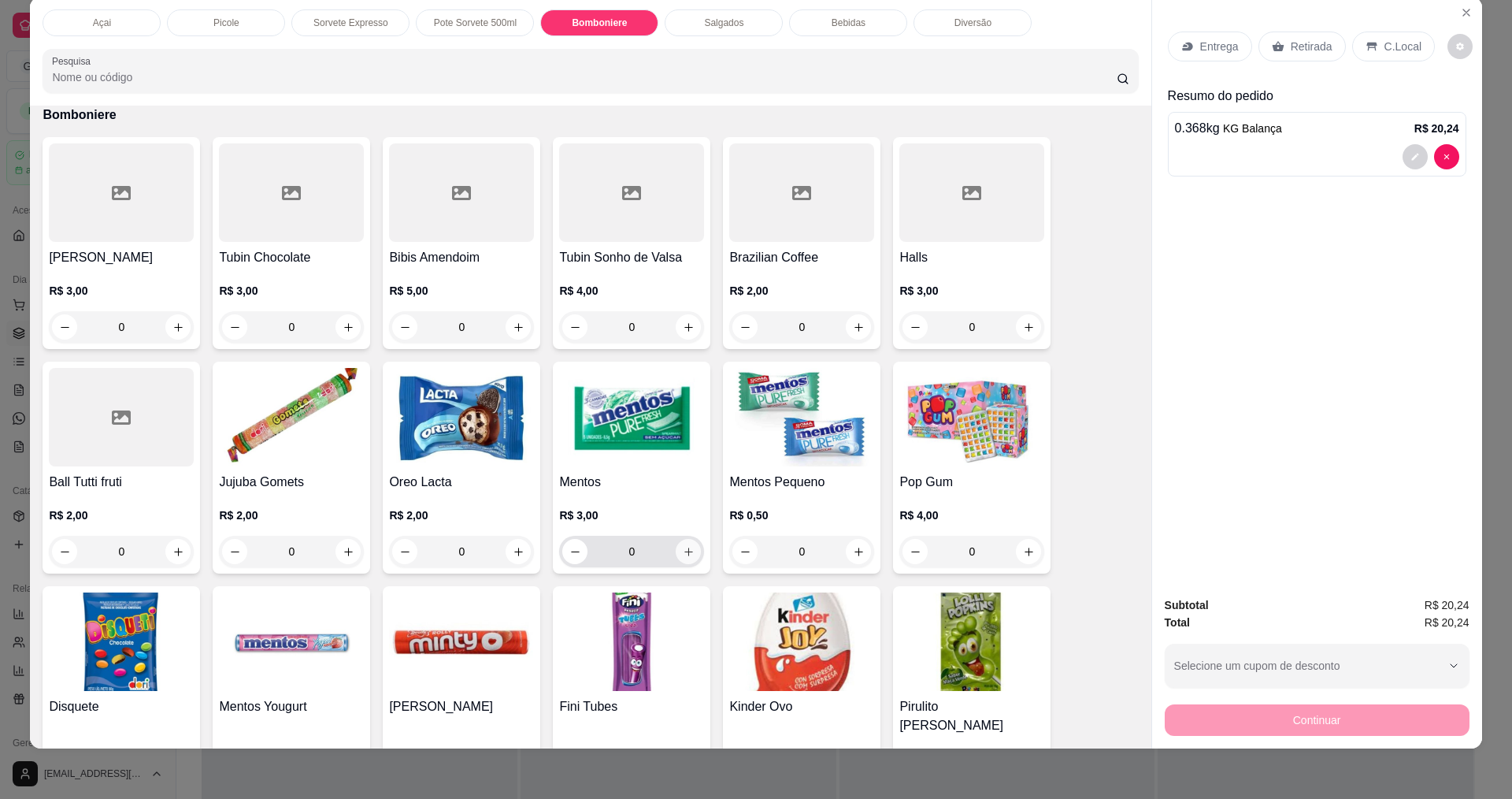
click at [684, 551] on icon "increase-product-quantity" at bounding box center [688, 551] width 8 height 8
type input "1"
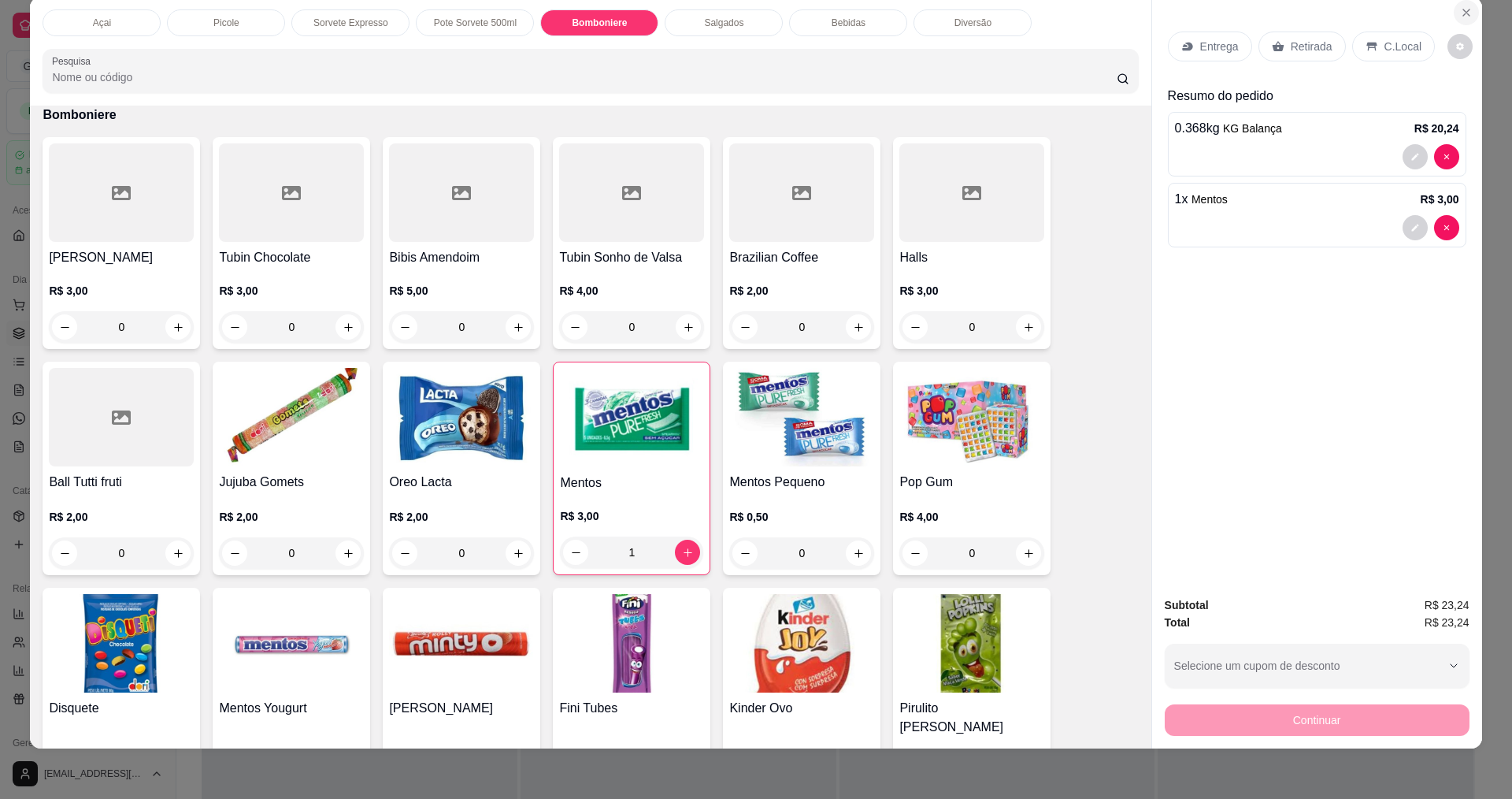
click at [1464, 15] on icon "Close" at bounding box center [1466, 12] width 7 height 7
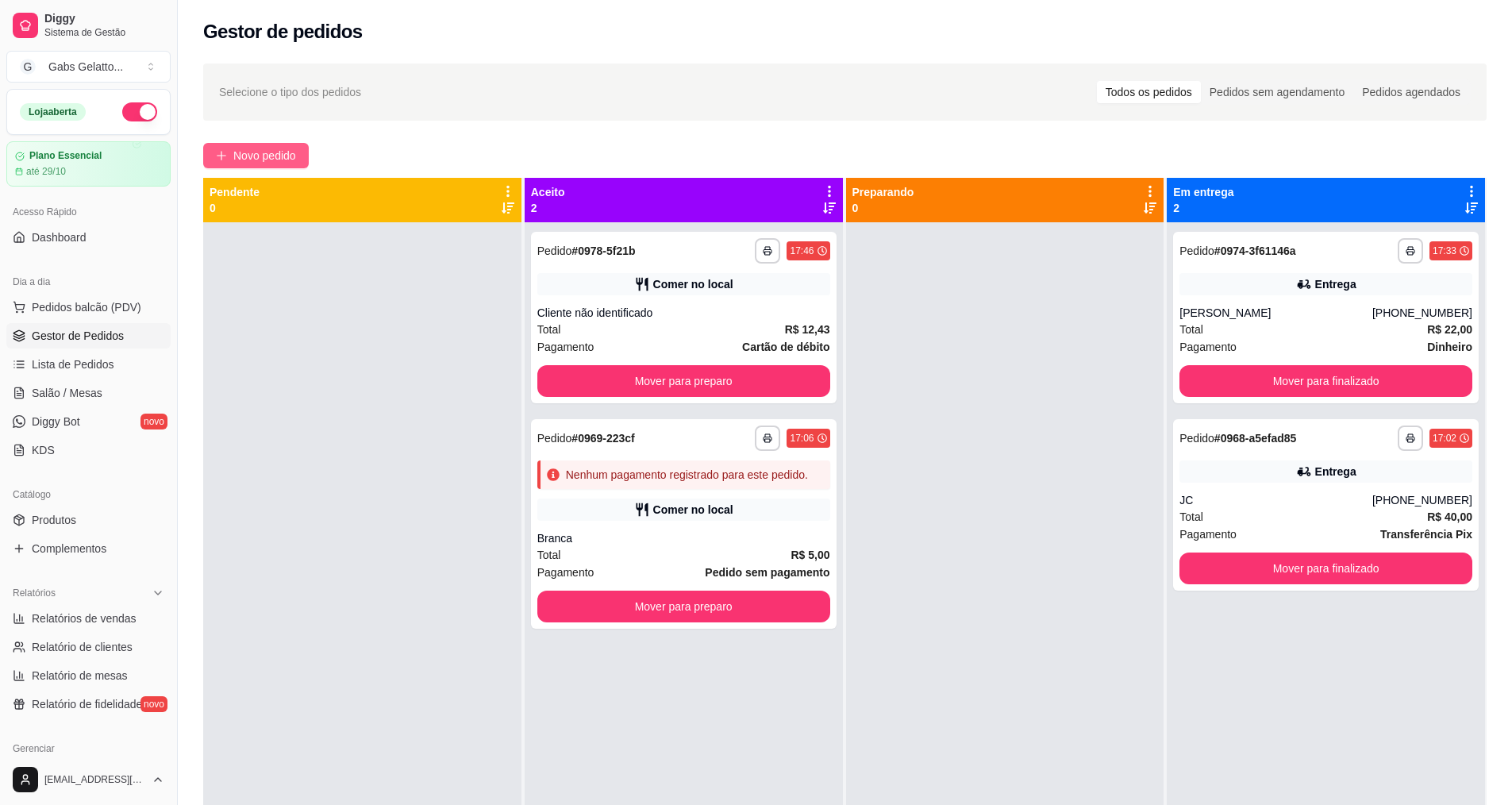
click at [252, 147] on span "Novo pedido" at bounding box center [264, 155] width 63 height 18
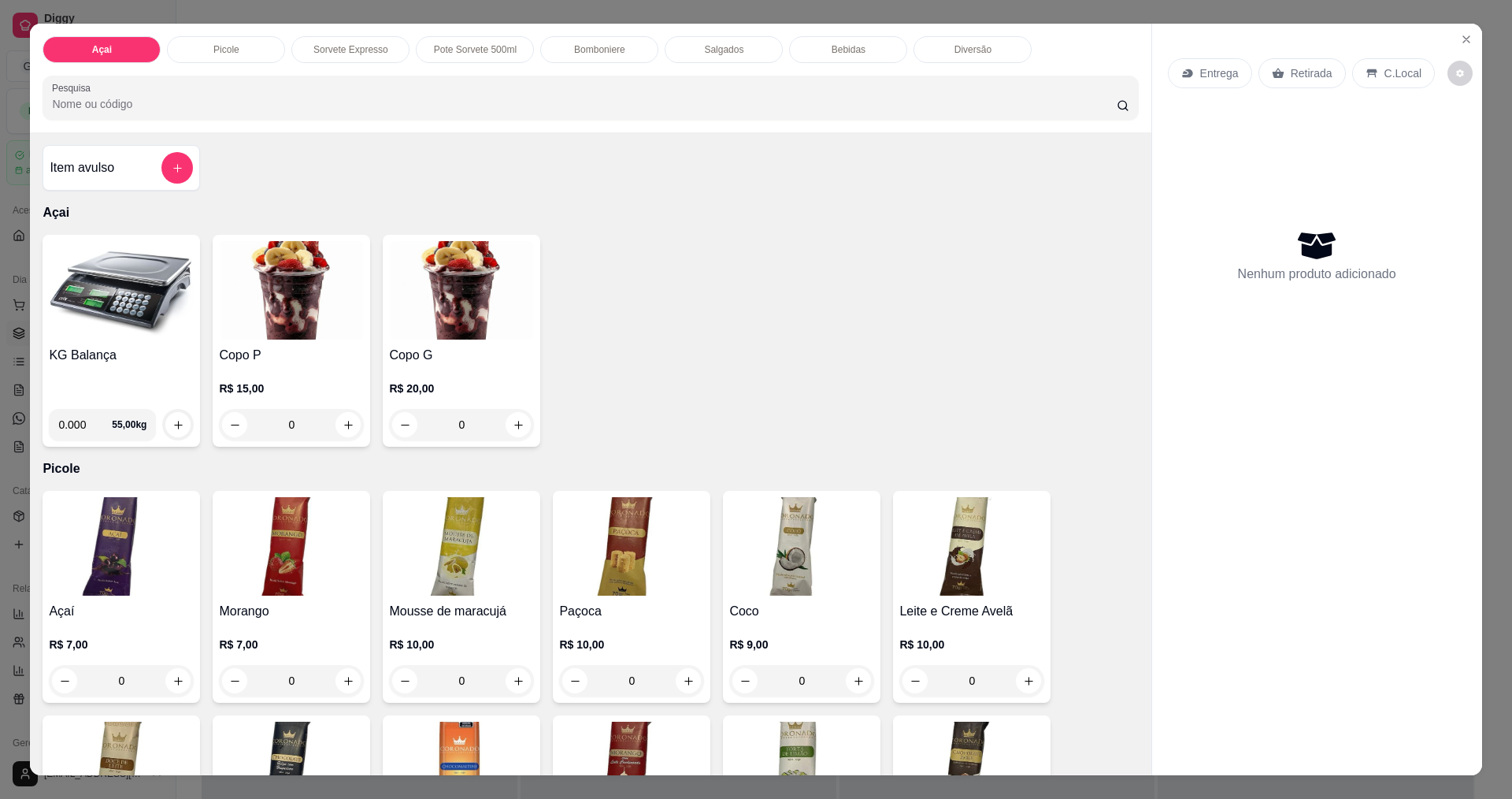
click at [80, 419] on input "0.000" at bounding box center [85, 424] width 53 height 32
type input "0.368"
click at [172, 420] on icon "increase-product-quantity" at bounding box center [178, 424] width 12 height 12
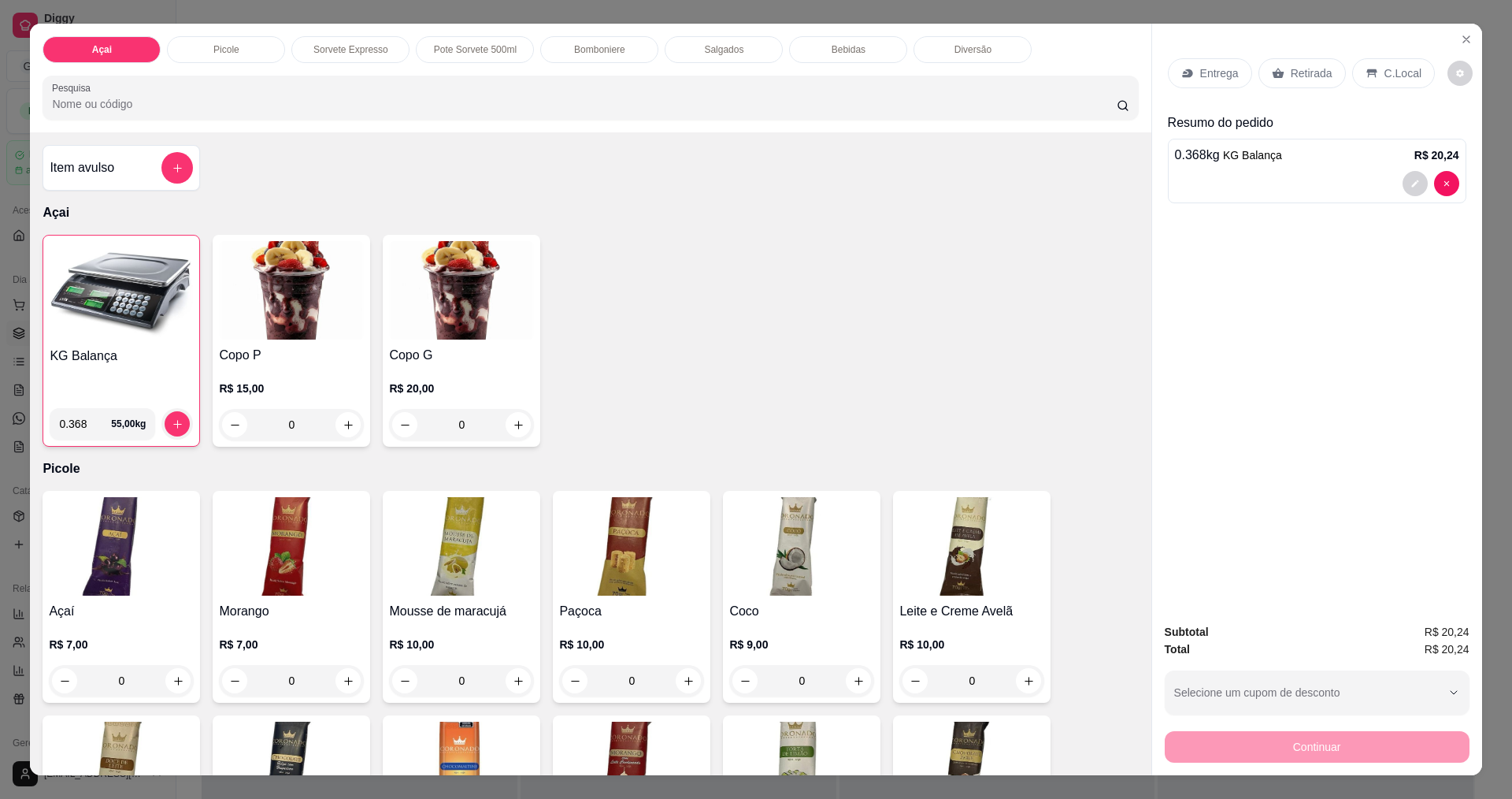
click at [579, 53] on p "Bomboniere" at bounding box center [599, 49] width 51 height 13
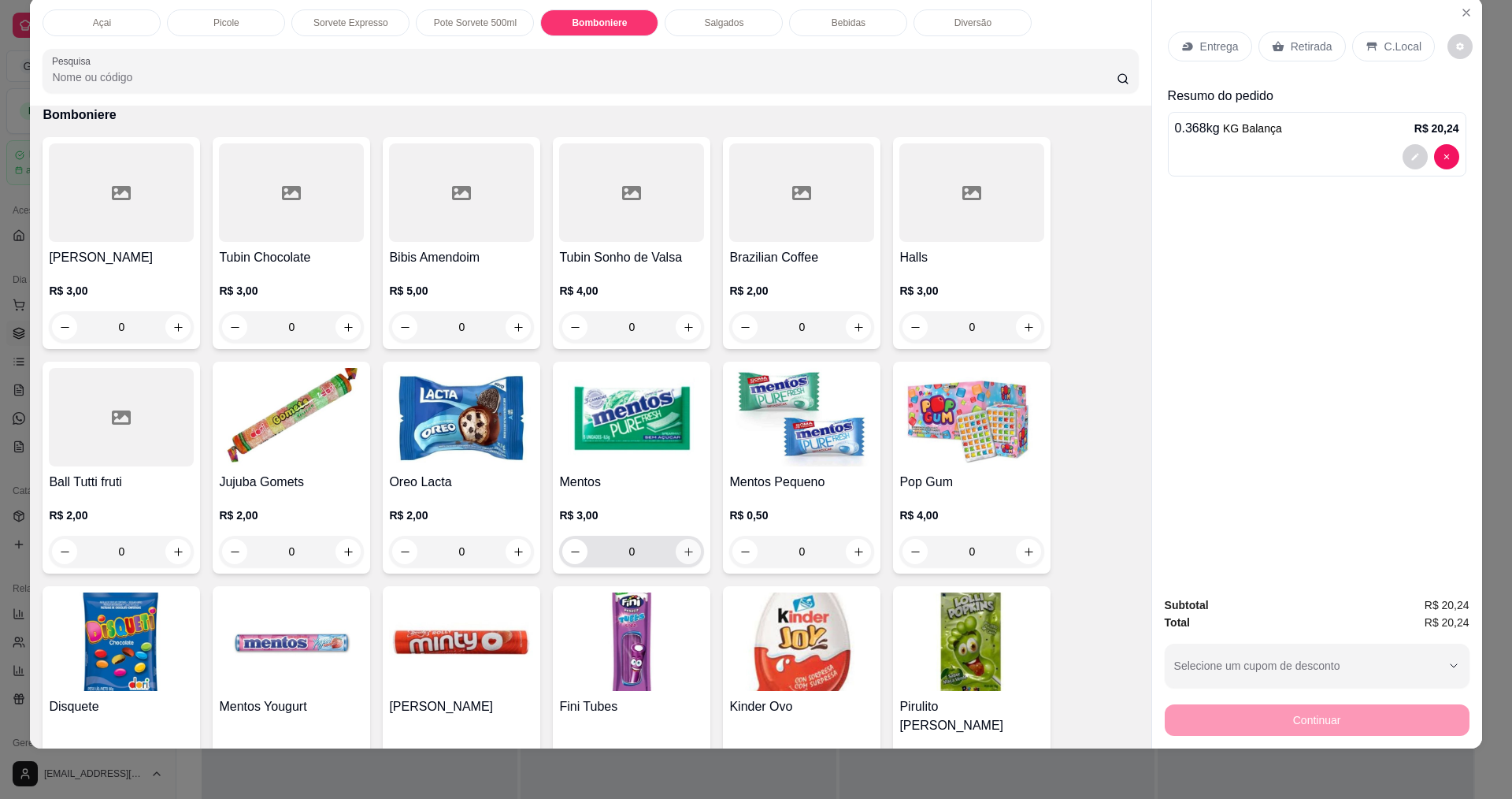
click at [683, 551] on icon "increase-product-quantity" at bounding box center [688, 551] width 12 height 12
type input "1"
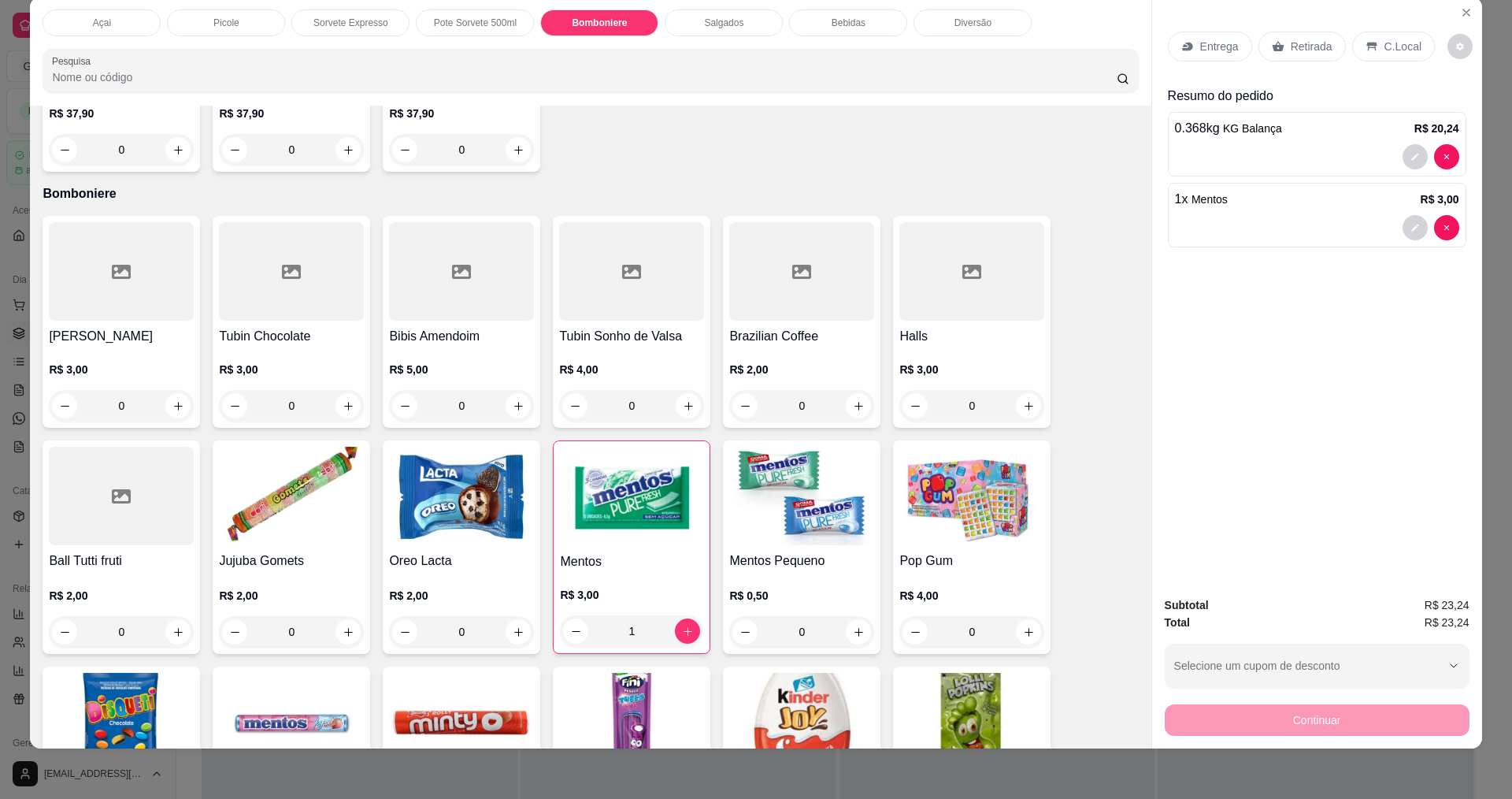
scroll to position [1247, 0]
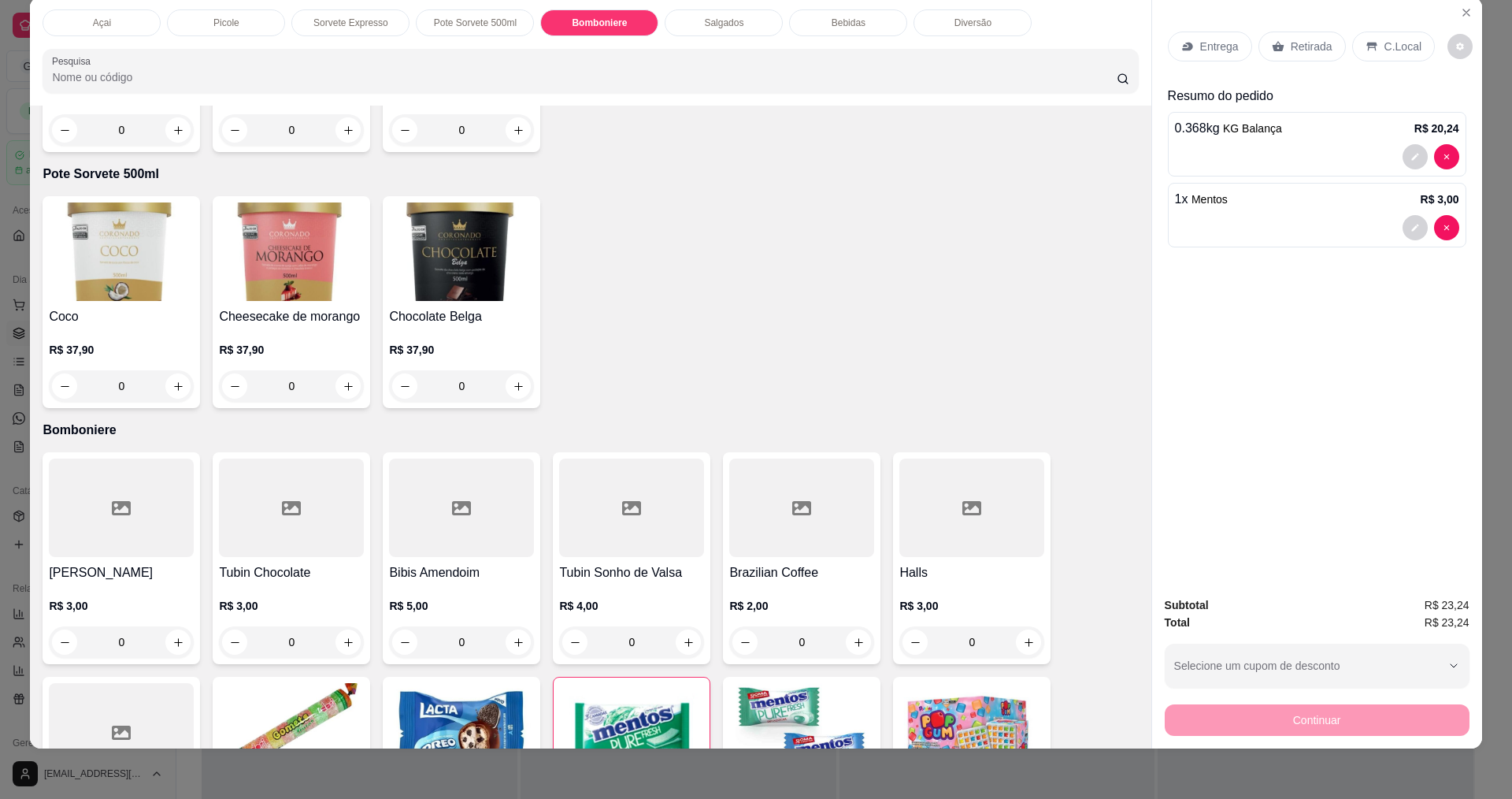
click at [1260, 149] on div at bounding box center [1316, 157] width 284 height 25
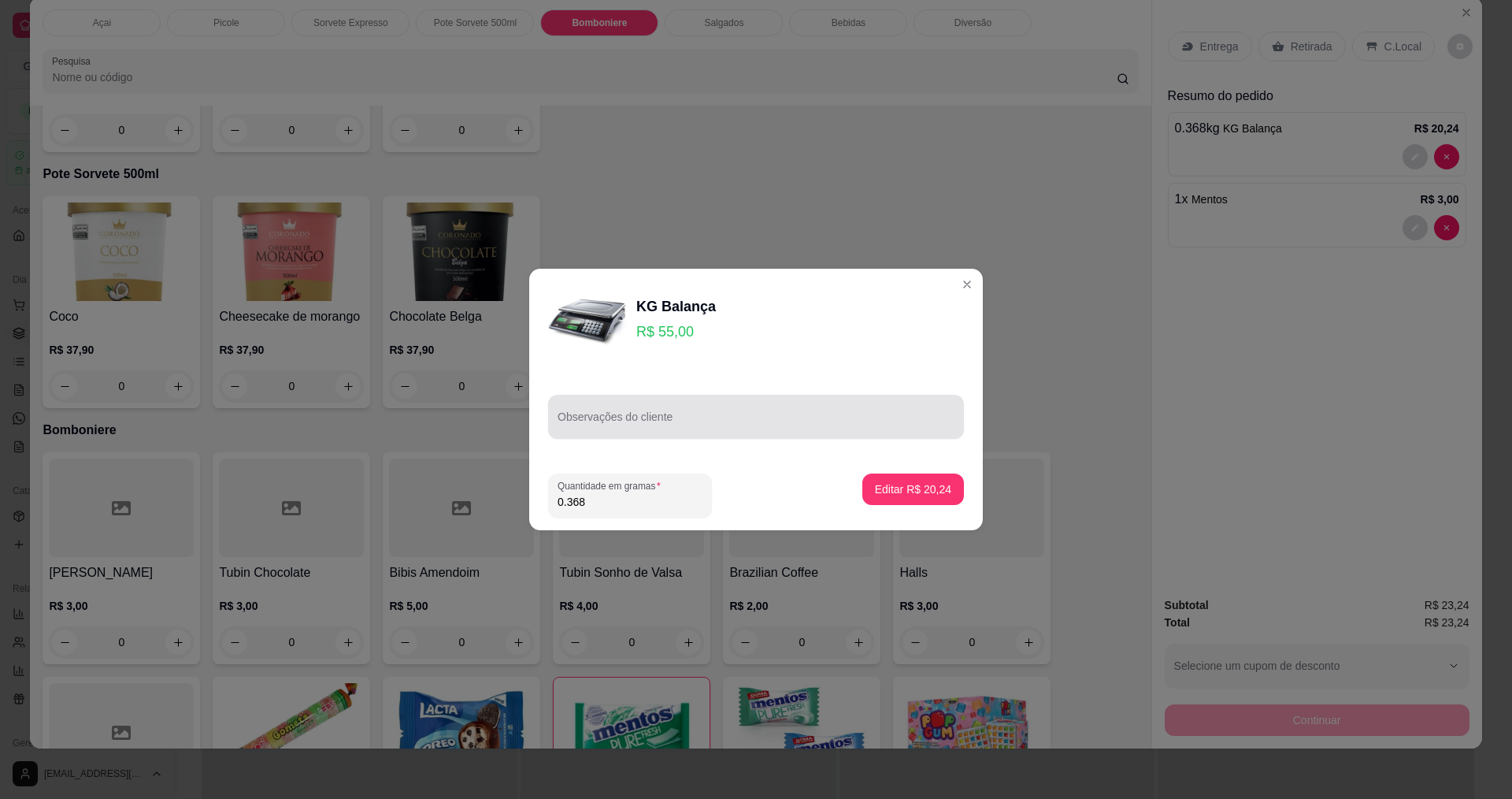
click at [687, 408] on div at bounding box center [756, 417] width 397 height 32
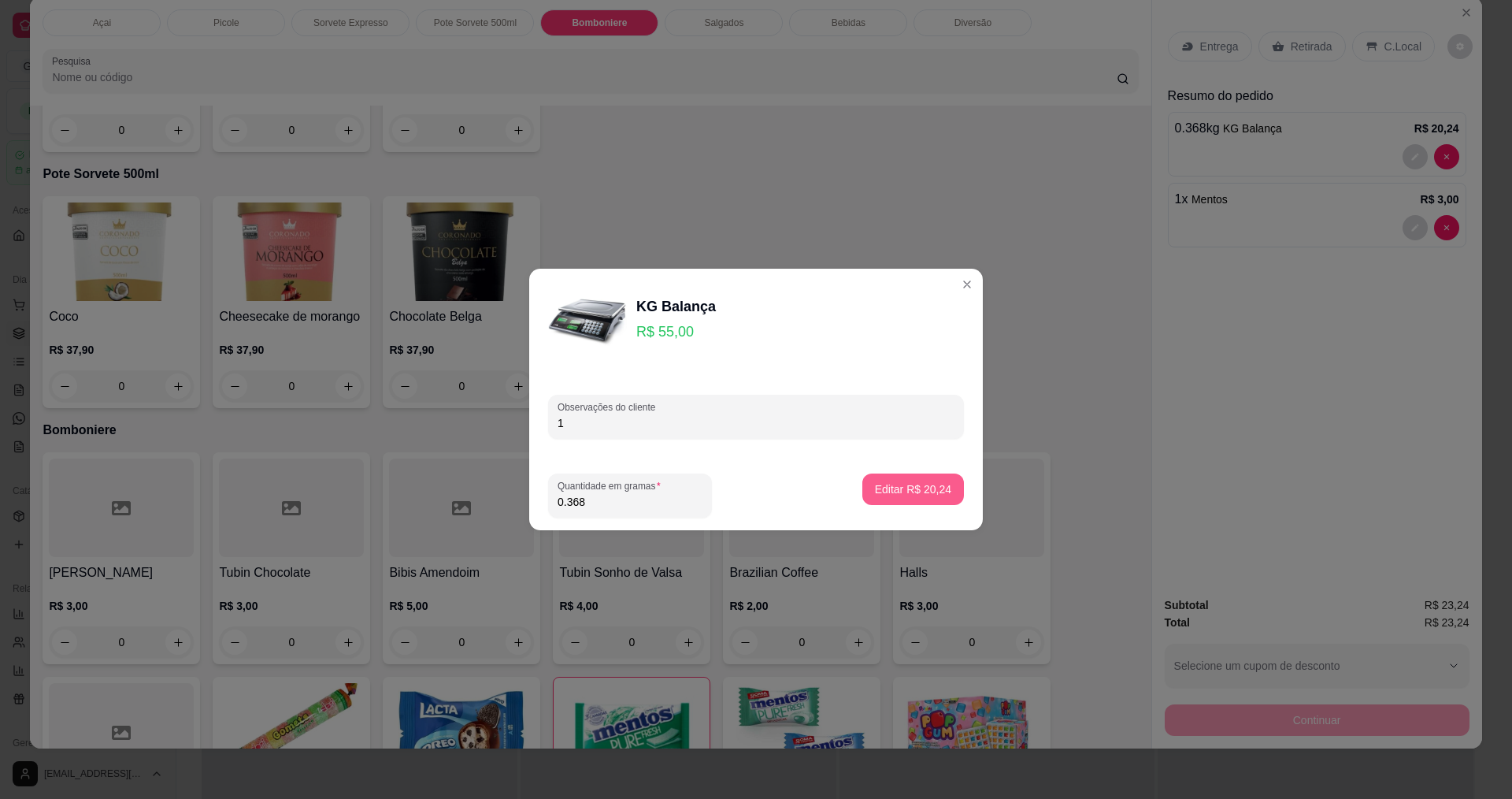
type input "1"
click at [900, 492] on p "Editar R$ 20,24" at bounding box center [914, 489] width 76 height 16
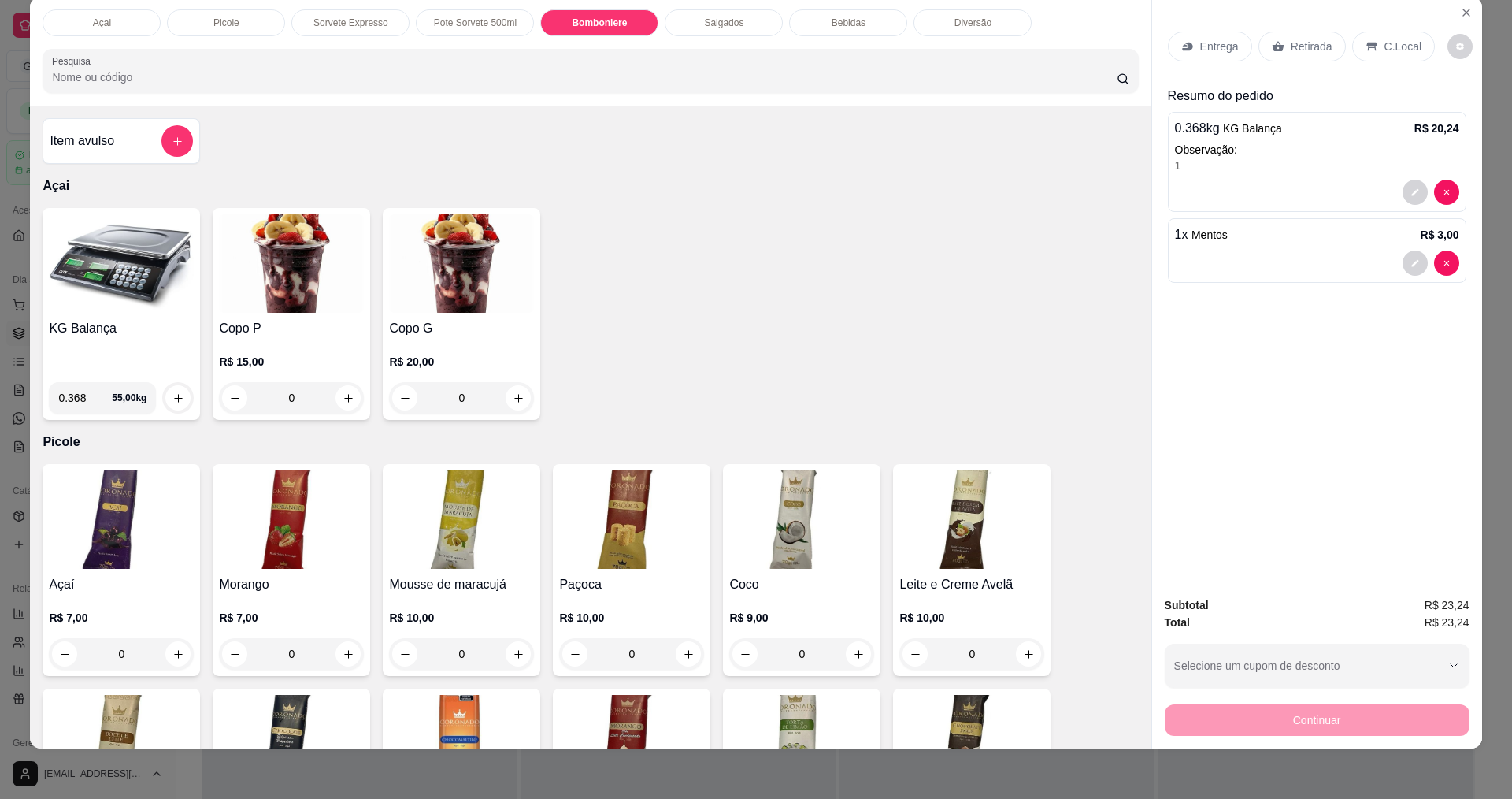
scroll to position [0, 0]
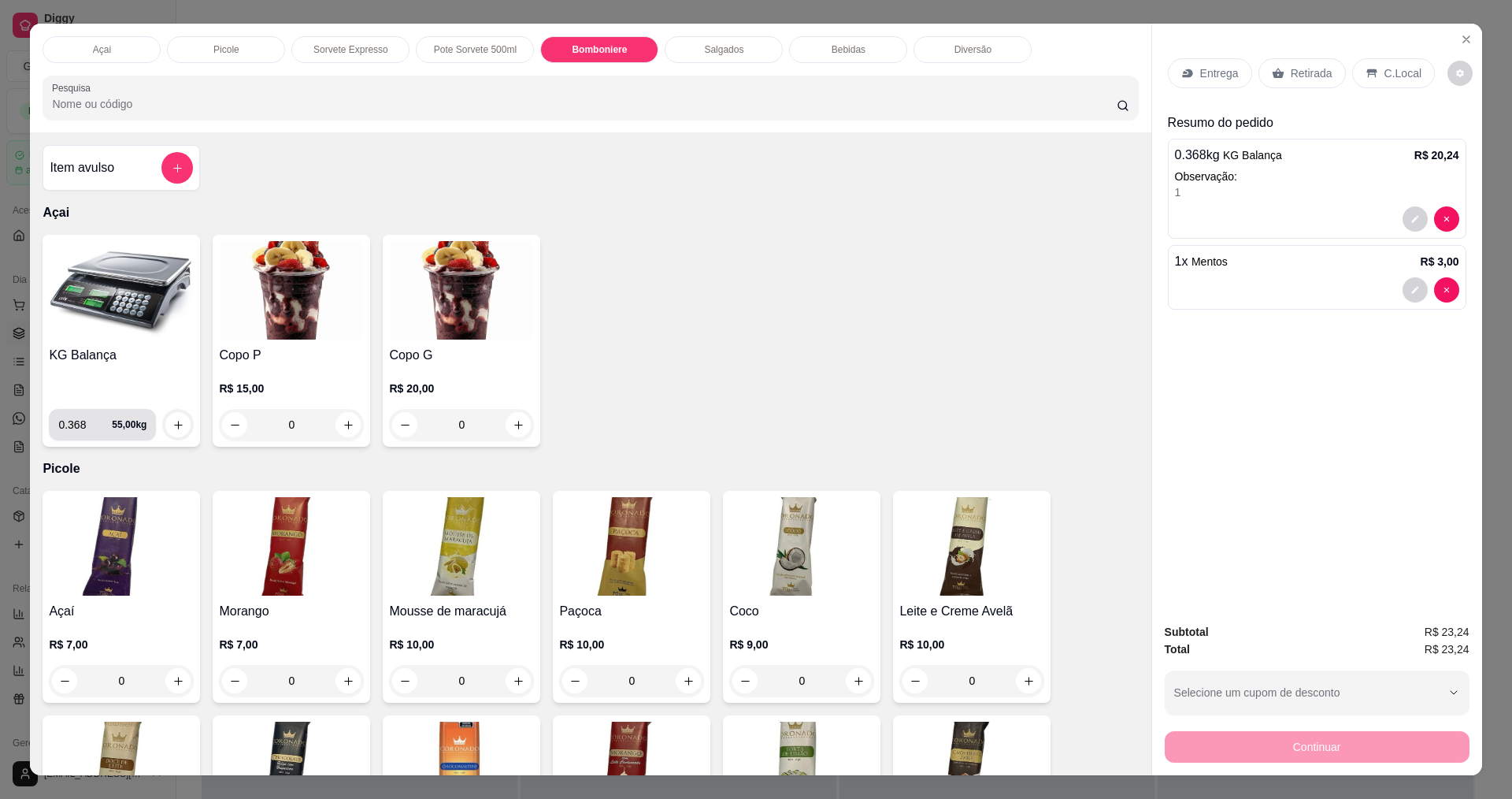
click at [80, 428] on input "0.368" at bounding box center [85, 424] width 53 height 32
type input "0.504"
click at [172, 423] on icon "increase-product-quantity" at bounding box center [178, 424] width 12 height 12
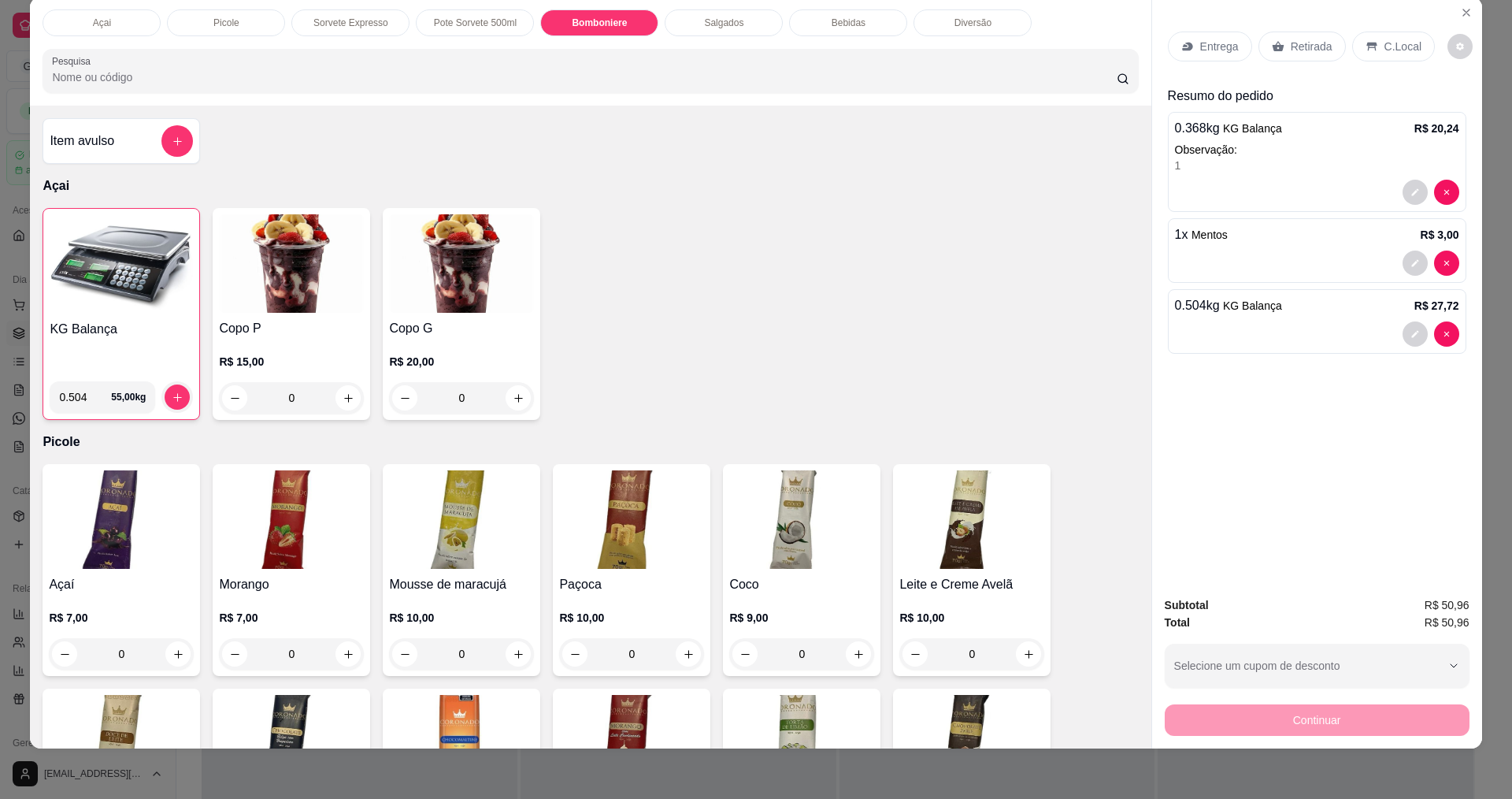
click at [1380, 32] on div "C.Local" at bounding box center [1394, 47] width 83 height 30
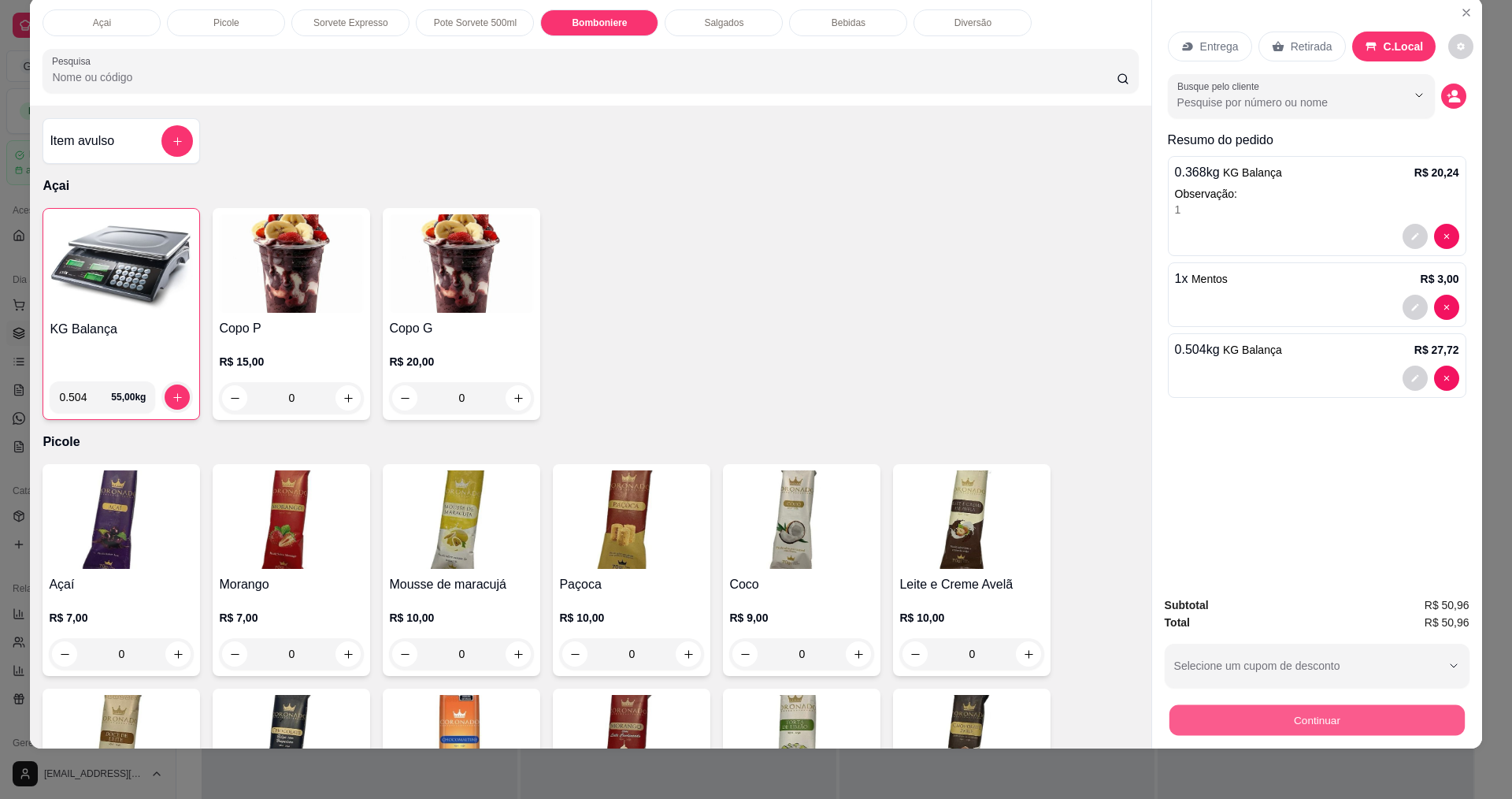
click at [1278, 723] on button "Continuar" at bounding box center [1316, 719] width 296 height 31
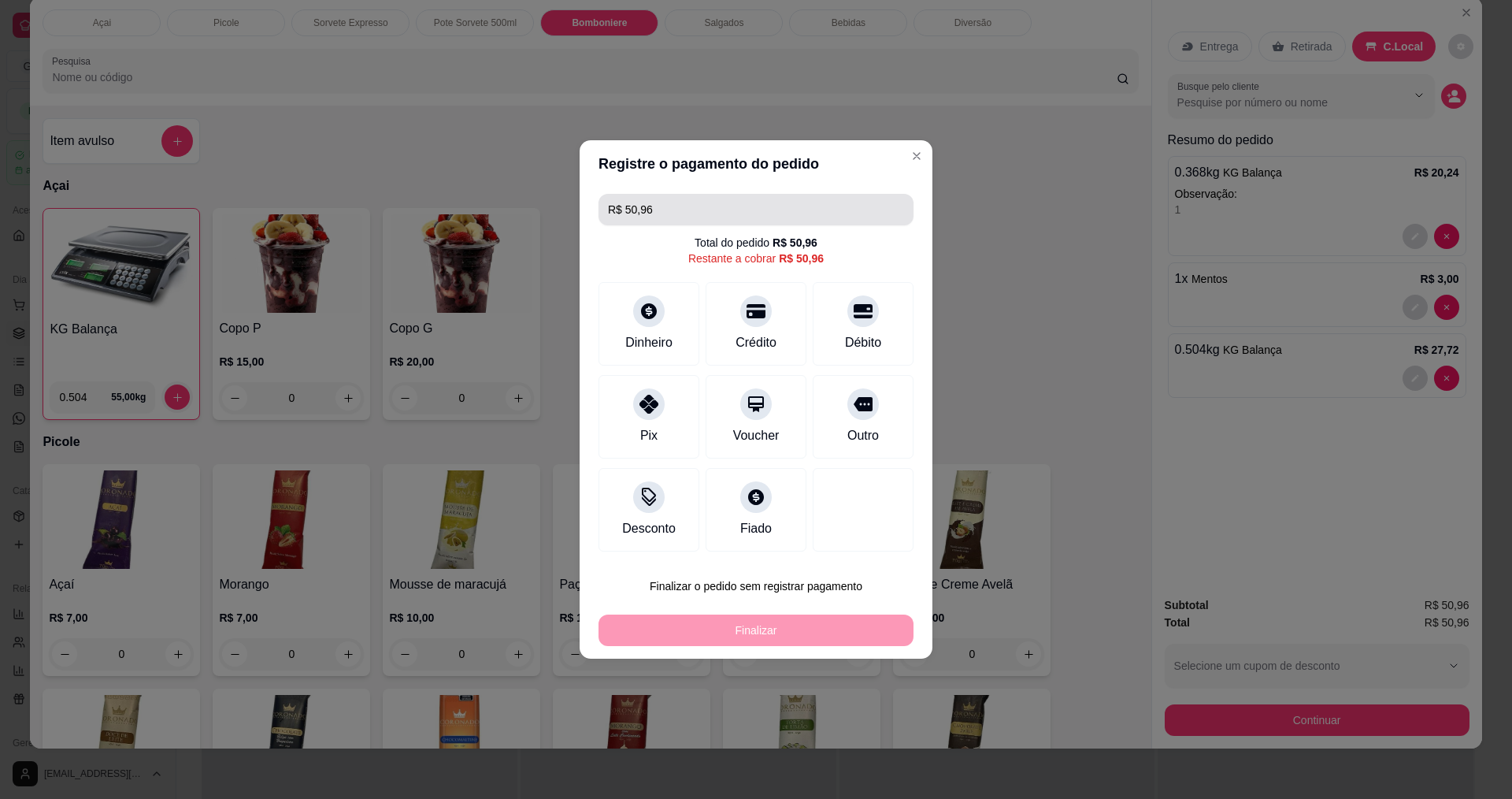
click at [667, 209] on input "R$ 50,96" at bounding box center [756, 210] width 296 height 32
click at [655, 504] on div at bounding box center [649, 491] width 34 height 34
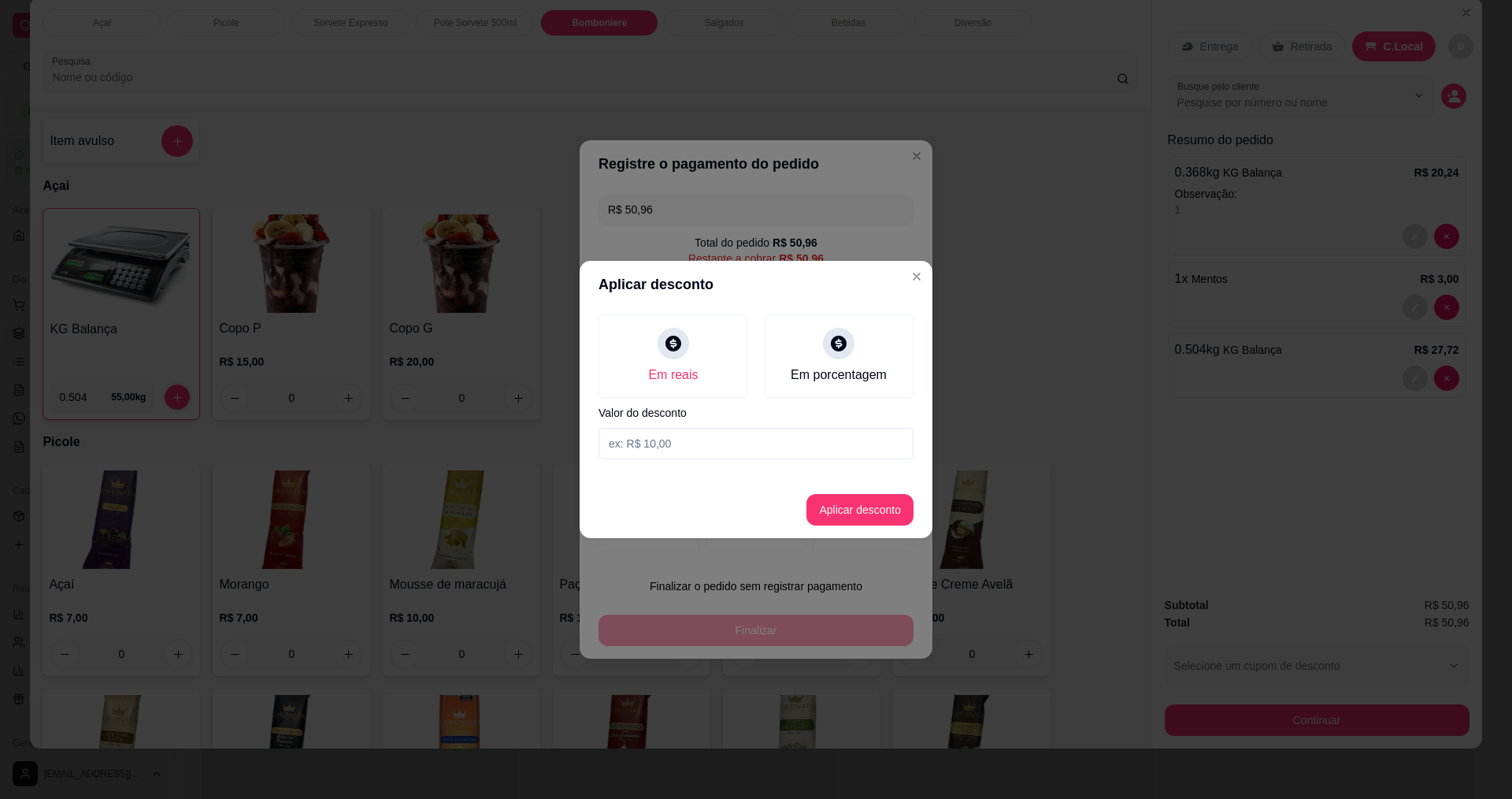
click at [698, 439] on input at bounding box center [756, 444] width 315 height 32
type input "0,96"
click at [853, 523] on button "Aplicar desconto" at bounding box center [859, 510] width 107 height 32
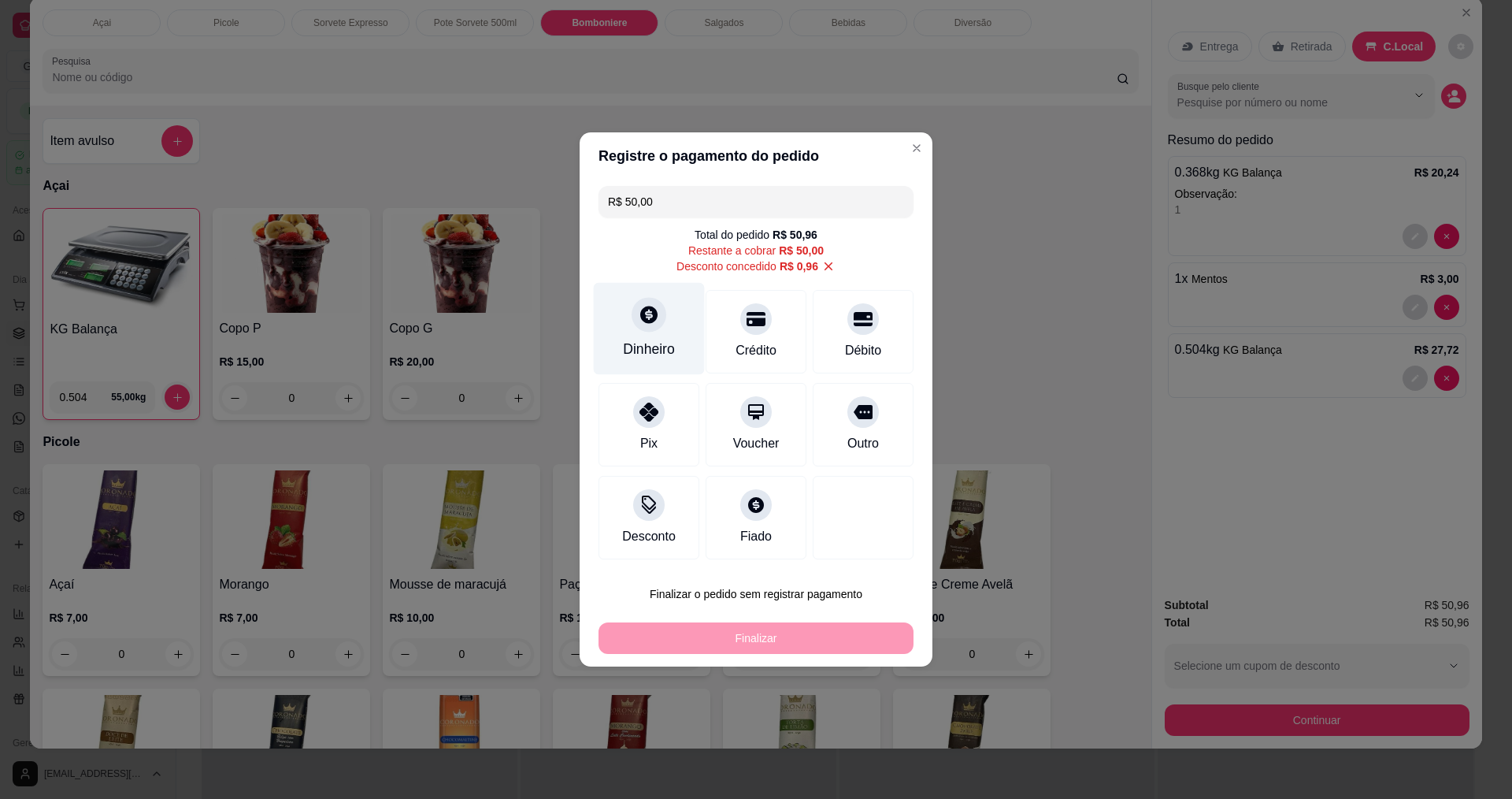
click at [649, 346] on div "Dinheiro" at bounding box center [649, 349] width 52 height 21
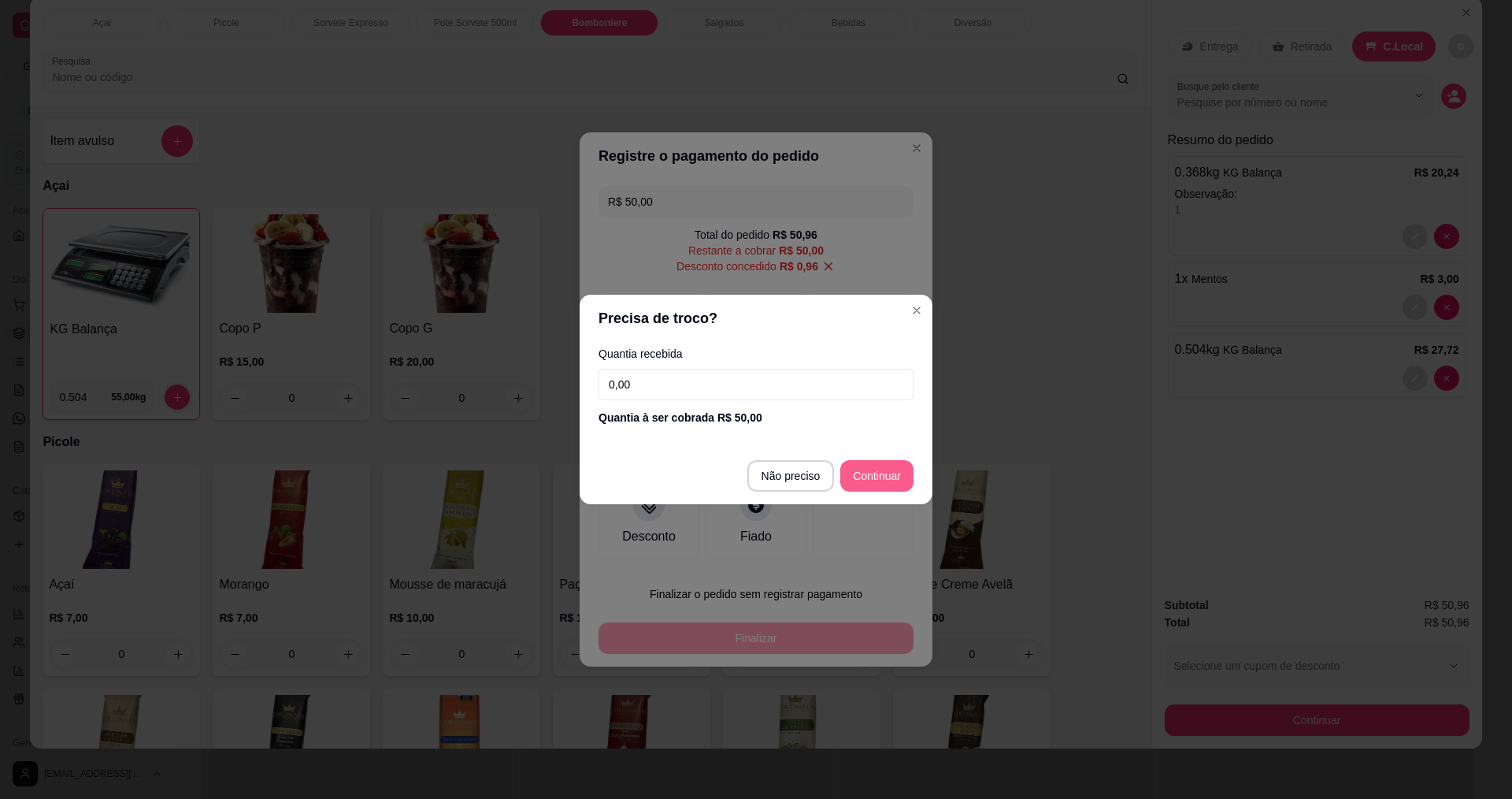
type input "R$ 0,00"
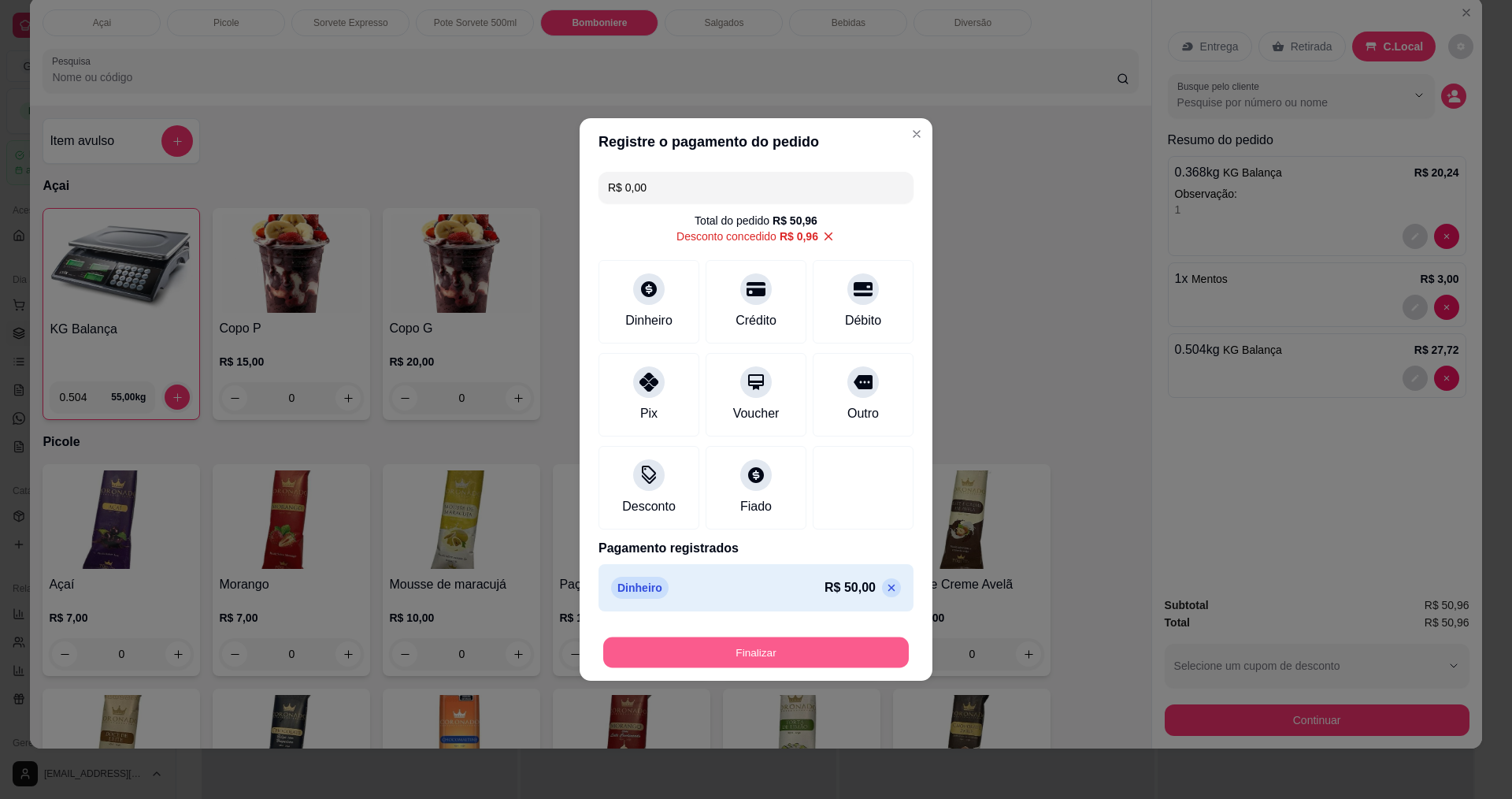
click at [748, 657] on button "Finalizar" at bounding box center [756, 652] width 306 height 31
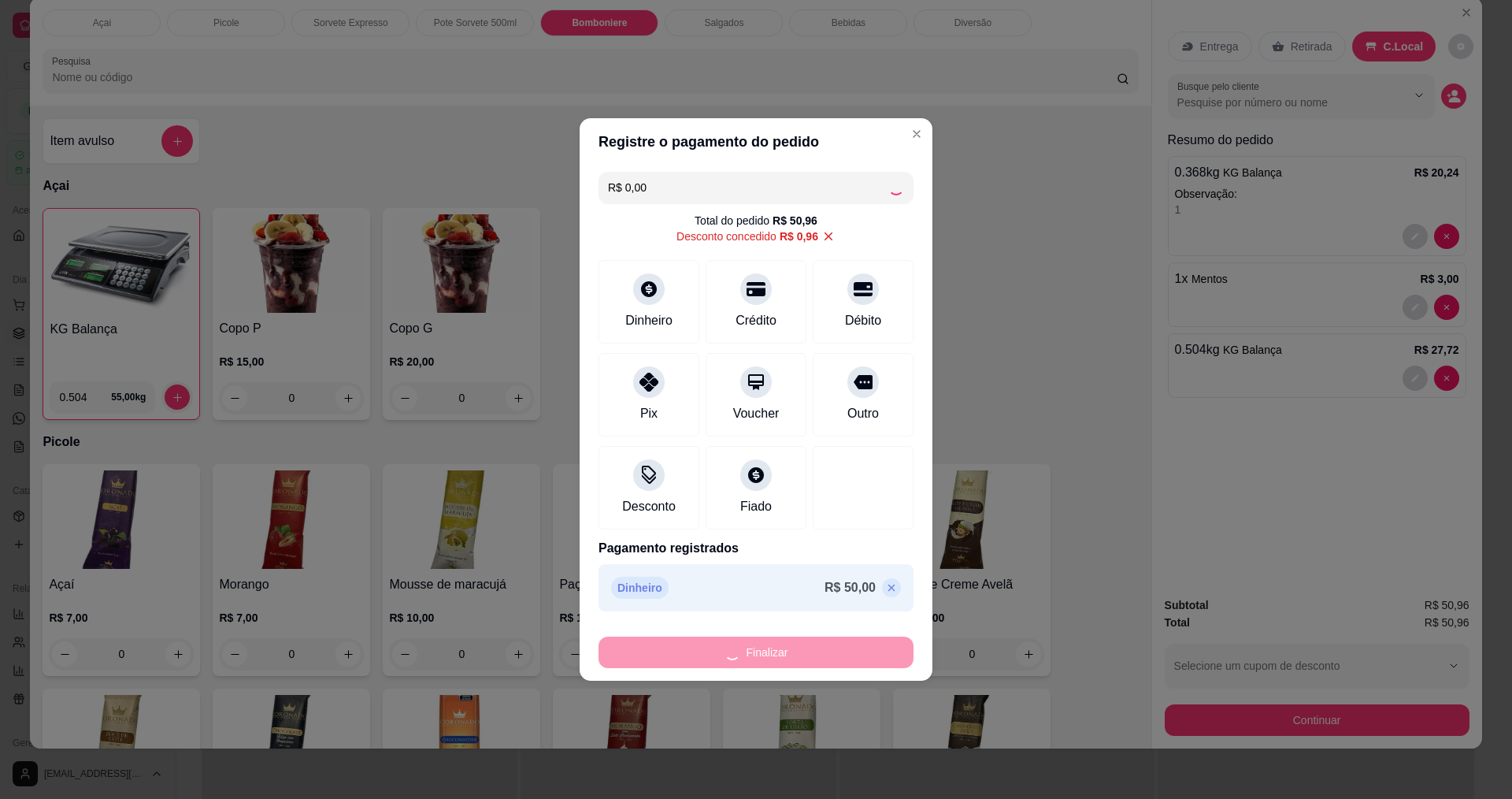
type input "0"
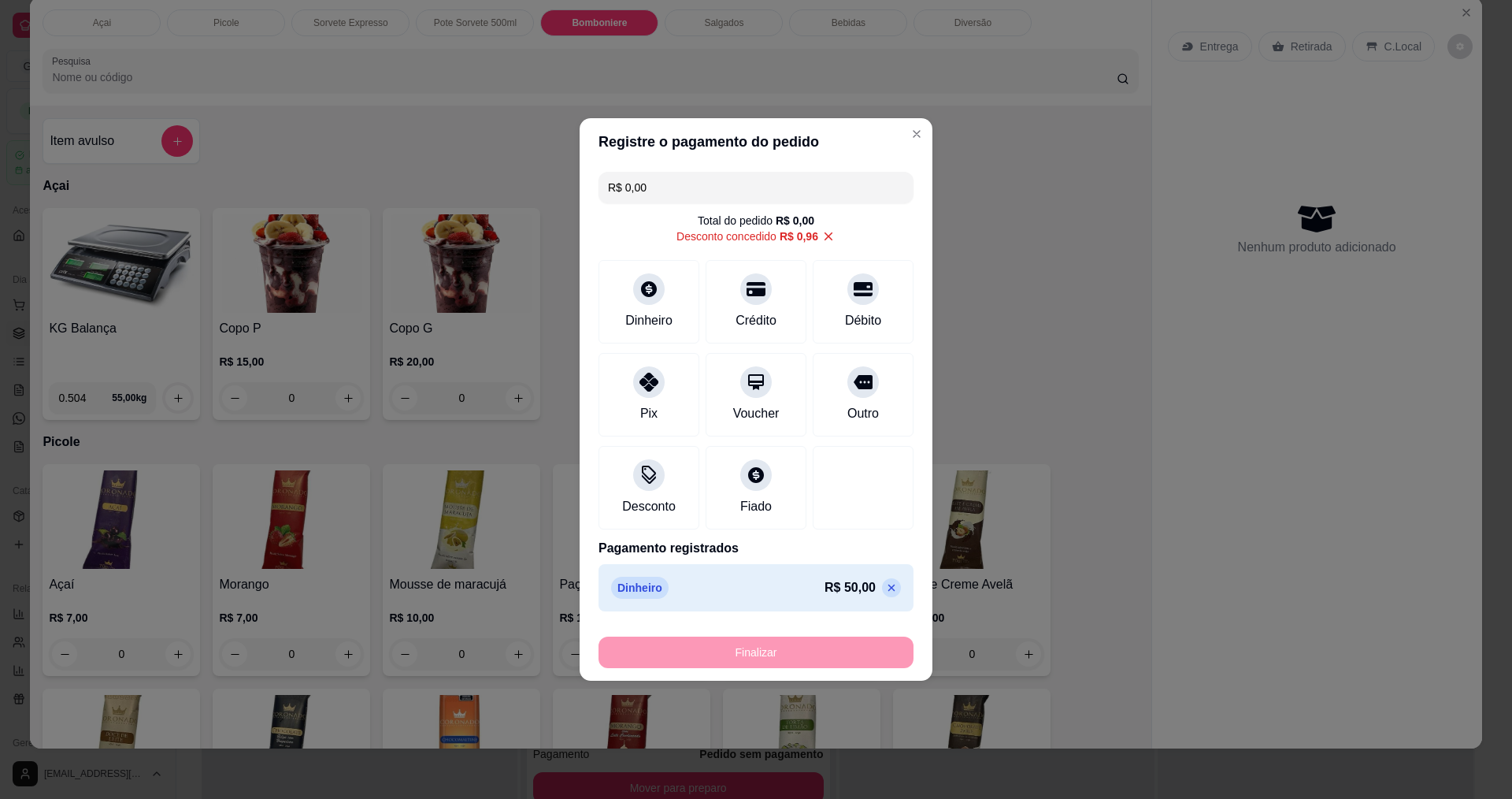
type input "-R$ 50,96"
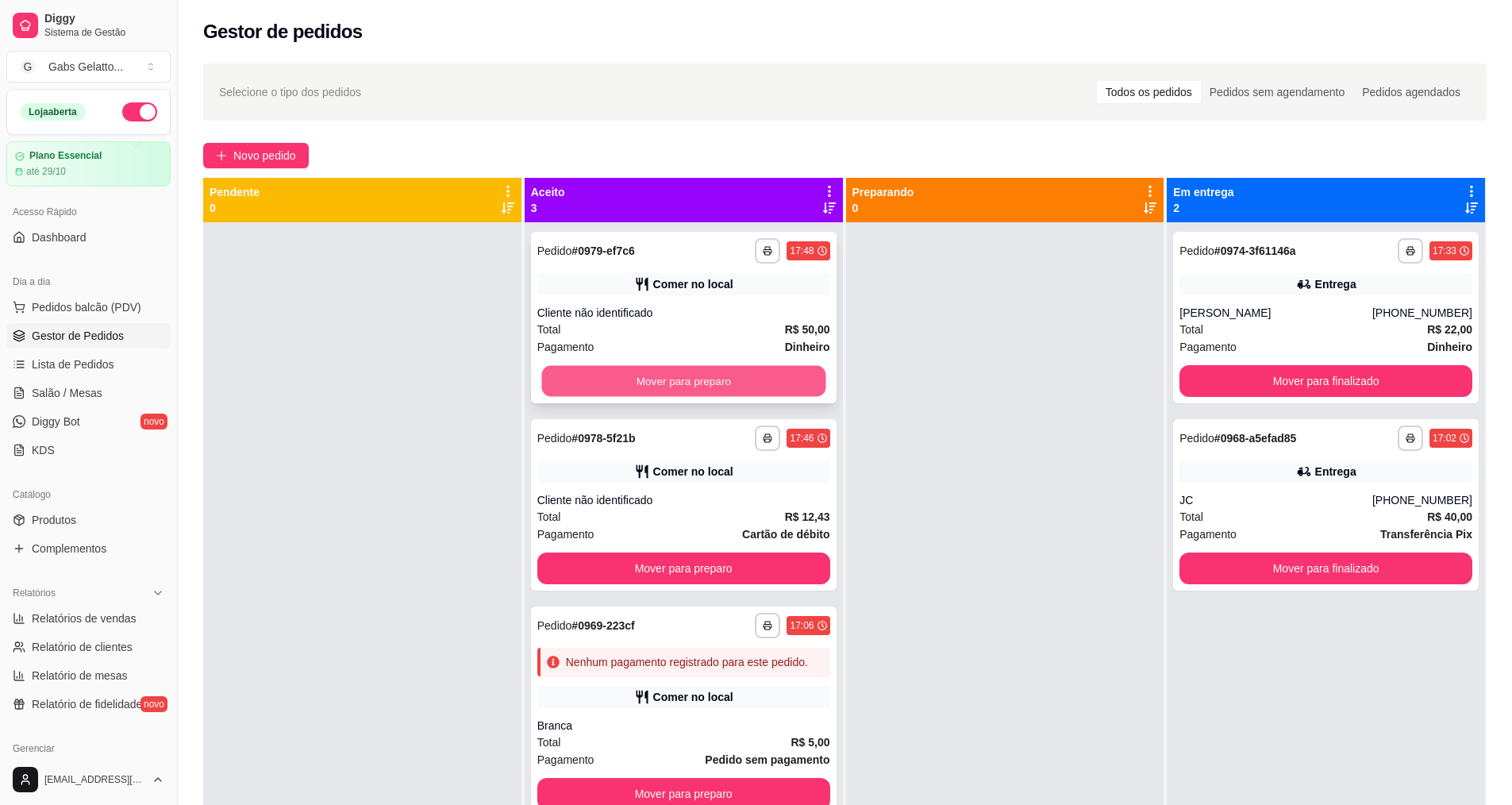
click at [734, 387] on button "Mover para preparo" at bounding box center [683, 380] width 284 height 31
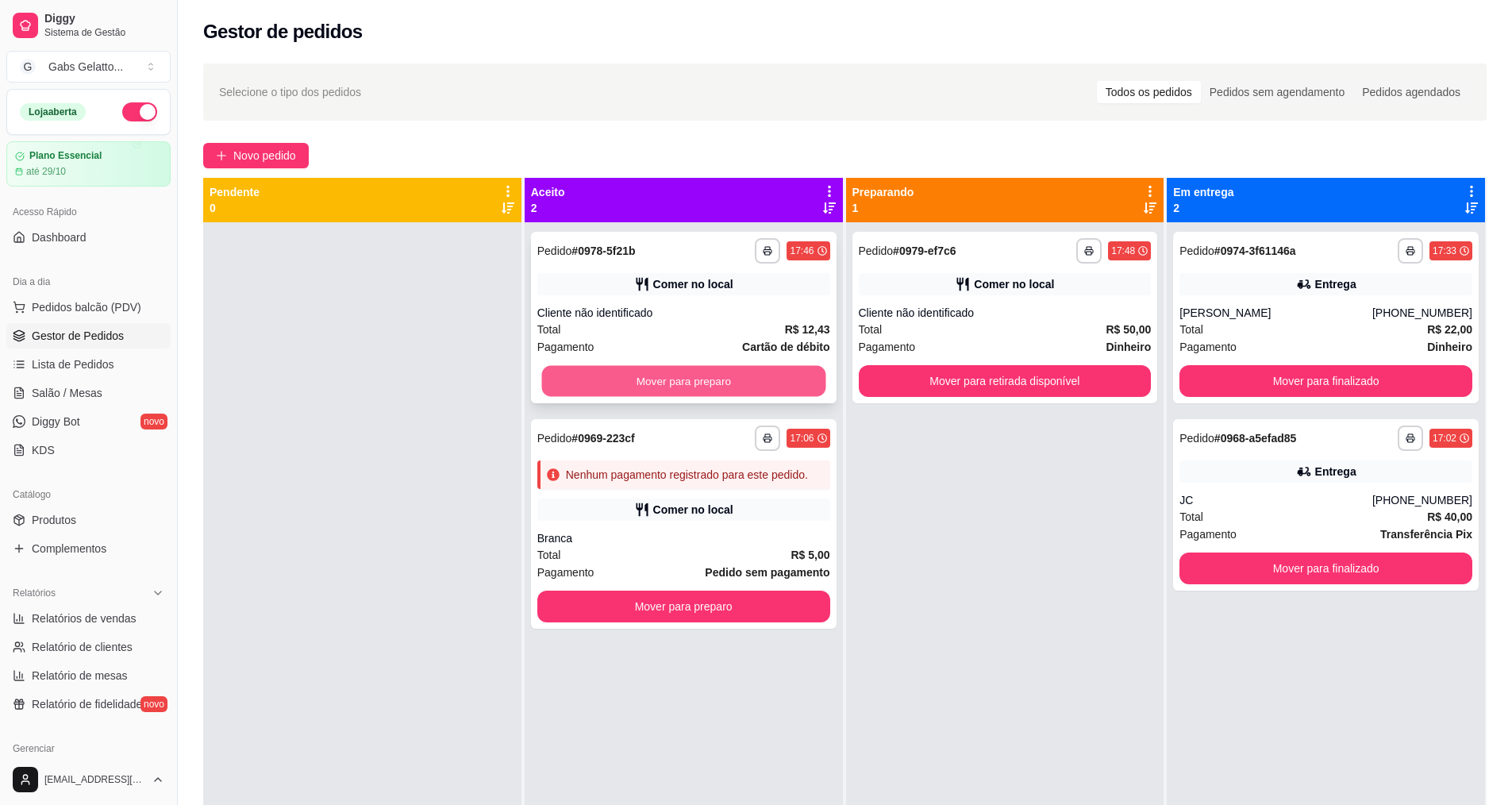
click at [781, 381] on button "Mover para preparo" at bounding box center [683, 380] width 284 height 31
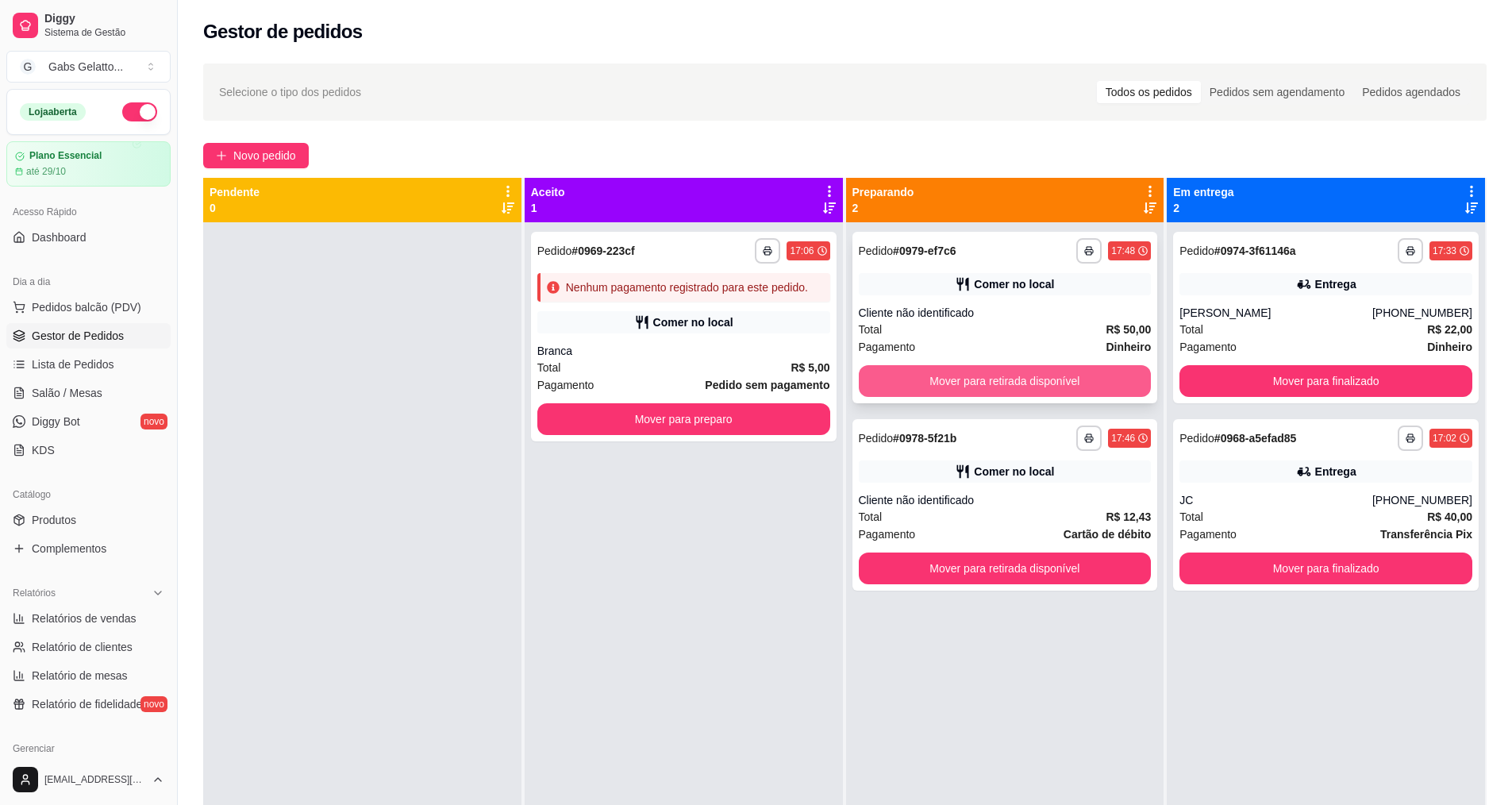
click at [1017, 383] on button "Mover para retirada disponível" at bounding box center [1005, 381] width 293 height 32
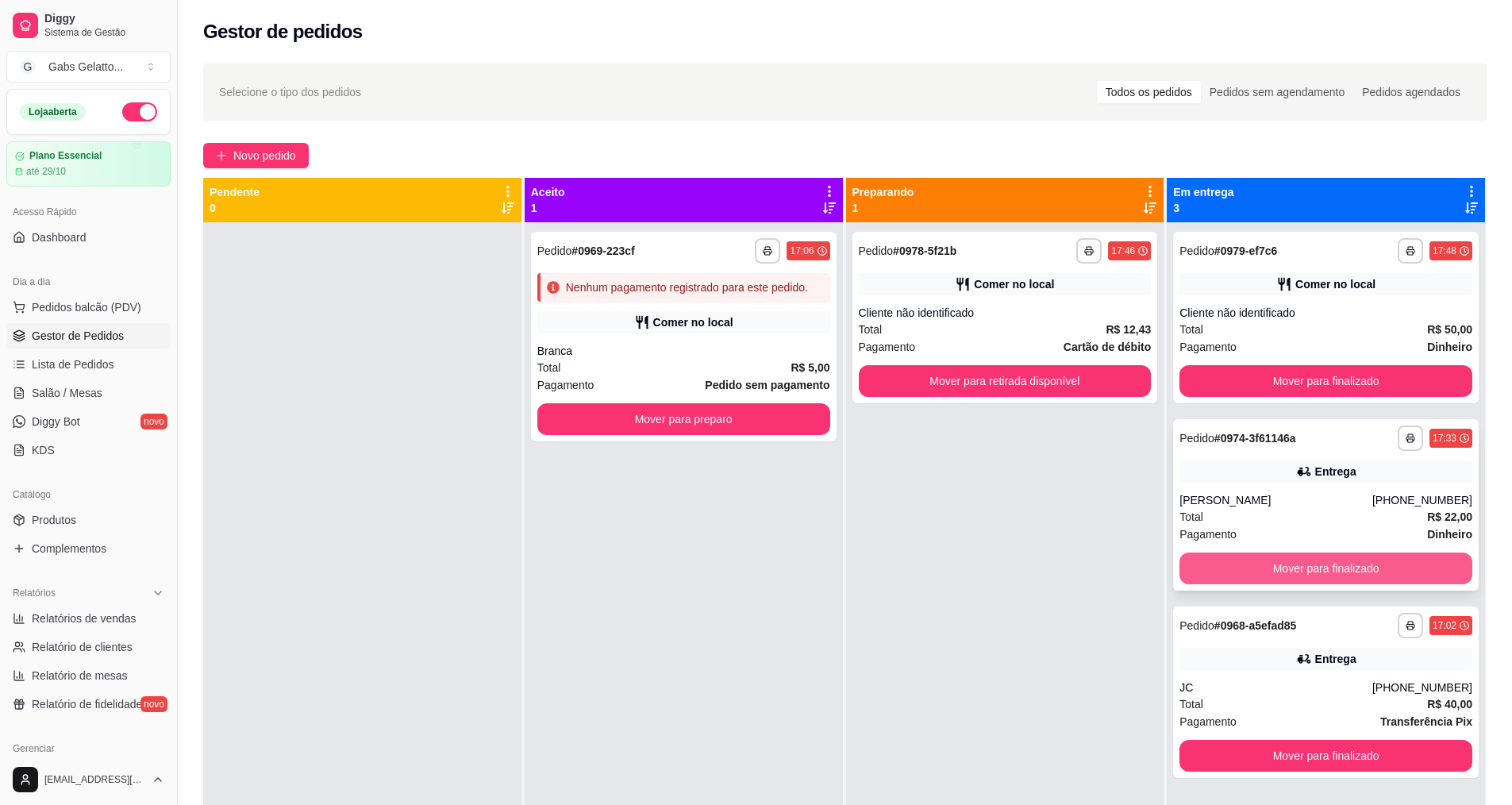
click at [1317, 571] on button "Mover para finalizado" at bounding box center [1326, 568] width 293 height 32
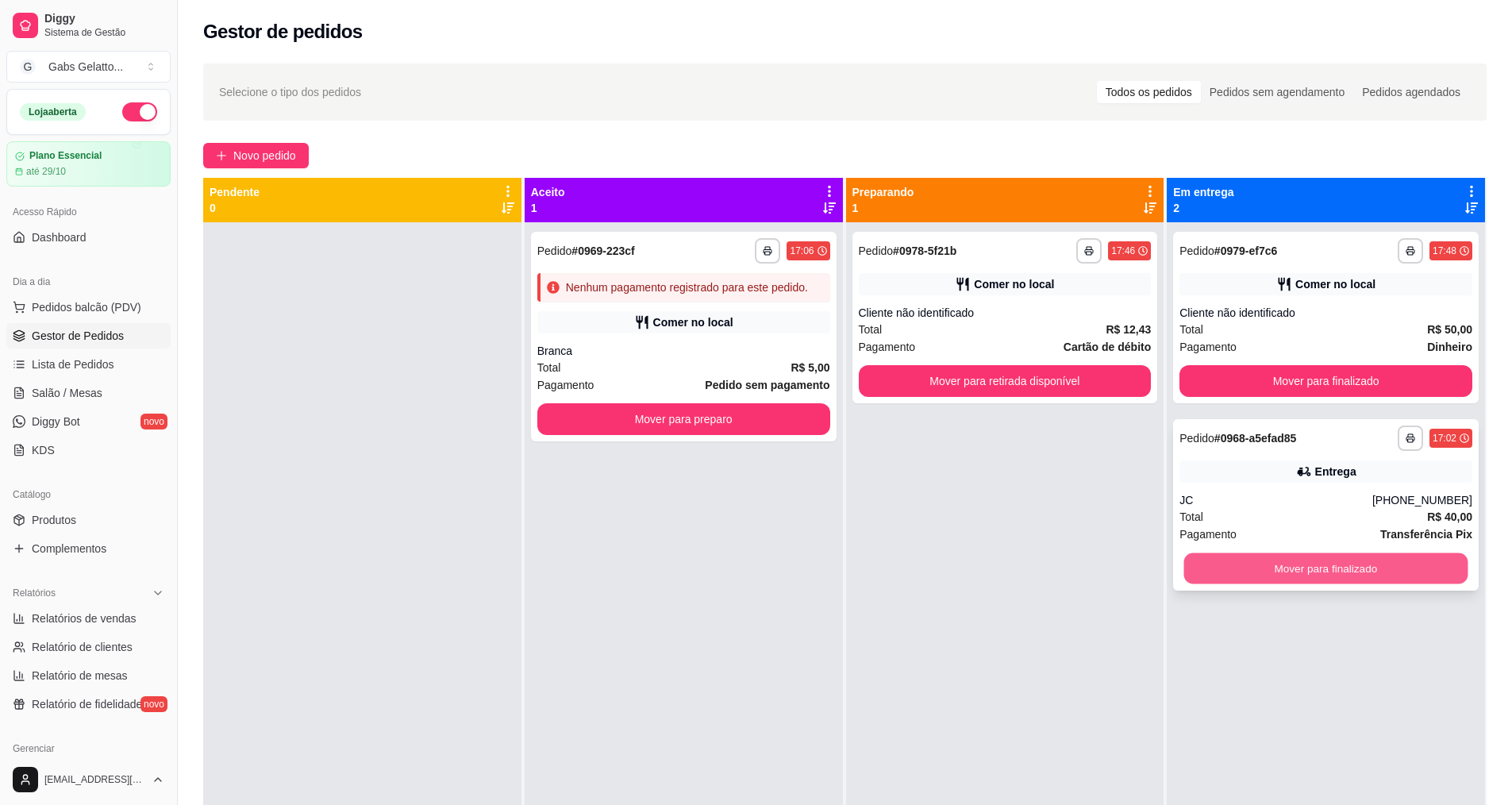
click at [1311, 581] on button "Mover para finalizado" at bounding box center [1326, 568] width 284 height 31
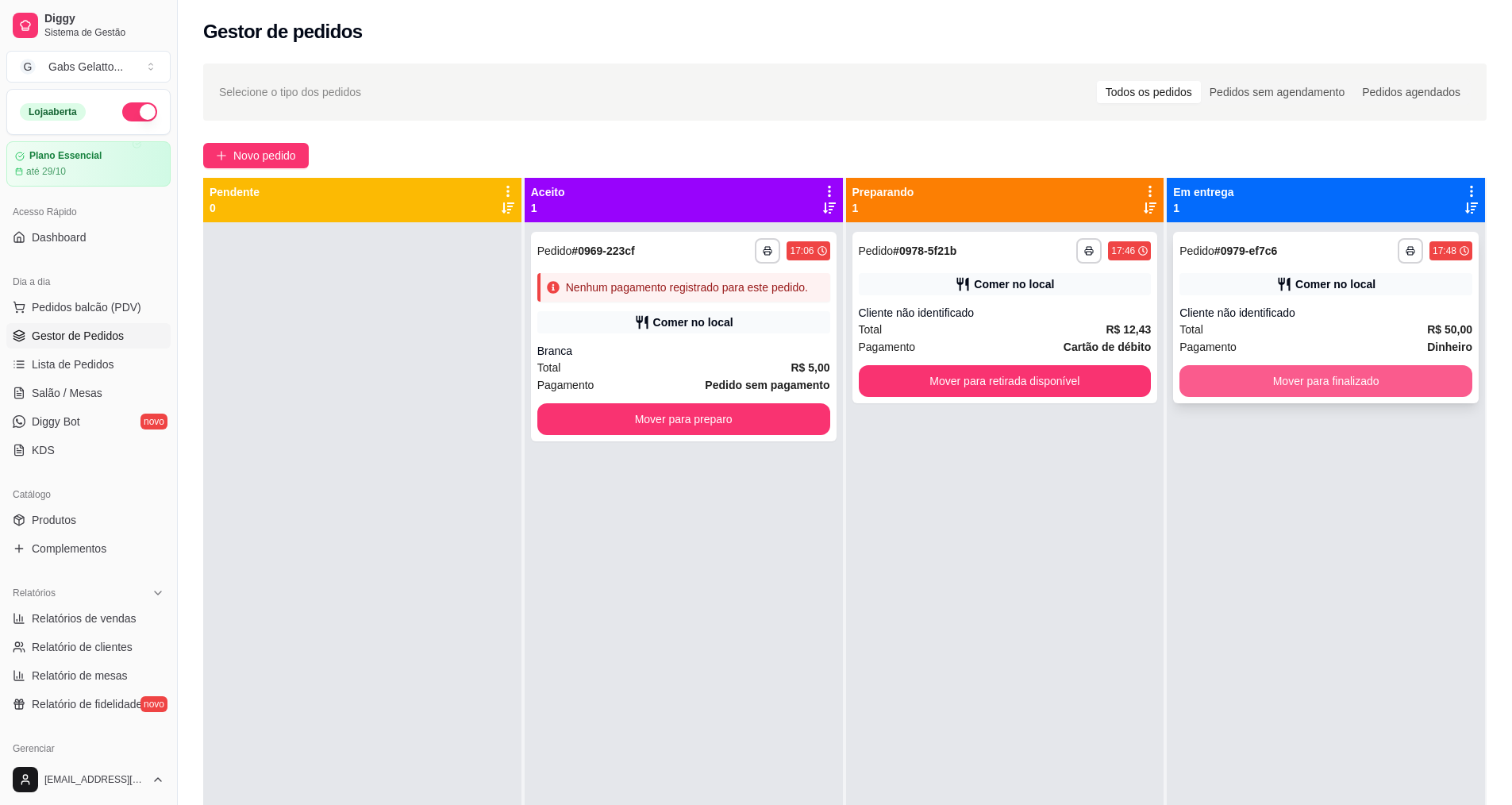
click at [1339, 381] on button "Mover para finalizado" at bounding box center [1326, 381] width 293 height 32
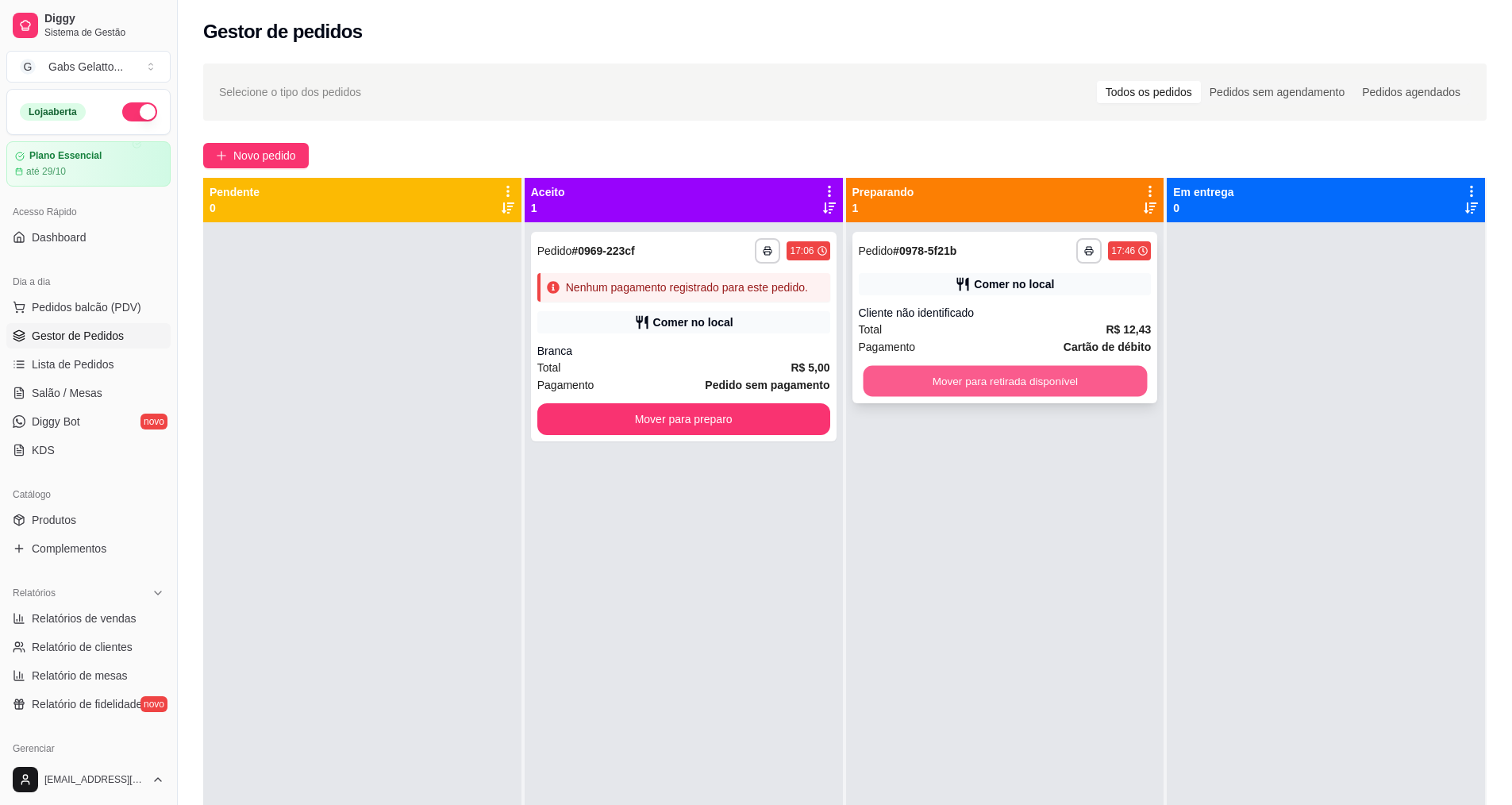
click at [1105, 374] on button "Mover para retirada disponível" at bounding box center [1005, 380] width 284 height 31
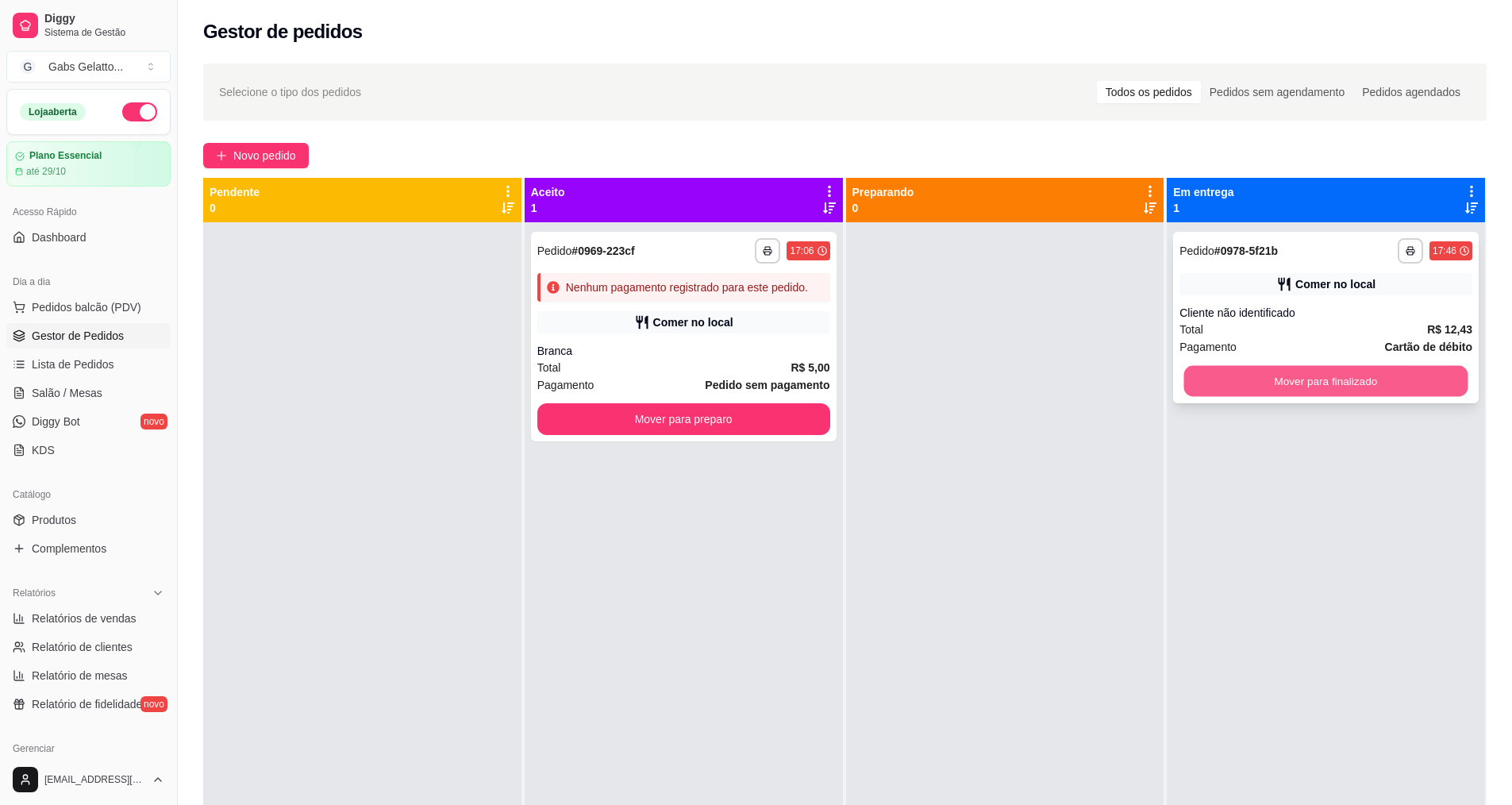
click at [1322, 395] on button "Mover para finalizado" at bounding box center [1326, 380] width 284 height 31
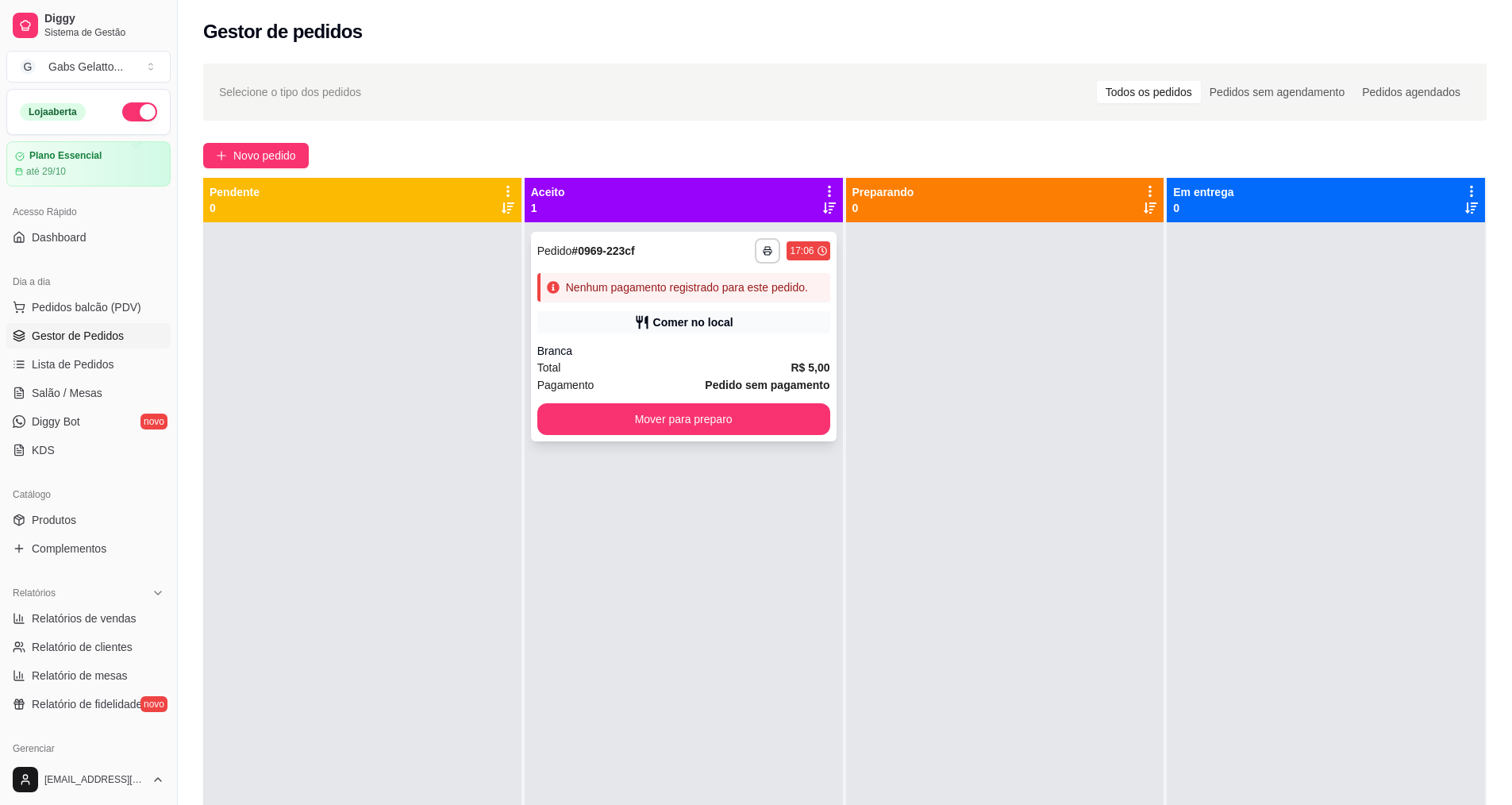
click at [708, 335] on div "**********" at bounding box center [683, 336] width 305 height 209
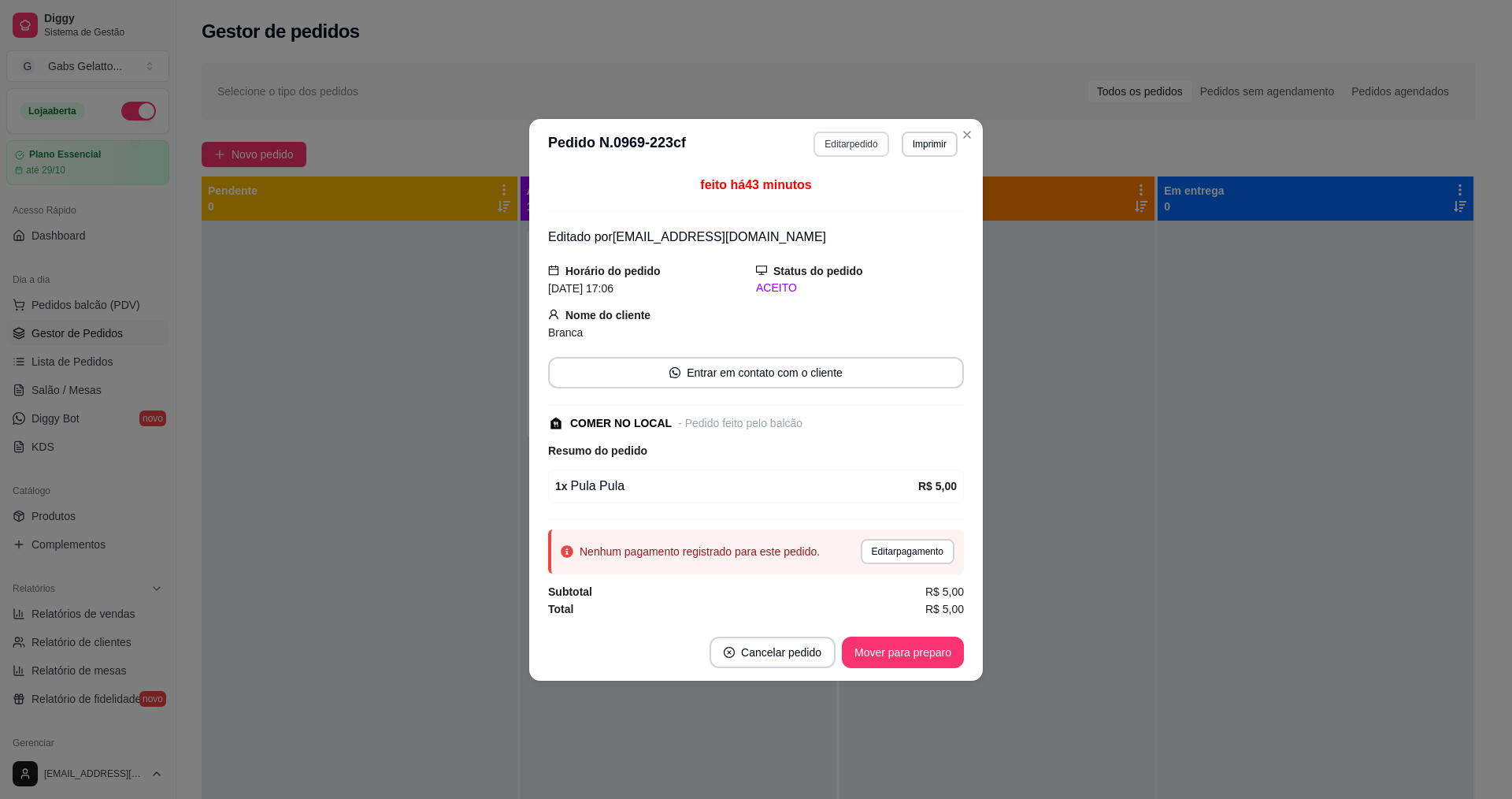
click at [855, 145] on button "Editar pedido" at bounding box center [851, 144] width 75 height 25
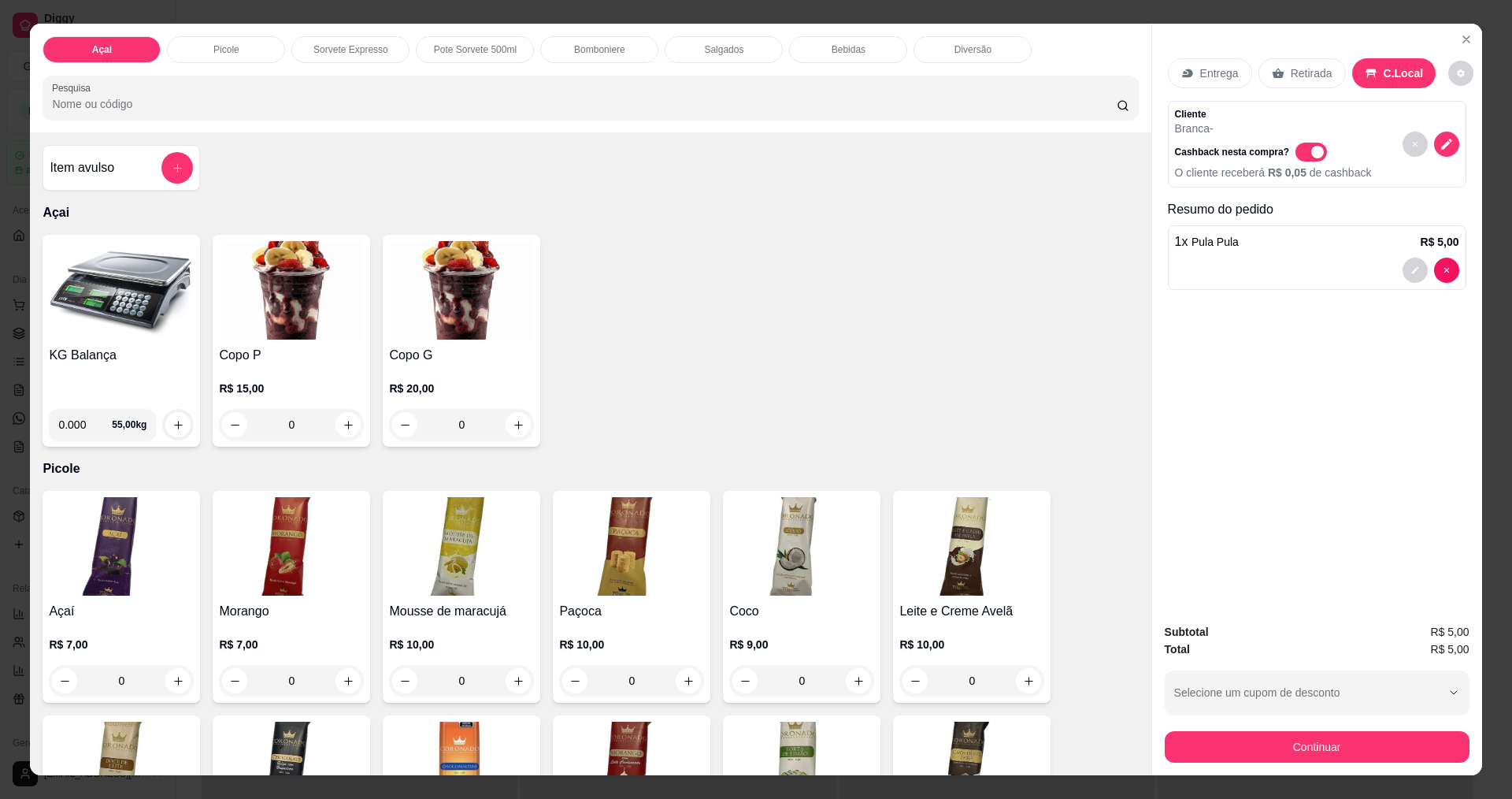
scroll to position [630, 0]
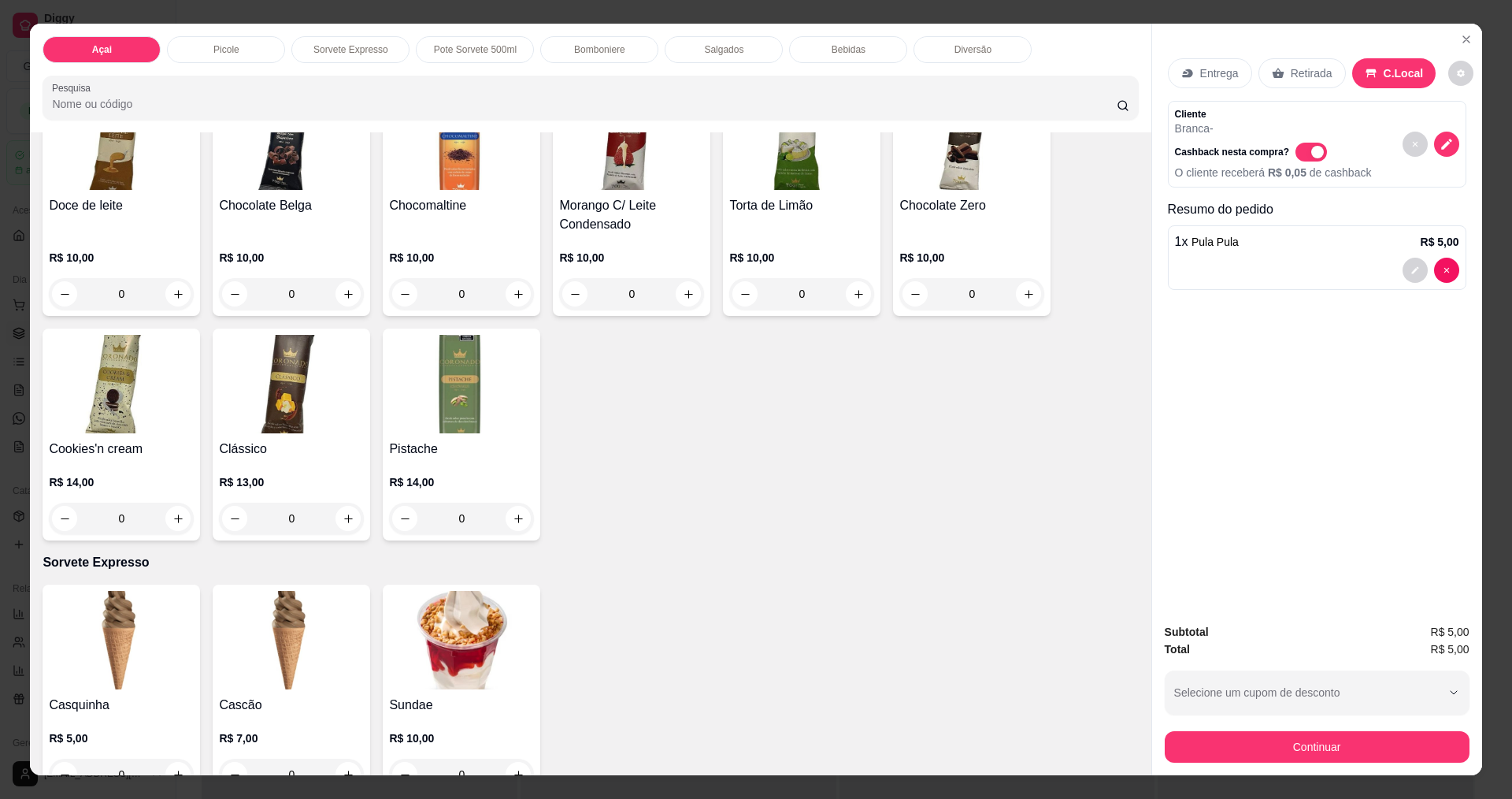
click at [958, 40] on div "Diversão" at bounding box center [972, 49] width 118 height 27
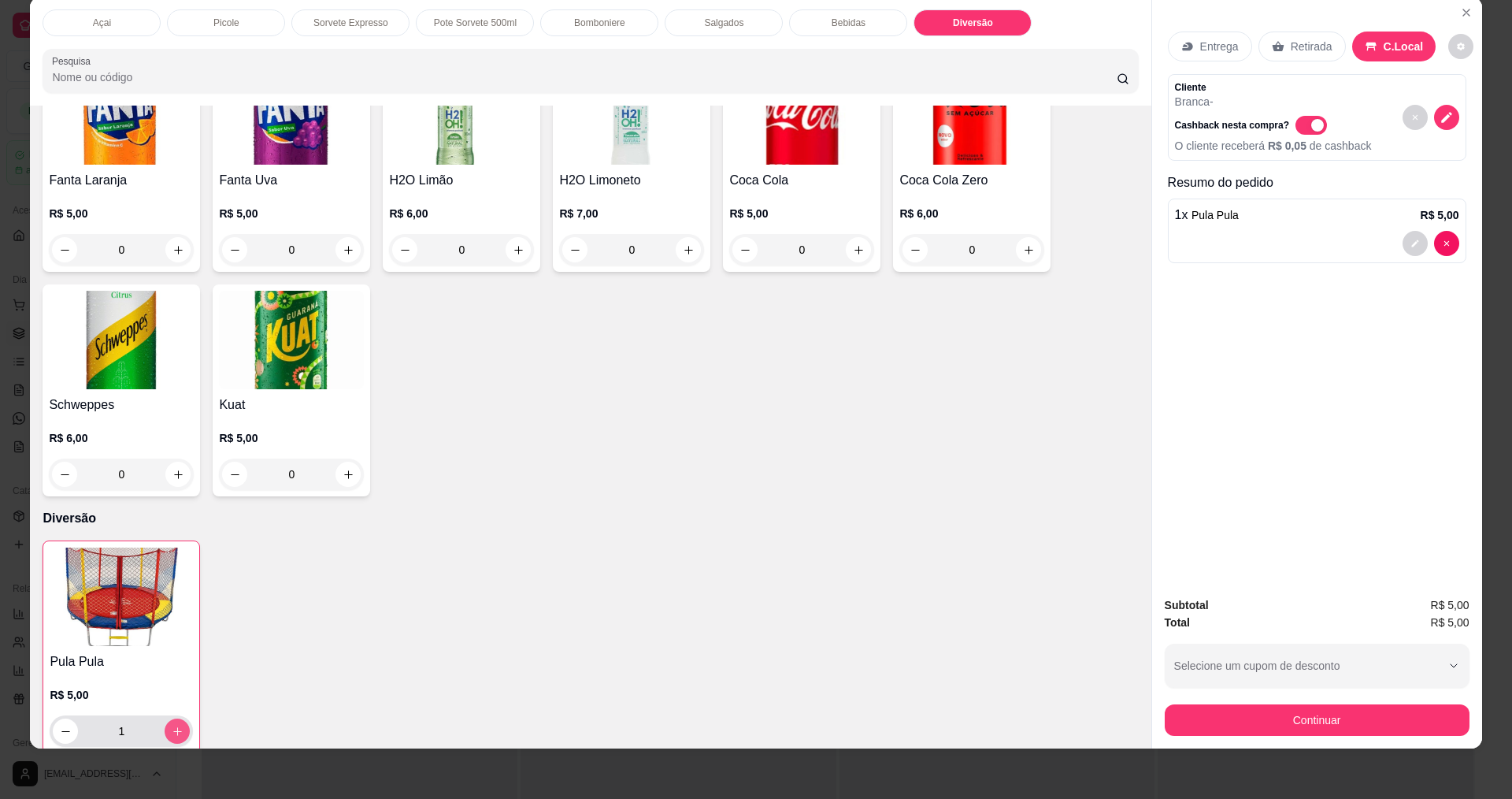
click at [175, 725] on icon "increase-product-quantity" at bounding box center [177, 731] width 12 height 12
type input "2"
click at [1244, 737] on div "Subtotal R$ 10,00 Total R$ 10,00 Selecione um cupom de desconto EDUARDAFIEL MAR…" at bounding box center [1317, 666] width 330 height 165
click at [1244, 729] on button "Continuar" at bounding box center [1316, 720] width 305 height 32
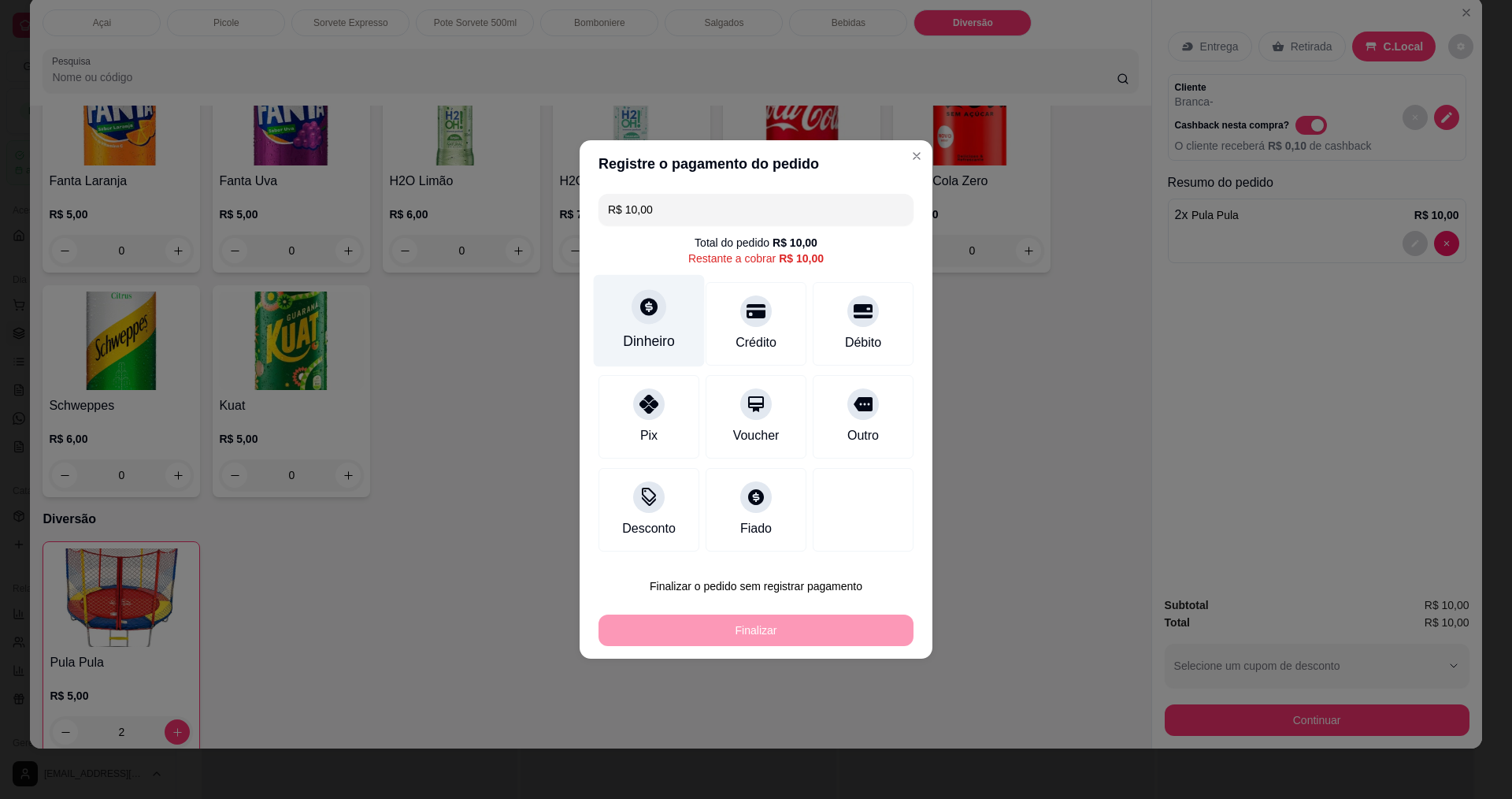
click at [642, 309] on icon at bounding box center [649, 306] width 18 height 18
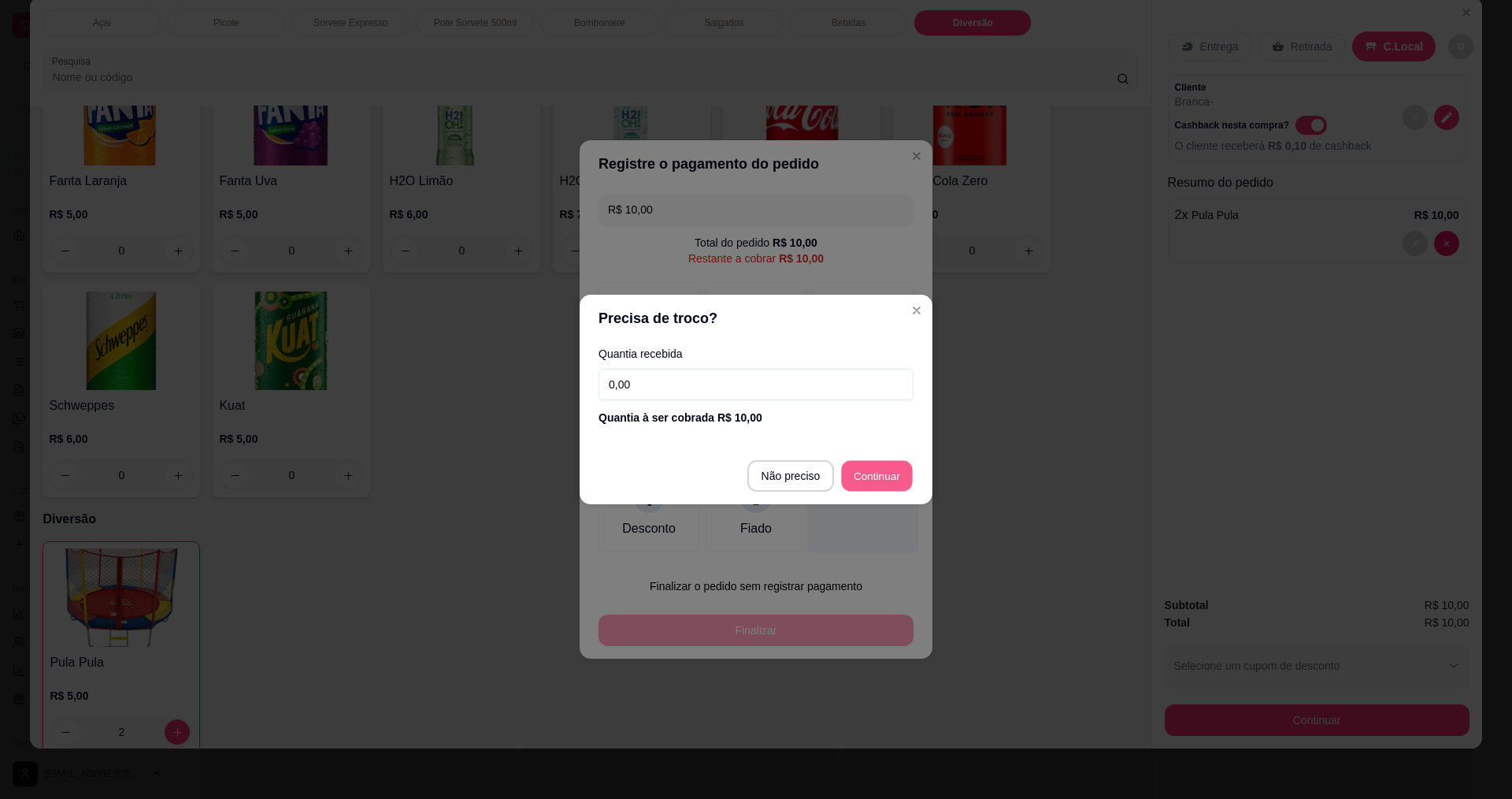
type input "R$ 0,00"
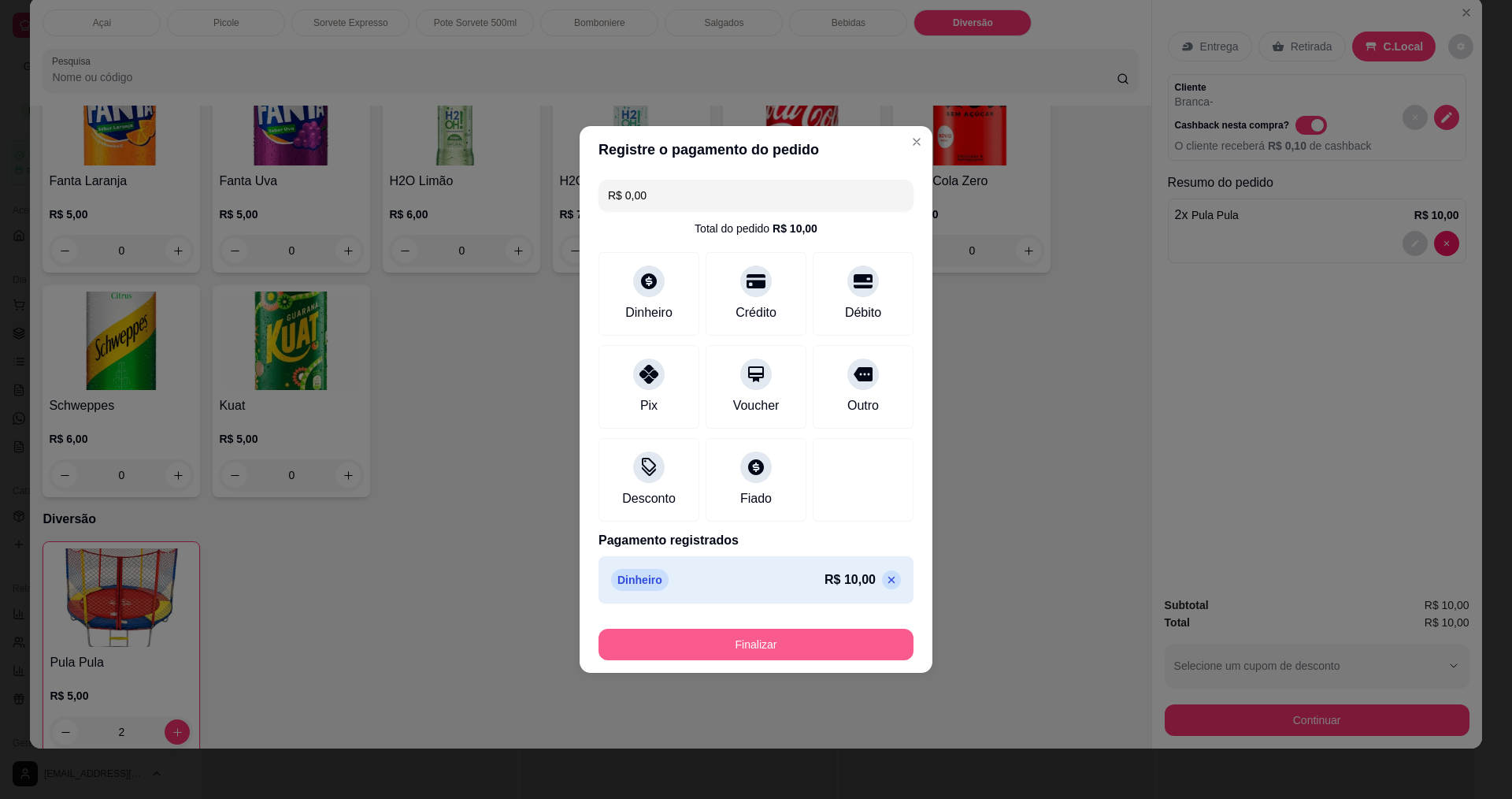
click at [790, 645] on button "Finalizar" at bounding box center [756, 644] width 315 height 32
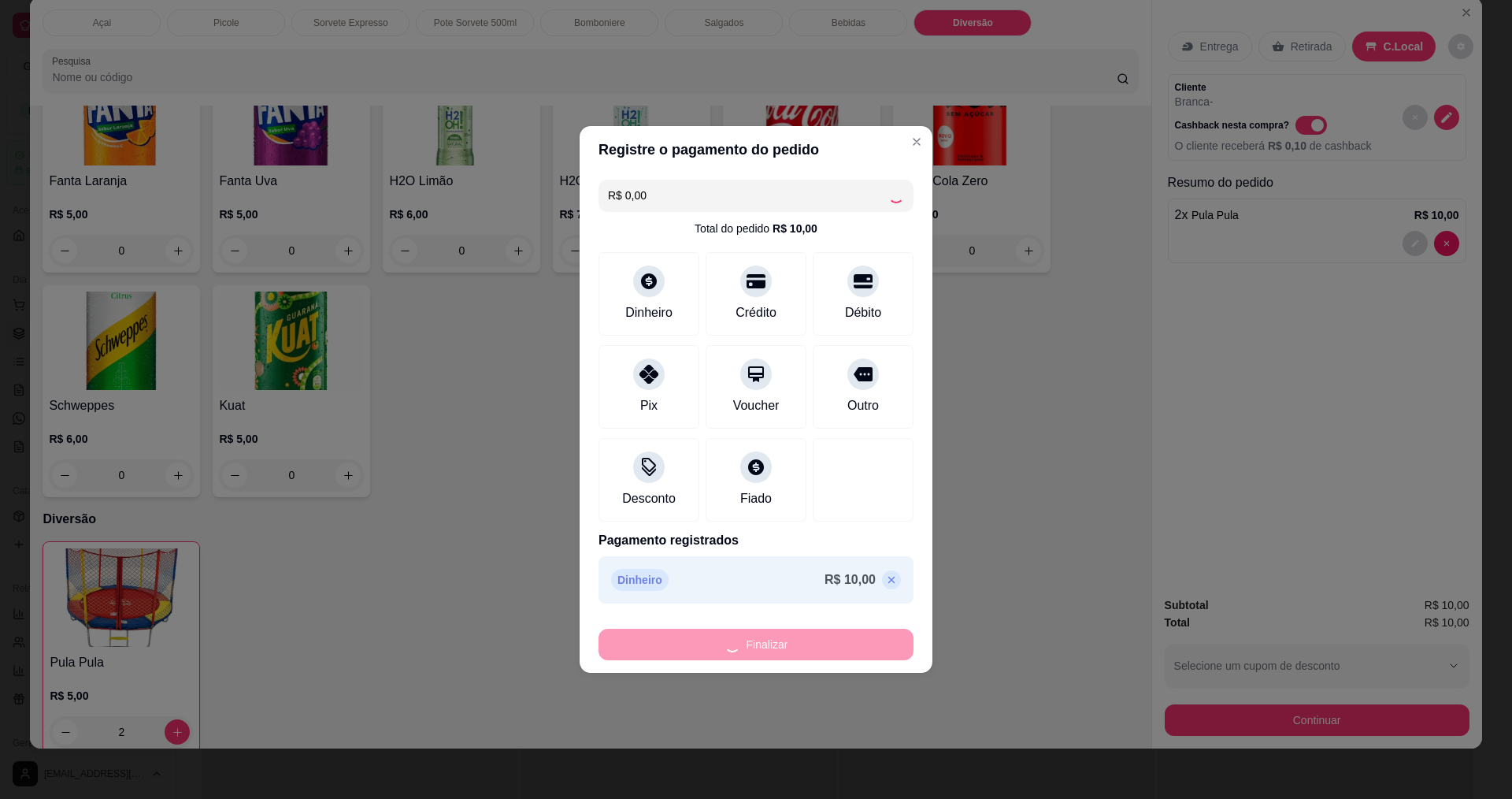
type input "0"
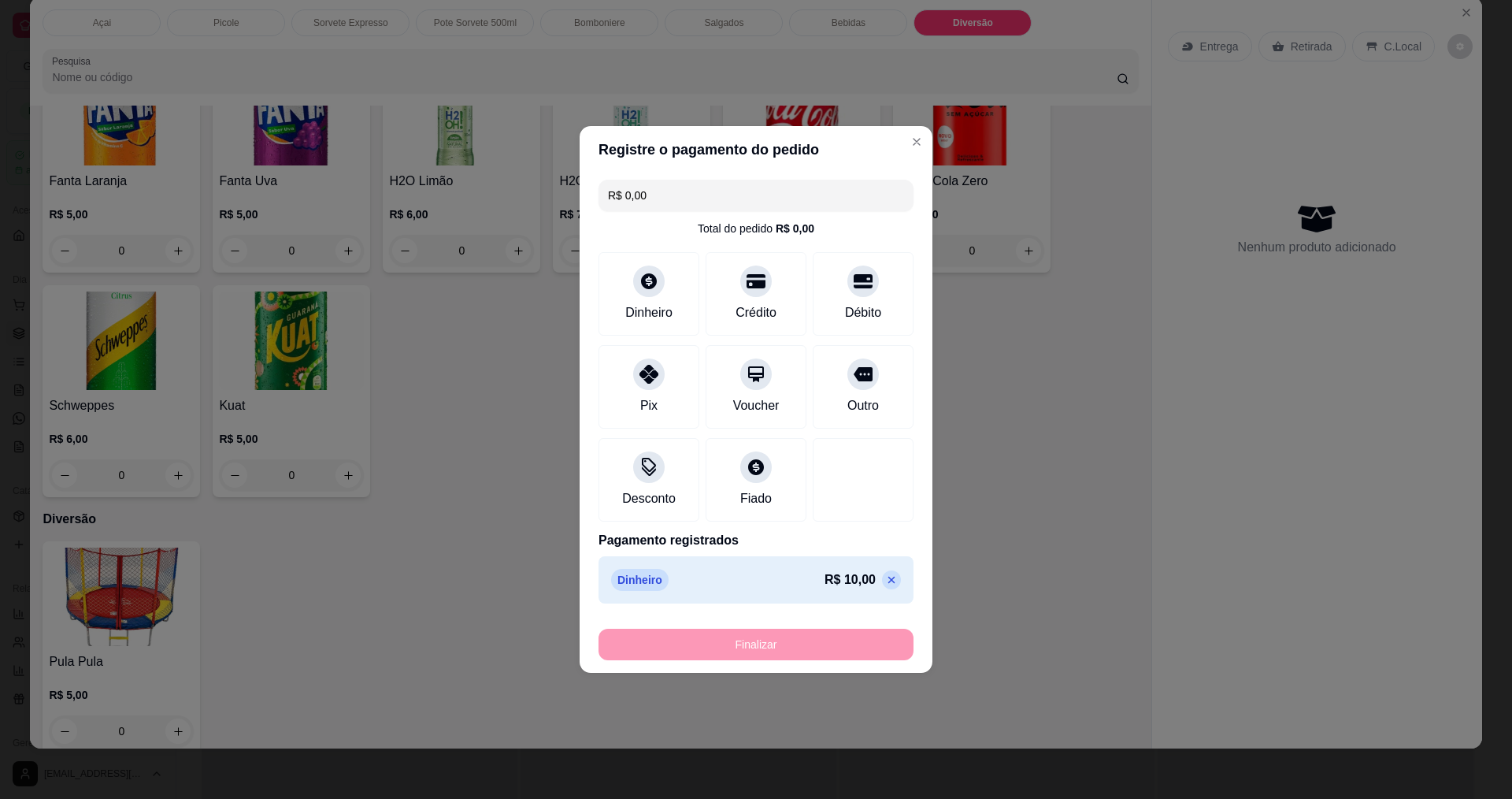
type input "-R$ 10,00"
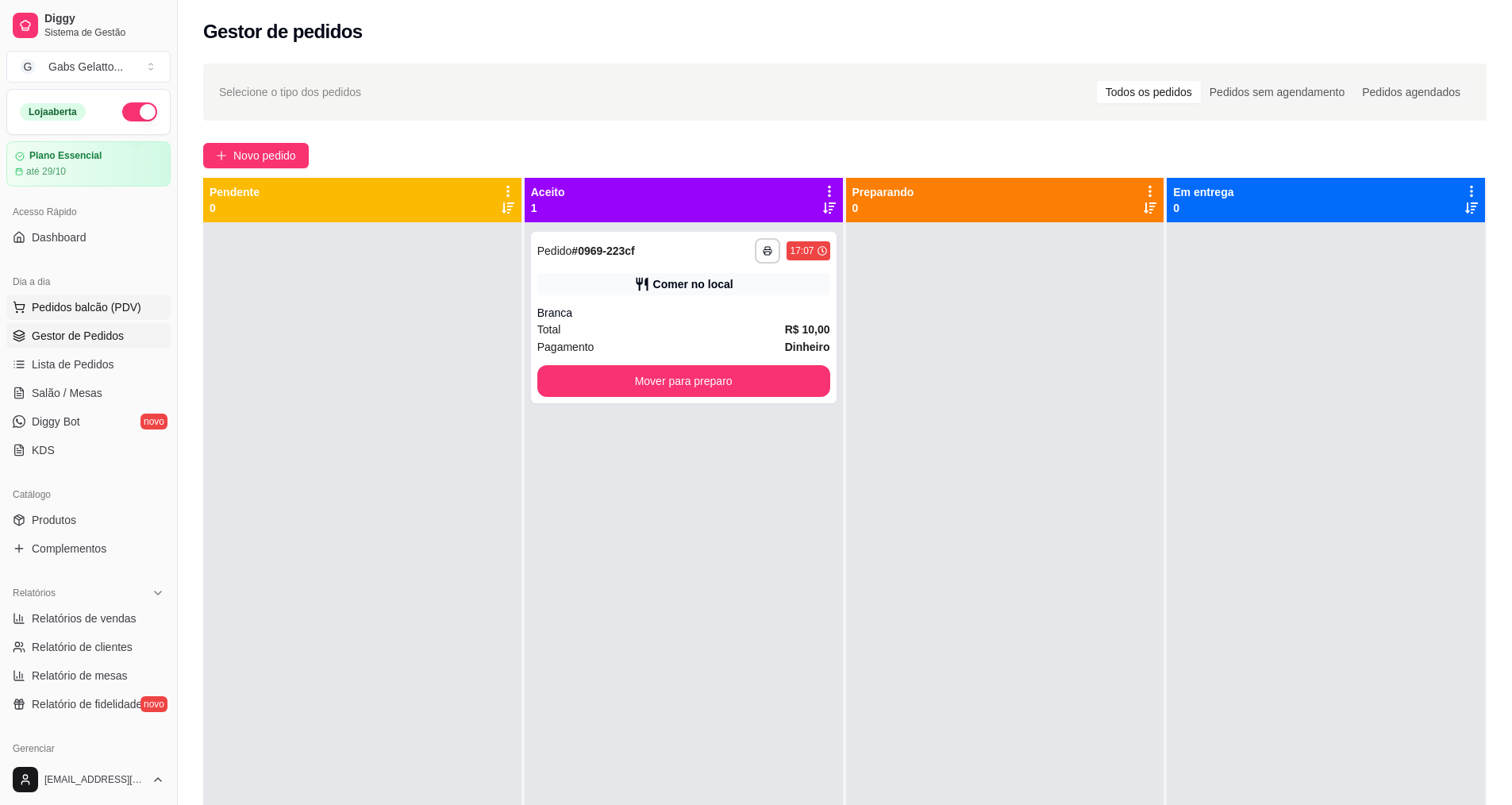
click at [120, 309] on span "Pedidos balcão (PDV)" at bounding box center [86, 306] width 110 height 16
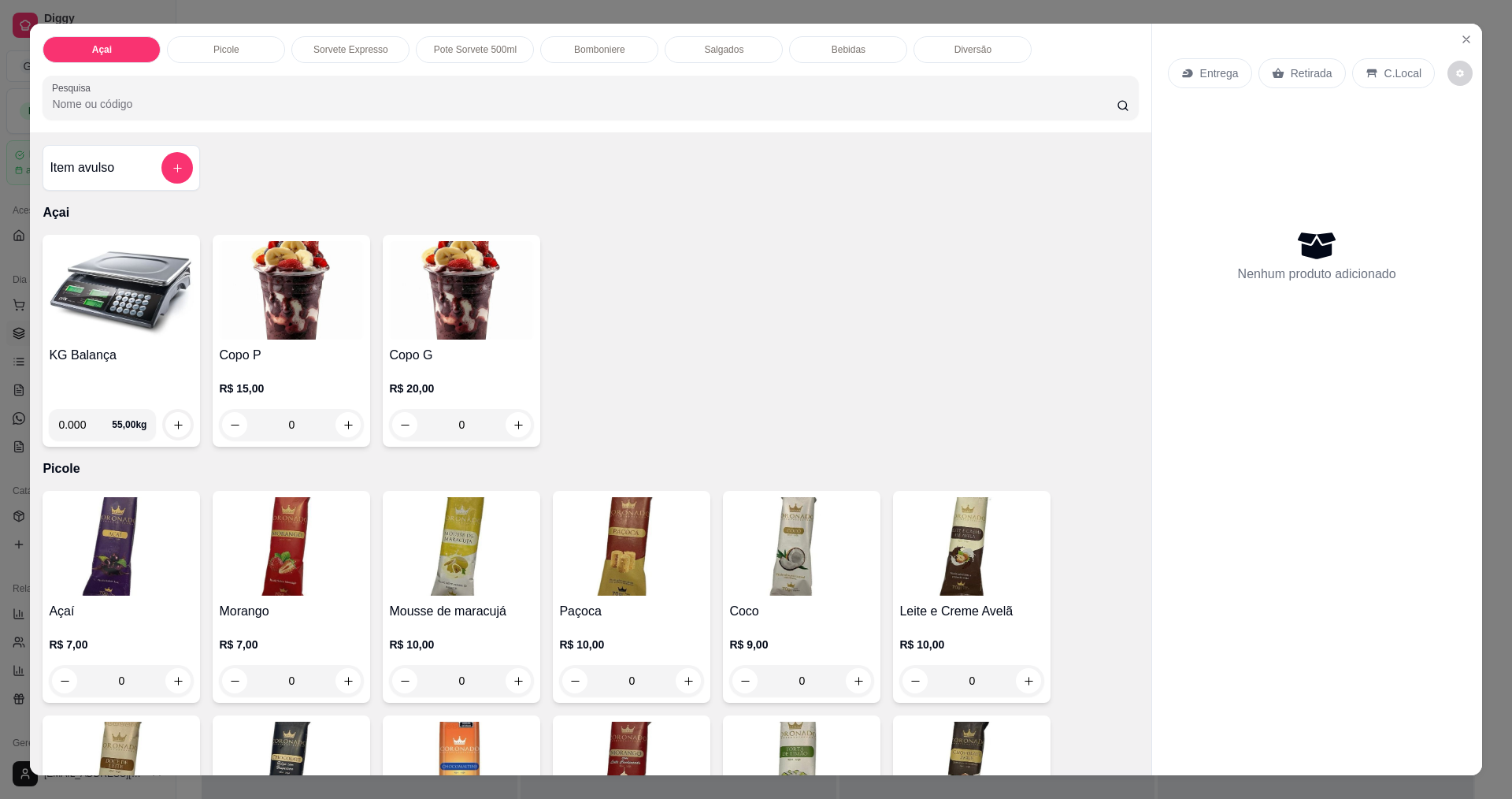
click at [159, 294] on img at bounding box center [120, 291] width 144 height 99
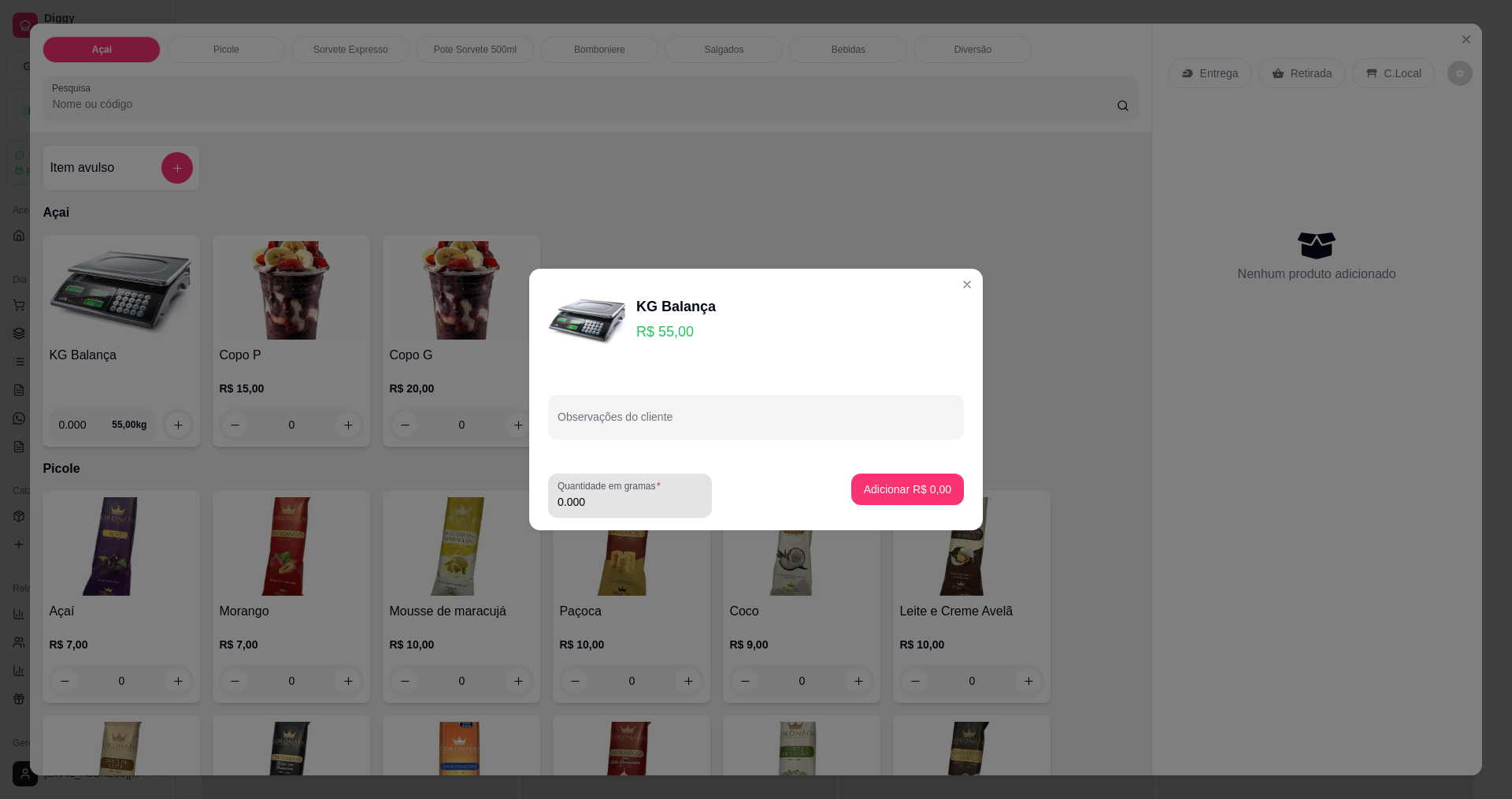
click at [672, 490] on div "0.000" at bounding box center [629, 495] width 144 height 32
type input "0.150"
click at [923, 480] on button "Adicionar R$ 8,25" at bounding box center [907, 489] width 109 height 31
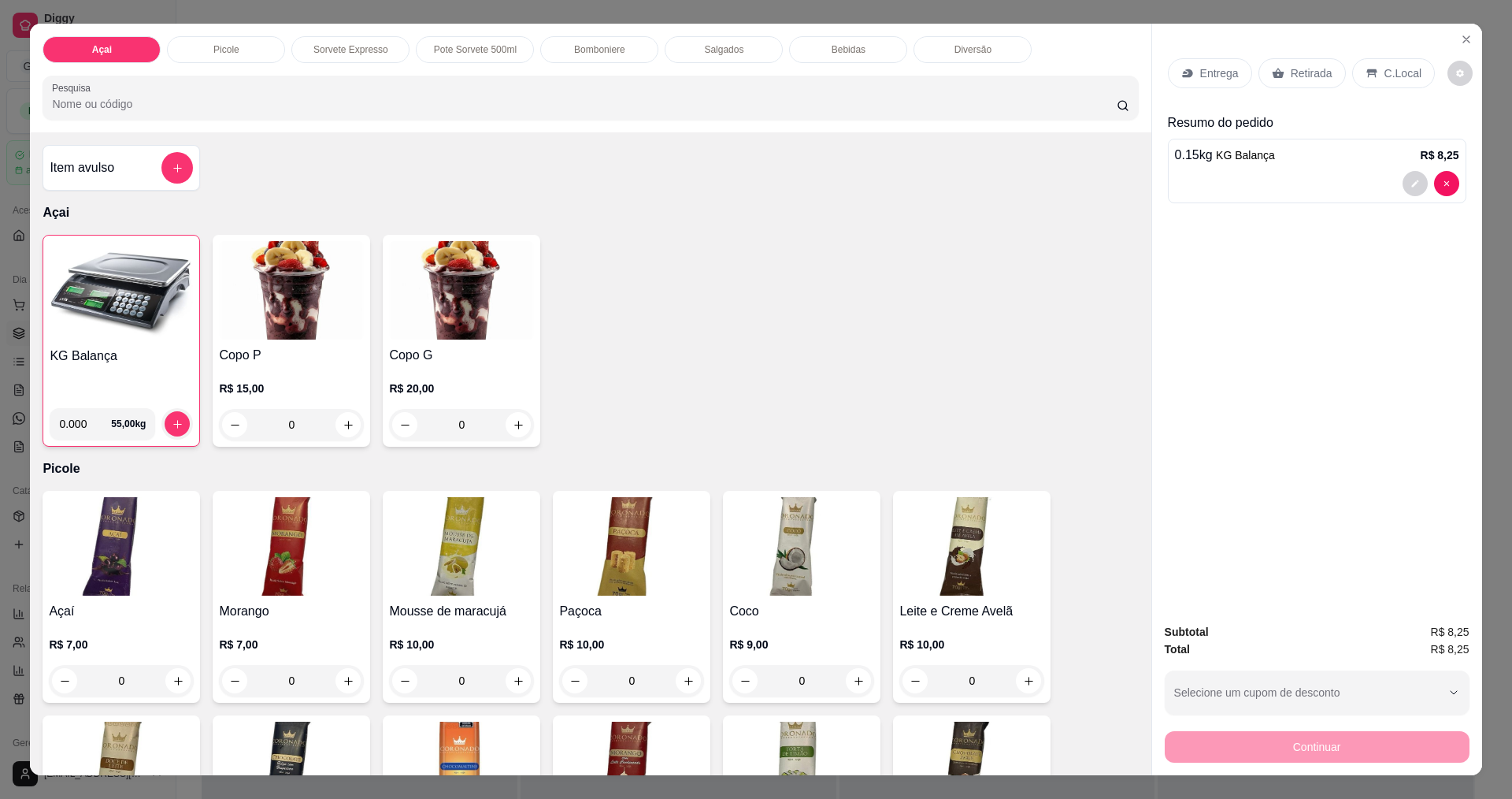
click at [1393, 58] on div "Entrega Retirada C.Local" at bounding box center [1317, 73] width 298 height 55
drag, startPoint x: 1386, startPoint y: 65, endPoint x: 1368, endPoint y: 99, distance: 38.5
click at [1385, 66] on div "C.Local" at bounding box center [1394, 74] width 83 height 30
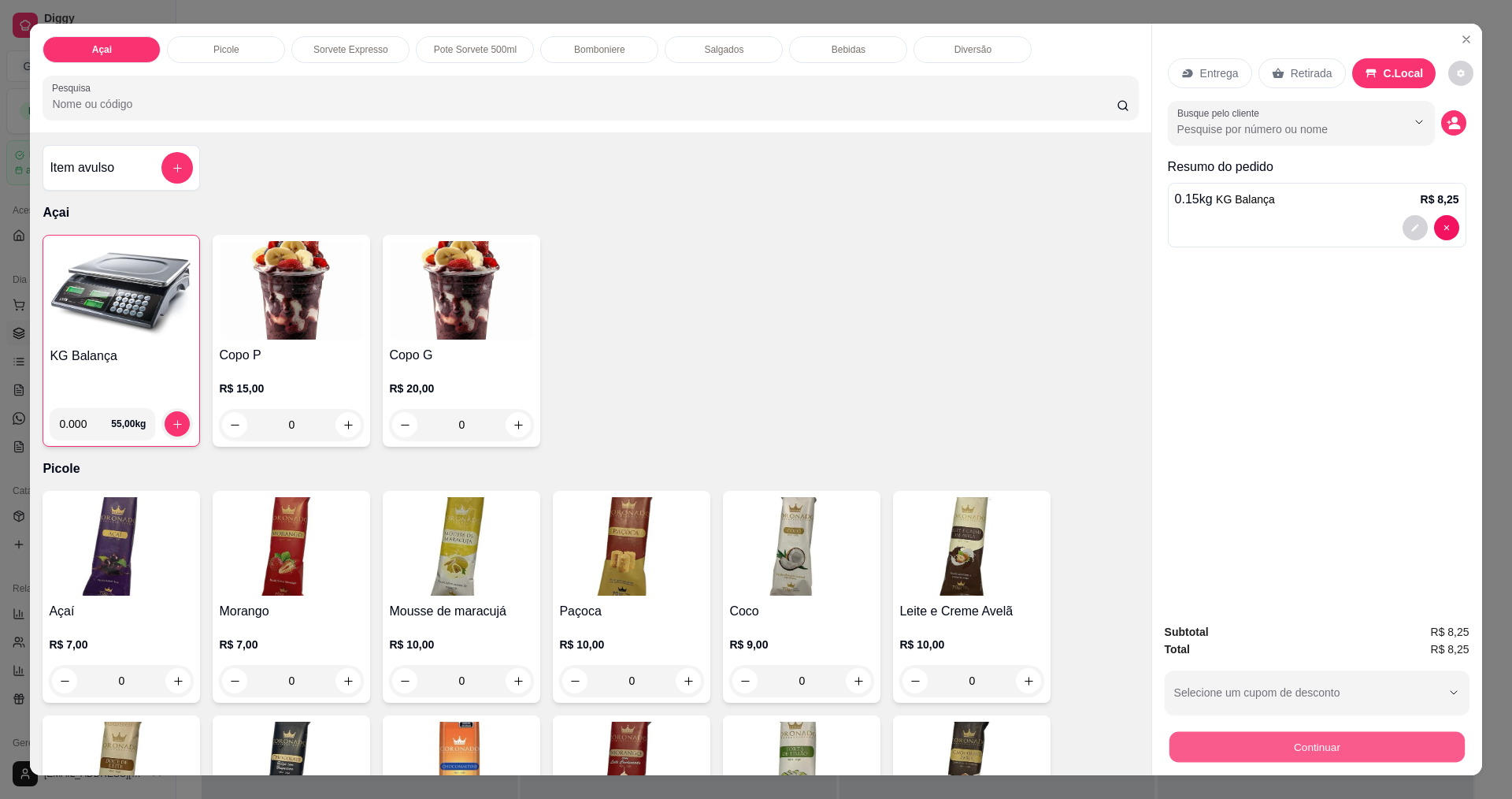
click at [1289, 750] on button "Continuar" at bounding box center [1316, 746] width 296 height 31
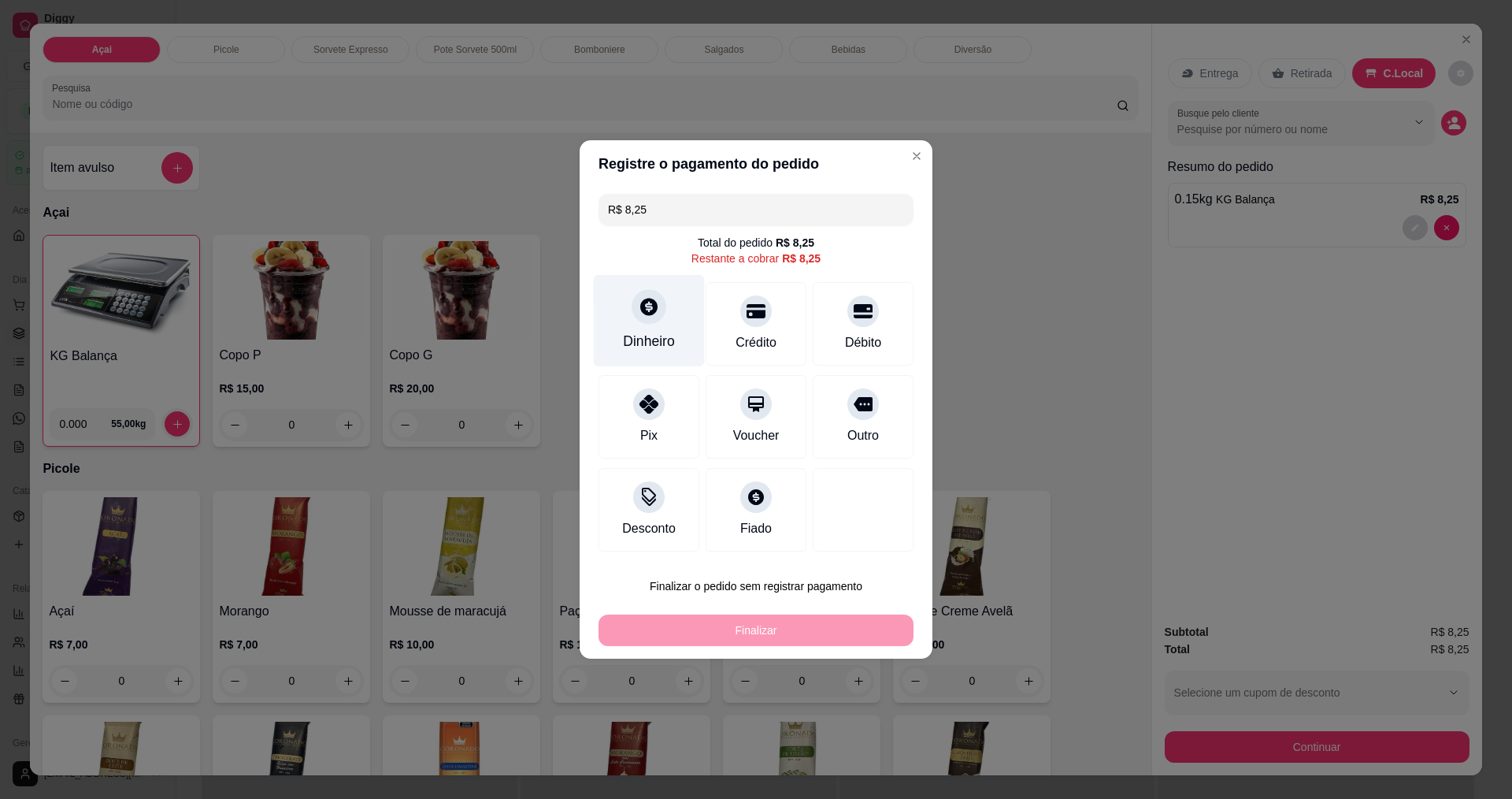
click at [646, 318] on div at bounding box center [649, 306] width 34 height 34
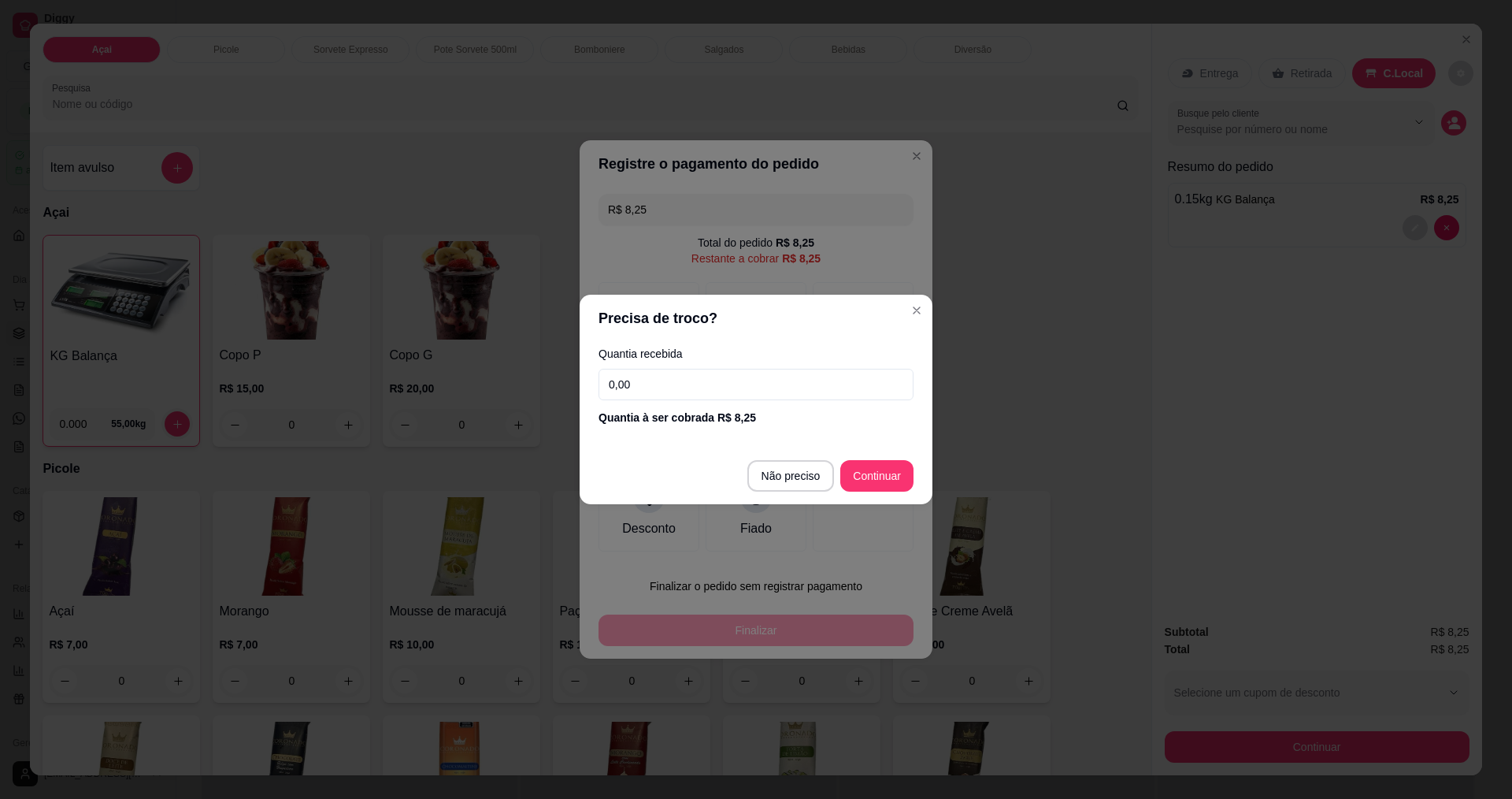
click at [691, 389] on input "0,00" at bounding box center [756, 384] width 315 height 32
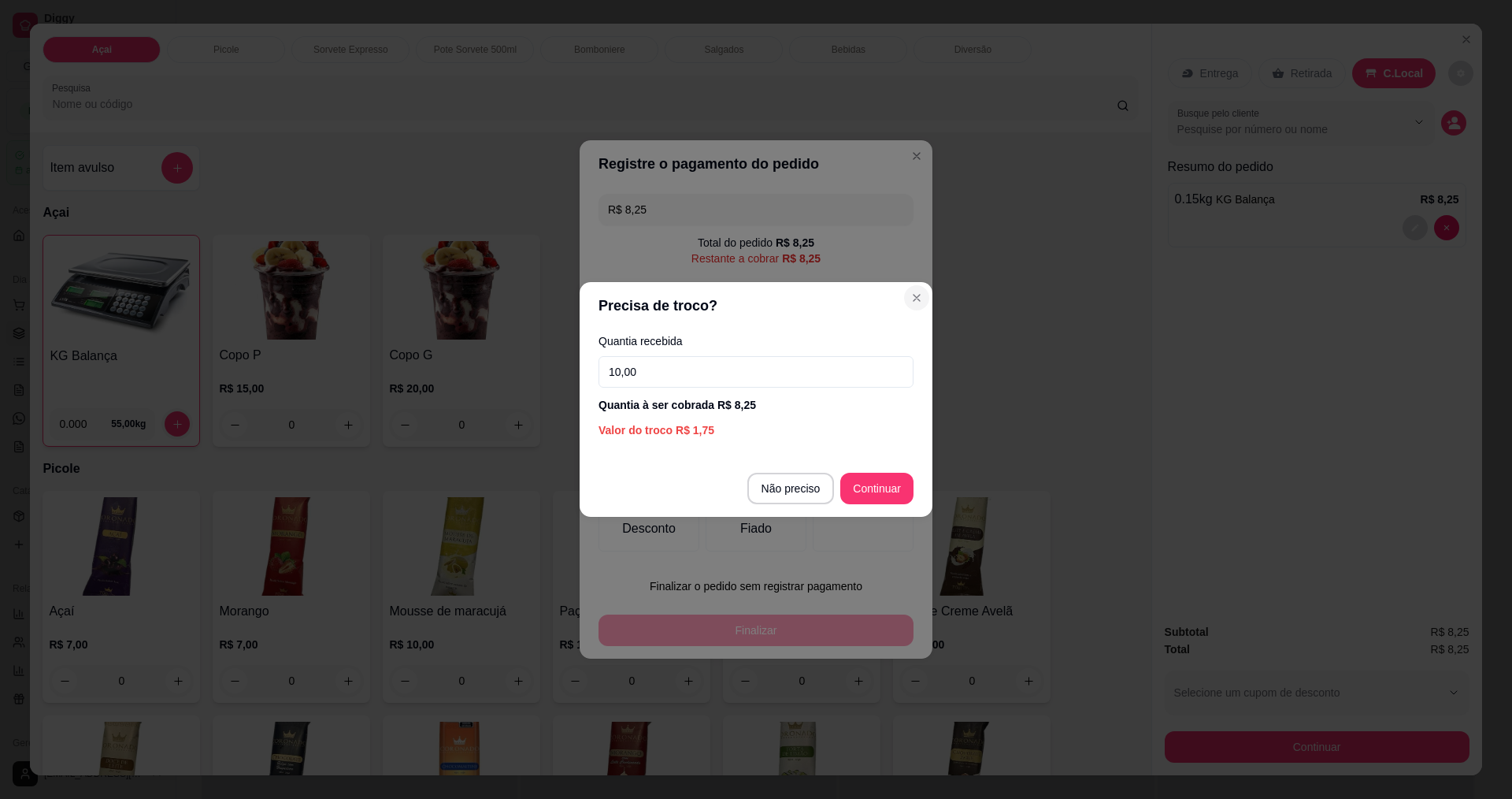
type input "10,00"
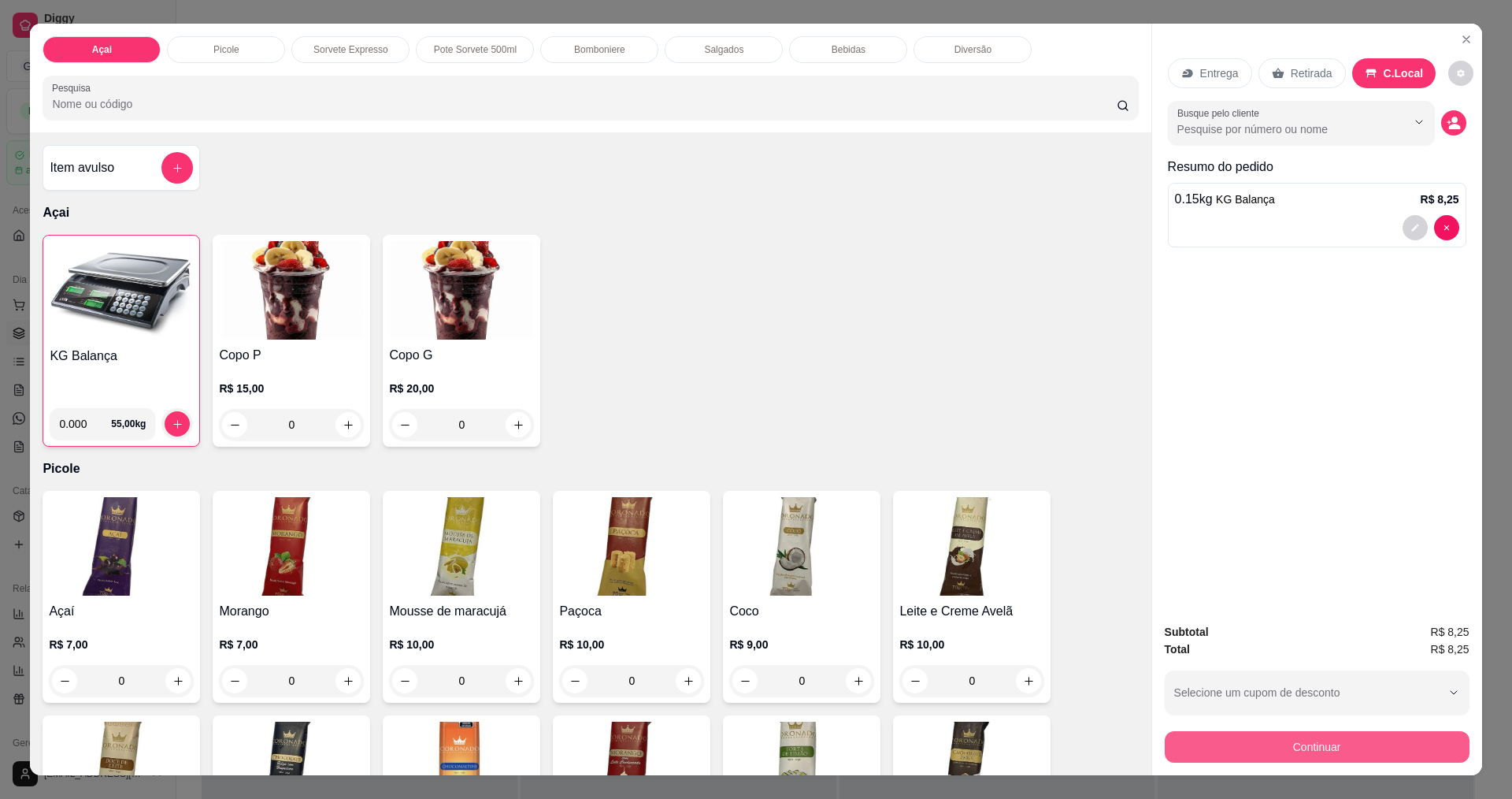
click at [1325, 743] on button "Continuar" at bounding box center [1316, 747] width 305 height 32
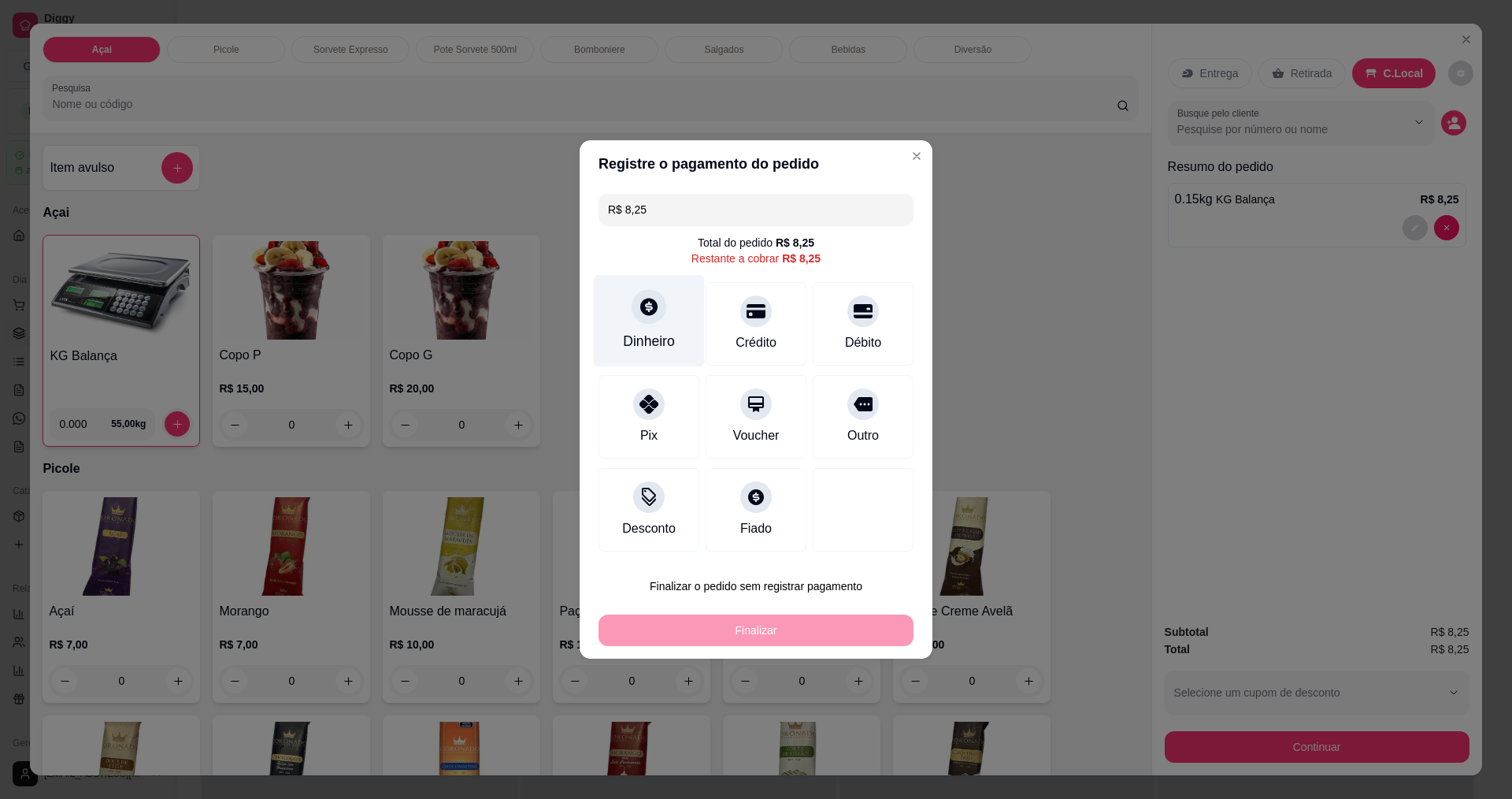
click at [653, 310] on icon at bounding box center [649, 306] width 18 height 18
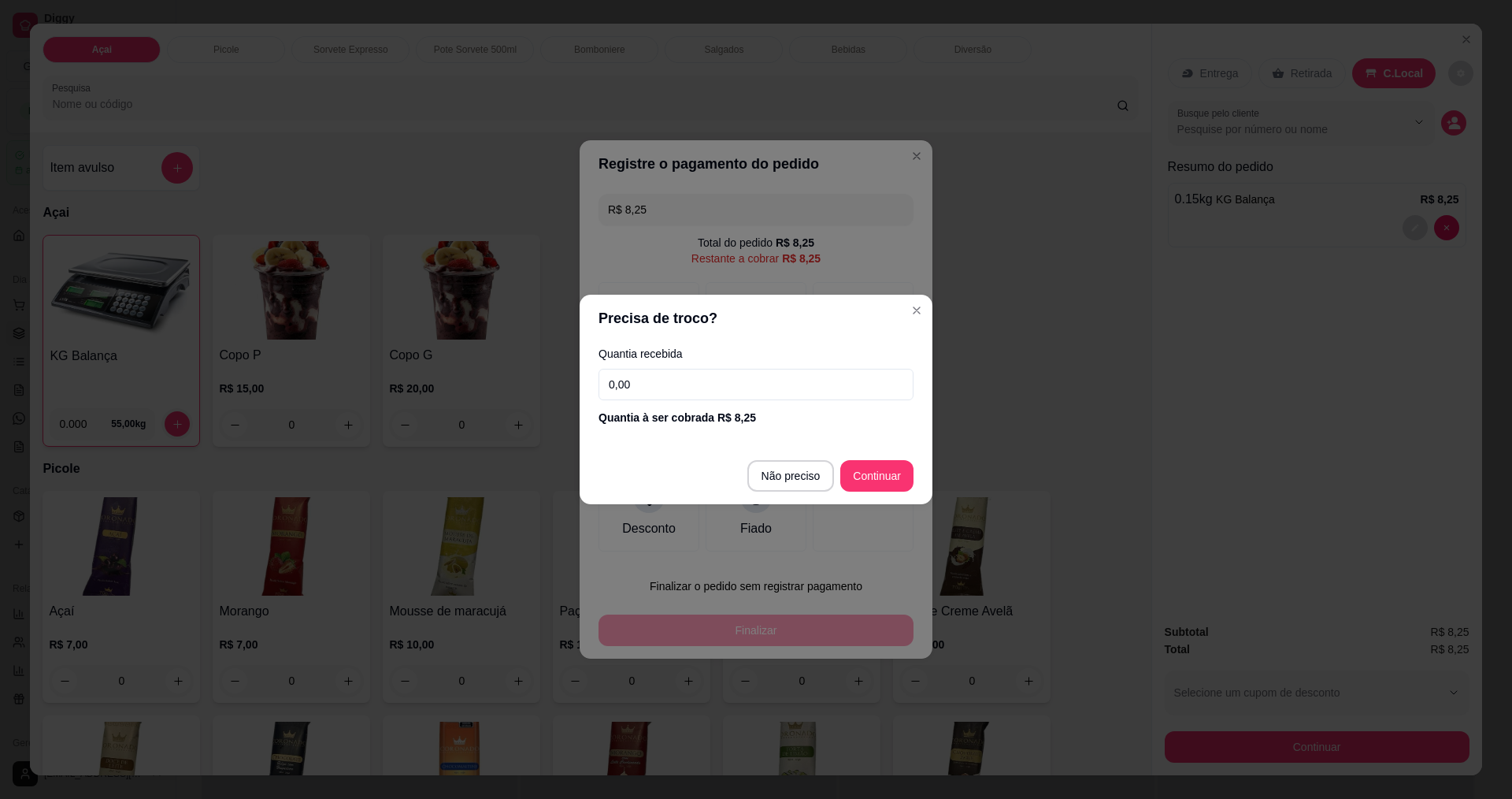
click at [763, 393] on input "0,00" at bounding box center [756, 384] width 315 height 32
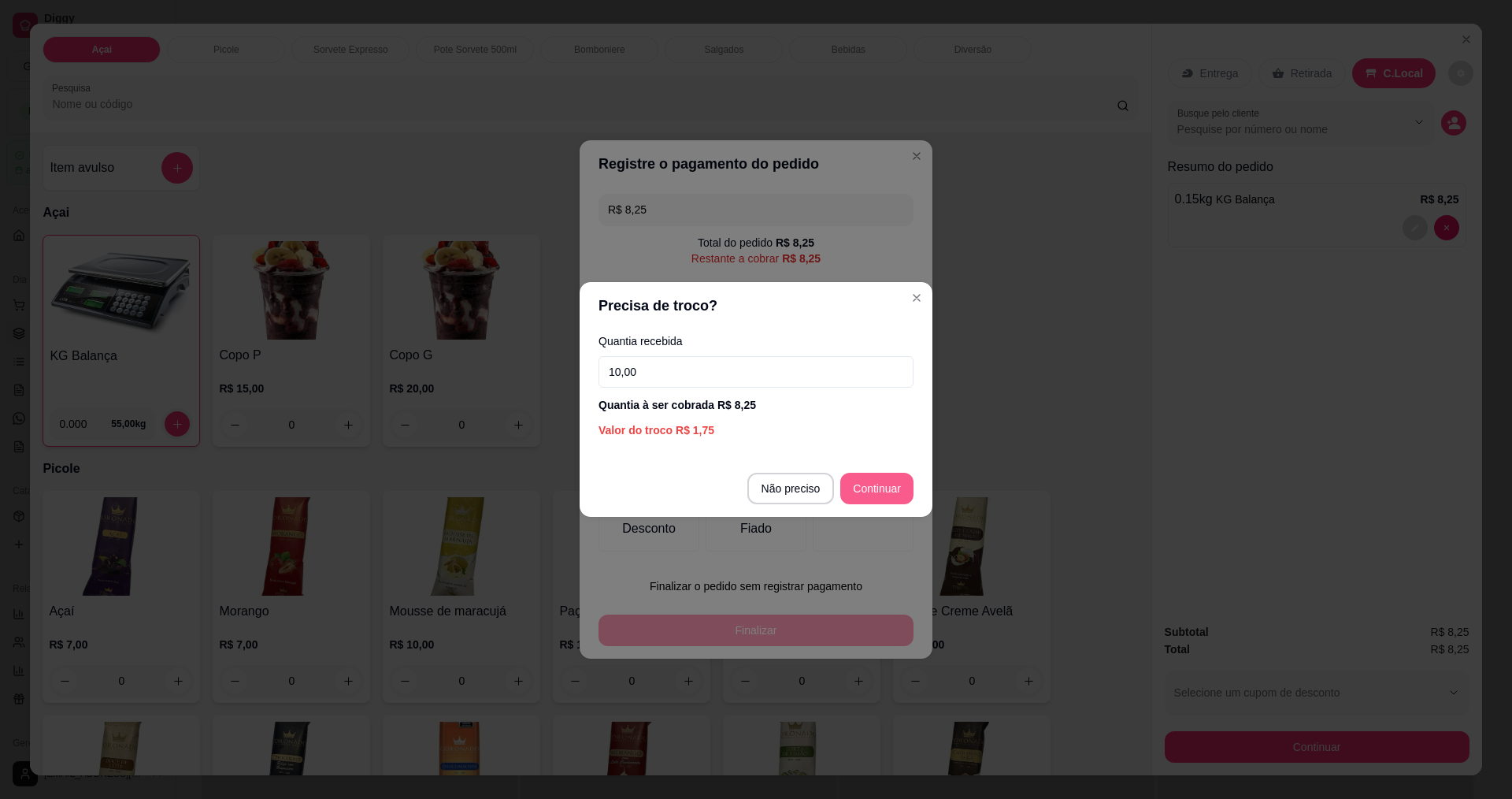
type input "10,00"
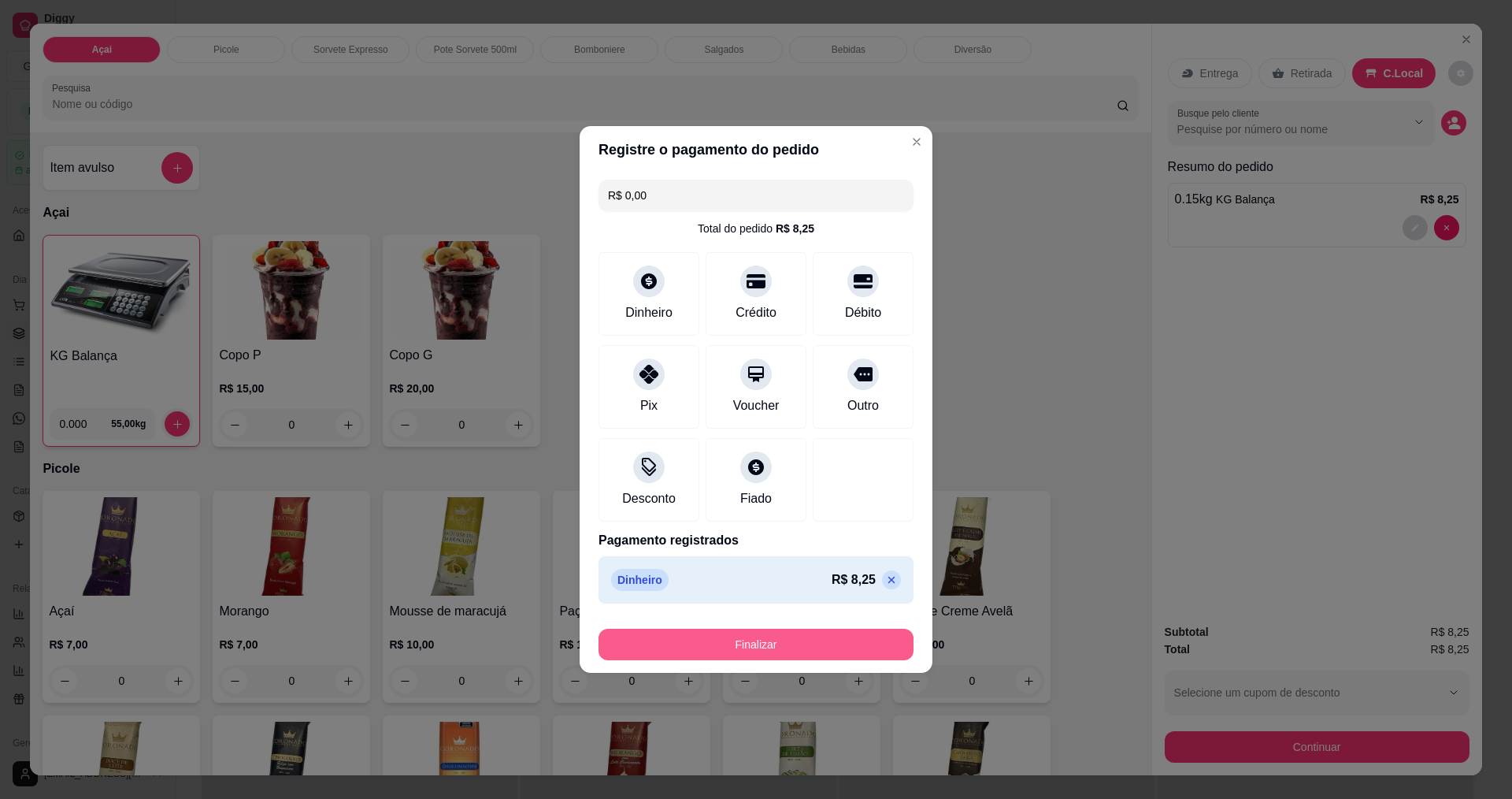
click at [769, 648] on button "Finalizar" at bounding box center [756, 644] width 315 height 32
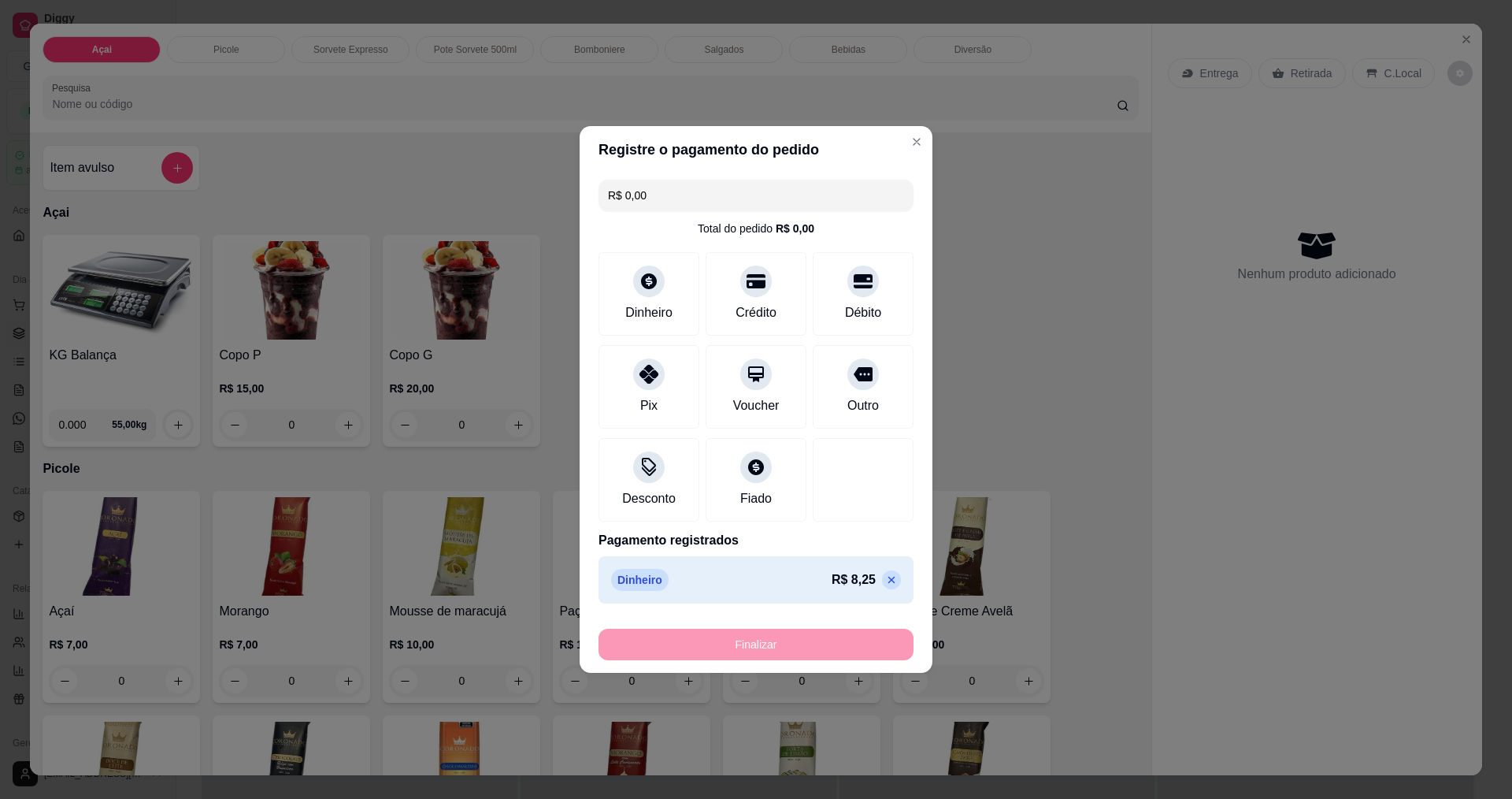
type input "-R$ 8,25"
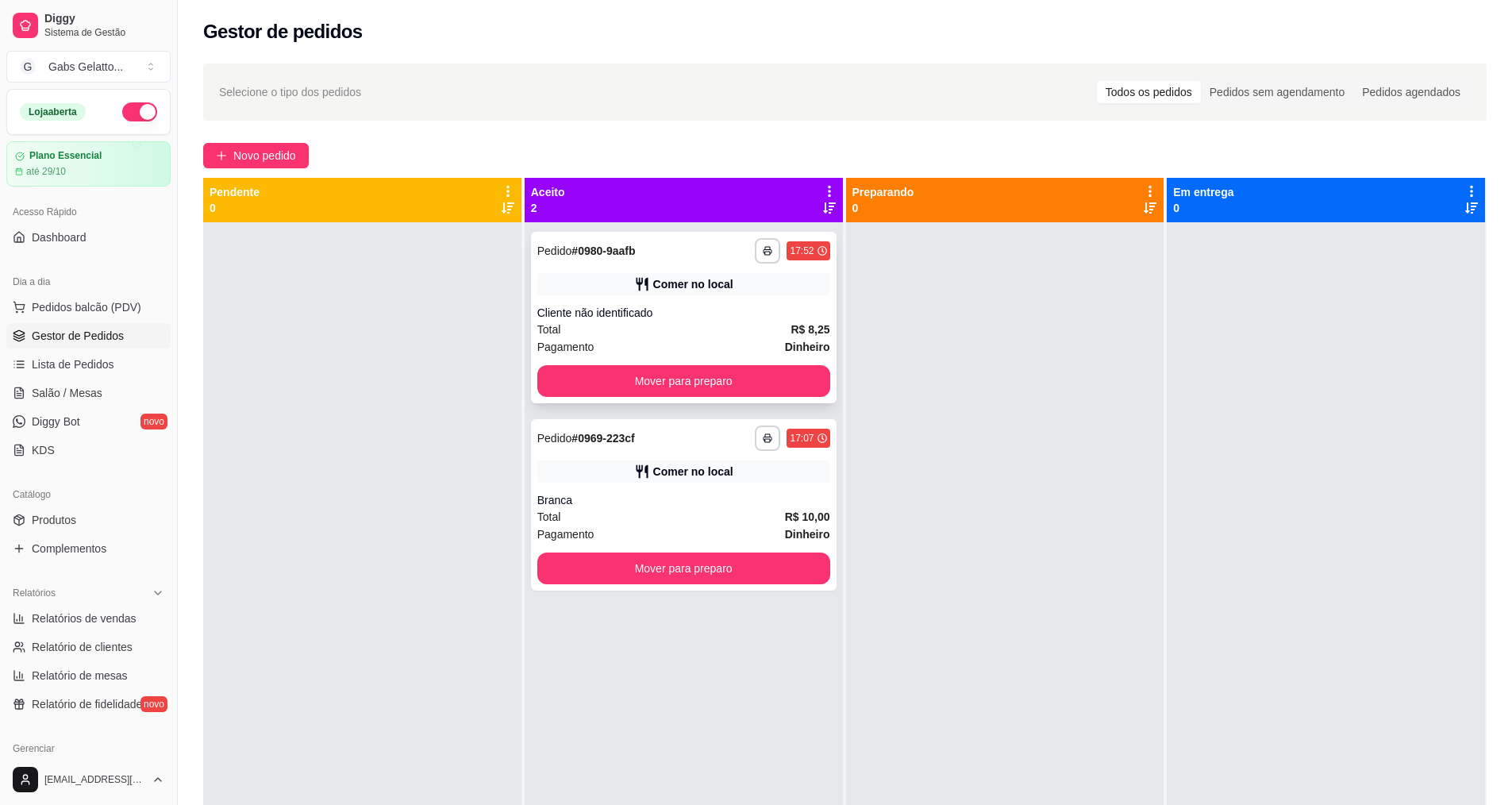
click at [688, 395] on button "Mover para preparo" at bounding box center [684, 381] width 293 height 32
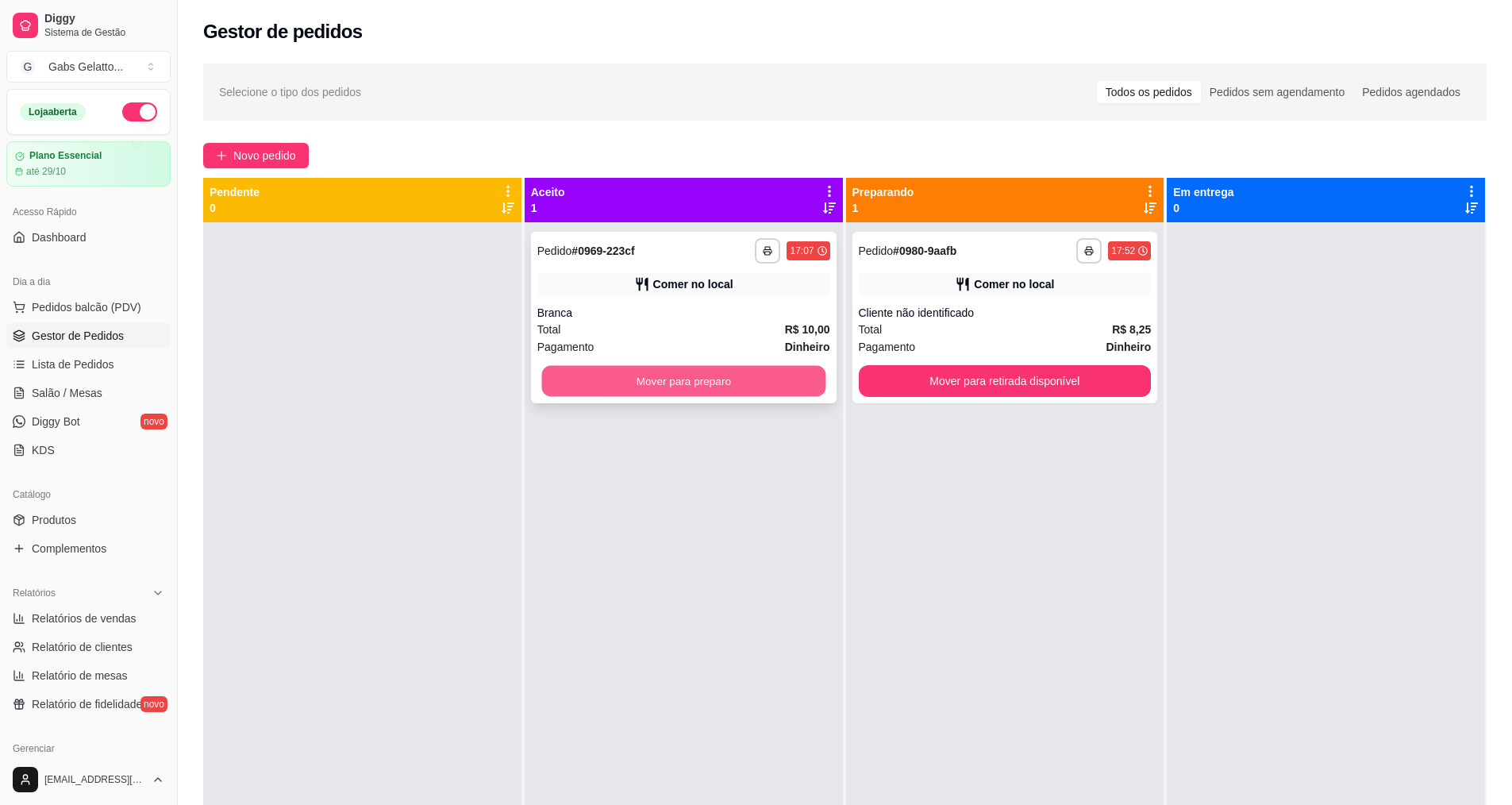
click at [693, 390] on button "Mover para preparo" at bounding box center [683, 380] width 284 height 31
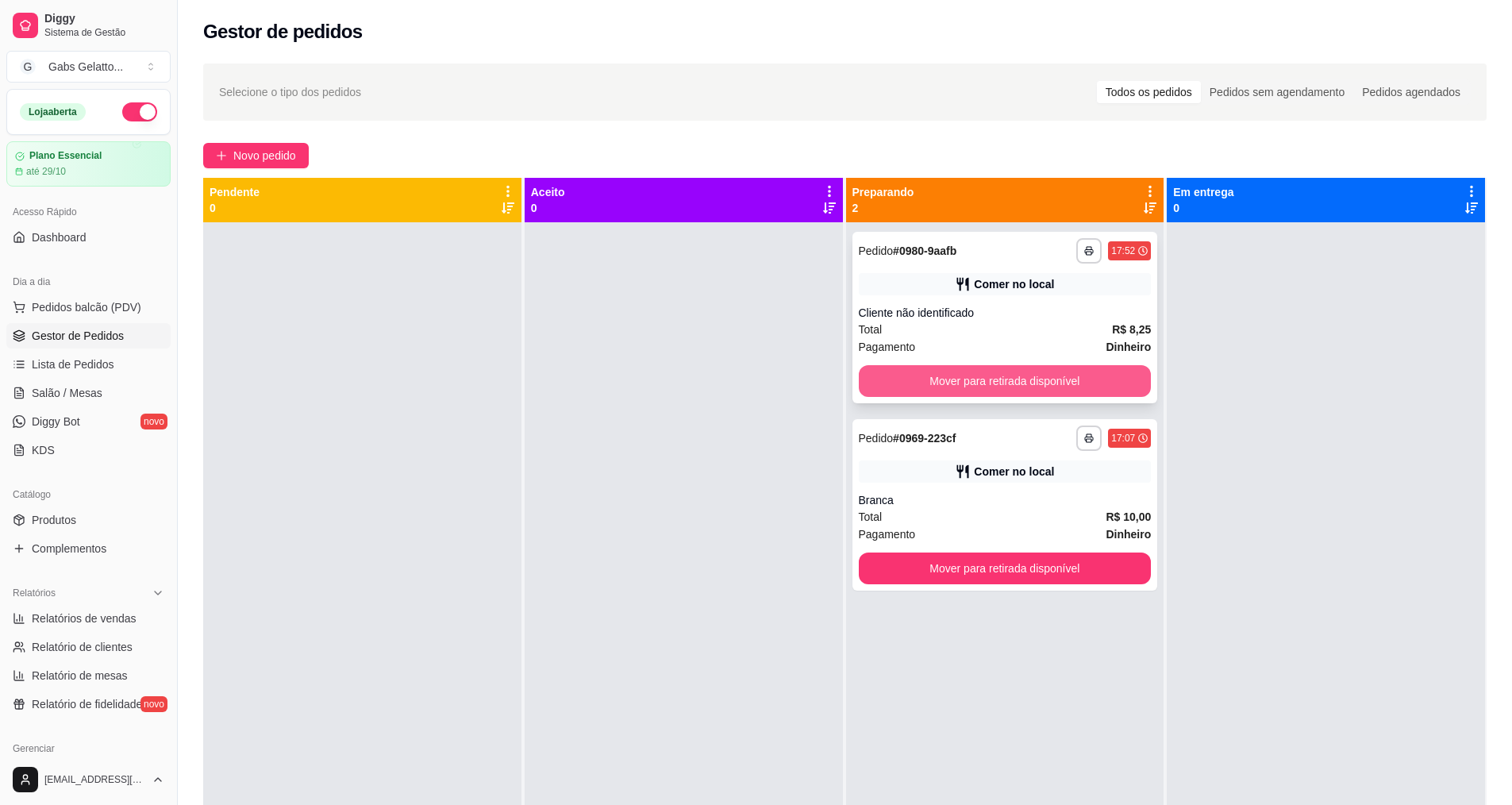
click at [1014, 376] on button "Mover para retirada disponível" at bounding box center [1005, 381] width 293 height 32
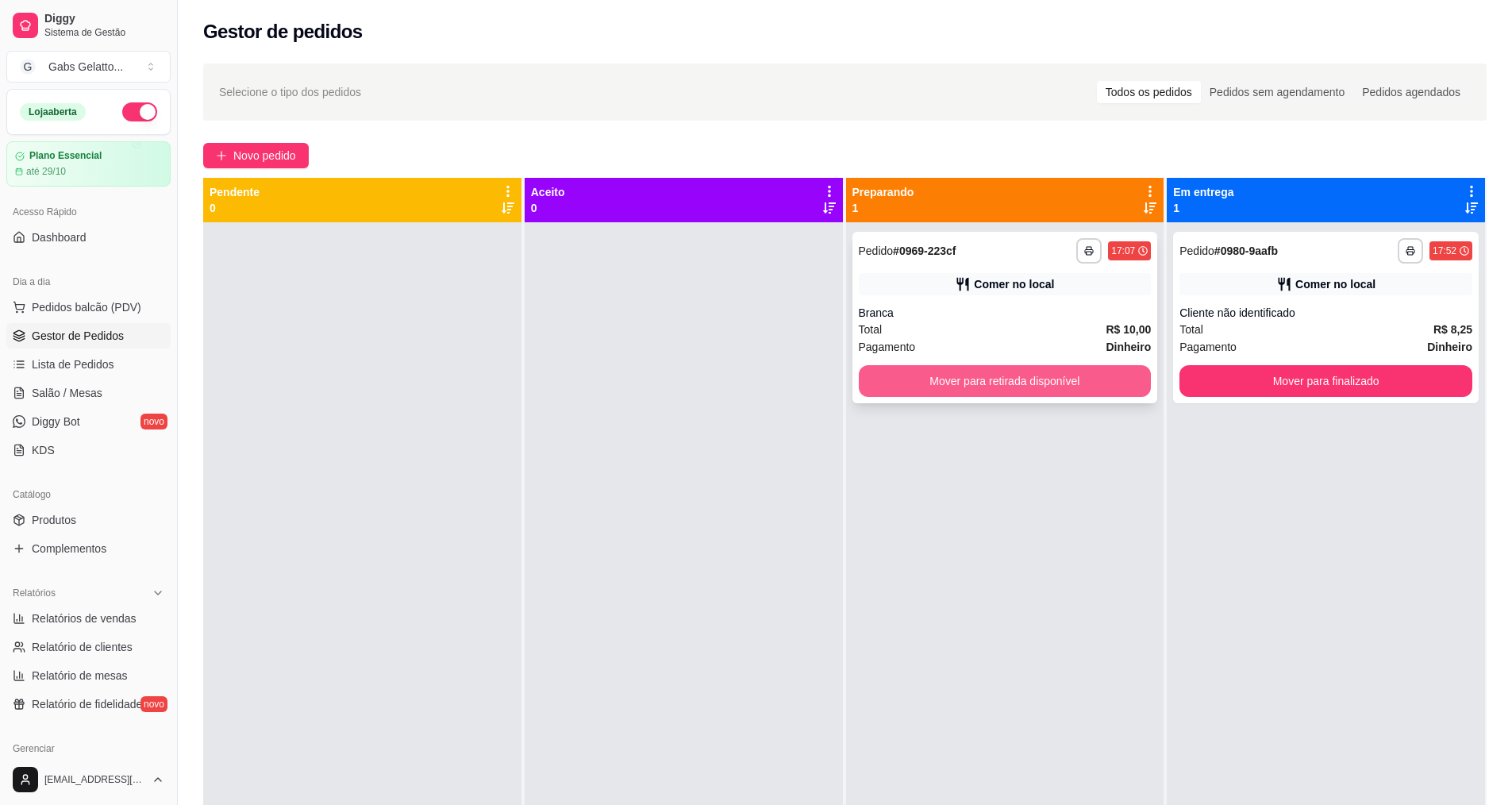
click at [1014, 383] on button "Mover para retirada disponível" at bounding box center [1005, 381] width 293 height 32
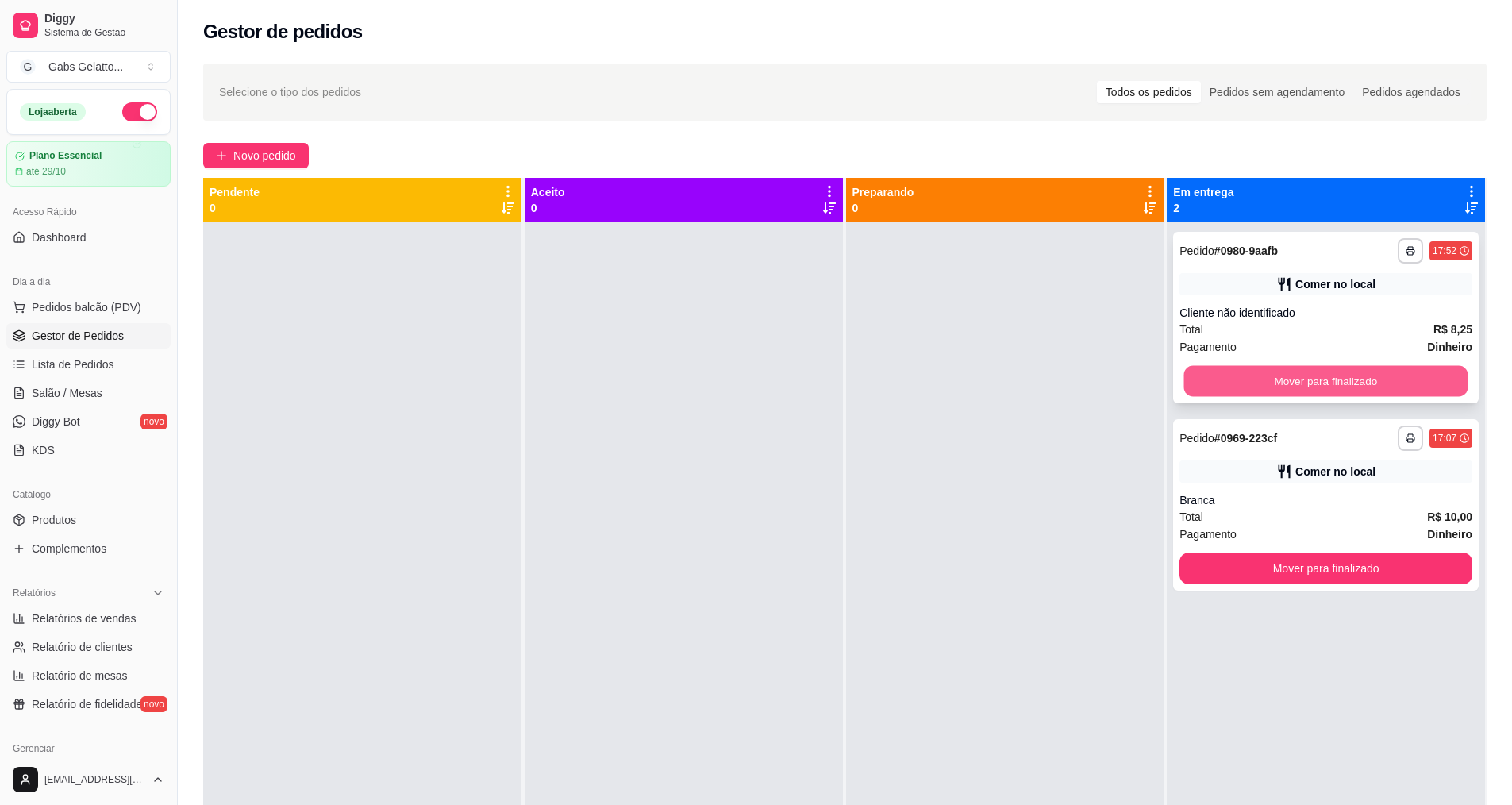
click at [1248, 381] on button "Mover para finalizado" at bounding box center [1326, 380] width 284 height 31
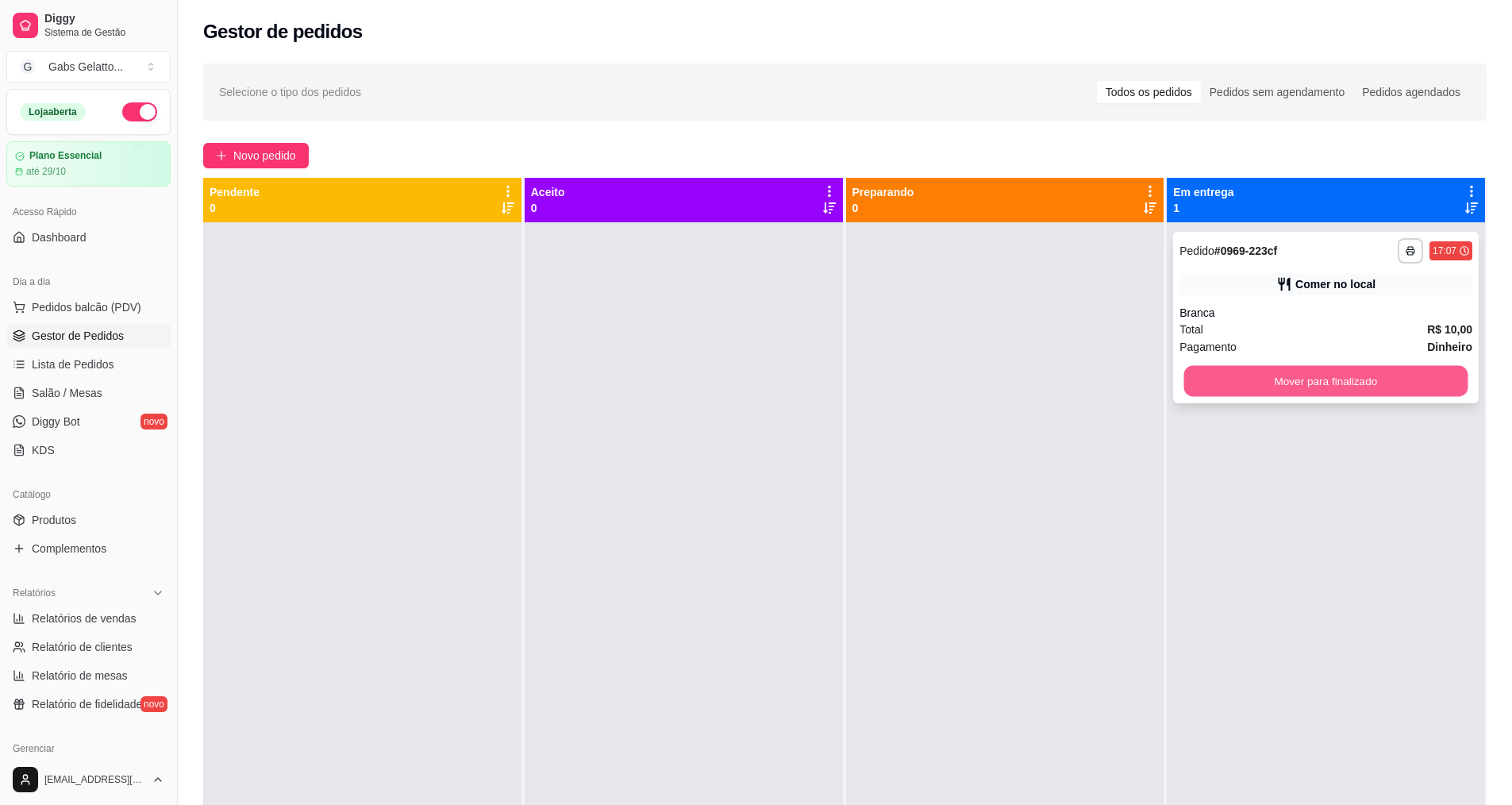
click at [1303, 388] on button "Mover para finalizado" at bounding box center [1326, 380] width 284 height 31
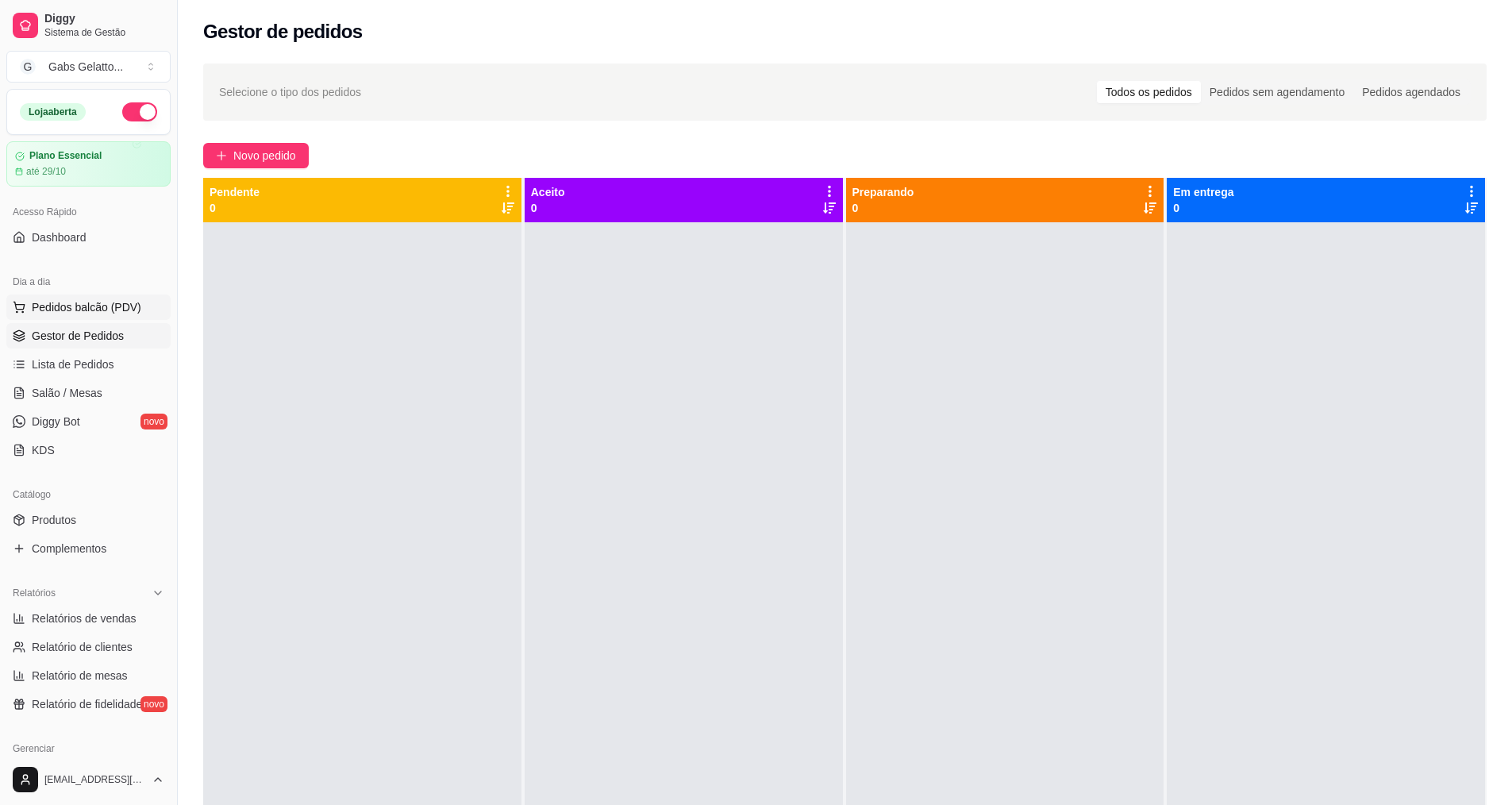
click at [116, 300] on span "Pedidos balcão (PDV)" at bounding box center [86, 306] width 110 height 16
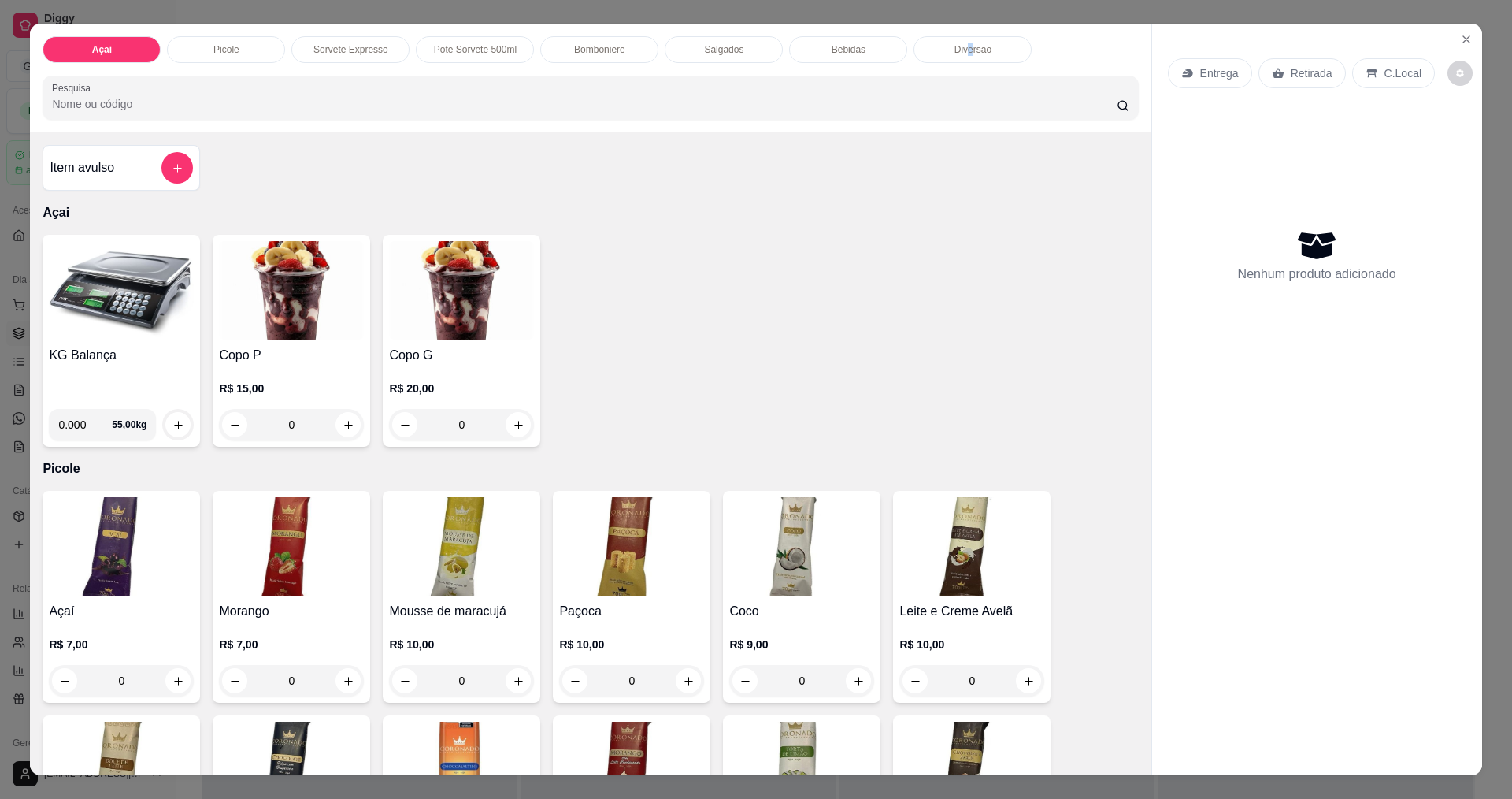
click at [966, 33] on div "Açai Picole Sorvete Expresso Pote Sorvete 500ml Bomboniere Salgados Bebidas Div…" at bounding box center [590, 77] width 1120 height 109
click at [973, 46] on p "Diversão" at bounding box center [973, 49] width 37 height 13
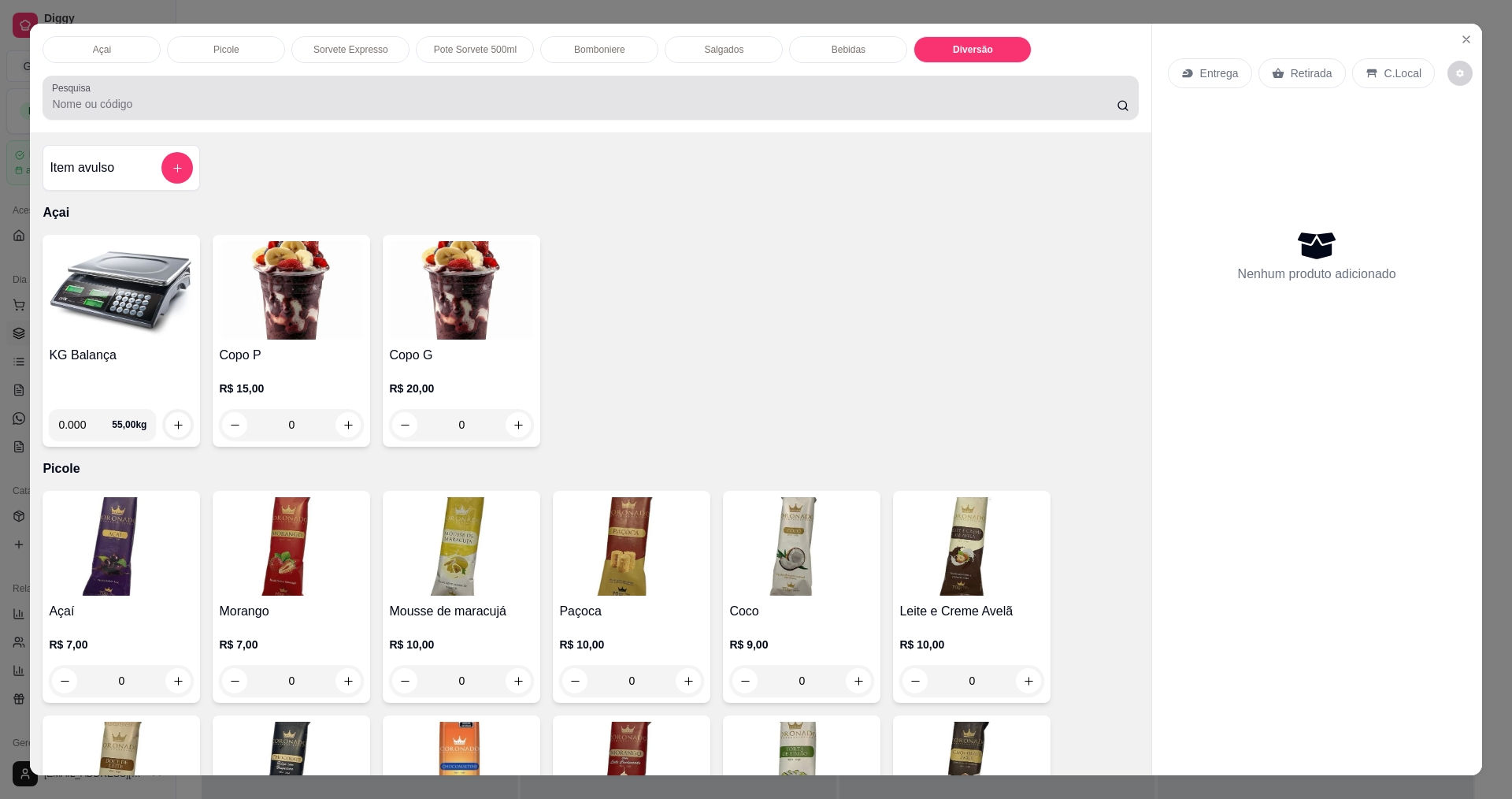
scroll to position [27, 0]
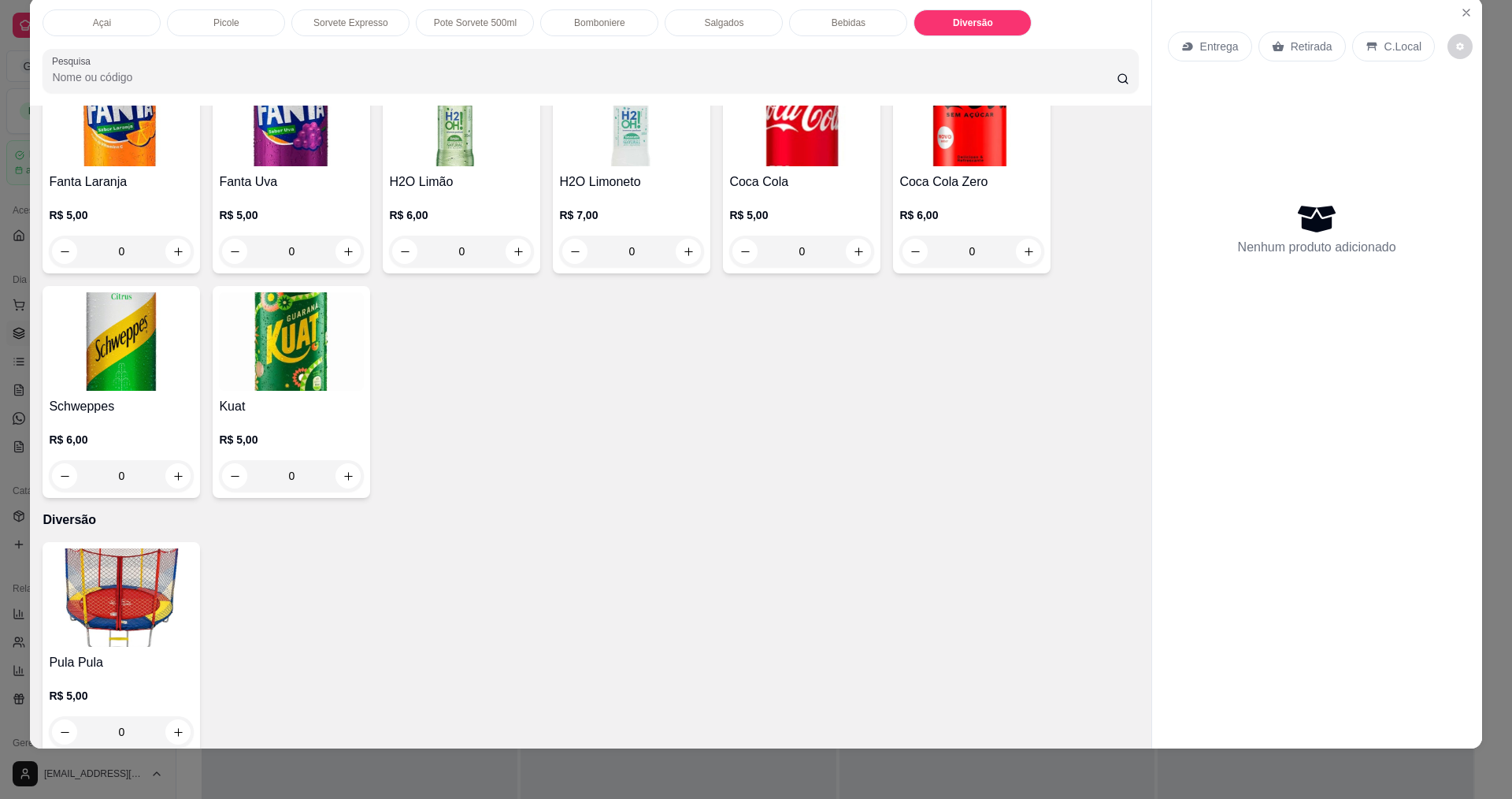
click at [141, 599] on img at bounding box center [120, 598] width 144 height 99
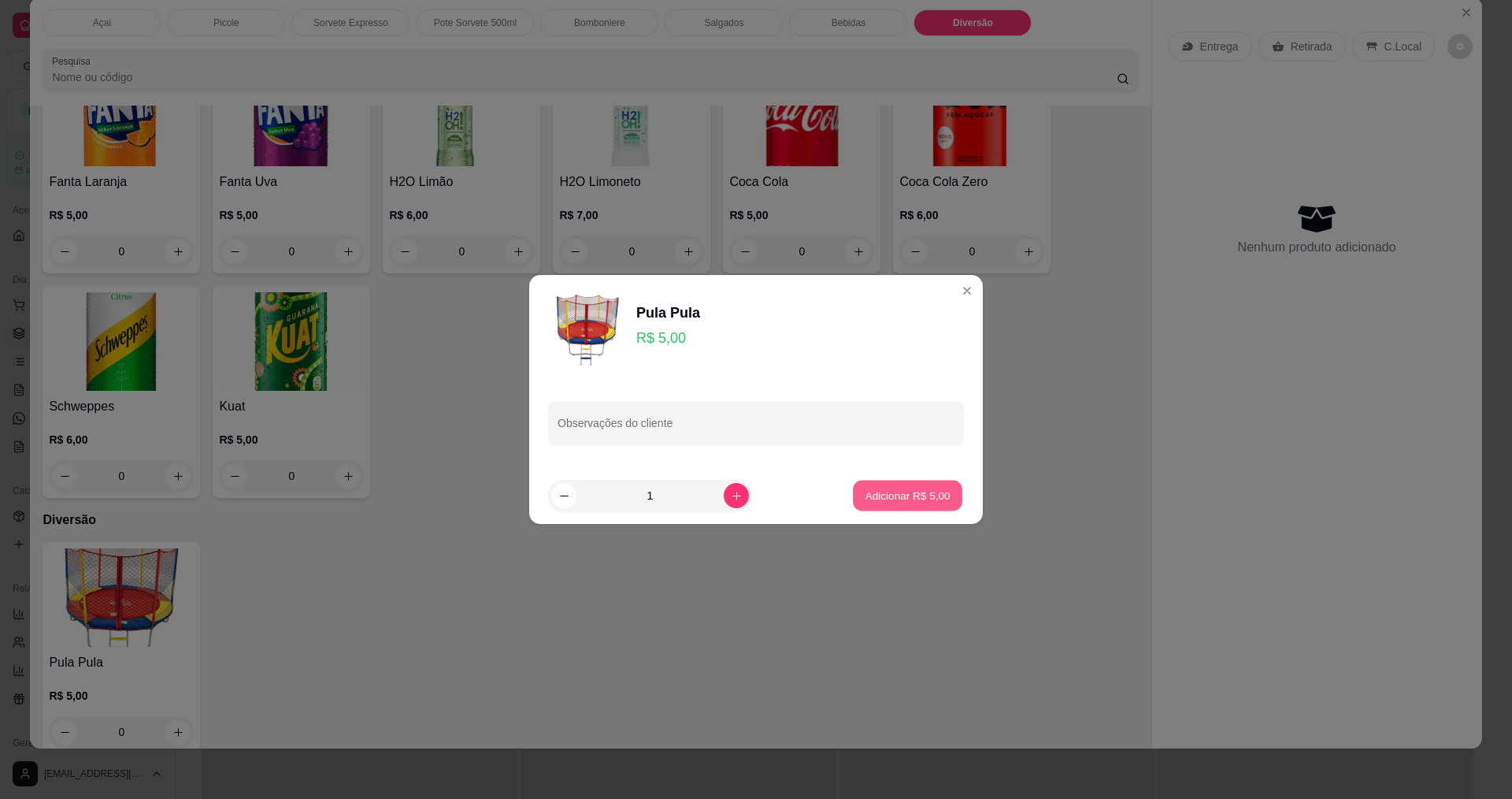
click at [889, 501] on p "Adicionar R$ 5,00" at bounding box center [907, 495] width 85 height 15
type input "1"
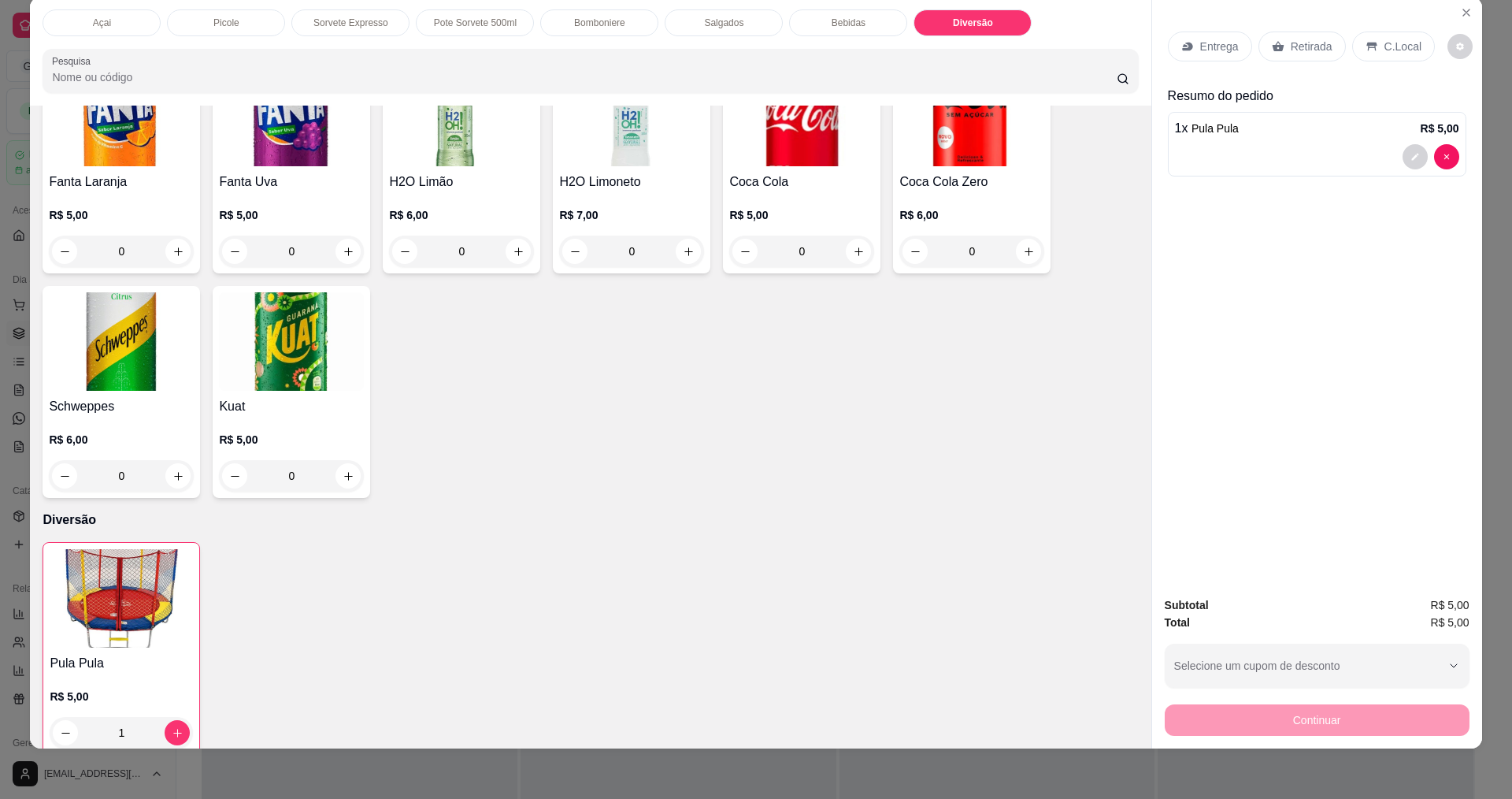
click at [1366, 51] on div "C.Local" at bounding box center [1394, 47] width 83 height 30
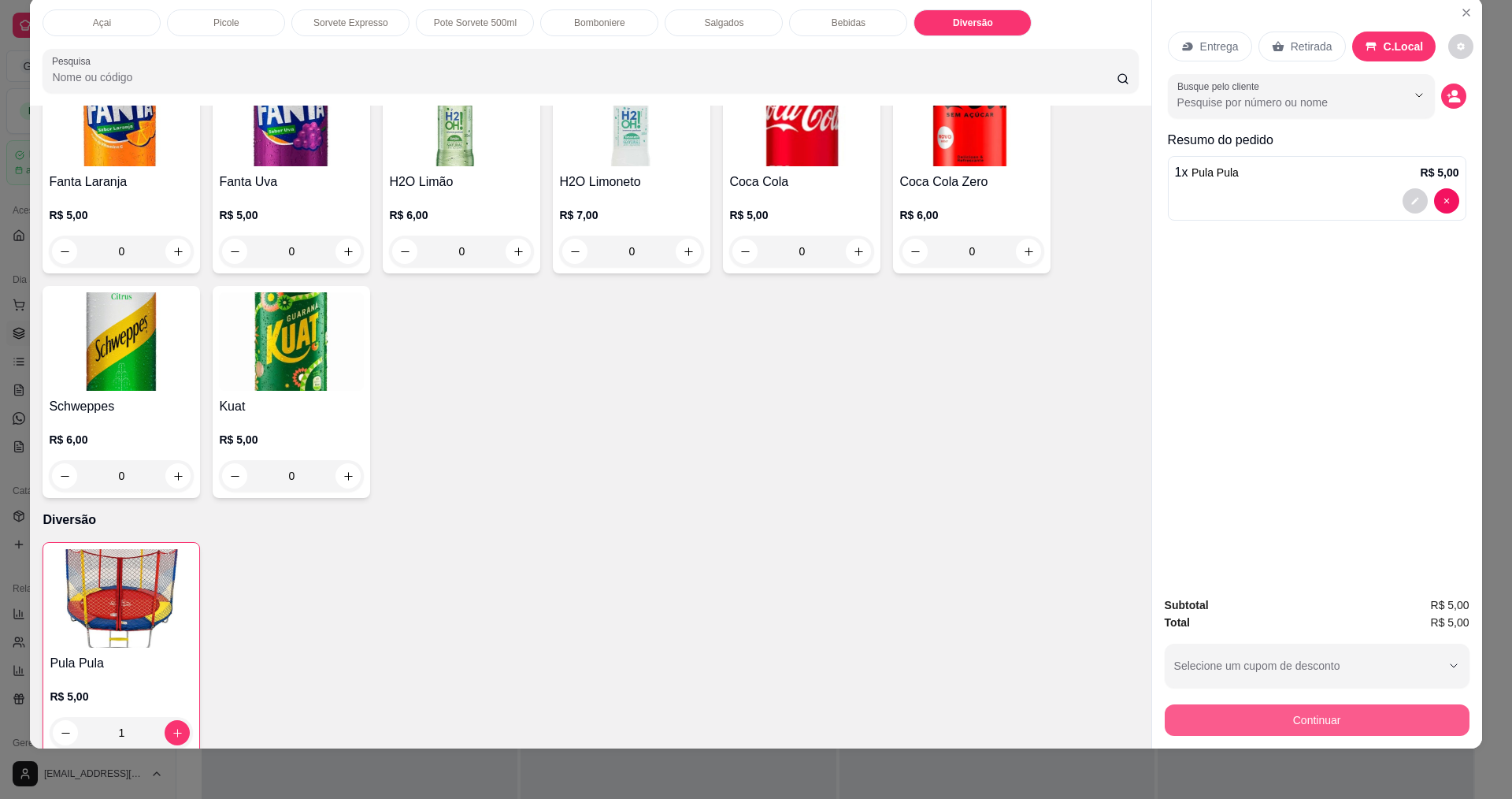
click at [1303, 710] on button "Continuar" at bounding box center [1316, 720] width 305 height 32
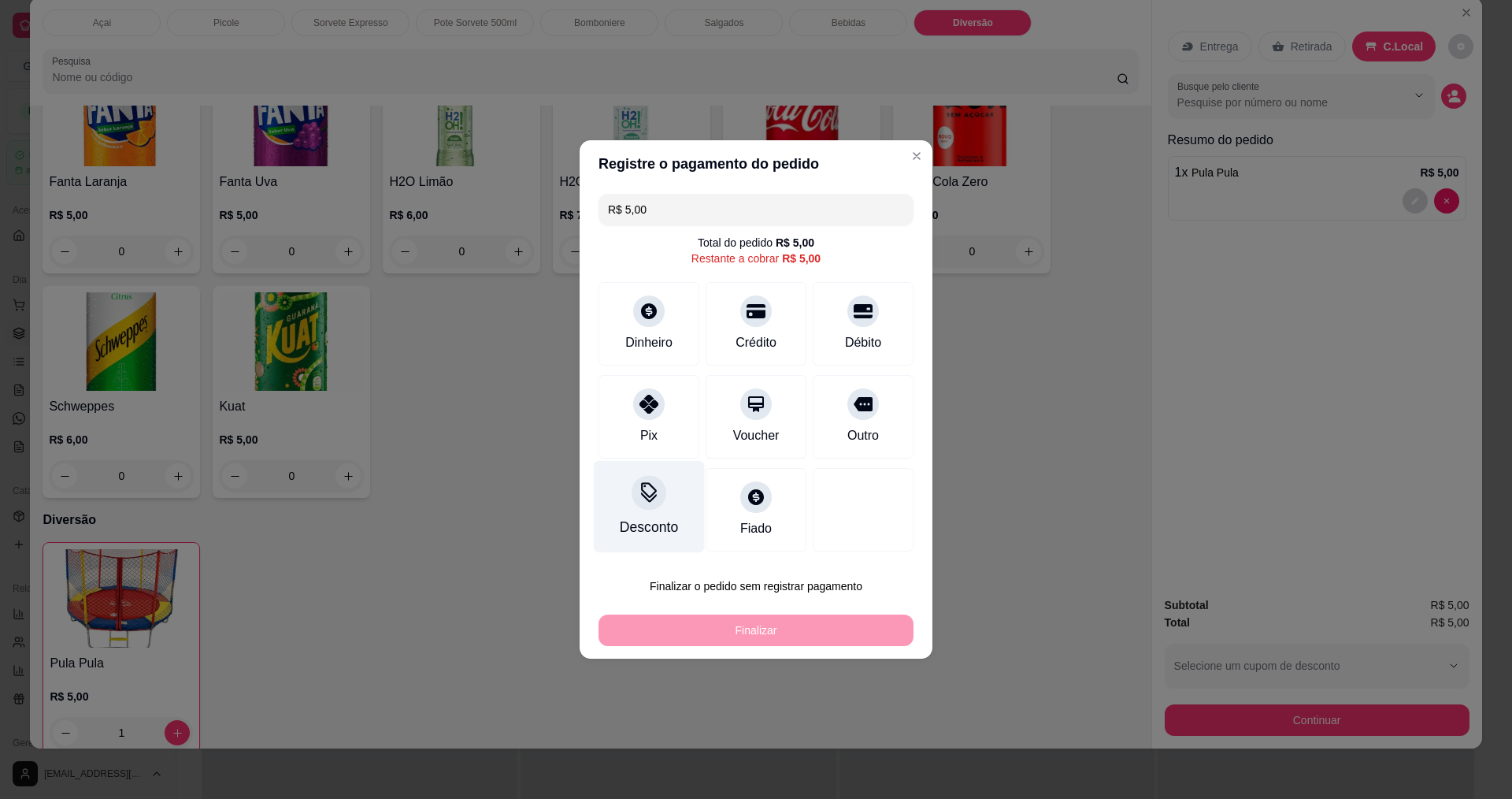
drag, startPoint x: 630, startPoint y: 410, endPoint x: 690, endPoint y: 460, distance: 78.1
click at [630, 409] on div "Pix" at bounding box center [649, 417] width 101 height 84
type input "R$ 0,00"
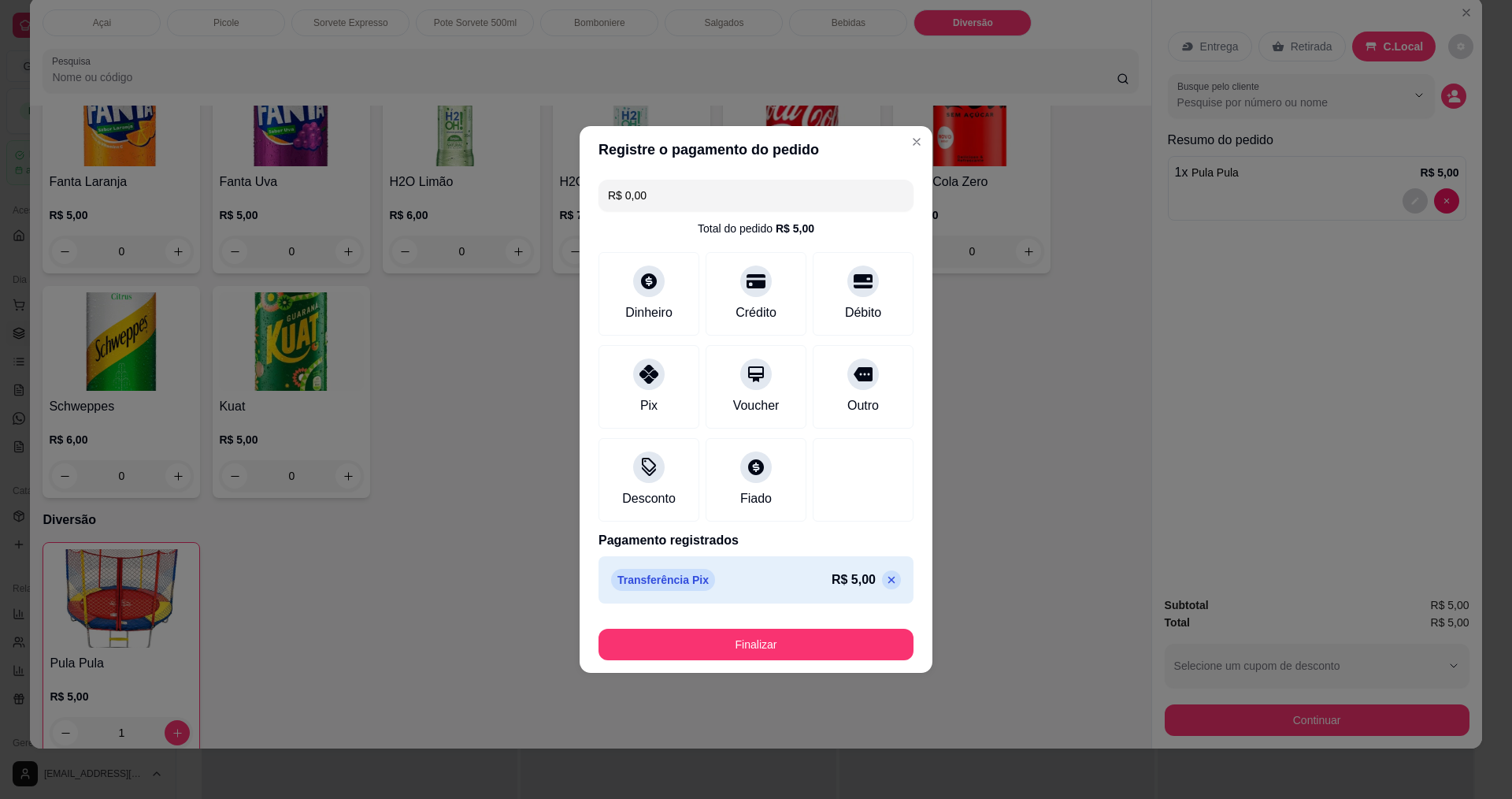
click at [758, 641] on button "Finalizar" at bounding box center [756, 644] width 315 height 32
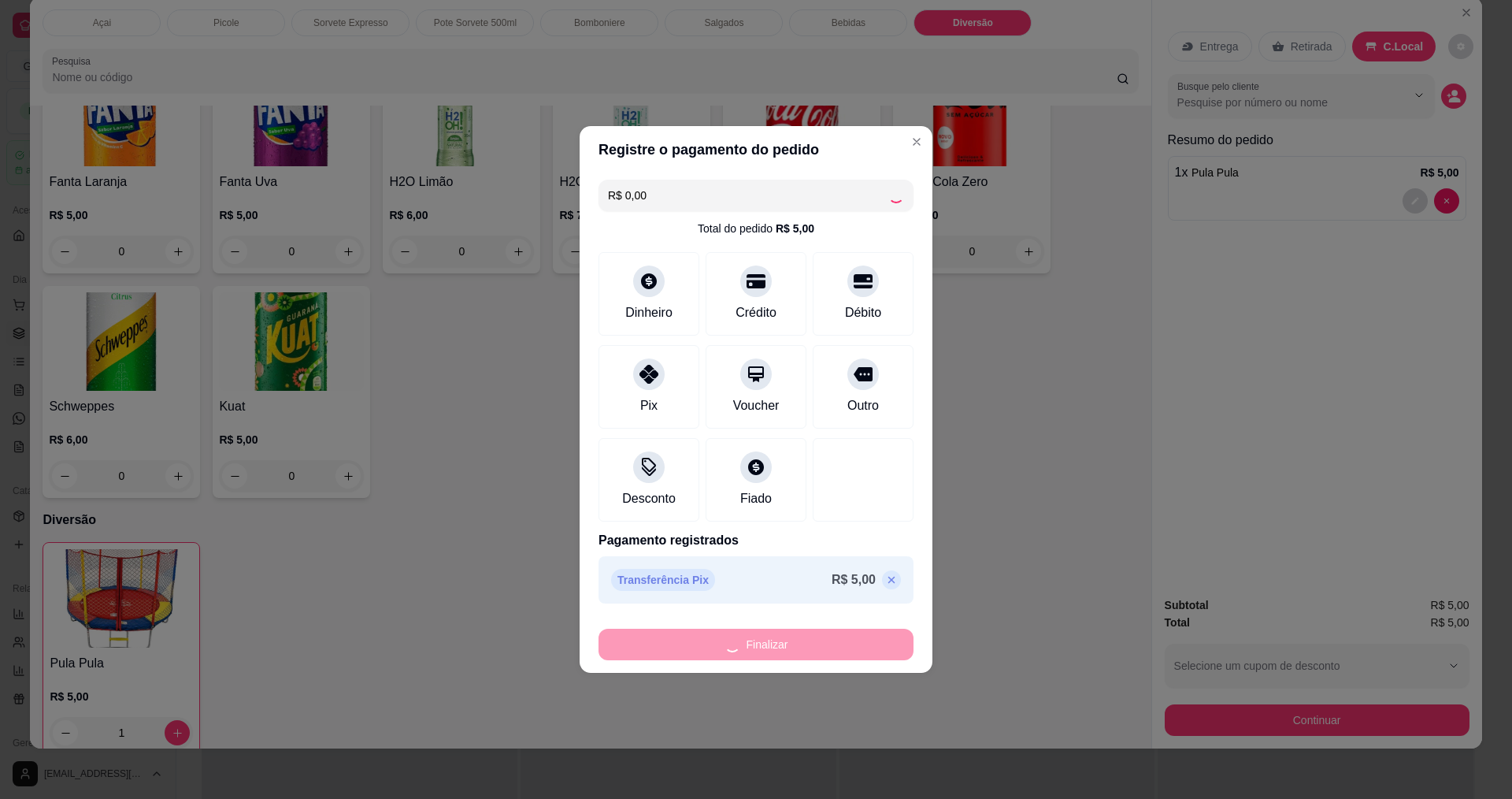
type input "0"
type input "-R$ 5,00"
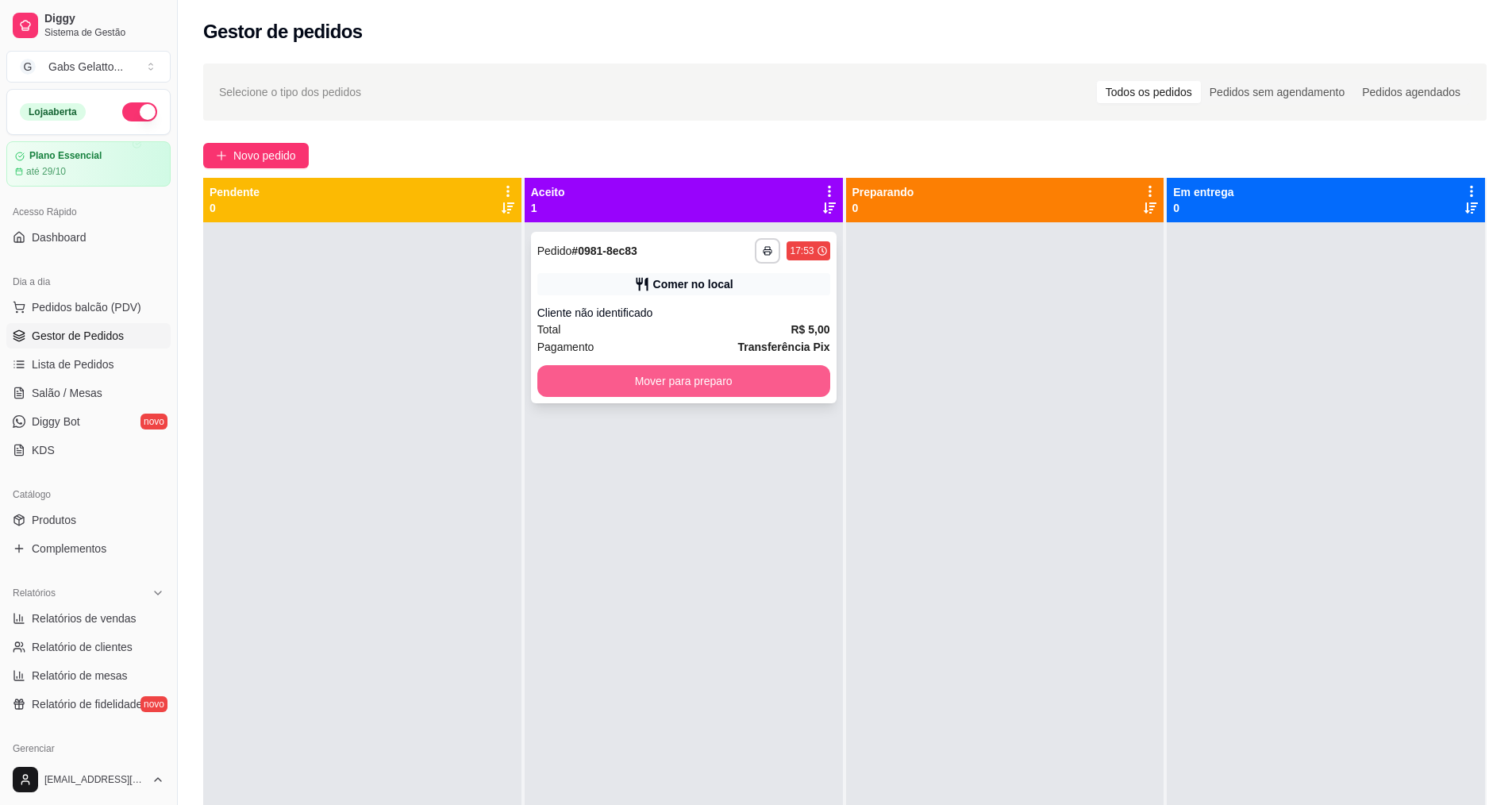
click at [800, 365] on button "Mover para preparo" at bounding box center [684, 381] width 293 height 32
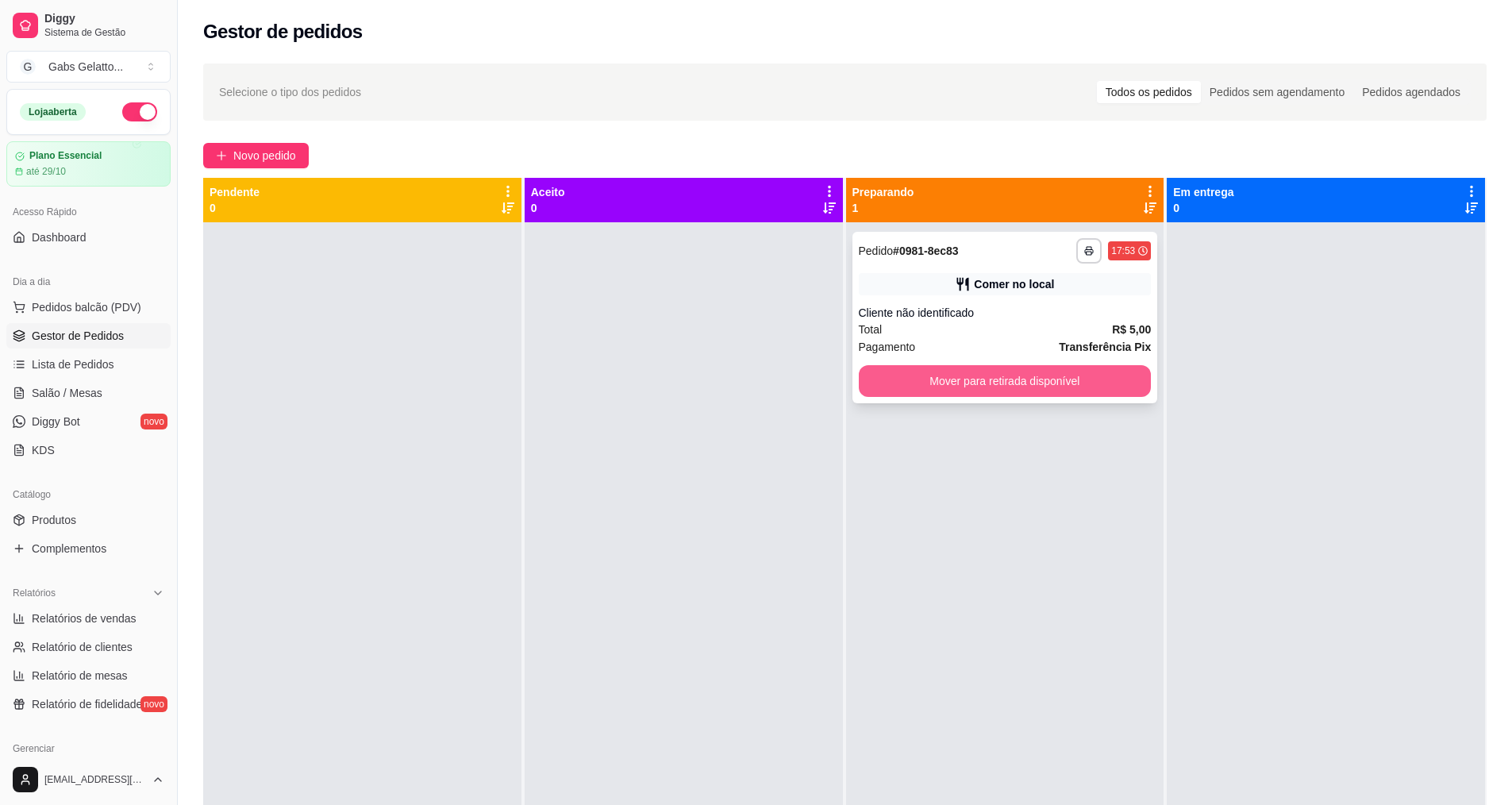
click at [910, 365] on button "Mover para retirada disponível" at bounding box center [1005, 381] width 293 height 32
click at [973, 382] on button "Mover para retirada disponível" at bounding box center [1005, 381] width 293 height 32
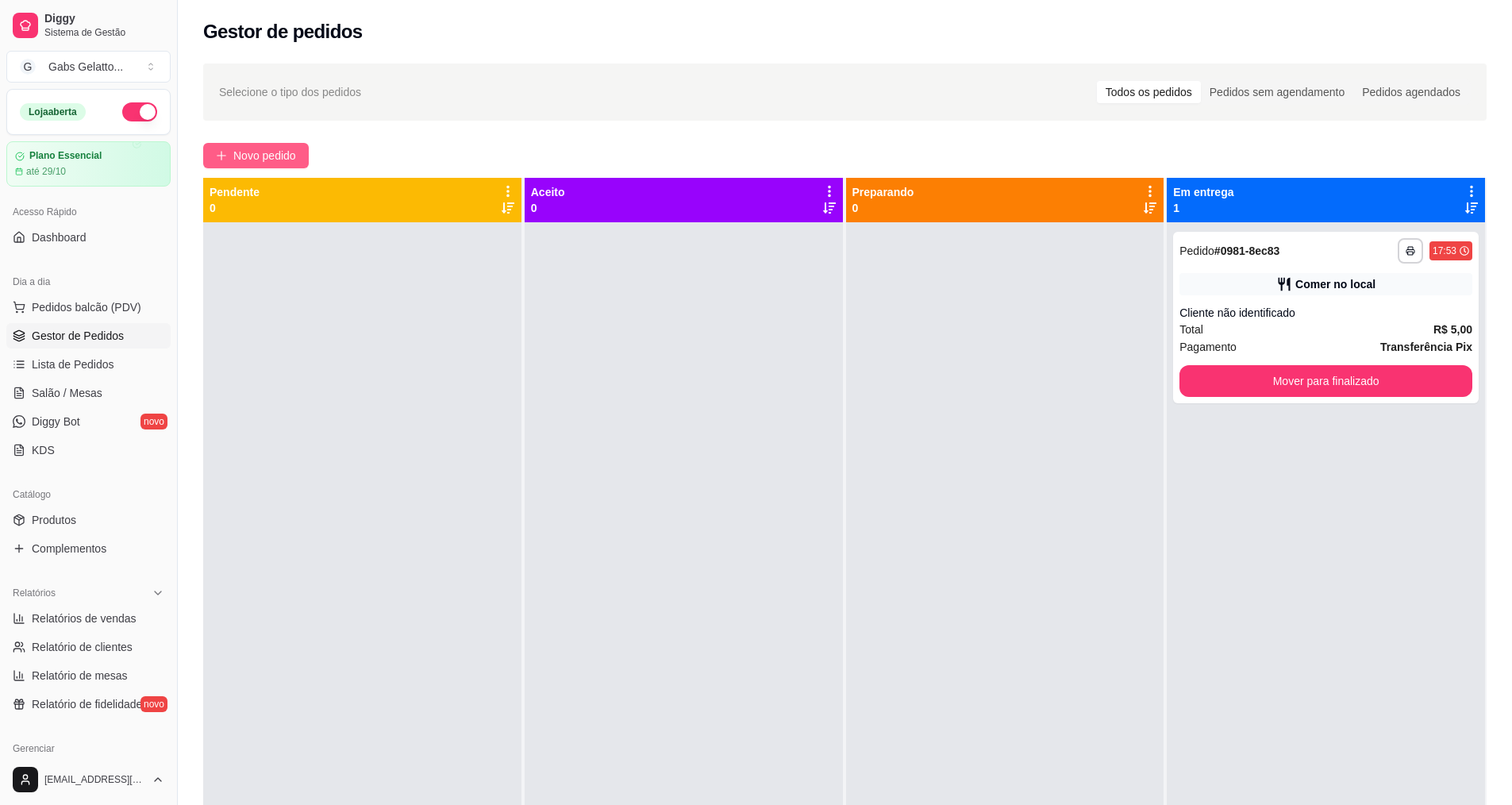
click at [273, 169] on div "**********" at bounding box center [845, 527] width 1334 height 948
click at [291, 158] on span "Novo pedido" at bounding box center [264, 155] width 63 height 18
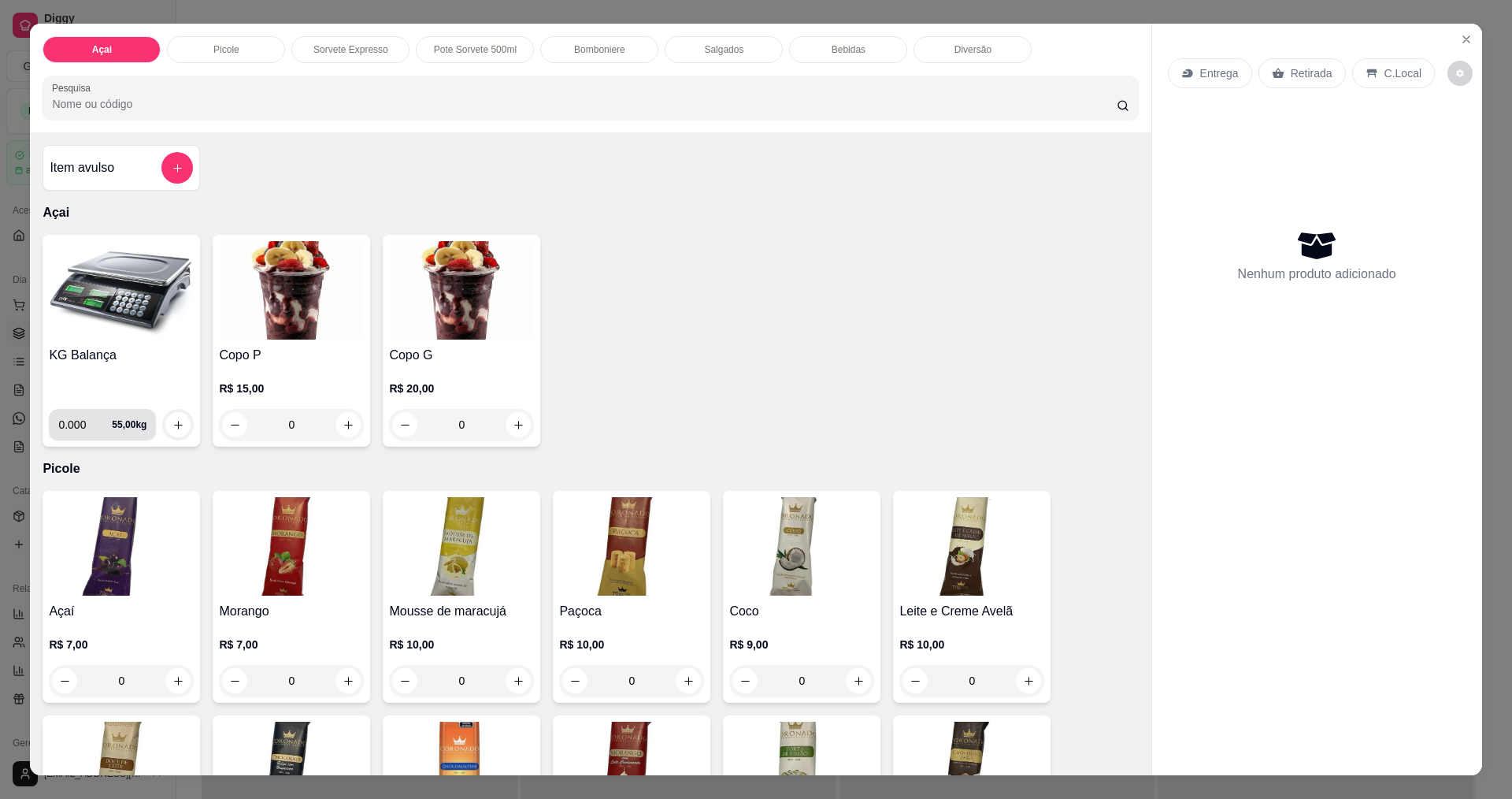
click at [76, 428] on input "0.000" at bounding box center [85, 424] width 53 height 32
type input "0.126"
click at [178, 424] on icon "increase-product-quantity" at bounding box center [178, 424] width 12 height 12
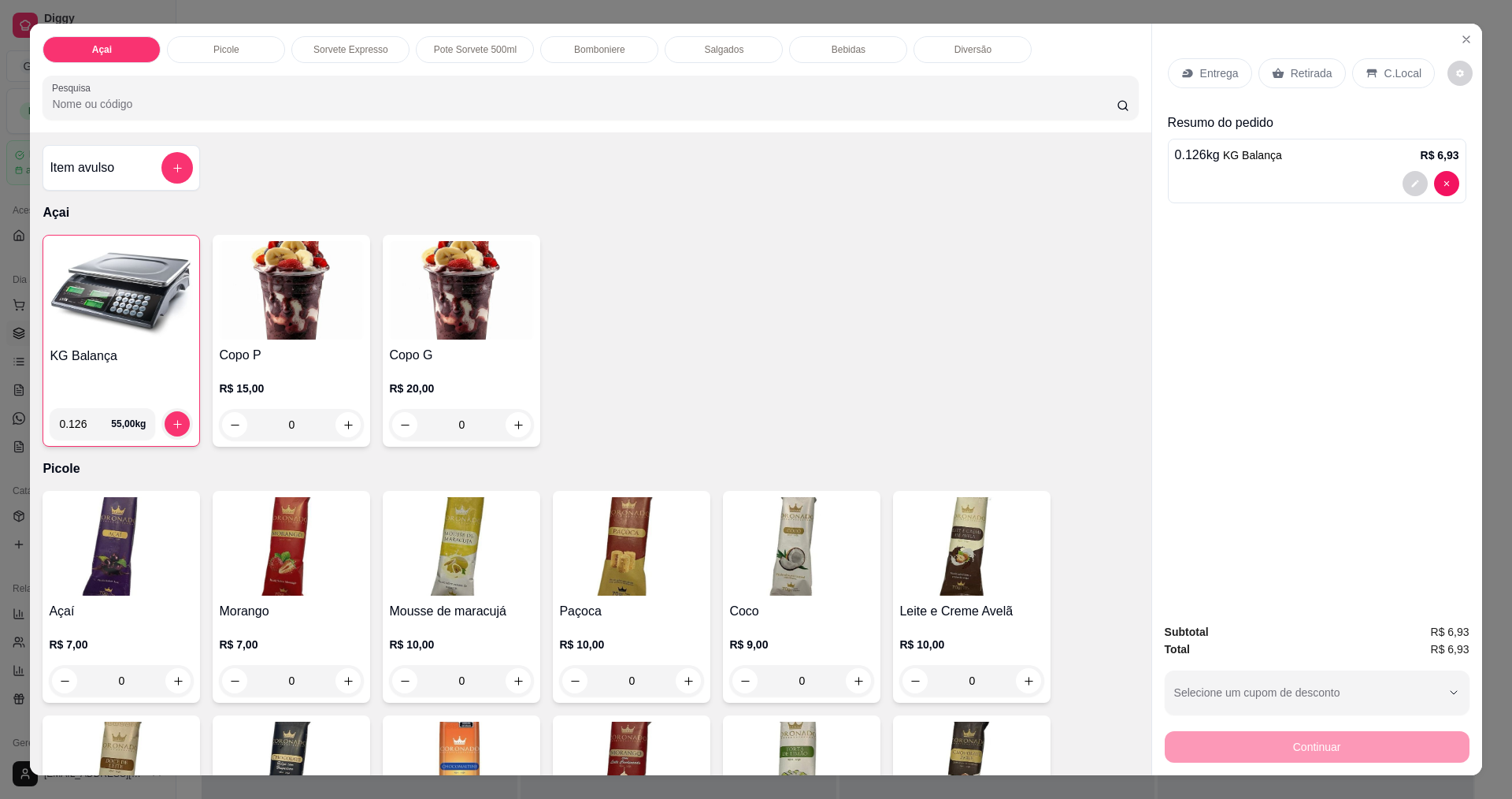
scroll to position [78, 0]
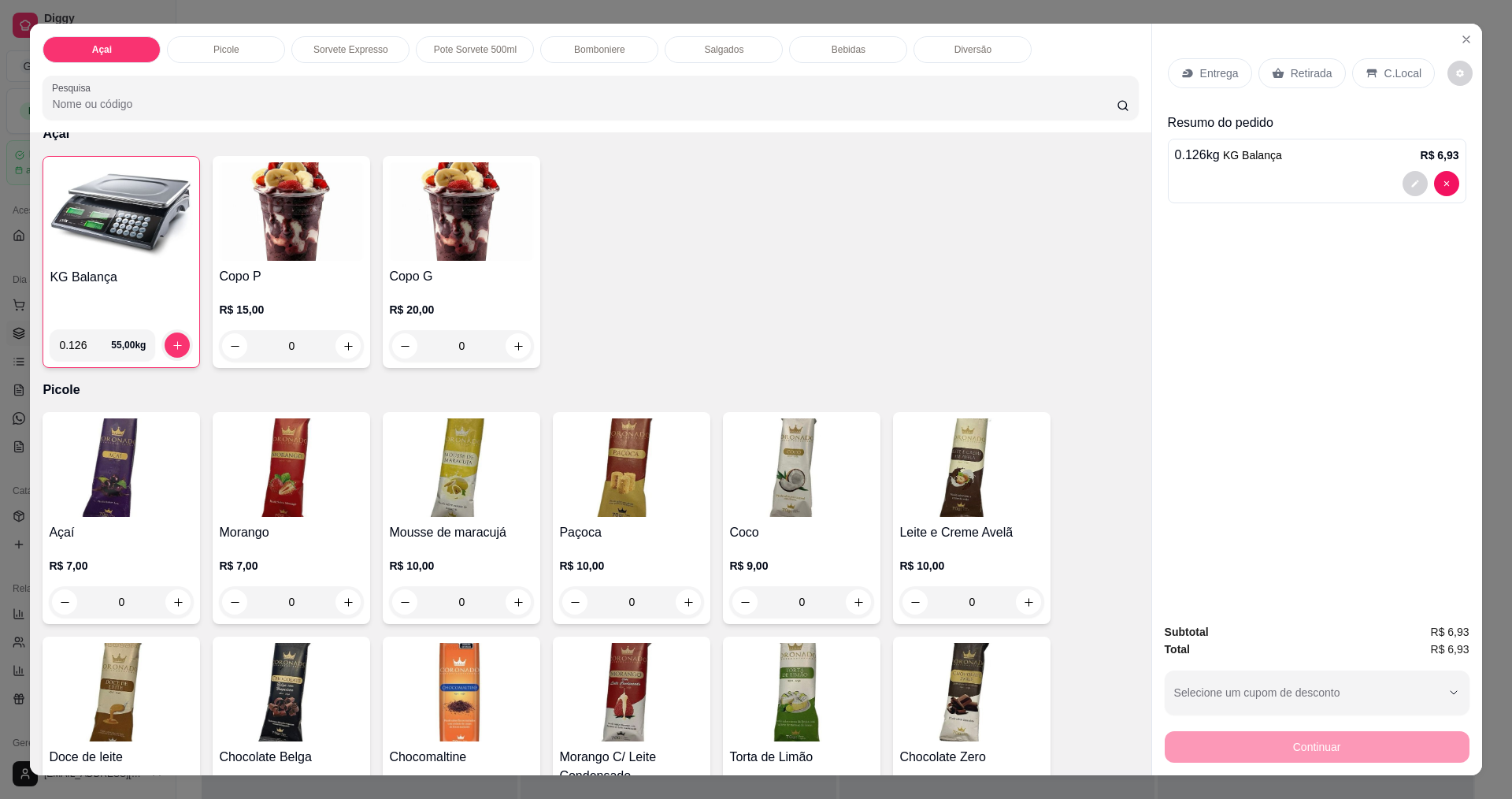
click at [1368, 68] on icon at bounding box center [1372, 74] width 13 height 13
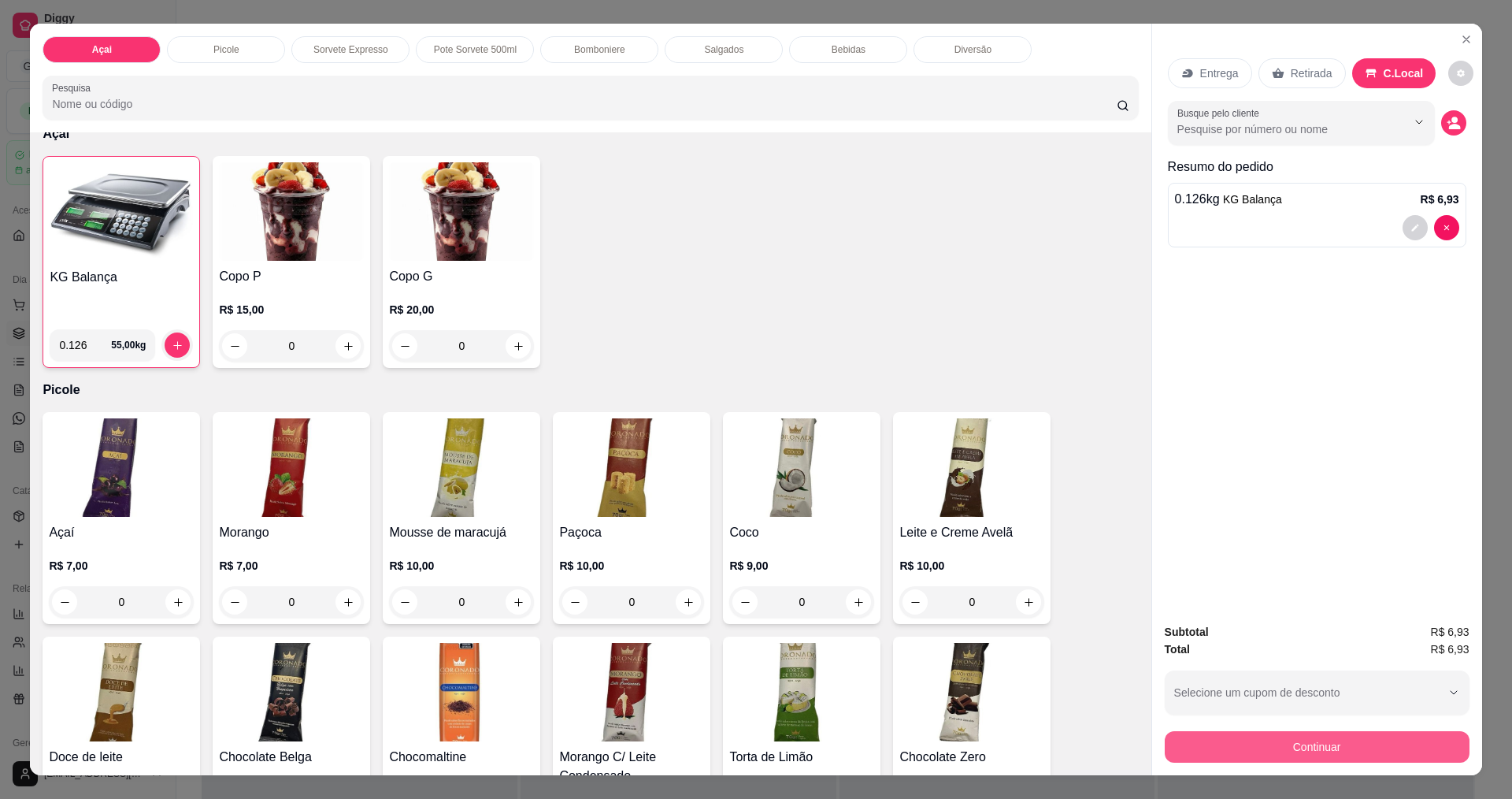
click at [1312, 751] on button "Continuar" at bounding box center [1316, 747] width 305 height 32
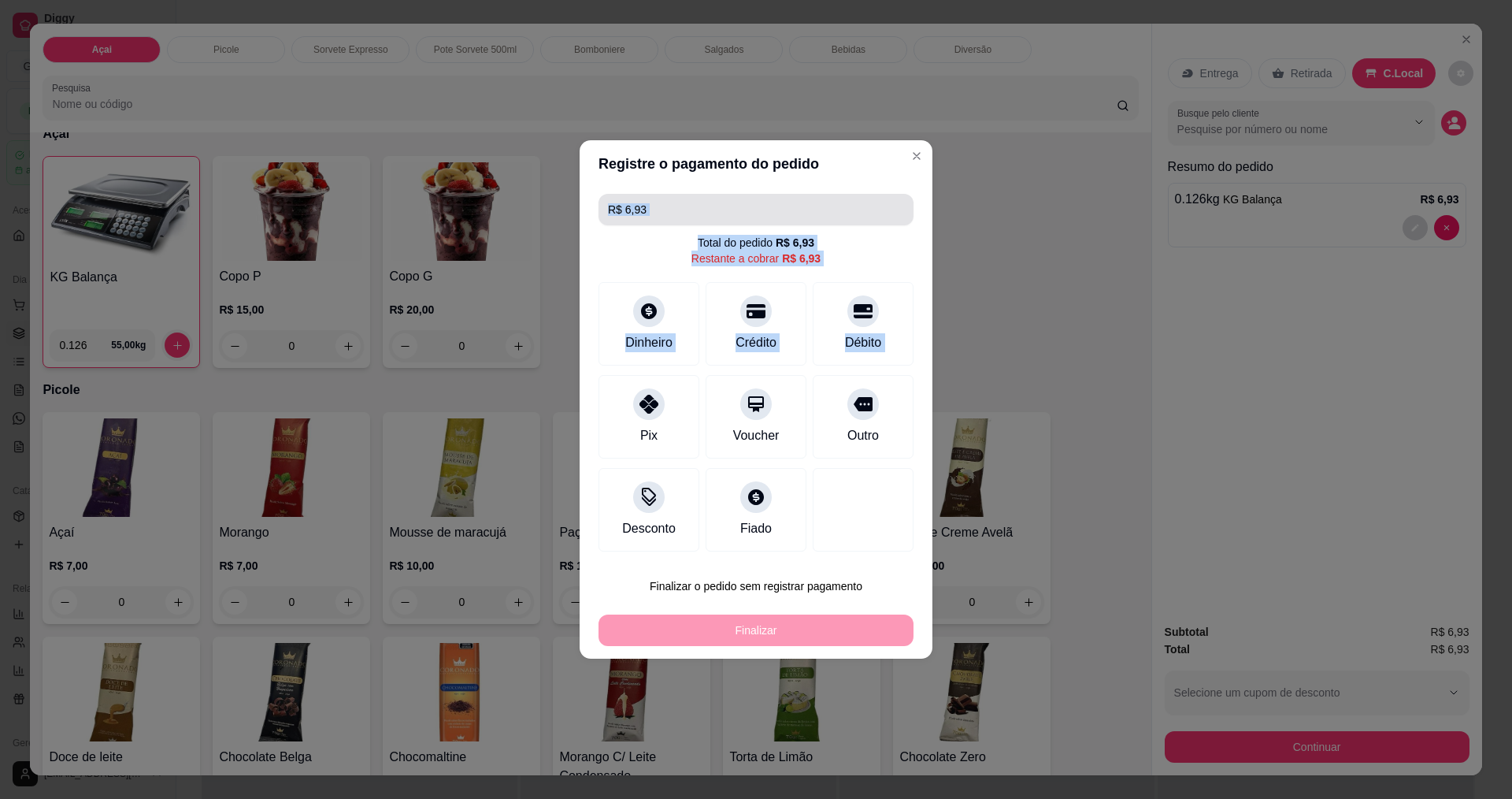
drag, startPoint x: 638, startPoint y: 411, endPoint x: 730, endPoint y: 200, distance: 230.2
click at [730, 200] on div "R$ 6,93 Total do pedido R$ 6,93 Restante a cobrar R$ 6,93 Dinheiro Crédito Débi…" at bounding box center [756, 372] width 352 height 370
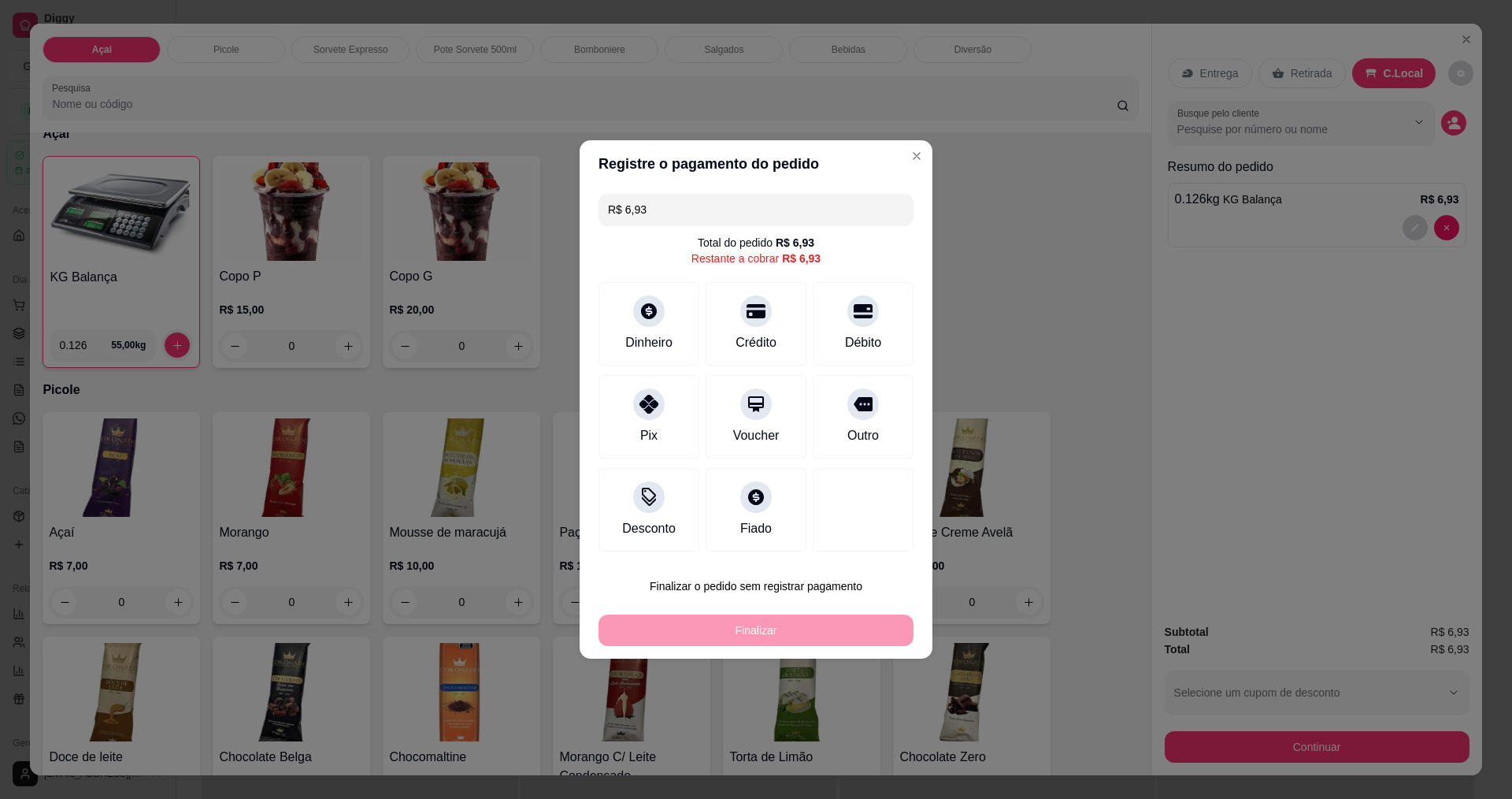
click at [892, 170] on header "Registre o pagamento do pedido" at bounding box center [756, 163] width 352 height 48
click at [918, 148] on header "Registre o pagamento do pedido" at bounding box center [756, 163] width 352 height 48
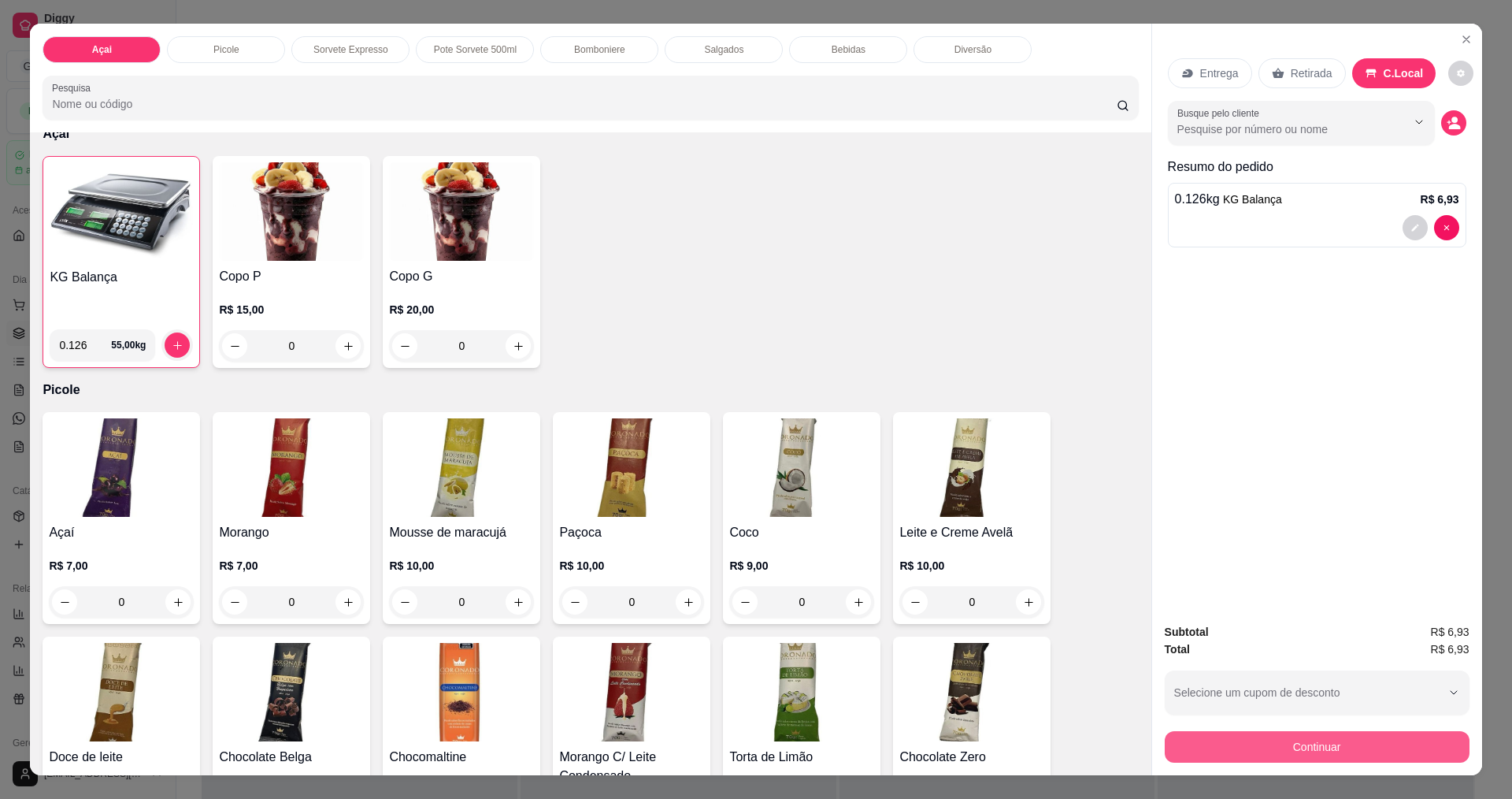
click at [1319, 744] on button "Continuar" at bounding box center [1316, 747] width 305 height 32
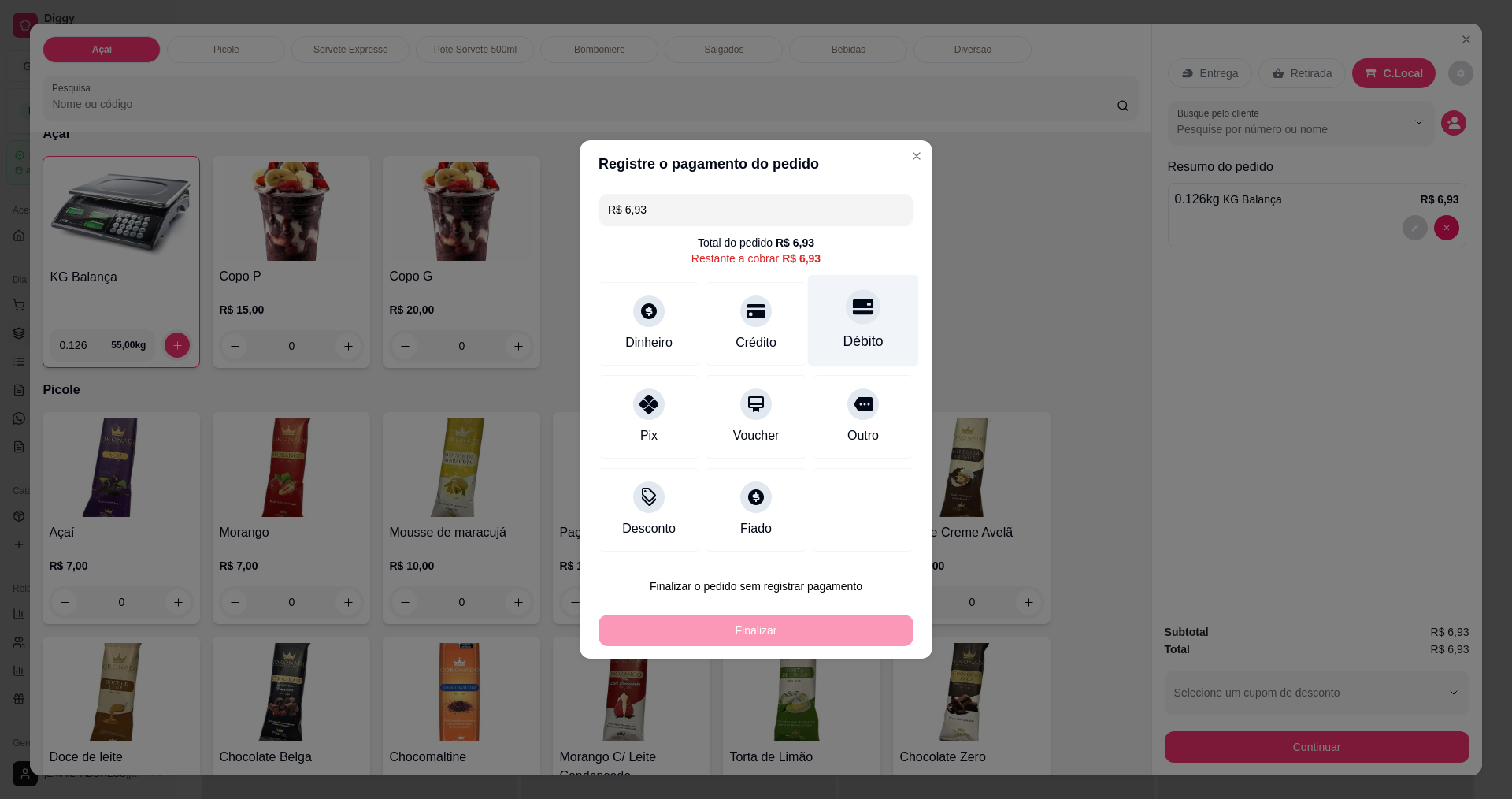
click at [853, 307] on icon at bounding box center [863, 307] width 21 height 16
type input "R$ 0,00"
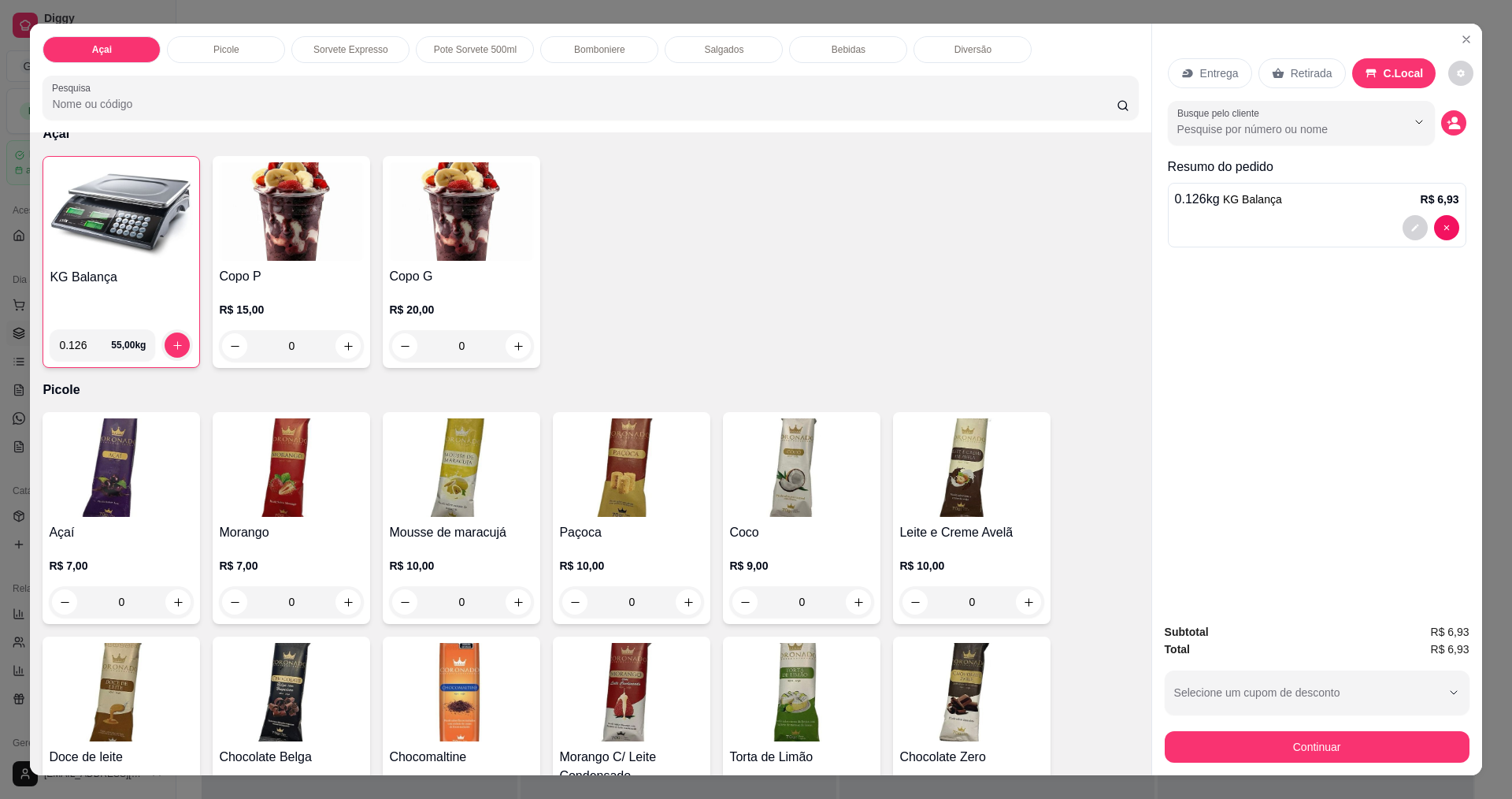
click at [837, 51] on p "Bebidas" at bounding box center [848, 49] width 34 height 13
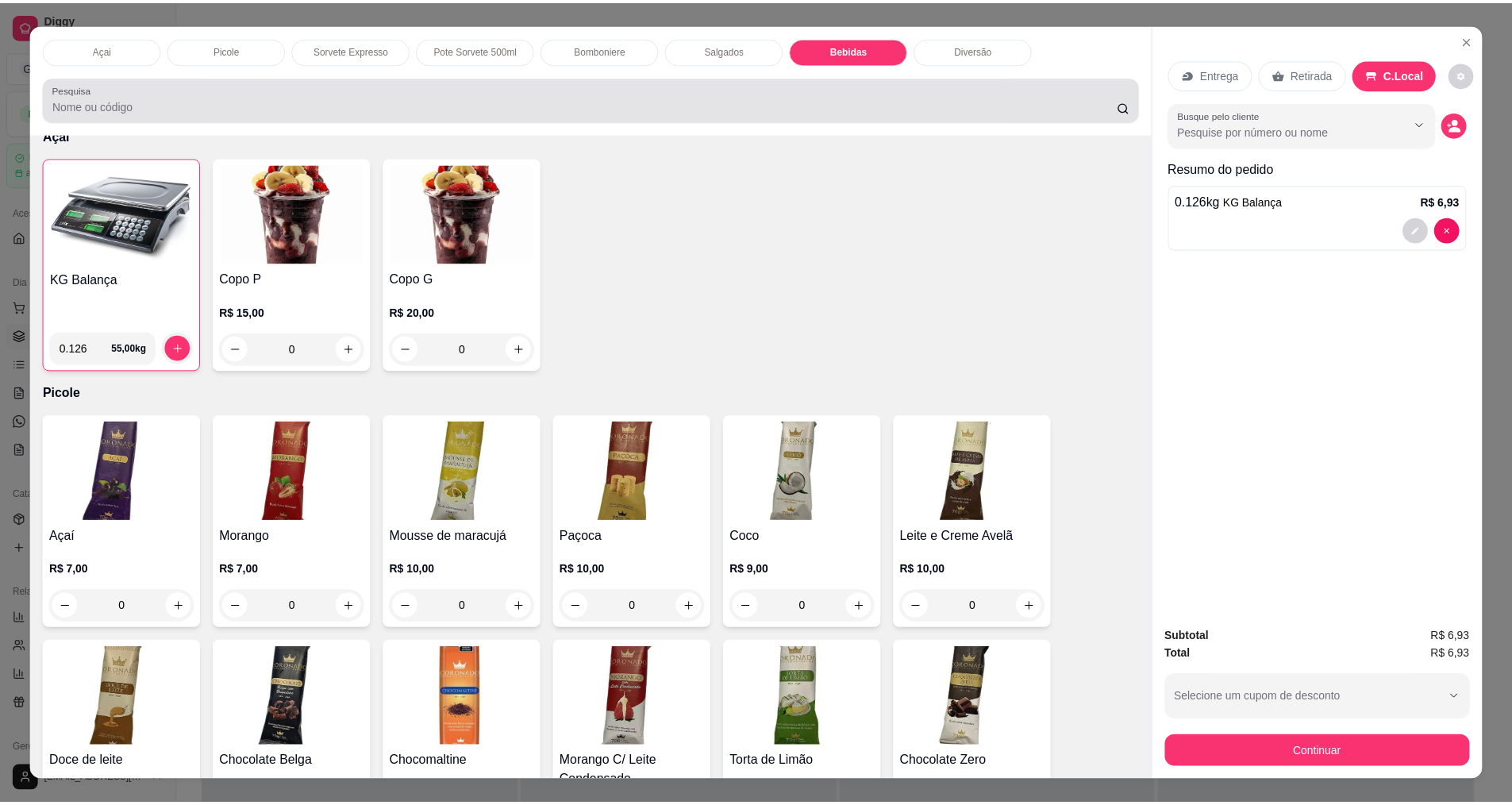
scroll to position [27, 0]
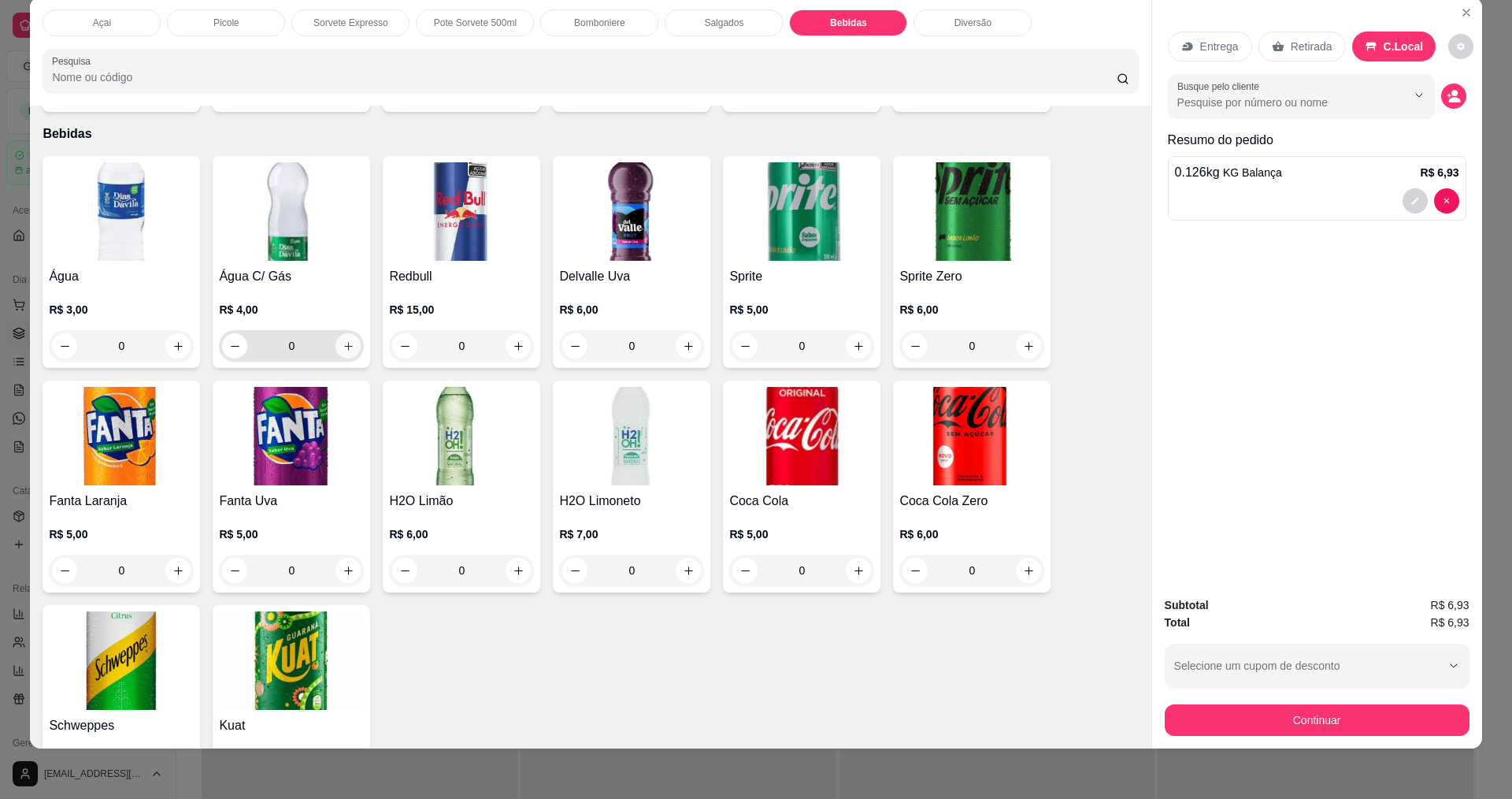
click at [336, 333] on button "increase-product-quantity" at bounding box center [348, 345] width 25 height 25
type input "1"
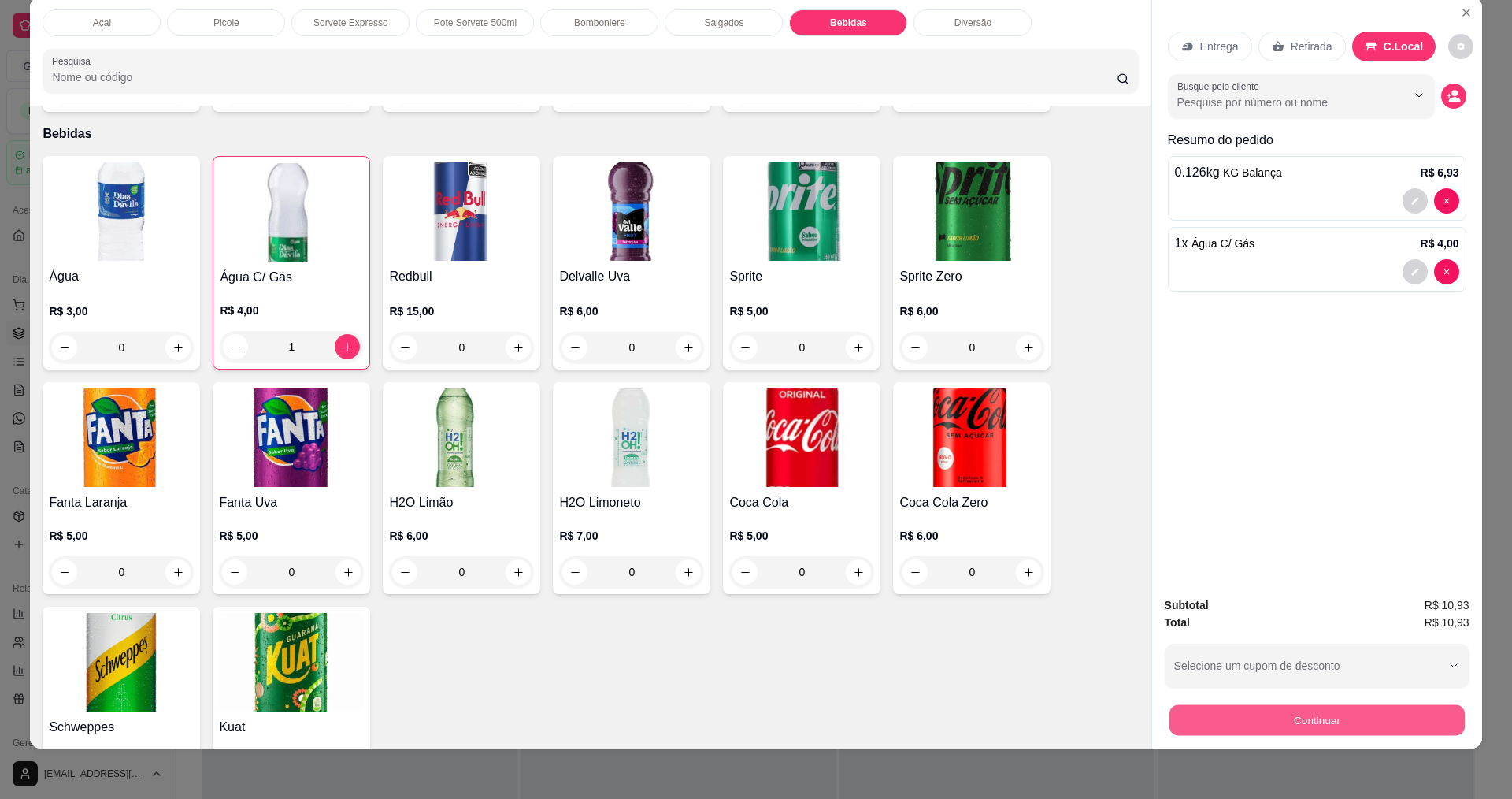
click at [1293, 723] on button "Continuar" at bounding box center [1316, 719] width 296 height 31
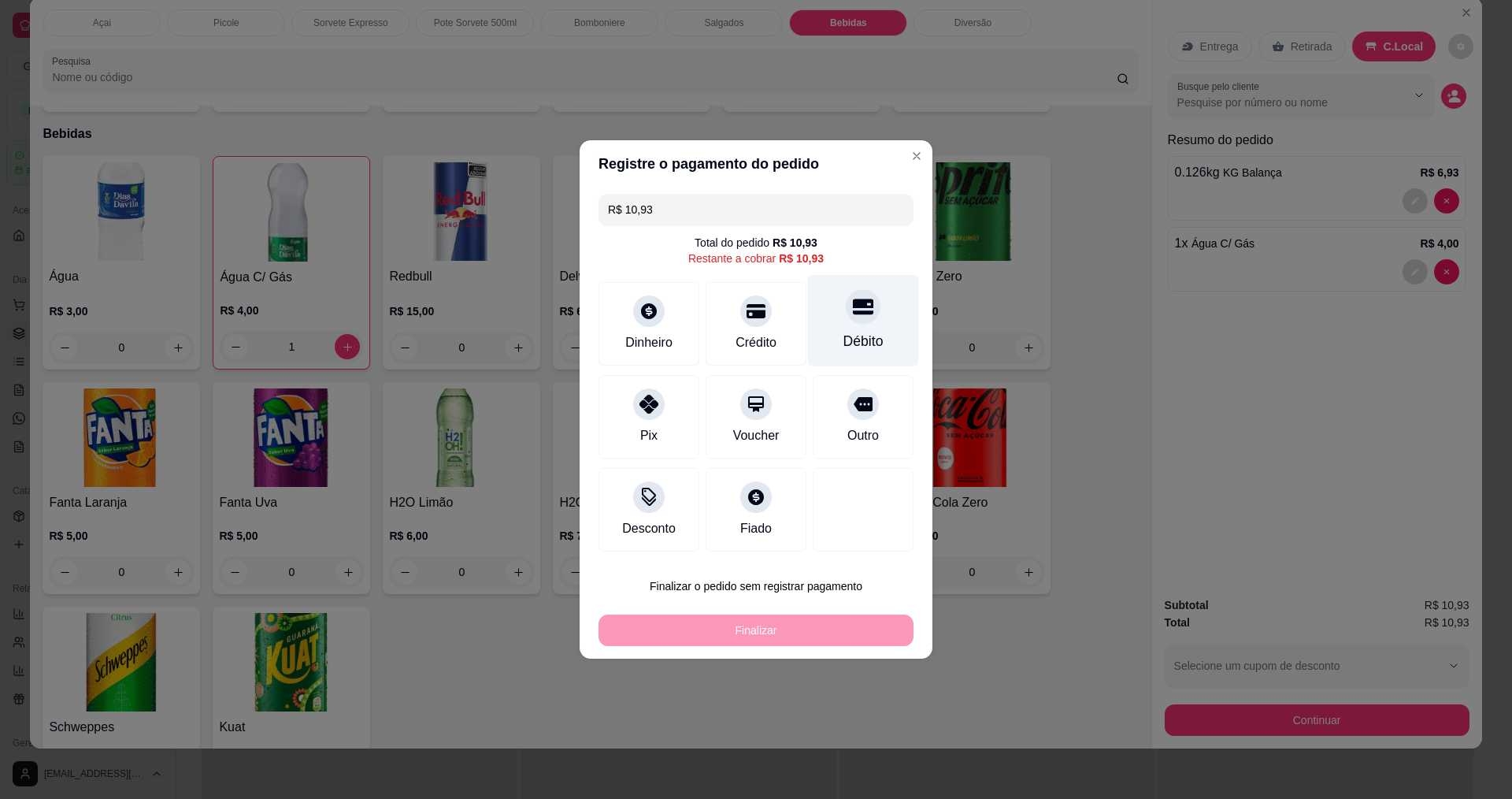
click at [835, 328] on div "Débito" at bounding box center [863, 321] width 111 height 92
type input "R$ 0,00"
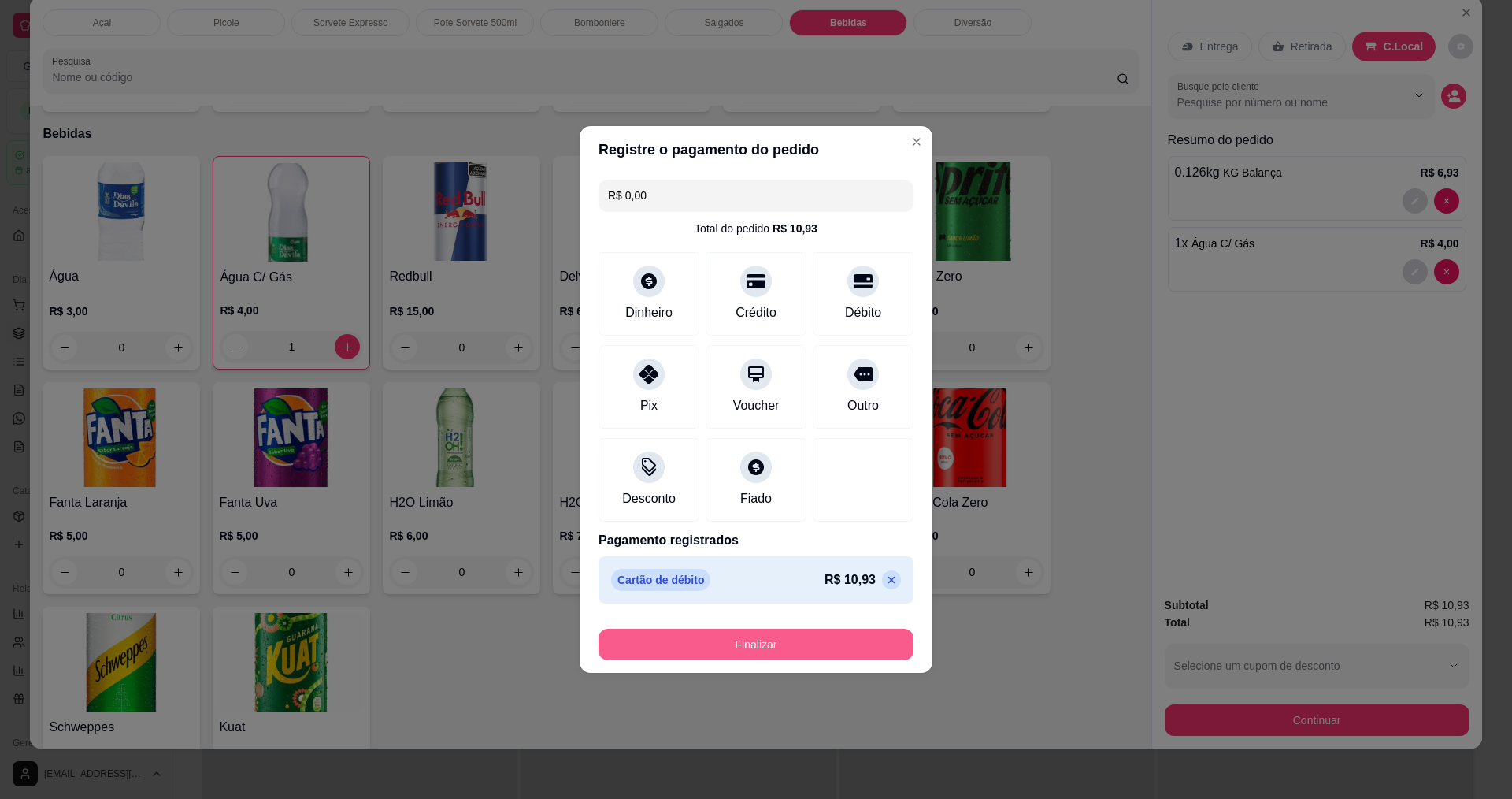
click at [811, 649] on button "Finalizar" at bounding box center [756, 644] width 315 height 32
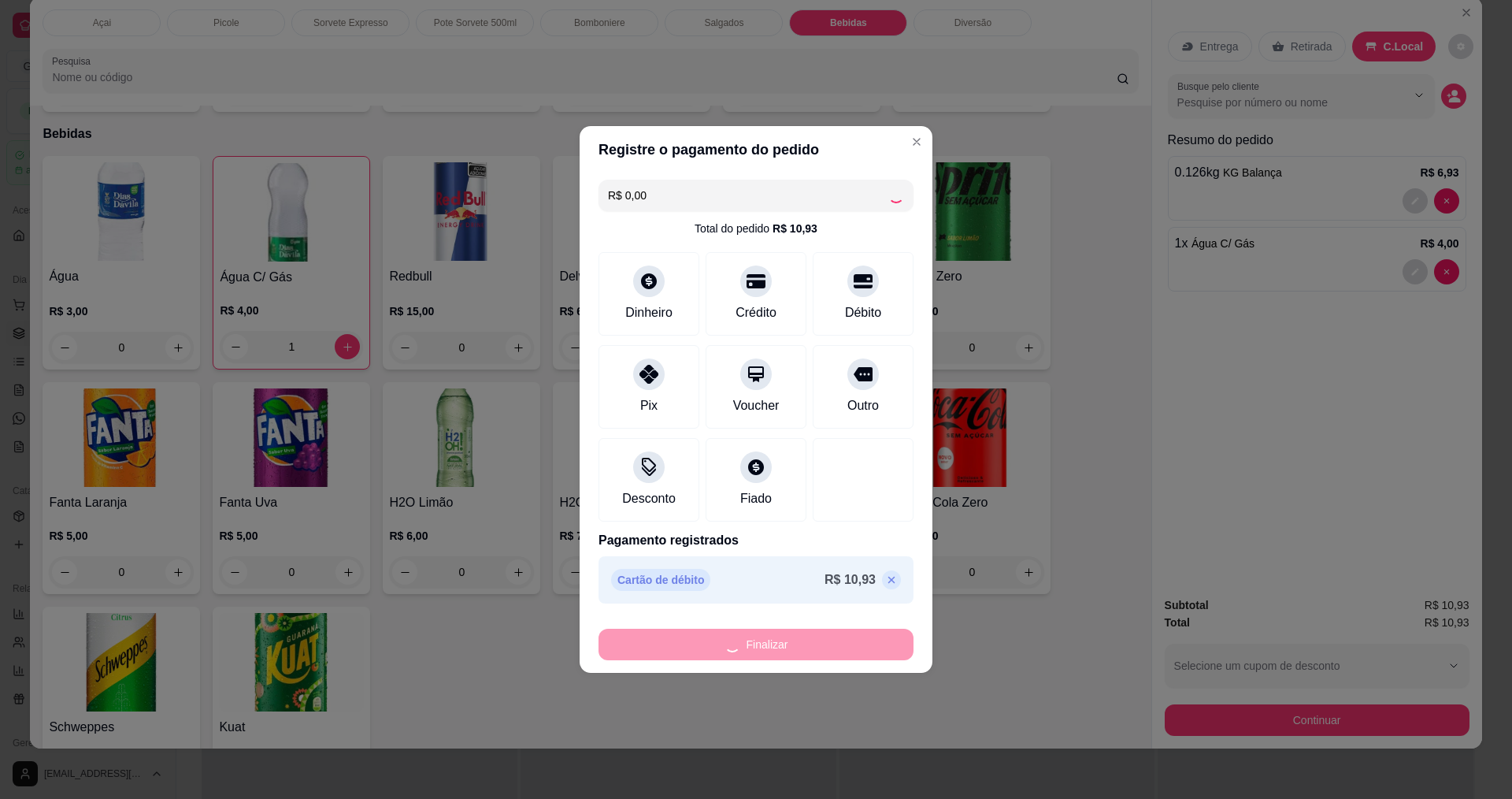
type input "0"
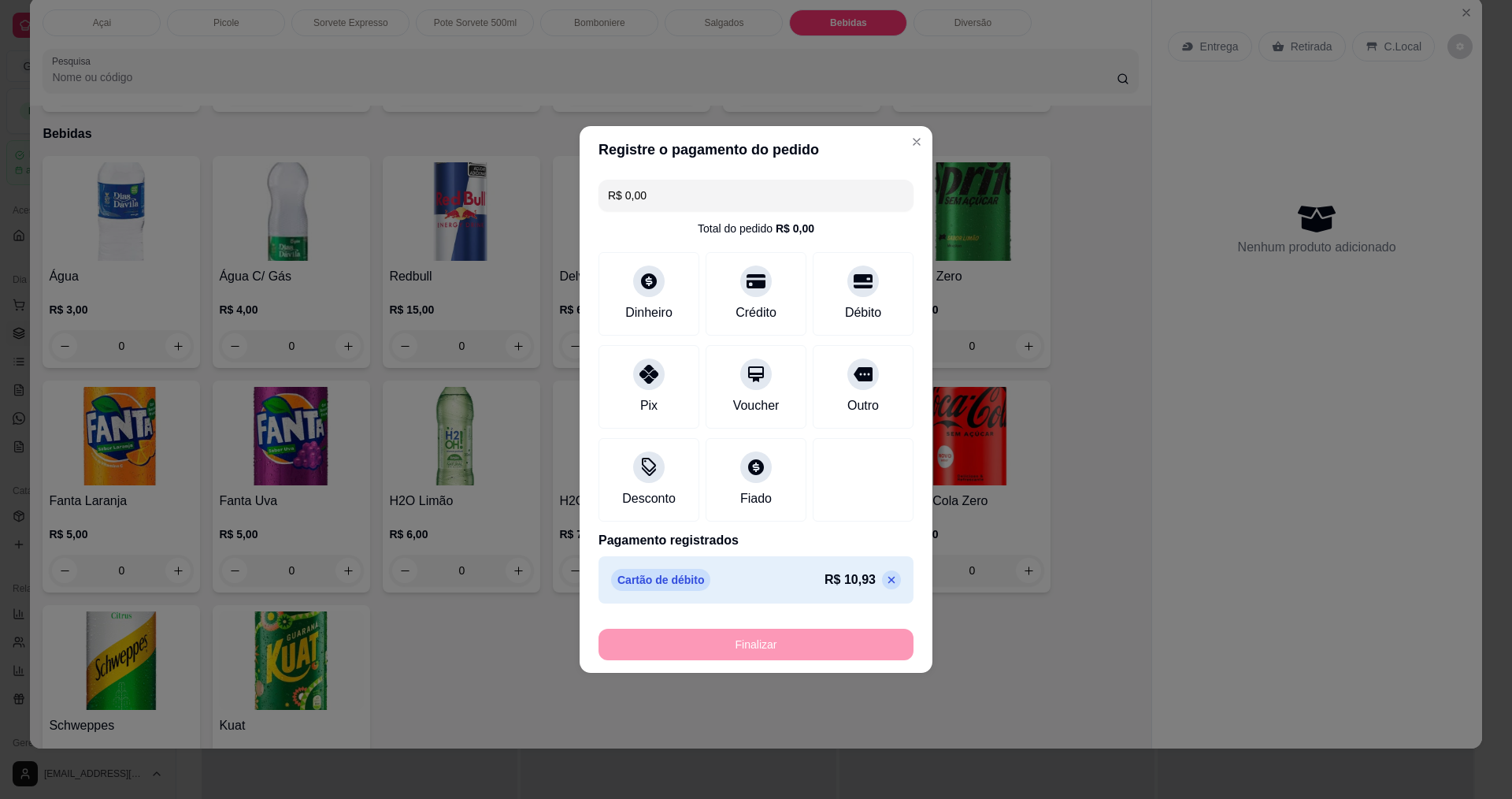
type input "-R$ 10,93"
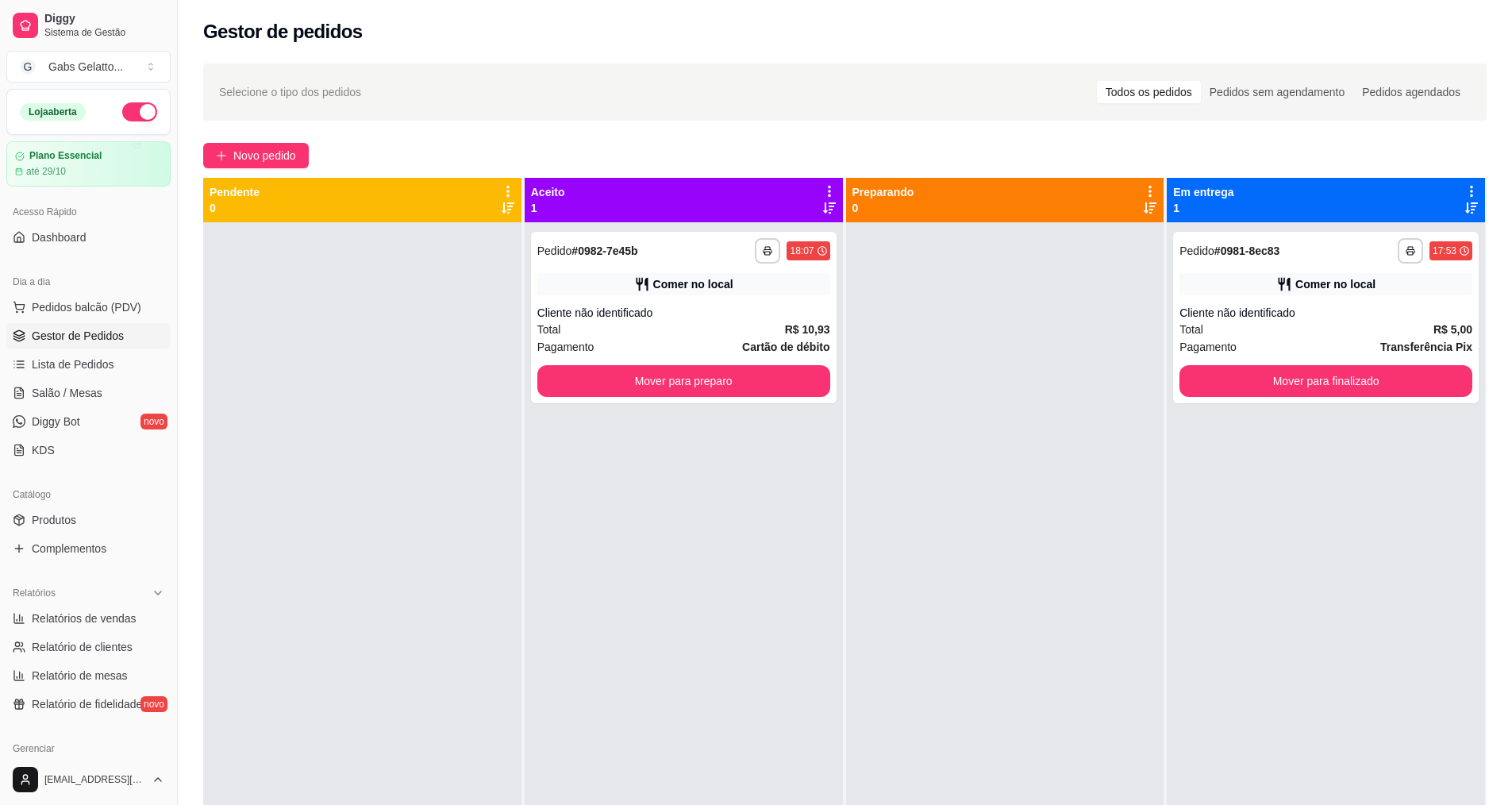
scroll to position [238, 0]
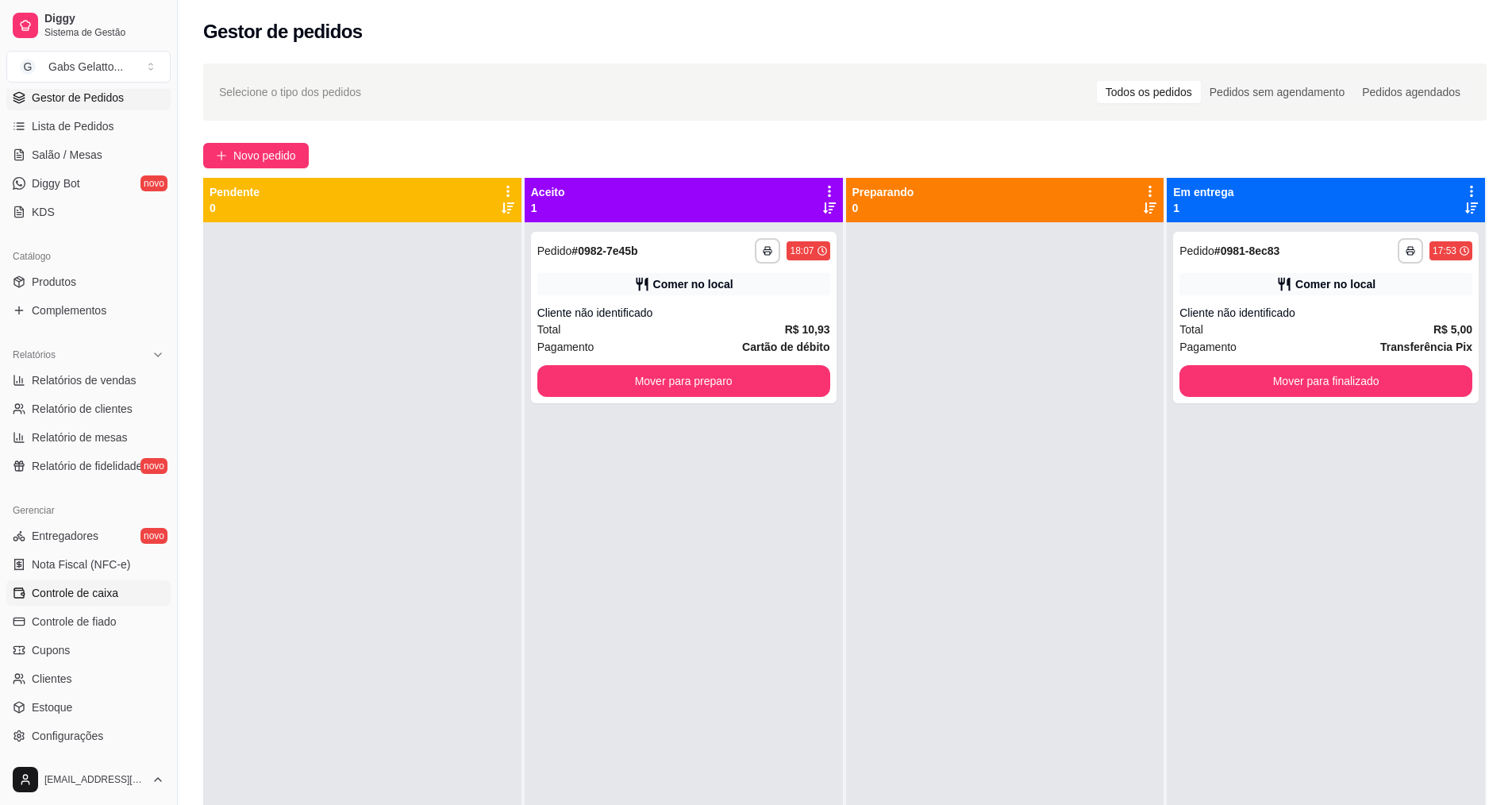
click at [111, 588] on span "Controle de caixa" at bounding box center [75, 593] width 86 height 16
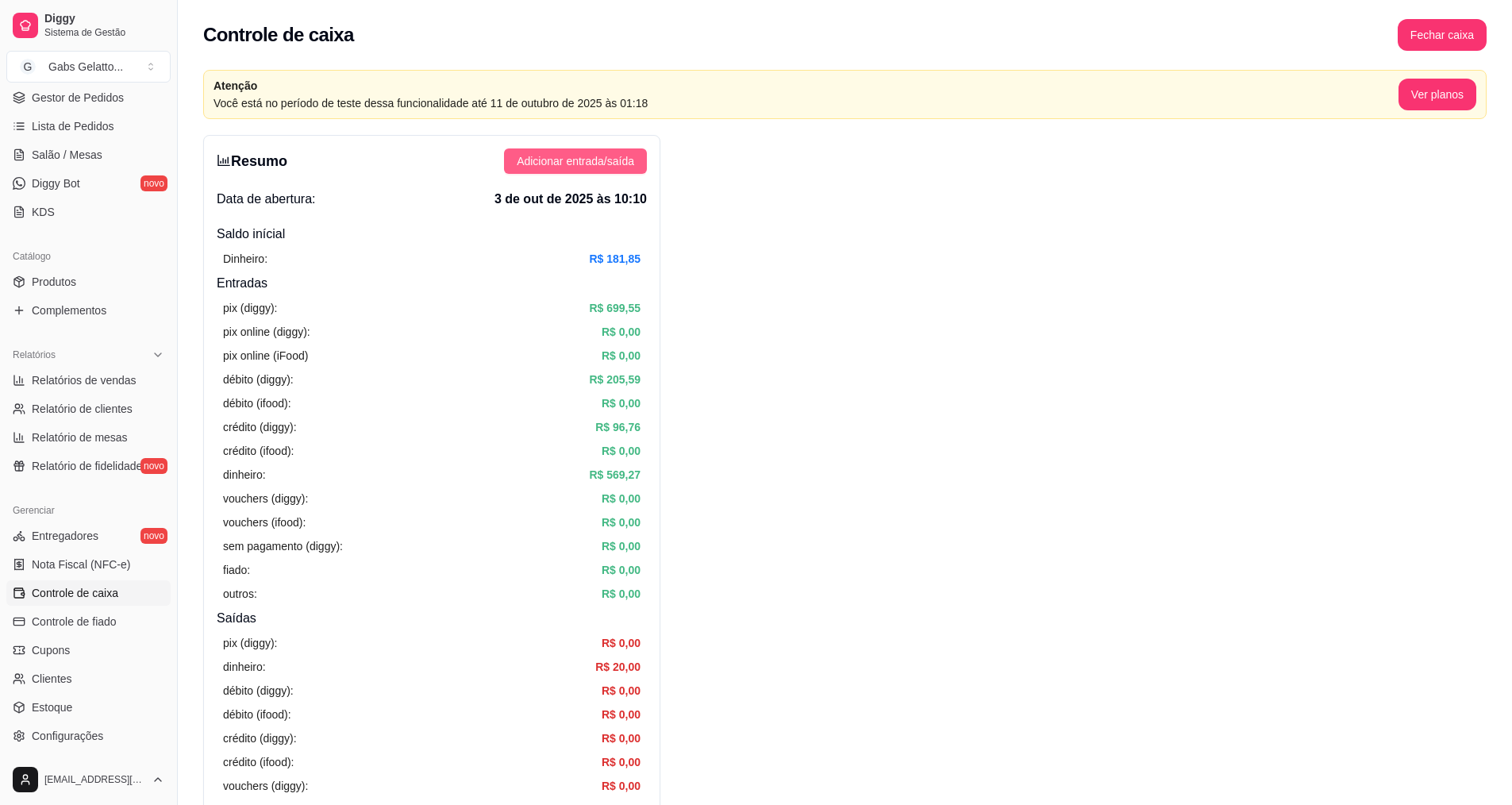
click at [612, 161] on span "Adicionar entrada/saída" at bounding box center [575, 161] width 117 height 18
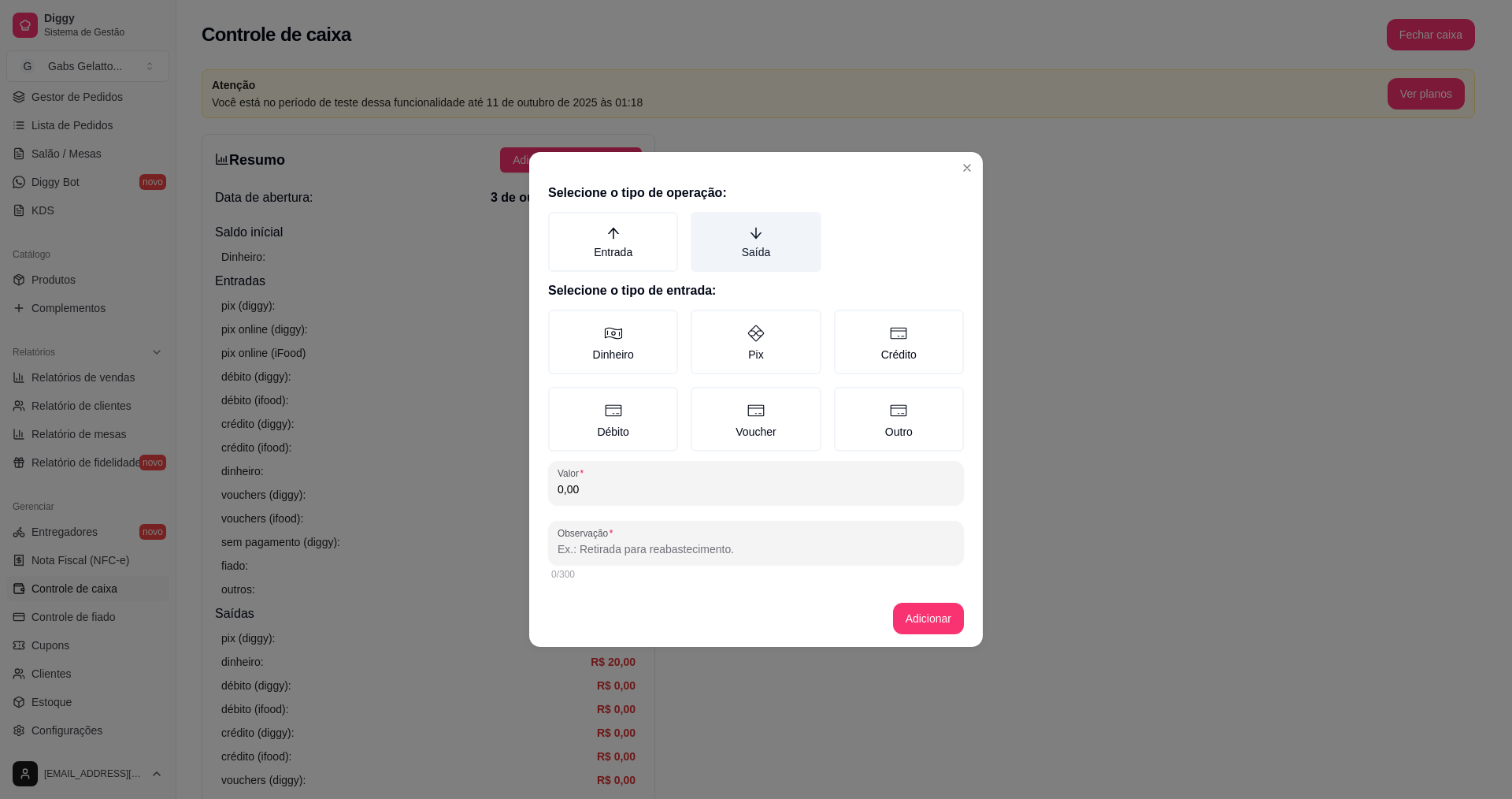
click at [765, 238] on label "Saída" at bounding box center [755, 241] width 130 height 60
click at [703, 224] on button "Saída" at bounding box center [696, 217] width 13 height 13
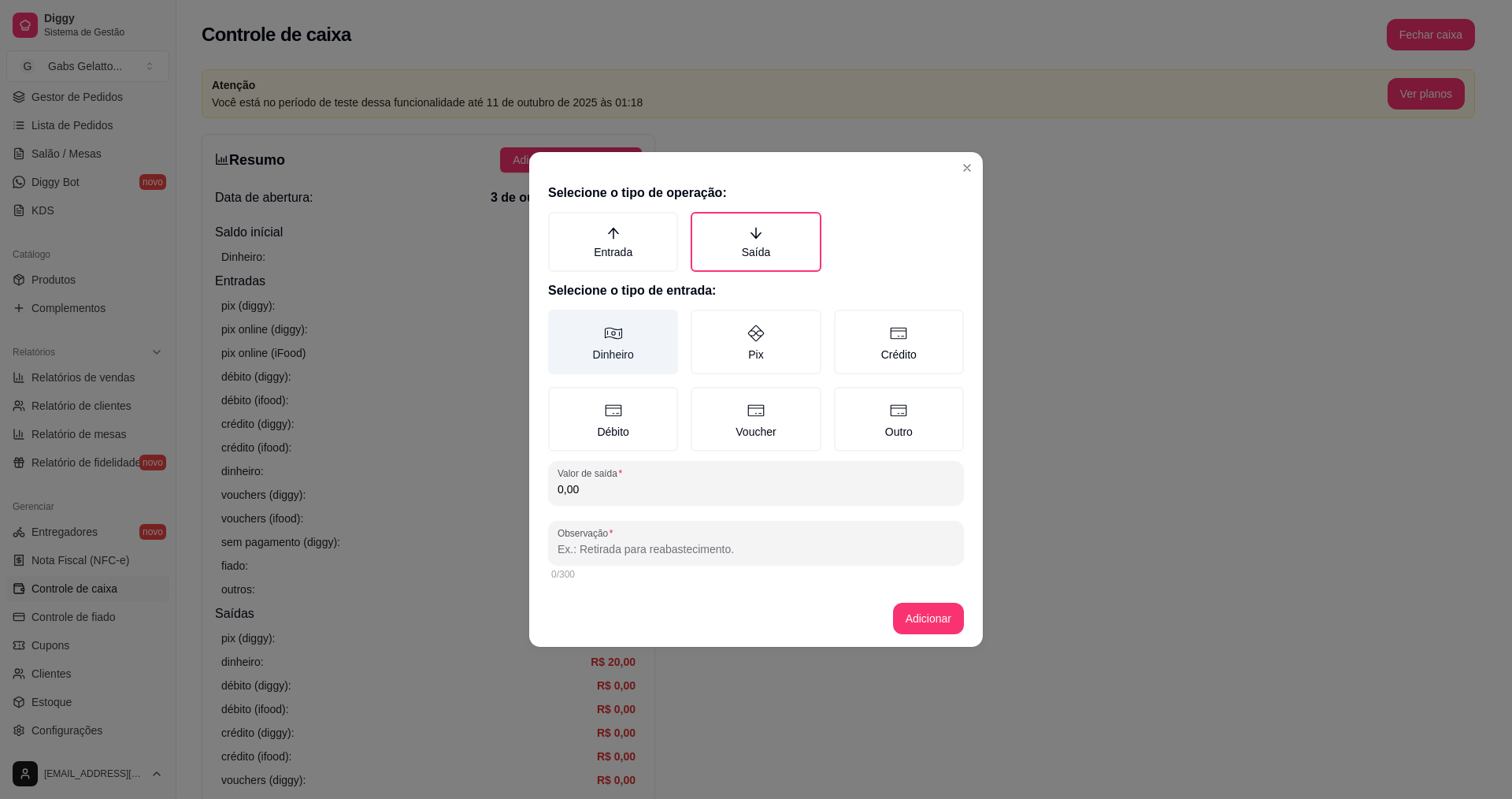
click at [621, 344] on label "Dinheiro" at bounding box center [612, 341] width 130 height 64
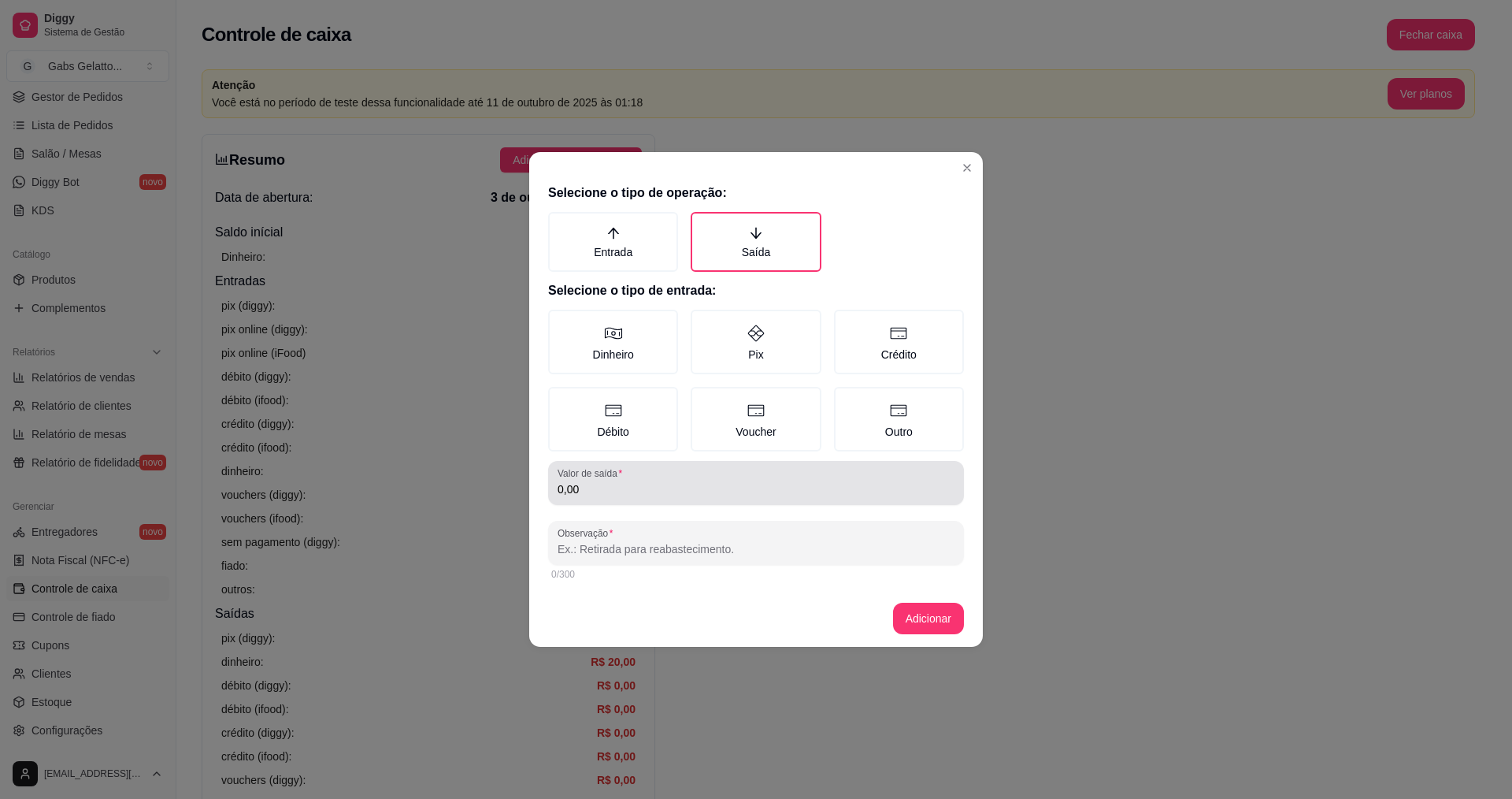
click at [640, 495] on input "0,00" at bounding box center [756, 489] width 397 height 16
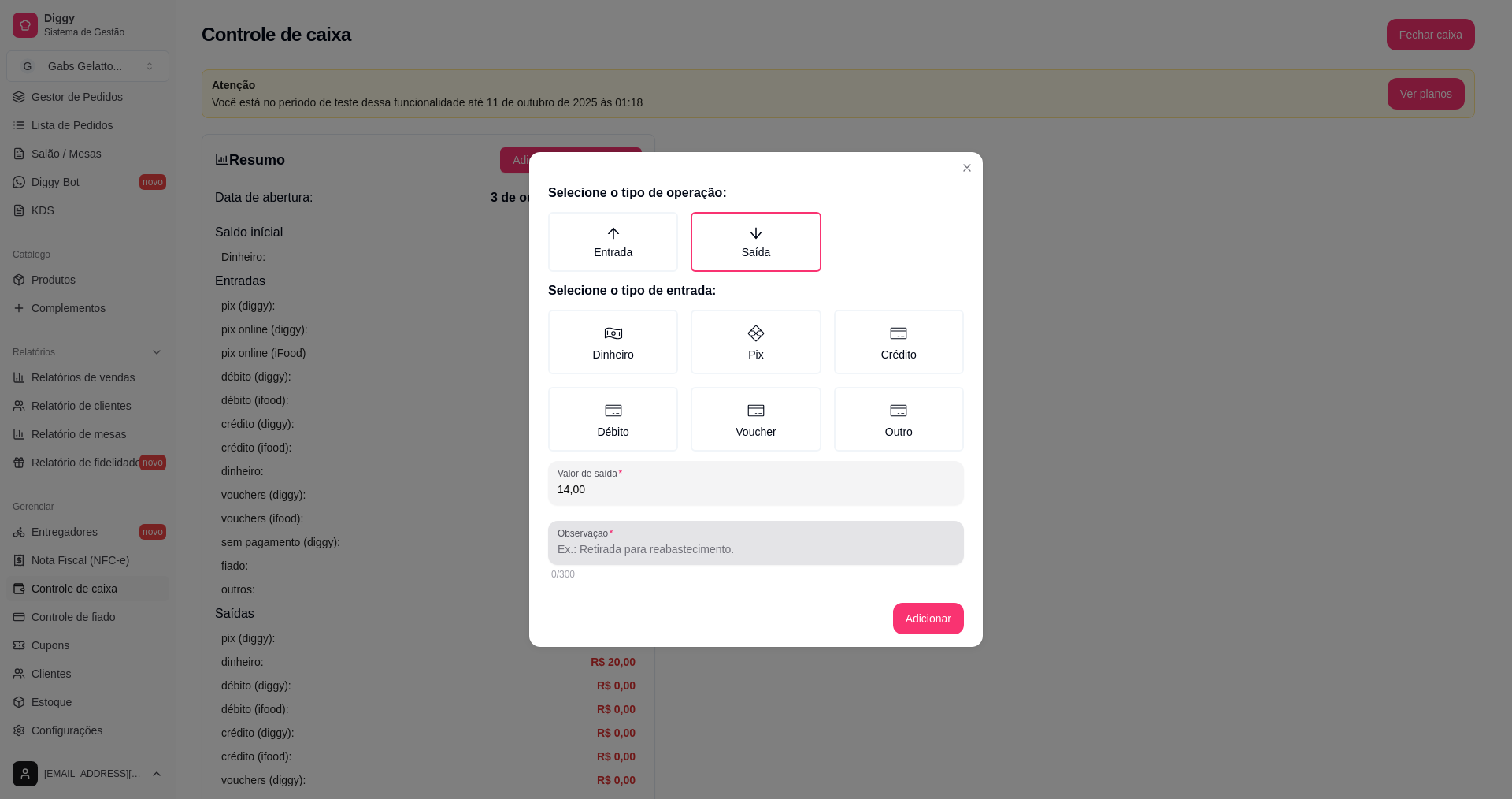
type input "14,00"
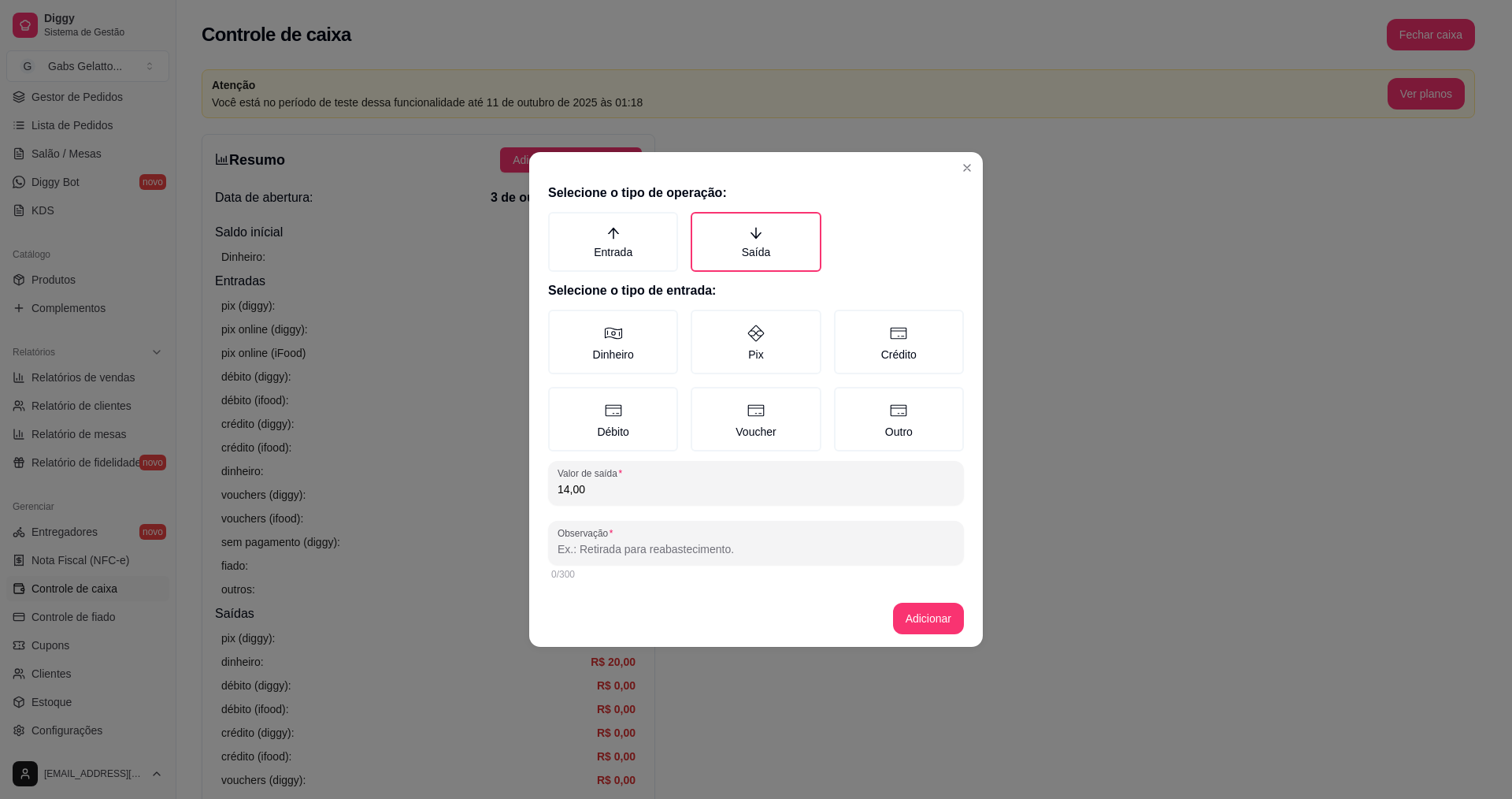
click at [625, 551] on input "Observação" at bounding box center [756, 548] width 397 height 16
type input "mingal"
click at [915, 615] on button "Adicionar" at bounding box center [928, 618] width 71 height 32
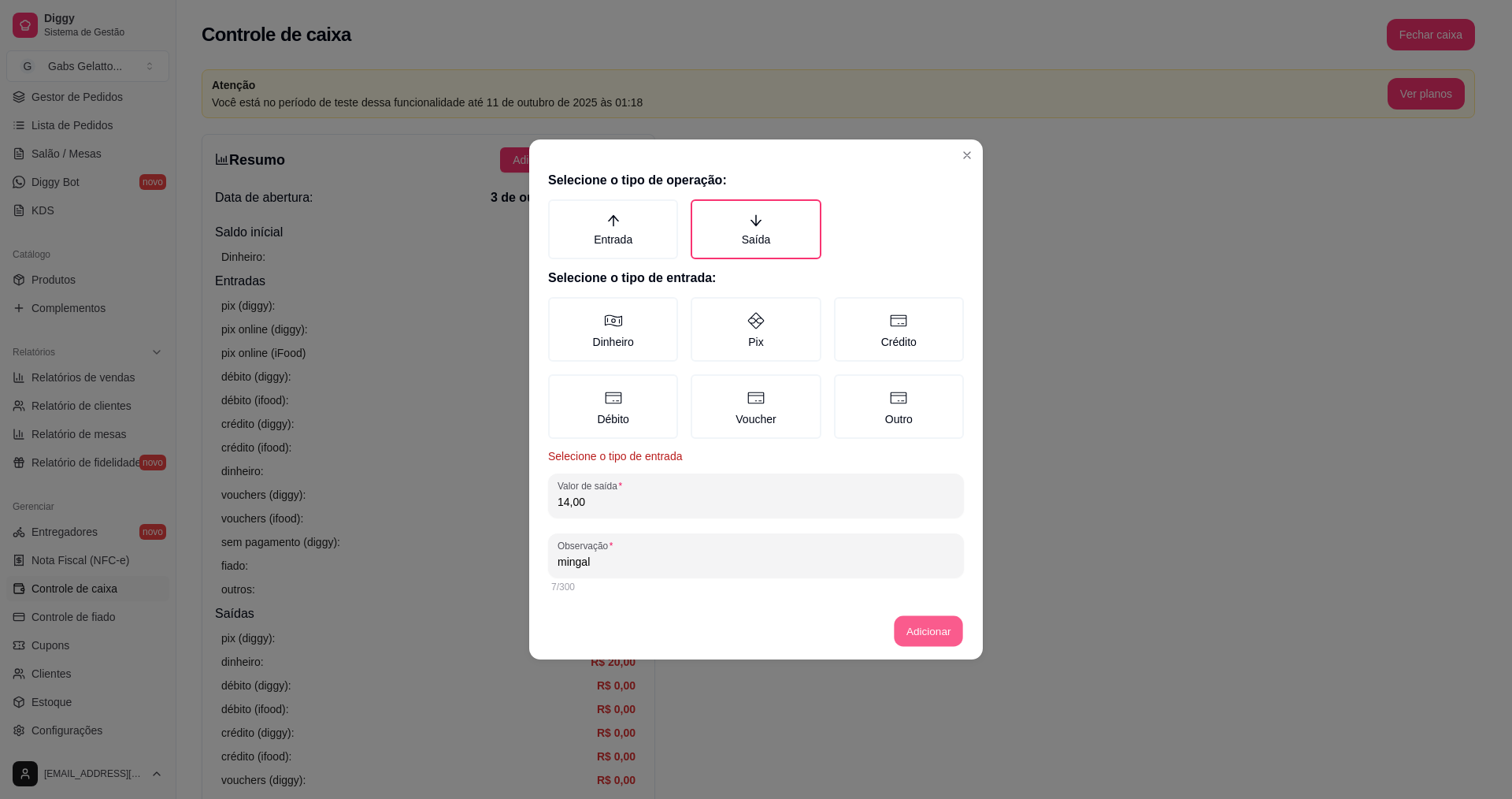
click at [953, 633] on button "Adicionar" at bounding box center [928, 631] width 69 height 31
click at [928, 623] on button "Adicionar" at bounding box center [928, 631] width 71 height 32
click at [626, 327] on label "Dinheiro" at bounding box center [612, 328] width 130 height 64
click at [560, 309] on button "Dinheiro" at bounding box center [554, 303] width 13 height 13
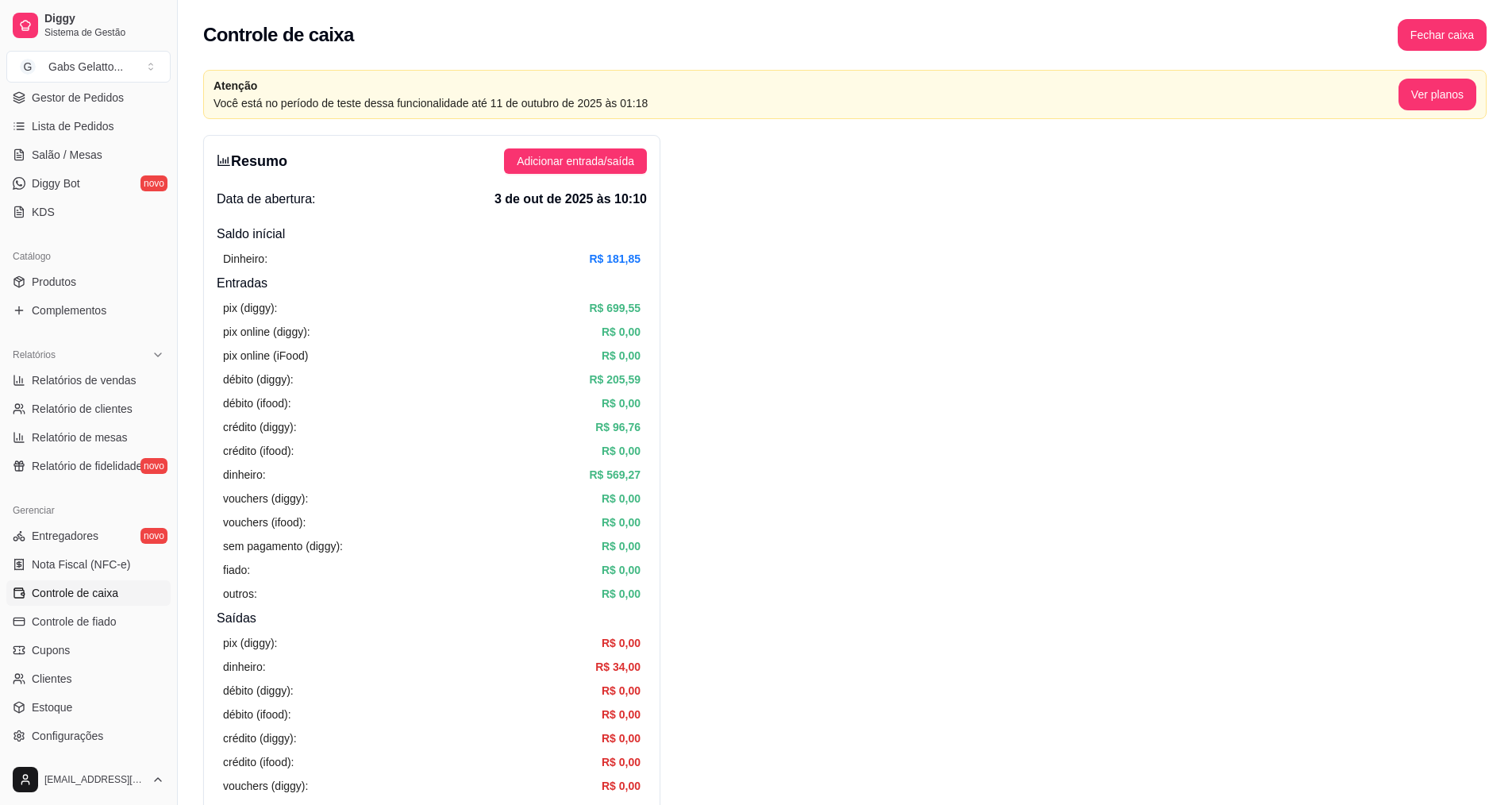
click at [86, 363] on div "Relatórios" at bounding box center [88, 354] width 164 height 25
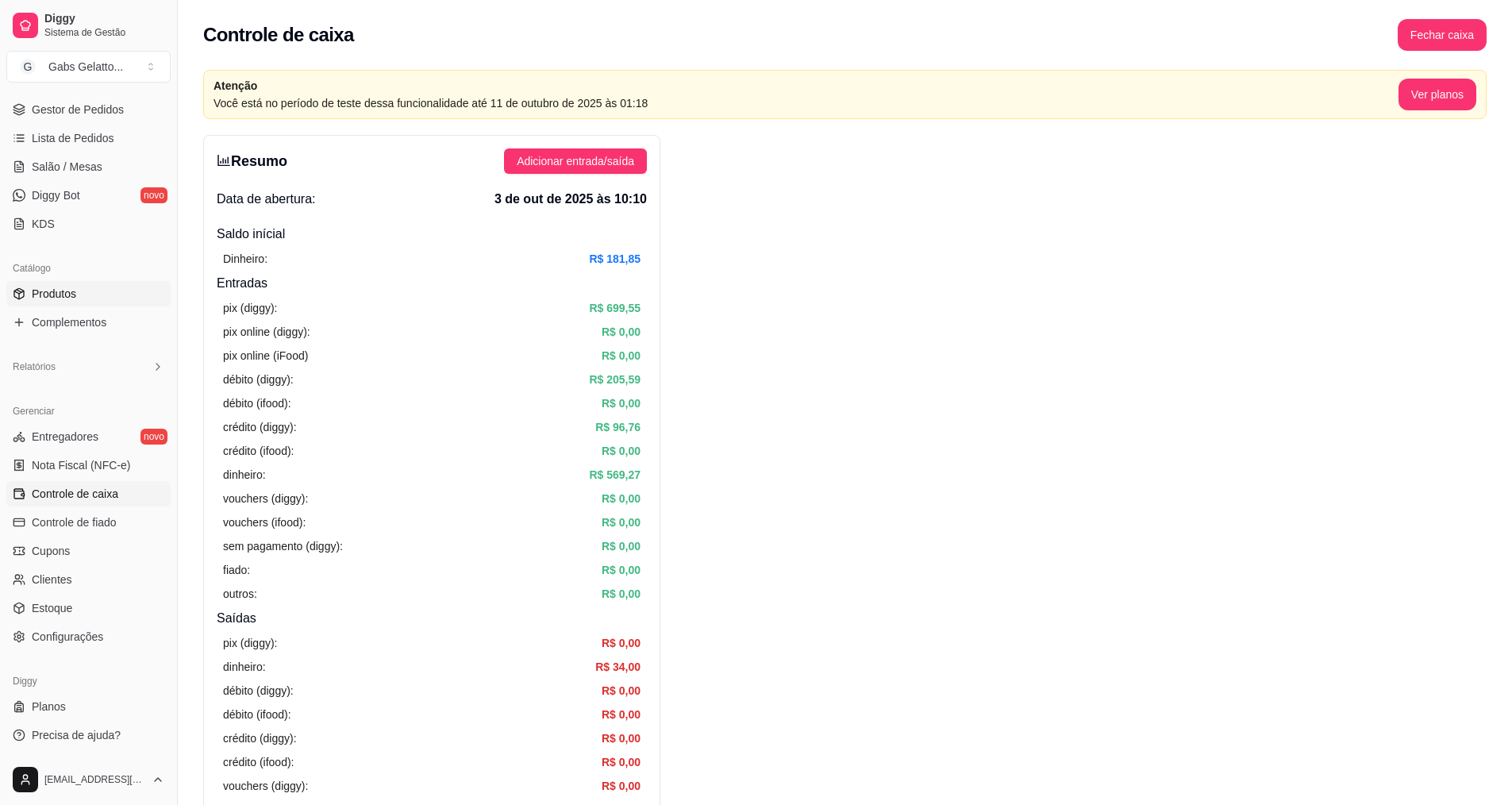
scroll to position [226, 0]
click at [74, 298] on span "Produtos" at bounding box center [54, 293] width 44 height 16
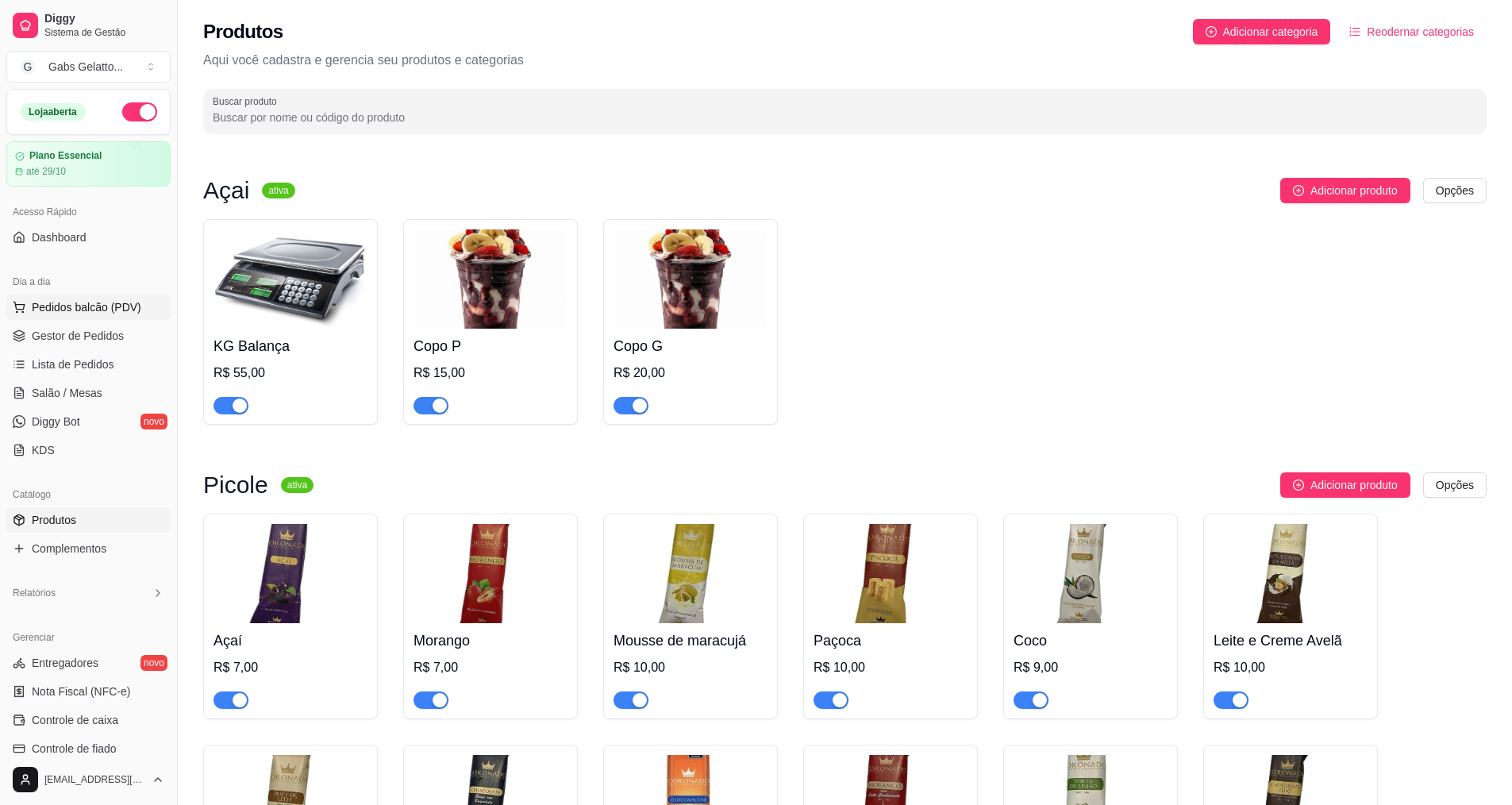
click at [85, 317] on button "Pedidos balcão (PDV)" at bounding box center [88, 306] width 164 height 25
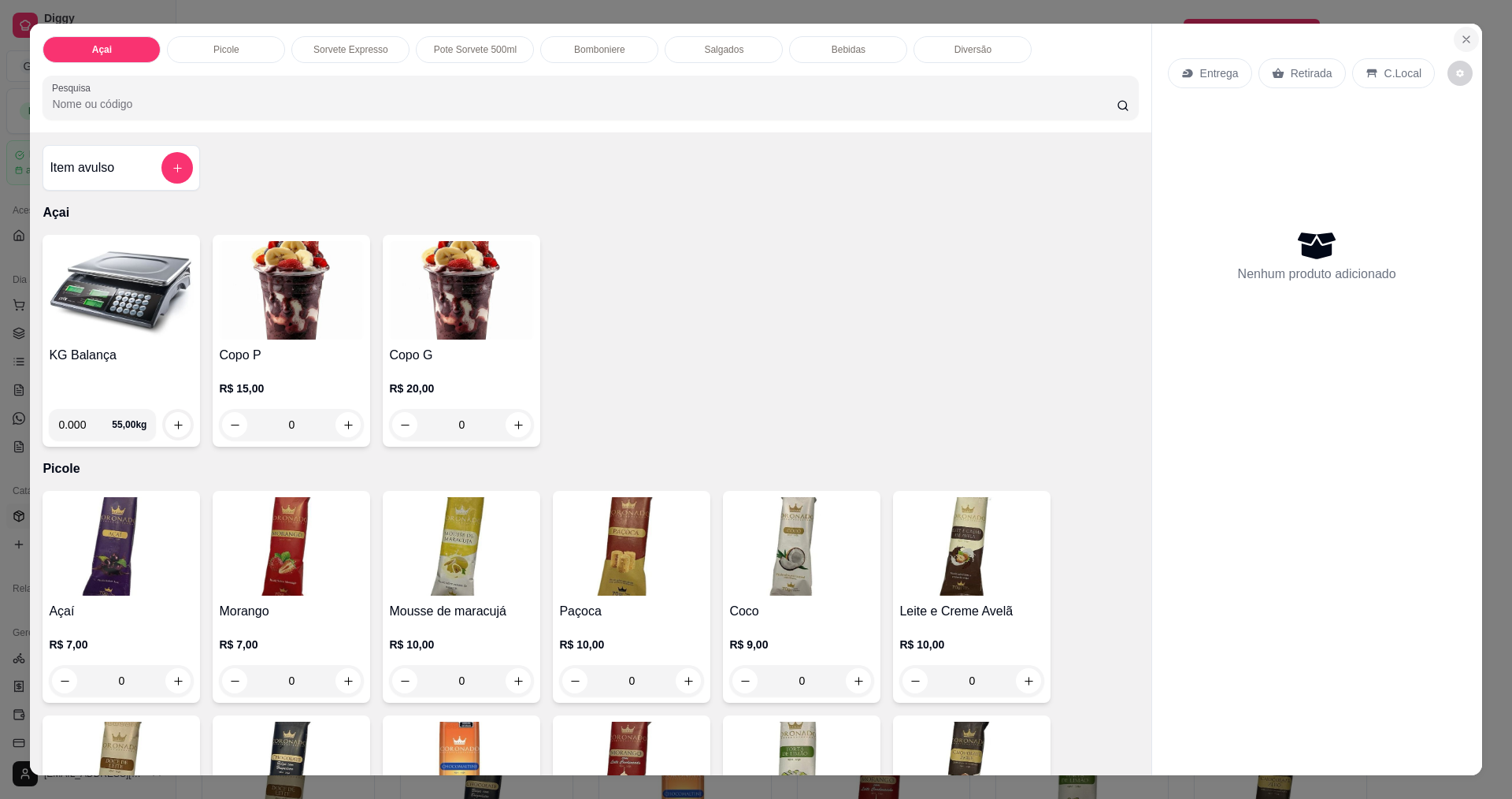
click at [1460, 42] on icon "Close" at bounding box center [1466, 39] width 13 height 13
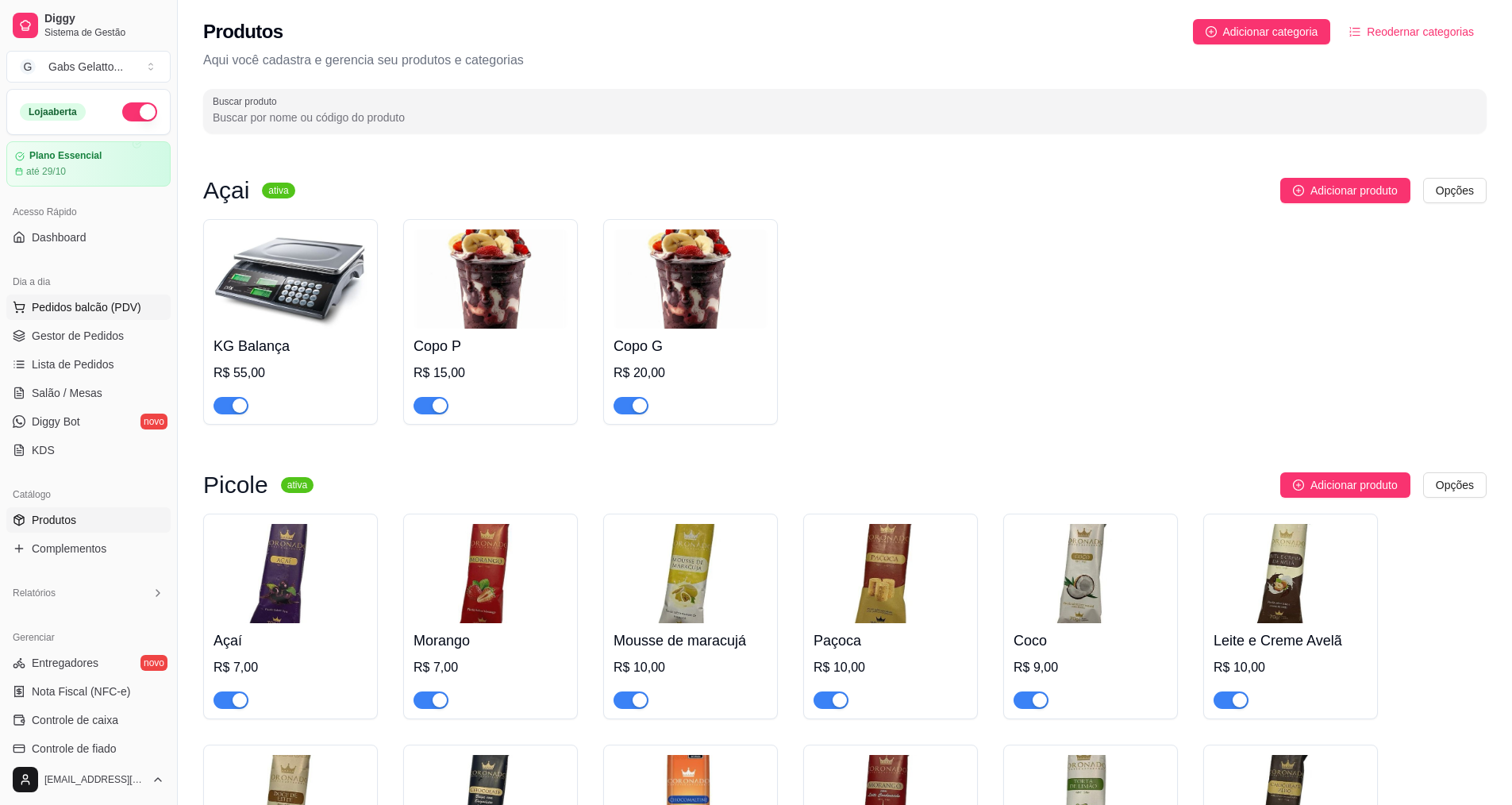
click at [104, 305] on span "Pedidos balcão (PDV)" at bounding box center [86, 306] width 110 height 16
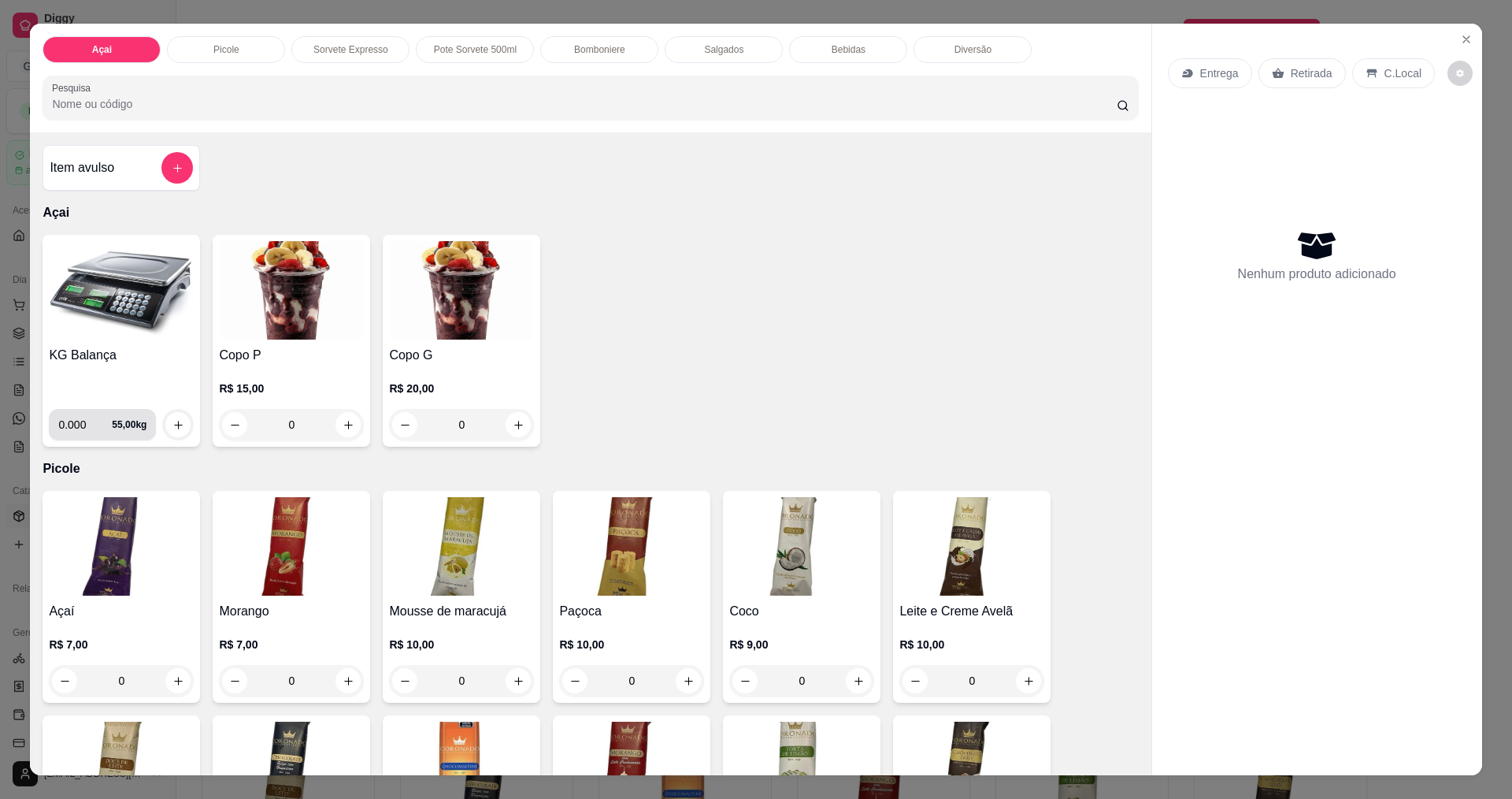
click at [85, 420] on input "0.000" at bounding box center [85, 424] width 53 height 32
type input "0.124"
click at [172, 429] on icon "increase-product-quantity" at bounding box center [178, 424] width 12 height 12
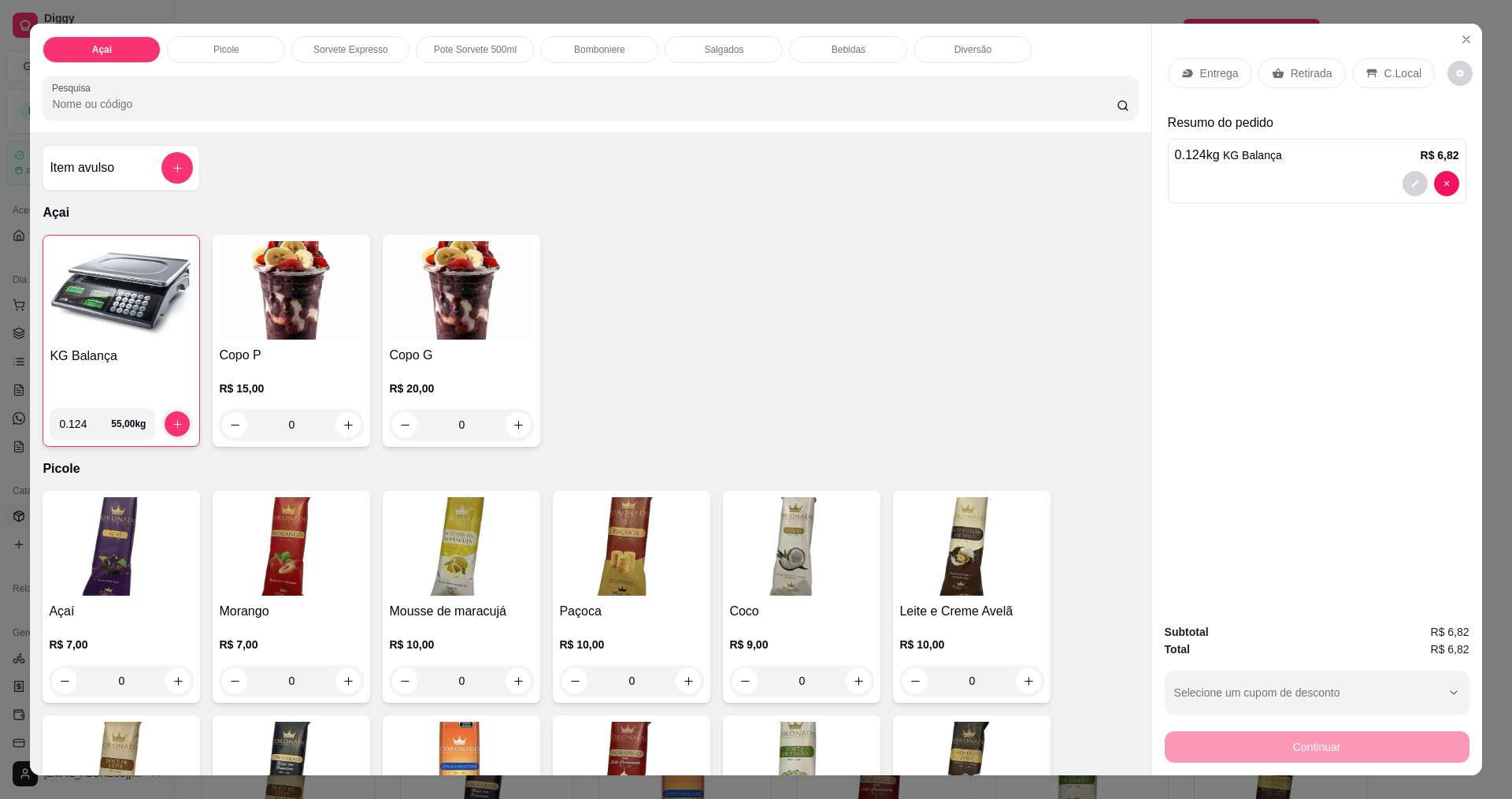
click at [1251, 185] on div at bounding box center [1316, 183] width 284 height 25
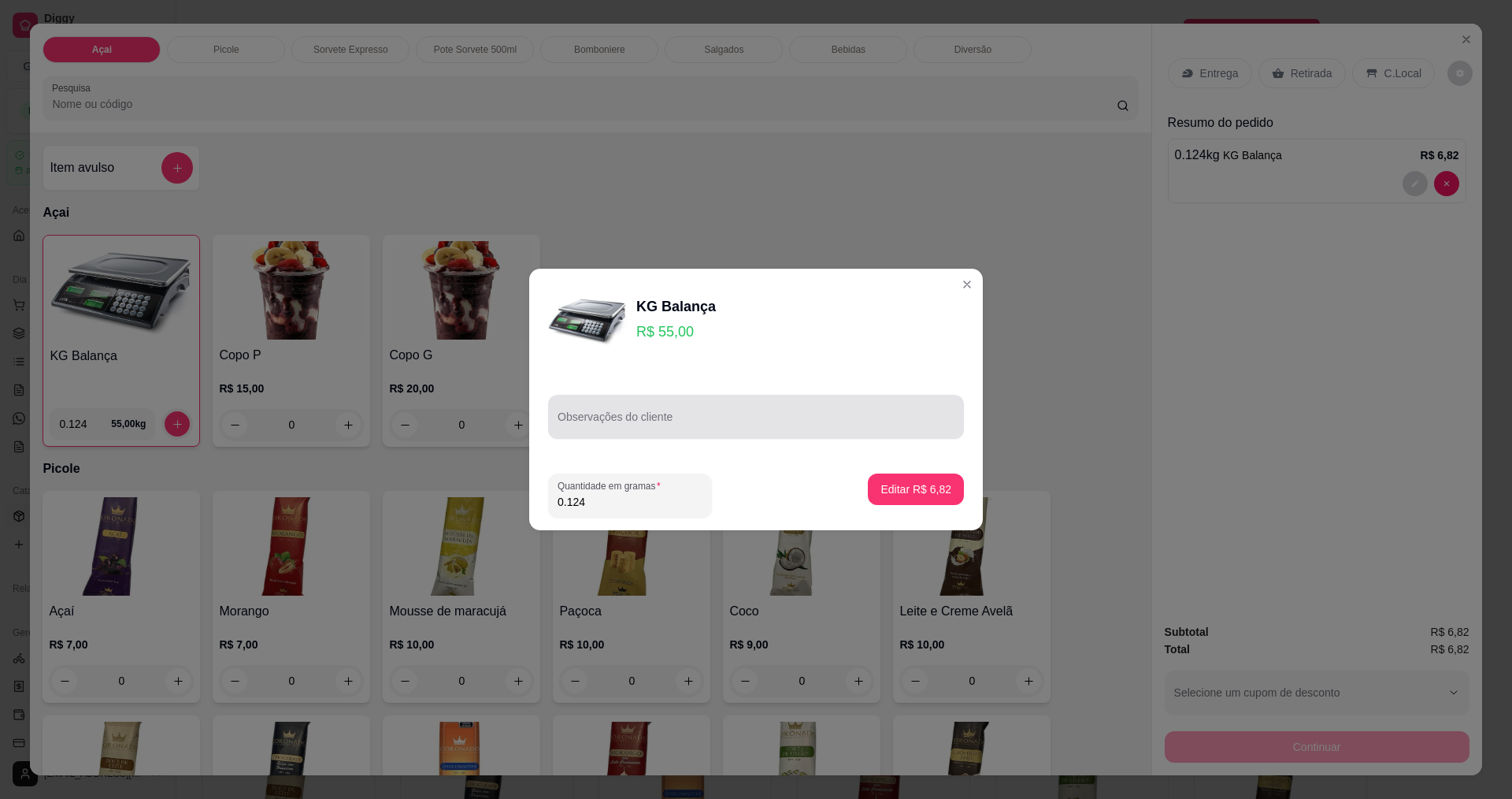
click at [691, 398] on div "Observações do cliente" at bounding box center [756, 416] width 416 height 44
type input "1"
click at [934, 471] on footer "Quantidade em gramas 0.124 Editar R$ 6,82" at bounding box center [756, 495] width 454 height 69
click at [926, 486] on p "Editar R$ 6,82" at bounding box center [916, 489] width 71 height 16
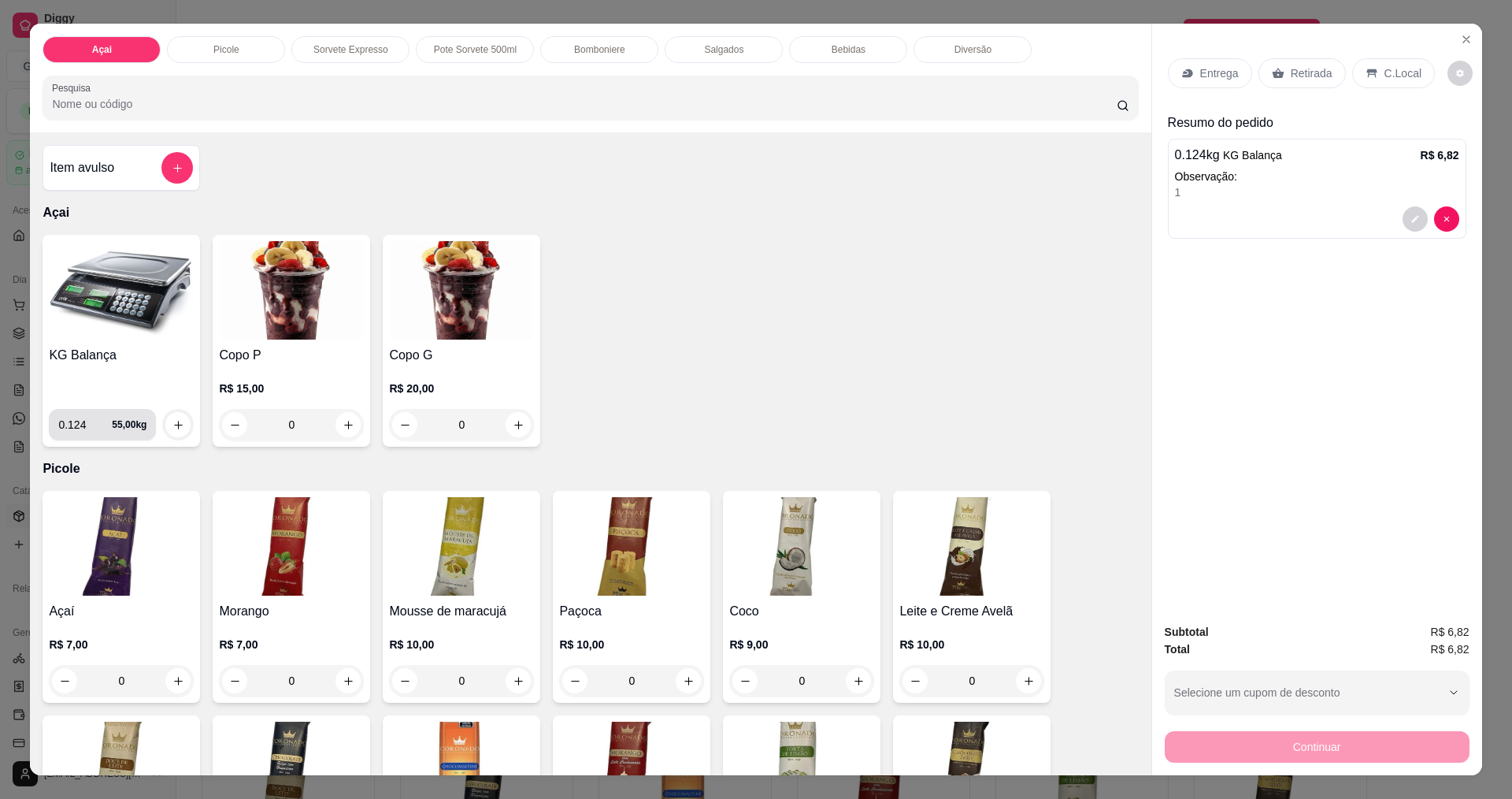
click at [85, 428] on input "0.124" at bounding box center [85, 424] width 53 height 32
type input "0.084"
click at [170, 417] on button "increase-product-quantity" at bounding box center [178, 425] width 24 height 24
click at [1413, 76] on div "C.Local" at bounding box center [1394, 74] width 83 height 30
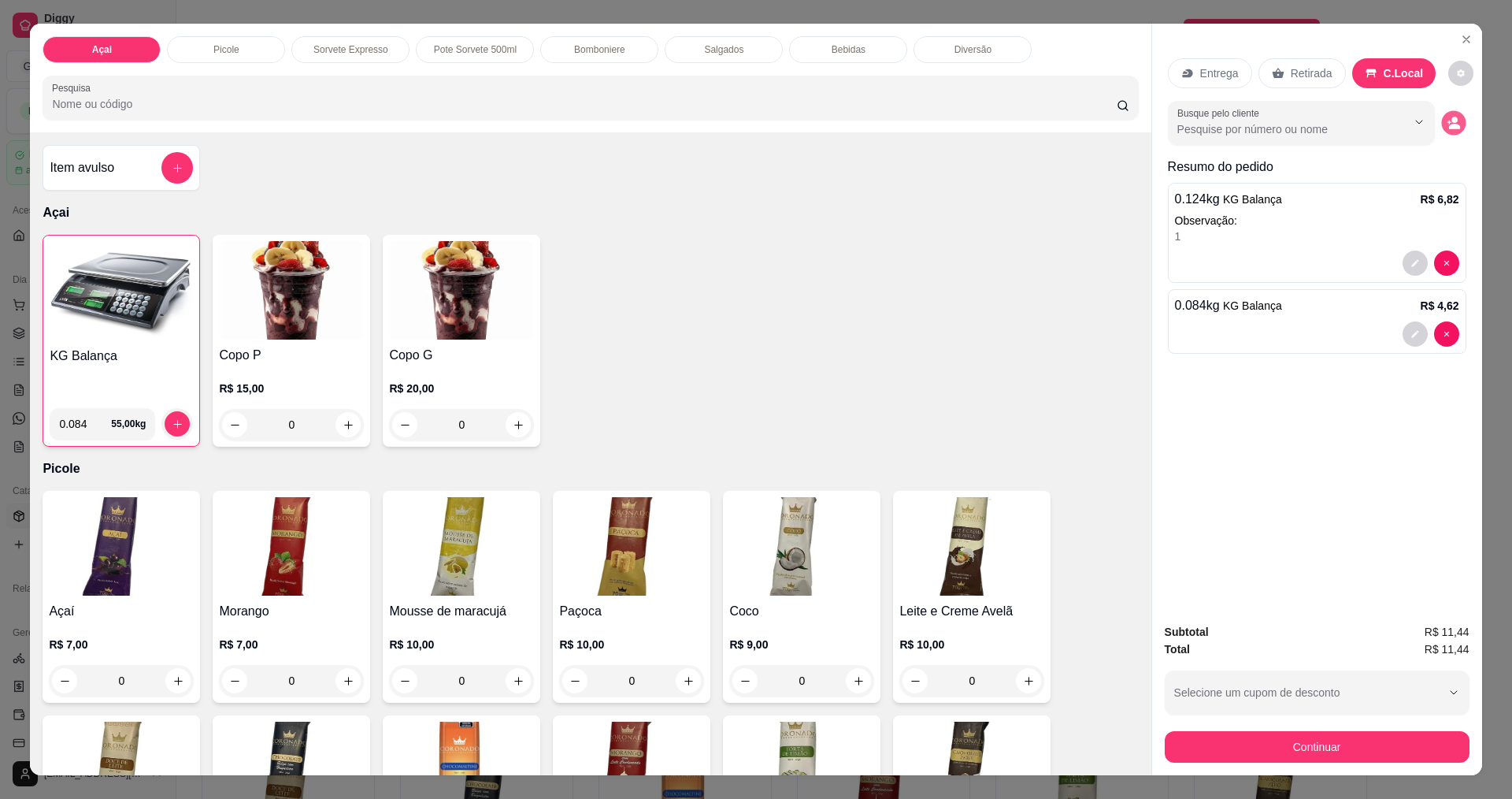
click at [1447, 119] on icon "decrease-product-quantity" at bounding box center [1453, 123] width 13 height 13
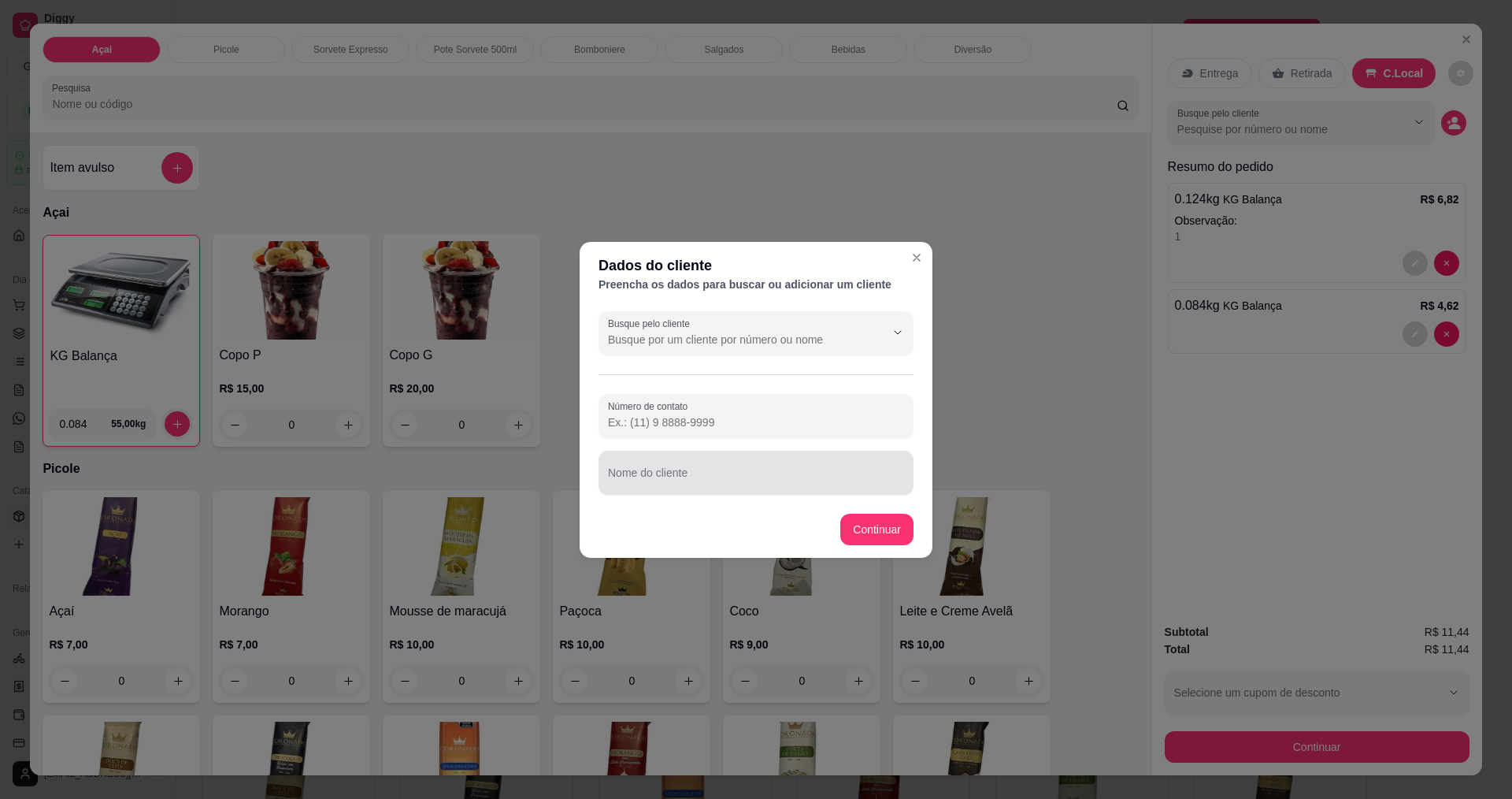
click at [763, 480] on input "Nome do cliente" at bounding box center [756, 478] width 296 height 16
type input "."
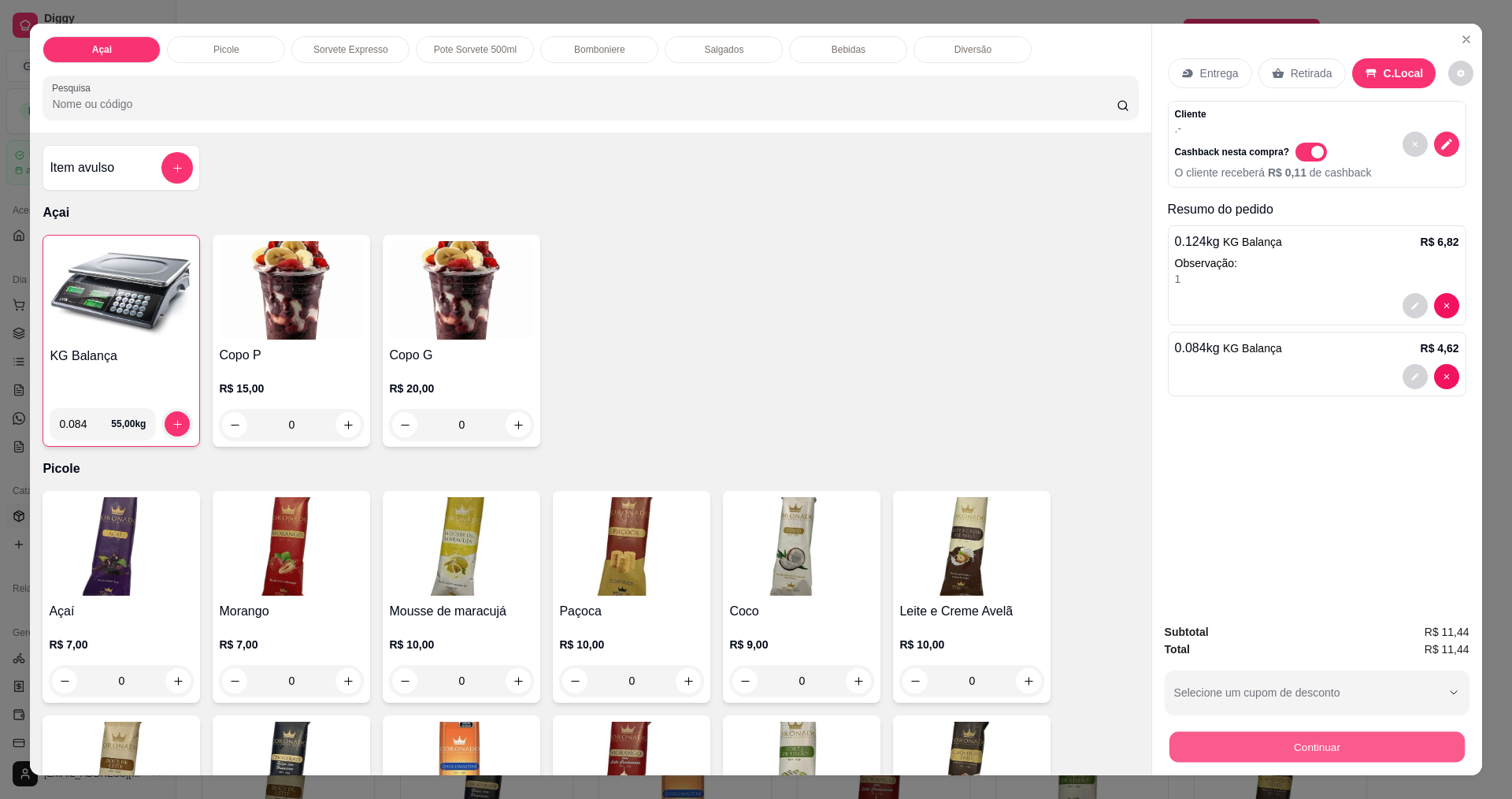
click at [1347, 744] on button "Continuar" at bounding box center [1316, 746] width 296 height 31
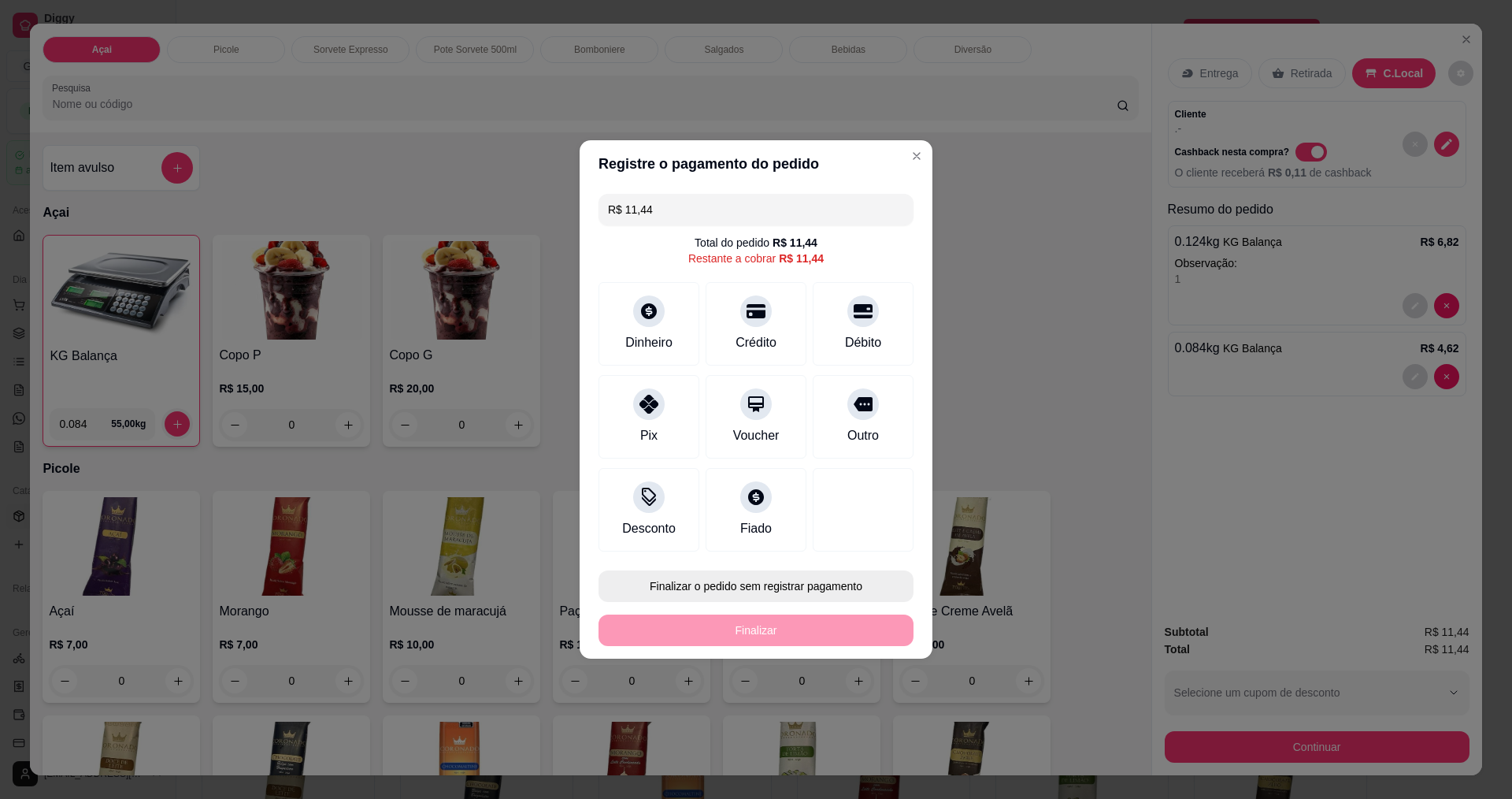
click at [752, 585] on button "Finalizar o pedido sem registrar pagamento" at bounding box center [756, 586] width 315 height 32
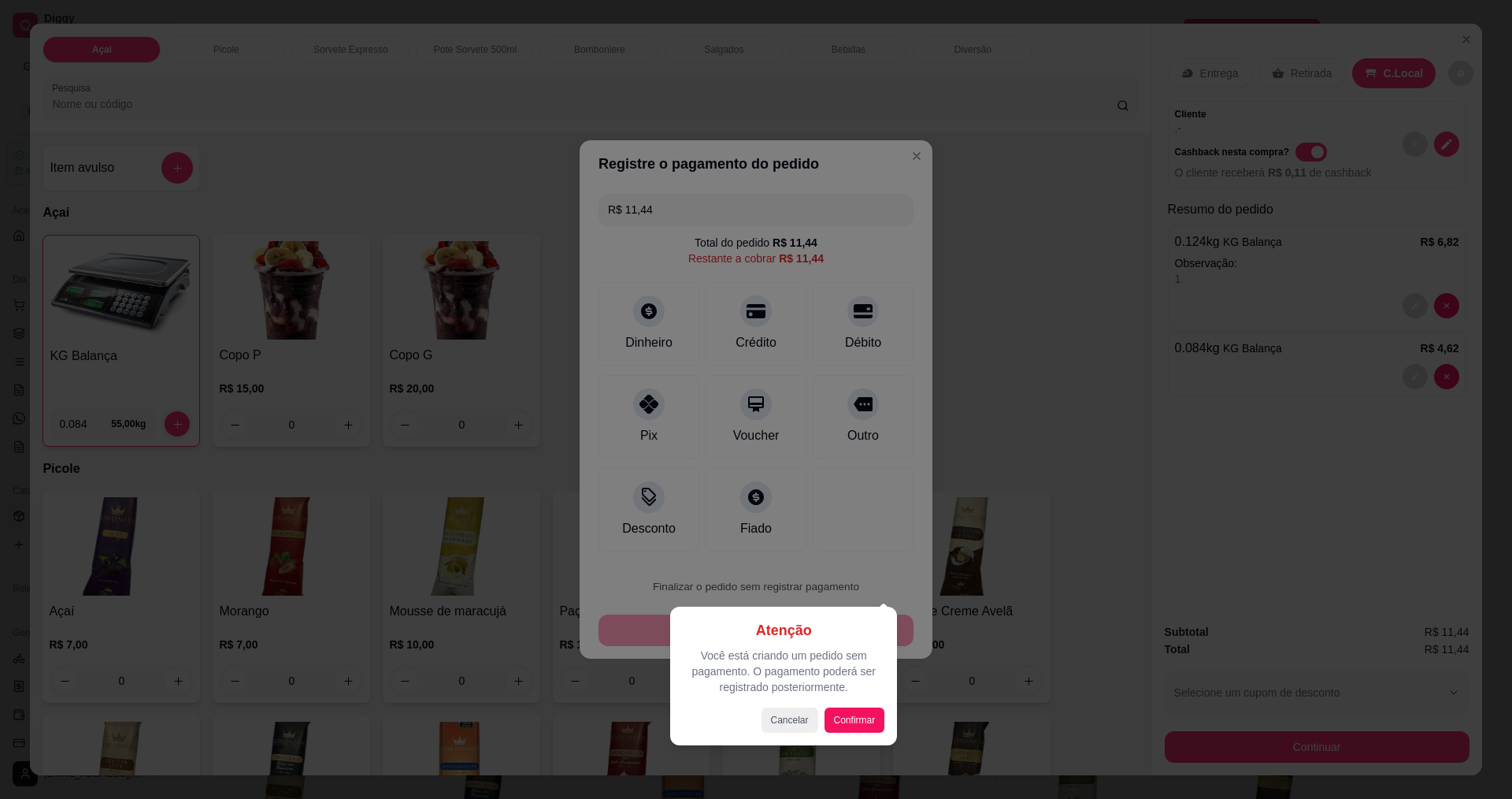
drag, startPoint x: 886, startPoint y: 723, endPoint x: 873, endPoint y: 729, distance: 14.3
click at [881, 723] on div "Atenção Você está criando um pedido sem pagamento. O pagamento poderá ser regis…" at bounding box center [783, 676] width 227 height 139
click at [870, 733] on div "Atenção Você está criando um pedido sem pagamento. O pagamento poderá ser regis…" at bounding box center [783, 676] width 227 height 139
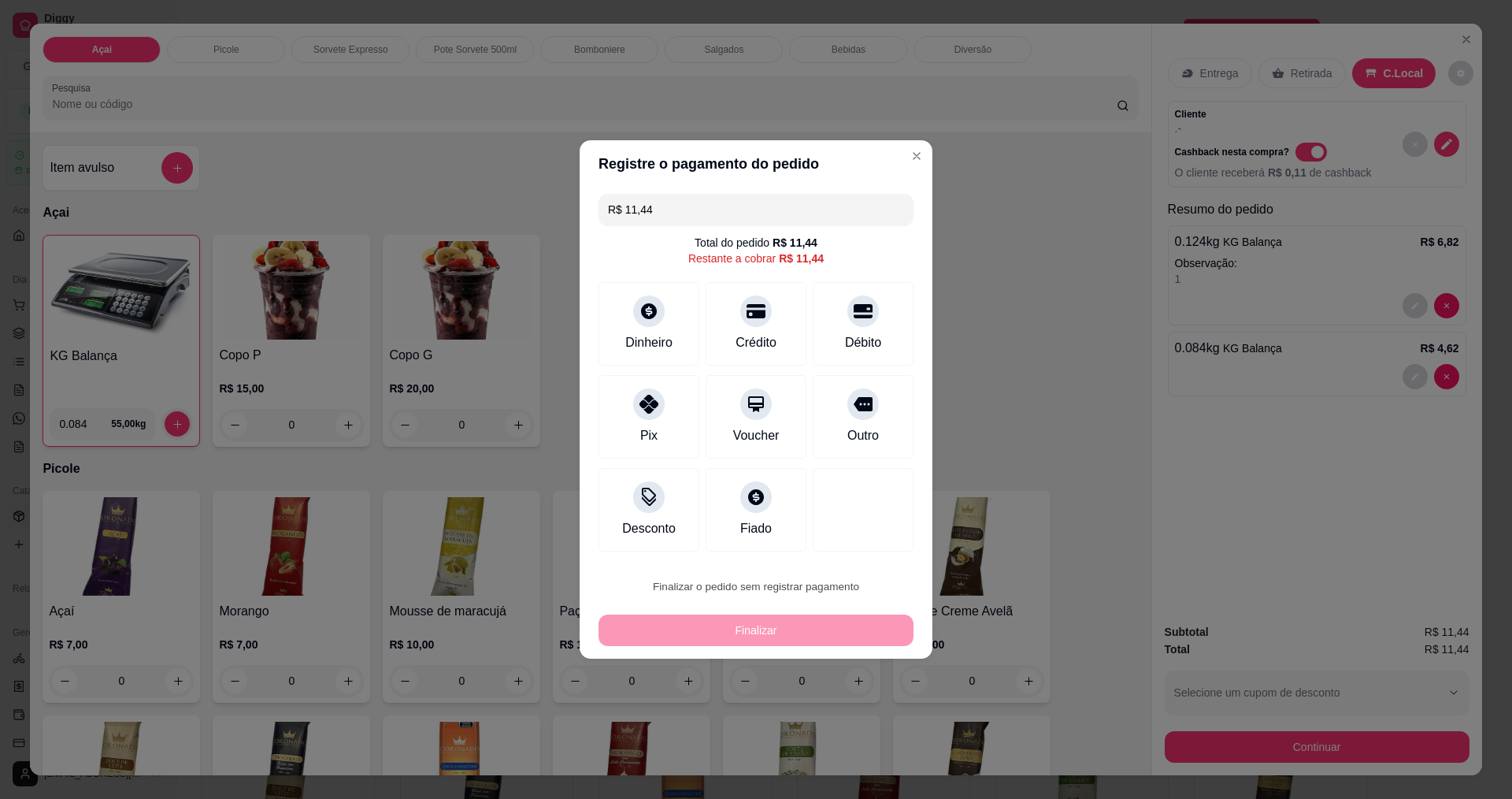
click at [866, 728] on button "Confirmar" at bounding box center [856, 715] width 59 height 24
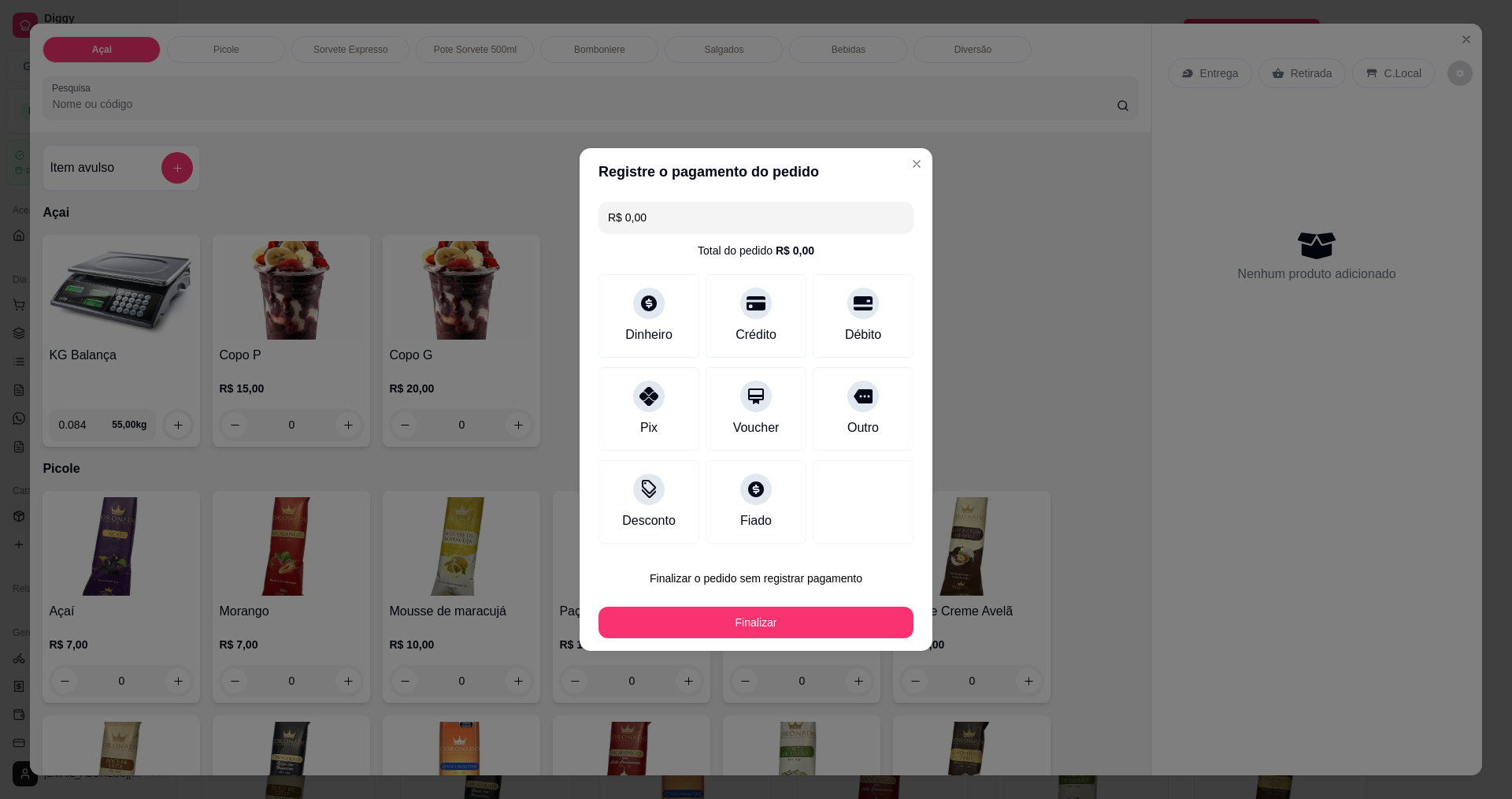
type input "R$ 0,00"
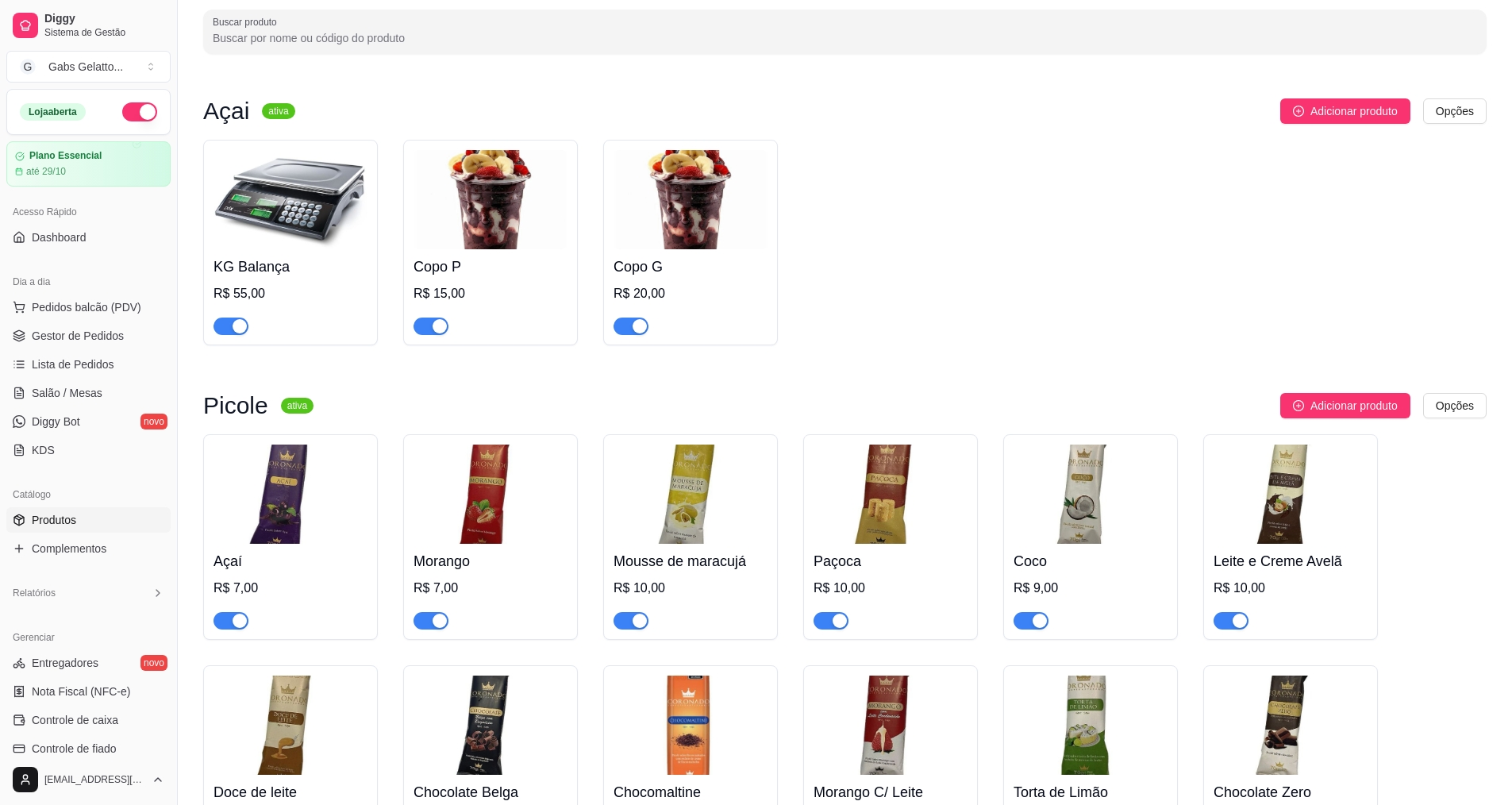
scroll to position [159, 0]
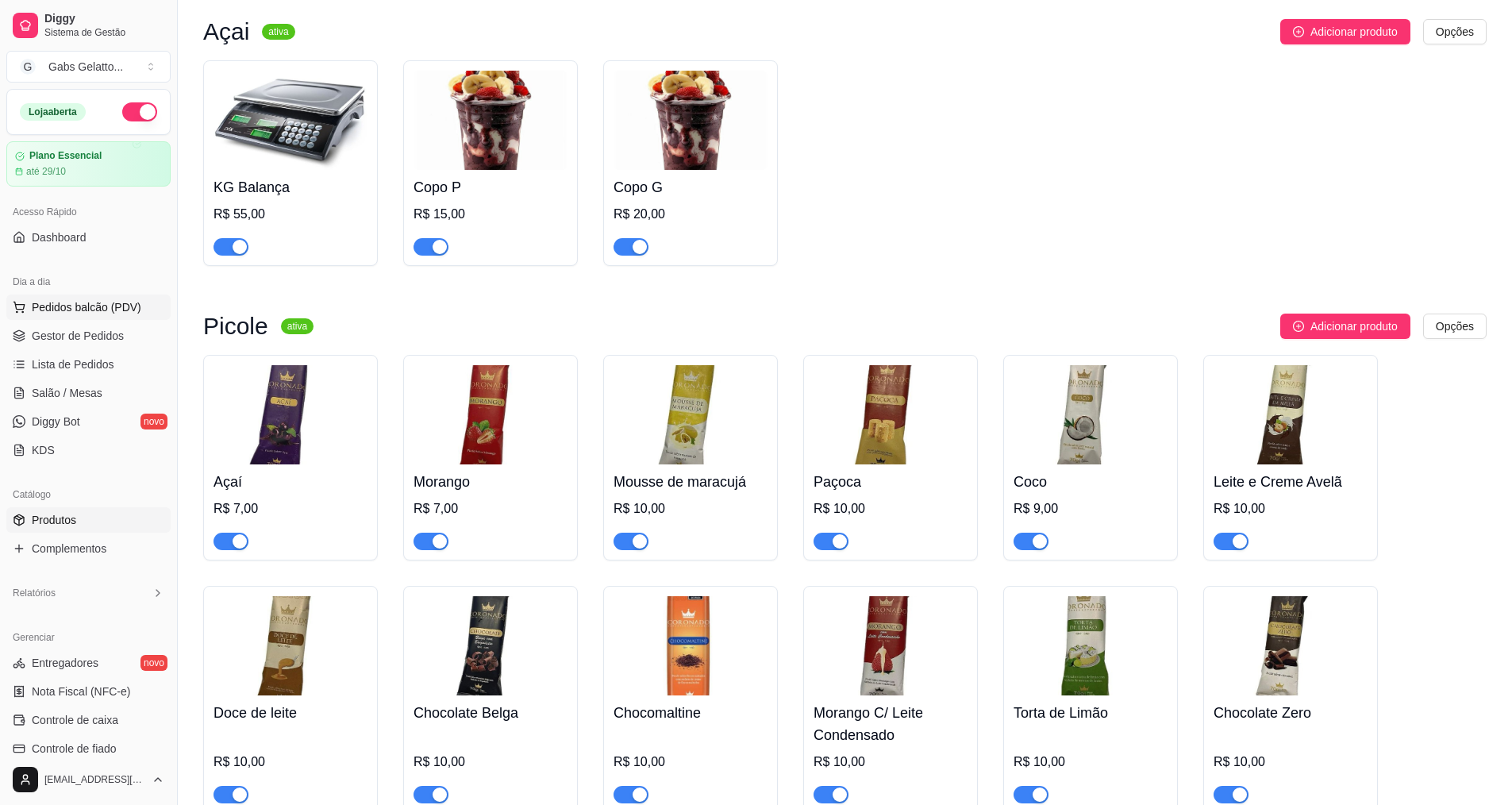
click at [89, 305] on span "Pedidos balcão (PDV)" at bounding box center [86, 306] width 110 height 16
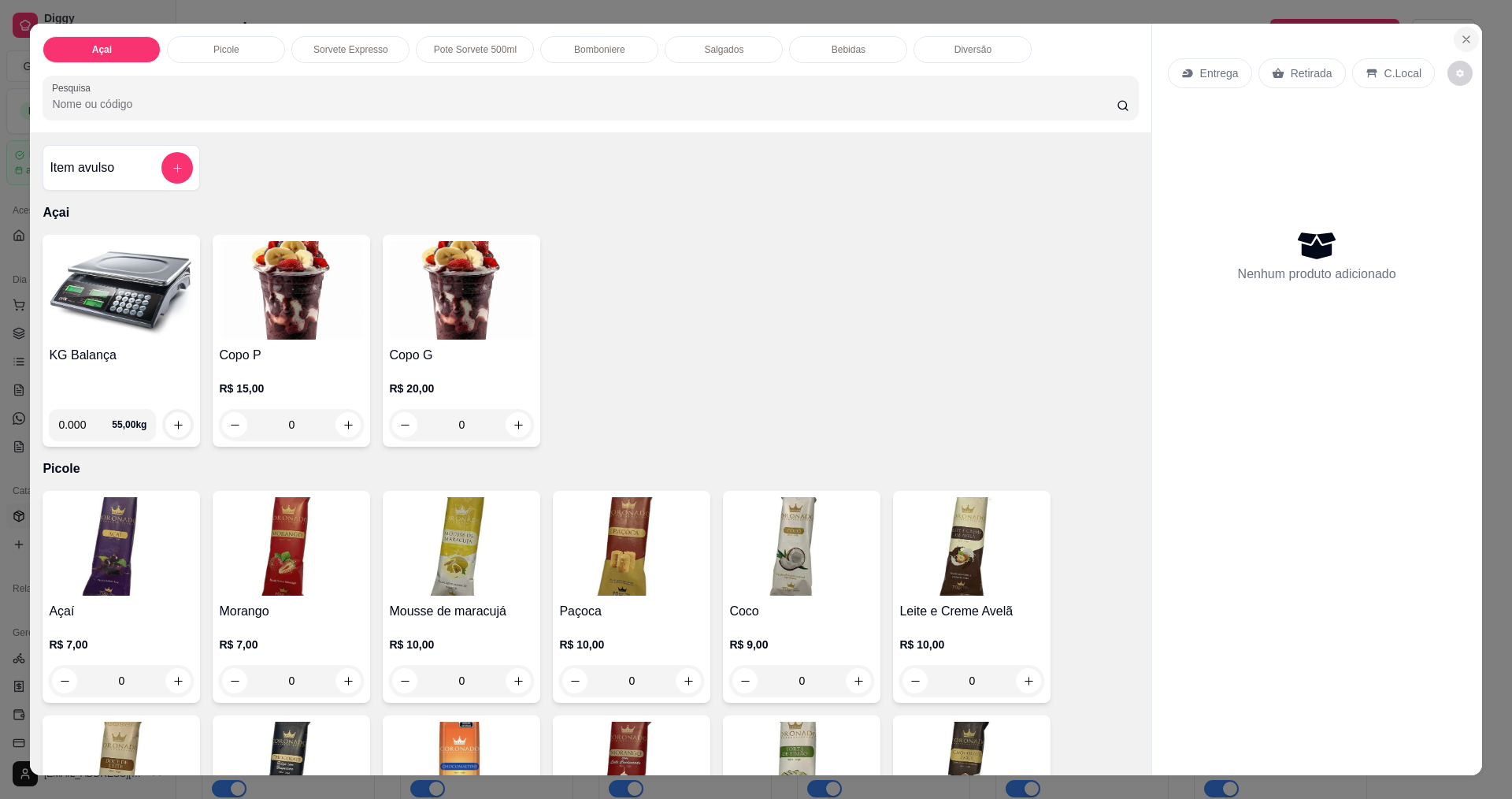
click at [1469, 43] on button "Close" at bounding box center [1466, 39] width 25 height 25
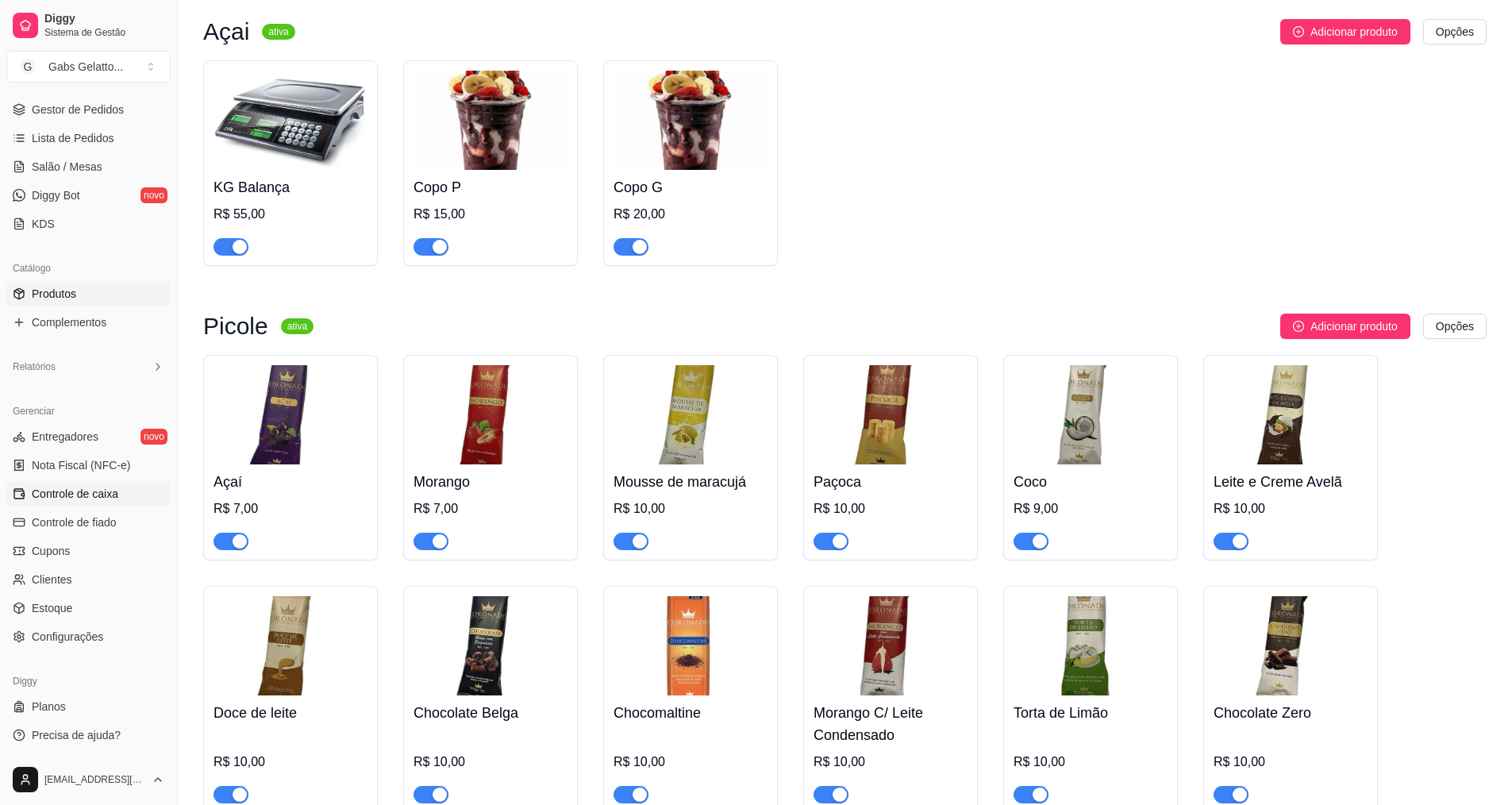
scroll to position [238, 0]
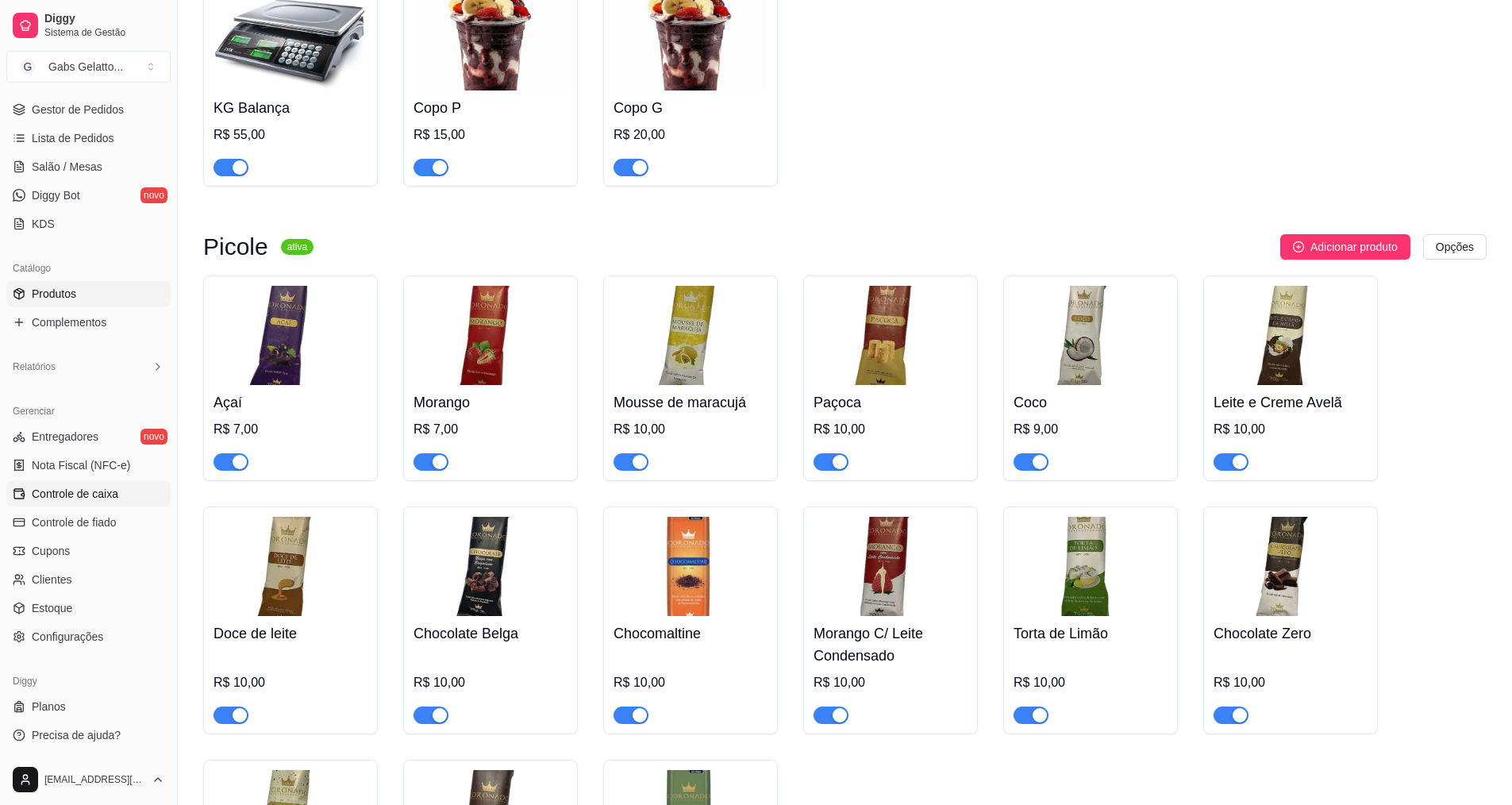
click at [94, 494] on span "Controle de caixa" at bounding box center [75, 493] width 86 height 16
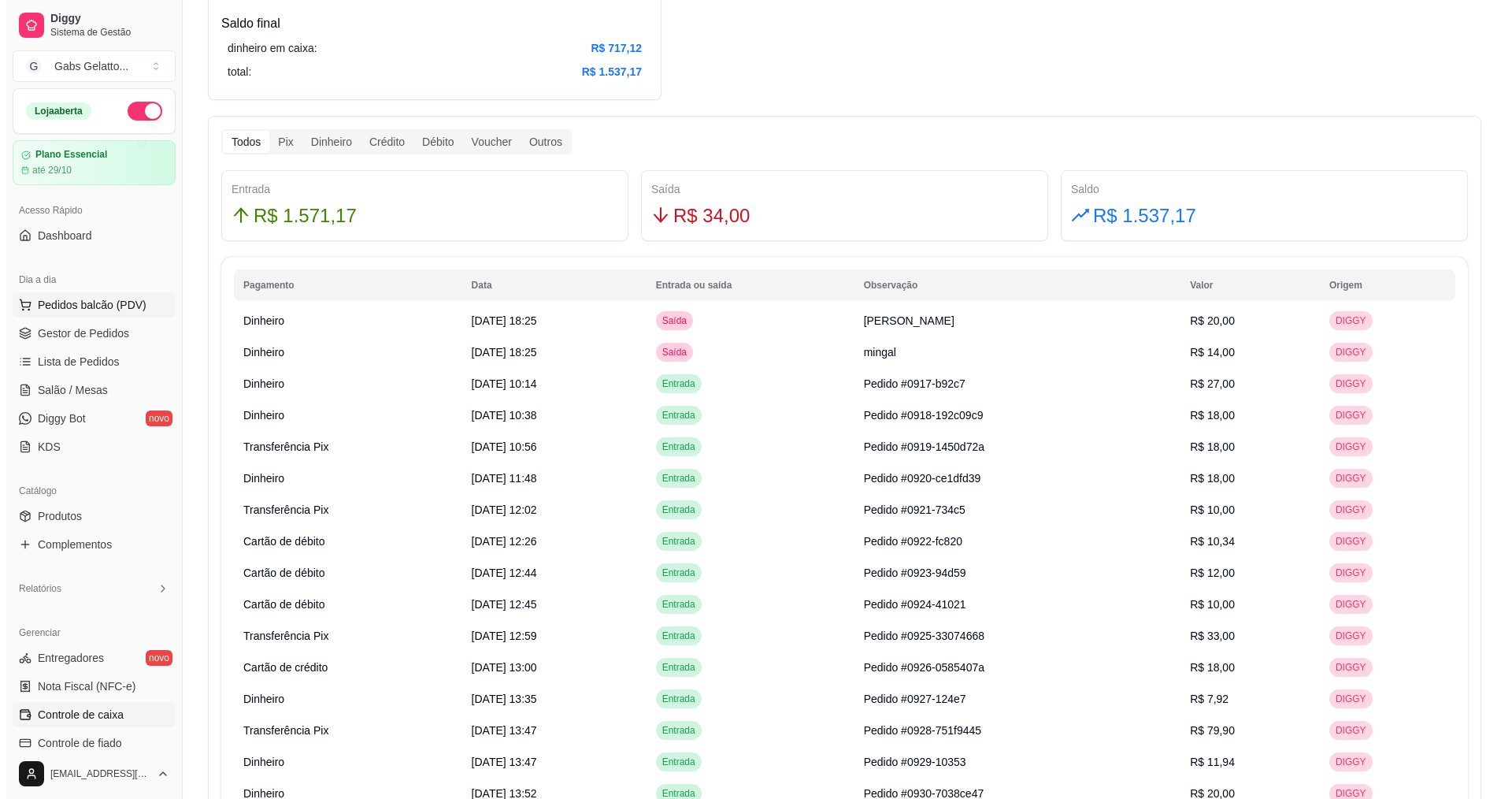
scroll to position [788, 0]
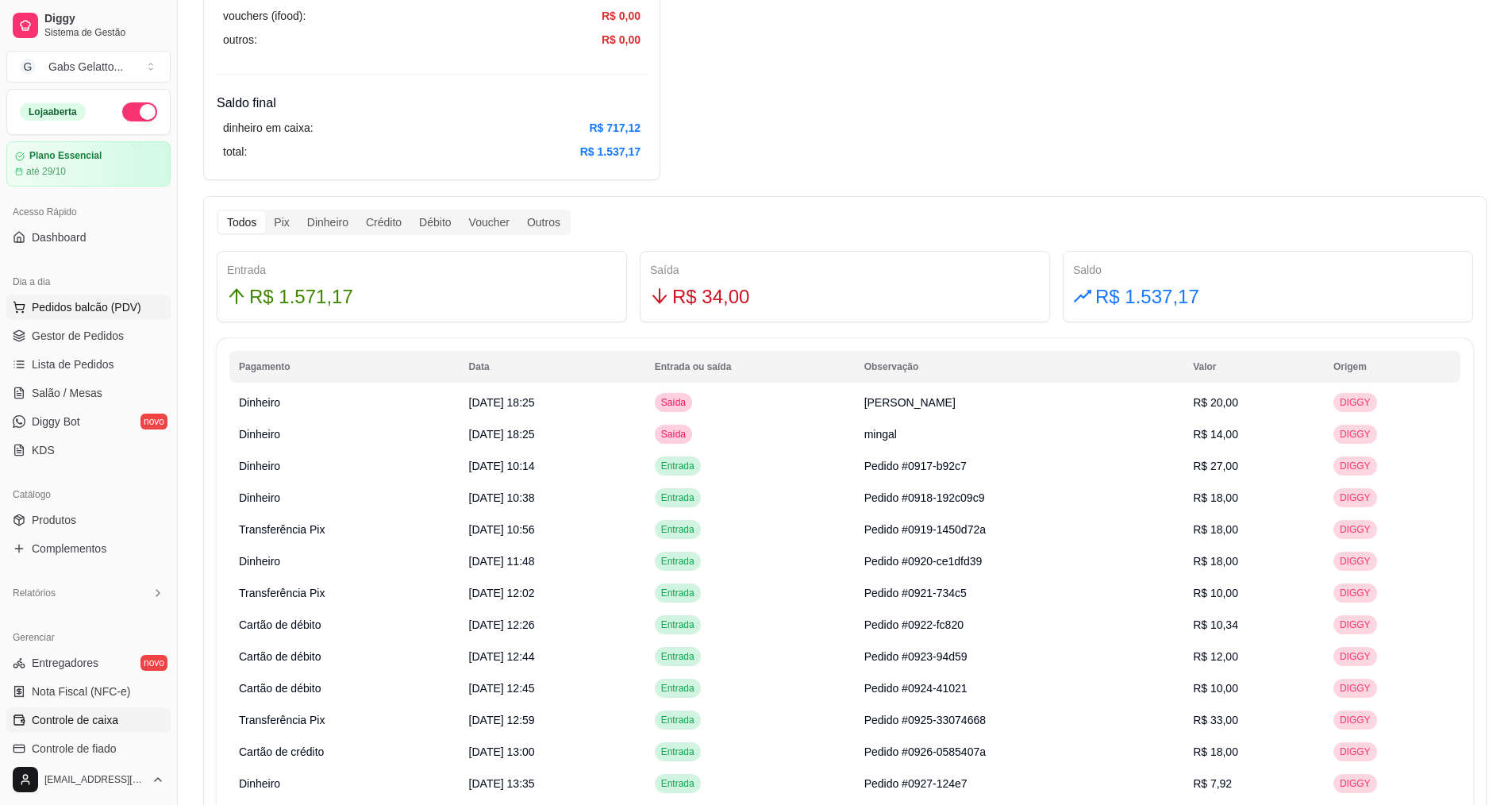
click at [119, 314] on span "Pedidos balcão (PDV)" at bounding box center [86, 306] width 110 height 16
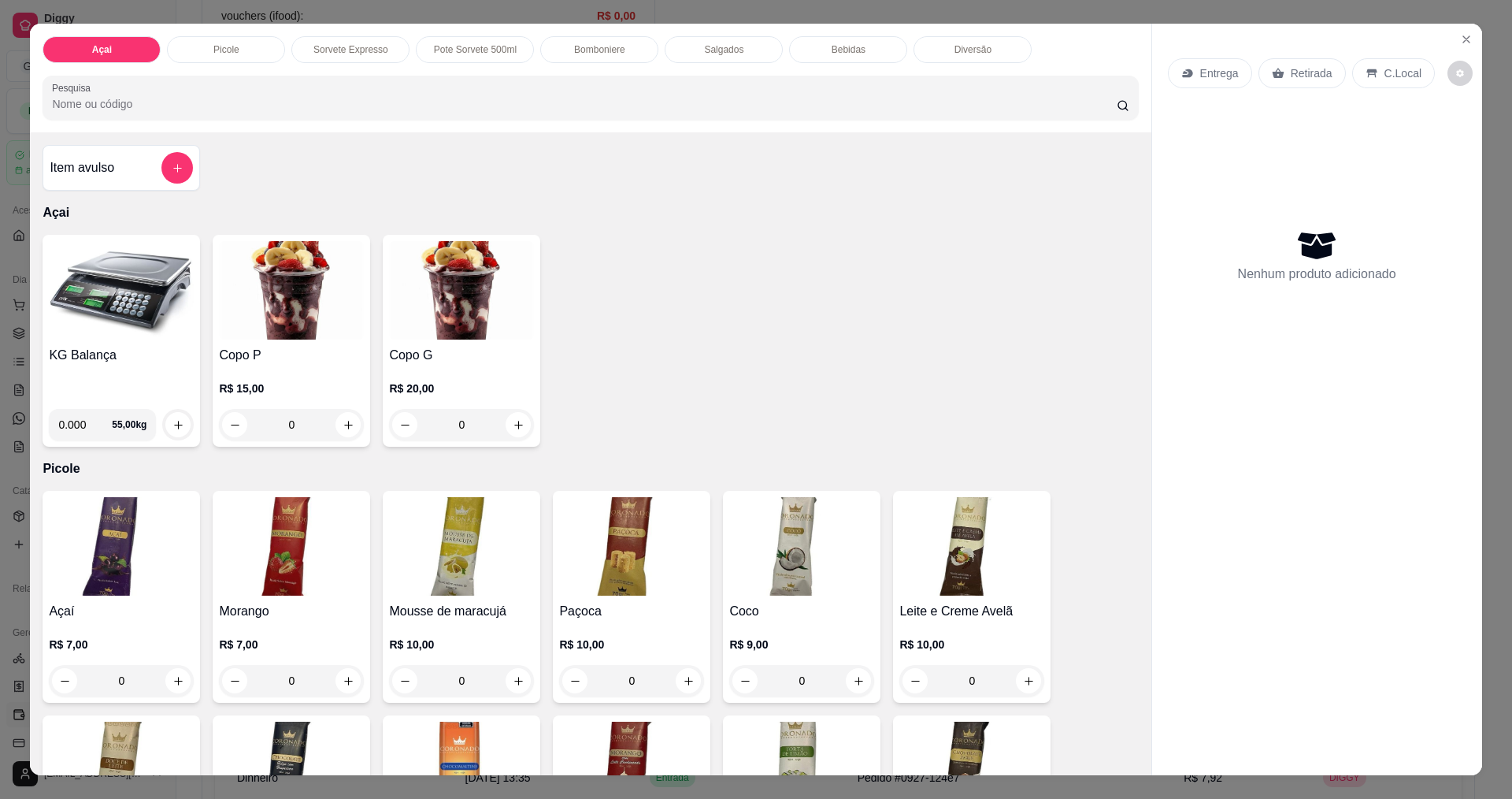
click at [745, 33] on div "Açai Picole Sorvete Expresso Pote Sorvete 500ml Bomboniere Salgados Bebidas Div…" at bounding box center [590, 77] width 1120 height 109
click at [744, 54] on div "Salgados" at bounding box center [723, 49] width 118 height 27
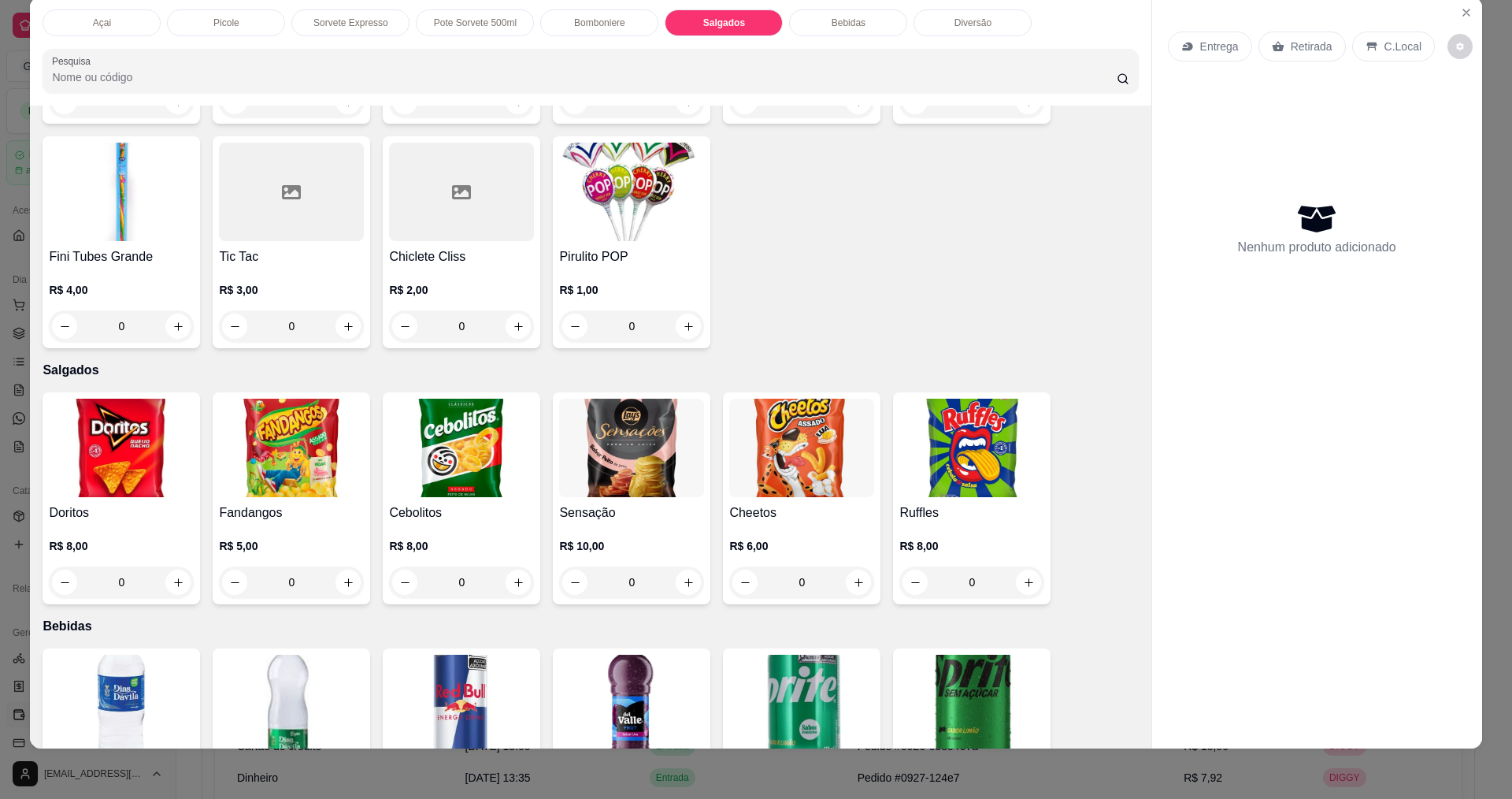
scroll to position [2414, 0]
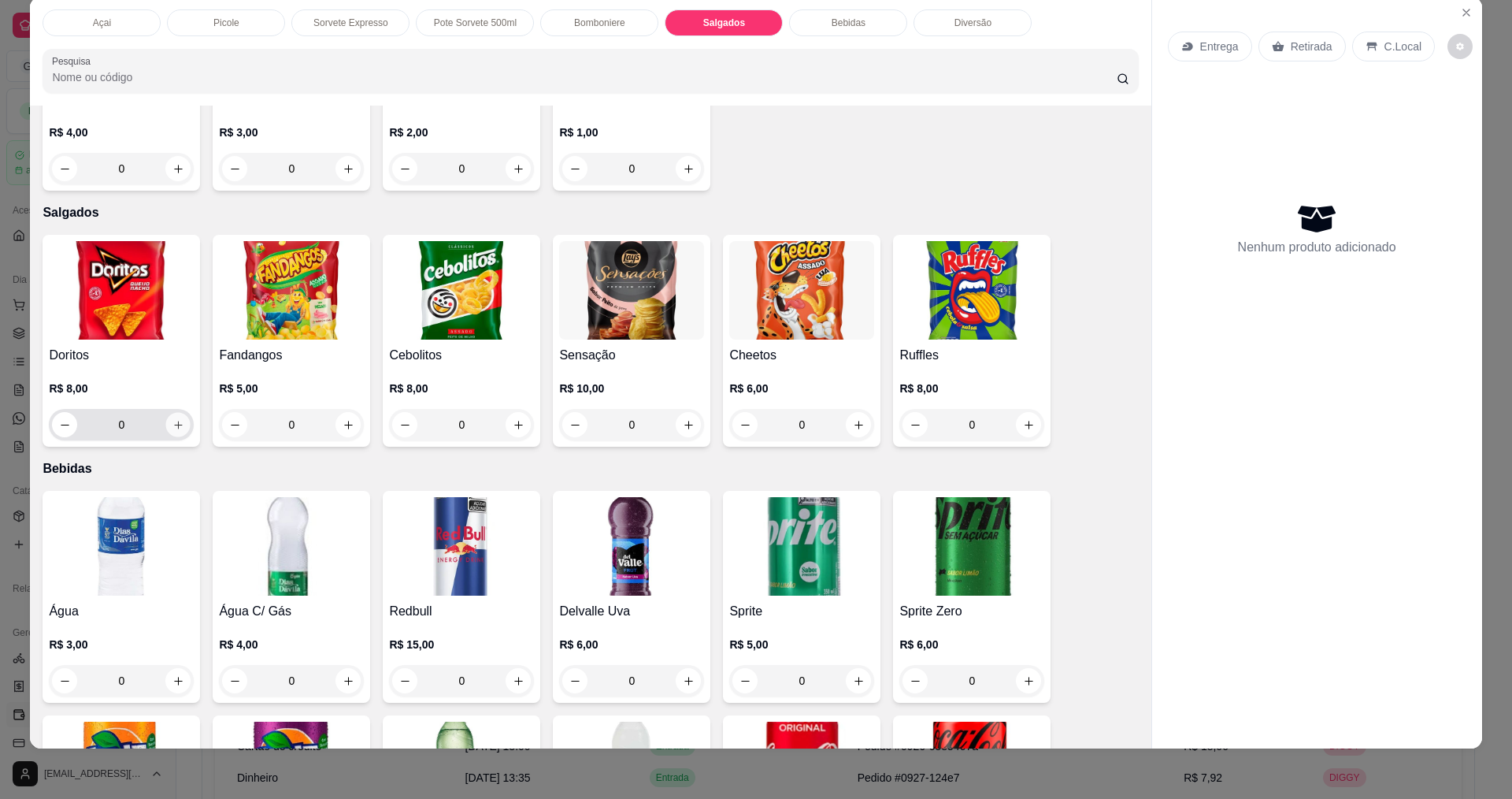
click at [172, 419] on icon "increase-product-quantity" at bounding box center [178, 424] width 12 height 12
type input "1"
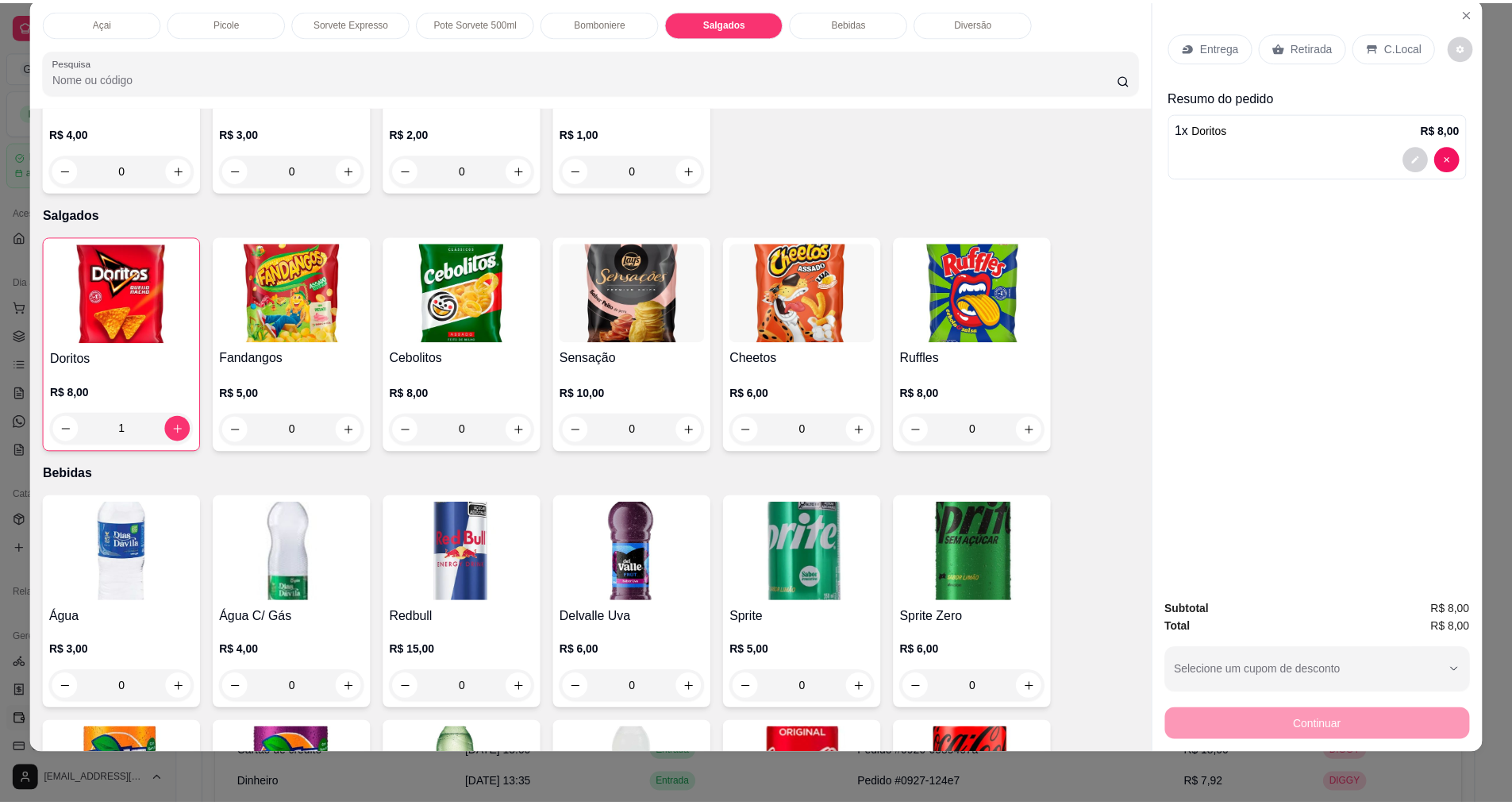
scroll to position [0, 0]
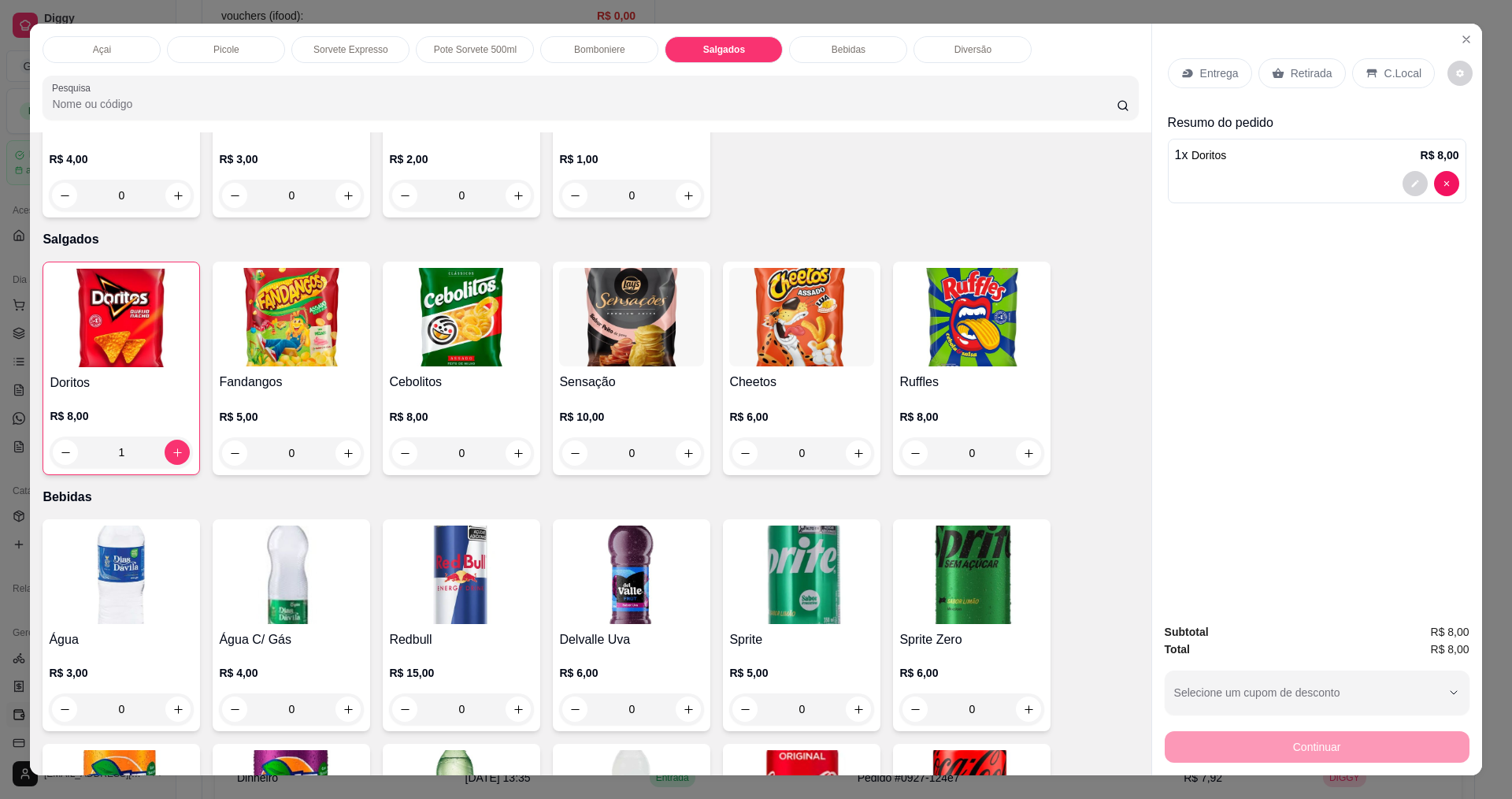
click at [1384, 69] on p "C.Local" at bounding box center [1403, 73] width 37 height 16
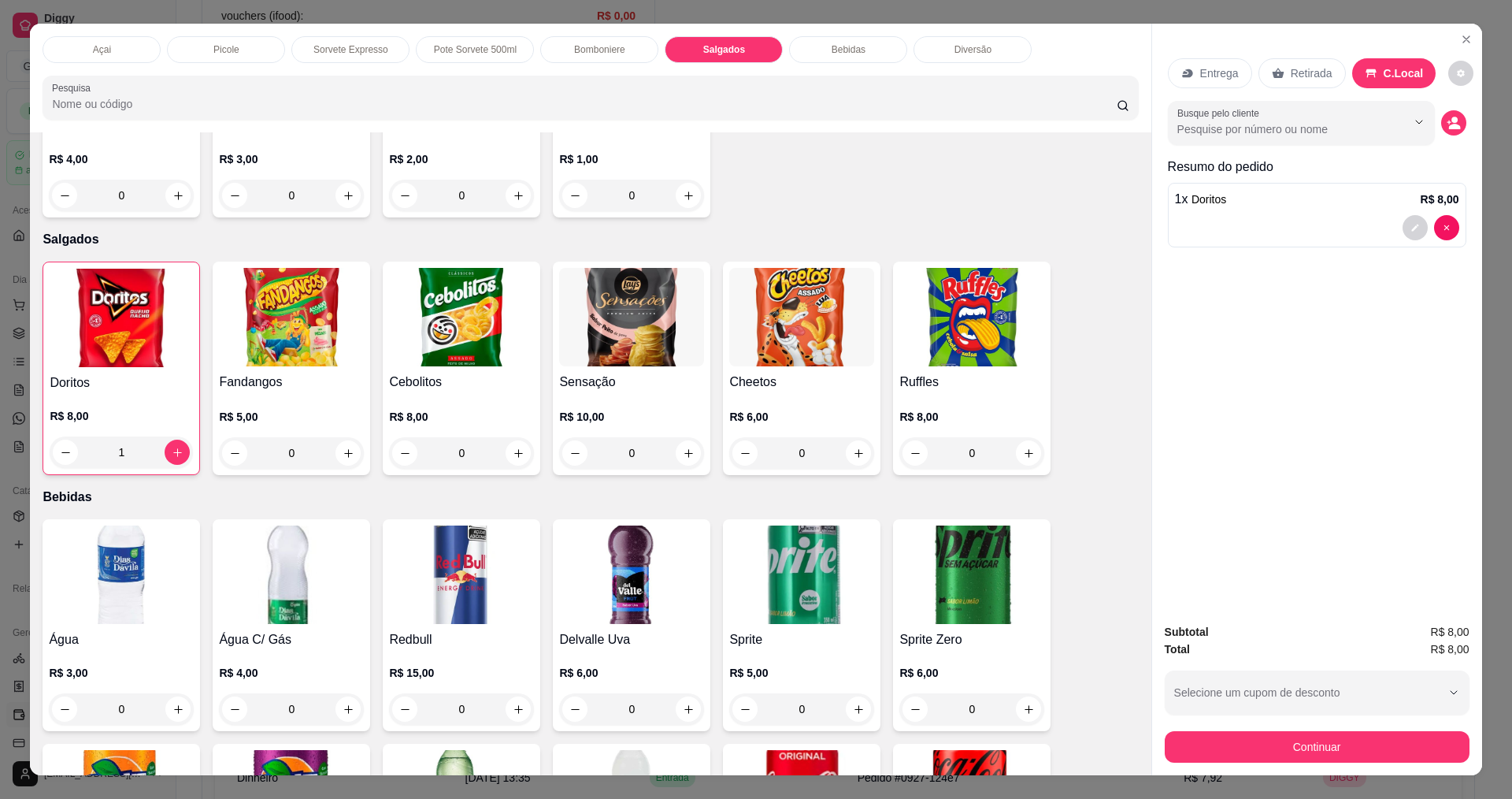
click at [1255, 764] on div "Subtotal R$ 8,00 Total R$ 8,00 Selecione um cupom de desconto EDUARDAFIEL MARCI…" at bounding box center [1317, 693] width 330 height 165
click at [1256, 738] on button "Continuar" at bounding box center [1316, 747] width 305 height 32
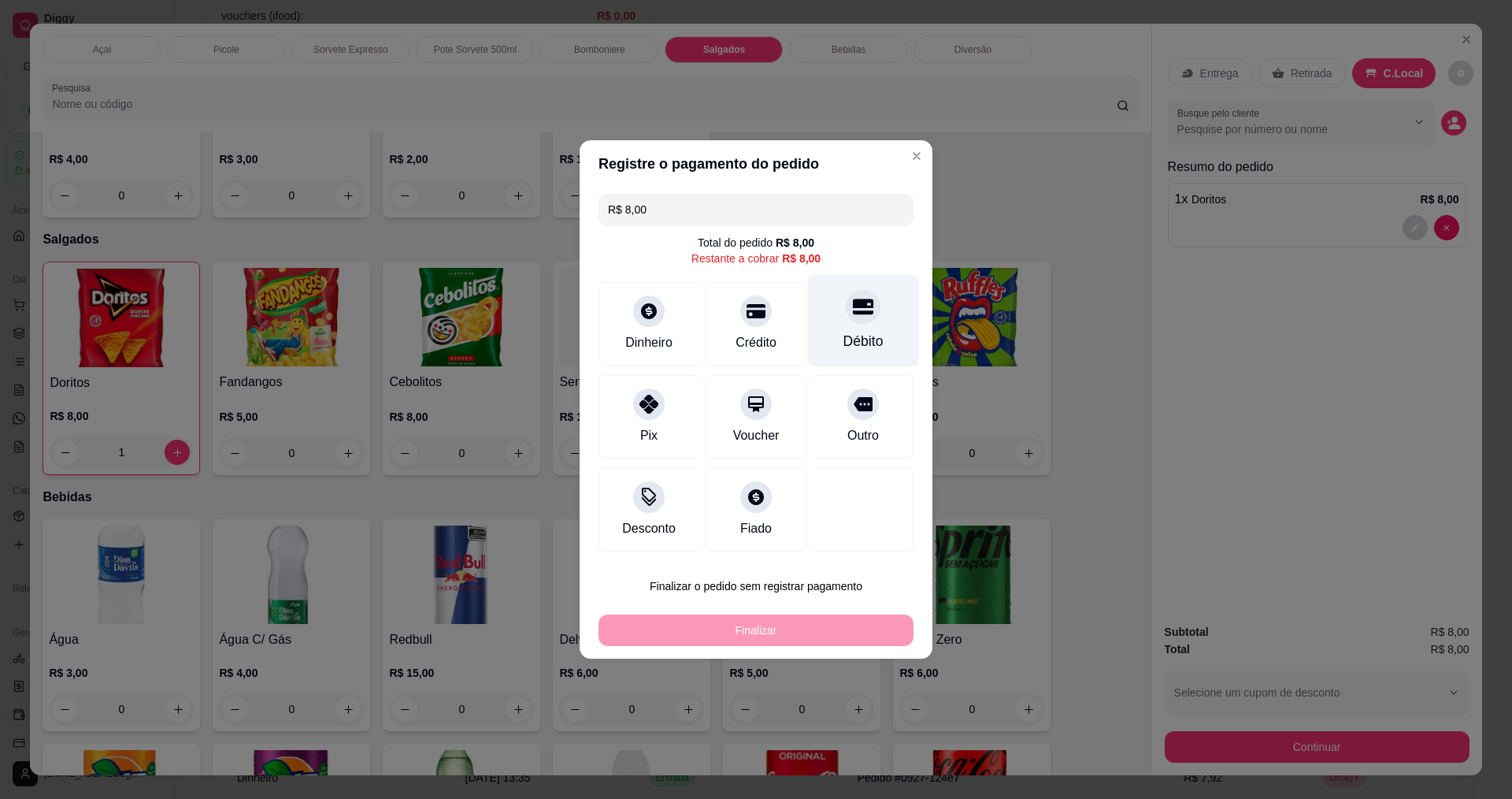
click at [855, 333] on div "Débito" at bounding box center [863, 341] width 40 height 21
type input "R$ 0,00"
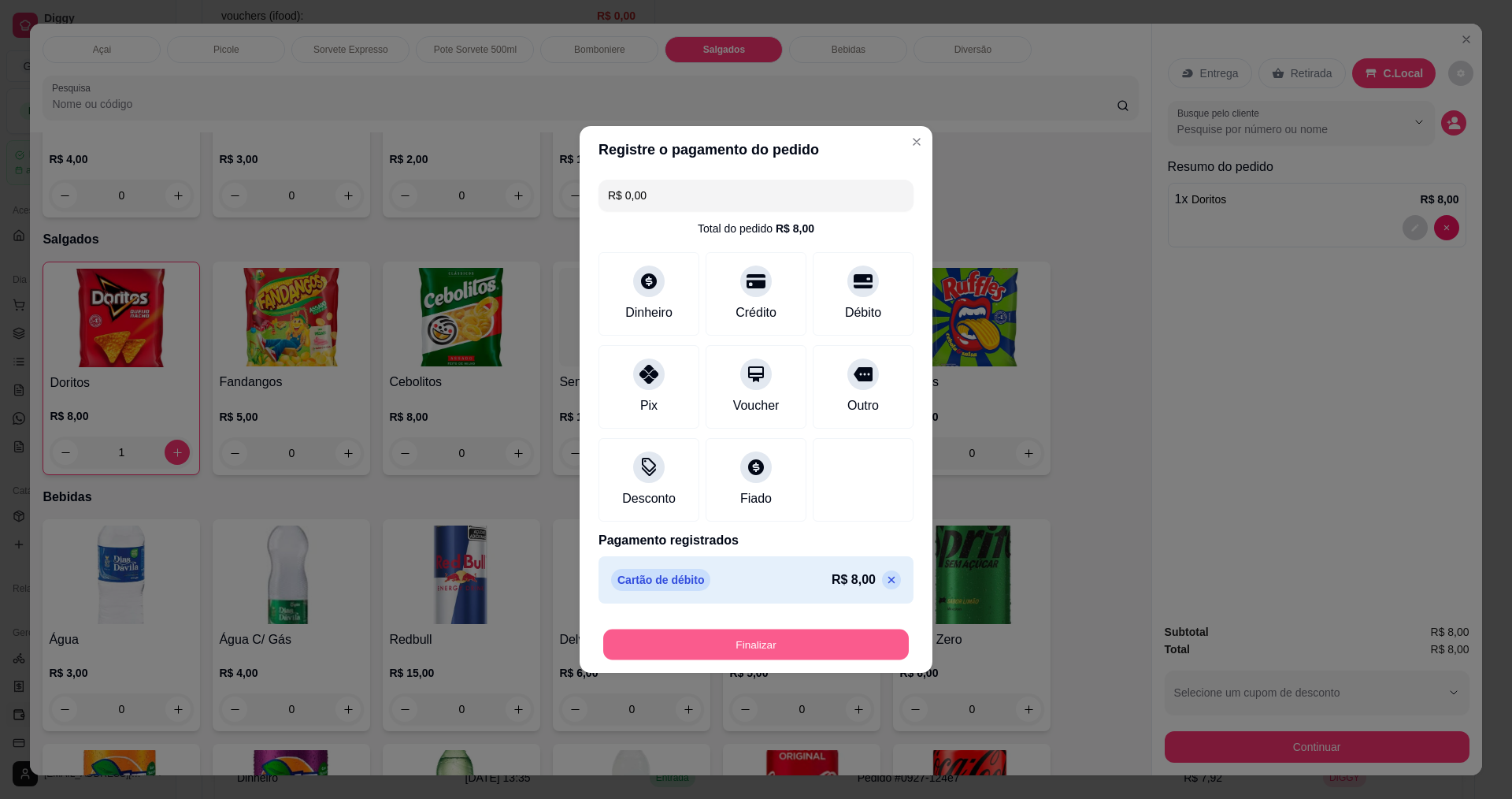
click at [799, 629] on button "Finalizar" at bounding box center [756, 644] width 306 height 31
click at [789, 642] on button "Finalizar" at bounding box center [756, 644] width 315 height 32
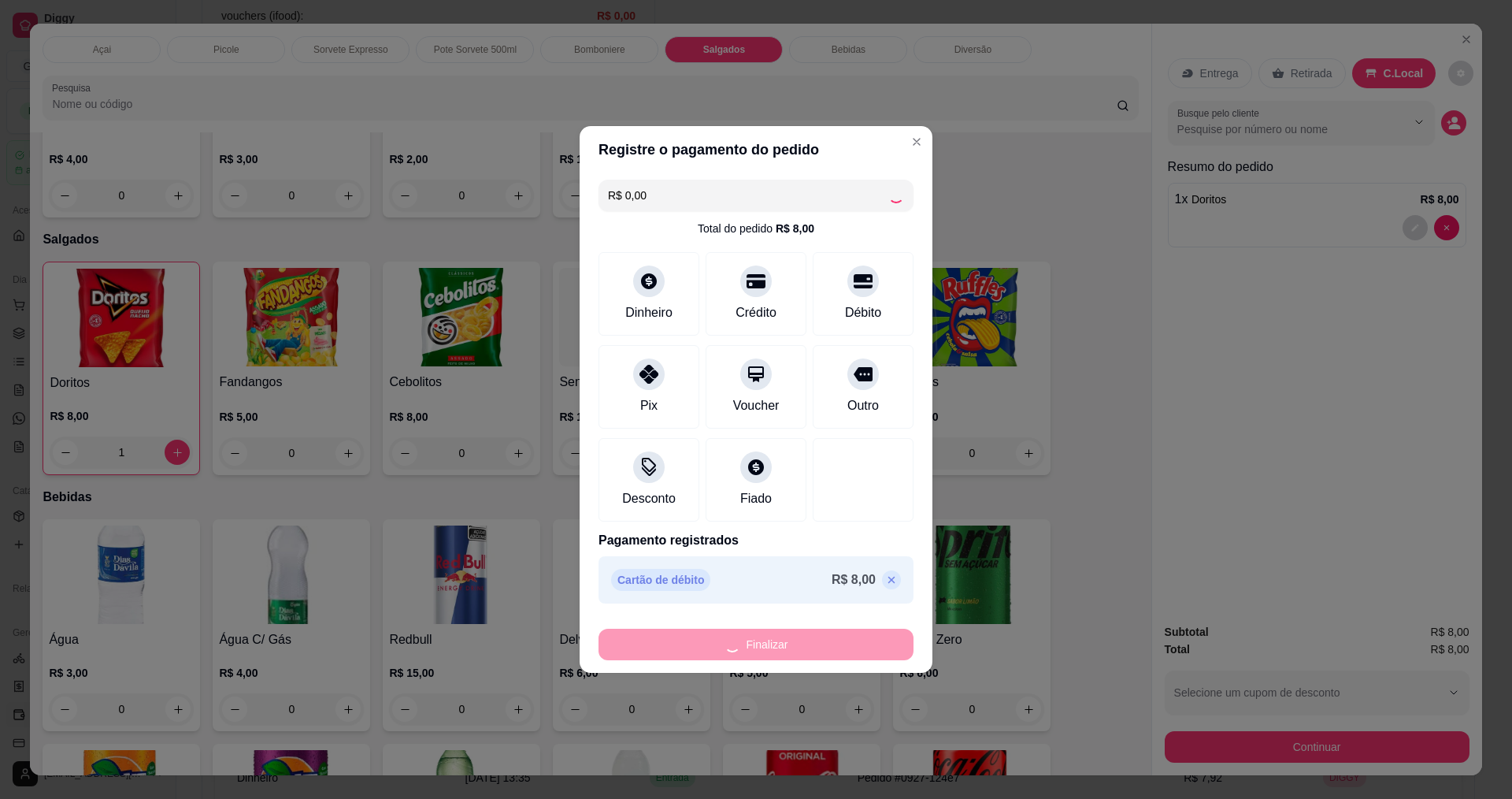
type input "0"
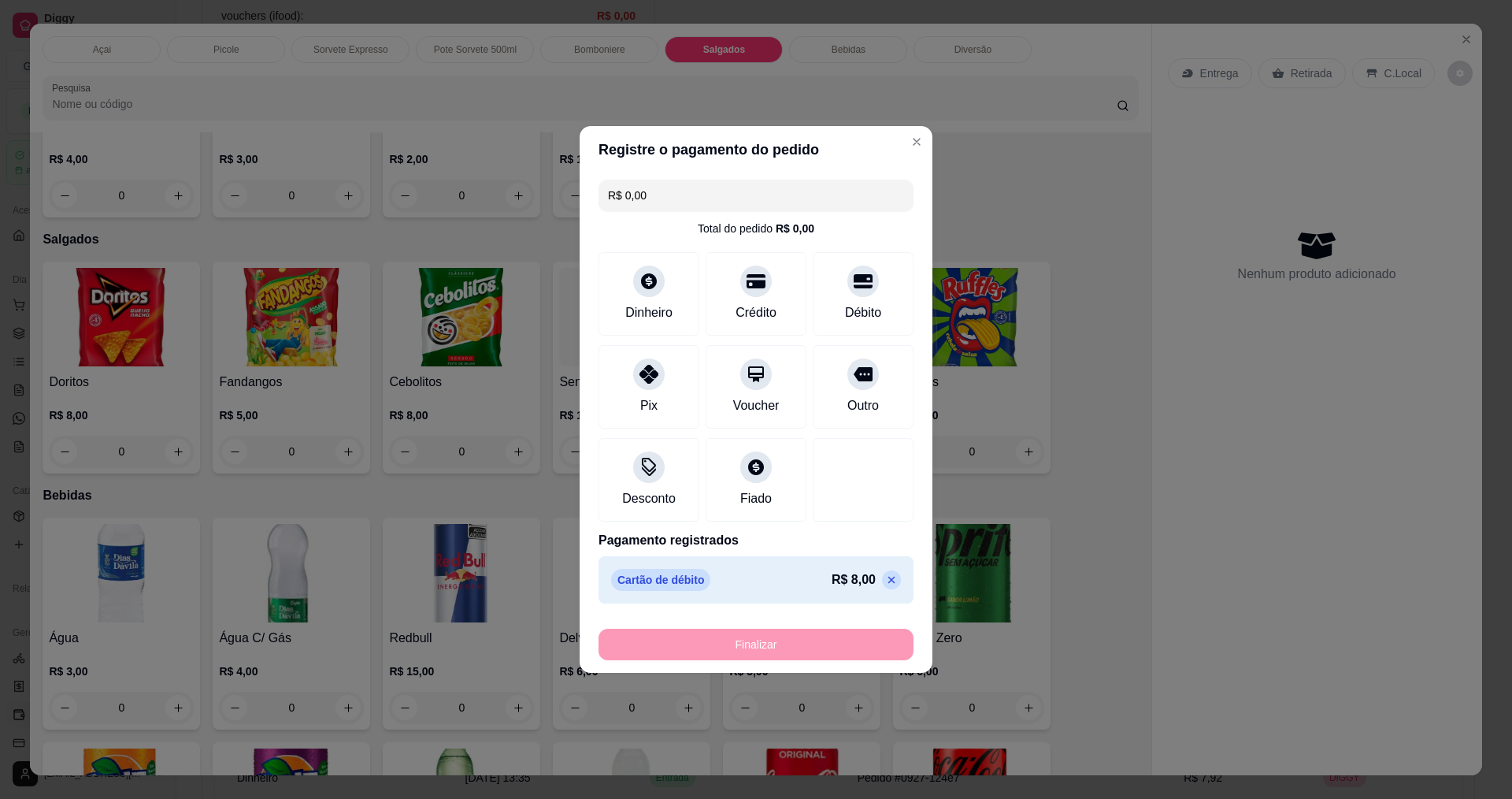
type input "-R$ 8,00"
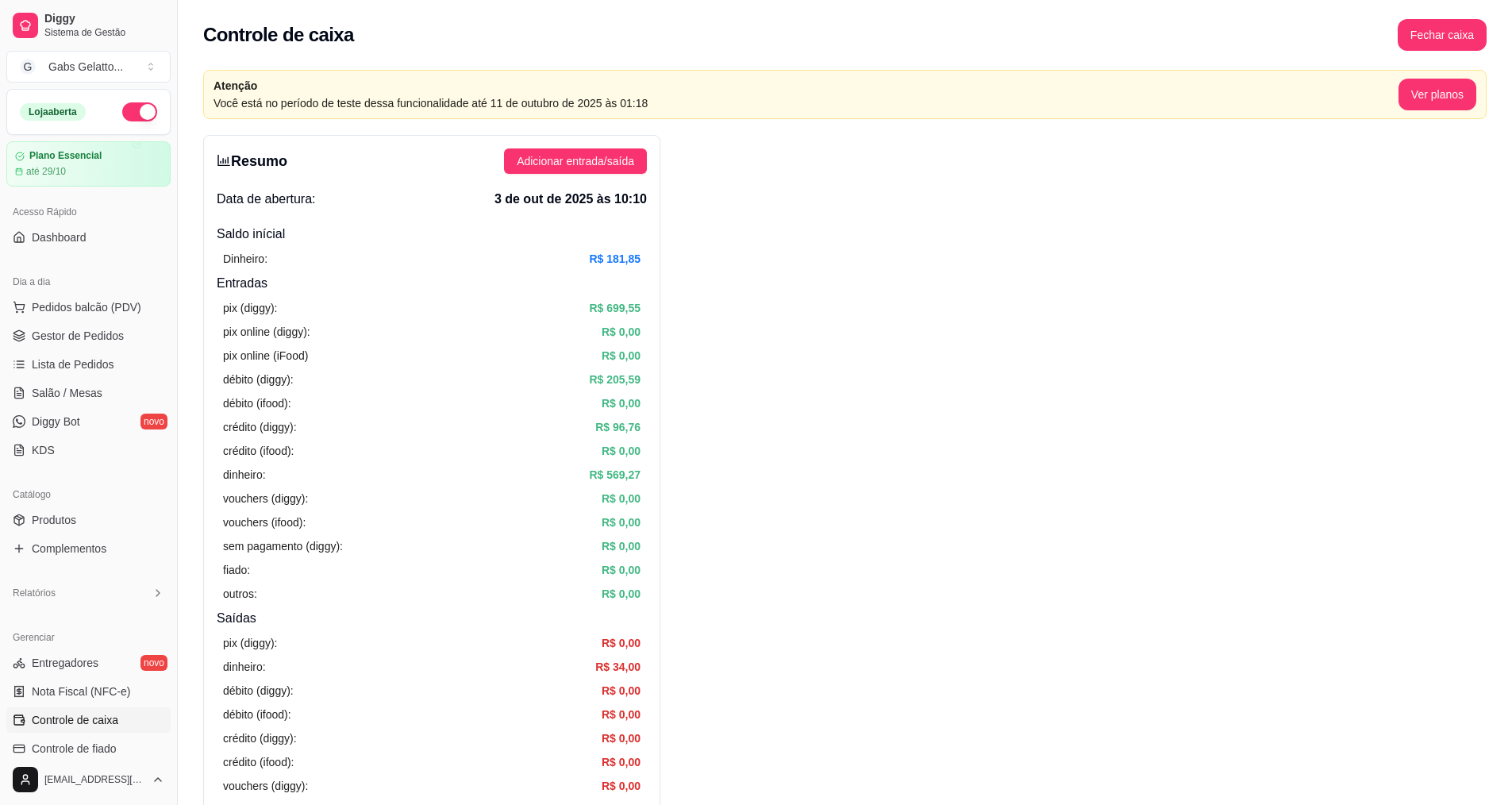
click at [94, 319] on ul "Pedidos balcão (PDV) Gestor de Pedidos Lista de Pedidos Salão / Mesas Diggy Bot…" at bounding box center [88, 378] width 164 height 168
click at [86, 333] on span "Gestor de Pedidos" at bounding box center [78, 335] width 92 height 16
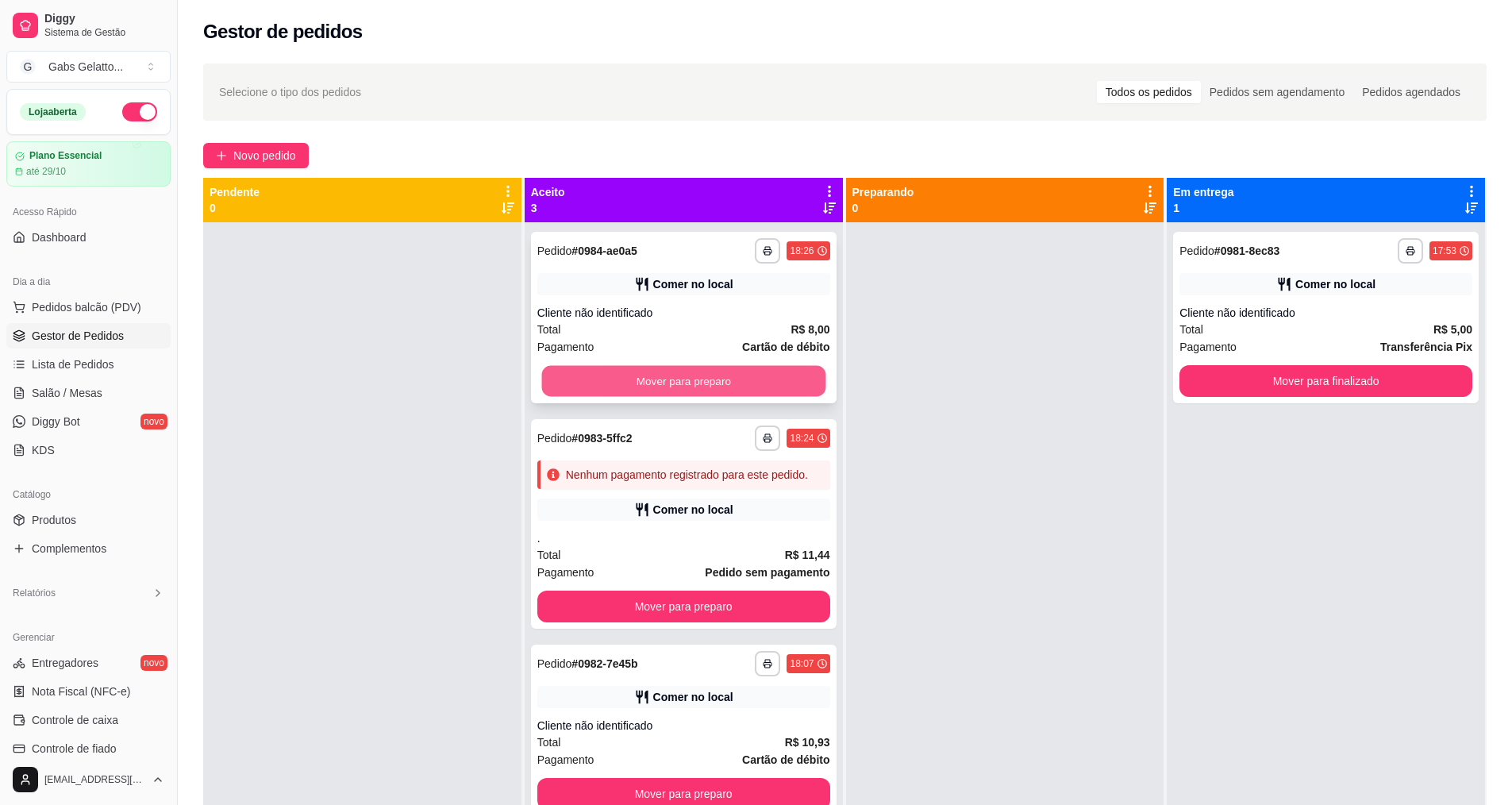
click at [704, 381] on button "Mover para preparo" at bounding box center [683, 380] width 284 height 31
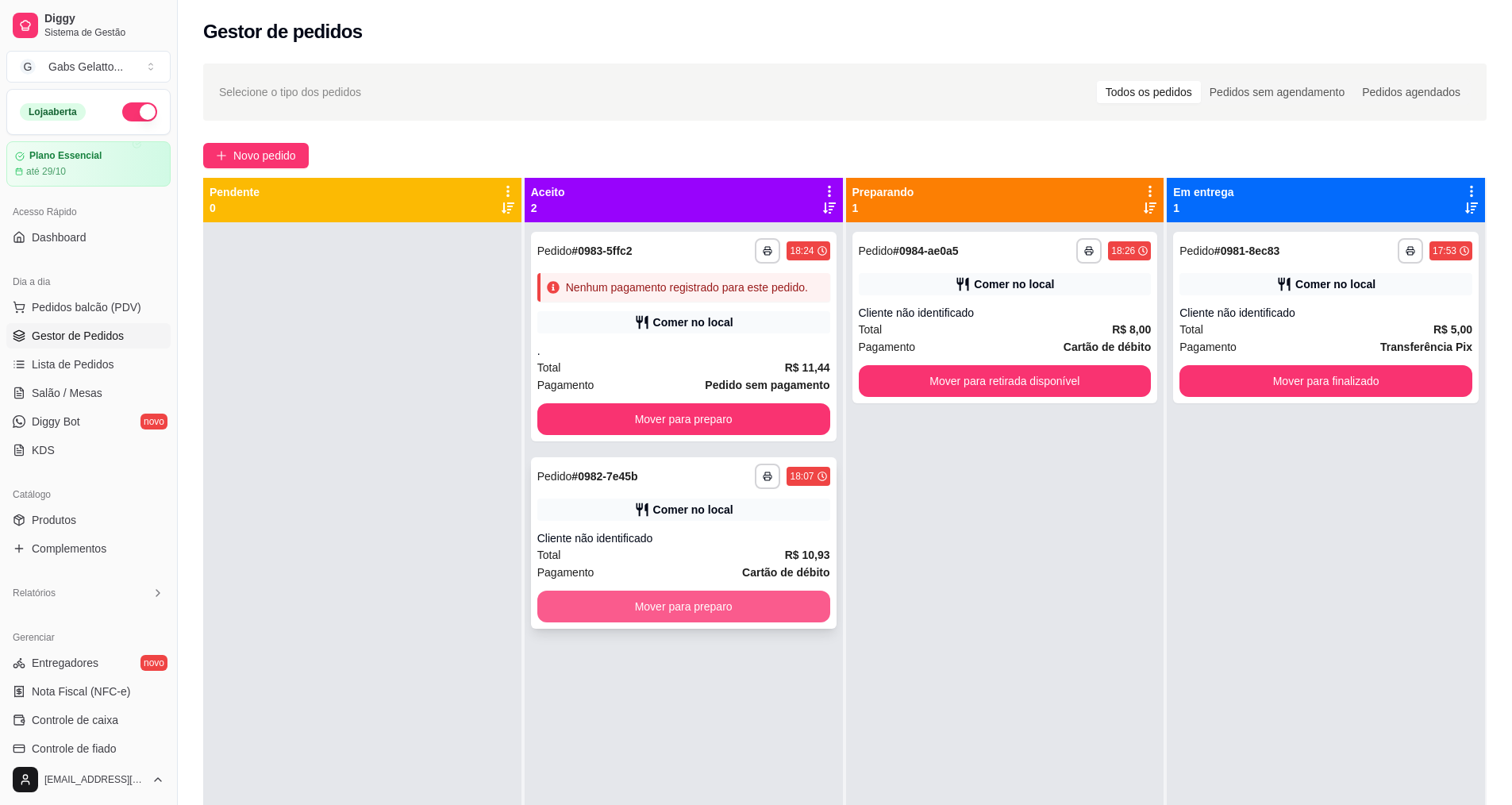
click at [721, 603] on button "Mover para preparo" at bounding box center [684, 607] width 293 height 32
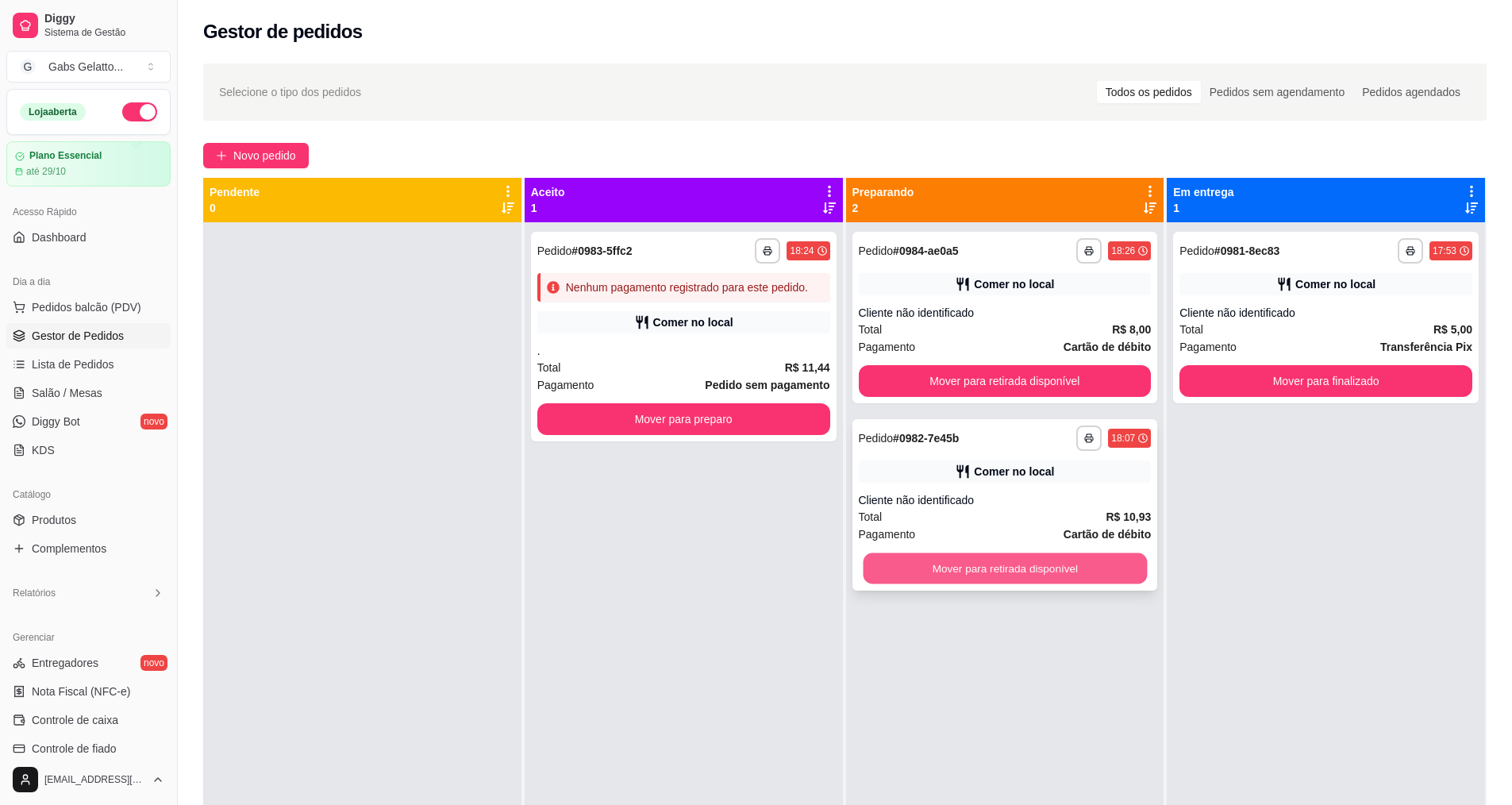
click at [1085, 556] on button "Mover para retirada disponível" at bounding box center [1005, 568] width 284 height 31
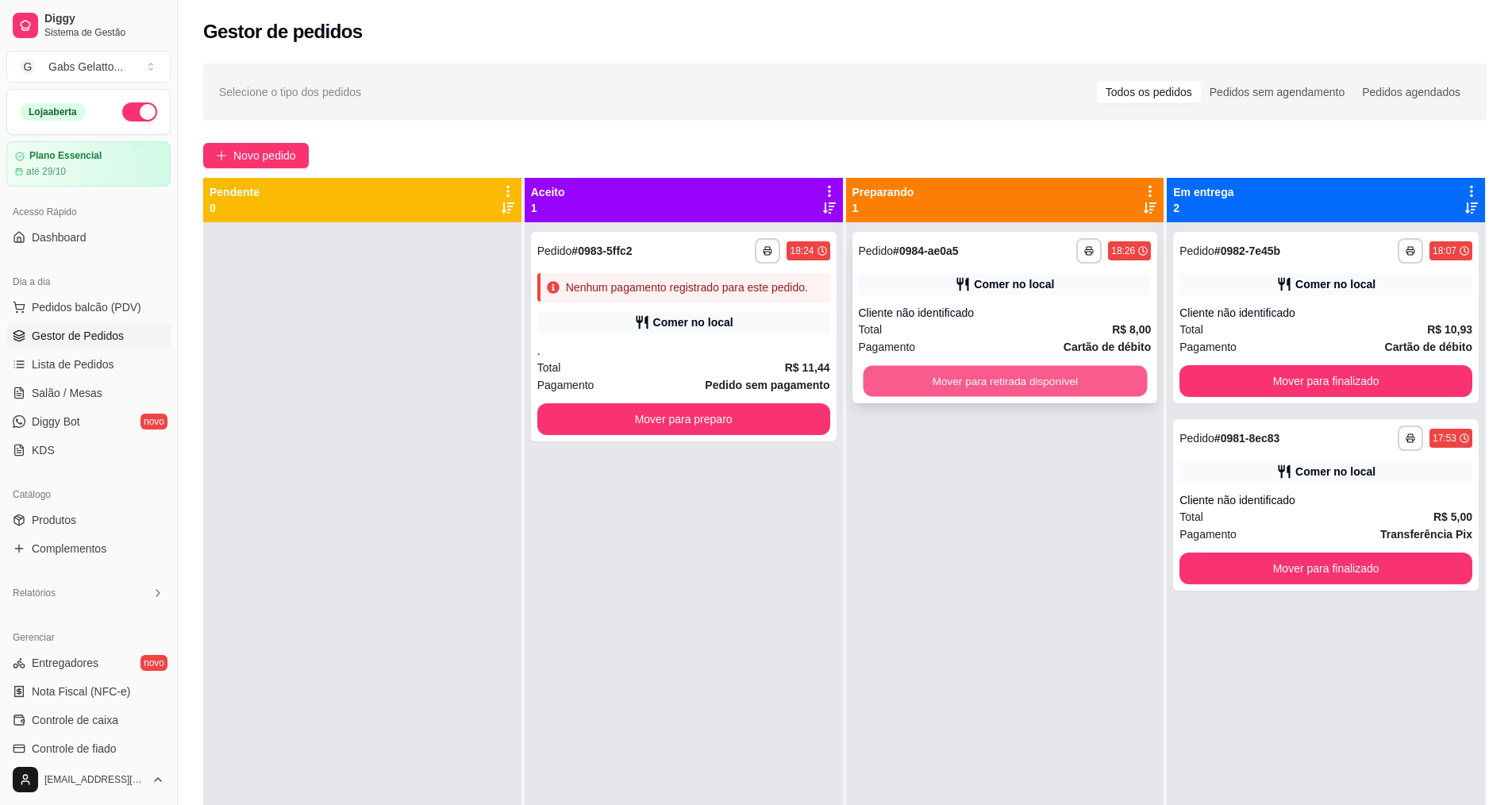
click at [1084, 393] on button "Mover para retirada disponível" at bounding box center [1005, 380] width 284 height 31
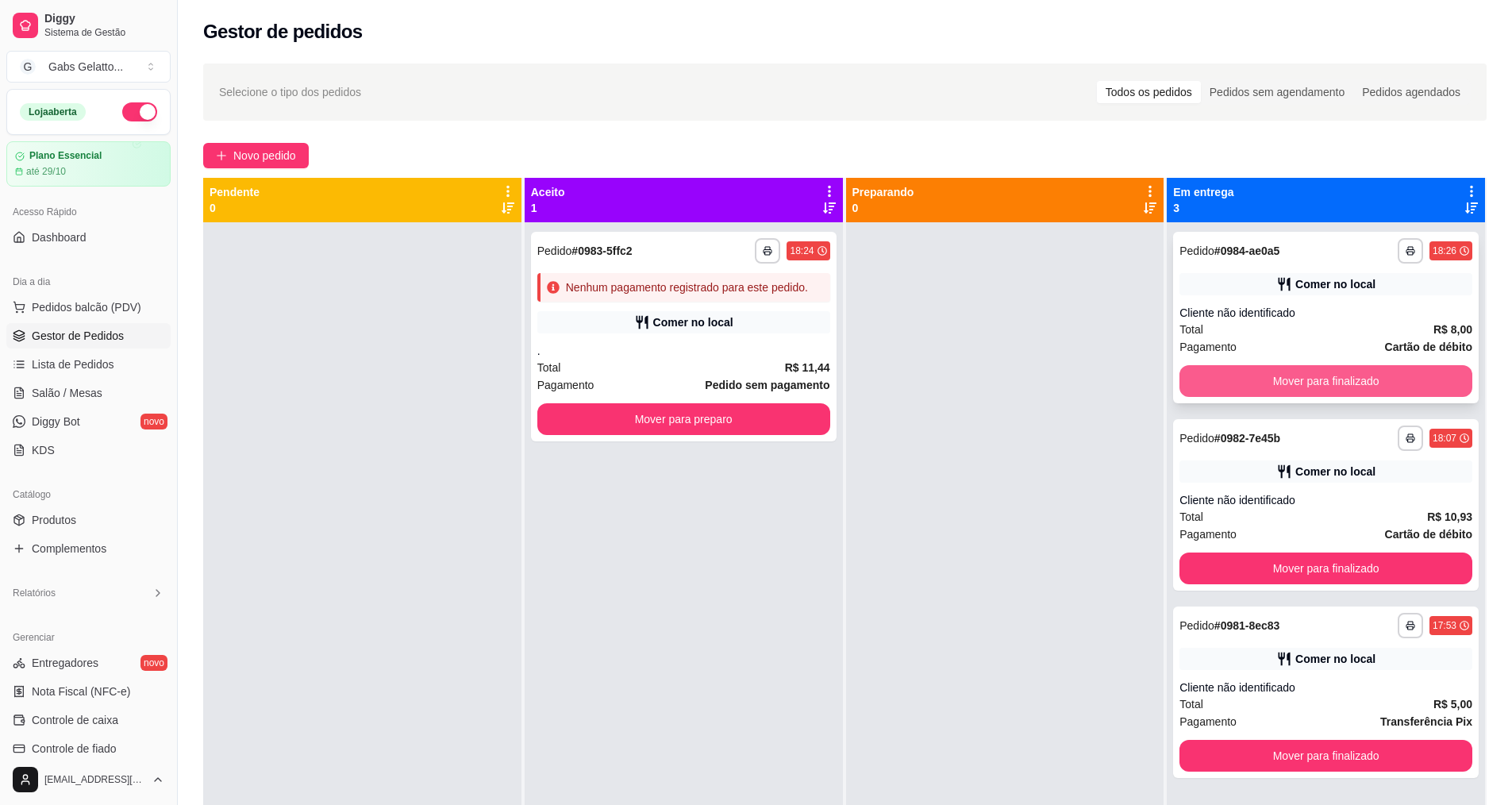
click at [1362, 370] on button "Mover para finalizado" at bounding box center [1326, 381] width 293 height 32
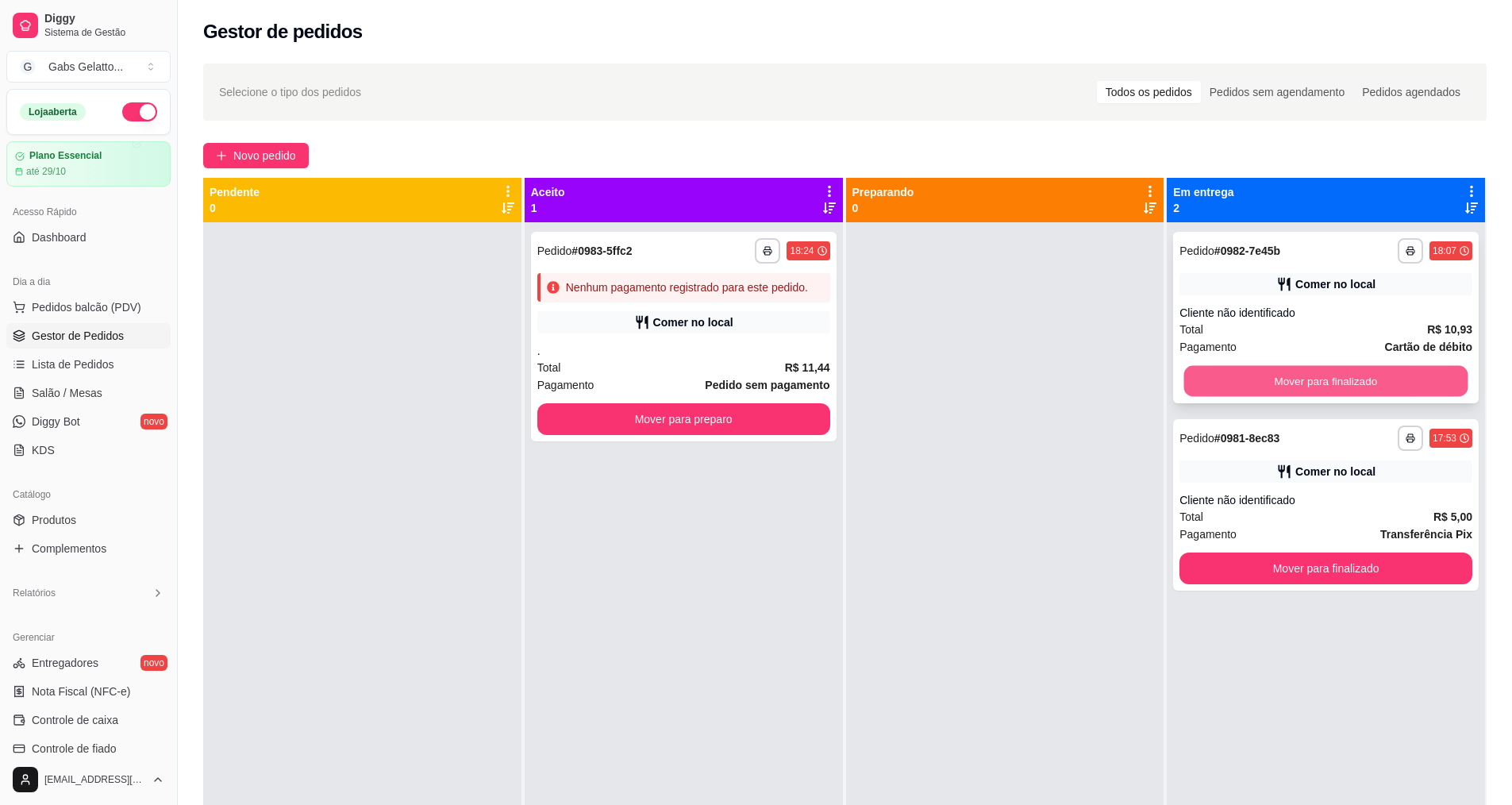
click at [1354, 379] on button "Mover para finalizado" at bounding box center [1326, 380] width 284 height 31
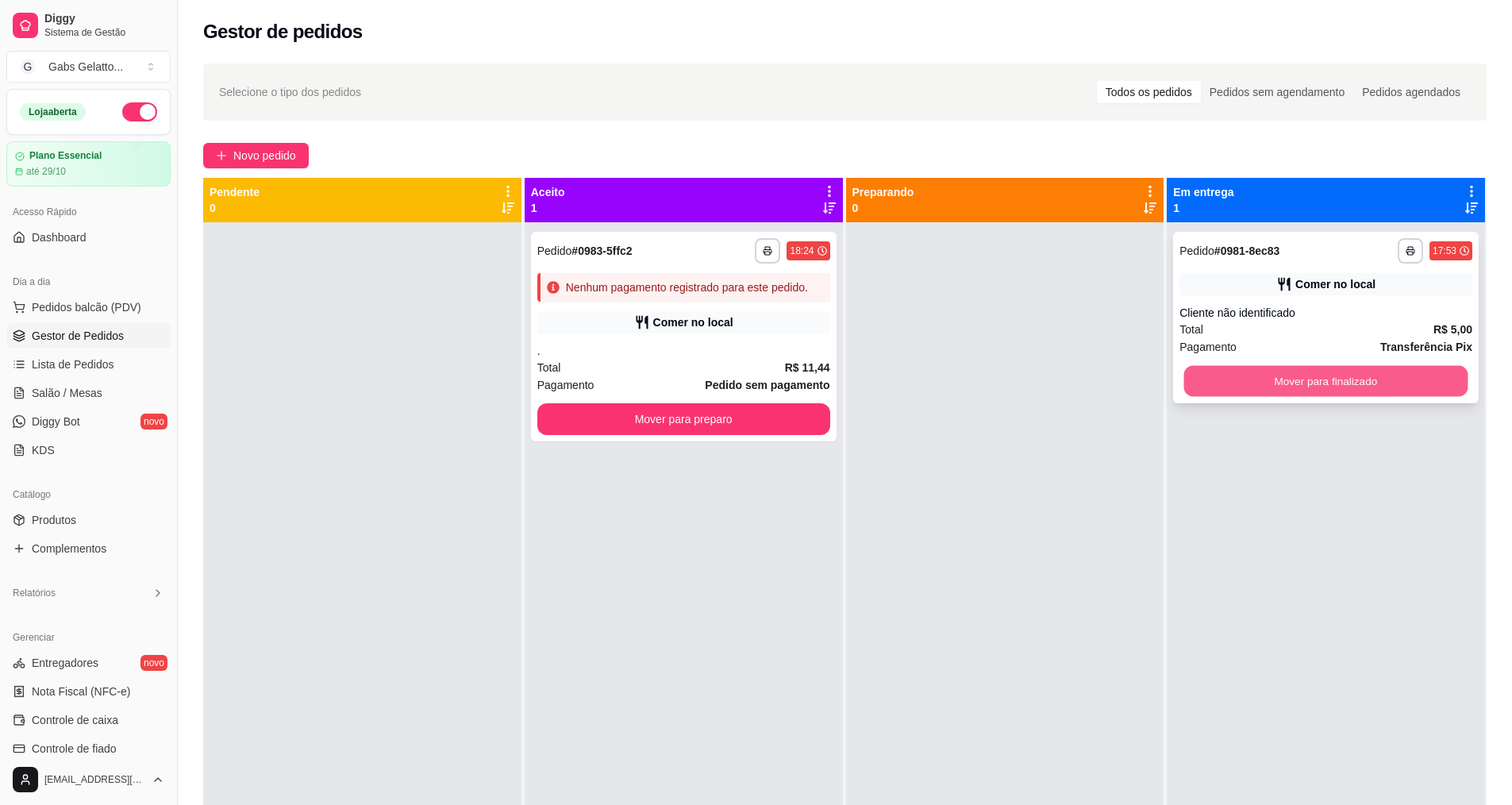
click at [1341, 396] on div "**********" at bounding box center [1326, 317] width 305 height 171
click at [1321, 380] on button "Mover para finalizado" at bounding box center [1326, 380] width 284 height 31
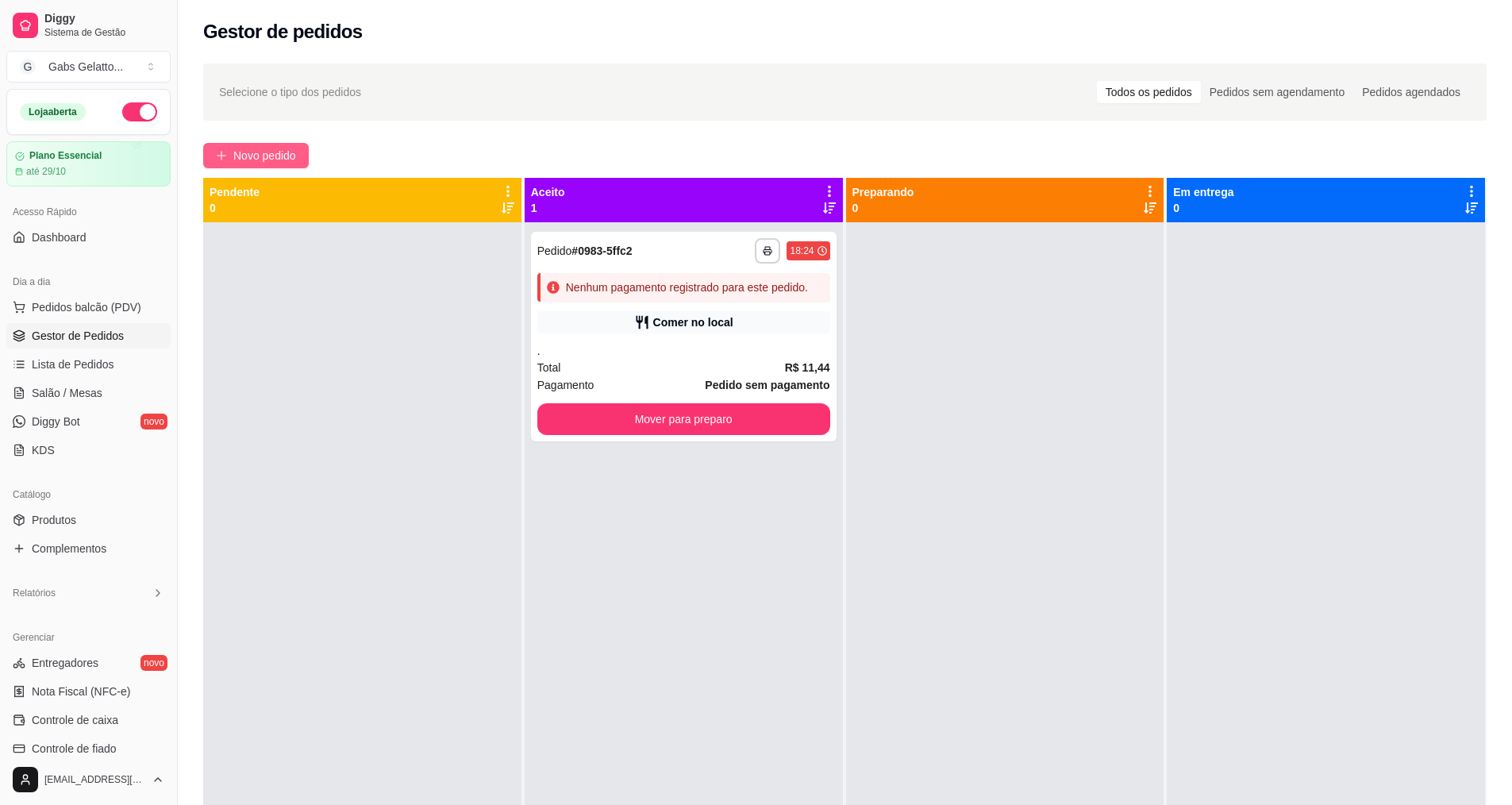
click at [284, 146] on div "**********" at bounding box center [845, 527] width 1334 height 948
click at [279, 162] on span "Novo pedido" at bounding box center [264, 155] width 63 height 18
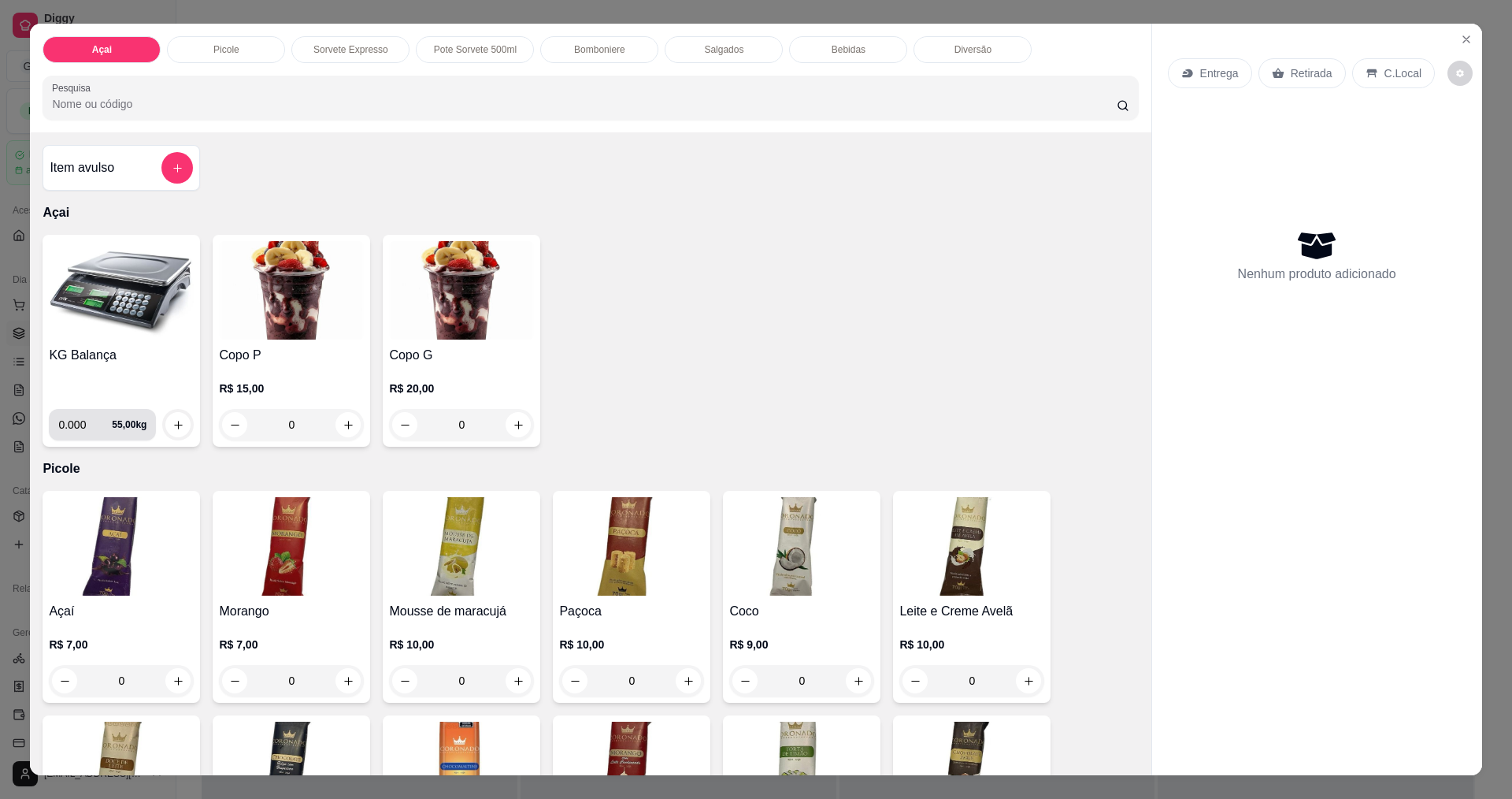
click at [83, 423] on input "0.000" at bounding box center [85, 424] width 53 height 32
type input "0.210"
click at [174, 418] on button "increase-product-quantity" at bounding box center [178, 425] width 24 height 24
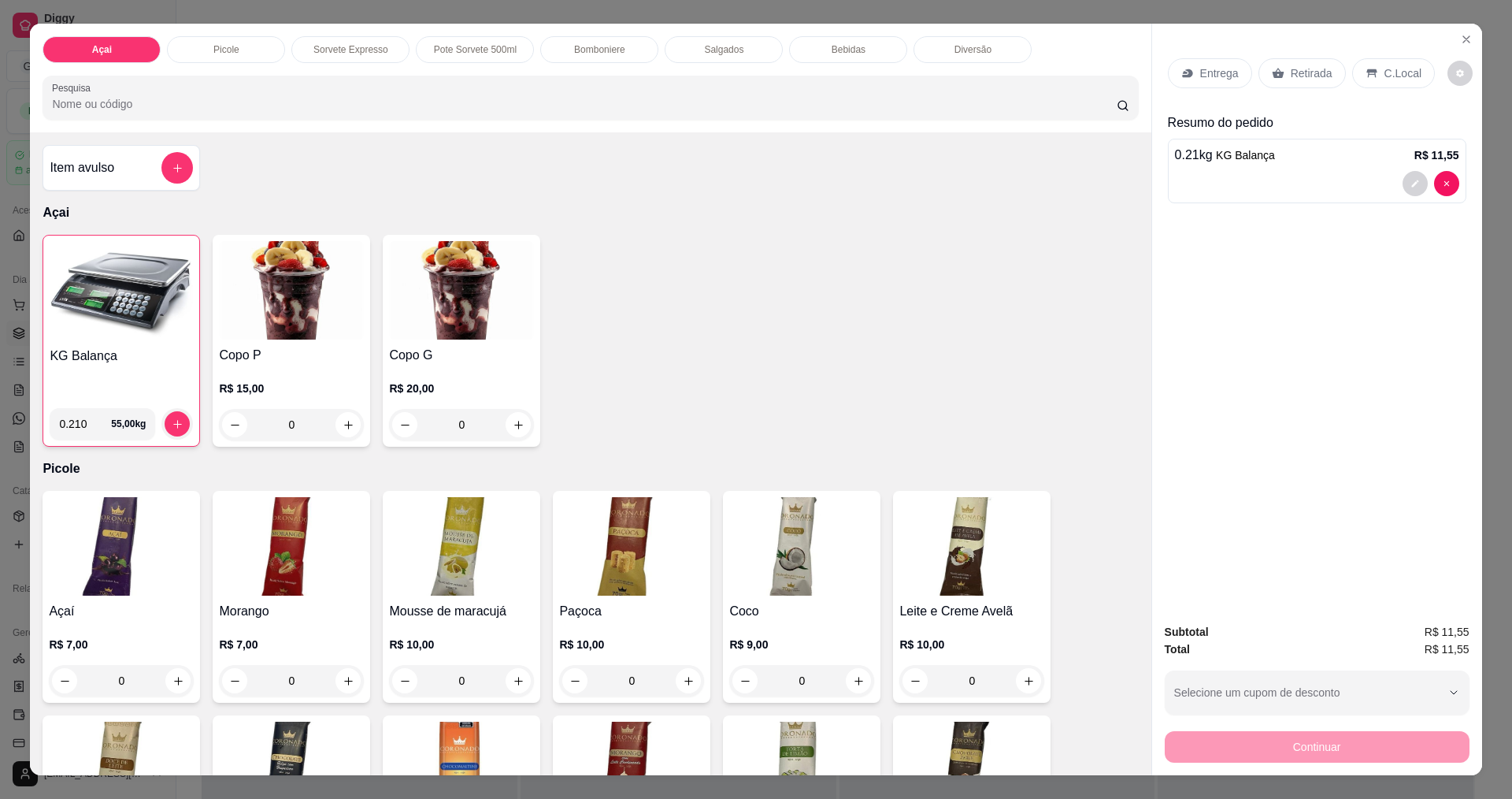
click at [1366, 74] on icon at bounding box center [1372, 74] width 13 height 13
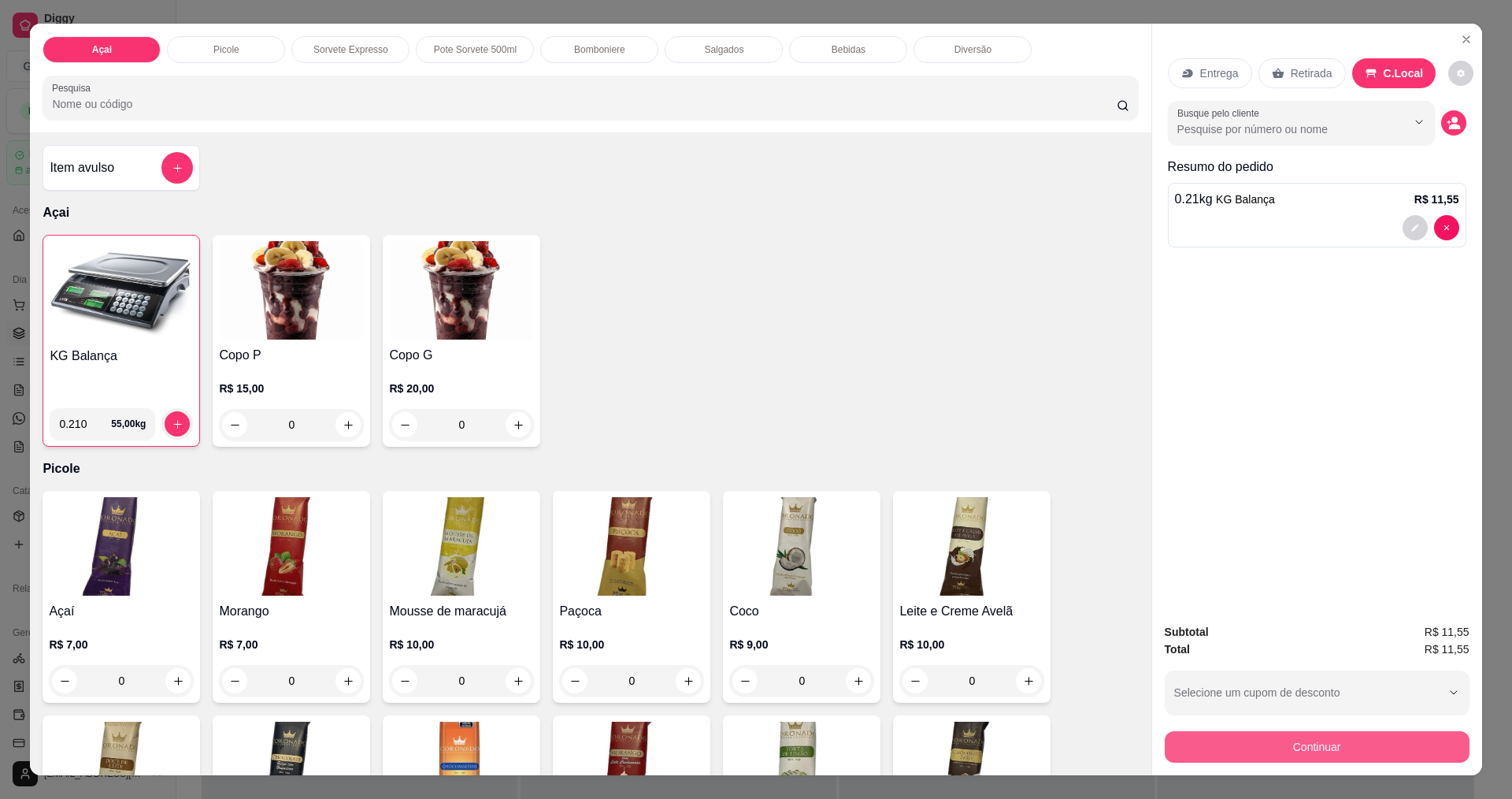
click at [1290, 753] on button "Continuar" at bounding box center [1316, 747] width 305 height 32
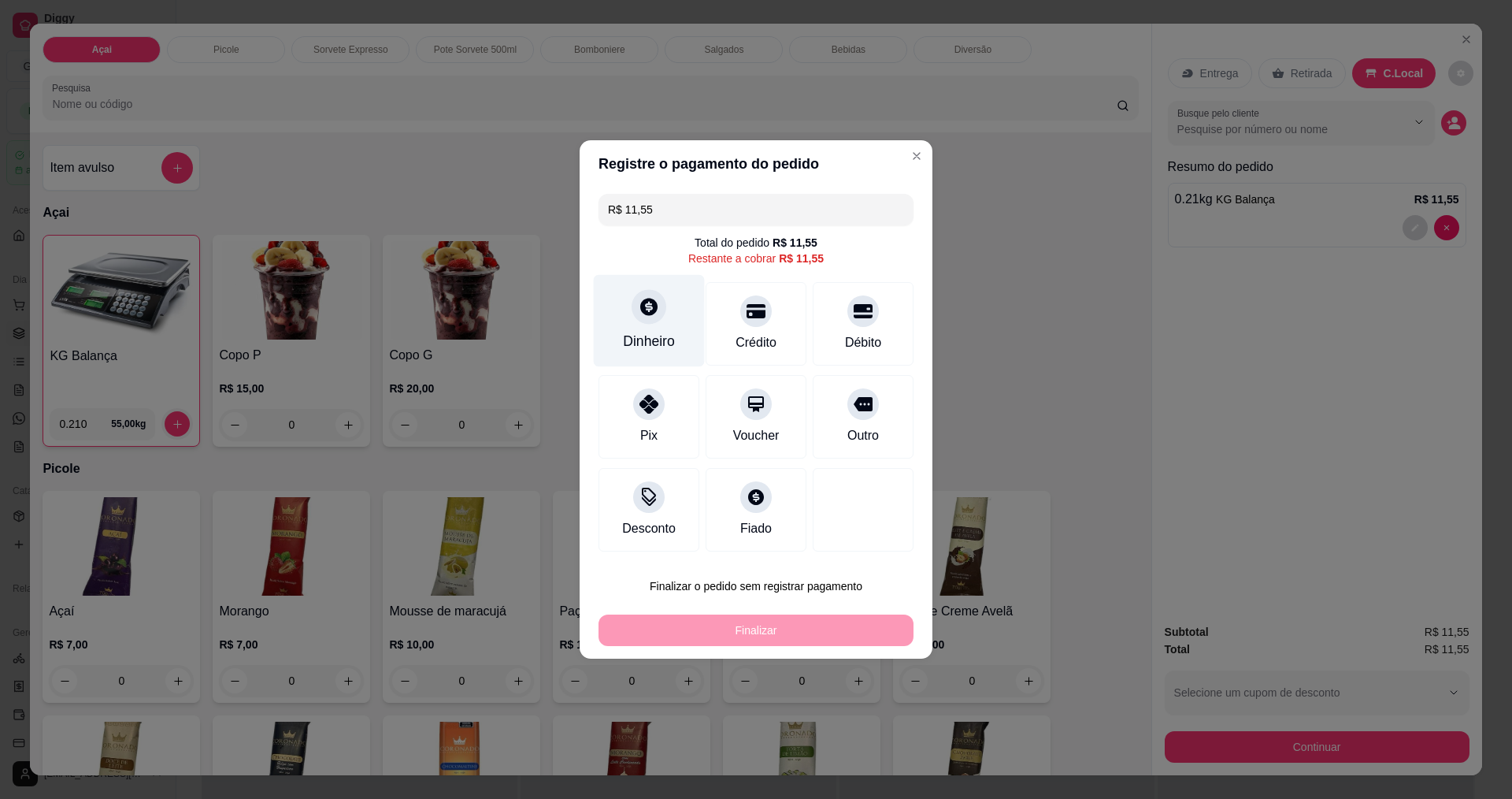
click at [642, 300] on div at bounding box center [649, 306] width 34 height 34
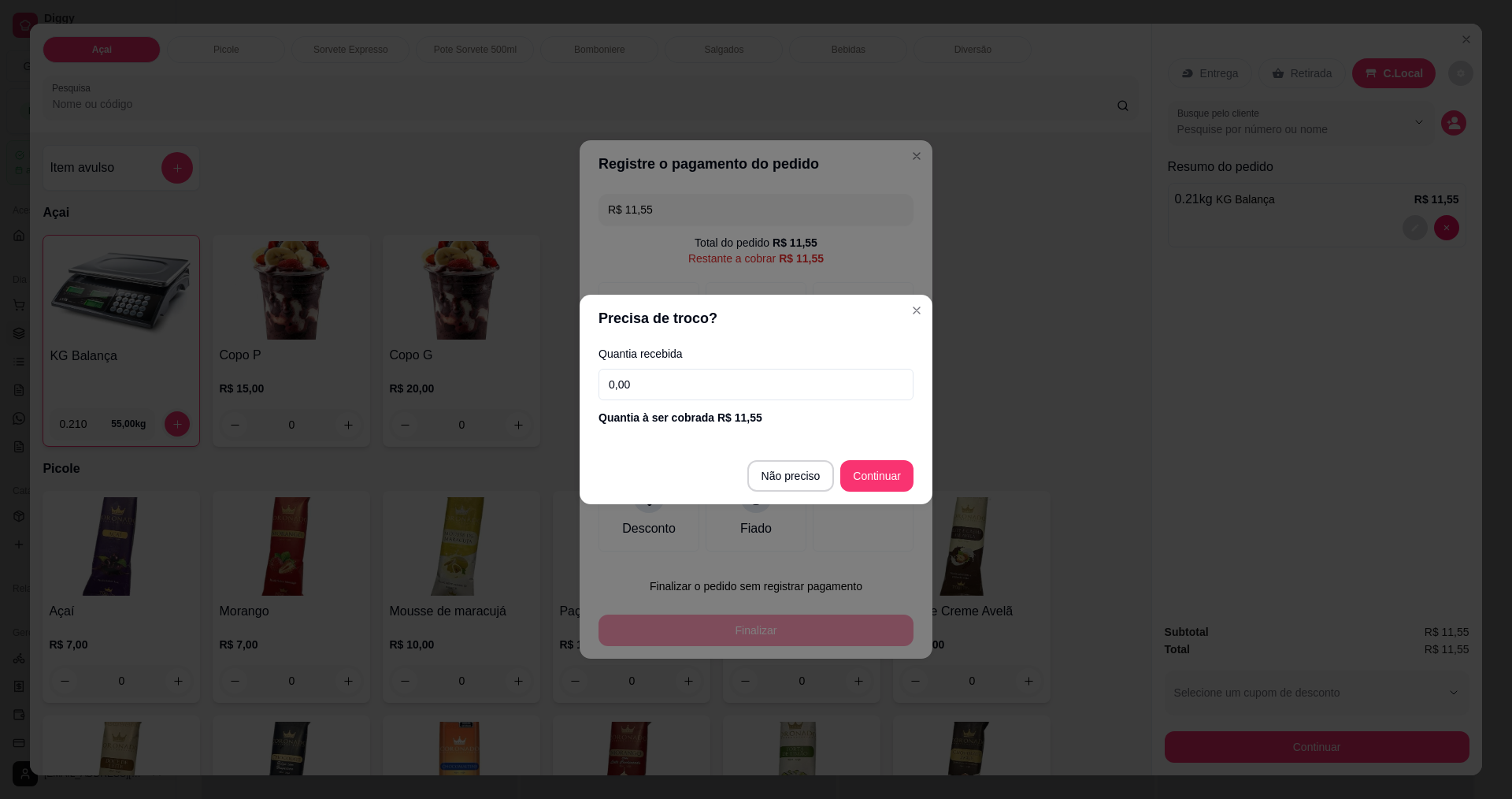
click at [633, 369] on input "0,00" at bounding box center [756, 384] width 315 height 32
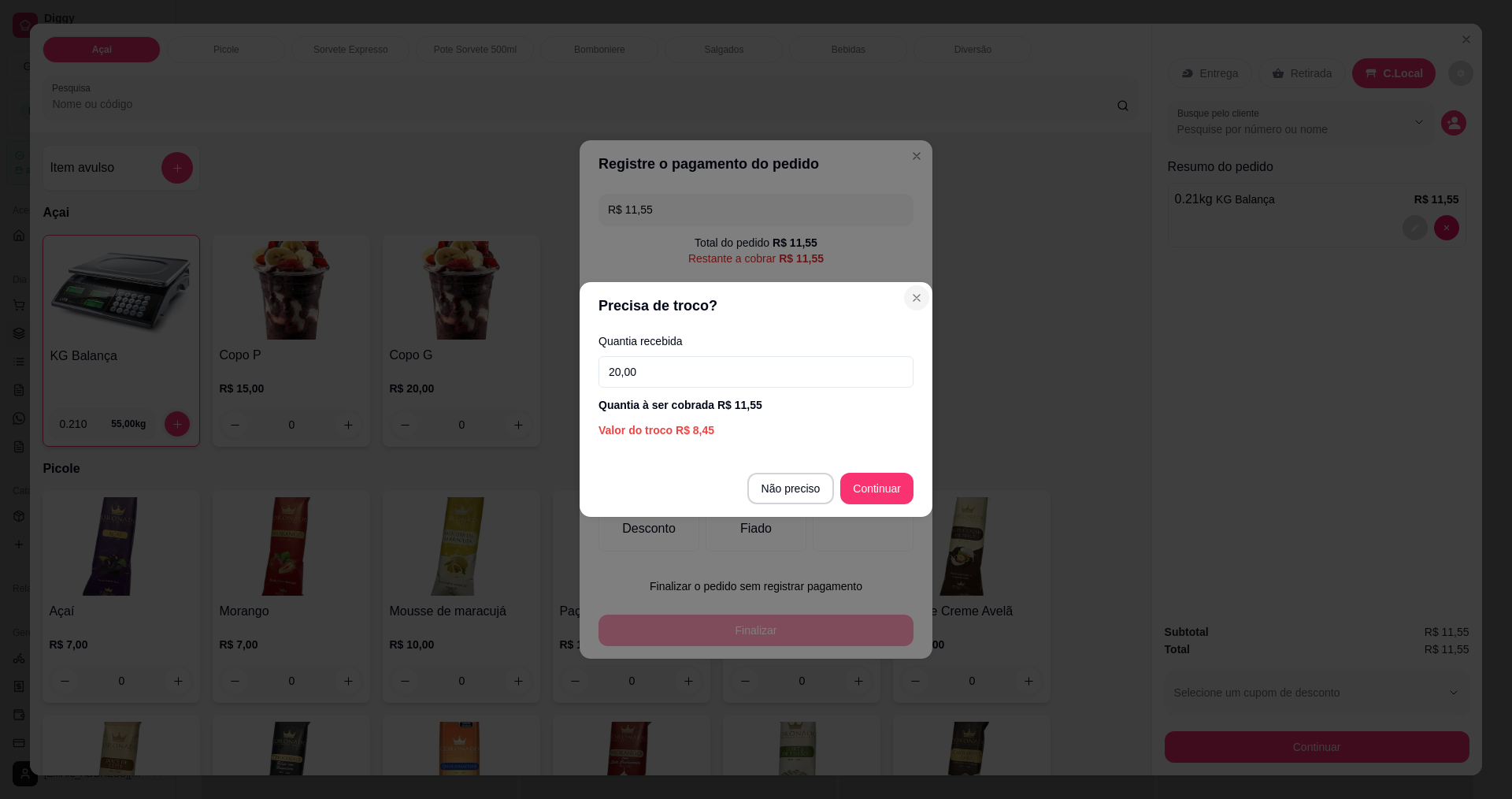
type input "20,00"
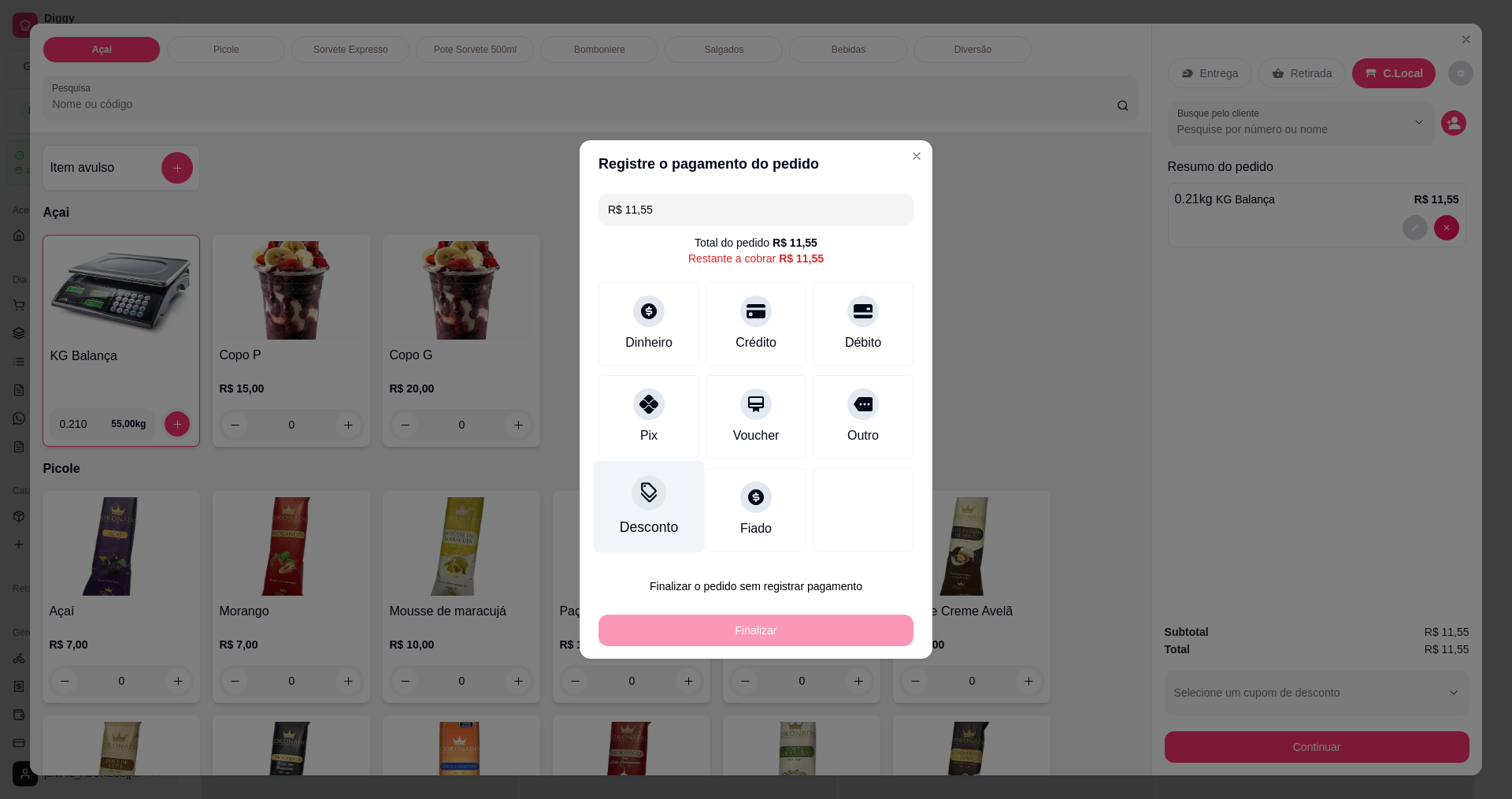
click at [632, 516] on div "Desconto" at bounding box center [649, 506] width 111 height 92
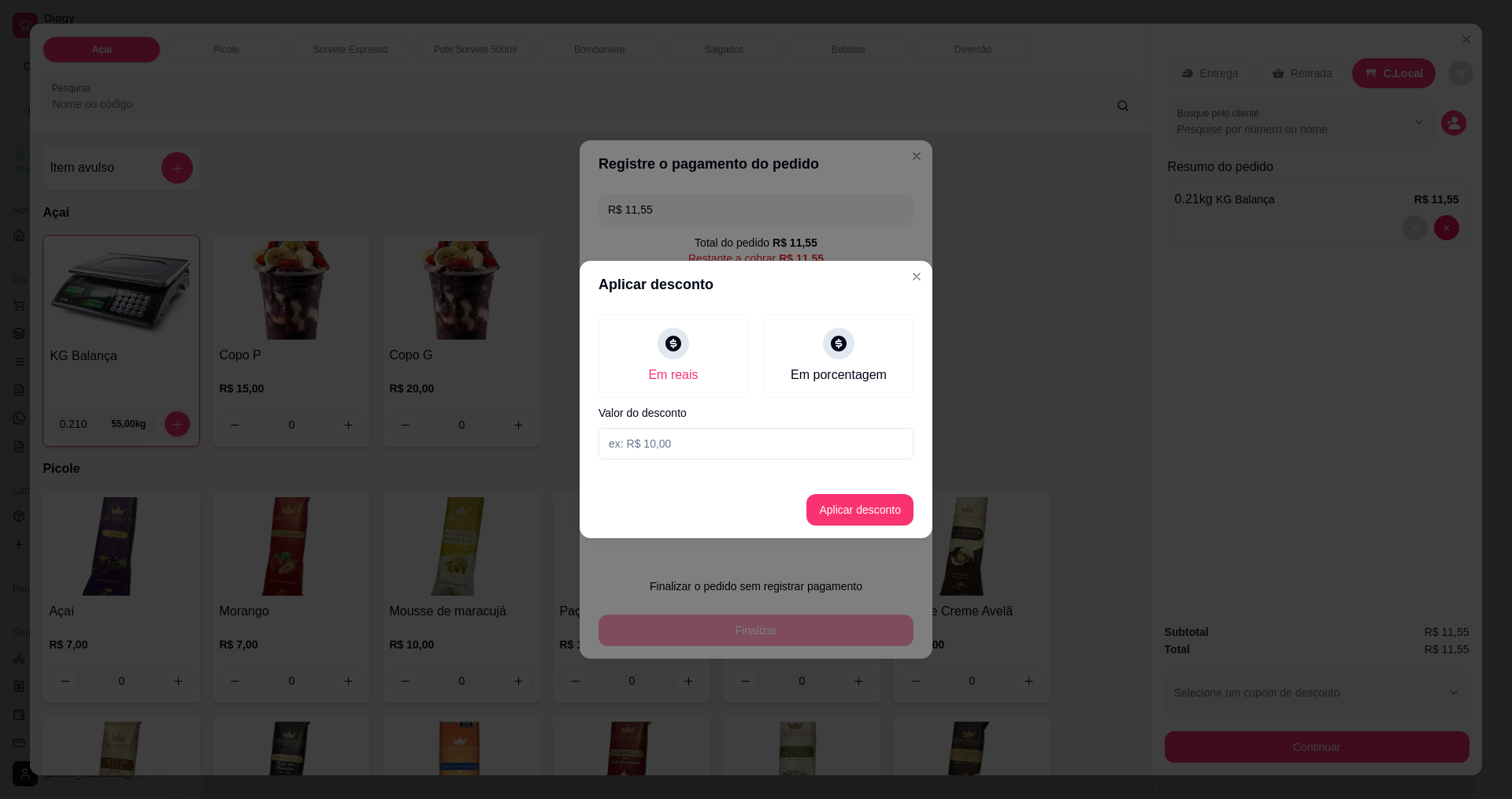
click at [685, 439] on input at bounding box center [756, 444] width 315 height 32
type input "0,05"
click at [832, 510] on button "Aplicar desconto" at bounding box center [859, 510] width 107 height 32
type input "R$ 11,50"
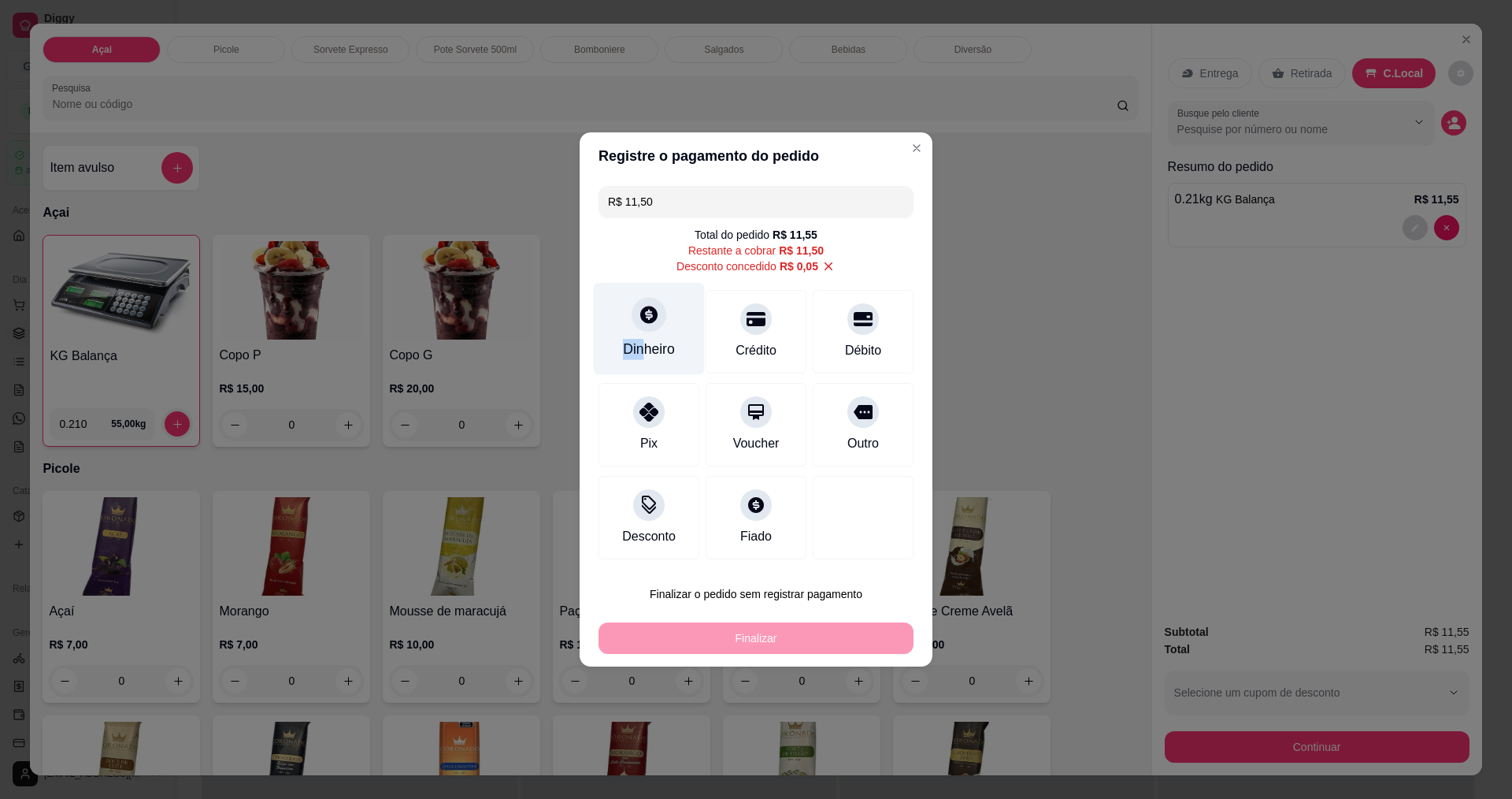
click at [639, 335] on div "Dinheiro" at bounding box center [649, 328] width 111 height 92
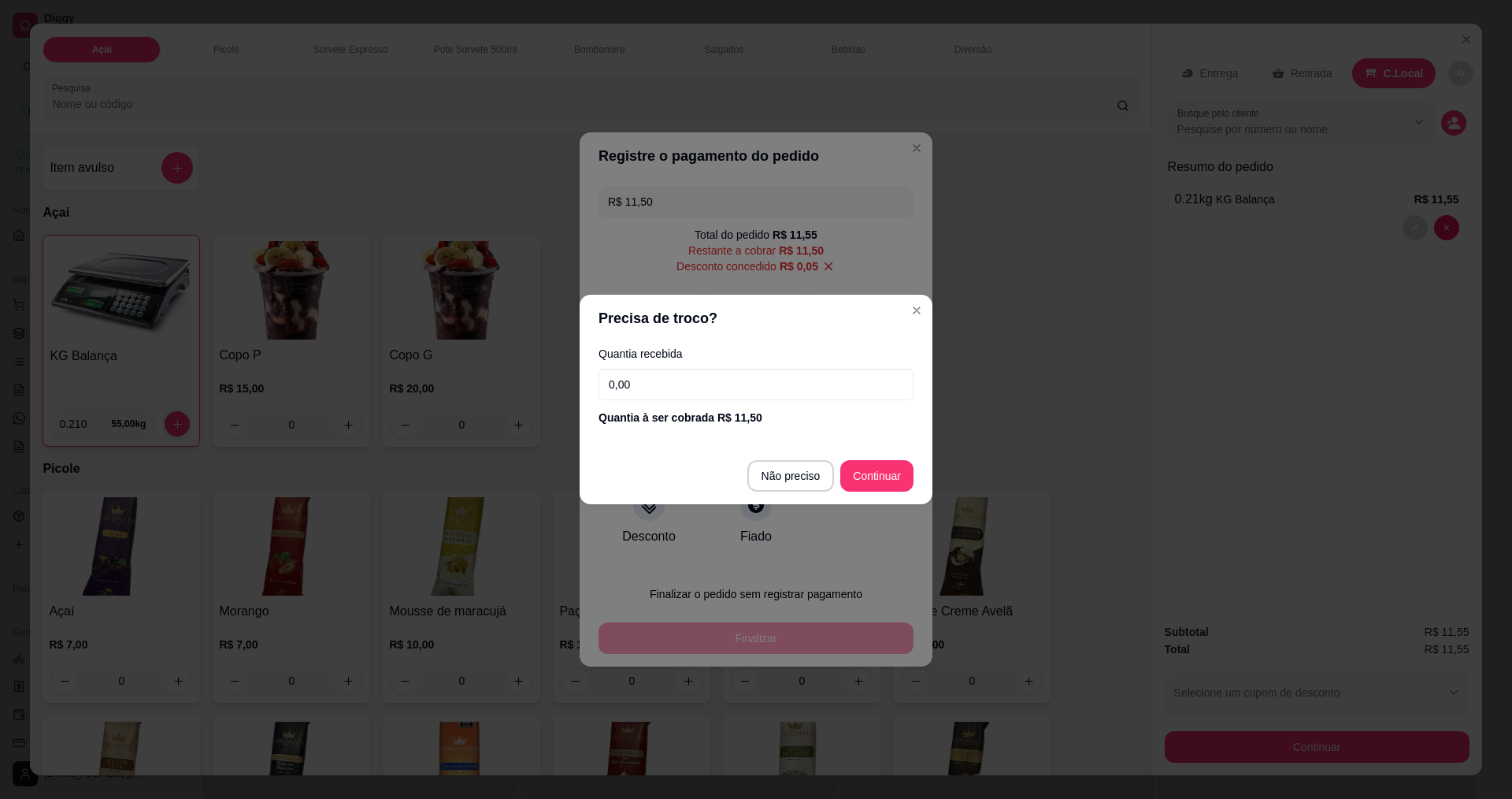
click at [730, 373] on input "0,00" at bounding box center [756, 384] width 315 height 32
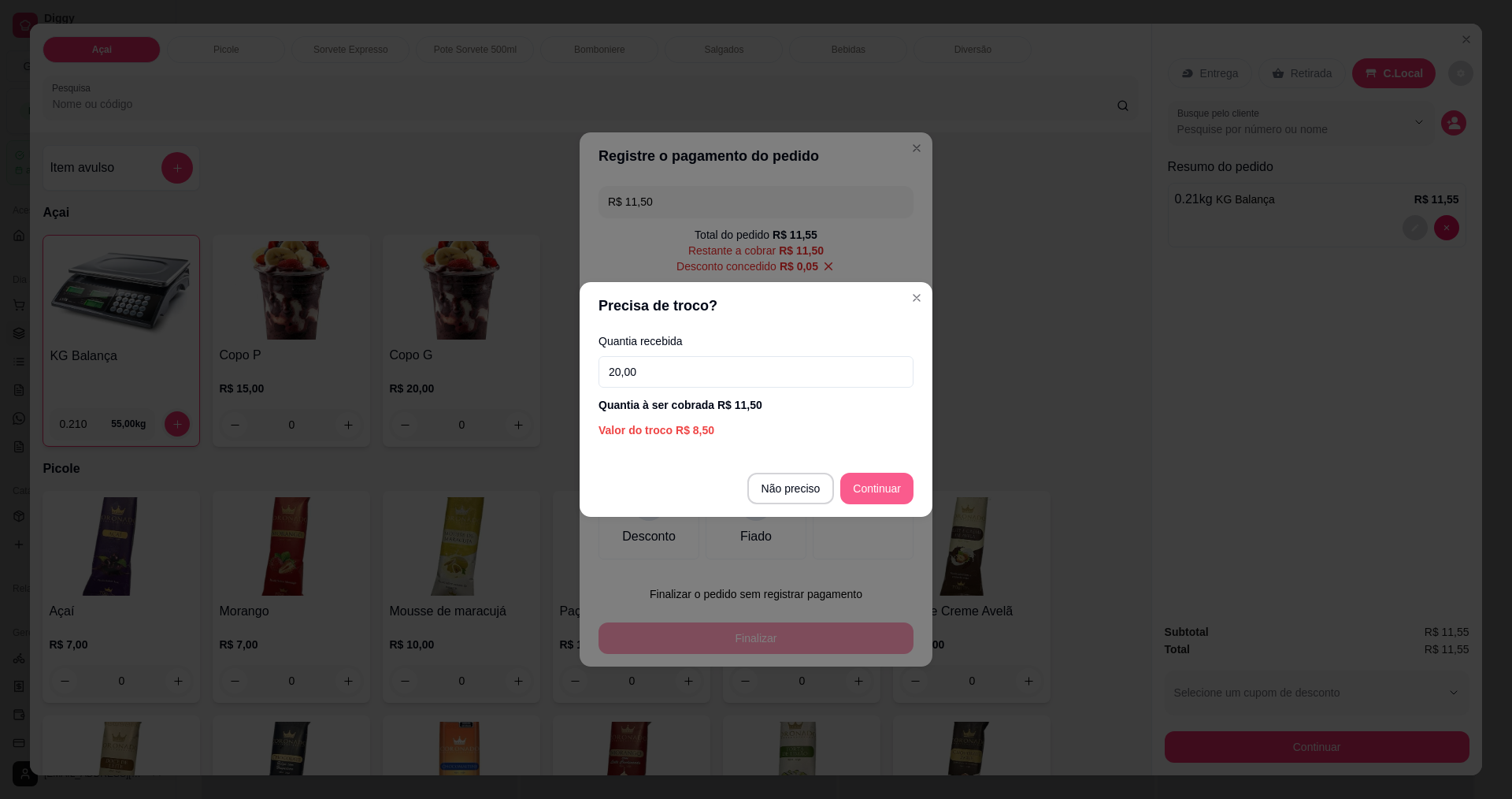
type input "20,00"
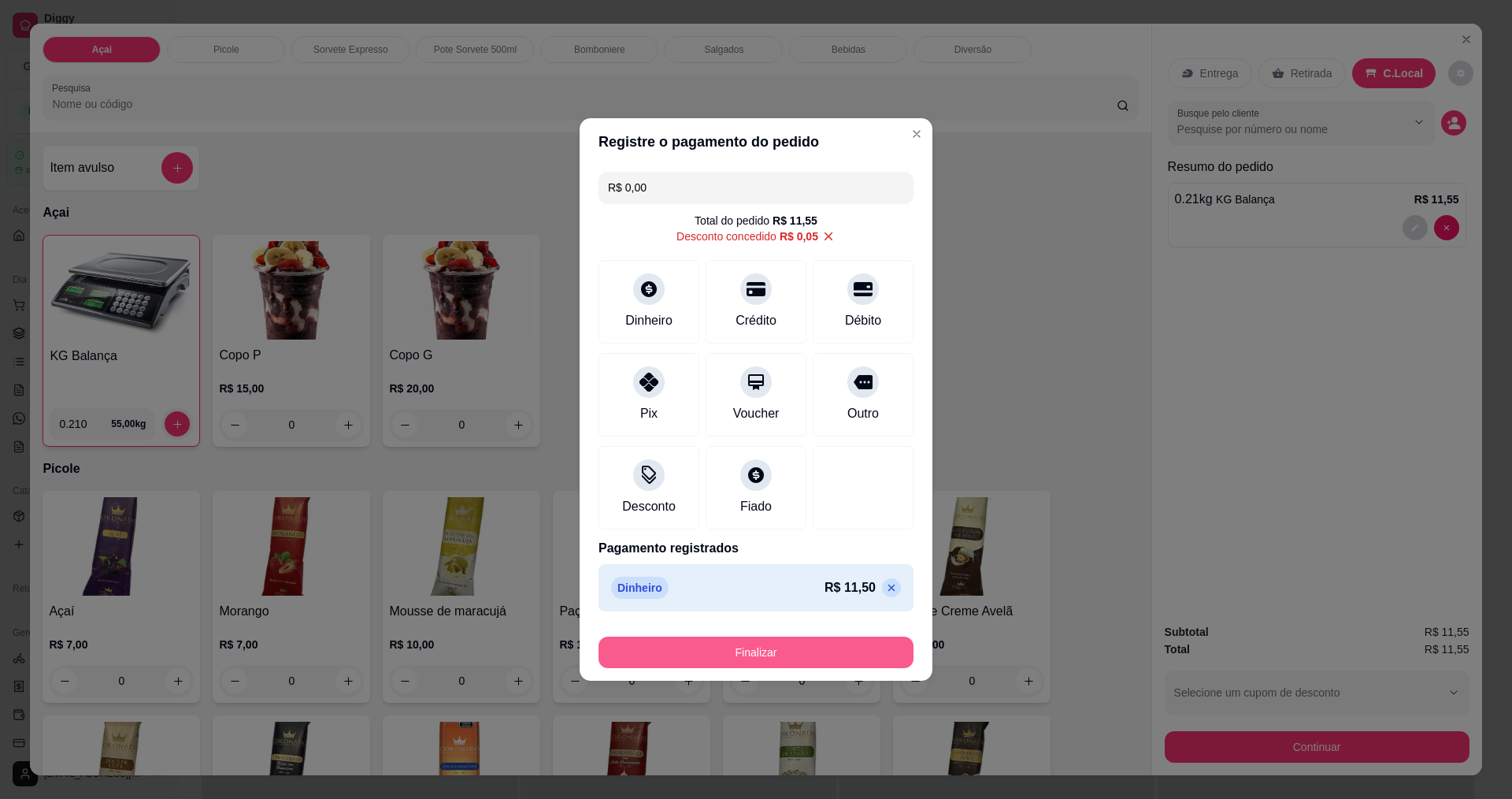
click at [753, 647] on button "Finalizar" at bounding box center [756, 653] width 315 height 32
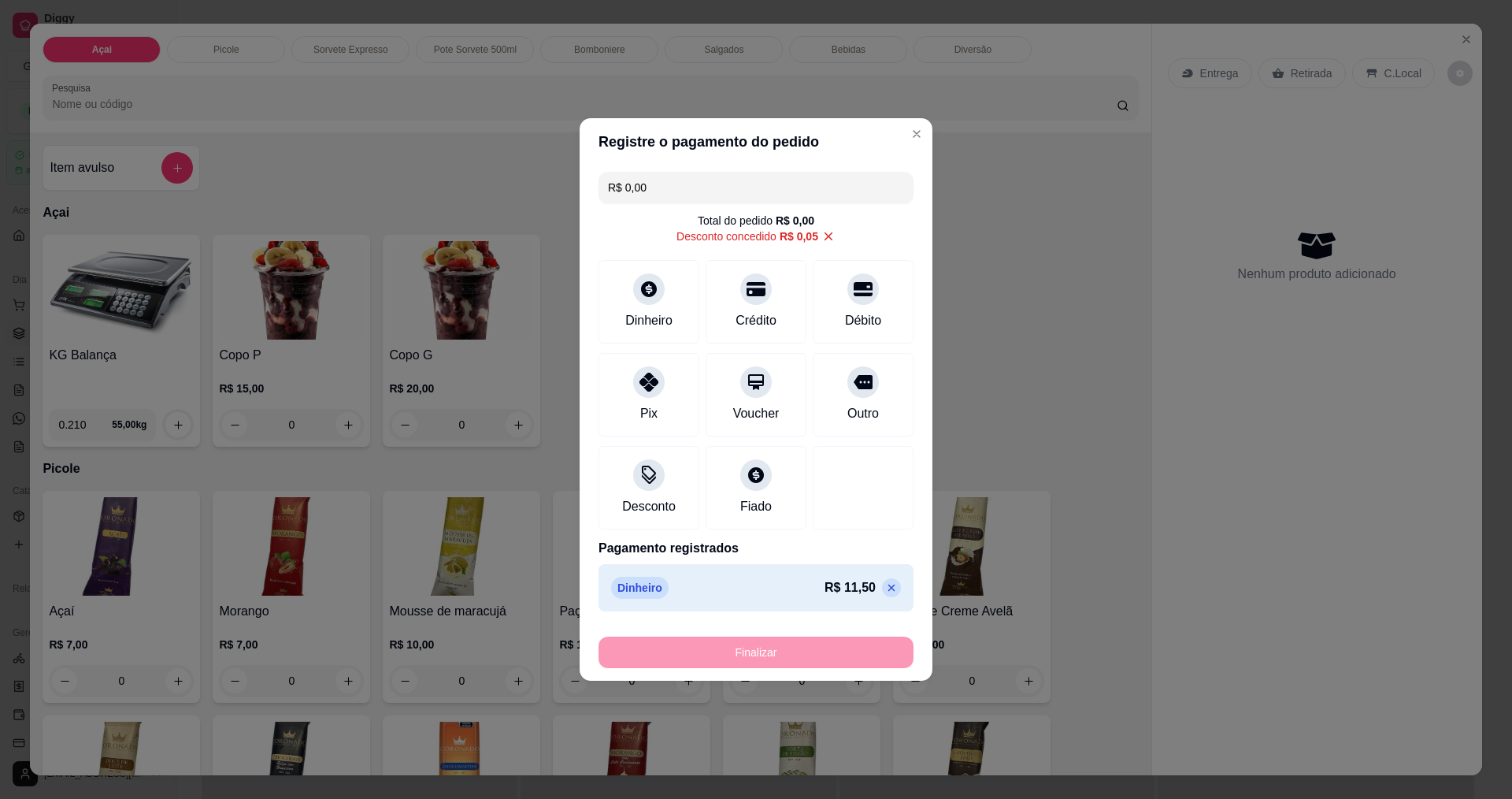
type input "-R$ 11,55"
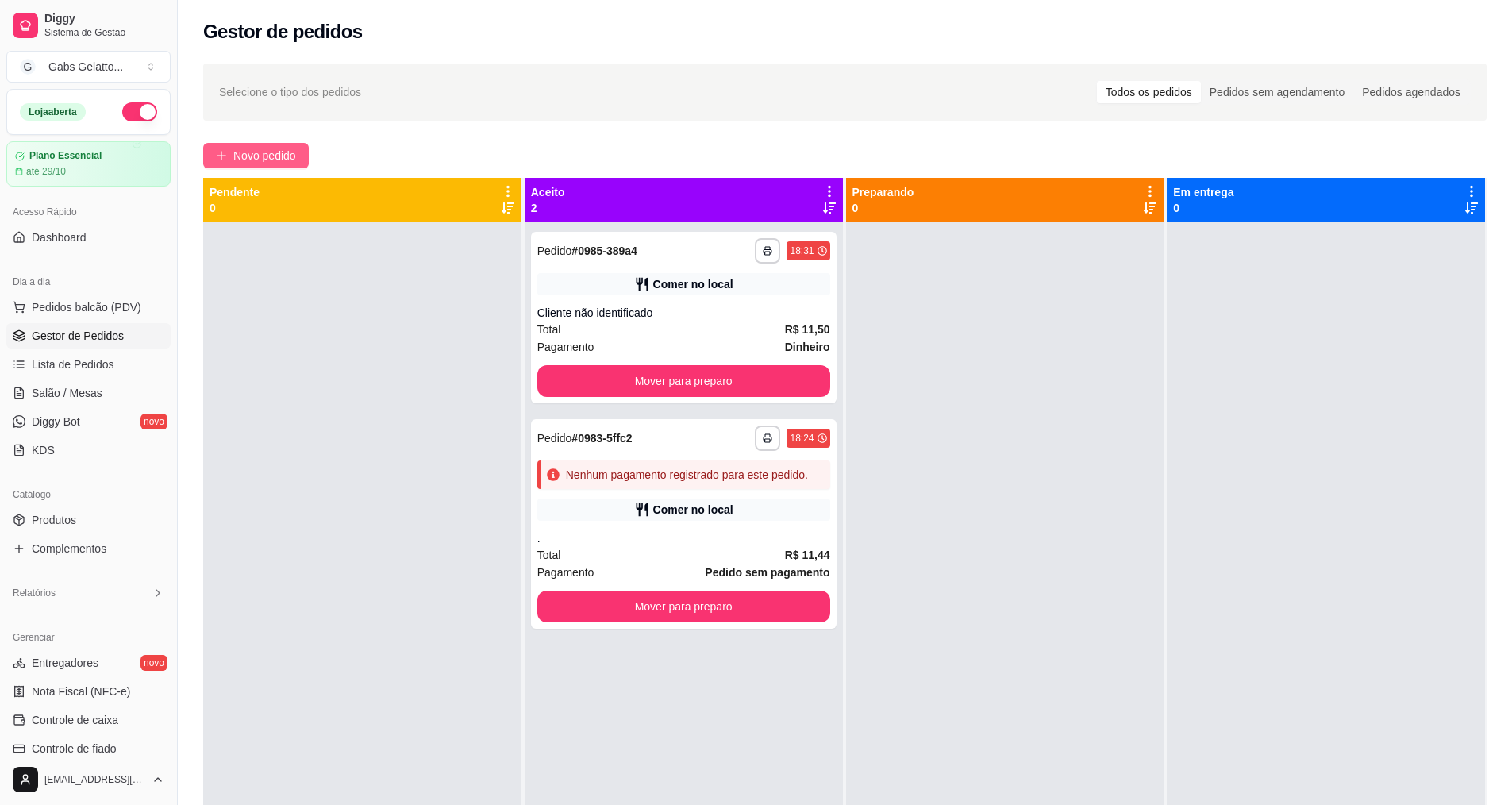
drag, startPoint x: 948, startPoint y: 443, endPoint x: 241, endPoint y: 160, distance: 761.5
click at [241, 160] on span "Novo pedido" at bounding box center [264, 155] width 63 height 18
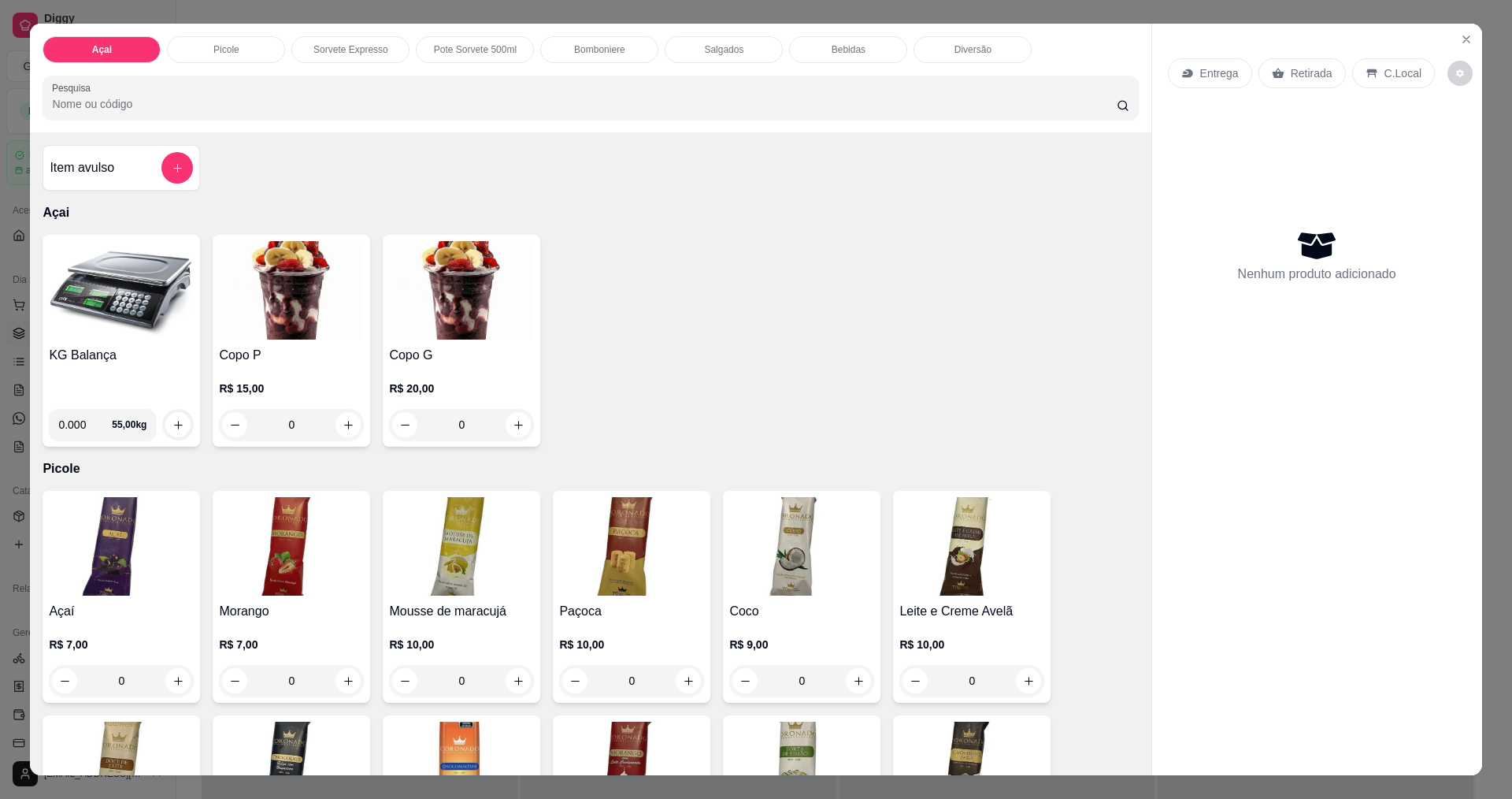
click at [1026, 53] on div "Açai Picole Sorvete Expresso Pote Sorvete 500ml Bomboniere Salgados Bebidas Div…" at bounding box center [590, 49] width 1095 height 27
click at [987, 58] on div "Diversão" at bounding box center [972, 49] width 118 height 27
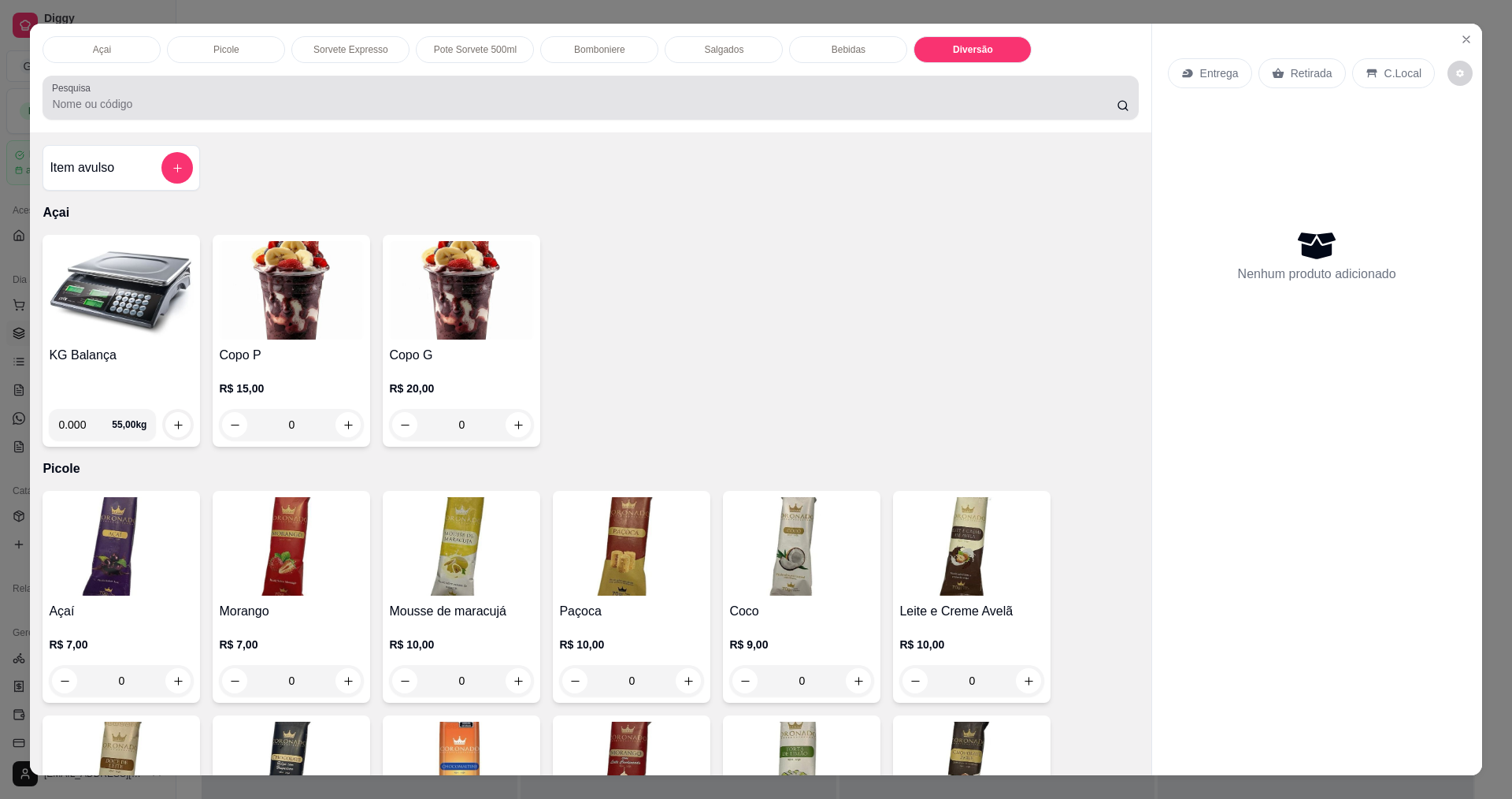
scroll to position [27, 0]
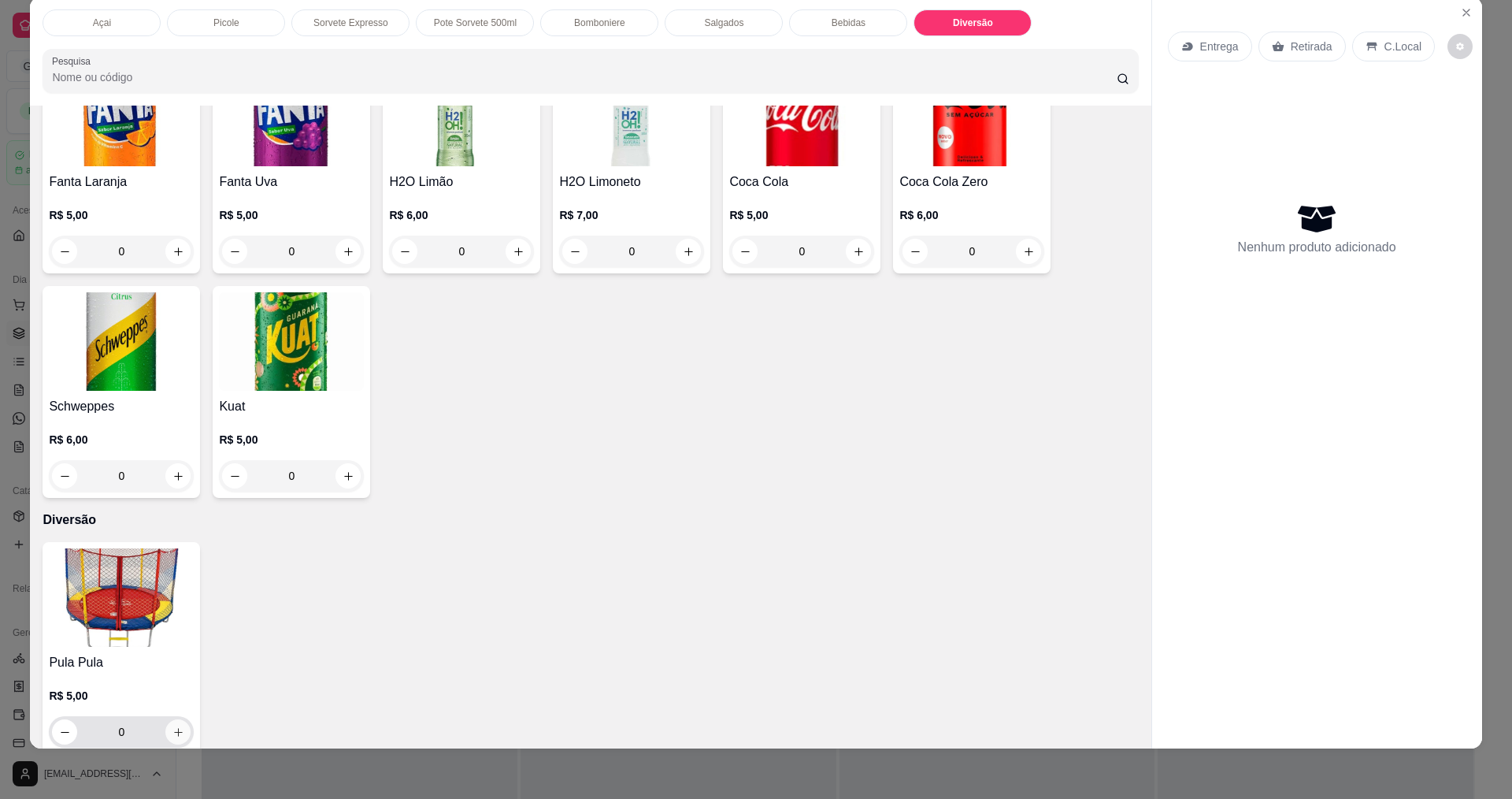
click at [172, 724] on button "increase-product-quantity" at bounding box center [177, 731] width 25 height 25
type input "1"
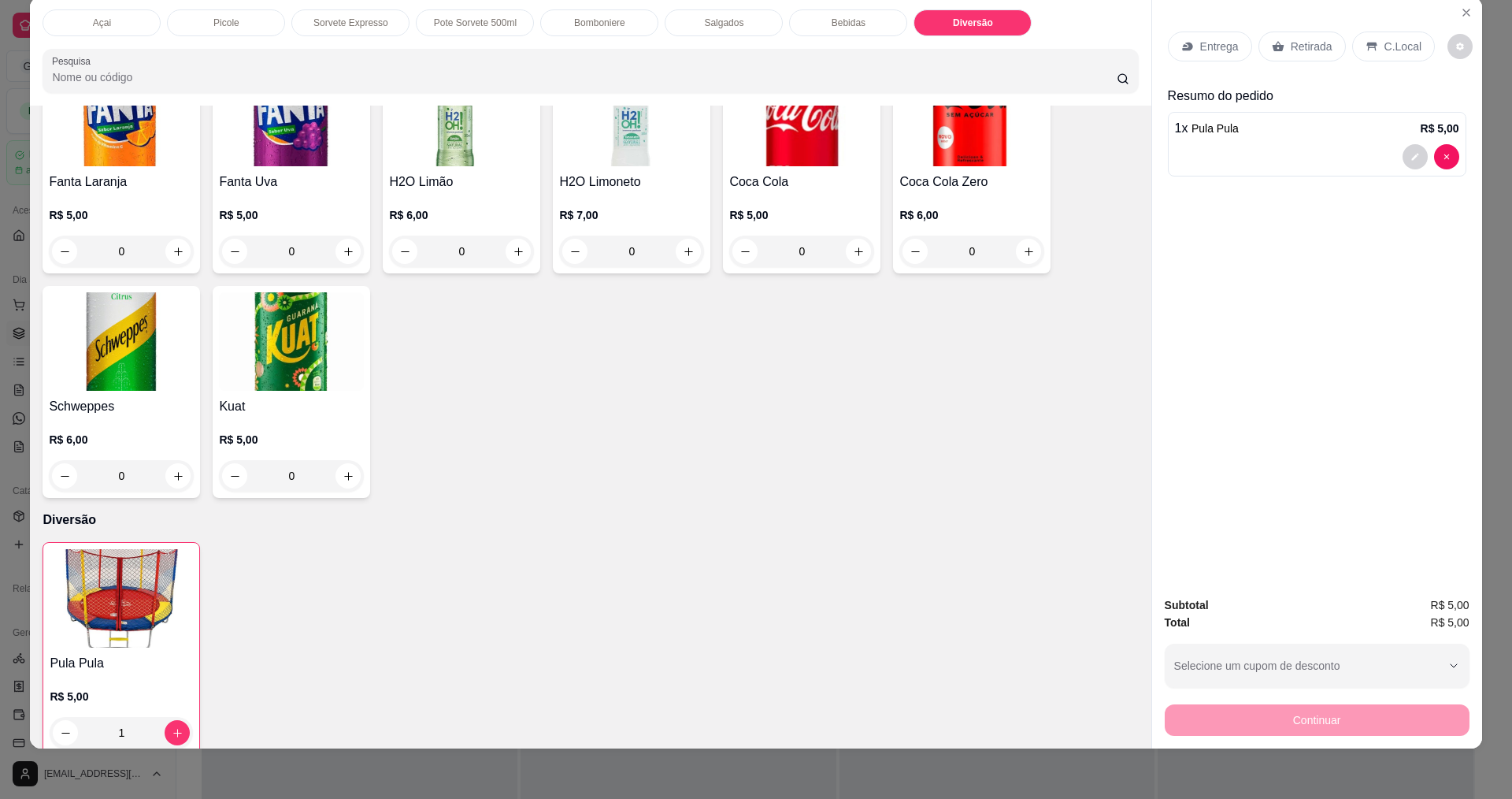
click at [1393, 48] on p "C.Local" at bounding box center [1403, 46] width 37 height 16
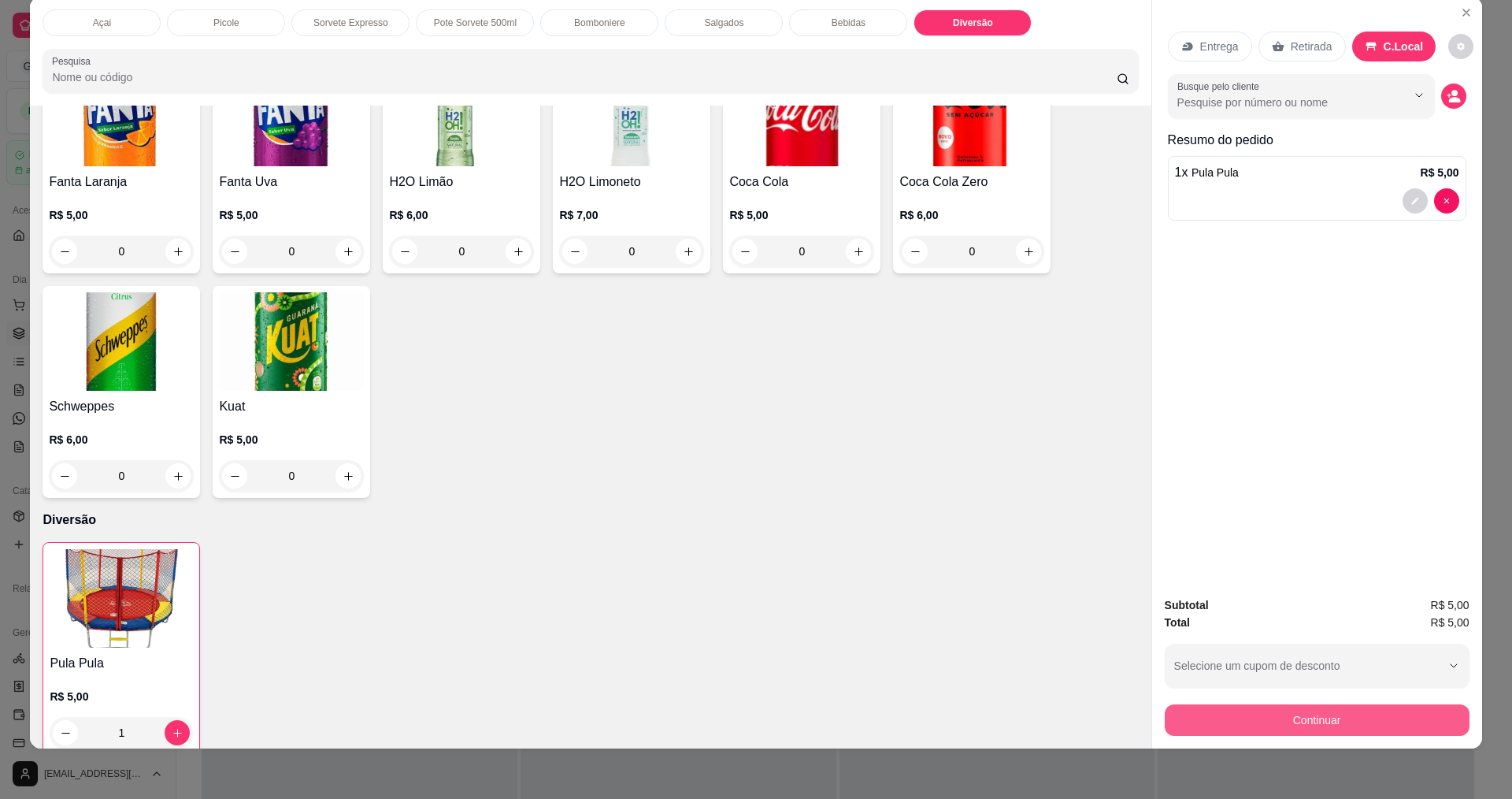
click at [1261, 715] on button "Continuar" at bounding box center [1316, 720] width 305 height 32
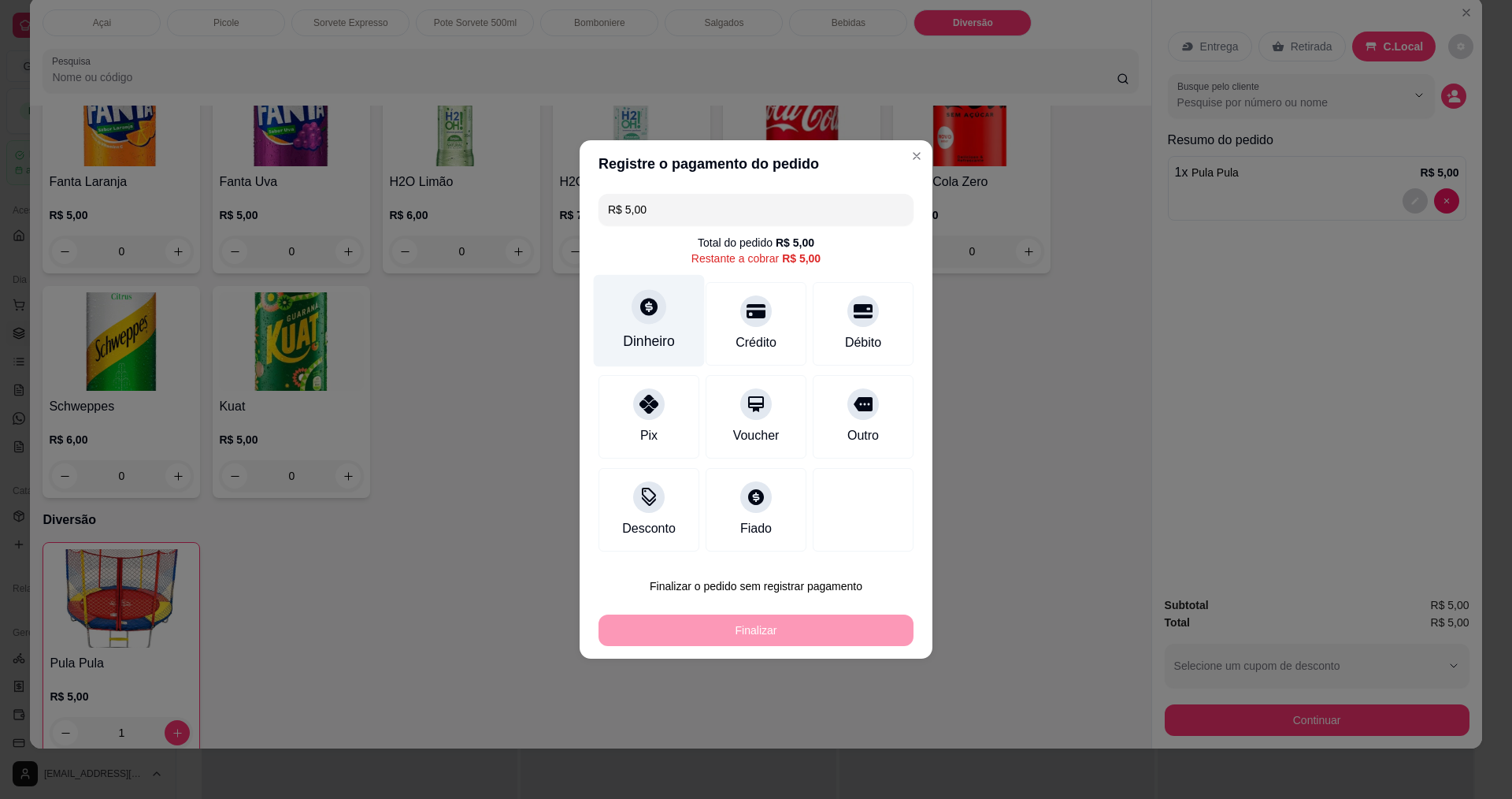
click at [661, 339] on div "Dinheiro" at bounding box center [649, 341] width 52 height 21
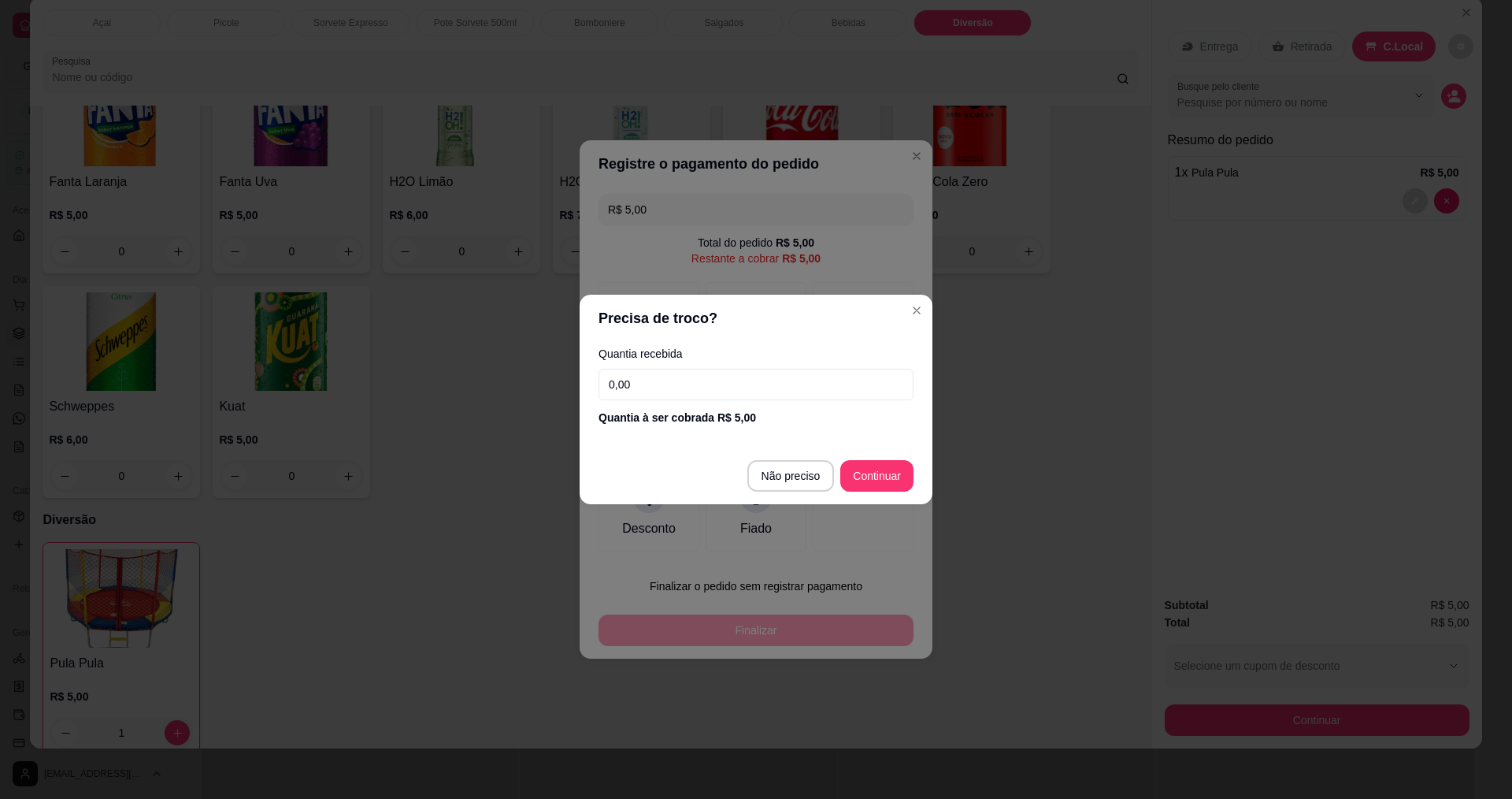
click at [702, 386] on input "0,00" at bounding box center [756, 384] width 315 height 32
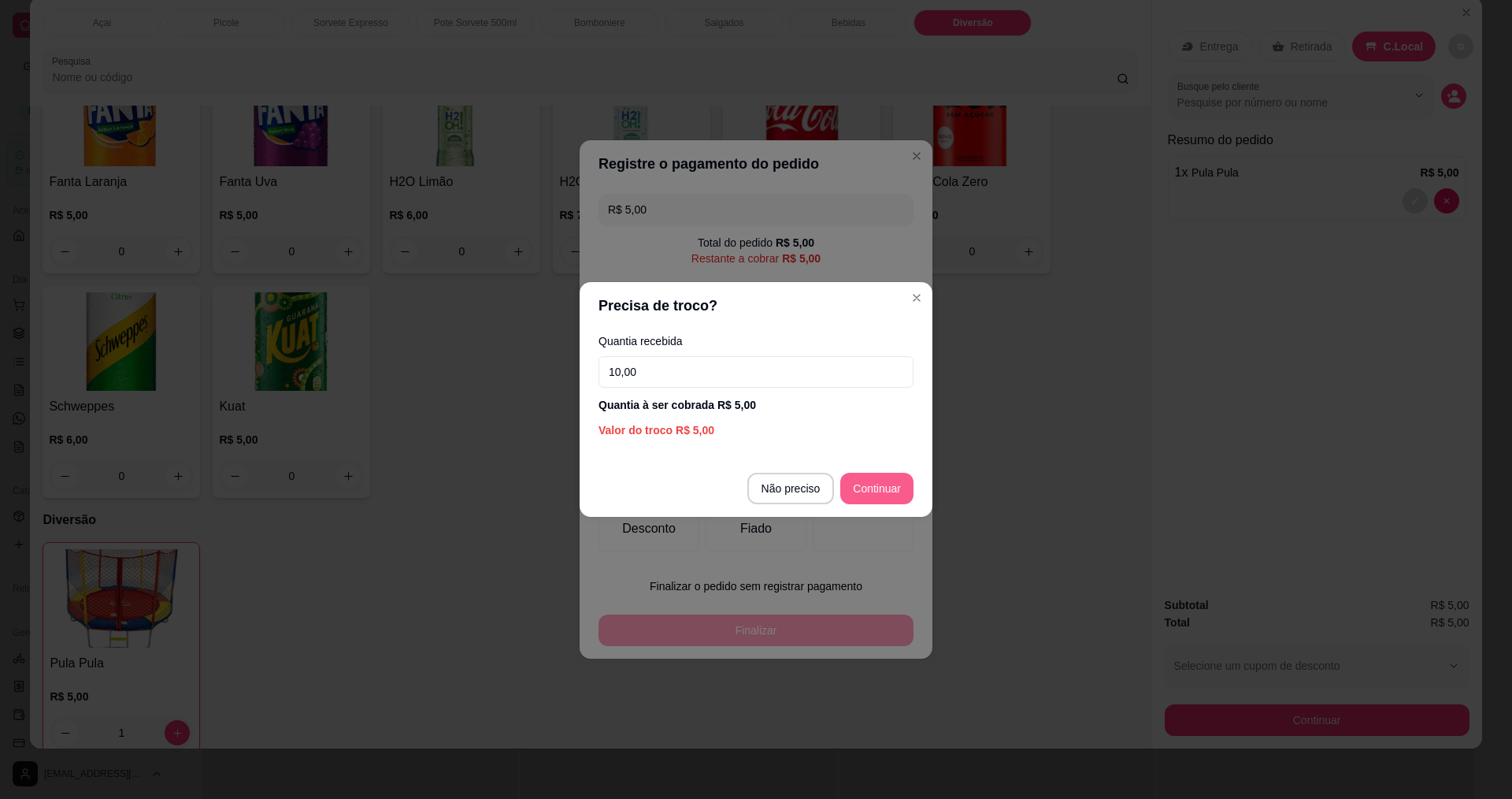
type input "10,00"
type input "R$ 0,00"
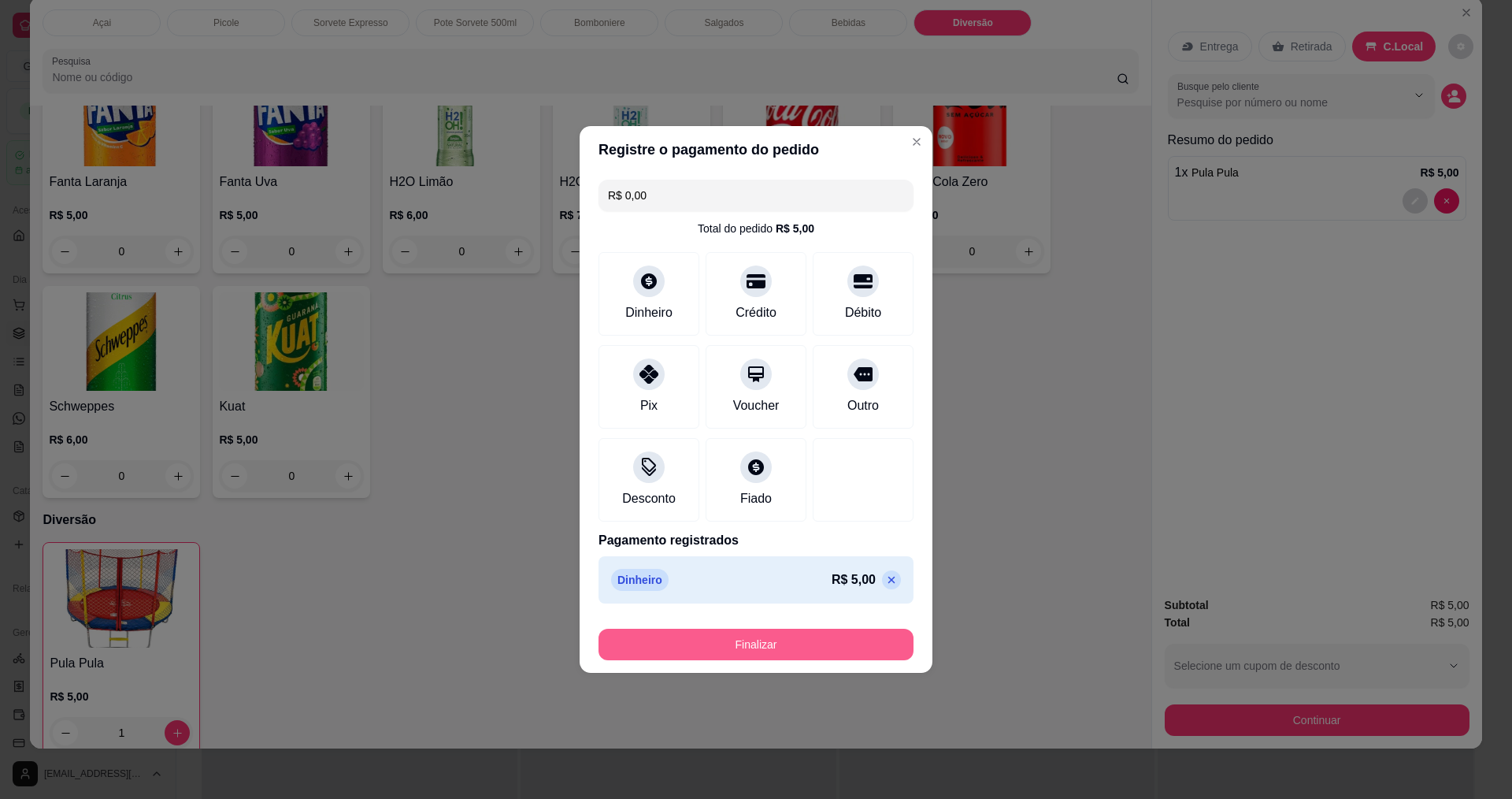
click at [769, 634] on button "Finalizar" at bounding box center [756, 644] width 315 height 32
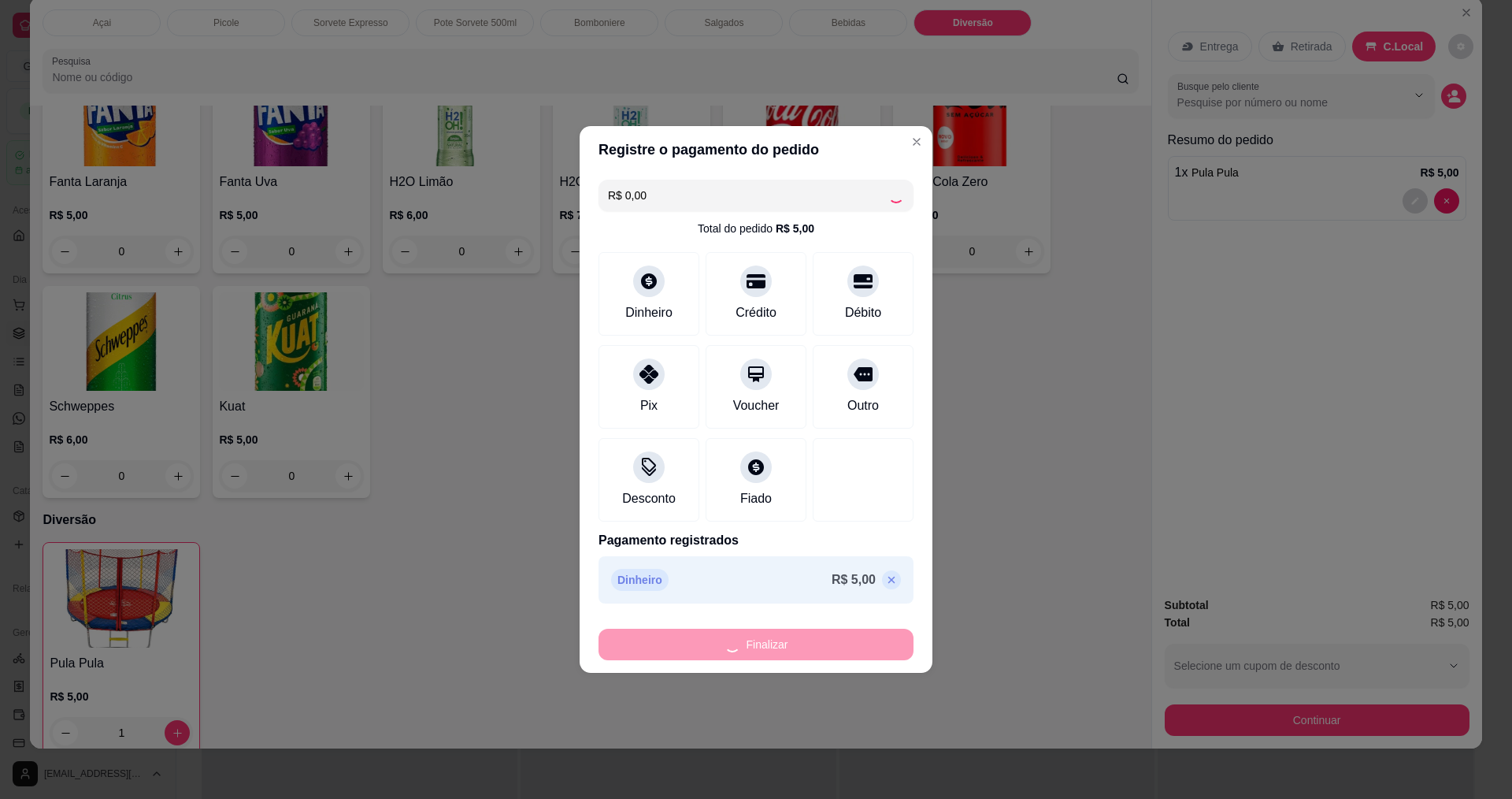
type input "0"
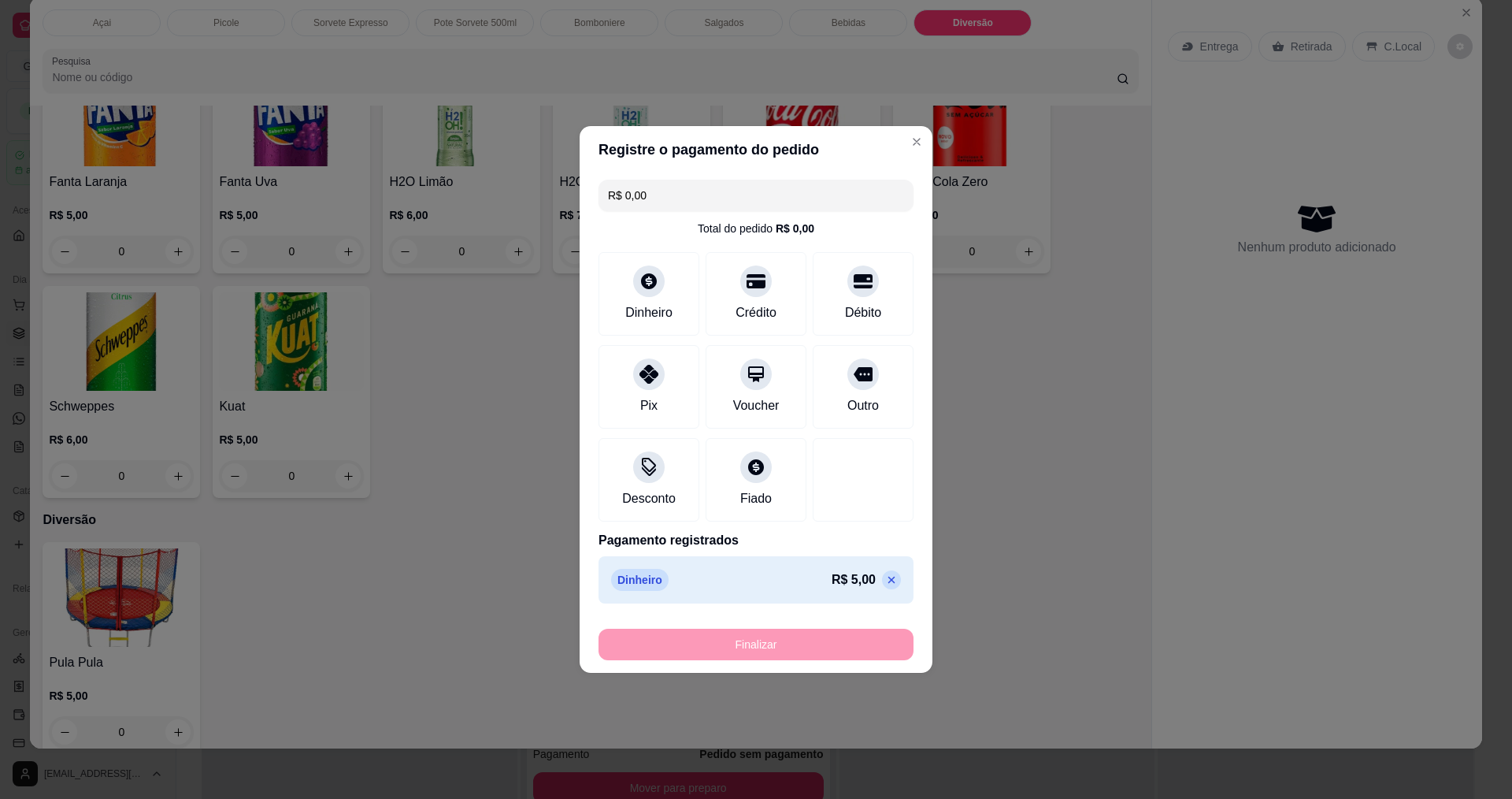
type input "-R$ 5,00"
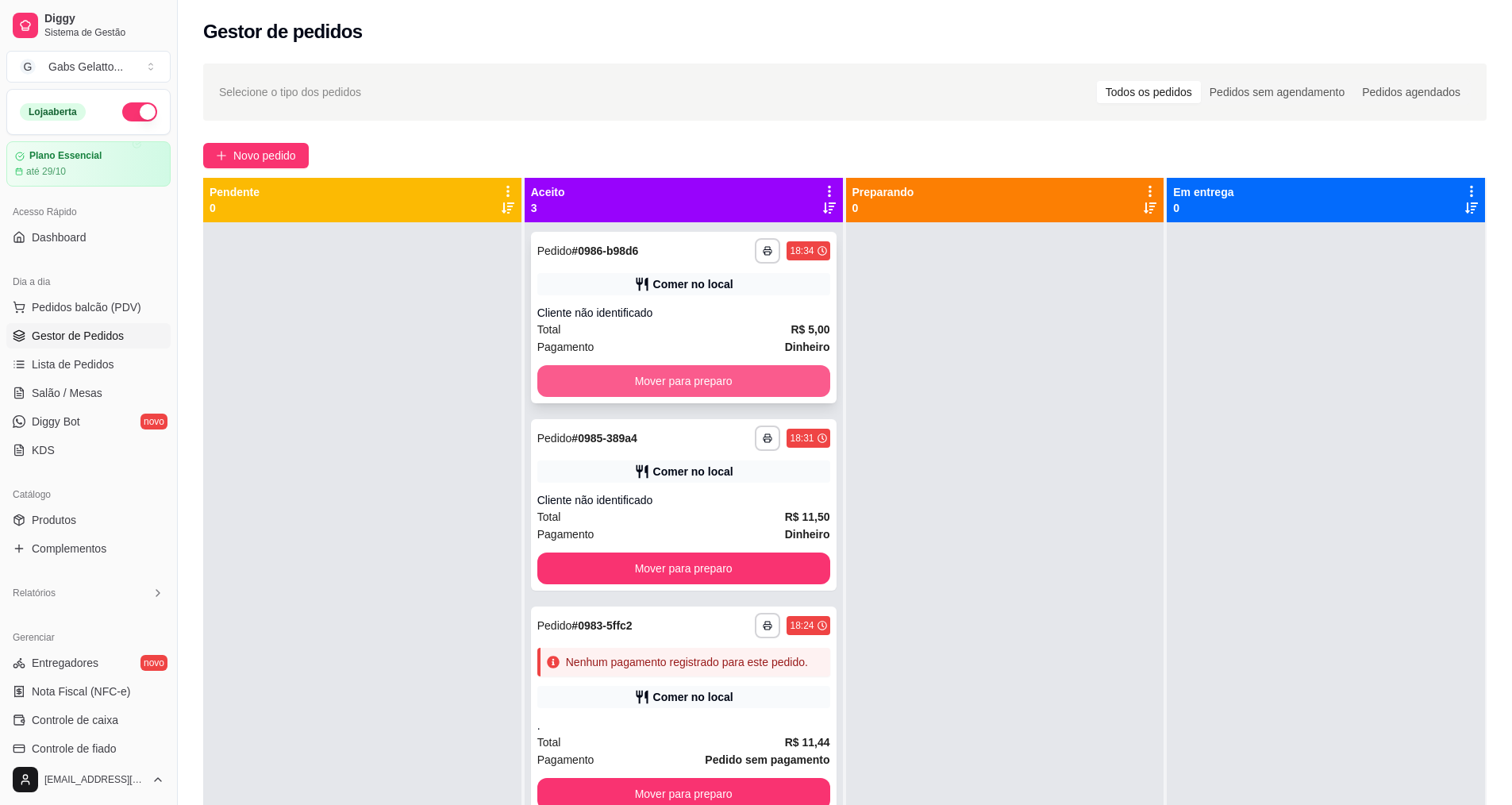
click at [795, 391] on button "Mover para preparo" at bounding box center [684, 381] width 293 height 32
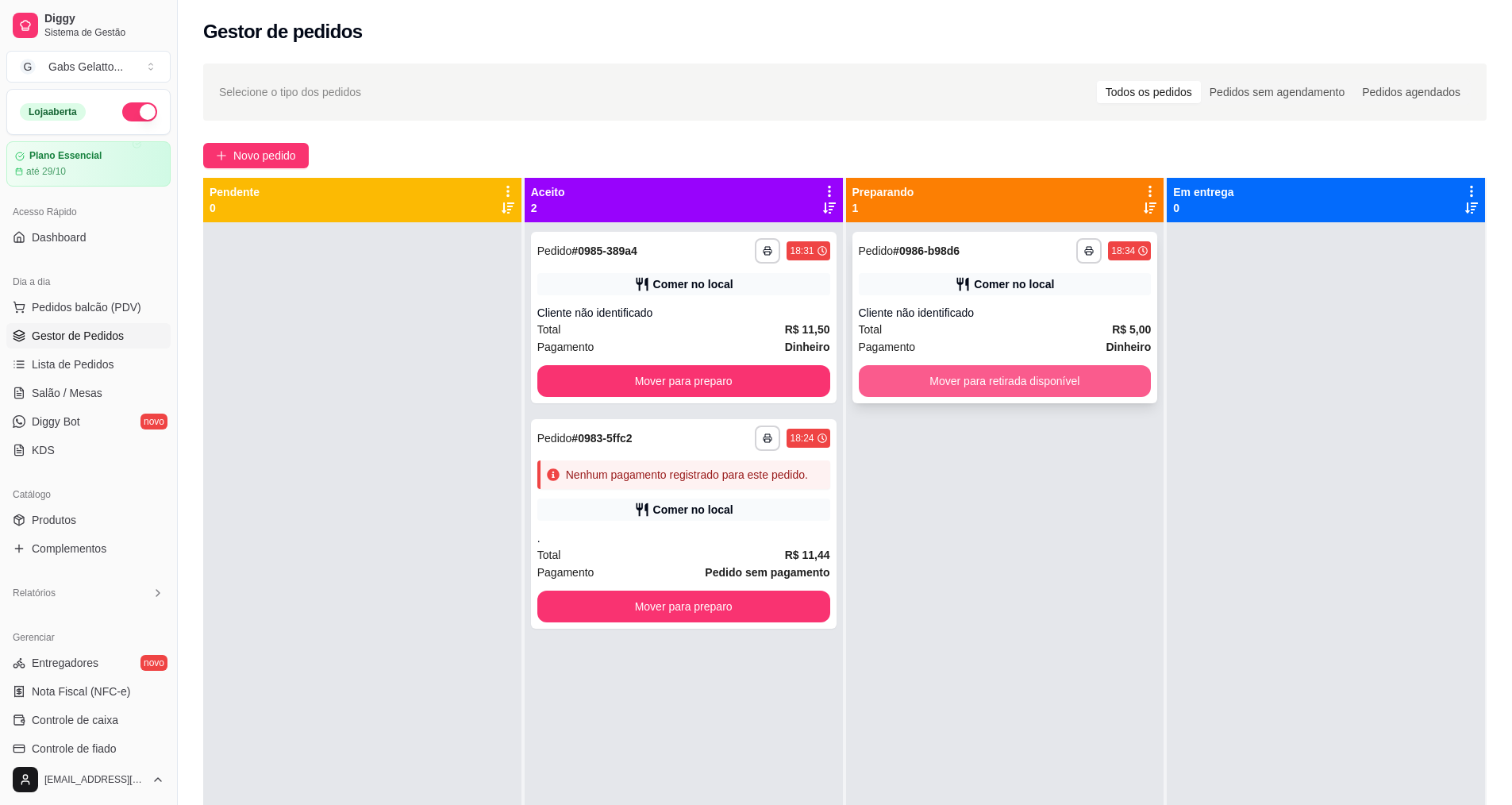
click at [998, 391] on button "Mover para retirada disponível" at bounding box center [1005, 381] width 293 height 32
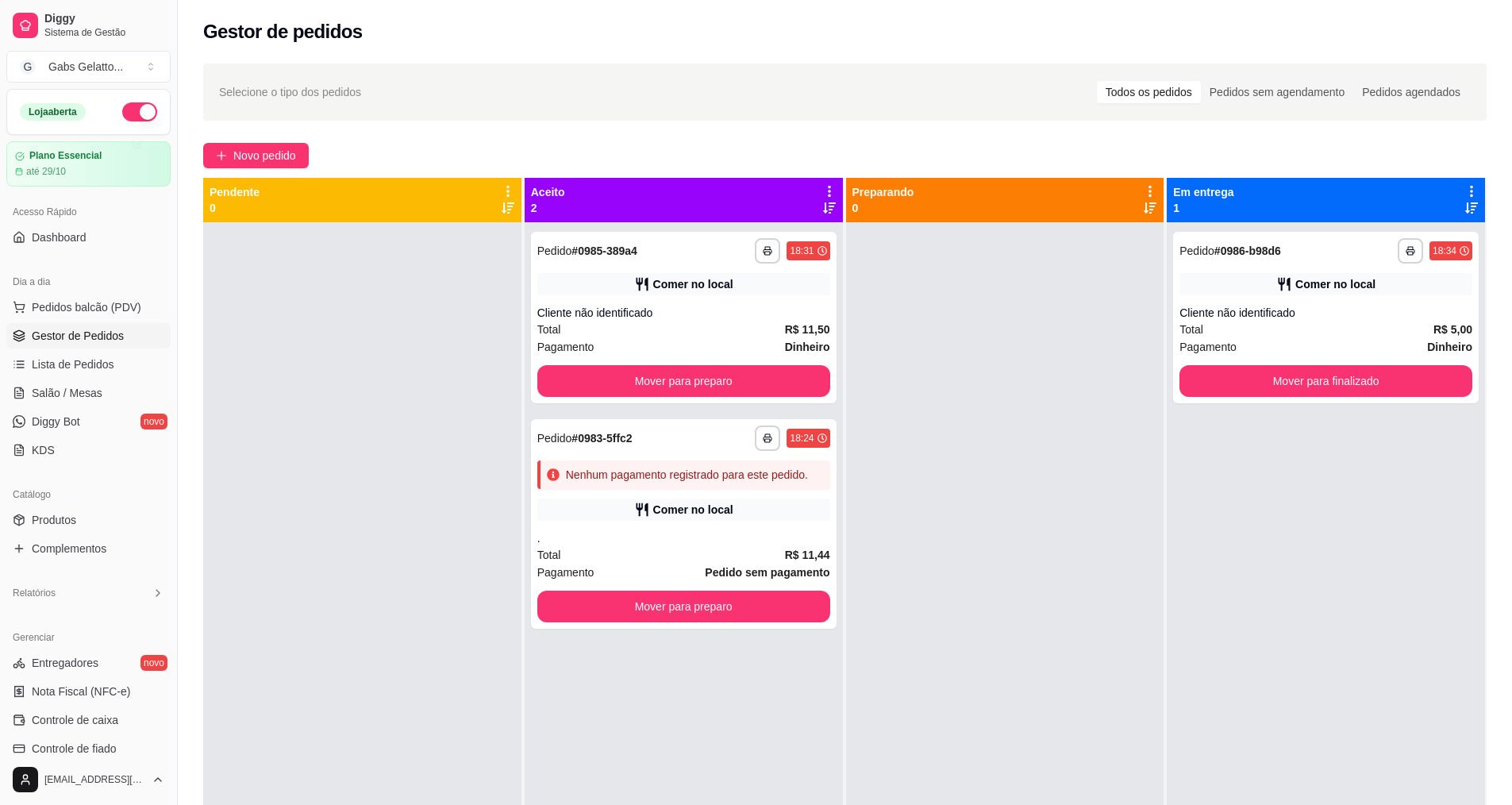
drag, startPoint x: 1244, startPoint y: 412, endPoint x: 1251, endPoint y: 403, distance: 11.4
click at [1251, 403] on div "**********" at bounding box center [1326, 625] width 319 height 805
click at [1270, 378] on button "Mover para finalizado" at bounding box center [1326, 380] width 284 height 31
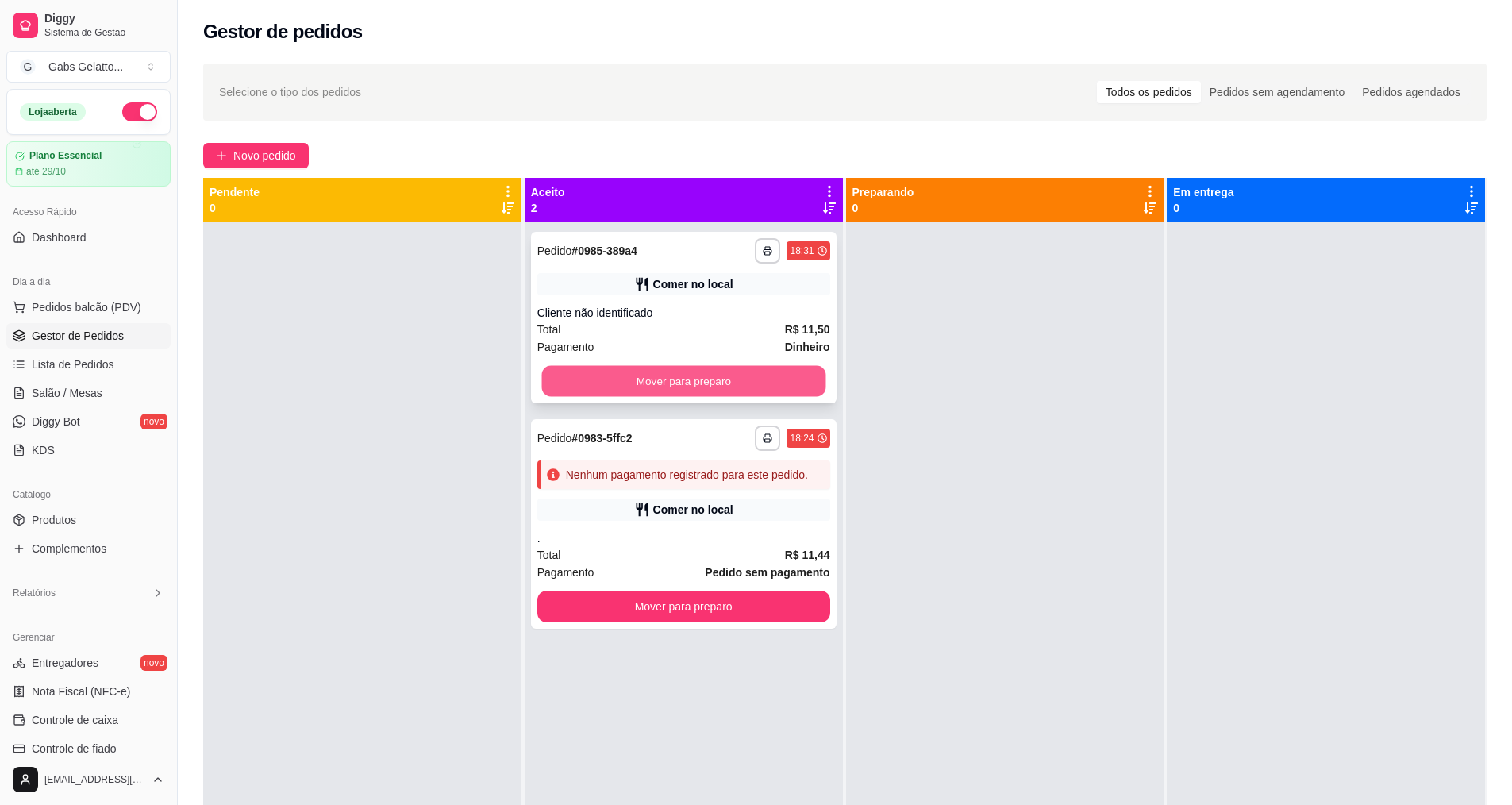
click at [770, 372] on button "Mover para preparo" at bounding box center [683, 380] width 284 height 31
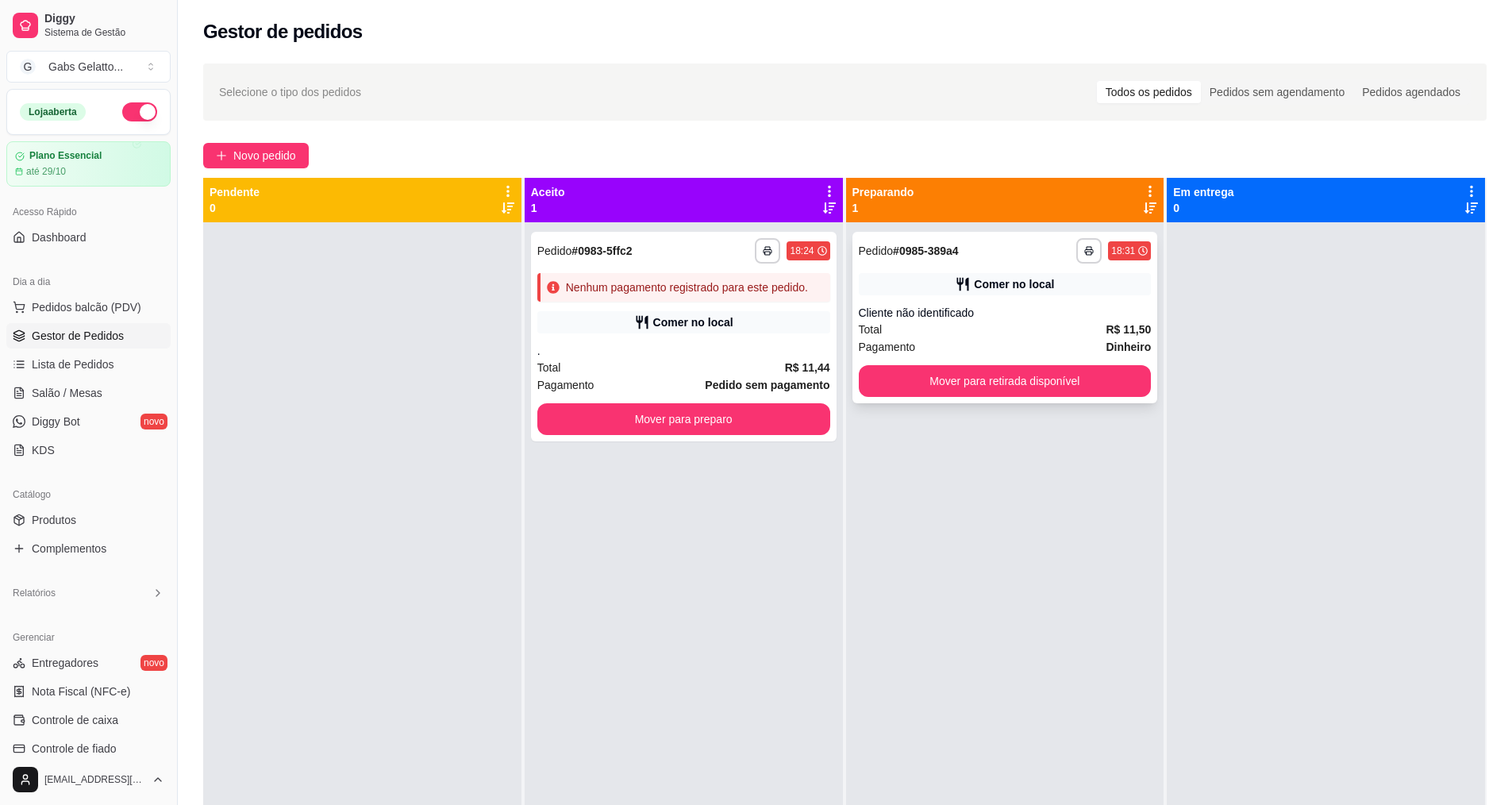
click at [1021, 398] on div "**********" at bounding box center [1005, 317] width 305 height 171
click at [986, 381] on button "Mover para retirada disponível" at bounding box center [1005, 381] width 293 height 32
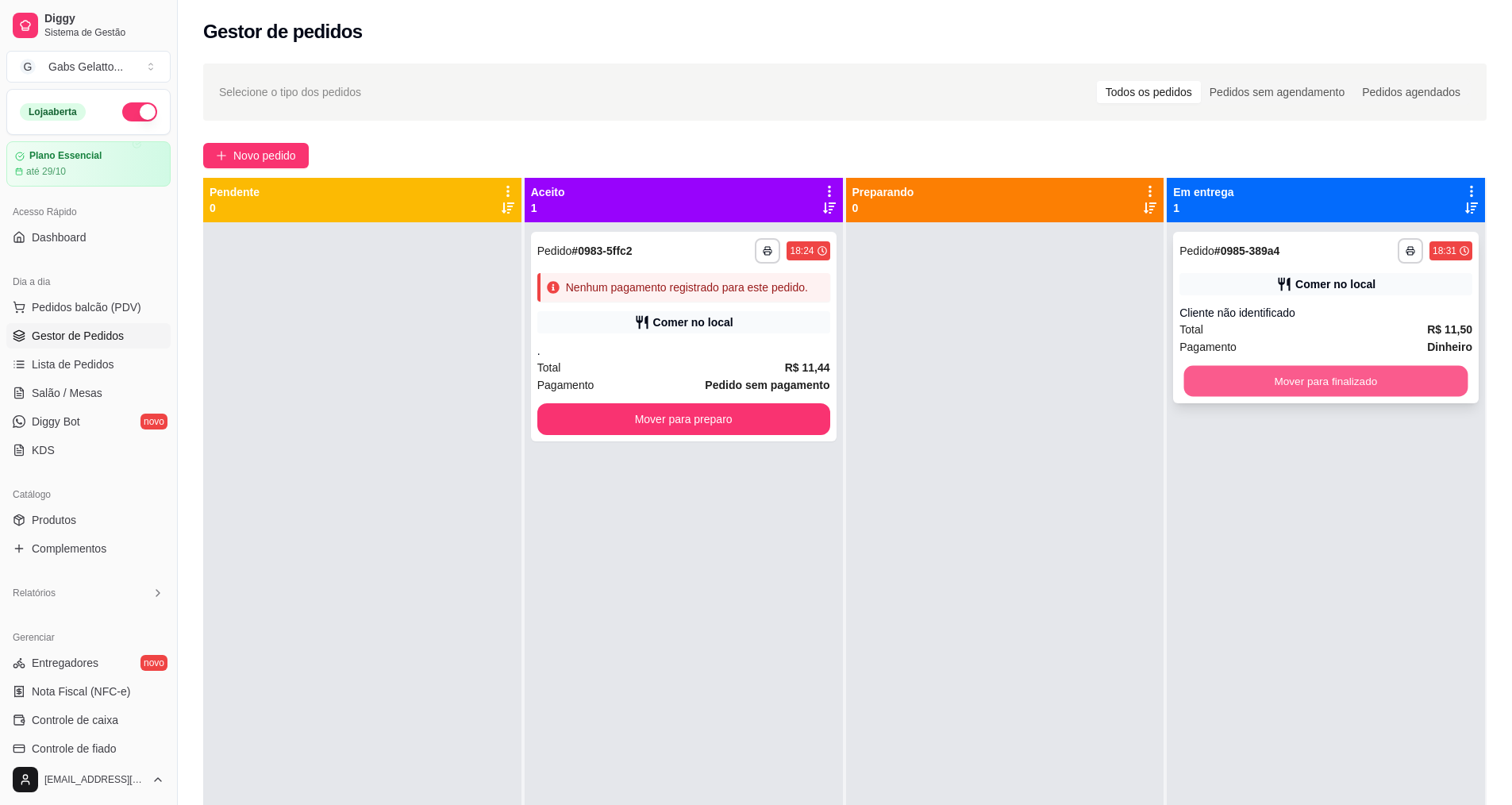
click at [1345, 391] on button "Mover para finalizado" at bounding box center [1326, 380] width 284 height 31
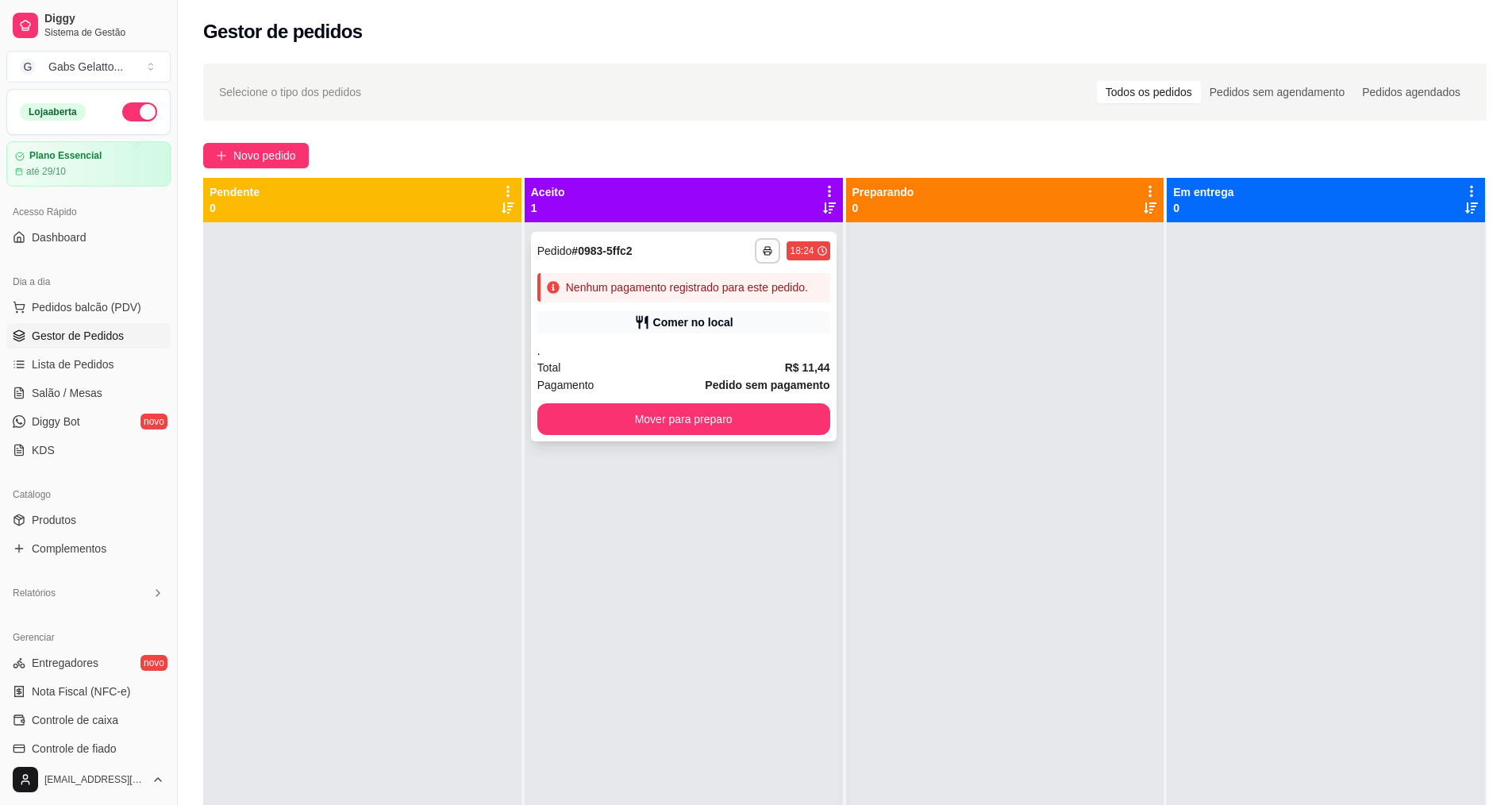
click at [654, 276] on div "Nenhum pagamento registrado para este pedido." at bounding box center [684, 287] width 293 height 28
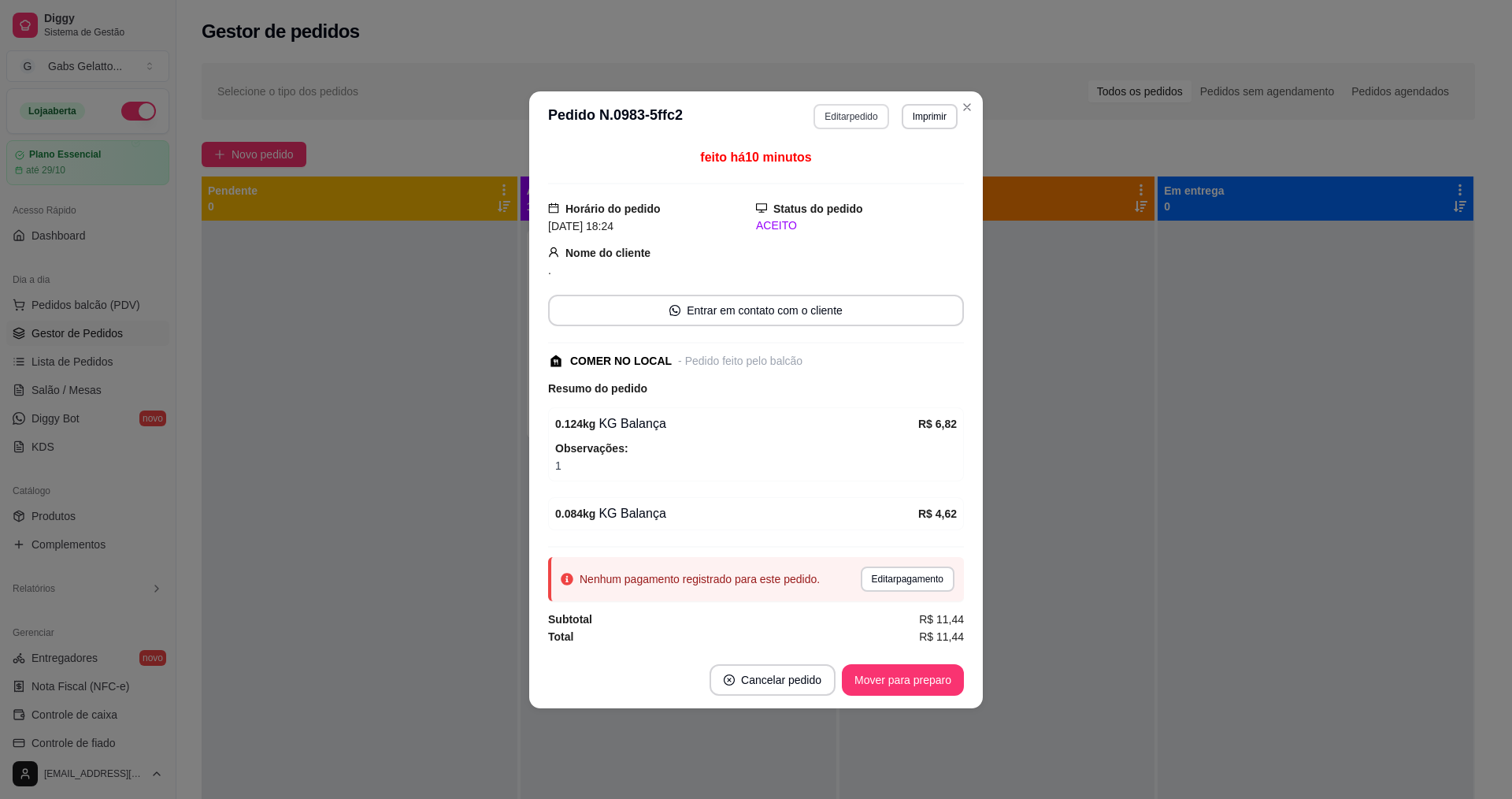
click at [851, 114] on button "Editar pedido" at bounding box center [851, 117] width 75 height 25
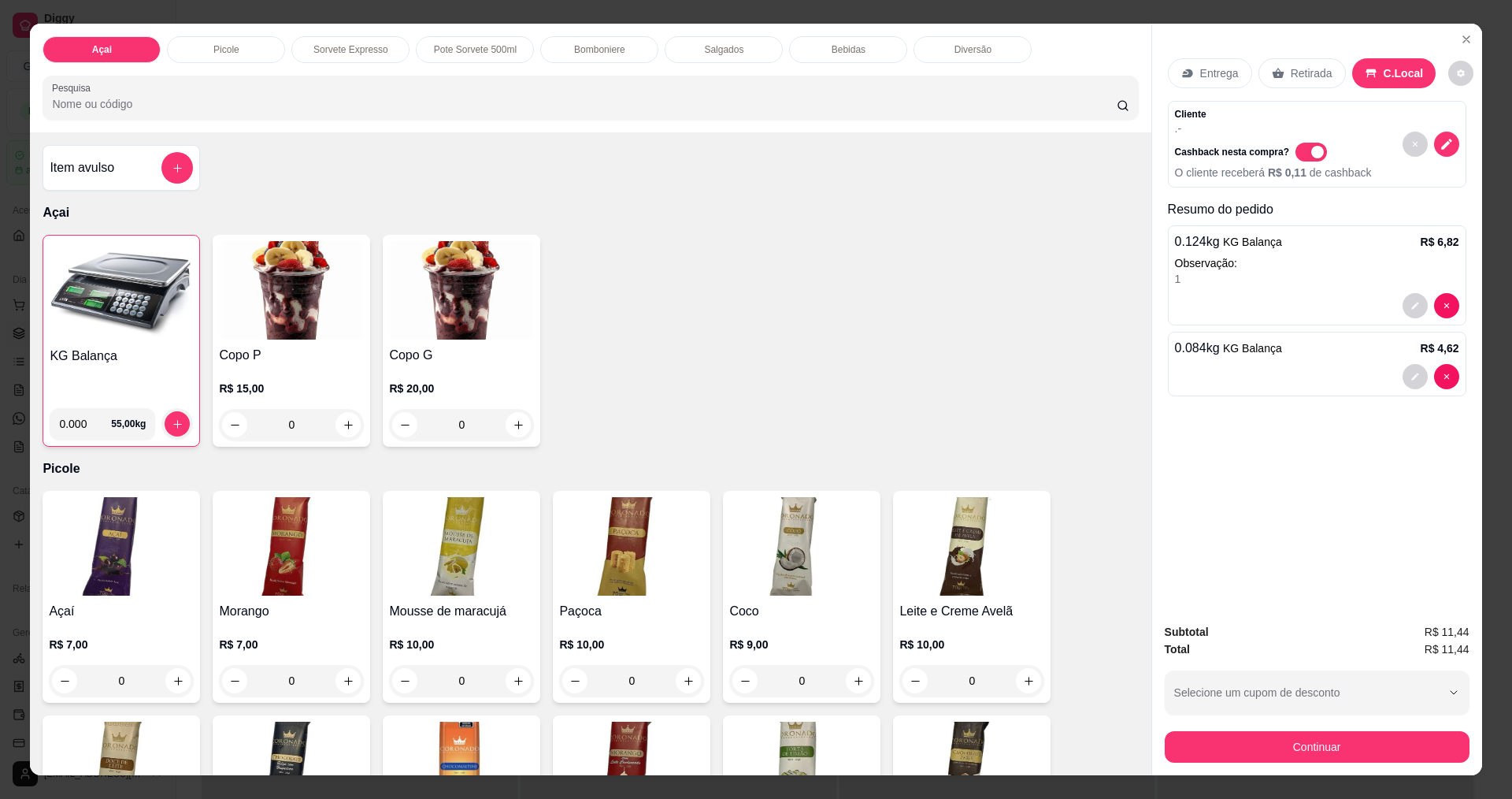
click at [446, 49] on p "Pote Sorvete 500ml" at bounding box center [474, 49] width 83 height 13
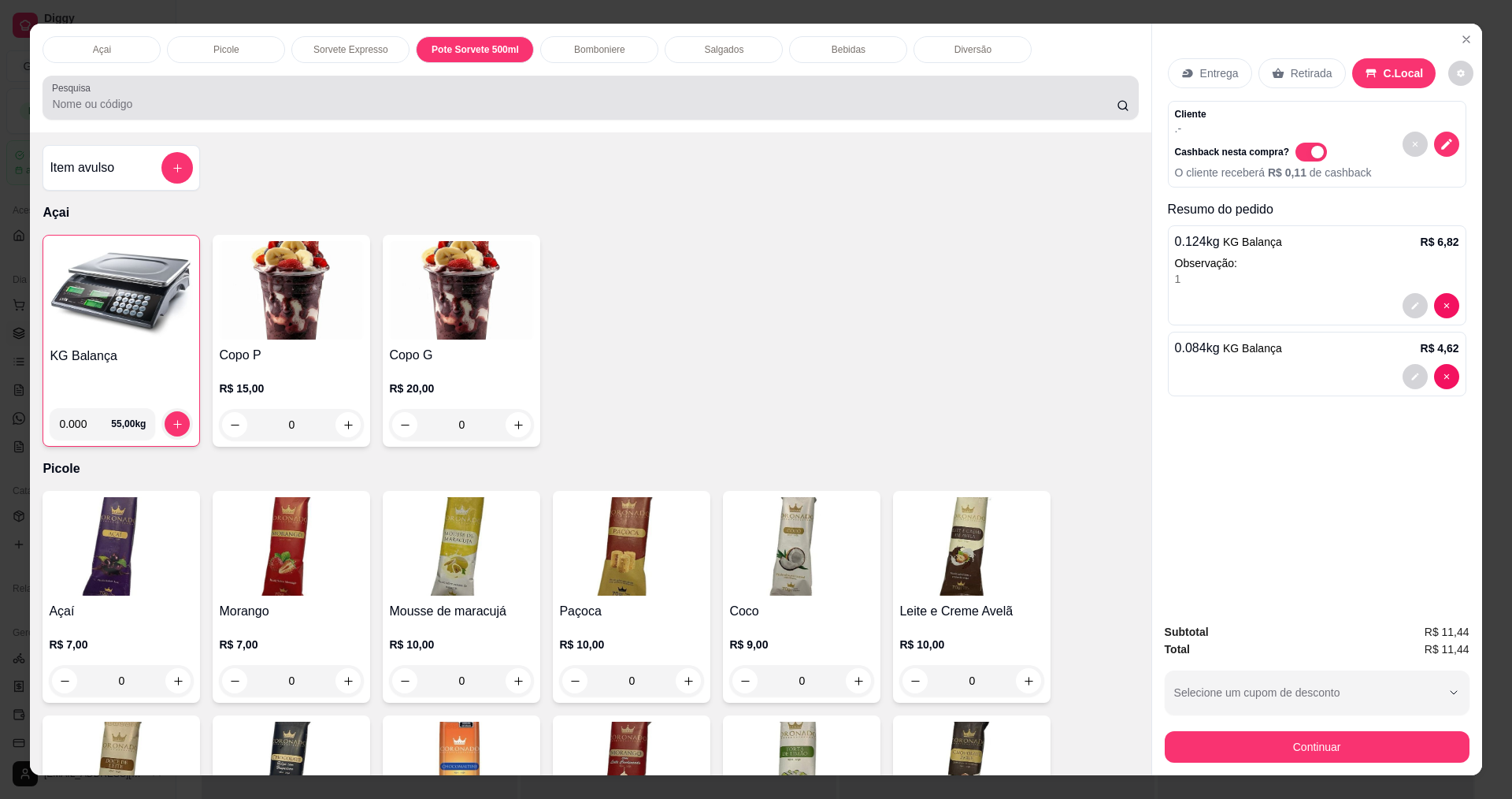
scroll to position [27, 0]
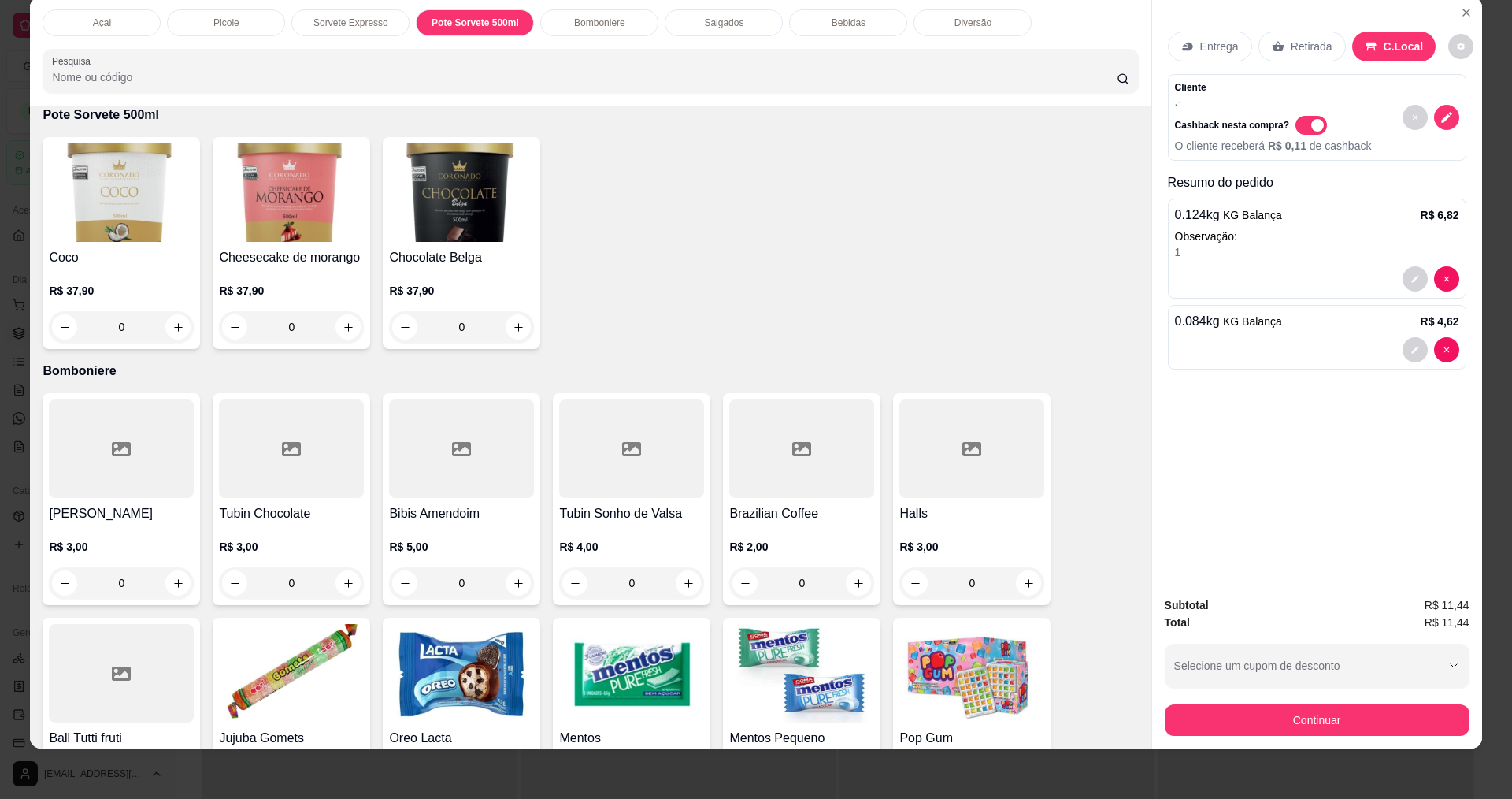
click at [232, 26] on p "Picole" at bounding box center [227, 23] width 26 height 13
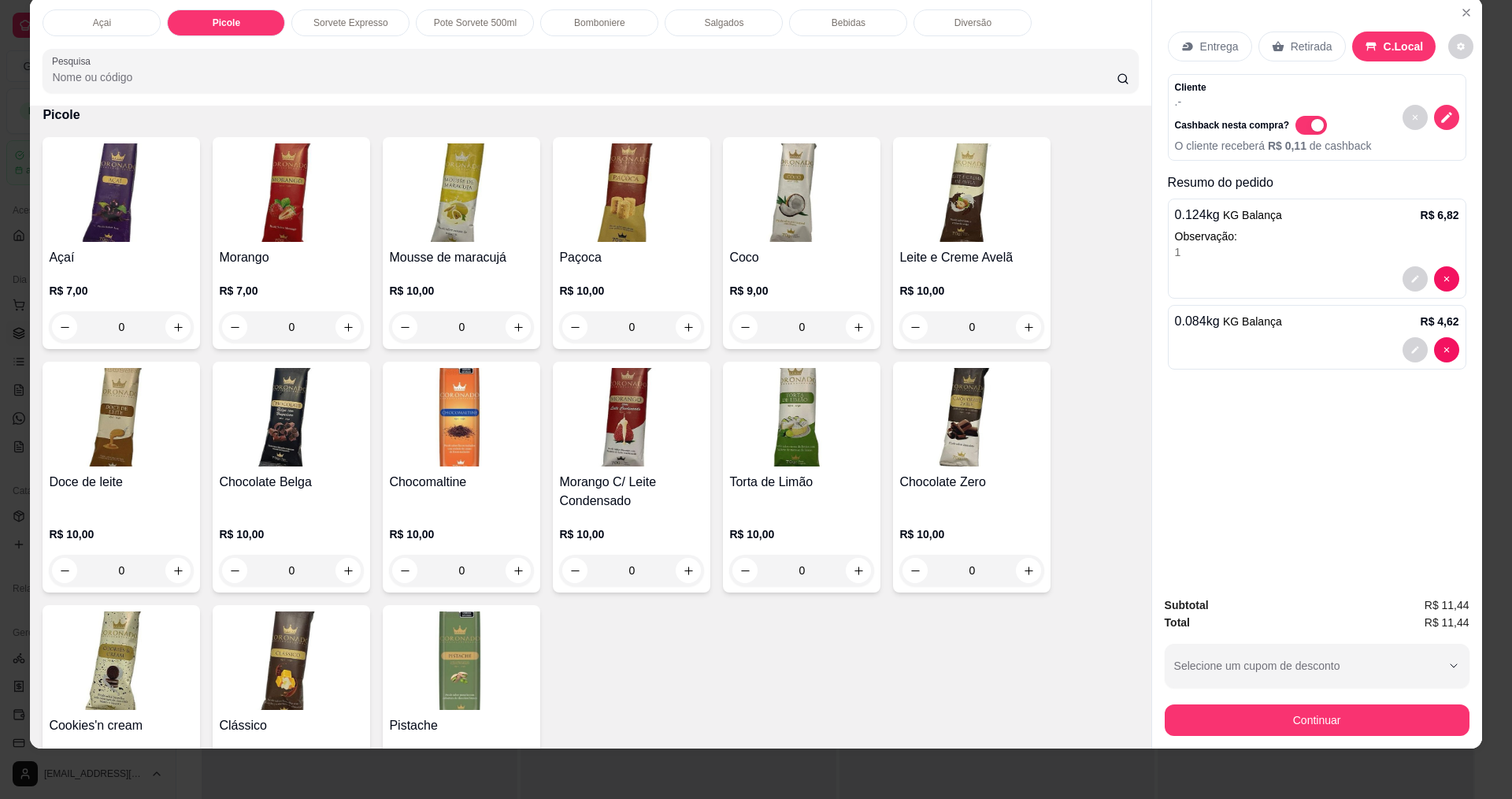
scroll to position [406, 0]
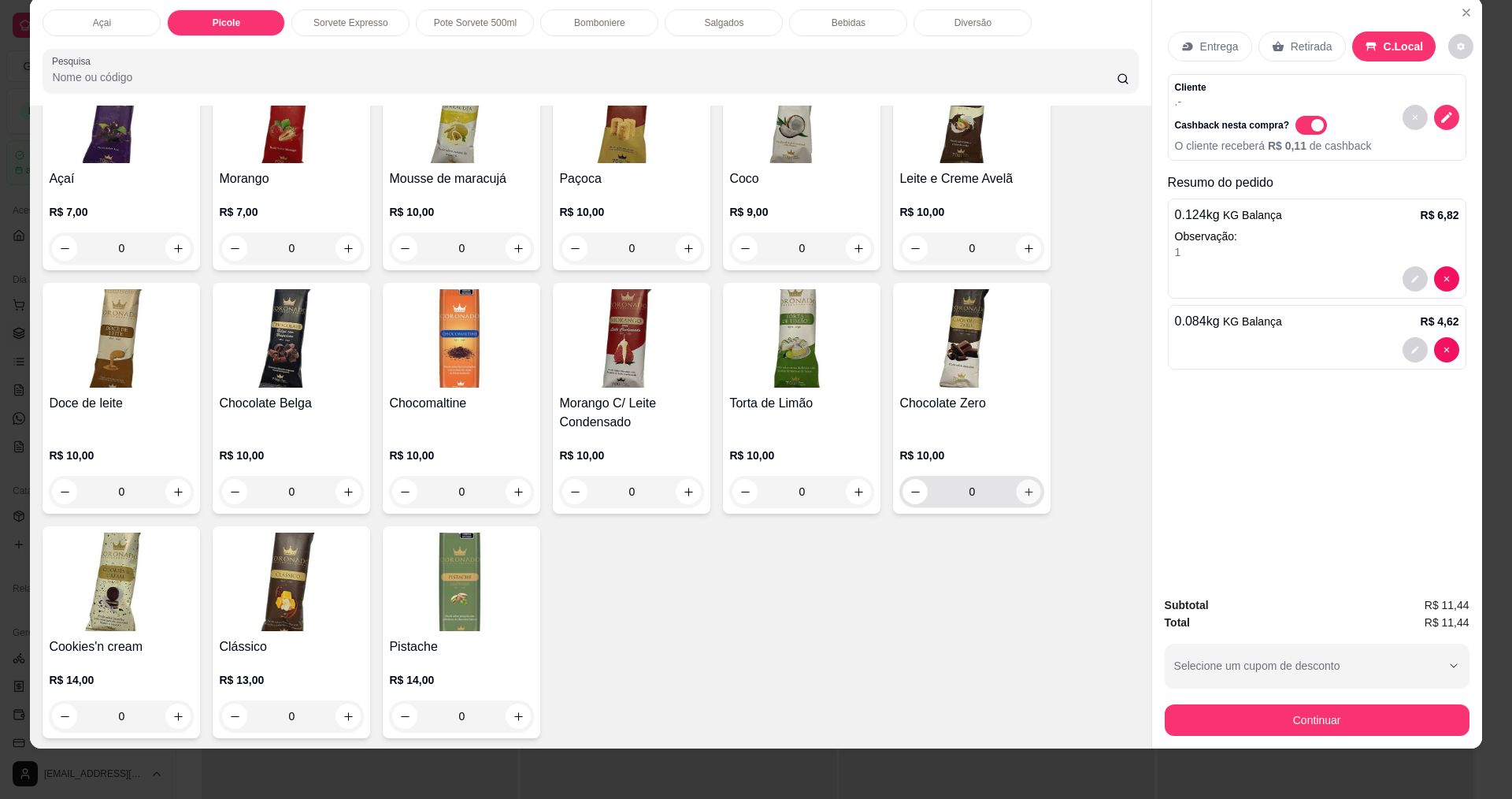
click at [1024, 489] on icon "increase-product-quantity" at bounding box center [1028, 491] width 12 height 12
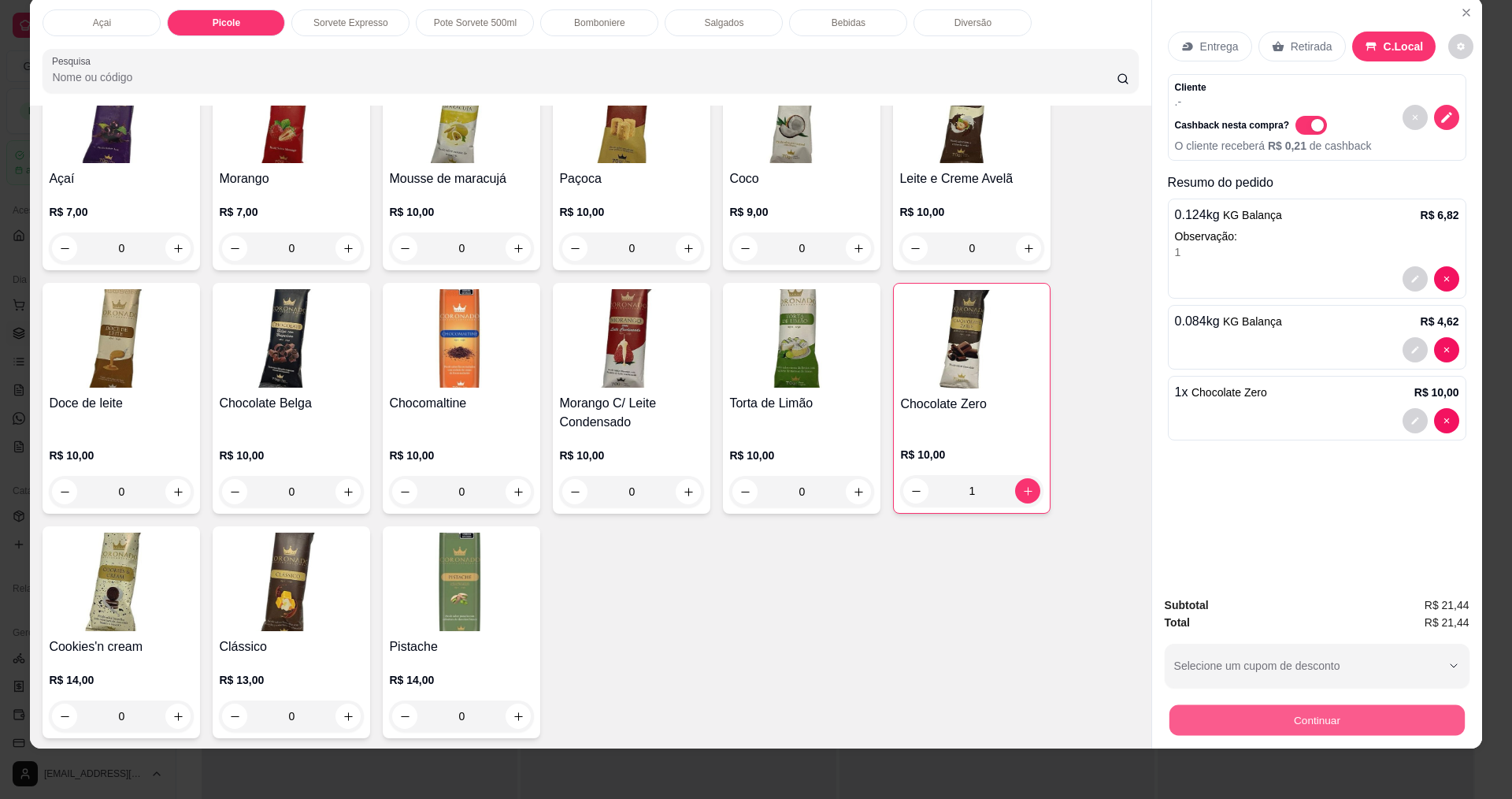
click at [1338, 718] on button "Continuar" at bounding box center [1316, 719] width 296 height 31
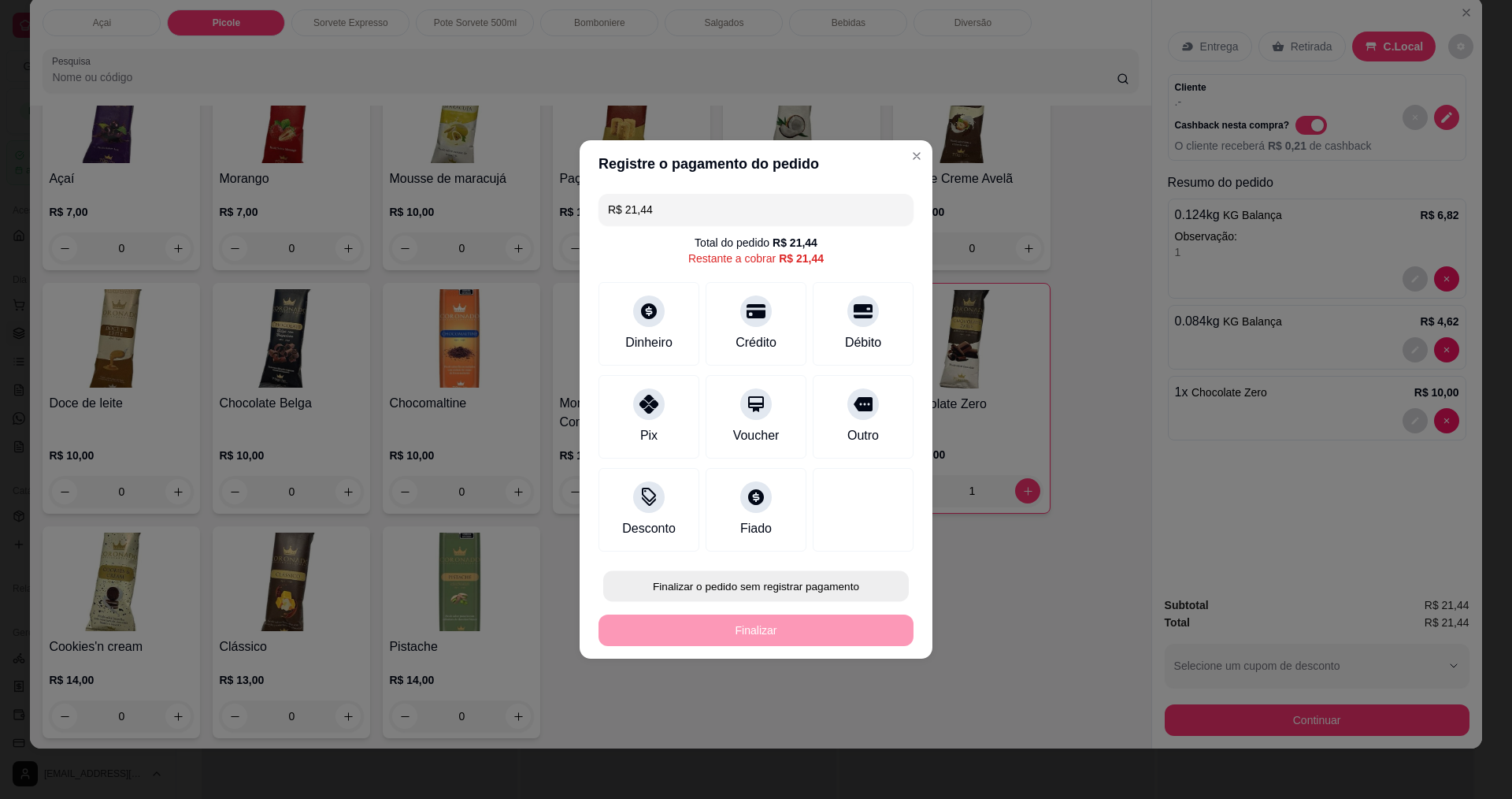
click at [766, 581] on button "Finalizar o pedido sem registrar pagamento" at bounding box center [756, 585] width 306 height 31
click at [875, 728] on button "Confirmar" at bounding box center [856, 715] width 59 height 24
type input "0"
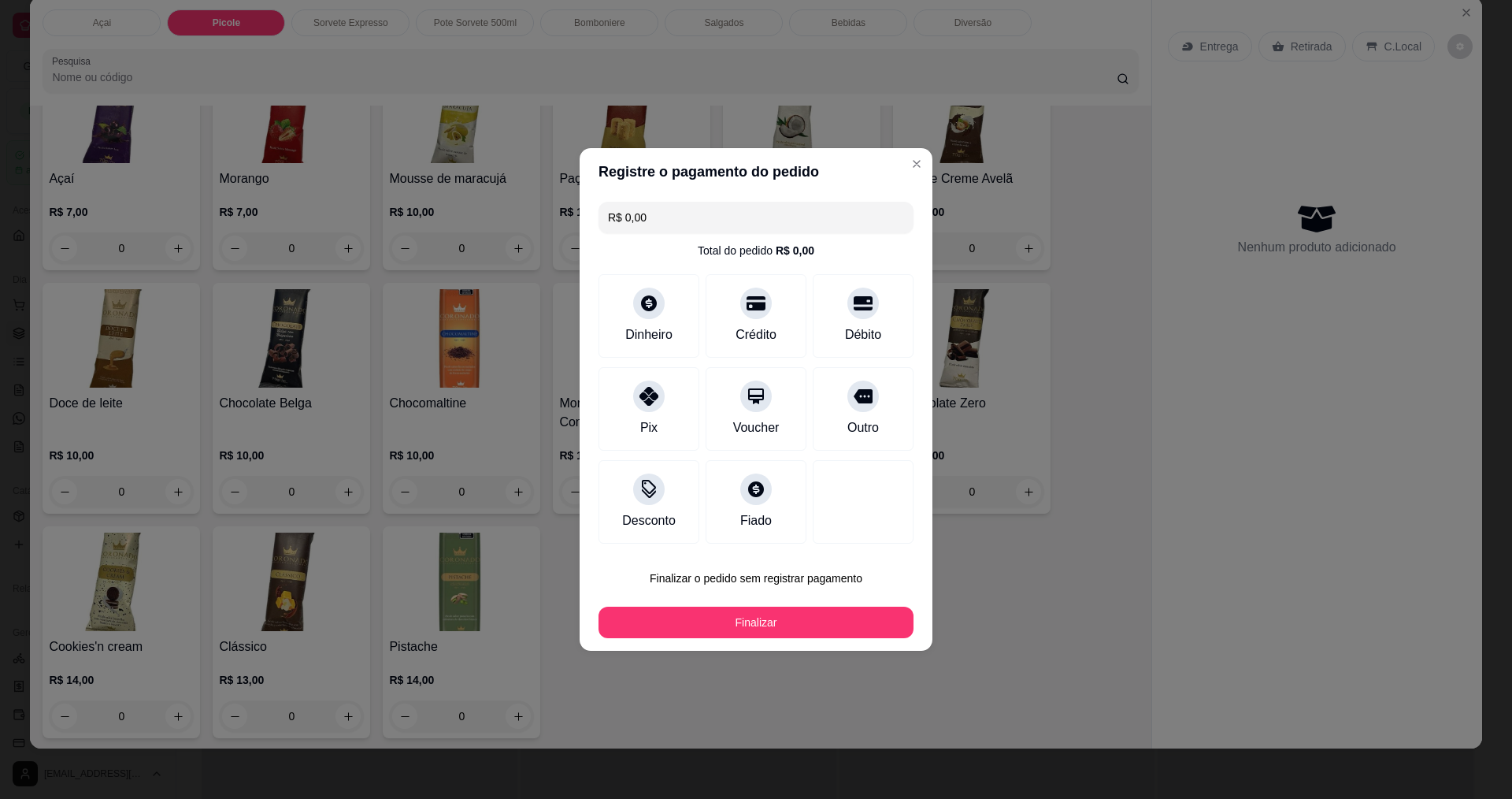
type input "R$ 0,00"
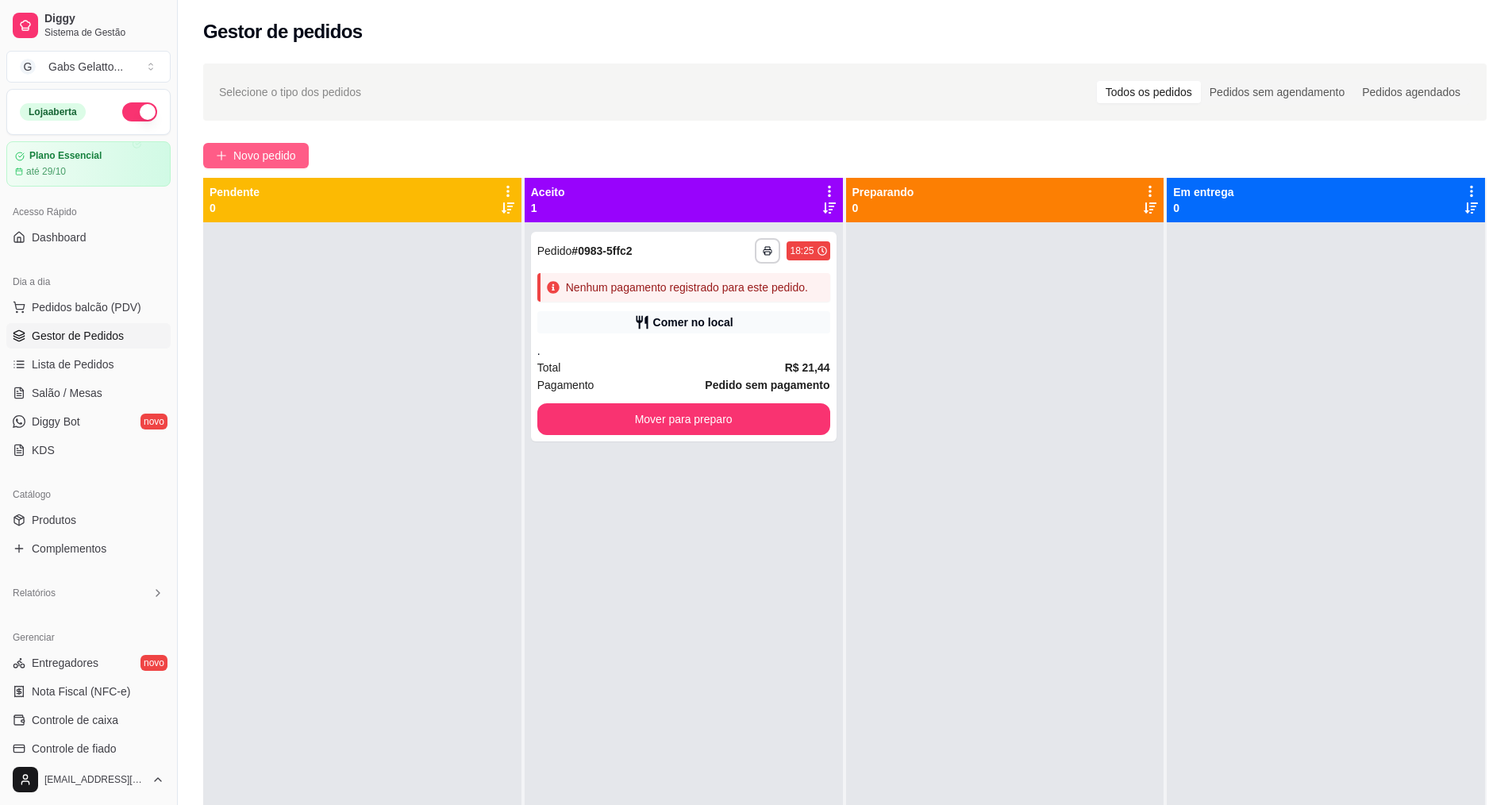
click at [261, 149] on span "Novo pedido" at bounding box center [264, 155] width 63 height 18
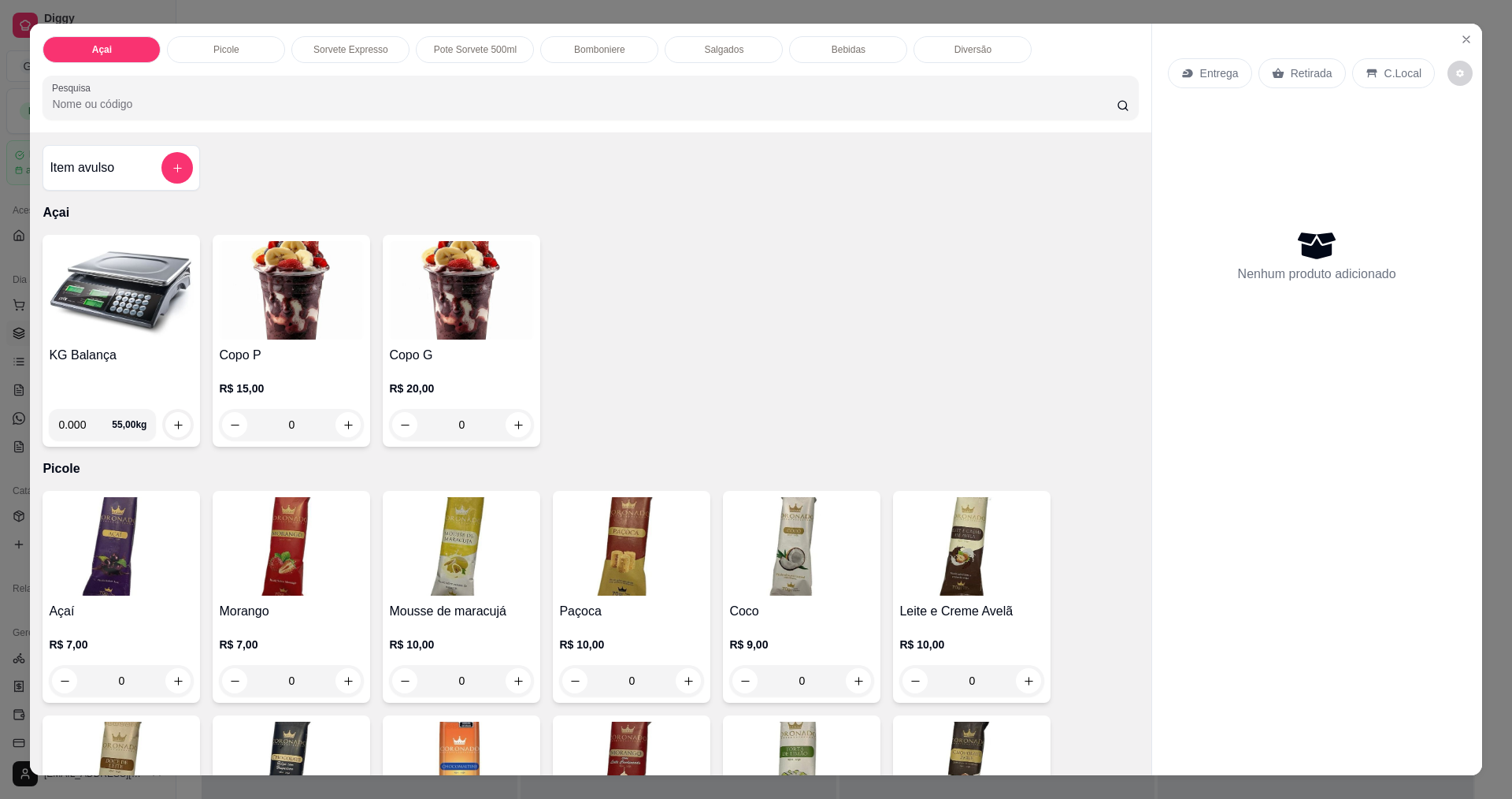
click at [1373, 63] on div "C.Local" at bounding box center [1394, 74] width 83 height 30
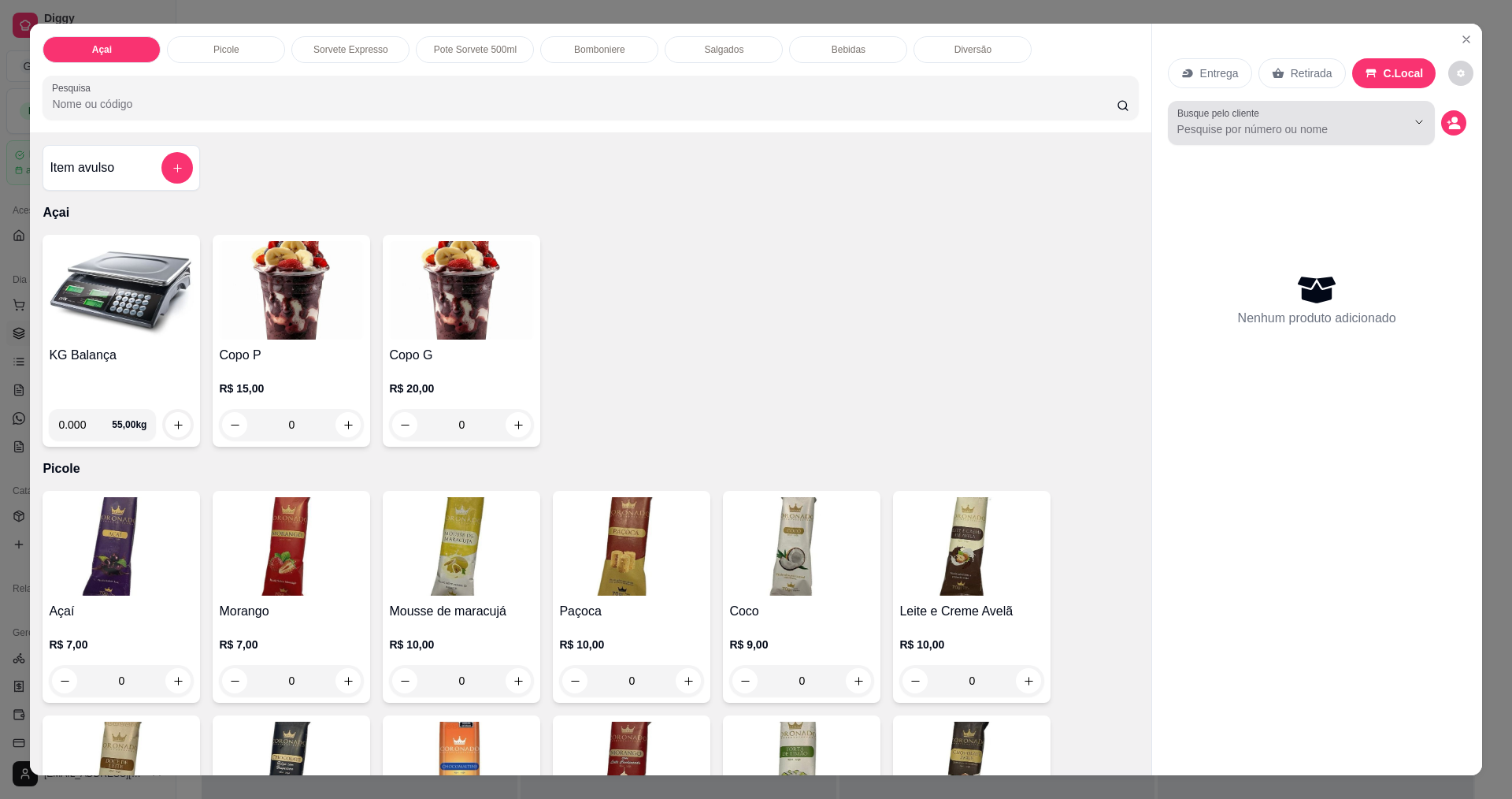
click at [1333, 127] on input "Busque pelo cliente" at bounding box center [1279, 129] width 204 height 16
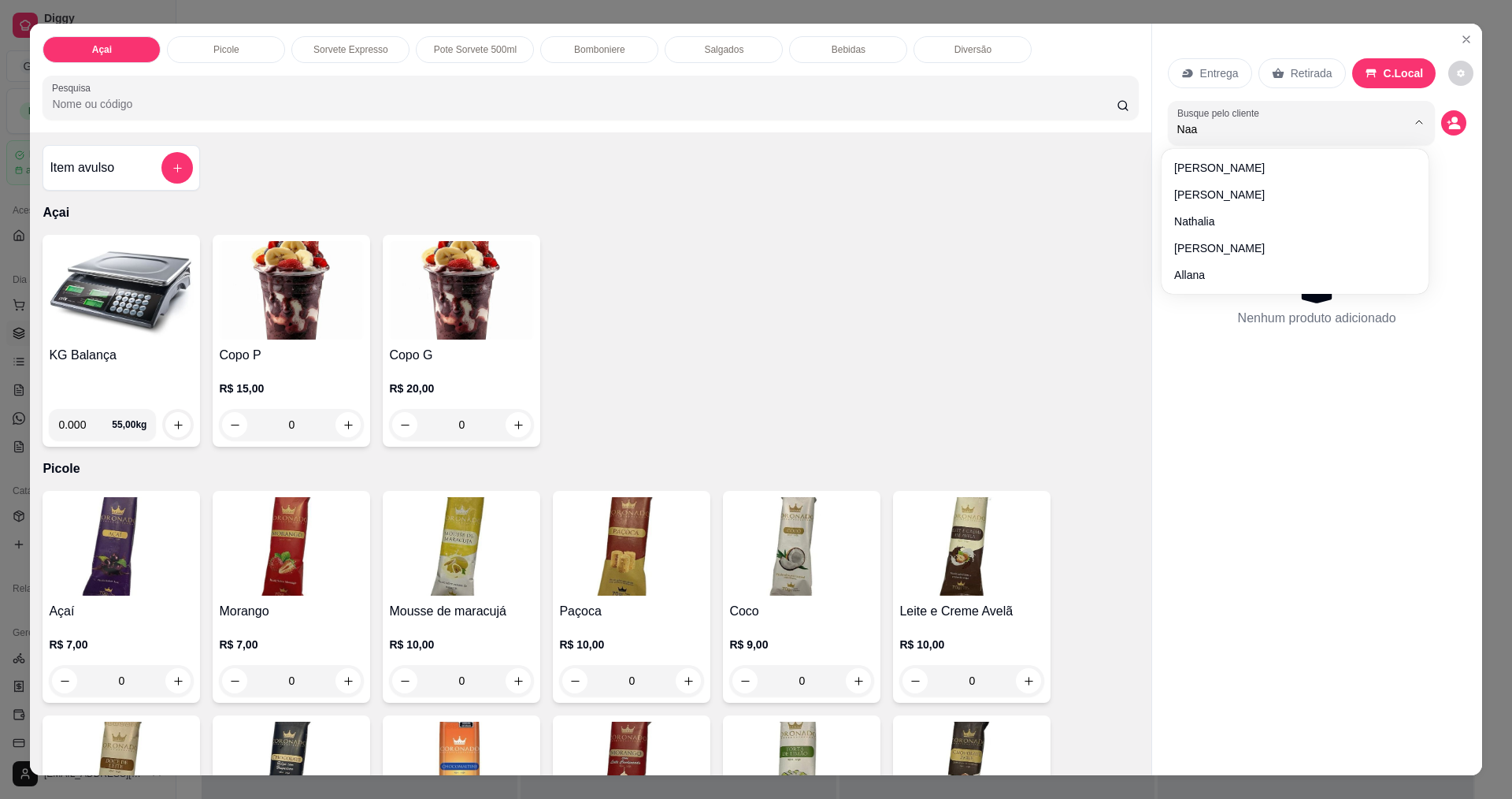
type input "Naam"
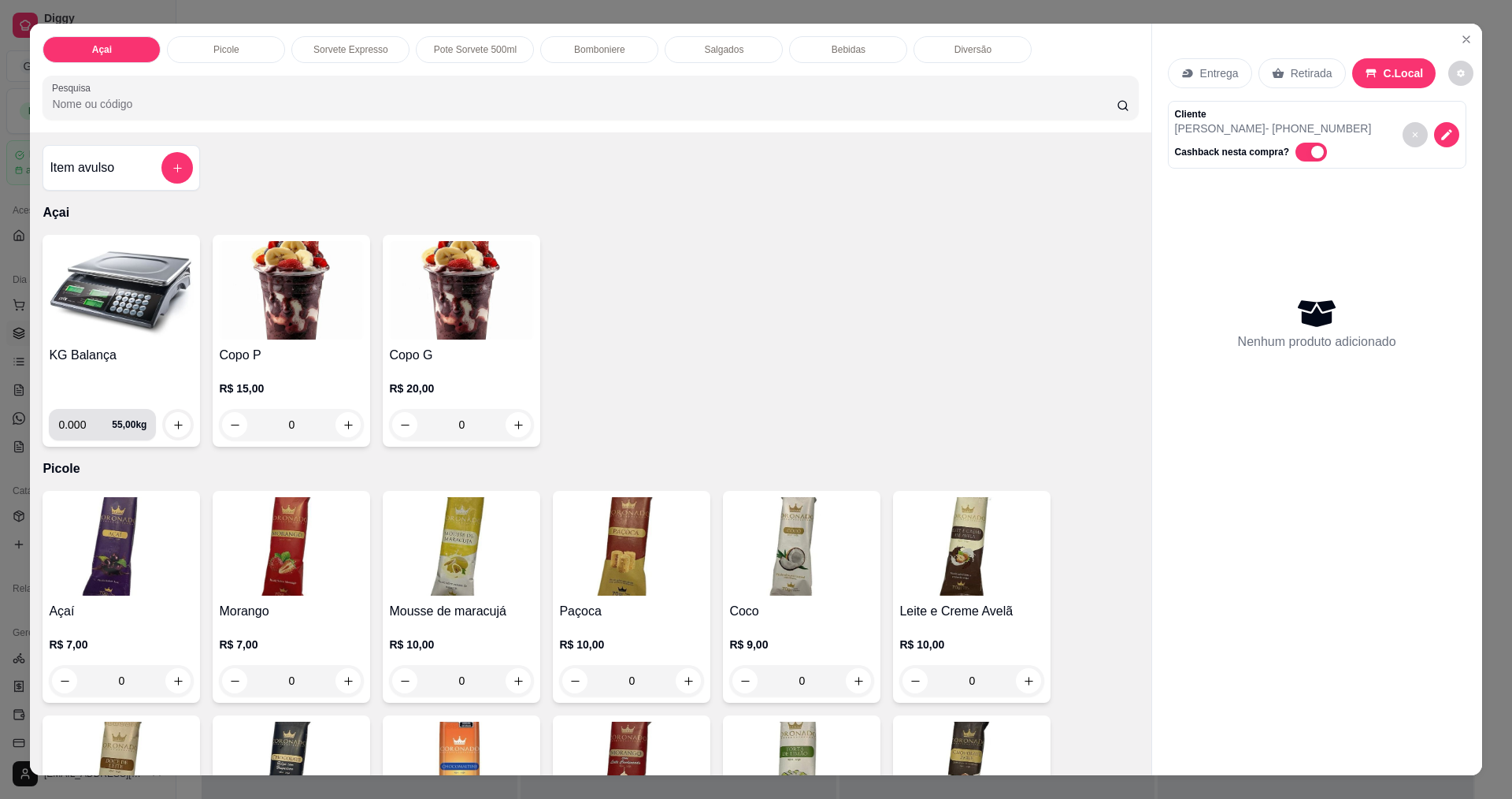
click at [77, 424] on input "0.000" at bounding box center [85, 424] width 53 height 32
type input "0.318"
click at [174, 422] on icon "increase-product-quantity" at bounding box center [178, 424] width 8 height 8
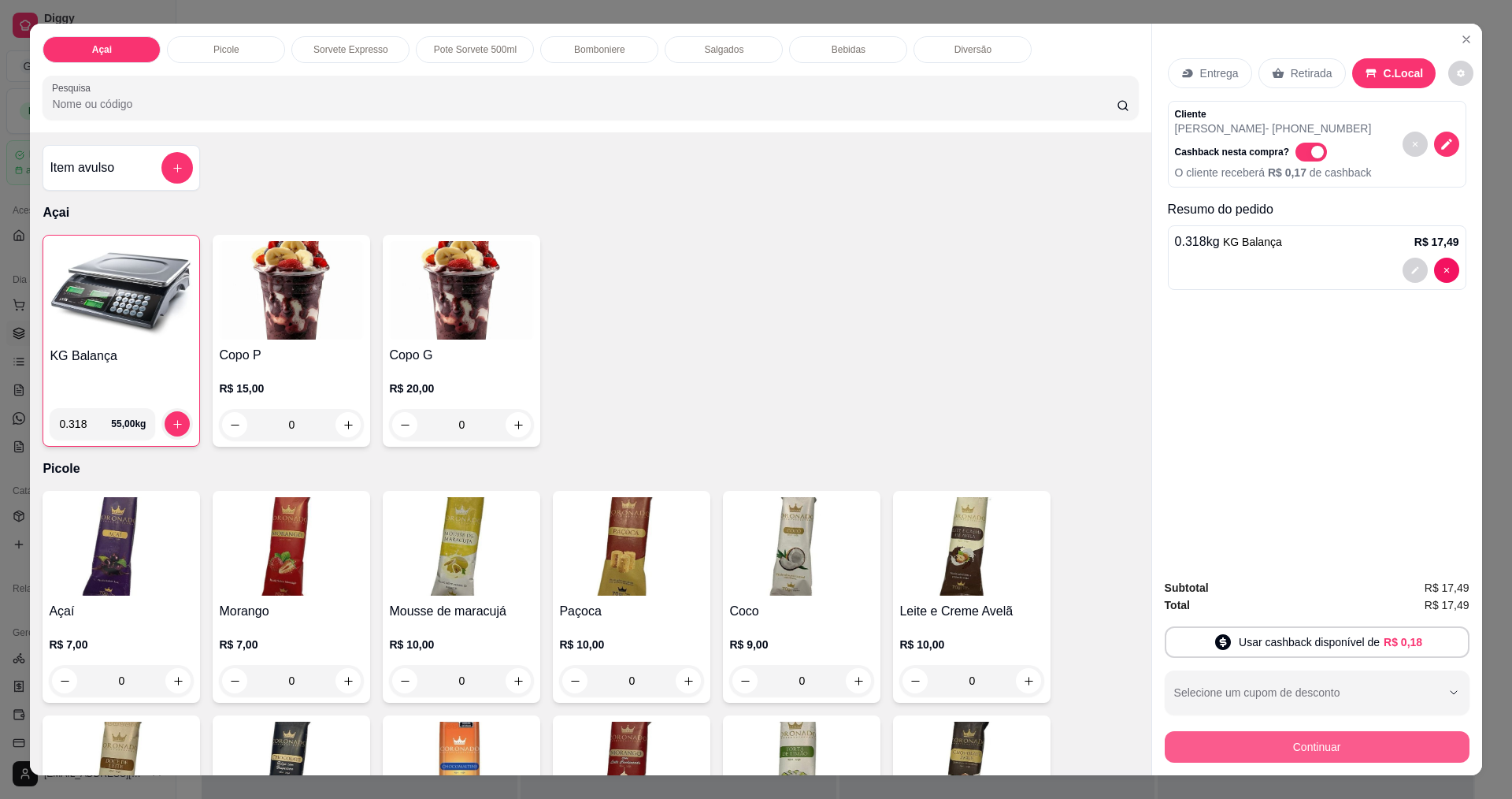
click at [1328, 731] on button "Continuar" at bounding box center [1316, 747] width 305 height 32
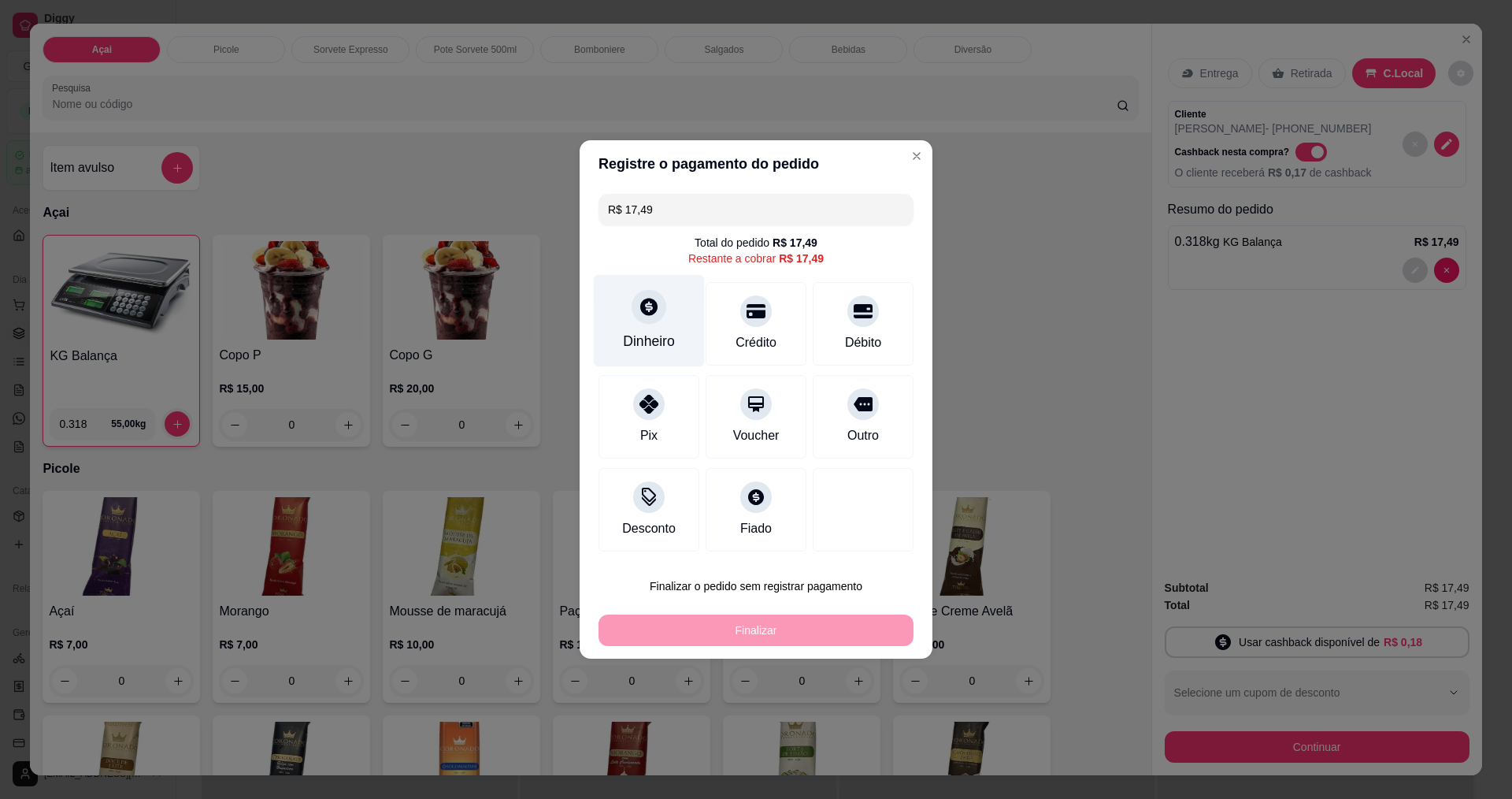
click at [674, 307] on div "Dinheiro" at bounding box center [649, 321] width 111 height 92
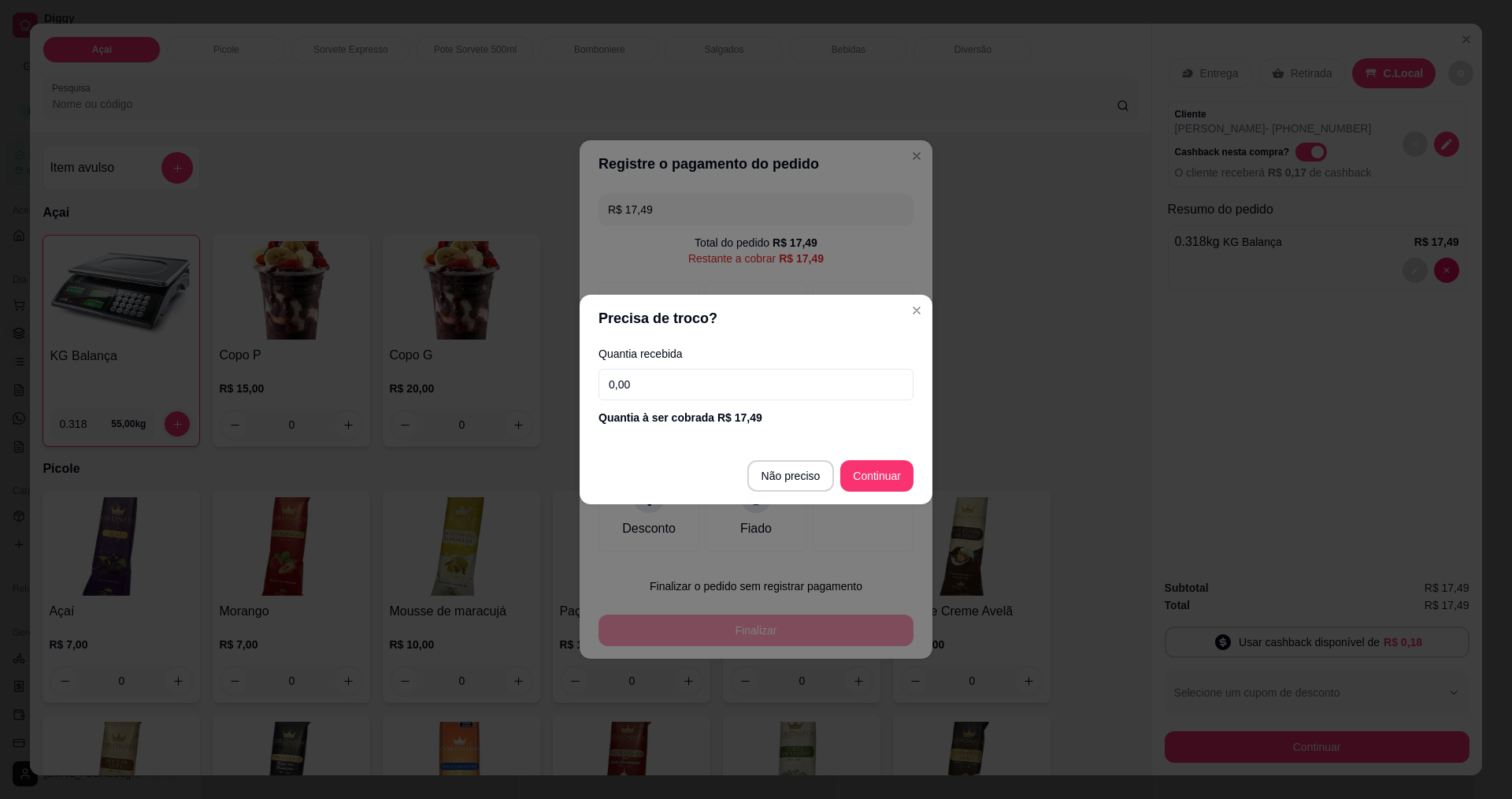
click at [687, 398] on input "0,00" at bounding box center [756, 384] width 315 height 32
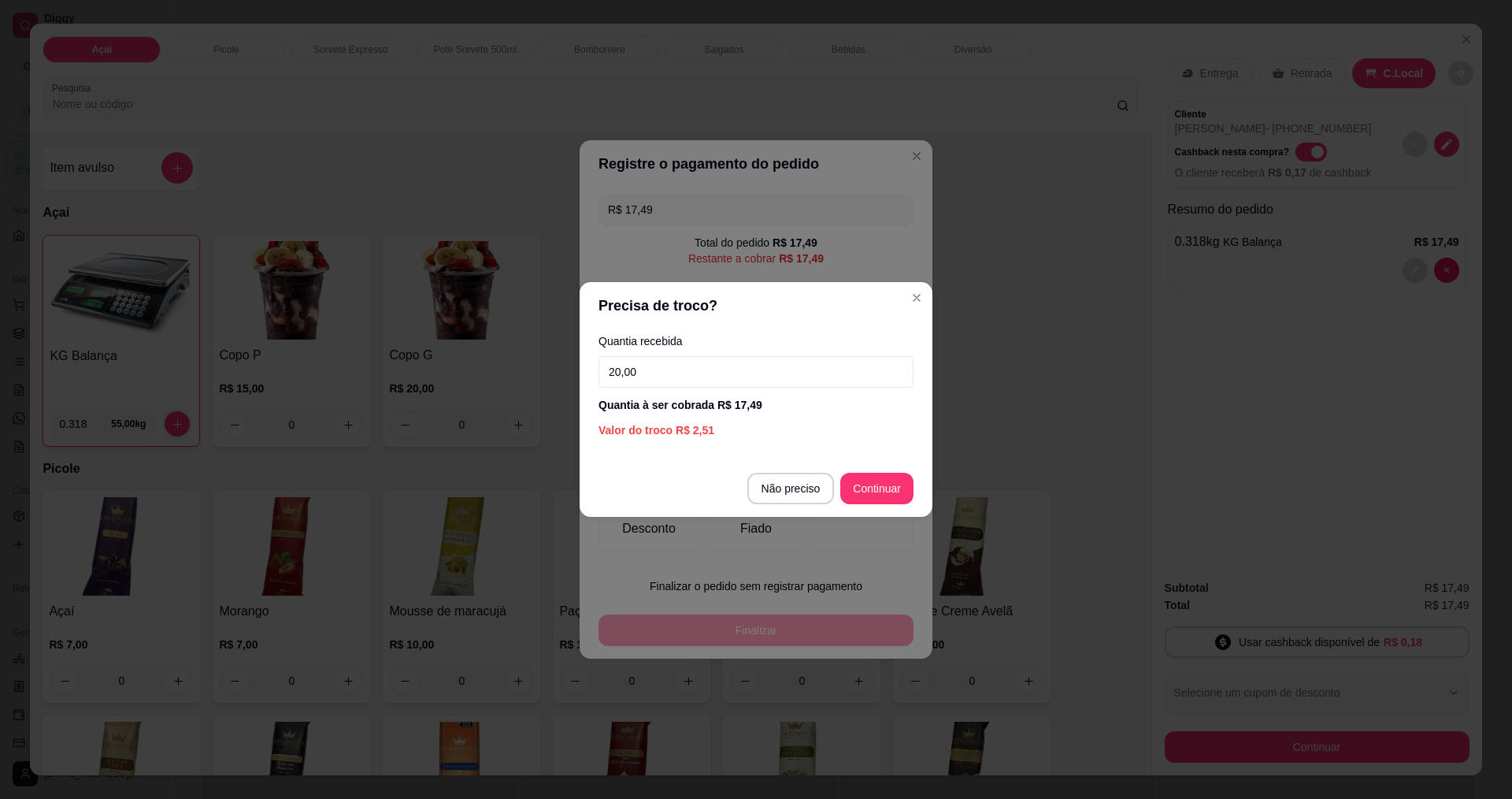
type input "20,00"
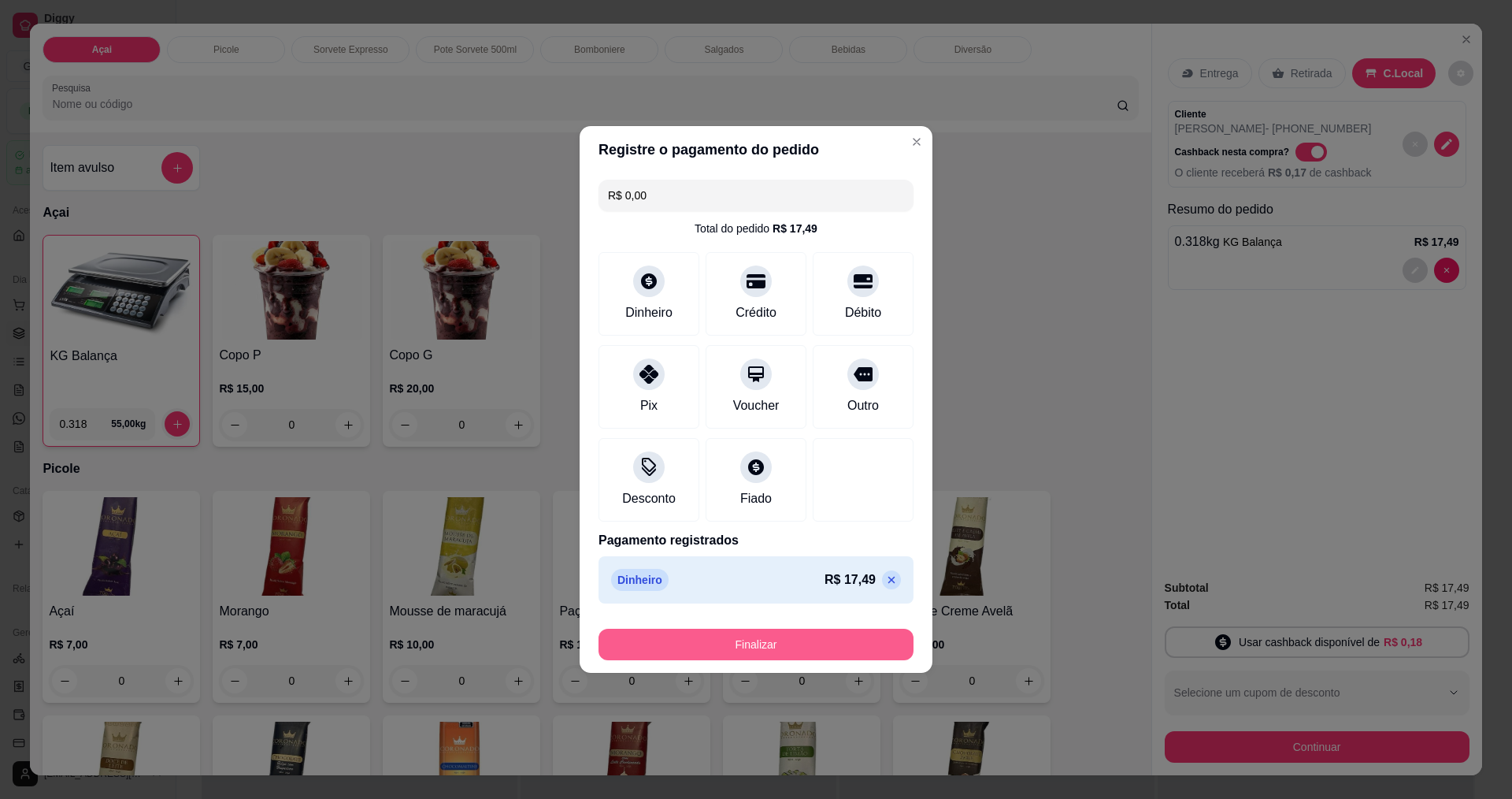
click at [726, 641] on button "Finalizar" at bounding box center [756, 644] width 315 height 32
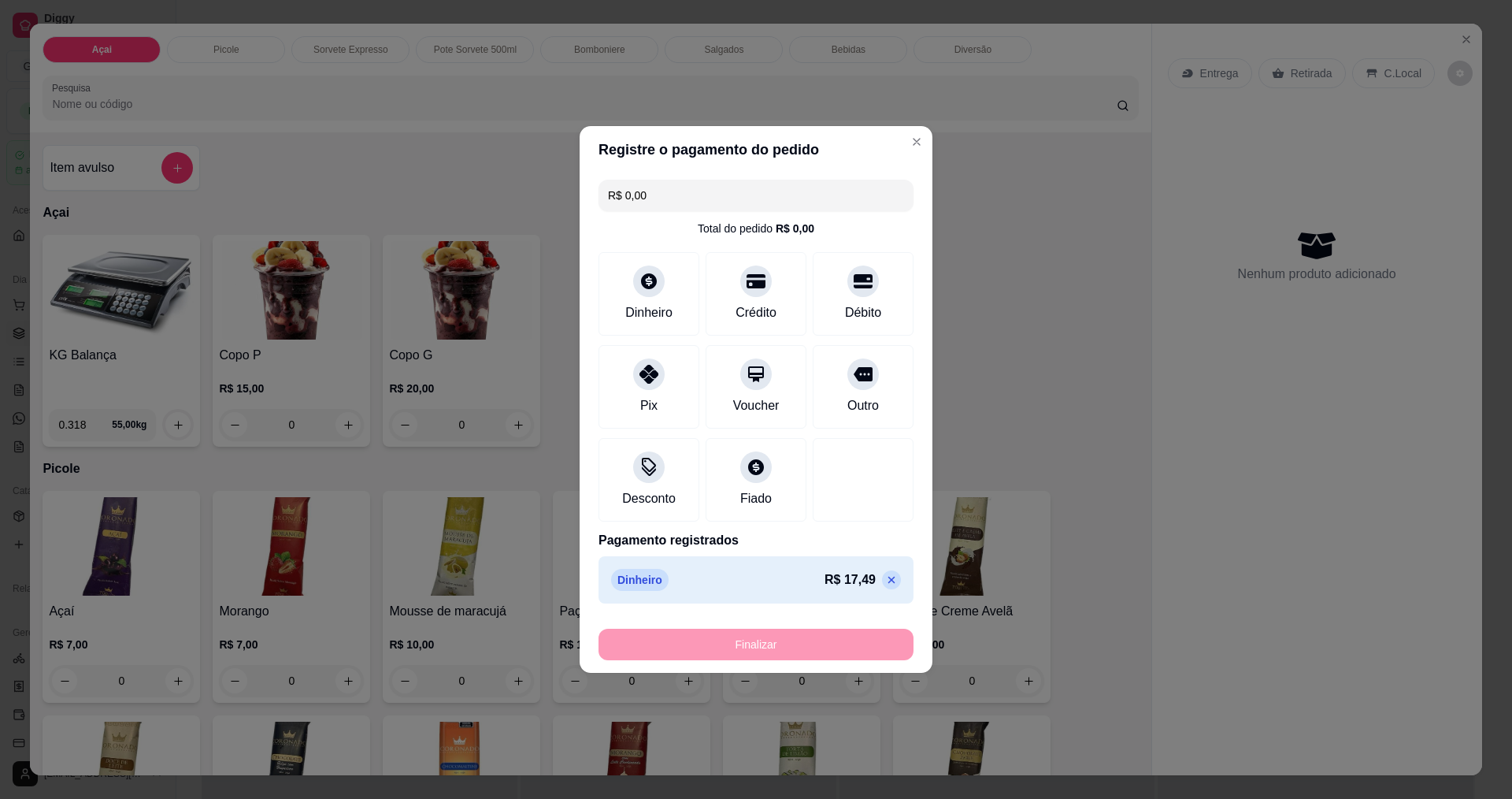
type input "-R$ 17,49"
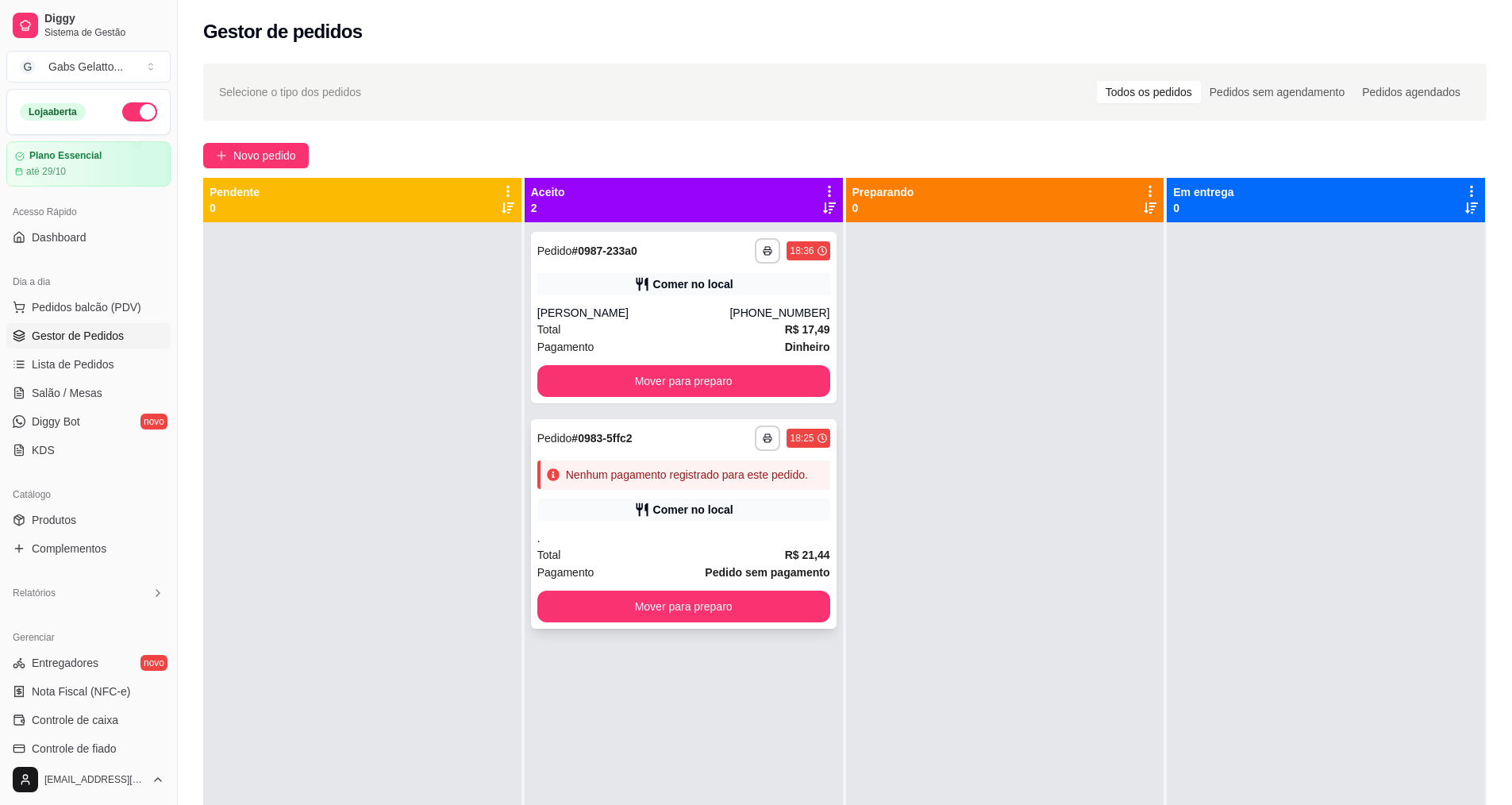
click at [700, 520] on div "**********" at bounding box center [683, 523] width 305 height 209
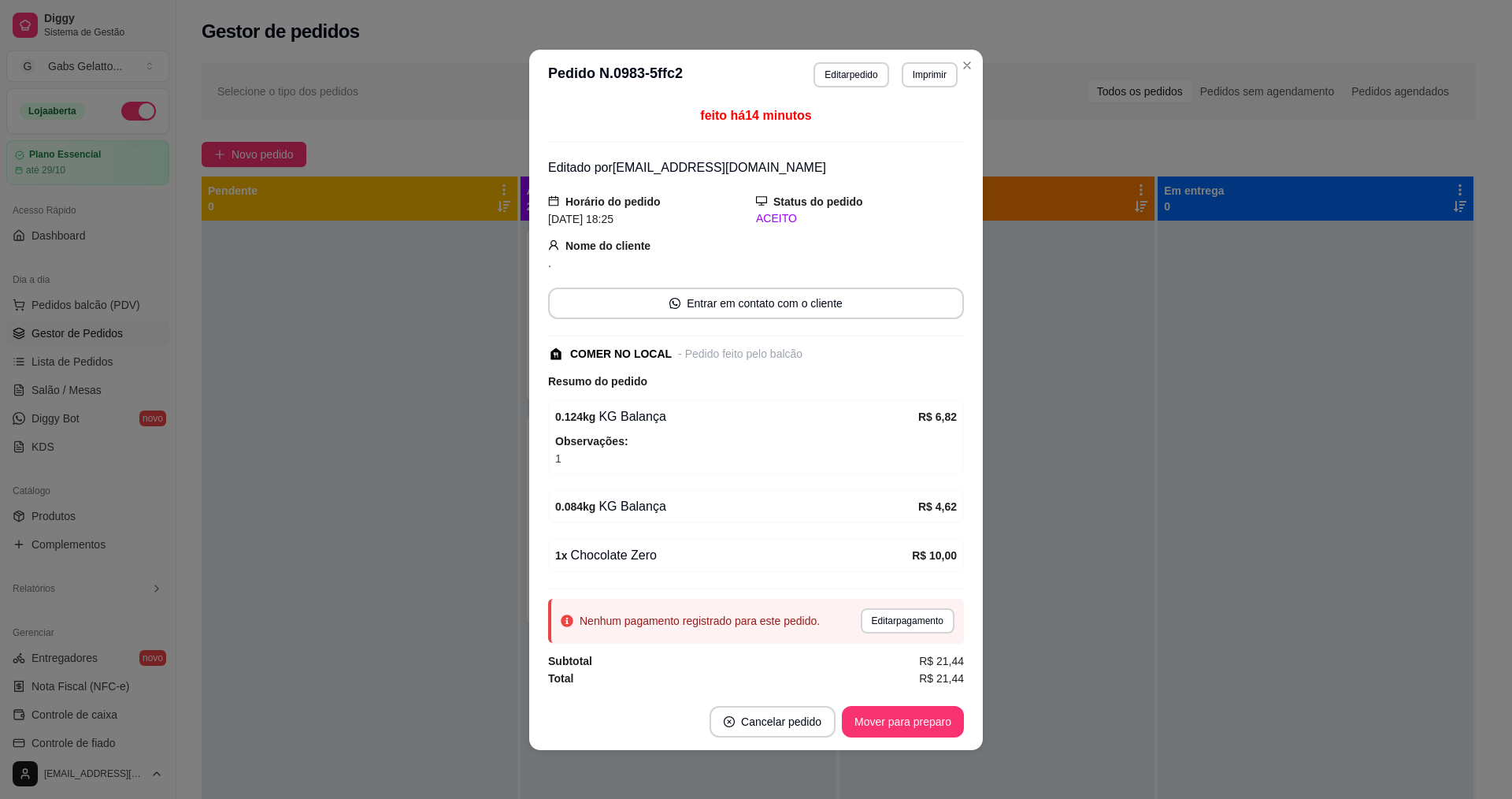
scroll to position [2, 0]
click at [900, 721] on button "Mover para preparo" at bounding box center [902, 719] width 118 height 31
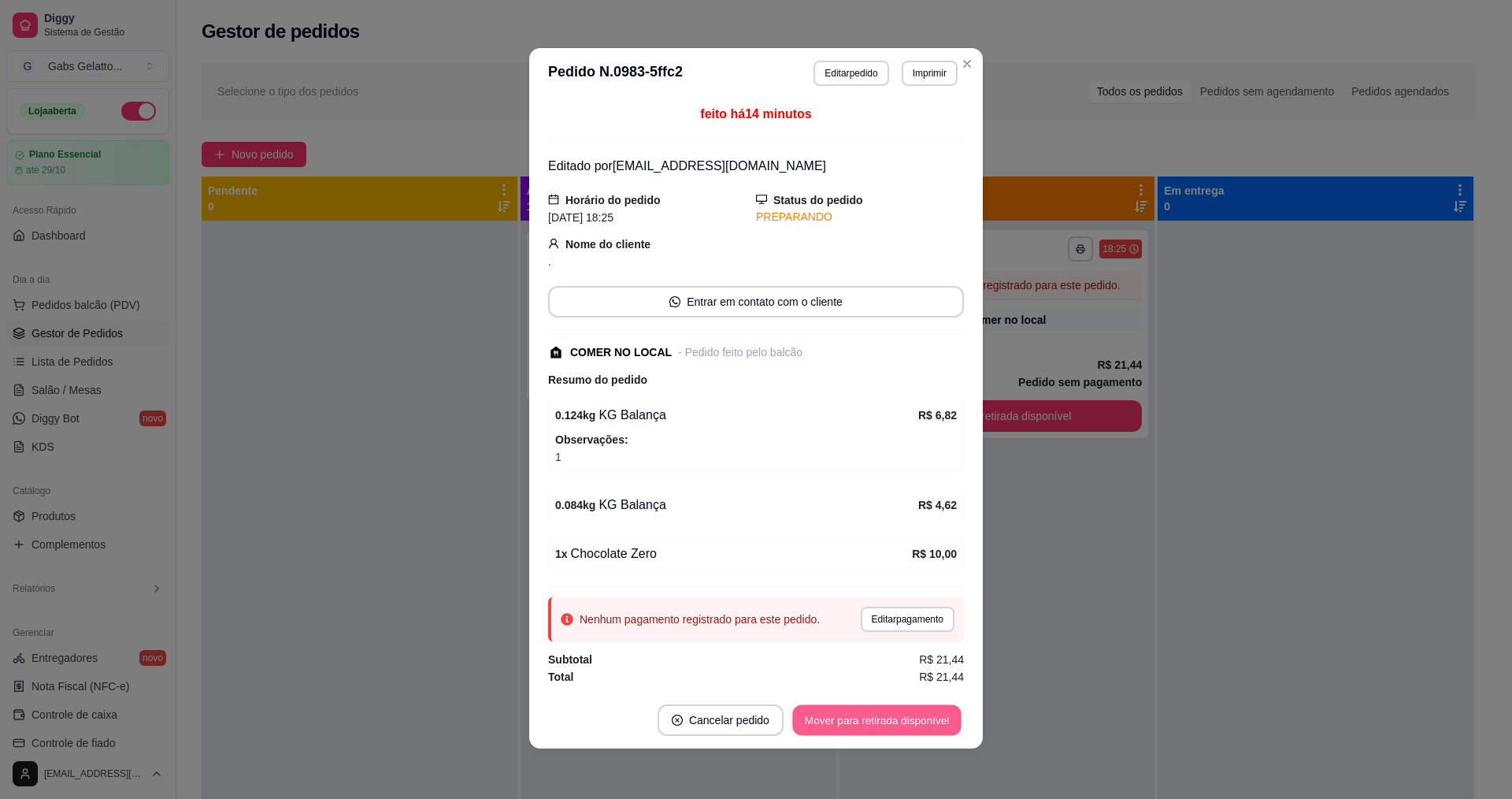
click at [854, 720] on button "Mover para retirada disponível" at bounding box center [876, 719] width 169 height 31
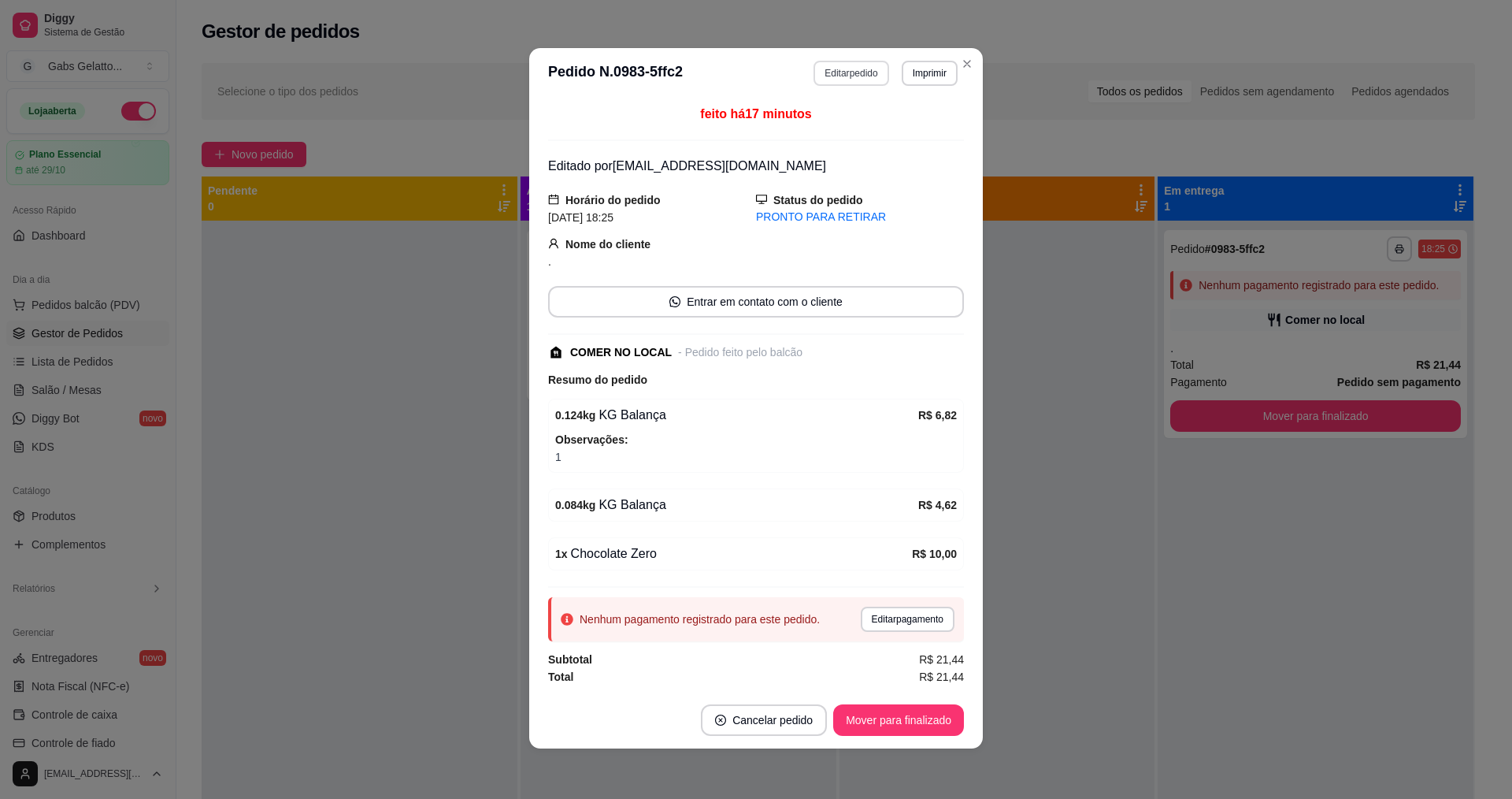
click at [840, 89] on header "**********" at bounding box center [756, 74] width 454 height 50
click at [845, 81] on button "Editar pedido" at bounding box center [851, 73] width 74 height 24
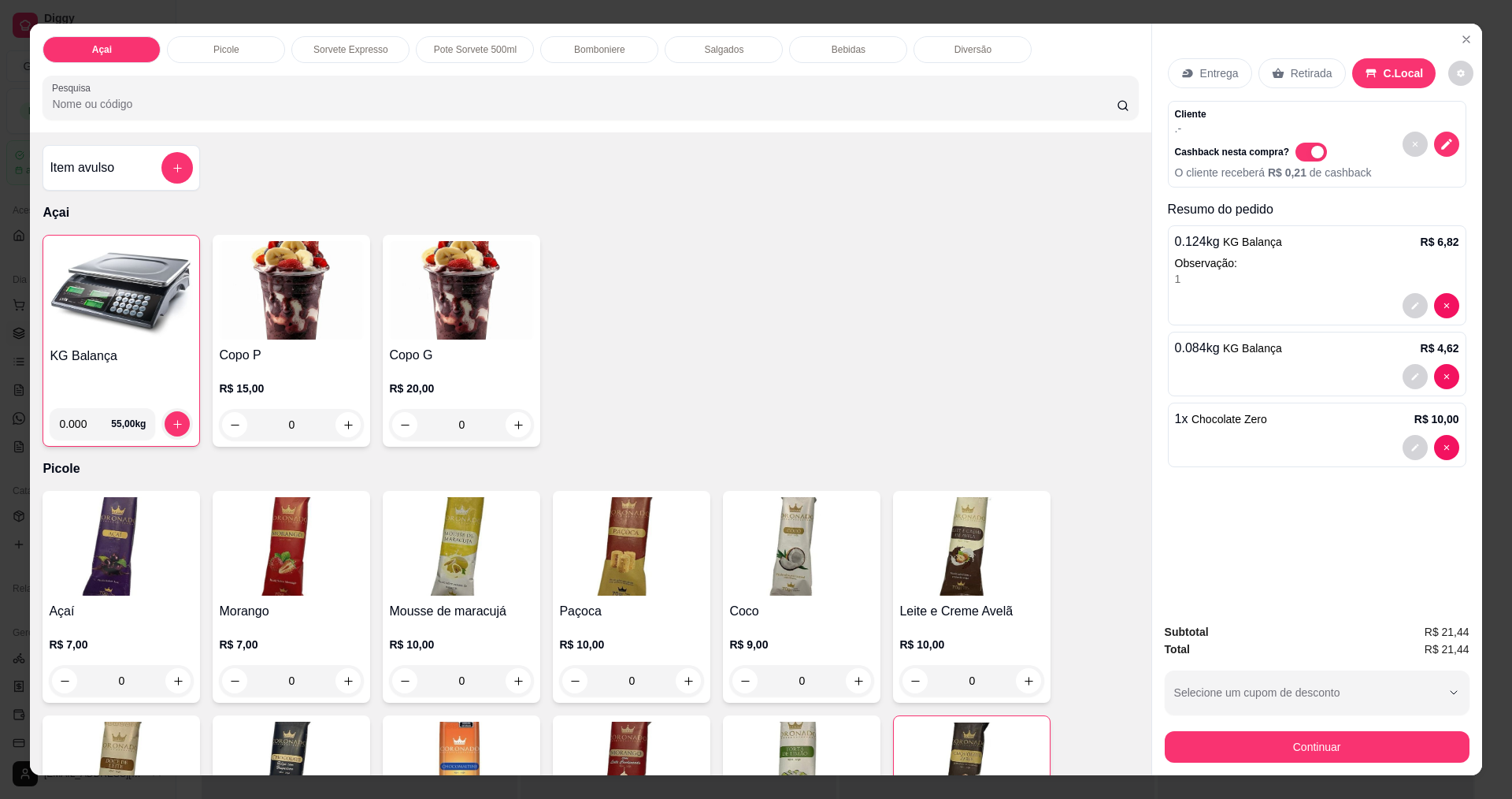
scroll to position [27, 0]
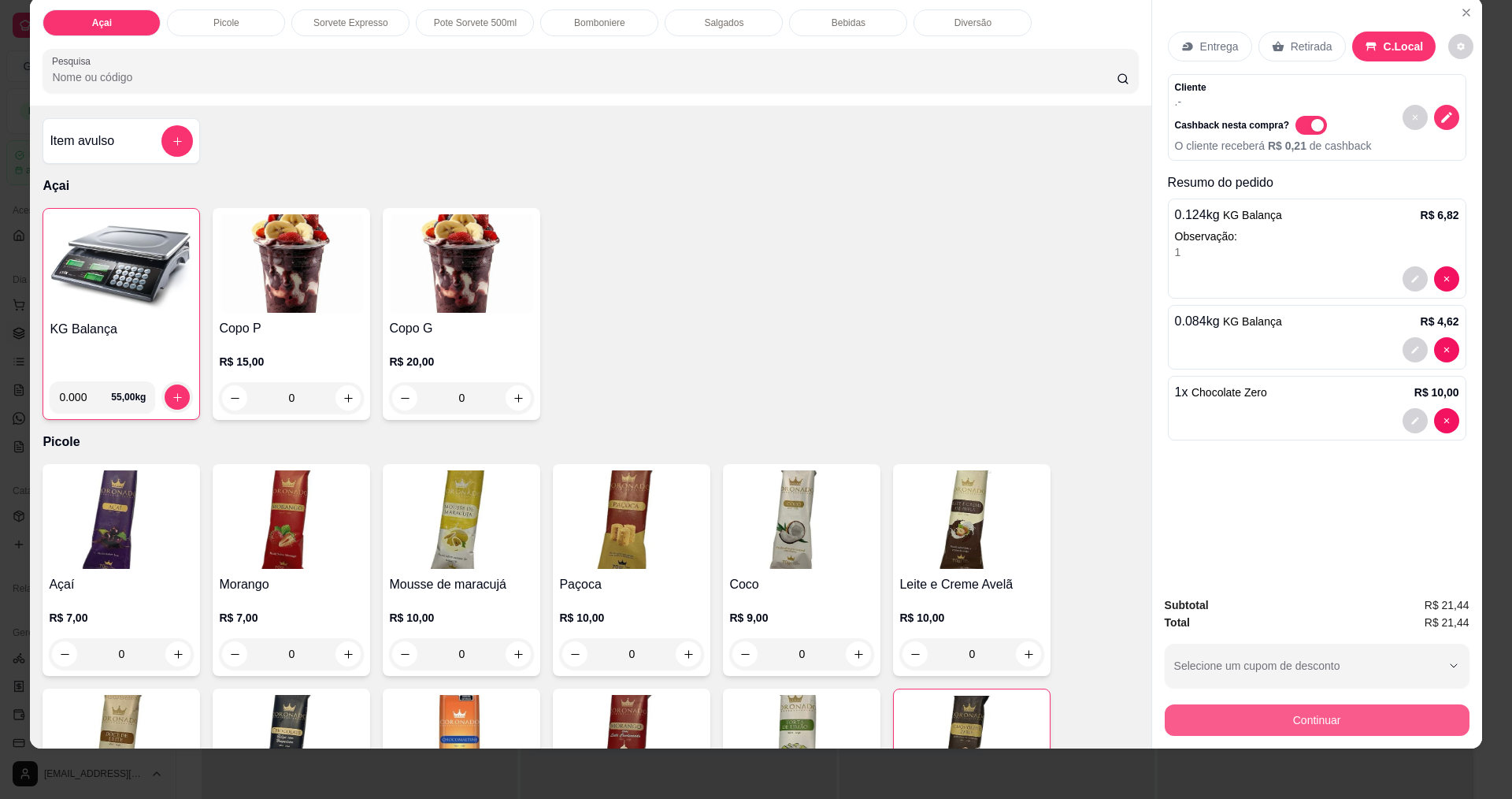
click at [1352, 708] on button "Continuar" at bounding box center [1316, 720] width 305 height 32
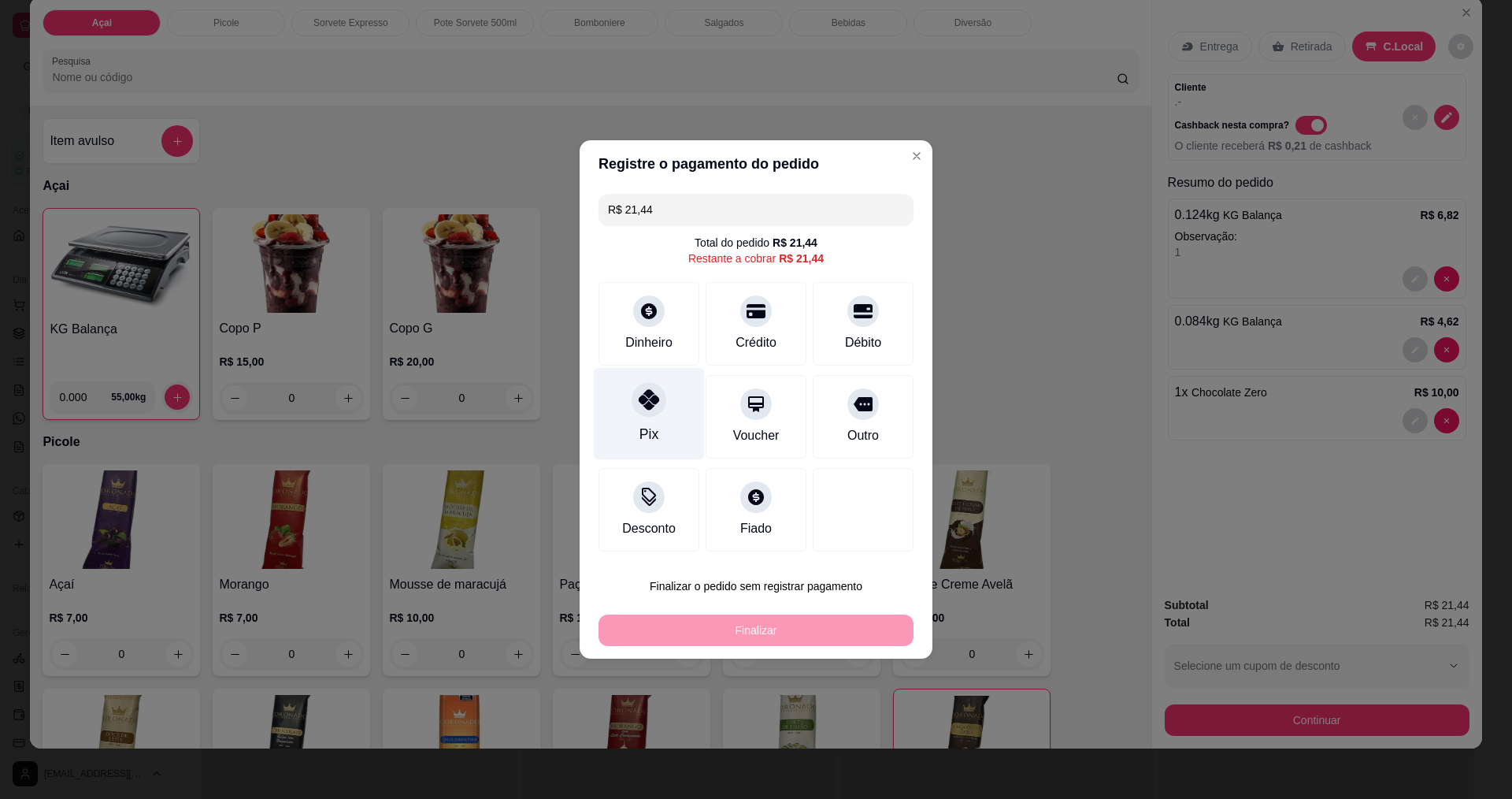
click at [661, 415] on div "Pix" at bounding box center [649, 414] width 111 height 92
type input "R$ 0,00"
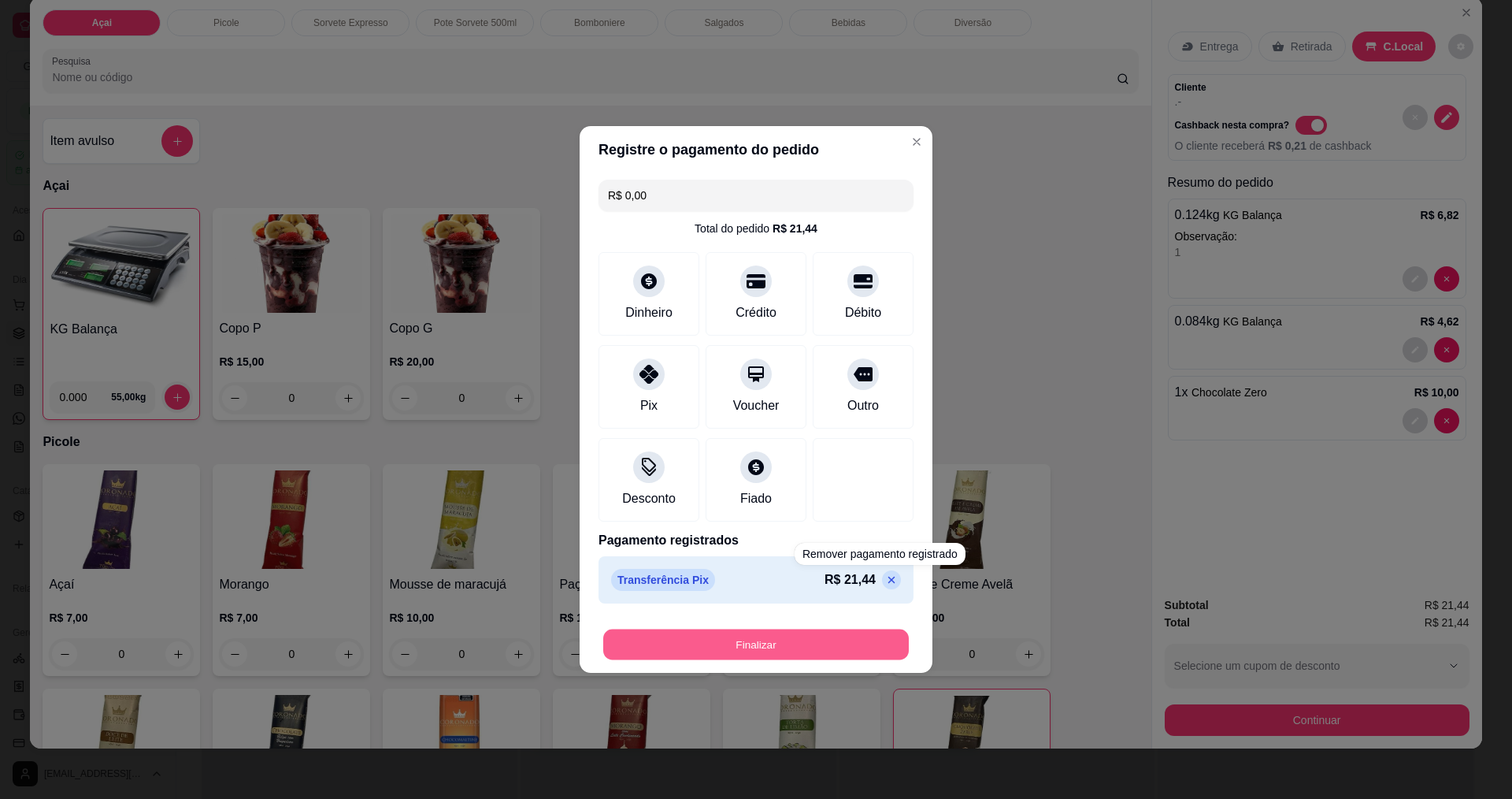
click at [804, 637] on button "Finalizar" at bounding box center [756, 644] width 306 height 31
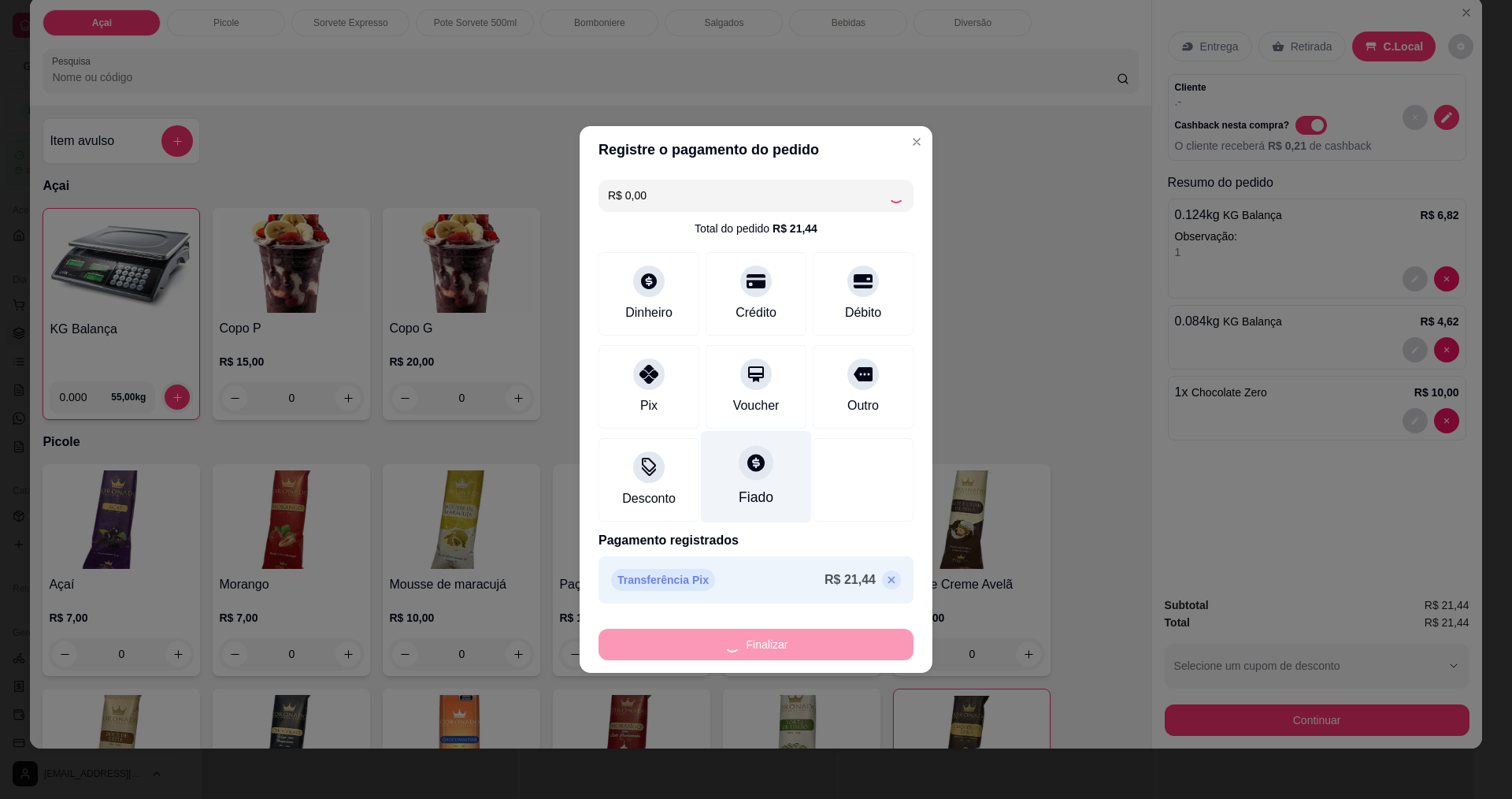
type input "0"
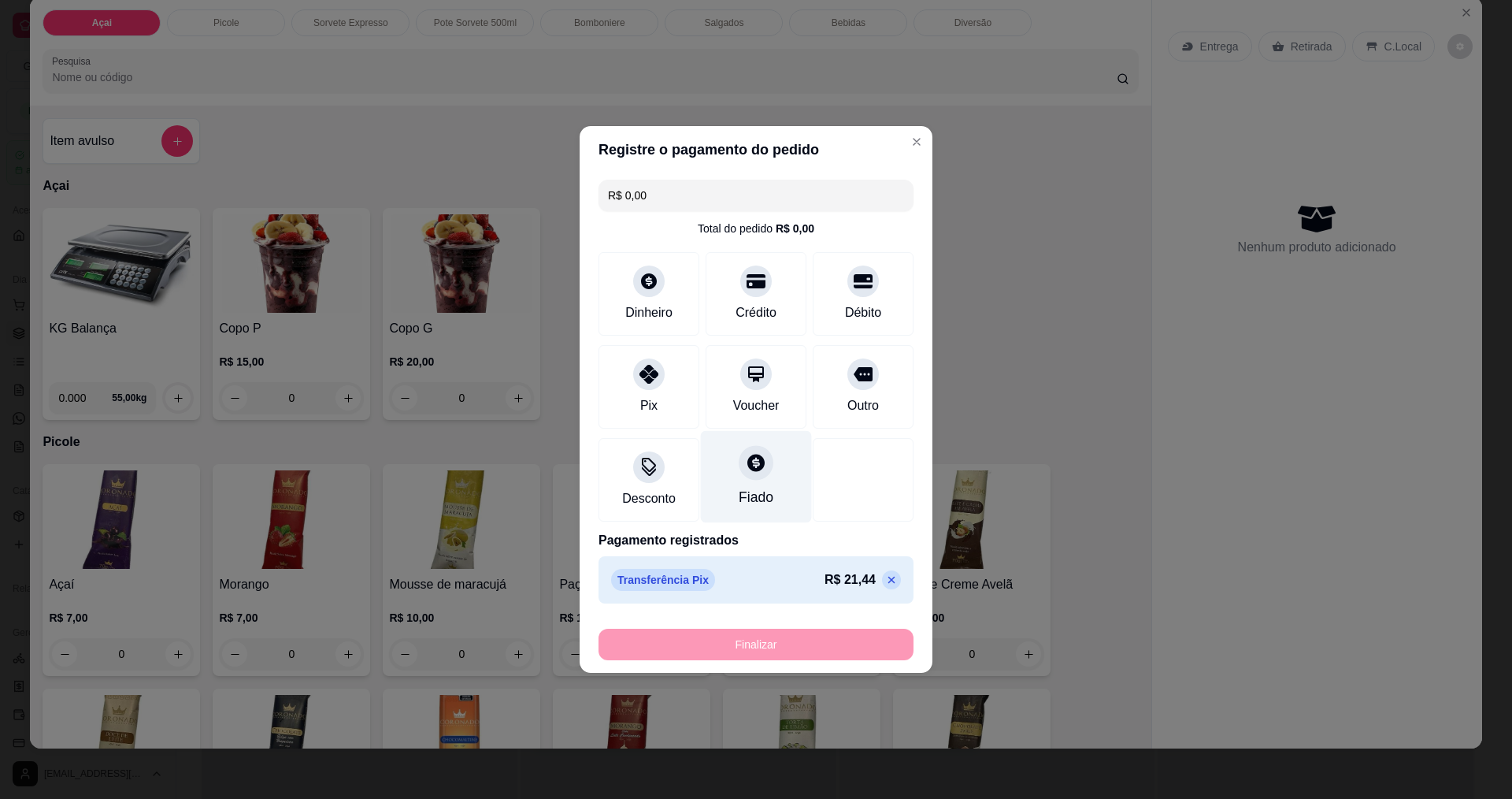
type input "-R$ 21,44"
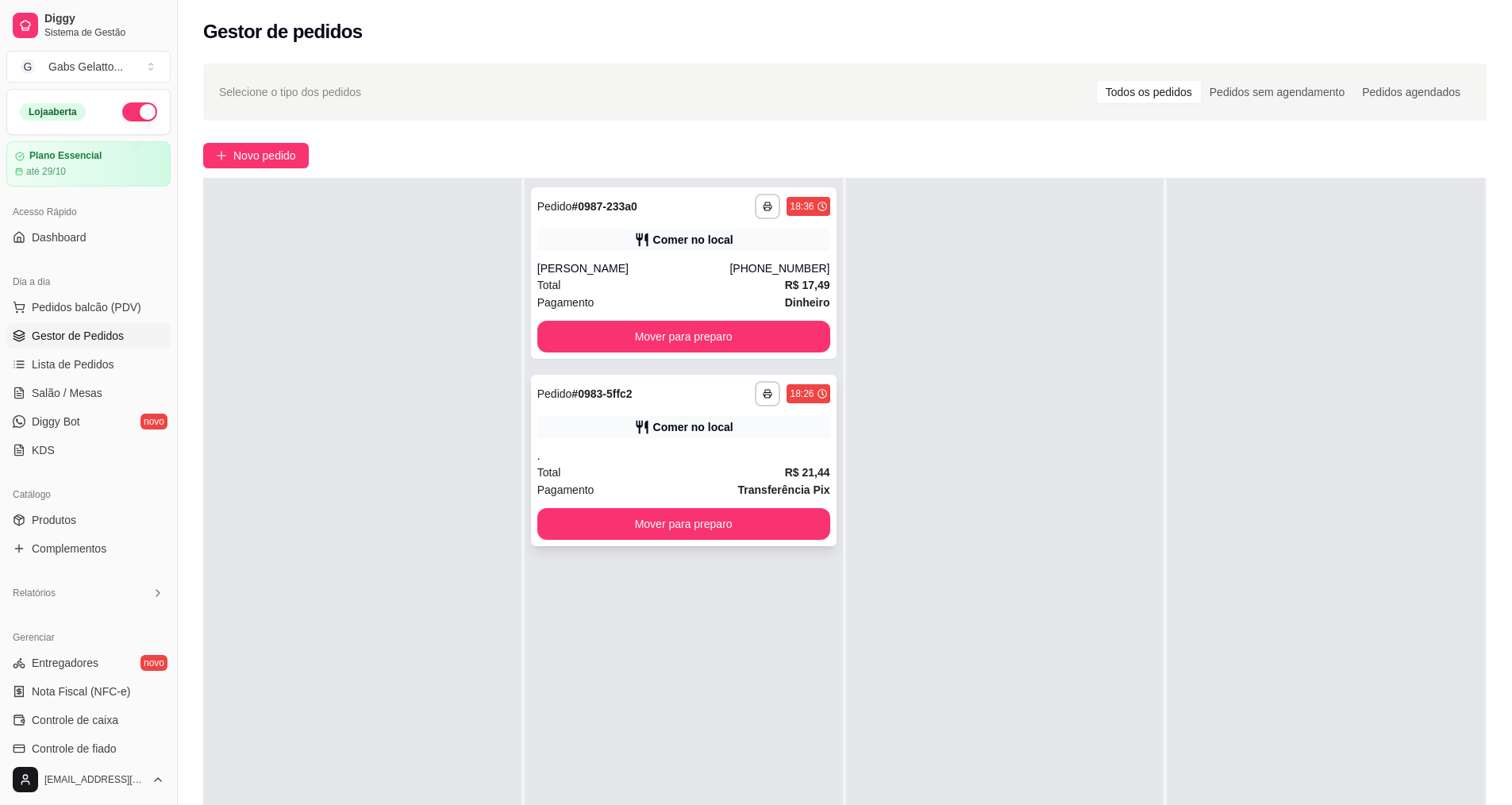
scroll to position [0, 0]
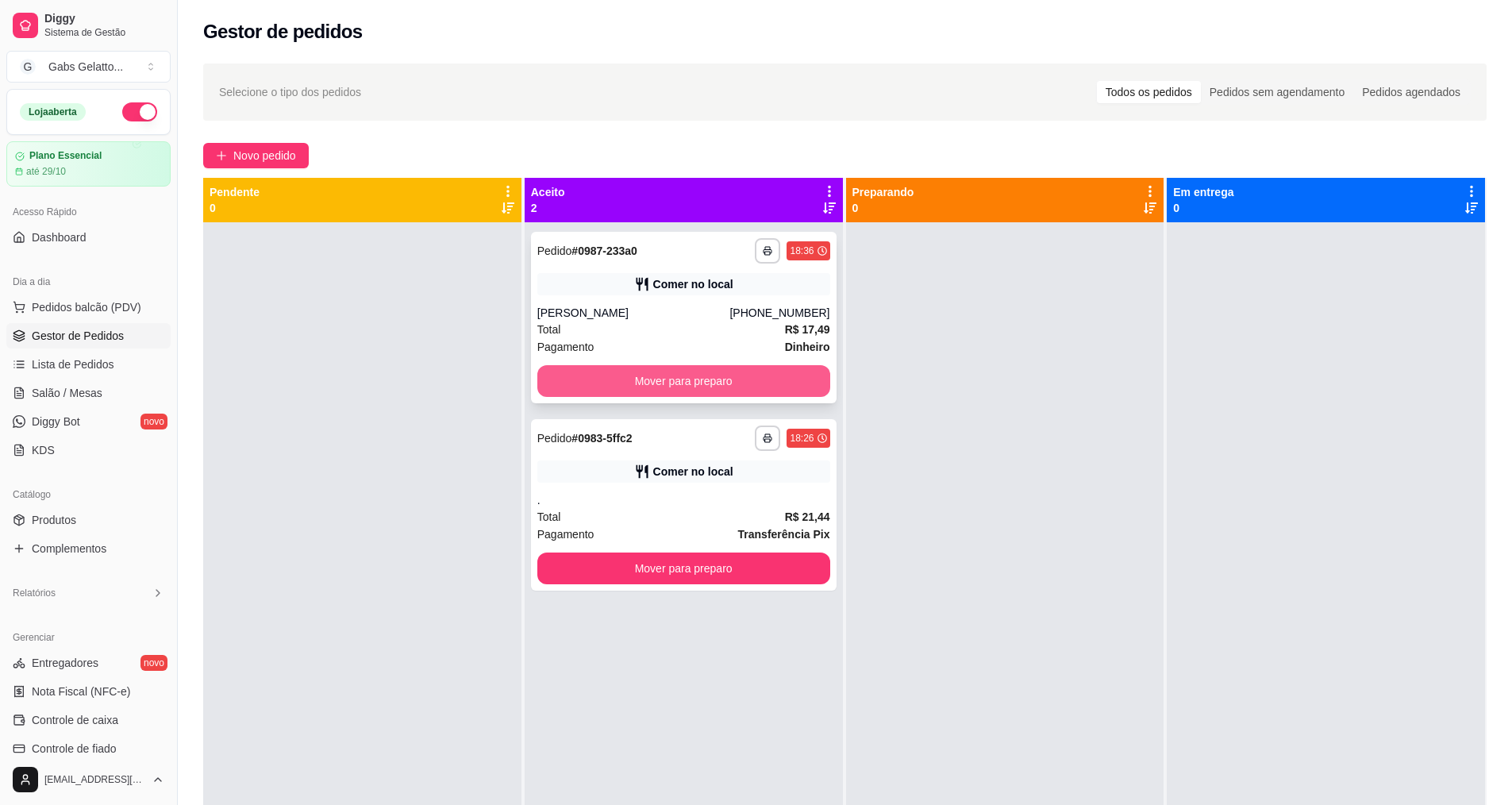
click at [715, 389] on button "Mover para preparo" at bounding box center [684, 381] width 293 height 32
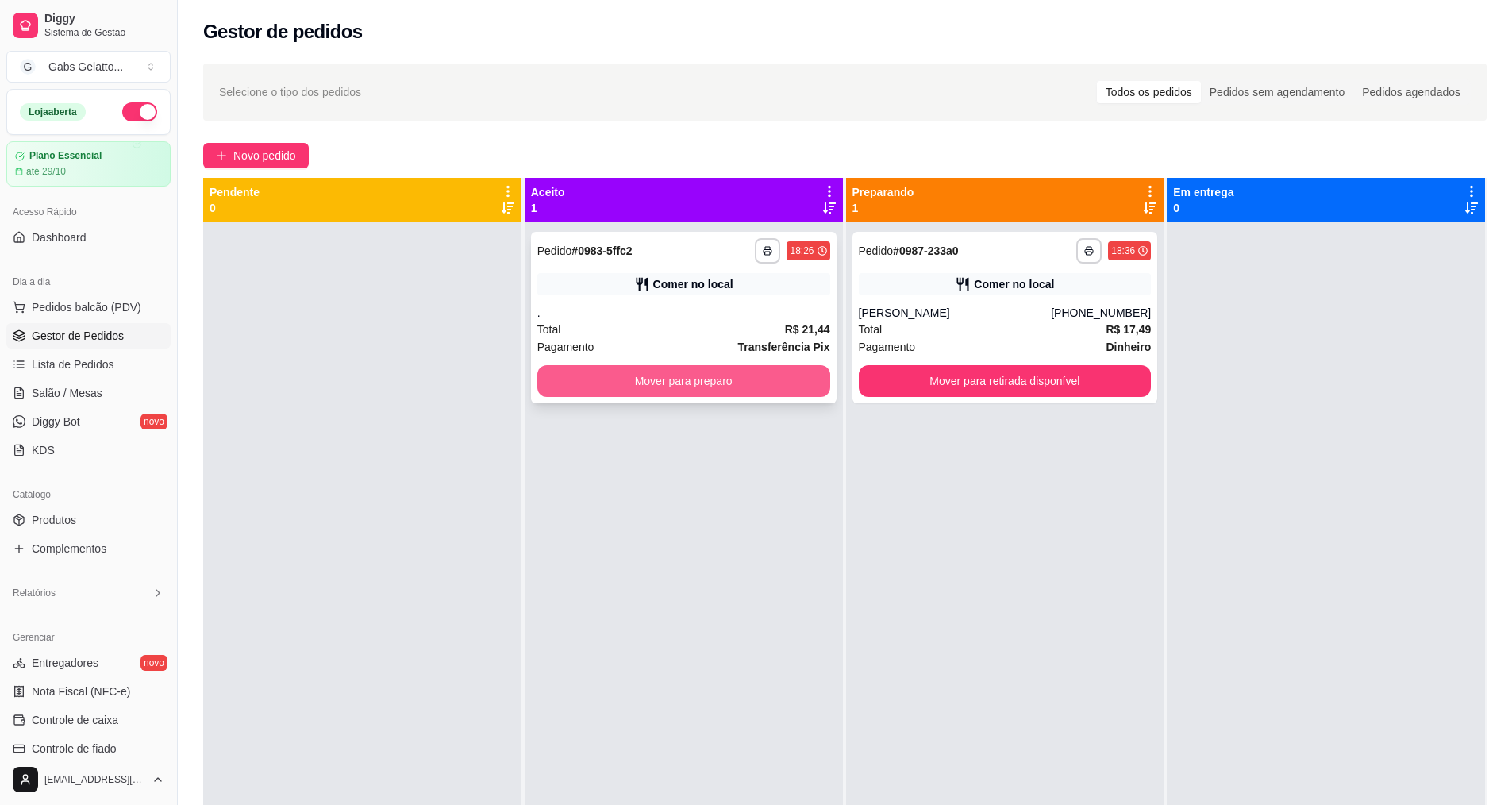
click at [753, 381] on button "Mover para preparo" at bounding box center [684, 381] width 293 height 32
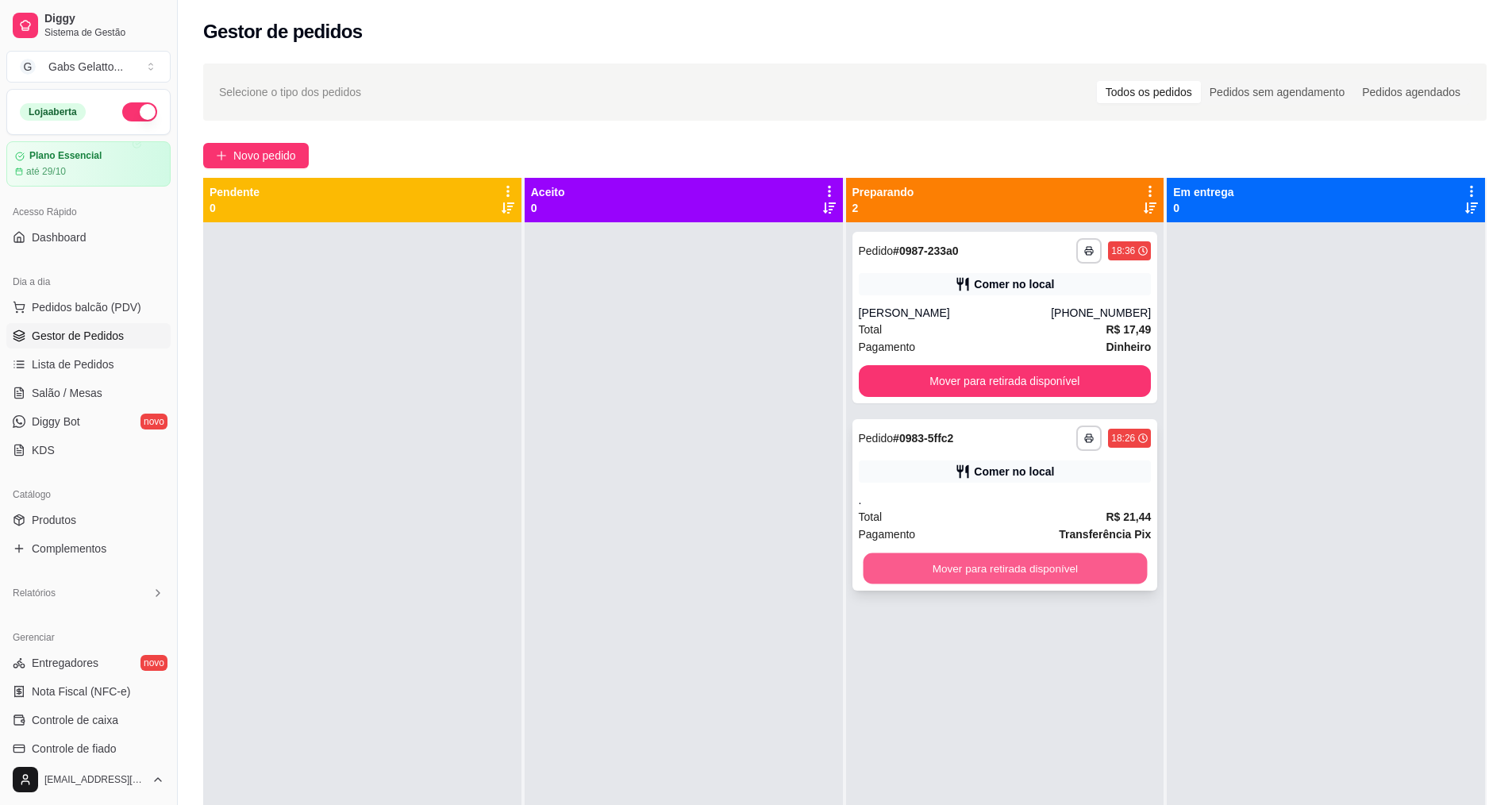
click at [1011, 566] on button "Mover para retirada disponível" at bounding box center [1005, 568] width 284 height 31
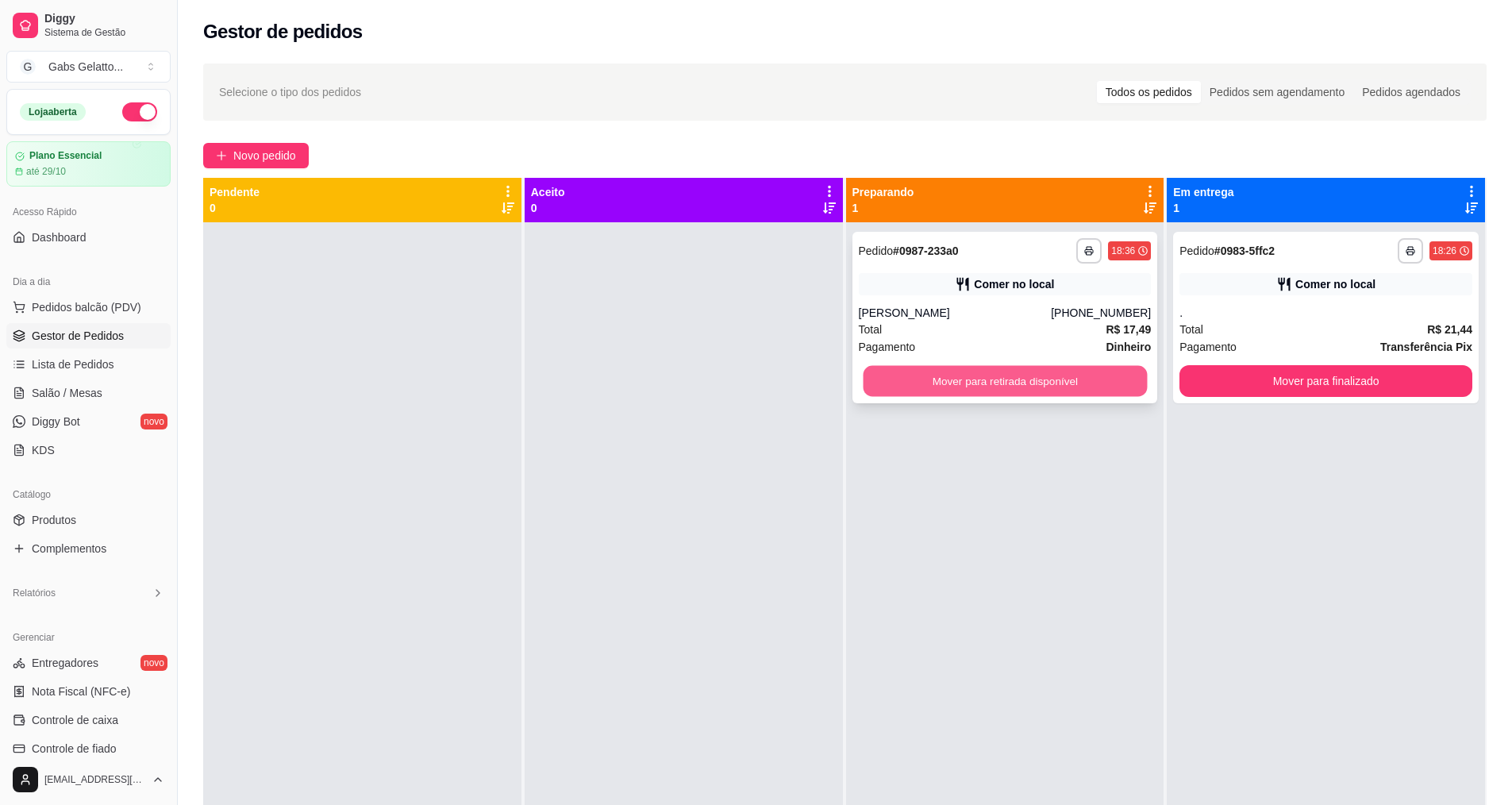
click at [1012, 368] on button "Mover para retirada disponível" at bounding box center [1005, 380] width 284 height 31
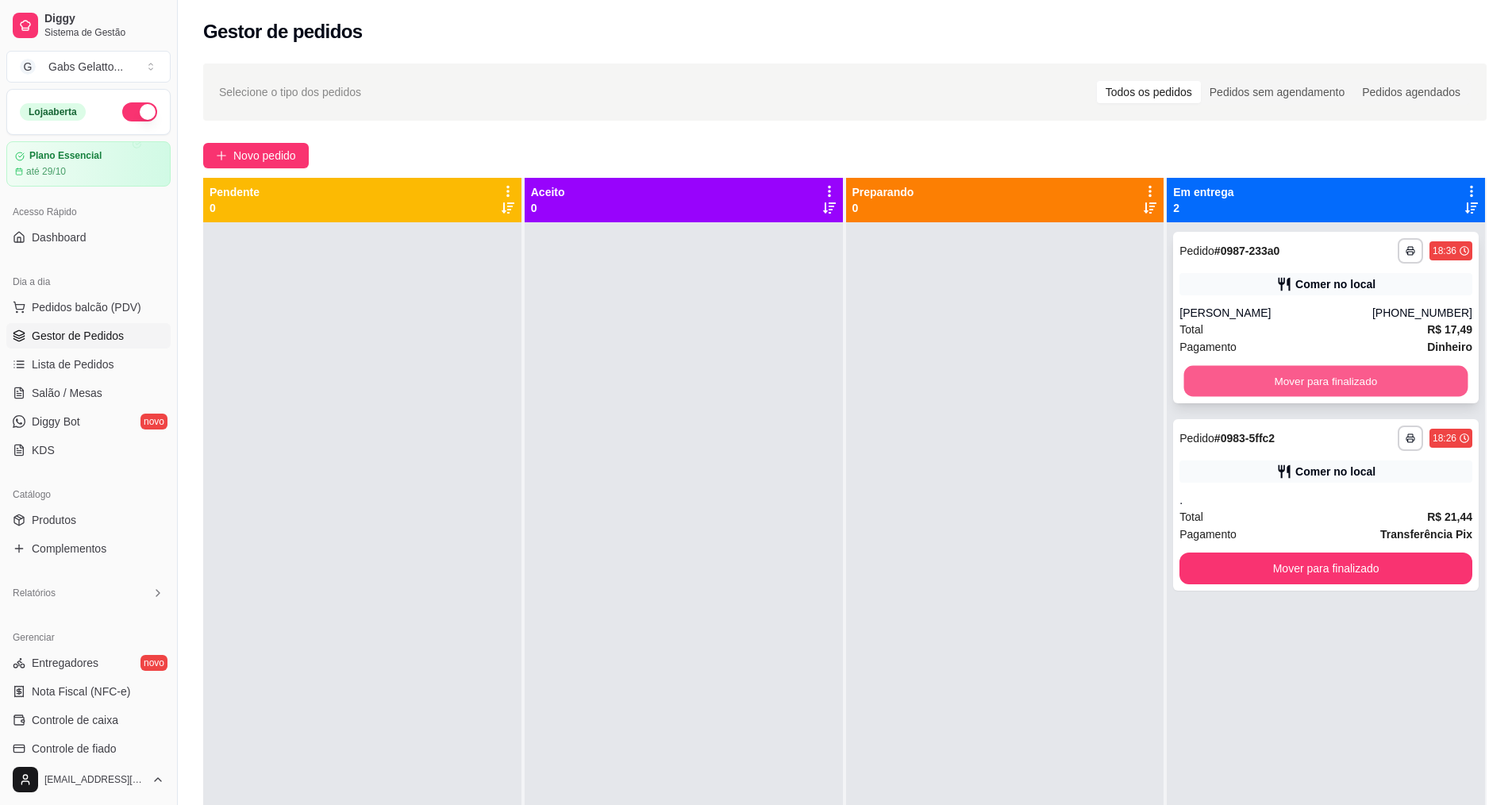
click at [1299, 381] on button "Mover para finalizado" at bounding box center [1326, 380] width 284 height 31
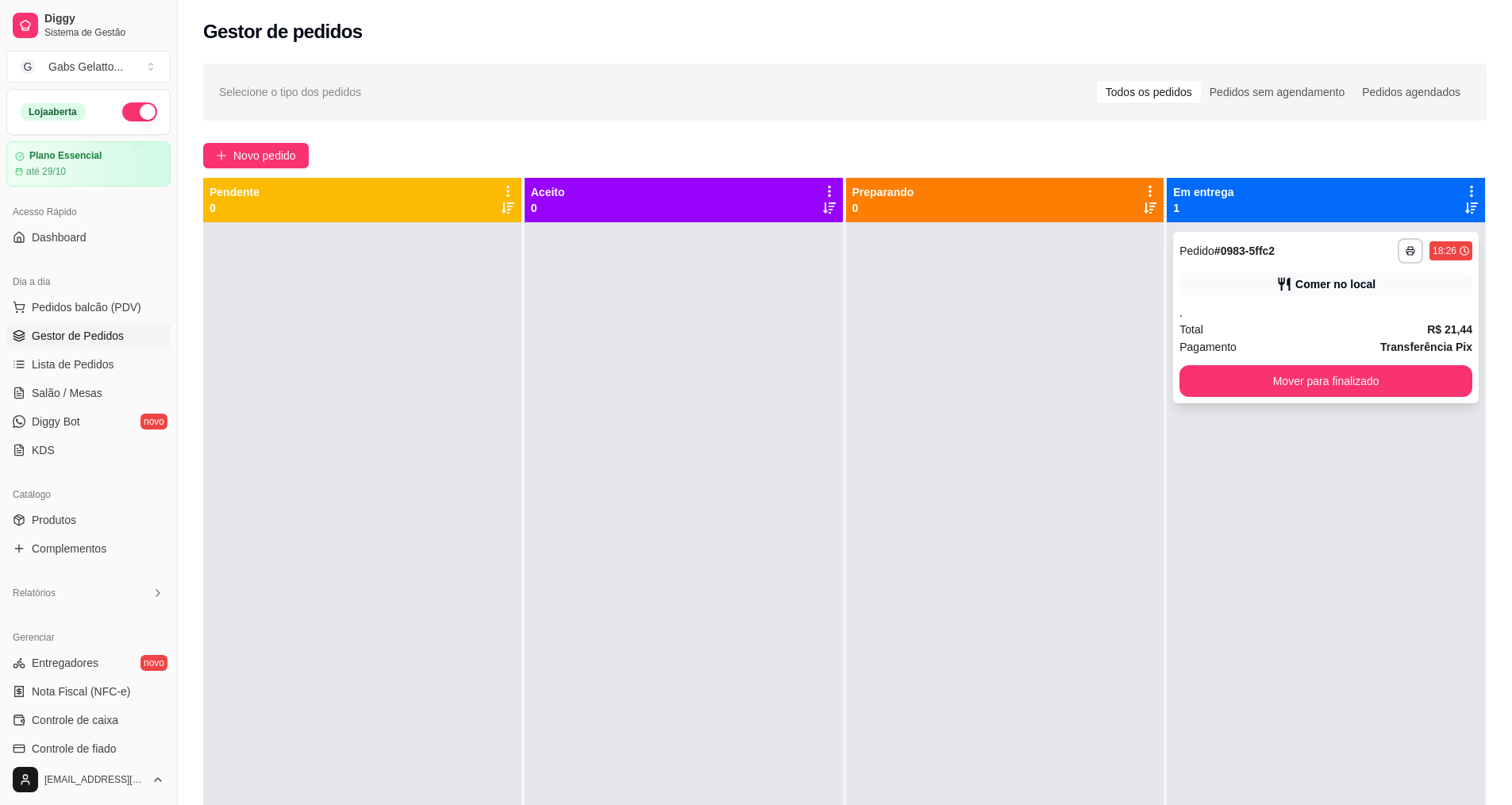
click at [1316, 381] on button "Mover para finalizado" at bounding box center [1326, 381] width 293 height 32
